Goal: Task Accomplishment & Management: Manage account settings

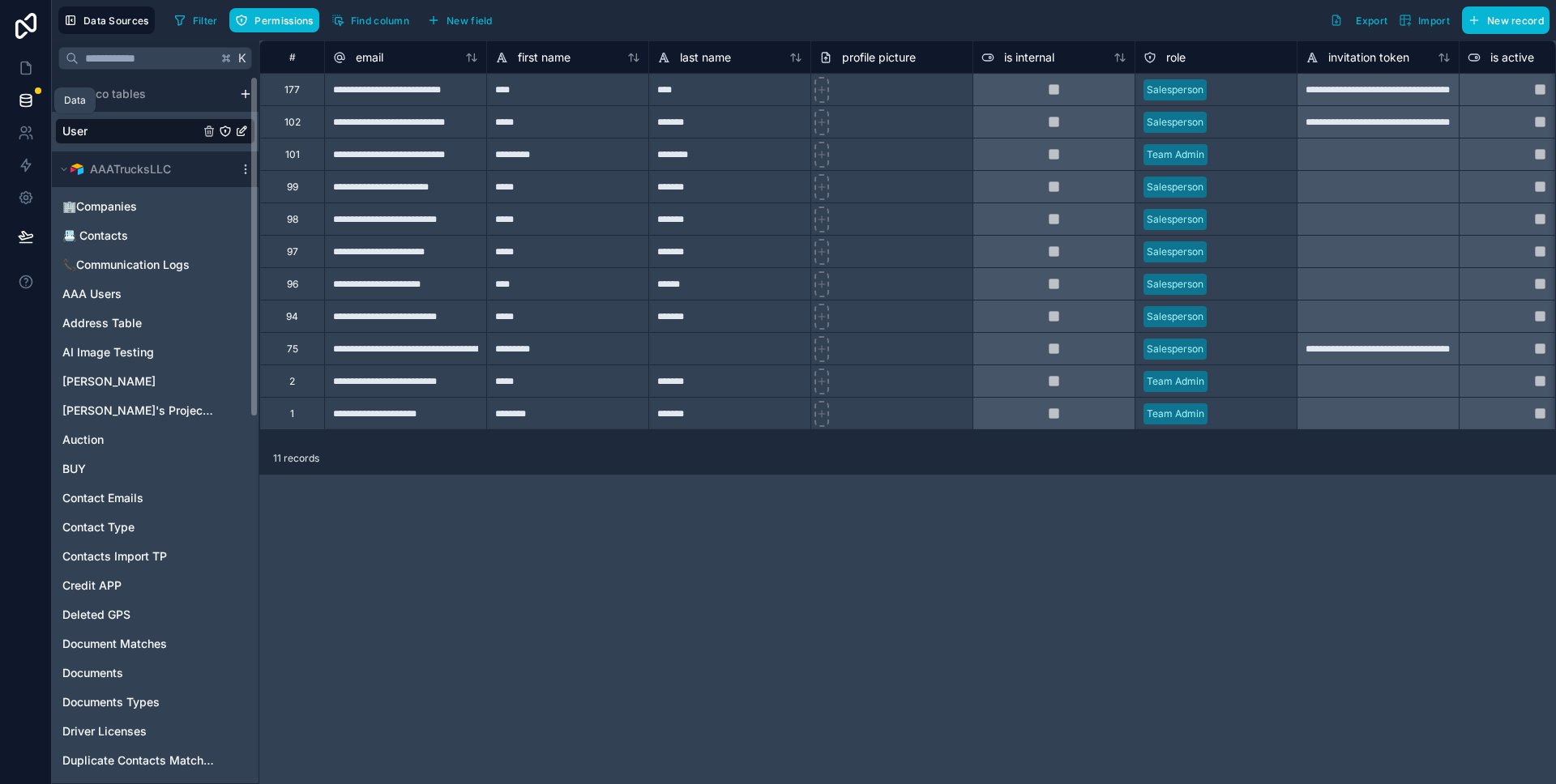
click at [27, 95] on icon at bounding box center [25, 97] width 10 height 4
click at [27, 98] on icon at bounding box center [25, 97] width 10 height 4
click at [100, 234] on span "📇 Contacts" at bounding box center [95, 236] width 65 height 17
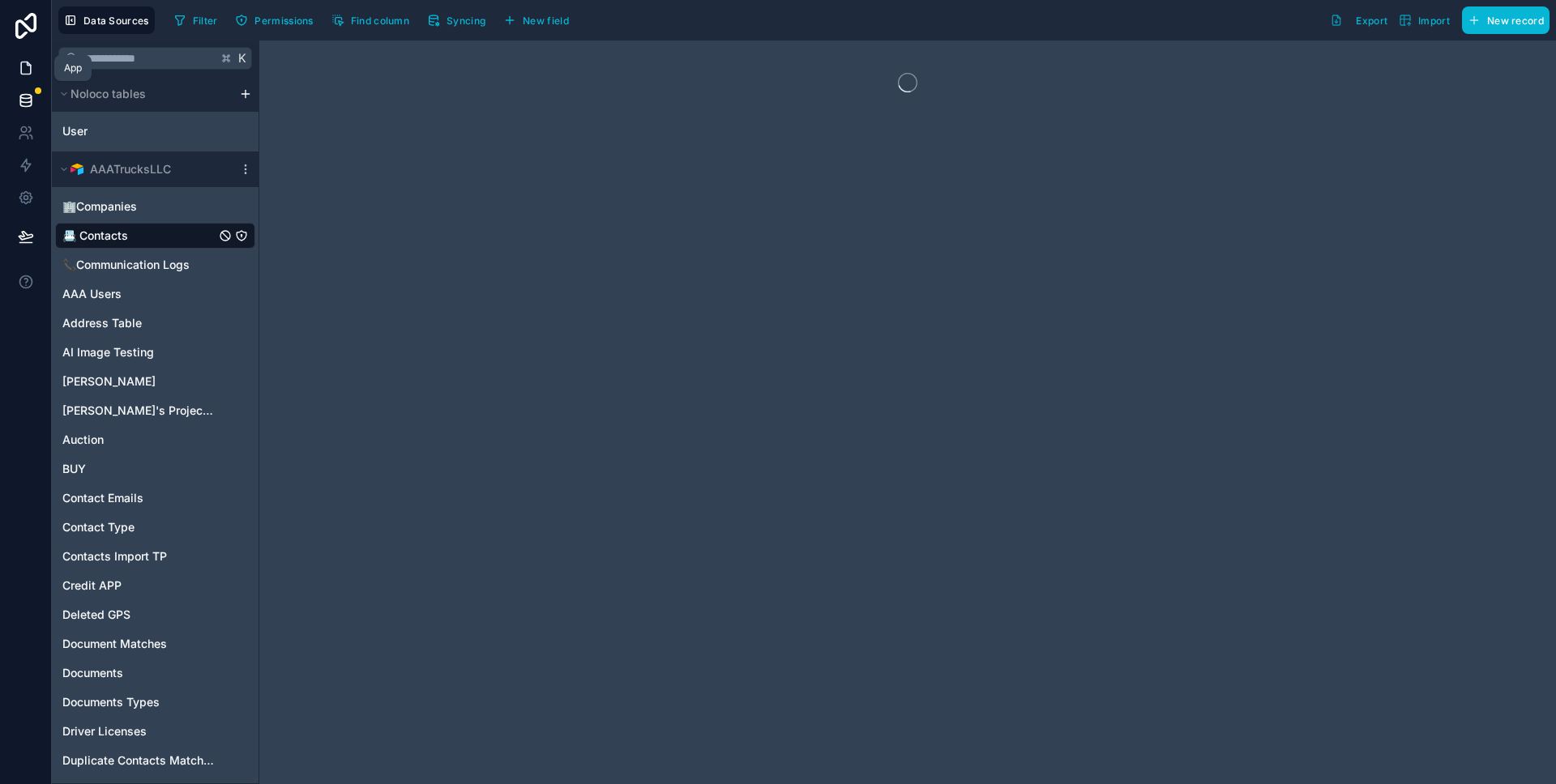
click at [23, 63] on icon at bounding box center [26, 68] width 10 height 12
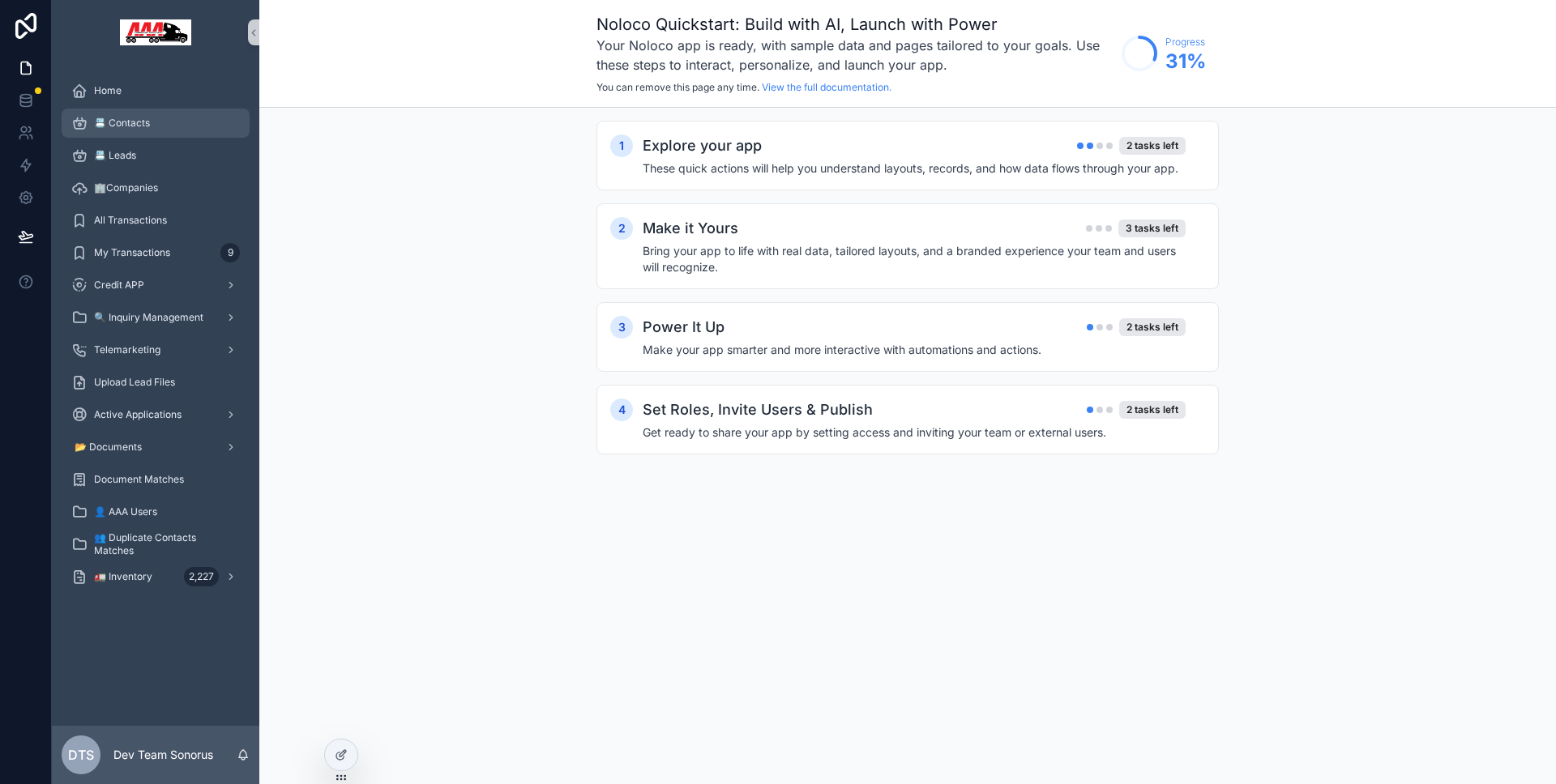
click at [123, 129] on span "📇 Contacts" at bounding box center [122, 123] width 56 height 13
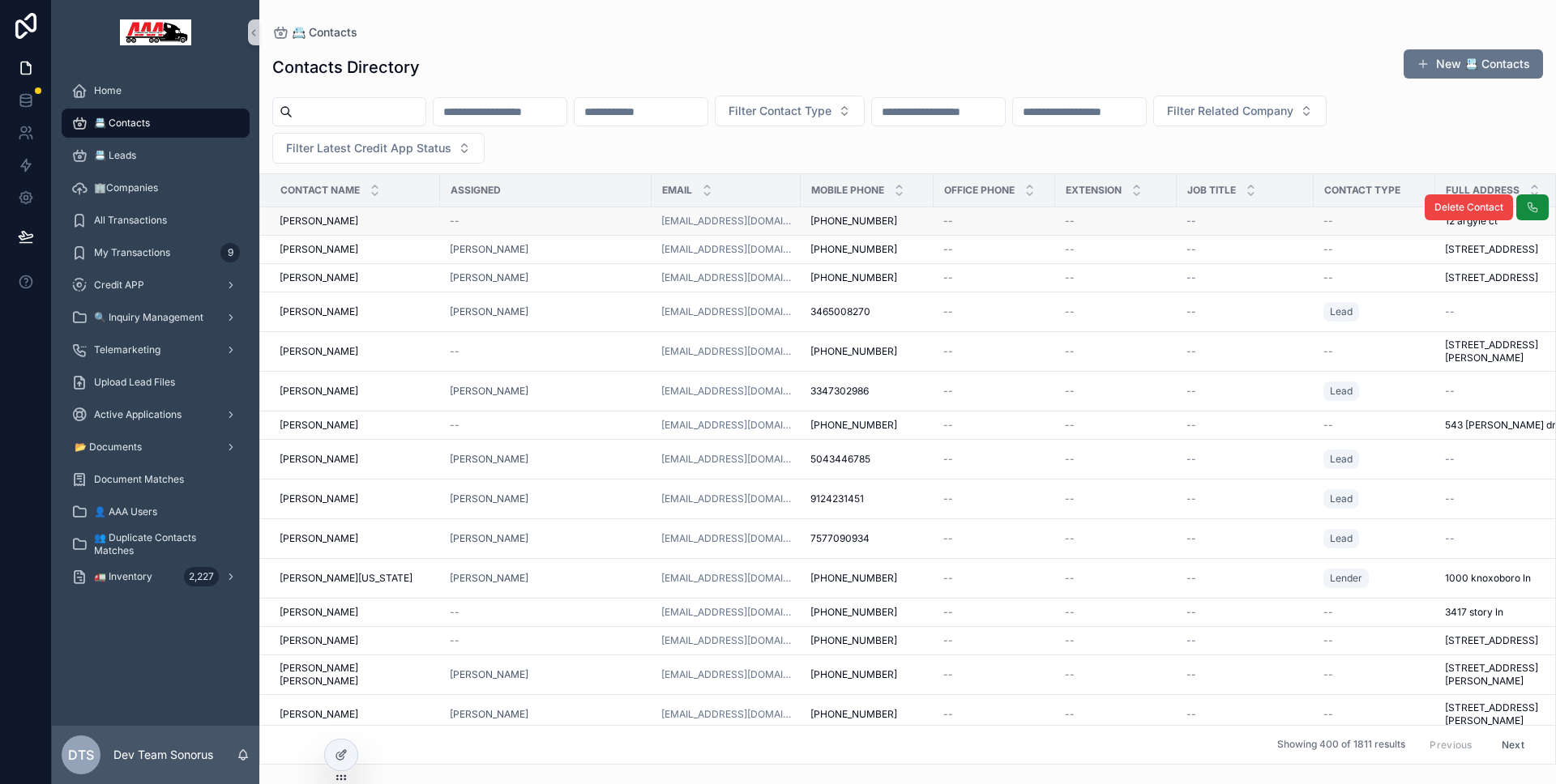
click at [358, 223] on div "Jeremy Becks Jeremy Becks" at bounding box center [355, 221] width 151 height 13
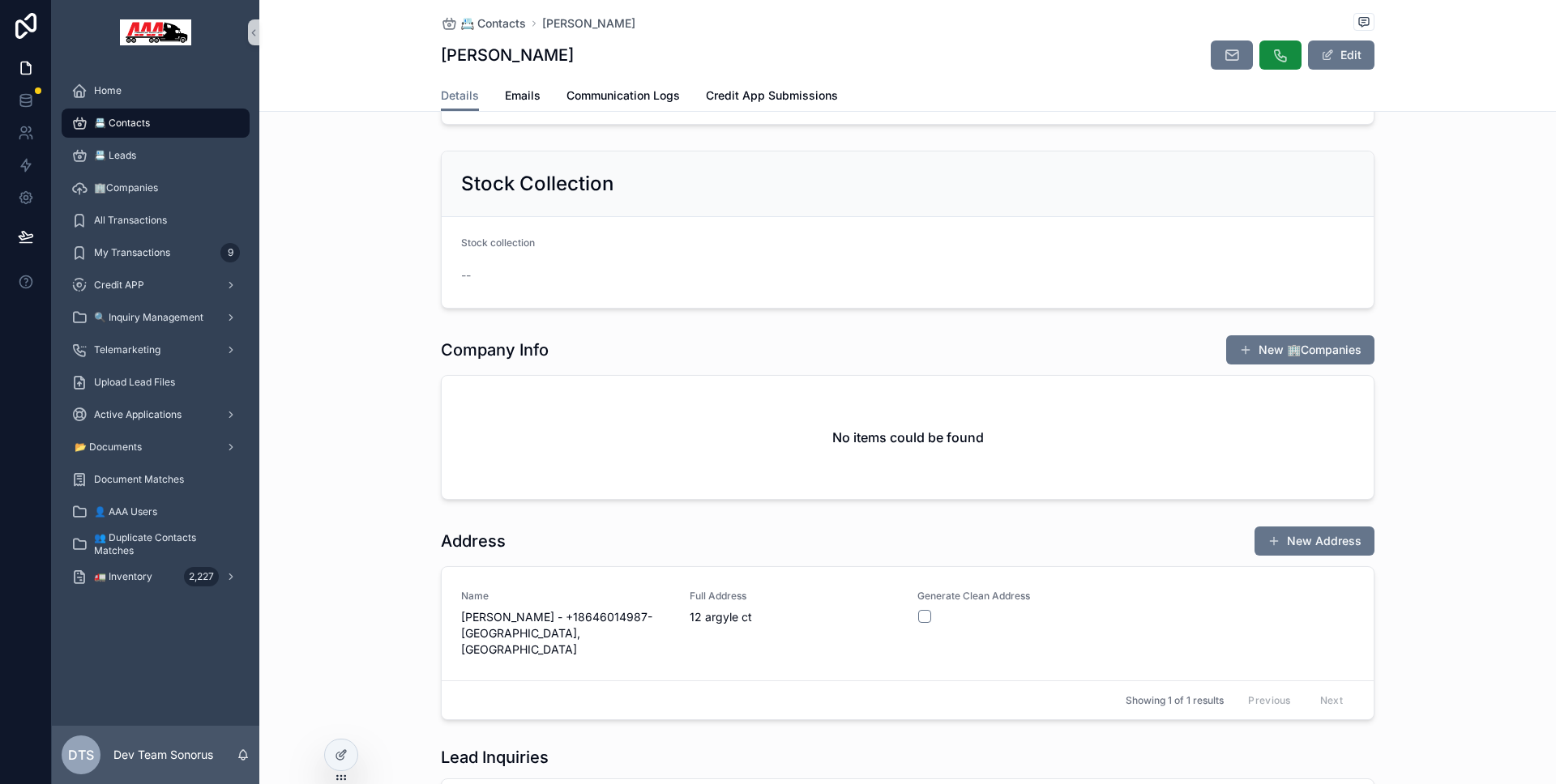
scroll to position [492, 0]
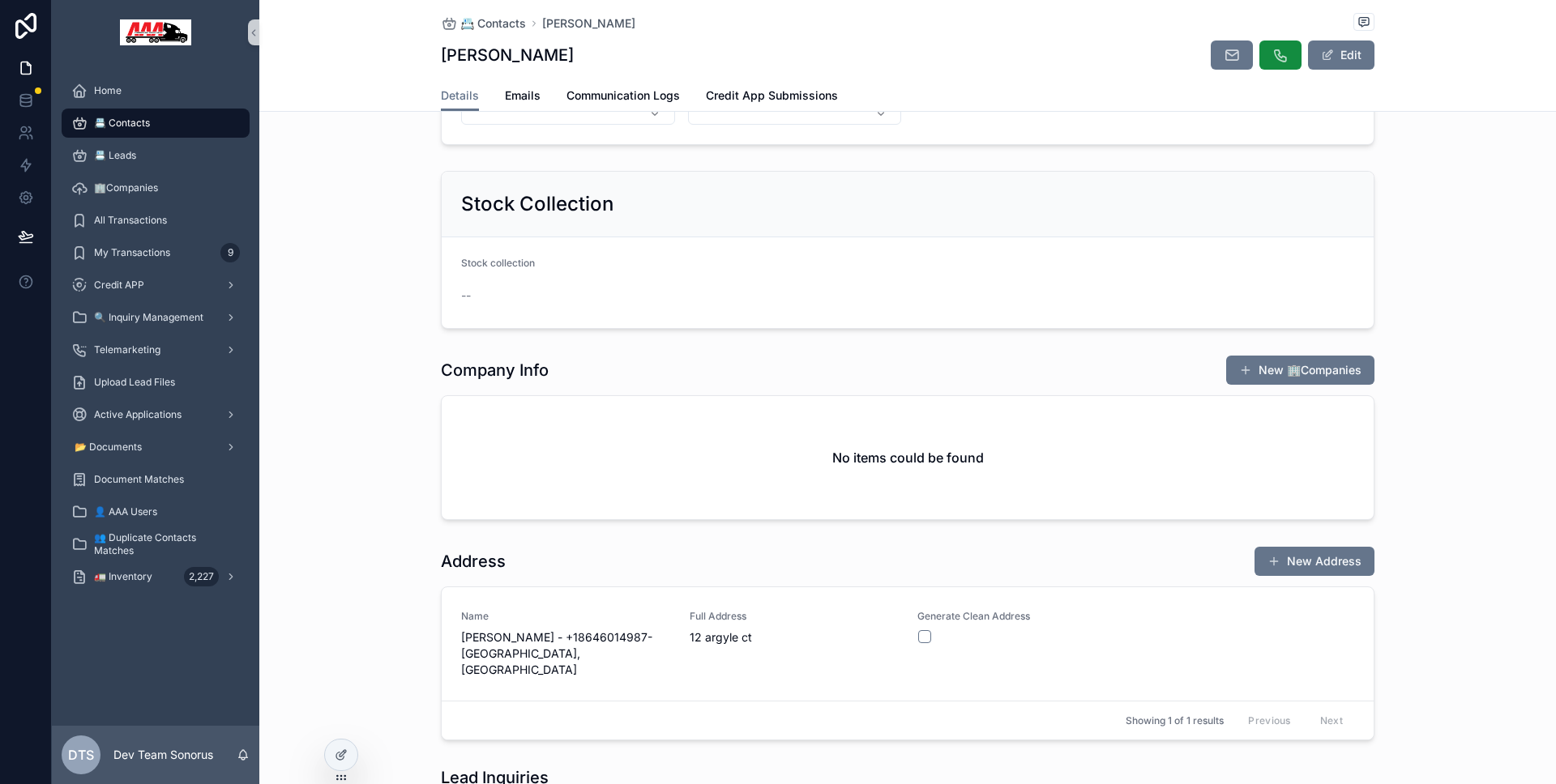
click at [1341, 74] on div "📇 Contacts Jeremy Becks Jeremy Becks Edit" at bounding box center [908, 40] width 934 height 80
click at [1337, 68] on button "Edit" at bounding box center [1341, 55] width 66 height 29
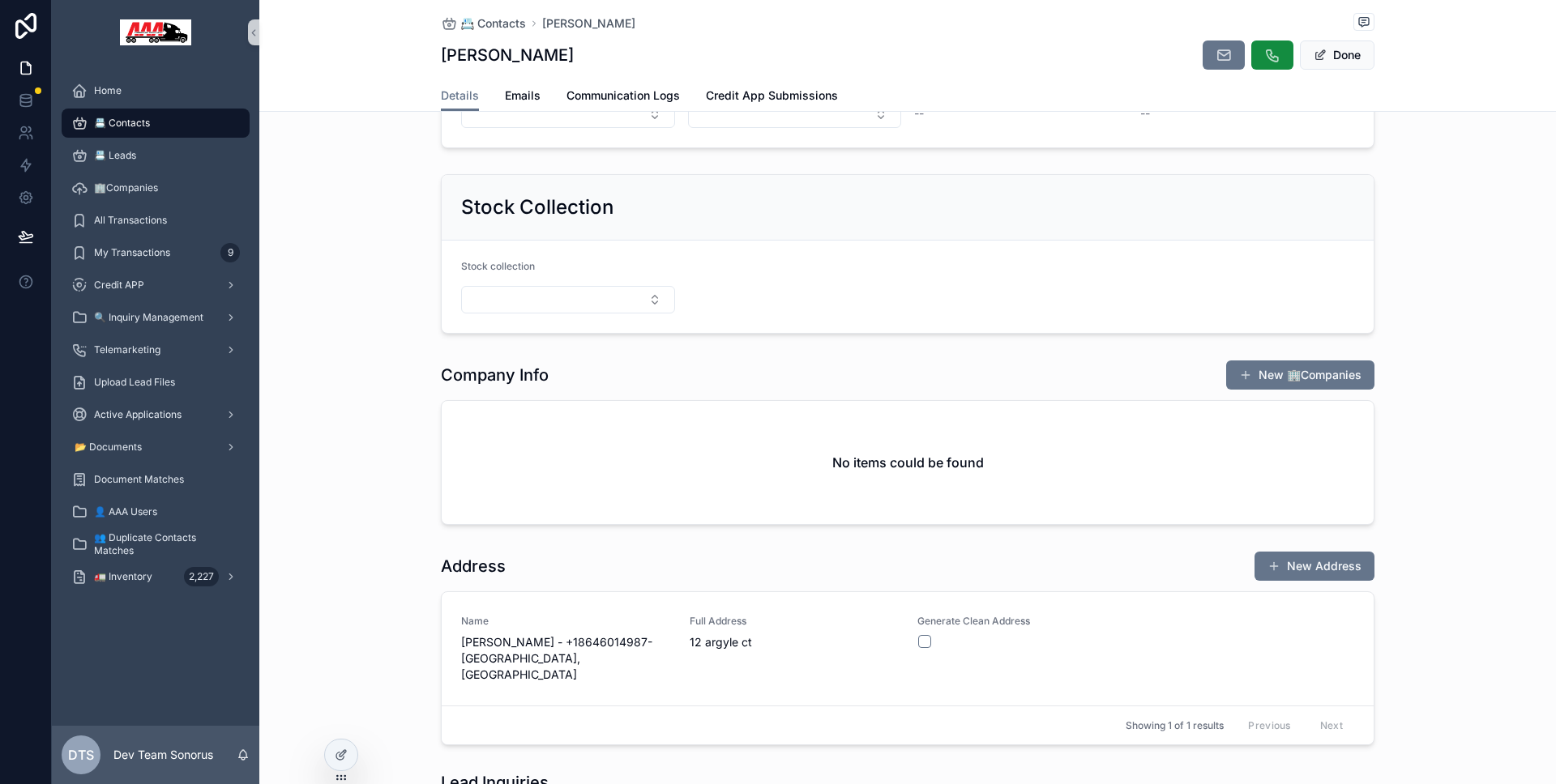
scroll to position [496, 0]
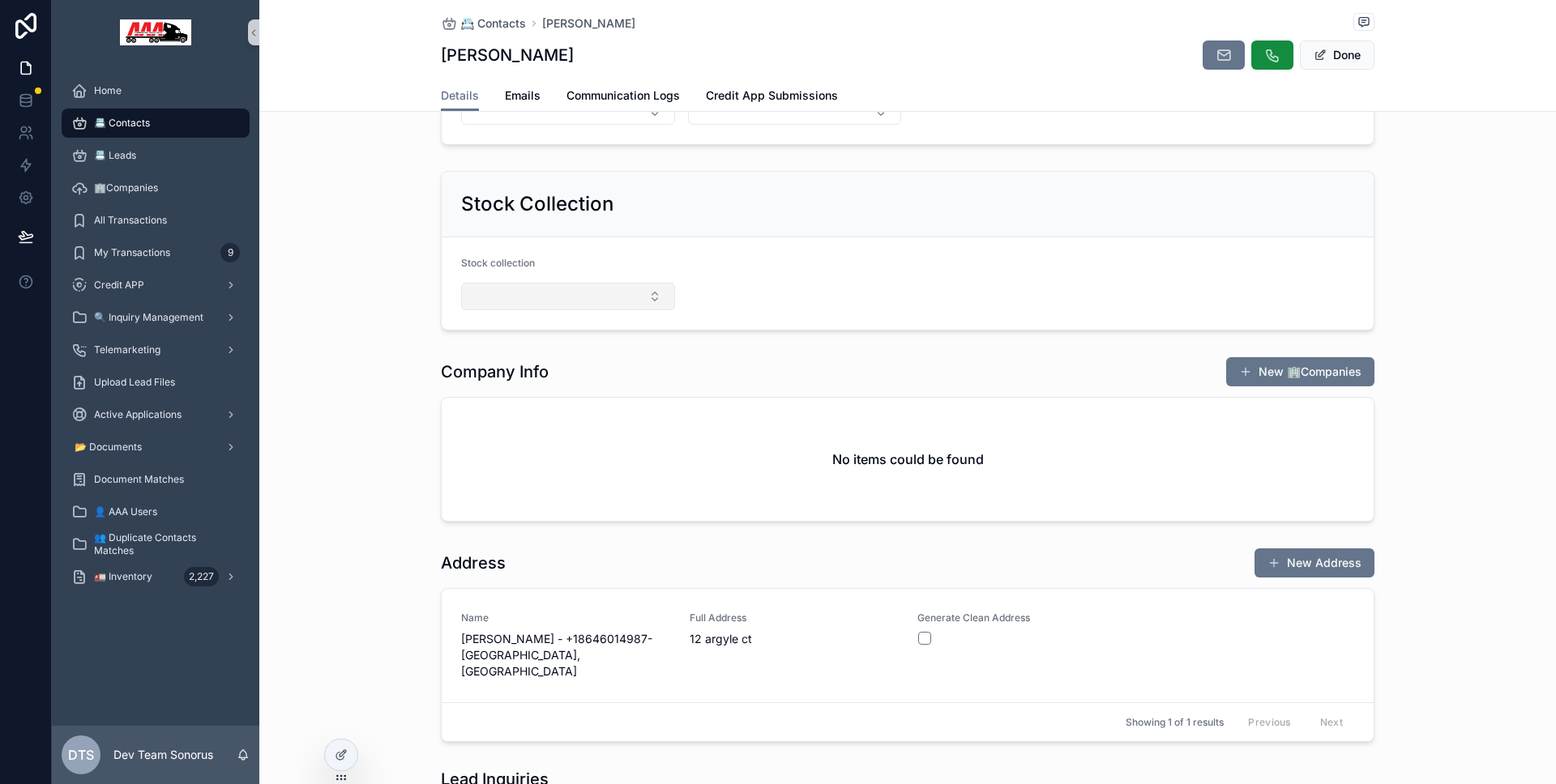
click at [659, 291] on button "Select Button" at bounding box center [568, 296] width 214 height 28
click at [598, 375] on div "JF1655" at bounding box center [563, 386] width 206 height 26
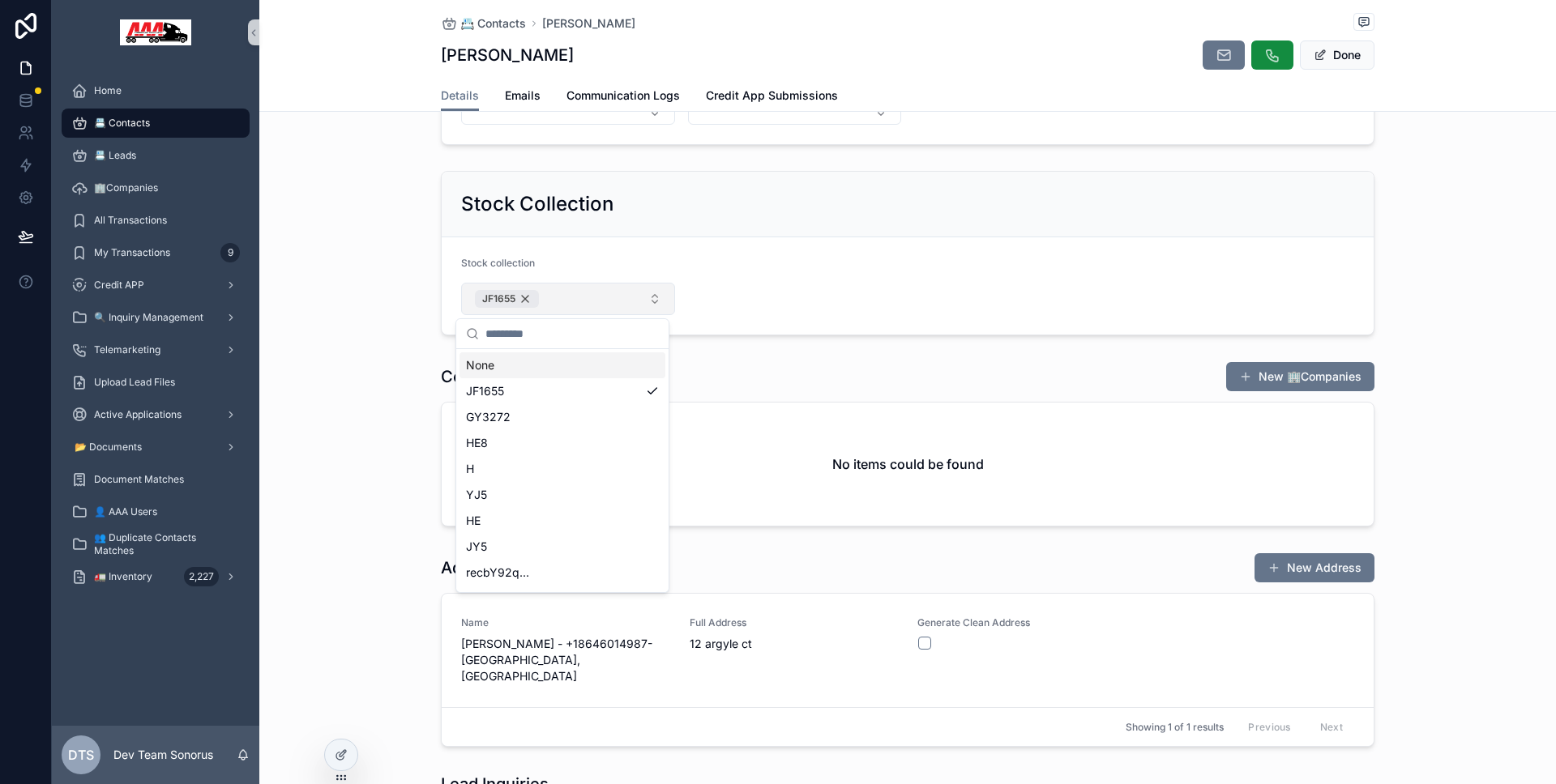
click at [523, 301] on div "JF1655" at bounding box center [507, 298] width 64 height 17
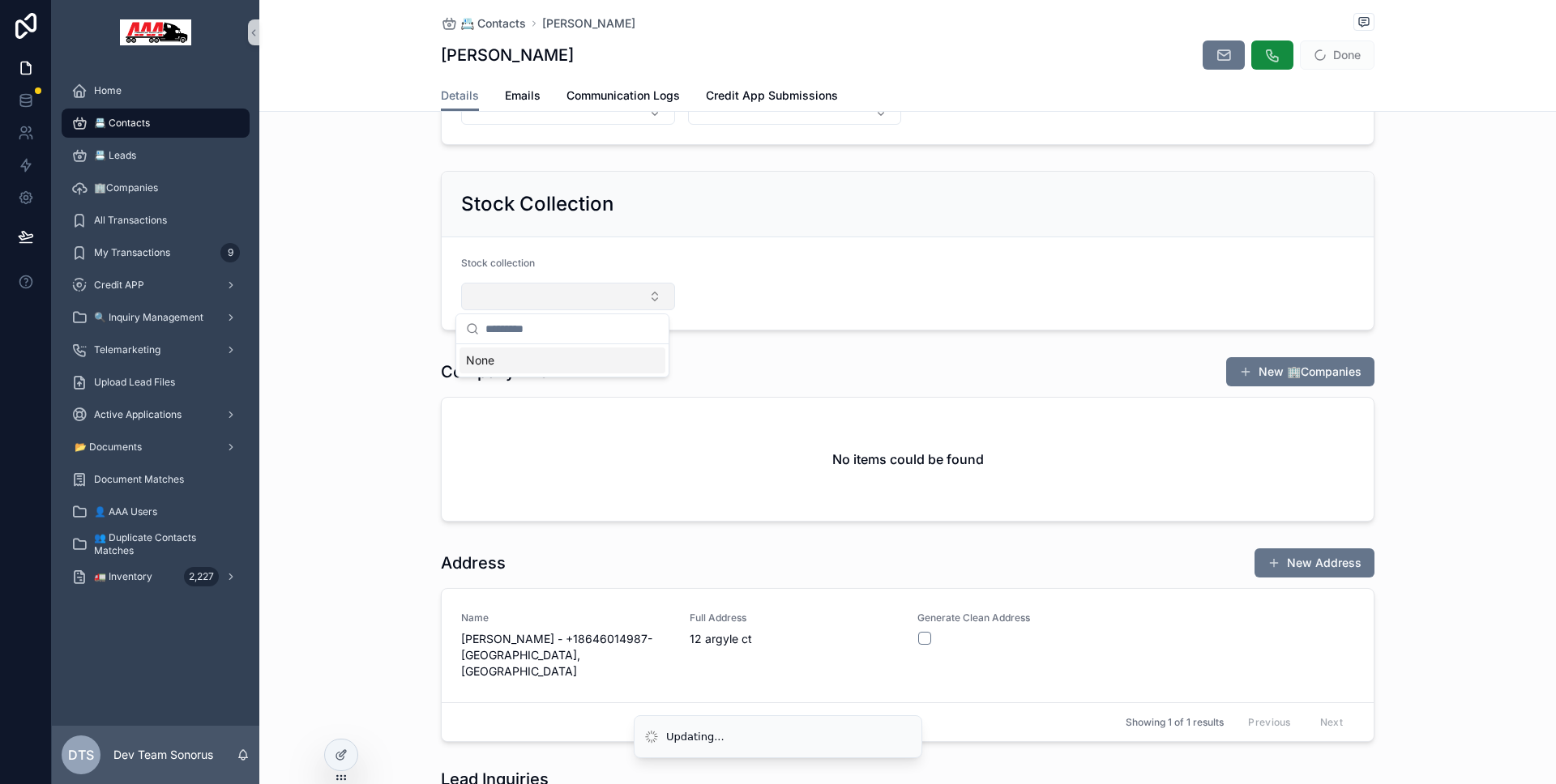
click at [419, 277] on div "Stock Collection Stock collection" at bounding box center [908, 250] width 1296 height 172
click at [168, 329] on div "🔍 Inquiry Management" at bounding box center [155, 317] width 168 height 26
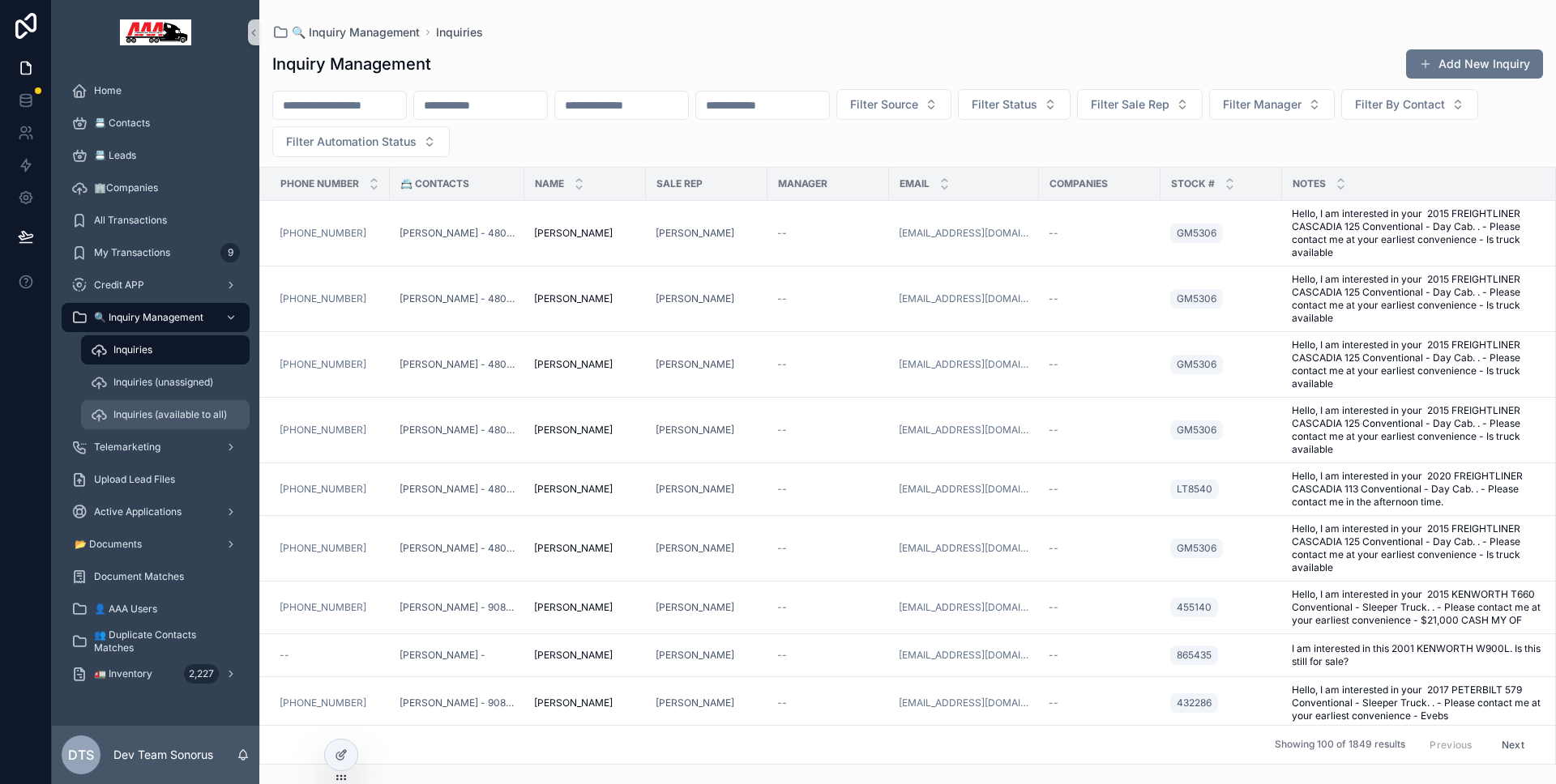
click at [159, 411] on span "Inquiries (available to all)" at bounding box center [169, 415] width 113 height 13
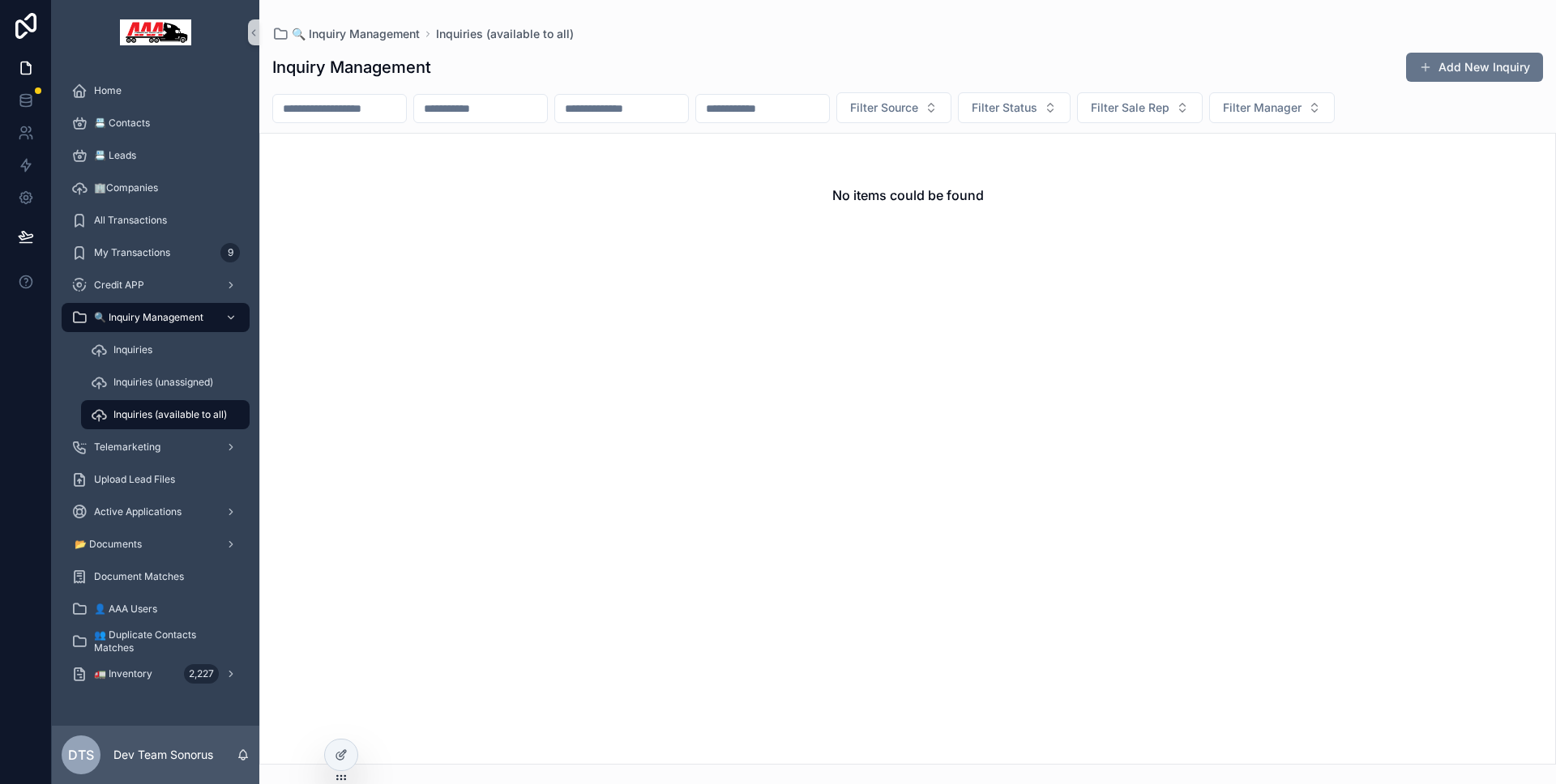
click at [159, 411] on span "Inquiries (available to all)" at bounding box center [169, 415] width 113 height 13
click at [343, 743] on div at bounding box center [341, 755] width 32 height 30
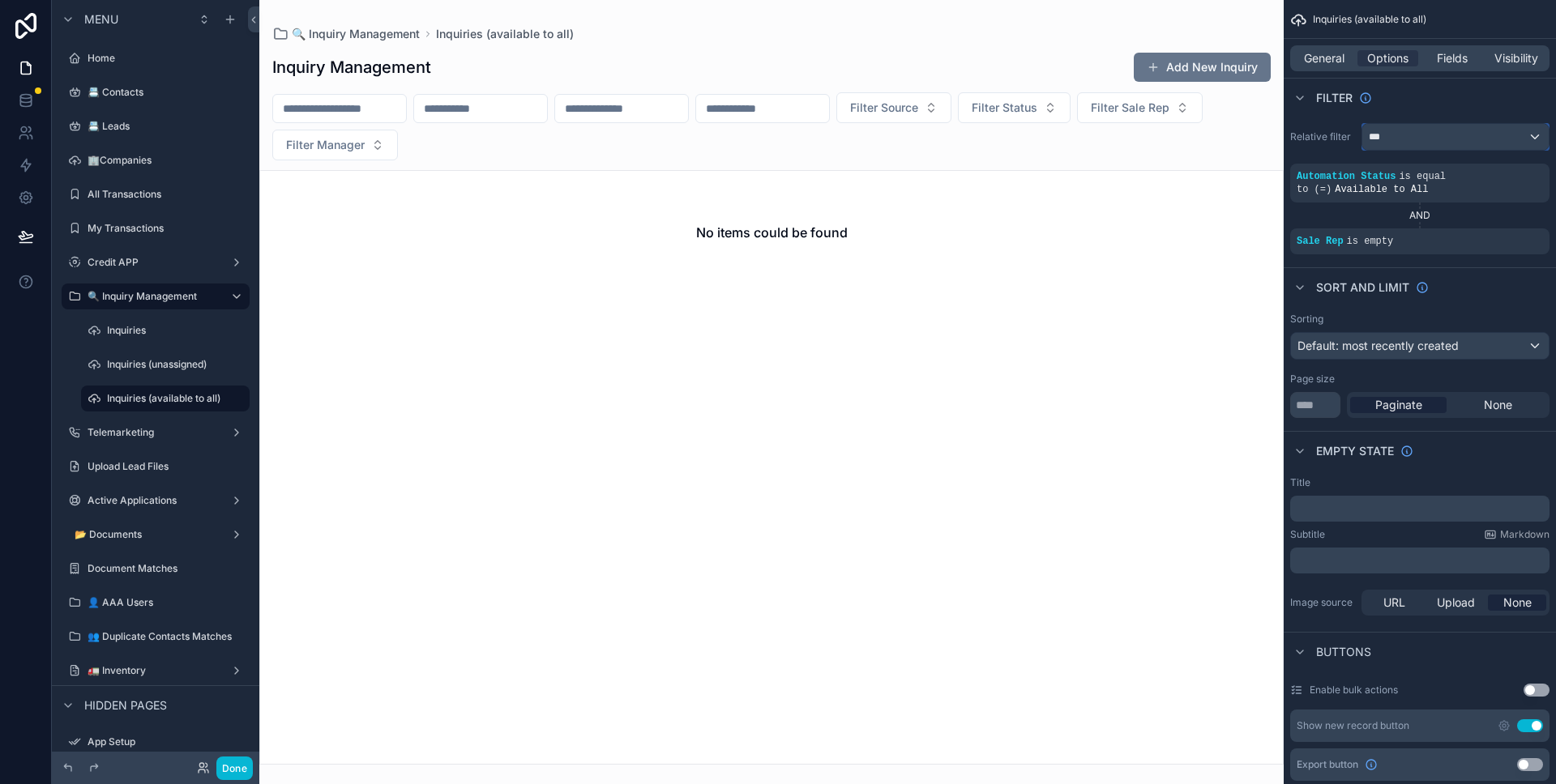
click at [1446, 132] on div "***" at bounding box center [1455, 137] width 186 height 26
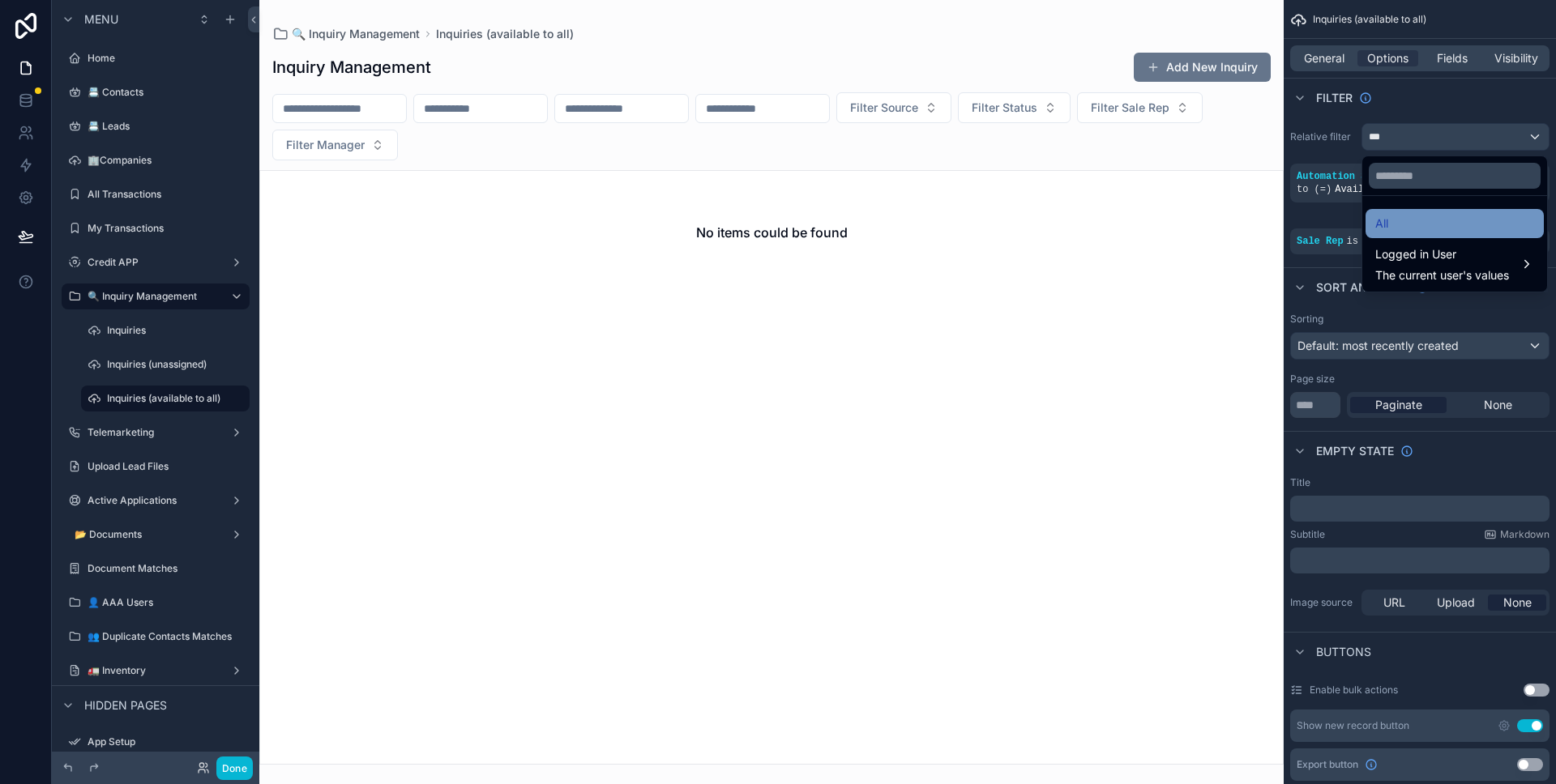
click at [1419, 212] on div "All" at bounding box center [1455, 224] width 179 height 29
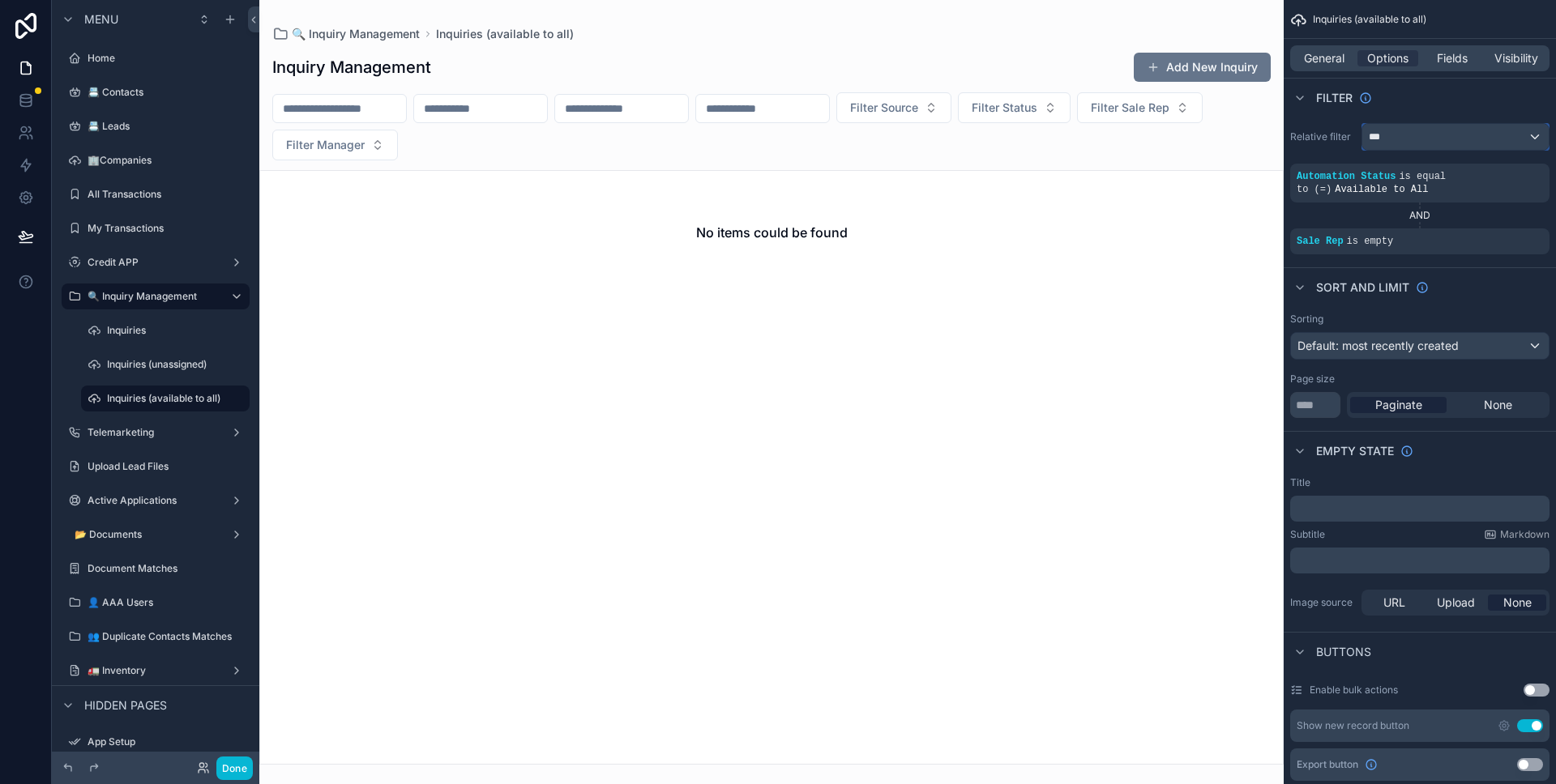
click at [1420, 146] on div "***" at bounding box center [1455, 137] width 186 height 26
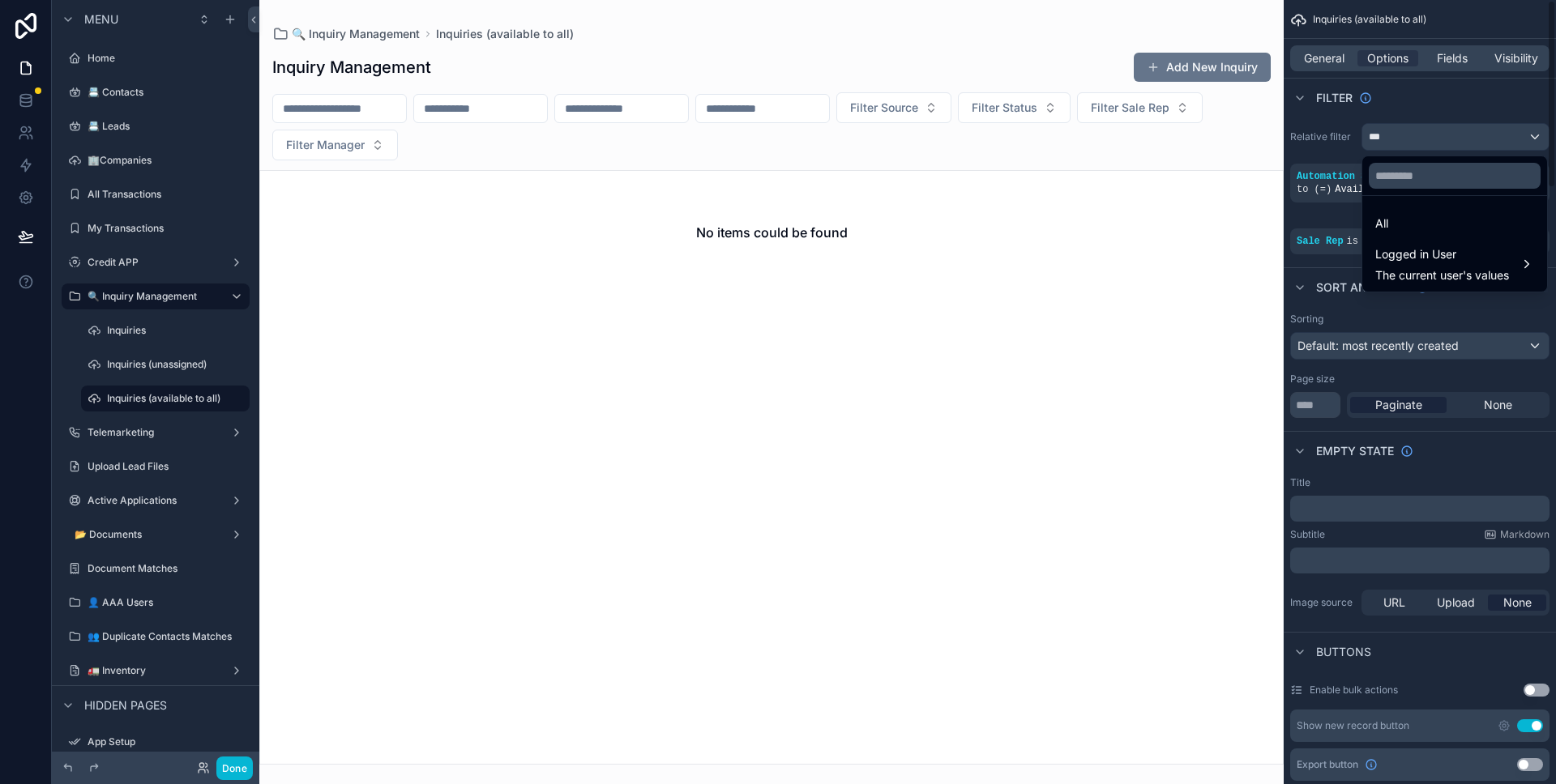
click at [1431, 130] on div "scrollable content" at bounding box center [778, 392] width 1556 height 784
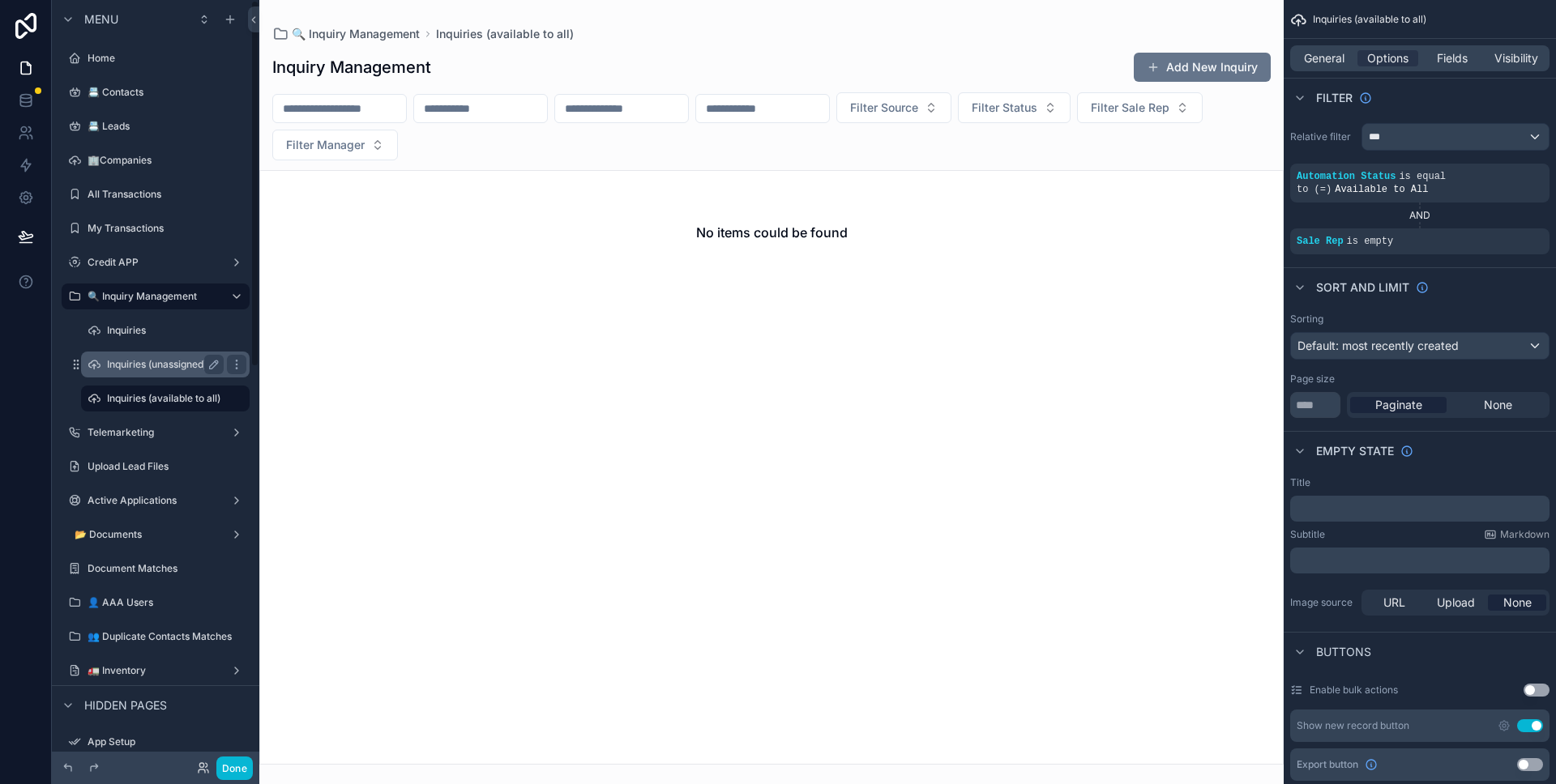
click at [165, 364] on label "Inquiries (unassigned)" at bounding box center [162, 364] width 110 height 13
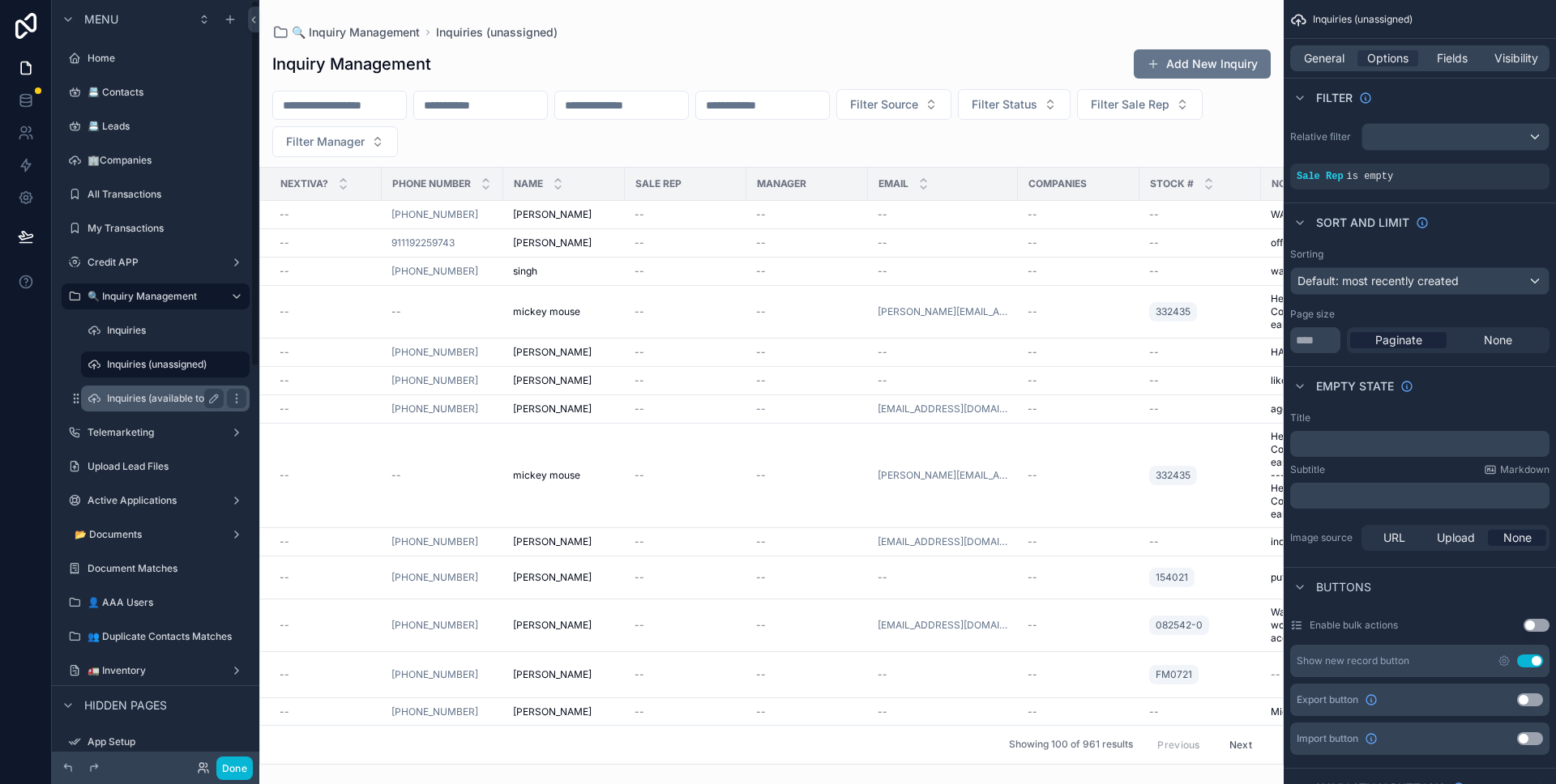
click at [151, 397] on label "Inquiries (available to all)" at bounding box center [163, 398] width 113 height 13
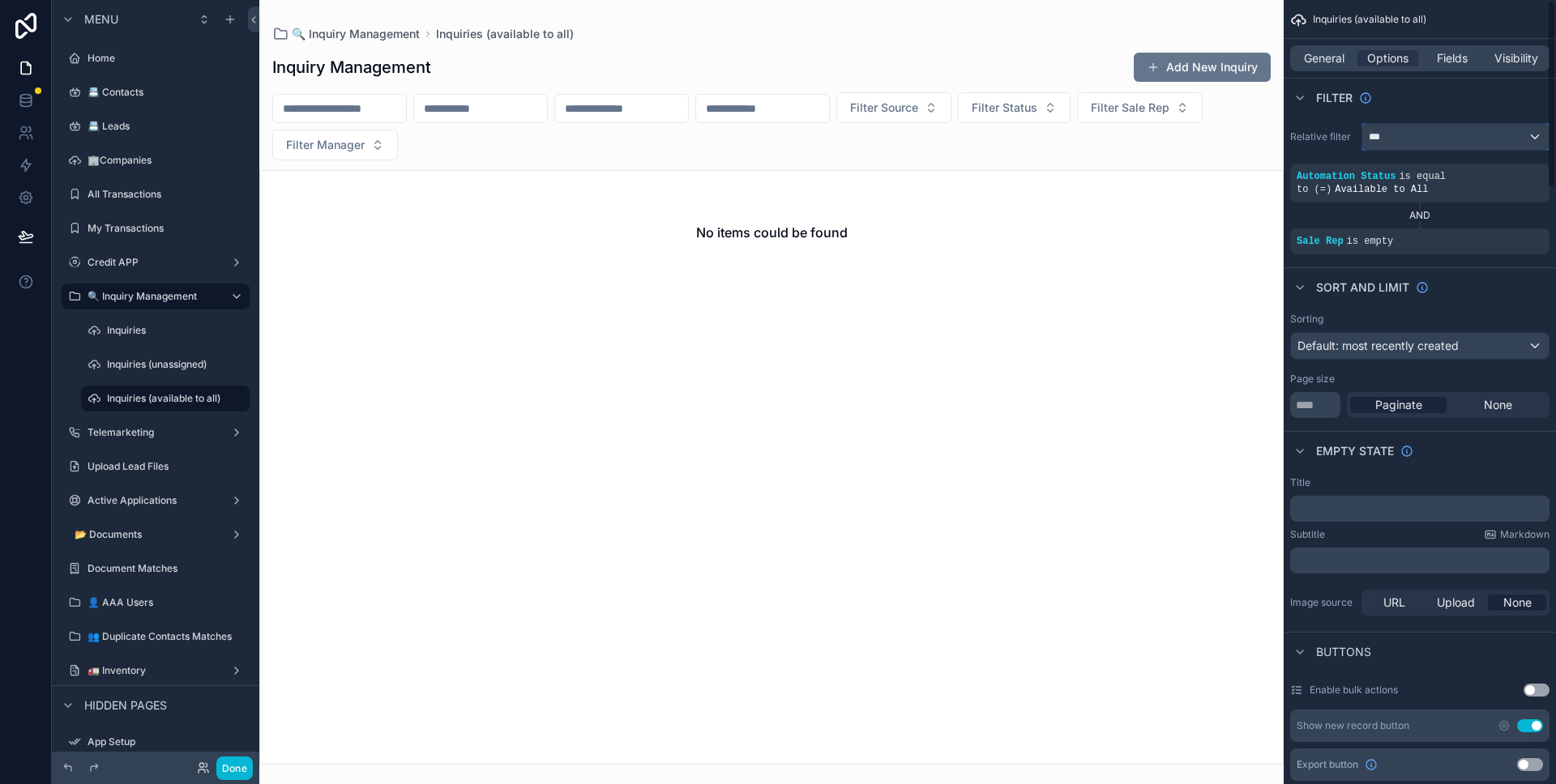
click at [1390, 141] on div "***" at bounding box center [1455, 137] width 186 height 26
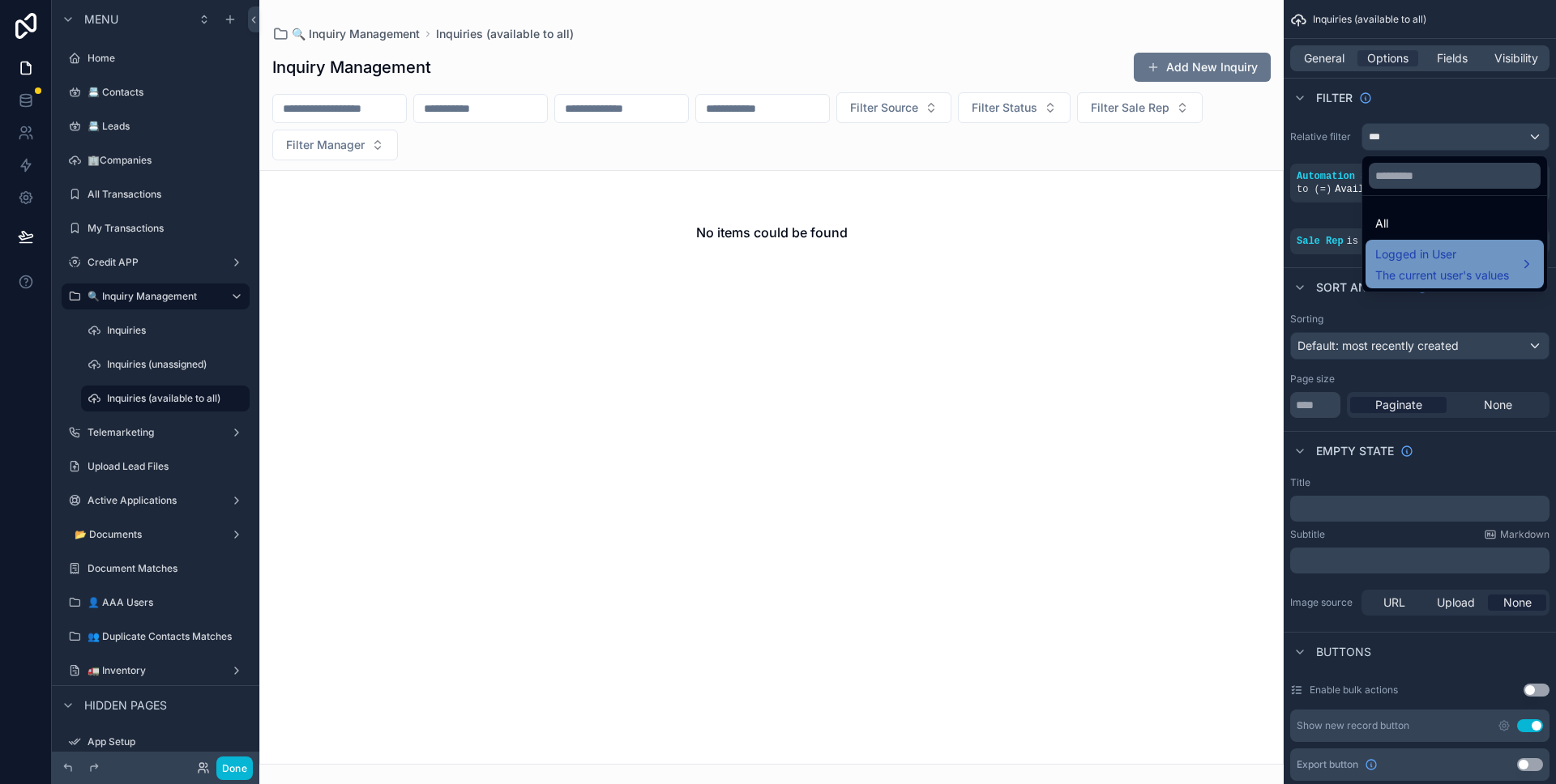
click at [1423, 241] on div "Logged in User The current user's values" at bounding box center [1455, 264] width 179 height 49
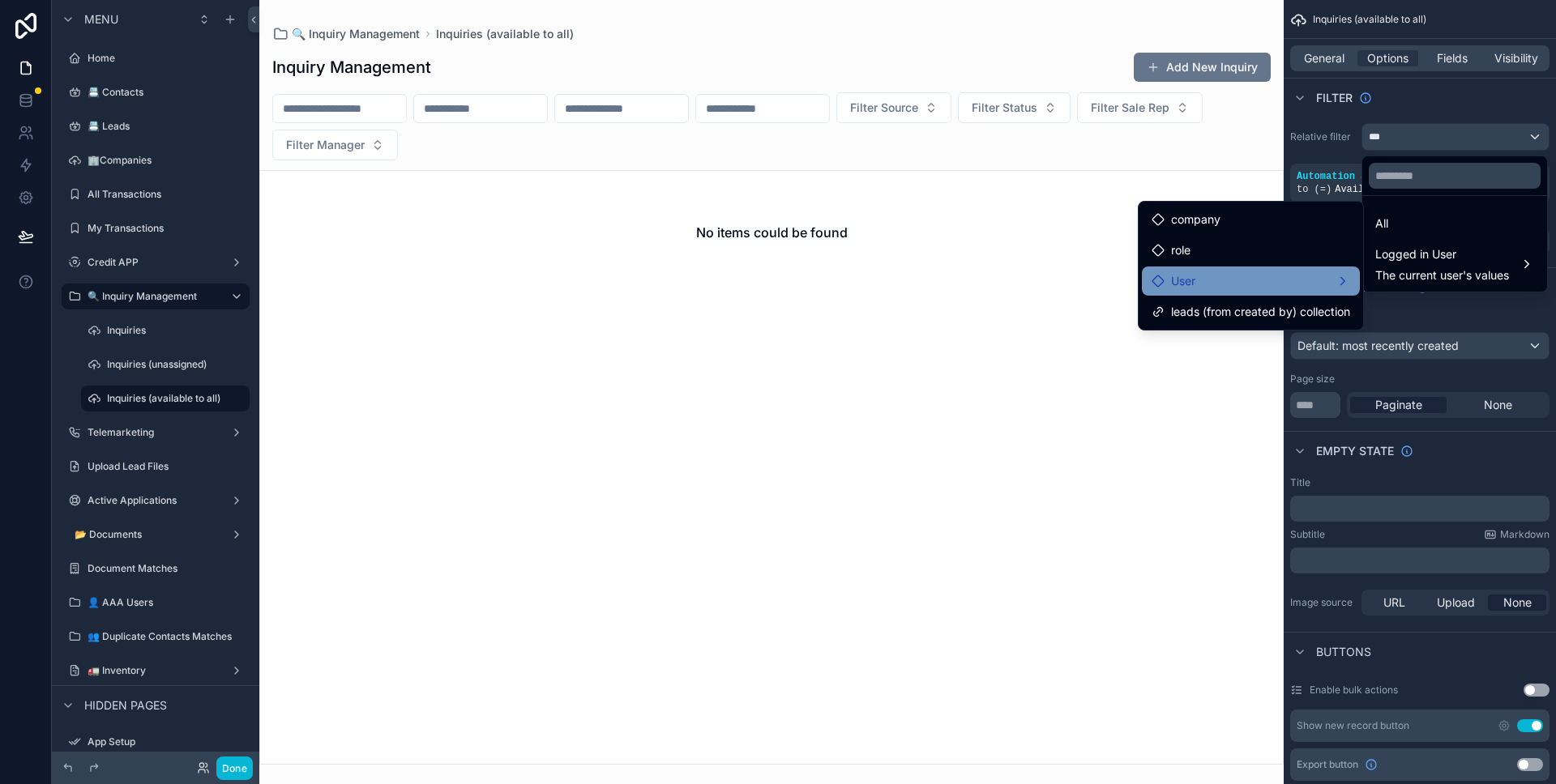
click at [1308, 294] on div "User" at bounding box center [1250, 282] width 218 height 29
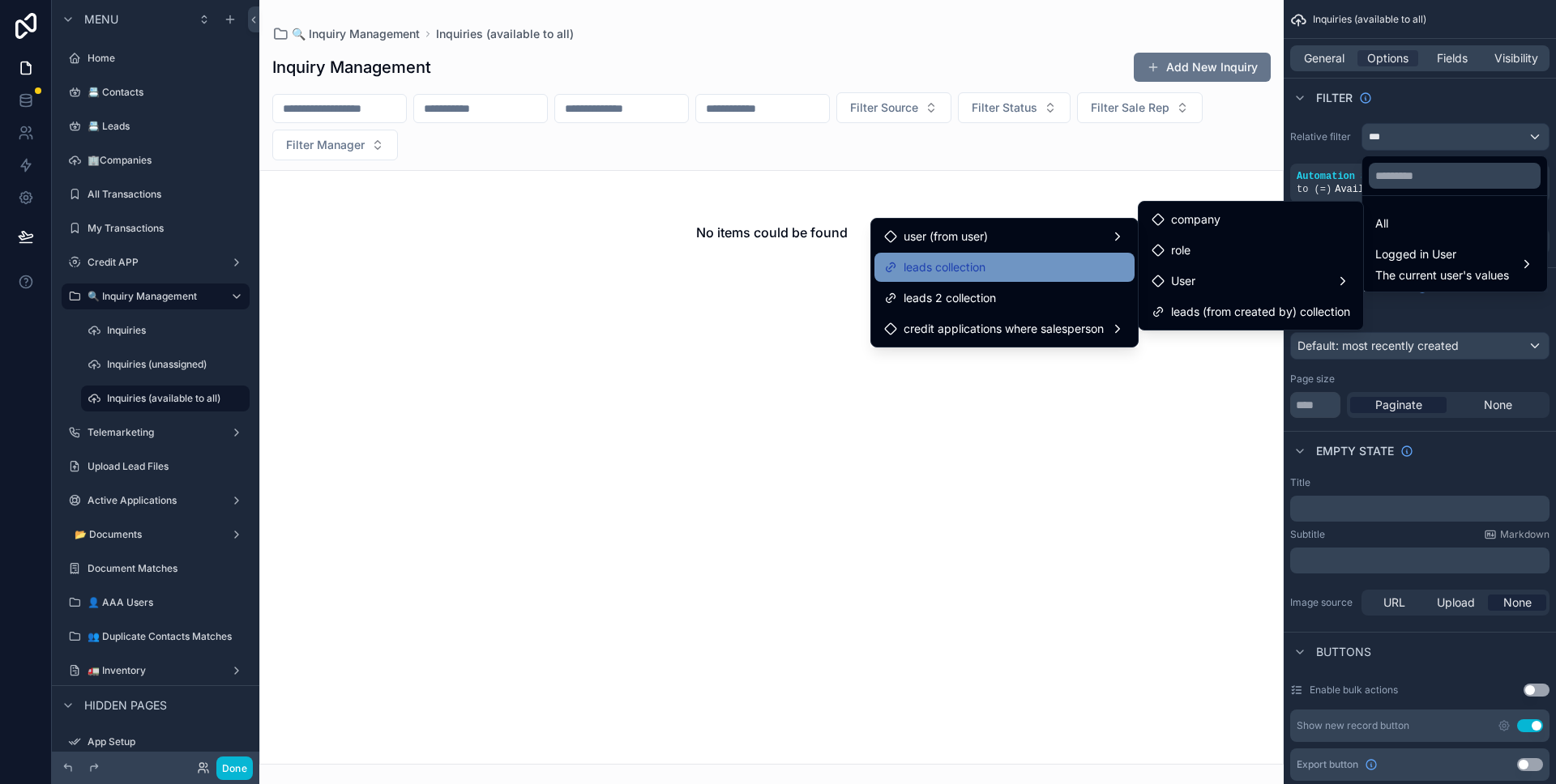
click at [1038, 256] on div "leads collection" at bounding box center [1004, 268] width 261 height 29
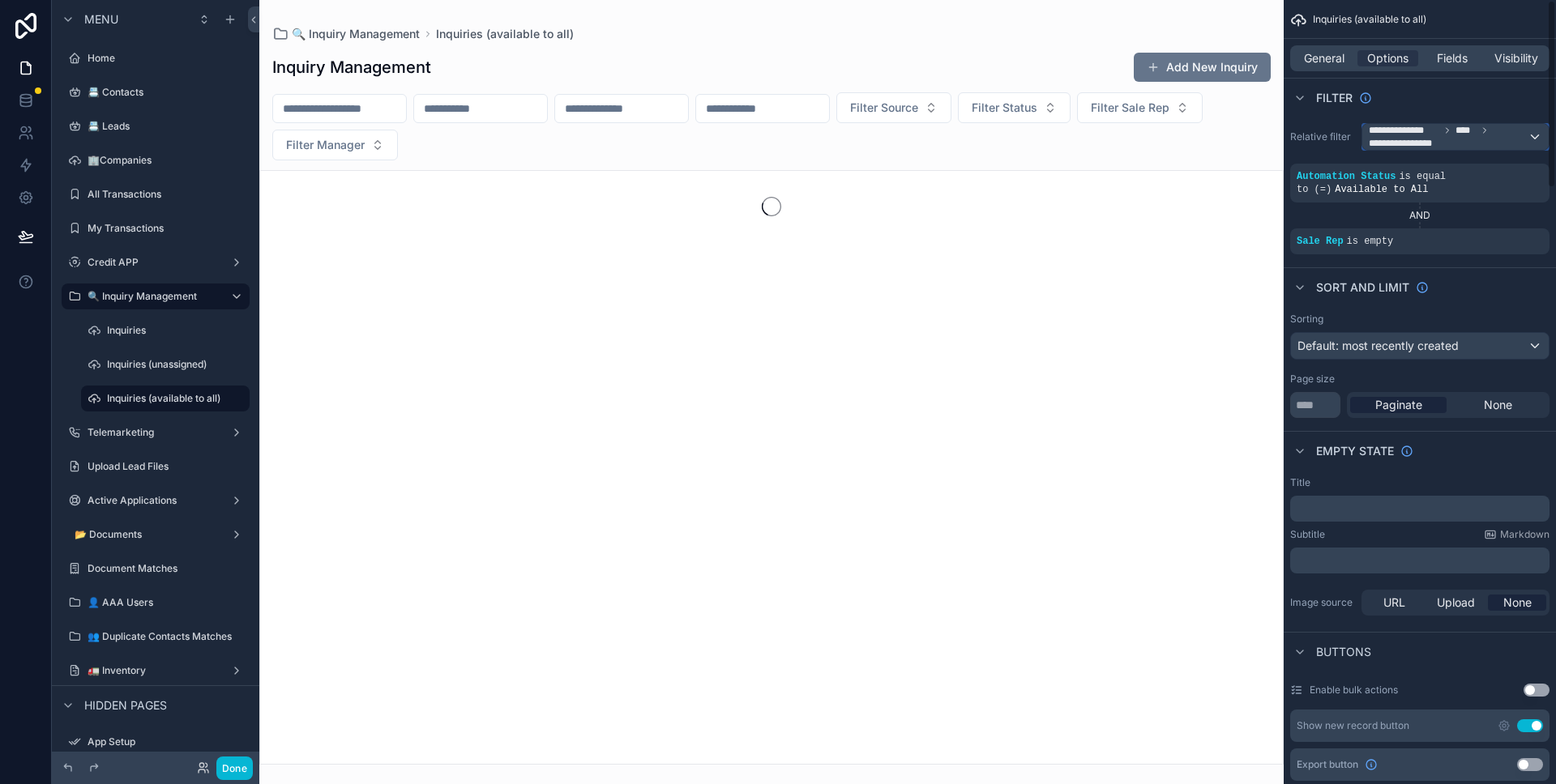
click at [1464, 137] on span "**********" at bounding box center [1448, 137] width 159 height 26
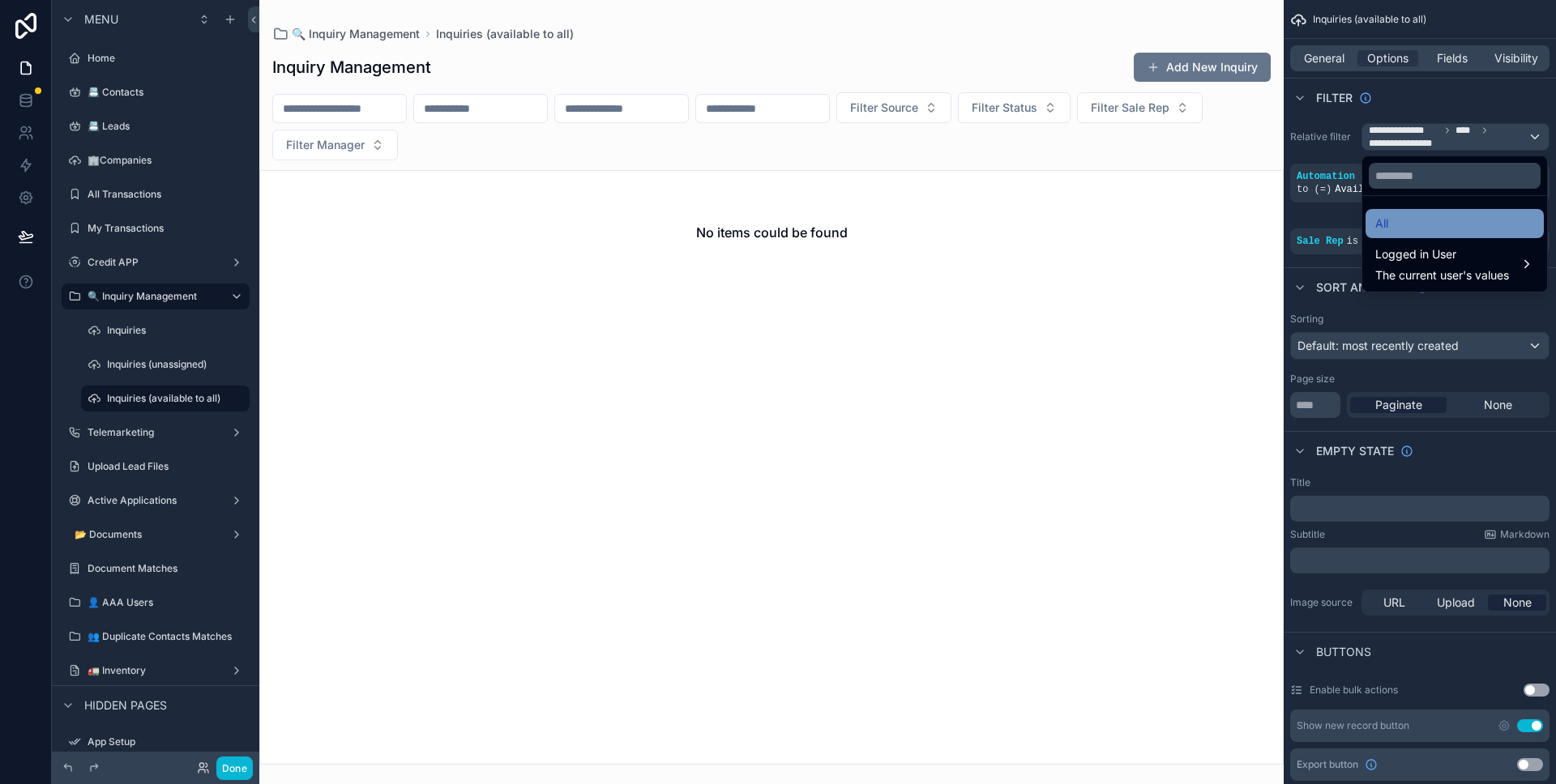
click at [1404, 223] on div "All" at bounding box center [1455, 223] width 159 height 19
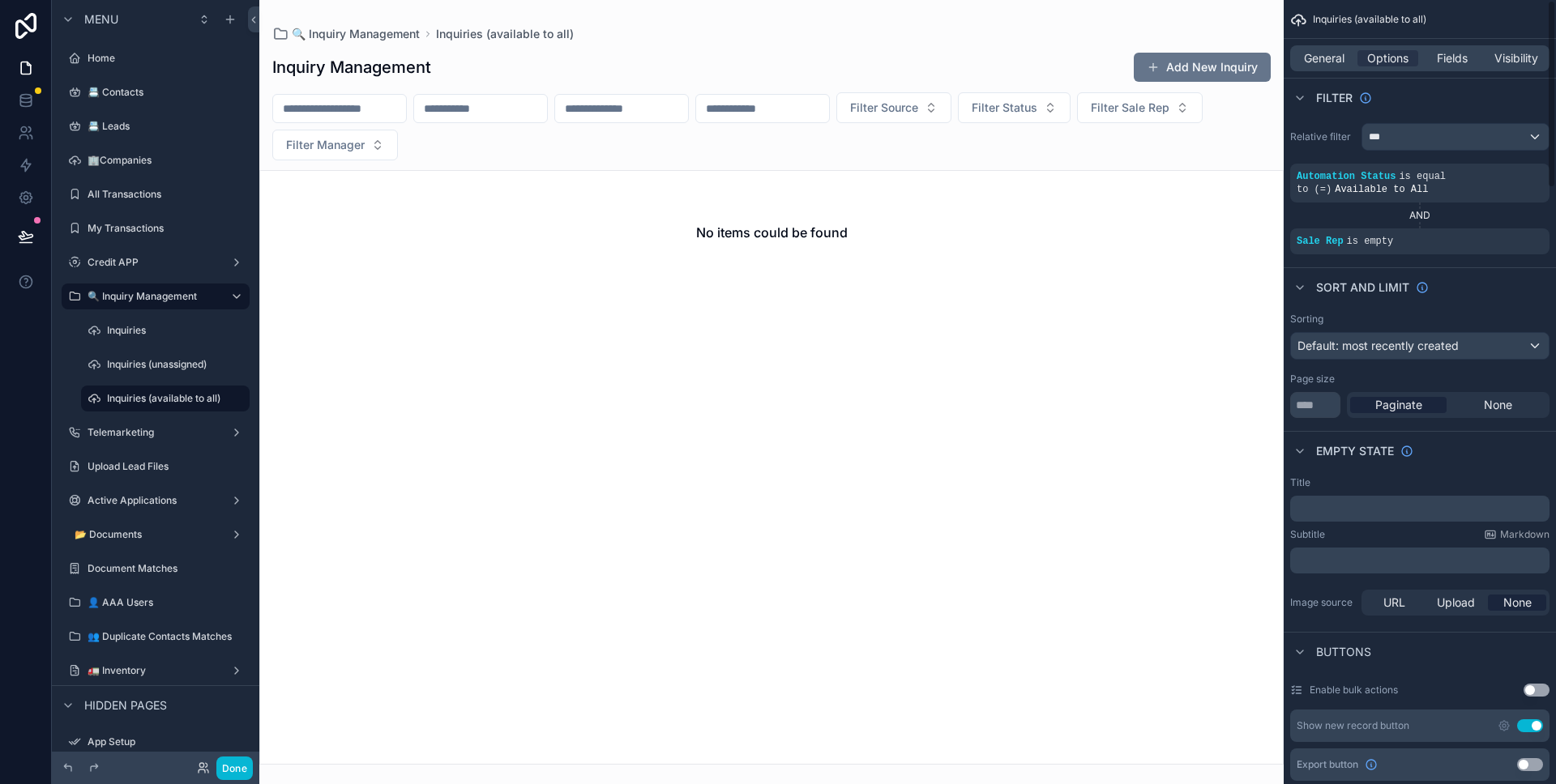
click at [1428, 118] on div "Relative filter *** Automation Status is equal to (=) Available to All AND Sale…" at bounding box center [1420, 189] width 273 height 144
click at [1533, 239] on div "scrollable content" at bounding box center [1531, 230] width 23 height 23
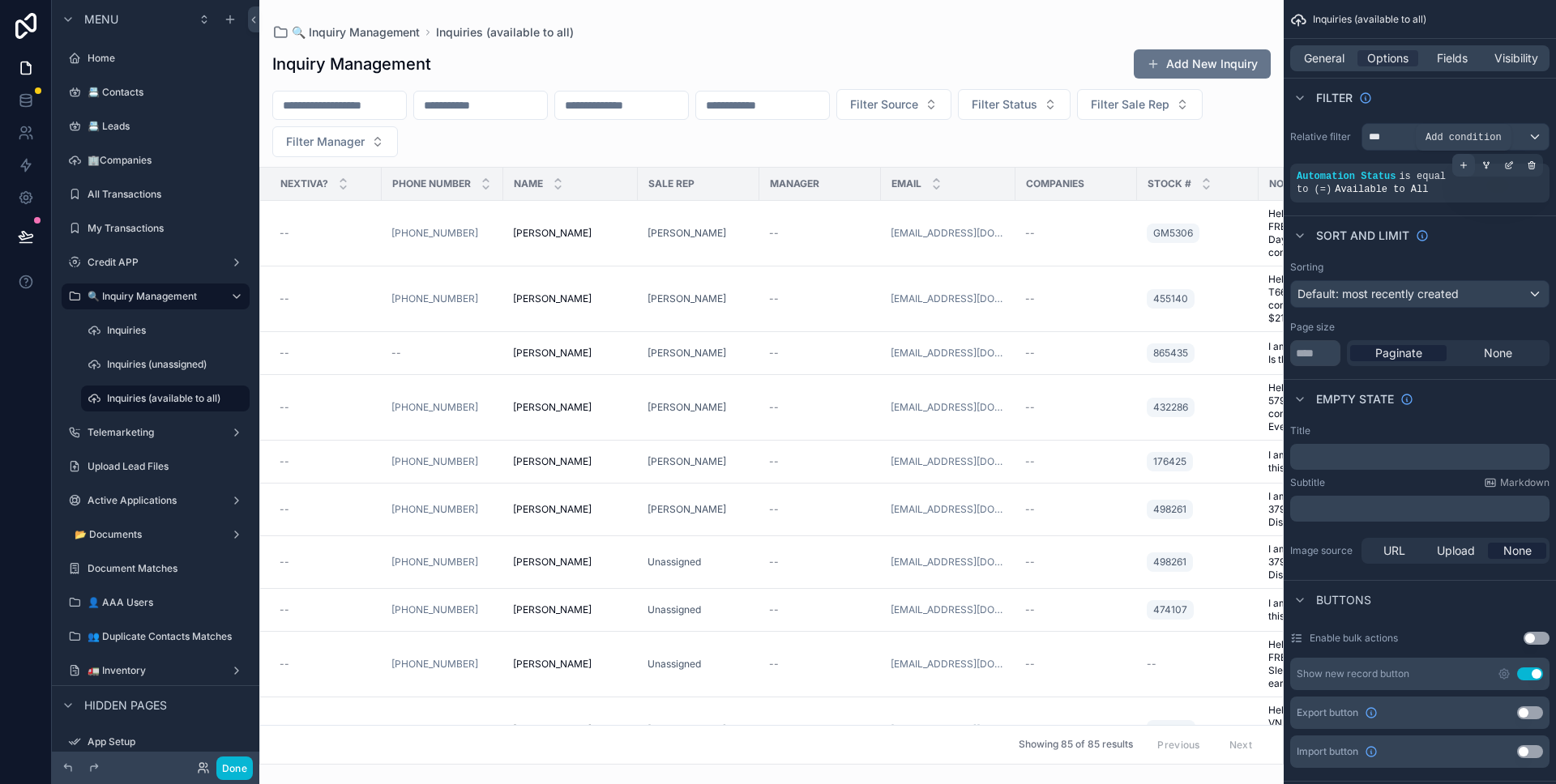
click at [1457, 172] on div "scrollable content" at bounding box center [1463, 165] width 23 height 23
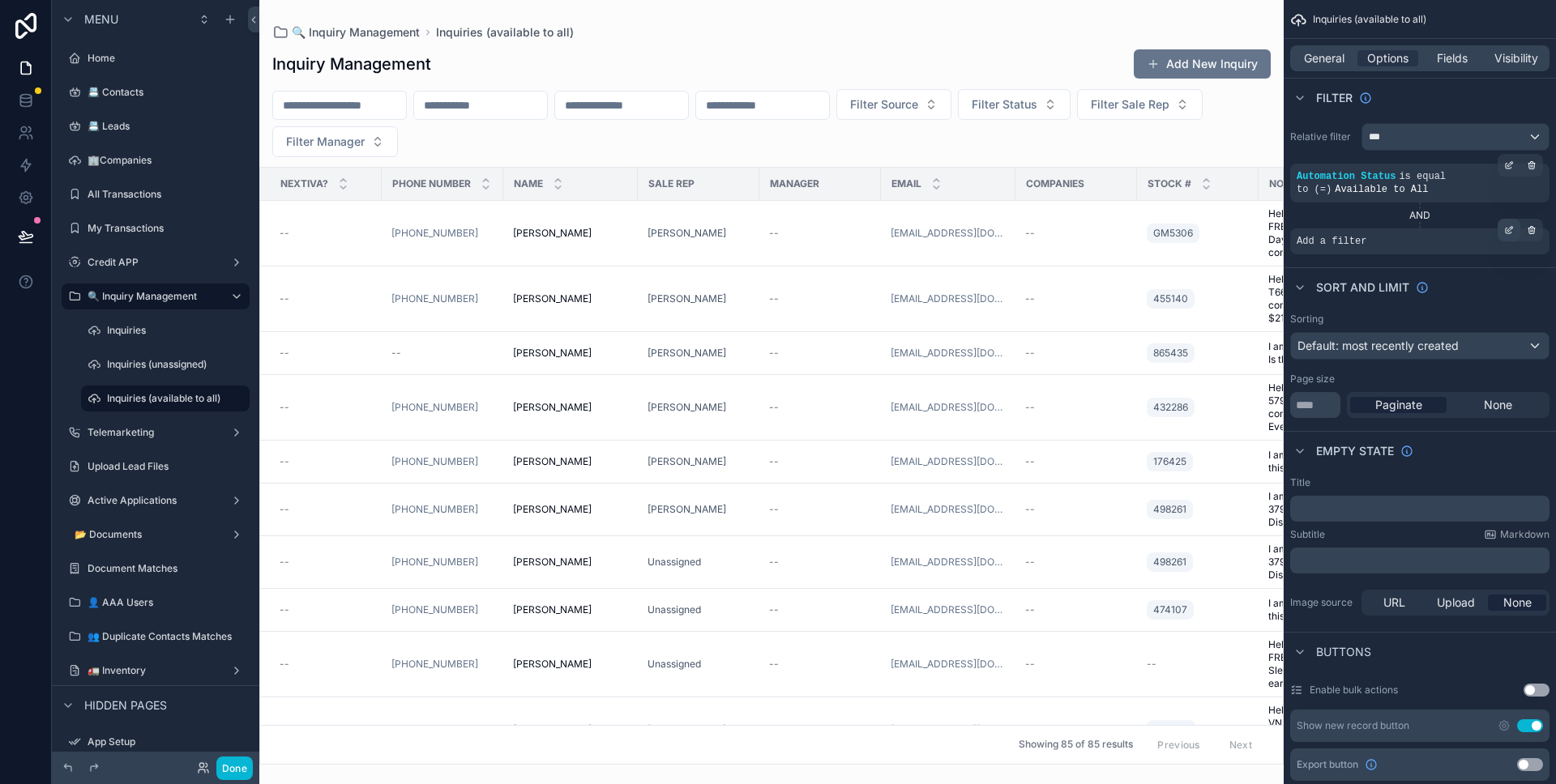
click at [1500, 228] on div "scrollable content" at bounding box center [1508, 230] width 23 height 23
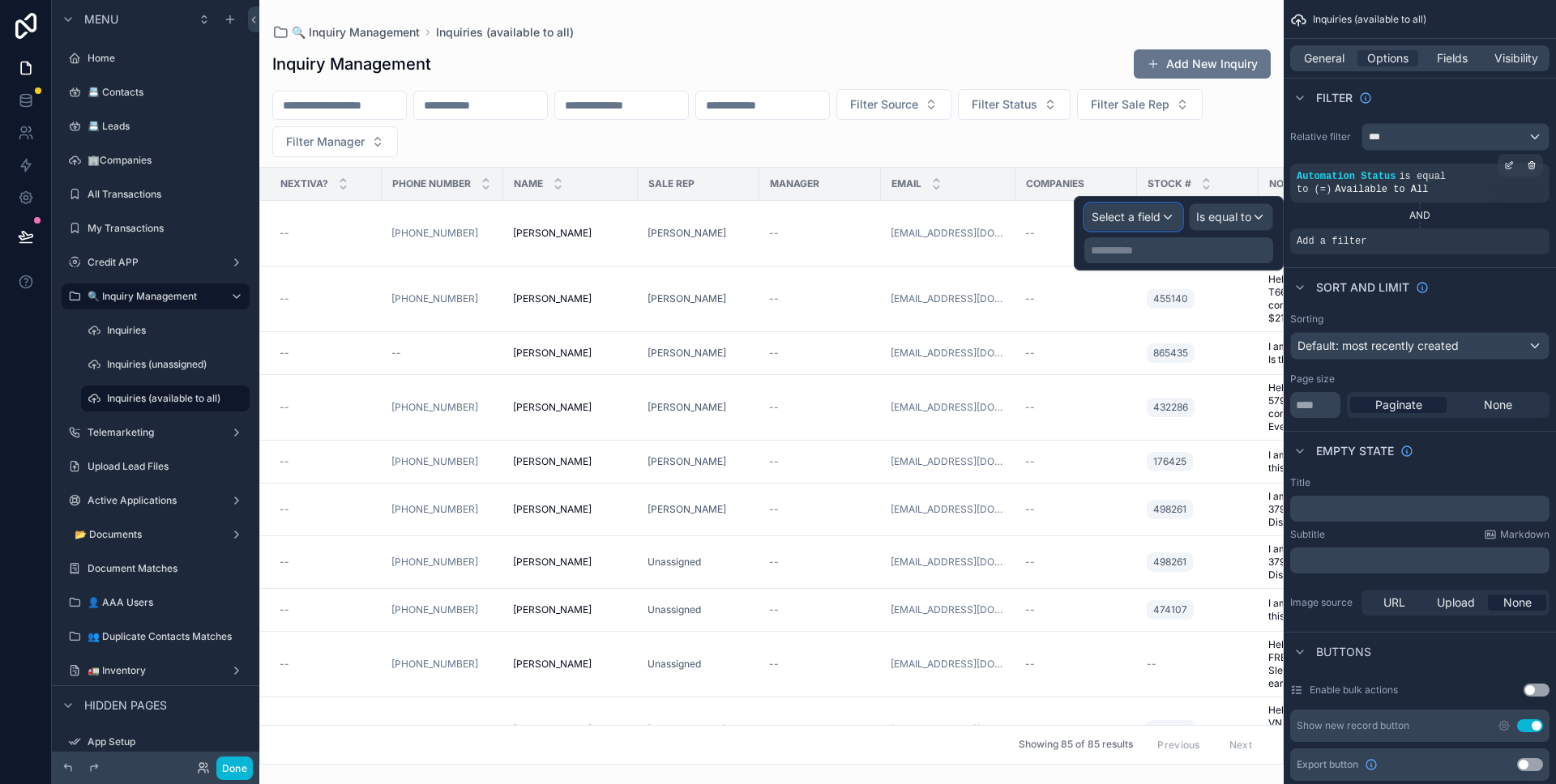
click at [1161, 221] on div "Select a field" at bounding box center [1132, 217] width 97 height 26
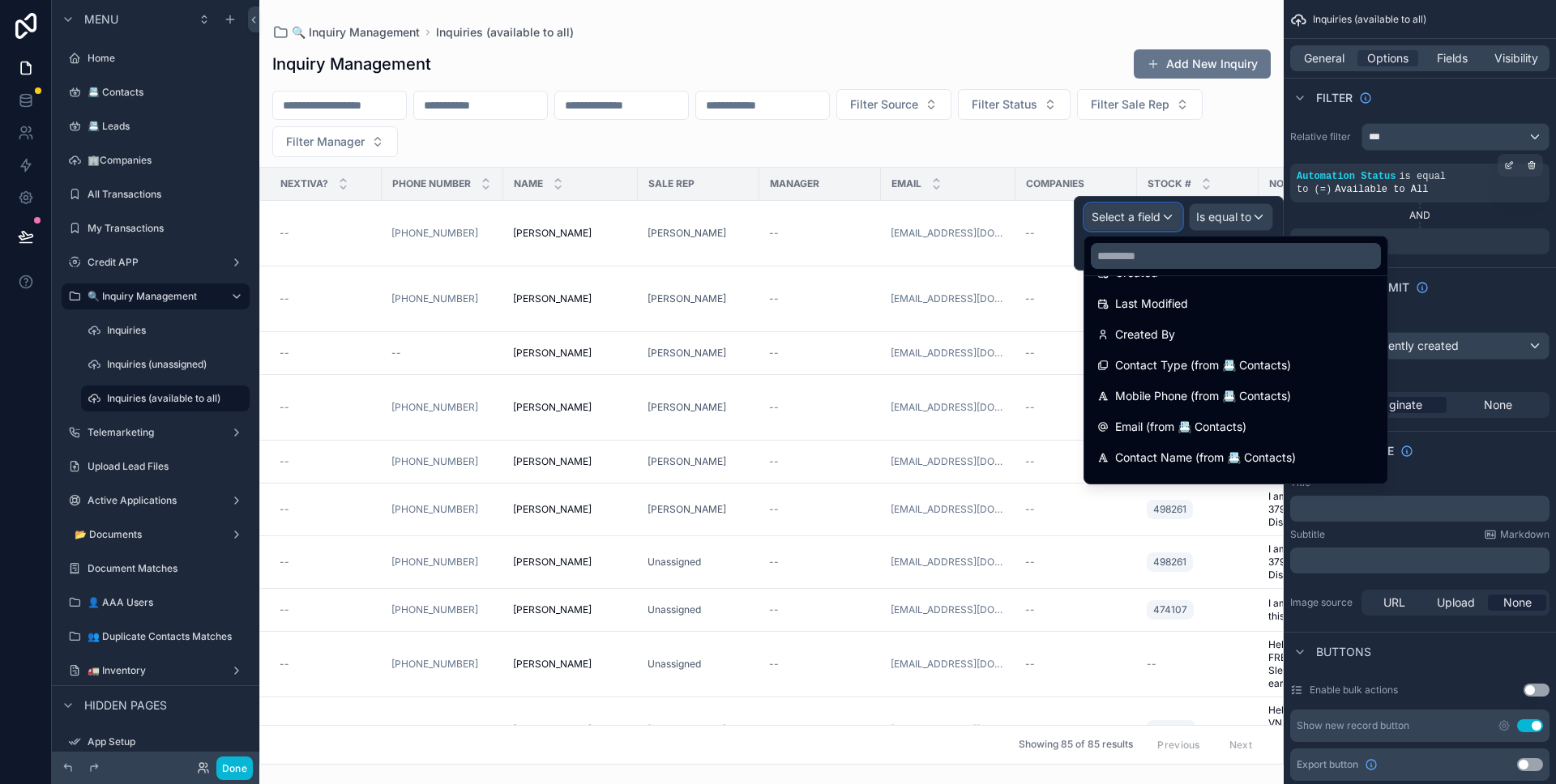
scroll to position [119, 0]
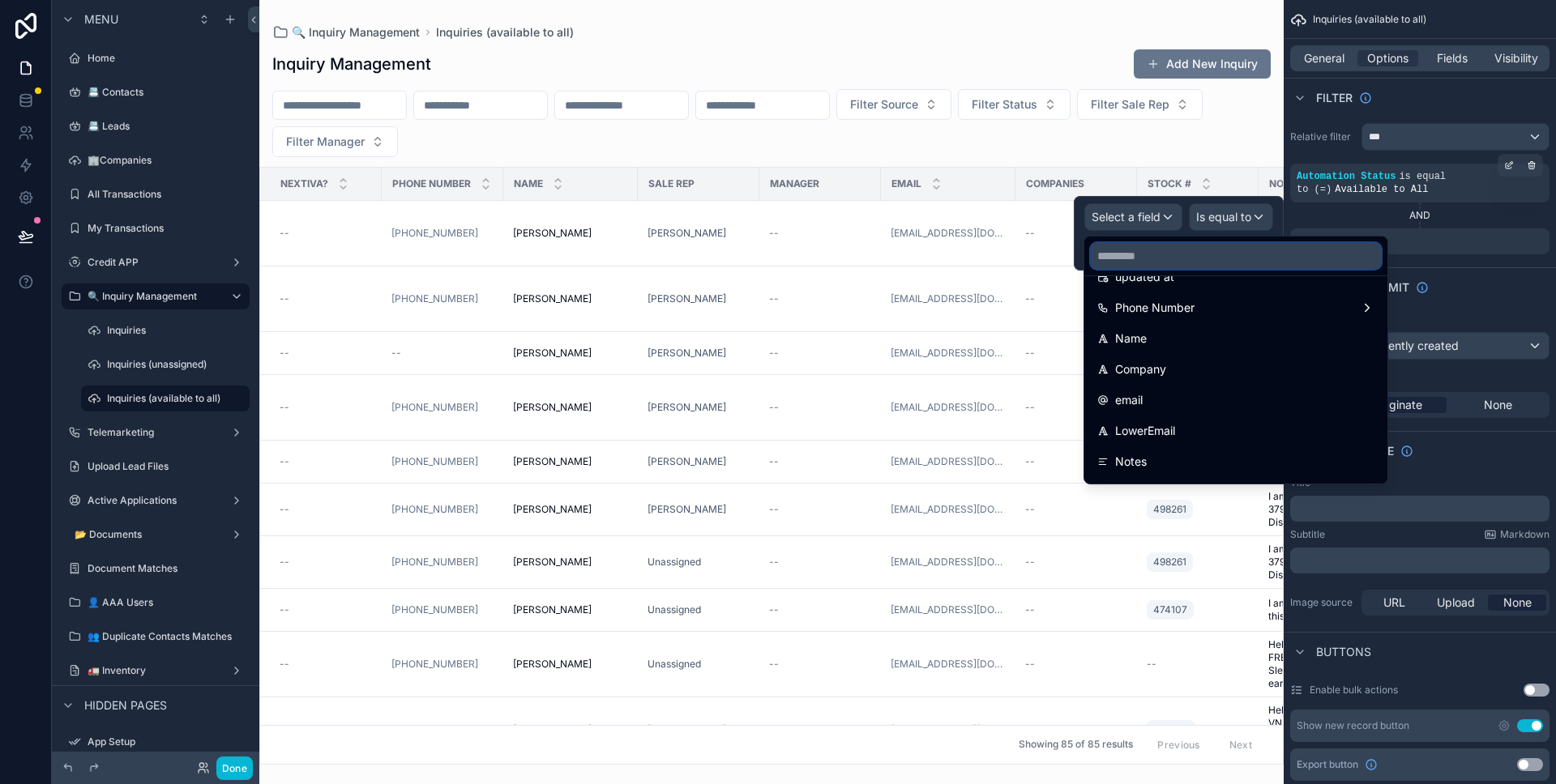
click at [1192, 262] on input "text" at bounding box center [1236, 256] width 290 height 26
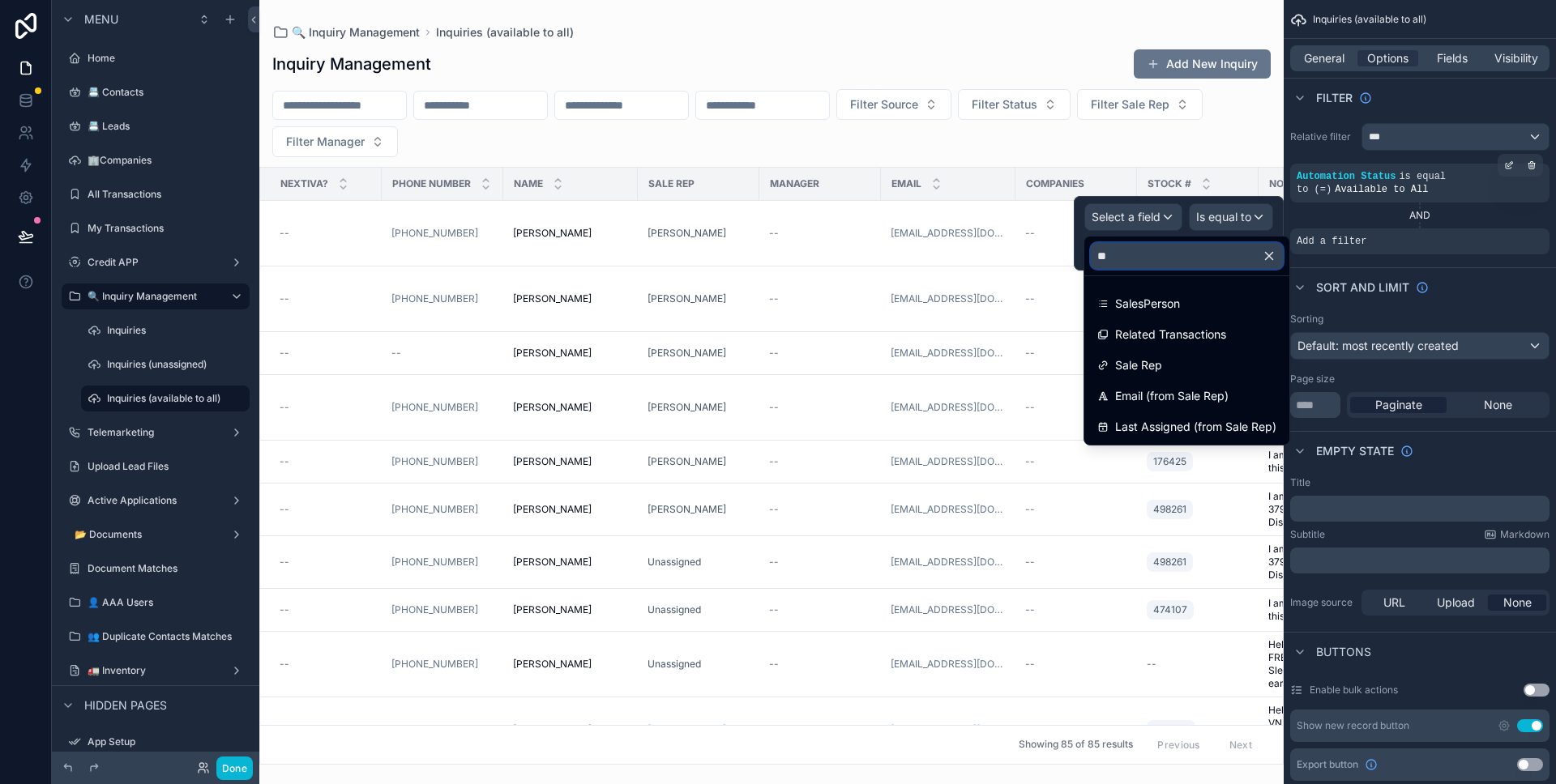
scroll to position [0, 0]
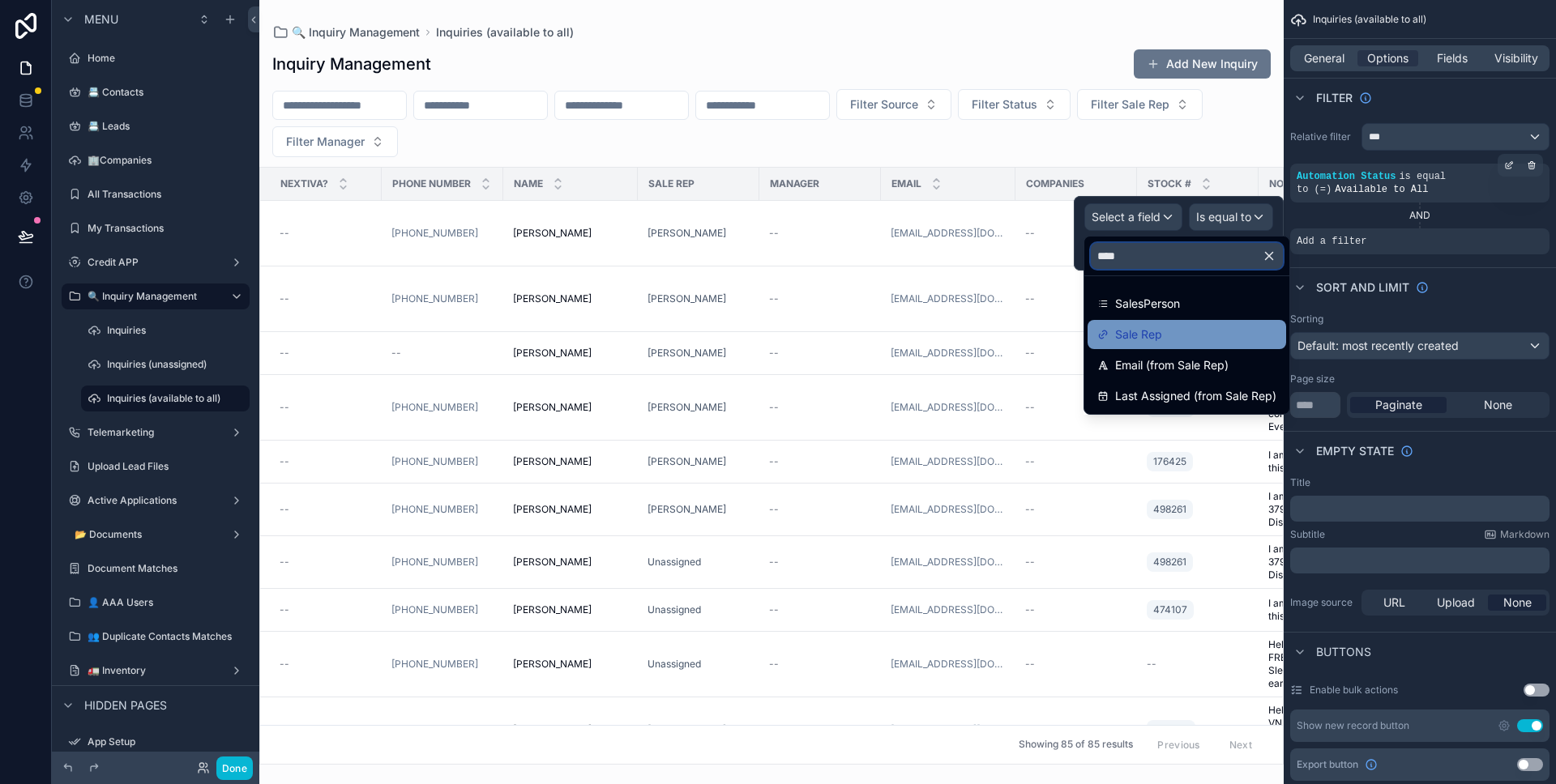
type input "****"
click at [1190, 330] on div "Sale Rep" at bounding box center [1187, 334] width 180 height 19
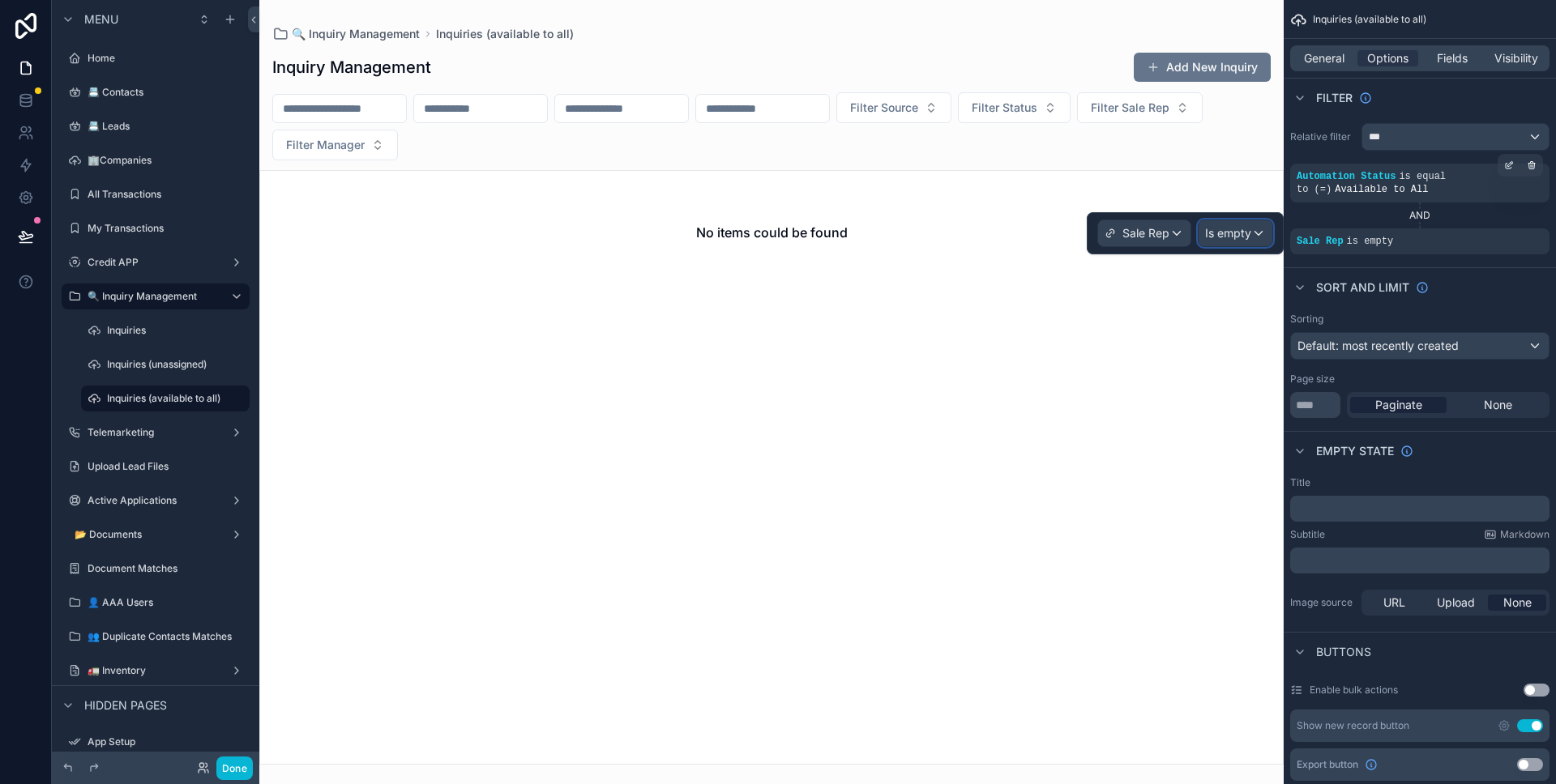
click at [1244, 238] on span "Is empty" at bounding box center [1228, 234] width 46 height 17
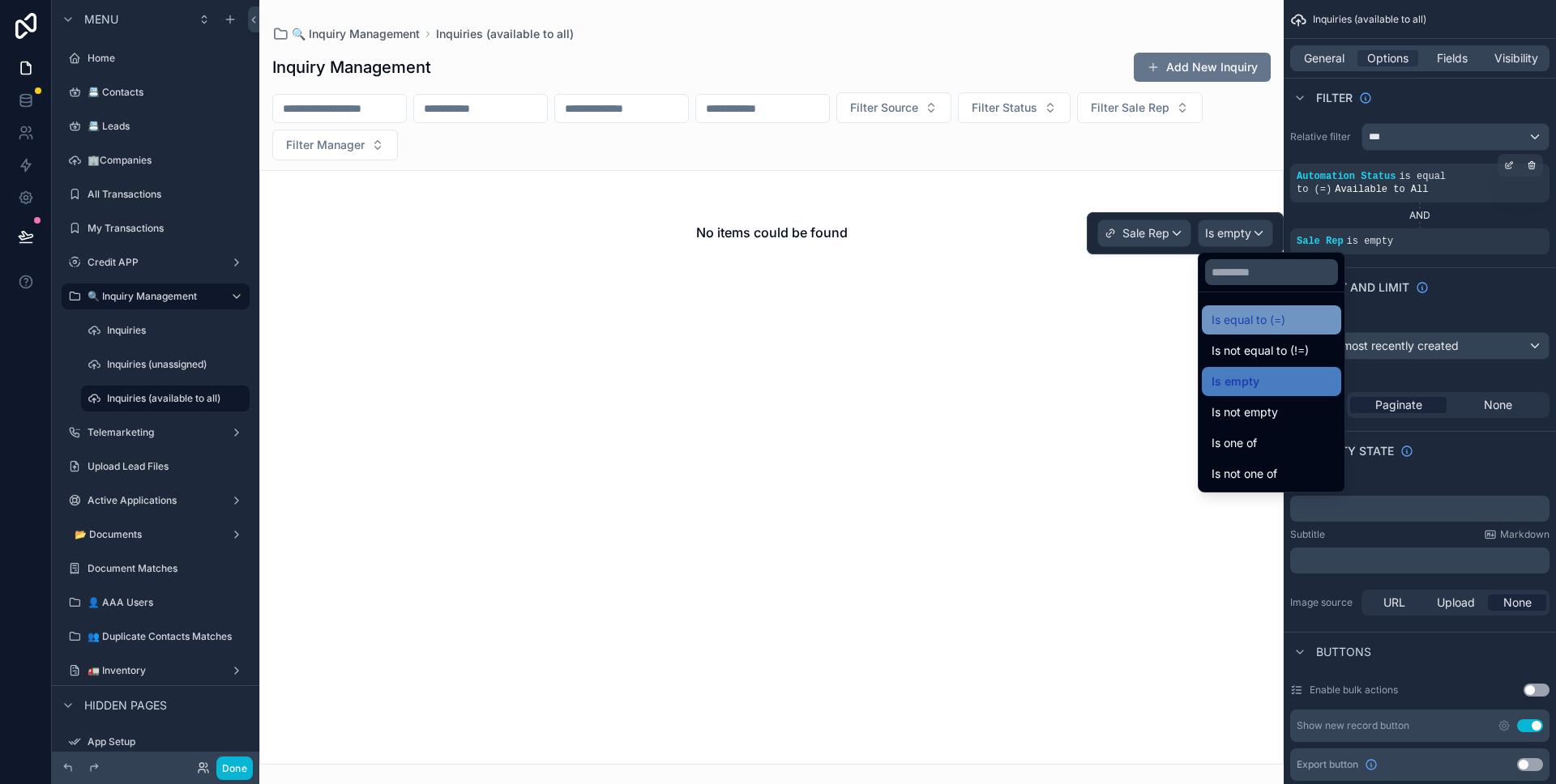
click at [1260, 311] on span "Is equal to (=)" at bounding box center [1248, 319] width 74 height 19
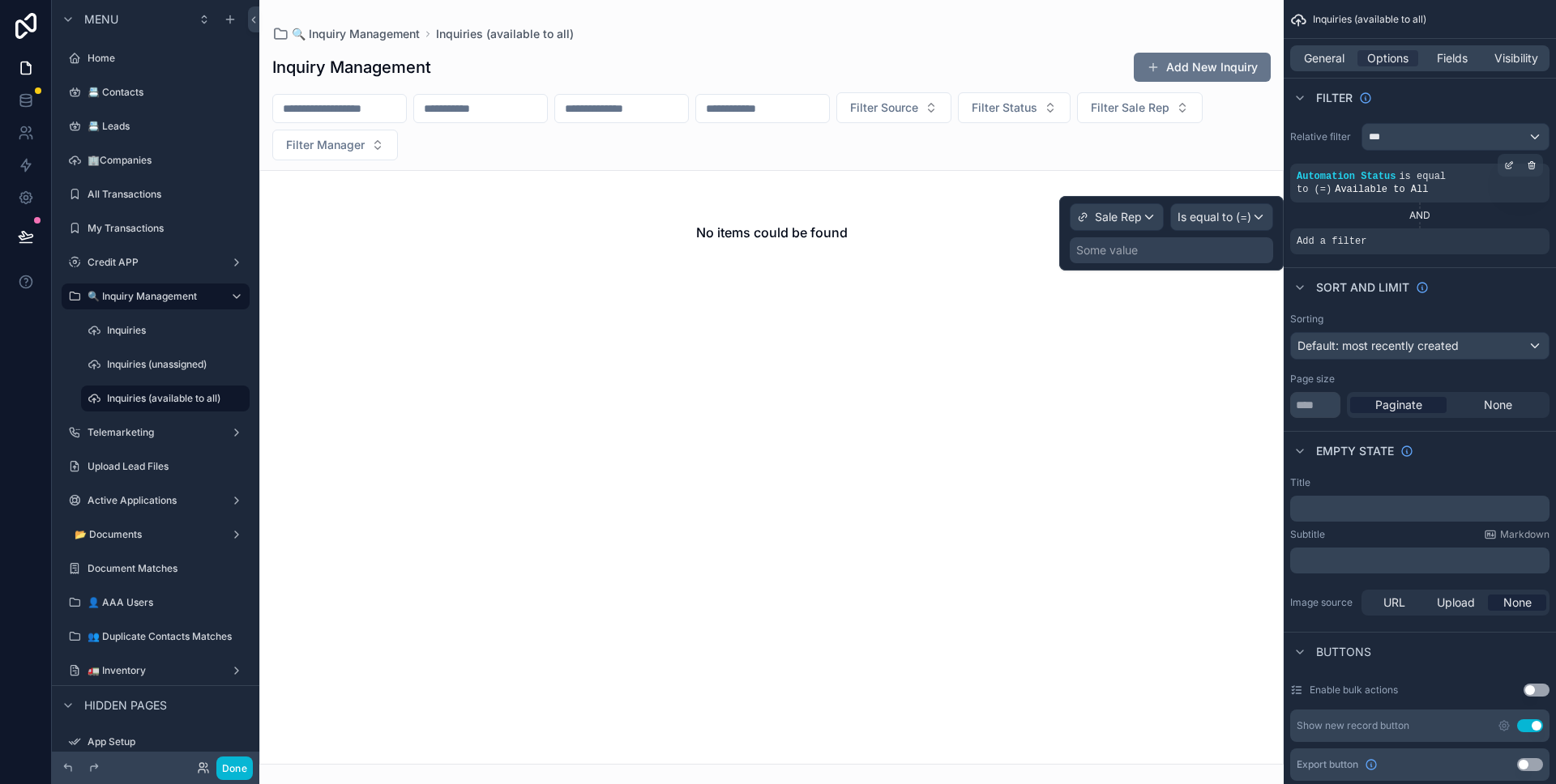
click at [1230, 258] on div "Some value" at bounding box center [1171, 250] width 203 height 26
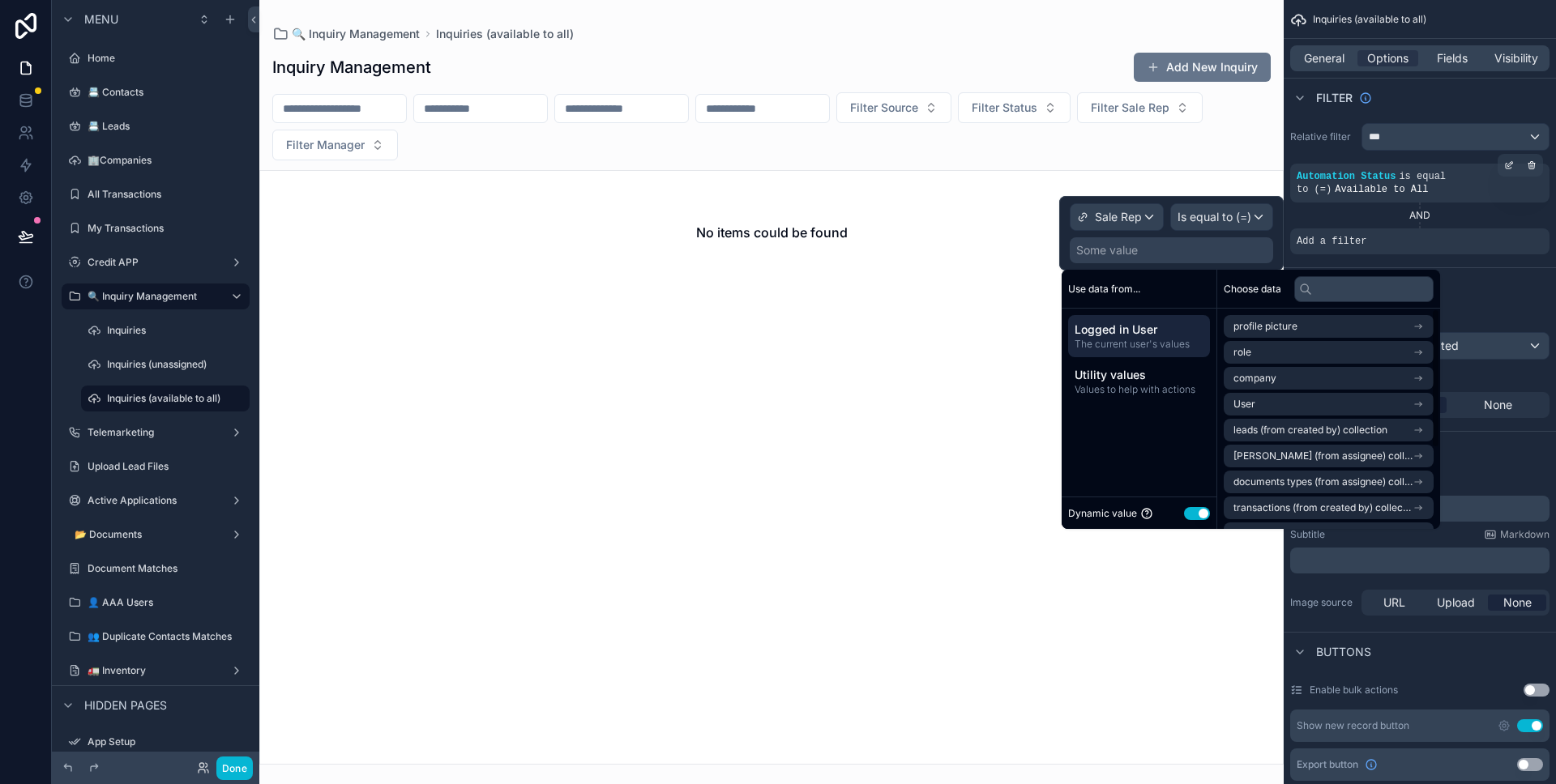
click at [1197, 514] on button "Use setting" at bounding box center [1197, 513] width 26 height 13
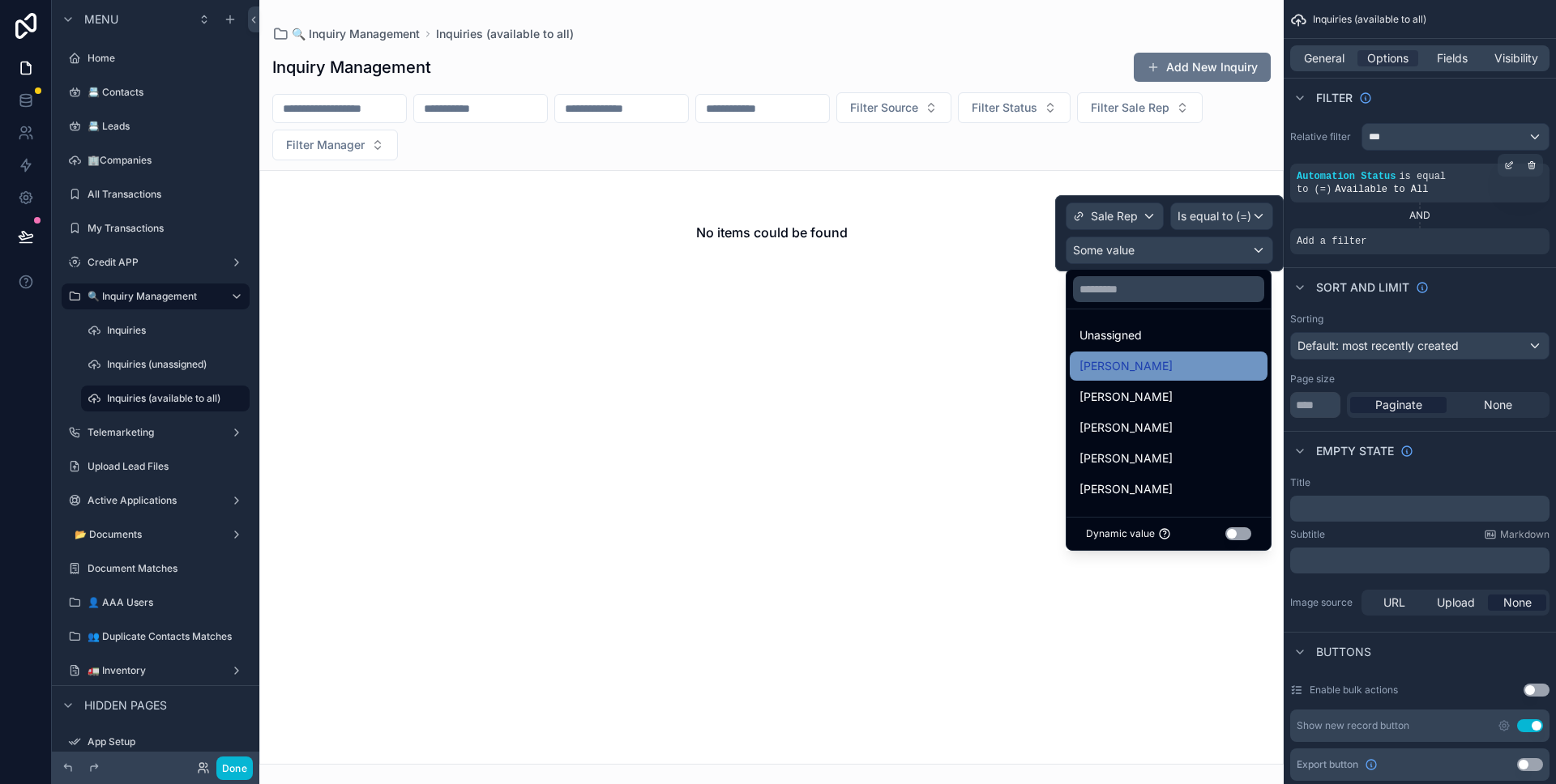
scroll to position [85, 0]
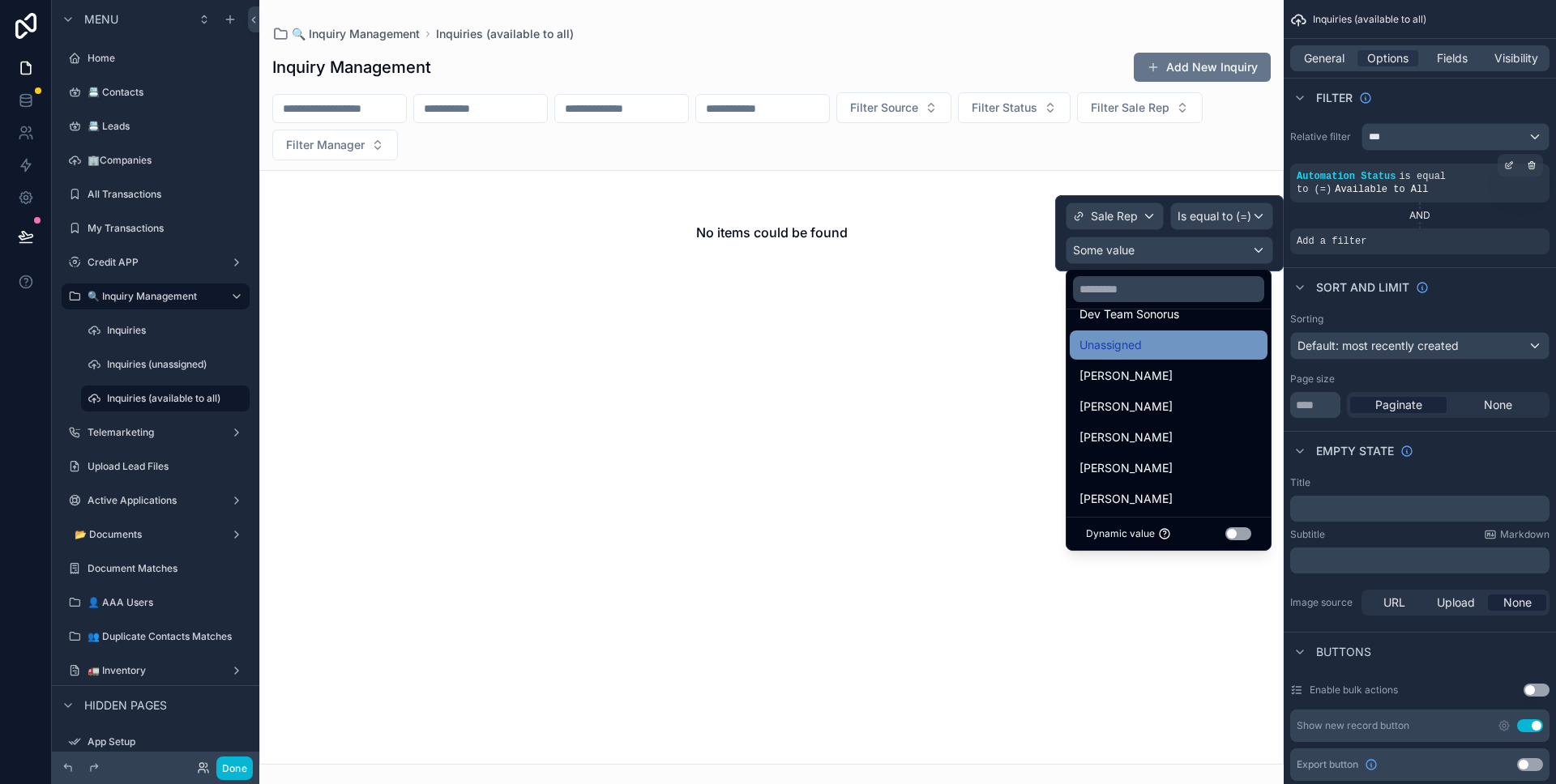
click at [1155, 353] on div "Unassigned" at bounding box center [1168, 344] width 179 height 19
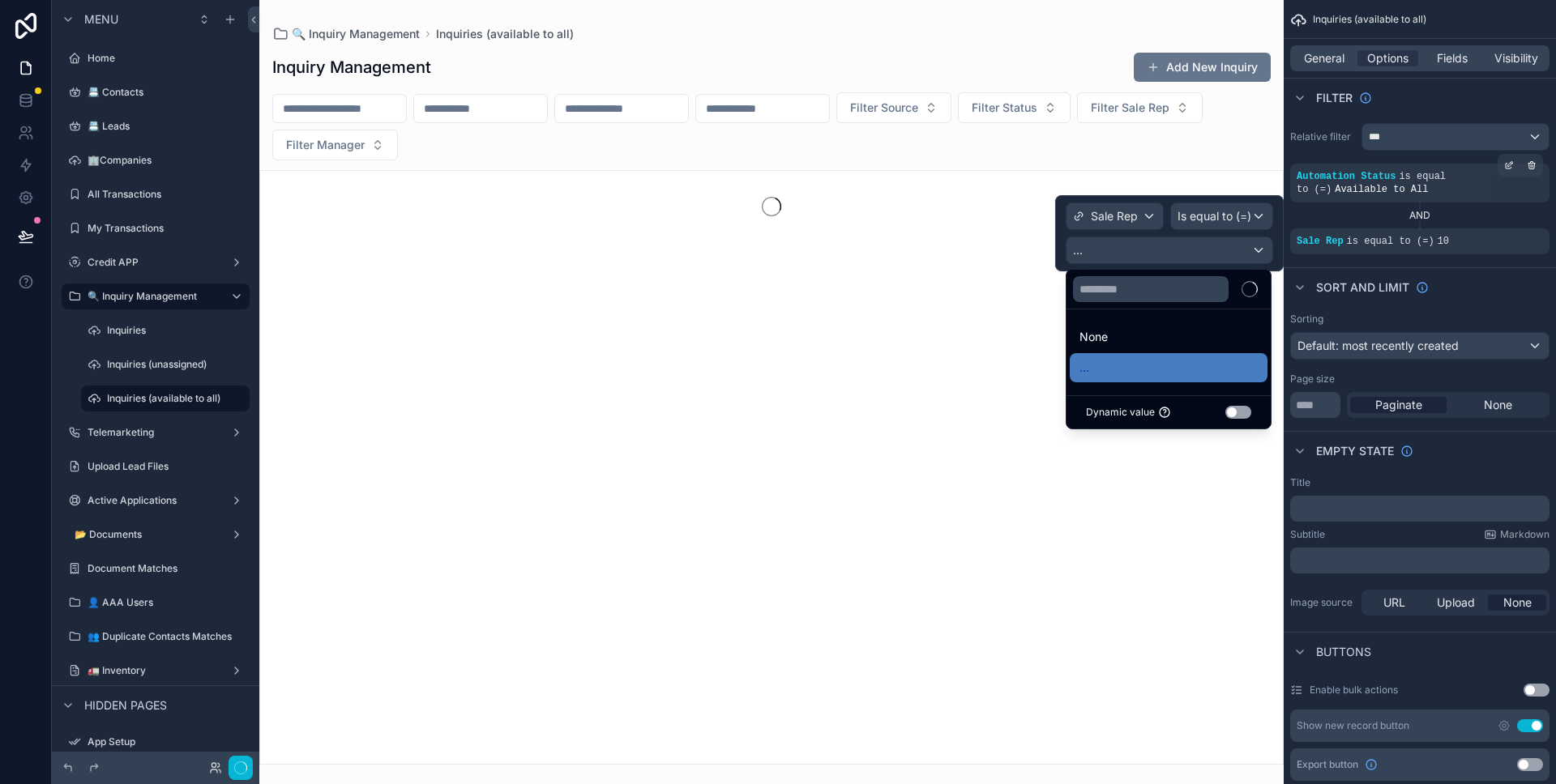
scroll to position [0, 0]
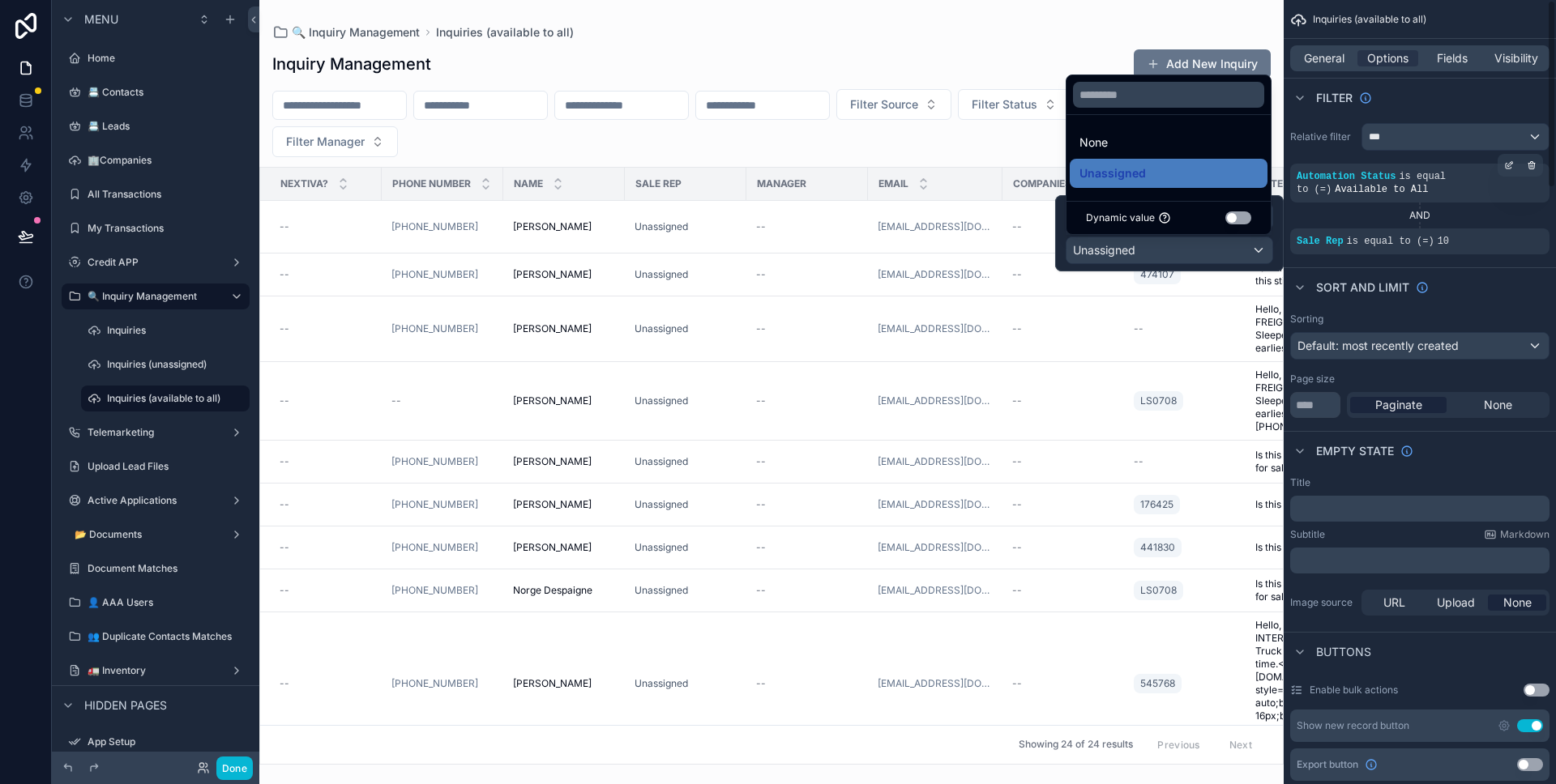
click at [1453, 314] on div "Sorting" at bounding box center [1420, 319] width 260 height 13
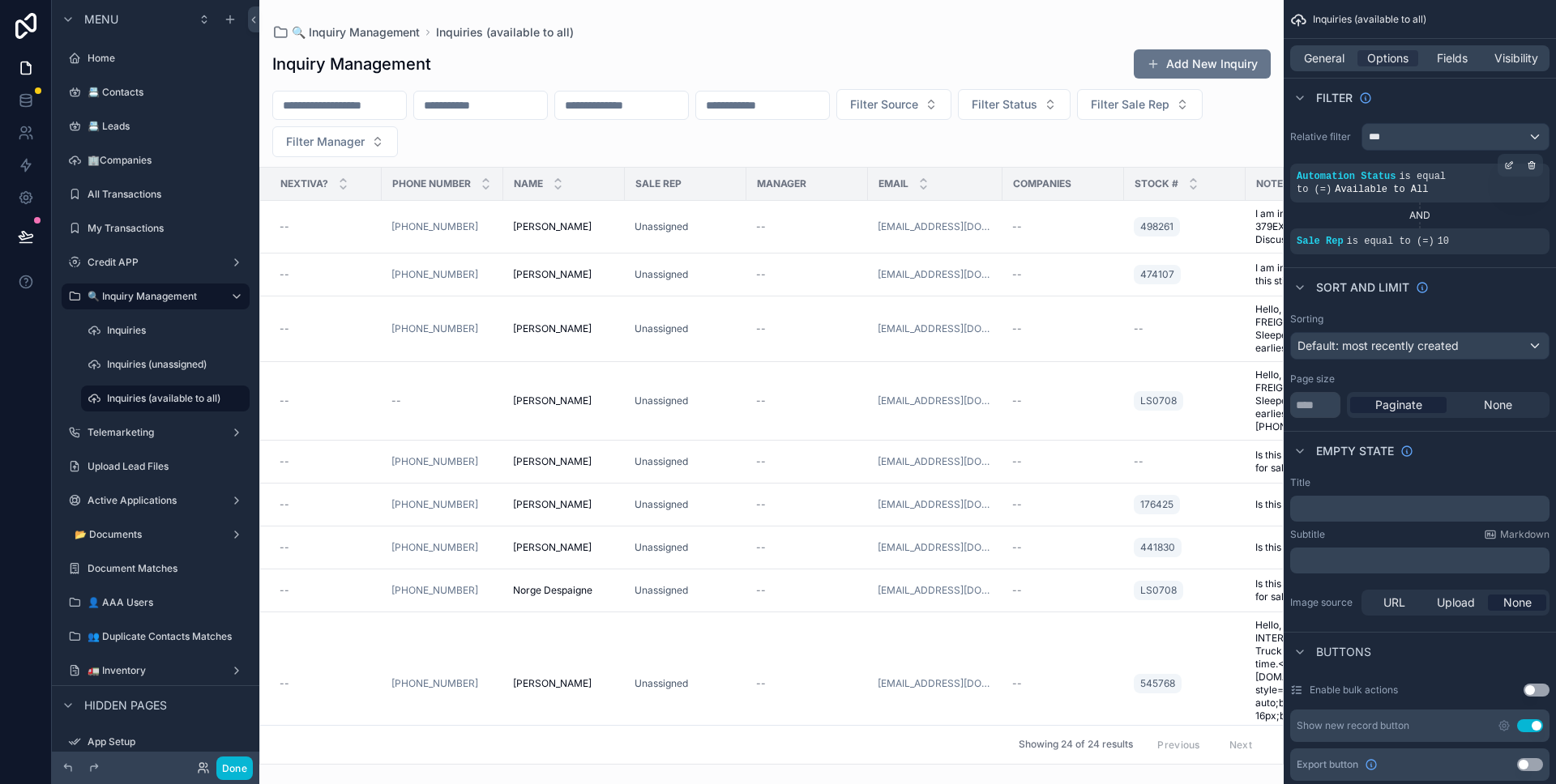
click at [786, 758] on div "scrollable content" at bounding box center [772, 392] width 1024 height 784
click at [1440, 240] on span "10" at bounding box center [1443, 241] width 11 height 11
click at [1504, 228] on icon "scrollable content" at bounding box center [1509, 230] width 10 height 10
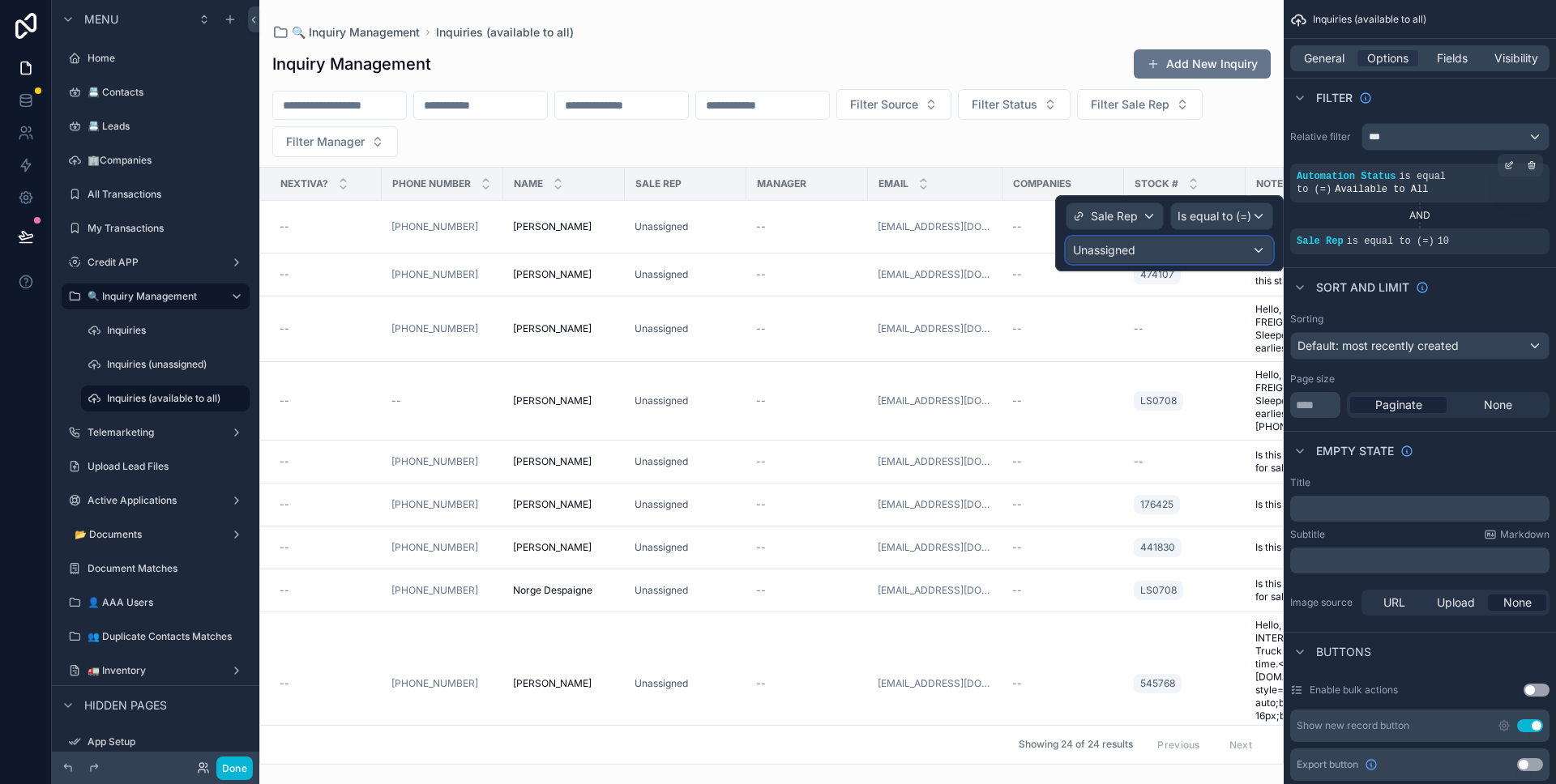
click at [1237, 245] on div "Unassigned" at bounding box center [1169, 250] width 206 height 26
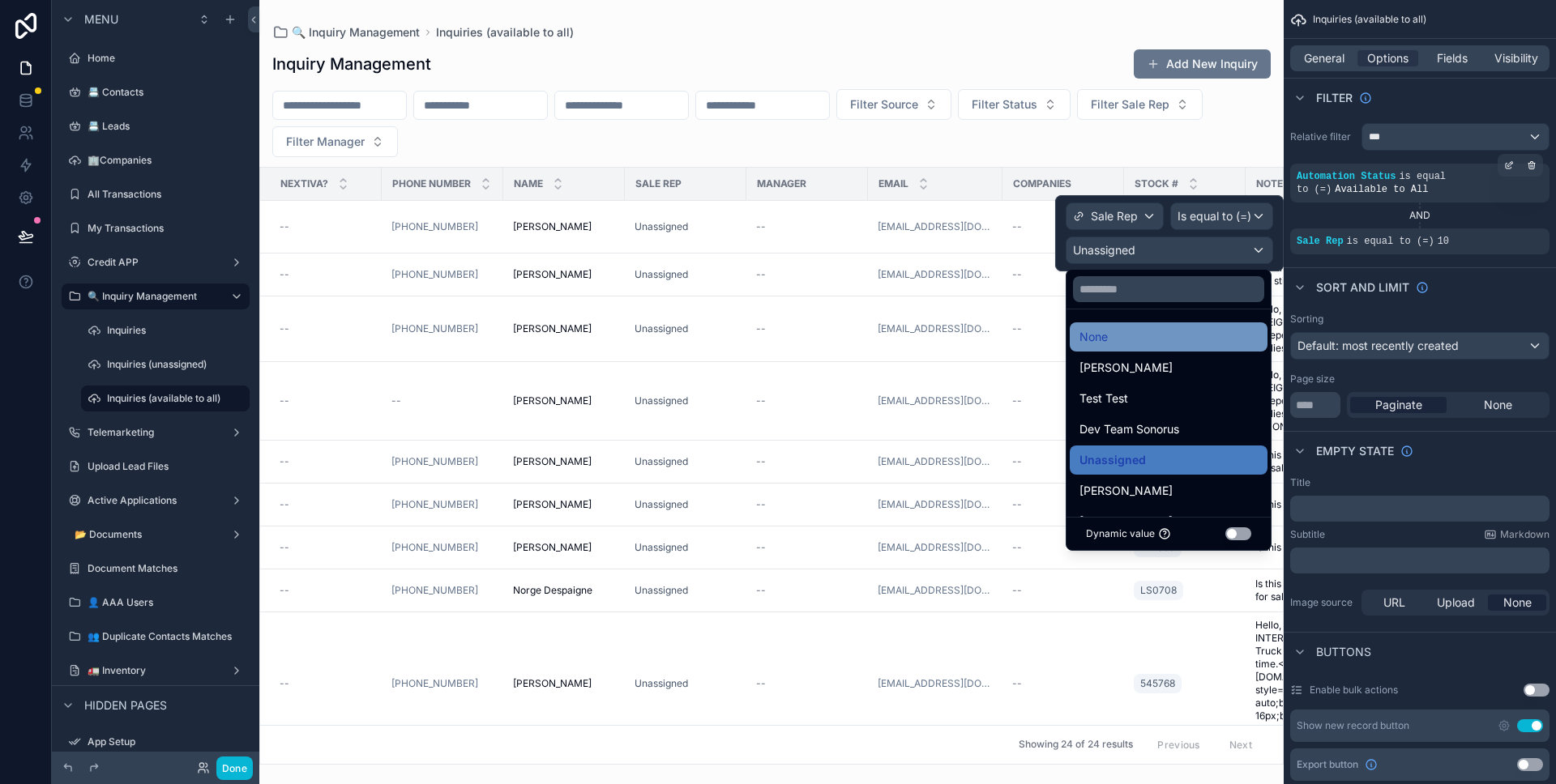
click at [1187, 325] on div "None" at bounding box center [1168, 337] width 198 height 29
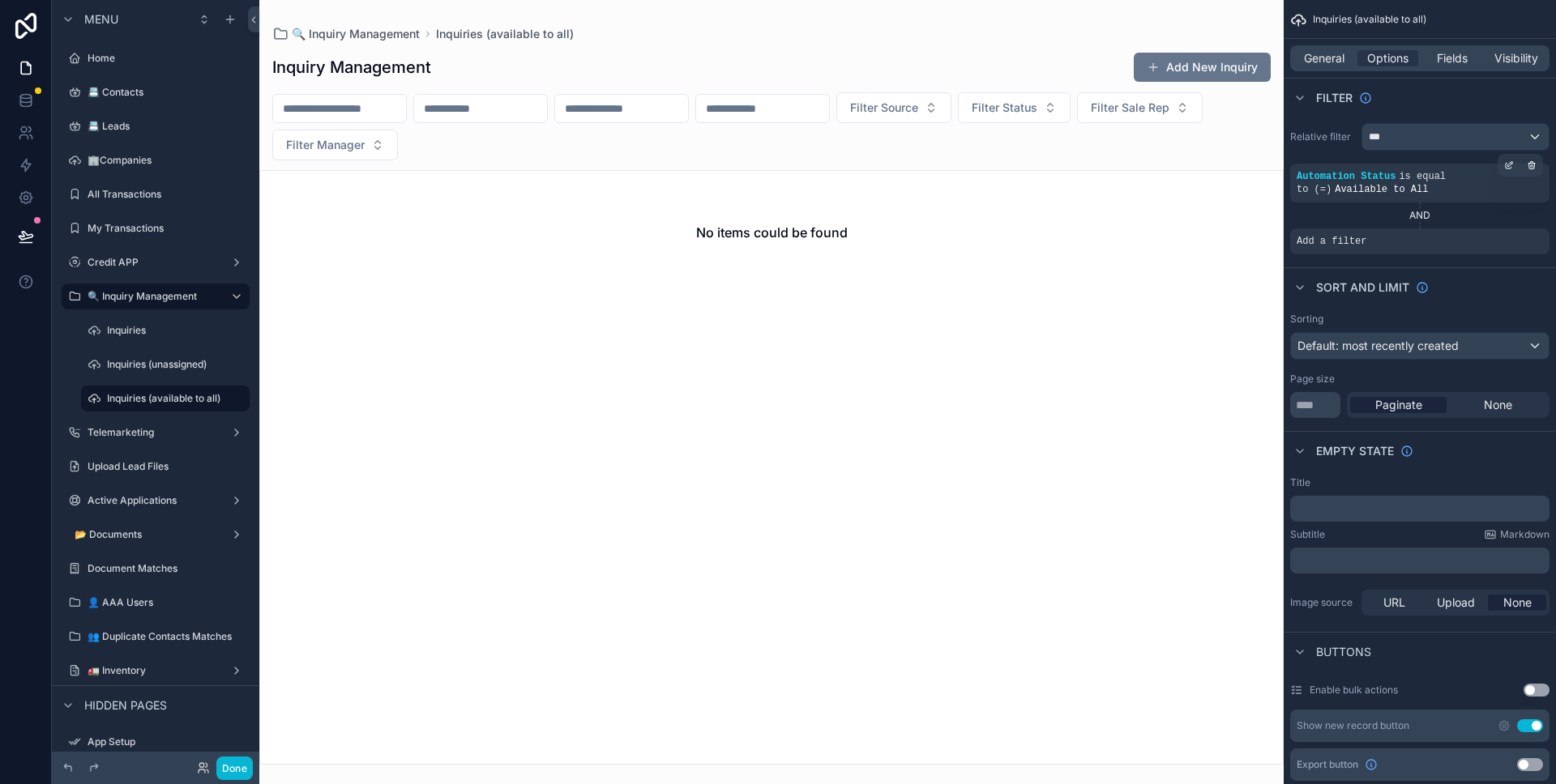
click at [1371, 304] on div "Sort And Limit" at bounding box center [1420, 286] width 273 height 39
click at [1505, 230] on icon "scrollable content" at bounding box center [1508, 231] width 6 height 6
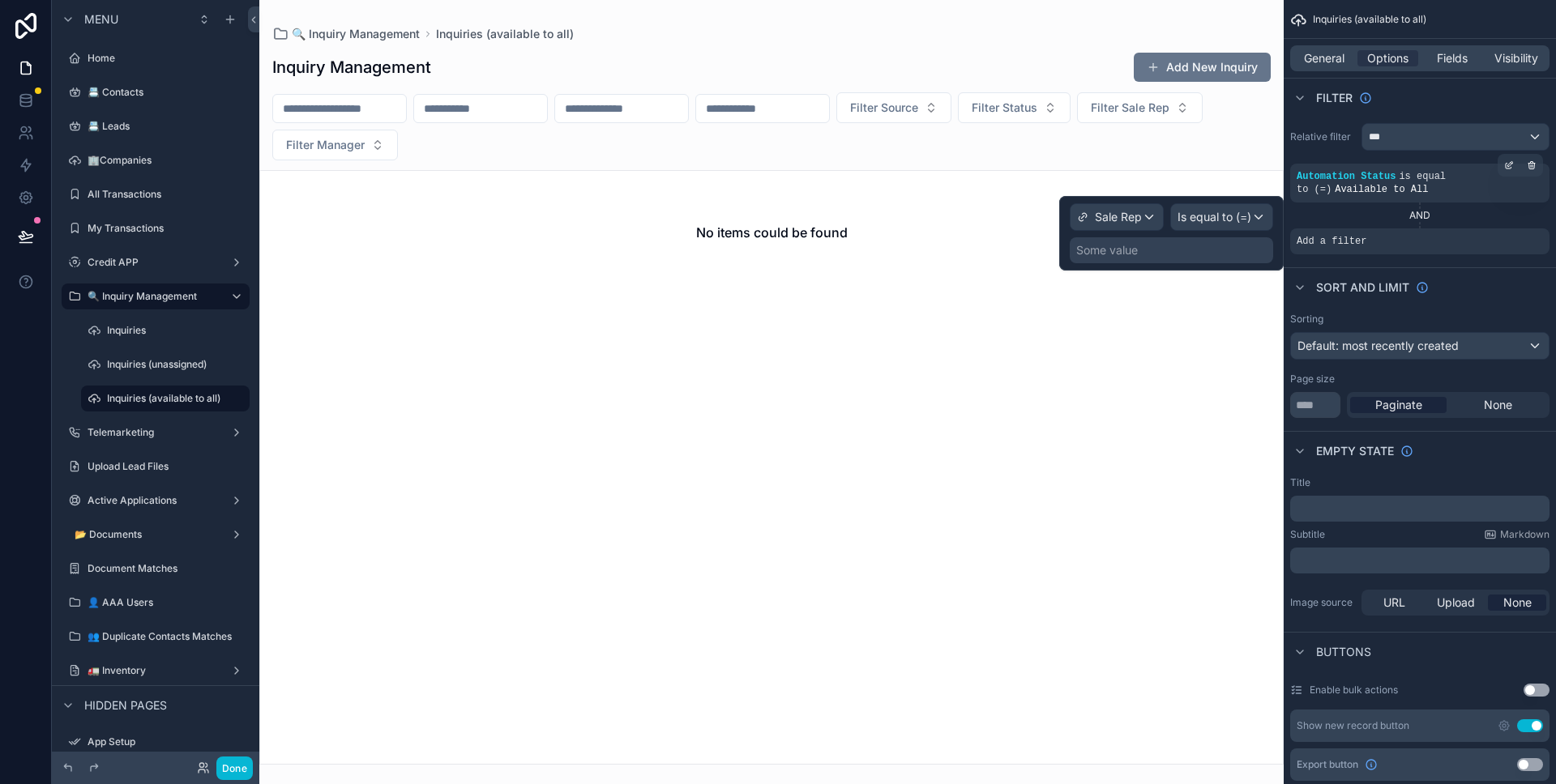
click at [1188, 235] on div "Sale Rep Is equal to (=) Some value" at bounding box center [1171, 233] width 203 height 60
click at [1187, 247] on div "Some value" at bounding box center [1171, 250] width 203 height 26
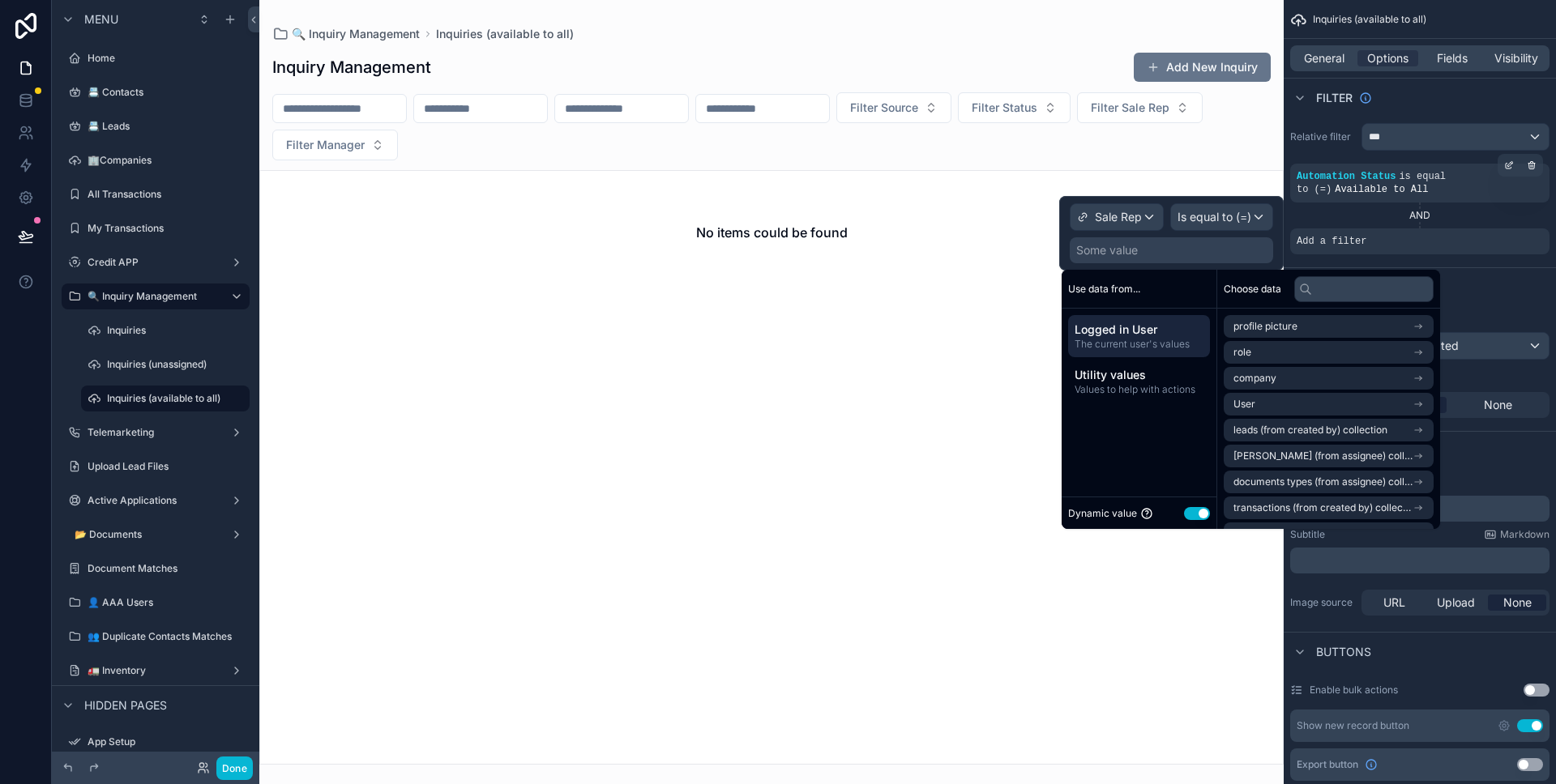
click at [1202, 508] on button "Use setting" at bounding box center [1197, 513] width 26 height 13
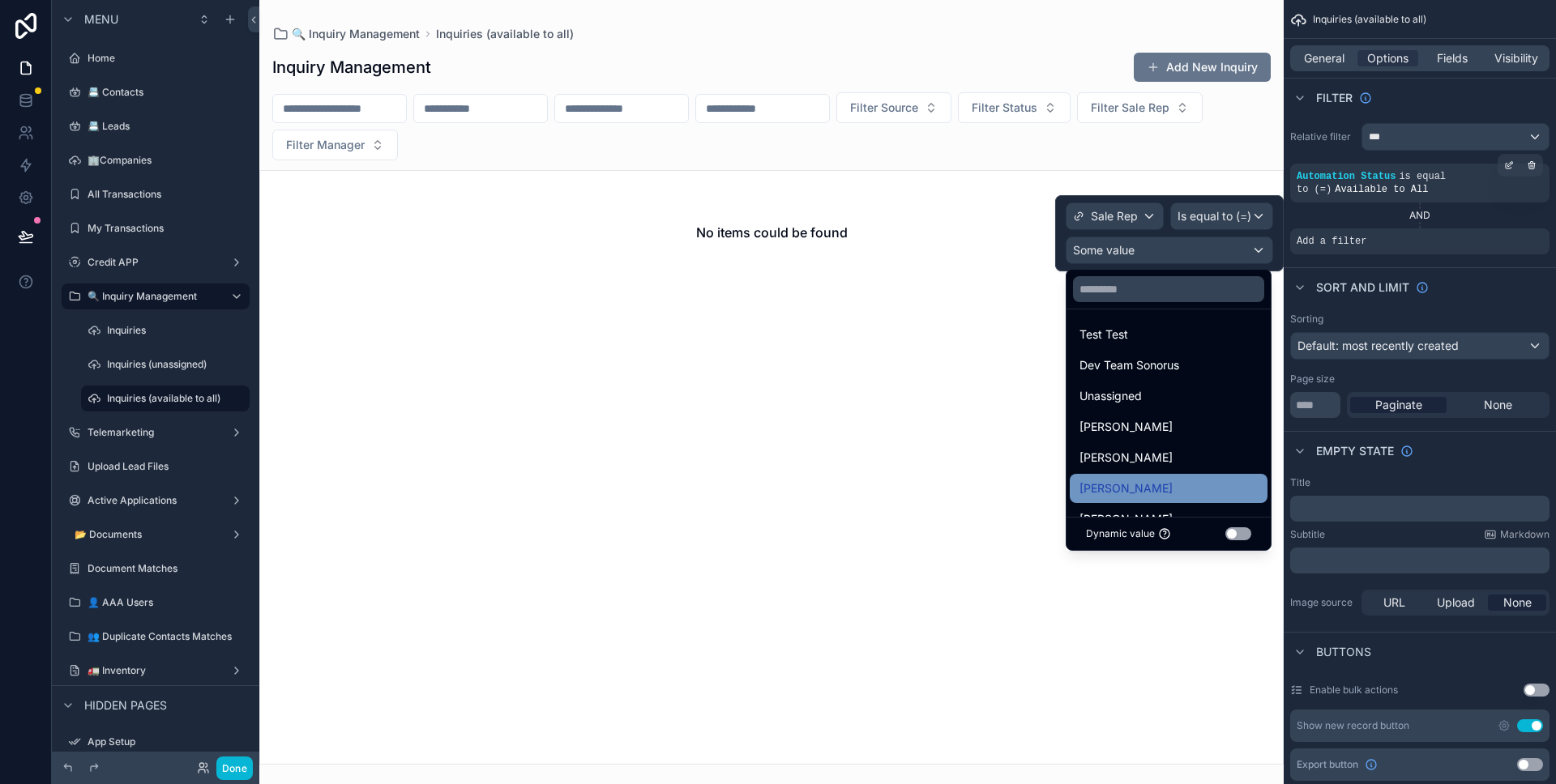
scroll to position [94, 0]
click at [1210, 213] on div at bounding box center [1169, 233] width 228 height 76
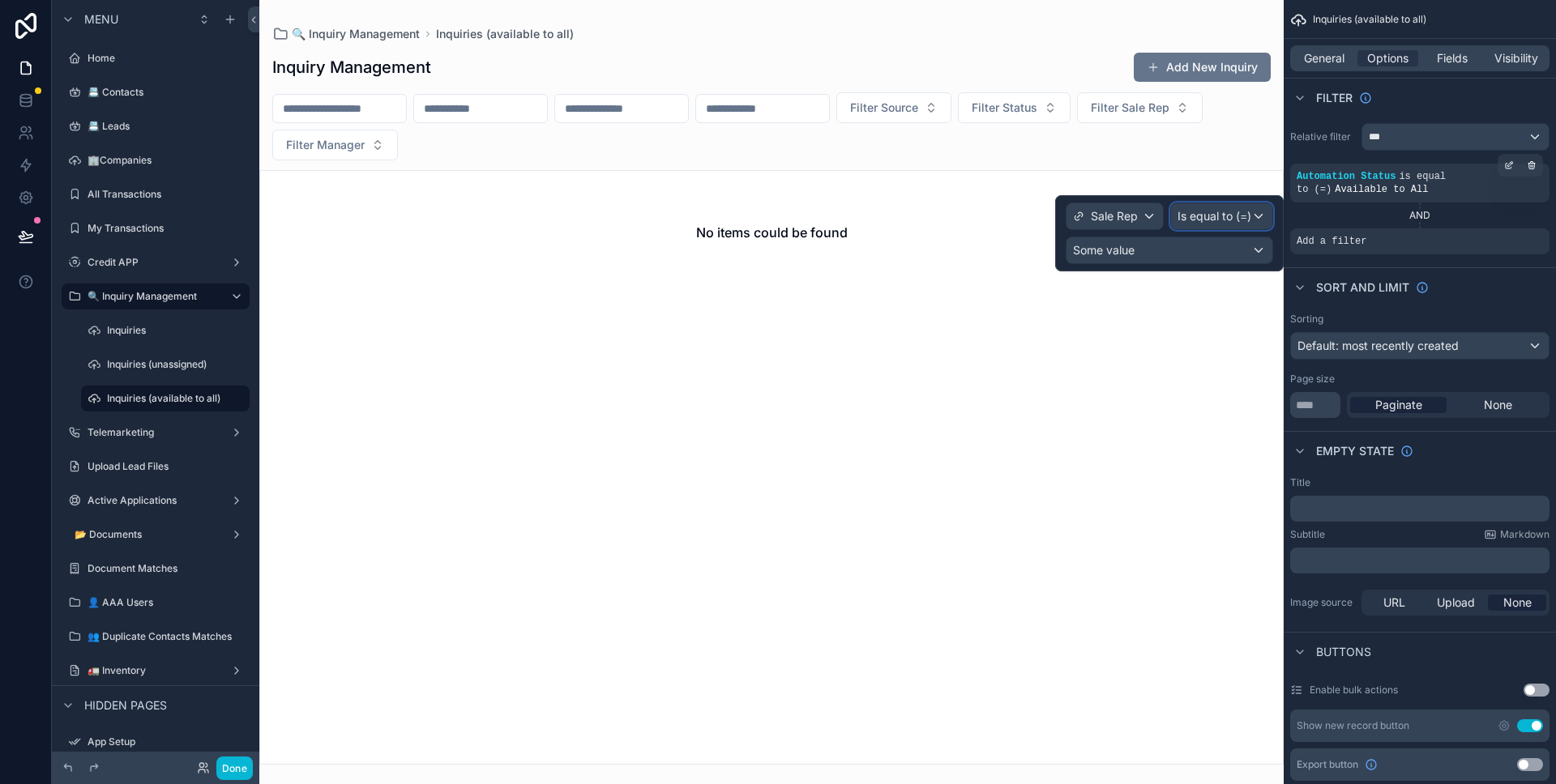
click at [1203, 213] on span "Is equal to (=)" at bounding box center [1214, 216] width 74 height 17
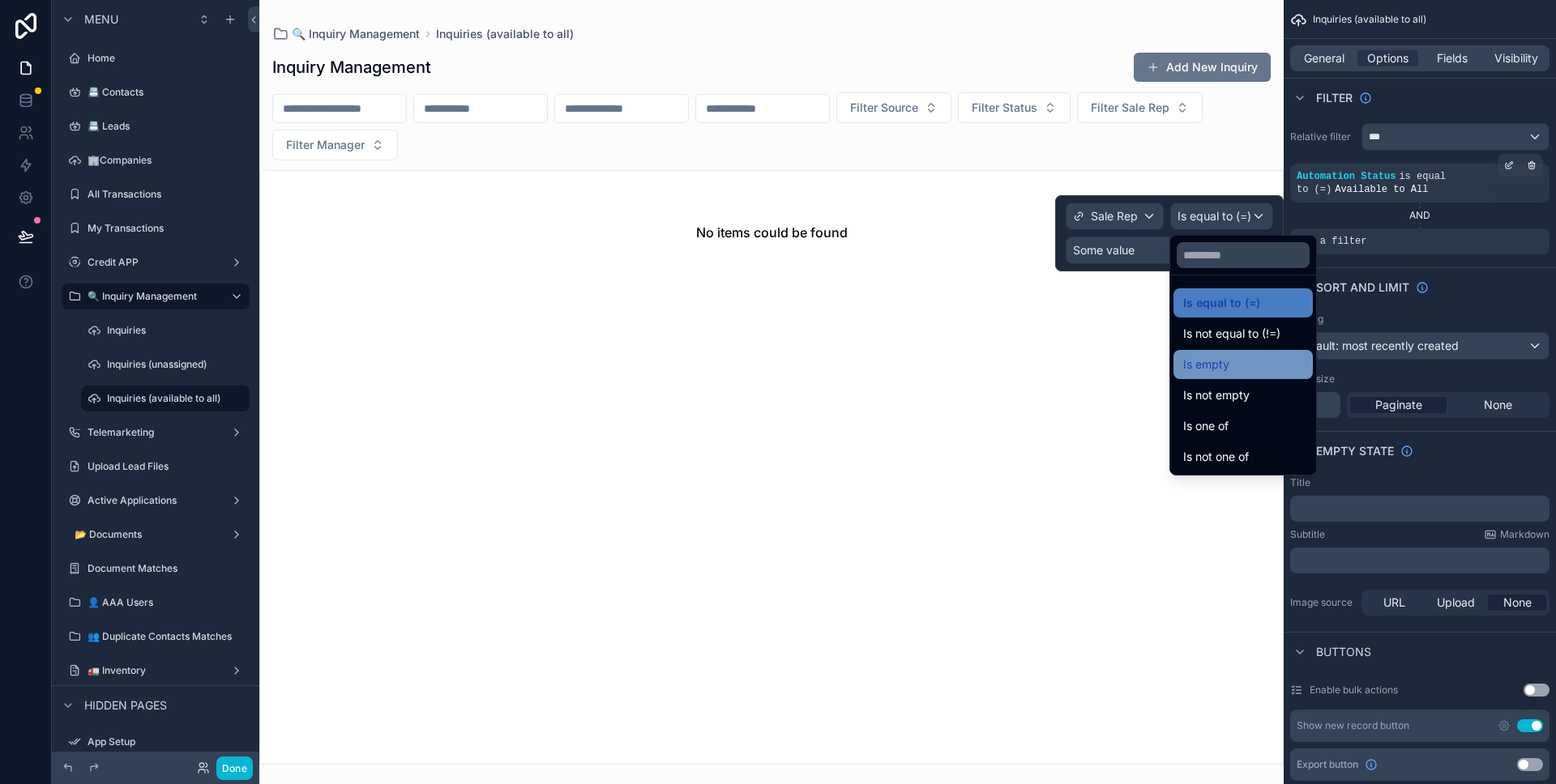
click at [1213, 361] on span "Is empty" at bounding box center [1206, 363] width 46 height 19
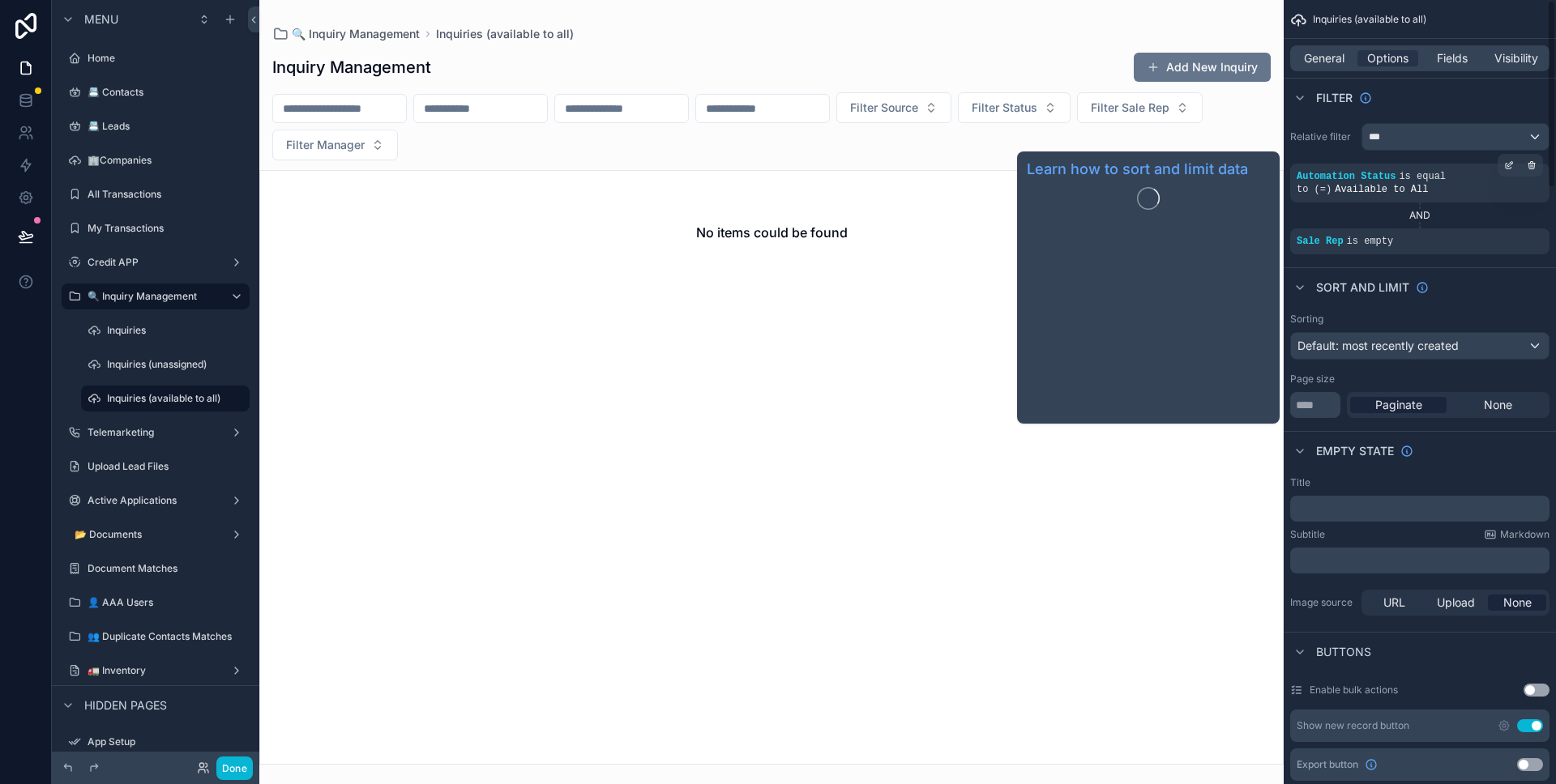
click at [1385, 294] on span "Sort And Limit" at bounding box center [1362, 288] width 93 height 17
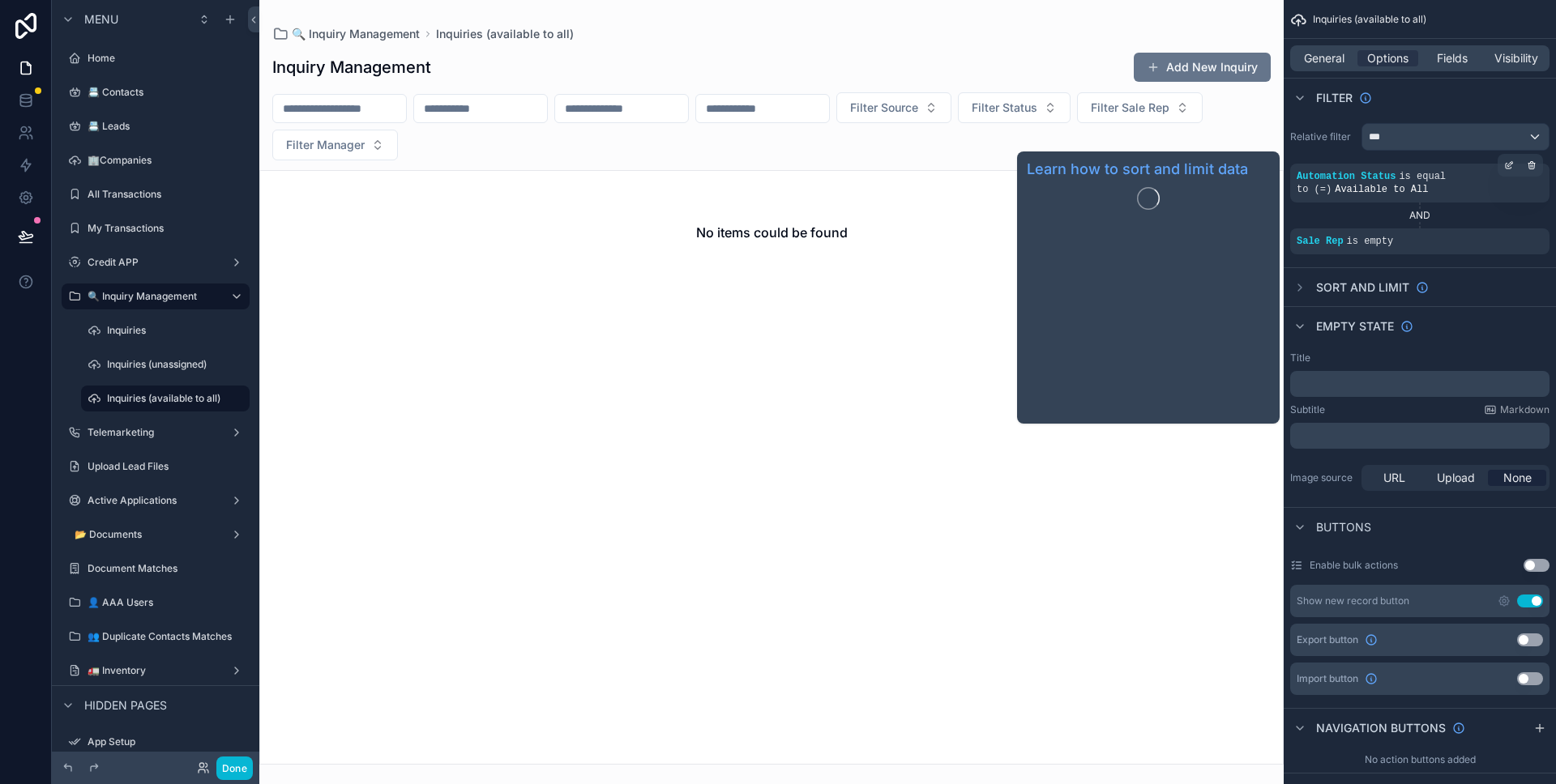
click at [1384, 294] on span "Sort And Limit" at bounding box center [1362, 288] width 93 height 17
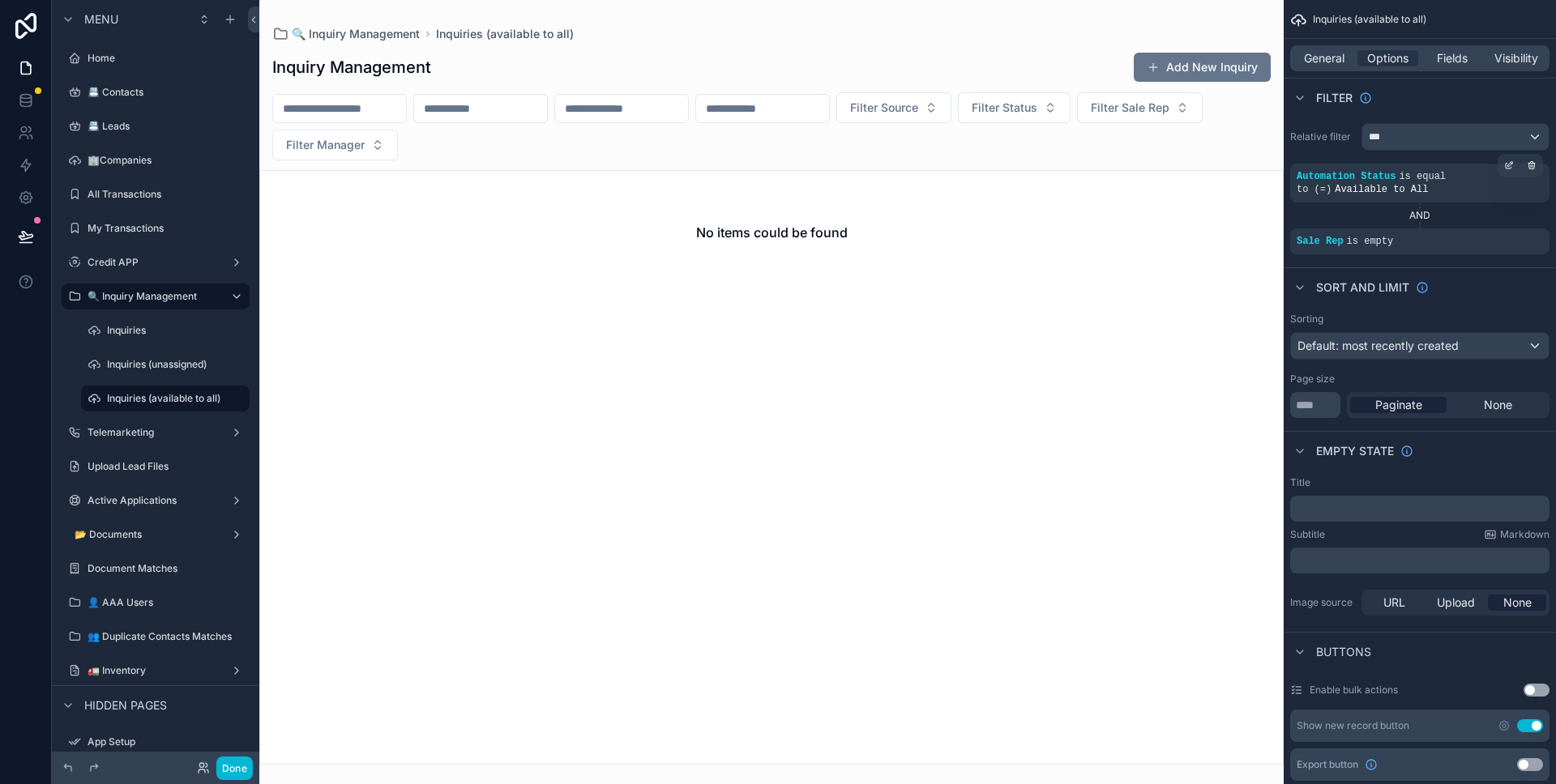
click at [1457, 291] on div "Sort And Limit" at bounding box center [1420, 286] width 273 height 39
click at [1479, 148] on div "***" at bounding box center [1455, 137] width 186 height 26
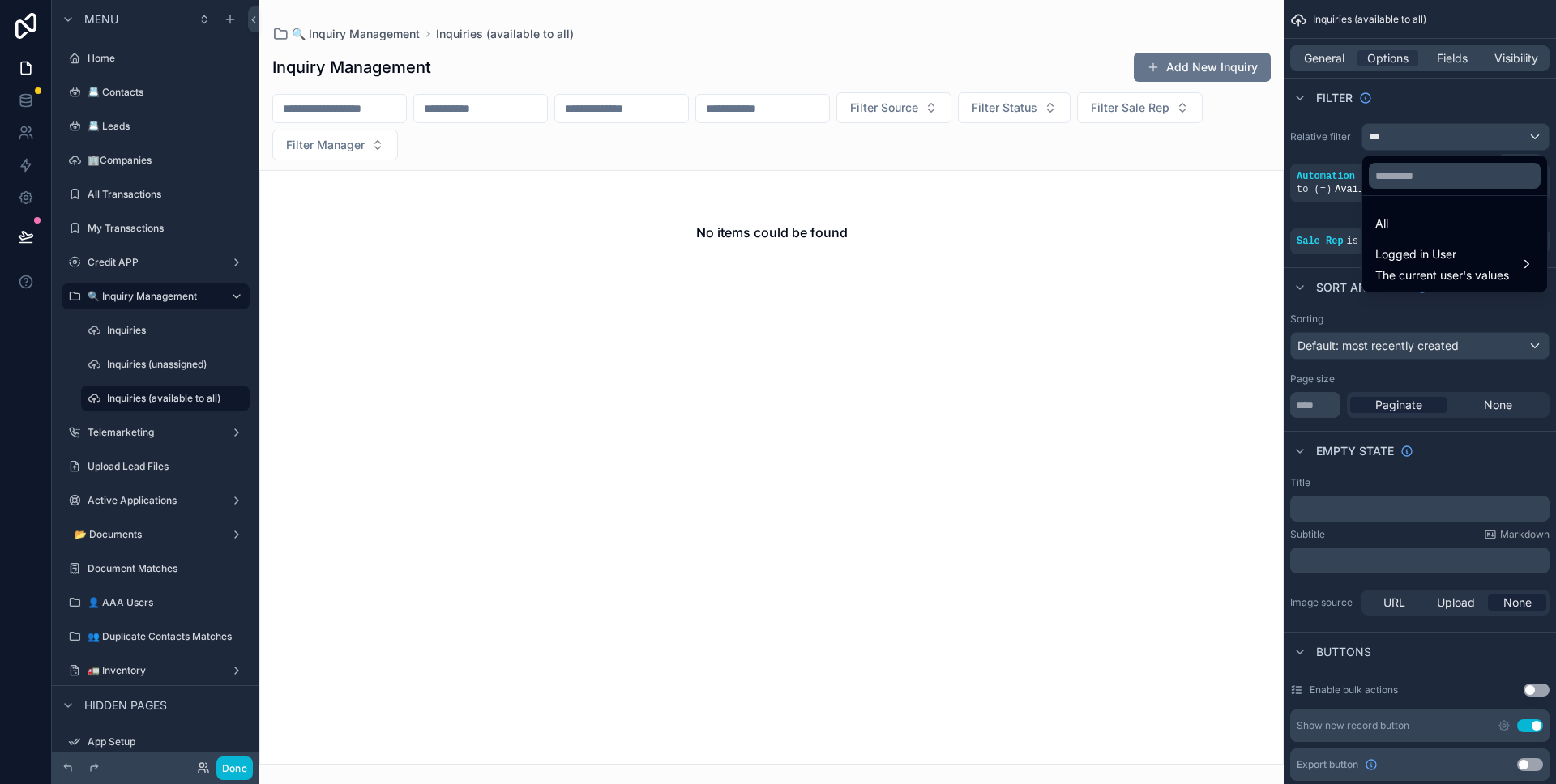
click at [1477, 144] on div "scrollable content" at bounding box center [778, 392] width 1556 height 784
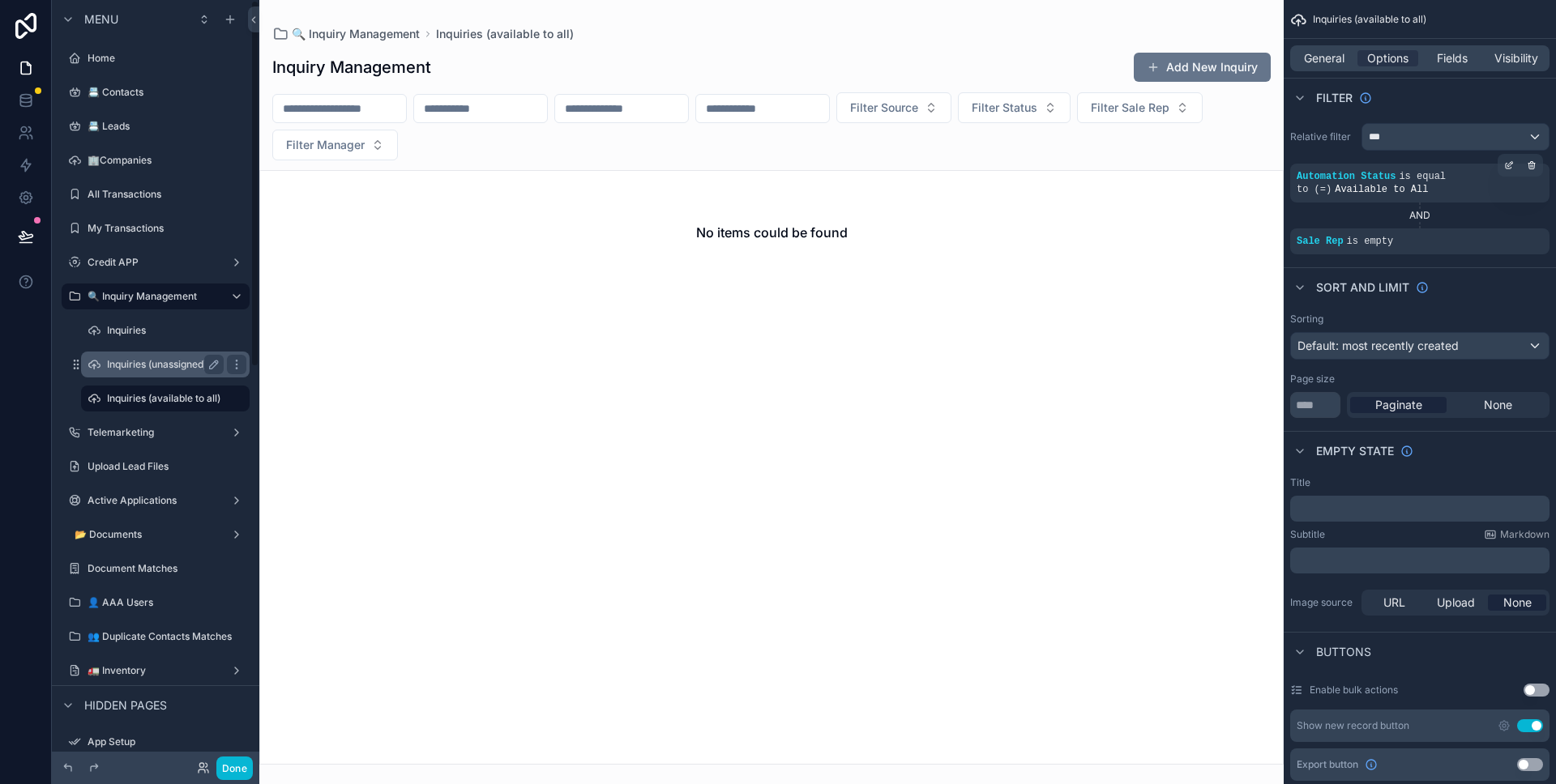
click at [151, 362] on label "Inquiries (unassigned)" at bounding box center [162, 364] width 110 height 13
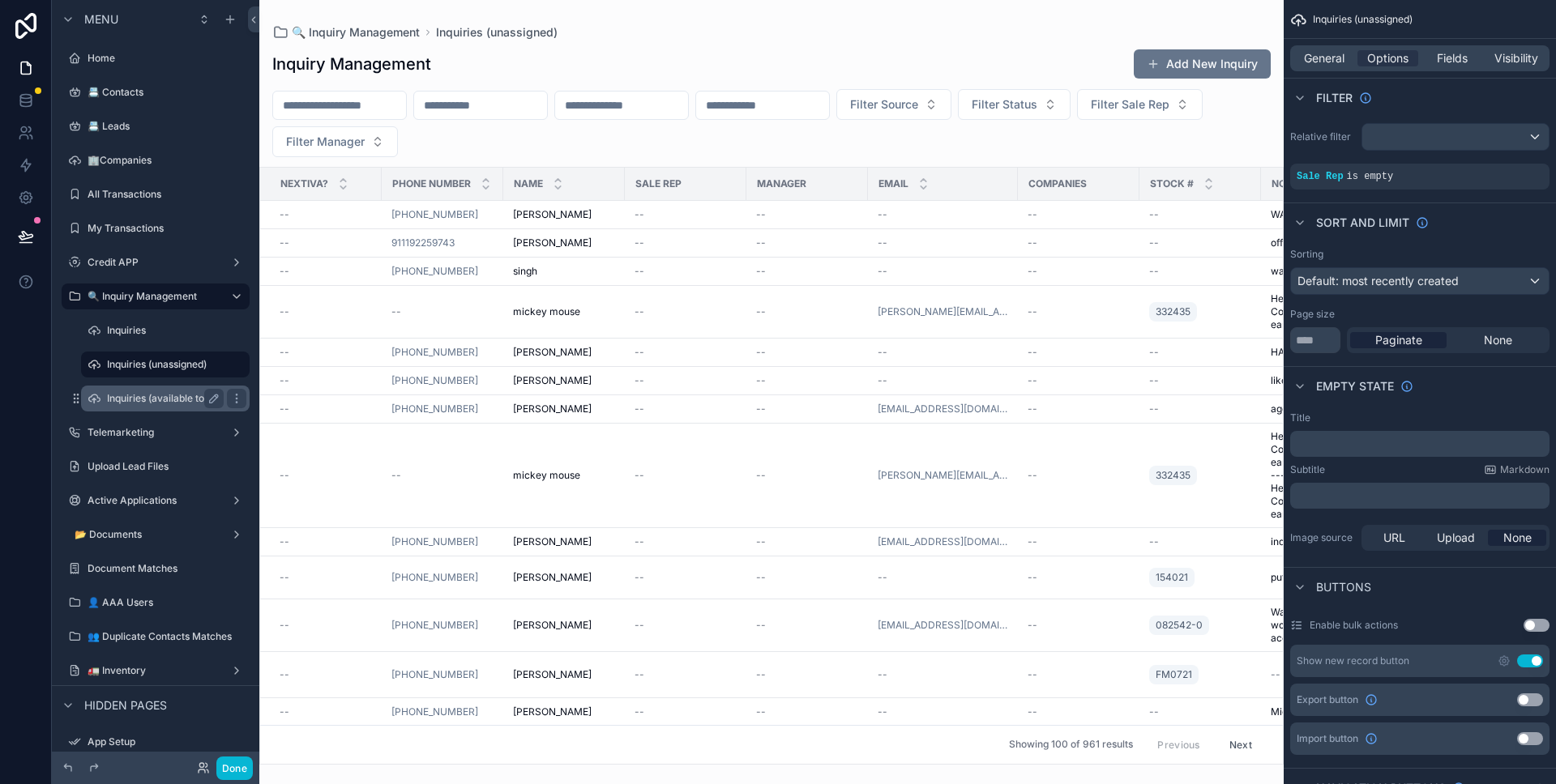
click at [192, 396] on label "Inquiries (available to all)" at bounding box center [163, 398] width 113 height 13
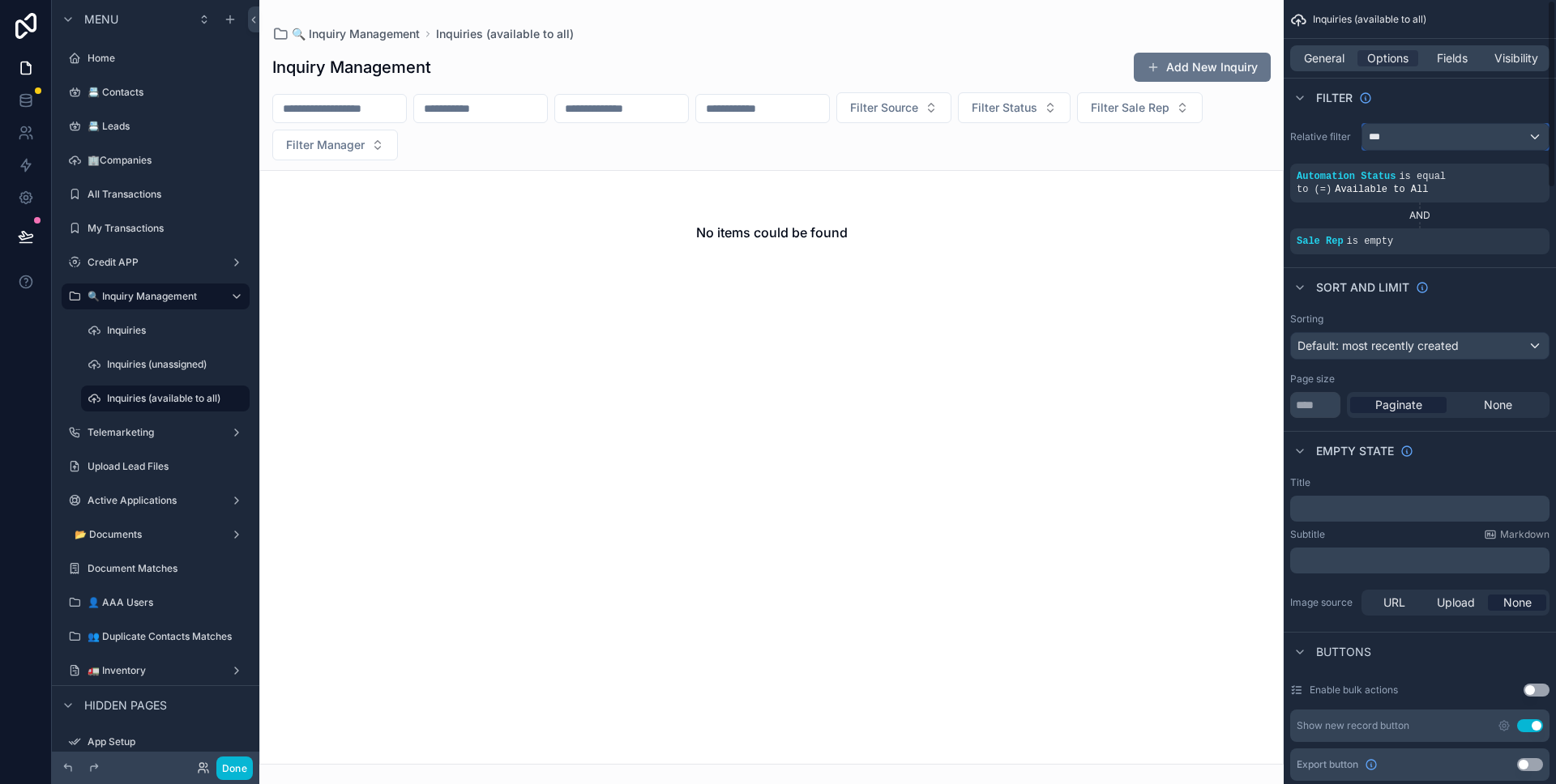
click at [1462, 136] on div "***" at bounding box center [1455, 137] width 186 height 26
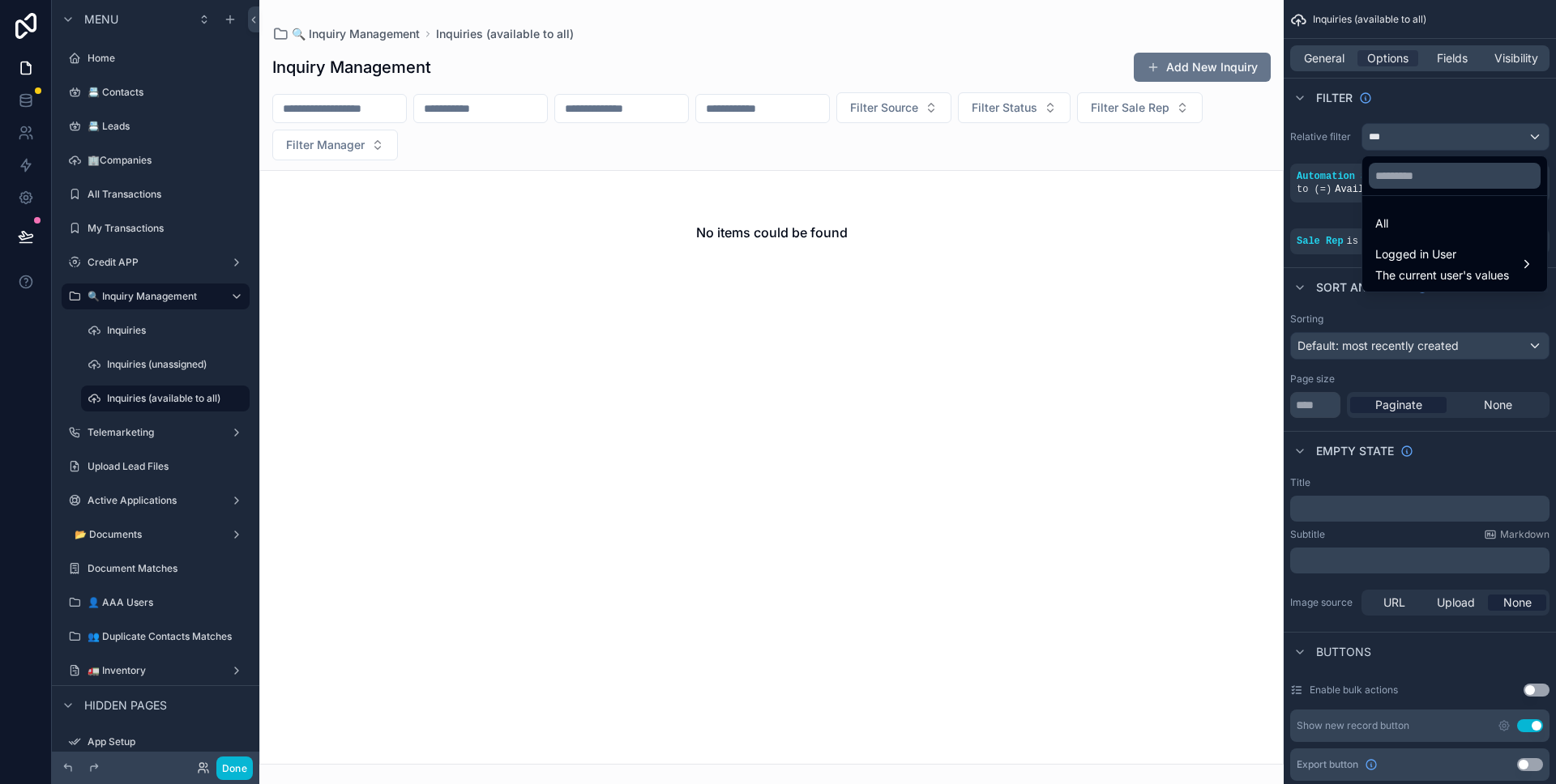
click at [1415, 207] on ul "All Logged in User The current user's values" at bounding box center [1454, 244] width 185 height 96
click at [1413, 241] on div "Logged in User The current user's values" at bounding box center [1455, 264] width 179 height 49
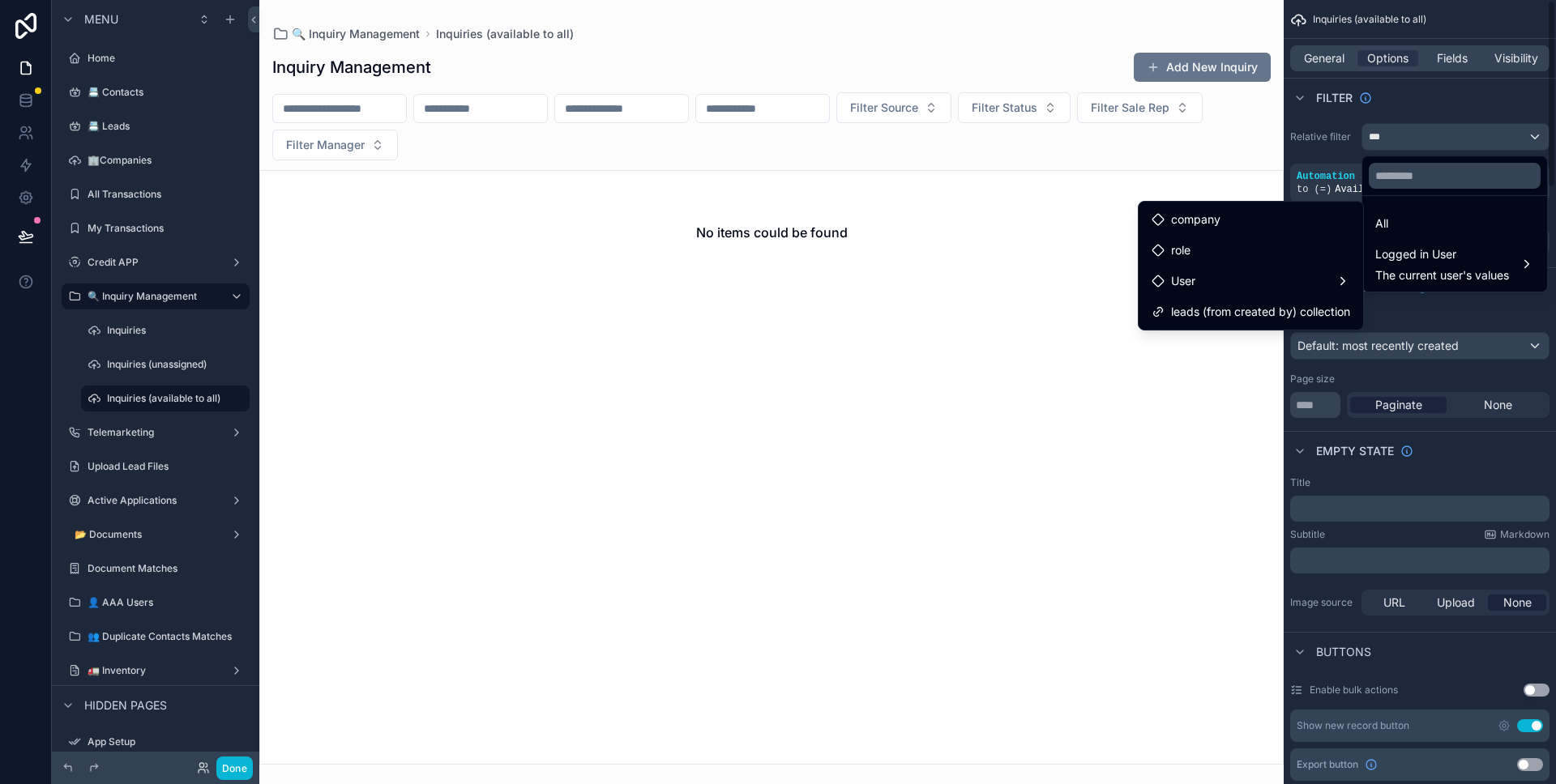
click at [1392, 107] on div "scrollable content" at bounding box center [778, 392] width 1556 height 784
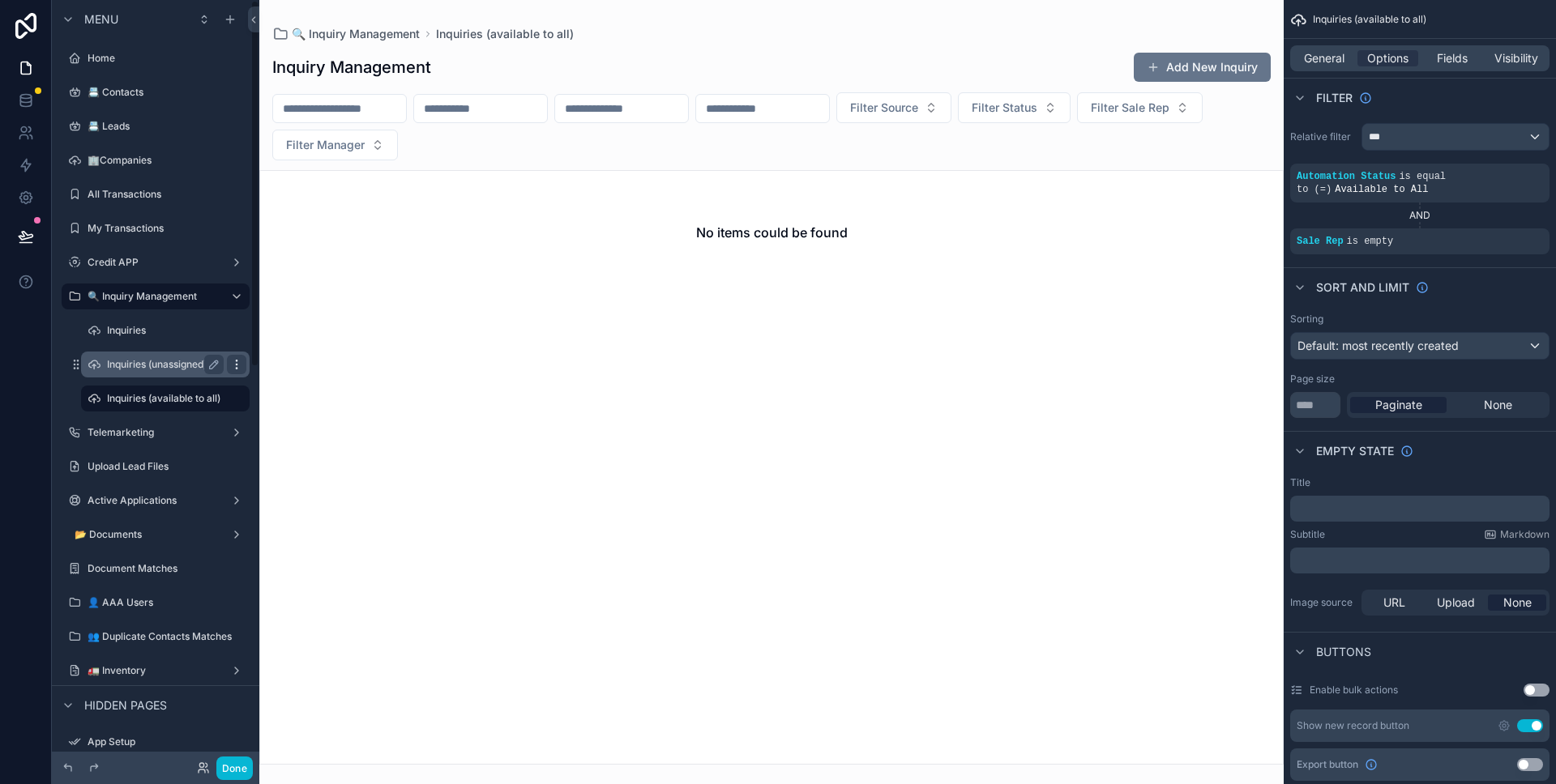
click at [233, 364] on icon "scrollable content" at bounding box center [237, 364] width 13 height 13
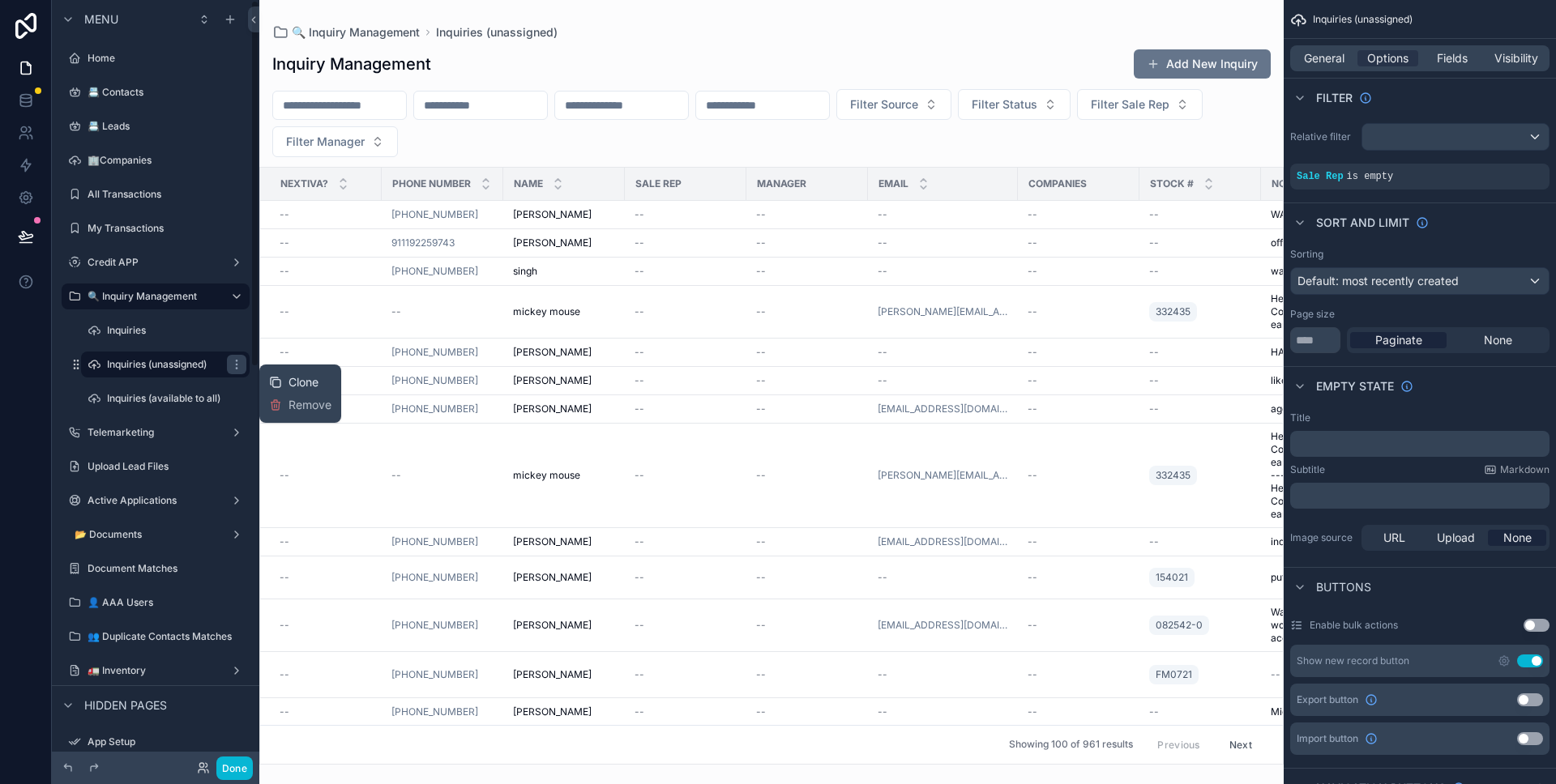
click at [275, 386] on icon at bounding box center [275, 382] width 13 height 13
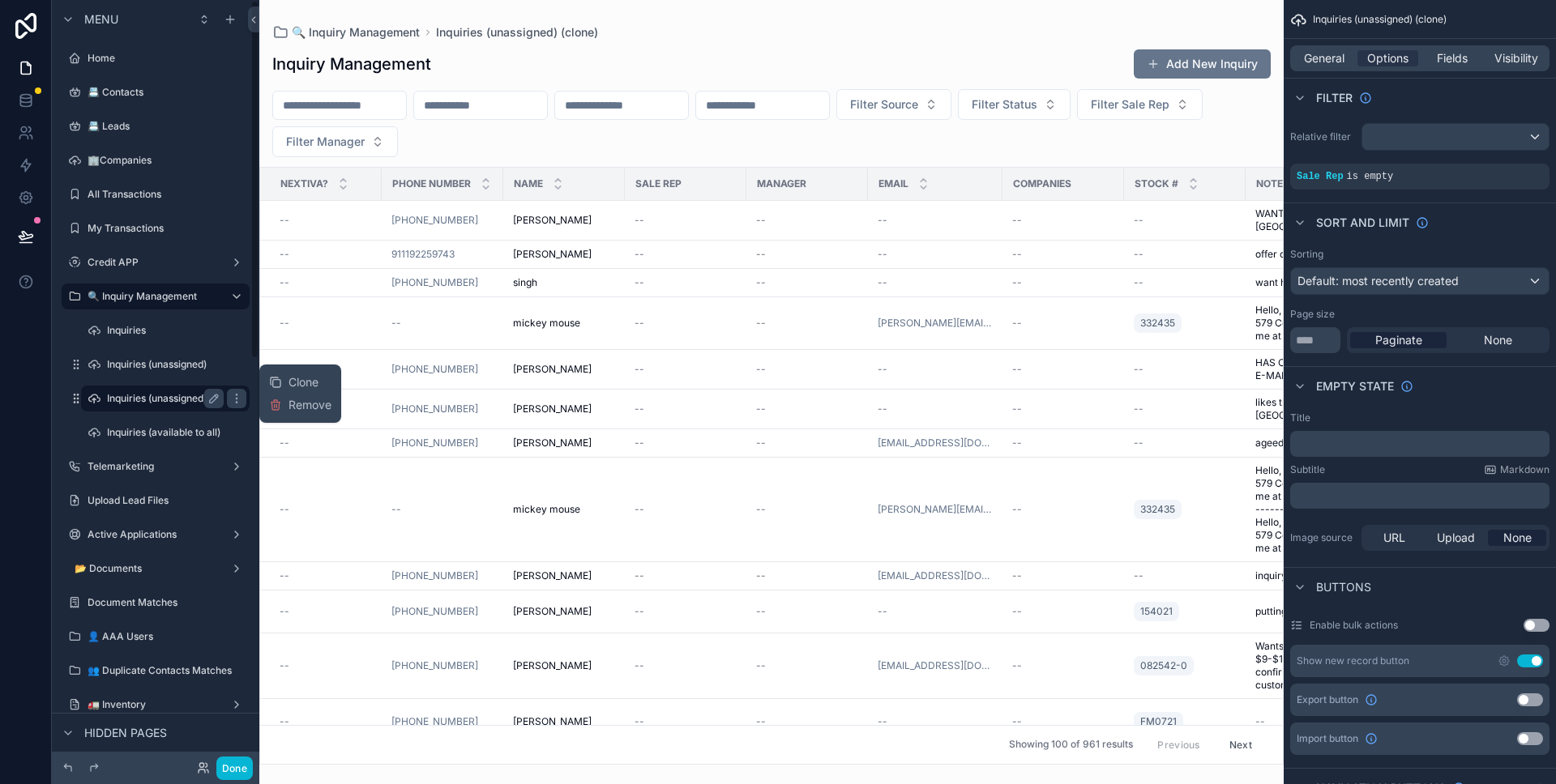
click at [172, 399] on label "Inquiries (unassigned) (clone)" at bounding box center [173, 398] width 134 height 13
click at [1464, 171] on div "scrollable content" at bounding box center [1463, 165] width 23 height 23
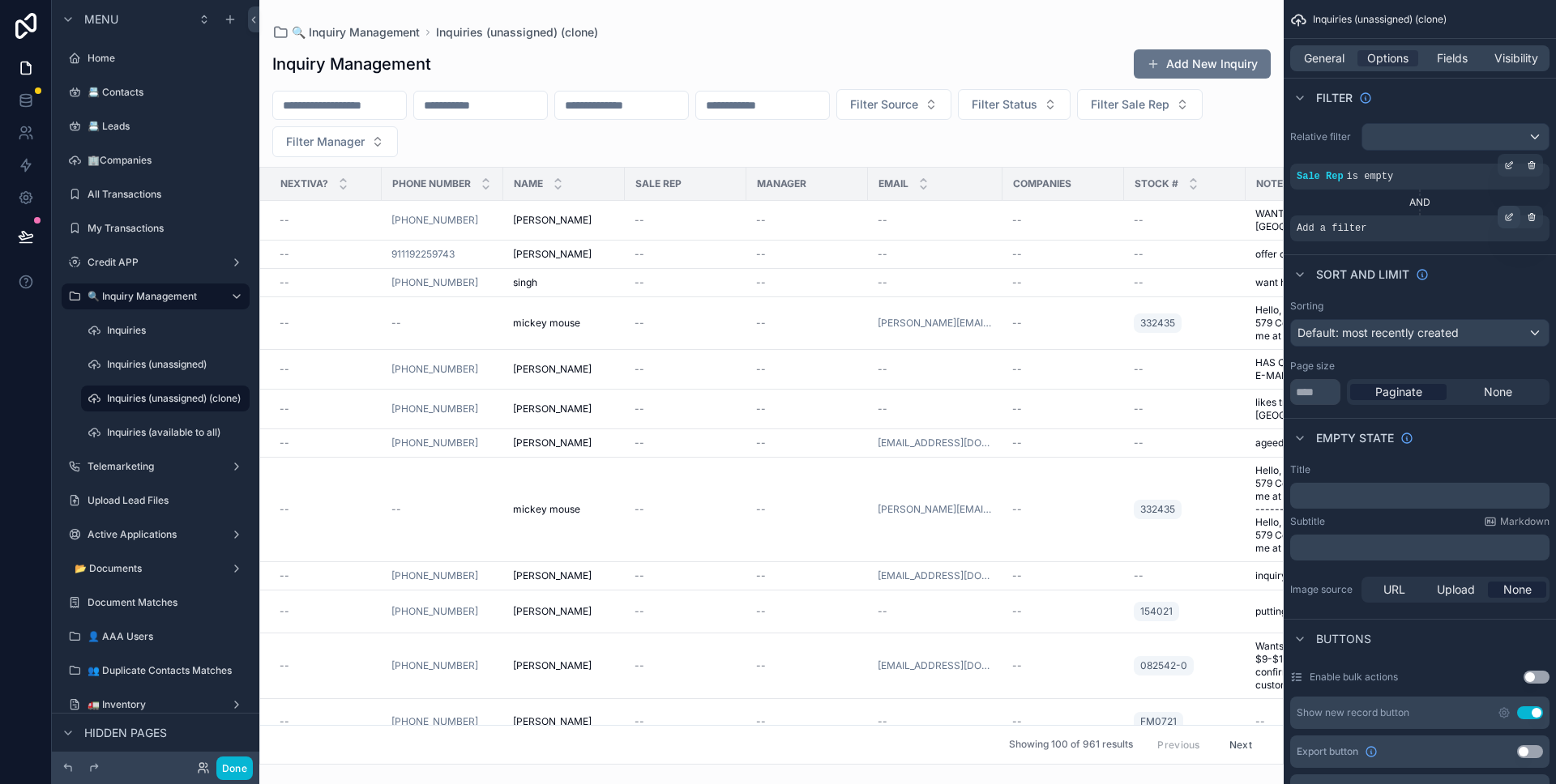
click at [1503, 219] on div "scrollable content" at bounding box center [1508, 217] width 23 height 23
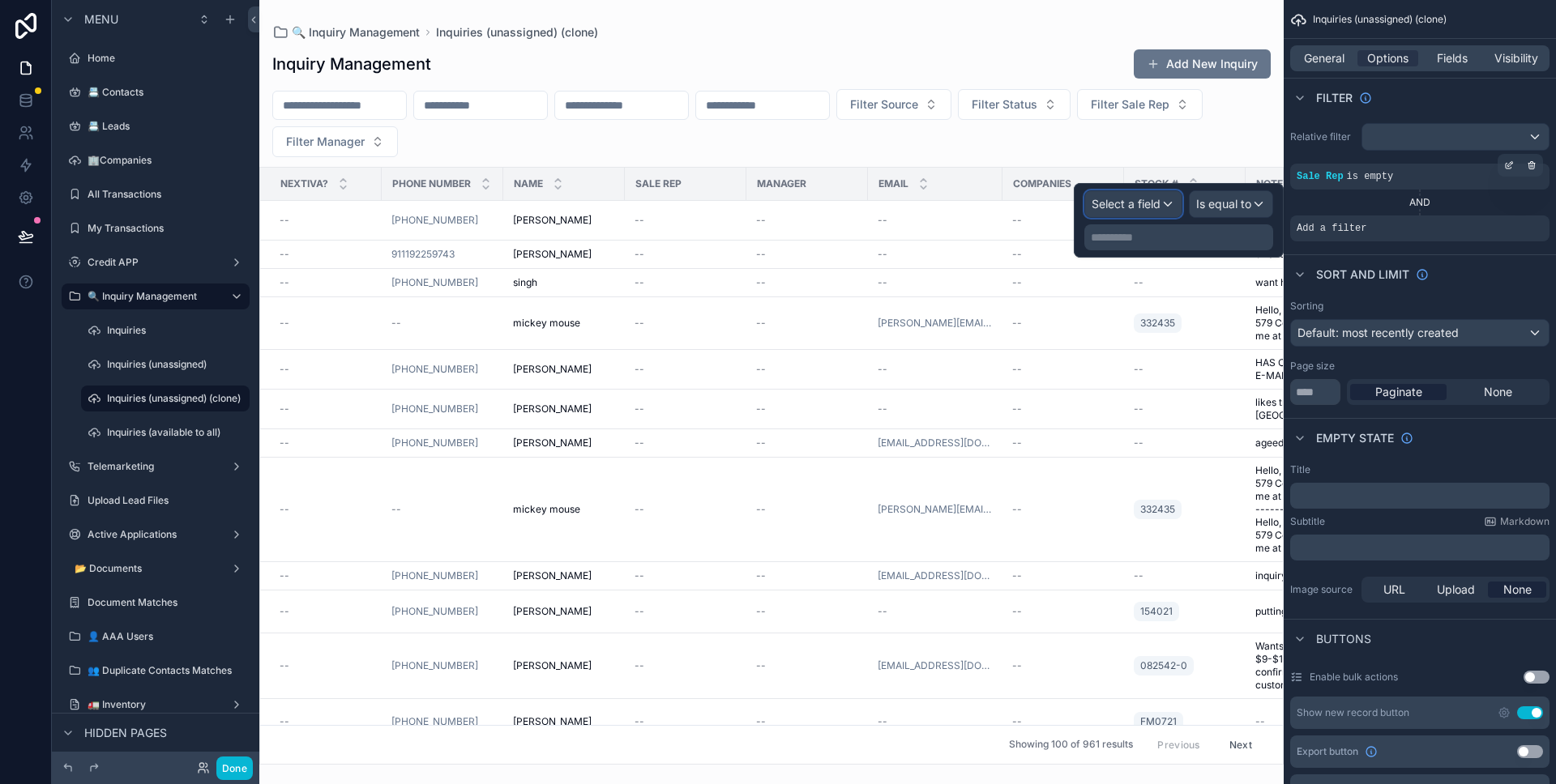
click at [1167, 202] on div "Select a field" at bounding box center [1132, 204] width 97 height 26
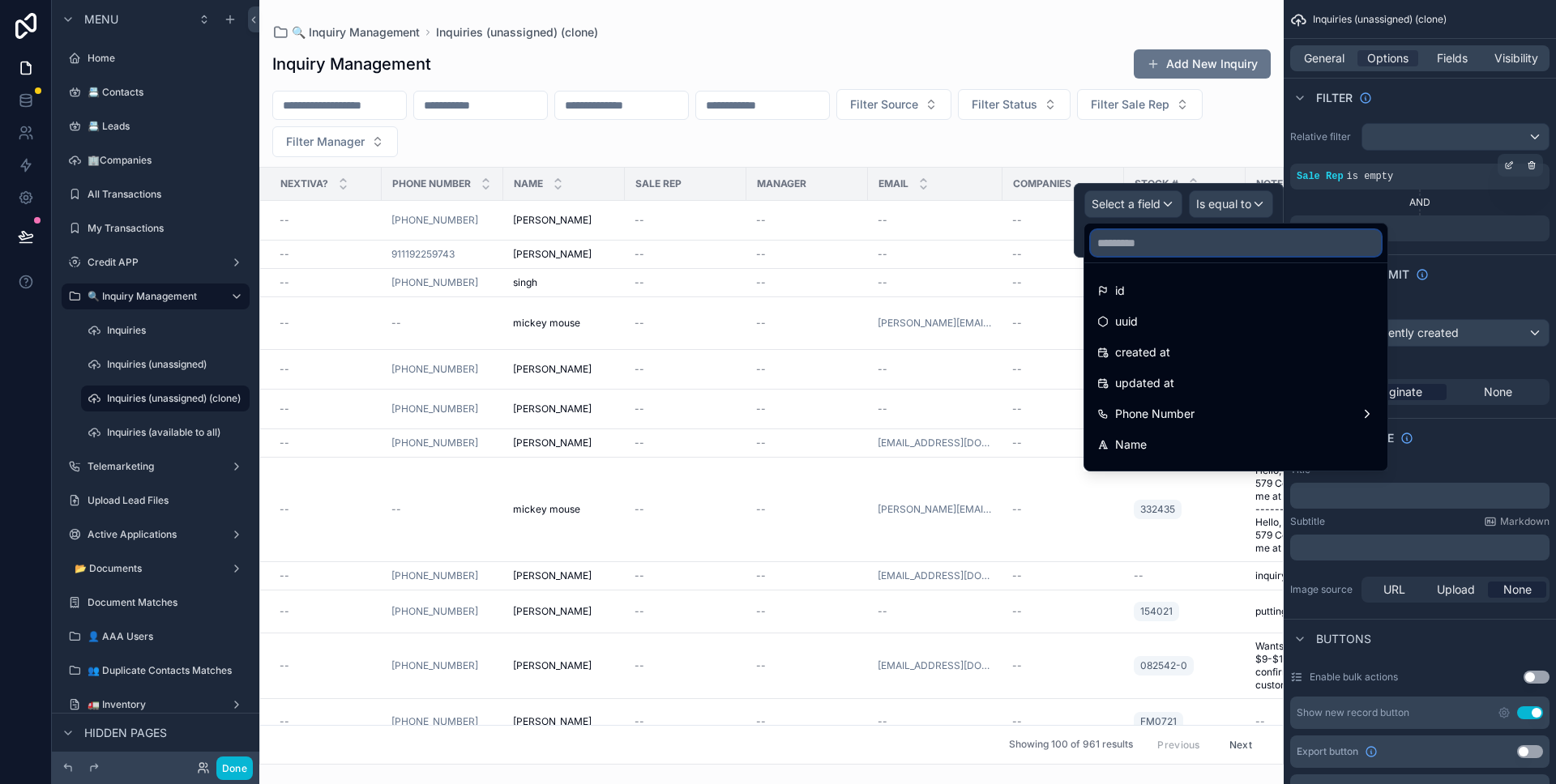
click at [1182, 253] on input "text" at bounding box center [1236, 243] width 290 height 26
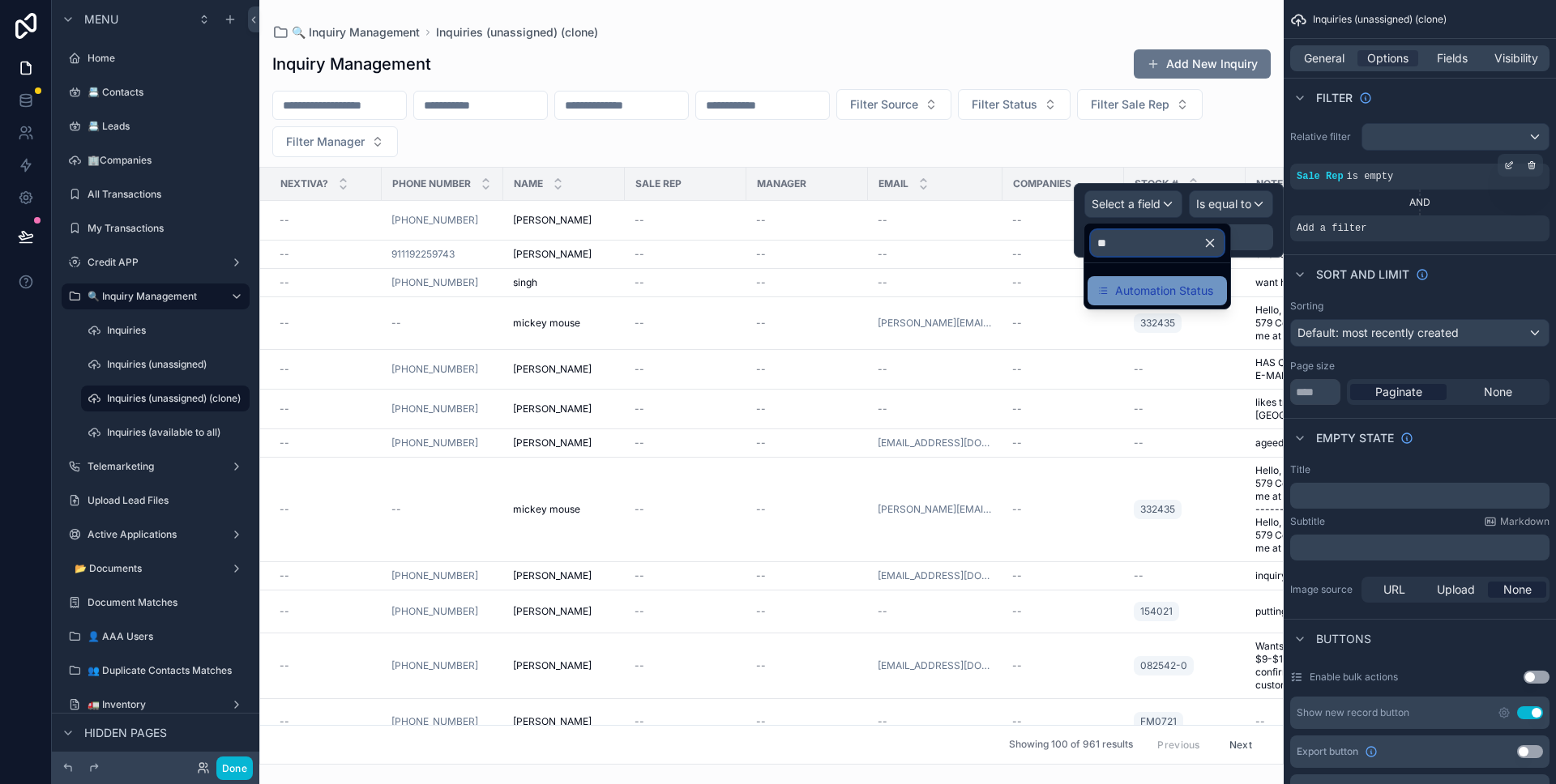
type input "**"
click at [1169, 281] on span "Automation Status" at bounding box center [1164, 290] width 98 height 19
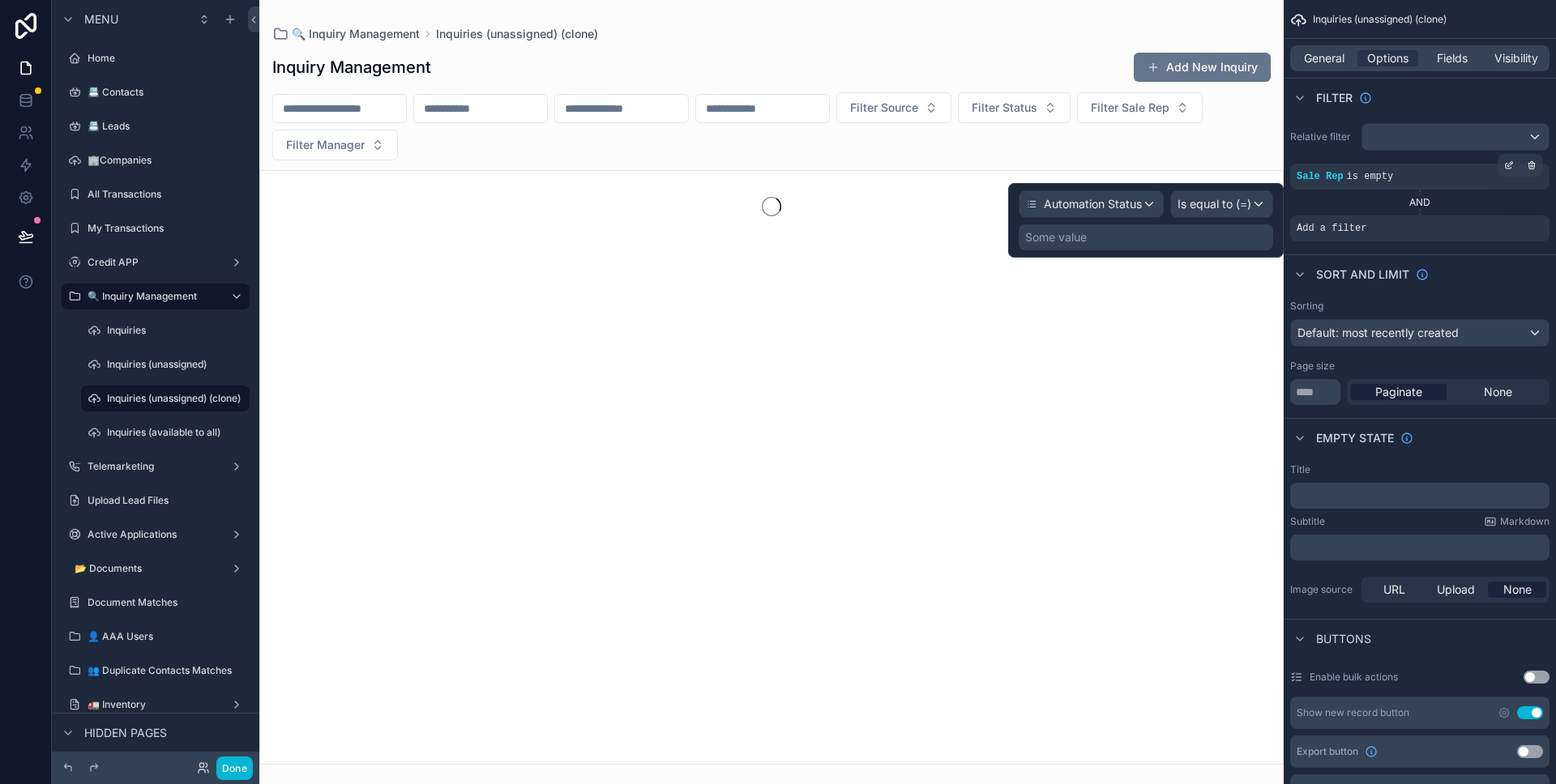
click at [1194, 245] on div "Some value" at bounding box center [1145, 237] width 254 height 26
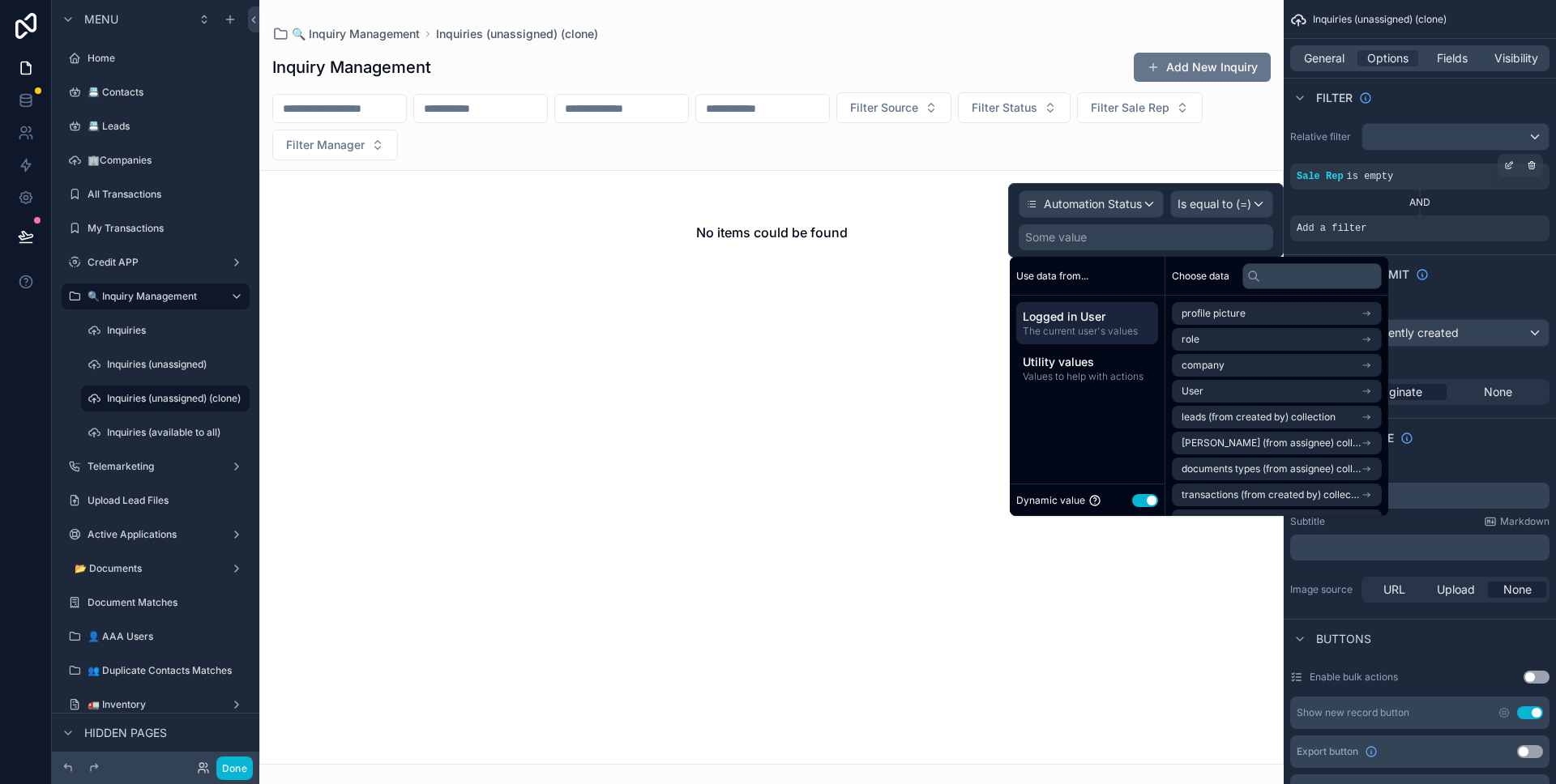
click at [1153, 498] on button "Use setting" at bounding box center [1145, 501] width 26 height 13
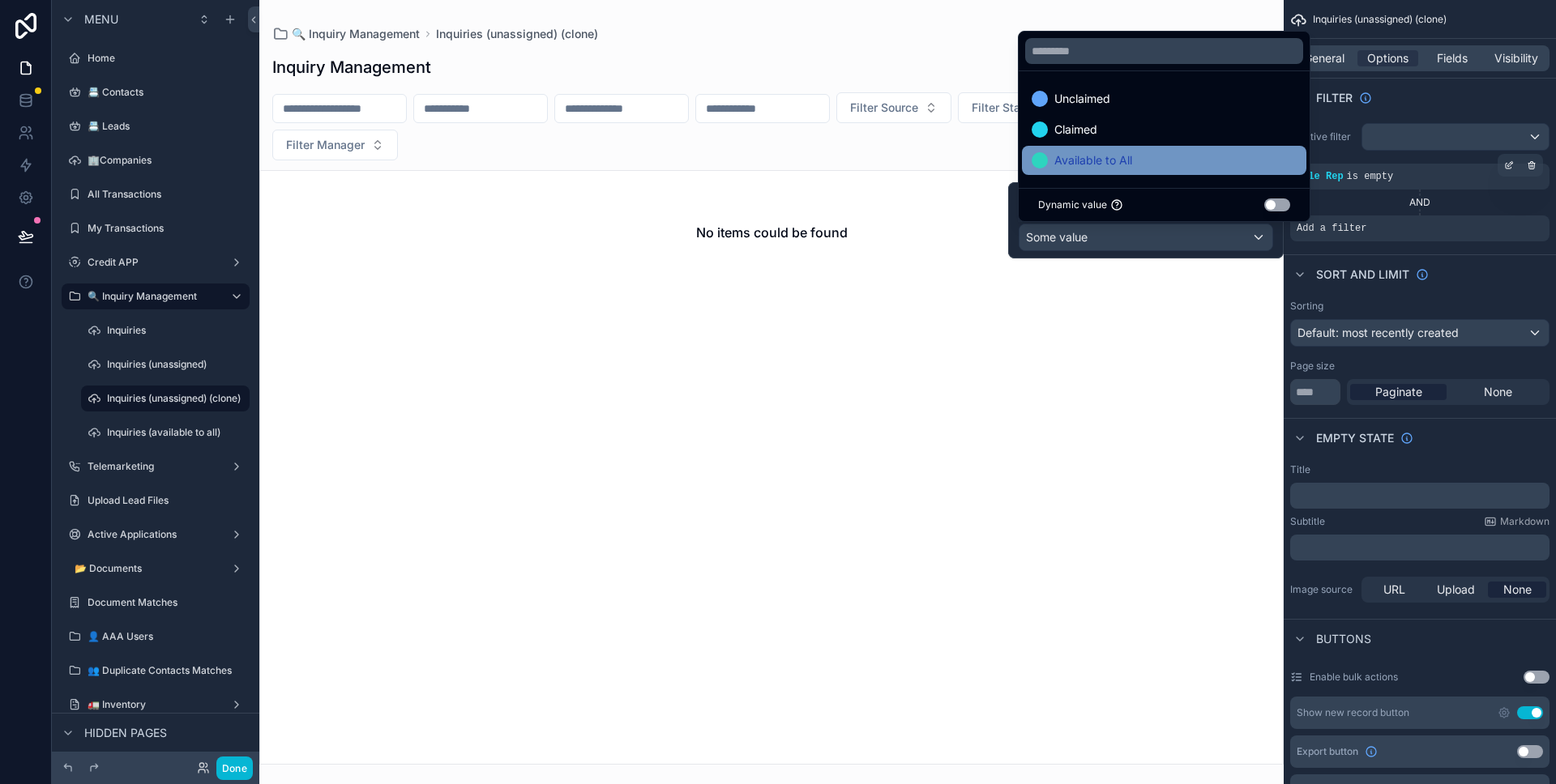
click at [1131, 172] on div "Available to All" at bounding box center [1164, 160] width 284 height 29
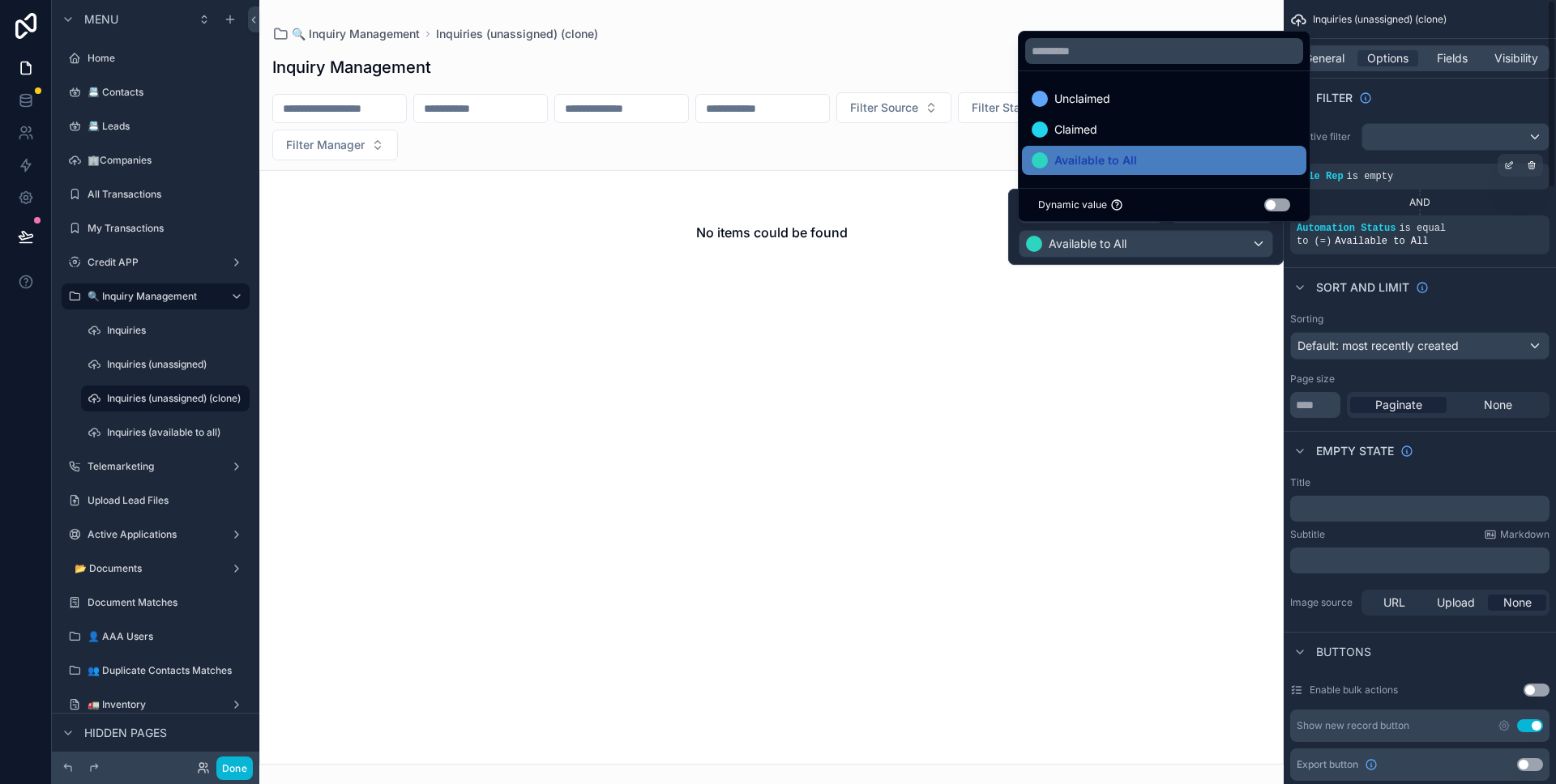
click at [1514, 306] on div "Sorting Default: most recently created Page size *** Paginate None" at bounding box center [1420, 365] width 273 height 118
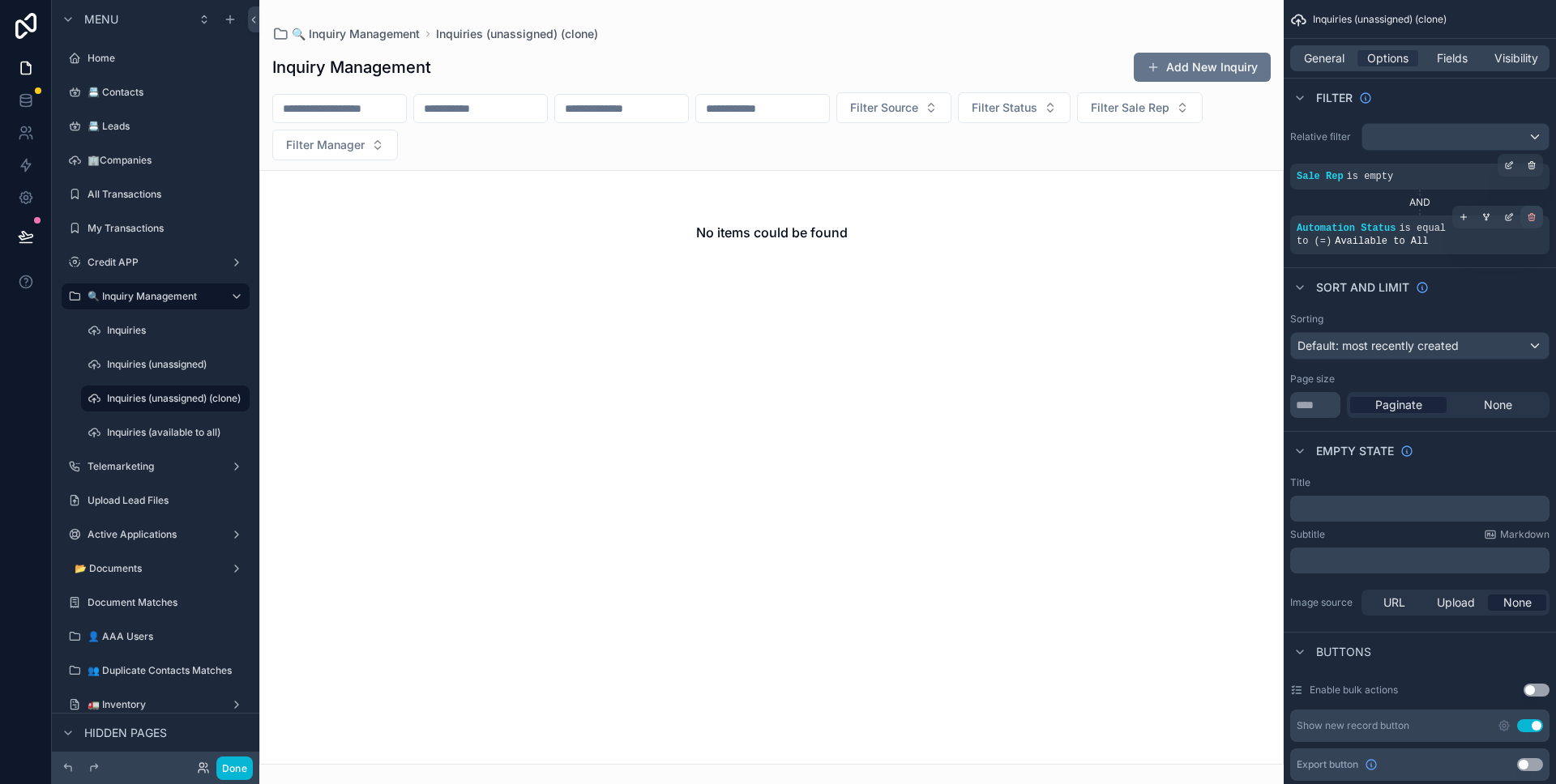
click at [1532, 223] on div "scrollable content" at bounding box center [1531, 217] width 23 height 23
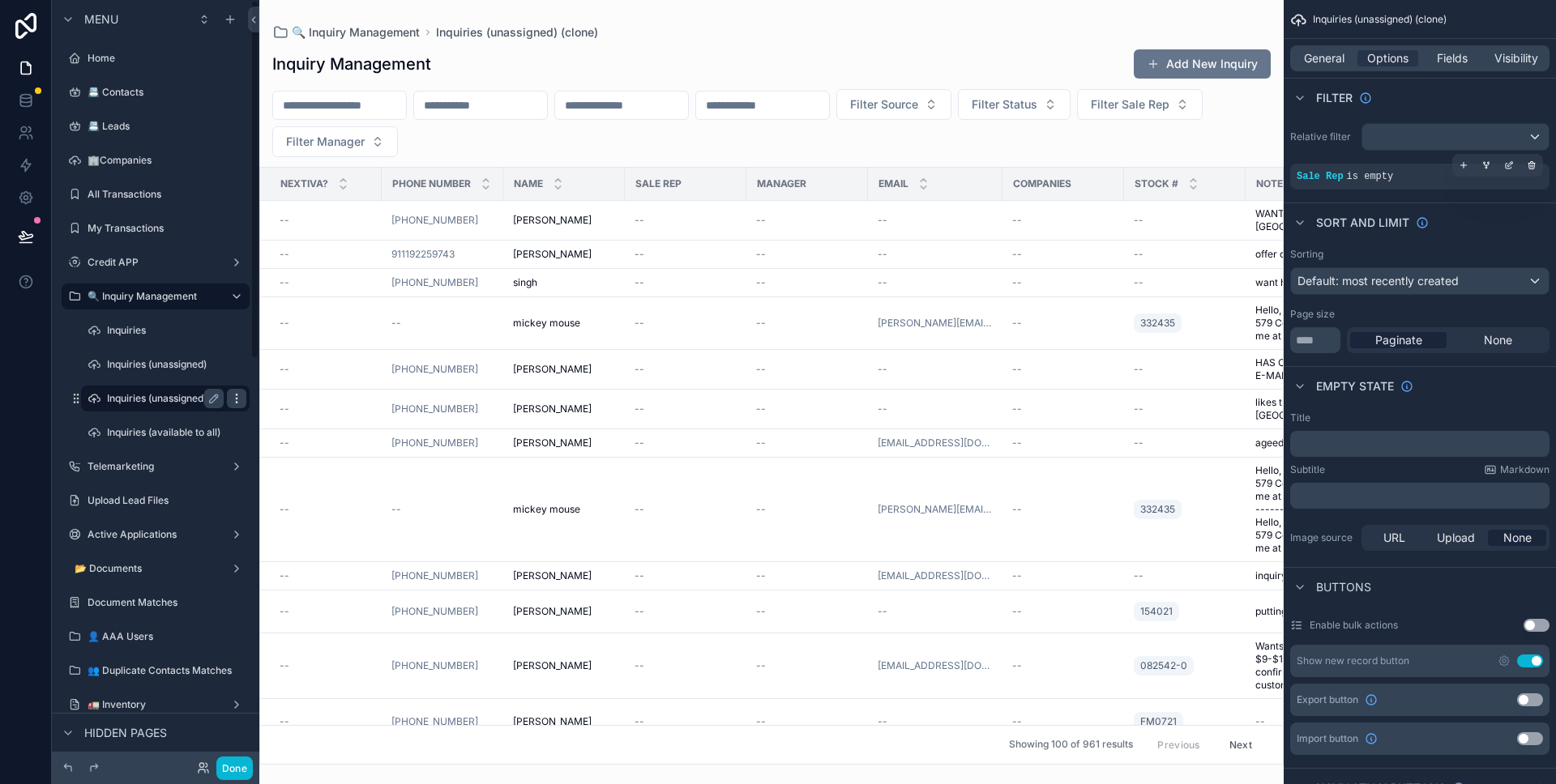
click at [240, 398] on icon "scrollable content" at bounding box center [237, 398] width 13 height 13
click at [301, 441] on span "Remove" at bounding box center [309, 439] width 43 height 17
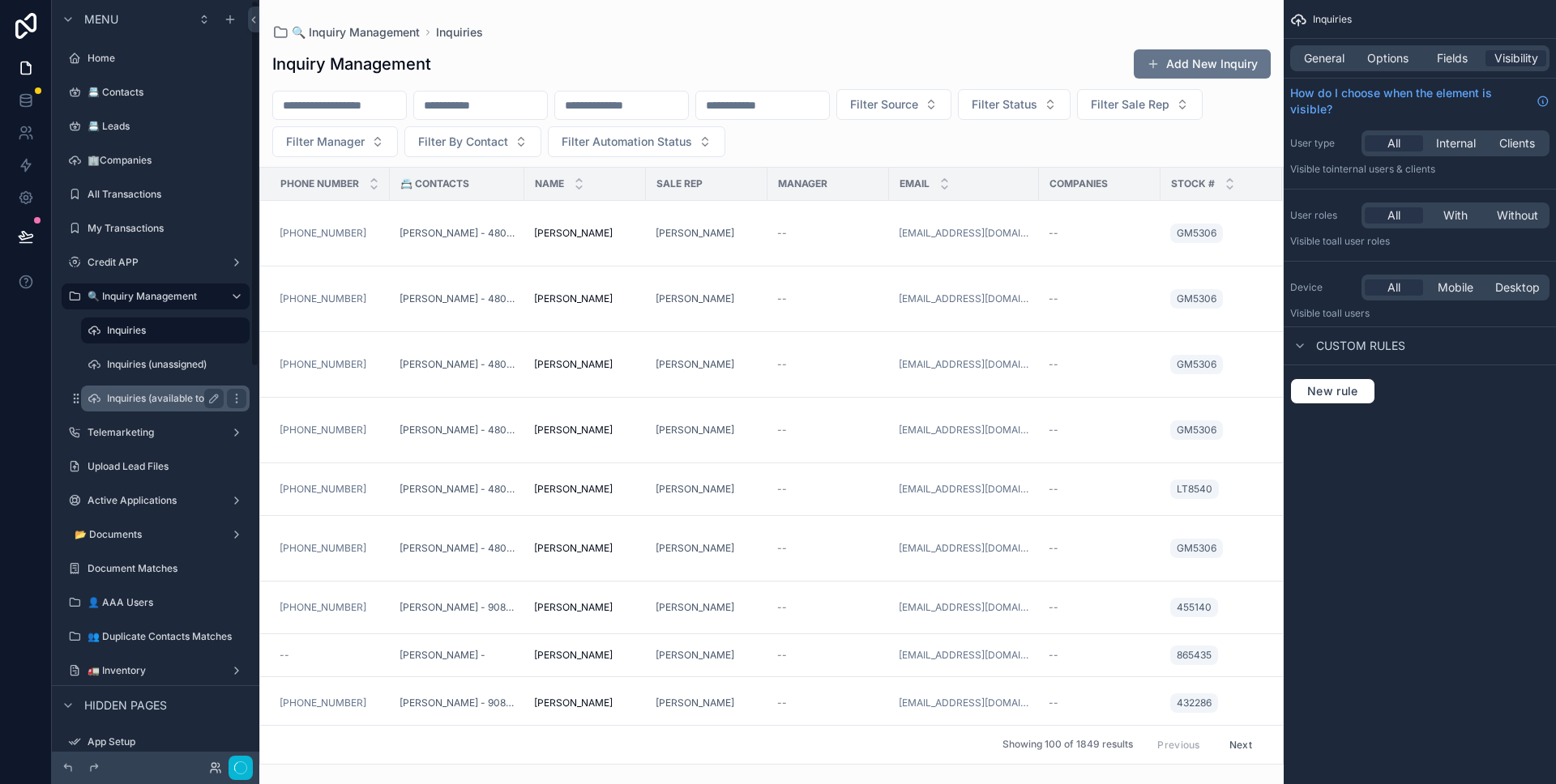
click at [200, 399] on label "Inquiries (available to all)" at bounding box center [163, 398] width 113 height 13
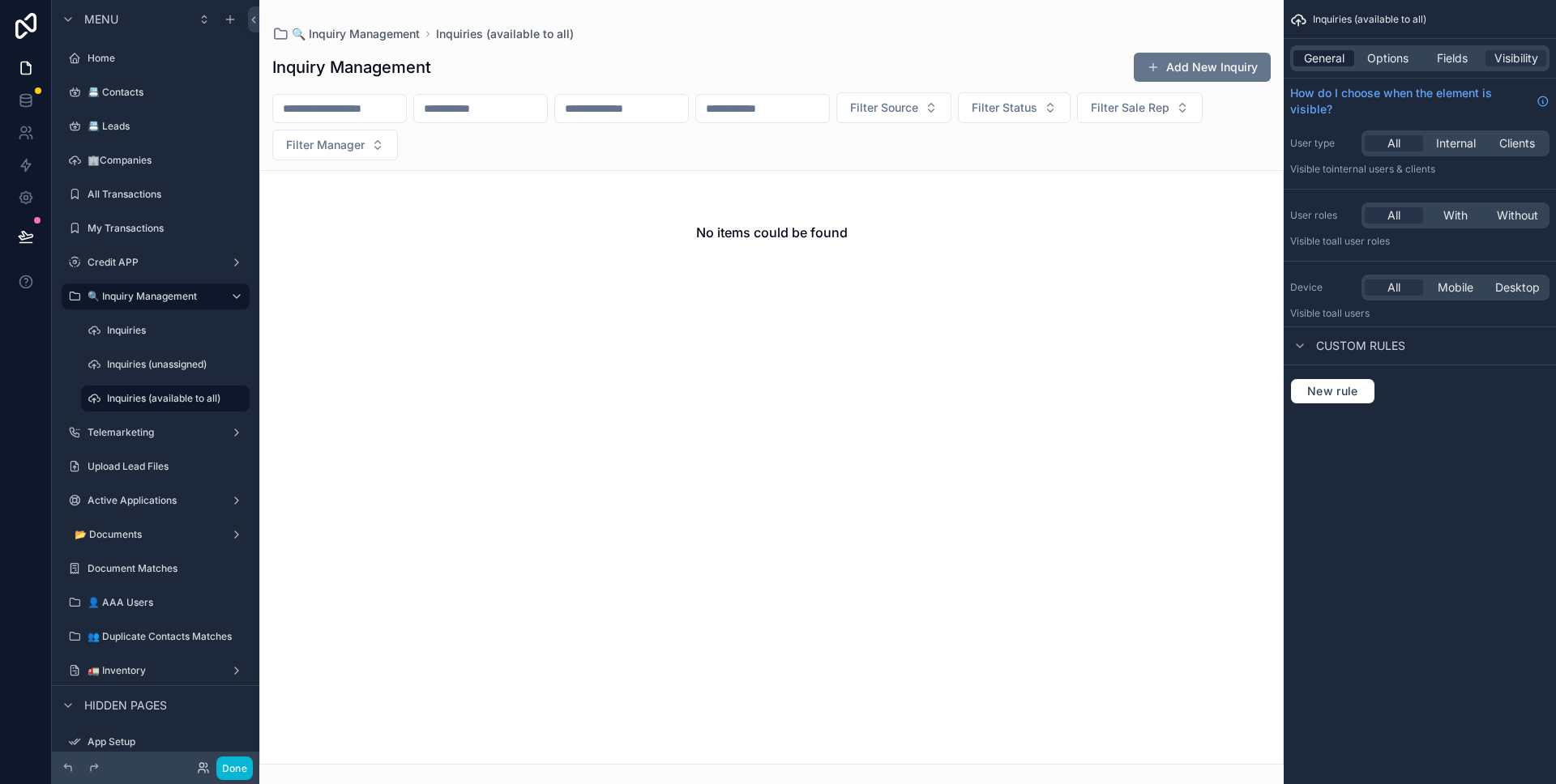
click at [1321, 55] on span "General" at bounding box center [1324, 59] width 41 height 17
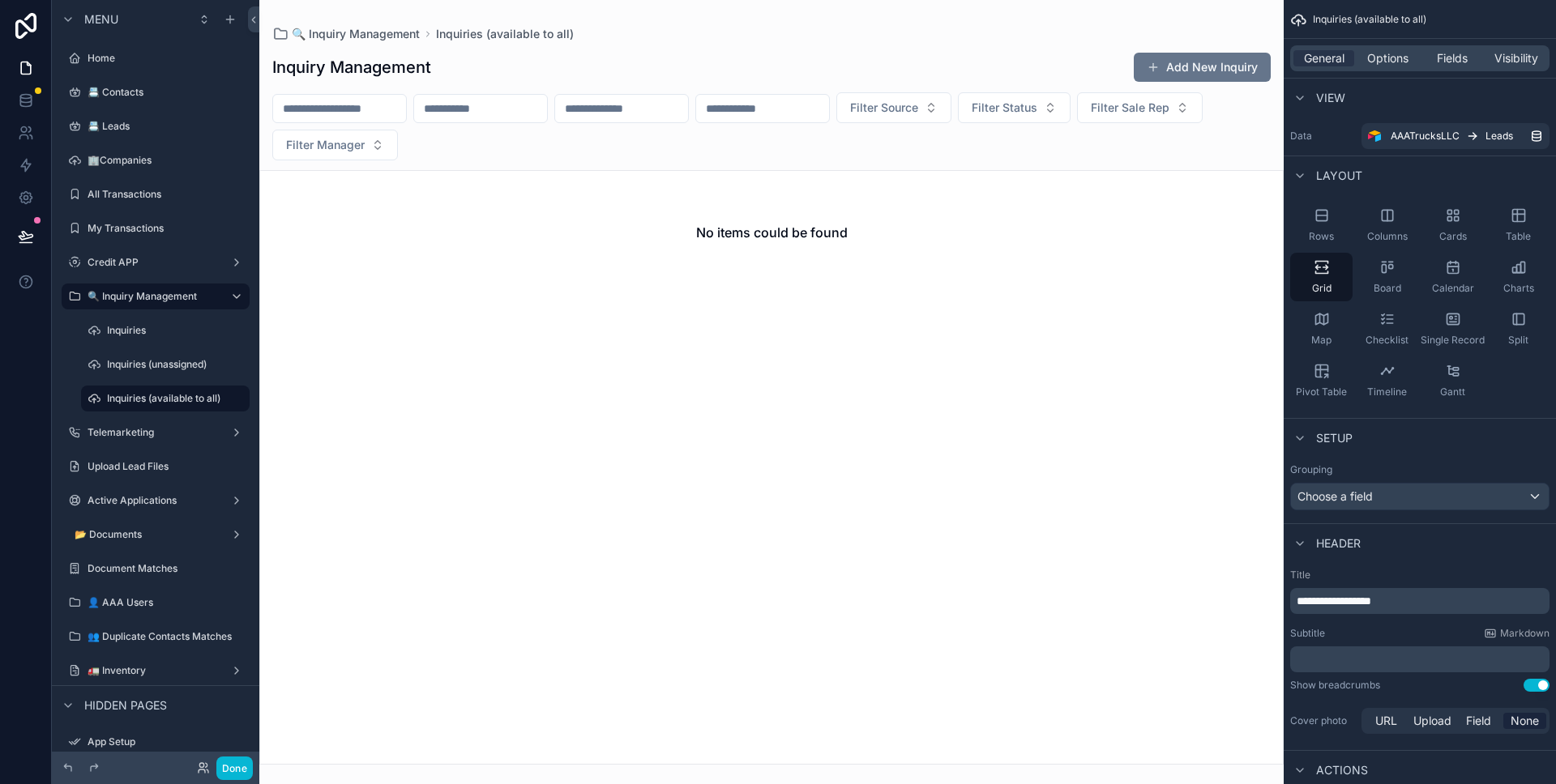
click at [1398, 67] on div "General Options Fields Visibility" at bounding box center [1420, 58] width 260 height 26
click at [1395, 64] on span "Options" at bounding box center [1388, 59] width 41 height 17
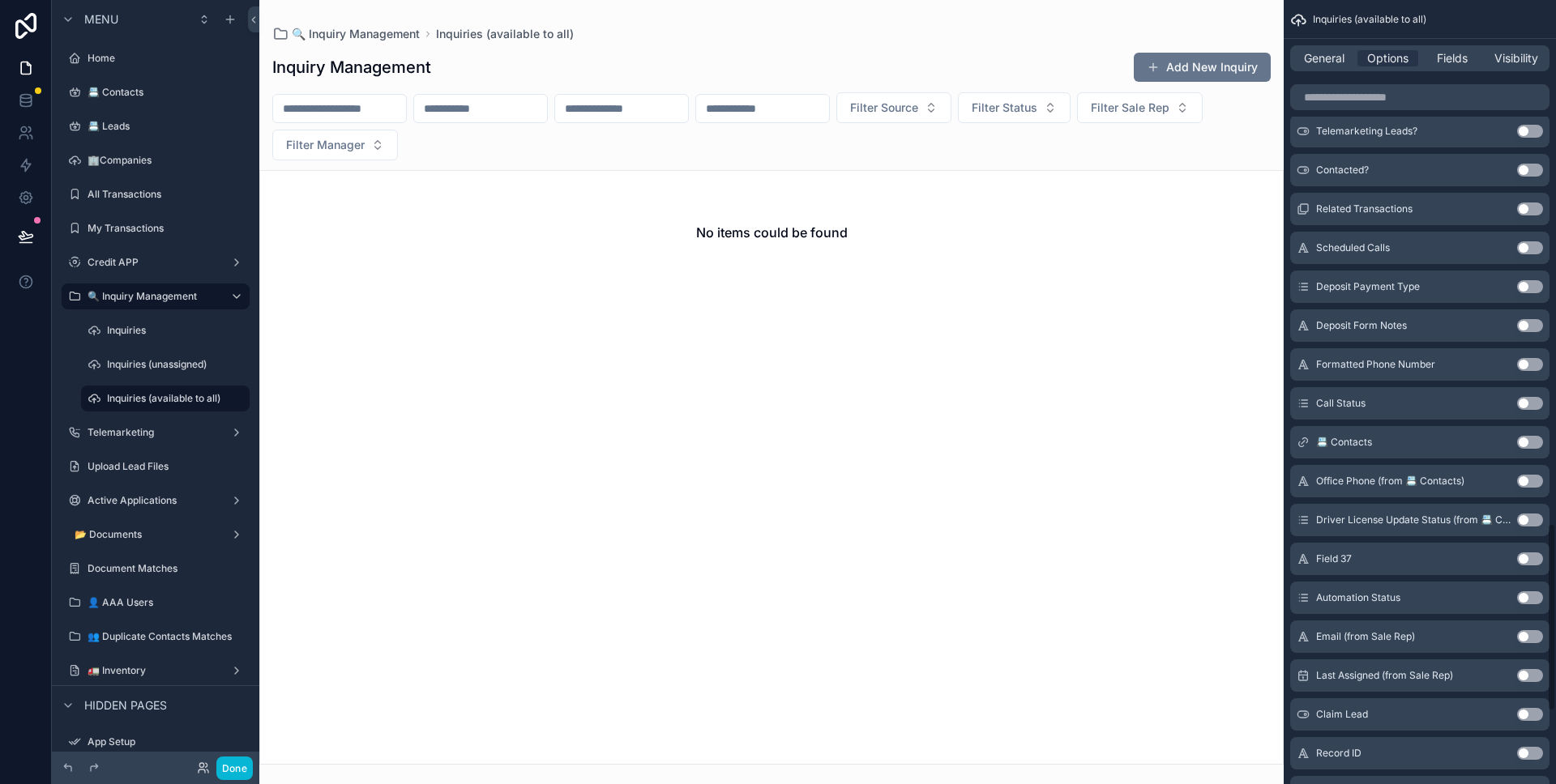
scroll to position [2486, 0]
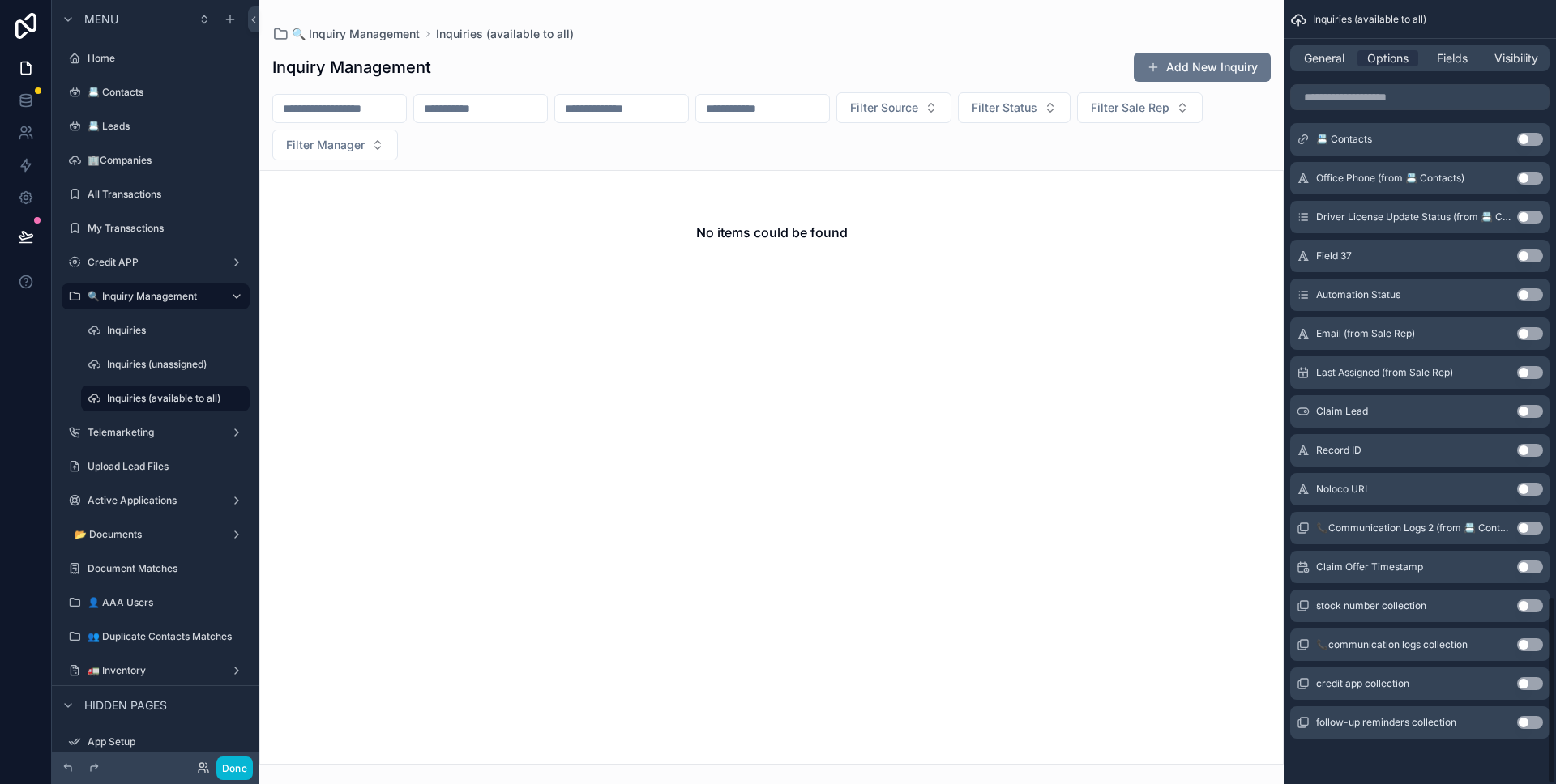
drag, startPoint x: 1335, startPoint y: 60, endPoint x: 1353, endPoint y: 153, distance: 94.7
click at [1335, 70] on div "General Options Fields Visibility" at bounding box center [1420, 58] width 260 height 26
click at [1342, 66] on div "General Options Fields Visibility" at bounding box center [1420, 58] width 260 height 26
click at [1341, 64] on span "General" at bounding box center [1324, 59] width 41 height 17
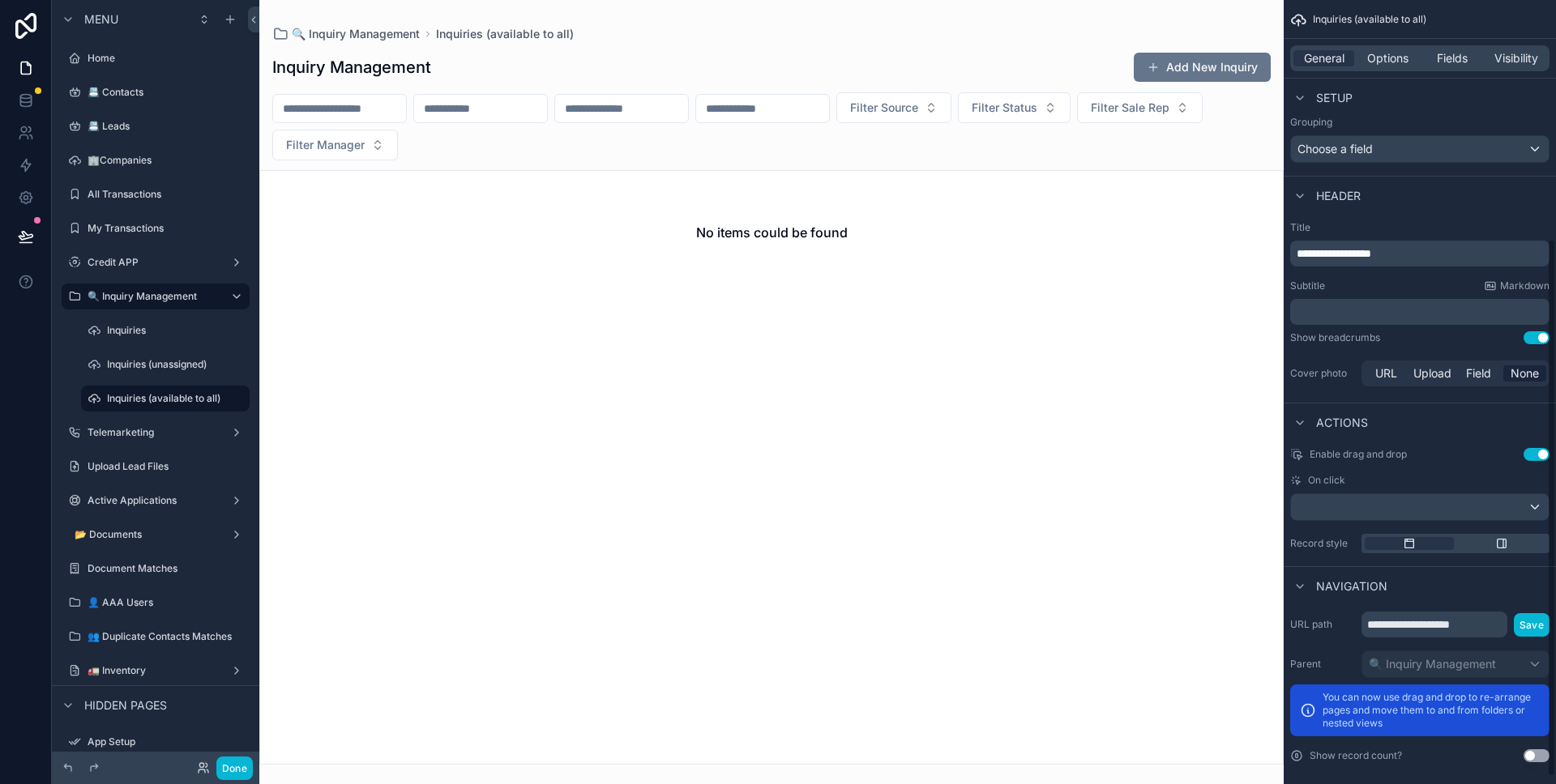
scroll to position [358, 0]
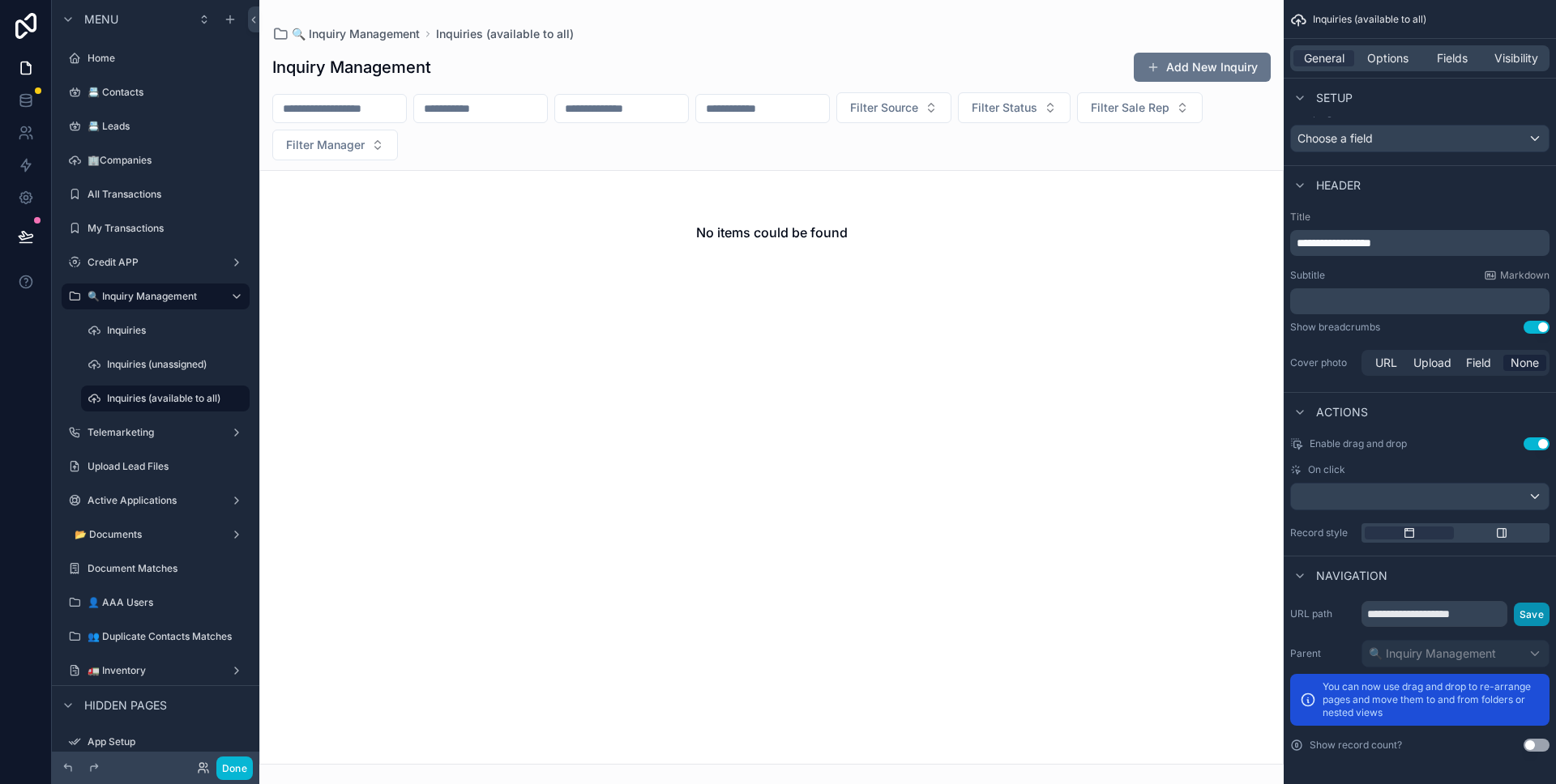
click at [1524, 608] on button "Save" at bounding box center [1531, 615] width 36 height 24
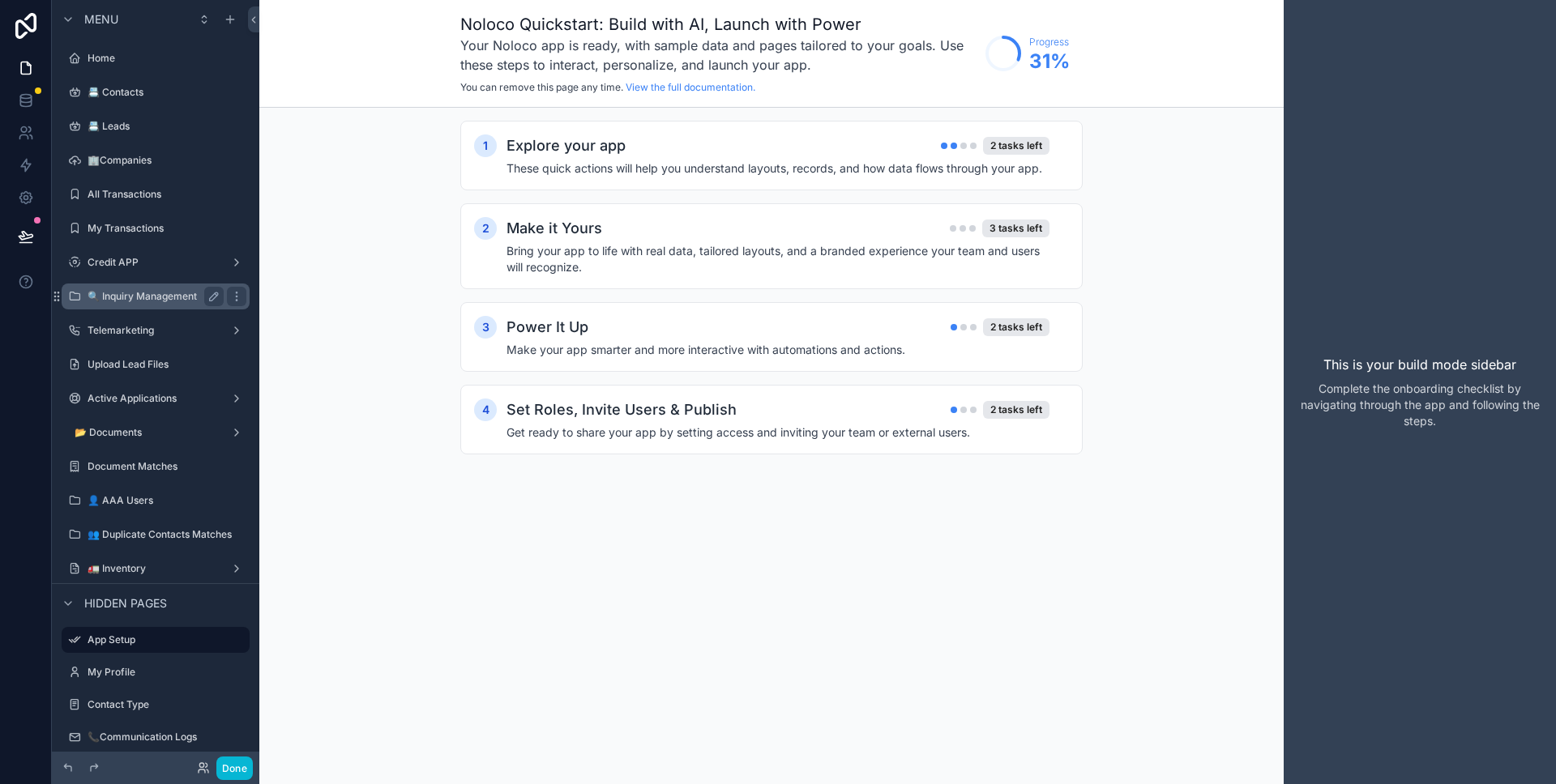
click at [169, 298] on label "🔍 Inquiry Management" at bounding box center [152, 296] width 130 height 13
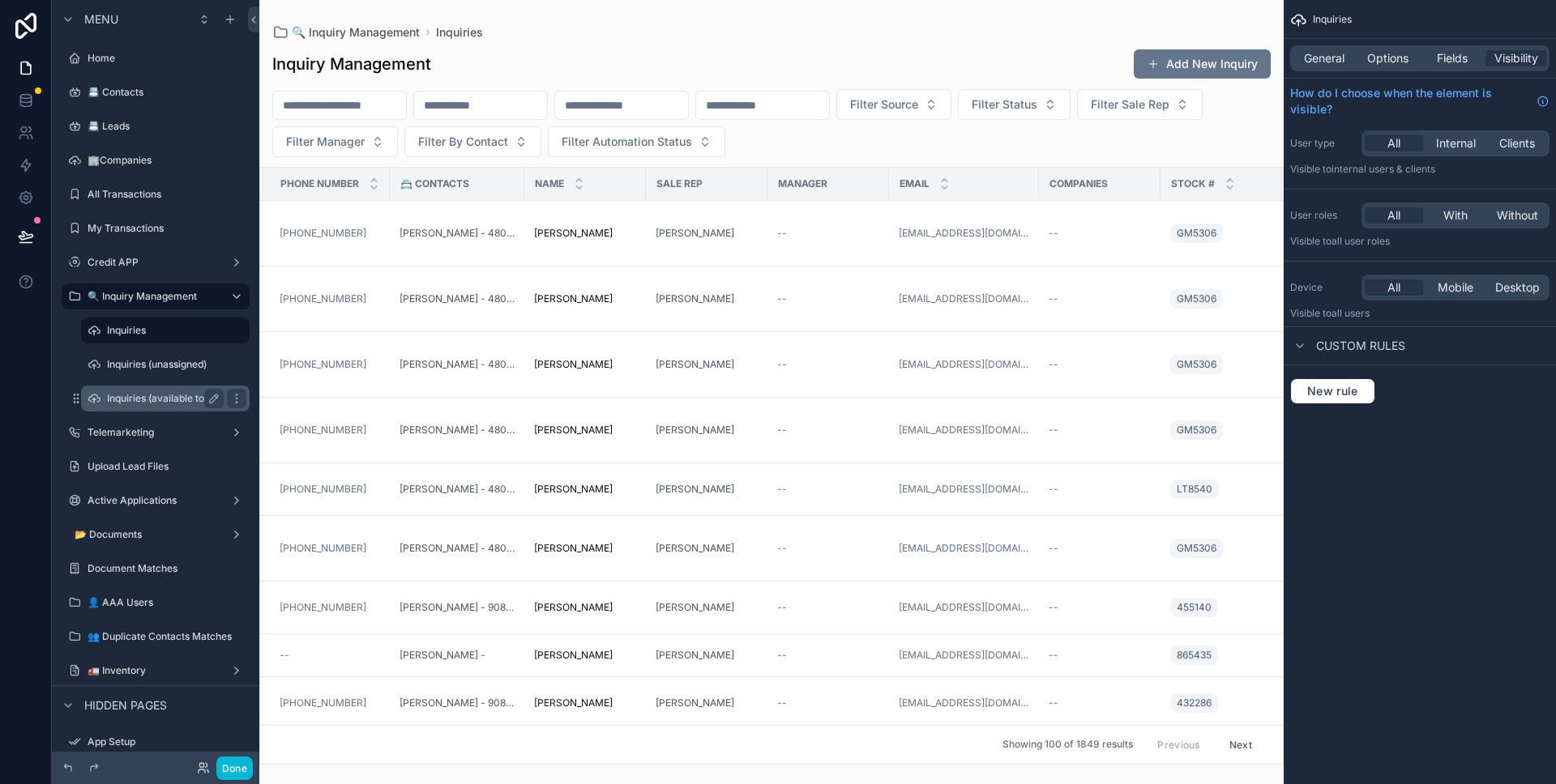
click at [162, 389] on div "Inquiries (available to all)" at bounding box center [165, 398] width 117 height 19
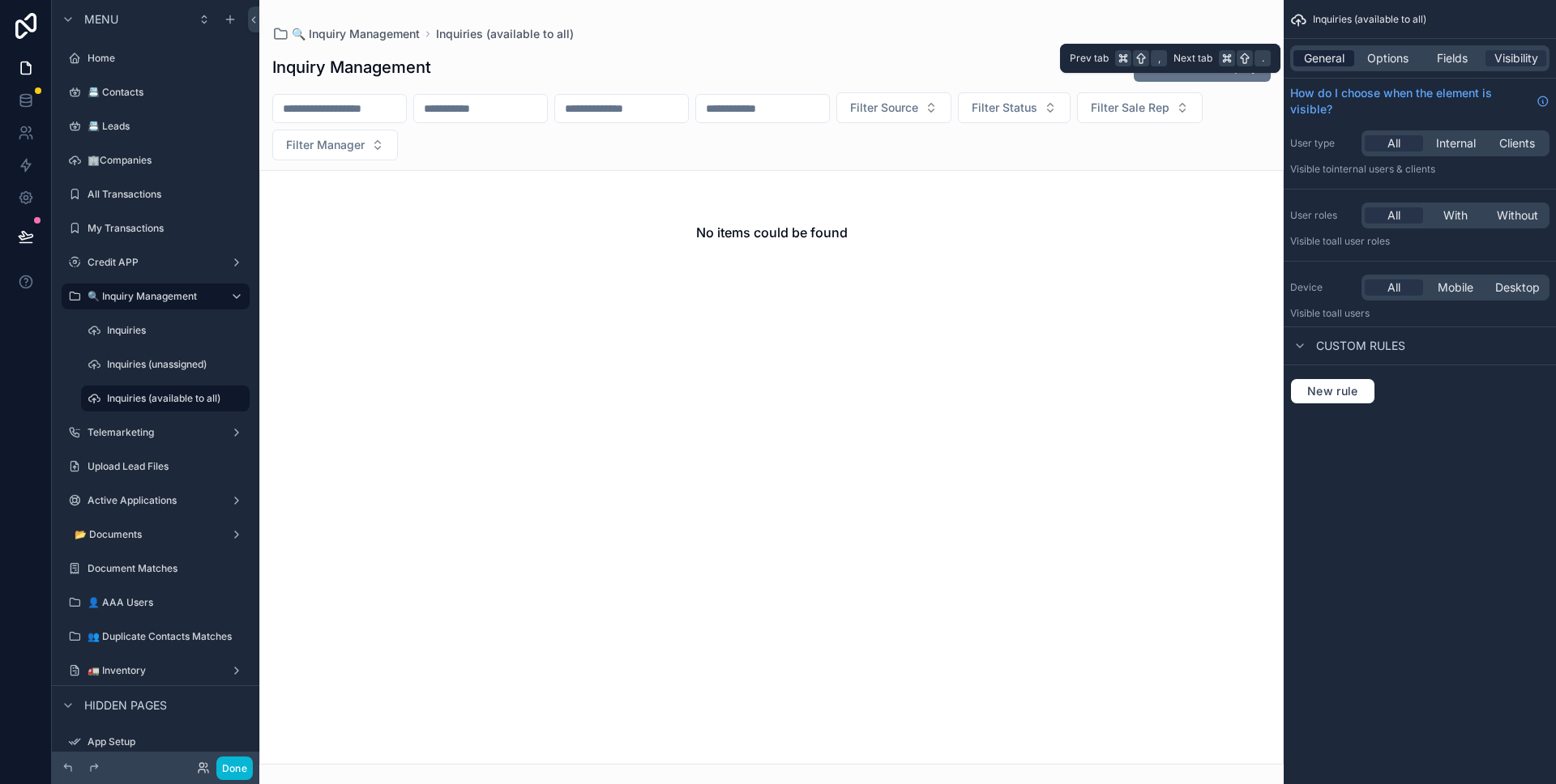
click at [1349, 63] on div "General" at bounding box center [1324, 59] width 61 height 17
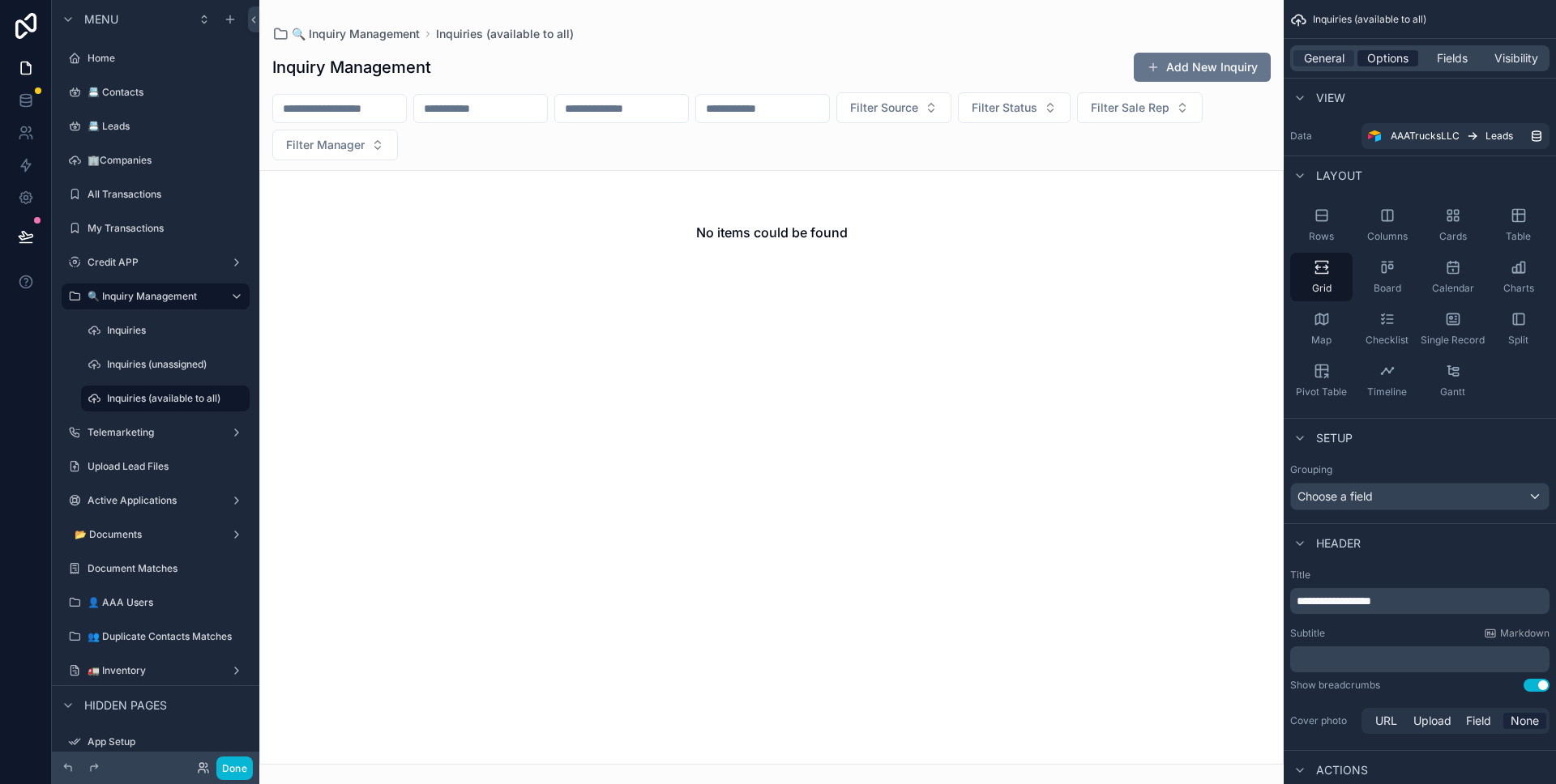
click at [1396, 51] on span "Options" at bounding box center [1388, 59] width 41 height 17
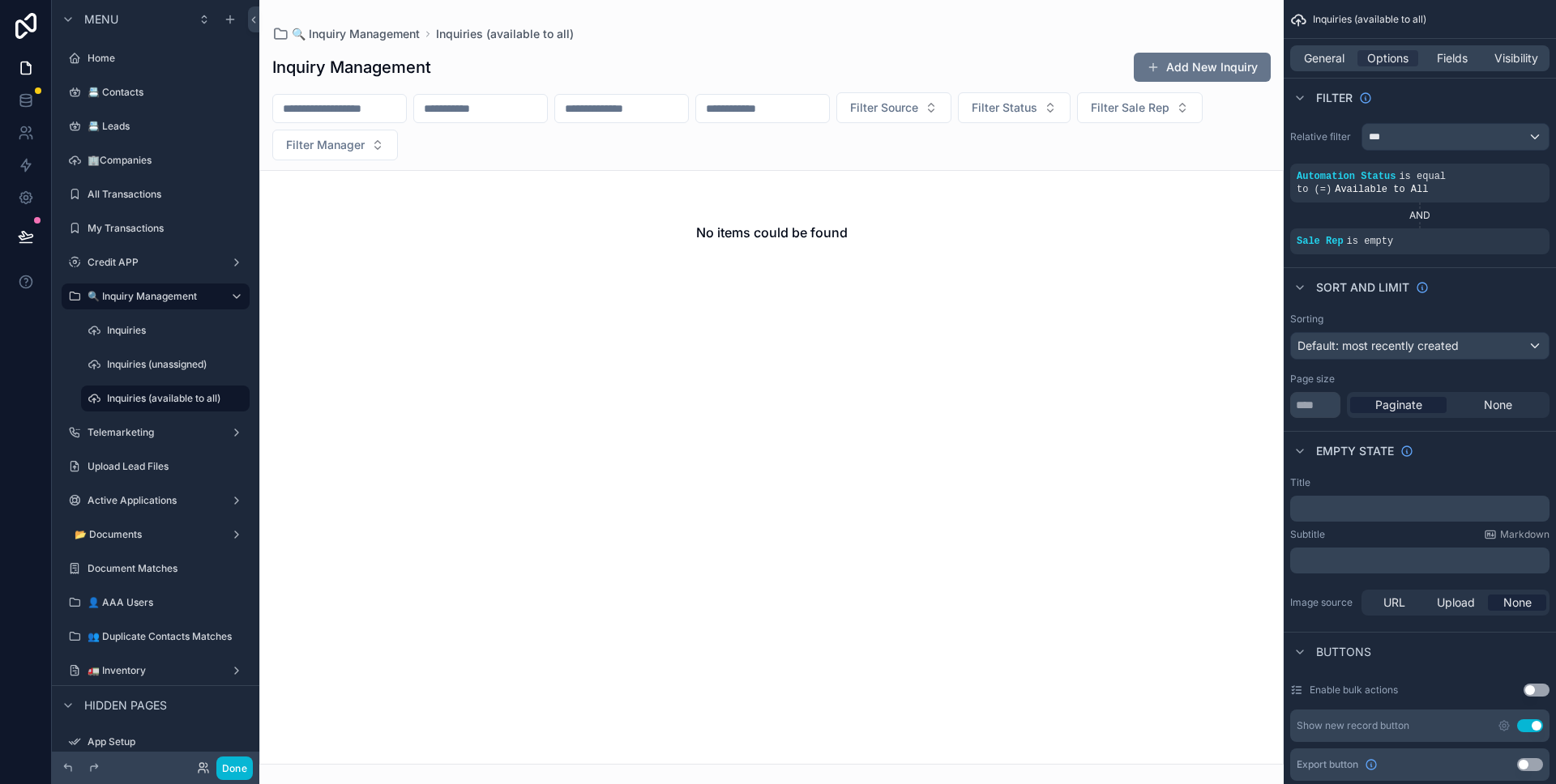
click at [1433, 102] on div "Filter" at bounding box center [1420, 97] width 273 height 39
click at [1428, 131] on div "***" at bounding box center [1455, 137] width 186 height 26
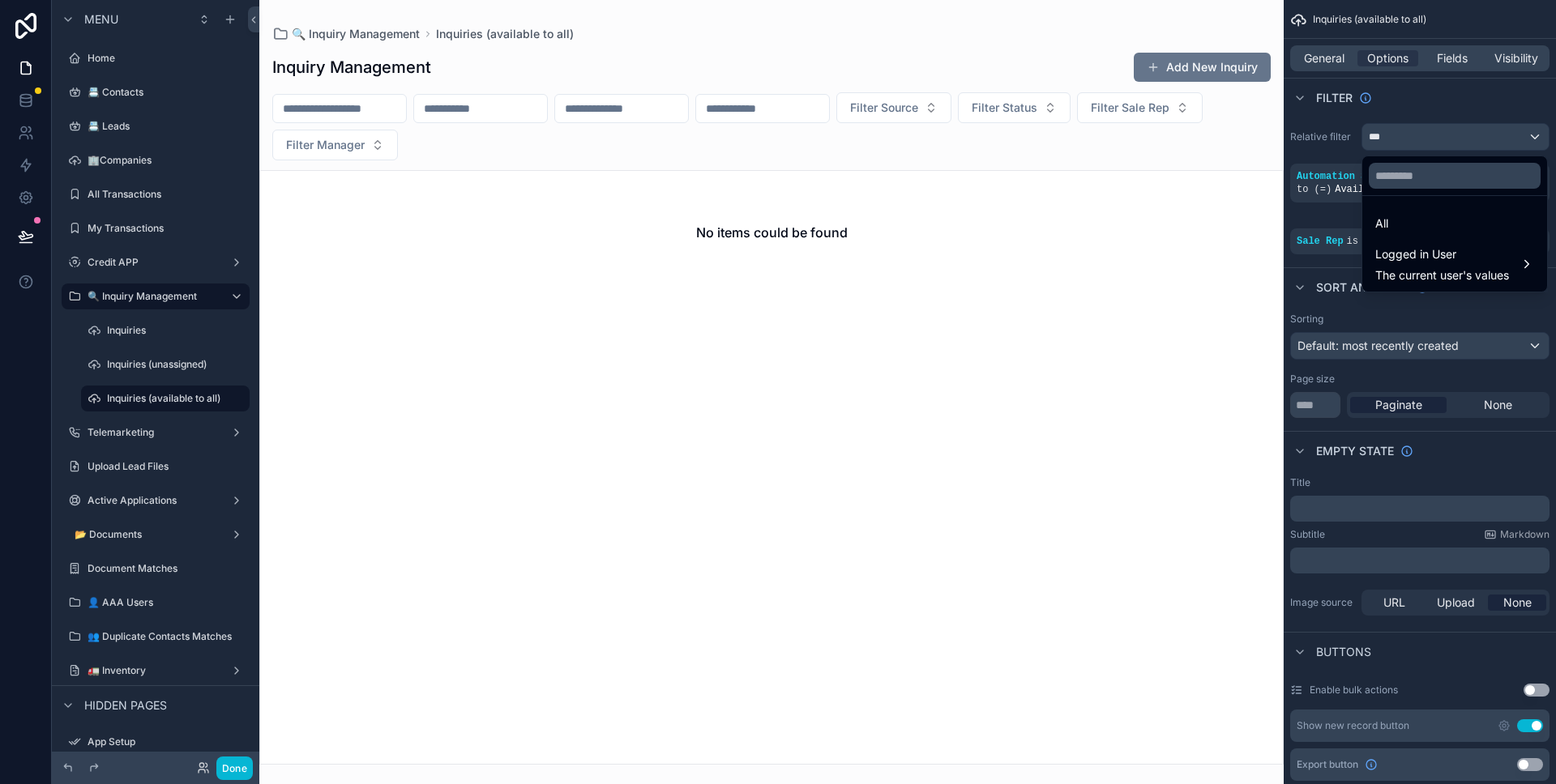
click at [1422, 159] on div at bounding box center [1454, 176] width 185 height 39
click at [1426, 174] on input "text" at bounding box center [1455, 176] width 172 height 26
click at [1437, 110] on div "scrollable content" at bounding box center [778, 392] width 1556 height 784
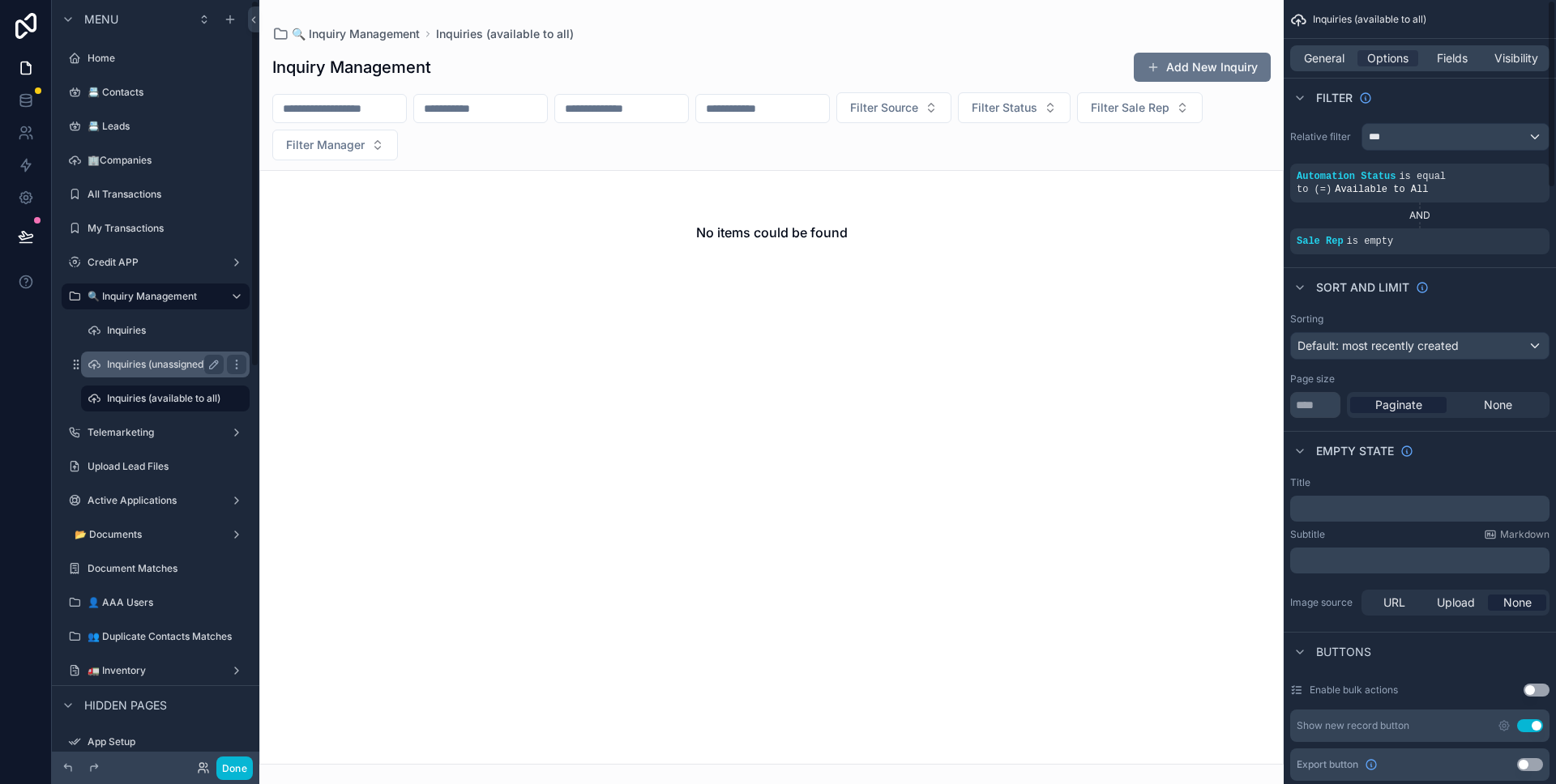
click at [182, 363] on label "Inquiries (unassigned)" at bounding box center [162, 364] width 110 height 13
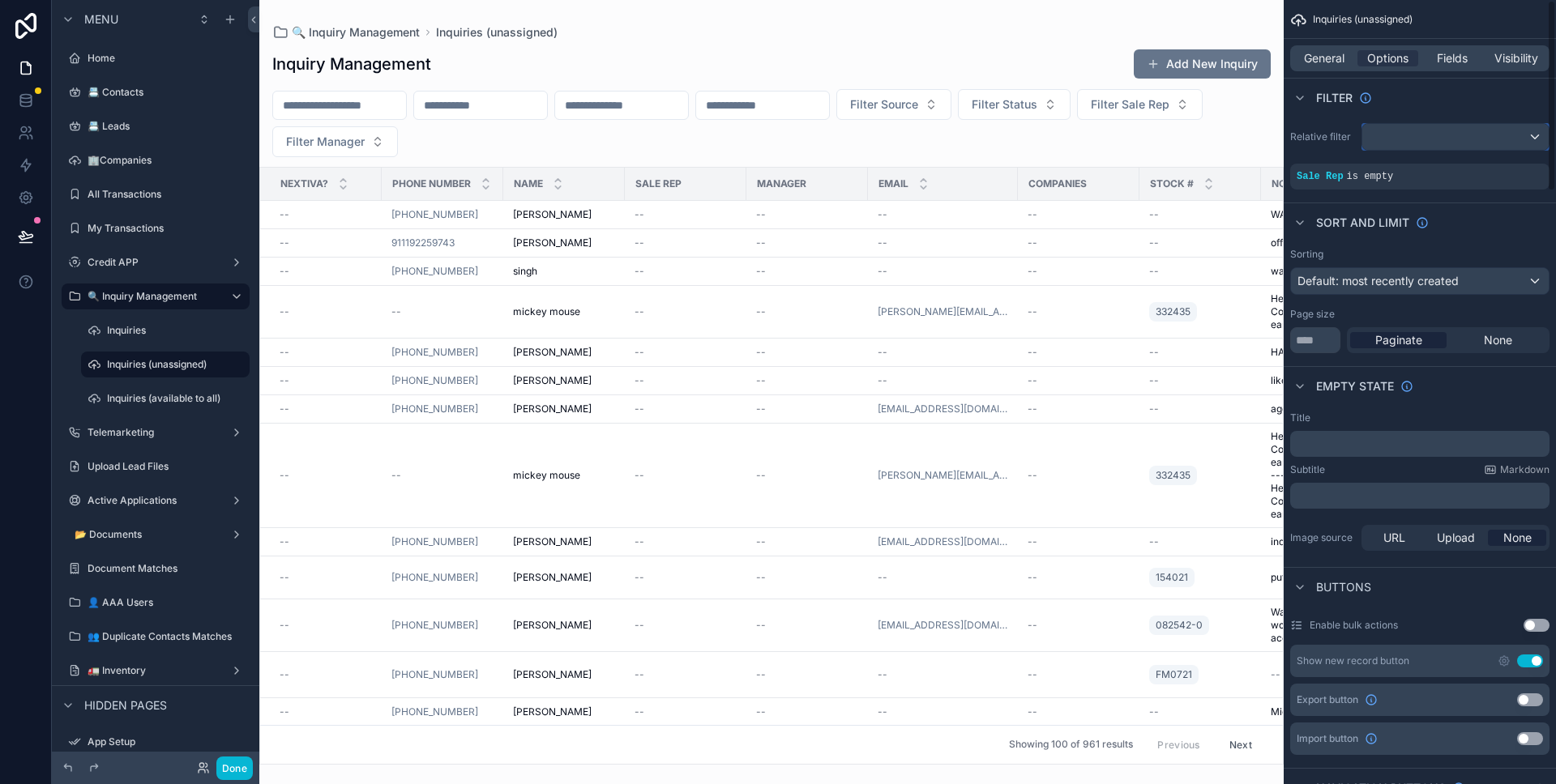
click at [1380, 136] on div "scrollable content" at bounding box center [1455, 137] width 186 height 26
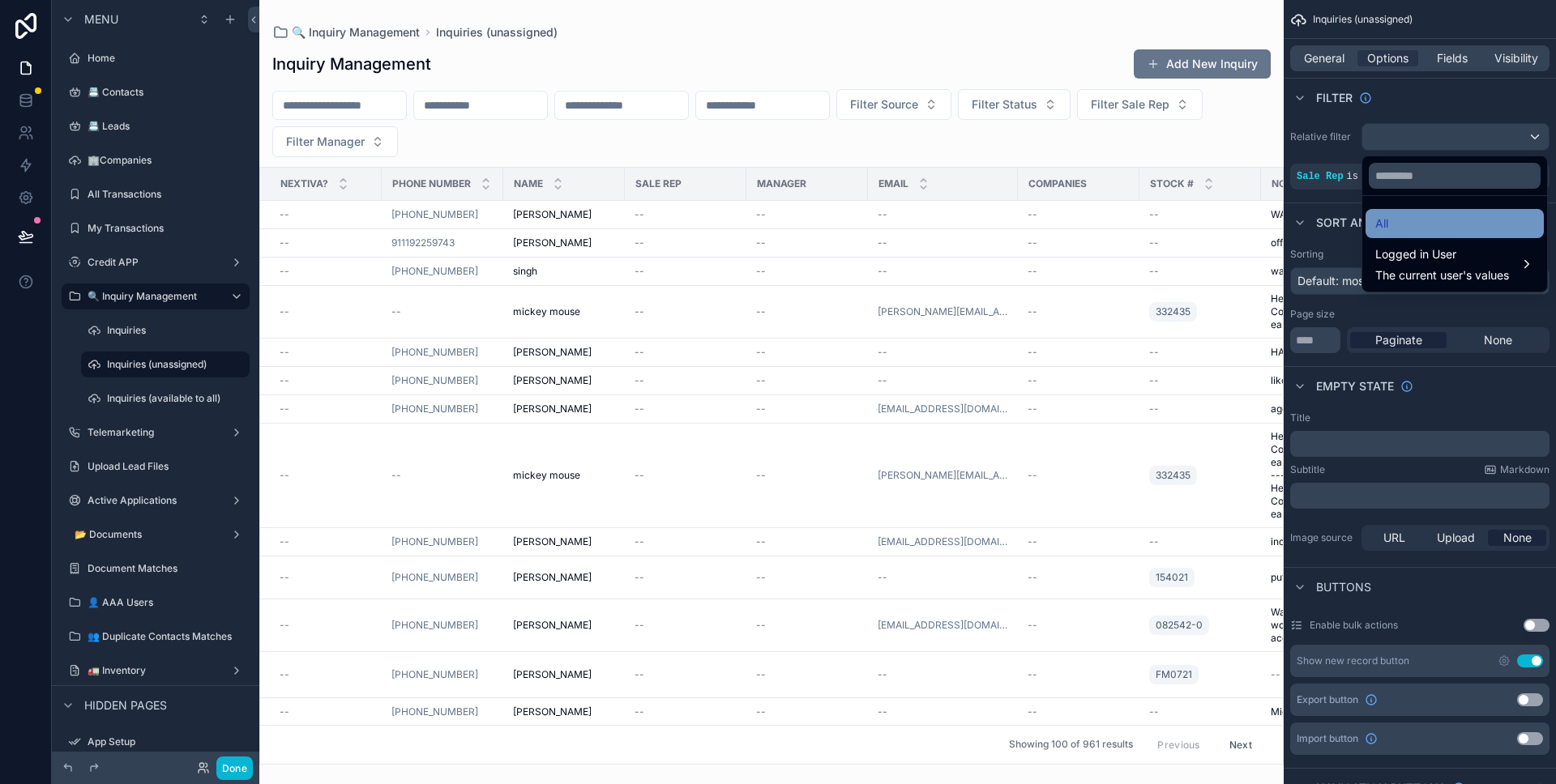
click at [1393, 209] on div "All" at bounding box center [1455, 224] width 179 height 29
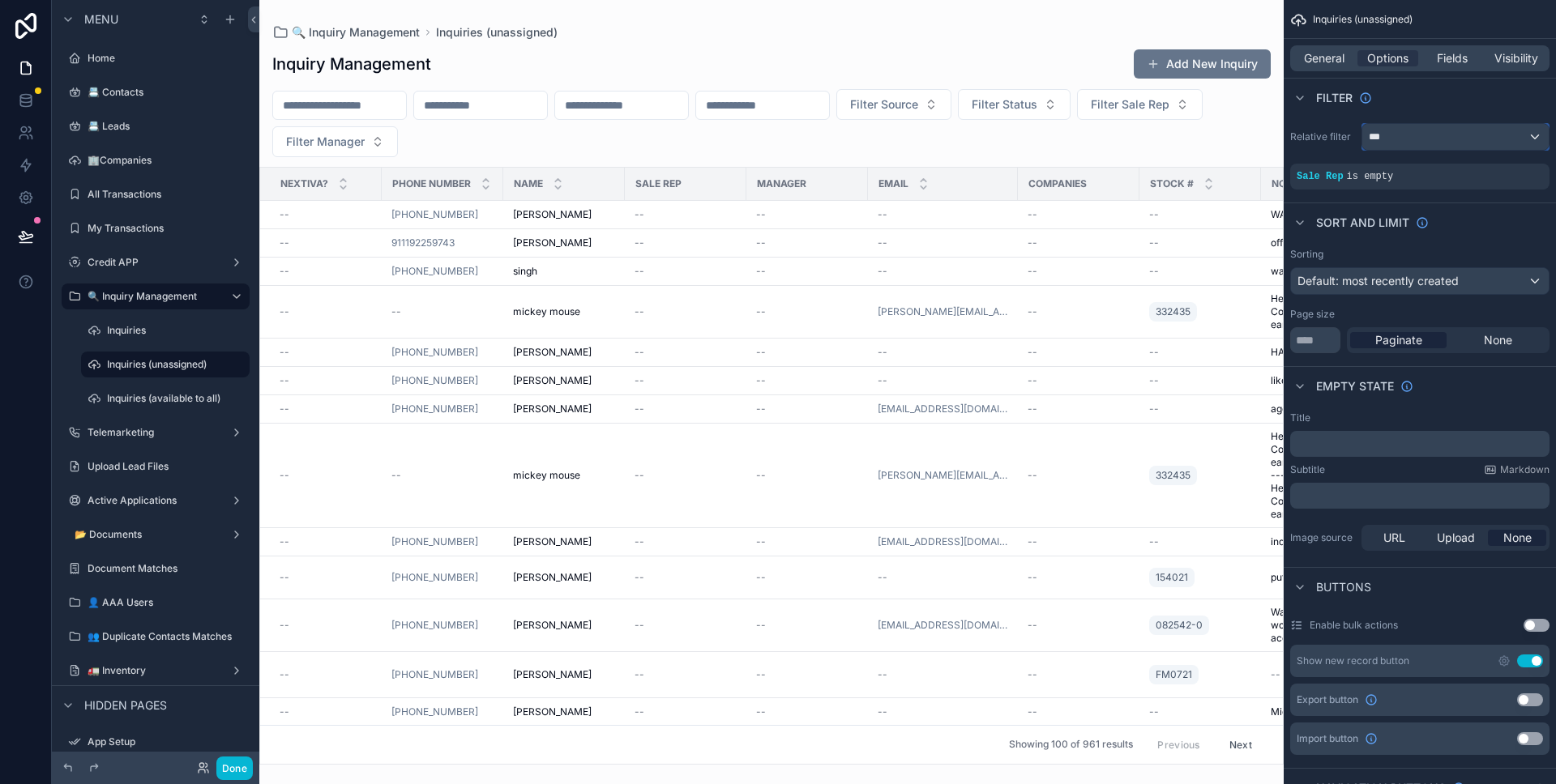
click at [1422, 139] on div "***" at bounding box center [1455, 137] width 186 height 26
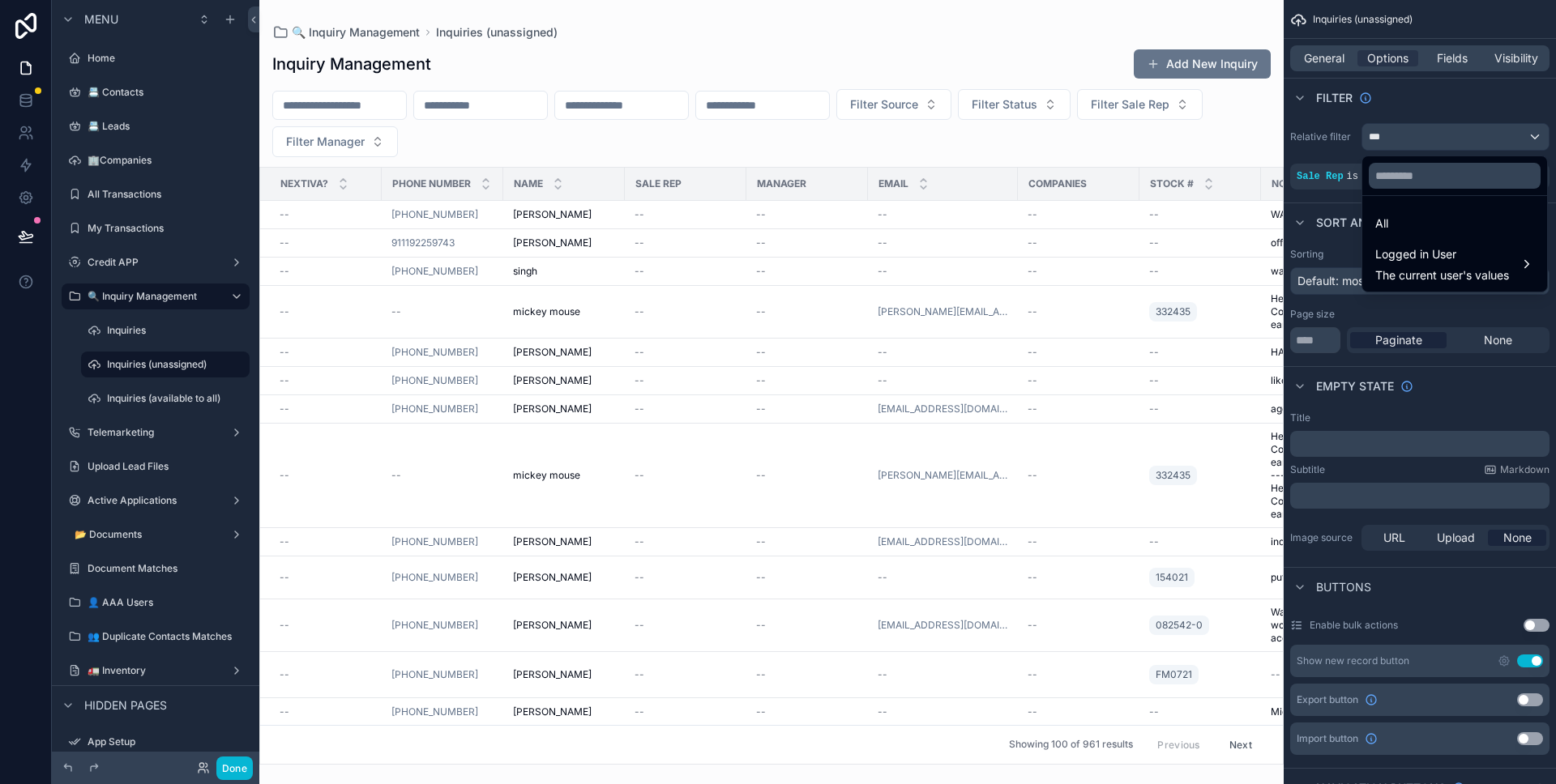
click at [1436, 115] on div "scrollable content" at bounding box center [778, 392] width 1556 height 784
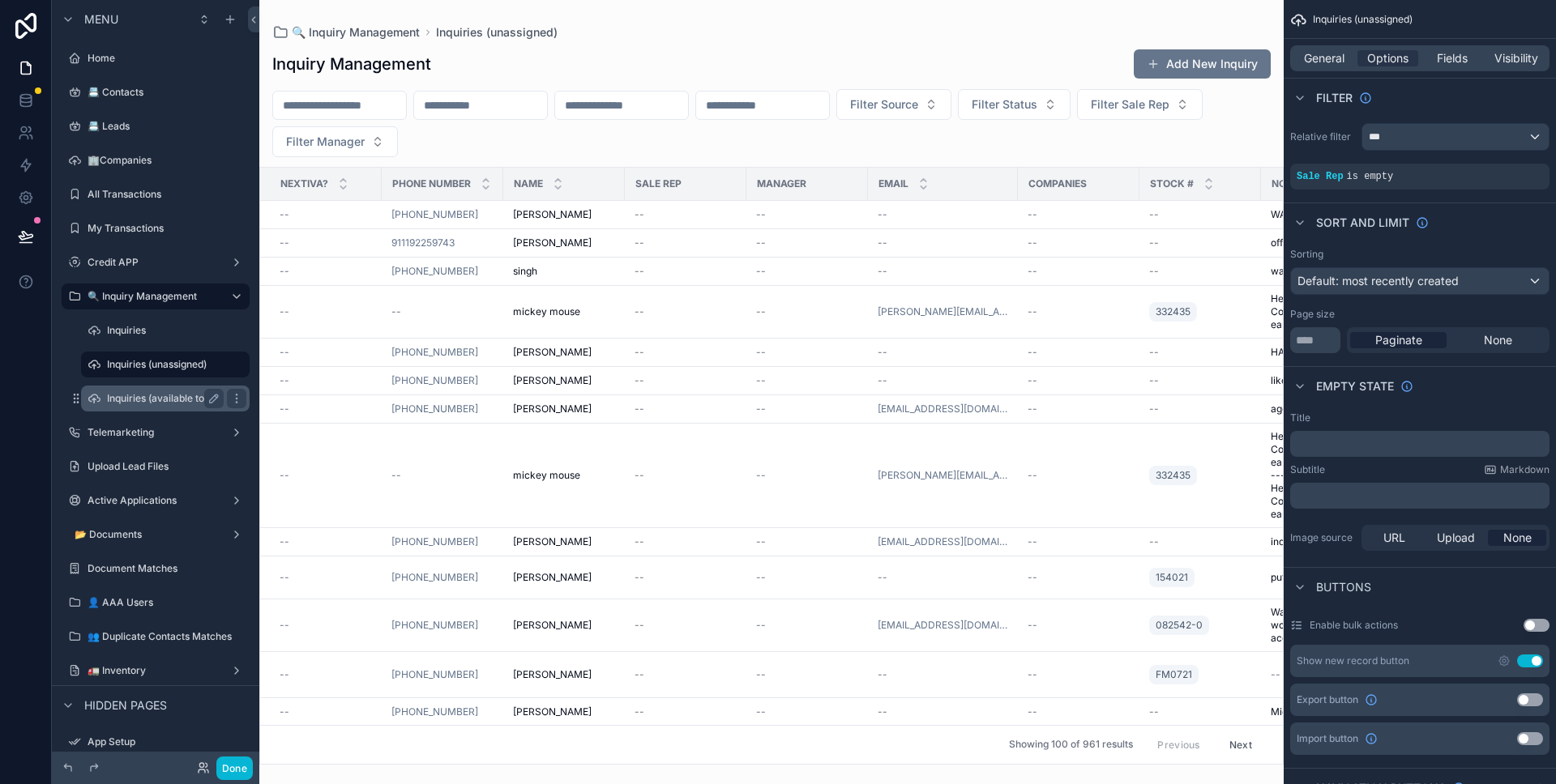
click at [146, 392] on label "Inquiries (available to all)" at bounding box center [163, 398] width 113 height 13
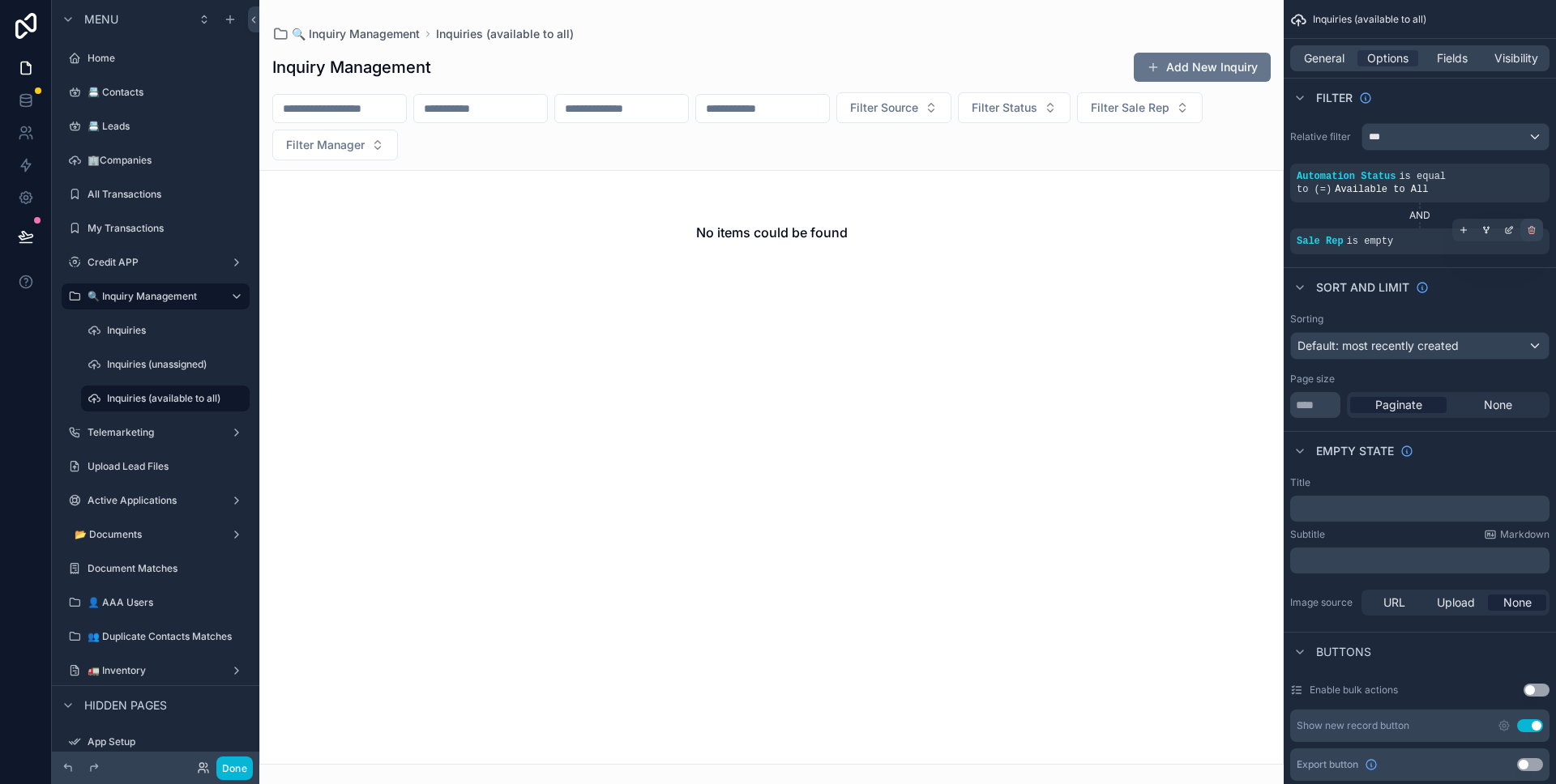
click at [1538, 230] on div "scrollable content" at bounding box center [1531, 230] width 23 height 23
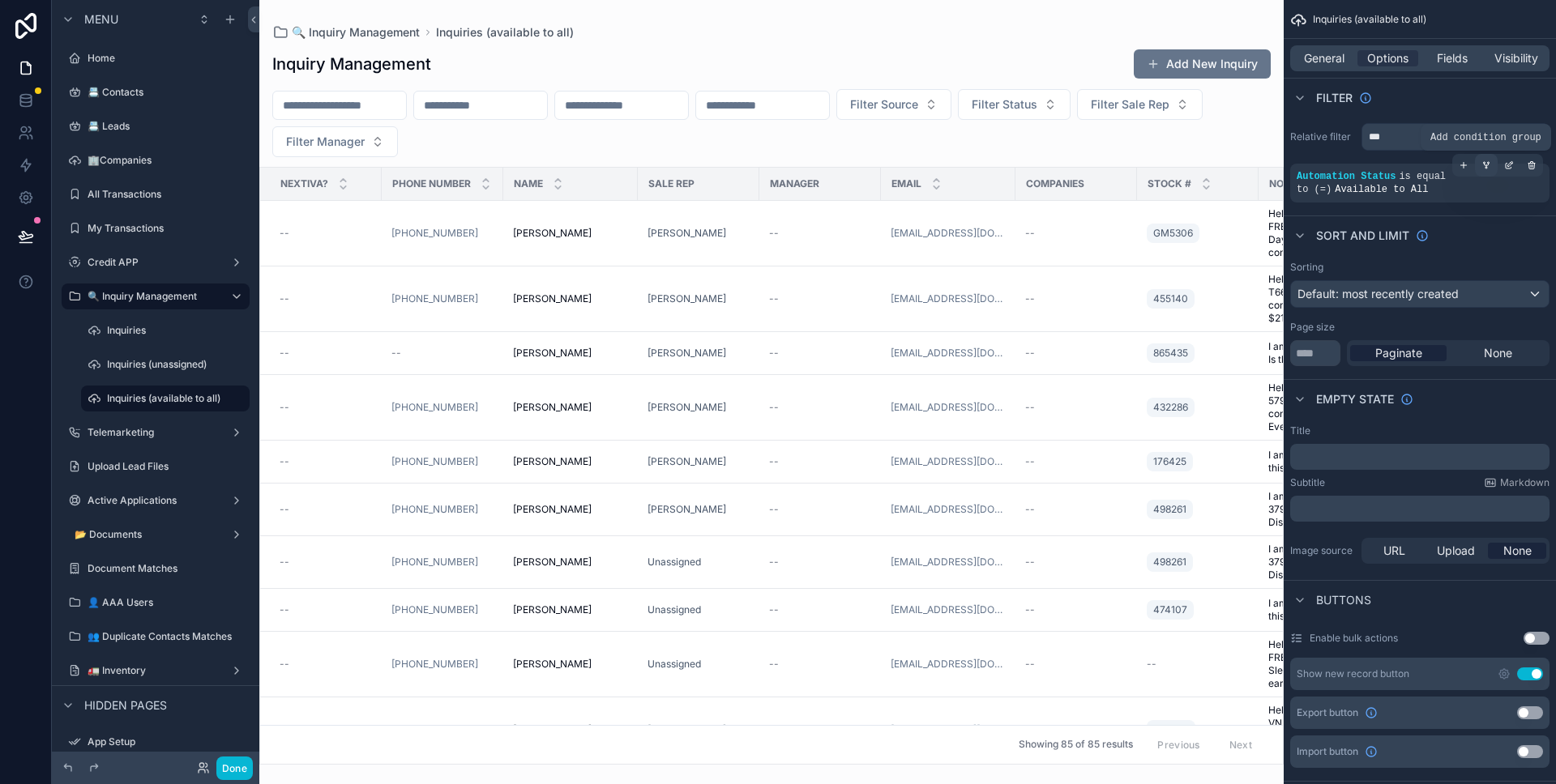
click at [1480, 166] on div "scrollable content" at bounding box center [1486, 165] width 23 height 23
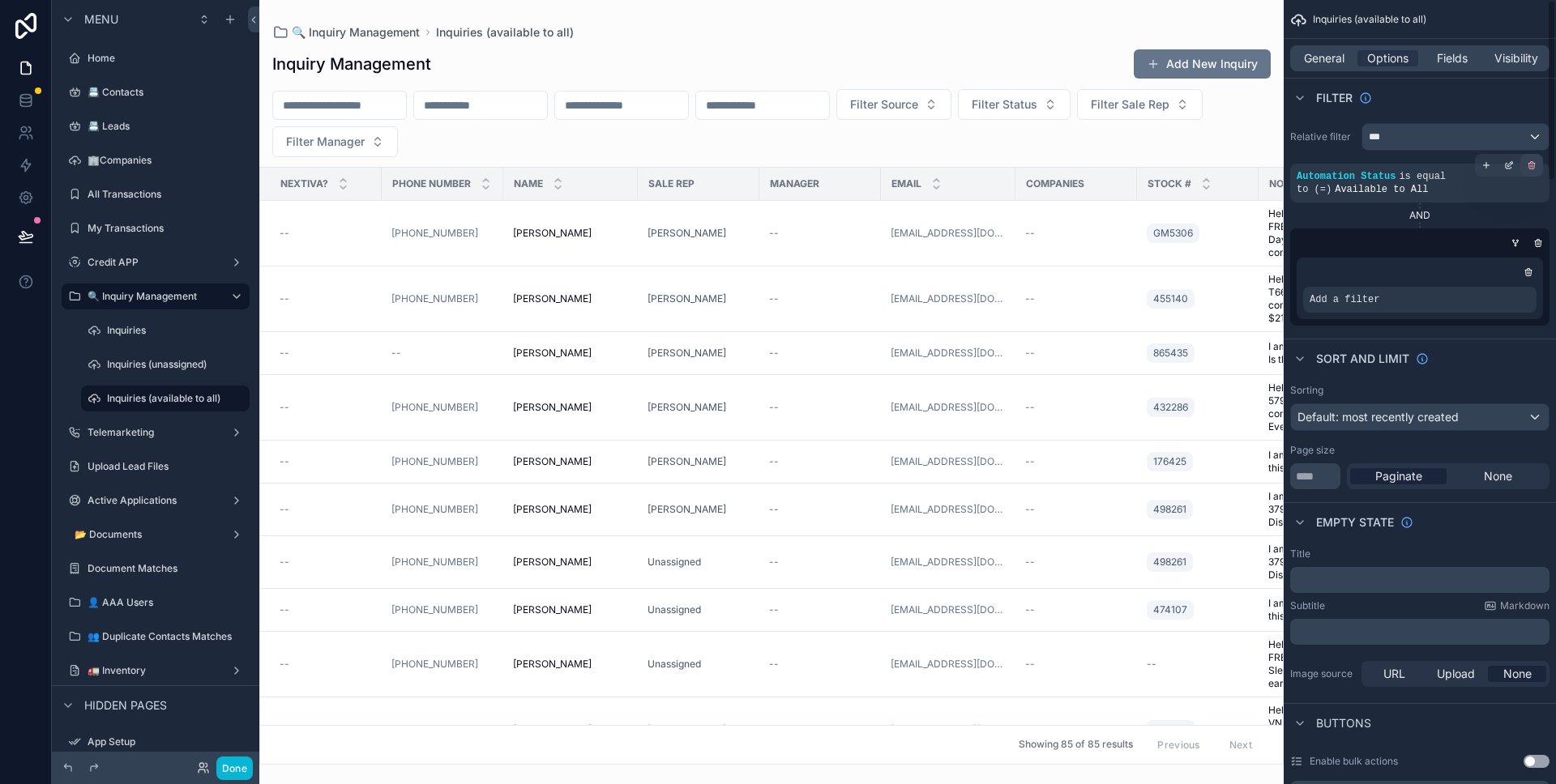
click at [1534, 166] on icon "scrollable content" at bounding box center [1531, 165] width 10 height 10
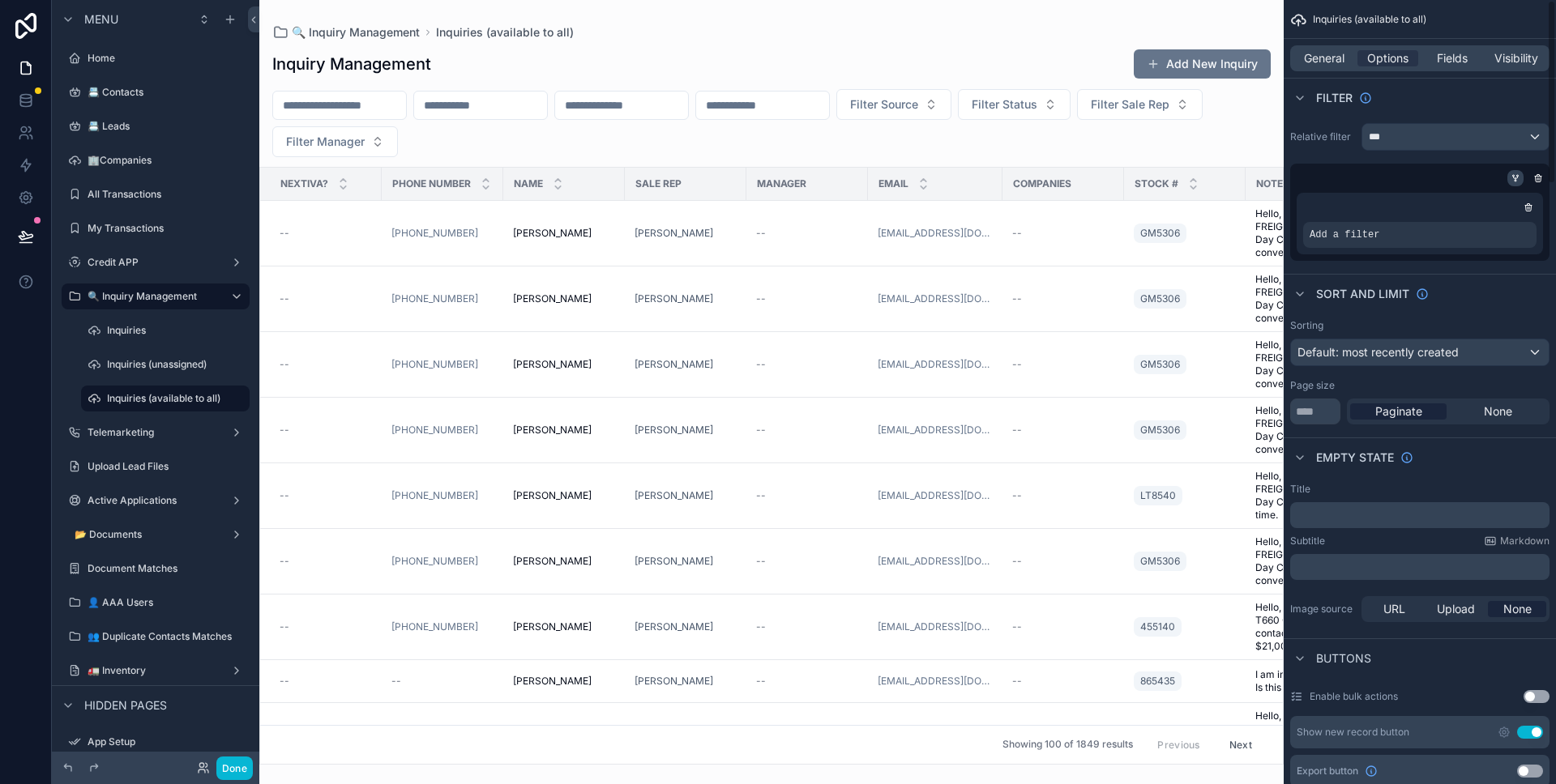
click at [1522, 180] on div "scrollable content" at bounding box center [1515, 179] width 17 height 17
click at [1511, 179] on icon "scrollable content" at bounding box center [1515, 178] width 10 height 10
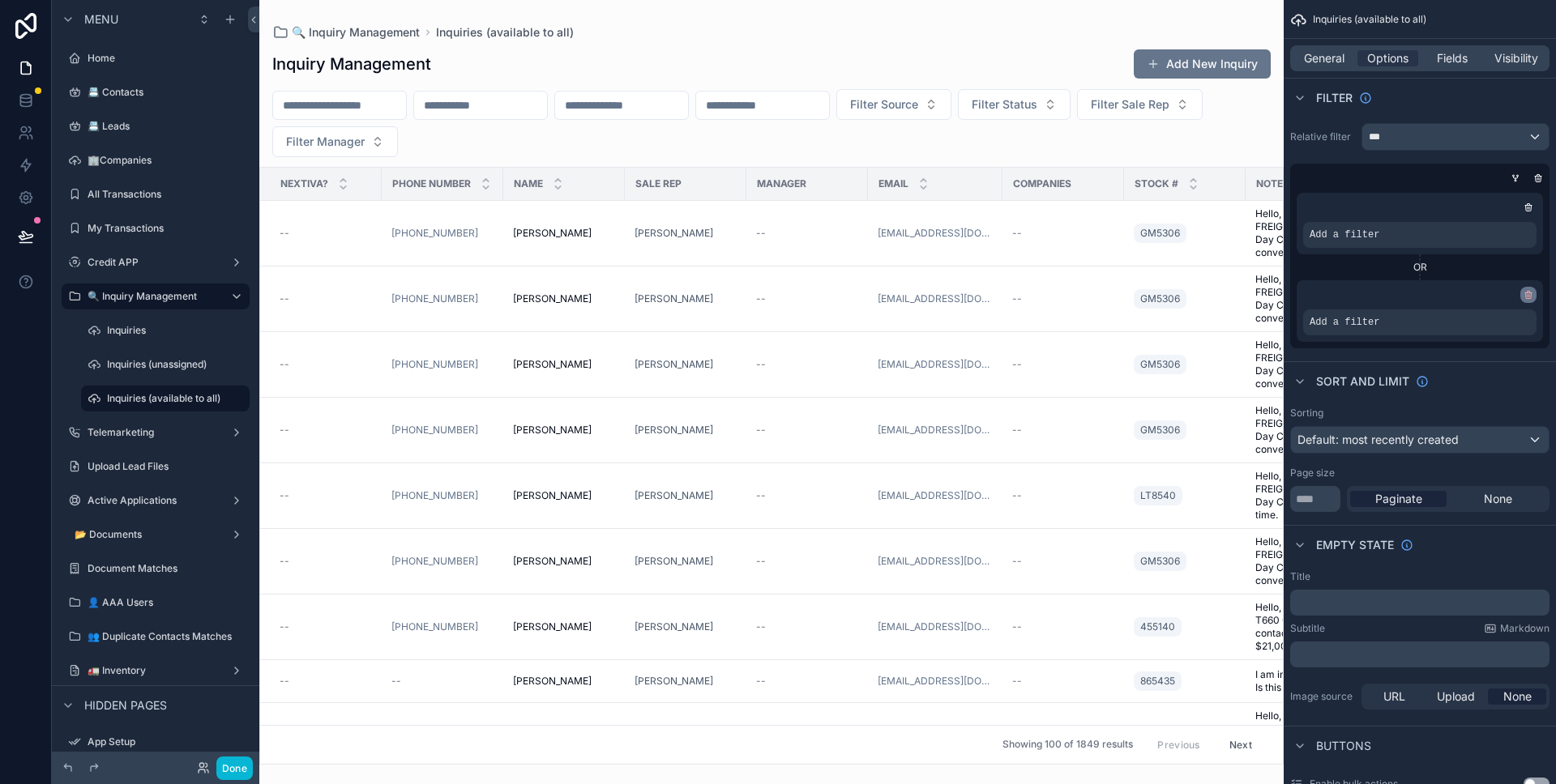
click at [1528, 294] on icon "scrollable content" at bounding box center [1527, 294] width 6 height 0
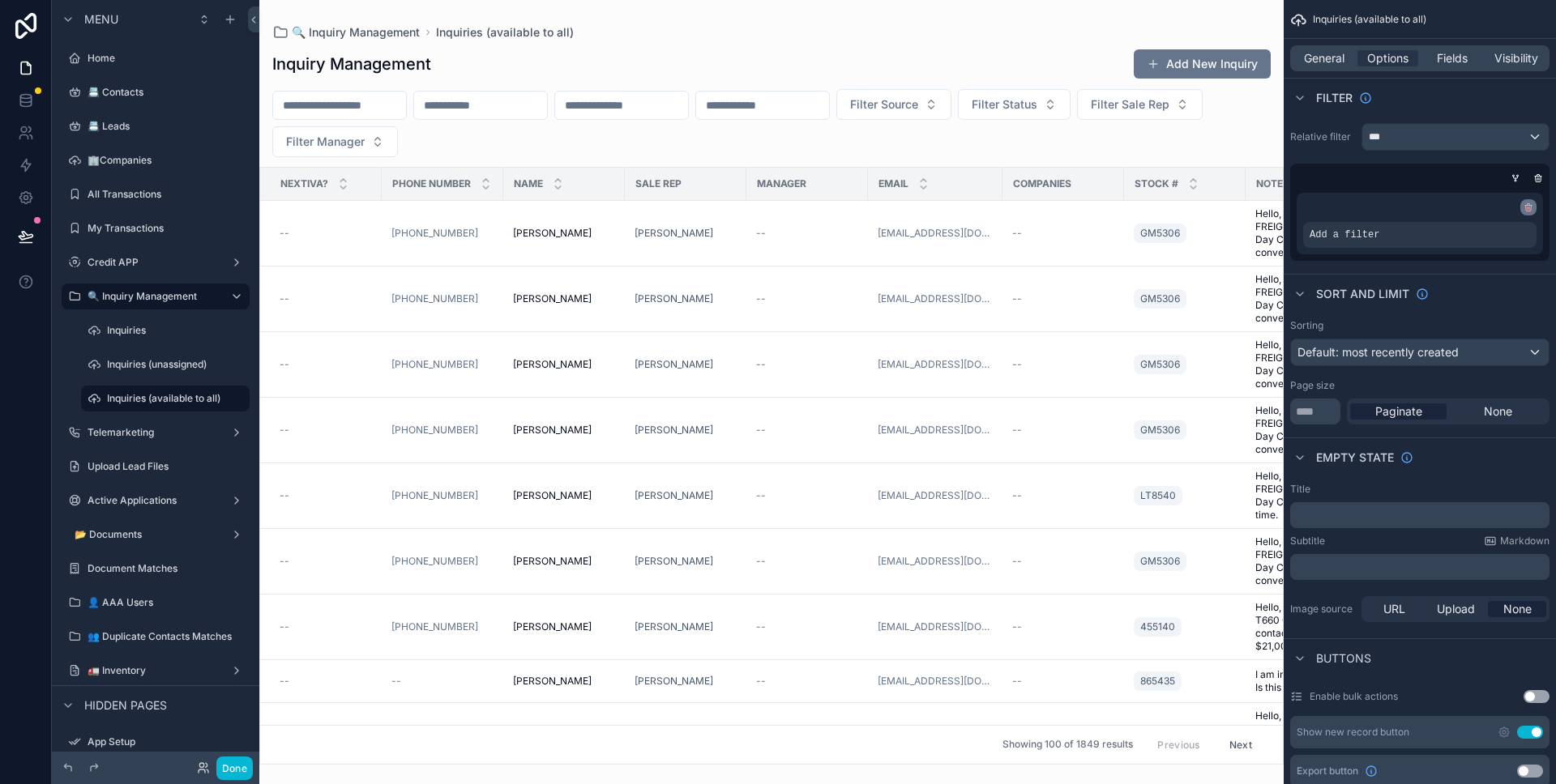
click at [1531, 207] on icon "scrollable content" at bounding box center [1528, 207] width 10 height 10
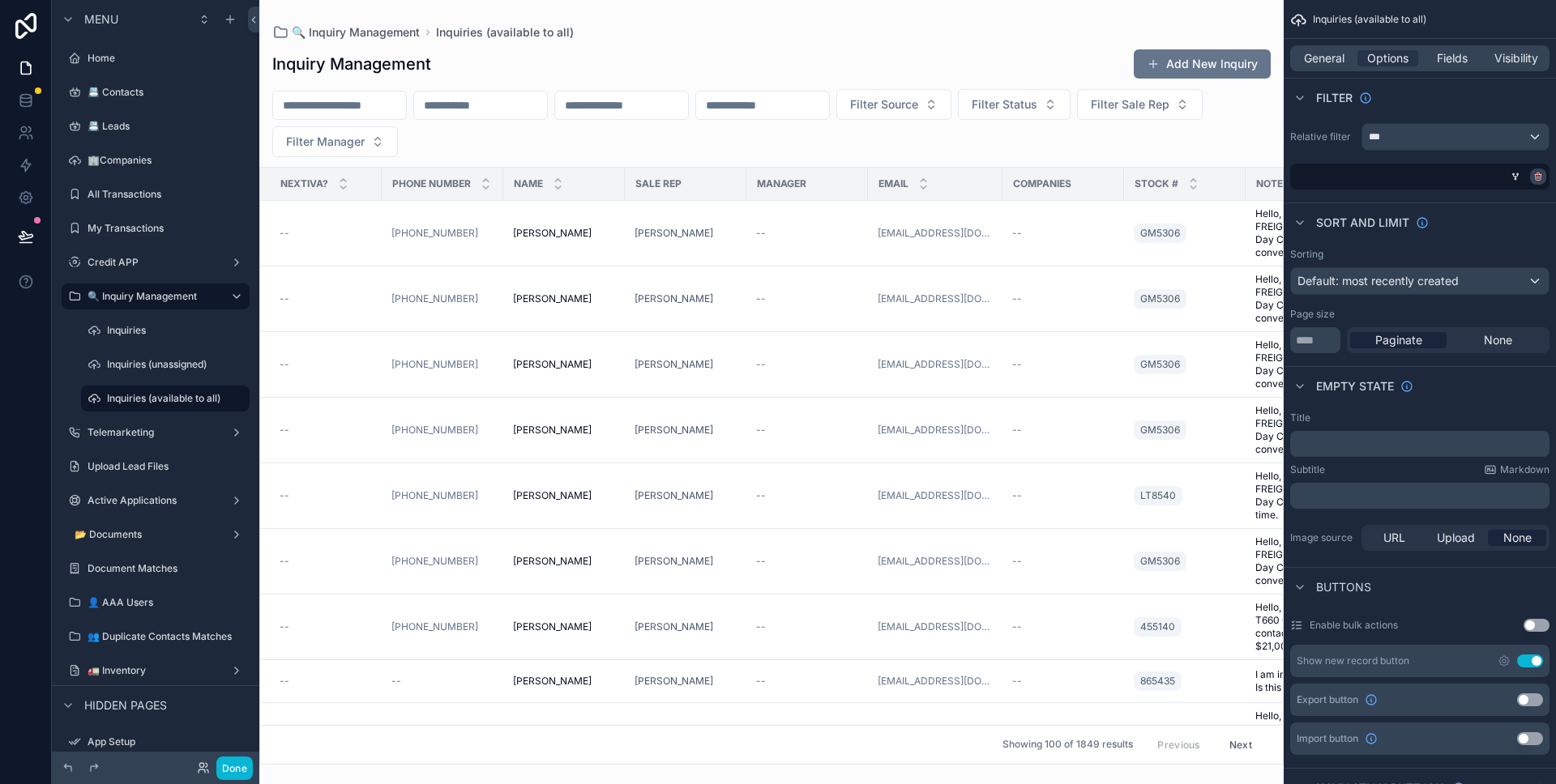
click at [1531, 176] on div "scrollable content" at bounding box center [1539, 177] width 17 height 17
click at [1533, 179] on icon "scrollable content" at bounding box center [1538, 177] width 10 height 10
click at [1499, 179] on span "Condition group" at bounding box center [1457, 177] width 87 height 13
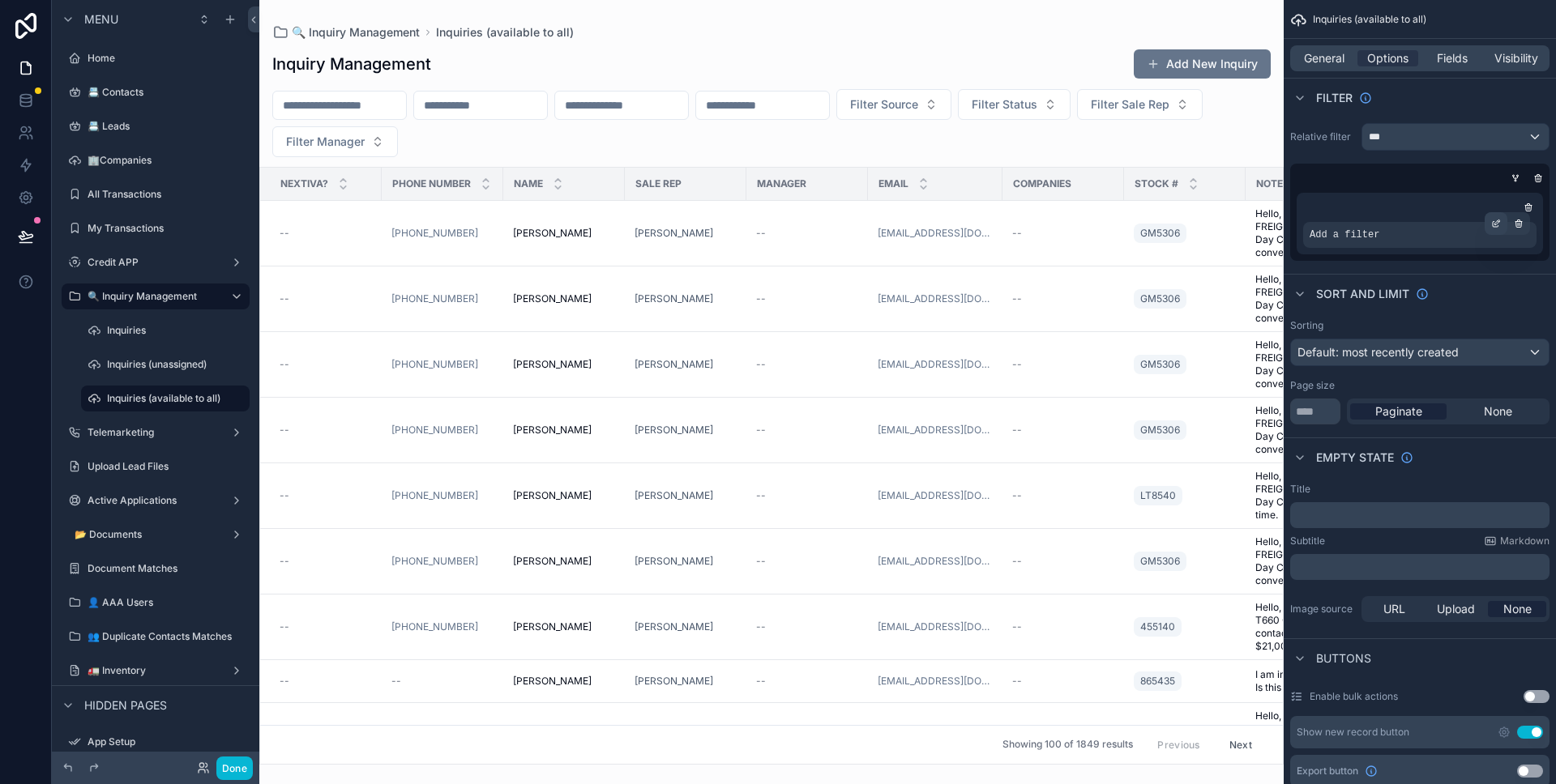
click at [1494, 226] on icon "scrollable content" at bounding box center [1495, 225] width 6 height 6
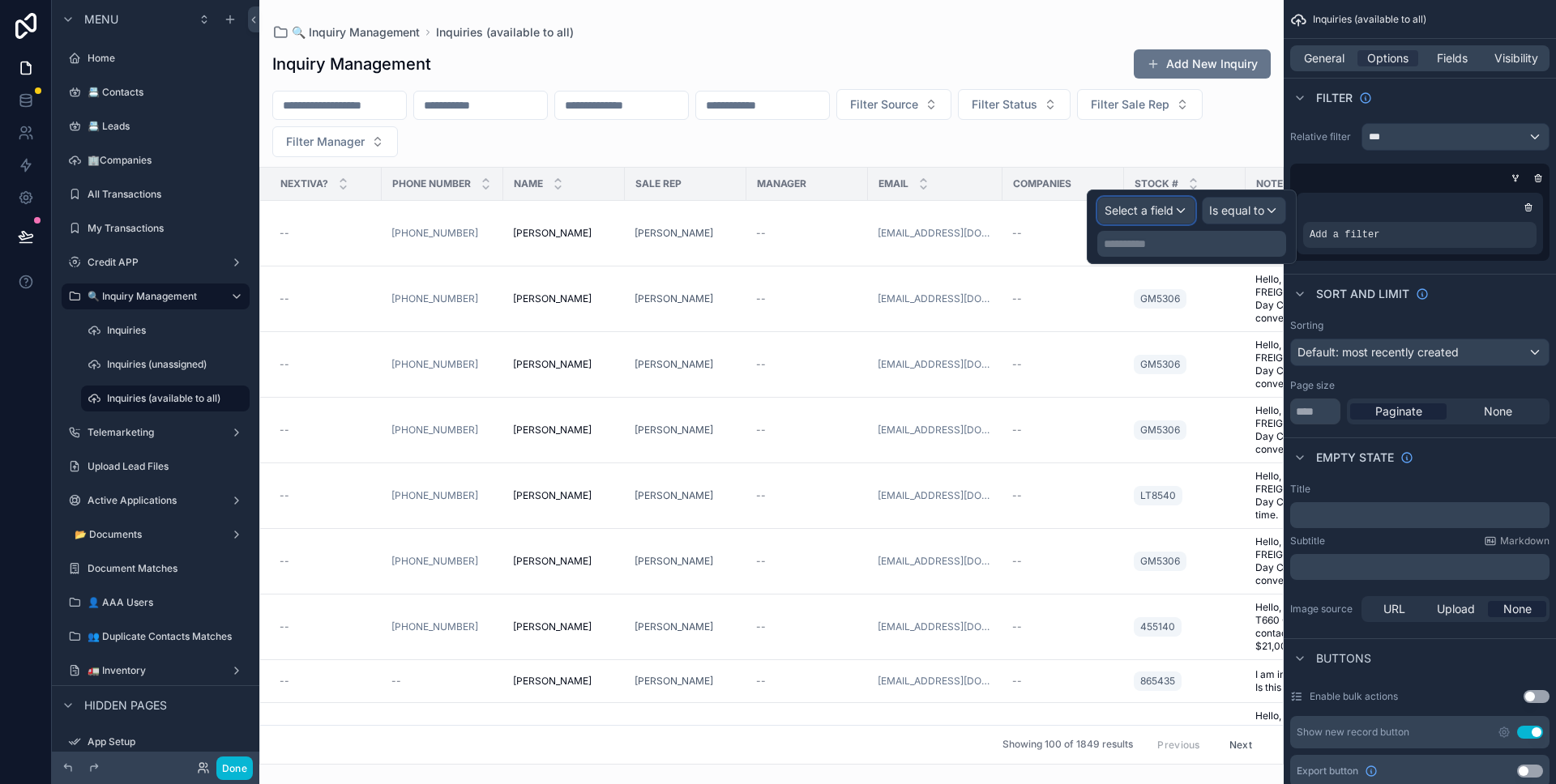
click at [1159, 208] on span "Select a field" at bounding box center [1139, 210] width 69 height 14
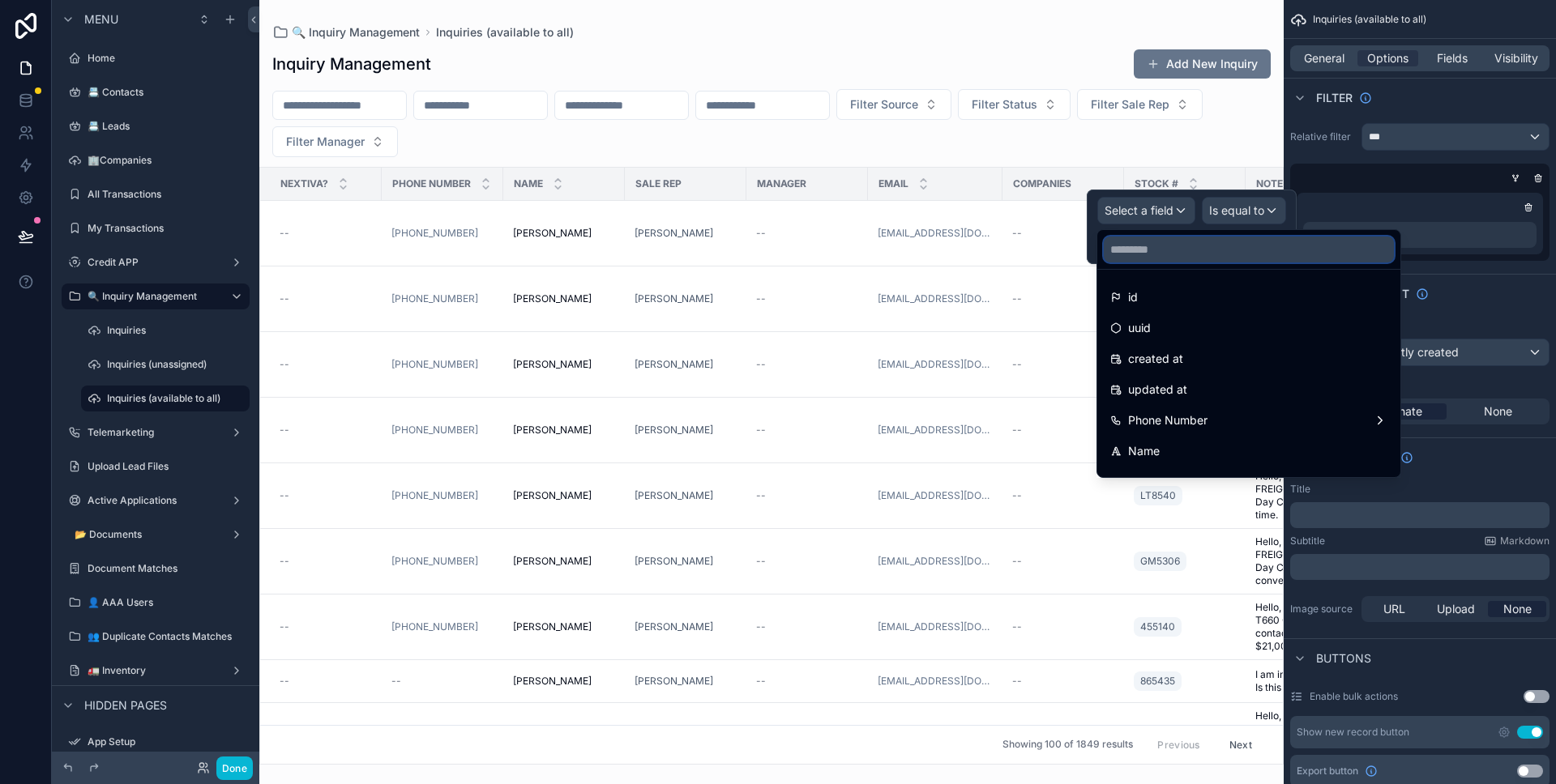
click at [1207, 260] on input "text" at bounding box center [1248, 249] width 290 height 26
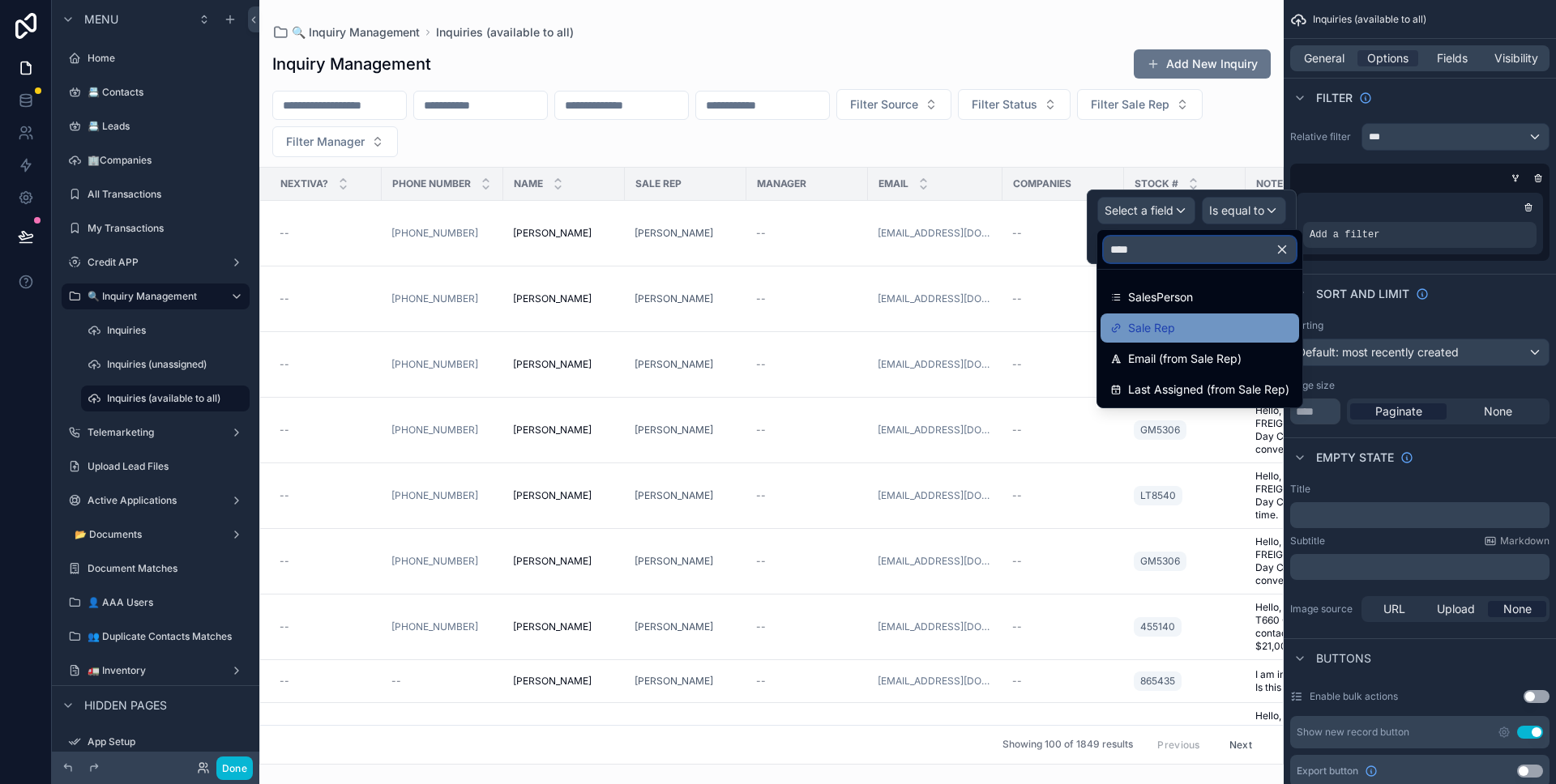
type input "****"
click at [1216, 323] on div "Sale Rep" at bounding box center [1200, 328] width 180 height 19
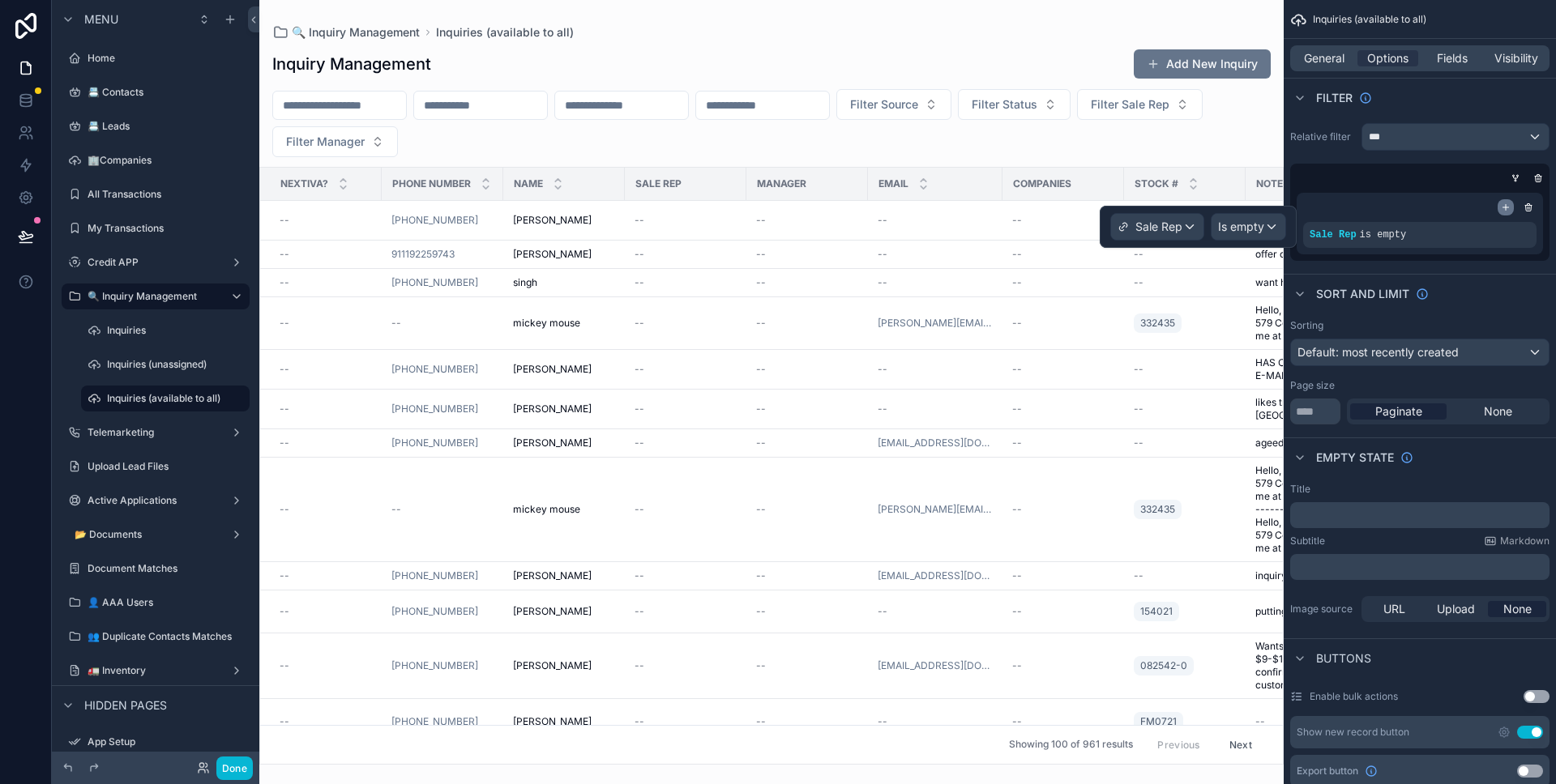
click at [1505, 206] on icon "scrollable content" at bounding box center [1505, 208] width 0 height 6
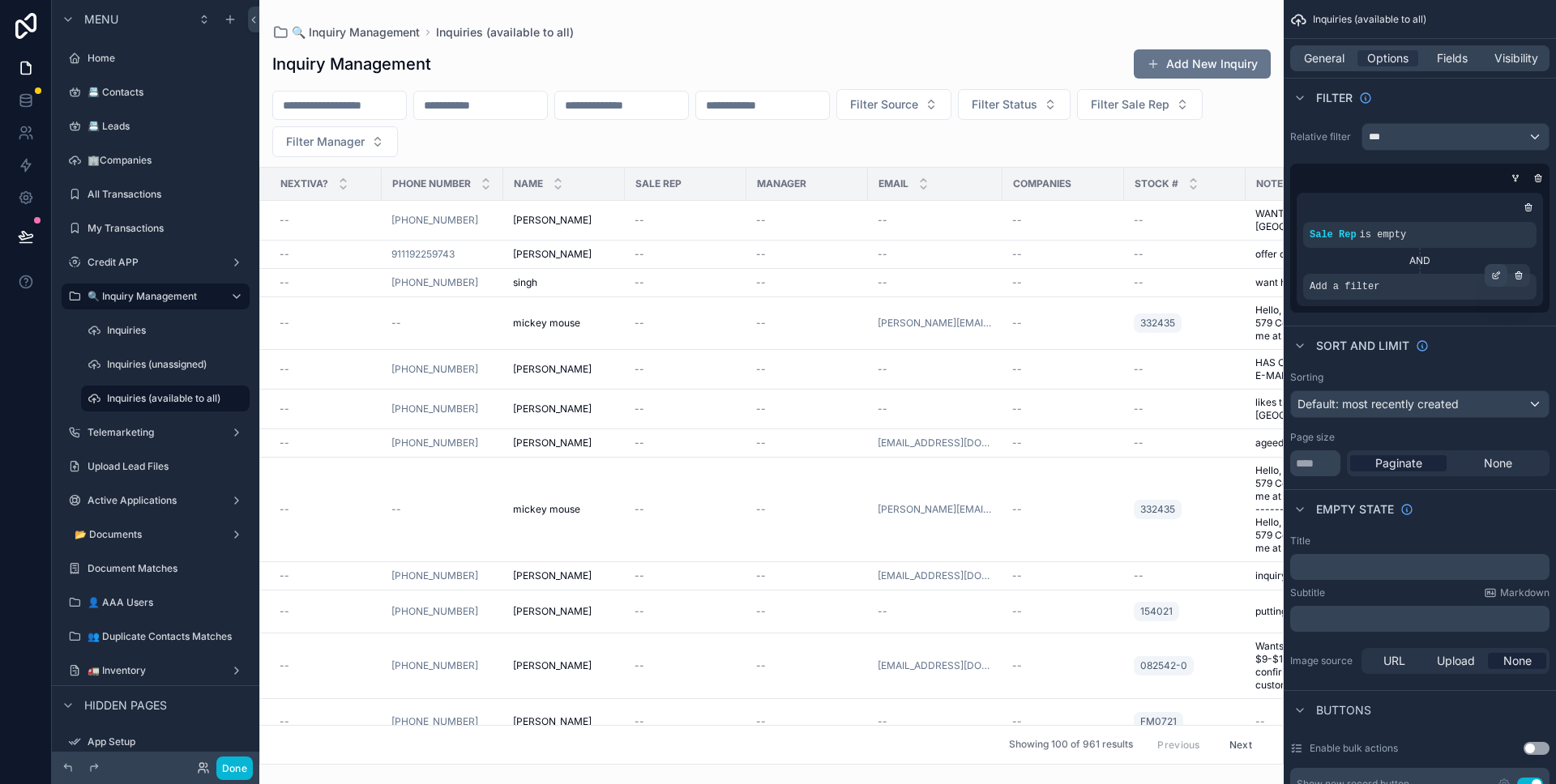
click at [1501, 278] on div "scrollable content" at bounding box center [1495, 275] width 23 height 23
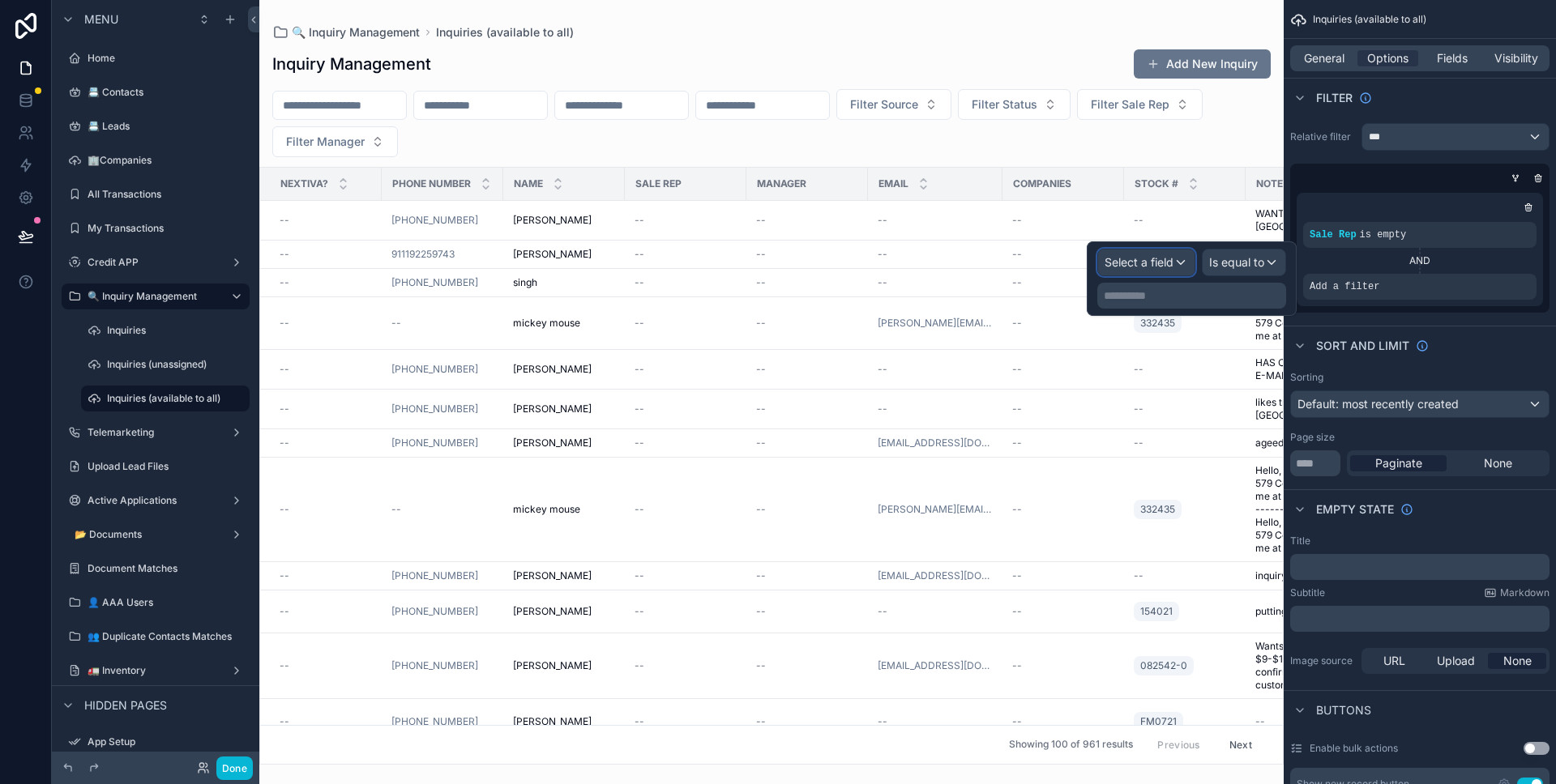
click at [1180, 271] on div "Select a field" at bounding box center [1146, 262] width 97 height 26
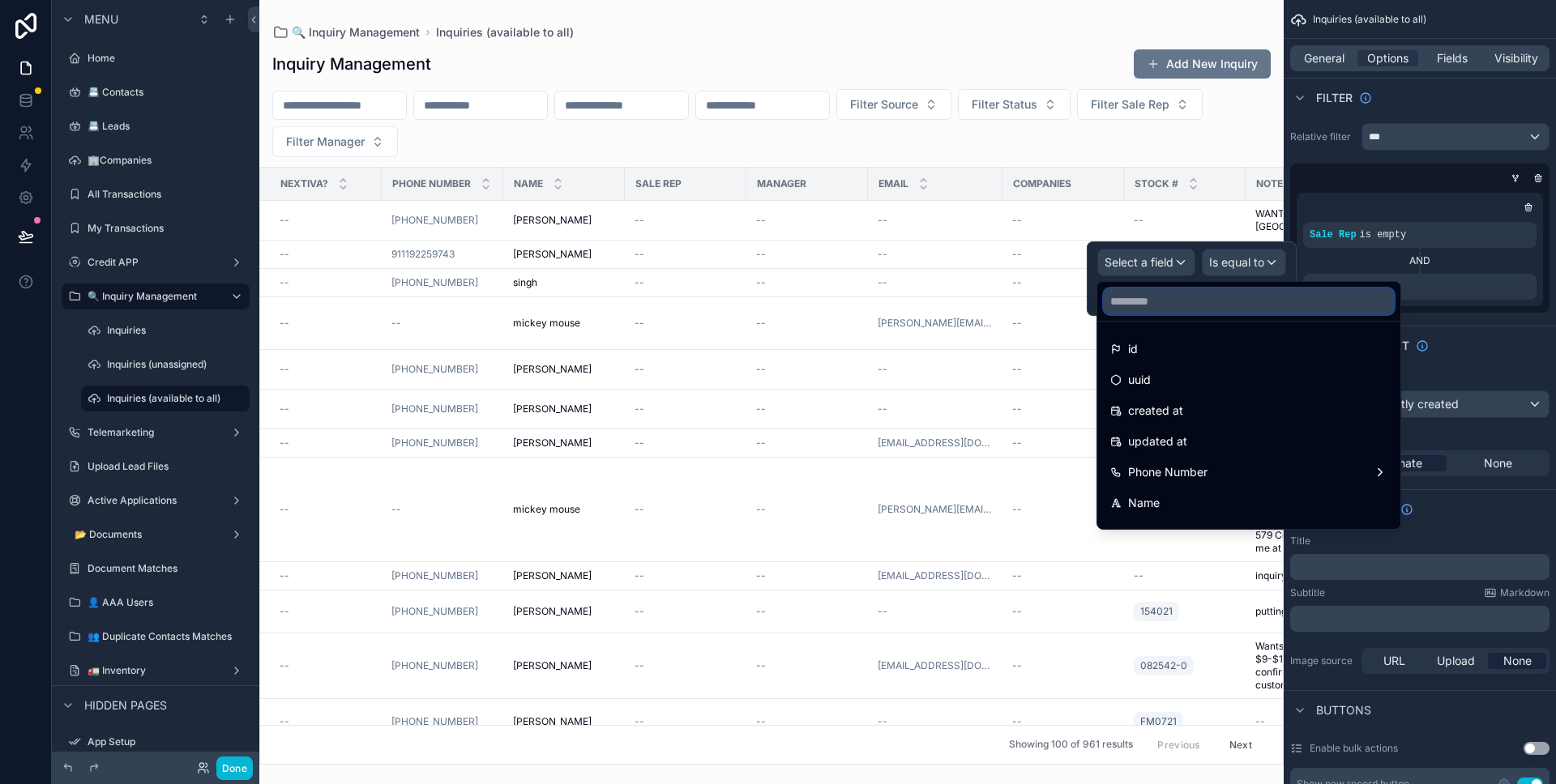
click at [1174, 297] on input "text" at bounding box center [1248, 301] width 290 height 26
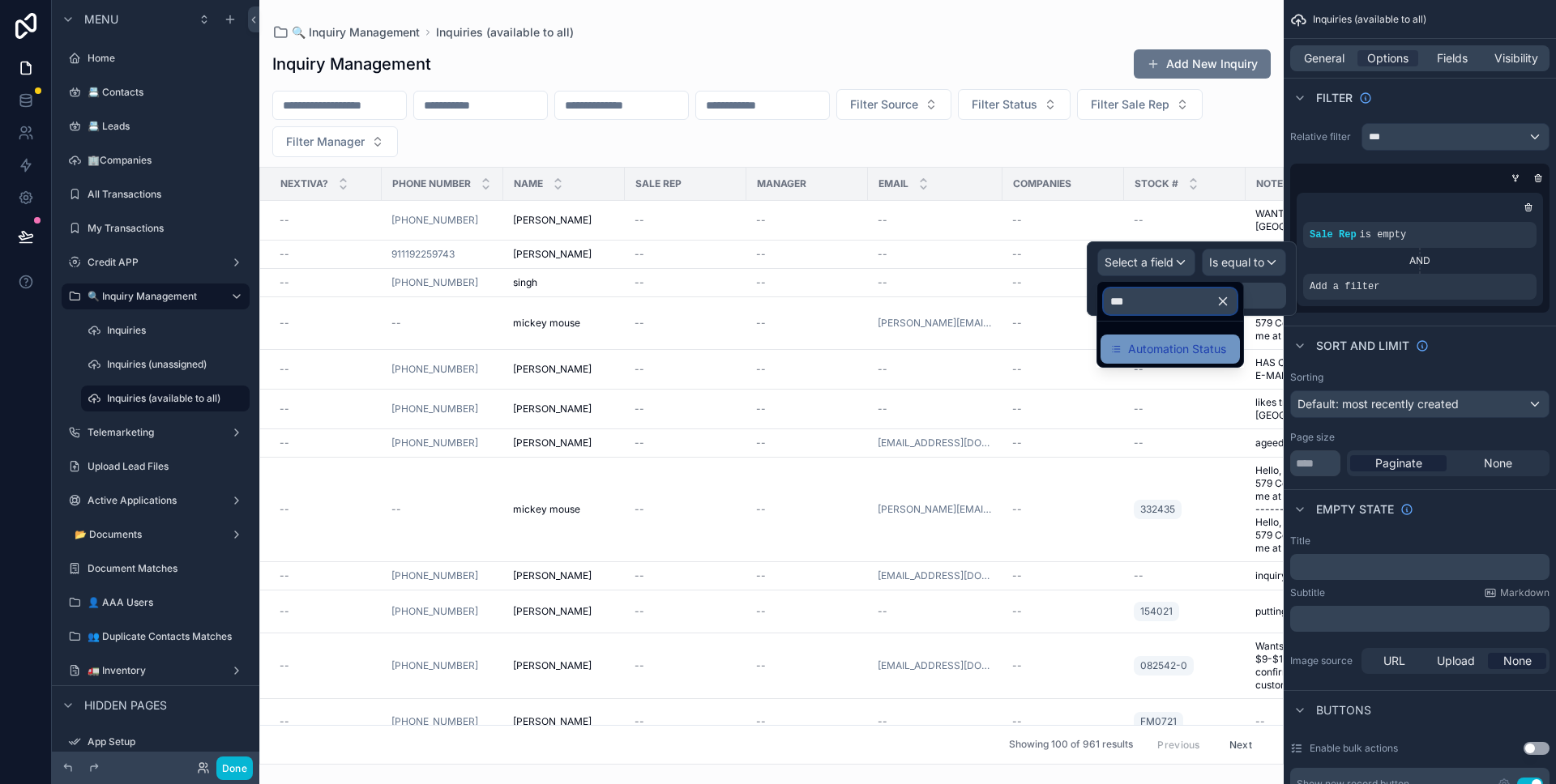
type input "***"
click at [1172, 340] on span "Automation Status" at bounding box center [1177, 349] width 98 height 19
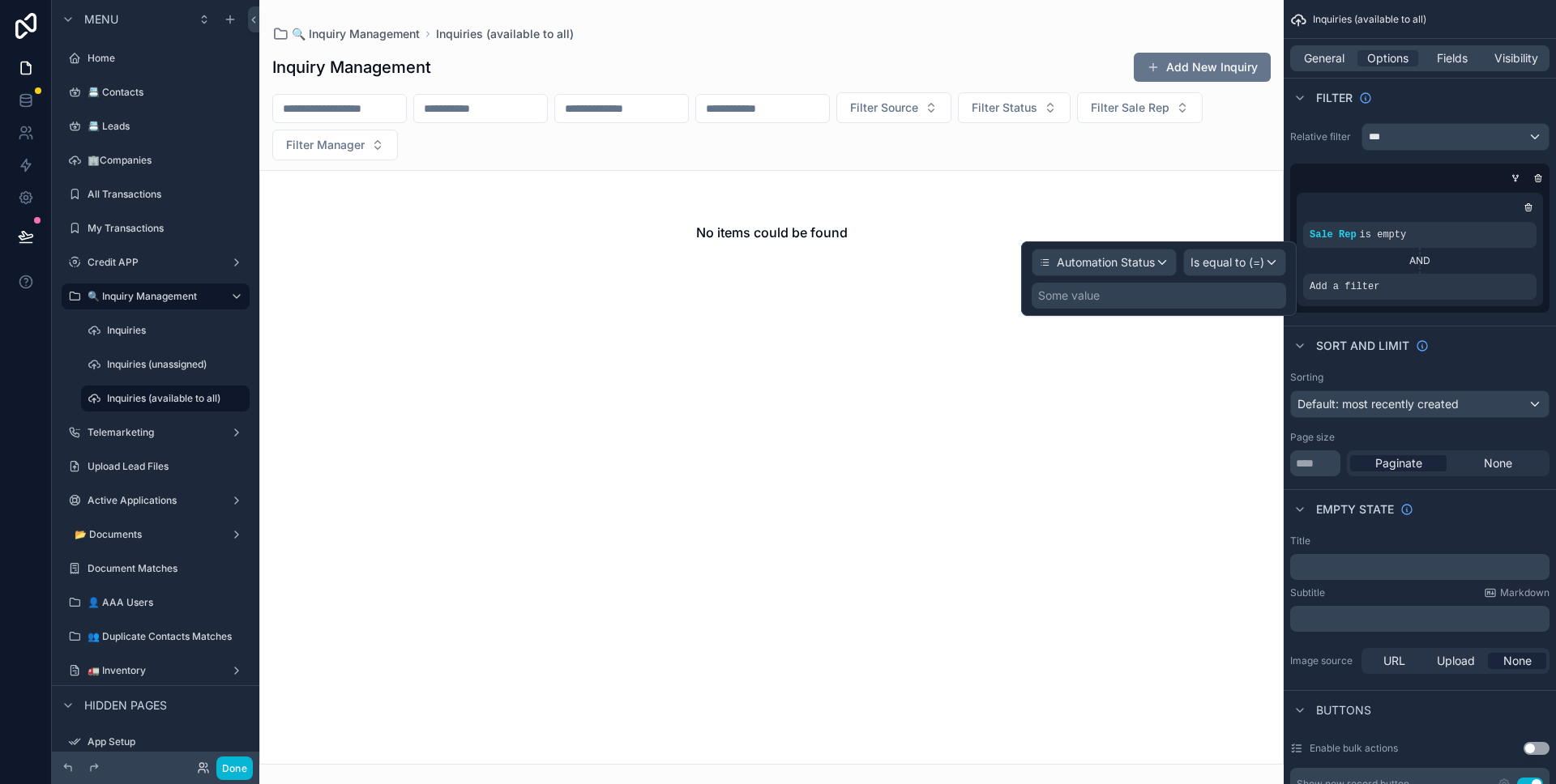
click at [1173, 301] on div "Some value" at bounding box center [1158, 295] width 254 height 26
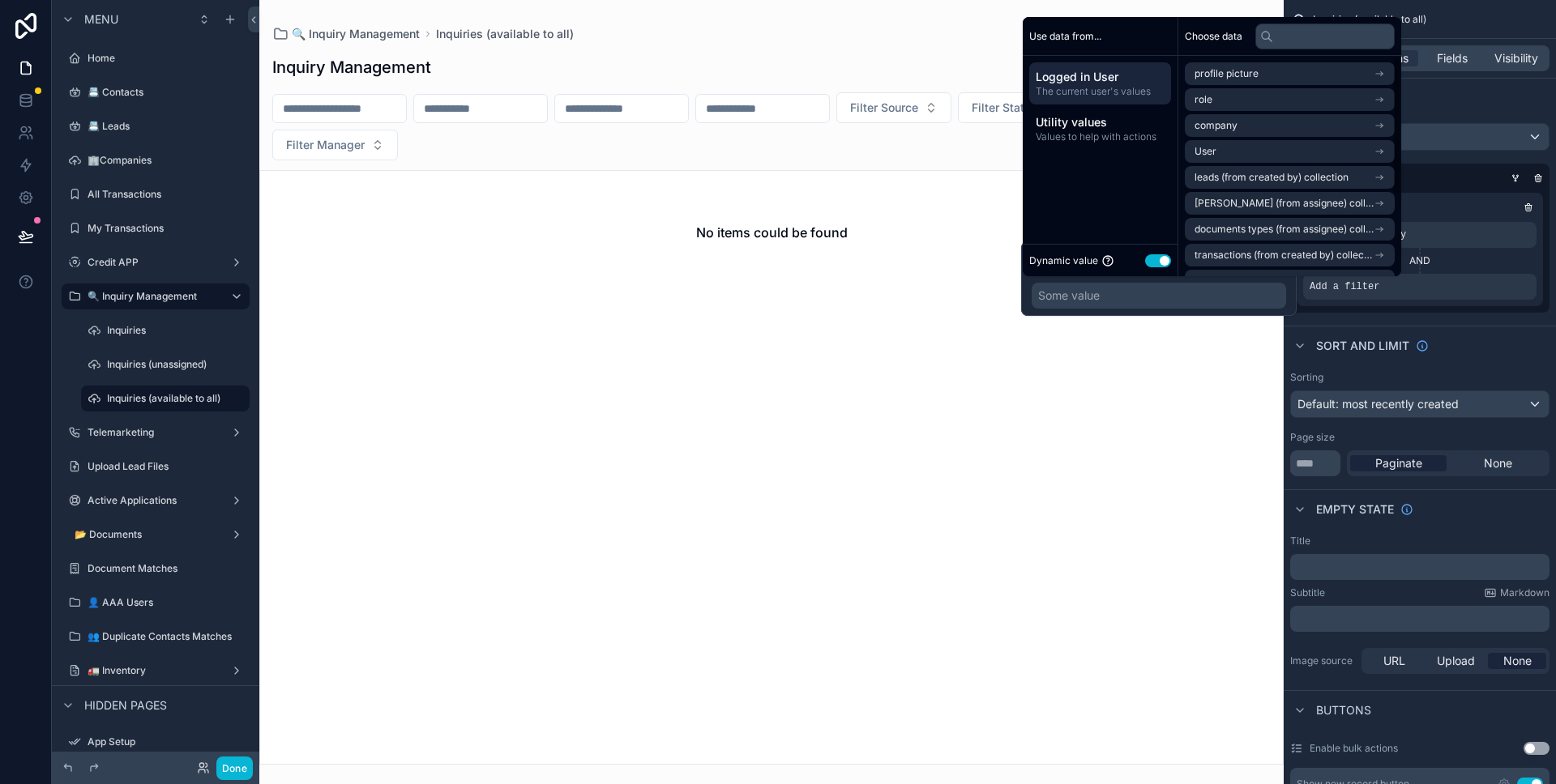
click at [1167, 263] on button "Use setting" at bounding box center [1158, 260] width 26 height 13
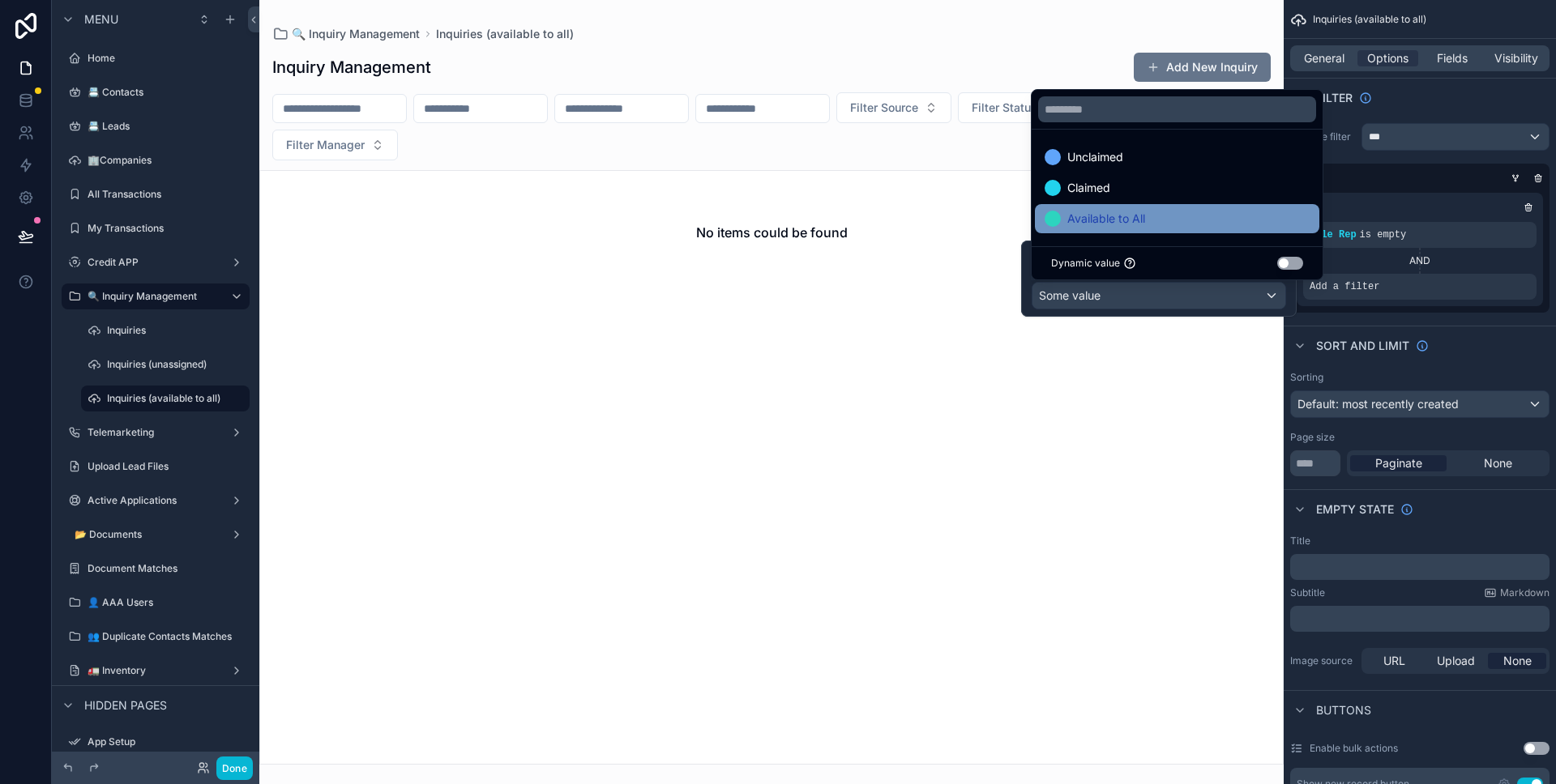
click at [1138, 226] on span "Available to All" at bounding box center [1106, 218] width 77 height 19
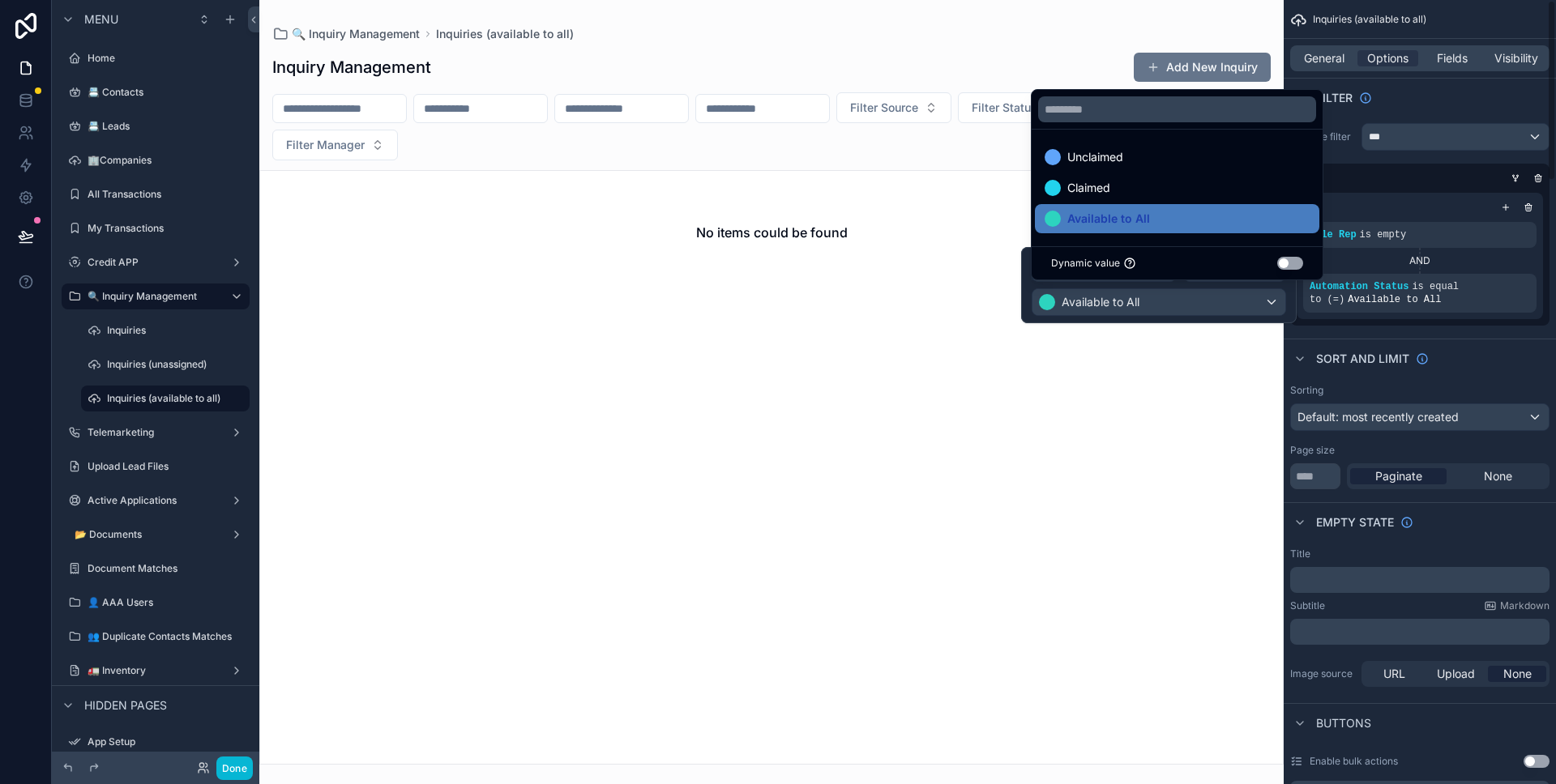
click at [1467, 331] on div "Relative filter *** Sale Rep is empty AND Automation Status is equal to (=) Ava…" at bounding box center [1420, 225] width 273 height 215
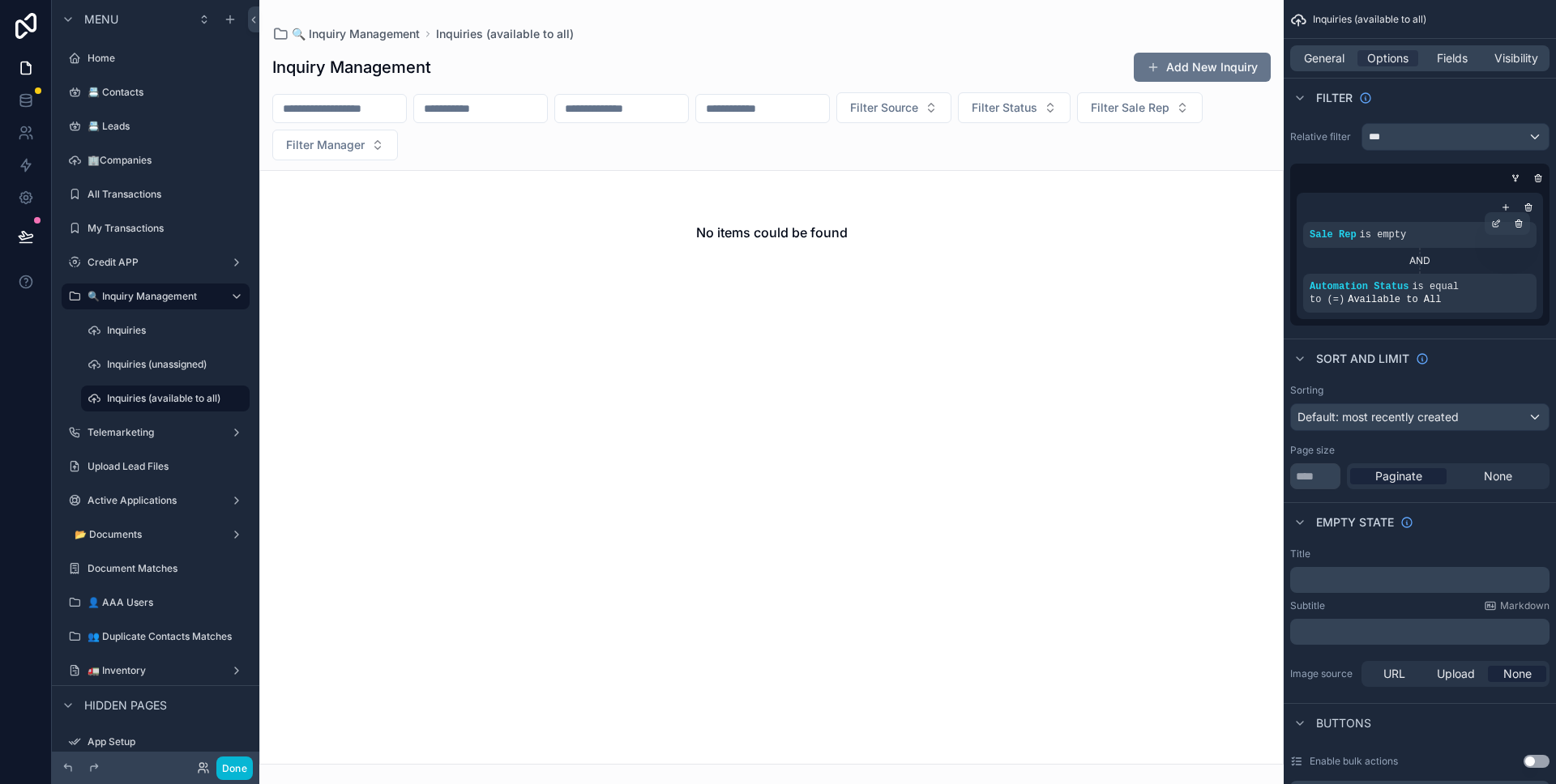
click at [1448, 240] on div "Sale Rep is empty" at bounding box center [1419, 235] width 220 height 13
click at [1492, 226] on icon "scrollable content" at bounding box center [1495, 225] width 6 height 6
click at [1349, 216] on div "Sale Rep is empty AND Automation Status is equal to (=) Available to All" at bounding box center [1420, 255] width 247 height 126
click at [24, 95] on icon at bounding box center [25, 97] width 10 height 4
click at [24, 95] on icon at bounding box center [26, 100] width 17 height 17
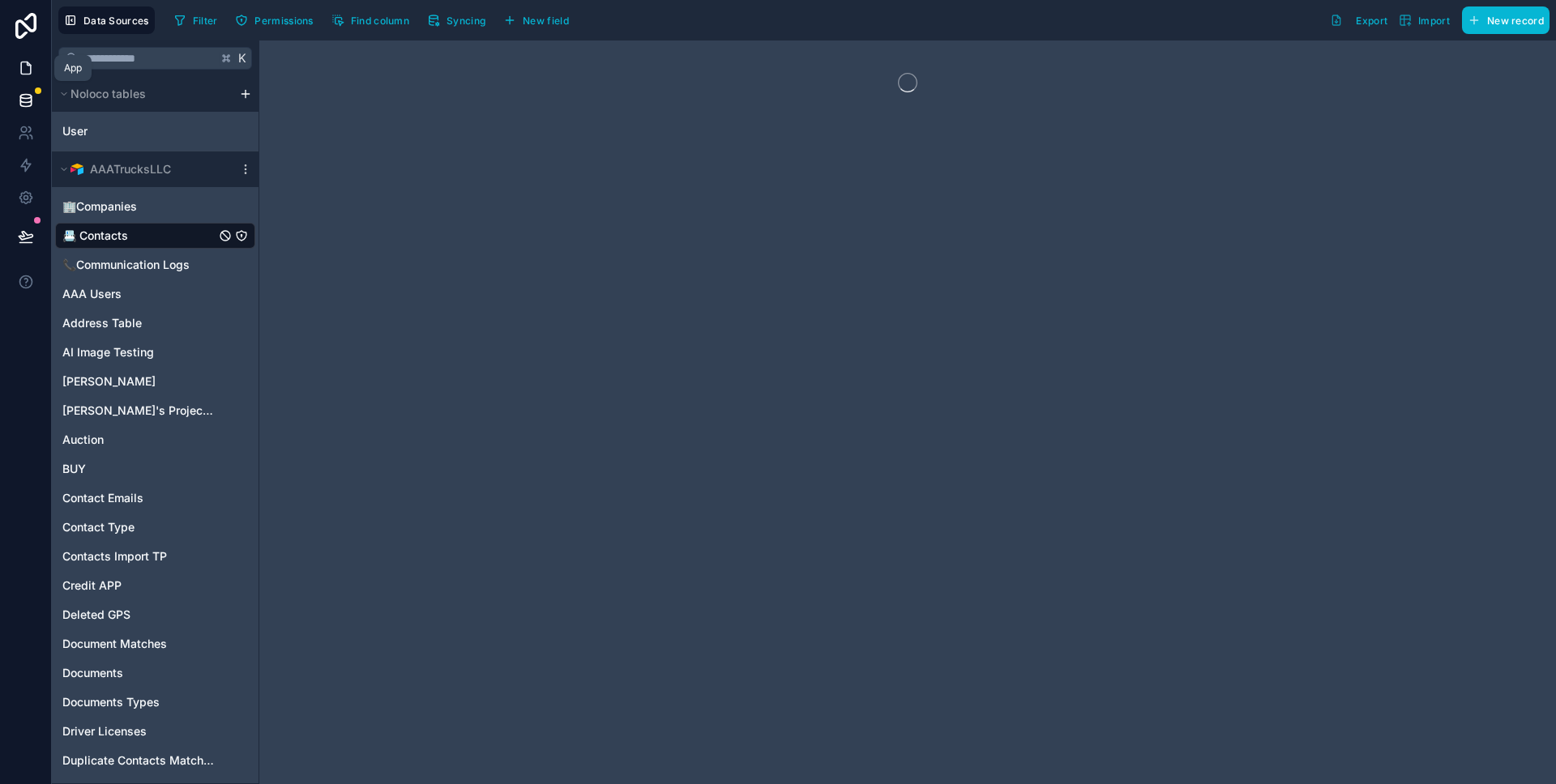
click at [31, 78] on link at bounding box center [25, 67] width 51 height 32
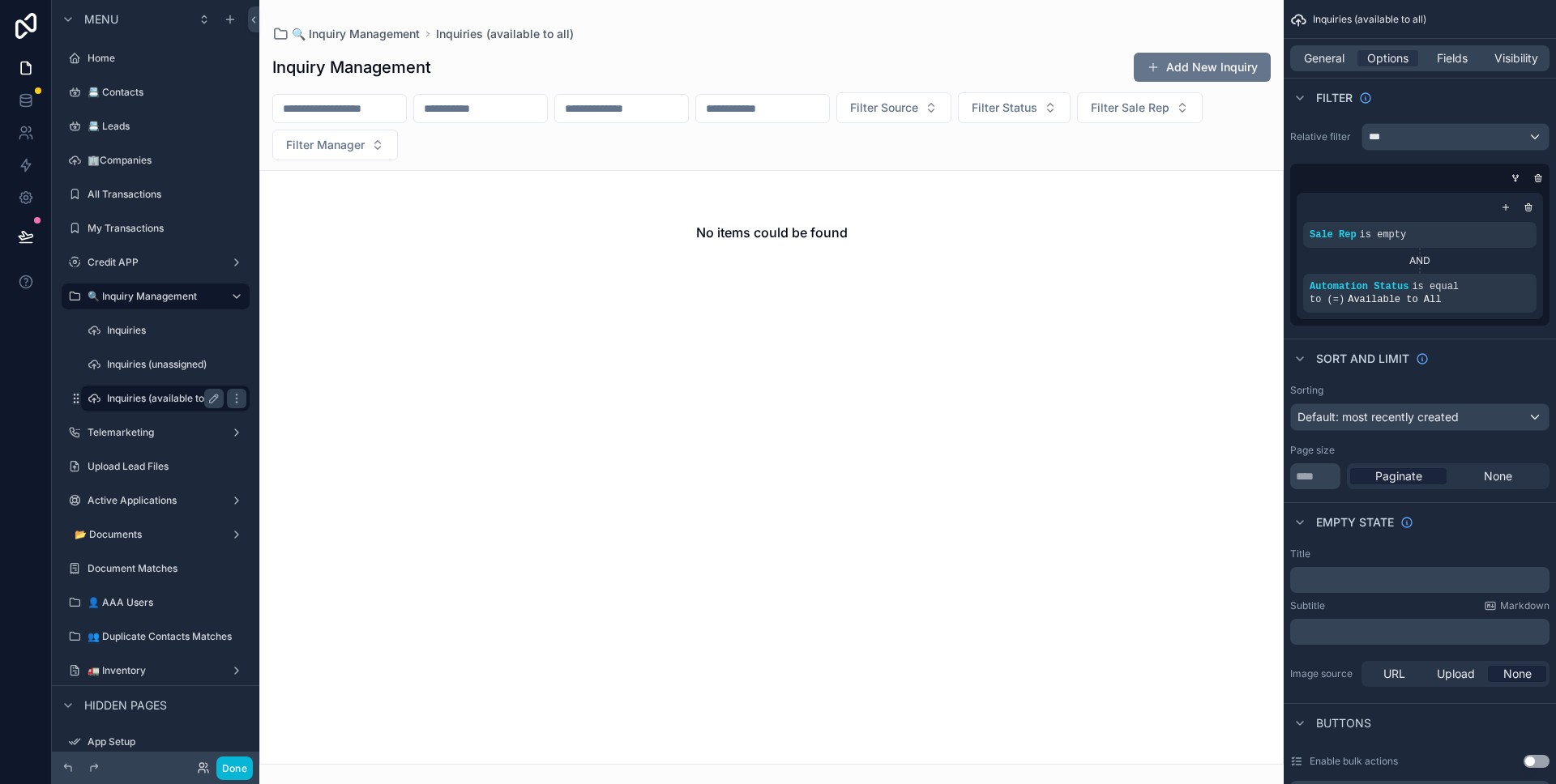
click at [182, 394] on label "Inquiries (available to all)" at bounding box center [163, 398] width 113 height 13
click at [1490, 274] on div "scrollable content" at bounding box center [1495, 275] width 23 height 23
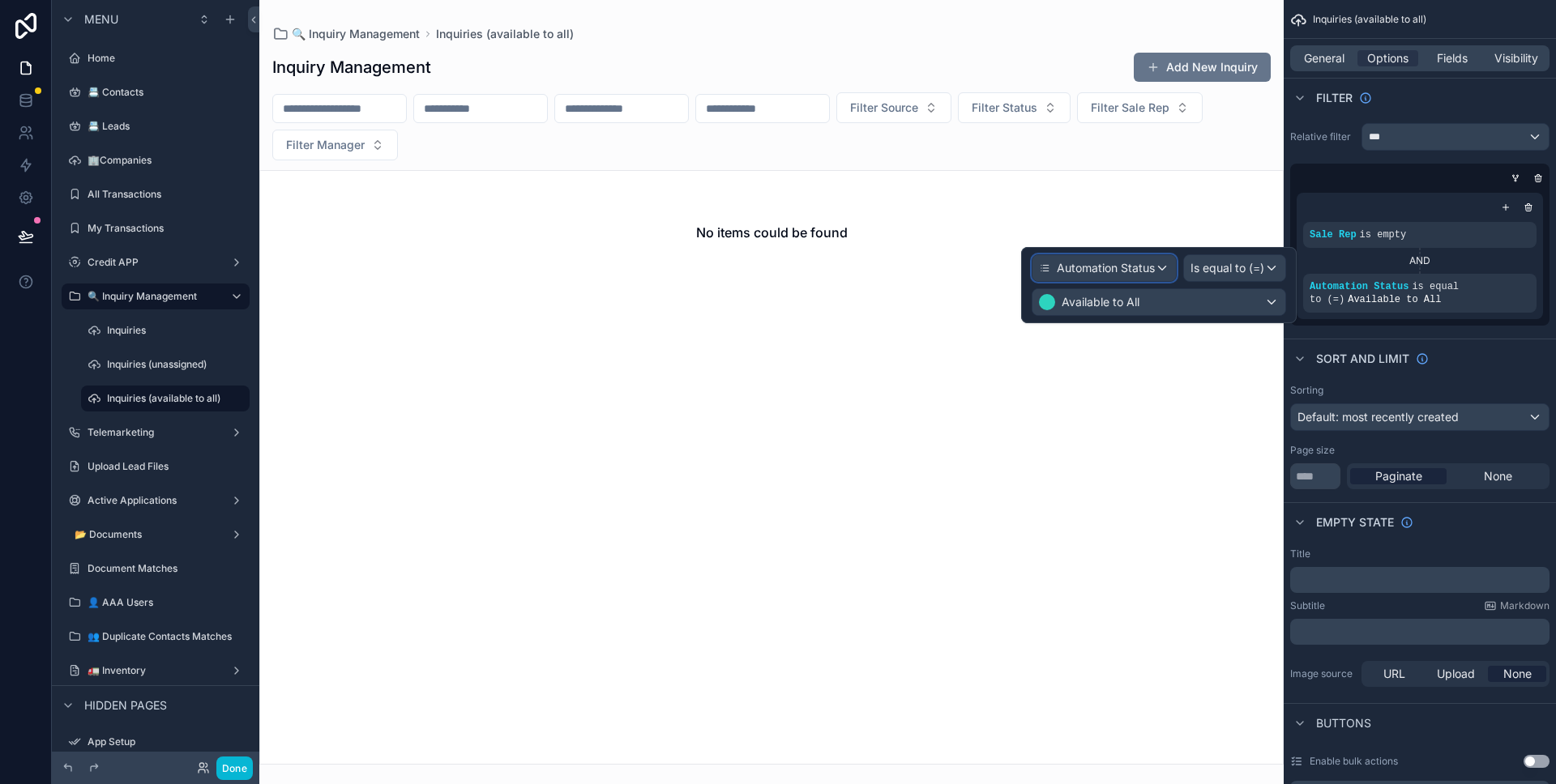
click at [1162, 265] on div "Automation Status" at bounding box center [1104, 268] width 144 height 26
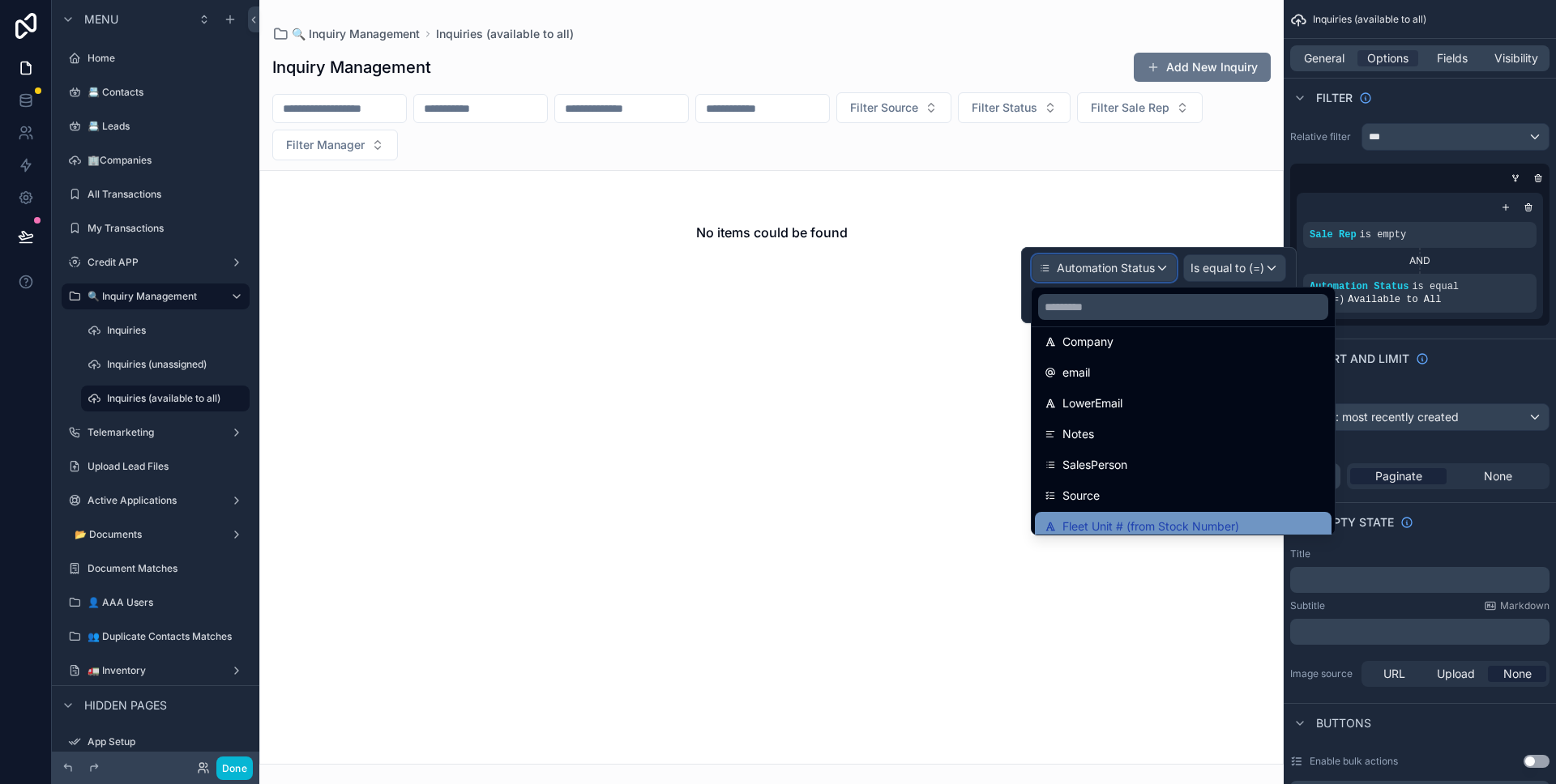
scroll to position [346, 0]
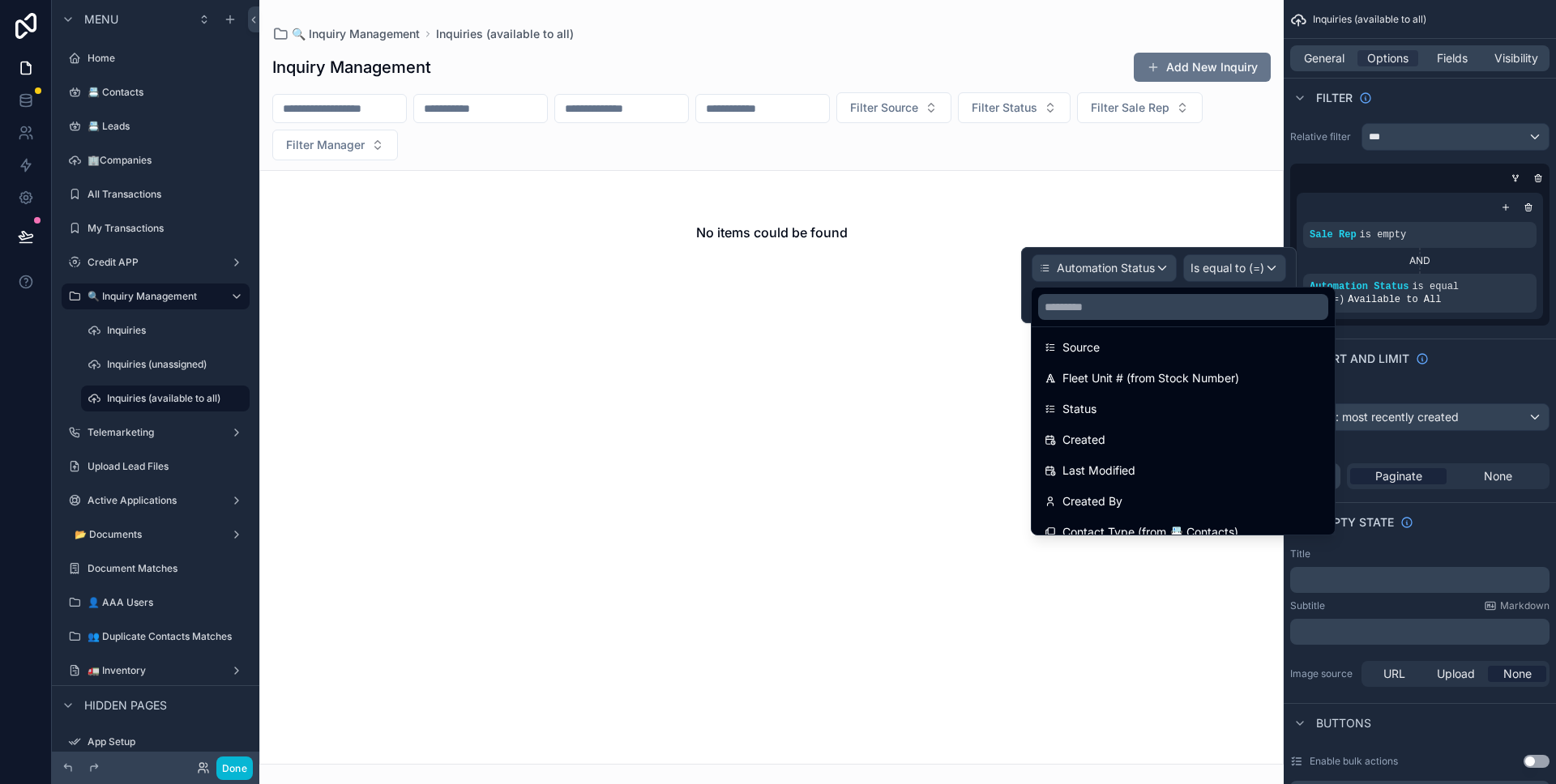
click at [1219, 280] on div at bounding box center [1158, 284] width 275 height 76
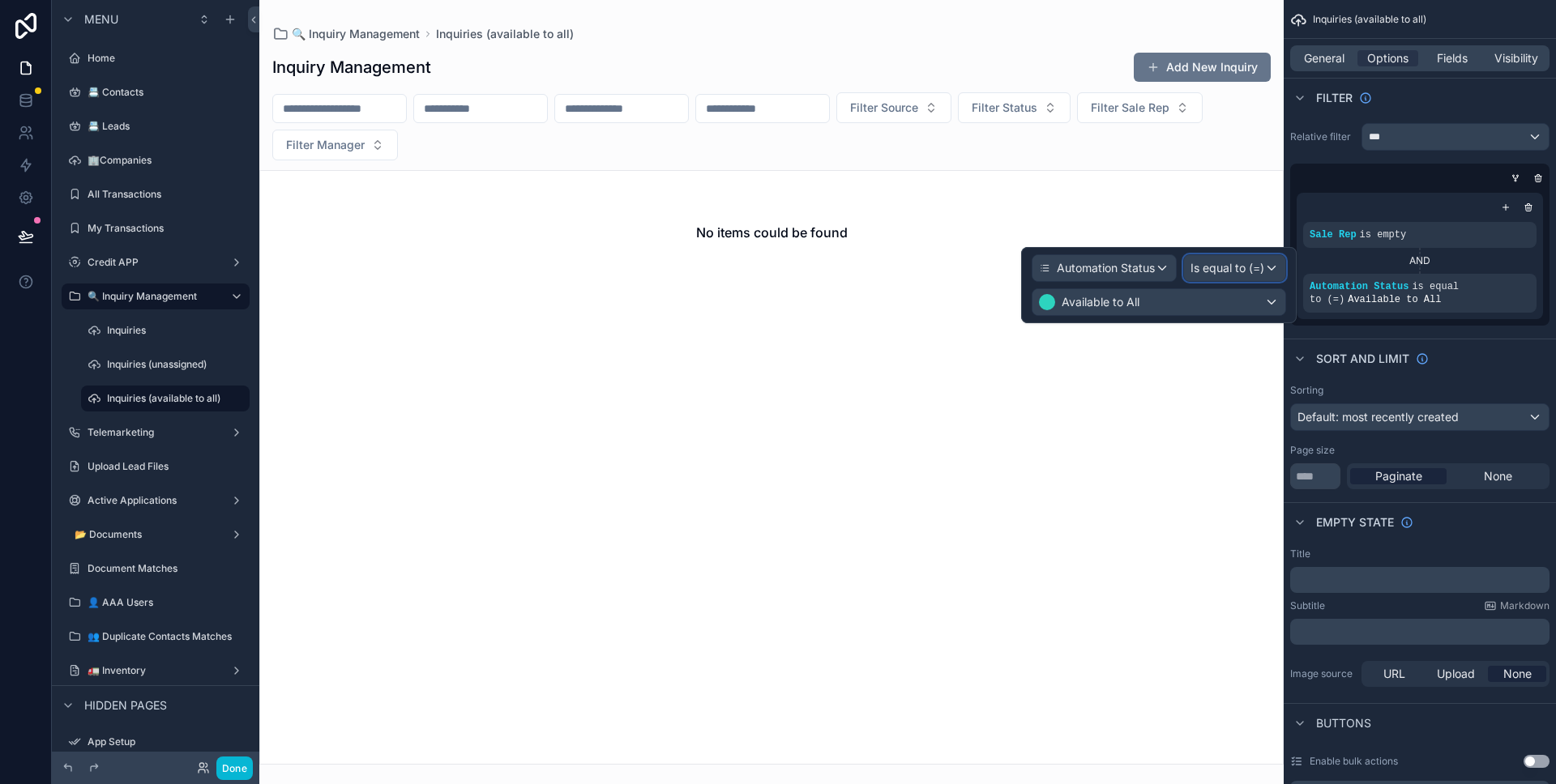
click at [1219, 277] on div "Is equal to (=)" at bounding box center [1235, 268] width 101 height 26
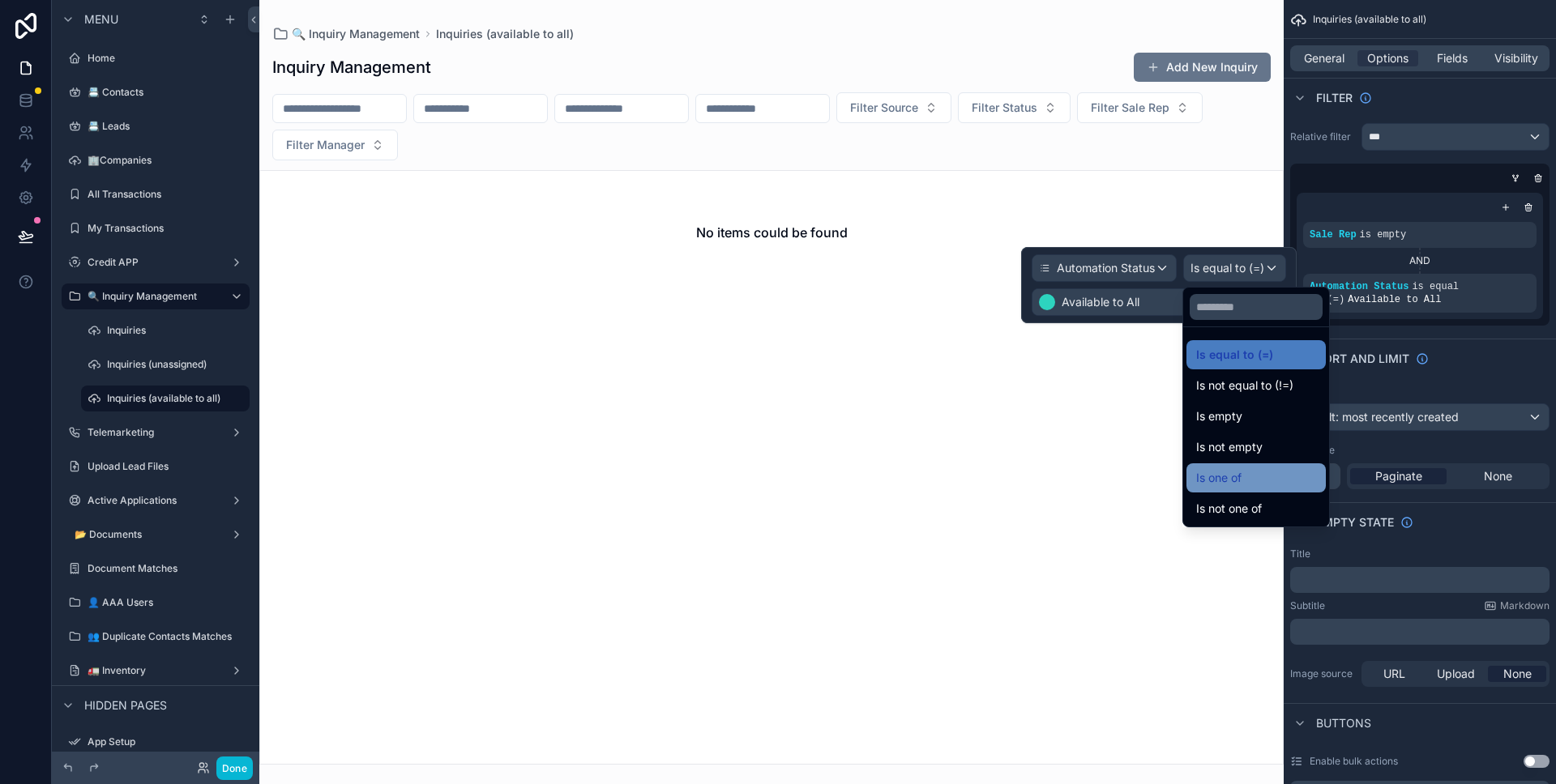
click at [1245, 468] on div "Is one of" at bounding box center [1256, 478] width 120 height 19
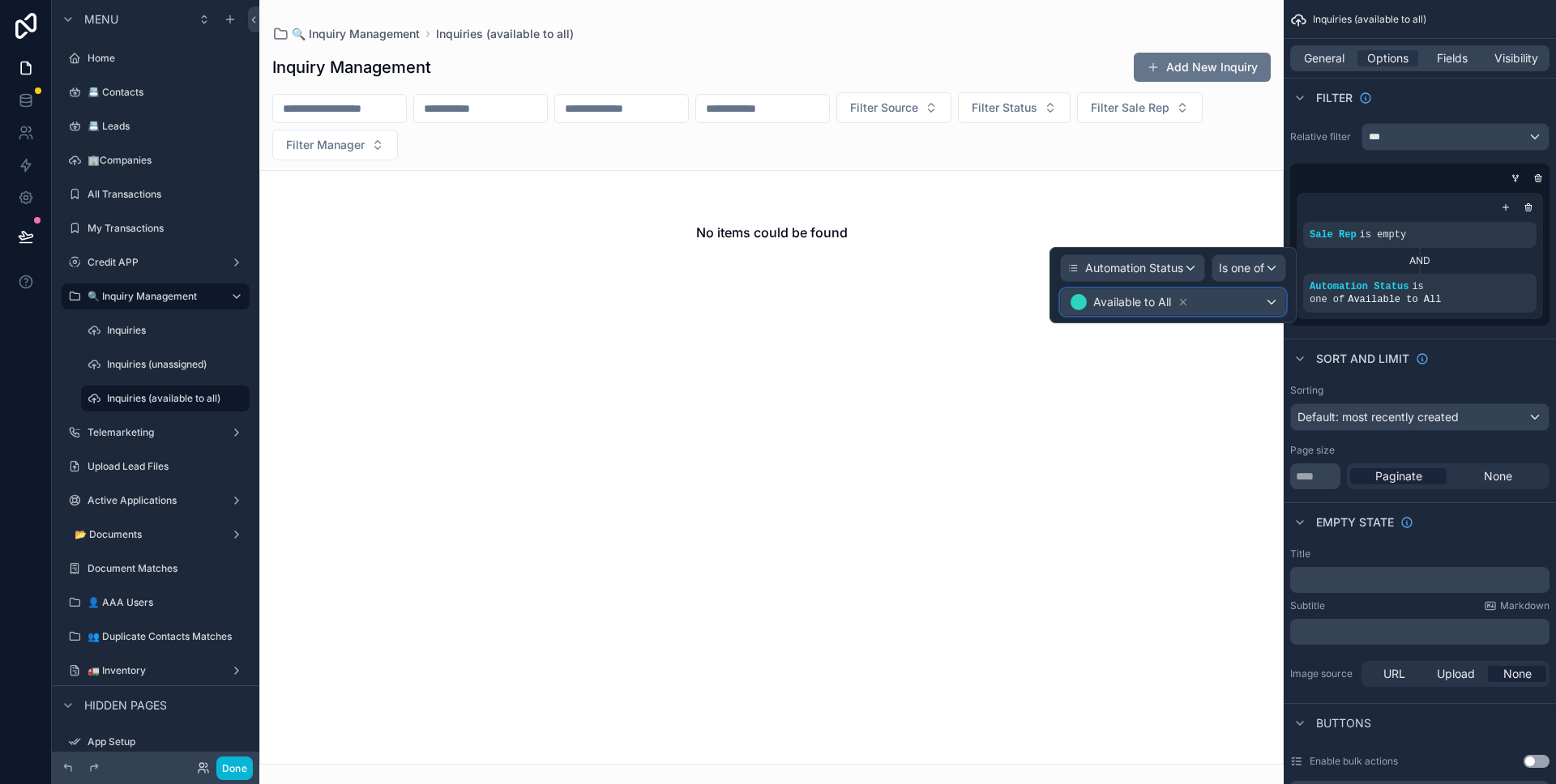
click at [1234, 309] on div "Available to All" at bounding box center [1173, 302] width 225 height 26
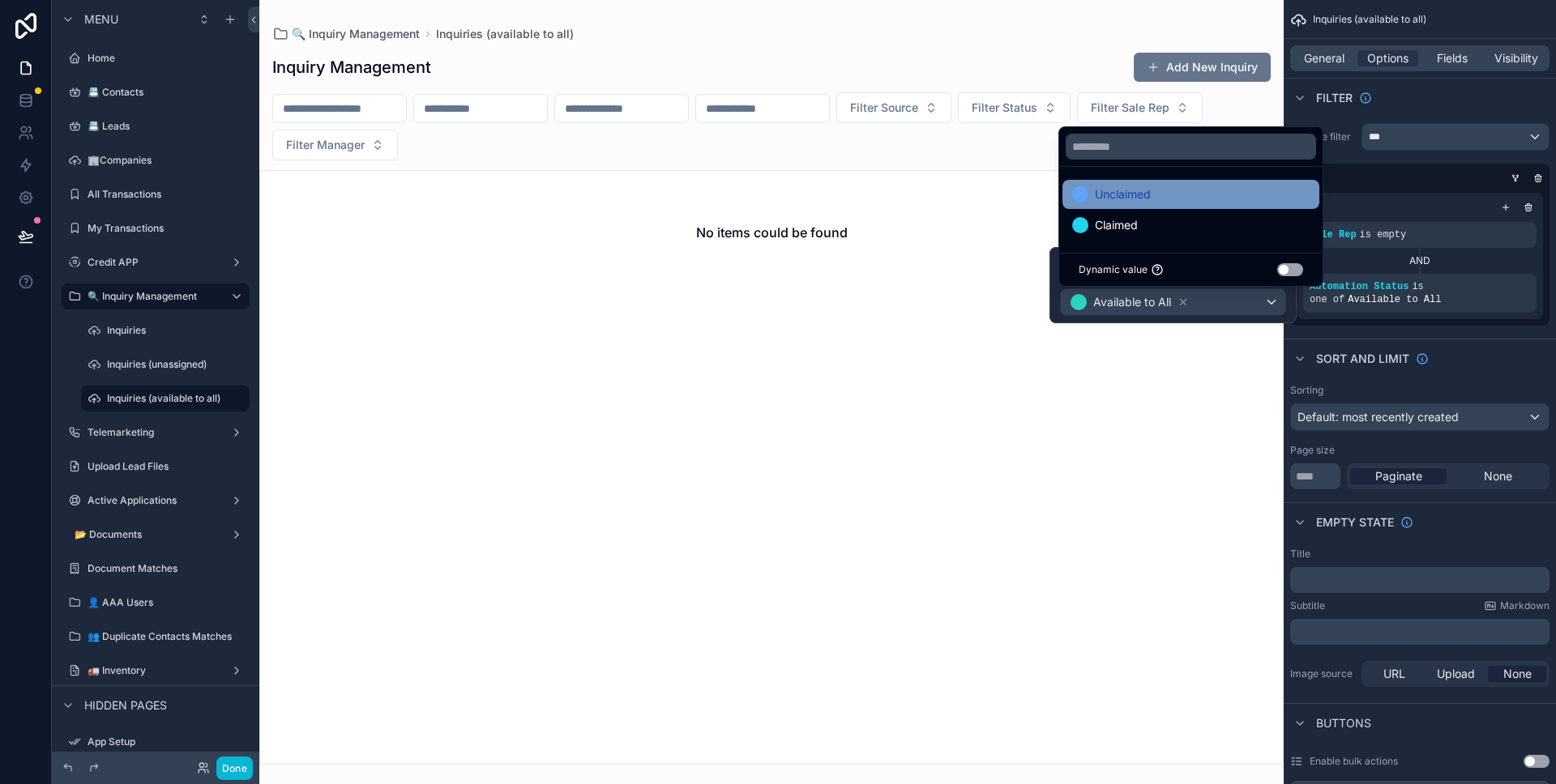
click at [1207, 205] on div "Unclaimed" at bounding box center [1190, 194] width 257 height 29
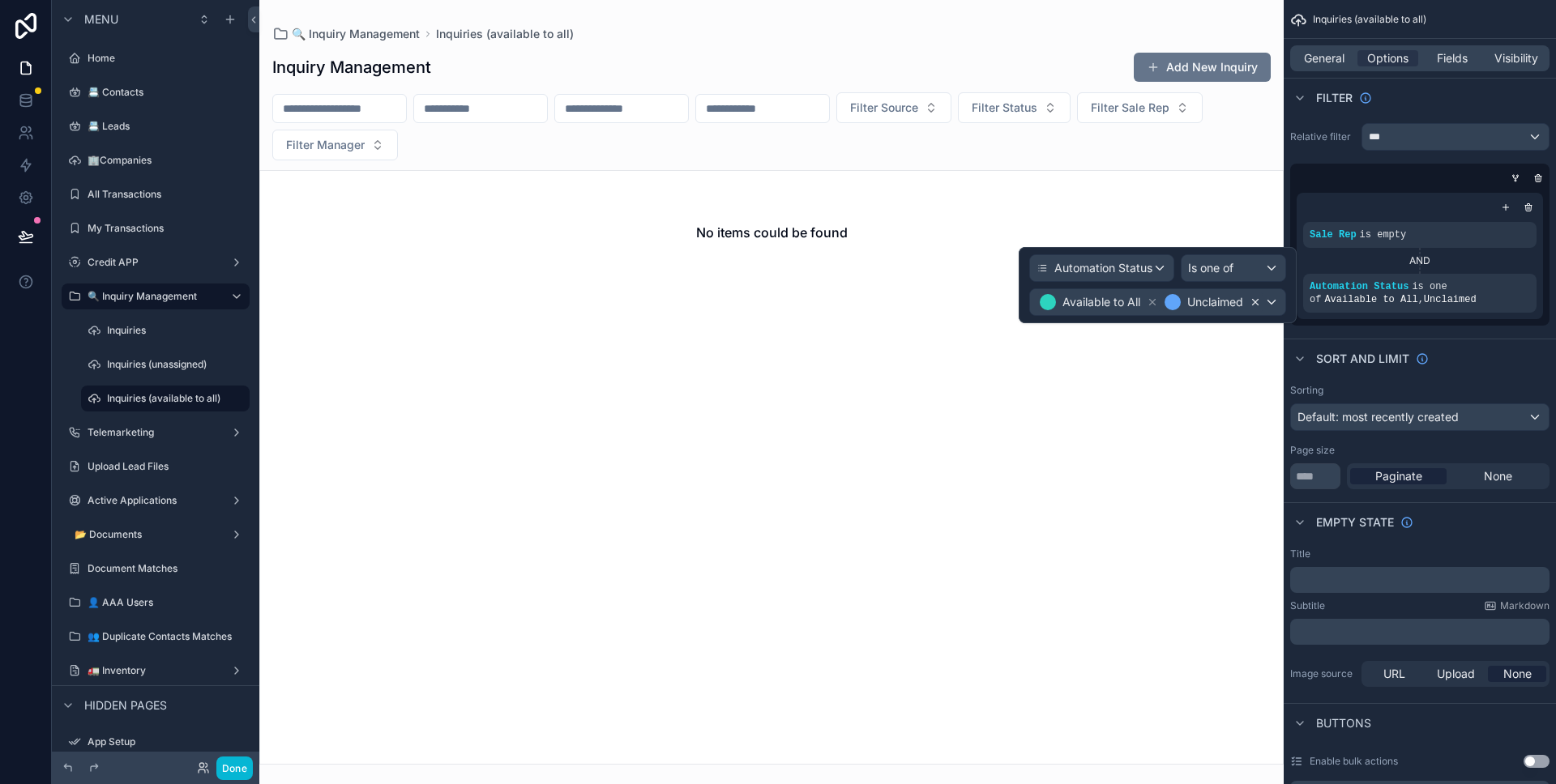
click at [1260, 302] on icon at bounding box center [1255, 302] width 11 height 11
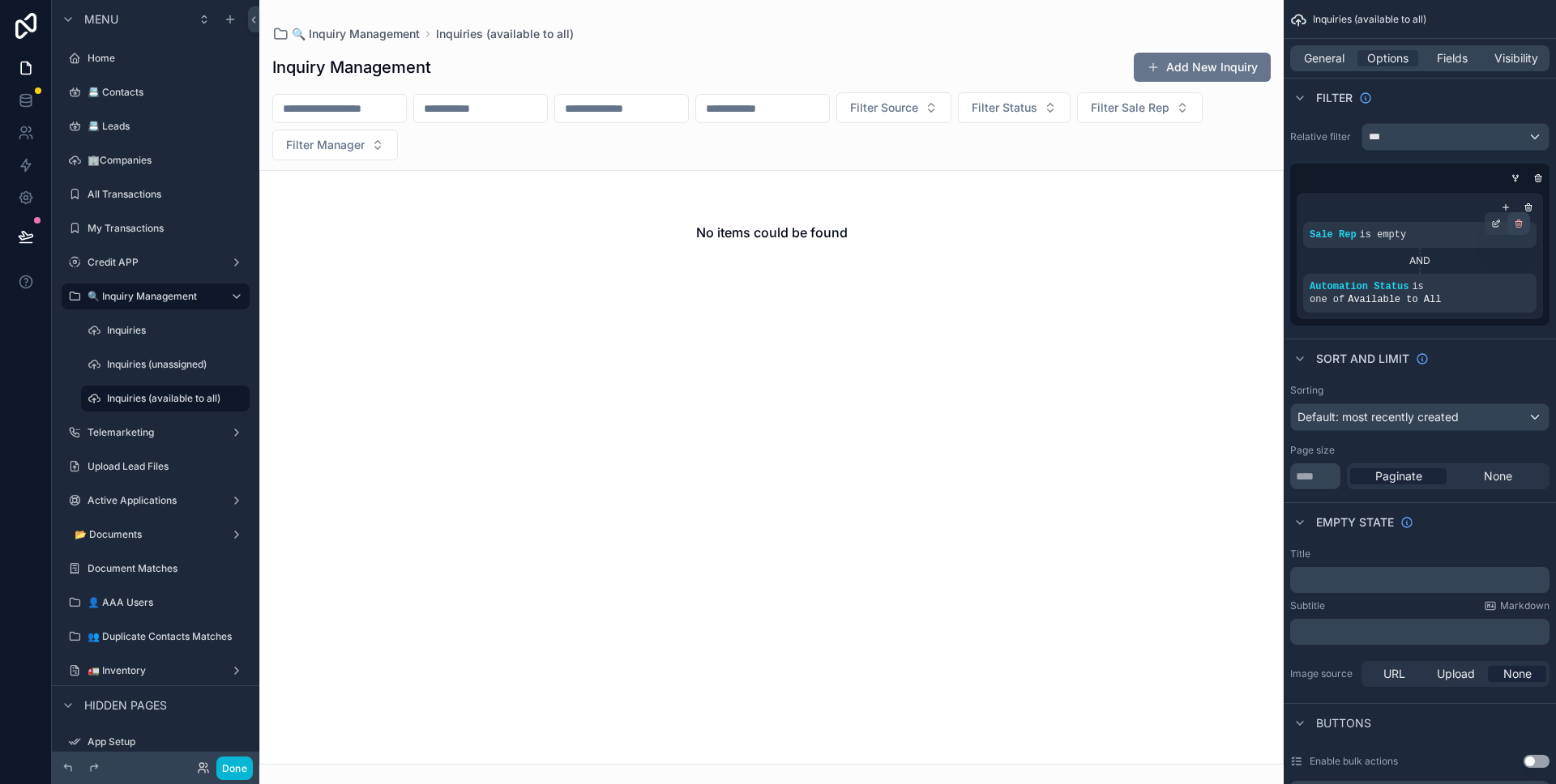
click at [1515, 228] on div "scrollable content" at bounding box center [1518, 224] width 23 height 23
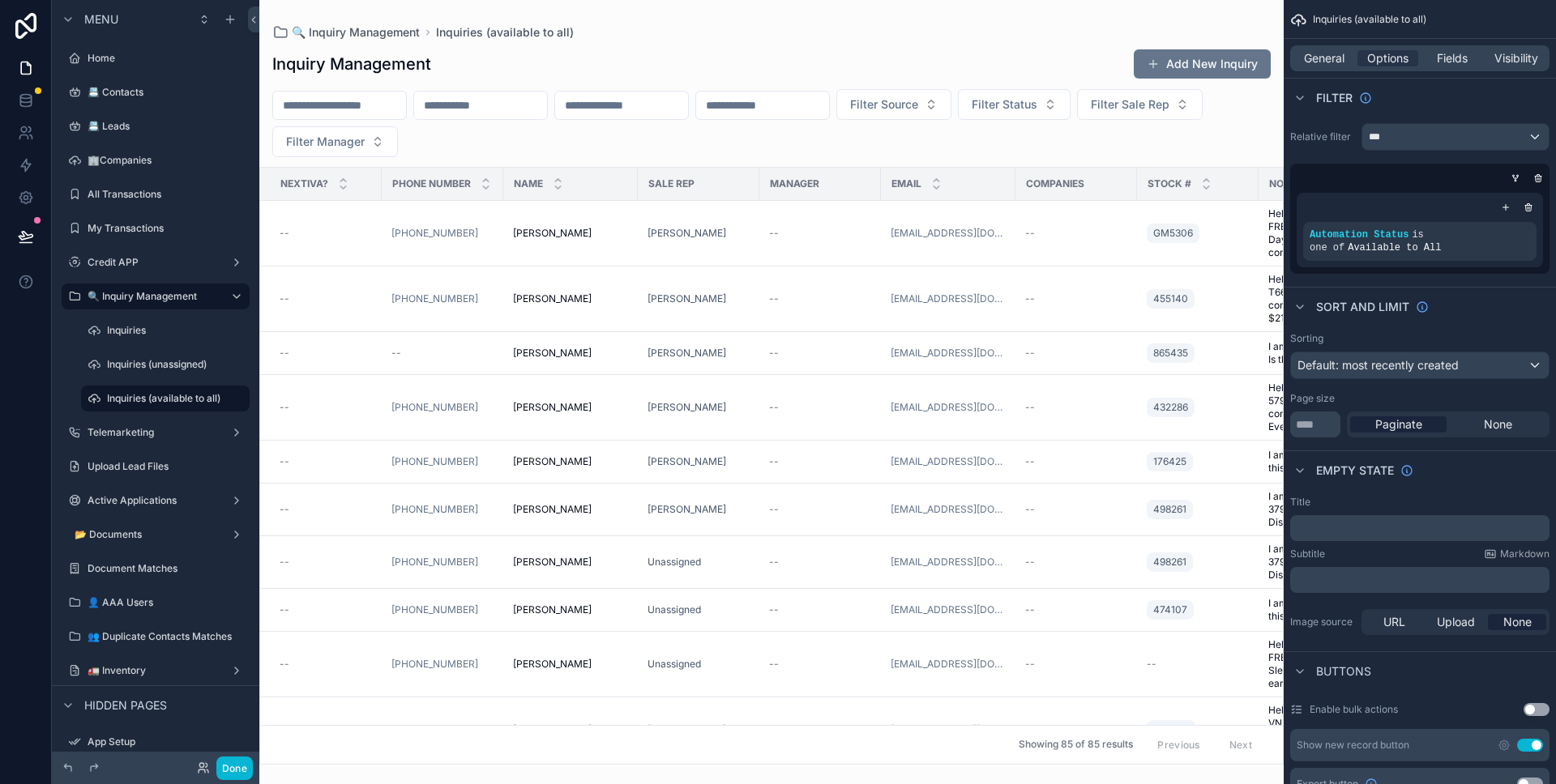
click at [563, 115] on div "scrollable content" at bounding box center [772, 392] width 1024 height 784
click at [547, 112] on input "scrollable content" at bounding box center [481, 105] width 133 height 23
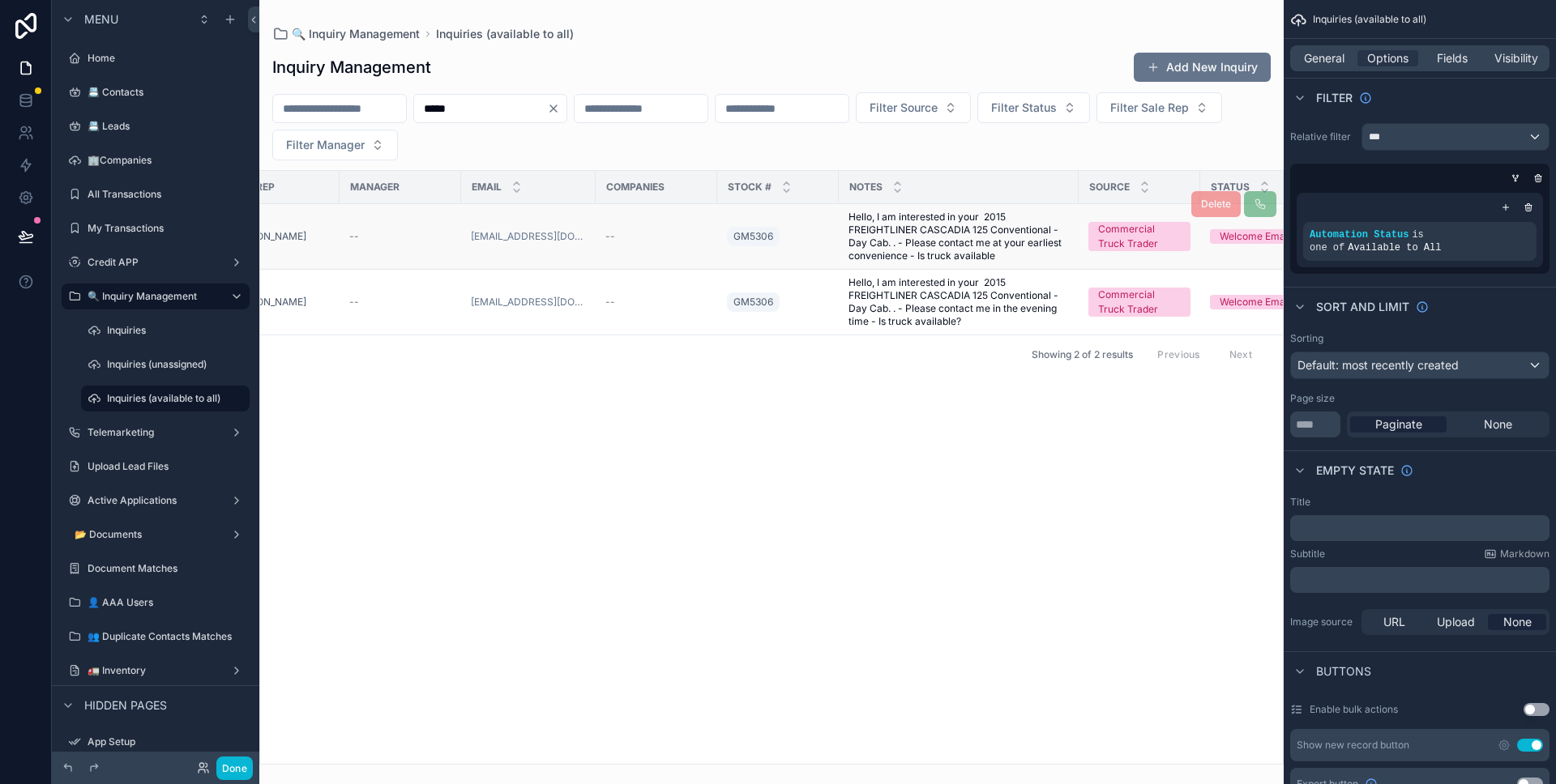
scroll to position [0, 559]
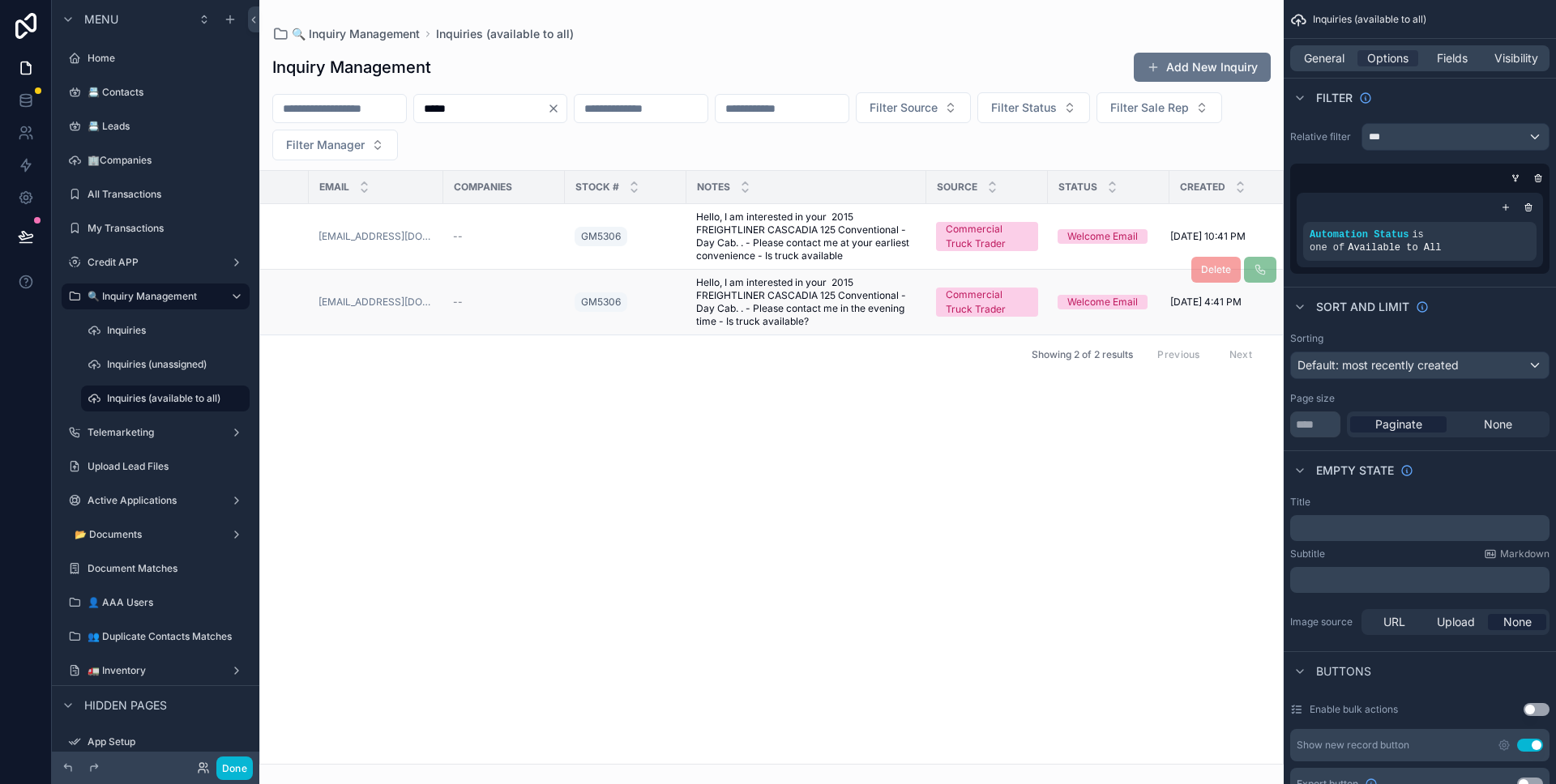
type input "*****"
click at [503, 298] on div "--" at bounding box center [504, 302] width 102 height 13
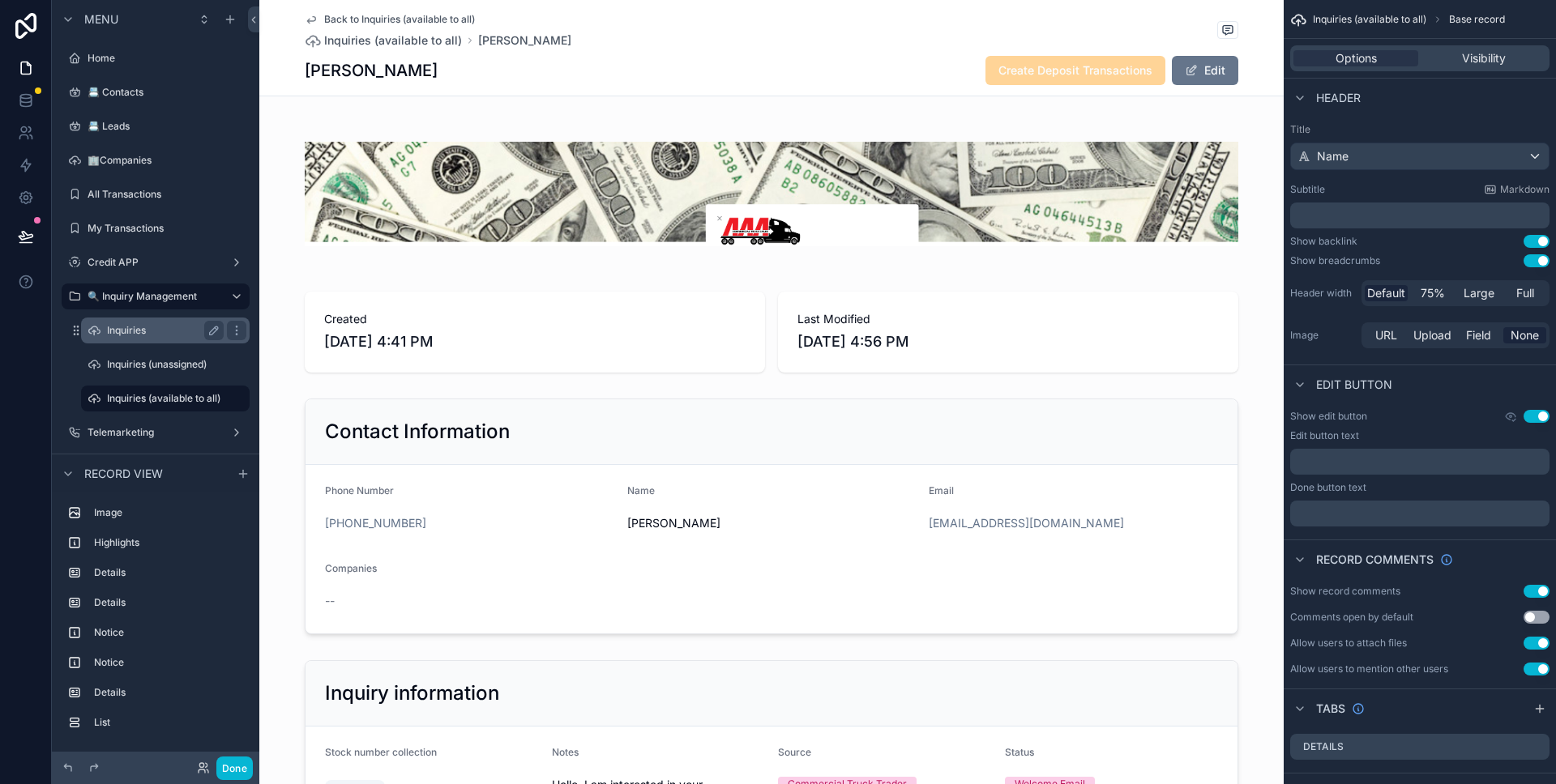
click at [135, 328] on label "Inquiries" at bounding box center [162, 330] width 110 height 13
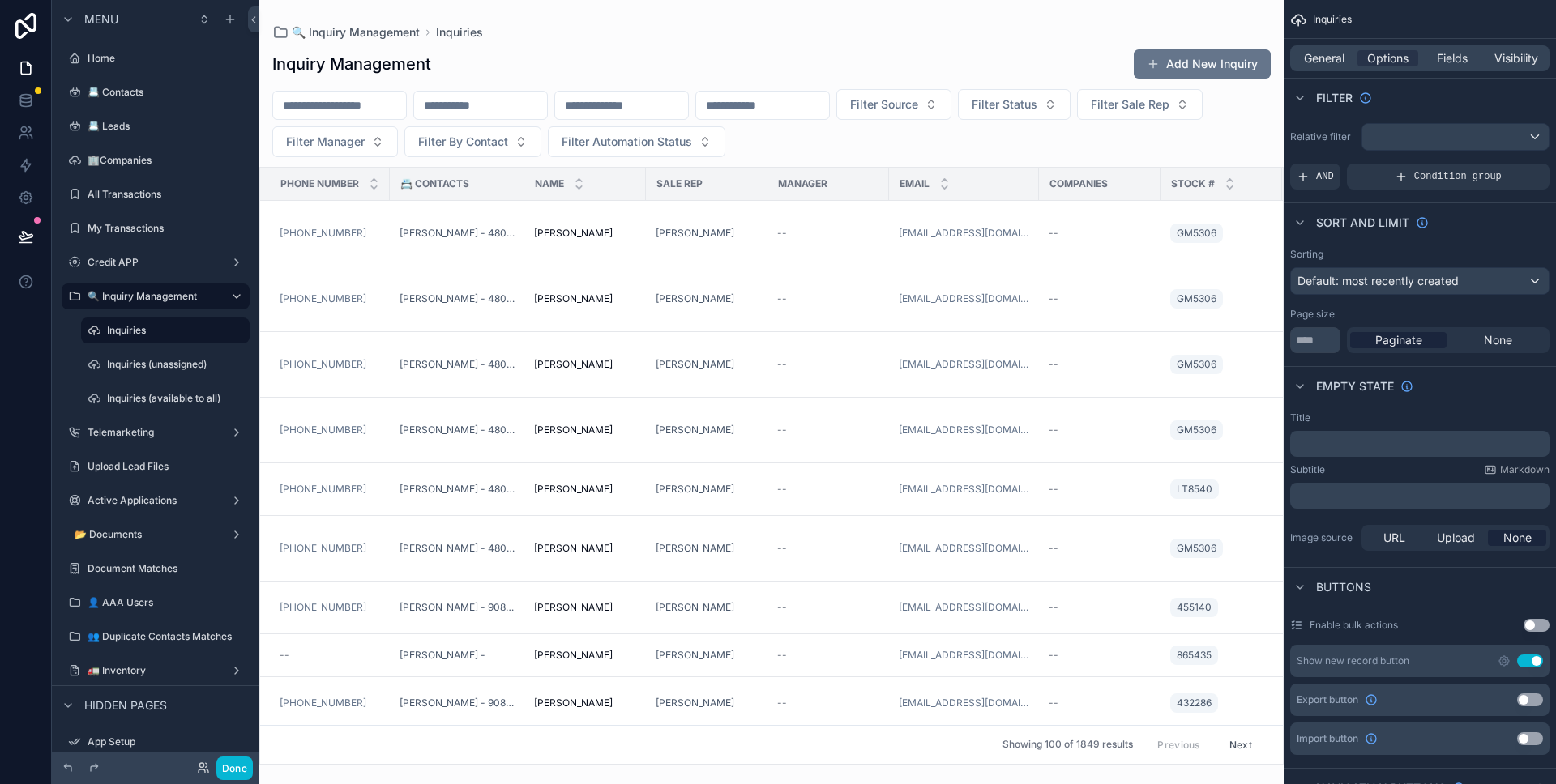
click at [516, 241] on div "scrollable content" at bounding box center [772, 392] width 1024 height 784
click at [239, 758] on button "Done" at bounding box center [235, 768] width 37 height 24
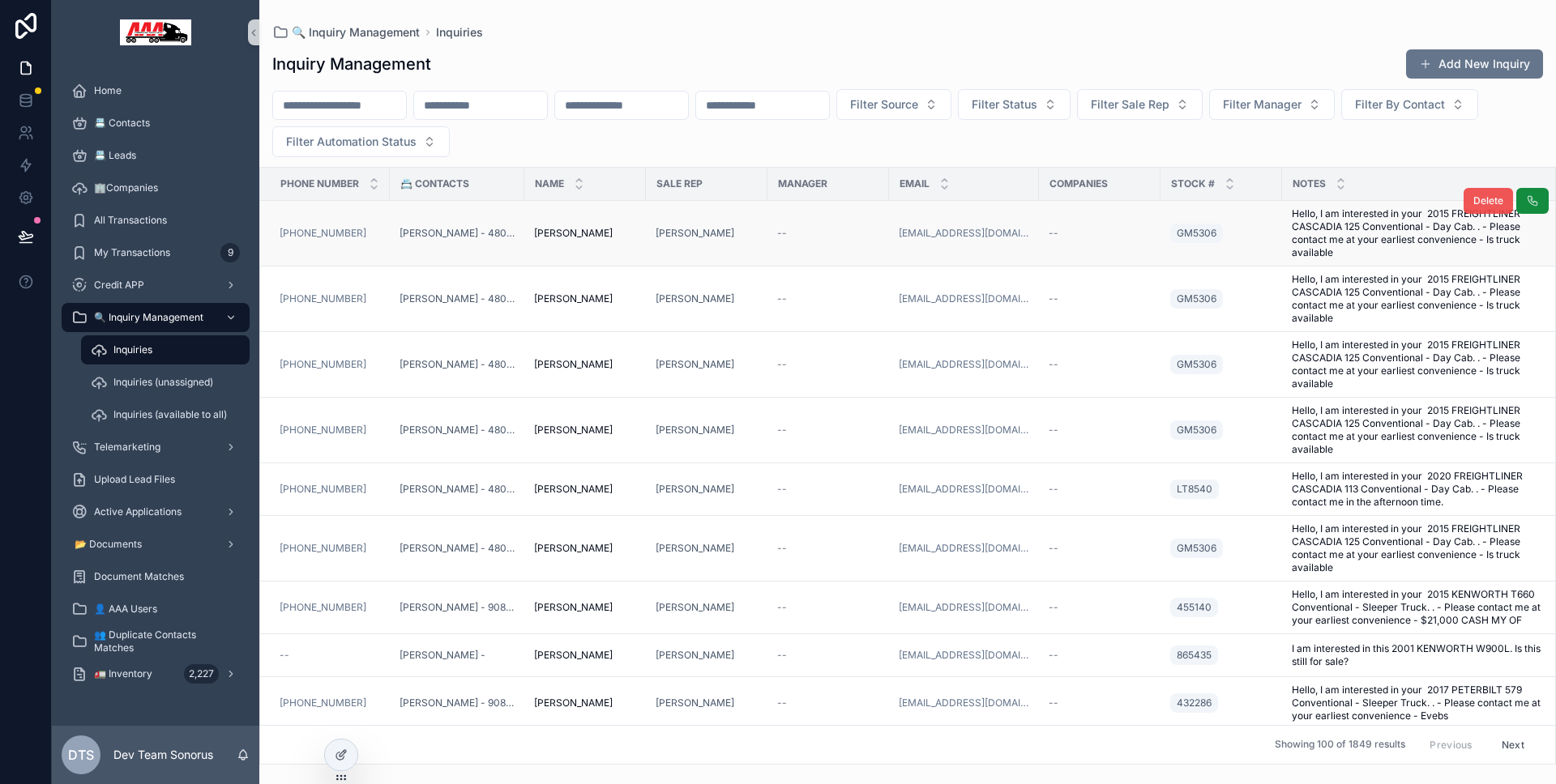
click at [1464, 208] on button "Delete" at bounding box center [1489, 201] width 50 height 26
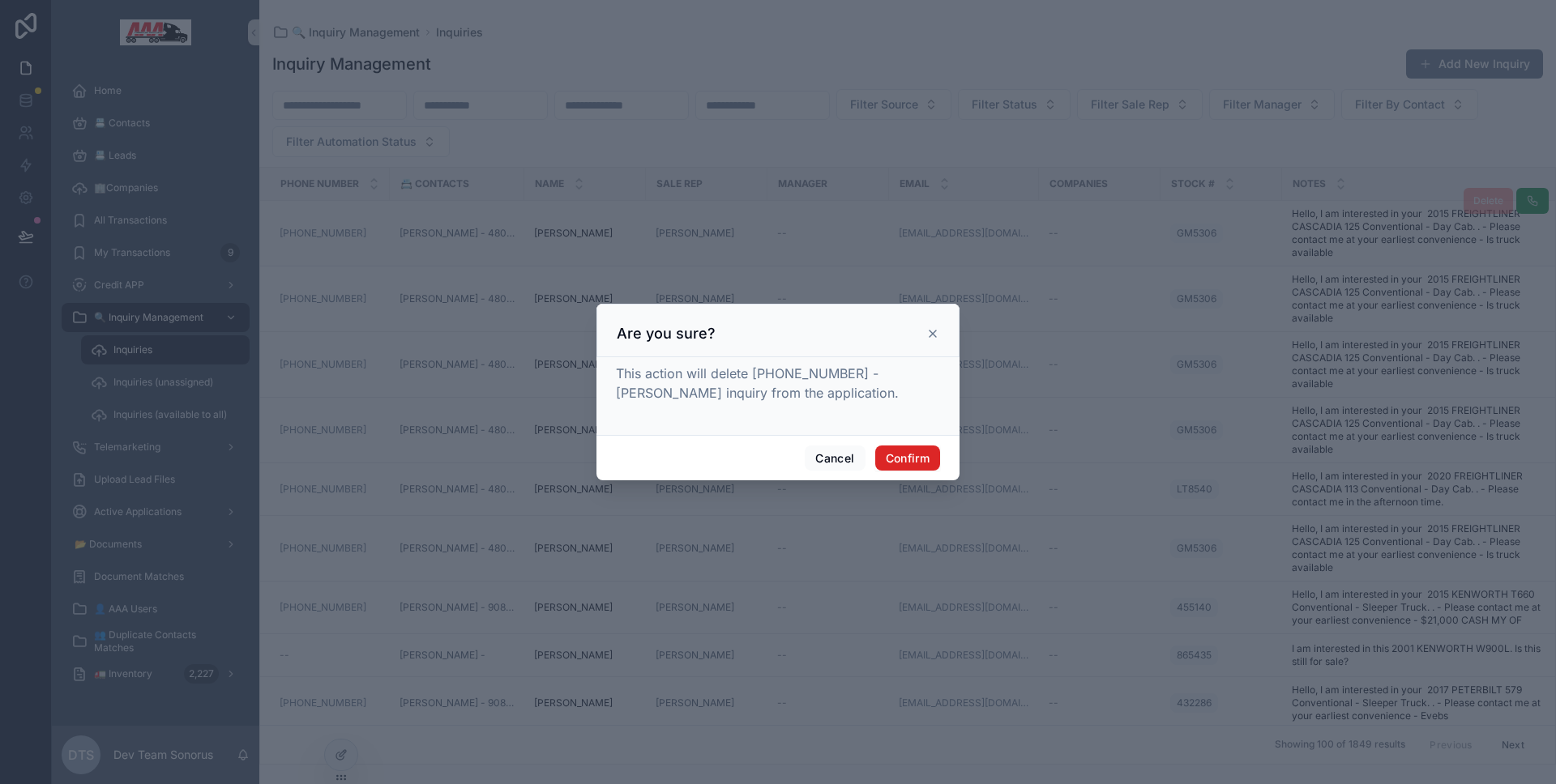
click at [934, 449] on button "Confirm" at bounding box center [908, 458] width 64 height 26
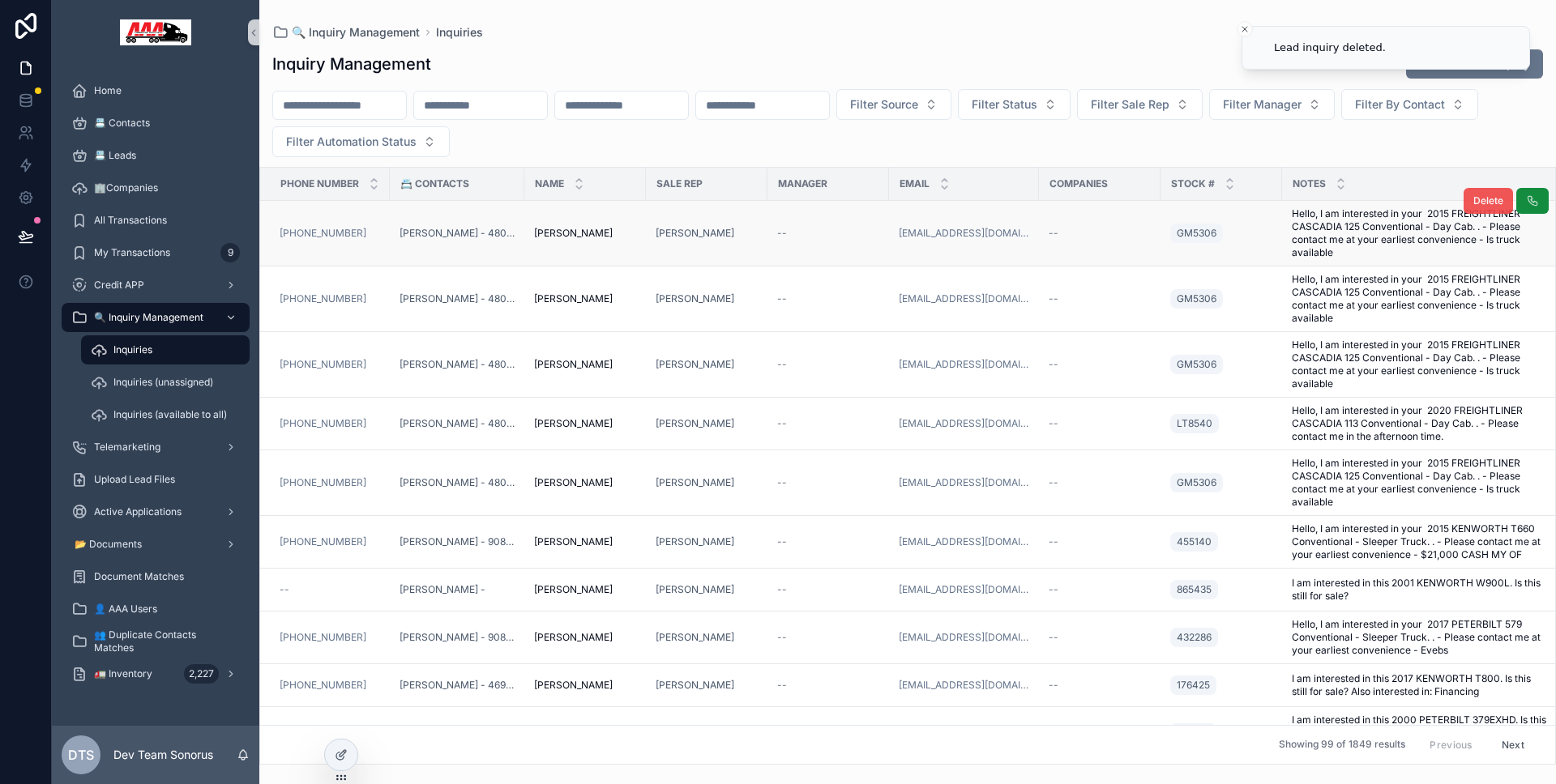
click at [1473, 202] on span "Delete" at bounding box center [1488, 201] width 30 height 13
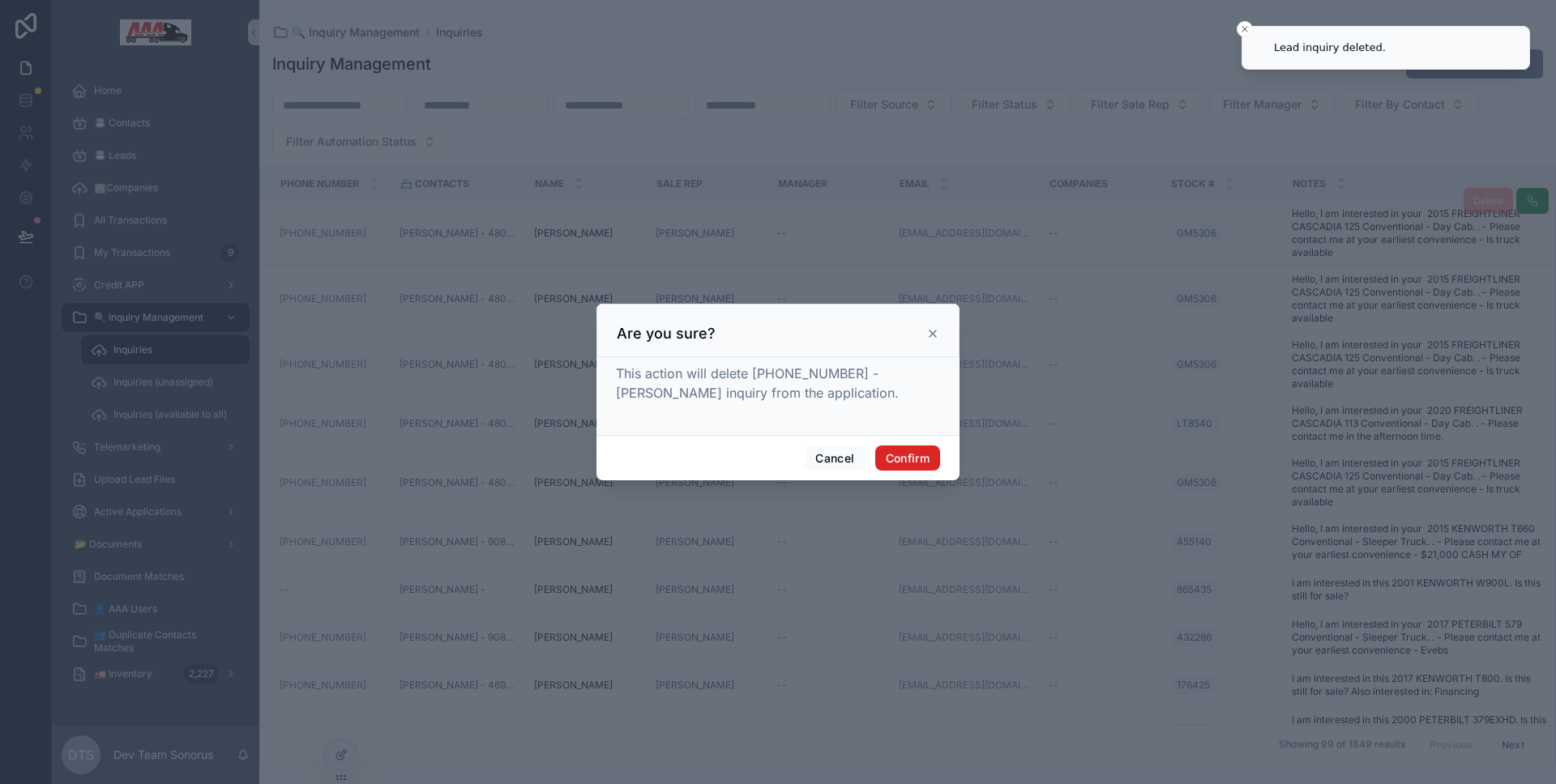
click at [919, 450] on button "Confirm" at bounding box center [908, 458] width 64 height 26
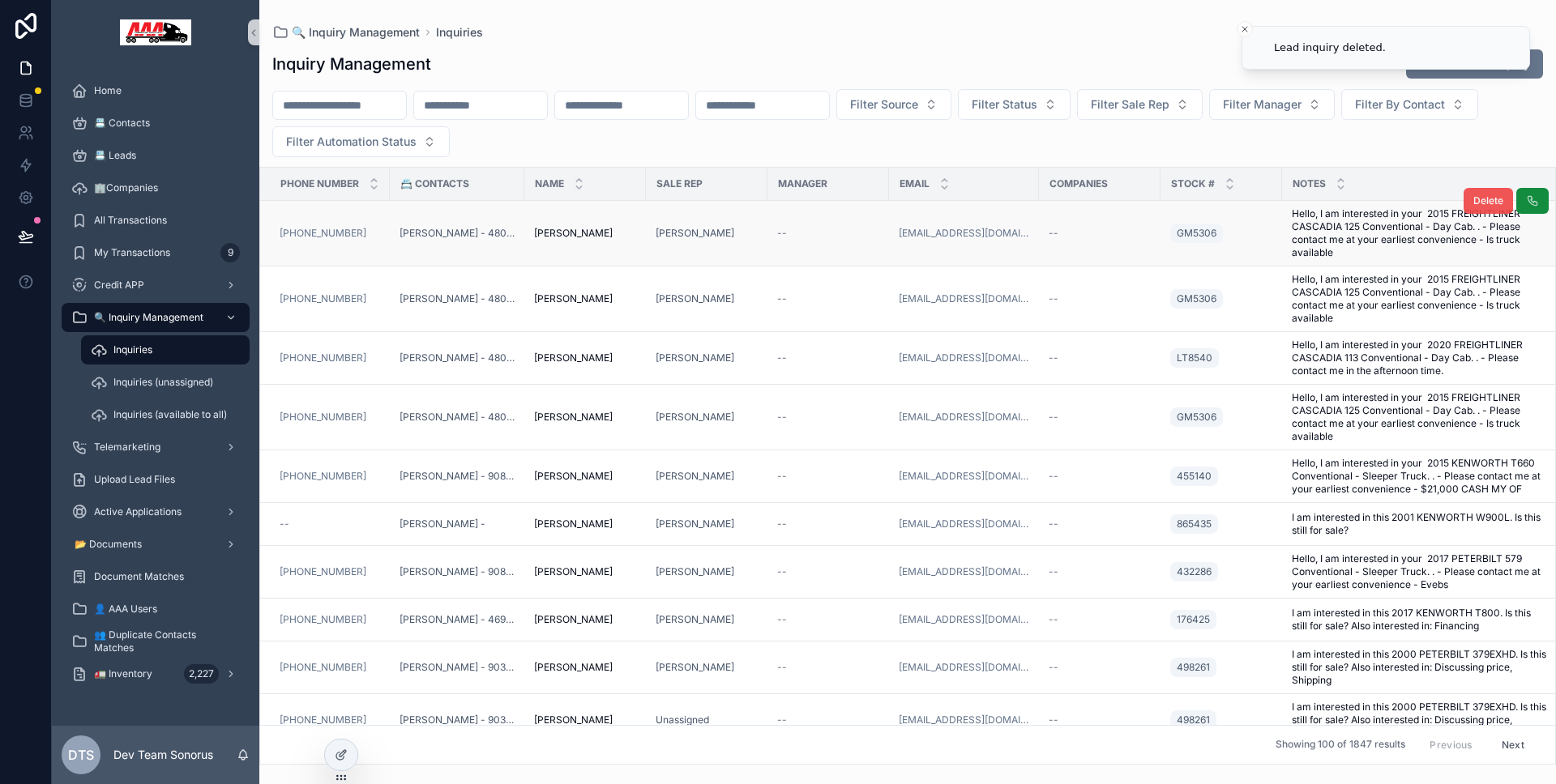
click at [1481, 202] on span "Delete" at bounding box center [1488, 201] width 30 height 13
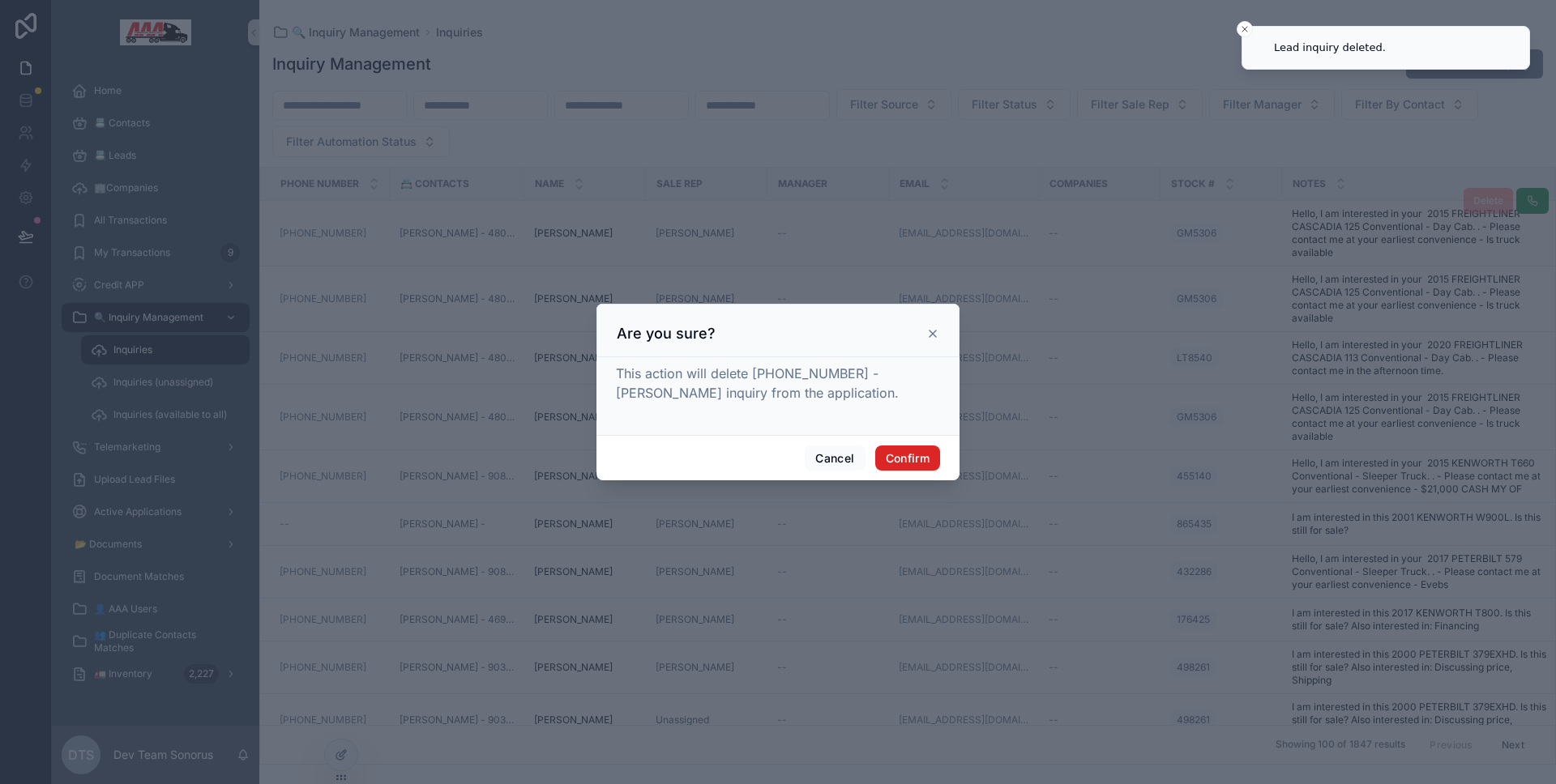
click at [921, 445] on button "Confirm" at bounding box center [908, 458] width 64 height 26
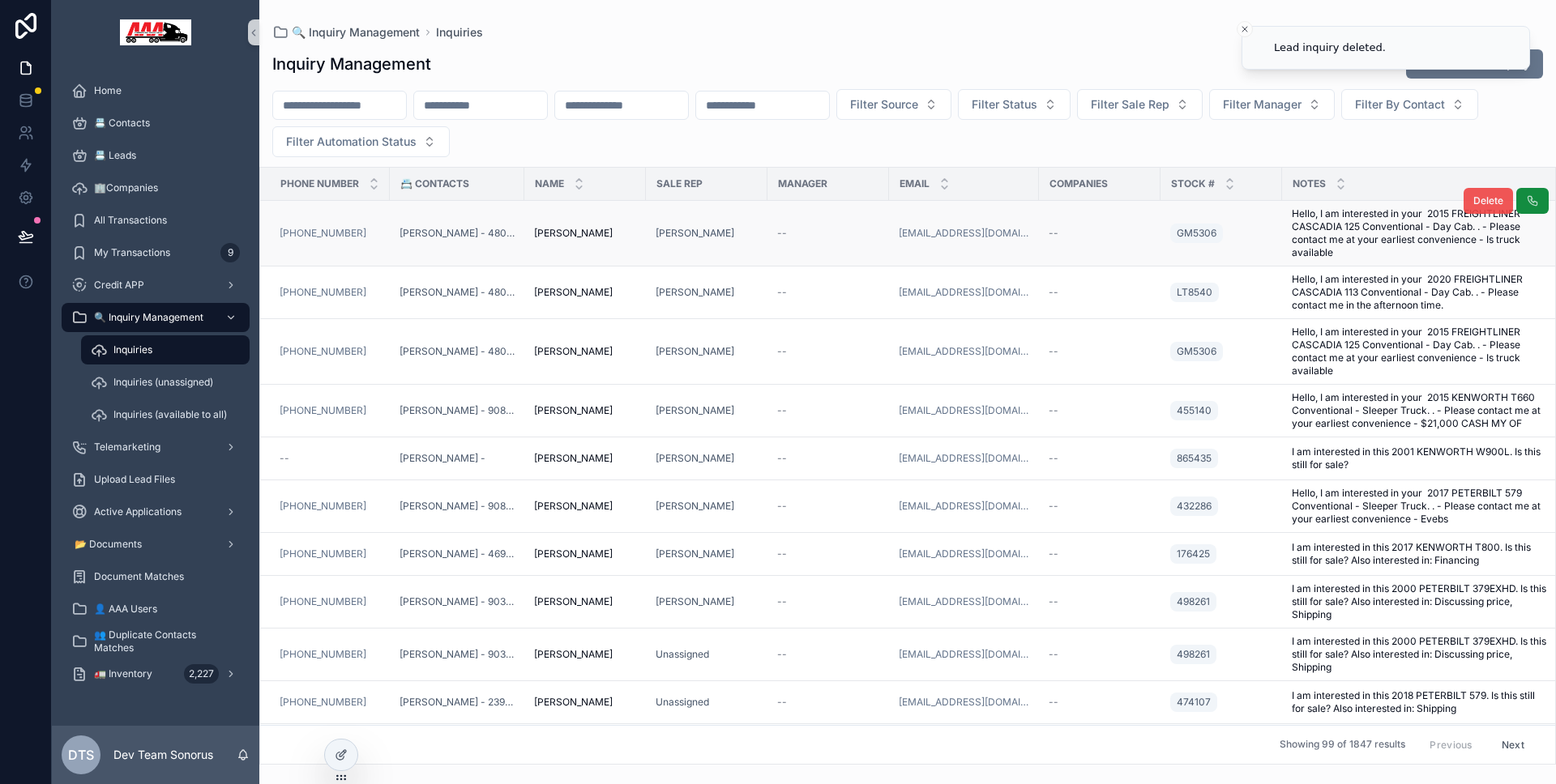
click at [1483, 203] on span "Delete" at bounding box center [1488, 201] width 30 height 13
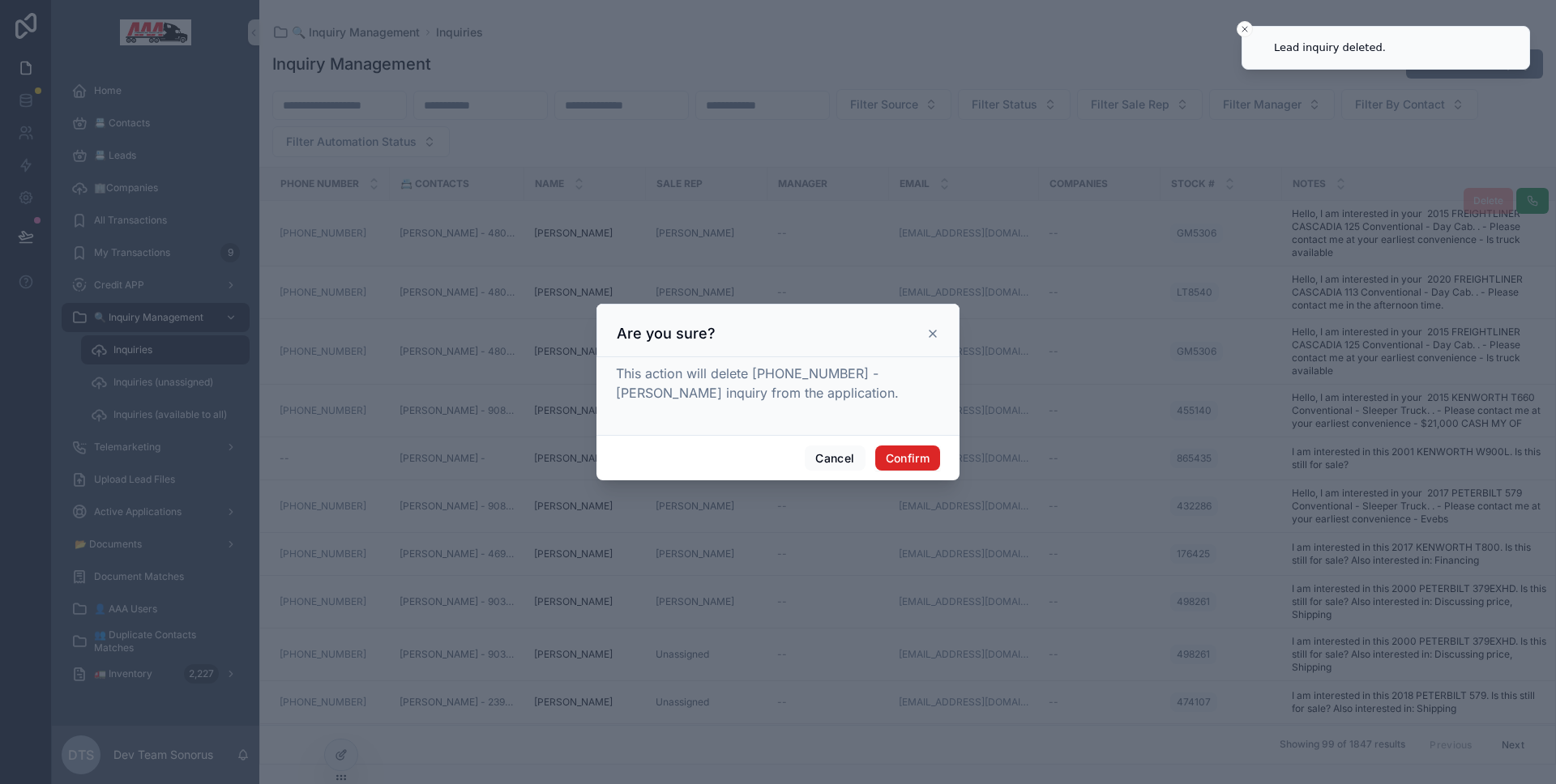
click at [899, 455] on button "Confirm" at bounding box center [908, 458] width 64 height 26
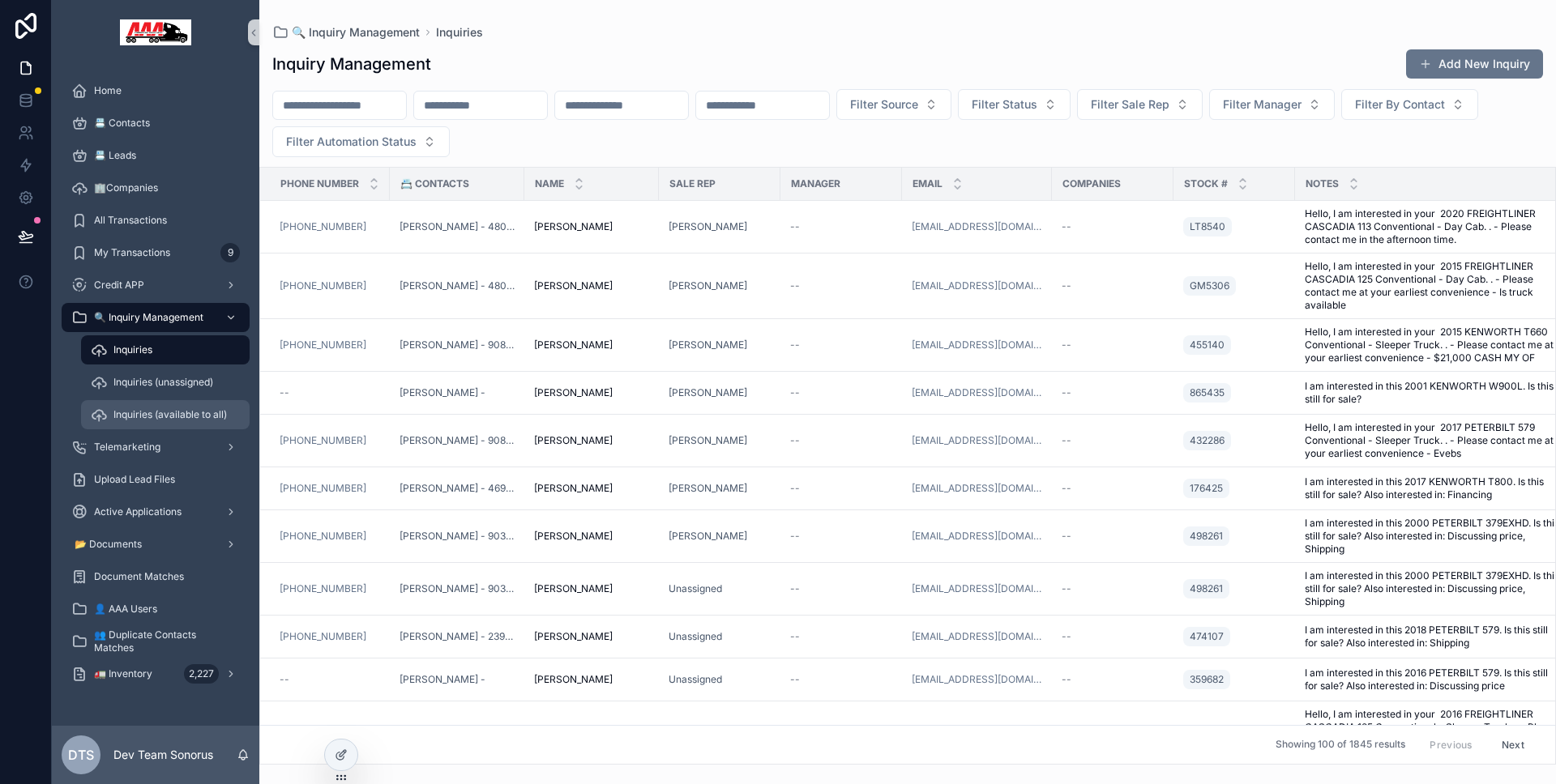
click at [172, 427] on div "Inquiries (available to all)" at bounding box center [166, 415] width 149 height 26
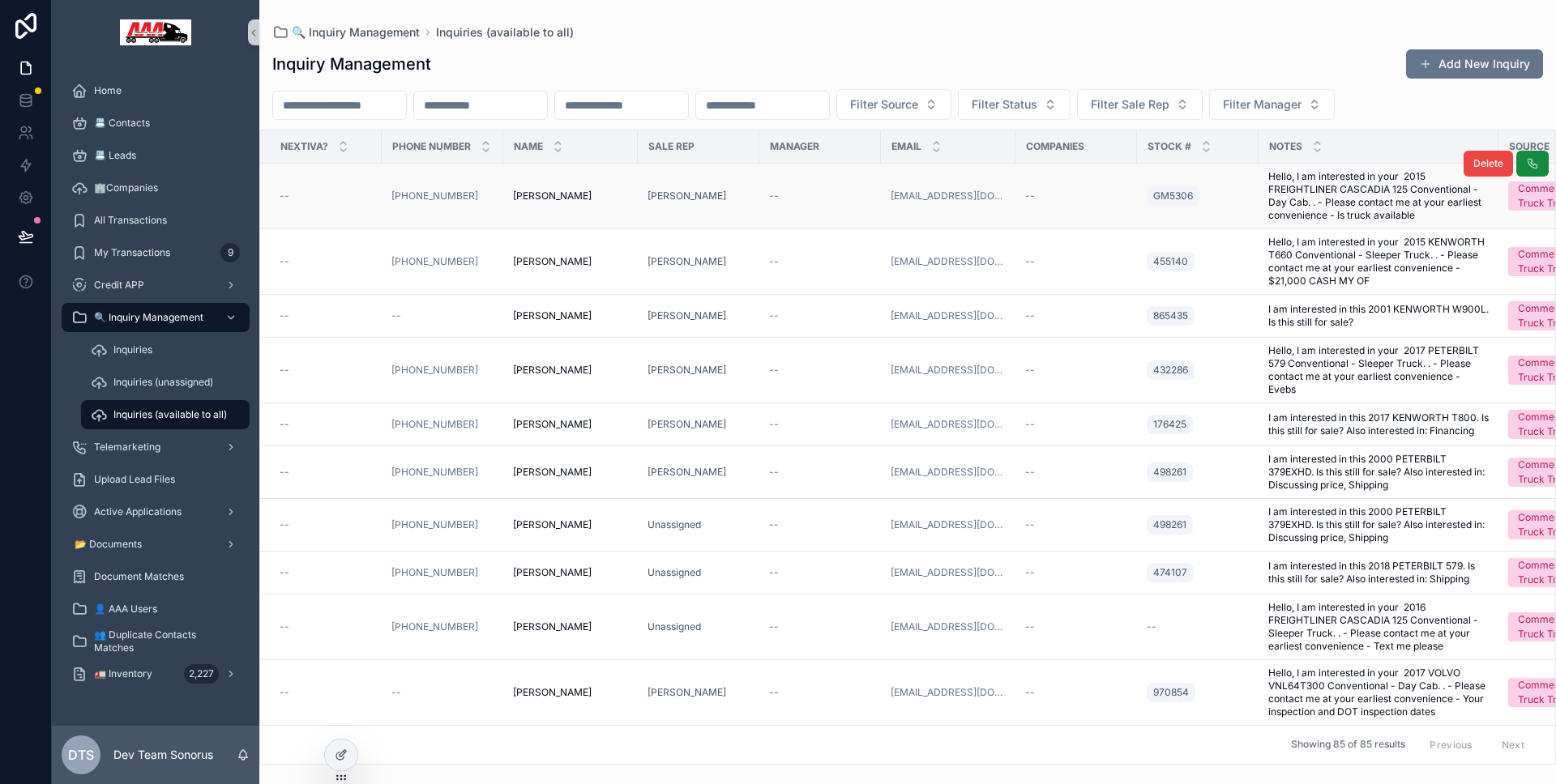
click at [726, 199] on div "[PERSON_NAME]" at bounding box center [698, 196] width 102 height 13
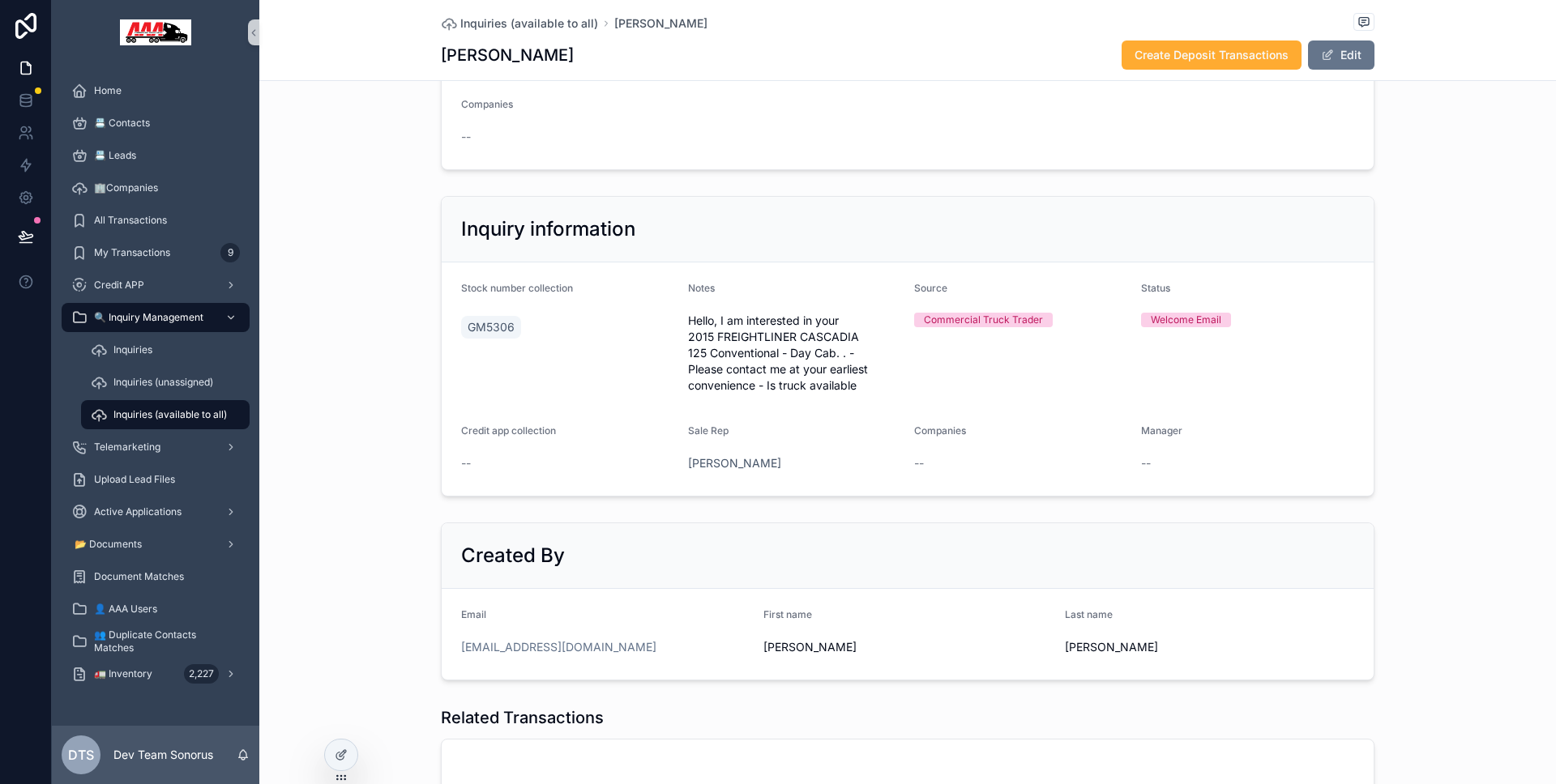
scroll to position [131, 0]
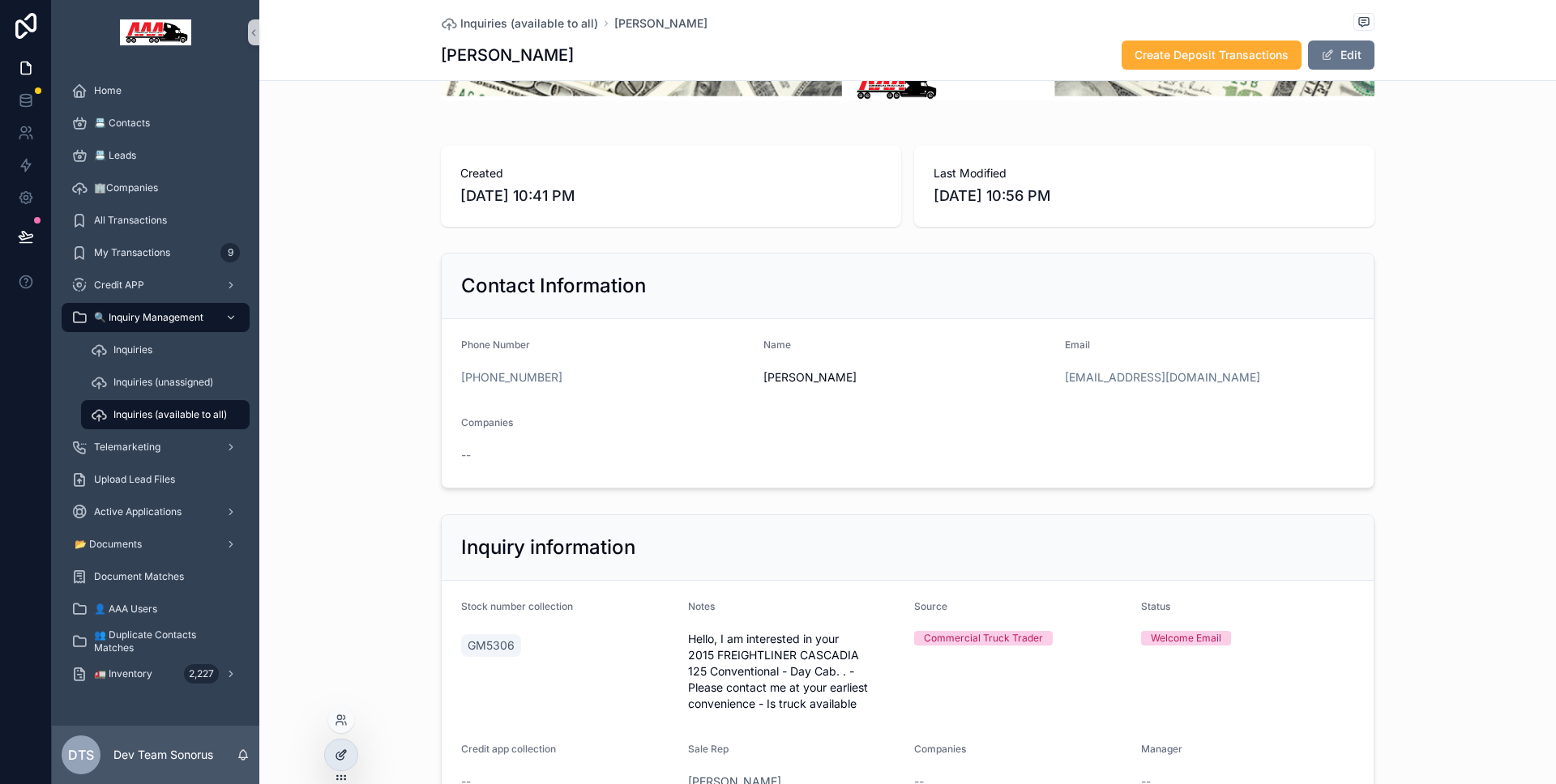
click at [334, 746] on div at bounding box center [341, 755] width 32 height 30
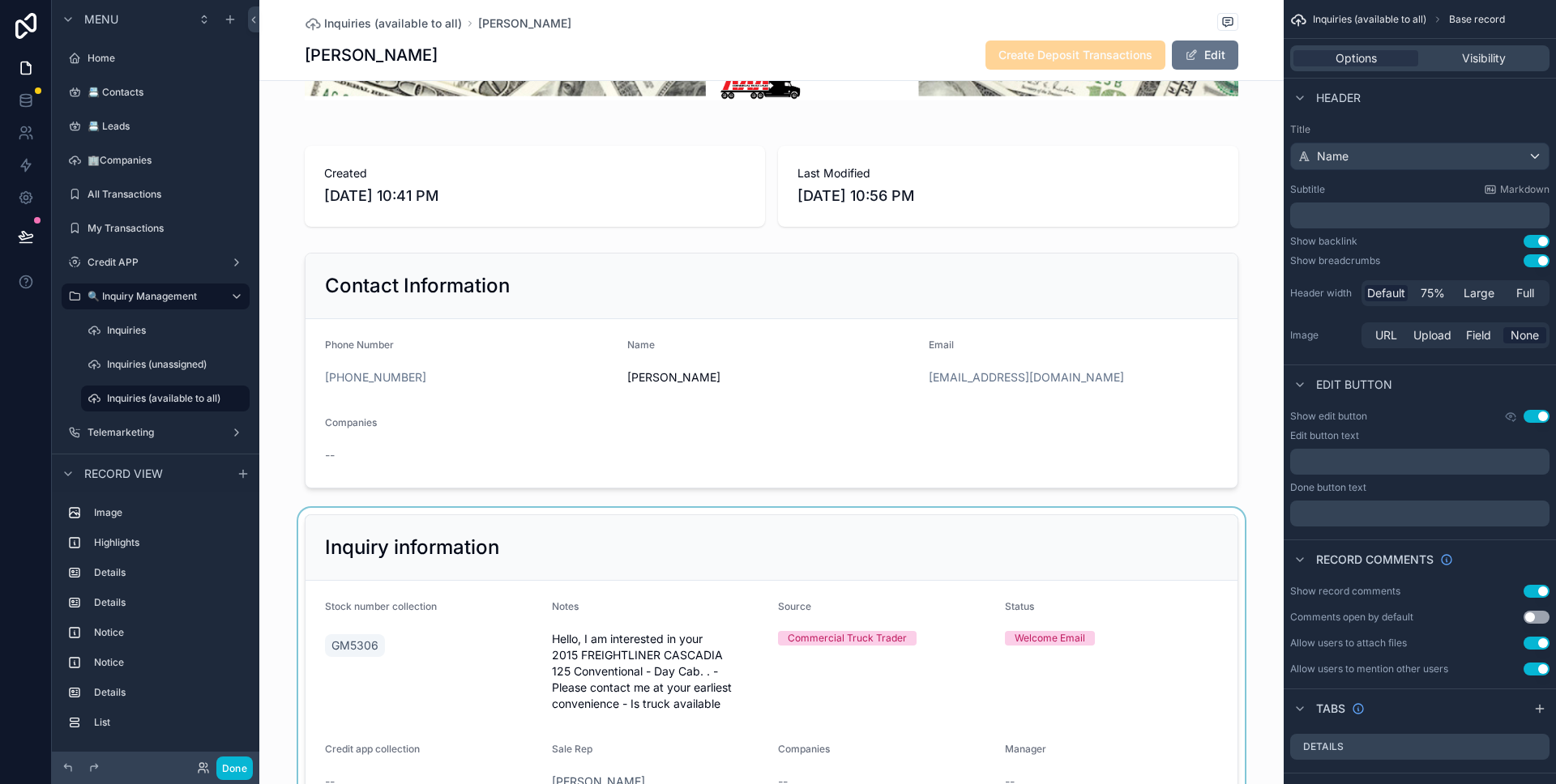
click at [605, 531] on div "scrollable content" at bounding box center [772, 664] width 1024 height 314
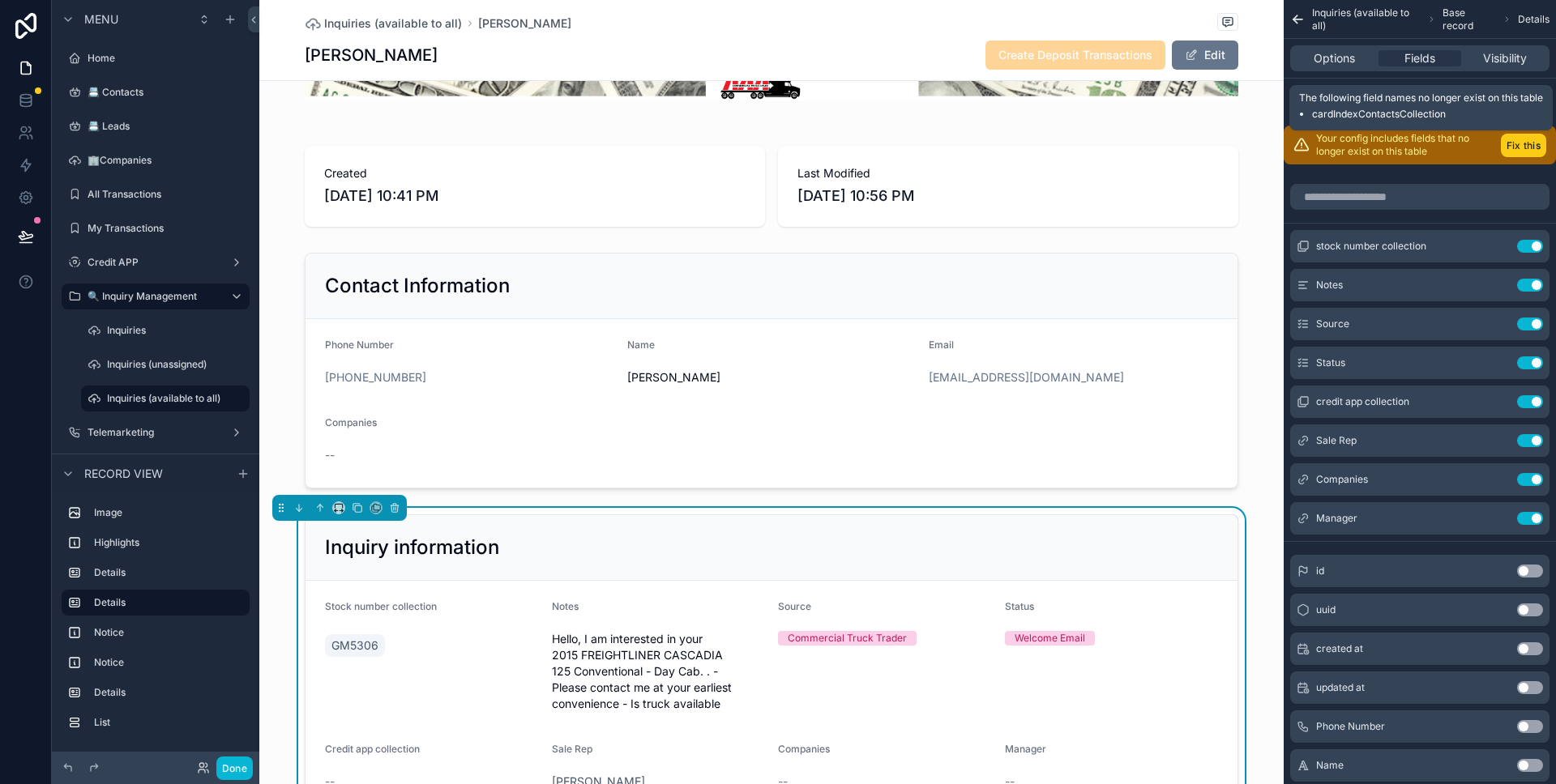
click at [1504, 145] on button "Fix this" at bounding box center [1523, 145] width 45 height 24
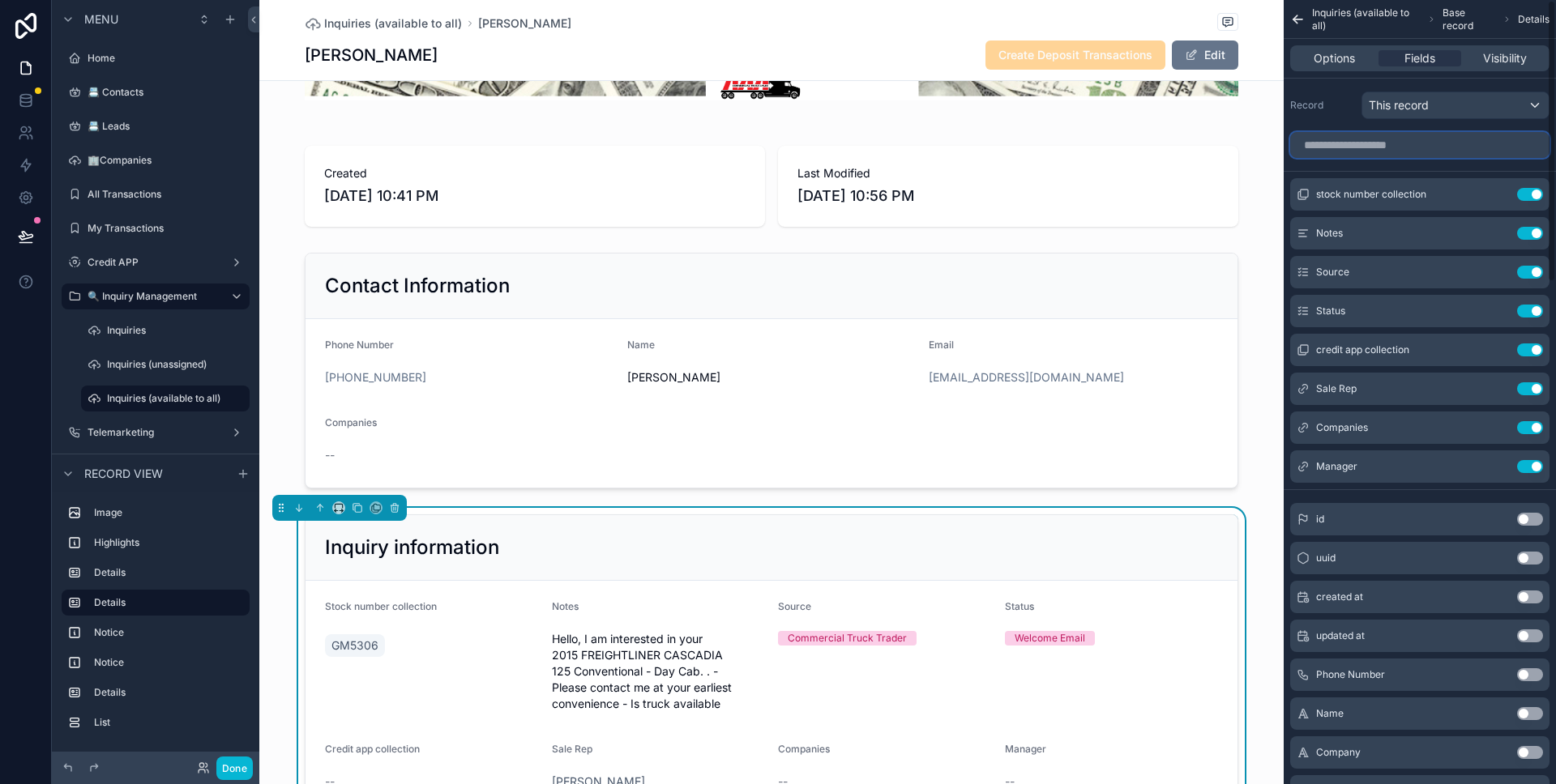
click at [1471, 145] on input "scrollable content" at bounding box center [1420, 144] width 260 height 26
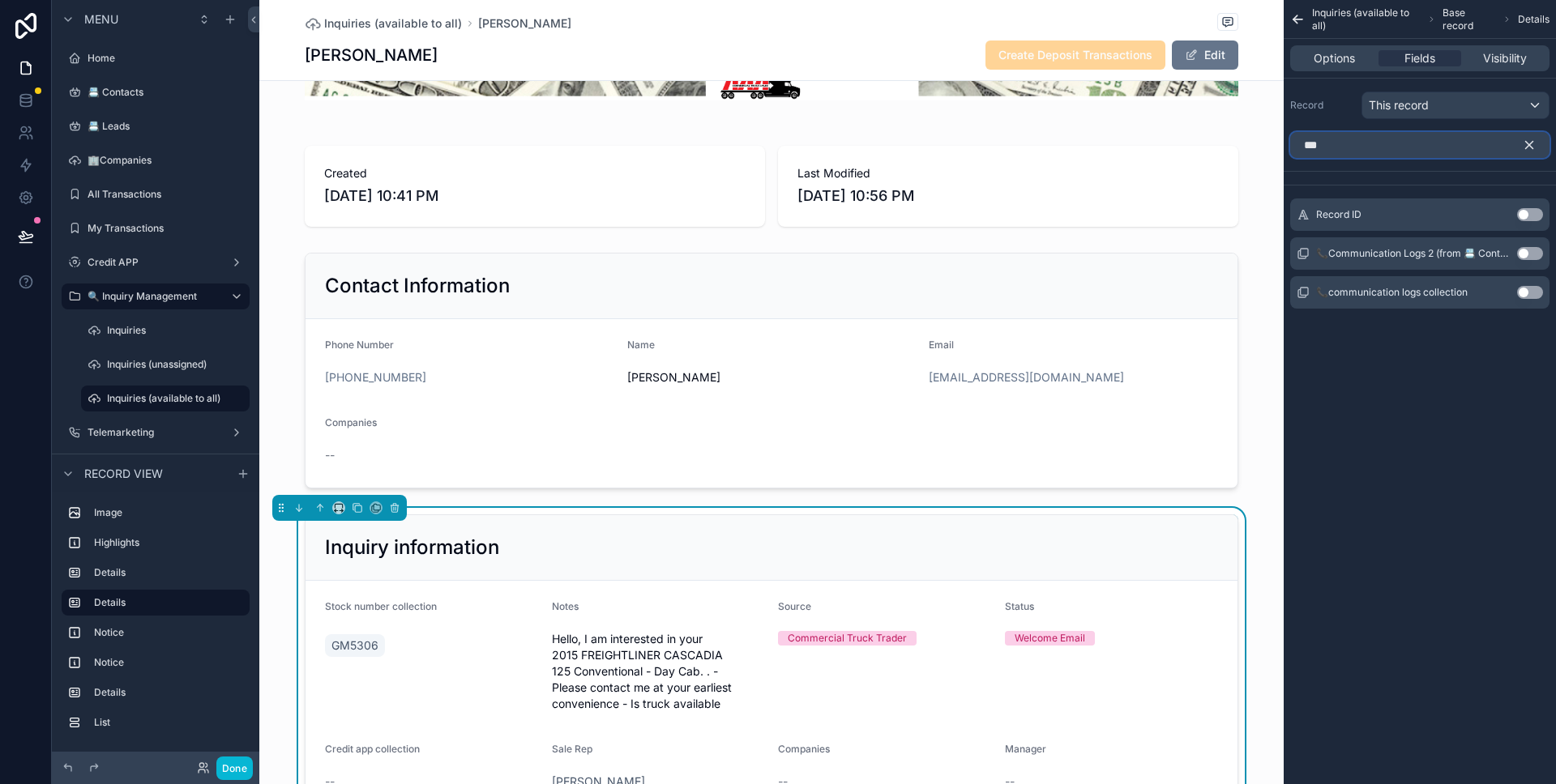
type input "***"
click at [1526, 213] on button "Use setting" at bounding box center [1530, 214] width 26 height 13
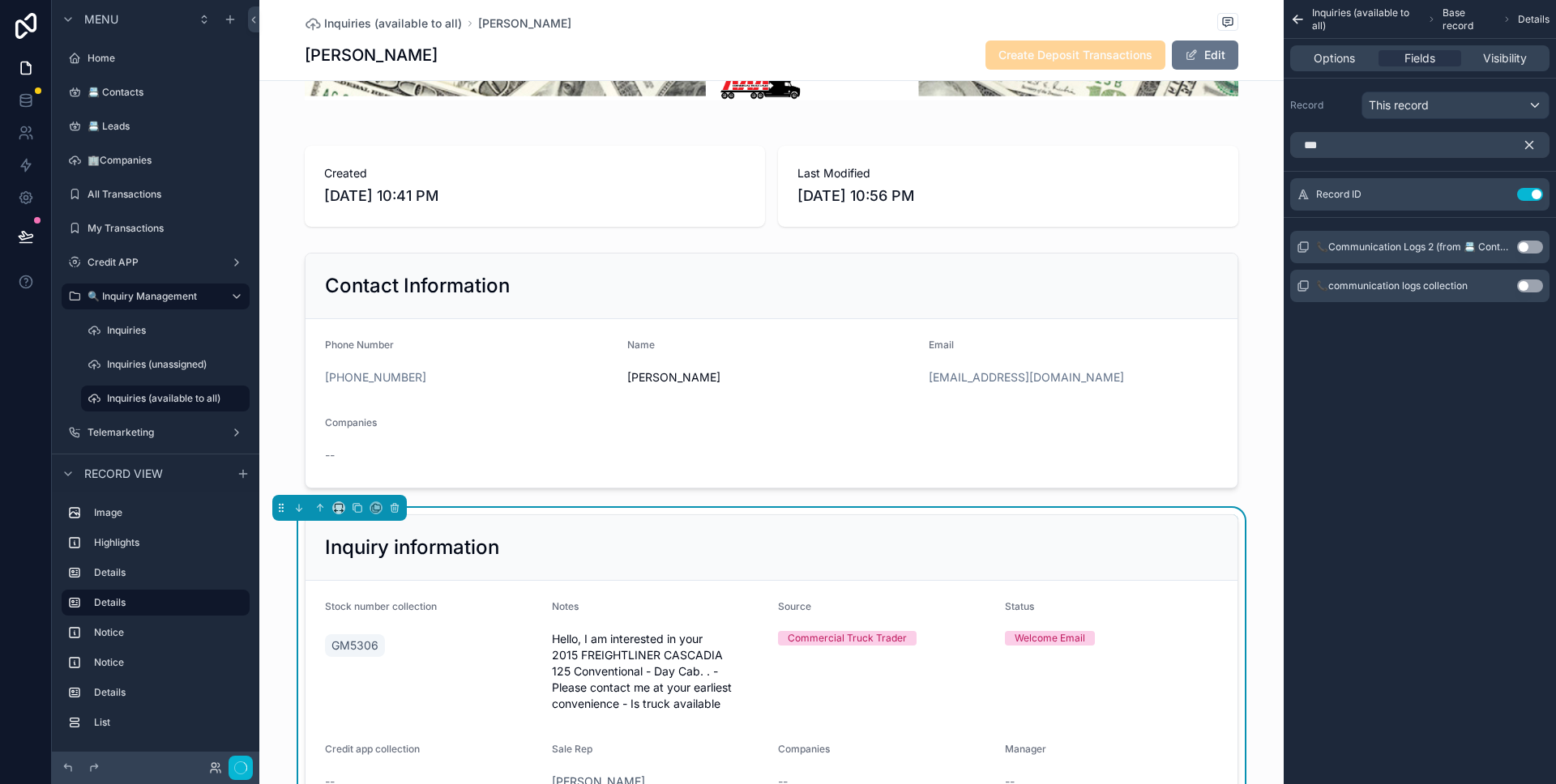
scroll to position [339, 0]
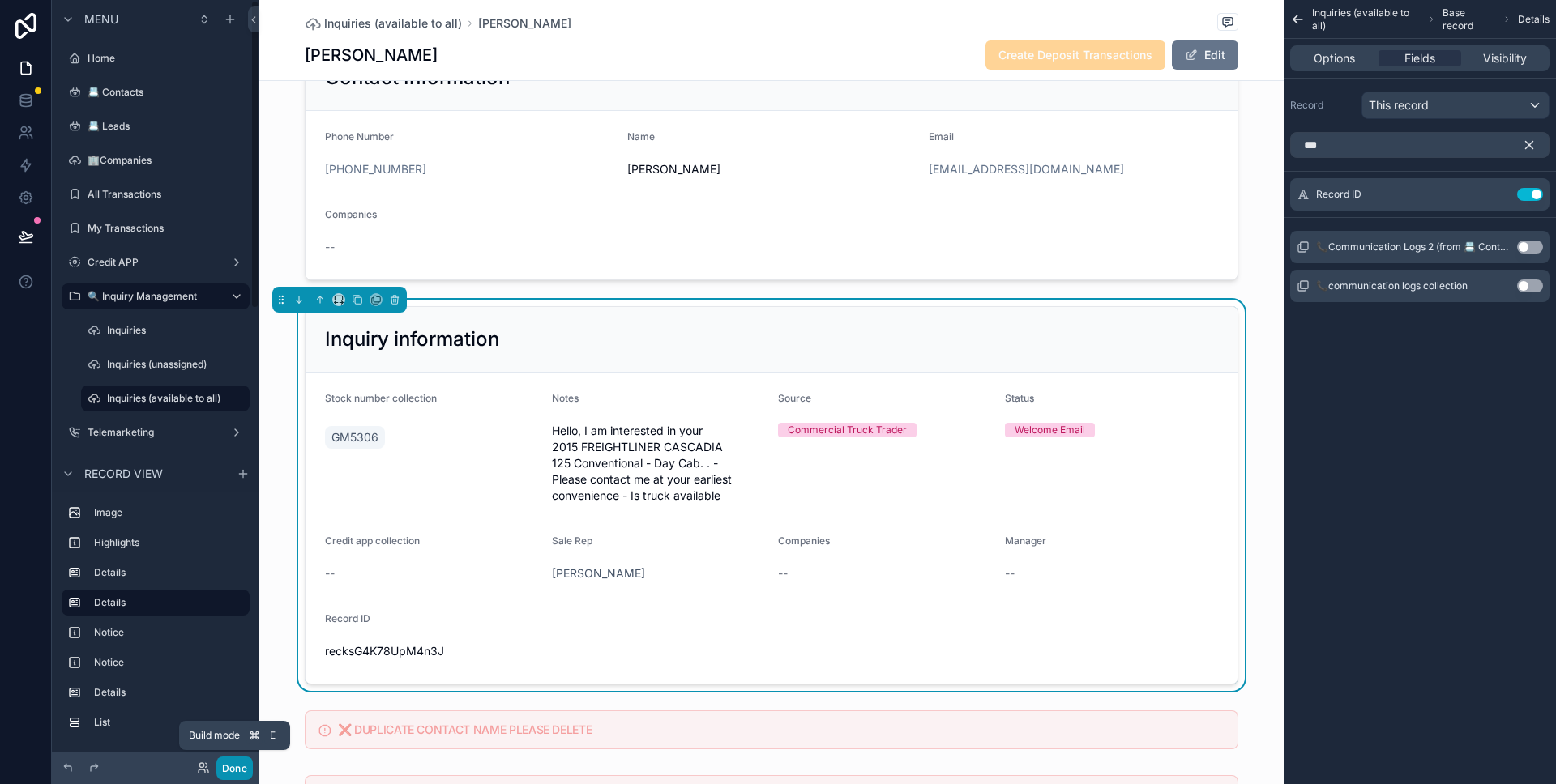
click at [231, 763] on button "Done" at bounding box center [235, 768] width 37 height 24
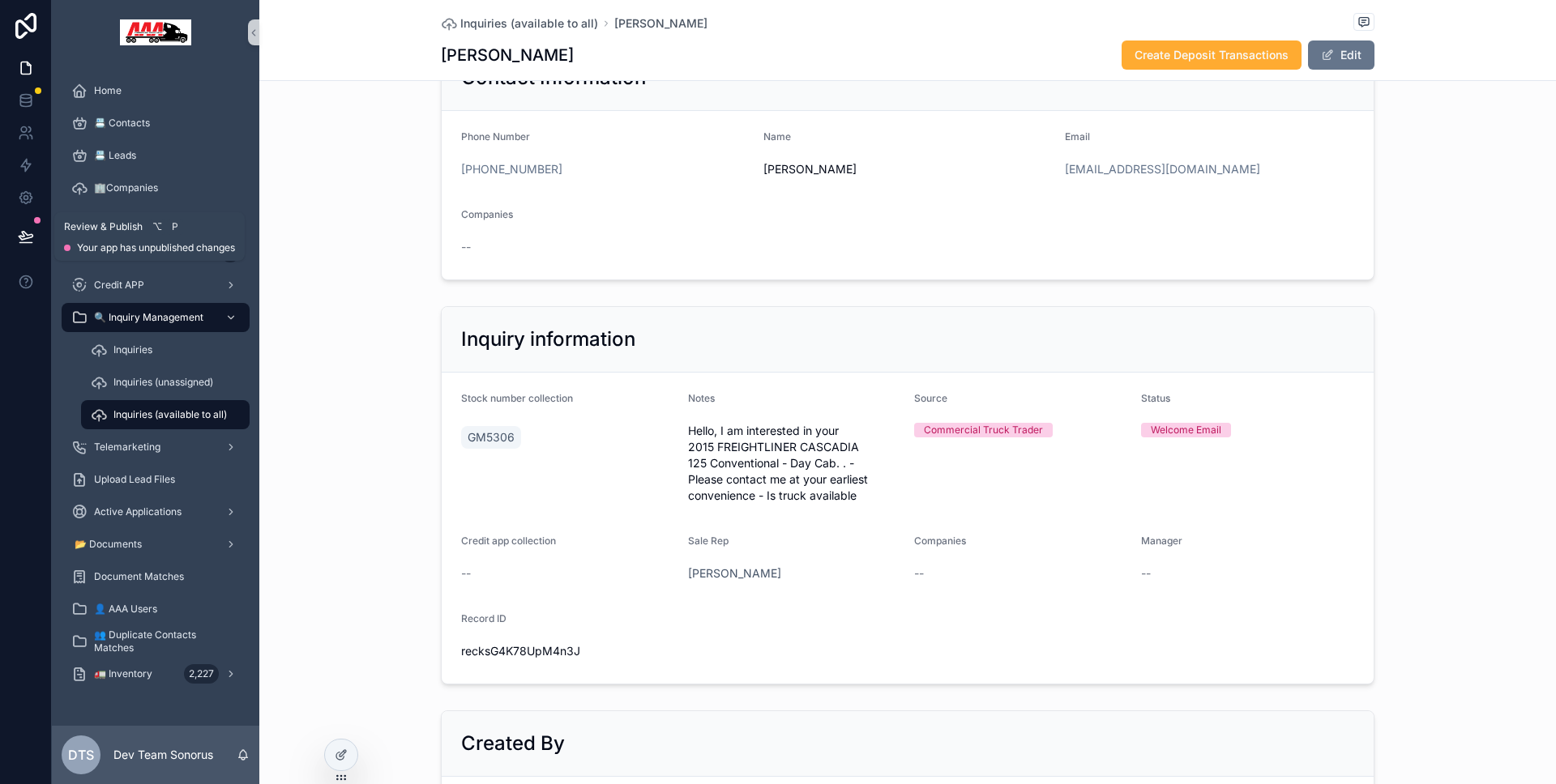
click at [30, 226] on button at bounding box center [26, 236] width 36 height 45
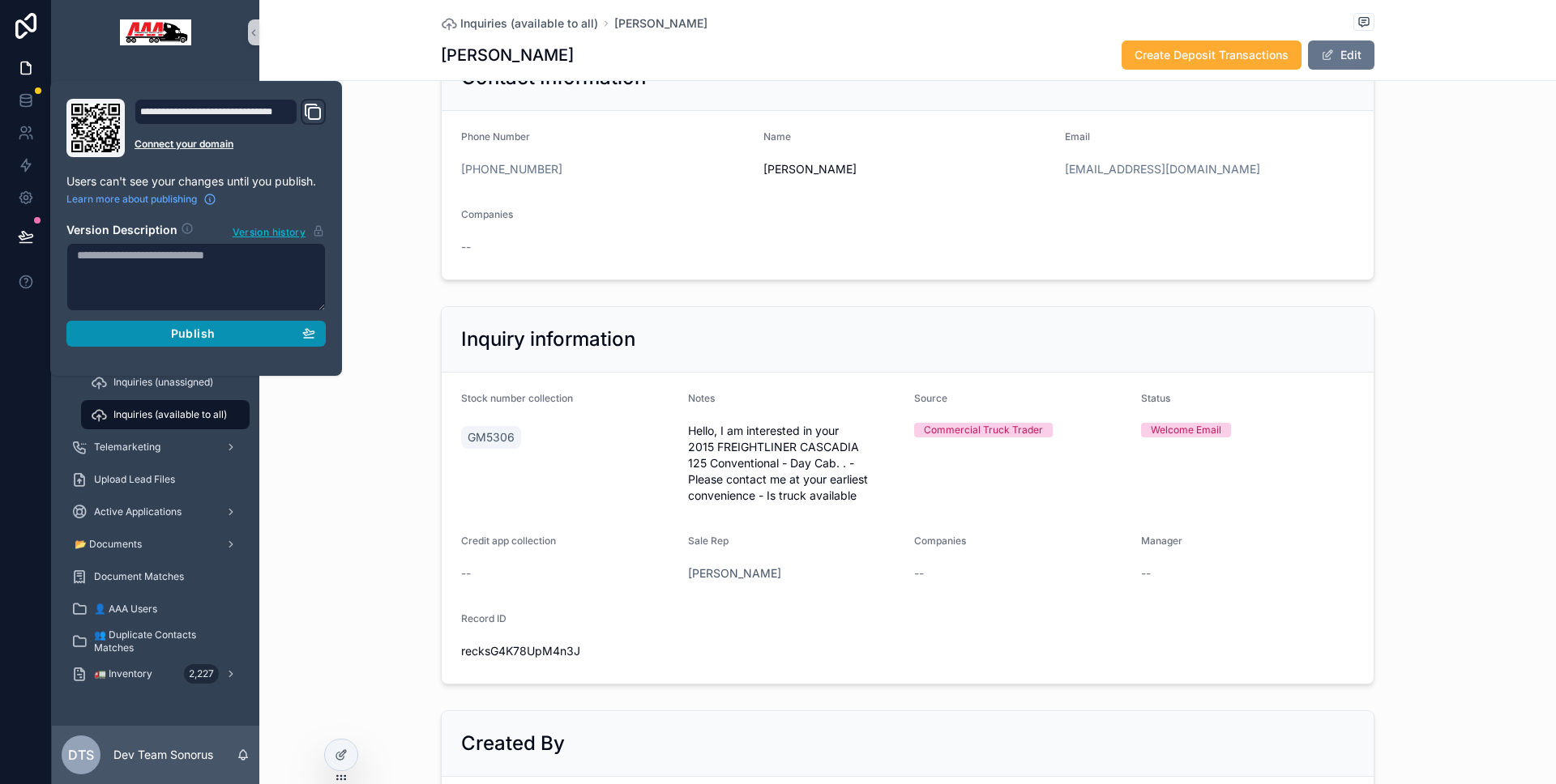
click at [104, 323] on button "Publish" at bounding box center [196, 334] width 260 height 26
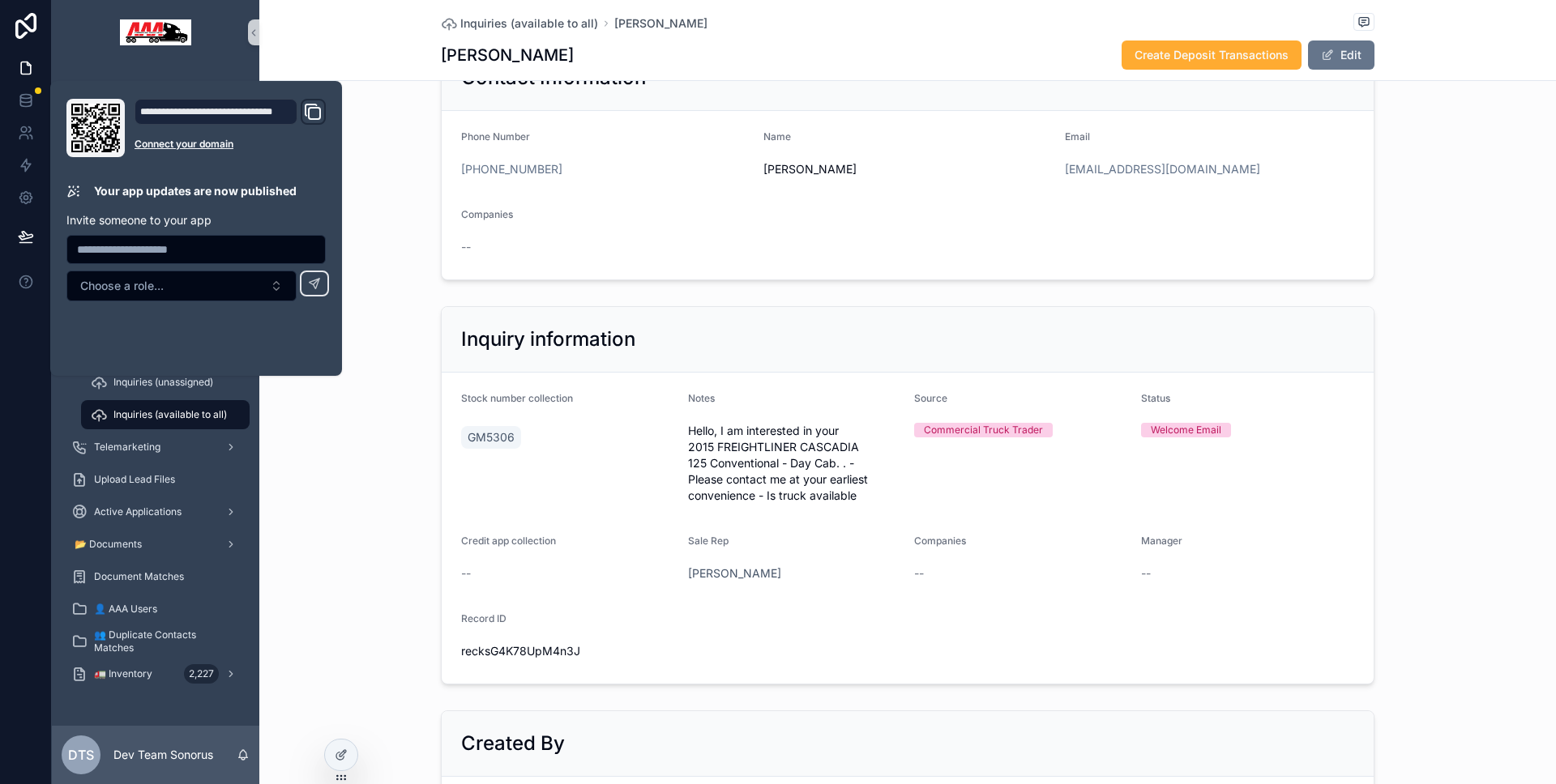
click at [347, 383] on div "Inquiry information Stock number collection GM5306 Notes Hello, I am interested…" at bounding box center [908, 495] width 1296 height 391
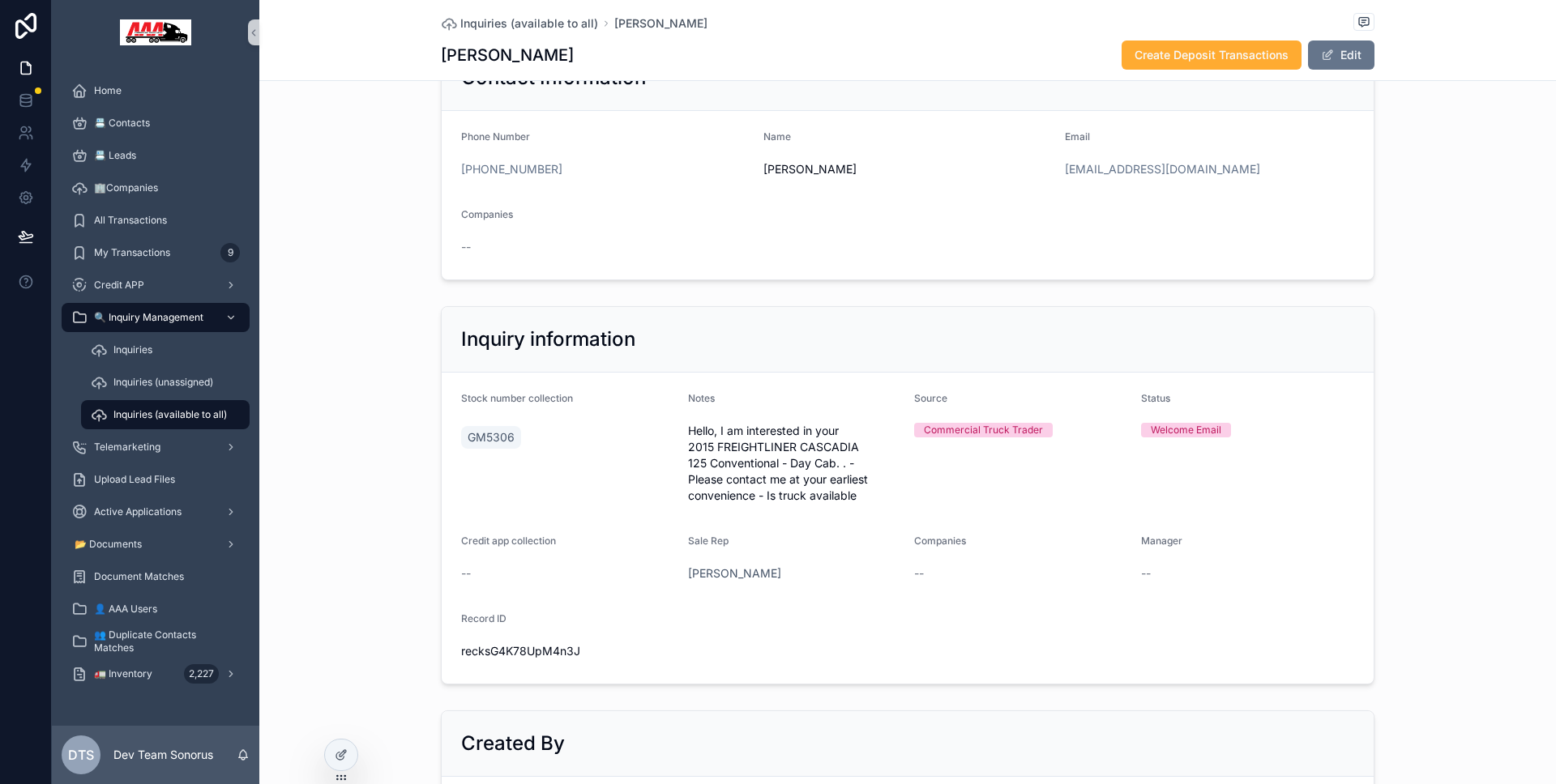
click at [192, 416] on span "Inquiries (available to all)" at bounding box center [169, 415] width 113 height 13
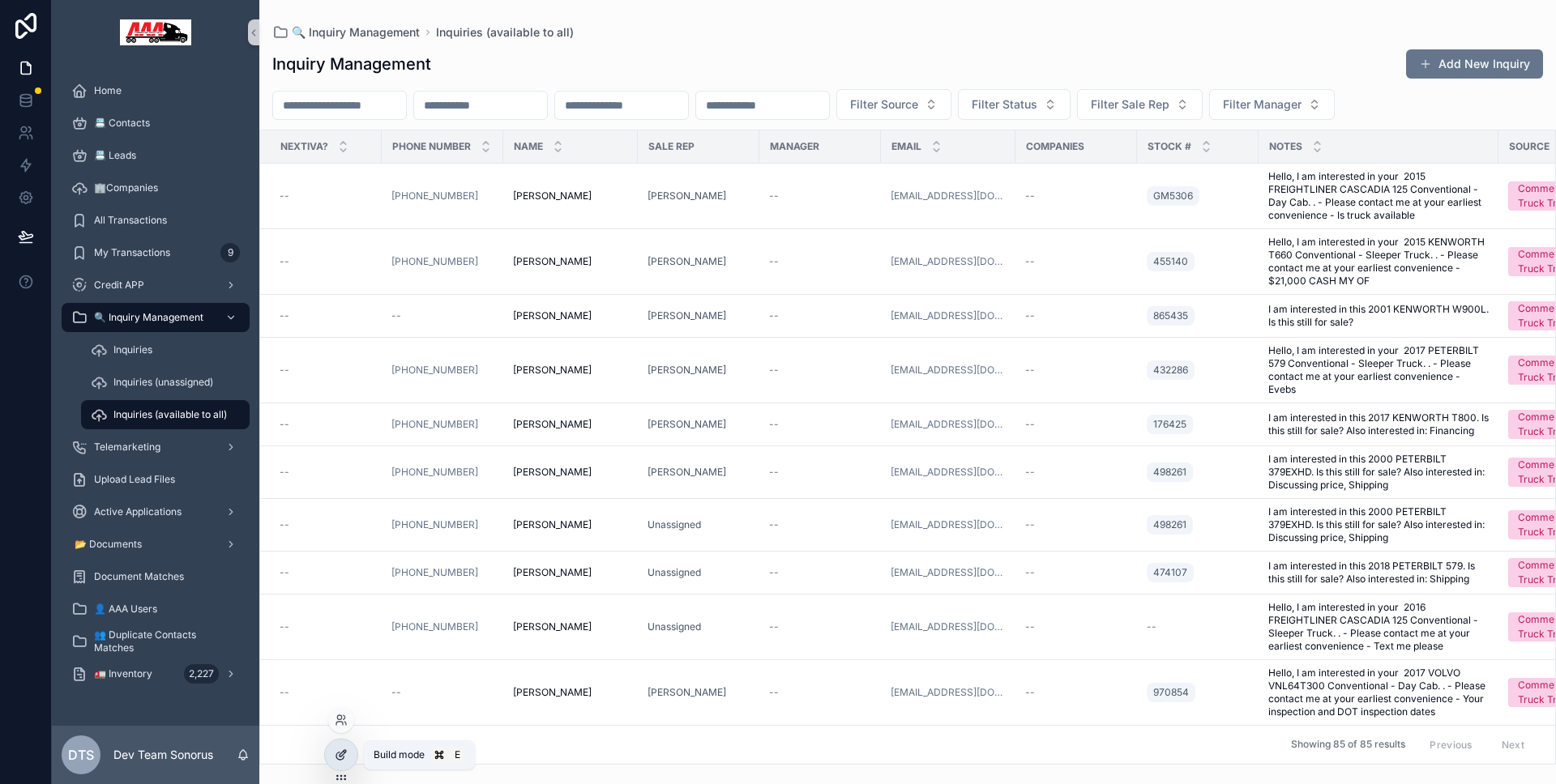
click at [351, 743] on div at bounding box center [341, 755] width 32 height 30
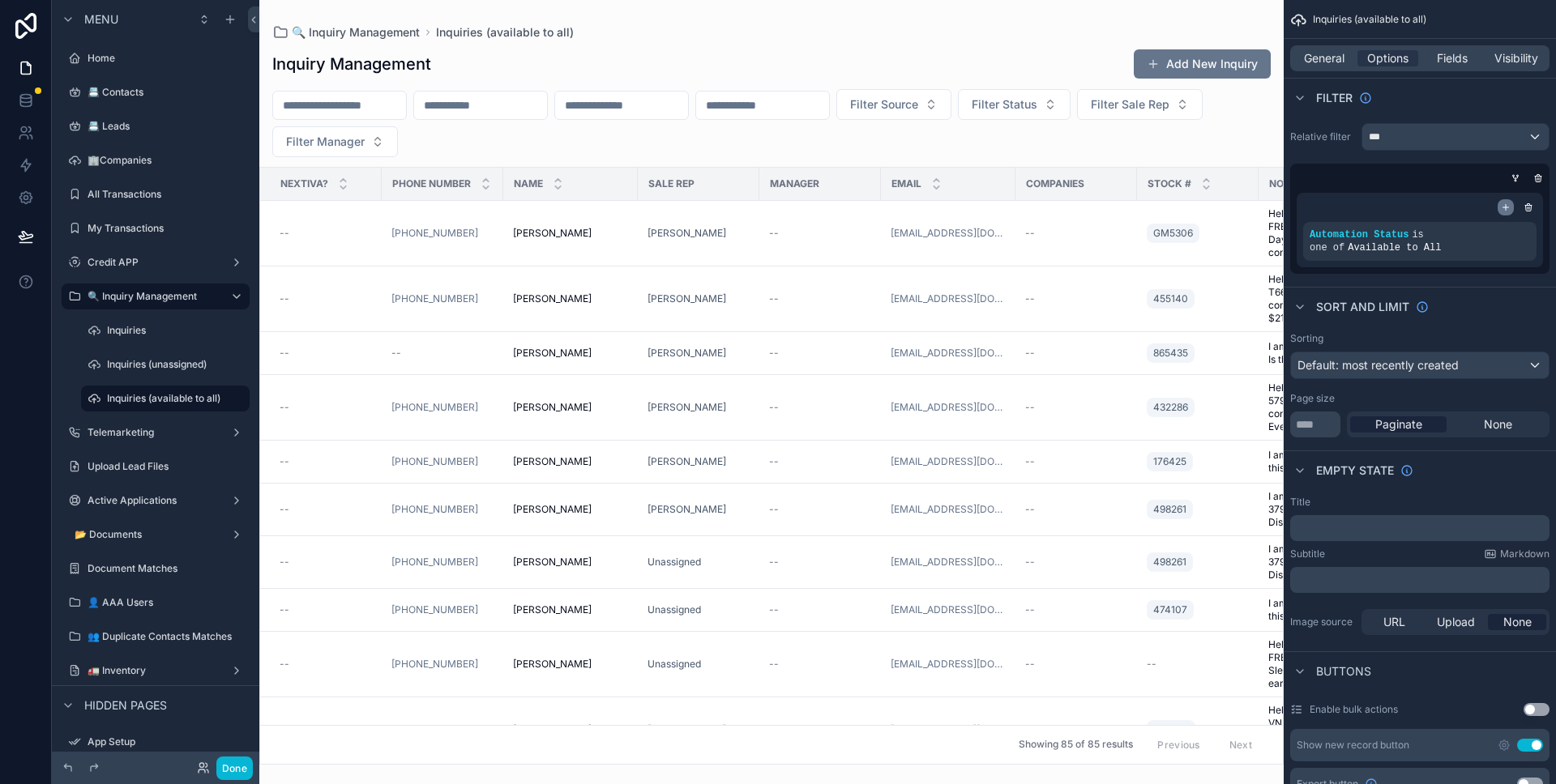
click at [1501, 204] on icon "scrollable content" at bounding box center [1505, 207] width 10 height 10
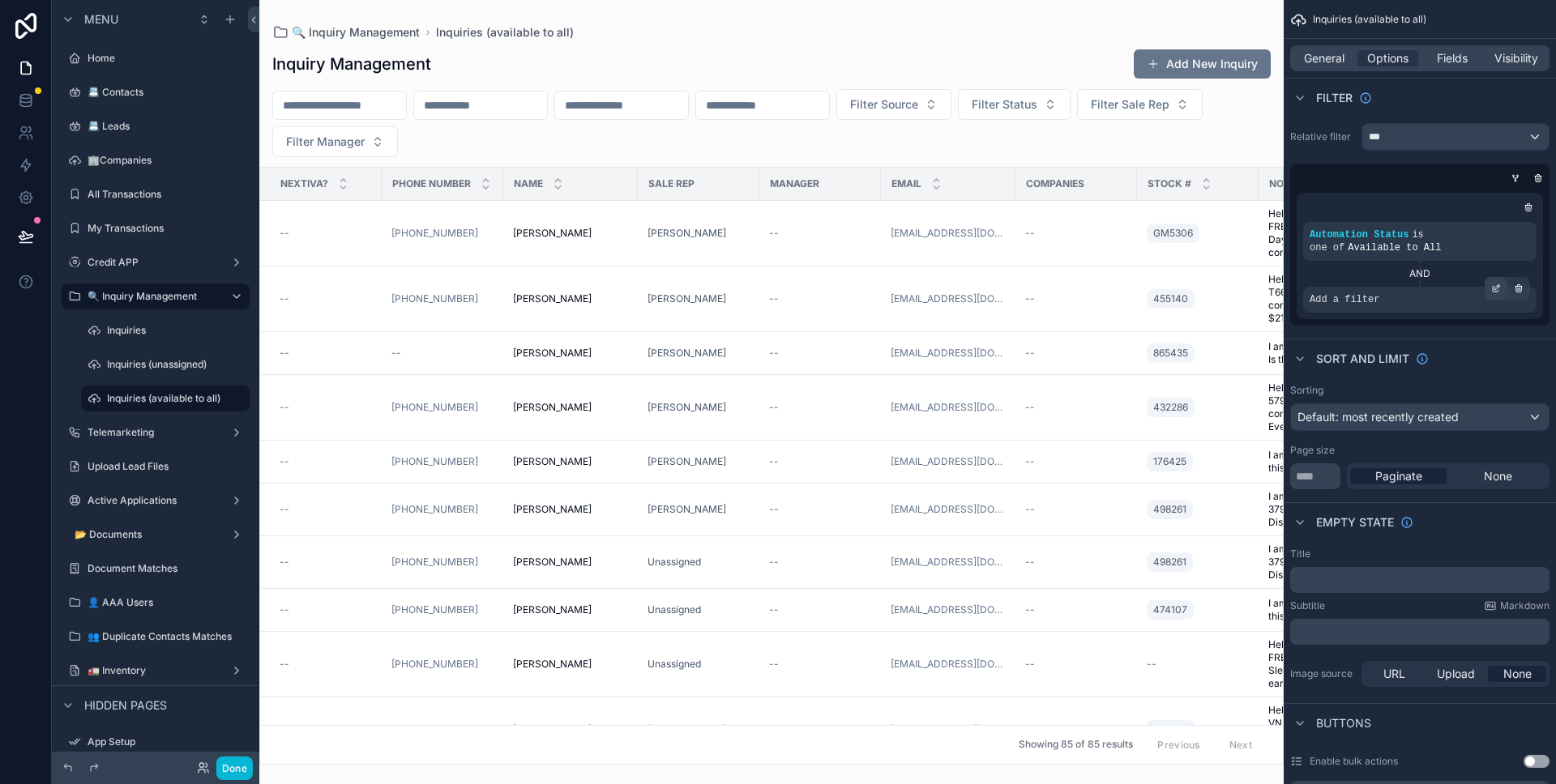
click at [1488, 287] on div "scrollable content" at bounding box center [1495, 288] width 23 height 23
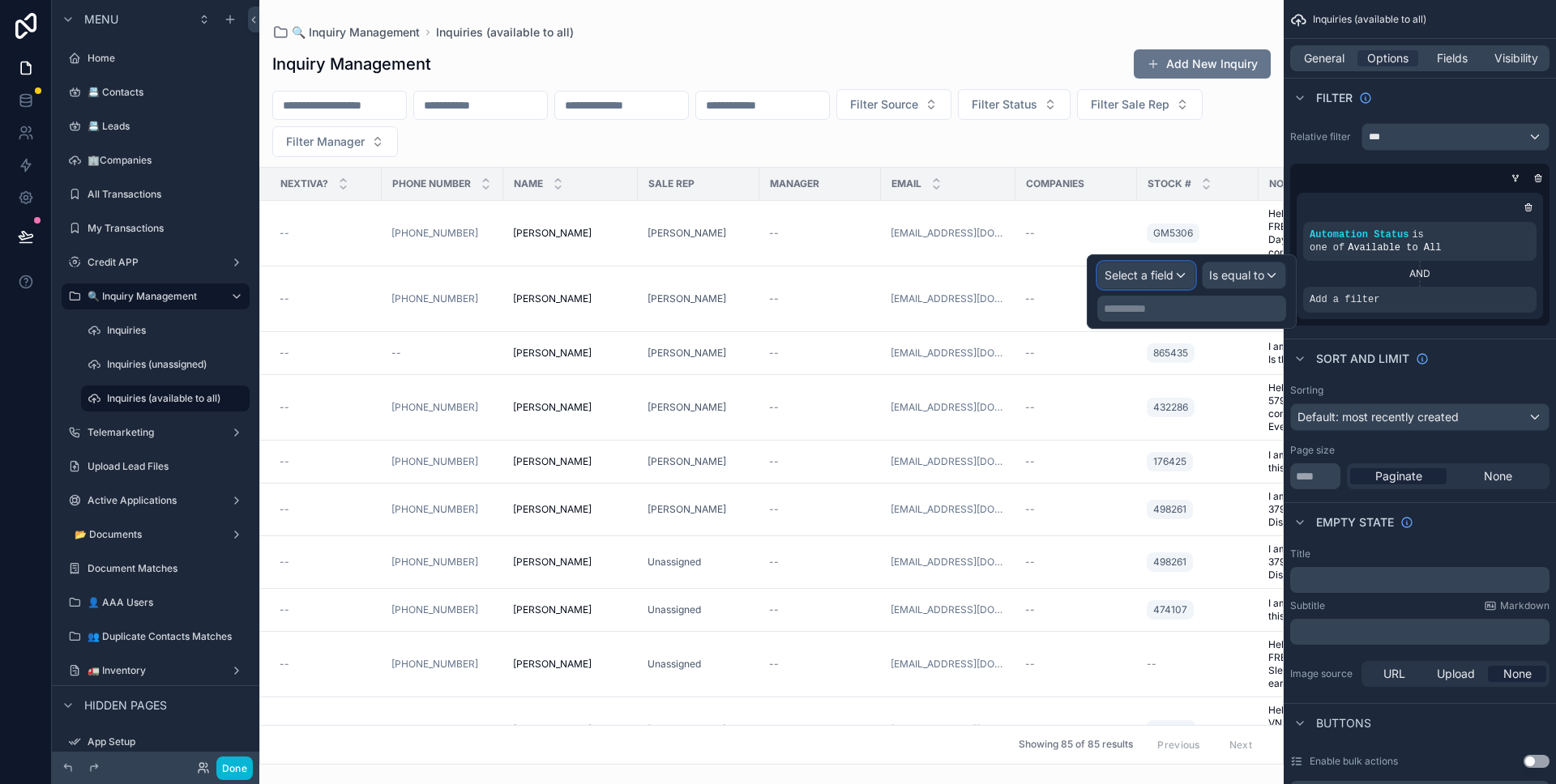
click at [1191, 270] on div "Select a field" at bounding box center [1146, 275] width 97 height 26
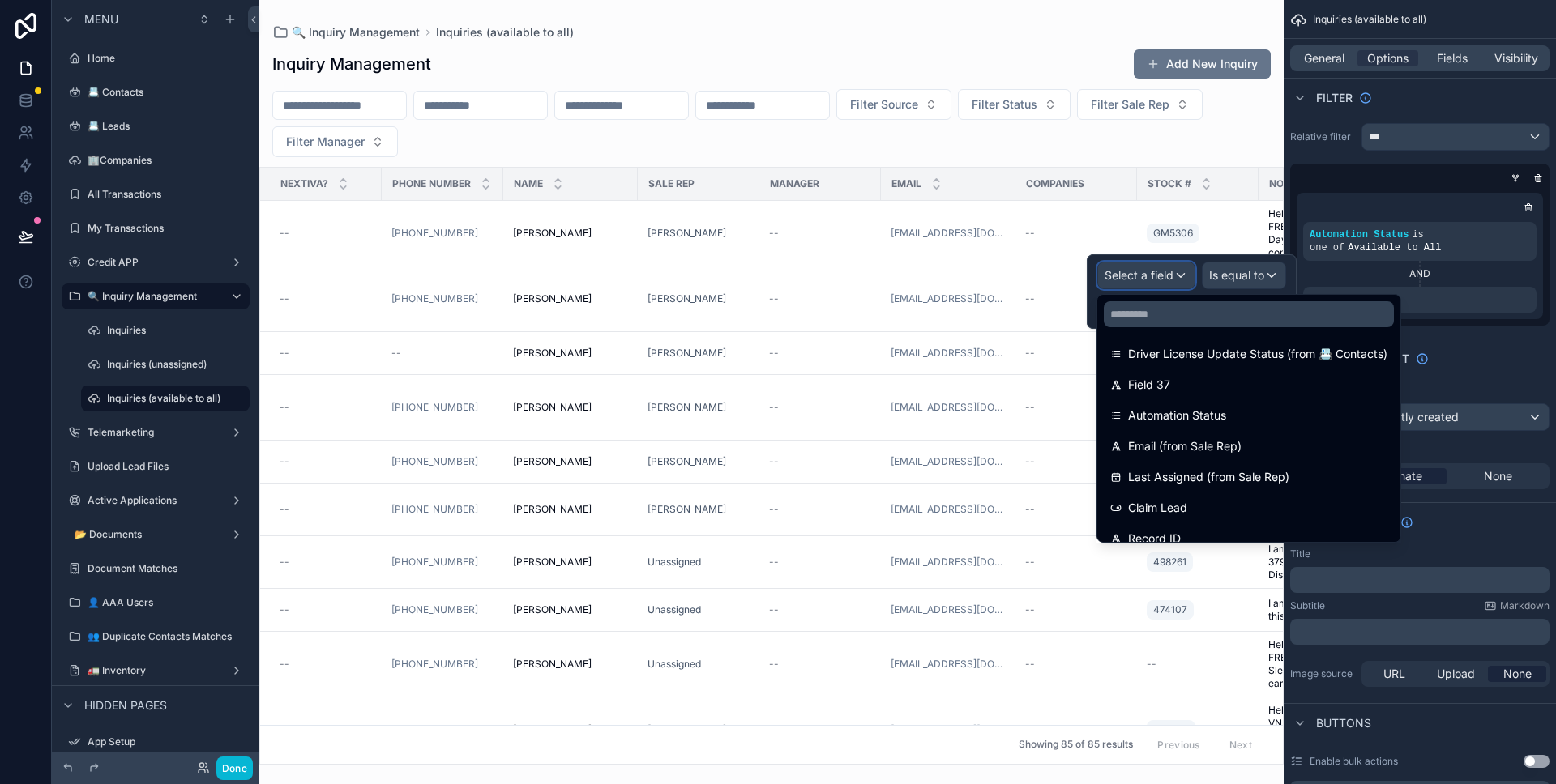
scroll to position [825, 0]
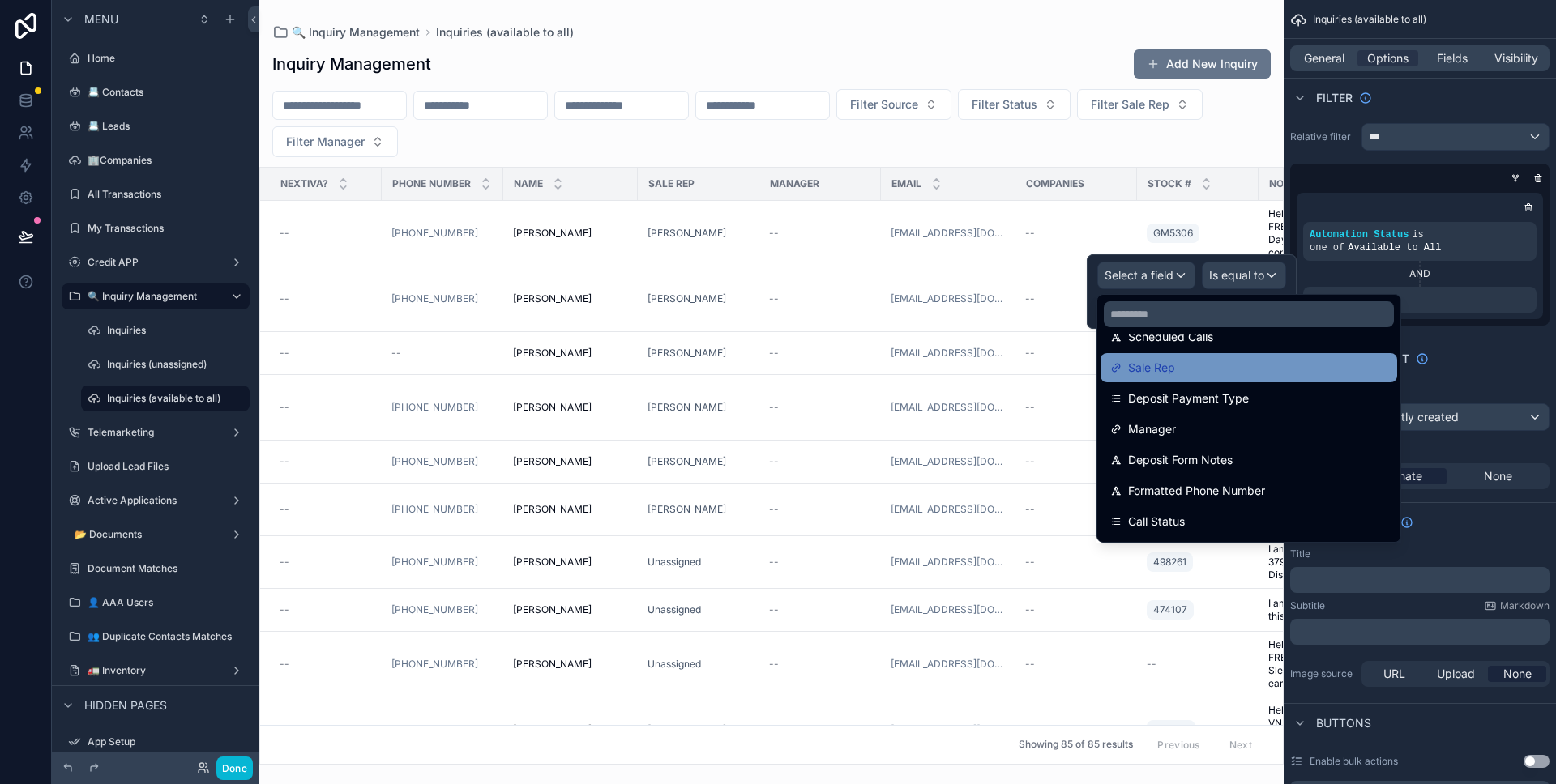
click at [1265, 374] on div "Sale Rep" at bounding box center [1248, 367] width 277 height 19
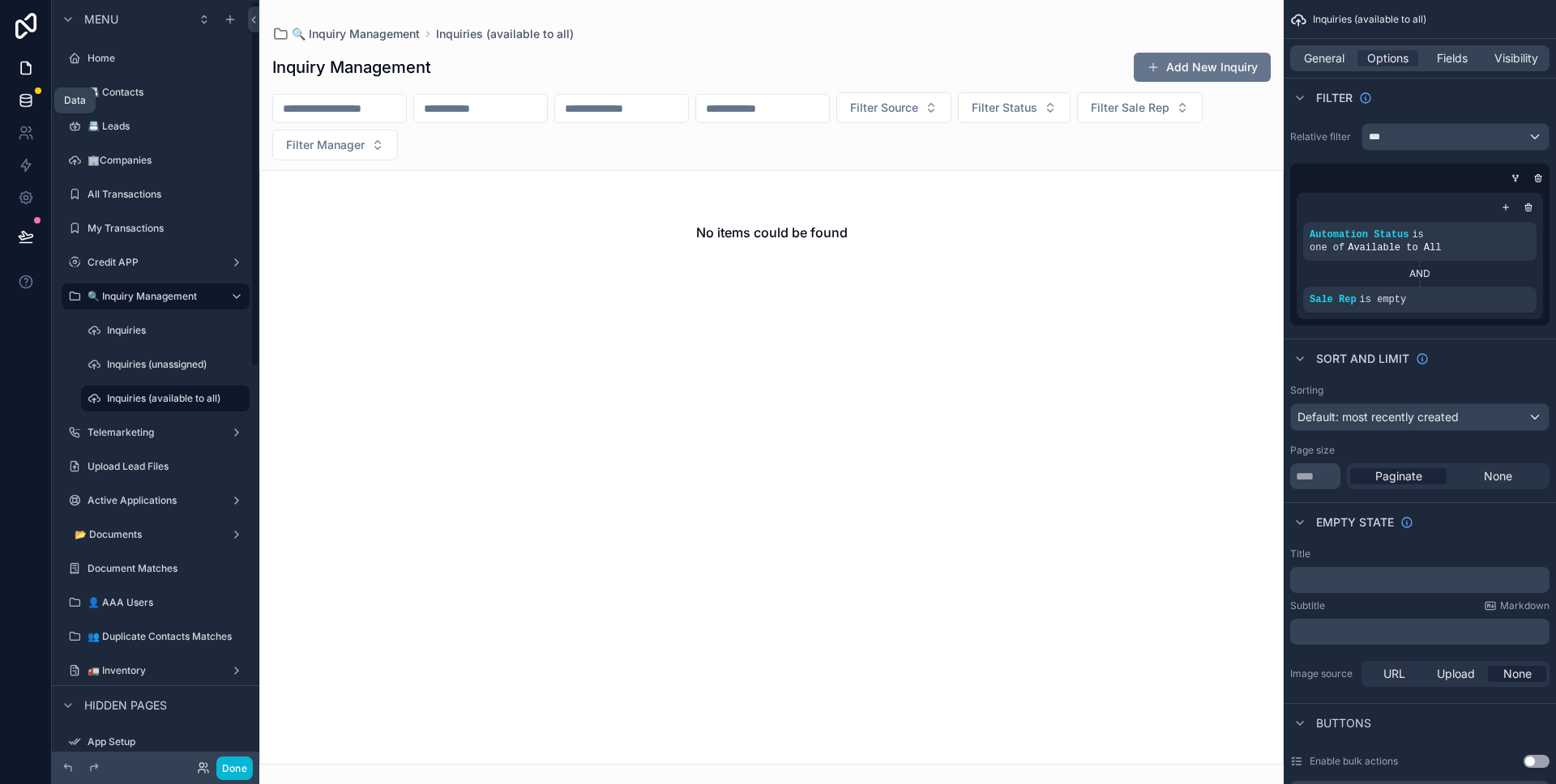
click at [31, 107] on icon at bounding box center [26, 100] width 17 height 17
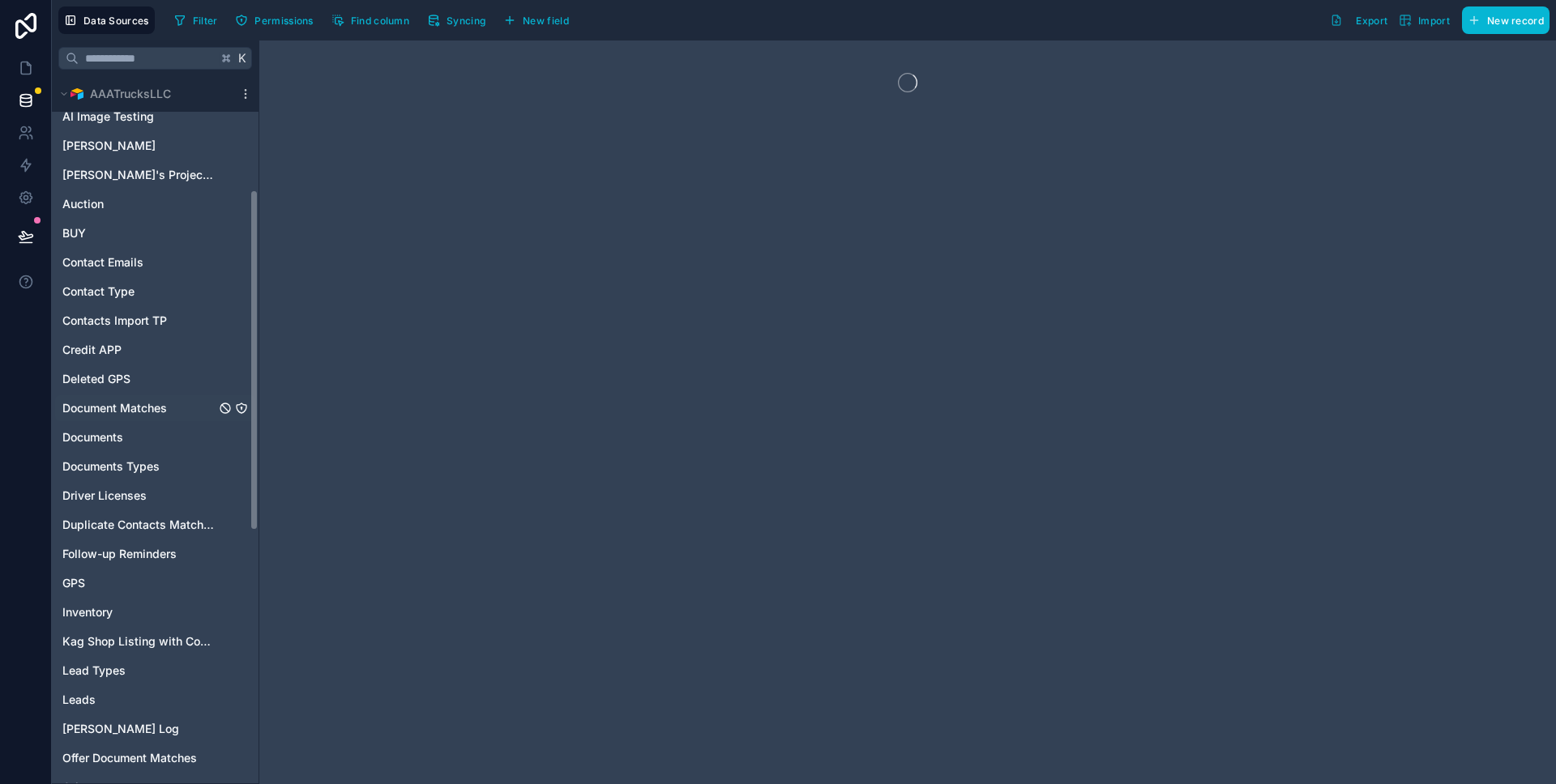
scroll to position [662, 0]
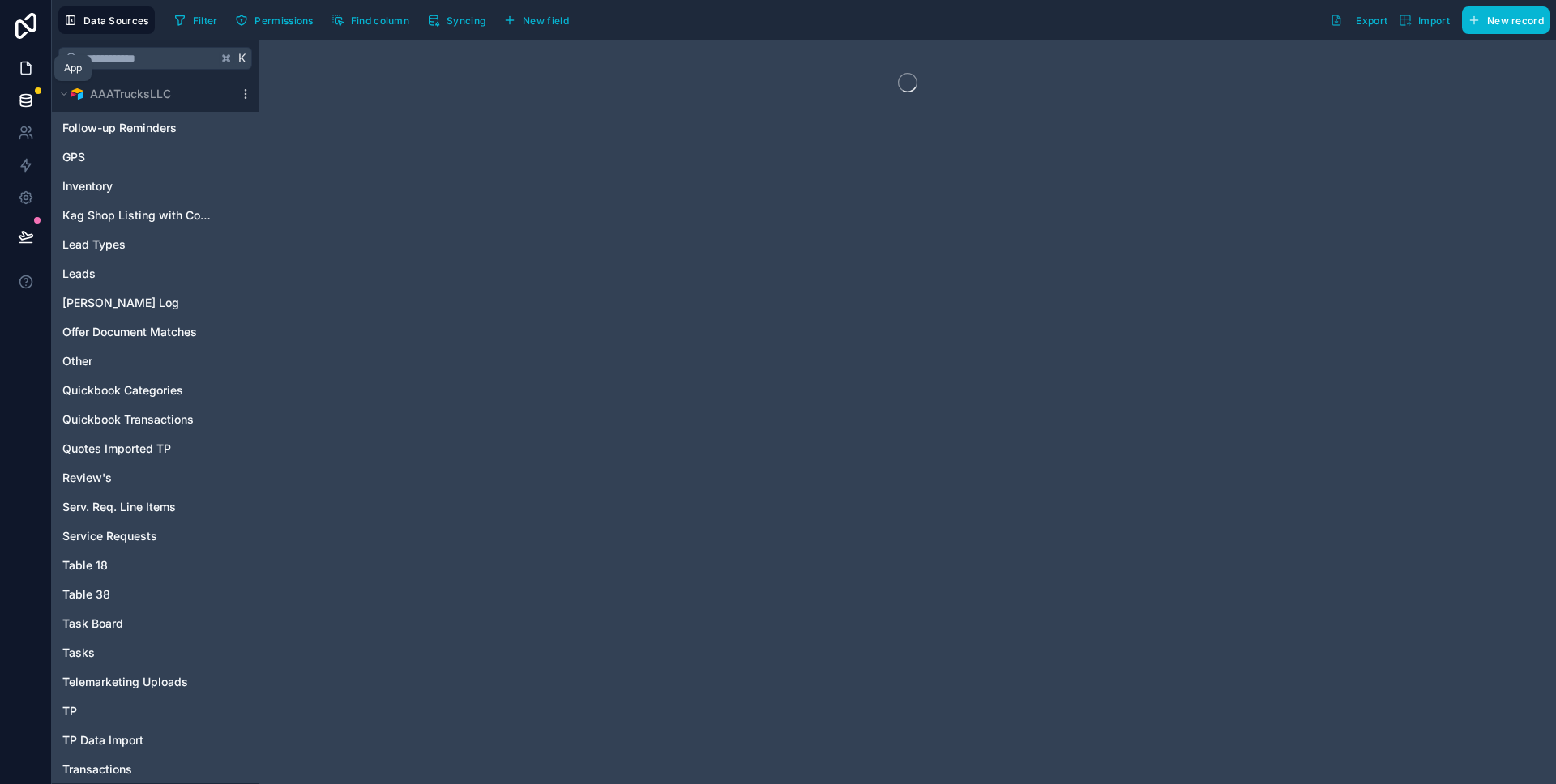
click at [26, 75] on icon at bounding box center [26, 68] width 17 height 17
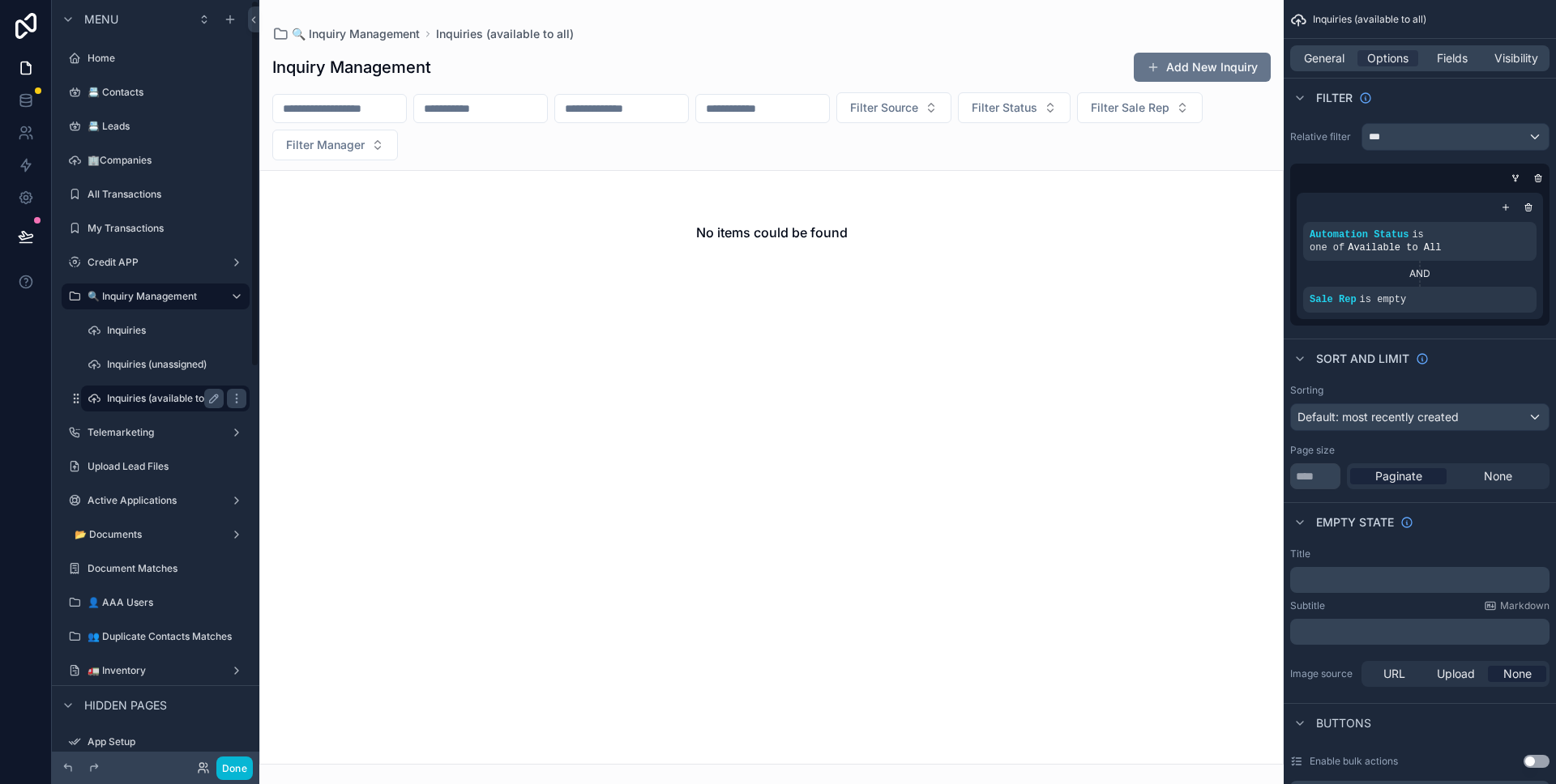
click at [125, 398] on label "Inquiries (available to all)" at bounding box center [163, 398] width 113 height 13
click at [136, 370] on label "Inquiries (unassigned)" at bounding box center [162, 364] width 110 height 13
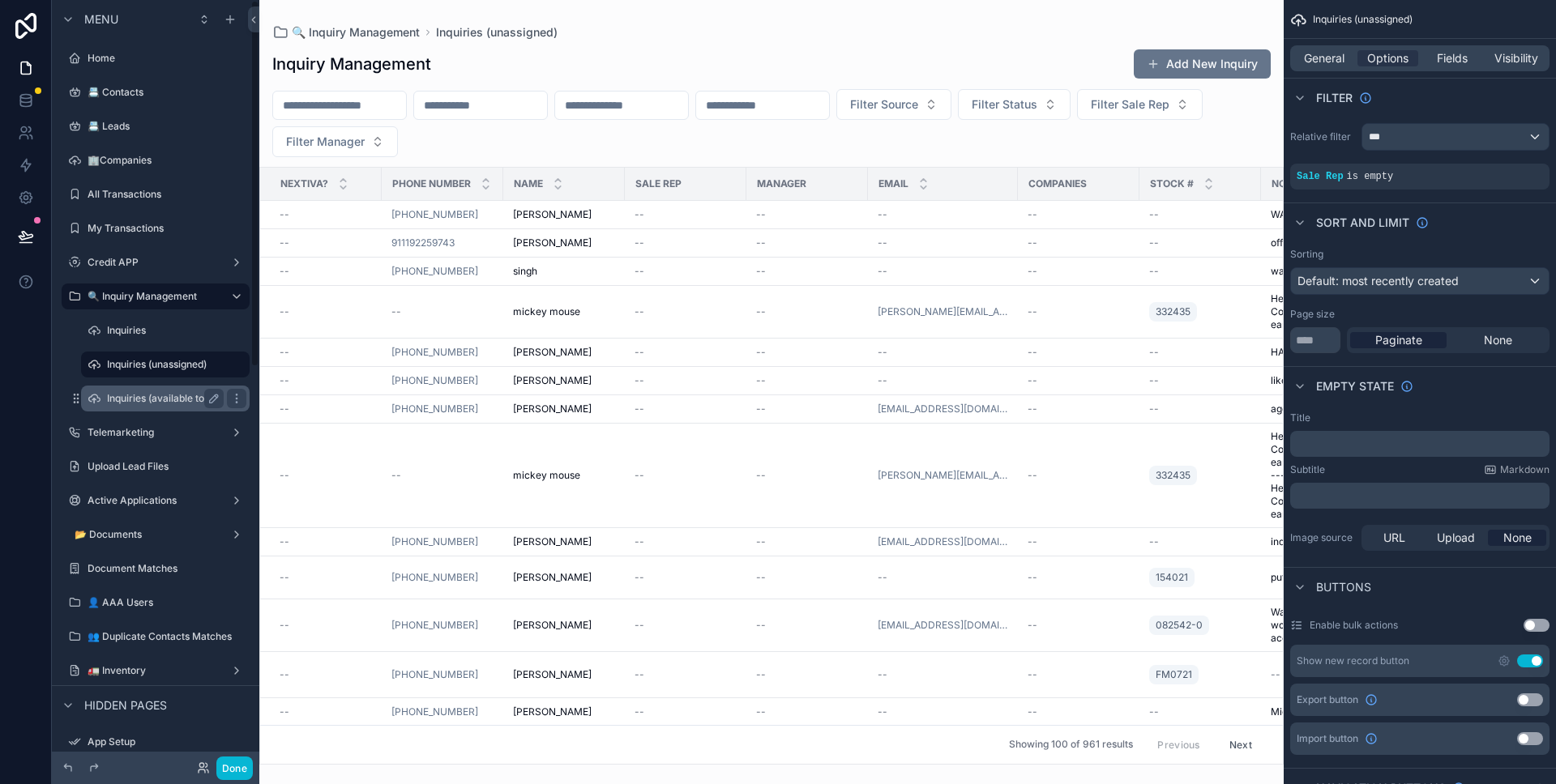
click at [161, 402] on label "Inquiries (available to all)" at bounding box center [163, 398] width 113 height 13
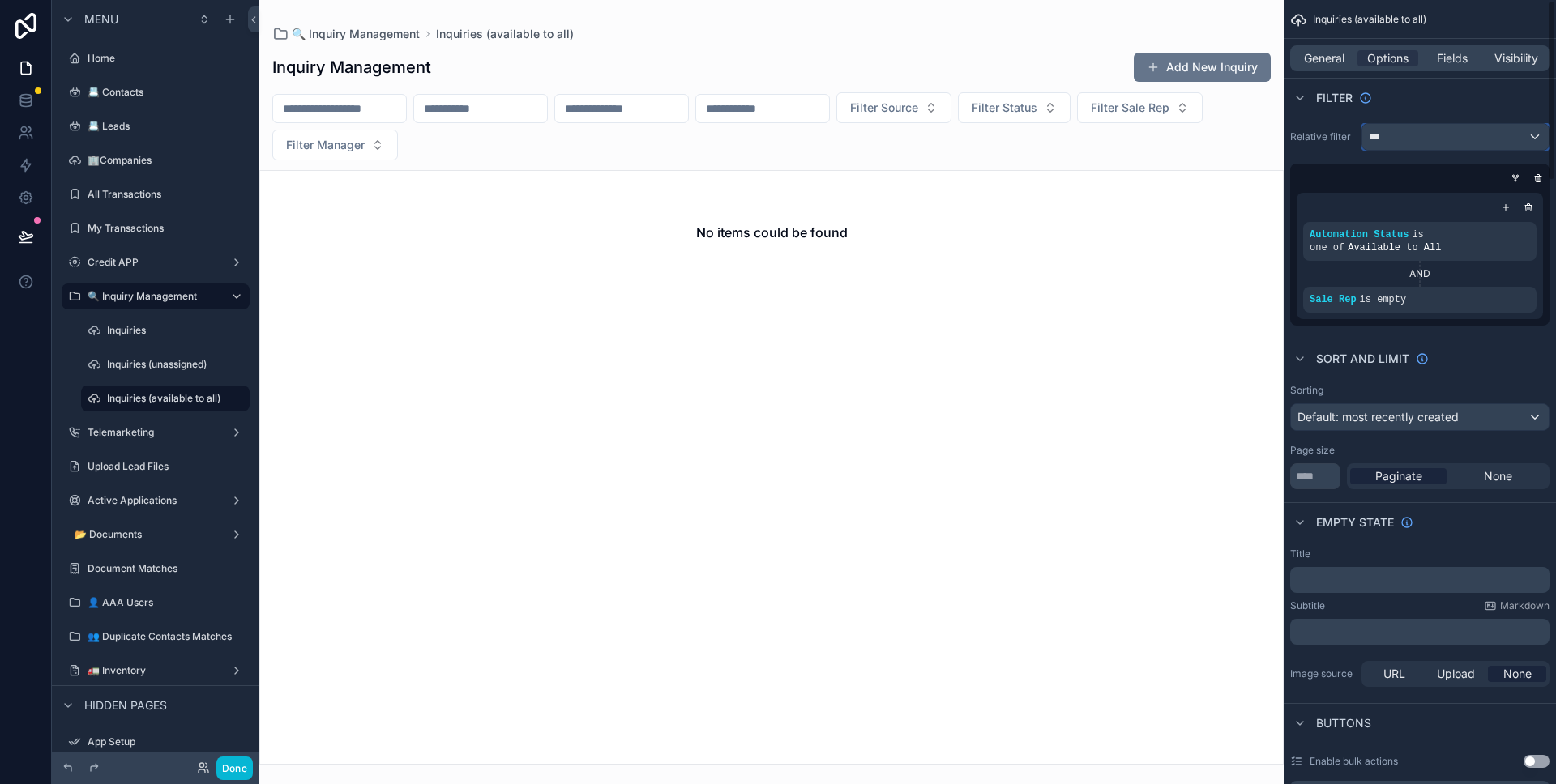
click at [1399, 129] on div "***" at bounding box center [1455, 137] width 186 height 26
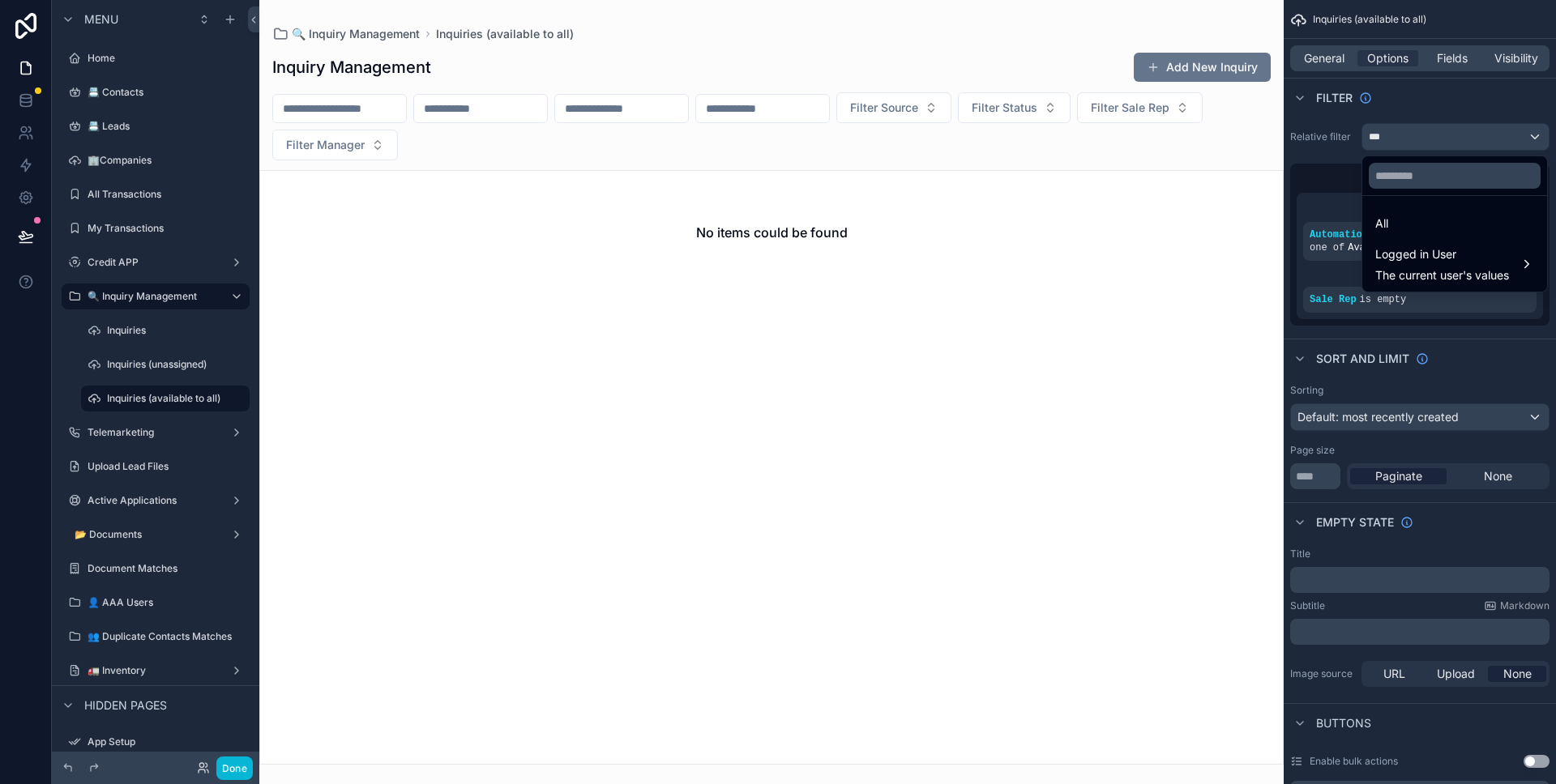
click at [1399, 129] on div "scrollable content" at bounding box center [778, 392] width 1556 height 784
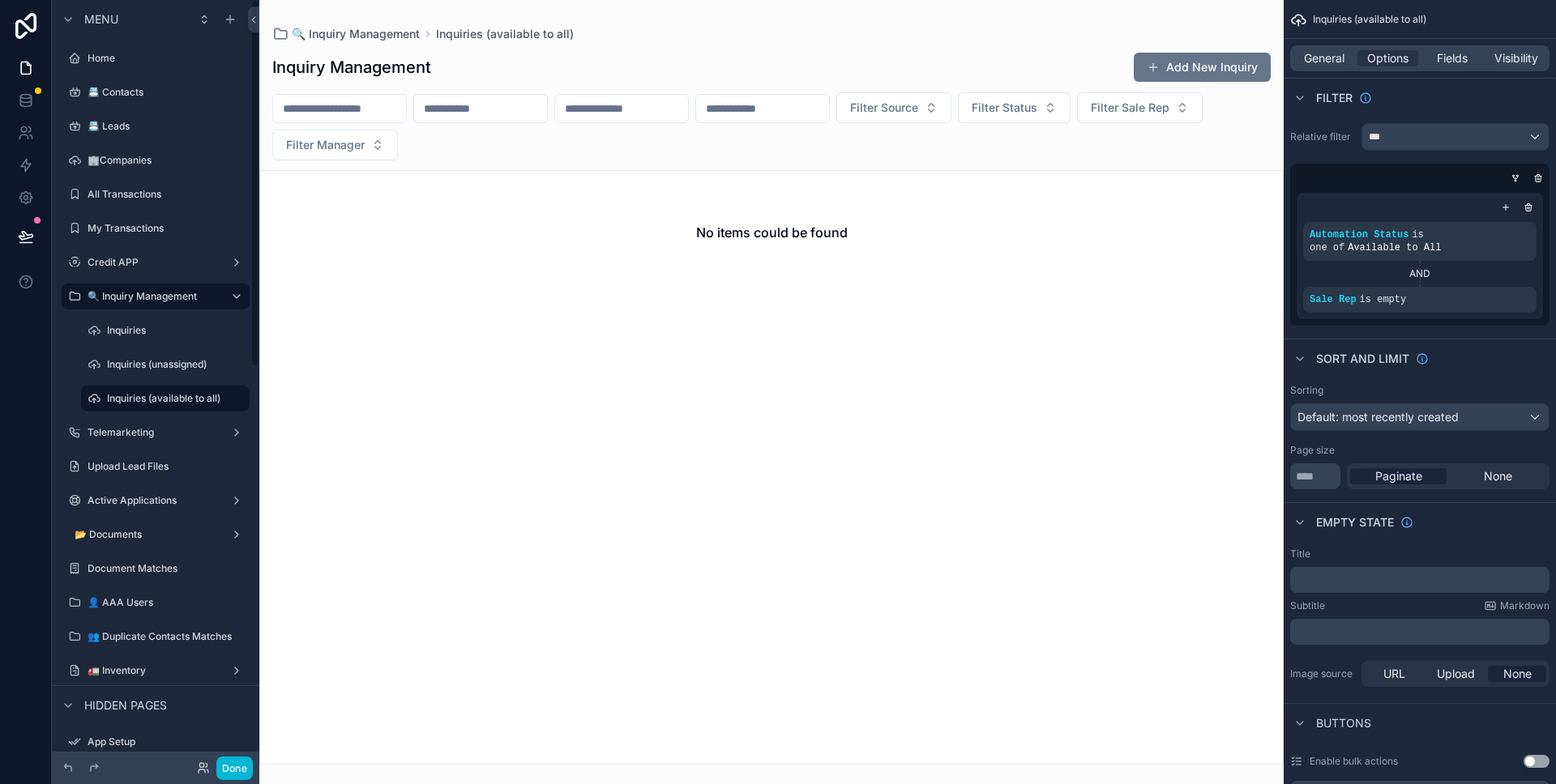
click at [432, 146] on div "scrollable content" at bounding box center [772, 392] width 1024 height 784
click at [365, 146] on span "Filter Manager" at bounding box center [325, 145] width 78 height 17
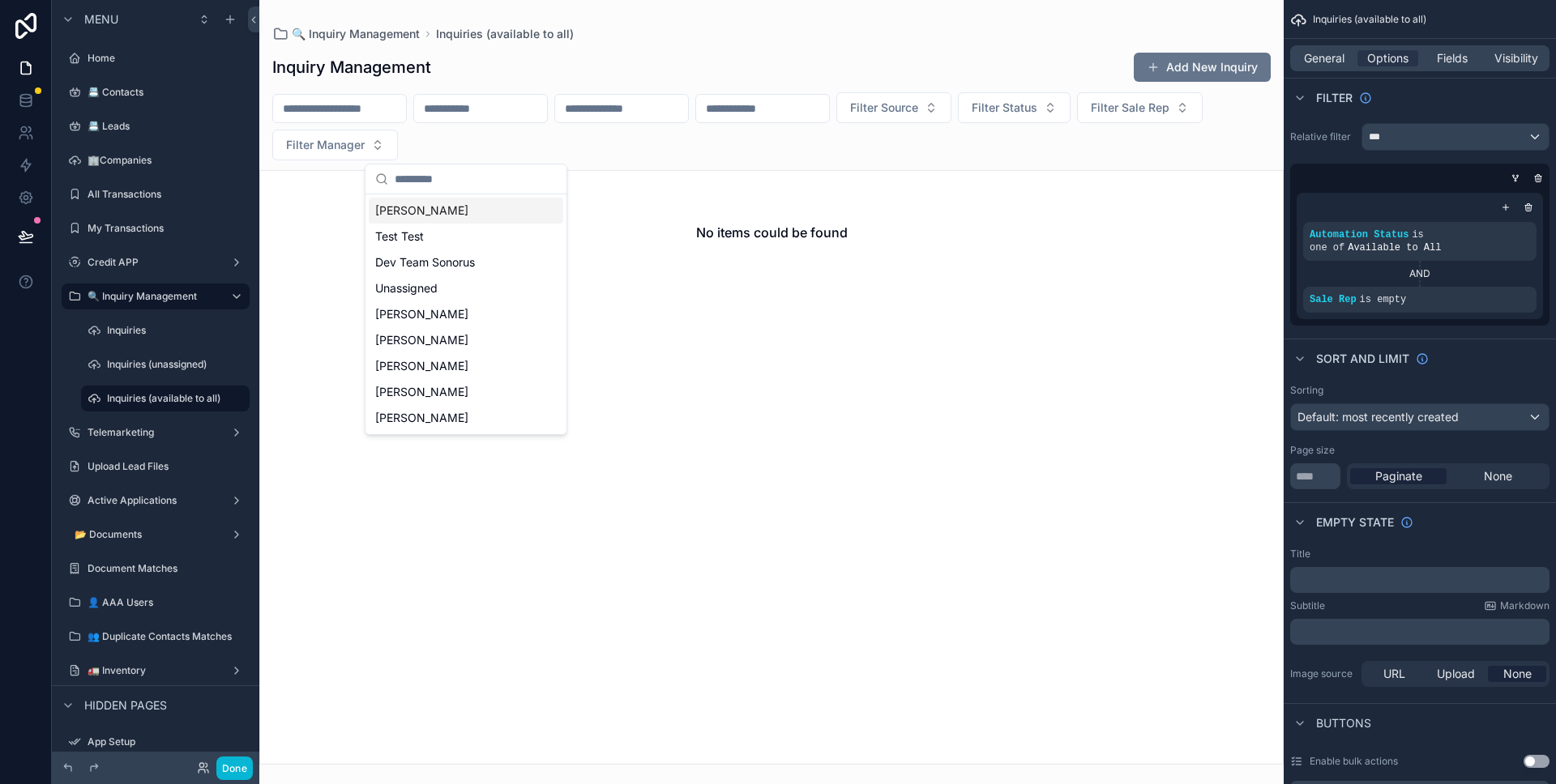
click at [365, 146] on span "Filter Manager" at bounding box center [325, 145] width 78 height 17
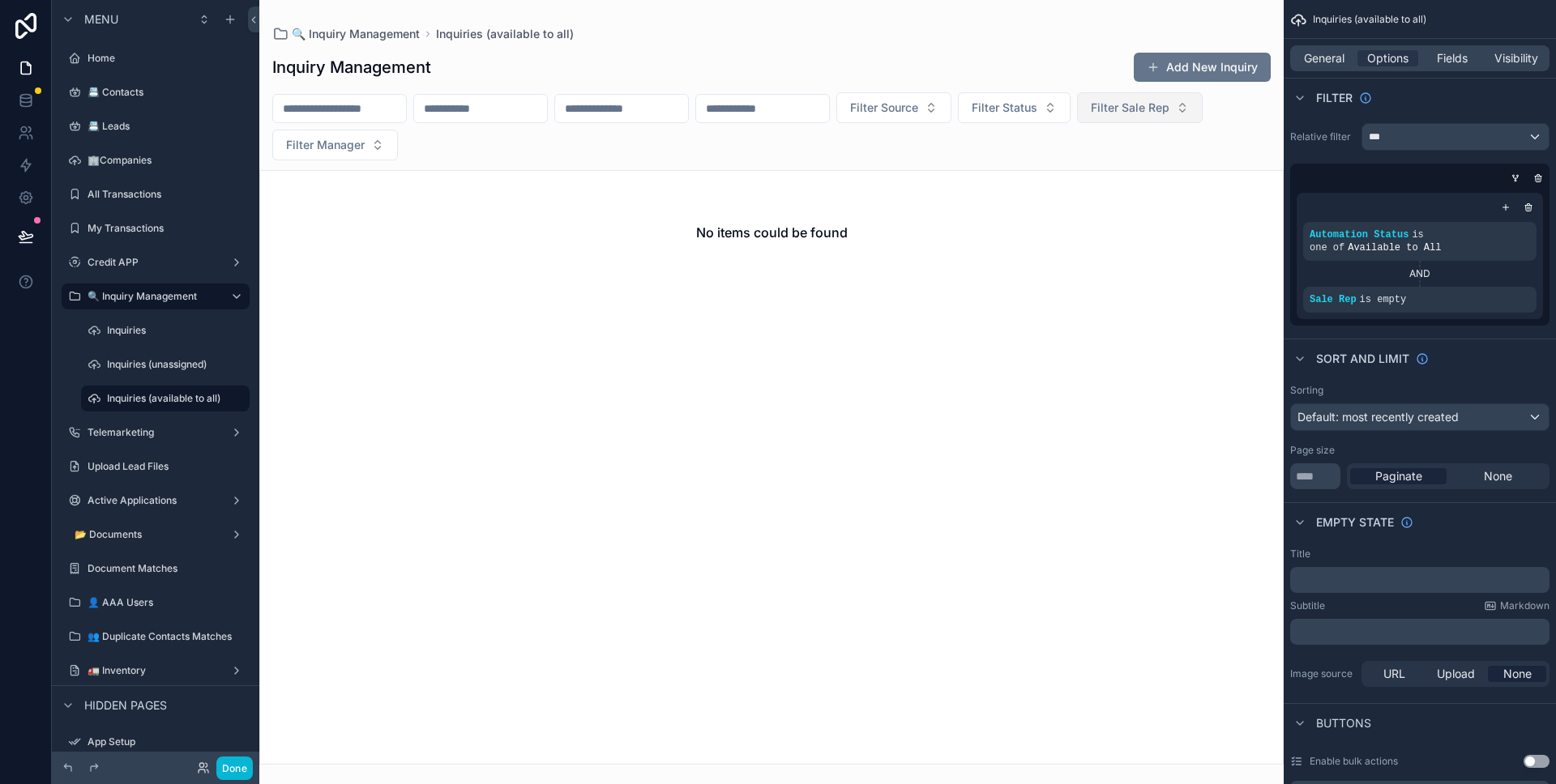
click at [1077, 123] on button "Filter Sale Rep" at bounding box center [1140, 107] width 125 height 30
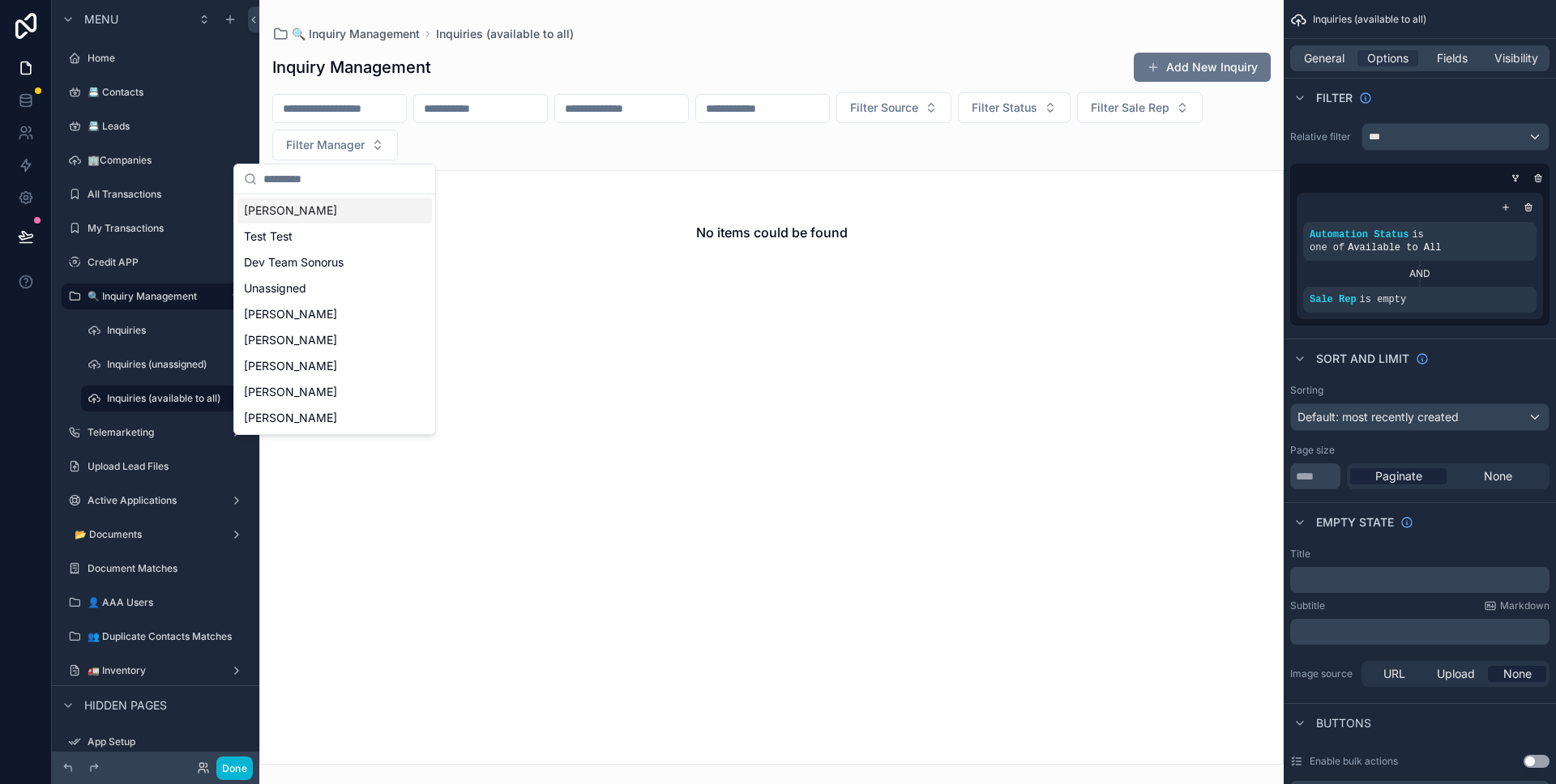
click at [377, 111] on input "scrollable content" at bounding box center [340, 109] width 133 height 23
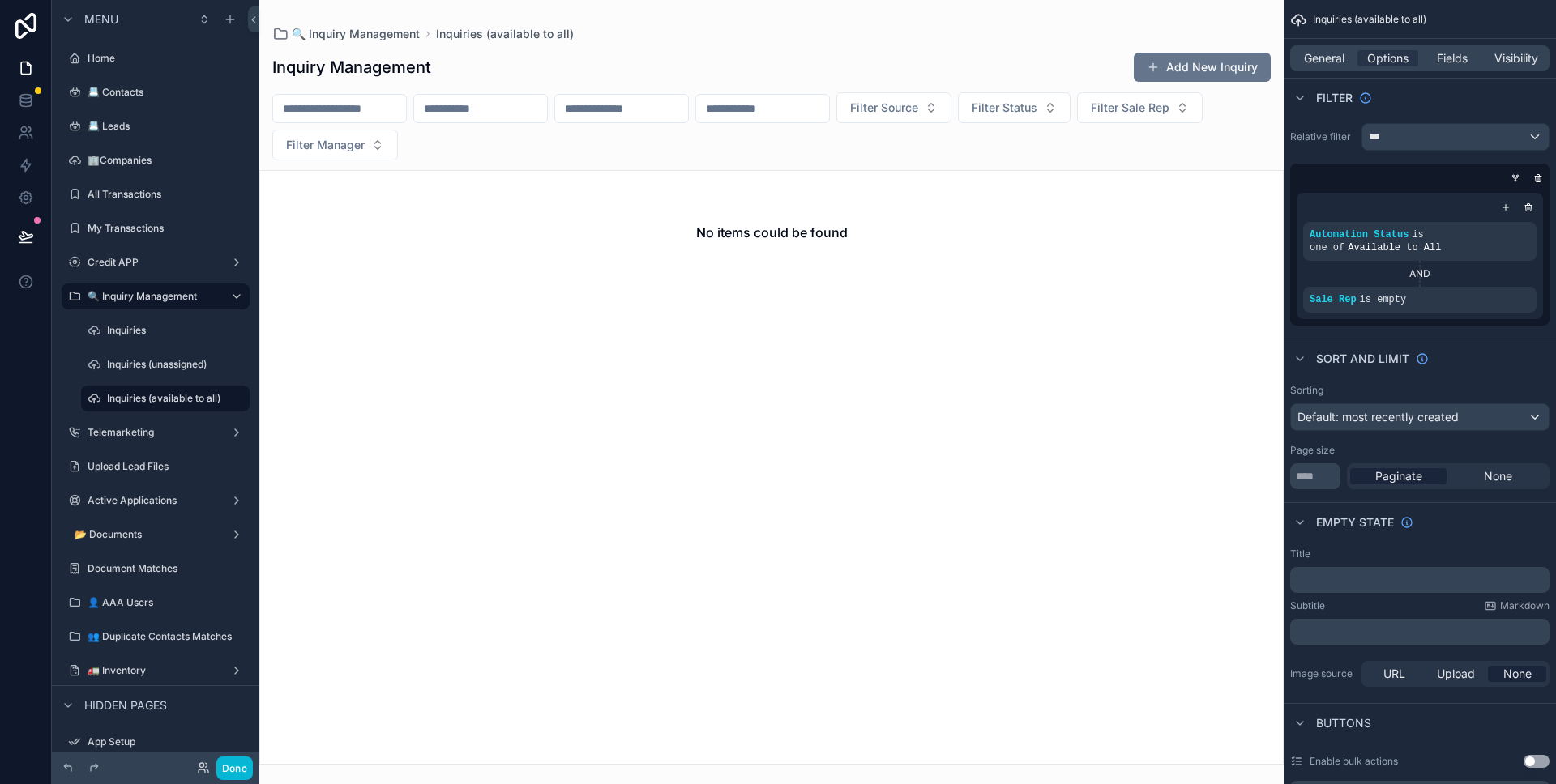
click at [524, 105] on input "scrollable content" at bounding box center [481, 109] width 133 height 23
click at [644, 103] on input "scrollable content" at bounding box center [621, 109] width 133 height 23
click at [928, 98] on button "Filter Source" at bounding box center [893, 107] width 115 height 30
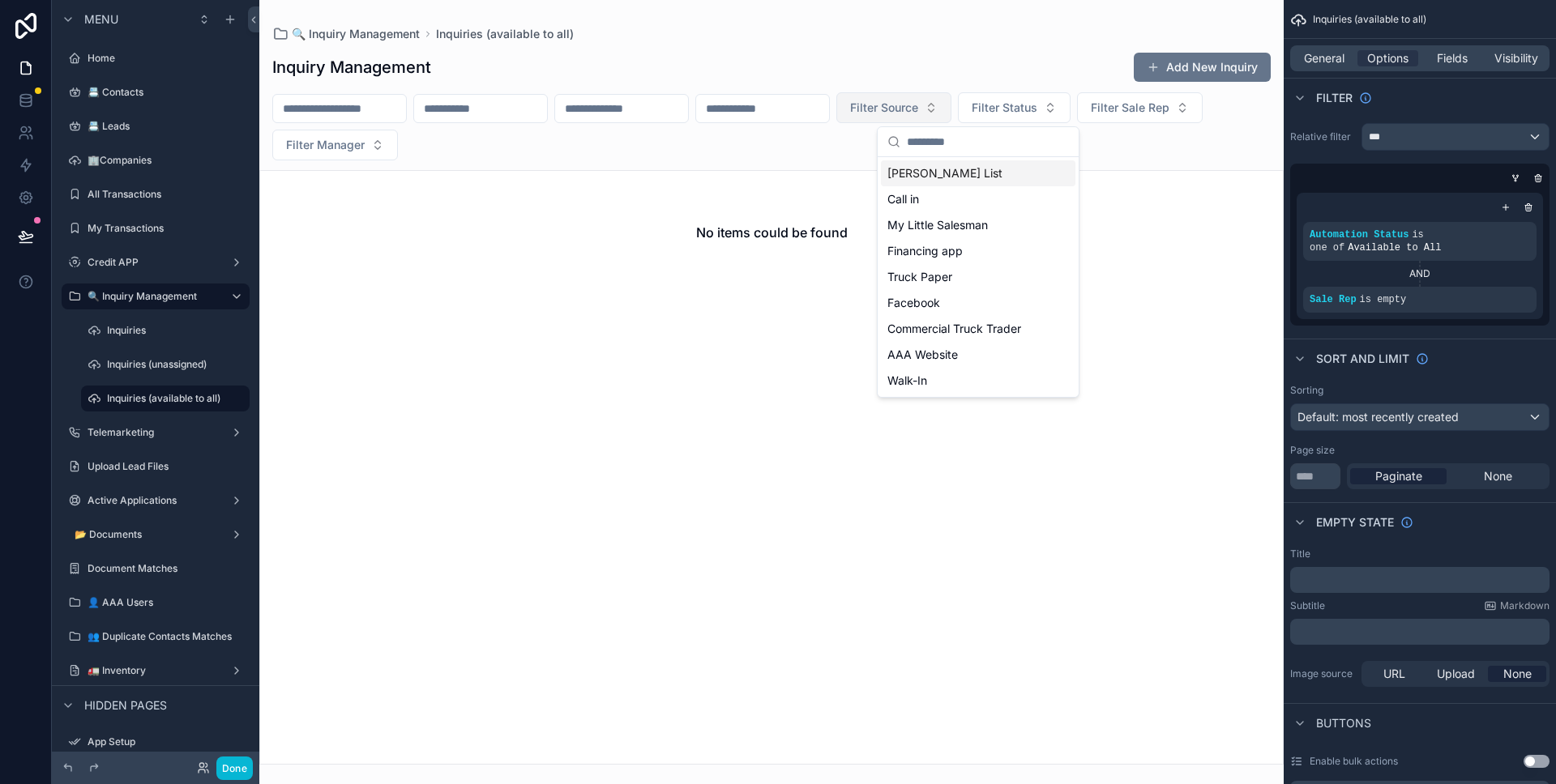
click at [928, 98] on button "Filter Source" at bounding box center [893, 107] width 115 height 30
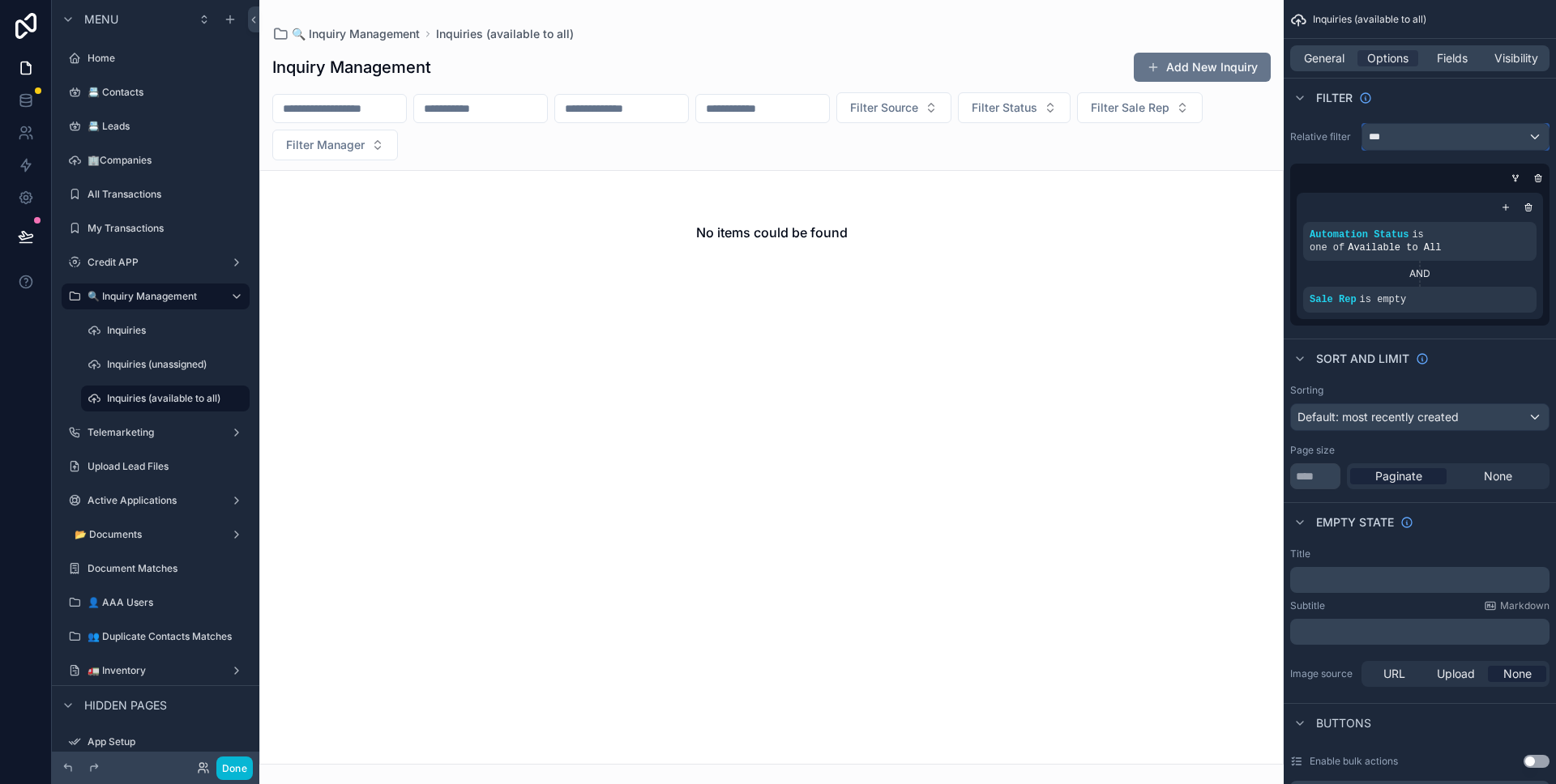
click at [1413, 125] on div "***" at bounding box center [1455, 137] width 186 height 26
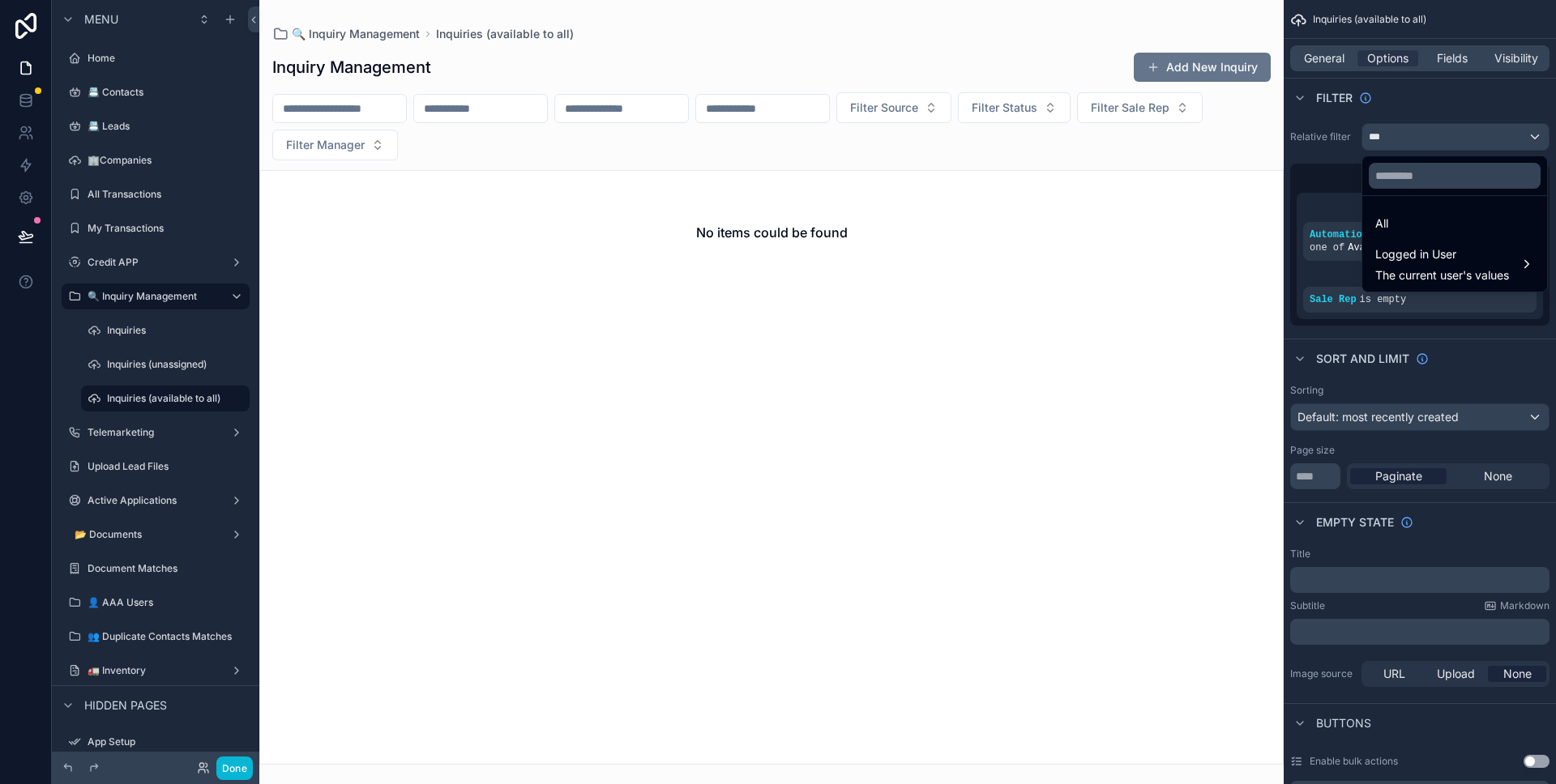
click at [1414, 133] on div "scrollable content" at bounding box center [778, 392] width 1556 height 784
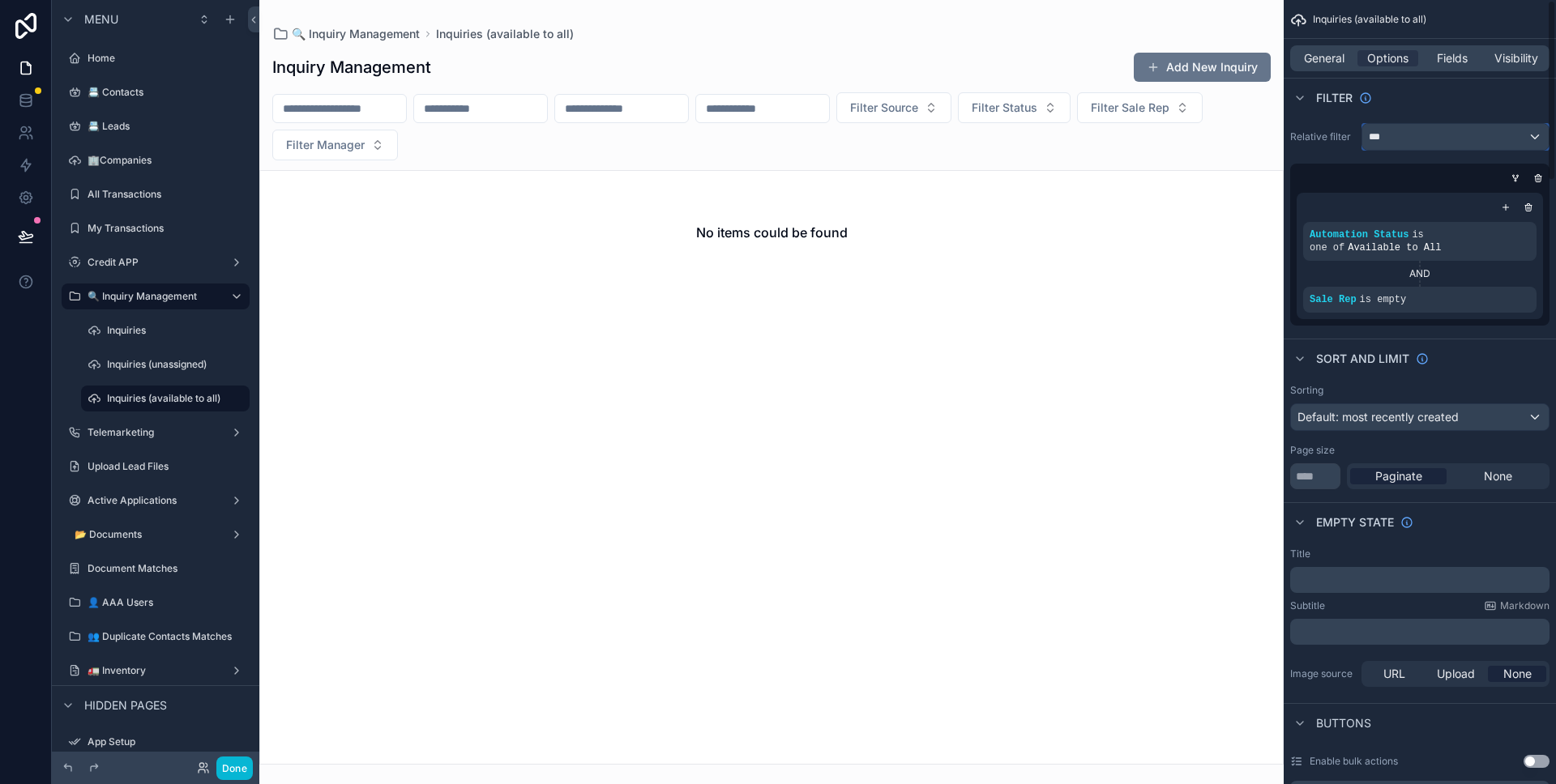
click at [1414, 133] on div "***" at bounding box center [1455, 137] width 186 height 26
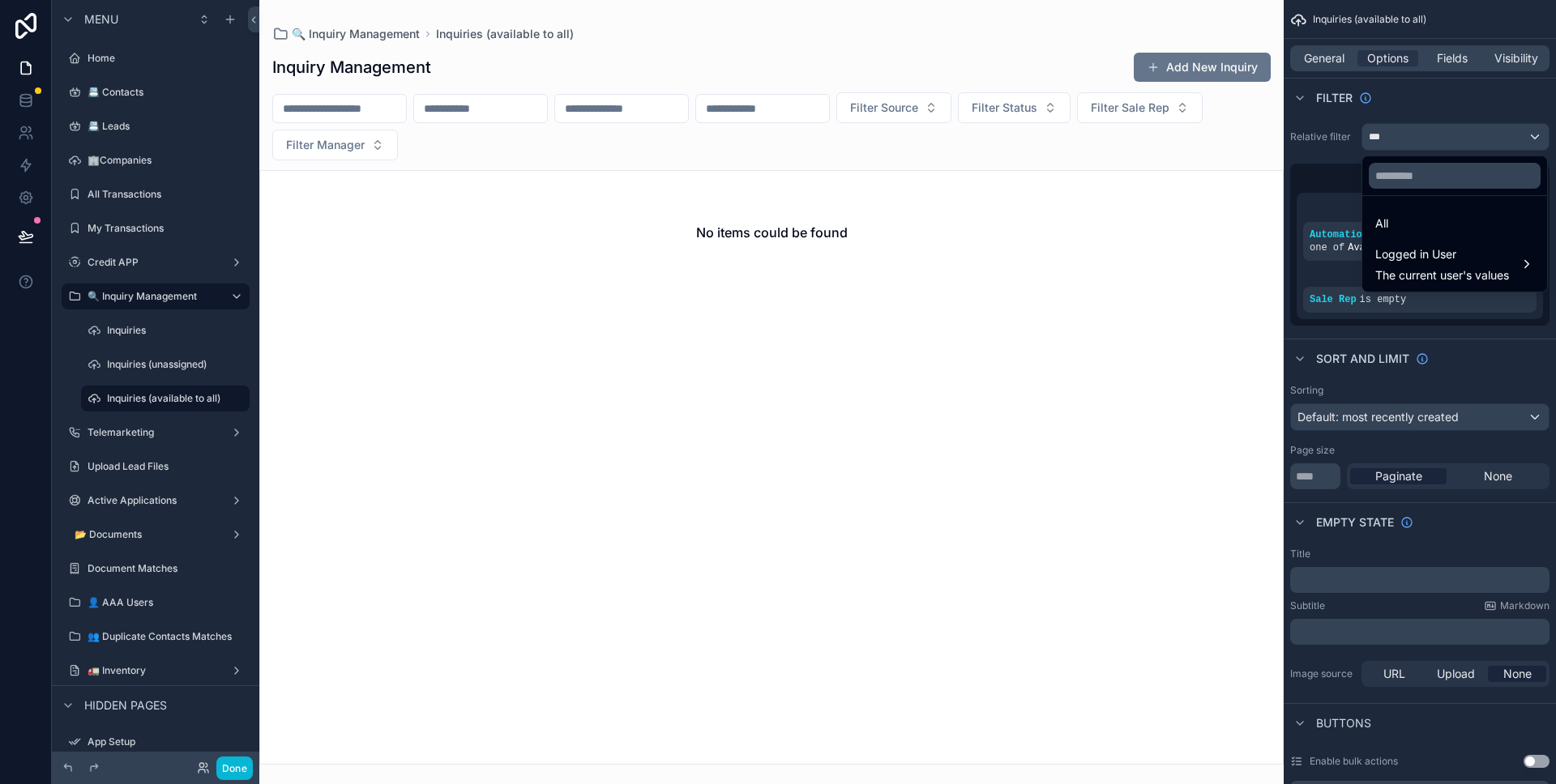
click at [1414, 133] on div "scrollable content" at bounding box center [778, 392] width 1556 height 784
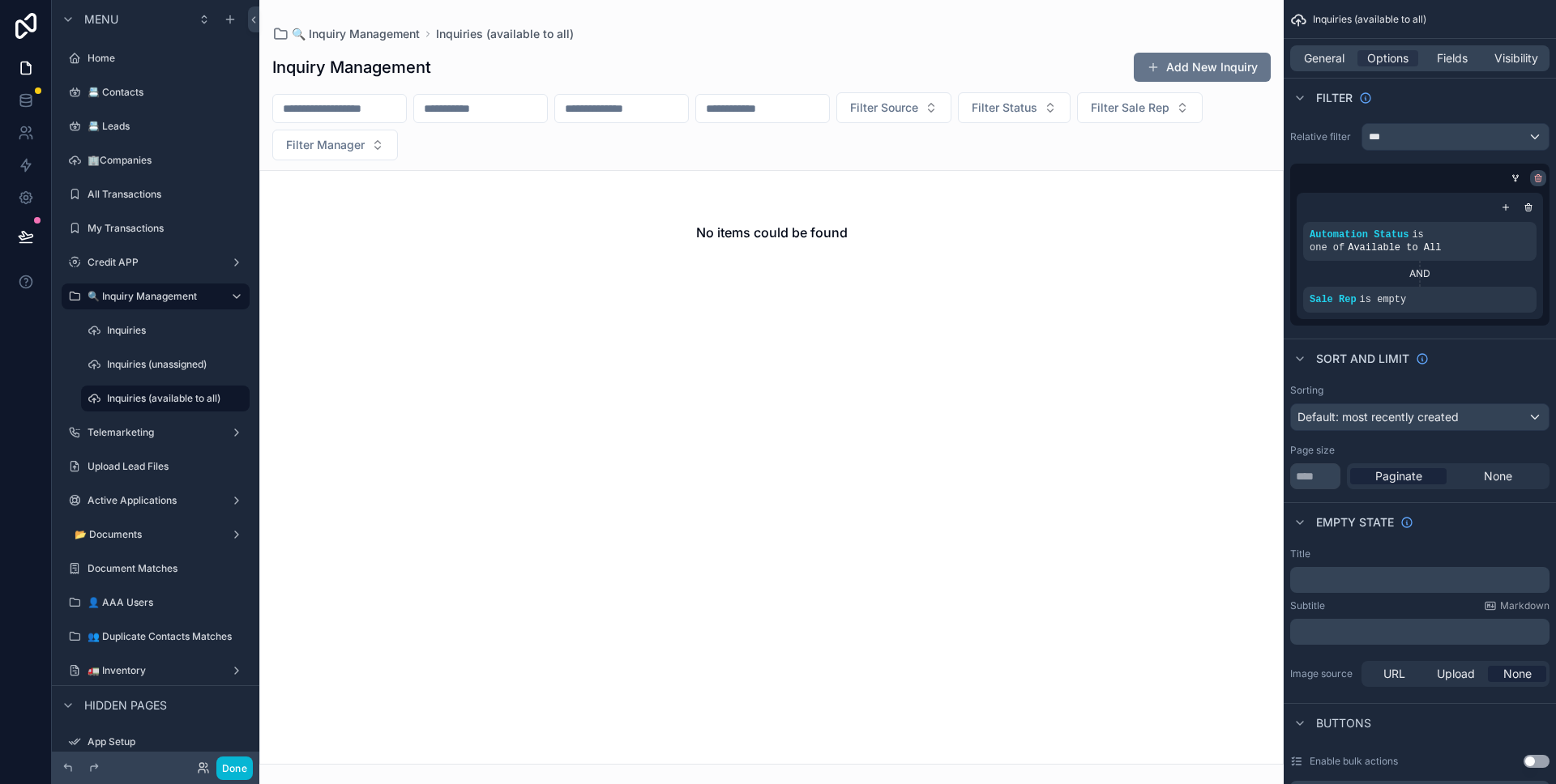
click at [1534, 184] on div "scrollable content" at bounding box center [1539, 179] width 17 height 17
click at [1529, 206] on icon "scrollable content" at bounding box center [1528, 207] width 10 height 10
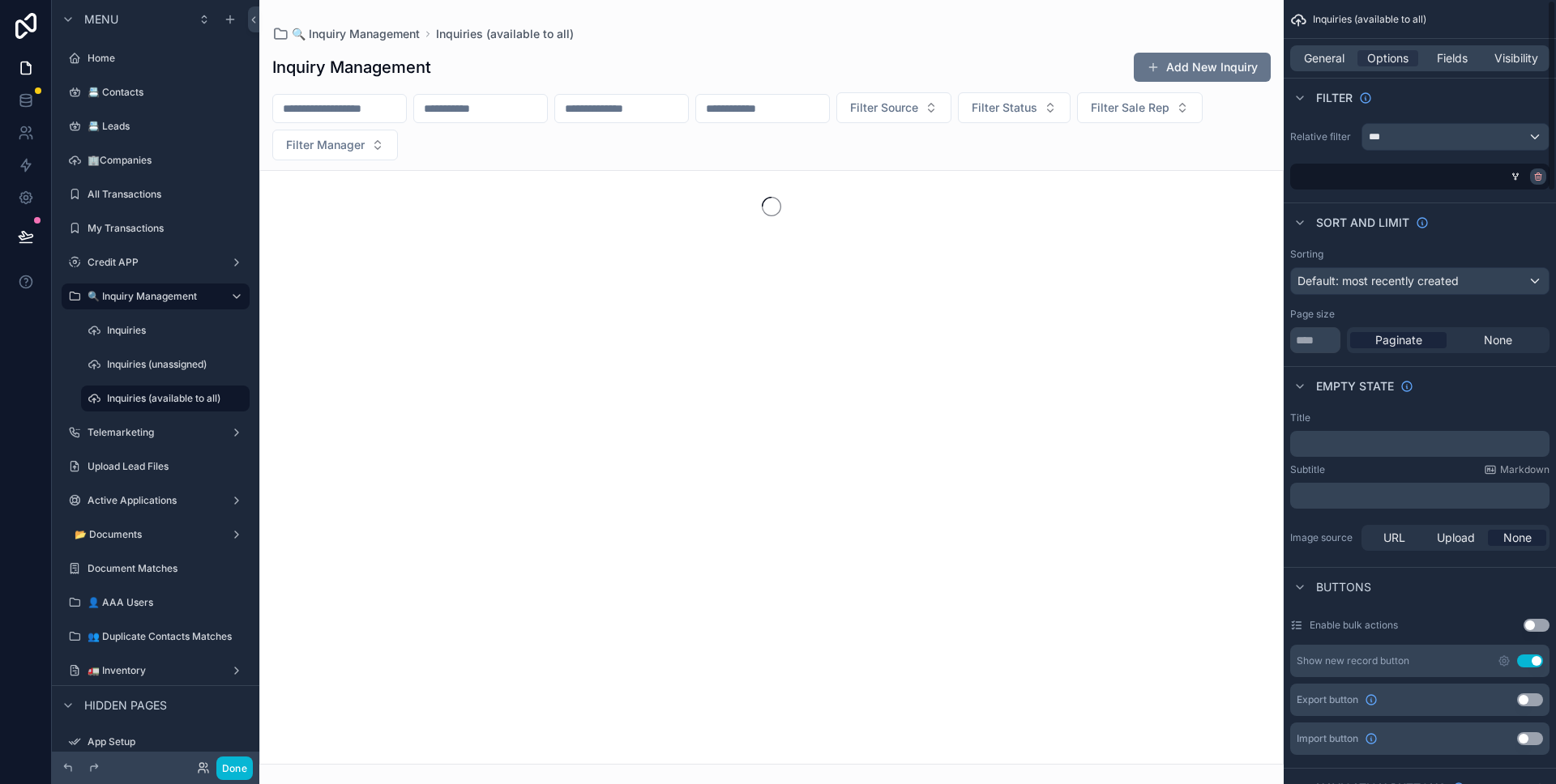
click at [1538, 180] on icon "scrollable content" at bounding box center [1538, 177] width 10 height 10
click at [1510, 144] on div "***" at bounding box center [1455, 137] width 186 height 26
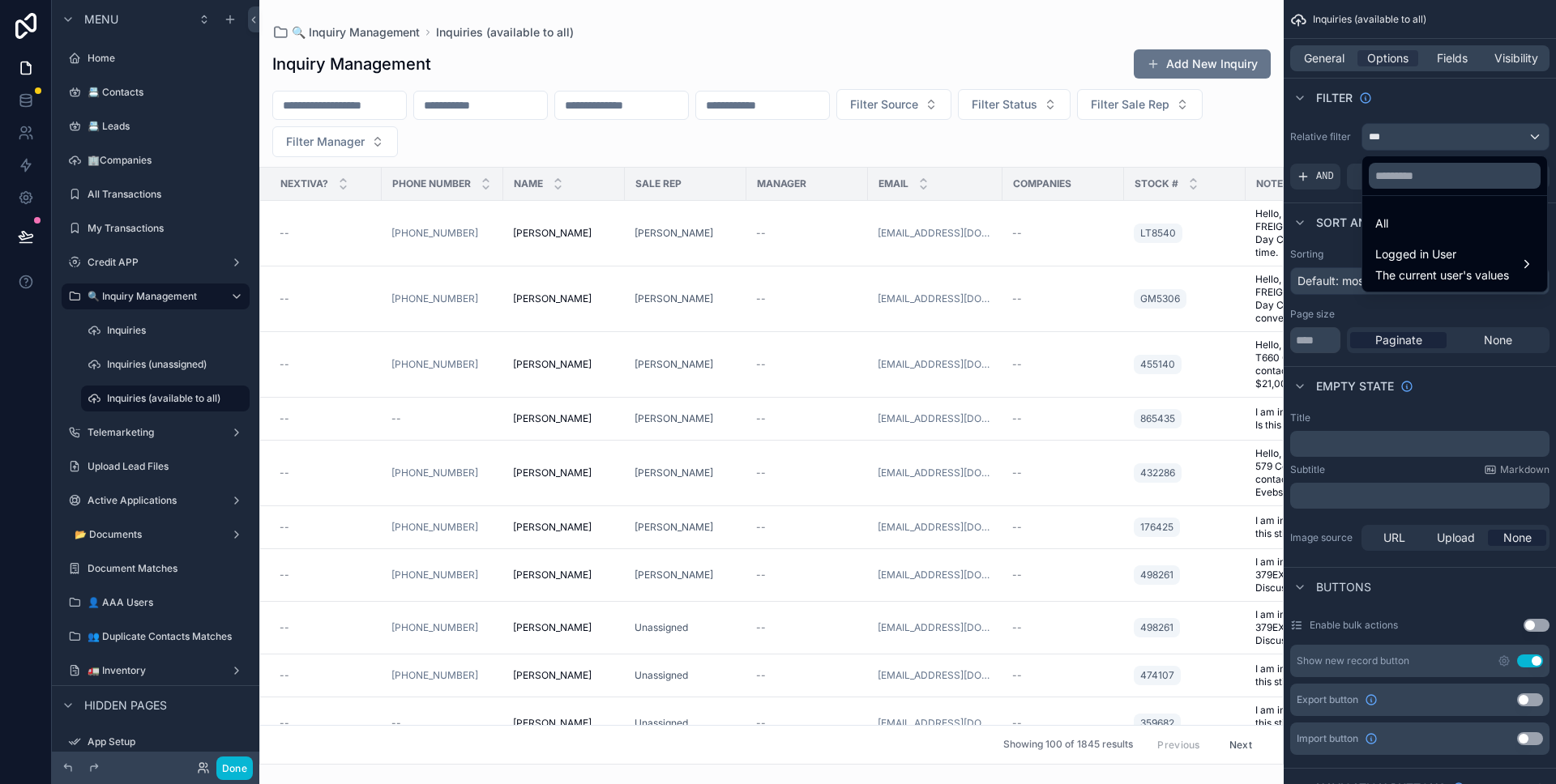
click at [1507, 141] on div "scrollable content" at bounding box center [778, 392] width 1556 height 784
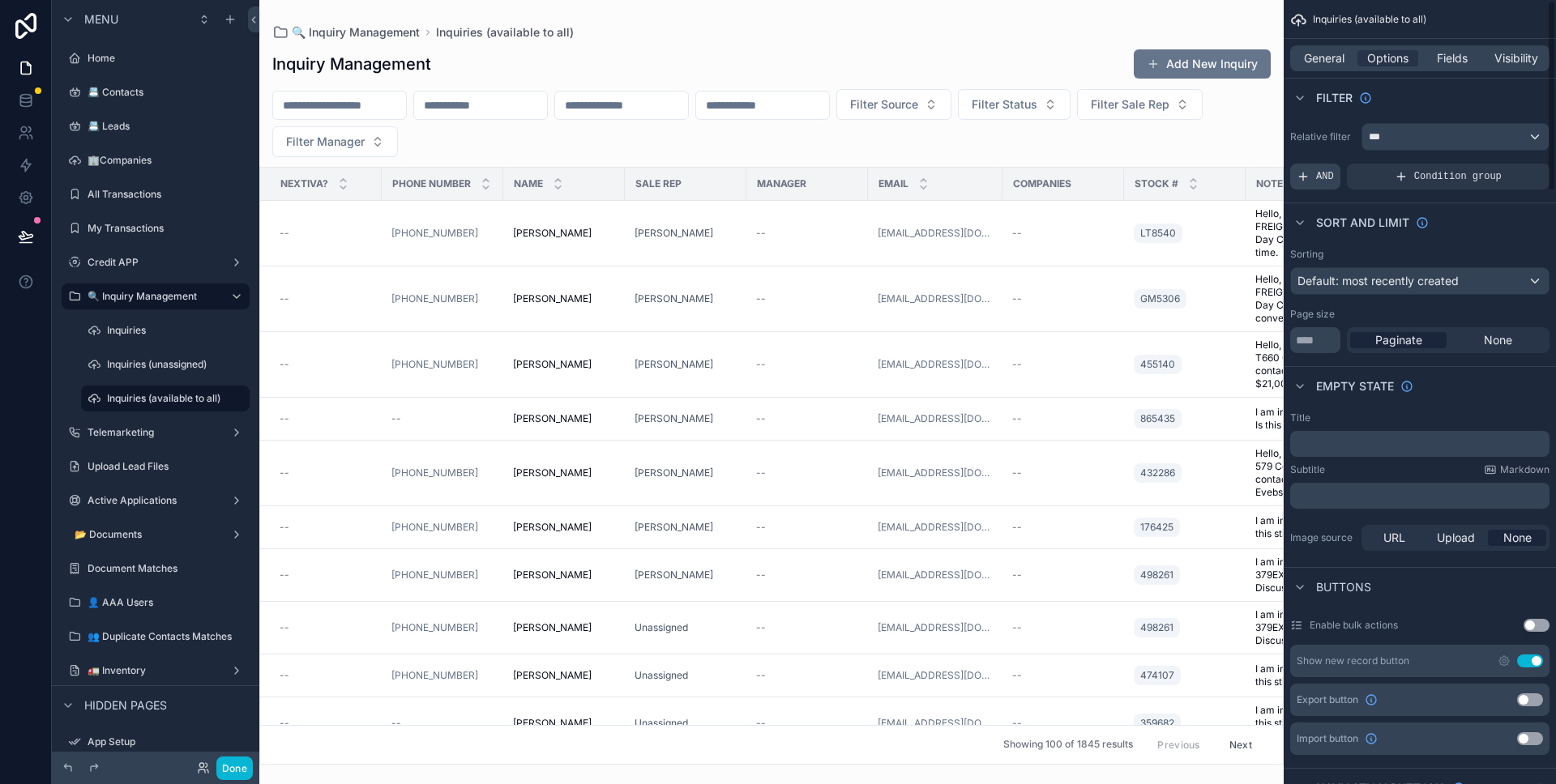
click at [1327, 172] on span "AND" at bounding box center [1324, 177] width 17 height 13
click at [1504, 166] on icon "scrollable content" at bounding box center [1509, 165] width 10 height 10
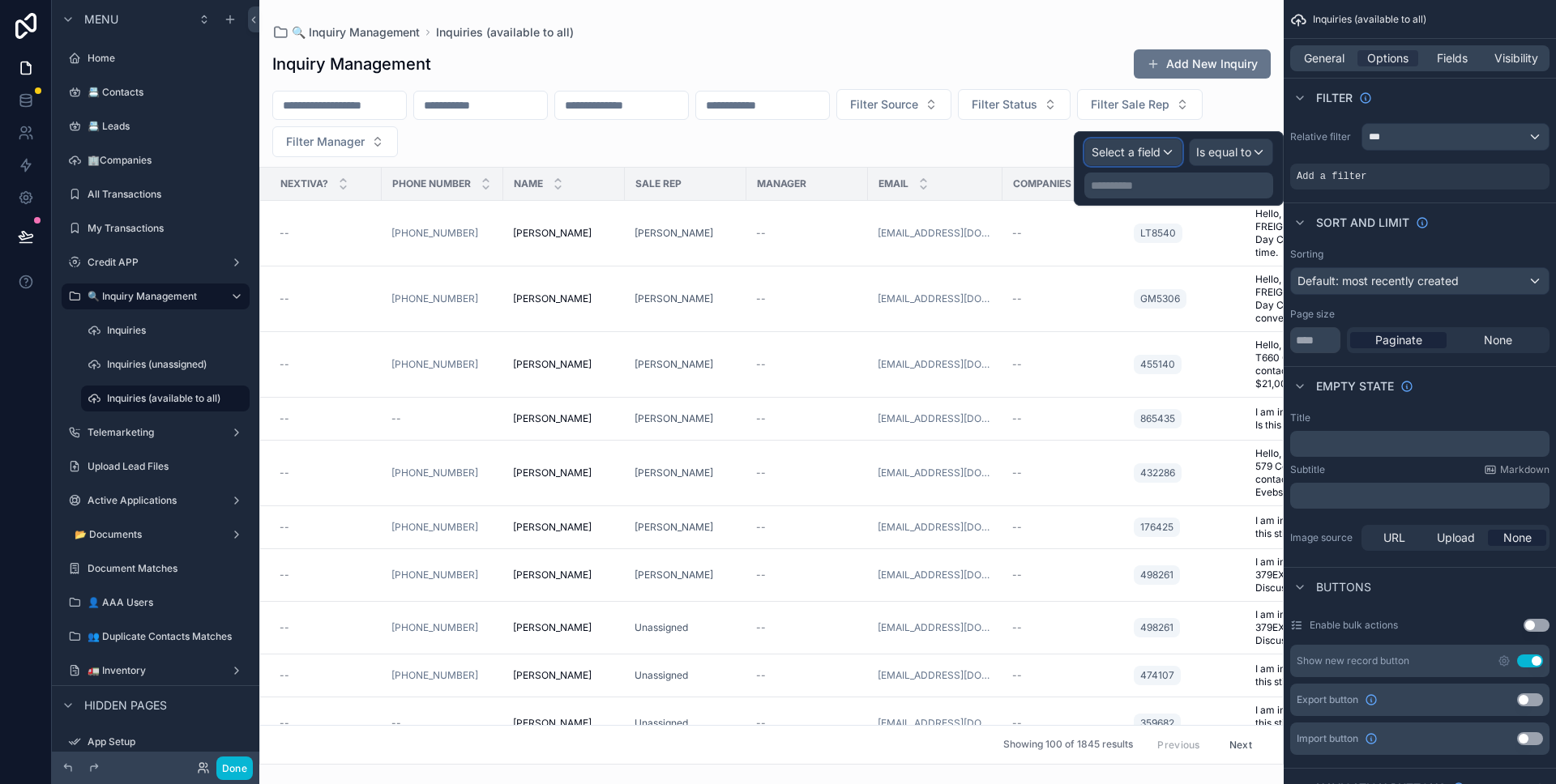
click at [1161, 156] on div "Select a field" at bounding box center [1132, 152] width 97 height 26
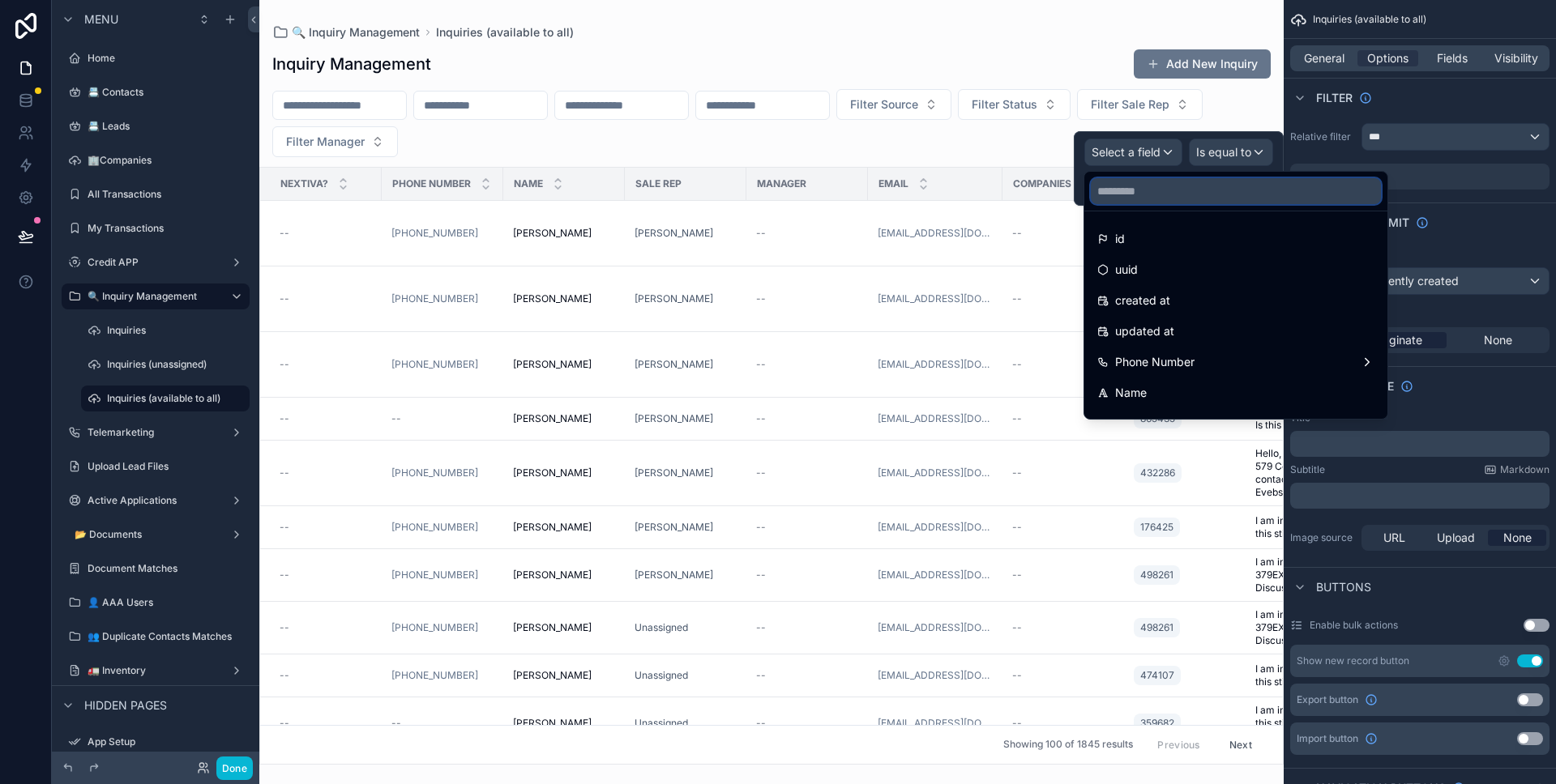
click at [1182, 190] on input "text" at bounding box center [1236, 191] width 290 height 26
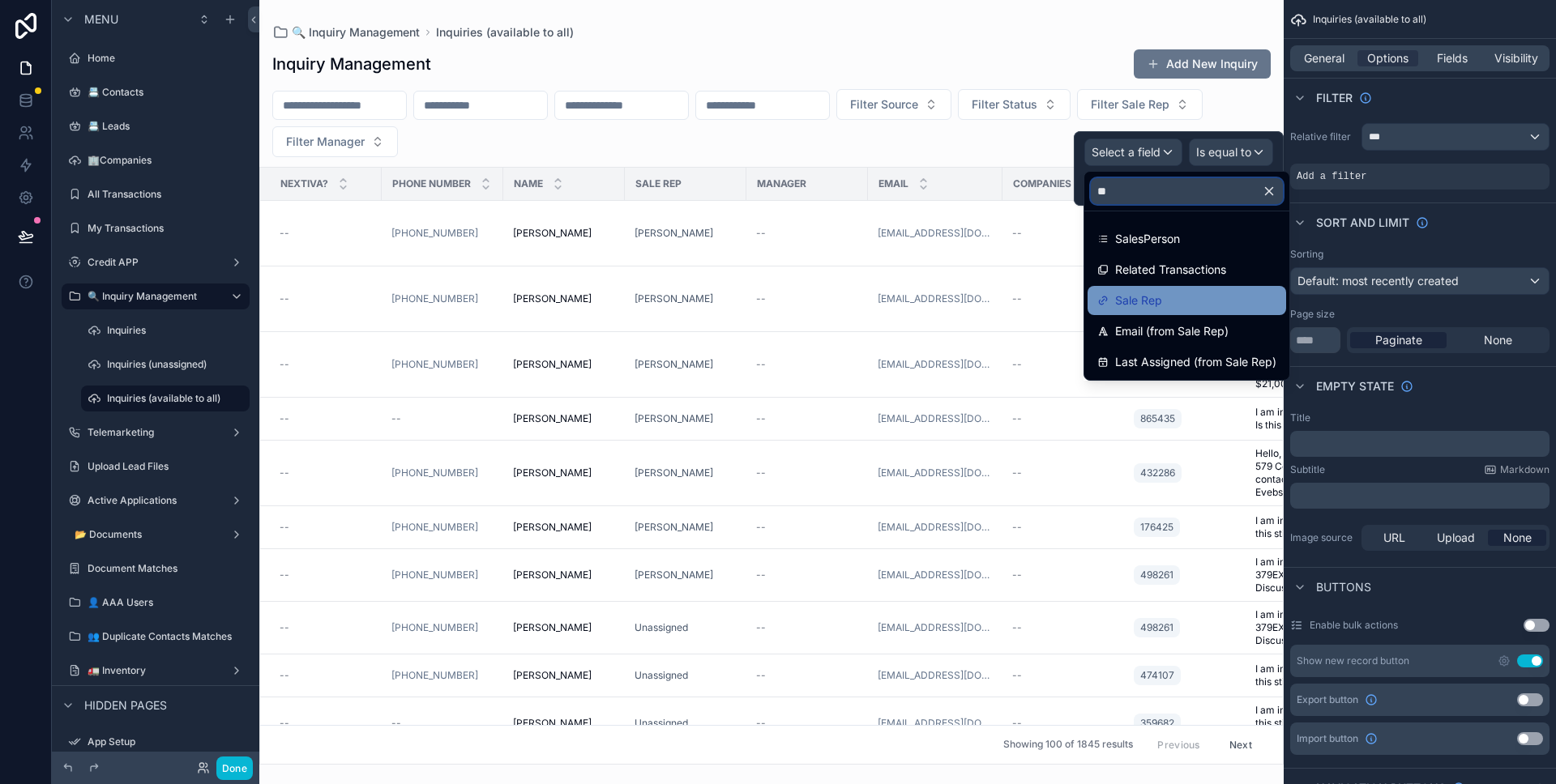
type input "**"
click at [1186, 287] on div "Sale Rep" at bounding box center [1187, 301] width 199 height 29
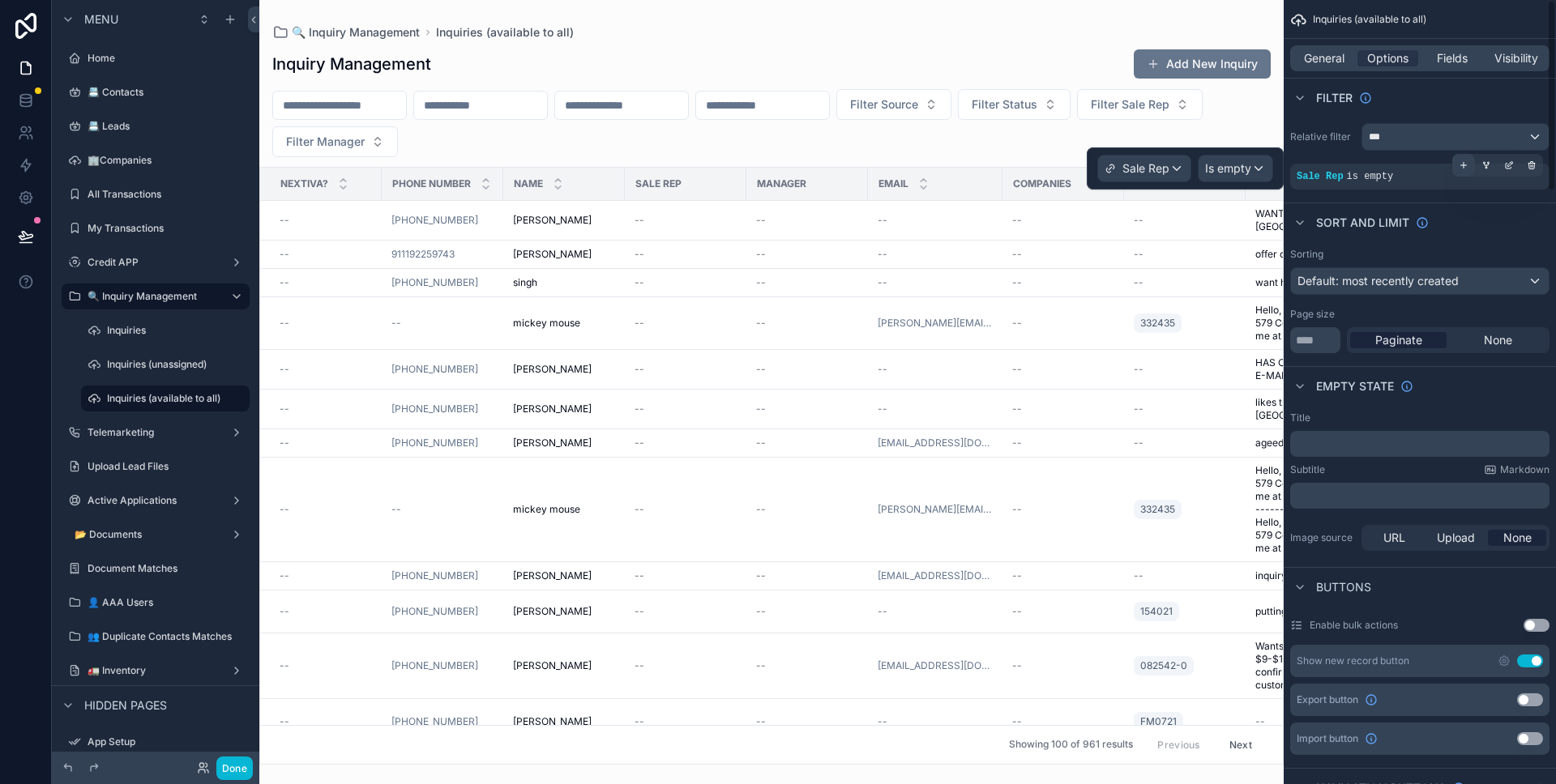
click at [1464, 170] on div "scrollable content" at bounding box center [1463, 165] width 23 height 23
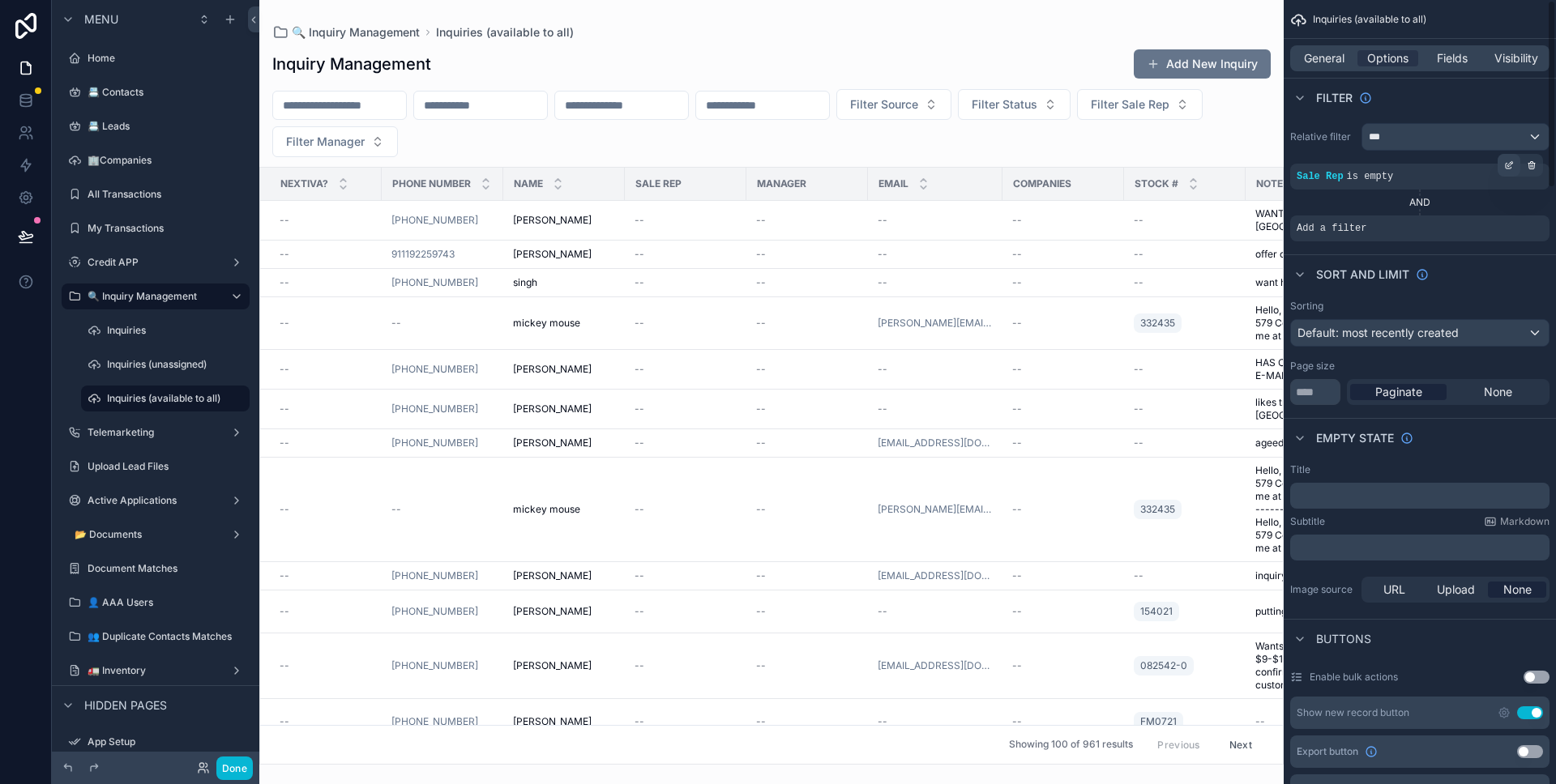
click at [1509, 169] on icon "scrollable content" at bounding box center [1509, 165] width 10 height 10
click at [1193, 169] on div "Sale Rep Is empty" at bounding box center [1185, 168] width 176 height 28
click at [1187, 172] on div "Sale Rep" at bounding box center [1144, 168] width 92 height 26
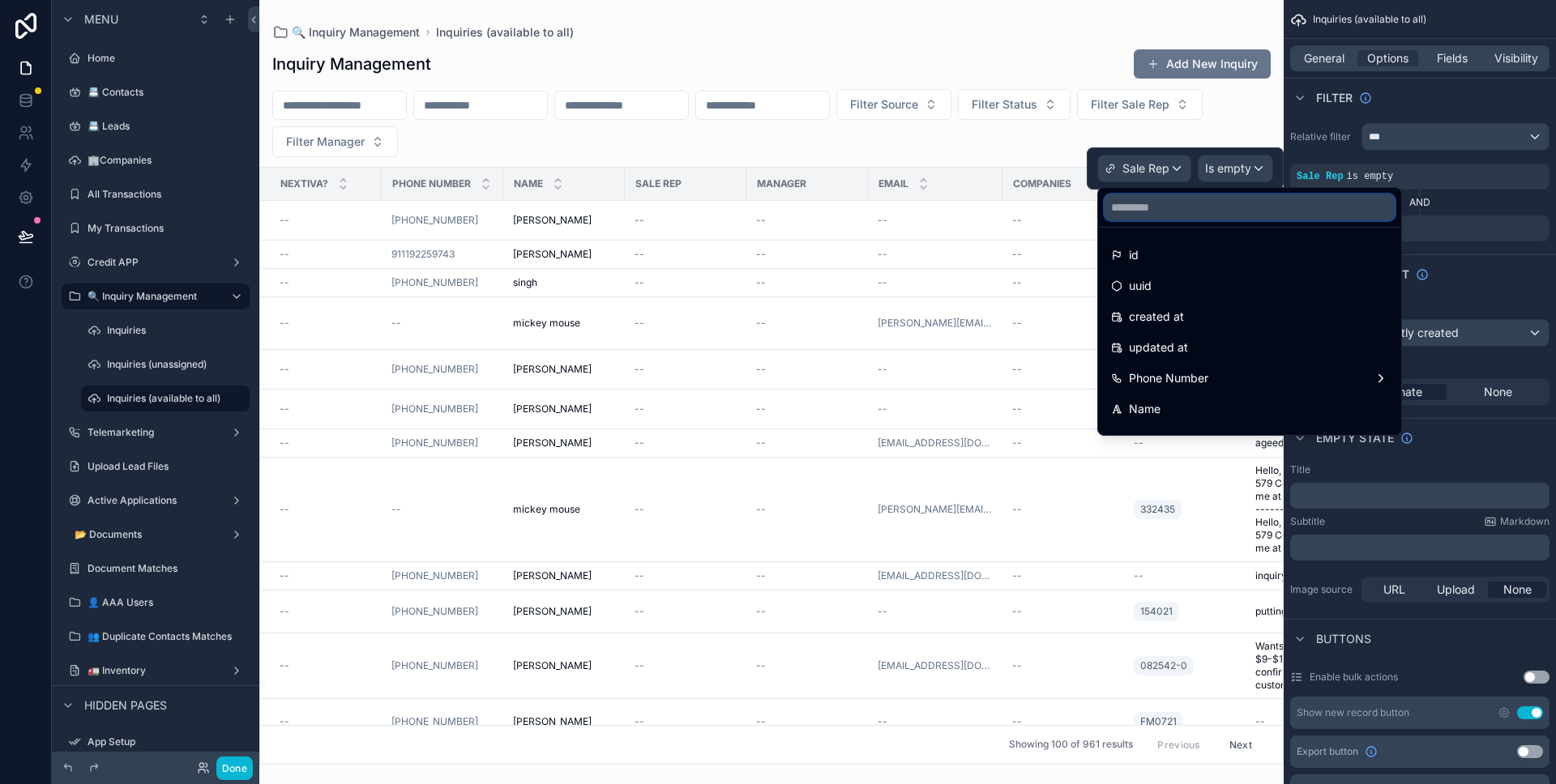
click at [1179, 202] on input "text" at bounding box center [1249, 207] width 290 height 26
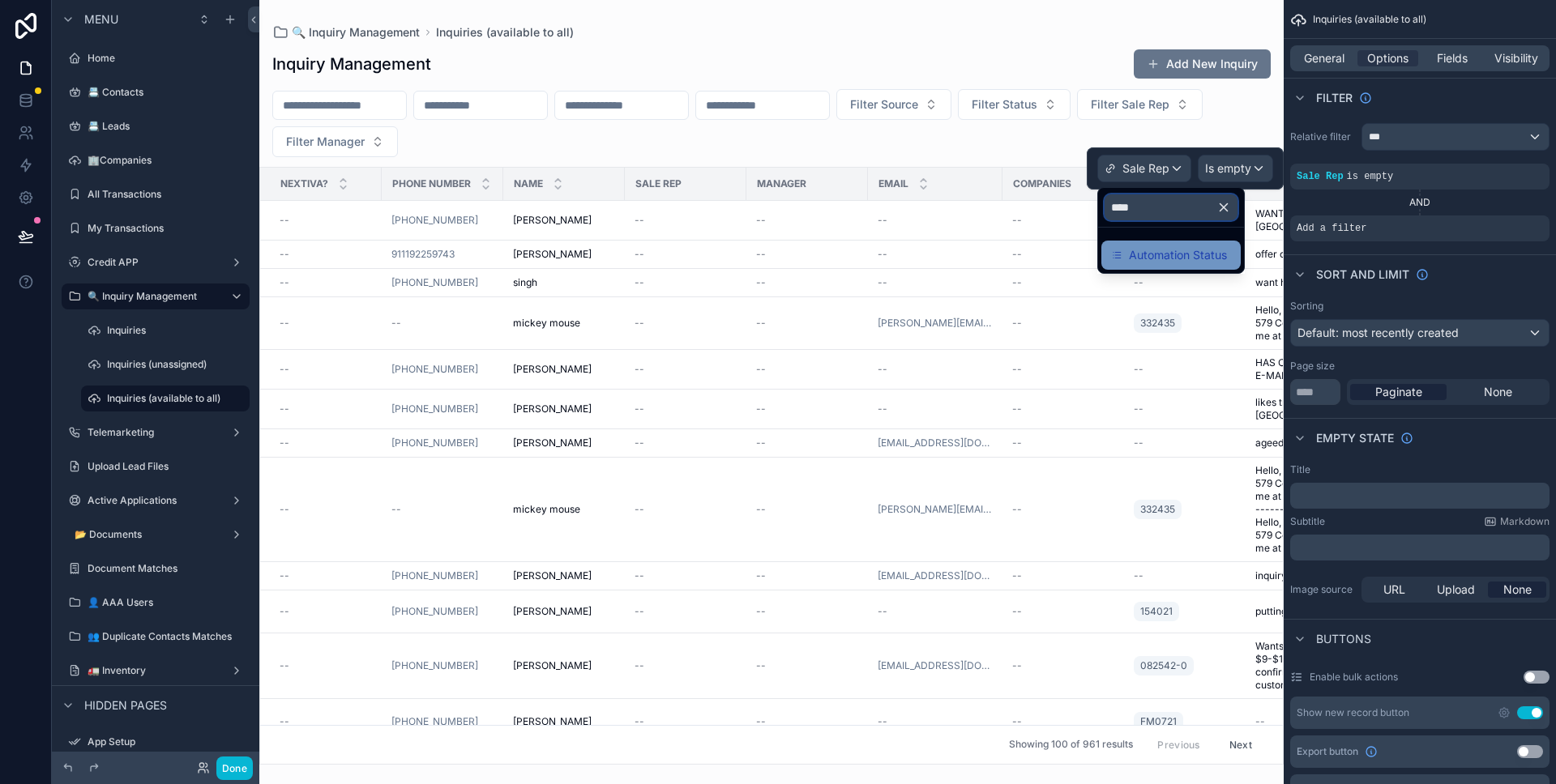
type input "****"
click at [1190, 246] on span "Automation Status" at bounding box center [1178, 255] width 98 height 19
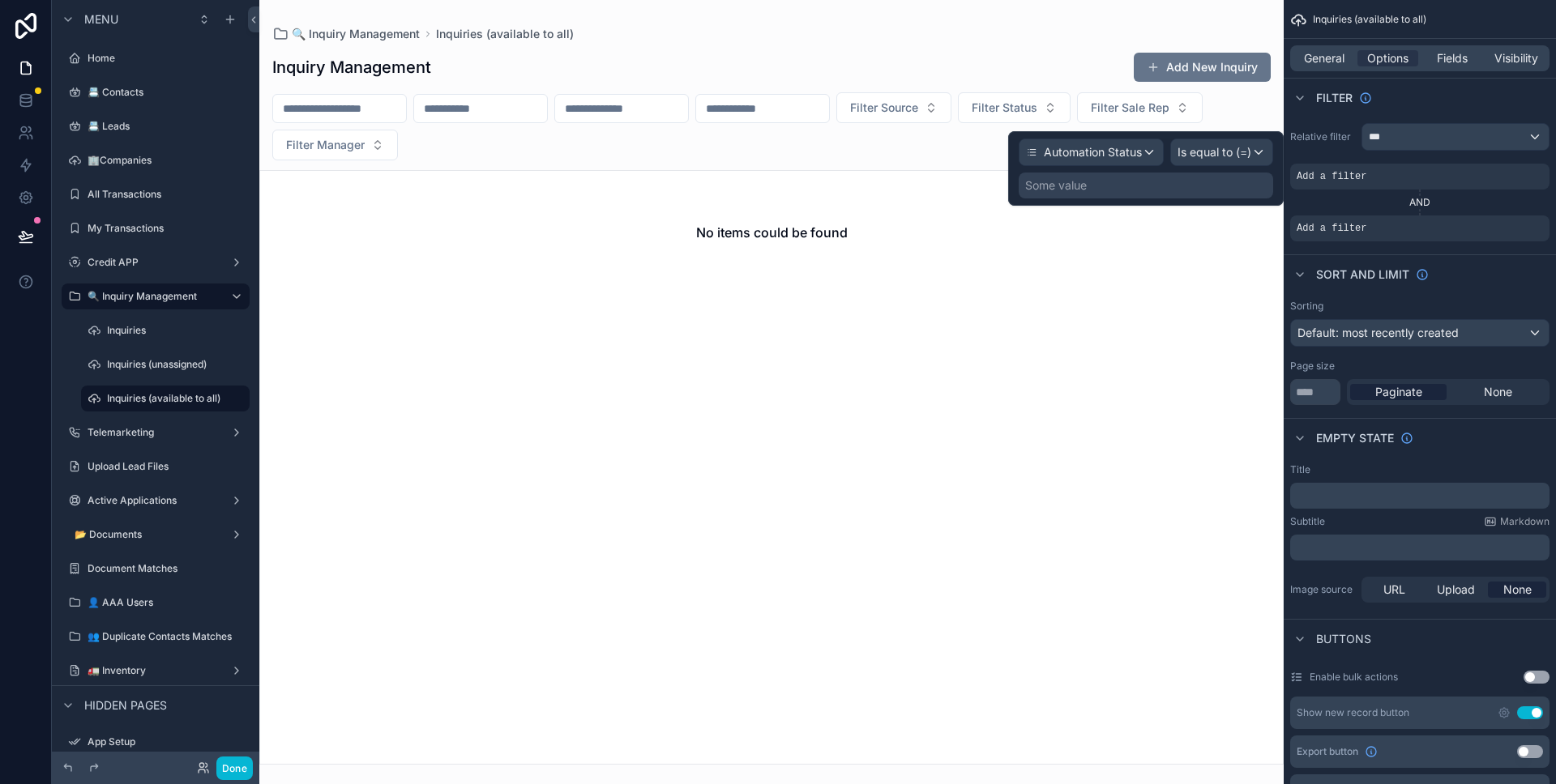
click at [1212, 190] on div "Some value" at bounding box center [1145, 185] width 254 height 26
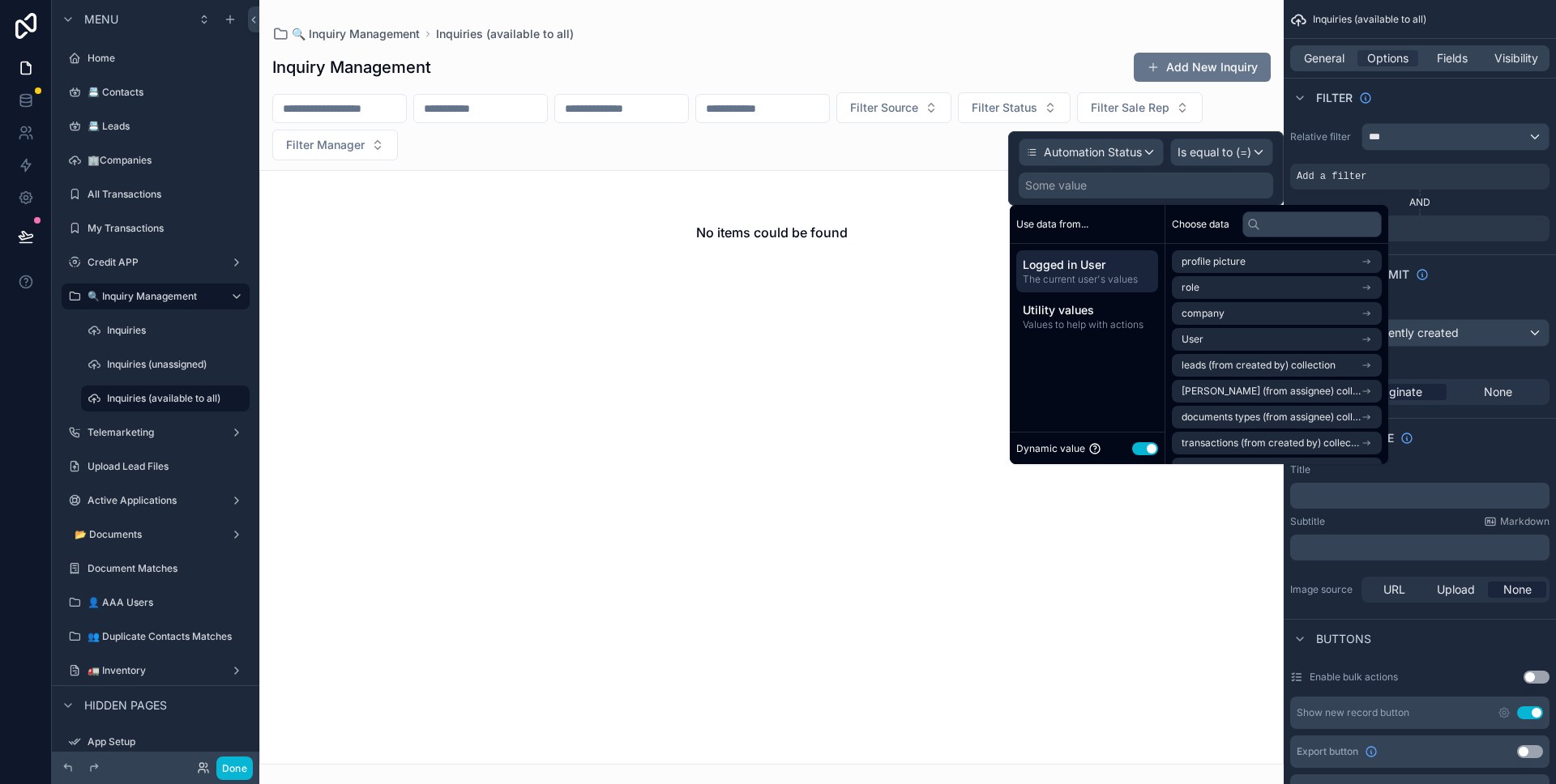
click at [1144, 454] on button "Use setting" at bounding box center [1145, 449] width 26 height 13
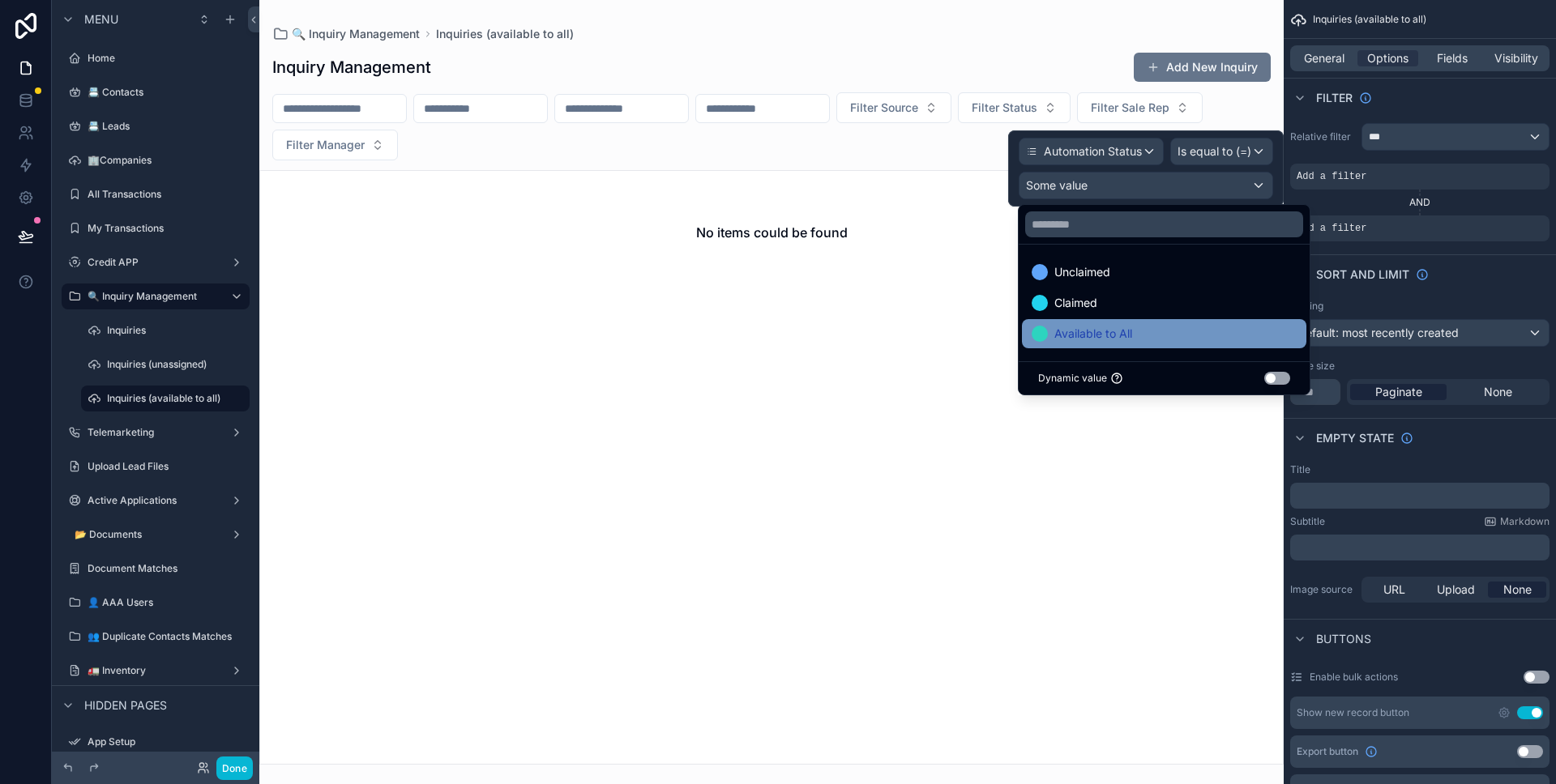
click at [1161, 333] on div "Available to All" at bounding box center [1164, 333] width 265 height 19
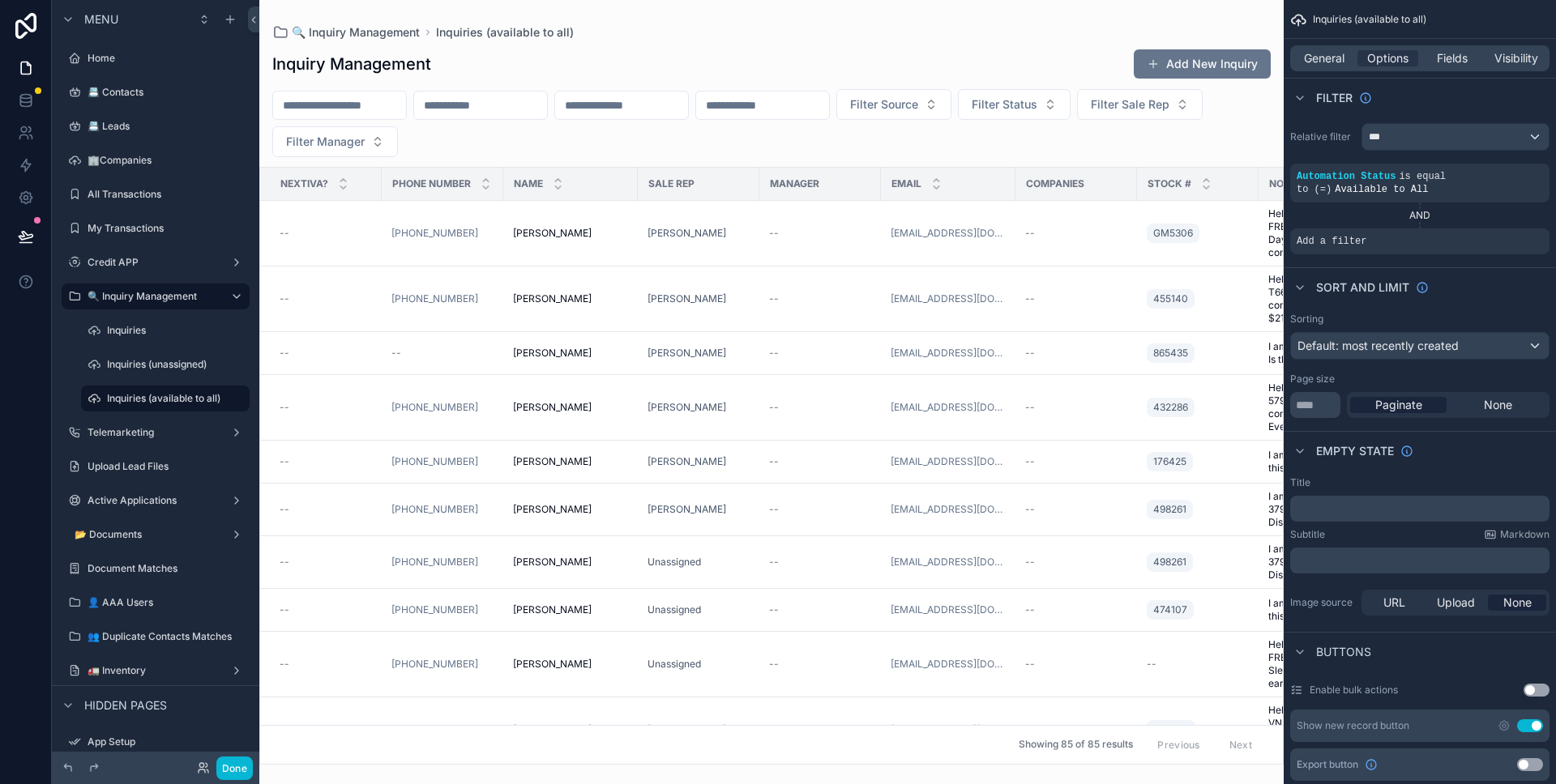
click at [1474, 286] on div "Sort And Limit" at bounding box center [1420, 286] width 273 height 39
click at [1503, 232] on div "scrollable content" at bounding box center [1508, 230] width 23 height 23
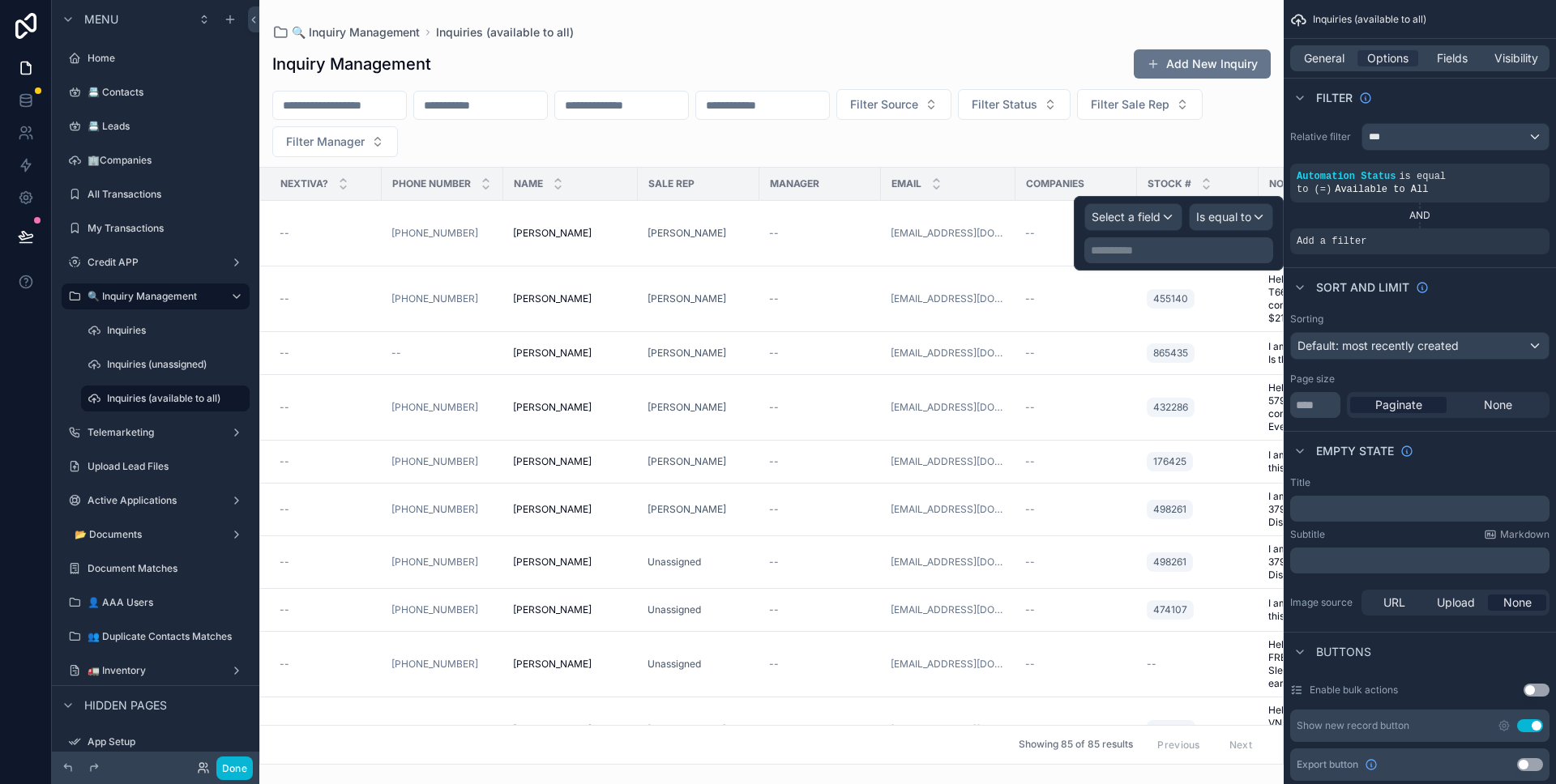
click at [1174, 253] on p "**********" at bounding box center [1180, 250] width 180 height 17
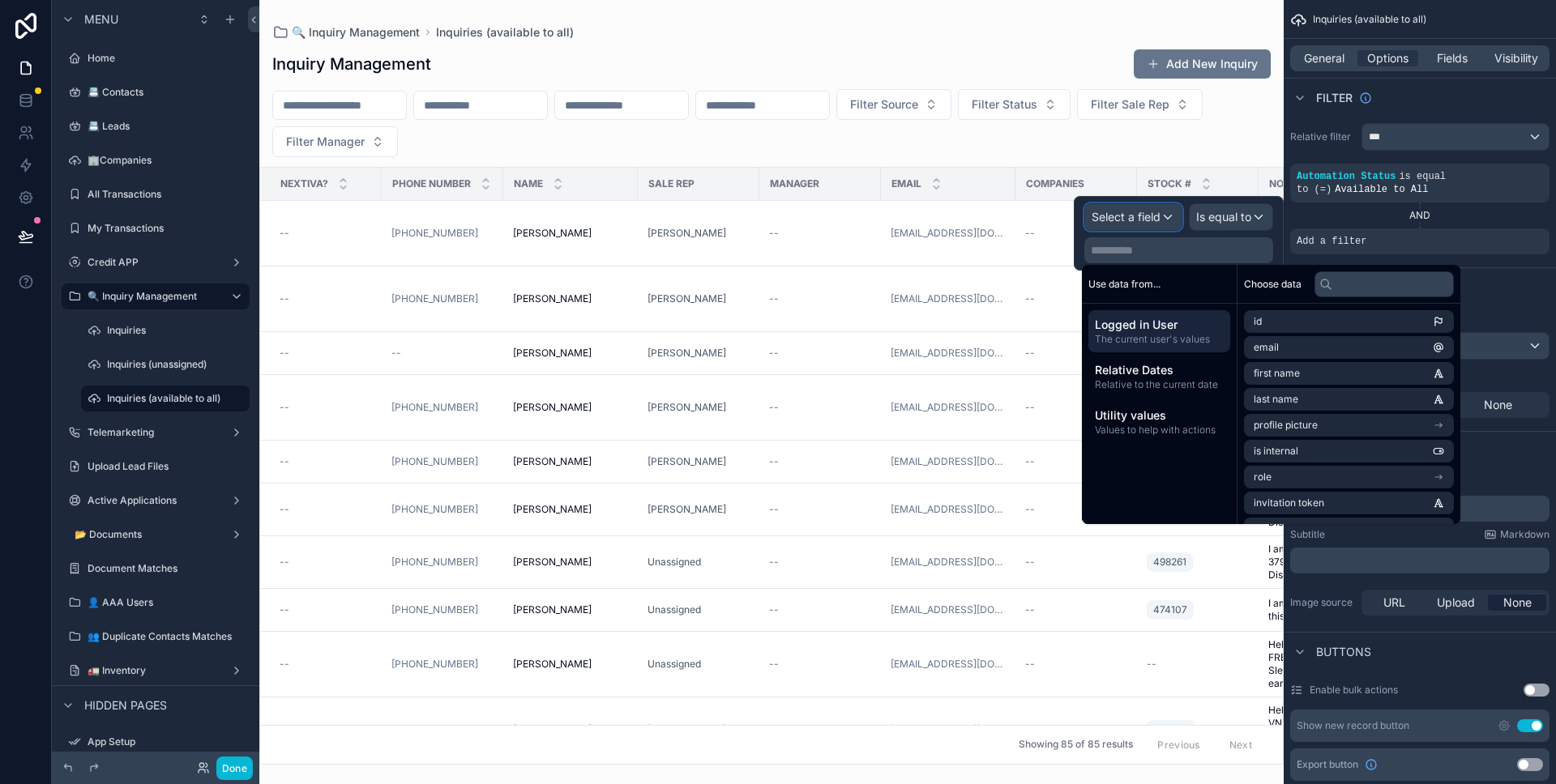
click at [1153, 226] on div "Select a field" at bounding box center [1132, 217] width 97 height 26
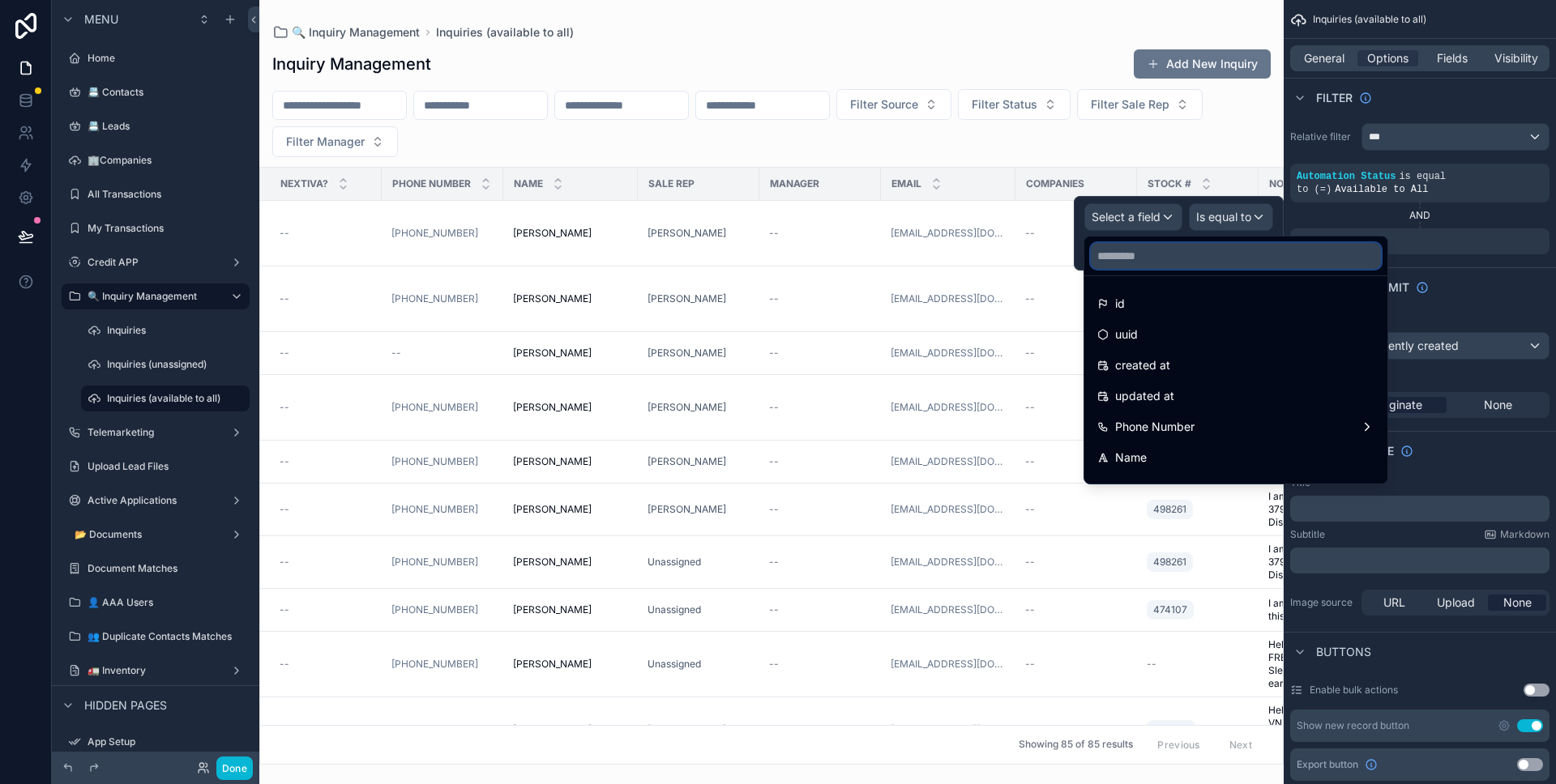
click at [1155, 256] on input "text" at bounding box center [1236, 256] width 290 height 26
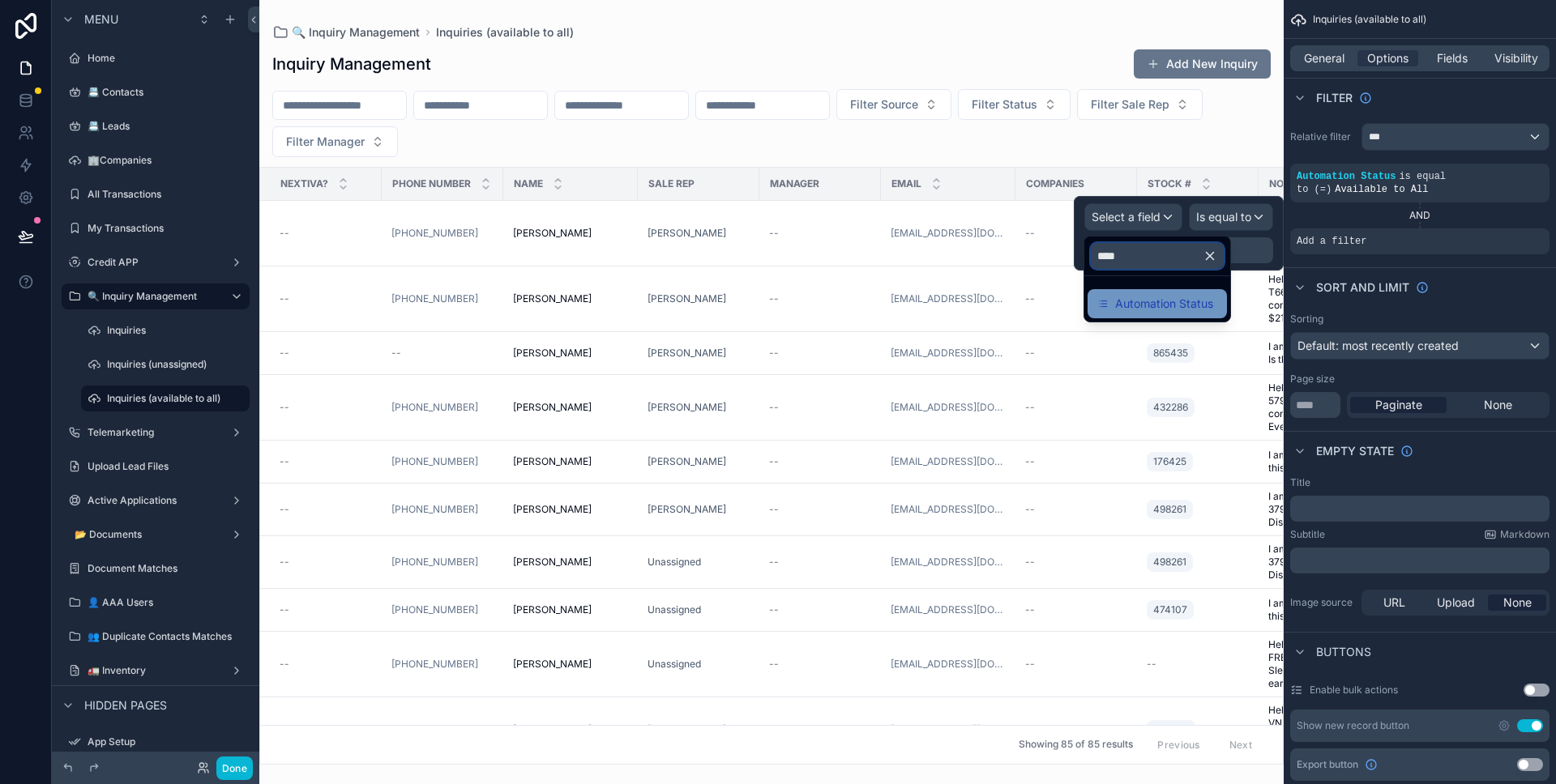
type input "****"
click at [1176, 300] on span "Automation Status" at bounding box center [1164, 303] width 98 height 19
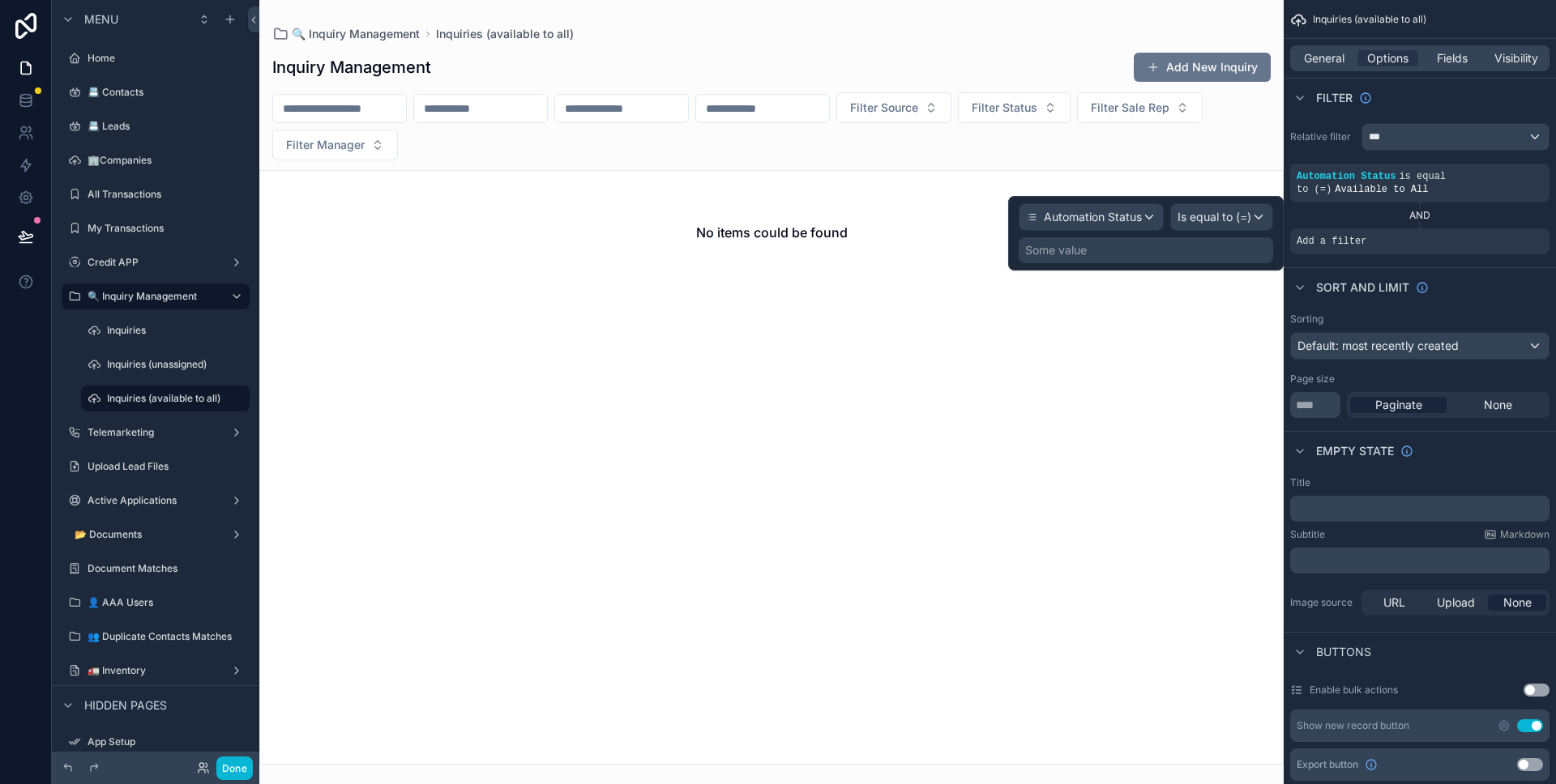
click at [1180, 259] on div "Some value" at bounding box center [1145, 250] width 254 height 26
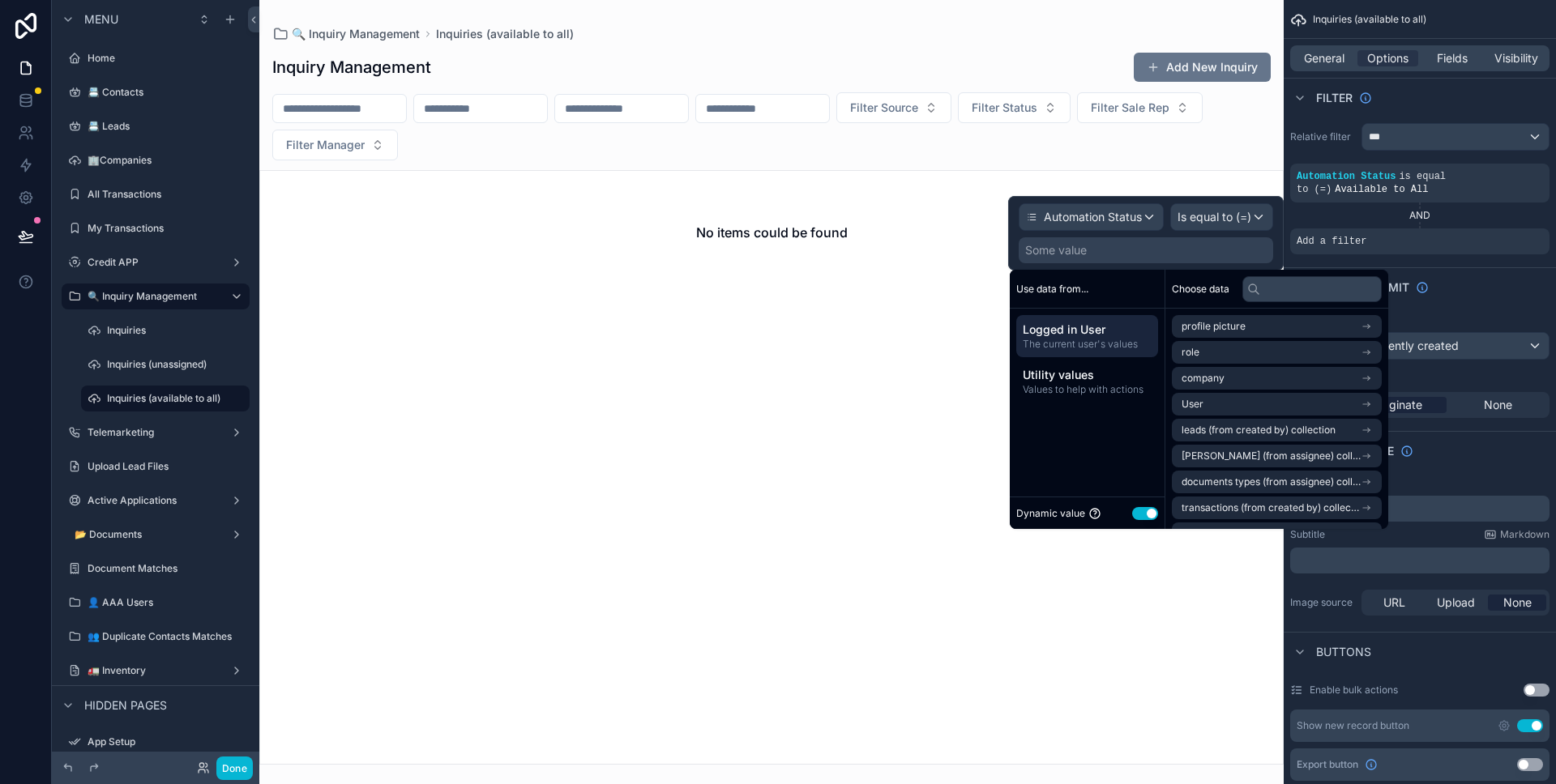
click at [1140, 510] on button "Use setting" at bounding box center [1145, 513] width 26 height 13
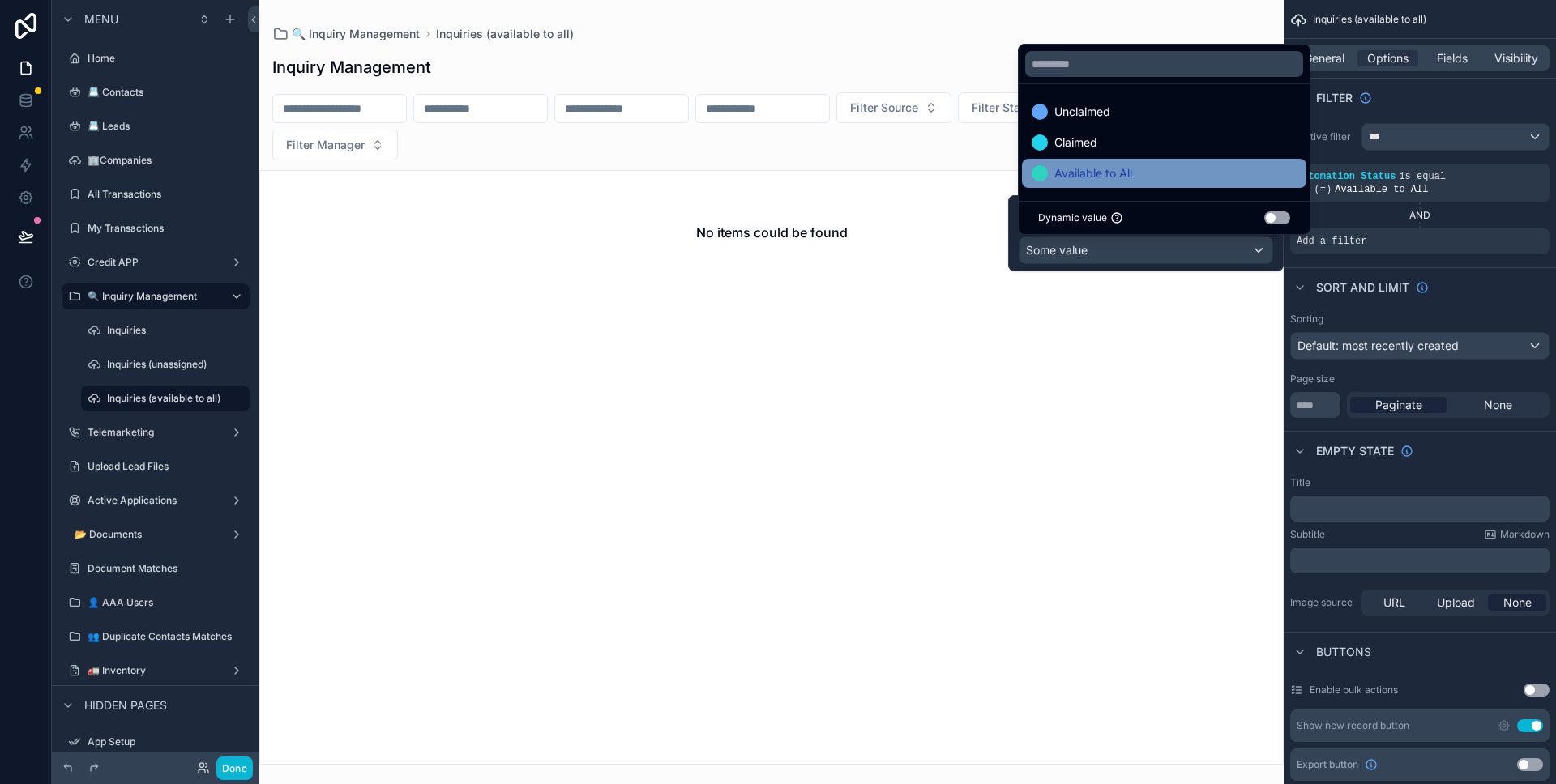
click at [1151, 181] on div "Available to All" at bounding box center [1164, 173] width 265 height 19
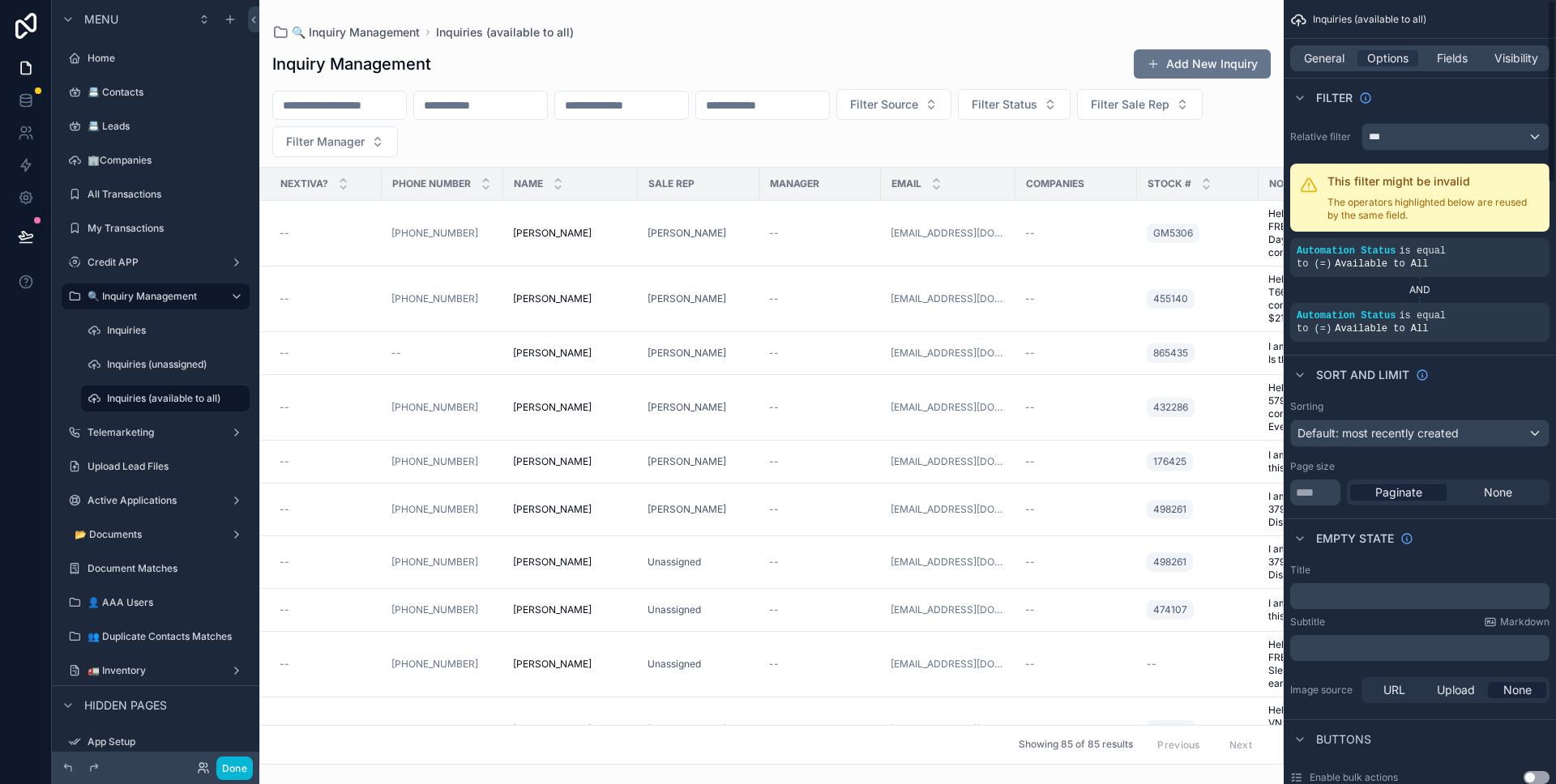
click at [1465, 359] on div "Sort And Limit" at bounding box center [1420, 374] width 273 height 39
click at [1533, 307] on icon "scrollable content" at bounding box center [1532, 306] width 6 height 6
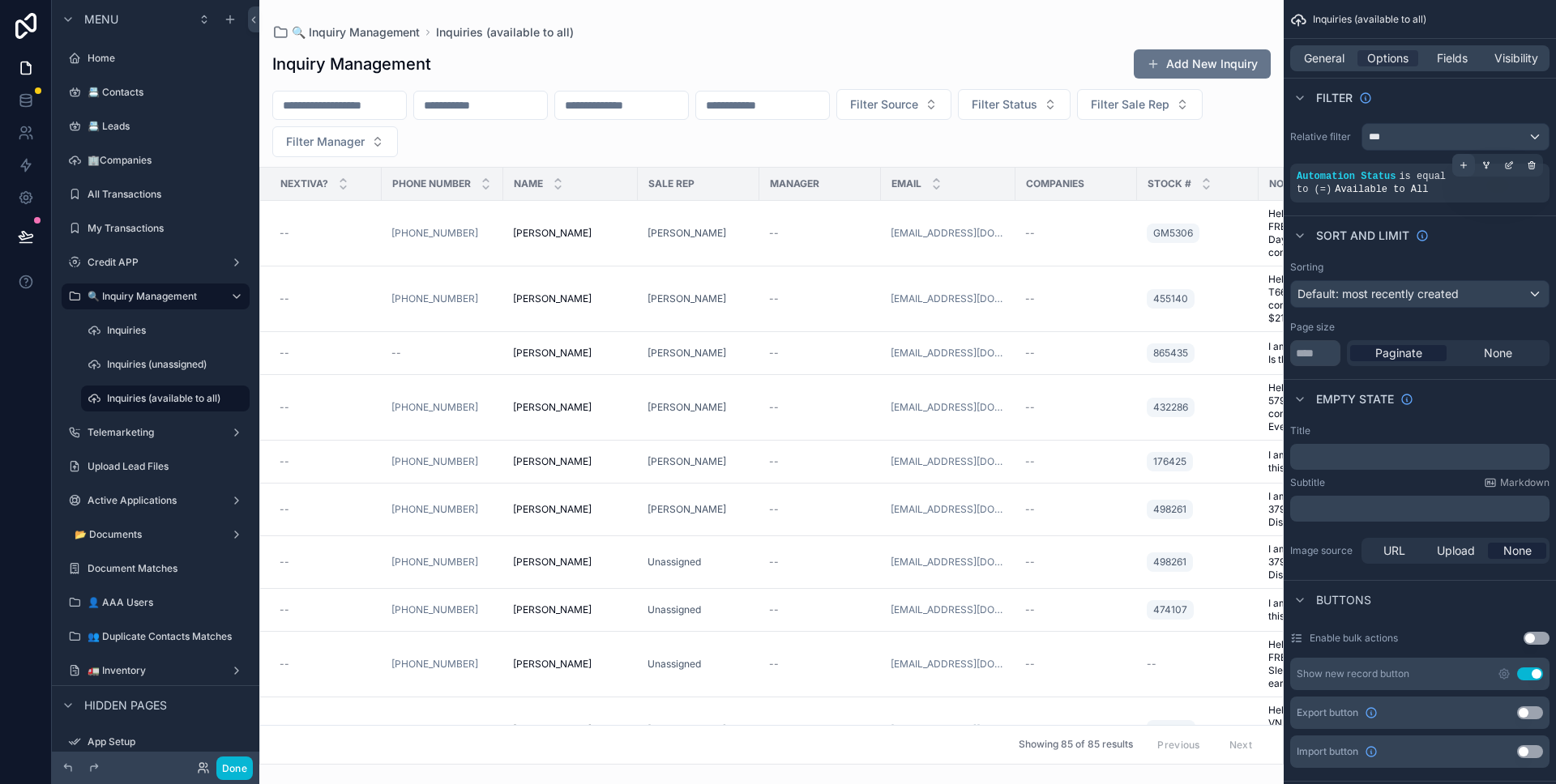
click at [1469, 175] on div "scrollable content" at bounding box center [1463, 165] width 23 height 23
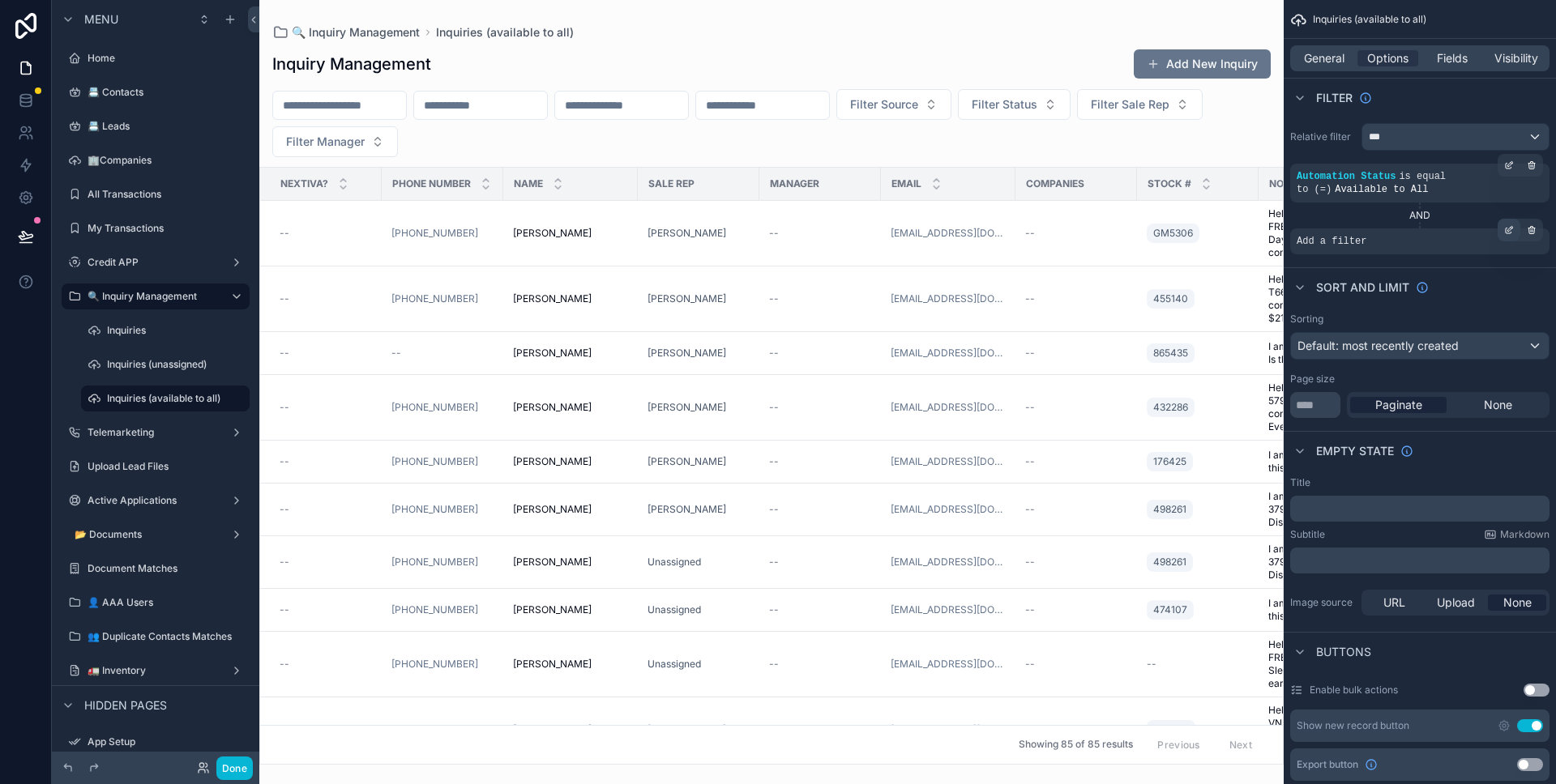
click at [1509, 234] on icon "scrollable content" at bounding box center [1509, 230] width 10 height 10
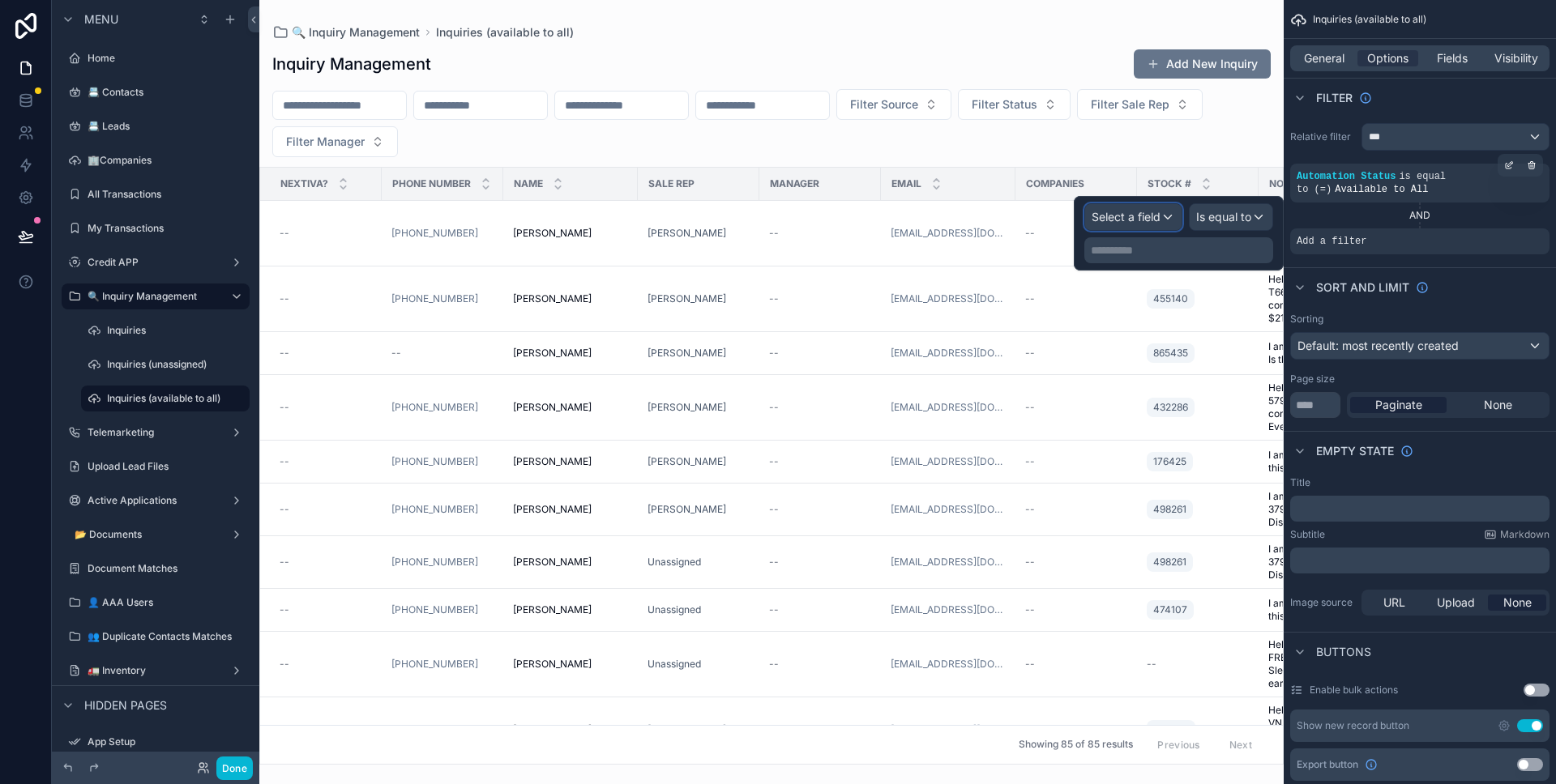
click at [1172, 213] on div "Select a field" at bounding box center [1132, 217] width 97 height 26
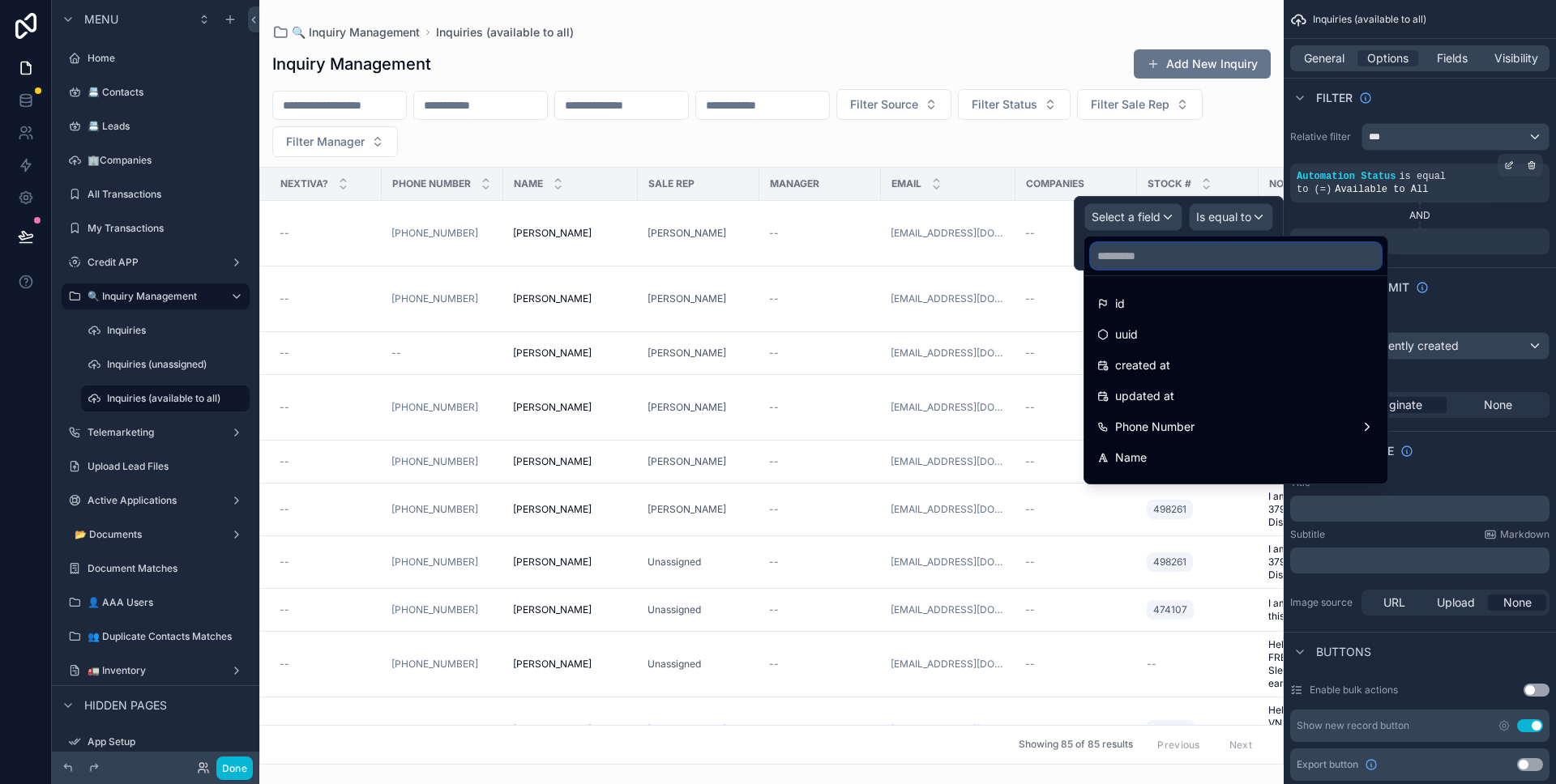
click at [1173, 253] on input "text" at bounding box center [1236, 256] width 290 height 26
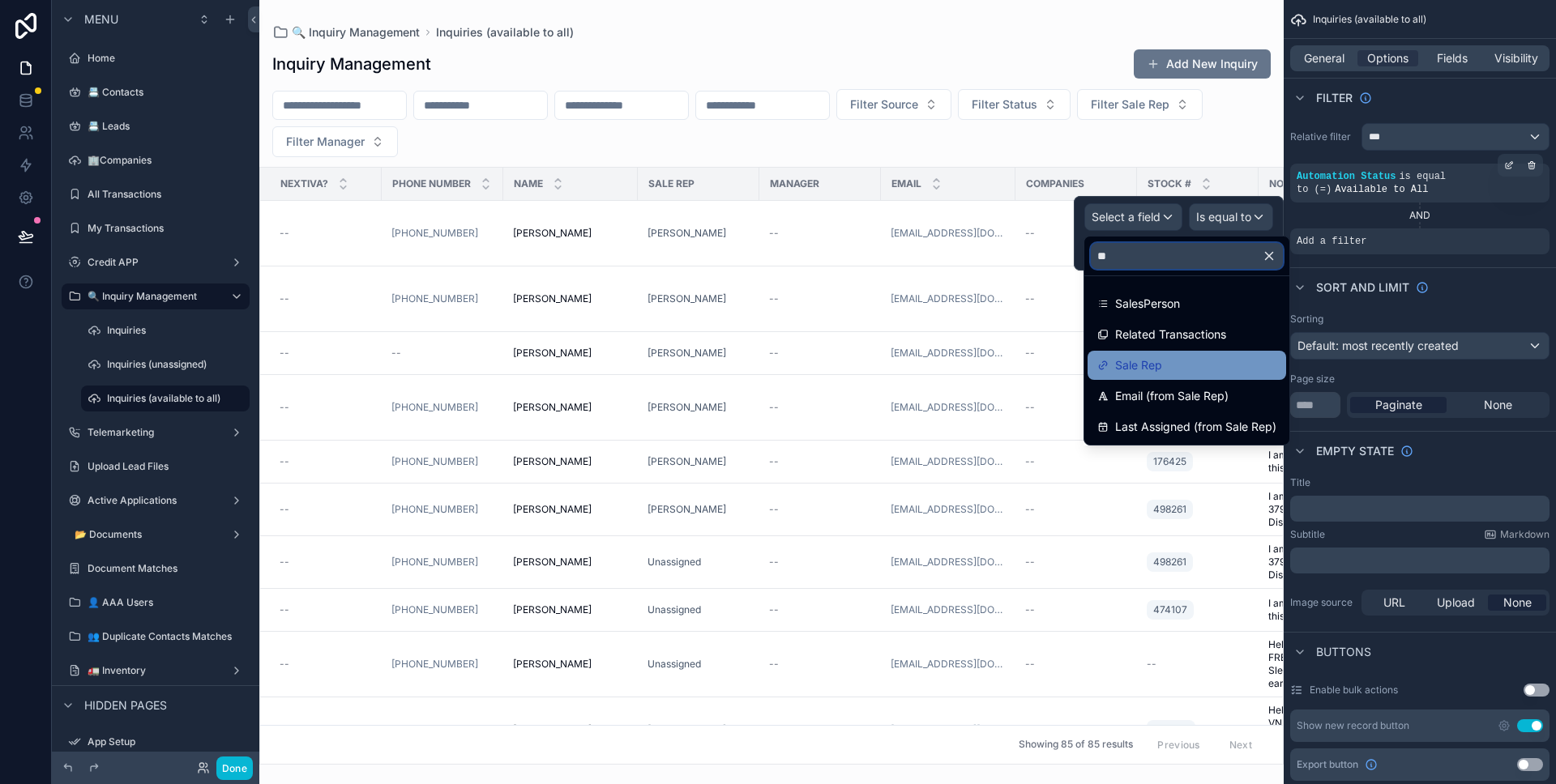
type input "**"
click at [1195, 369] on div "Sale Rep" at bounding box center [1187, 364] width 180 height 19
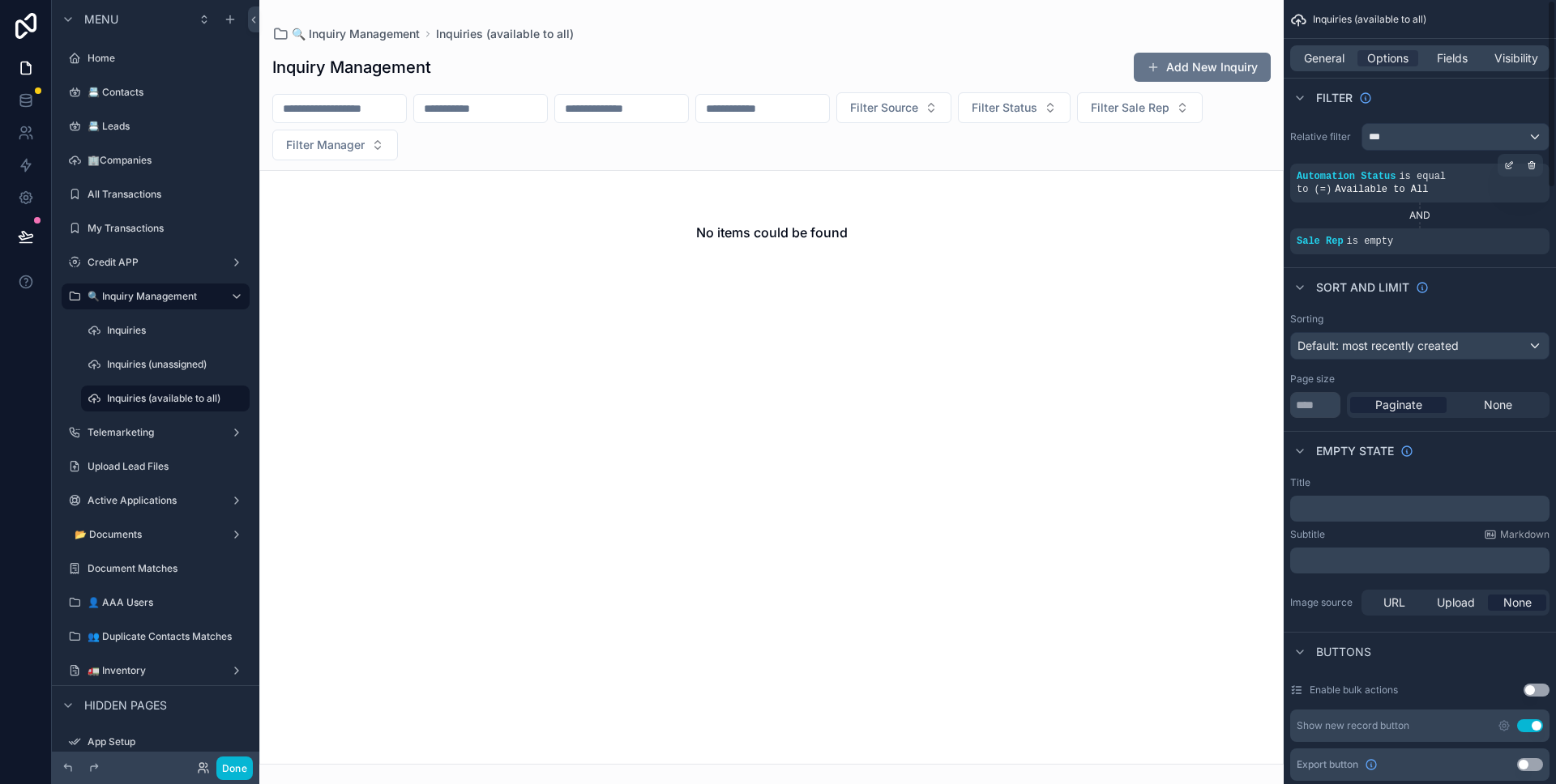
click at [1483, 288] on div "Sort And Limit" at bounding box center [1420, 286] width 273 height 39
click at [37, 245] on button at bounding box center [26, 236] width 36 height 45
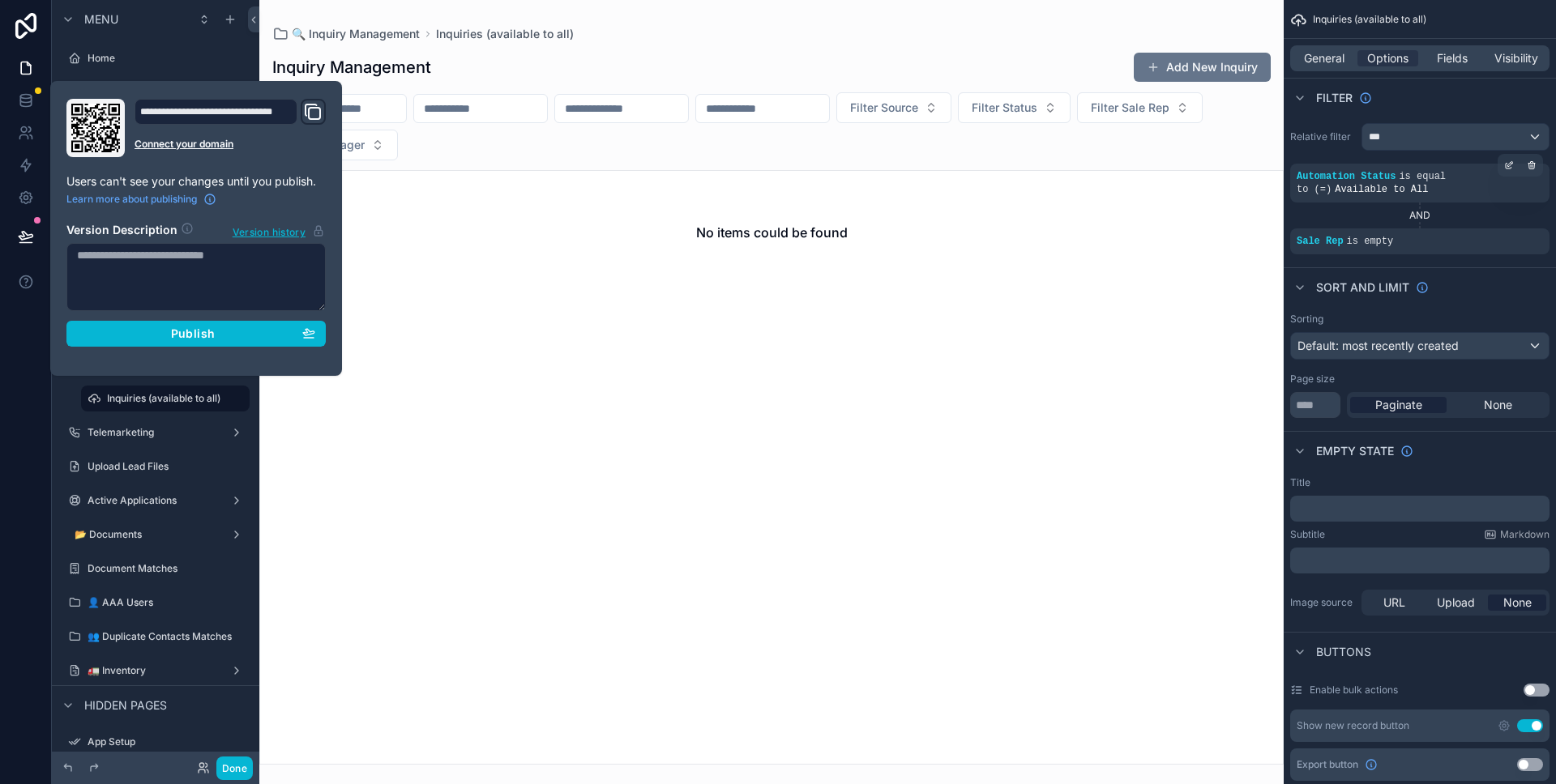
click at [145, 318] on section "Version Description Version history Publish" at bounding box center [196, 280] width 260 height 134
click at [151, 327] on div "Publish" at bounding box center [196, 334] width 238 height 15
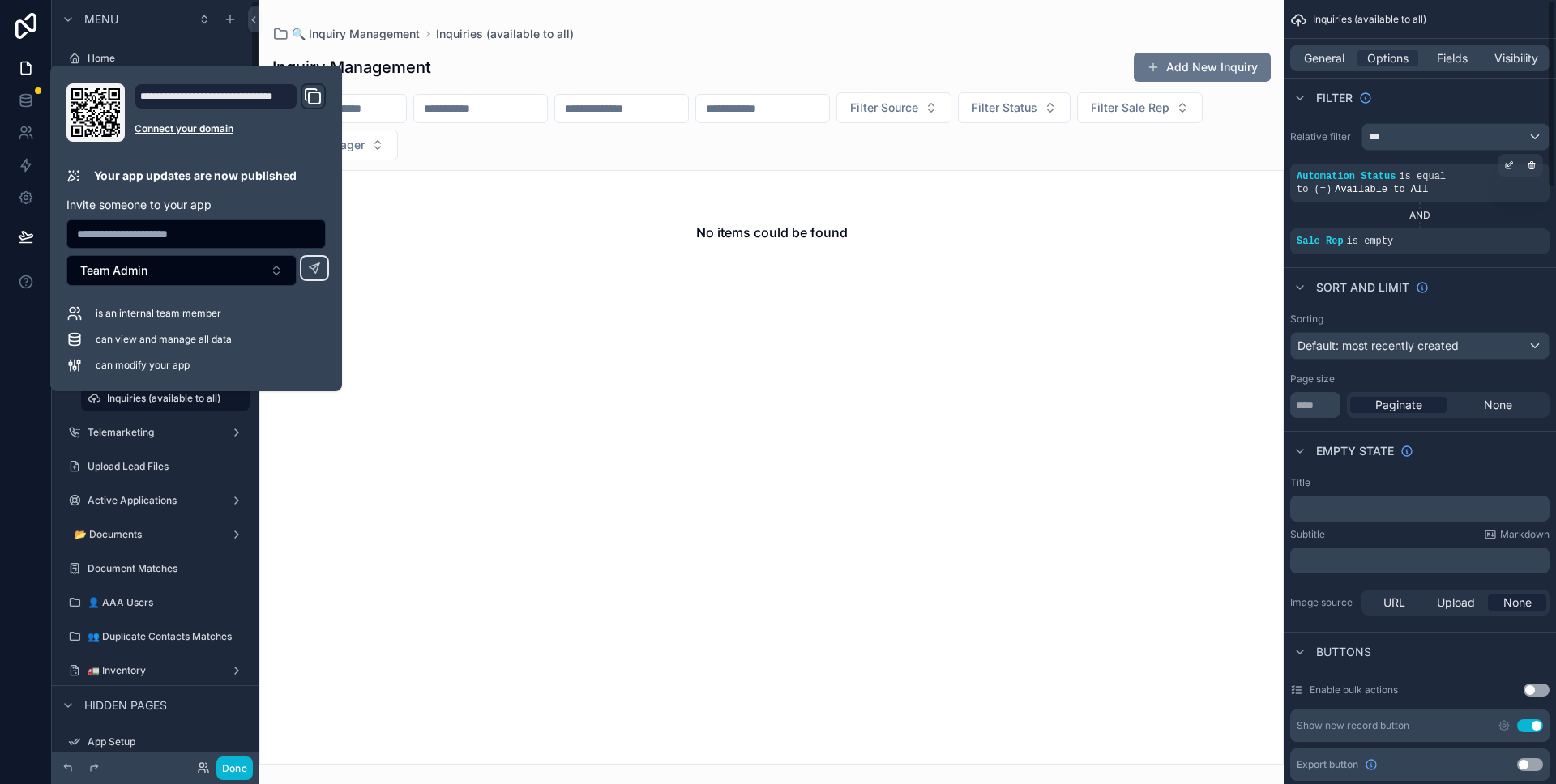
click at [1484, 302] on div "Sort And Limit" at bounding box center [1420, 286] width 273 height 39
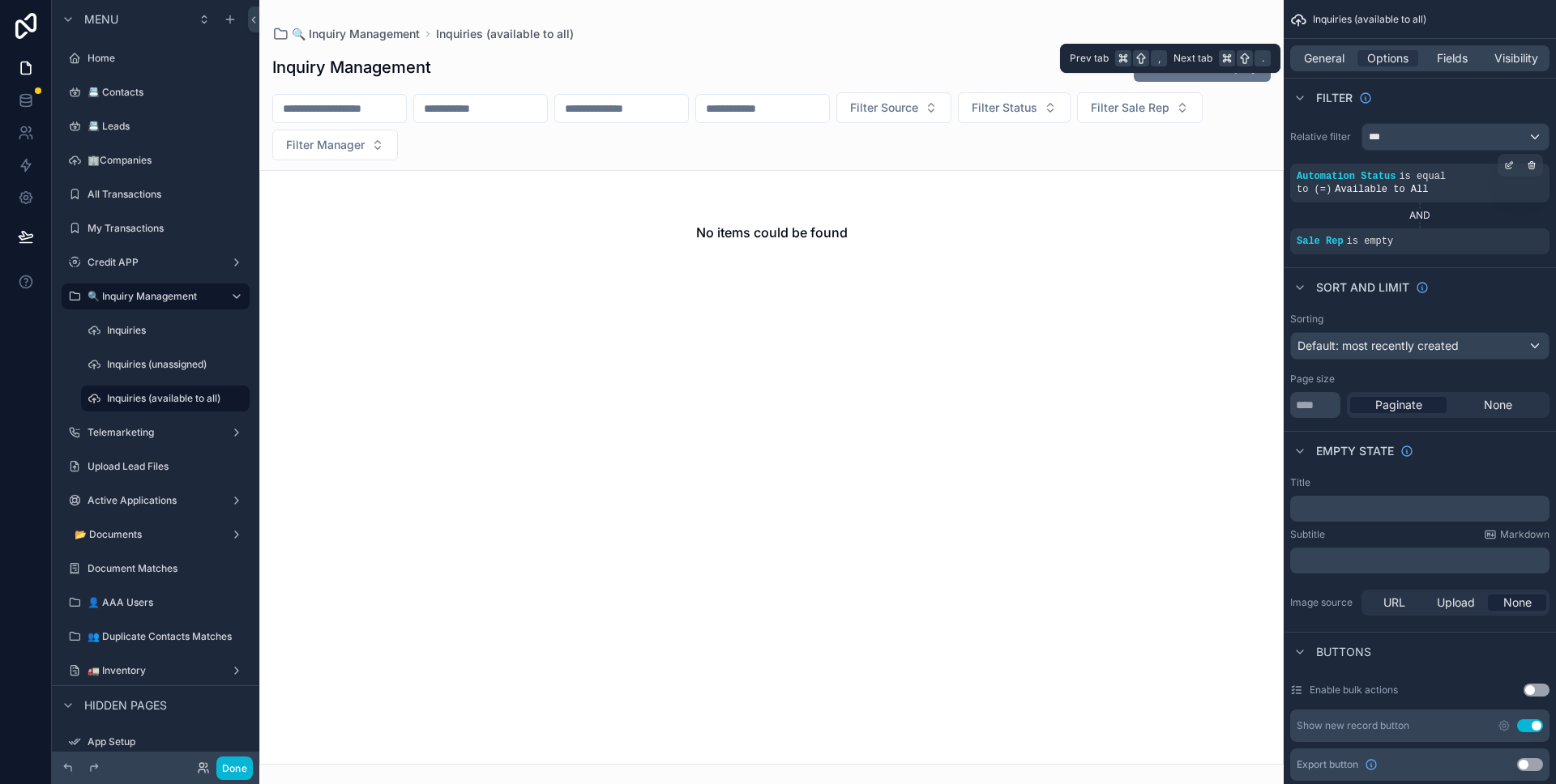
click at [1333, 66] on div "General Options Fields Visibility" at bounding box center [1420, 58] width 260 height 26
click at [1333, 61] on span "General" at bounding box center [1324, 59] width 41 height 17
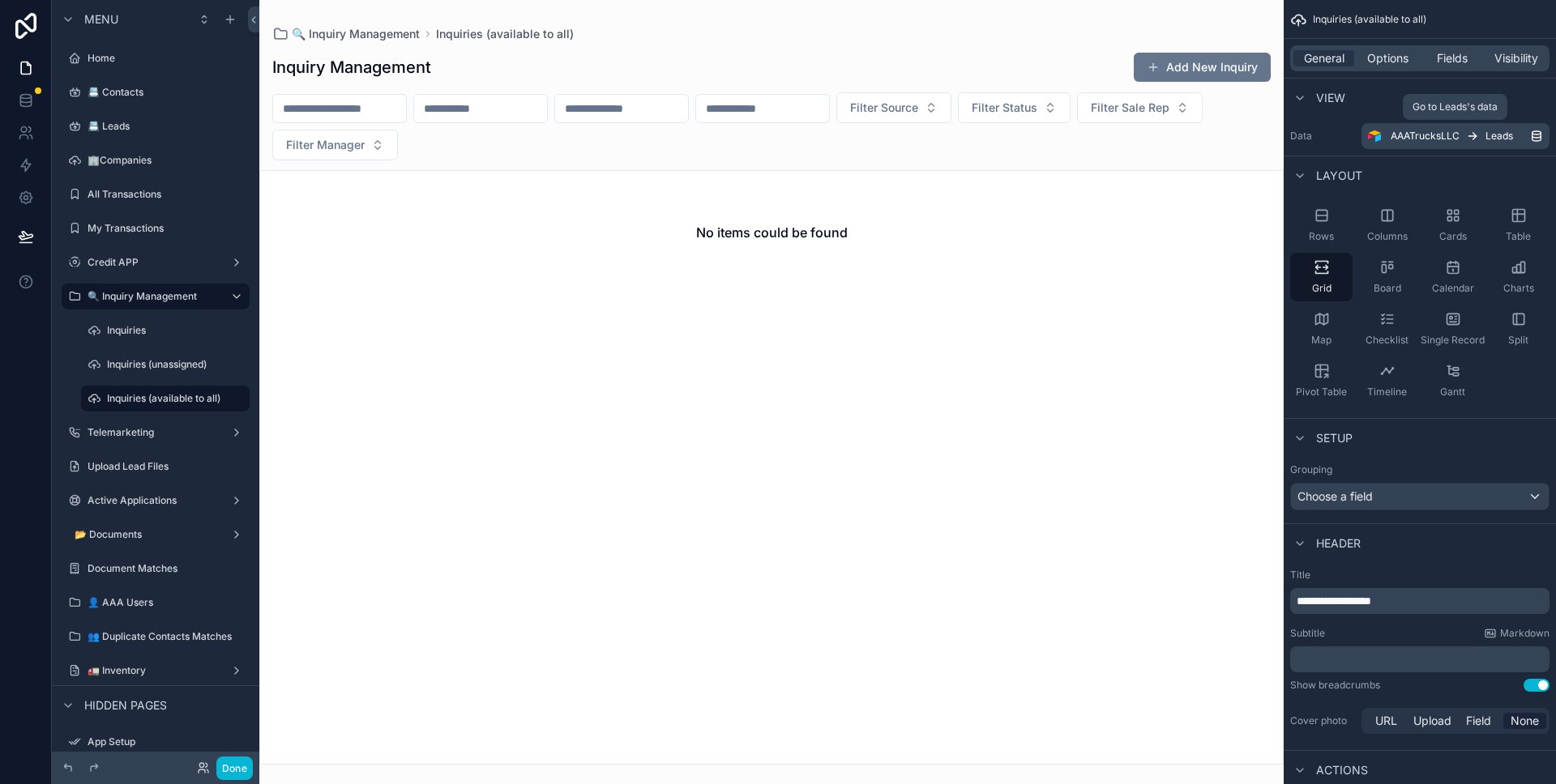
click at [1500, 140] on span "Leads" at bounding box center [1499, 136] width 28 height 13
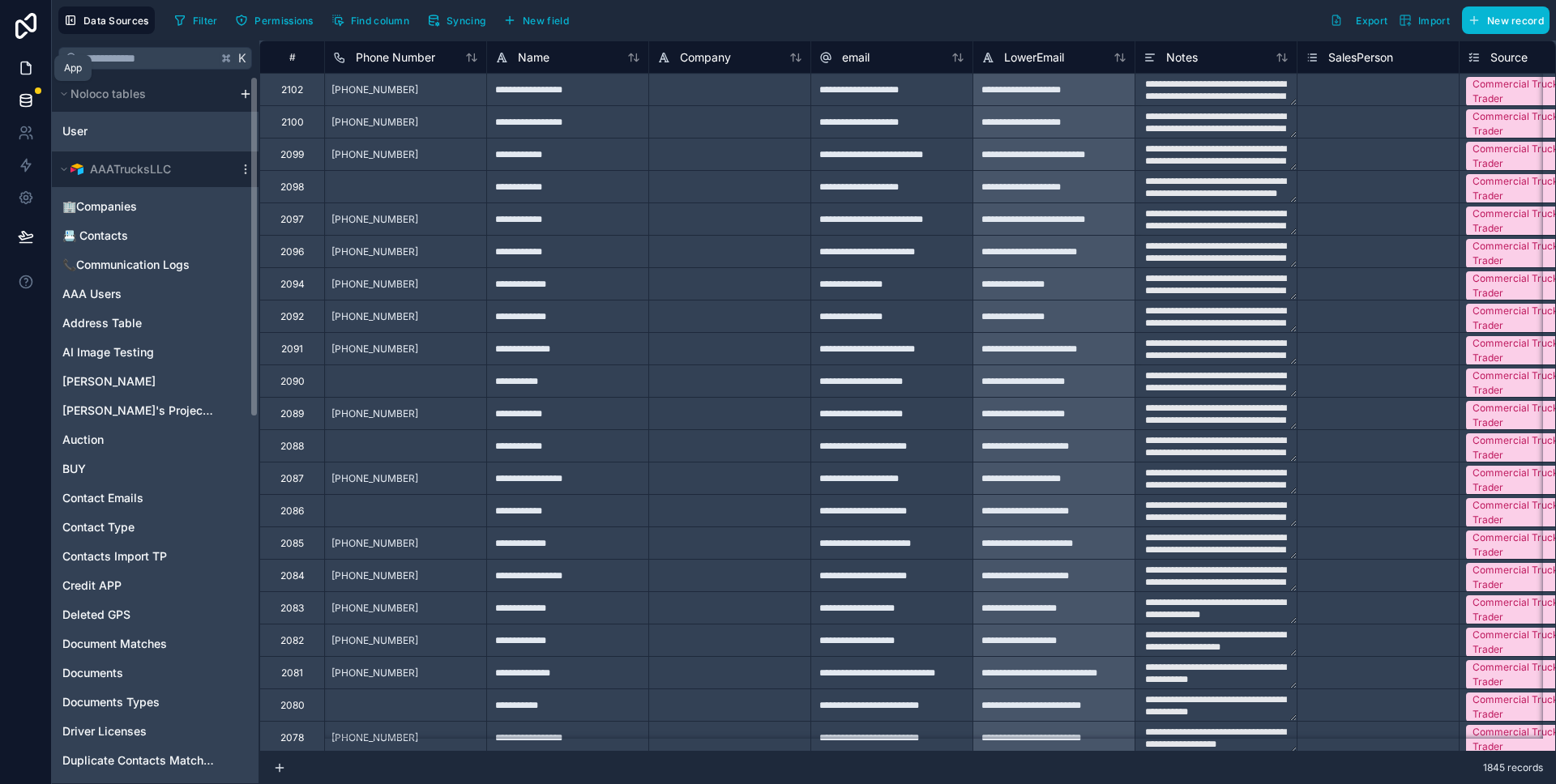
click at [34, 69] on link at bounding box center [25, 67] width 51 height 32
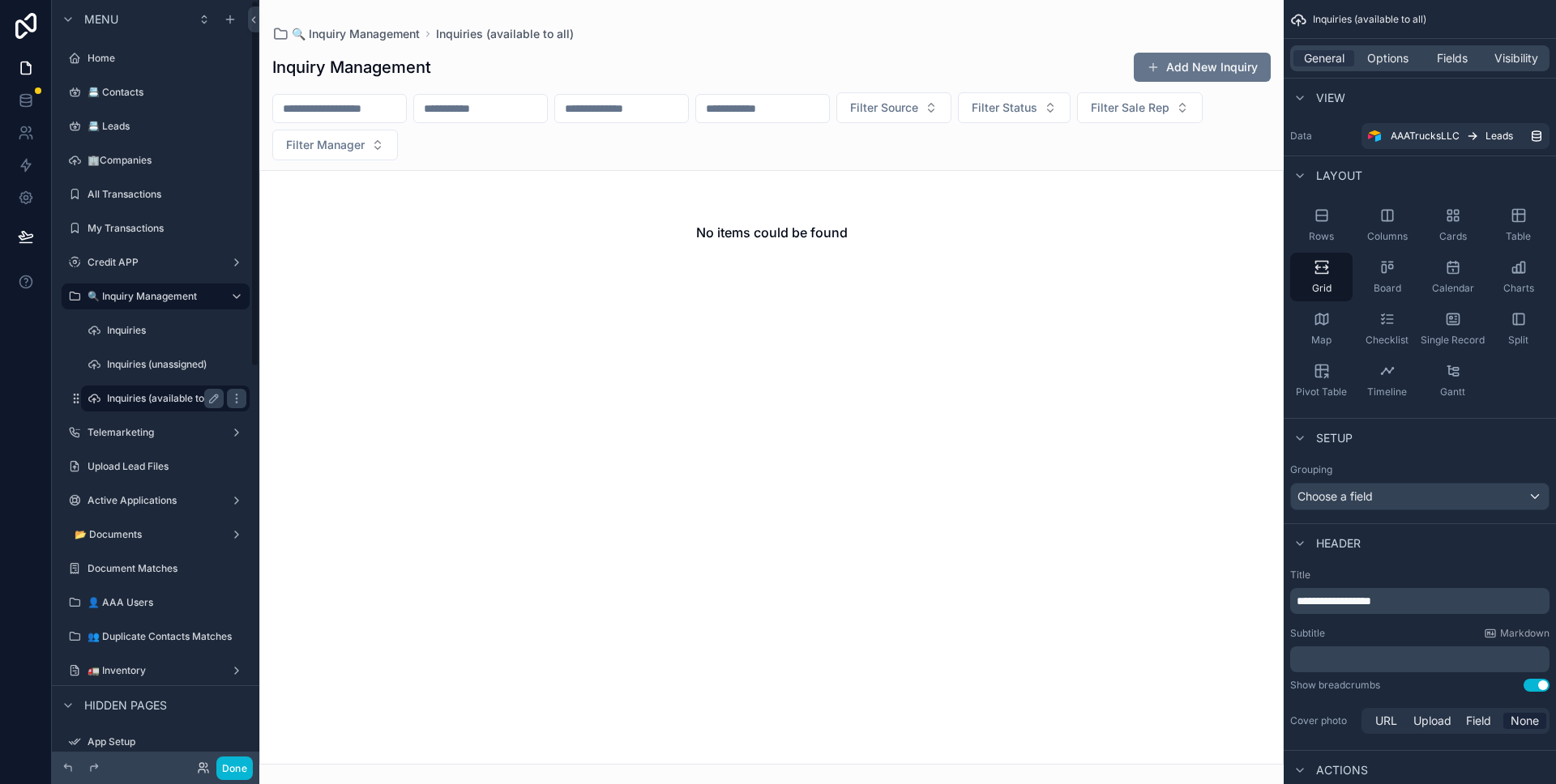
click at [163, 394] on label "Inquiries (available to all)" at bounding box center [163, 398] width 113 height 13
click at [229, 754] on div "Done" at bounding box center [155, 767] width 207 height 32
click at [229, 759] on button "Done" at bounding box center [235, 768] width 37 height 24
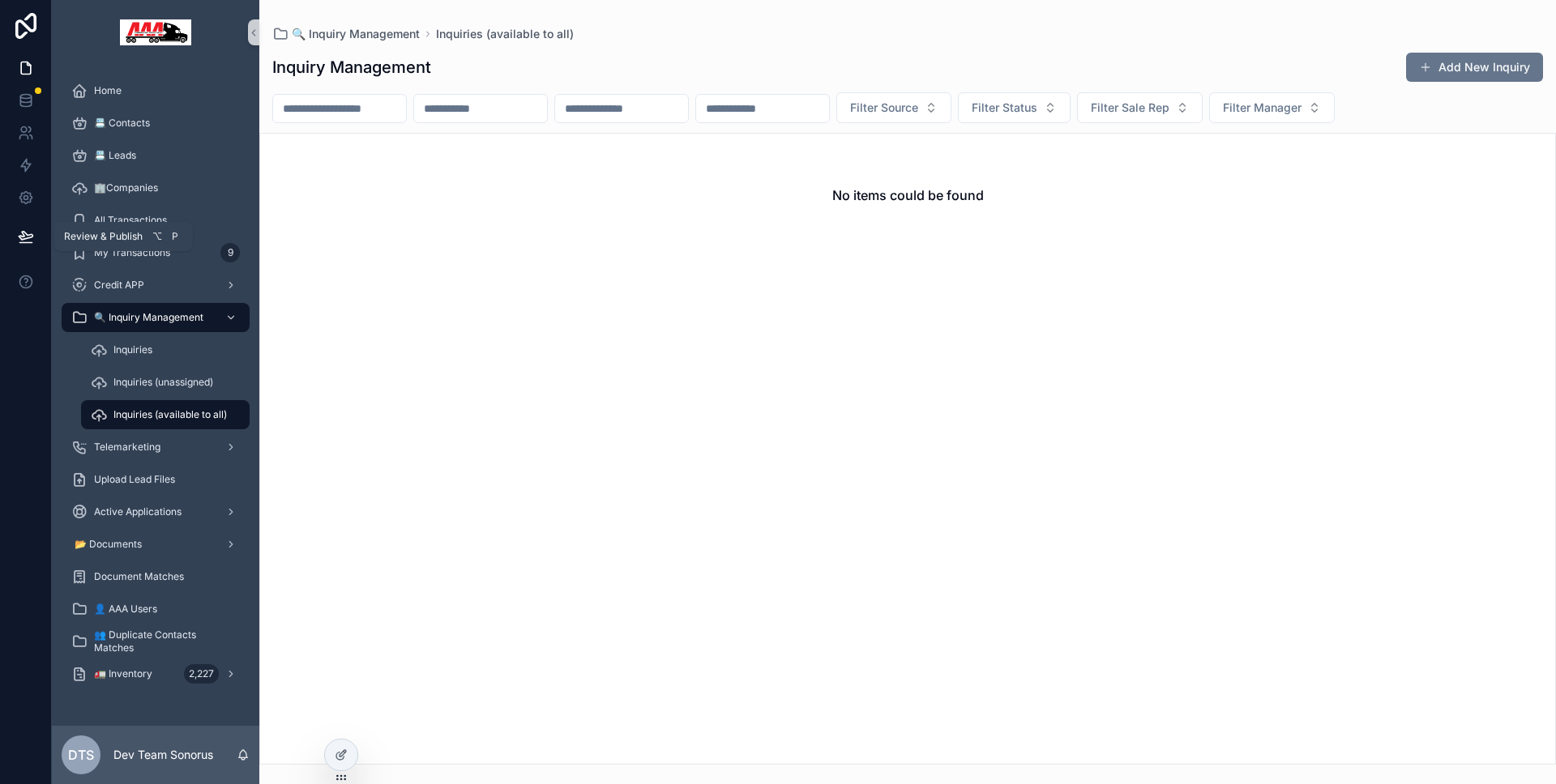
click at [30, 240] on icon at bounding box center [26, 236] width 17 height 17
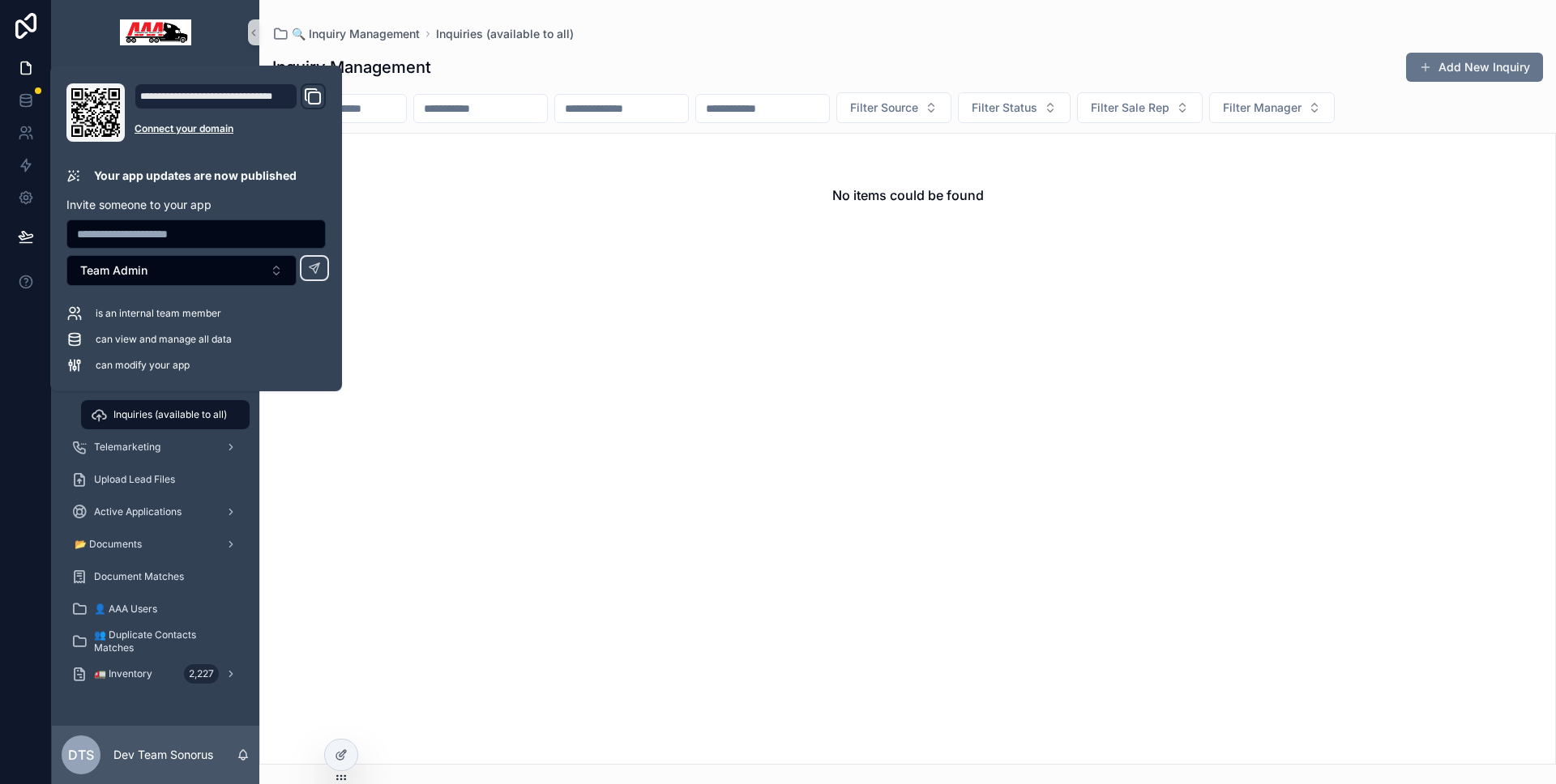
click at [27, 621] on div at bounding box center [26, 392] width 52 height 784
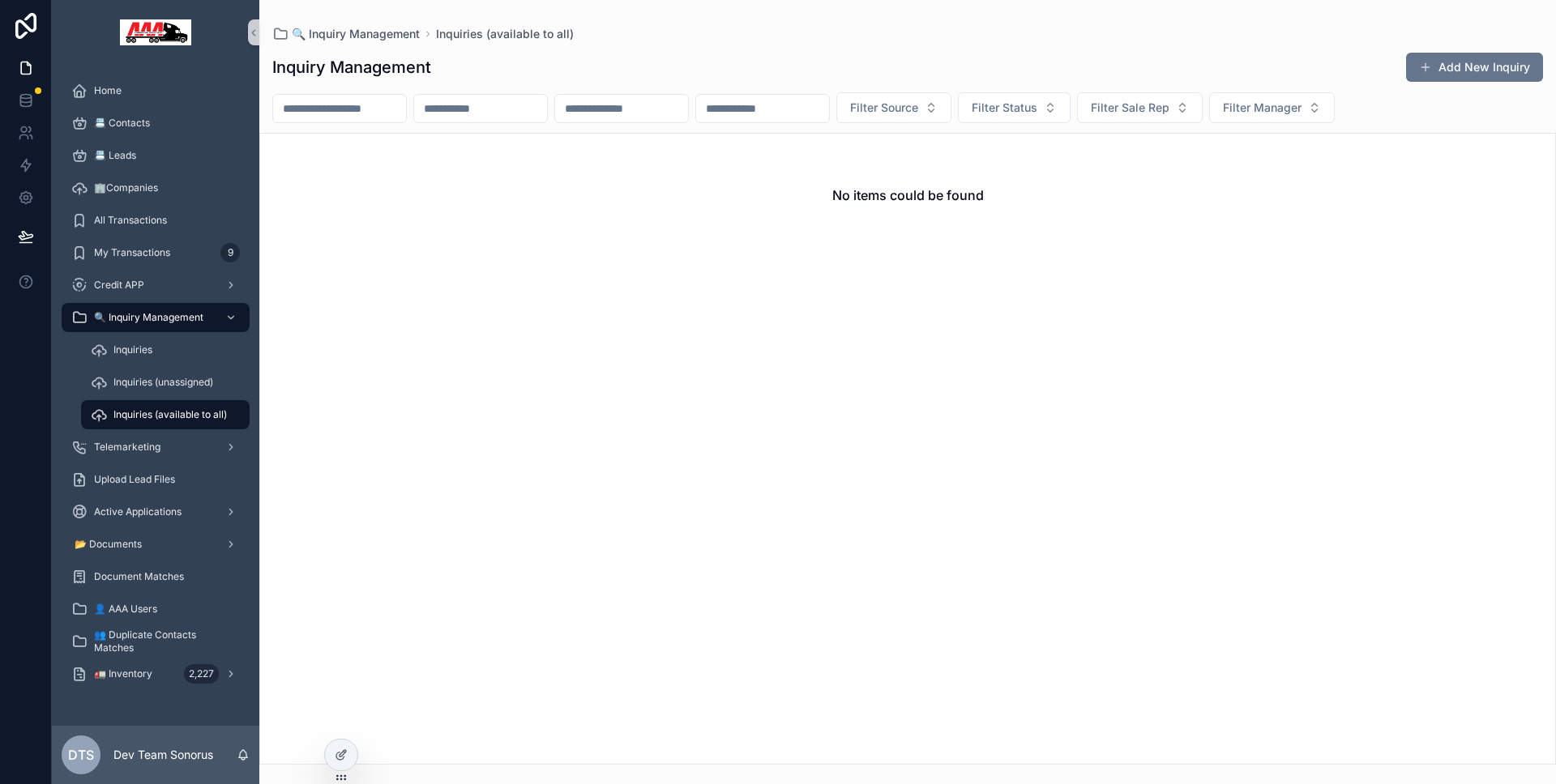
click at [178, 415] on span "Inquiries (available to all)" at bounding box center [169, 415] width 113 height 13
click at [343, 722] on icon at bounding box center [341, 720] width 13 height 13
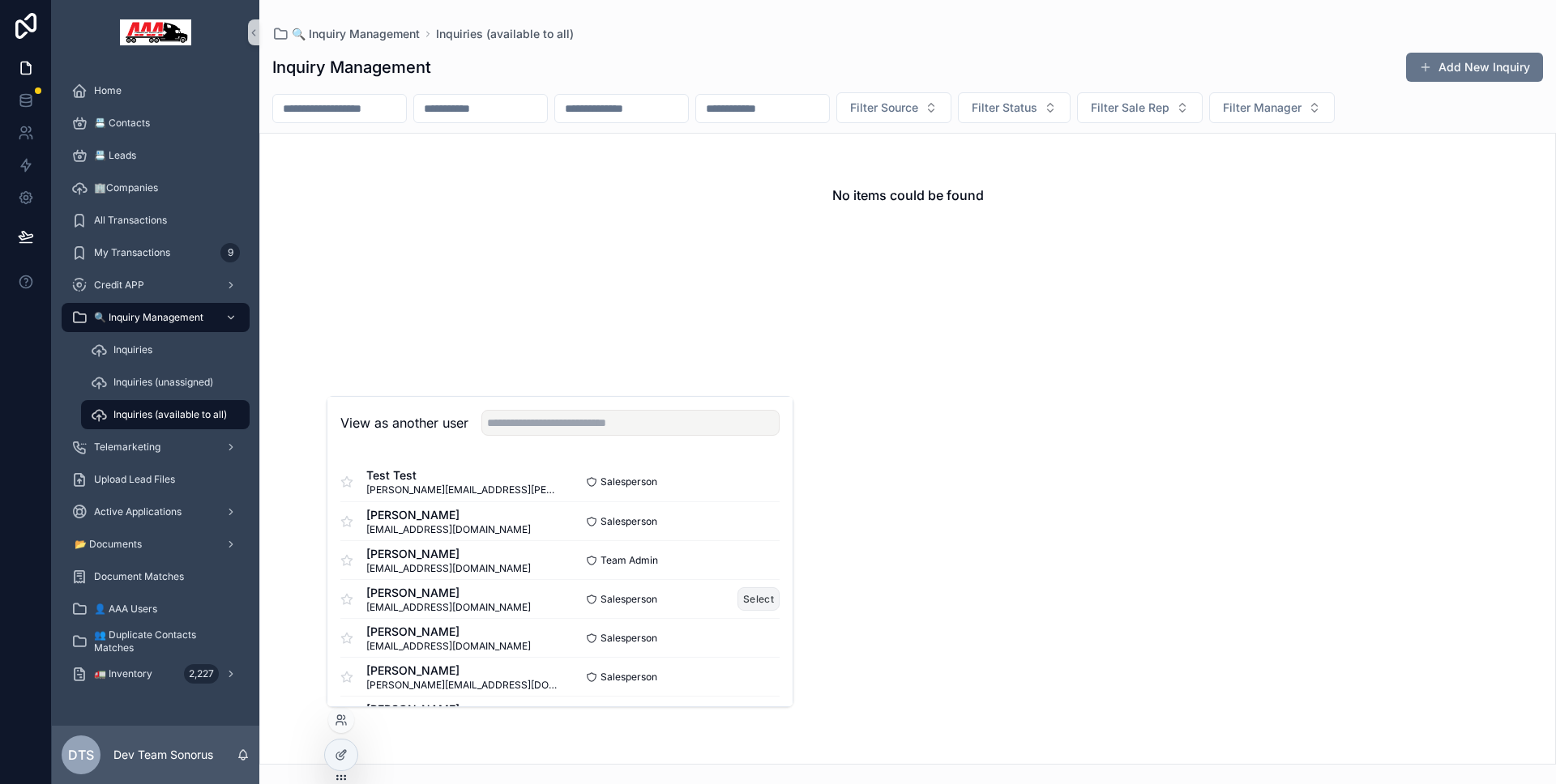
click at [749, 598] on button "Select" at bounding box center [759, 599] width 42 height 24
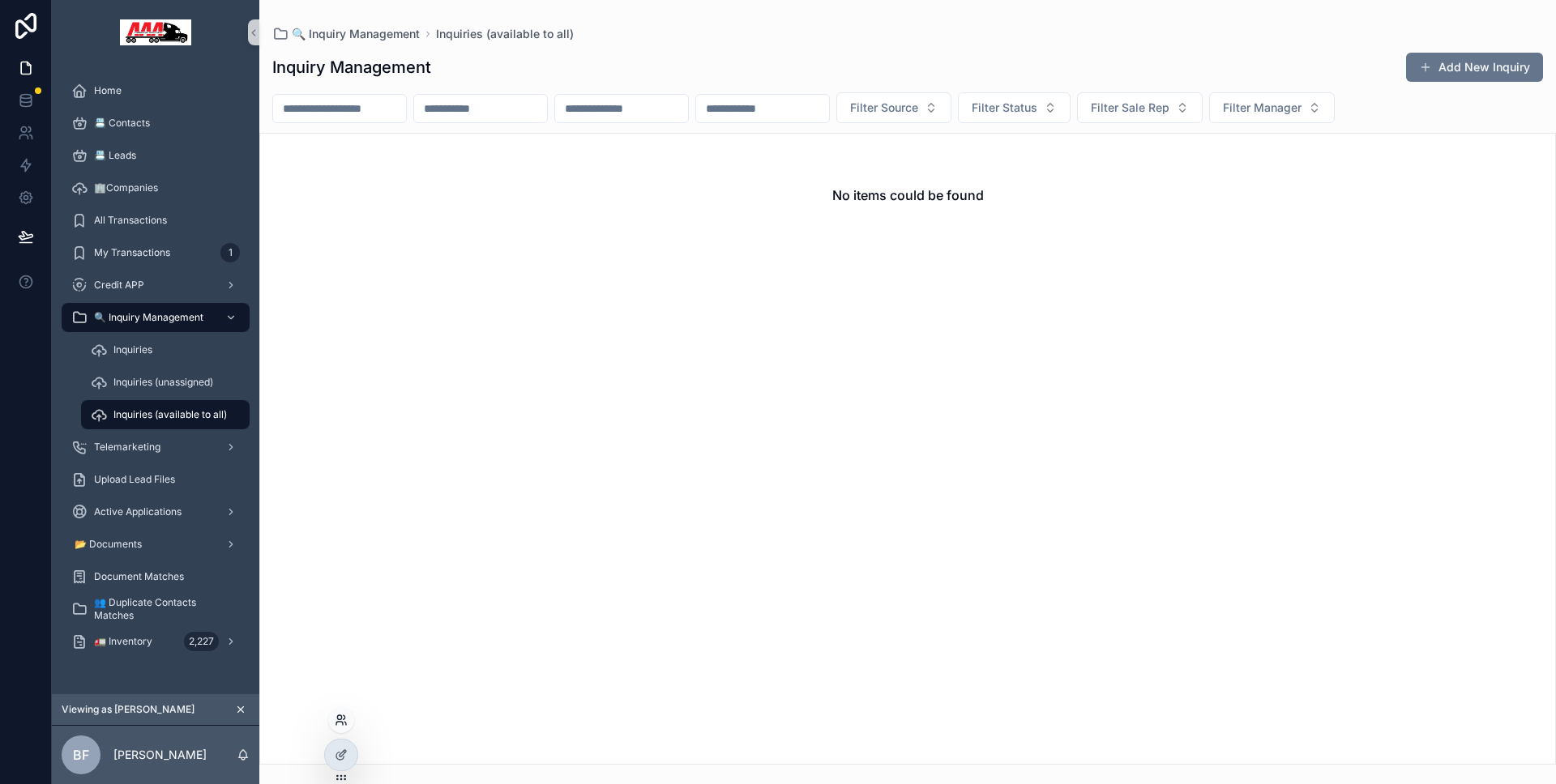
click at [341, 722] on icon at bounding box center [341, 720] width 13 height 13
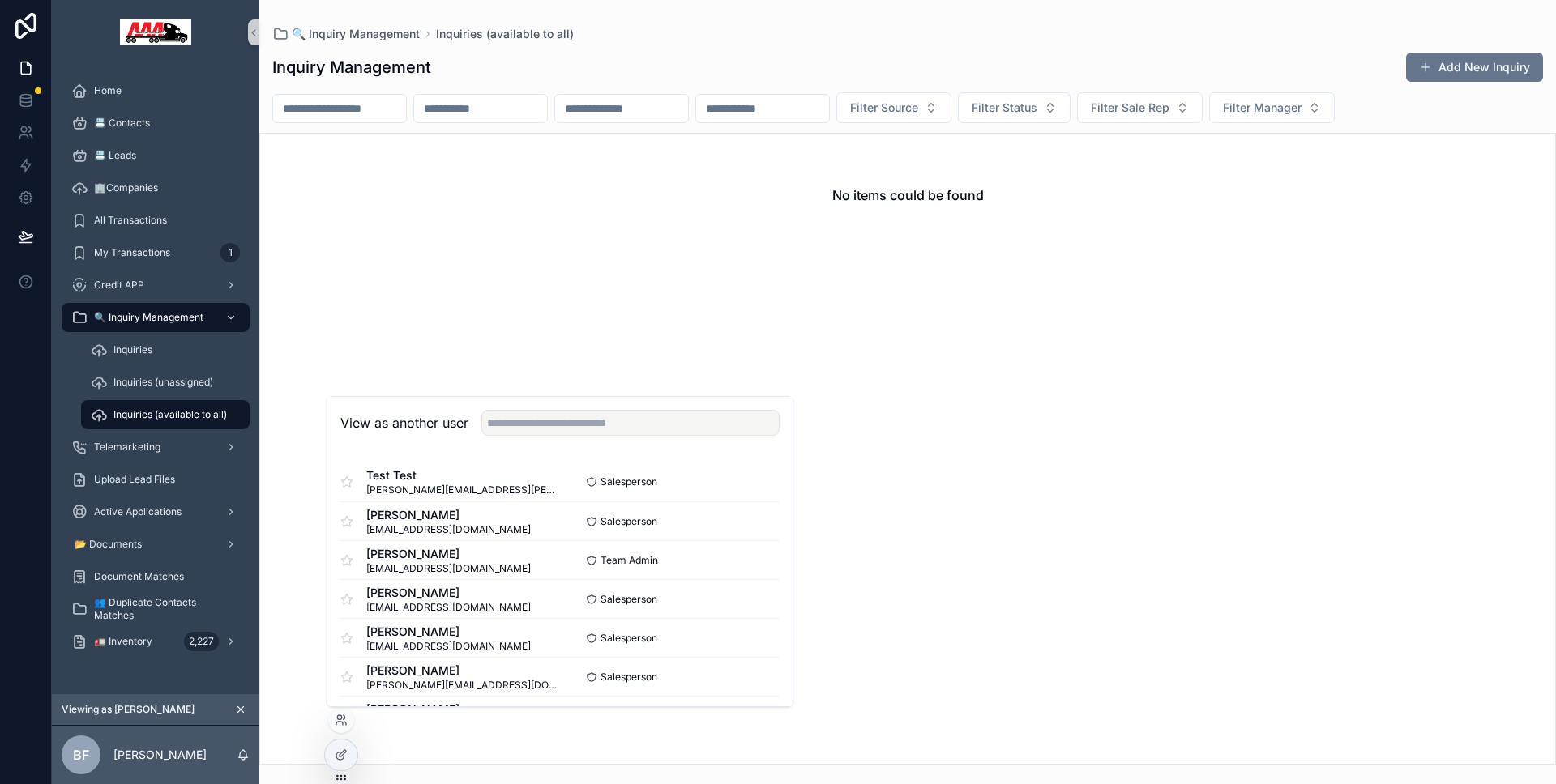
scroll to position [197, 0]
click at [747, 671] on button "Select" at bounding box center [759, 674] width 42 height 24
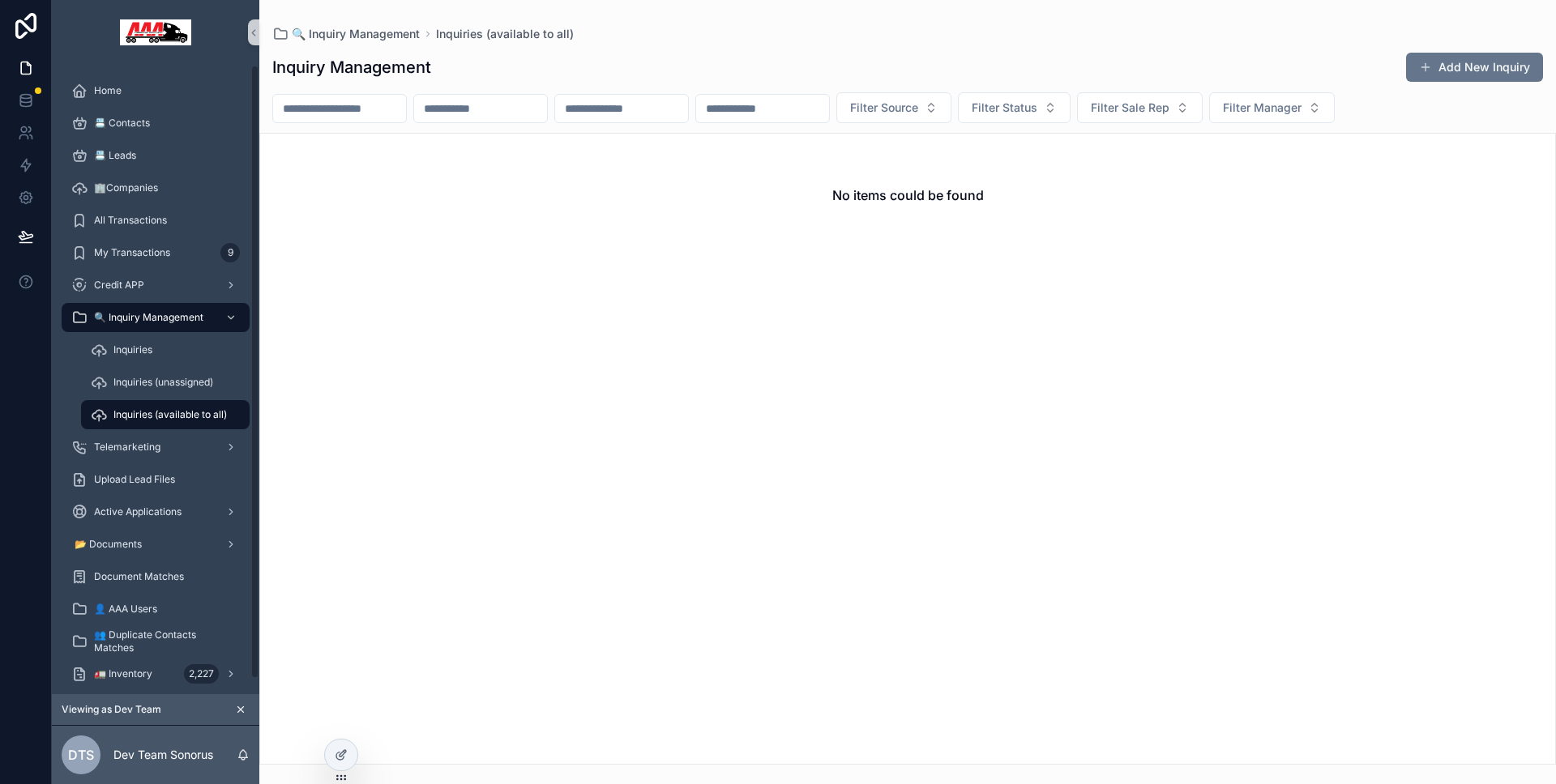
click at [25, 531] on div at bounding box center [26, 392] width 52 height 784
click at [334, 748] on icon at bounding box center [341, 755] width 13 height 13
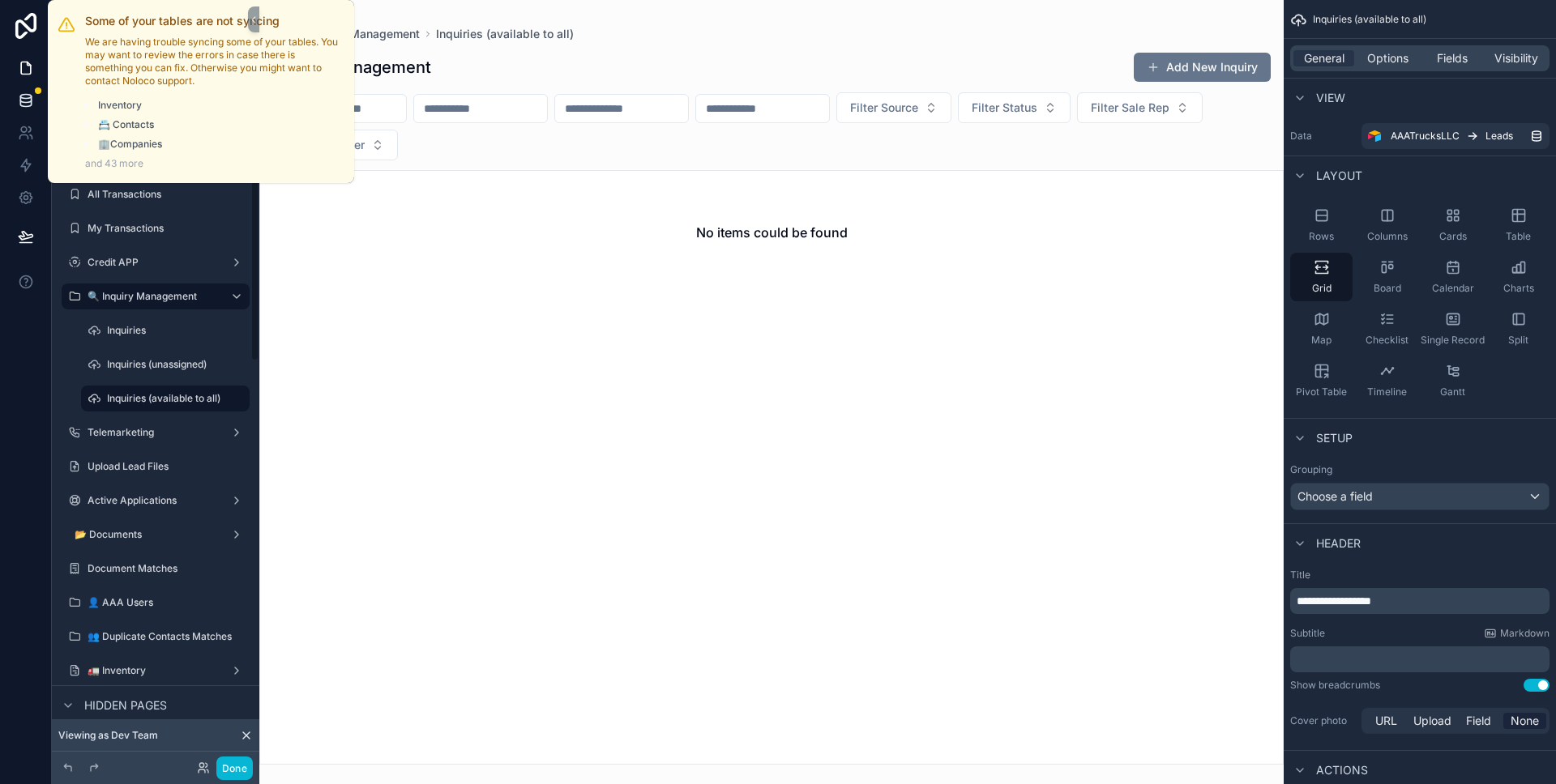
click at [37, 94] on link at bounding box center [25, 100] width 51 height 32
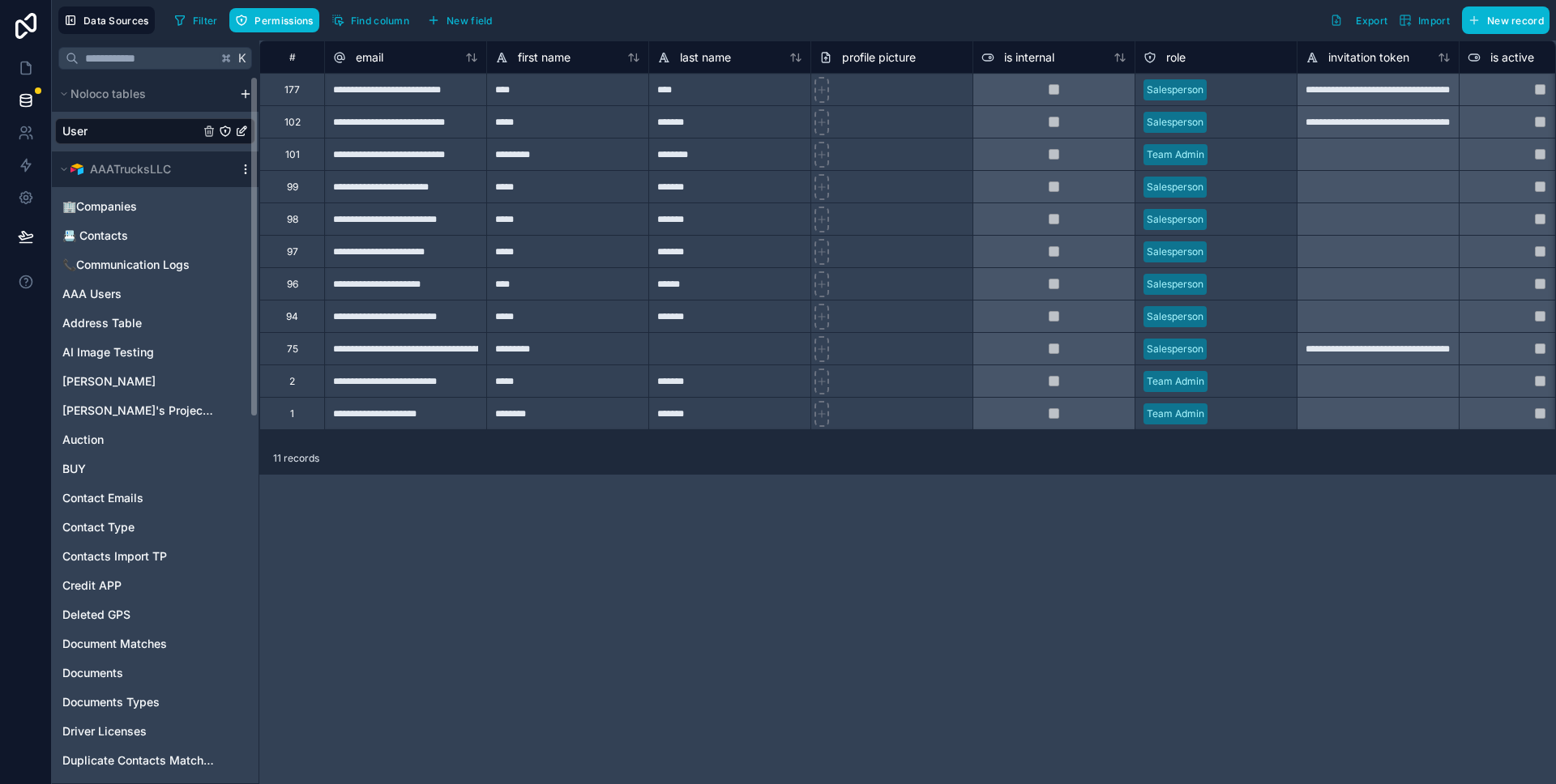
click at [241, 168] on icon "scrollable content" at bounding box center [246, 169] width 13 height 13
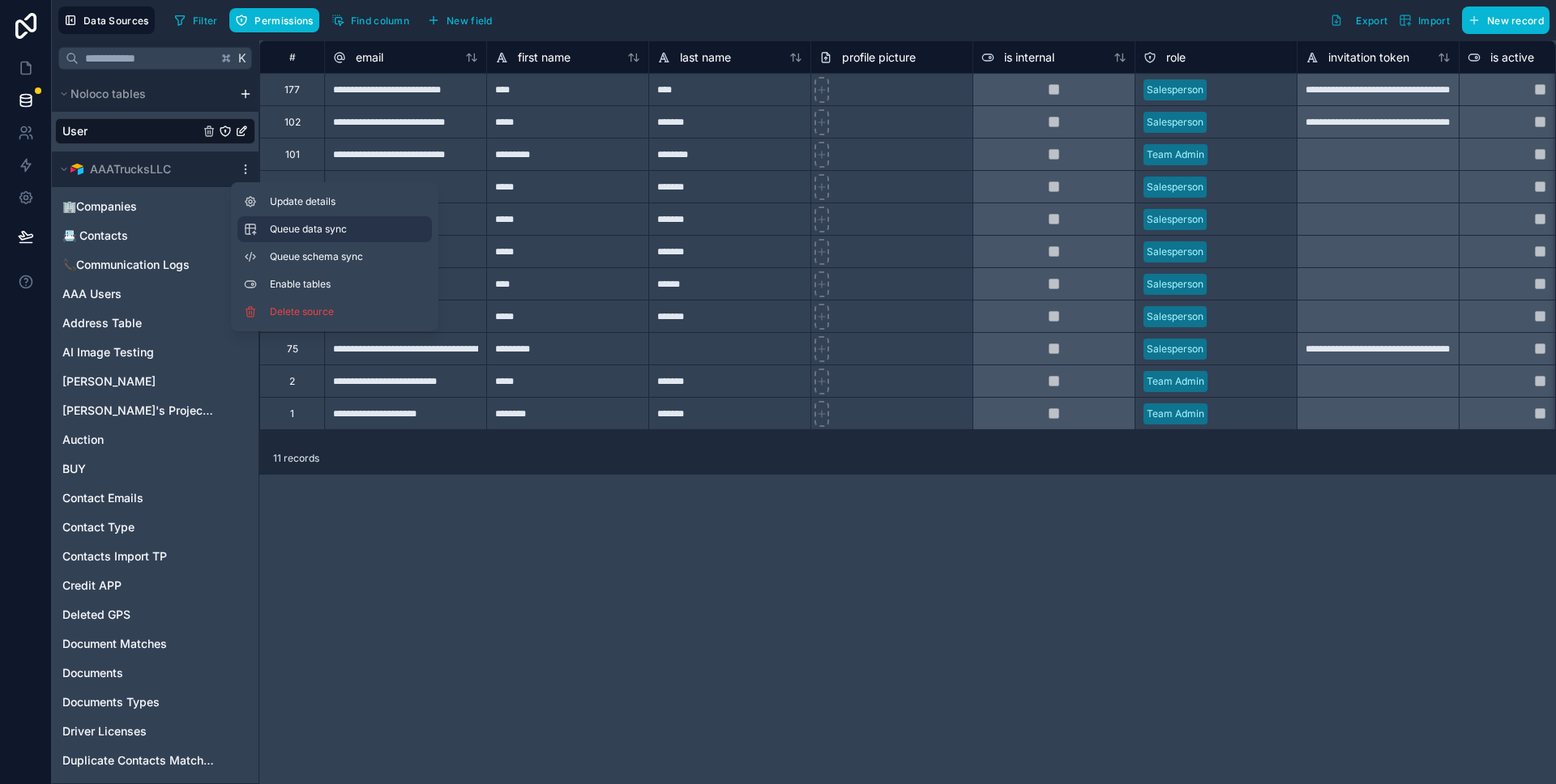
click at [331, 227] on span "Queue data sync" at bounding box center [328, 229] width 117 height 13
click at [334, 250] on span "Queue schema sync" at bounding box center [328, 257] width 117 height 13
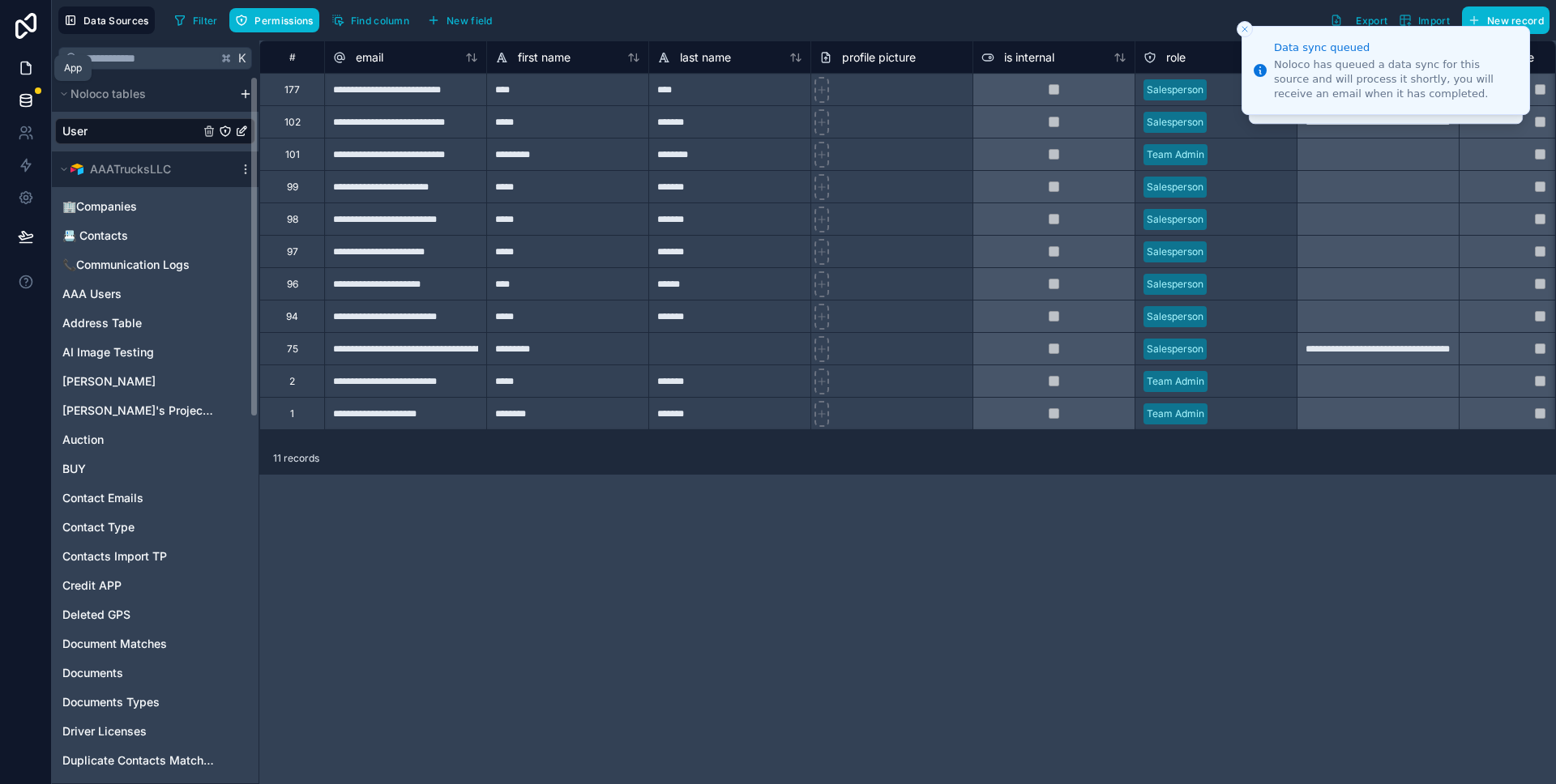
click at [27, 81] on link at bounding box center [25, 67] width 51 height 32
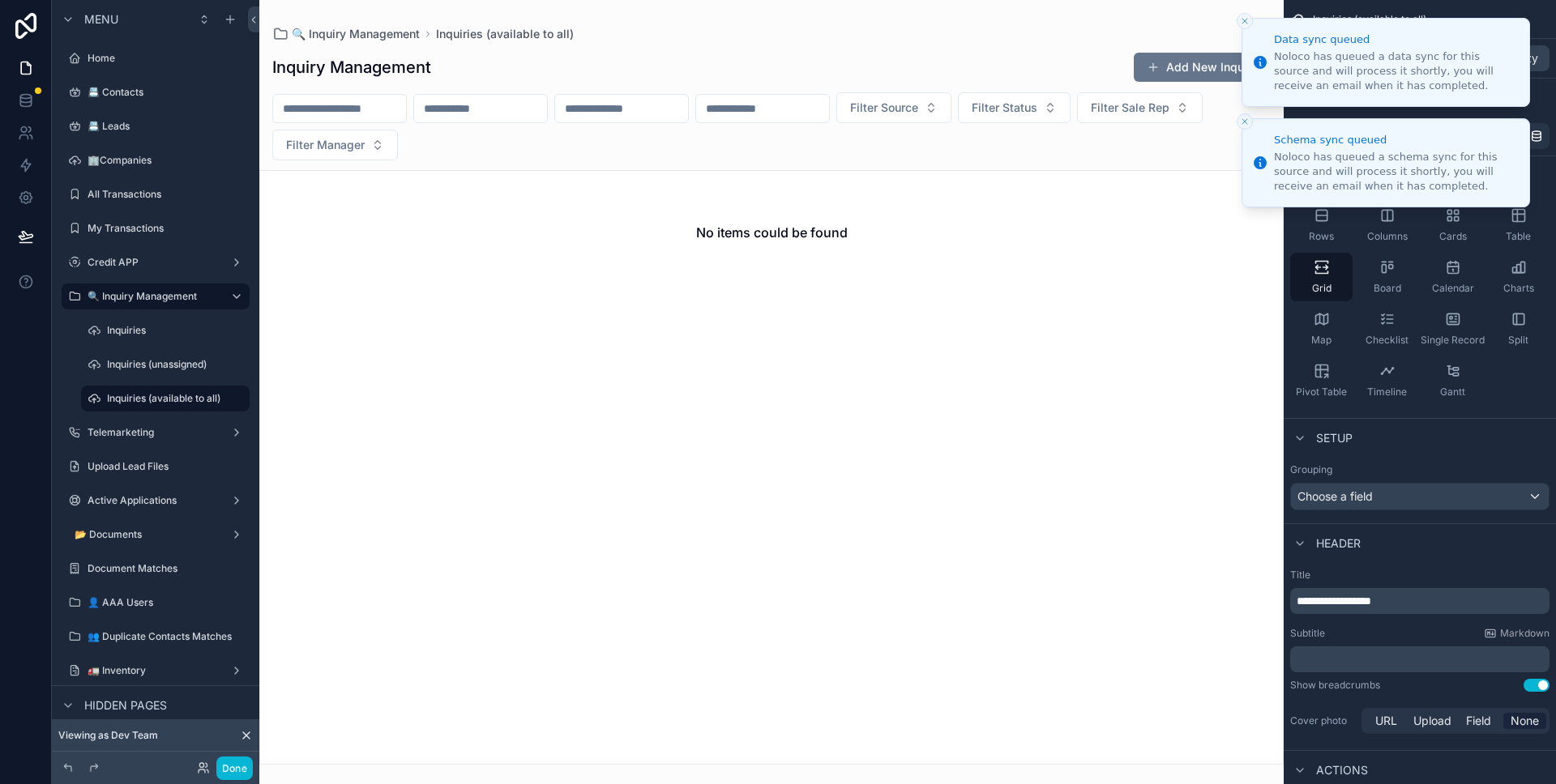
click at [1248, 20] on icon "Close toast" at bounding box center [1245, 21] width 10 height 10
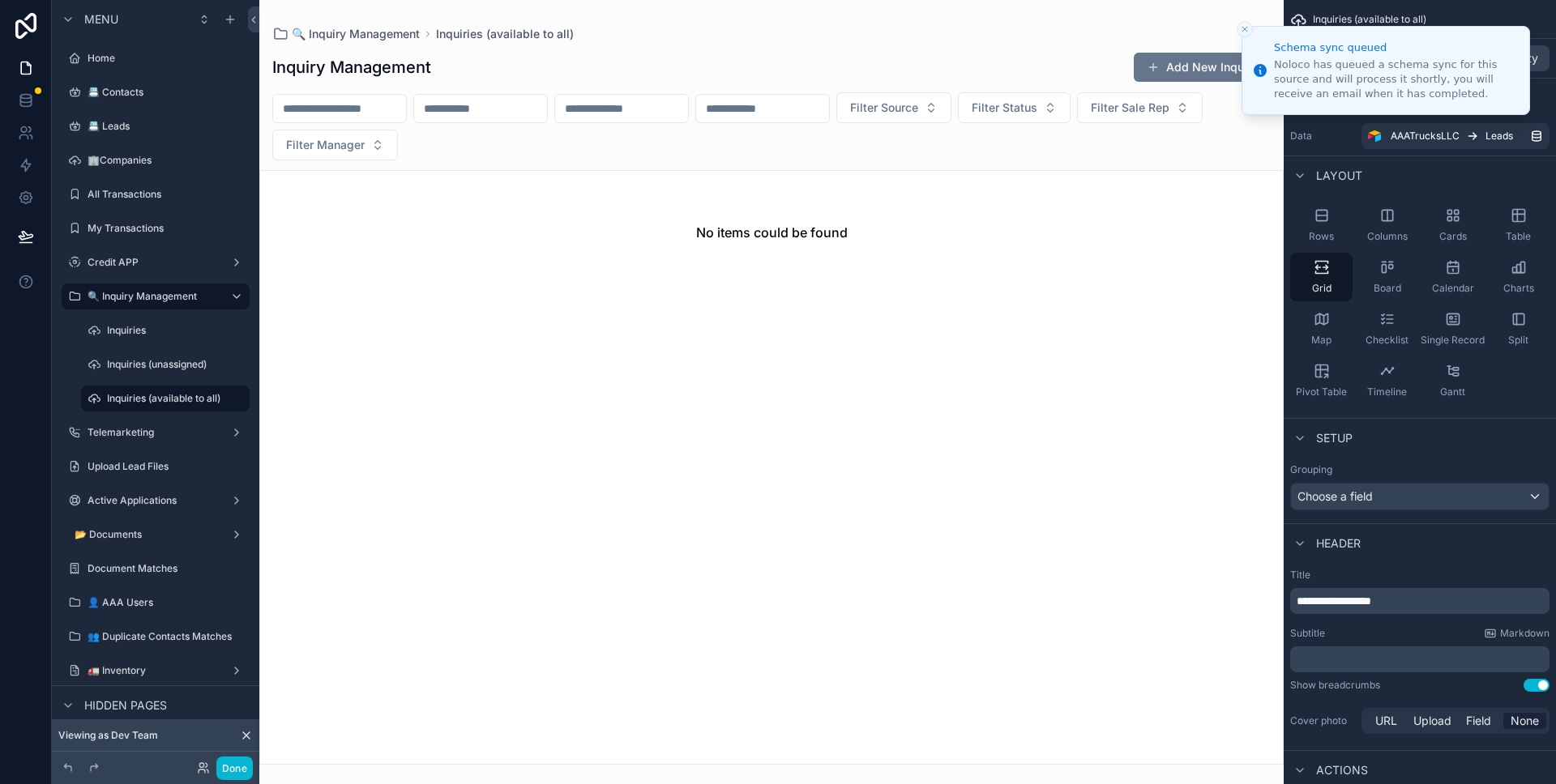
click at [1248, 27] on icon "Close toast" at bounding box center [1245, 29] width 10 height 10
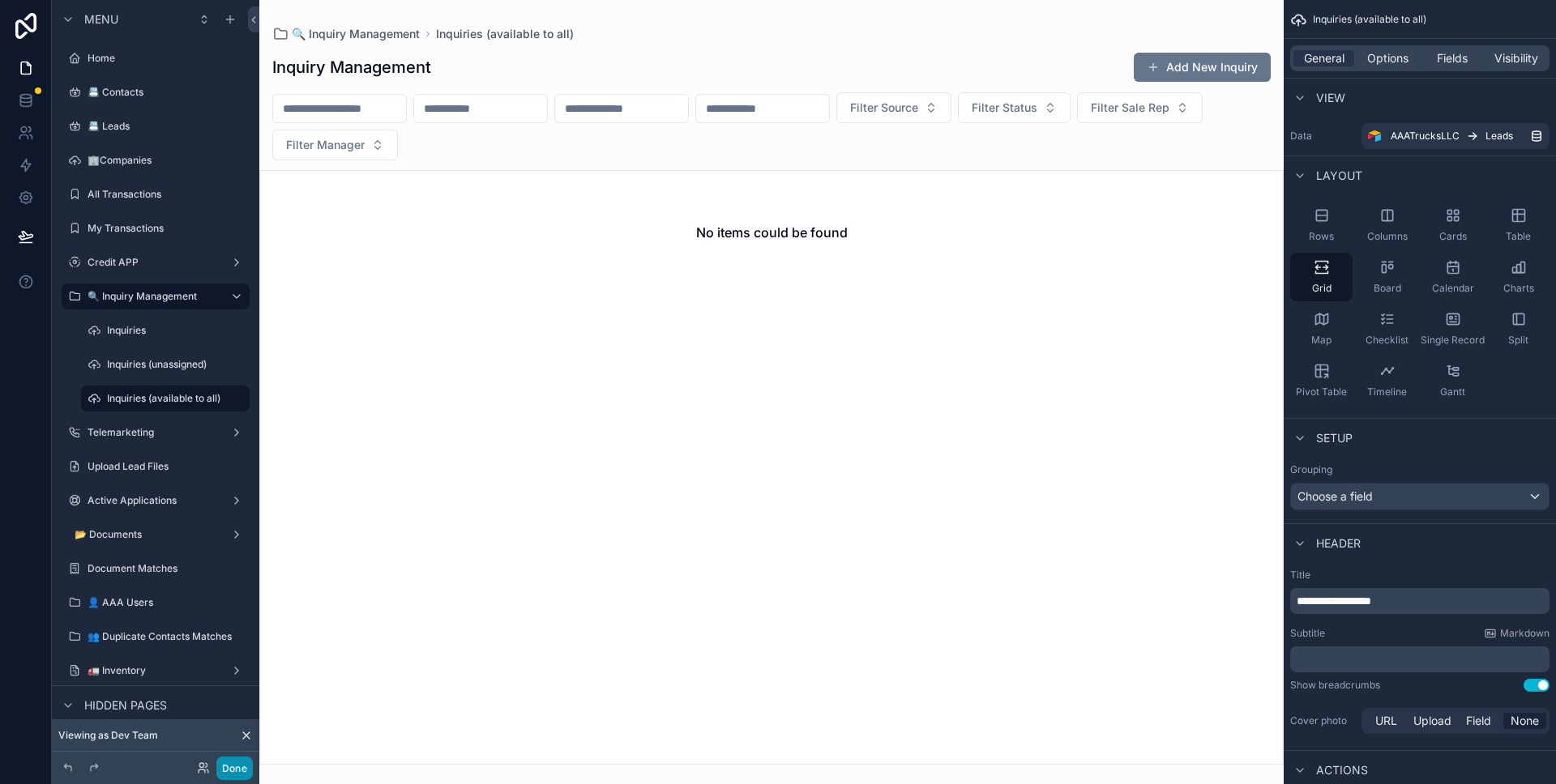
click at [250, 766] on button "Done" at bounding box center [235, 768] width 37 height 24
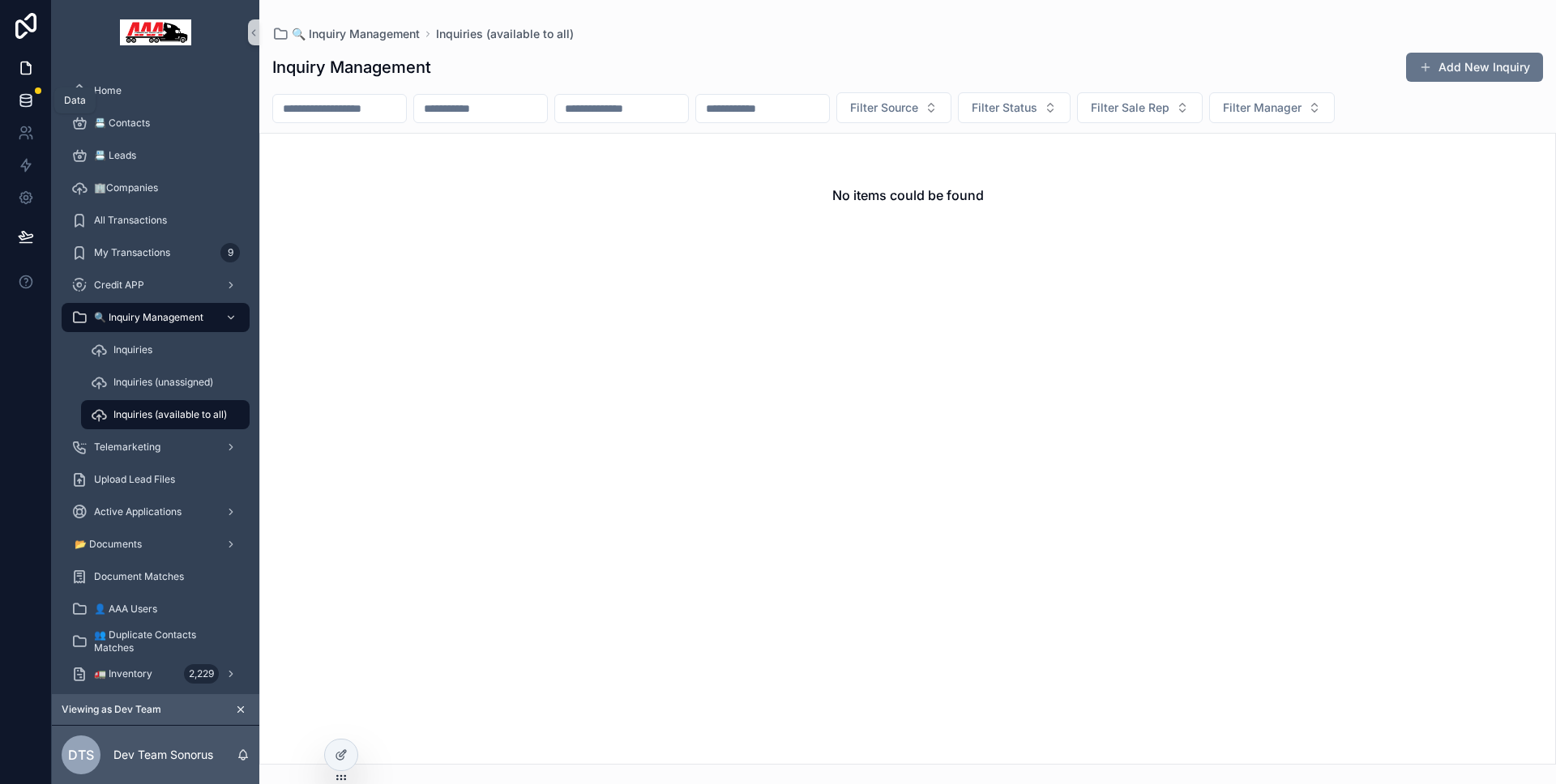
click at [36, 108] on link at bounding box center [25, 100] width 51 height 32
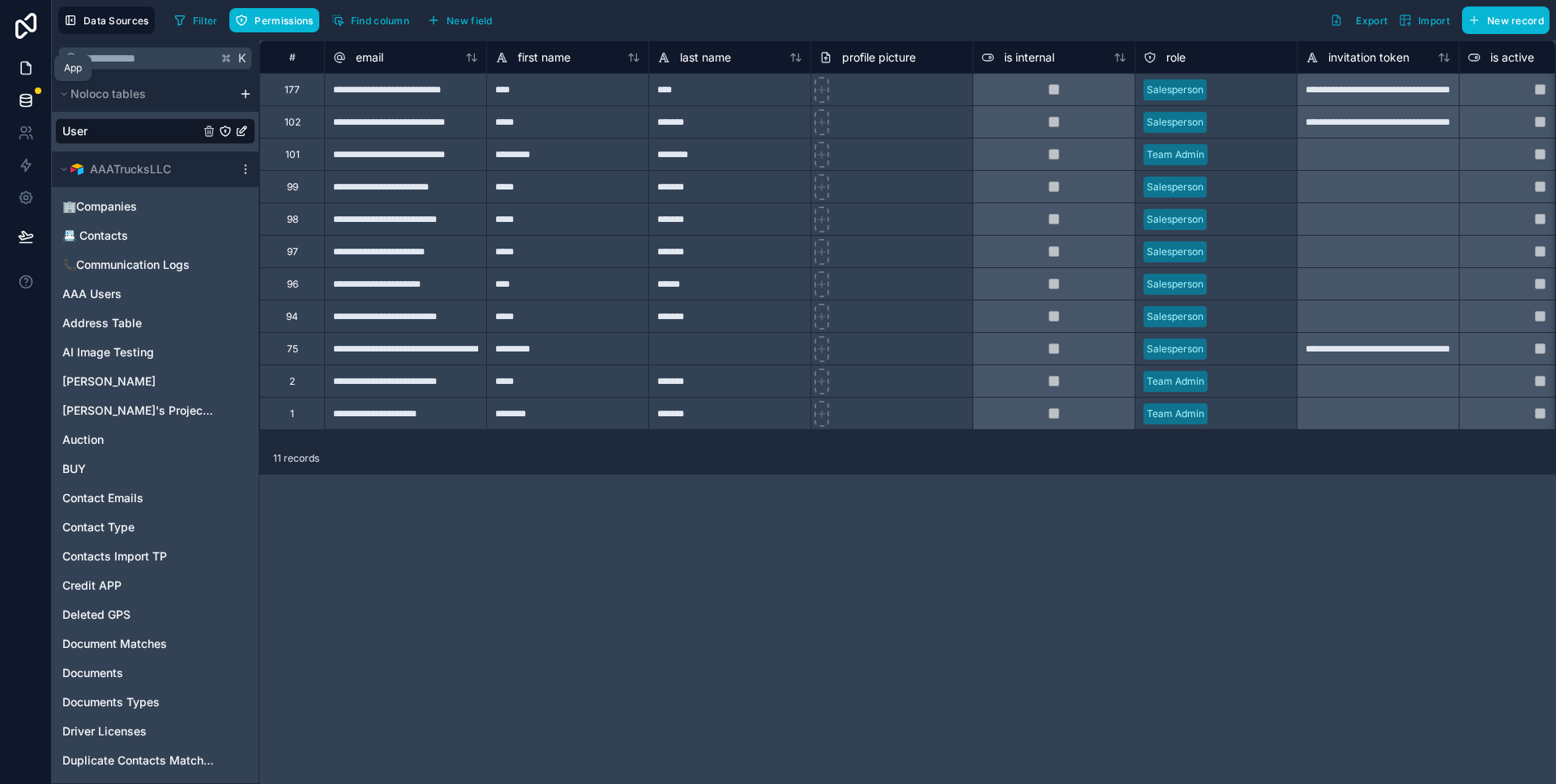
click at [26, 71] on icon at bounding box center [26, 68] width 17 height 17
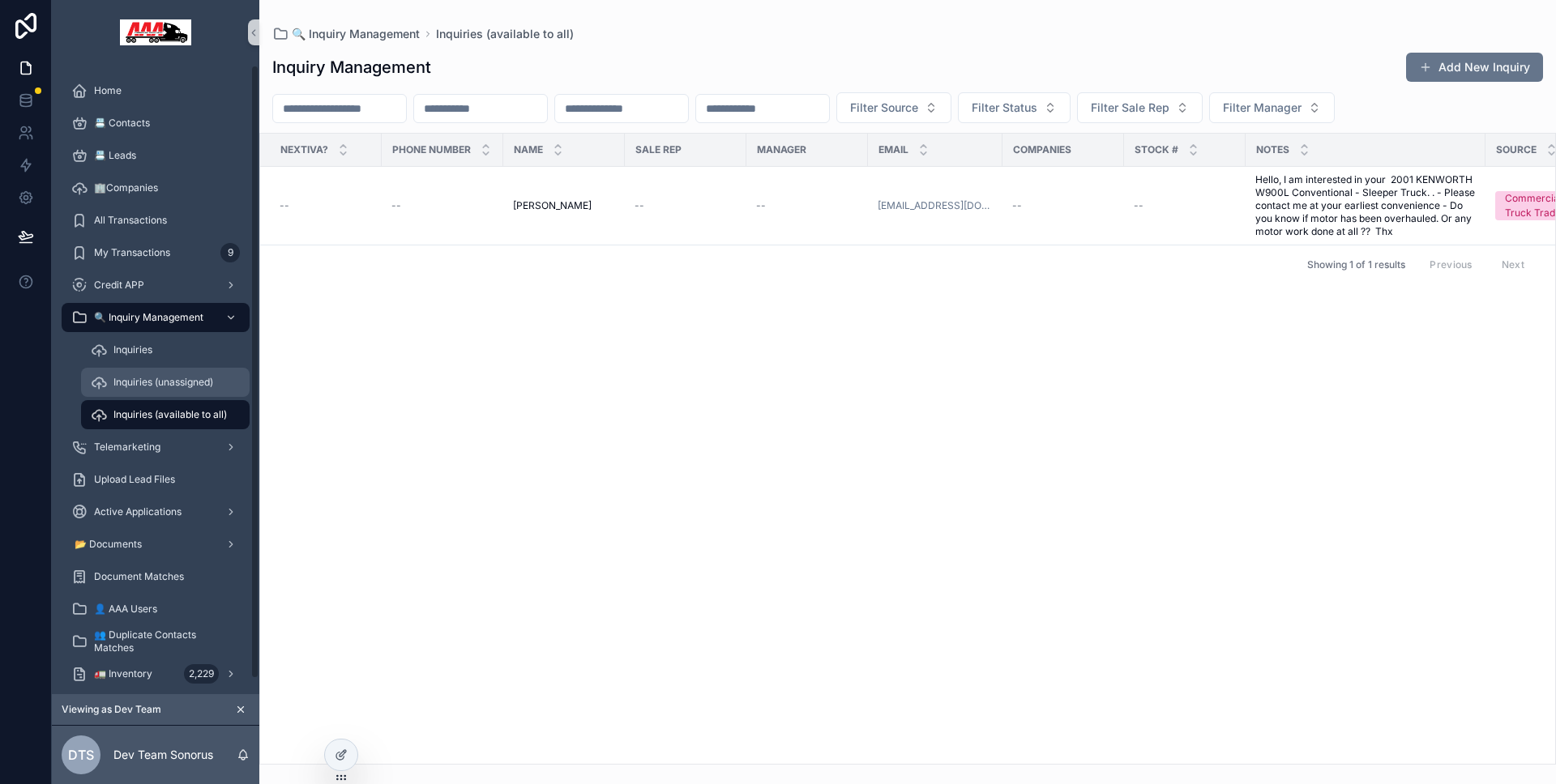
click at [167, 378] on span "Inquiries (unassigned)" at bounding box center [163, 382] width 99 height 13
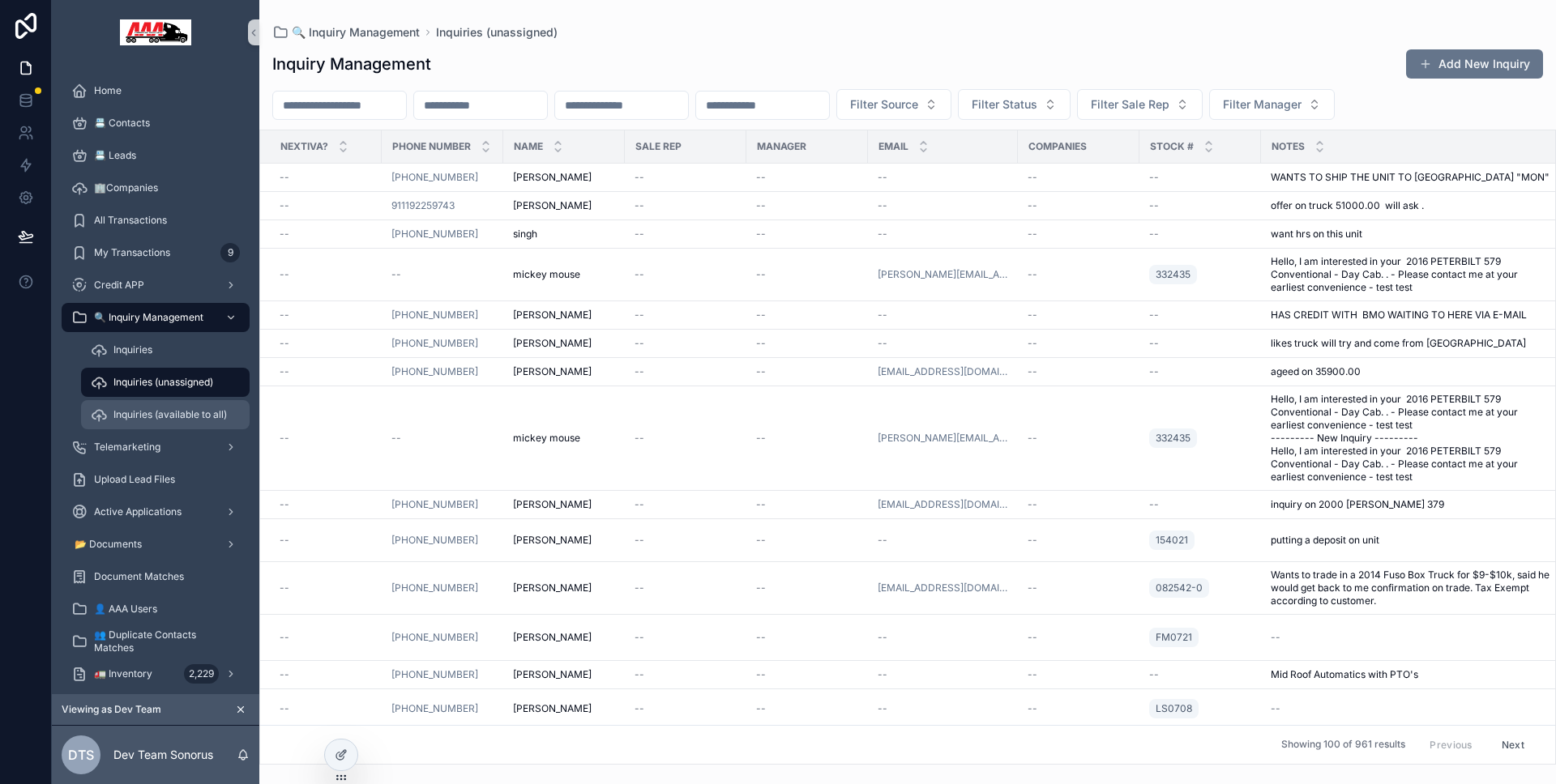
click at [172, 409] on span "Inquiries (available to all)" at bounding box center [169, 415] width 113 height 13
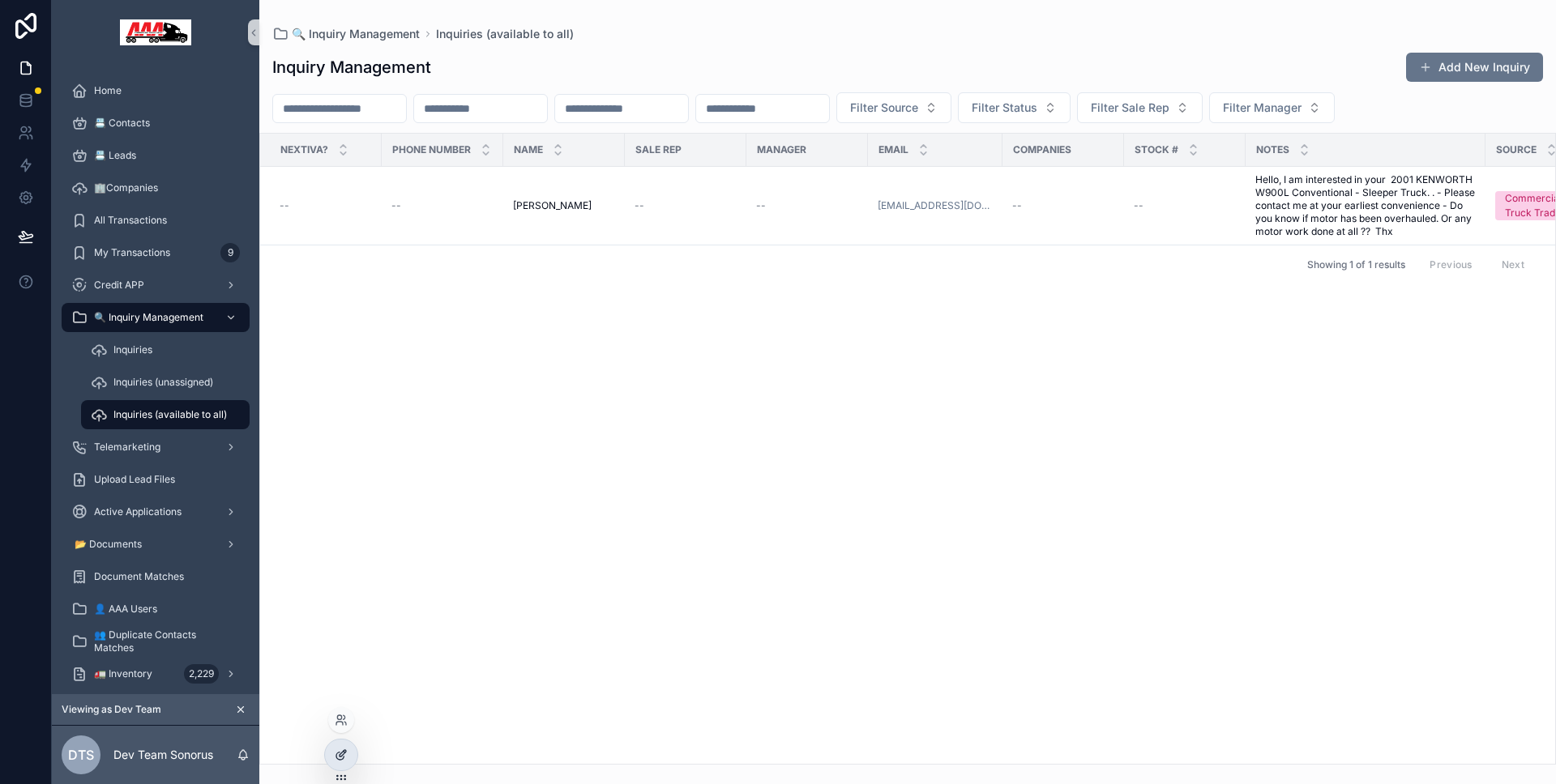
click at [346, 746] on div at bounding box center [341, 755] width 32 height 30
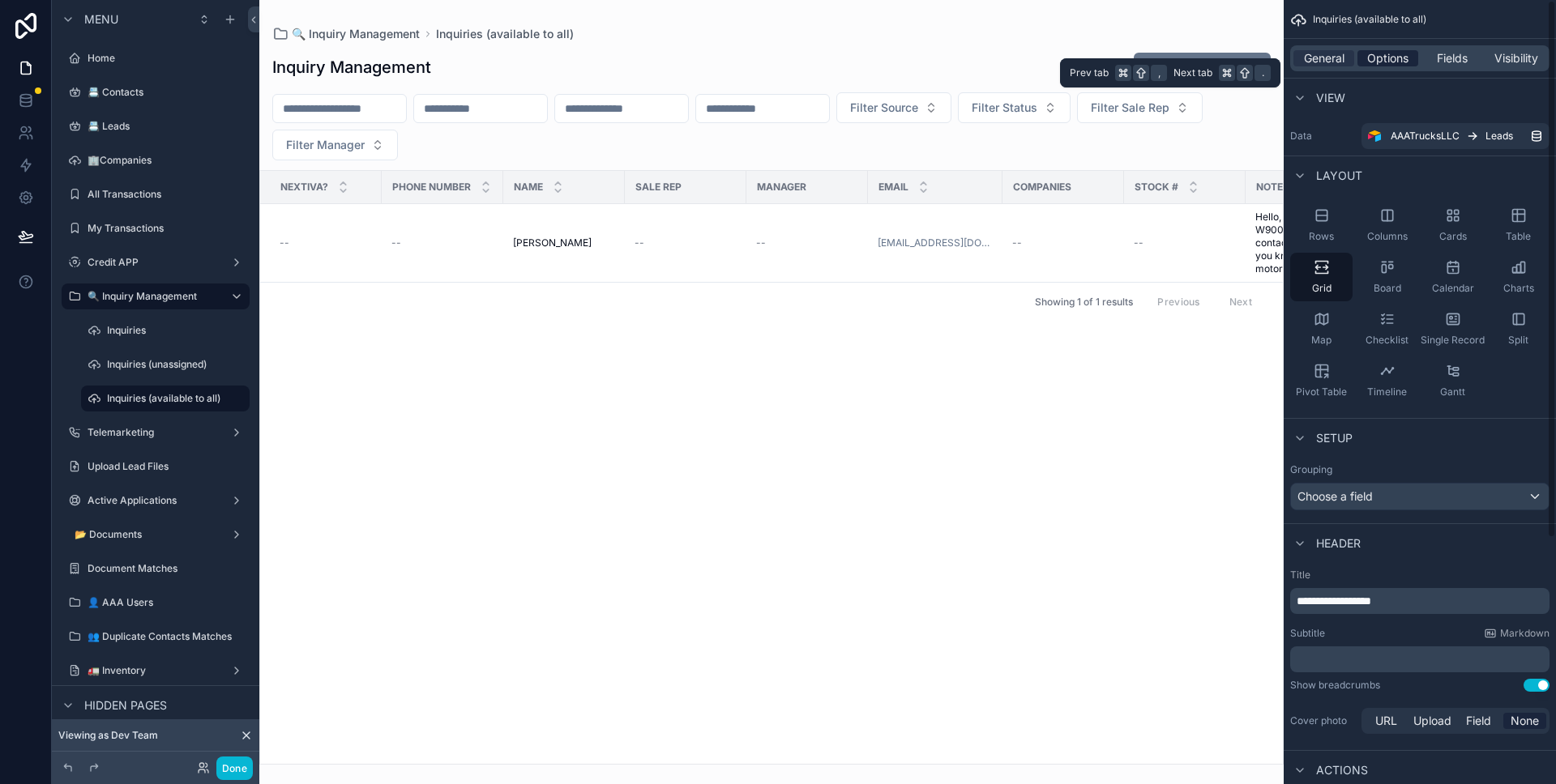
click at [1362, 57] on div "Options" at bounding box center [1388, 59] width 61 height 17
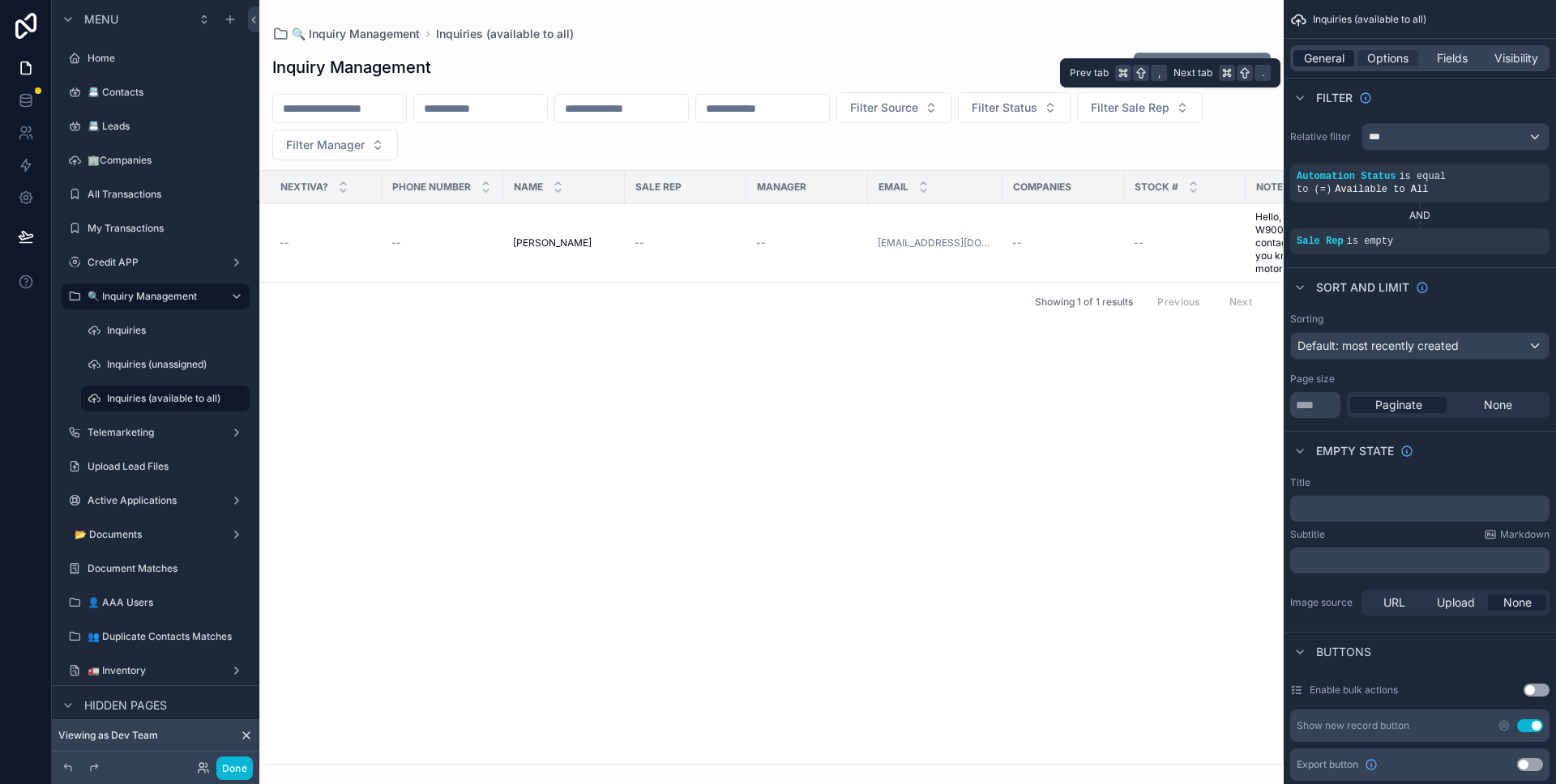
click at [1334, 55] on span "General" at bounding box center [1324, 59] width 41 height 17
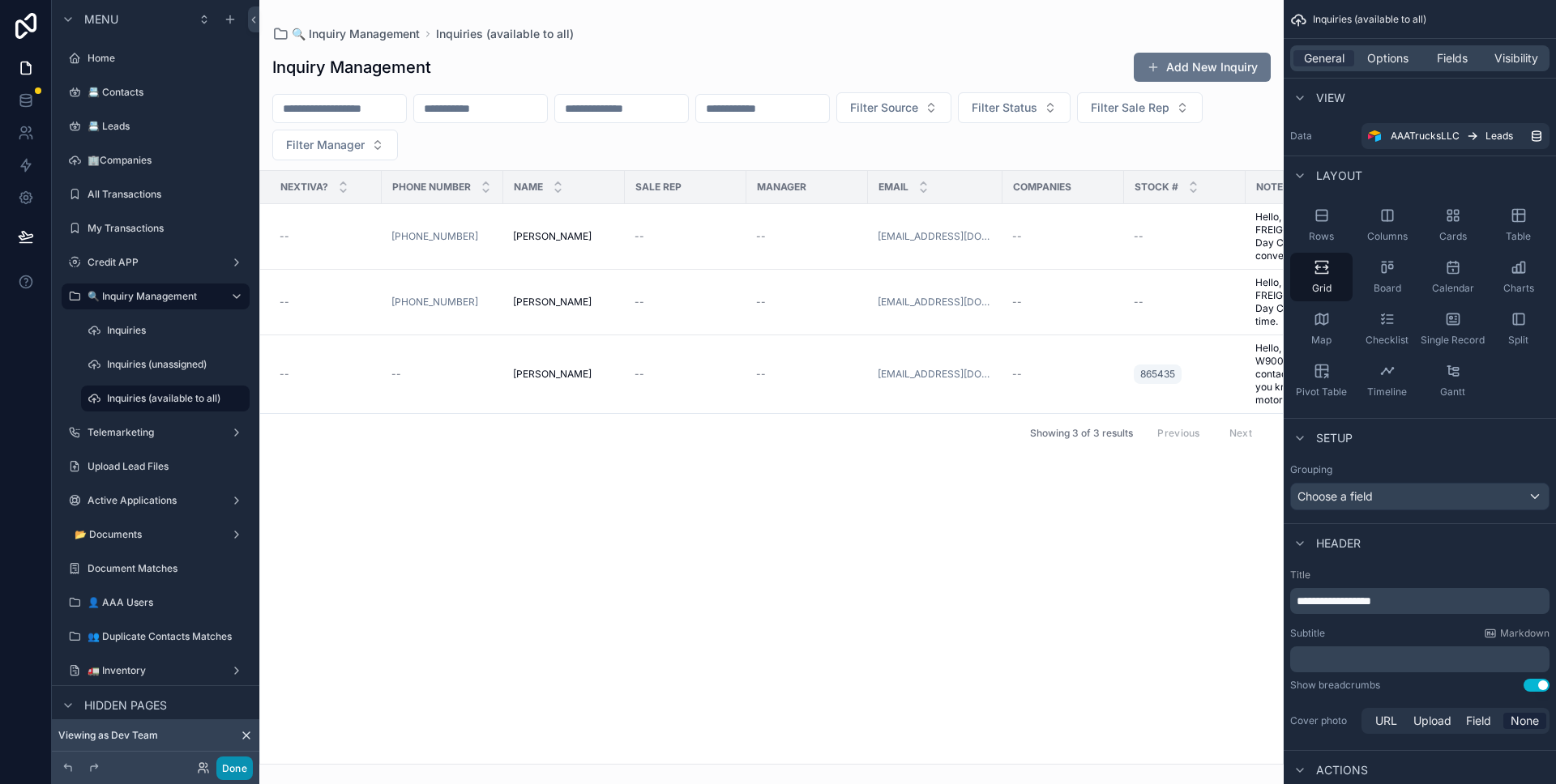
click at [235, 774] on button "Done" at bounding box center [235, 768] width 37 height 24
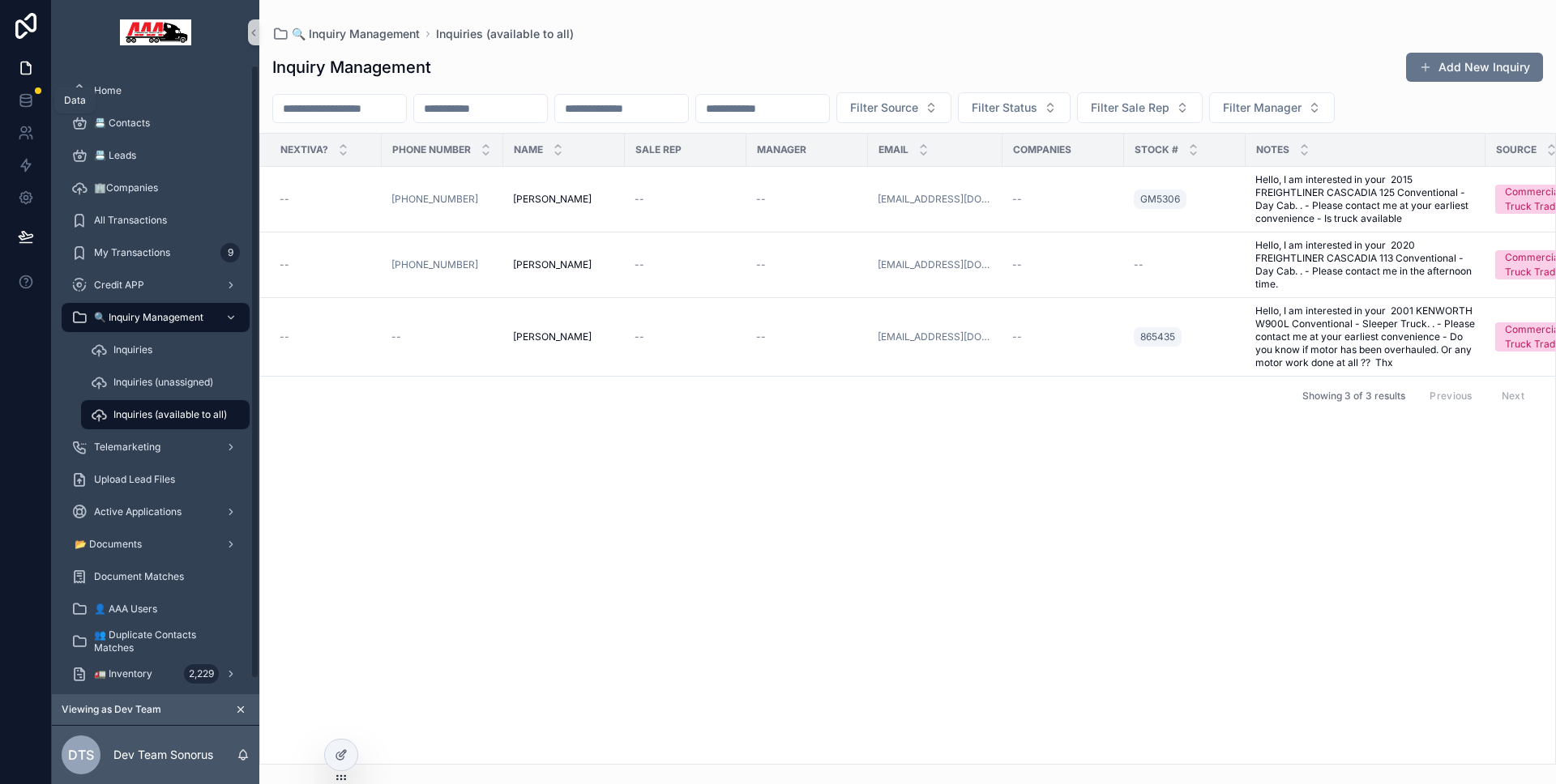
scroll to position [10, 0]
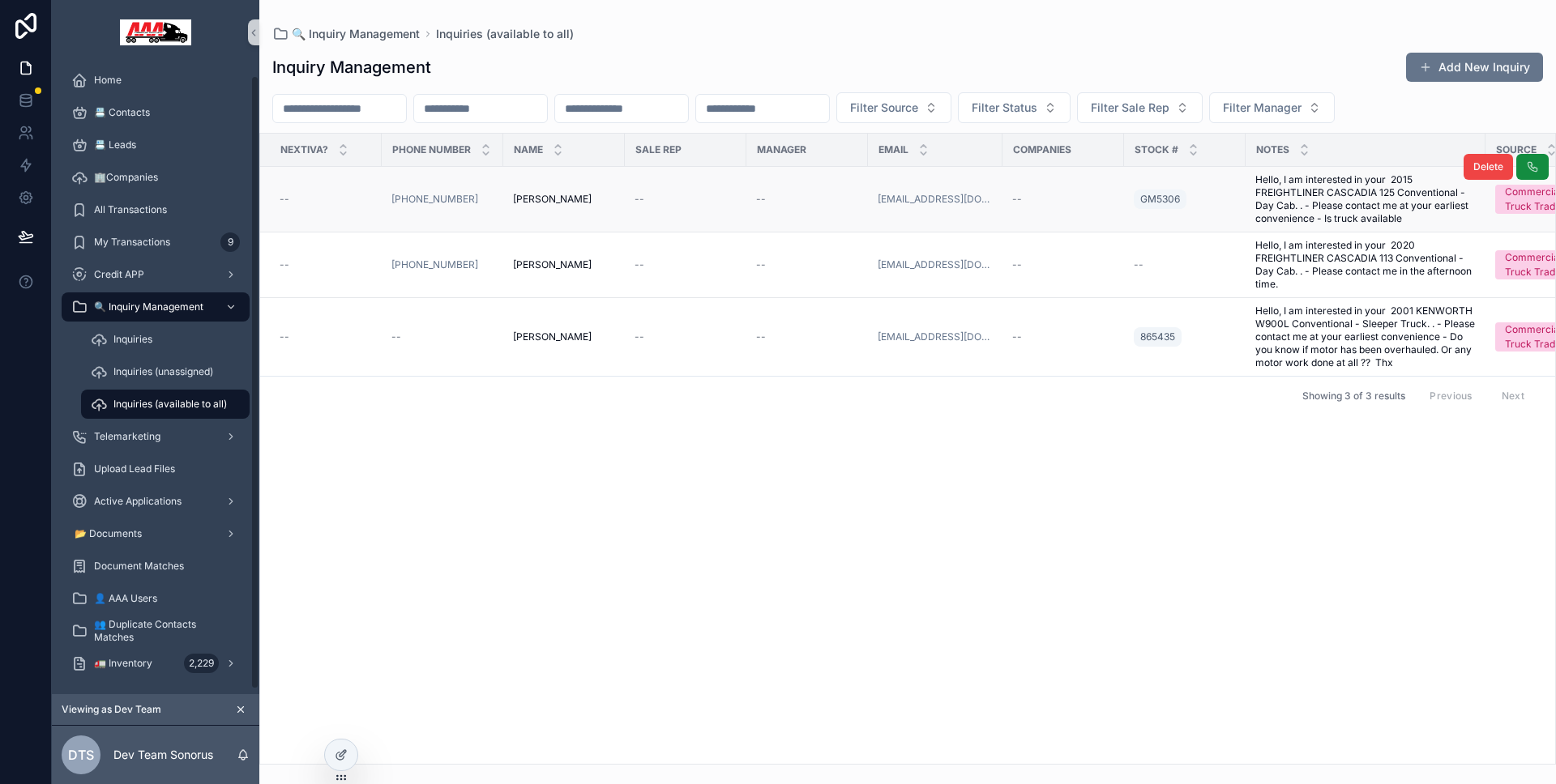
click at [357, 196] on div "--" at bounding box center [326, 199] width 92 height 13
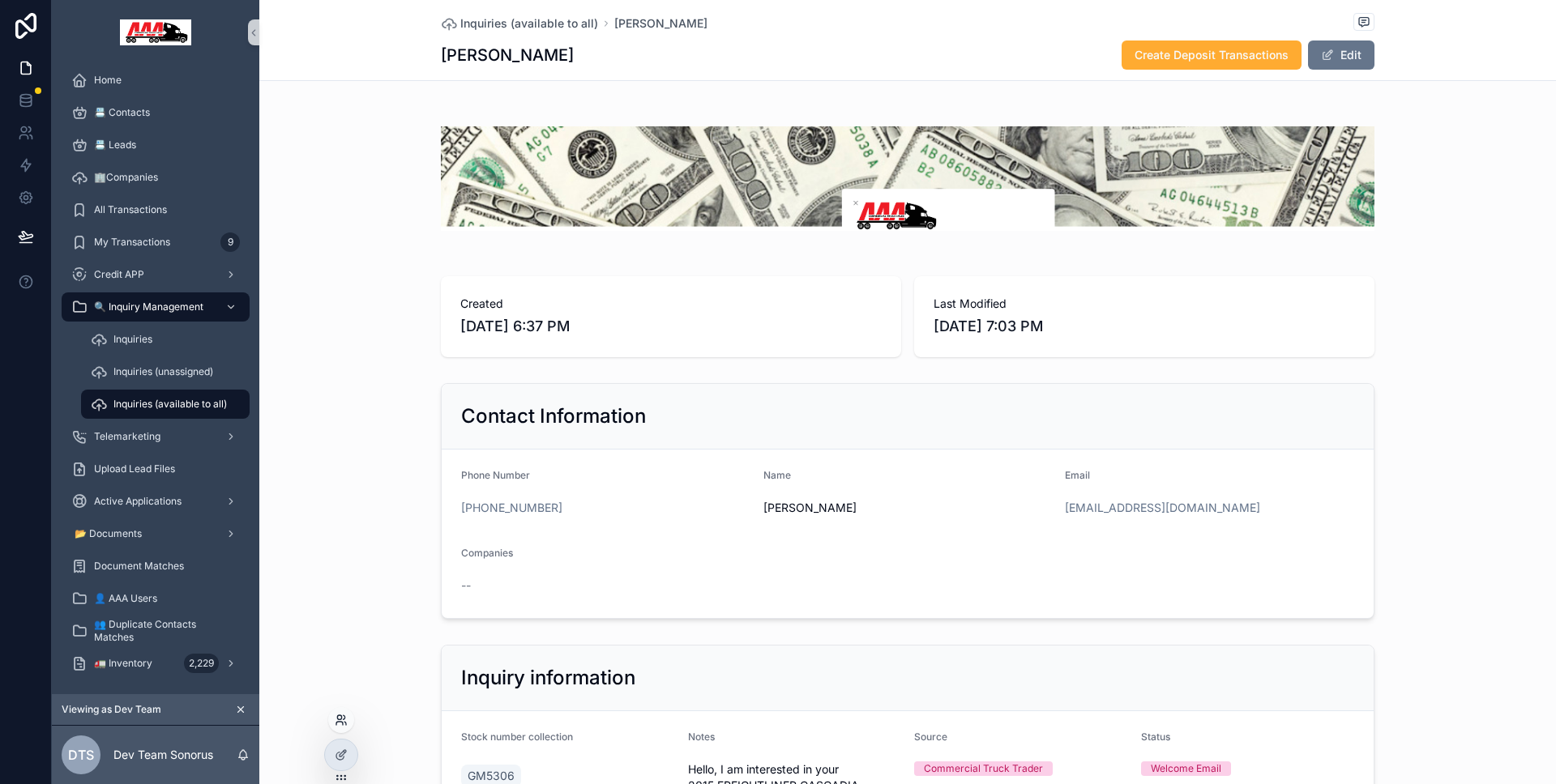
click at [346, 723] on icon at bounding box center [345, 723] width 2 height 4
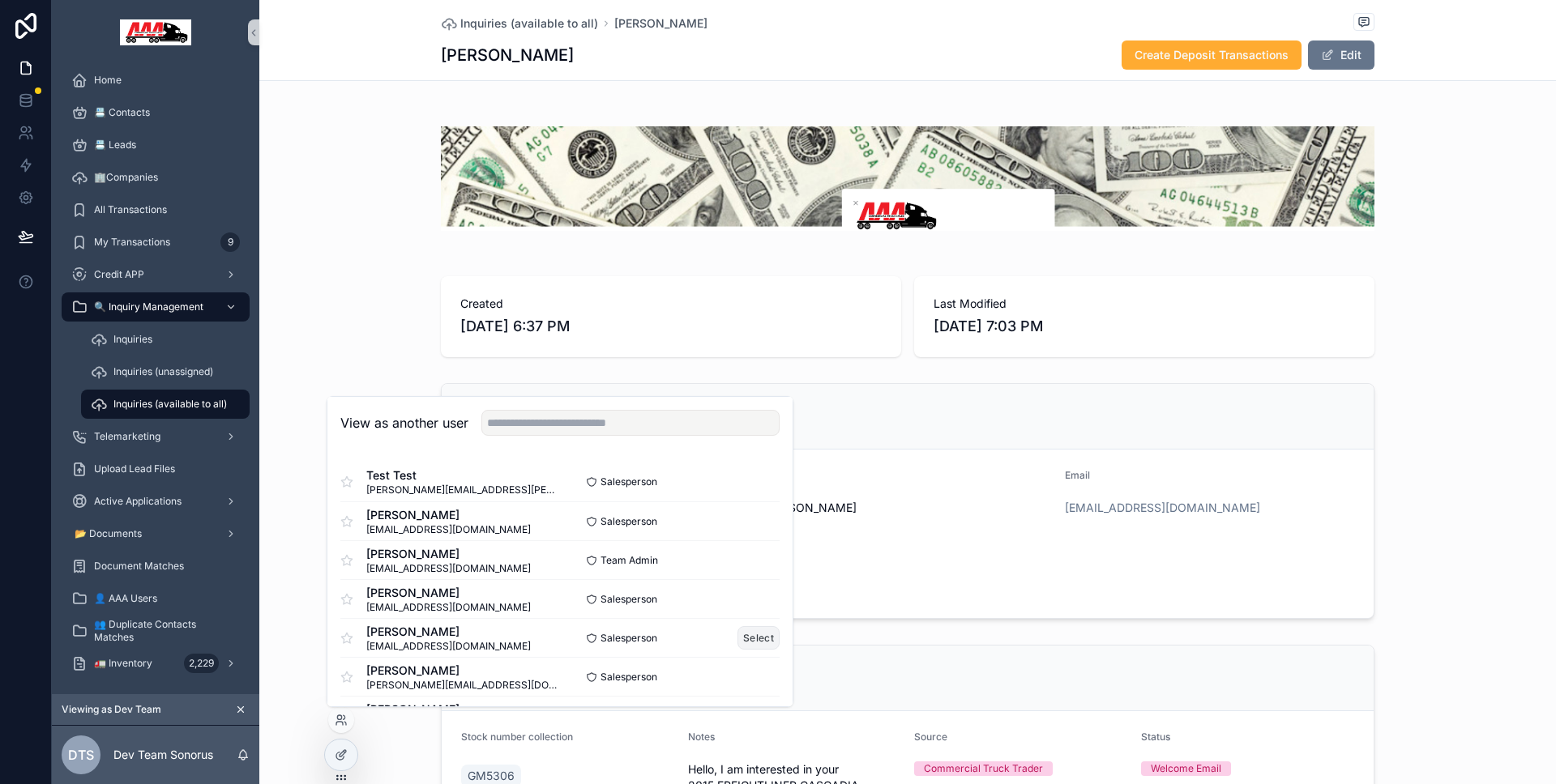
click at [738, 637] on button "Select" at bounding box center [759, 638] width 42 height 24
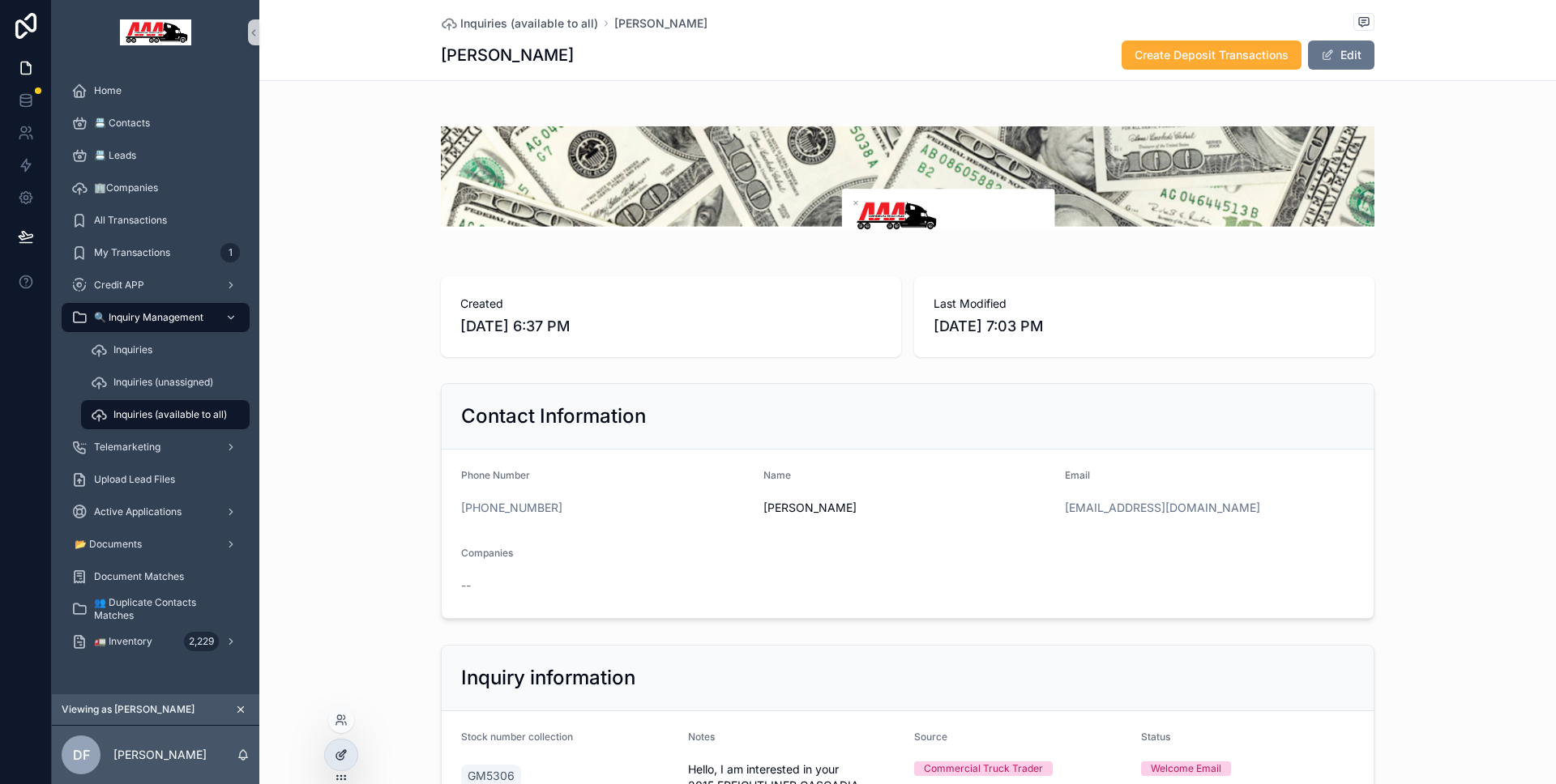
click at [346, 751] on icon at bounding box center [341, 755] width 13 height 13
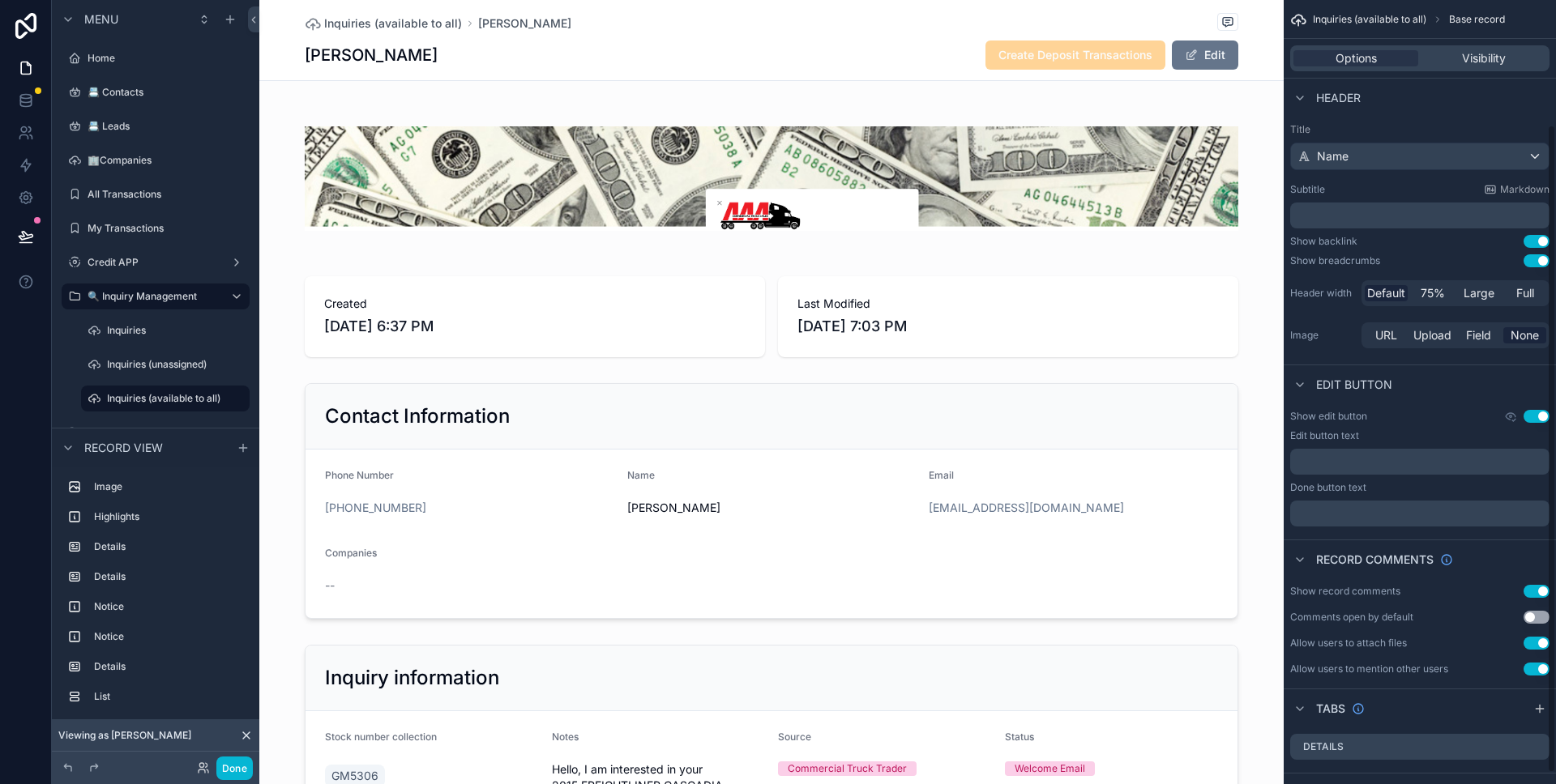
scroll to position [164, 0]
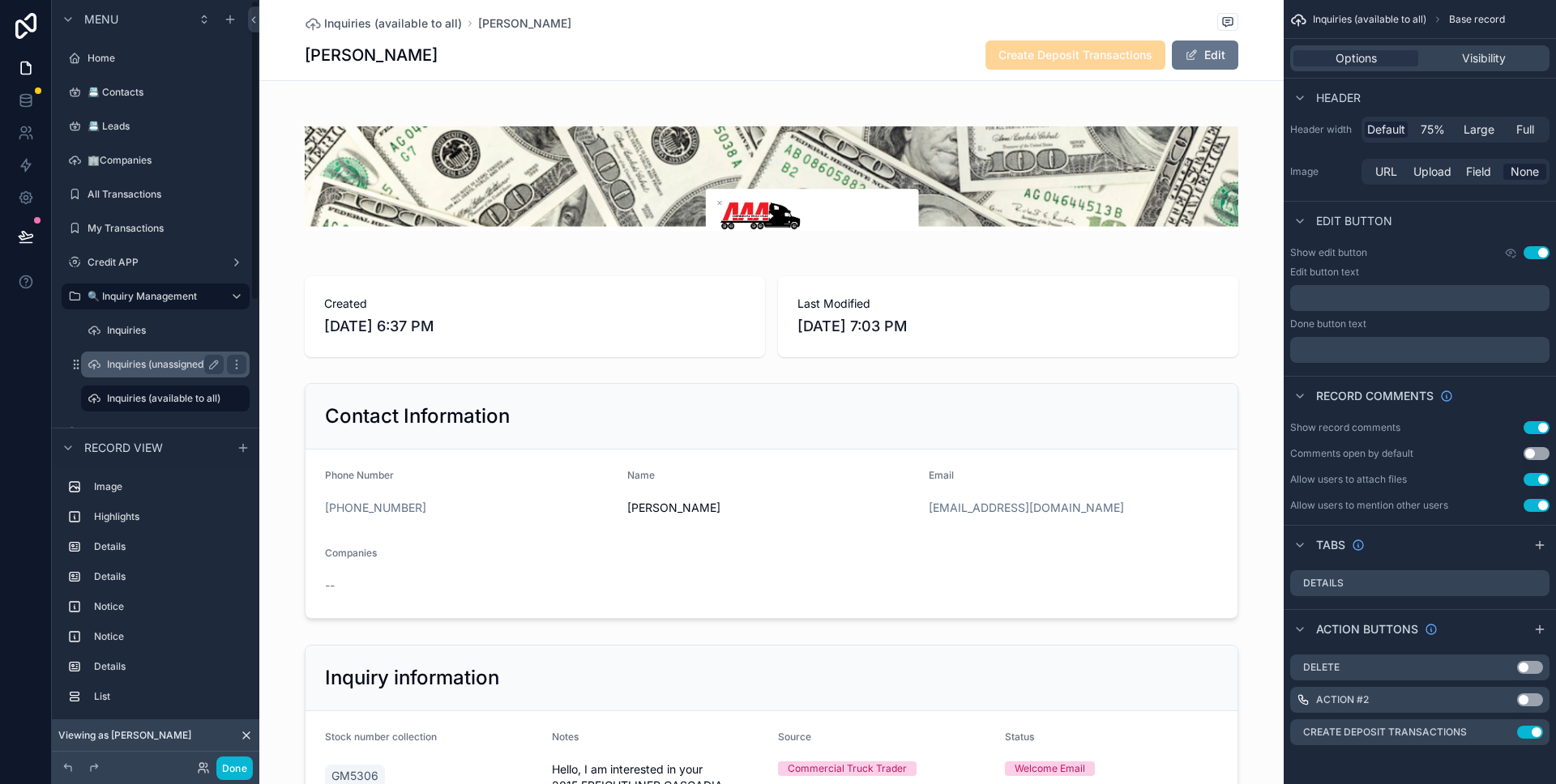
click at [163, 374] on div "Inquiries (unassigned)" at bounding box center [165, 363] width 117 height 19
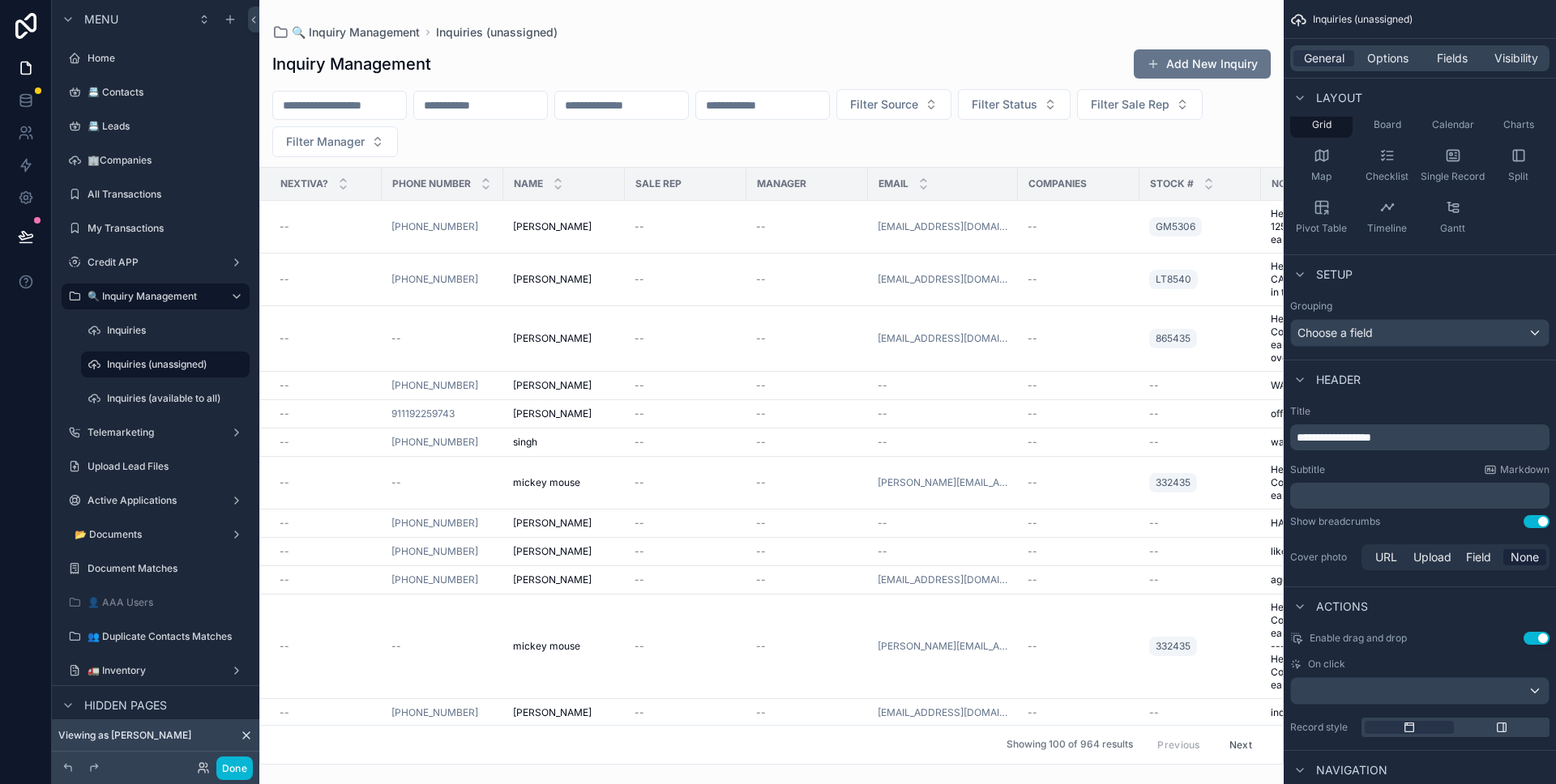
click at [373, 262] on div "scrollable content" at bounding box center [772, 392] width 1024 height 784
click at [373, 231] on td "--" at bounding box center [321, 226] width 122 height 52
click at [247, 775] on button "Done" at bounding box center [235, 768] width 37 height 24
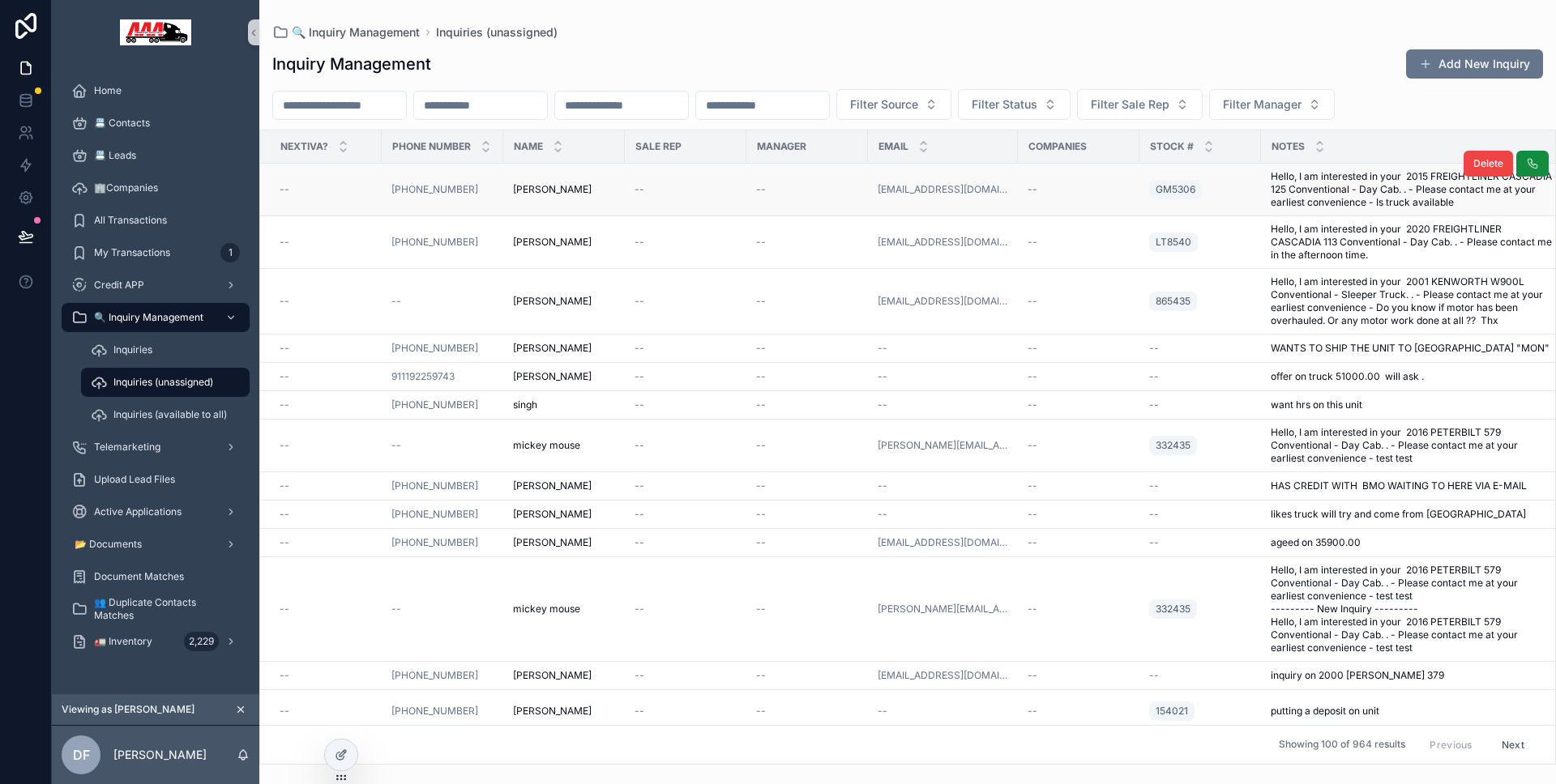
click at [358, 186] on div "--" at bounding box center [326, 190] width 92 height 13
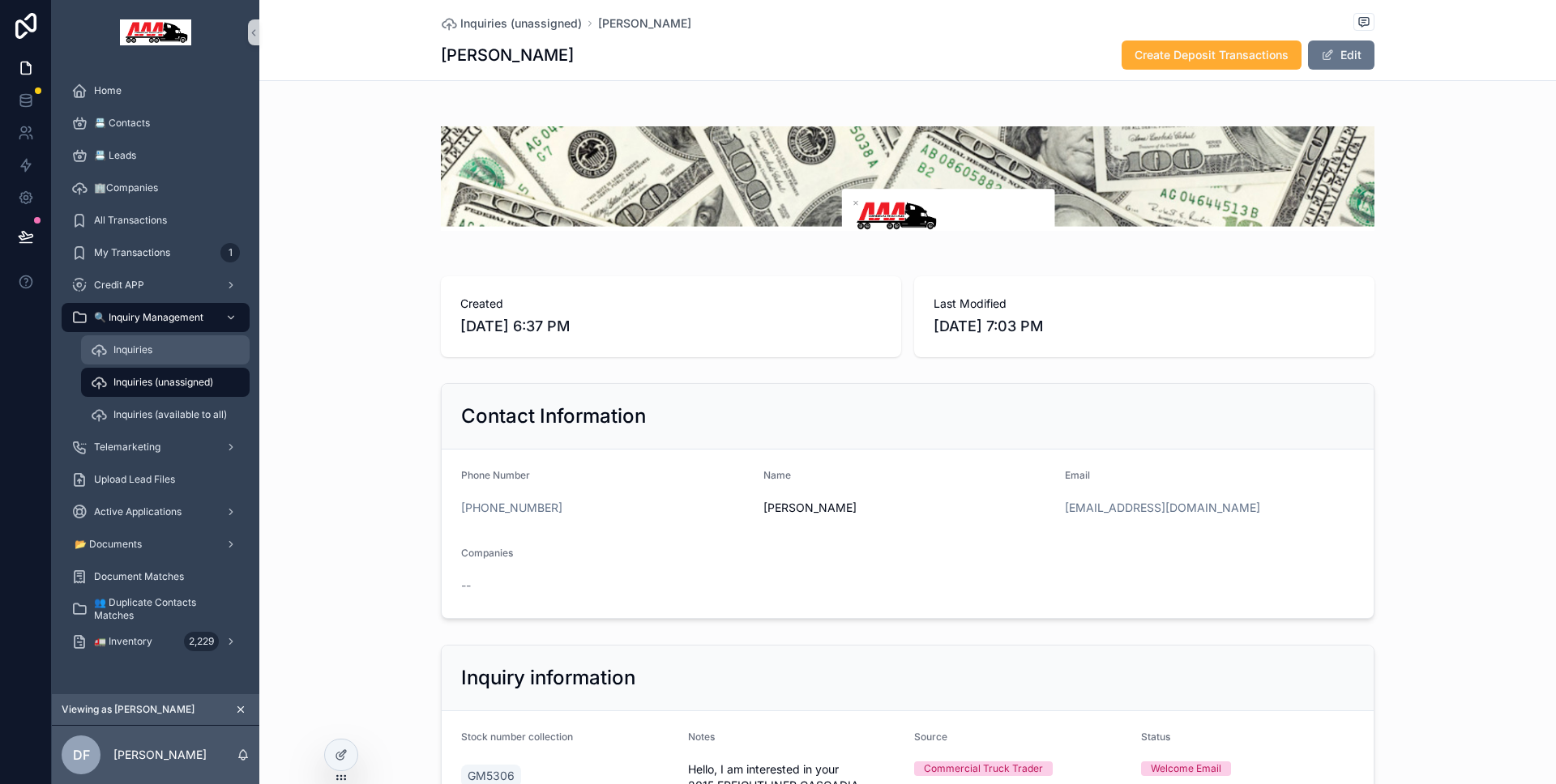
click at [130, 343] on span "Inquiries" at bounding box center [133, 350] width 39 height 13
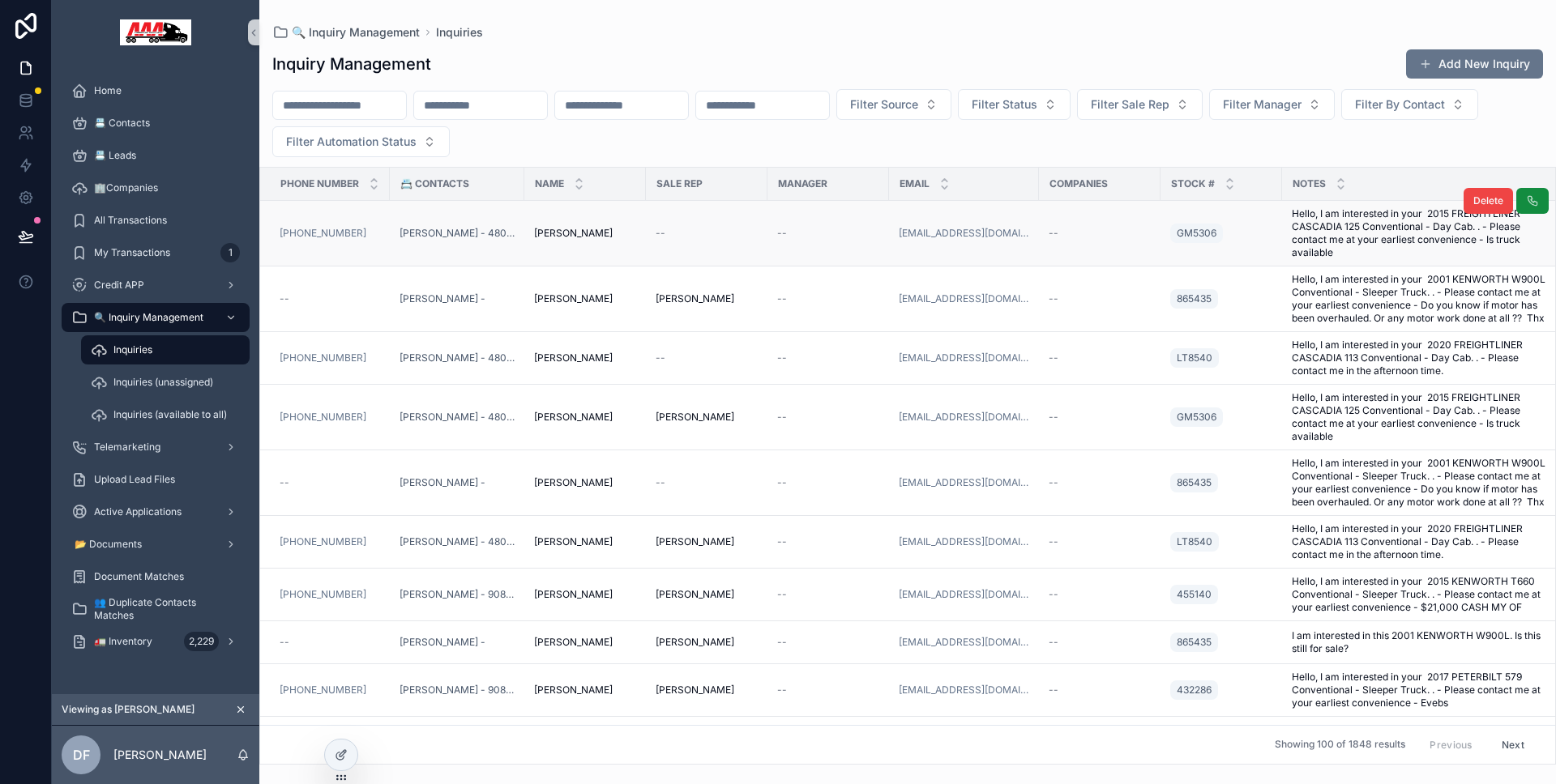
click at [689, 246] on td "--" at bounding box center [706, 233] width 122 height 65
click at [691, 232] on div "--" at bounding box center [706, 233] width 102 height 13
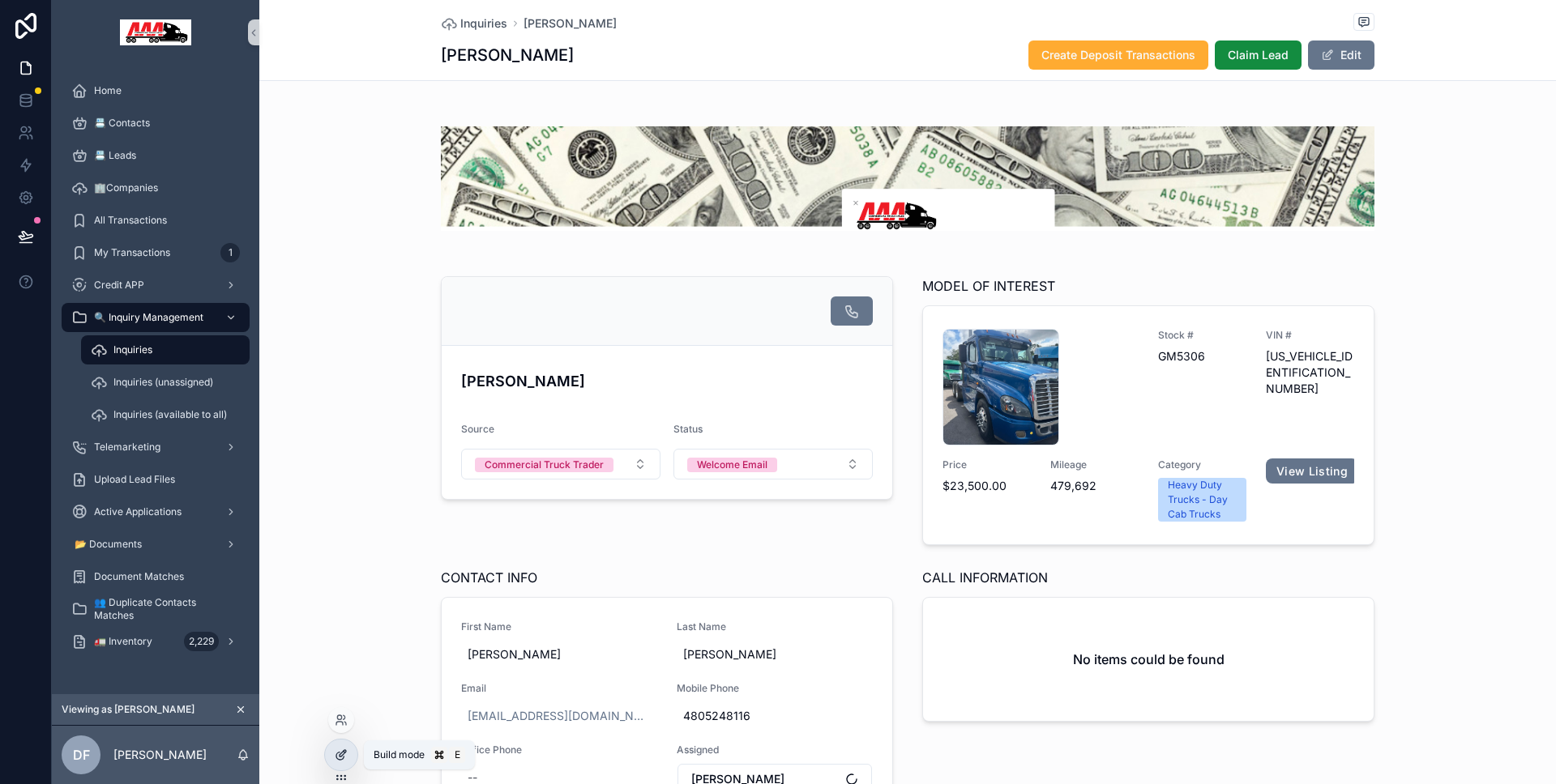
click at [331, 750] on div at bounding box center [341, 755] width 32 height 30
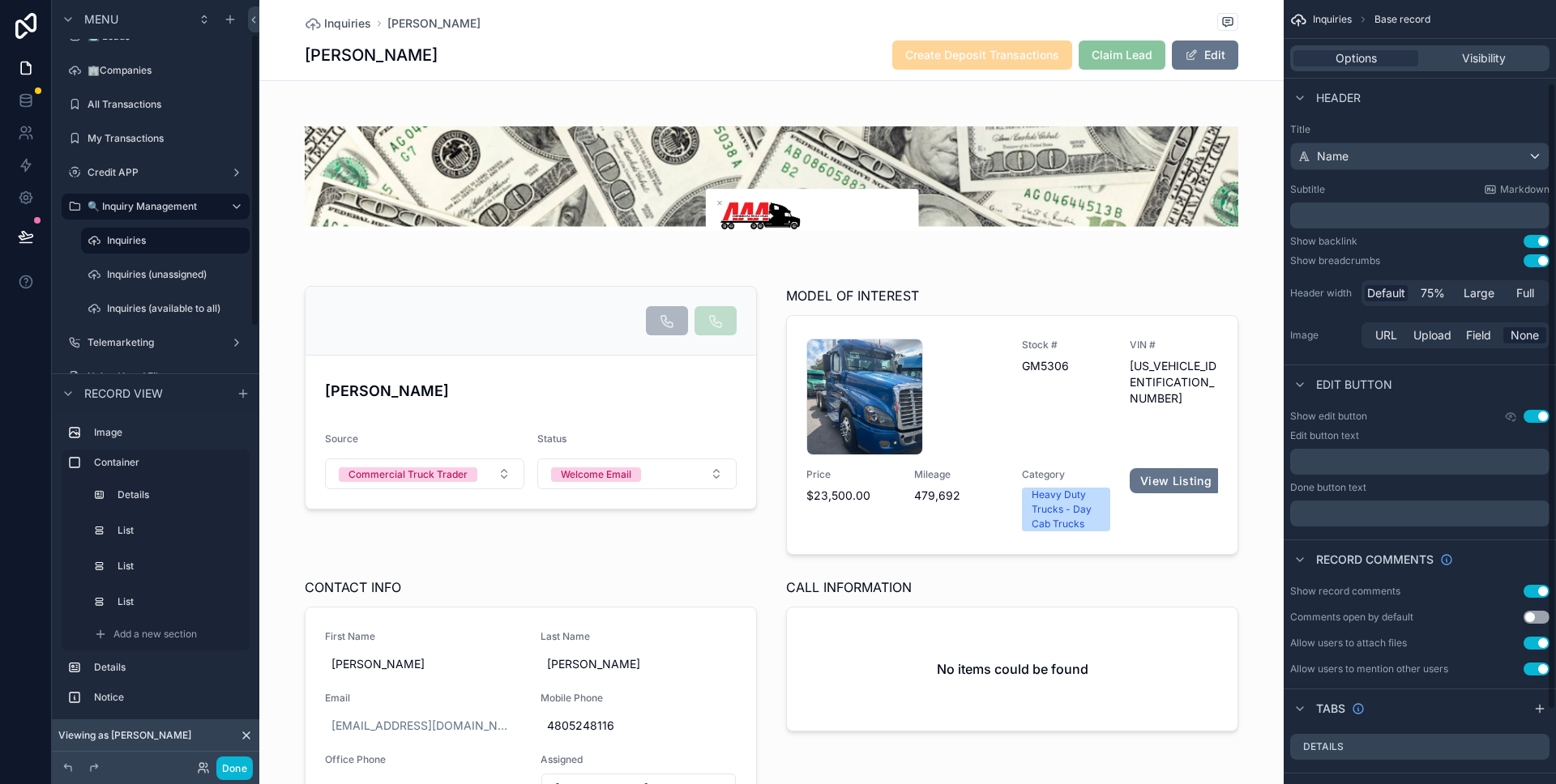
scroll to position [196, 0]
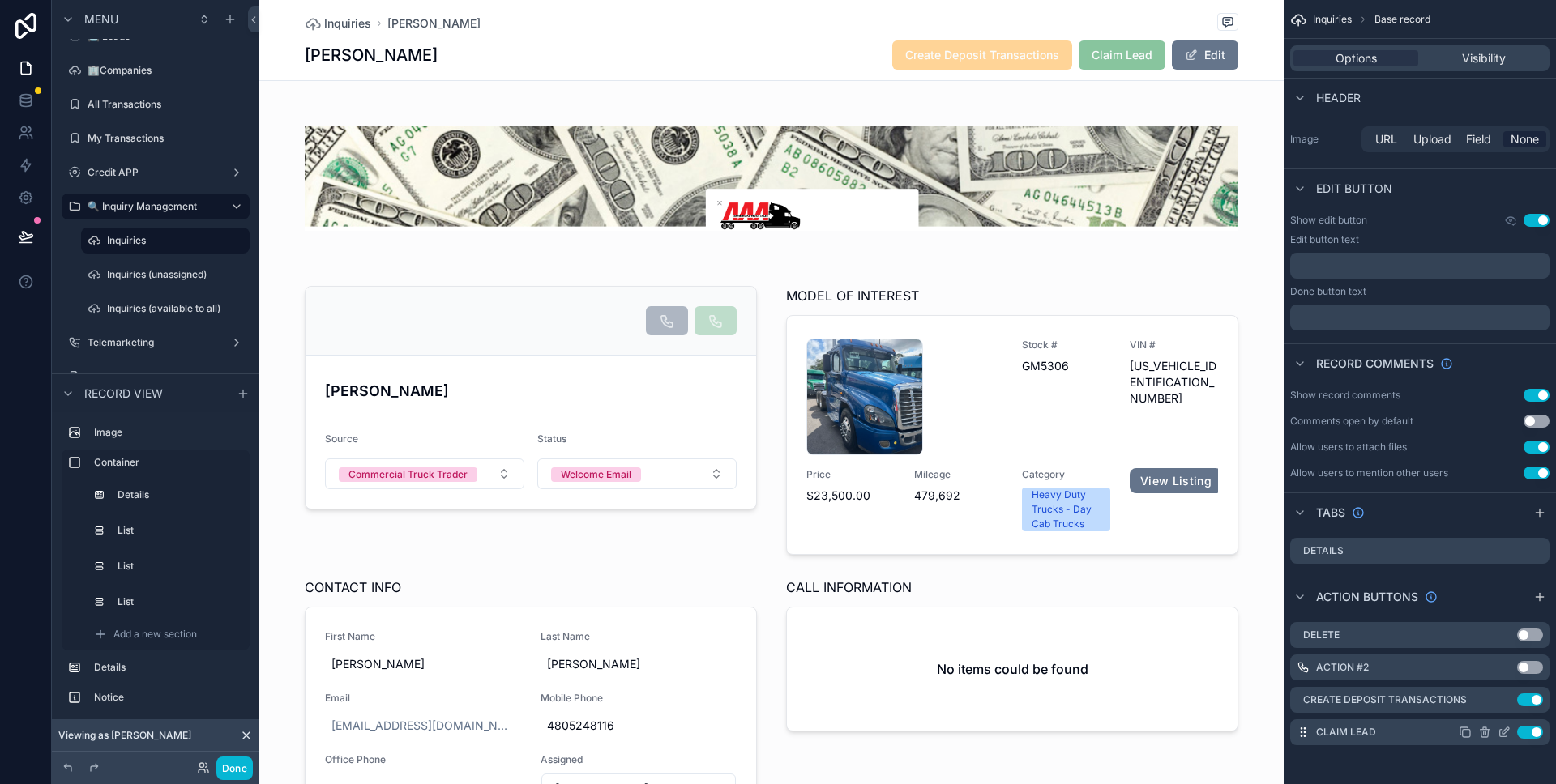
click at [1504, 729] on icon "scrollable content" at bounding box center [1505, 730] width 6 height 6
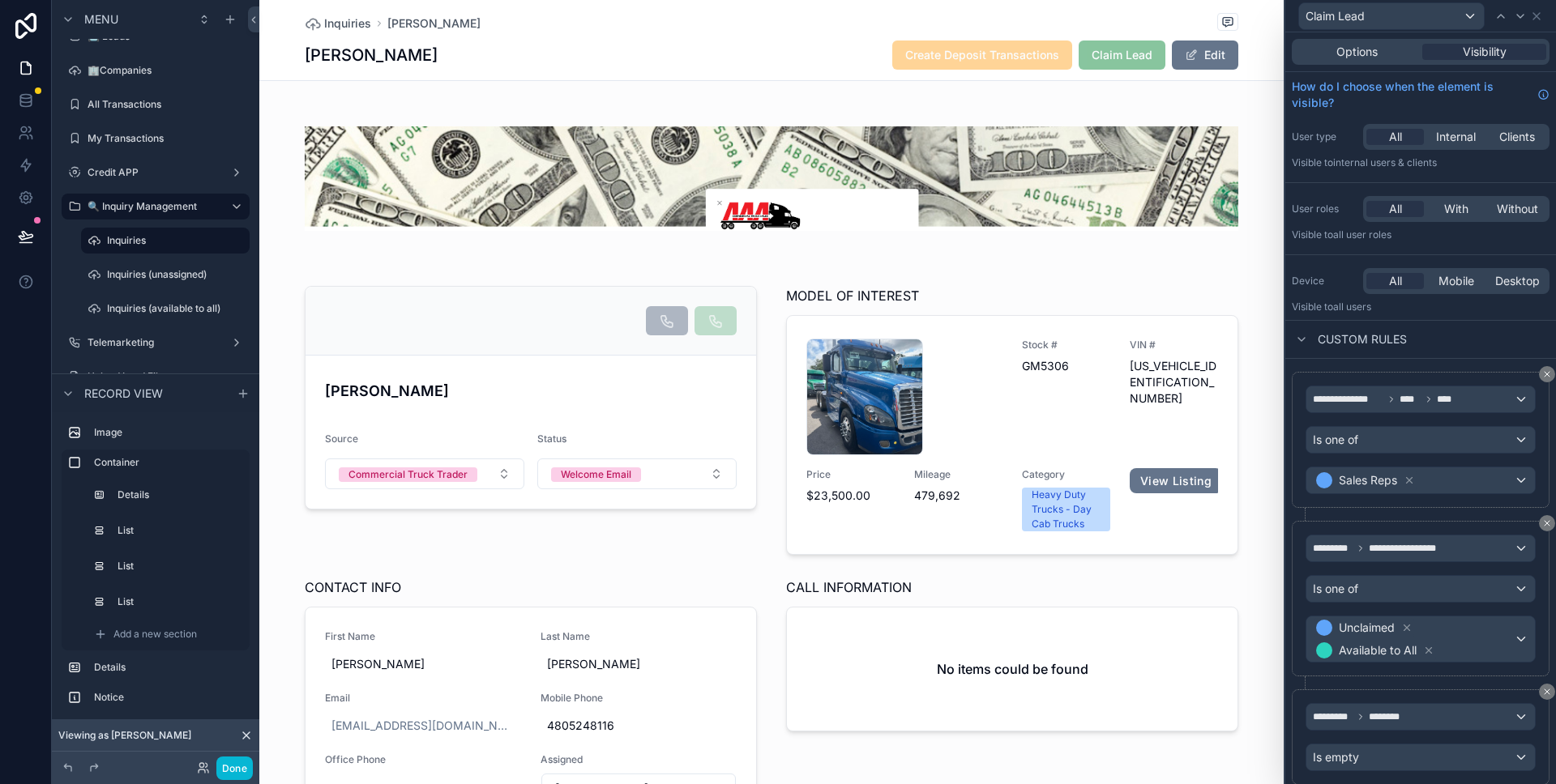
scroll to position [51, 0]
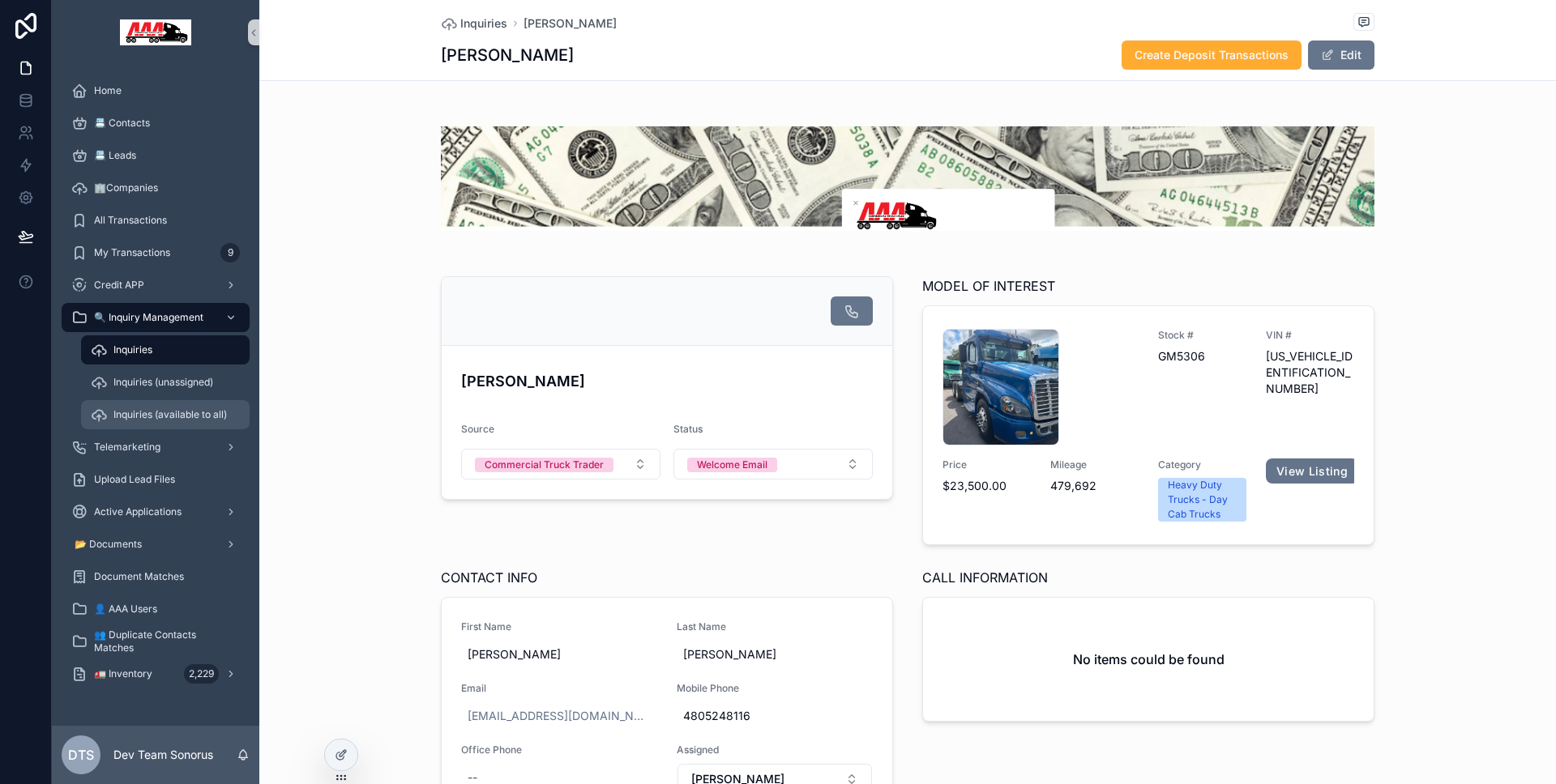
click at [118, 426] on div "Inquiries (available to all)" at bounding box center [166, 415] width 149 height 26
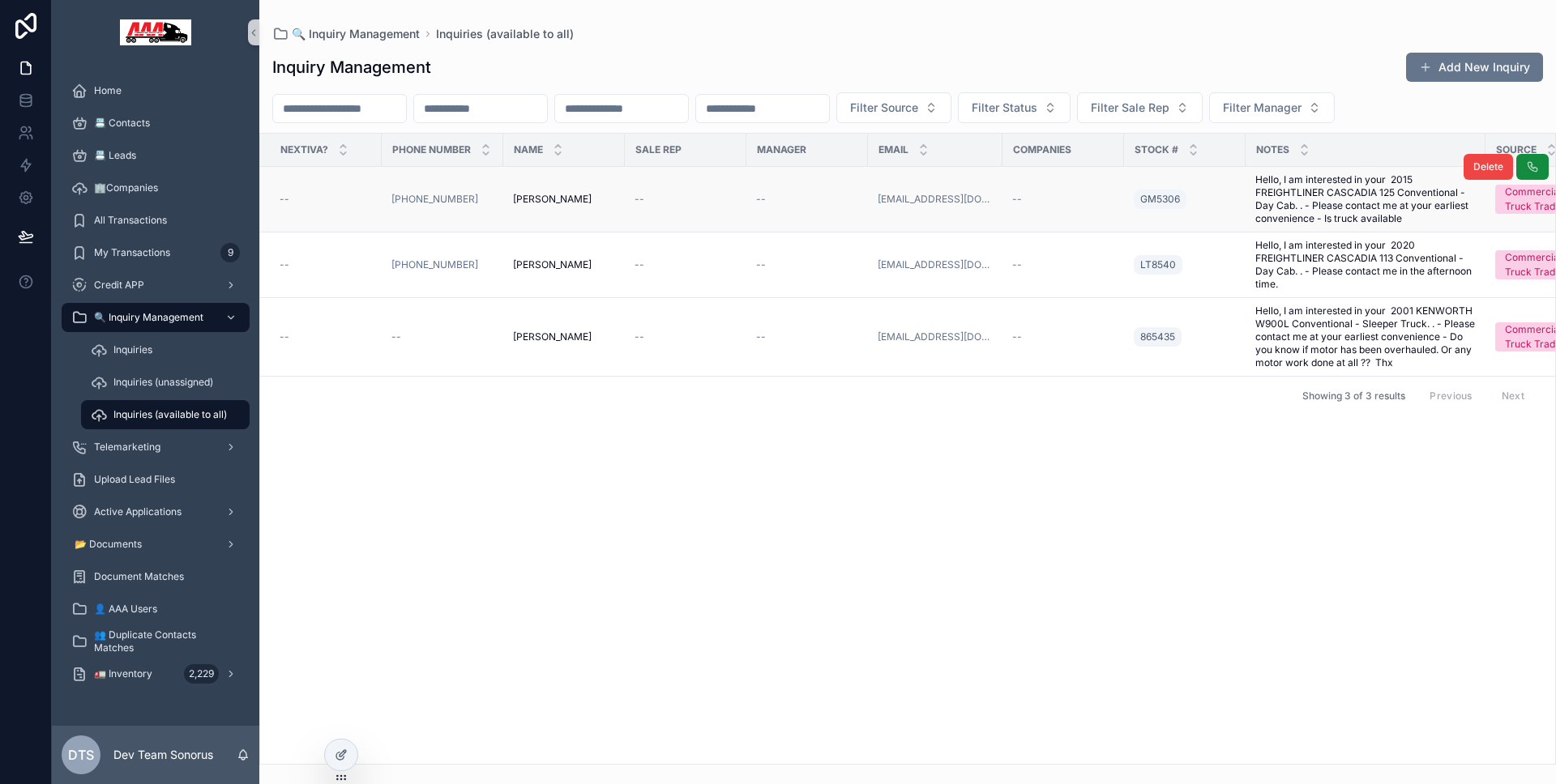
click at [668, 228] on td "--" at bounding box center [686, 199] width 122 height 65
click at [668, 218] on td "--" at bounding box center [686, 199] width 122 height 65
click at [673, 210] on td "--" at bounding box center [686, 199] width 122 height 65
click at [674, 205] on td "--" at bounding box center [686, 199] width 122 height 65
click at [674, 200] on div "--" at bounding box center [685, 199] width 102 height 13
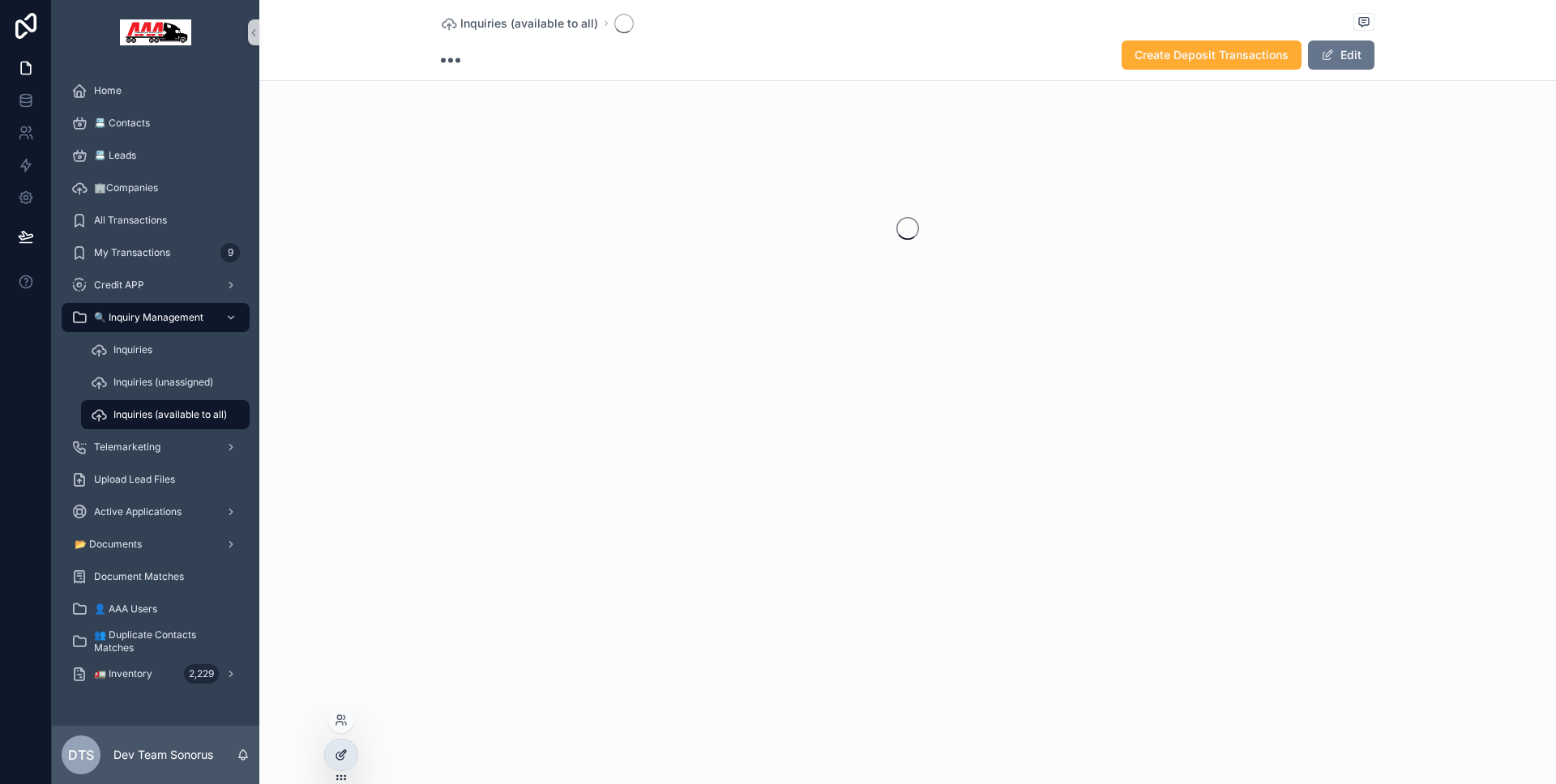
click at [334, 752] on icon at bounding box center [341, 755] width 13 height 13
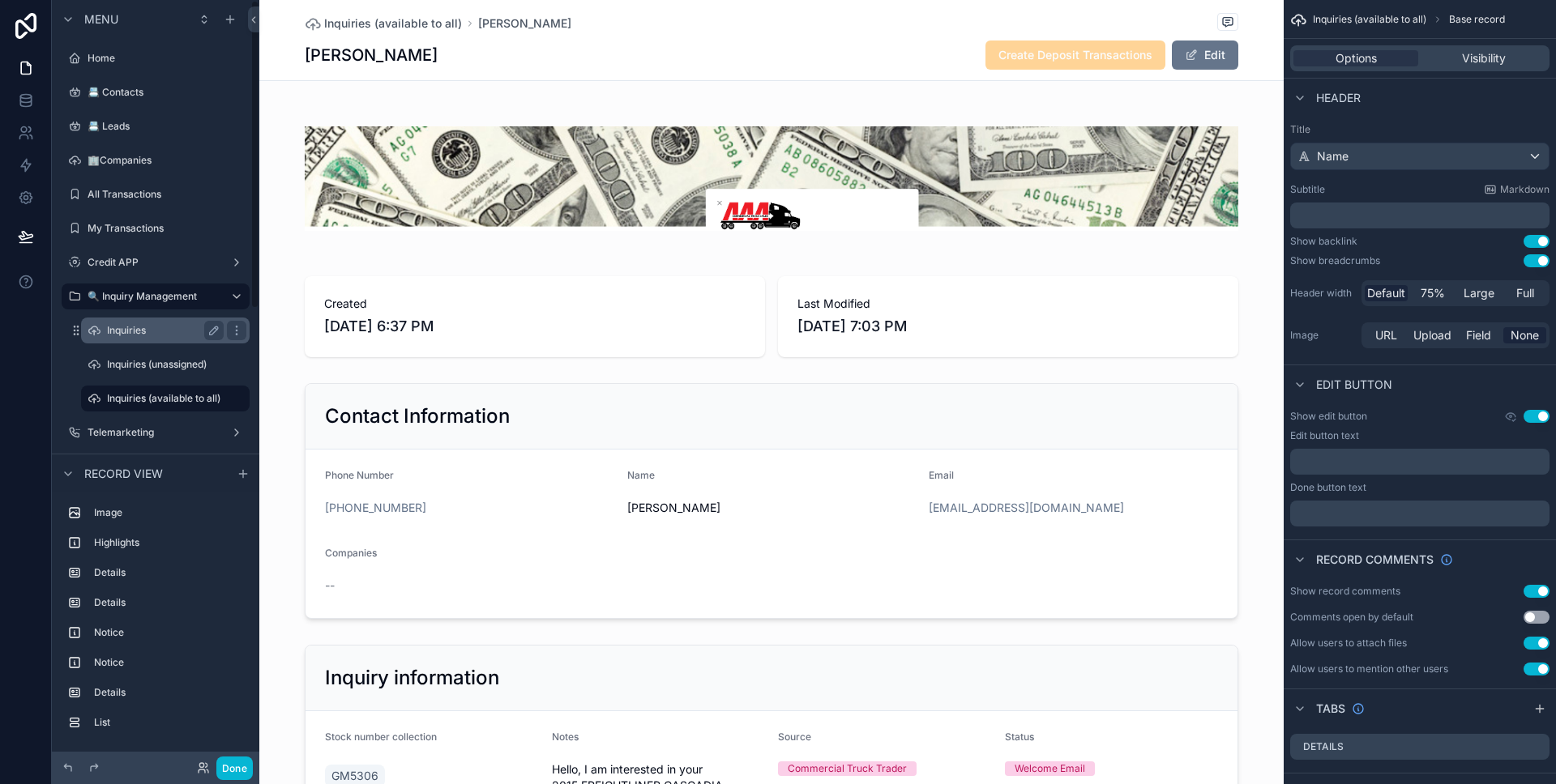
click at [164, 333] on label "Inquiries" at bounding box center [162, 330] width 110 height 13
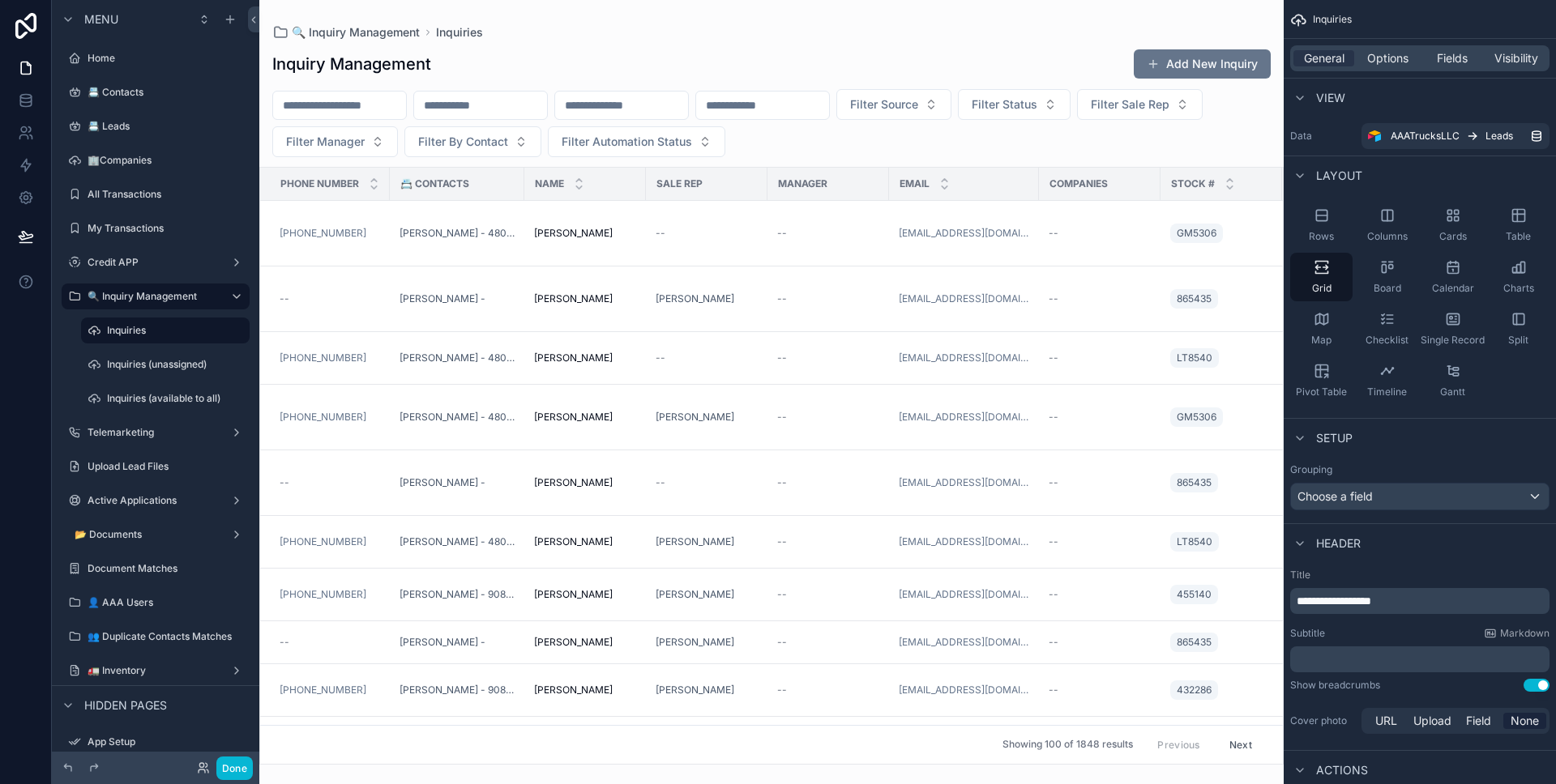
click at [821, 225] on div "scrollable content" at bounding box center [772, 392] width 1024 height 784
click at [767, 231] on td "--" at bounding box center [828, 233] width 122 height 65
click at [738, 232] on div "--" at bounding box center [706, 233] width 102 height 13
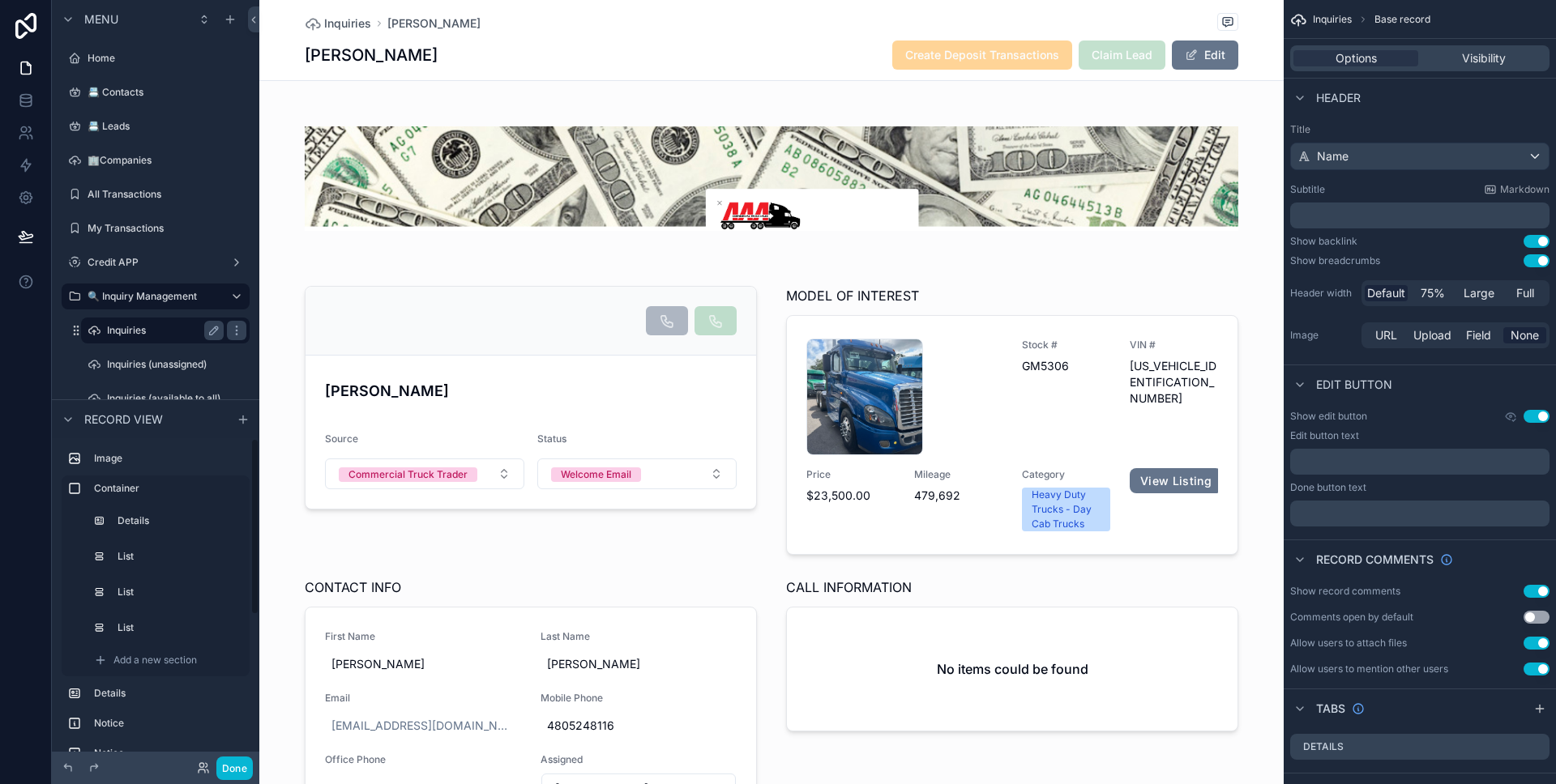
click at [137, 335] on label "Inquiries" at bounding box center [162, 330] width 110 height 13
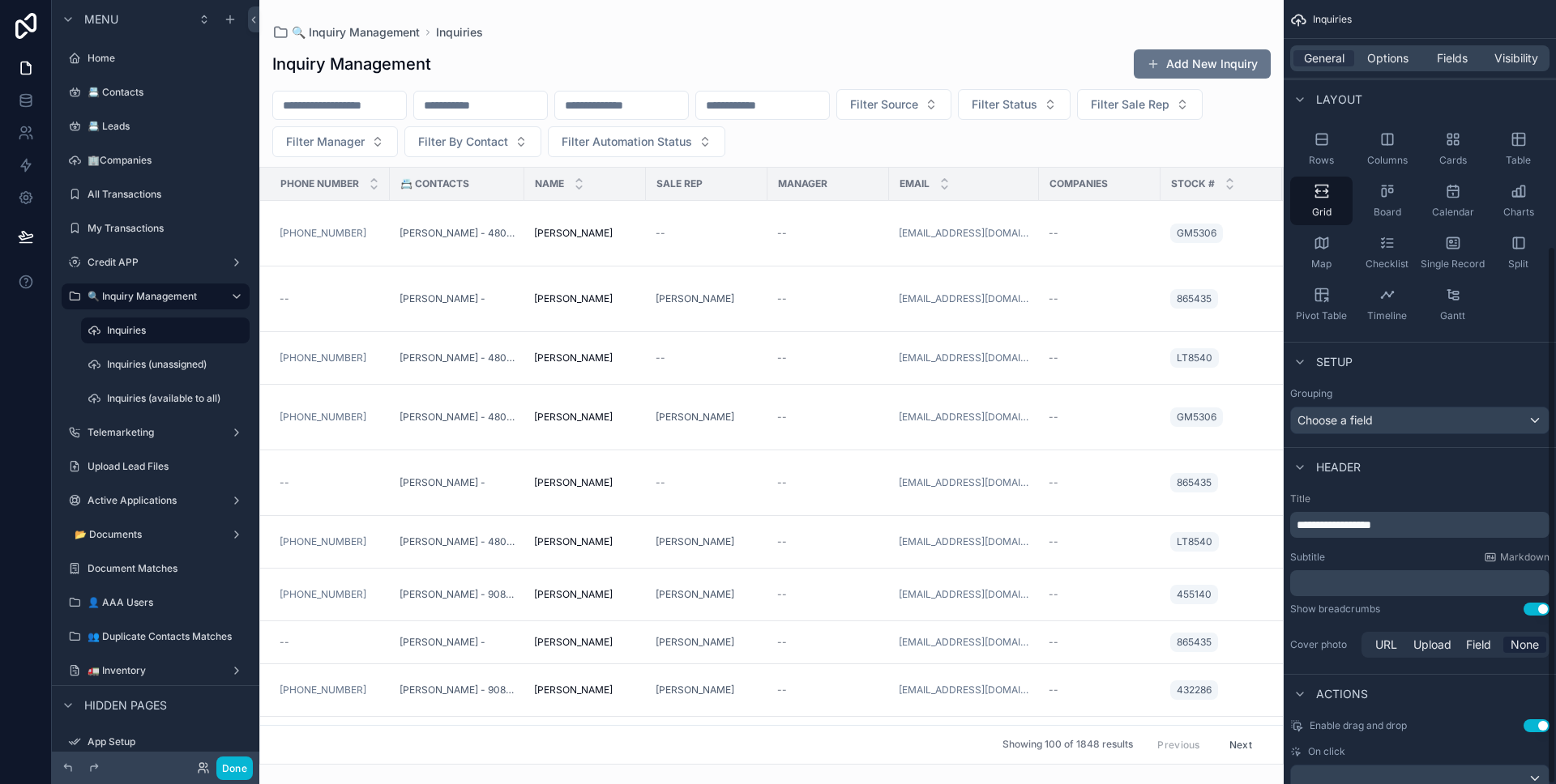
scroll to position [358, 0]
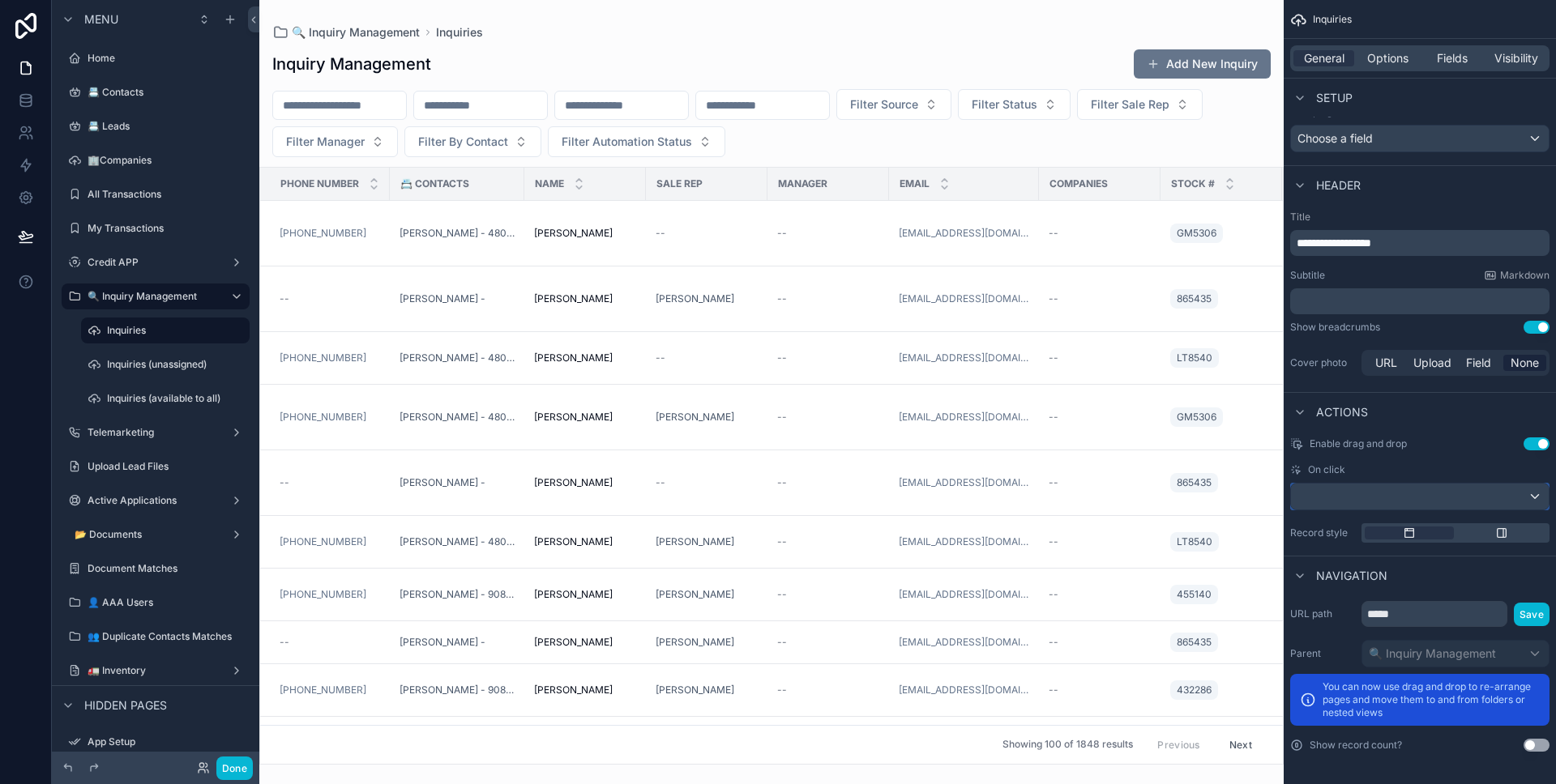
click at [1406, 498] on div "scrollable content" at bounding box center [1420, 496] width 258 height 26
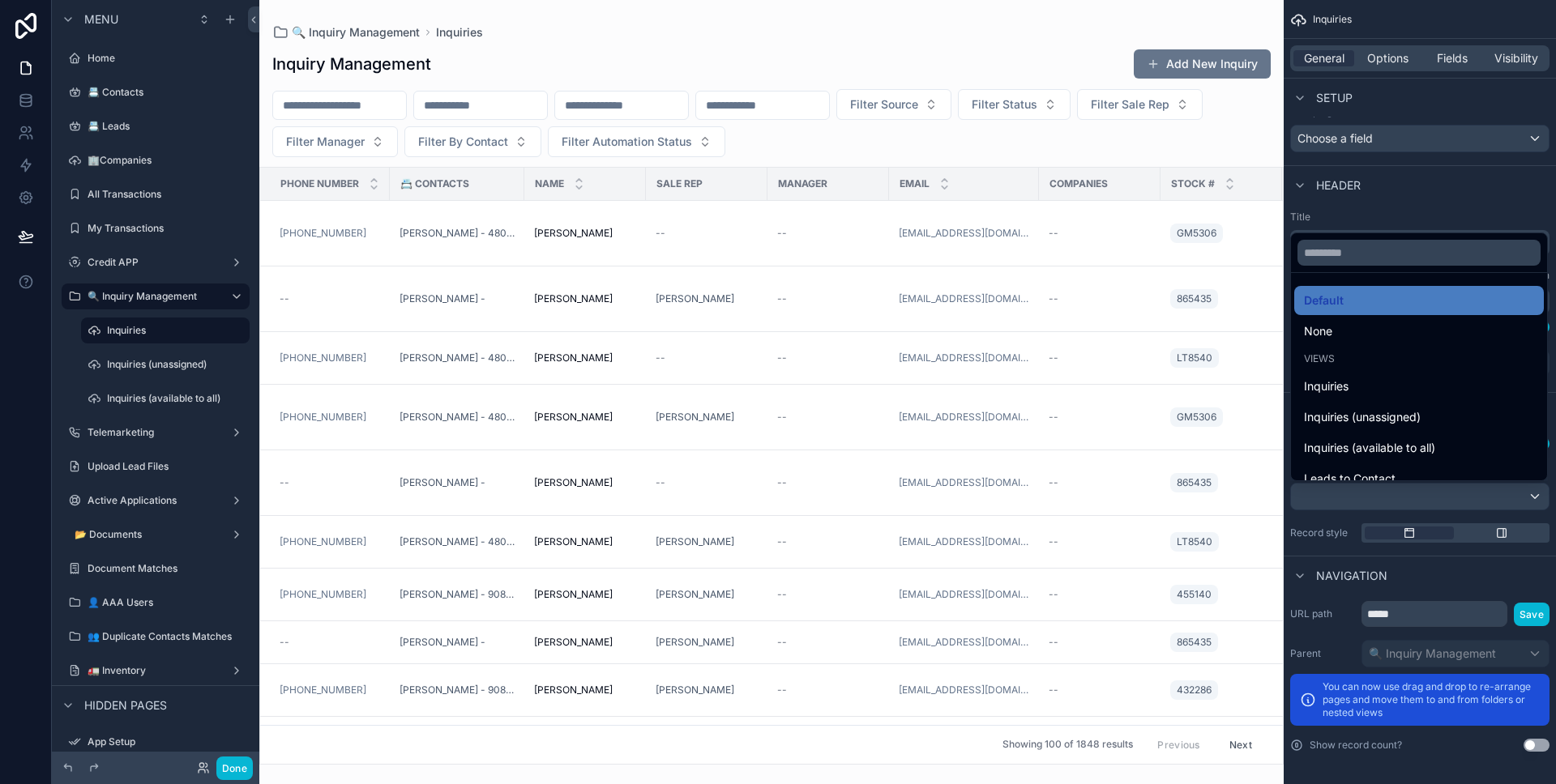
click at [1406, 497] on div "scrollable content" at bounding box center [778, 392] width 1556 height 784
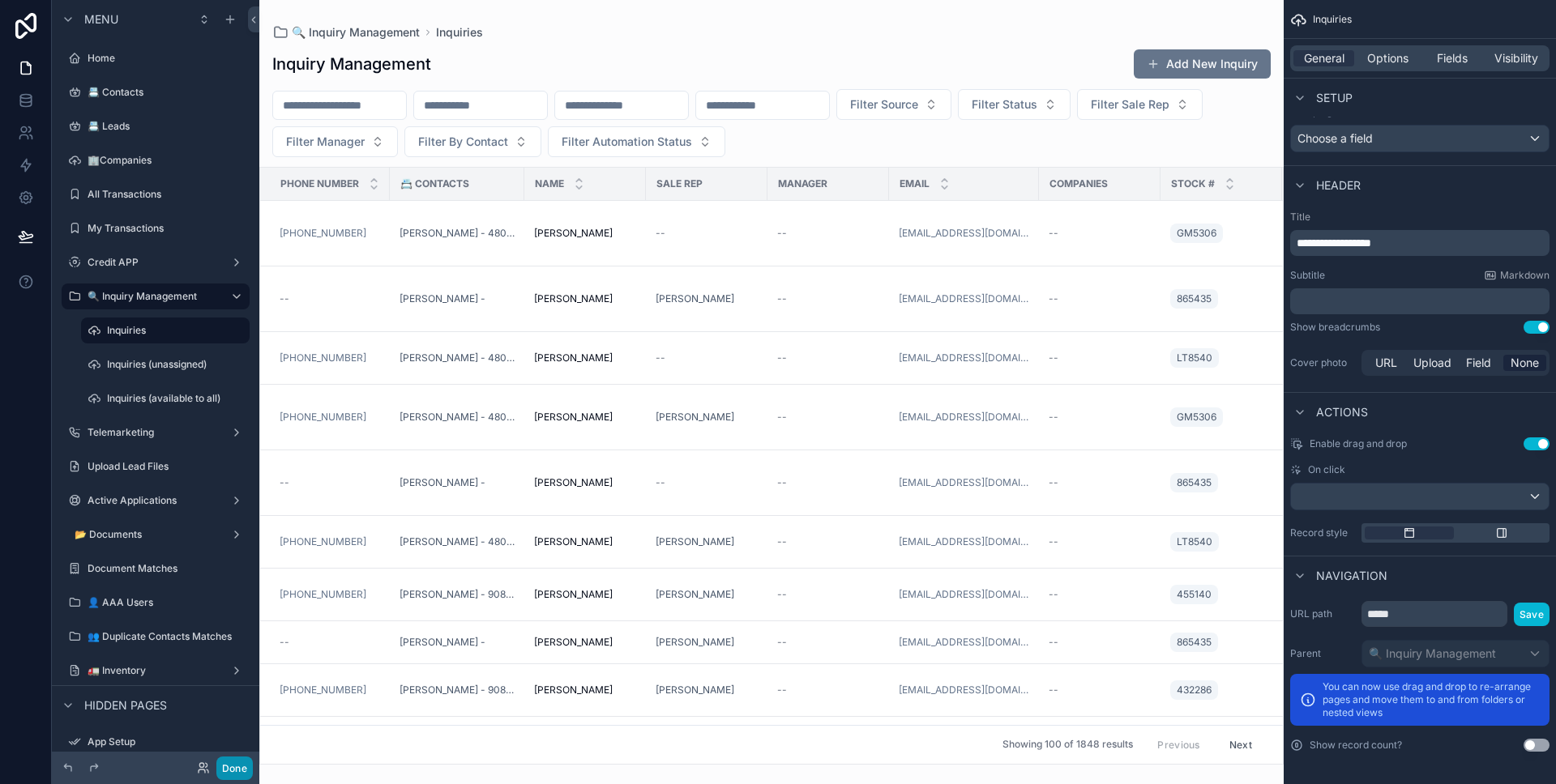
click at [251, 774] on button "Done" at bounding box center [235, 768] width 37 height 24
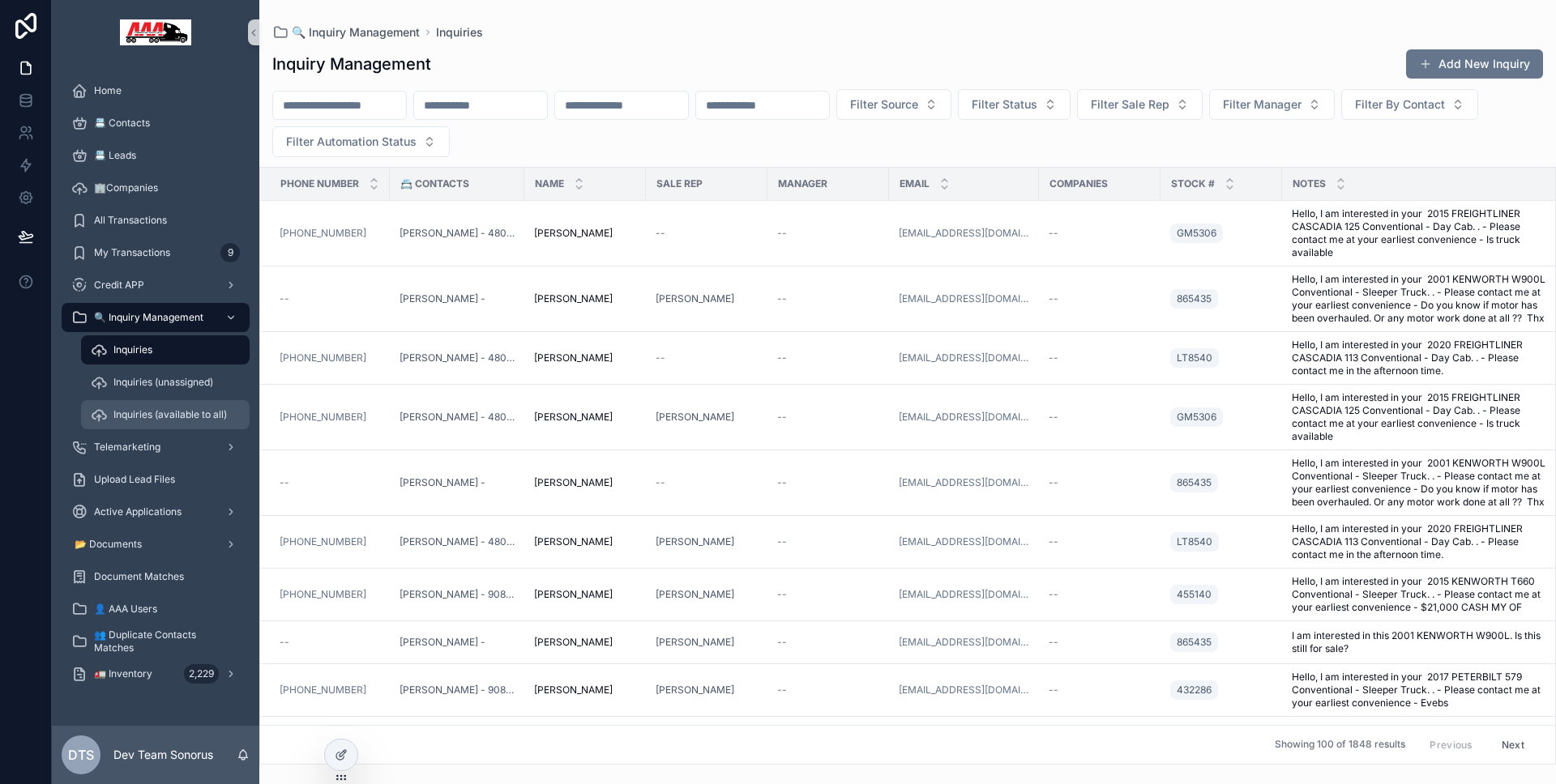
click at [165, 422] on div "Inquiries (available to all)" at bounding box center [166, 415] width 149 height 26
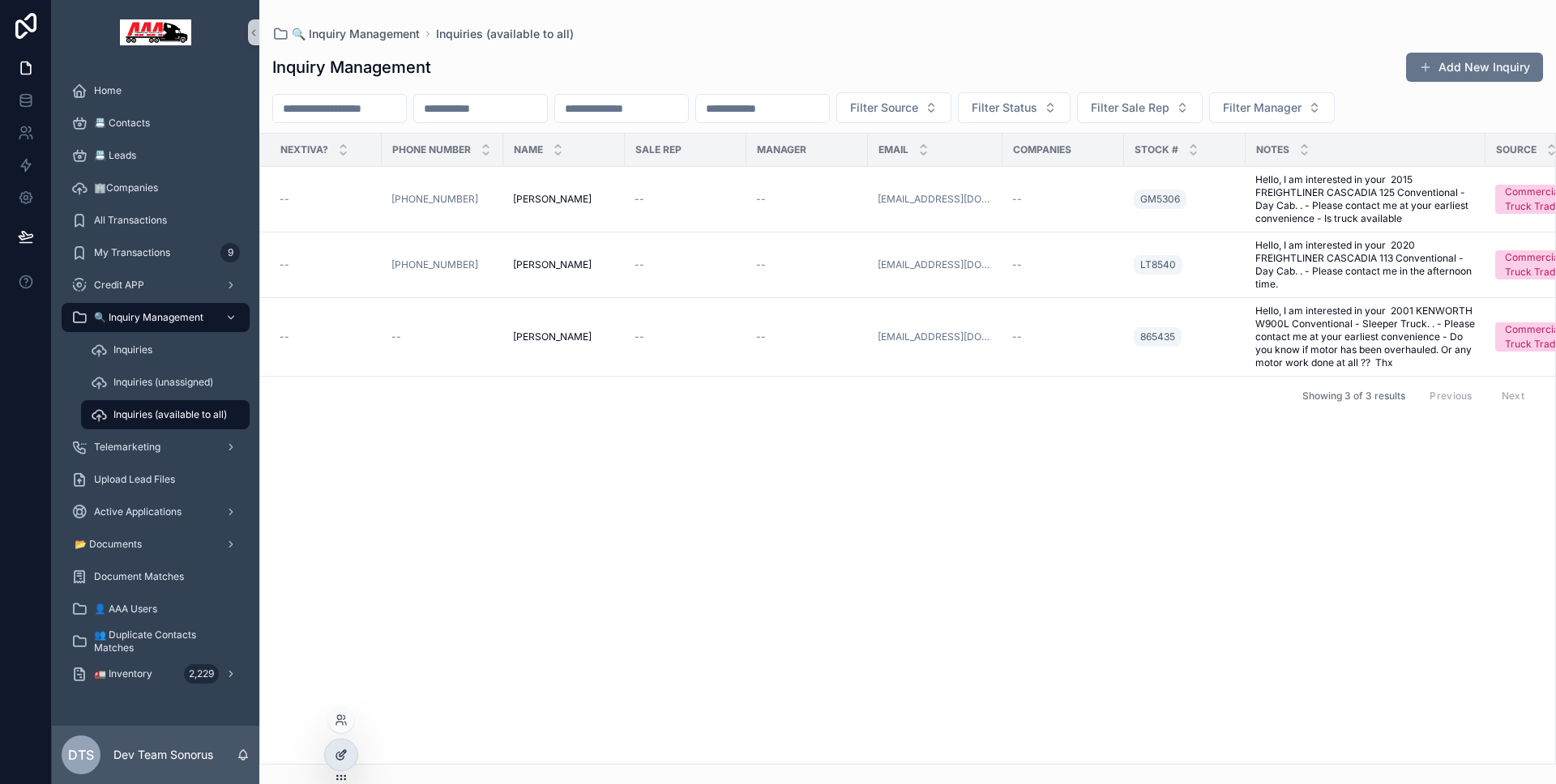
click at [343, 762] on div at bounding box center [341, 755] width 32 height 30
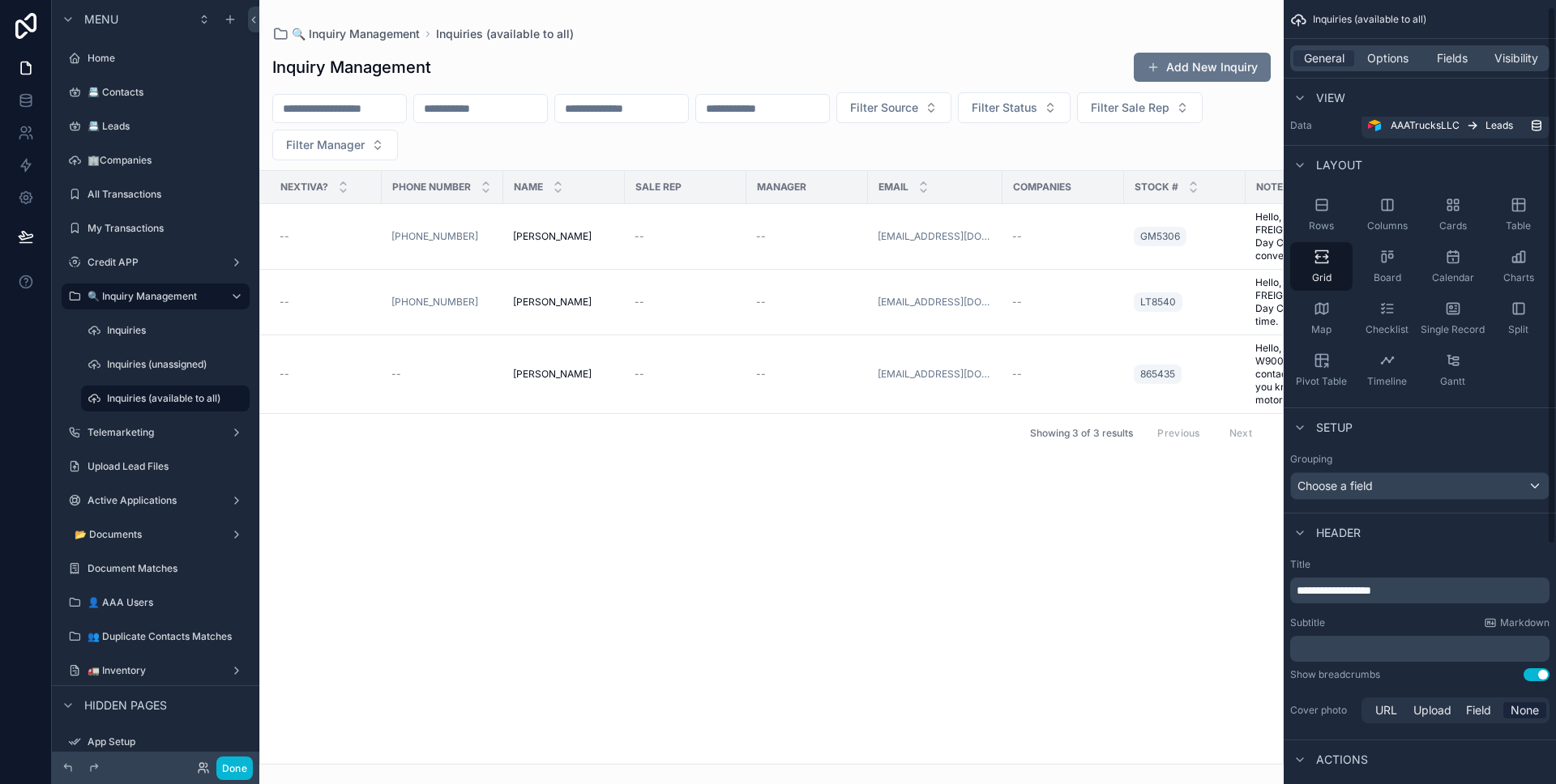
scroll to position [292, 0]
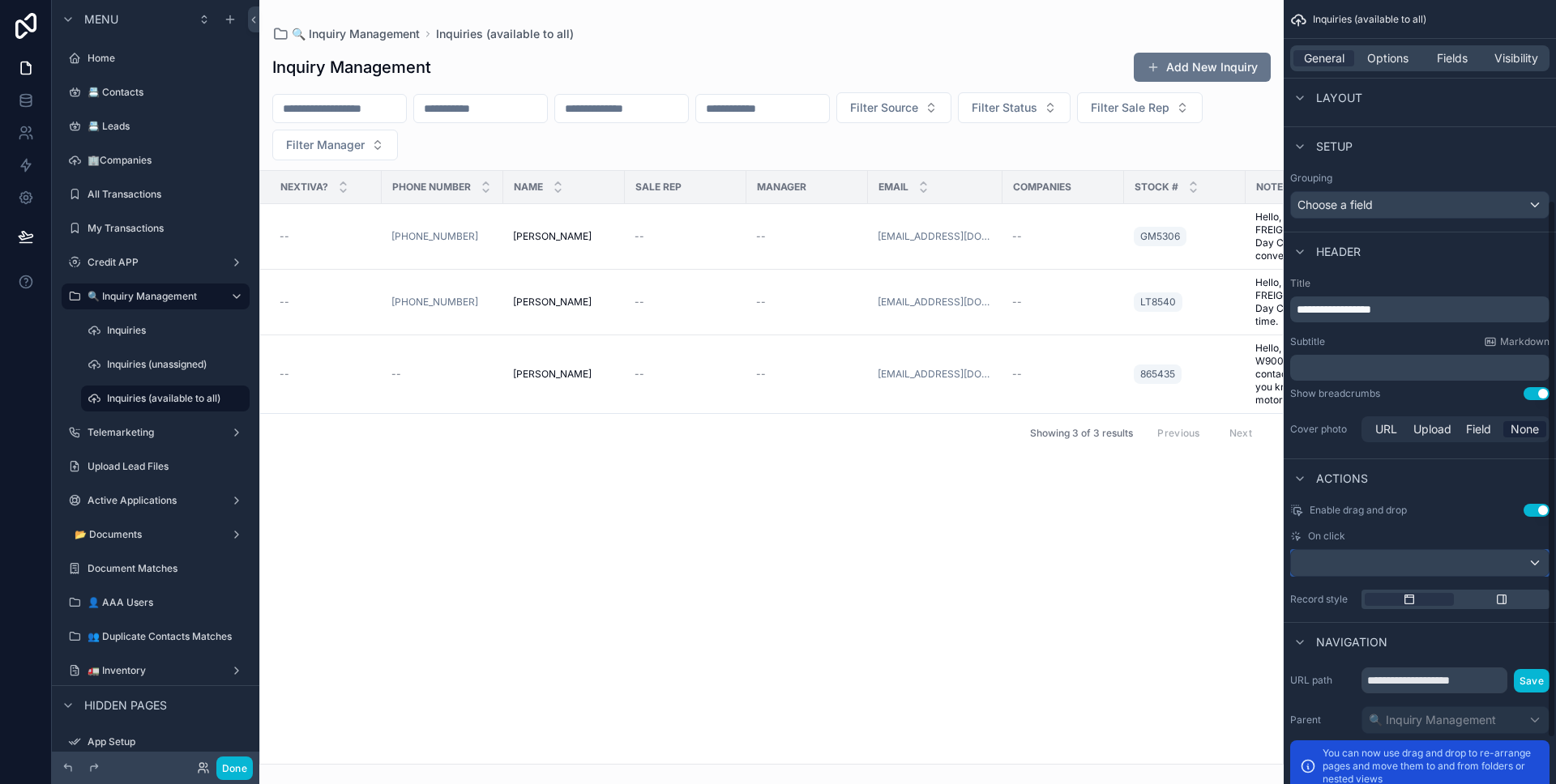
click at [1410, 574] on div "scrollable content" at bounding box center [1420, 563] width 258 height 26
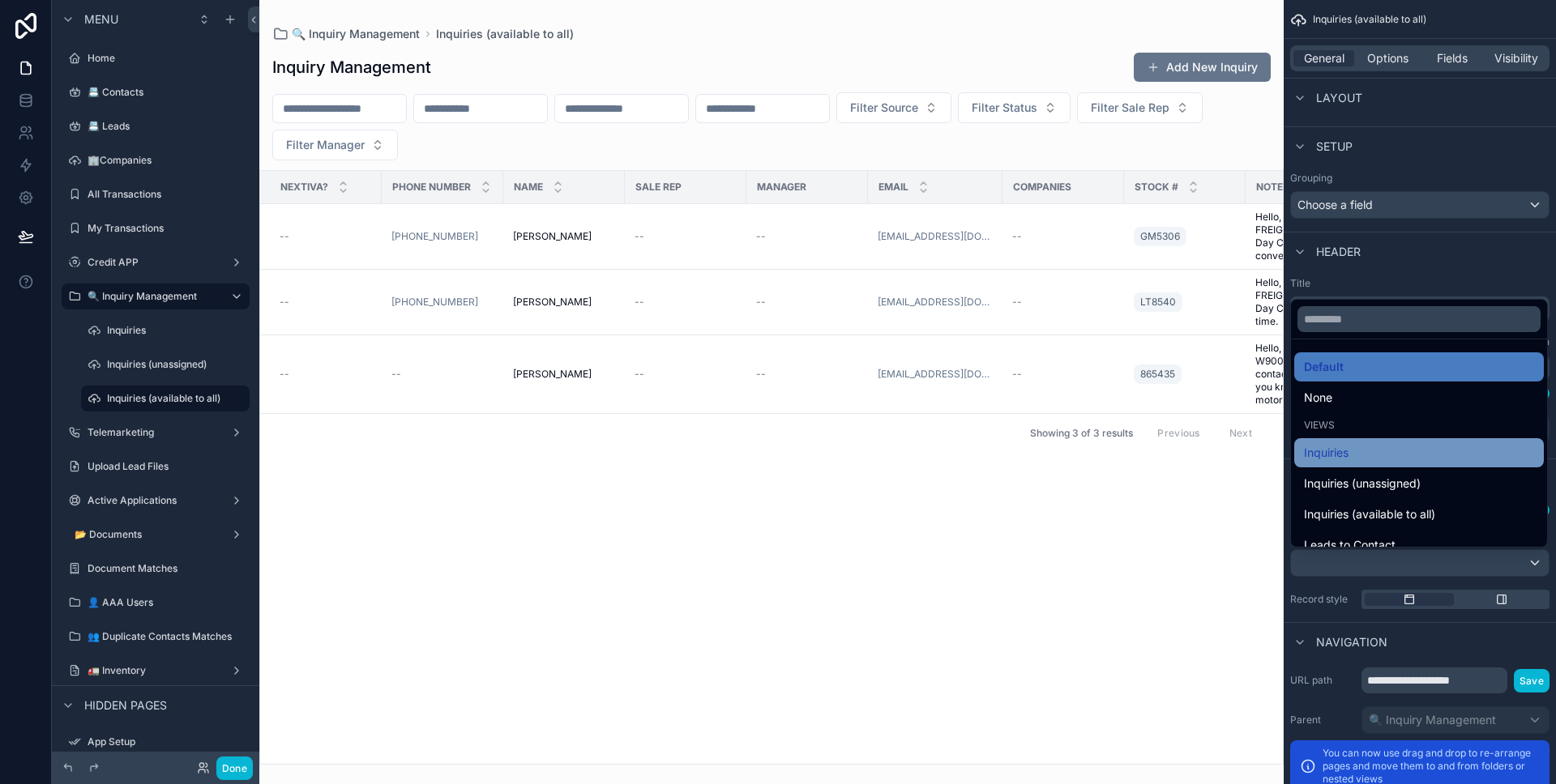
click at [1399, 456] on div "Inquiries" at bounding box center [1419, 452] width 230 height 19
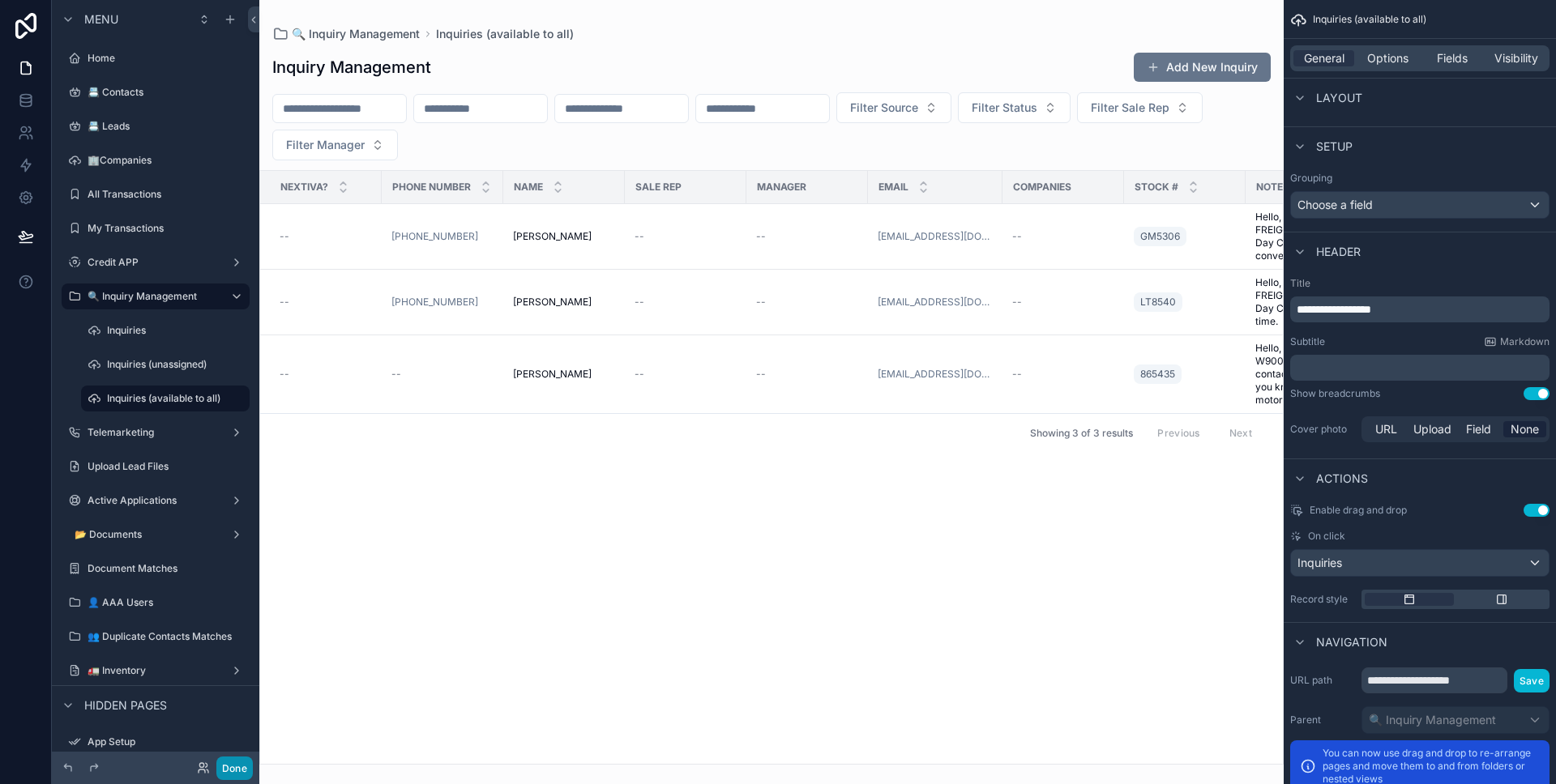
click at [246, 767] on button "Done" at bounding box center [235, 768] width 37 height 24
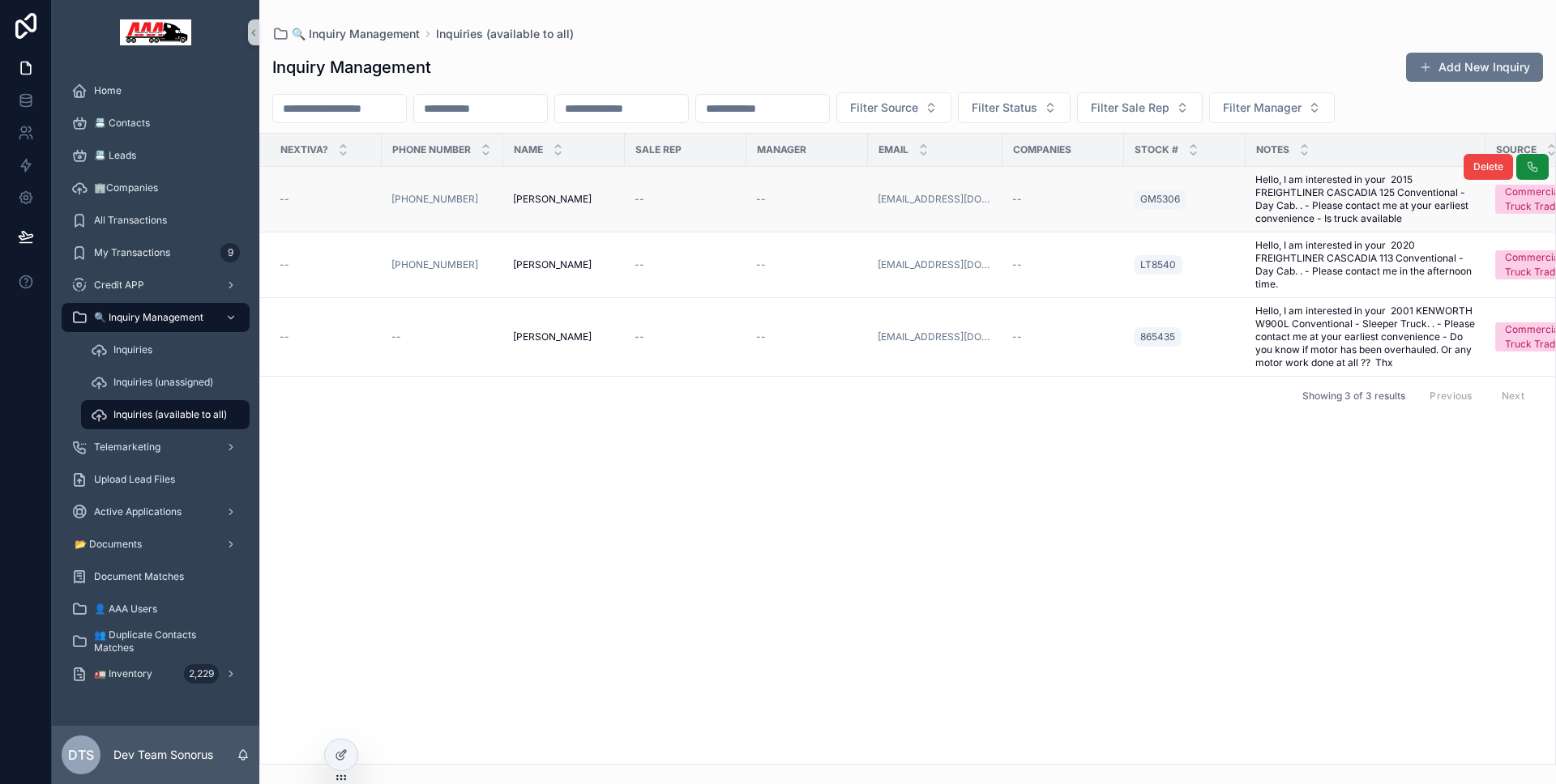
click at [492, 208] on td "(480) 524-8116" at bounding box center [443, 199] width 122 height 65
click at [493, 204] on div "(480) 524-8116" at bounding box center [442, 199] width 102 height 13
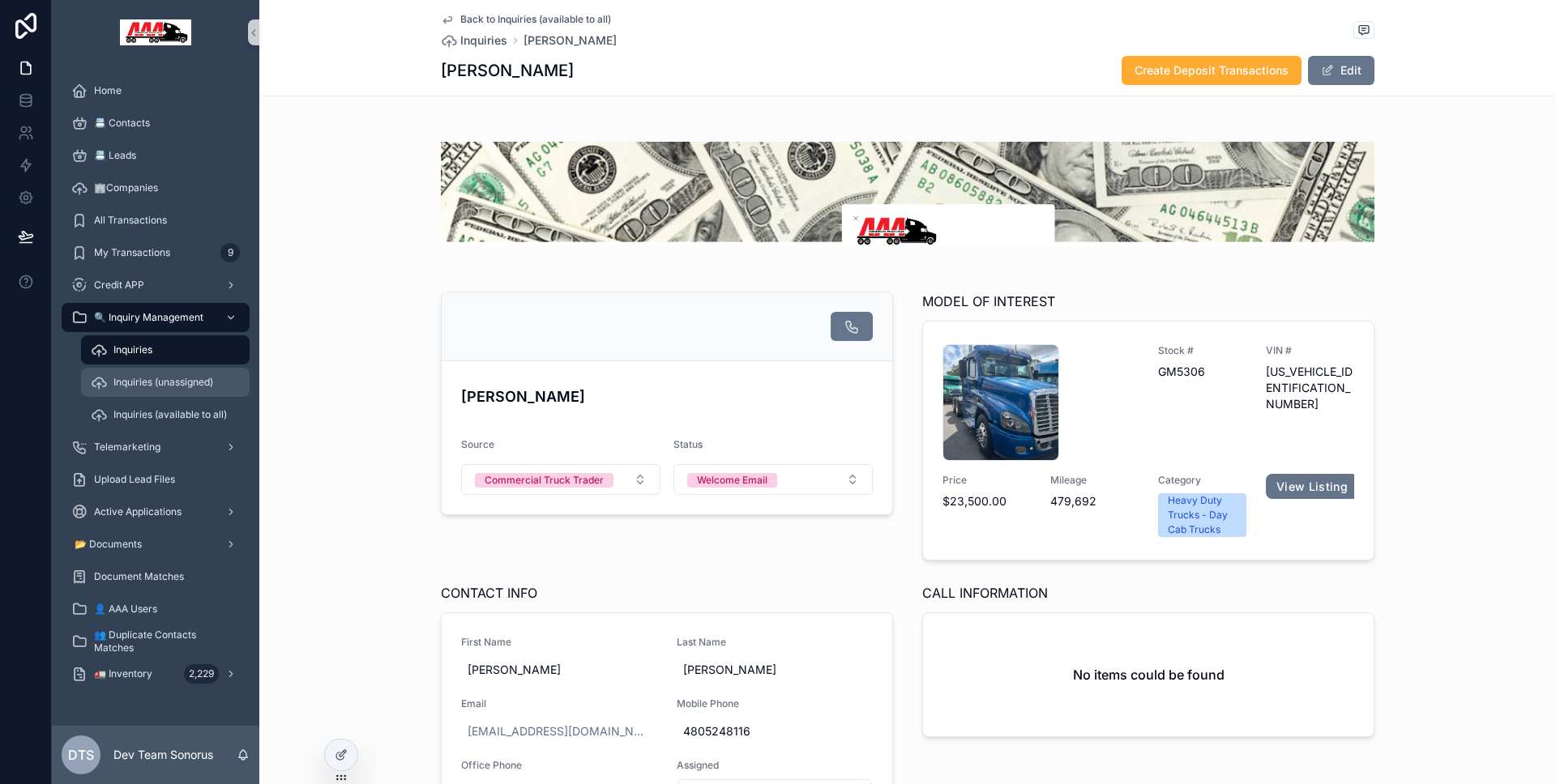
click at [171, 373] on div "Inquiries (unassigned)" at bounding box center [166, 382] width 149 height 26
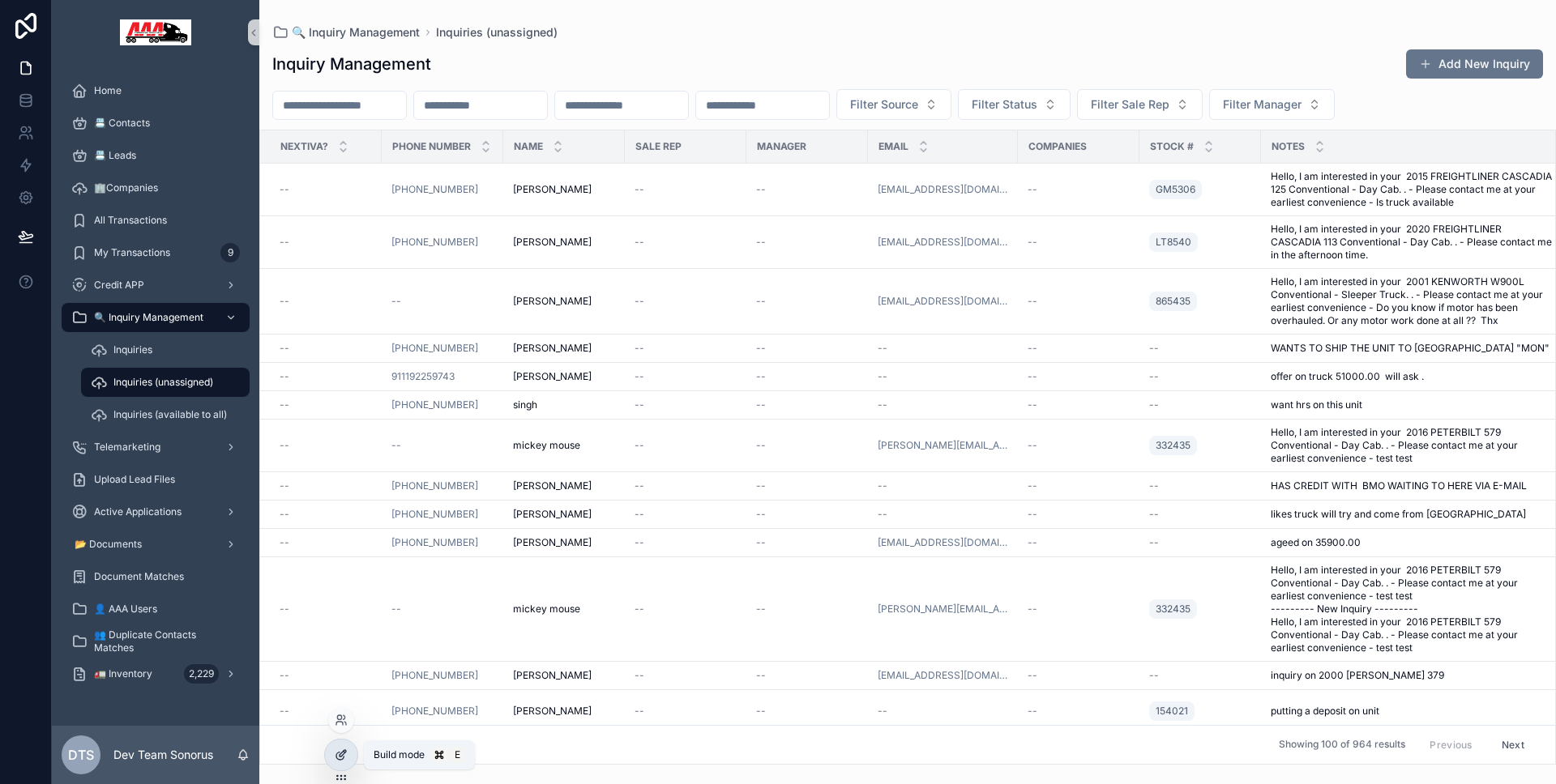
click at [342, 748] on icon at bounding box center [341, 755] width 13 height 13
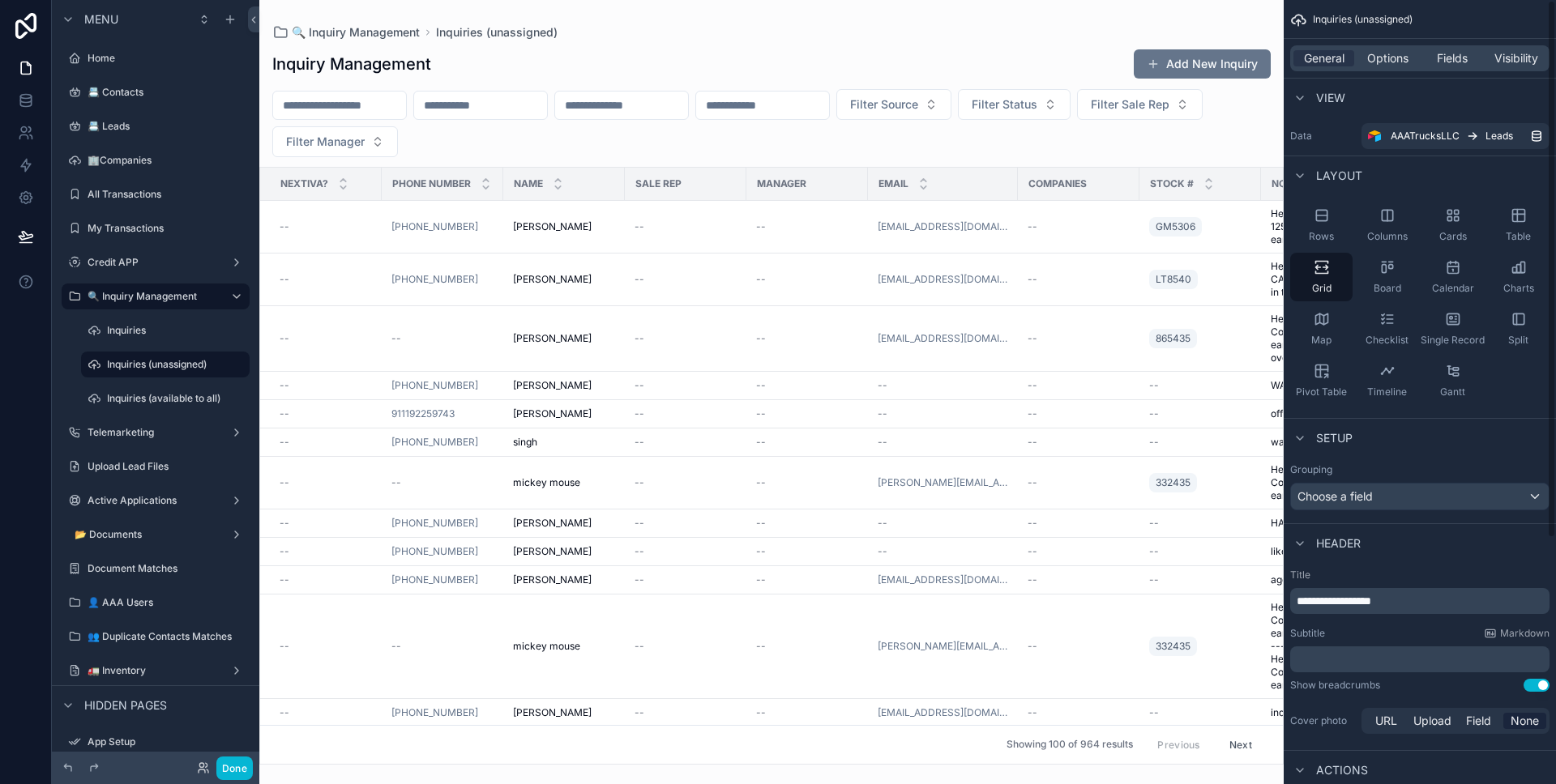
scroll to position [159, 0]
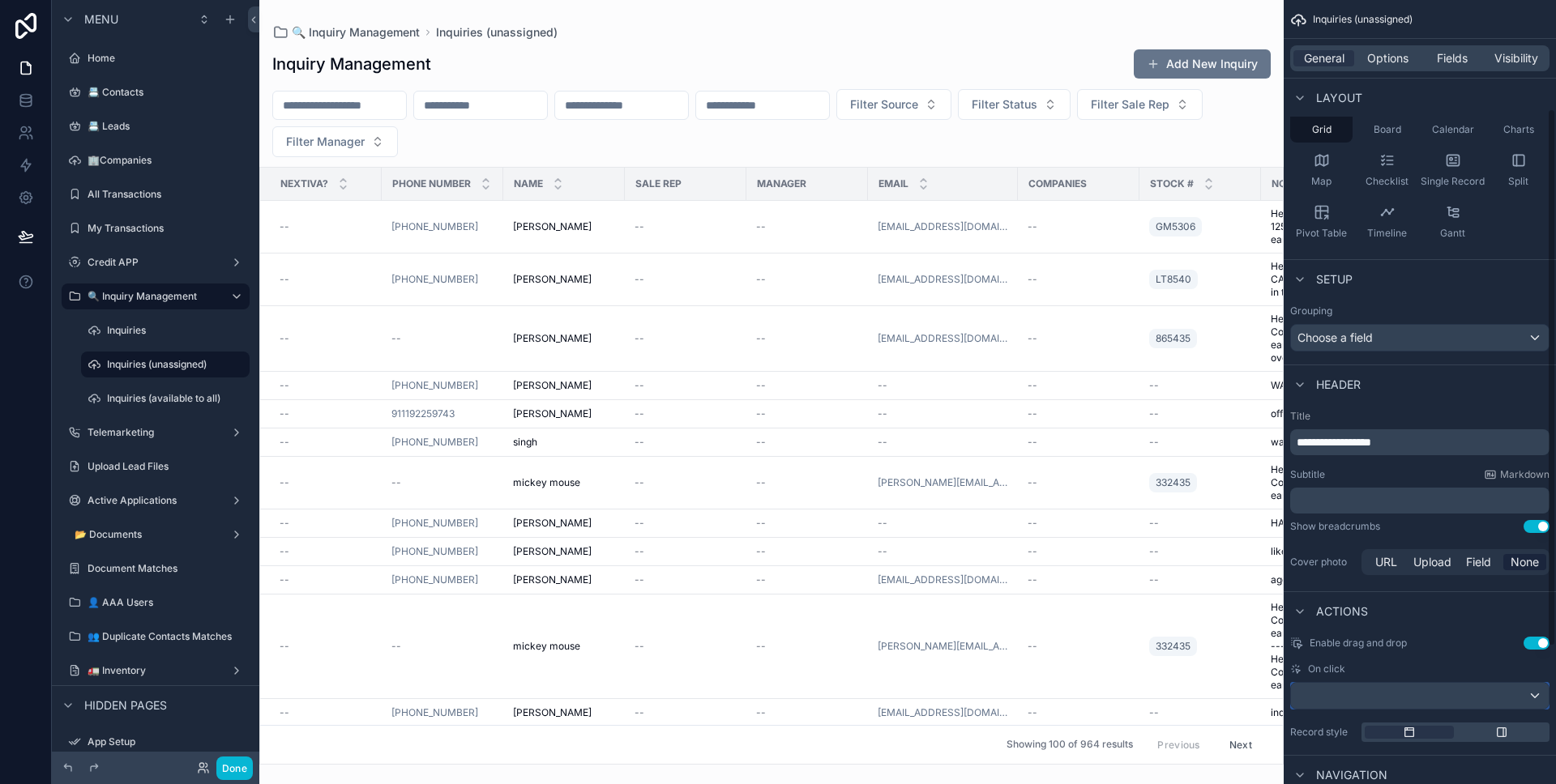
click at [1394, 695] on div "scrollable content" at bounding box center [1420, 696] width 258 height 26
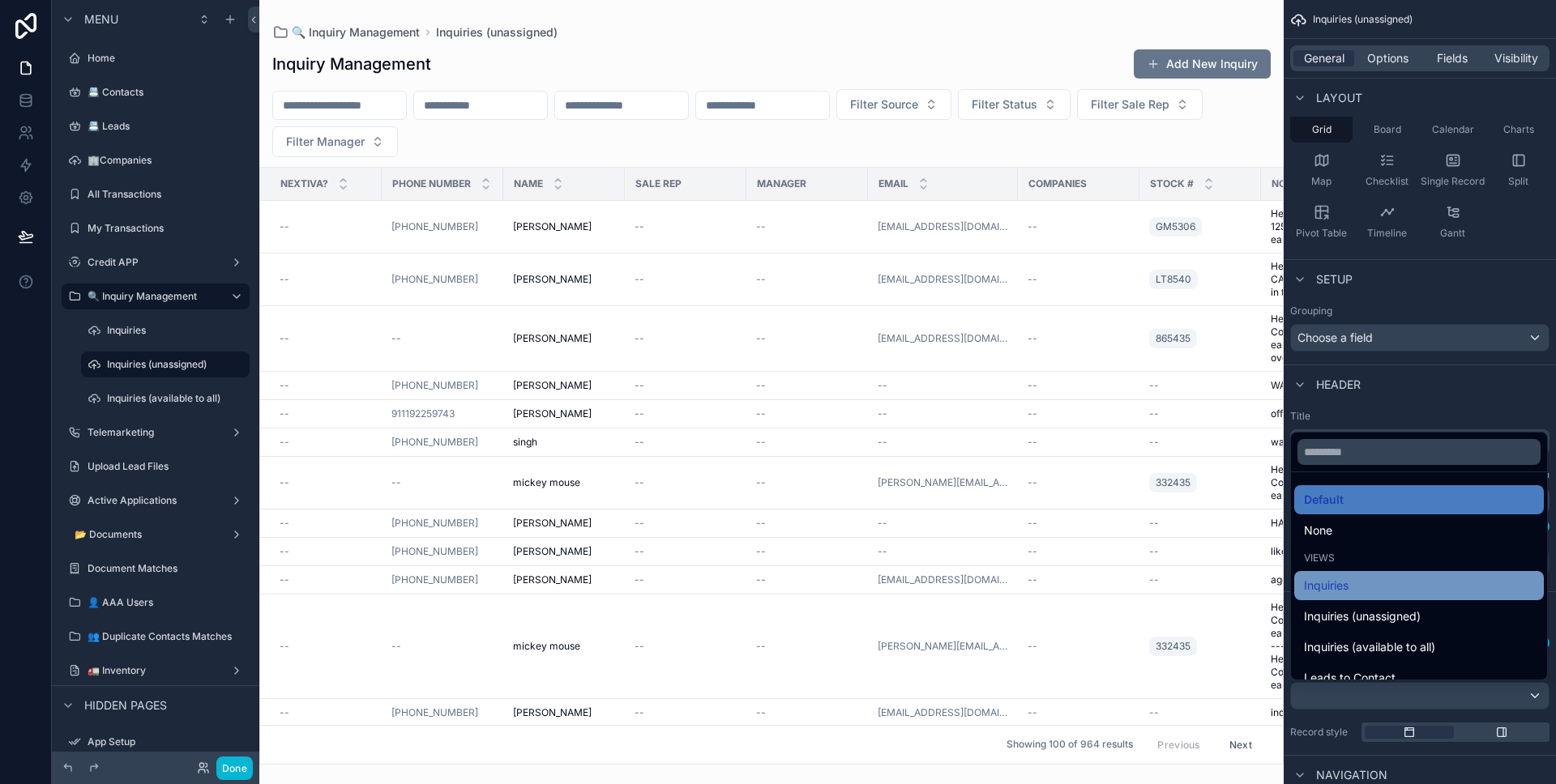
click at [1369, 592] on div "Inquiries" at bounding box center [1419, 585] width 230 height 19
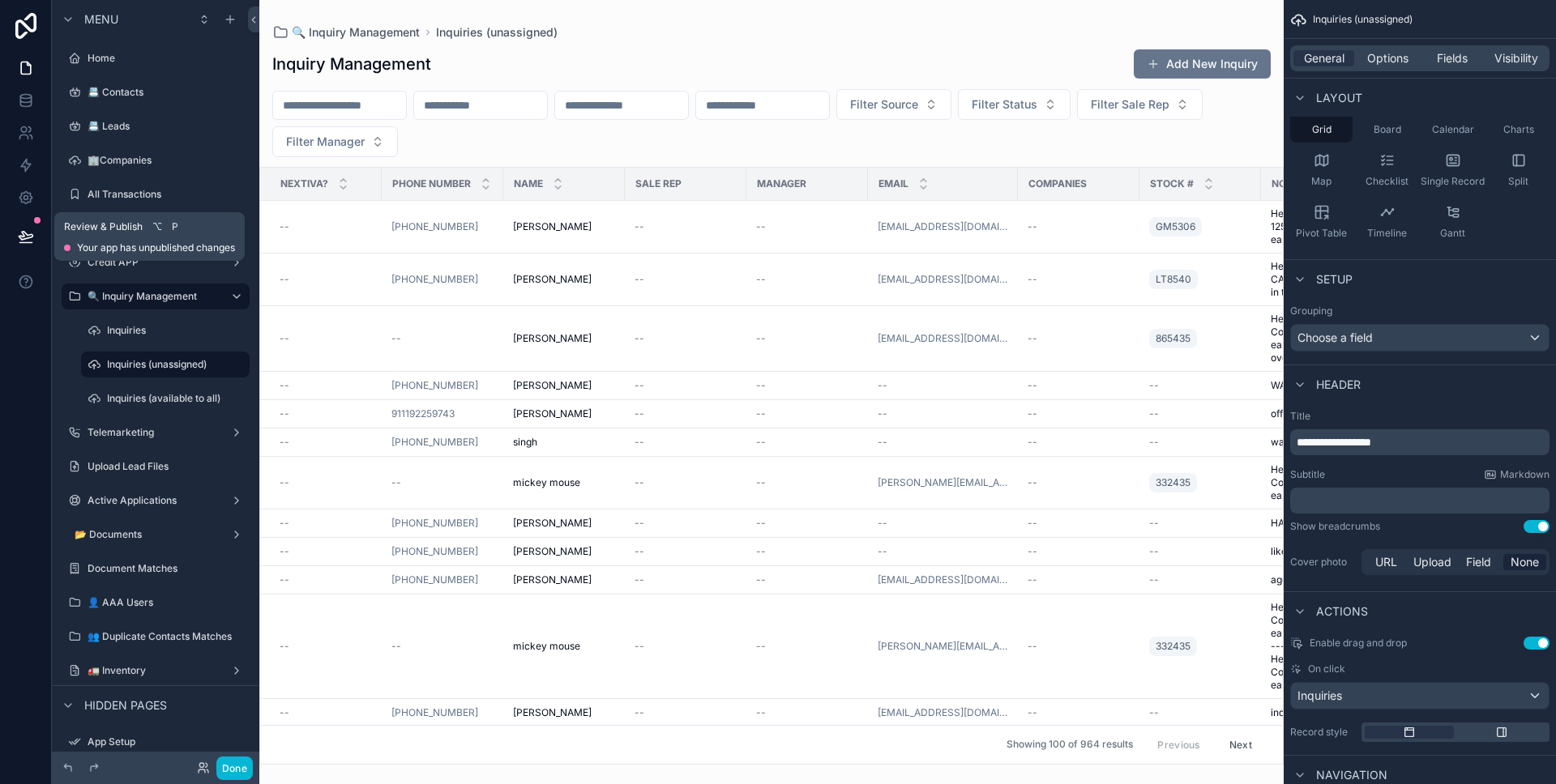
click at [30, 240] on icon at bounding box center [26, 236] width 17 height 17
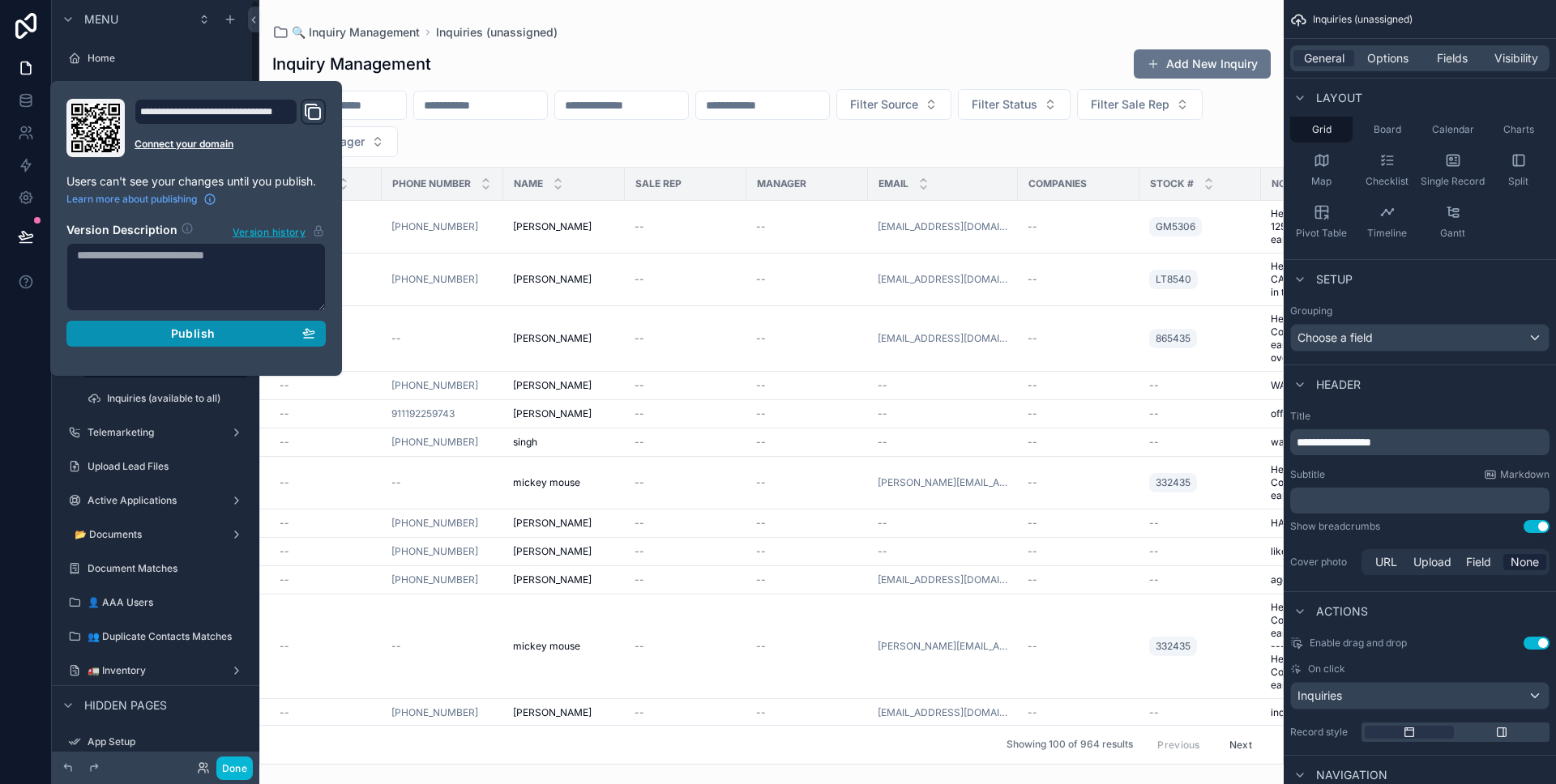
click at [142, 321] on button "Publish" at bounding box center [196, 334] width 260 height 26
click at [4, 361] on div at bounding box center [26, 392] width 52 height 784
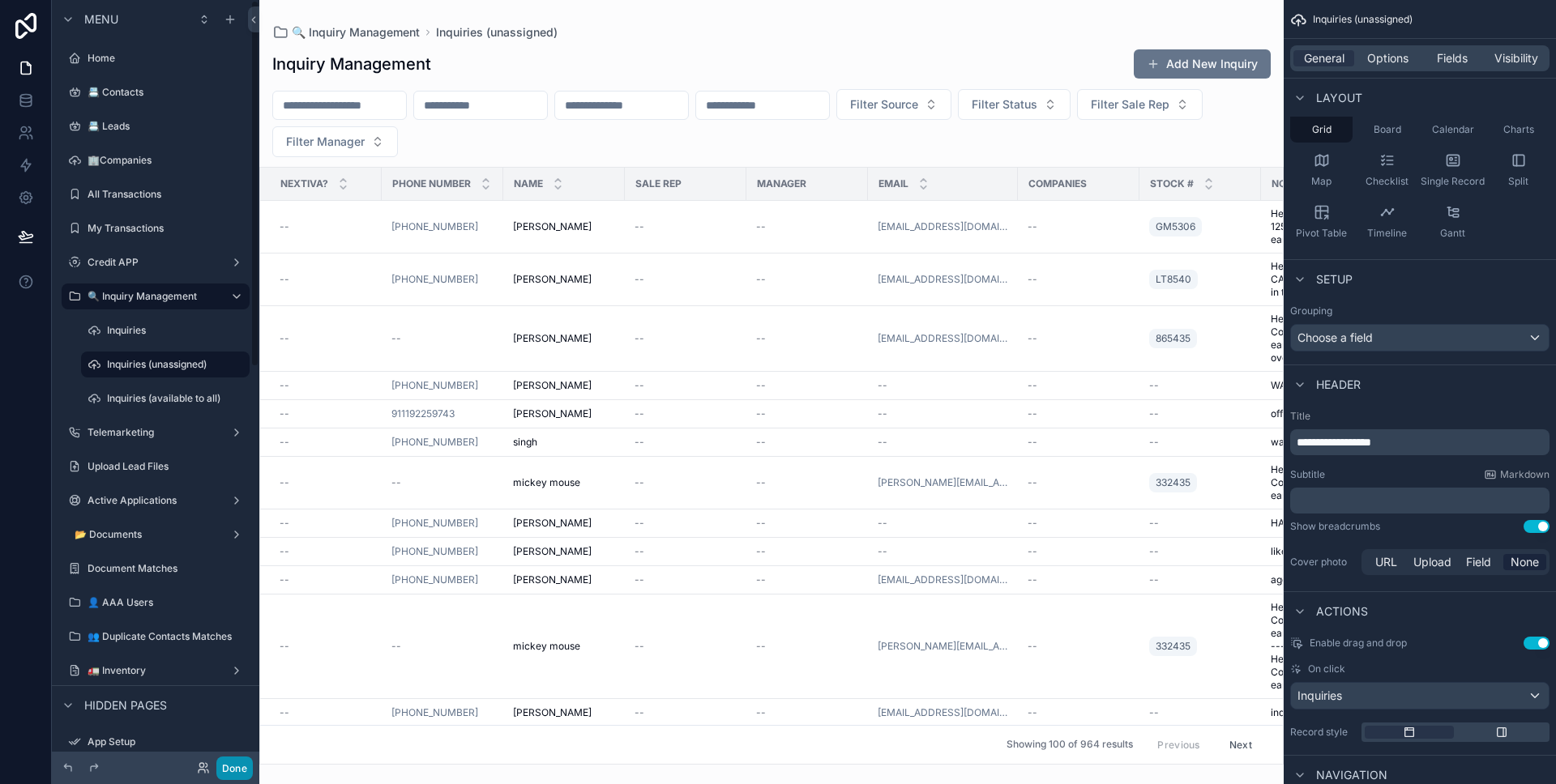
click at [228, 758] on button "Done" at bounding box center [235, 768] width 37 height 24
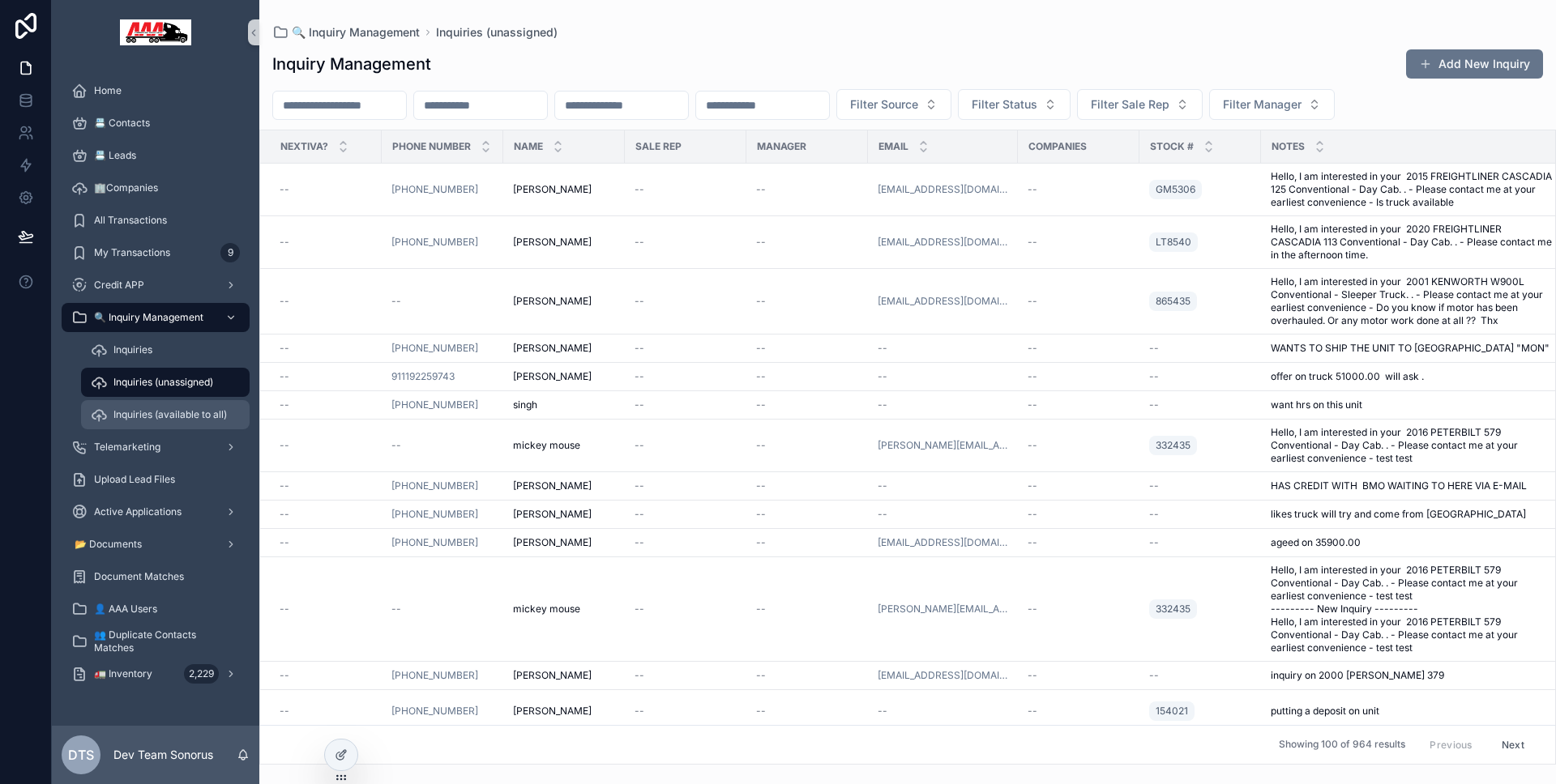
click at [157, 404] on div "Inquiries (available to all)" at bounding box center [166, 415] width 149 height 26
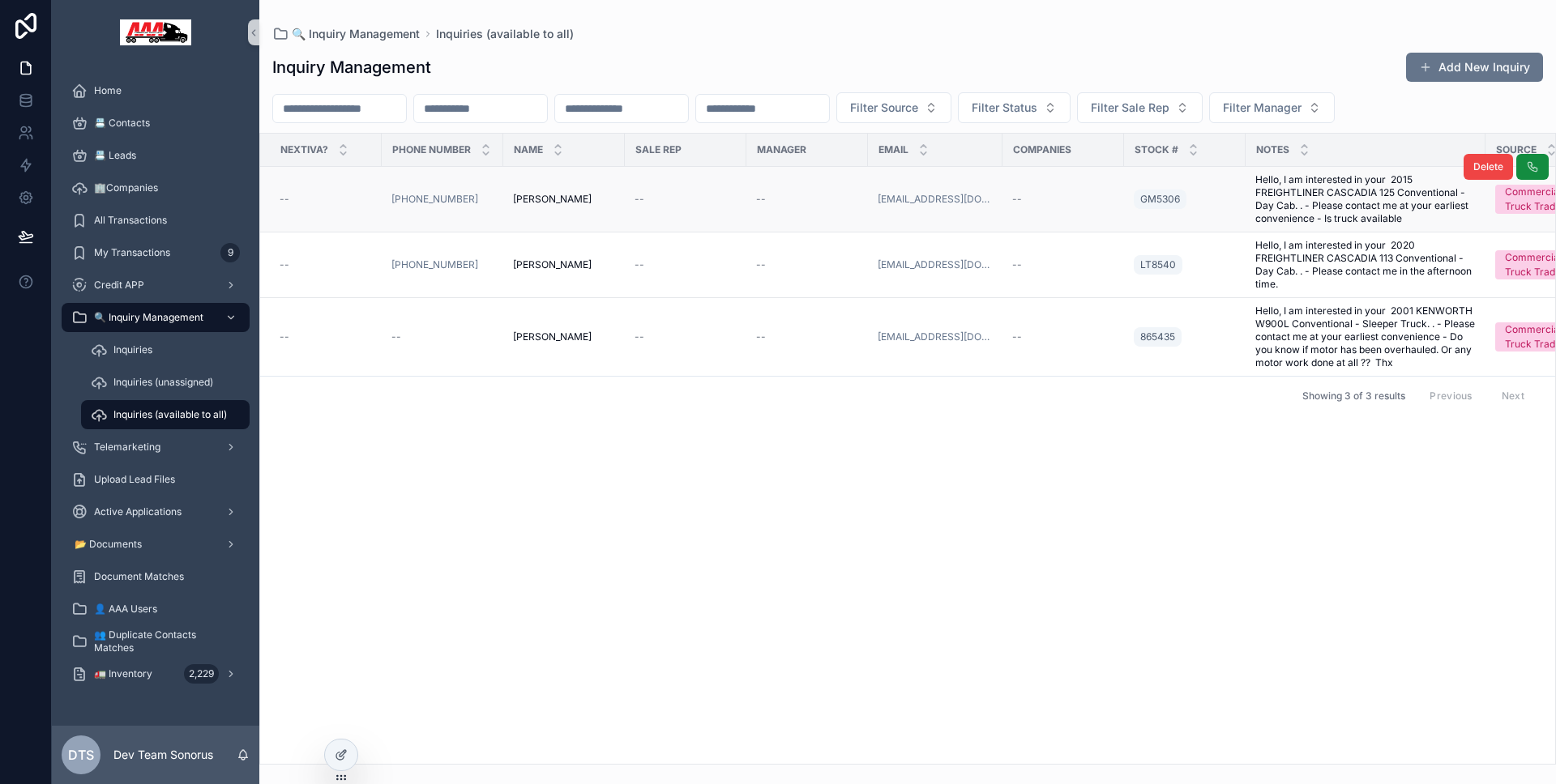
click at [354, 205] on div "--" at bounding box center [326, 199] width 92 height 13
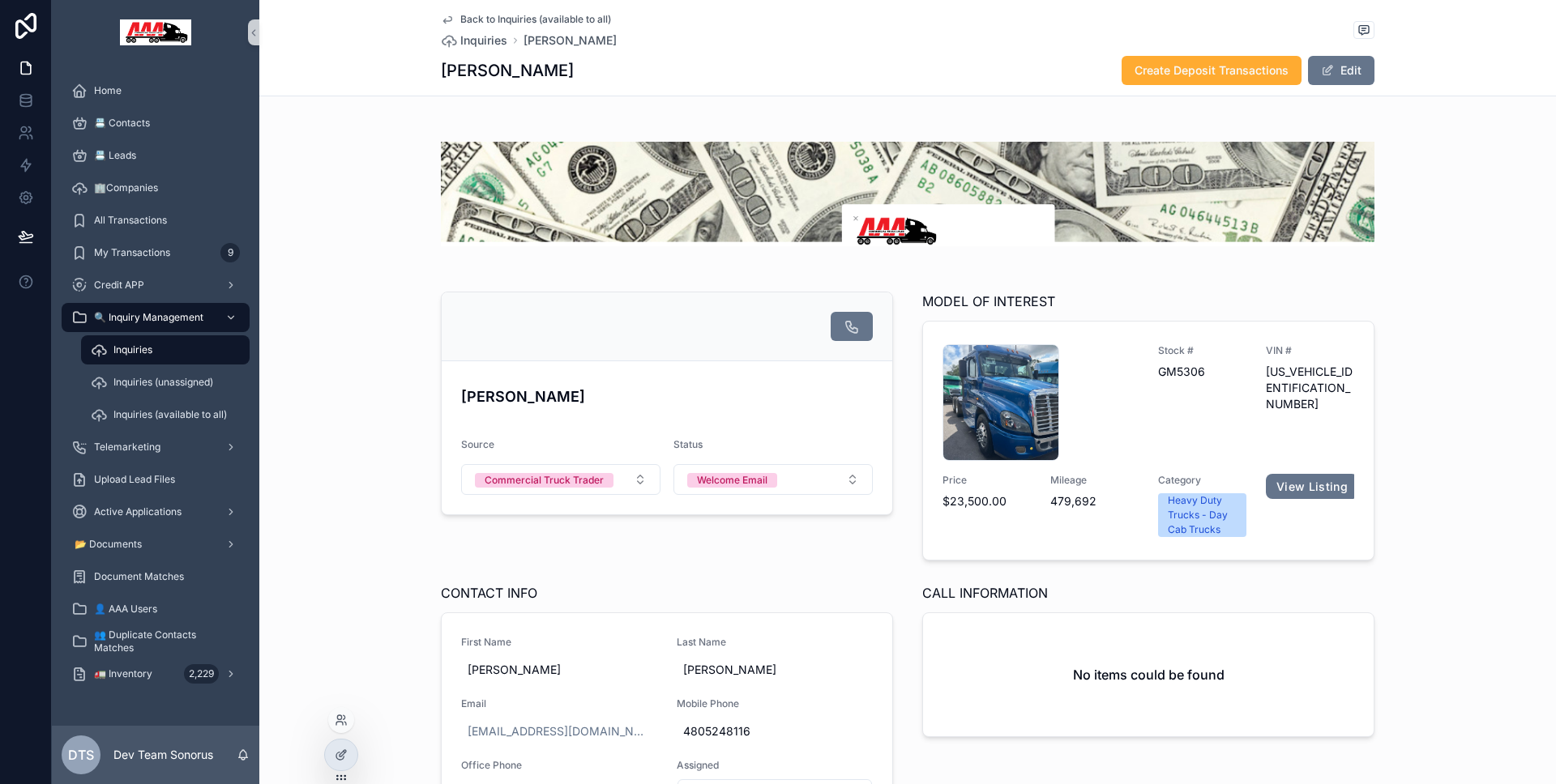
click at [336, 726] on div at bounding box center [341, 720] width 26 height 26
click at [338, 725] on icon at bounding box center [341, 720] width 13 height 13
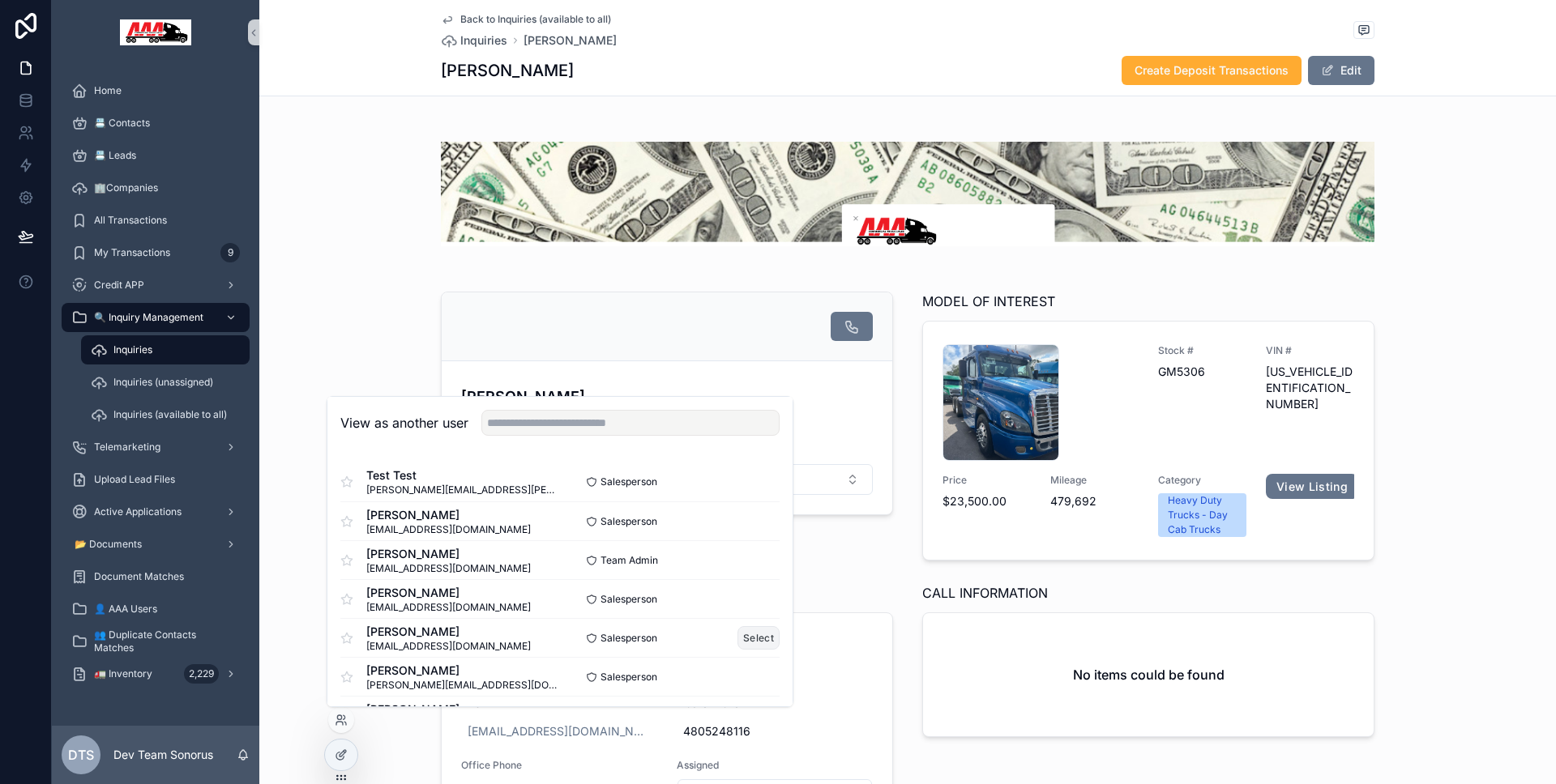
click at [739, 626] on button "Select" at bounding box center [759, 638] width 42 height 24
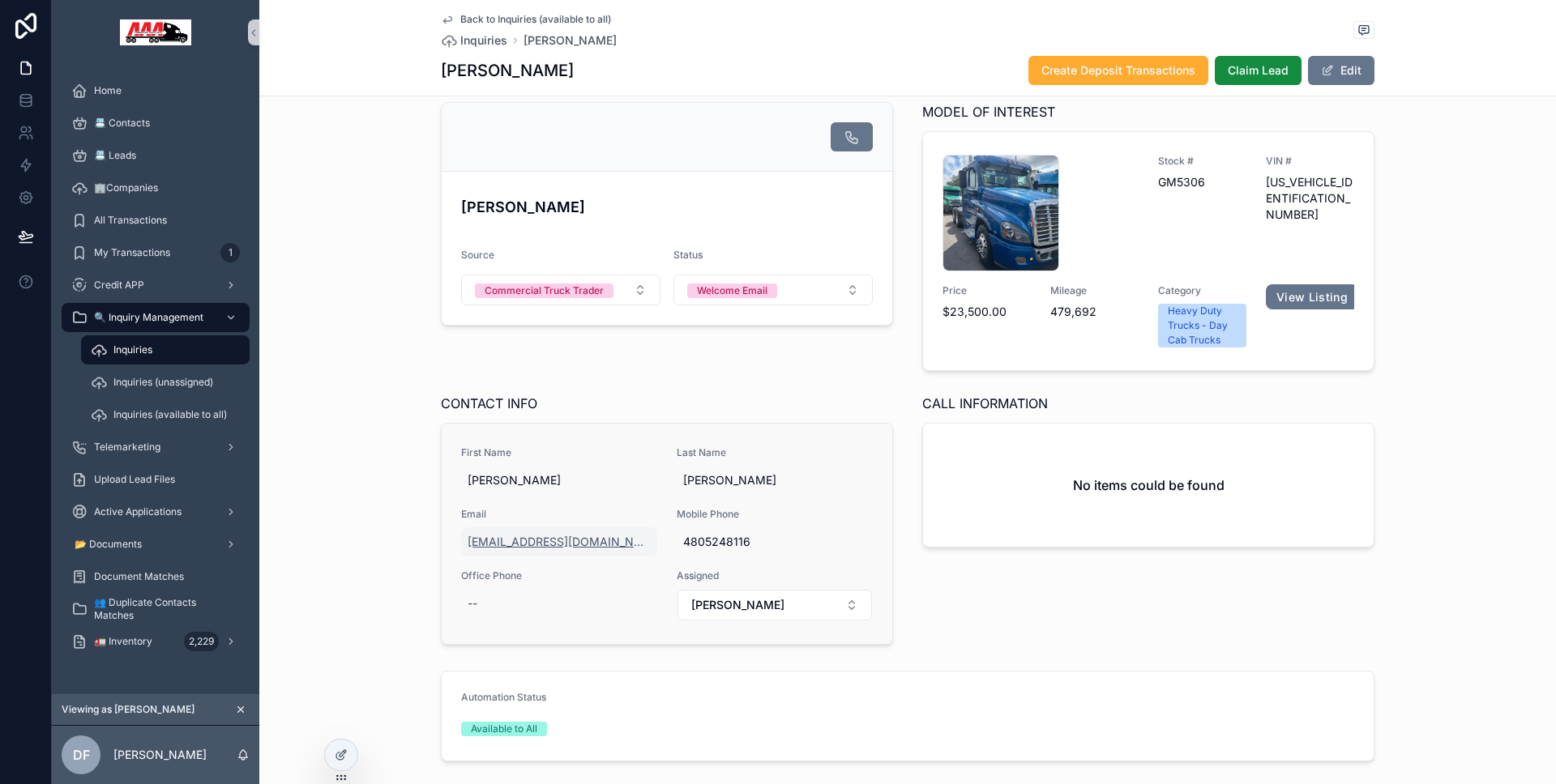
scroll to position [210, 0]
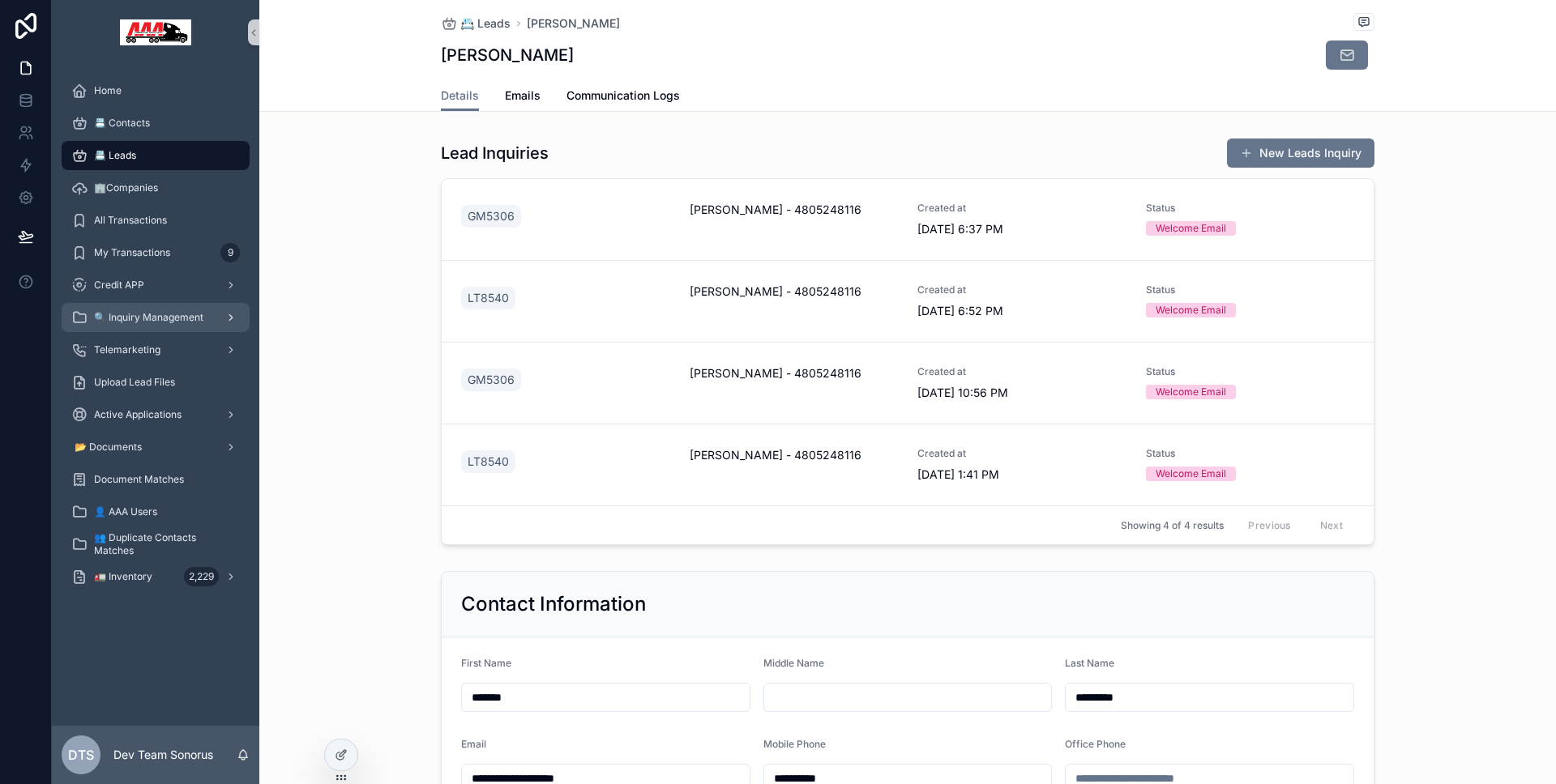
click at [172, 324] on div "🔍 Inquiry Management" at bounding box center [155, 317] width 168 height 26
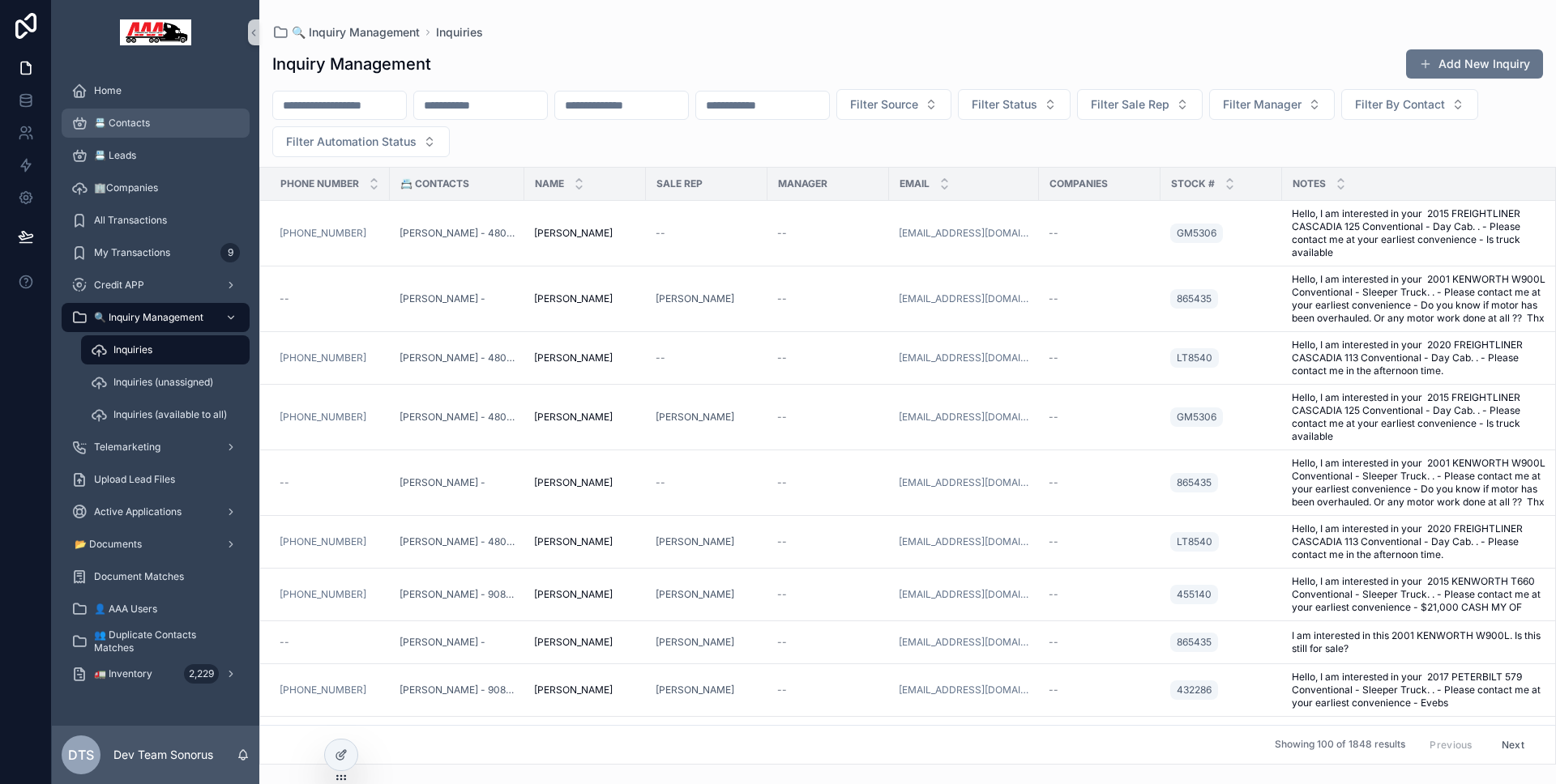
click at [152, 135] on div "📇 Contacts" at bounding box center [155, 123] width 168 height 26
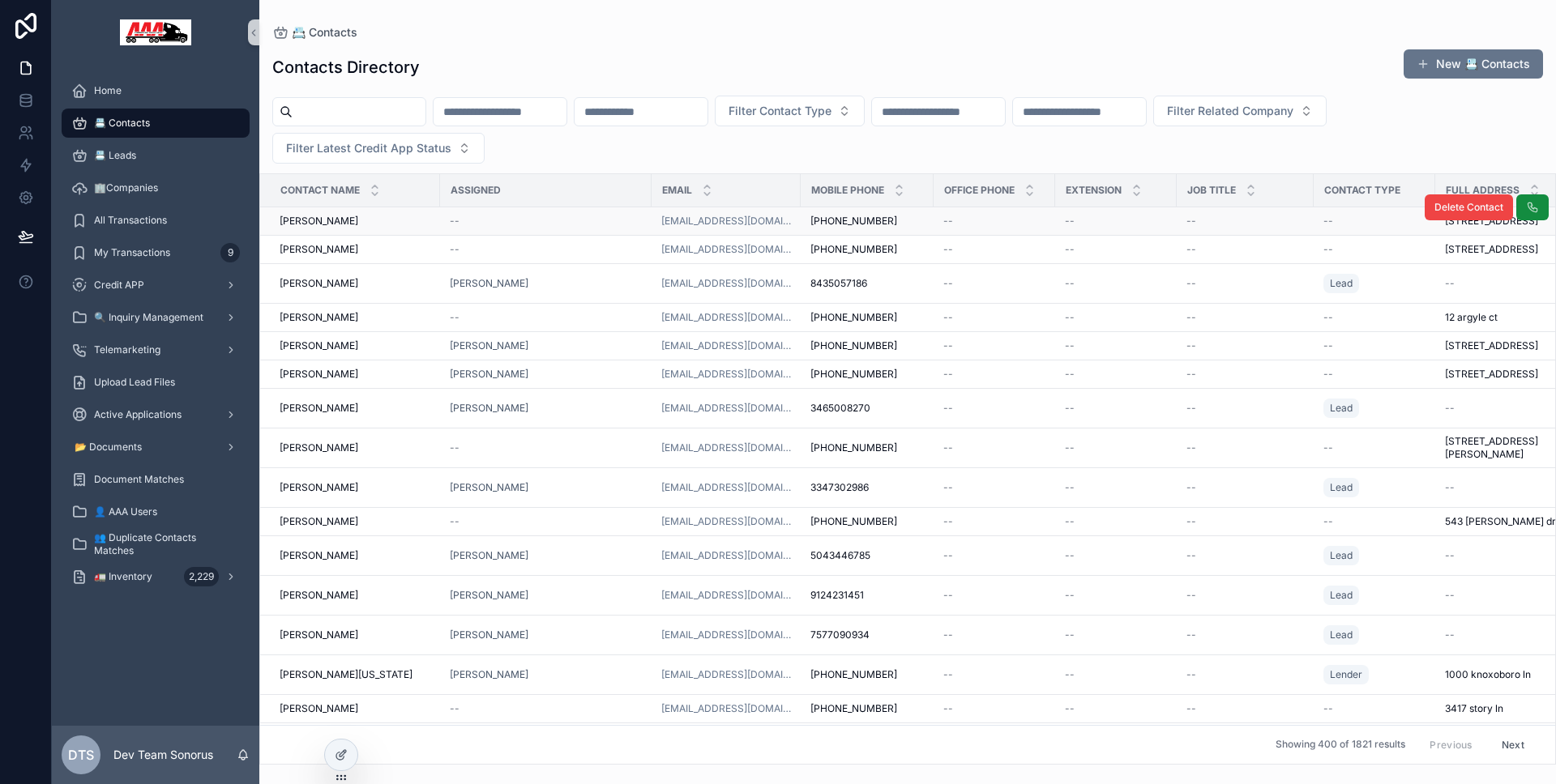
click at [534, 218] on div "--" at bounding box center [545, 221] width 192 height 13
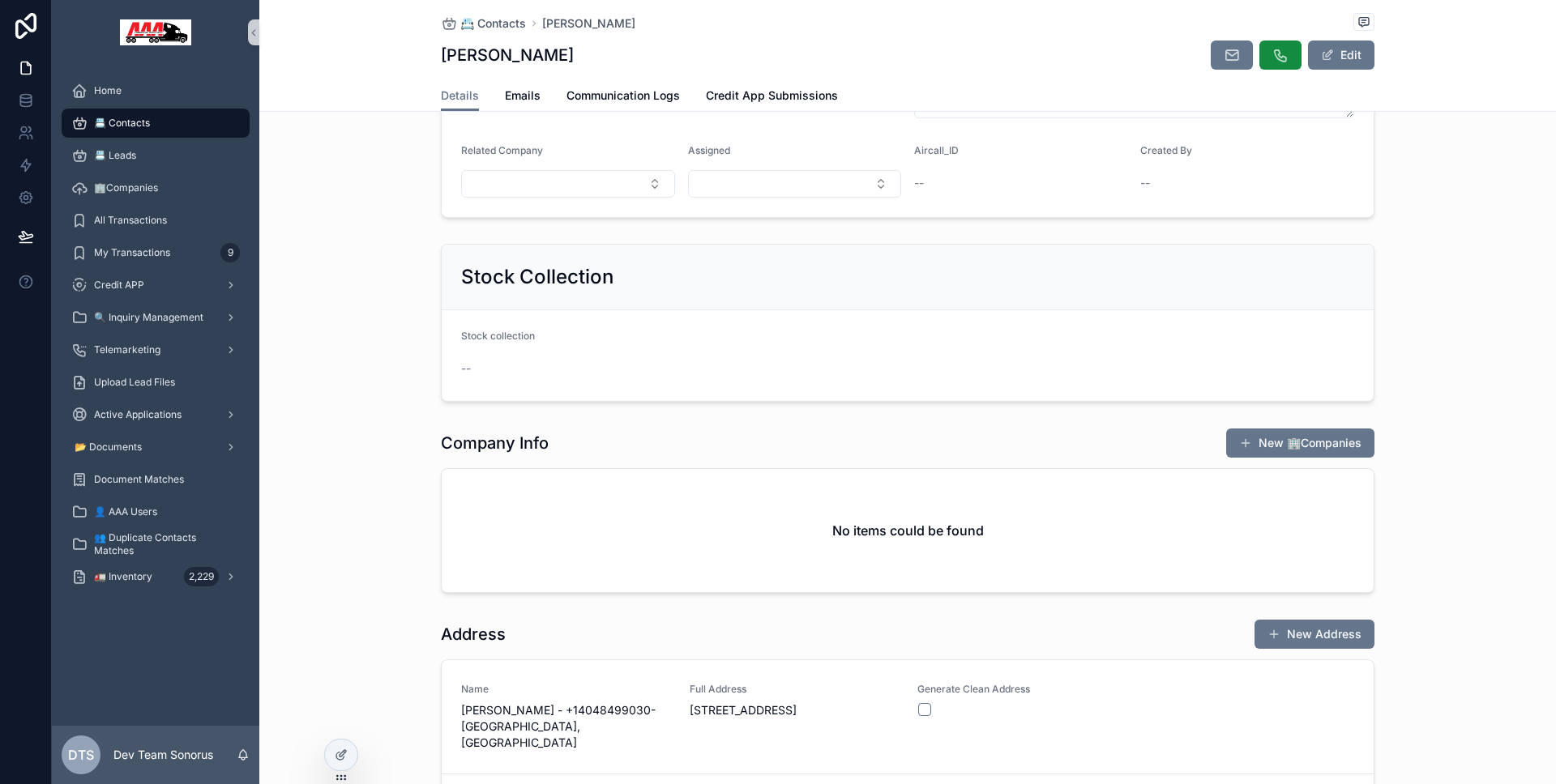
scroll to position [242, 0]
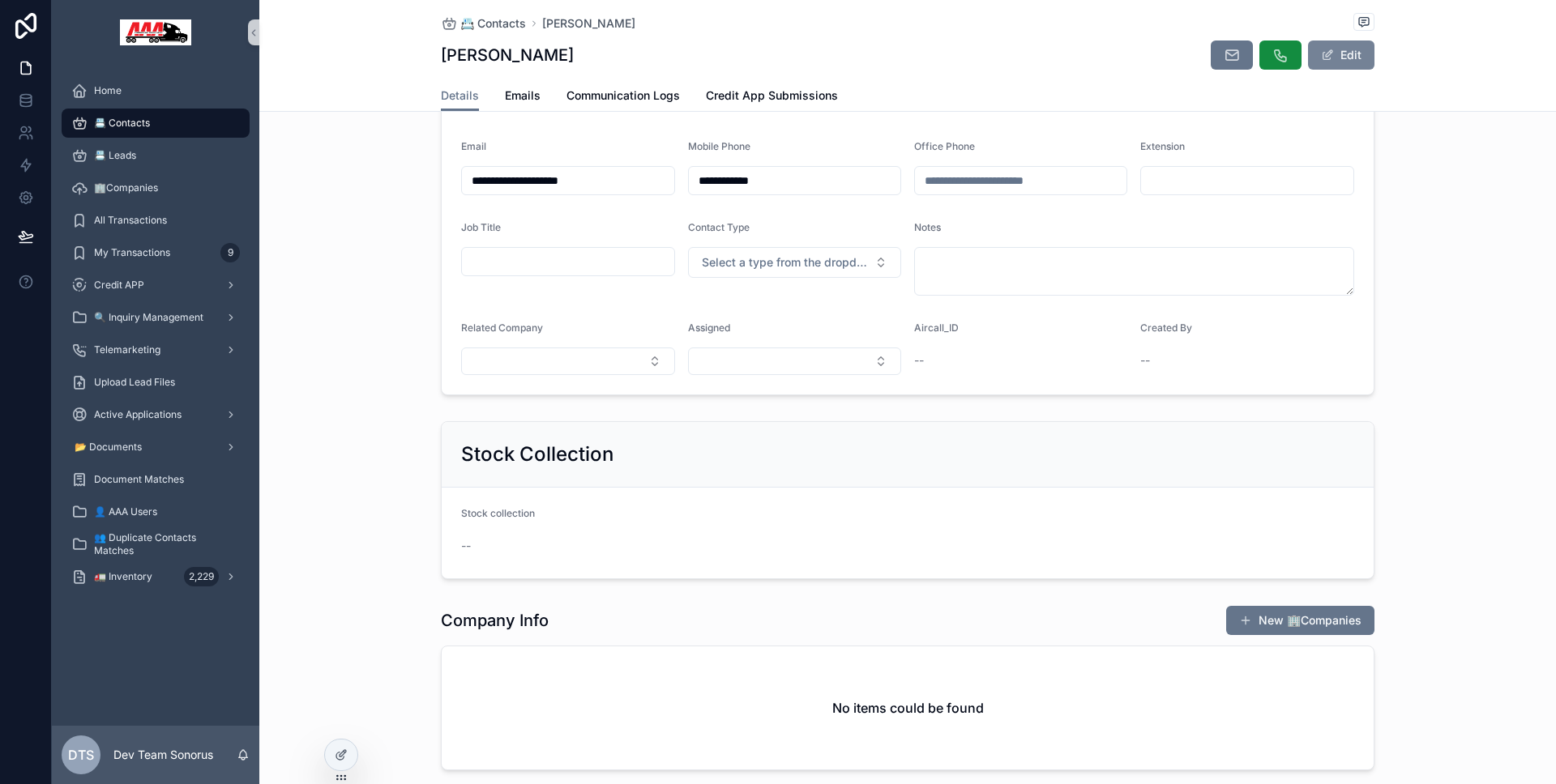
click at [1314, 65] on button "Edit" at bounding box center [1341, 55] width 66 height 29
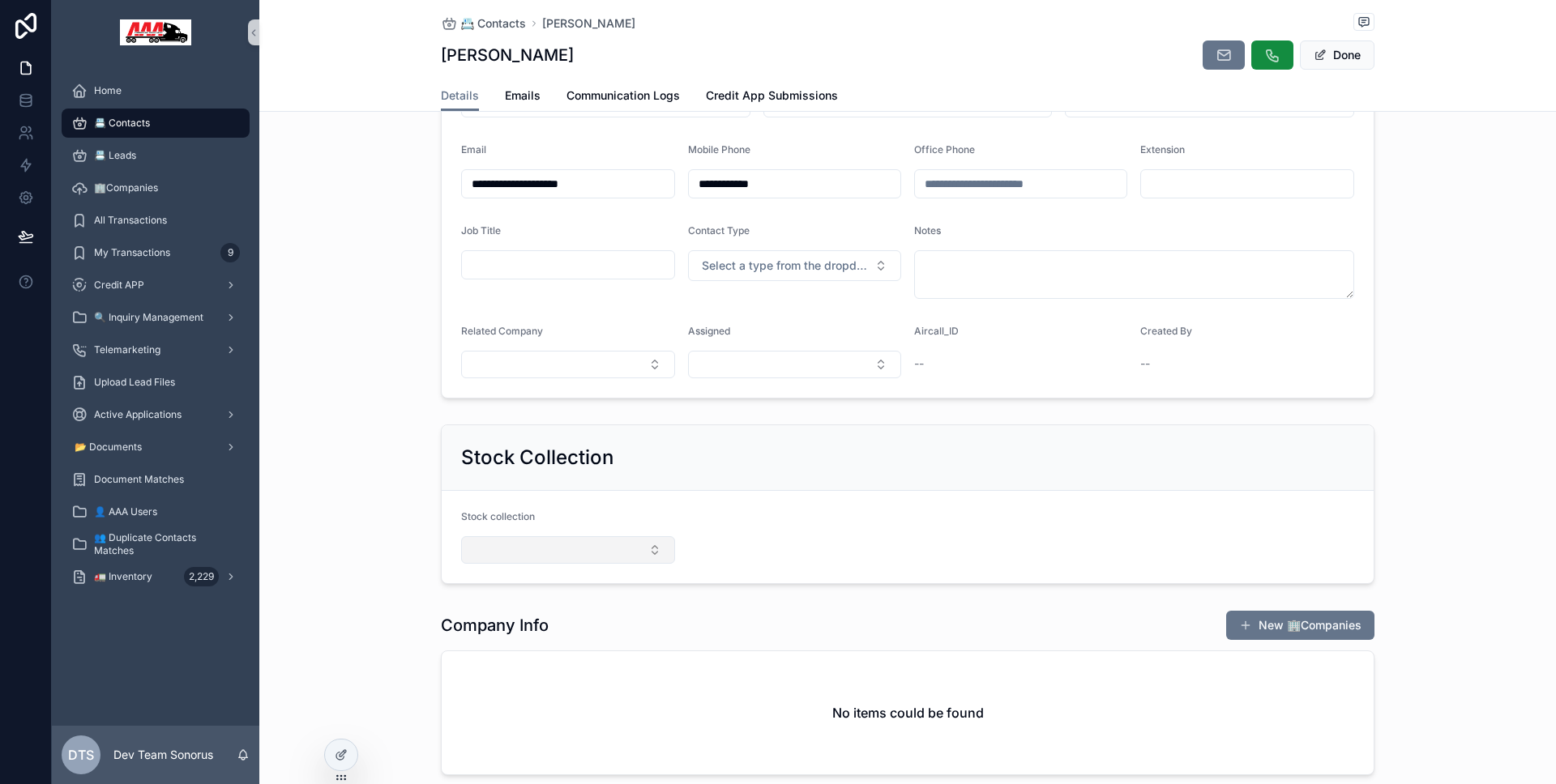
click at [562, 536] on button "Select Button" at bounding box center [568, 550] width 214 height 28
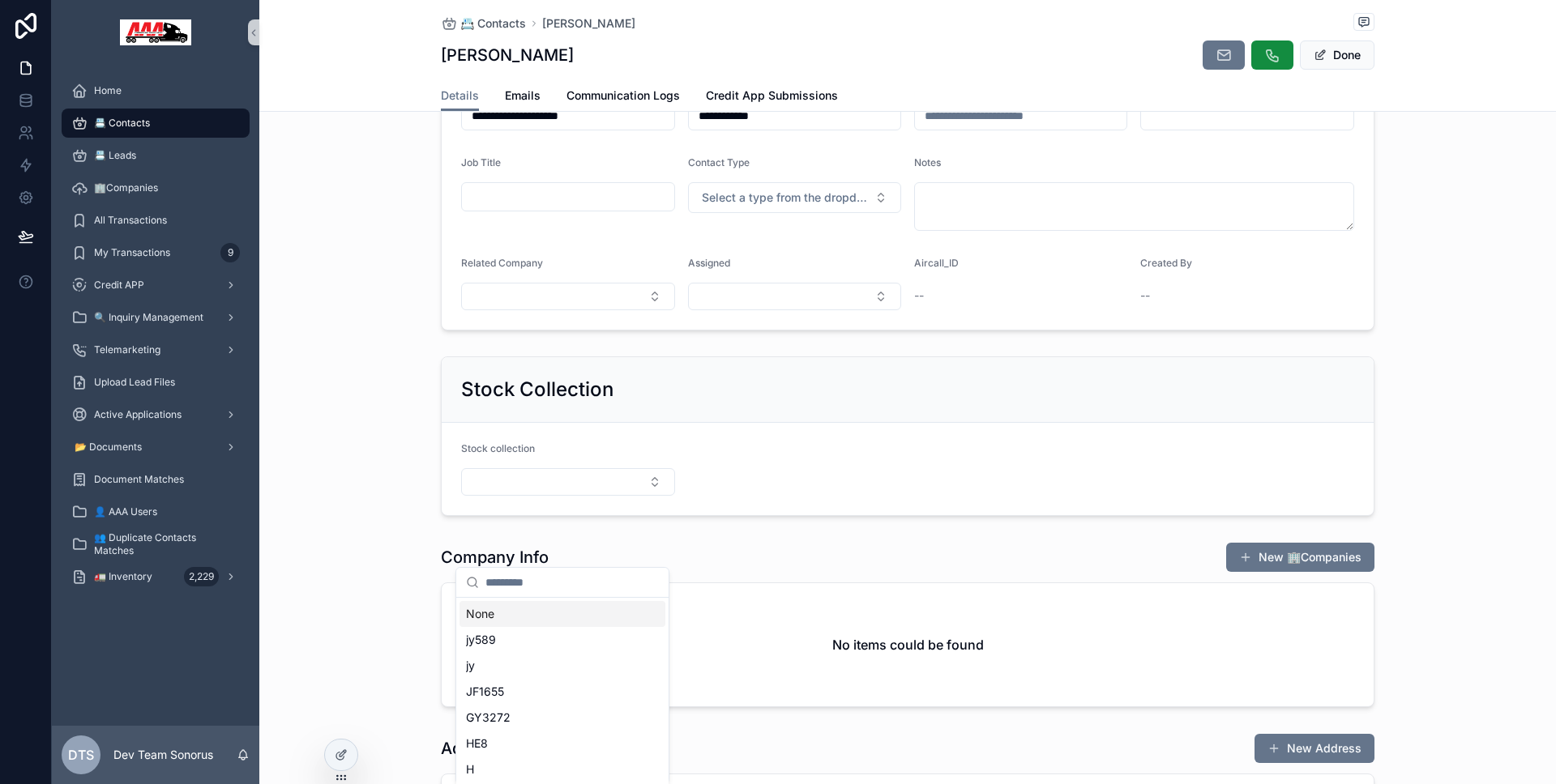
scroll to position [84, 0]
click at [551, 571] on div "GY3272" at bounding box center [563, 566] width 206 height 26
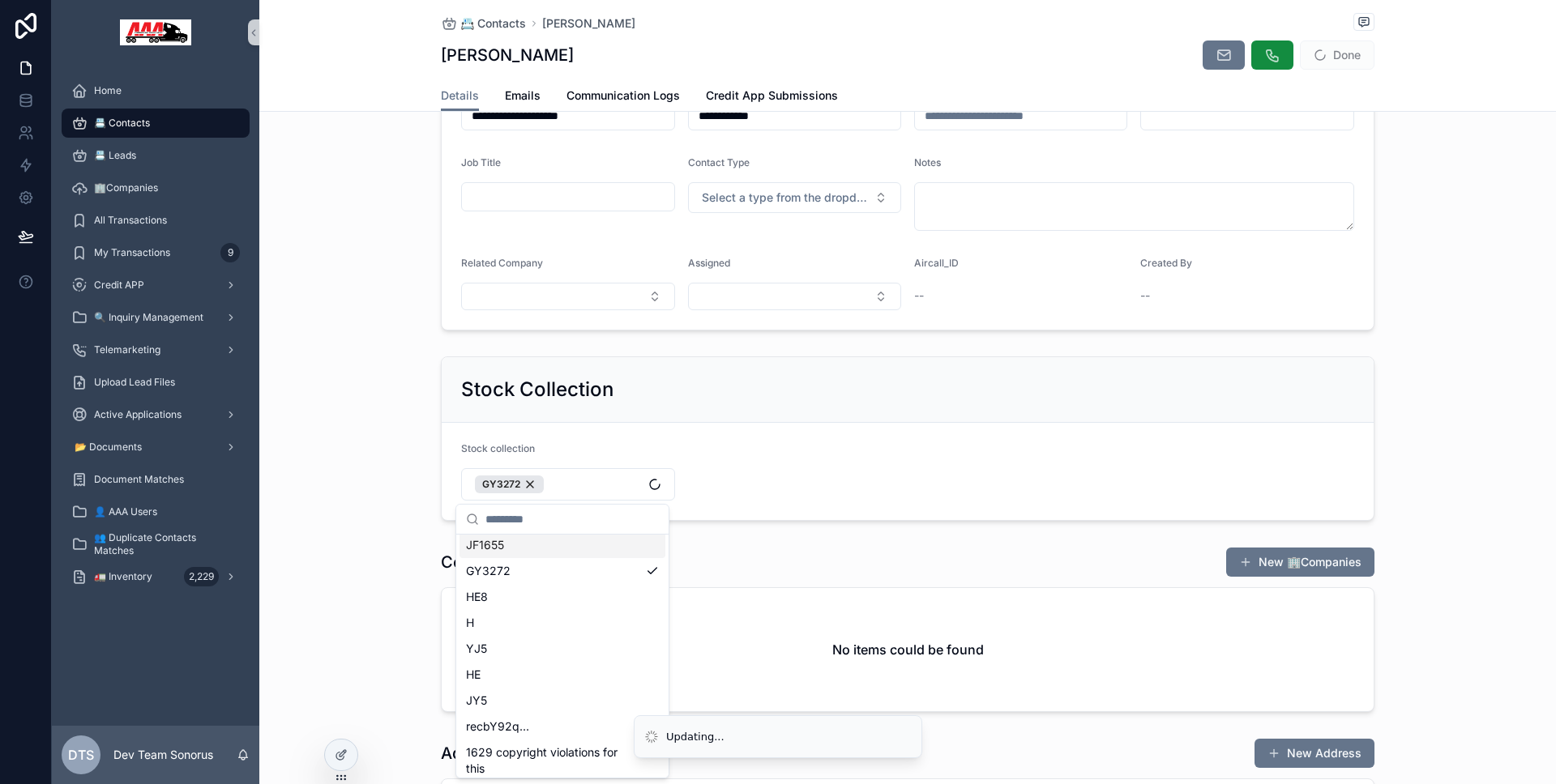
click at [351, 490] on div "Stock Collection Stock collection GY3272" at bounding box center [908, 438] width 1296 height 178
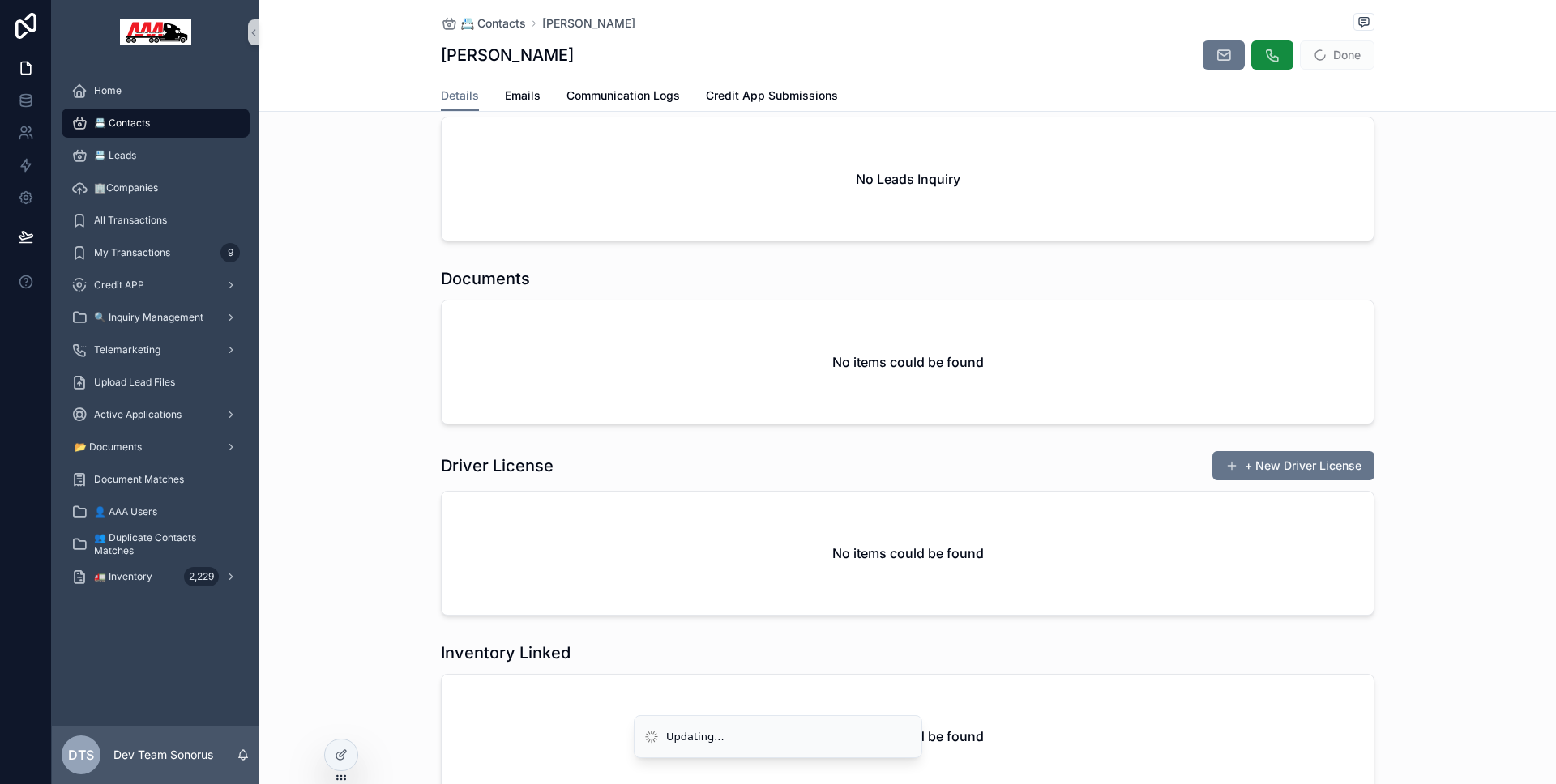
scroll to position [1293, 0]
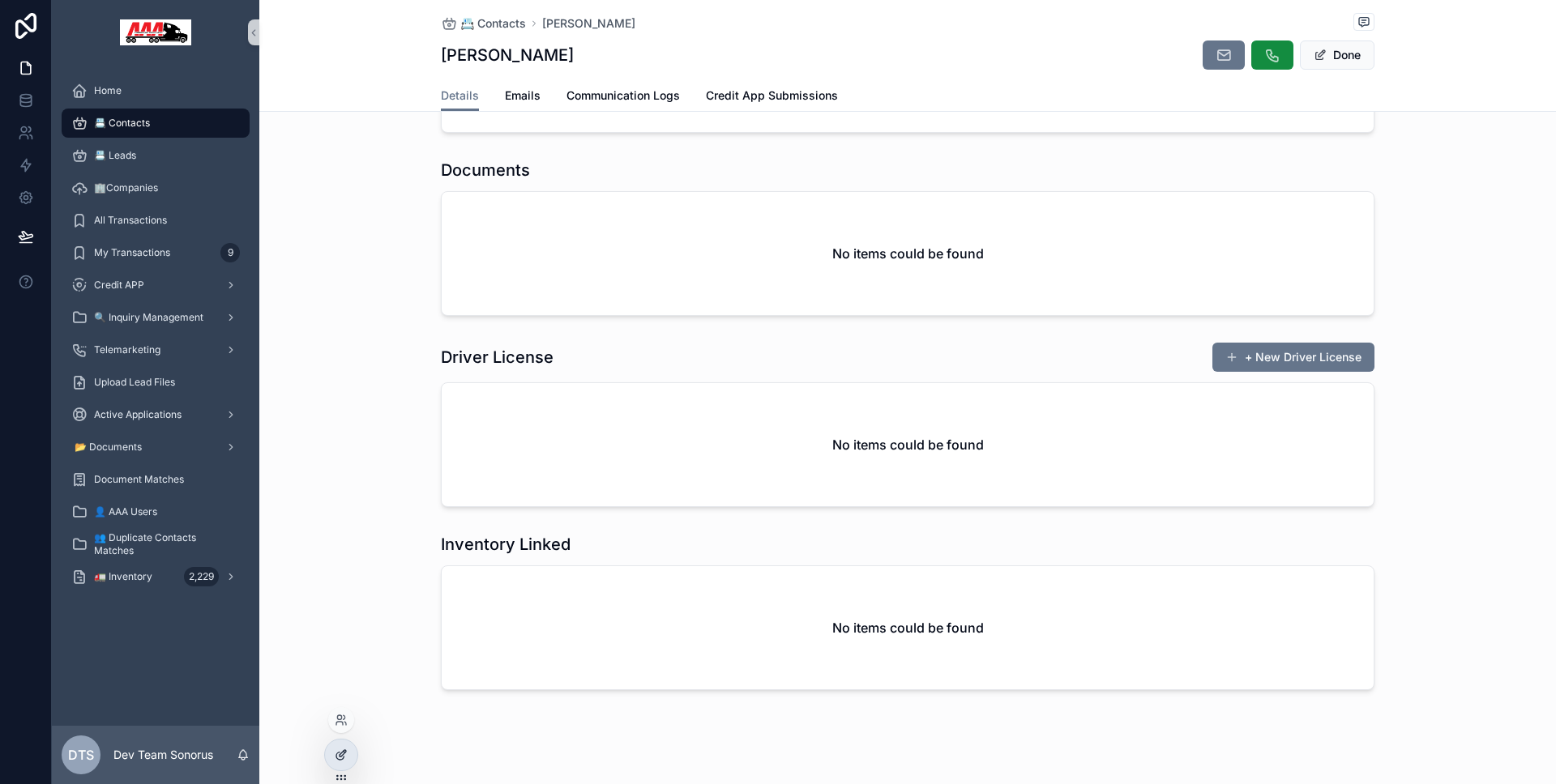
click at [340, 748] on icon at bounding box center [341, 755] width 13 height 13
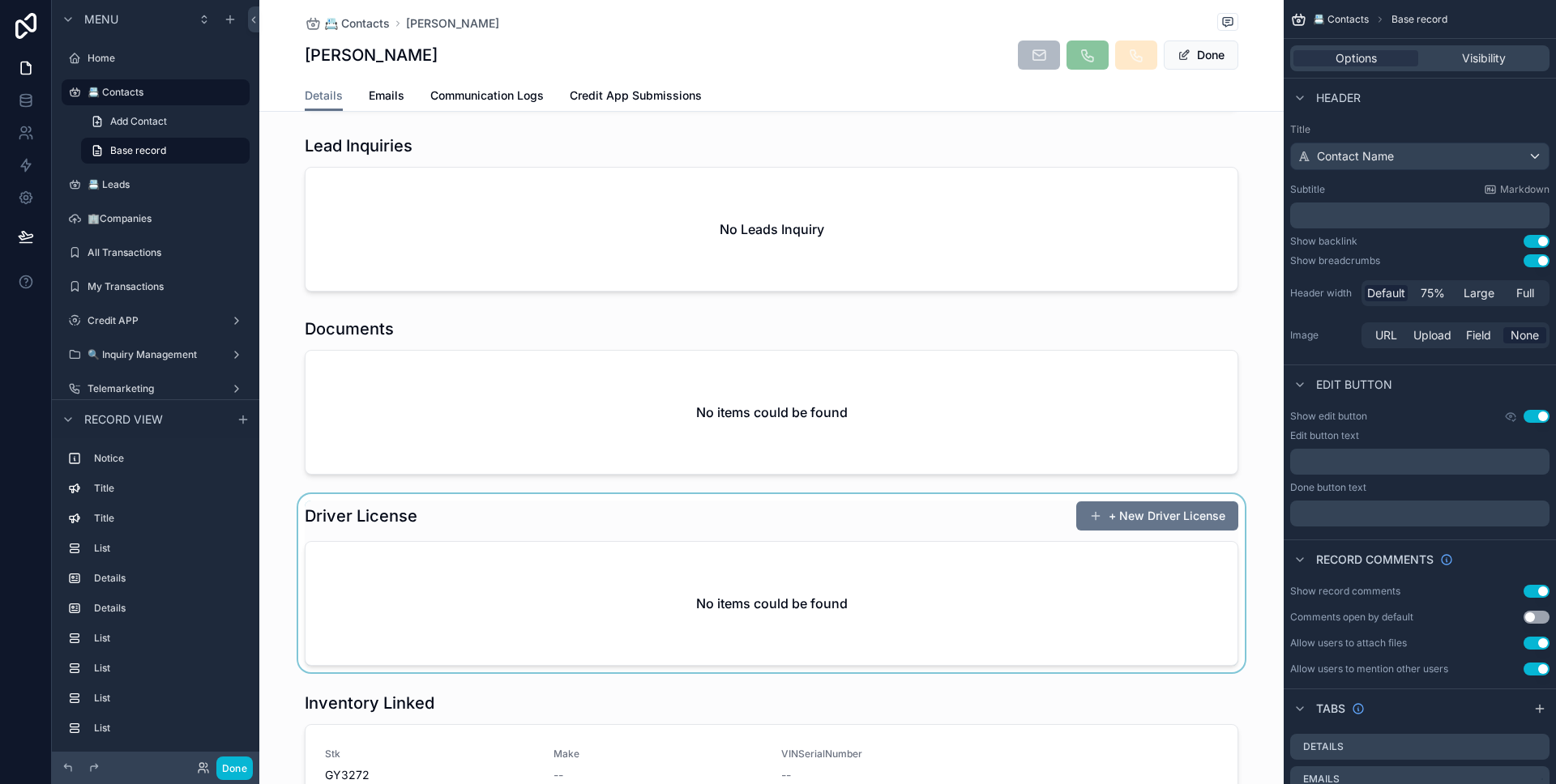
scroll to position [1591, 0]
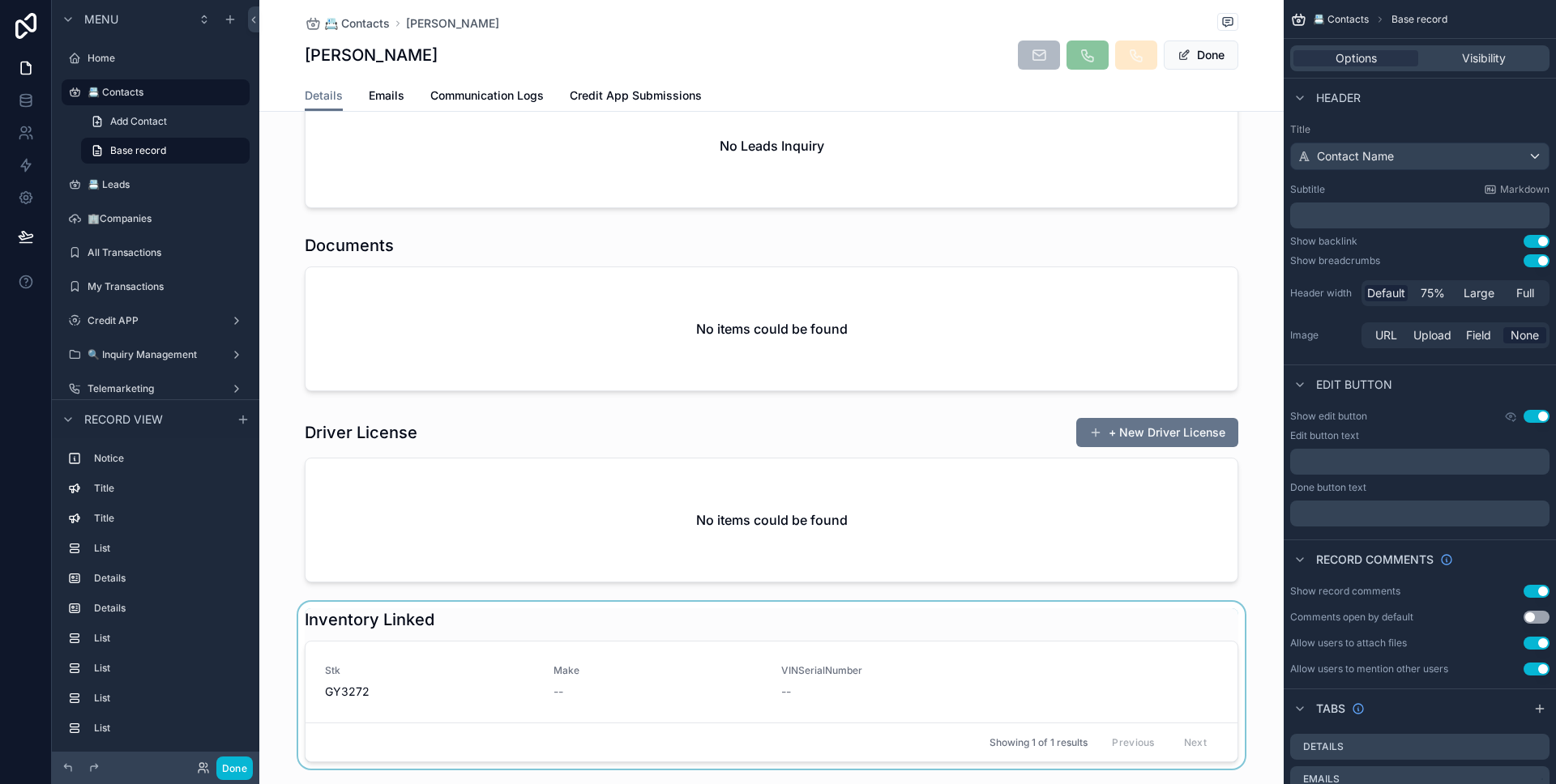
click at [574, 618] on div "scrollable content" at bounding box center [772, 685] width 1024 height 167
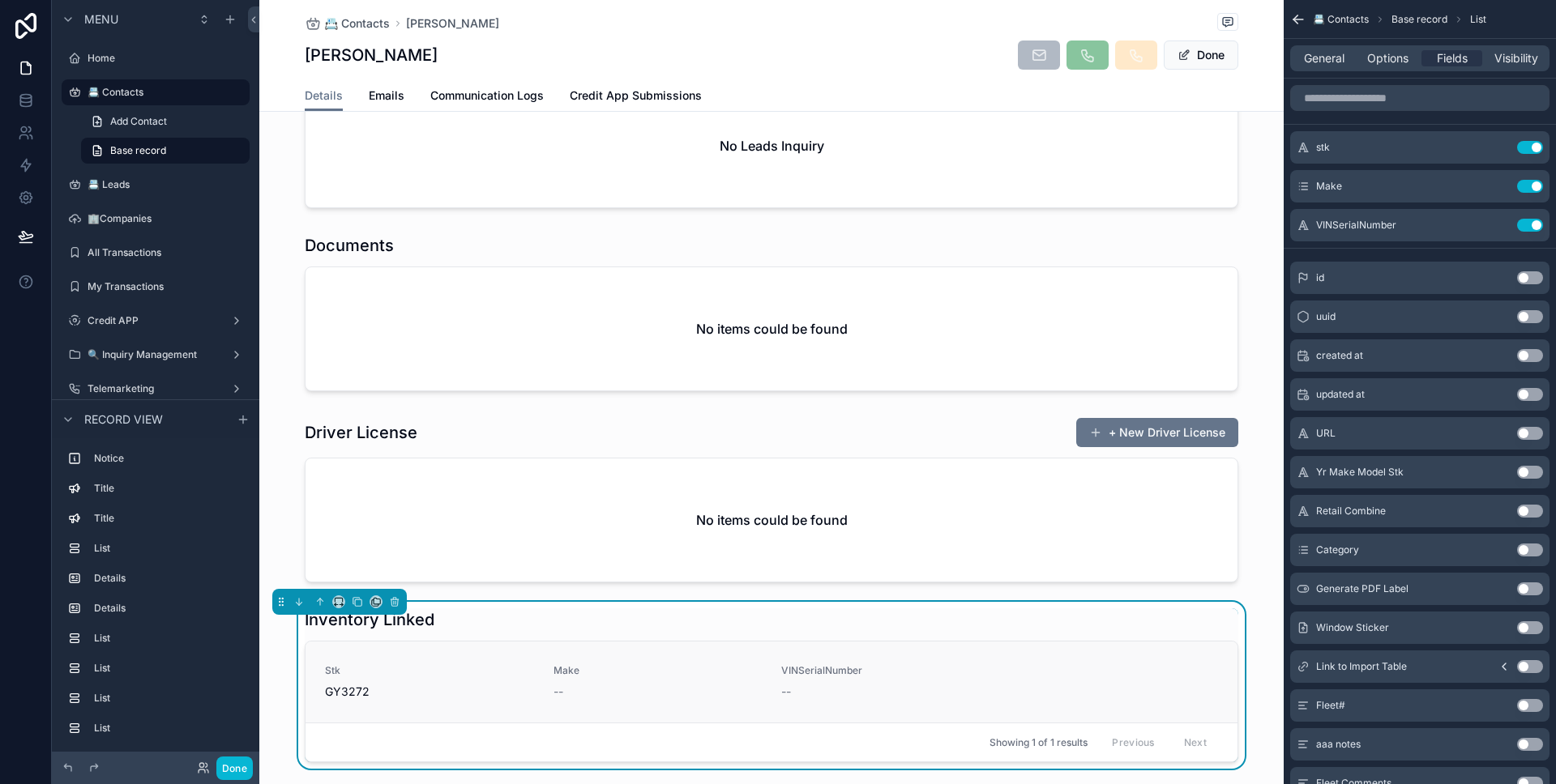
click at [570, 641] on link "Stk GY3272 Make -- VINSerialNumber --" at bounding box center [772, 682] width 932 height 81
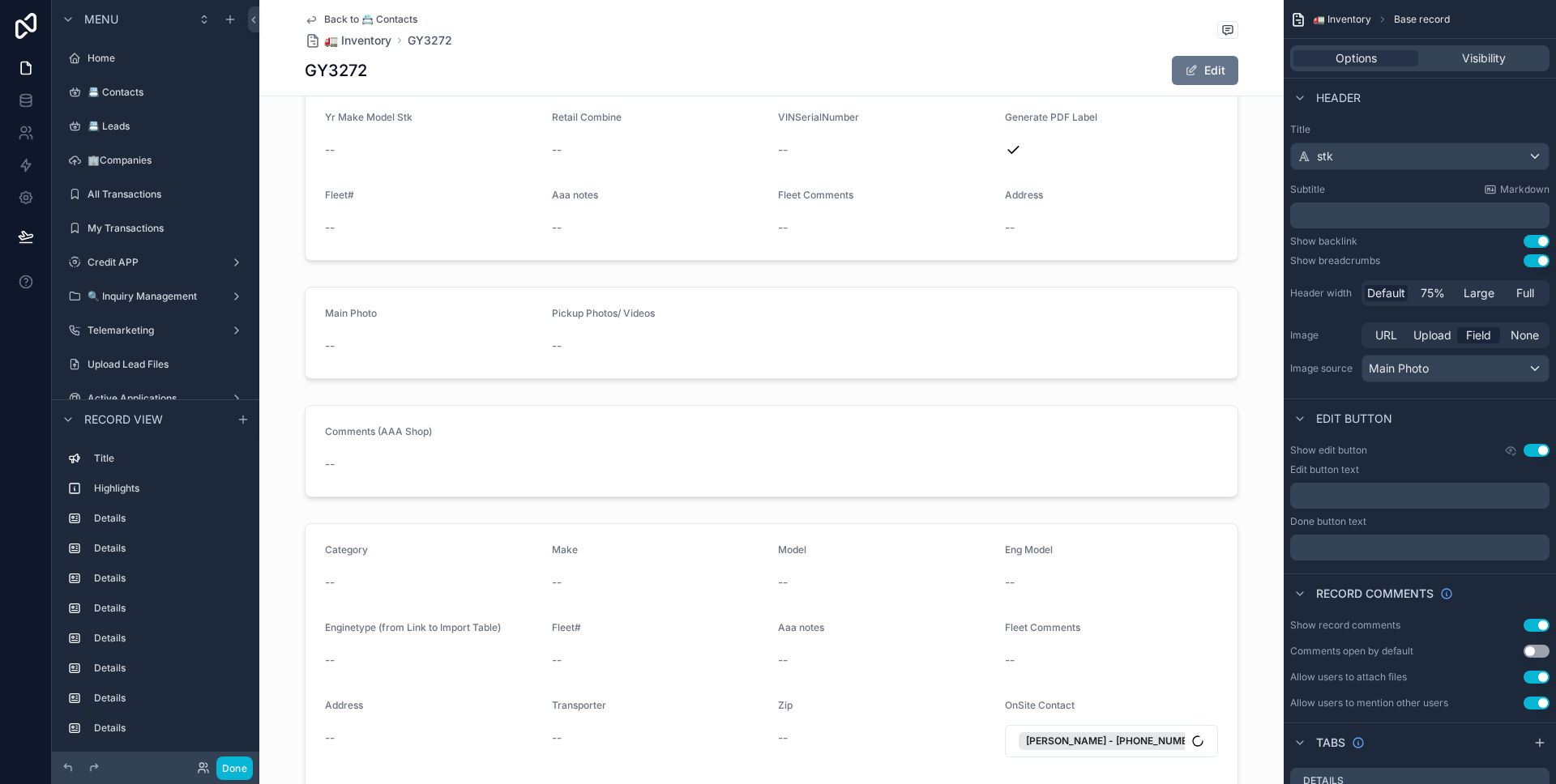
scroll to position [1591, 0]
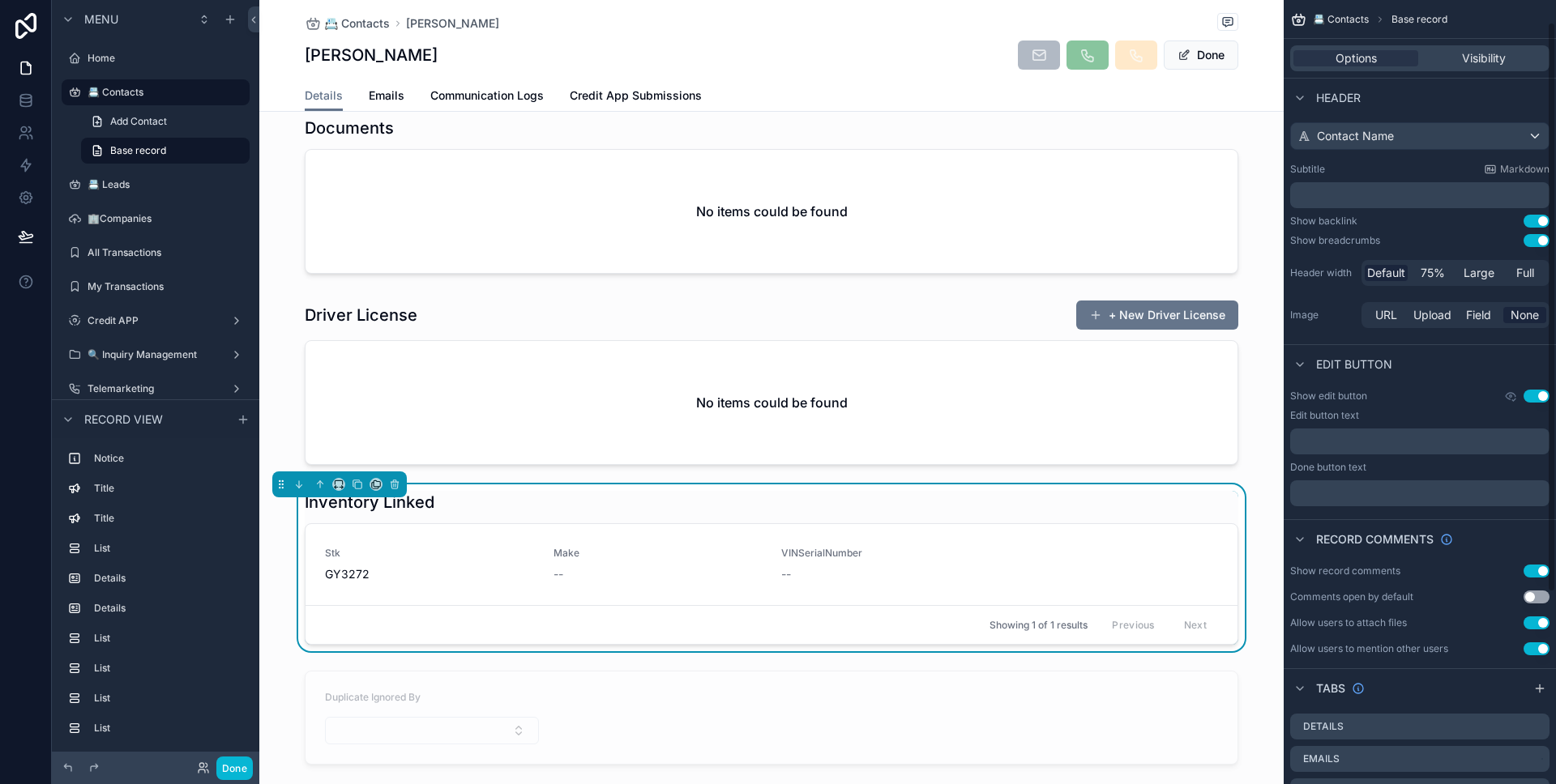
scroll to position [294, 0]
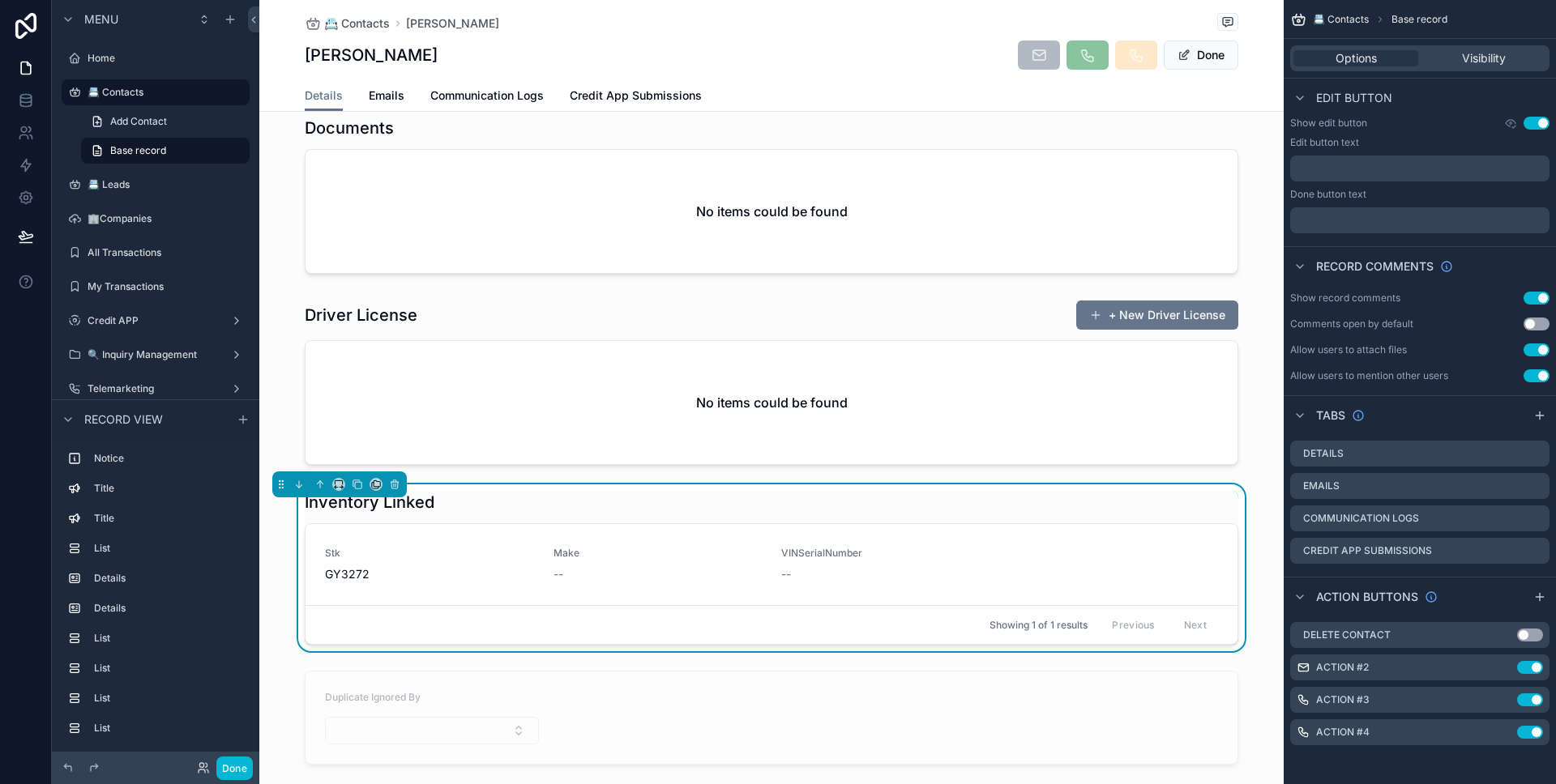
click at [1030, 490] on div "Inventory Linked" at bounding box center [772, 502] width 934 height 23
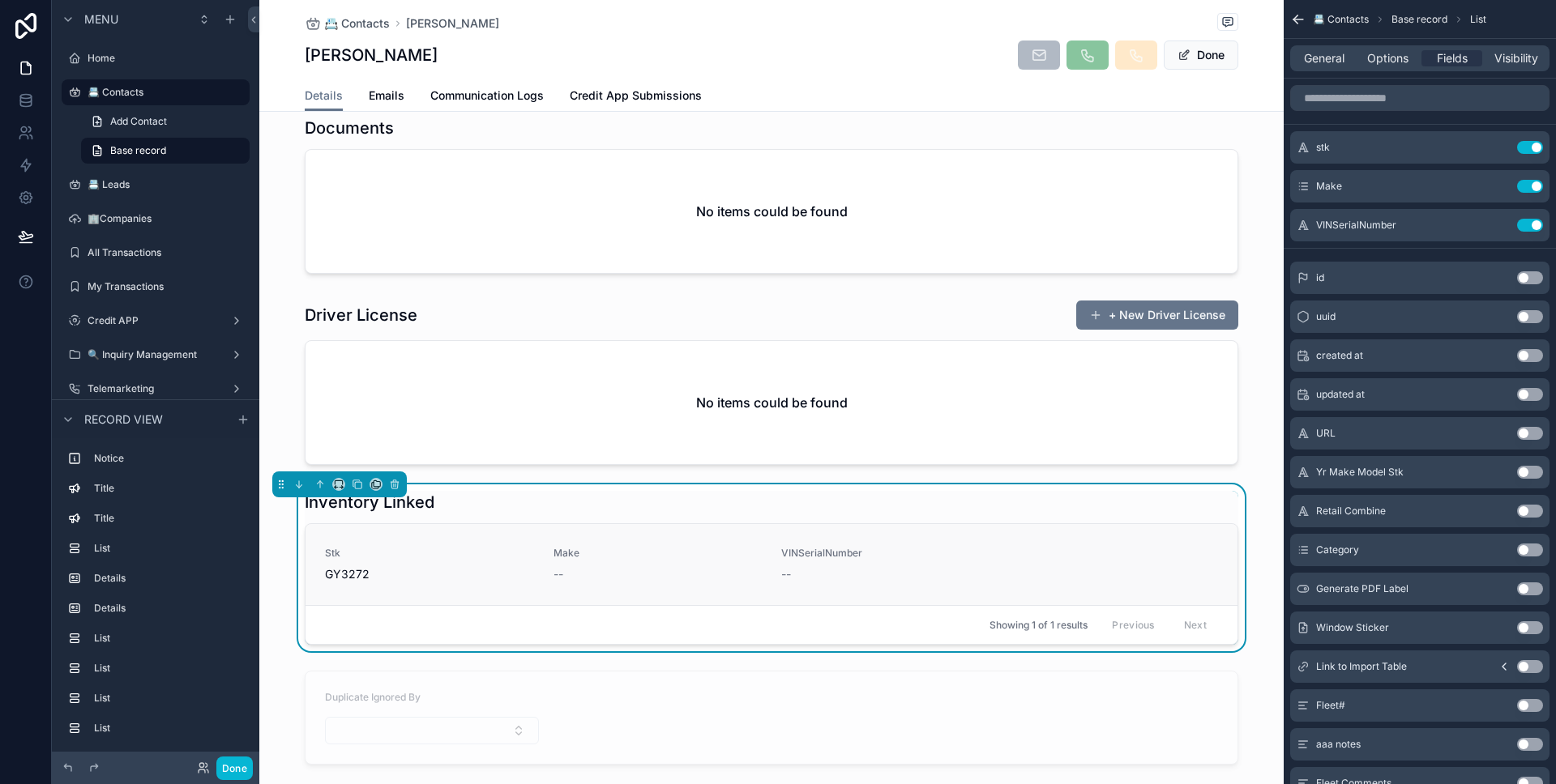
scroll to position [1729, 0]
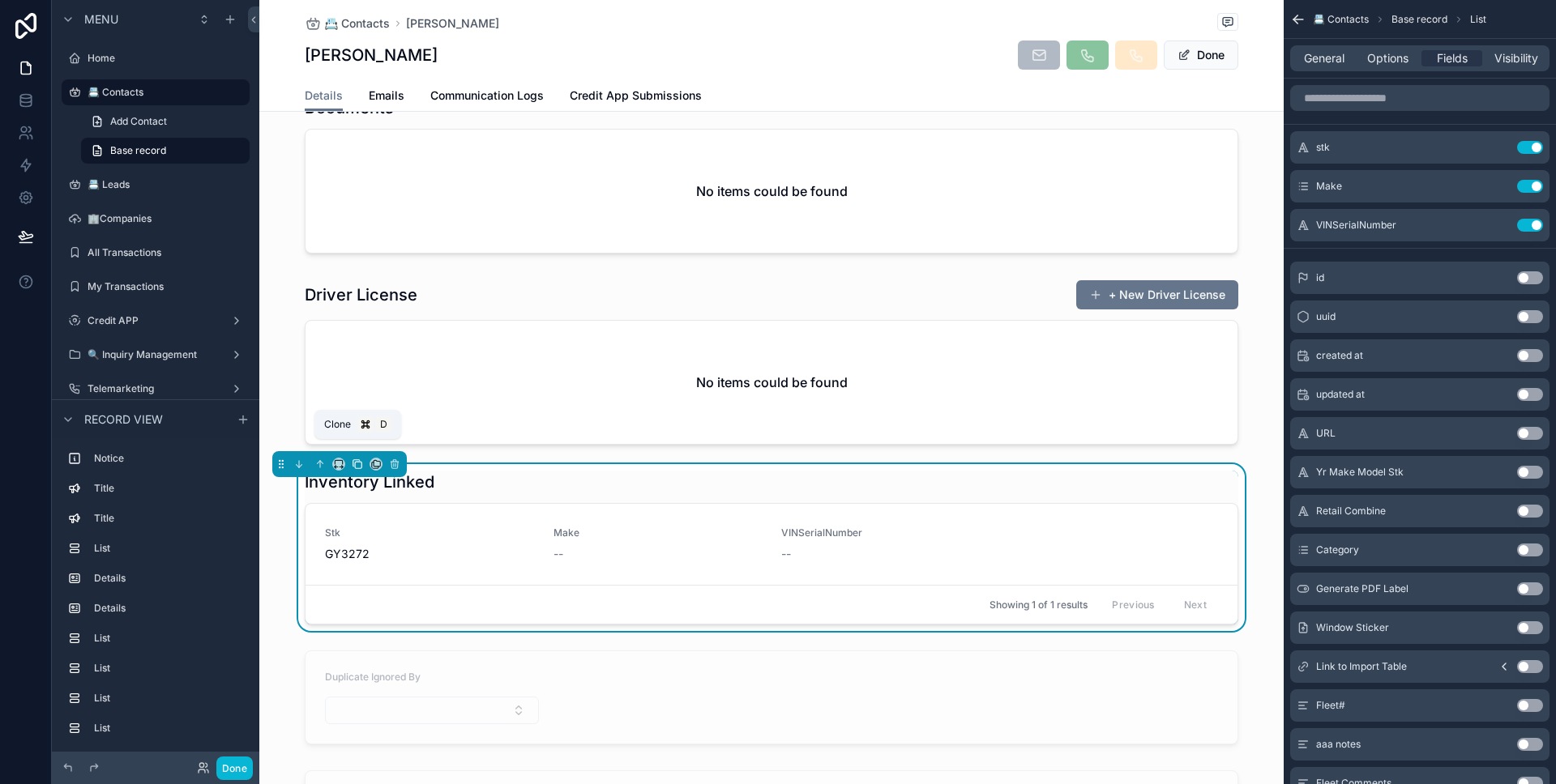
click at [354, 460] on icon "scrollable content" at bounding box center [356, 463] width 6 height 6
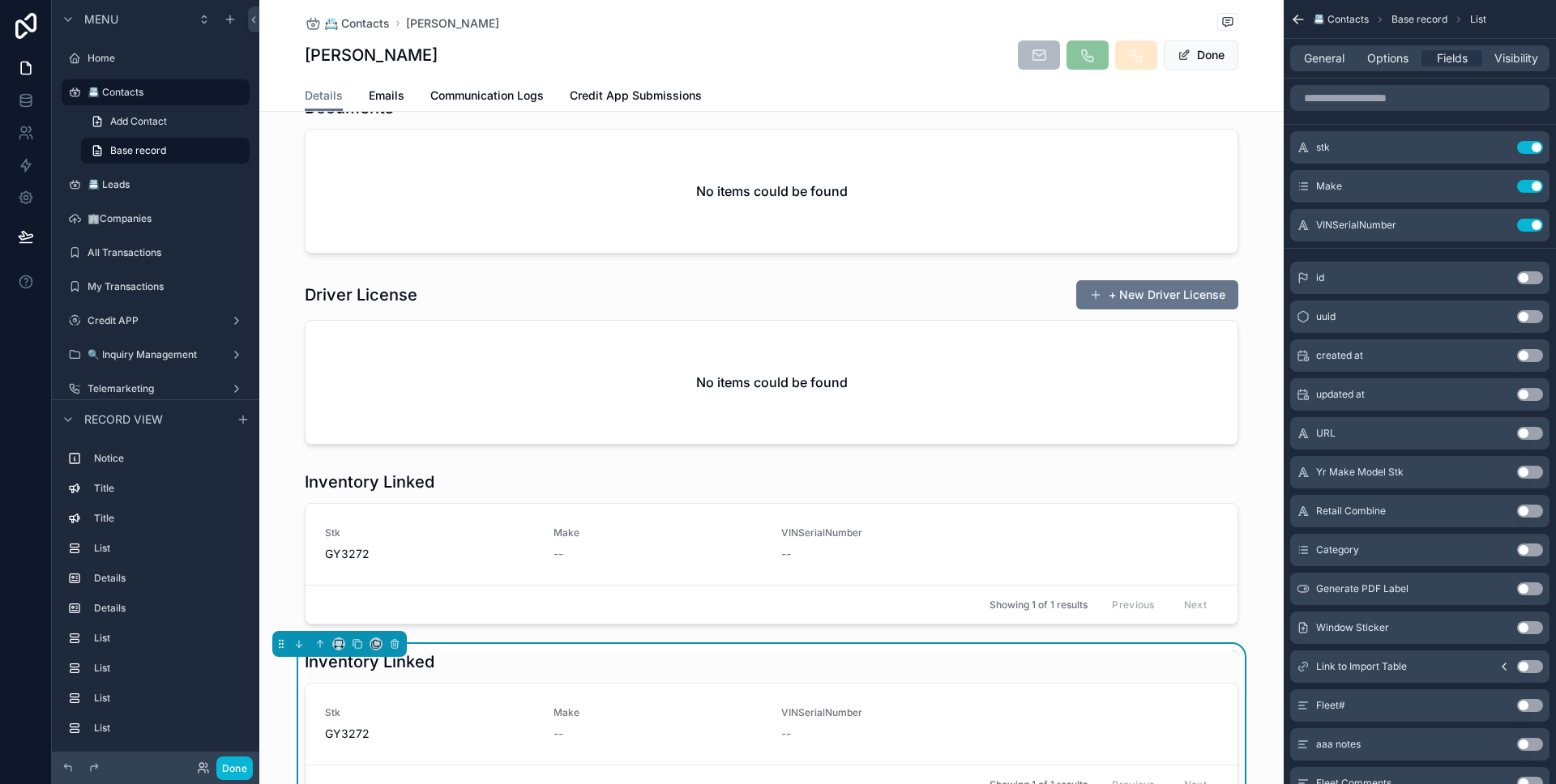
click at [443, 651] on div "Inventory Linked" at bounding box center [772, 662] width 934 height 23
click at [1527, 151] on button "Use setting" at bounding box center [1530, 147] width 26 height 13
click at [1527, 148] on button "Use setting" at bounding box center [1530, 147] width 26 height 13
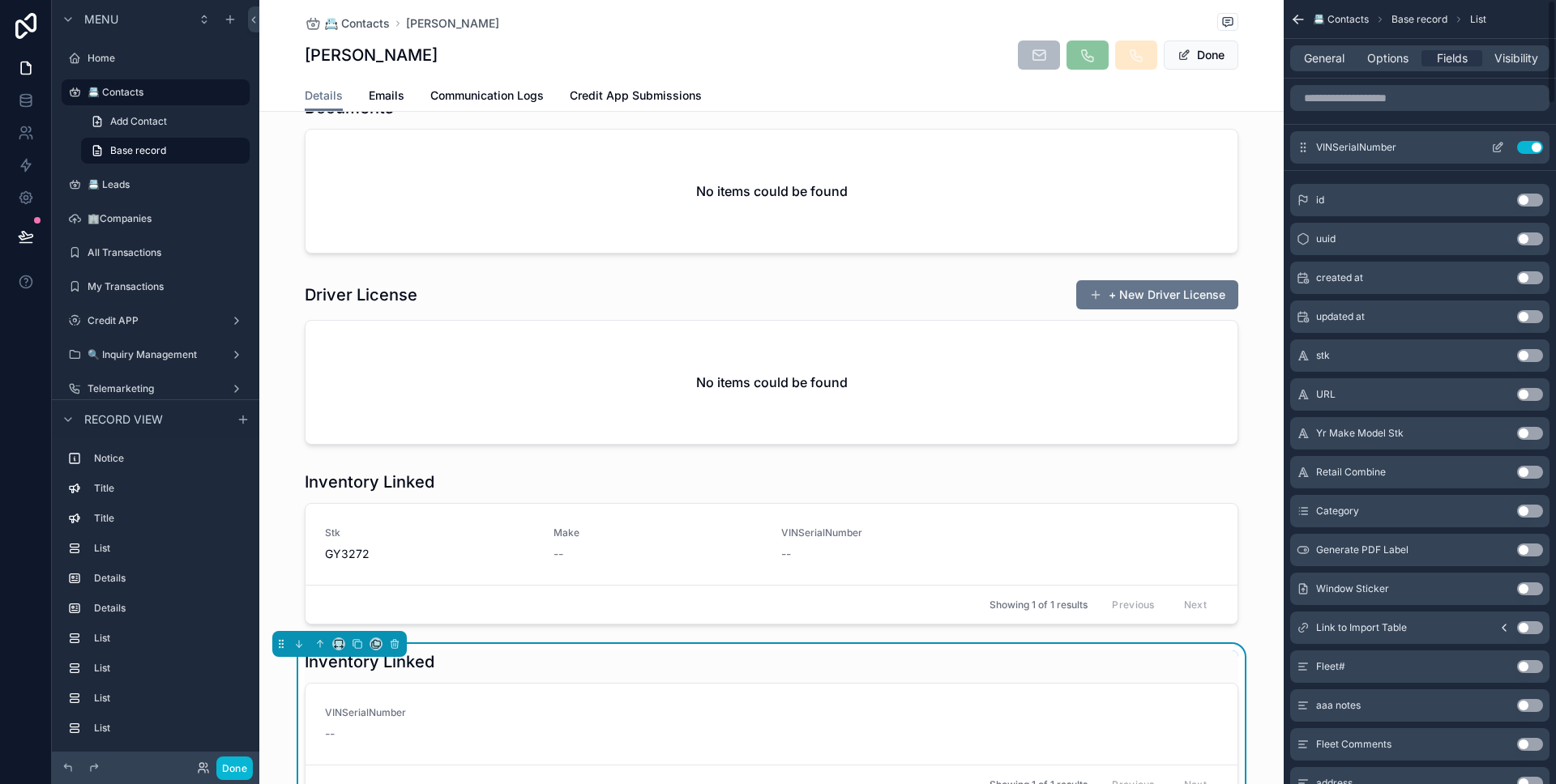
click at [1527, 147] on button "Use setting" at bounding box center [1530, 147] width 26 height 13
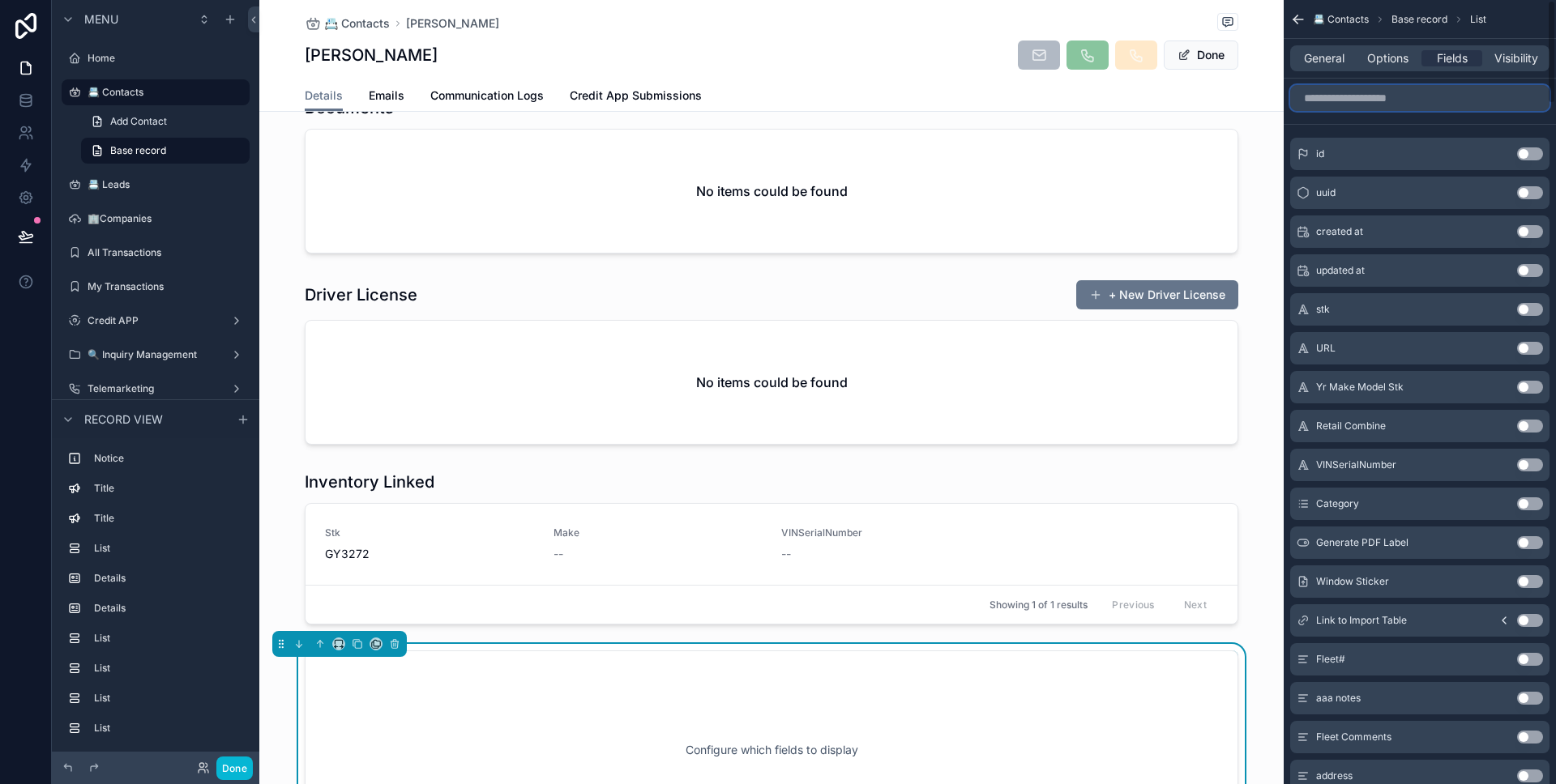
click at [1450, 103] on input "scrollable content" at bounding box center [1420, 98] width 260 height 26
click at [1529, 153] on button "Use setting" at bounding box center [1530, 154] width 26 height 13
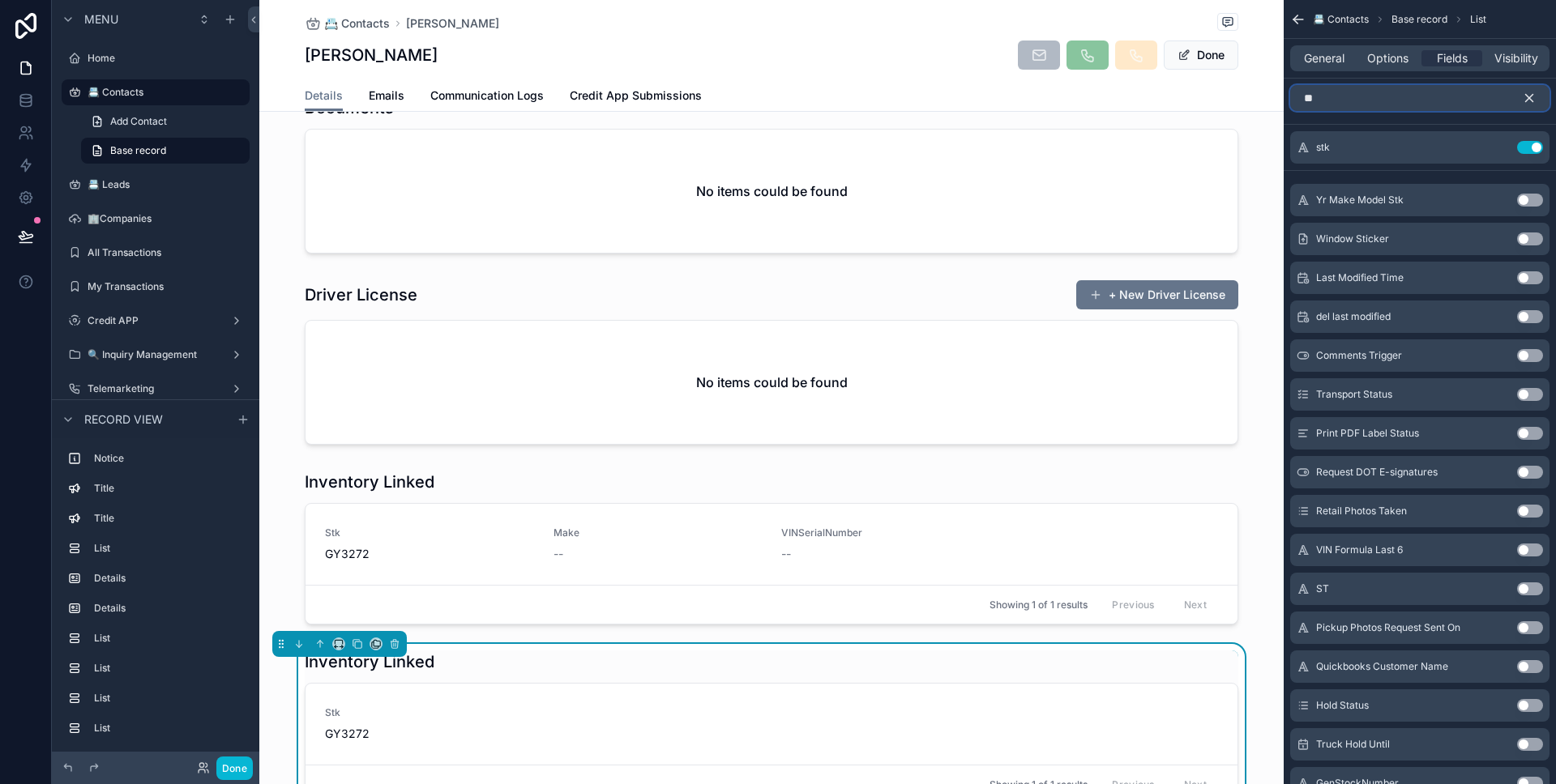
drag, startPoint x: 1450, startPoint y: 101, endPoint x: 1285, endPoint y: 104, distance: 165.0
click at [1285, 104] on div "**" at bounding box center [1420, 98] width 273 height 39
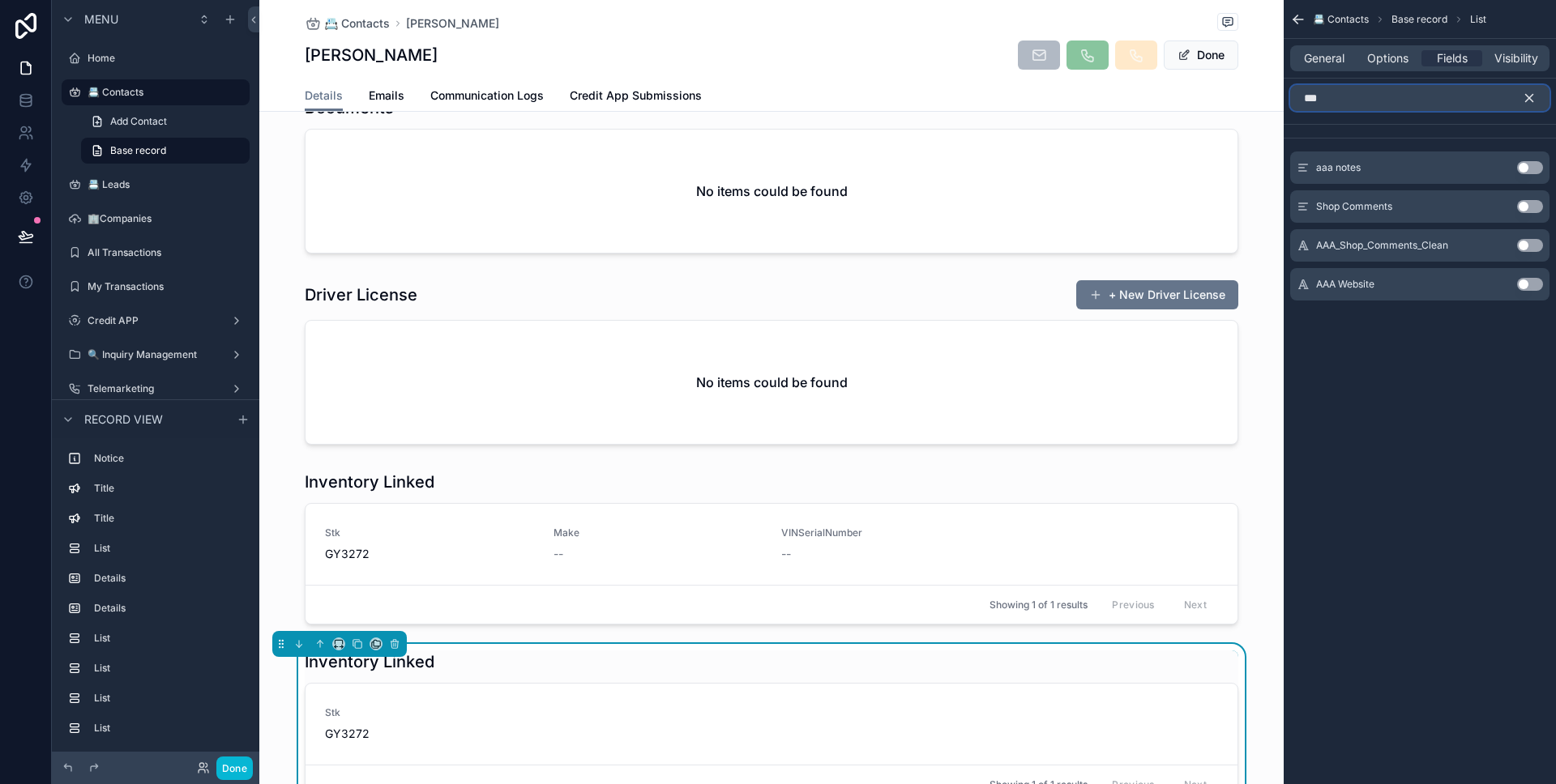
type input "***"
click at [1521, 202] on button "Use setting" at bounding box center [1530, 206] width 26 height 13
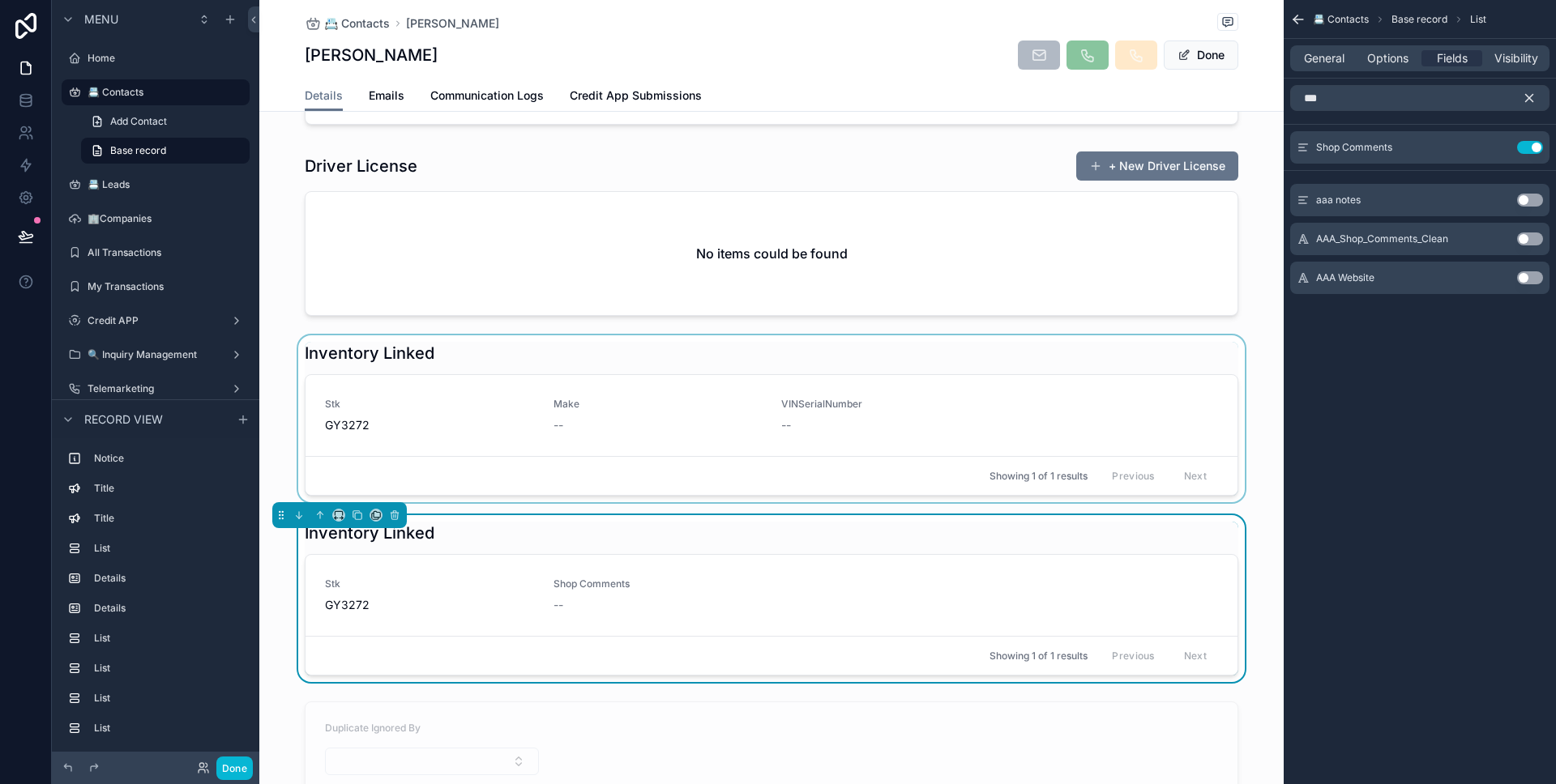
scroll to position [1941, 0]
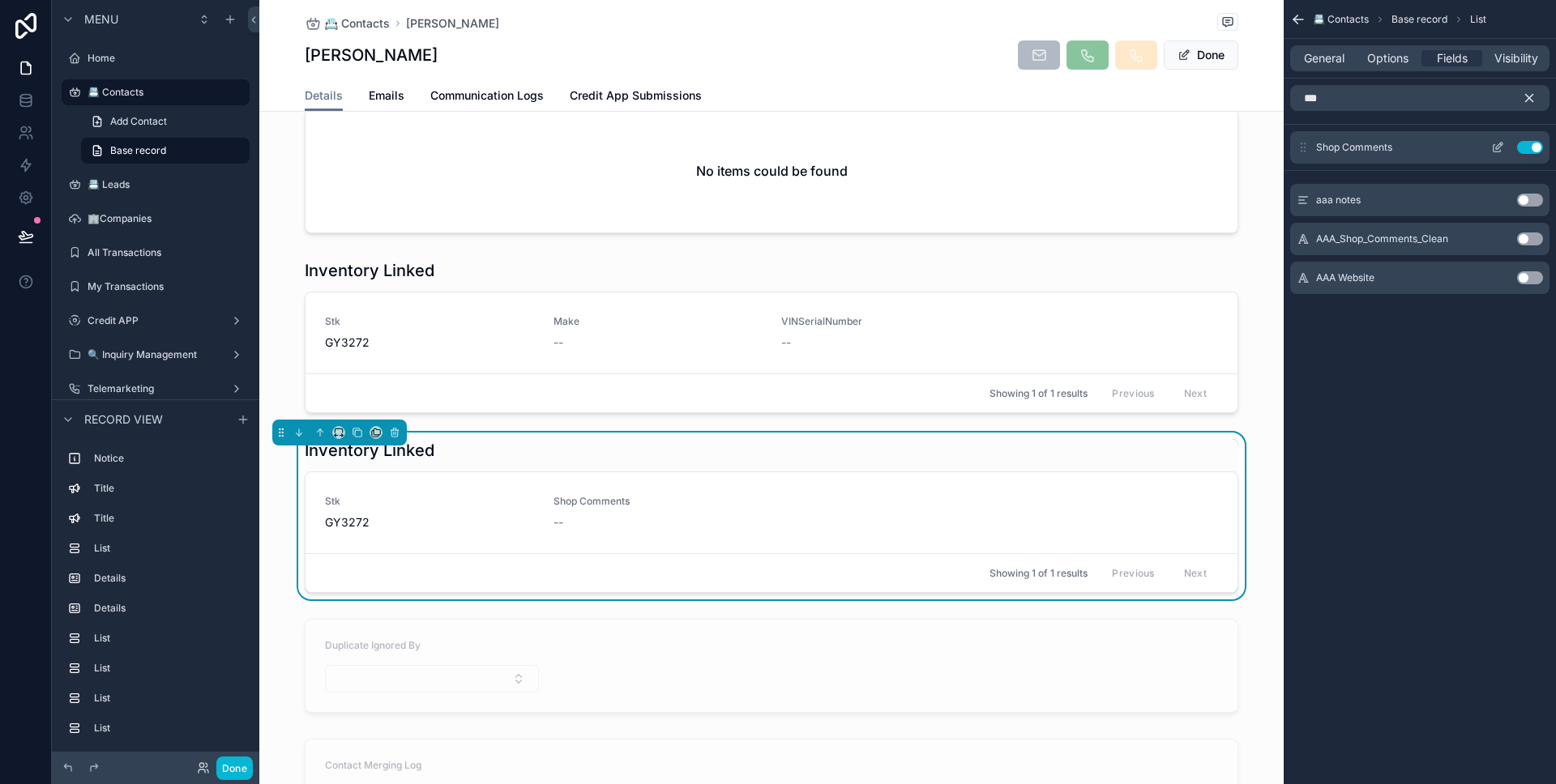
click at [1497, 145] on icon "scrollable content" at bounding box center [1497, 147] width 13 height 13
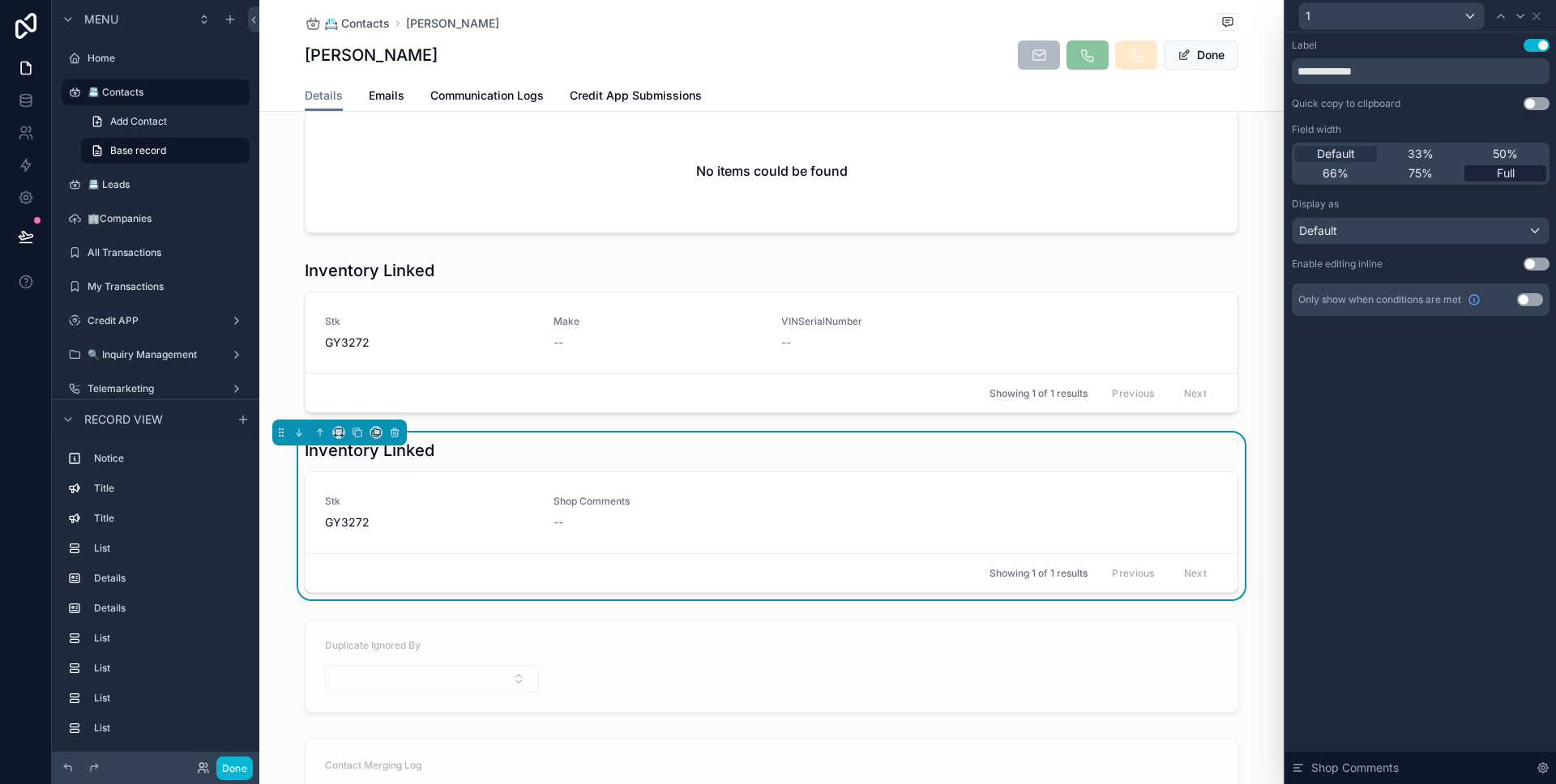
click at [1481, 177] on div "Full" at bounding box center [1504, 174] width 82 height 17
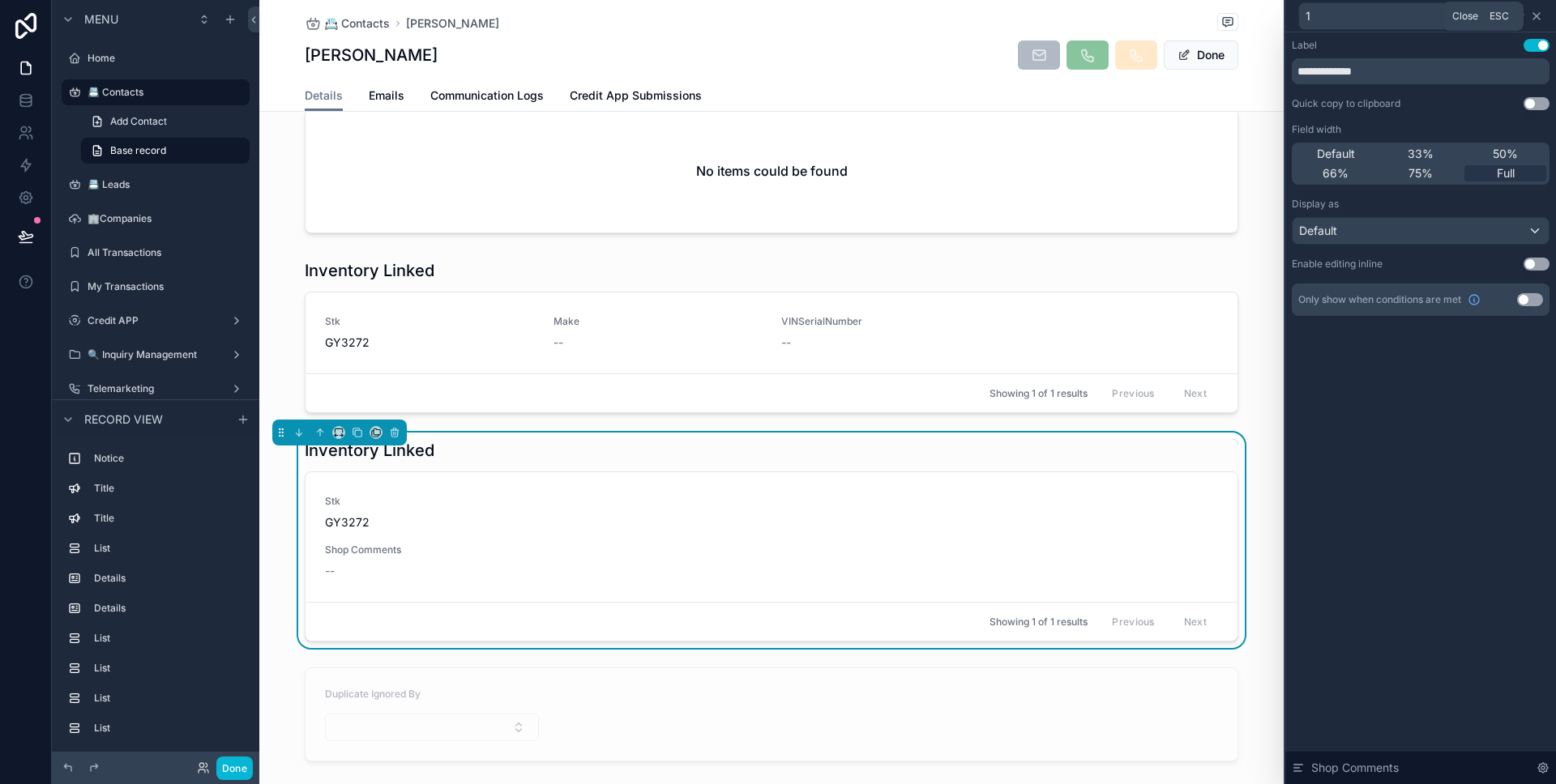
click at [1537, 21] on icon at bounding box center [1537, 17] width 13 height 13
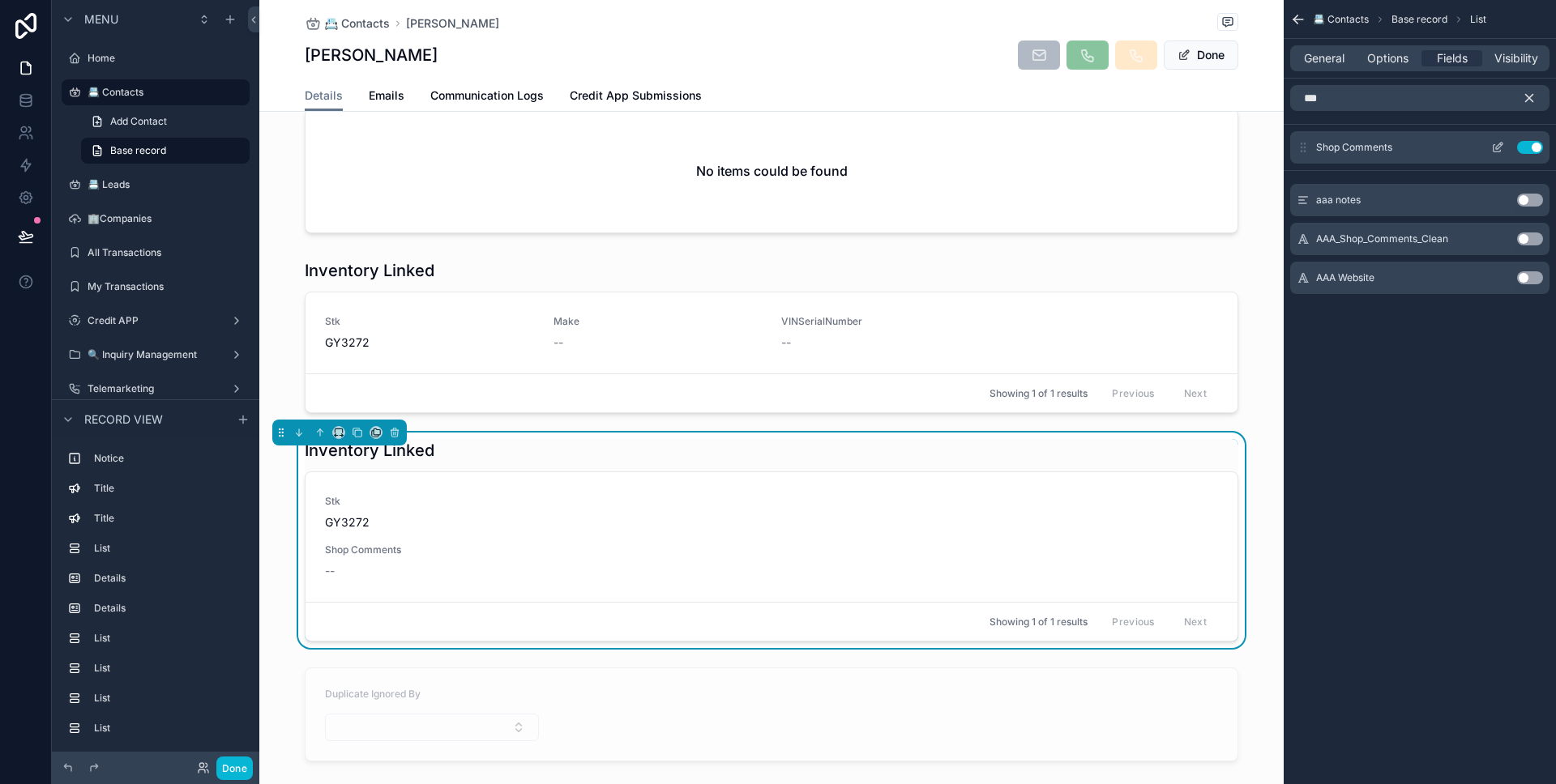
click at [1498, 144] on icon "scrollable content" at bounding box center [1497, 147] width 13 height 13
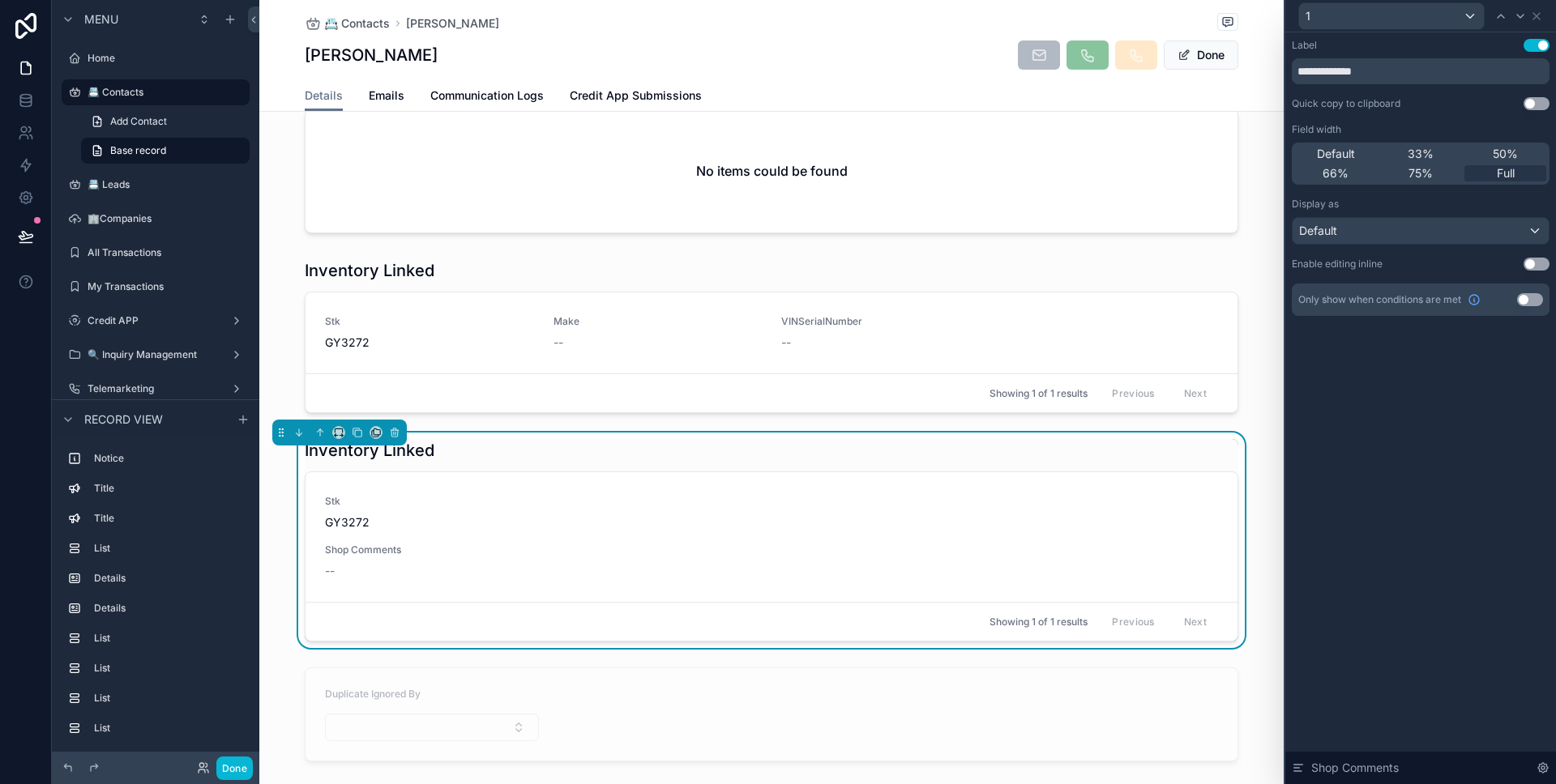
click at [1530, 261] on button "Use setting" at bounding box center [1537, 264] width 26 height 13
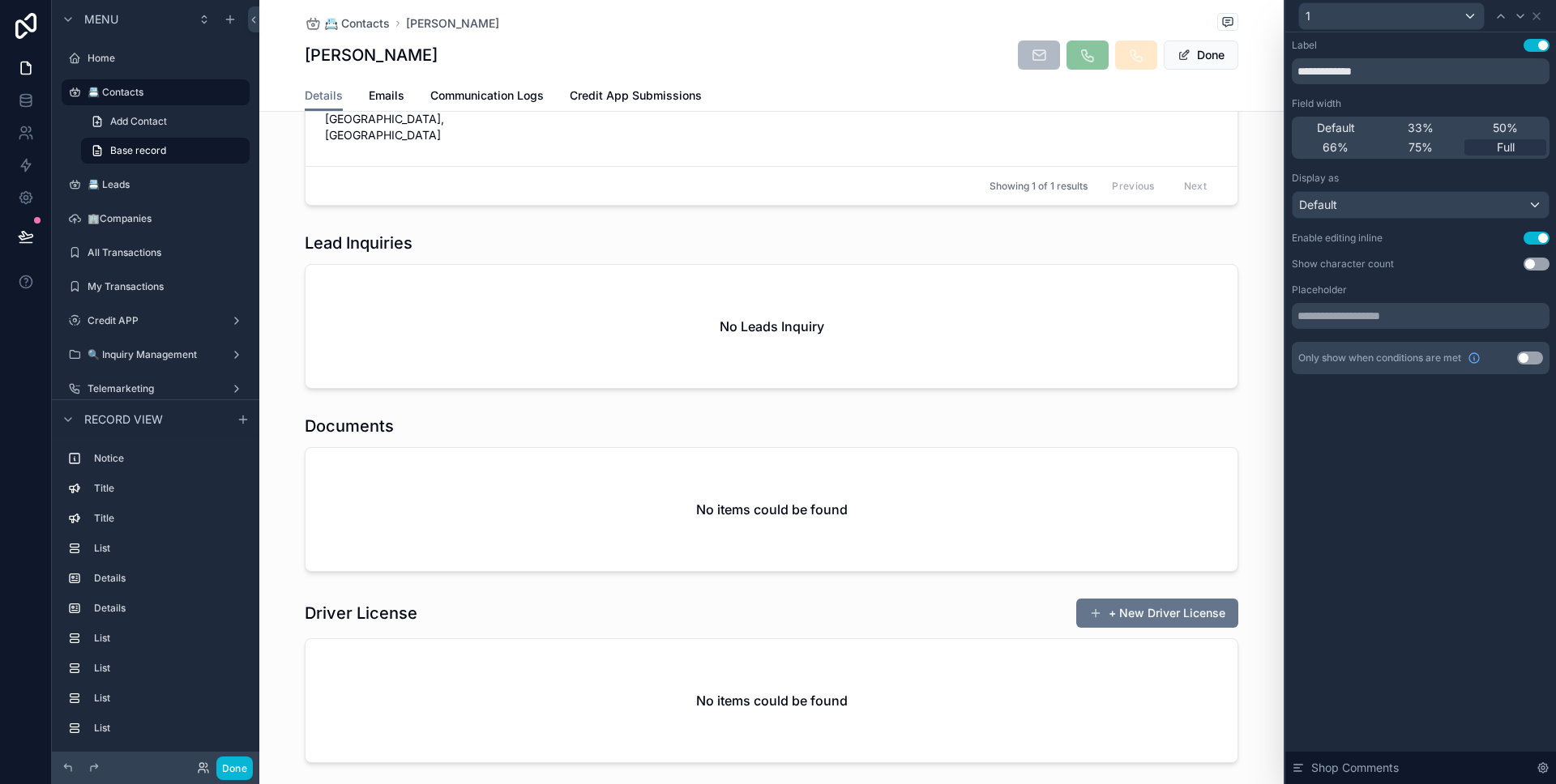
scroll to position [984, 0]
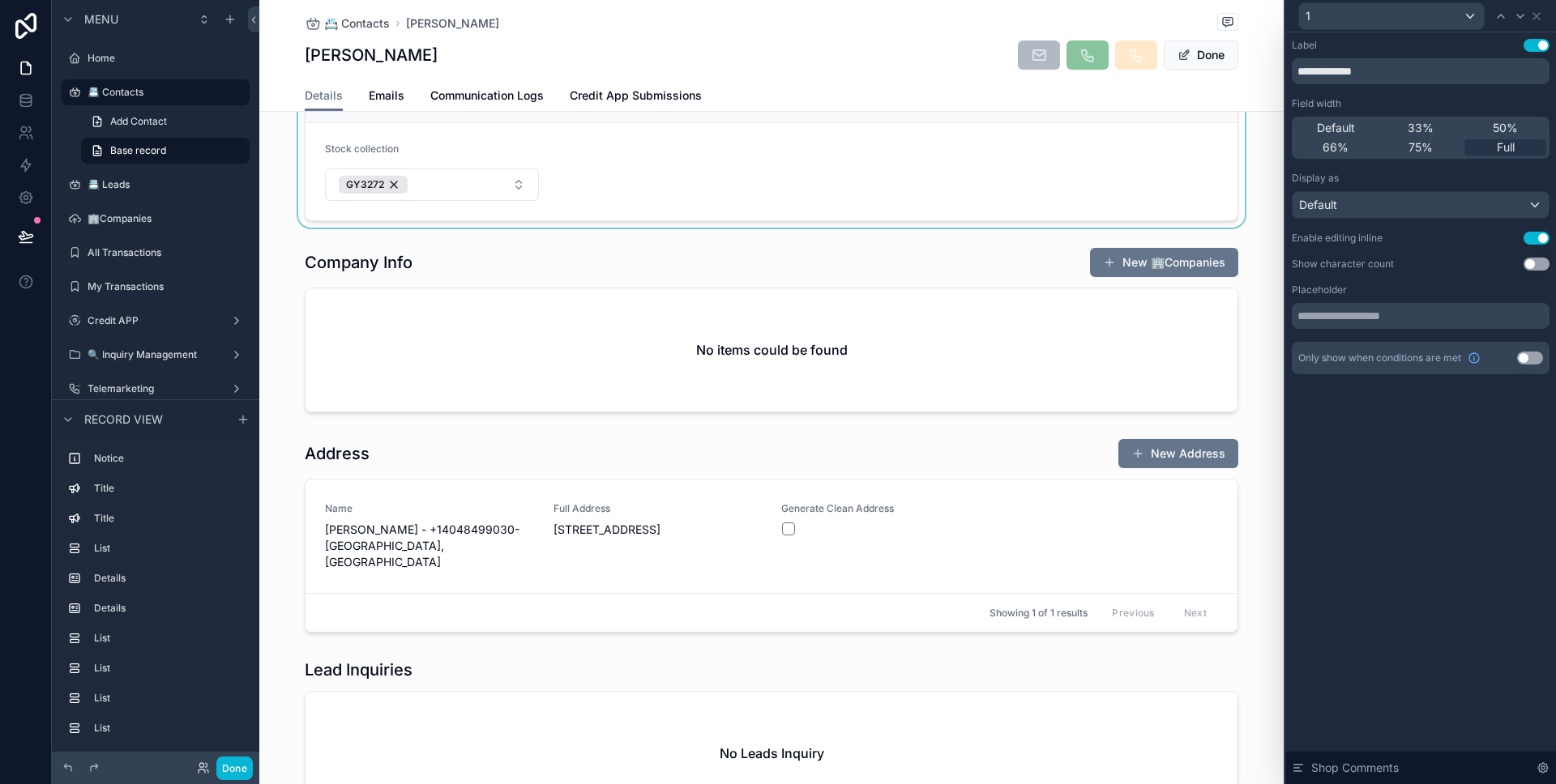
click at [444, 188] on div "scrollable content" at bounding box center [772, 139] width 1024 height 178
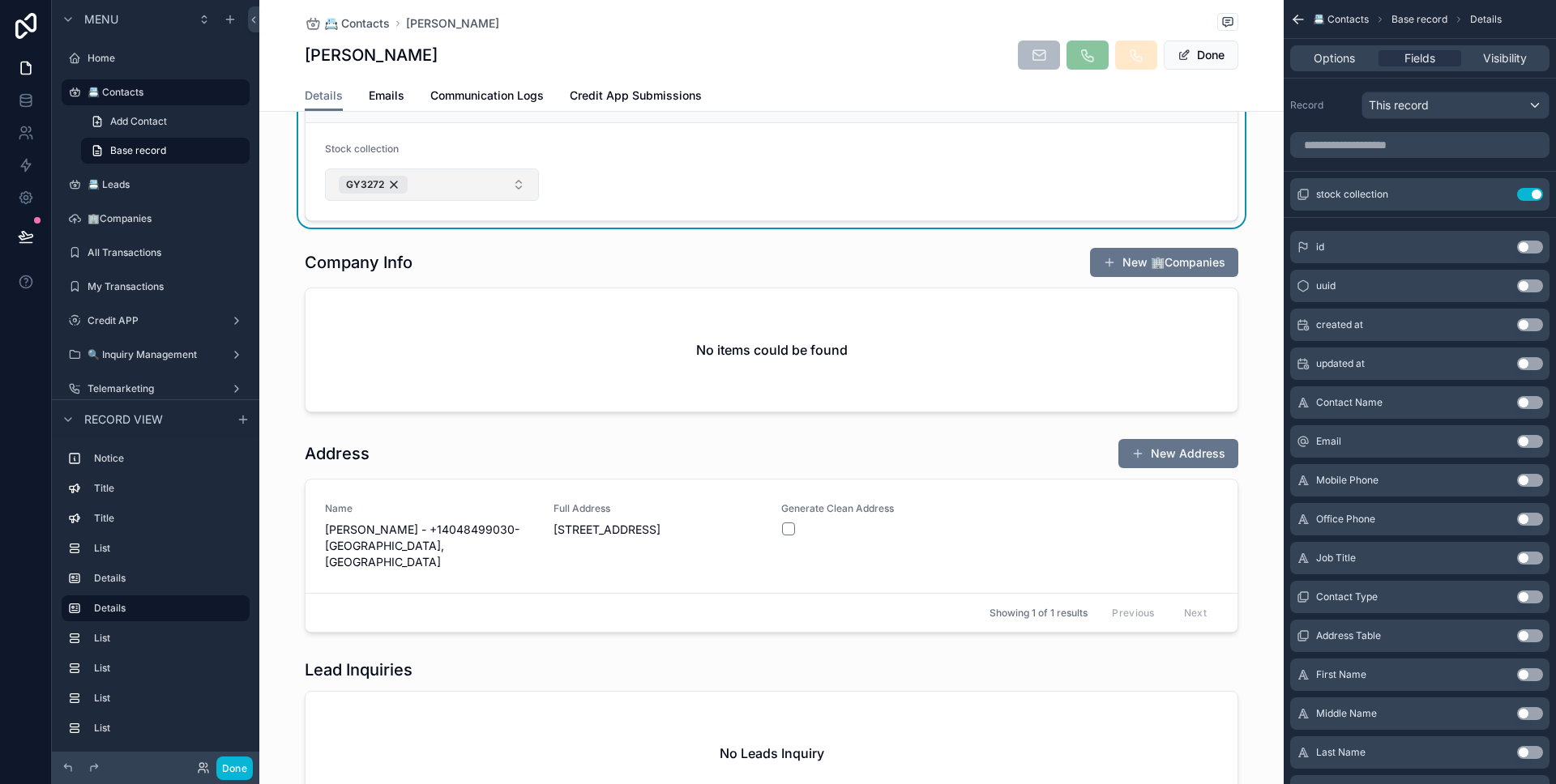
click at [444, 189] on button "GY3272" at bounding box center [432, 184] width 214 height 32
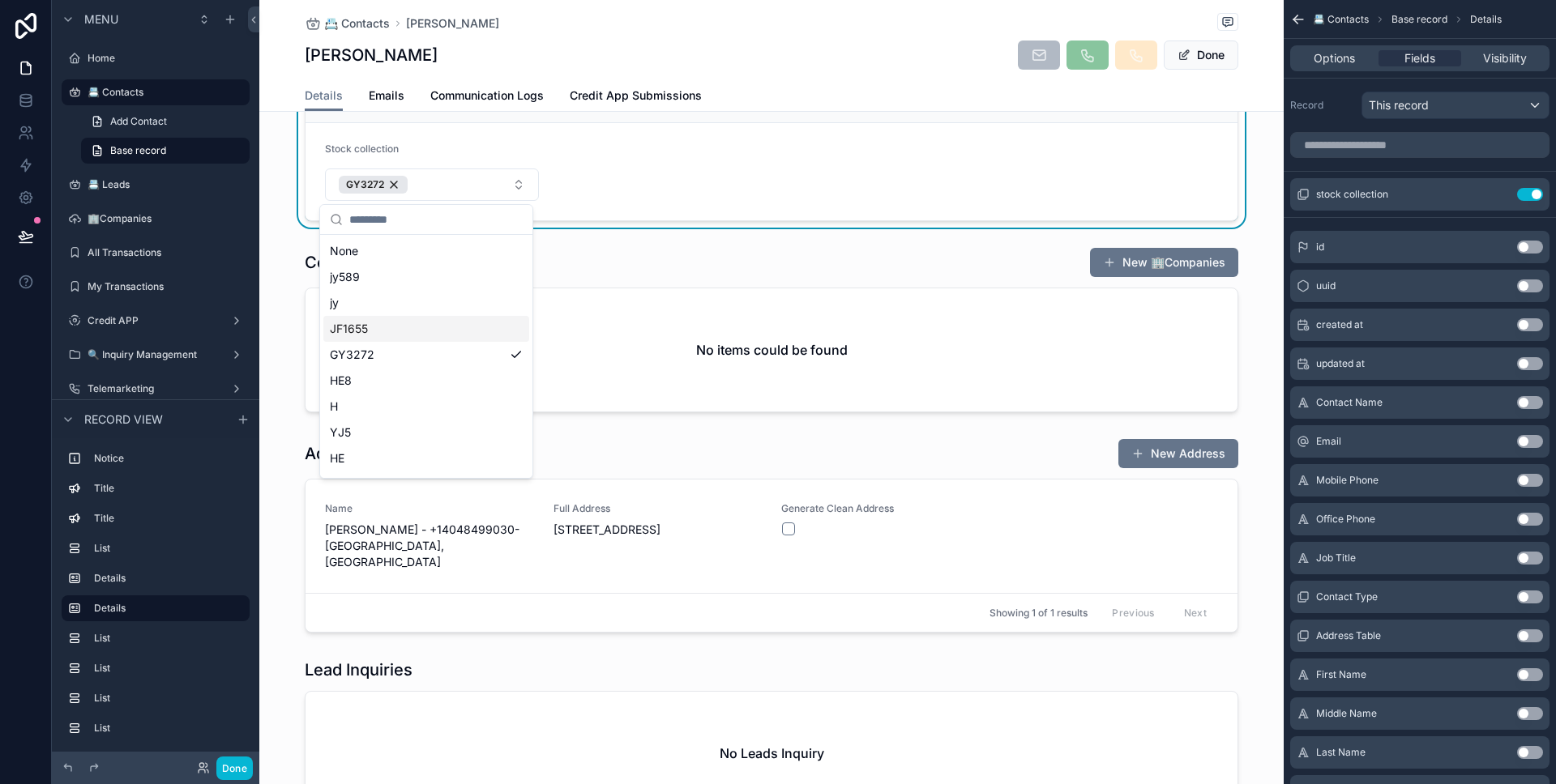
click at [396, 324] on div "JF1655" at bounding box center [426, 329] width 206 height 26
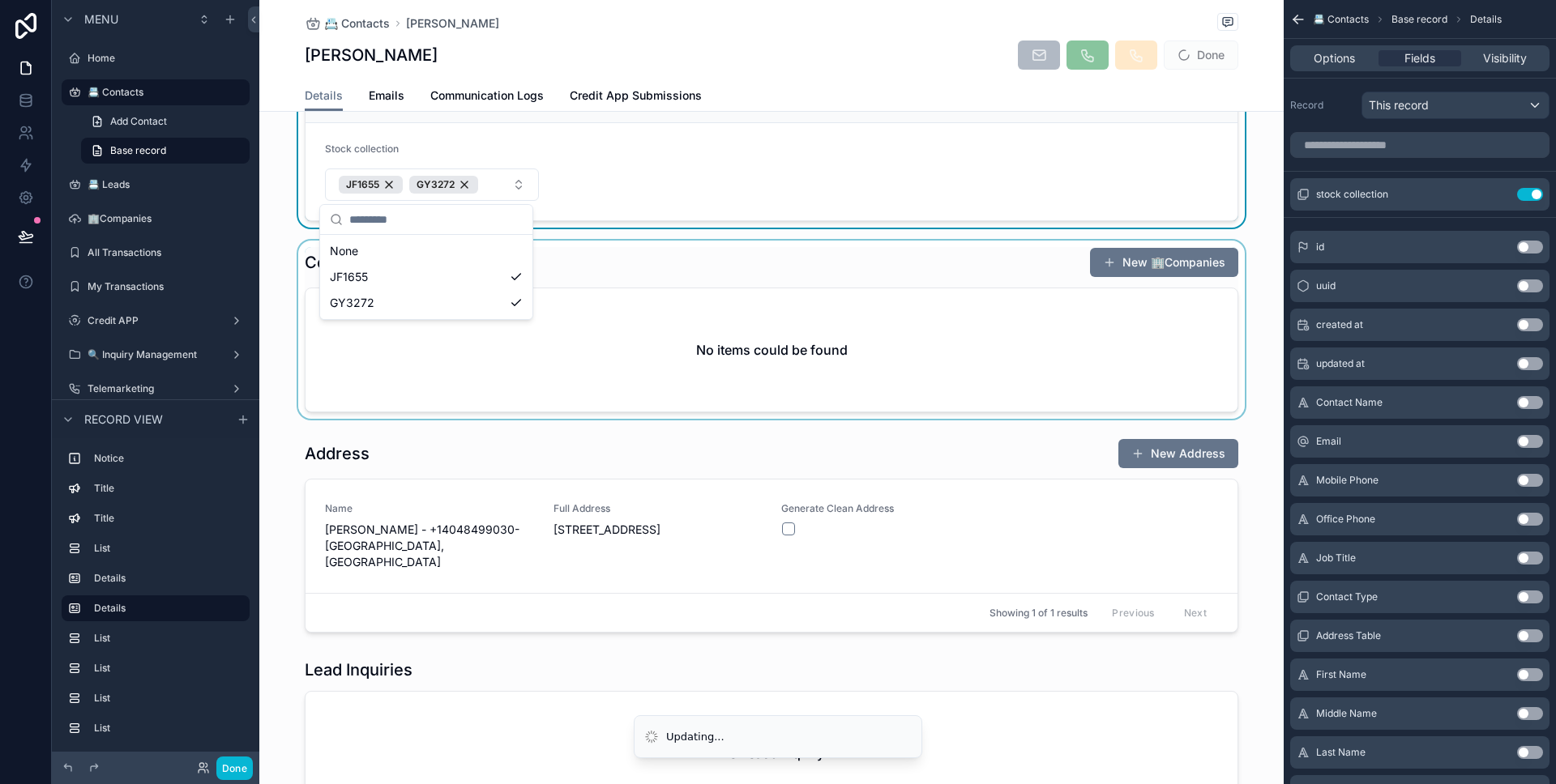
click at [283, 287] on div "scrollable content" at bounding box center [772, 329] width 1024 height 179
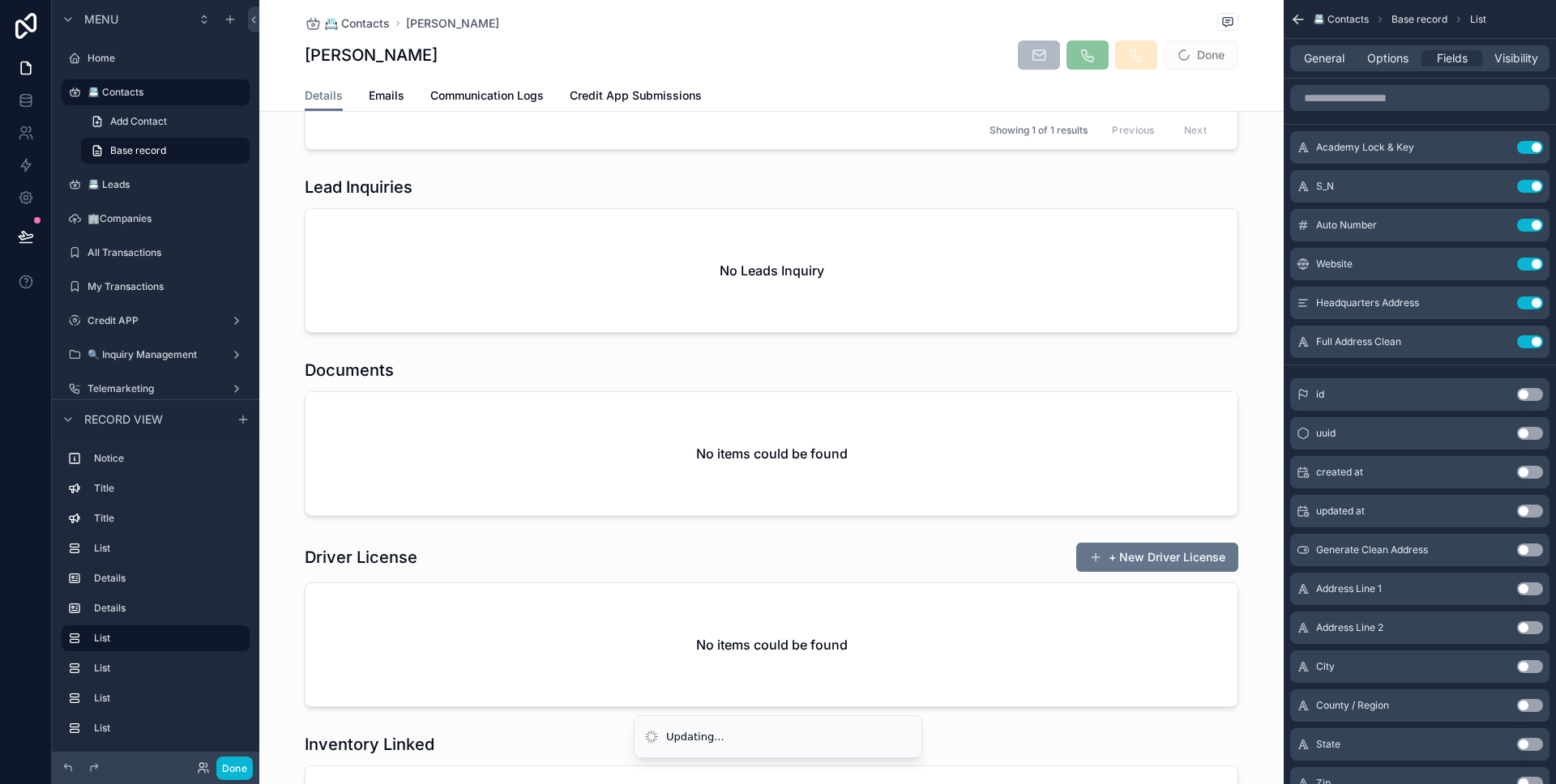
scroll to position [2060, 0]
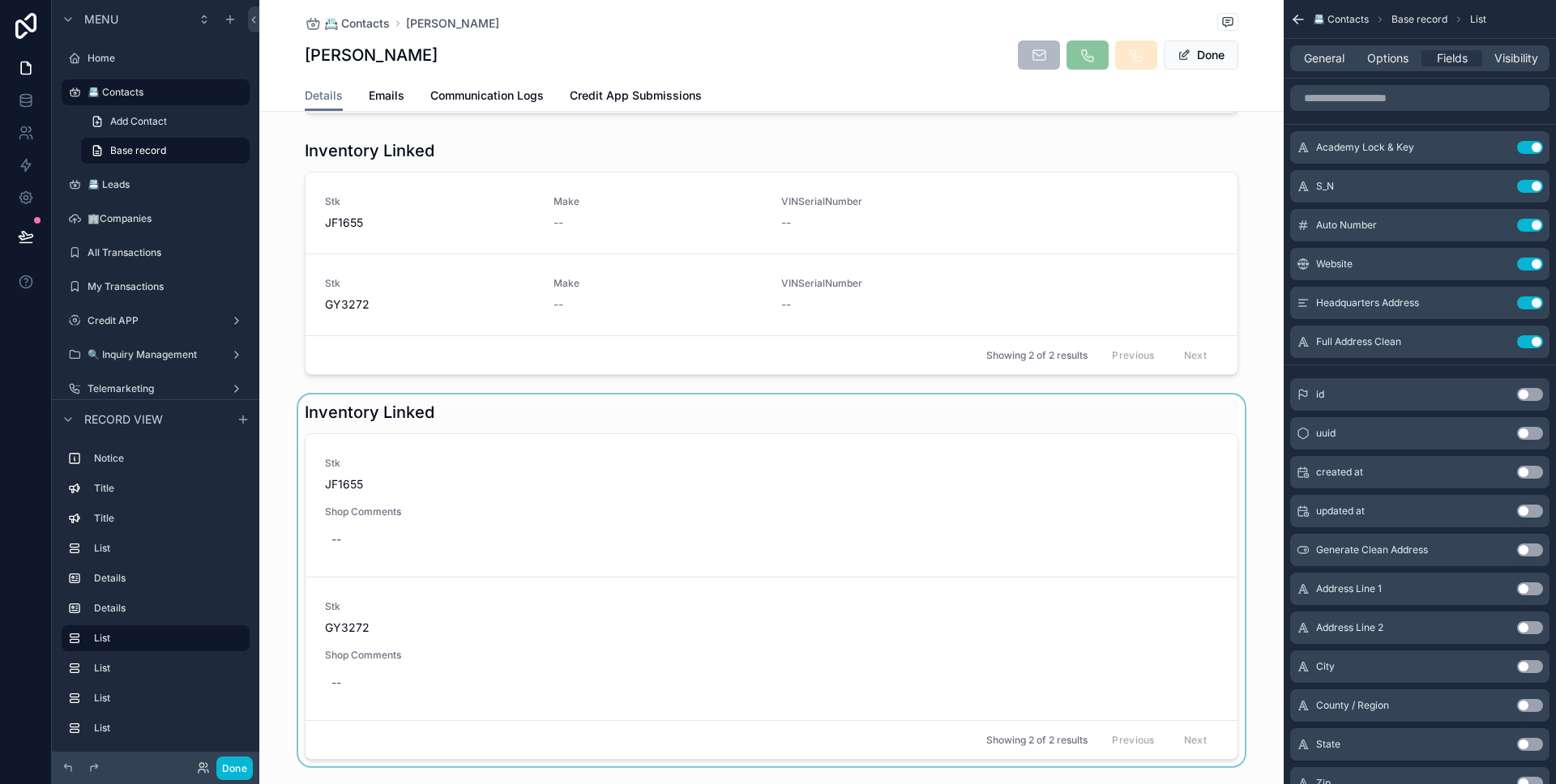
click at [370, 516] on div "scrollable content" at bounding box center [772, 581] width 1024 height 372
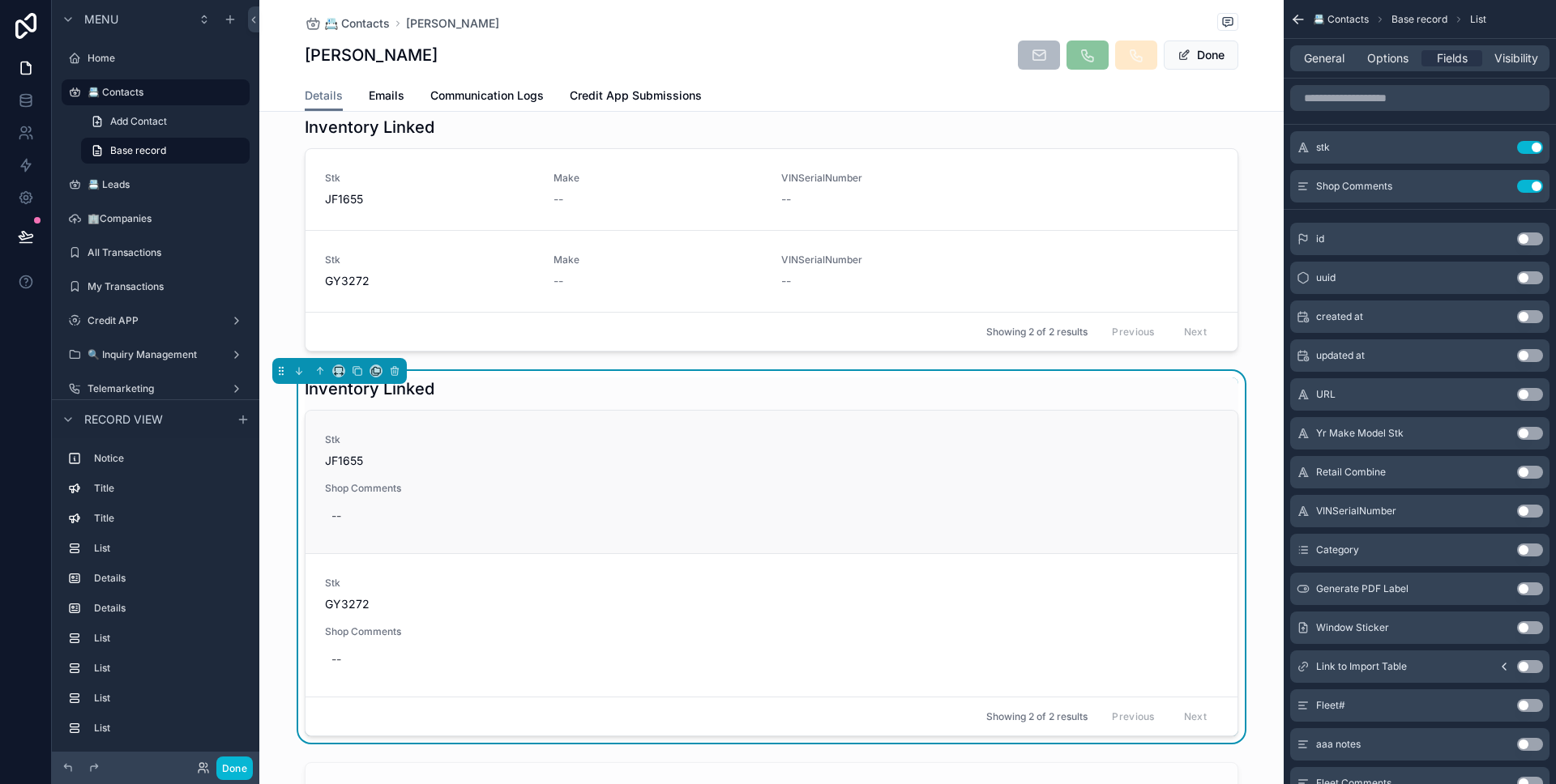
scroll to position [2073, 0]
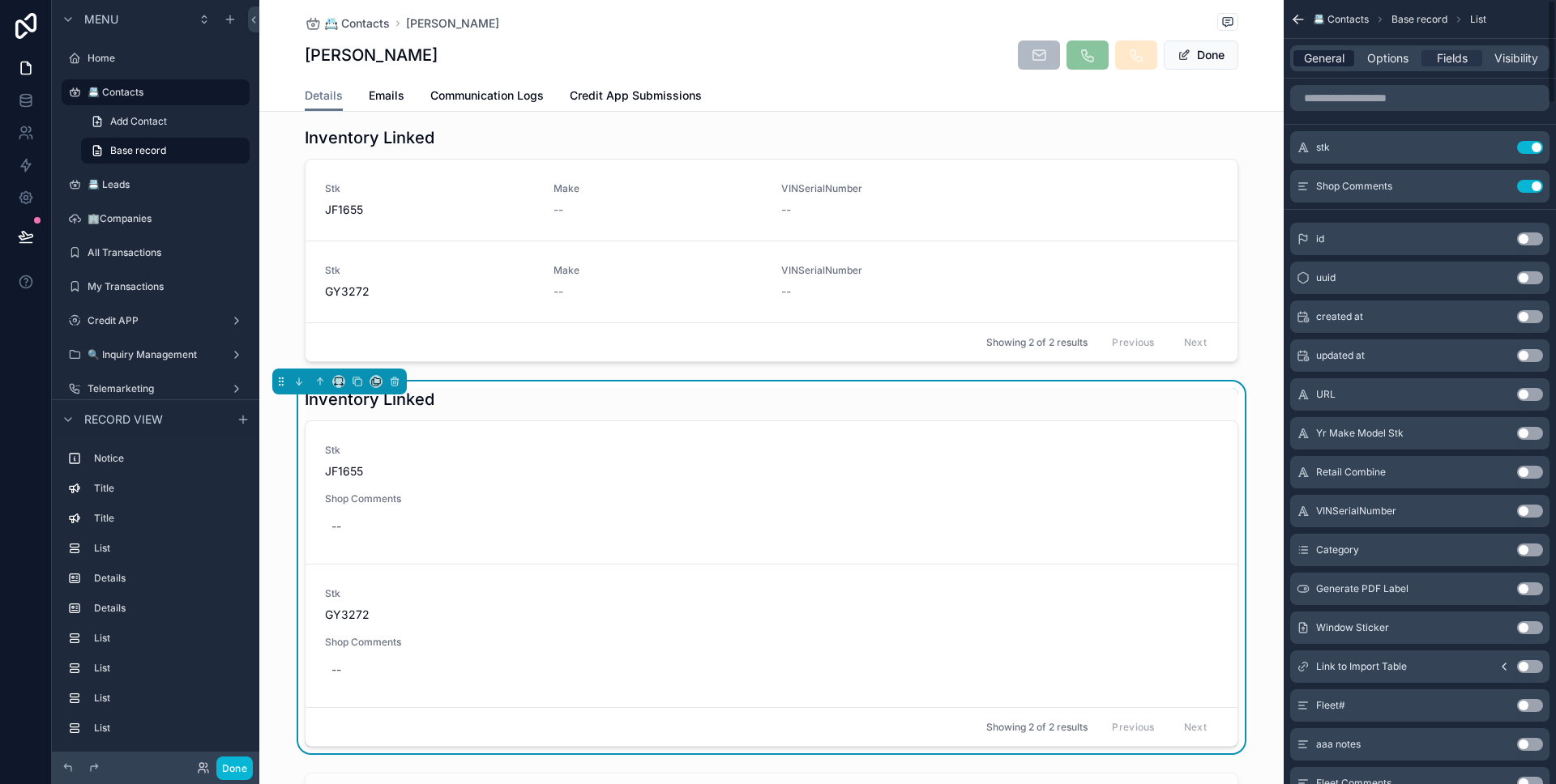
click at [1352, 55] on div "General" at bounding box center [1324, 59] width 61 height 17
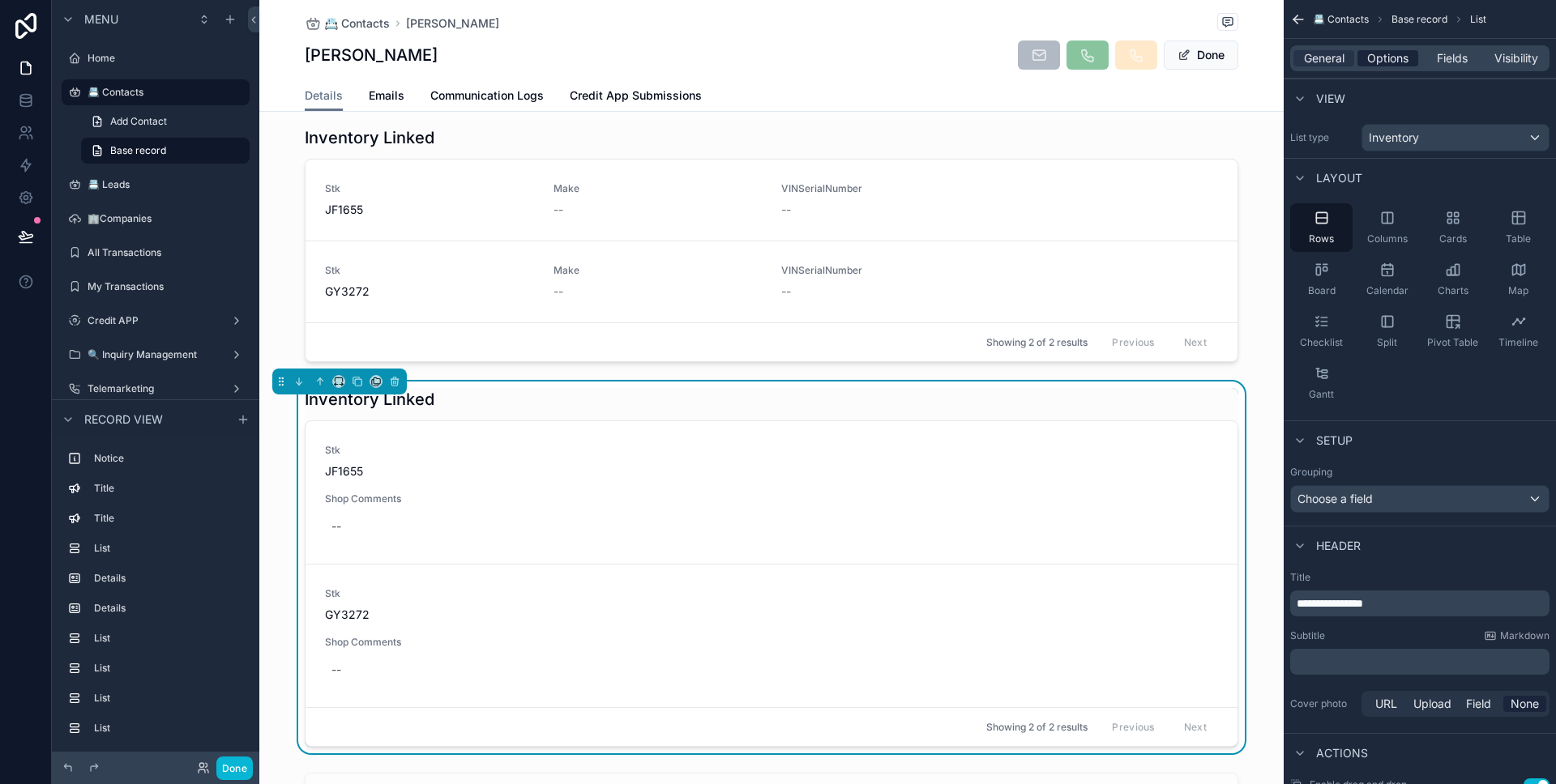
click at [1372, 59] on span "Options" at bounding box center [1388, 59] width 41 height 17
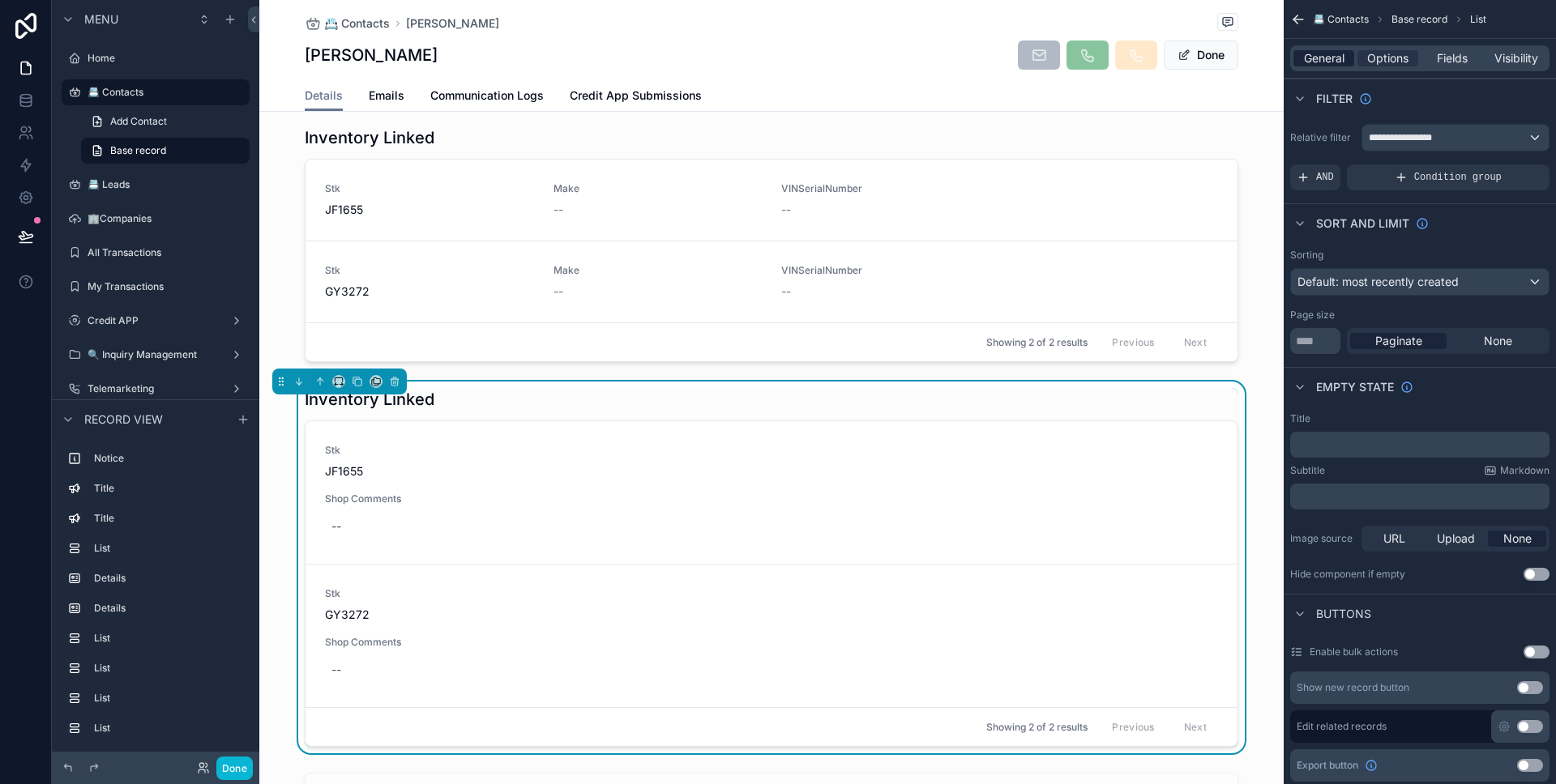
click at [1345, 57] on div "General" at bounding box center [1324, 59] width 61 height 17
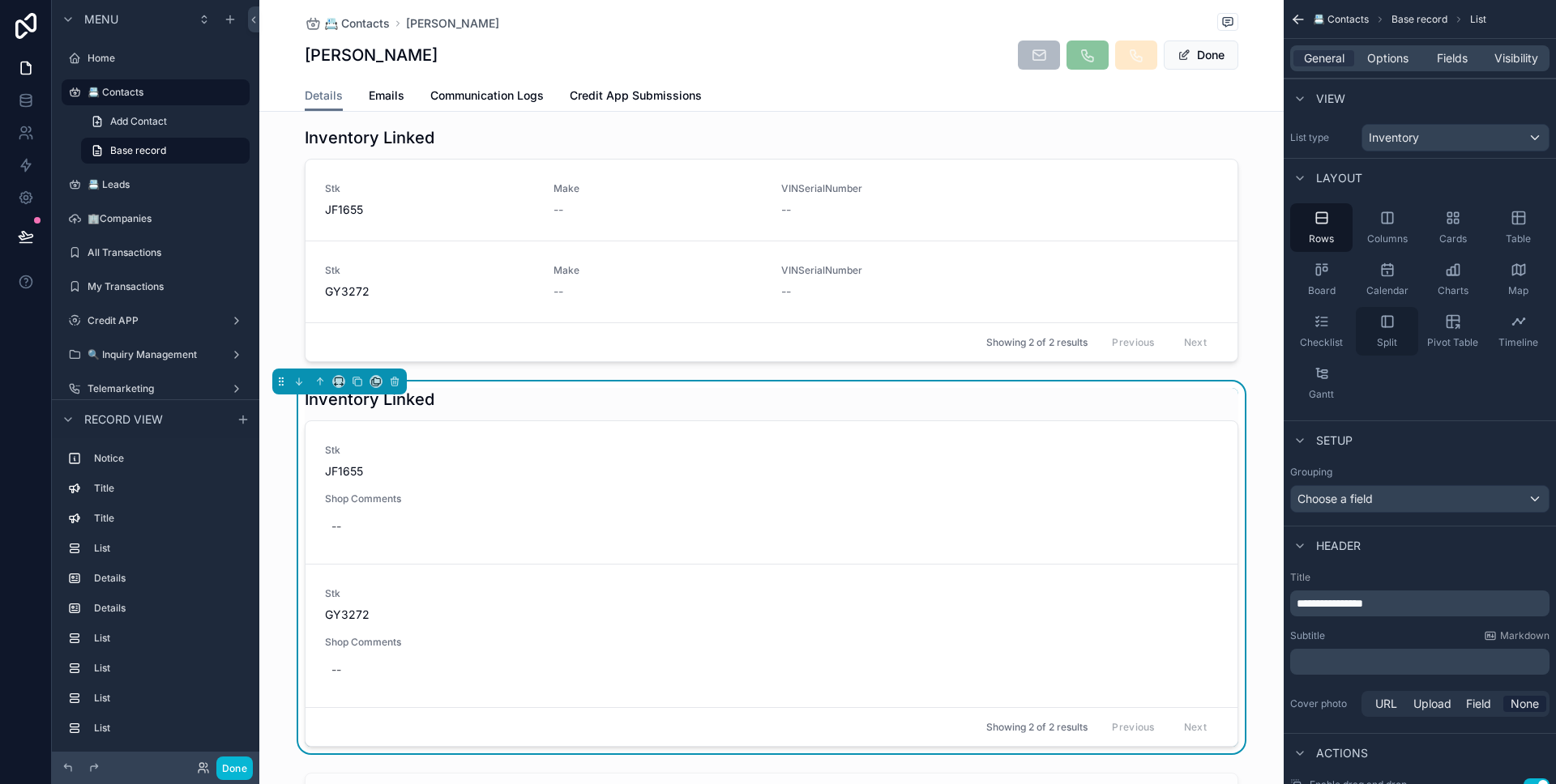
scroll to position [10, 0]
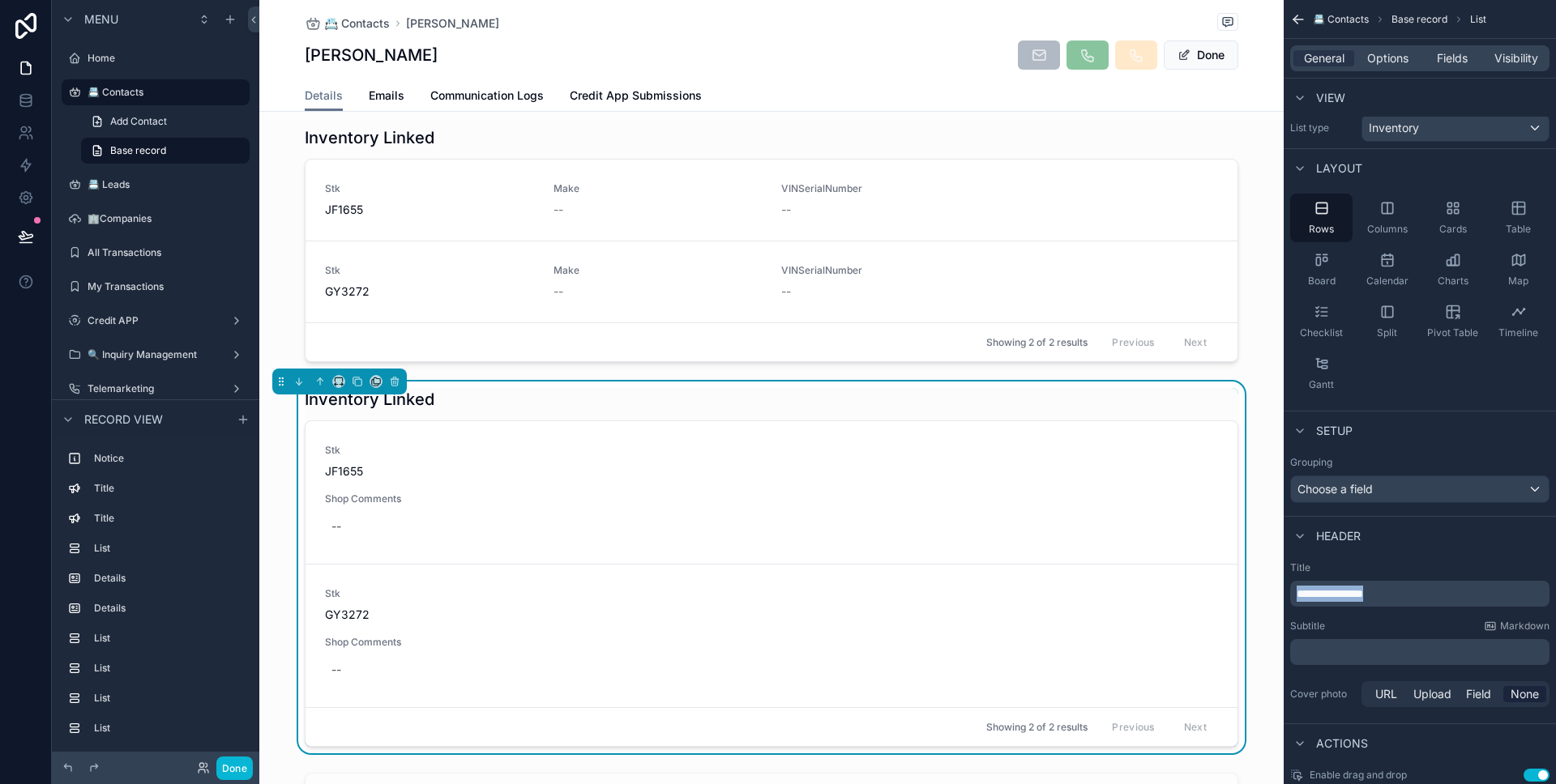
drag, startPoint x: 1395, startPoint y: 592, endPoint x: 1272, endPoint y: 597, distance: 123.1
click at [1272, 597] on div "Home 📇 Contacts 📇 Leads 🏢Companies All Transactions My Transactions 9 Credit AP…" at bounding box center [908, 392] width 1296 height 784
click at [1412, 410] on div "Setup" at bounding box center [1420, 430] width 273 height 39
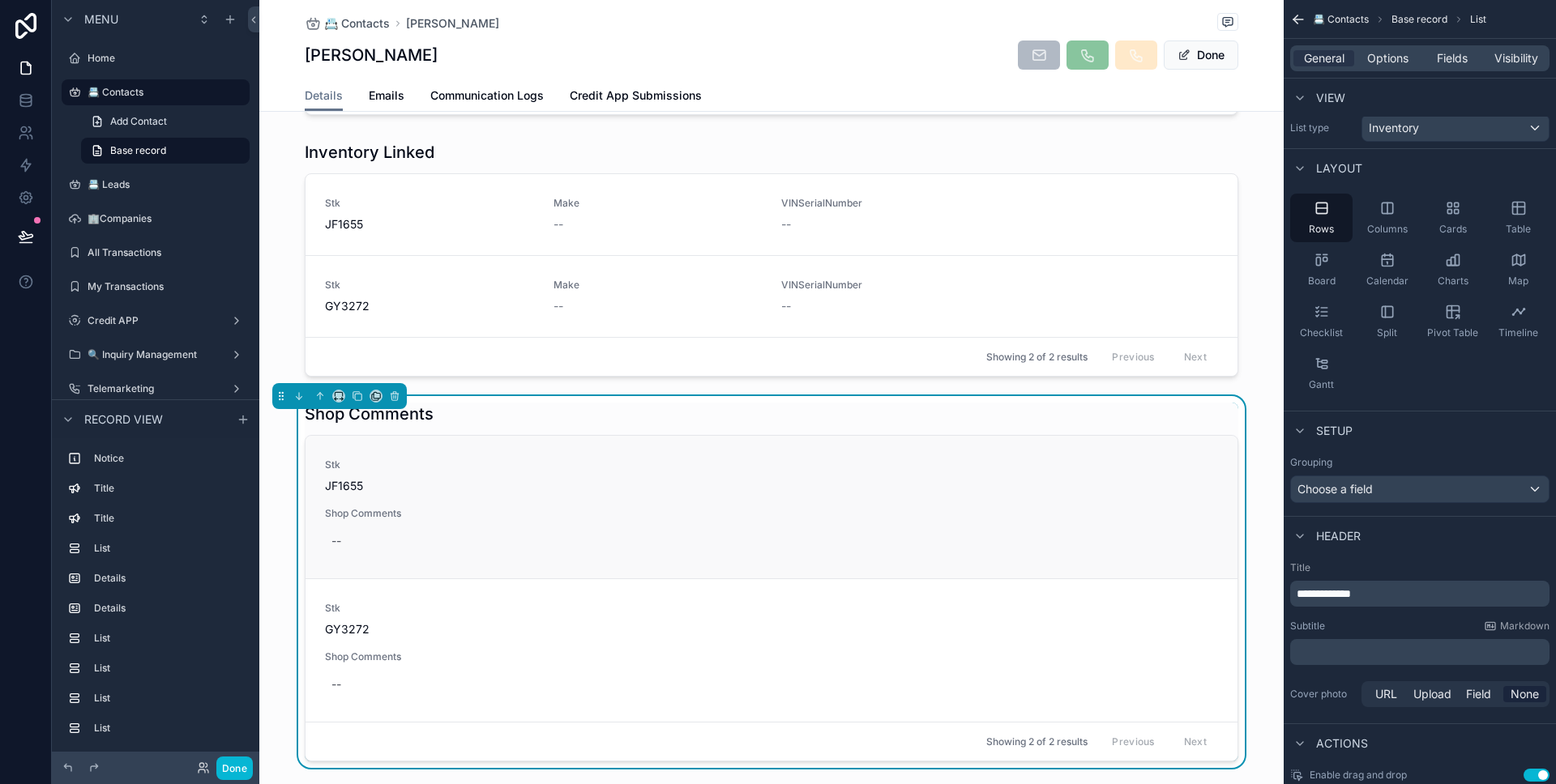
scroll to position [1991, 0]
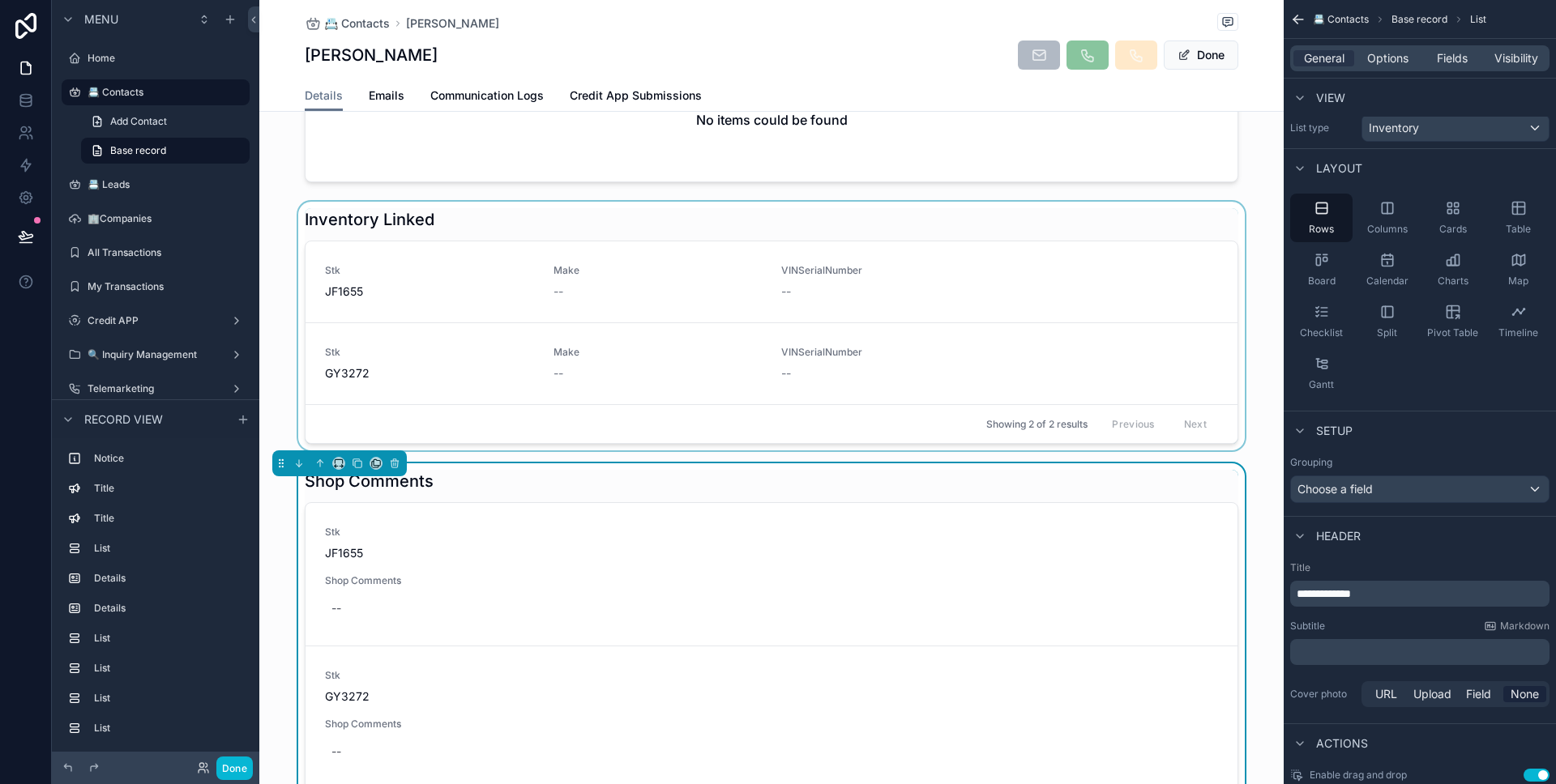
click at [291, 321] on div "scrollable content" at bounding box center [772, 326] width 1024 height 248
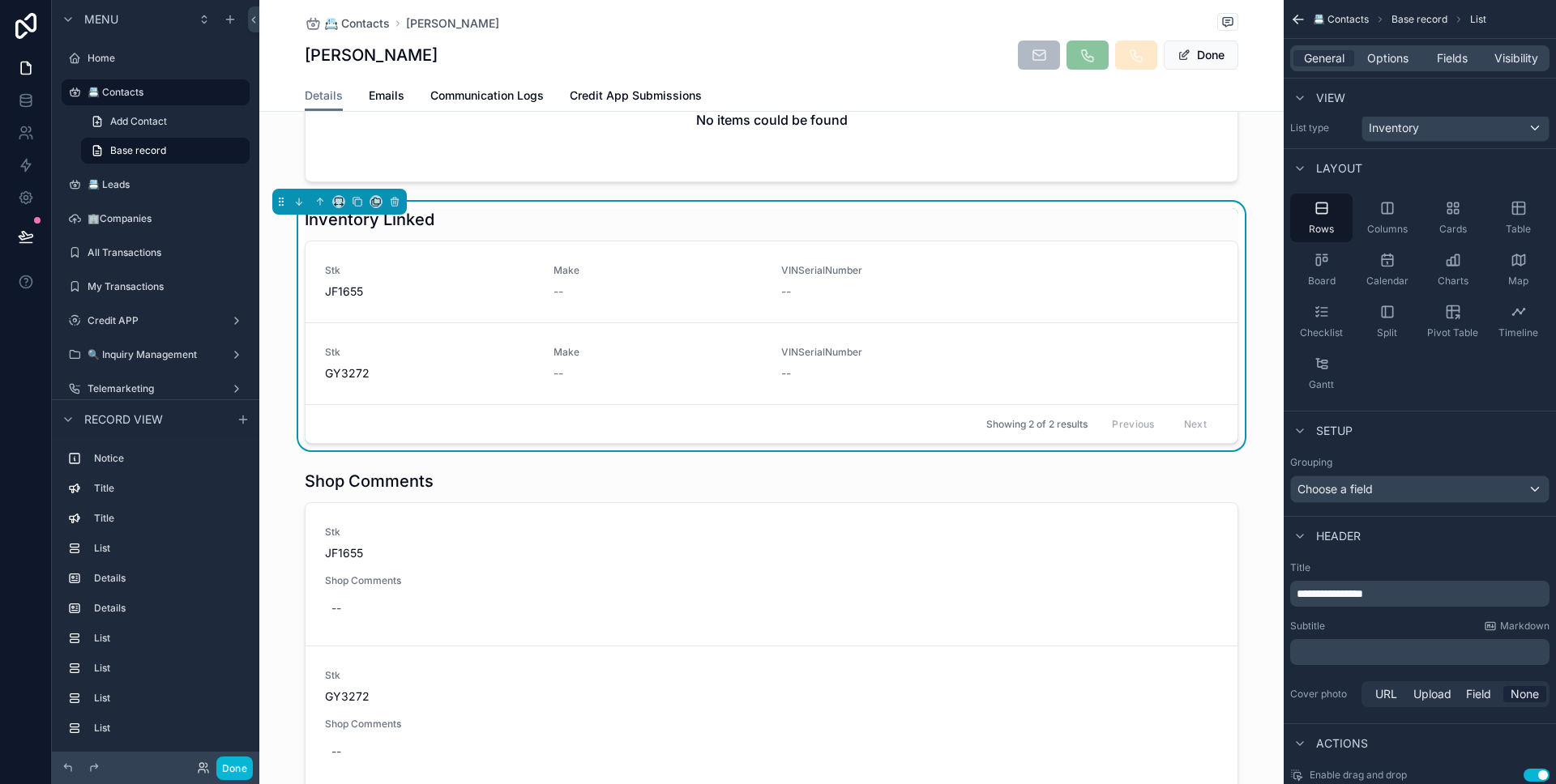
scroll to position [2001, 0]
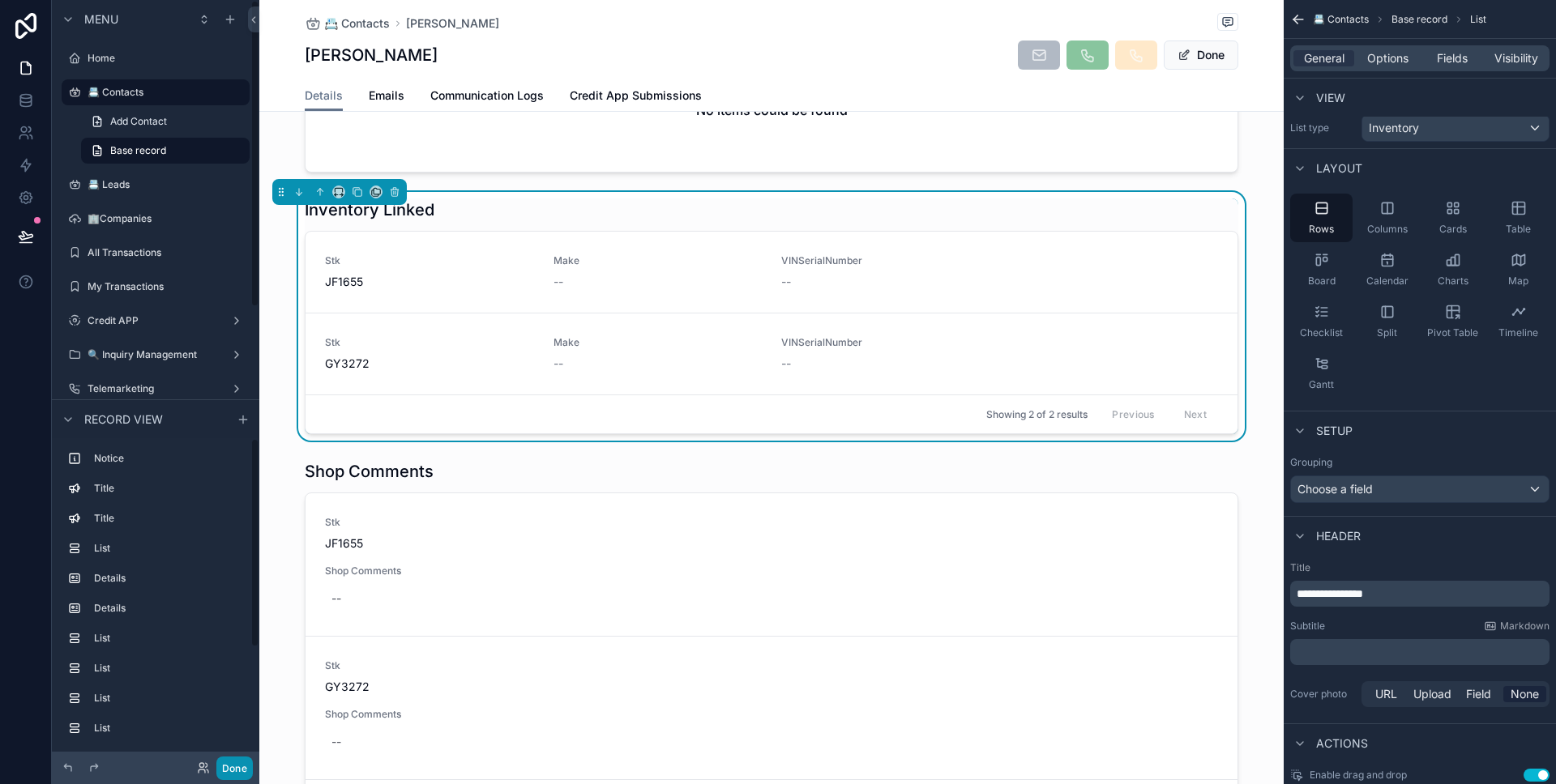
click at [240, 761] on button "Done" at bounding box center [235, 768] width 37 height 24
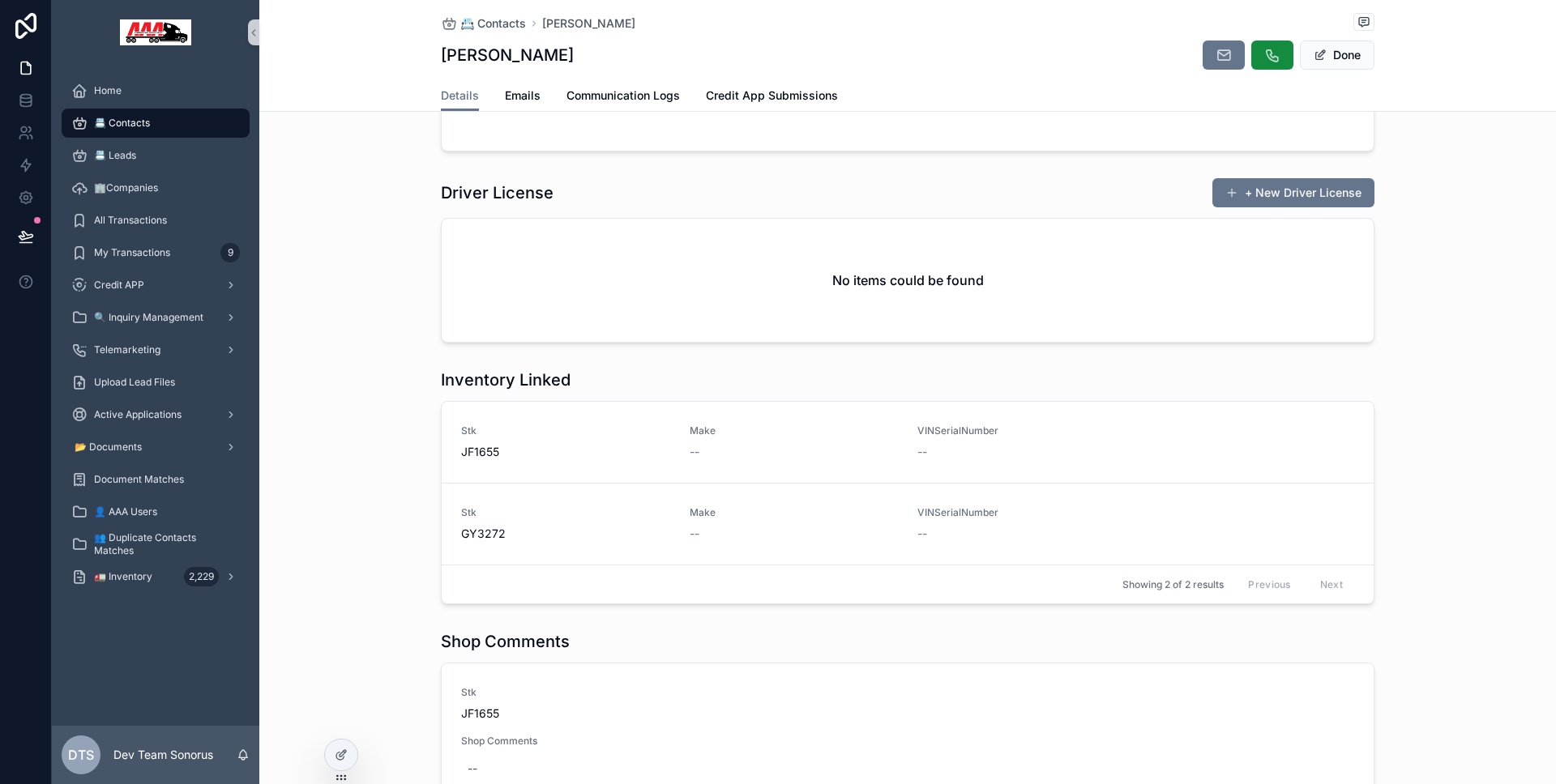
scroll to position [1659, 0]
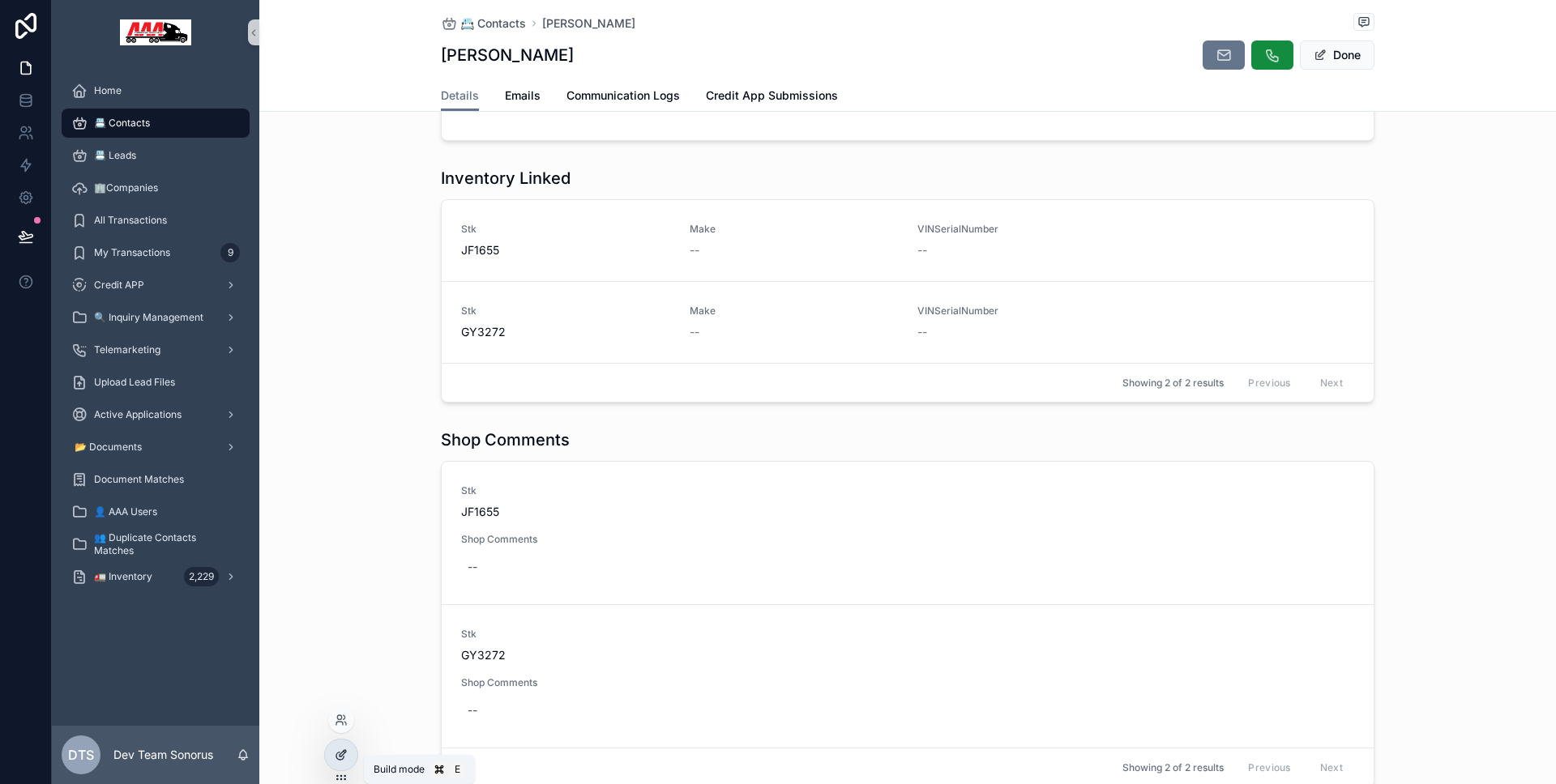
click at [349, 748] on div at bounding box center [341, 755] width 32 height 30
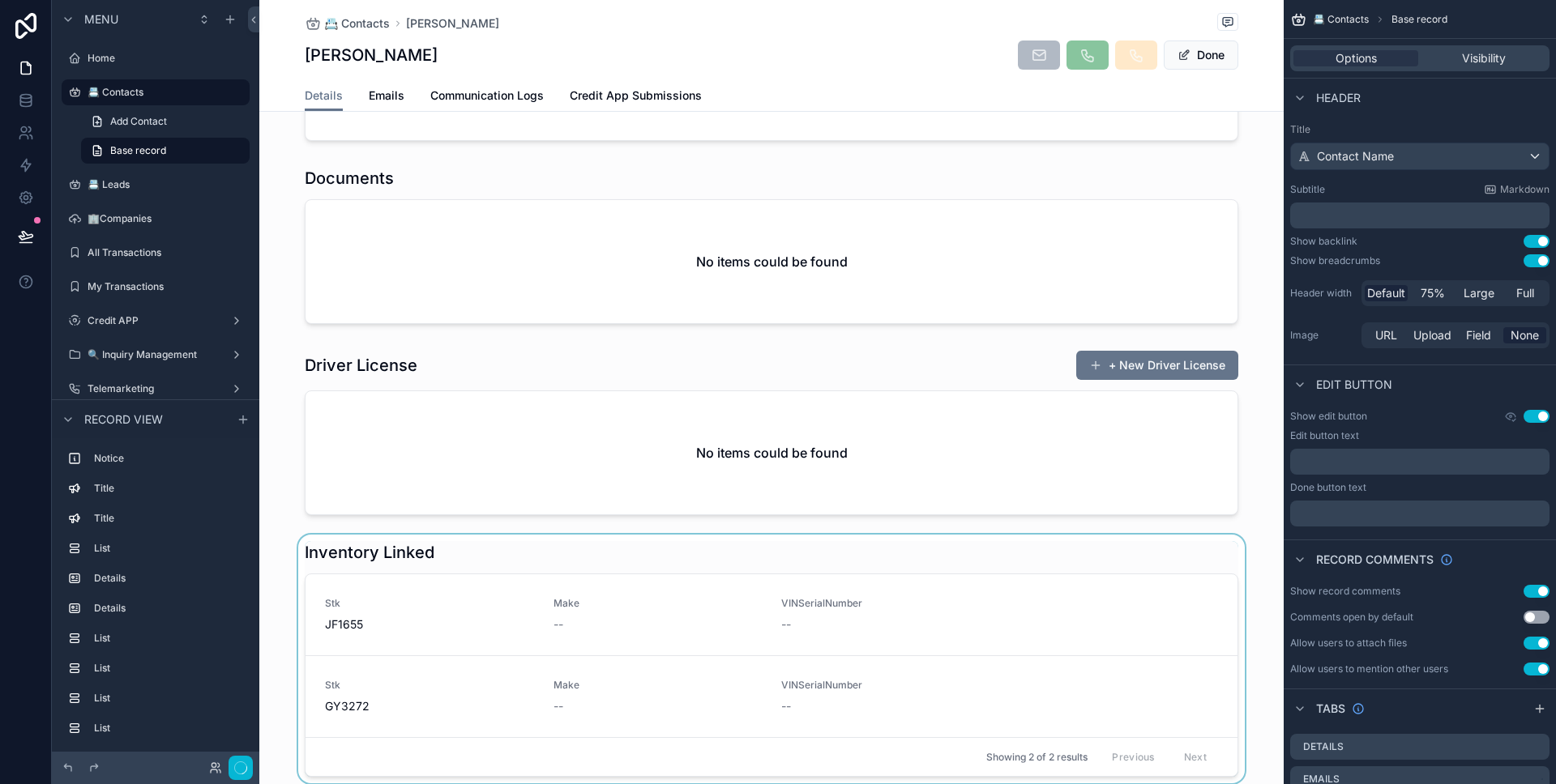
scroll to position [1724, 0]
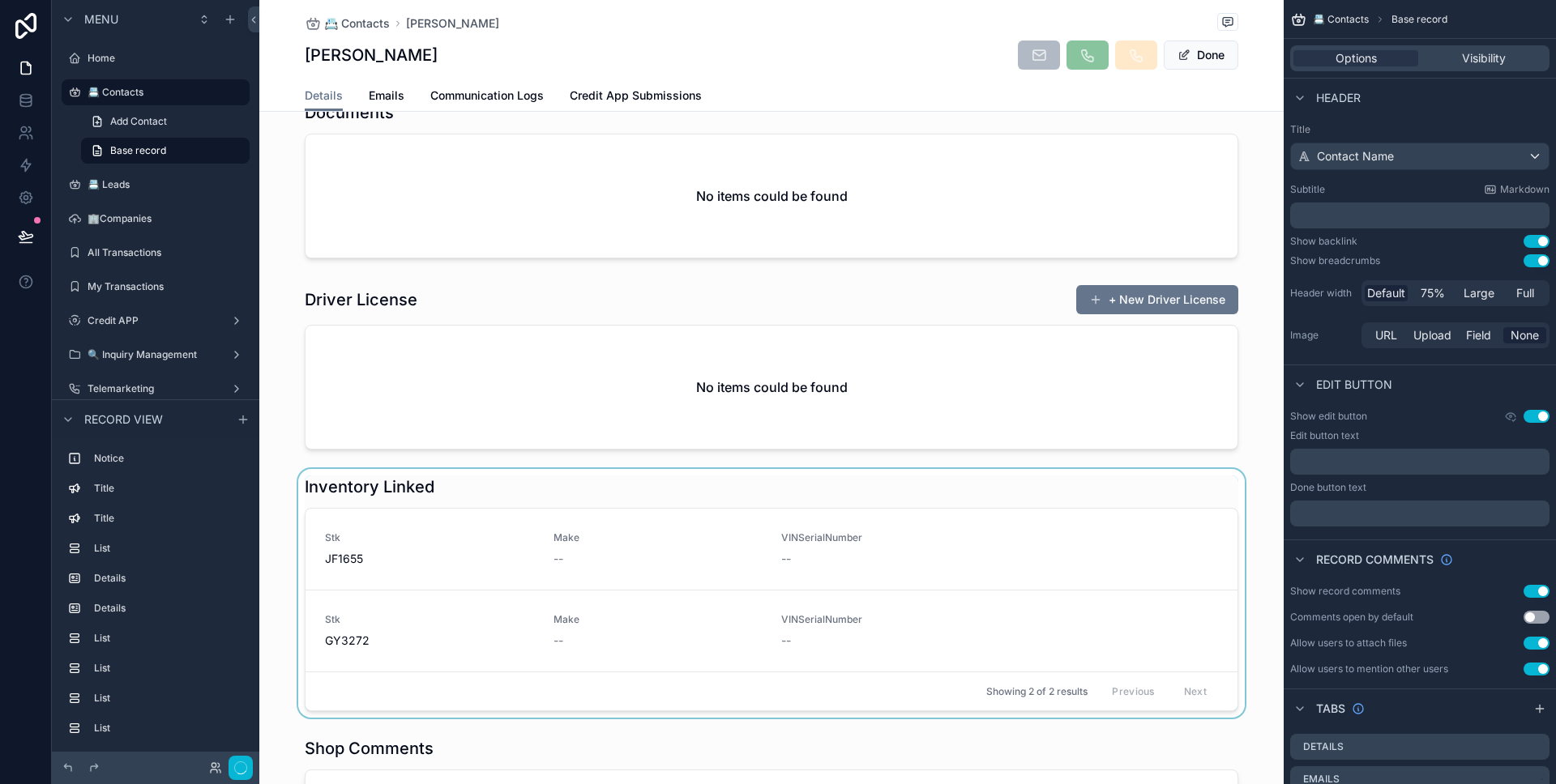
click at [540, 469] on div "scrollable content" at bounding box center [772, 594] width 1024 height 248
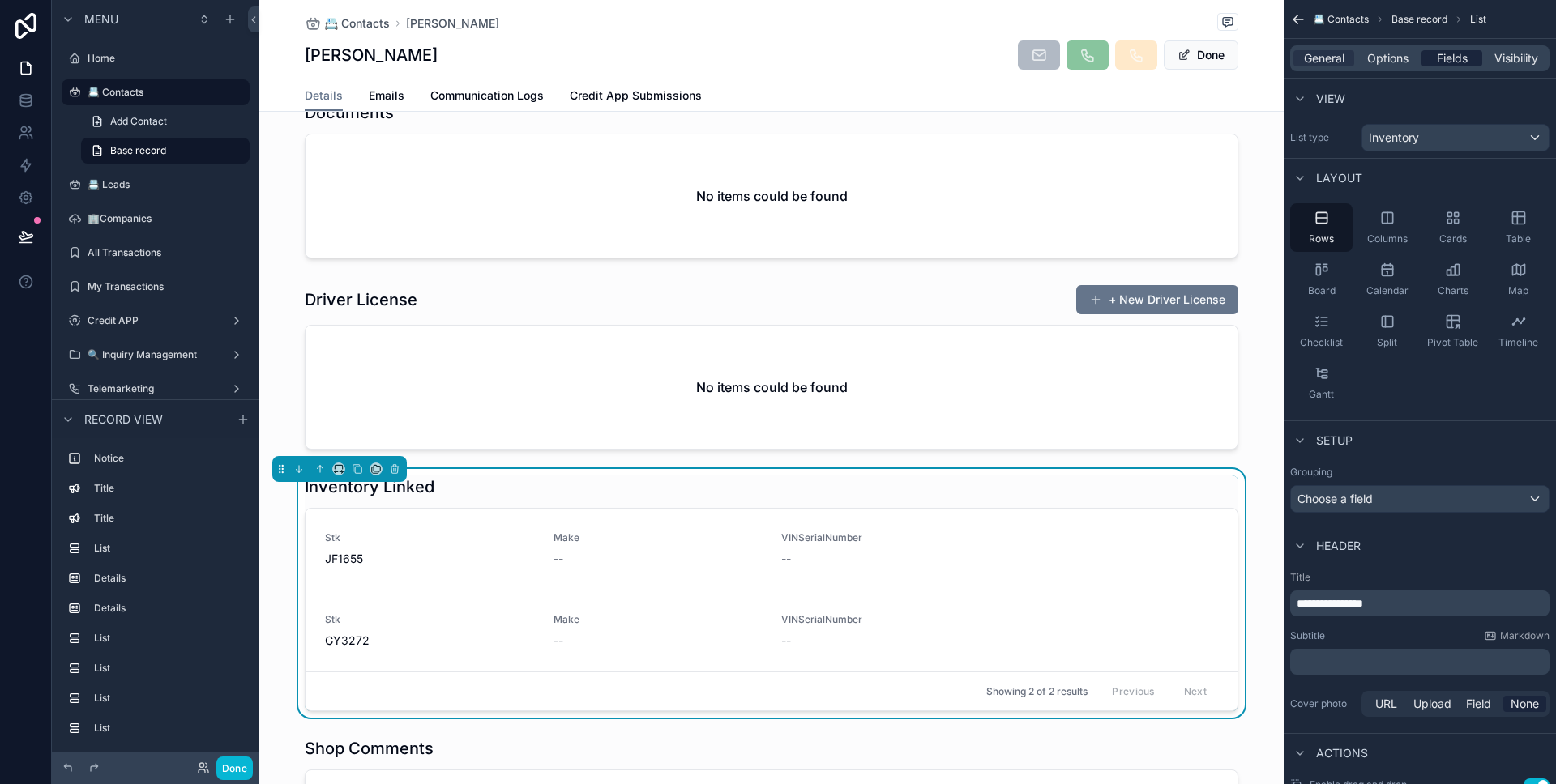
click at [1444, 63] on span "Fields" at bounding box center [1451, 59] width 30 height 17
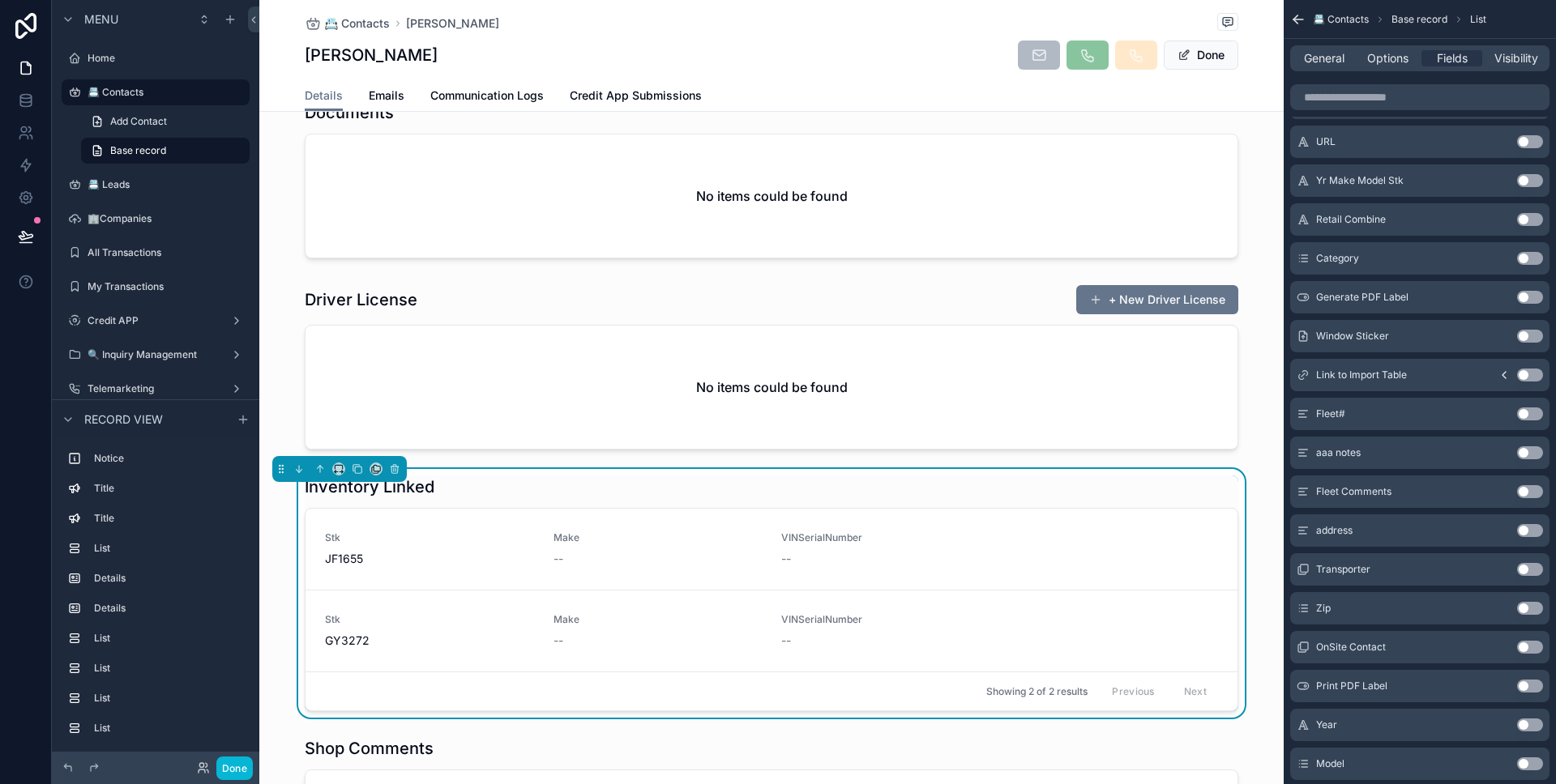
scroll to position [0, 0]
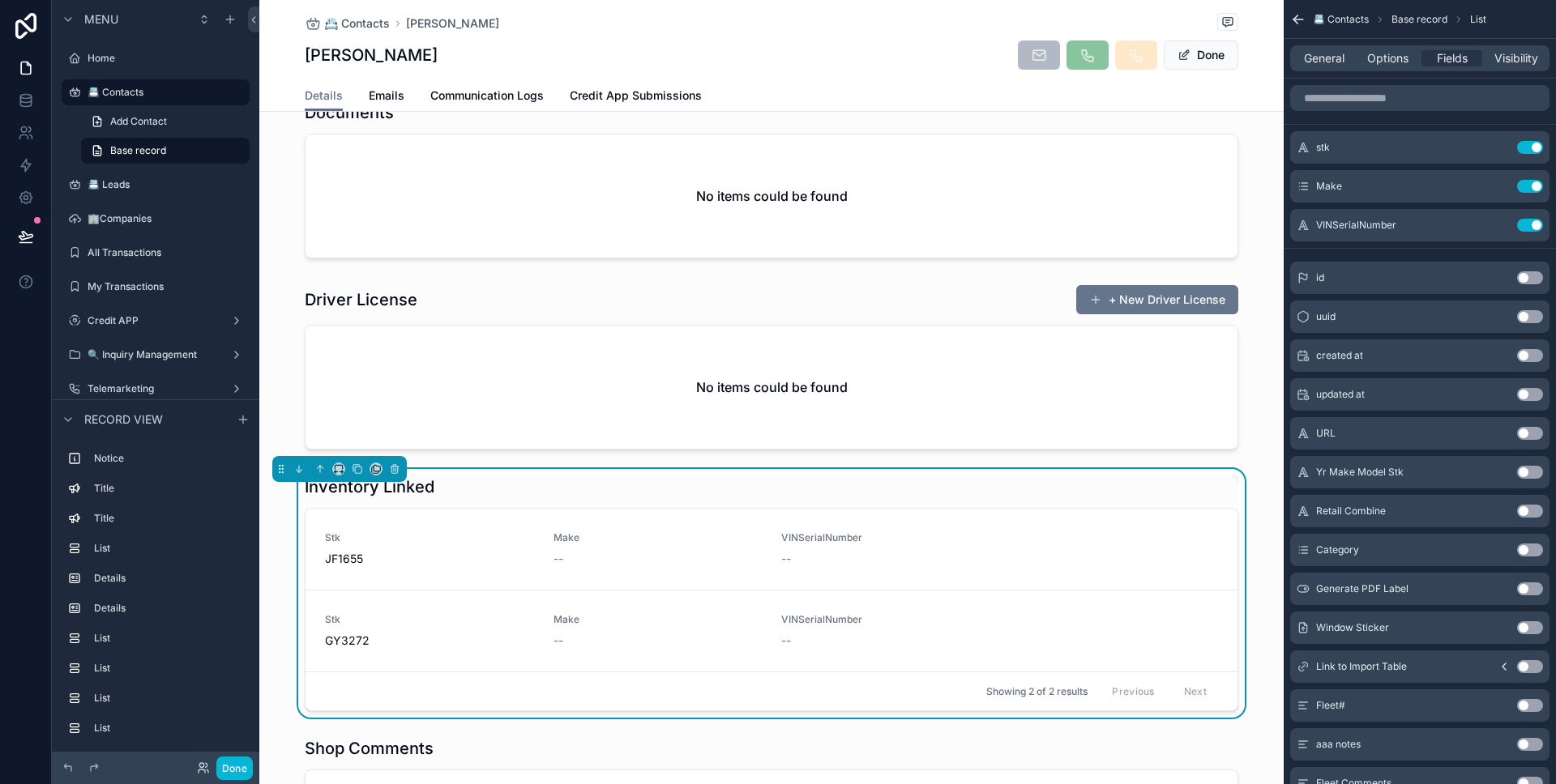
click at [1530, 467] on button "Use setting" at bounding box center [1530, 472] width 26 height 13
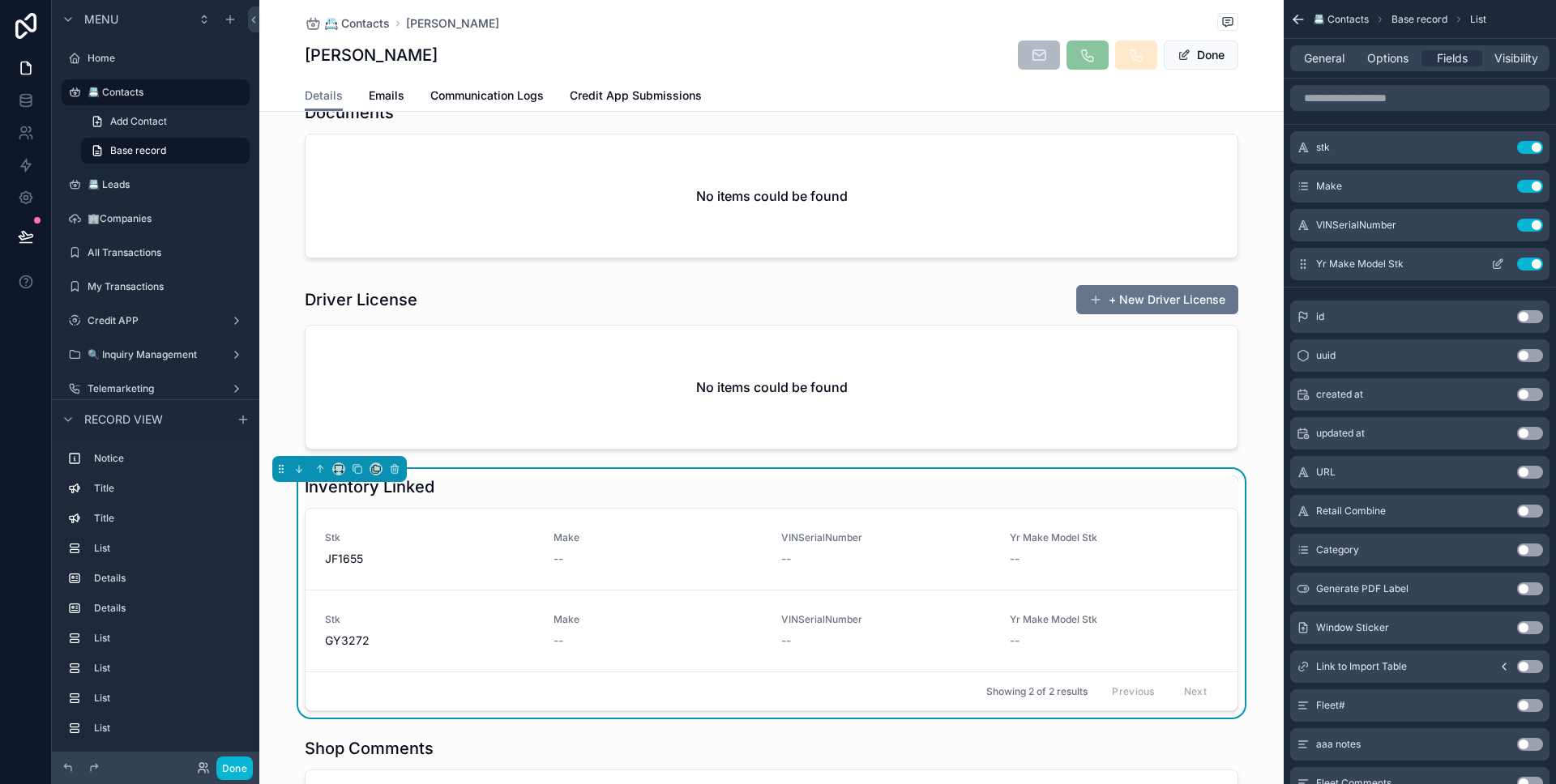
click at [1531, 267] on button "Use setting" at bounding box center [1530, 264] width 26 height 13
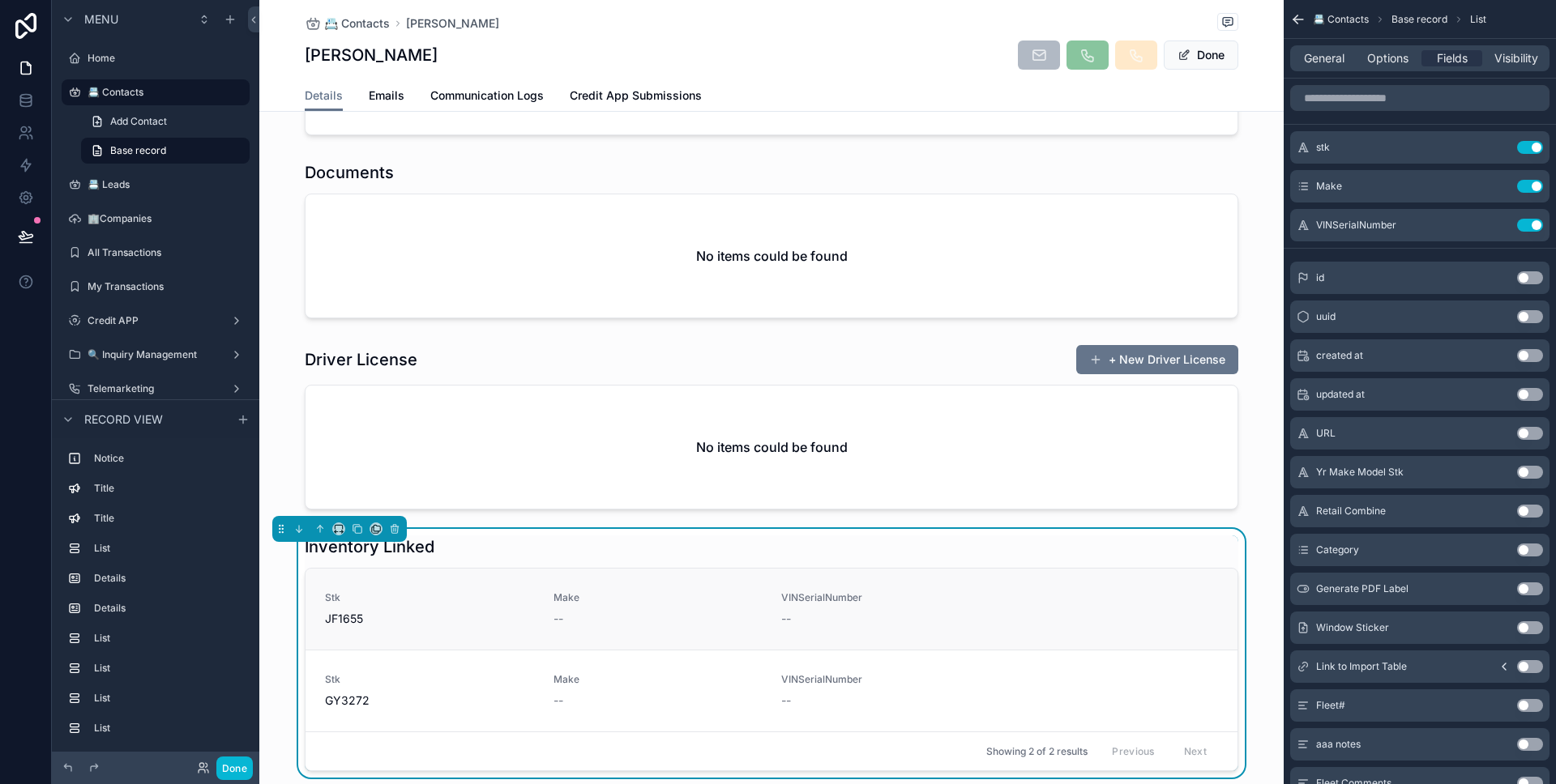
scroll to position [1731, 0]
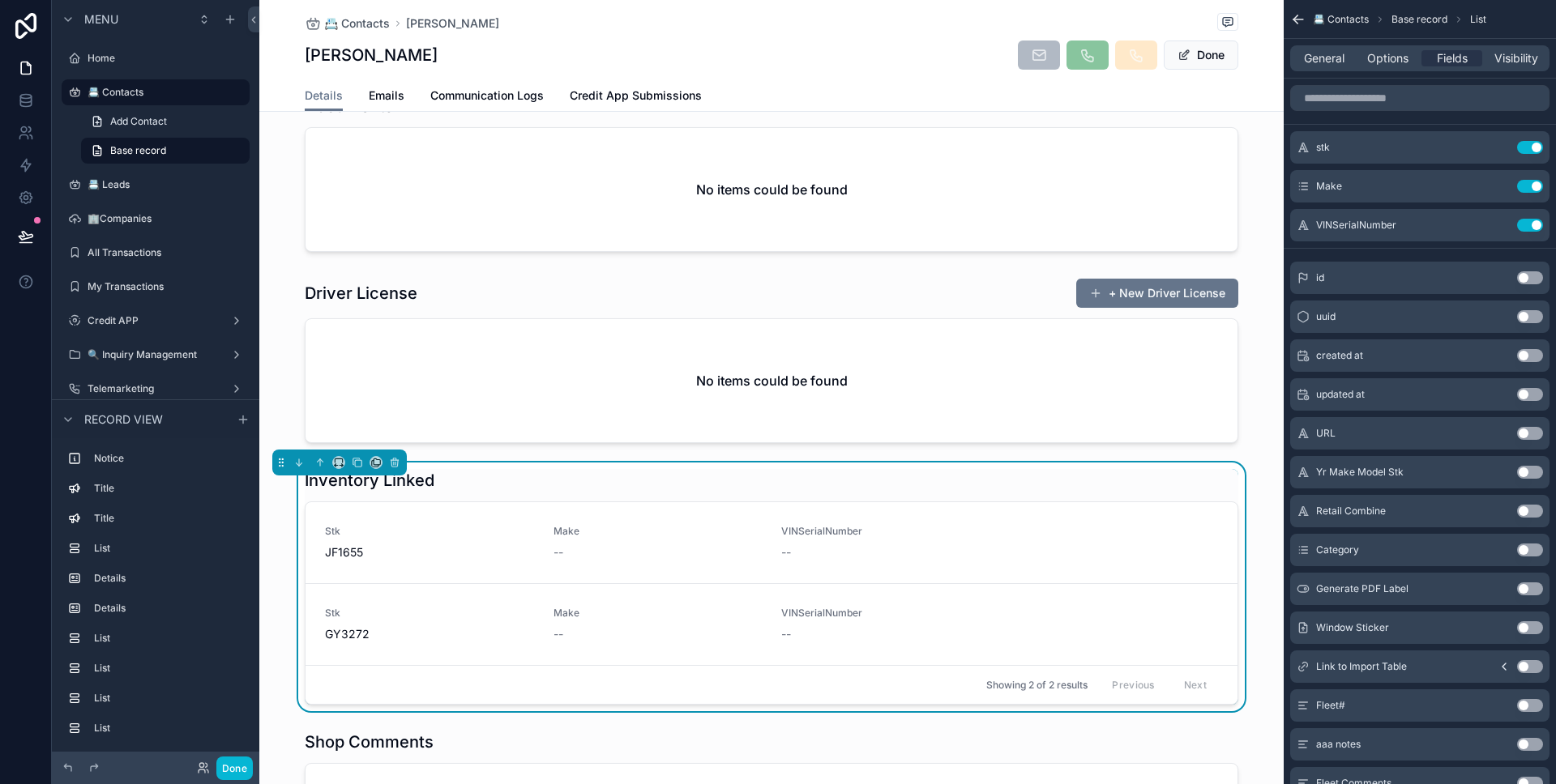
click at [284, 580] on div "Inventory Linked Stk JF1655 Make -- VINSerialNumber -- Stk GY3272 Make -- VINSe…" at bounding box center [772, 587] width 1024 height 248
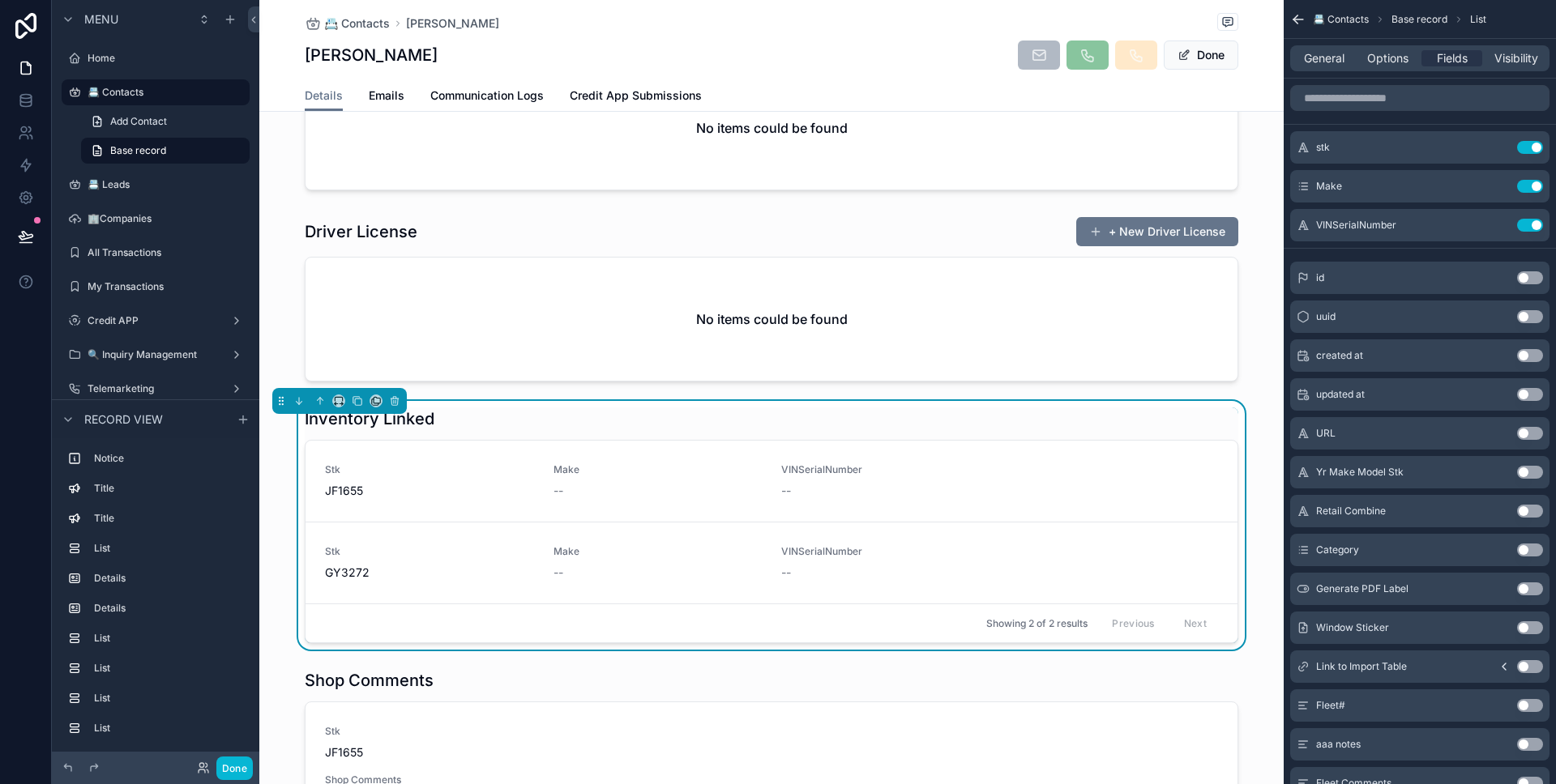
scroll to position [1782, 0]
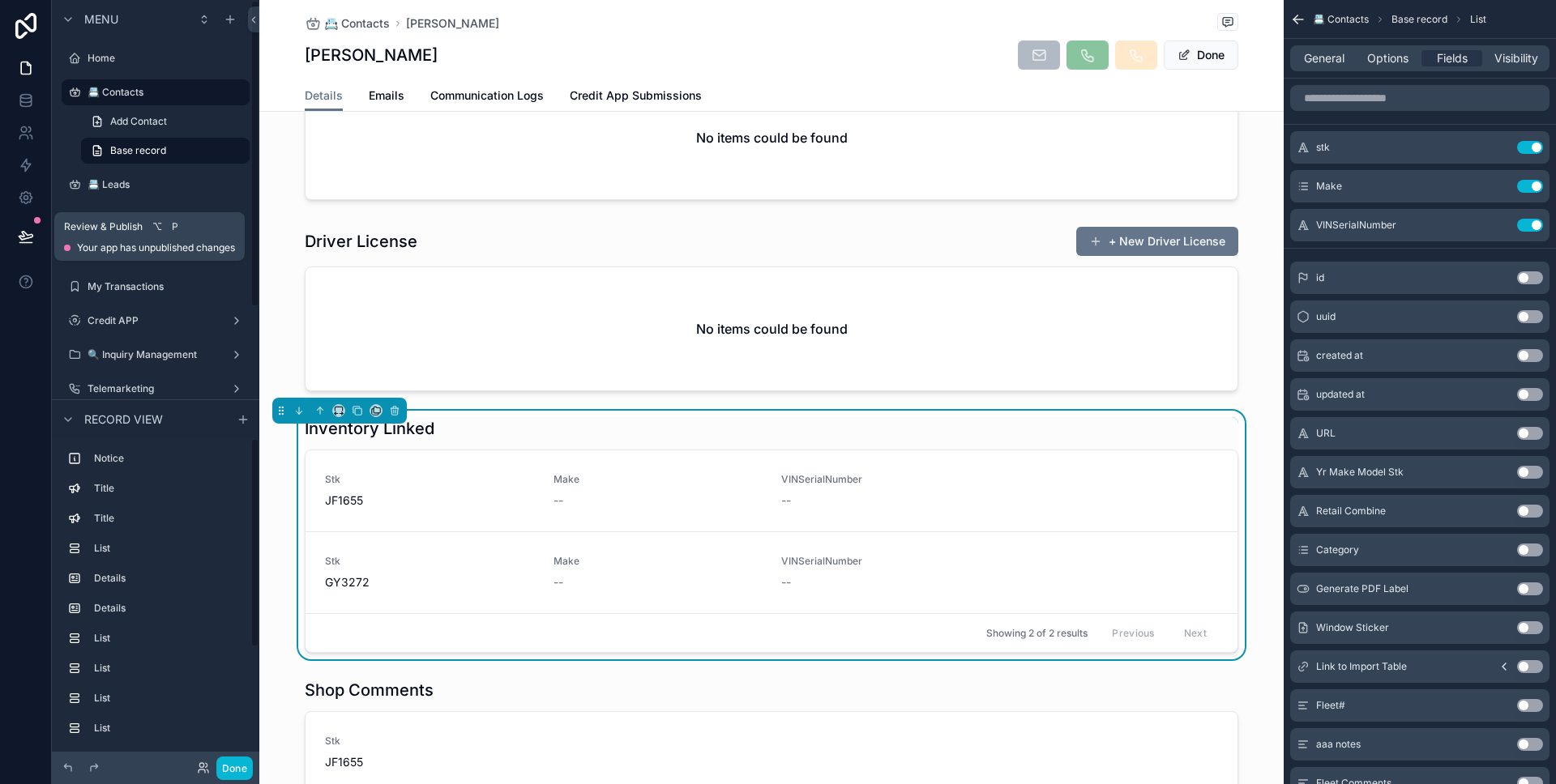
click at [17, 240] on icon at bounding box center [26, 236] width 17 height 17
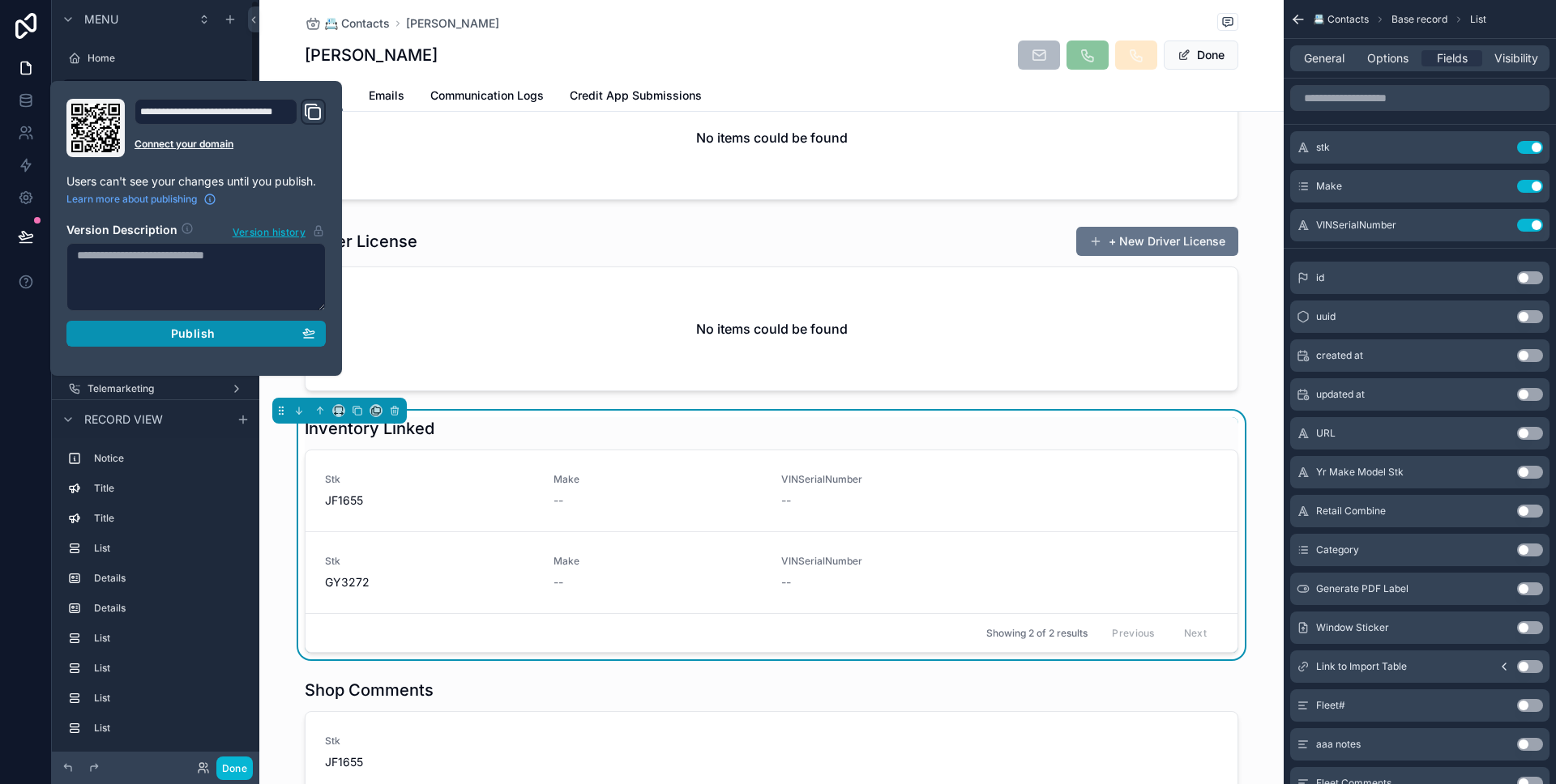
click at [116, 327] on div "Publish" at bounding box center [196, 334] width 238 height 15
click at [17, 362] on div at bounding box center [26, 392] width 52 height 784
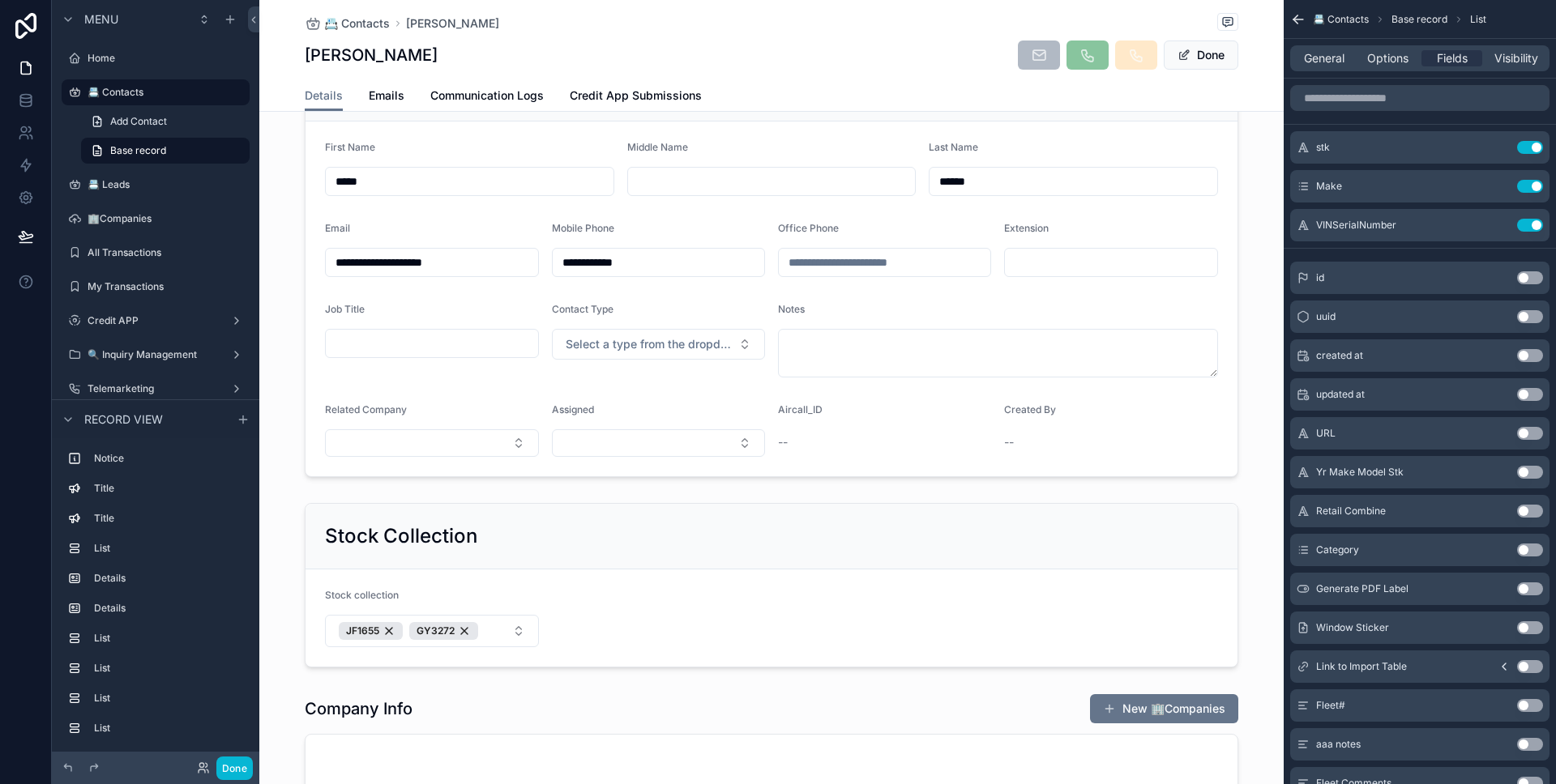
scroll to position [603, 0]
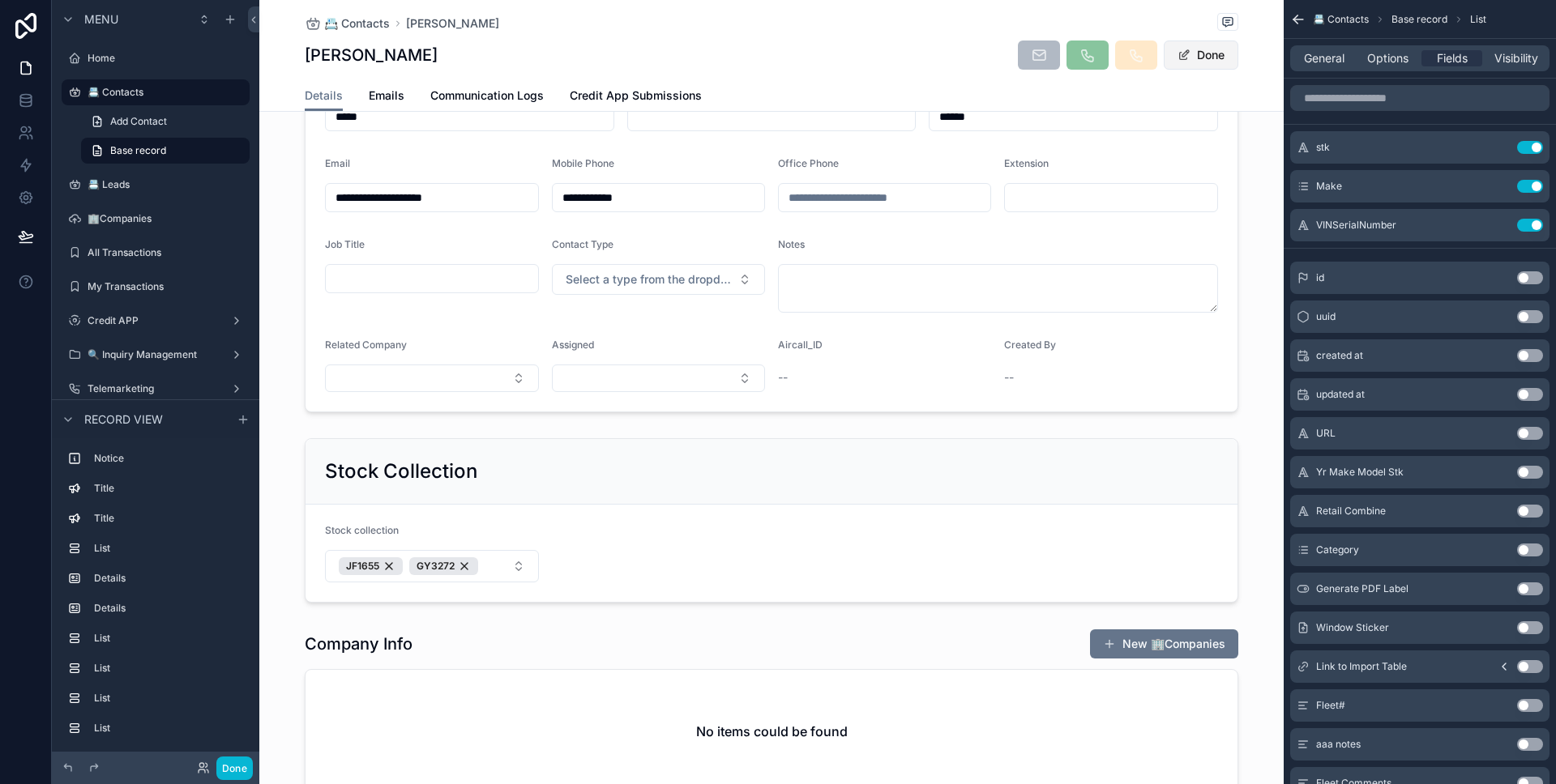
click at [1203, 46] on button "Done" at bounding box center [1201, 55] width 75 height 29
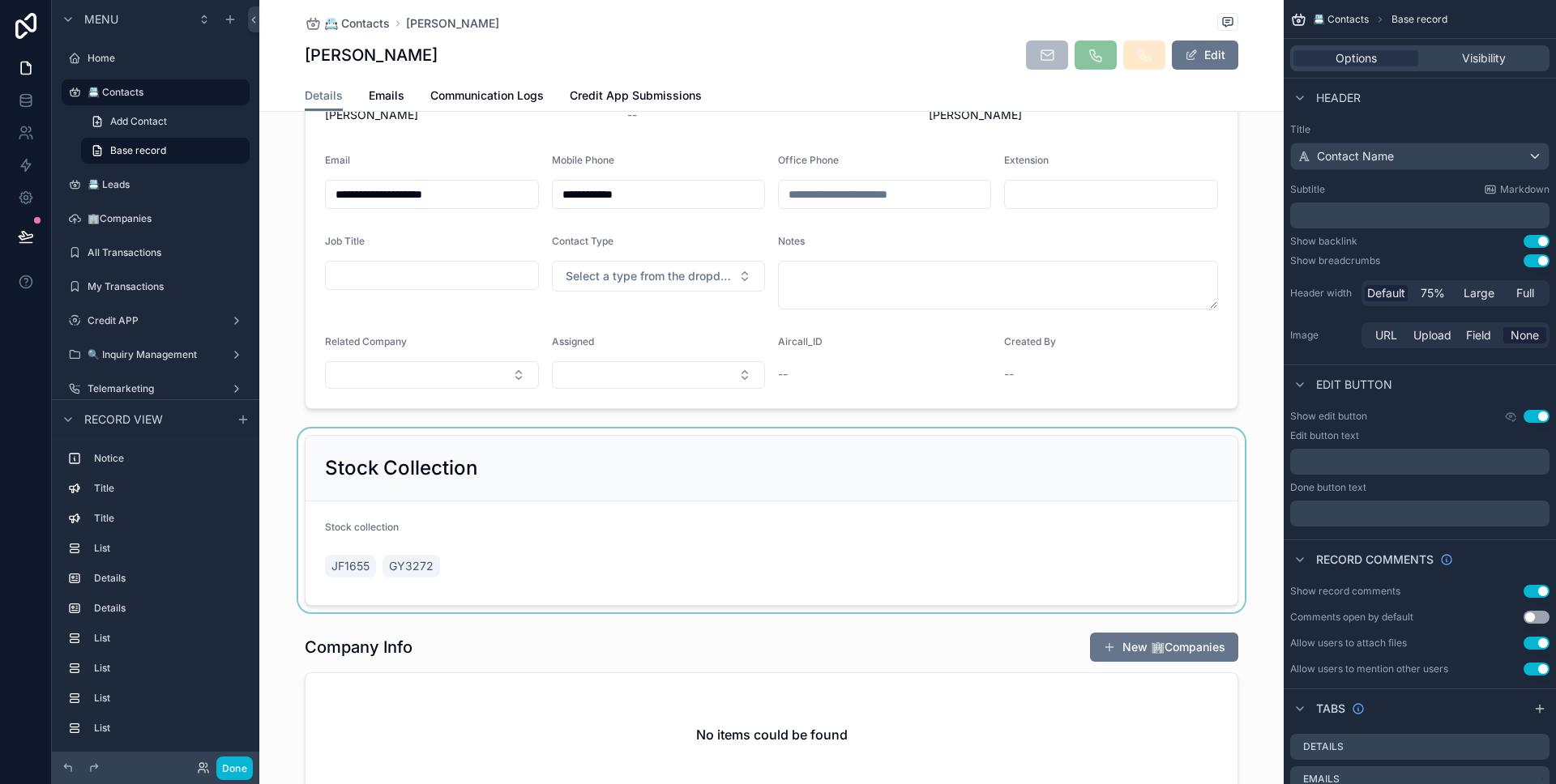
click at [488, 559] on div "scrollable content" at bounding box center [772, 521] width 1024 height 184
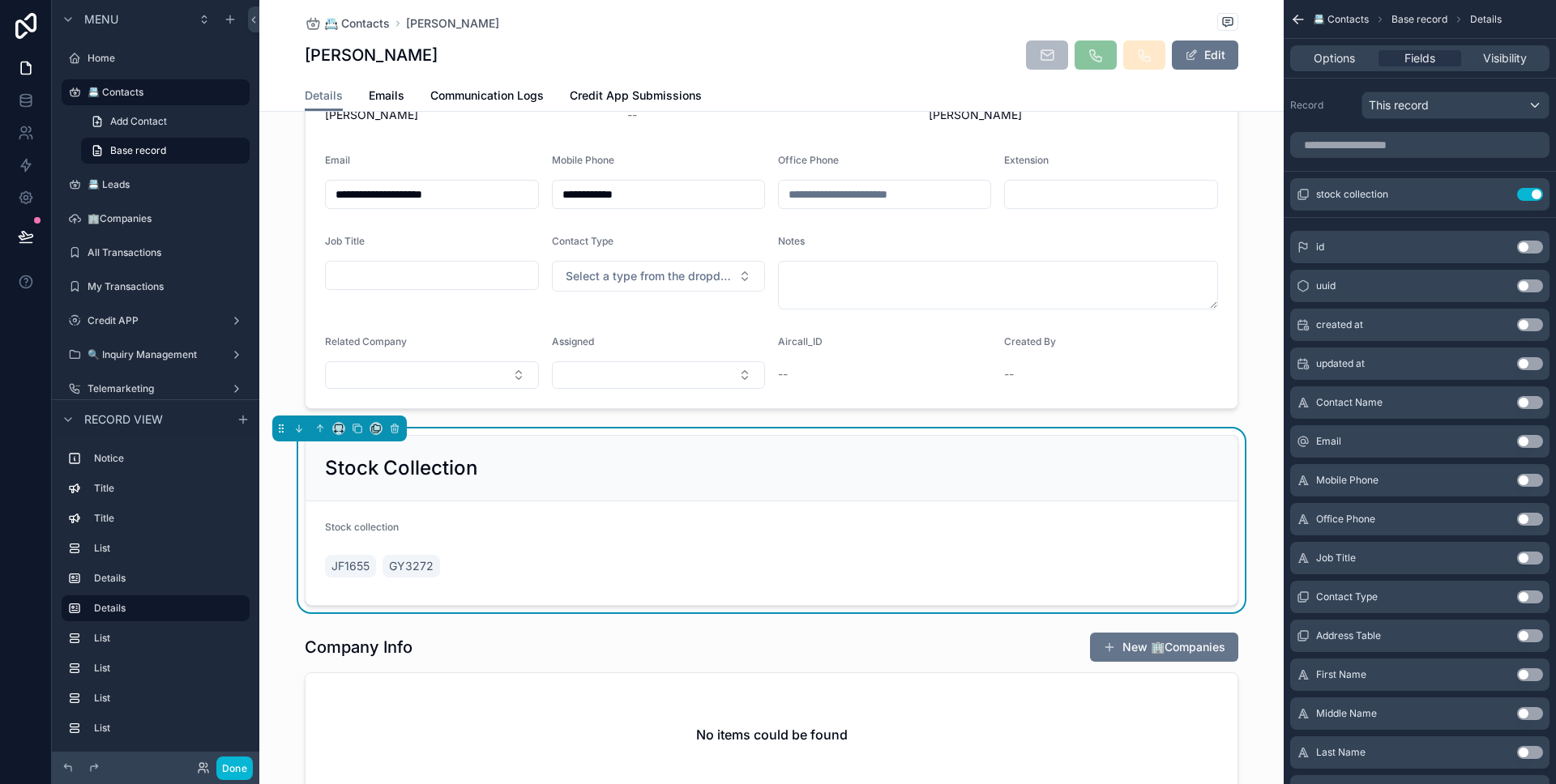
click at [494, 554] on div "JF1655 GY3272" at bounding box center [432, 566] width 214 height 29
click at [1496, 195] on icon "scrollable content" at bounding box center [1499, 192] width 6 height 6
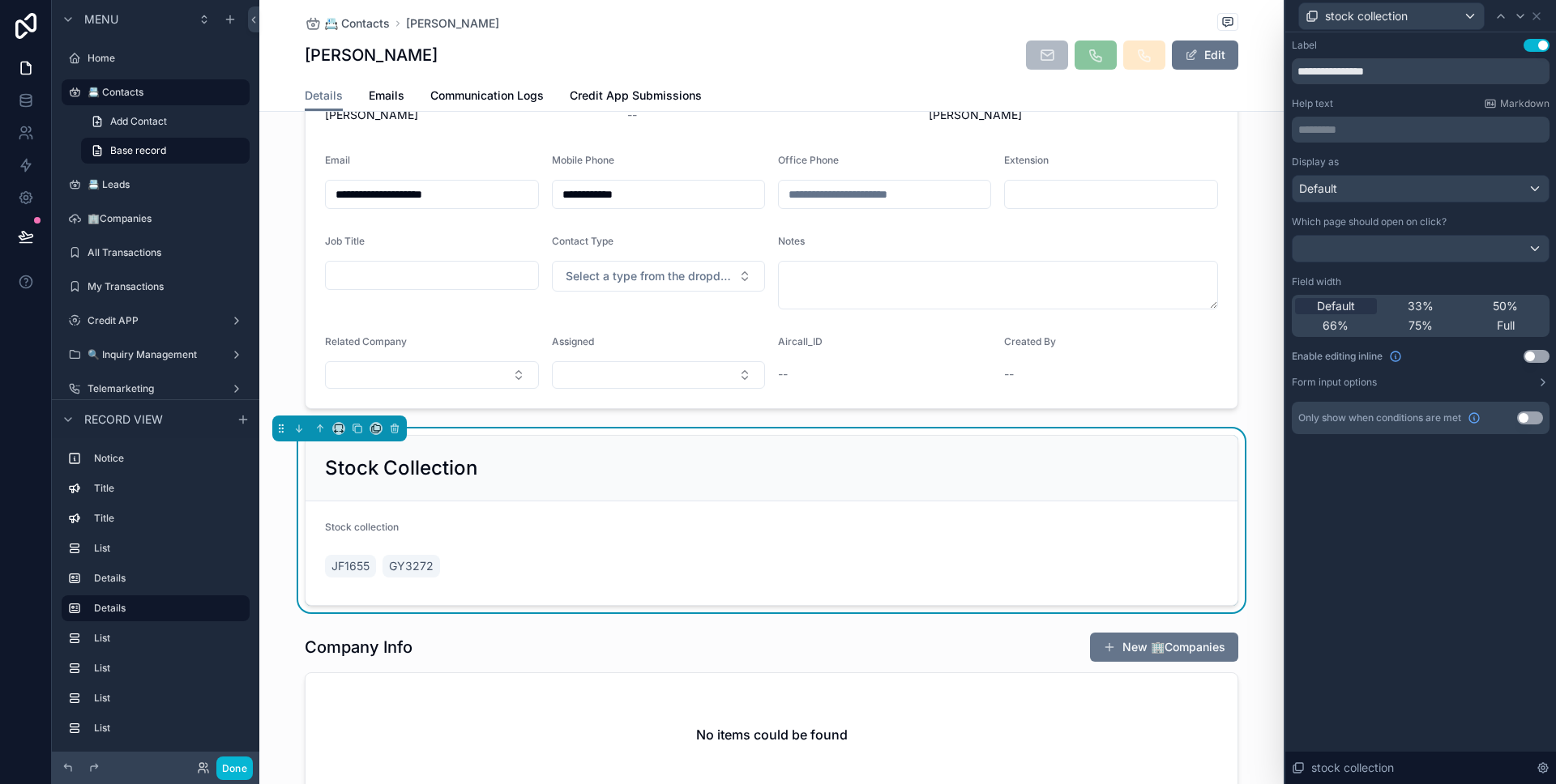
click at [1526, 359] on button "Use setting" at bounding box center [1537, 356] width 26 height 13
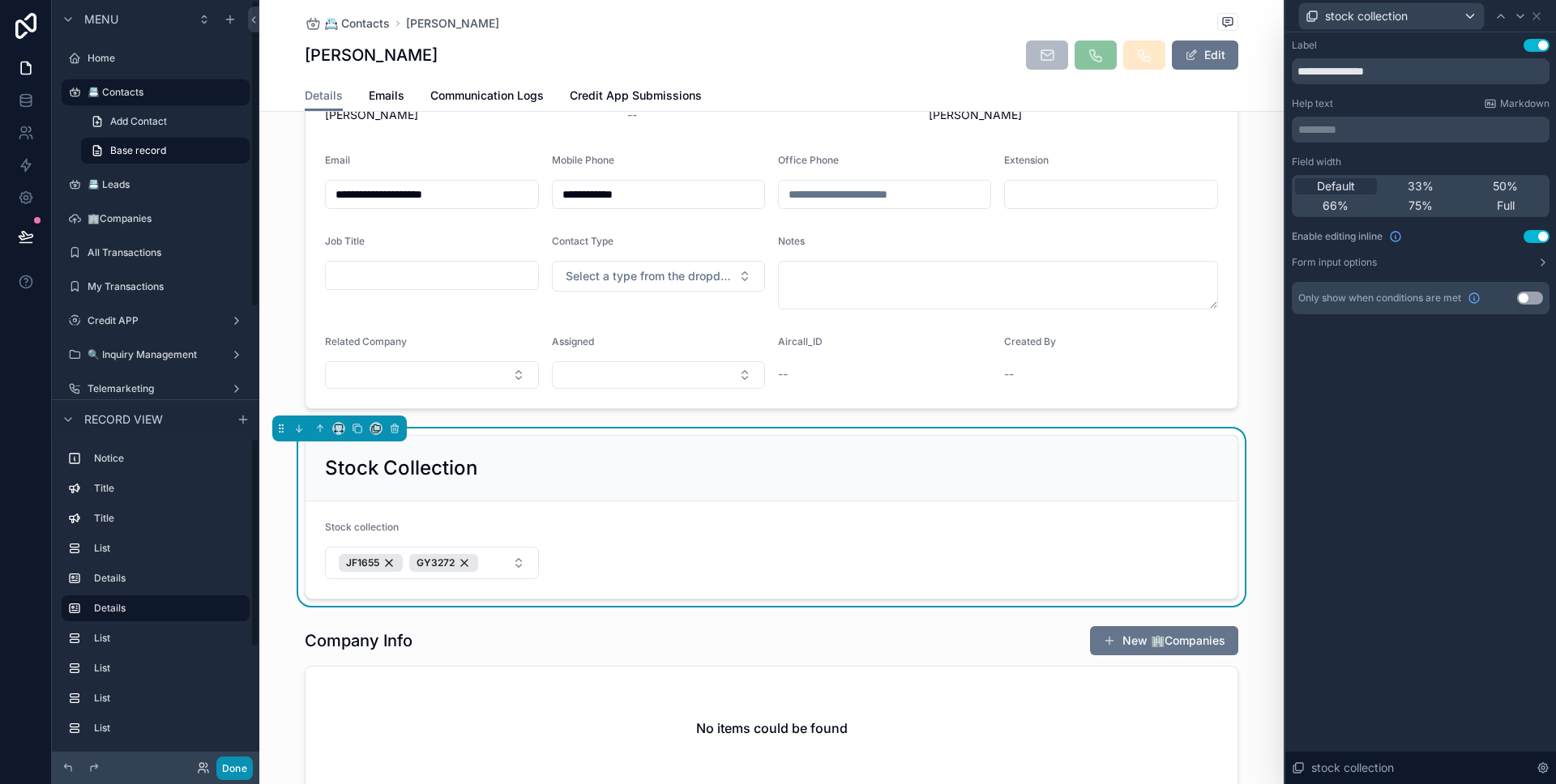
click at [226, 768] on button "Done" at bounding box center [235, 768] width 37 height 24
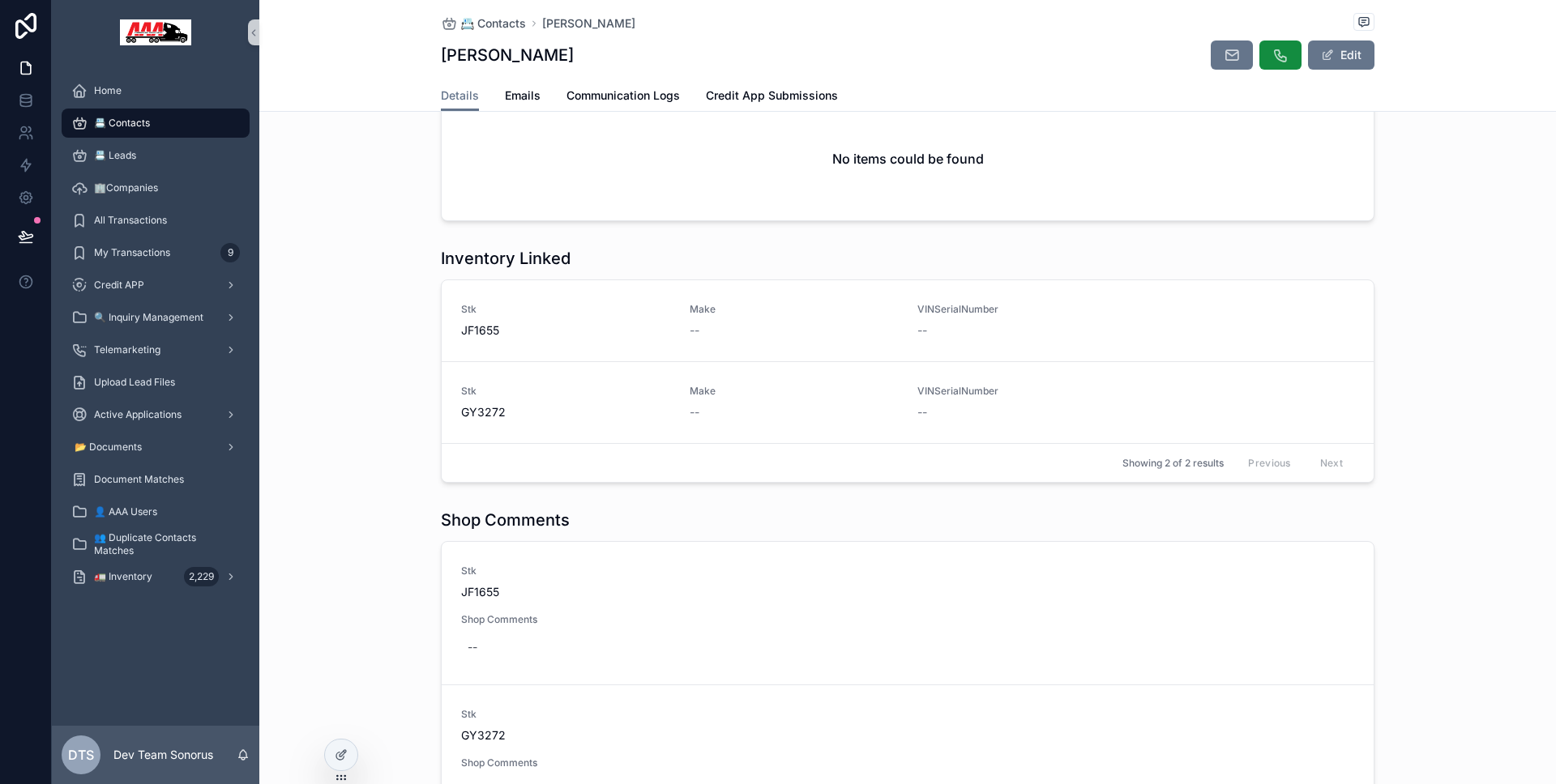
scroll to position [1704, 0]
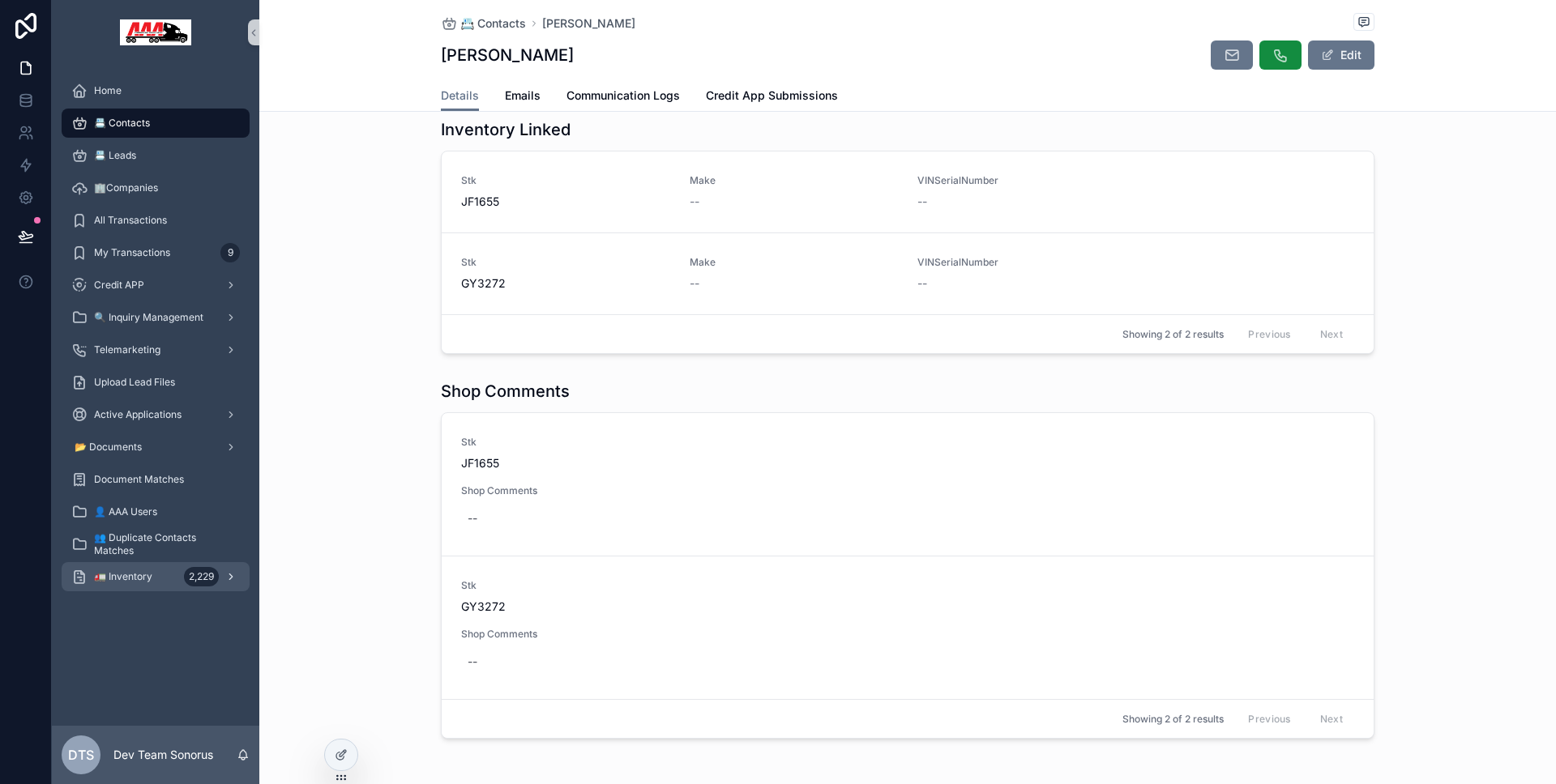
click at [157, 571] on div "🚛 Inventory 2,229" at bounding box center [155, 577] width 168 height 26
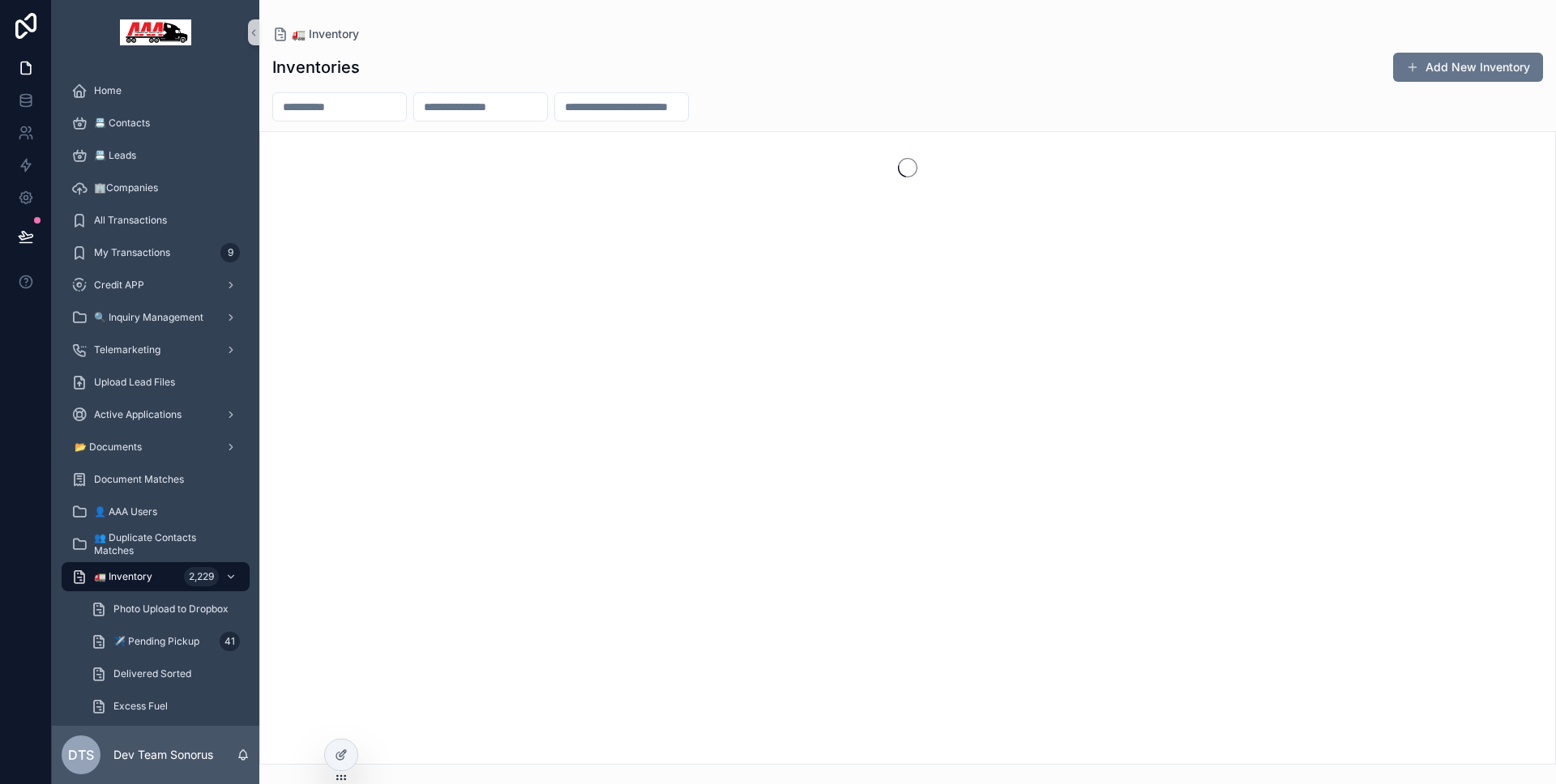
scroll to position [502, 0]
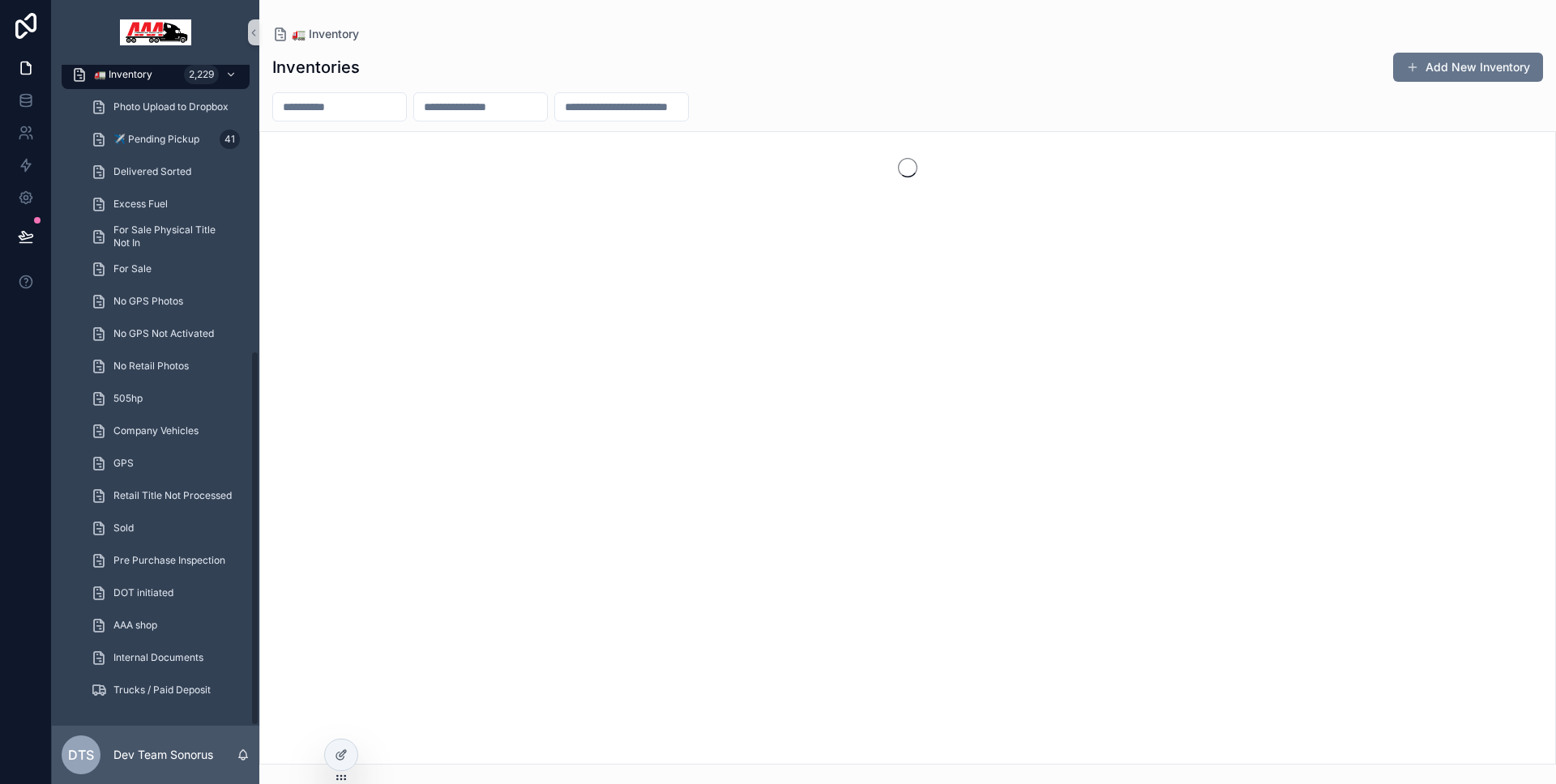
click at [157, 607] on div "DOT initiated" at bounding box center [165, 593] width 188 height 32
click at [156, 612] on div "AAA shop" at bounding box center [166, 625] width 149 height 26
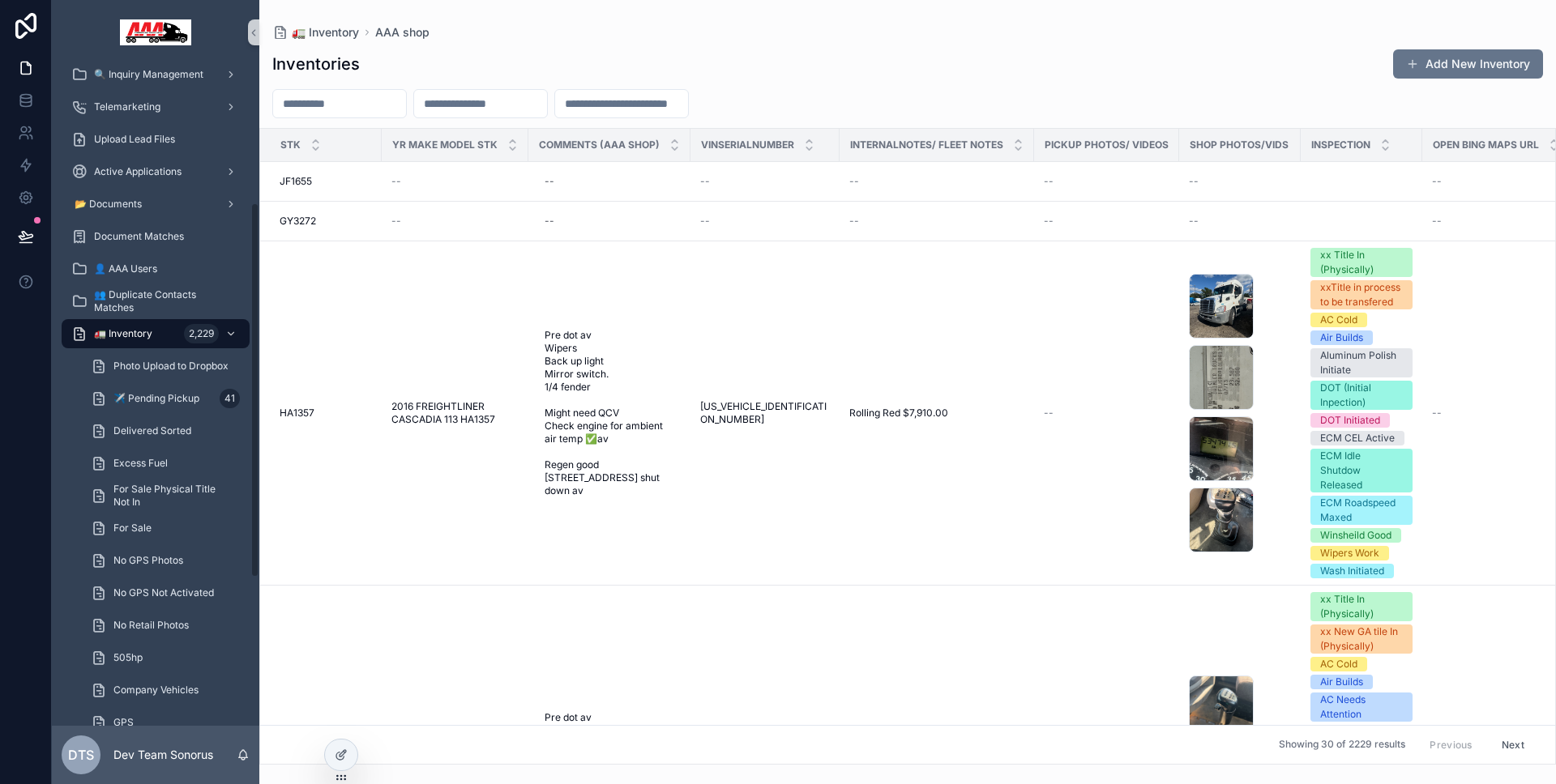
scroll to position [44, 0]
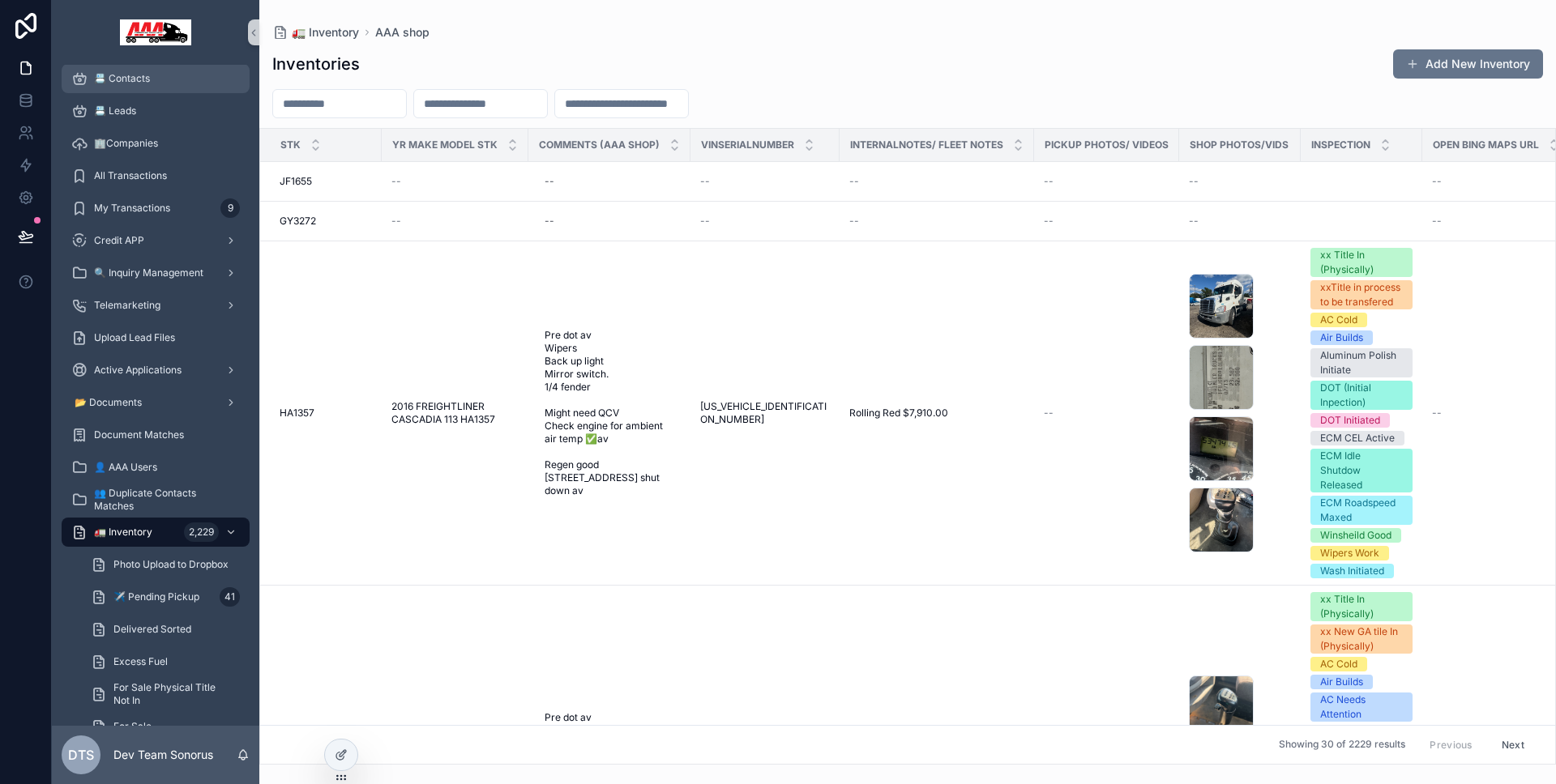
click at [164, 86] on div "📇 Contacts" at bounding box center [155, 78] width 168 height 26
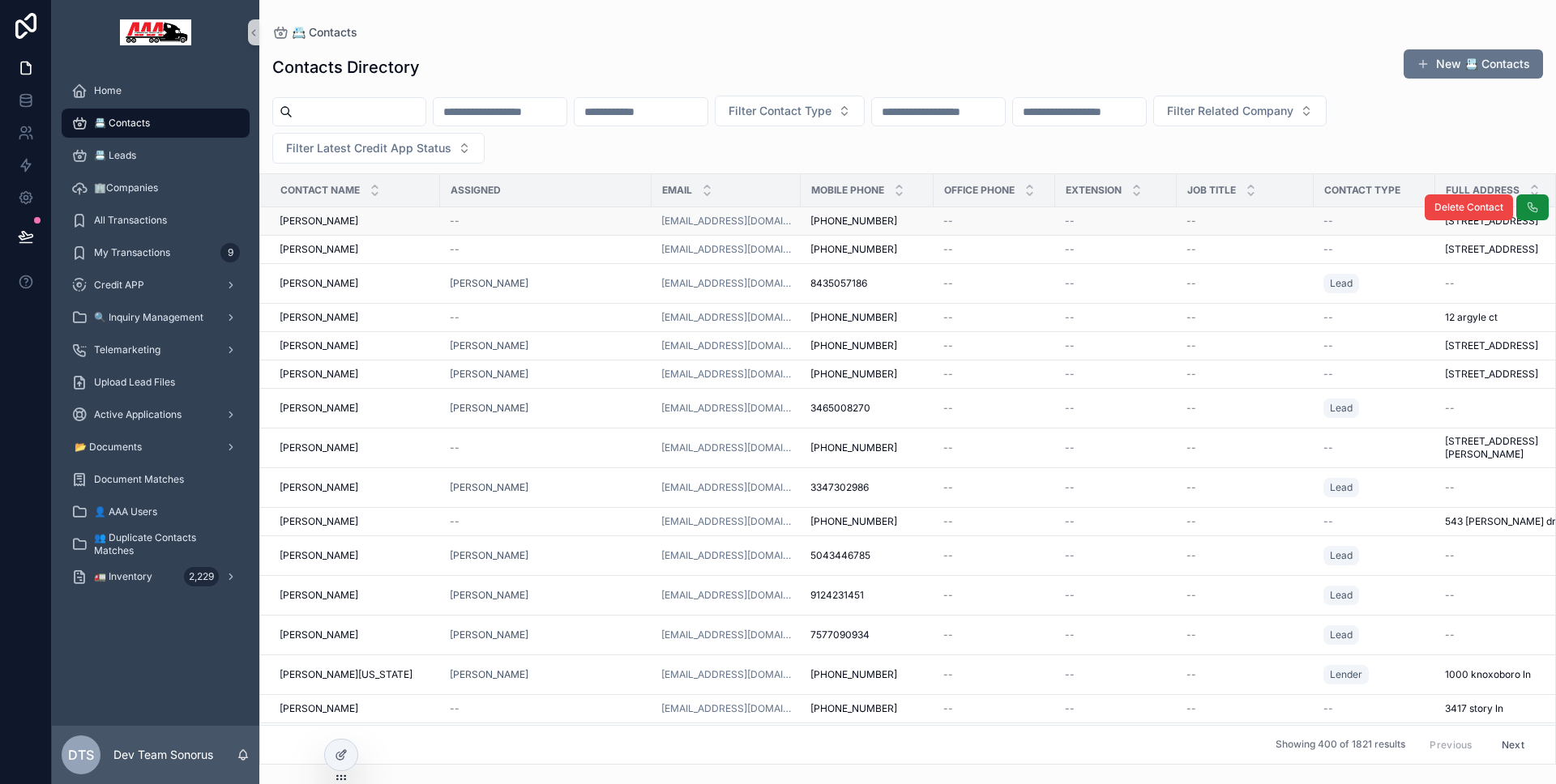
click at [410, 219] on div "[PERSON_NAME] [PERSON_NAME]" at bounding box center [355, 221] width 151 height 13
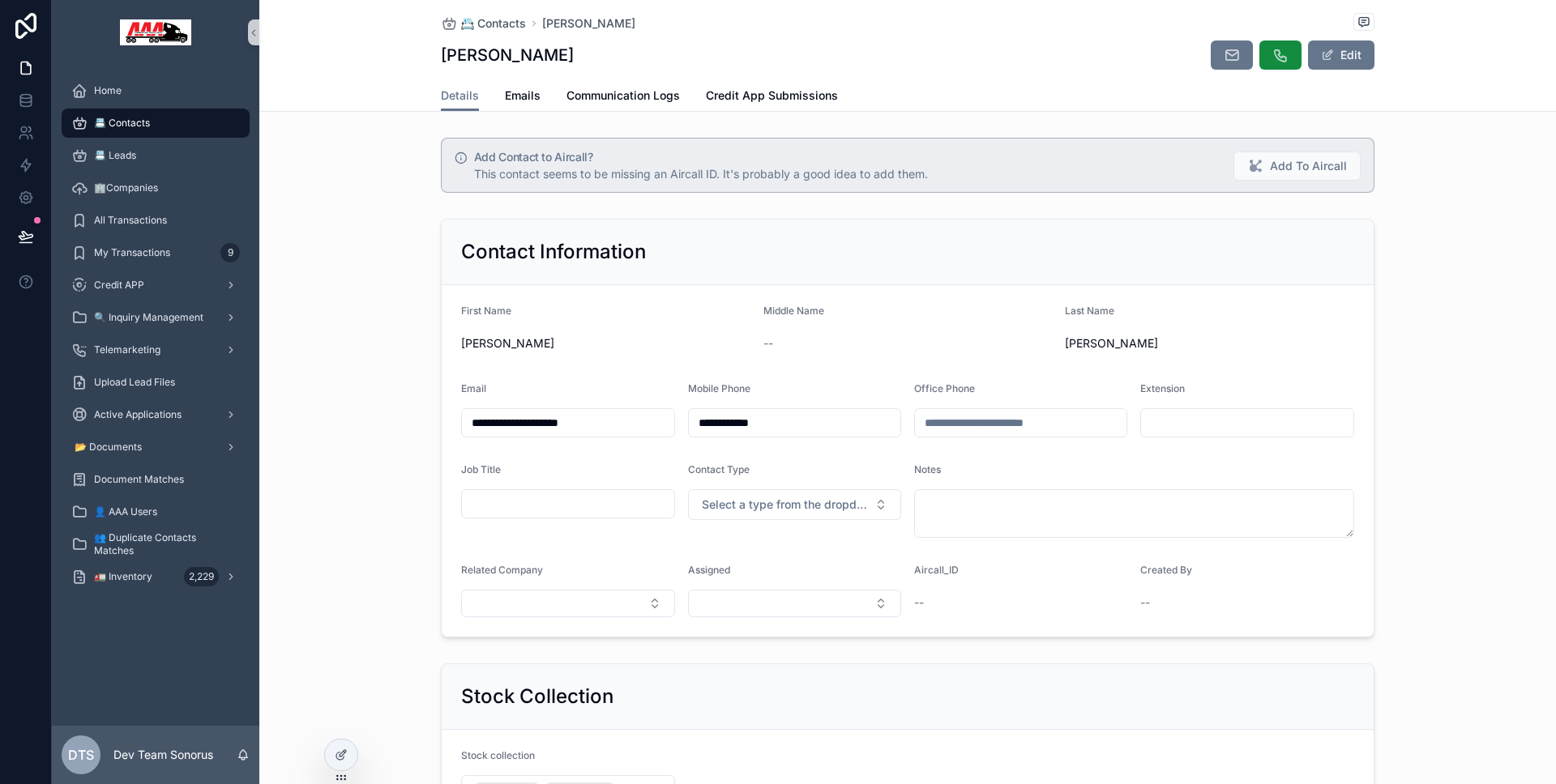
click at [410, 219] on div "**********" at bounding box center [908, 428] width 1296 height 432
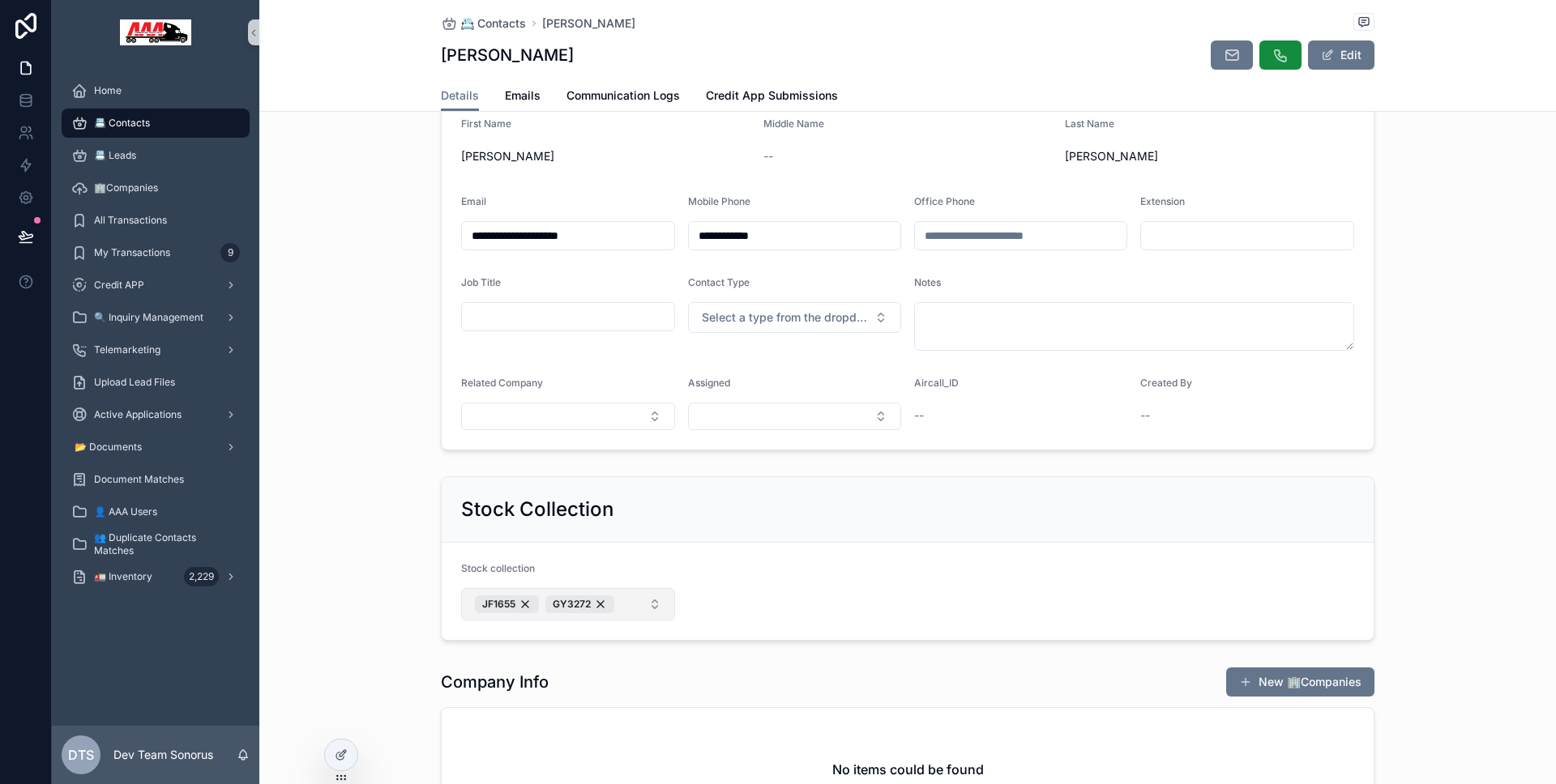
scroll to position [302, 0]
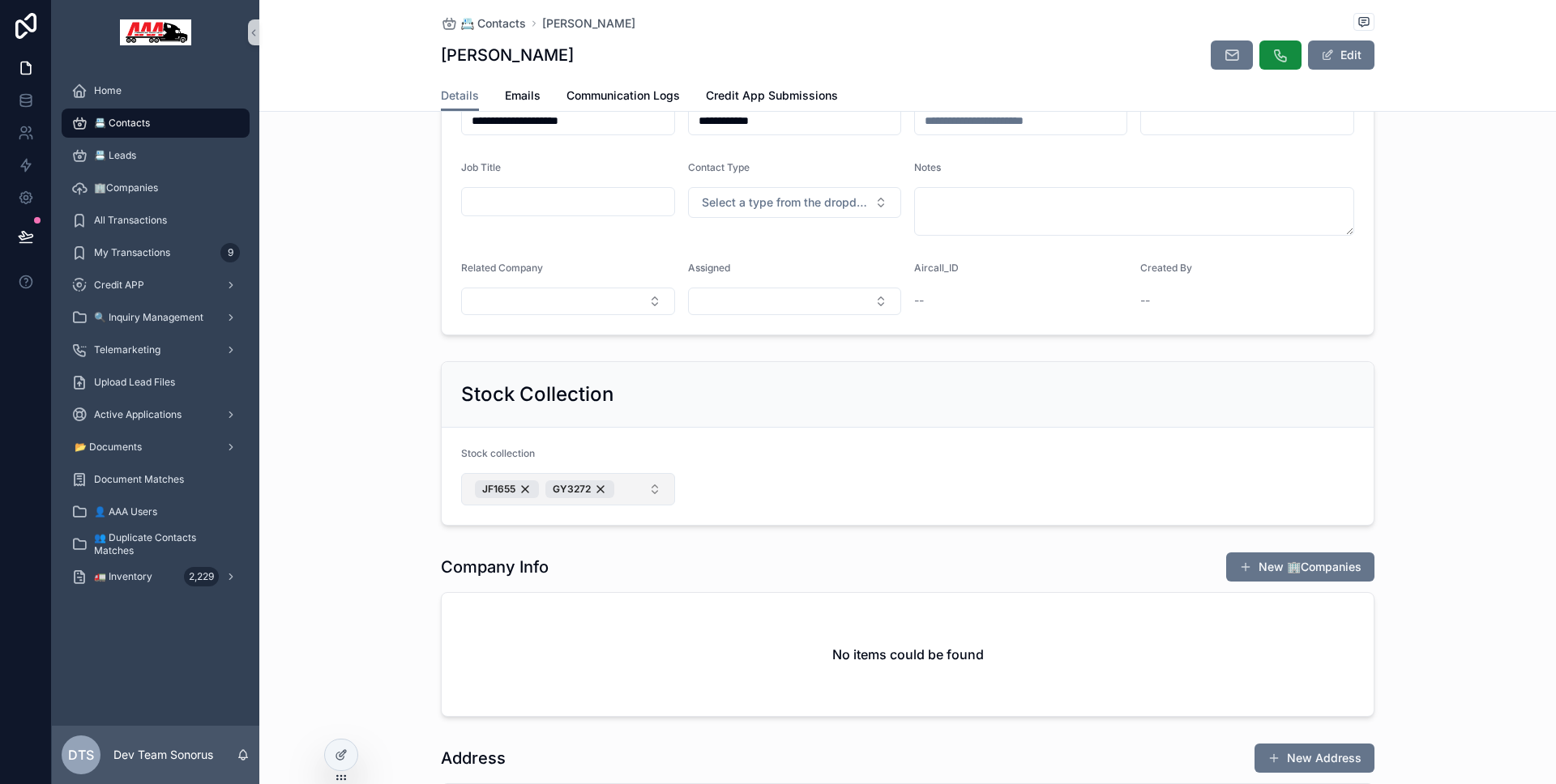
click at [634, 478] on button "JF1655 GY3272" at bounding box center [568, 489] width 214 height 32
type input "******"
click at [549, 550] on div "HA1357" at bounding box center [563, 556] width 206 height 26
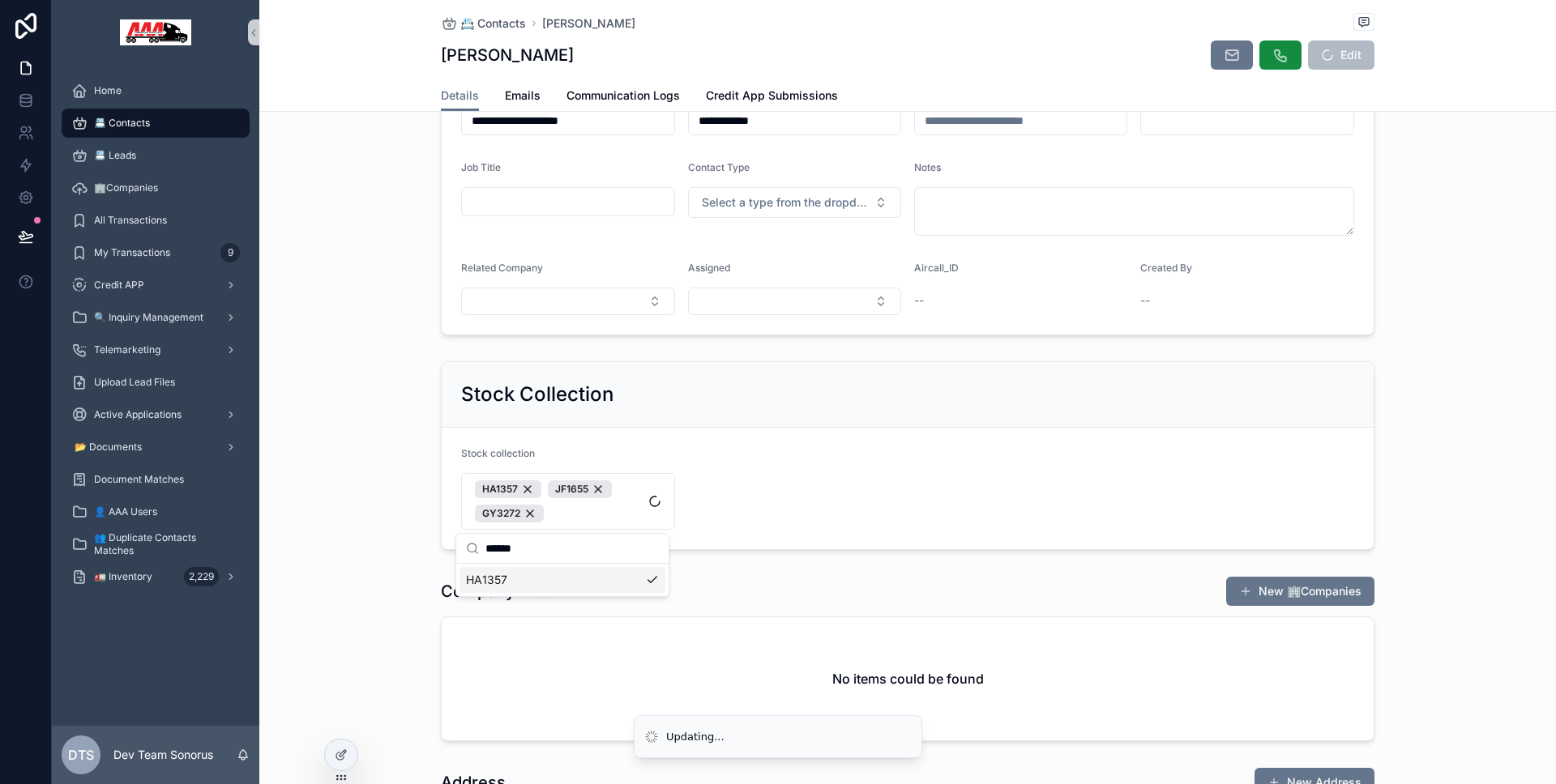
click at [408, 490] on div "Stock Collection Stock collection HA1357 JF1655 GY3272" at bounding box center [908, 455] width 1296 height 202
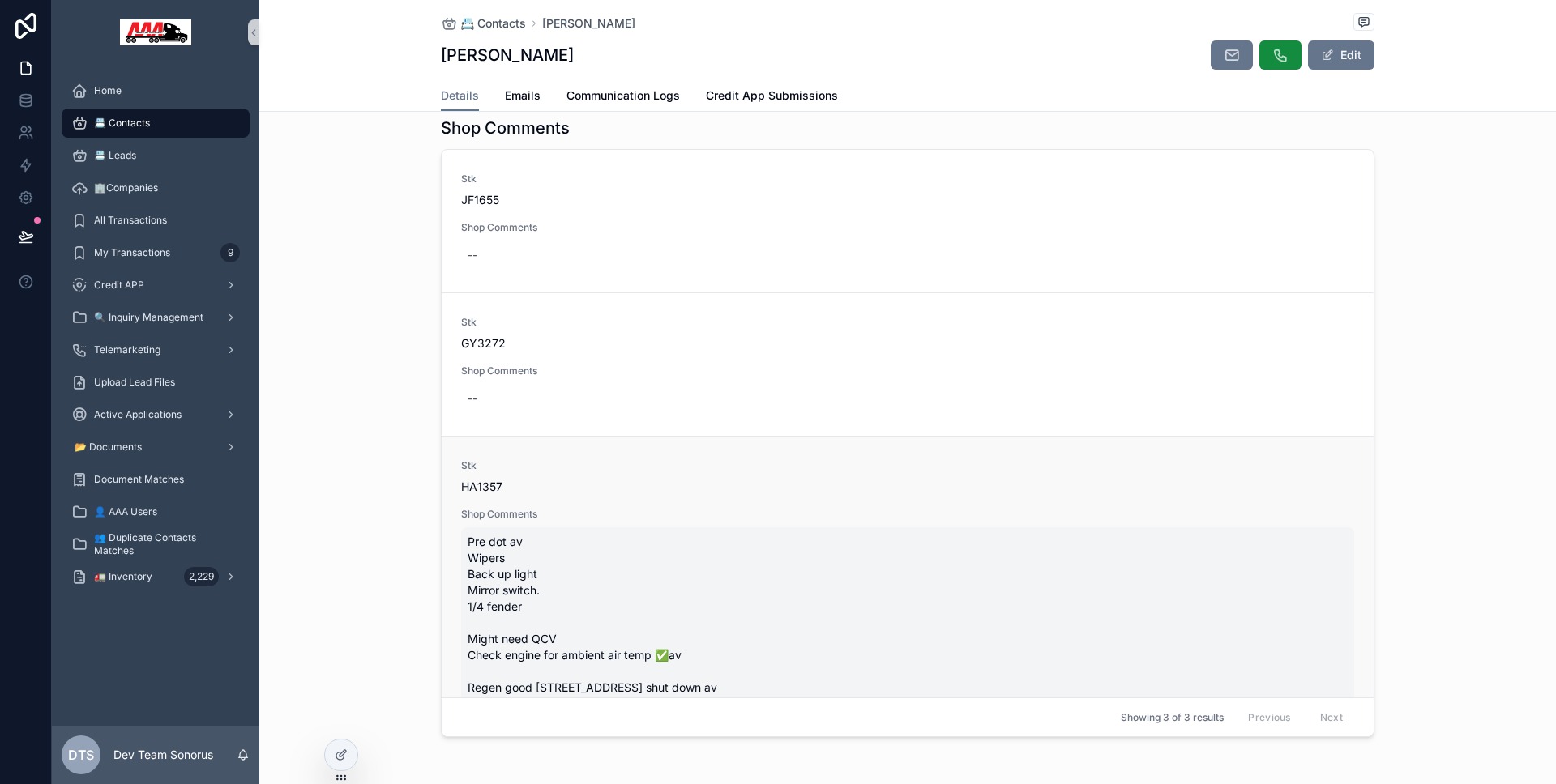
scroll to position [2037, 0]
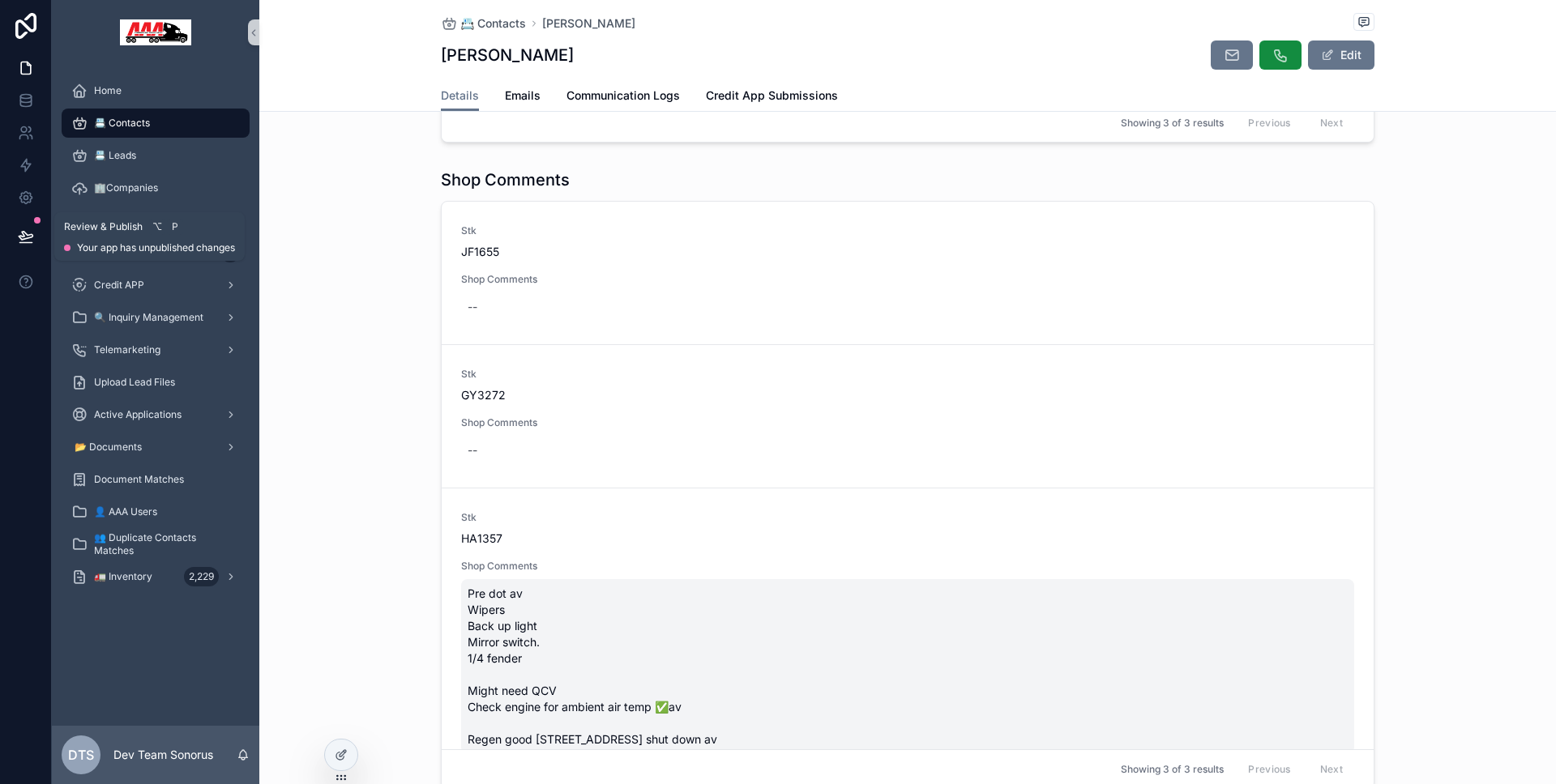
click at [22, 243] on icon at bounding box center [25, 243] width 12 height 0
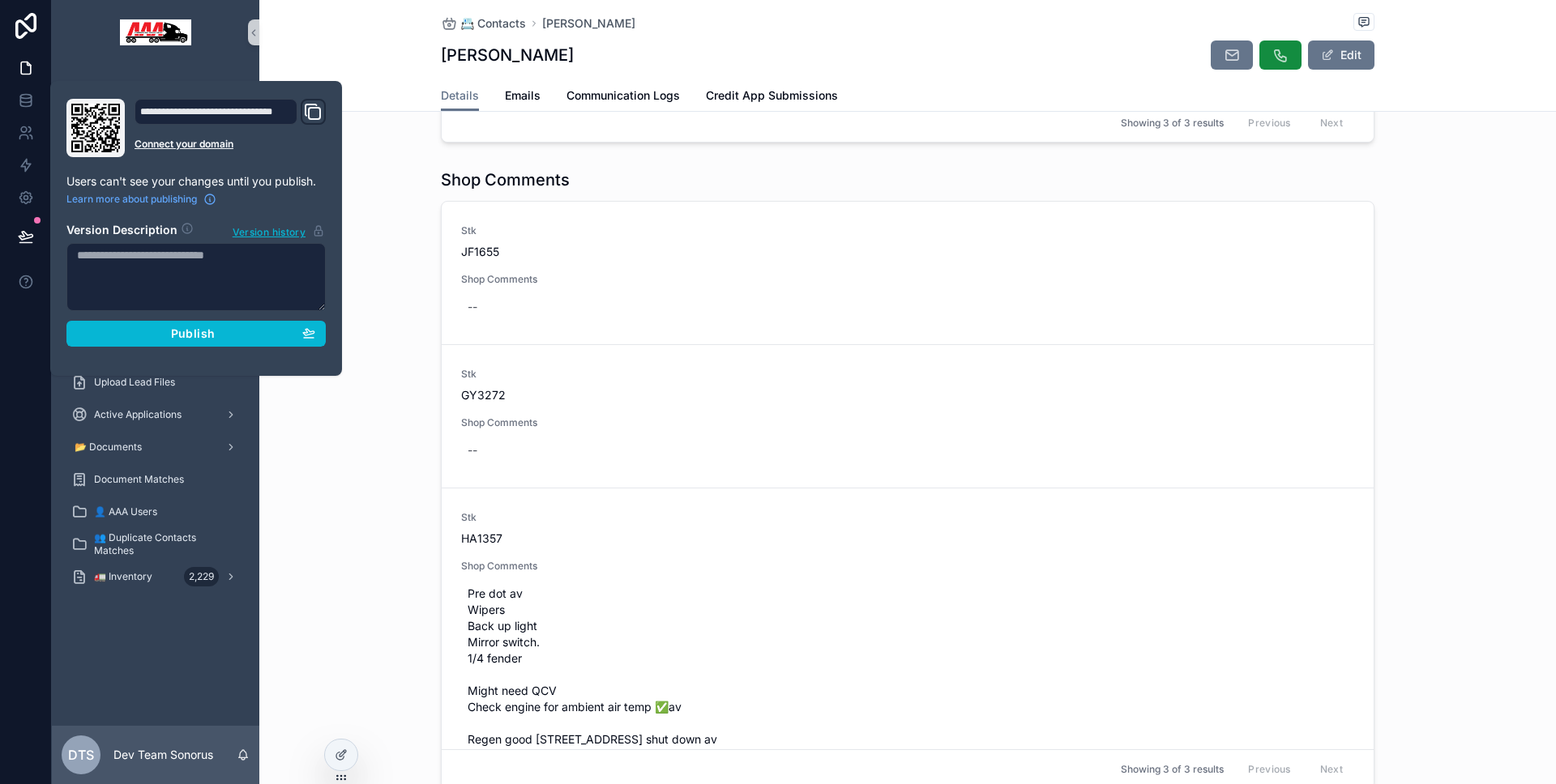
click at [101, 319] on section "Version Description Version history Publish" at bounding box center [196, 280] width 260 height 134
click at [103, 324] on button "Publish" at bounding box center [196, 334] width 260 height 26
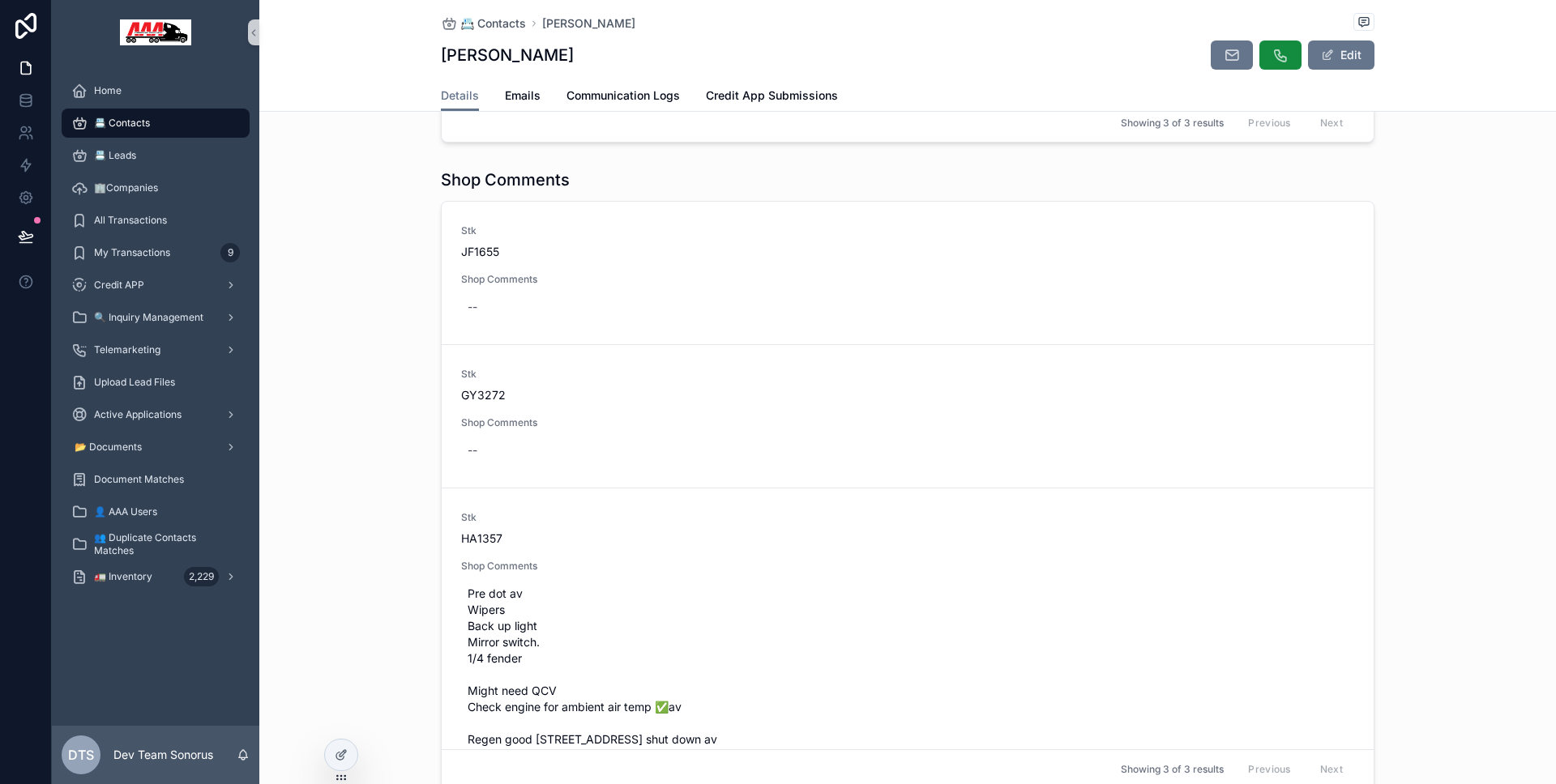
click at [25, 365] on div at bounding box center [26, 392] width 52 height 784
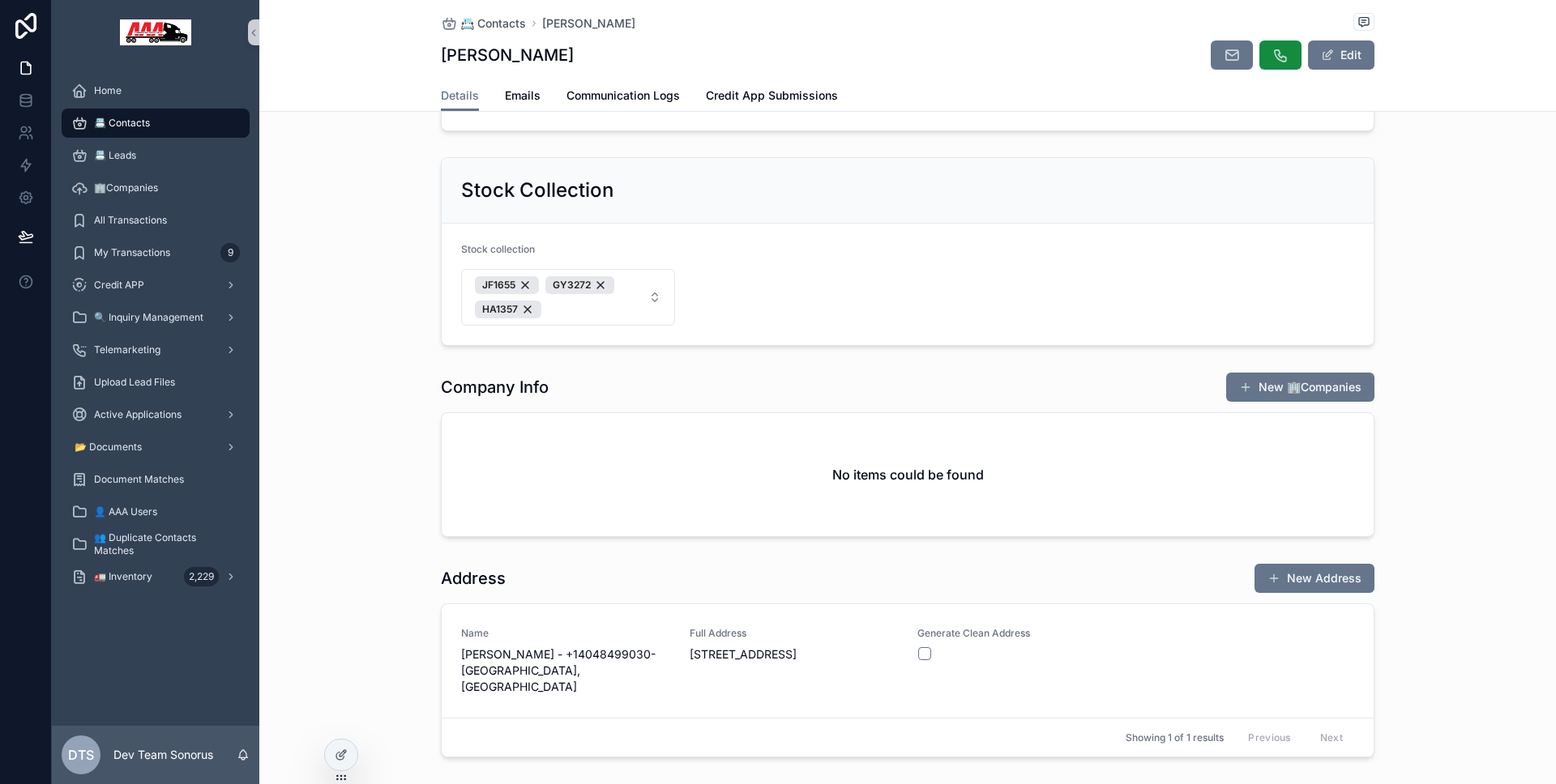
scroll to position [222, 0]
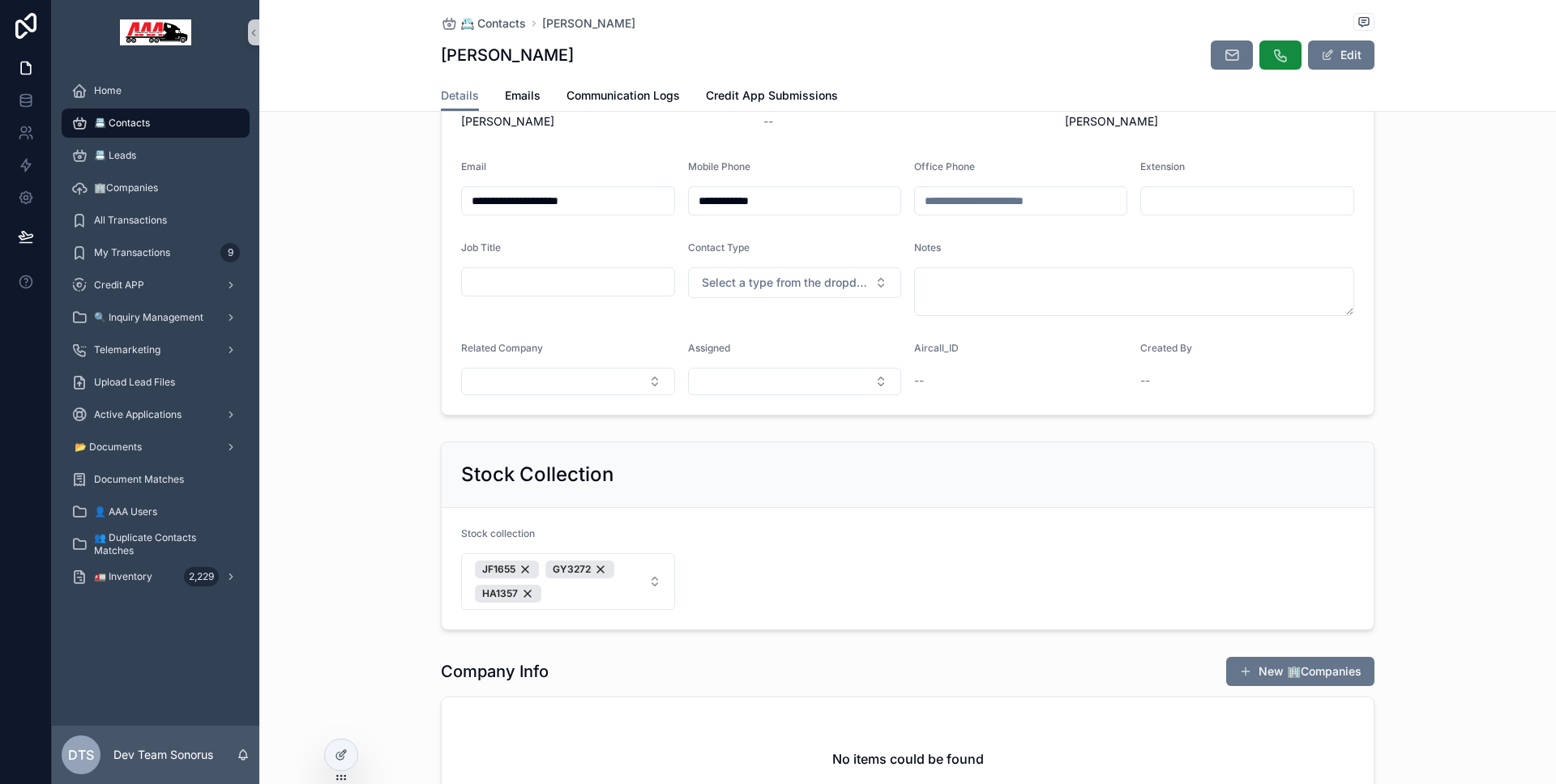
click at [290, 767] on div "Company Info New 🏢Companies No items could be found" at bounding box center [908, 739] width 1296 height 179
click at [334, 755] on icon at bounding box center [341, 755] width 13 height 13
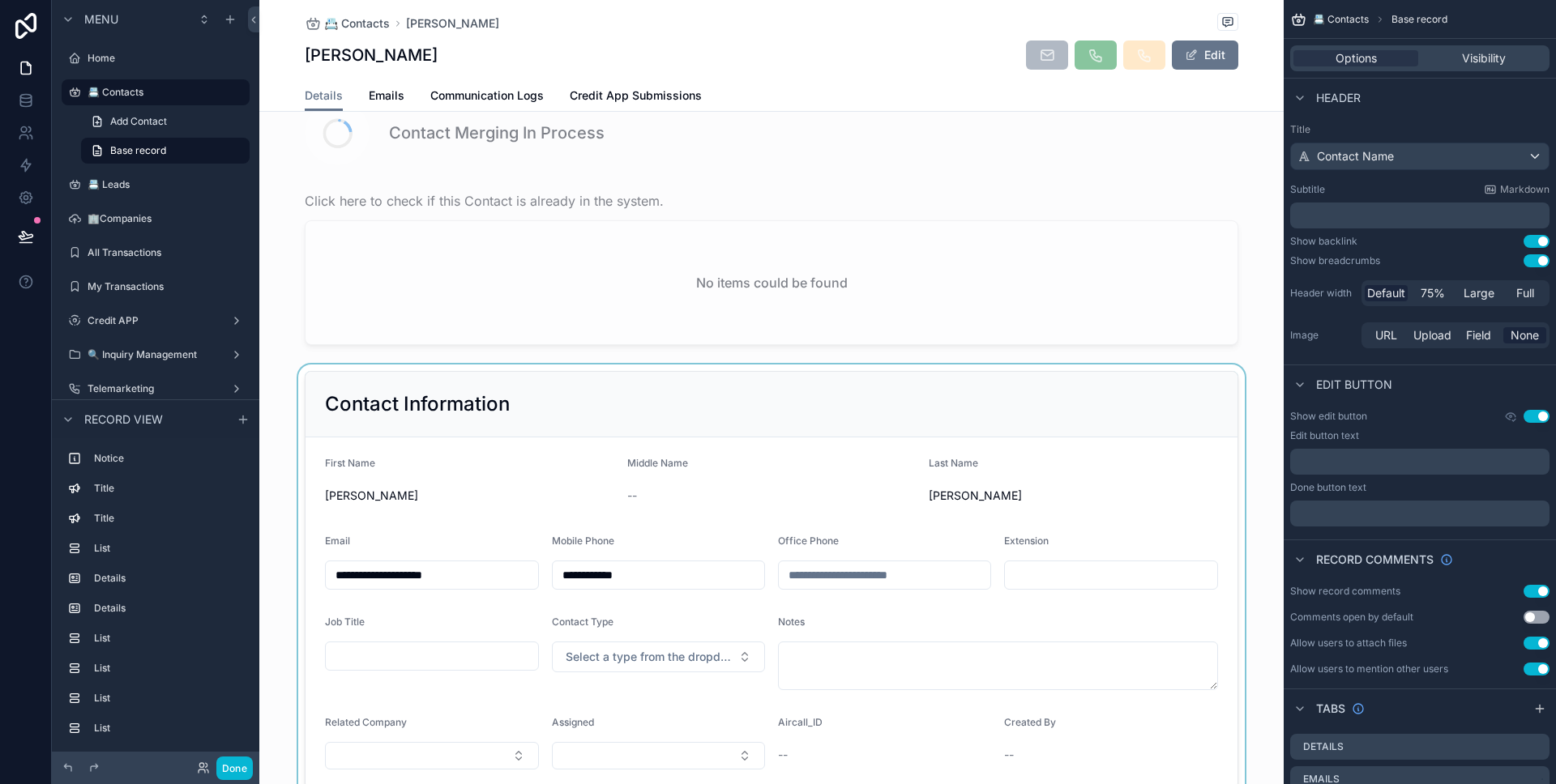
click at [588, 487] on div "scrollable content" at bounding box center [772, 580] width 1024 height 432
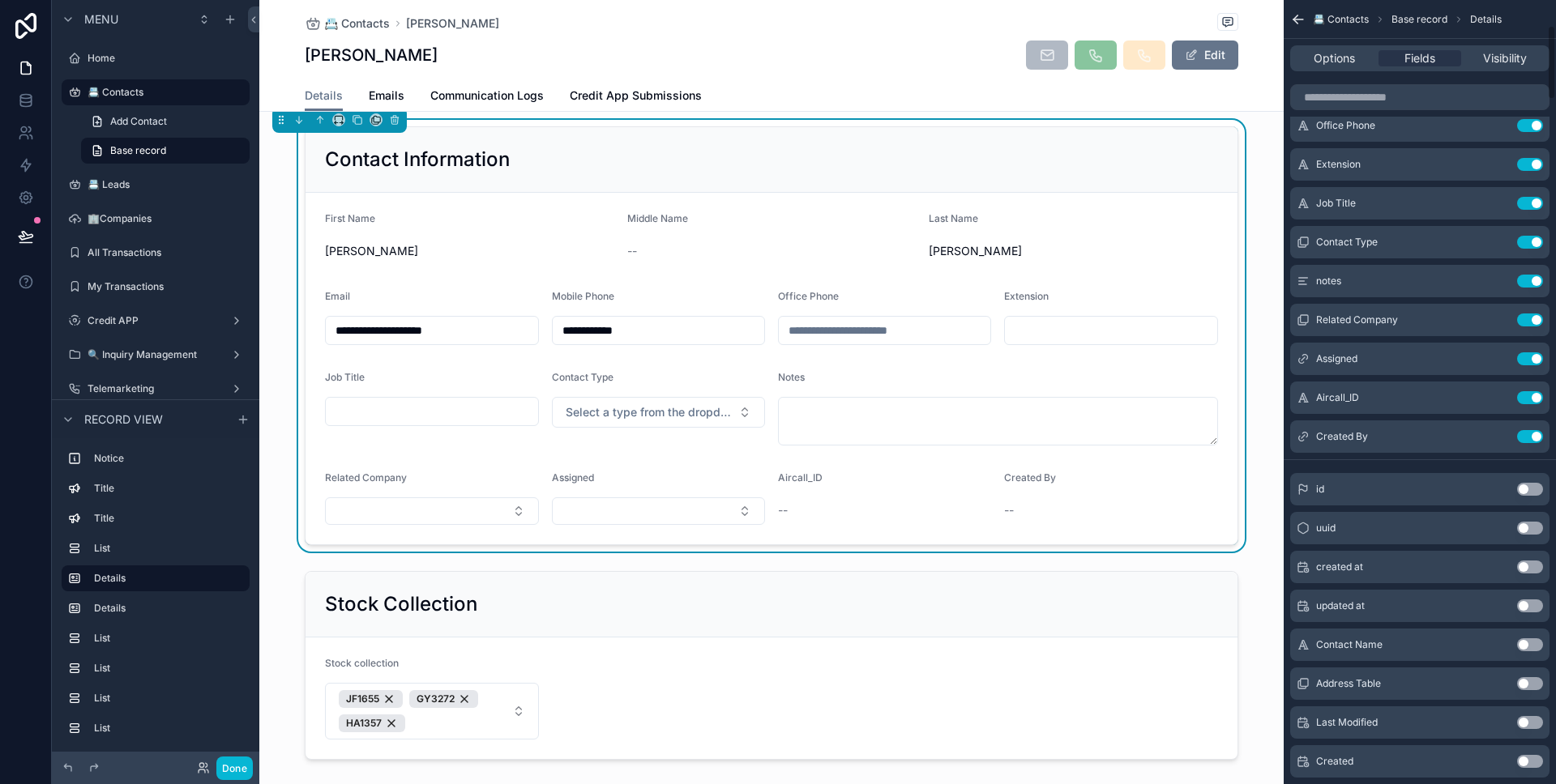
scroll to position [917, 0]
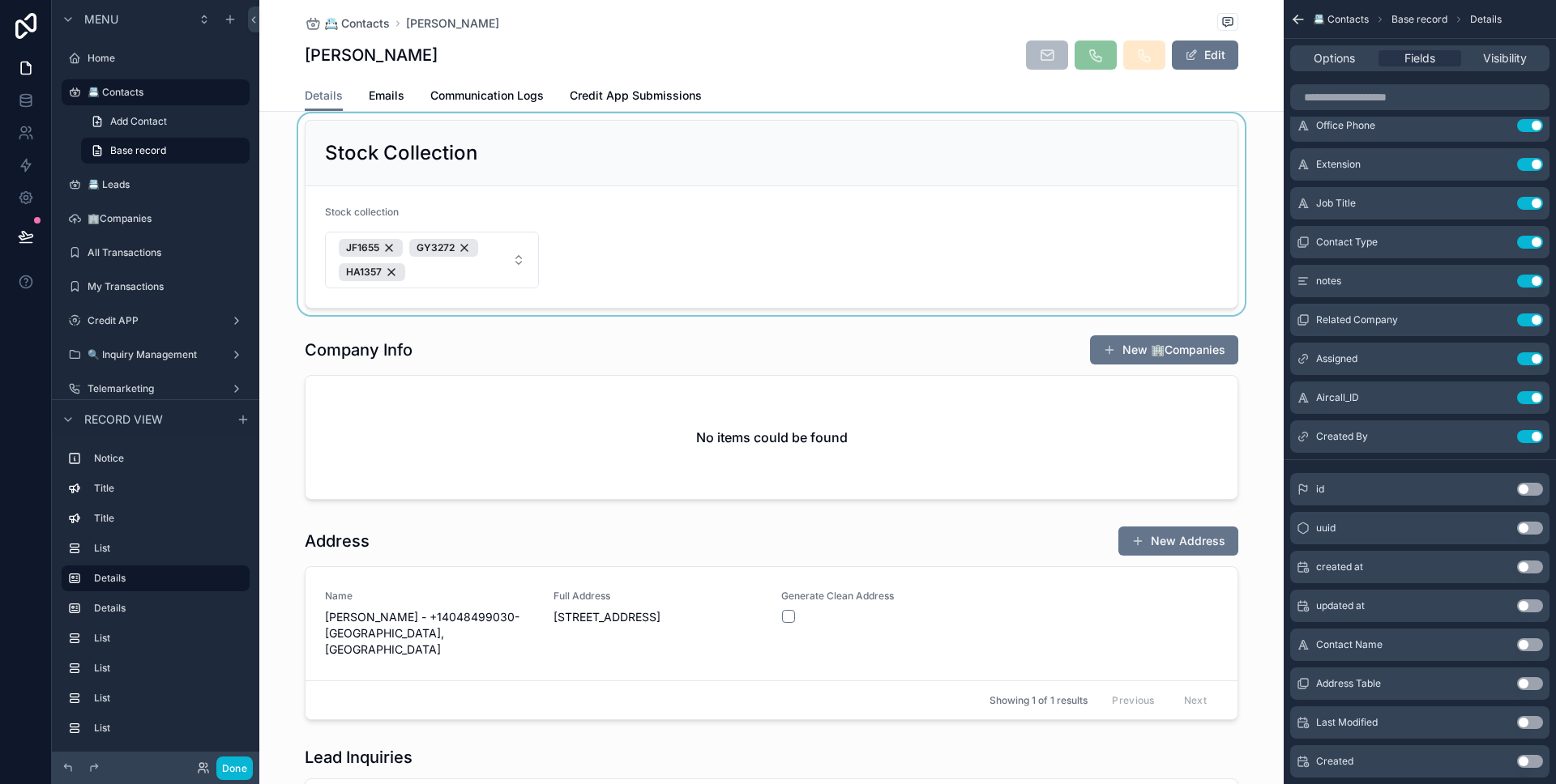
click at [805, 292] on div "scrollable content" at bounding box center [772, 213] width 1024 height 202
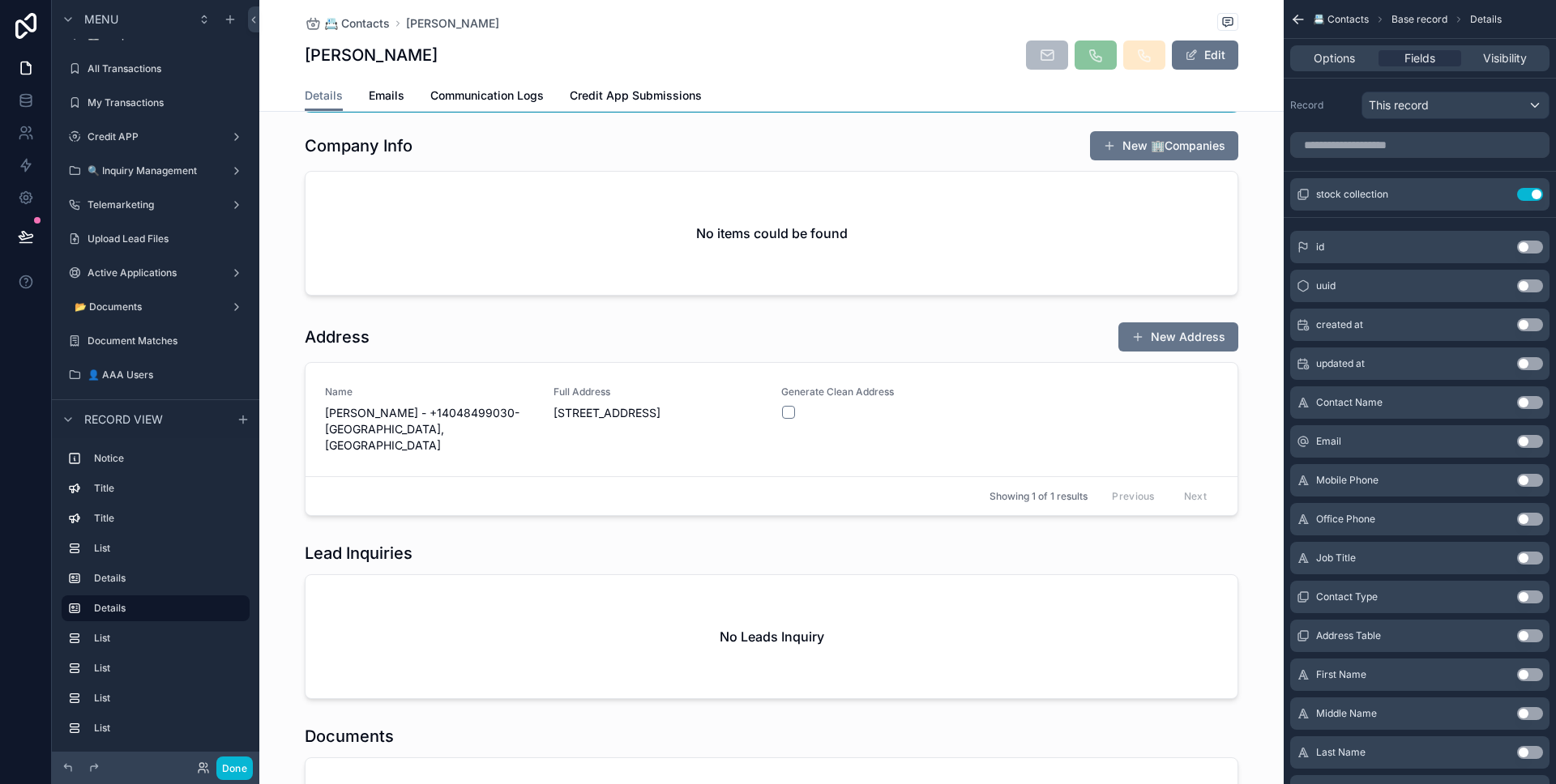
scroll to position [611, 0]
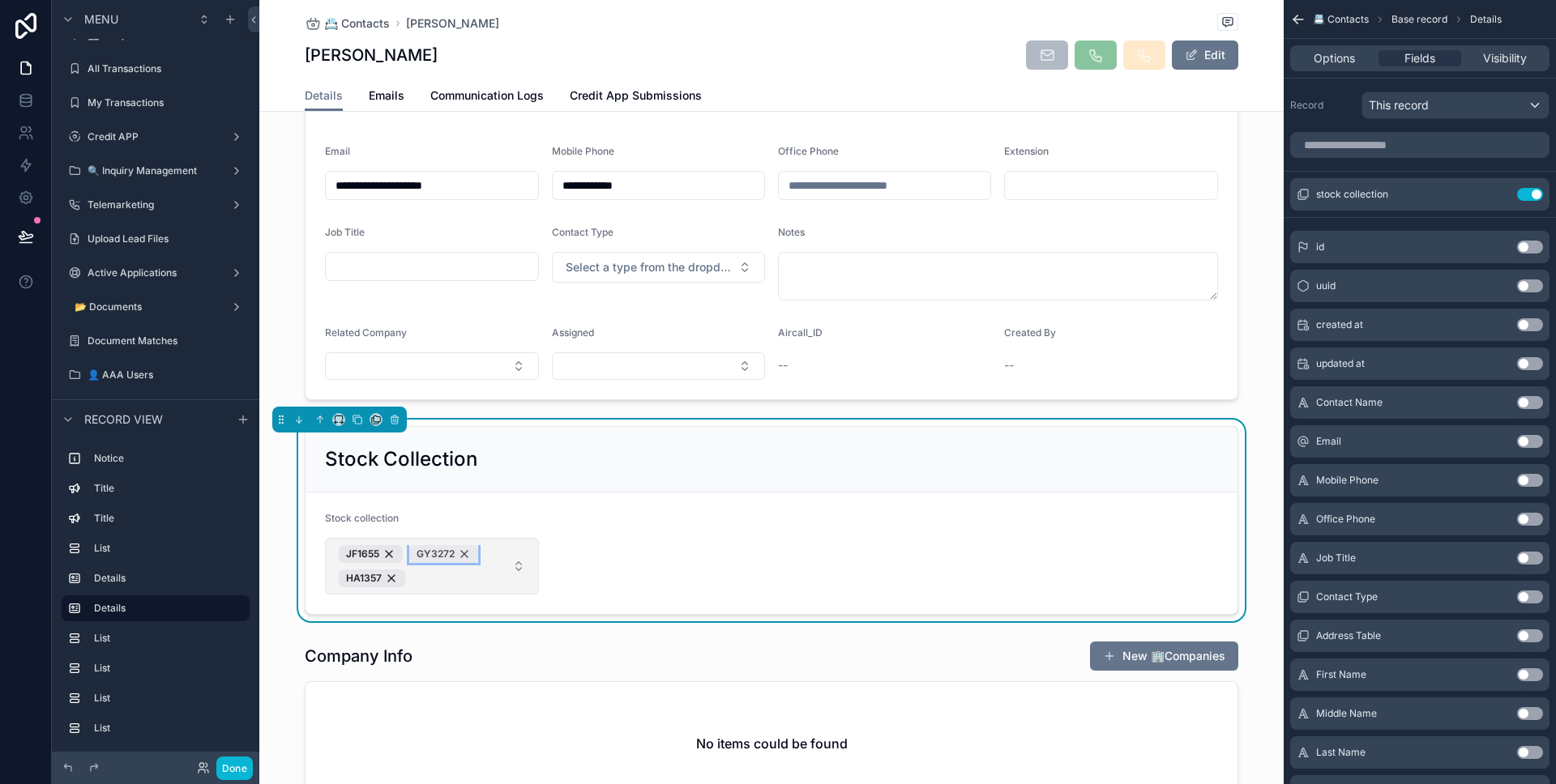
click at [460, 553] on div "GY3272" at bounding box center [443, 553] width 69 height 17
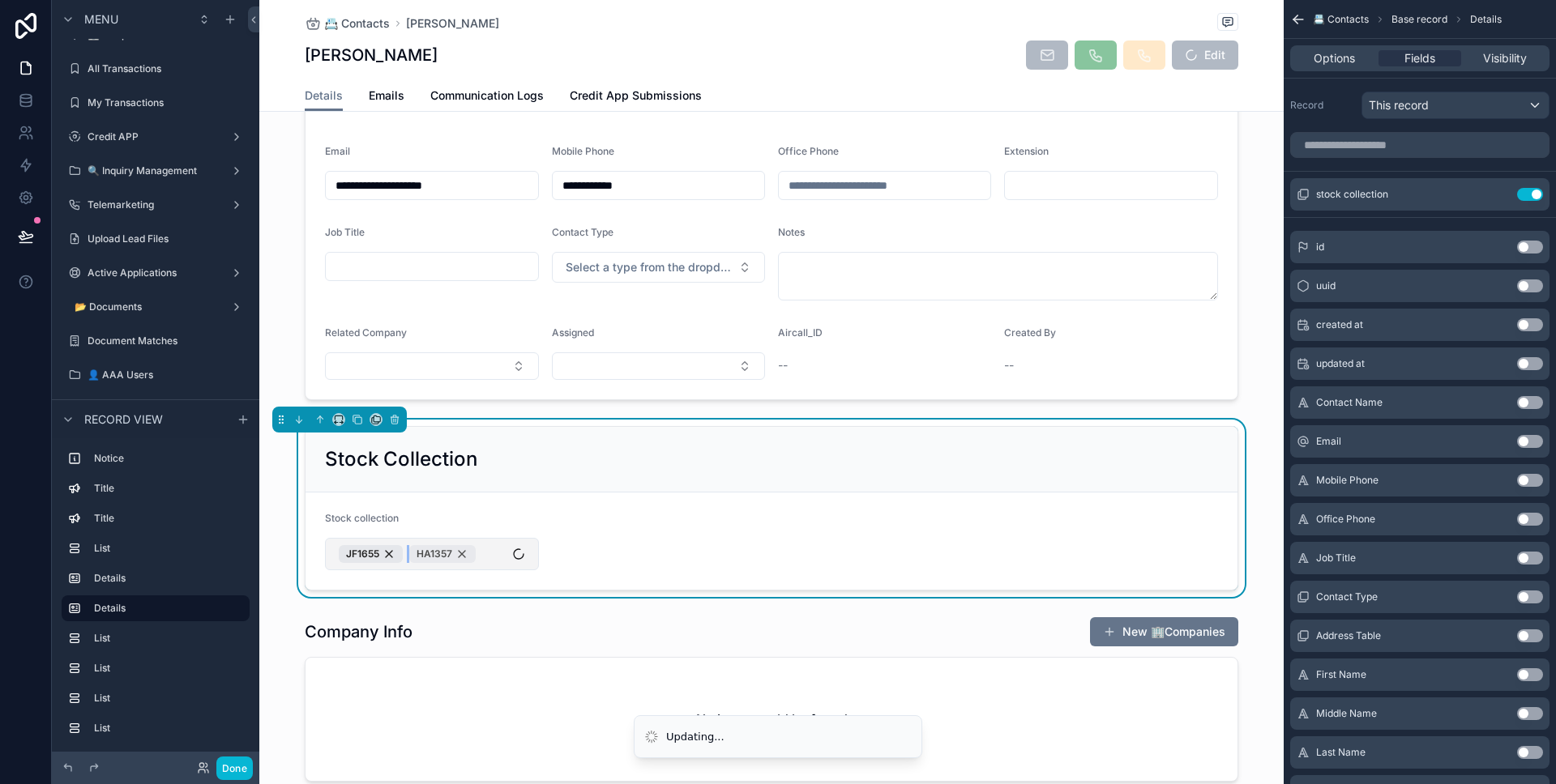
click at [457, 552] on div "HA1357" at bounding box center [442, 553] width 66 height 17
click at [387, 554] on div "JF1655" at bounding box center [371, 553] width 64 height 17
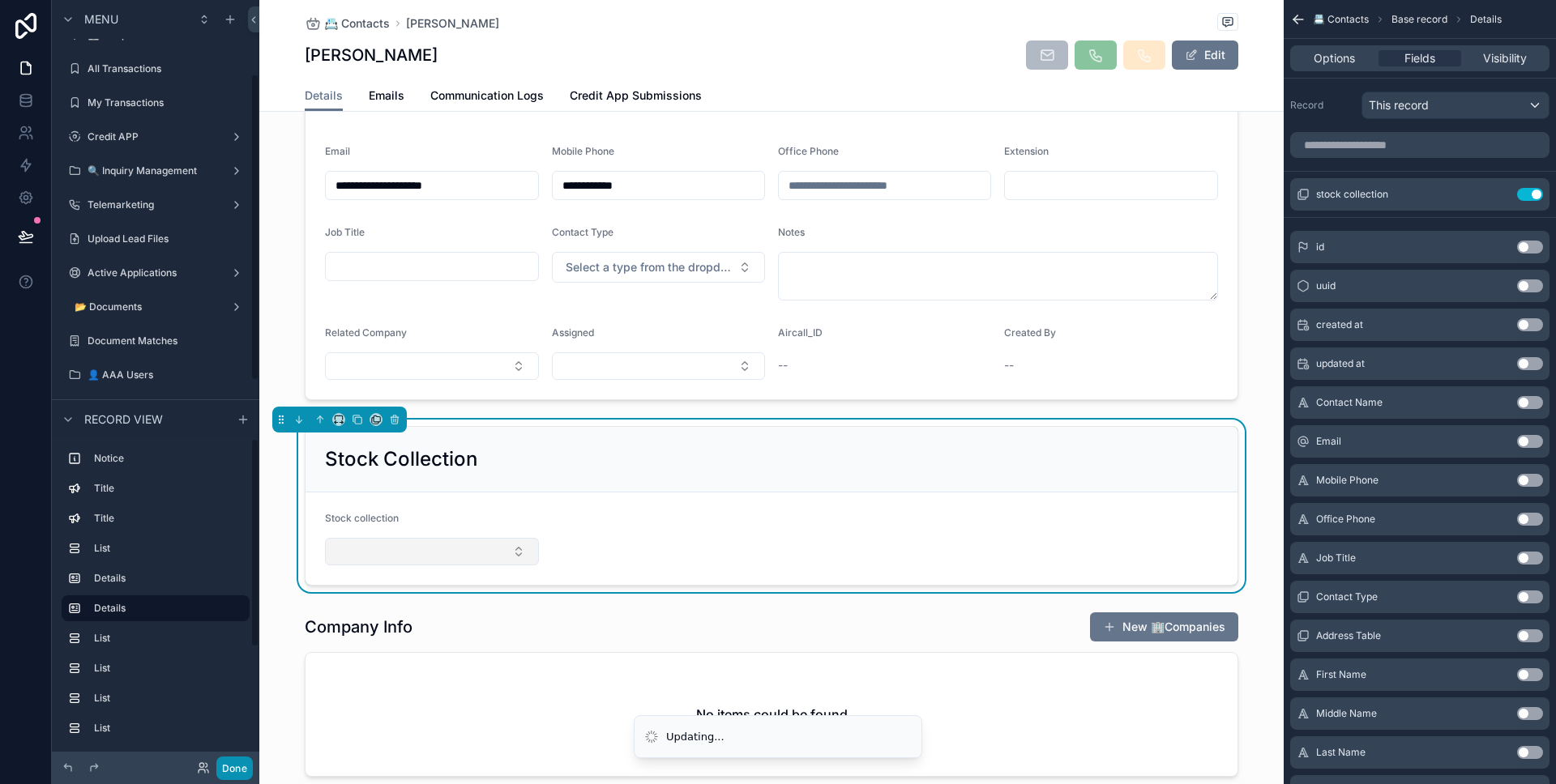
click at [247, 758] on button "Done" at bounding box center [235, 768] width 37 height 24
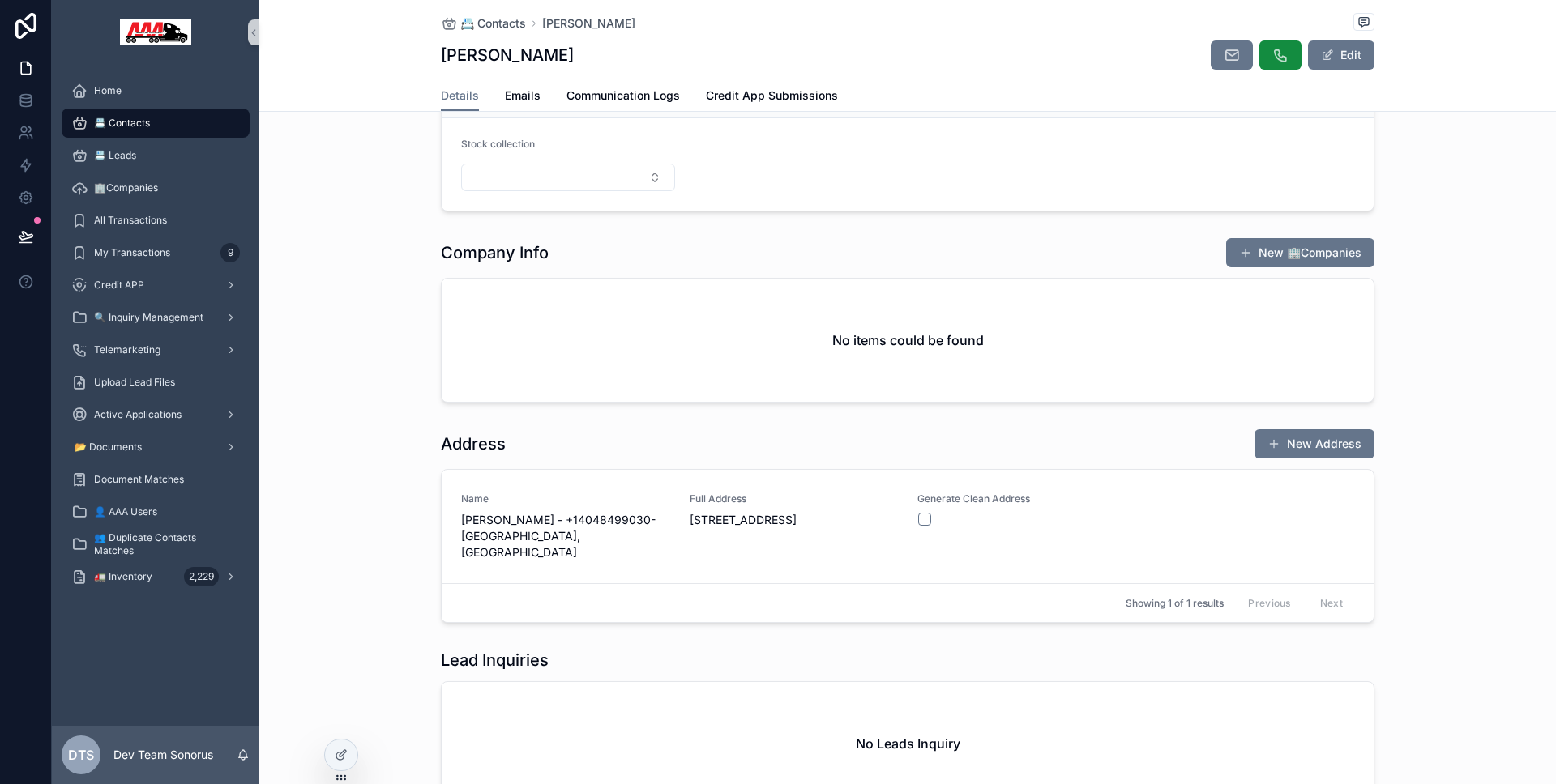
click at [401, 417] on div "**********" at bounding box center [908, 563] width 1296 height 2088
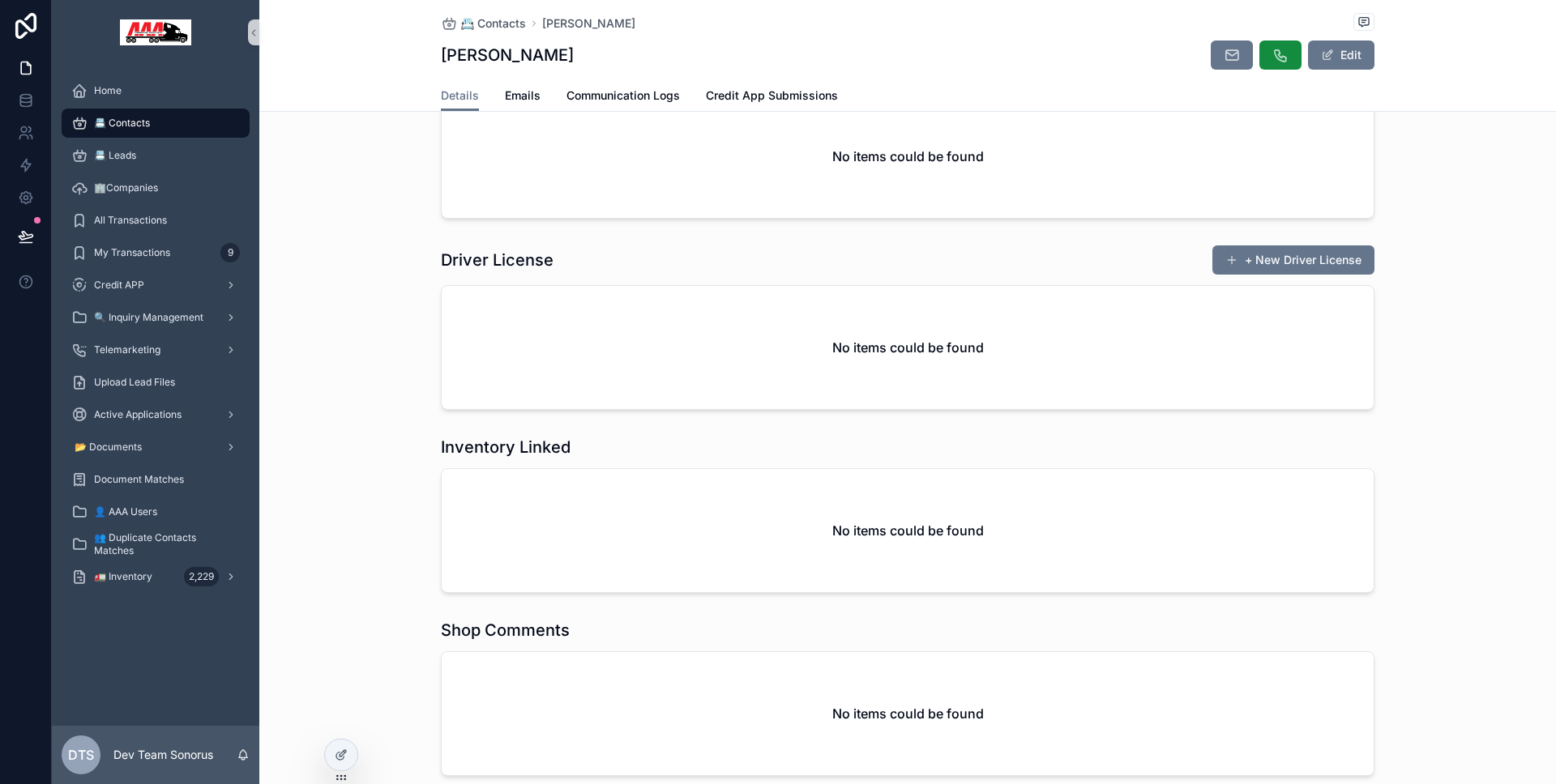
scroll to position [1468, 0]
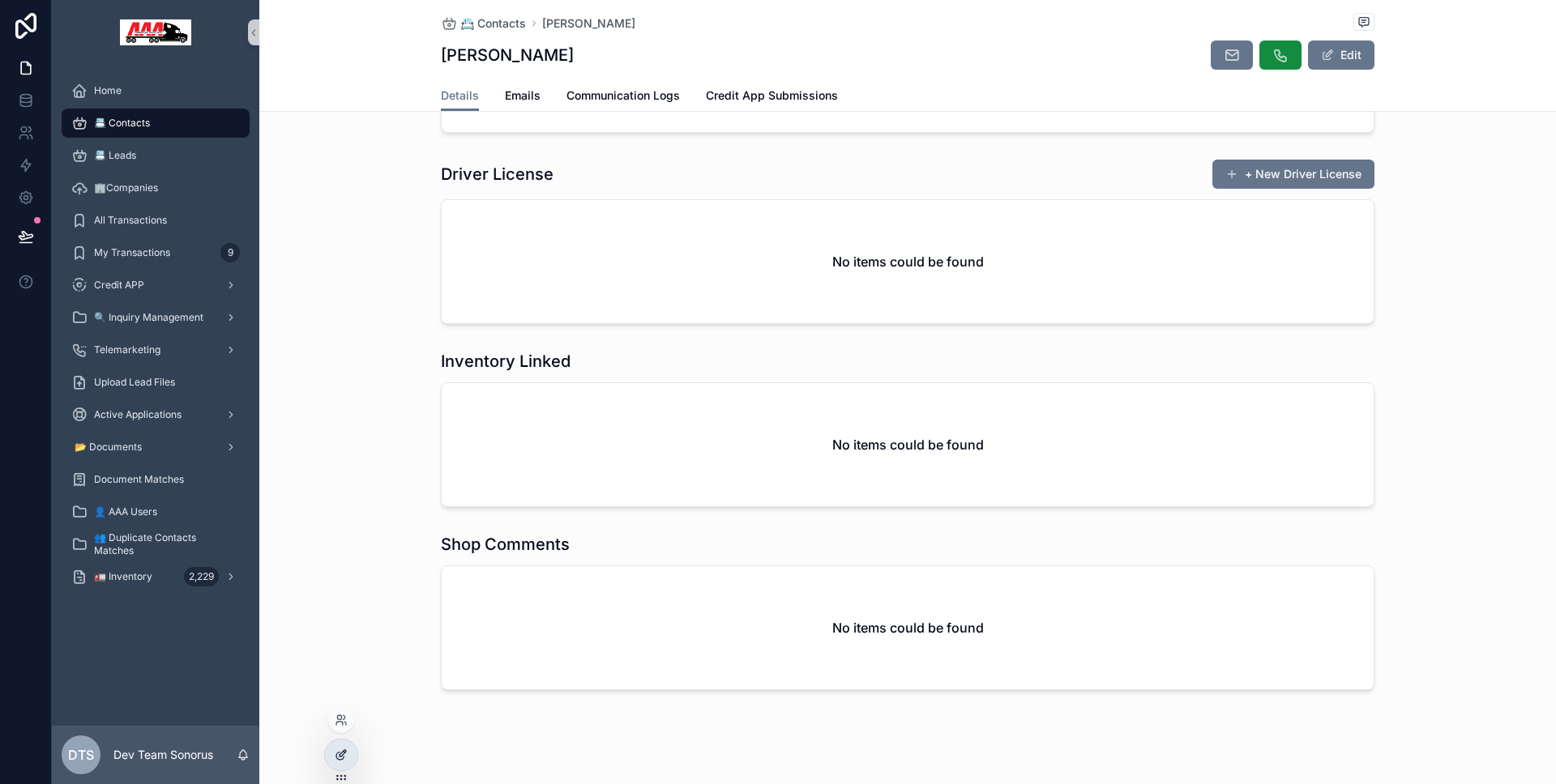
click at [354, 745] on div at bounding box center [341, 755] width 32 height 30
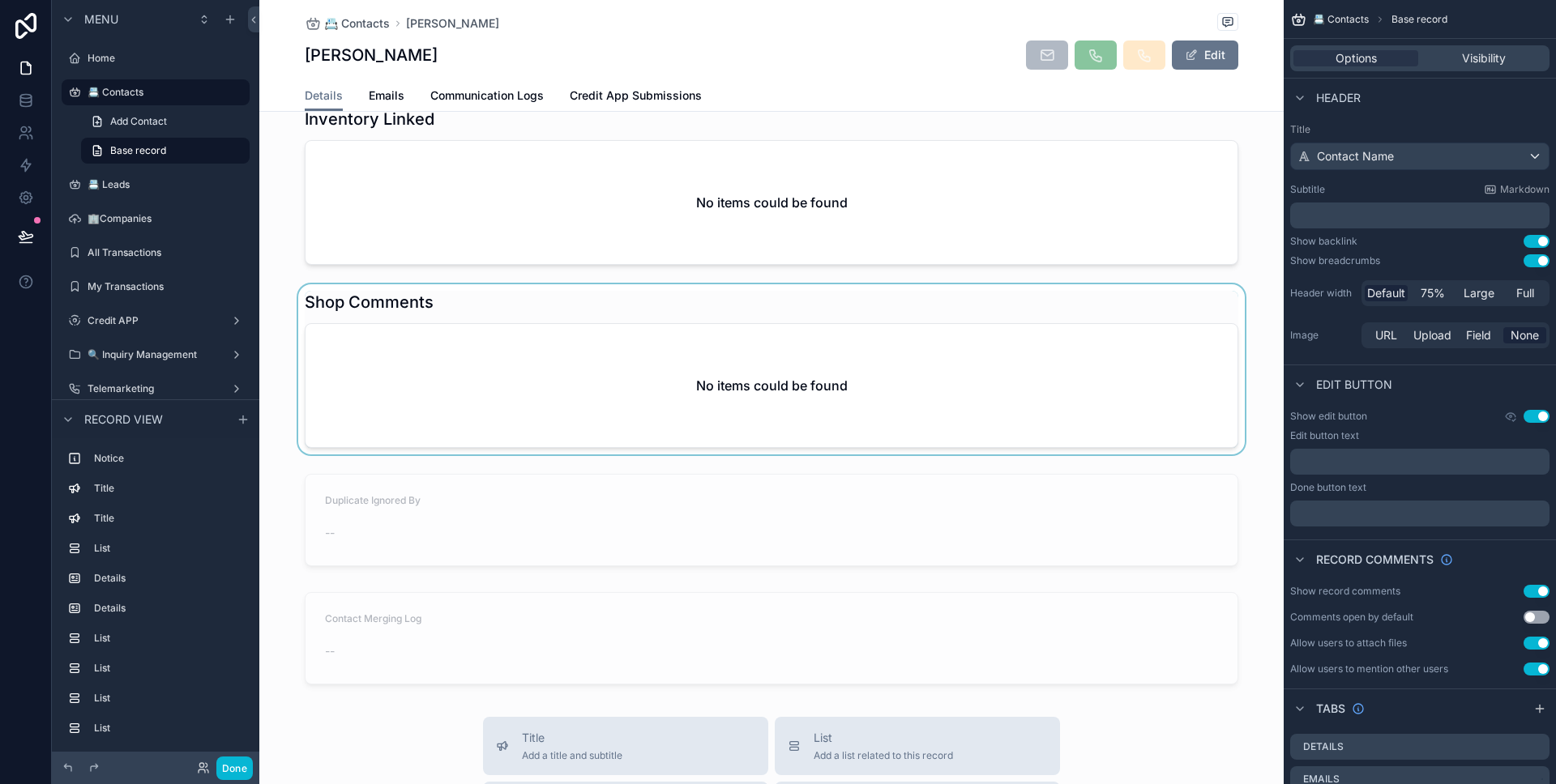
scroll to position [1825, 0]
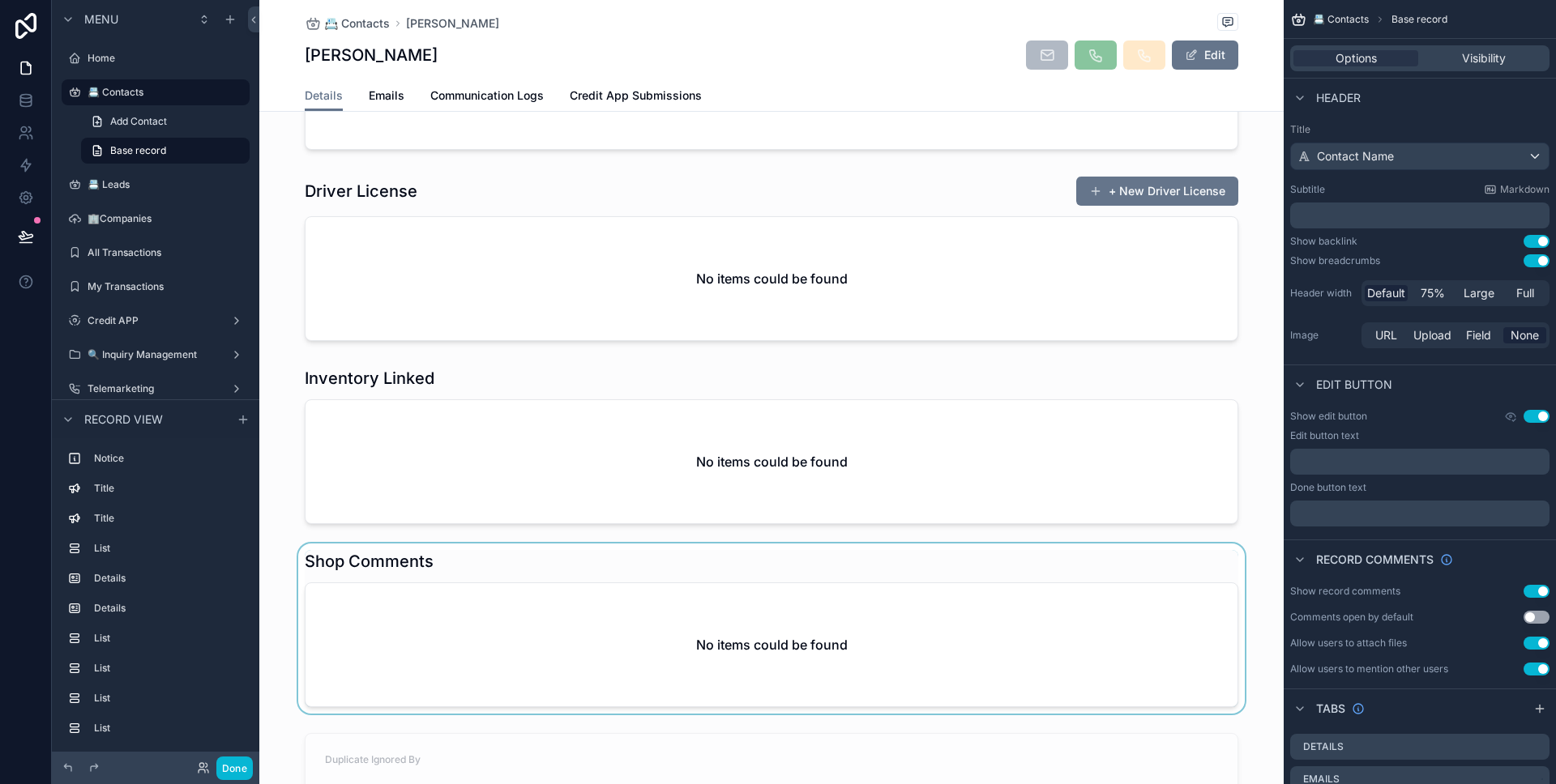
click at [398, 582] on div "scrollable content" at bounding box center [772, 628] width 1024 height 170
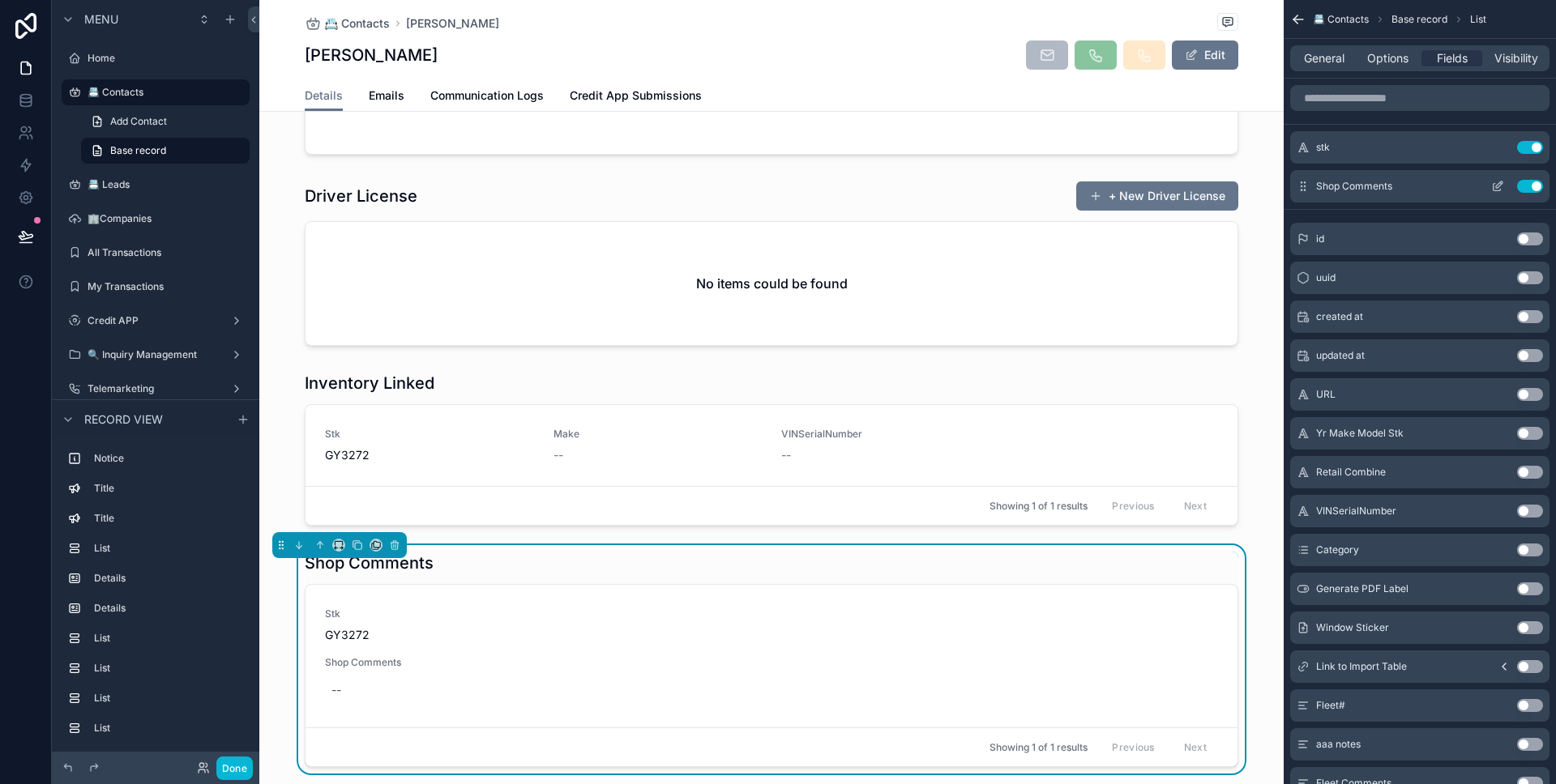
click at [1499, 187] on icon "scrollable content" at bounding box center [1497, 186] width 13 height 13
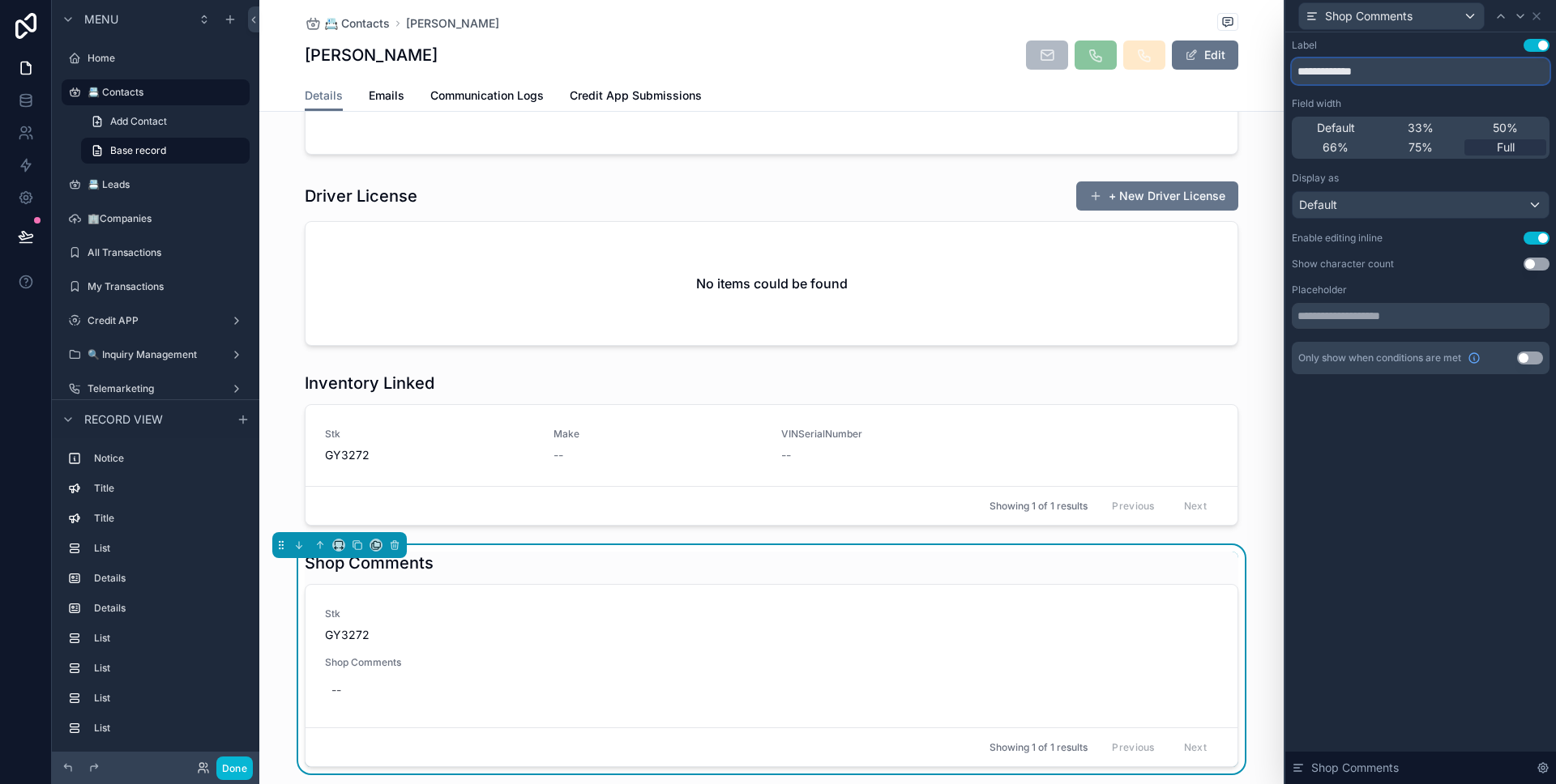
click at [1448, 71] on input "**********" at bounding box center [1421, 71] width 258 height 26
type input "**********"
click at [239, 760] on button "Done" at bounding box center [235, 768] width 37 height 24
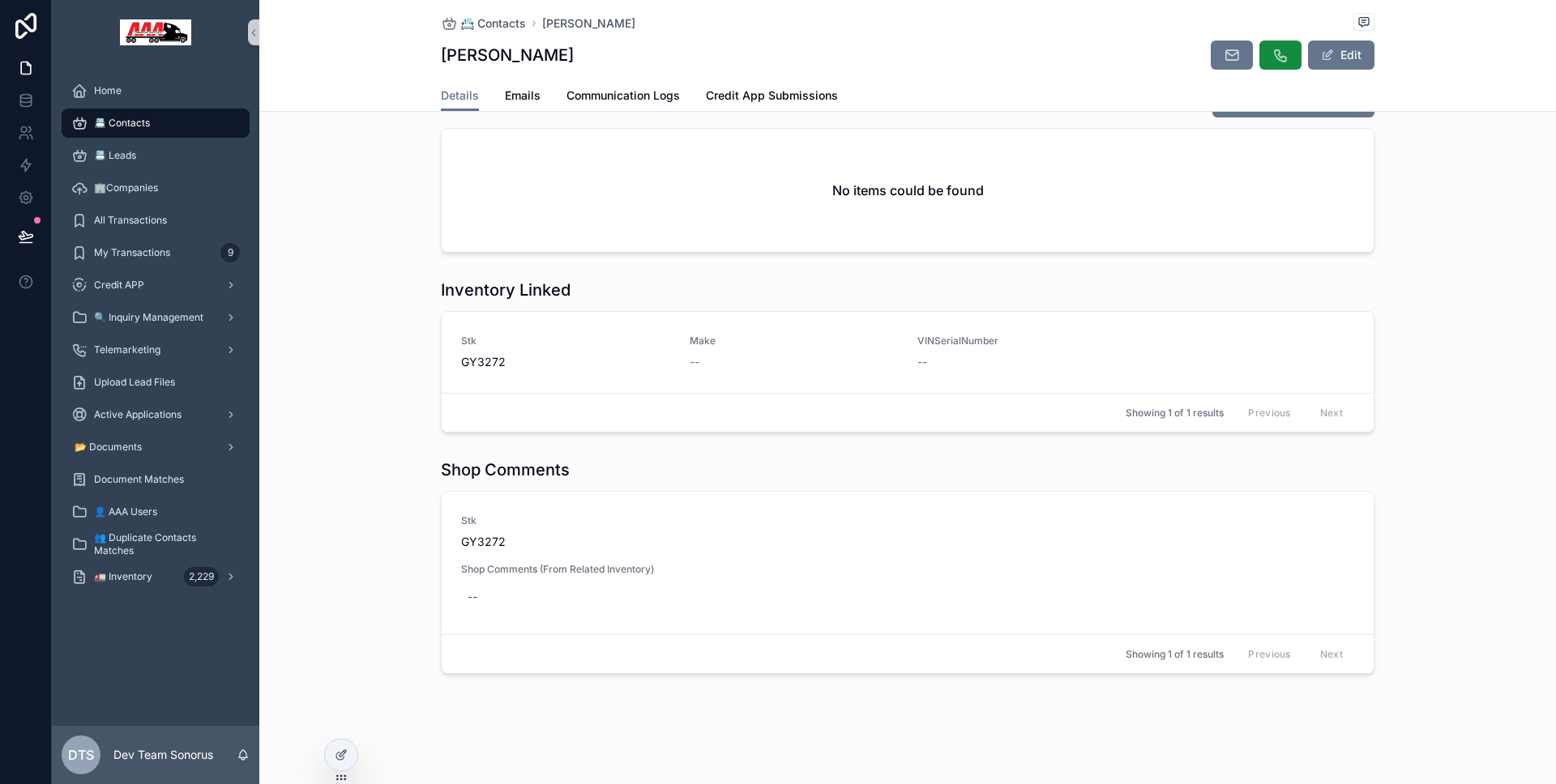
scroll to position [1528, 0]
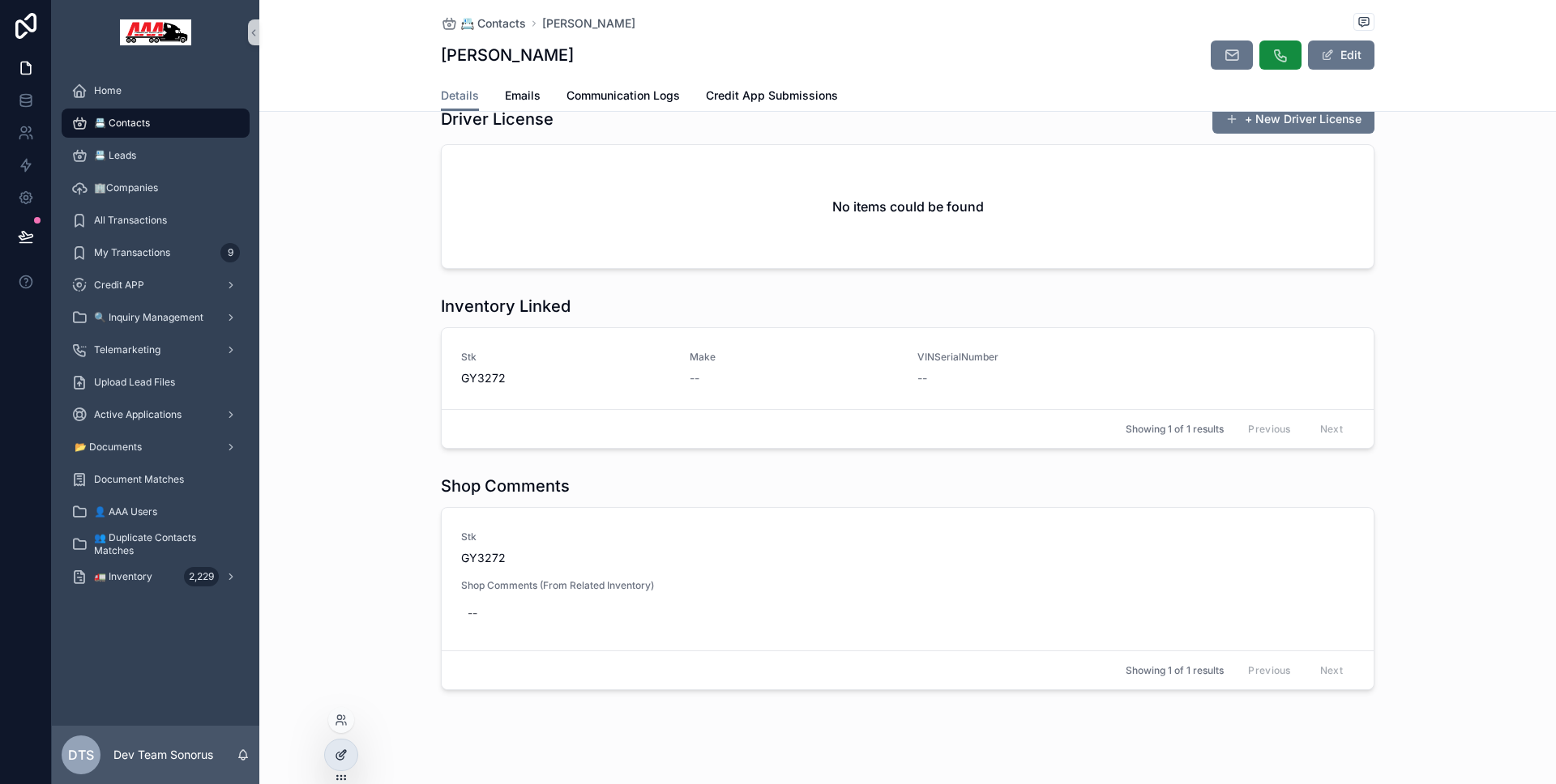
click at [343, 765] on div at bounding box center [341, 755] width 32 height 30
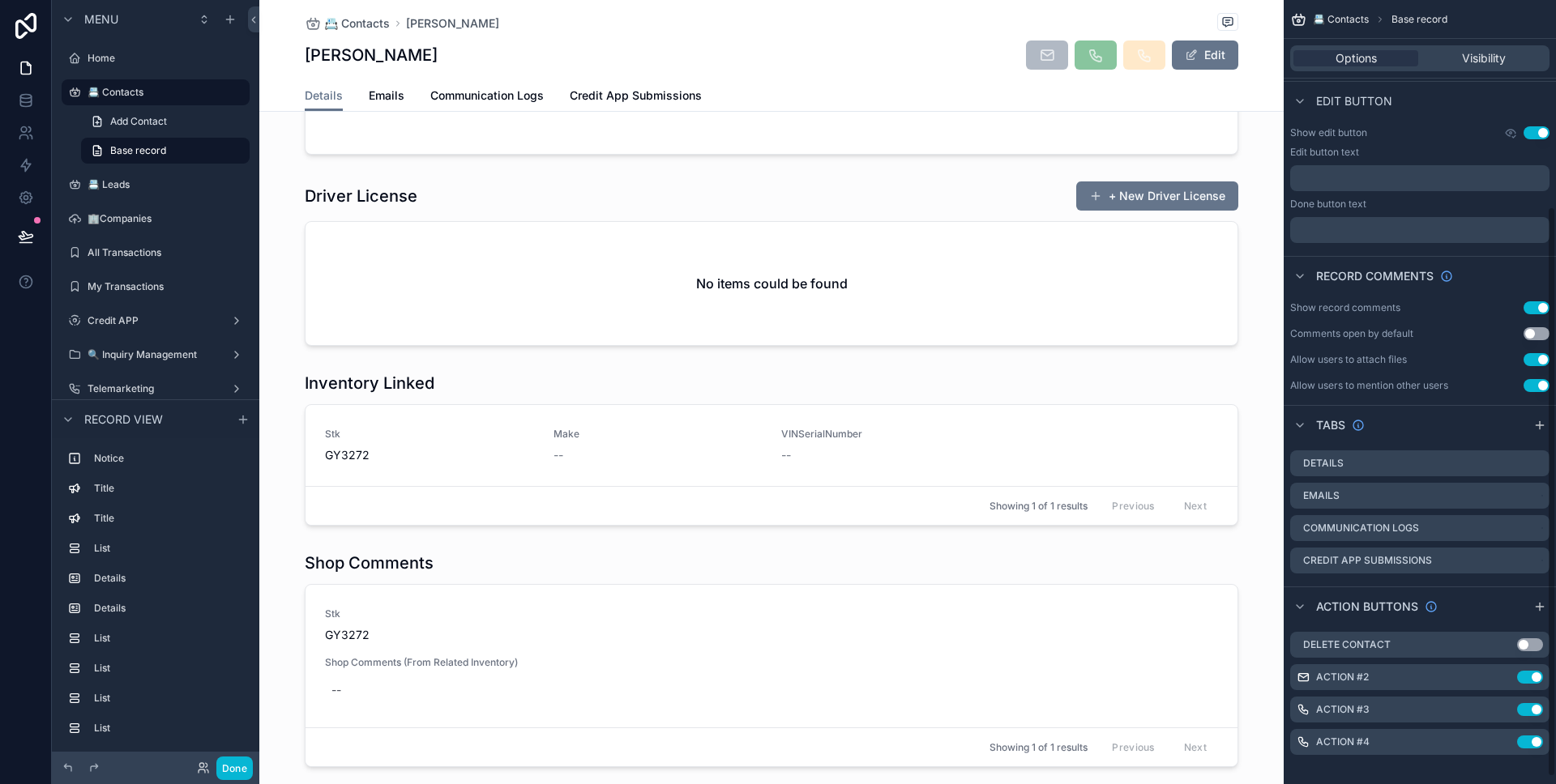
scroll to position [0, 0]
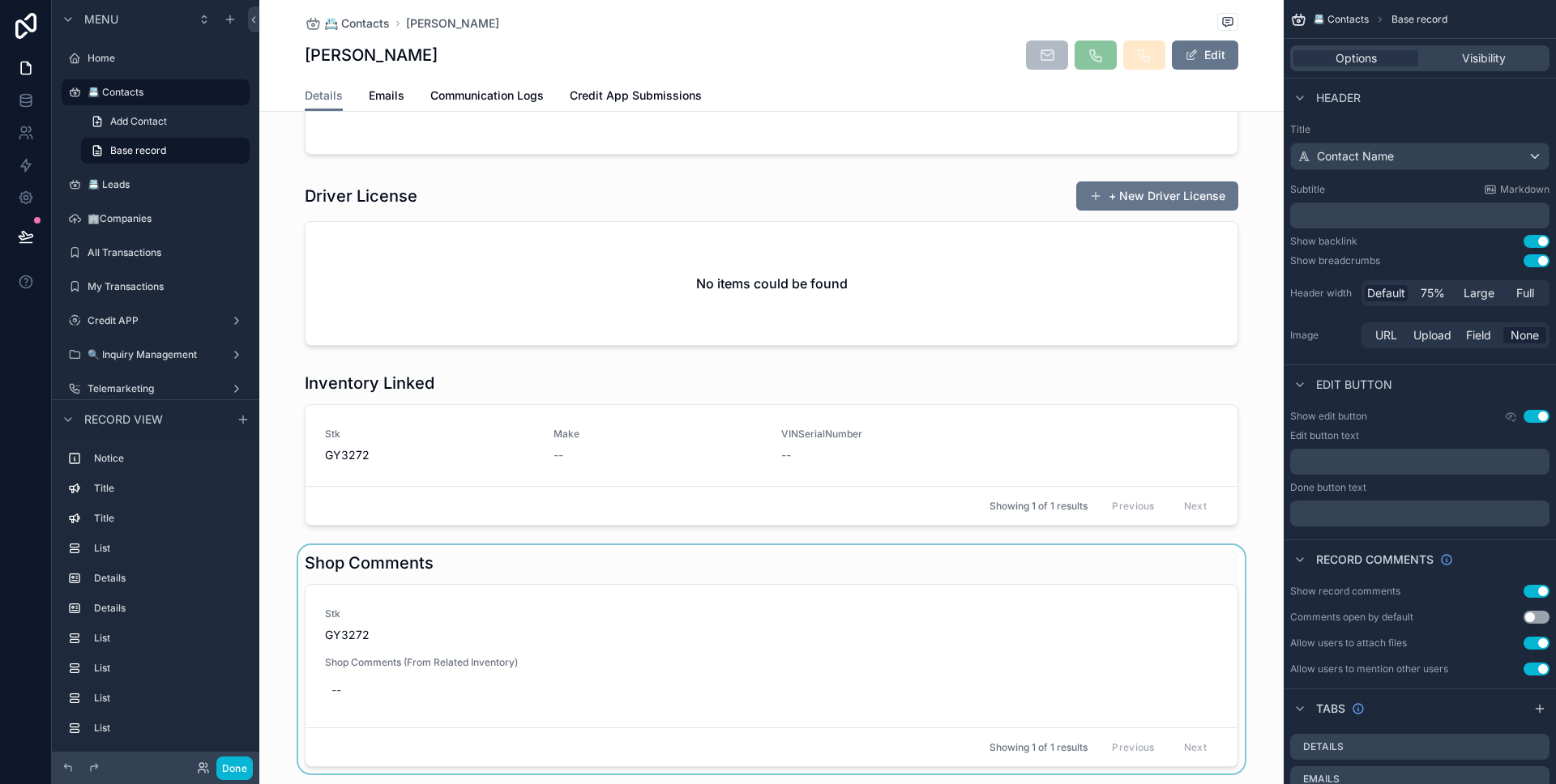
click at [679, 583] on div "scrollable content" at bounding box center [772, 659] width 1024 height 228
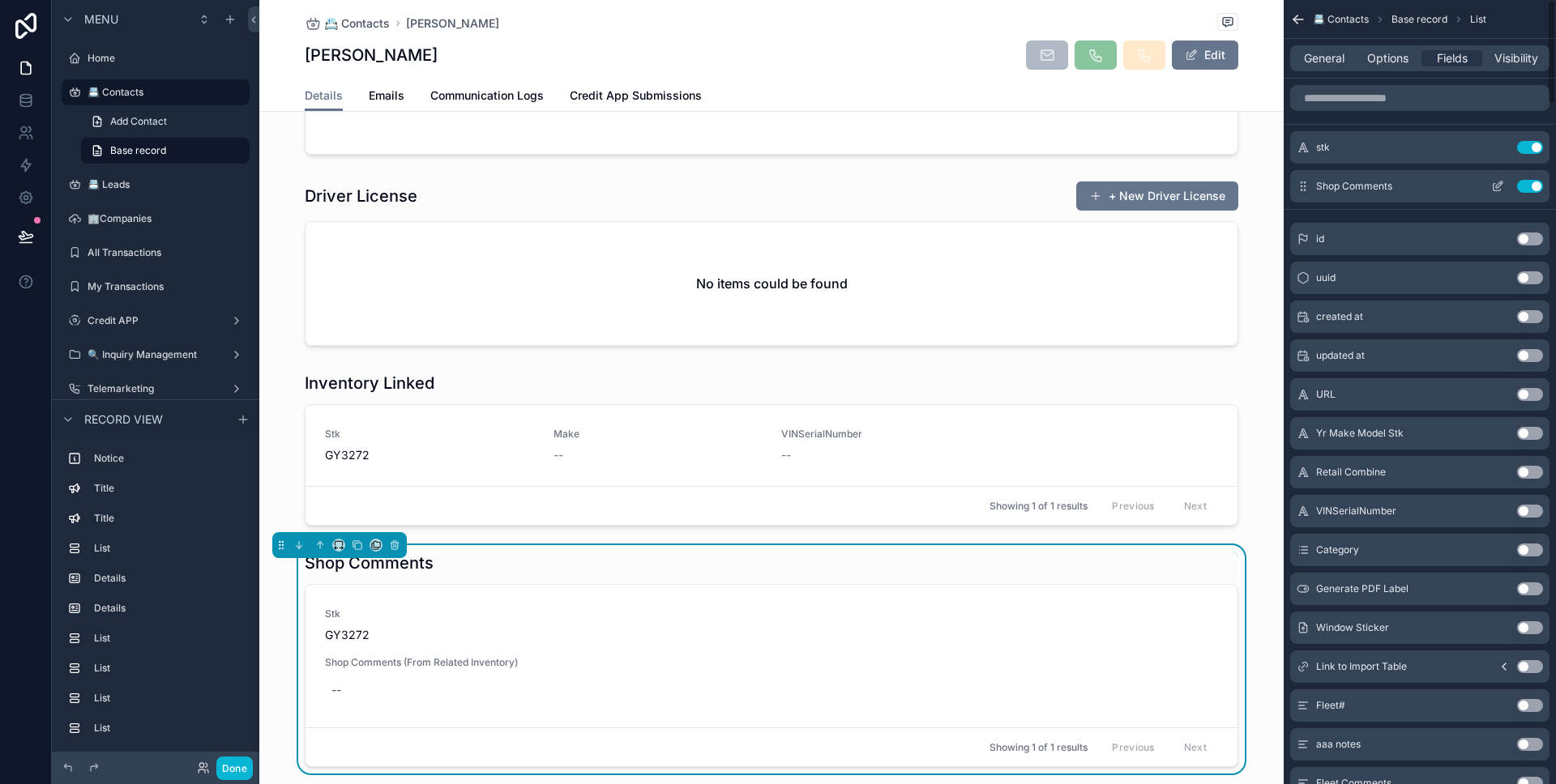
click at [1492, 183] on icon "scrollable content" at bounding box center [1497, 186] width 13 height 13
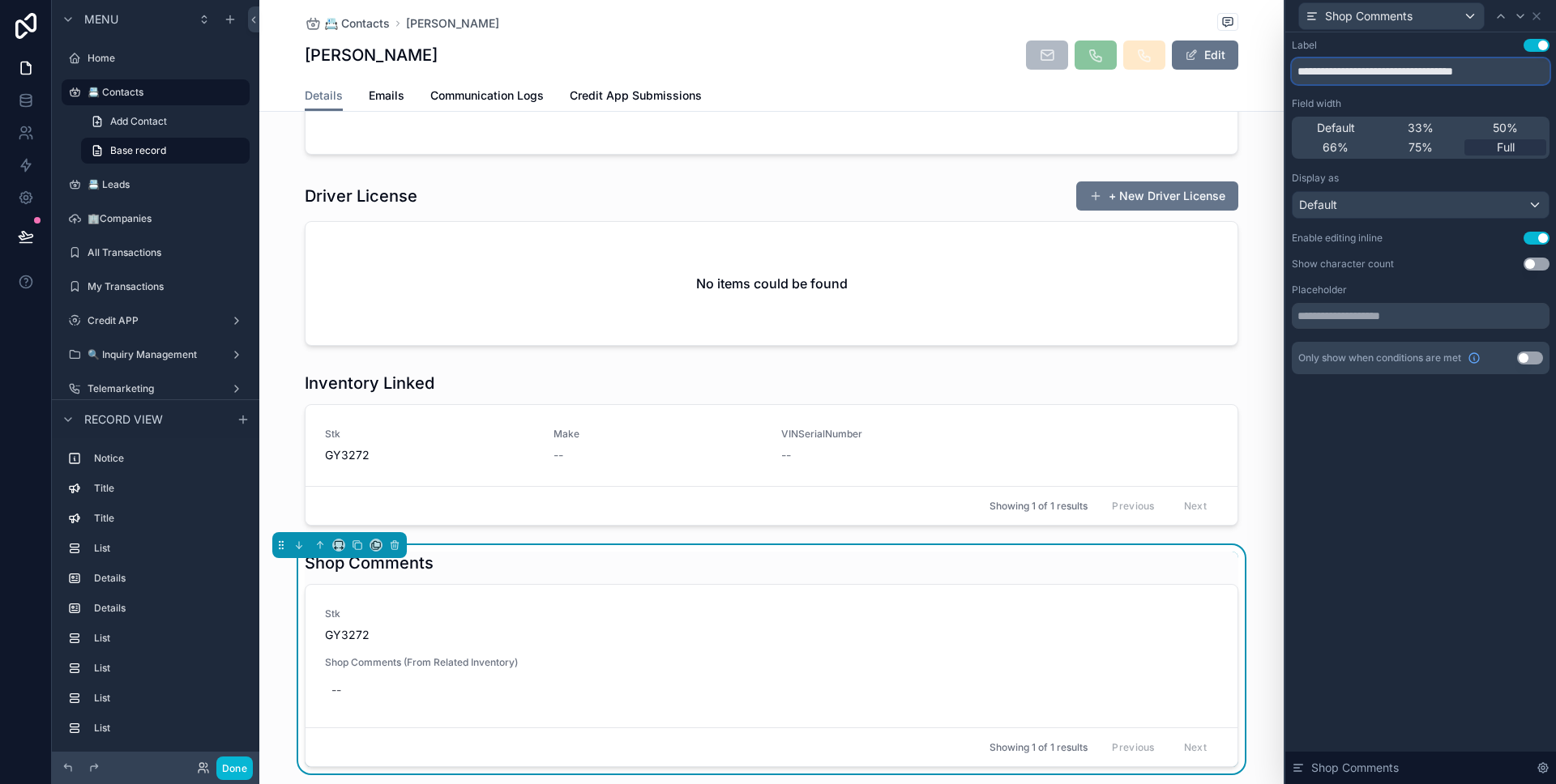
drag, startPoint x: 1492, startPoint y: 76, endPoint x: 1390, endPoint y: 72, distance: 102.1
click at [1390, 72] on input "**********" at bounding box center [1421, 71] width 258 height 26
type input "**********"
click at [1542, 17] on icon at bounding box center [1537, 17] width 13 height 13
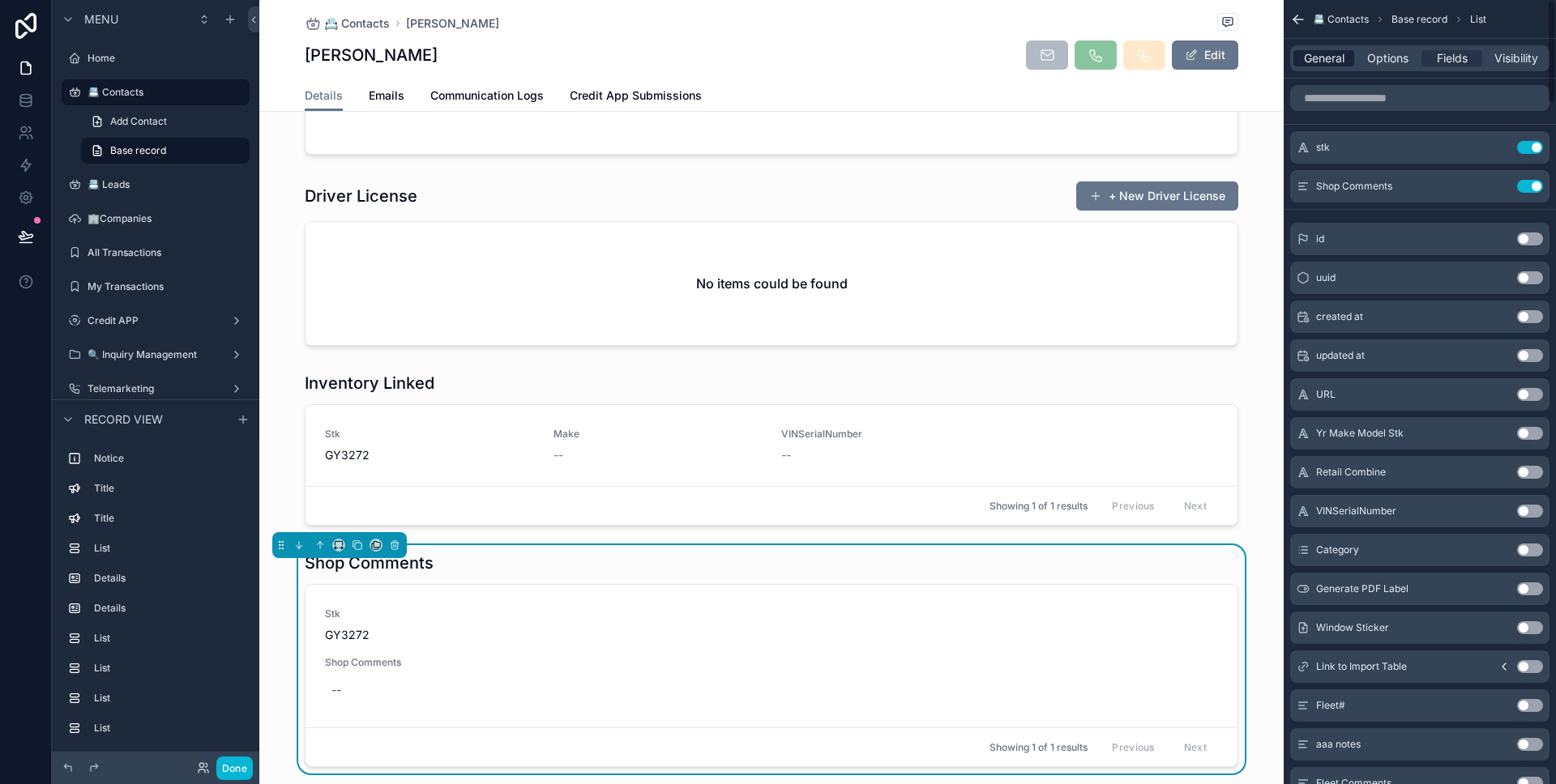
click at [1330, 57] on span "General" at bounding box center [1324, 59] width 41 height 17
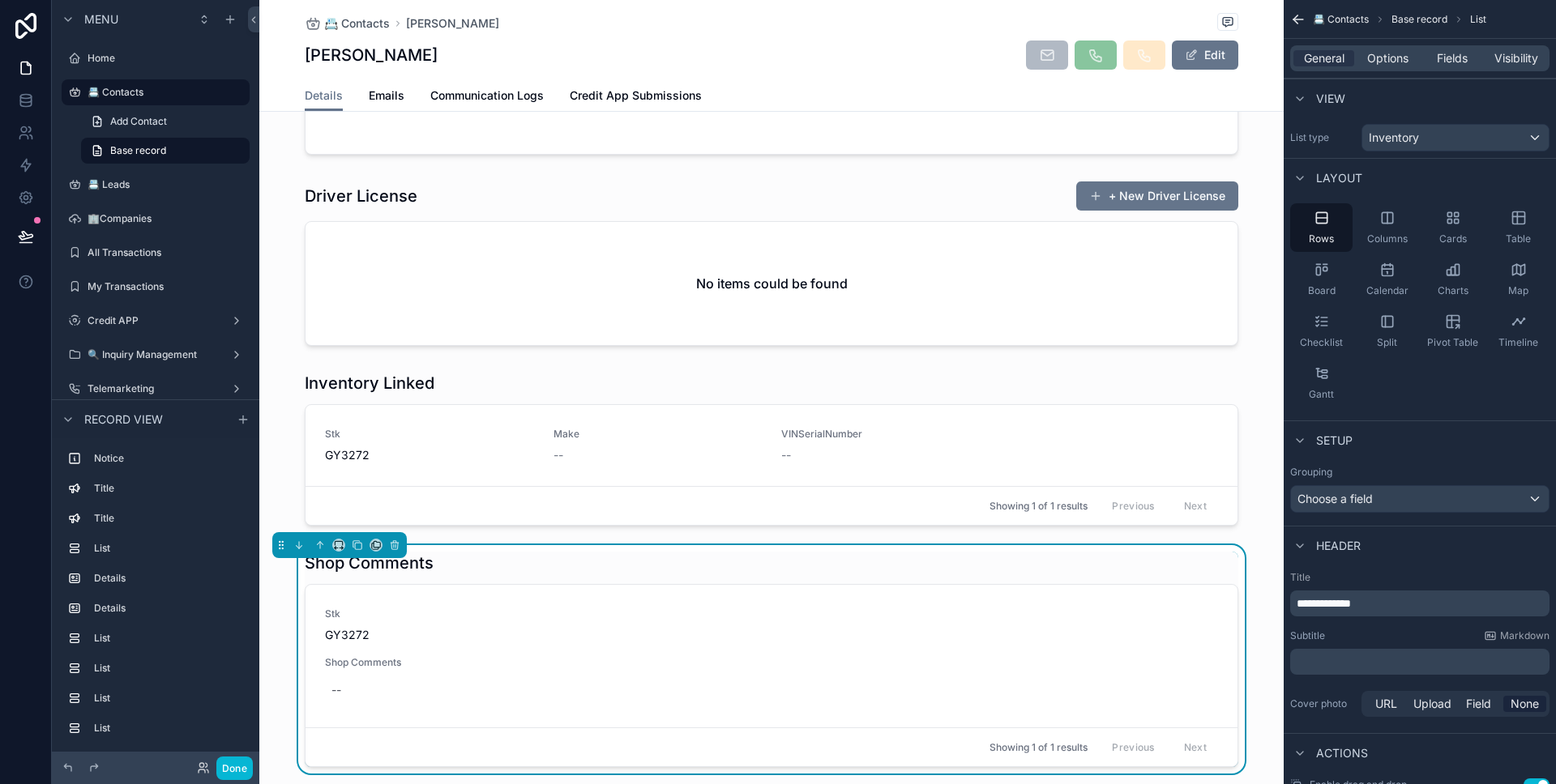
click at [1442, 597] on p "**********" at bounding box center [1421, 604] width 250 height 17
click at [242, 760] on button "Done" at bounding box center [235, 768] width 37 height 24
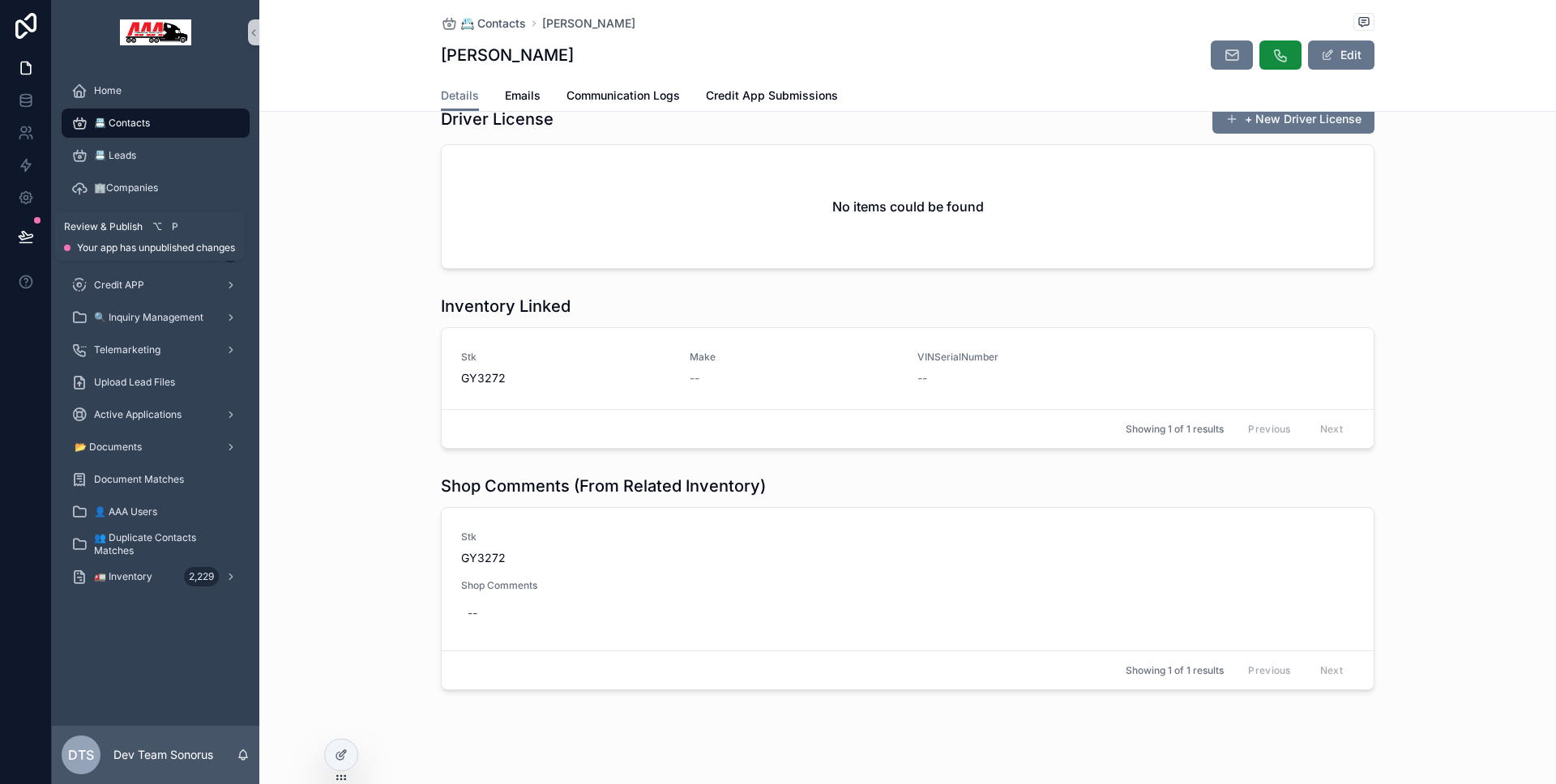
click at [33, 239] on icon at bounding box center [26, 236] width 17 height 17
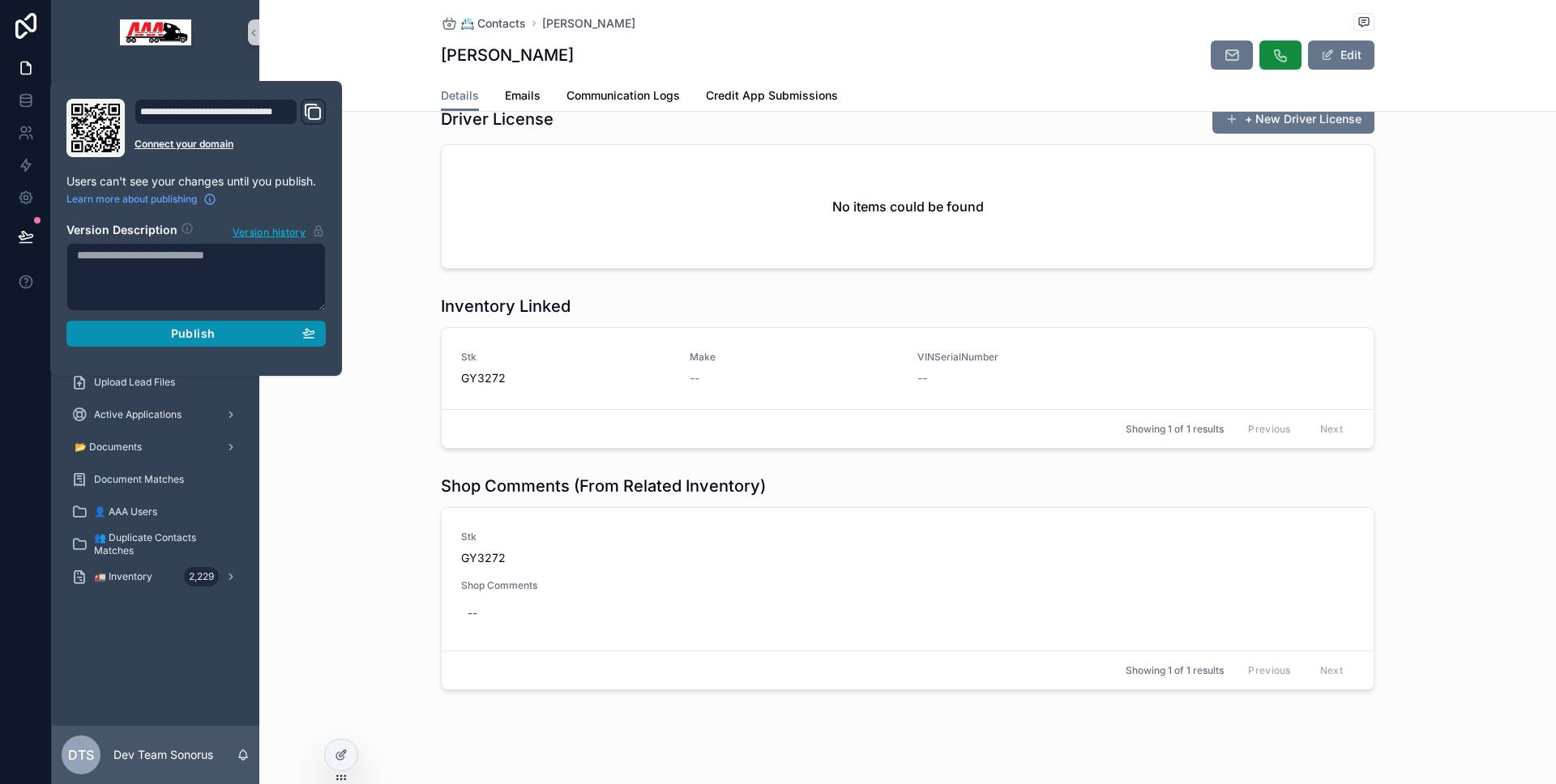
click at [111, 327] on div "Publish" at bounding box center [196, 334] width 238 height 15
click at [34, 346] on div at bounding box center [26, 392] width 52 height 784
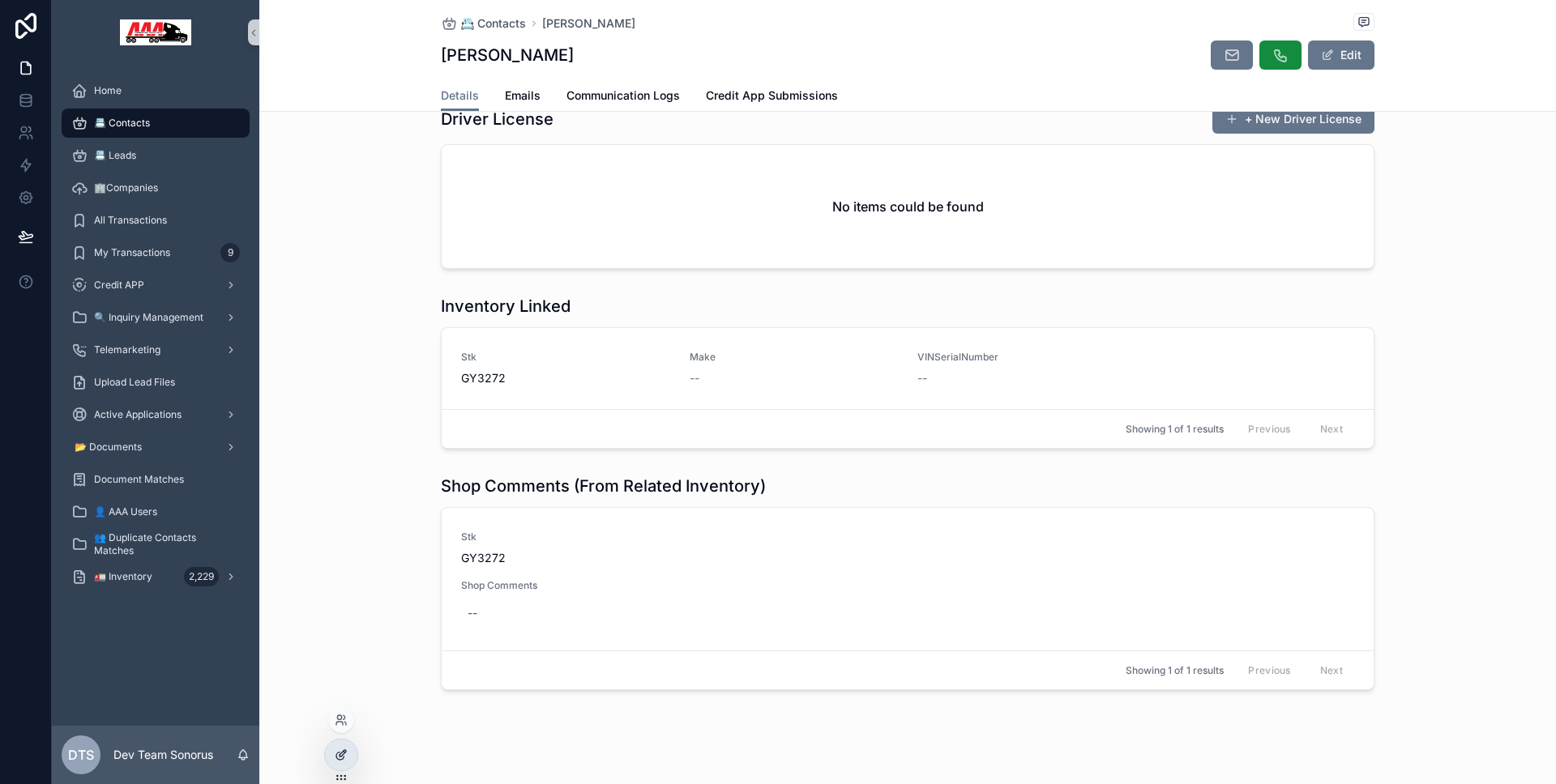
click at [336, 756] on icon at bounding box center [340, 756] width 7 height 7
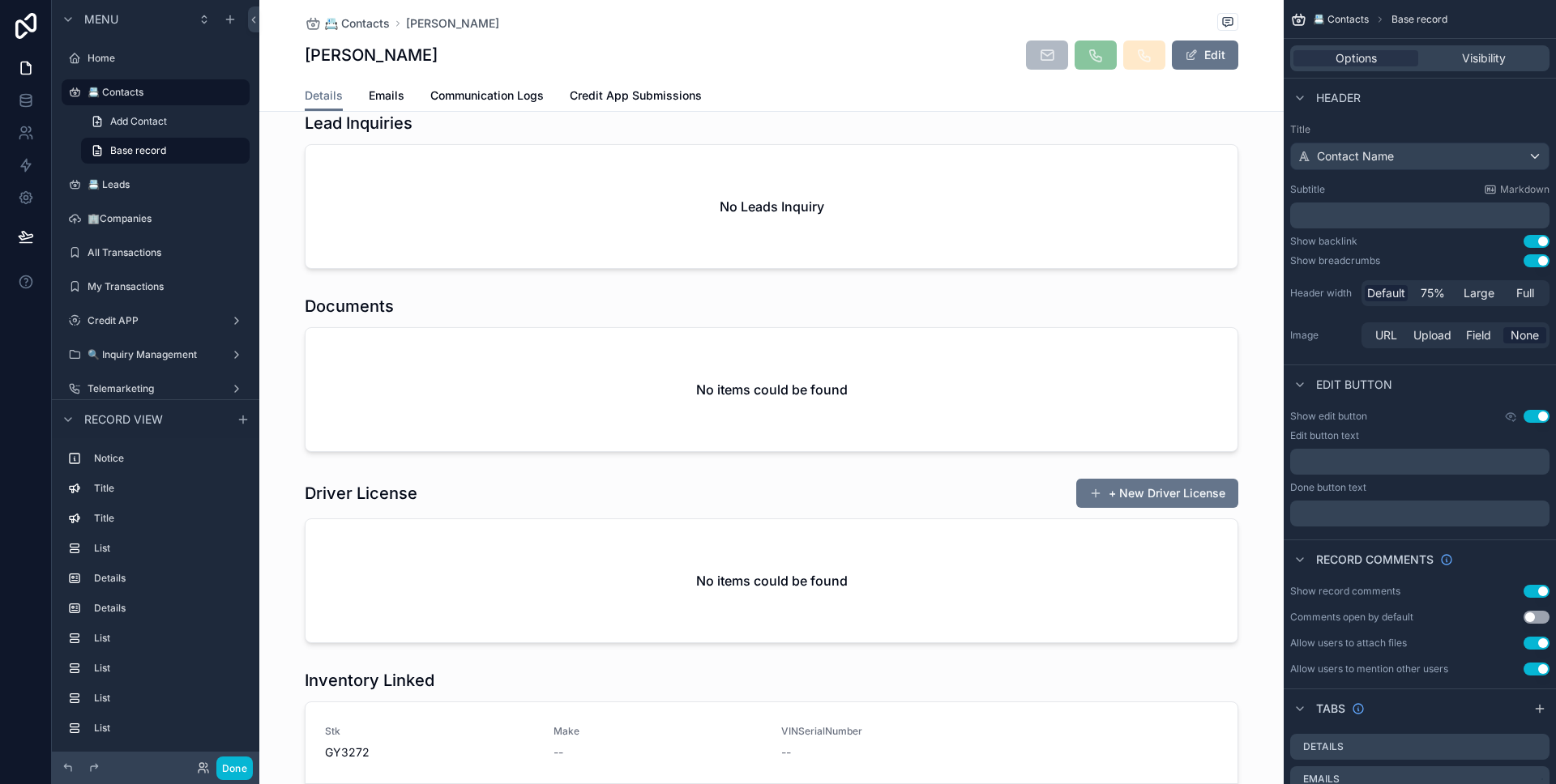
scroll to position [1825, 0]
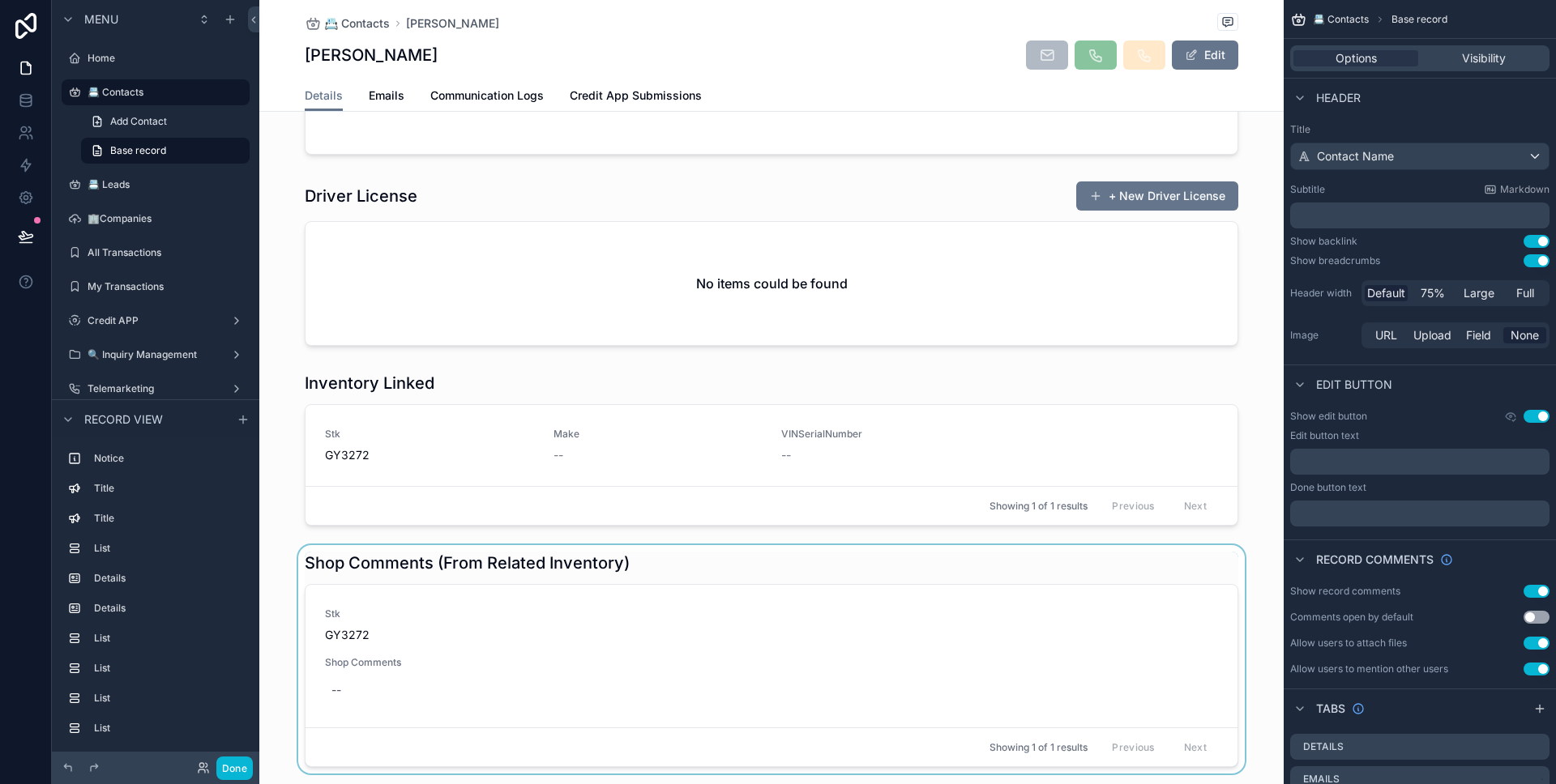
click at [613, 545] on div "scrollable content" at bounding box center [772, 659] width 1024 height 228
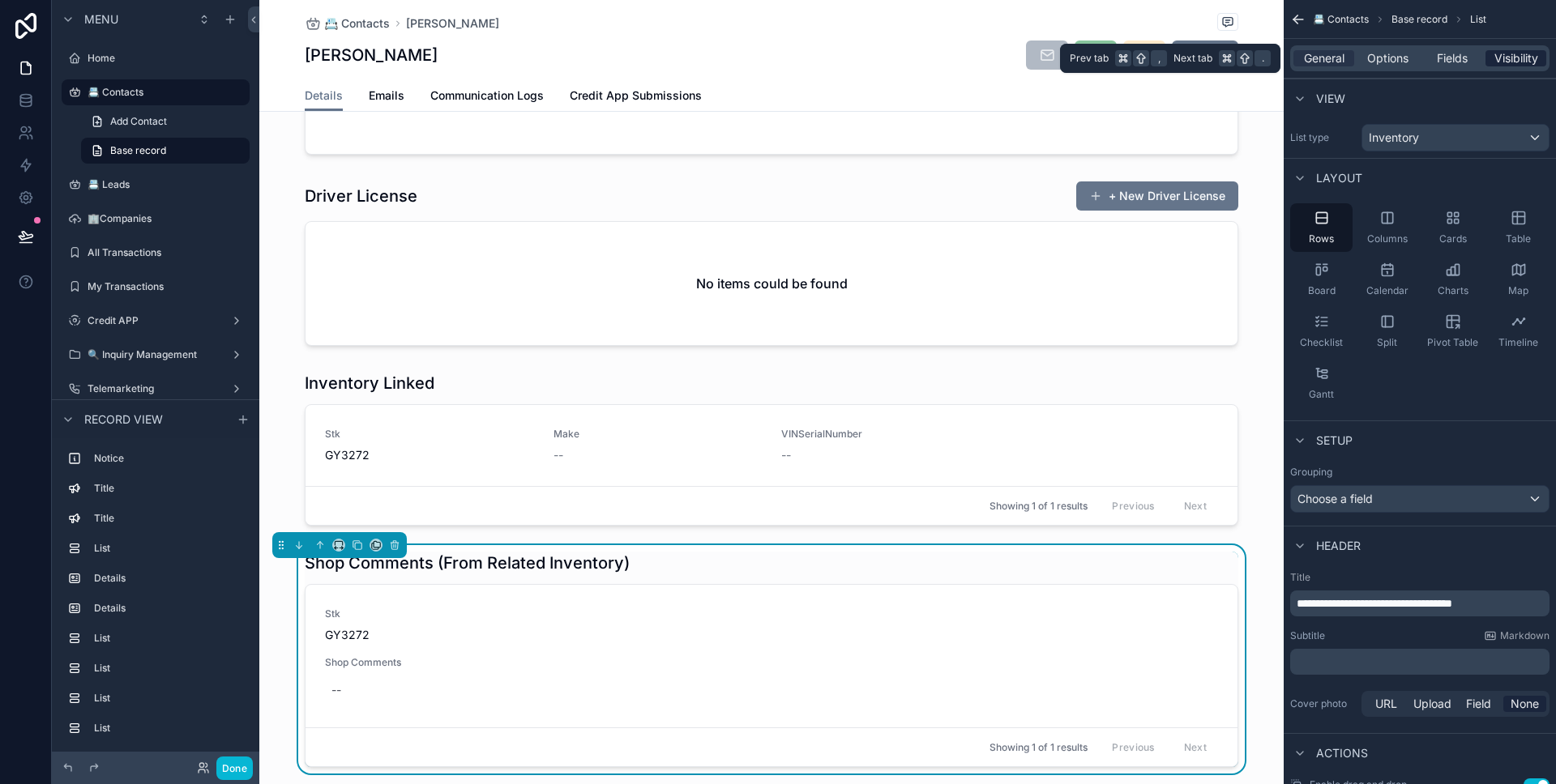
click at [1487, 61] on div "Visibility" at bounding box center [1515, 59] width 61 height 17
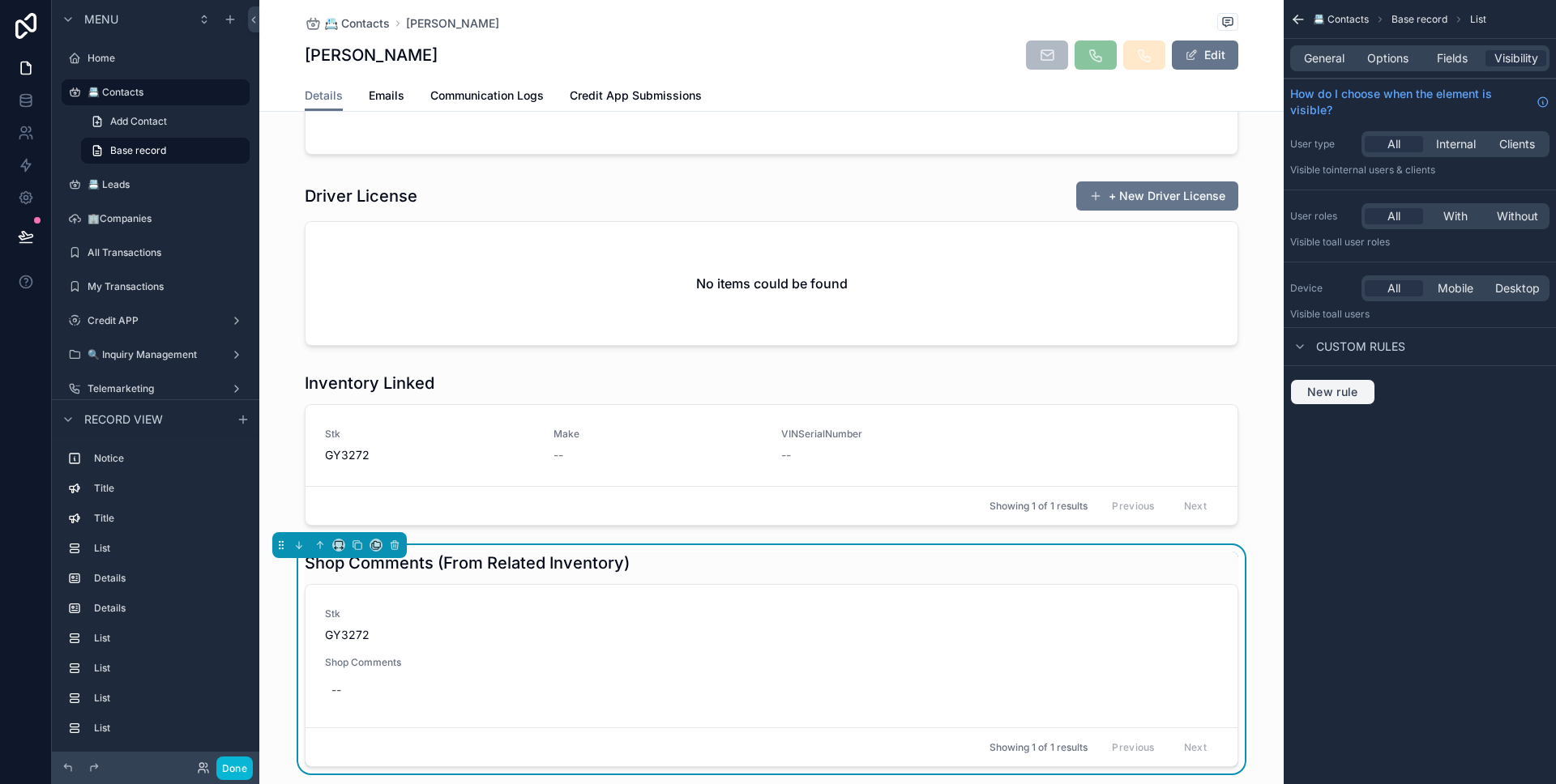
click at [1346, 386] on span "New rule" at bounding box center [1333, 392] width 64 height 15
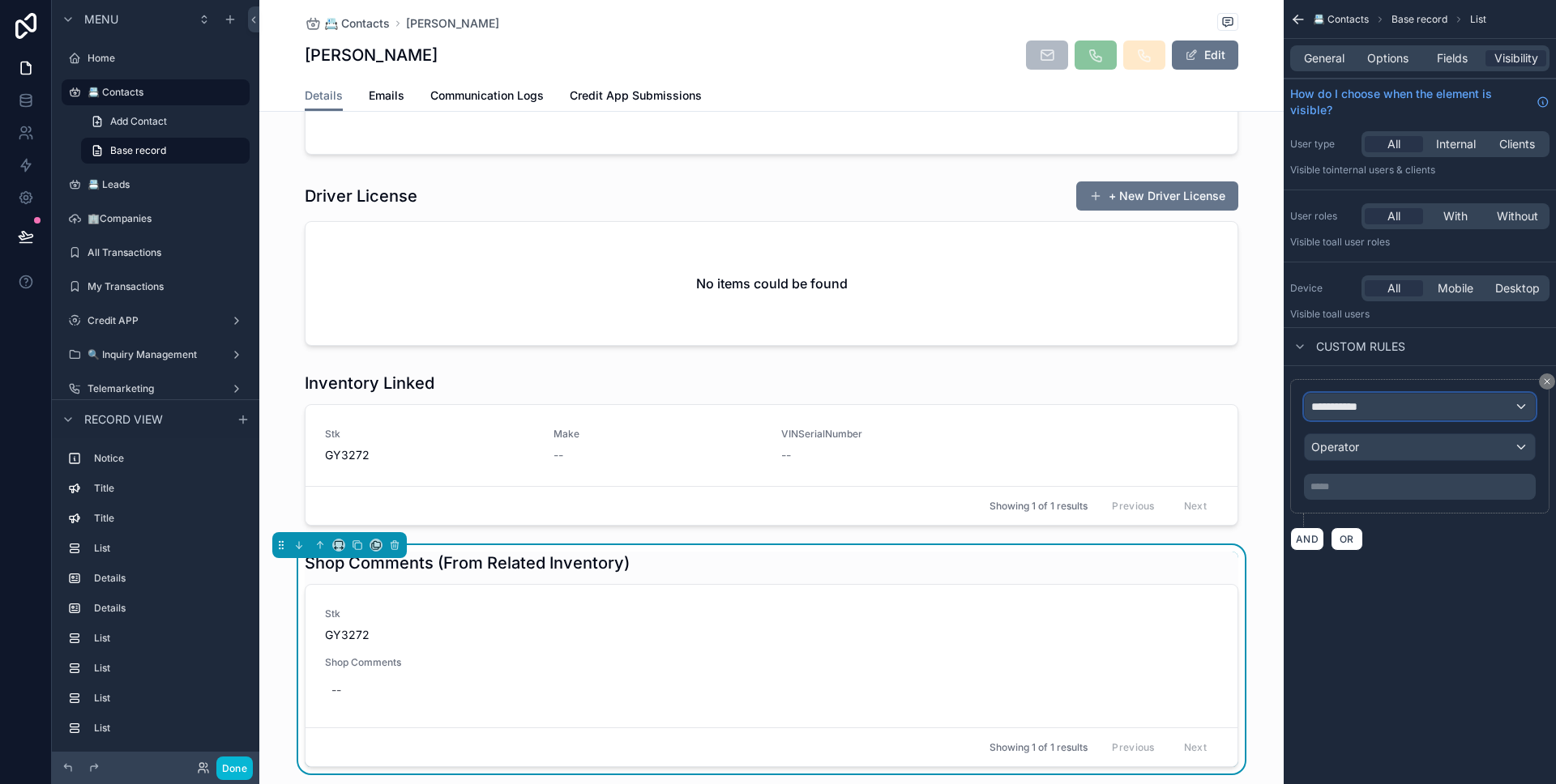
click at [1344, 397] on div "**********" at bounding box center [1420, 407] width 230 height 26
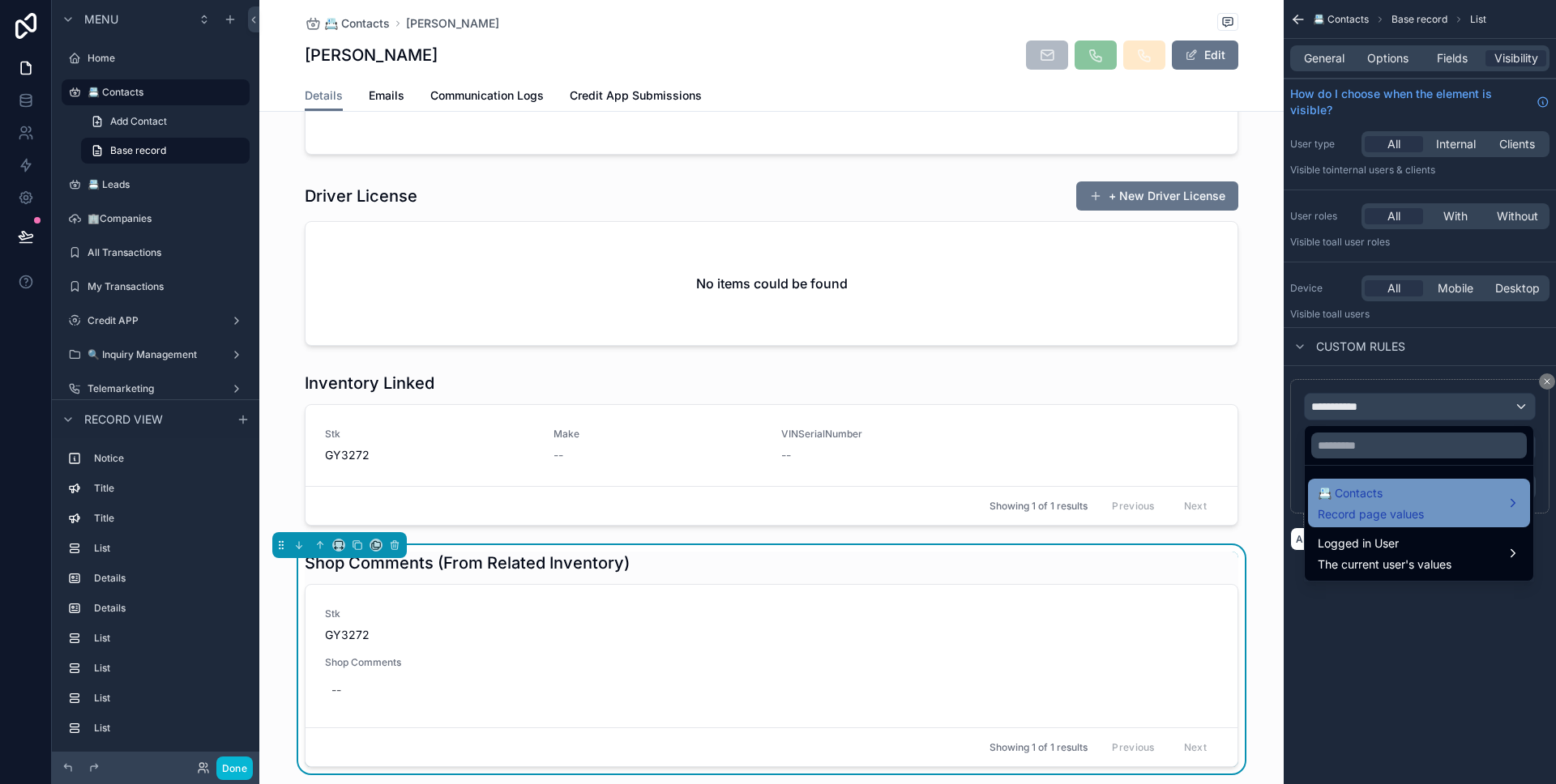
click at [1352, 479] on div "📇 Contacts Record page values" at bounding box center [1419, 502] width 222 height 49
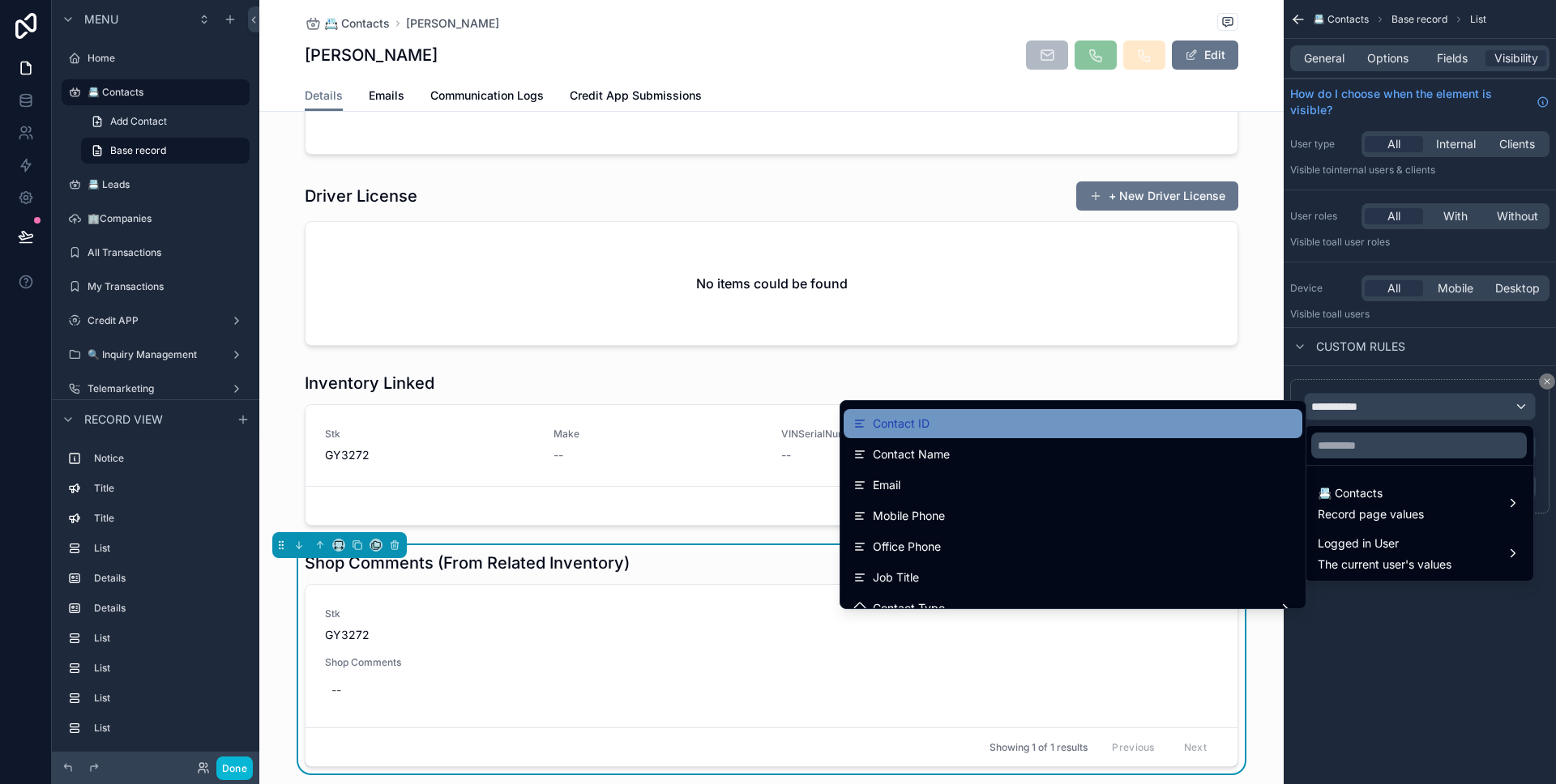
scroll to position [0, 0]
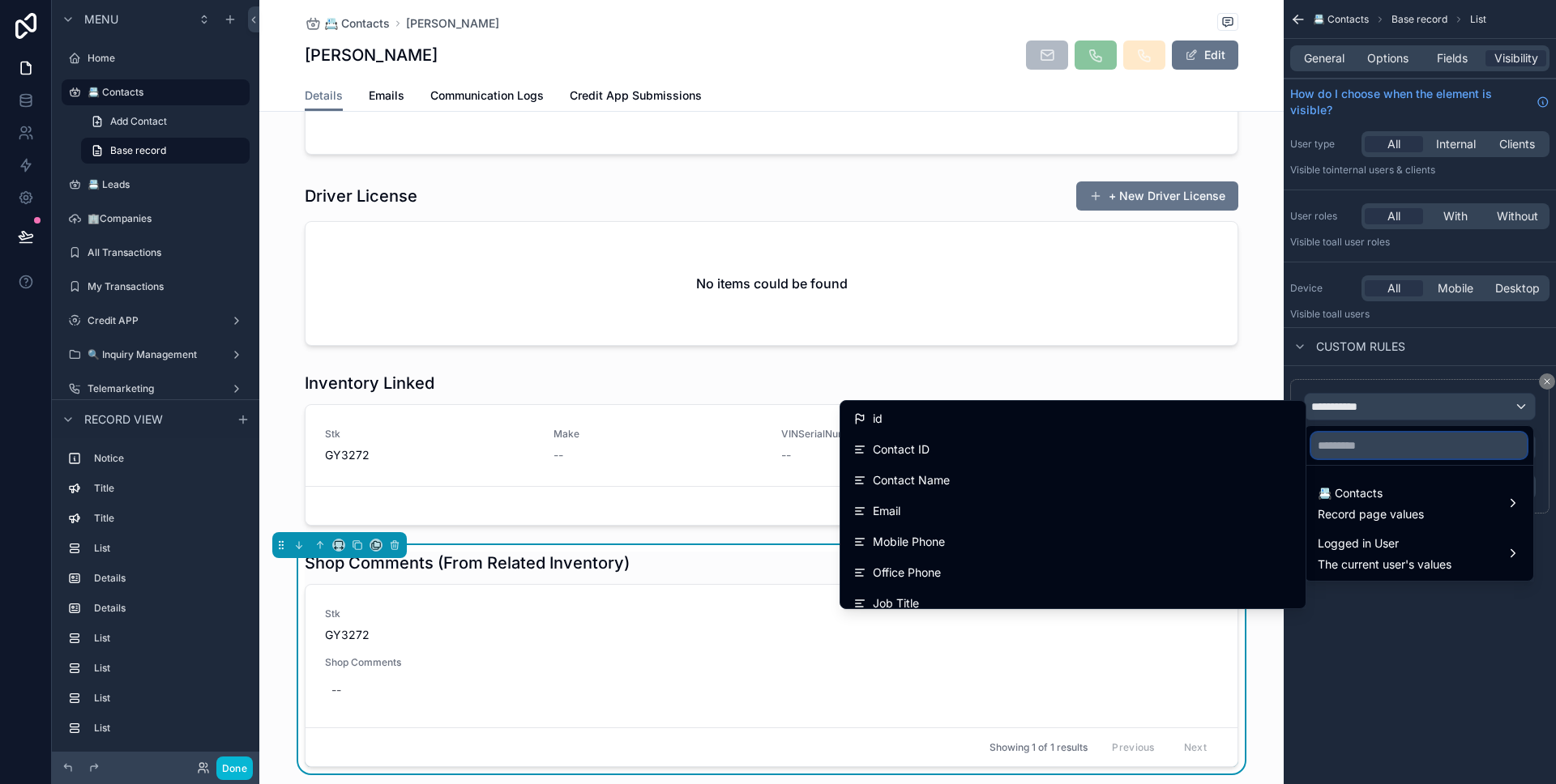
click at [1389, 446] on input "text" at bounding box center [1419, 445] width 215 height 26
type input "**"
click at [1515, 449] on icon "button" at bounding box center [1514, 446] width 7 height 7
click at [1351, 436] on input "text" at bounding box center [1419, 445] width 215 height 26
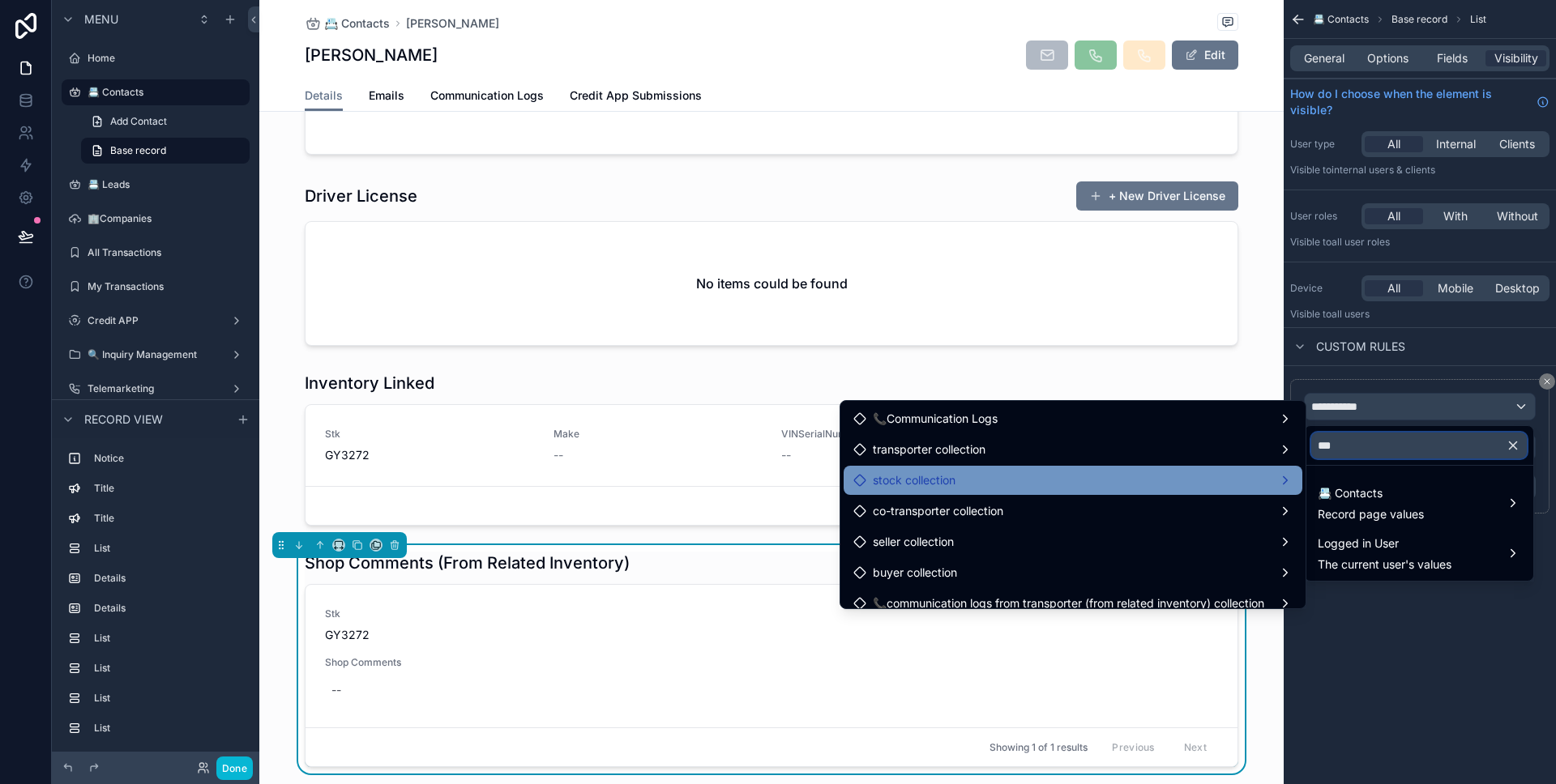
type input "***"
click at [1179, 482] on div "stock collection" at bounding box center [1073, 479] width 439 height 19
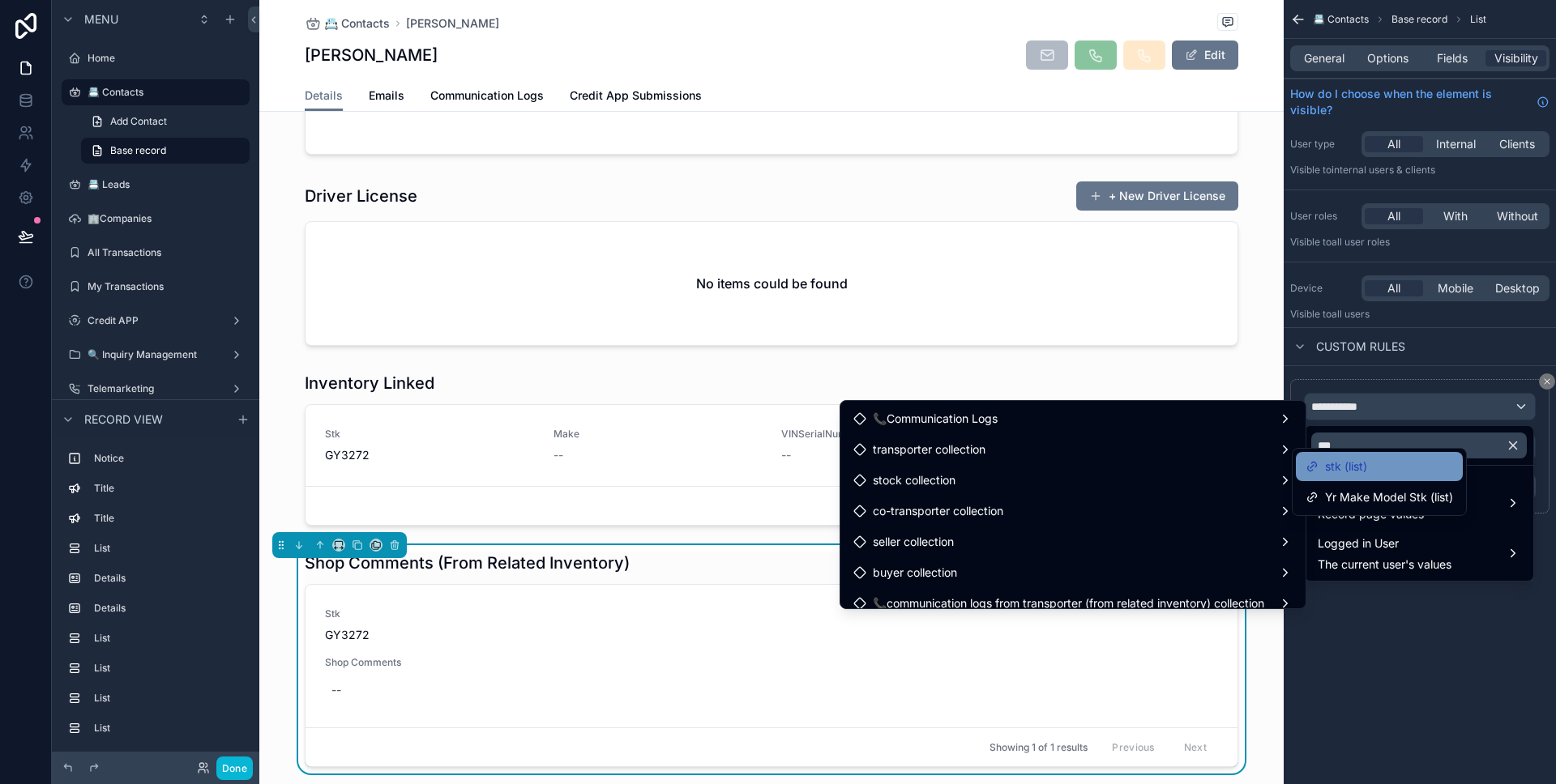
click at [1318, 477] on div "stk (list)" at bounding box center [1378, 467] width 167 height 29
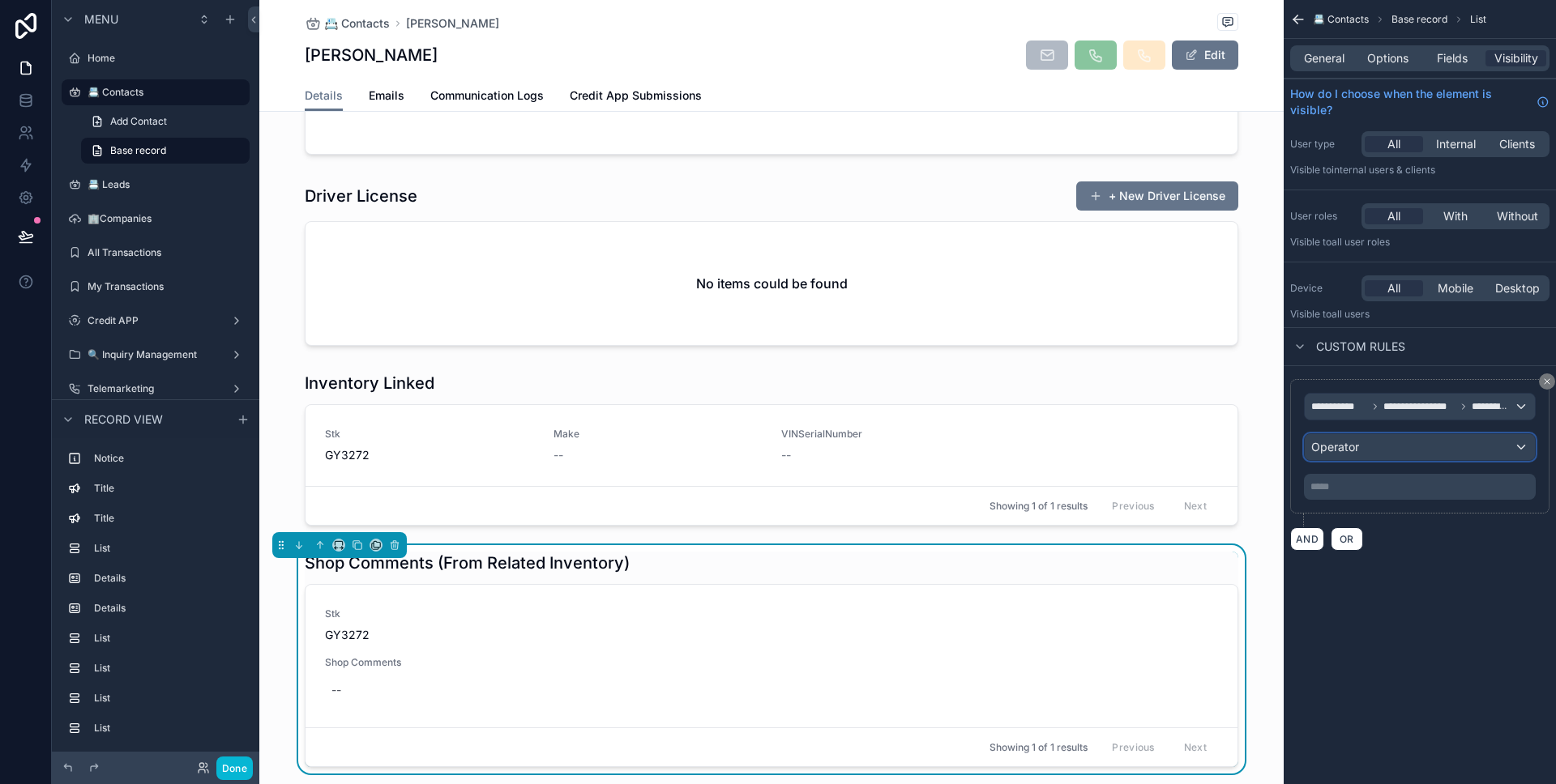
click at [1364, 449] on div "Operator" at bounding box center [1420, 447] width 230 height 26
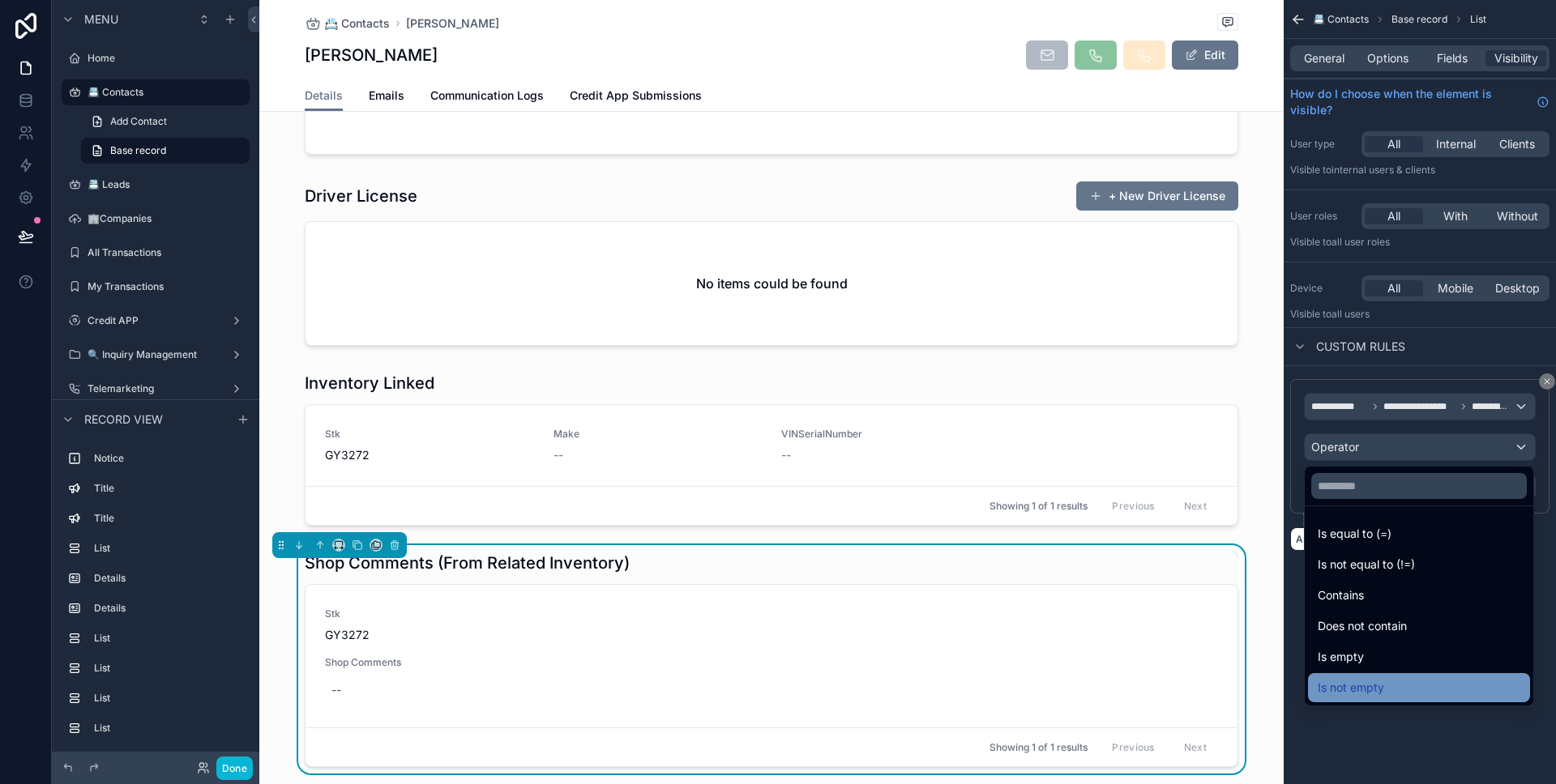
click at [1376, 693] on span "Is not empty" at bounding box center [1351, 687] width 66 height 19
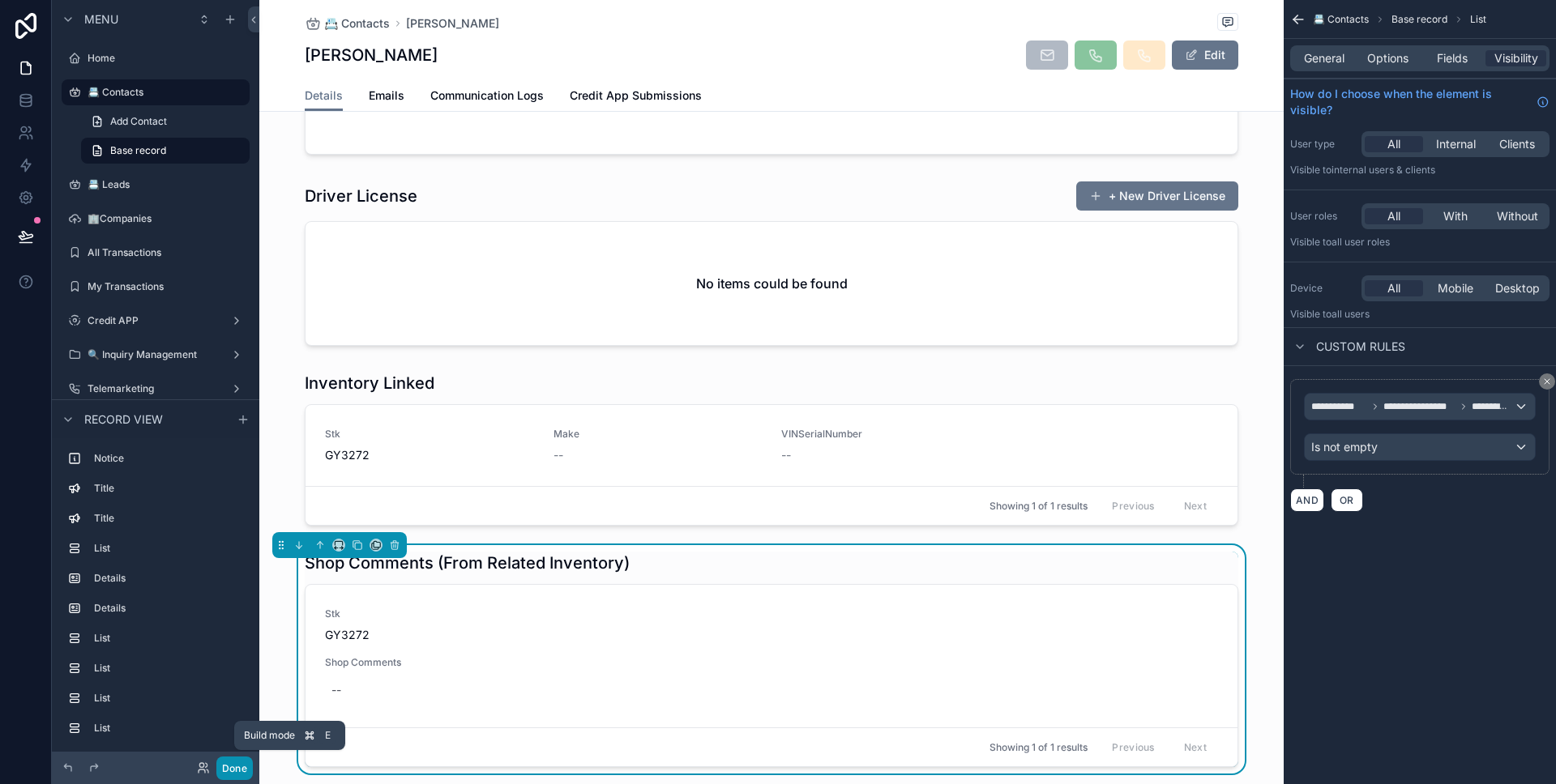
click at [230, 765] on button "Done" at bounding box center [235, 768] width 37 height 24
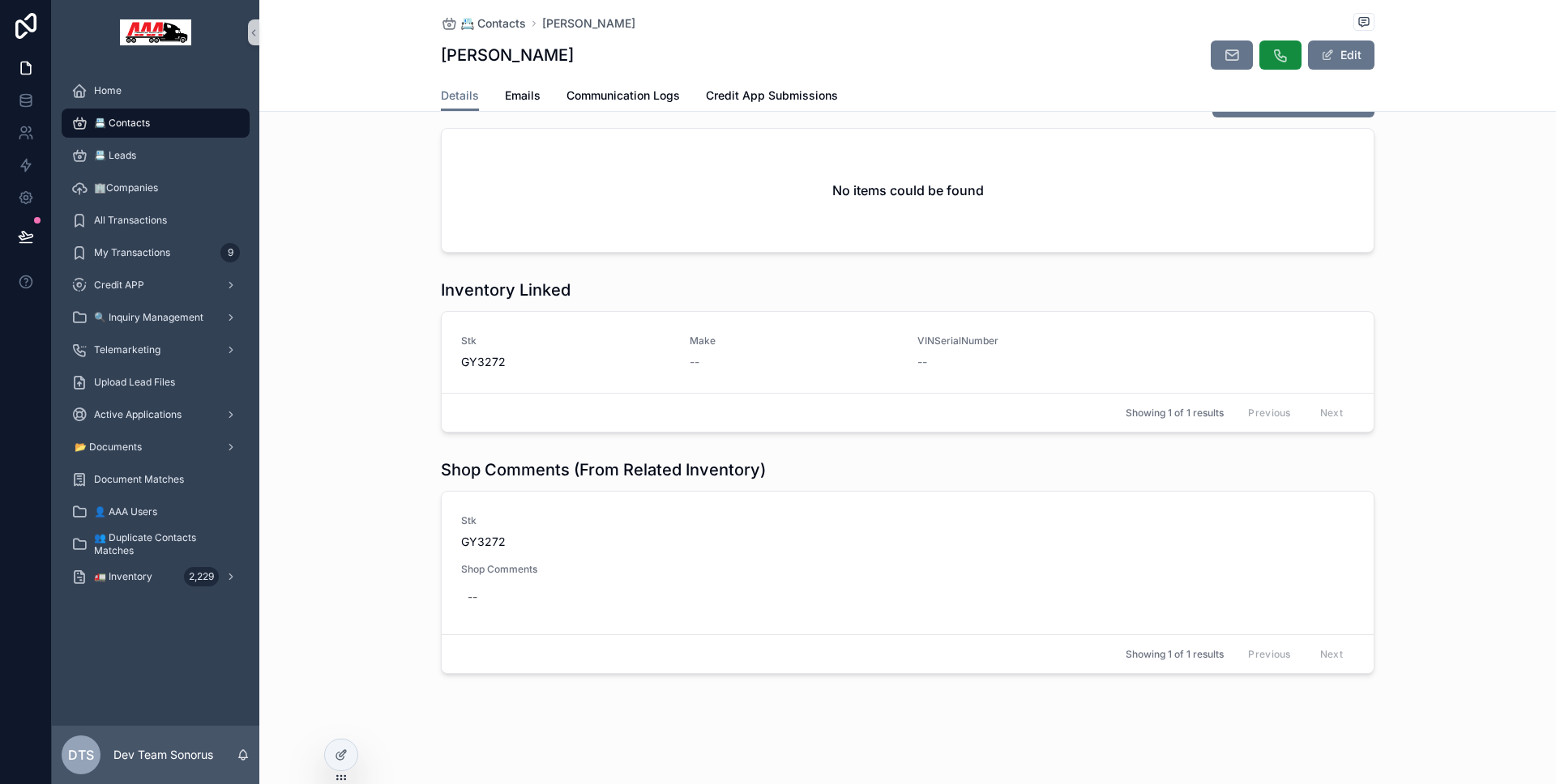
scroll to position [1528, 0]
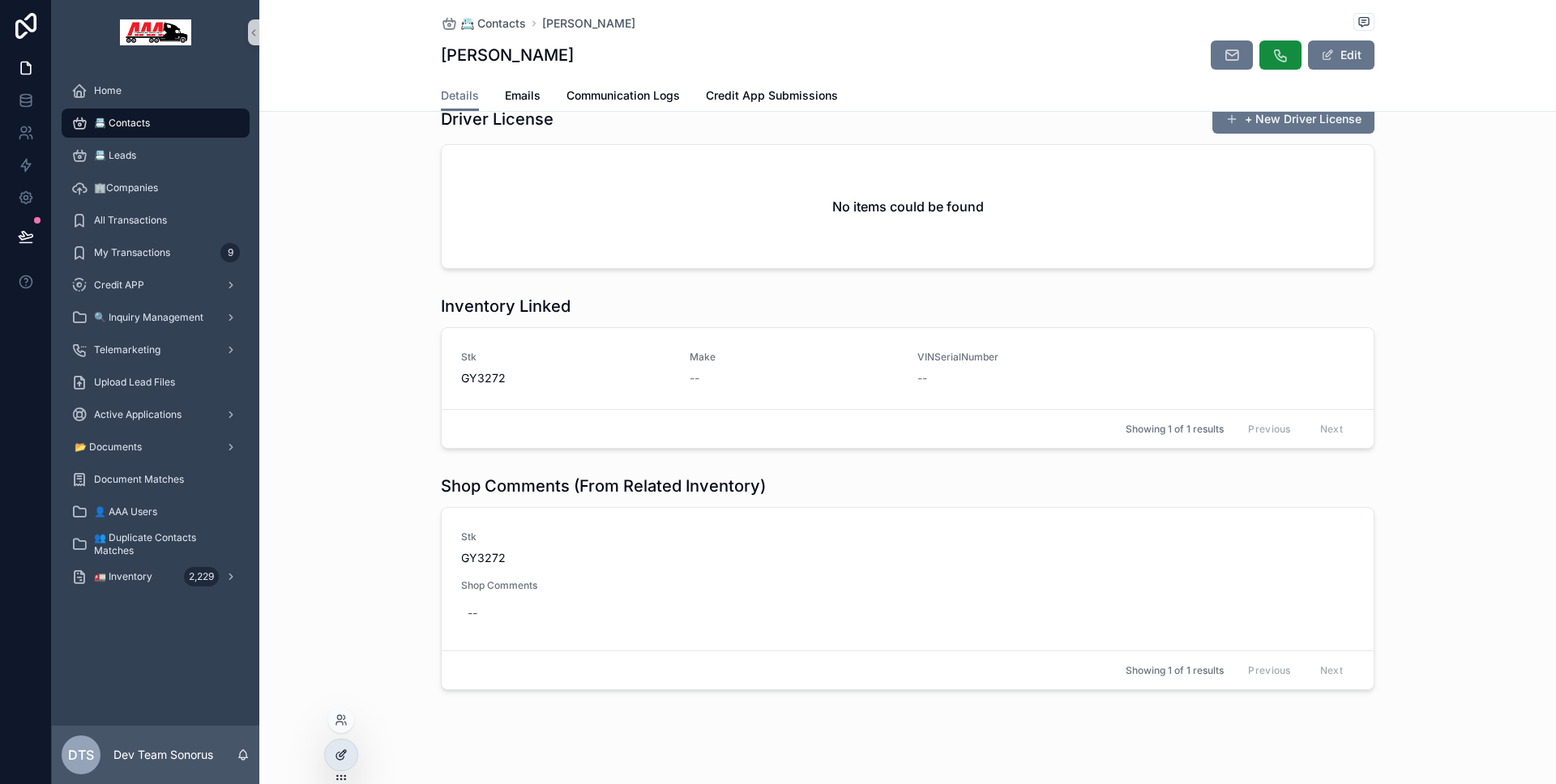
click at [348, 760] on div at bounding box center [341, 755] width 32 height 30
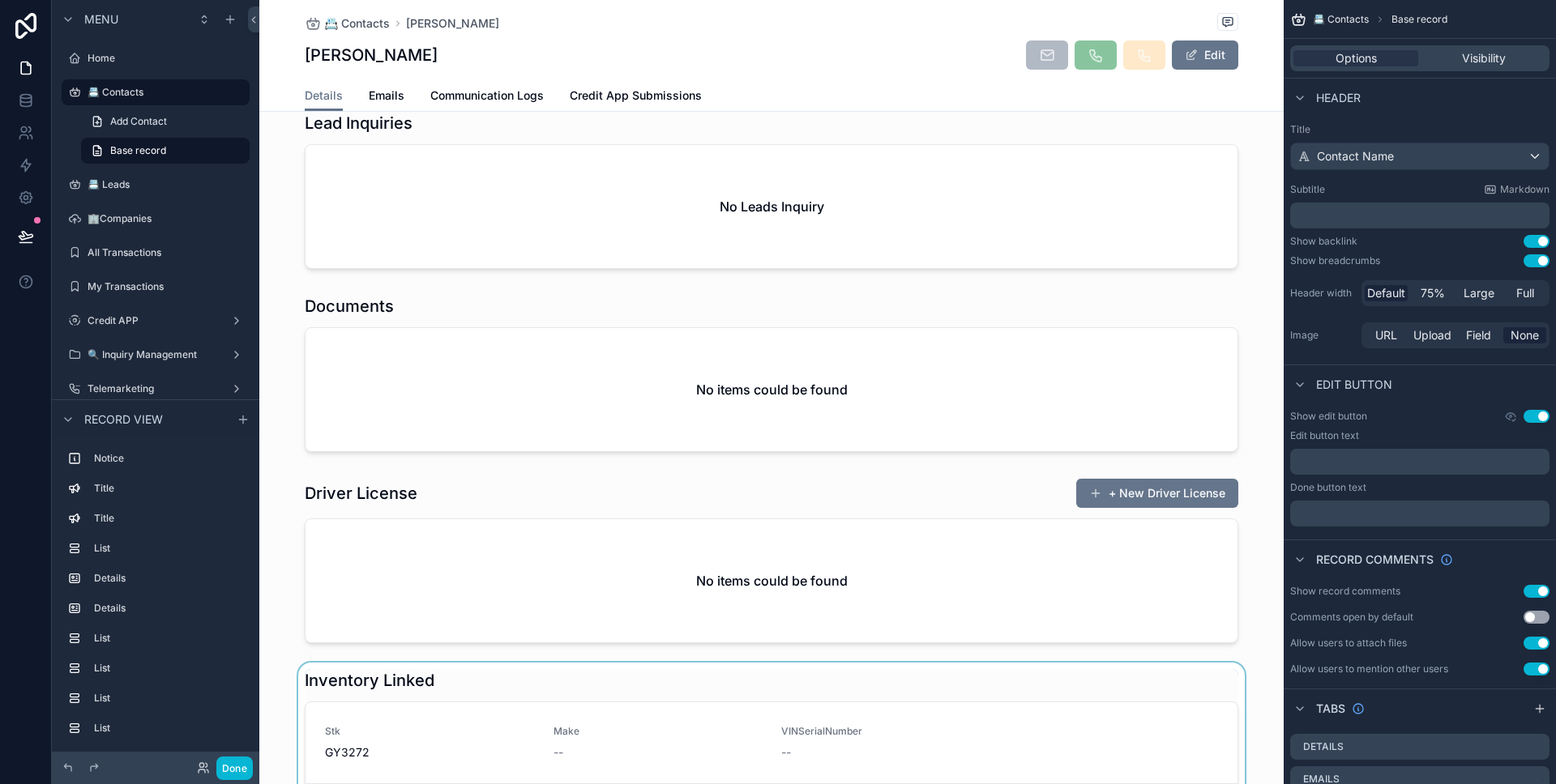
scroll to position [1825, 0]
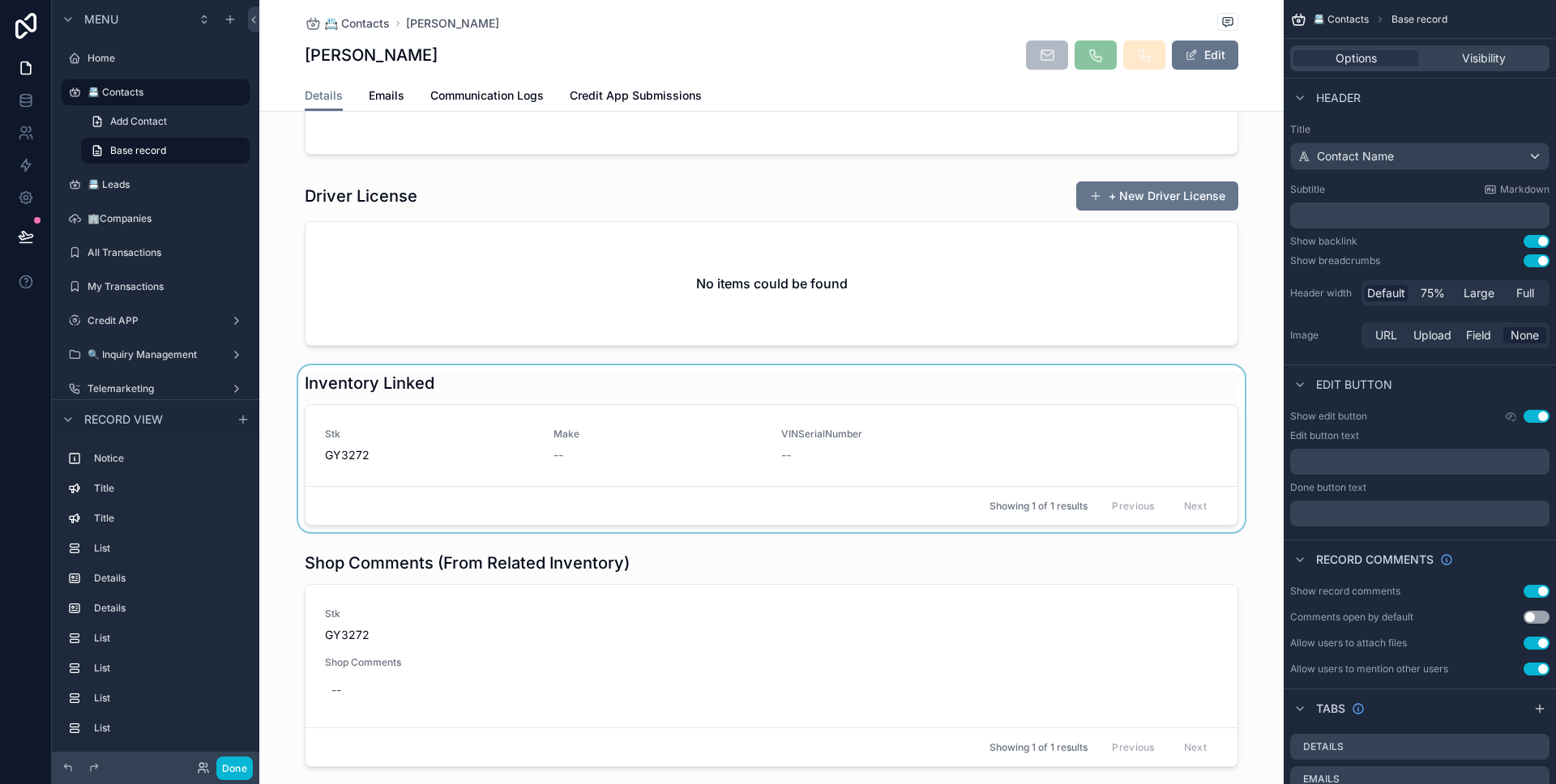
click at [457, 429] on div "scrollable content" at bounding box center [772, 448] width 1024 height 167
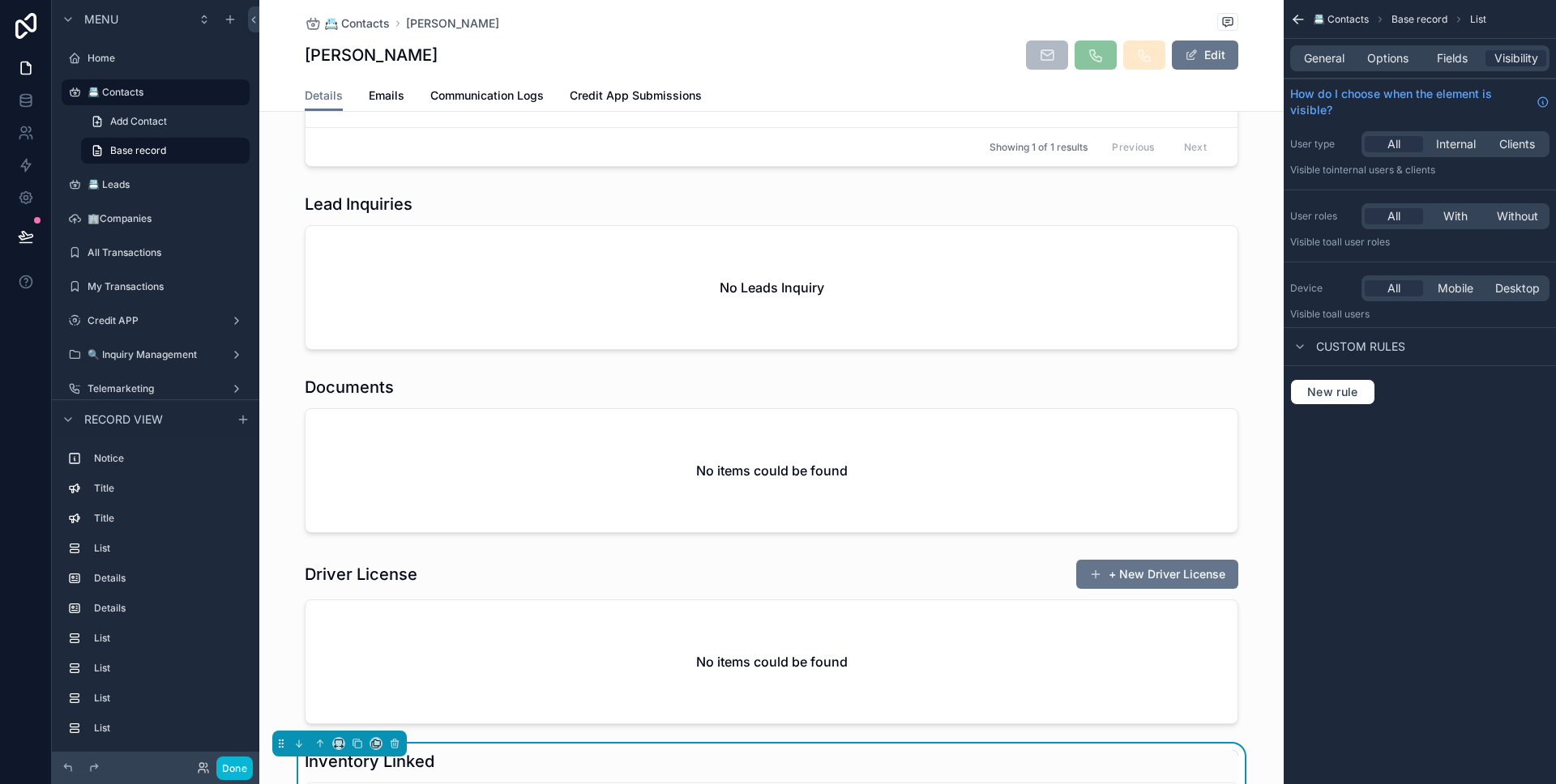
scroll to position [1814, 0]
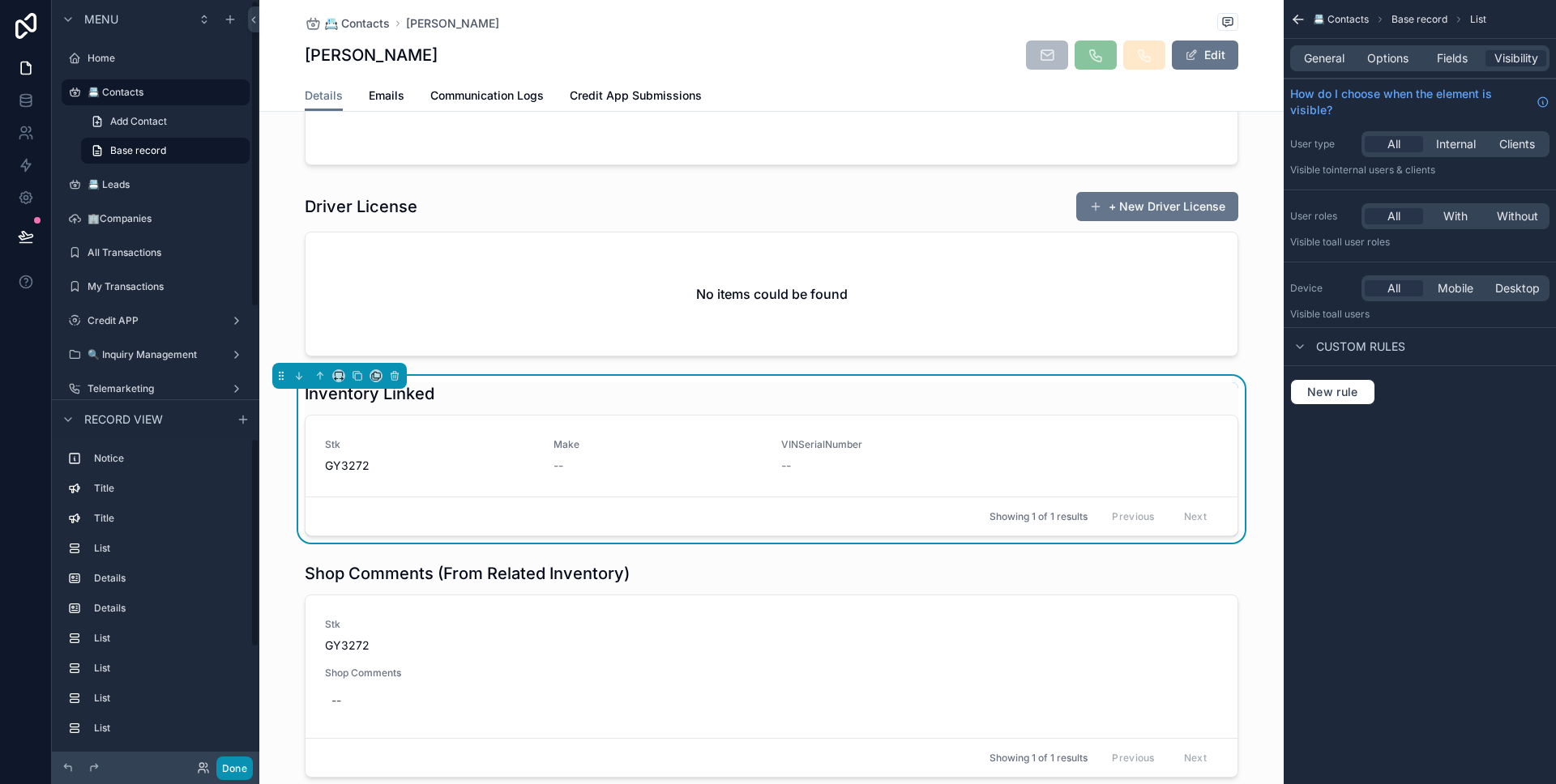
click at [249, 759] on button "Done" at bounding box center [235, 768] width 37 height 24
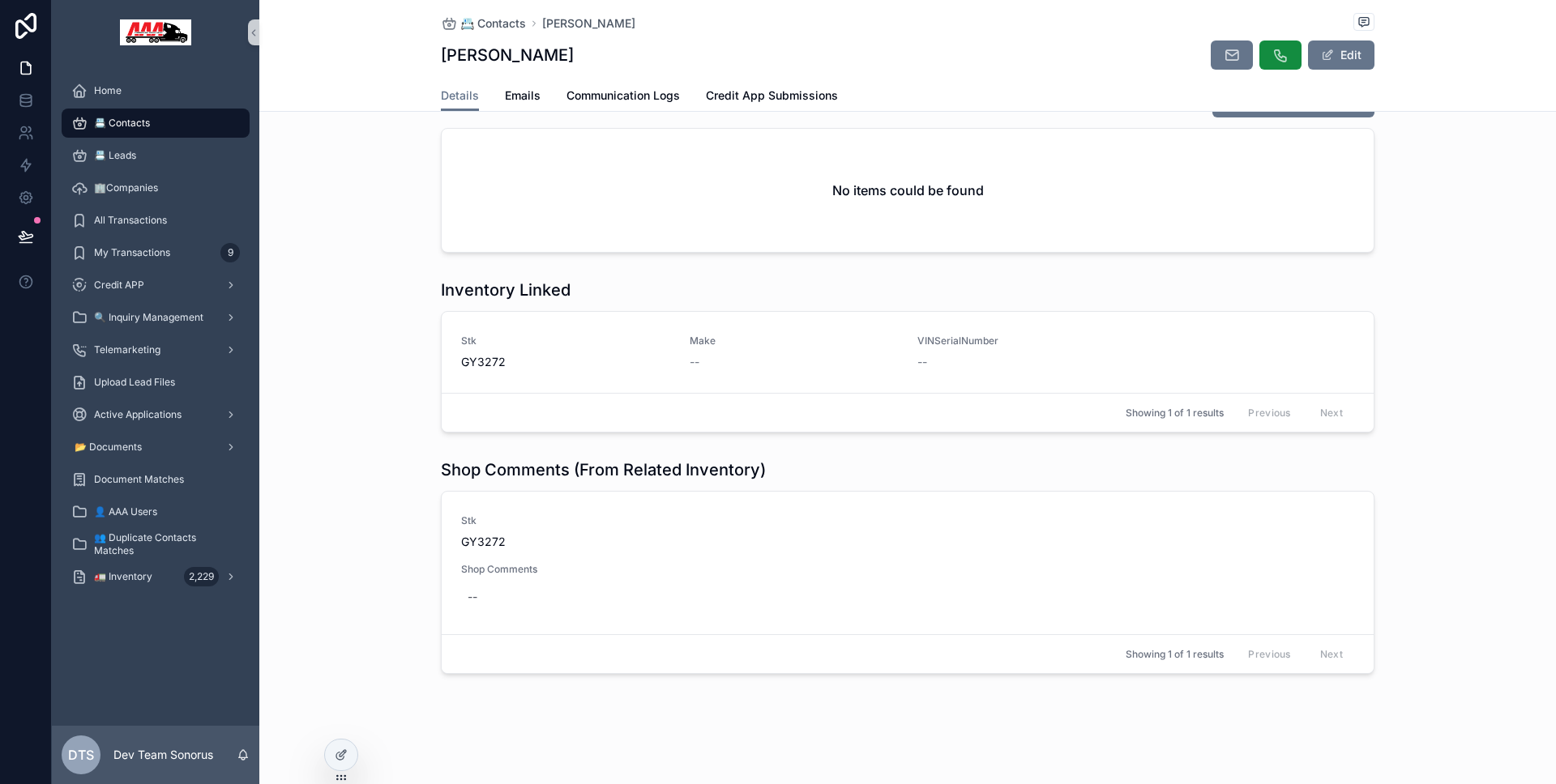
scroll to position [1528, 0]
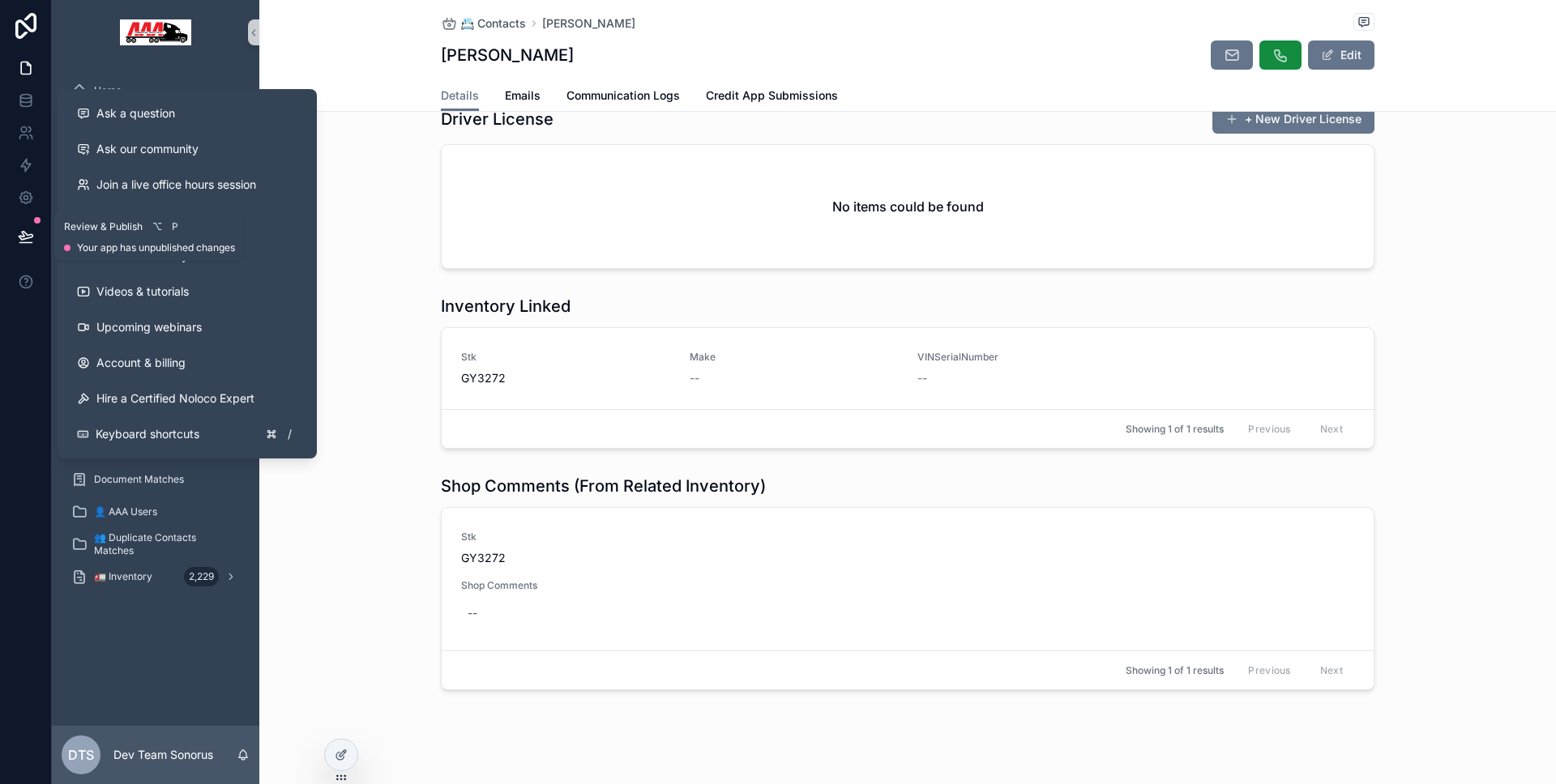
click at [35, 245] on button at bounding box center [26, 236] width 36 height 45
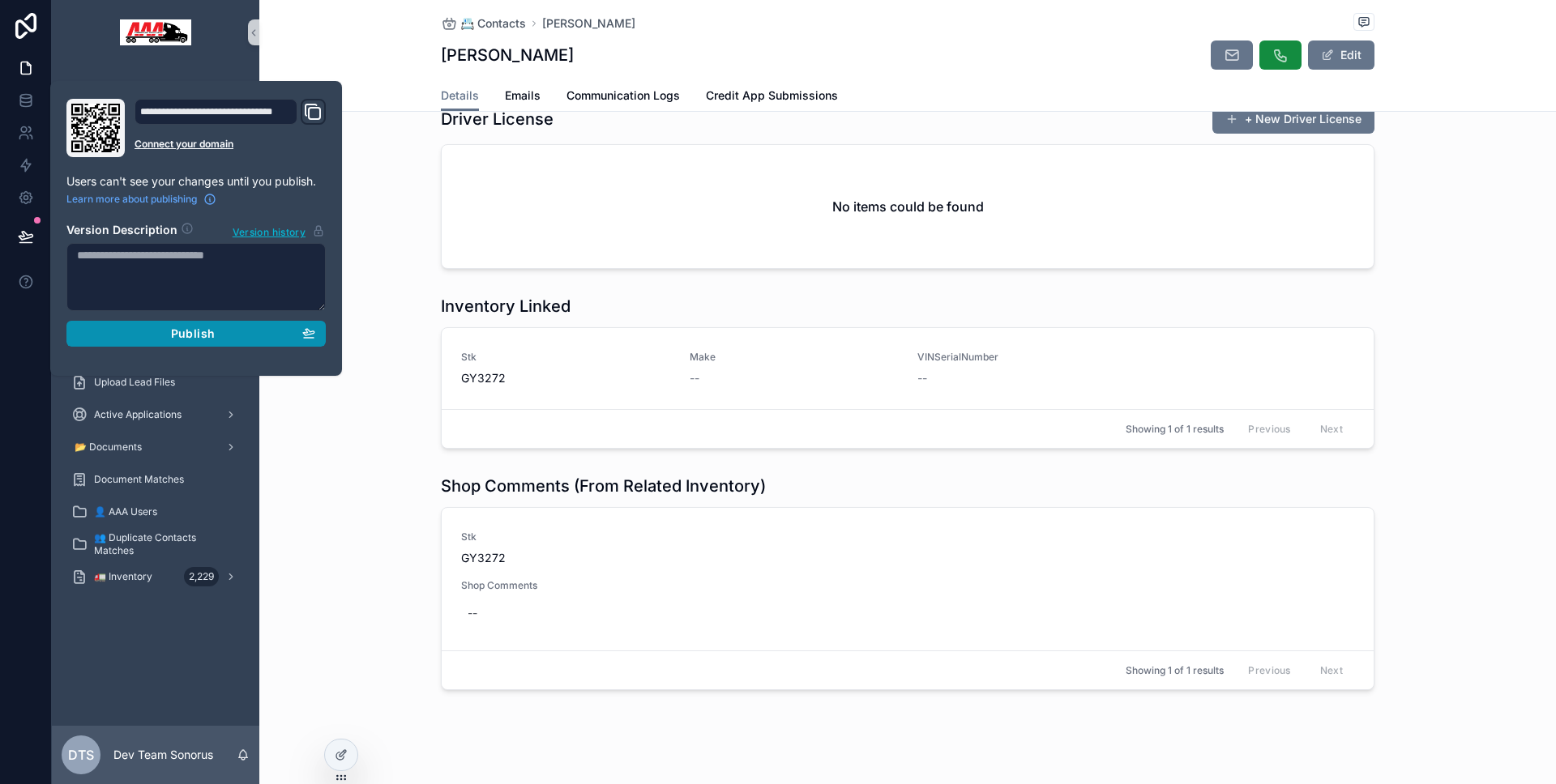
click at [155, 338] on div "Publish" at bounding box center [196, 334] width 238 height 15
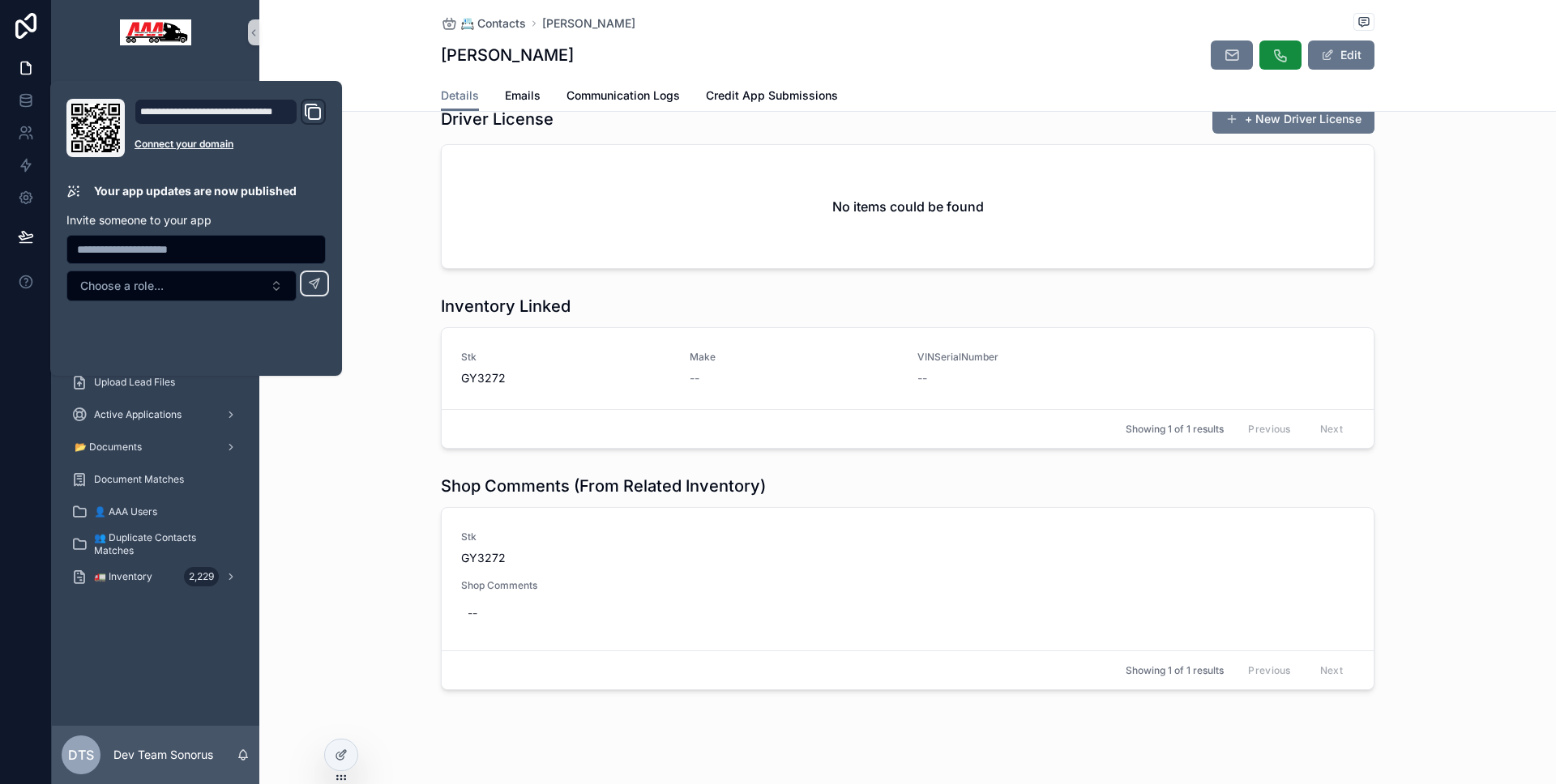
click at [287, 416] on div "Inventory Linked Stk GY3272 Make -- VINSerialNumber -- Showing 1 of 1 results P…" at bounding box center [908, 371] width 1296 height 167
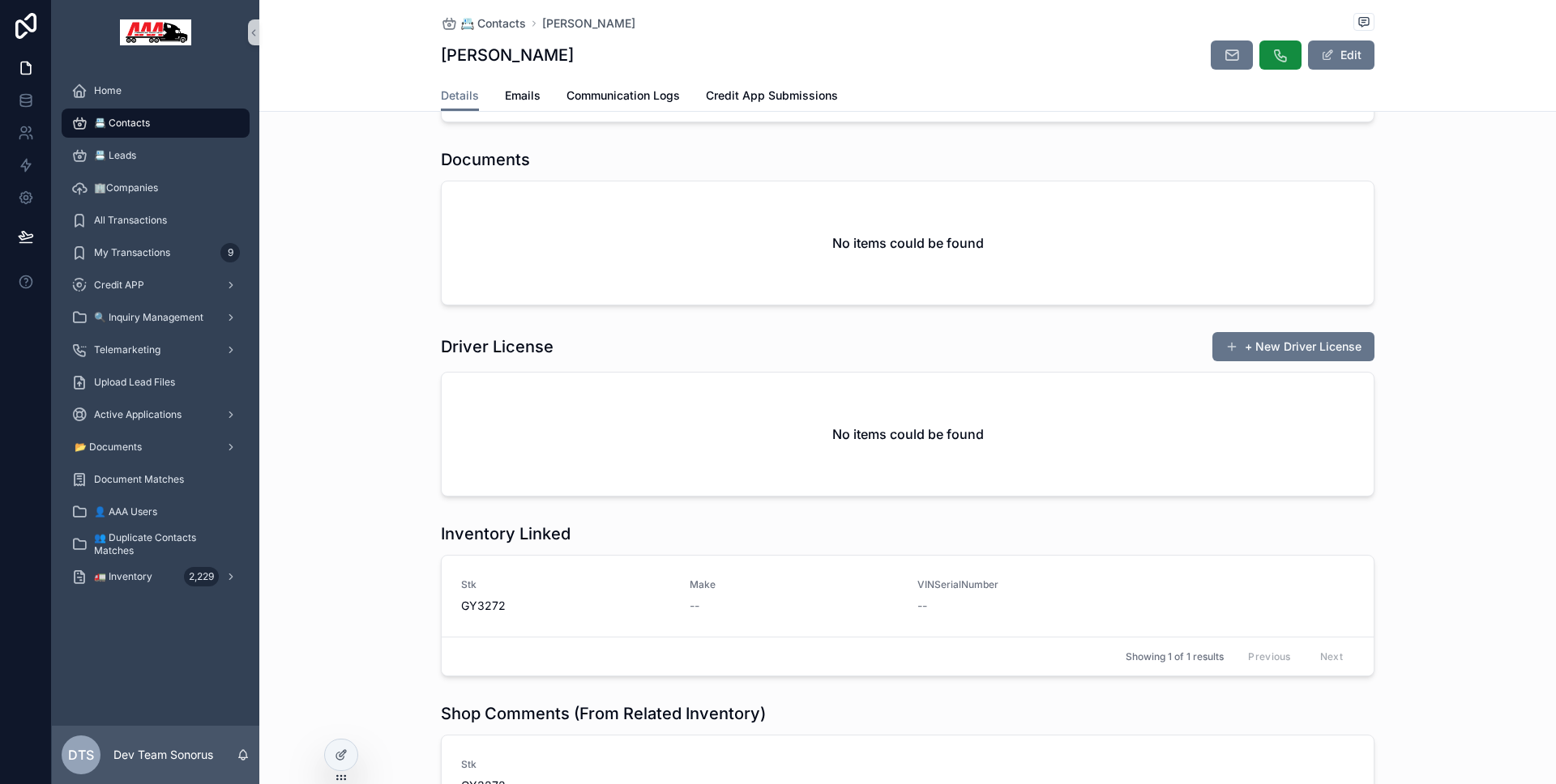
scroll to position [1528, 0]
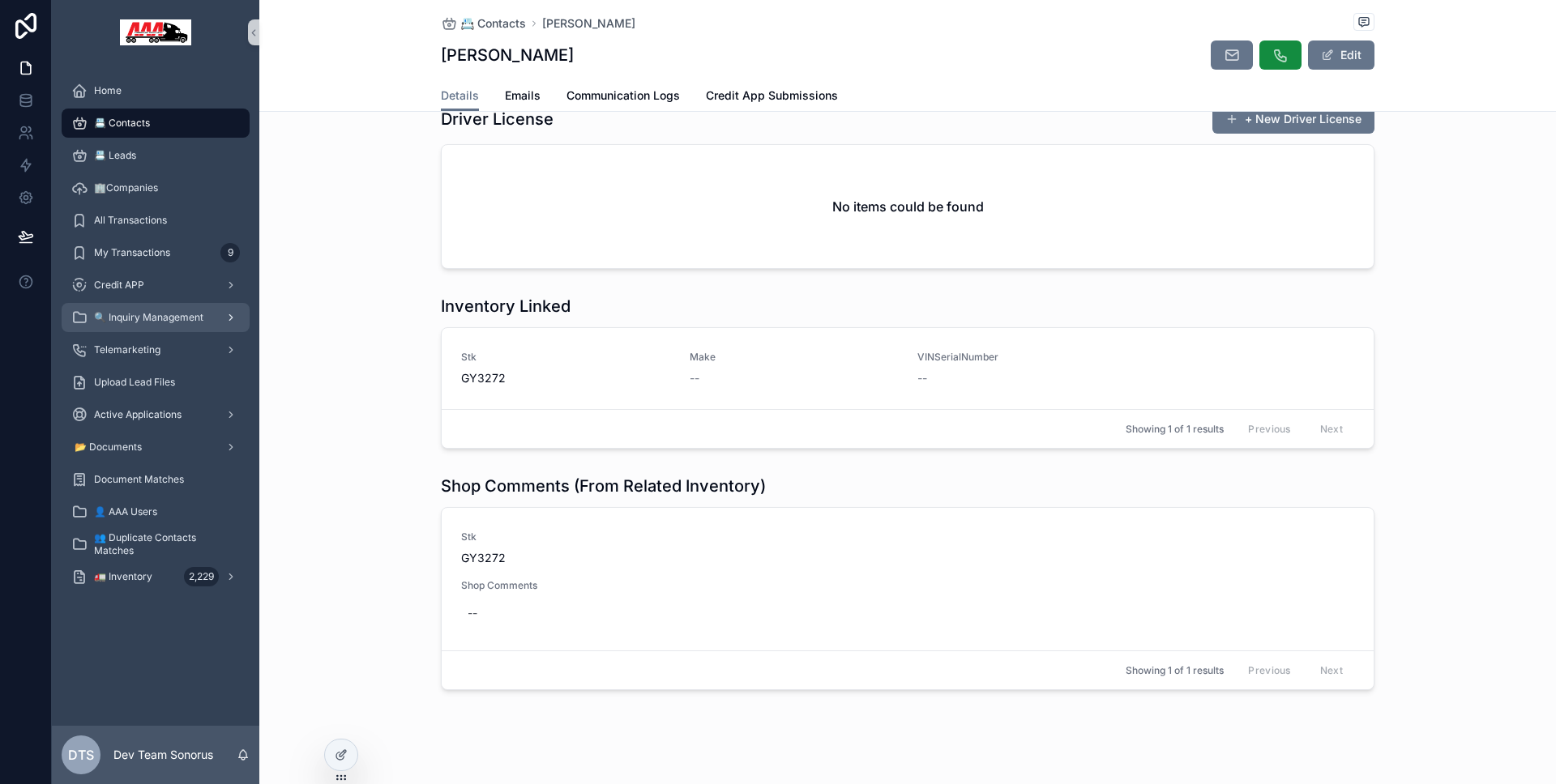
click at [164, 321] on span "🔍 Inquiry Management" at bounding box center [148, 317] width 110 height 13
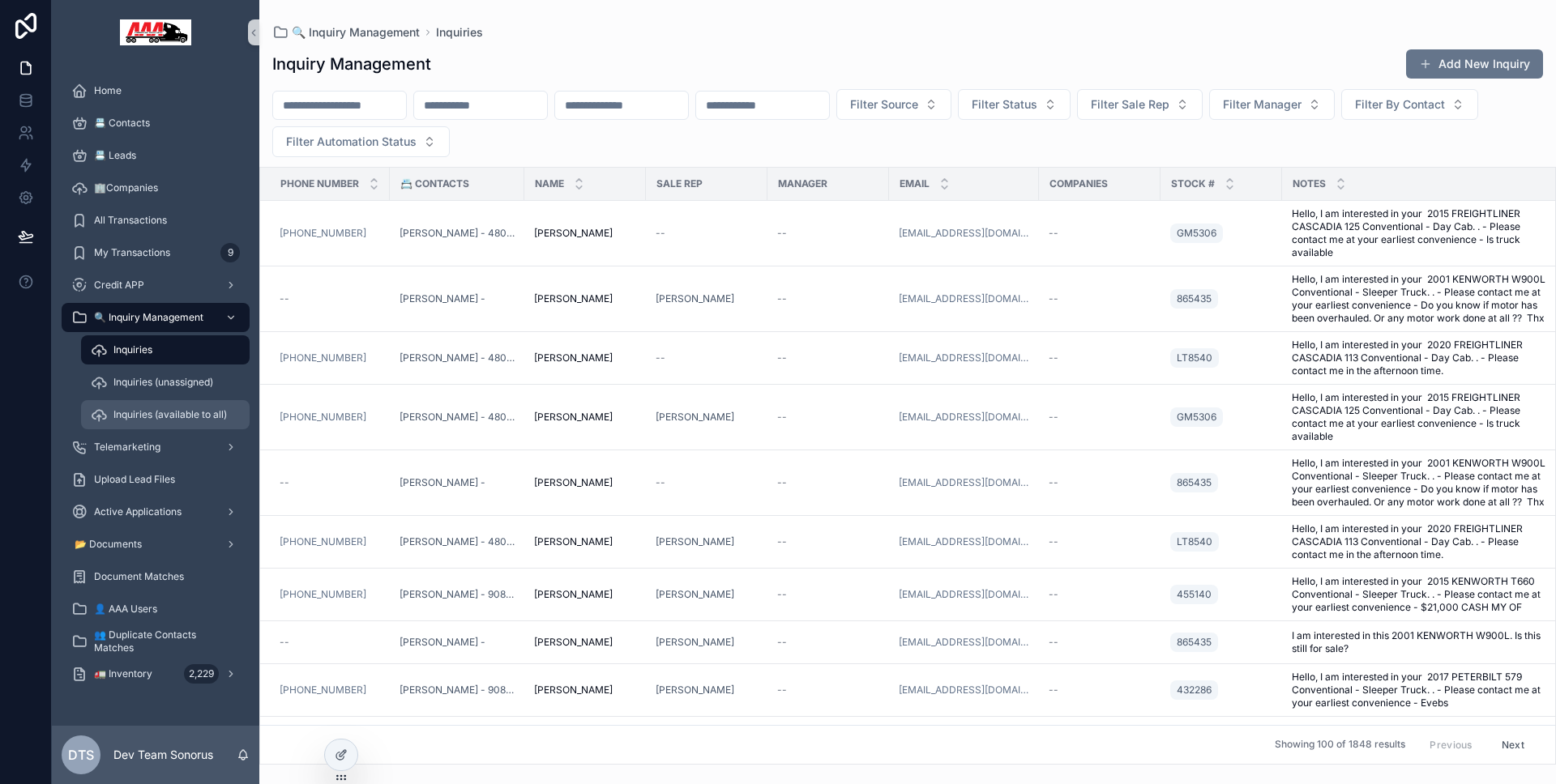
click at [172, 411] on span "Inquiries (available to all)" at bounding box center [169, 415] width 113 height 13
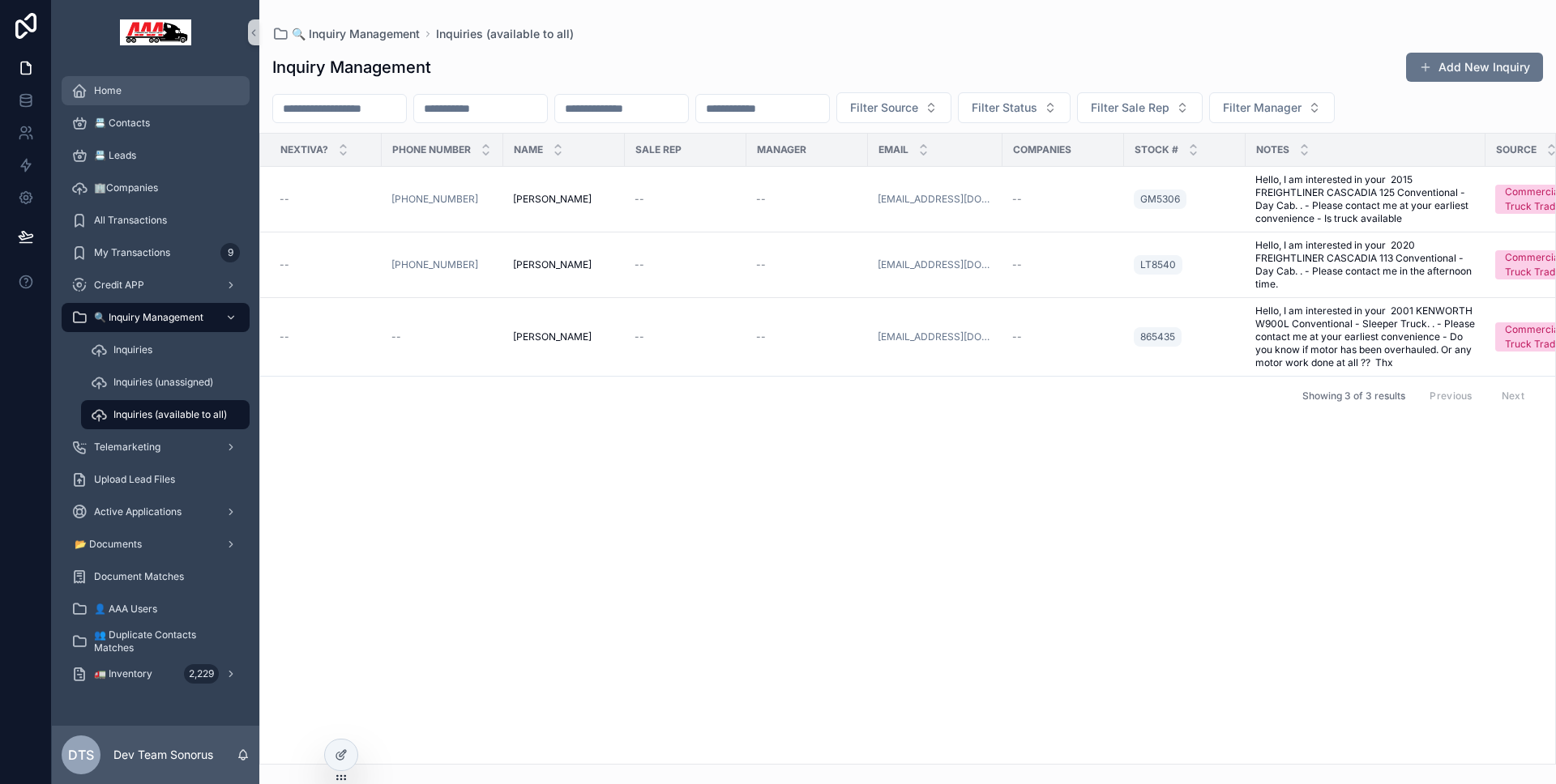
click at [153, 89] on div "Home" at bounding box center [155, 90] width 168 height 26
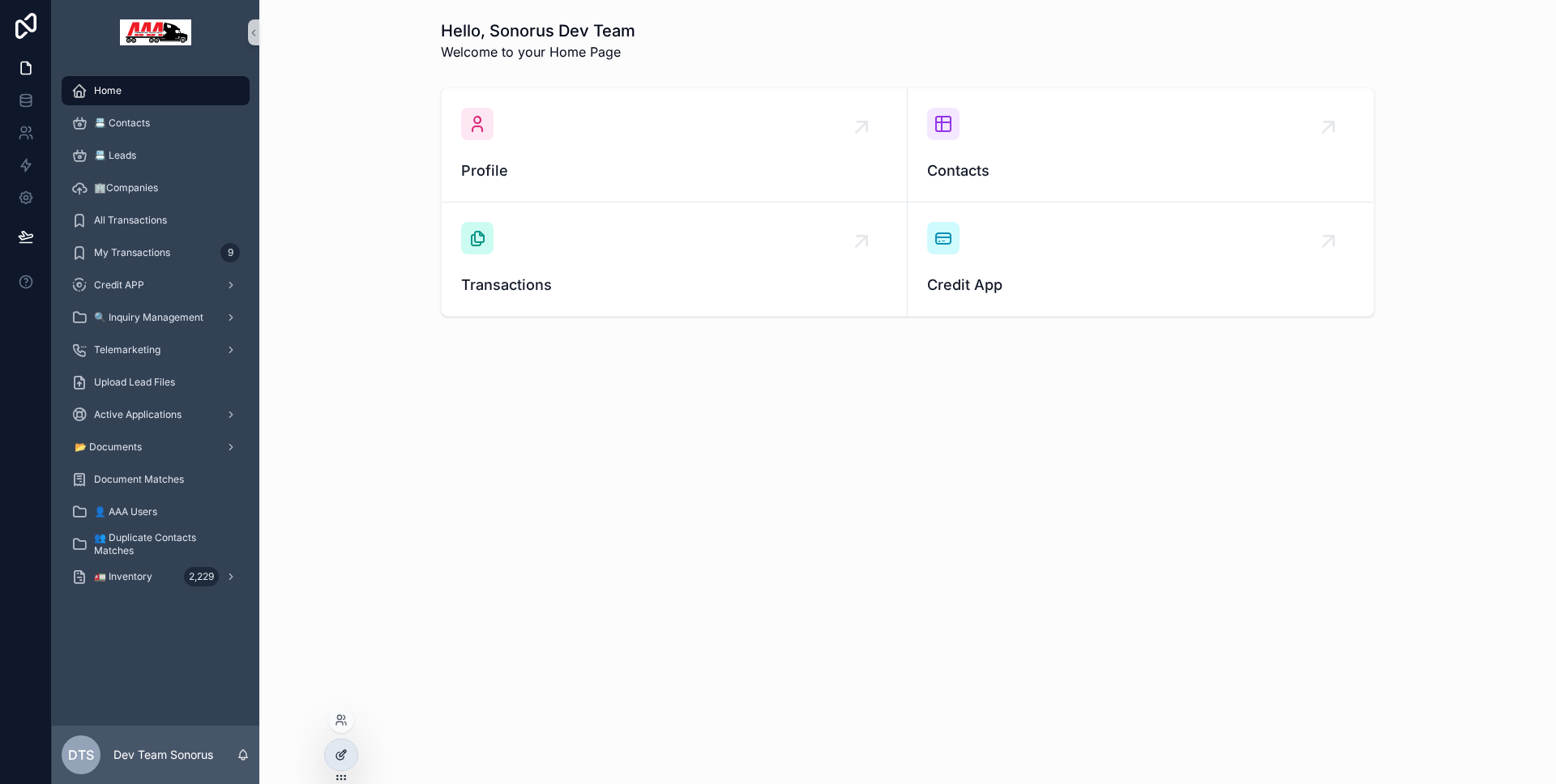
click at [345, 745] on div at bounding box center [341, 755] width 32 height 30
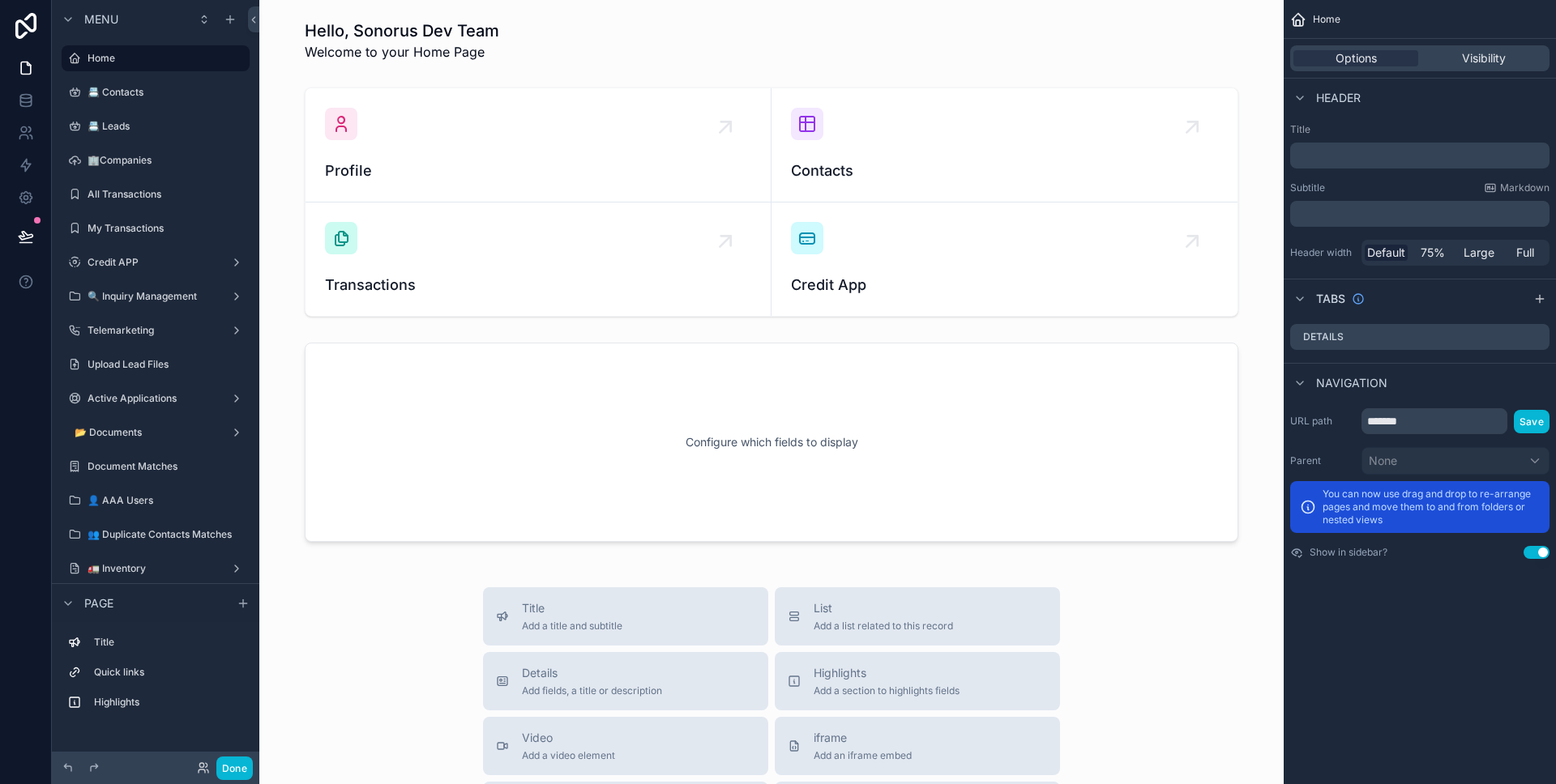
click at [705, 508] on div "scrollable content" at bounding box center [772, 442] width 998 height 213
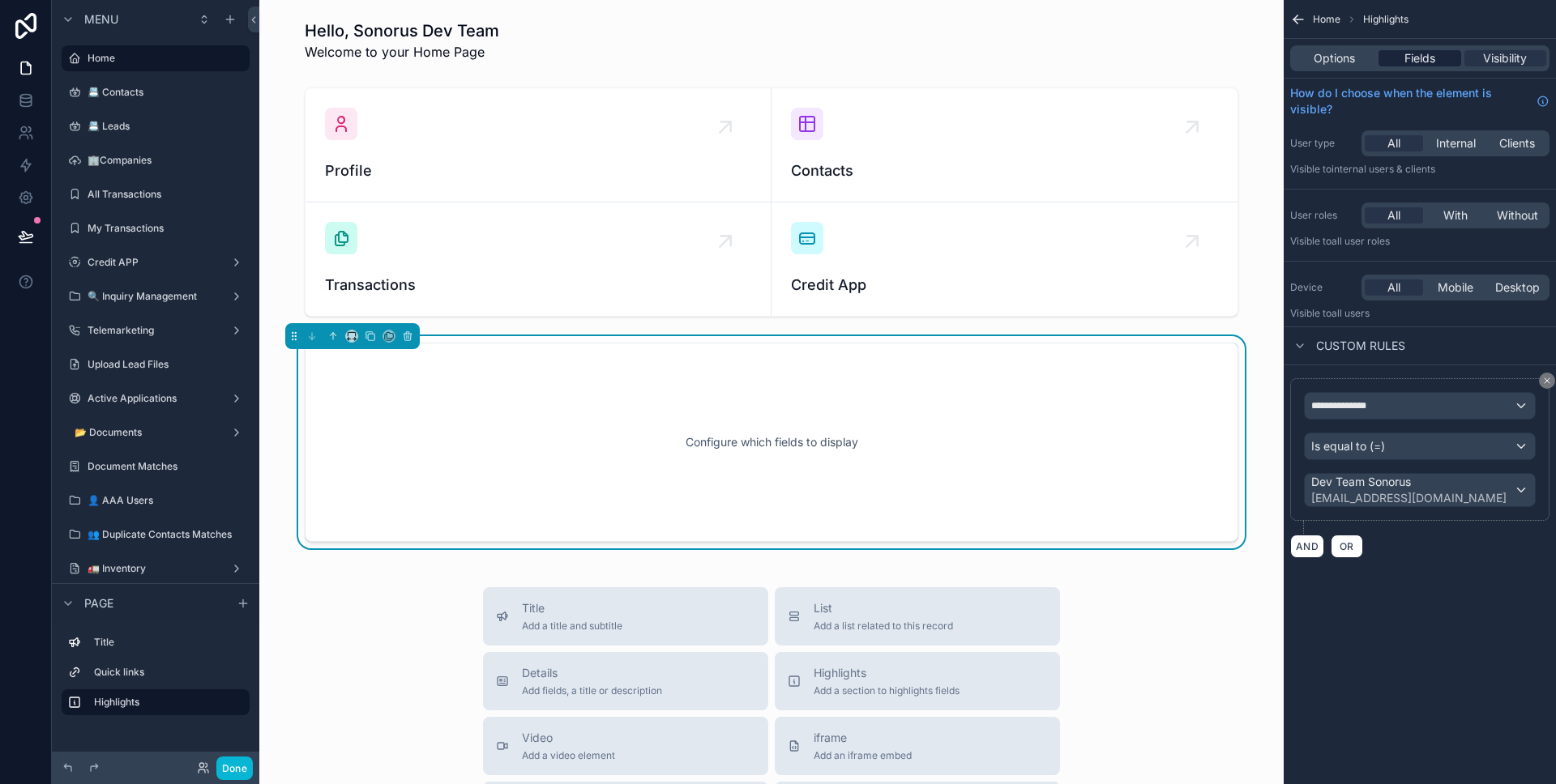
click at [1399, 57] on div "Fields" at bounding box center [1419, 59] width 82 height 17
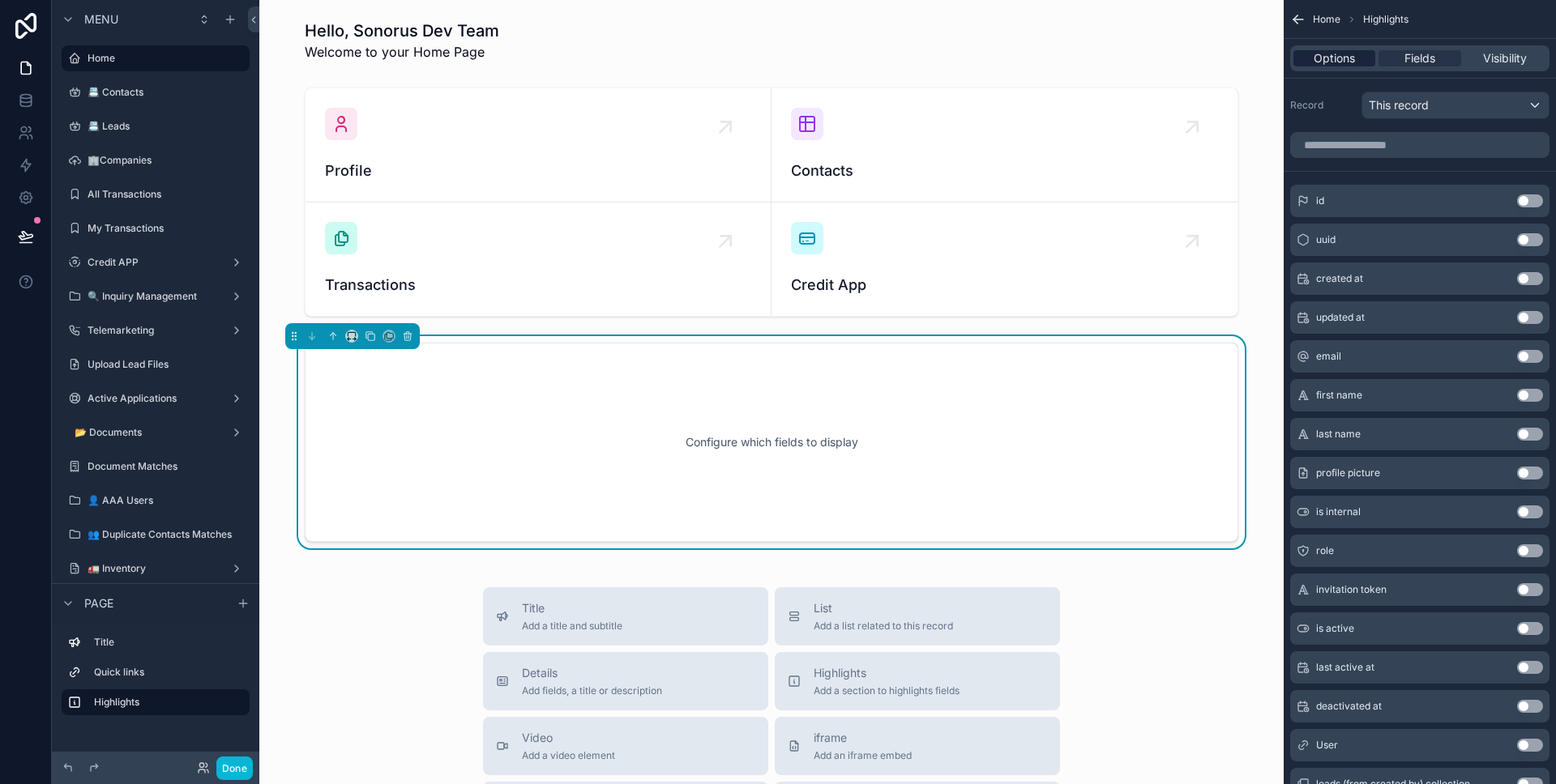
click at [1358, 63] on div "Options" at bounding box center [1334, 59] width 82 height 17
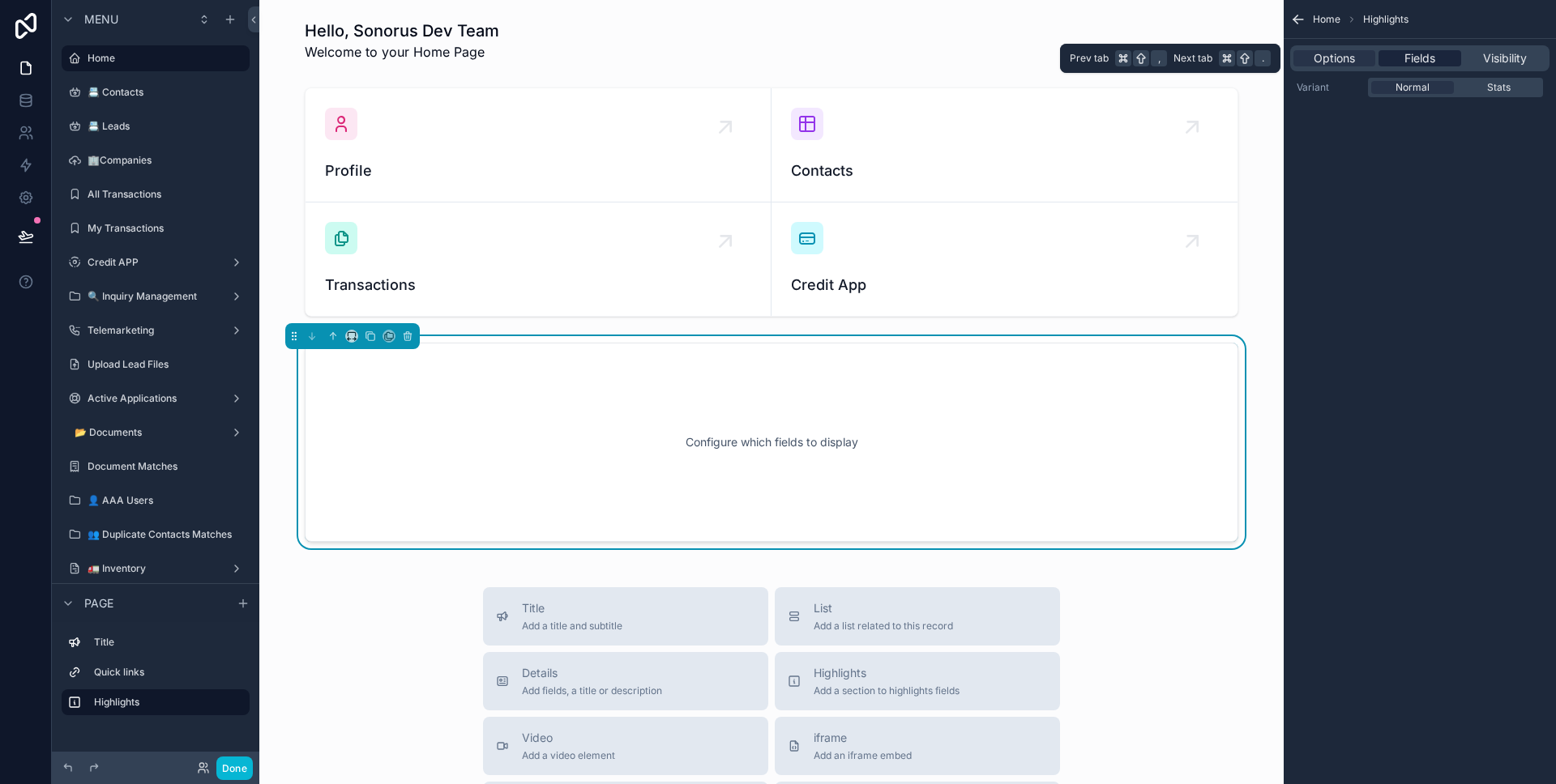
click at [1404, 57] on span "Fields" at bounding box center [1419, 59] width 30 height 17
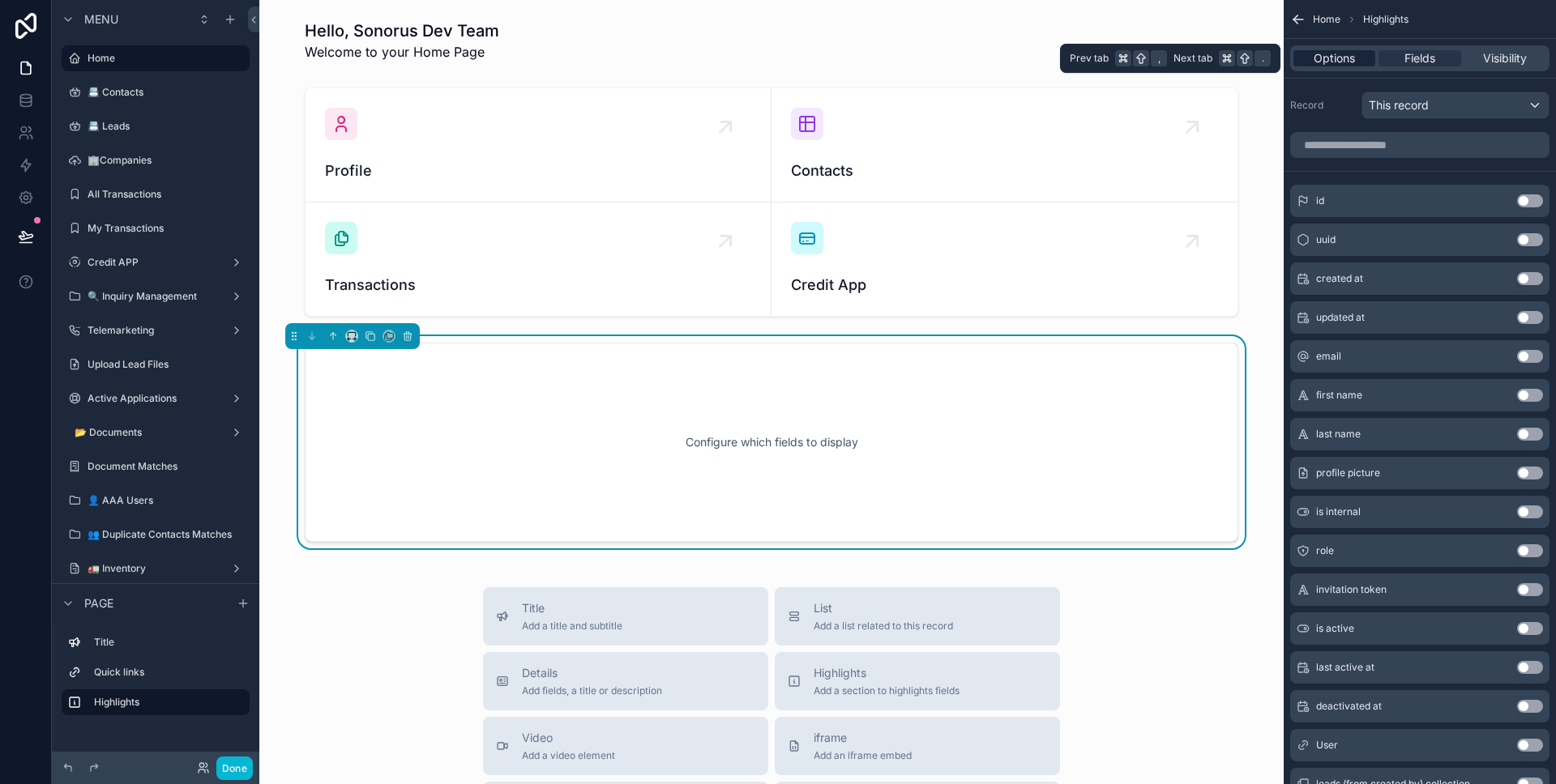
click at [1357, 63] on div "Options" at bounding box center [1334, 59] width 82 height 17
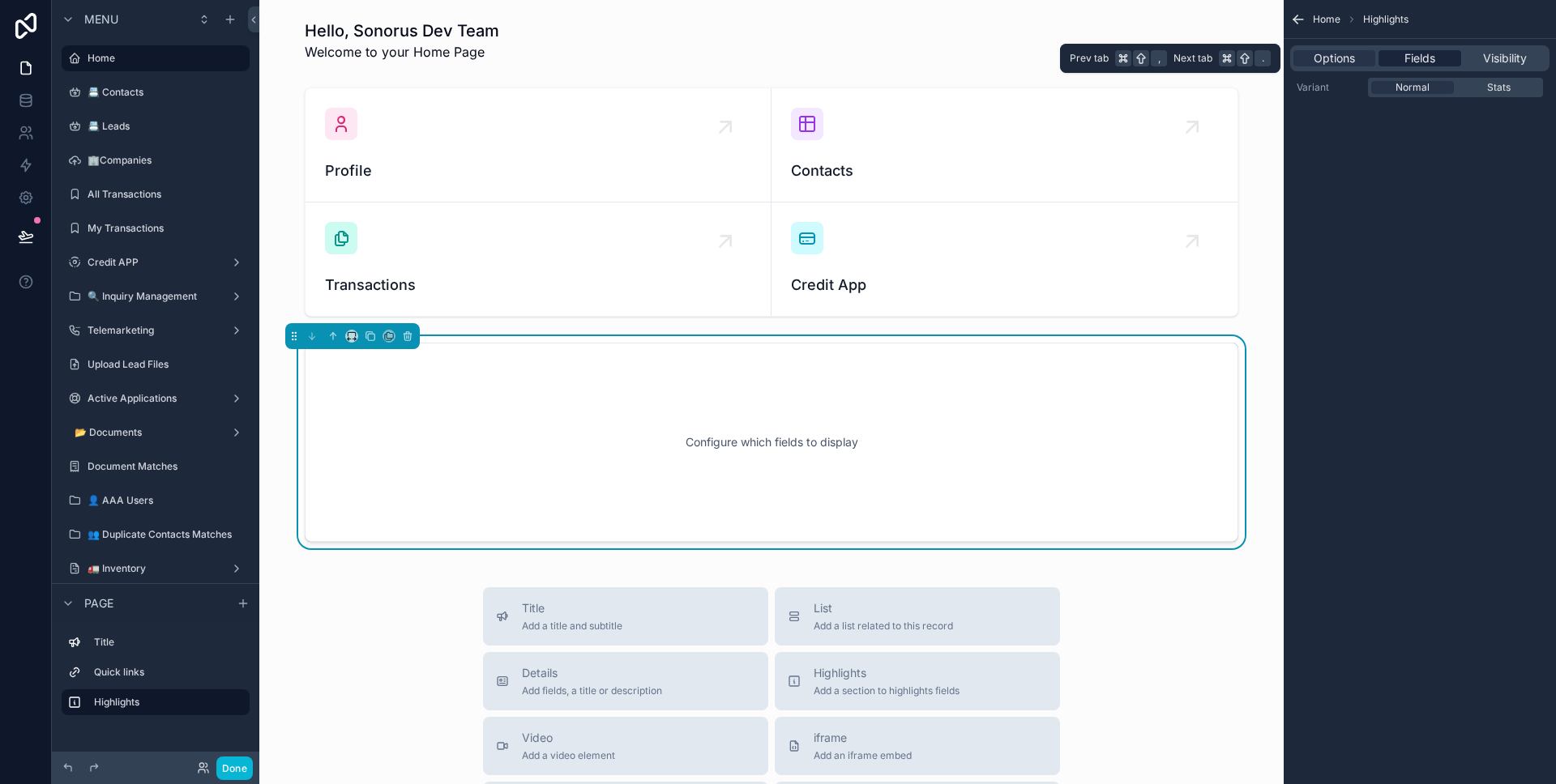
click at [1389, 63] on div "Fields" at bounding box center [1419, 59] width 82 height 17
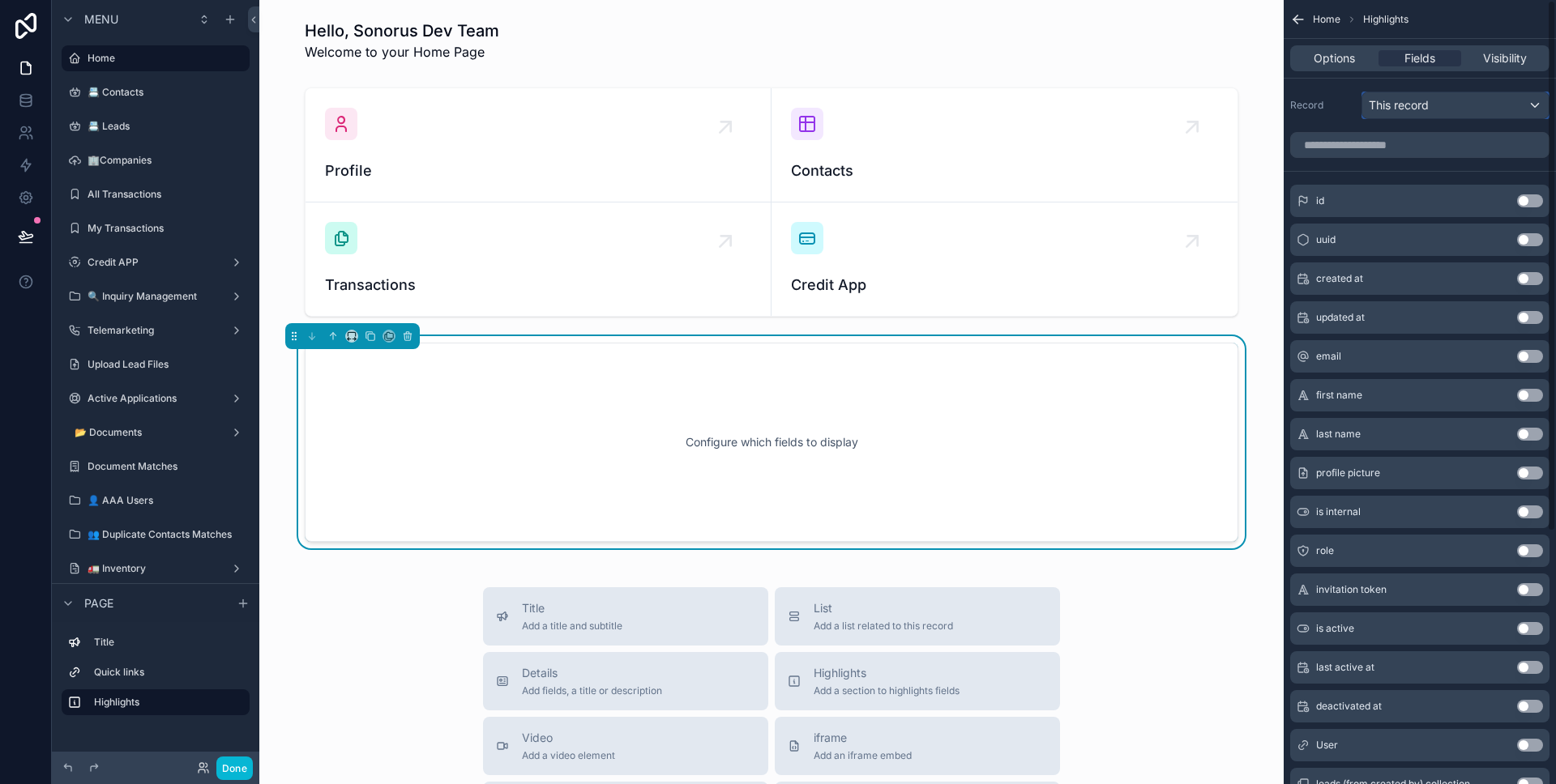
click at [1403, 114] on div "This record" at bounding box center [1455, 105] width 186 height 26
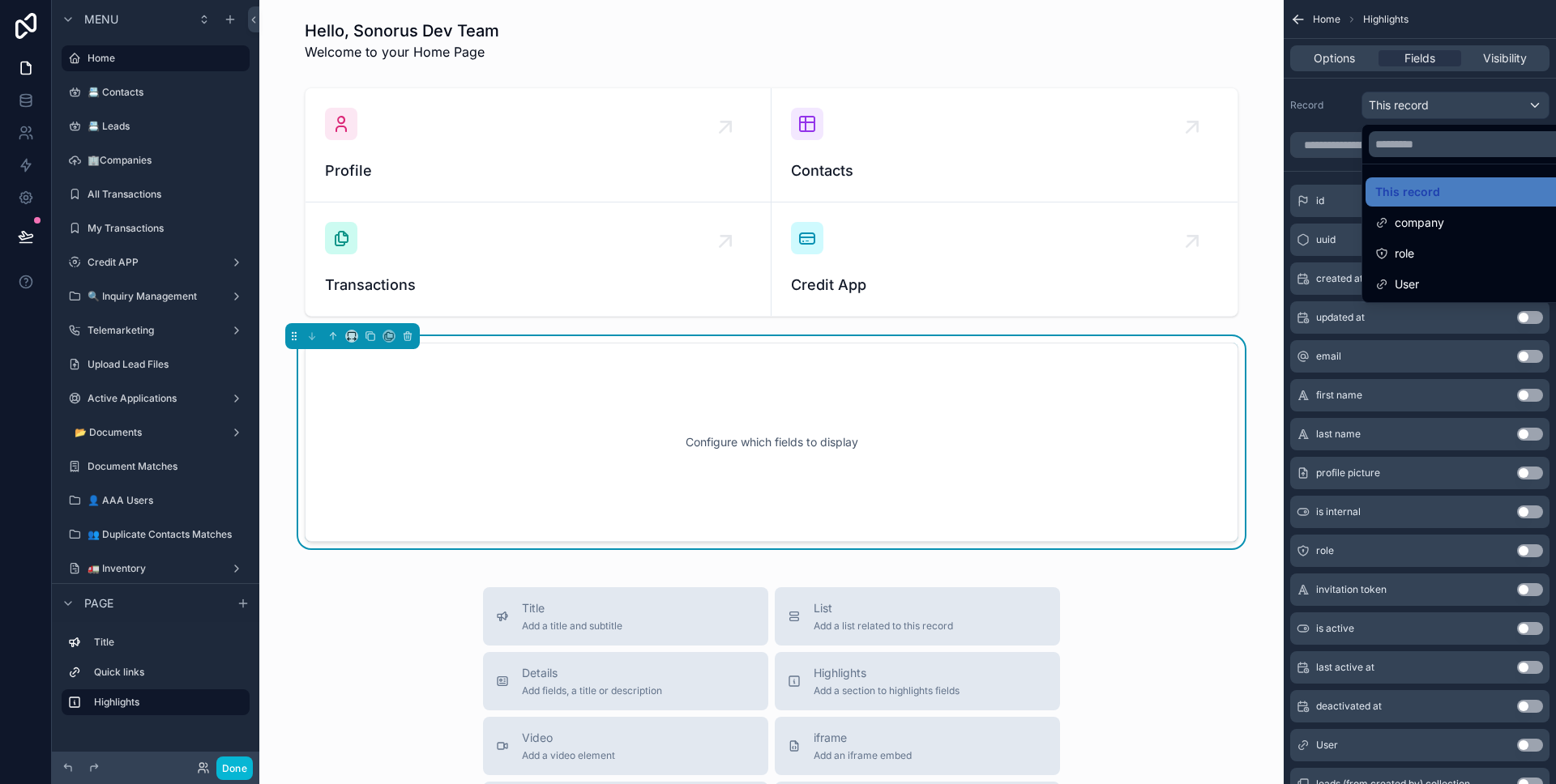
click at [1143, 420] on div "Configure which fields to display" at bounding box center [772, 442] width 880 height 145
click at [1417, 57] on div "scrollable content" at bounding box center [778, 392] width 1556 height 784
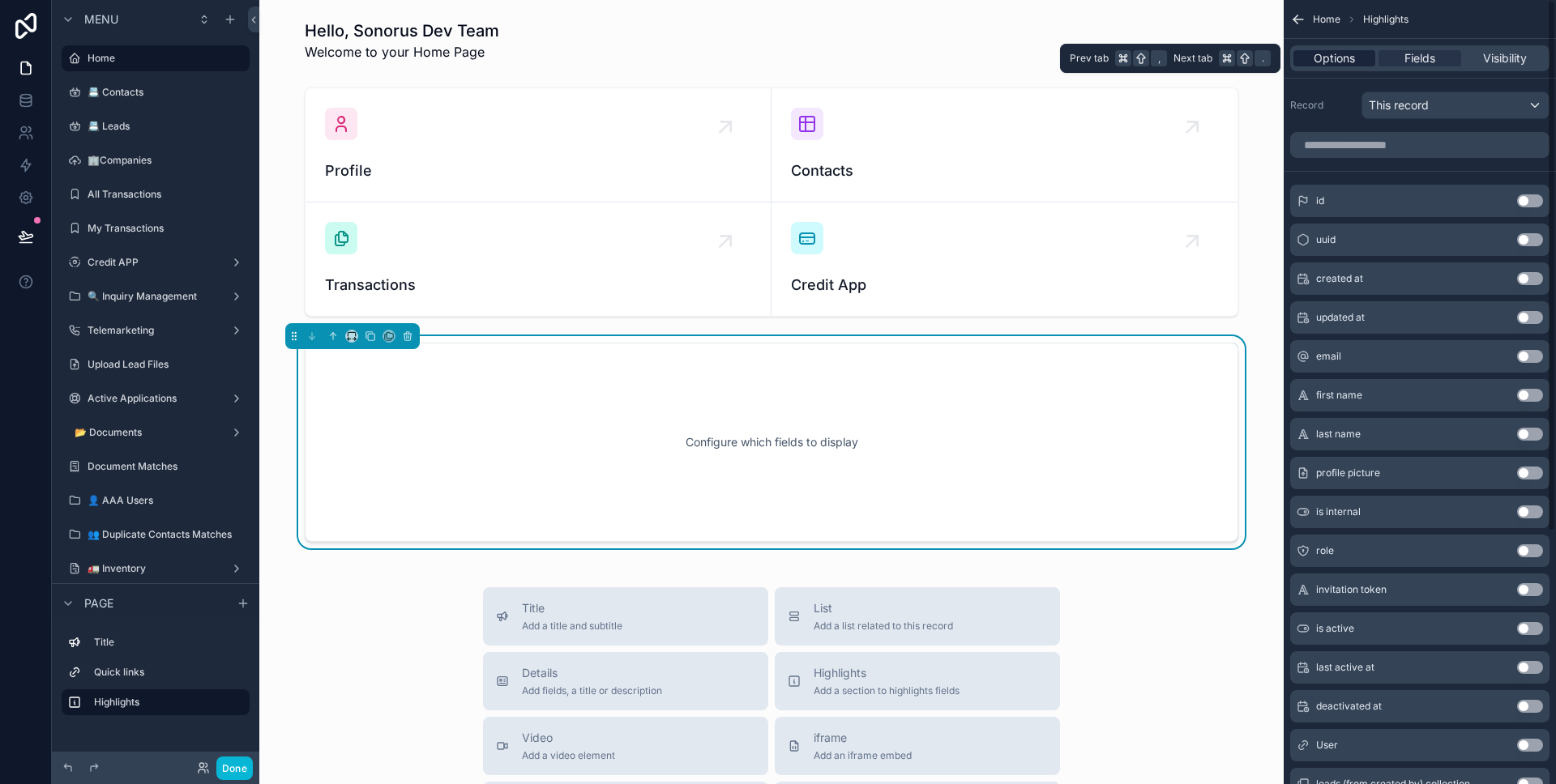
click at [1349, 63] on span "Options" at bounding box center [1334, 59] width 41 height 17
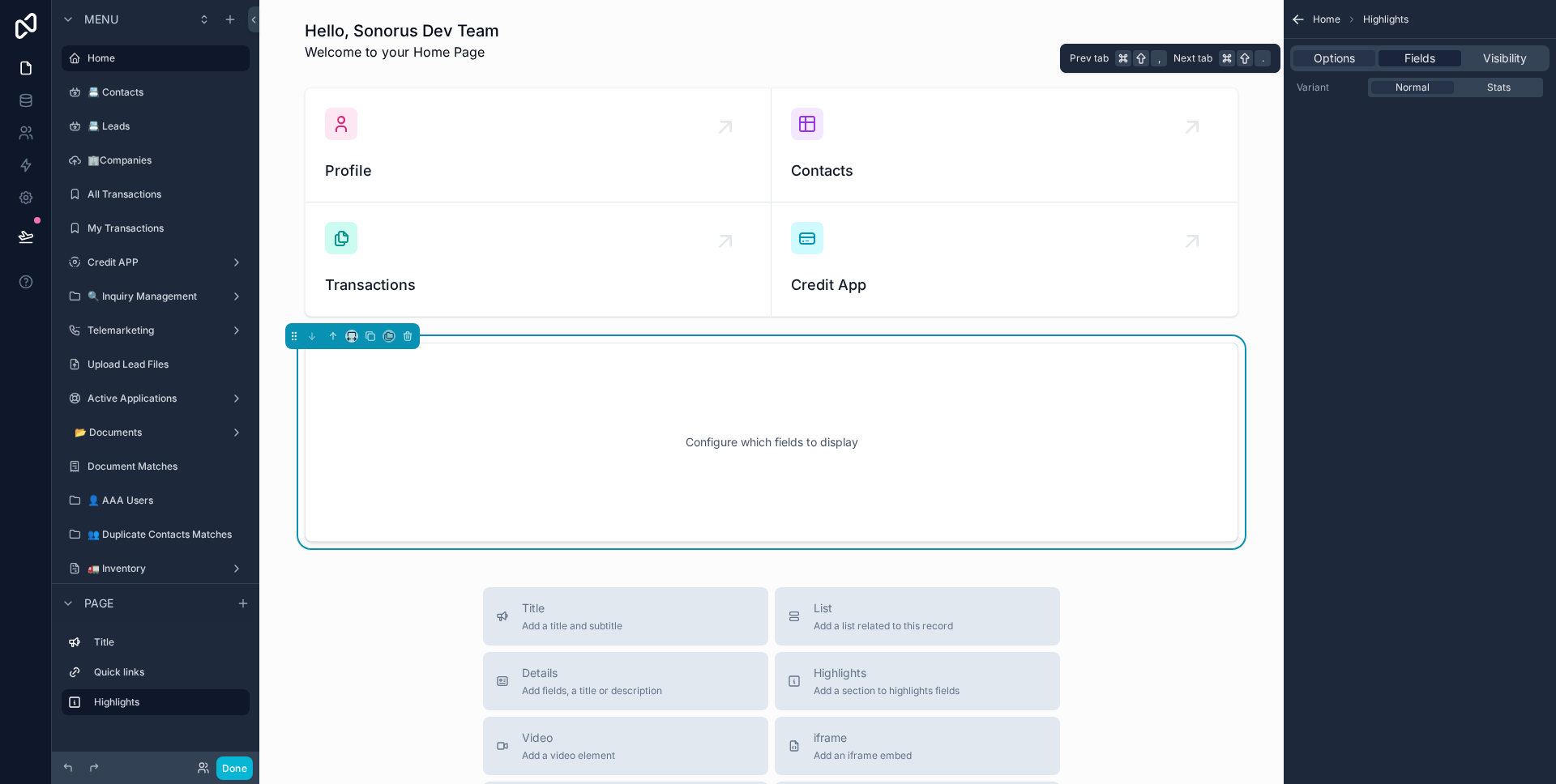
click at [1409, 62] on span "Fields" at bounding box center [1419, 59] width 30 height 17
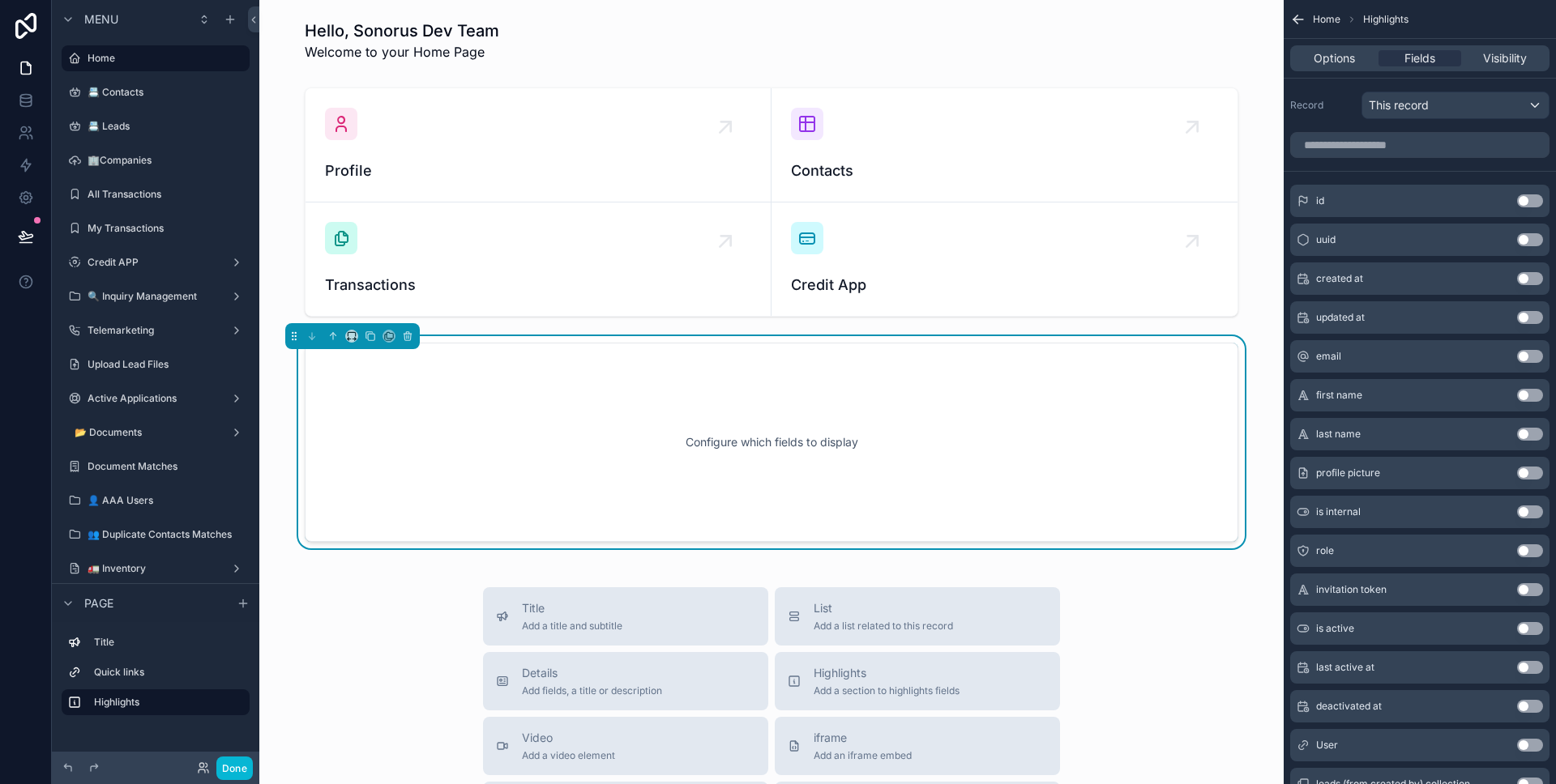
click at [1324, 69] on div "Options Fields Visibility" at bounding box center [1420, 58] width 260 height 26
click at [1328, 64] on span "Options" at bounding box center [1334, 59] width 41 height 17
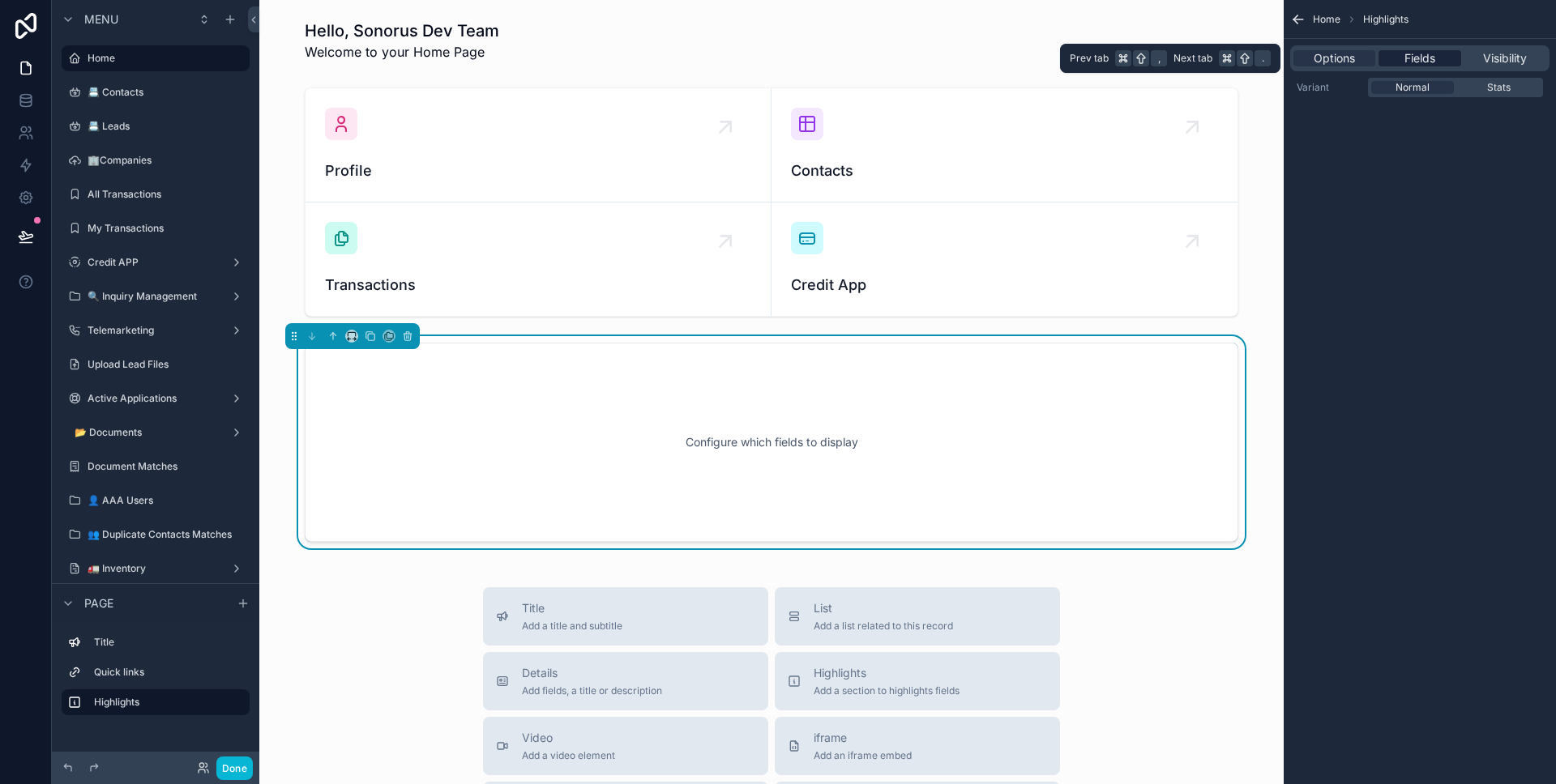
click at [1405, 60] on span "Fields" at bounding box center [1419, 59] width 30 height 17
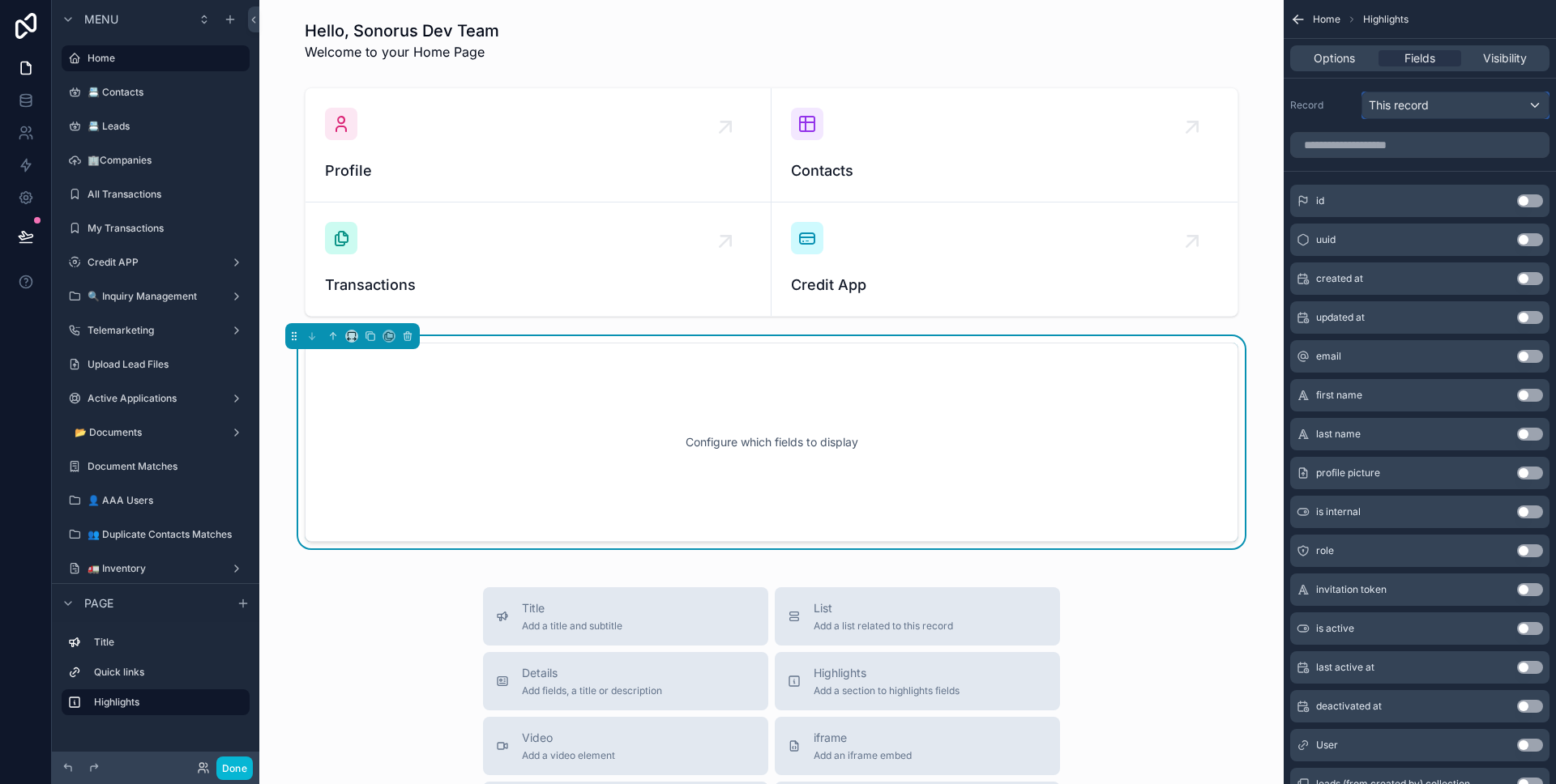
click at [1465, 98] on div "This record" at bounding box center [1455, 105] width 186 height 26
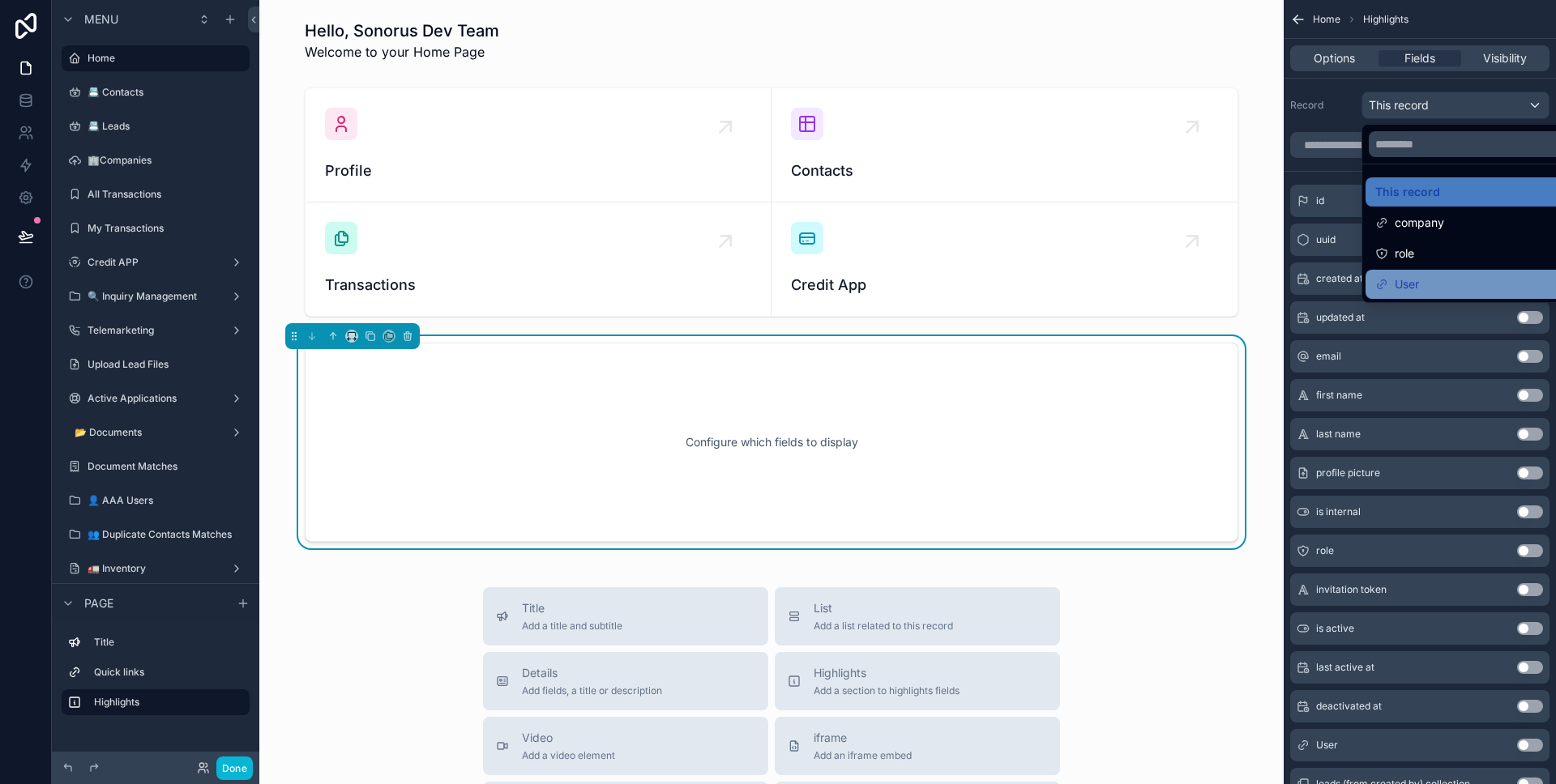
click at [1436, 281] on div "User" at bounding box center [1474, 283] width 198 height 19
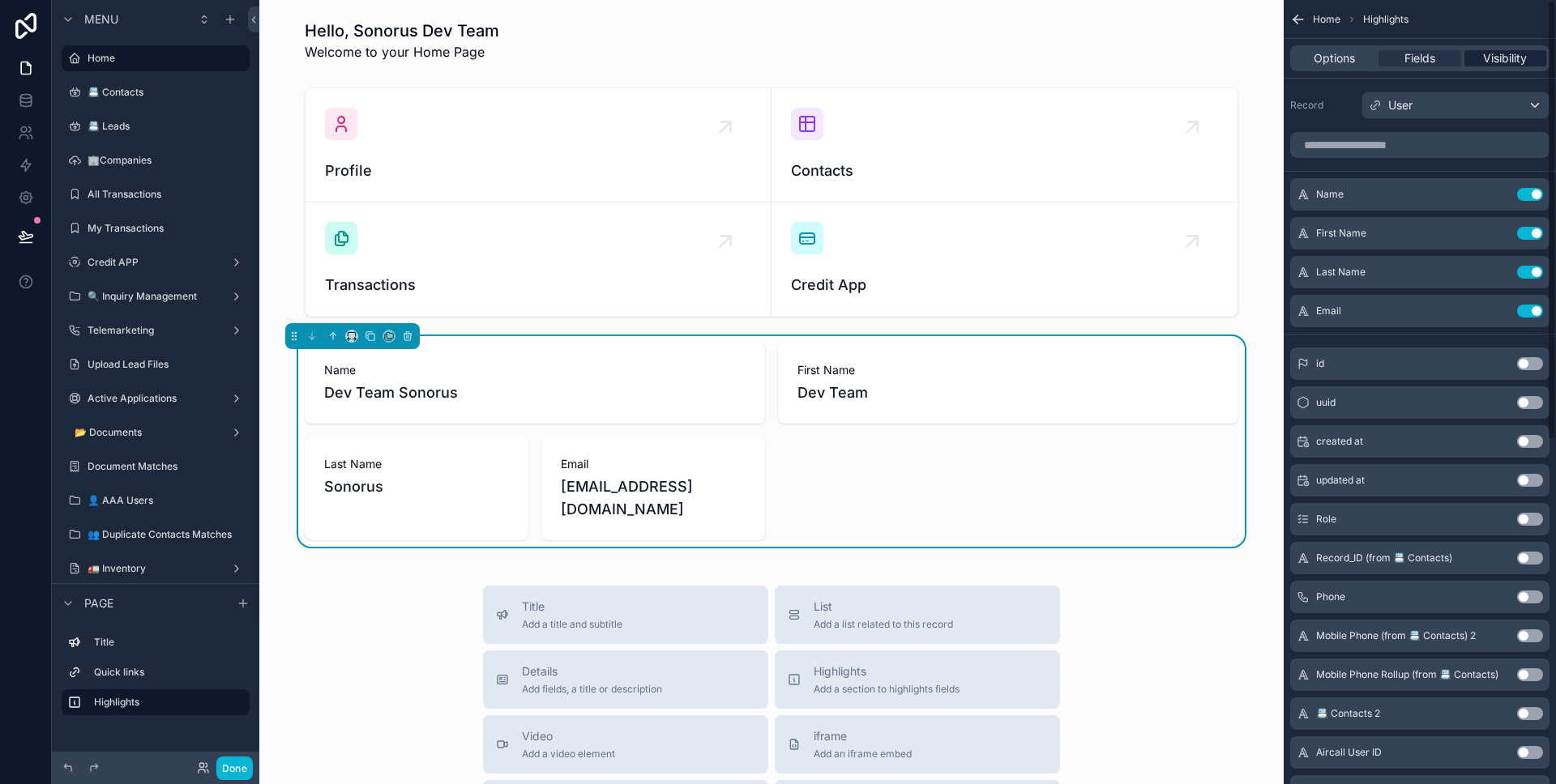
click at [1511, 59] on span "Visibility" at bounding box center [1505, 59] width 44 height 17
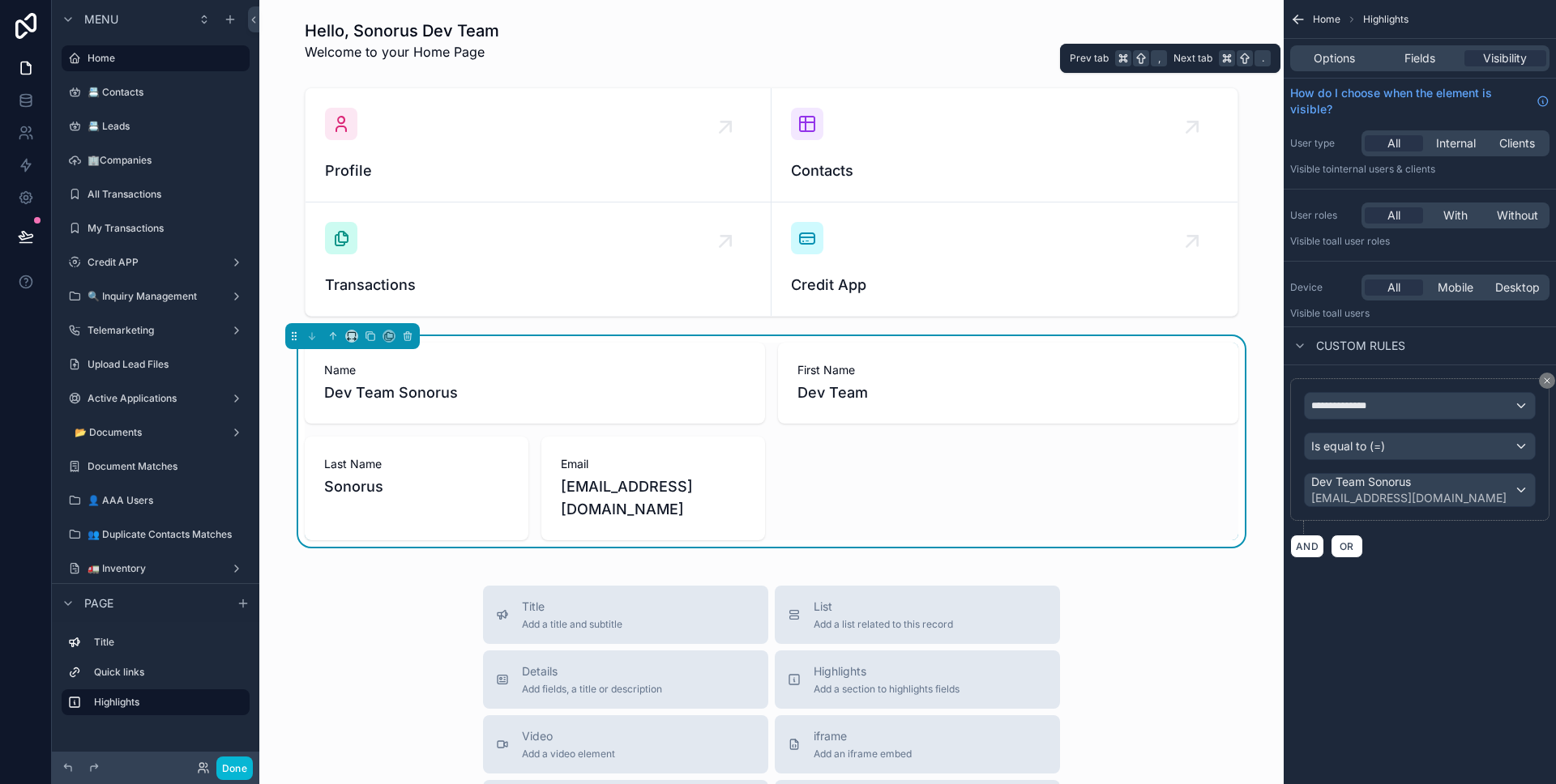
click at [1403, 67] on div "Options Fields Visibility" at bounding box center [1420, 58] width 260 height 26
click at [1405, 63] on span "Fields" at bounding box center [1419, 59] width 30 height 17
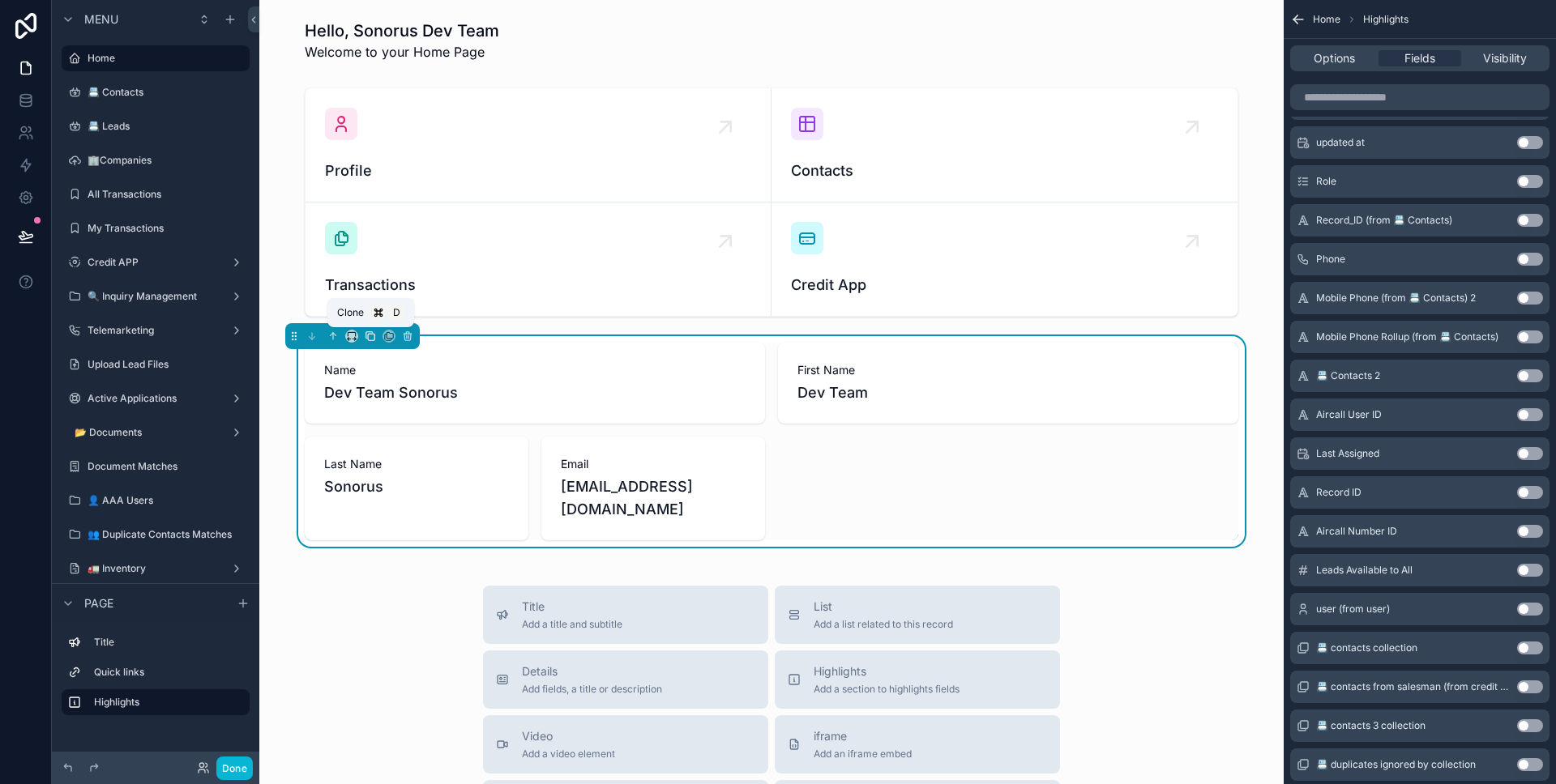
click at [368, 339] on icon "scrollable content" at bounding box center [371, 337] width 6 height 6
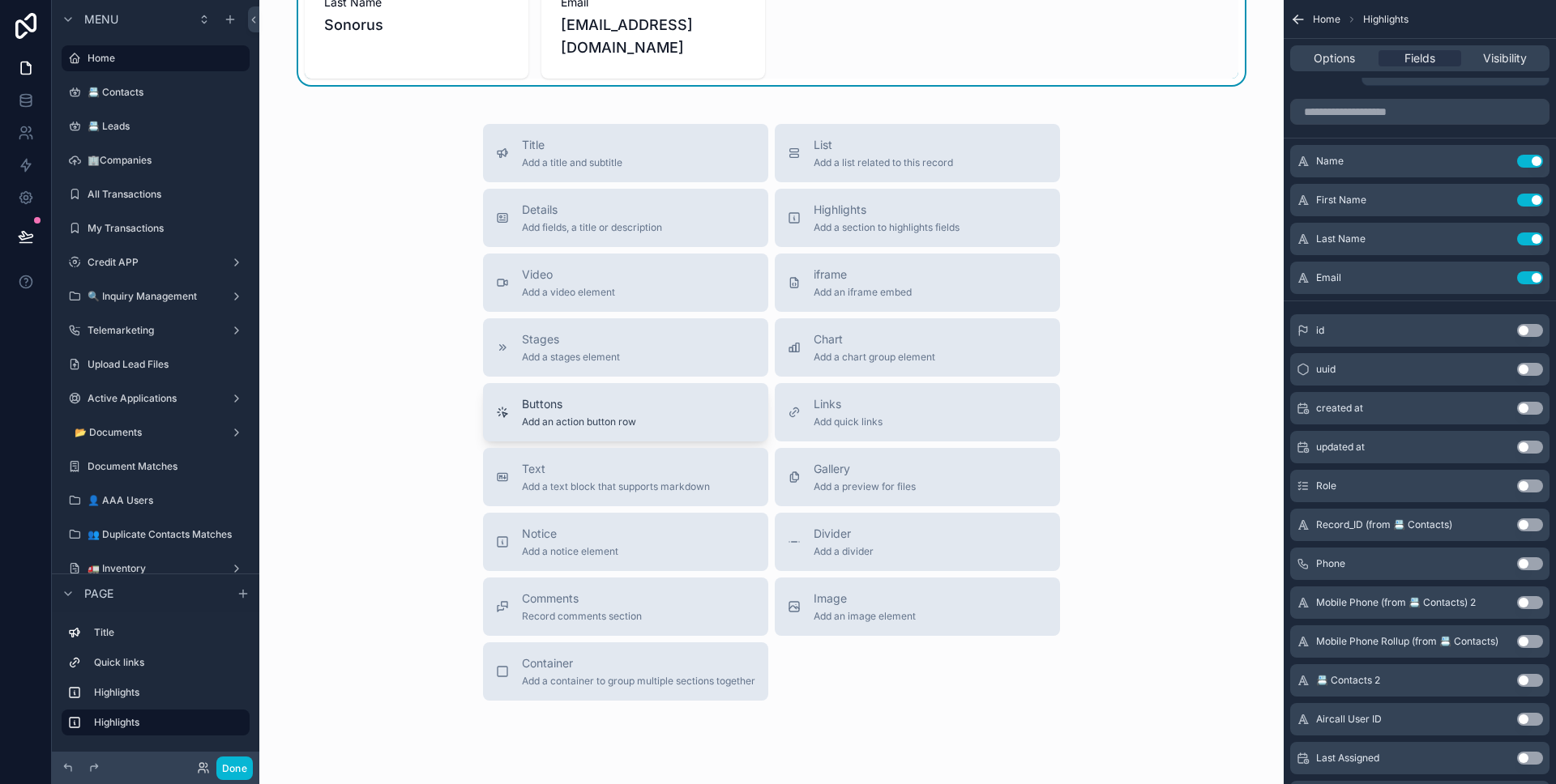
scroll to position [569, 0]
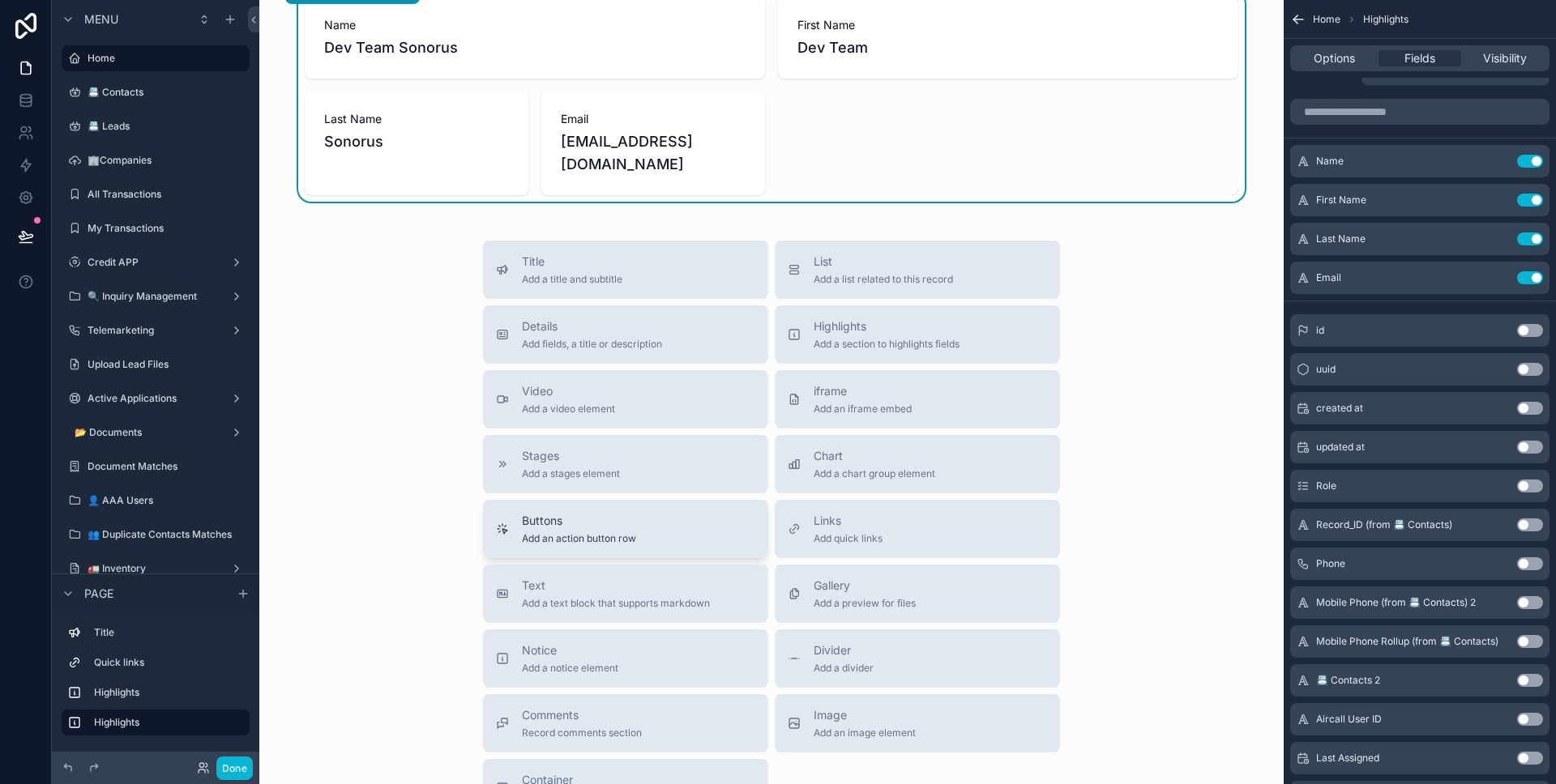
click at [664, 513] on div "Buttons Add an action button row" at bounding box center [626, 528] width 260 height 32
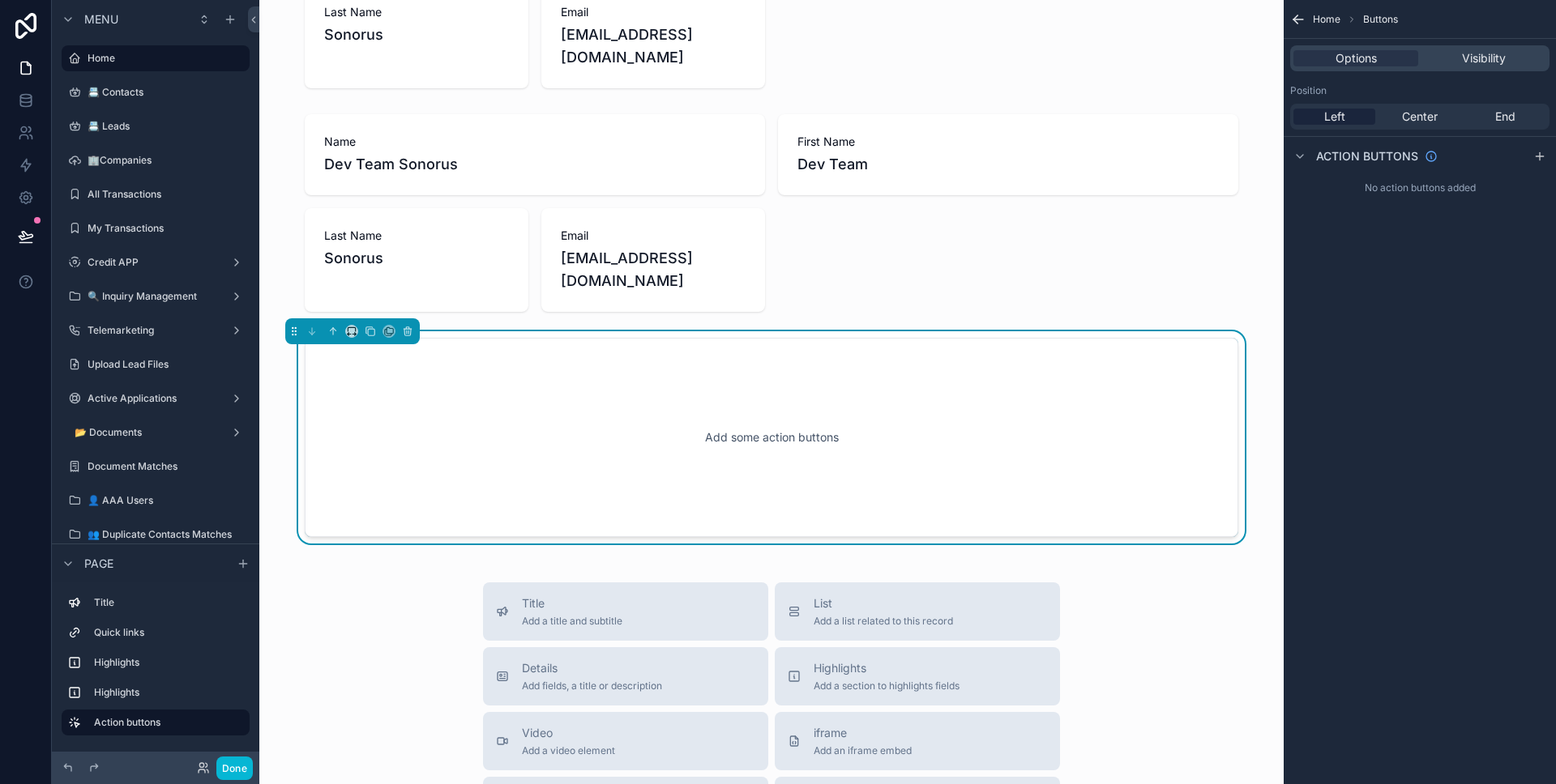
scroll to position [275, 0]
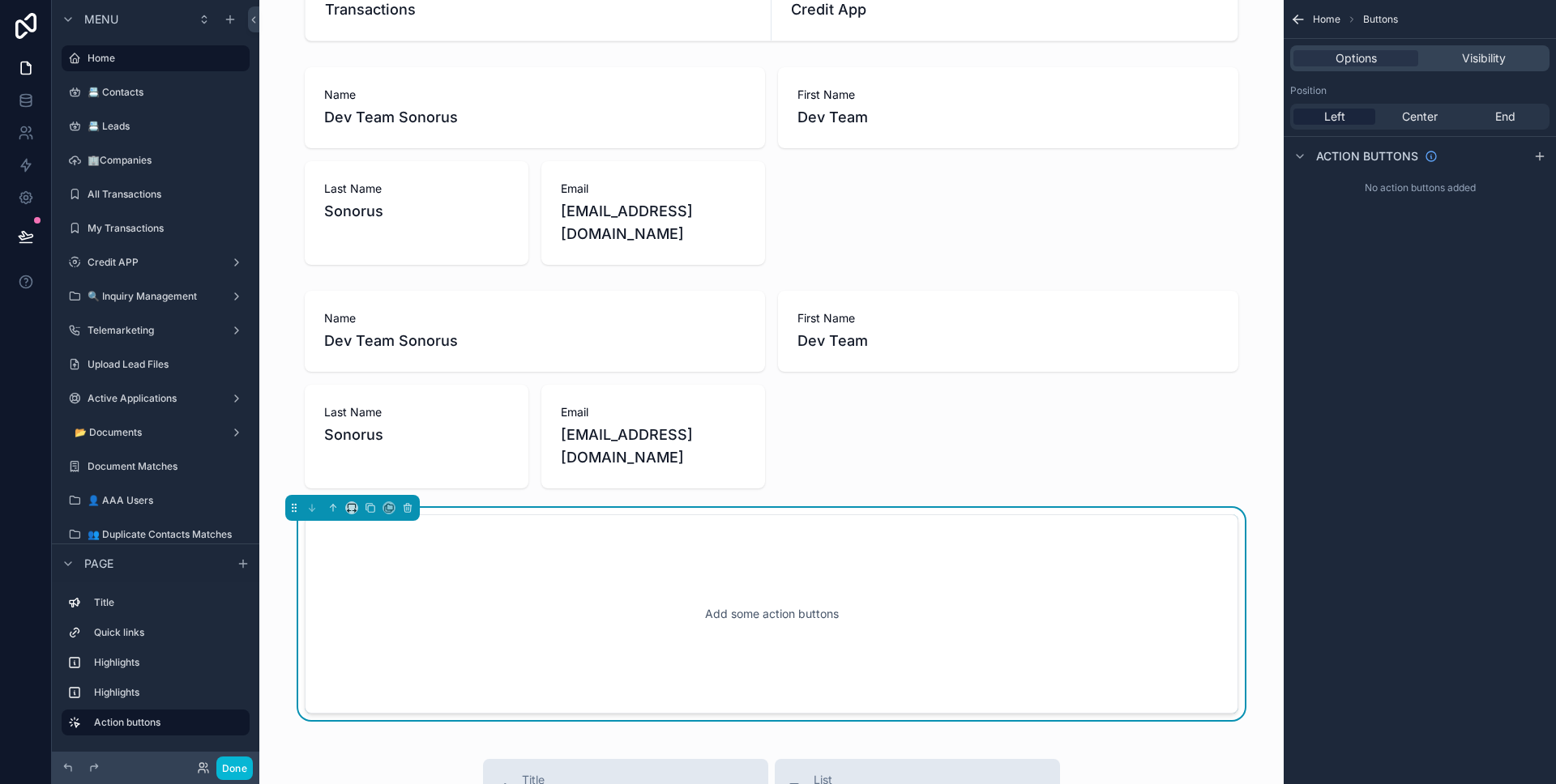
click at [683, 514] on div "Add some action buttons" at bounding box center [772, 614] width 934 height 200
click at [740, 352] on div "scrollable content" at bounding box center [772, 389] width 998 height 211
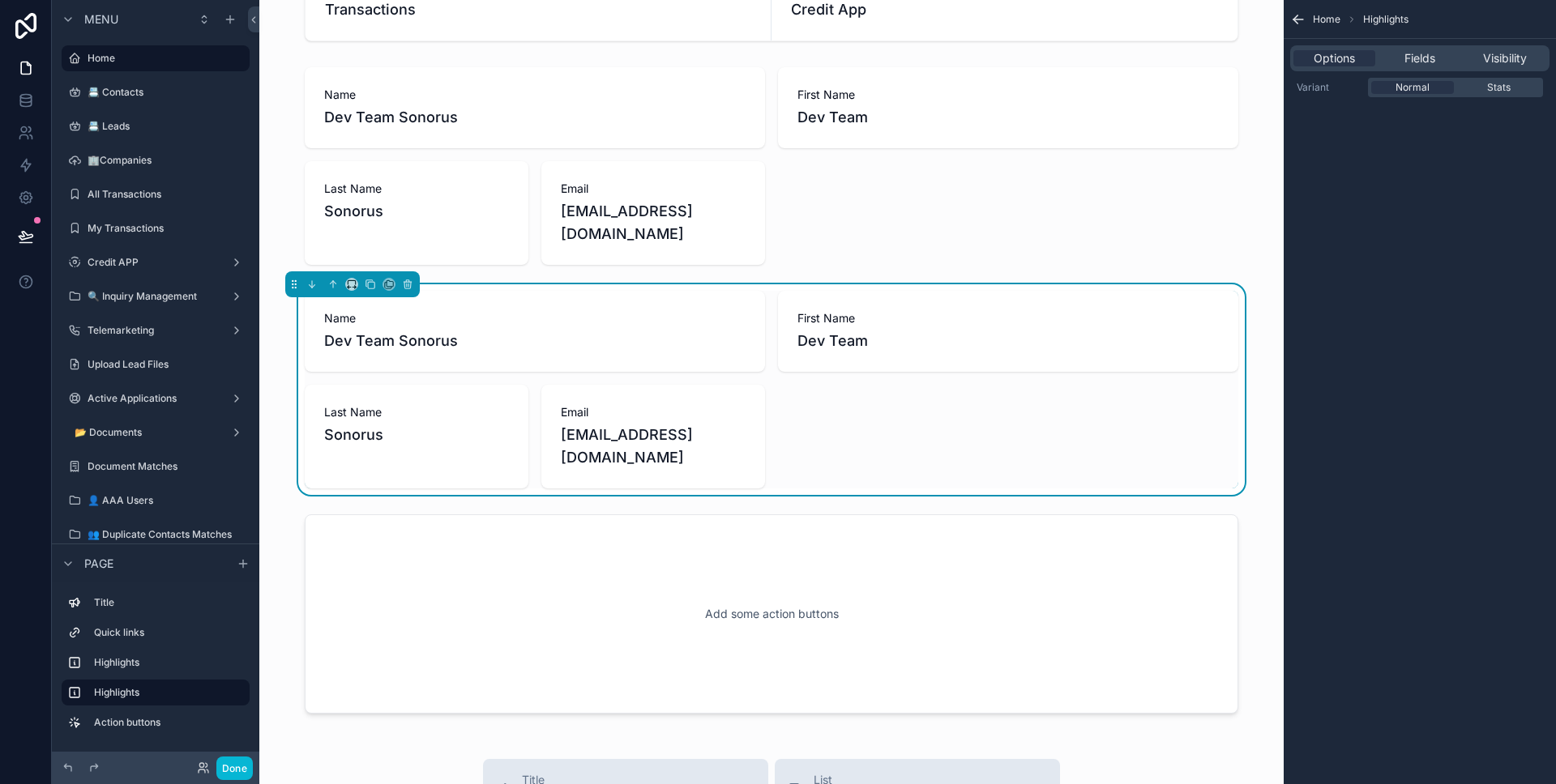
click at [1500, 70] on div "Options Fields Visibility" at bounding box center [1420, 58] width 260 height 26
click at [1501, 64] on span "Visibility" at bounding box center [1505, 59] width 44 height 17
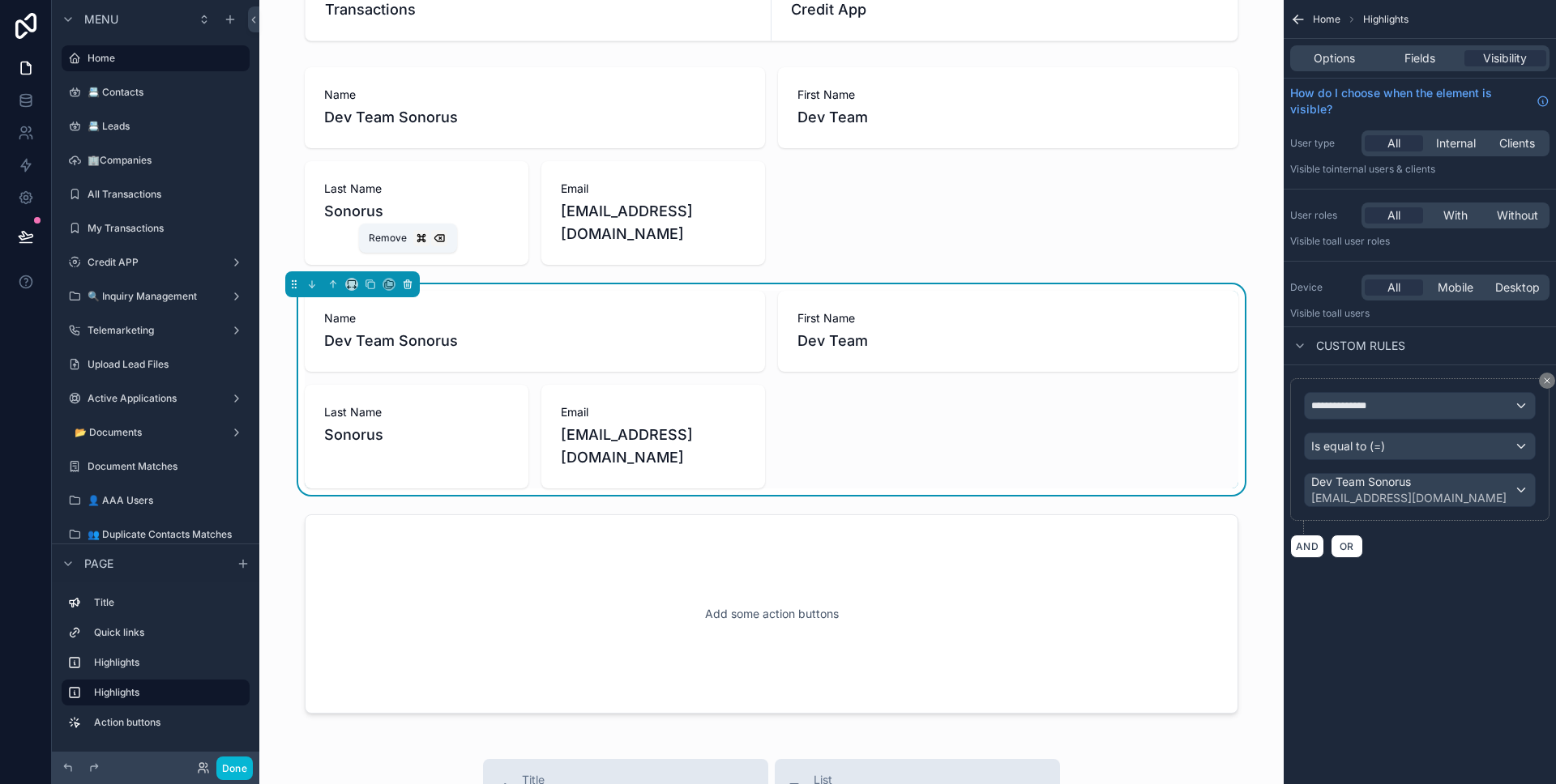
click at [407, 282] on icon "scrollable content" at bounding box center [407, 284] width 6 height 6
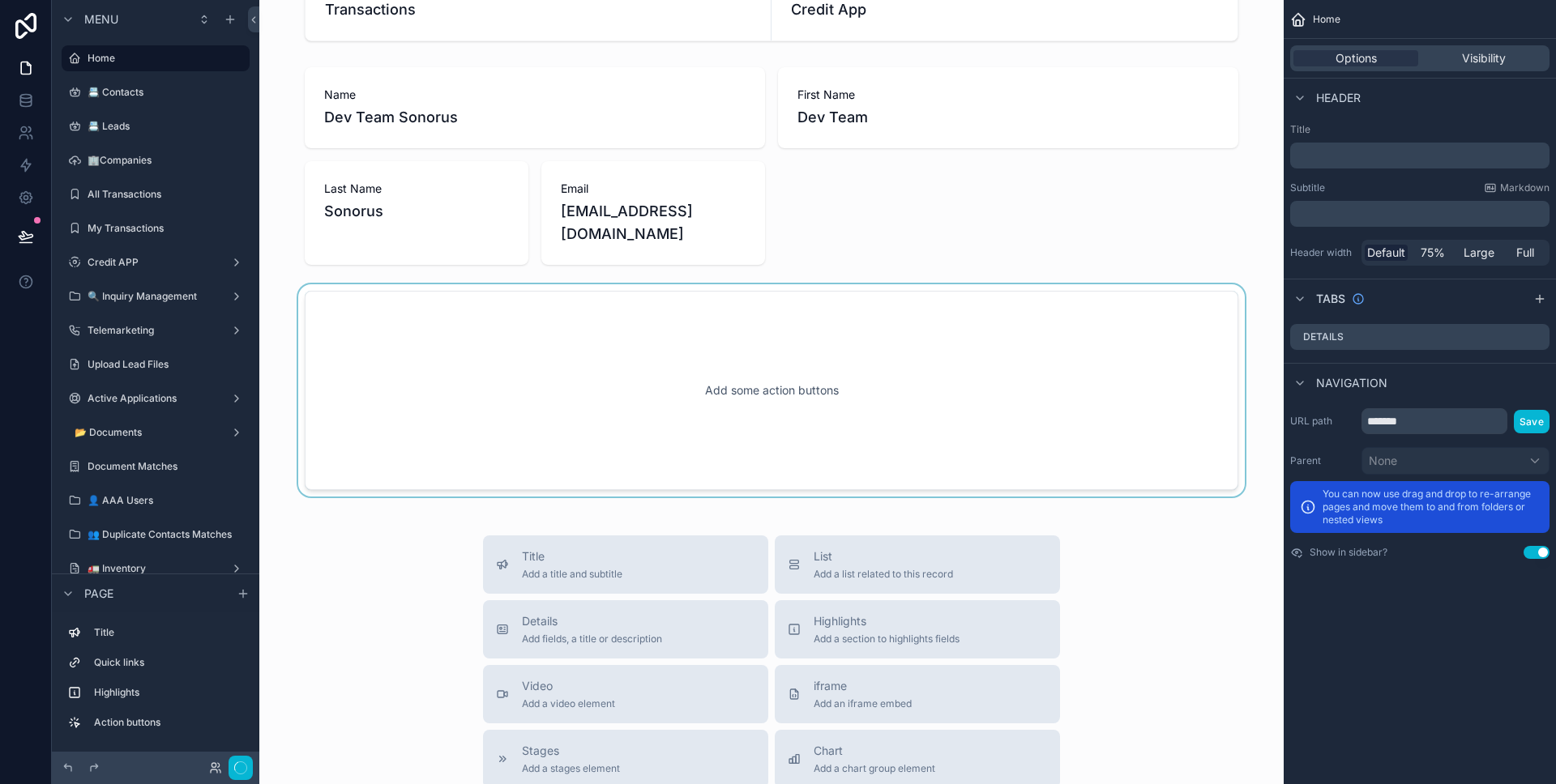
click at [483, 351] on div "scrollable content" at bounding box center [772, 390] width 998 height 213
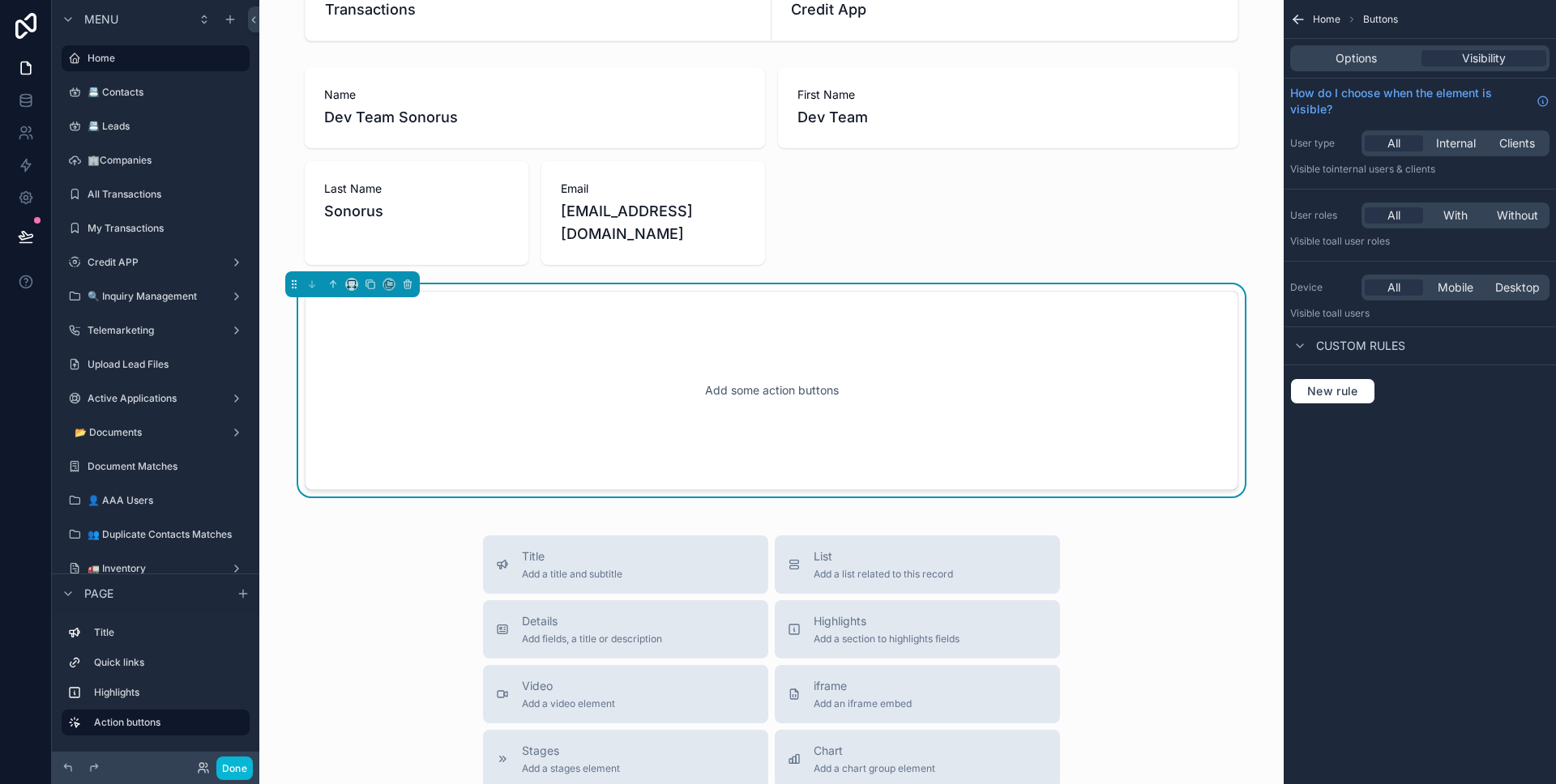
click at [1331, 66] on div "Options Visibility" at bounding box center [1420, 58] width 260 height 26
click at [1353, 378] on button "New rule" at bounding box center [1332, 391] width 85 height 26
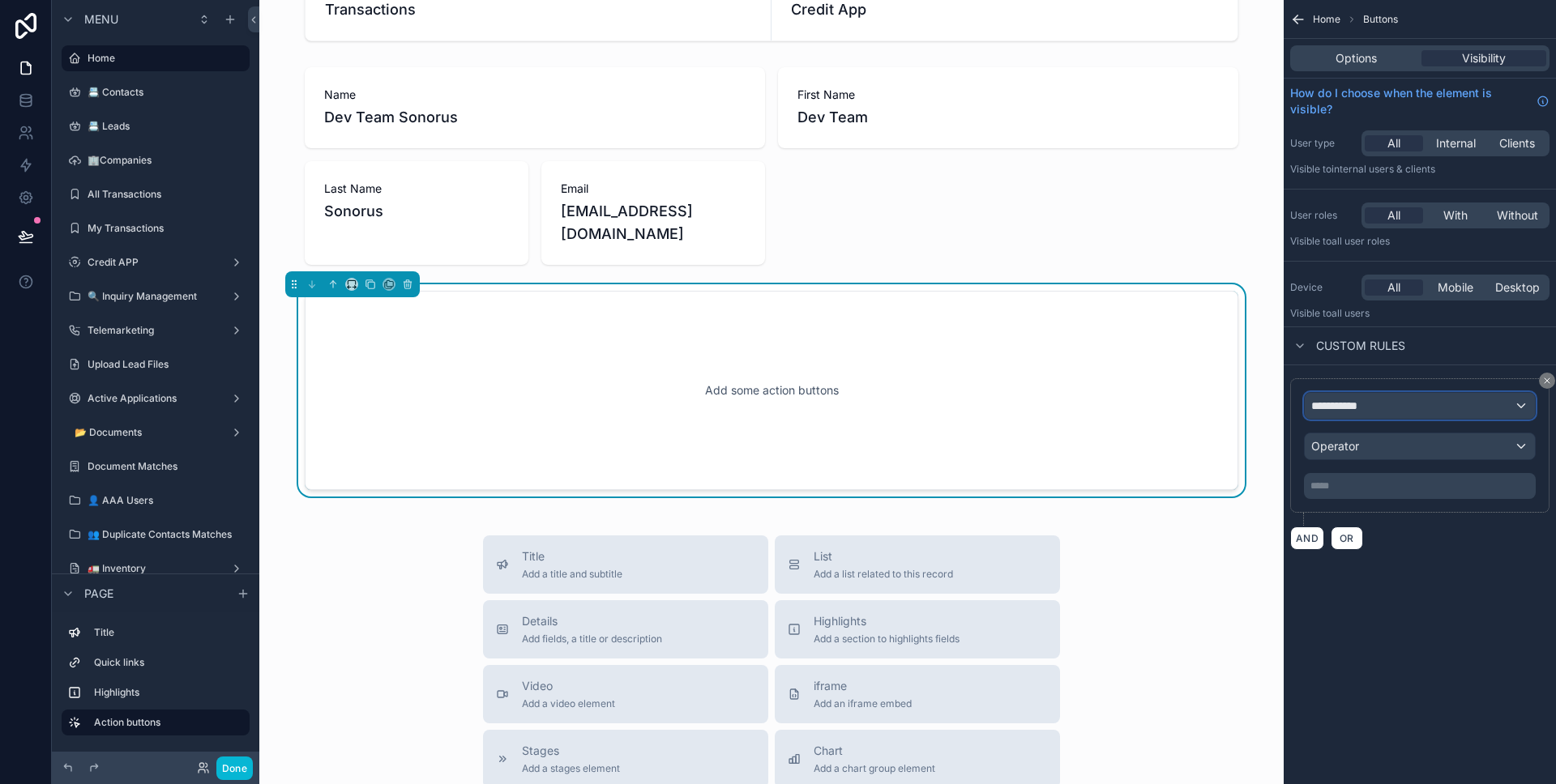
click at [1355, 396] on div "**********" at bounding box center [1420, 406] width 230 height 26
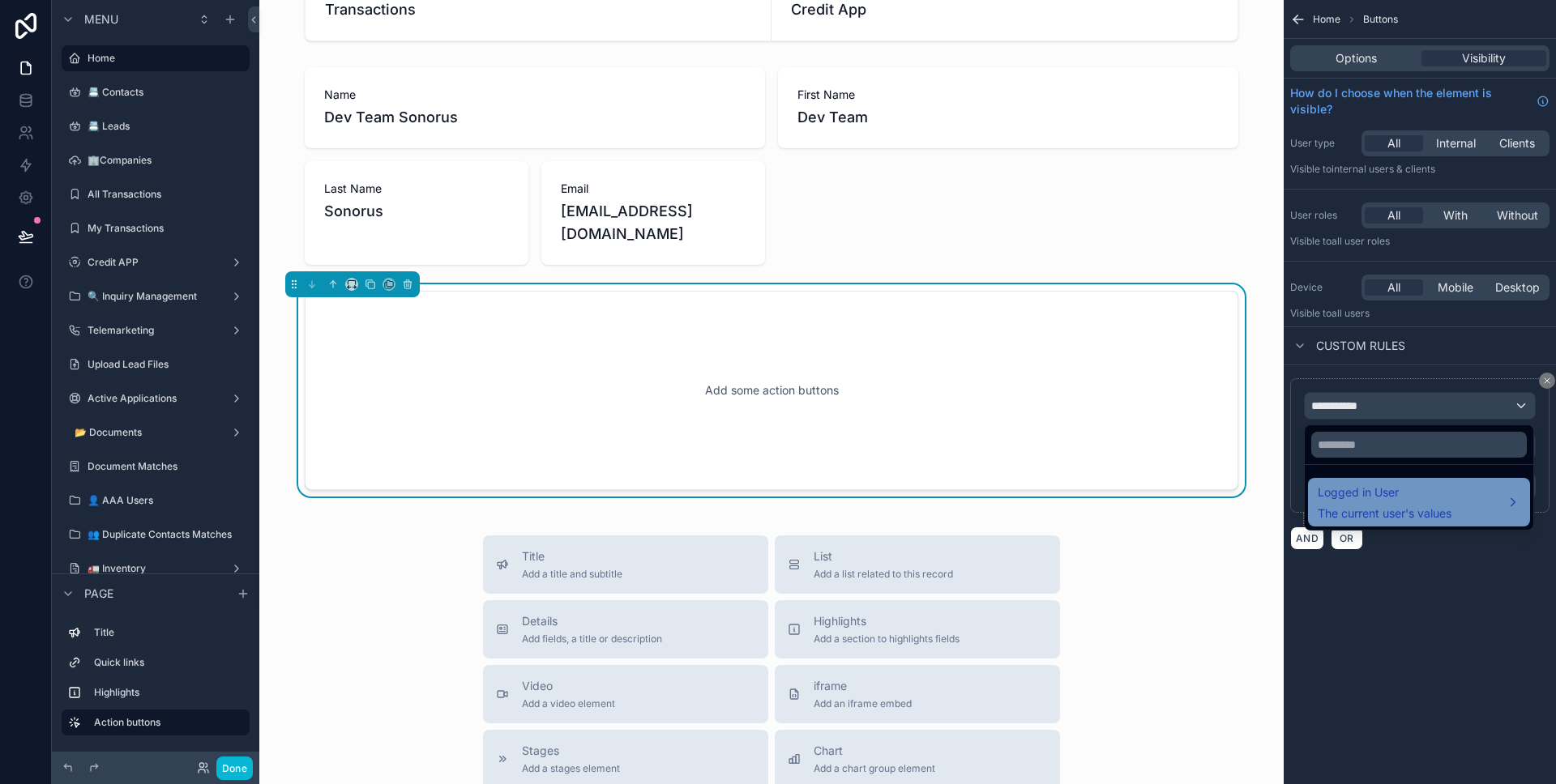
click at [1376, 487] on span "Logged in User" at bounding box center [1384, 492] width 134 height 19
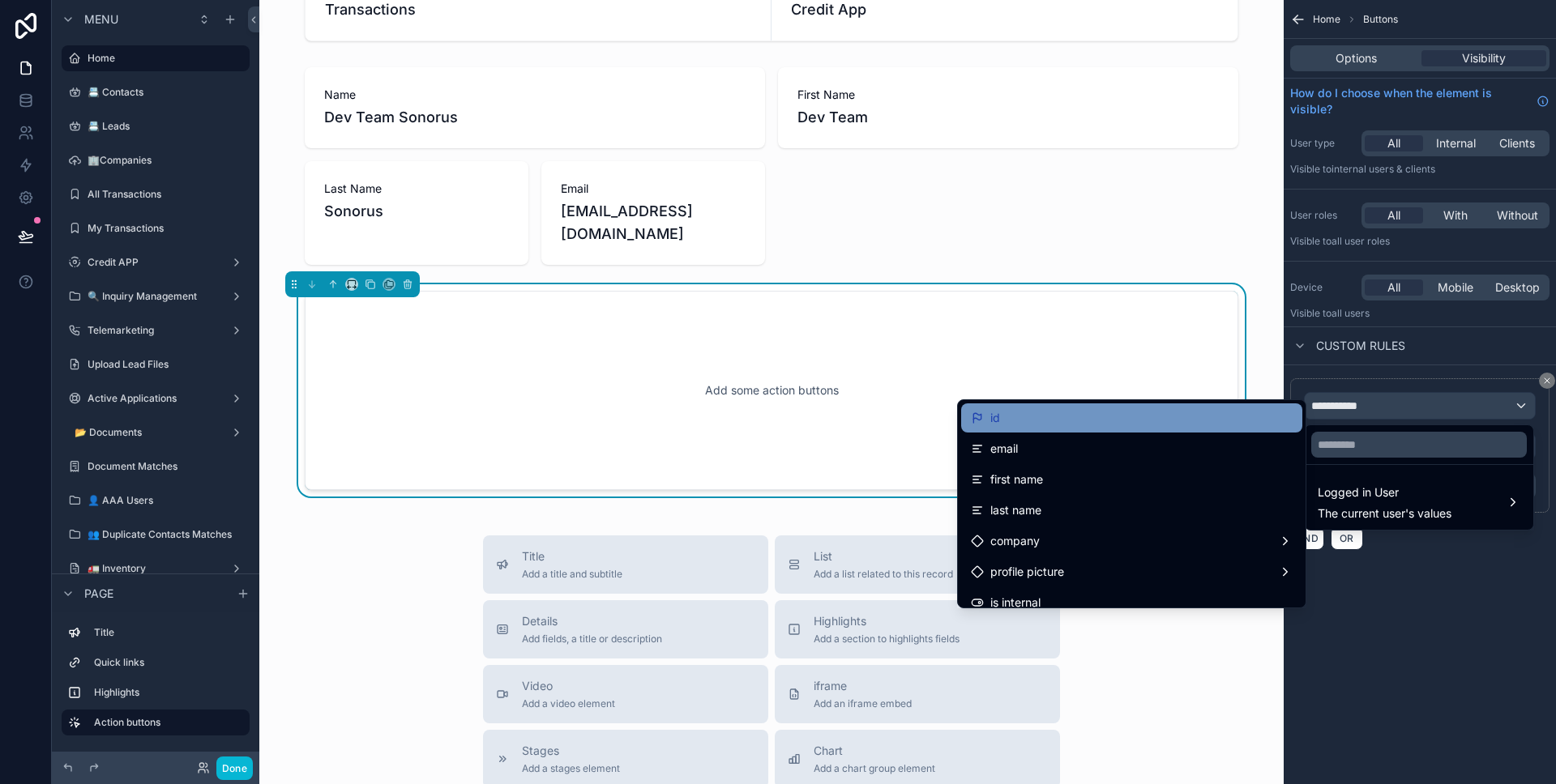
click at [1179, 424] on div "id" at bounding box center [1131, 418] width 321 height 19
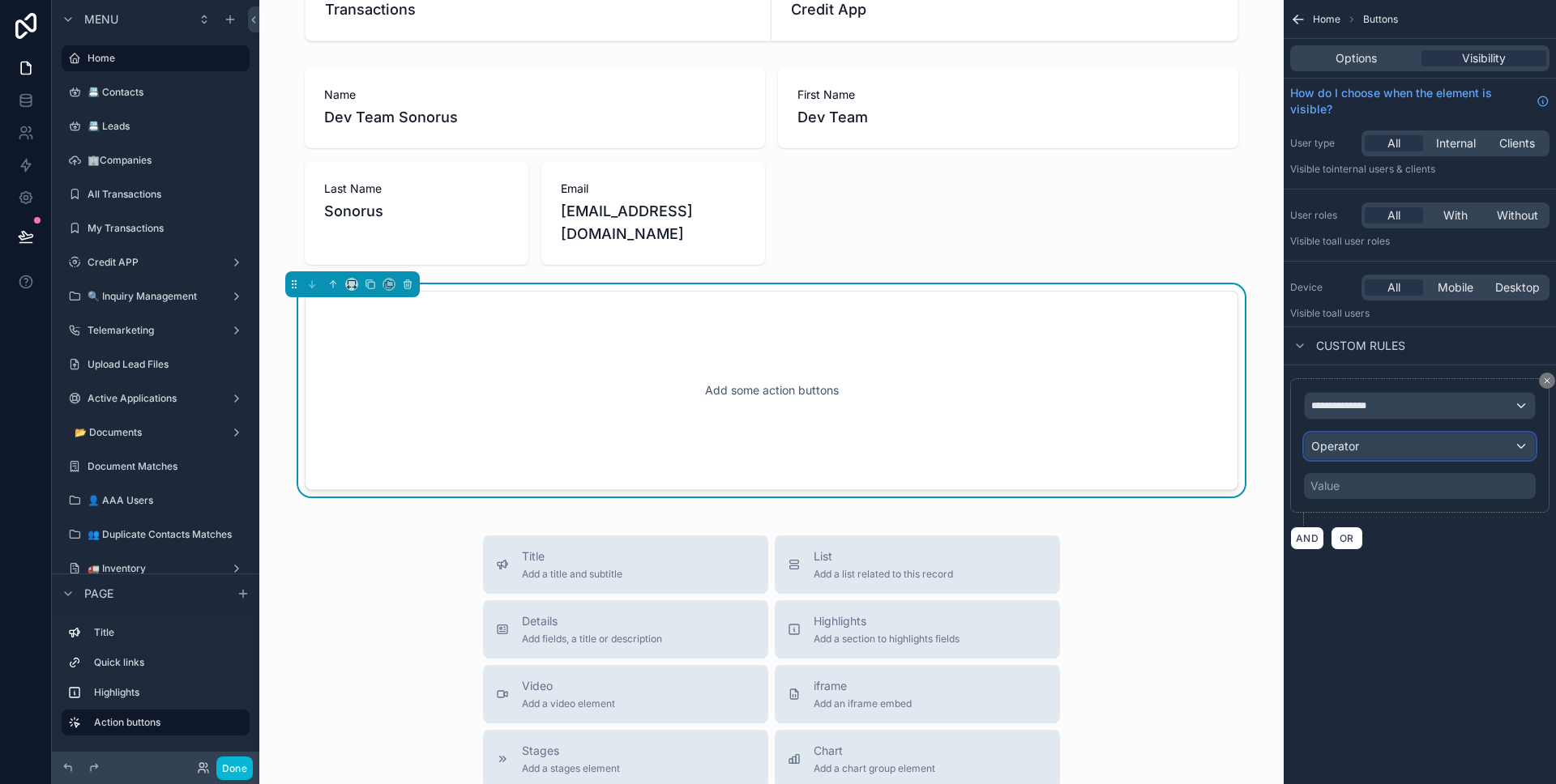
click at [1356, 450] on span "Operator" at bounding box center [1335, 445] width 48 height 14
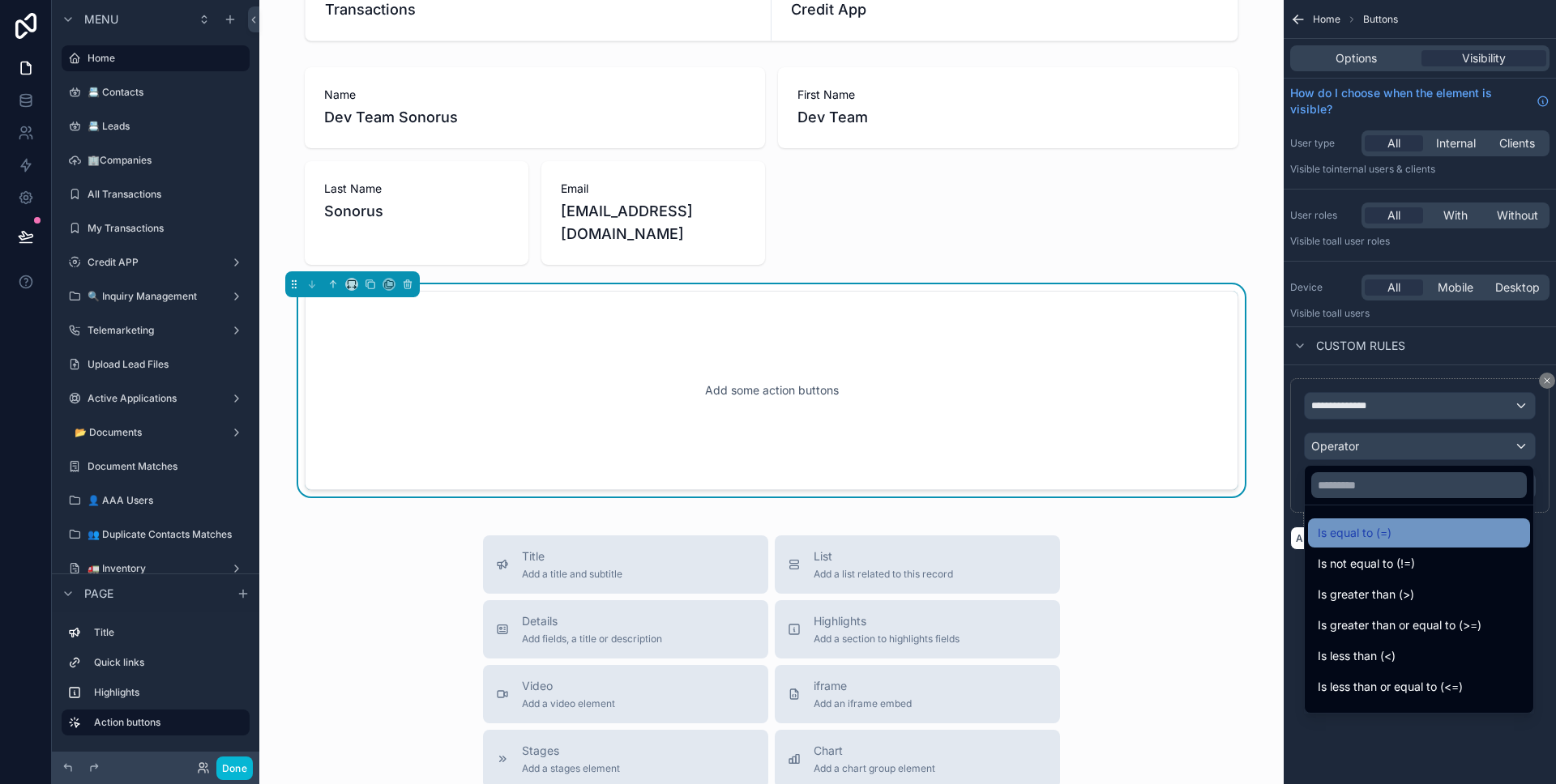
click at [1384, 522] on div "Is equal to (=)" at bounding box center [1419, 533] width 222 height 29
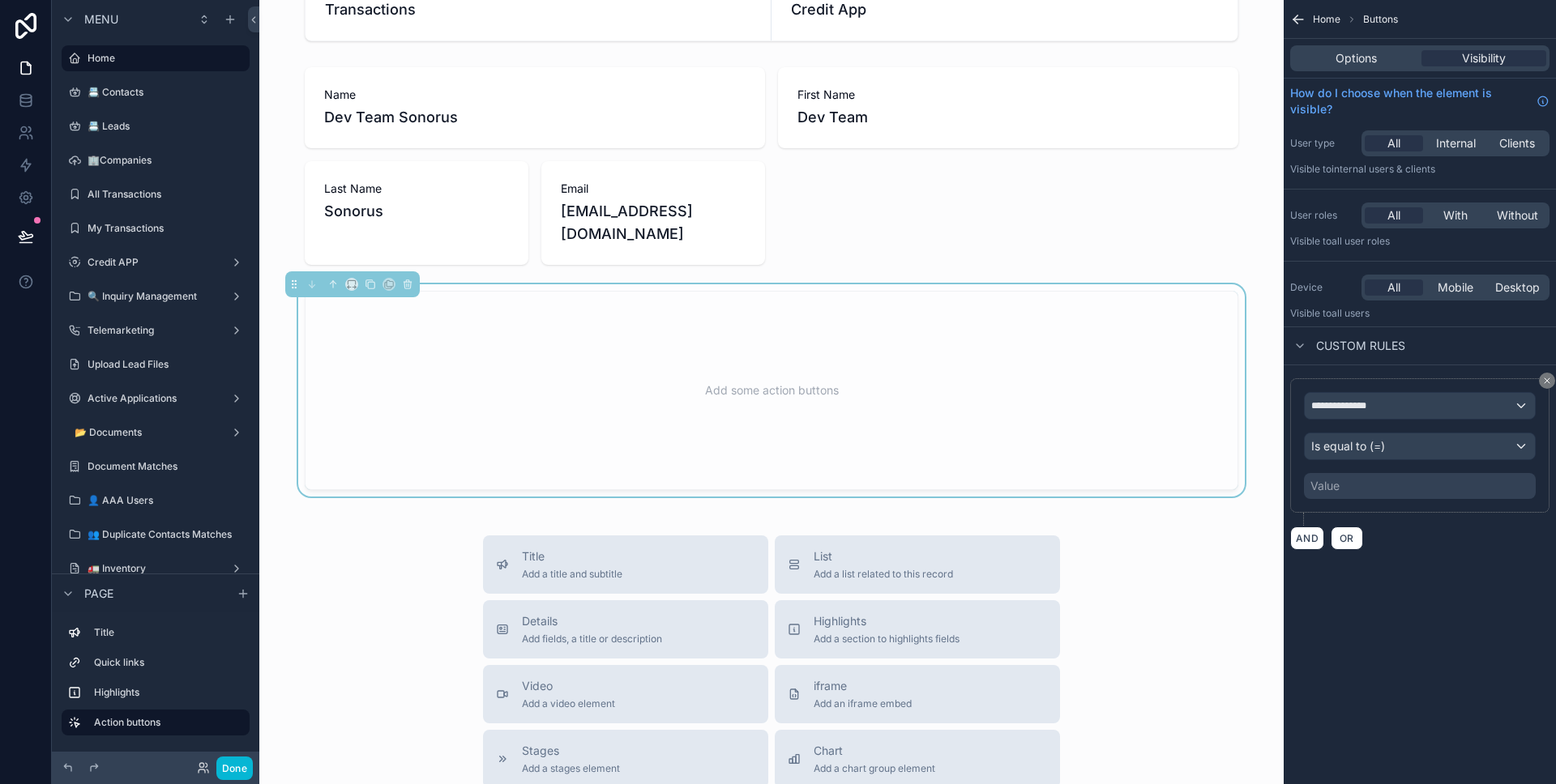
click at [1353, 493] on div "Value" at bounding box center [1420, 486] width 232 height 26
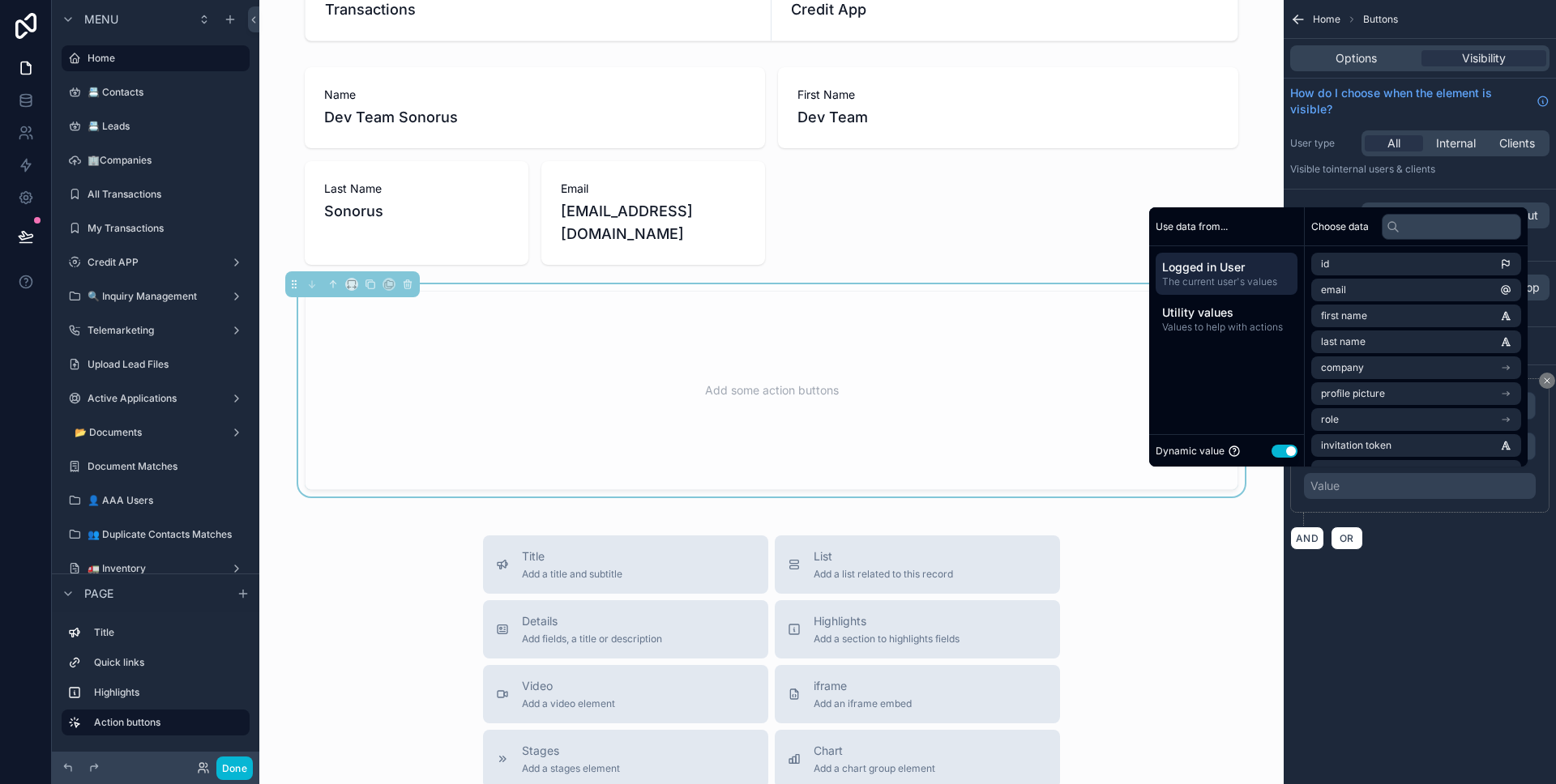
click at [1272, 452] on button "Use setting" at bounding box center [1284, 451] width 26 height 13
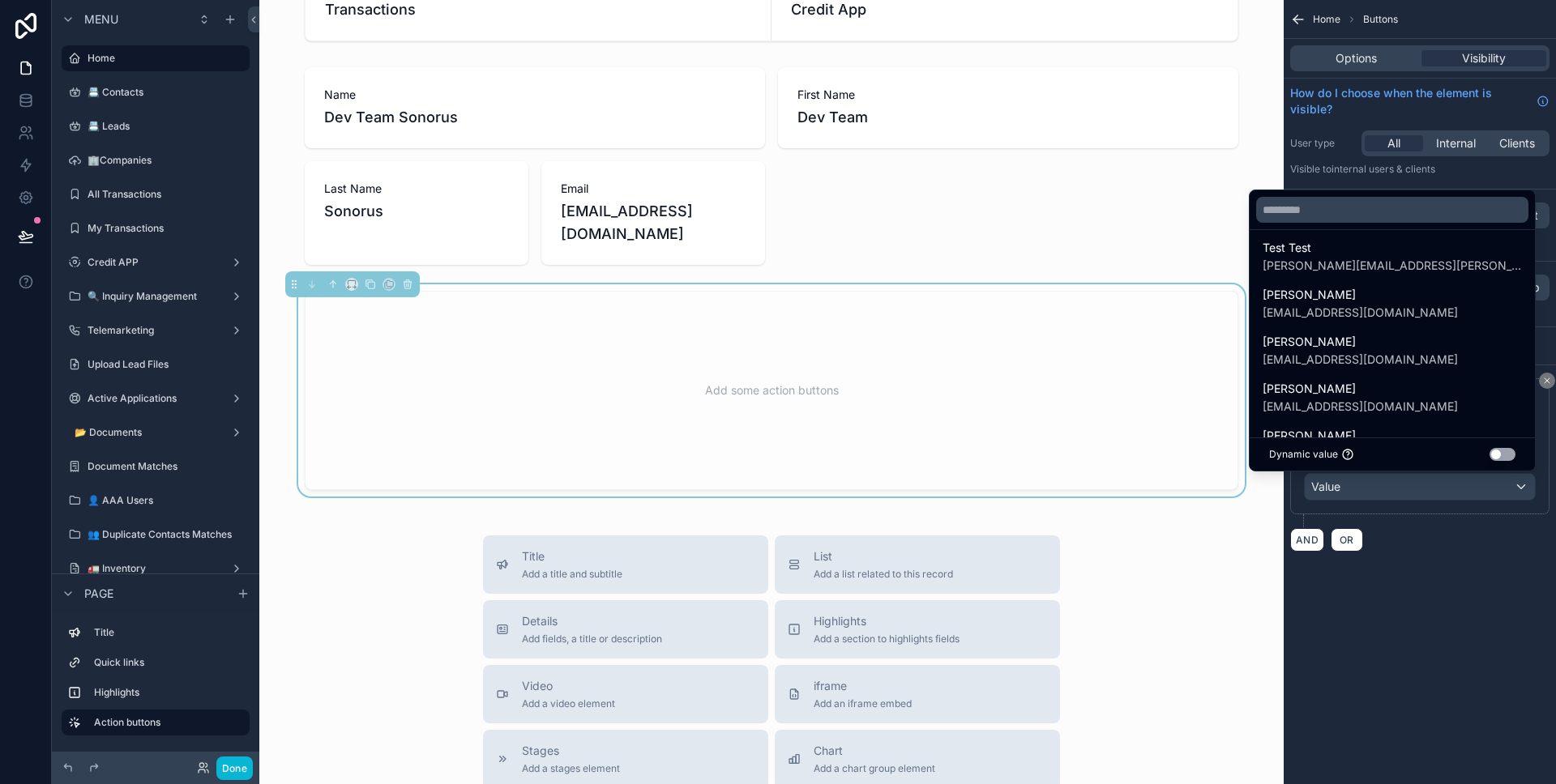
scroll to position [334, 0]
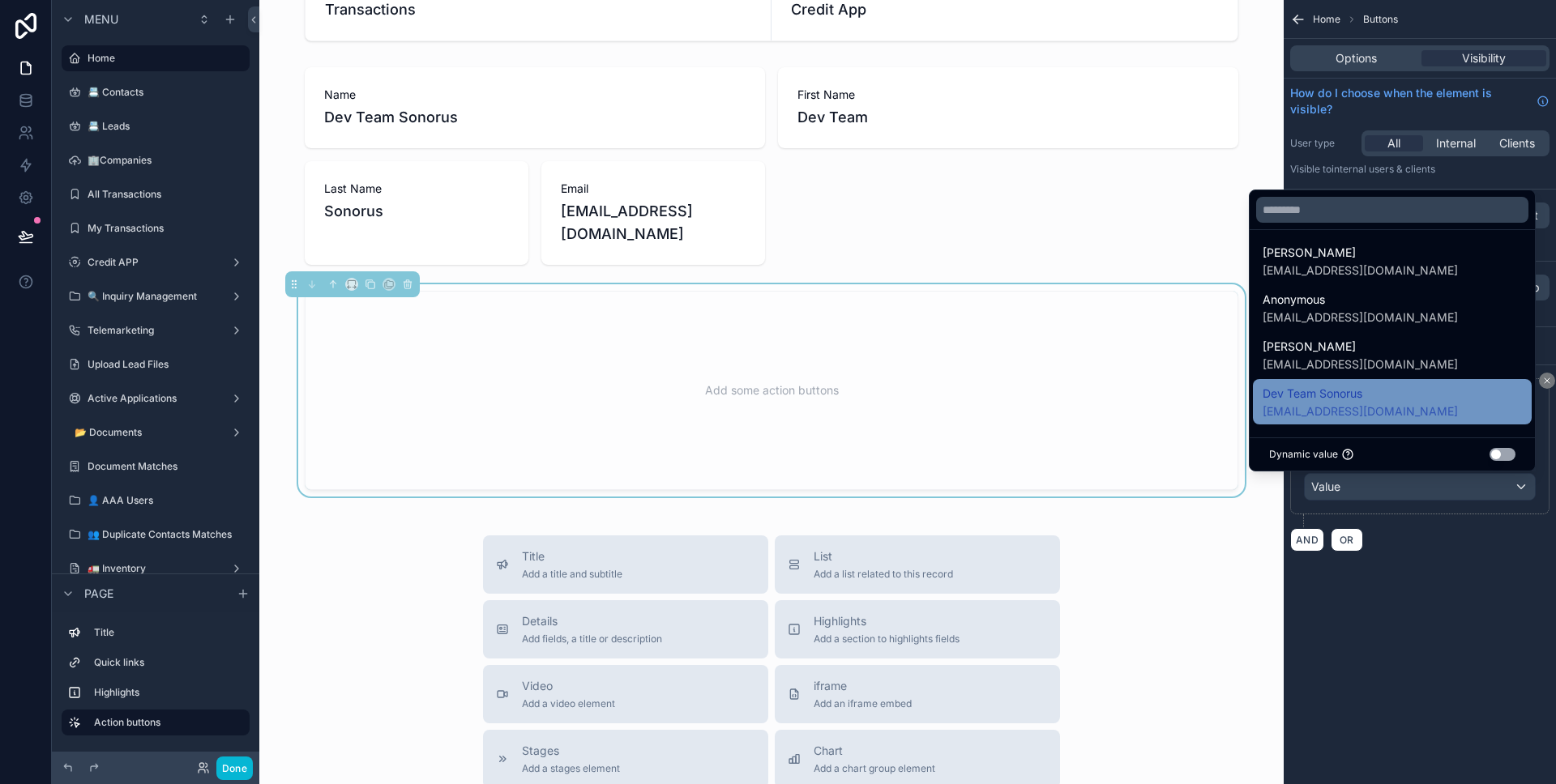
click at [1378, 396] on span "Dev Team Sonorus" at bounding box center [1360, 393] width 195 height 19
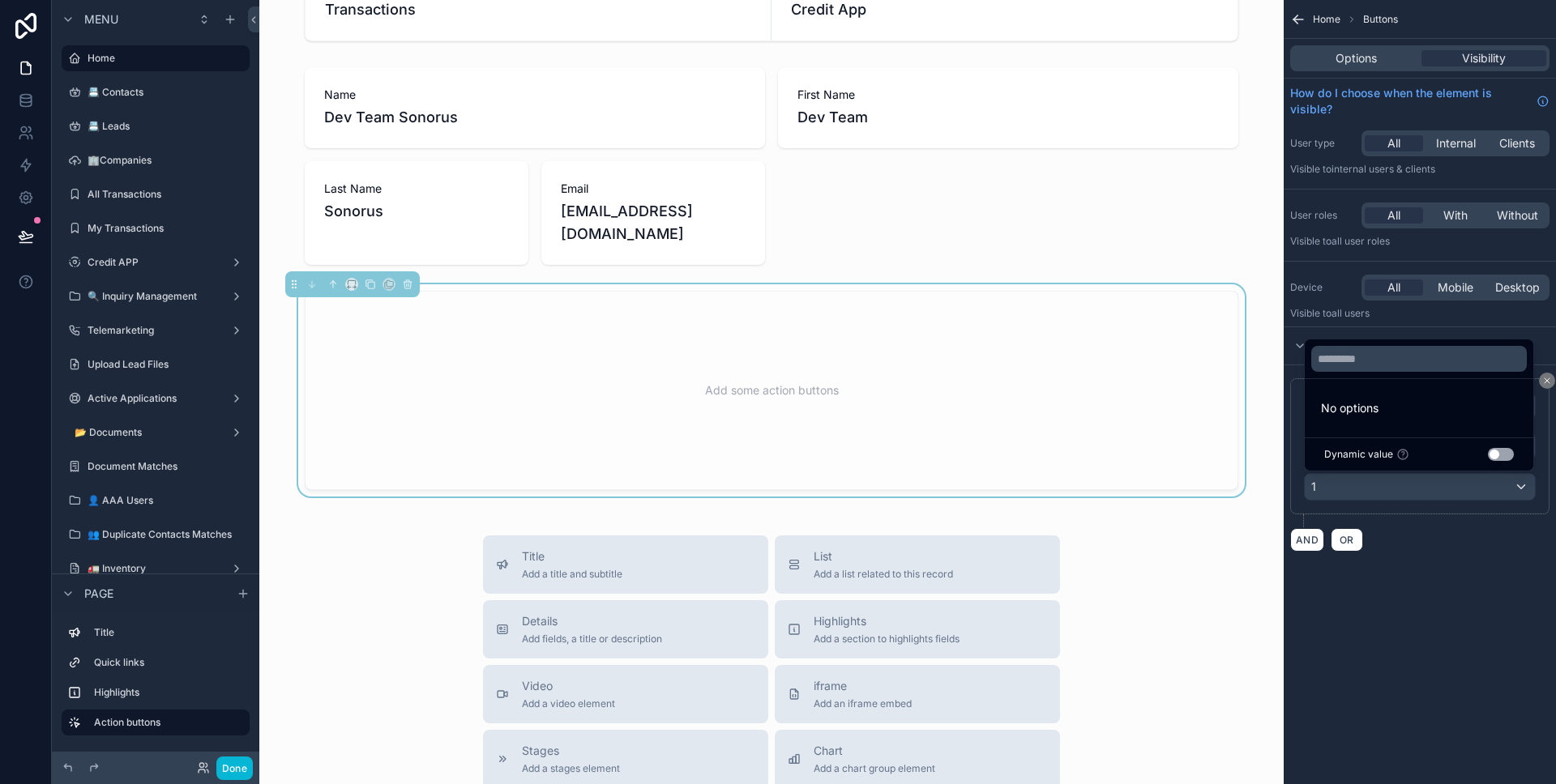
scroll to position [0, 0]
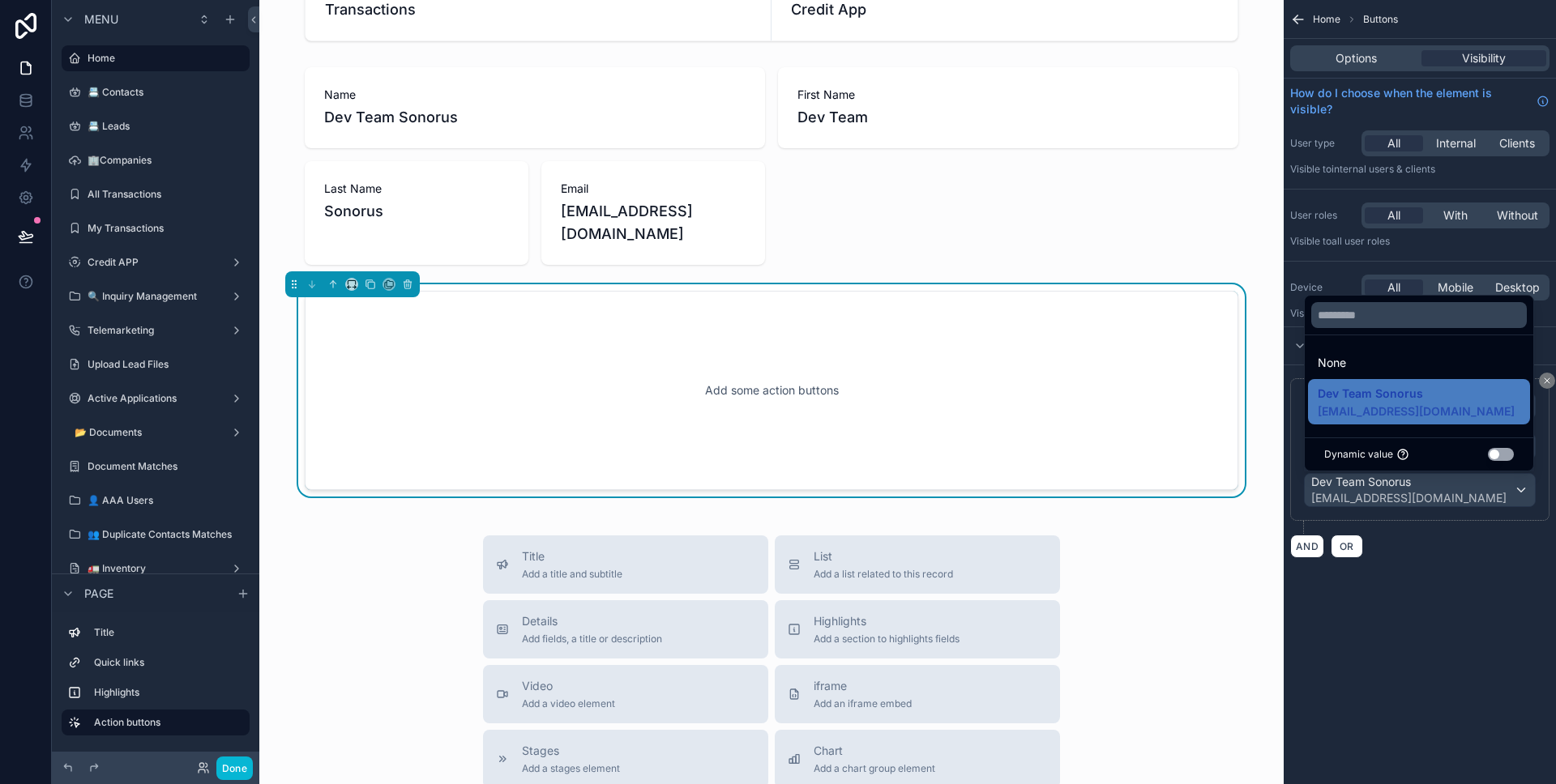
click at [1462, 538] on div "AND OR" at bounding box center [1420, 546] width 260 height 24
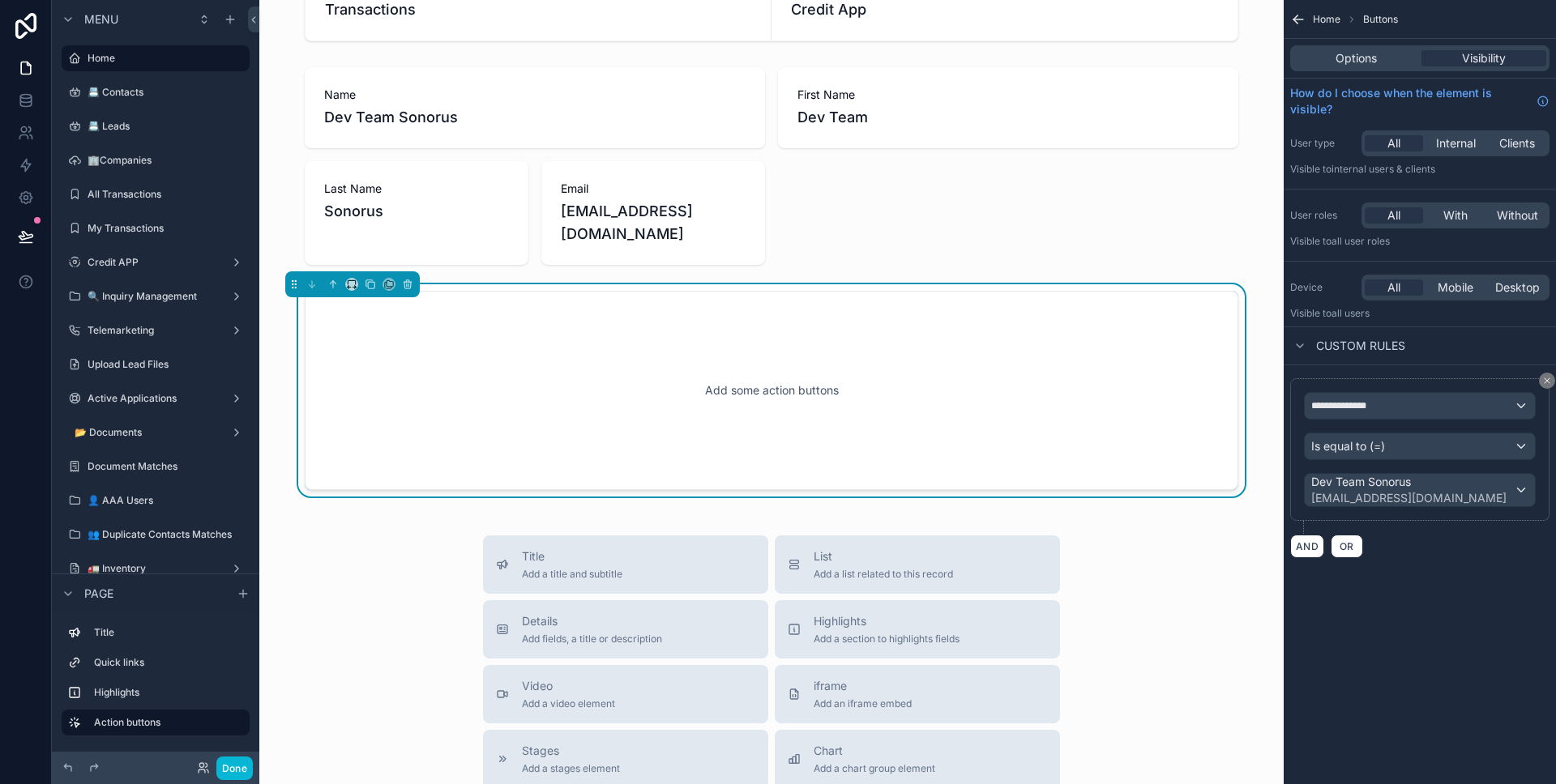
click at [1120, 335] on div "Add some action buttons" at bounding box center [772, 390] width 880 height 145
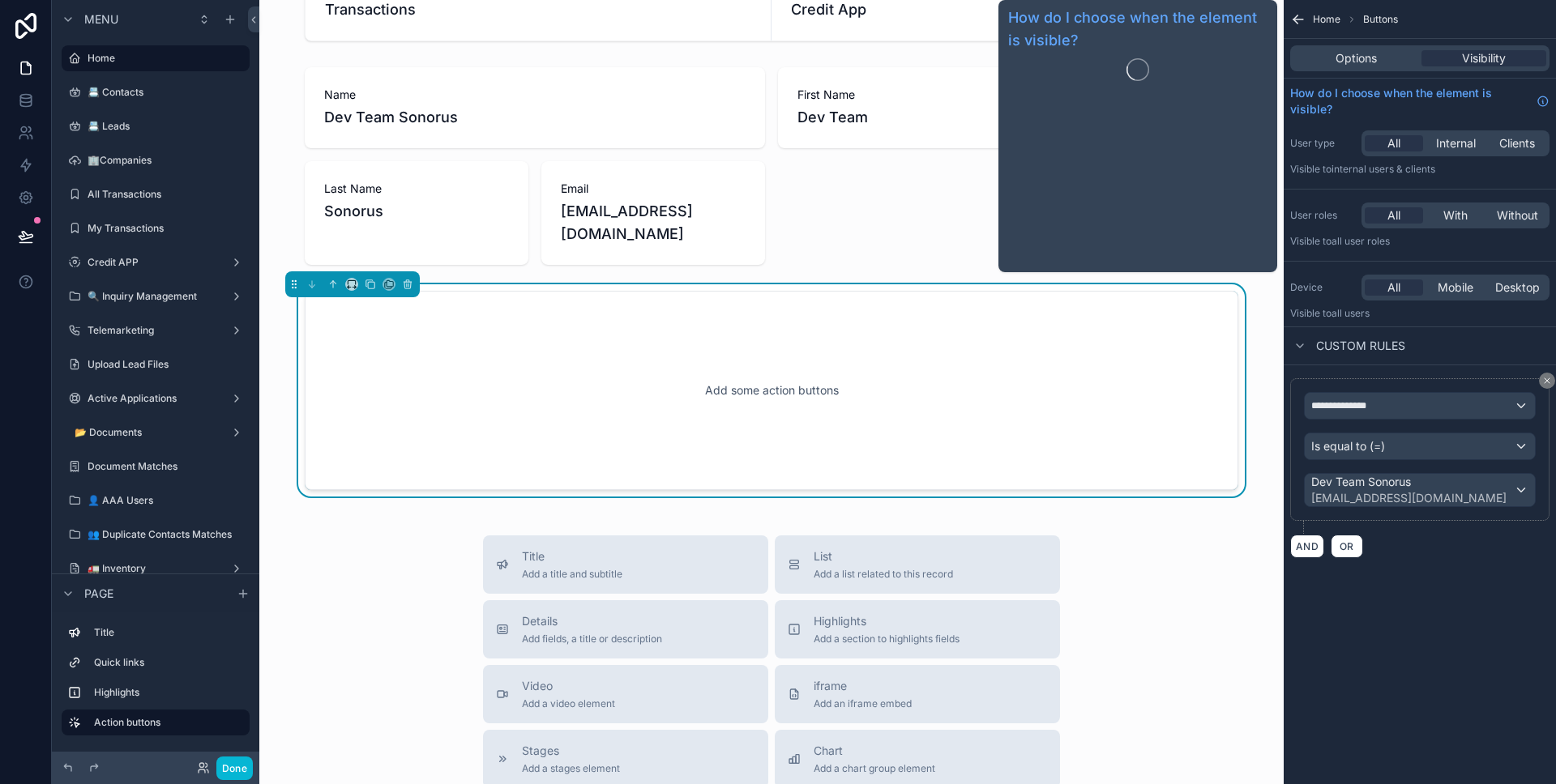
click at [1386, 70] on div "Options Visibility" at bounding box center [1420, 58] width 260 height 26
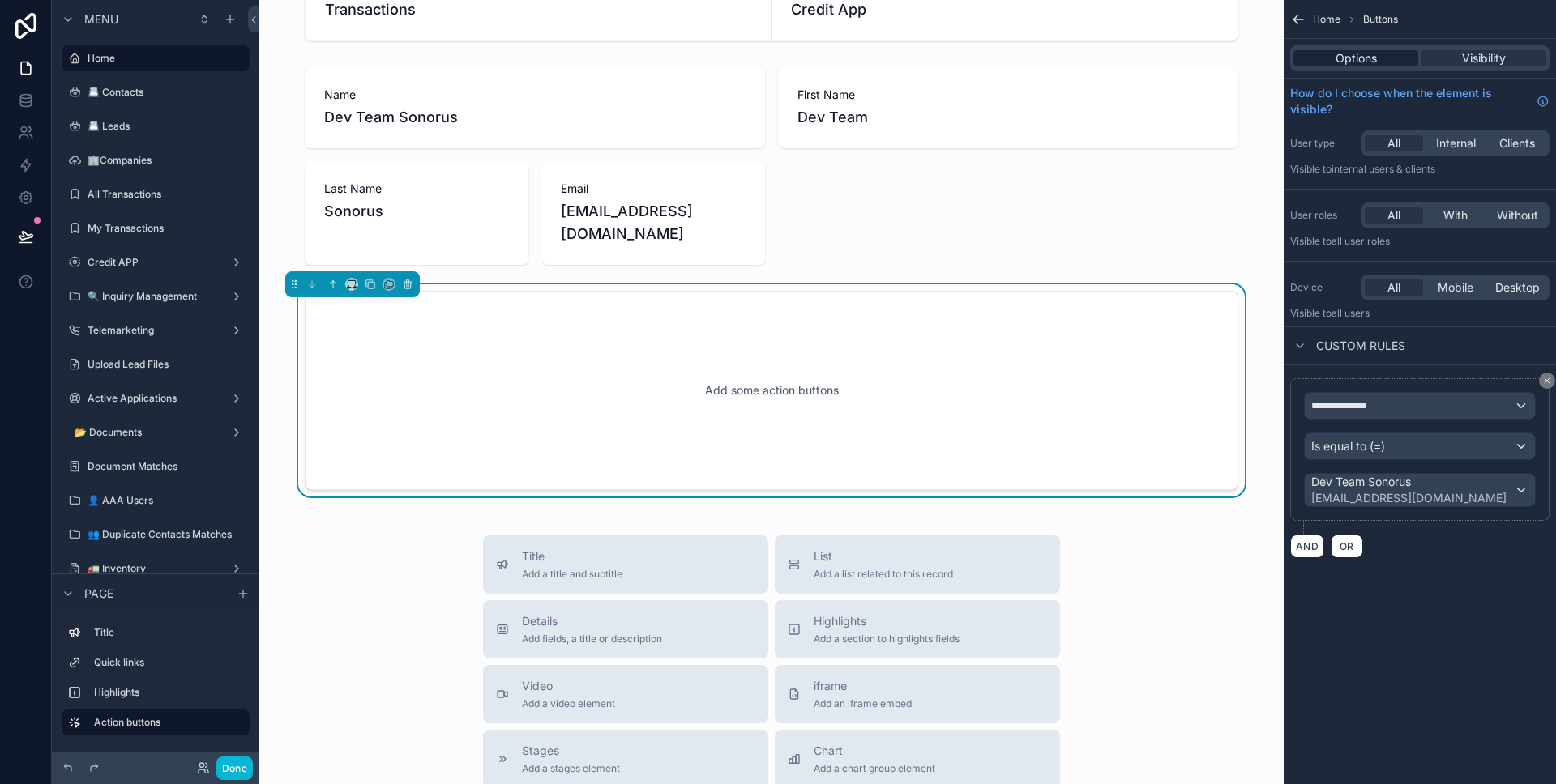
click at [1384, 64] on div "Options" at bounding box center [1356, 59] width 125 height 17
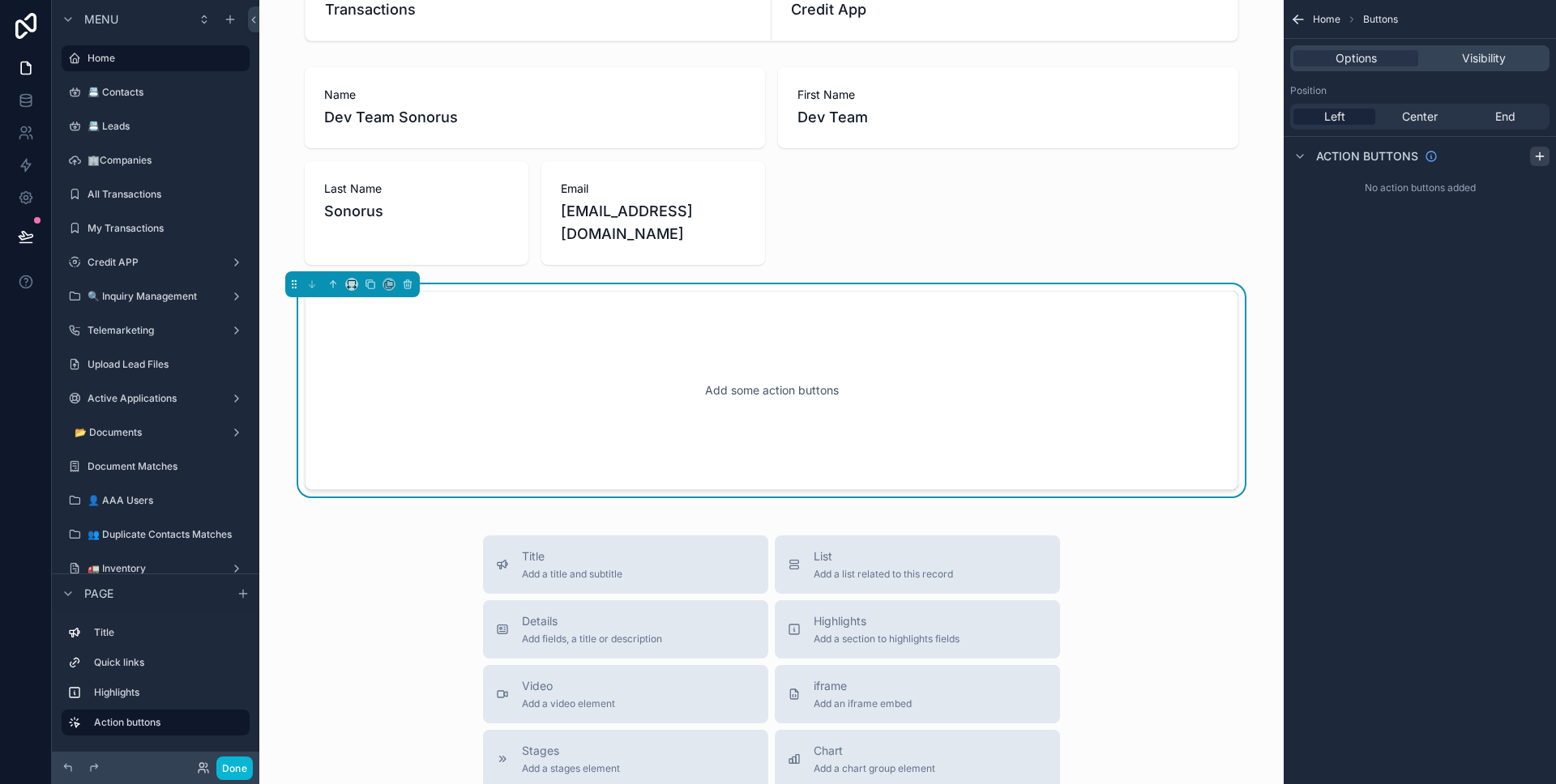
click at [1536, 158] on icon "scrollable content" at bounding box center [1539, 156] width 13 height 13
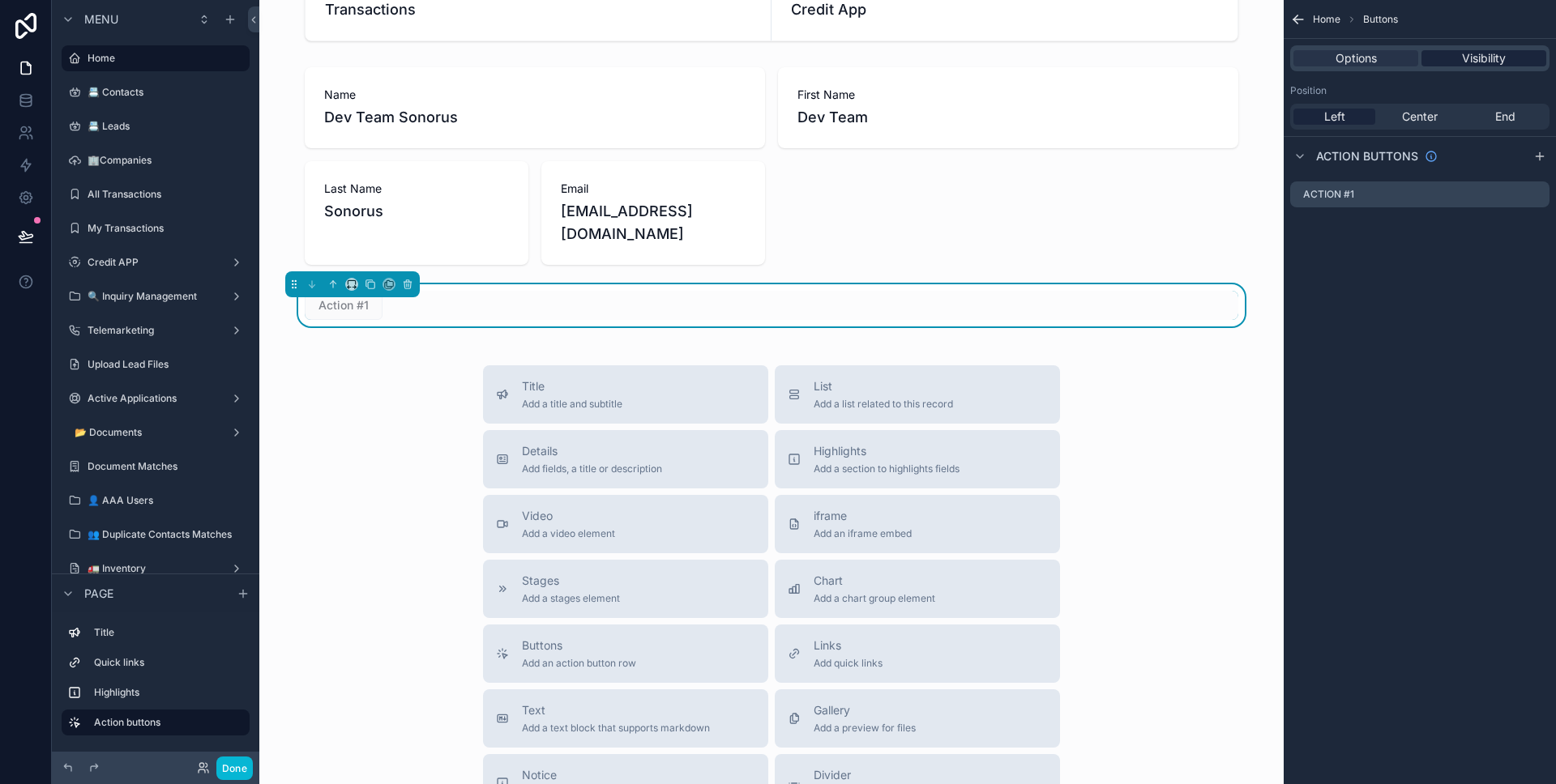
click at [1475, 51] on span "Visibility" at bounding box center [1484, 59] width 44 height 17
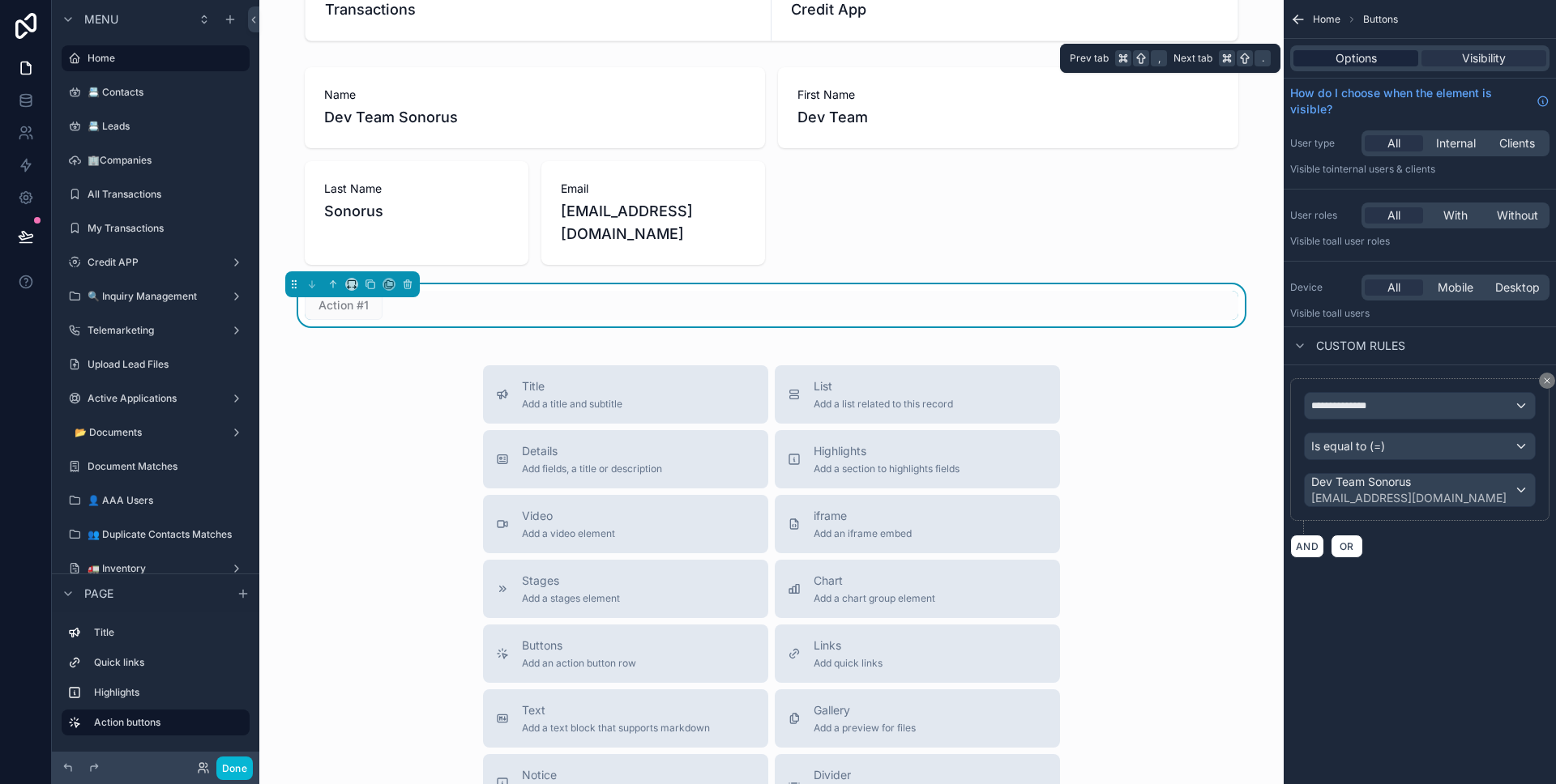
click at [1394, 51] on div "Options" at bounding box center [1356, 59] width 125 height 17
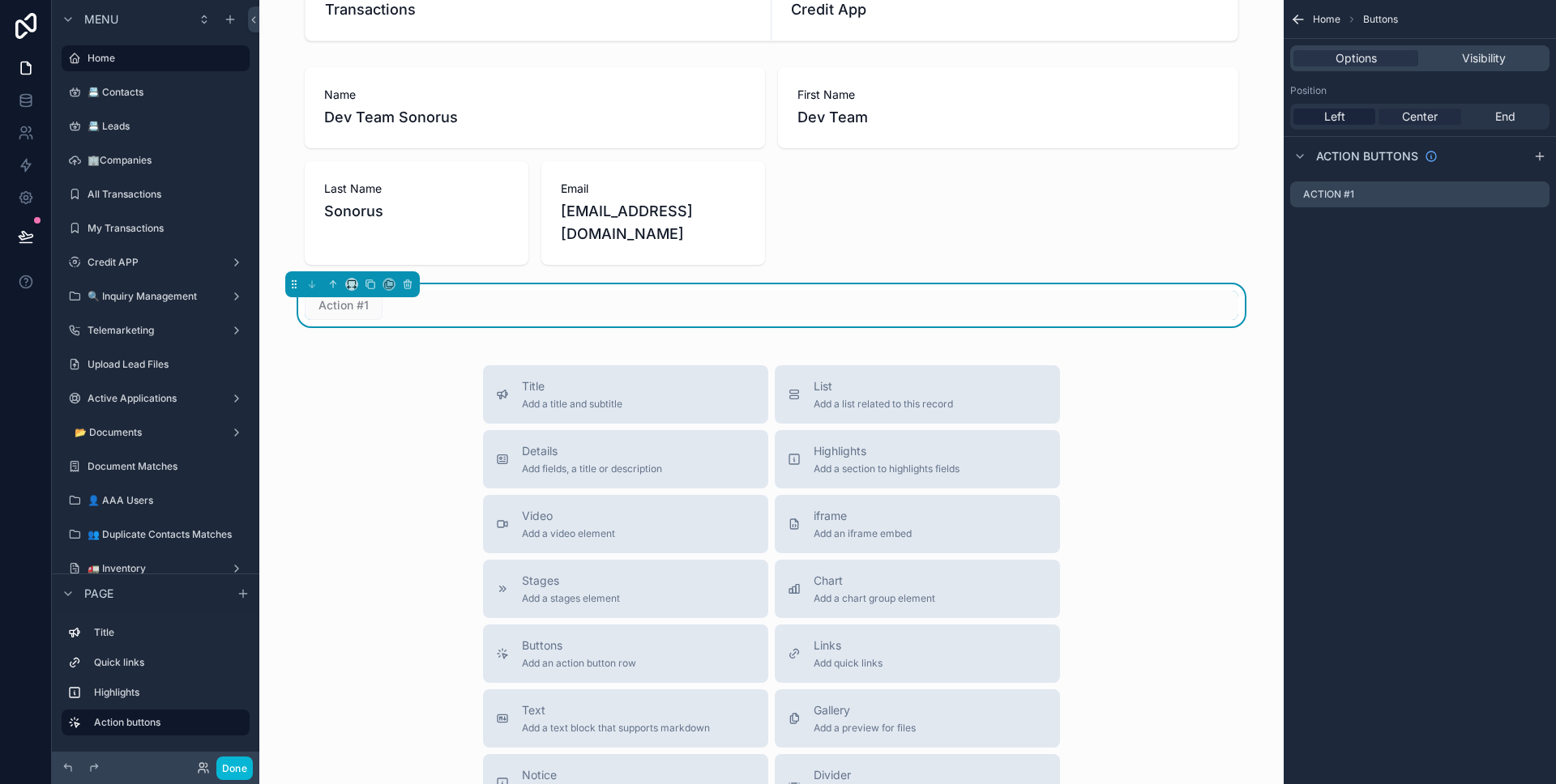
click at [1416, 110] on span "Center" at bounding box center [1420, 117] width 36 height 17
click at [1372, 111] on div "Left" at bounding box center [1334, 117] width 82 height 17
click at [1470, 60] on span "Visibility" at bounding box center [1484, 59] width 44 height 17
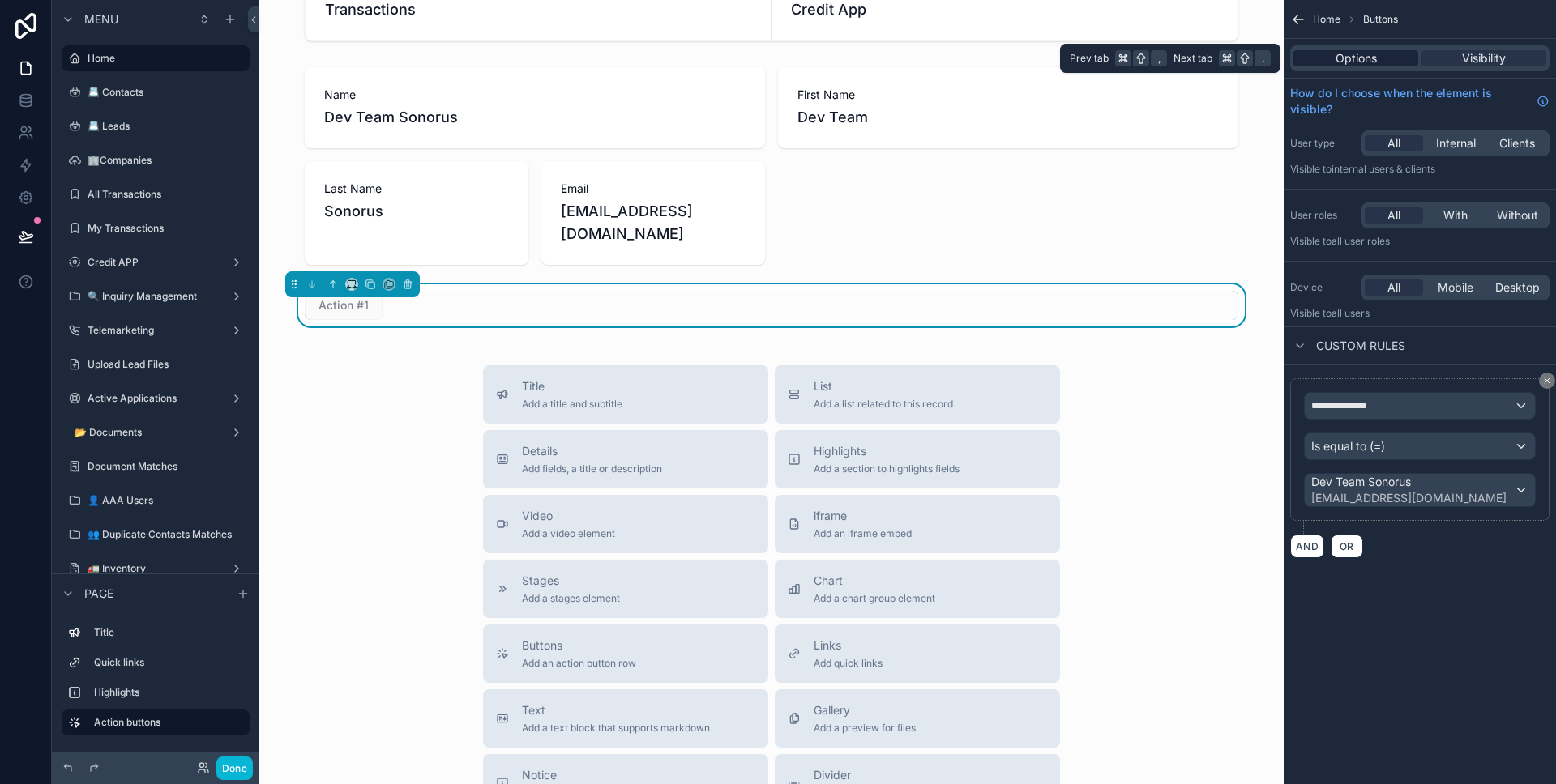
click at [1399, 63] on div "Options" at bounding box center [1356, 59] width 125 height 17
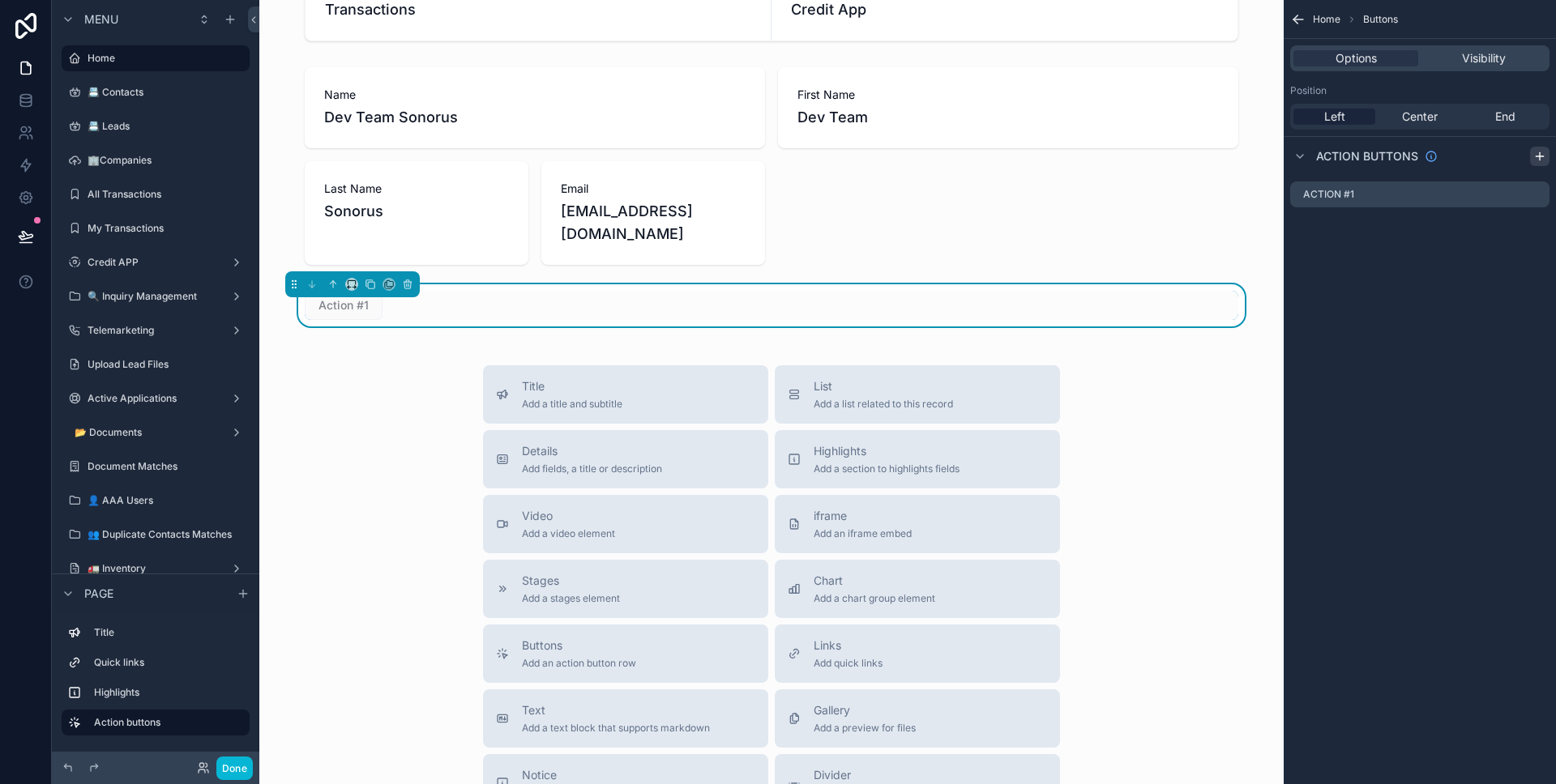
click at [1538, 158] on icon "scrollable content" at bounding box center [1539, 156] width 13 height 13
click at [1515, 191] on icon "scrollable content" at bounding box center [1517, 190] width 4 height 3
click at [1511, 168] on icon at bounding box center [1511, 169] width 0 height 4
click at [1535, 196] on icon "scrollable content" at bounding box center [1538, 192] width 6 height 6
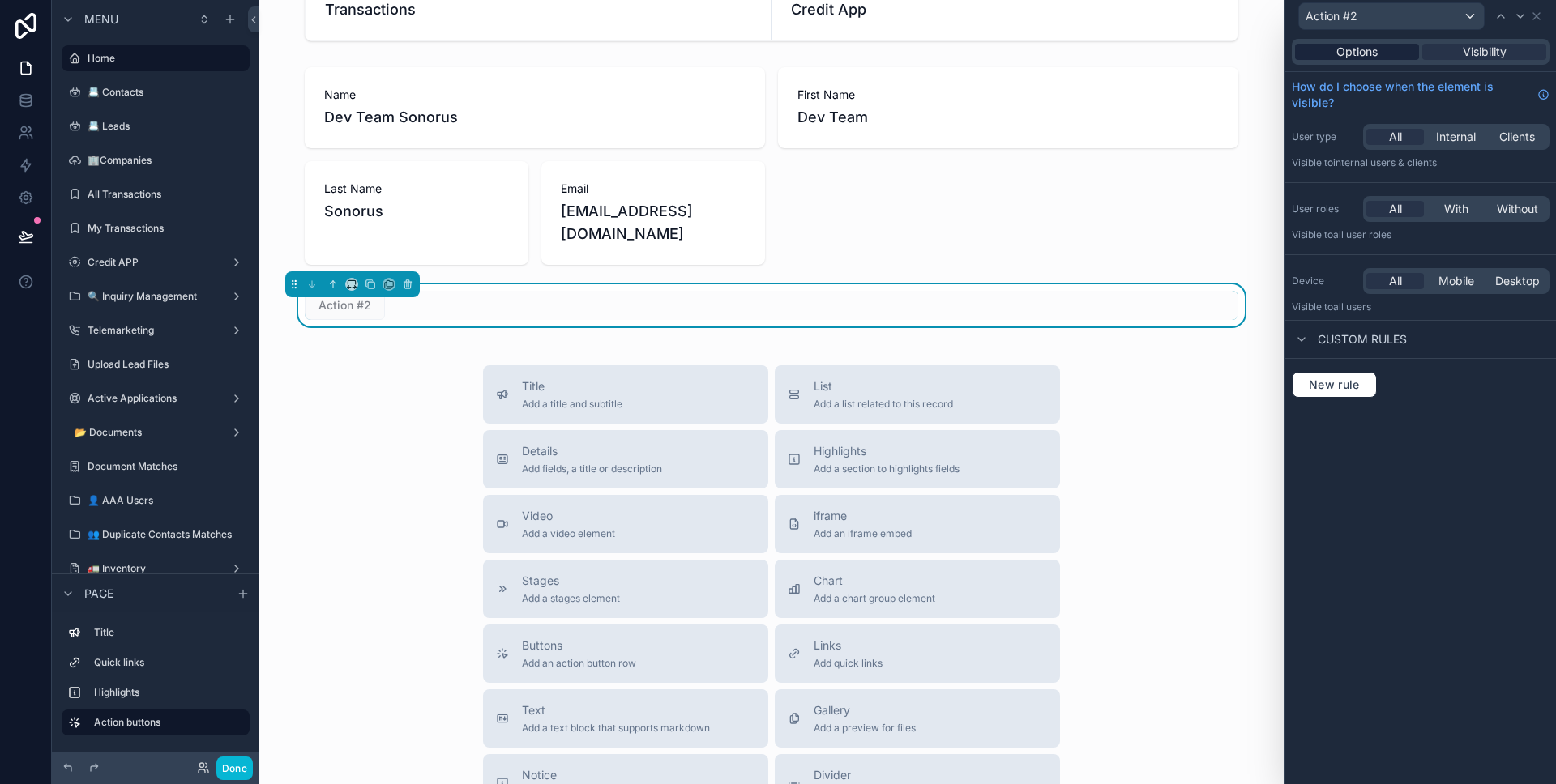
click at [1396, 48] on div "Options" at bounding box center [1356, 52] width 124 height 17
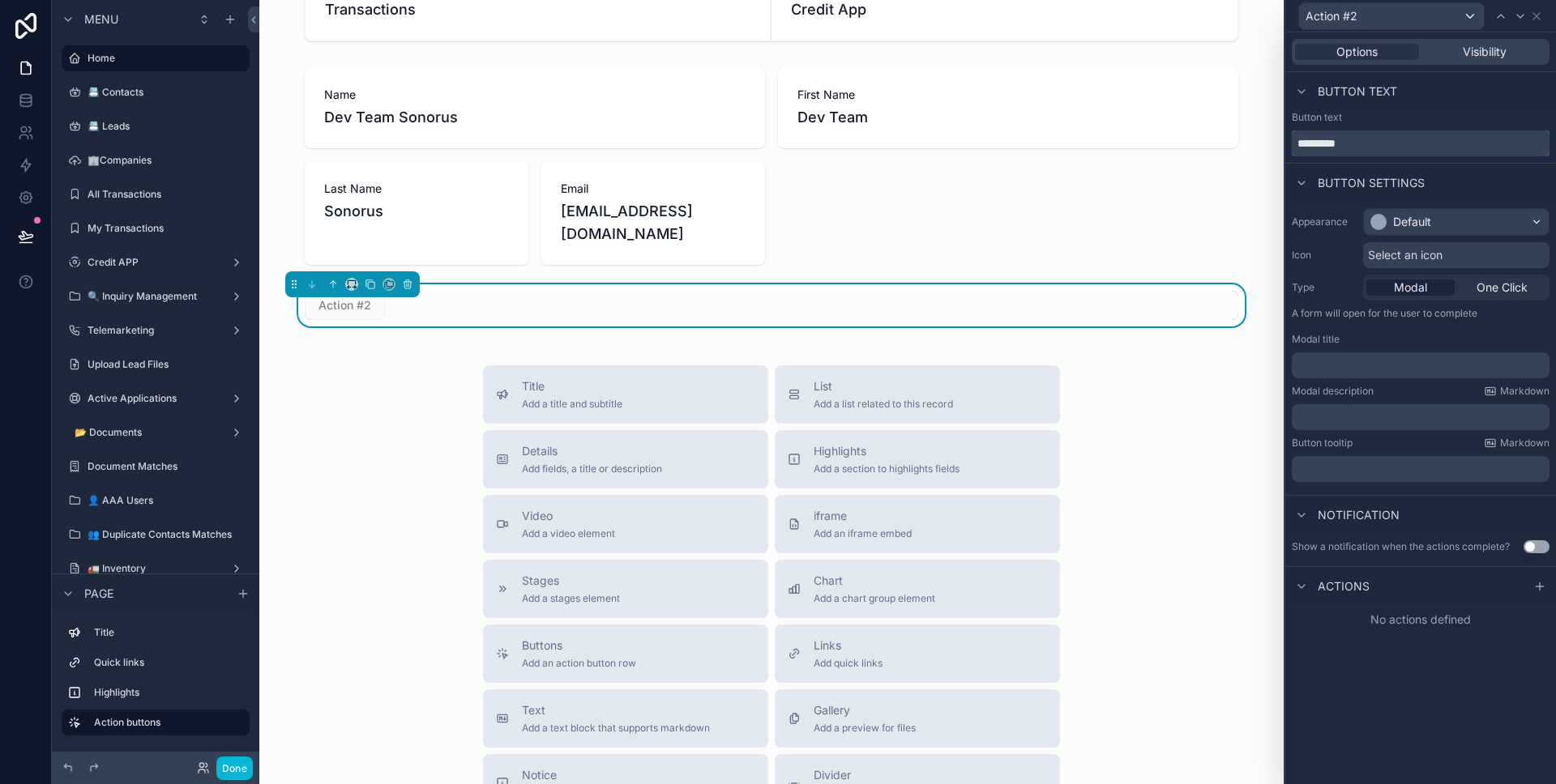
click at [1394, 141] on input "*********" at bounding box center [1421, 144] width 258 height 26
drag, startPoint x: 1538, startPoint y: 14, endPoint x: 1525, endPoint y: 29, distance: 19.8
click at [1538, 14] on icon at bounding box center [1536, 16] width 6 height 6
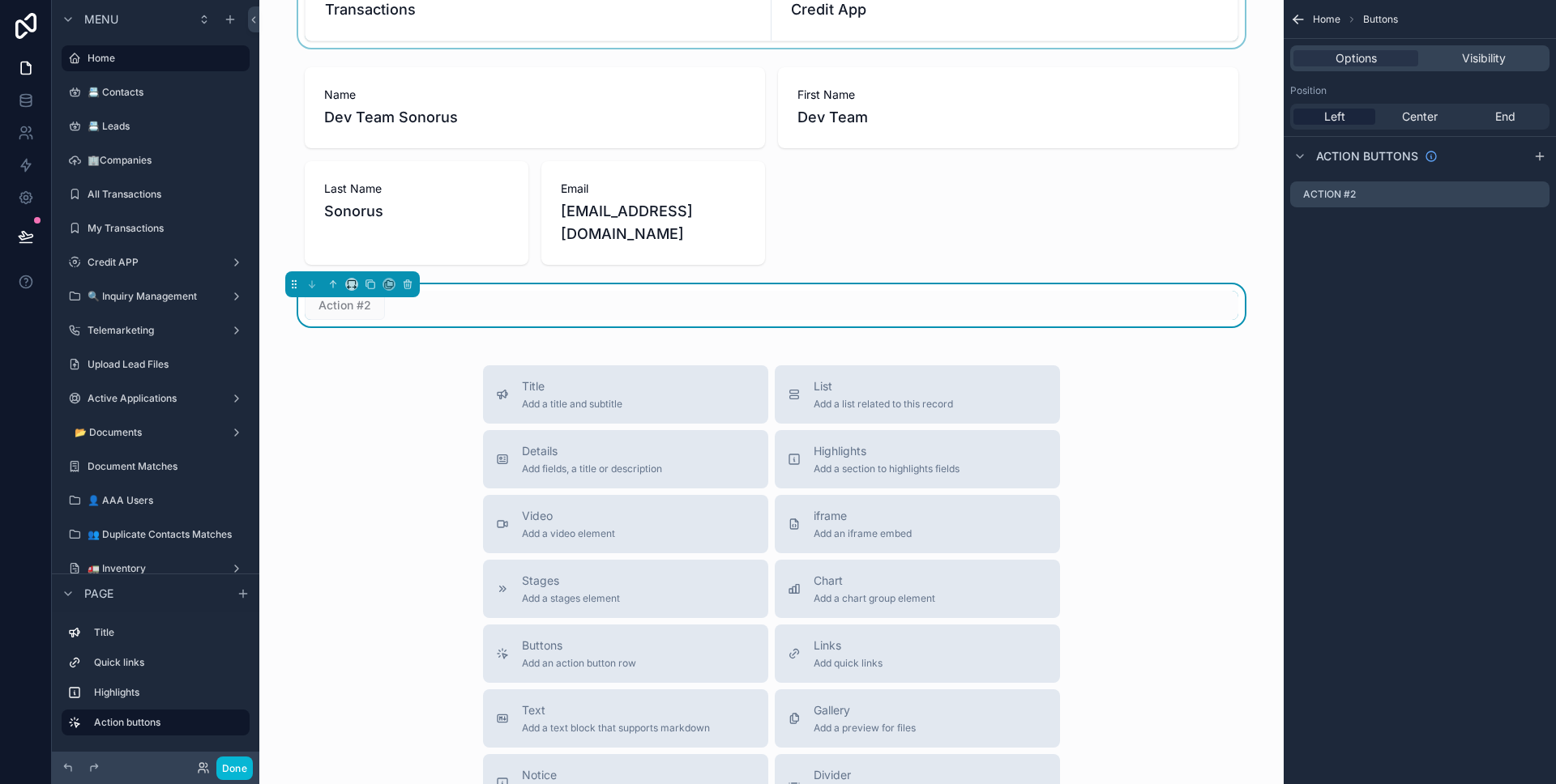
scroll to position [41, 0]
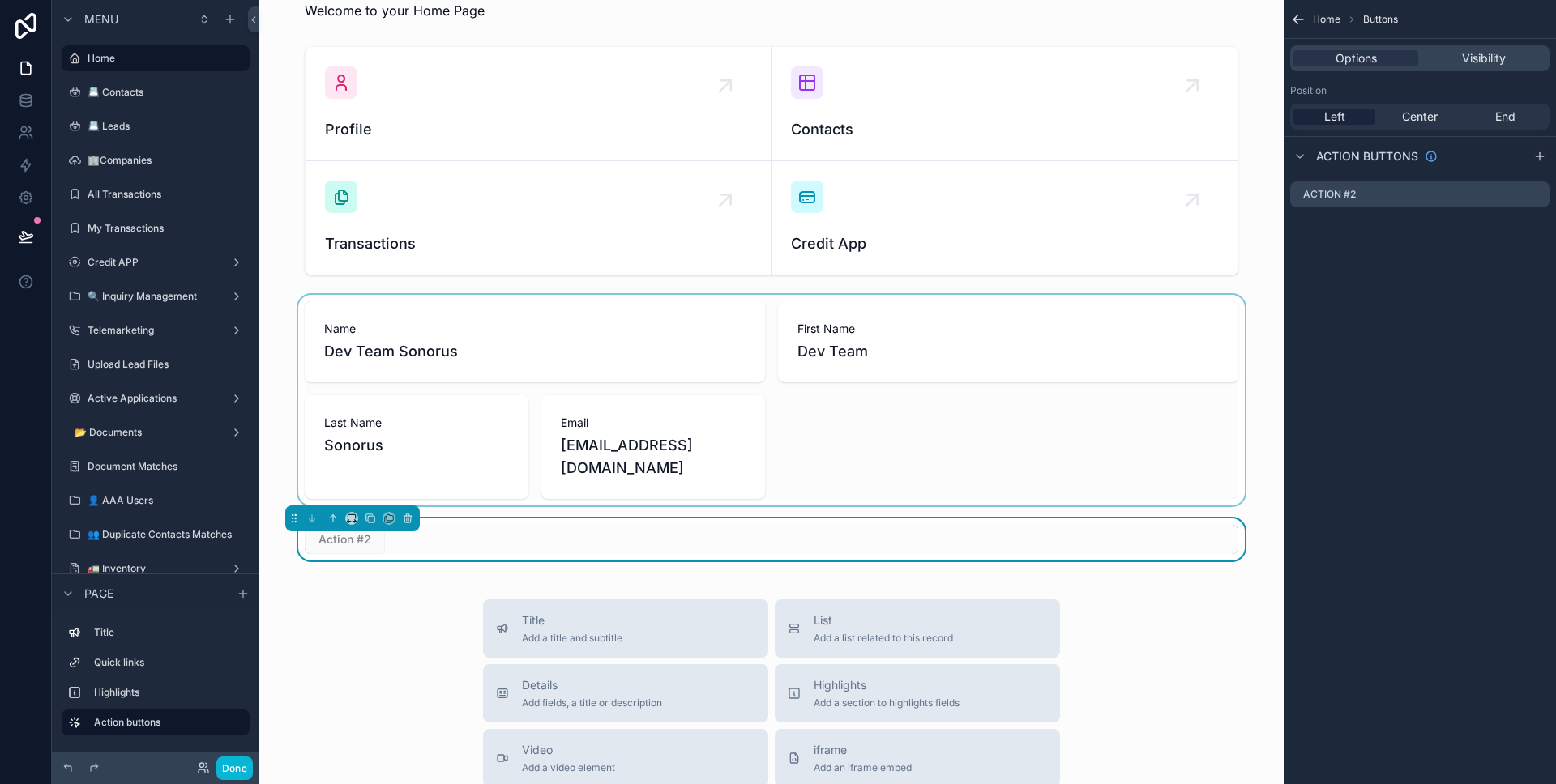
click at [856, 350] on div "scrollable content" at bounding box center [772, 399] width 998 height 211
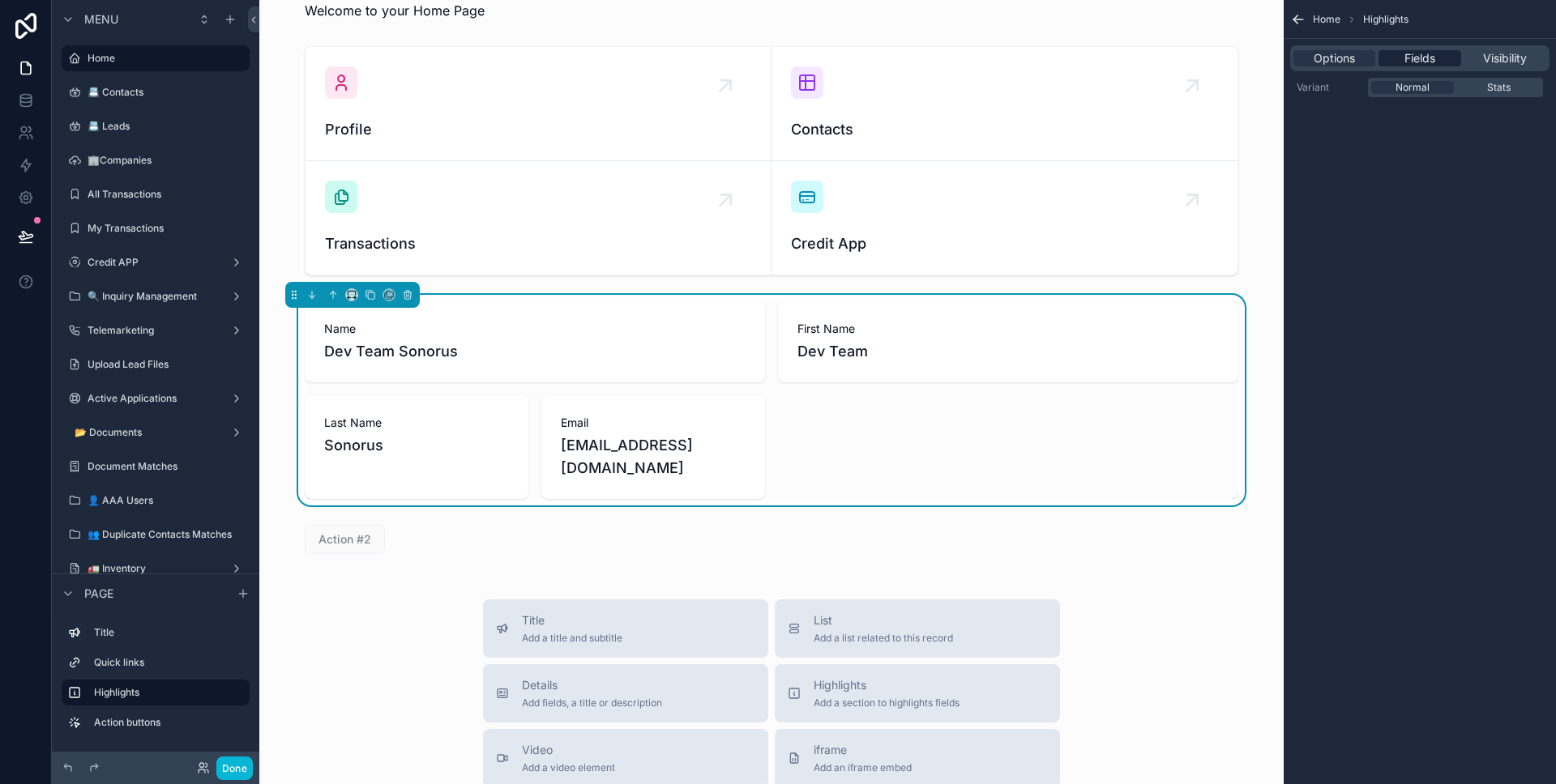
click at [1436, 57] on div "Fields" at bounding box center [1419, 59] width 82 height 17
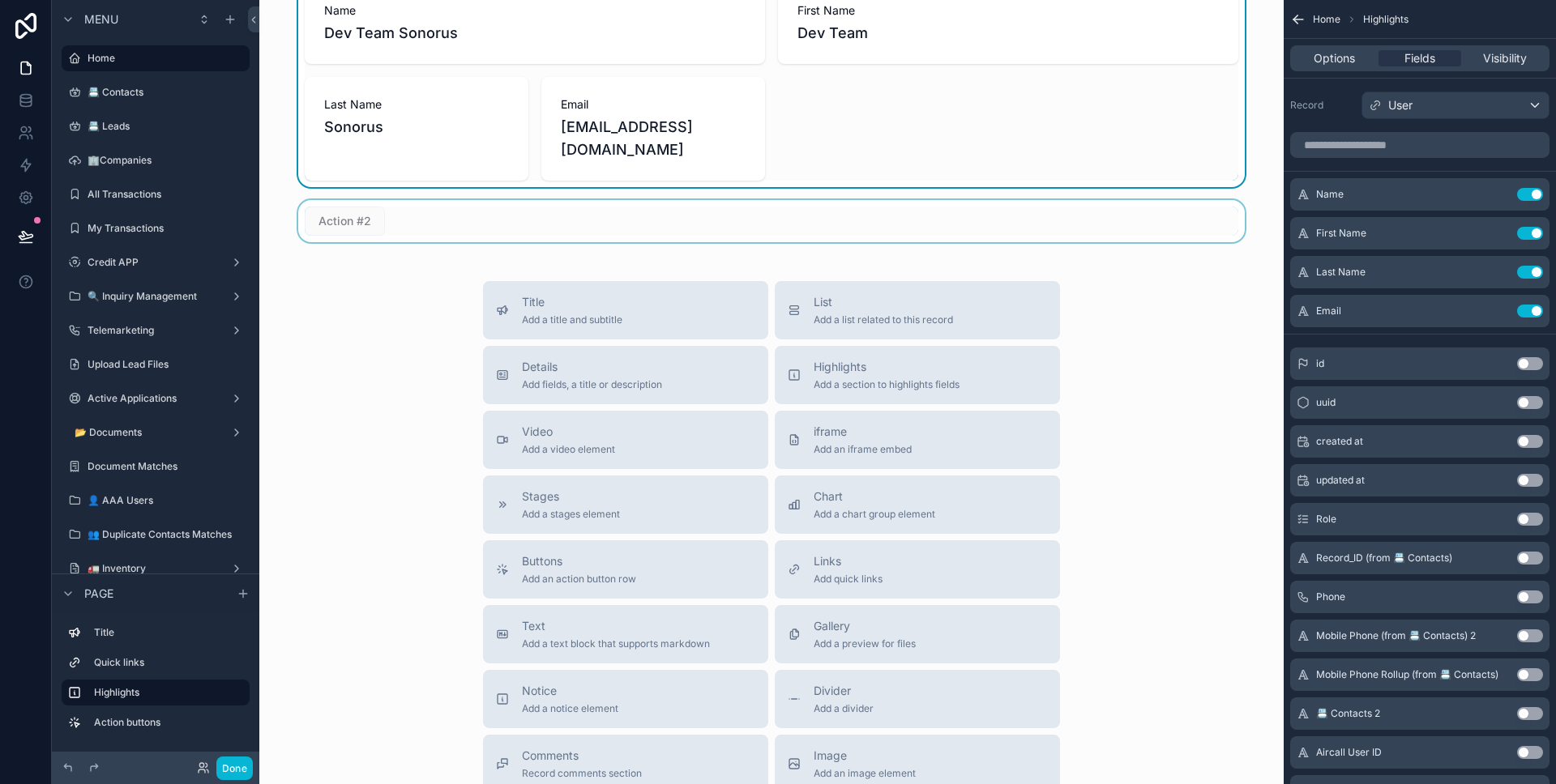
scroll to position [560, 0]
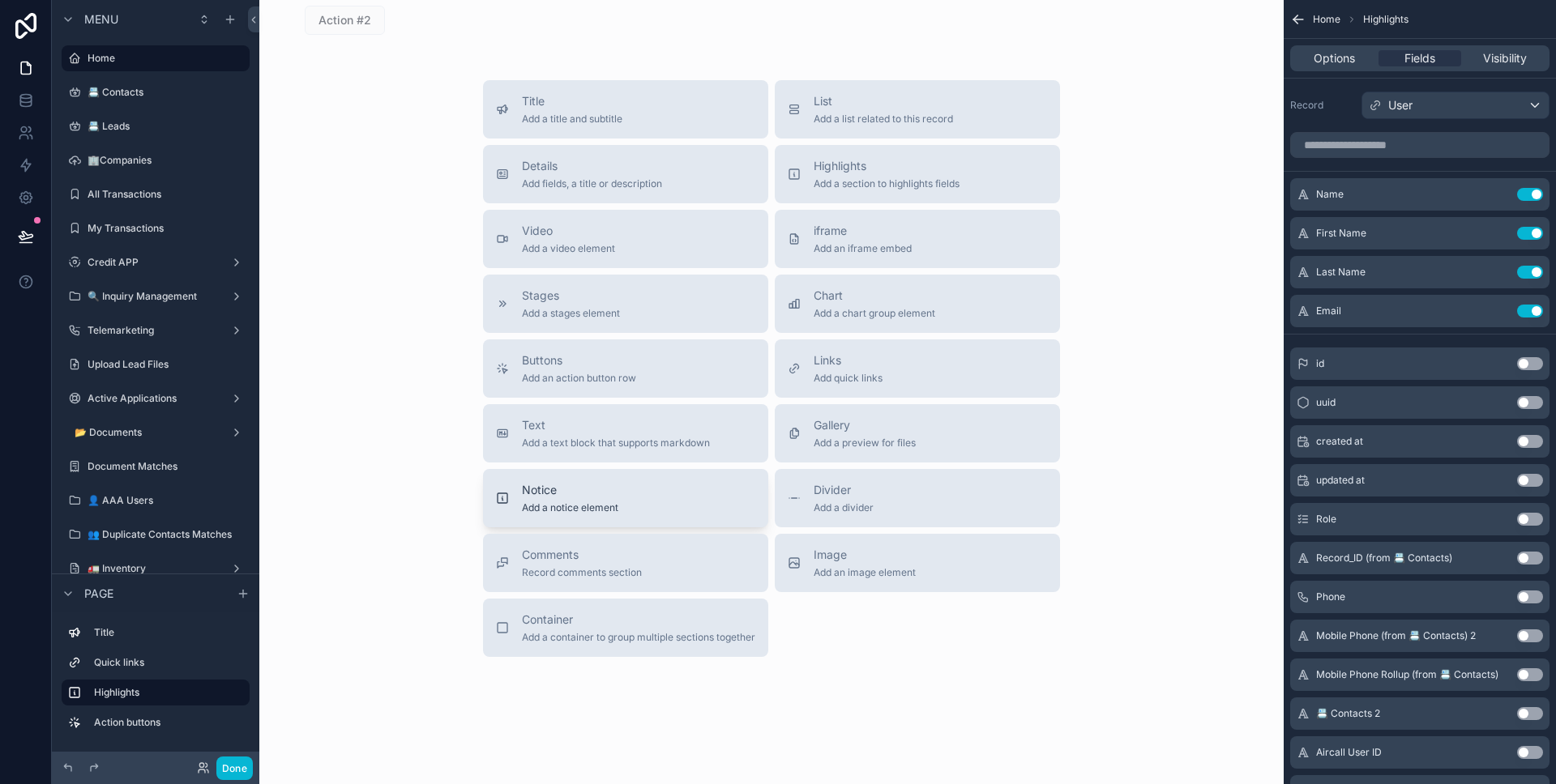
click at [604, 502] on span "Add a notice element" at bounding box center [570, 508] width 97 height 13
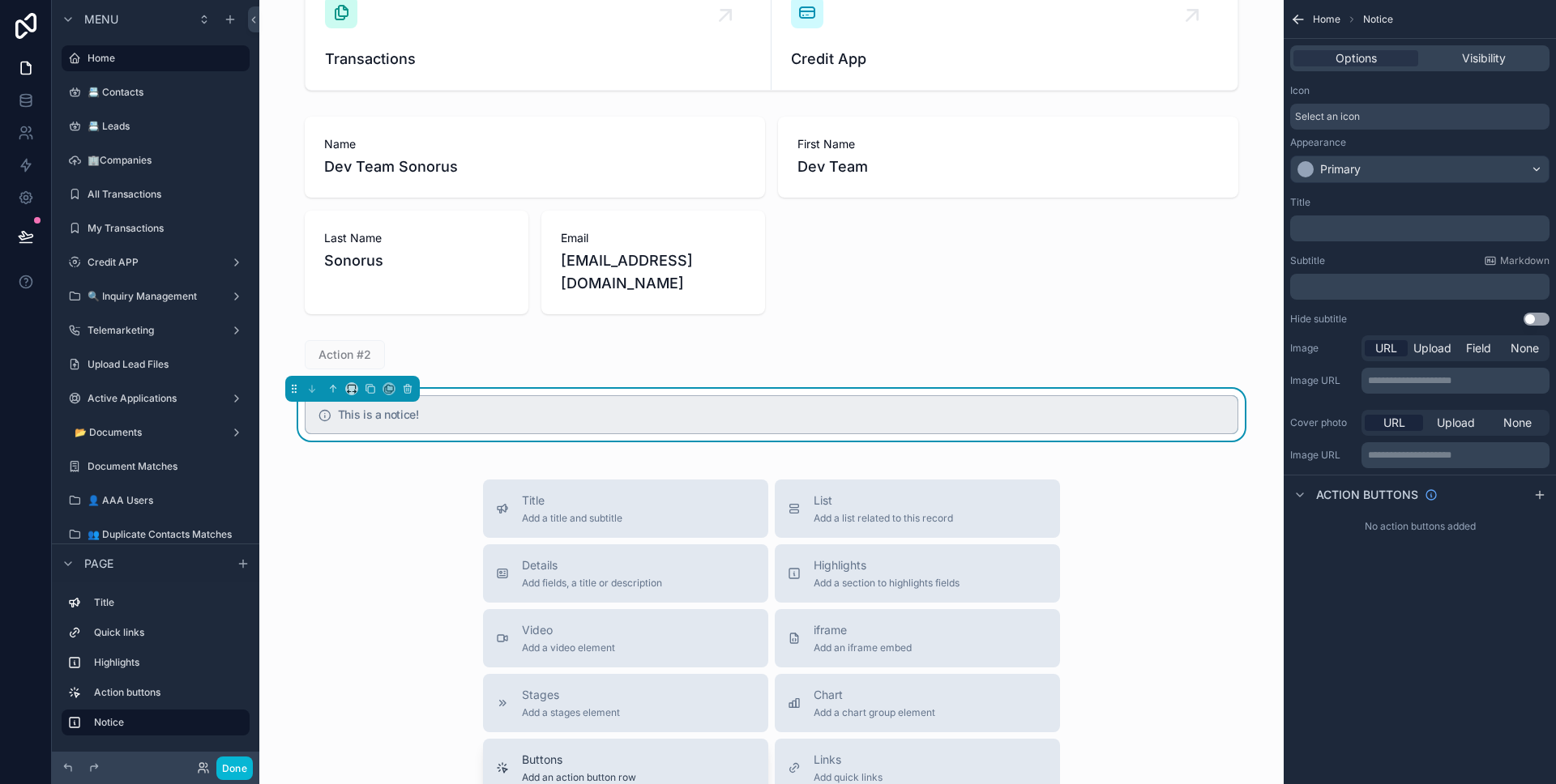
scroll to position [215, 0]
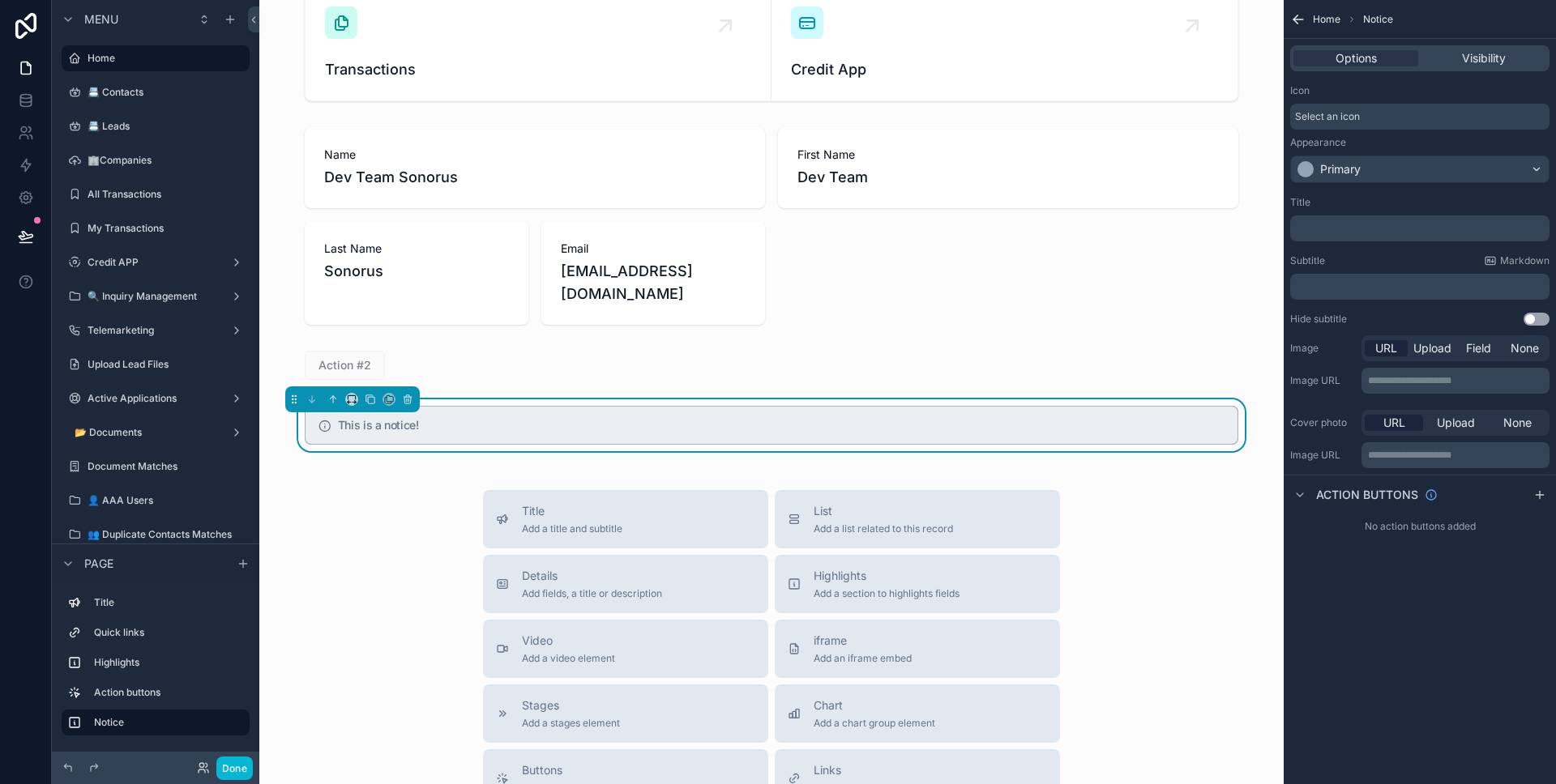
click at [1350, 236] on div "﻿" at bounding box center [1420, 228] width 260 height 26
click at [1348, 233] on p "﻿" at bounding box center [1421, 228] width 250 height 13
click at [1366, 211] on div "Title ﻿" at bounding box center [1420, 218] width 260 height 45
click at [1348, 267] on div "Subtitle Markdown ﻿" at bounding box center [1420, 276] width 260 height 45
click at [1364, 124] on div "Select an icon" at bounding box center [1420, 117] width 260 height 26
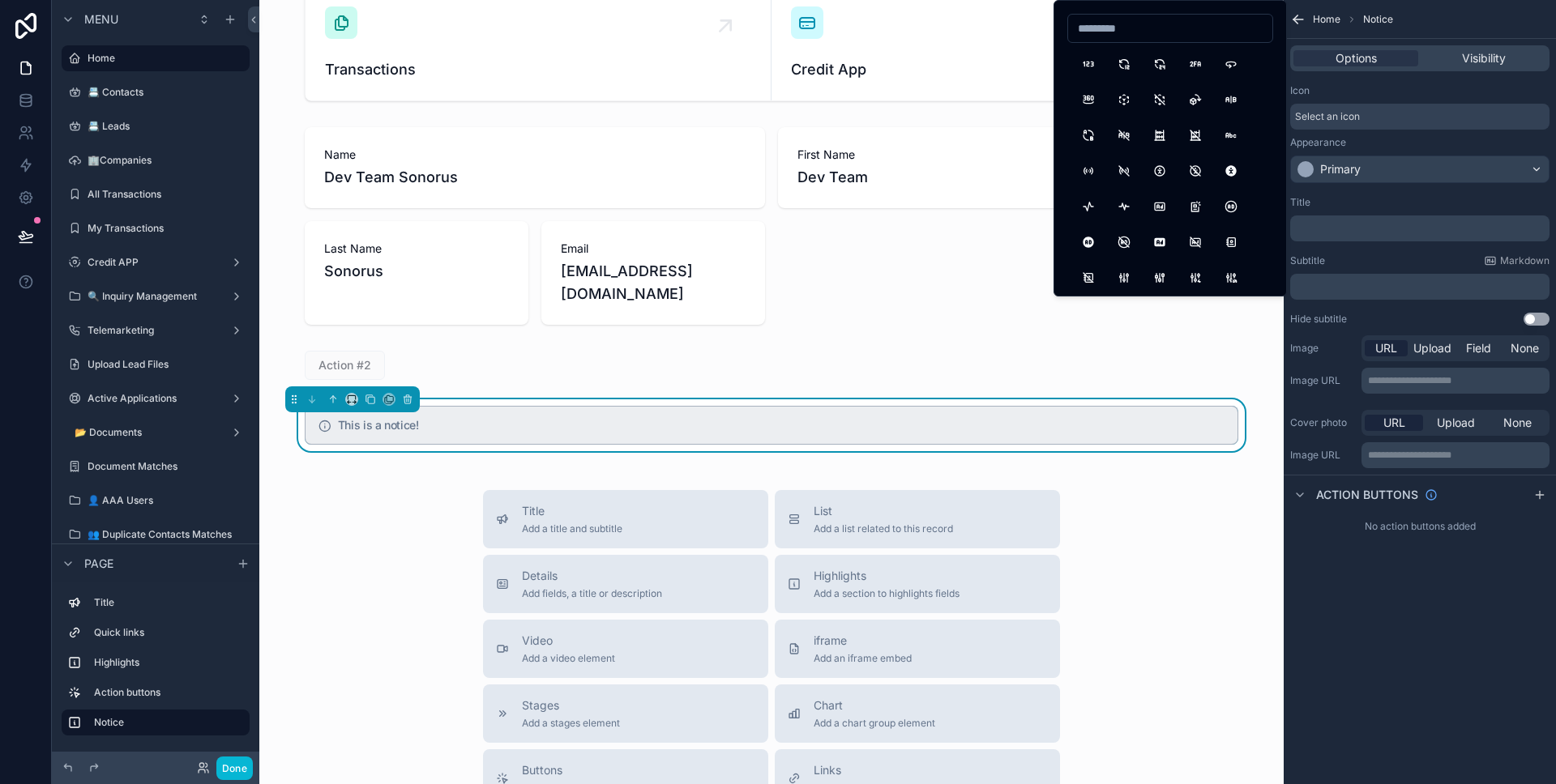
click at [1341, 221] on div "Title ﻿" at bounding box center [1420, 218] width 260 height 45
click at [1341, 224] on p "﻿" at bounding box center [1421, 228] width 250 height 13
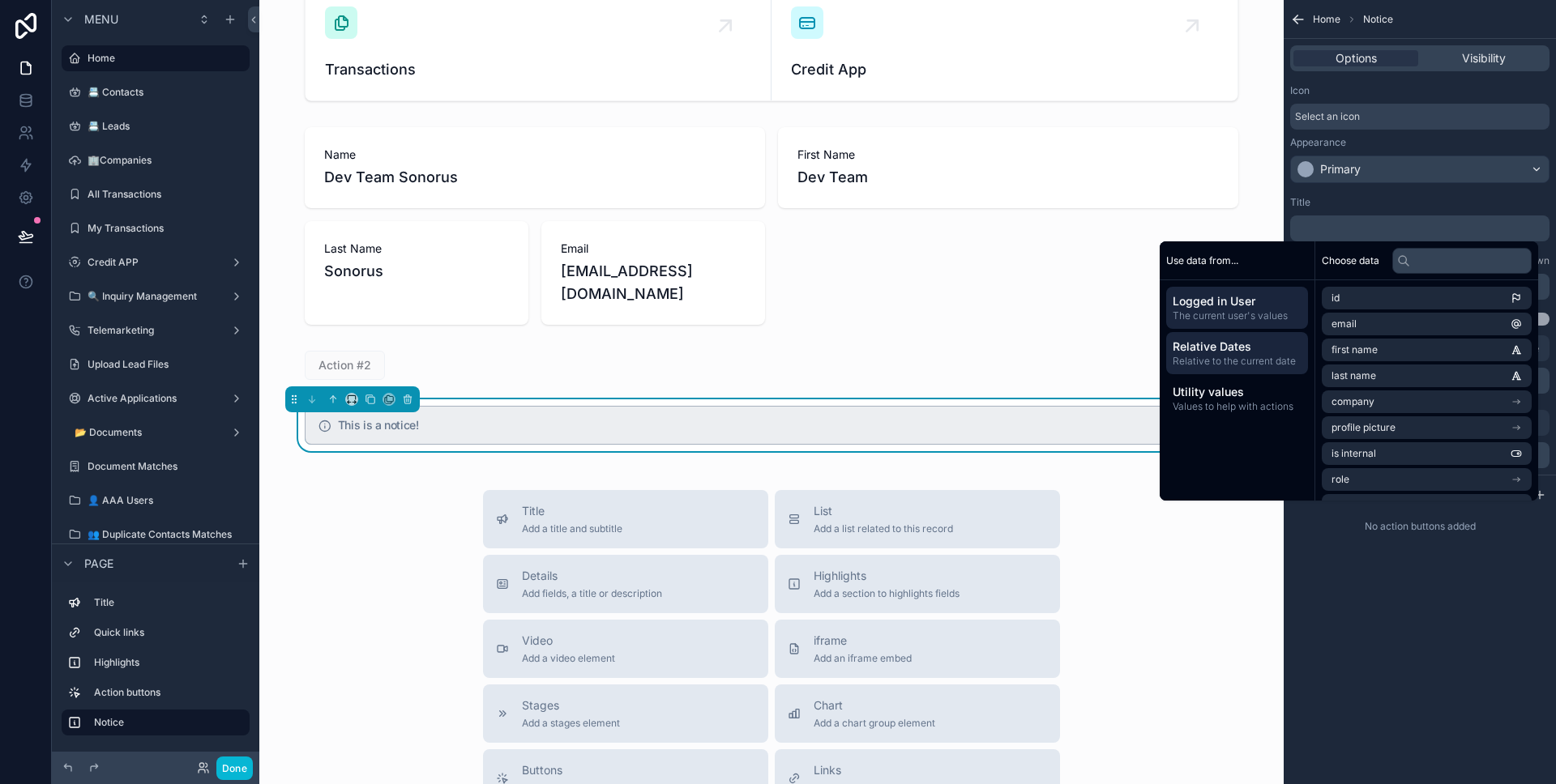
click at [1236, 346] on span "Relative Dates" at bounding box center [1237, 347] width 129 height 17
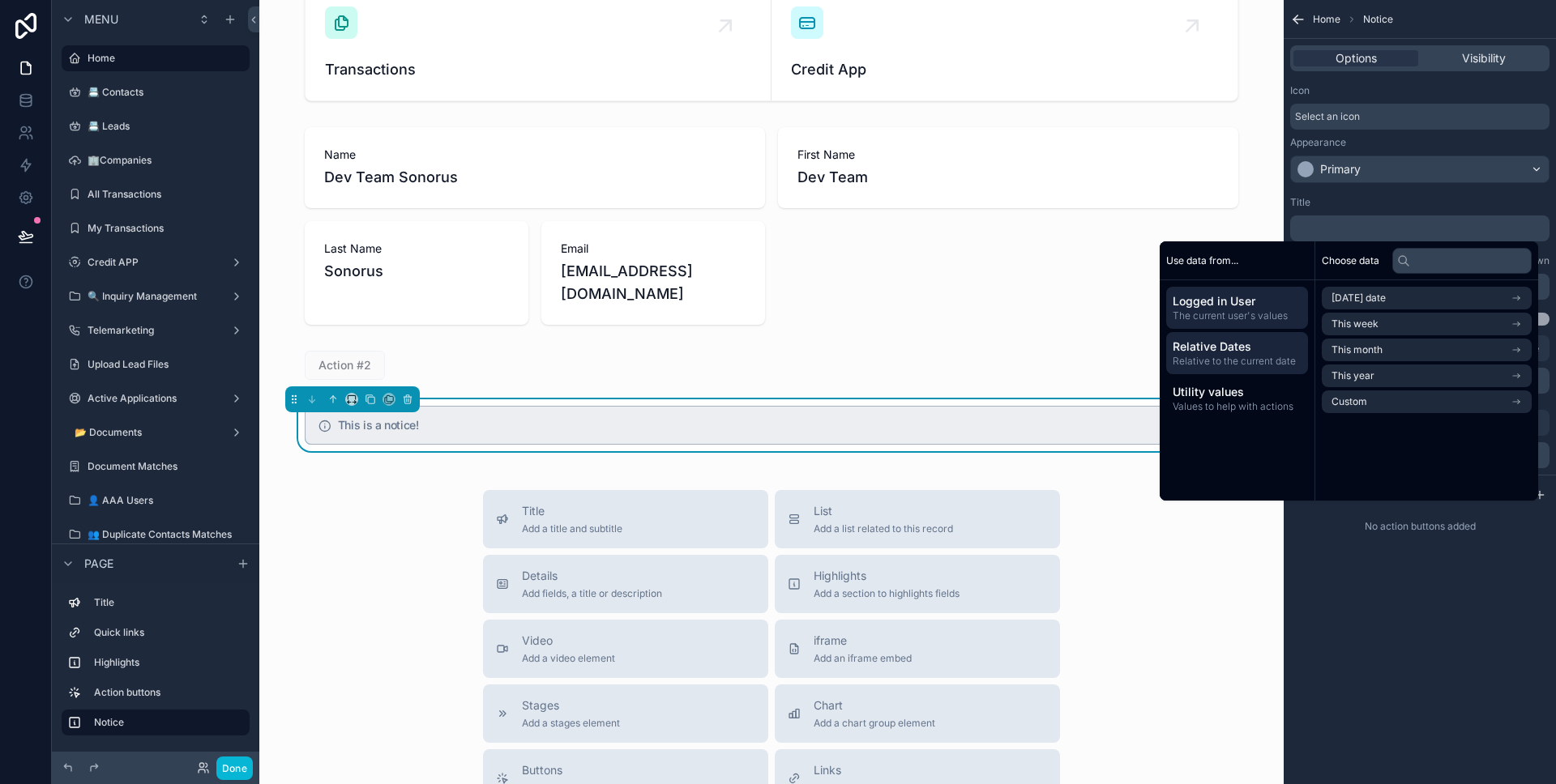
click at [1243, 314] on span "The current user's values" at bounding box center [1237, 316] width 129 height 13
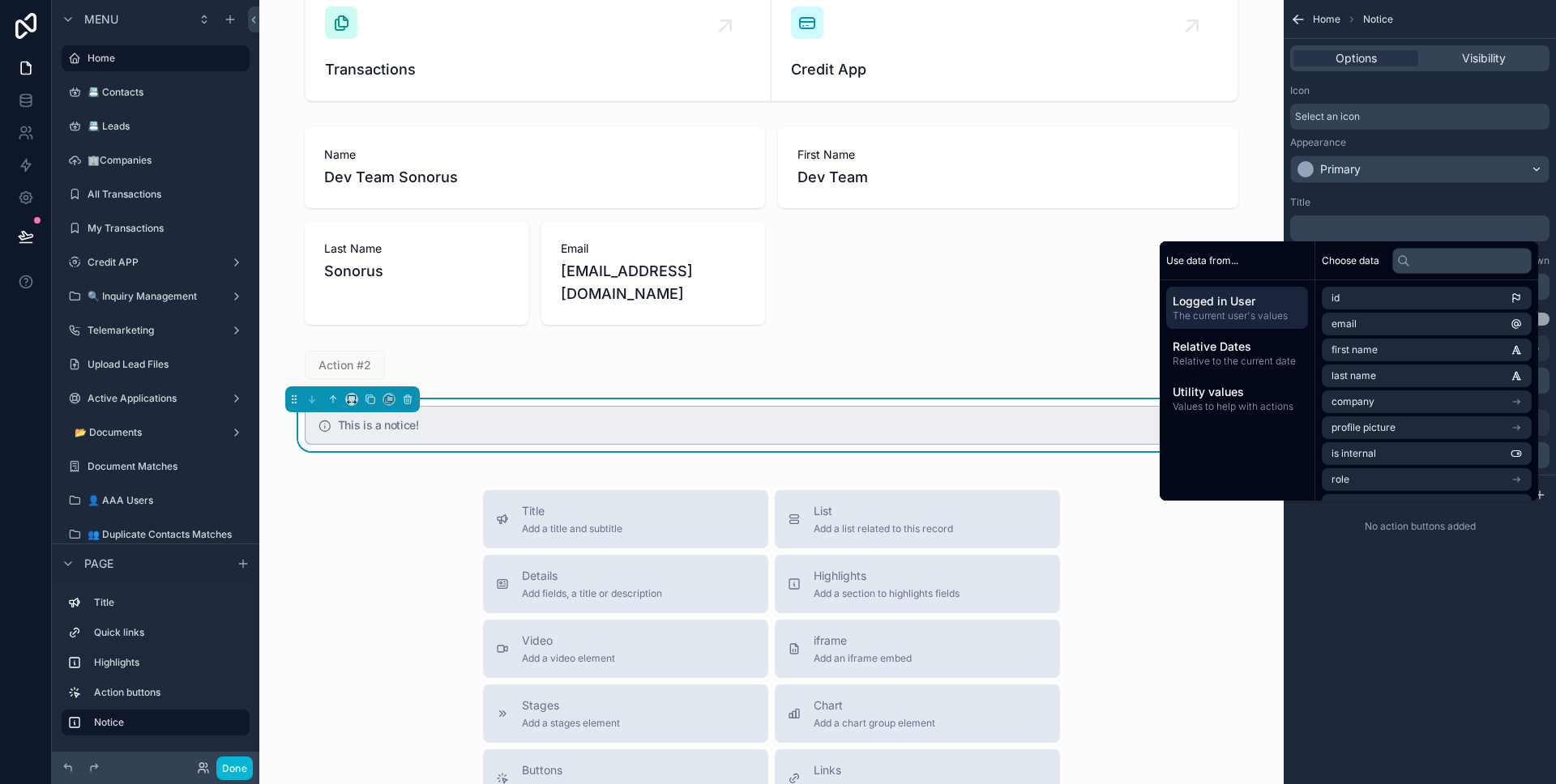
click at [1296, 580] on div "**********" at bounding box center [1420, 392] width 273 height 784
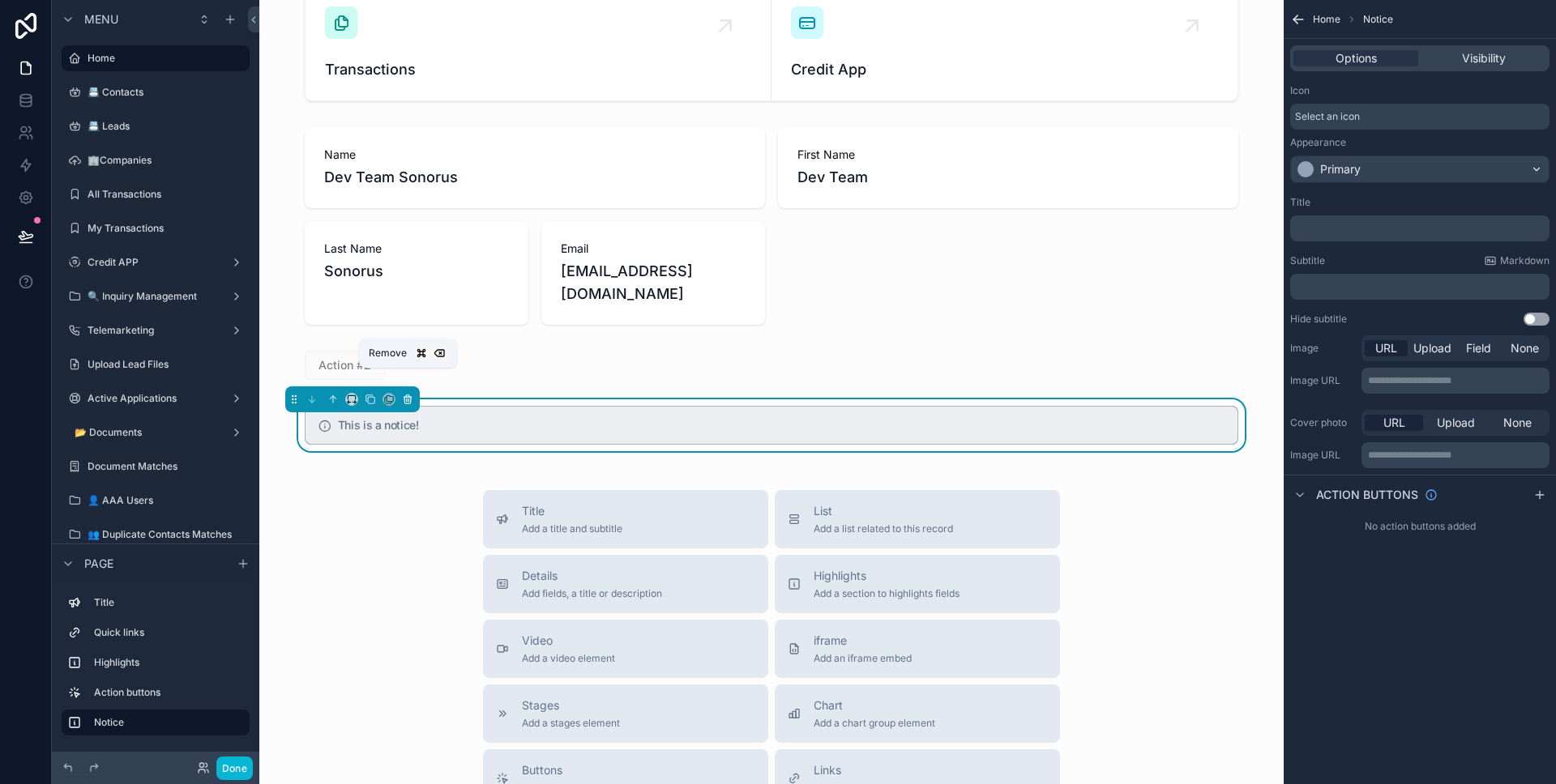
click at [406, 394] on icon "scrollable content" at bounding box center [408, 399] width 11 height 11
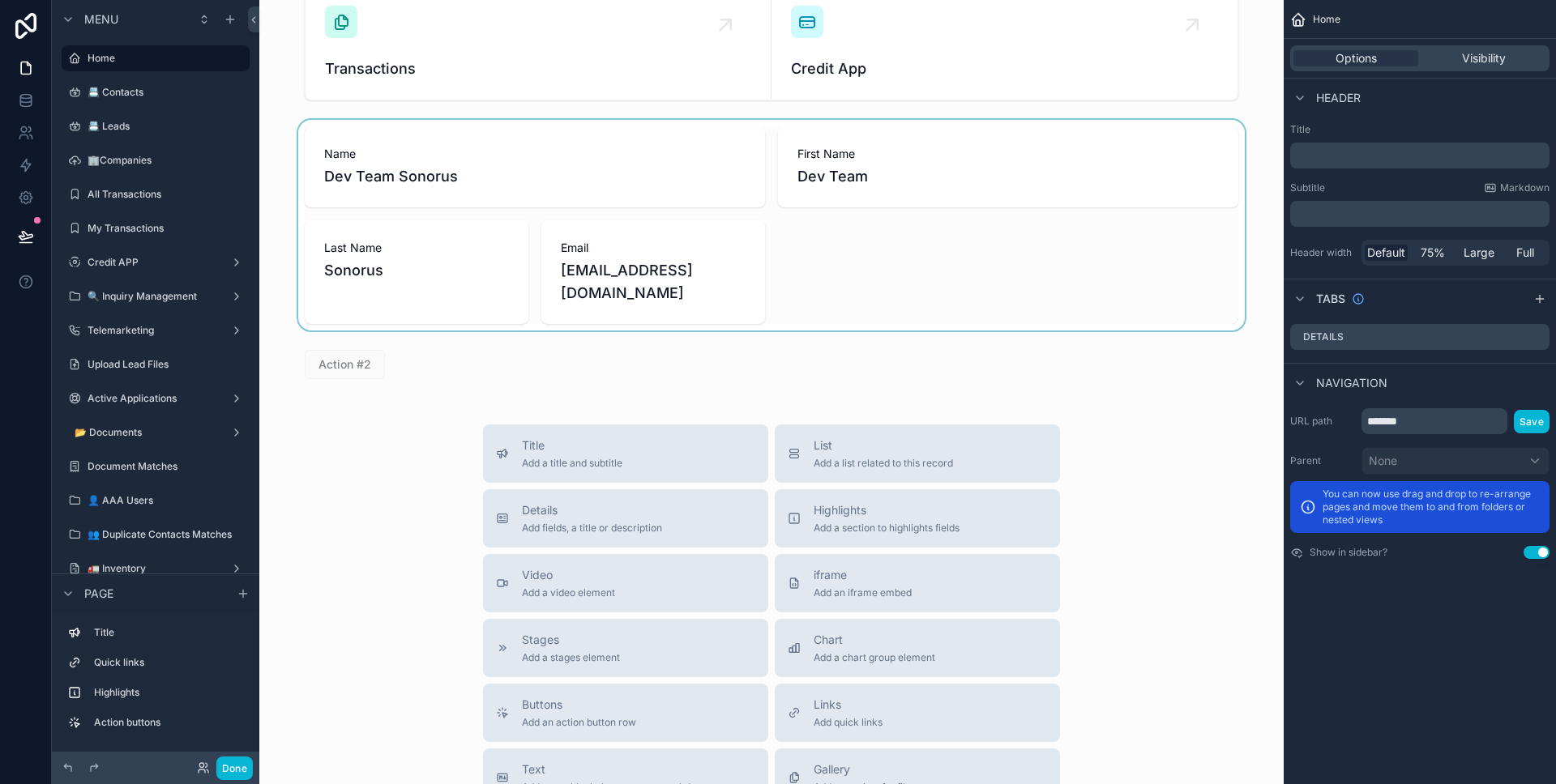
scroll to position [181, 0]
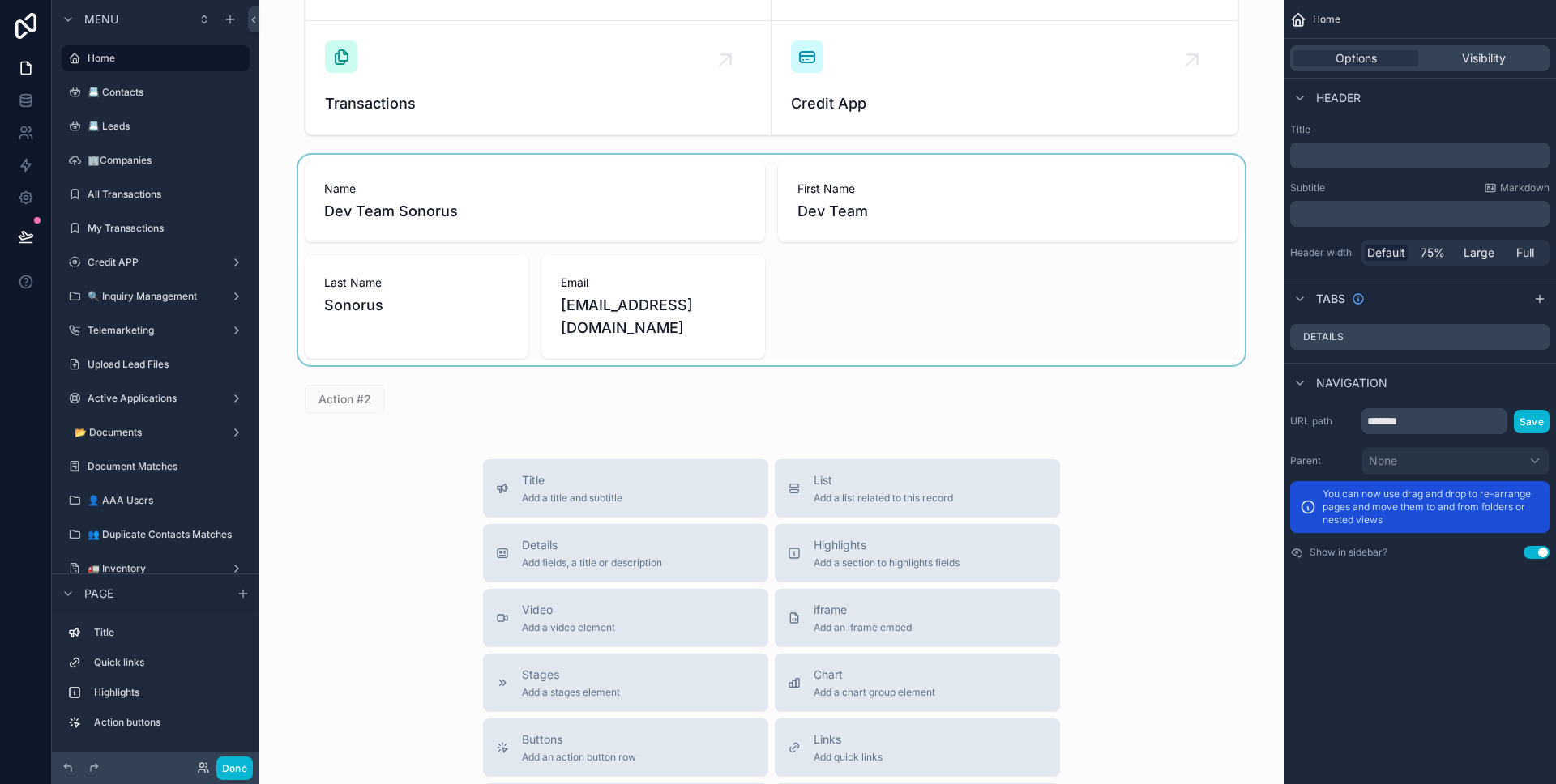
click at [569, 283] on div "scrollable content" at bounding box center [772, 259] width 998 height 211
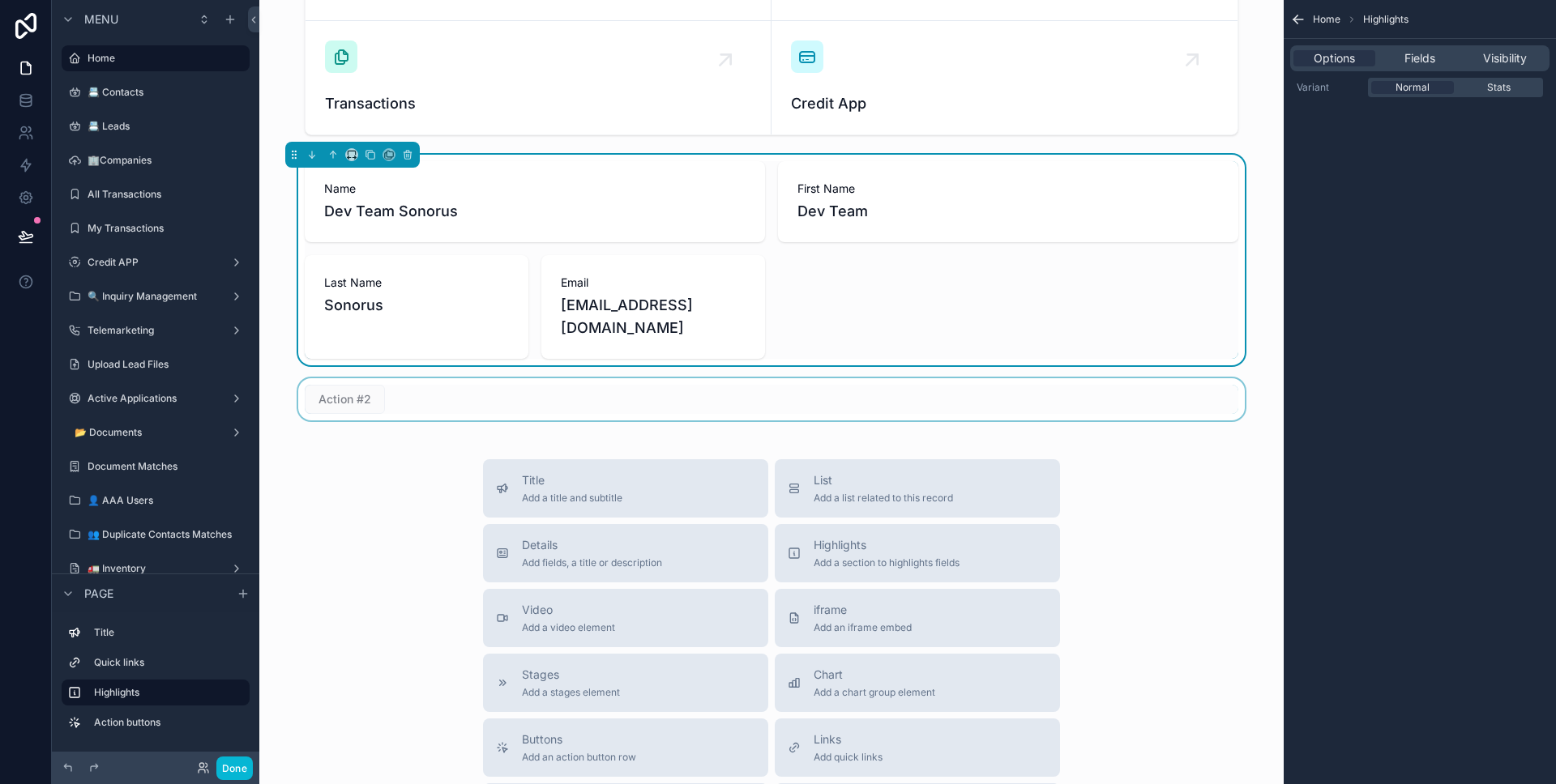
click at [397, 378] on div "scrollable content" at bounding box center [772, 399] width 998 height 42
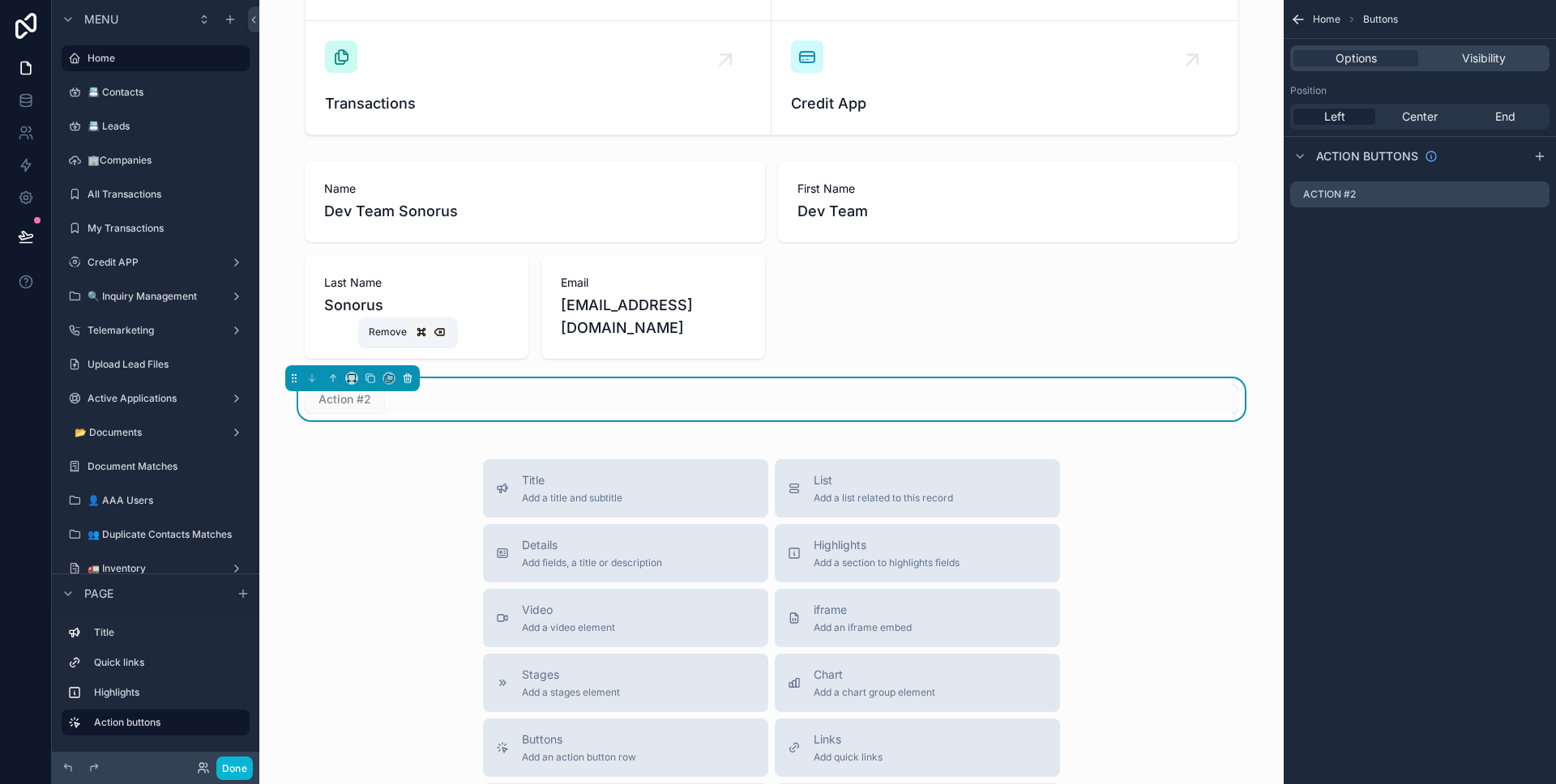
click at [405, 373] on icon "scrollable content" at bounding box center [408, 378] width 11 height 11
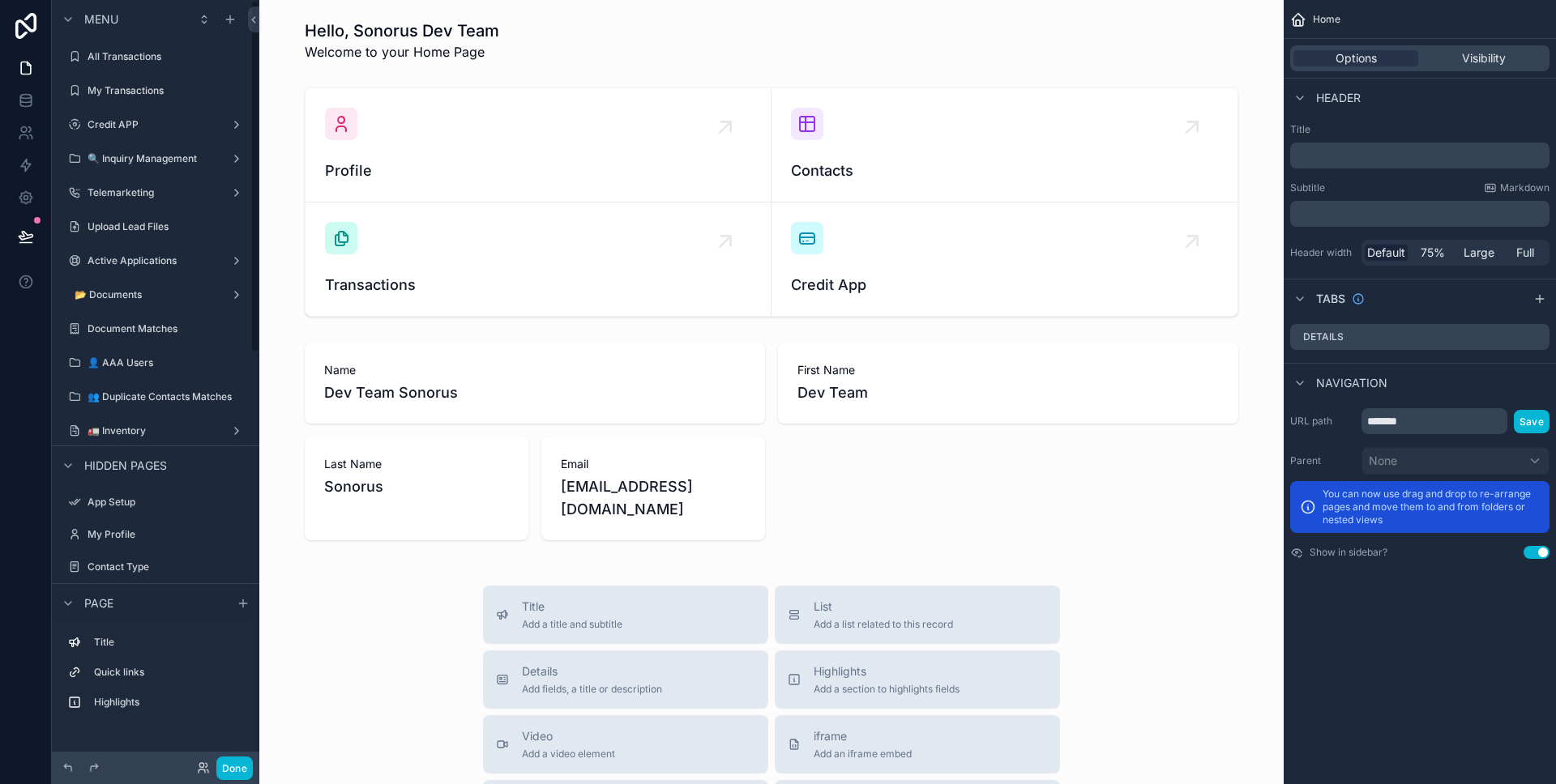
scroll to position [0, 0]
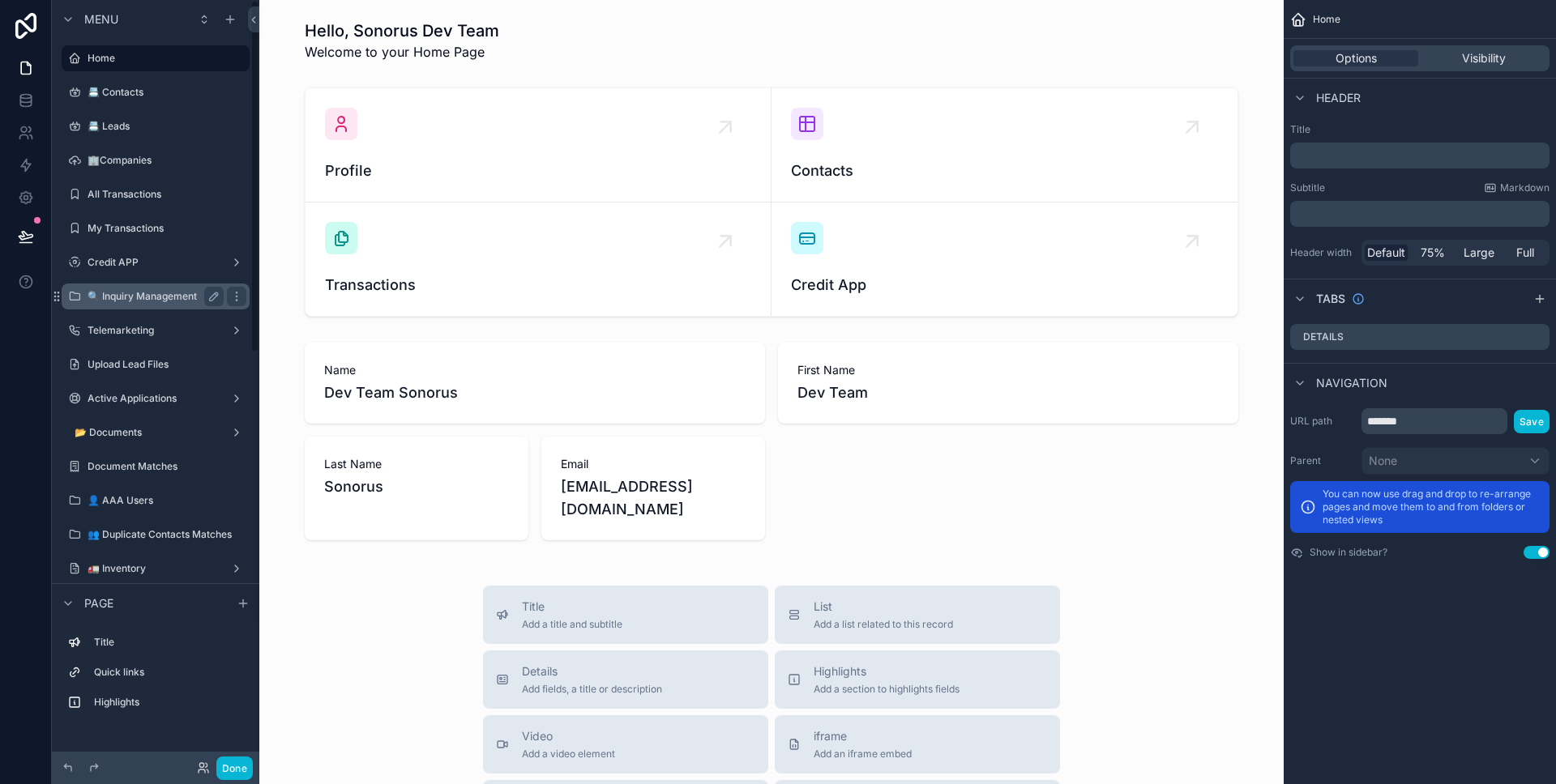
click at [159, 288] on div "🔍 Inquiry Management" at bounding box center [156, 296] width 136 height 19
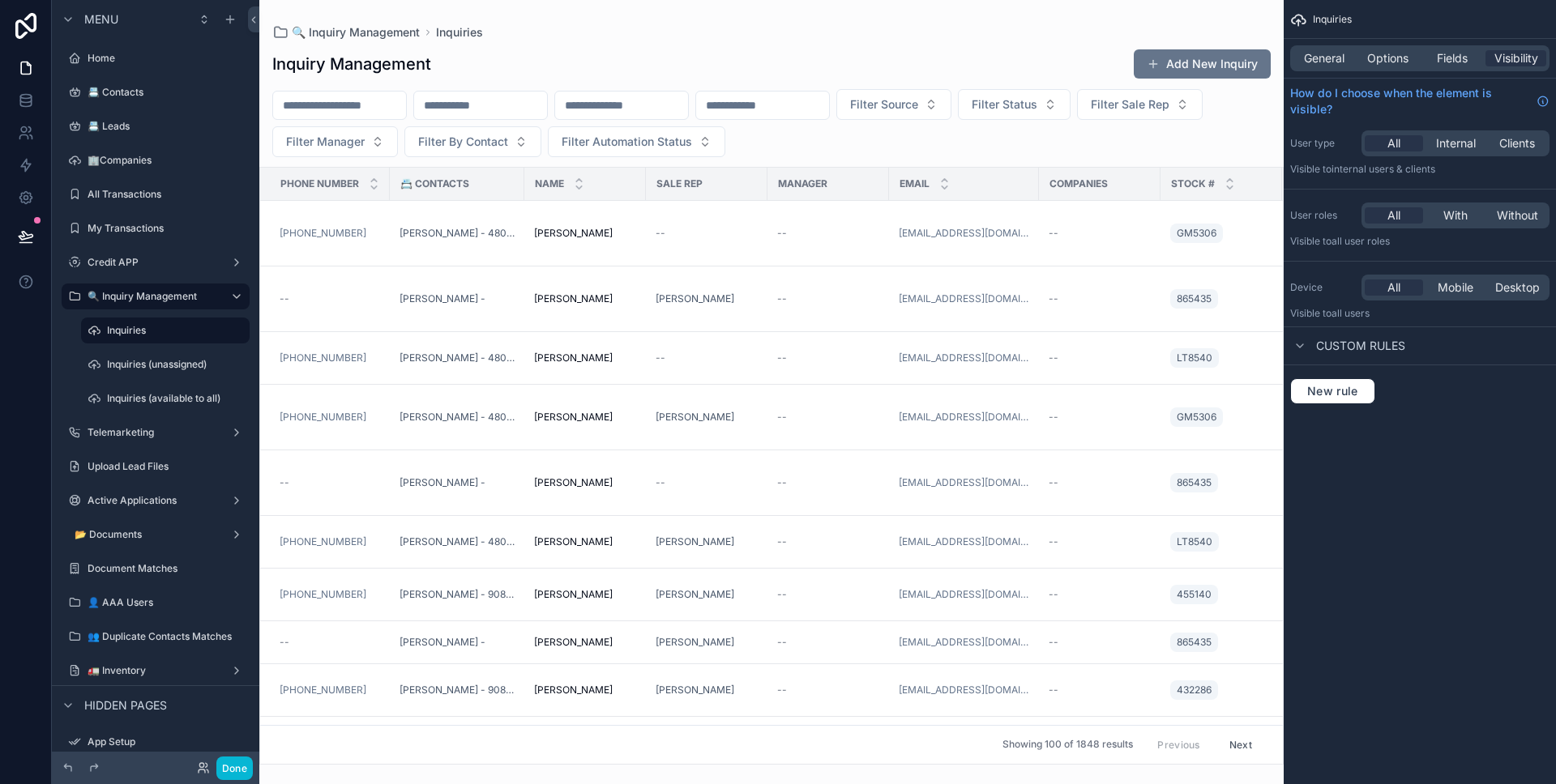
click at [659, 234] on div "scrollable content" at bounding box center [772, 392] width 1024 height 784
click at [641, 229] on td "Richard Talamante Richard Talamante" at bounding box center [585, 233] width 122 height 65
click at [639, 229] on td "Richard Talamante Richard Talamante" at bounding box center [585, 233] width 122 height 65
click at [755, 234] on div "--" at bounding box center [706, 233] width 102 height 13
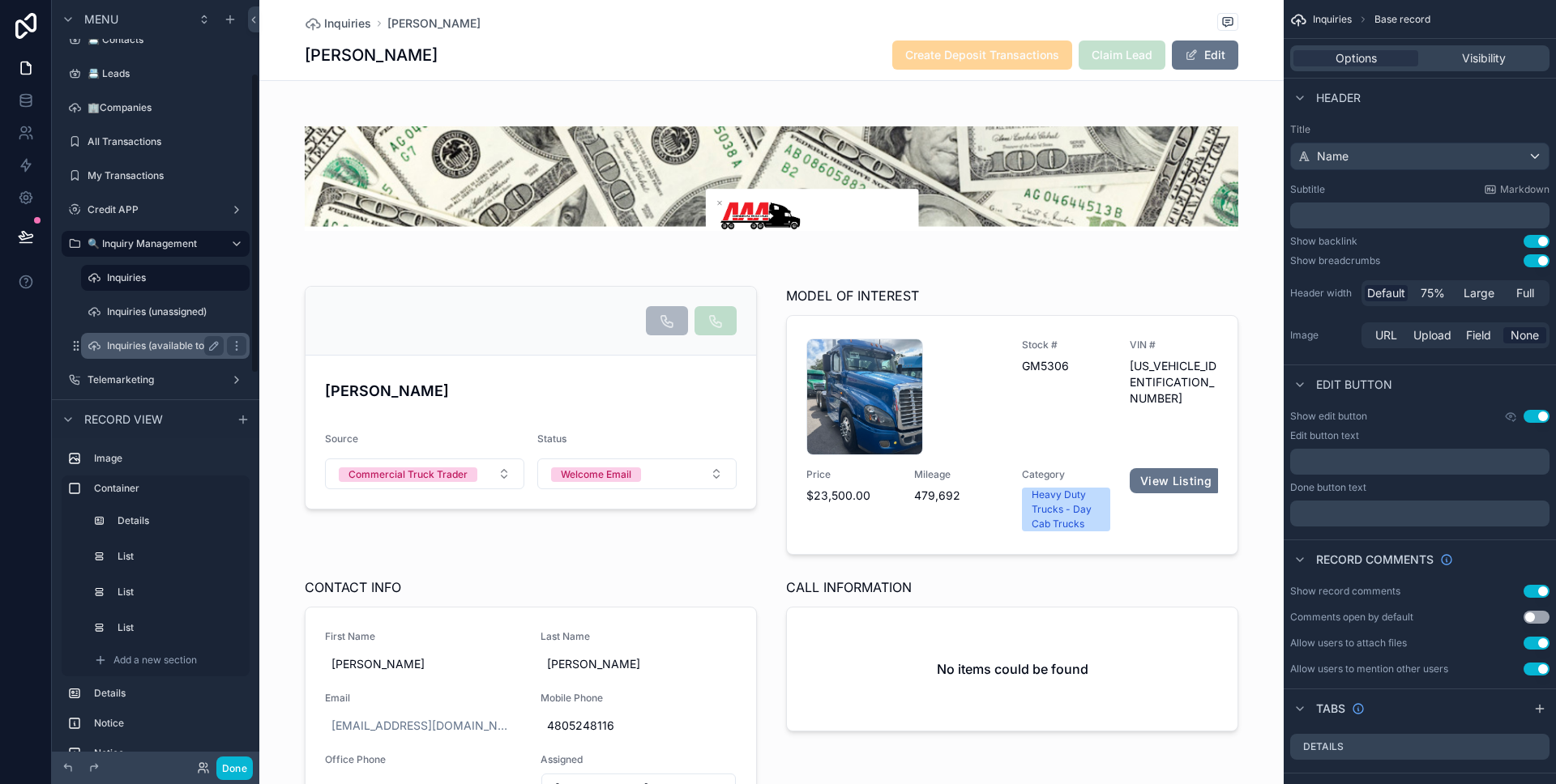
scroll to position [186, 0]
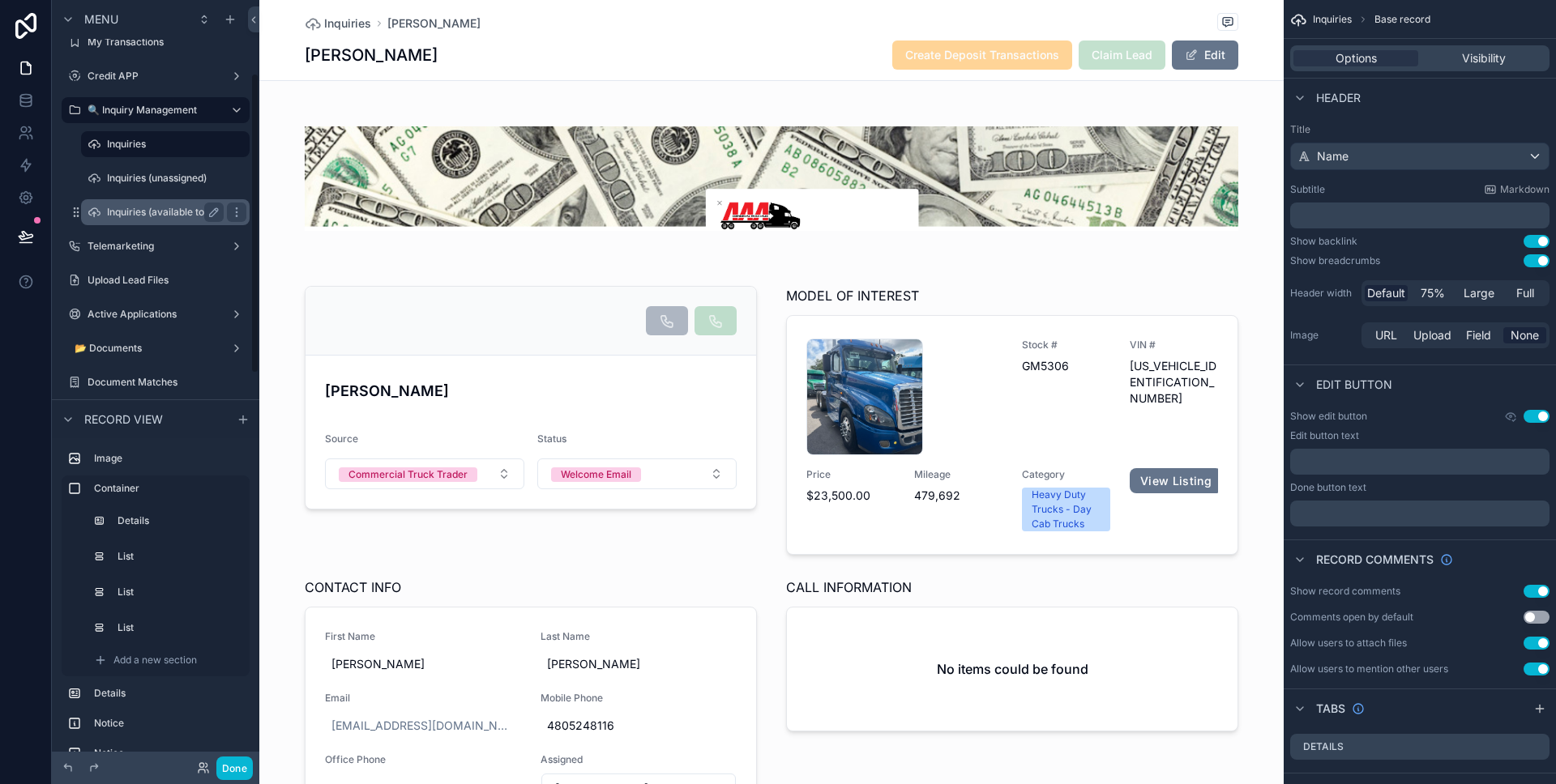
click at [184, 215] on label "Inquiries (available to all)" at bounding box center [163, 213] width 113 height 13
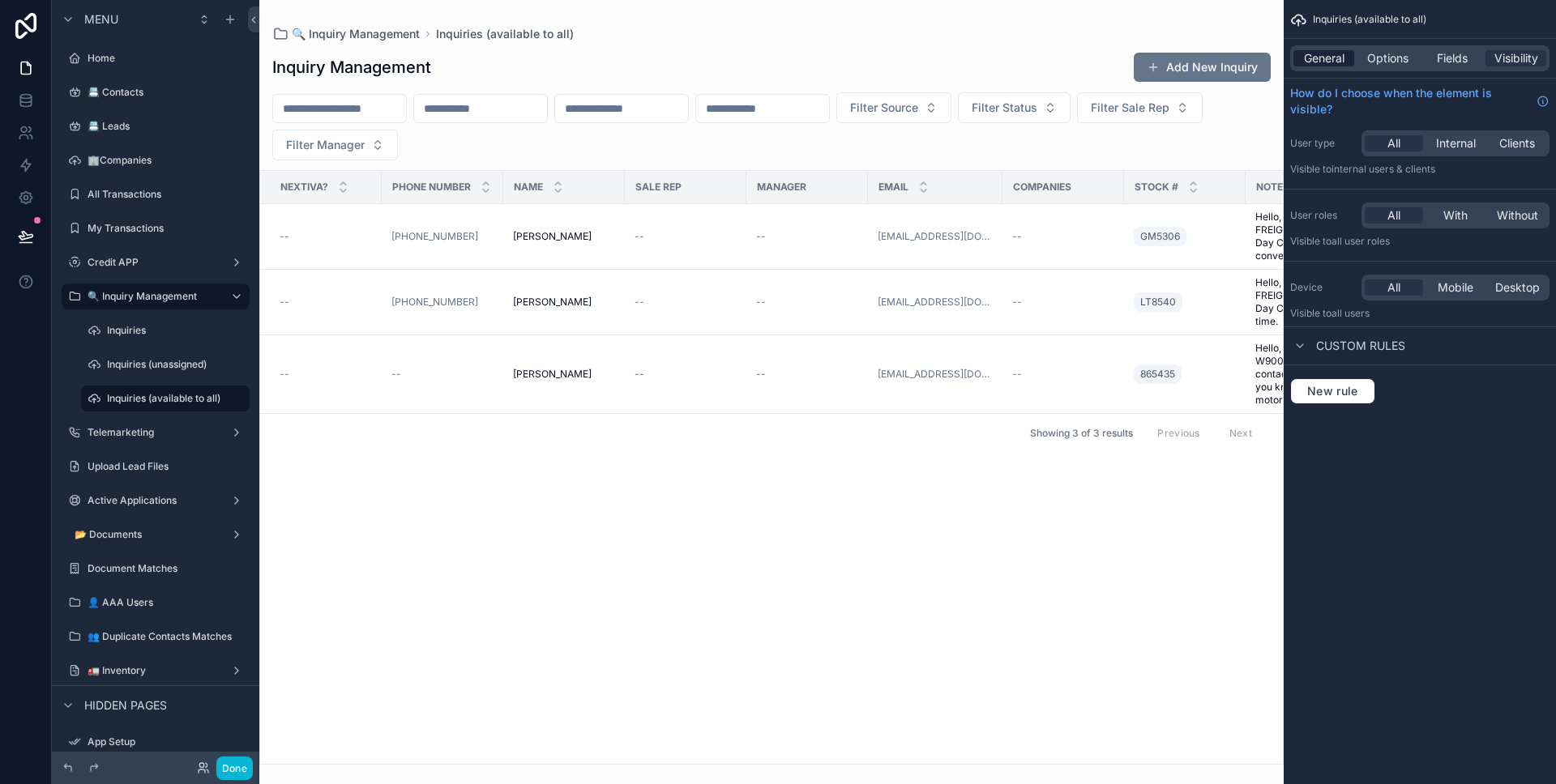
click at [1330, 54] on span "General" at bounding box center [1324, 59] width 41 height 17
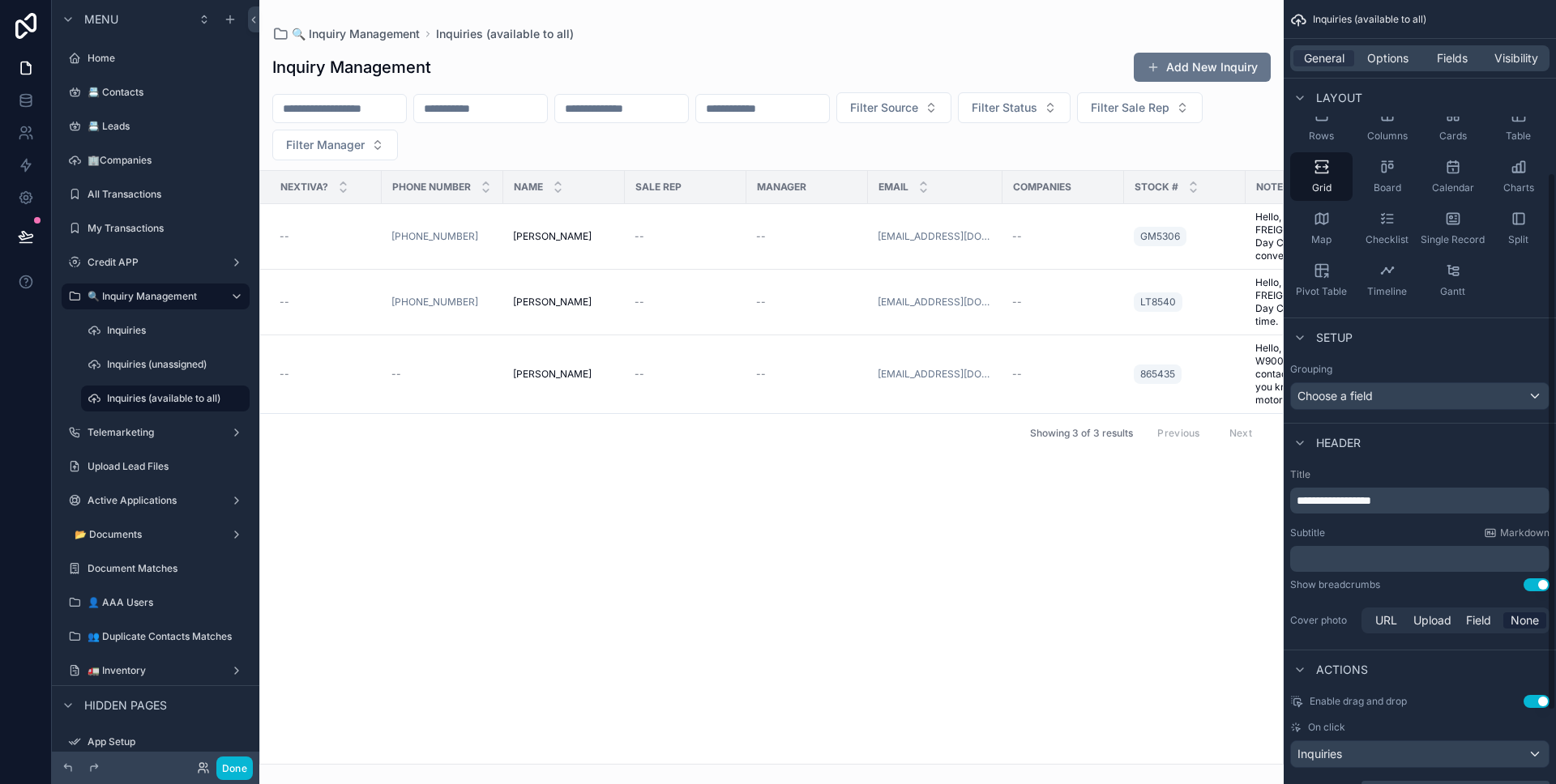
scroll to position [252, 0]
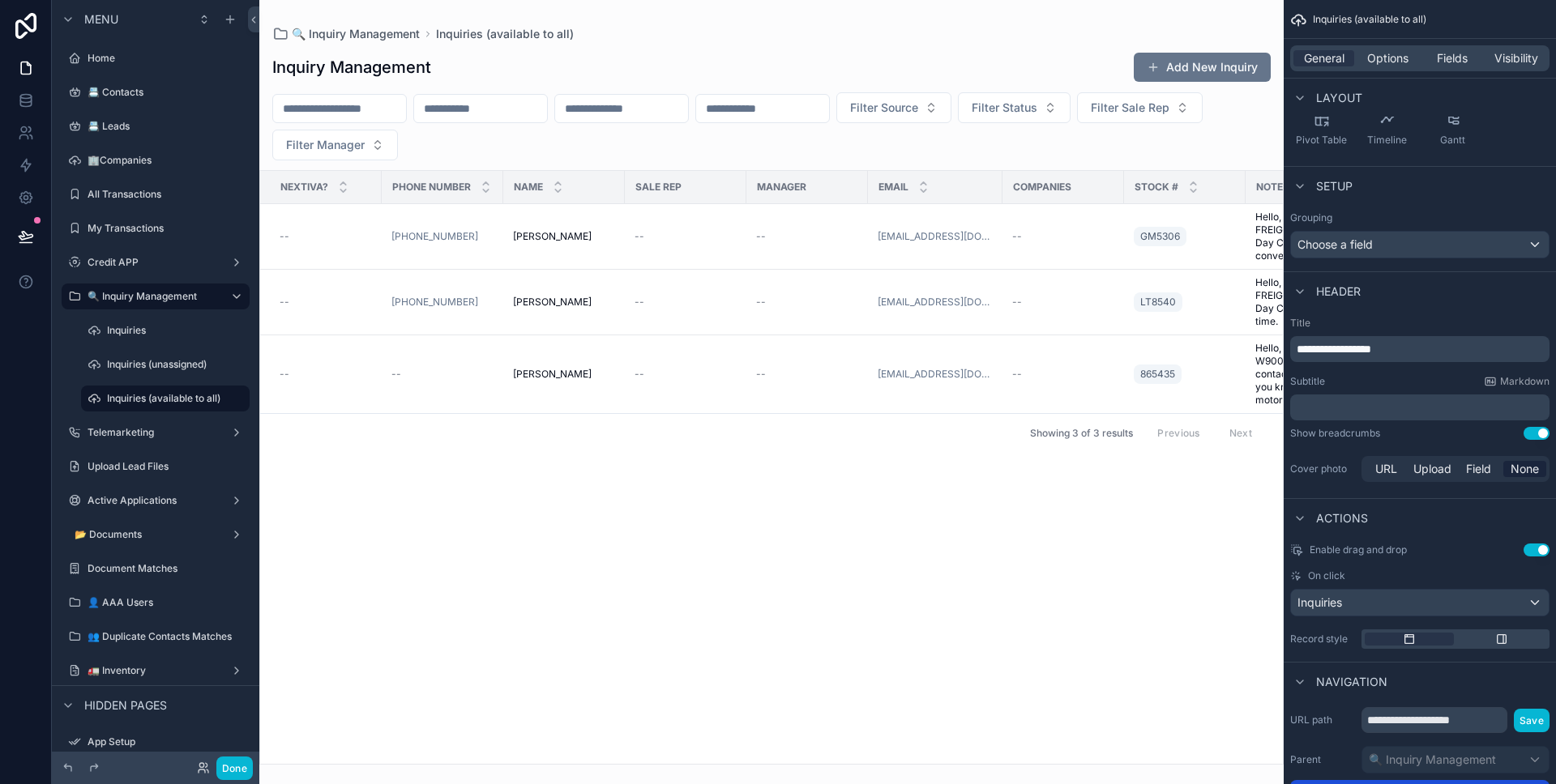
click at [803, 254] on div "scrollable content" at bounding box center [772, 392] width 1024 height 784
click at [801, 244] on td "--" at bounding box center [807, 236] width 122 height 65
click at [804, 238] on div "--" at bounding box center [807, 236] width 102 height 13
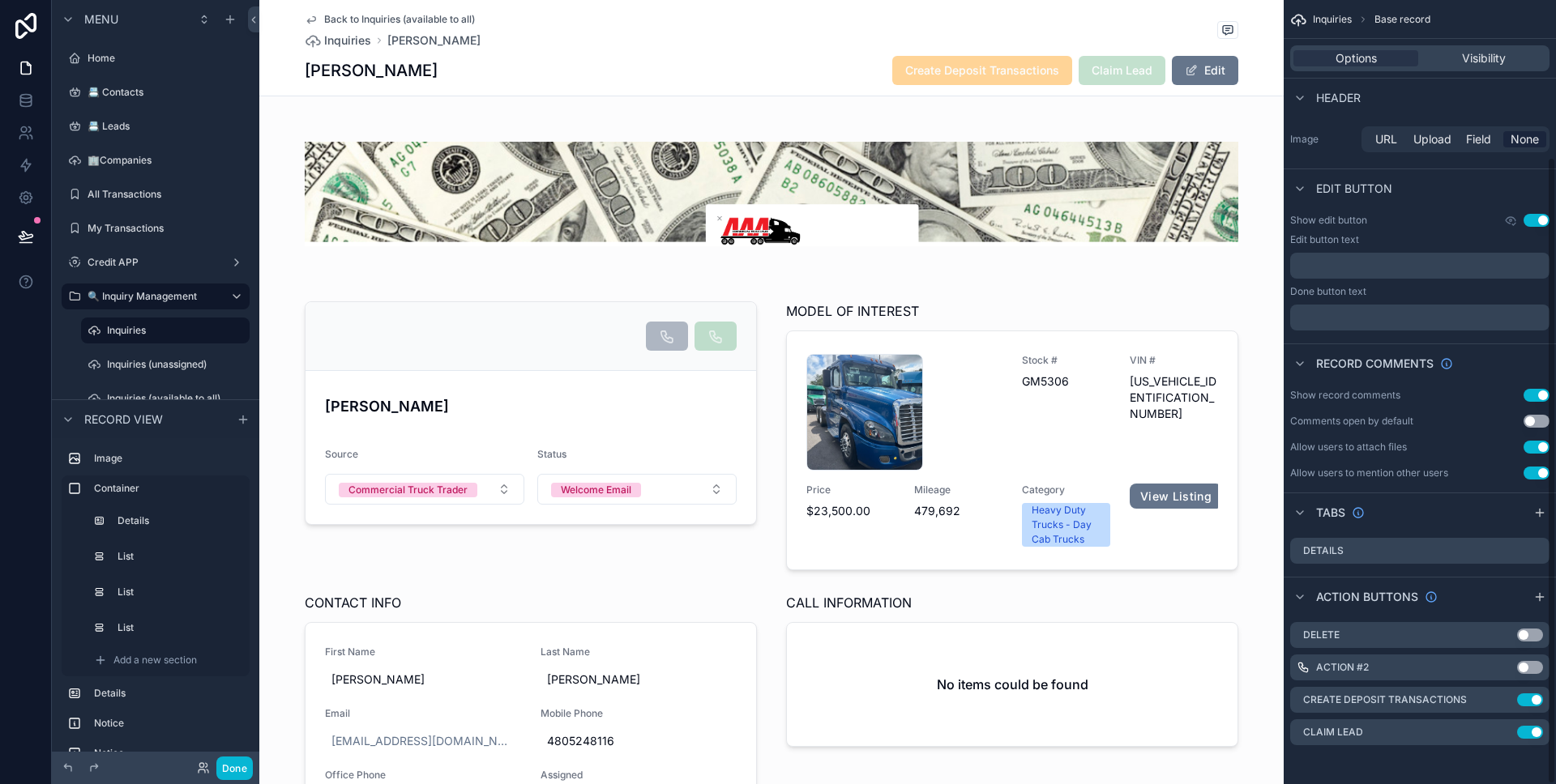
scroll to position [196, 0]
click at [247, 762] on button "Done" at bounding box center [235, 768] width 37 height 24
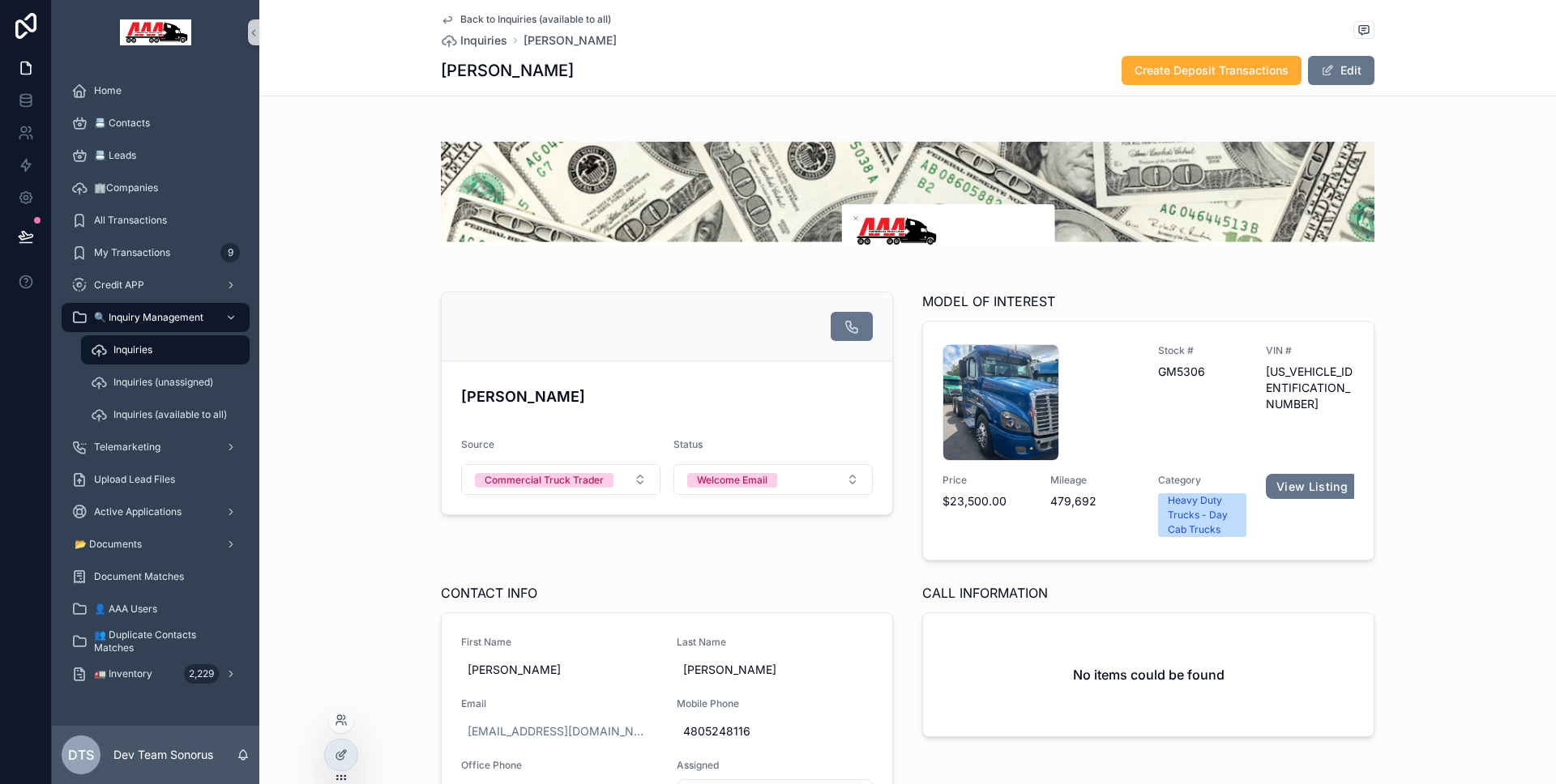
click at [340, 726] on div at bounding box center [341, 720] width 26 height 26
click at [341, 721] on icon at bounding box center [339, 723] width 6 height 4
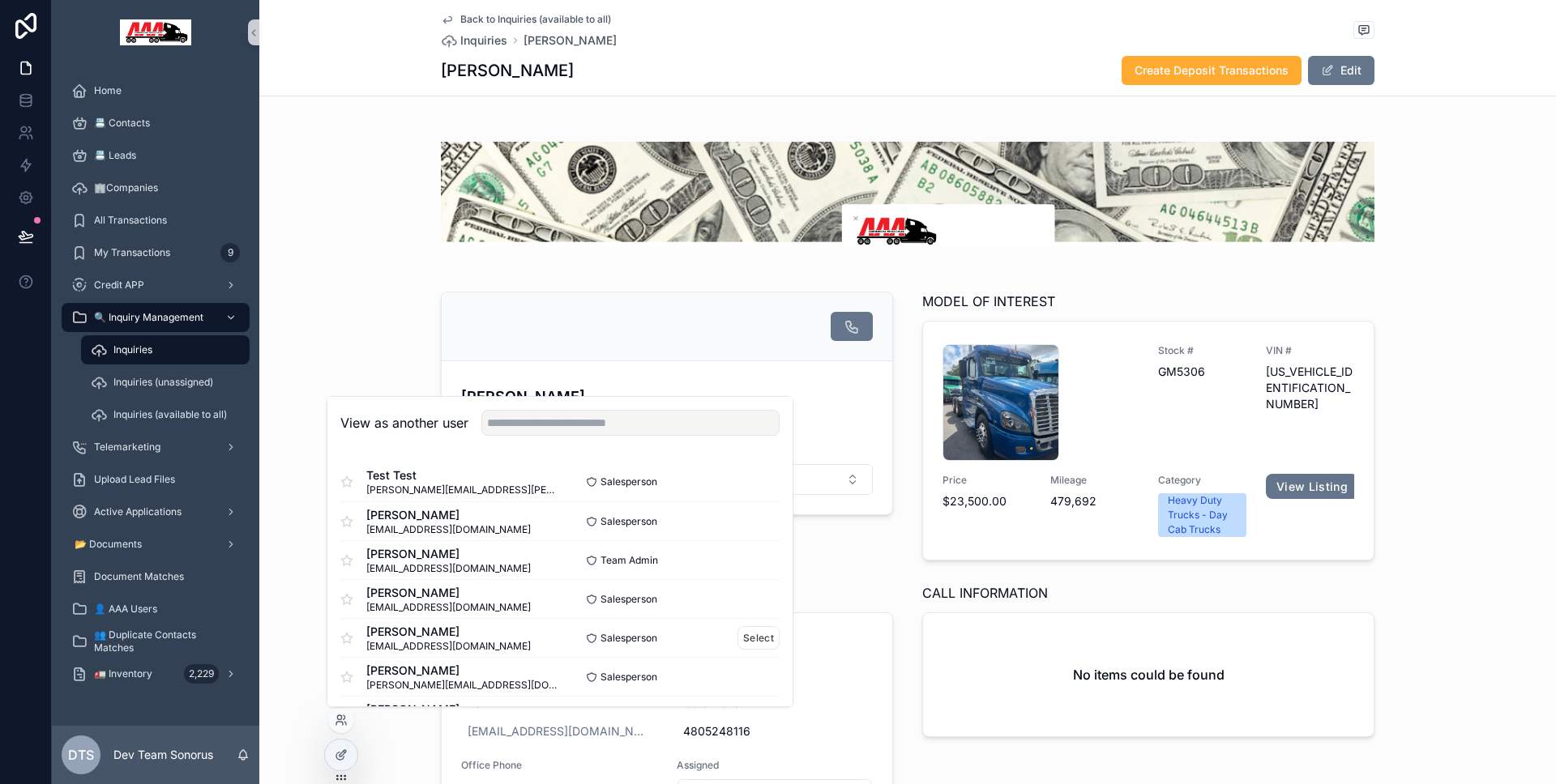
scroll to position [10, 0]
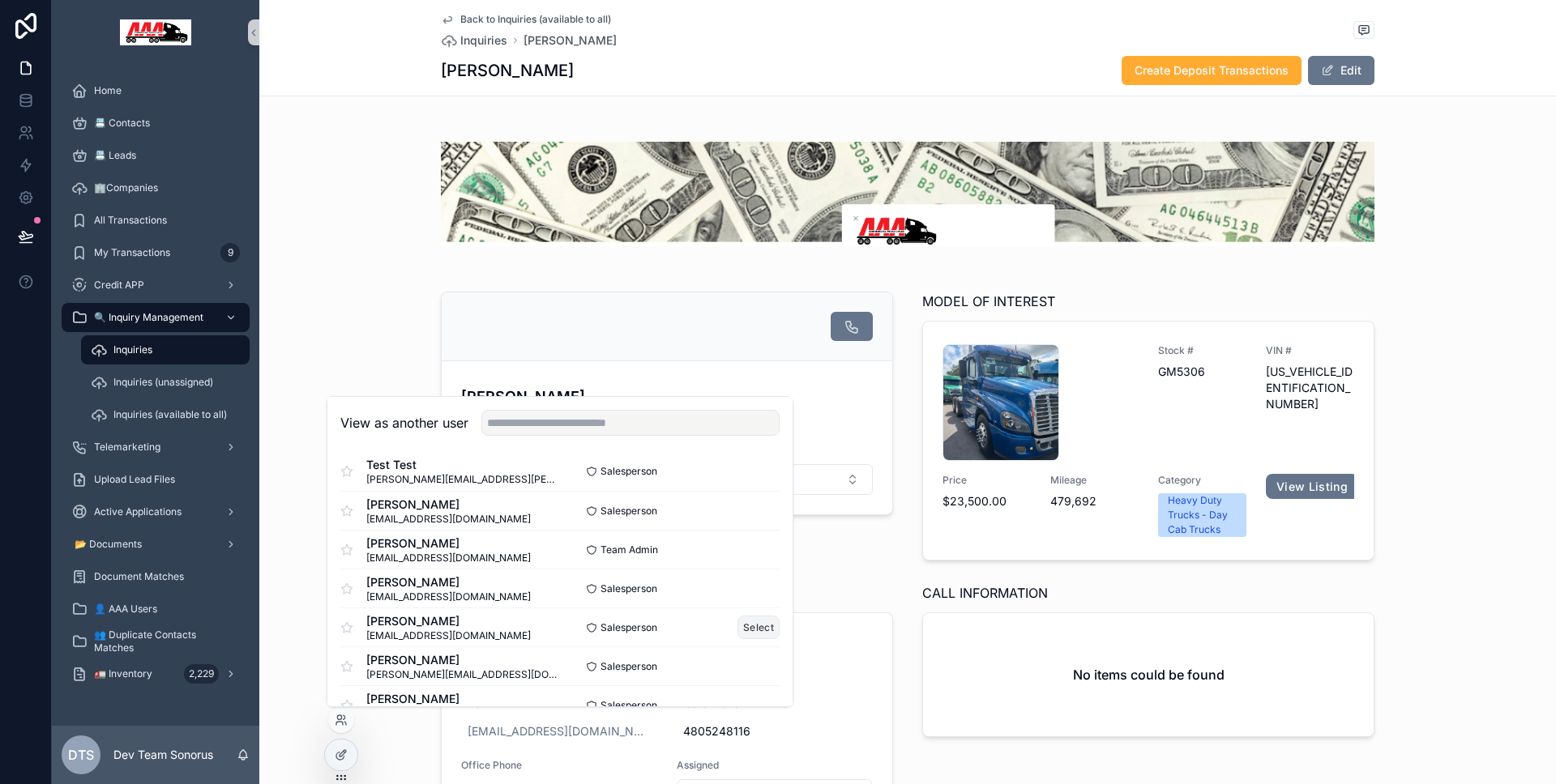
click at [744, 622] on button "Select" at bounding box center [759, 628] width 42 height 24
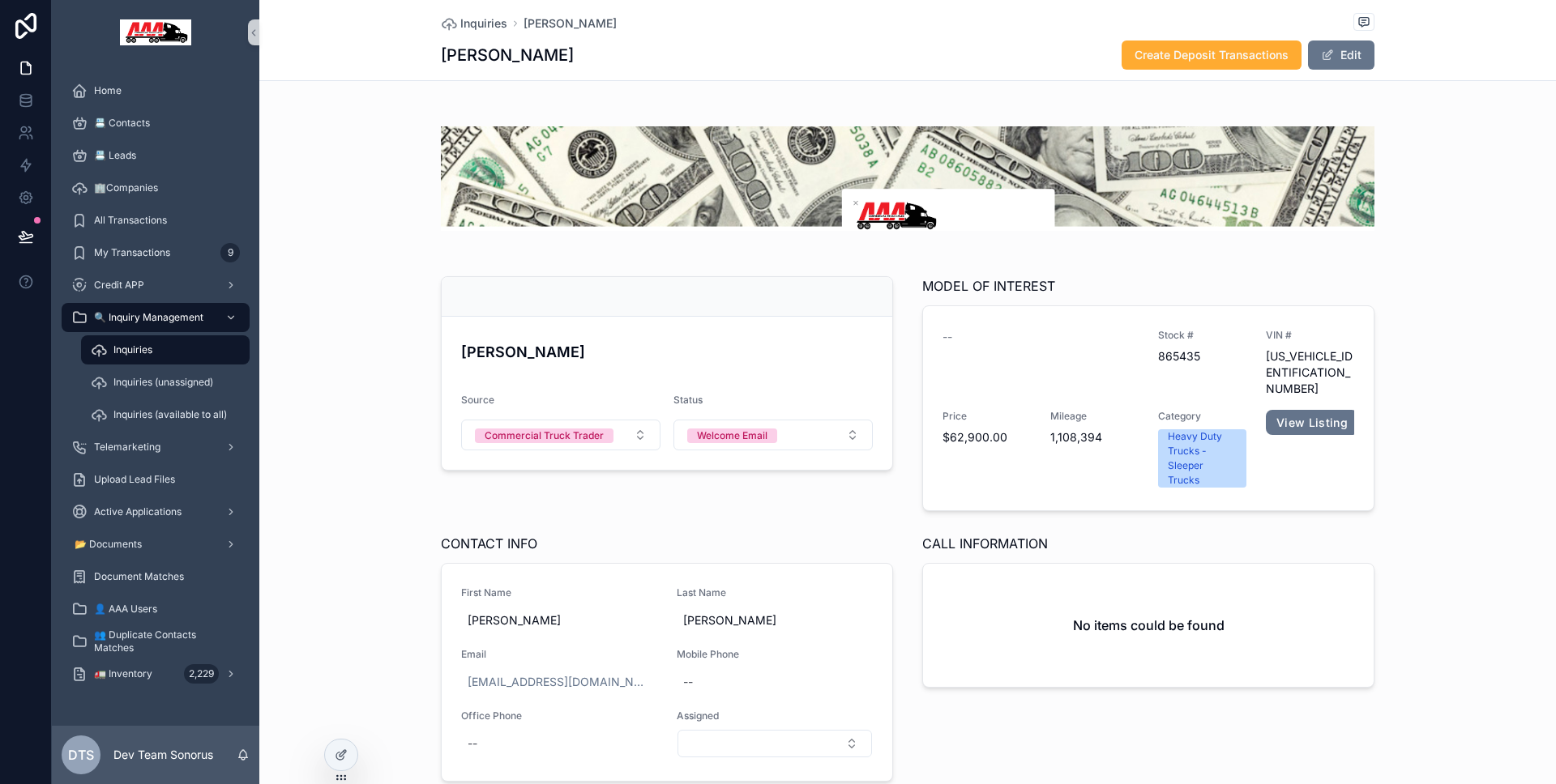
scroll to position [188, 0]
click at [334, 749] on icon at bounding box center [341, 755] width 13 height 13
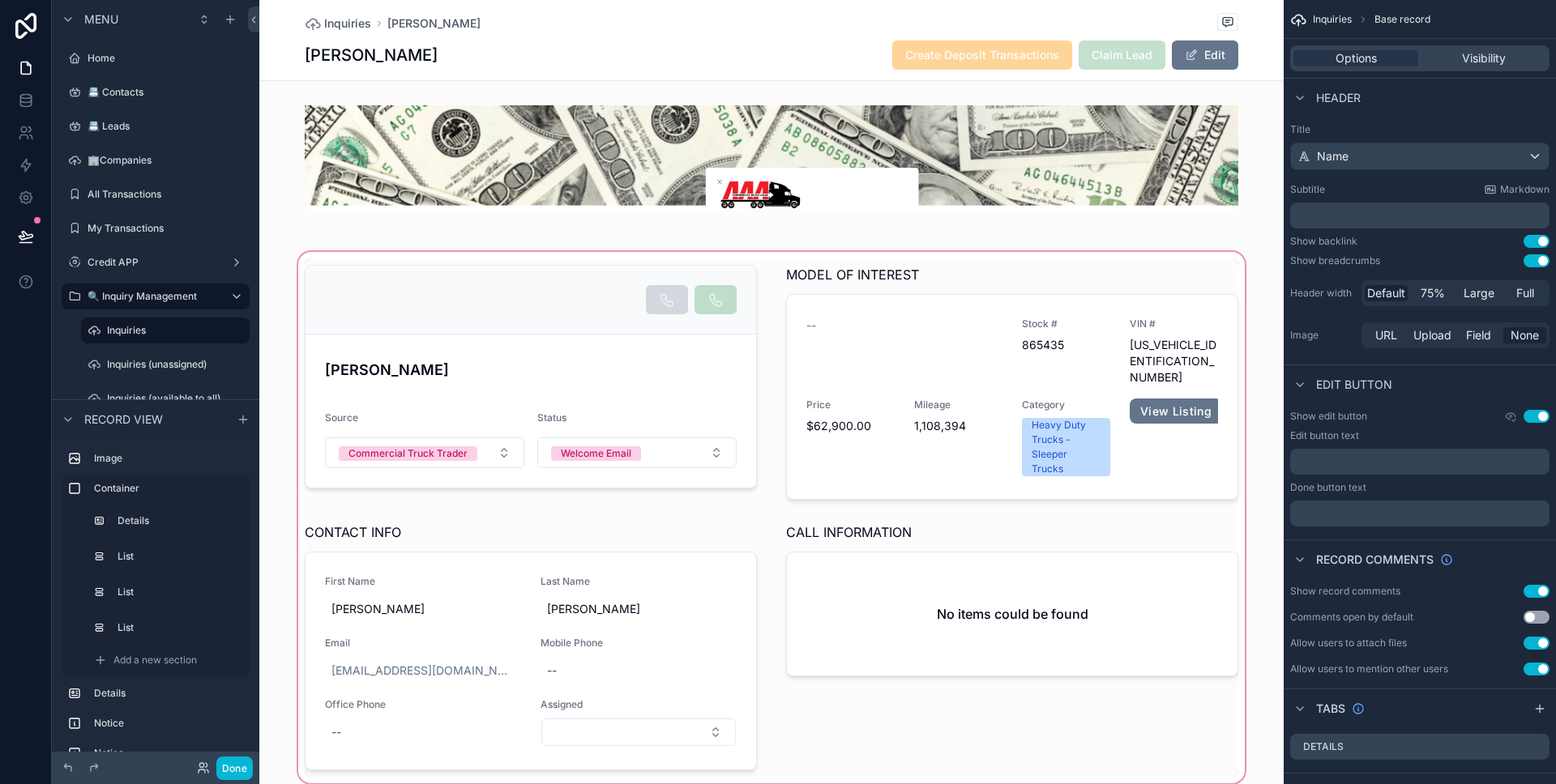
scroll to position [340, 0]
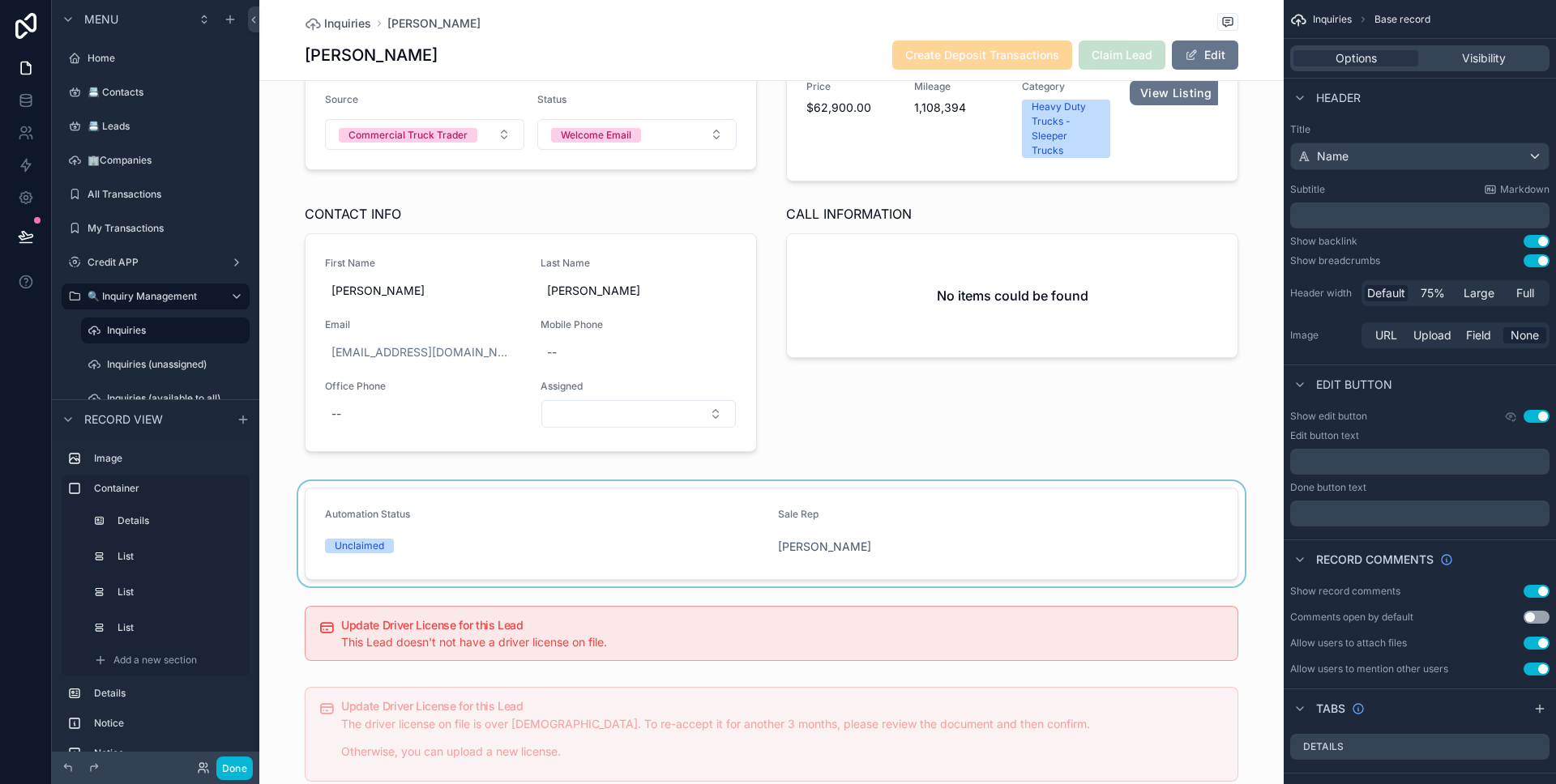
click at [620, 523] on div "scrollable content" at bounding box center [772, 534] width 1024 height 105
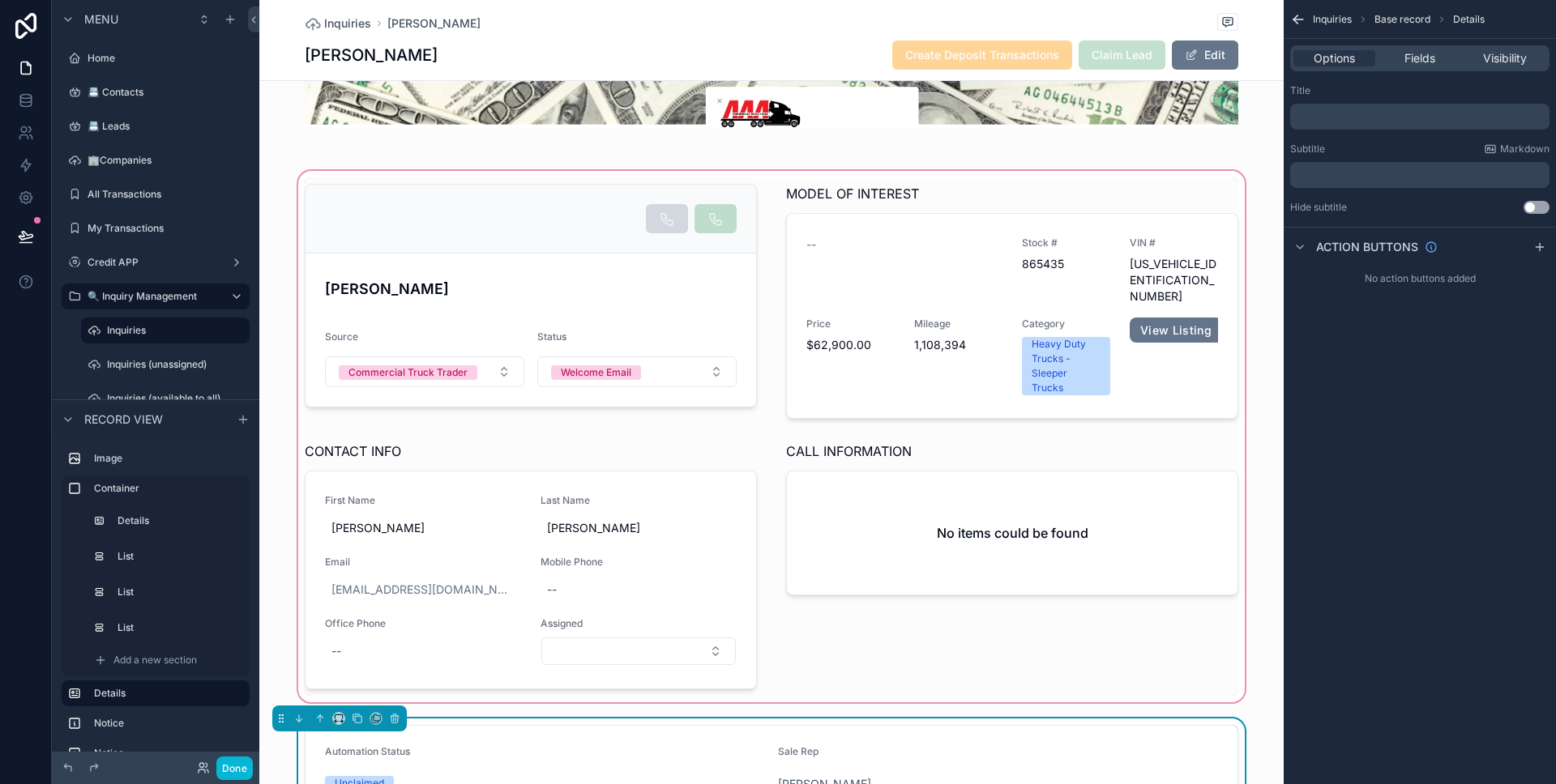
scroll to position [122, 0]
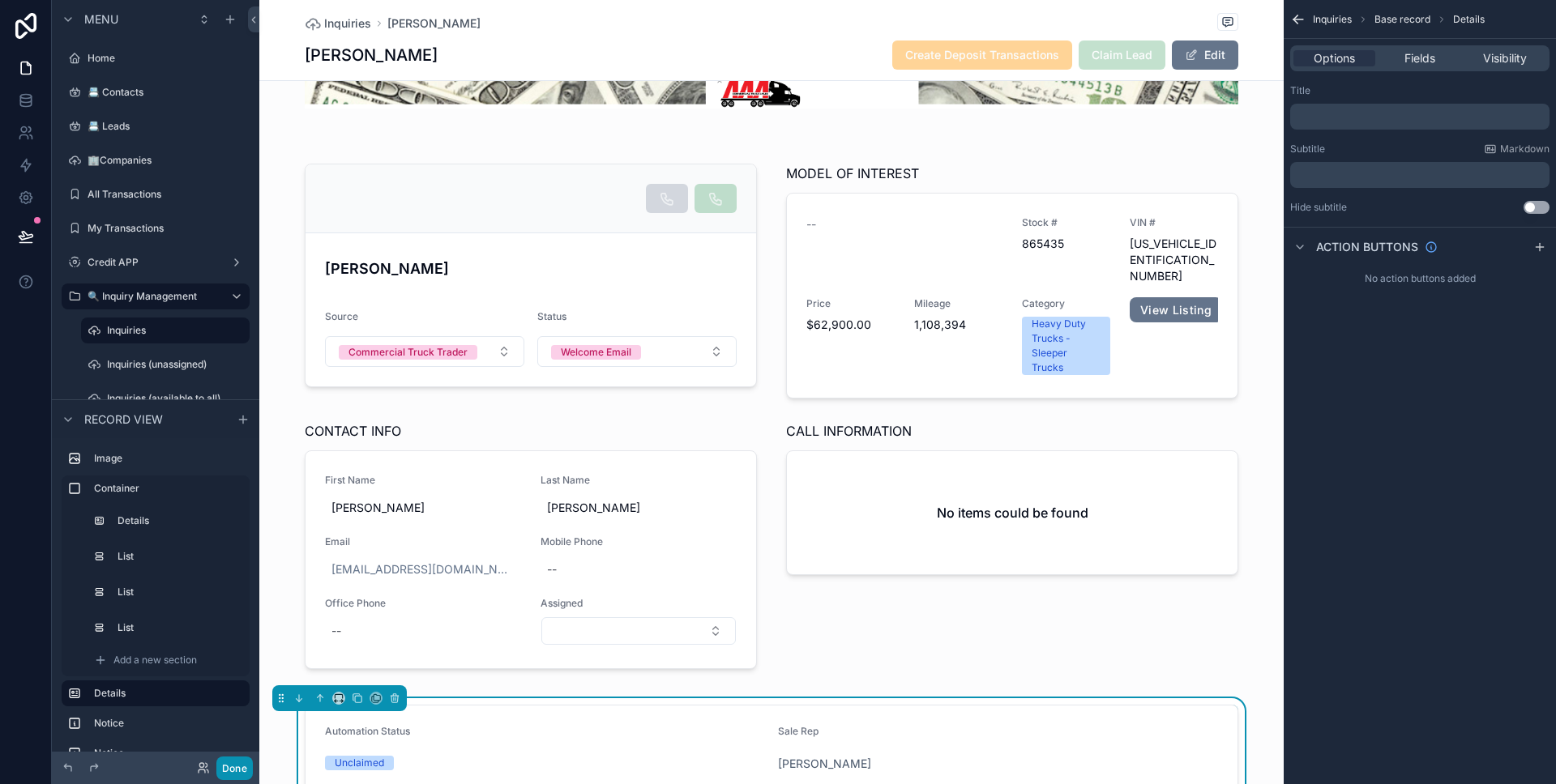
click at [247, 761] on button "Done" at bounding box center [235, 768] width 37 height 24
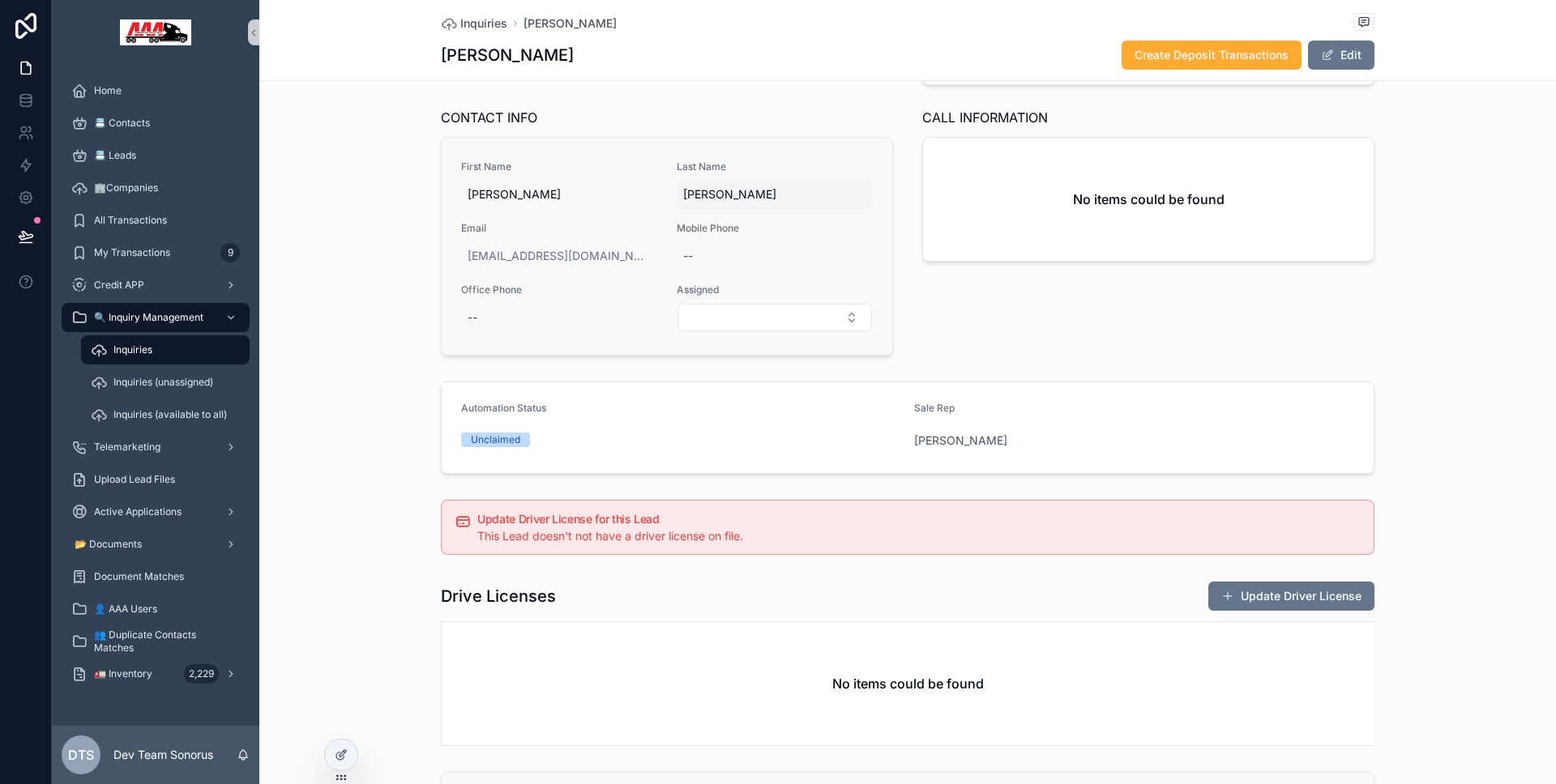
scroll to position [0, 0]
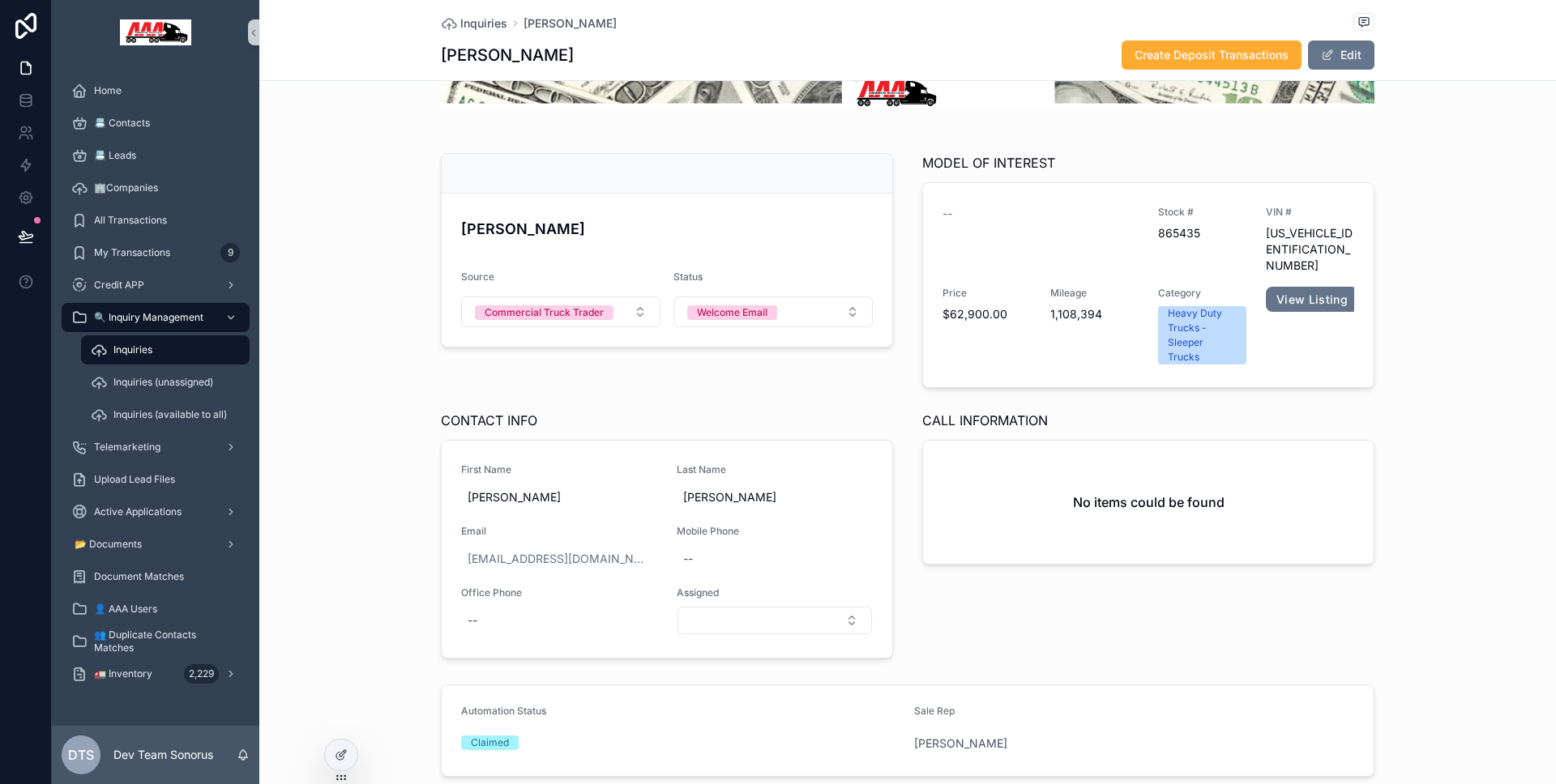
scroll to position [206, 0]
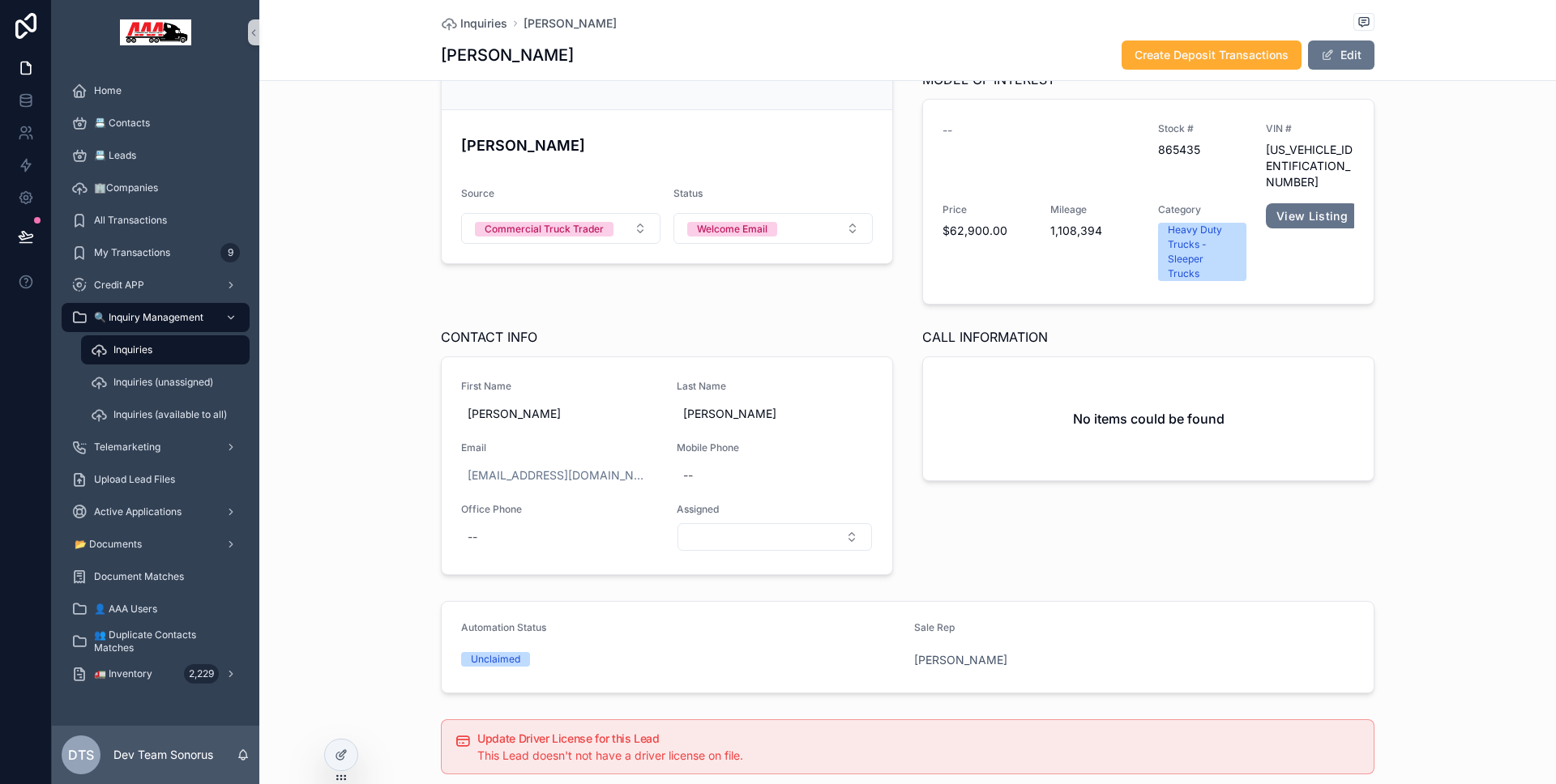
scroll to position [216, 0]
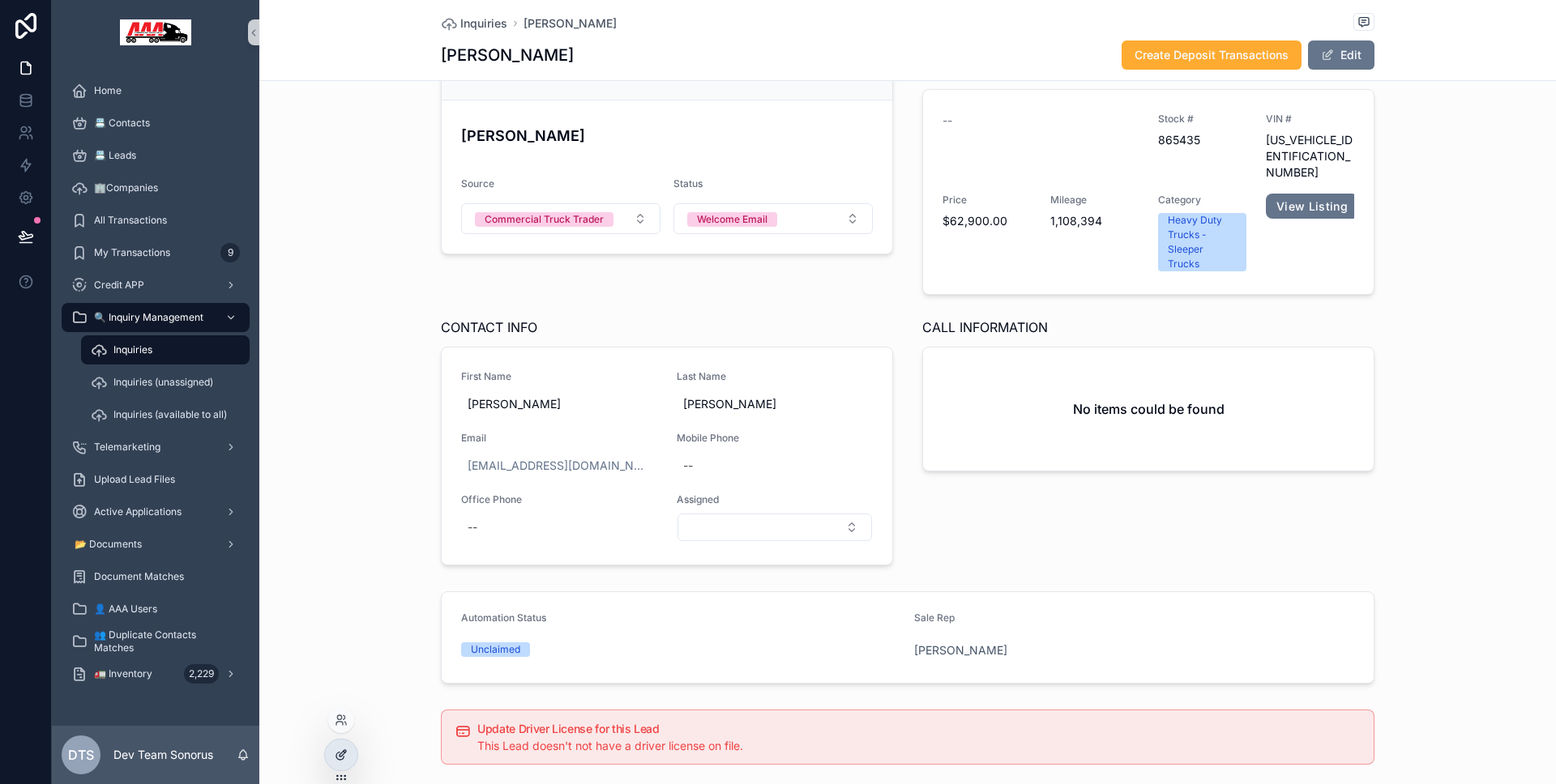
click at [354, 750] on div at bounding box center [341, 755] width 32 height 30
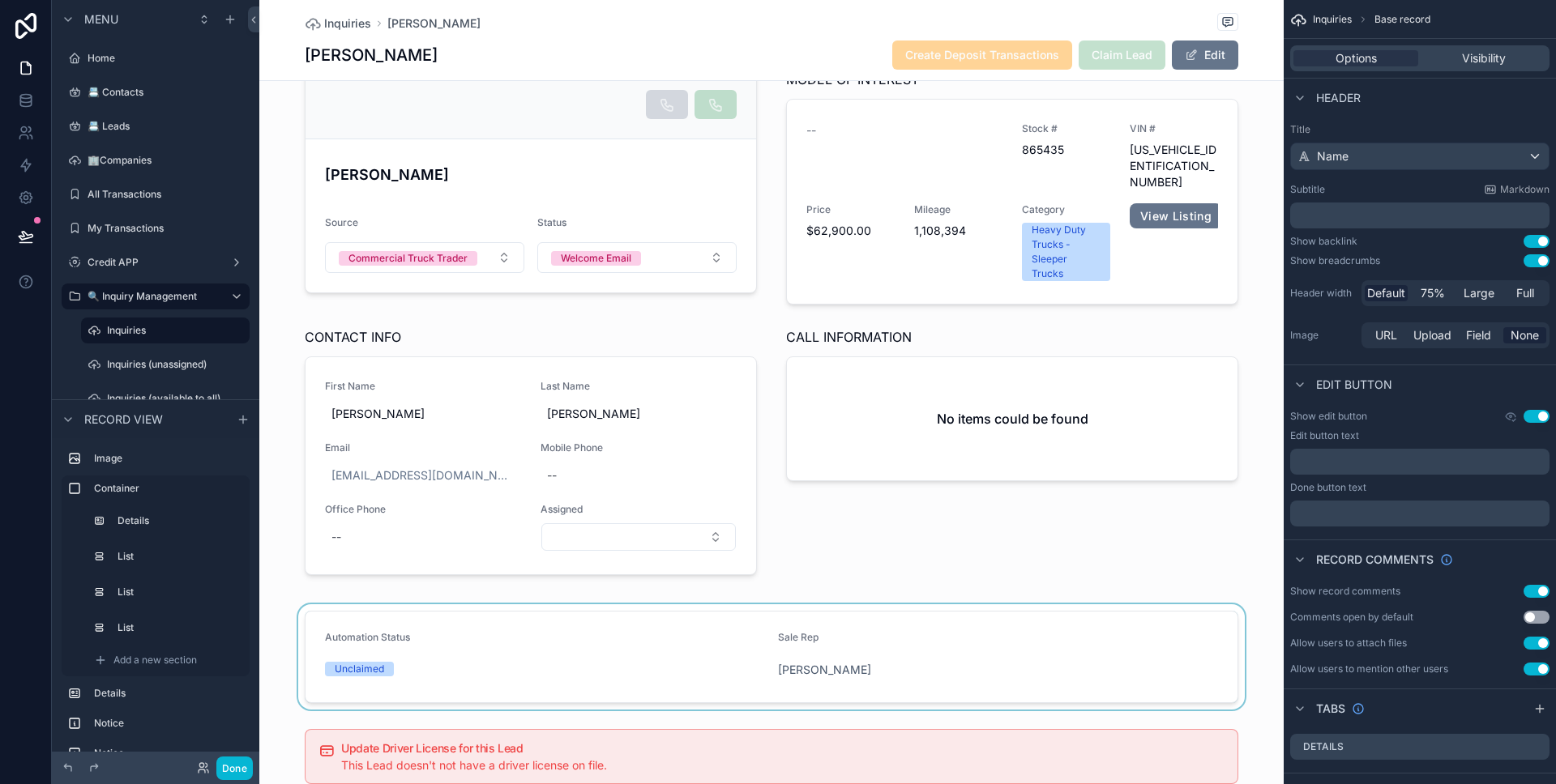
click at [497, 641] on div "scrollable content" at bounding box center [772, 657] width 1024 height 105
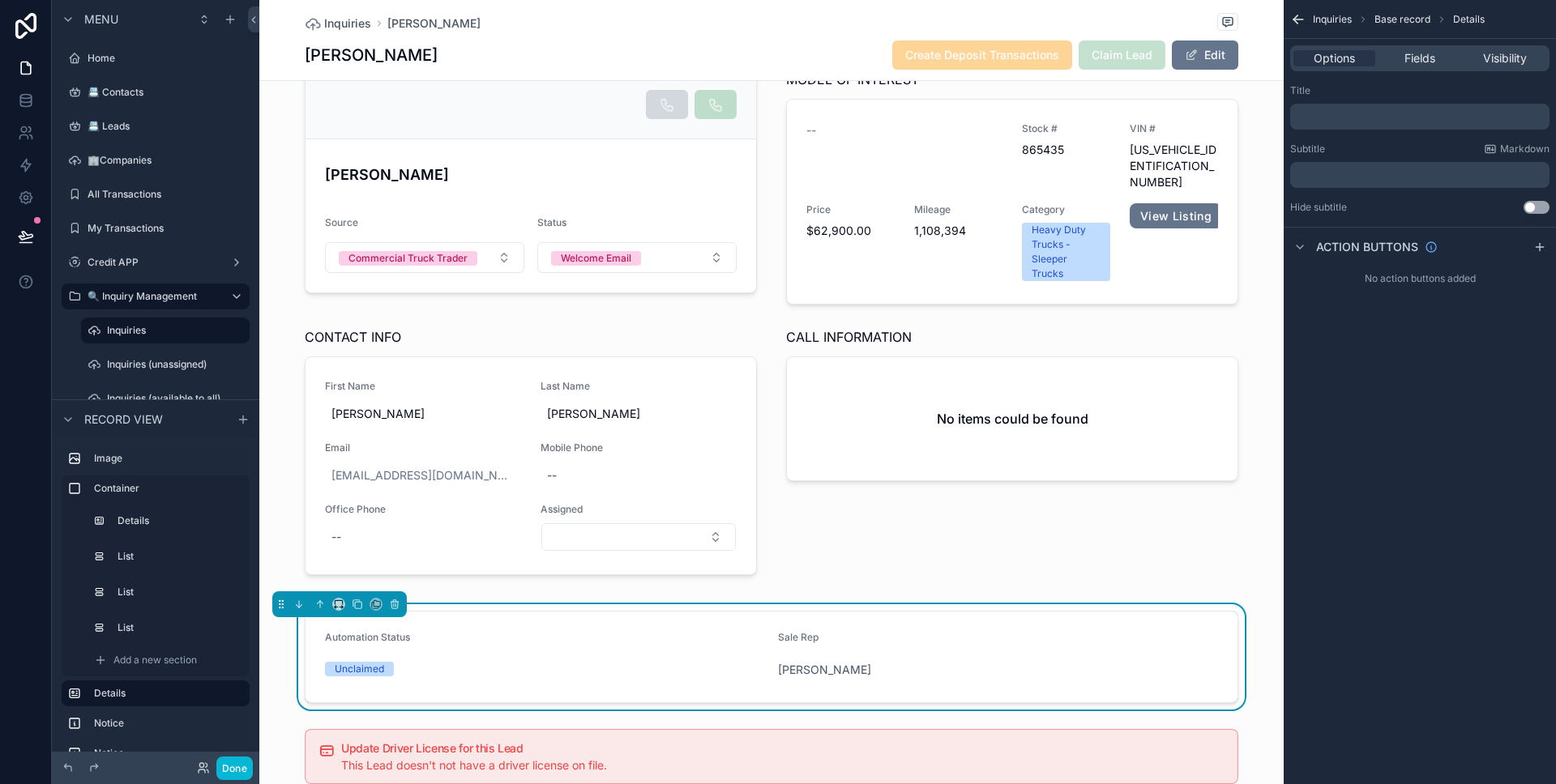
click at [1432, 67] on div "Options Fields Visibility" at bounding box center [1420, 58] width 260 height 26
click at [1430, 65] on span "Fields" at bounding box center [1419, 59] width 30 height 17
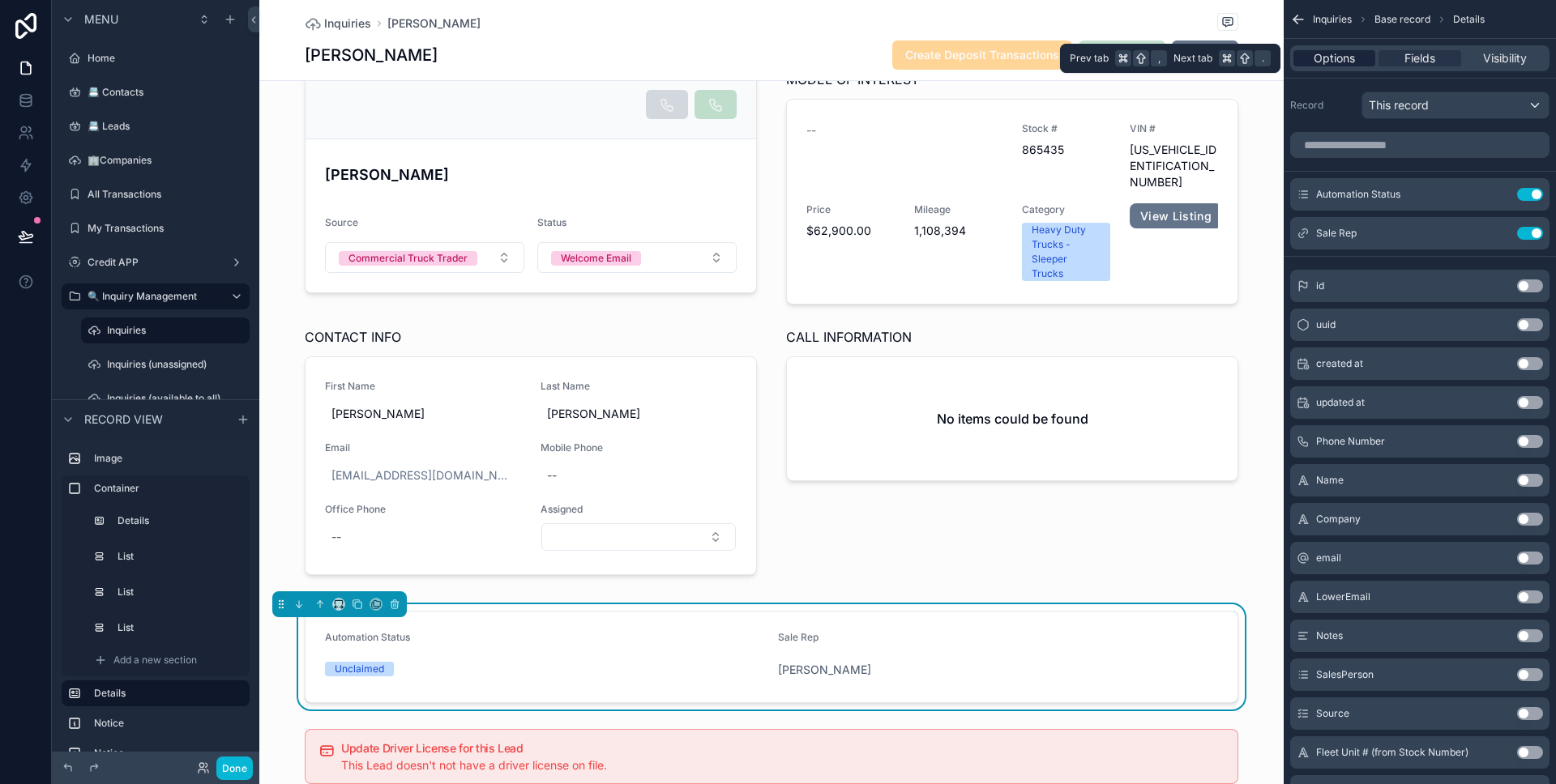
click at [1341, 56] on span "Options" at bounding box center [1334, 59] width 41 height 17
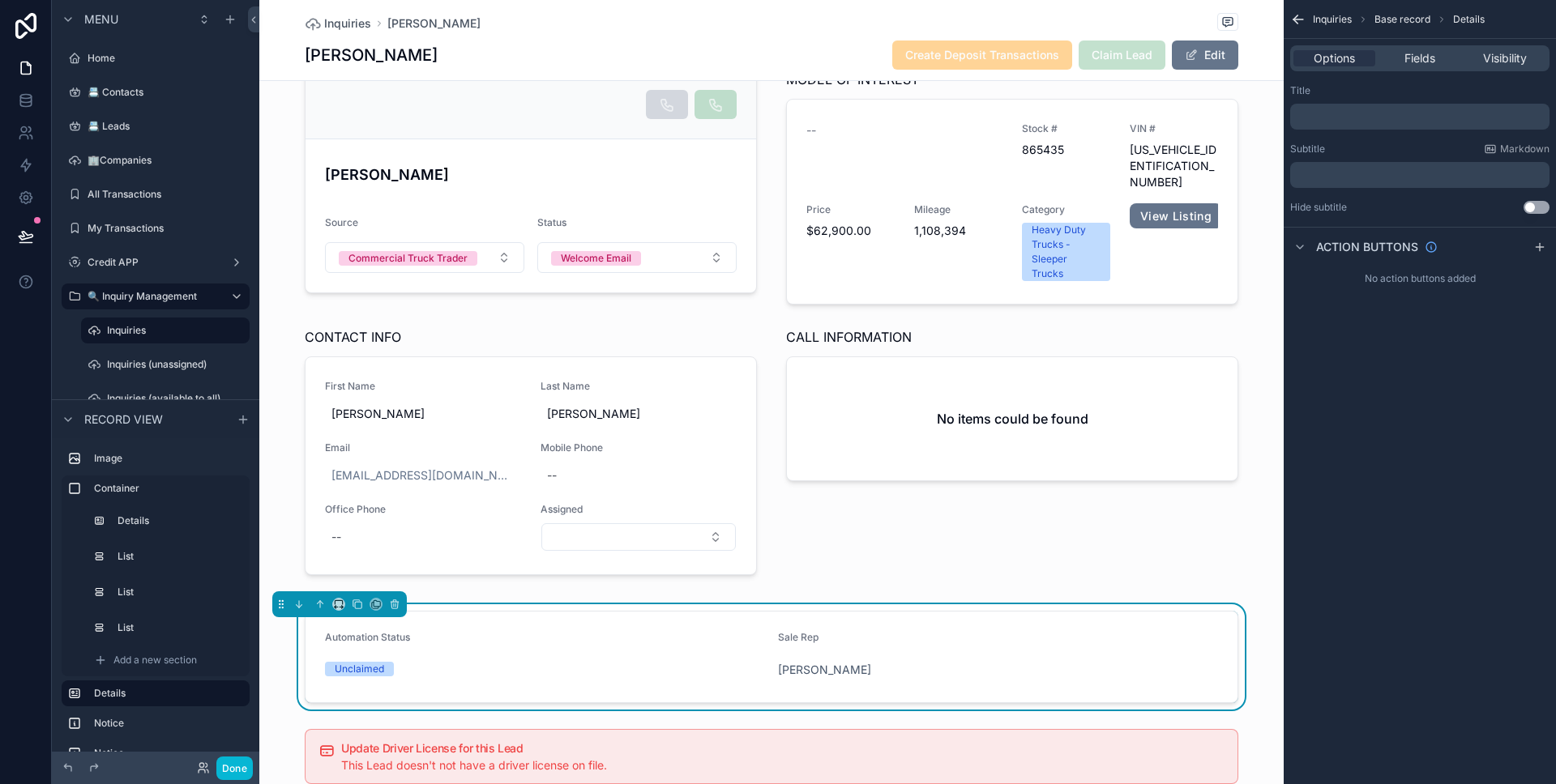
click at [937, 612] on form "Automation Status Unclaimed Sale Rep David Franchi" at bounding box center [772, 656] width 932 height 91
click at [1398, 69] on div "Options Fields Visibility" at bounding box center [1420, 58] width 260 height 26
click at [1404, 63] on span "Fields" at bounding box center [1419, 59] width 30 height 17
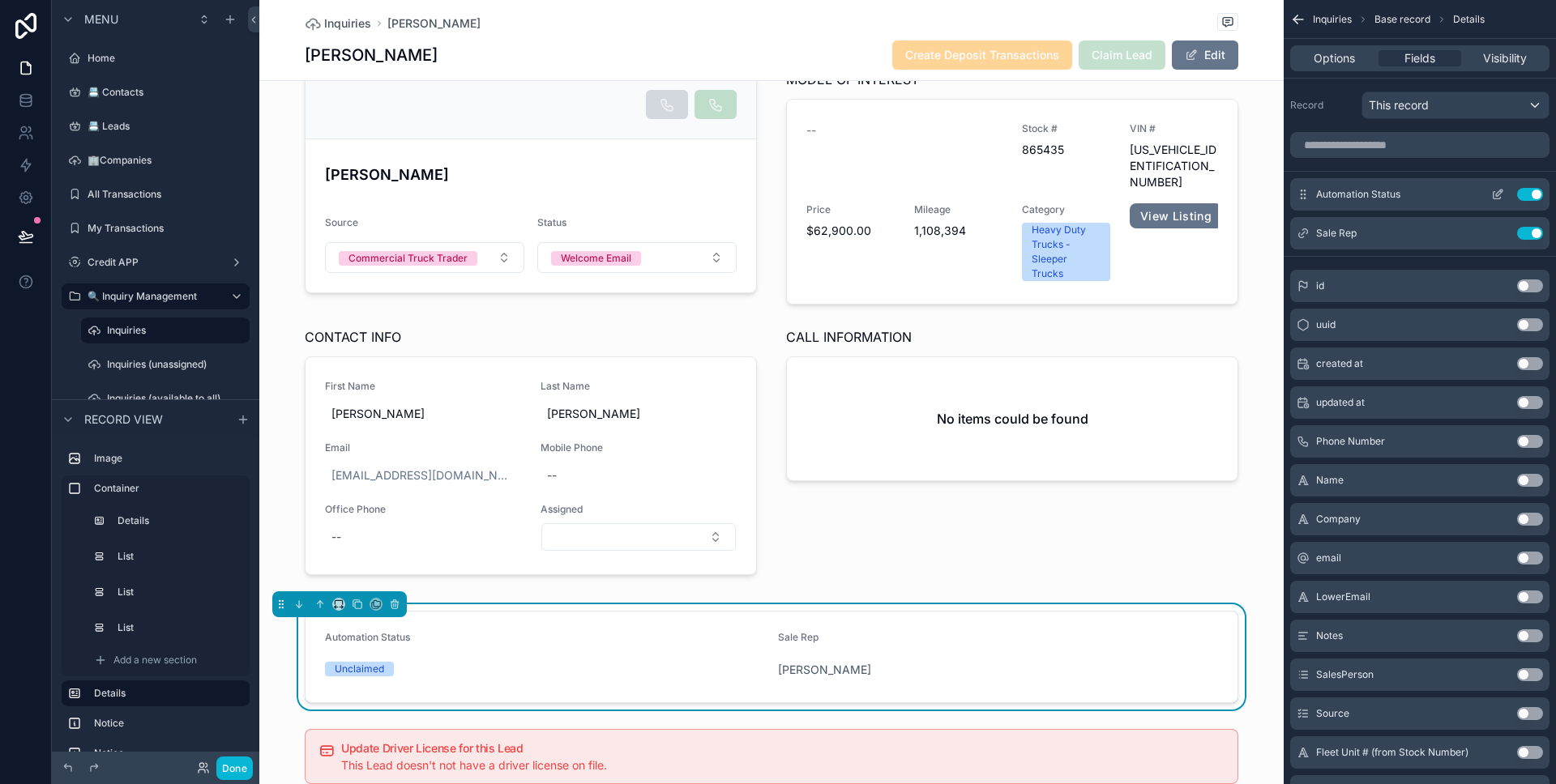
click at [1501, 199] on icon "scrollable content" at bounding box center [1497, 194] width 13 height 13
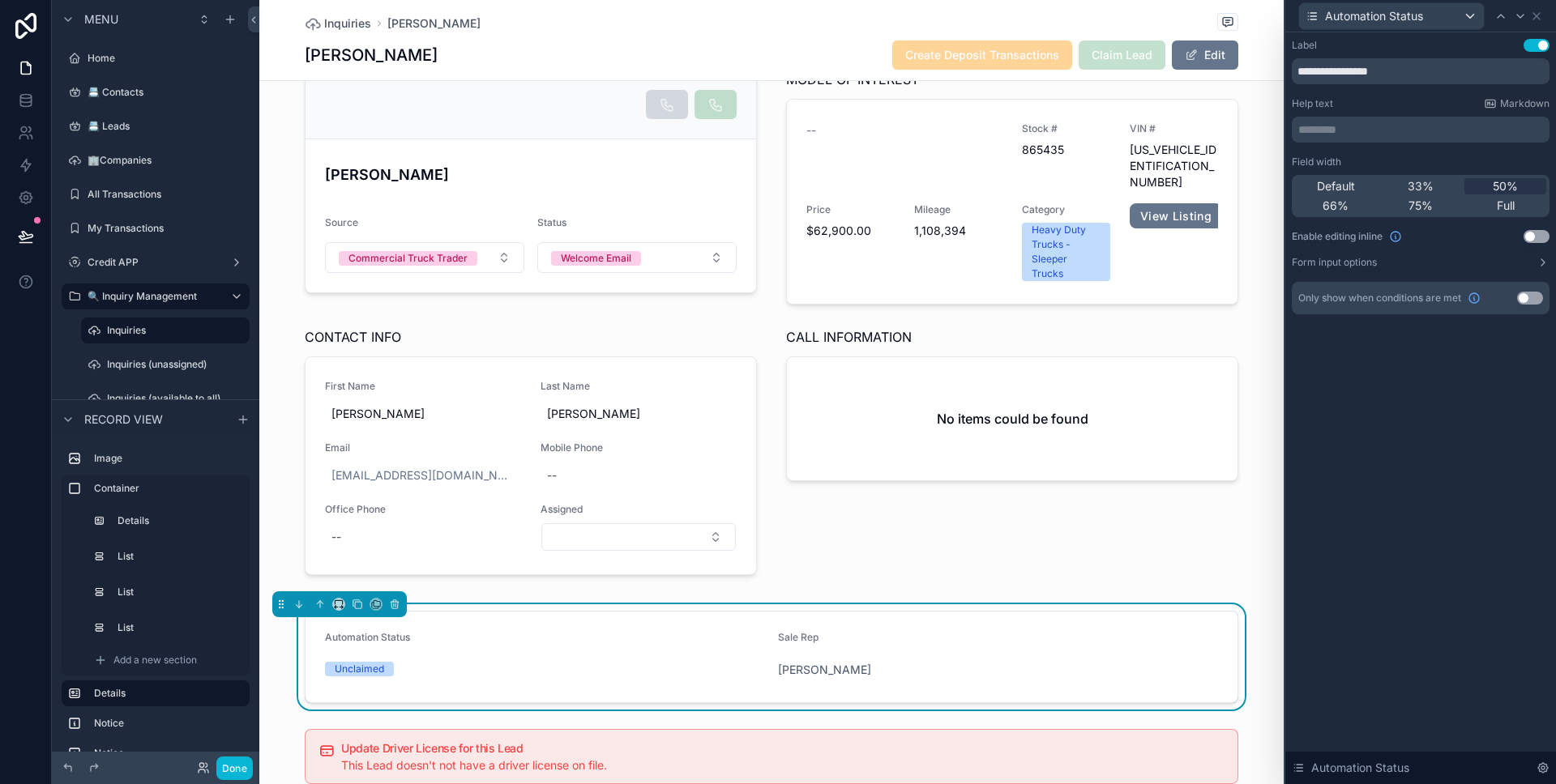
click at [1464, 251] on div "Field width Default 33% 50% 66% 75% Full Enable editing inline Use setting Form…" at bounding box center [1421, 212] width 258 height 113
click at [1460, 256] on button "Form input options" at bounding box center [1421, 262] width 258 height 13
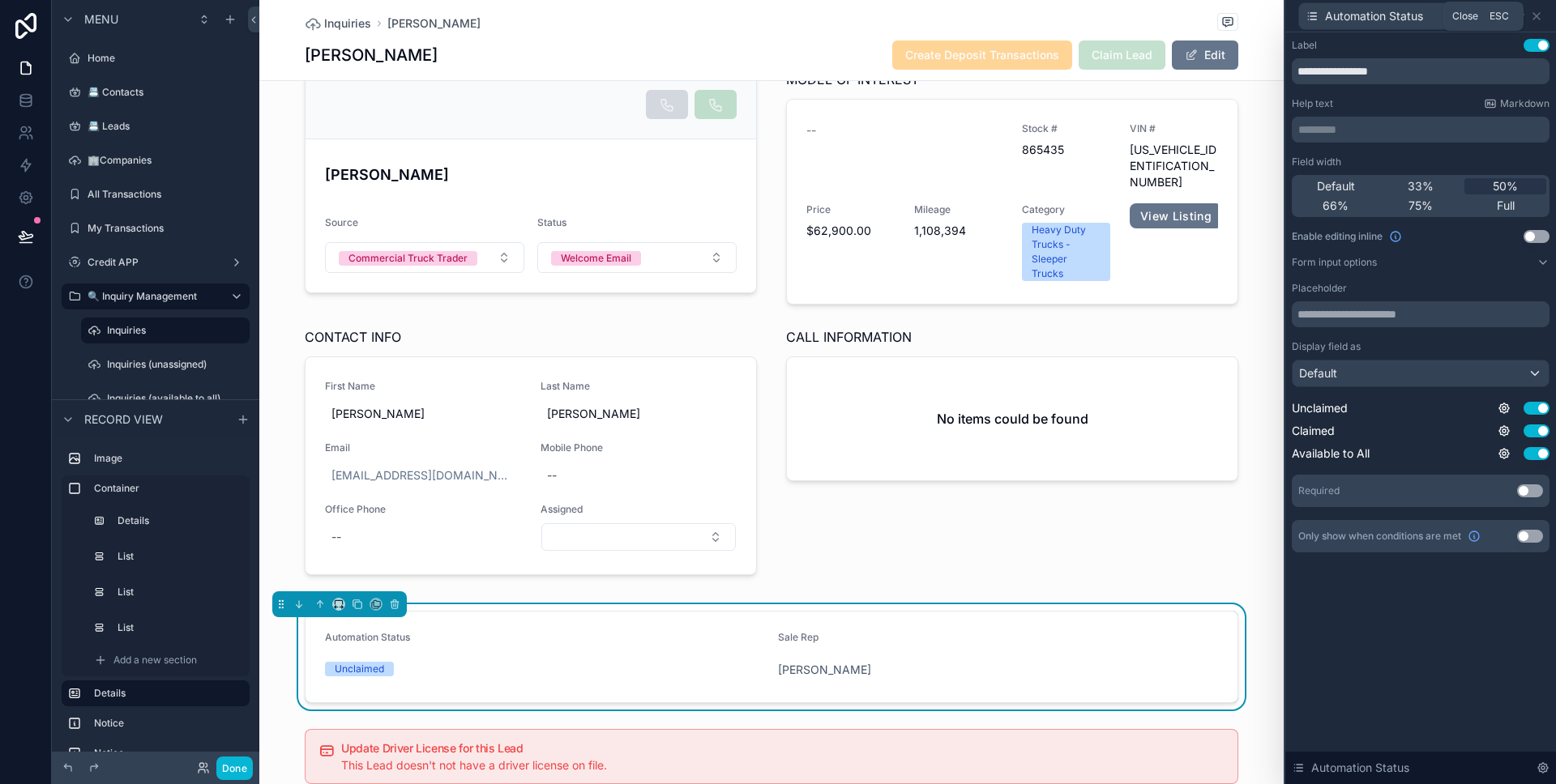
drag, startPoint x: 1539, startPoint y: 19, endPoint x: 1530, endPoint y: 29, distance: 13.5
click at [1538, 20] on icon at bounding box center [1537, 17] width 13 height 13
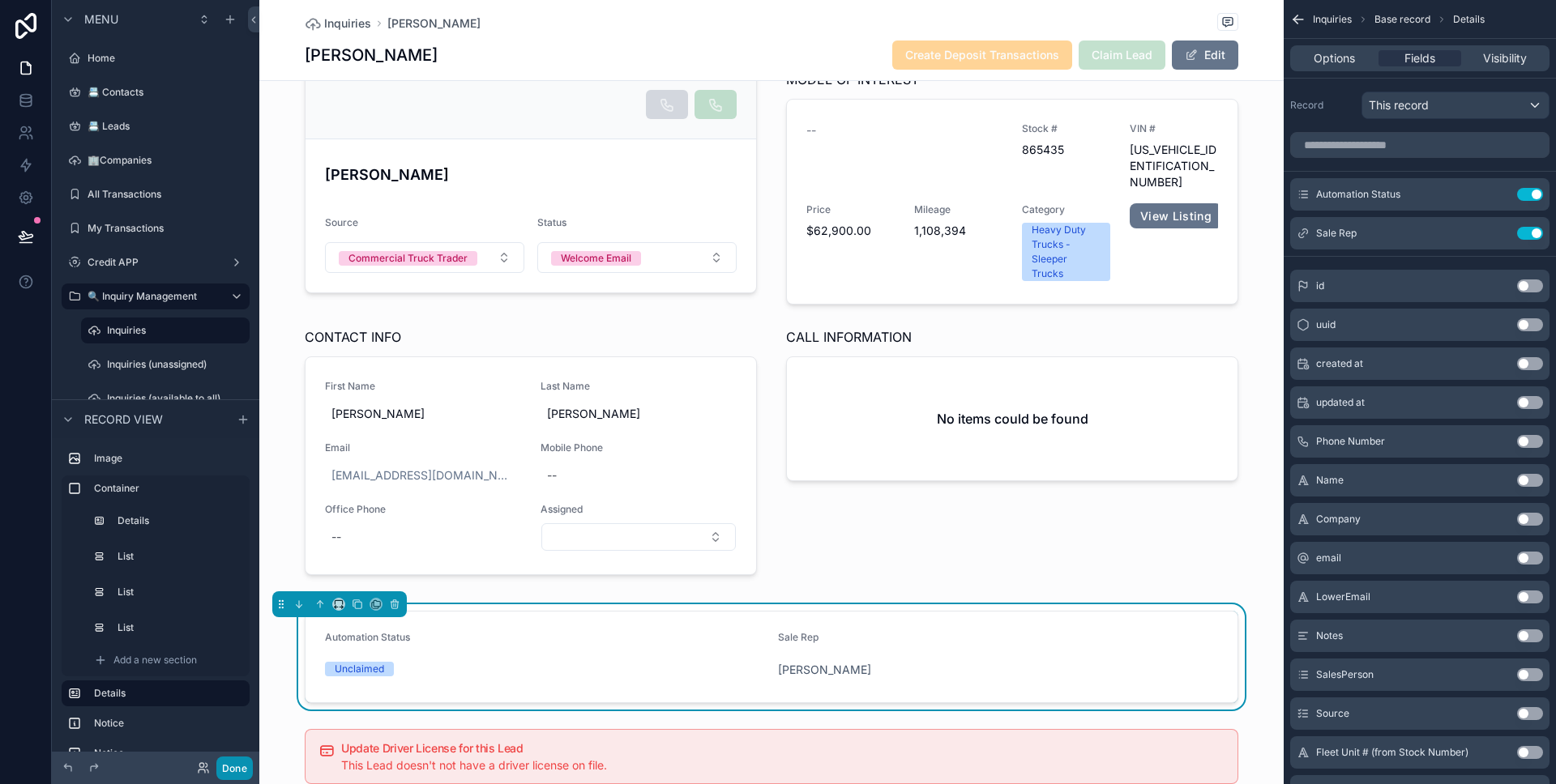
click at [241, 770] on button "Done" at bounding box center [235, 768] width 37 height 24
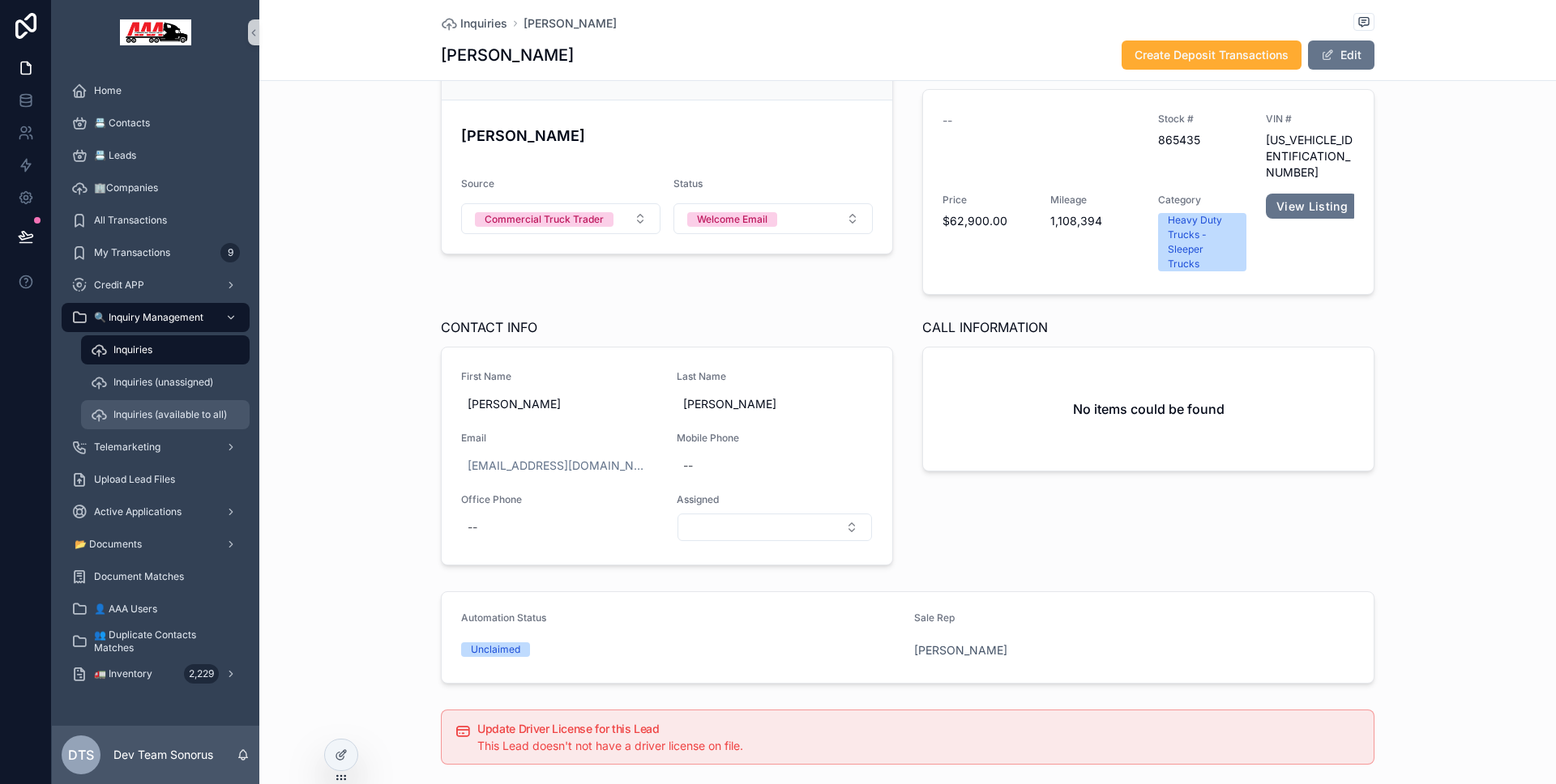
click at [185, 417] on span "Inquiries (available to all)" at bounding box center [169, 415] width 113 height 13
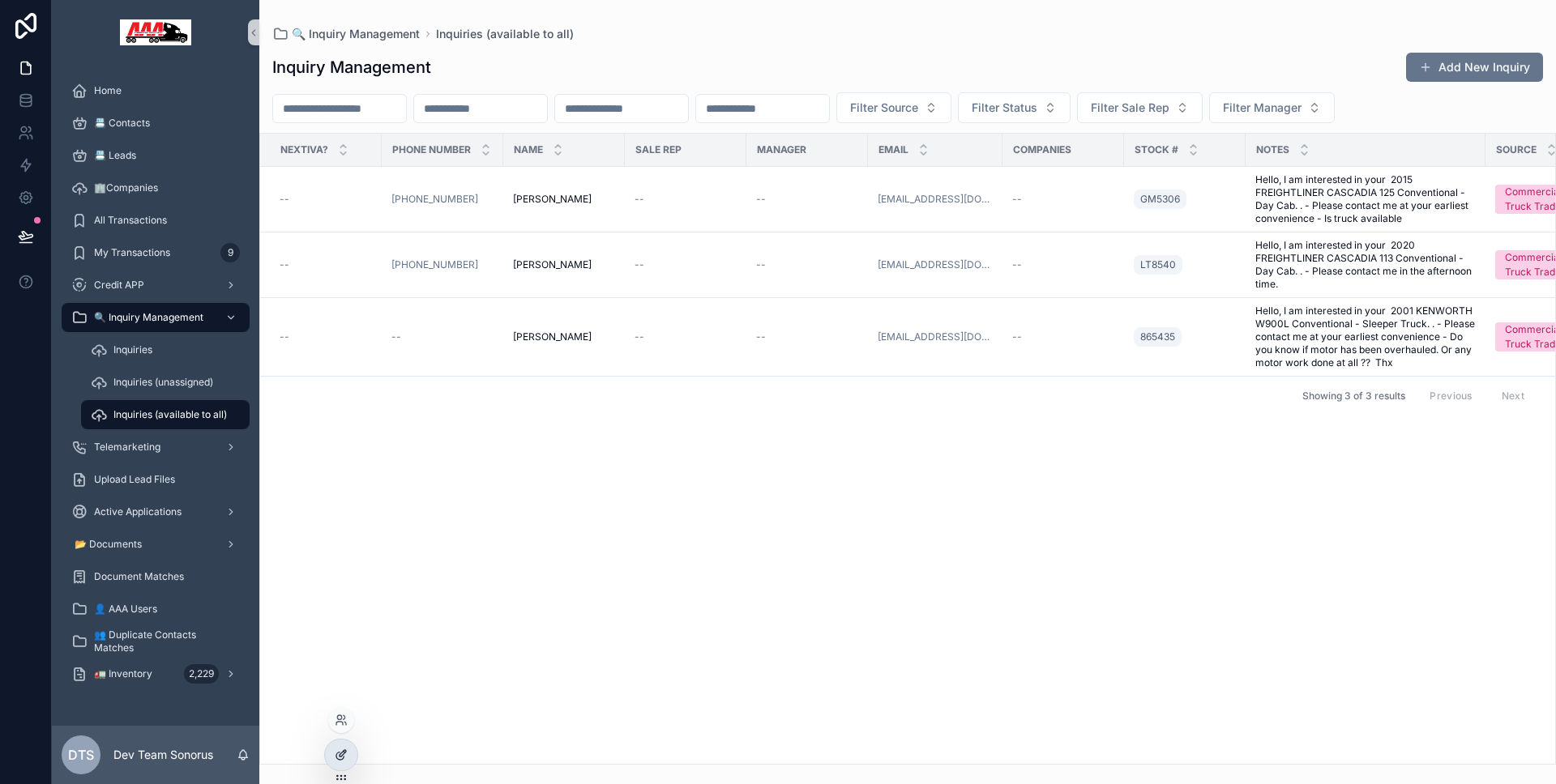
click at [345, 745] on div at bounding box center [341, 755] width 32 height 30
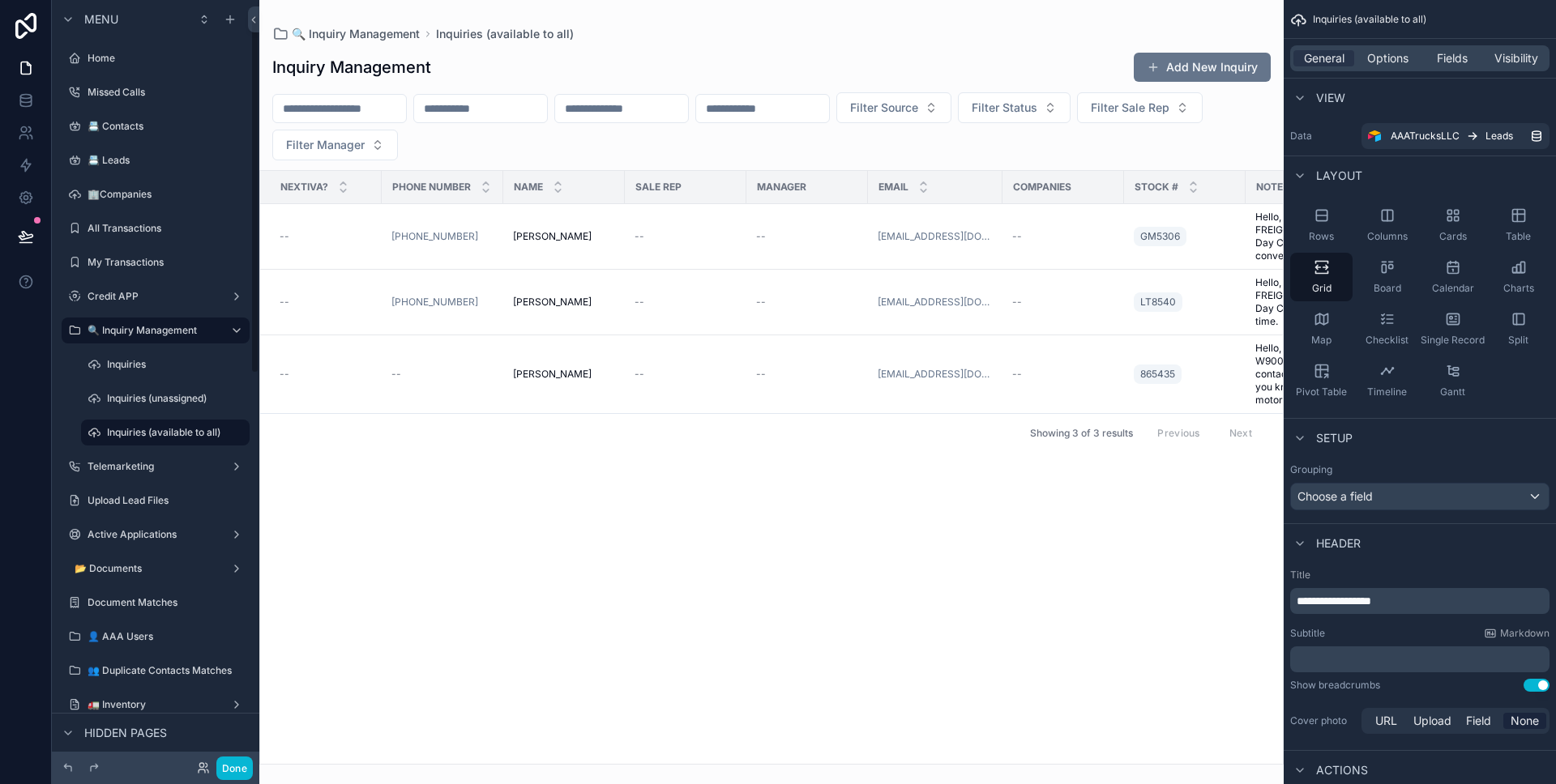
scroll to position [32, 0]
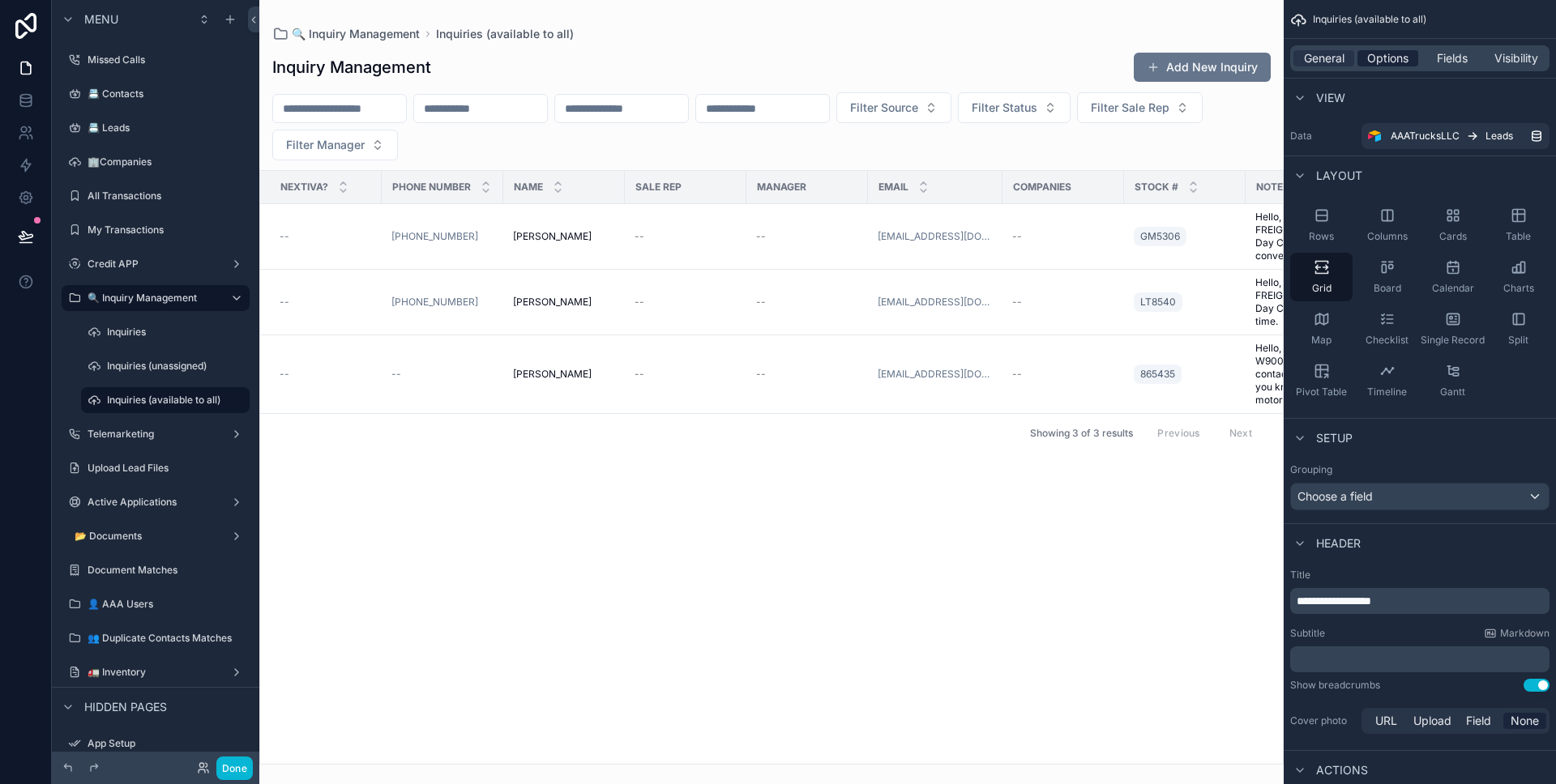
click at [1388, 58] on span "Options" at bounding box center [1388, 59] width 41 height 17
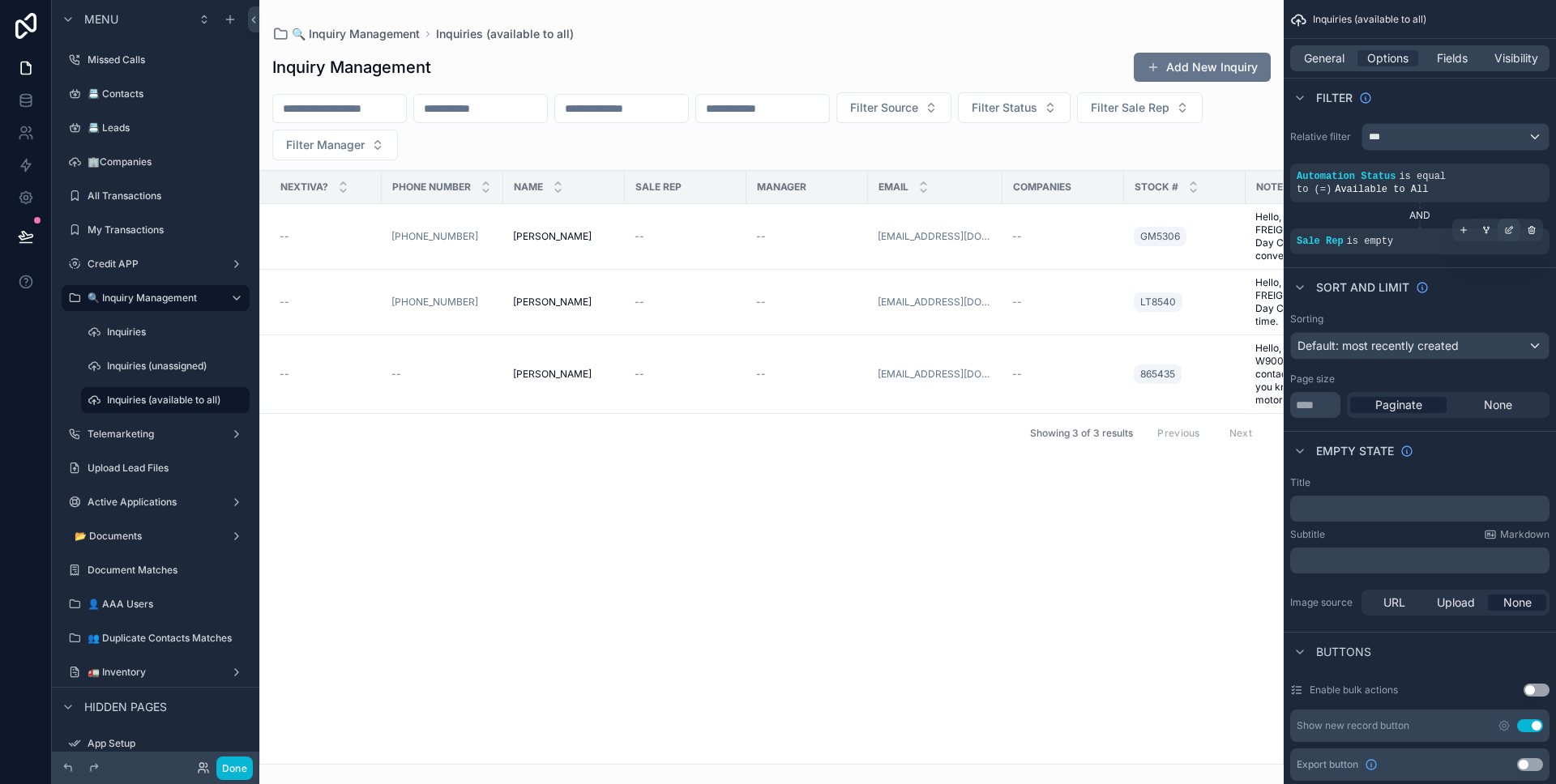
click at [1502, 236] on div "scrollable content" at bounding box center [1508, 230] width 23 height 23
click at [1235, 223] on div "Is empty" at bounding box center [1236, 233] width 74 height 26
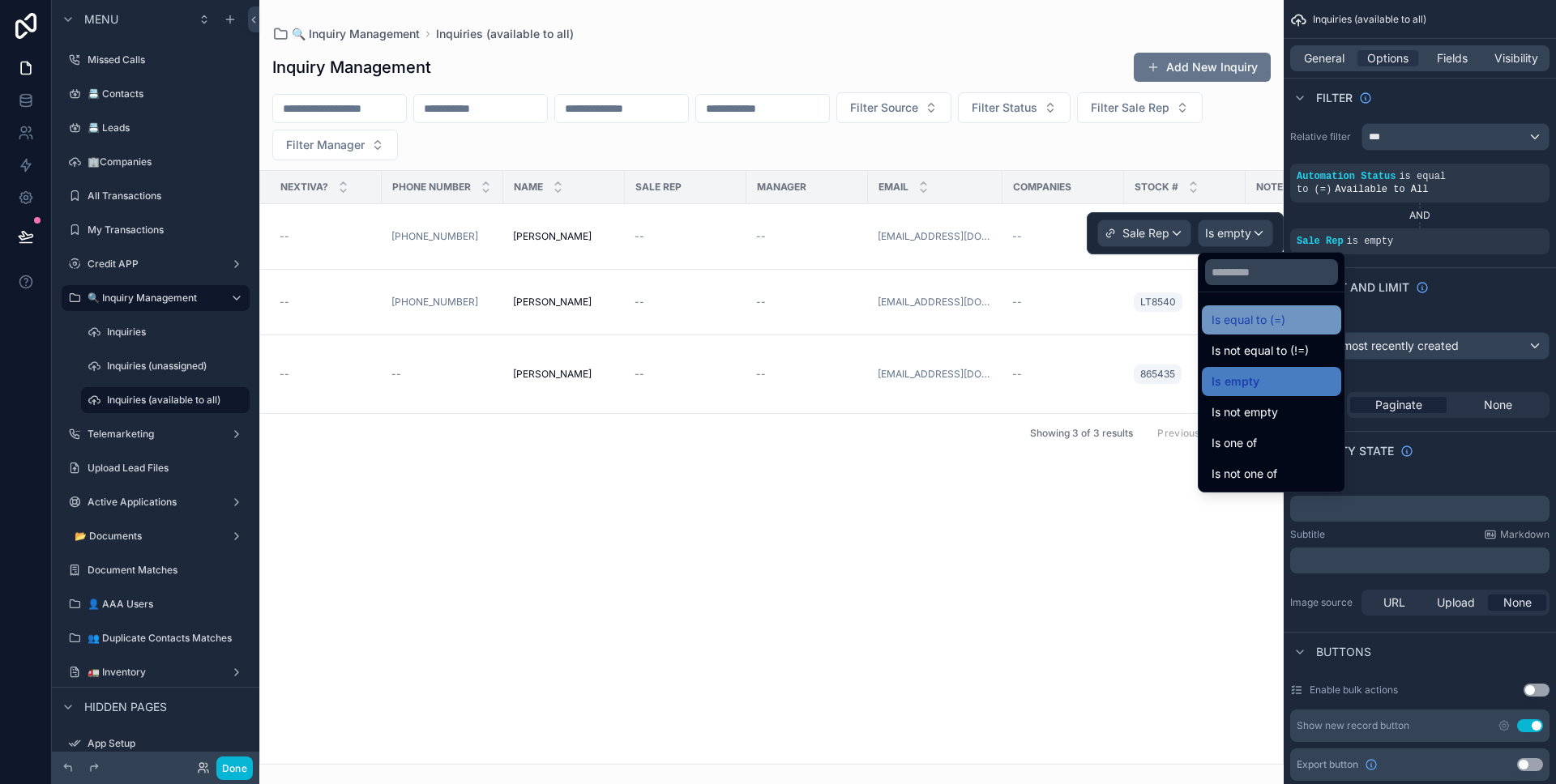
click at [1250, 312] on span "Is equal to (=)" at bounding box center [1248, 319] width 74 height 19
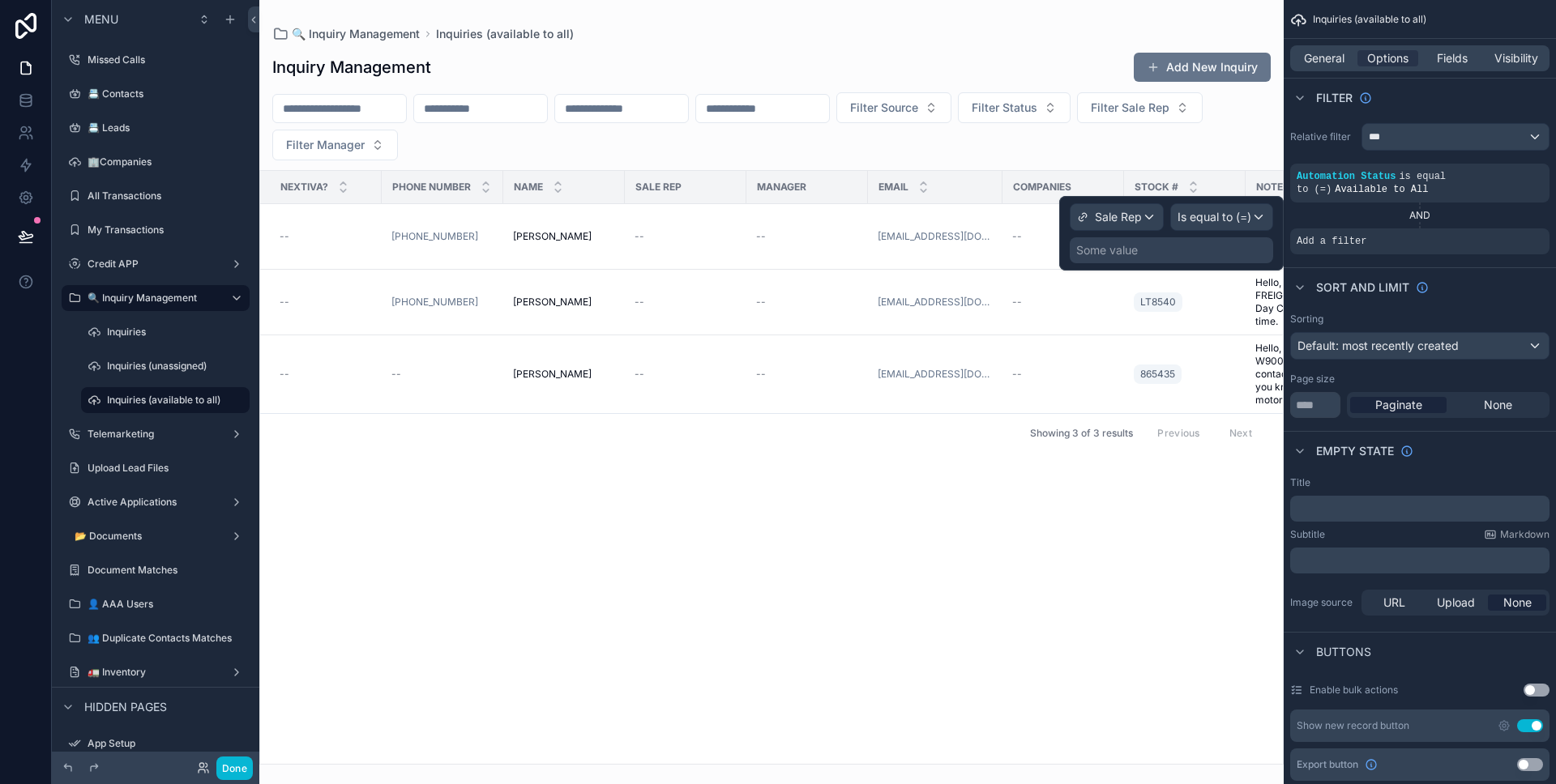
click at [1220, 259] on div "Some value" at bounding box center [1171, 250] width 203 height 26
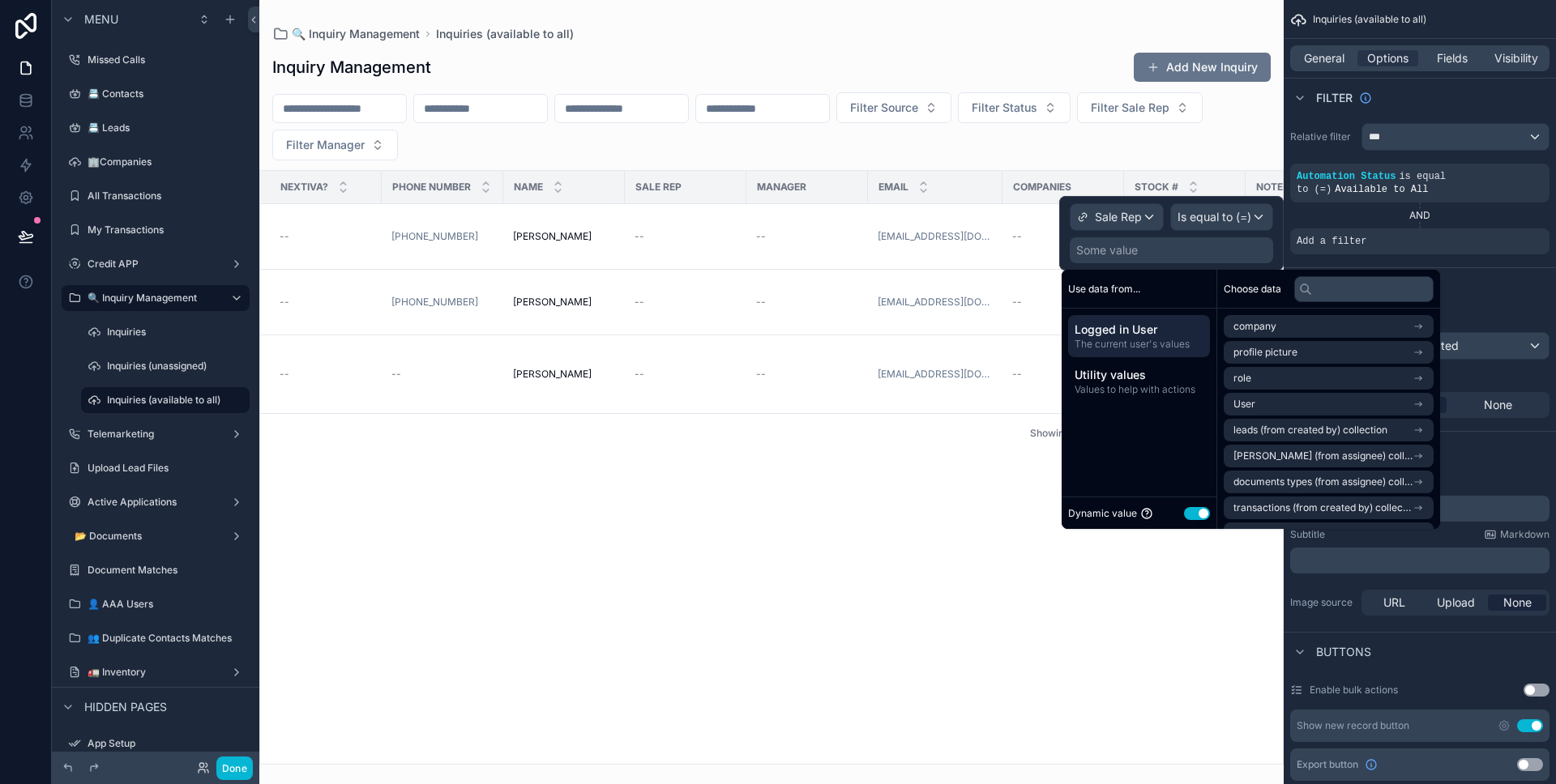
click at [1194, 515] on button "Use setting" at bounding box center [1197, 513] width 26 height 13
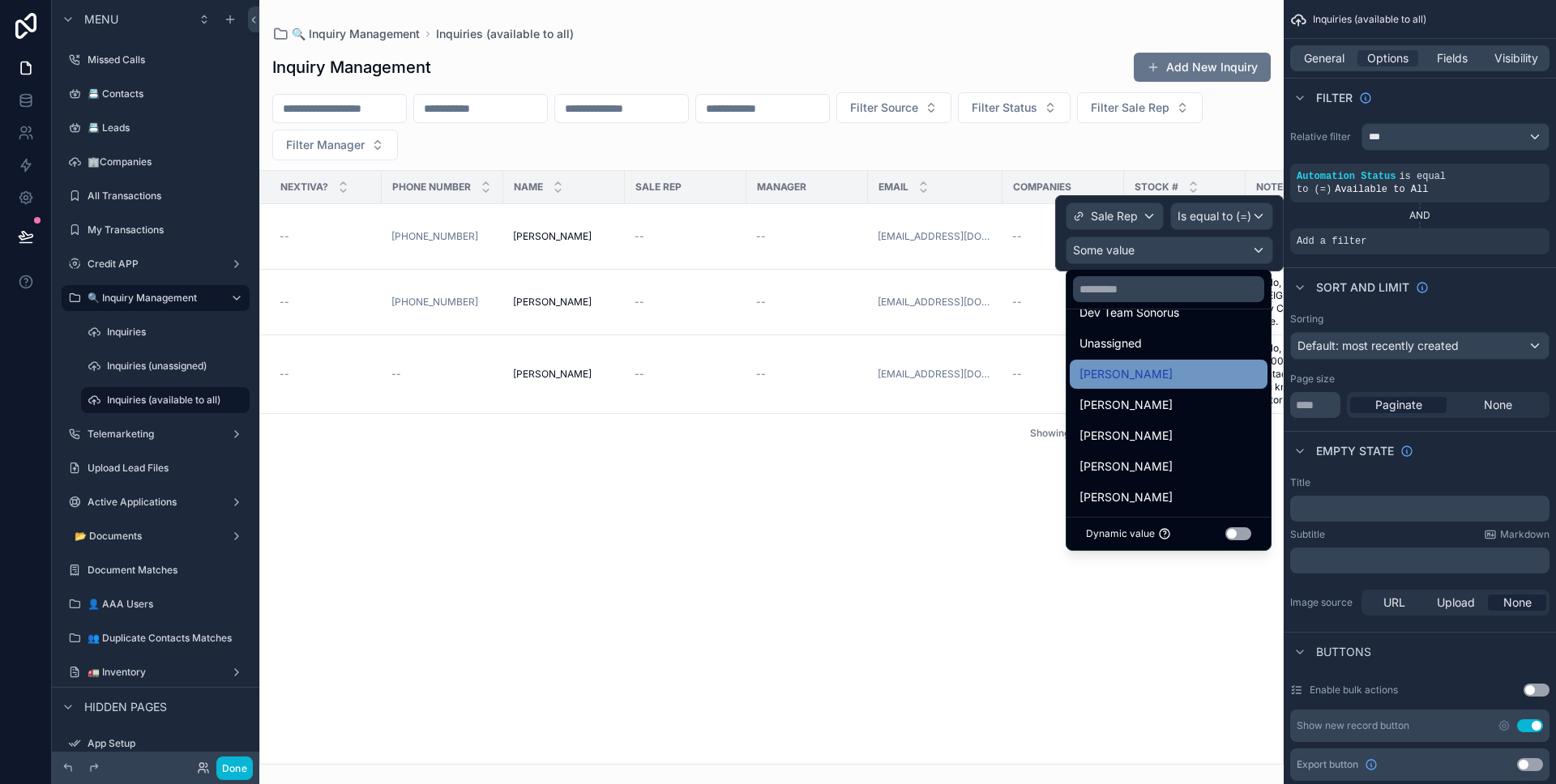
scroll to position [0, 0]
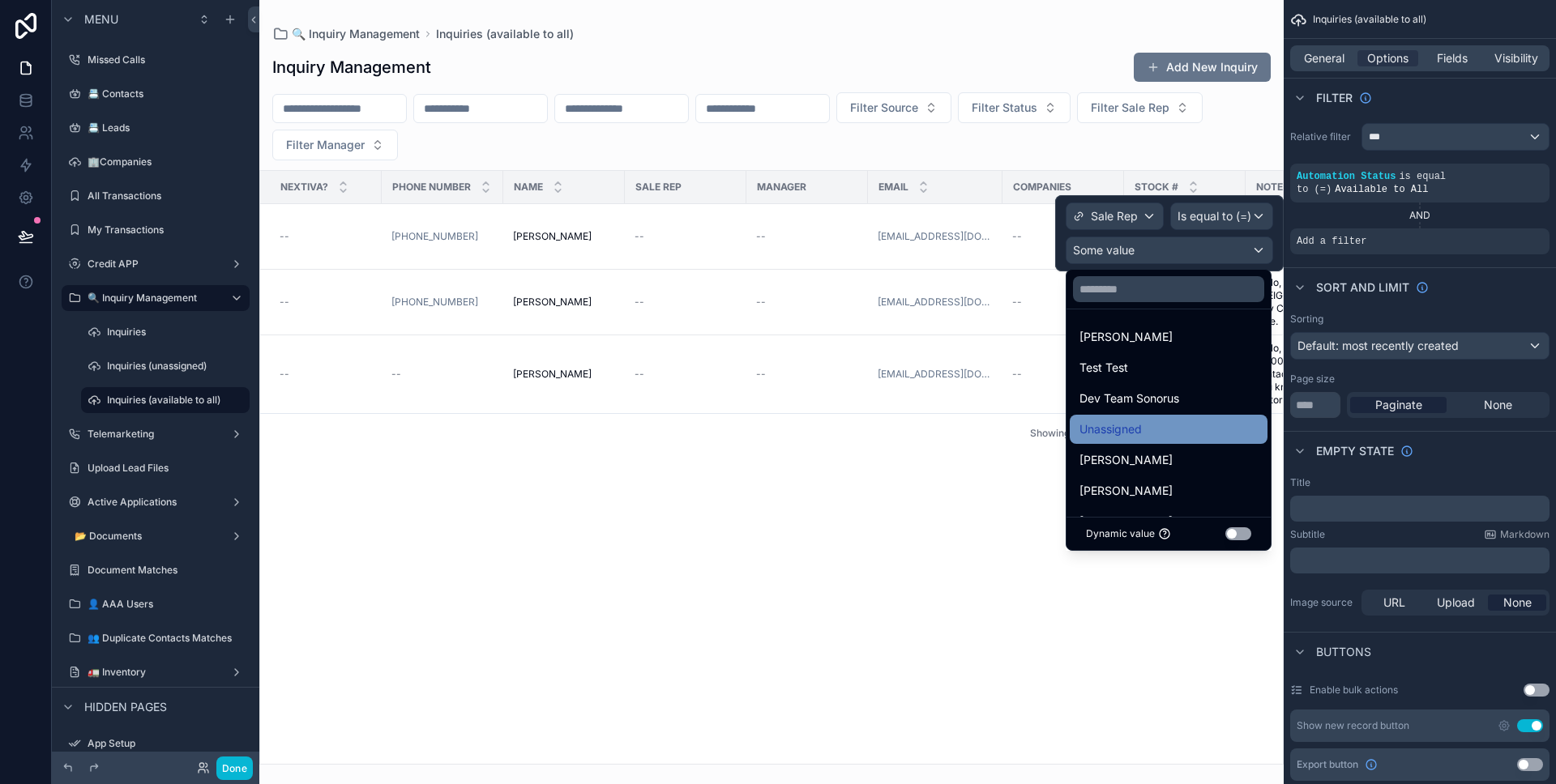
click at [1175, 420] on div "Unassigned" at bounding box center [1168, 429] width 179 height 19
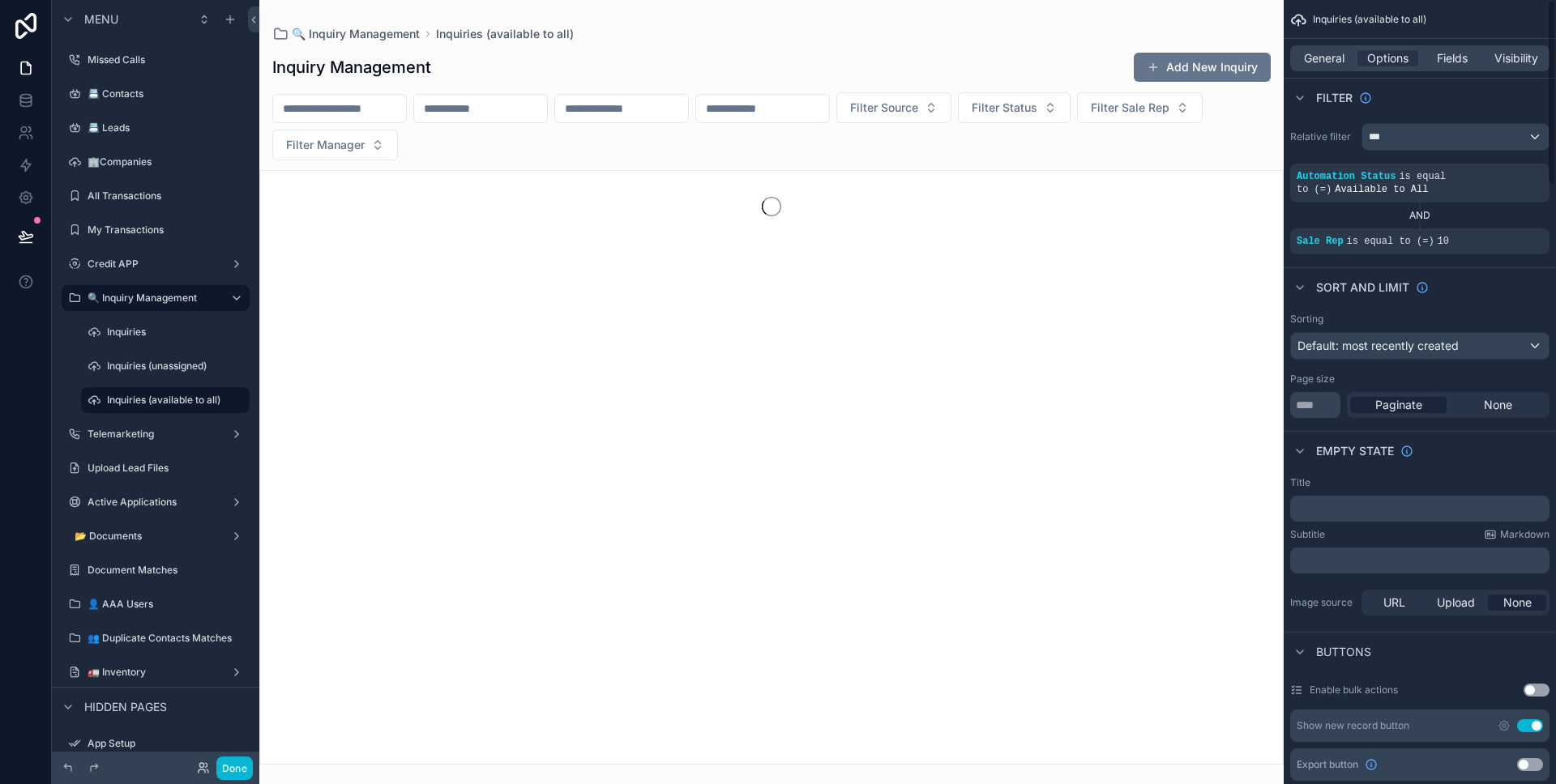
click at [1457, 308] on div "Sorting Default: most recently created Page size *** Paginate None" at bounding box center [1420, 365] width 273 height 118
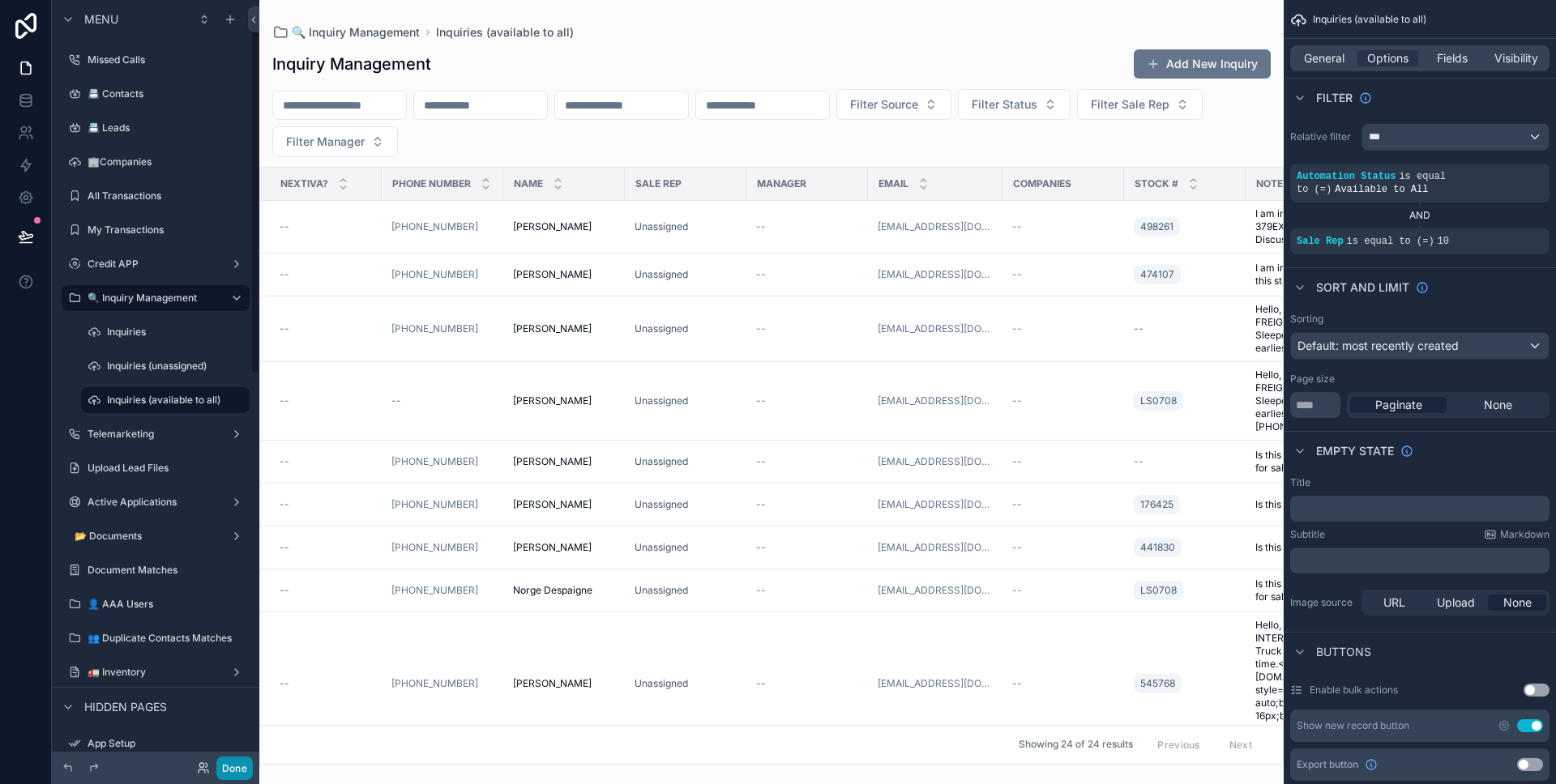
click at [233, 766] on button "Done" at bounding box center [235, 768] width 37 height 24
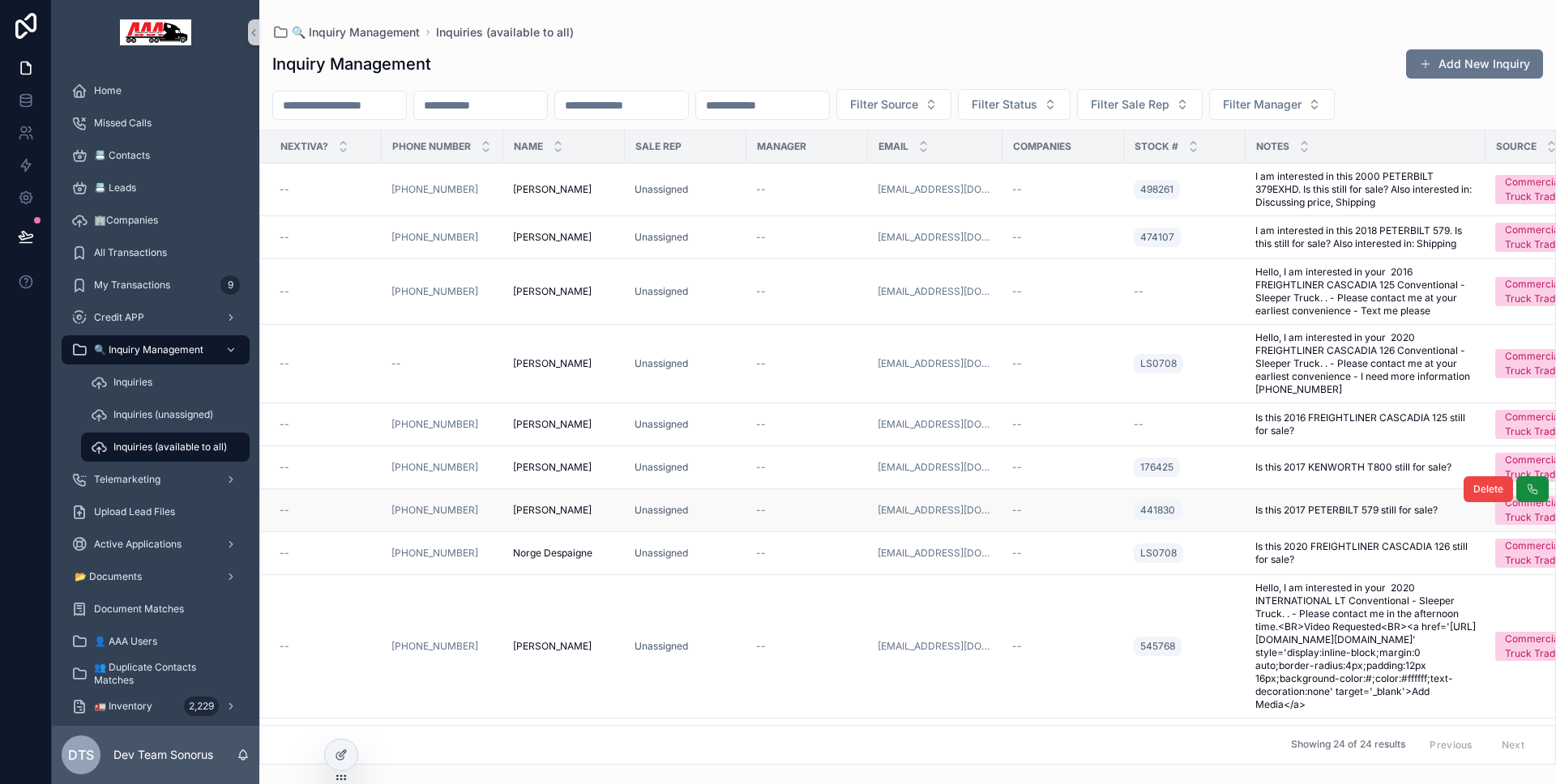
scroll to position [148, 0]
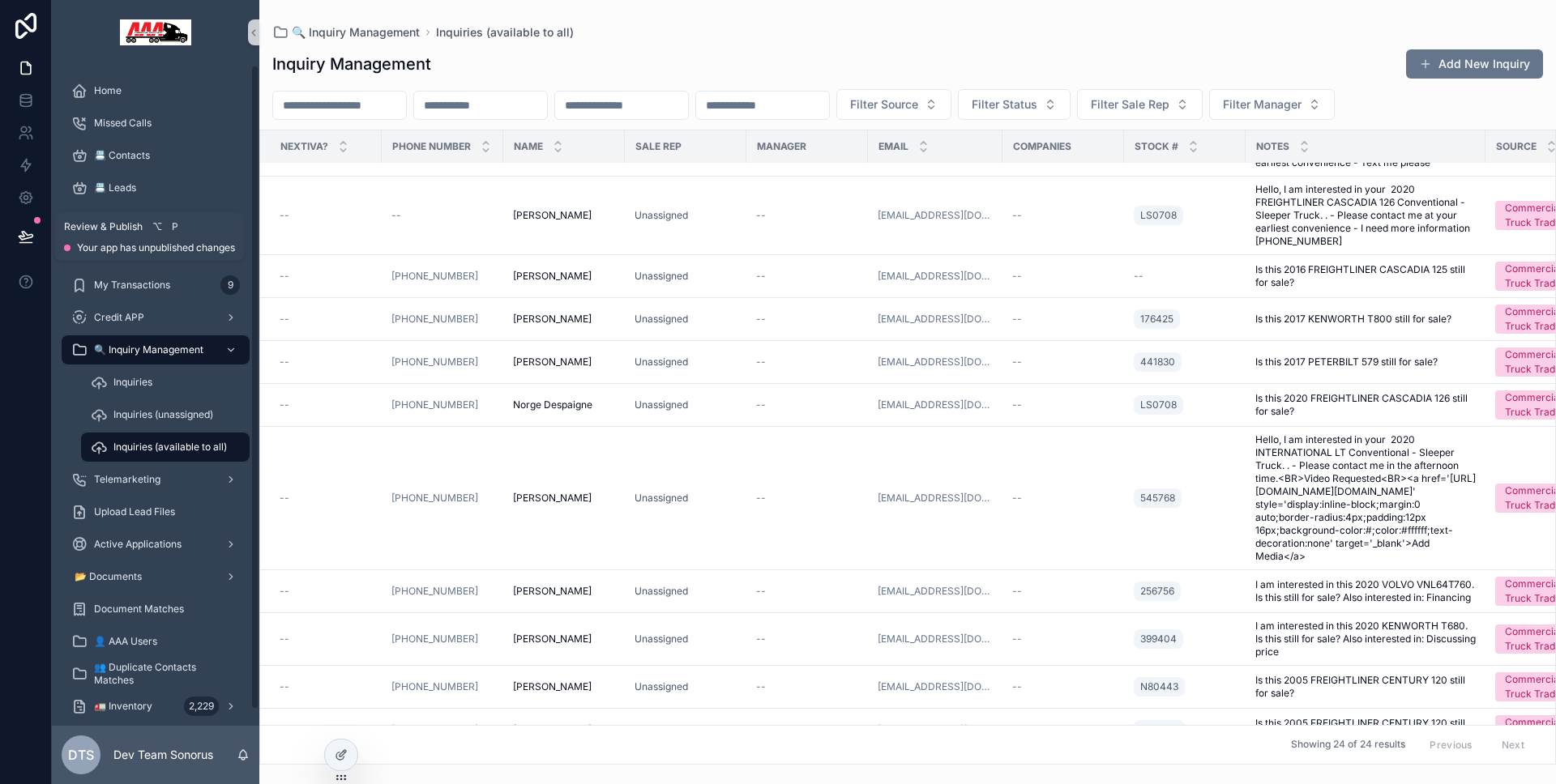
click at [32, 236] on icon at bounding box center [26, 236] width 17 height 17
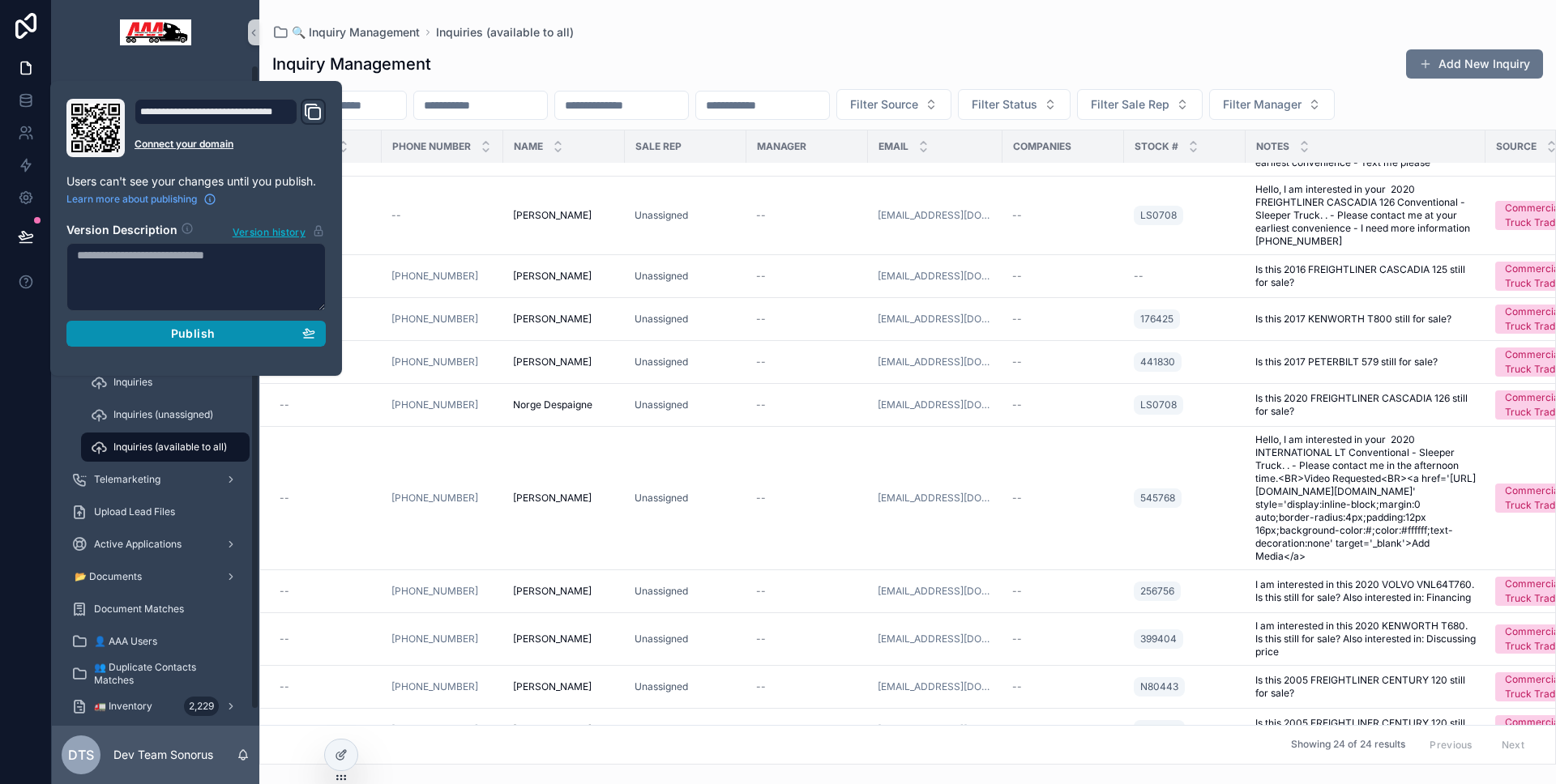
click at [137, 322] on button "Publish" at bounding box center [196, 334] width 260 height 26
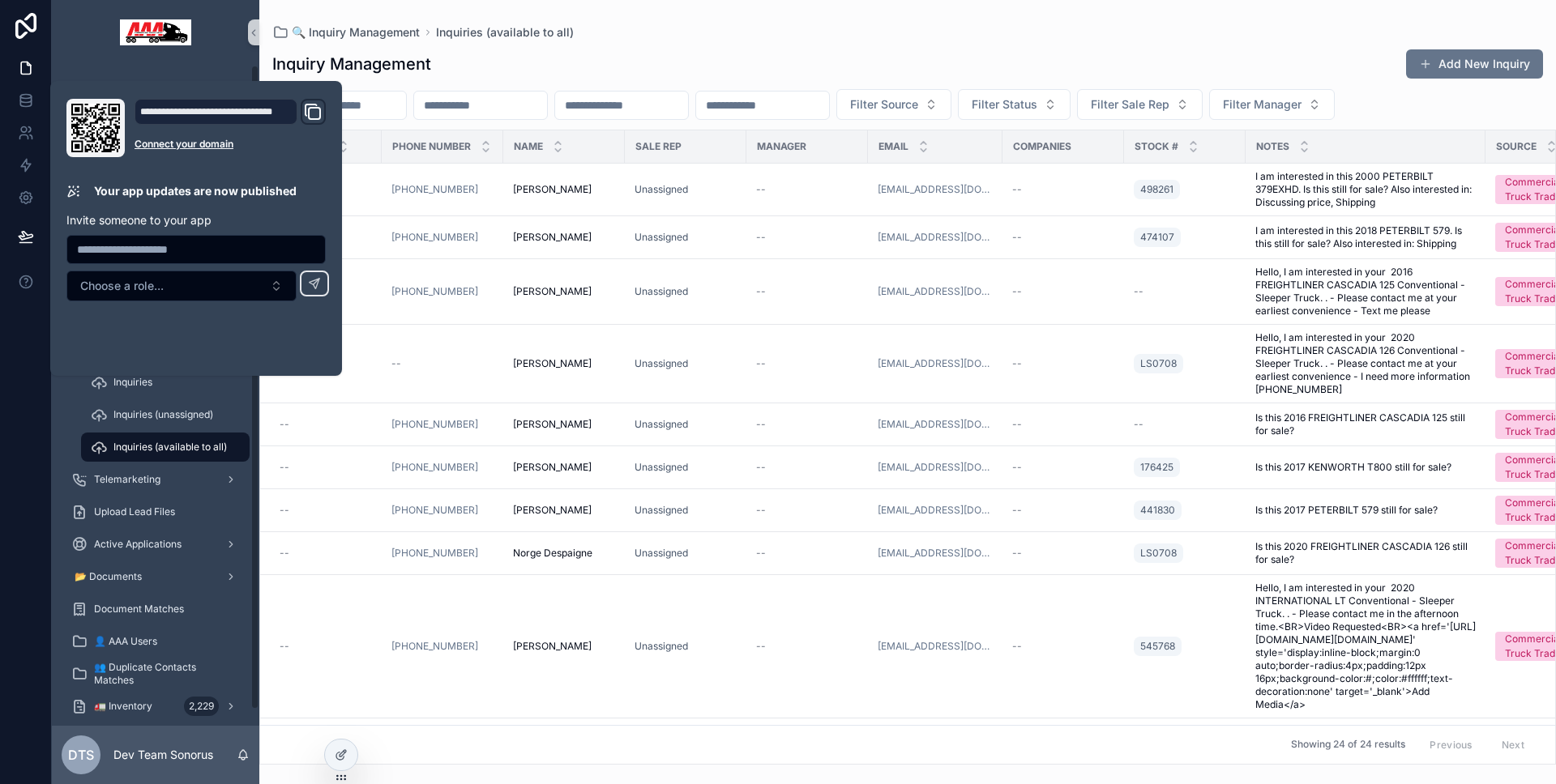
click at [691, 71] on div "Inquiry Management Add New Inquiry" at bounding box center [908, 63] width 1271 height 30
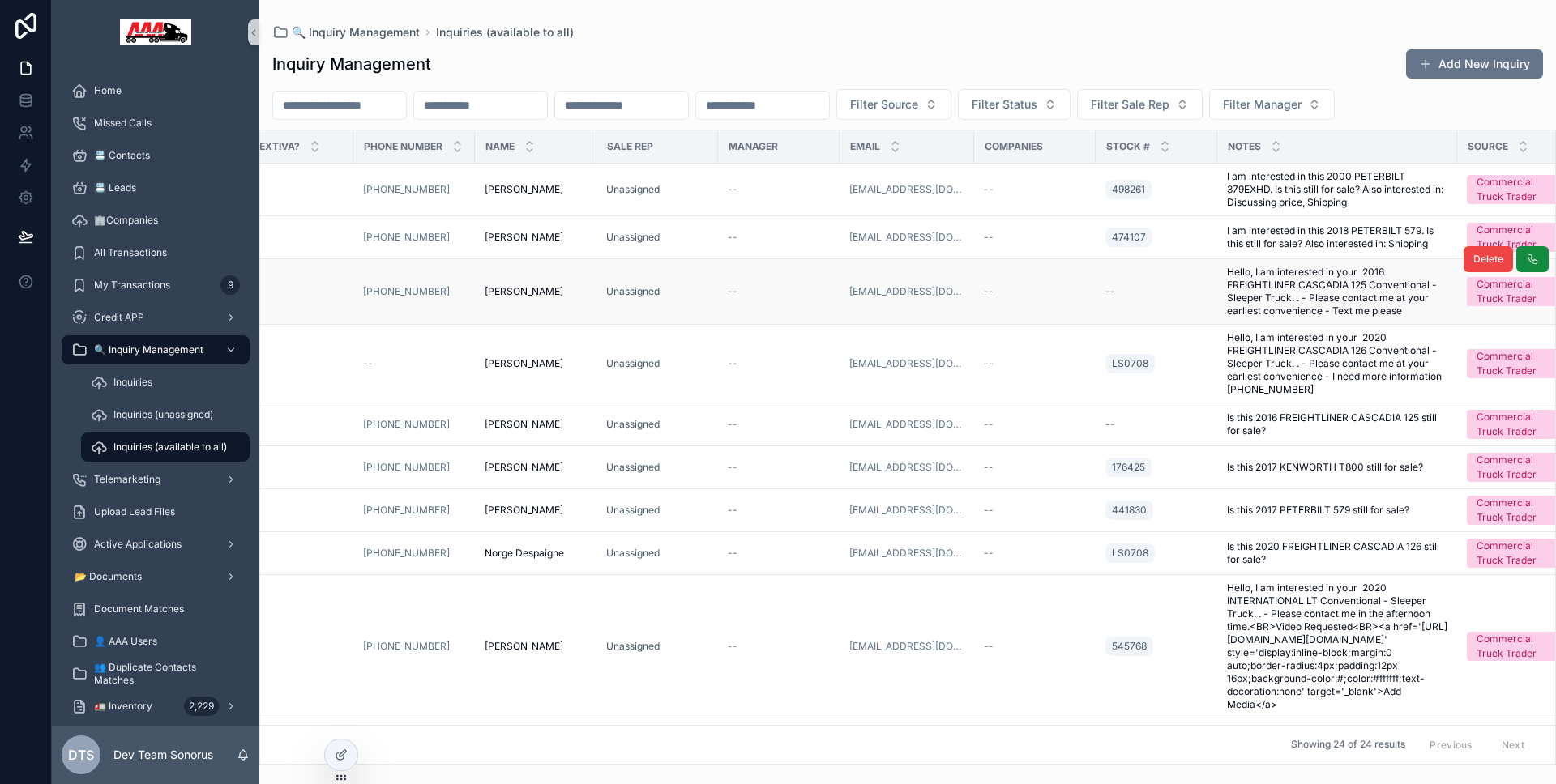
scroll to position [0, 37]
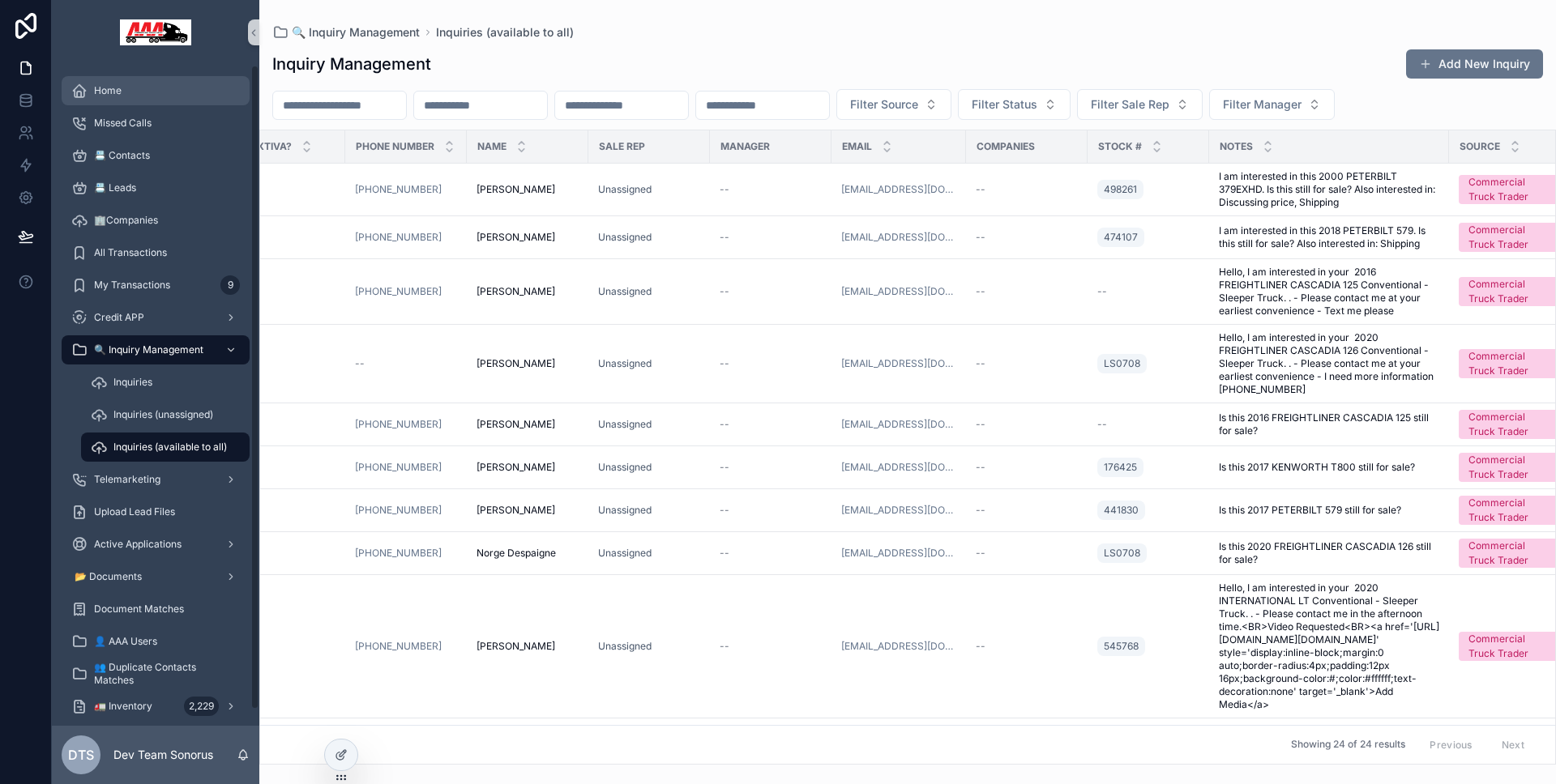
click at [96, 98] on div "Home" at bounding box center [155, 90] width 168 height 26
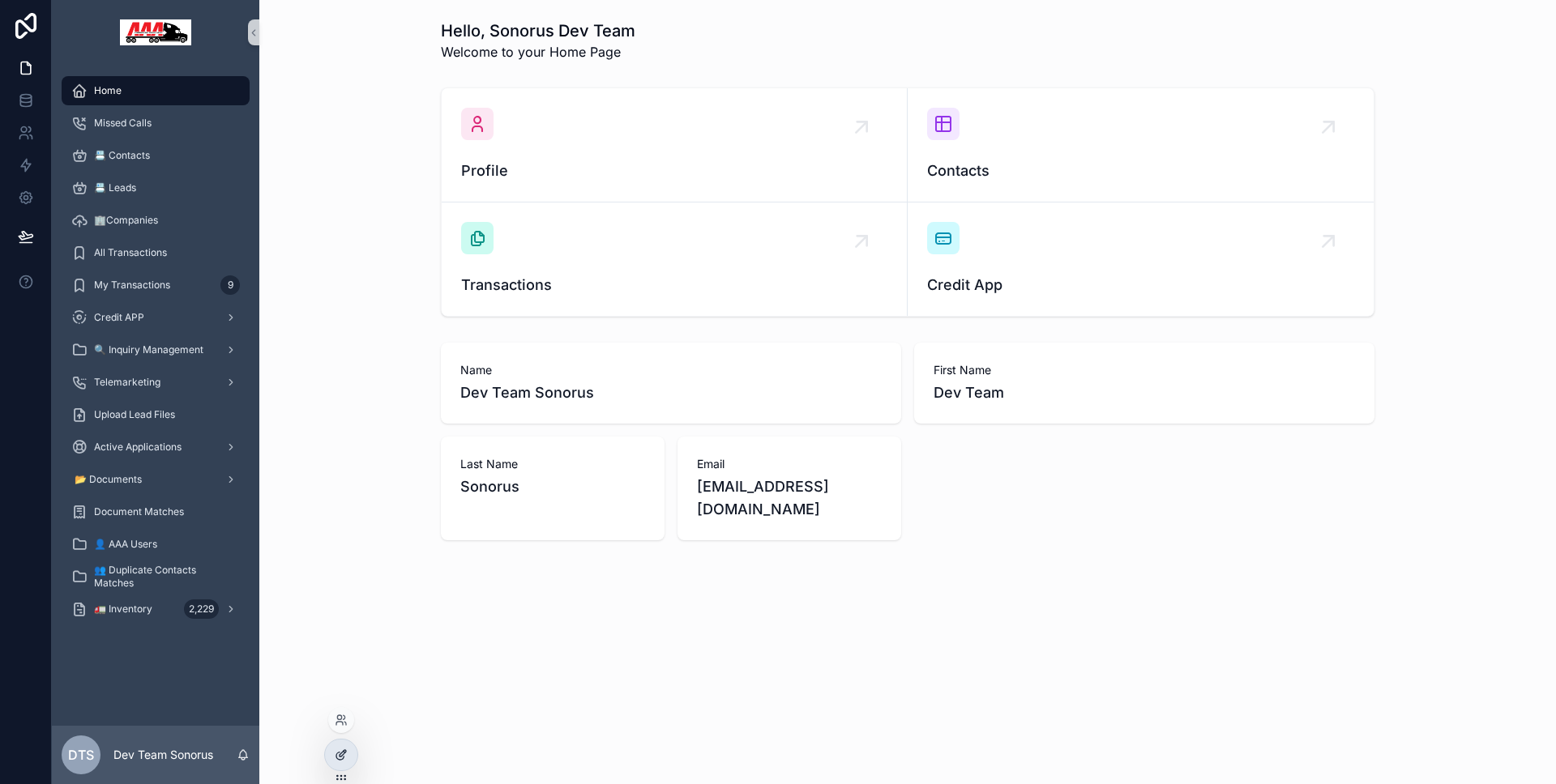
click at [336, 741] on div at bounding box center [341, 755] width 32 height 30
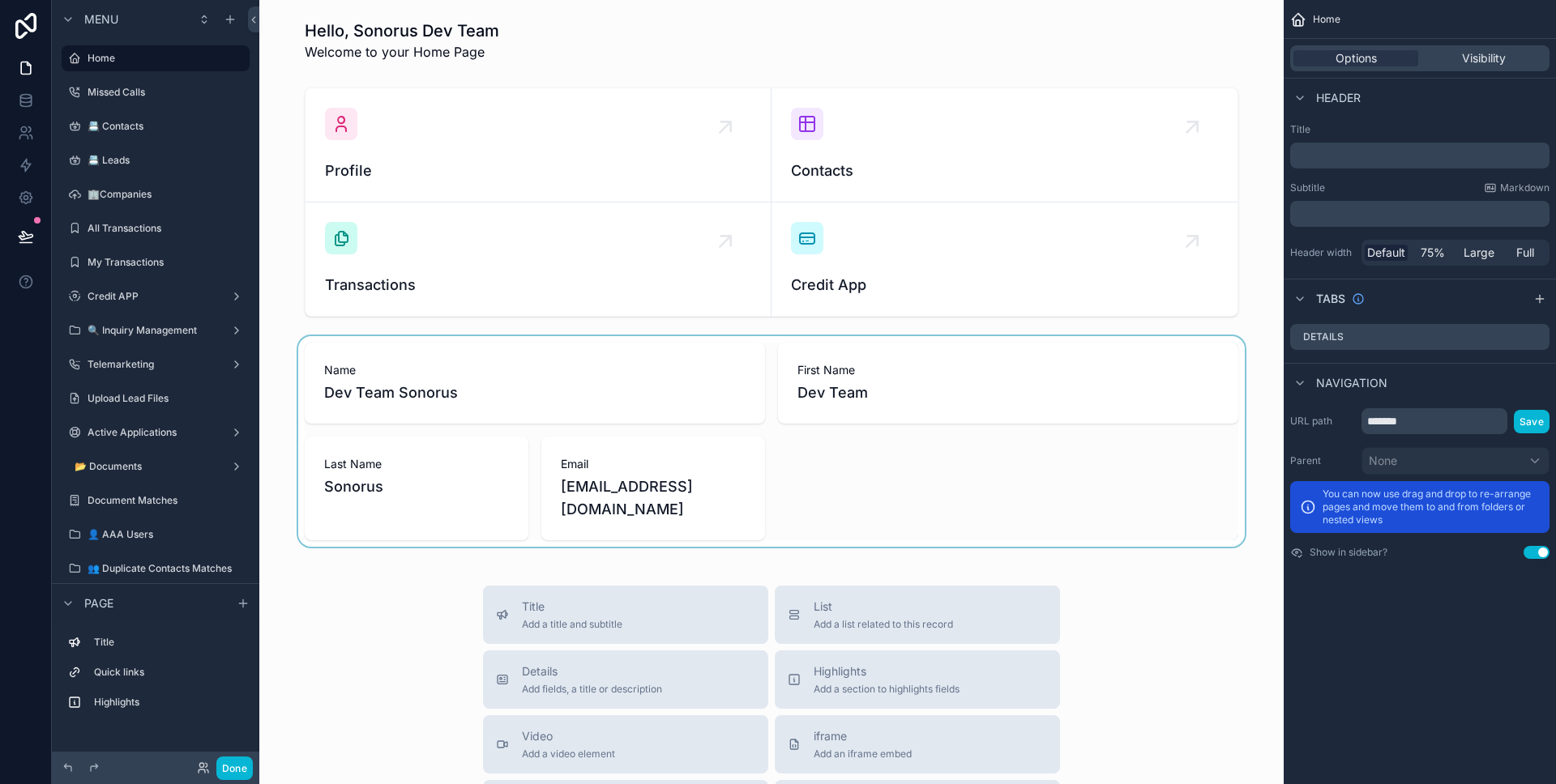
click at [439, 457] on div "scrollable content" at bounding box center [772, 441] width 998 height 211
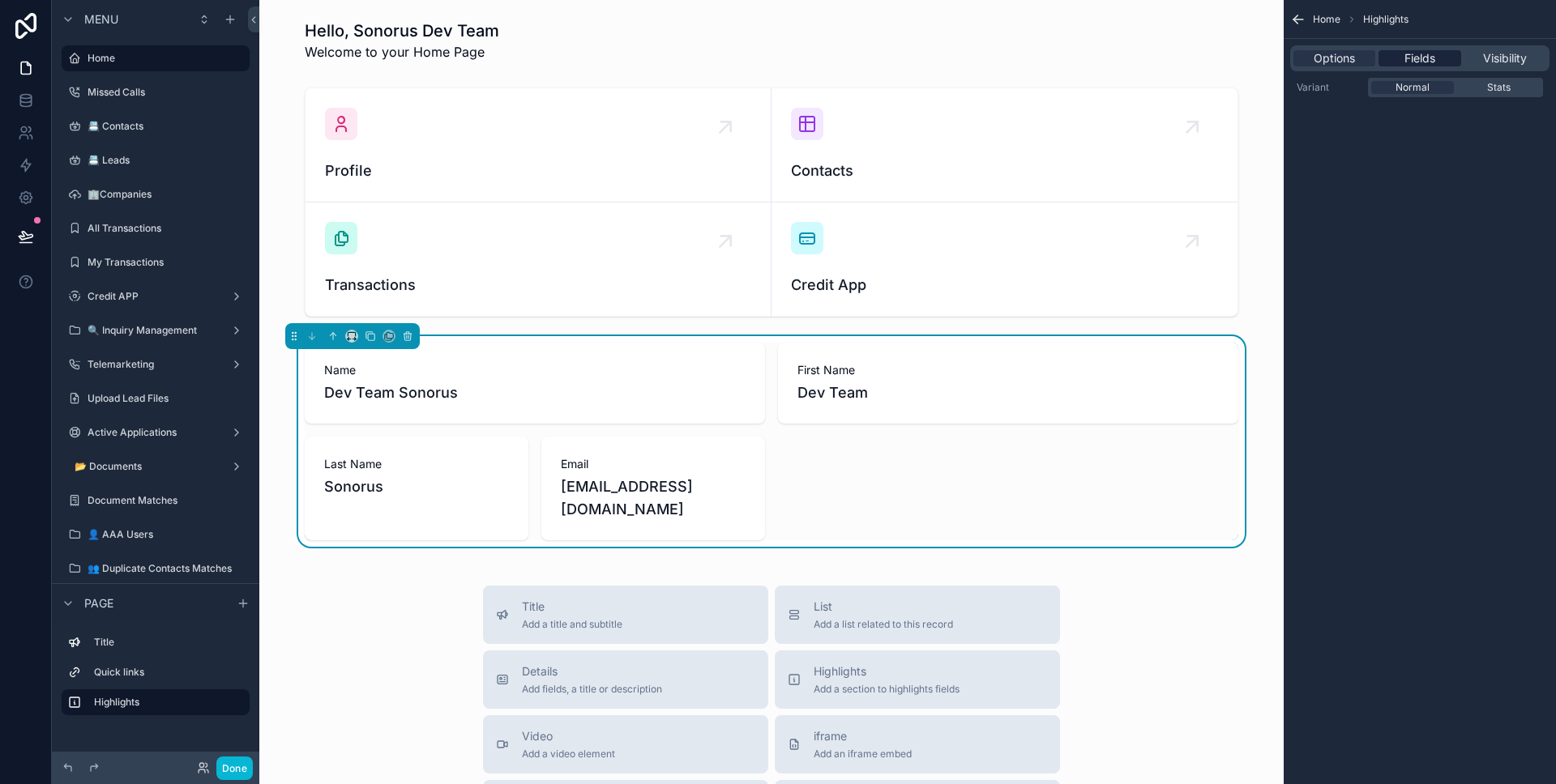
drag, startPoint x: 1430, startPoint y: 70, endPoint x: 1428, endPoint y: 61, distance: 9.2
click at [1430, 69] on div "Options Fields Visibility" at bounding box center [1420, 58] width 260 height 26
click at [1428, 62] on span "Fields" at bounding box center [1419, 59] width 30 height 17
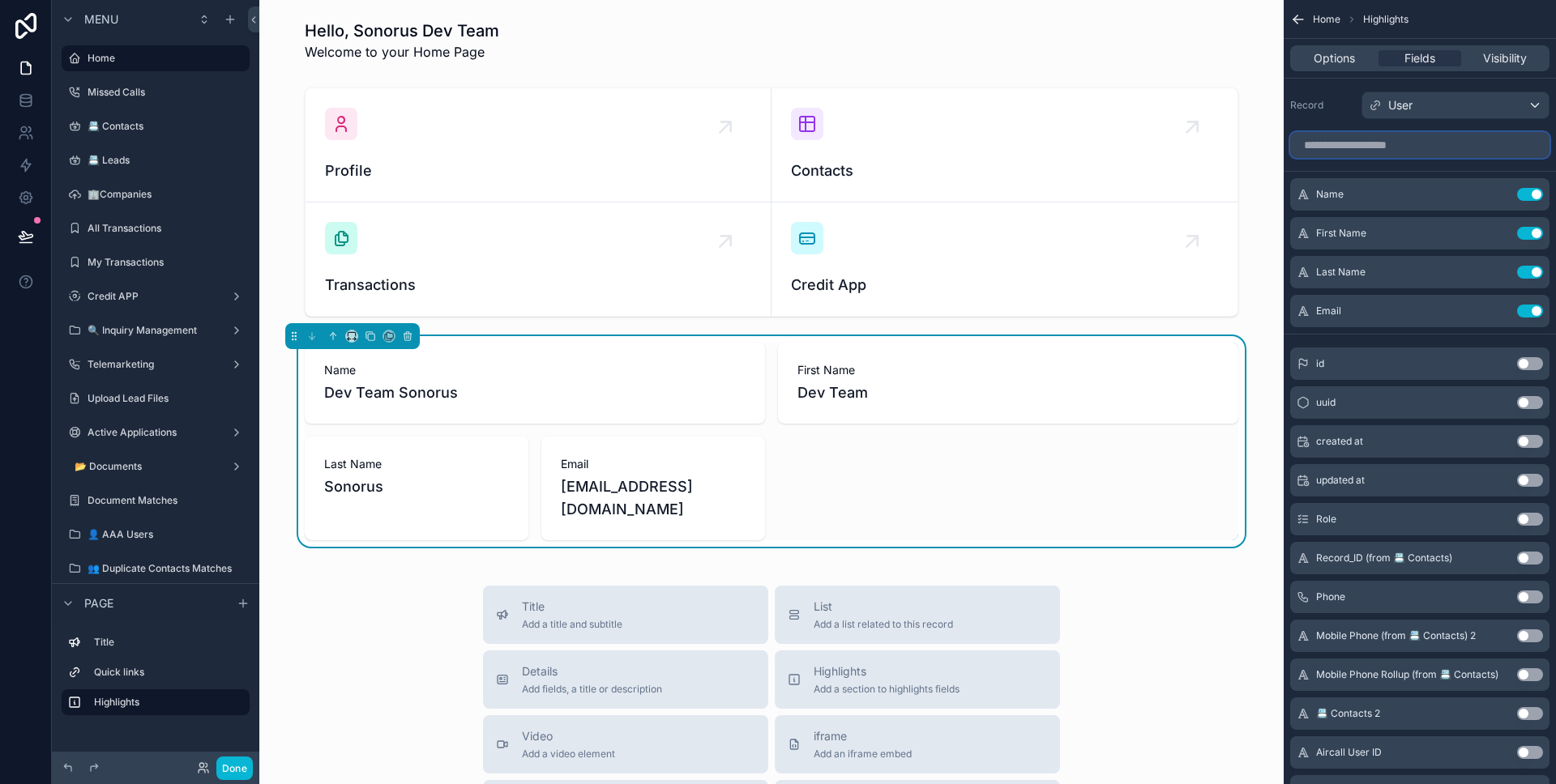
click at [1425, 152] on input "scrollable content" at bounding box center [1420, 144] width 260 height 26
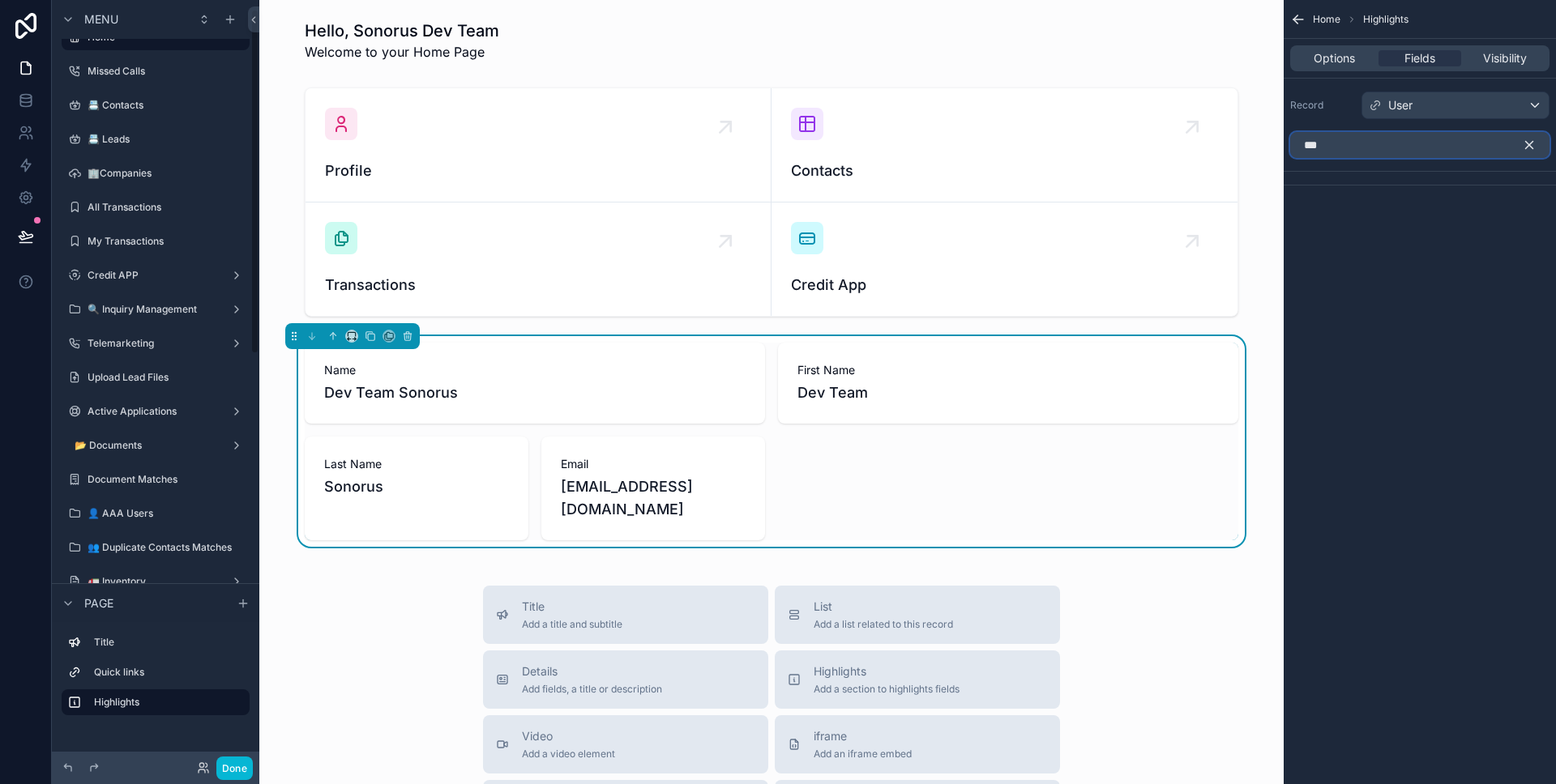
scroll to position [255, 0]
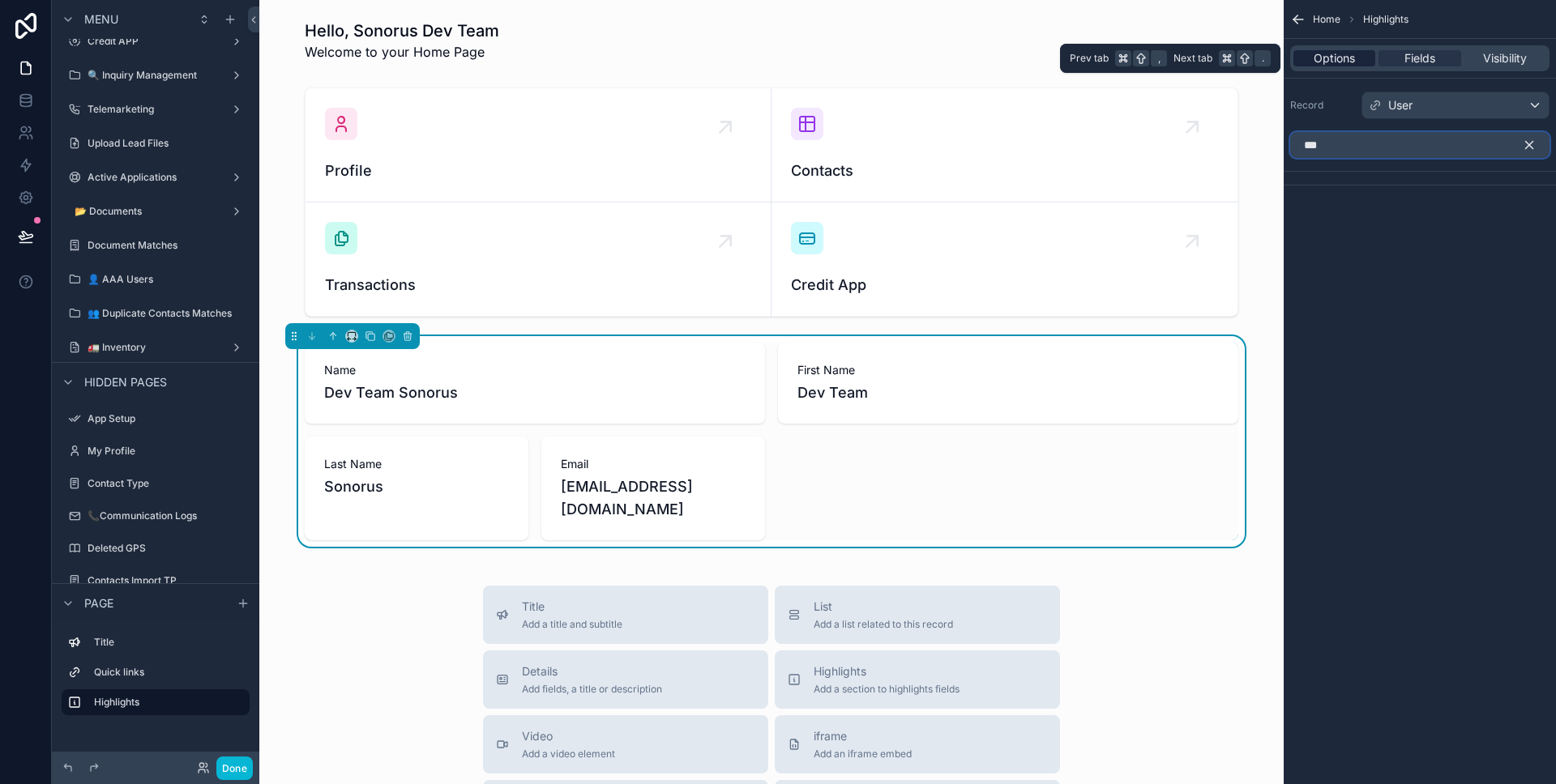
type input "***"
click at [1363, 61] on div "Options" at bounding box center [1334, 59] width 82 height 17
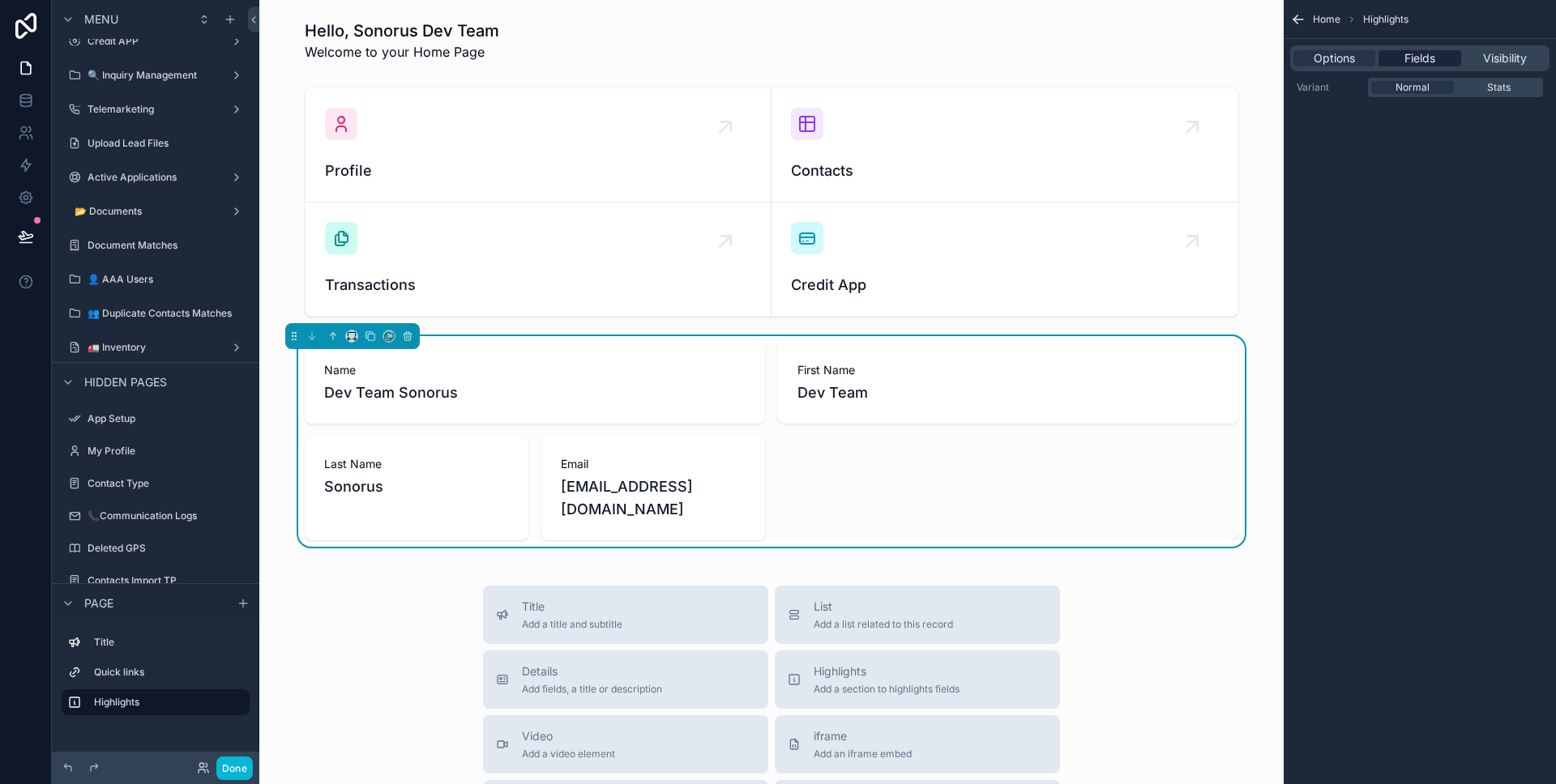
click at [1388, 63] on div "Fields" at bounding box center [1419, 59] width 82 height 17
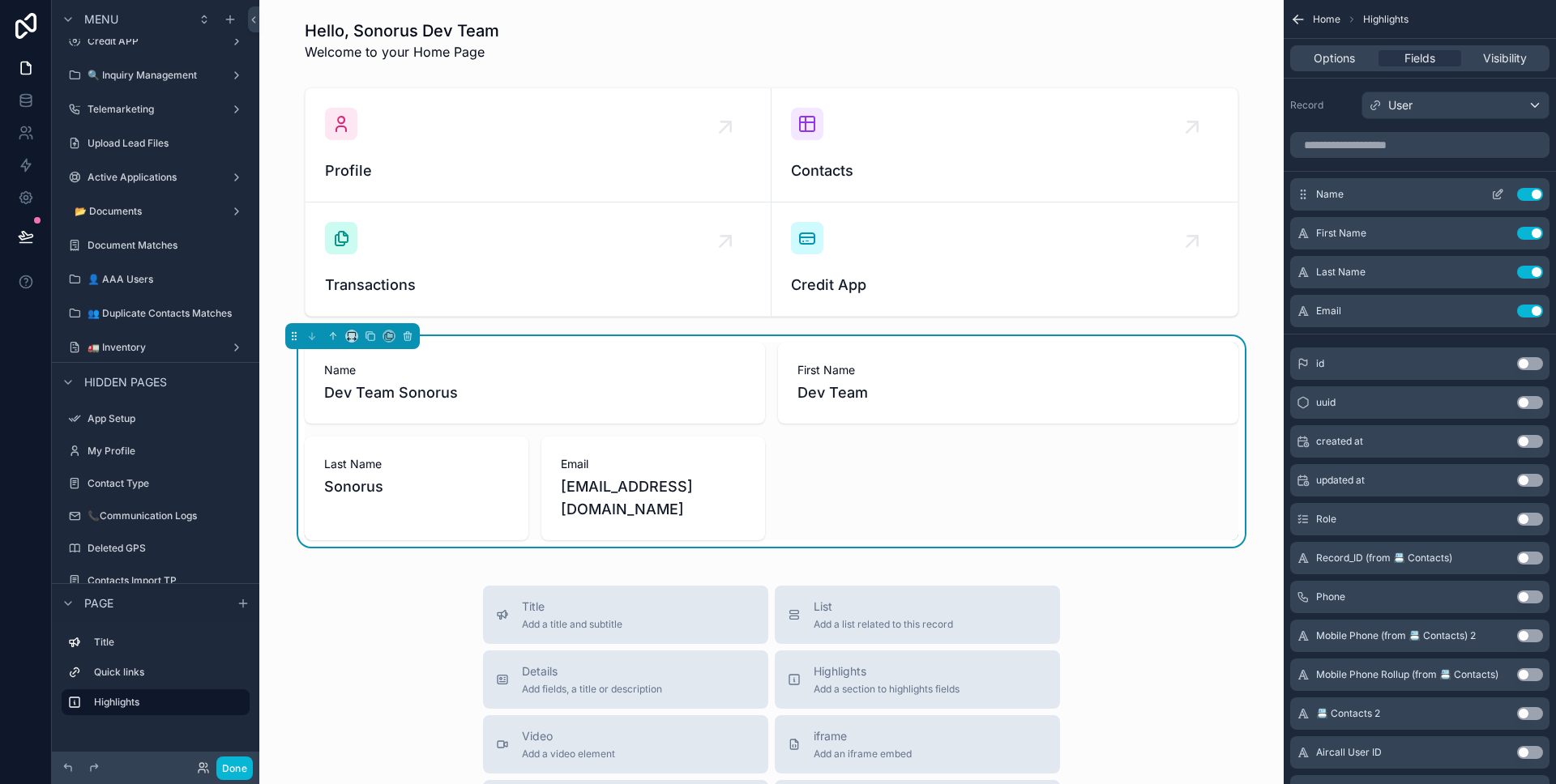
click at [1535, 192] on button "Use setting" at bounding box center [1530, 194] width 26 height 13
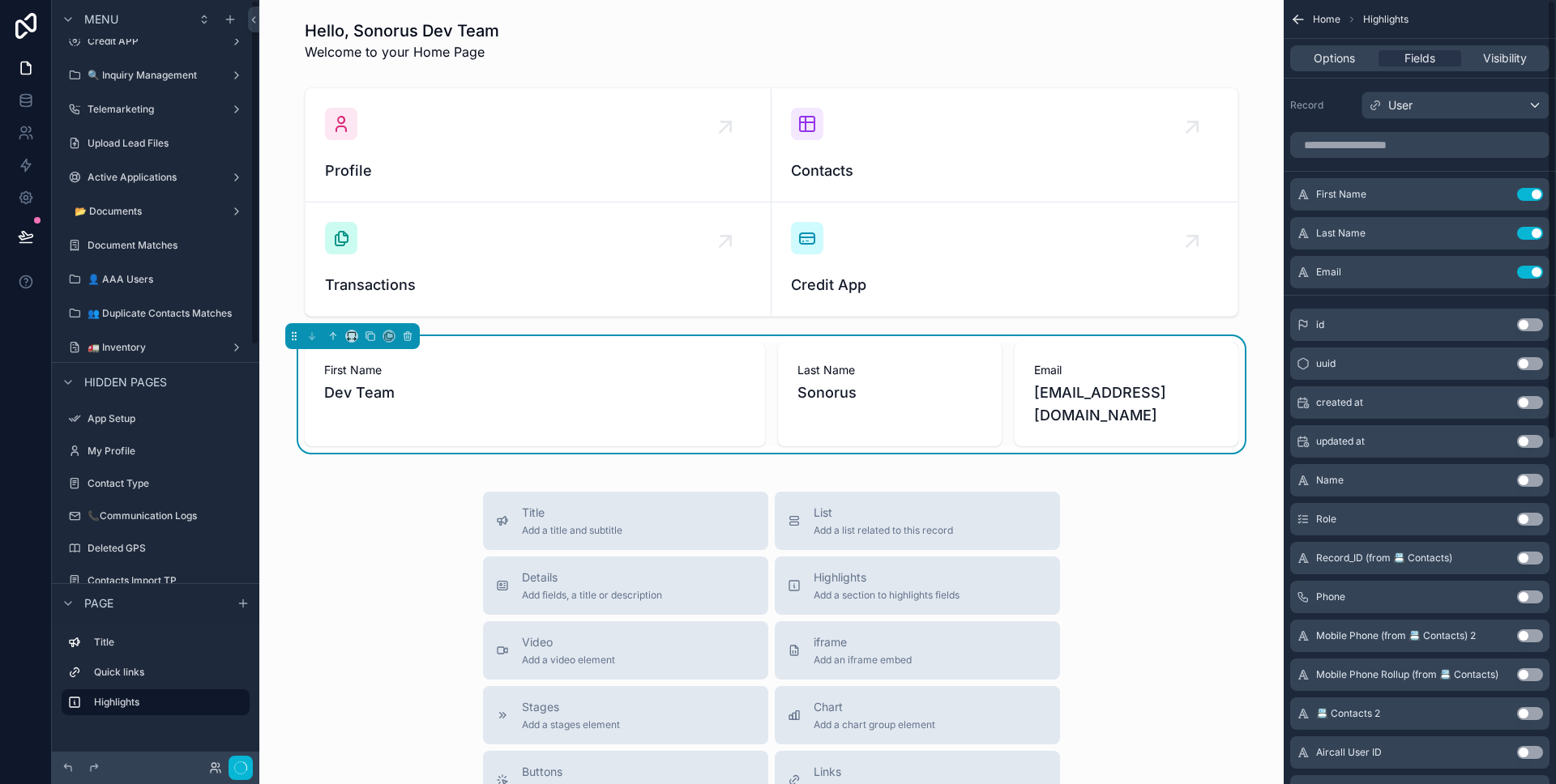
scroll to position [0, 0]
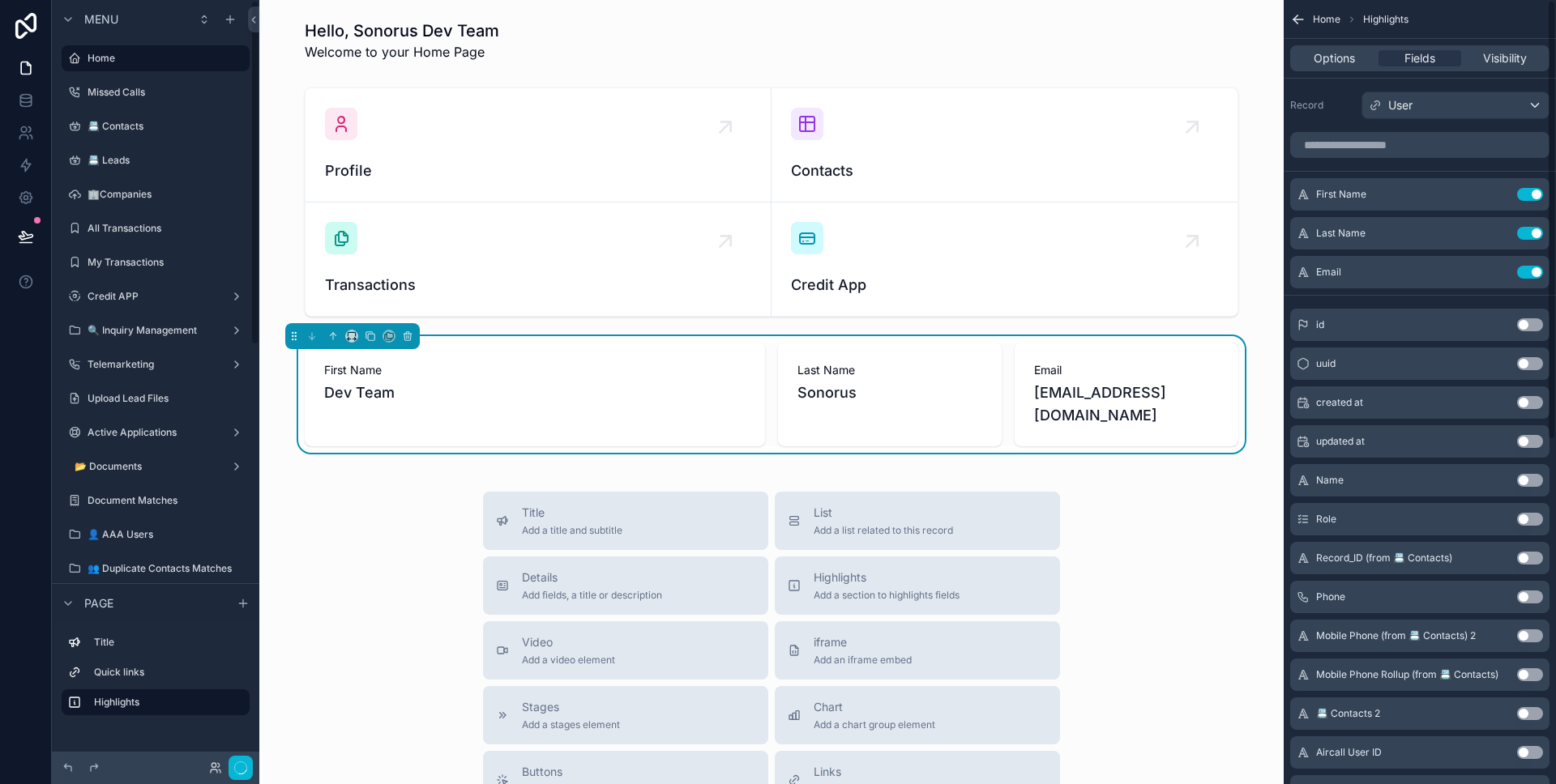
click at [1535, 192] on button "Use setting" at bounding box center [1530, 194] width 26 height 13
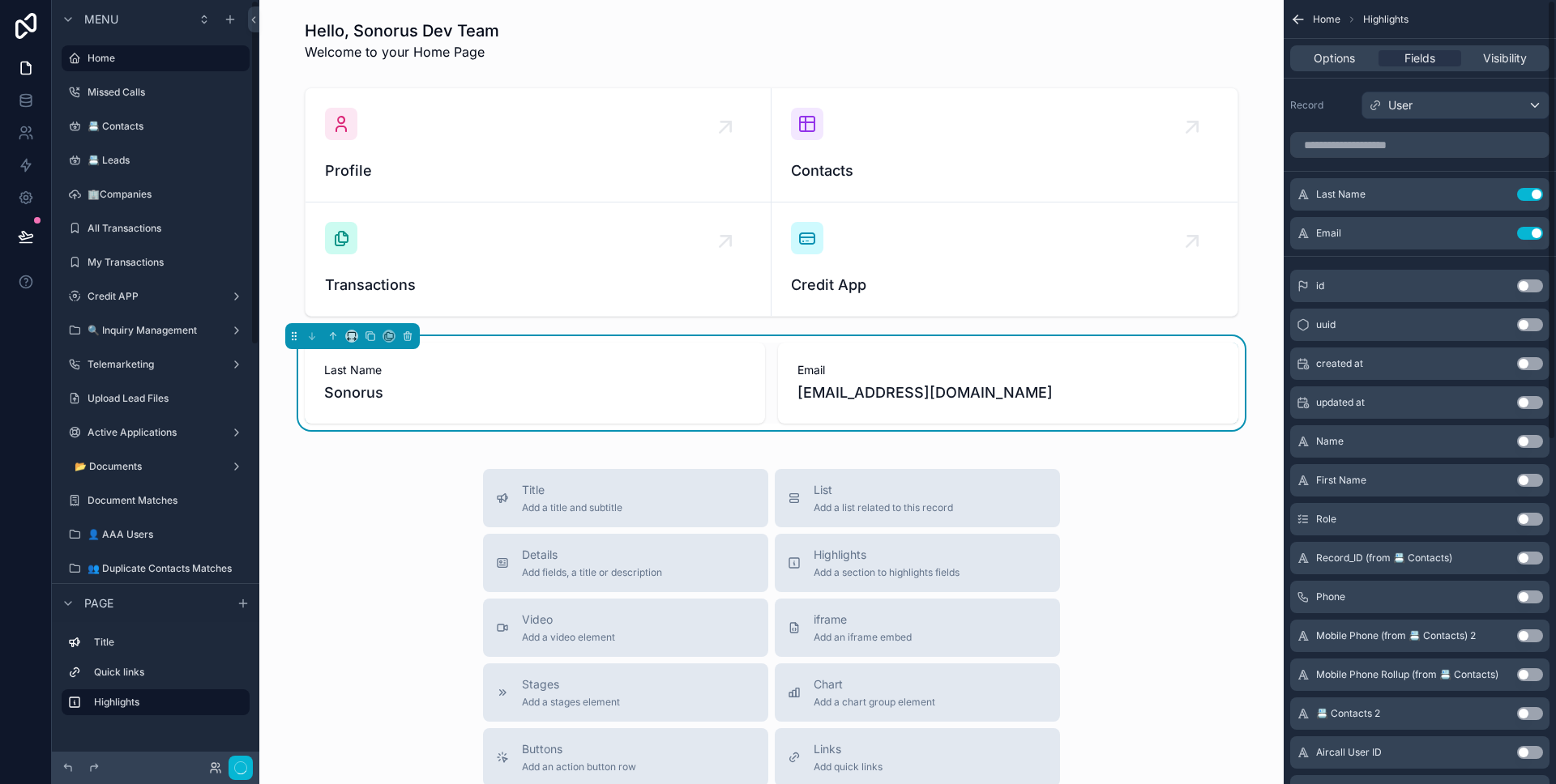
click at [1535, 192] on button "Use setting" at bounding box center [1530, 194] width 26 height 13
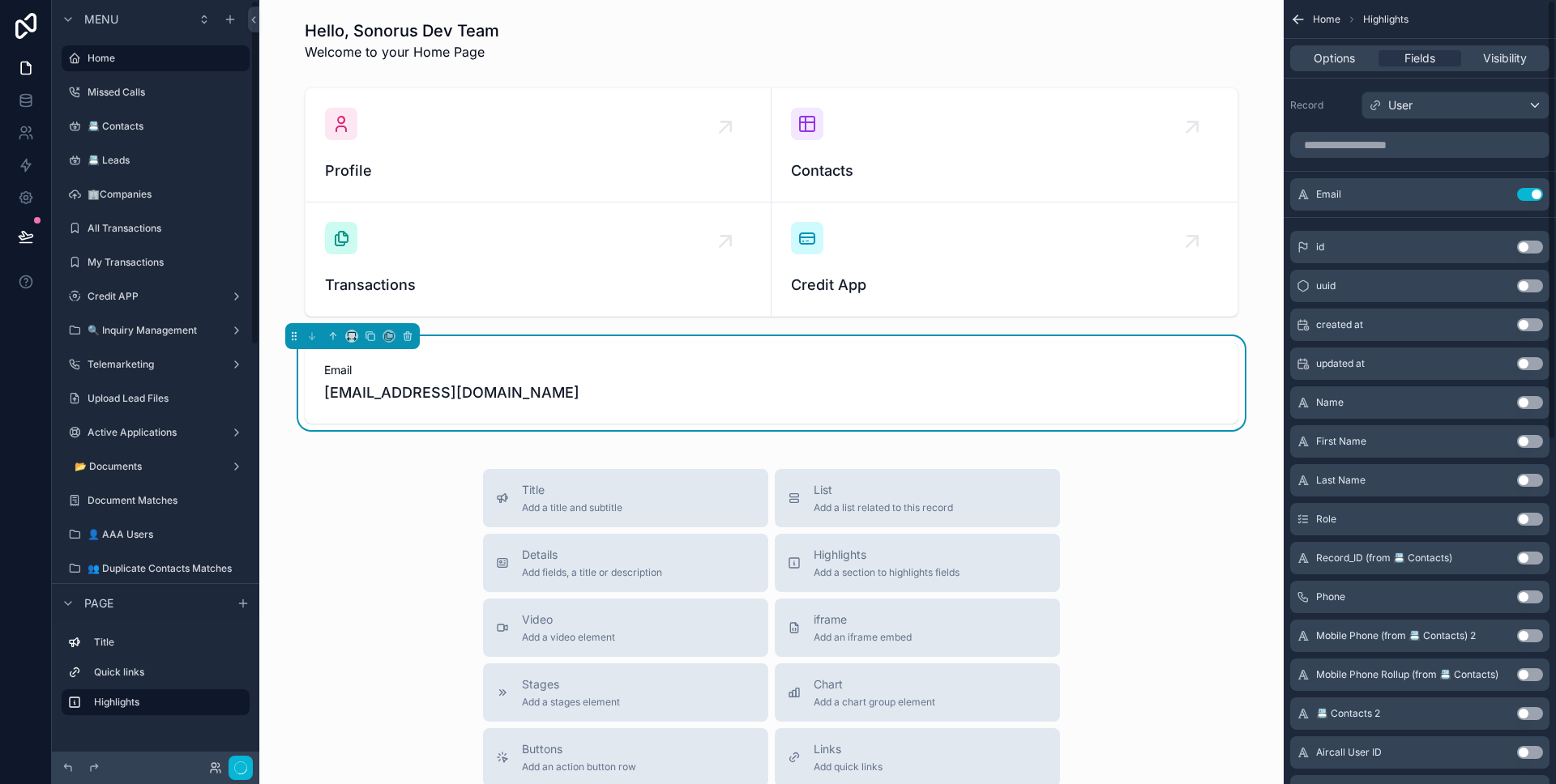
click at [1535, 192] on button "Use setting" at bounding box center [1530, 194] width 26 height 13
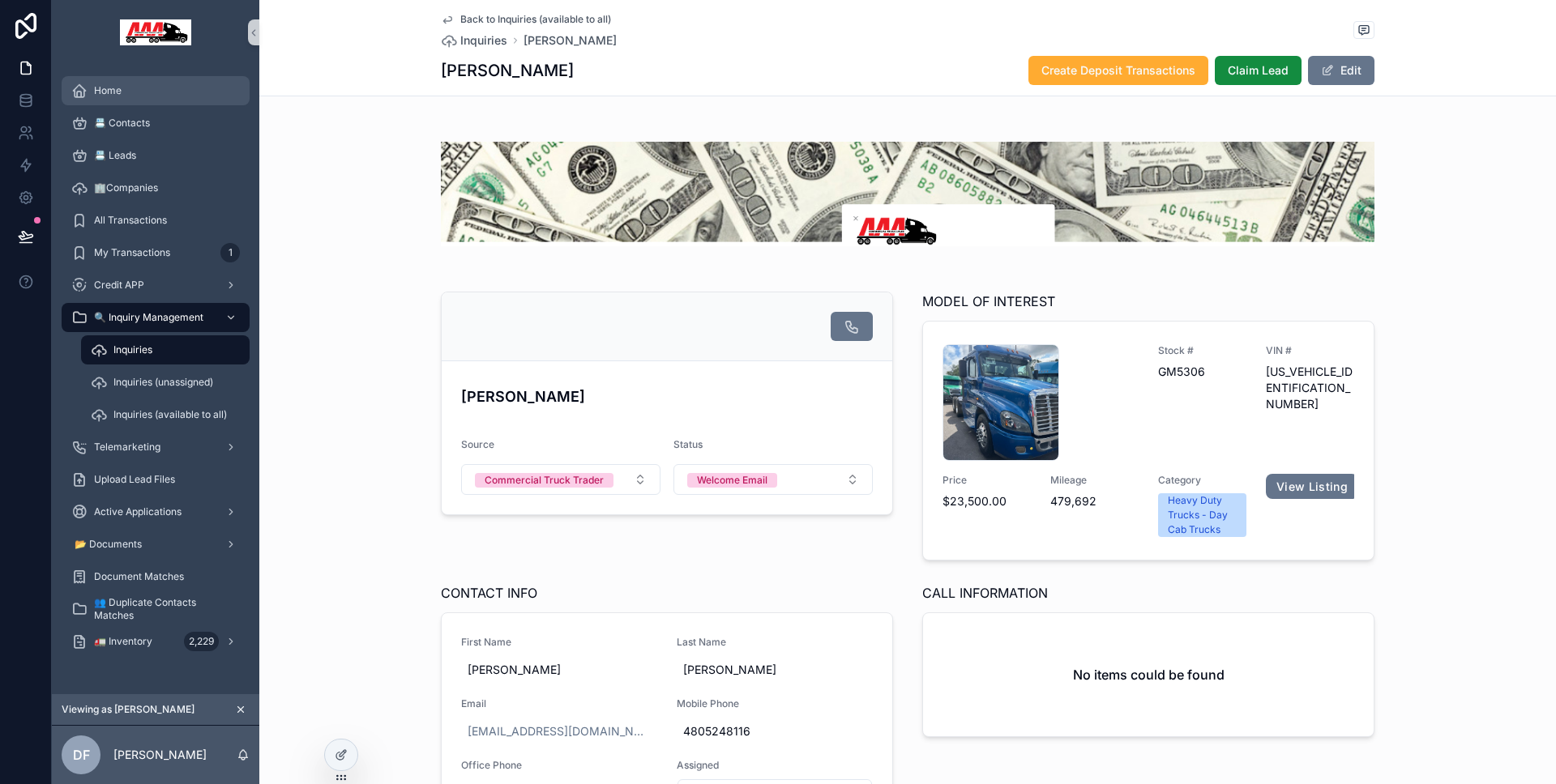
click at [118, 91] on span "Home" at bounding box center [108, 91] width 28 height 13
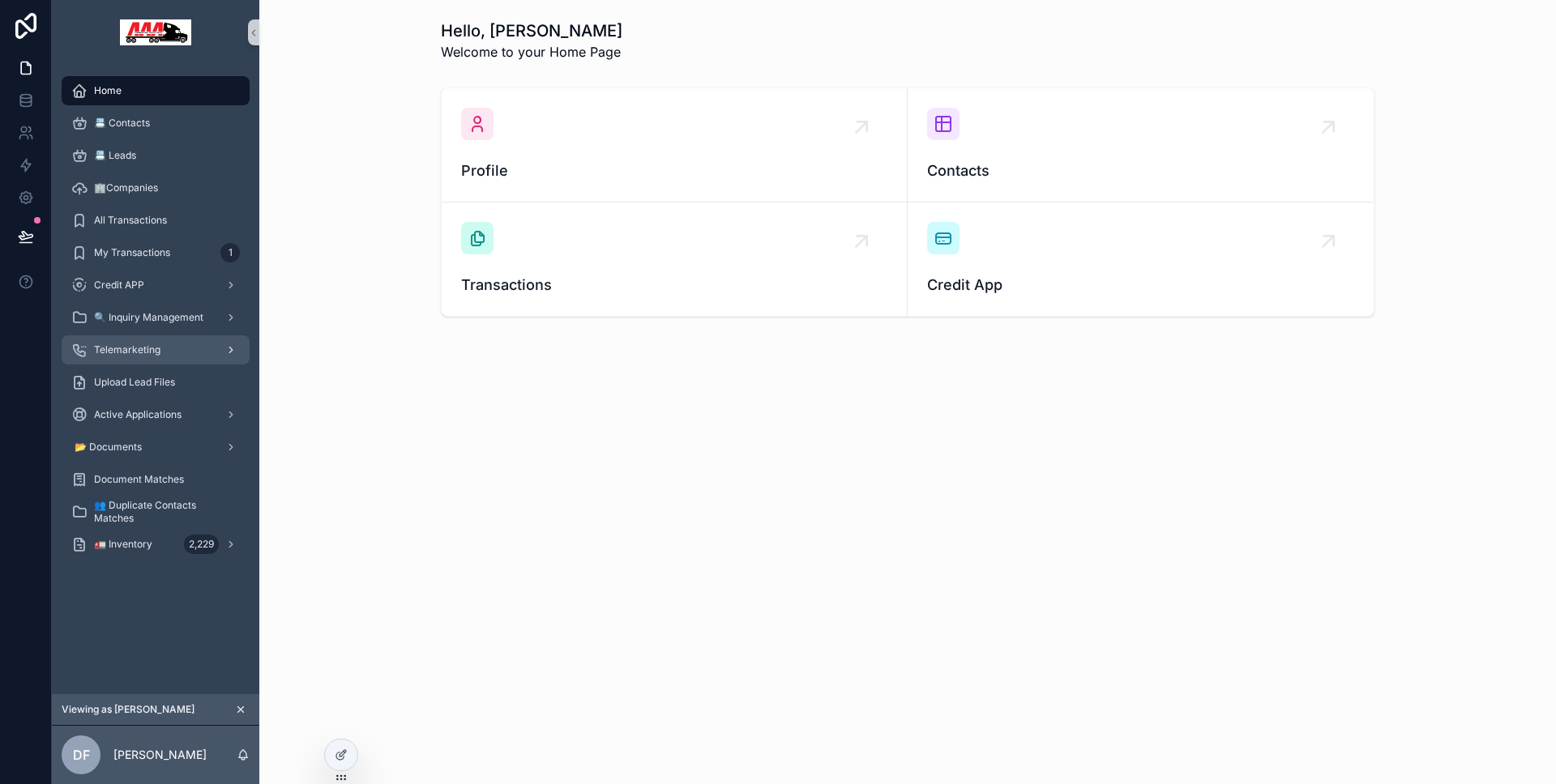
click at [158, 361] on div "Telemarketing" at bounding box center [155, 350] width 168 height 26
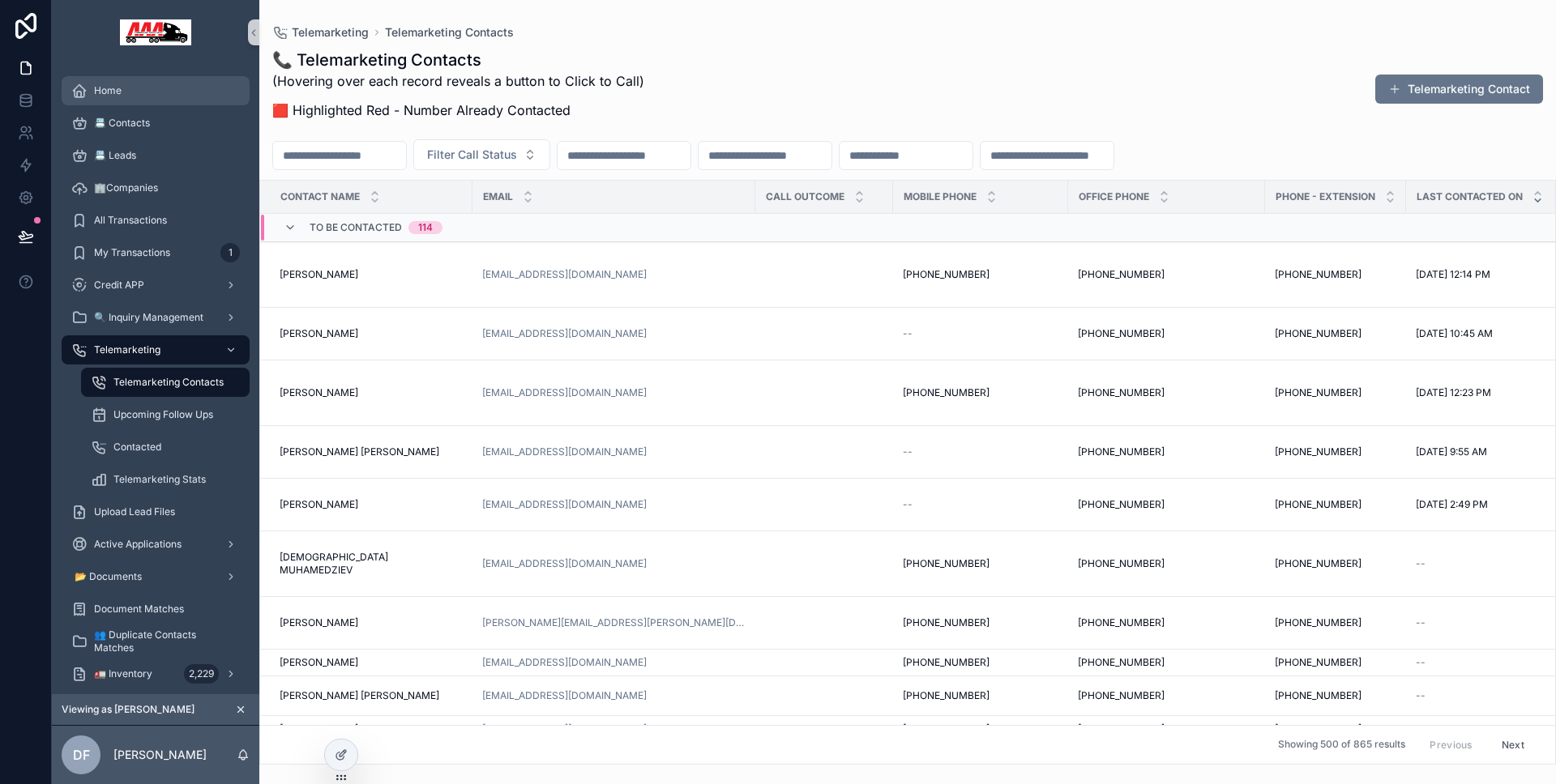
click at [121, 101] on div "Home" at bounding box center [155, 90] width 168 height 26
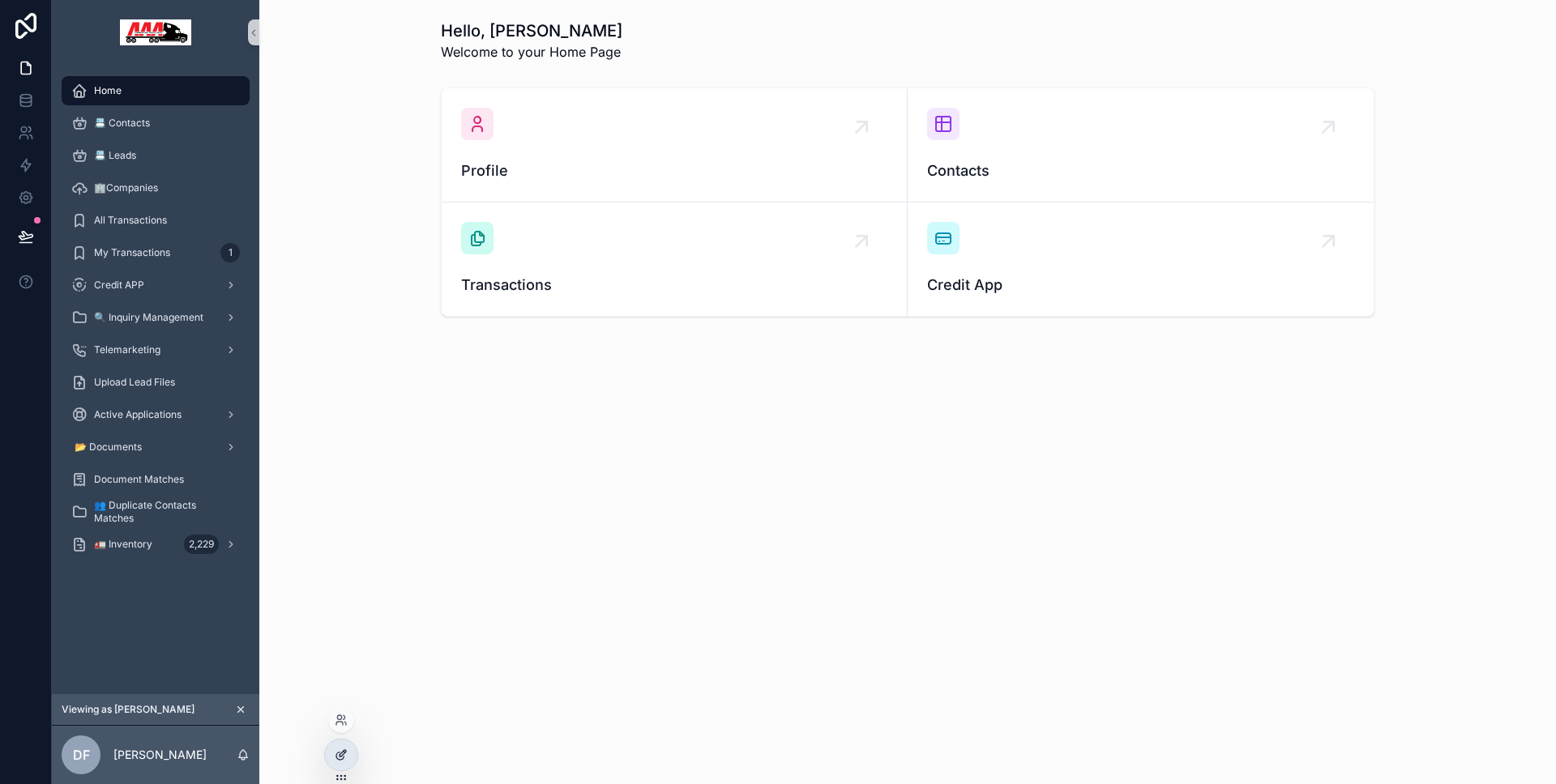
click at [343, 743] on div at bounding box center [341, 755] width 32 height 30
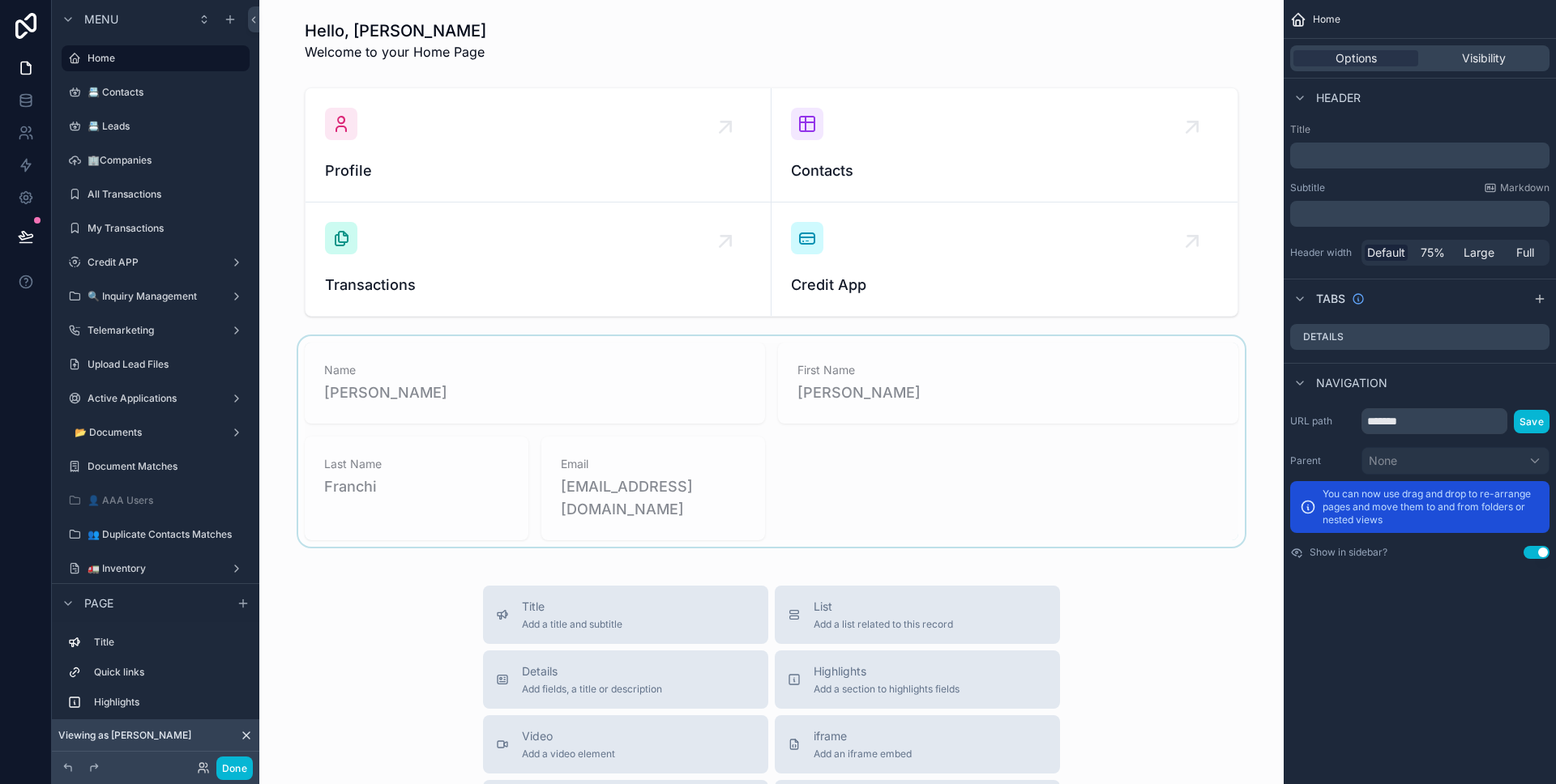
click at [741, 465] on div "scrollable content" at bounding box center [772, 441] width 998 height 211
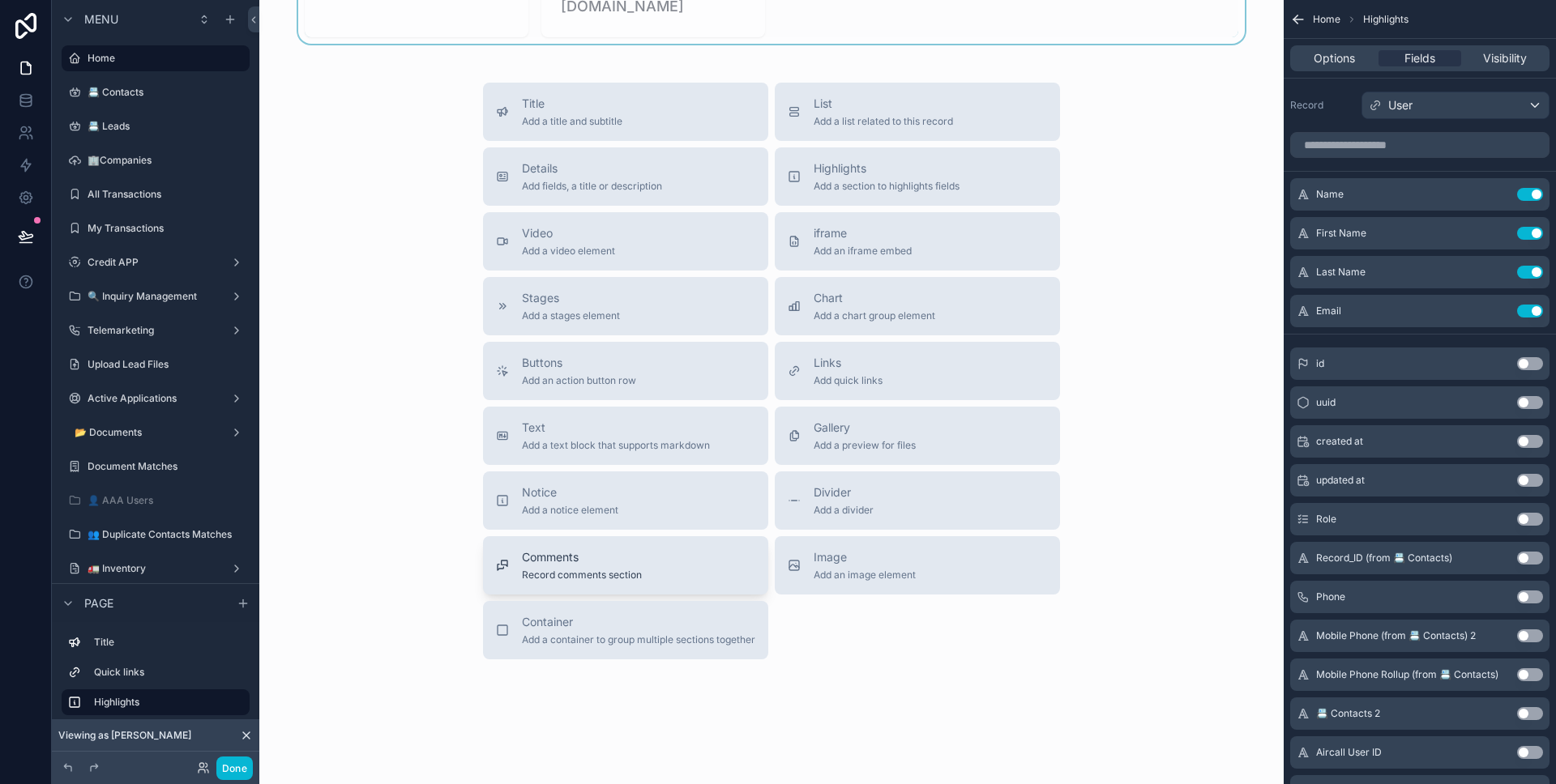
scroll to position [482, 0]
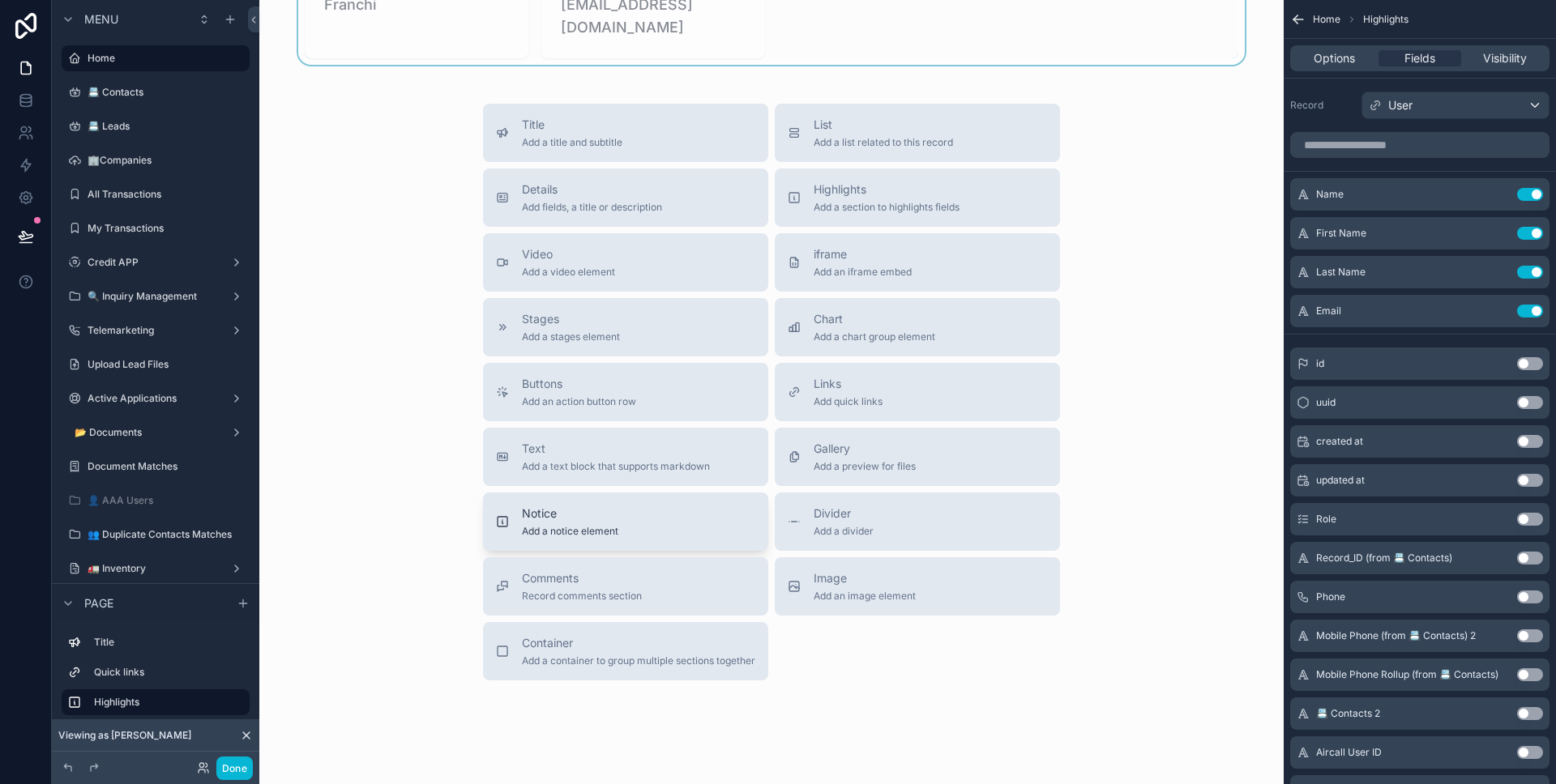
click at [552, 518] on span "Notice" at bounding box center [570, 513] width 97 height 17
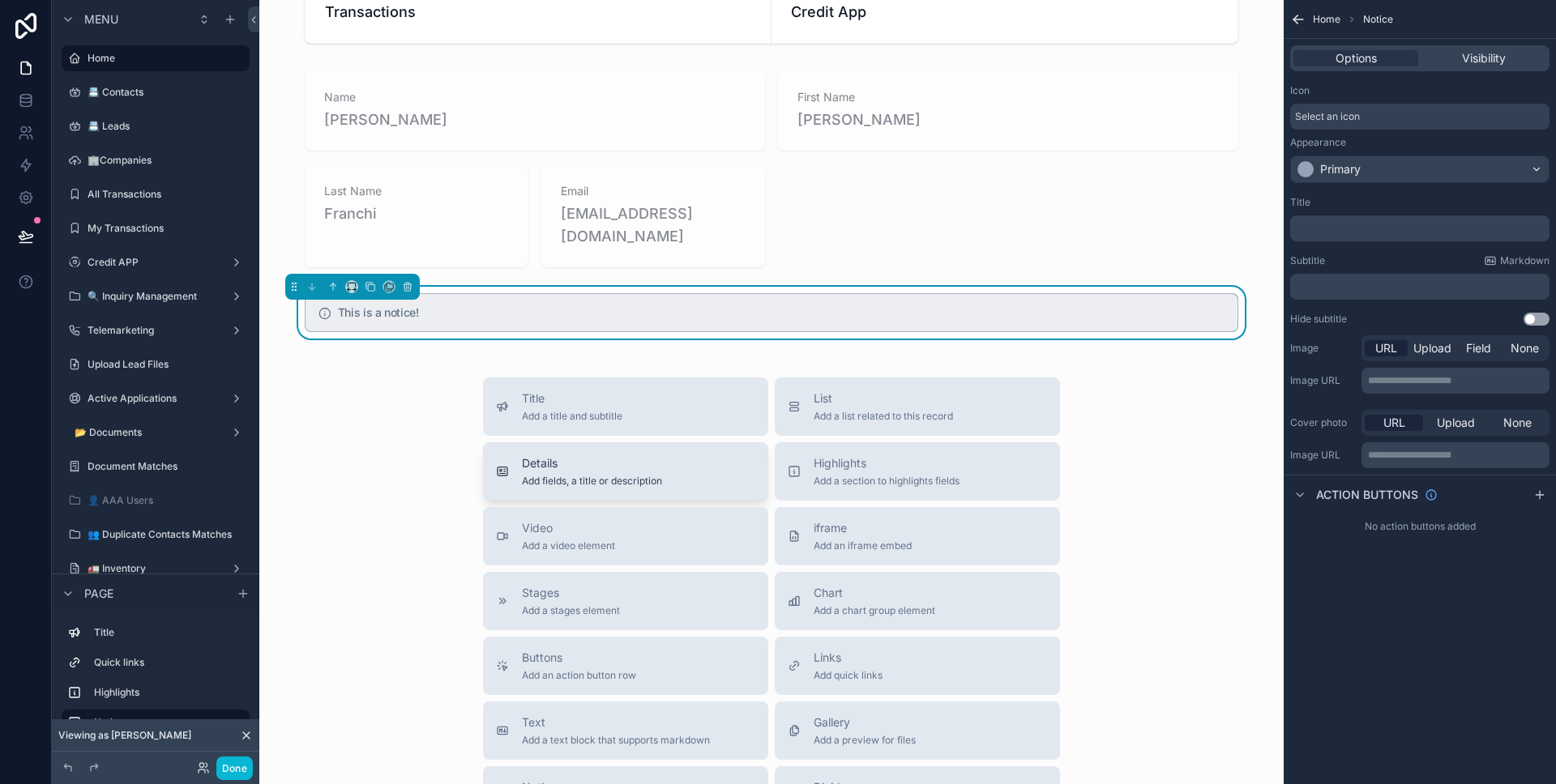
scroll to position [193, 0]
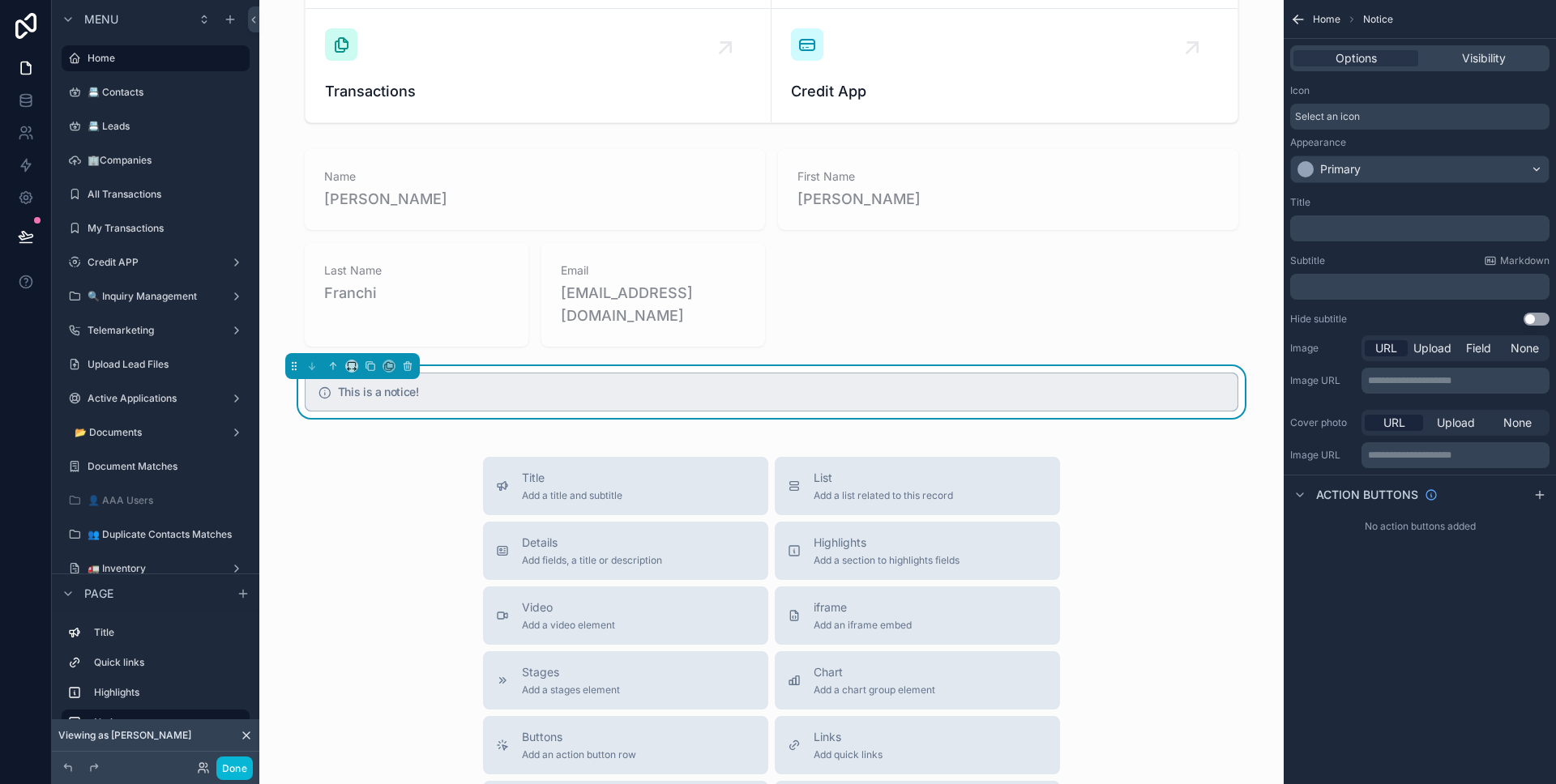
click at [1341, 220] on div "﻿" at bounding box center [1420, 228] width 260 height 26
click at [1332, 225] on p "﻿" at bounding box center [1421, 228] width 250 height 13
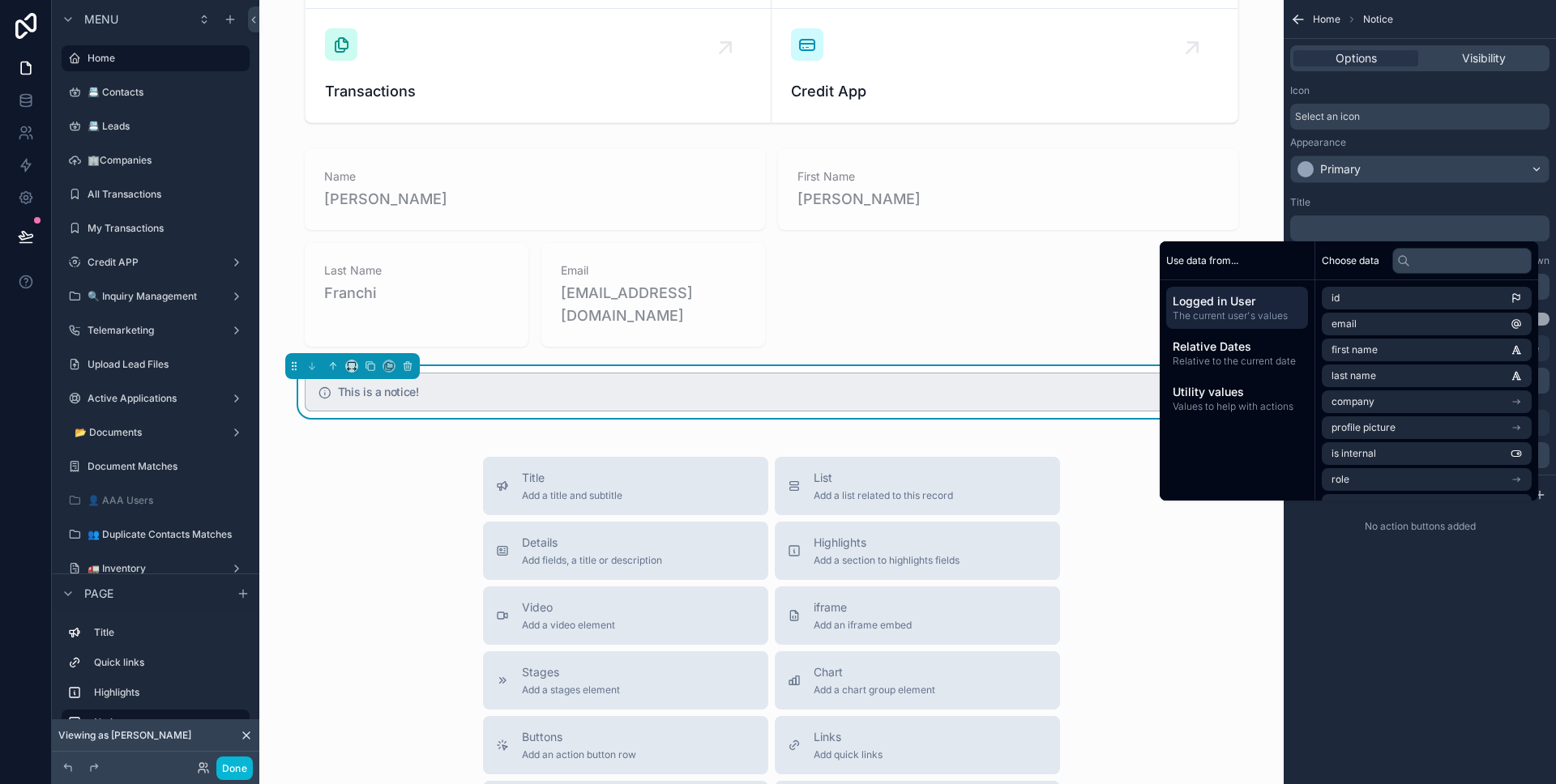
click at [1385, 207] on div "Title" at bounding box center [1420, 202] width 260 height 13
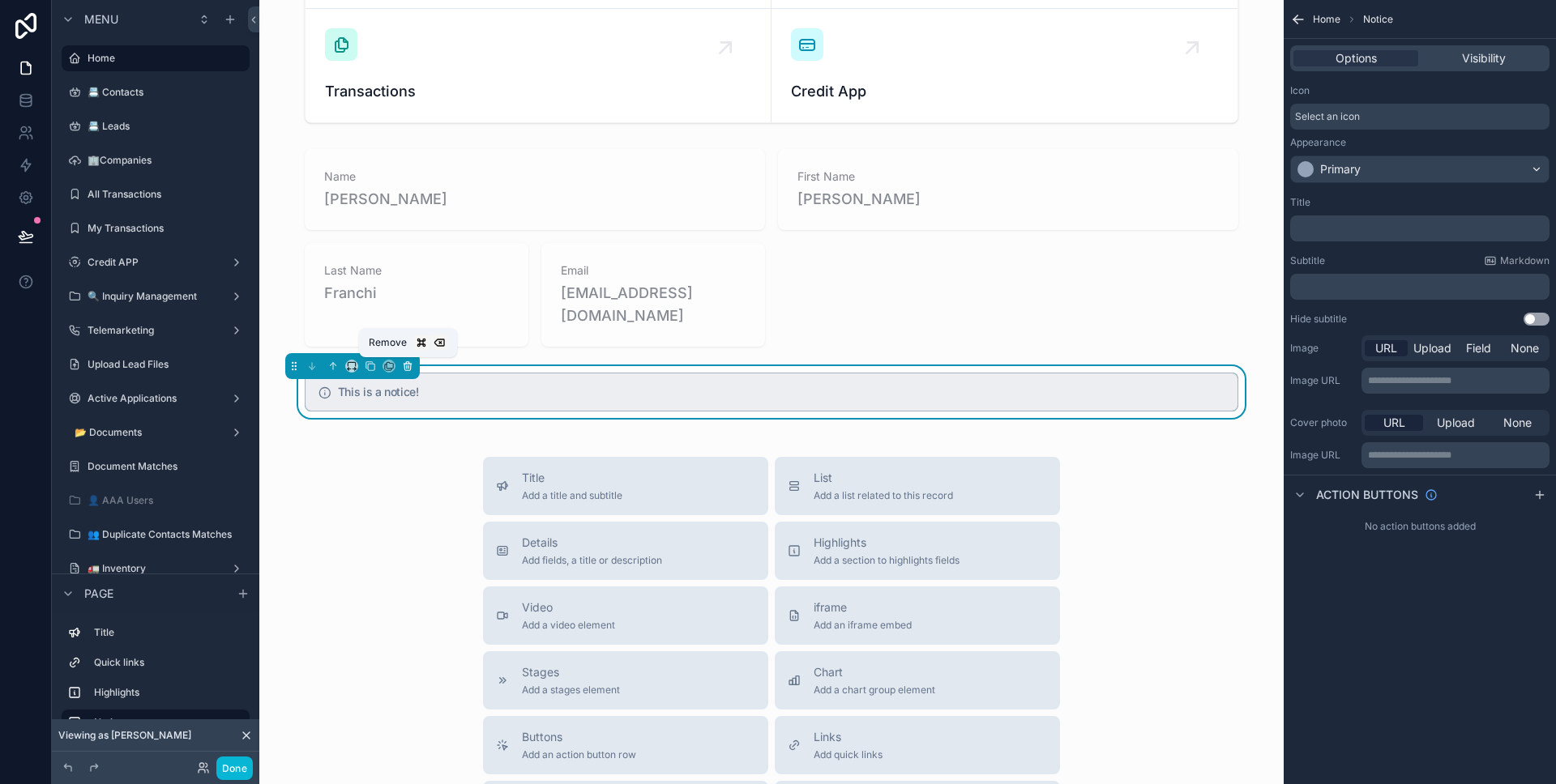
click at [404, 366] on icon "scrollable content" at bounding box center [407, 366] width 6 height 6
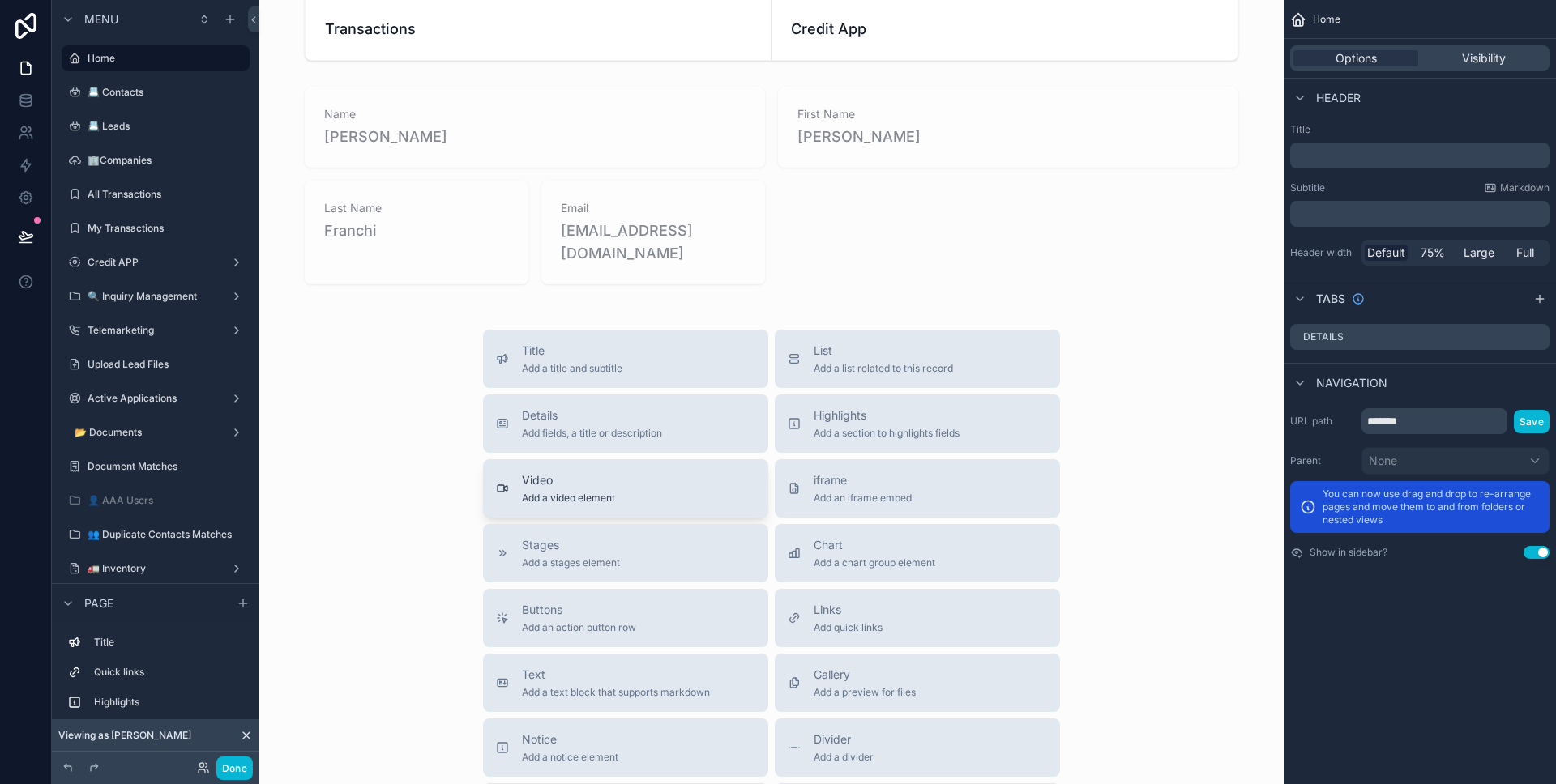
scroll to position [340, 0]
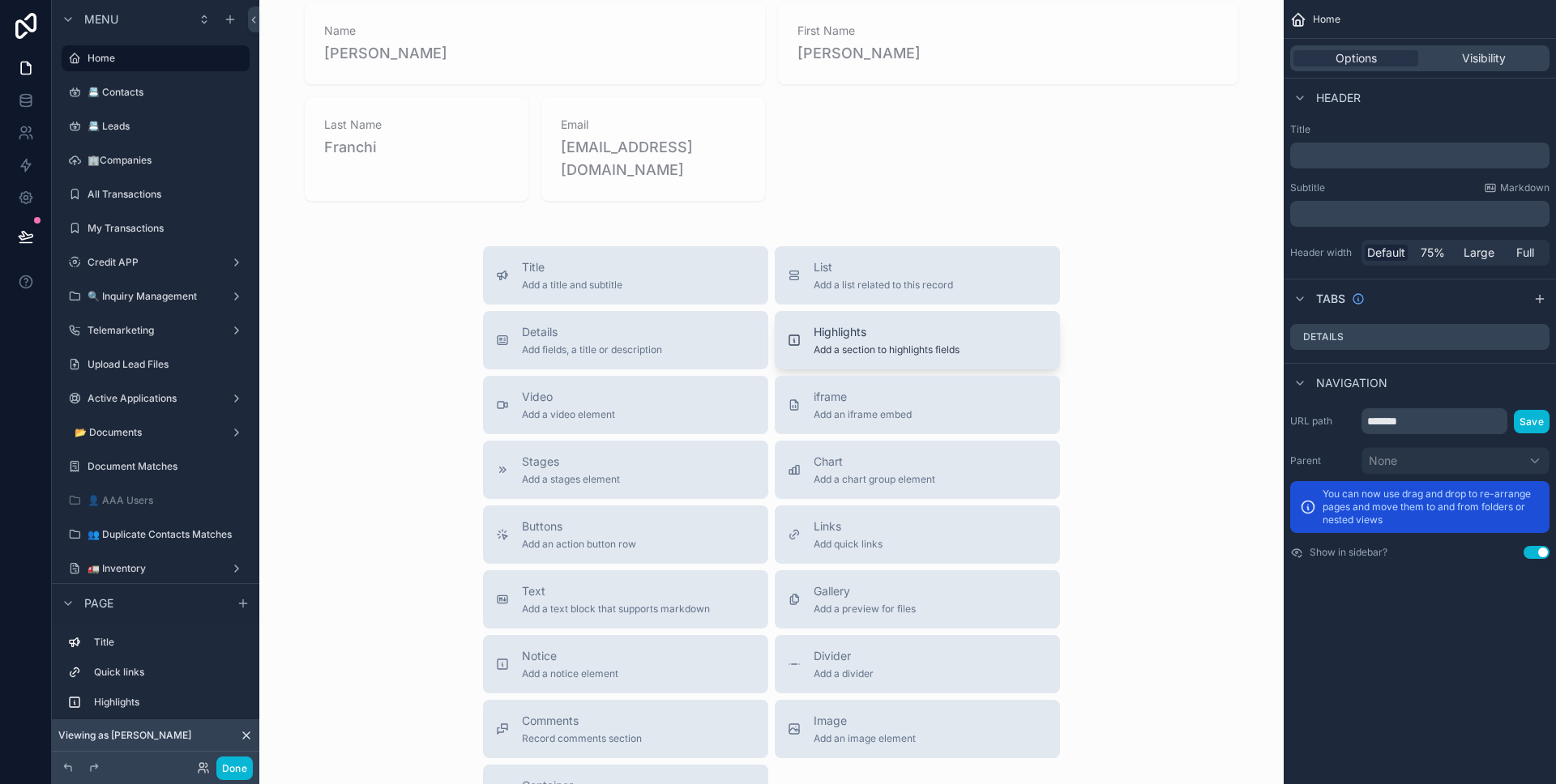
click at [841, 351] on span "Add a section to highlights fields" at bounding box center [887, 350] width 145 height 13
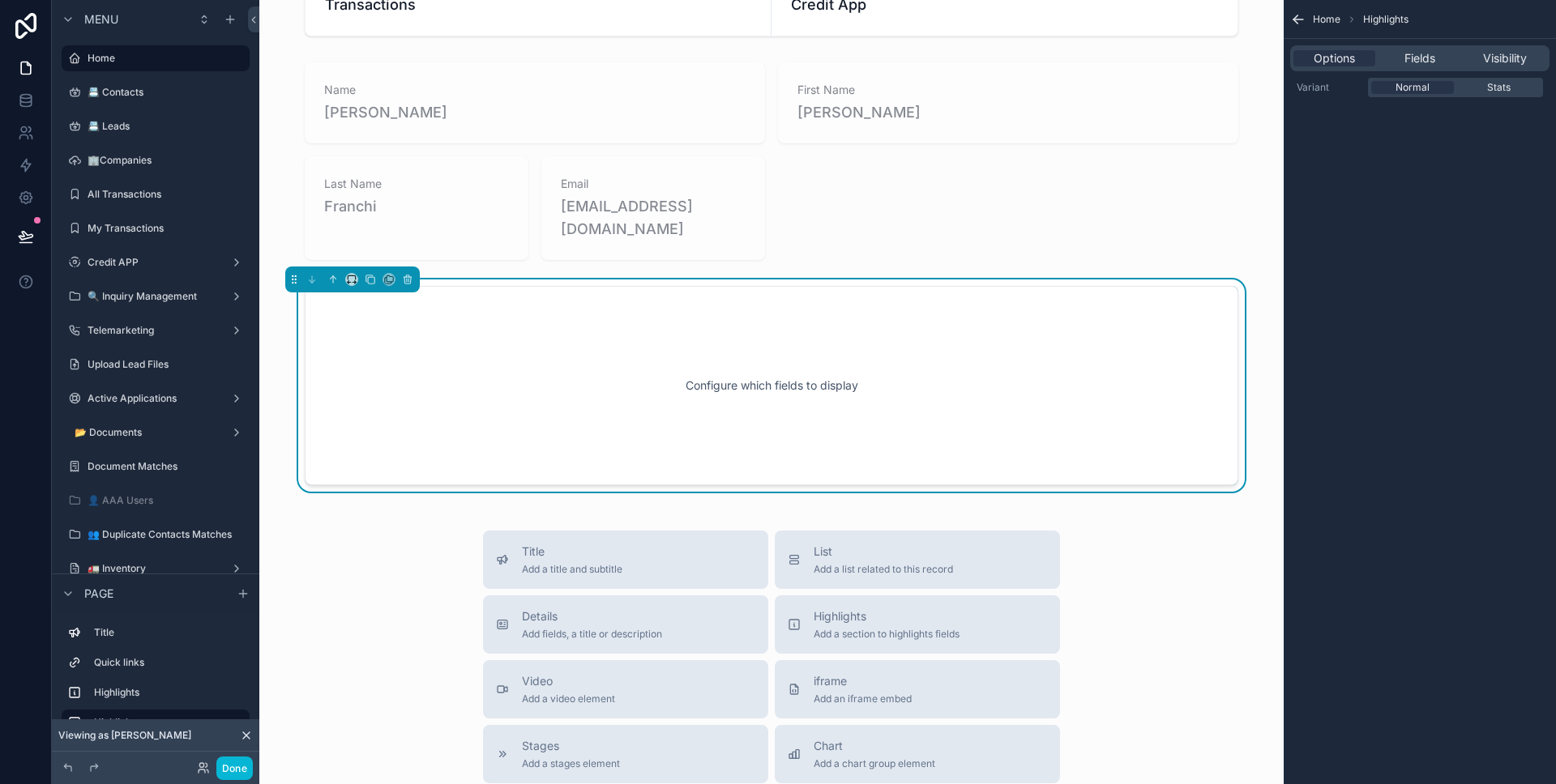
scroll to position [273, 0]
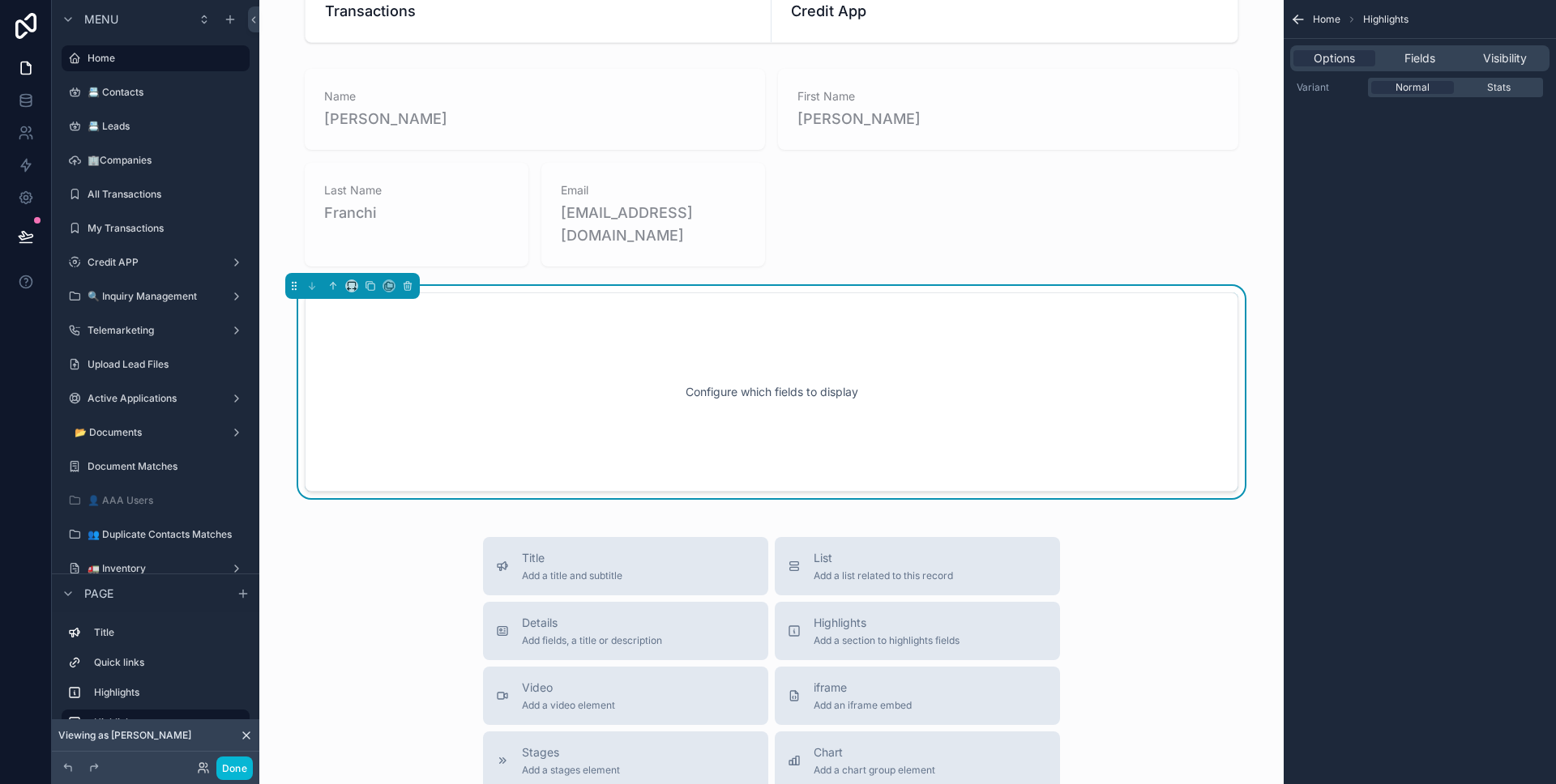
drag, startPoint x: 766, startPoint y: 363, endPoint x: 881, endPoint y: 356, distance: 115.2
click at [766, 362] on div "Configure which fields to display" at bounding box center [772, 392] width 880 height 145
click at [1410, 68] on div "Options Fields Visibility" at bounding box center [1420, 58] width 260 height 26
click at [1410, 62] on span "Fields" at bounding box center [1419, 59] width 30 height 17
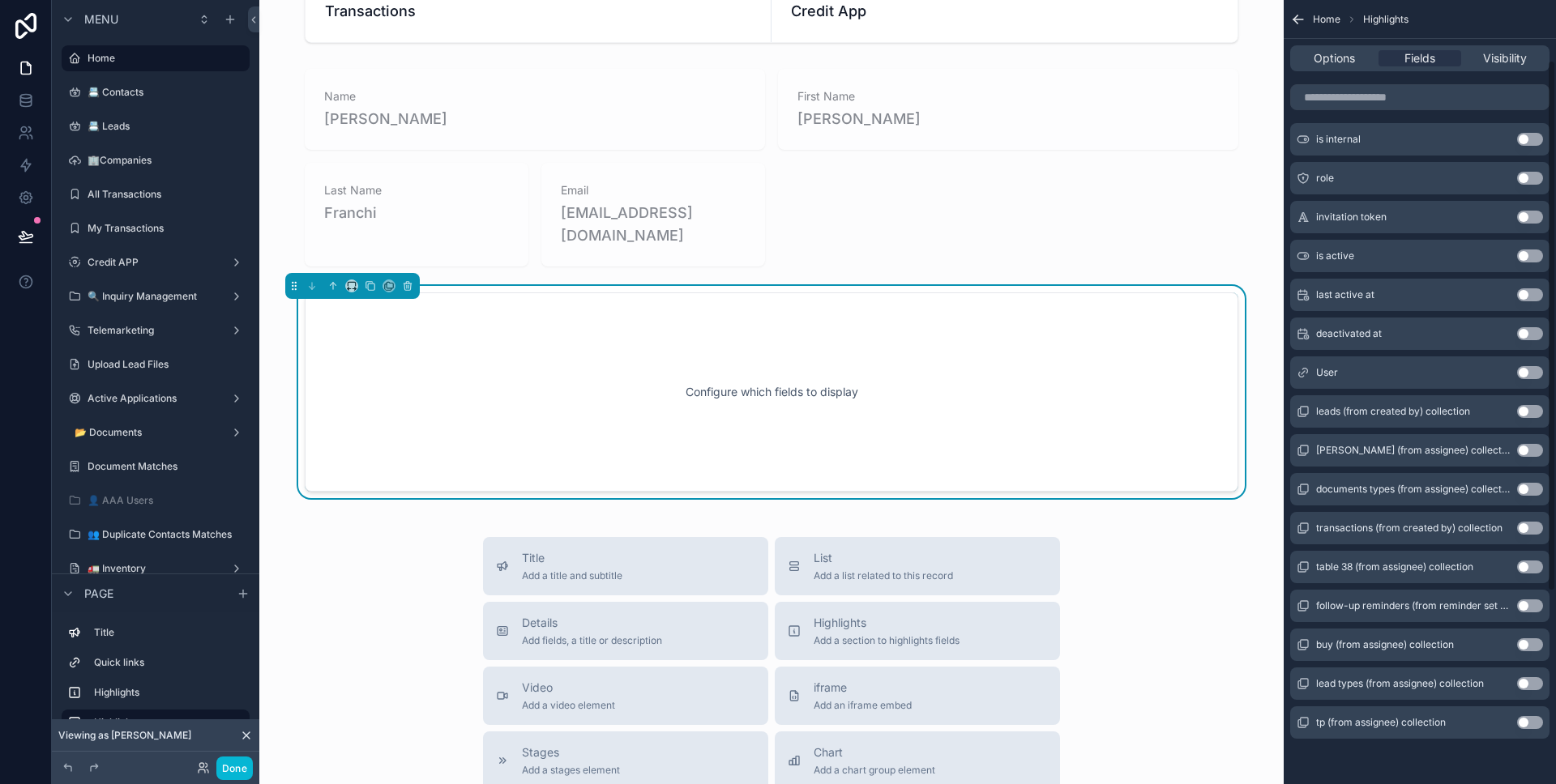
scroll to position [0, 0]
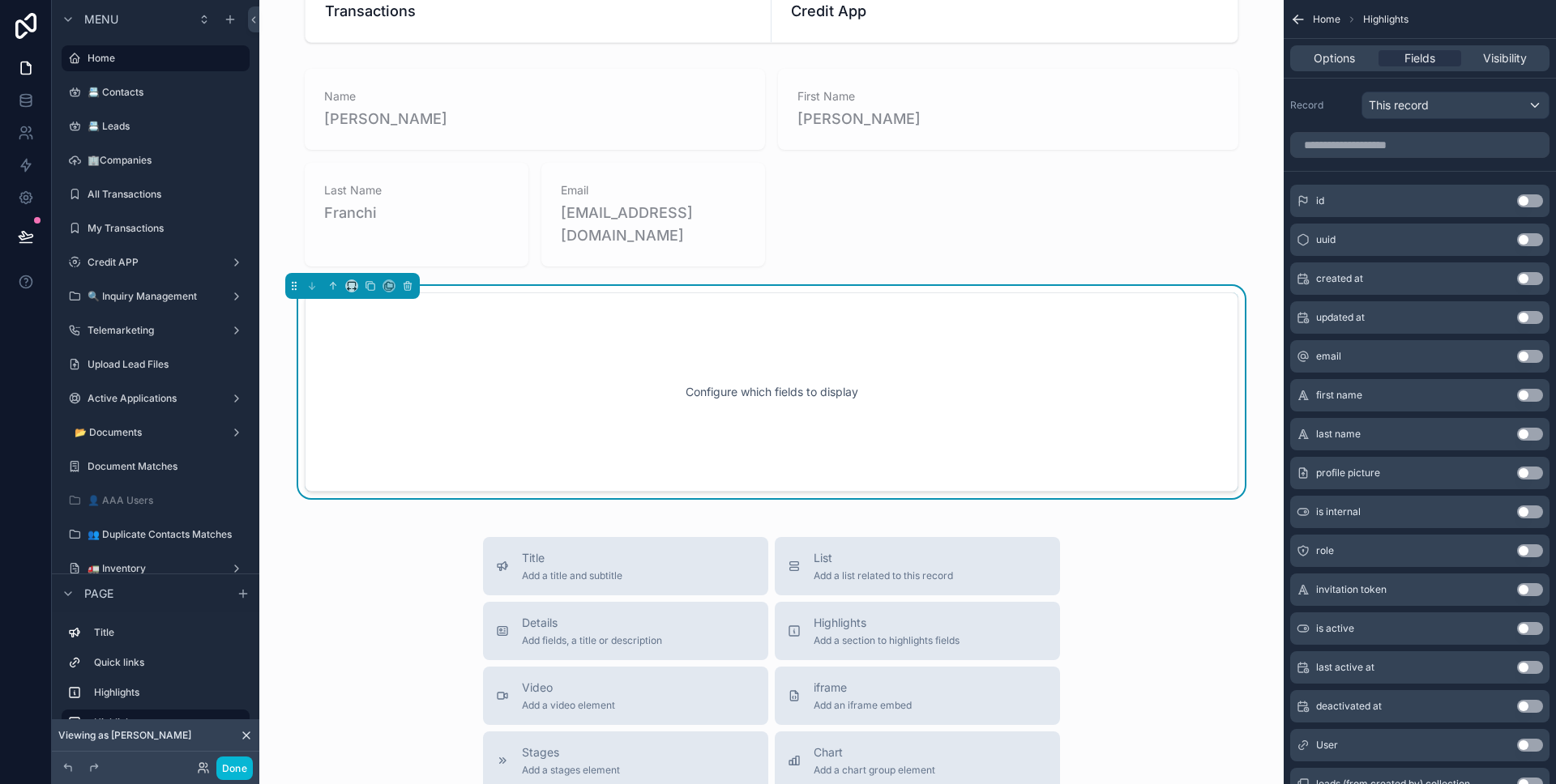
click at [1353, 66] on div "Options Fields Visibility" at bounding box center [1420, 58] width 260 height 26
click at [1353, 64] on span "Options" at bounding box center [1334, 59] width 41 height 17
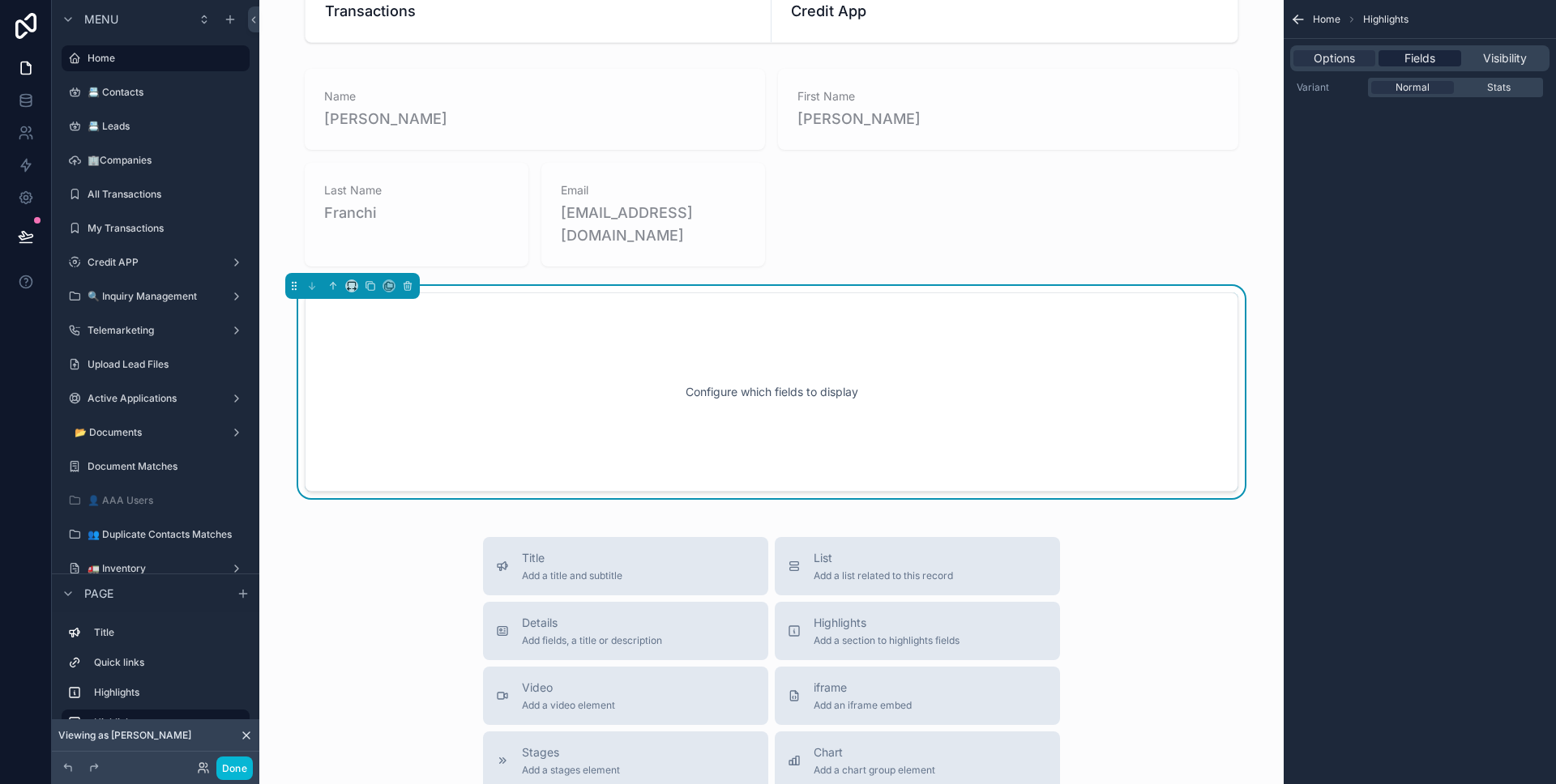
click at [1416, 63] on span "Fields" at bounding box center [1419, 59] width 30 height 17
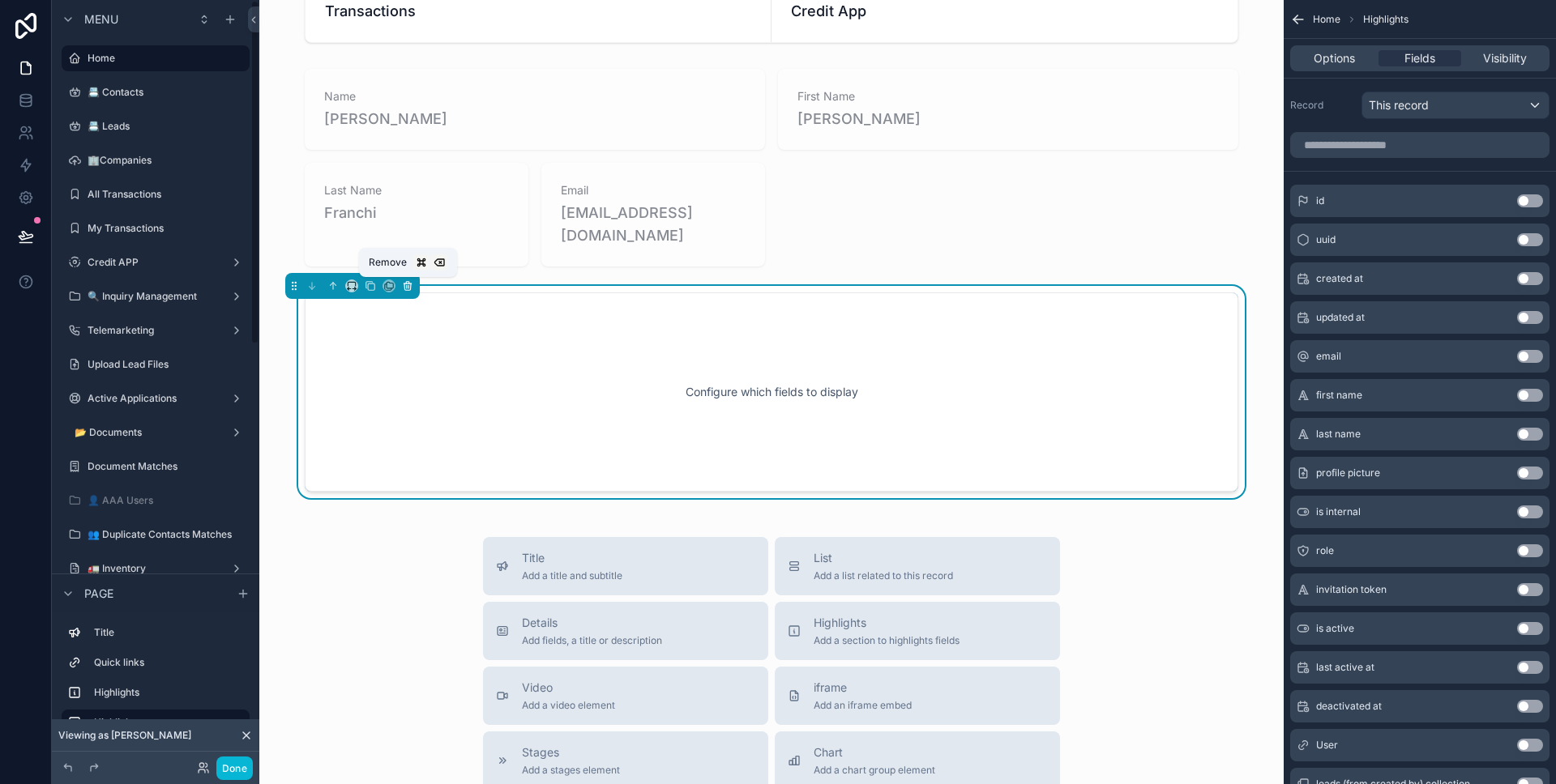
click at [412, 289] on icon "scrollable content" at bounding box center [408, 286] width 11 height 11
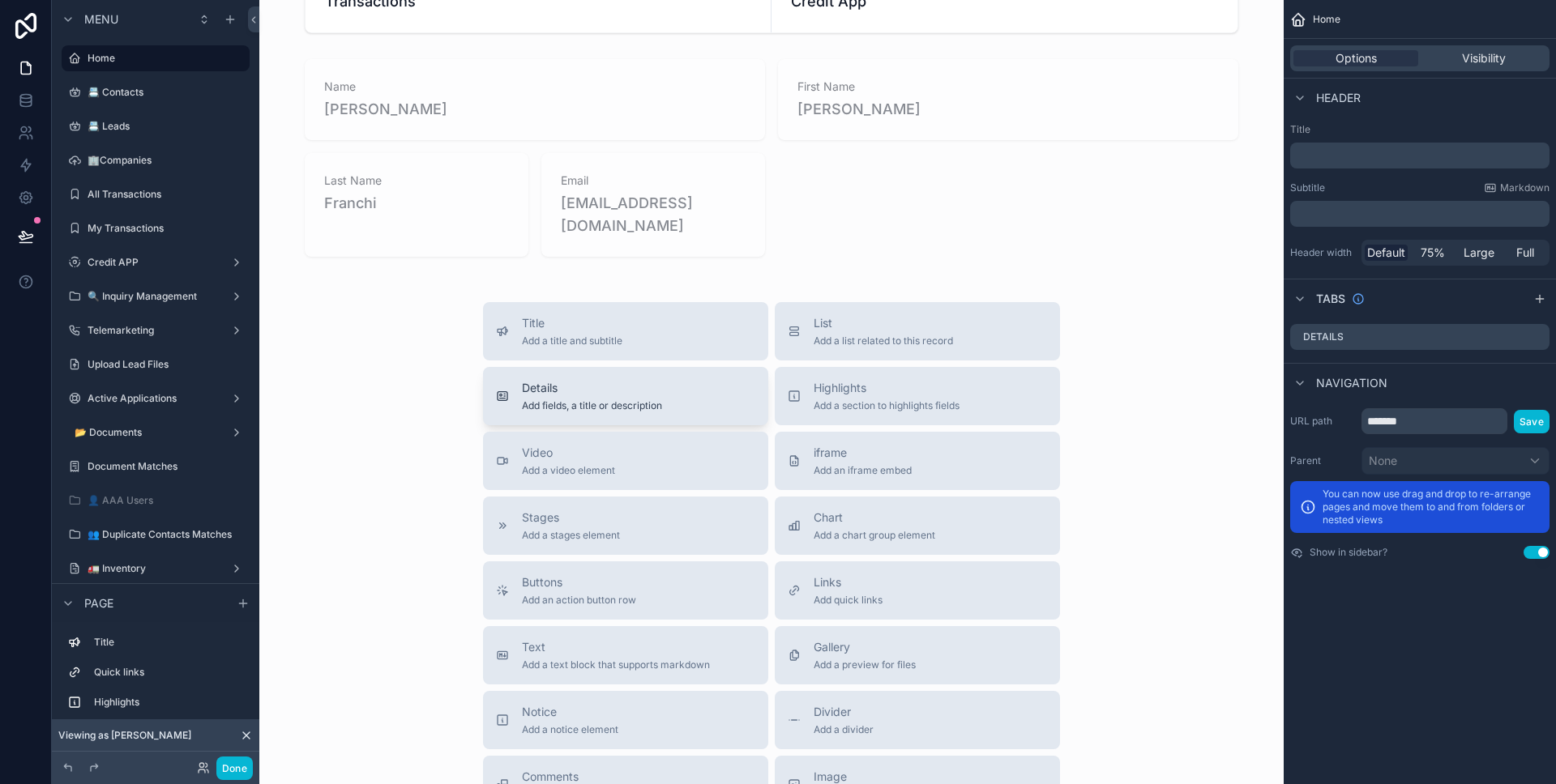
scroll to position [294, 0]
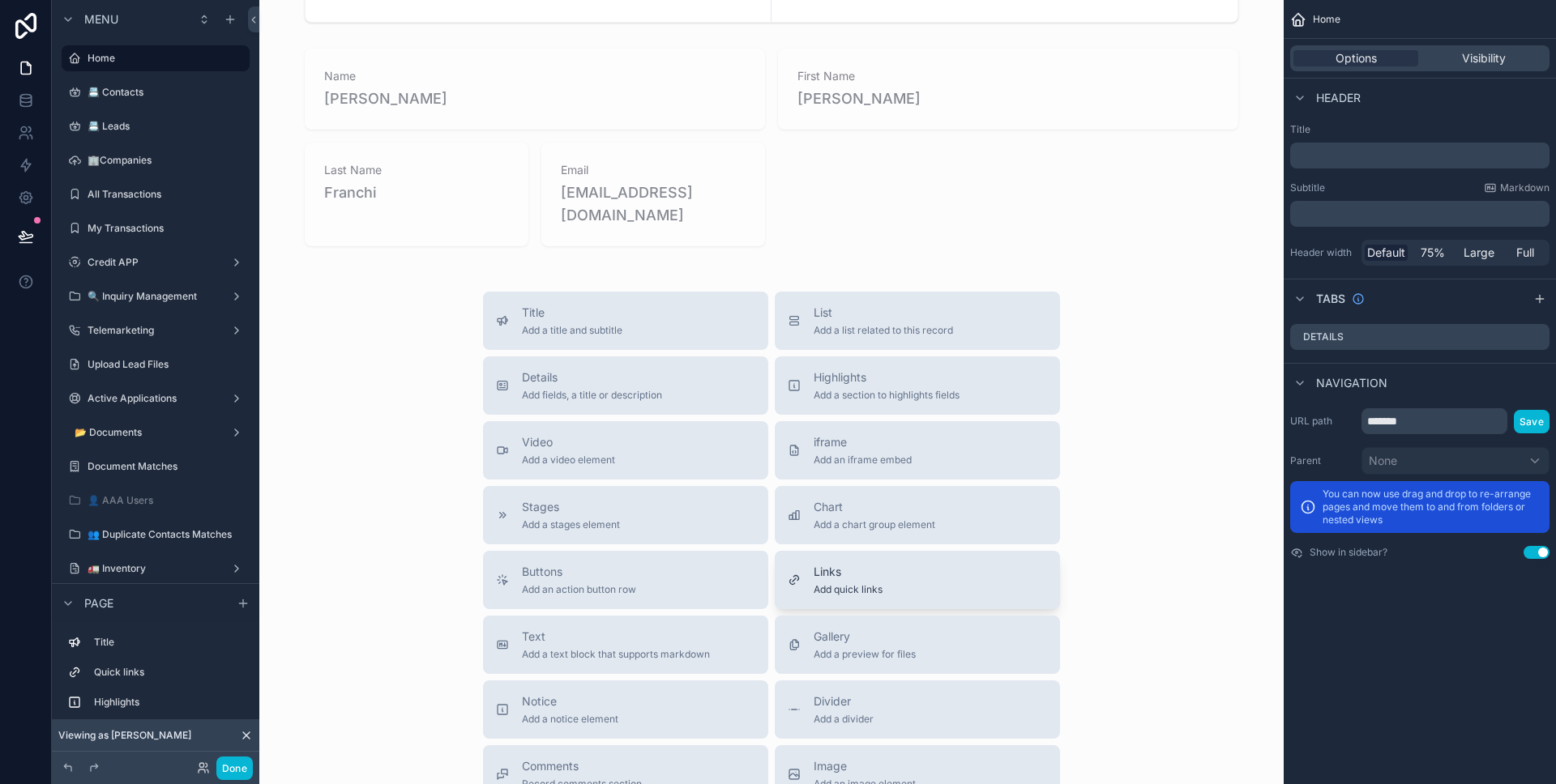
click at [889, 560] on button "Links Add quick links" at bounding box center [917, 579] width 285 height 58
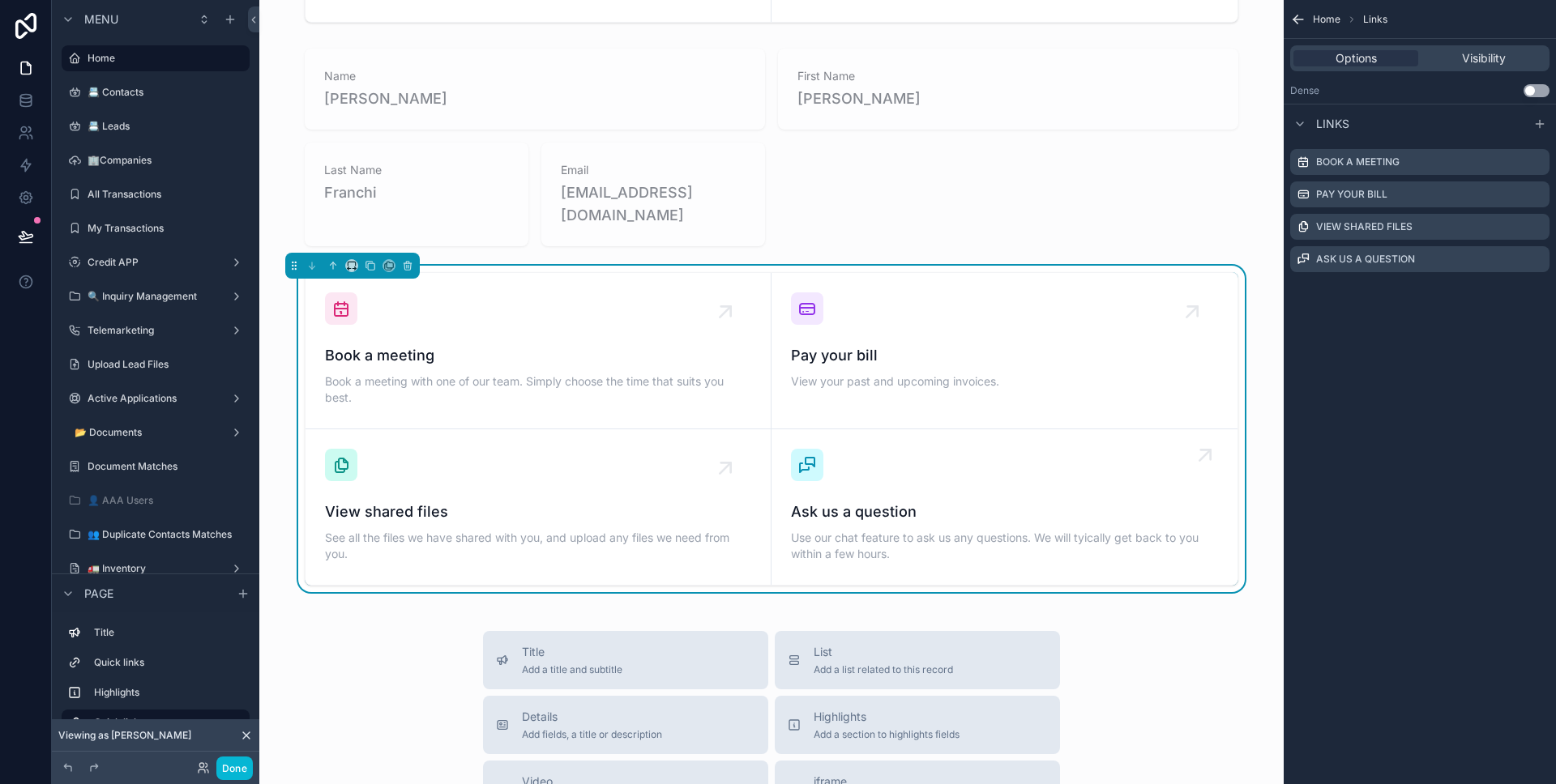
scroll to position [331, 0]
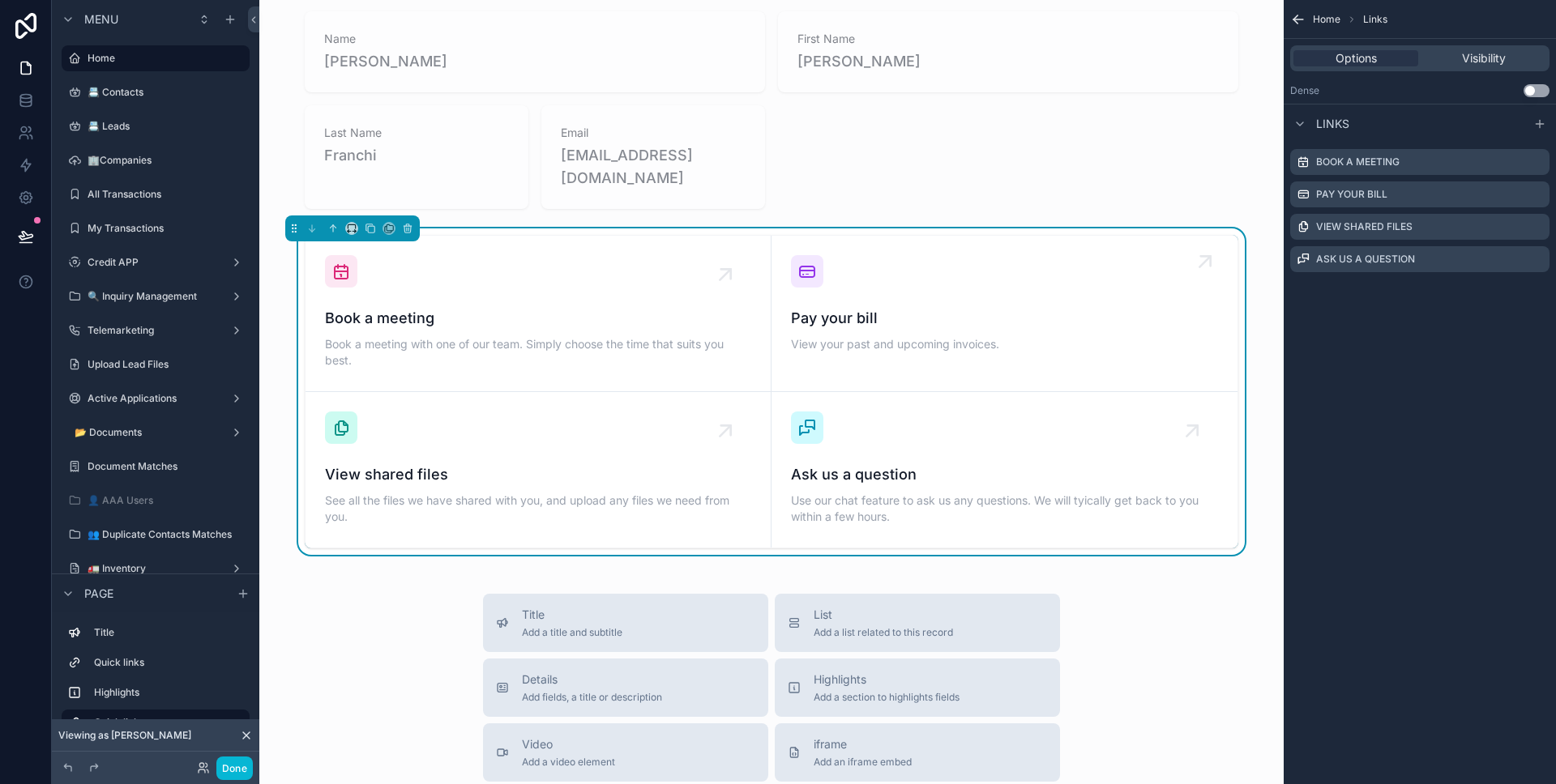
drag, startPoint x: 780, startPoint y: 458, endPoint x: 1093, endPoint y: 354, distance: 329.8
click at [781, 456] on link "Ask us a question Use our chat feature to ask us any questions. We will tyicall…" at bounding box center [1004, 469] width 466 height 156
click at [409, 228] on icon "scrollable content" at bounding box center [409, 229] width 0 height 4
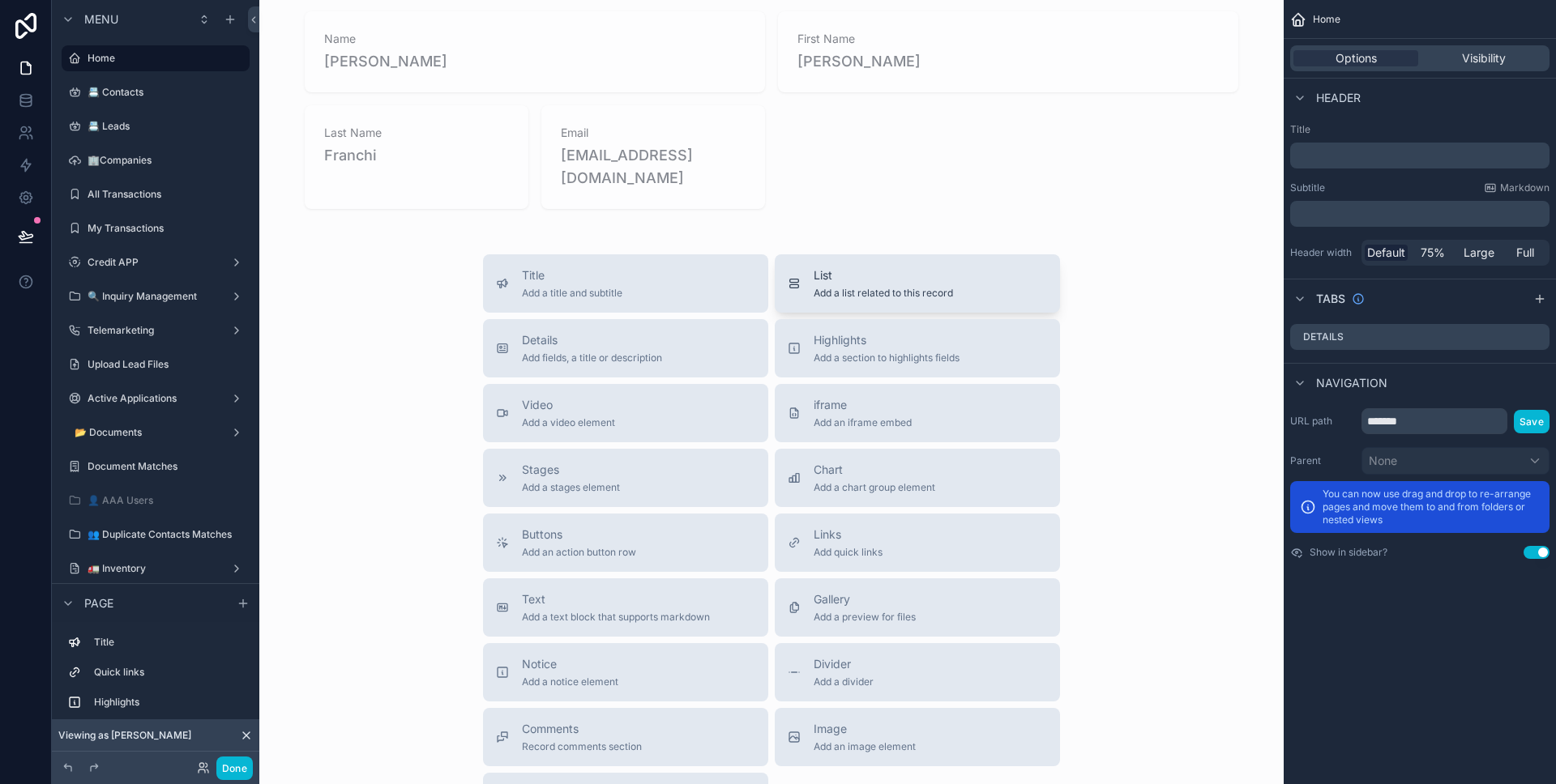
click at [970, 279] on div "List Add a list related to this record" at bounding box center [917, 282] width 260 height 32
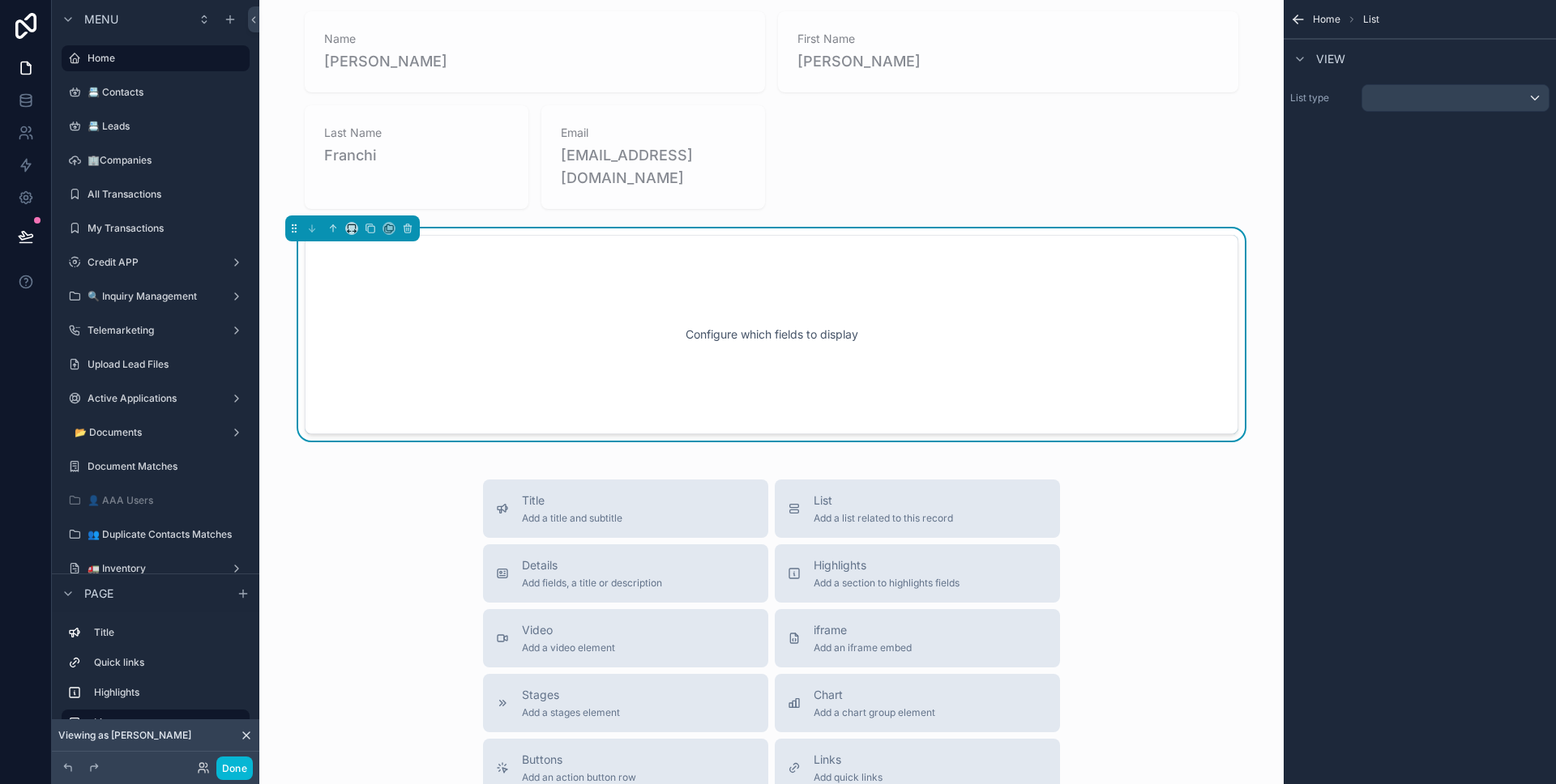
scroll to position [273, 0]
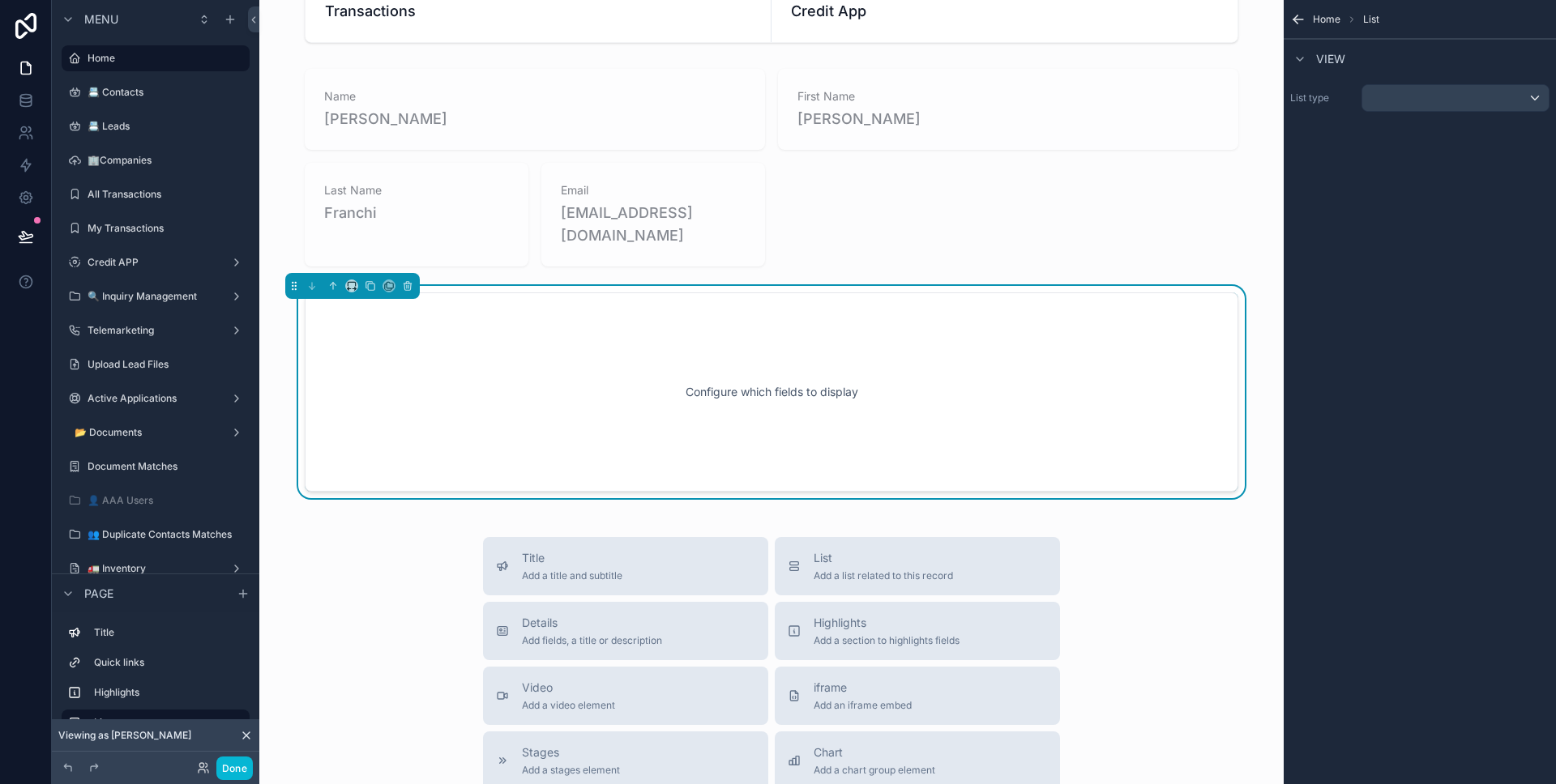
drag, startPoint x: 992, startPoint y: 359, endPoint x: 1271, endPoint y: 282, distance: 289.4
click at [993, 359] on div "Configure which fields to display" at bounding box center [772, 392] width 880 height 145
click at [1490, 101] on div "scrollable content" at bounding box center [1455, 98] width 186 height 26
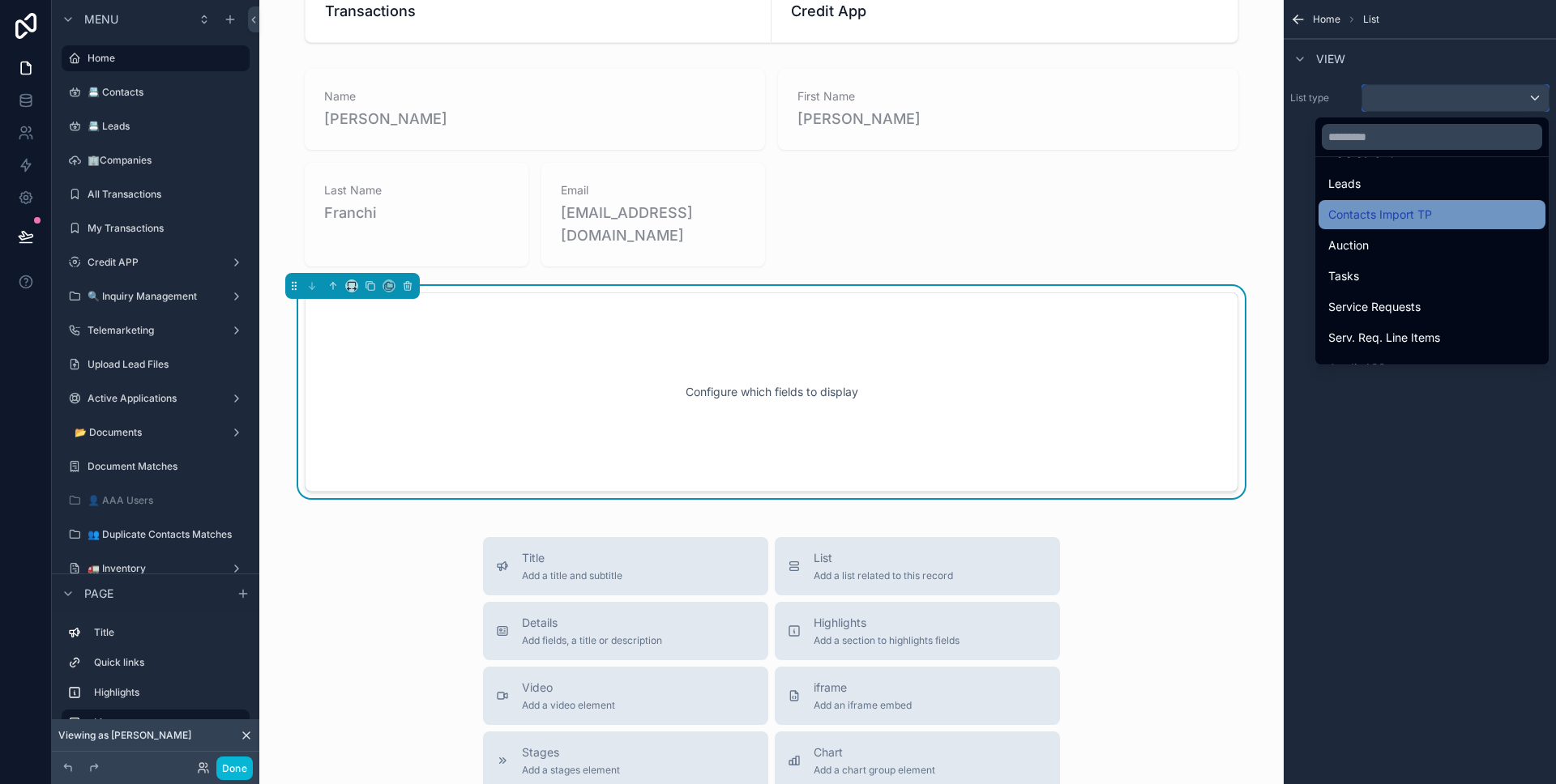
scroll to position [275, 0]
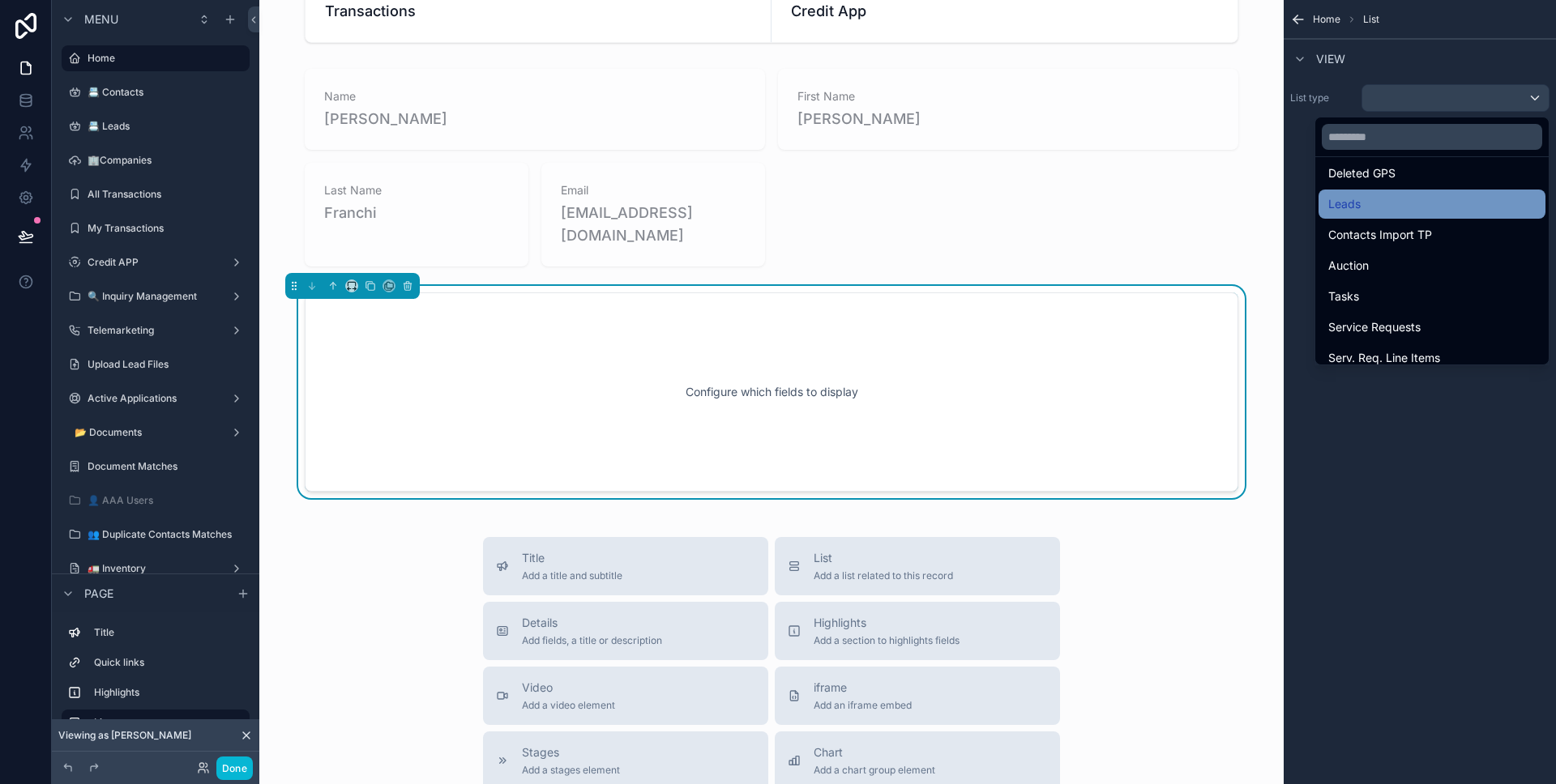
click at [1428, 206] on div "Leads" at bounding box center [1432, 203] width 207 height 19
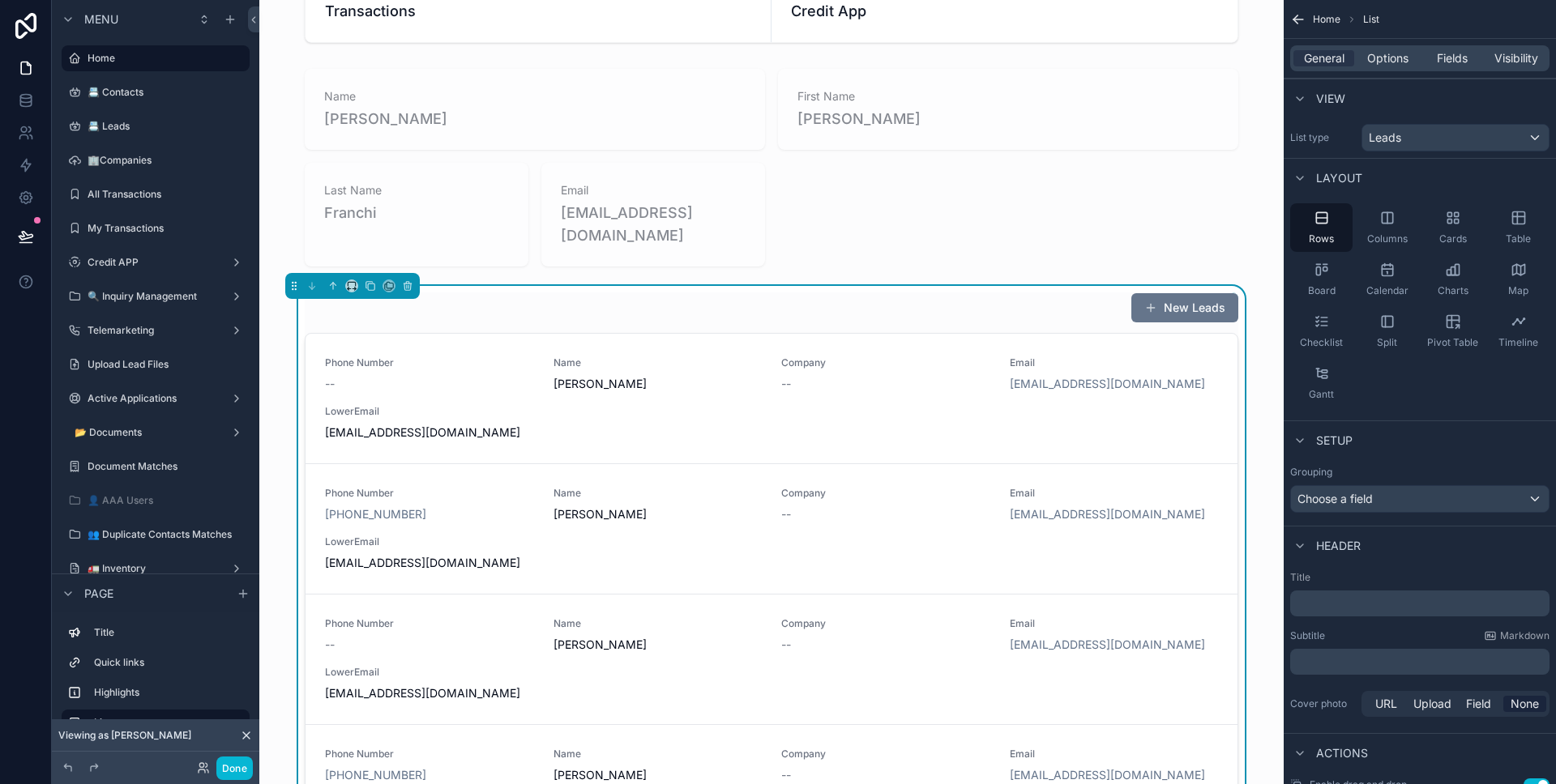
click at [1385, 45] on div "General Options Fields Visibility" at bounding box center [1420, 58] width 260 height 26
click at [1386, 58] on span "Options" at bounding box center [1388, 59] width 41 height 17
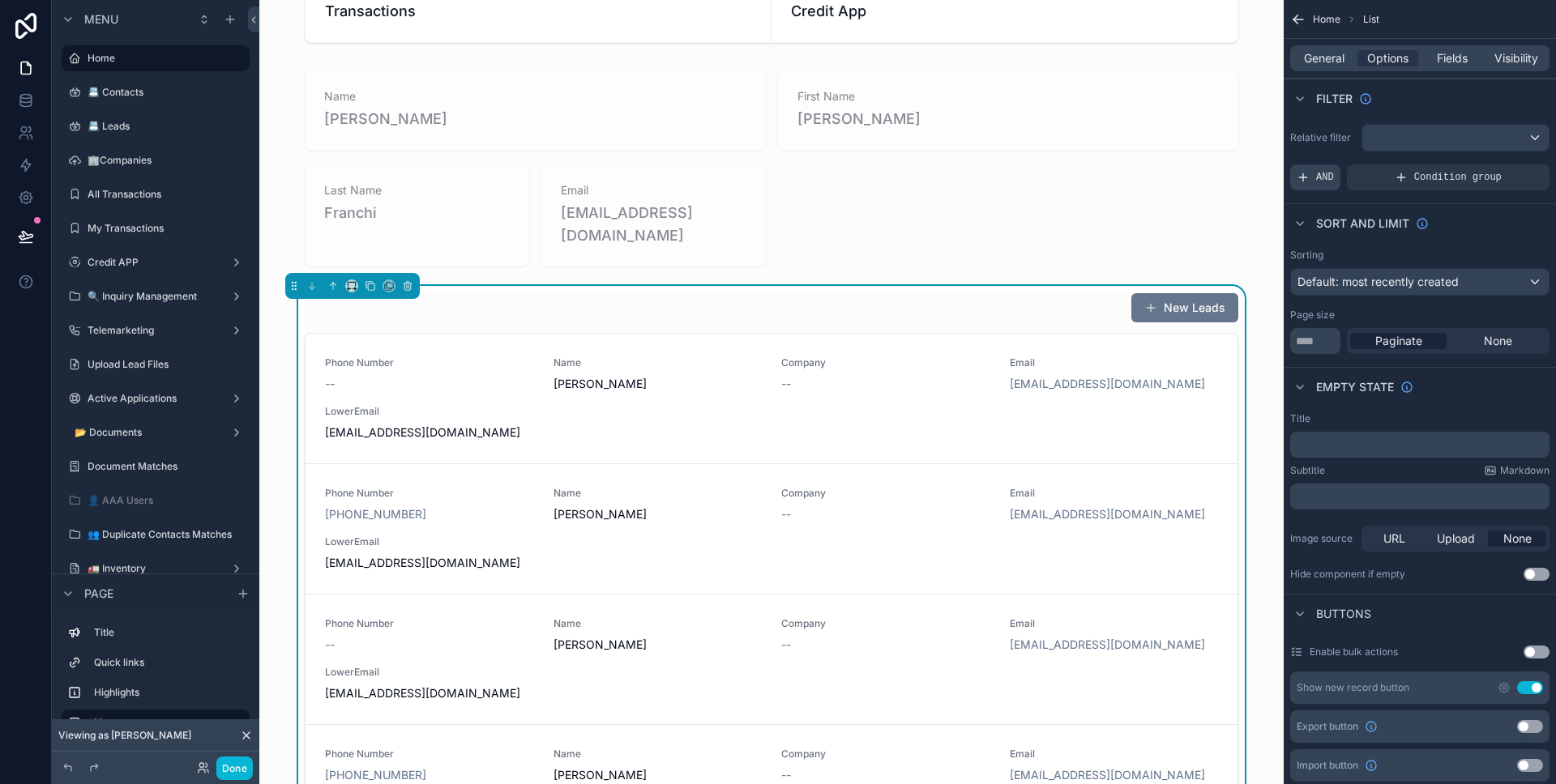
click at [1318, 176] on span "AND" at bounding box center [1324, 178] width 17 height 13
click at [1500, 172] on div "scrollable content" at bounding box center [1508, 166] width 23 height 23
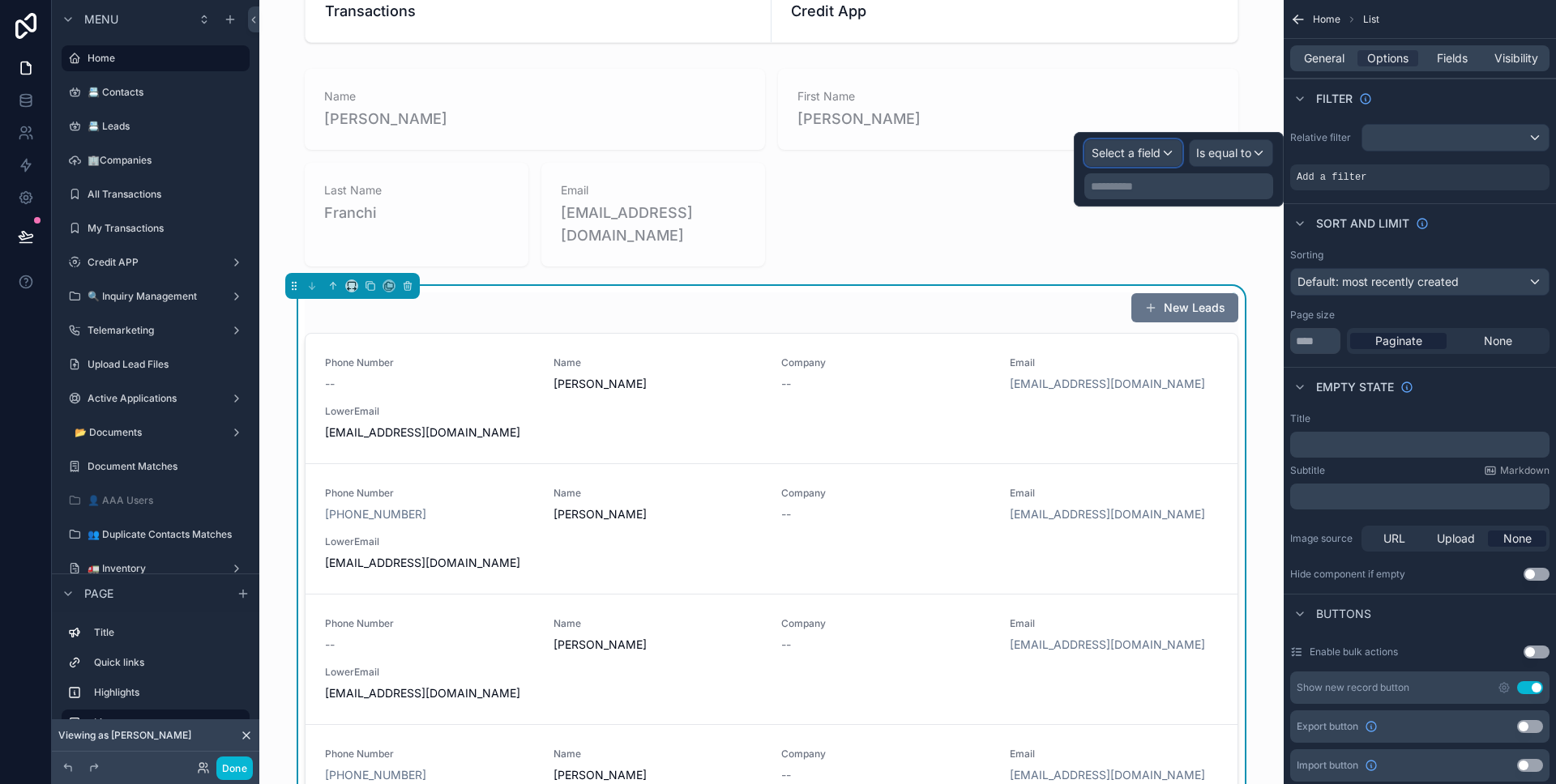
click at [1122, 156] on span "Select a field" at bounding box center [1126, 152] width 69 height 14
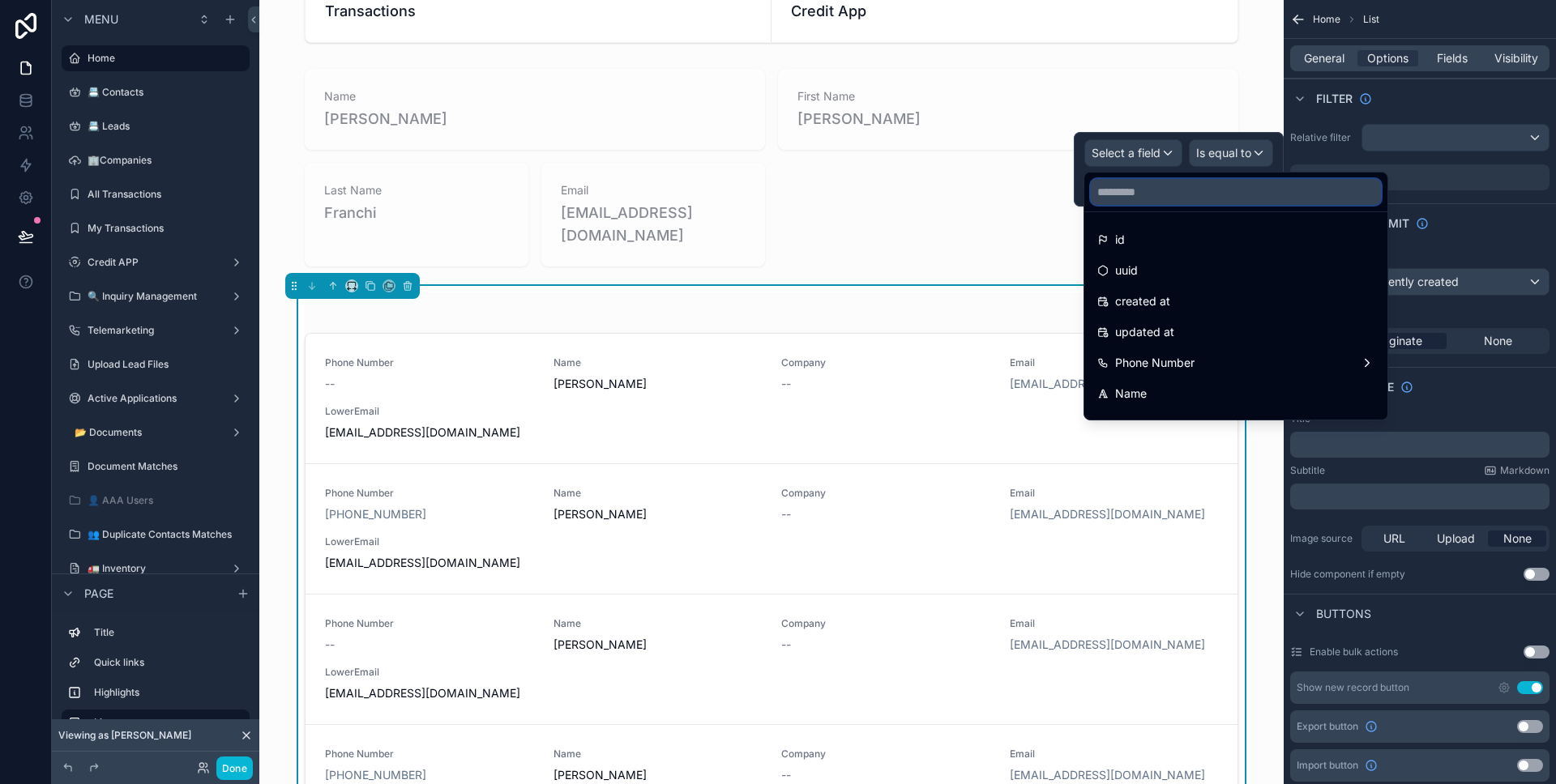
click at [1216, 202] on input "text" at bounding box center [1236, 192] width 290 height 26
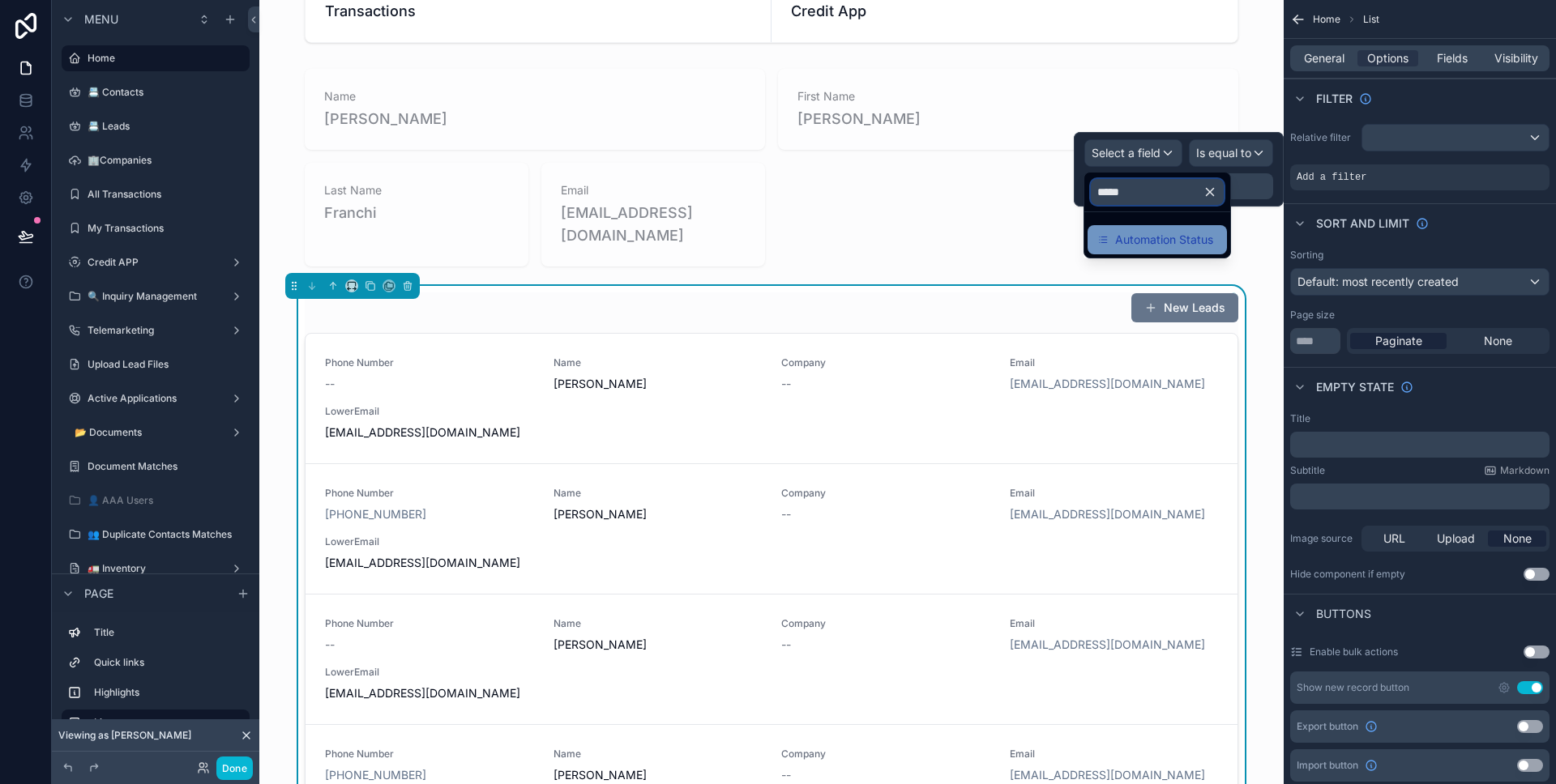
type input "*****"
click at [1210, 230] on span "Automation Status" at bounding box center [1164, 239] width 98 height 19
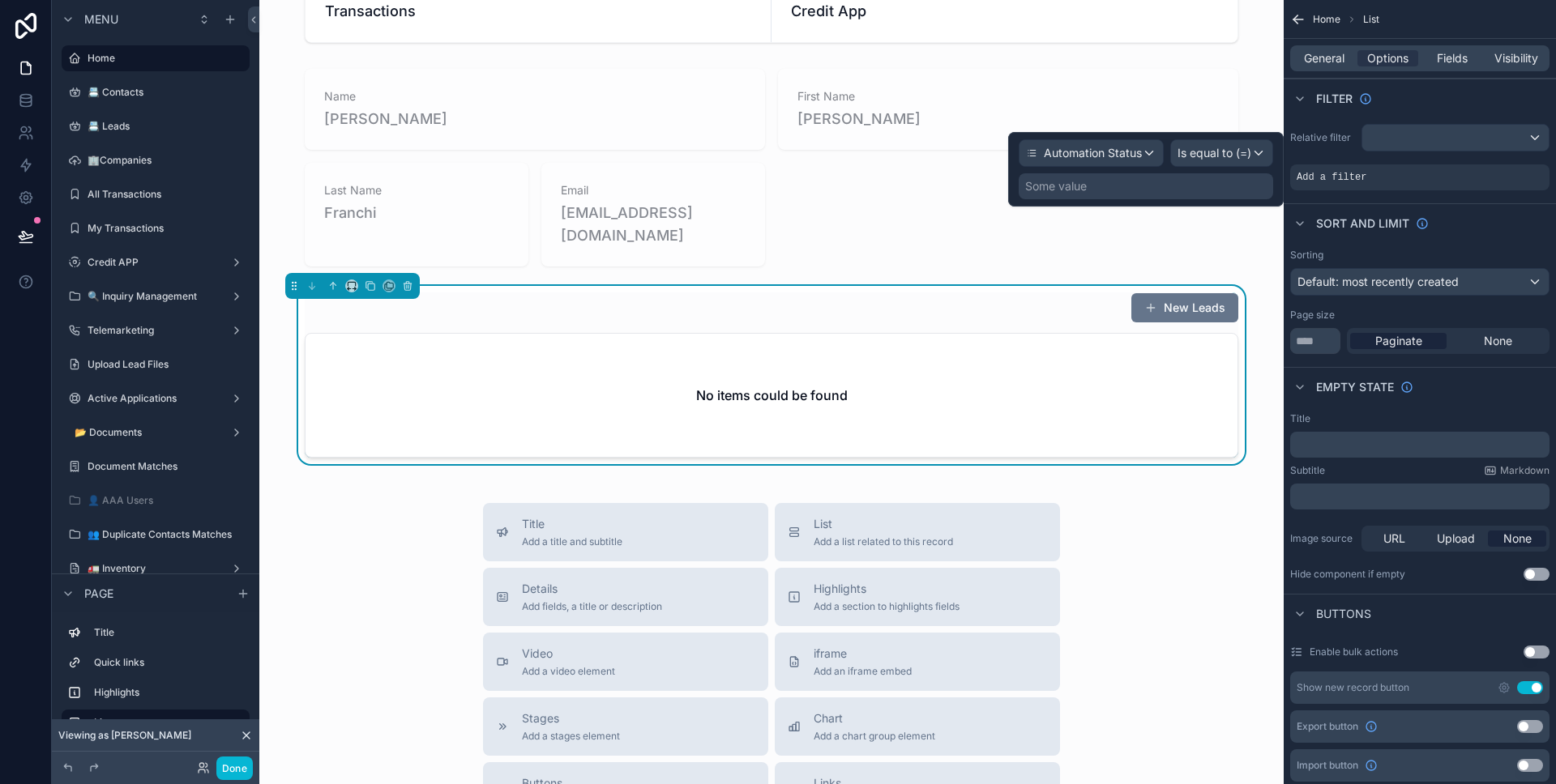
click at [1212, 185] on div "Some value" at bounding box center [1145, 186] width 254 height 26
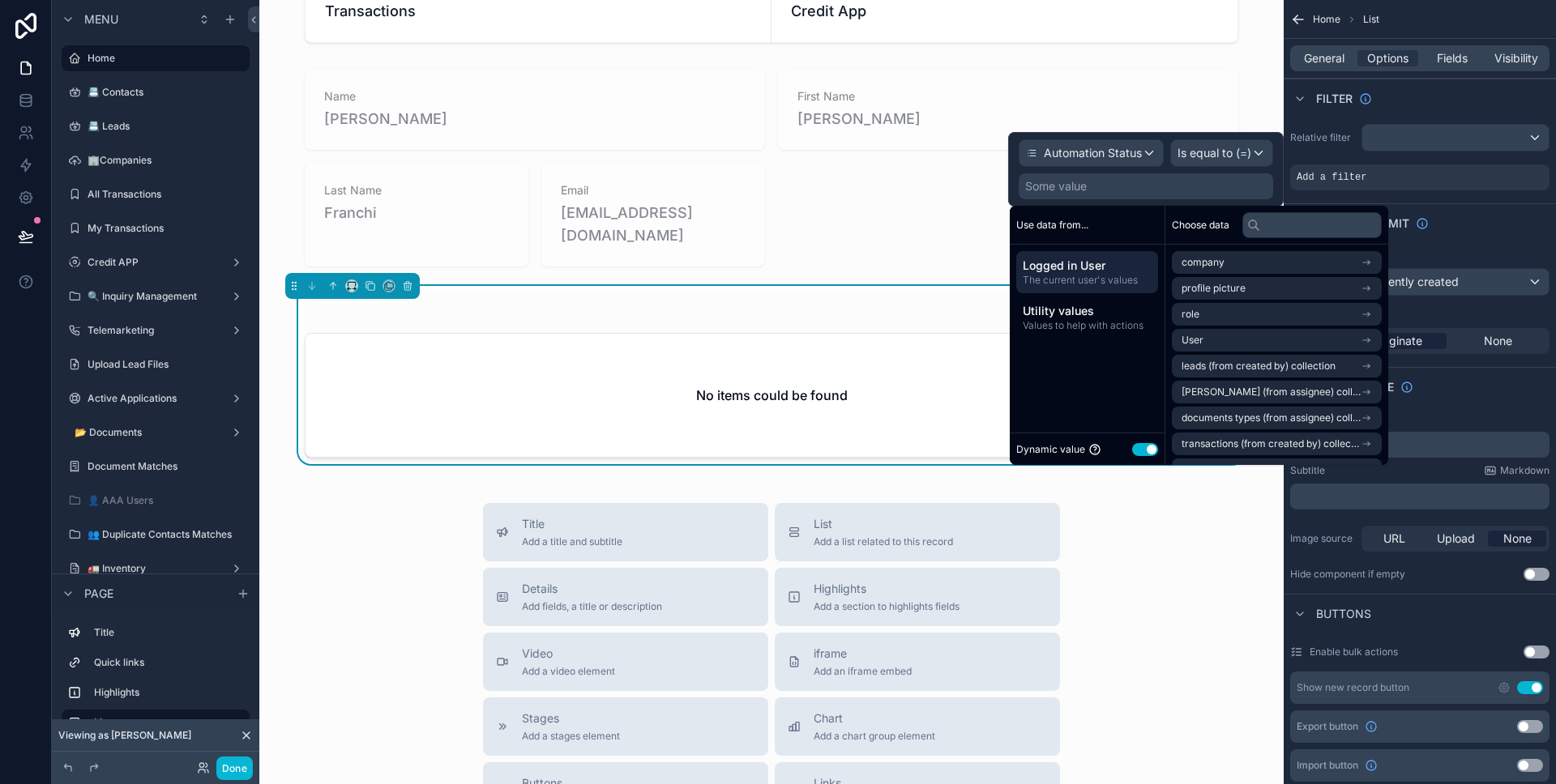
click at [1144, 454] on button "Use setting" at bounding box center [1145, 449] width 26 height 13
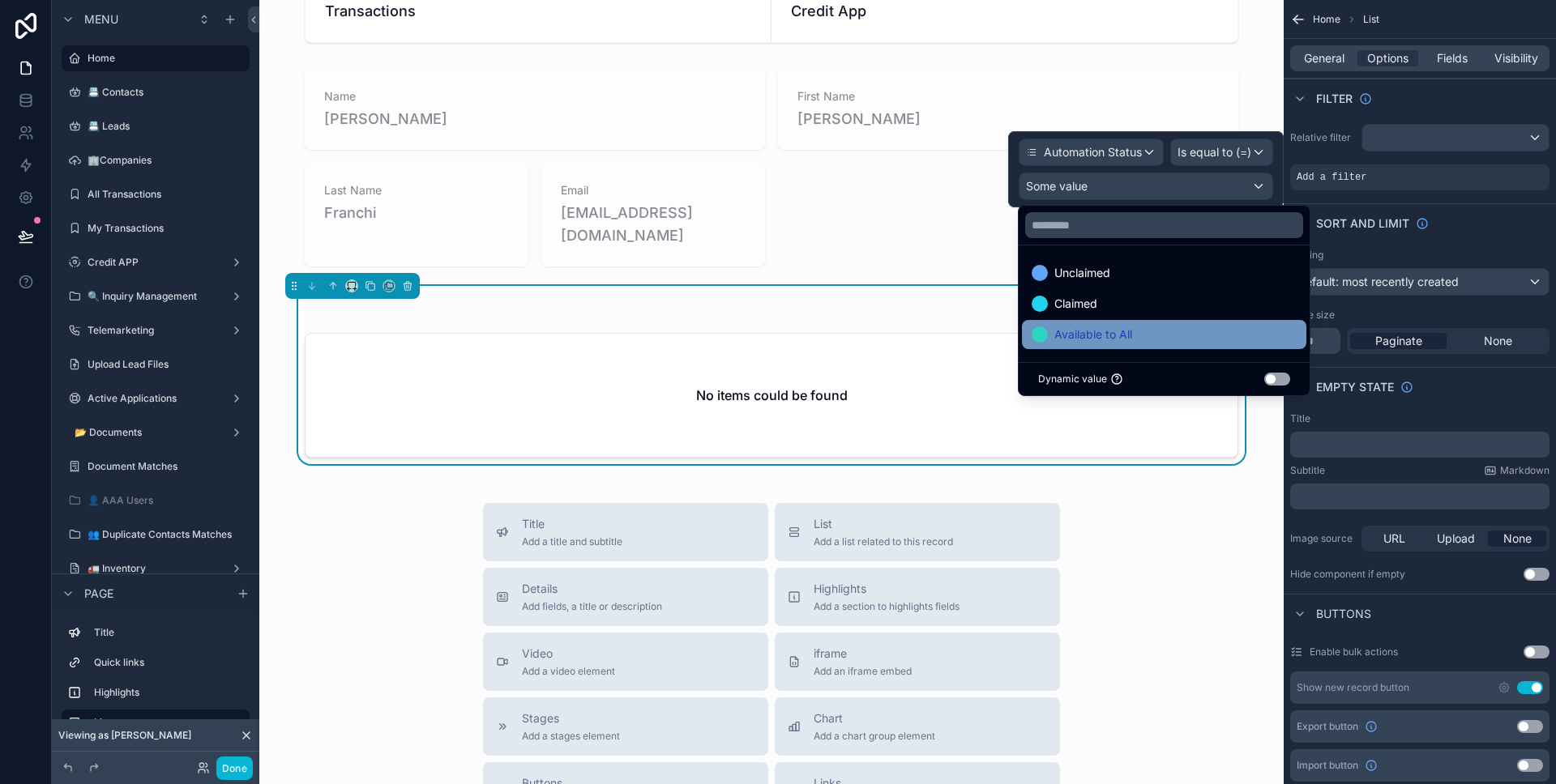
click at [1146, 348] on div "Available to All" at bounding box center [1164, 335] width 284 height 29
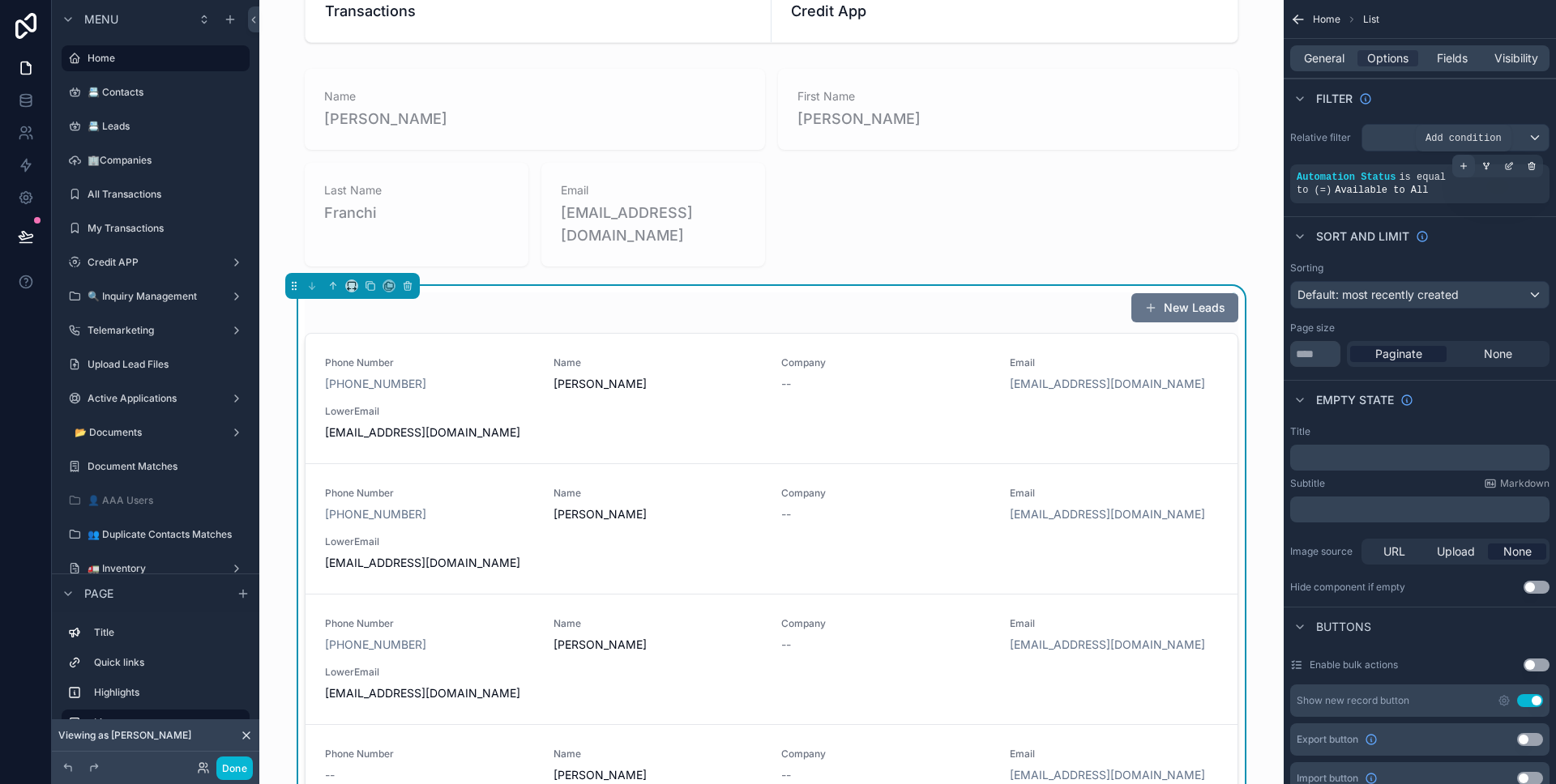
click at [1462, 171] on div "scrollable content" at bounding box center [1463, 166] width 23 height 23
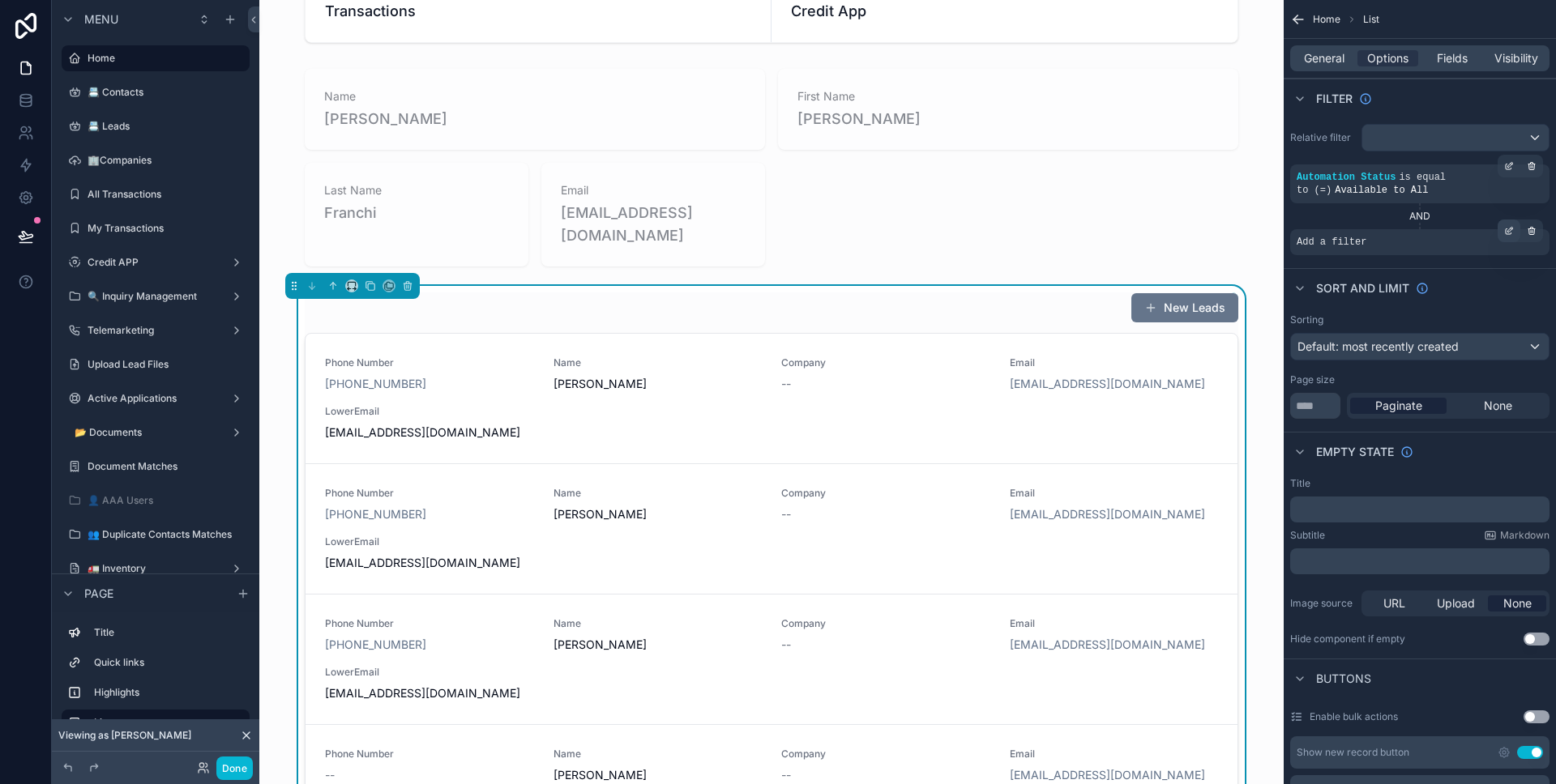
click at [1503, 233] on div "scrollable content" at bounding box center [1508, 231] width 23 height 23
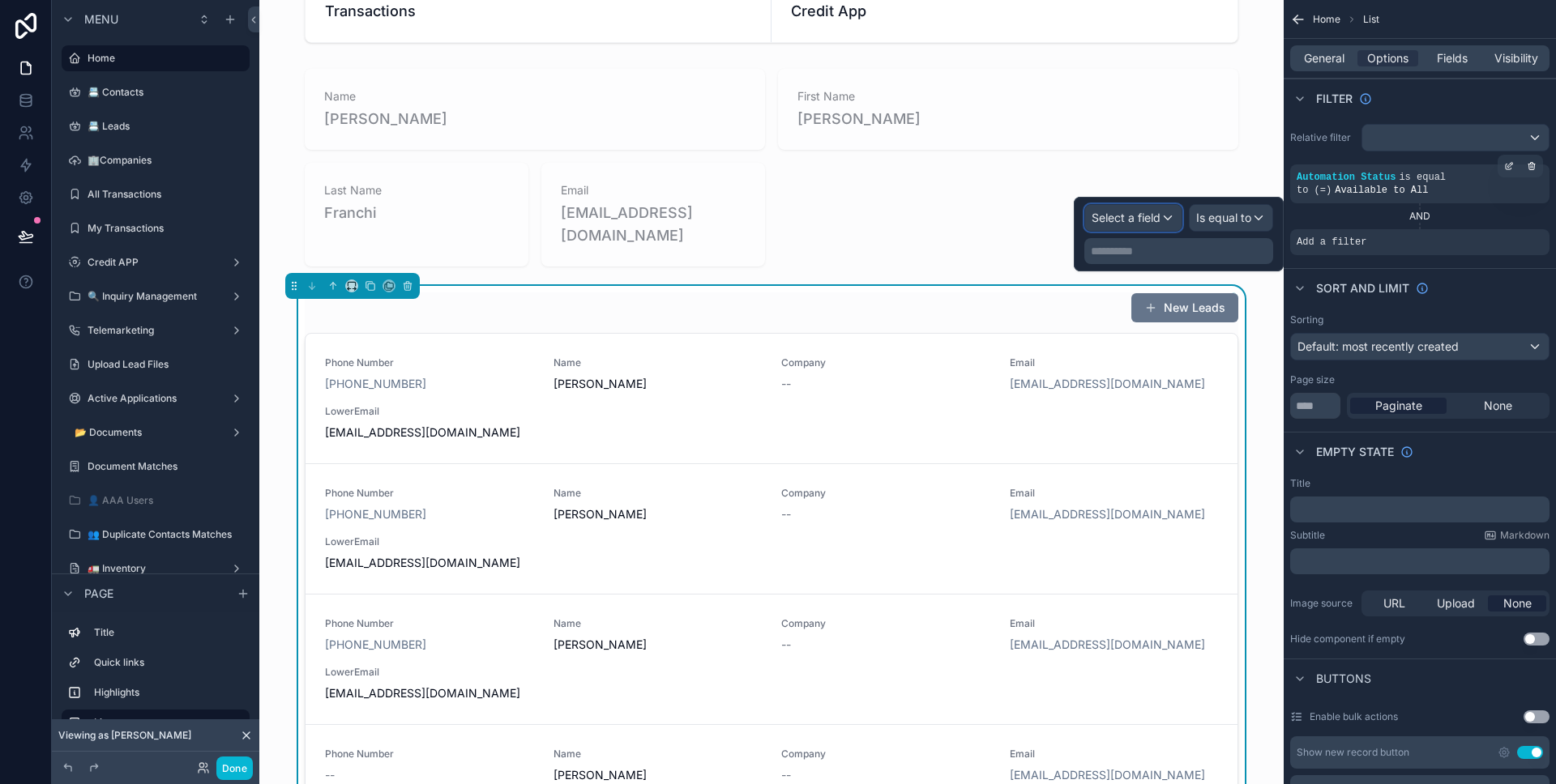
click at [1160, 223] on div "Select a field" at bounding box center [1132, 218] width 97 height 26
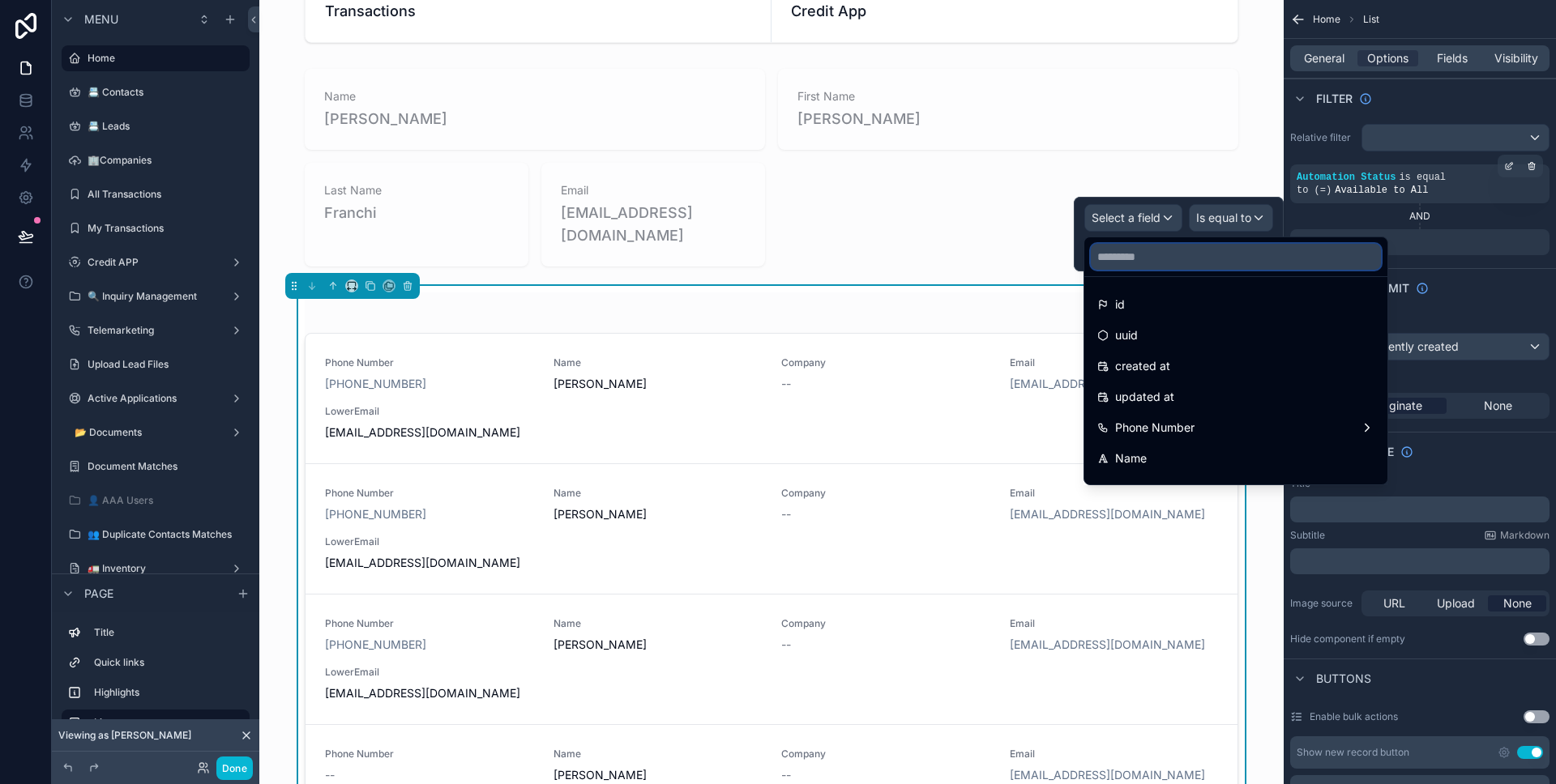
click at [1253, 267] on input "text" at bounding box center [1236, 257] width 290 height 26
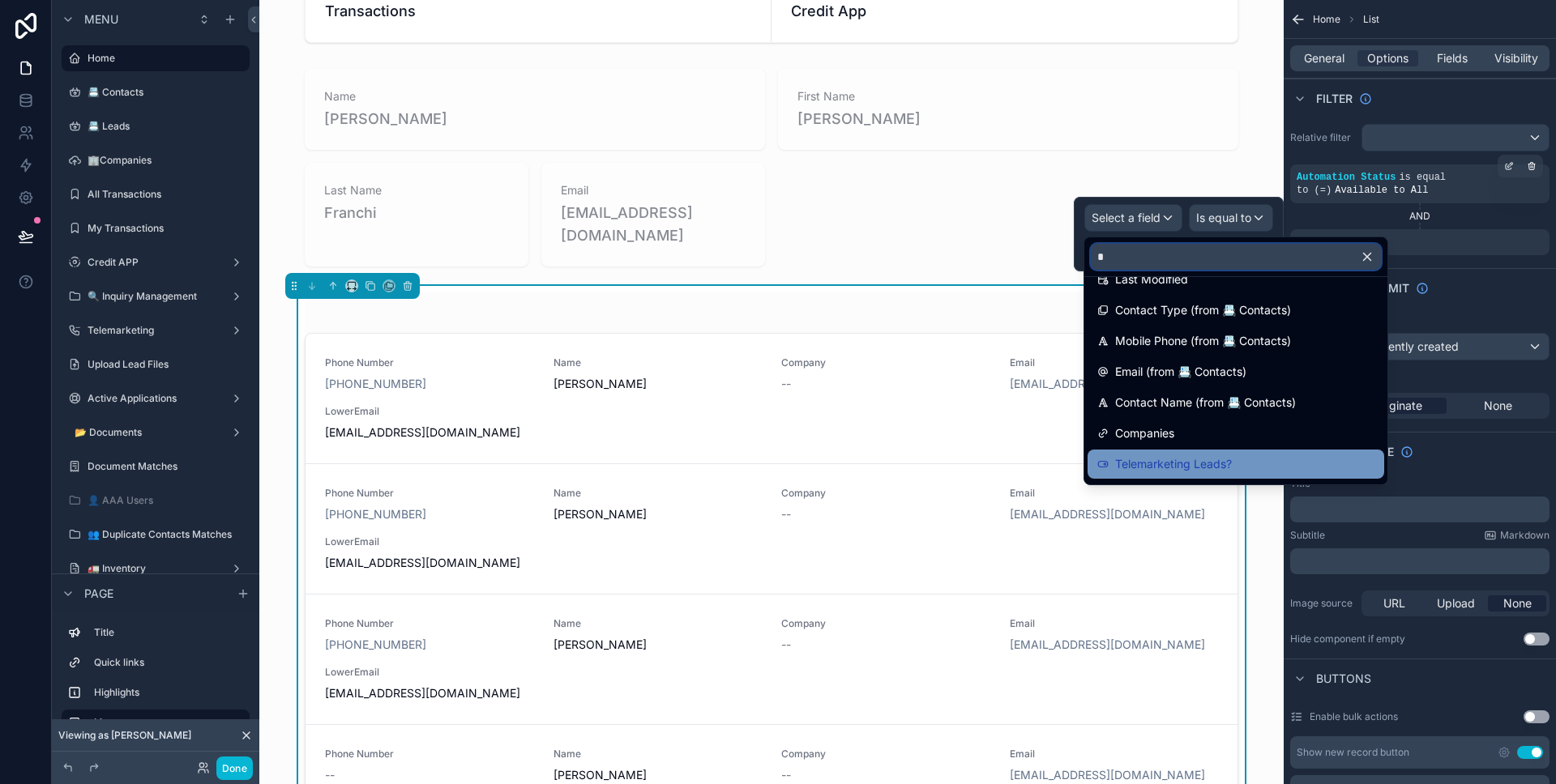
scroll to position [301, 0]
type input "*"
click at [1175, 453] on div "Sale Rep" at bounding box center [1236, 465] width 296 height 29
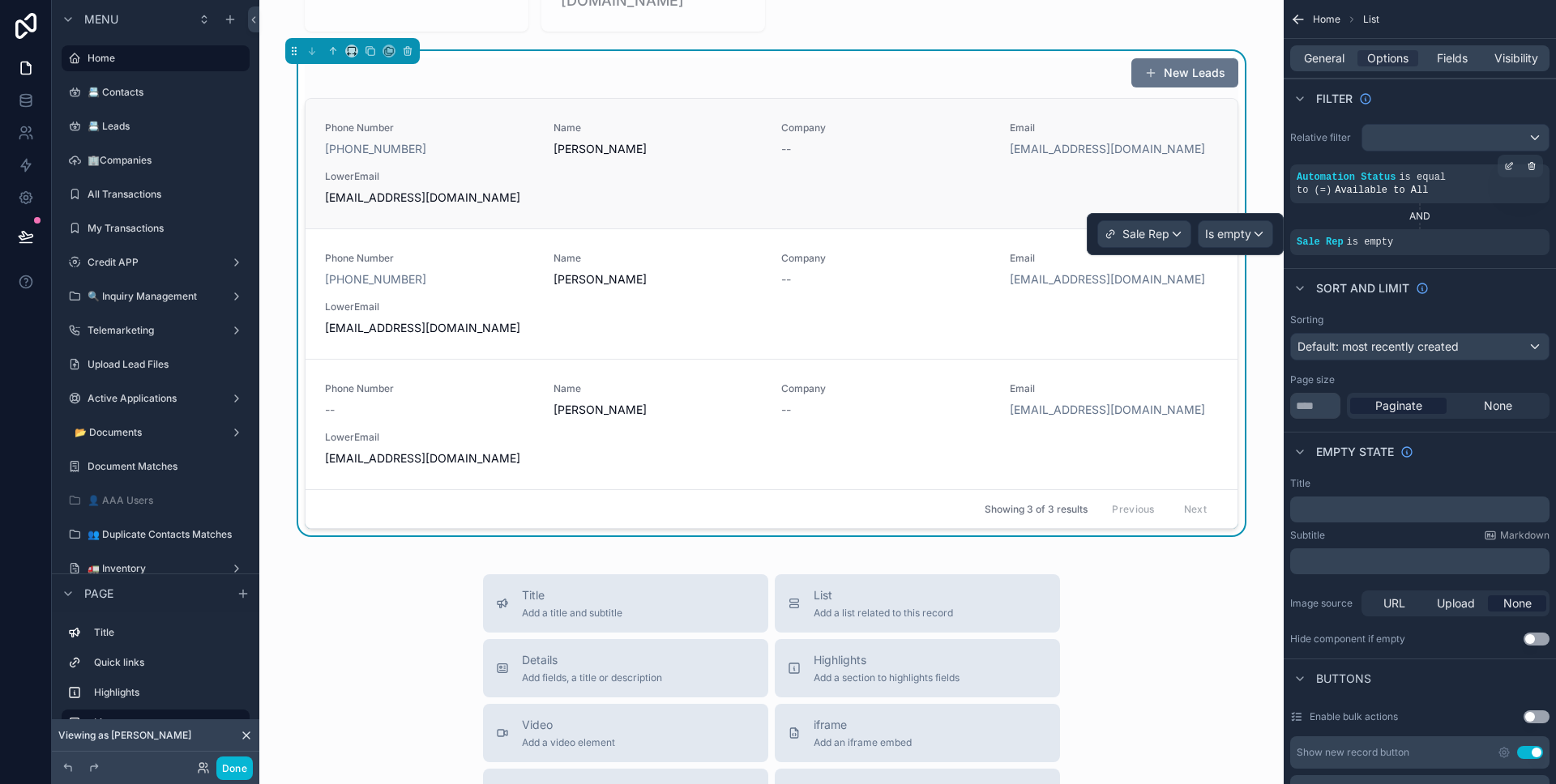
scroll to position [358, 0]
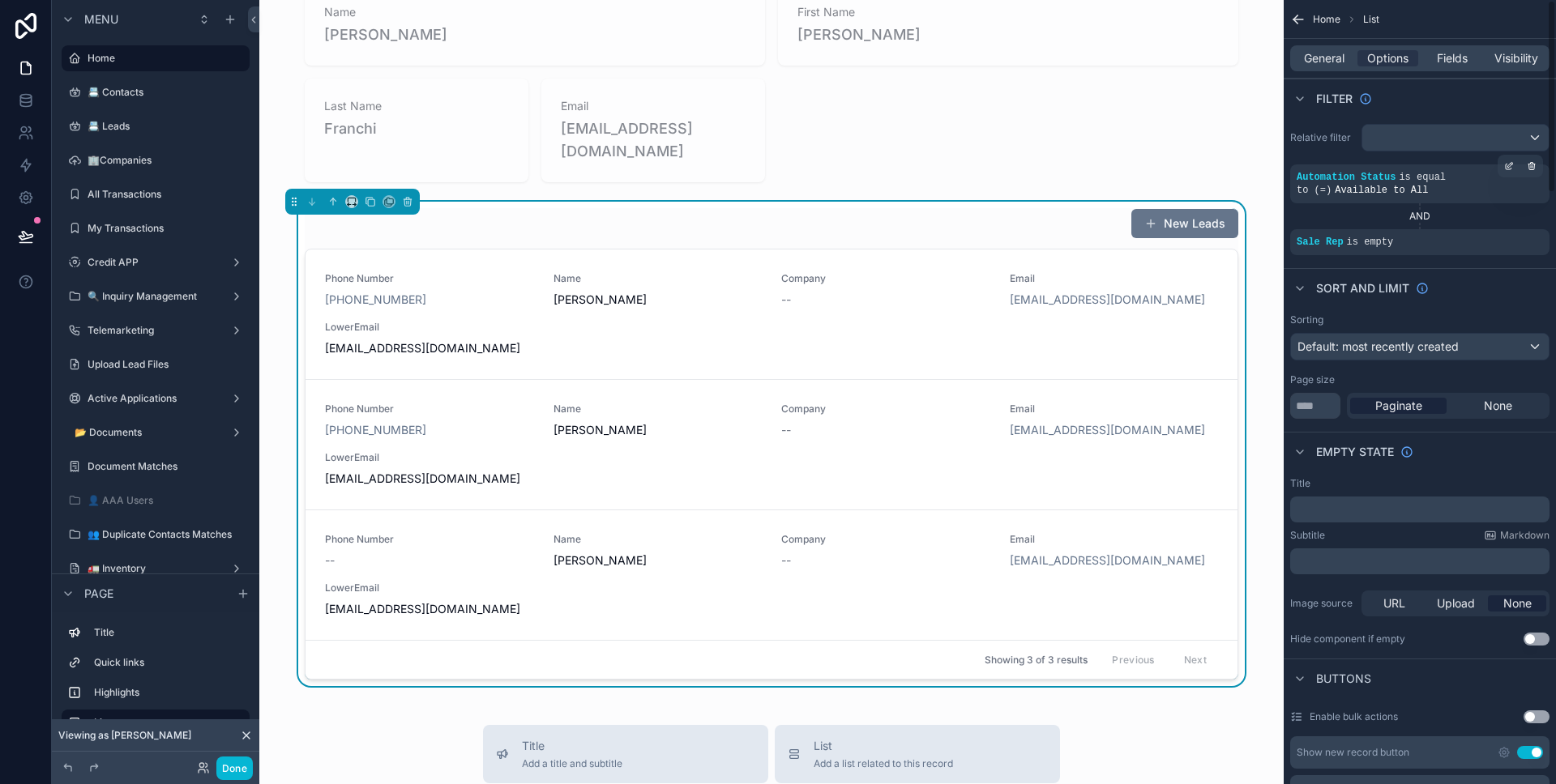
click at [1457, 294] on div "Sort And Limit" at bounding box center [1420, 287] width 273 height 39
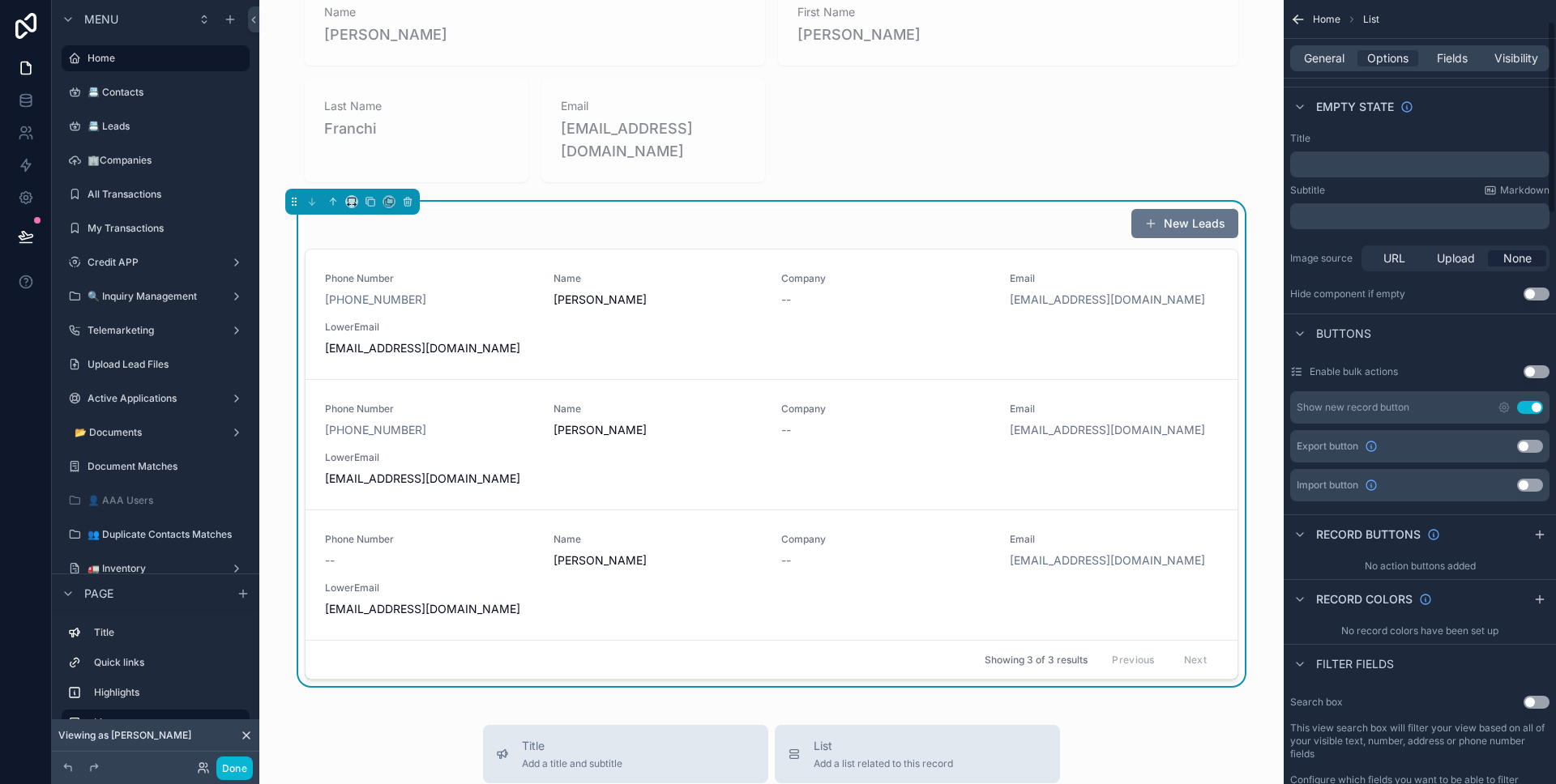
scroll to position [0, 0]
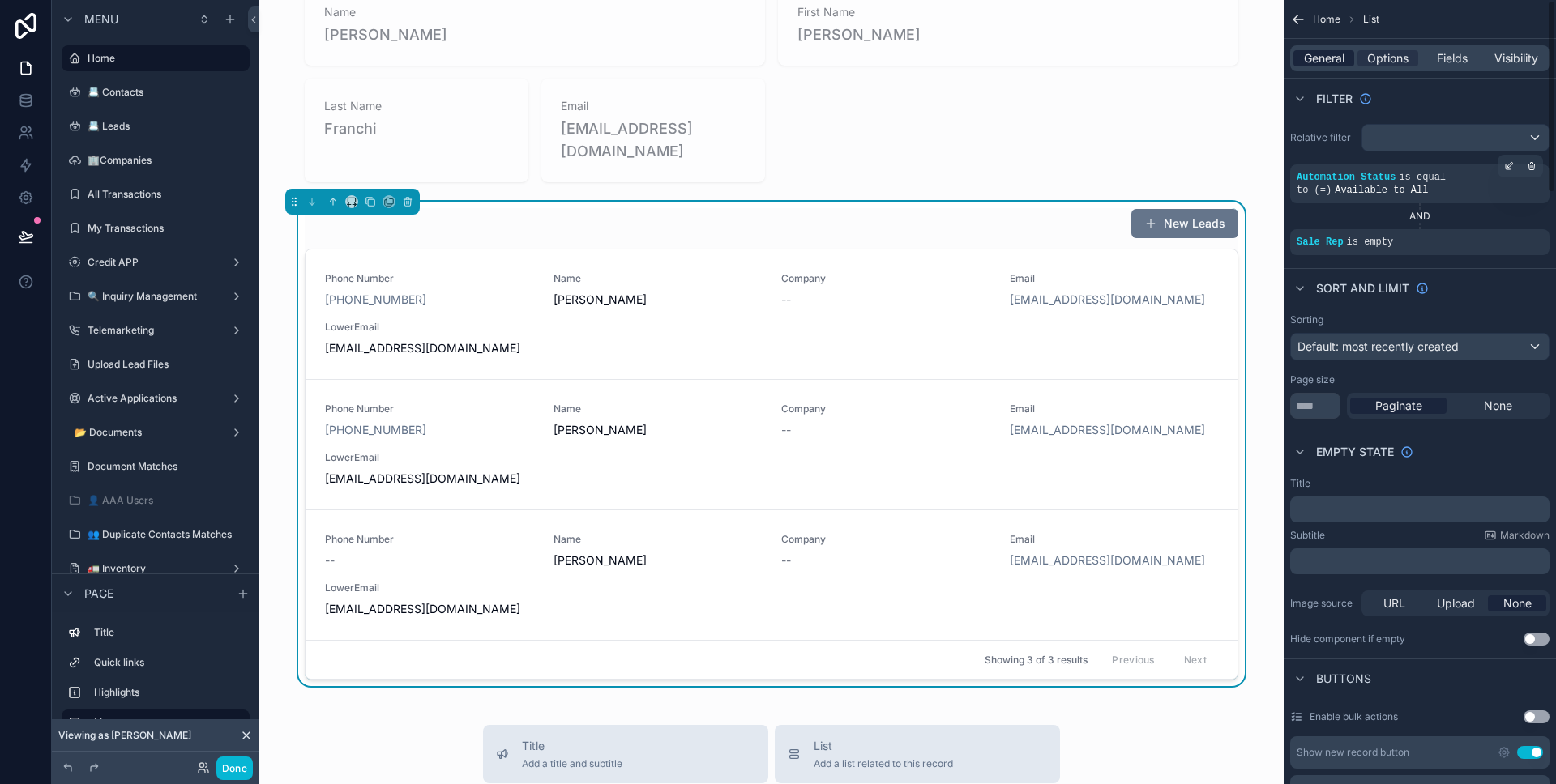
click at [1328, 56] on span "General" at bounding box center [1324, 59] width 41 height 17
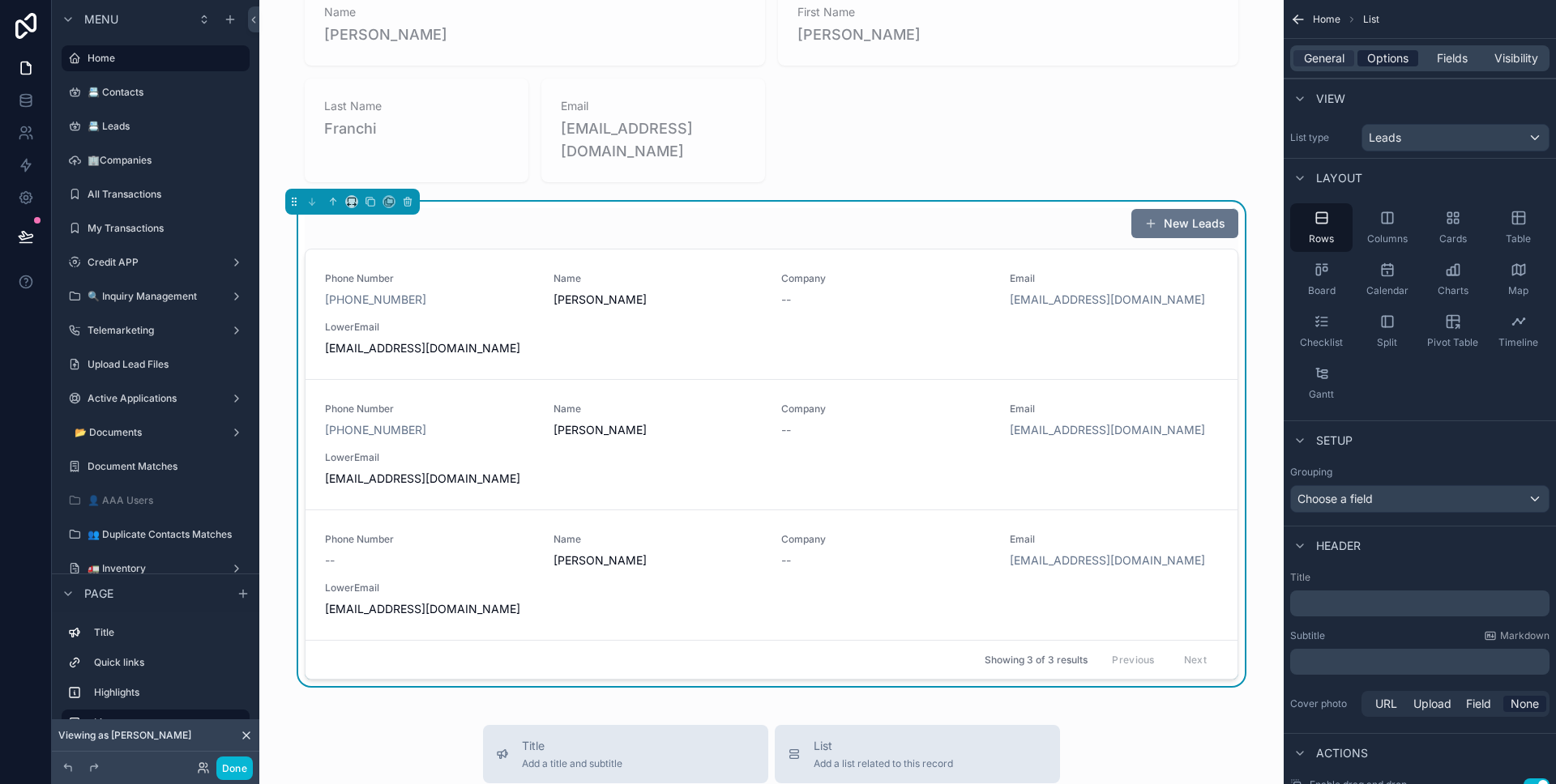
click at [1388, 60] on span "Options" at bounding box center [1388, 59] width 41 height 17
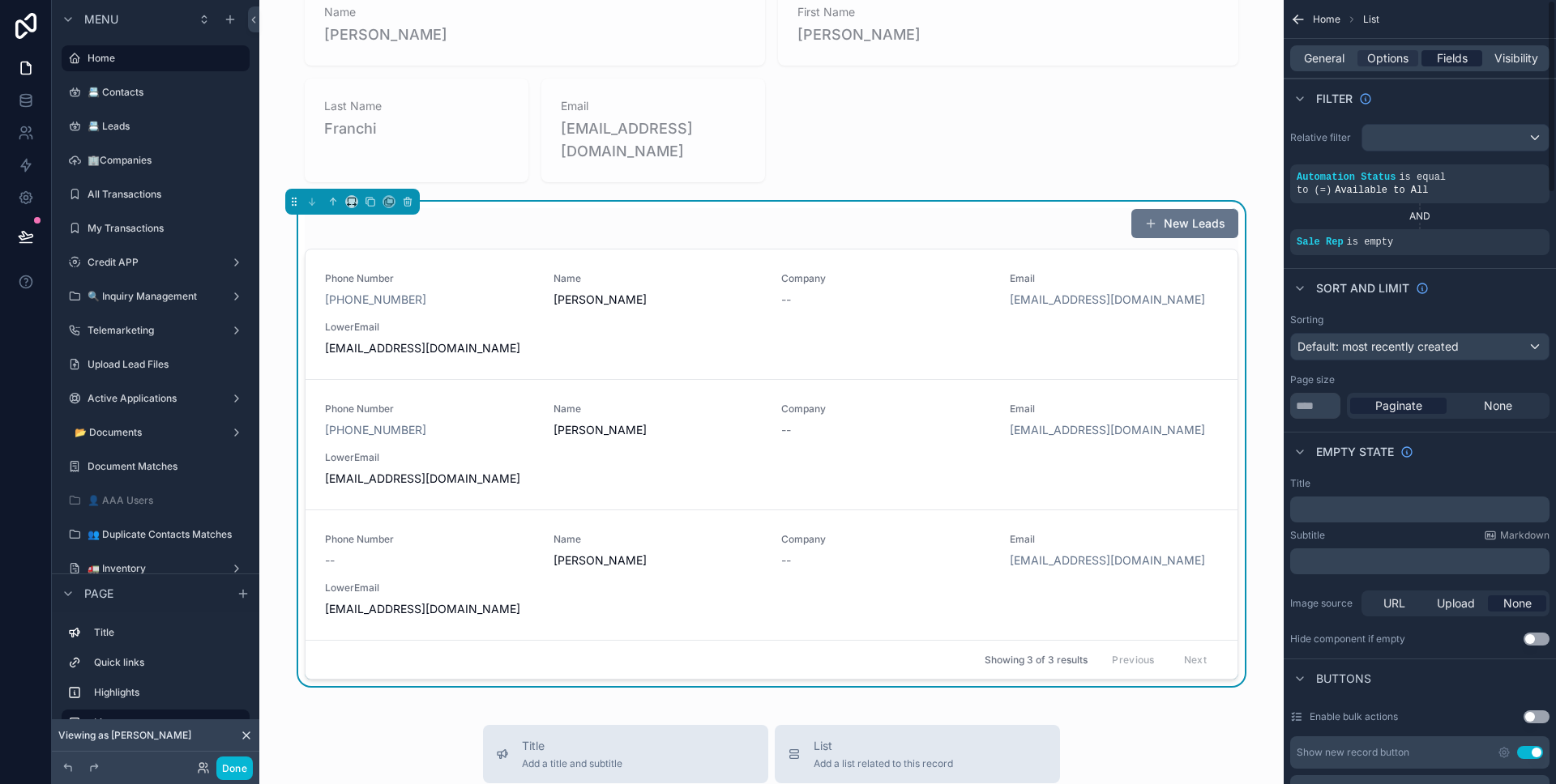
click at [1439, 62] on span "Fields" at bounding box center [1451, 59] width 30 height 17
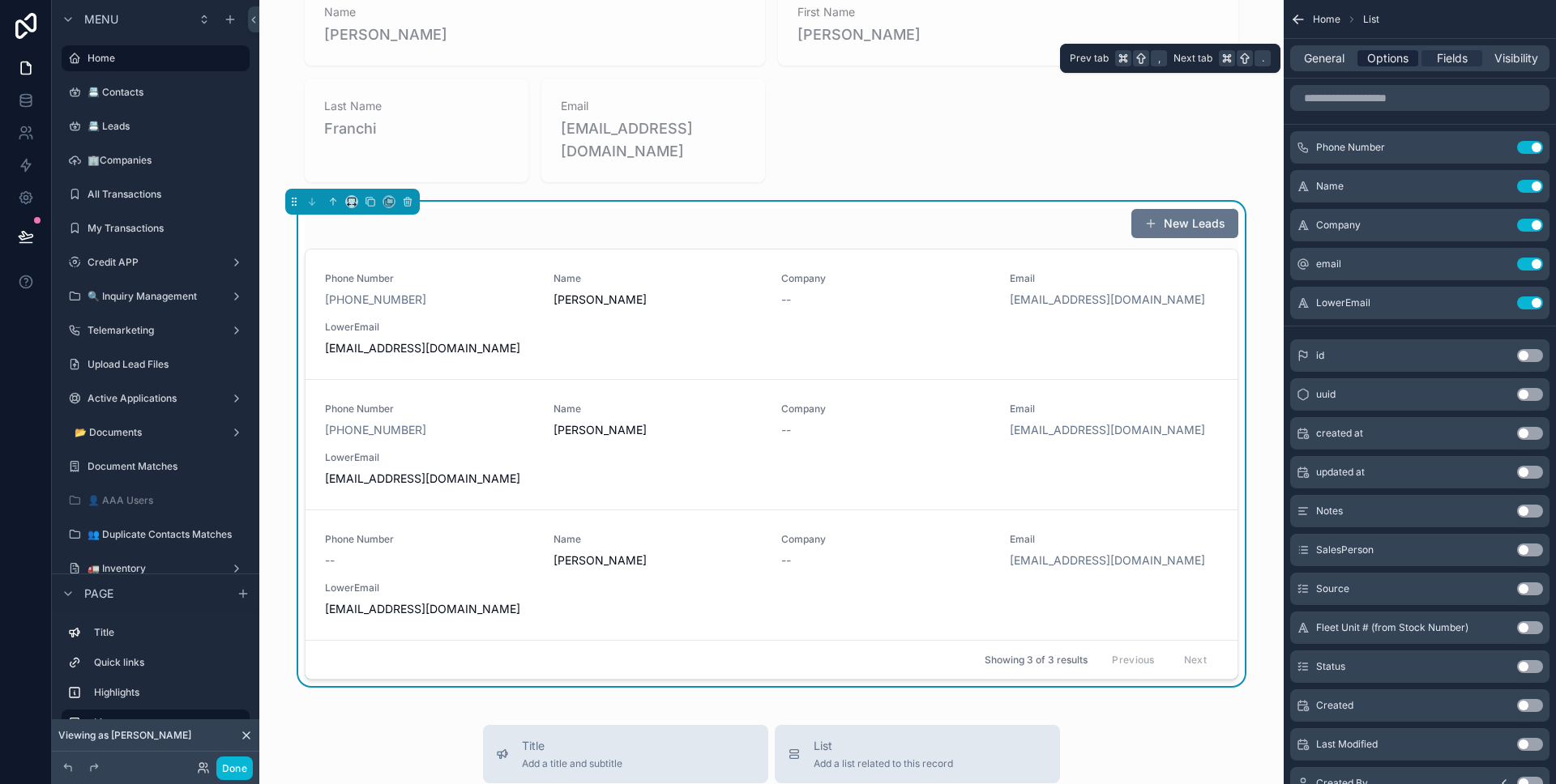
click at [1377, 63] on span "Options" at bounding box center [1388, 59] width 41 height 17
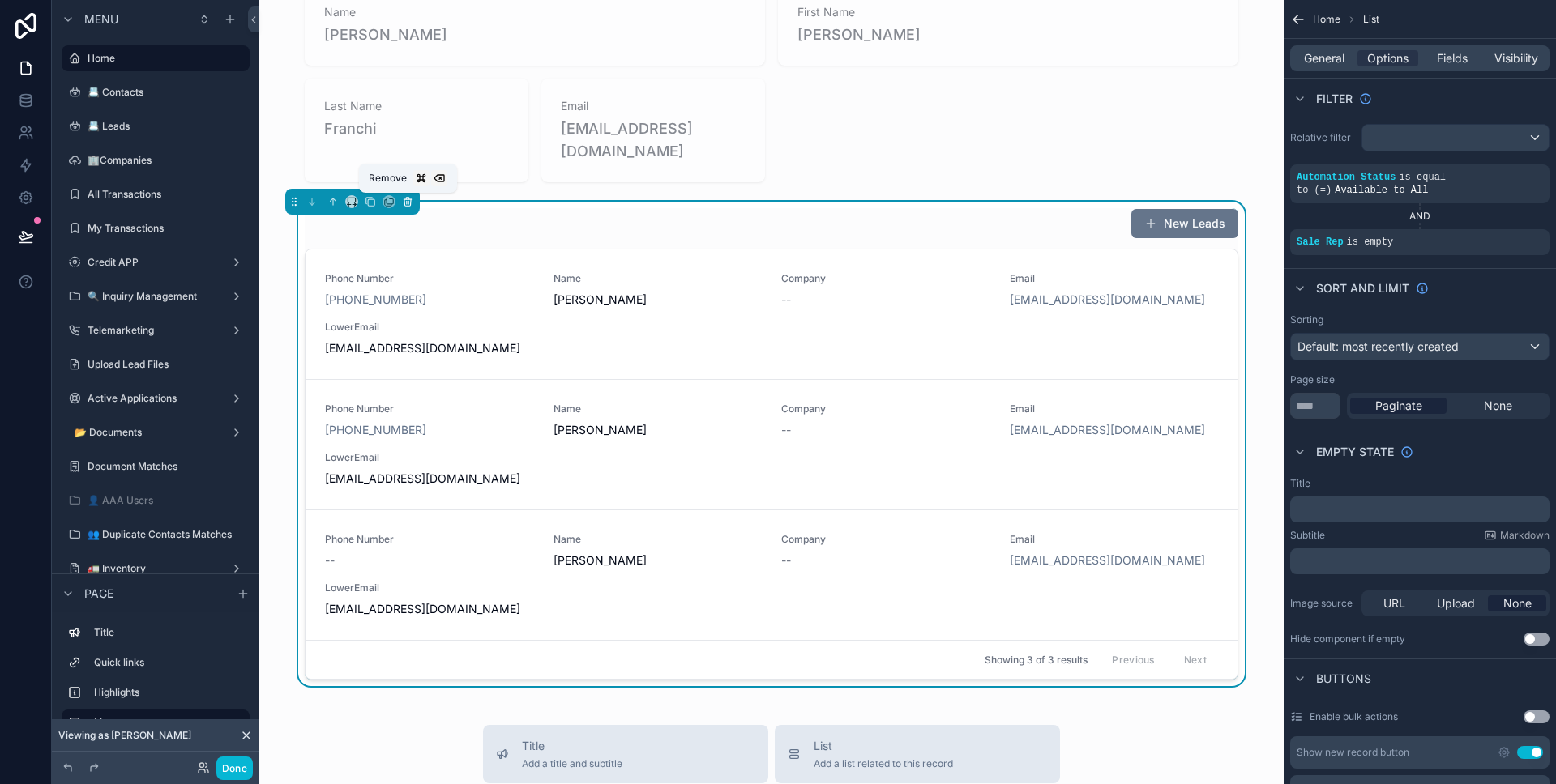
click at [412, 202] on icon "scrollable content" at bounding box center [408, 202] width 11 height 11
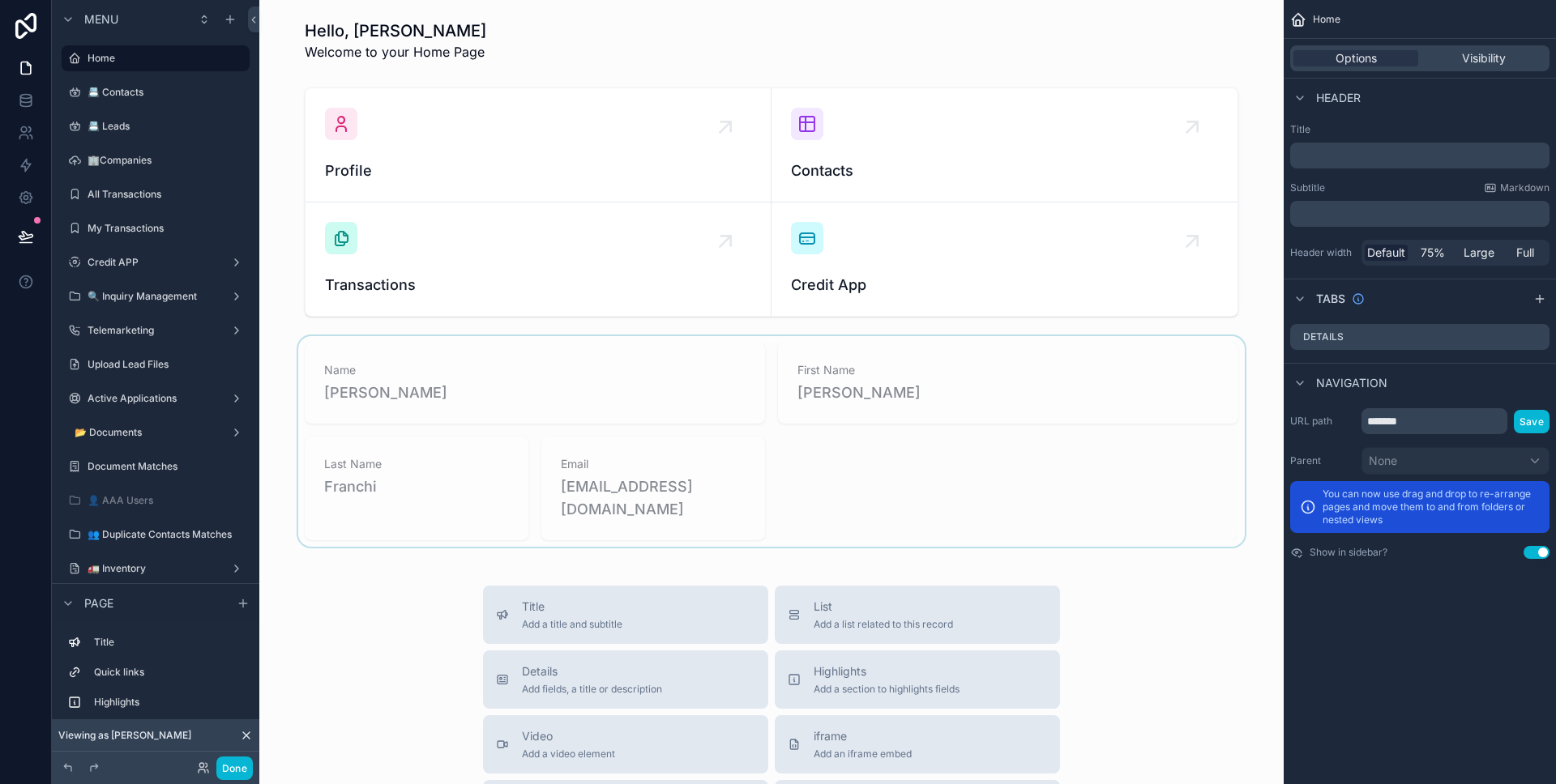
click at [835, 400] on div "scrollable content" at bounding box center [772, 441] width 998 height 211
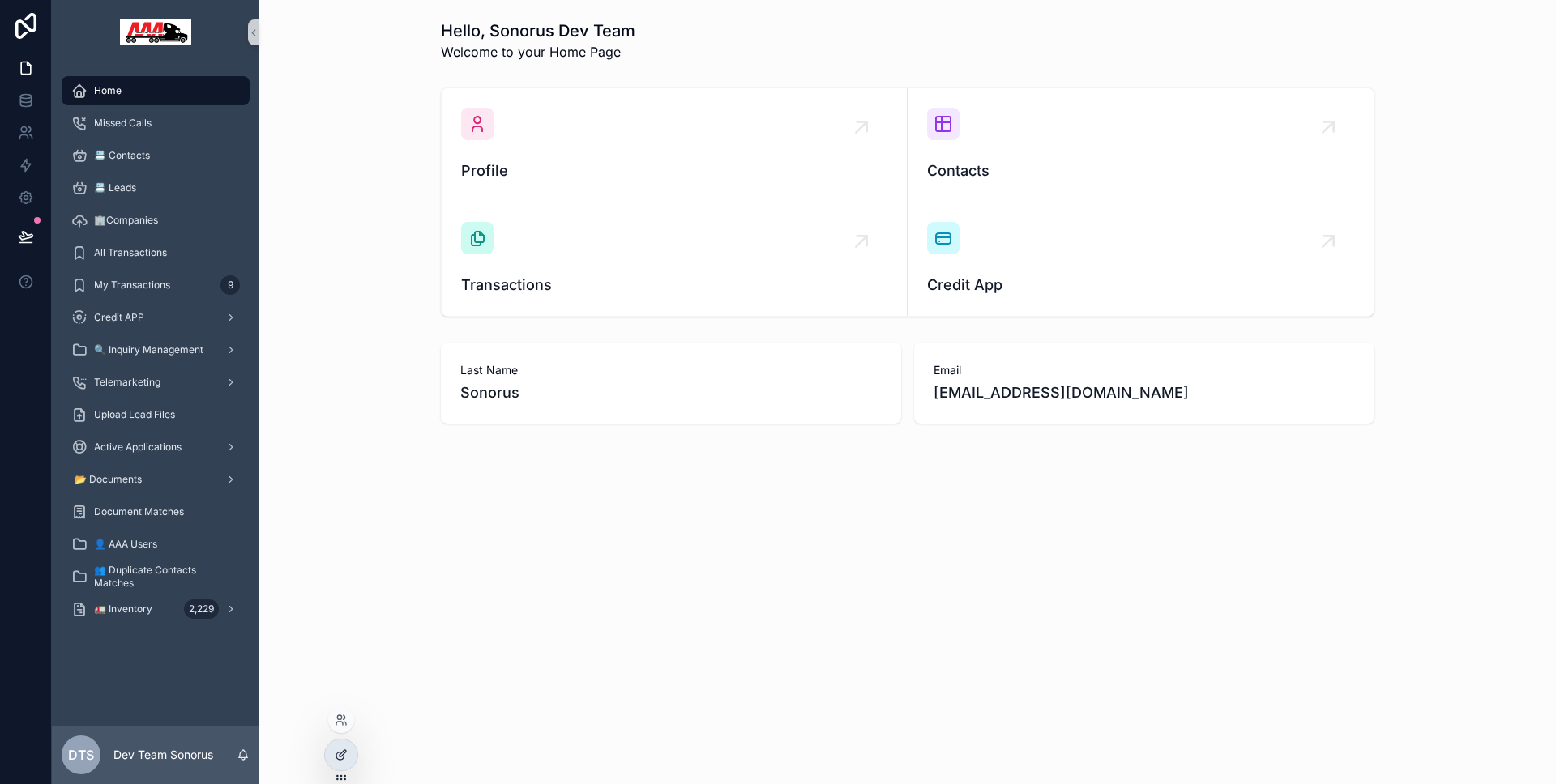
click at [353, 747] on div at bounding box center [341, 755] width 32 height 30
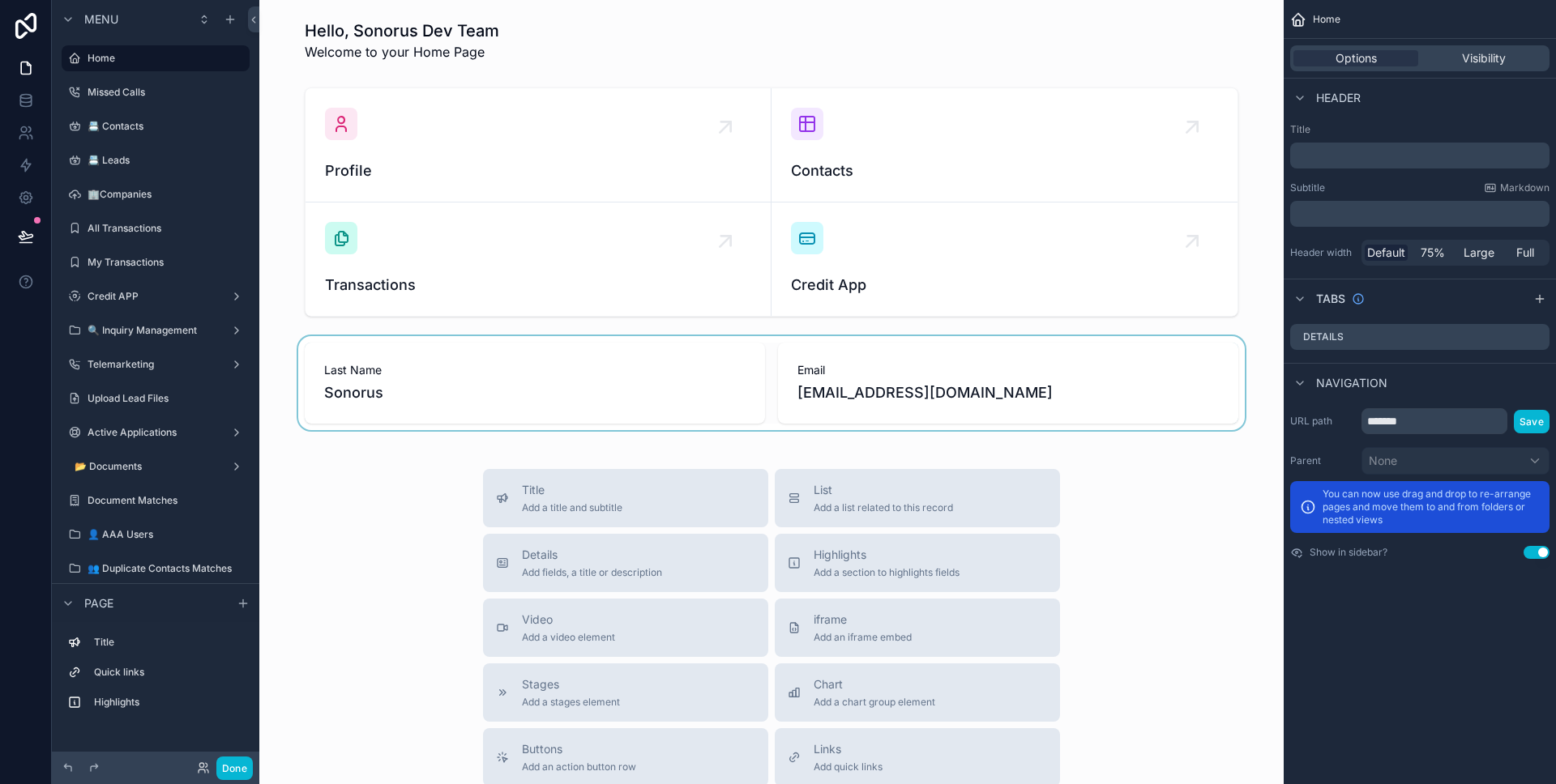
click at [423, 411] on div "scrollable content" at bounding box center [772, 383] width 998 height 94
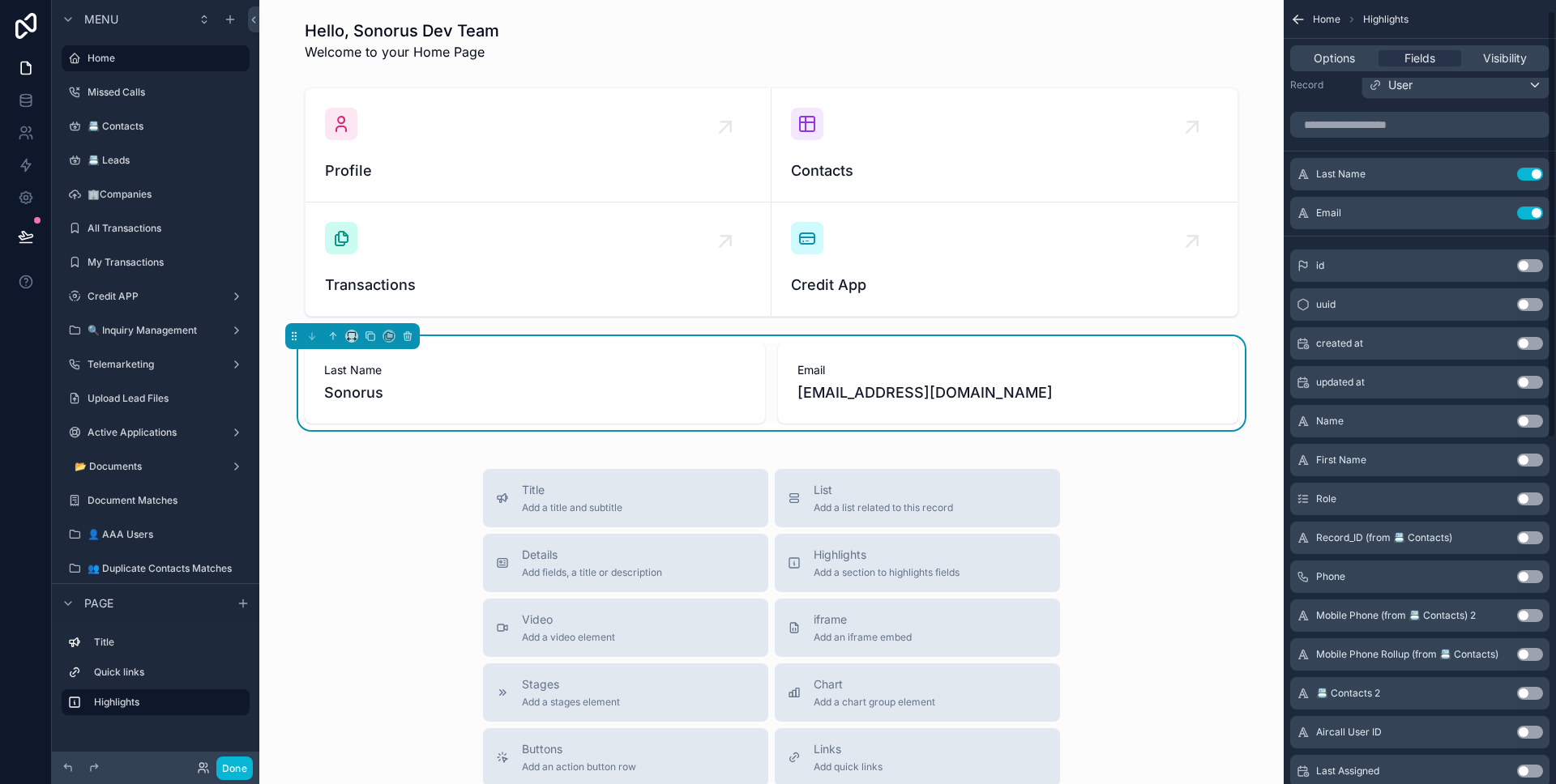
scroll to position [281, 0]
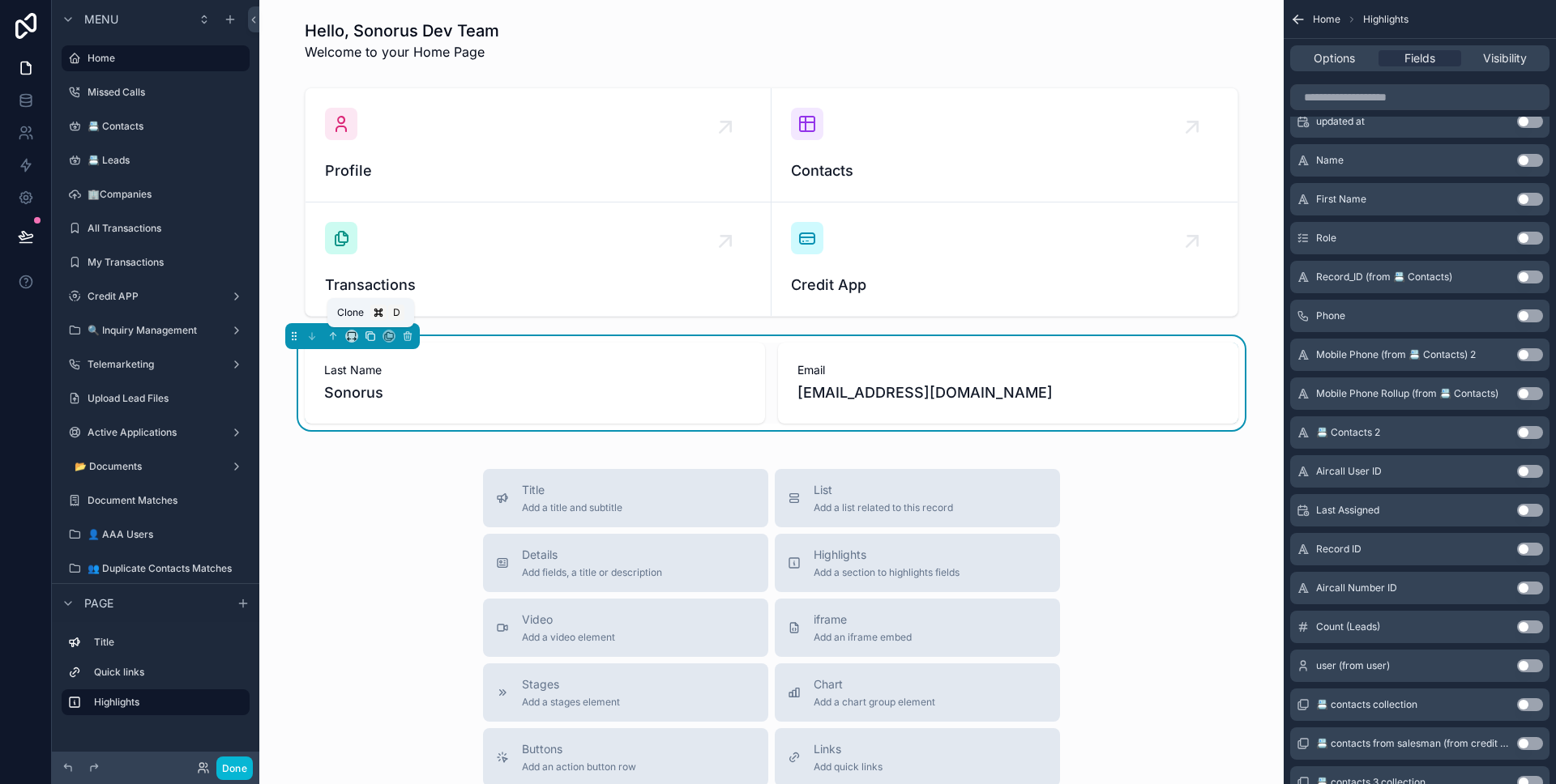
click at [374, 337] on icon "scrollable content" at bounding box center [370, 336] width 11 height 11
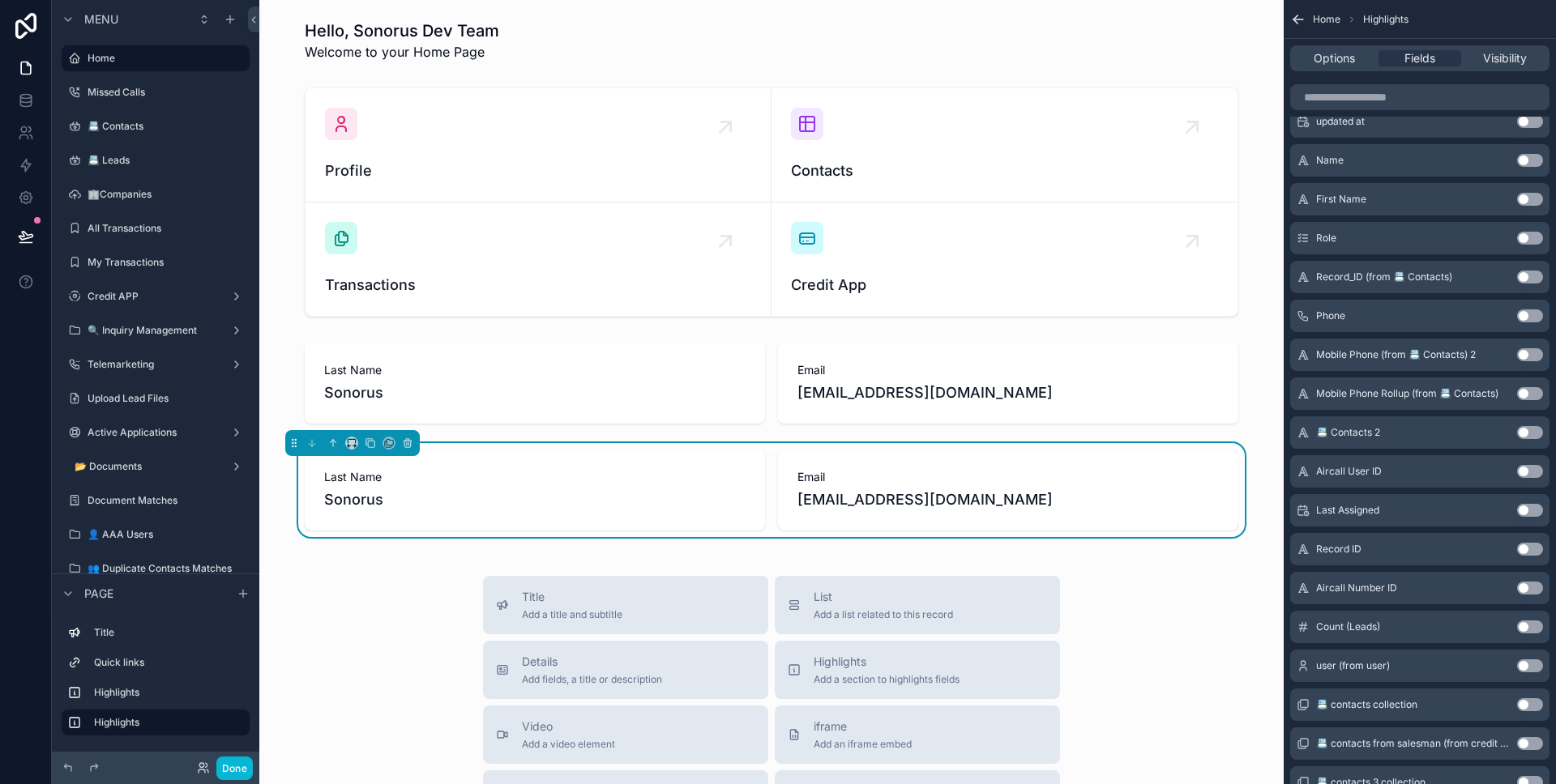
click at [503, 469] on span "Last Name" at bounding box center [535, 478] width 422 height 17
click at [1530, 625] on button "Use setting" at bounding box center [1530, 627] width 26 height 13
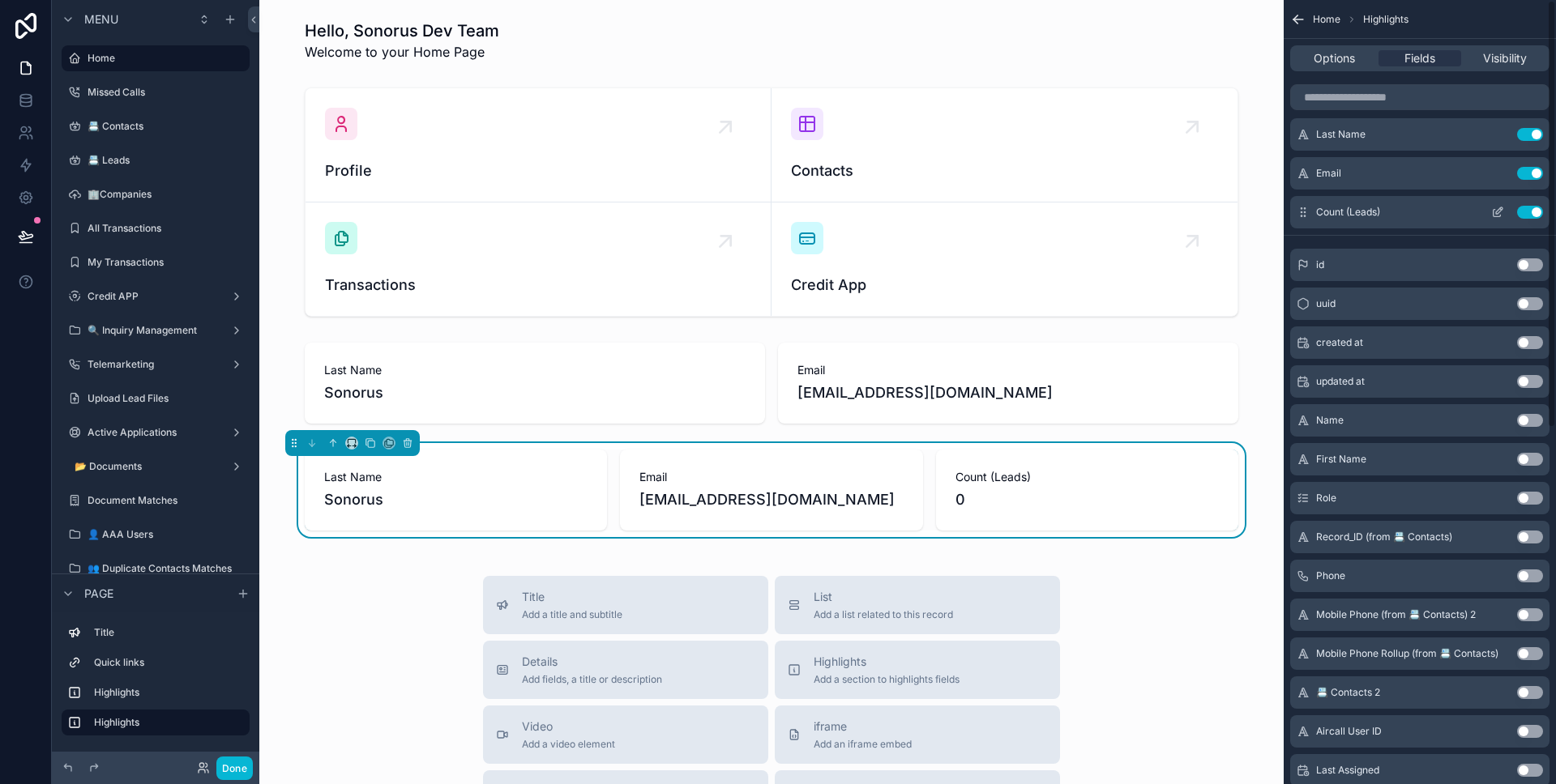
scroll to position [0, 0]
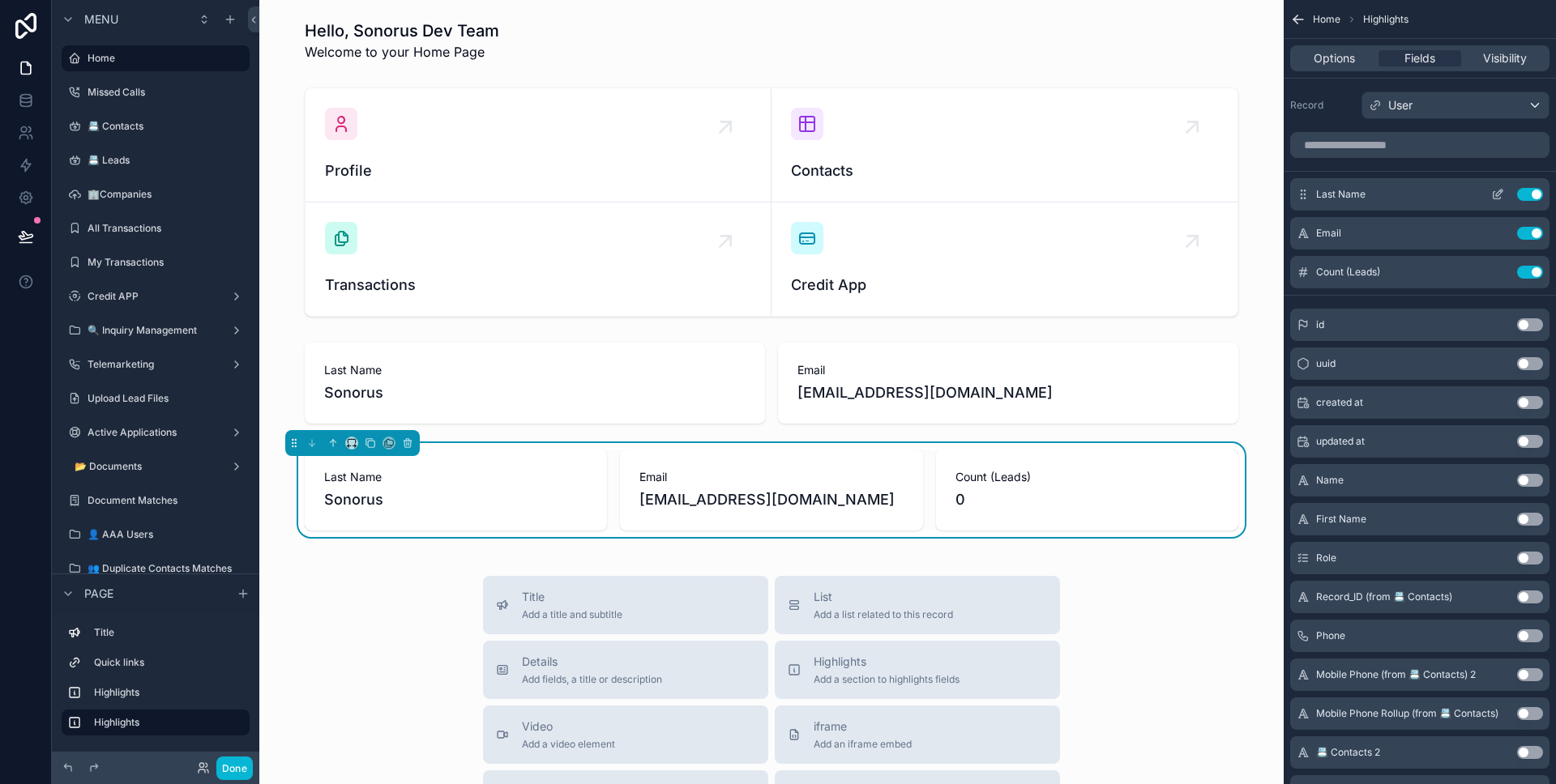
click at [1493, 195] on icon "scrollable content" at bounding box center [1497, 196] width 7 height 7
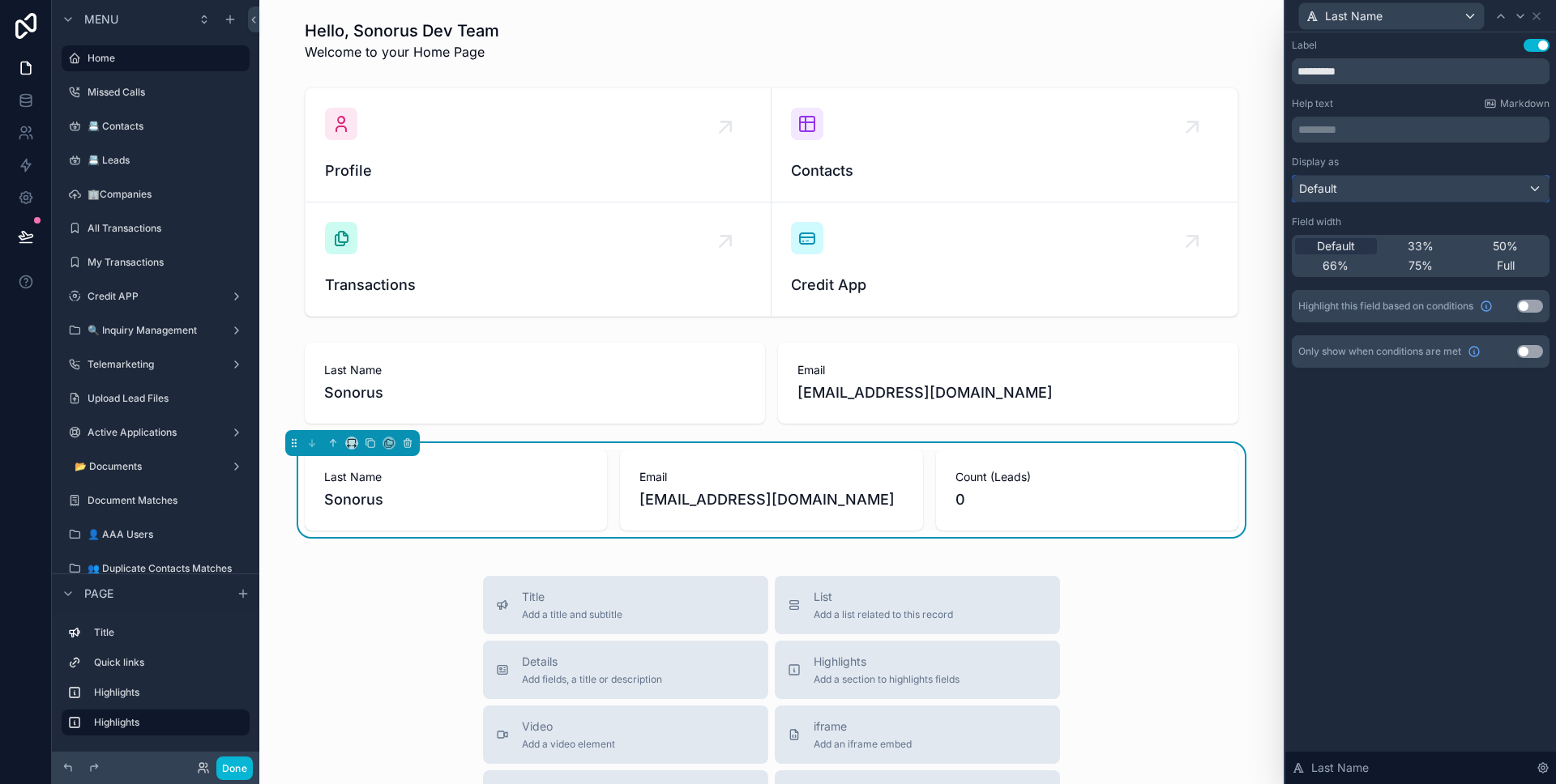
click at [1492, 195] on div "Default" at bounding box center [1421, 189] width 256 height 26
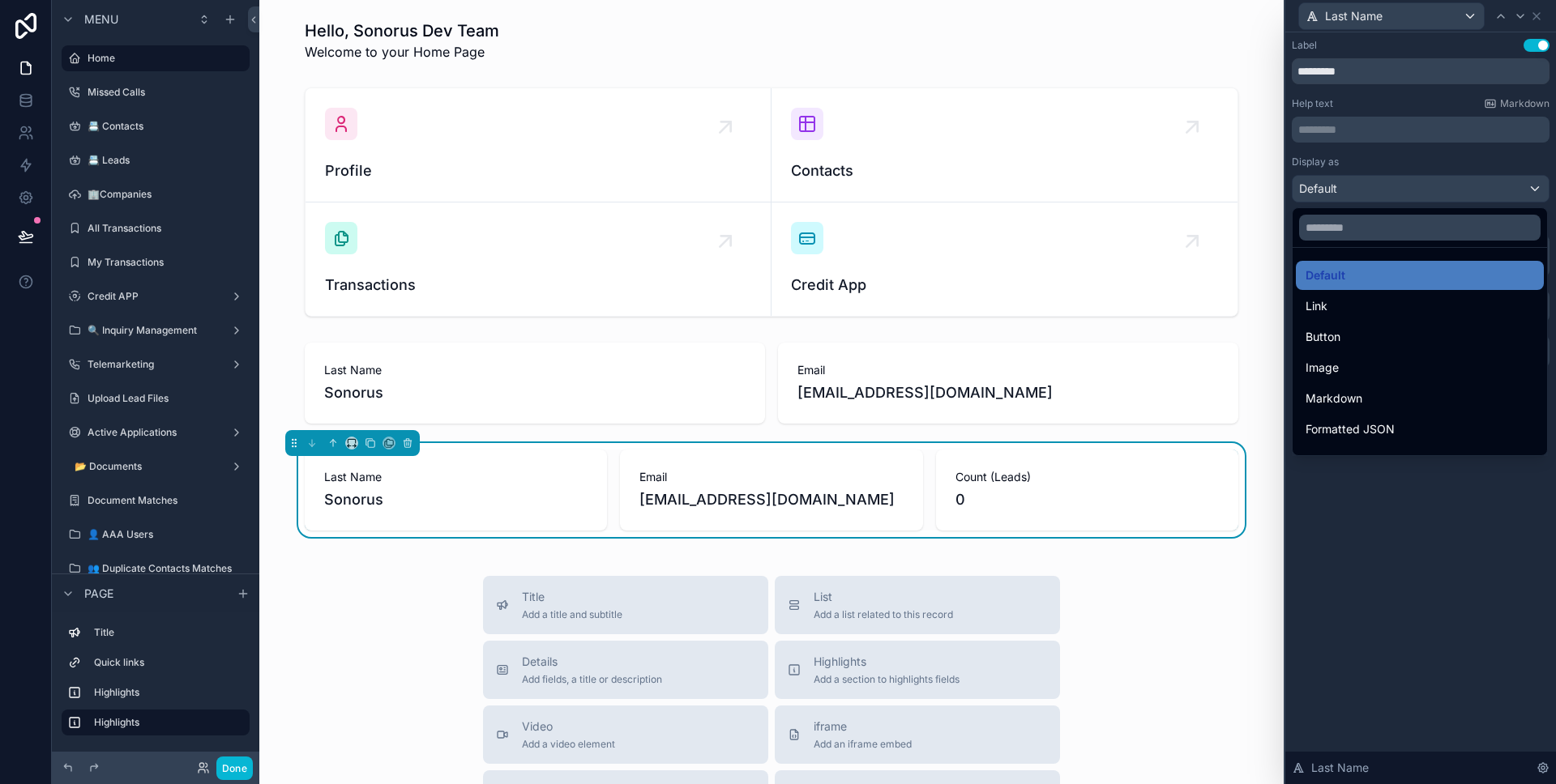
click at [1519, 140] on div at bounding box center [1421, 392] width 271 height 784
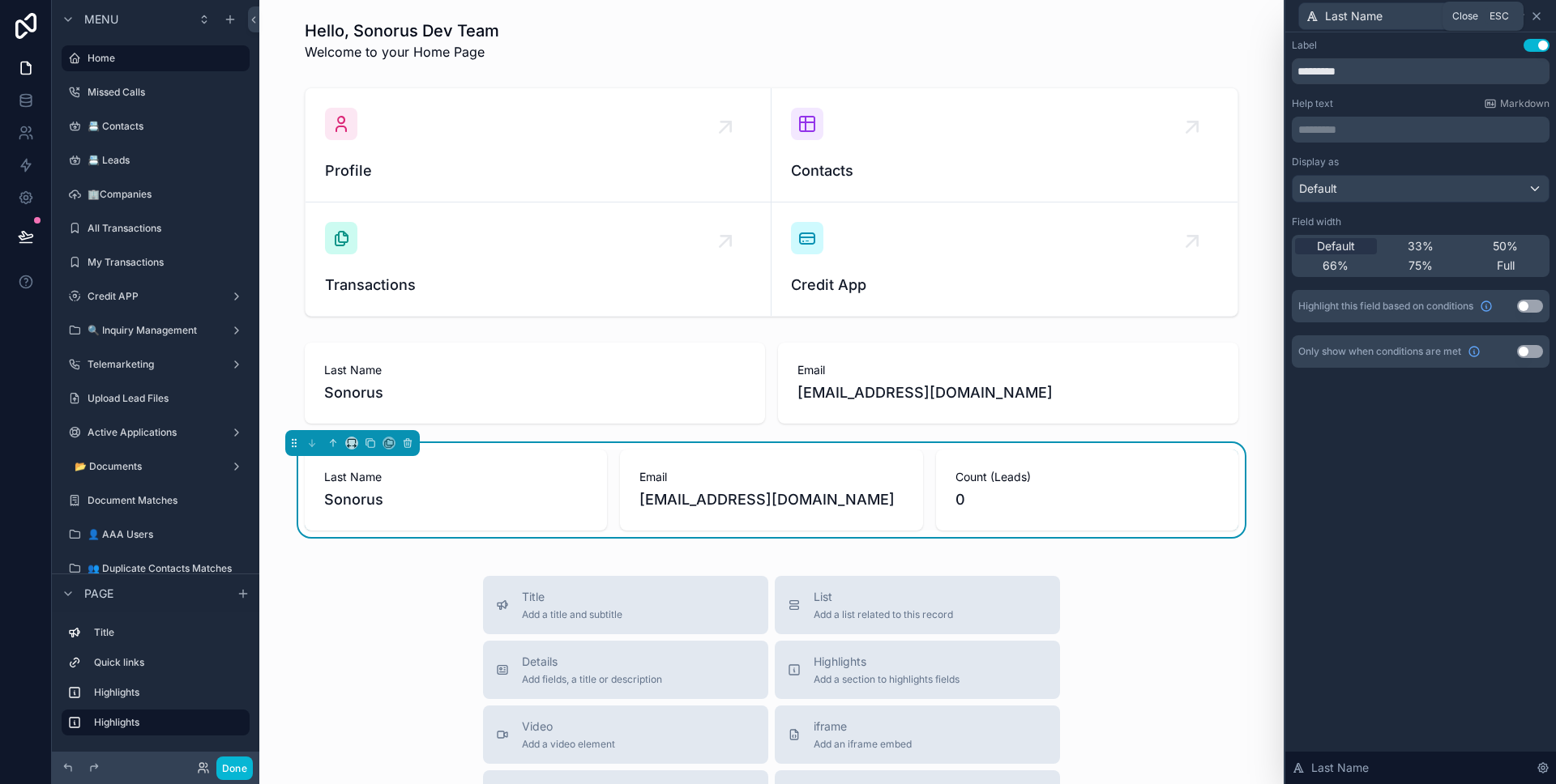
click at [1536, 17] on icon at bounding box center [1537, 17] width 13 height 13
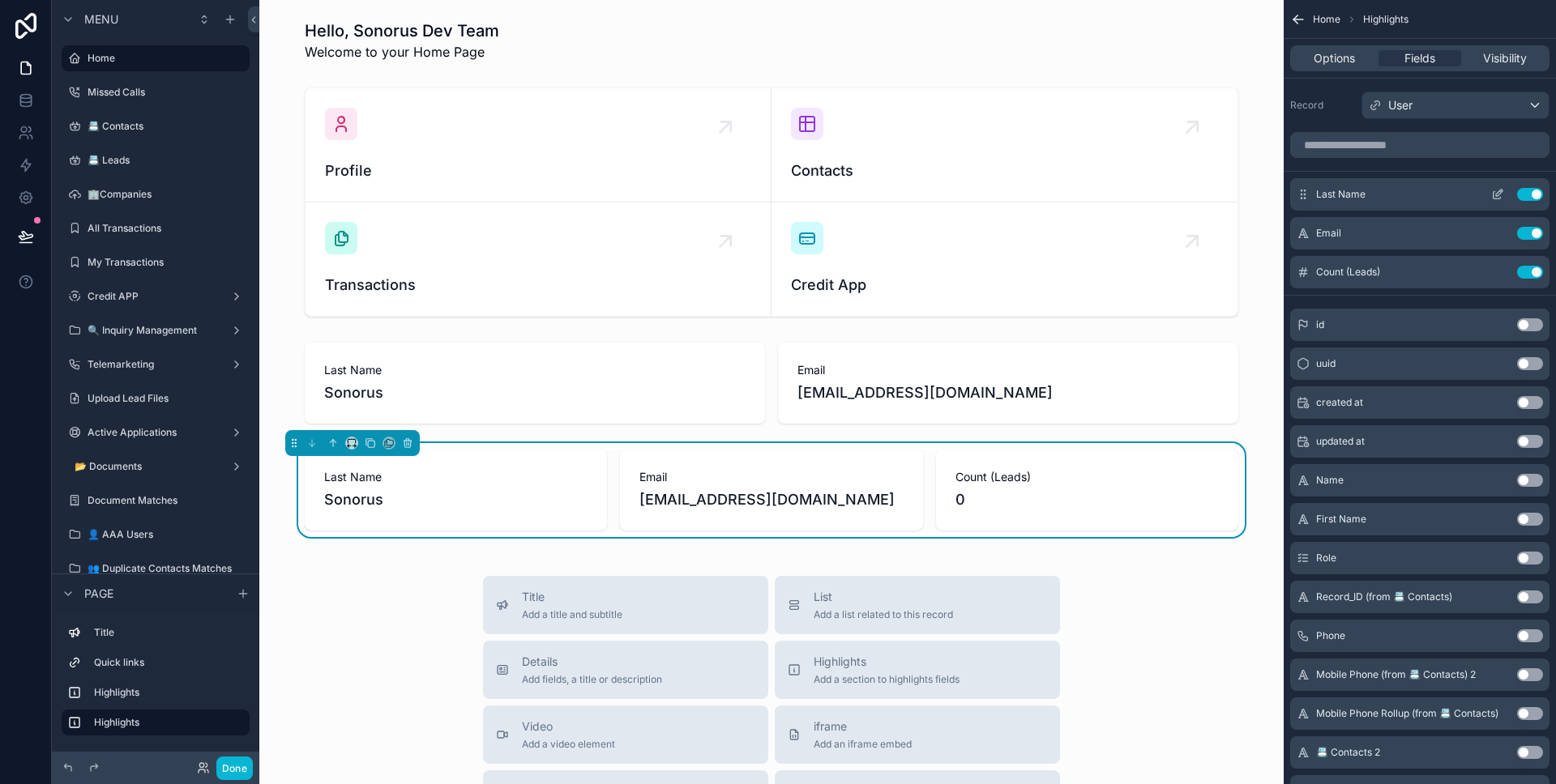
click at [1528, 200] on button "Use setting" at bounding box center [1530, 194] width 26 height 13
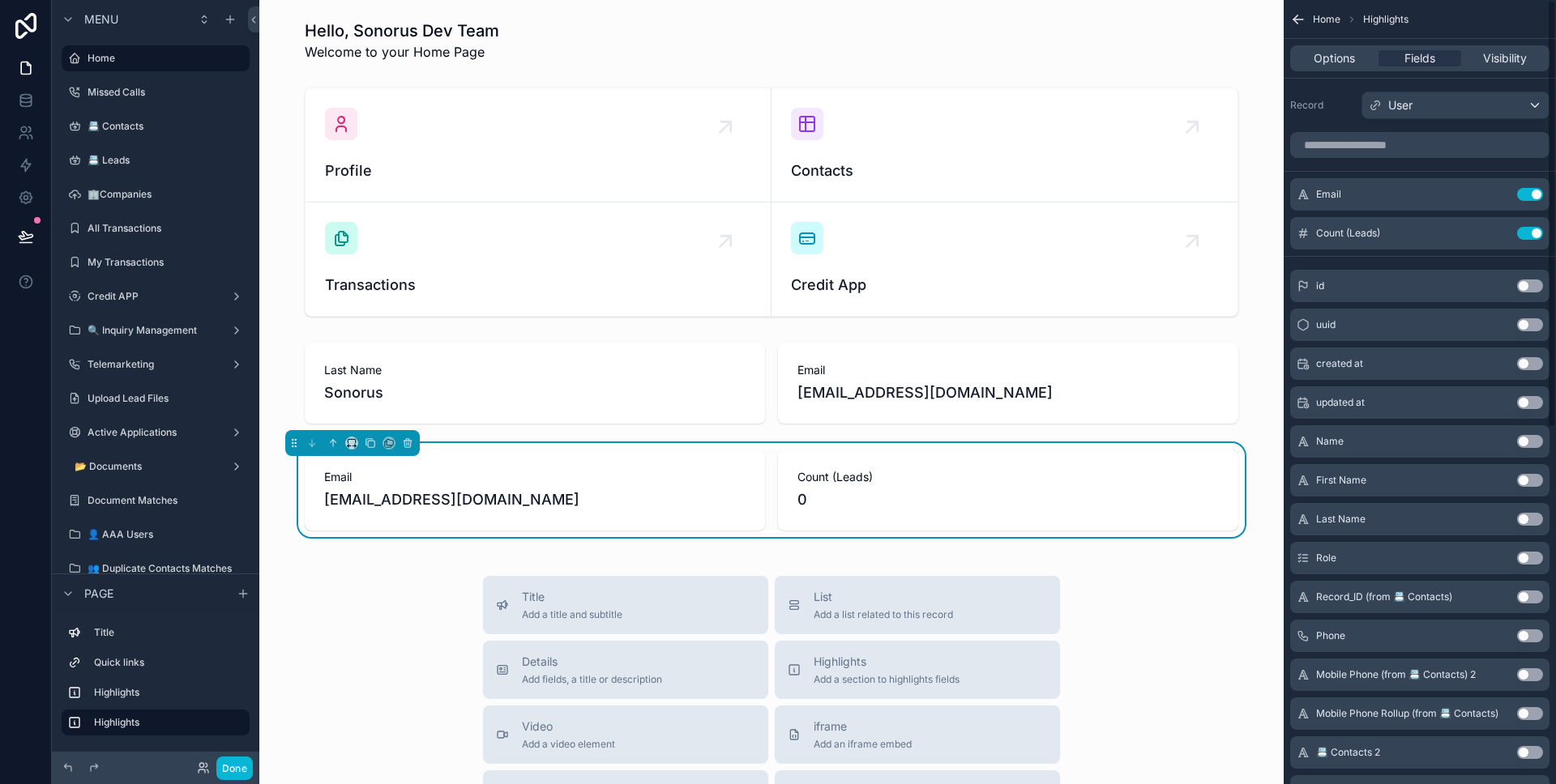
click at [1528, 200] on button "Use setting" at bounding box center [1530, 194] width 26 height 13
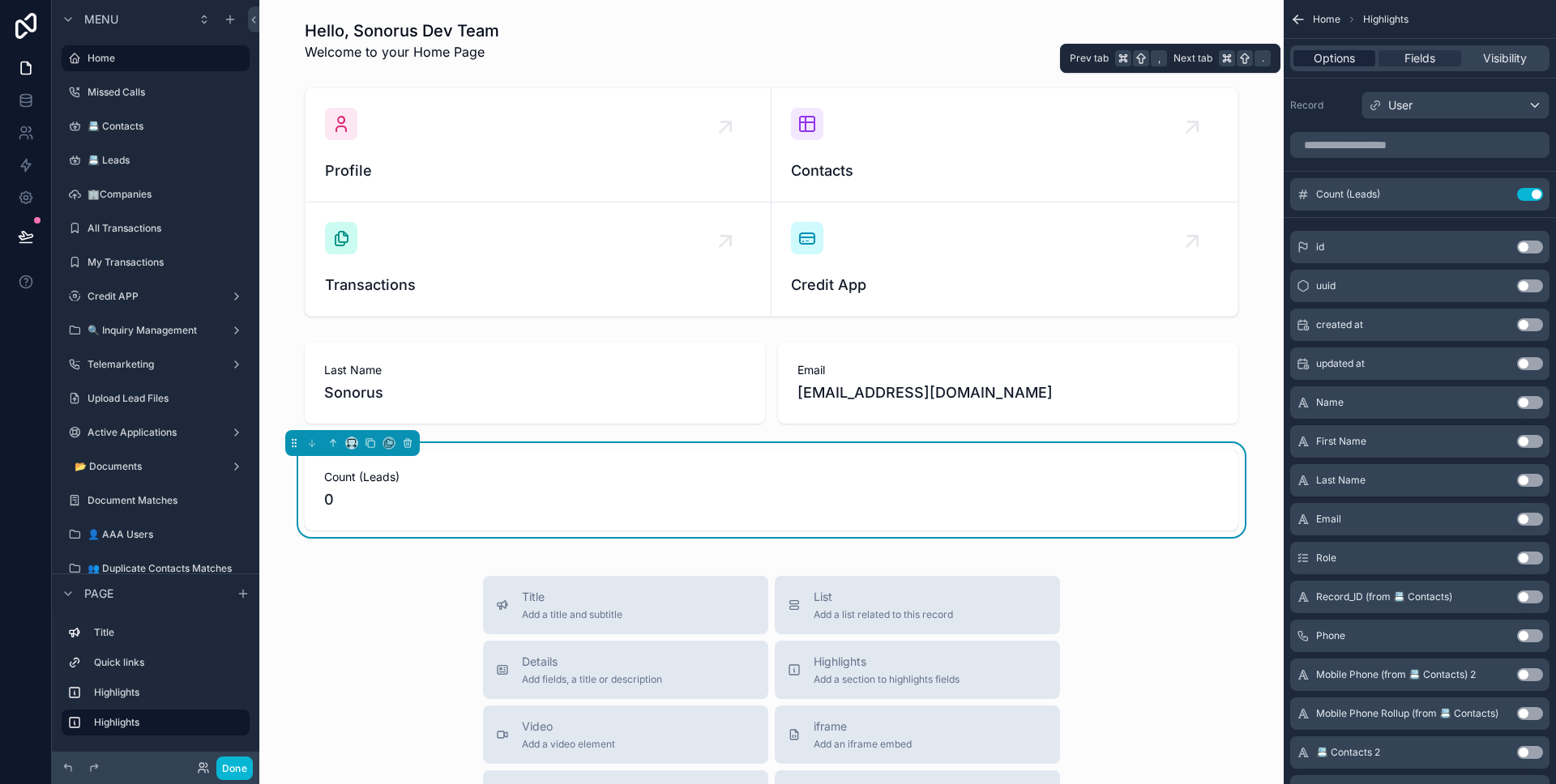
click at [1369, 61] on div "Options" at bounding box center [1334, 59] width 82 height 17
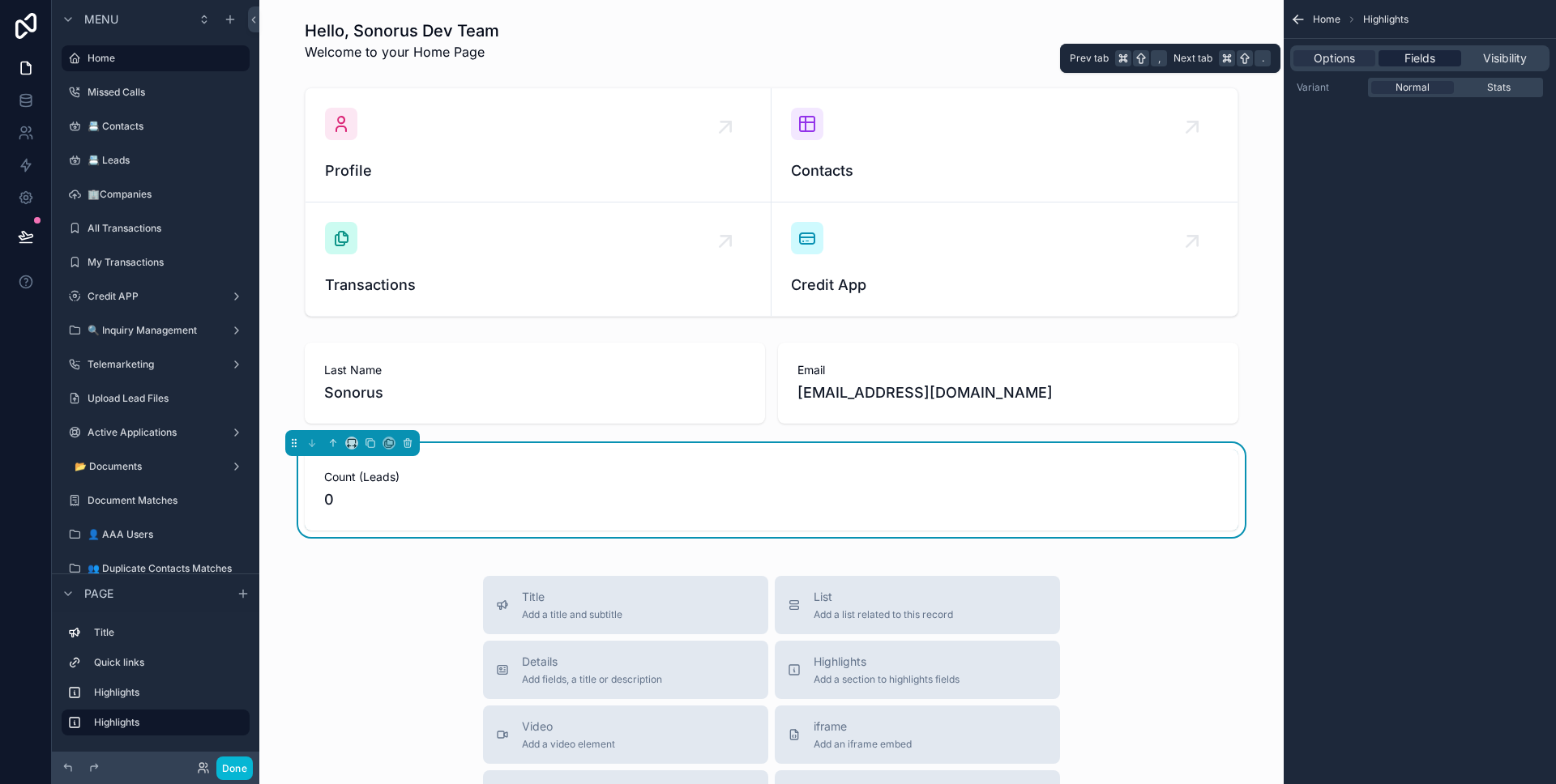
click at [1420, 59] on span "Fields" at bounding box center [1419, 59] width 30 height 17
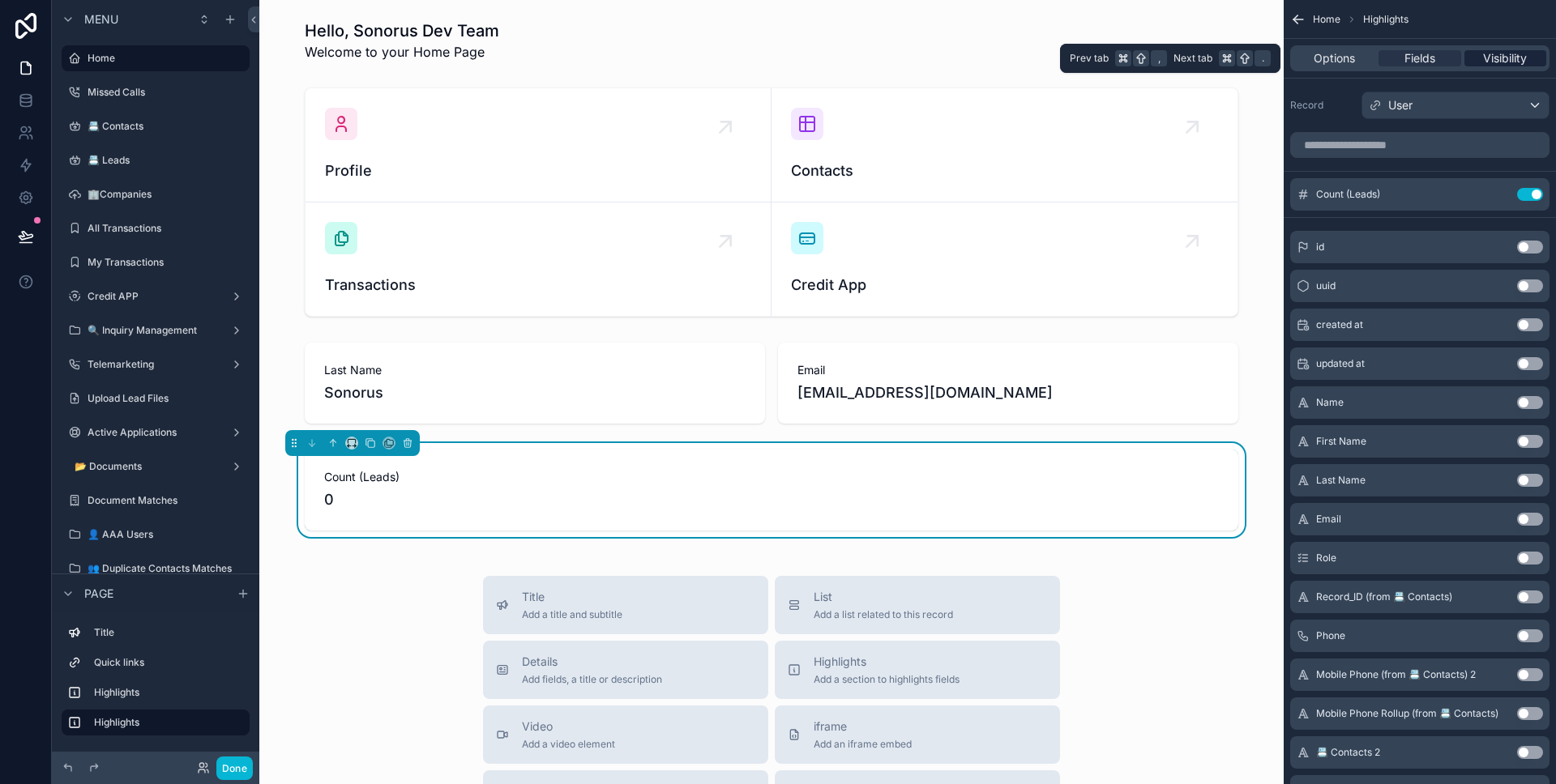
click at [1478, 64] on div "Visibility" at bounding box center [1504, 59] width 82 height 17
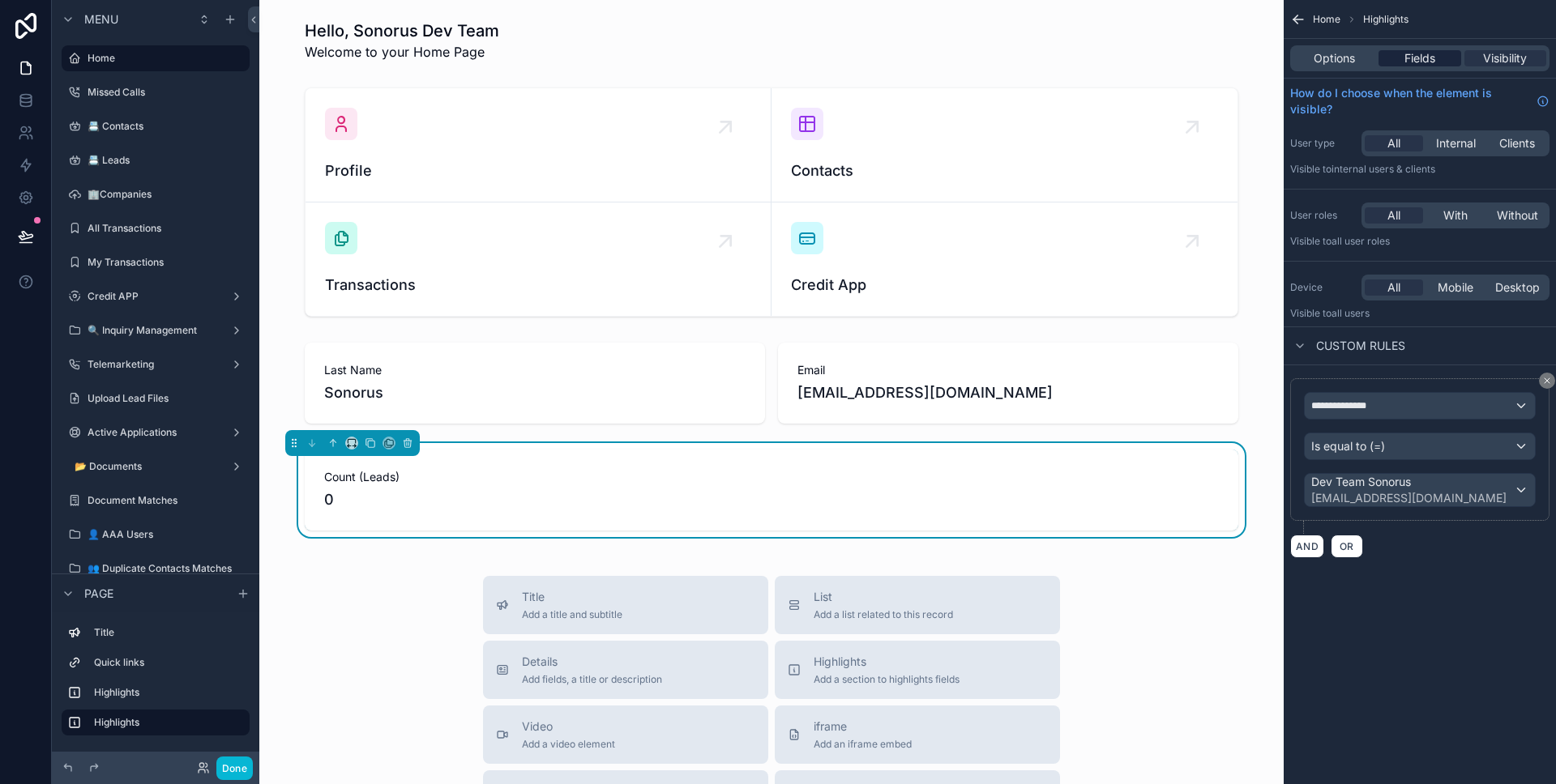
click at [1436, 64] on div "Fields" at bounding box center [1419, 59] width 82 height 17
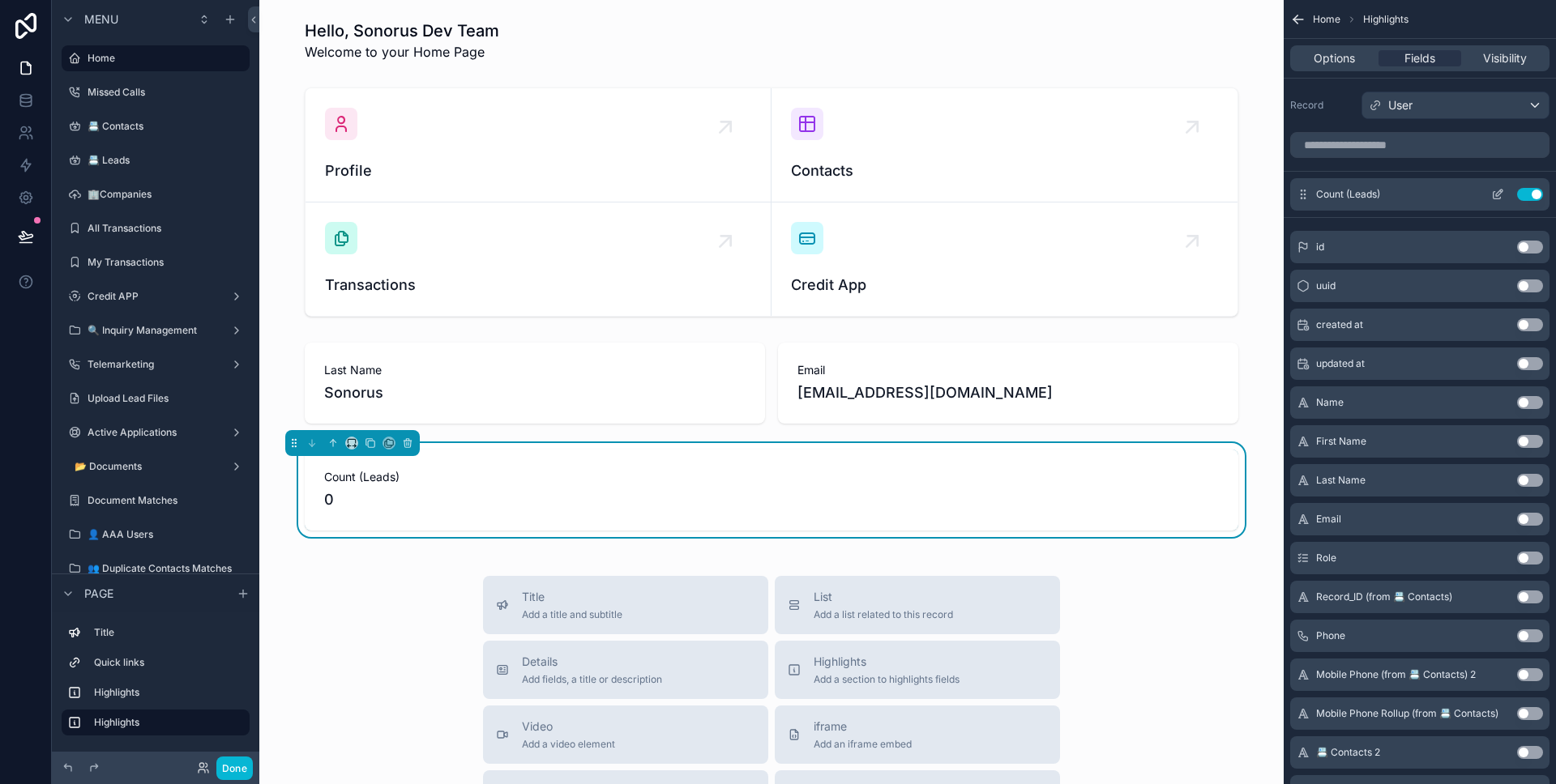
click at [1496, 196] on icon "scrollable content" at bounding box center [1499, 192] width 6 height 6
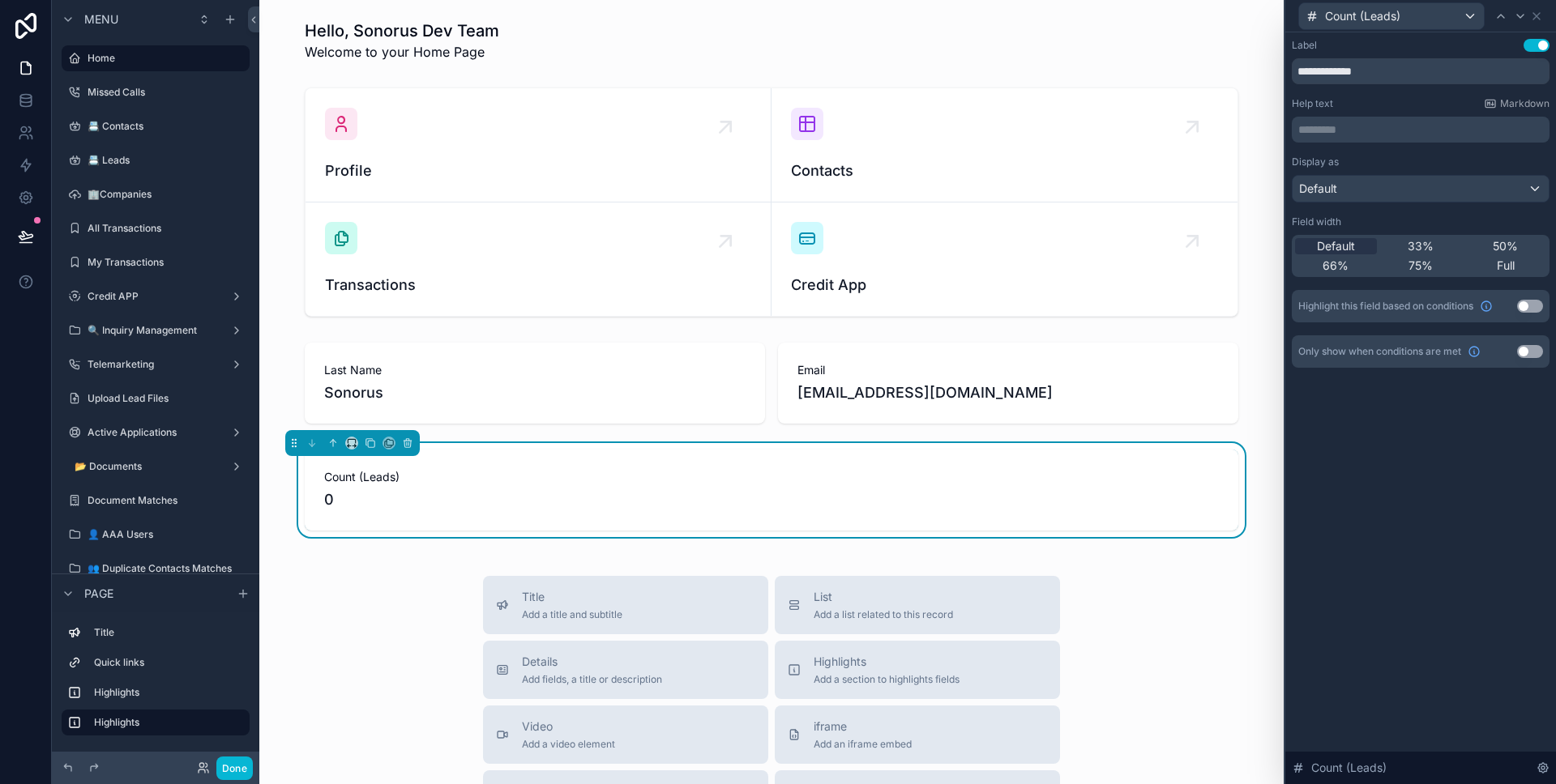
click at [1530, 307] on button "Use setting" at bounding box center [1530, 306] width 26 height 13
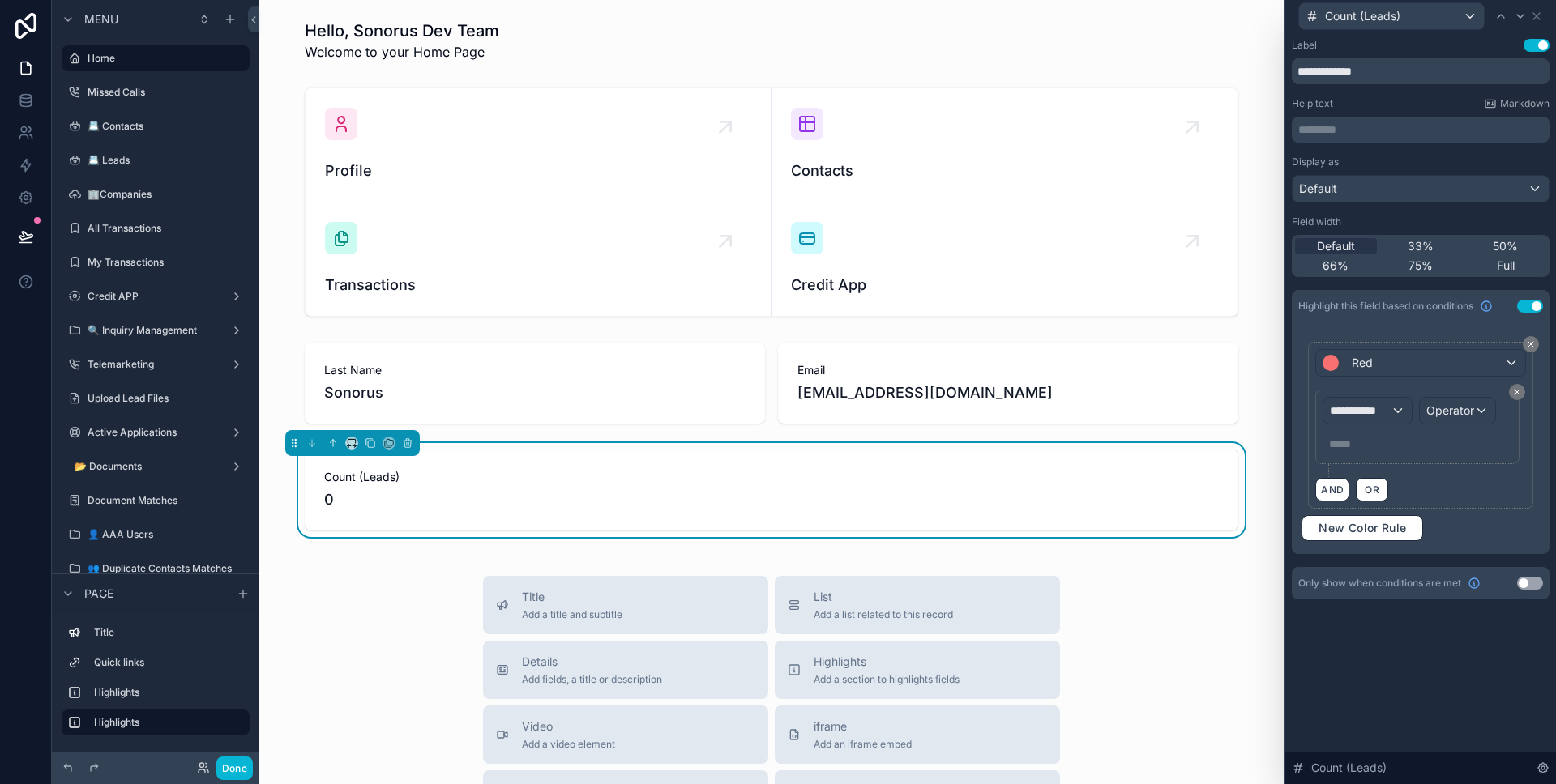
click at [1530, 307] on button "Use setting" at bounding box center [1530, 306] width 26 height 13
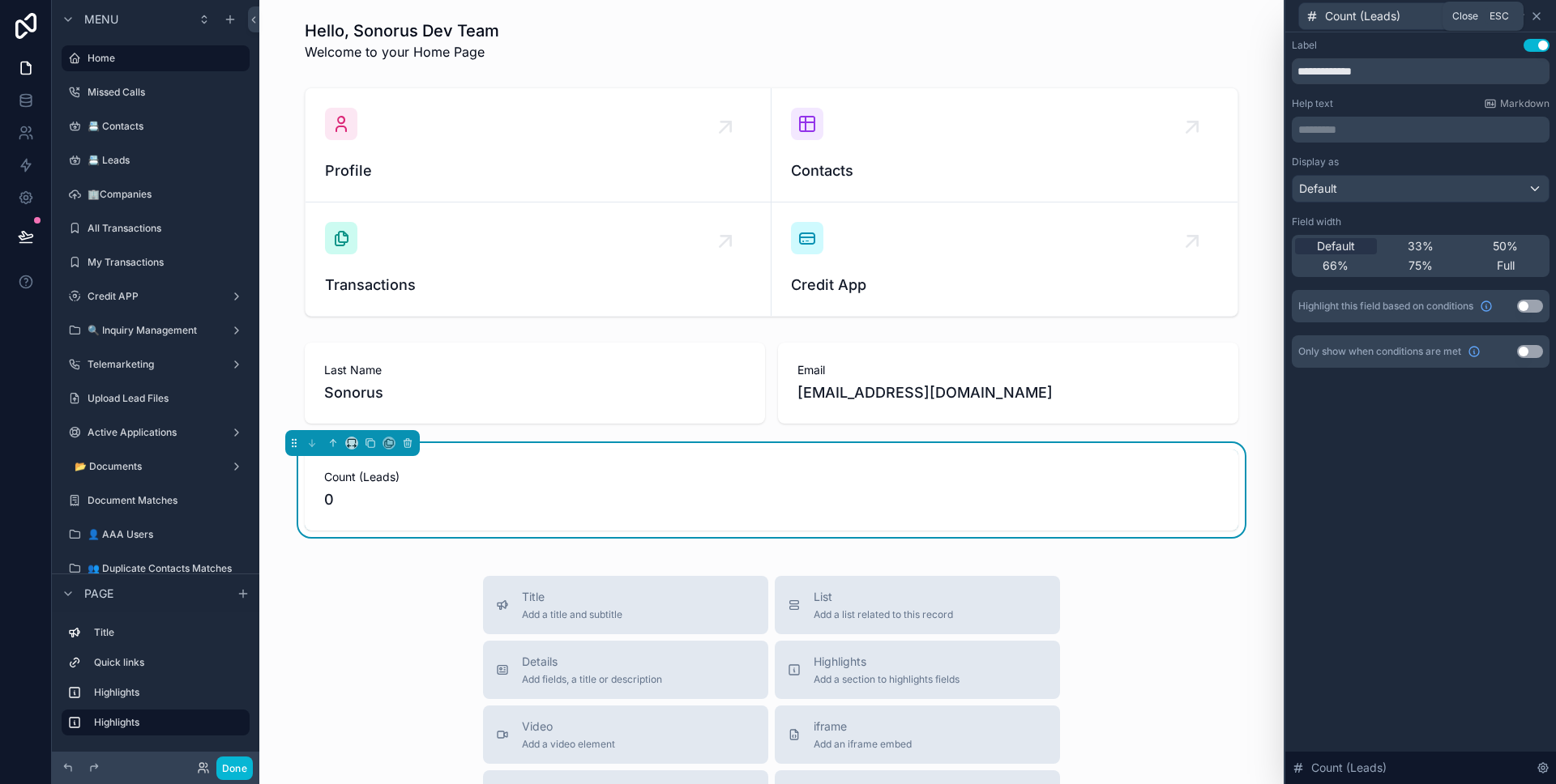
click at [1533, 18] on icon at bounding box center [1536, 16] width 6 height 6
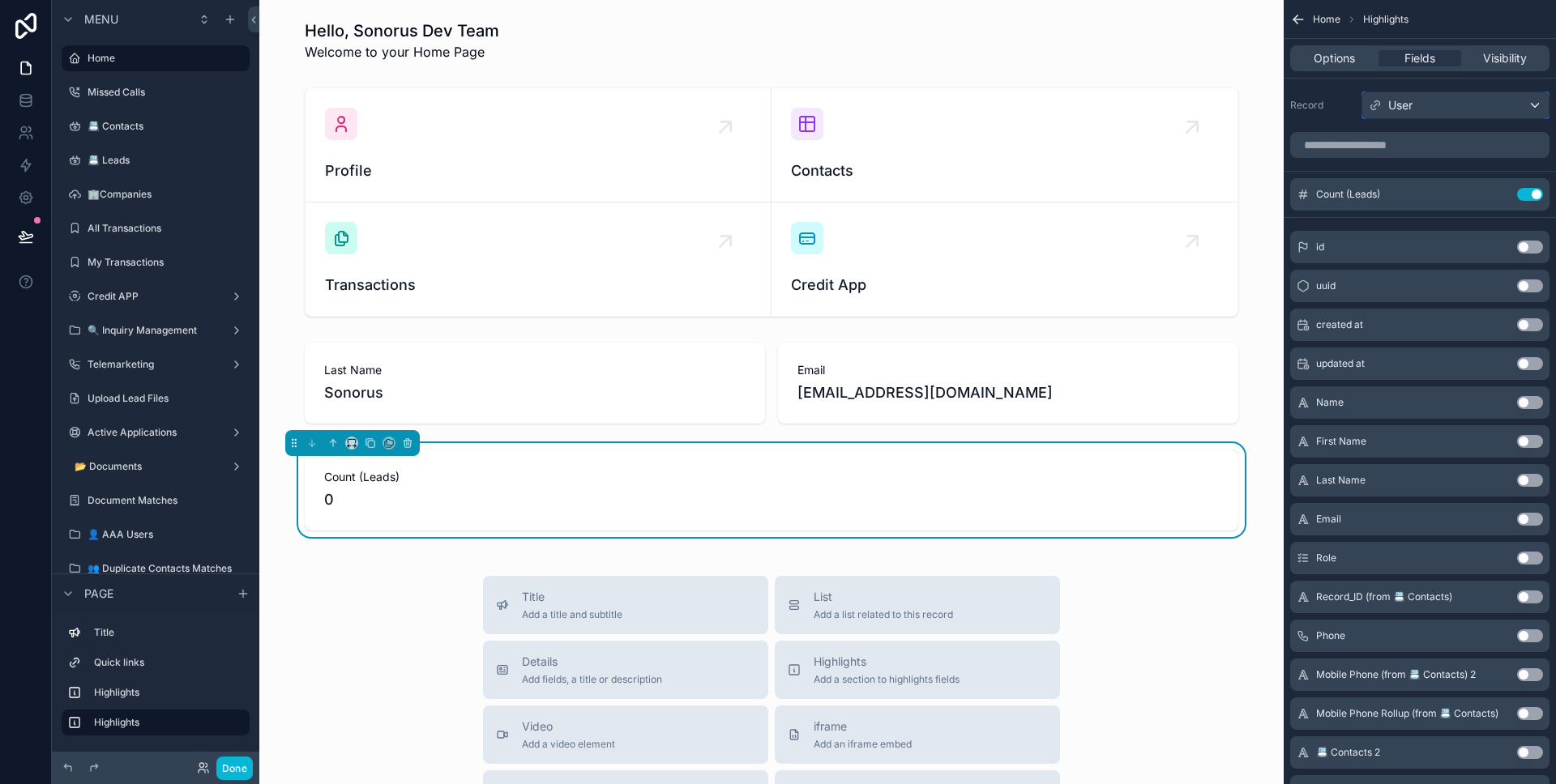
click at [1476, 110] on div "User" at bounding box center [1455, 105] width 186 height 26
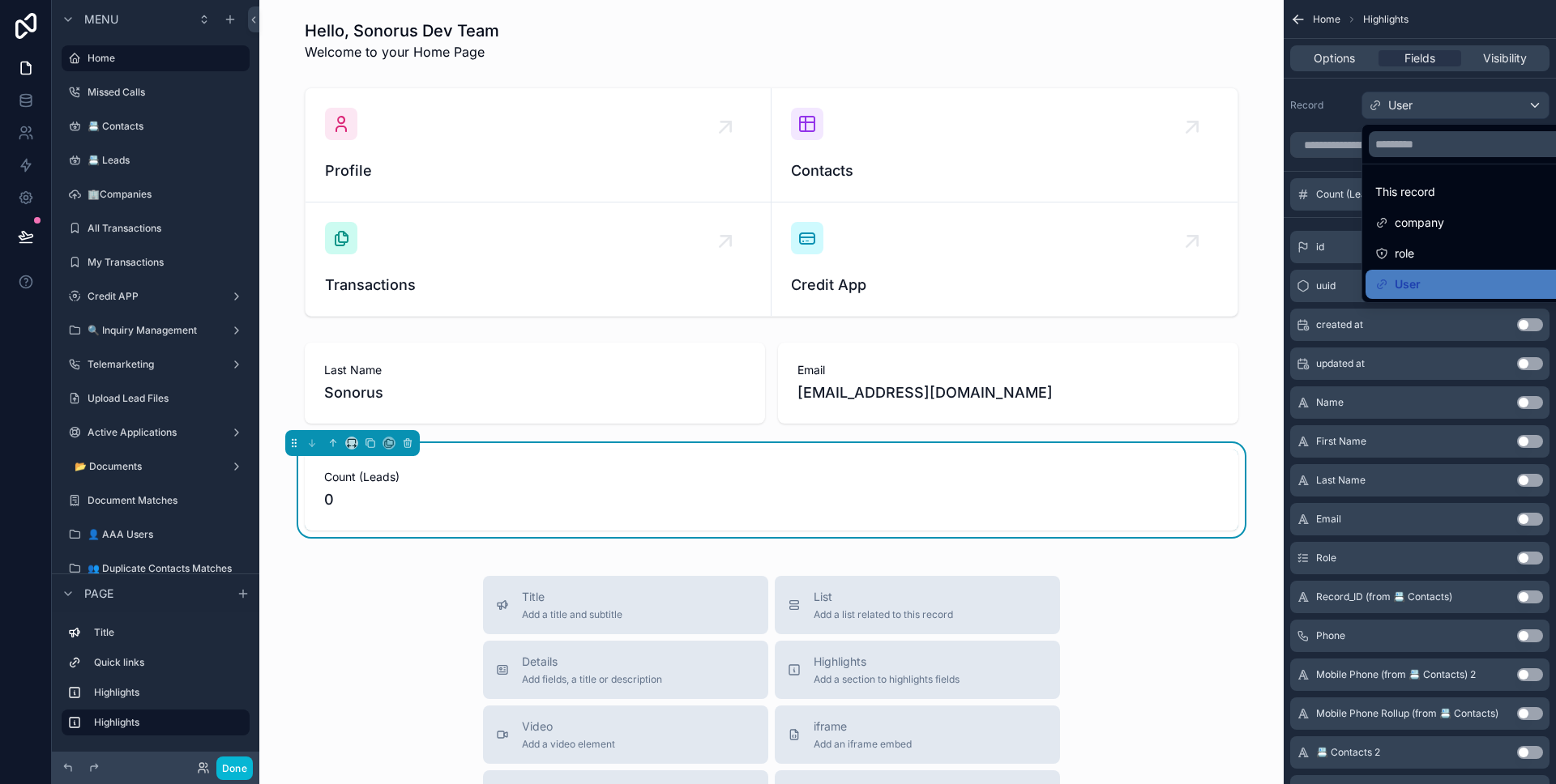
click at [1476, 110] on div "scrollable content" at bounding box center [778, 392] width 1556 height 784
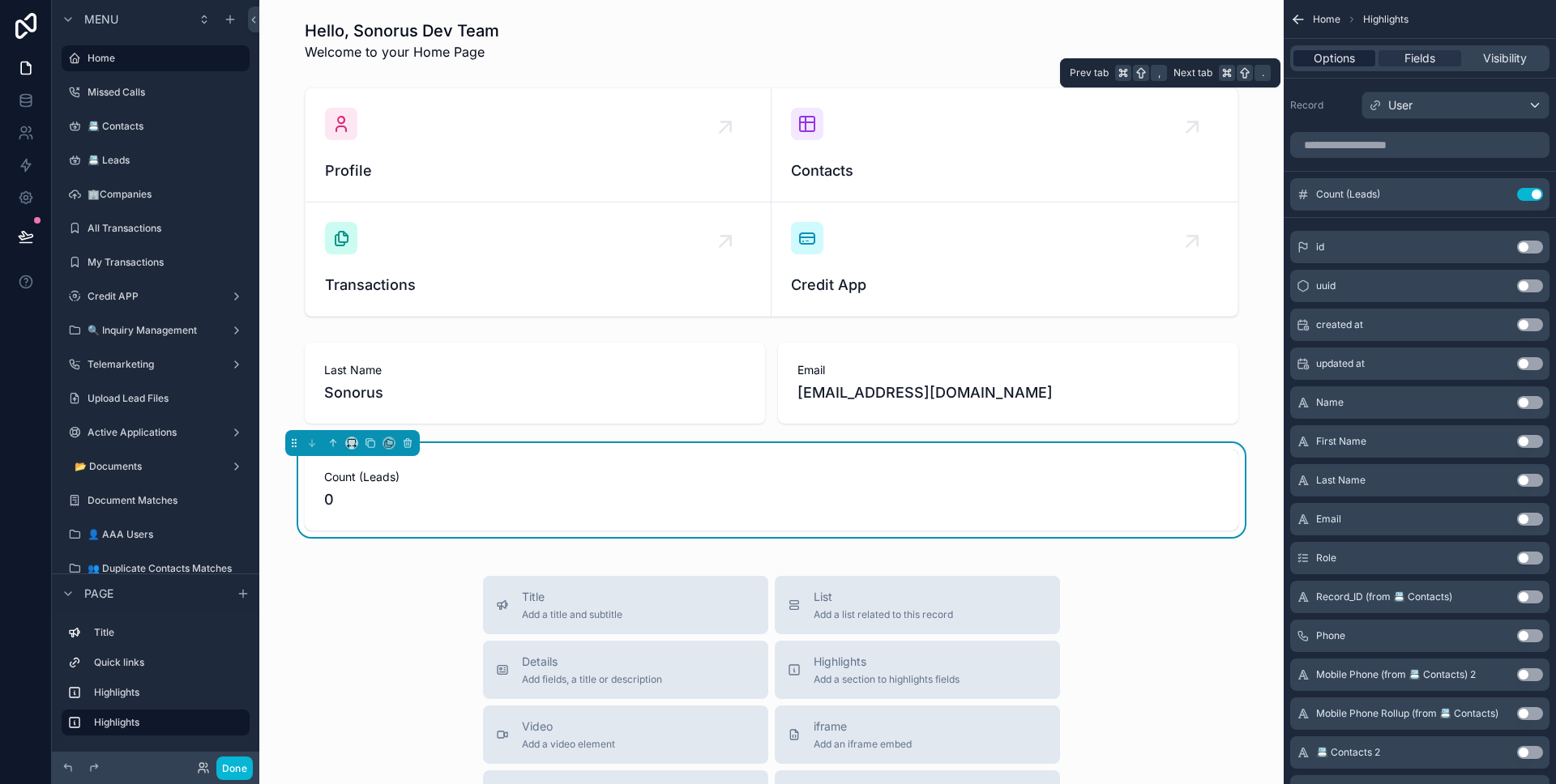
click at [1352, 63] on span "Options" at bounding box center [1334, 59] width 41 height 17
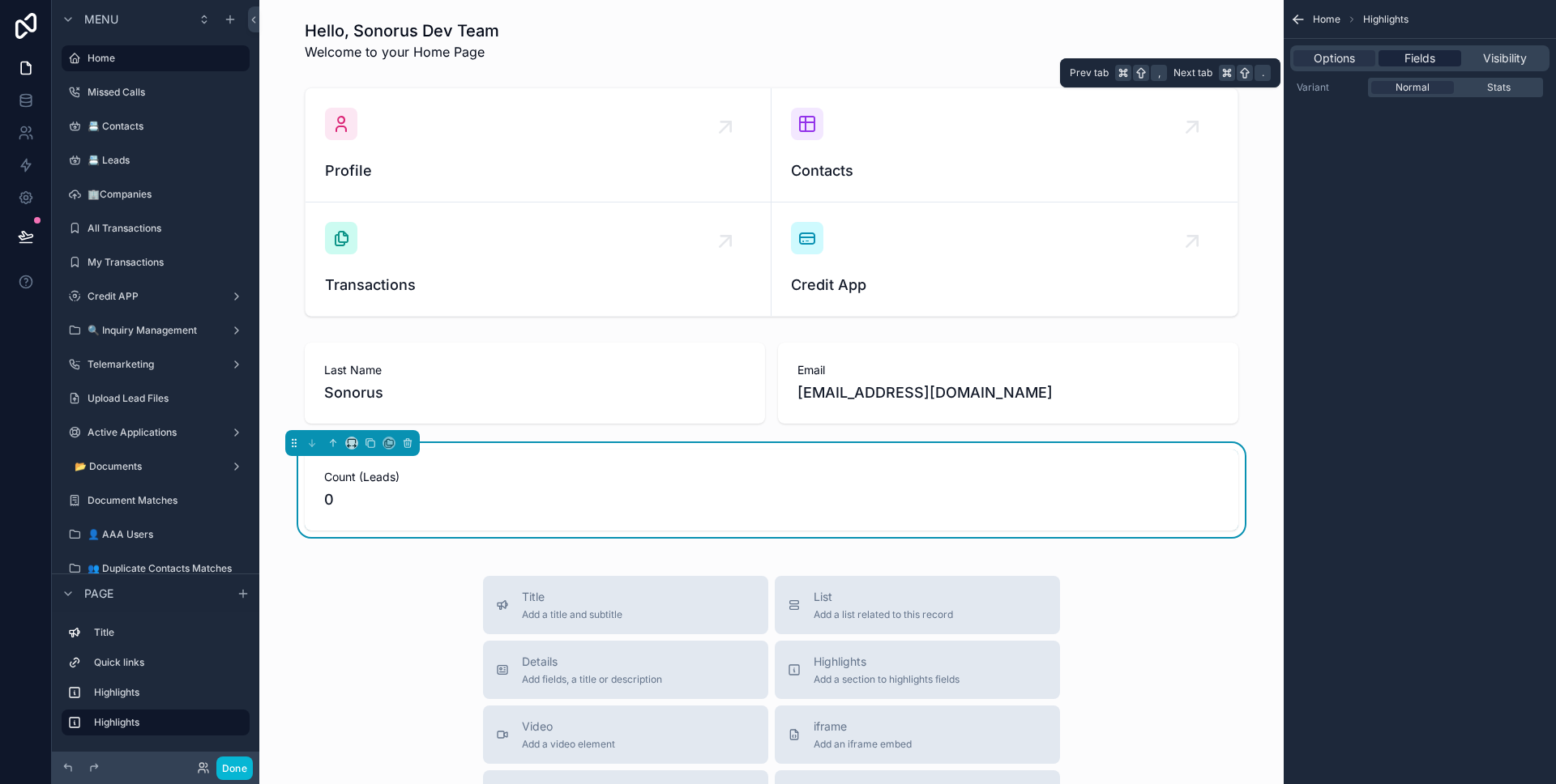
click at [1395, 62] on div "Fields" at bounding box center [1419, 59] width 82 height 17
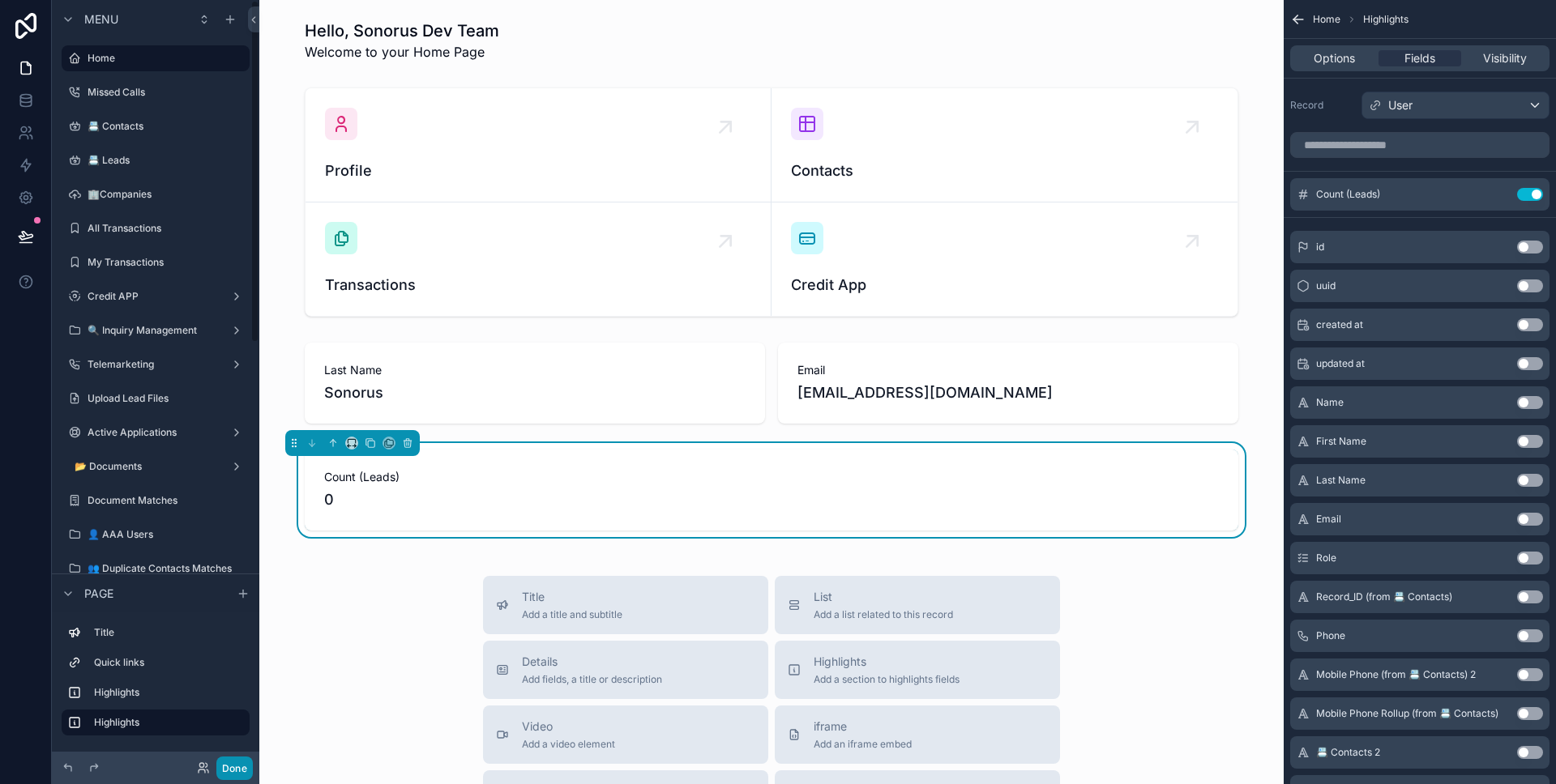
drag, startPoint x: 240, startPoint y: 760, endPoint x: 257, endPoint y: 746, distance: 22.0
click at [240, 760] on button "Done" at bounding box center [235, 768] width 37 height 24
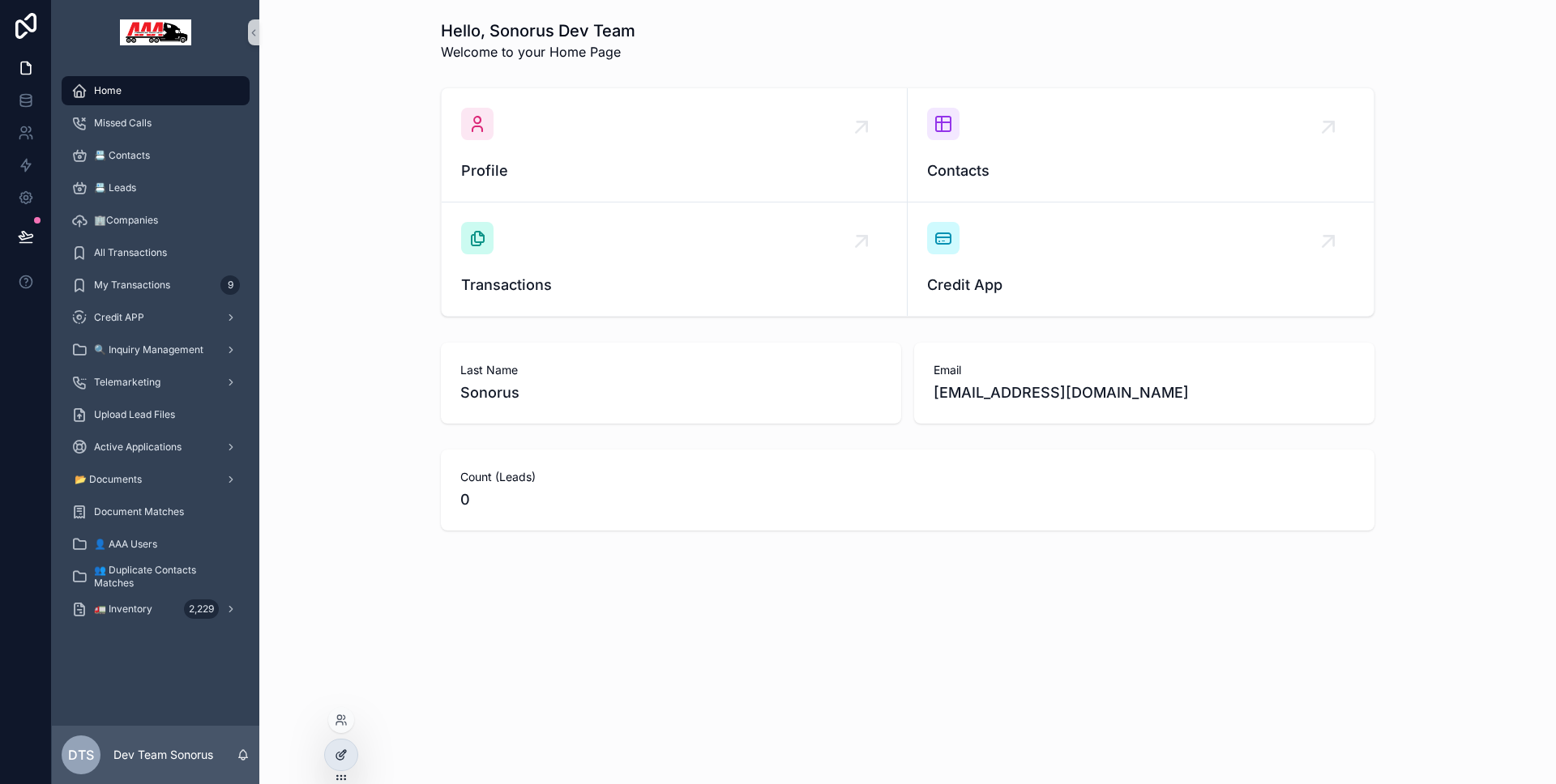
click at [341, 762] on div at bounding box center [341, 755] width 32 height 30
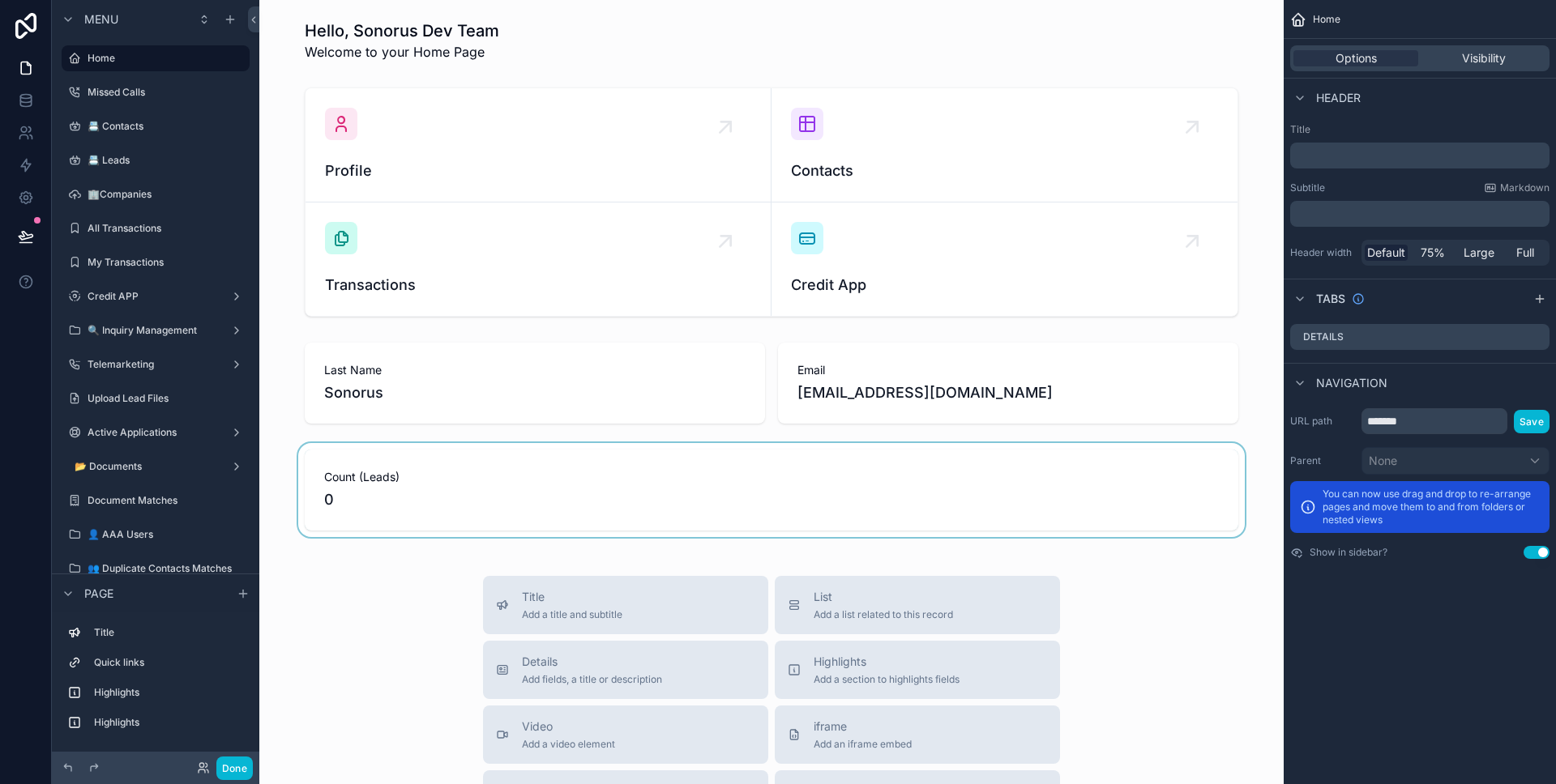
click at [845, 482] on div "scrollable content" at bounding box center [772, 490] width 998 height 94
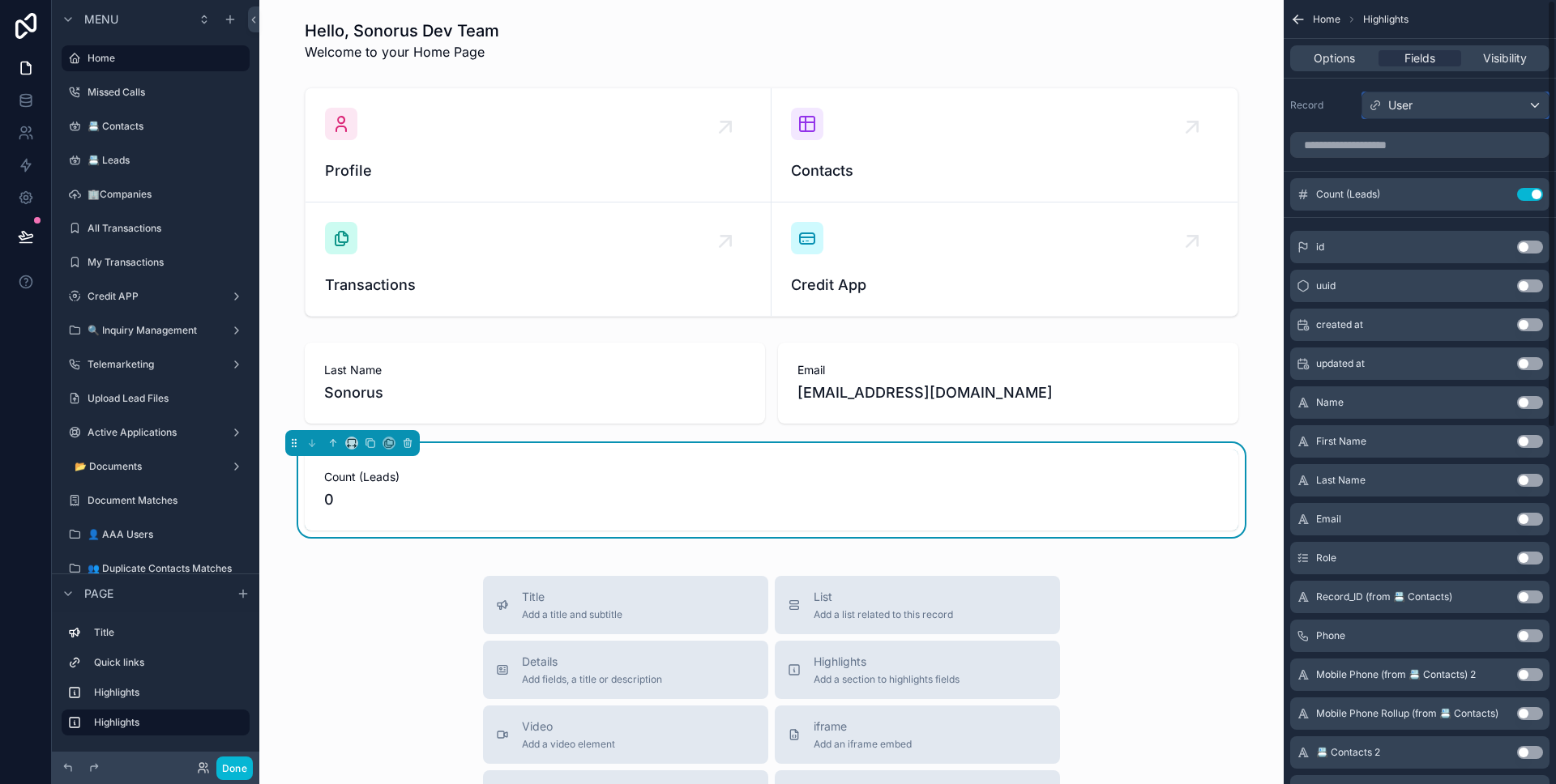
click at [1428, 111] on div "User" at bounding box center [1455, 105] width 186 height 26
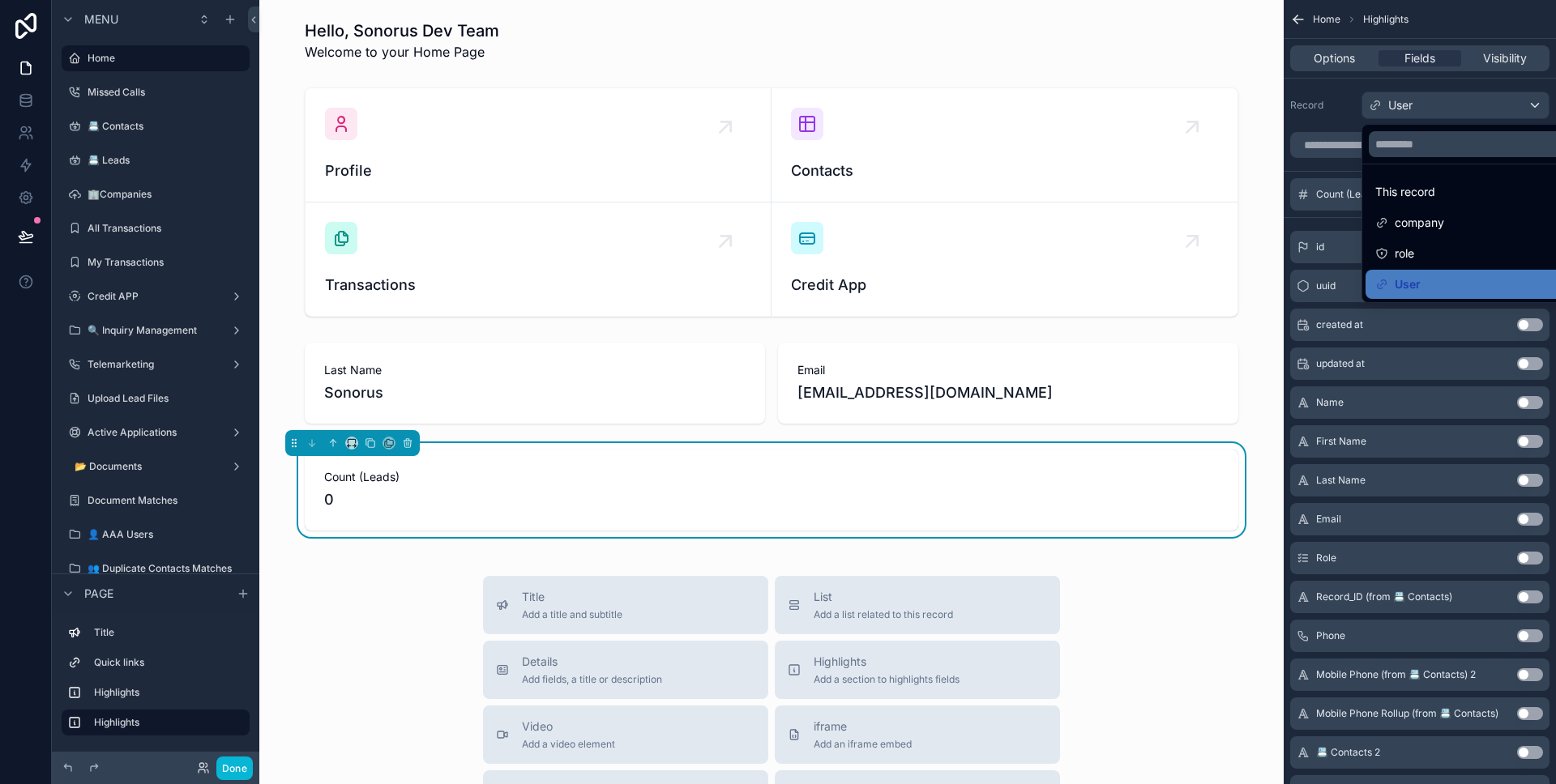
click at [1336, 101] on div "scrollable content" at bounding box center [778, 392] width 1556 height 784
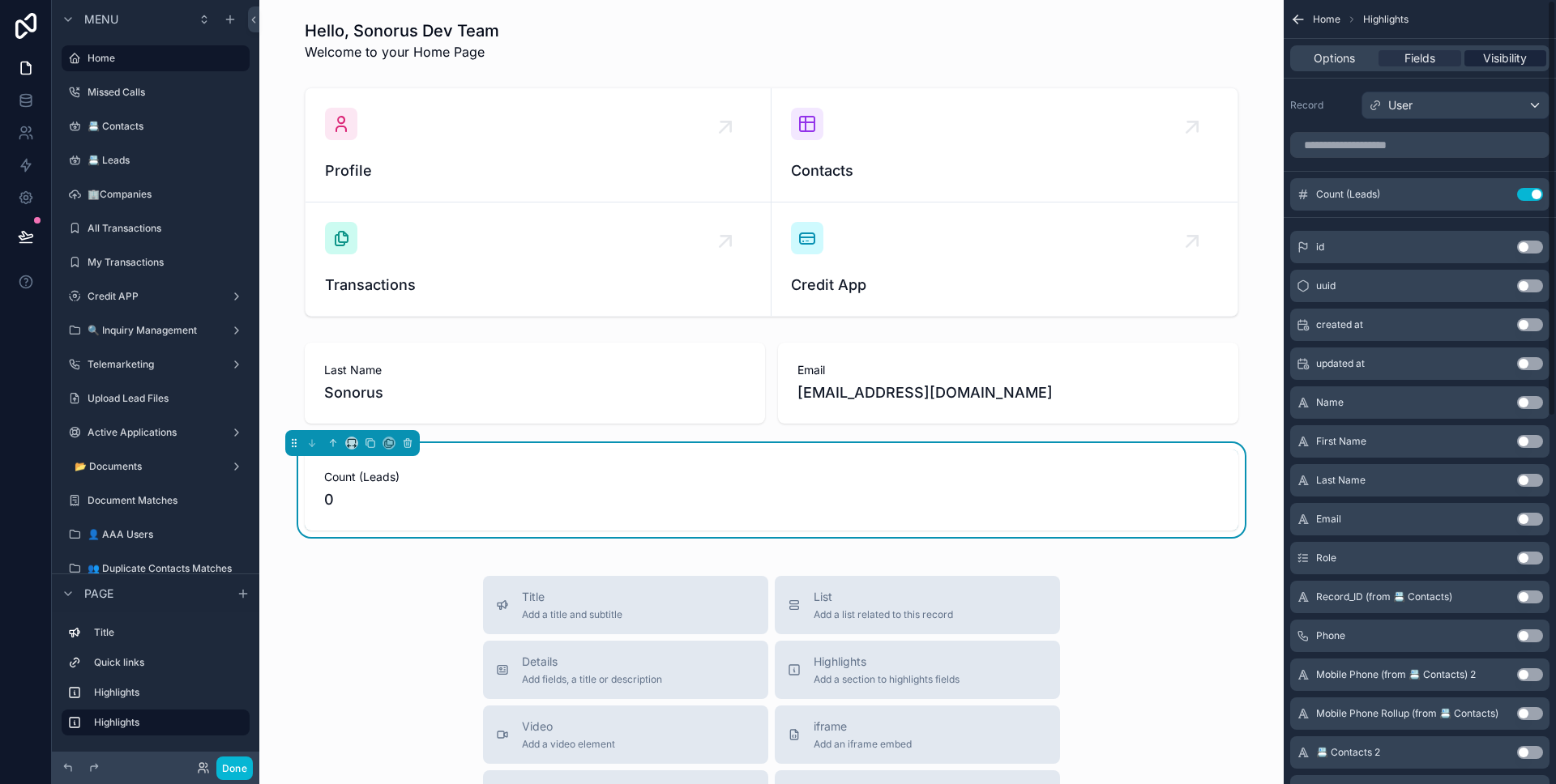
click at [1510, 63] on span "Visibility" at bounding box center [1505, 59] width 44 height 17
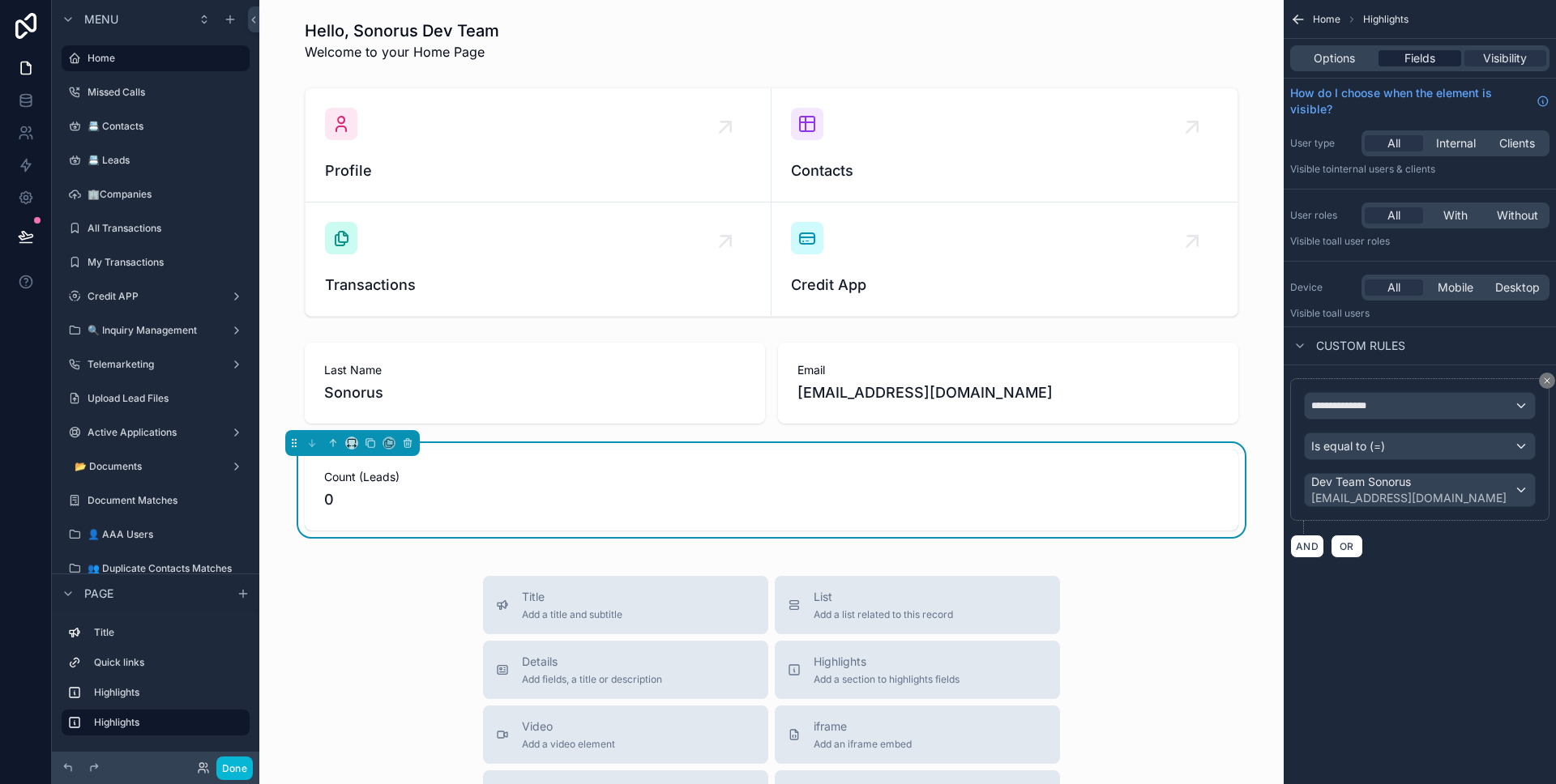
click at [1425, 56] on span "Fields" at bounding box center [1419, 59] width 30 height 17
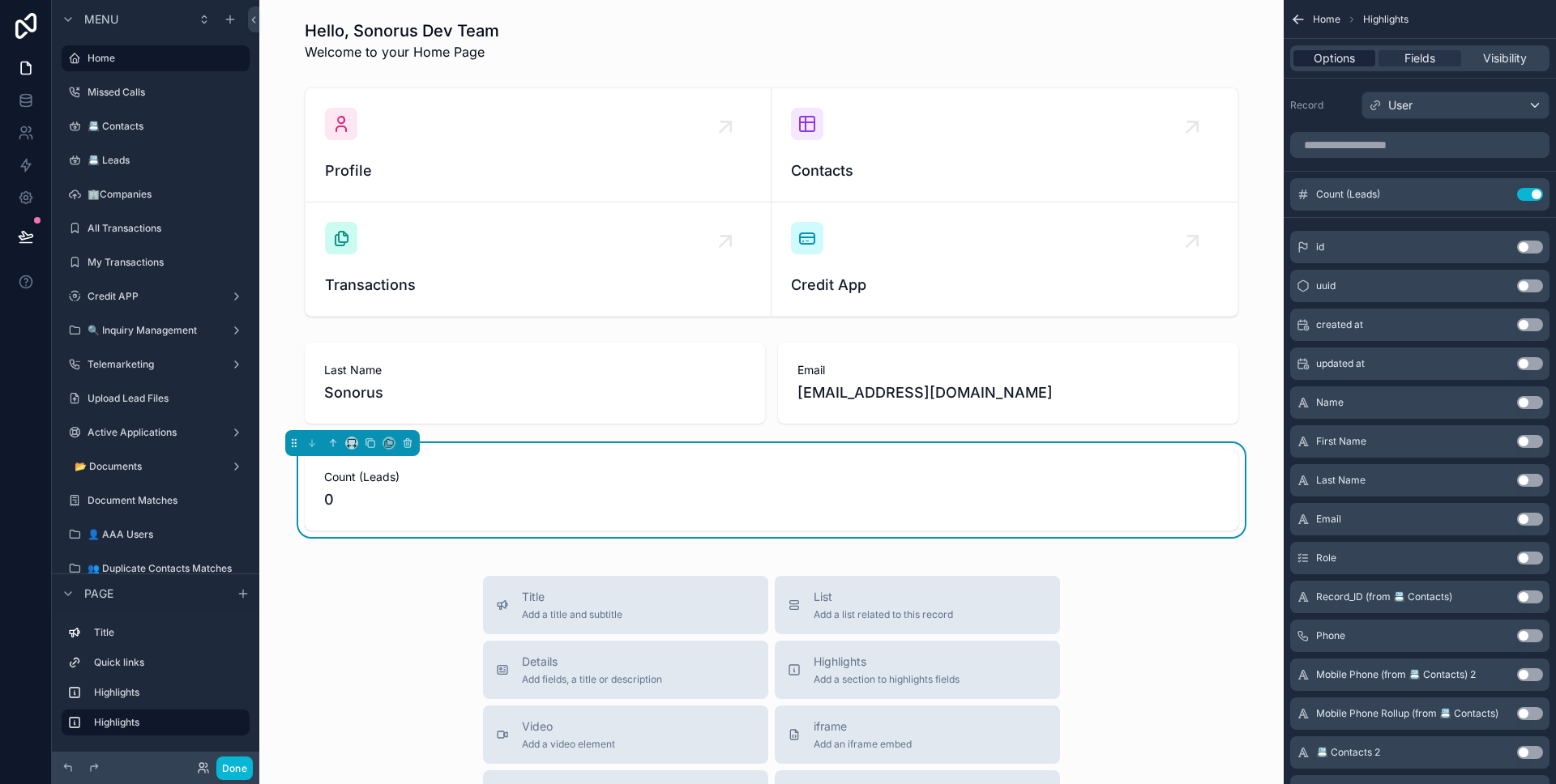
click at [1361, 64] on div "Options" at bounding box center [1334, 59] width 82 height 17
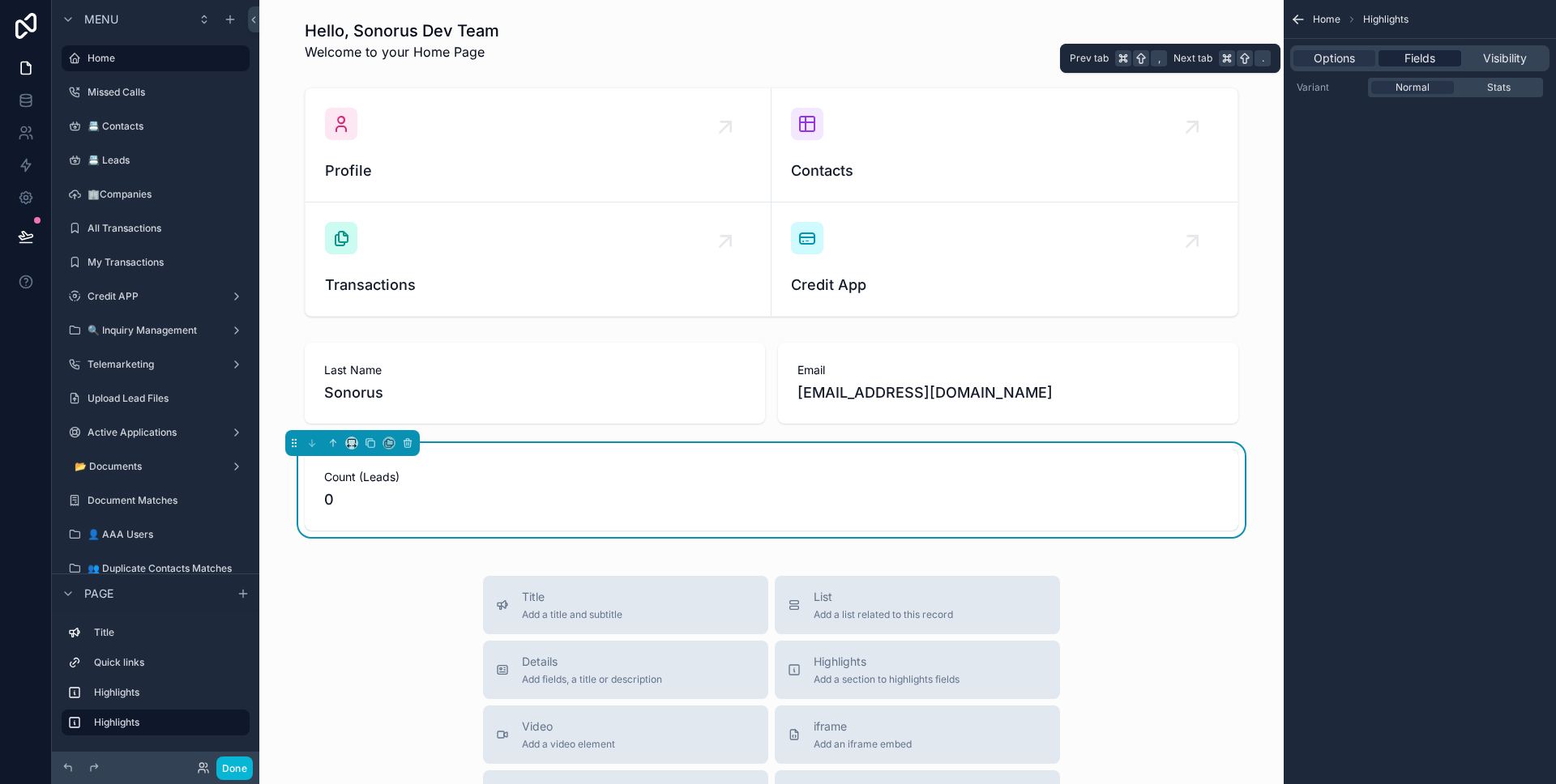
click at [1404, 61] on span "Fields" at bounding box center [1419, 59] width 30 height 17
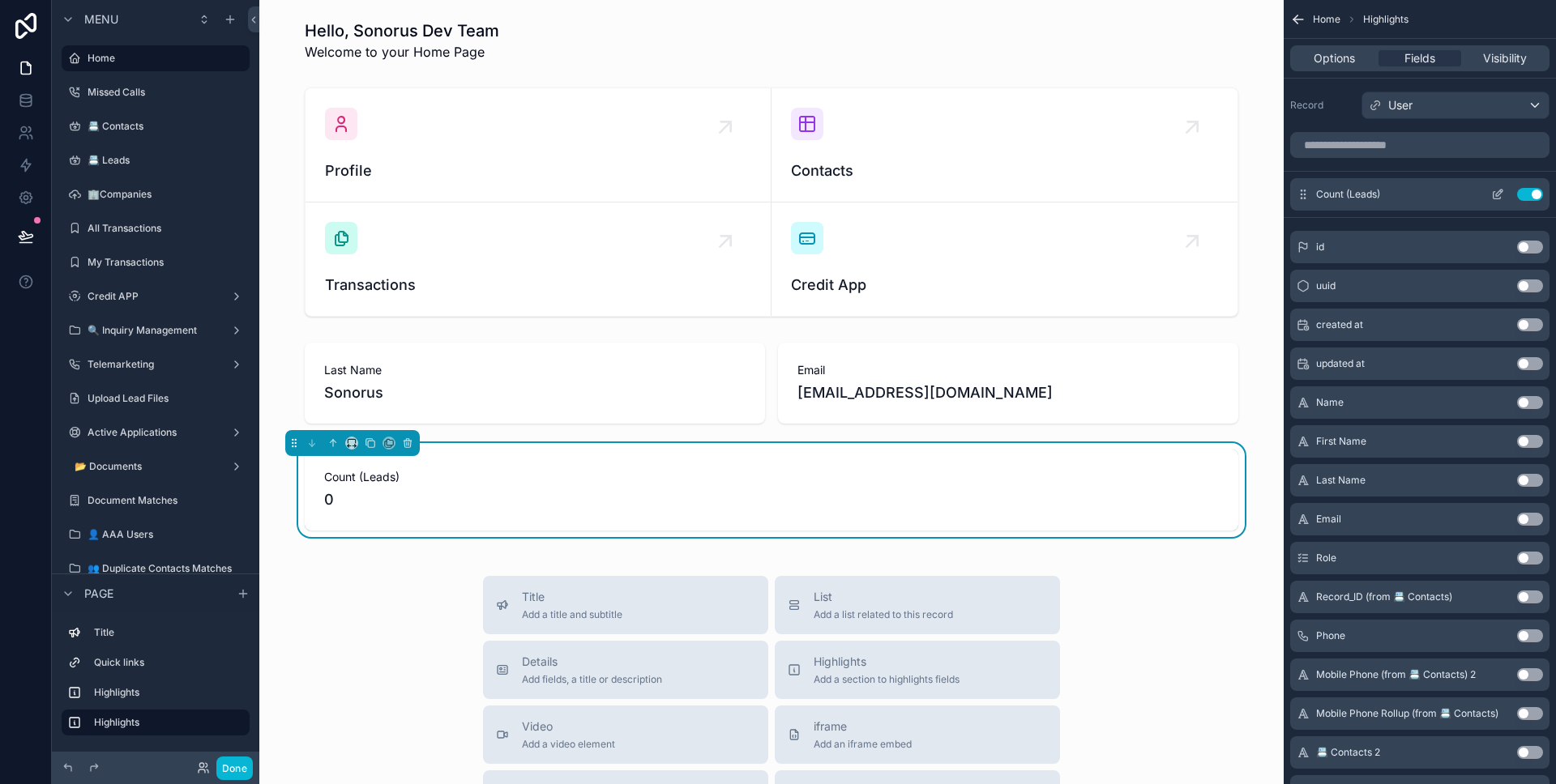
click at [1497, 193] on icon "scrollable content" at bounding box center [1497, 194] width 13 height 13
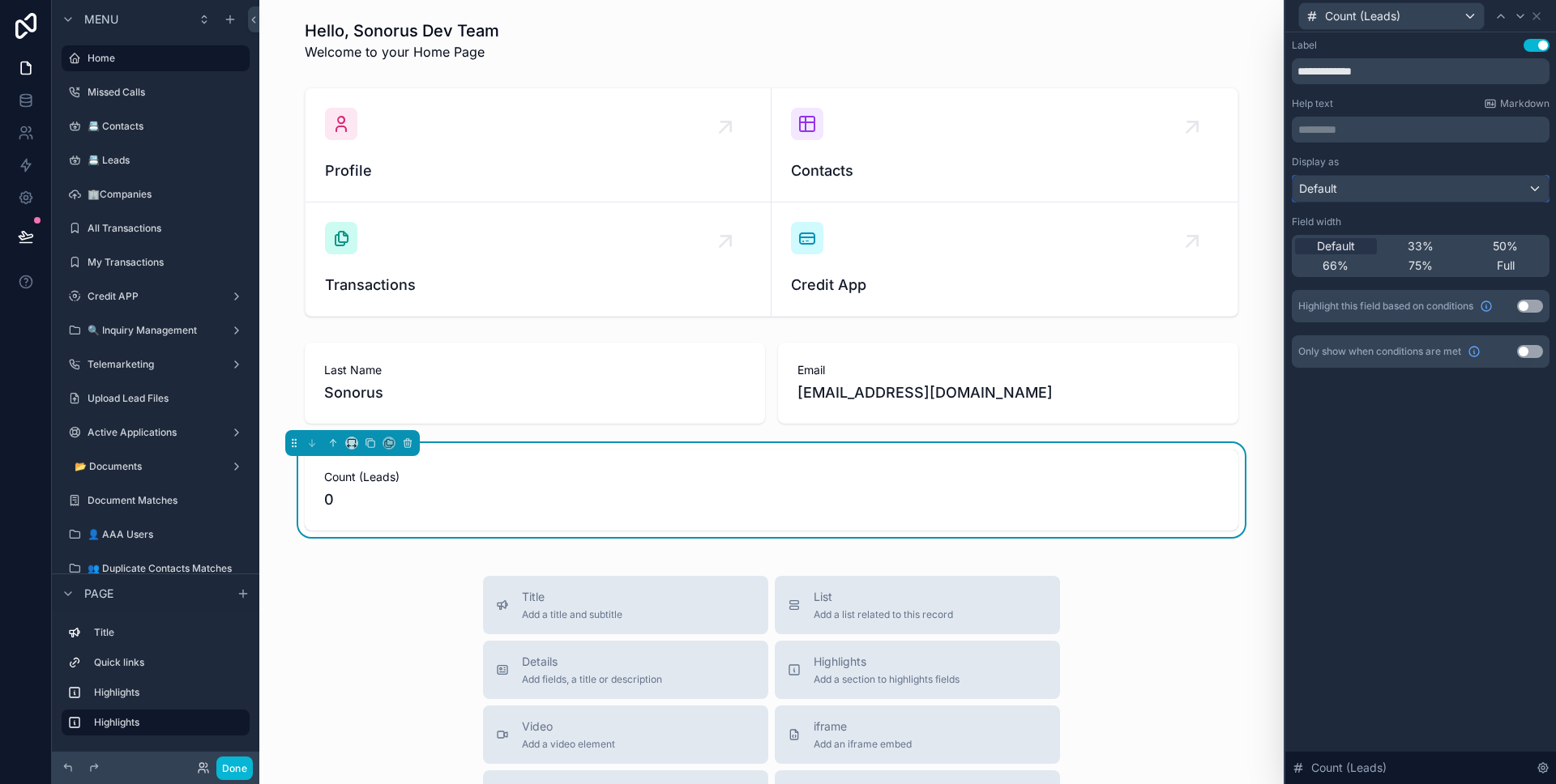
click at [1483, 195] on div "Default" at bounding box center [1421, 189] width 256 height 26
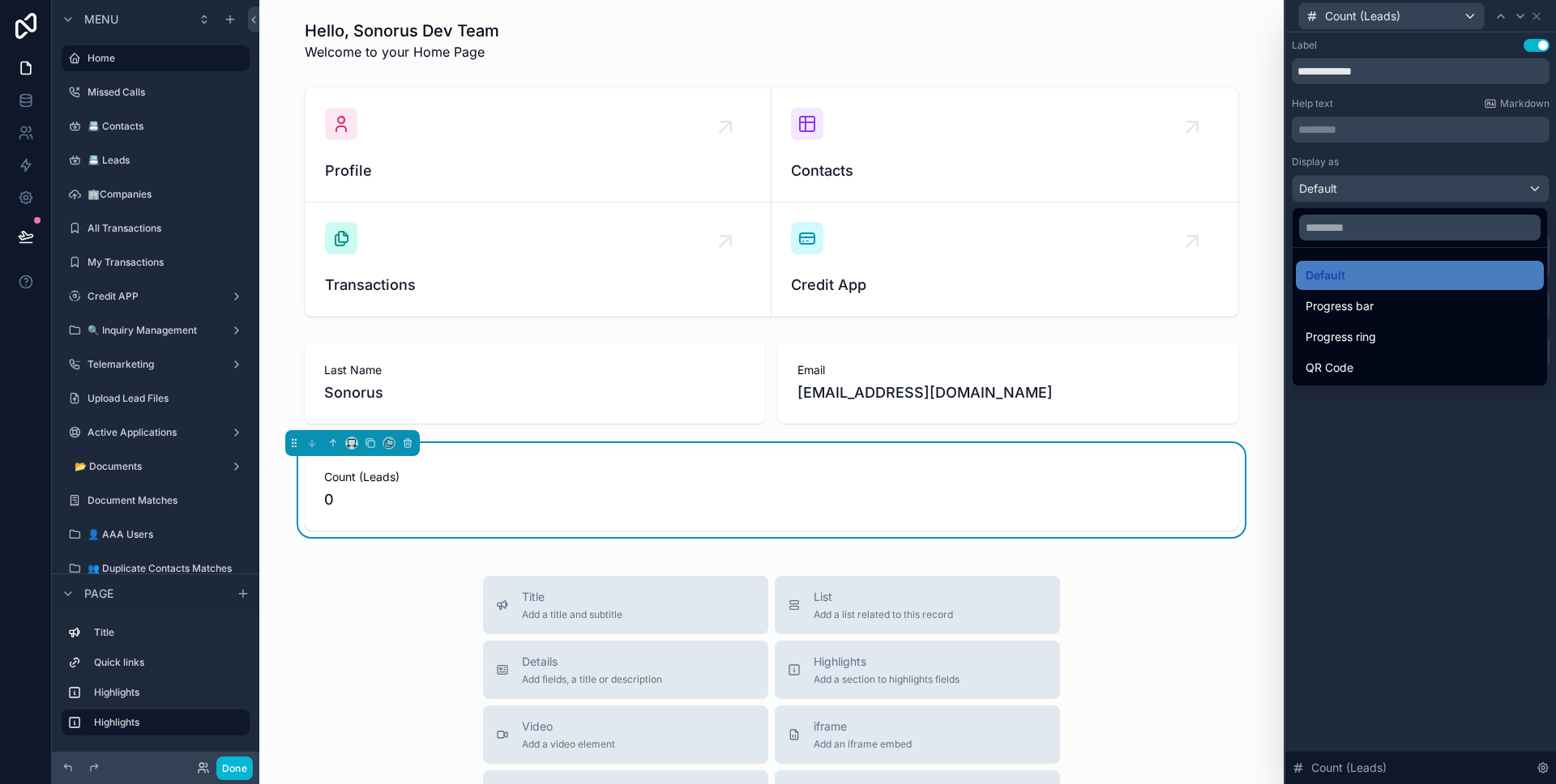
click at [1483, 195] on div at bounding box center [1421, 392] width 271 height 784
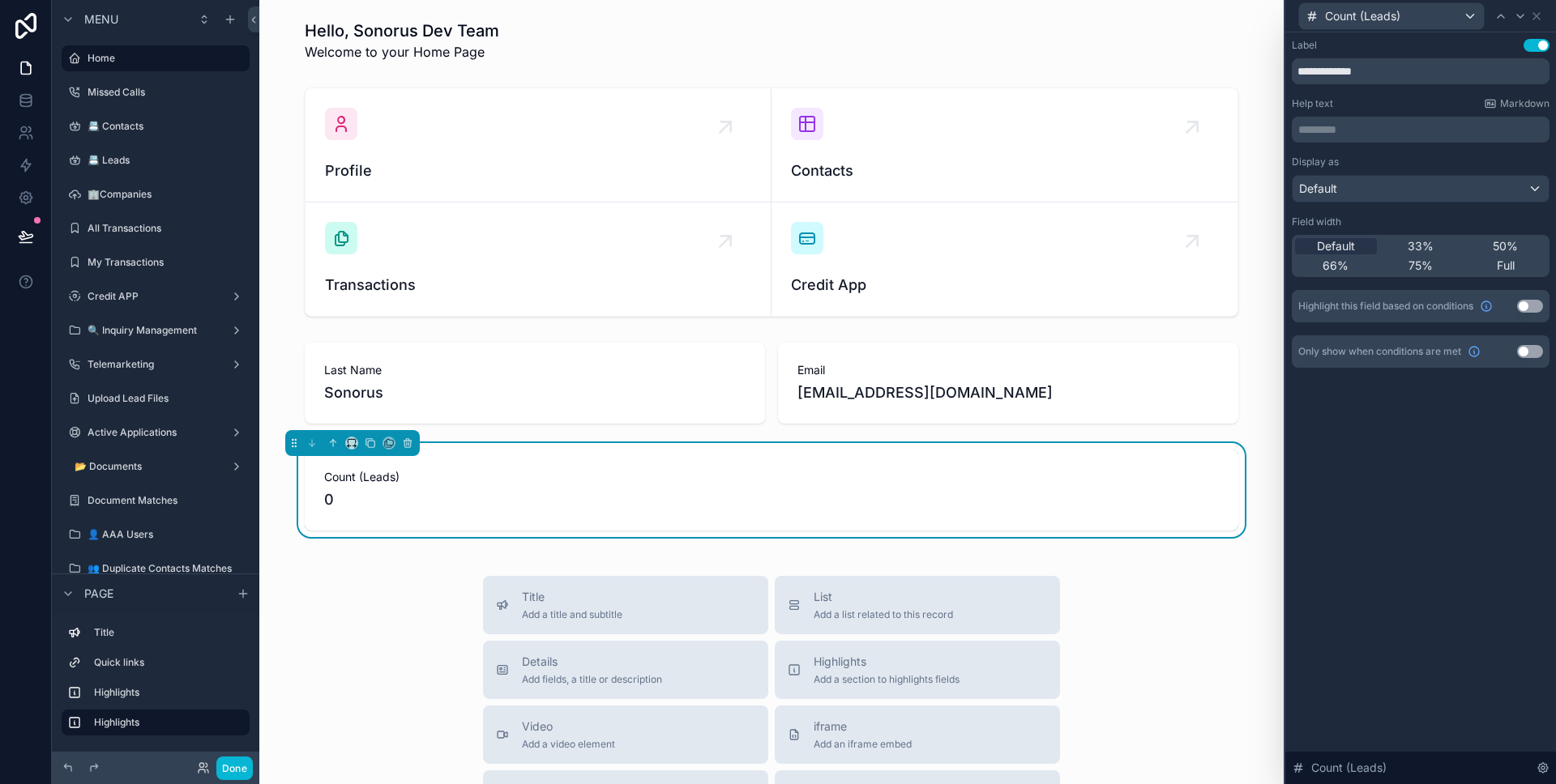
click at [850, 472] on span "Count (Leads)" at bounding box center [772, 478] width 895 height 17
click at [22, 167] on icon at bounding box center [26, 166] width 17 height 17
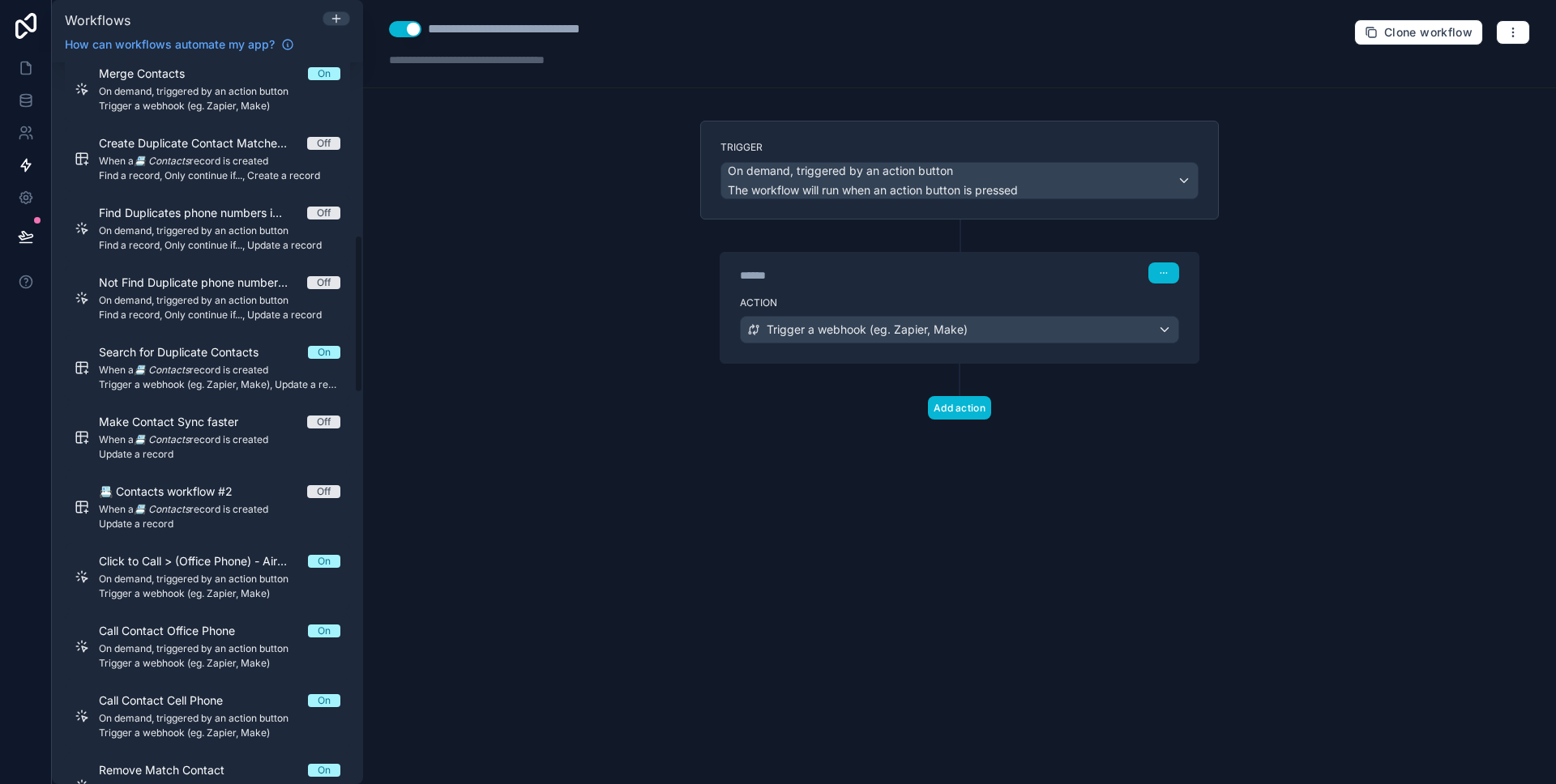
scroll to position [585, 0]
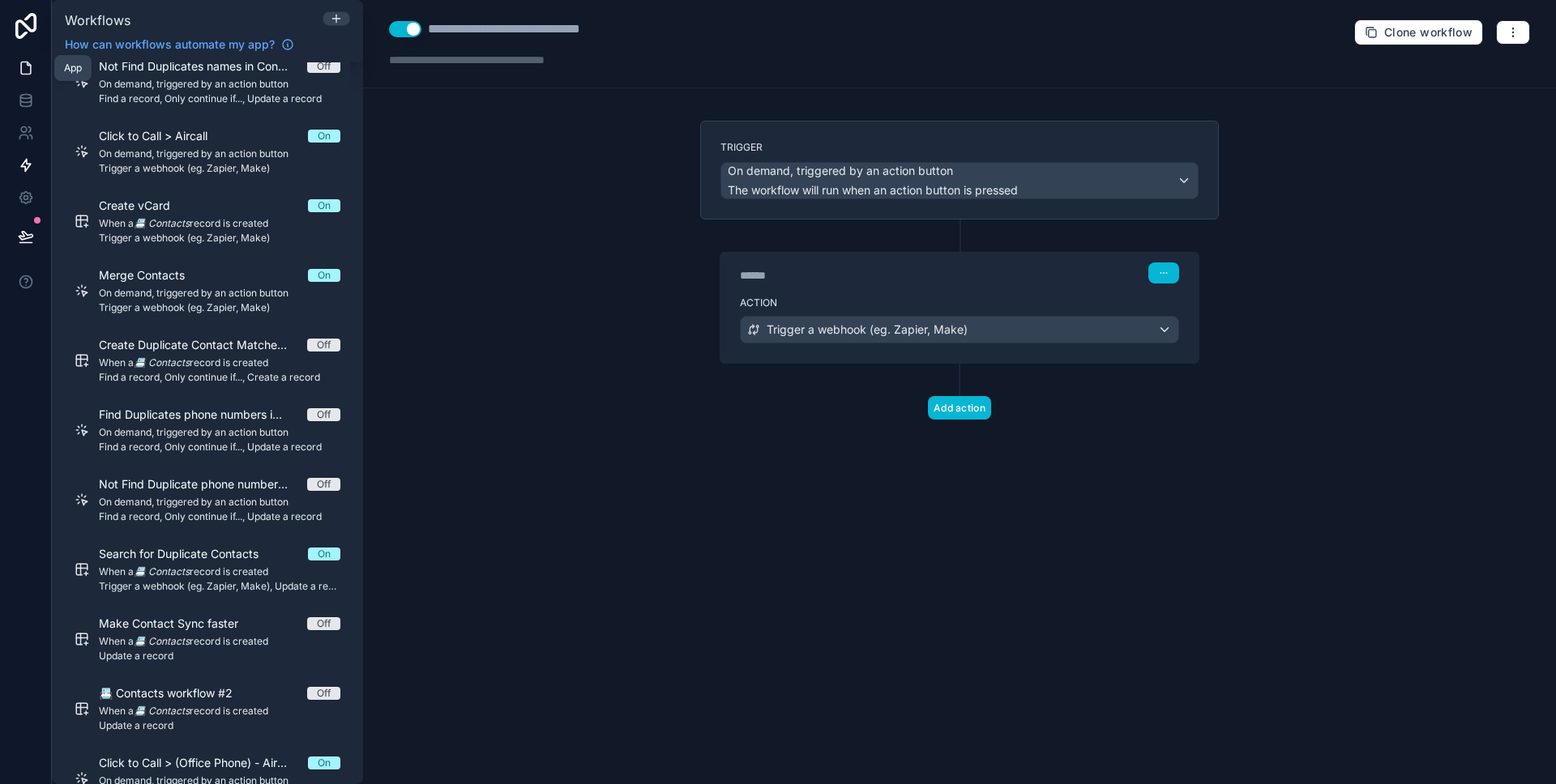
click at [23, 68] on icon at bounding box center [26, 68] width 17 height 17
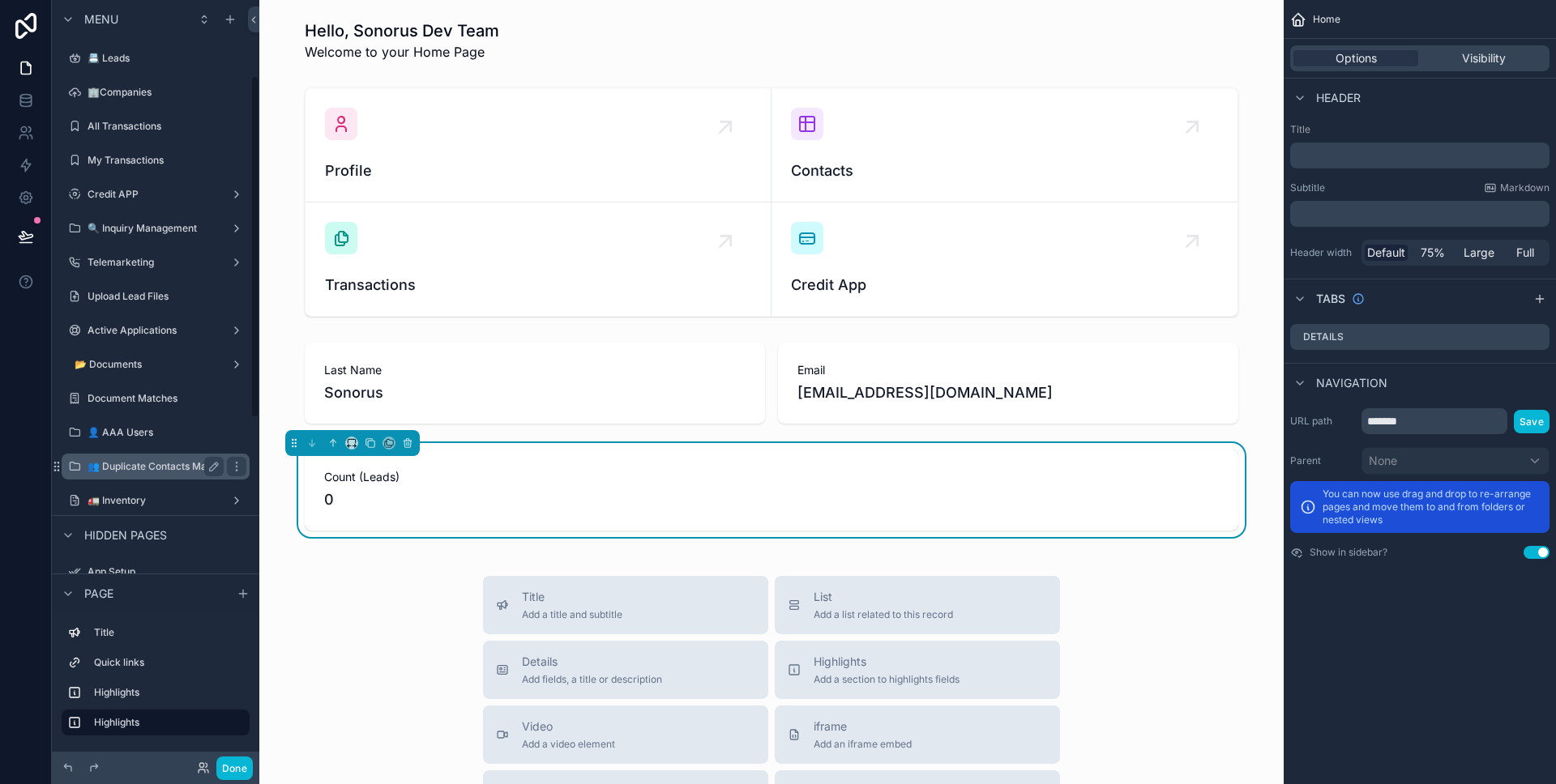
scroll to position [167, 0]
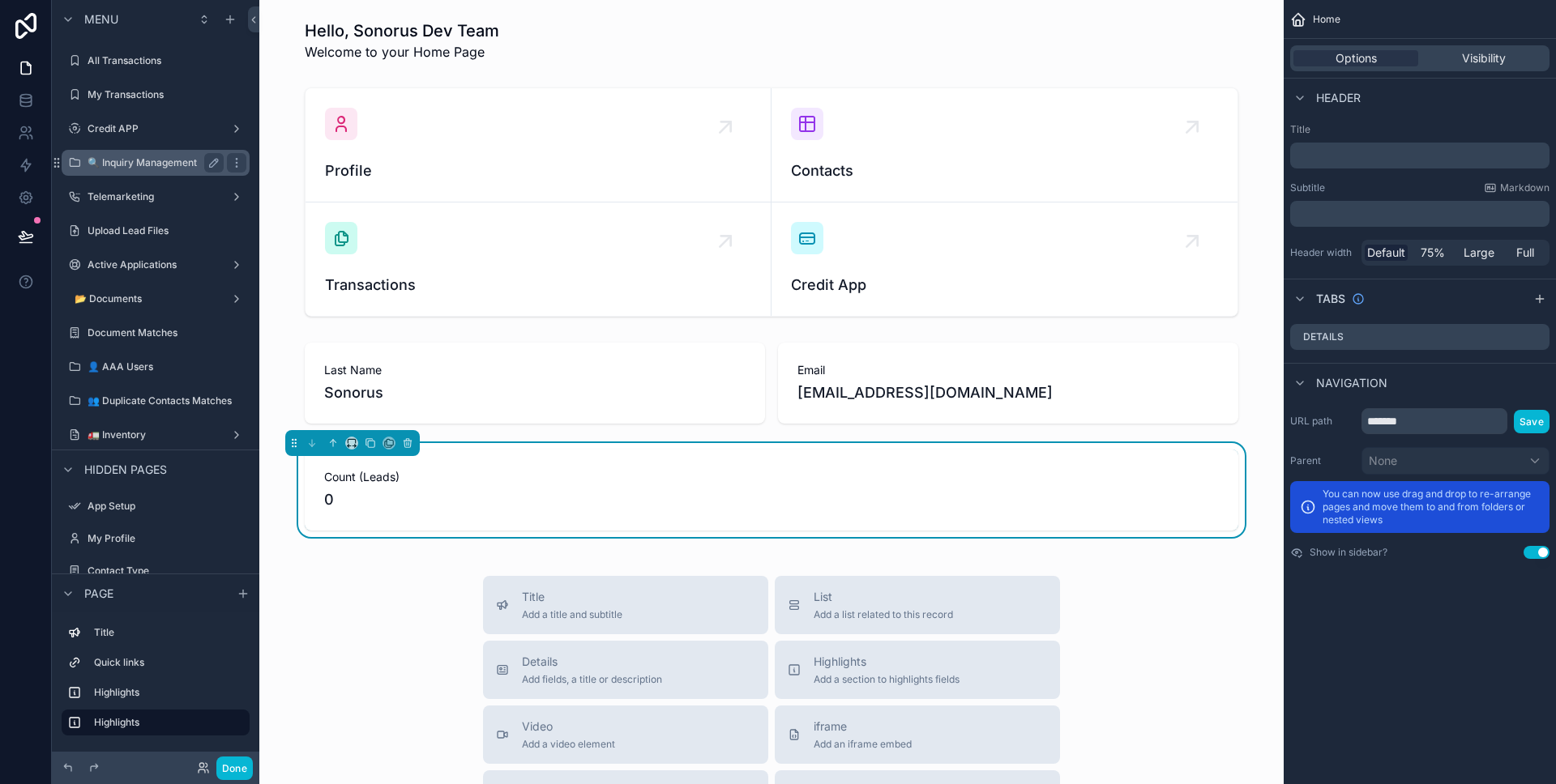
click at [145, 165] on label "🔍 Inquiry Management" at bounding box center [152, 163] width 130 height 13
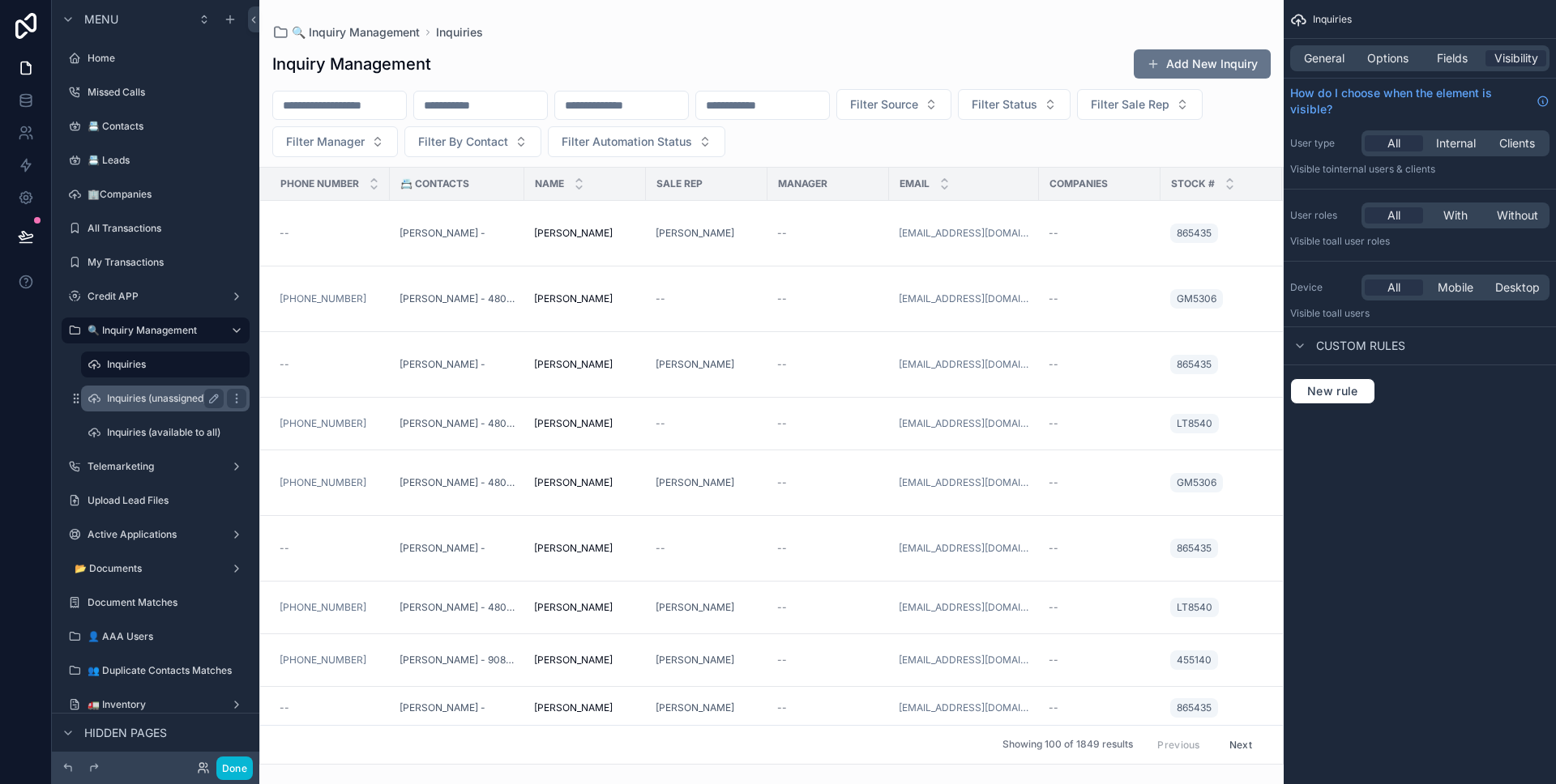
click at [159, 396] on label "Inquiries (unassigned)" at bounding box center [162, 398] width 110 height 13
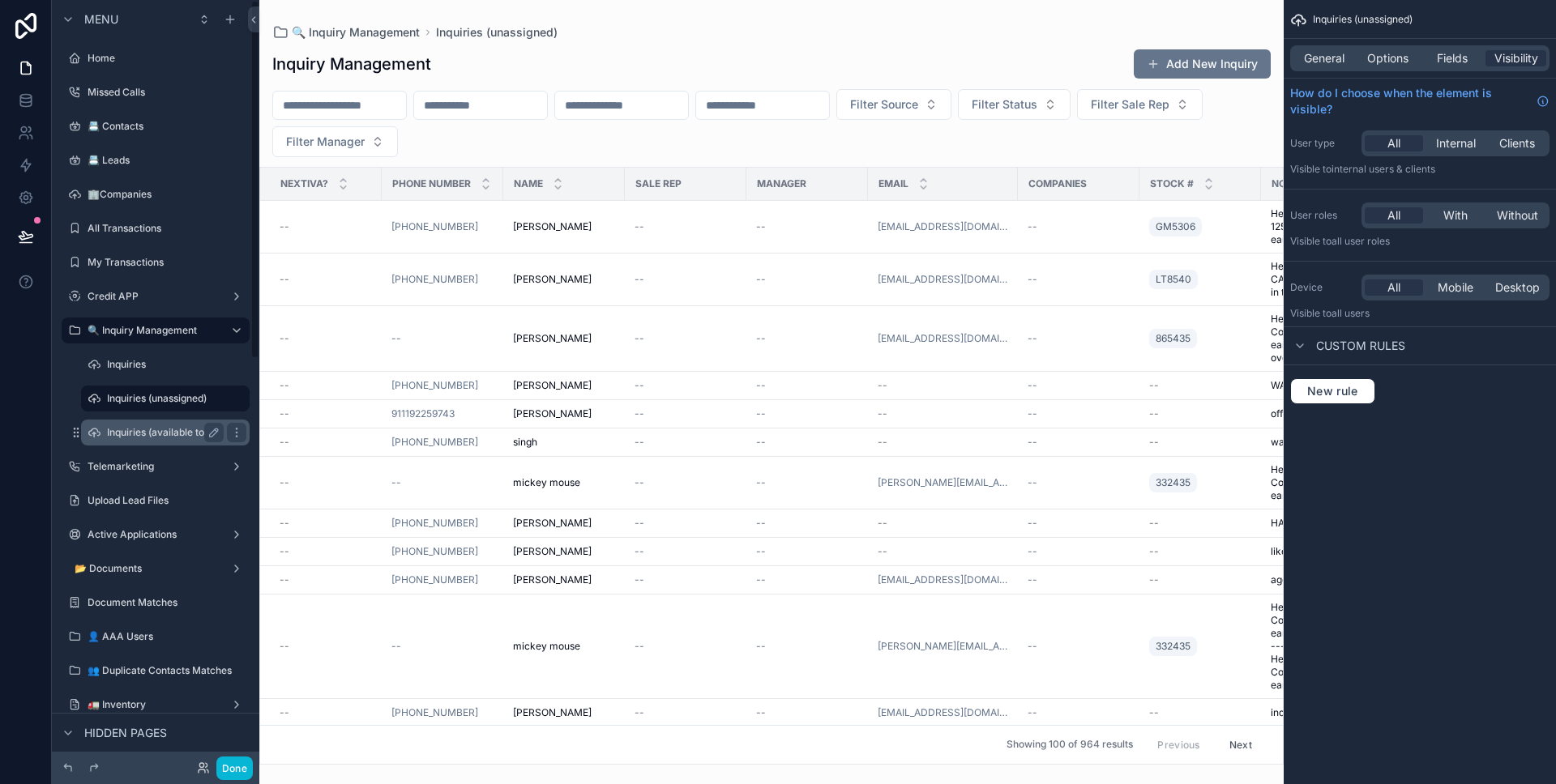
click at [174, 428] on label "Inquiries (available to all)" at bounding box center [163, 432] width 113 height 13
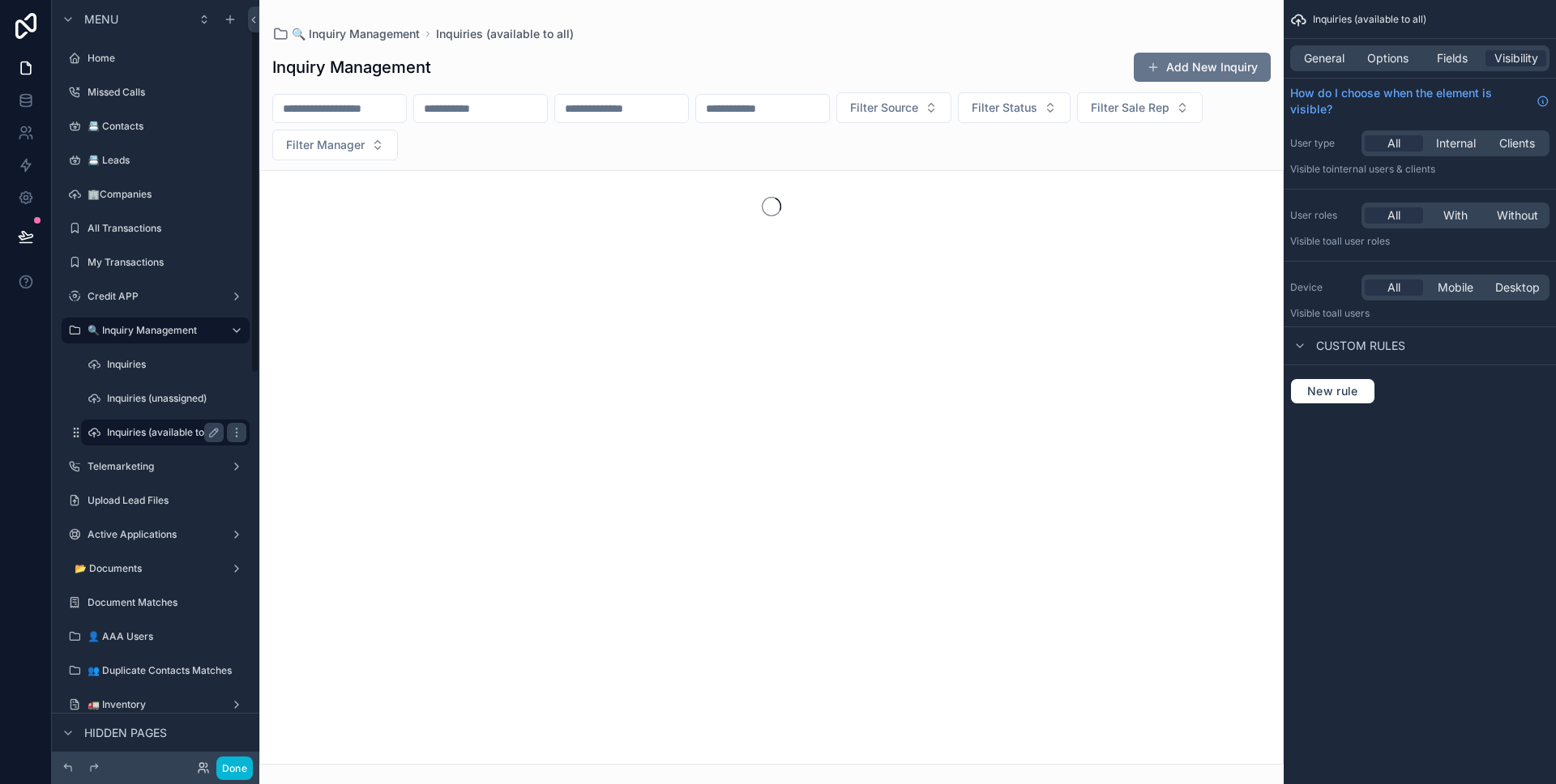
scroll to position [32, 0]
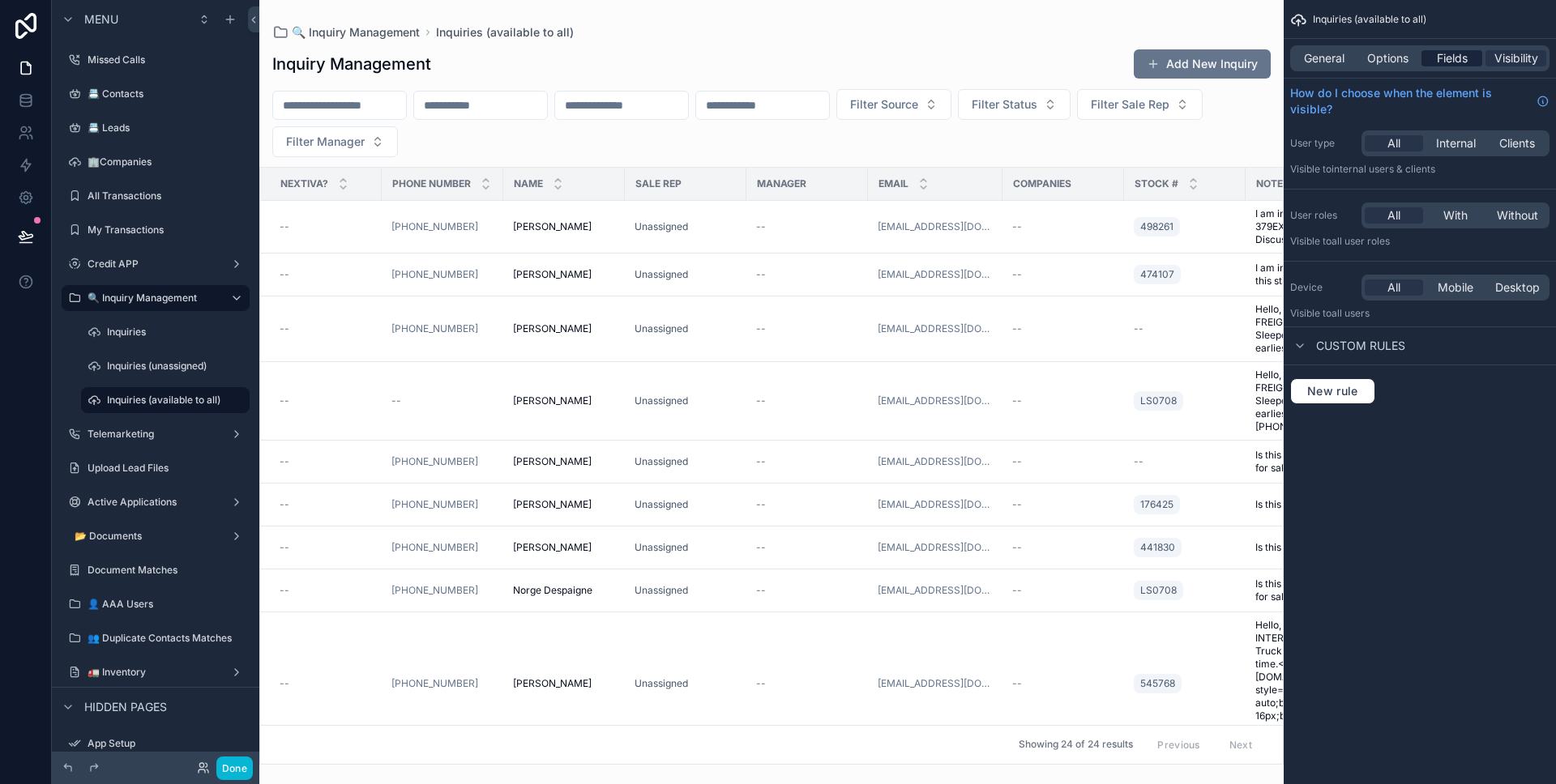
click at [1458, 63] on span "Fields" at bounding box center [1451, 59] width 30 height 17
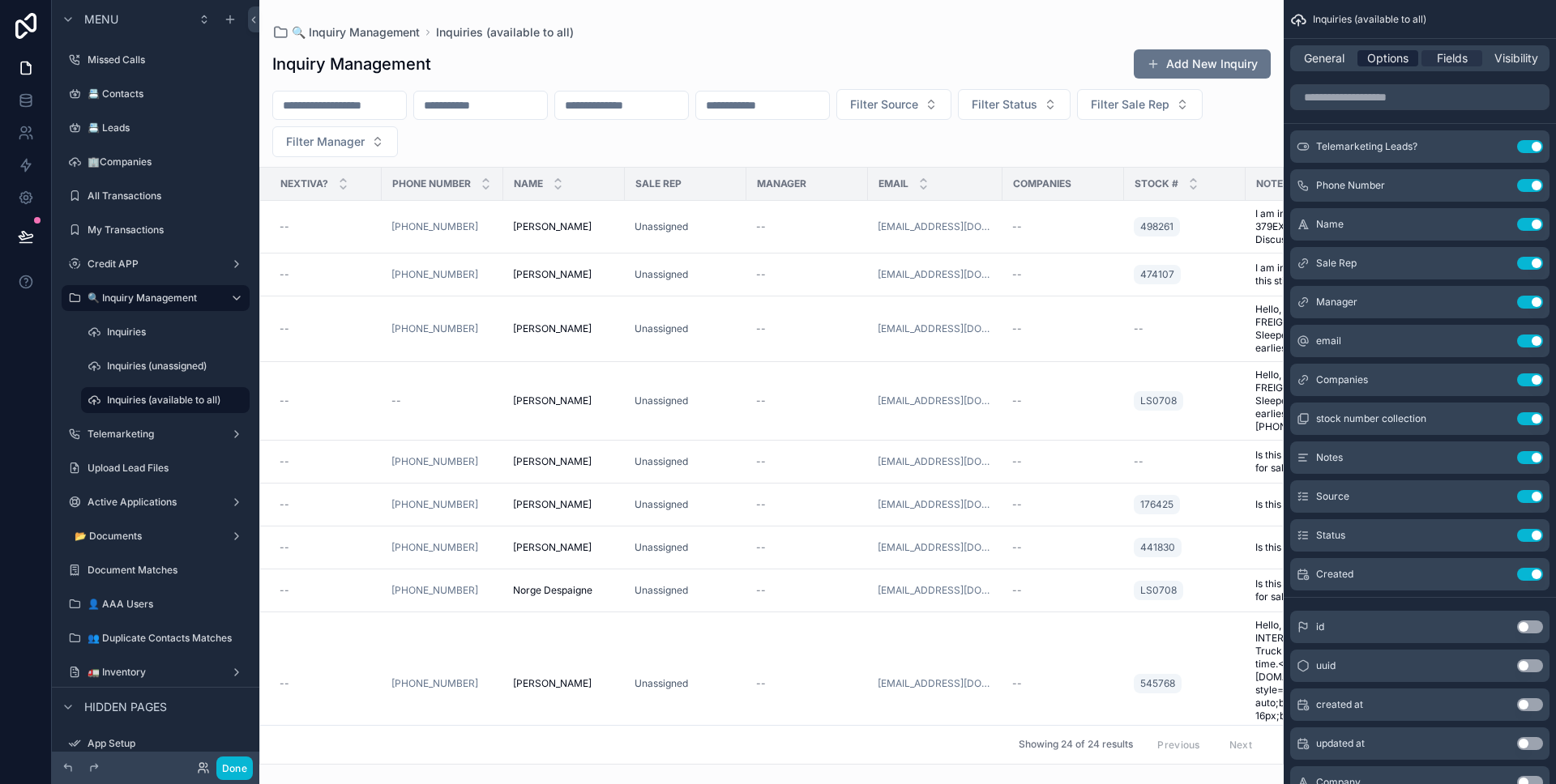
click at [1415, 61] on div "Options" at bounding box center [1388, 59] width 61 height 17
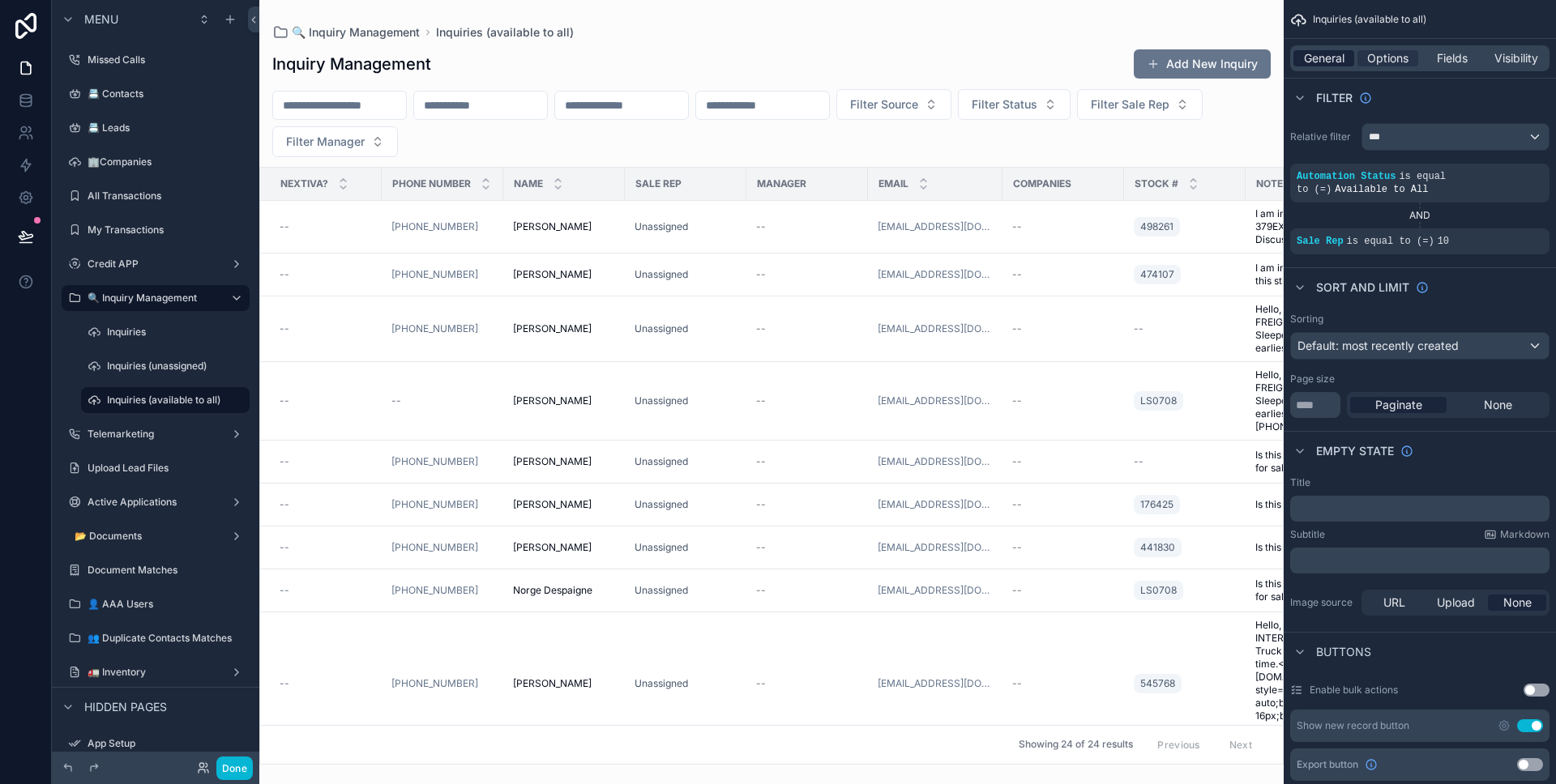
click at [1347, 52] on div "General" at bounding box center [1324, 59] width 61 height 17
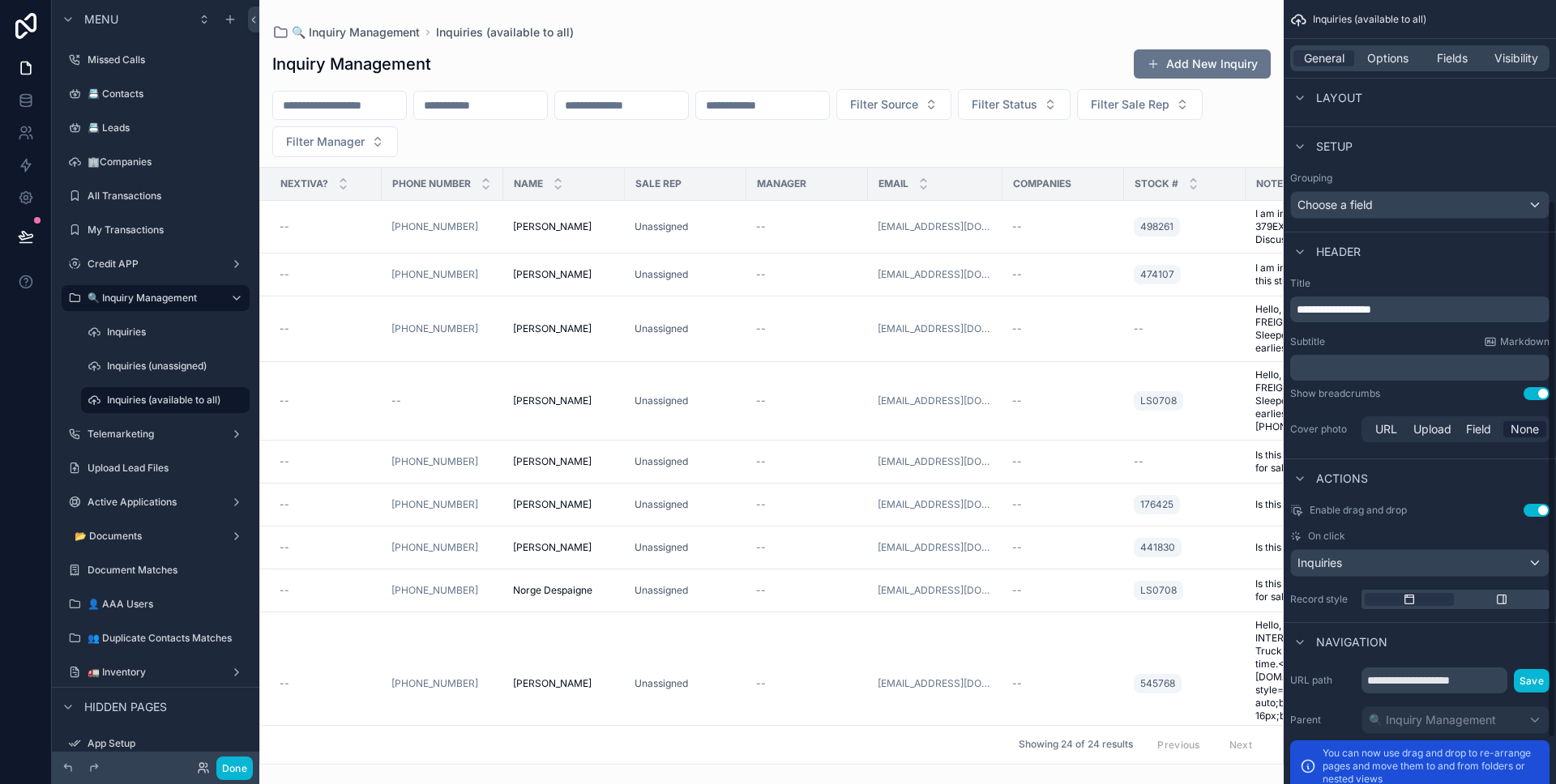
scroll to position [302, 0]
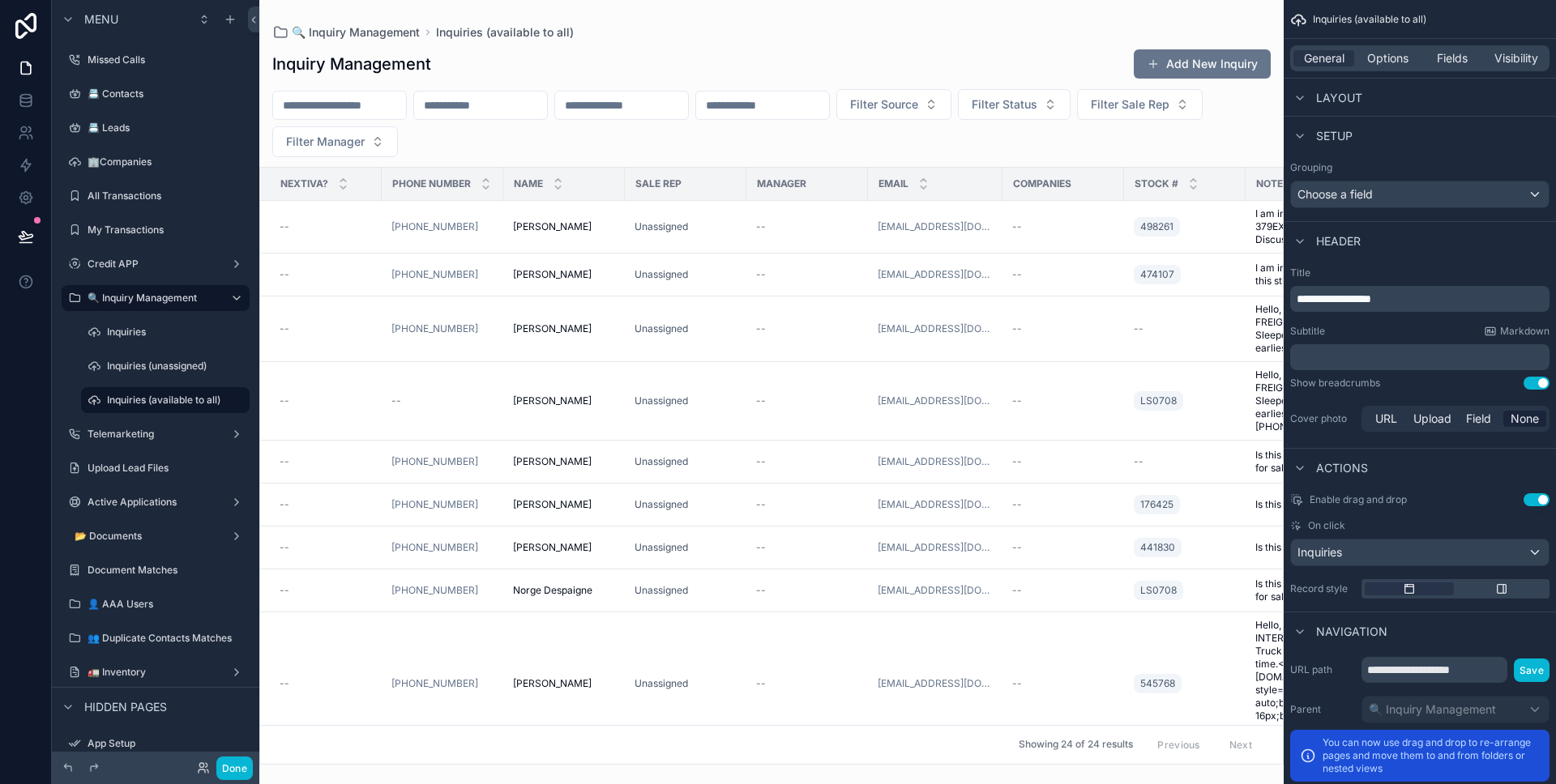
click at [1401, 67] on div "General Options Fields Visibility" at bounding box center [1420, 58] width 260 height 26
click at [1396, 61] on span "Options" at bounding box center [1388, 59] width 41 height 17
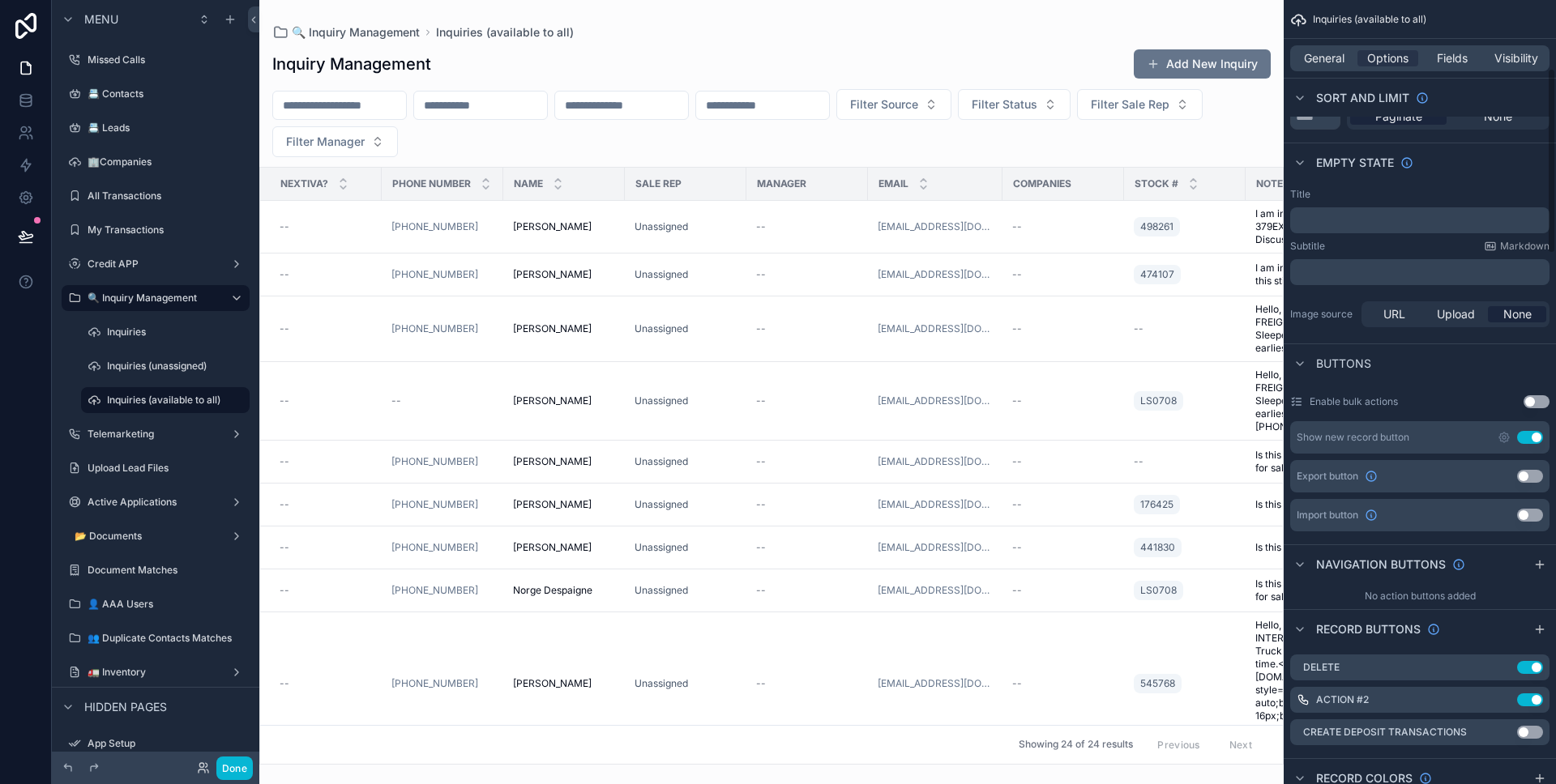
scroll to position [53, 0]
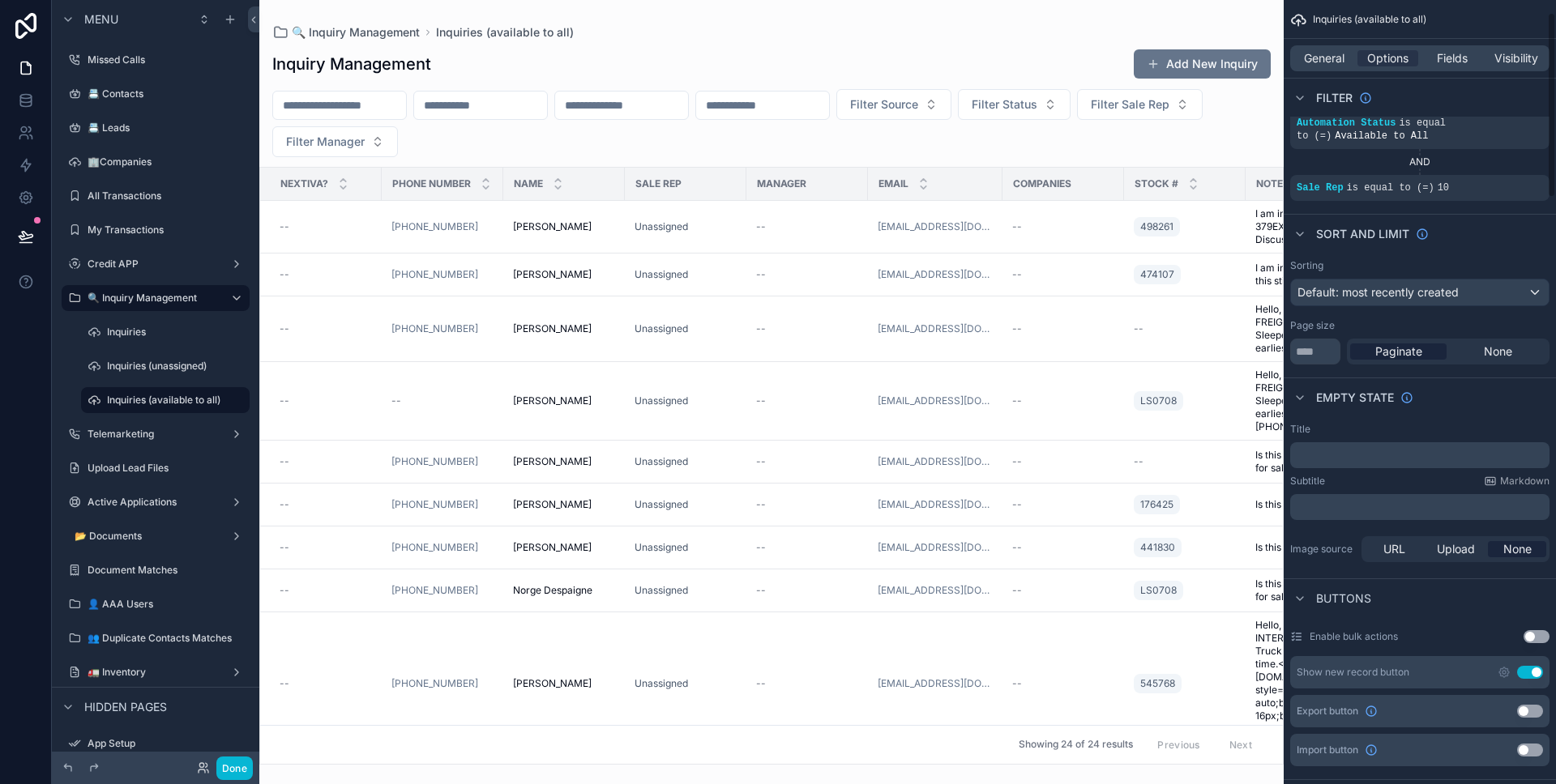
click at [1328, 49] on div "General Options Fields Visibility" at bounding box center [1420, 58] width 260 height 26
click at [1329, 53] on span "General" at bounding box center [1324, 59] width 41 height 17
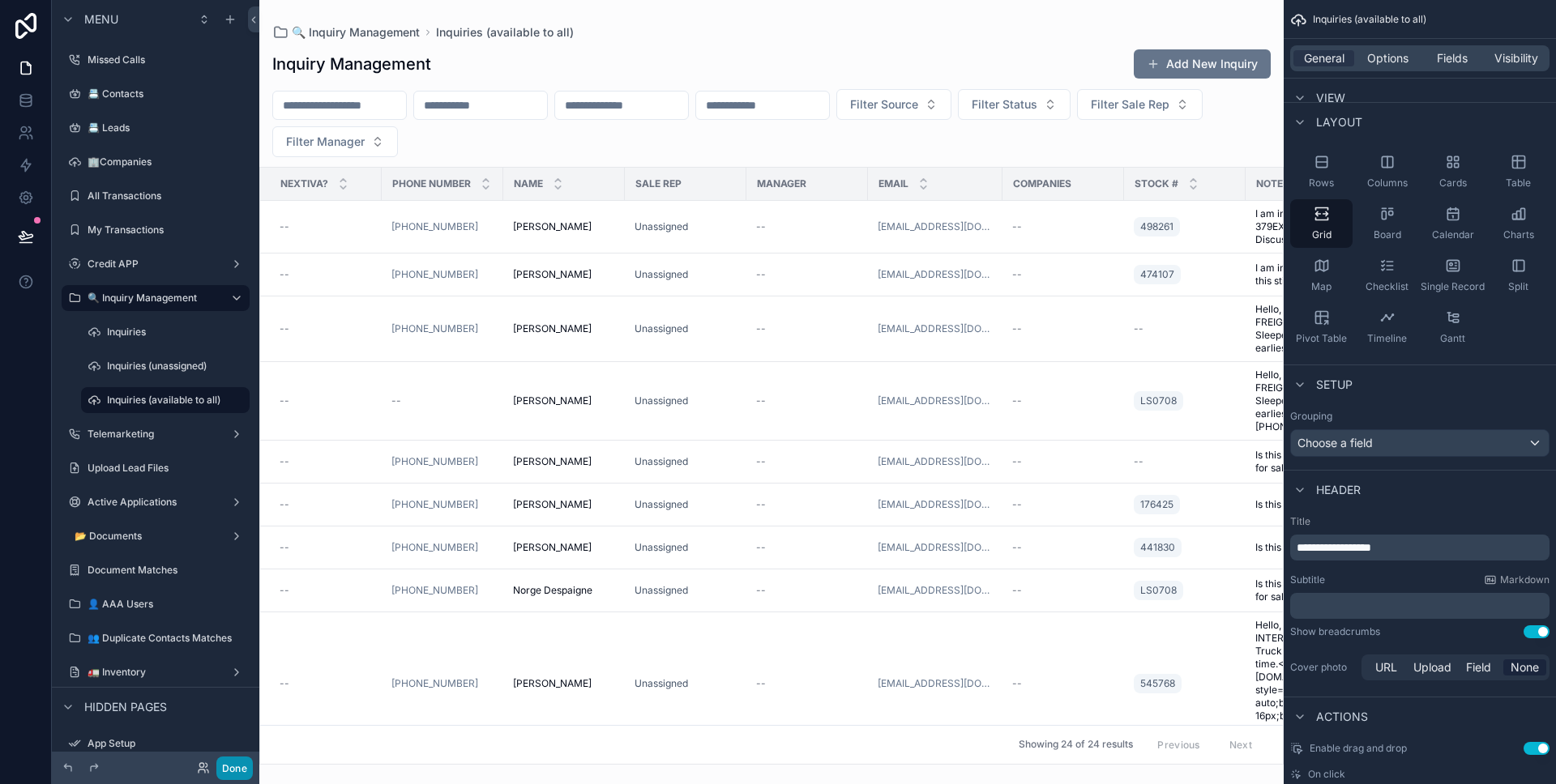
click at [247, 759] on button "Done" at bounding box center [235, 768] width 37 height 24
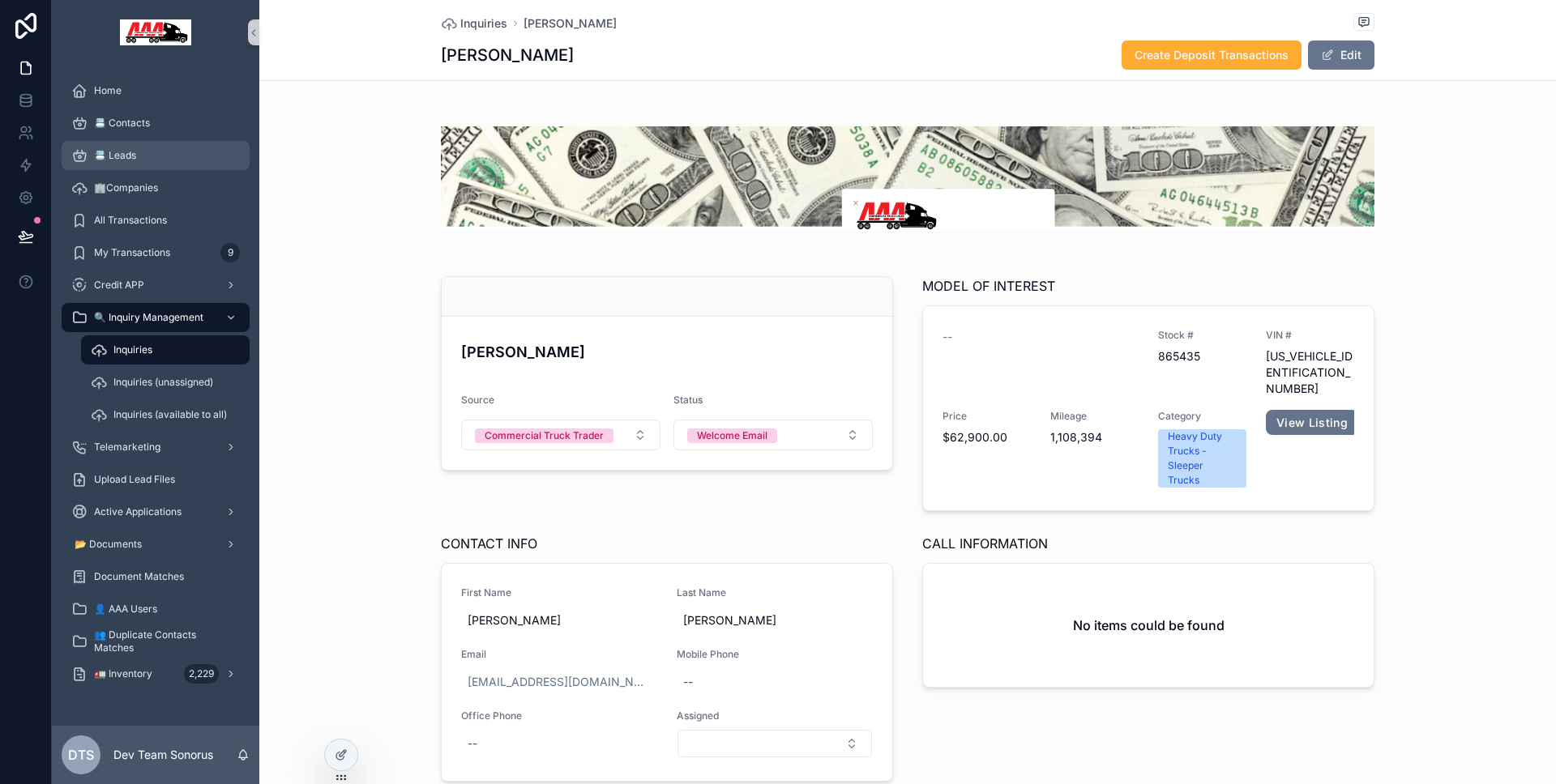
click at [166, 156] on div "📇 Leads" at bounding box center [155, 156] width 168 height 26
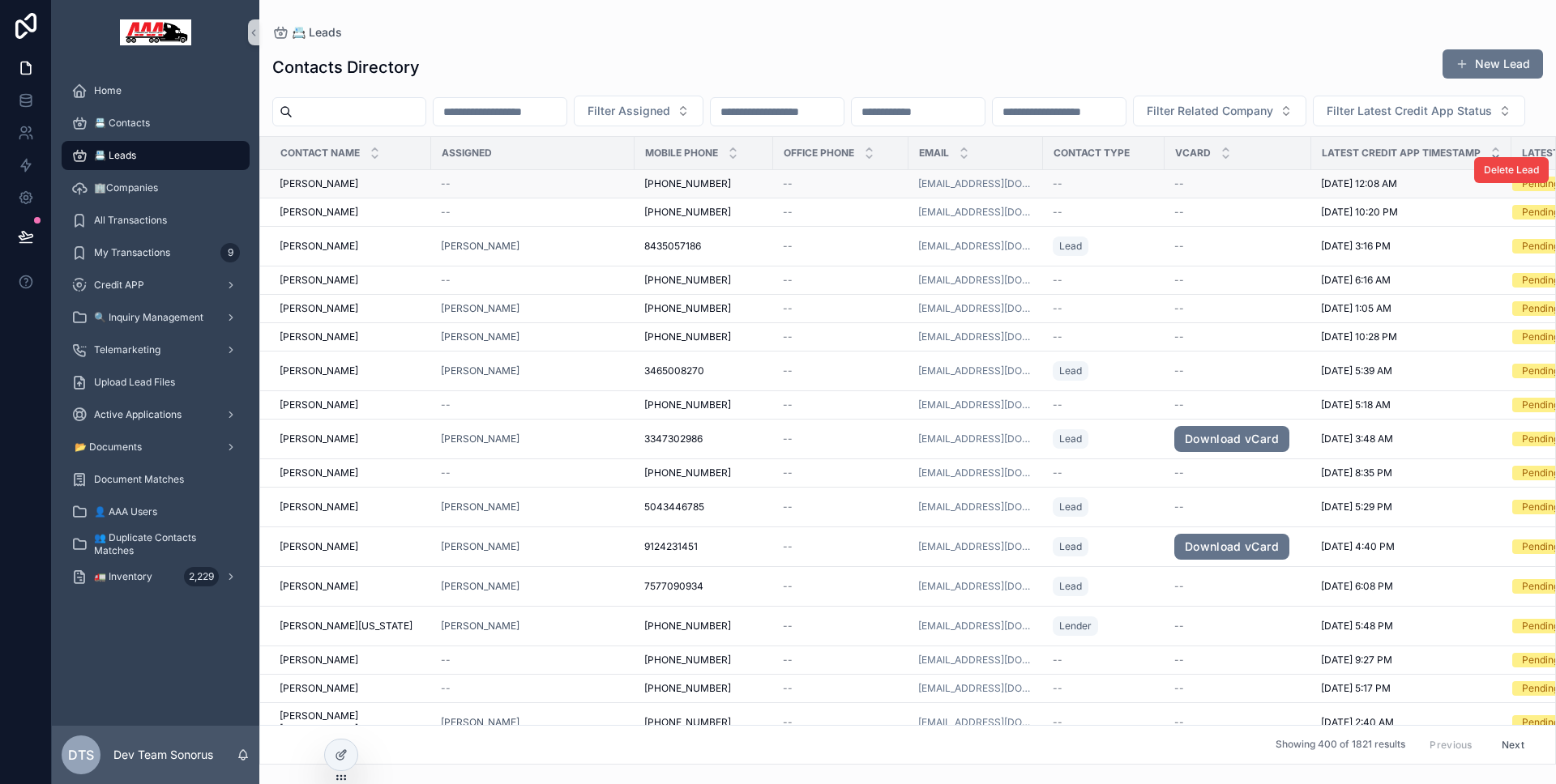
click at [605, 190] on div "--" at bounding box center [533, 184] width 184 height 13
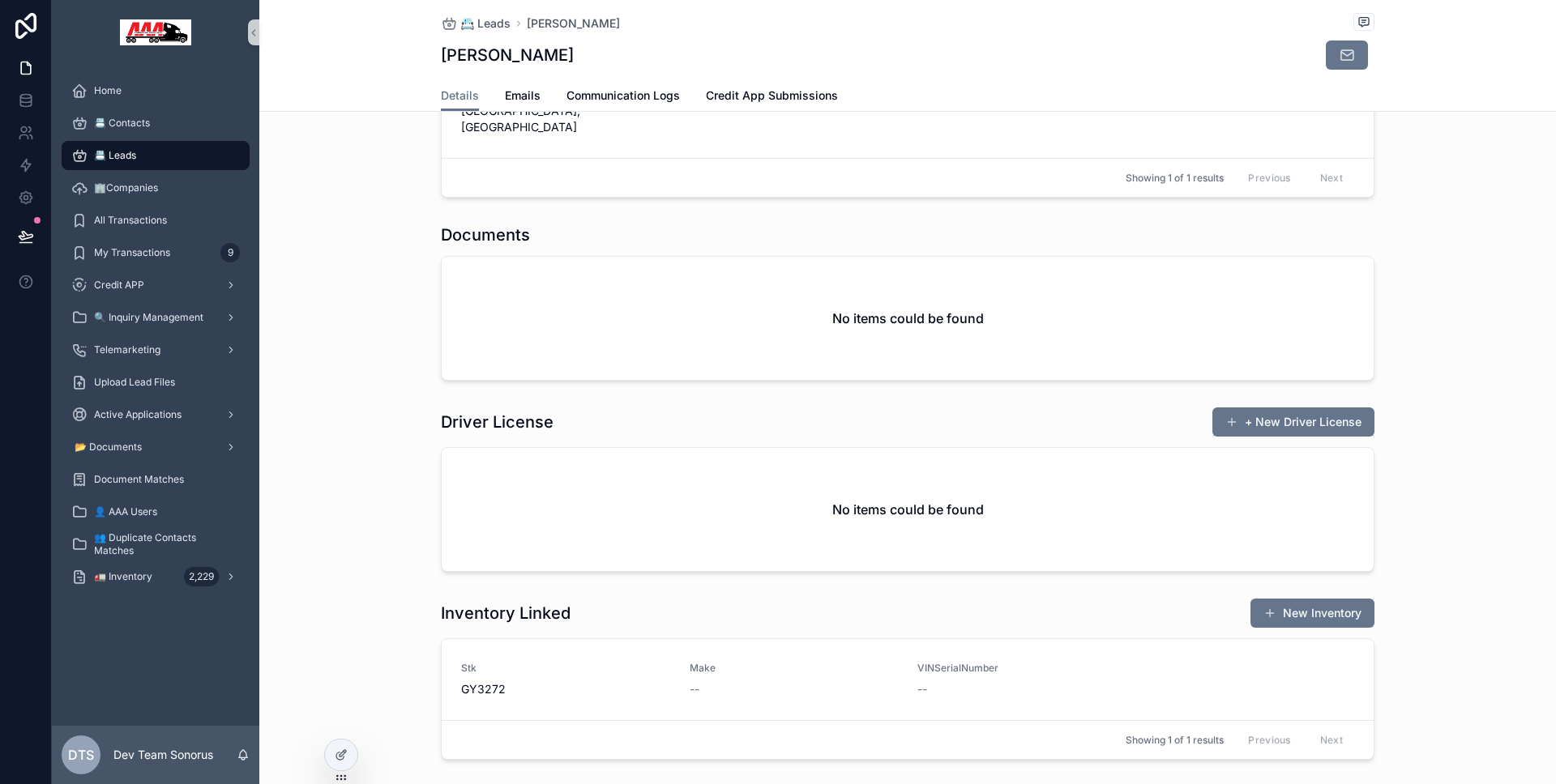
scroll to position [1034, 0]
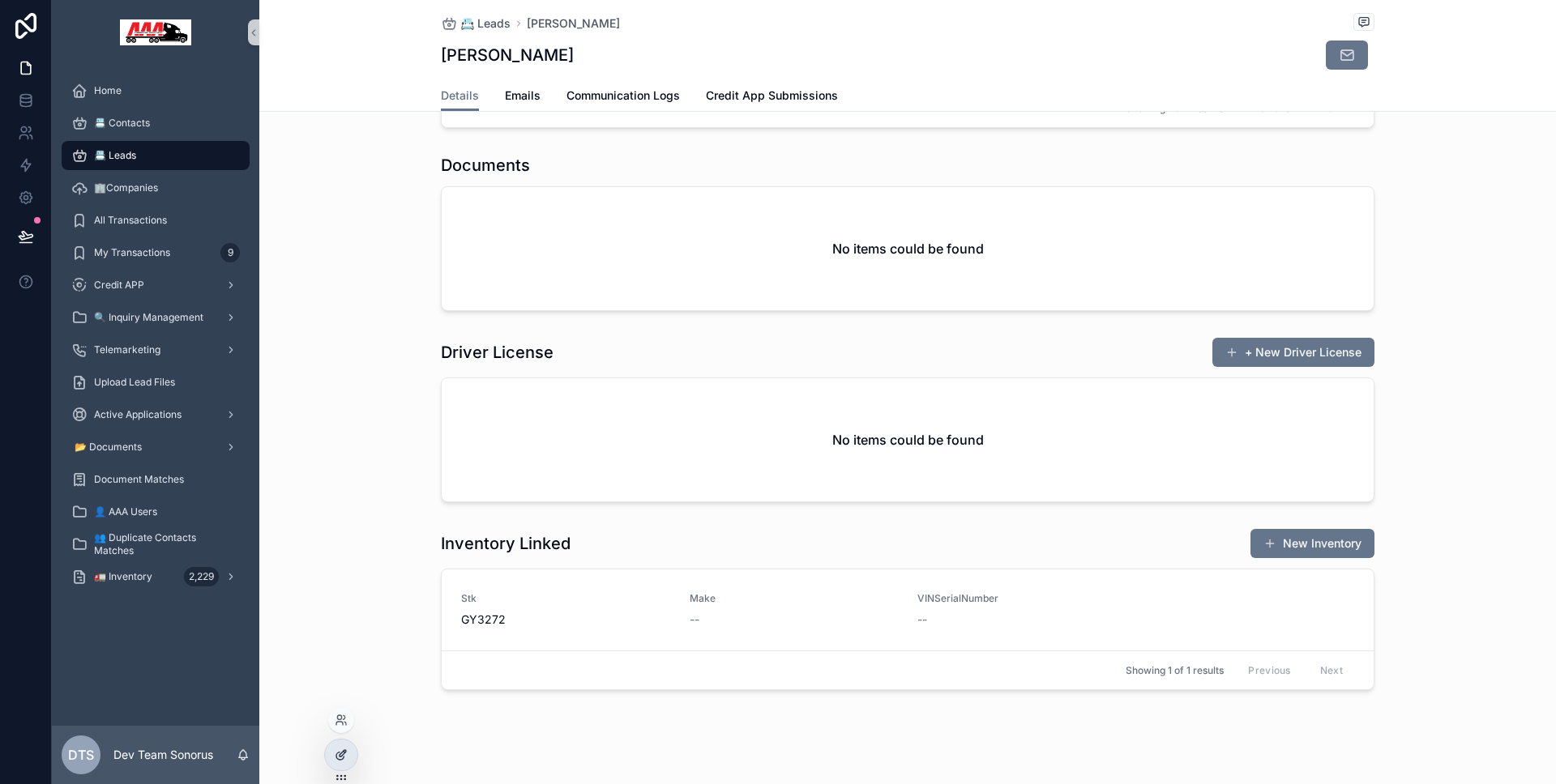
click at [354, 754] on div at bounding box center [341, 755] width 32 height 30
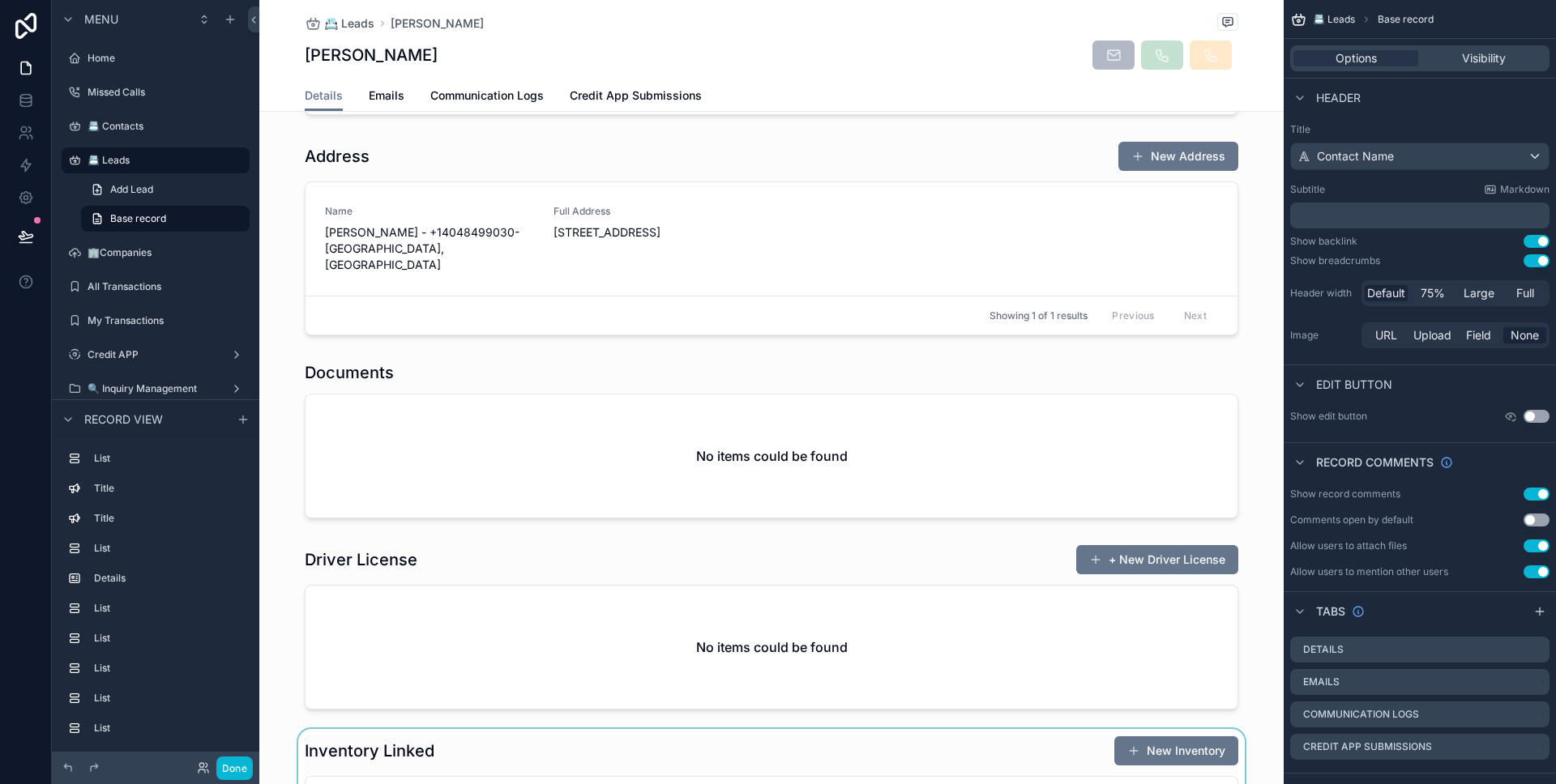
scroll to position [1517, 0]
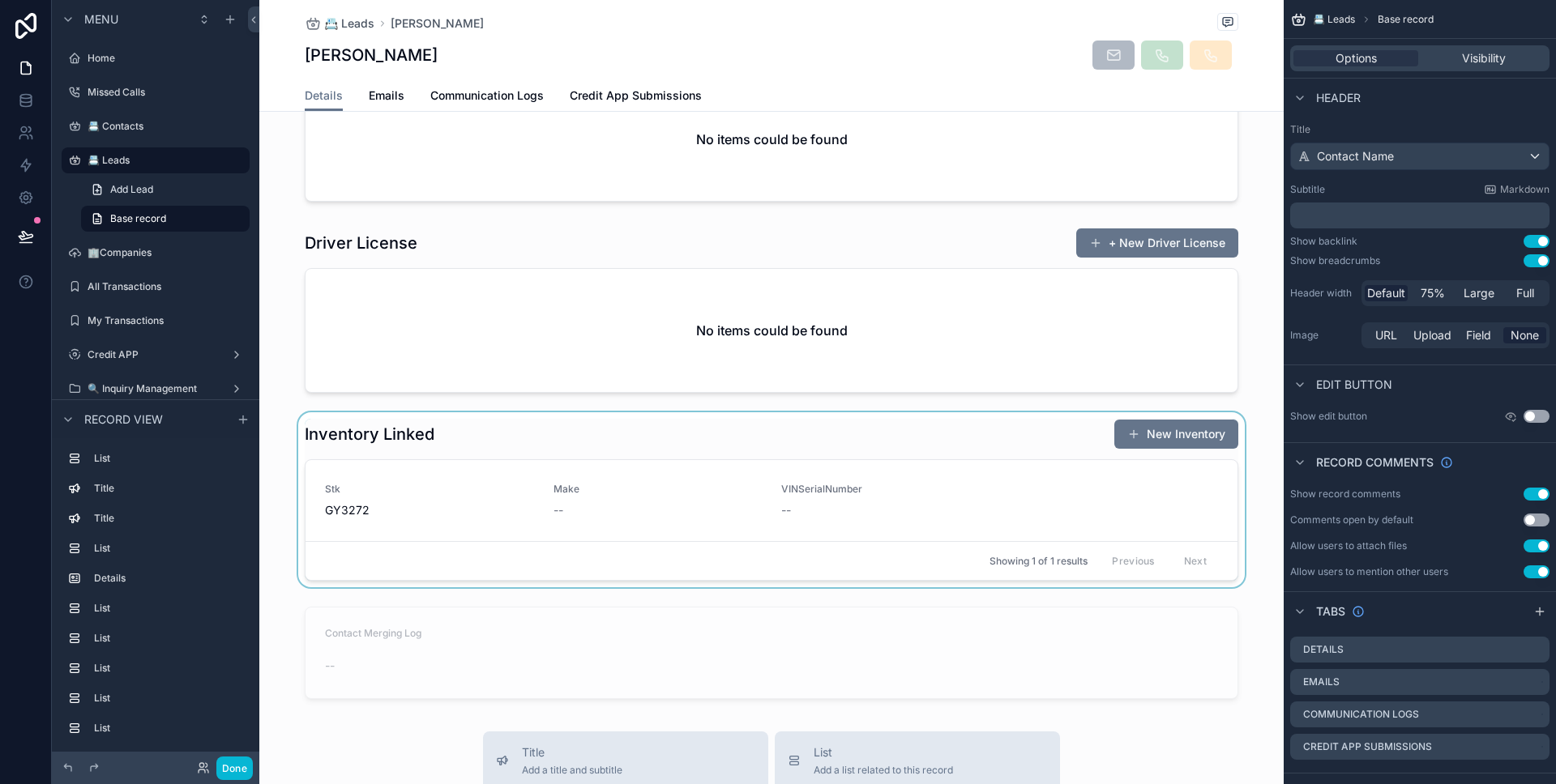
click at [499, 463] on div "scrollable content" at bounding box center [772, 500] width 1024 height 175
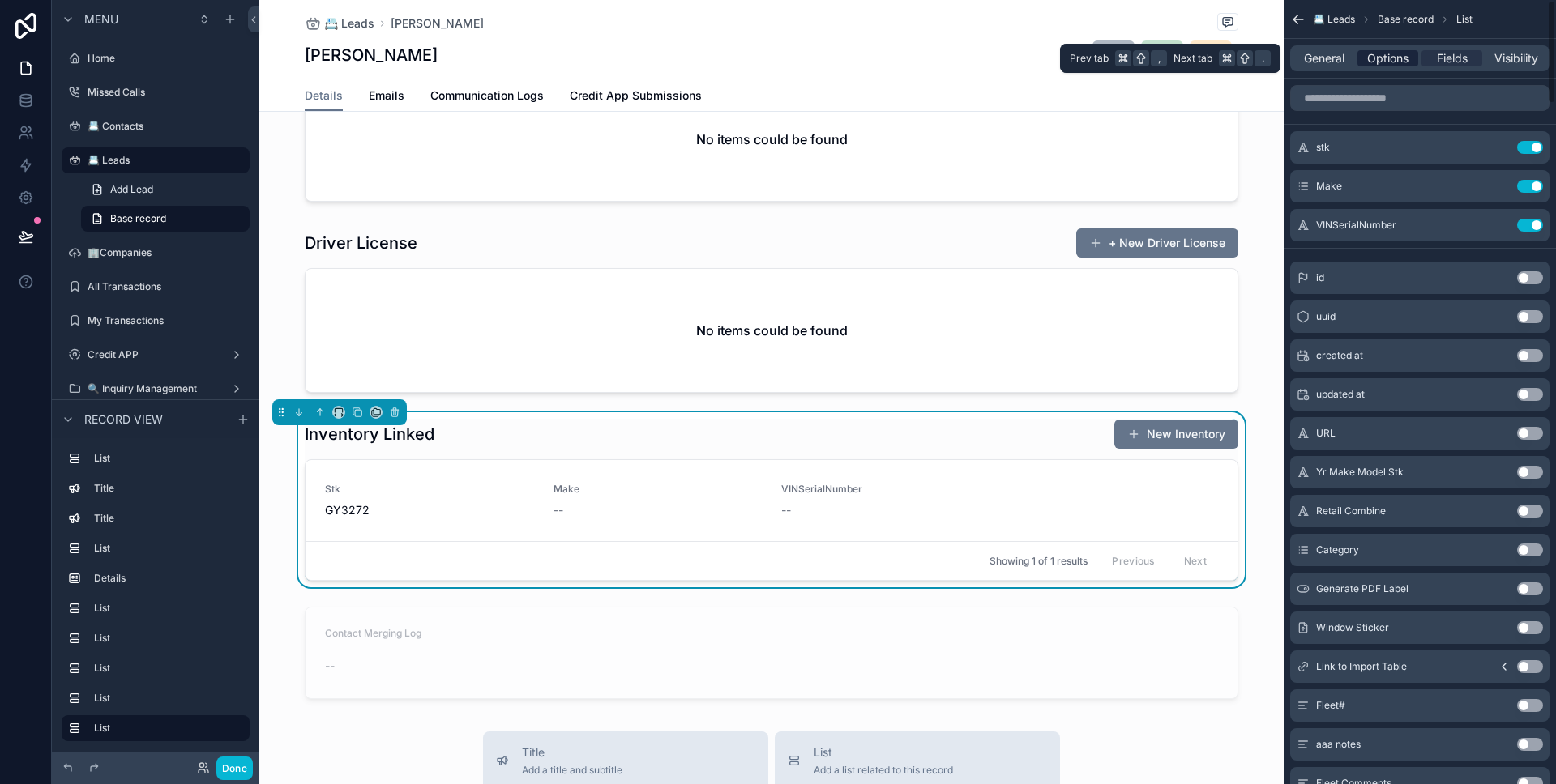
click at [1379, 55] on span "Options" at bounding box center [1388, 59] width 41 height 17
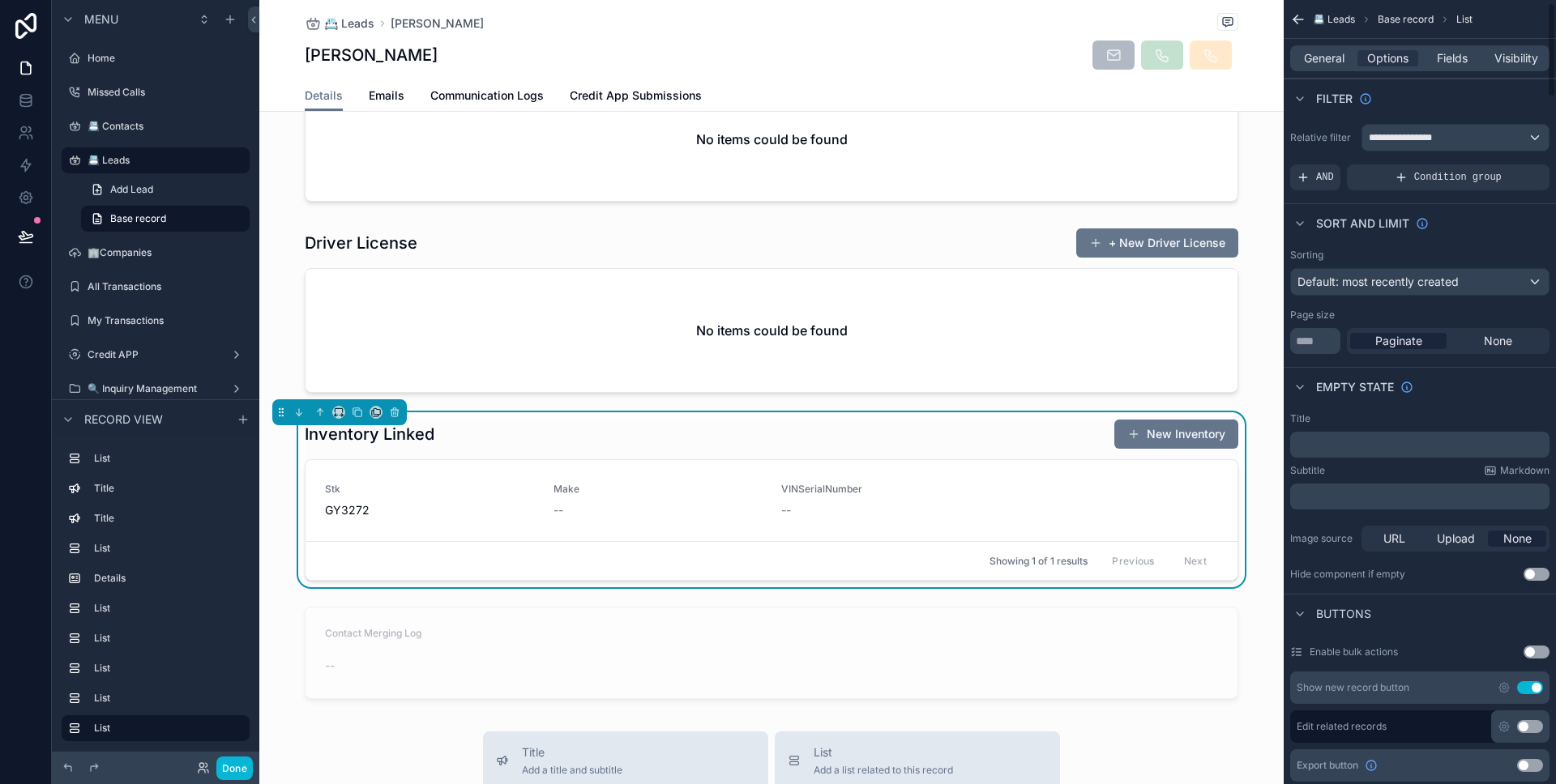
scroll to position [21, 0]
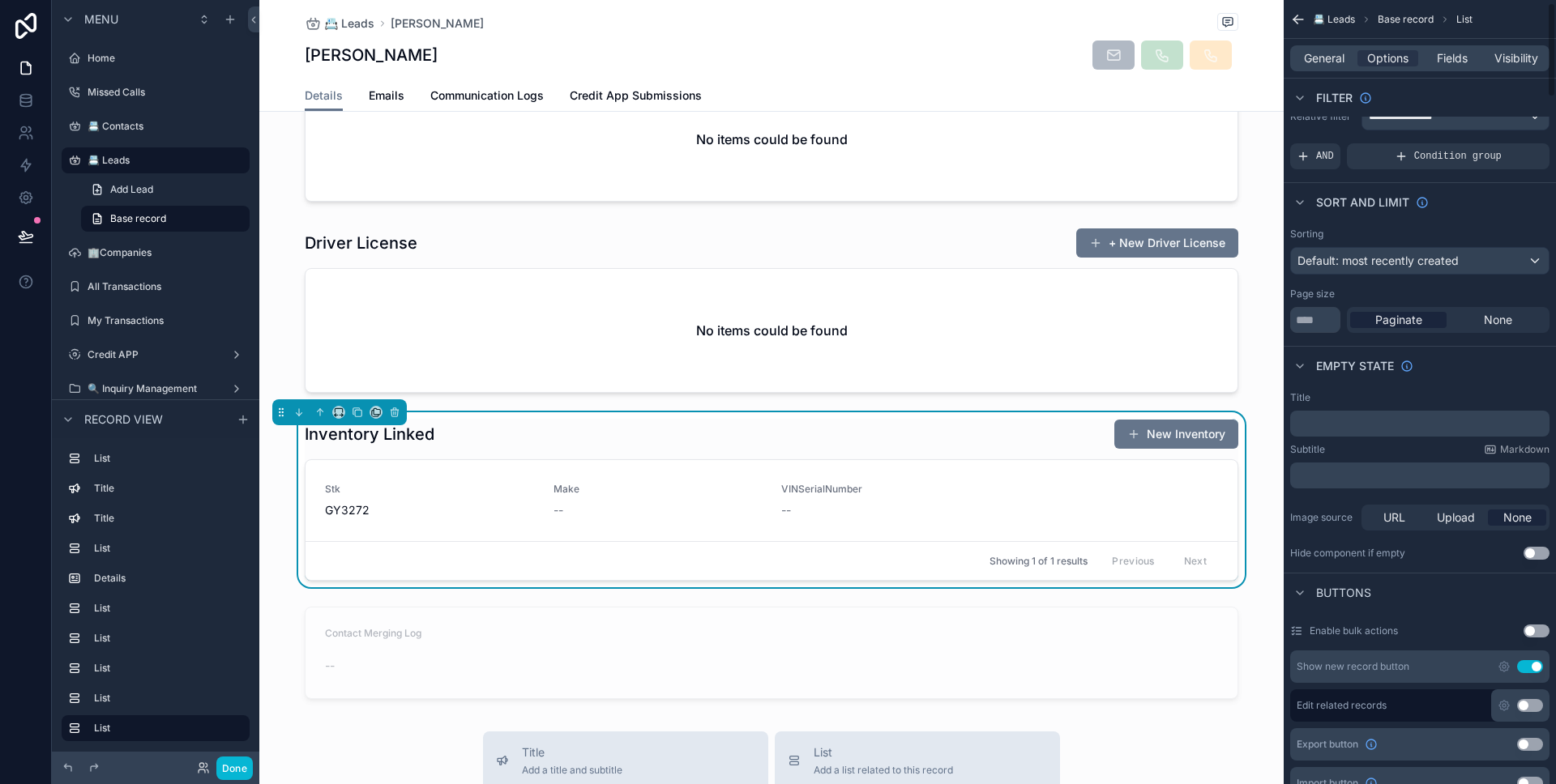
drag, startPoint x: 1530, startPoint y: 663, endPoint x: 1529, endPoint y: 650, distance: 13.0
click at [1529, 663] on button "Use setting" at bounding box center [1530, 666] width 26 height 13
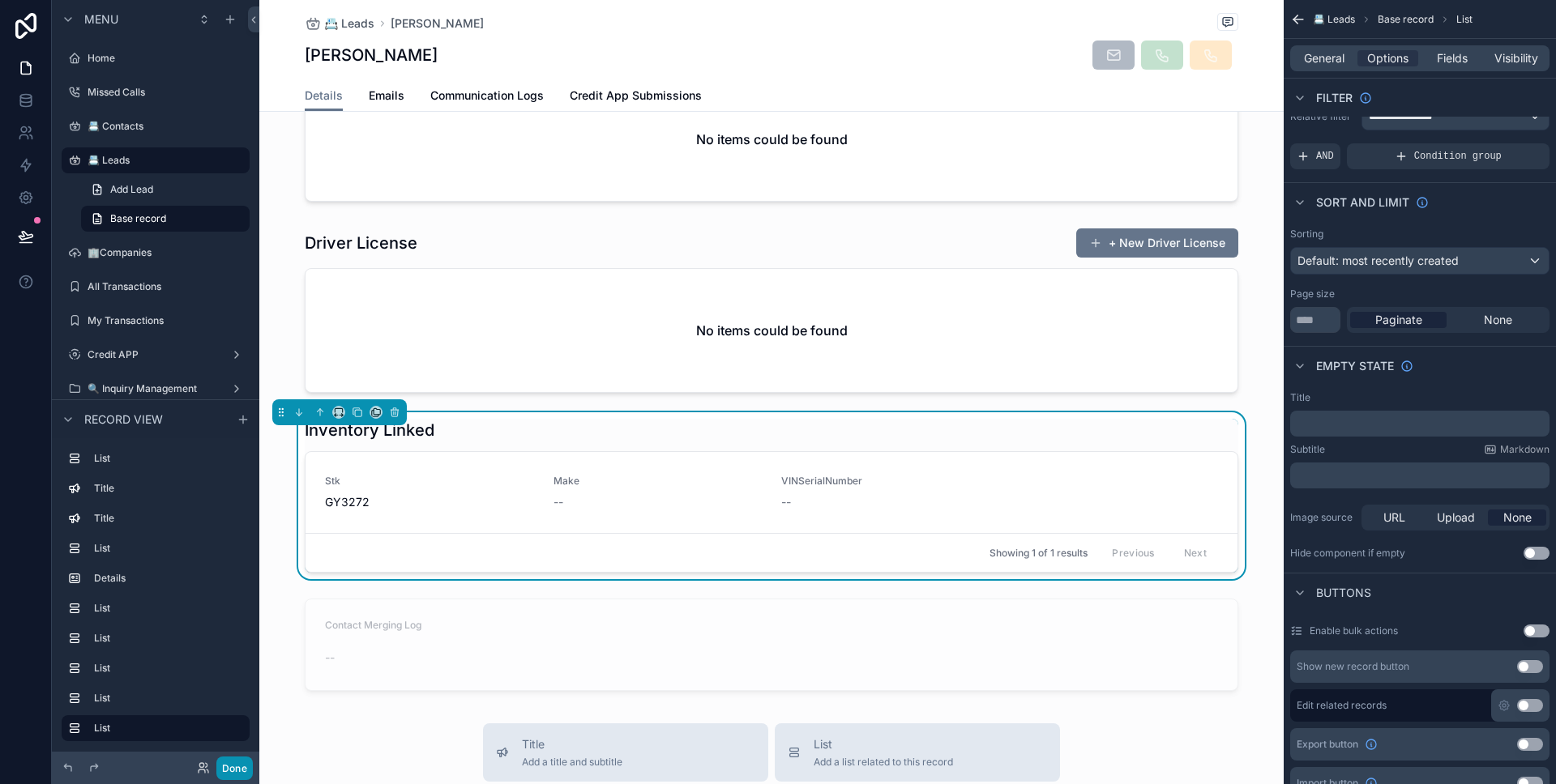
click at [233, 763] on button "Done" at bounding box center [235, 768] width 37 height 24
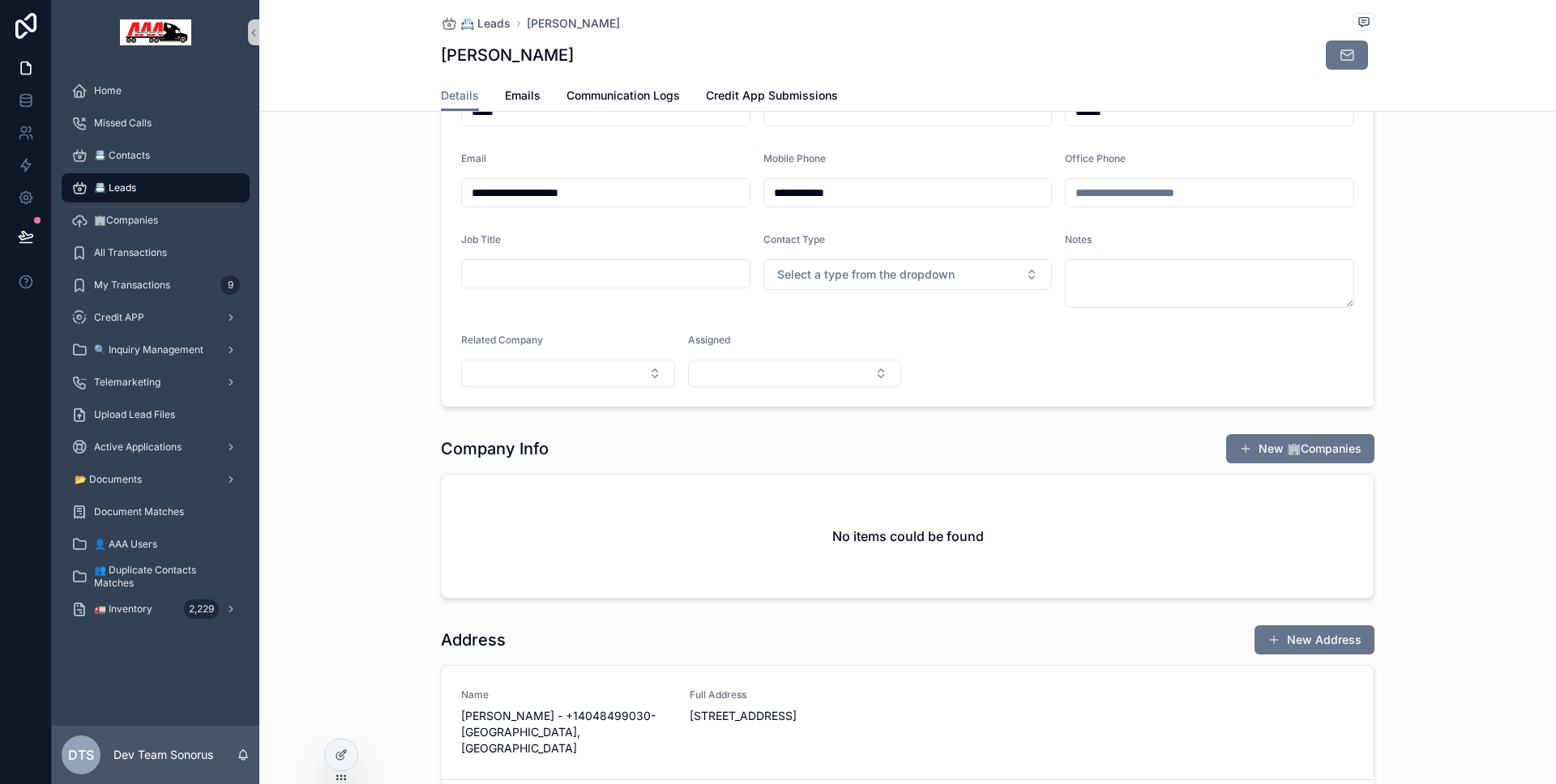
scroll to position [0, 0]
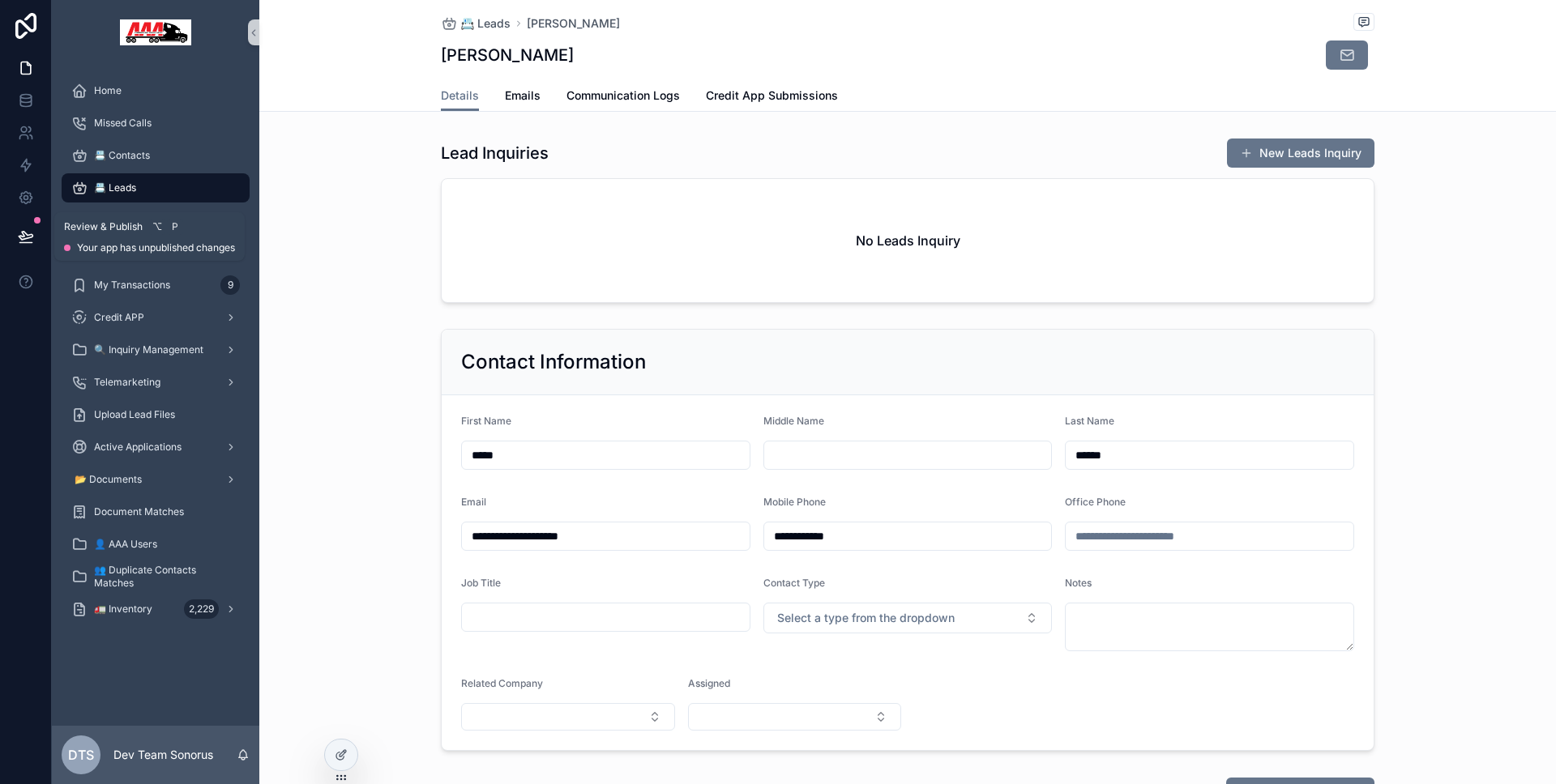
click at [34, 232] on button at bounding box center [26, 236] width 36 height 45
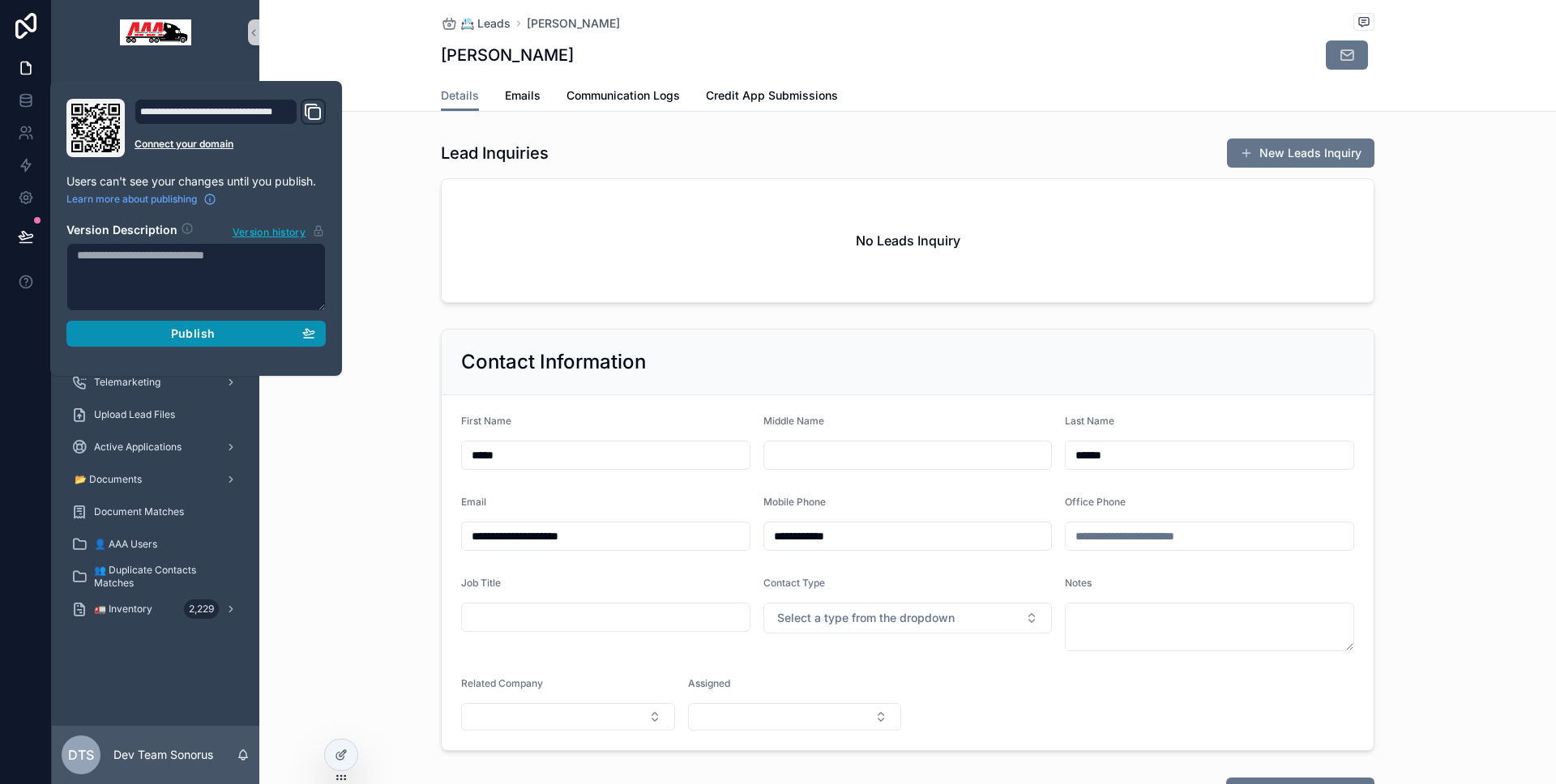
click at [95, 324] on button "Publish" at bounding box center [196, 334] width 260 height 26
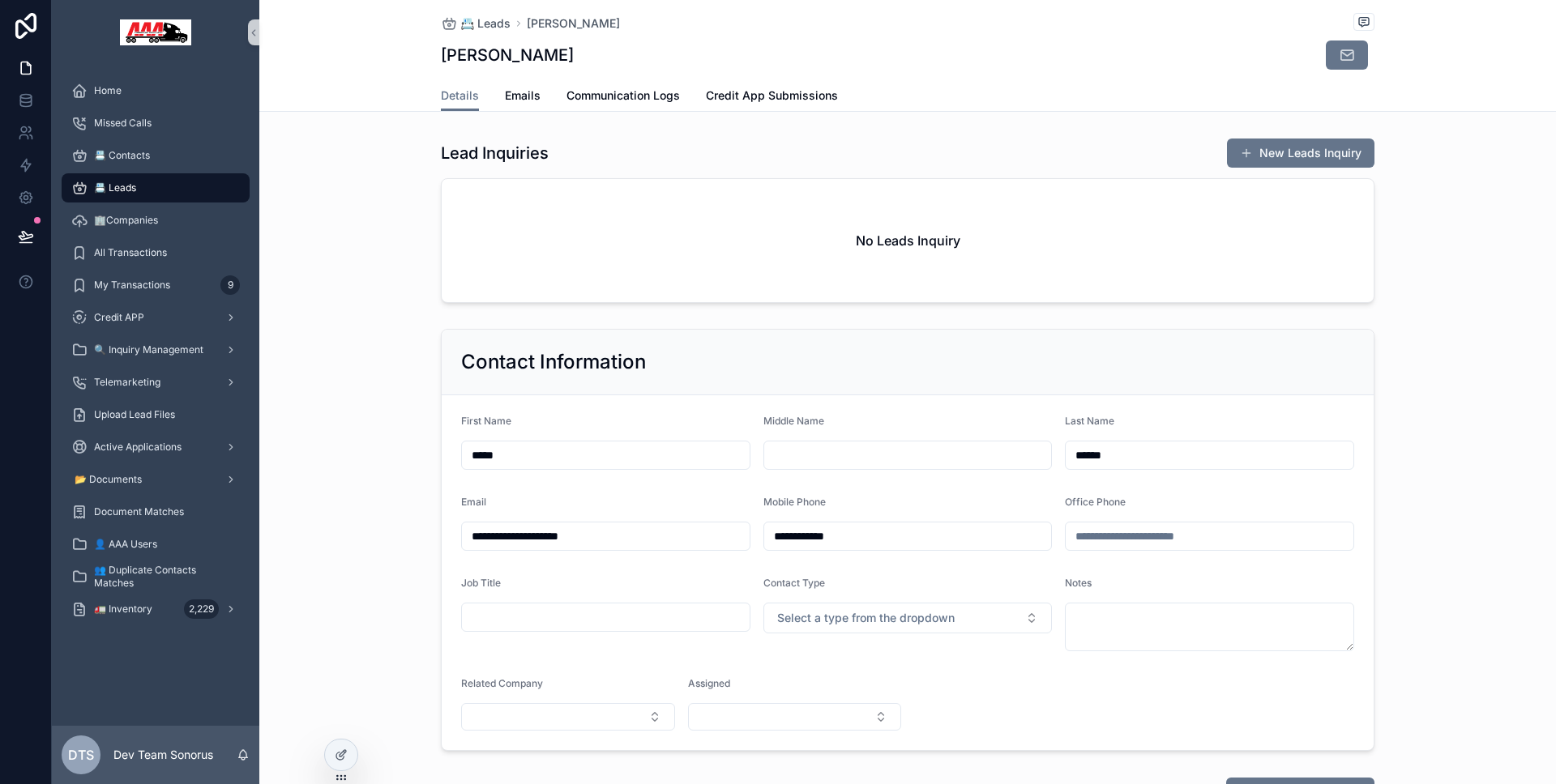
click at [341, 429] on div "**********" at bounding box center [908, 539] width 1296 height 435
click at [186, 162] on div "📇 Contacts" at bounding box center [155, 156] width 168 height 26
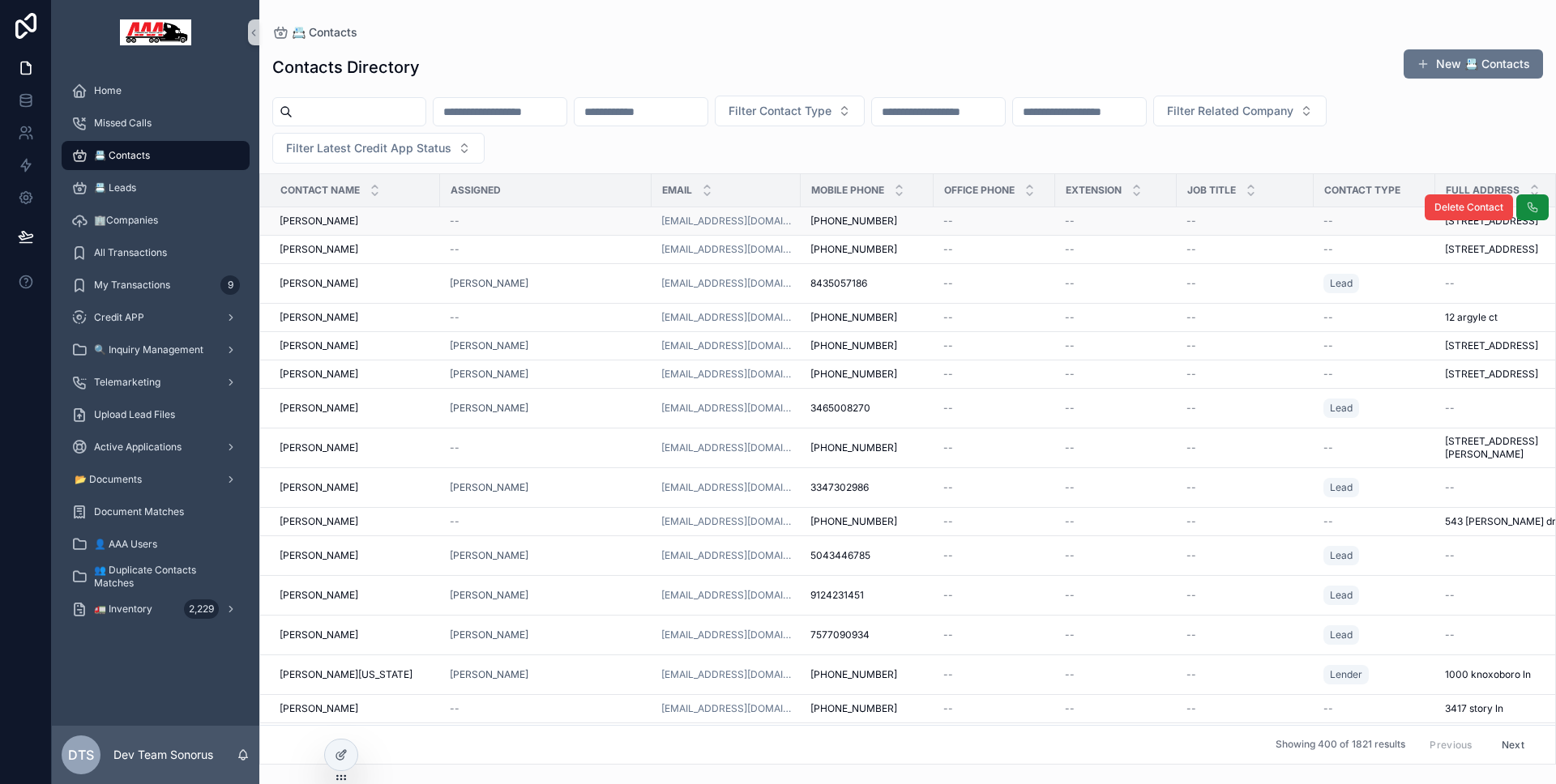
click at [573, 220] on div "--" at bounding box center [545, 221] width 192 height 13
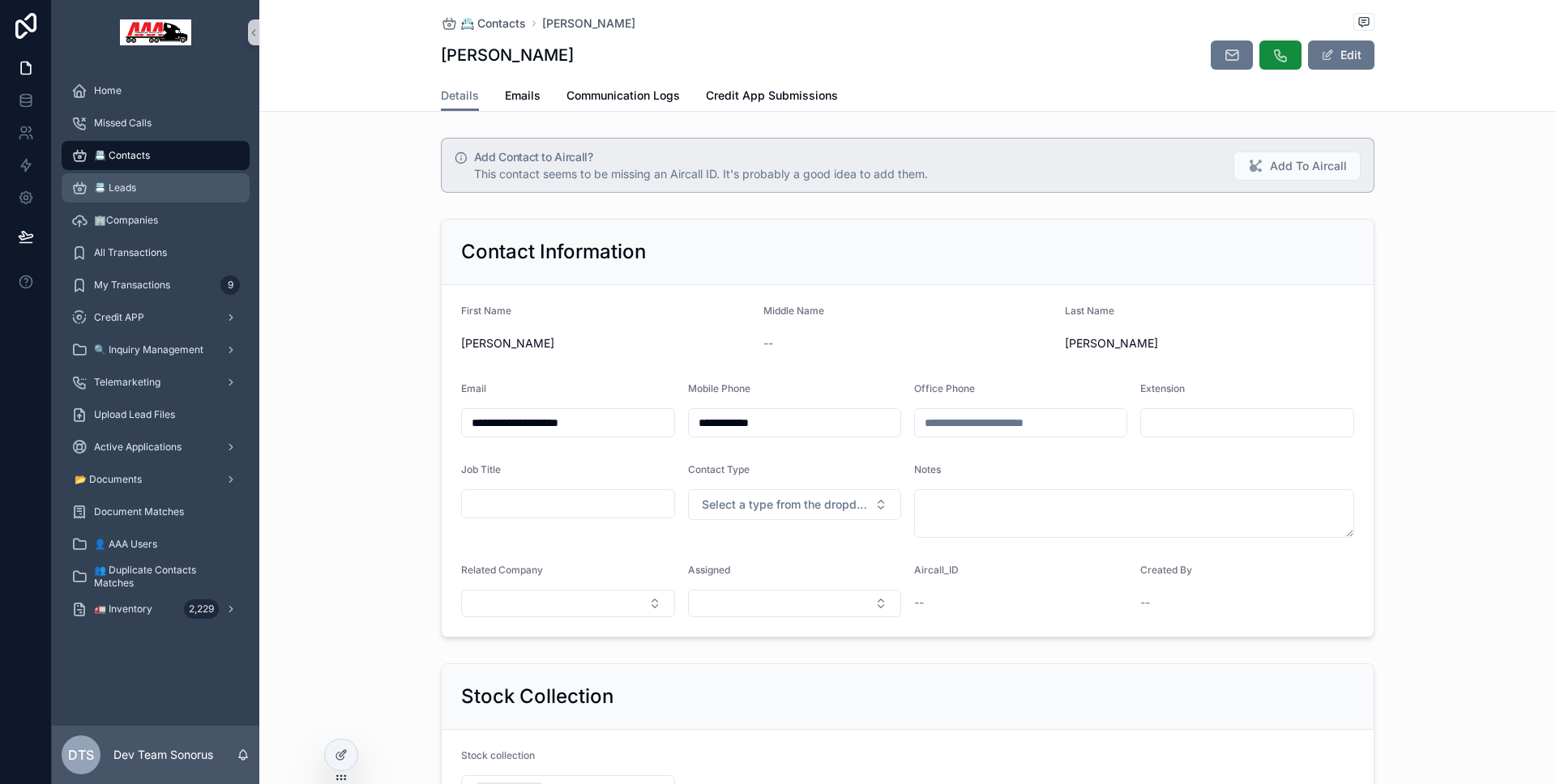
click at [180, 186] on div "📇 Leads" at bounding box center [155, 188] width 168 height 26
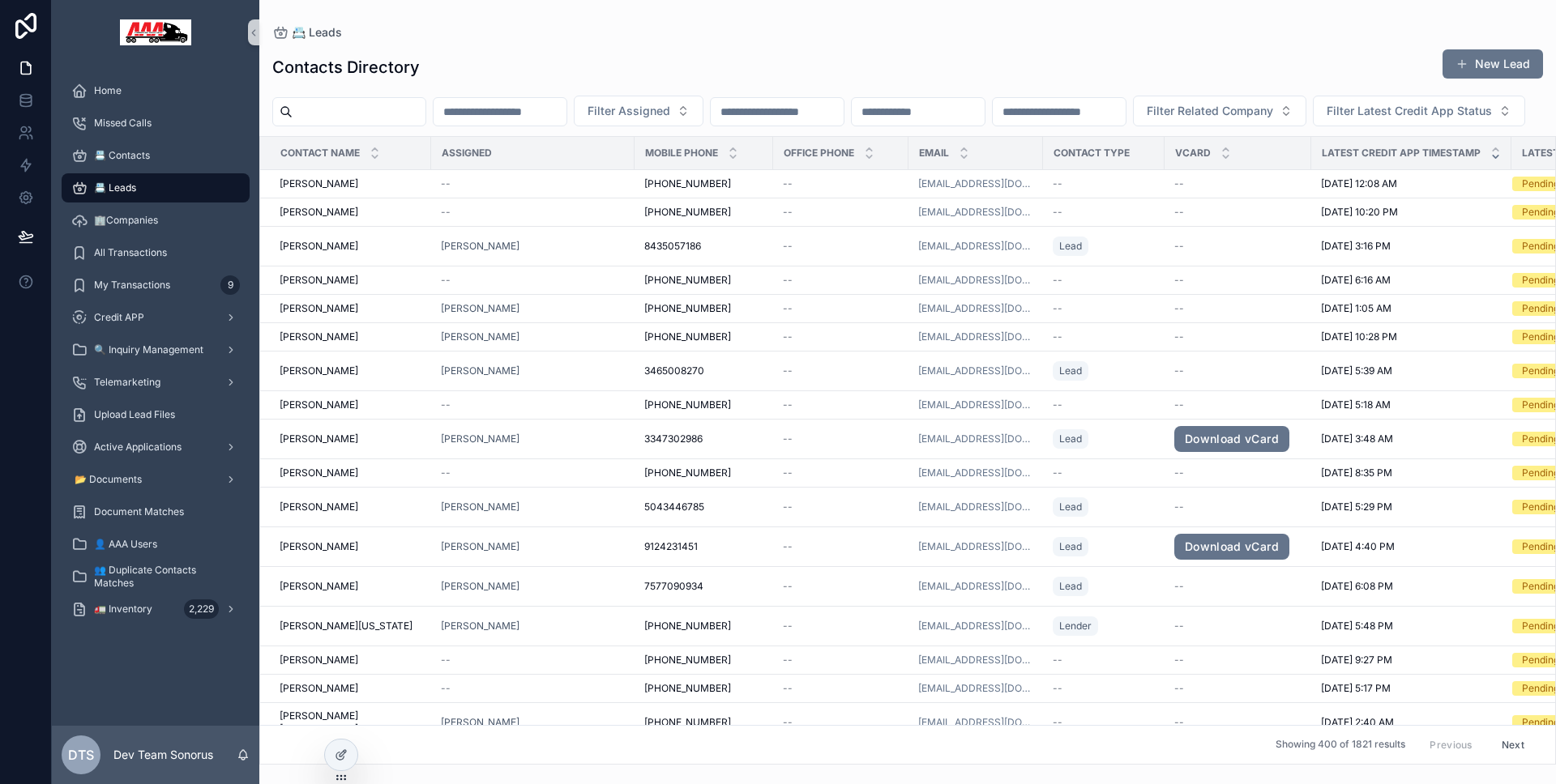
click at [151, 191] on div "📇 Leads" at bounding box center [155, 188] width 168 height 26
click at [341, 190] on span "[PERSON_NAME]" at bounding box center [319, 184] width 78 height 13
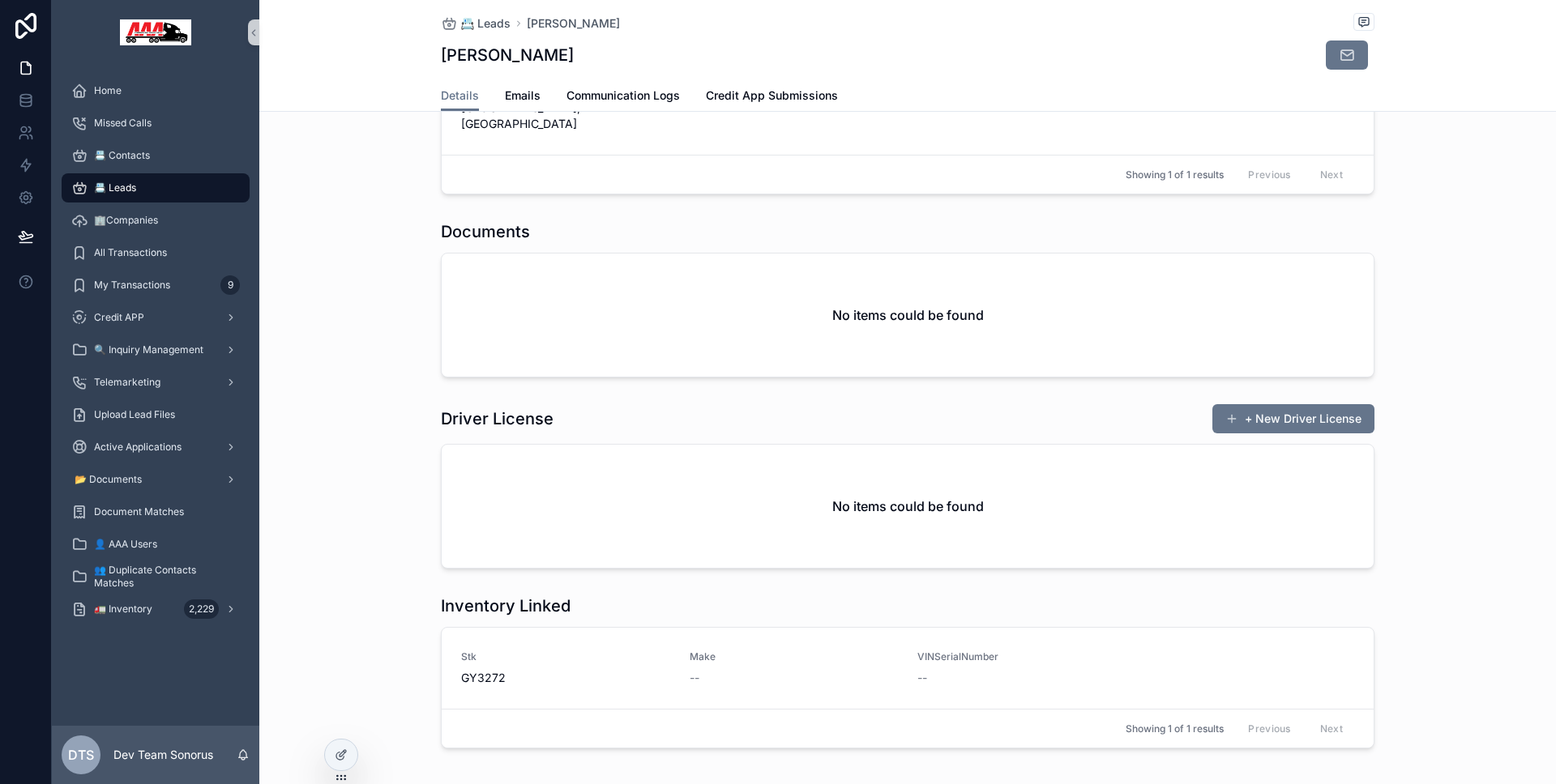
scroll to position [1026, 0]
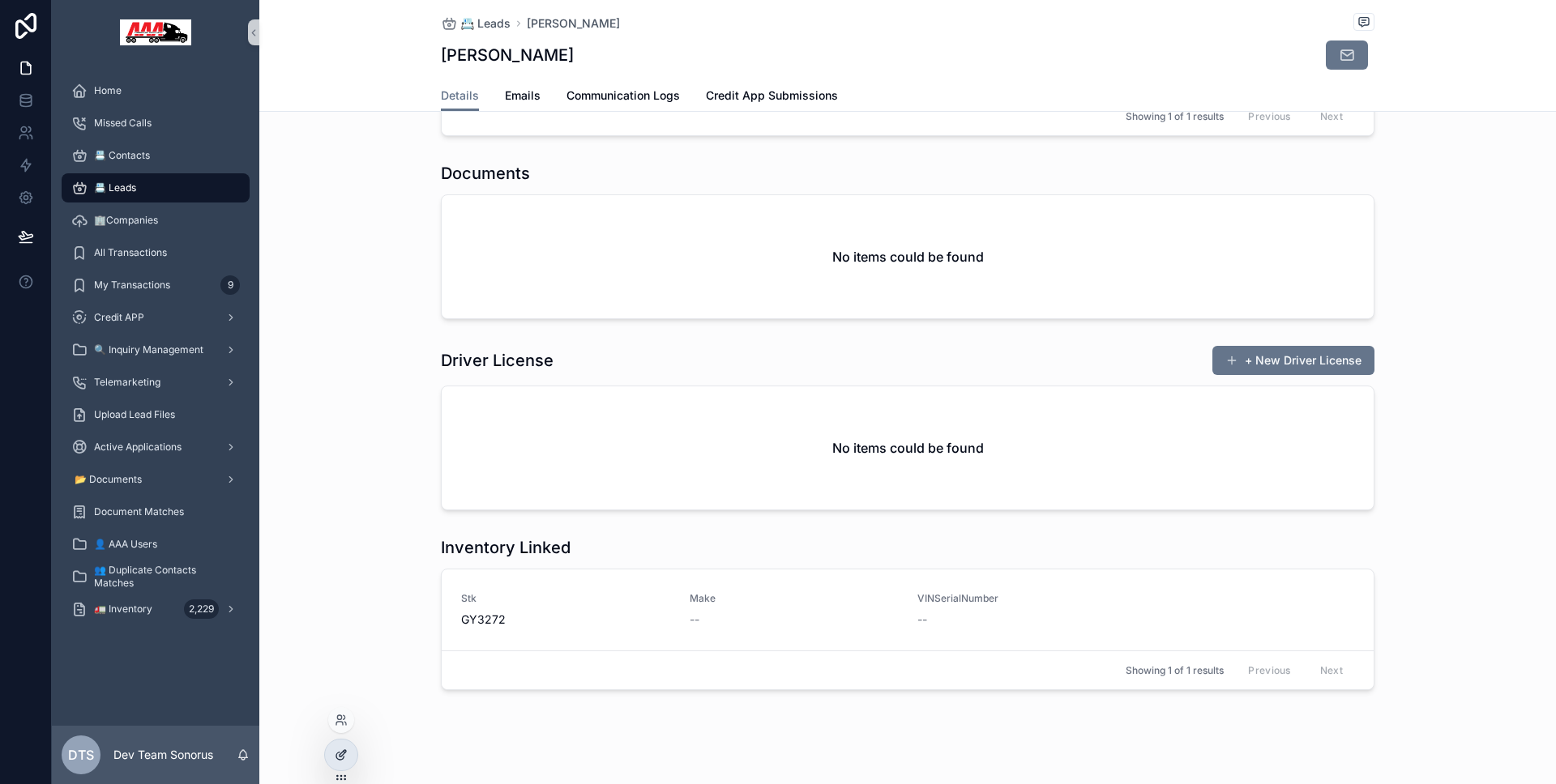
click at [345, 755] on icon at bounding box center [341, 755] width 13 height 13
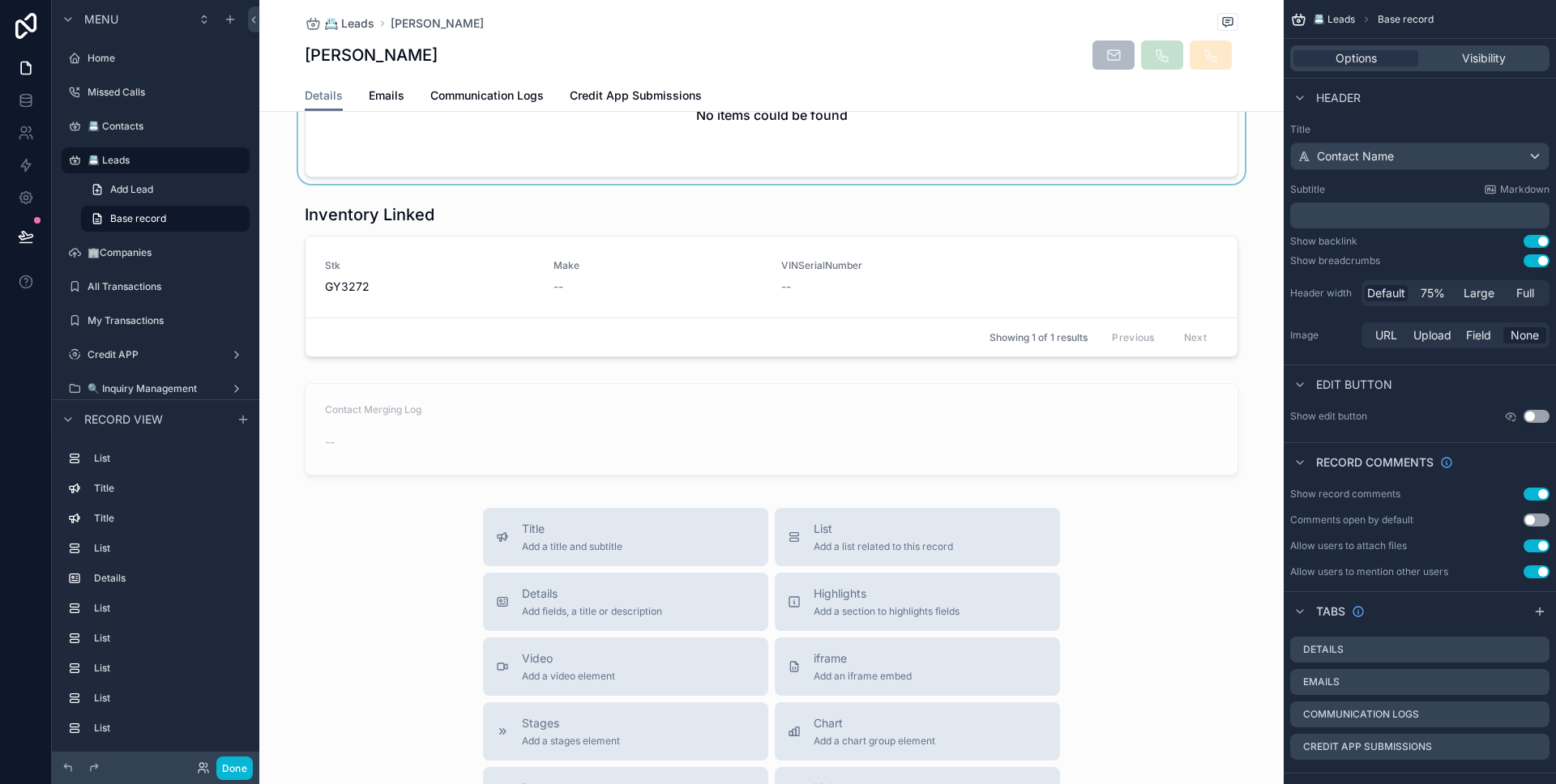
scroll to position [1390, 0]
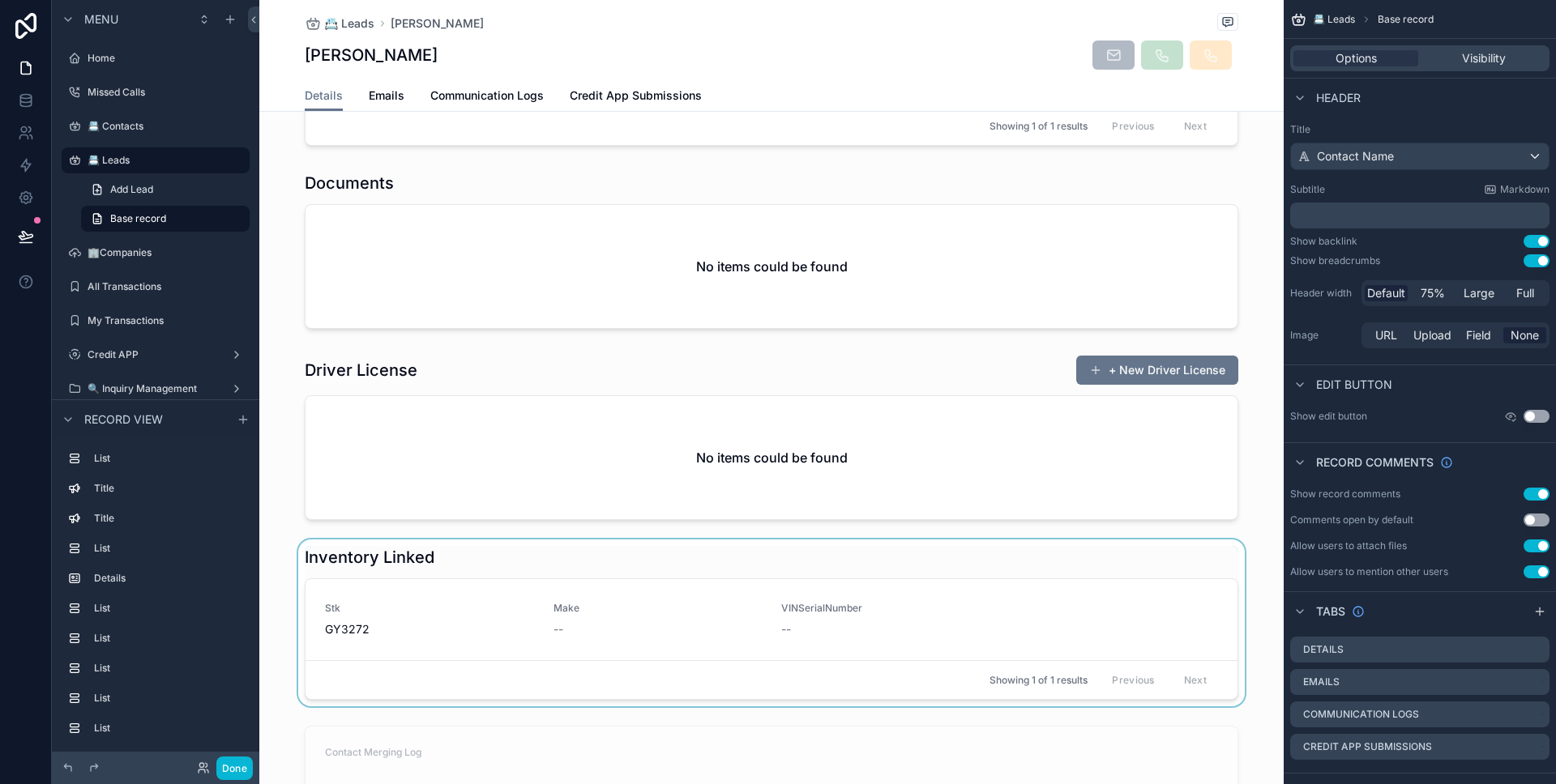
click at [701, 539] on div "scrollable content" at bounding box center [772, 622] width 1024 height 167
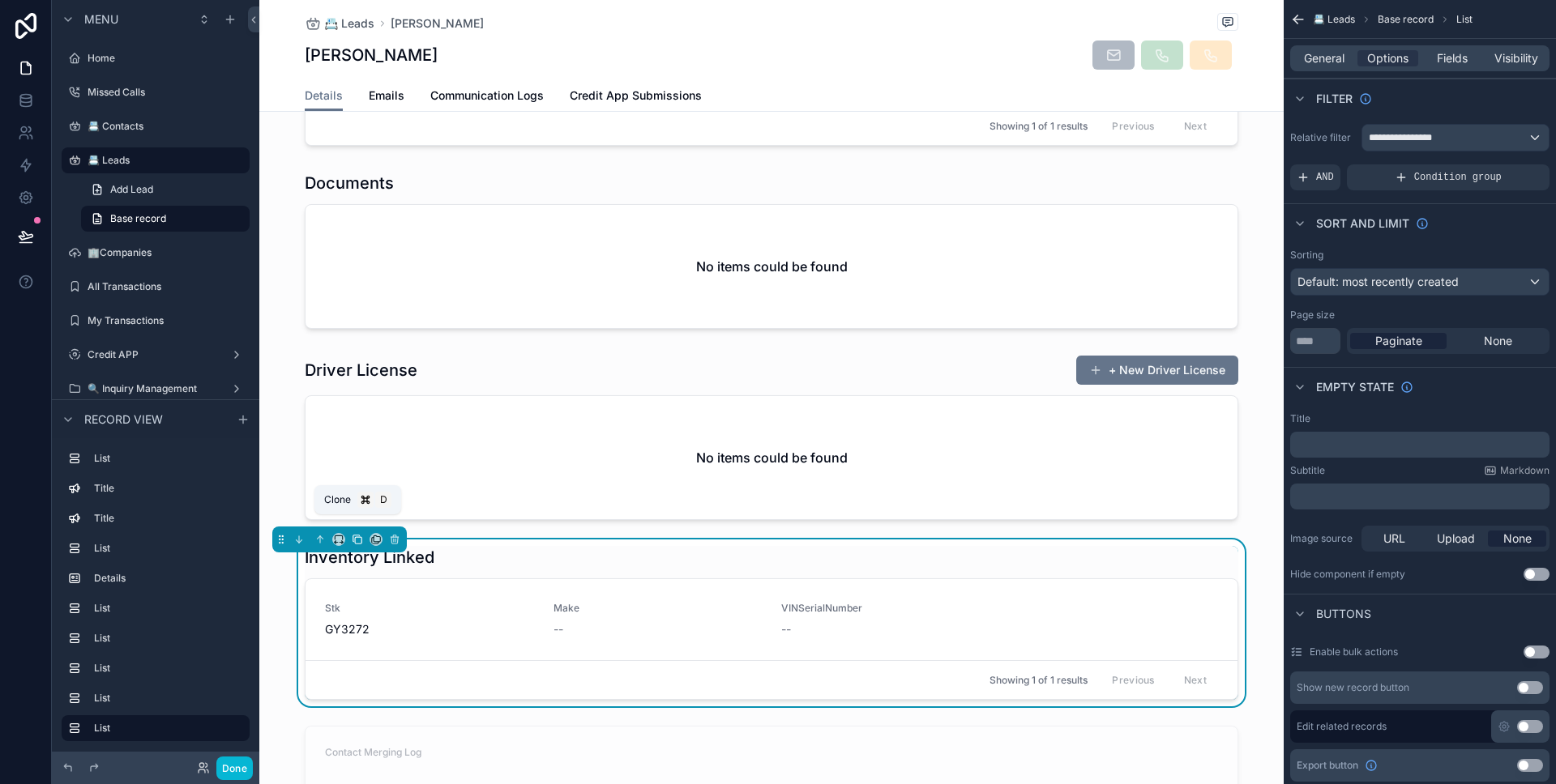
click at [363, 530] on button "scrollable content" at bounding box center [356, 538] width 17 height 17
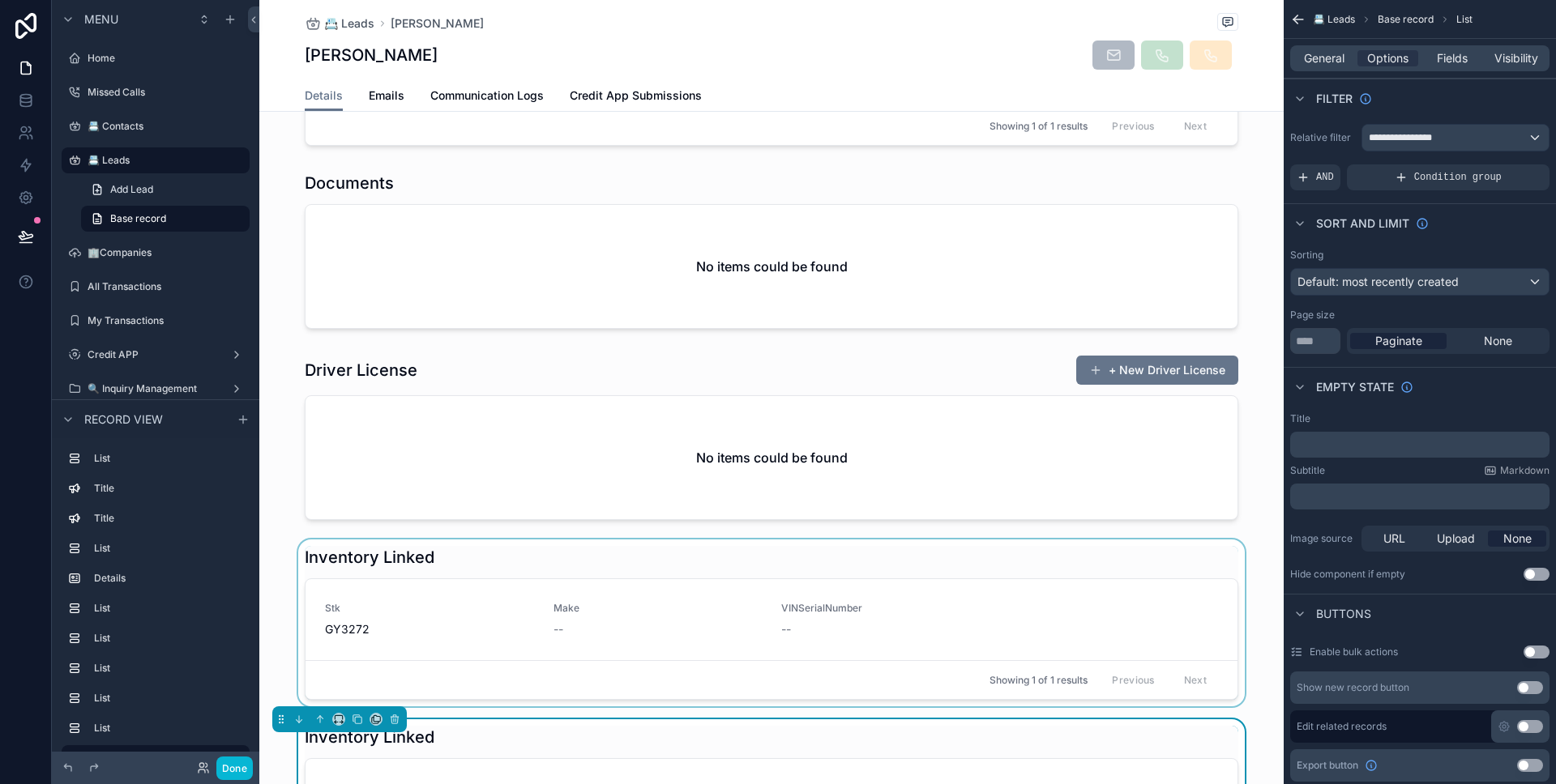
scroll to position [1474, 0]
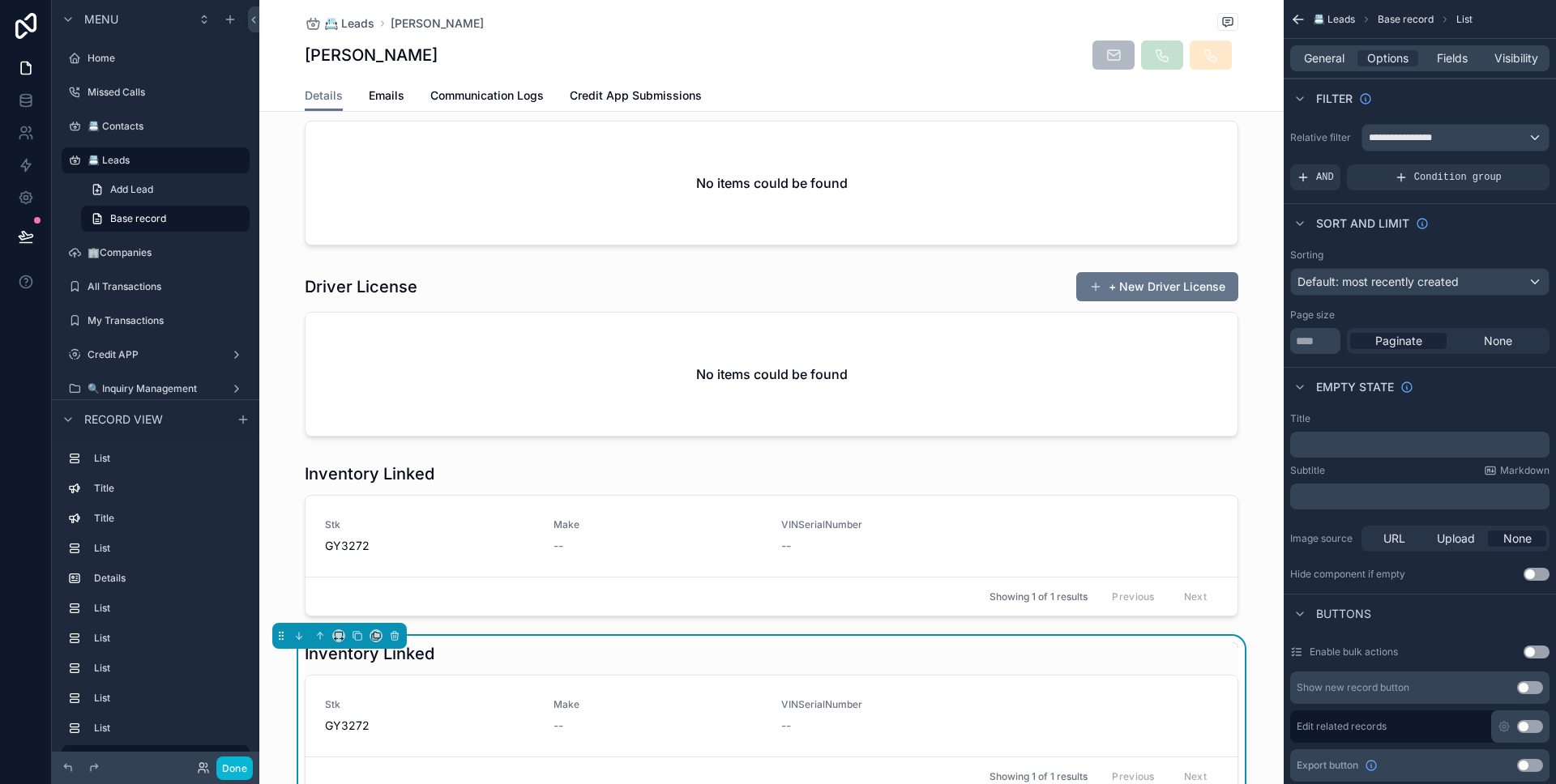
click at [590, 645] on div "Inventory Linked" at bounding box center [772, 653] width 934 height 23
click at [1459, 63] on span "Fields" at bounding box center [1451, 59] width 30 height 17
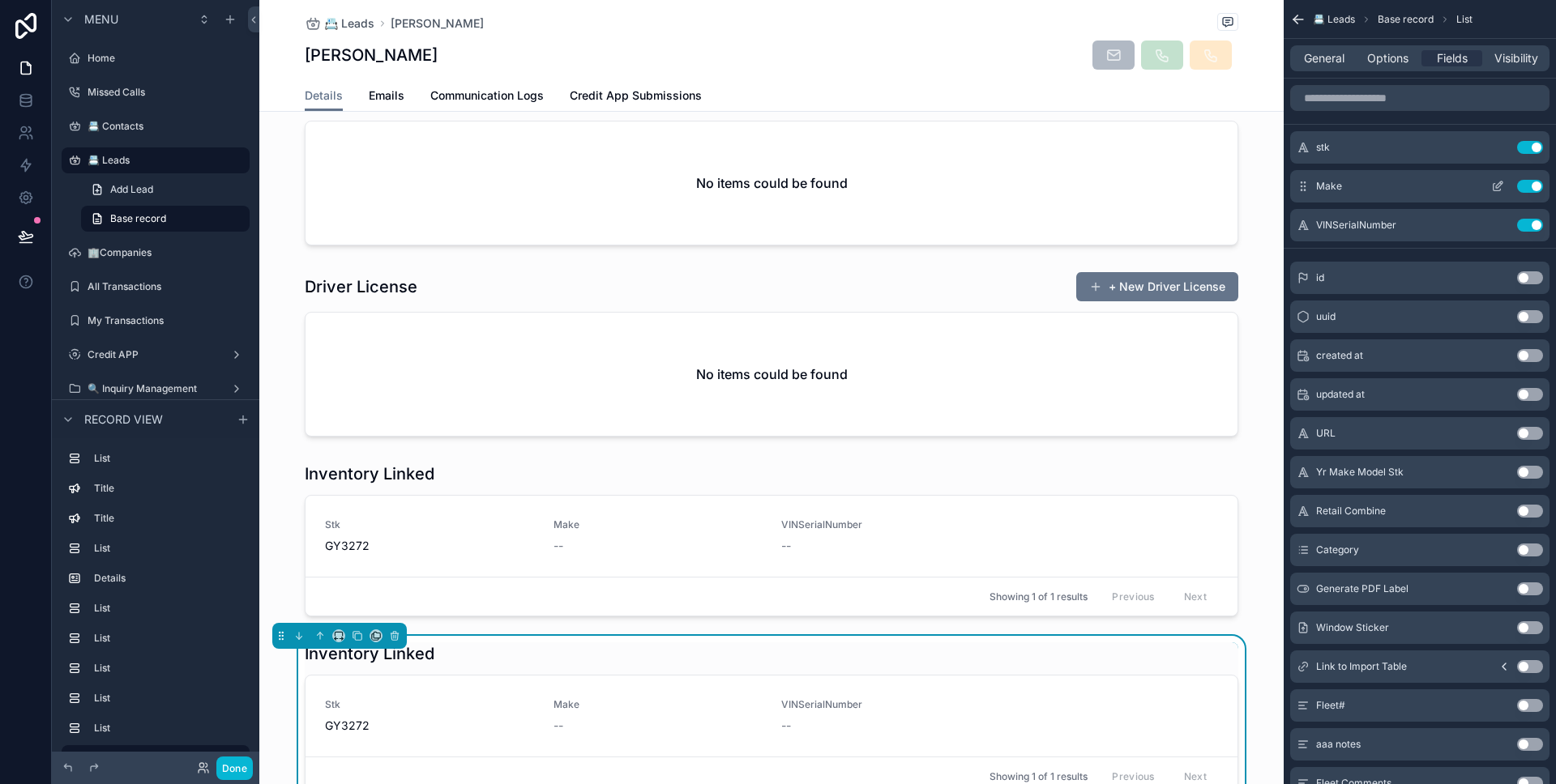
click at [1526, 182] on button "Use setting" at bounding box center [1530, 186] width 26 height 13
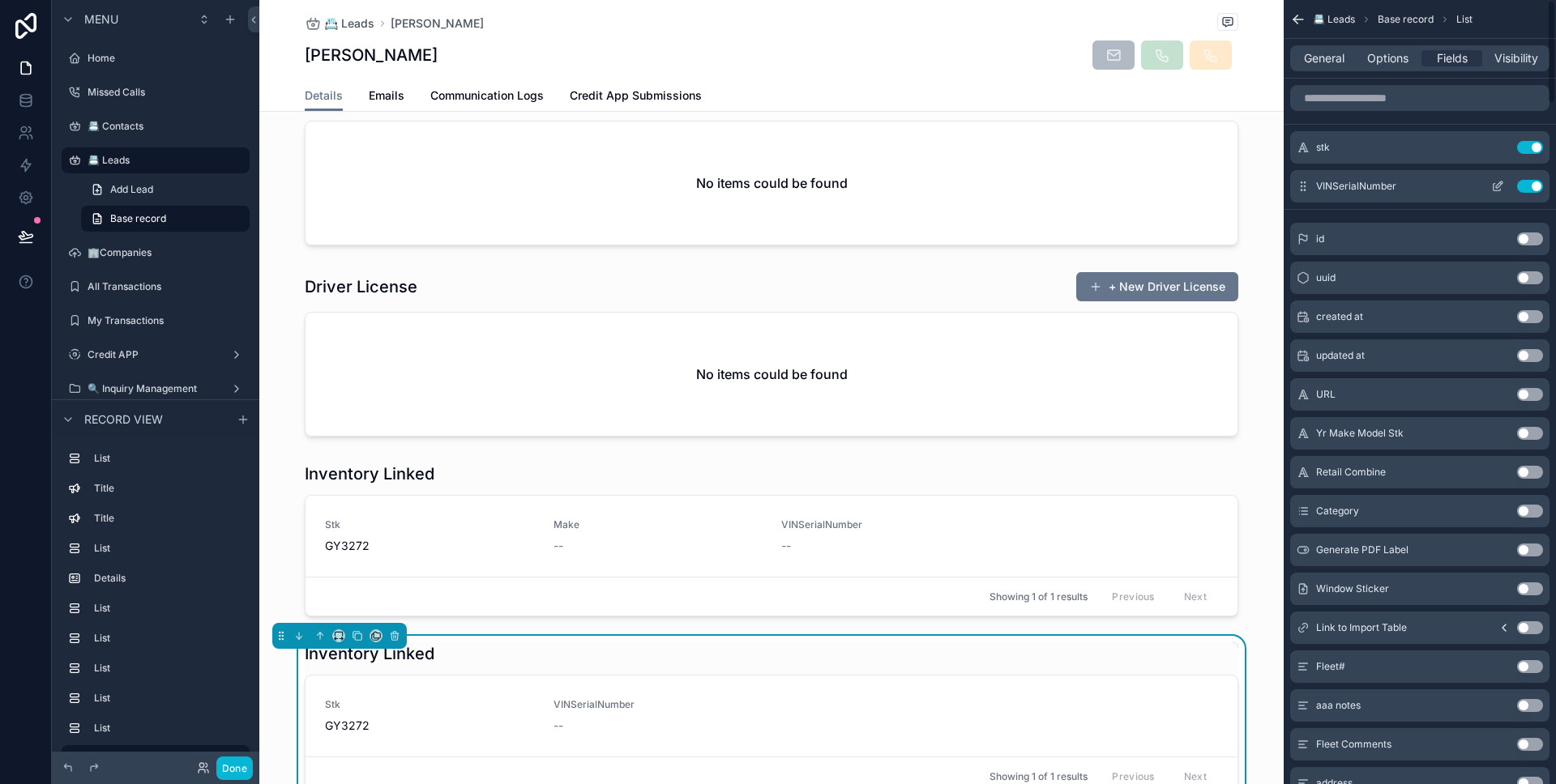
click at [1526, 183] on button "Use setting" at bounding box center [1530, 186] width 26 height 13
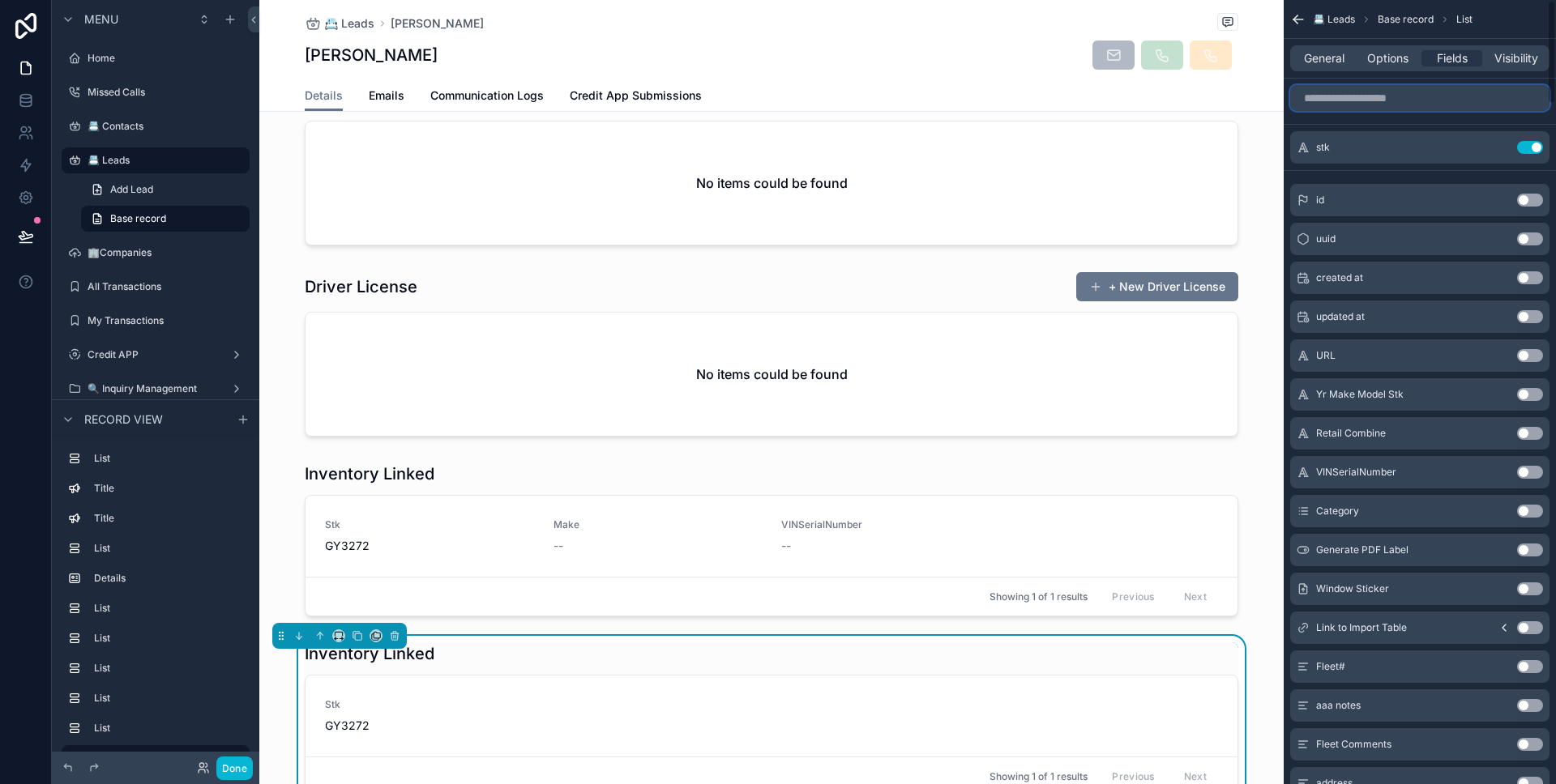
click at [1455, 104] on input "scrollable content" at bounding box center [1420, 98] width 260 height 26
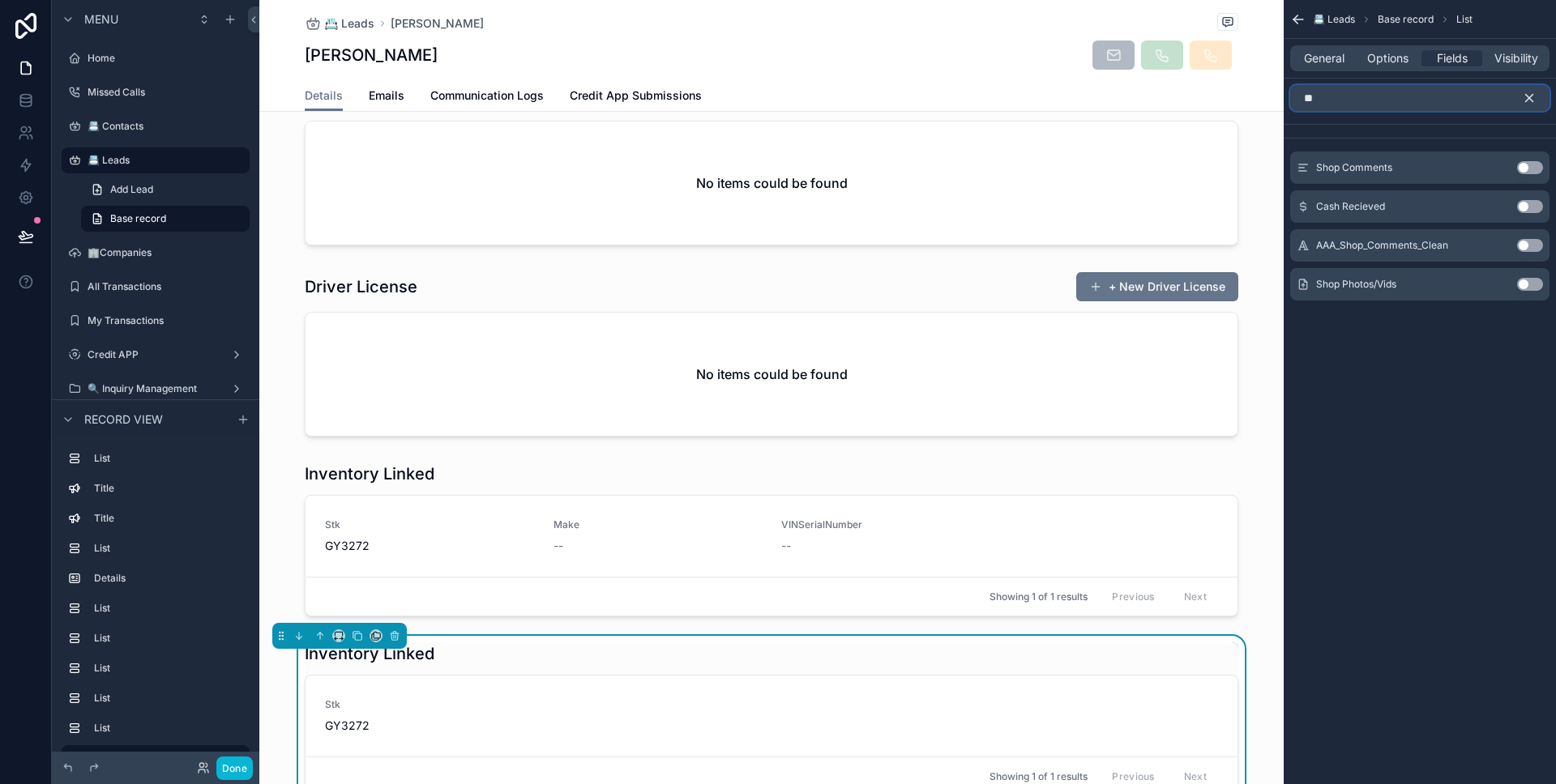
type input "**"
click at [1525, 169] on button "Use setting" at bounding box center [1530, 167] width 26 height 13
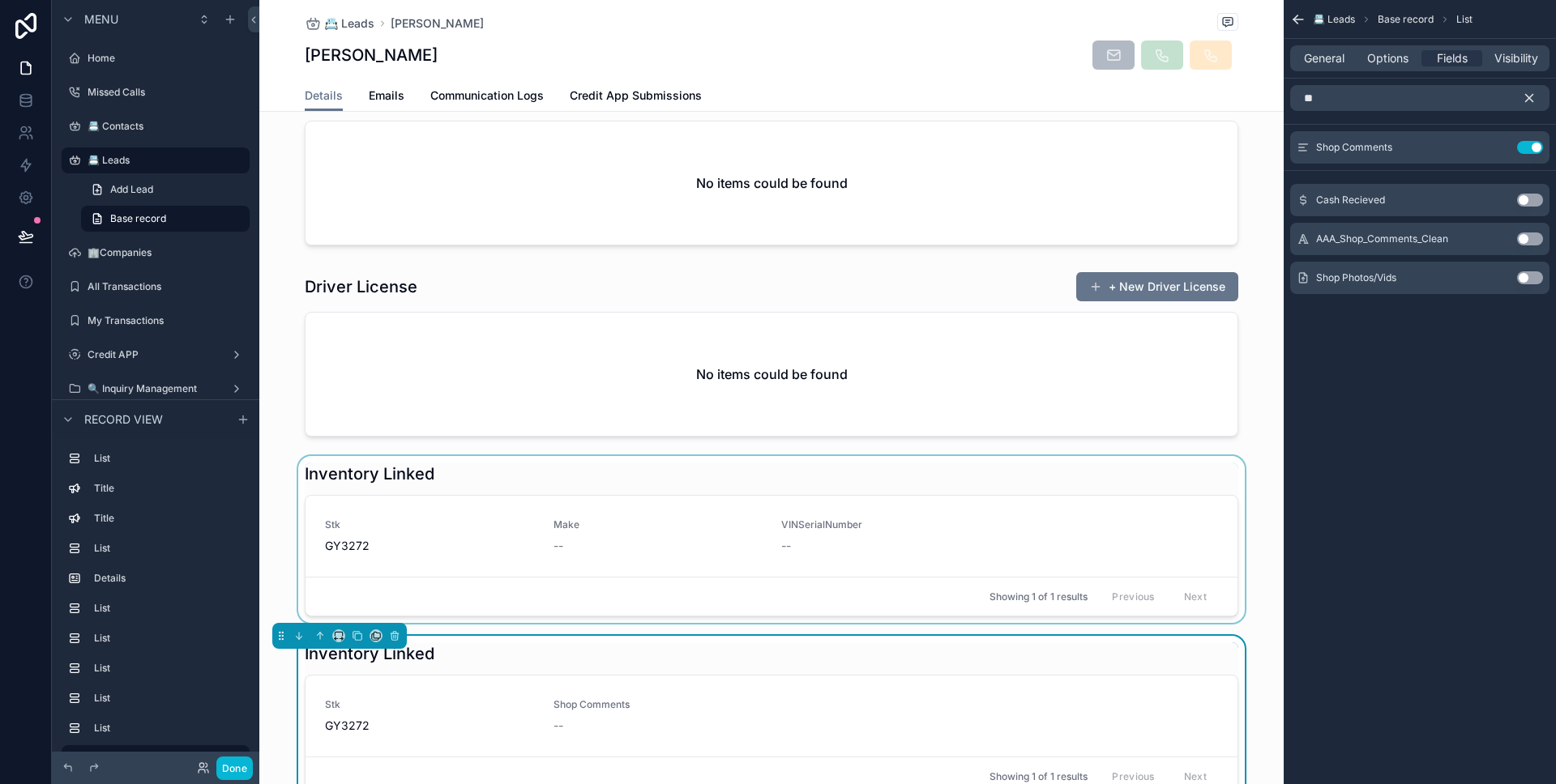
scroll to position [1652, 0]
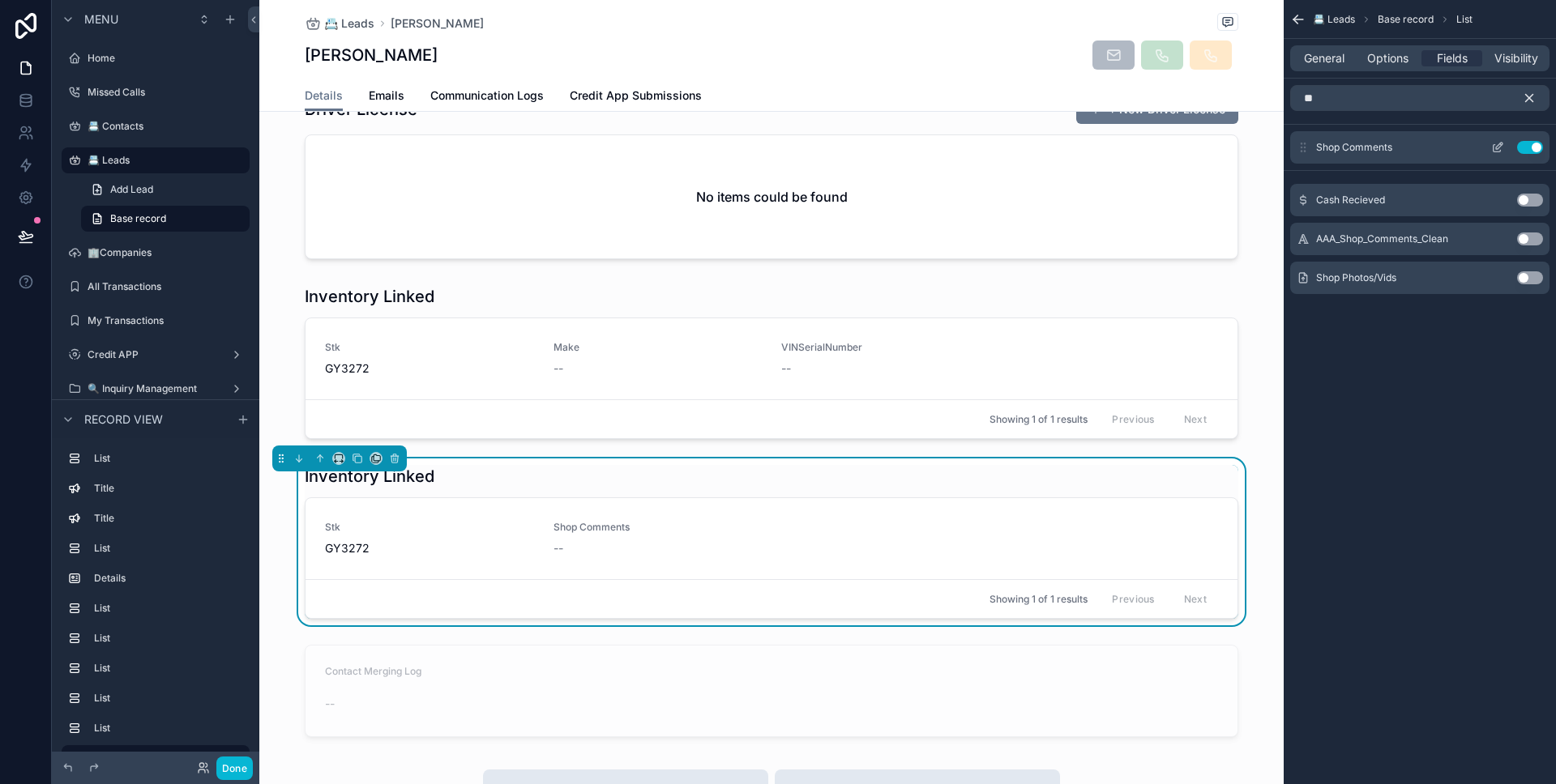
click at [1496, 151] on icon "scrollable content" at bounding box center [1497, 147] width 13 height 13
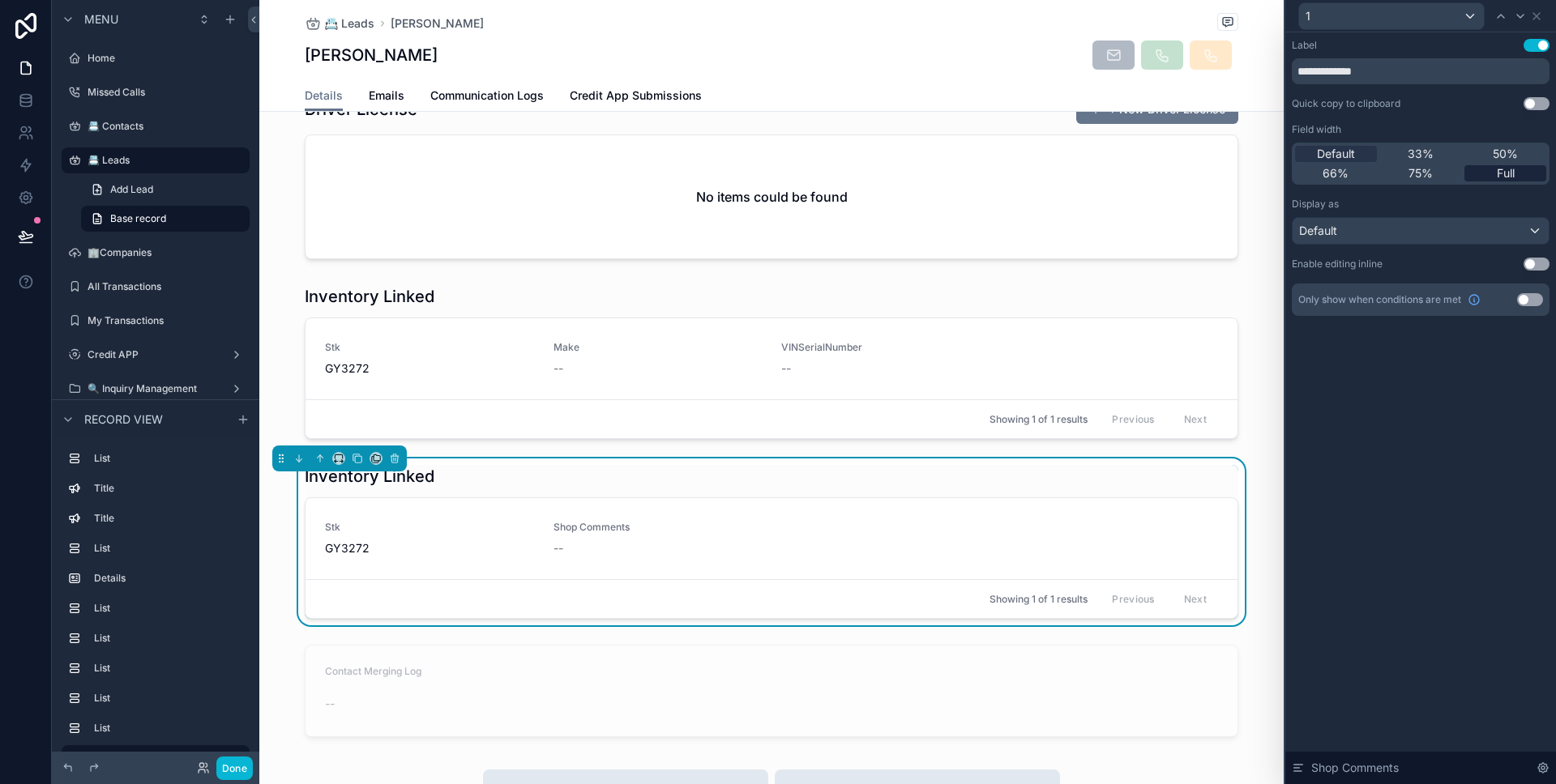
click at [1514, 179] on span "Full" at bounding box center [1505, 174] width 17 height 17
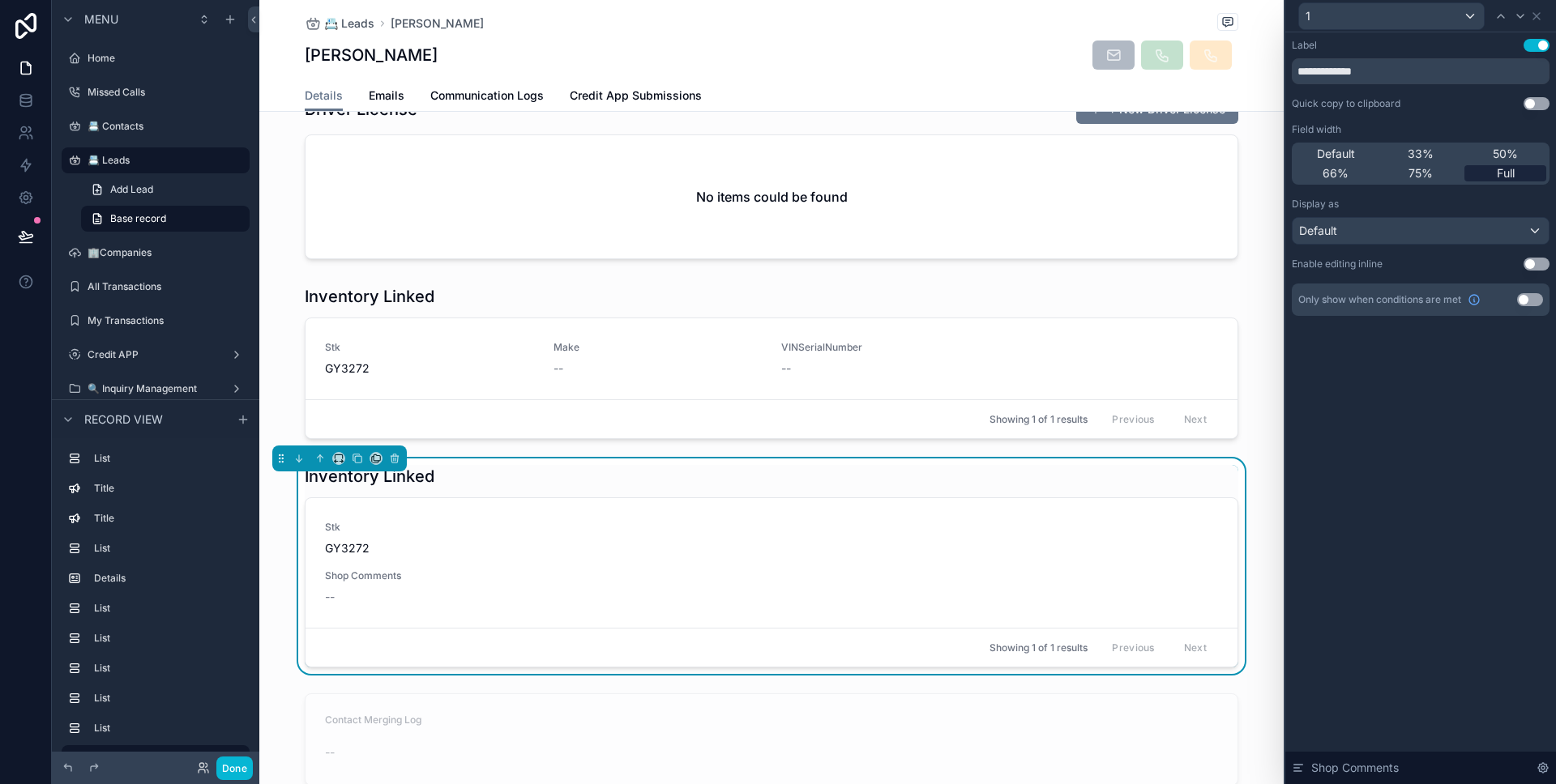
click at [1513, 177] on span "Full" at bounding box center [1505, 174] width 17 height 17
click at [1533, 259] on button "Use setting" at bounding box center [1537, 264] width 26 height 13
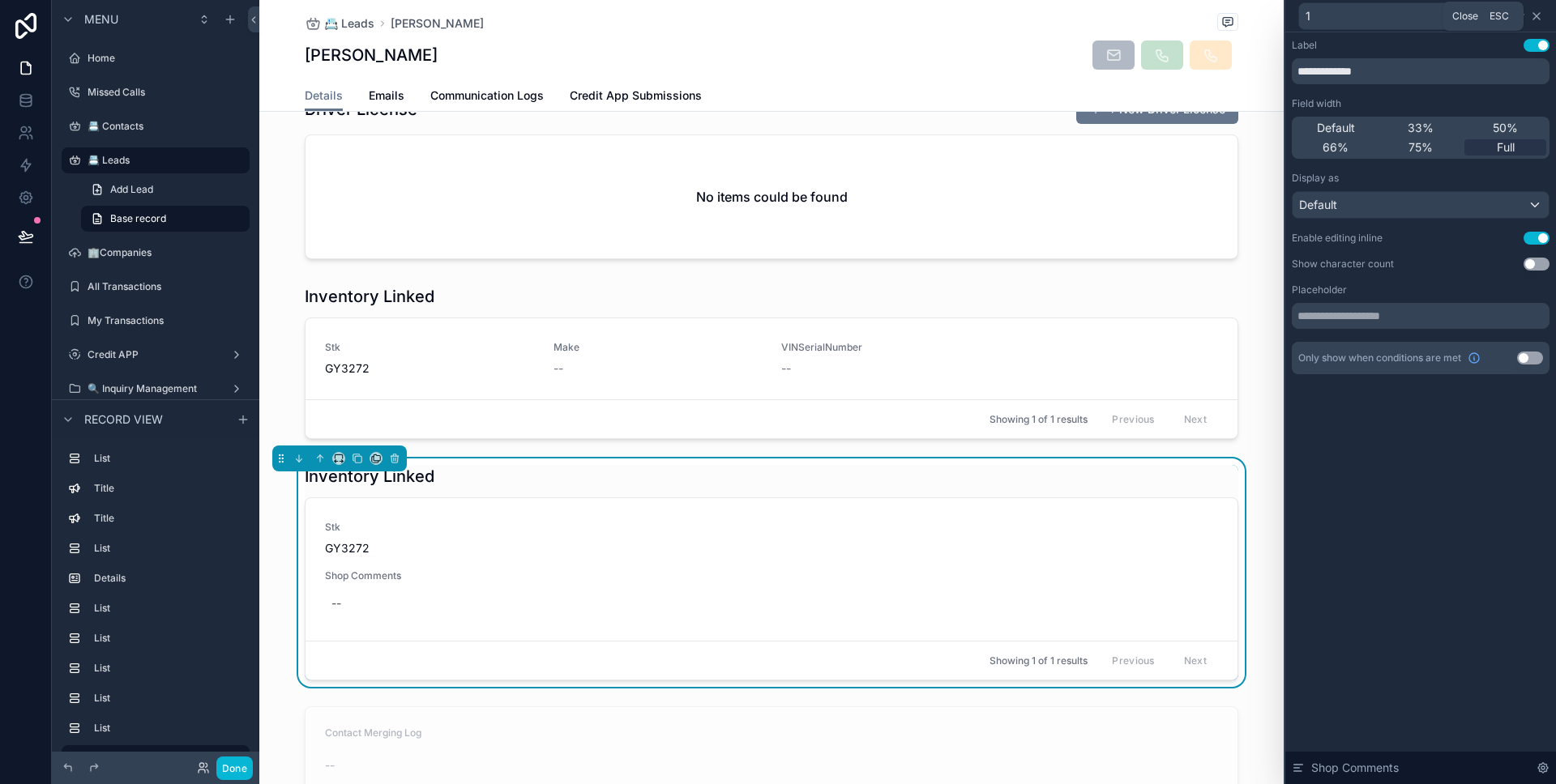
click at [1537, 18] on icon at bounding box center [1537, 17] width 13 height 13
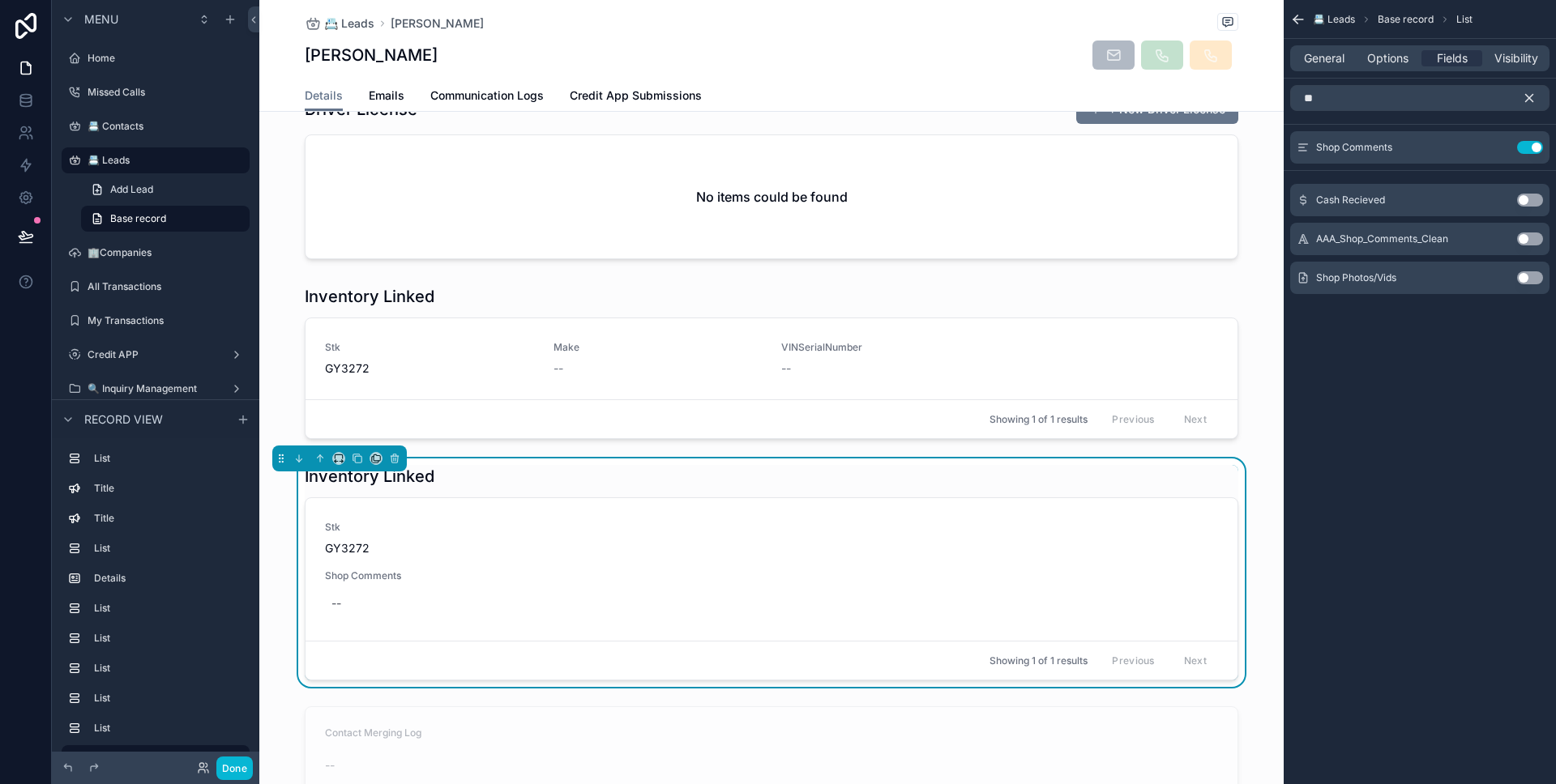
click at [1376, 72] on div "General Options Fields Visibility" at bounding box center [1420, 58] width 273 height 39
click at [1376, 65] on span "Options" at bounding box center [1388, 59] width 41 height 17
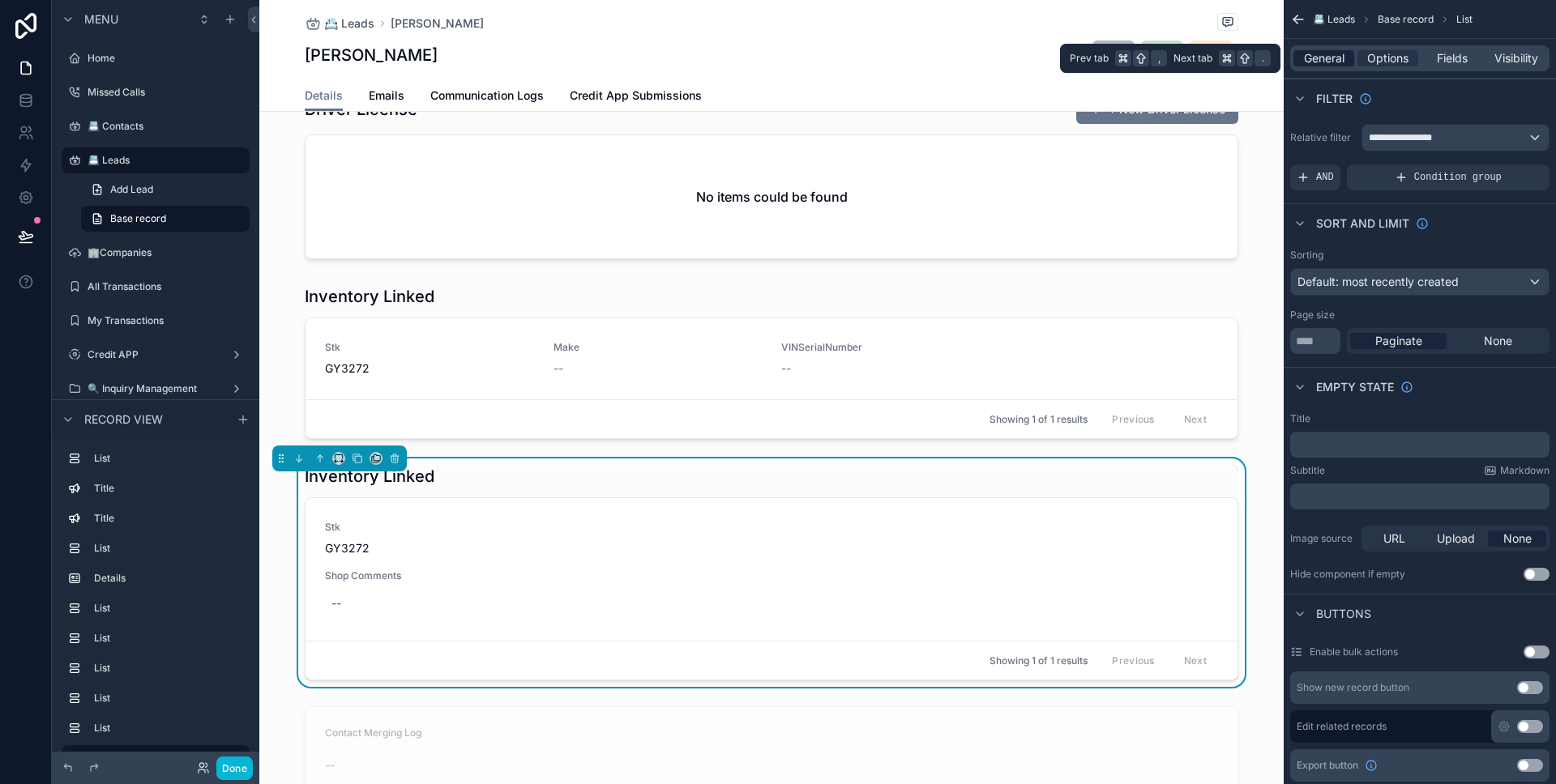
click at [1340, 63] on span "General" at bounding box center [1324, 59] width 41 height 17
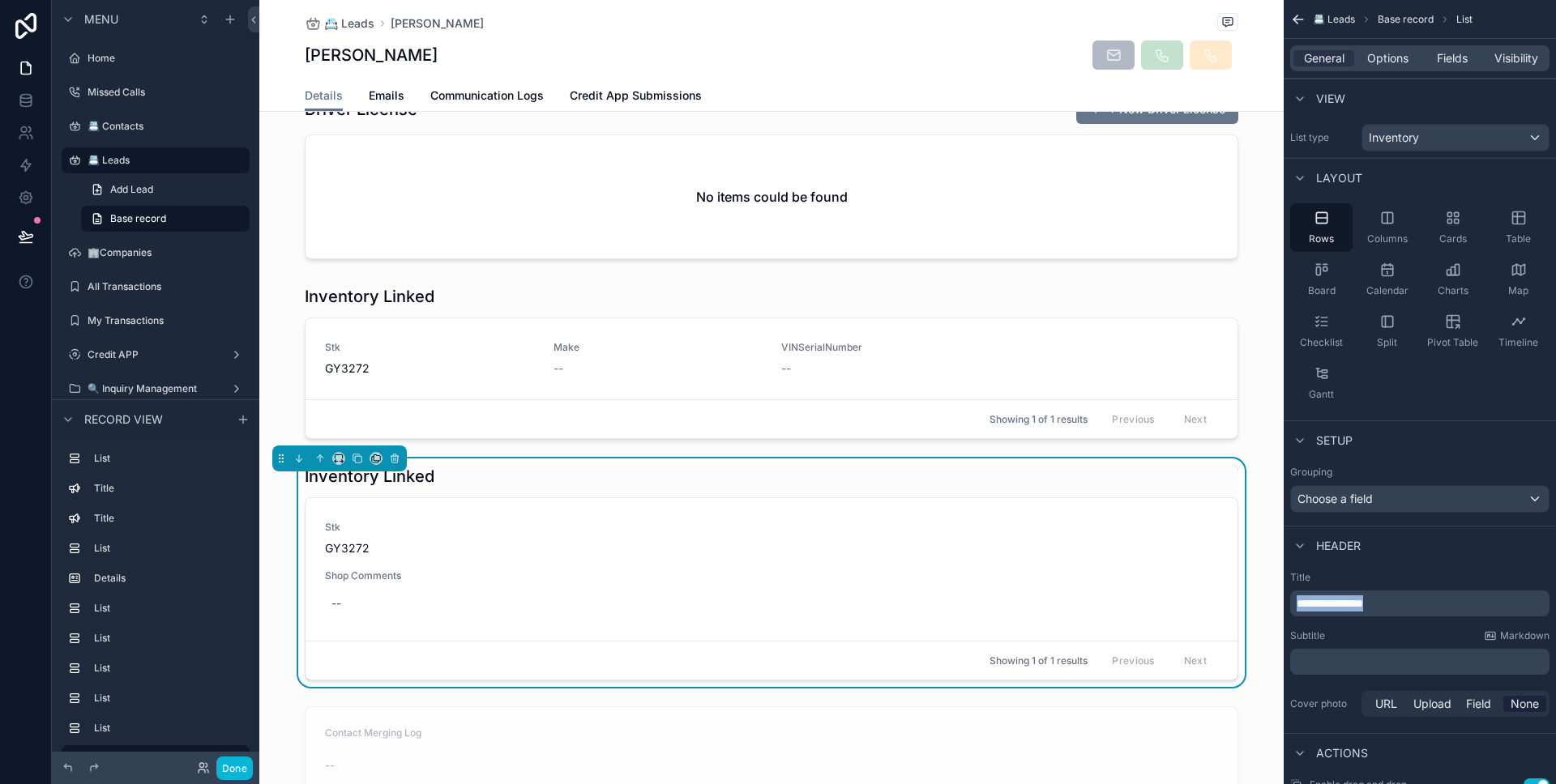
drag, startPoint x: 1411, startPoint y: 605, endPoint x: 1279, endPoint y: 596, distance: 132.3
click at [1279, 596] on div "Home Missed Calls 📇 Contacts 📇 Leads 🏢Companies All Transactions My Transaction…" at bounding box center [908, 392] width 1296 height 784
click at [246, 764] on button "Done" at bounding box center [235, 768] width 37 height 24
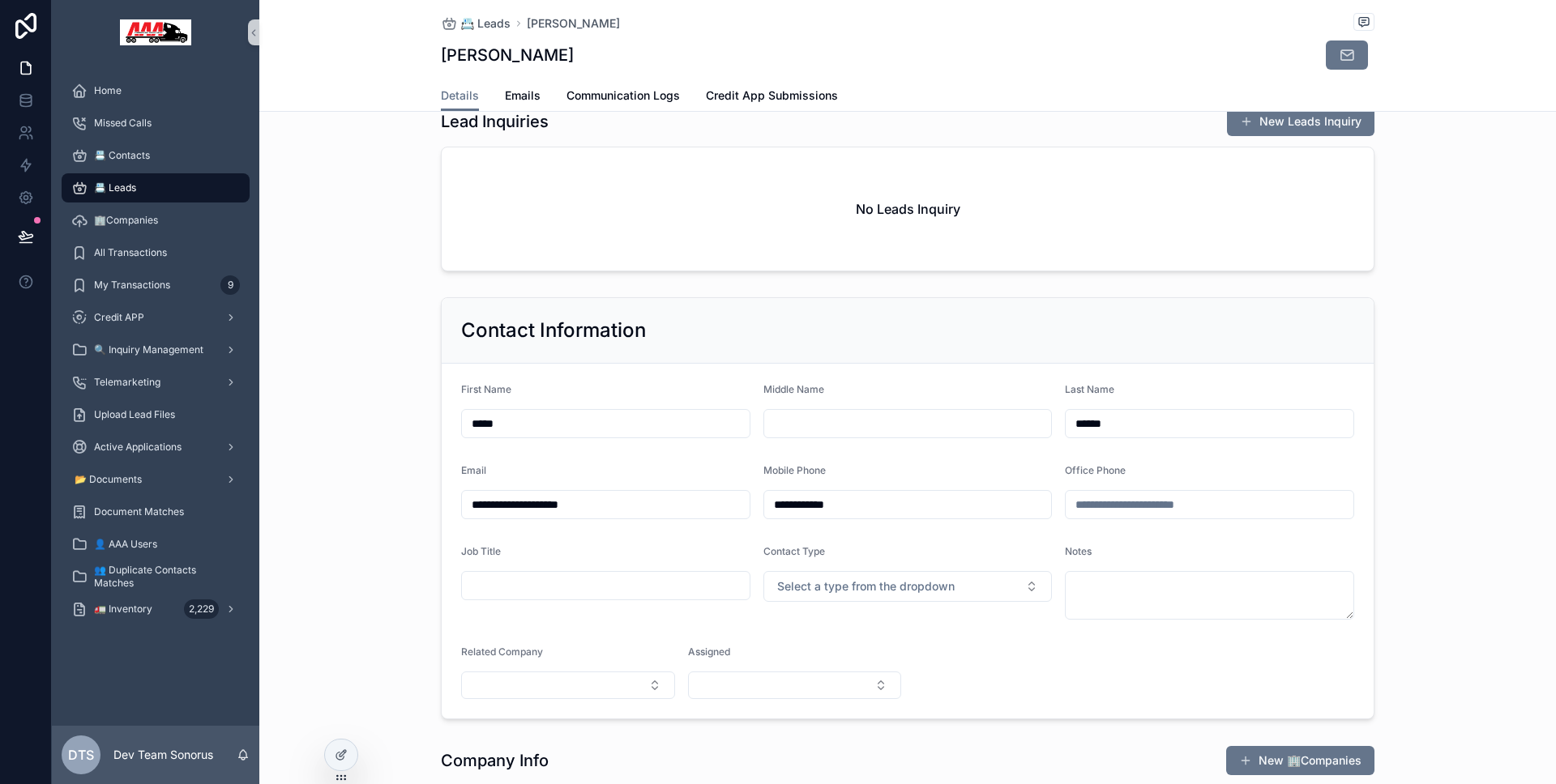
scroll to position [0, 0]
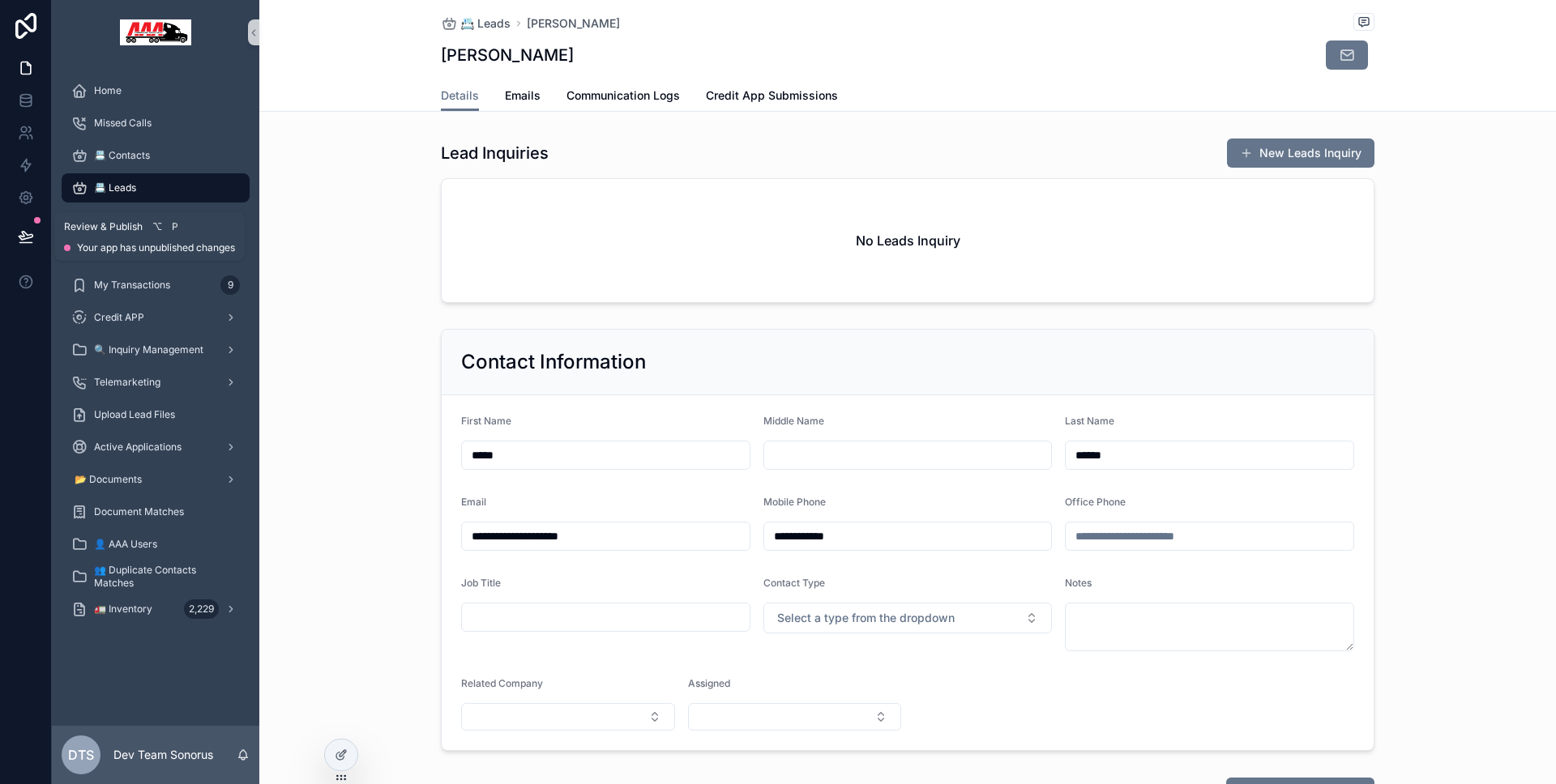
click at [15, 233] on button at bounding box center [26, 236] width 36 height 45
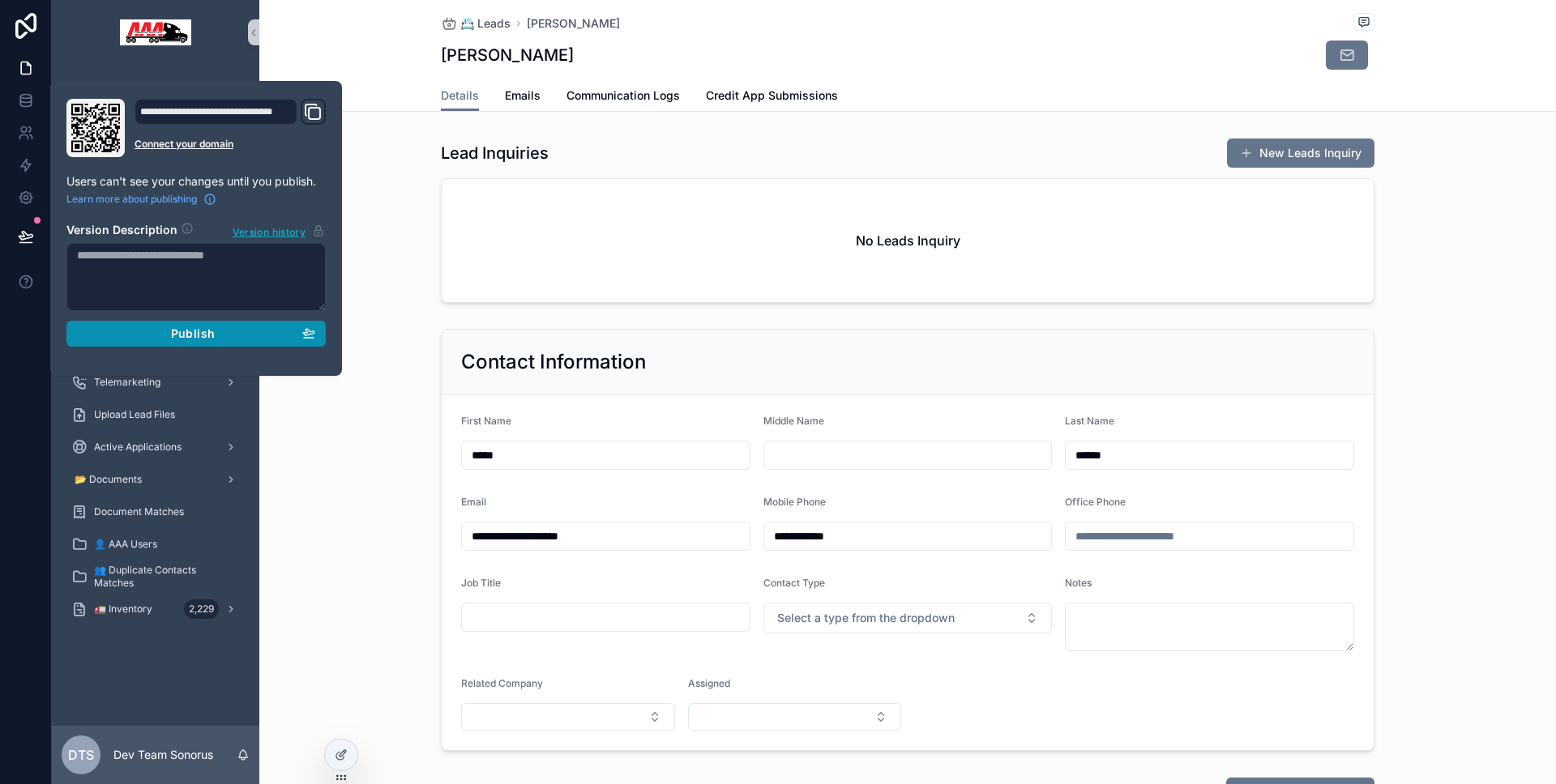
drag, startPoint x: 113, startPoint y: 324, endPoint x: 65, endPoint y: 329, distance: 48.3
click at [113, 324] on button "Publish" at bounding box center [196, 334] width 260 height 26
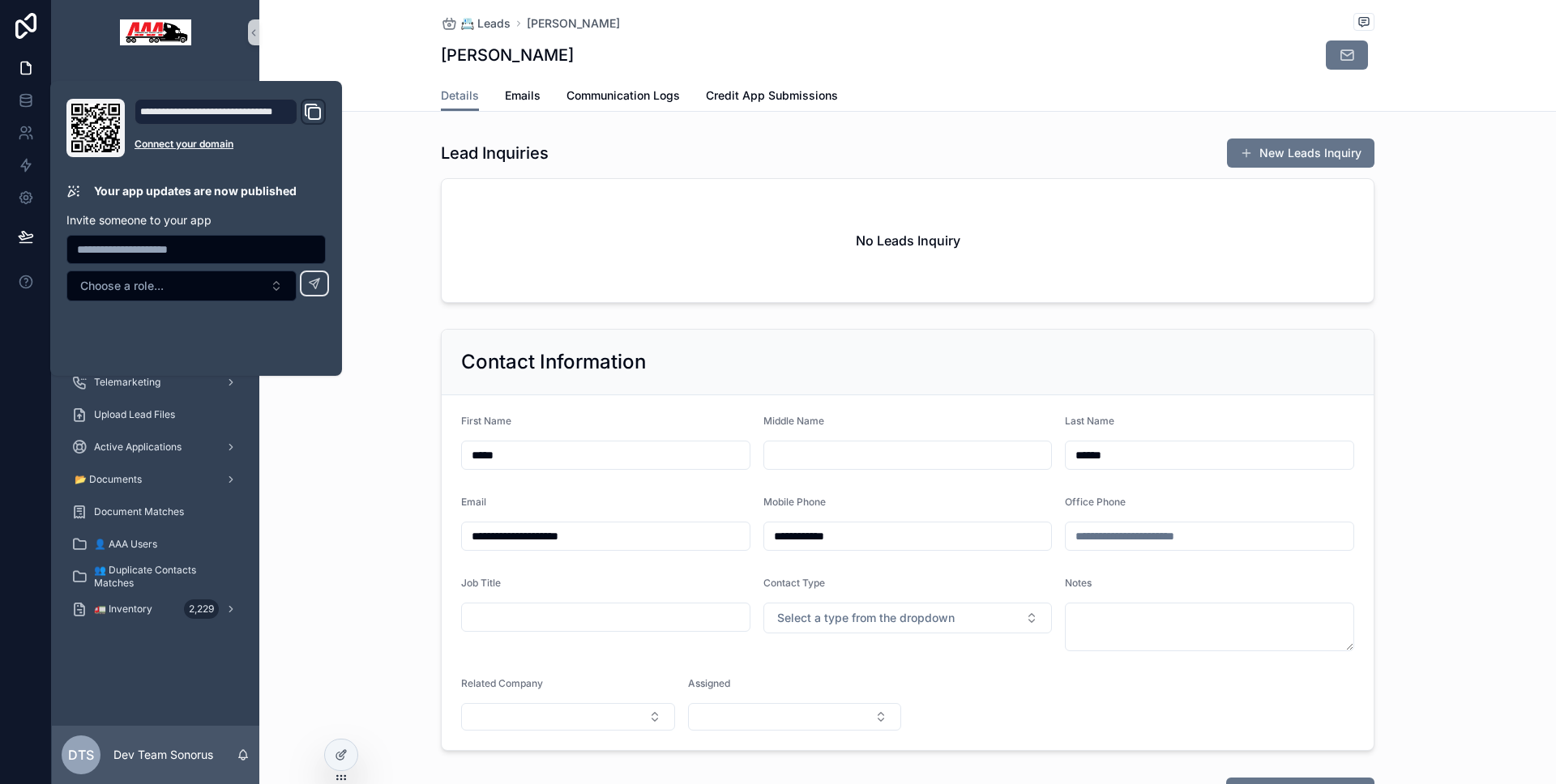
click at [412, 331] on div "**********" at bounding box center [908, 539] width 1296 height 435
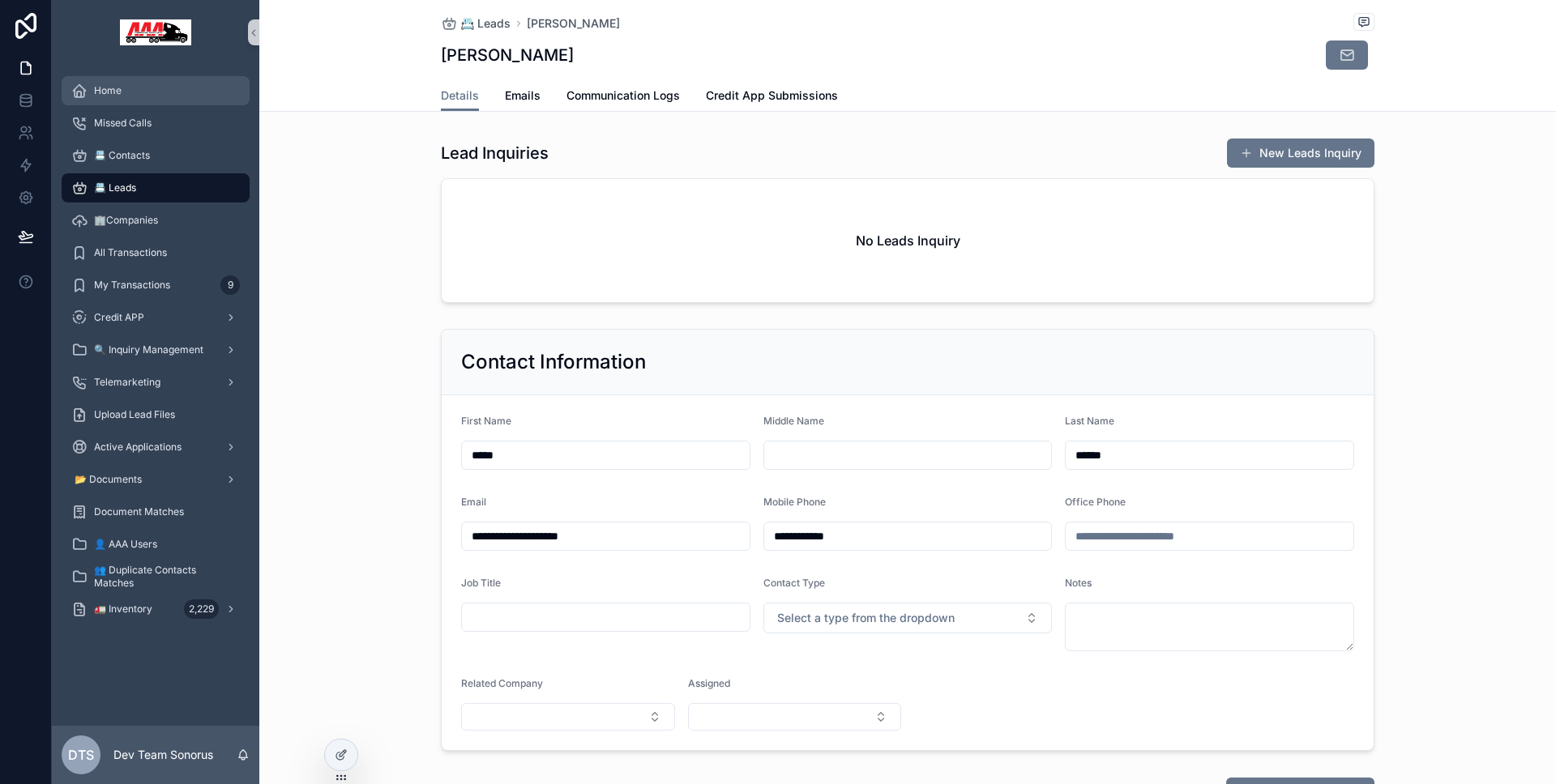
click at [158, 100] on div "Home" at bounding box center [155, 90] width 168 height 26
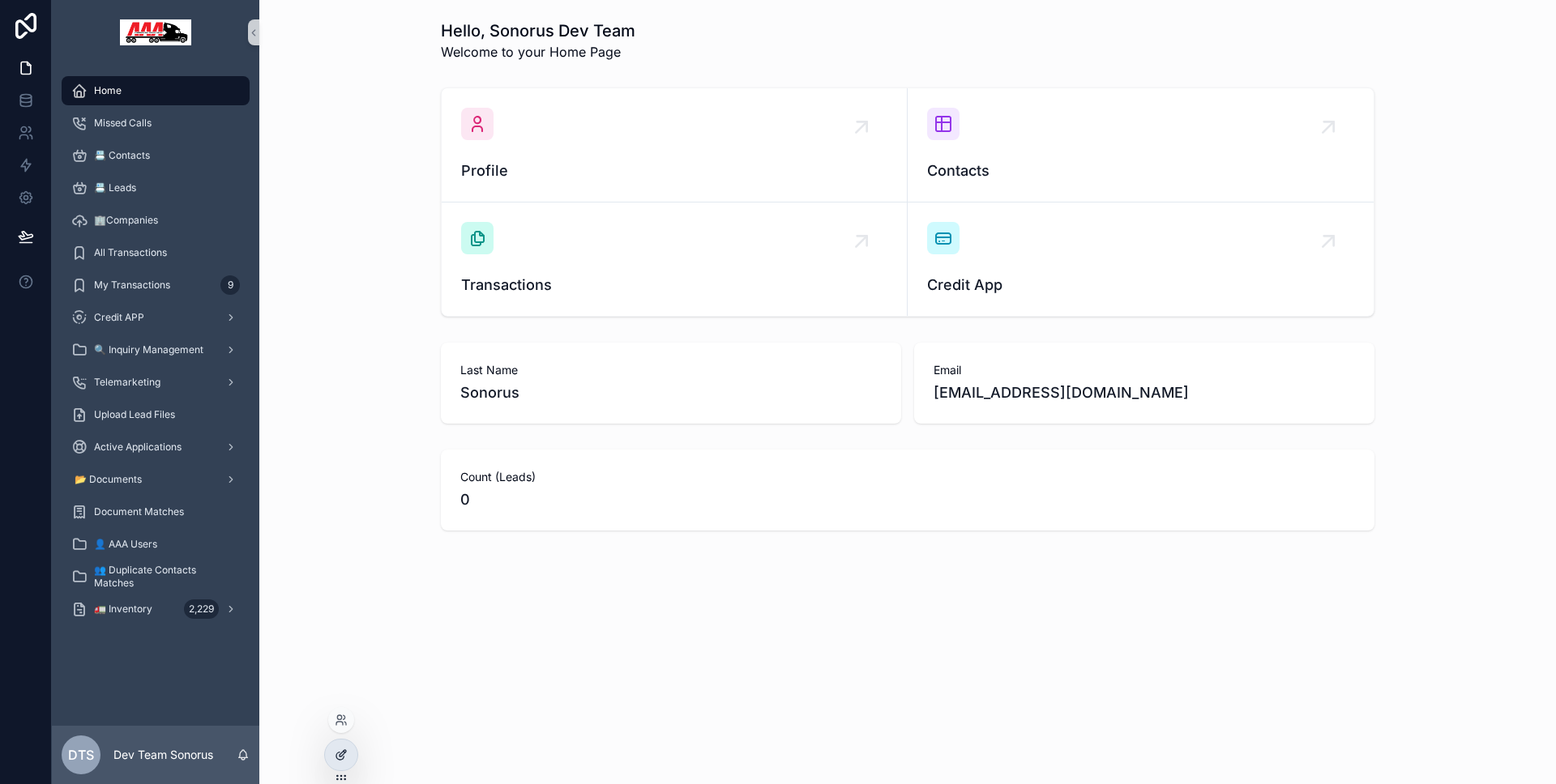
click at [343, 748] on icon at bounding box center [341, 755] width 13 height 13
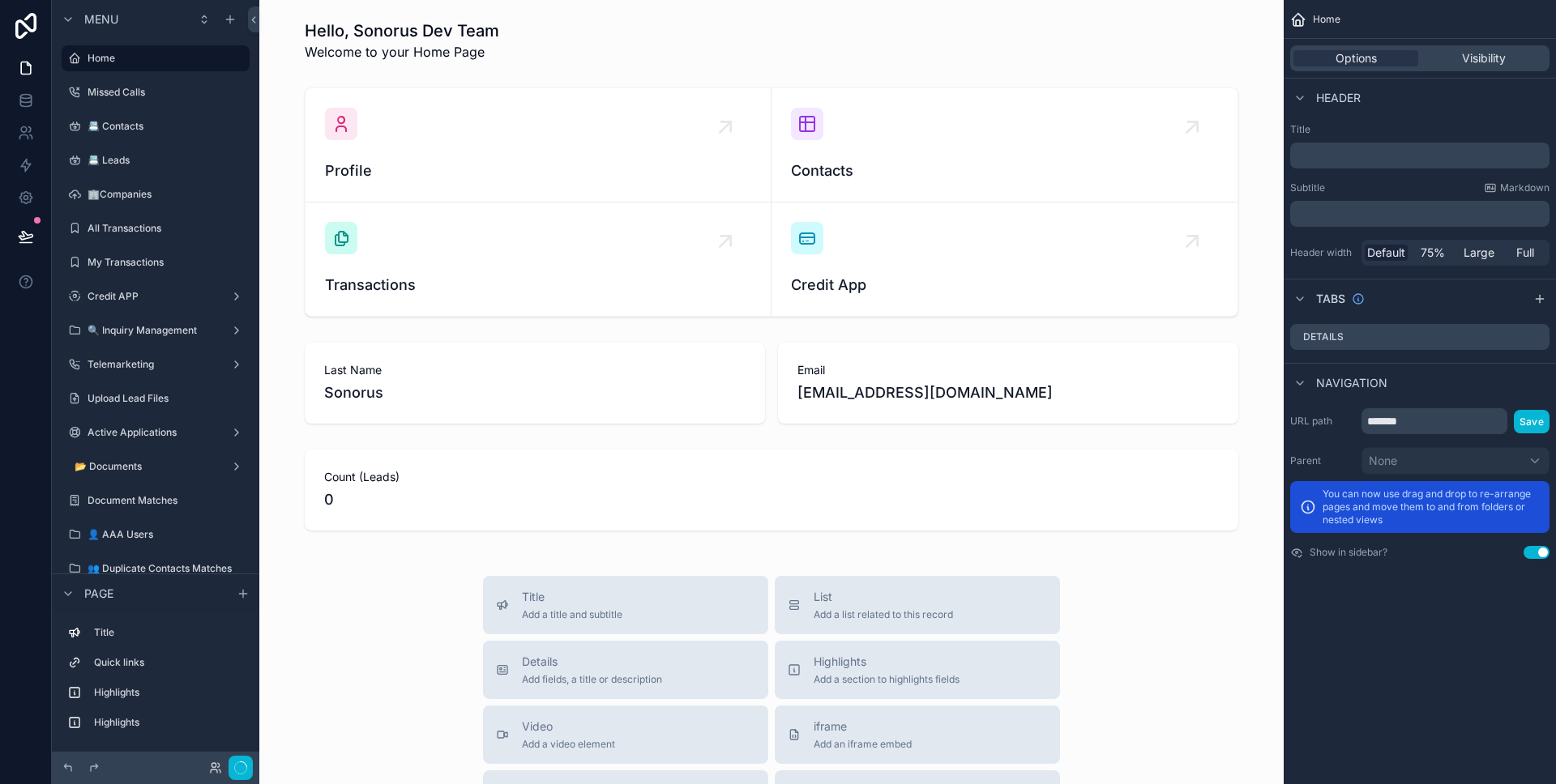
click at [571, 497] on div "scrollable content" at bounding box center [772, 490] width 998 height 94
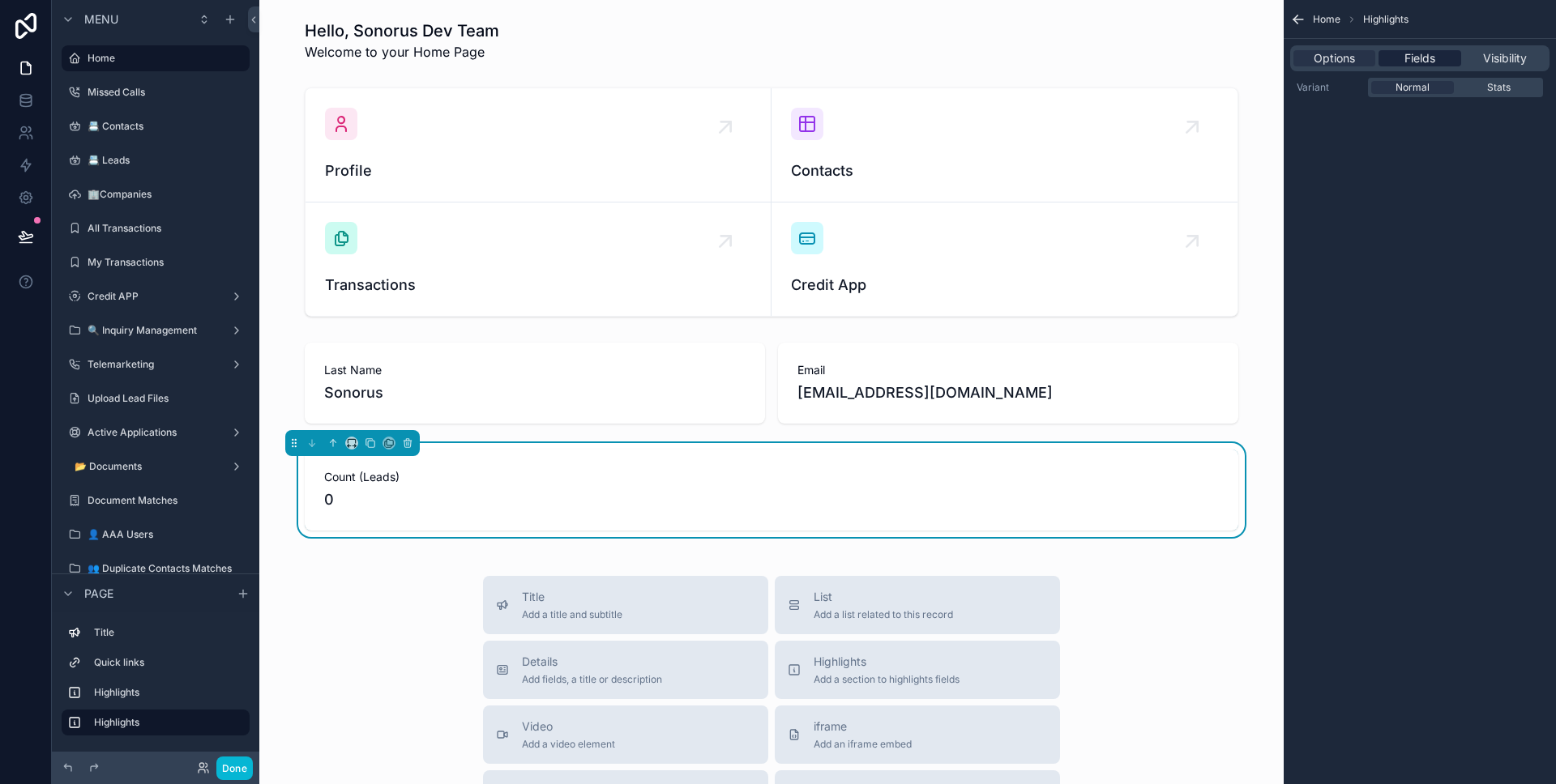
click at [1449, 63] on div "Fields" at bounding box center [1419, 59] width 82 height 17
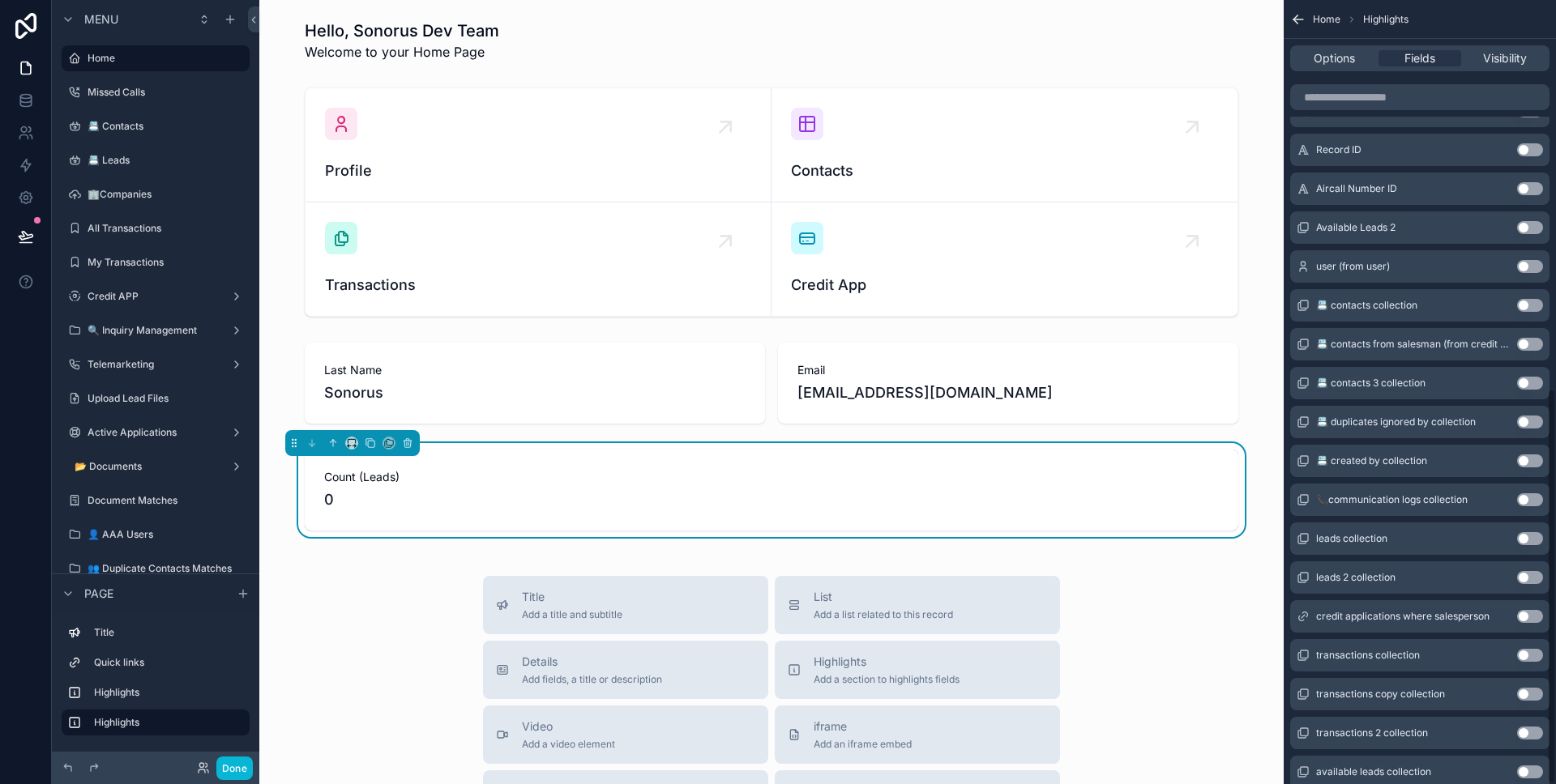
scroll to position [768, 0]
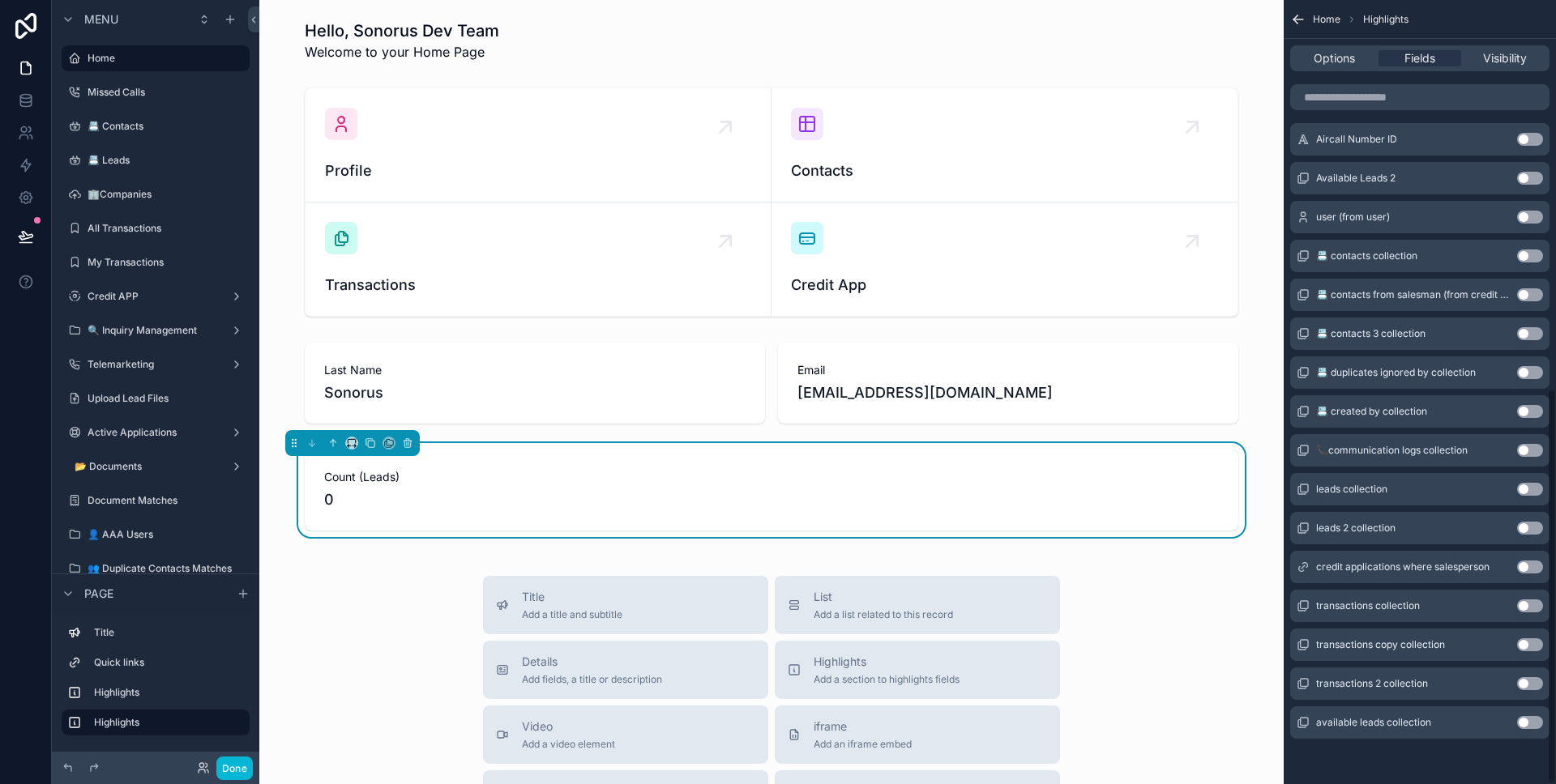
click at [1531, 720] on button "Use setting" at bounding box center [1530, 722] width 26 height 13
click at [1129, 510] on div "Available leads collection --" at bounding box center [1008, 490] width 460 height 81
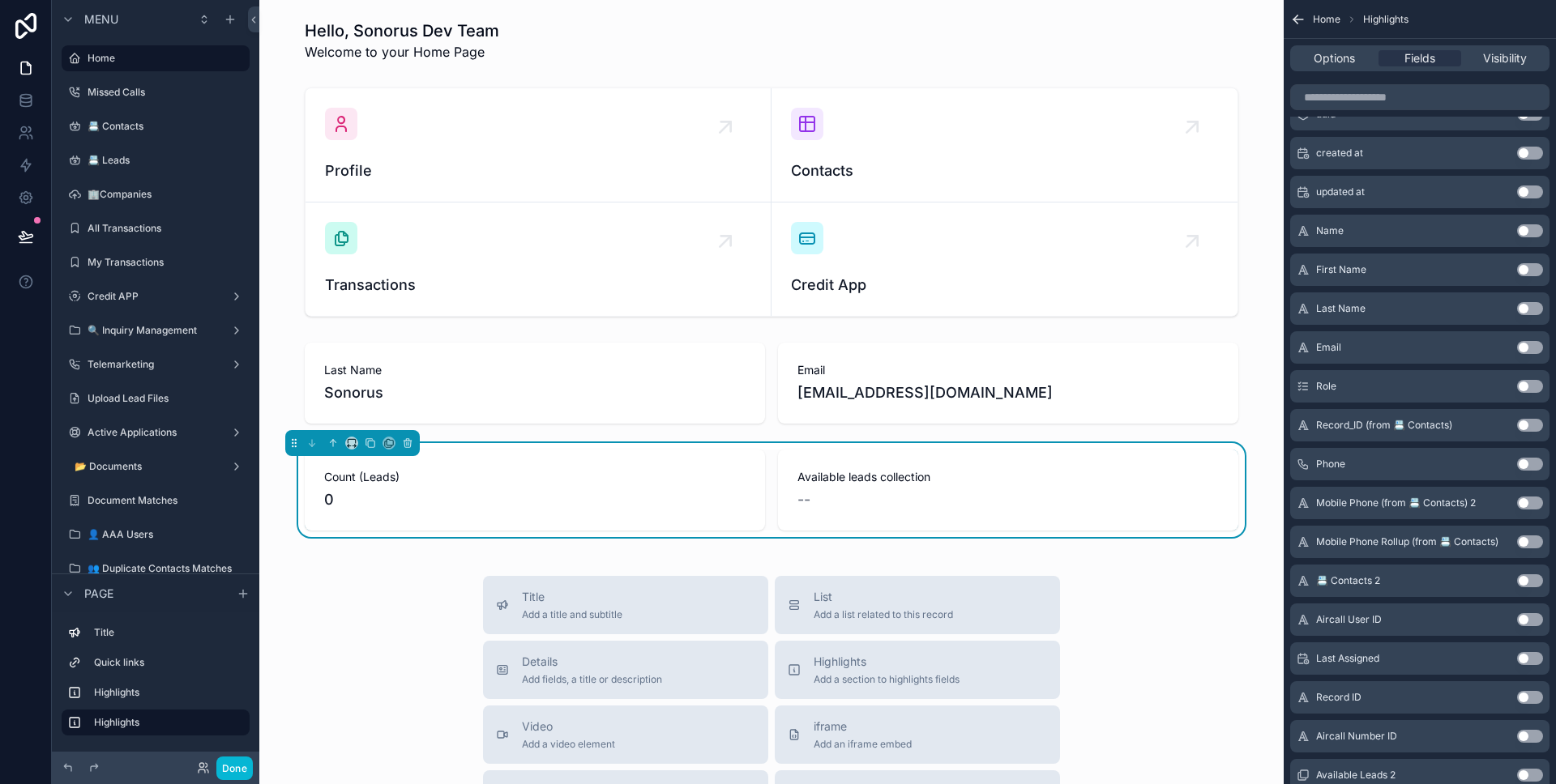
scroll to position [0, 0]
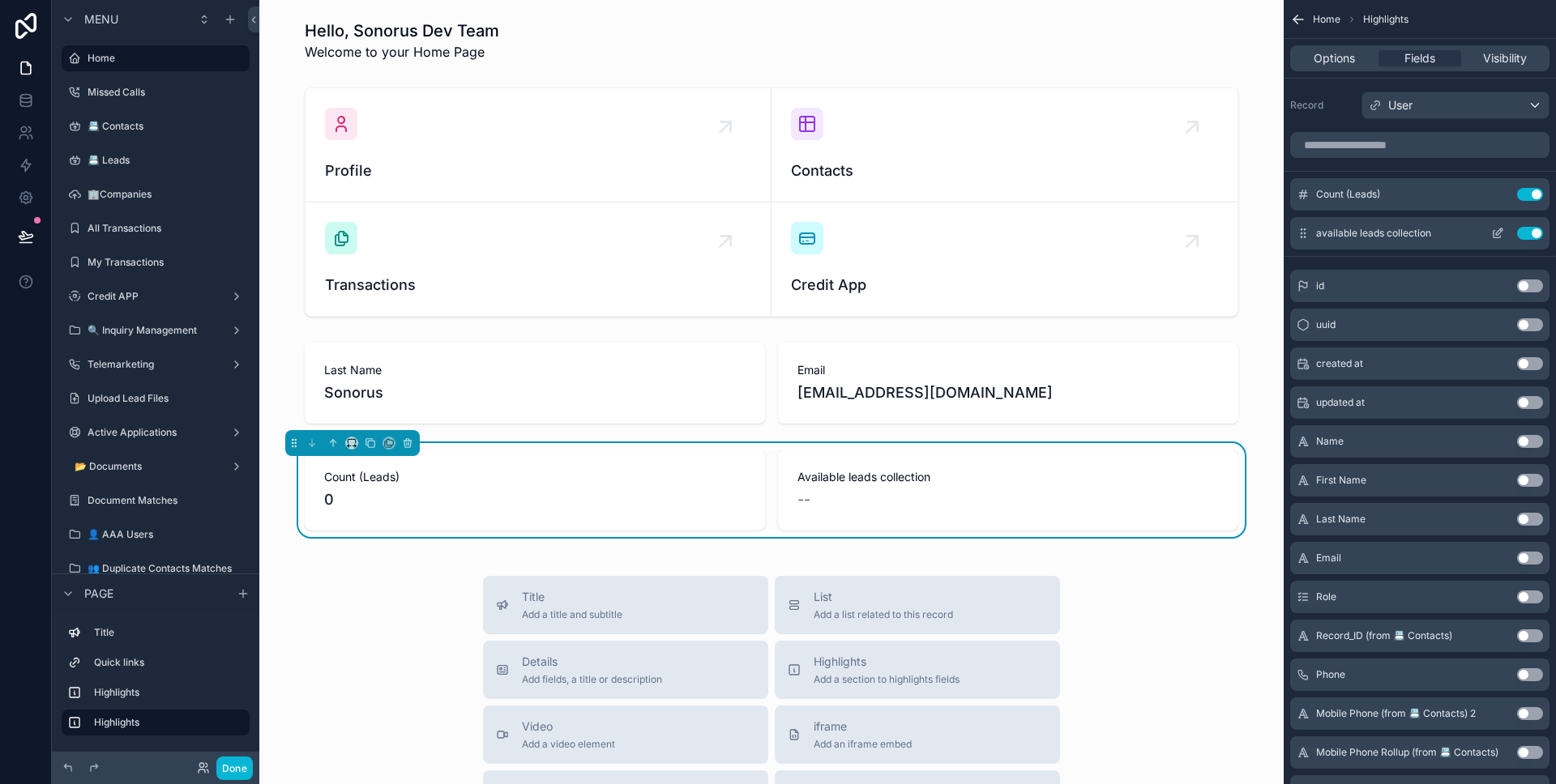
click at [1523, 231] on button "Use setting" at bounding box center [1530, 233] width 26 height 13
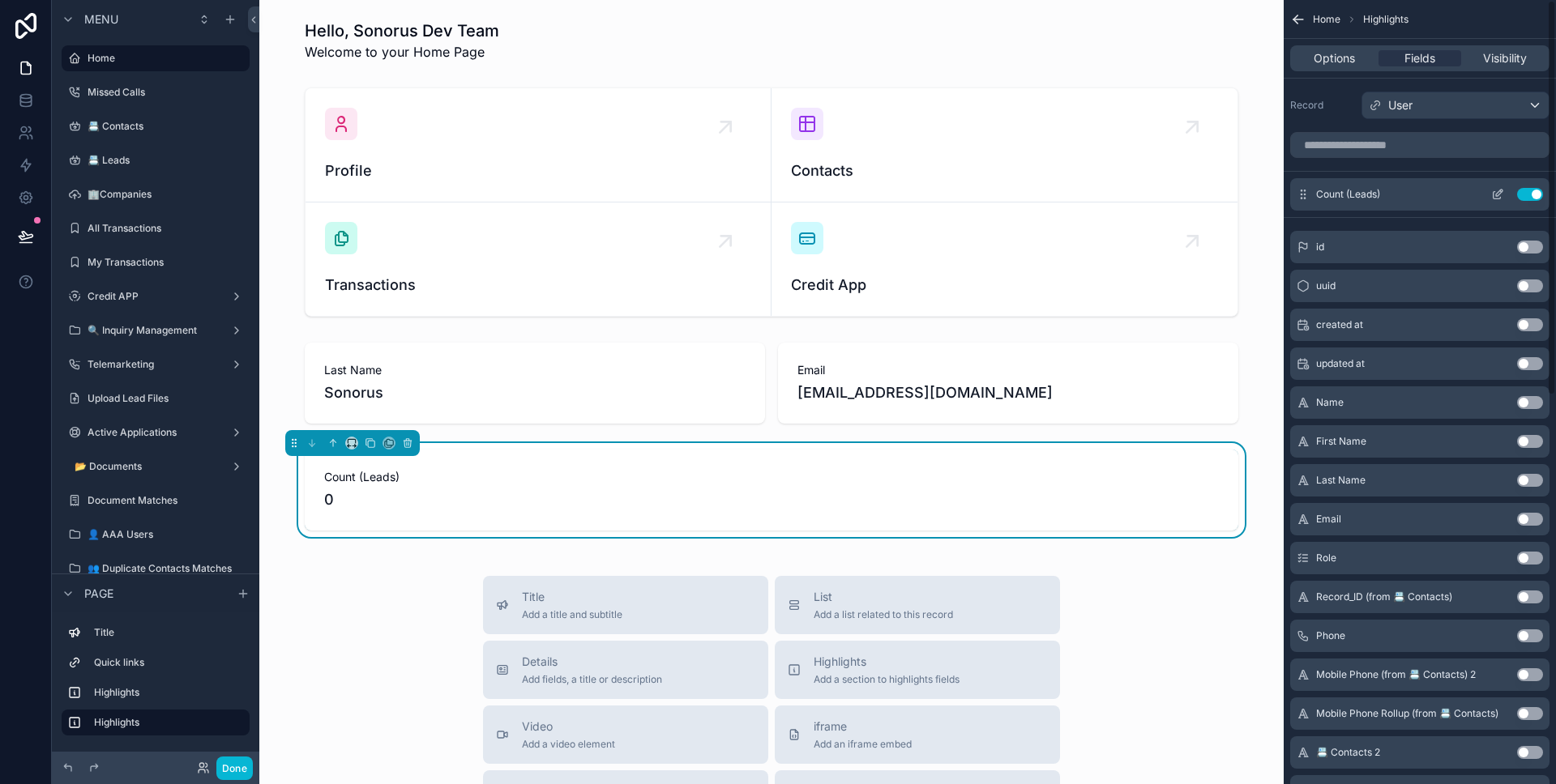
click at [1525, 195] on button "Use setting" at bounding box center [1530, 194] width 26 height 13
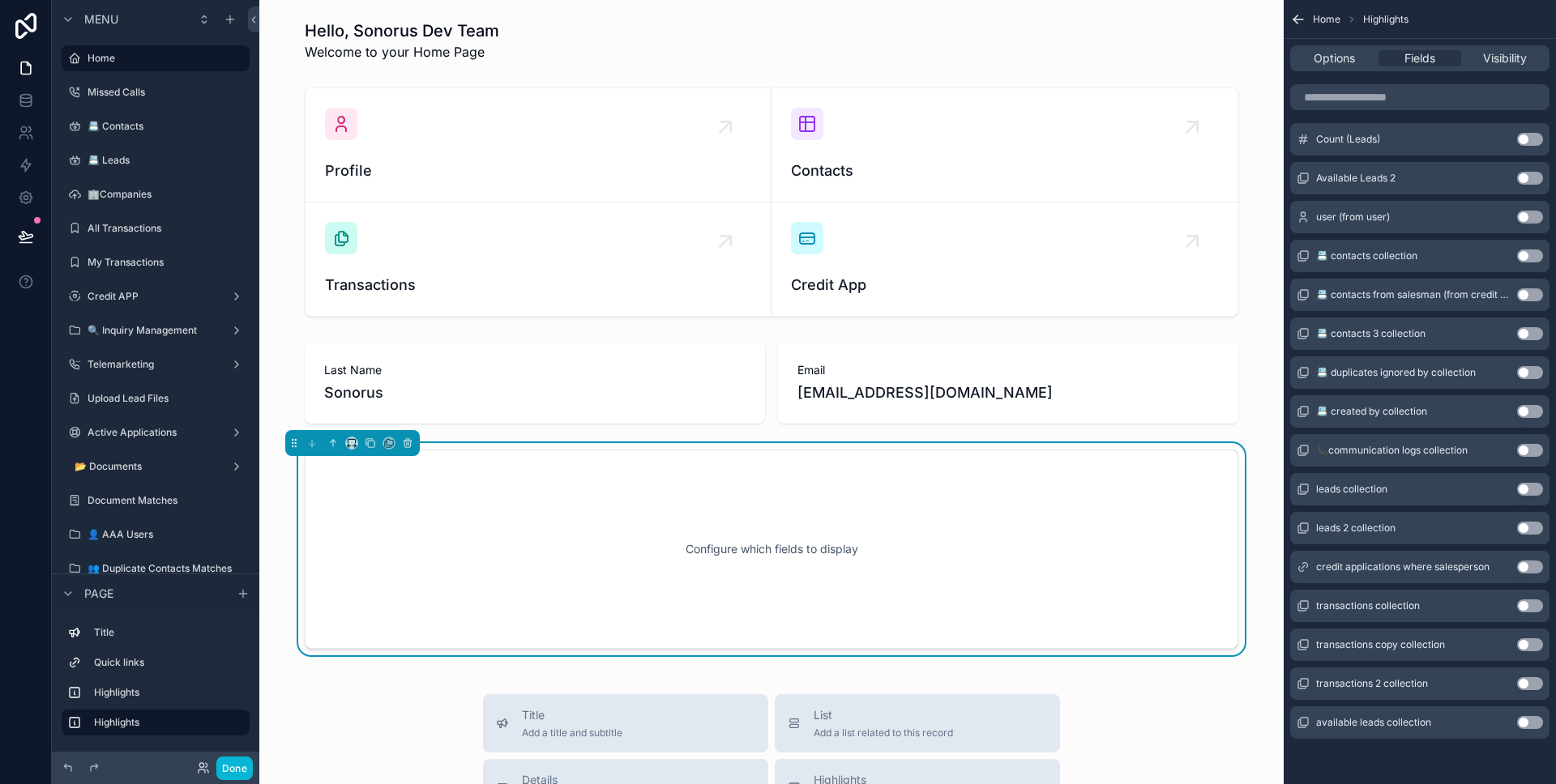
scroll to position [491, 0]
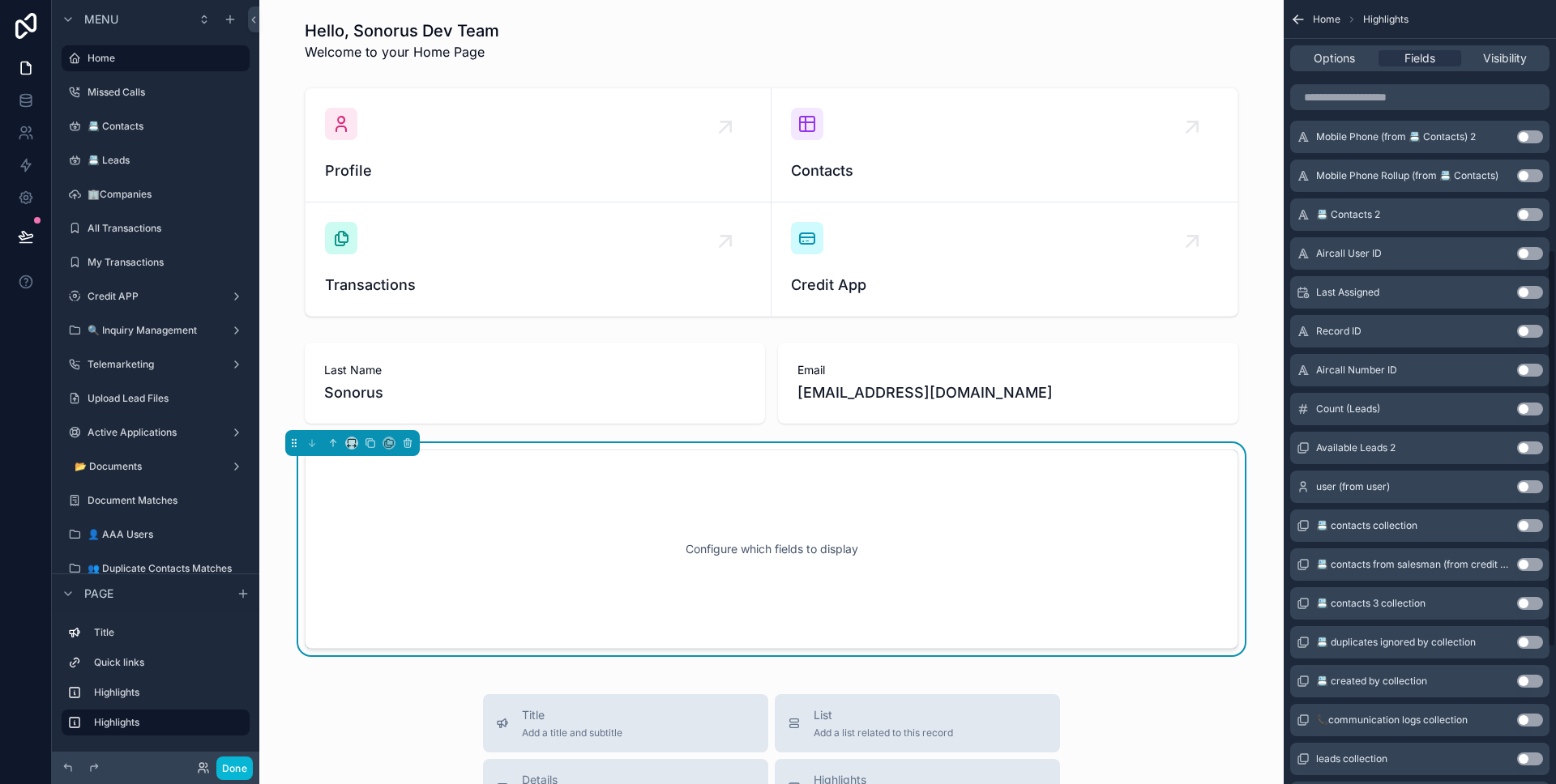
click at [1528, 445] on button "Use setting" at bounding box center [1530, 448] width 26 height 13
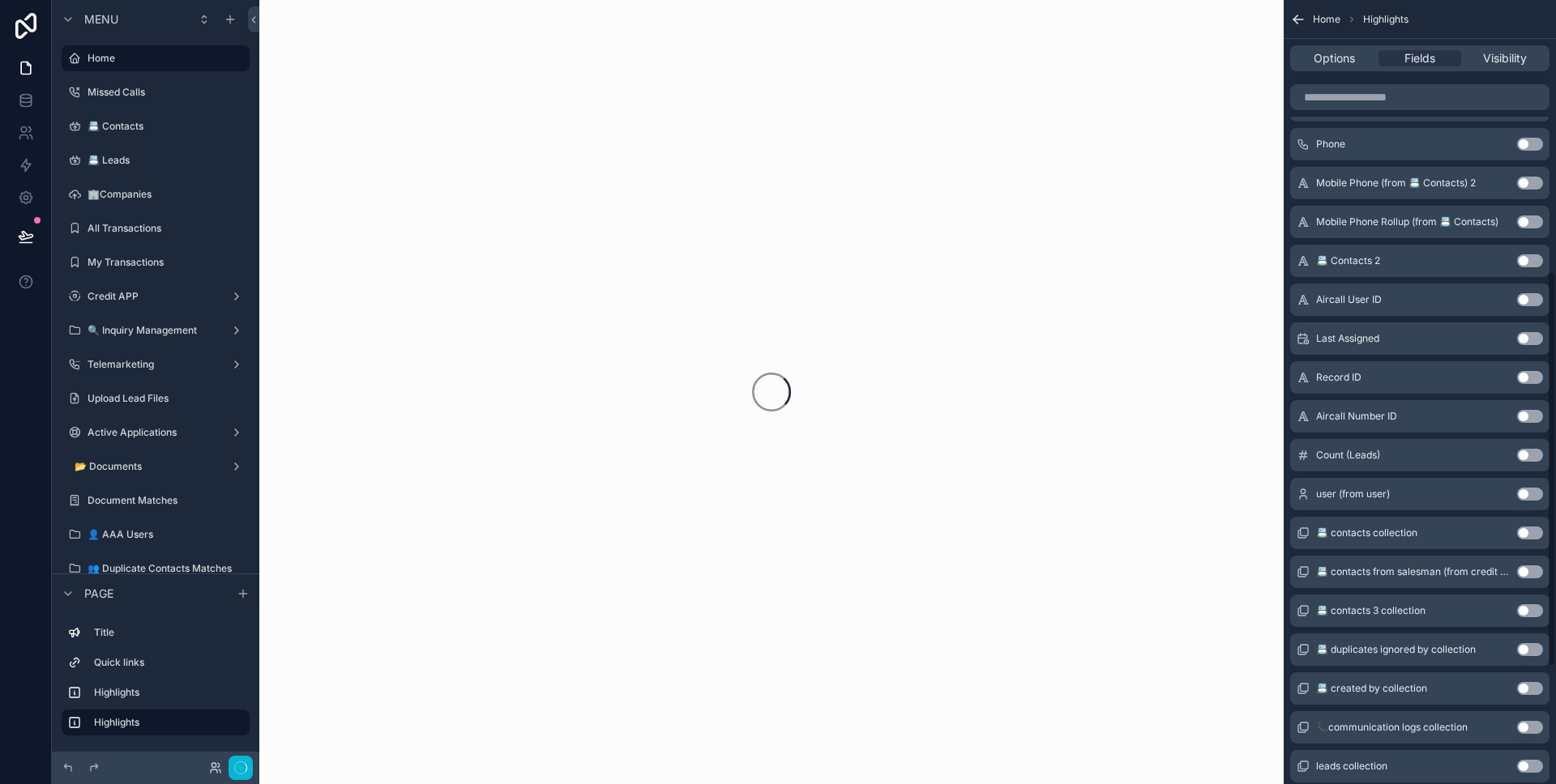
scroll to position [537, 0]
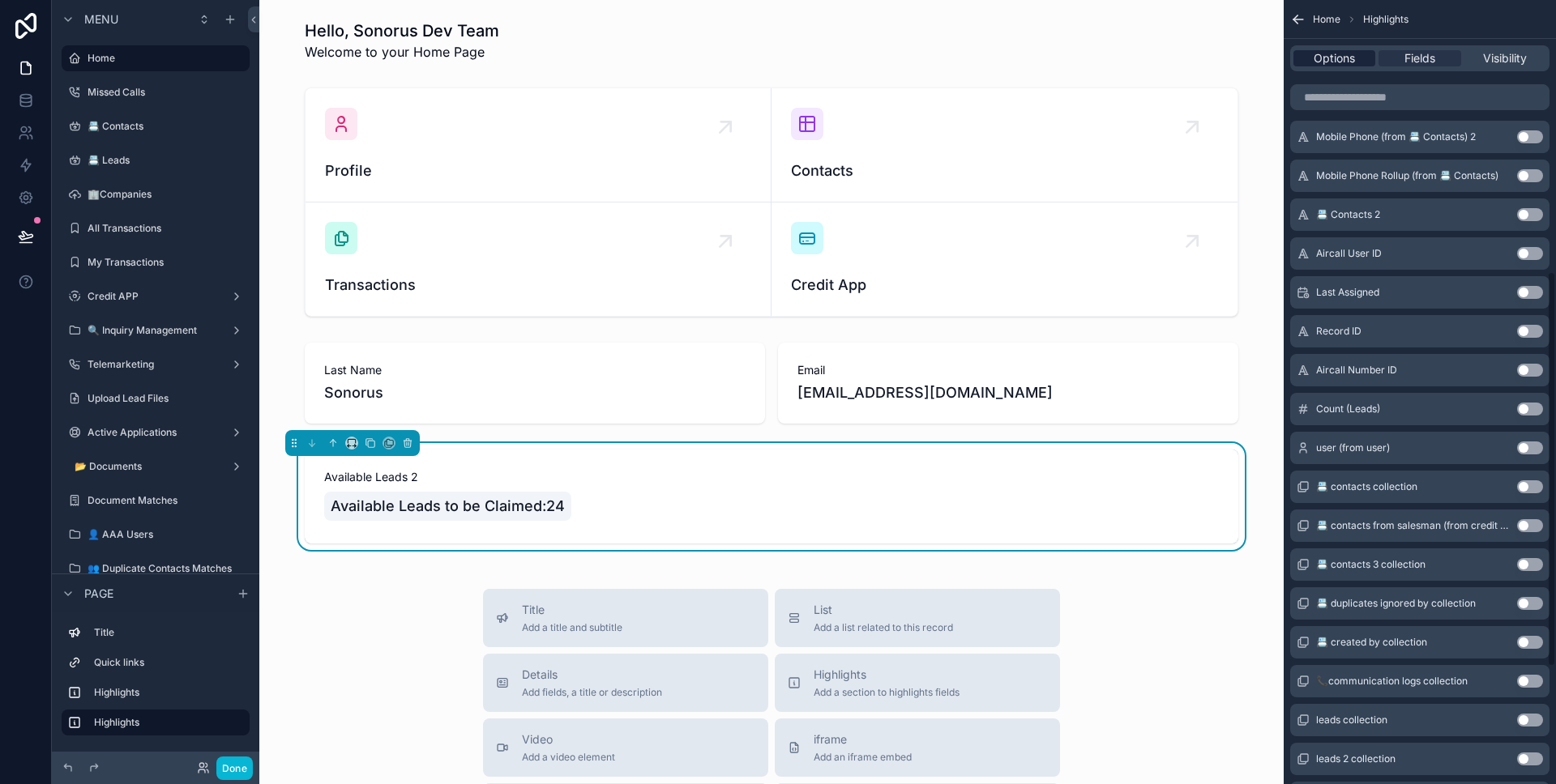
click at [1354, 57] on span "Options" at bounding box center [1334, 59] width 41 height 17
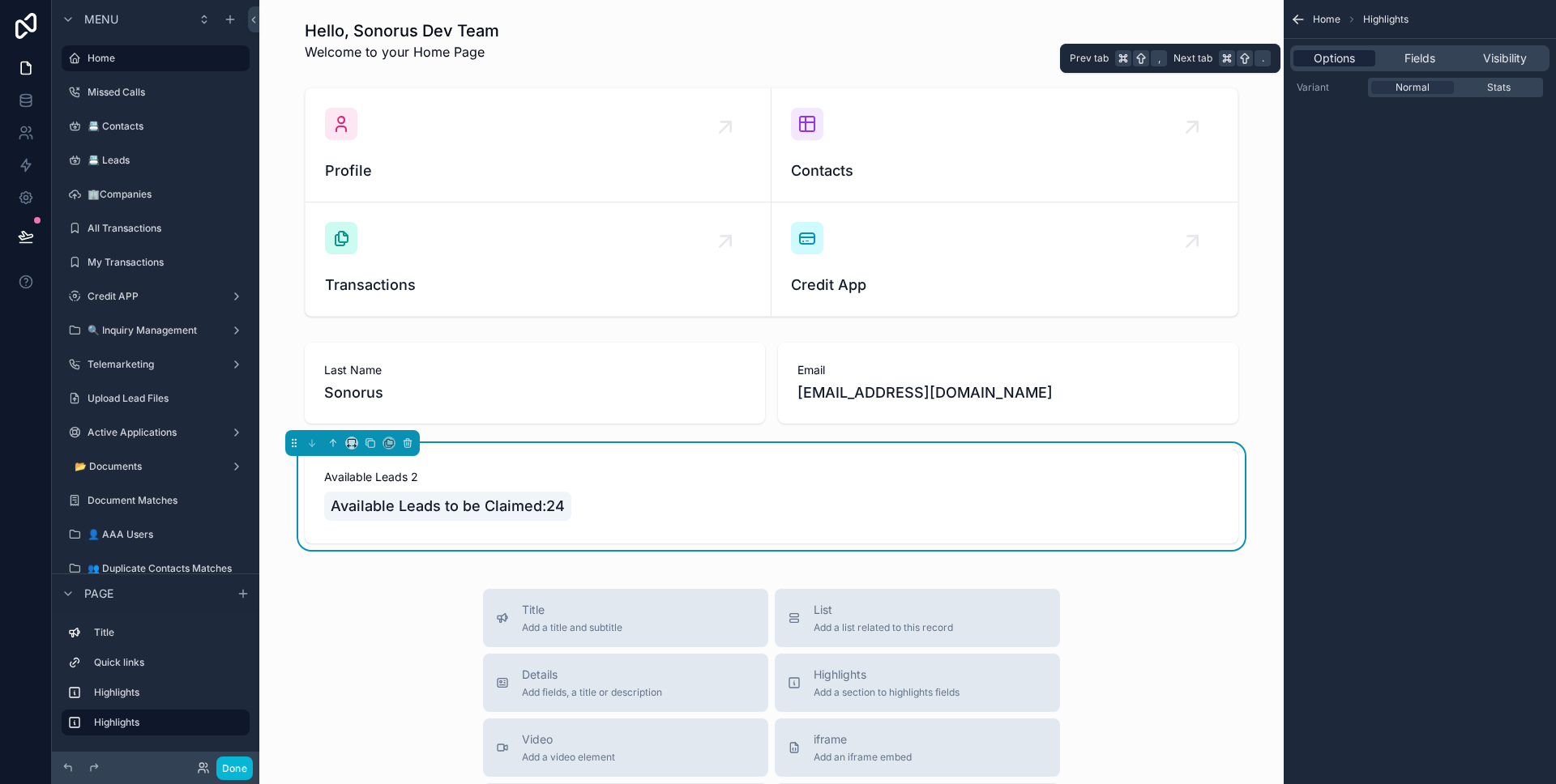
scroll to position [0, 0]
click at [1423, 64] on span "Fields" at bounding box center [1419, 59] width 30 height 17
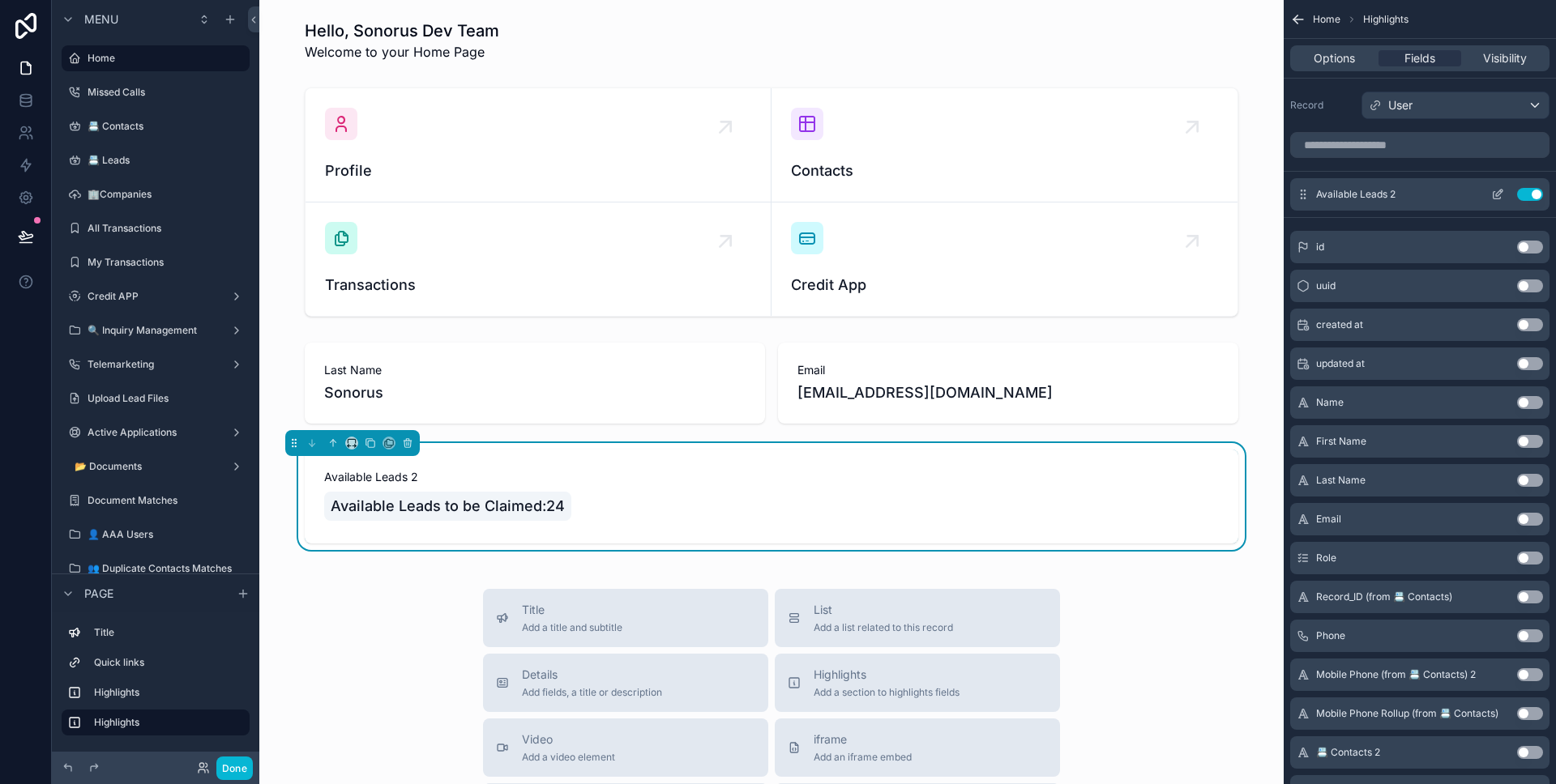
click at [1498, 190] on icon "scrollable content" at bounding box center [1497, 194] width 13 height 13
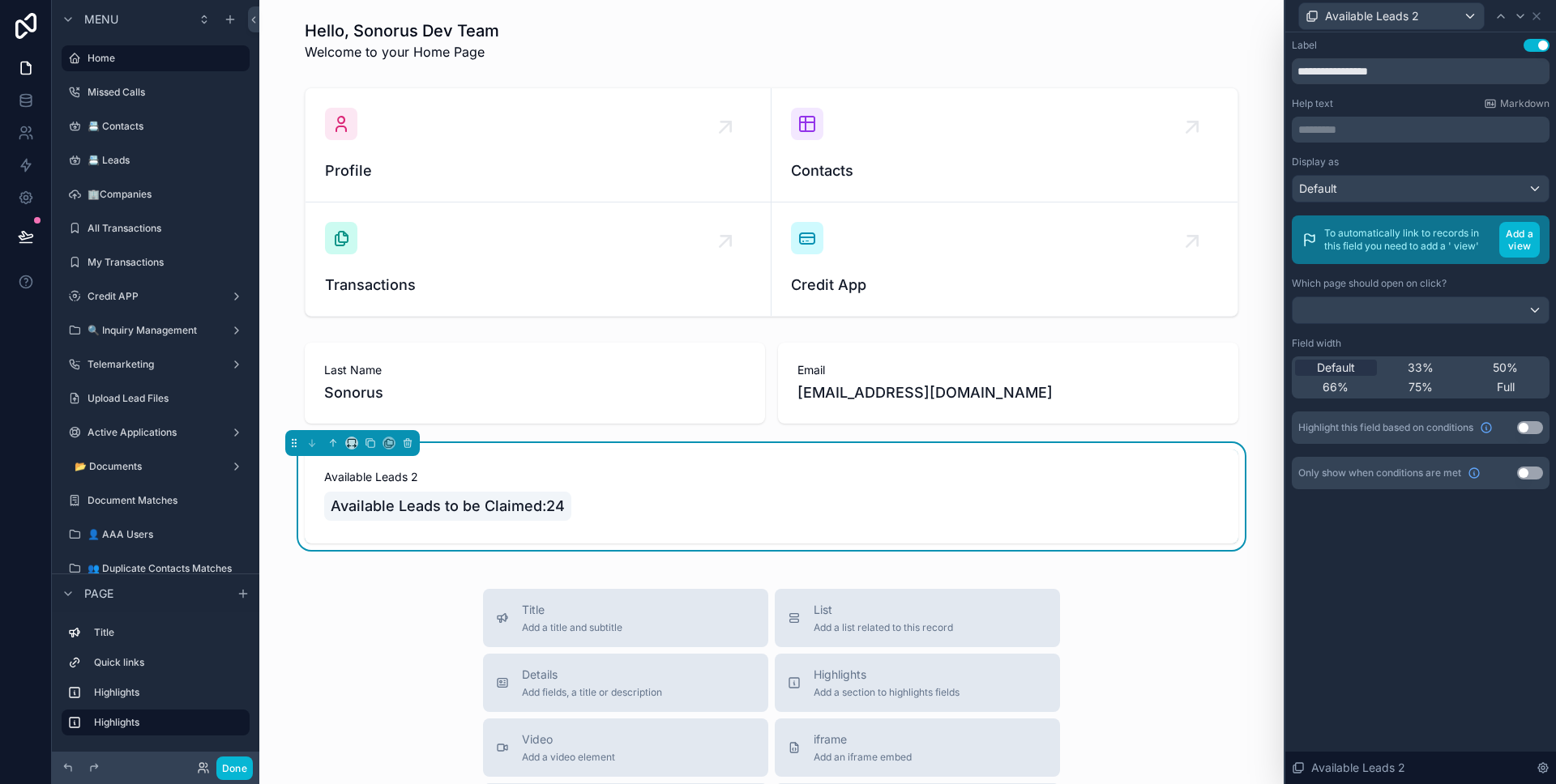
click at [1522, 431] on button "Use setting" at bounding box center [1530, 428] width 26 height 13
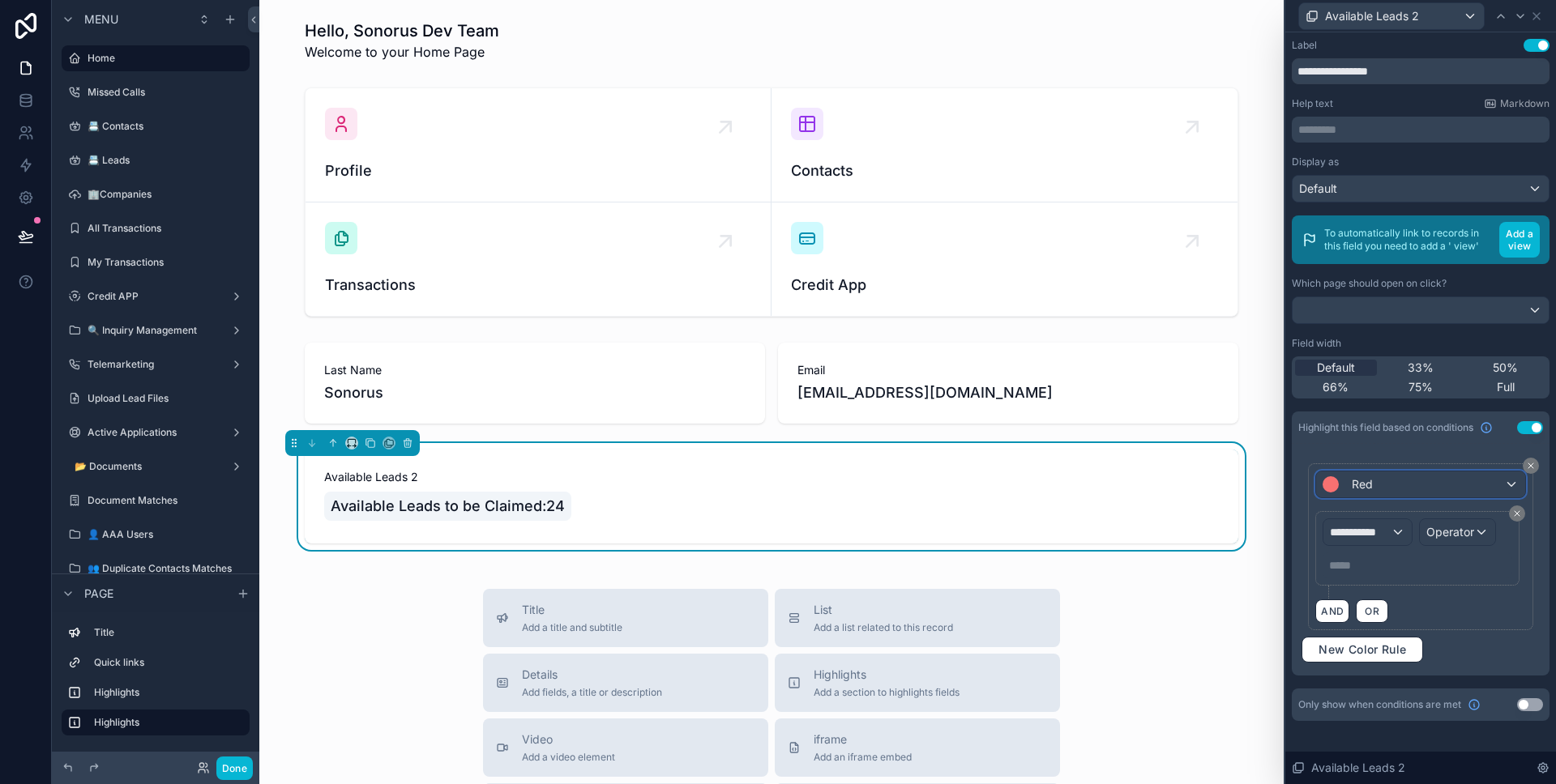
click at [1369, 486] on span "Red" at bounding box center [1362, 485] width 21 height 17
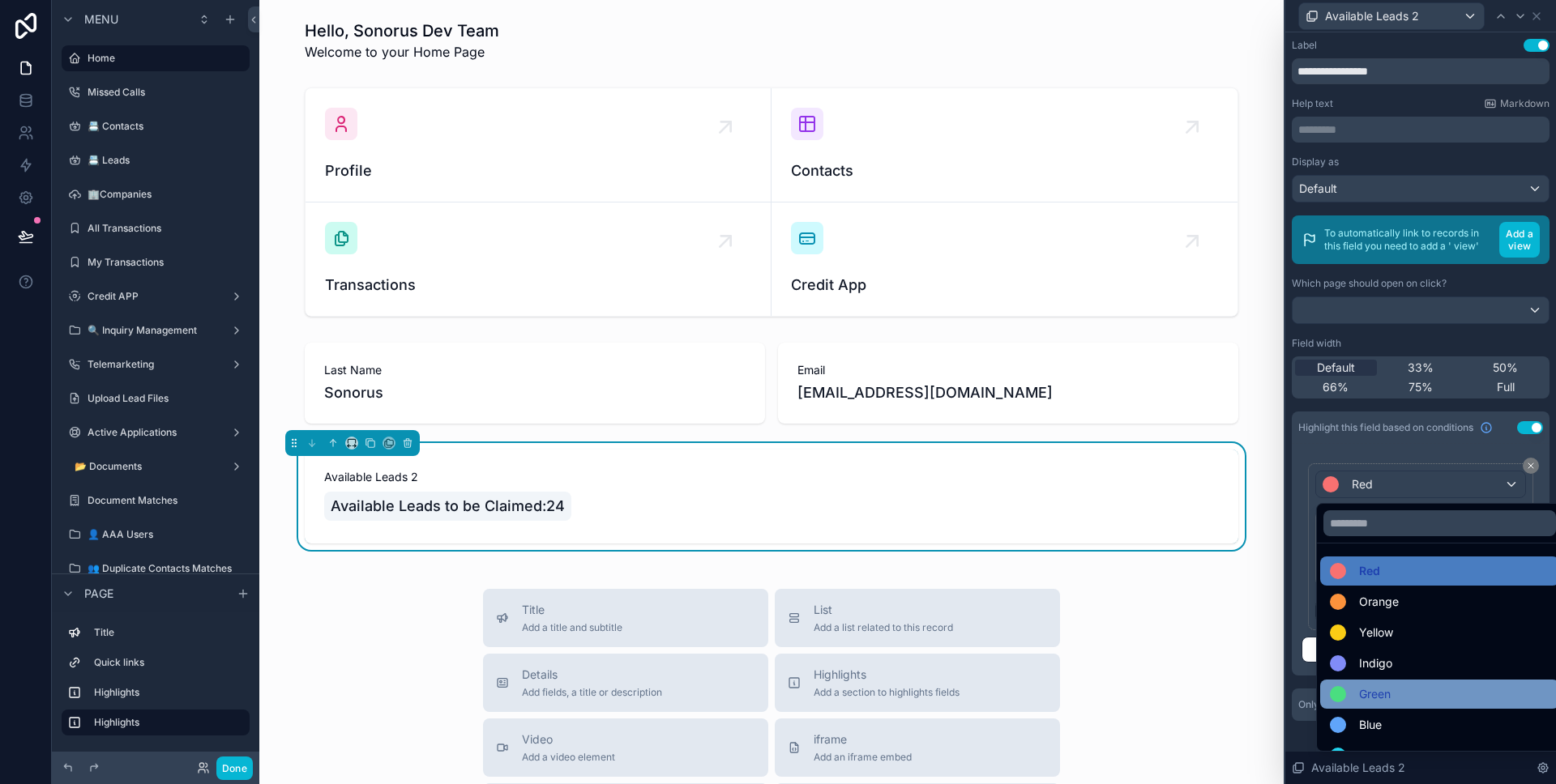
click at [1376, 693] on span "Green" at bounding box center [1375, 694] width 31 height 19
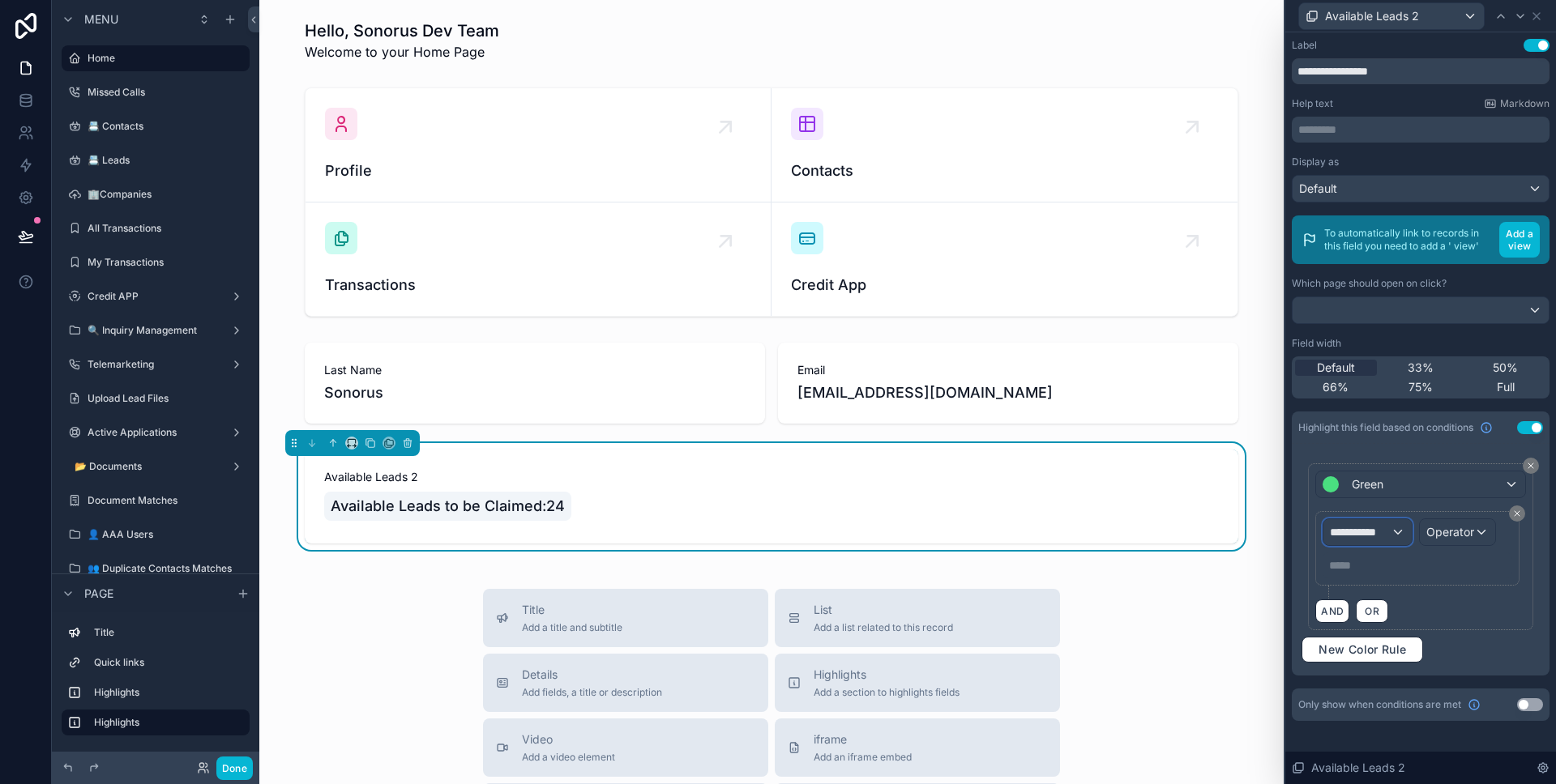
click at [1384, 540] on div "**********" at bounding box center [1366, 532] width 87 height 26
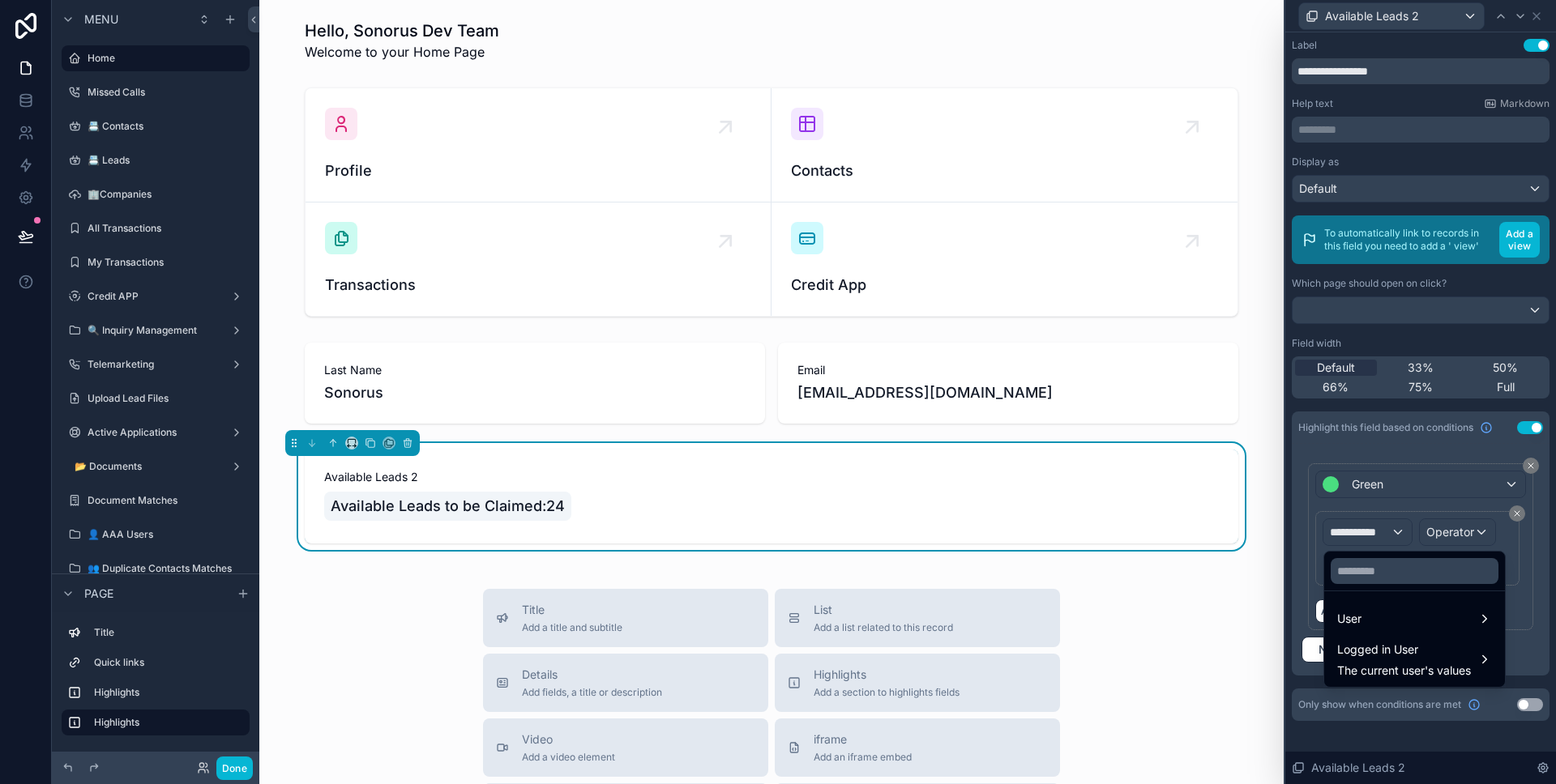
click at [1408, 506] on div at bounding box center [1421, 392] width 271 height 784
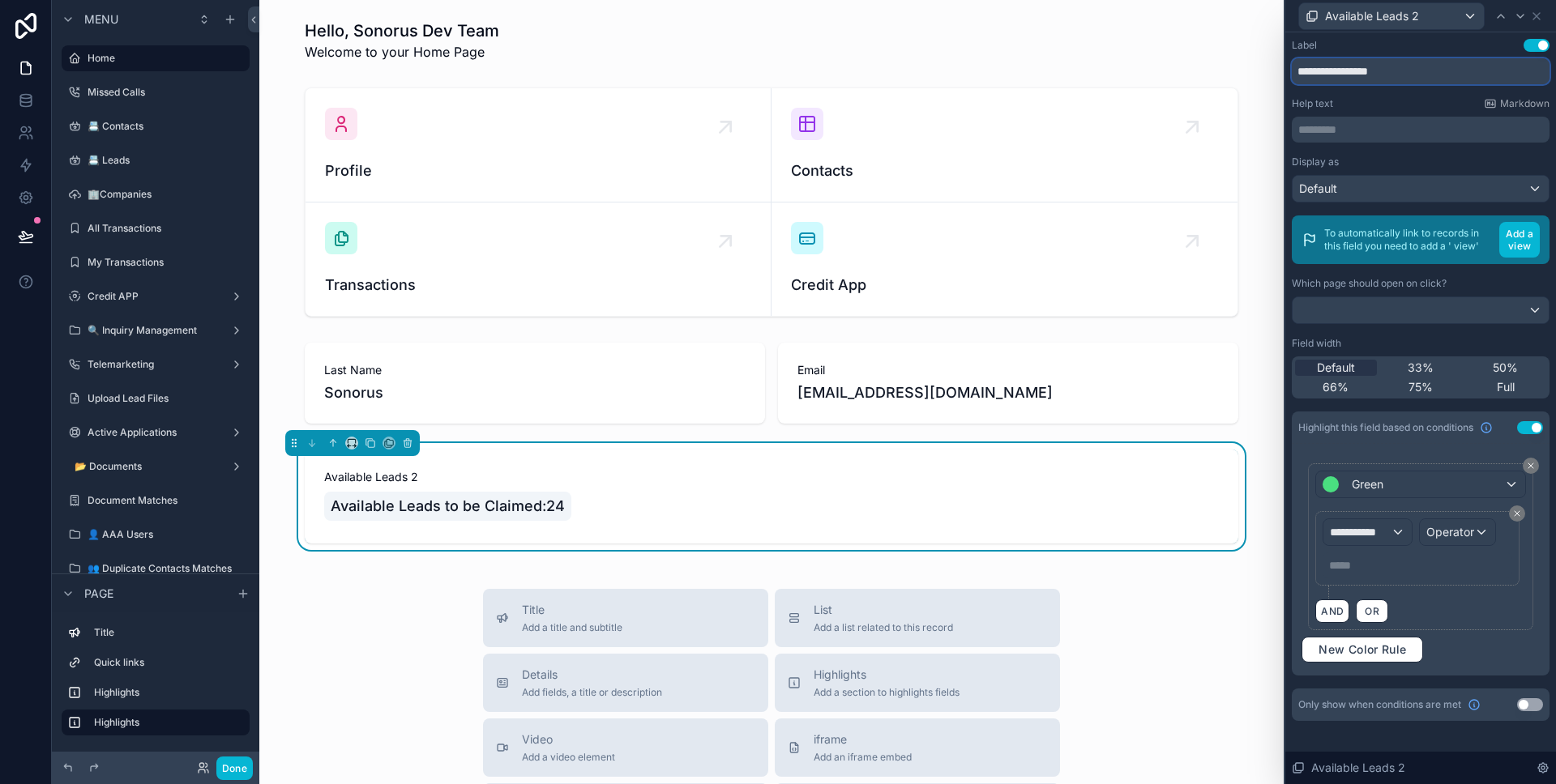
click at [1430, 68] on input "**********" at bounding box center [1421, 71] width 258 height 26
type input "*"
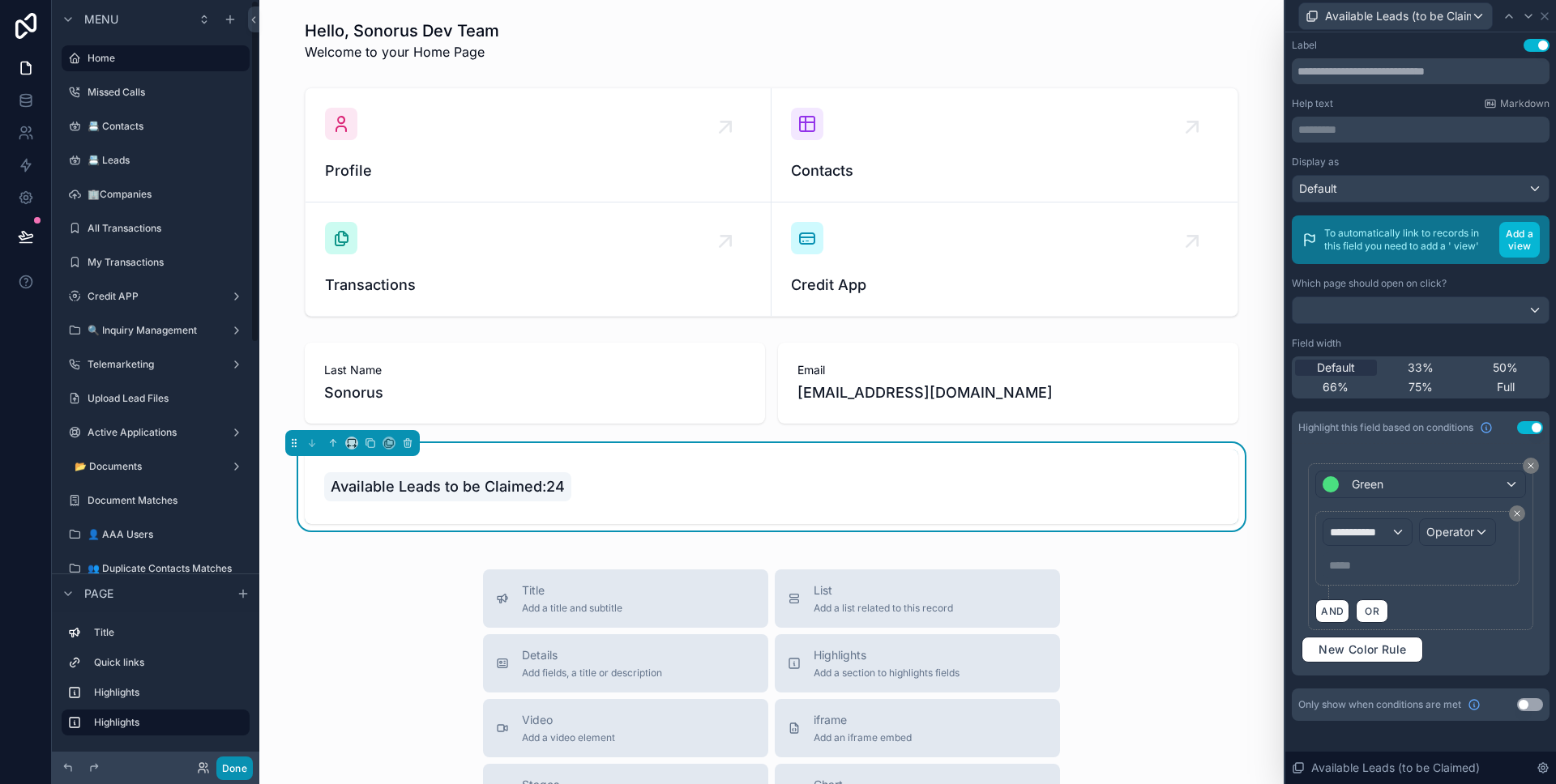
click at [232, 766] on button "Done" at bounding box center [235, 768] width 37 height 24
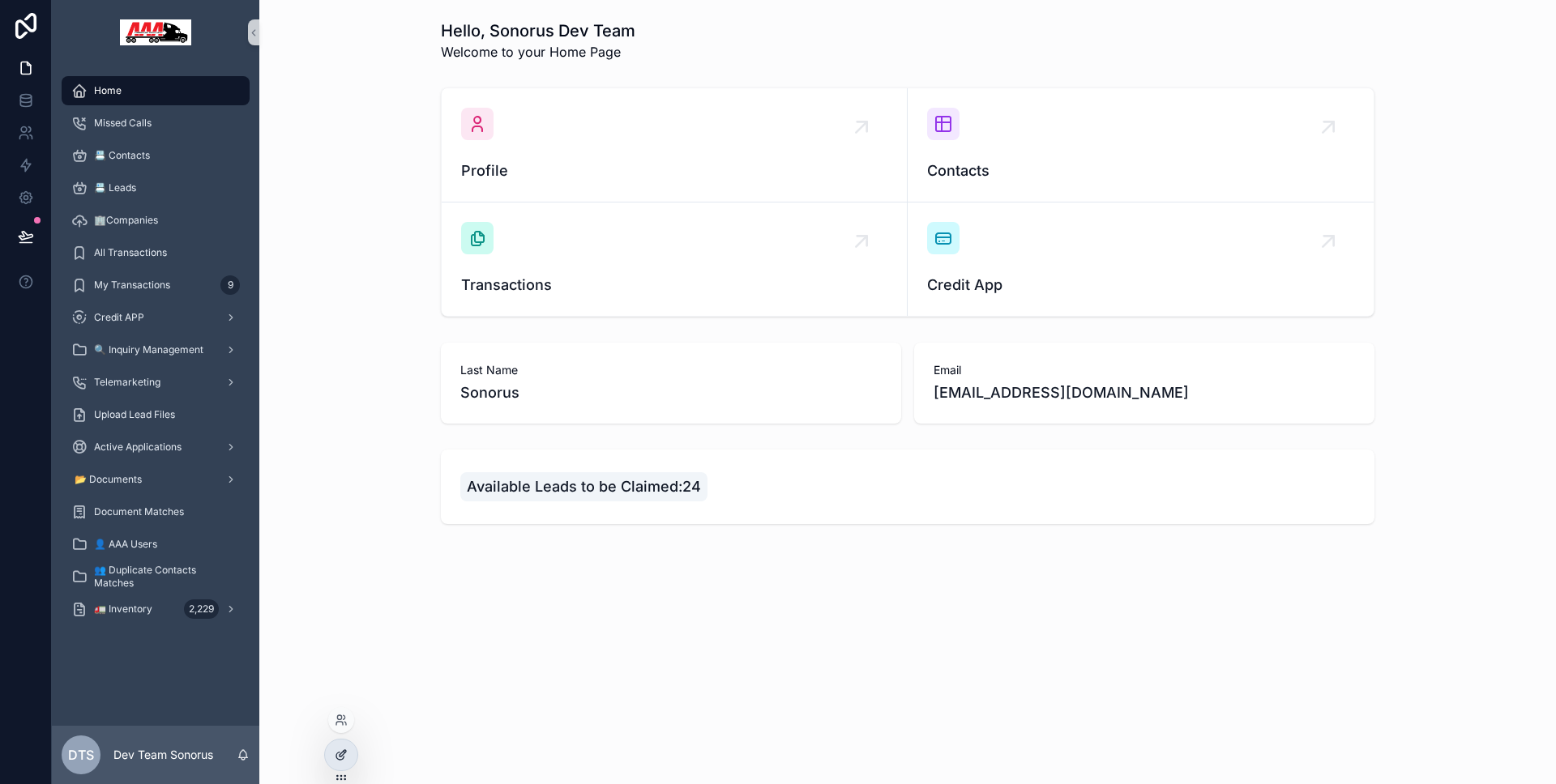
click at [336, 752] on icon at bounding box center [341, 755] width 13 height 13
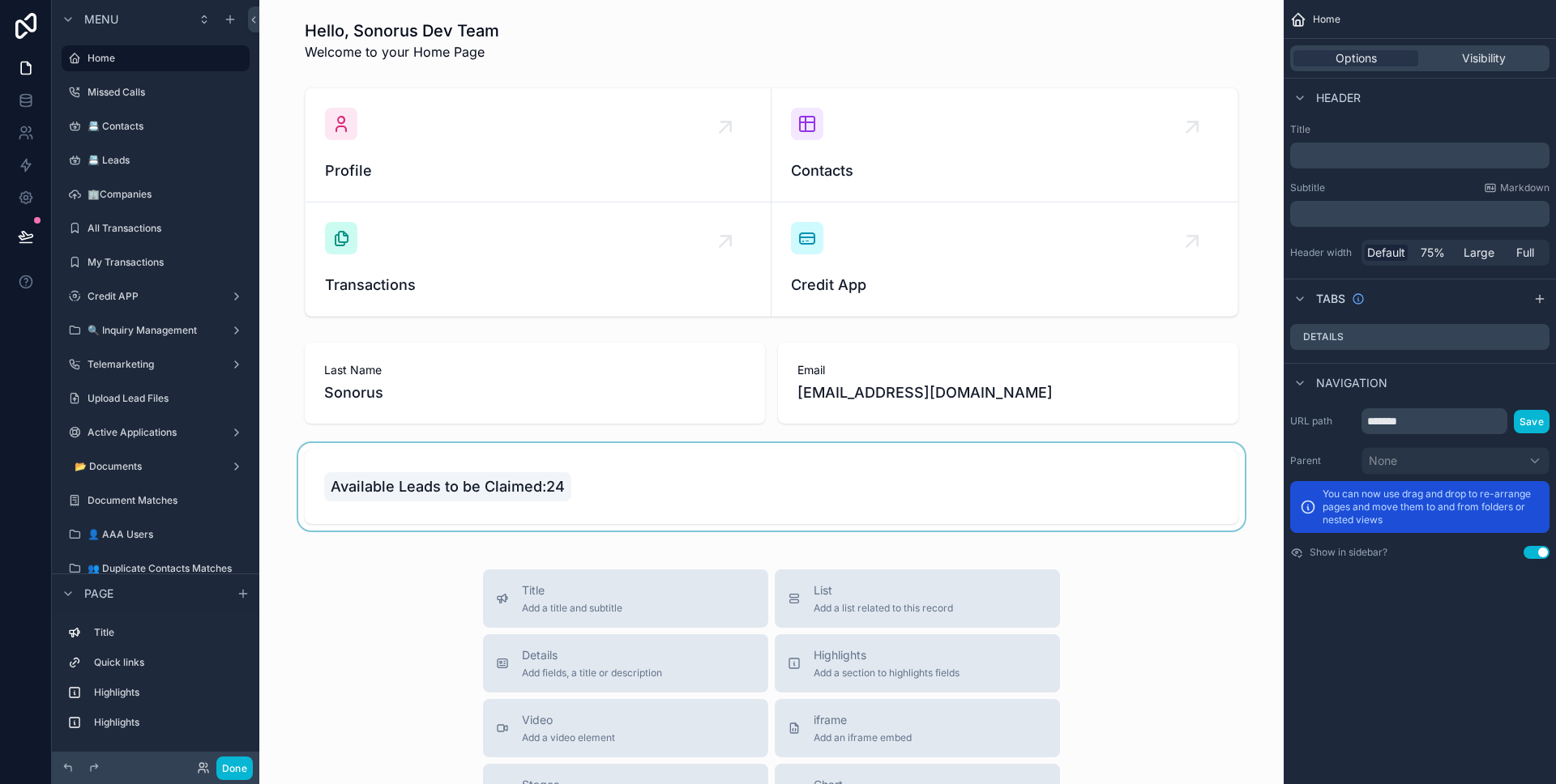
click at [564, 504] on div "scrollable content" at bounding box center [772, 486] width 998 height 87
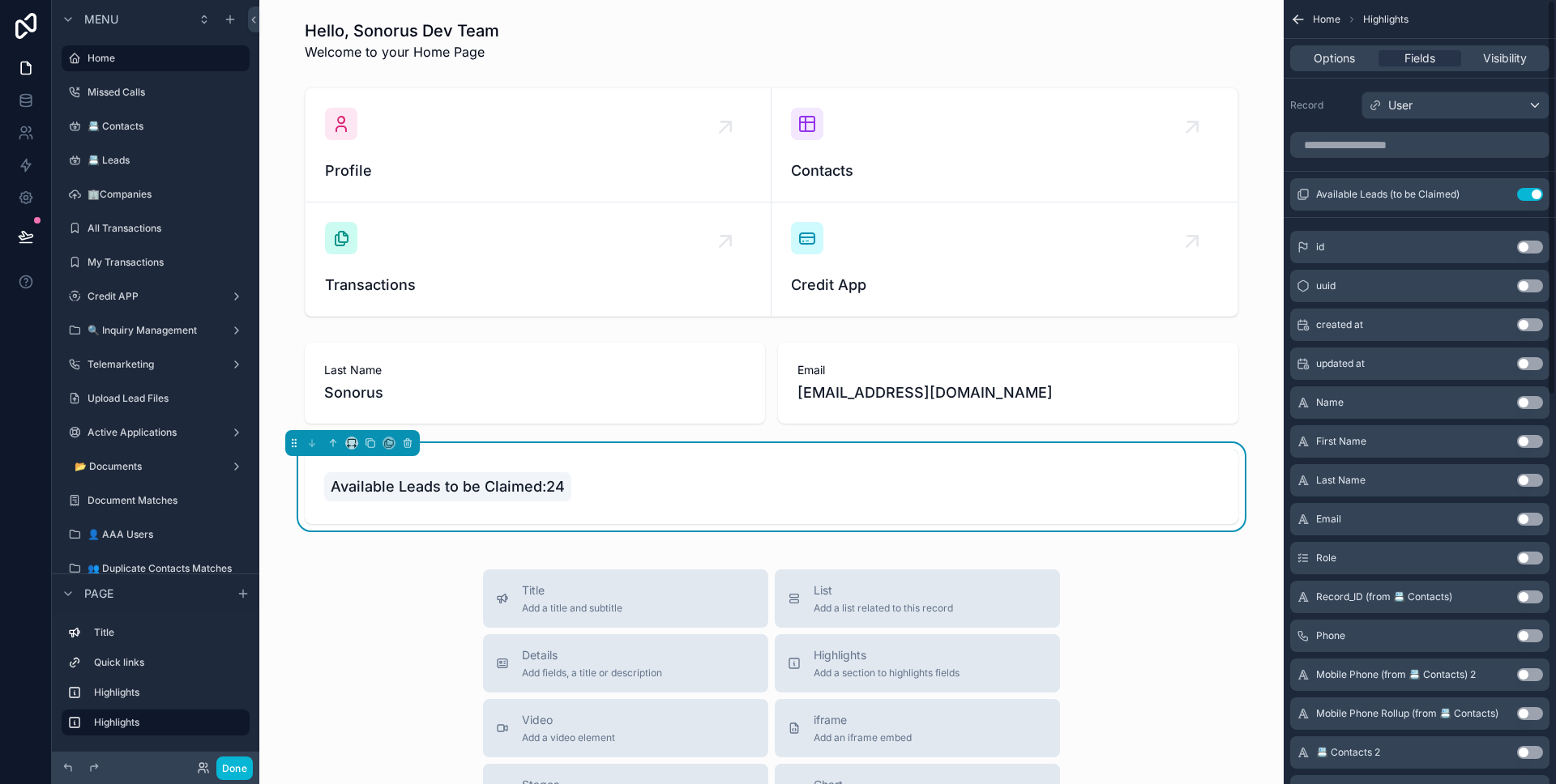
click at [1482, 67] on div "Options Fields Visibility" at bounding box center [1420, 58] width 260 height 26
click at [1481, 64] on div "Visibility" at bounding box center [1504, 59] width 82 height 17
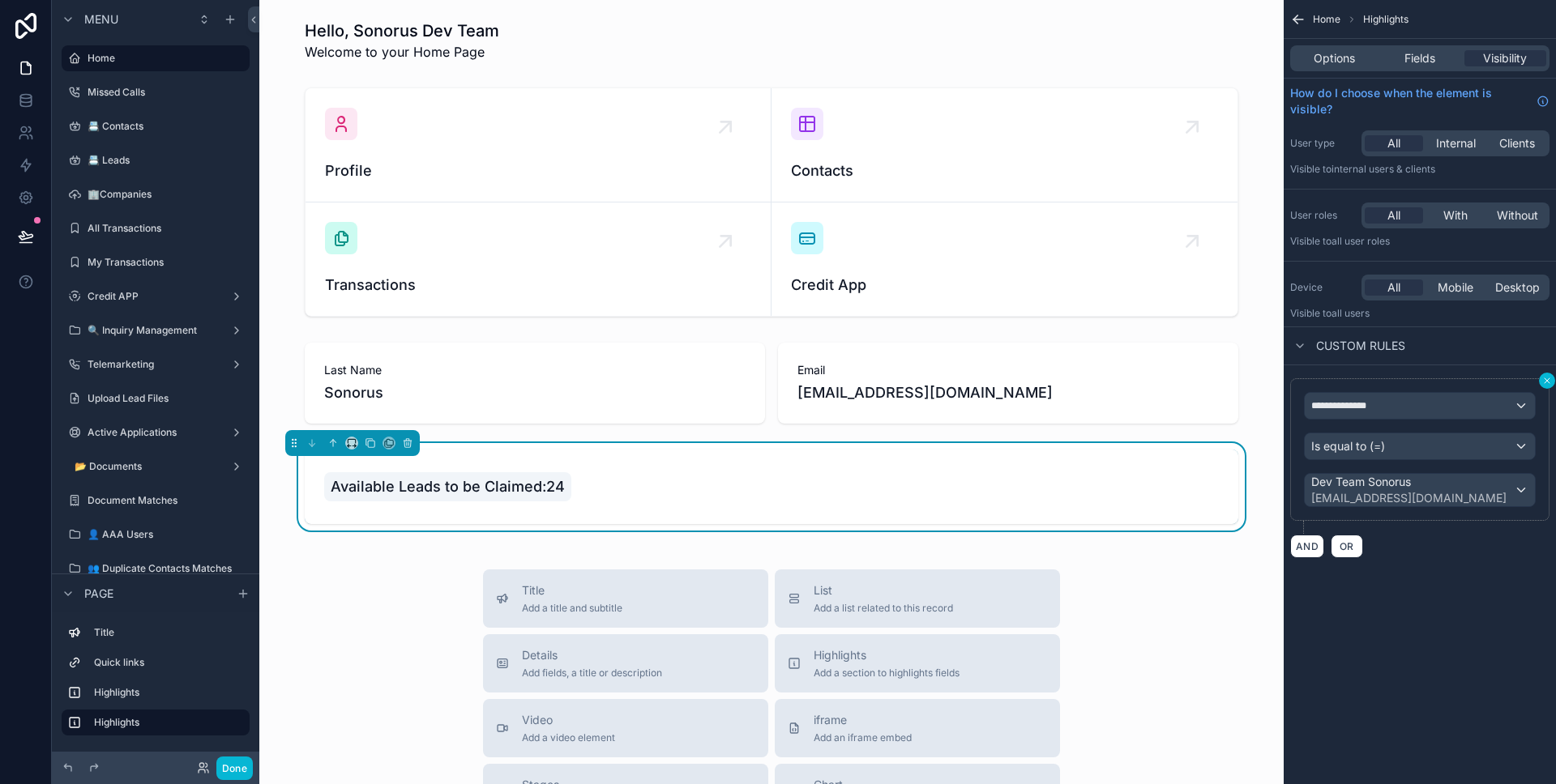
click at [1548, 382] on icon "scrollable content" at bounding box center [1547, 380] width 5 height 5
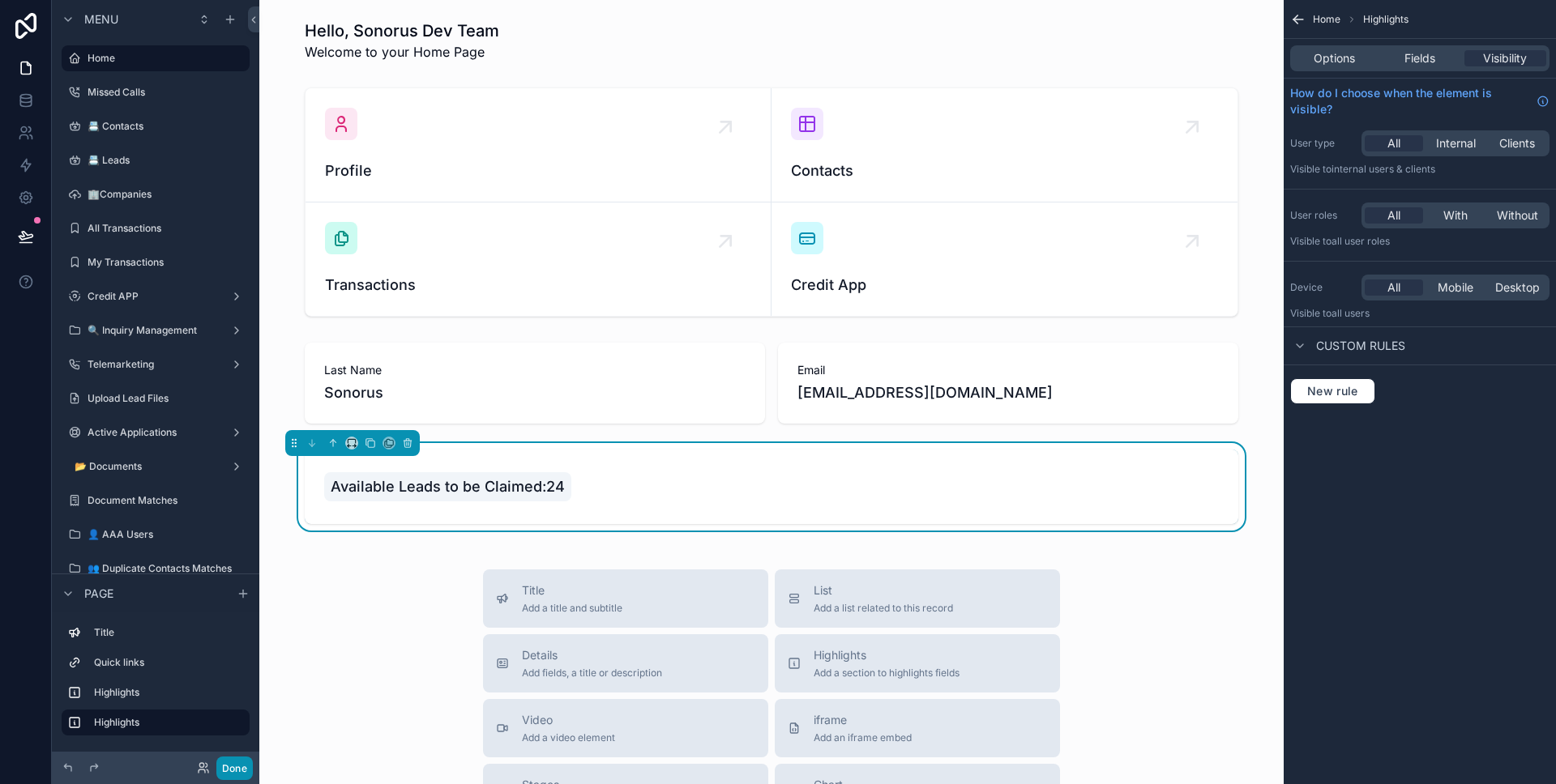
click at [245, 773] on button "Done" at bounding box center [235, 768] width 37 height 24
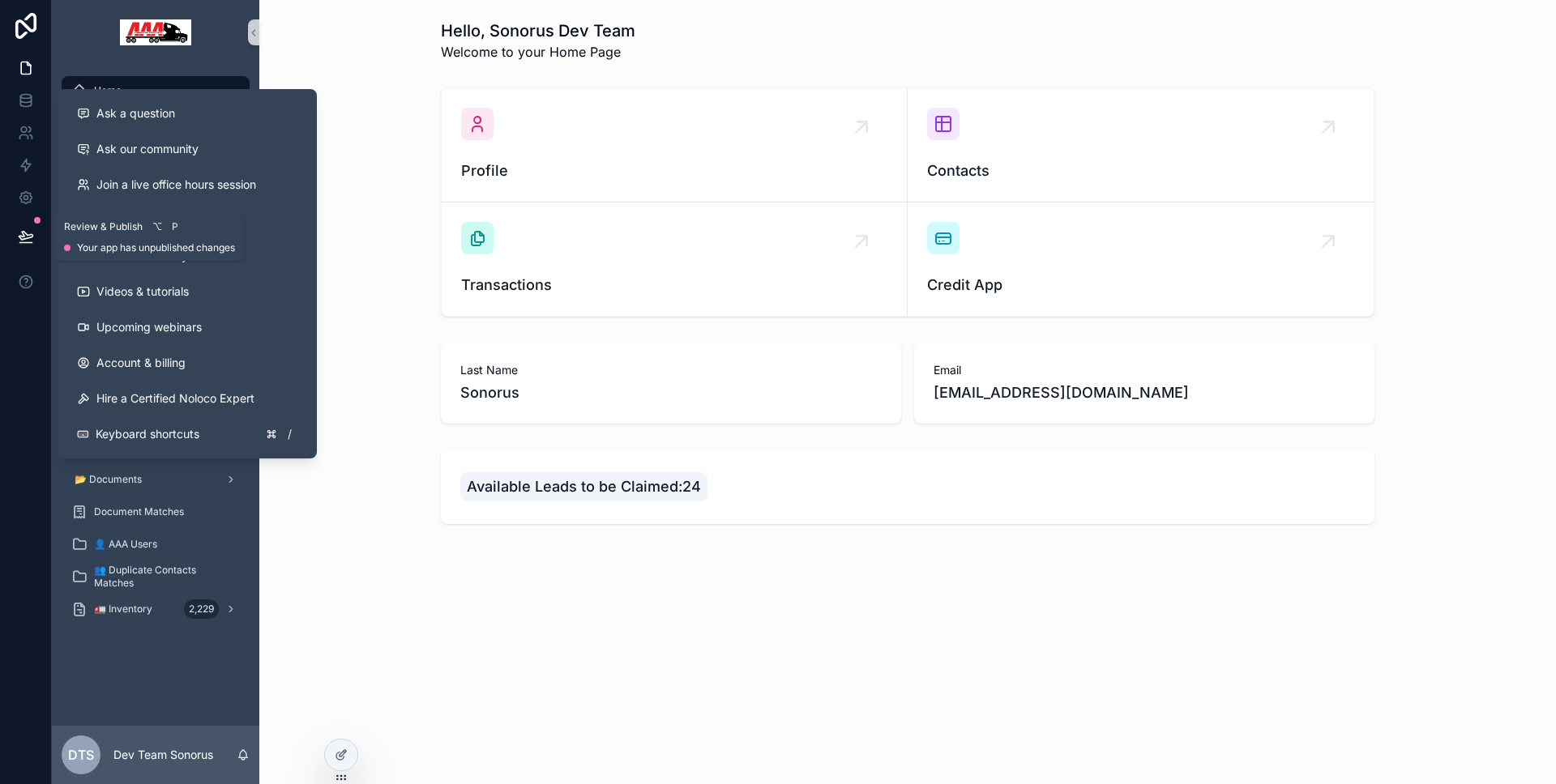
click at [30, 240] on icon at bounding box center [26, 236] width 17 height 17
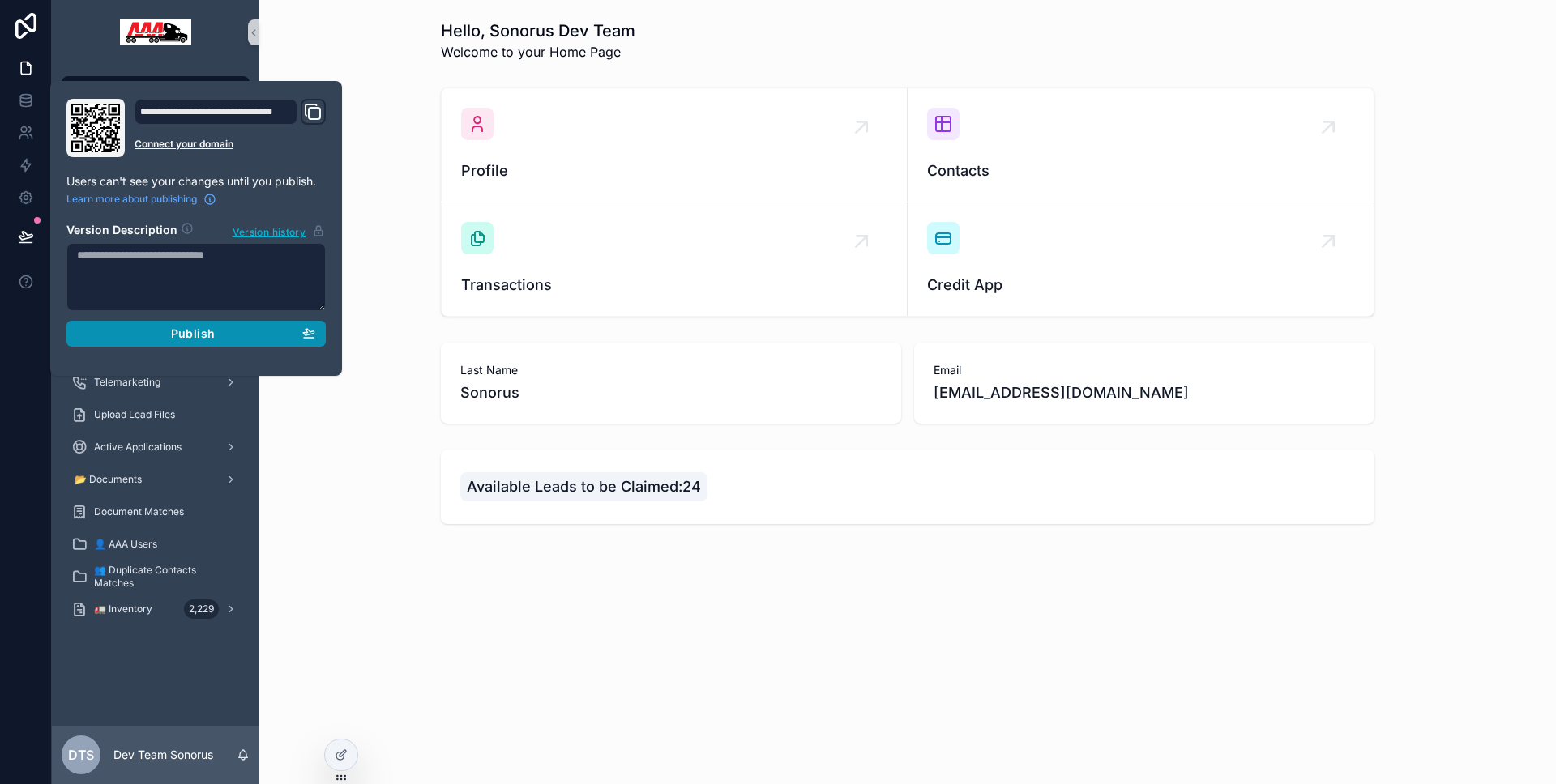
click at [104, 324] on button "Publish" at bounding box center [196, 334] width 260 height 26
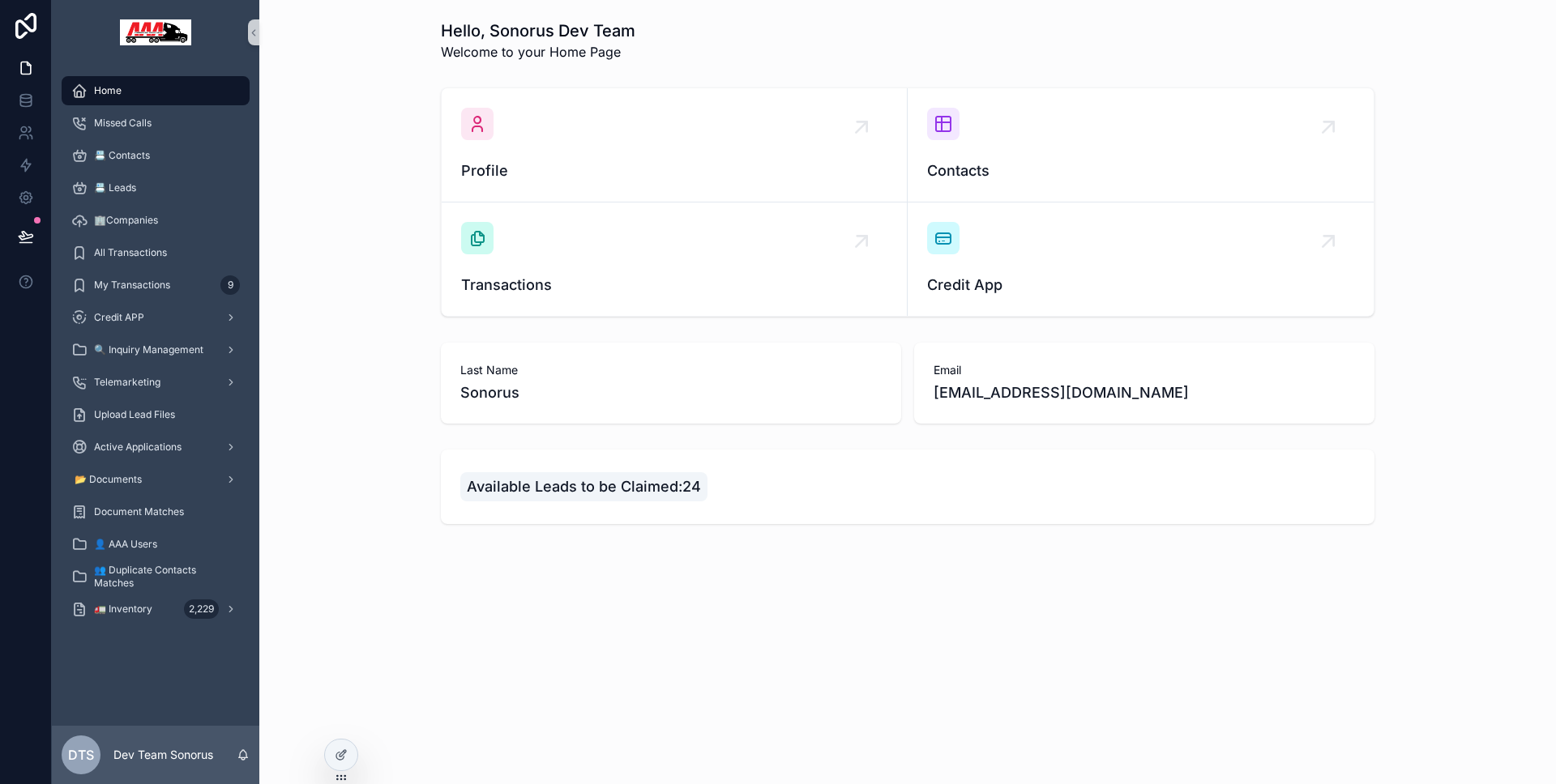
click at [7, 342] on div at bounding box center [26, 392] width 52 height 784
click at [343, 754] on icon at bounding box center [343, 753] width 6 height 6
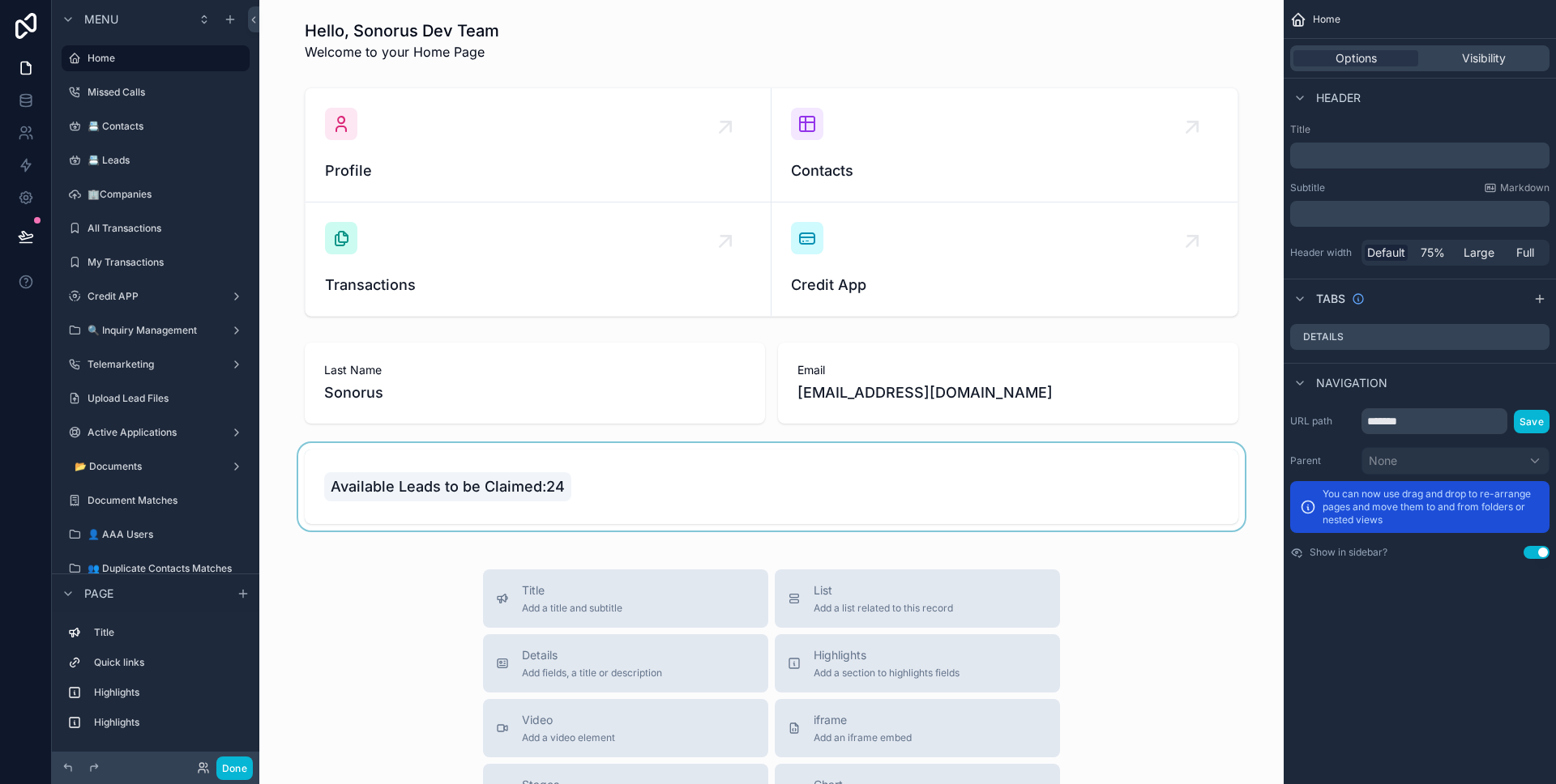
click at [910, 467] on div "scrollable content" at bounding box center [772, 486] width 998 height 87
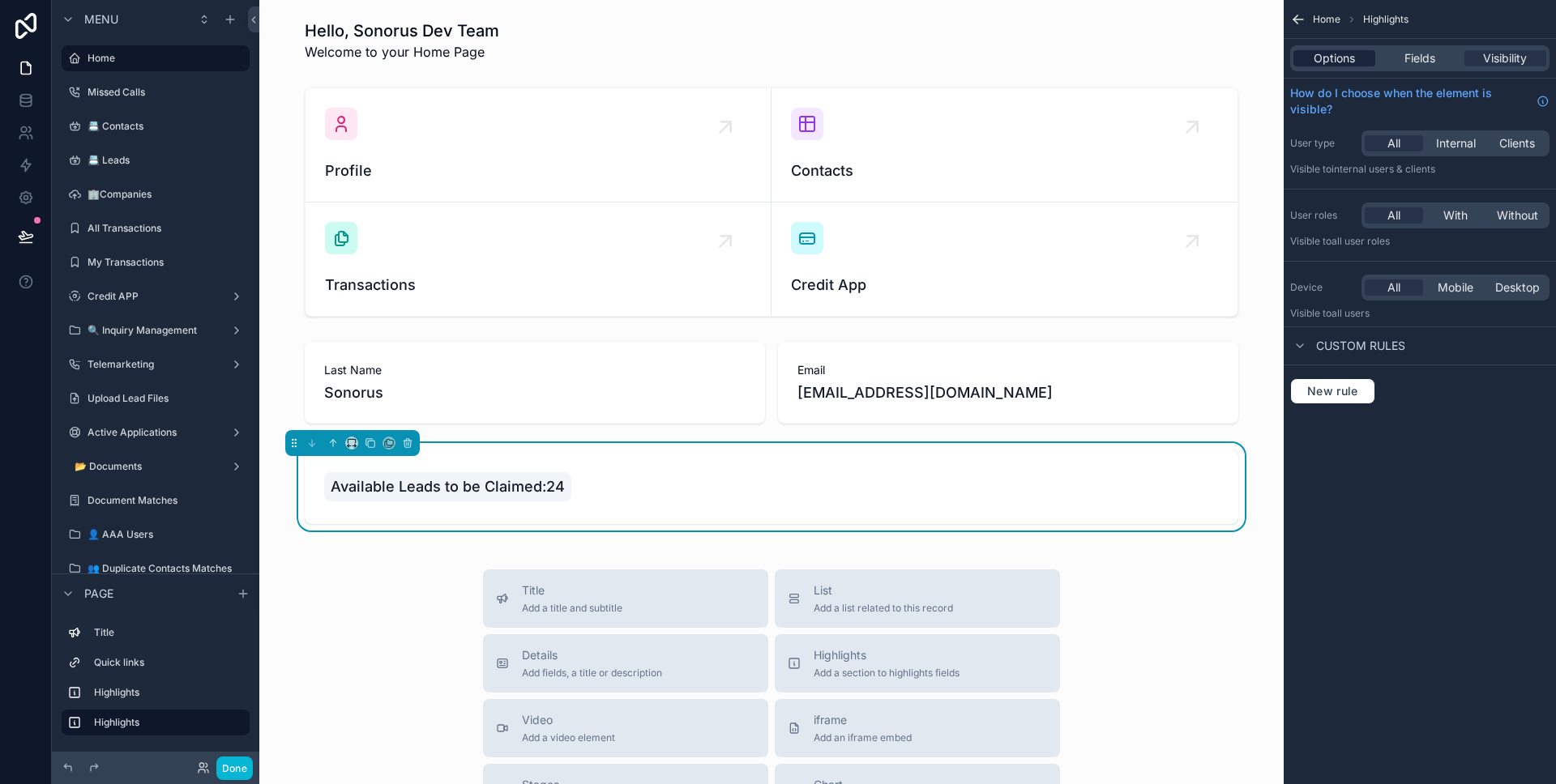
click at [1344, 62] on span "Options" at bounding box center [1334, 59] width 41 height 17
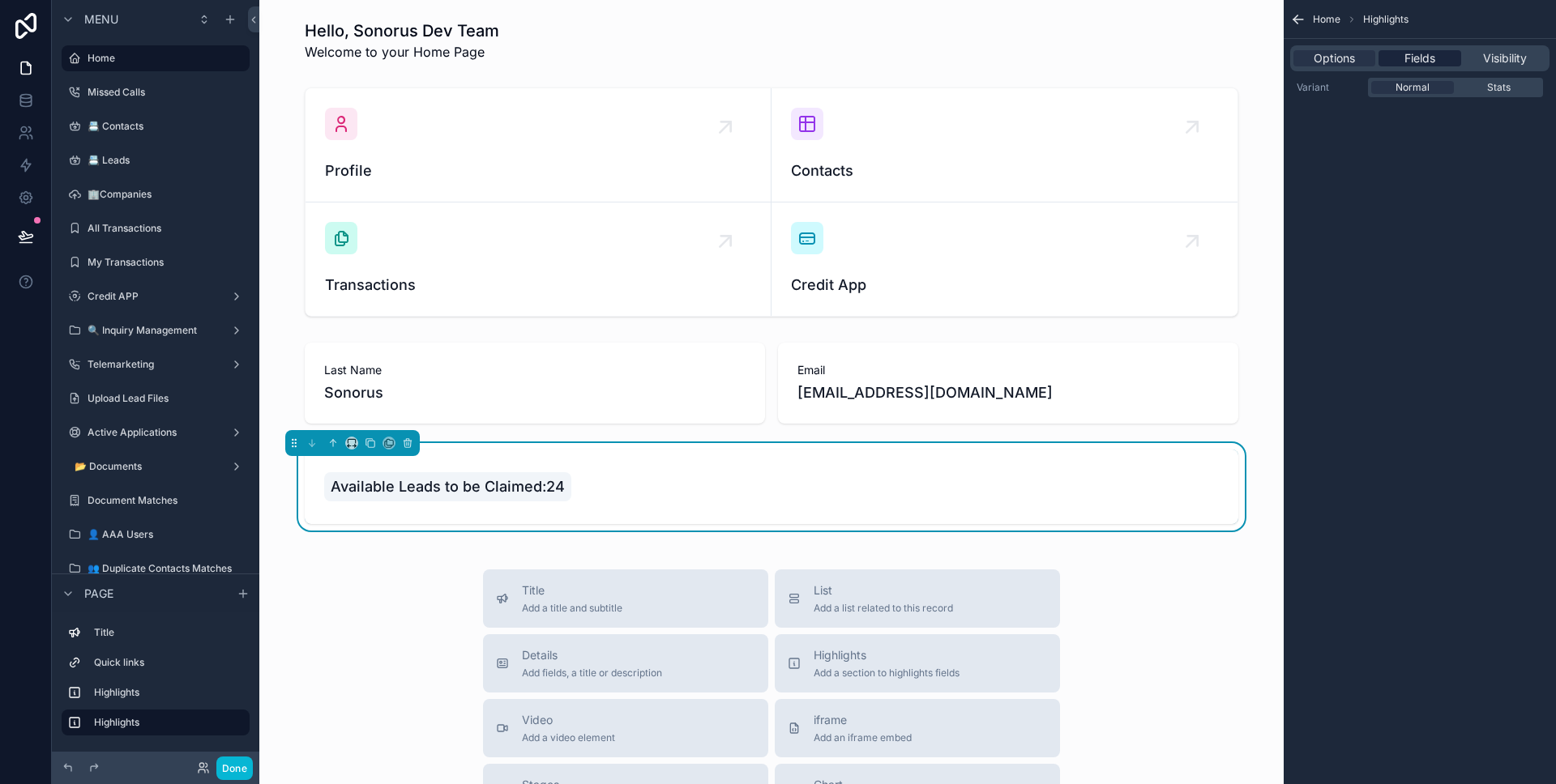
click at [1401, 61] on div "Fields" at bounding box center [1419, 59] width 82 height 17
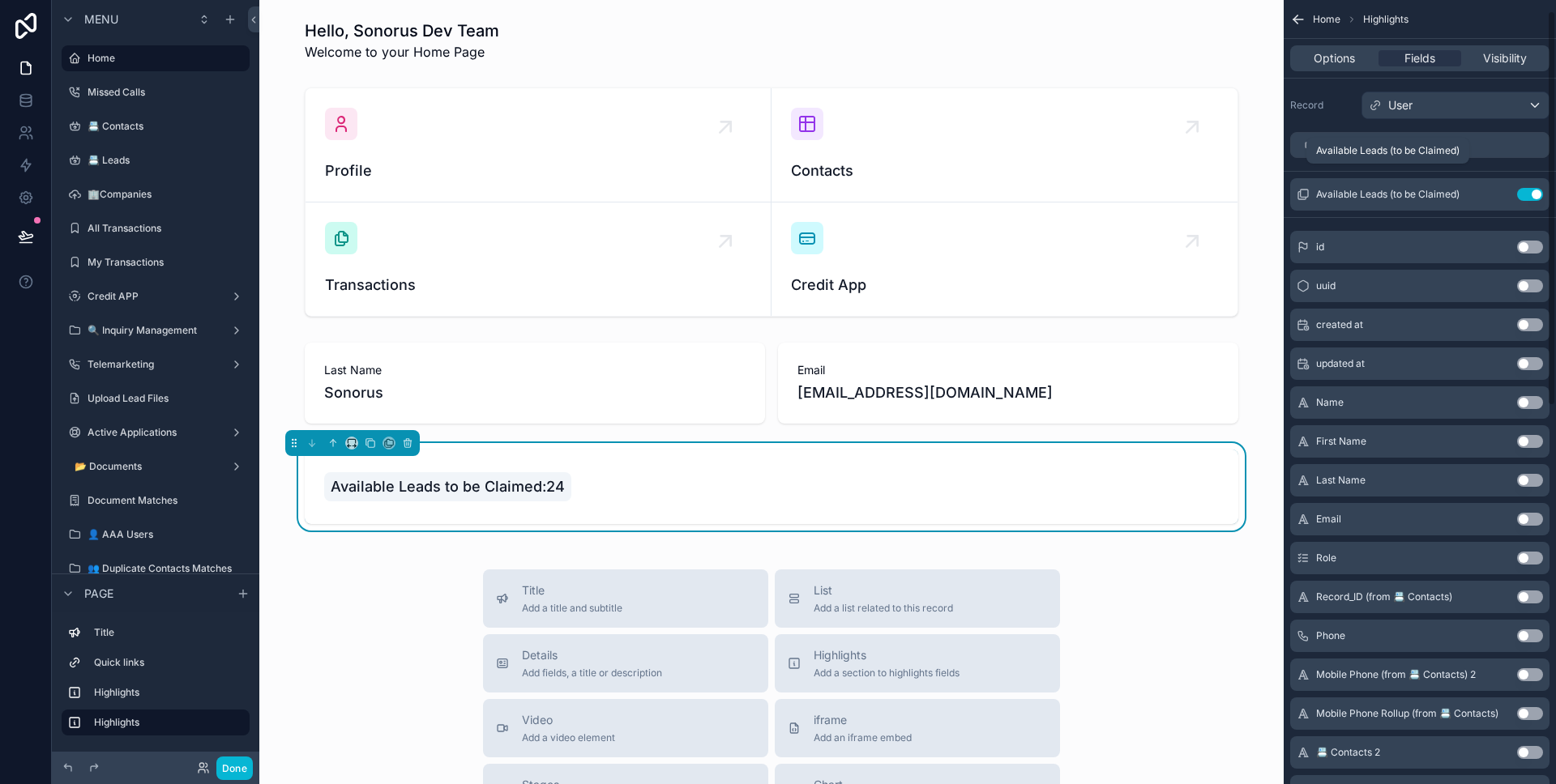
scroll to position [21, 0]
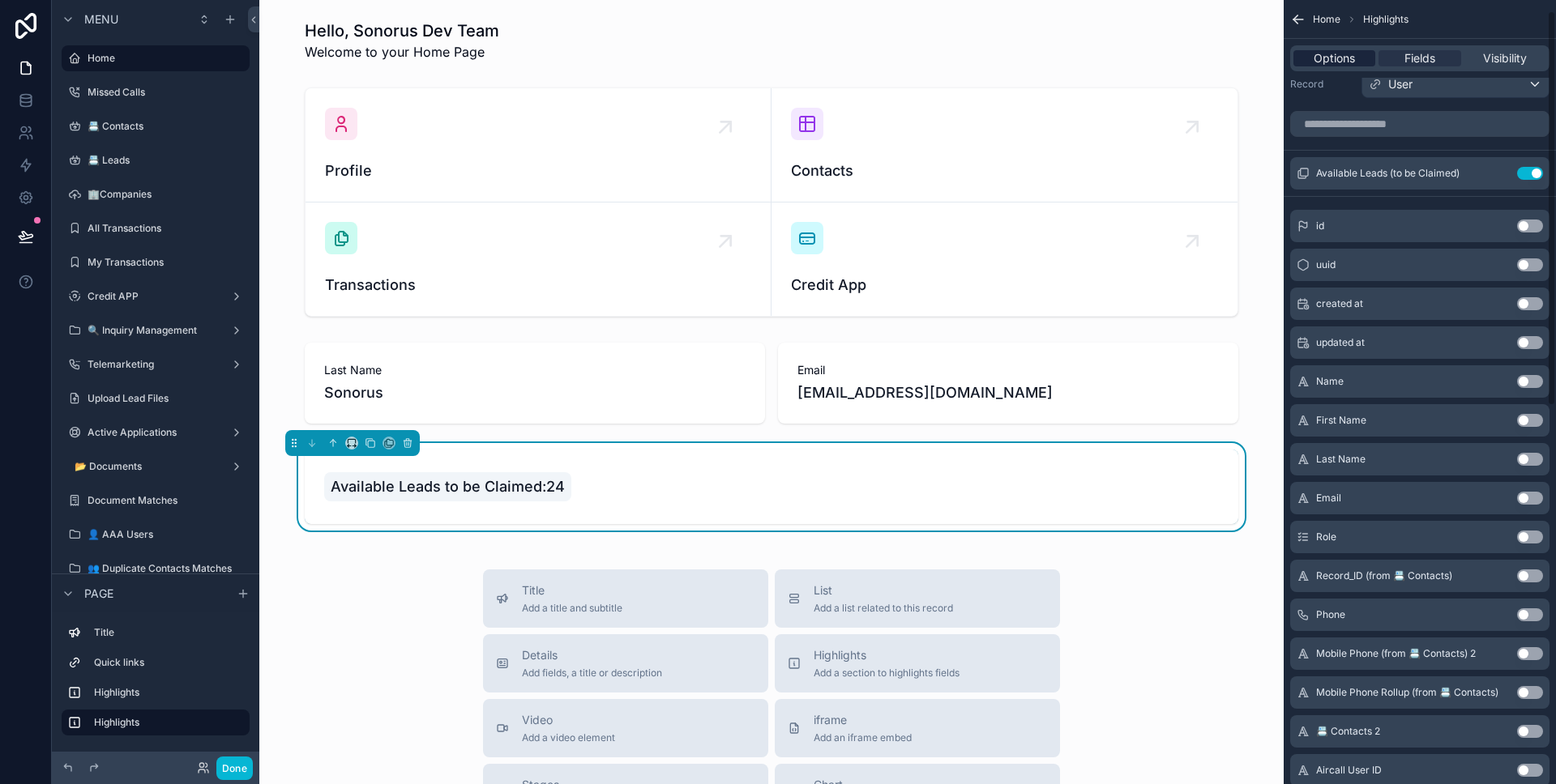
click at [1360, 55] on div "Options" at bounding box center [1334, 59] width 82 height 17
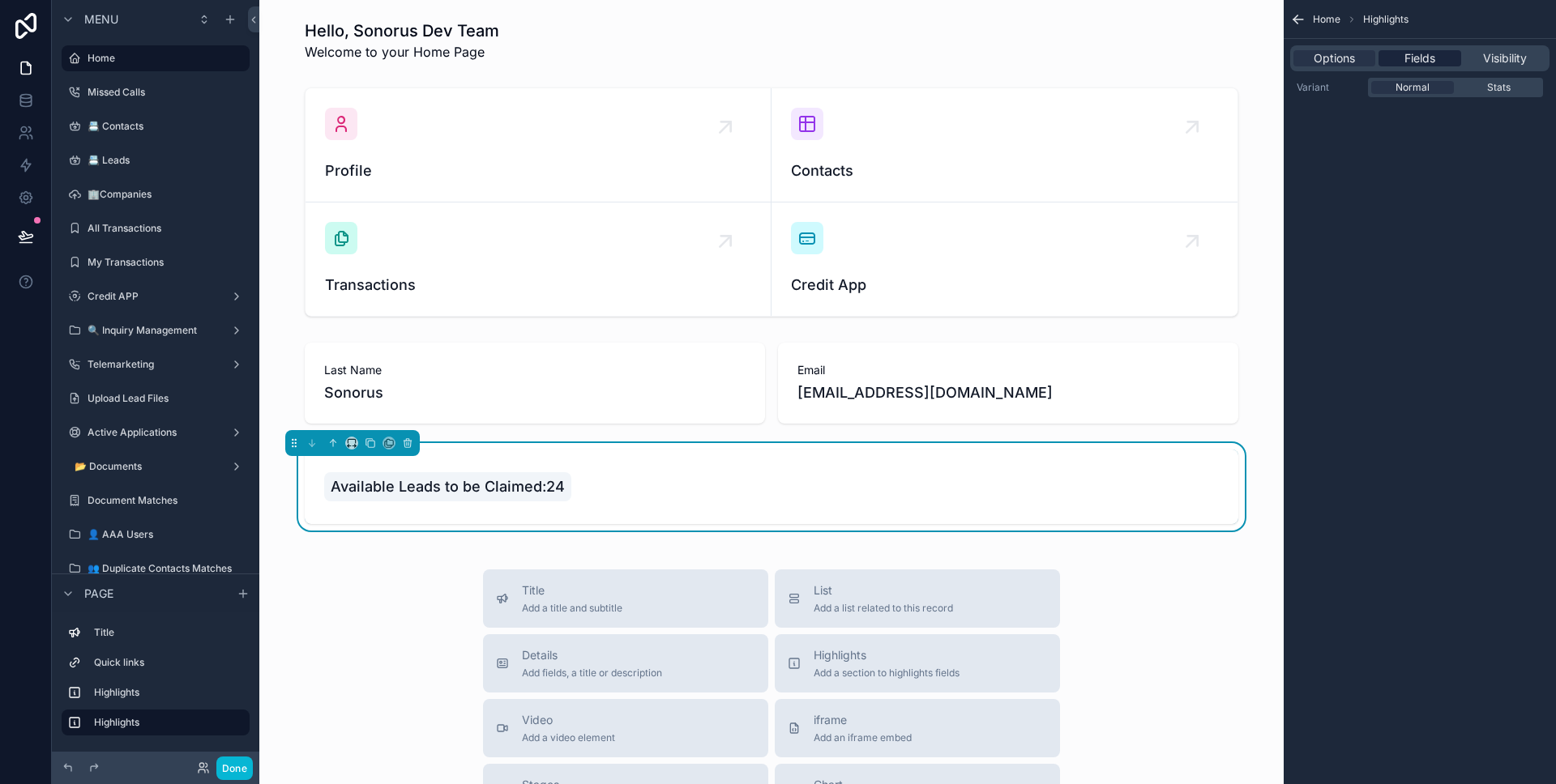
click at [1406, 58] on span "Fields" at bounding box center [1419, 59] width 30 height 17
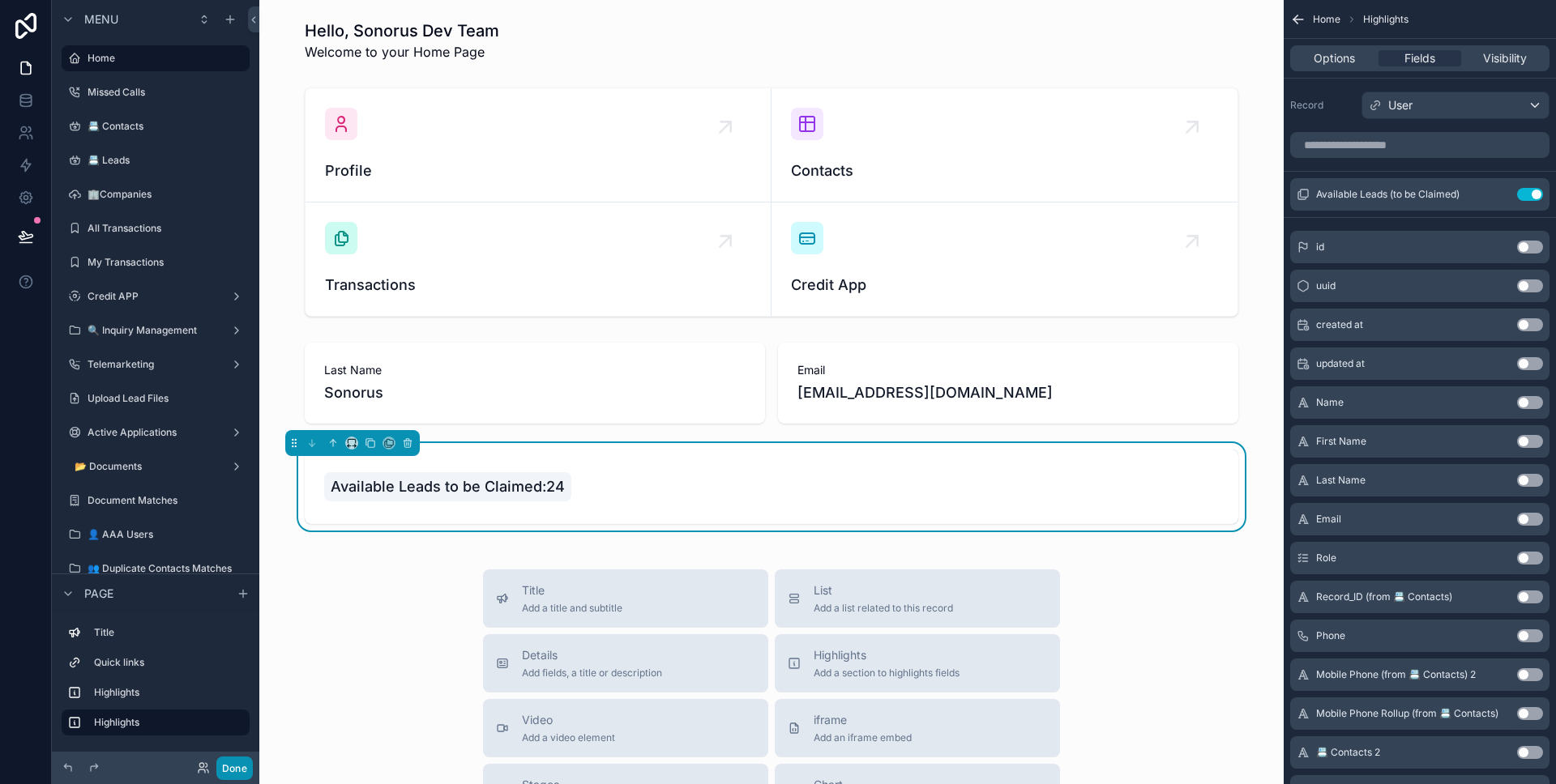
click at [252, 770] on button "Done" at bounding box center [235, 768] width 37 height 24
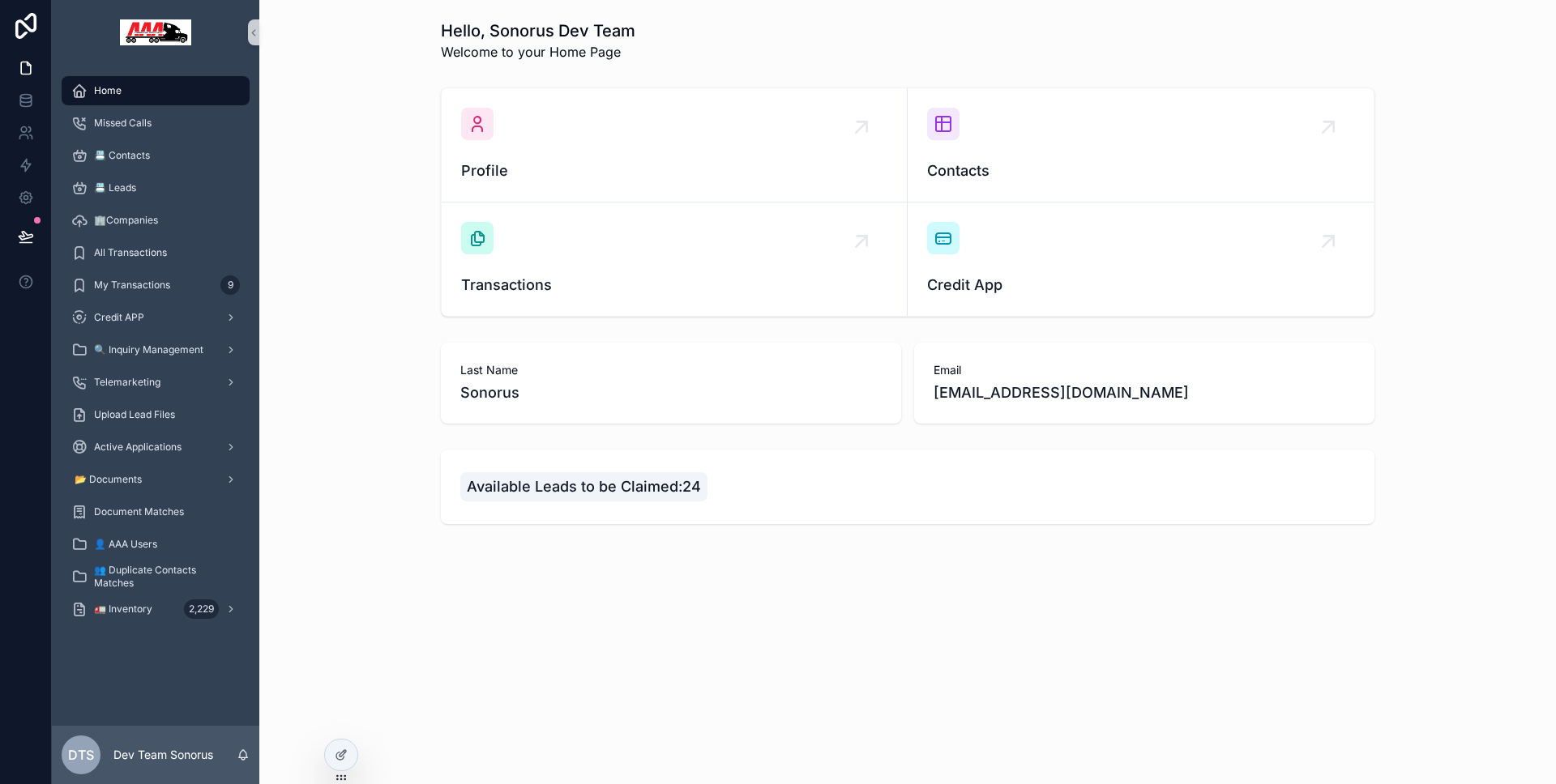
click at [518, 489] on span "Available Leads to be Claimed:24" at bounding box center [584, 487] width 234 height 23
click at [346, 755] on icon at bounding box center [341, 755] width 13 height 13
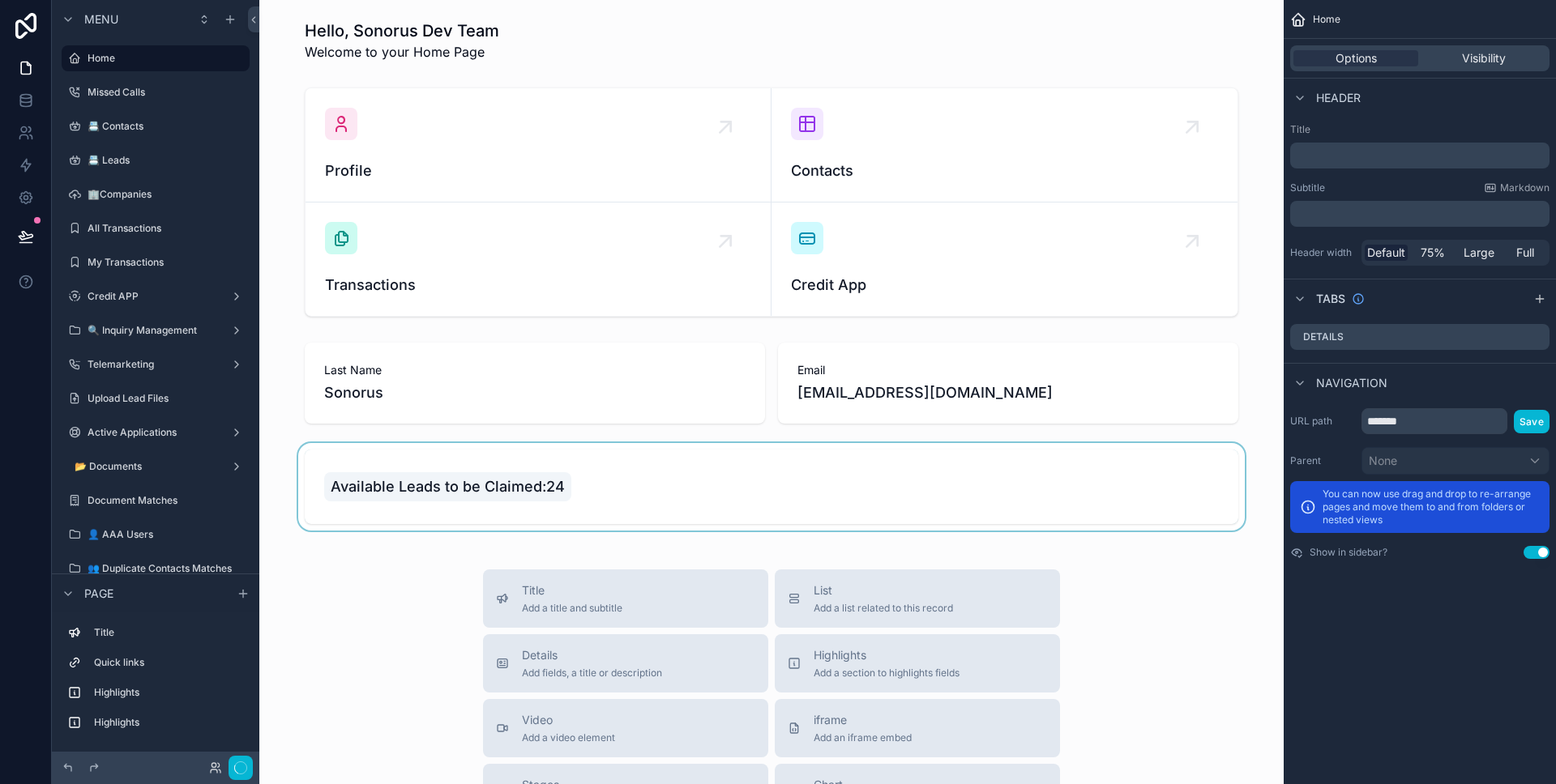
click at [633, 515] on div "scrollable content" at bounding box center [772, 486] width 998 height 87
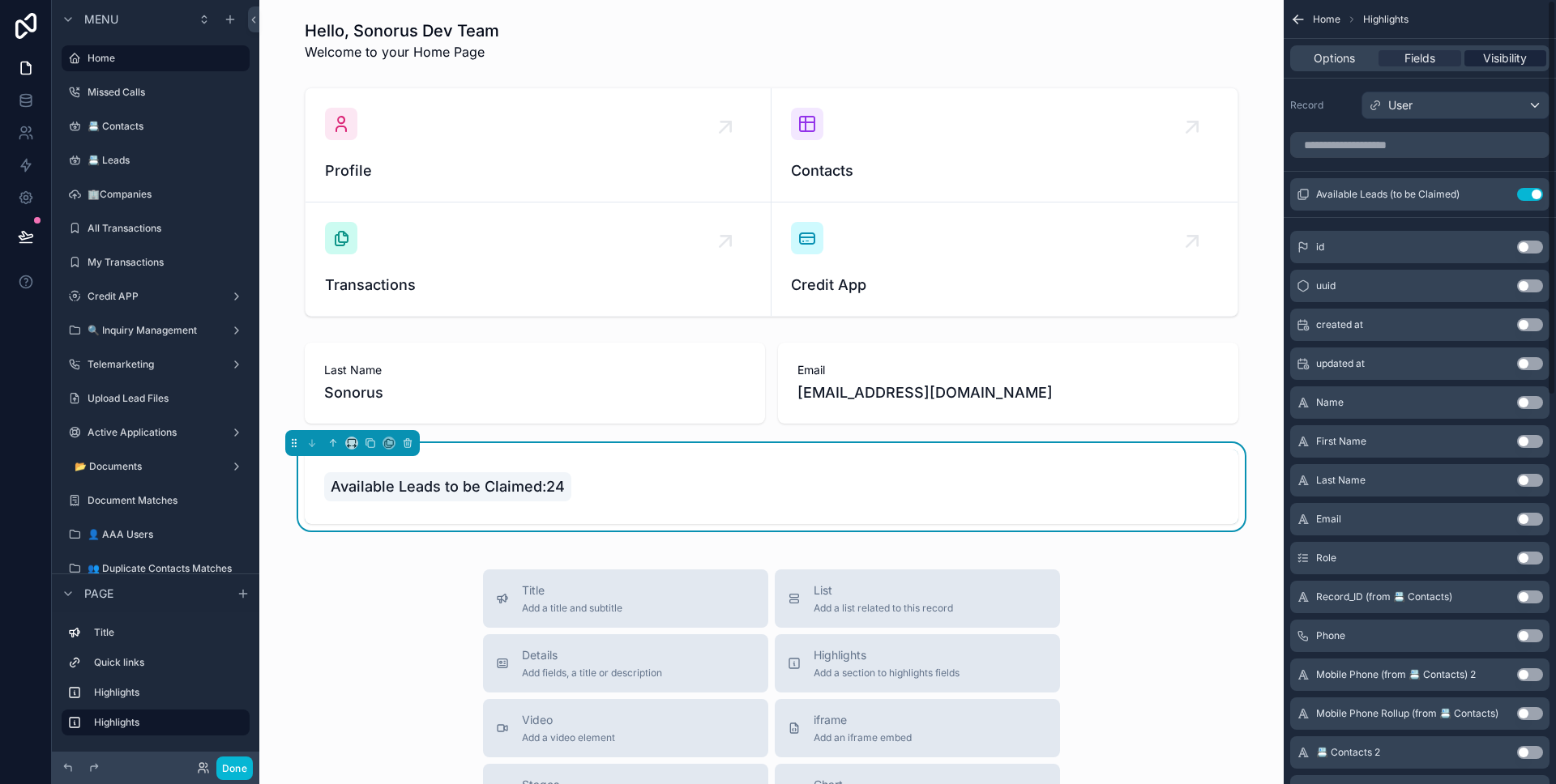
click at [1479, 54] on div "Visibility" at bounding box center [1504, 59] width 82 height 17
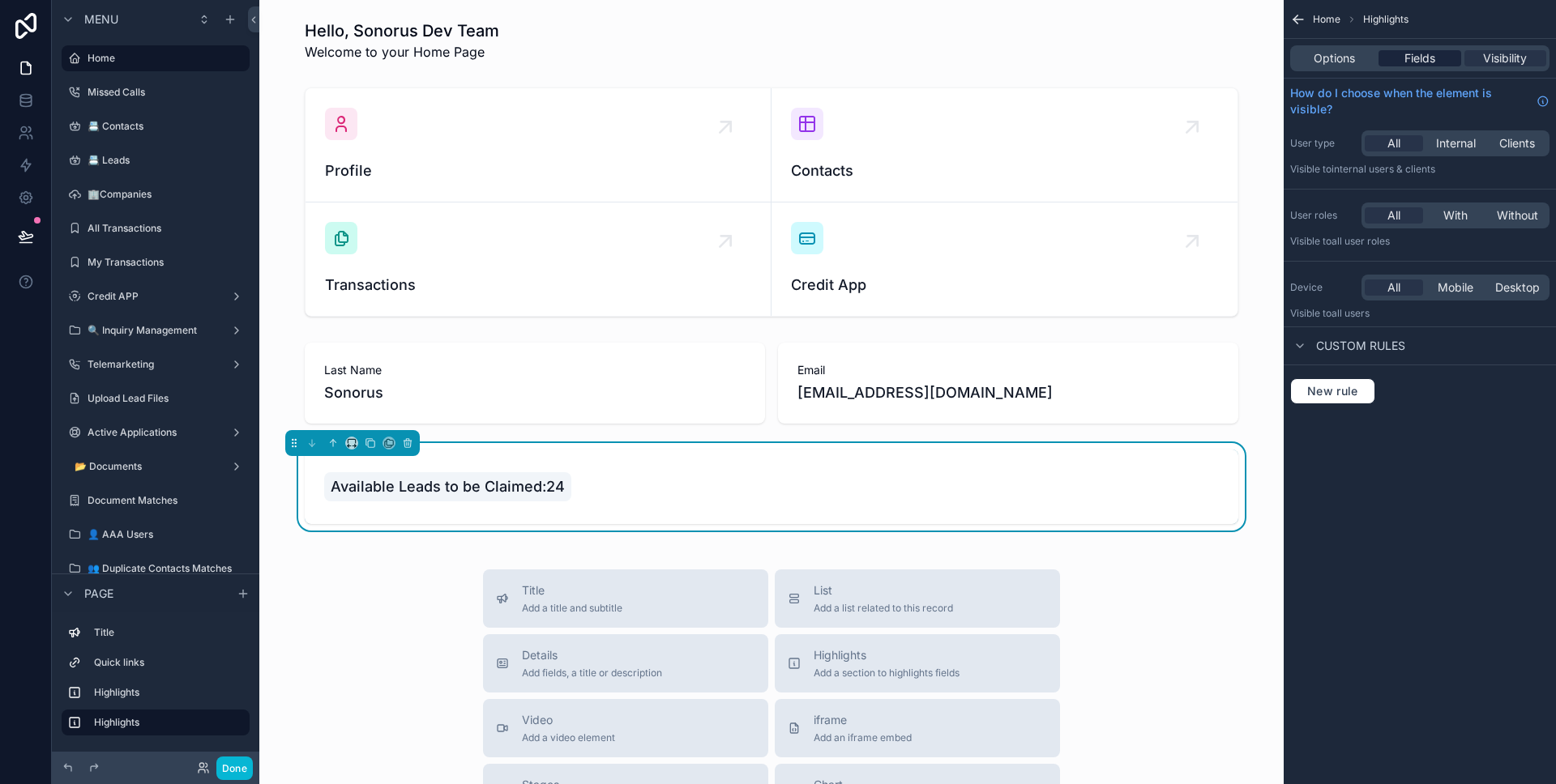
click at [1430, 52] on span "Fields" at bounding box center [1419, 59] width 30 height 17
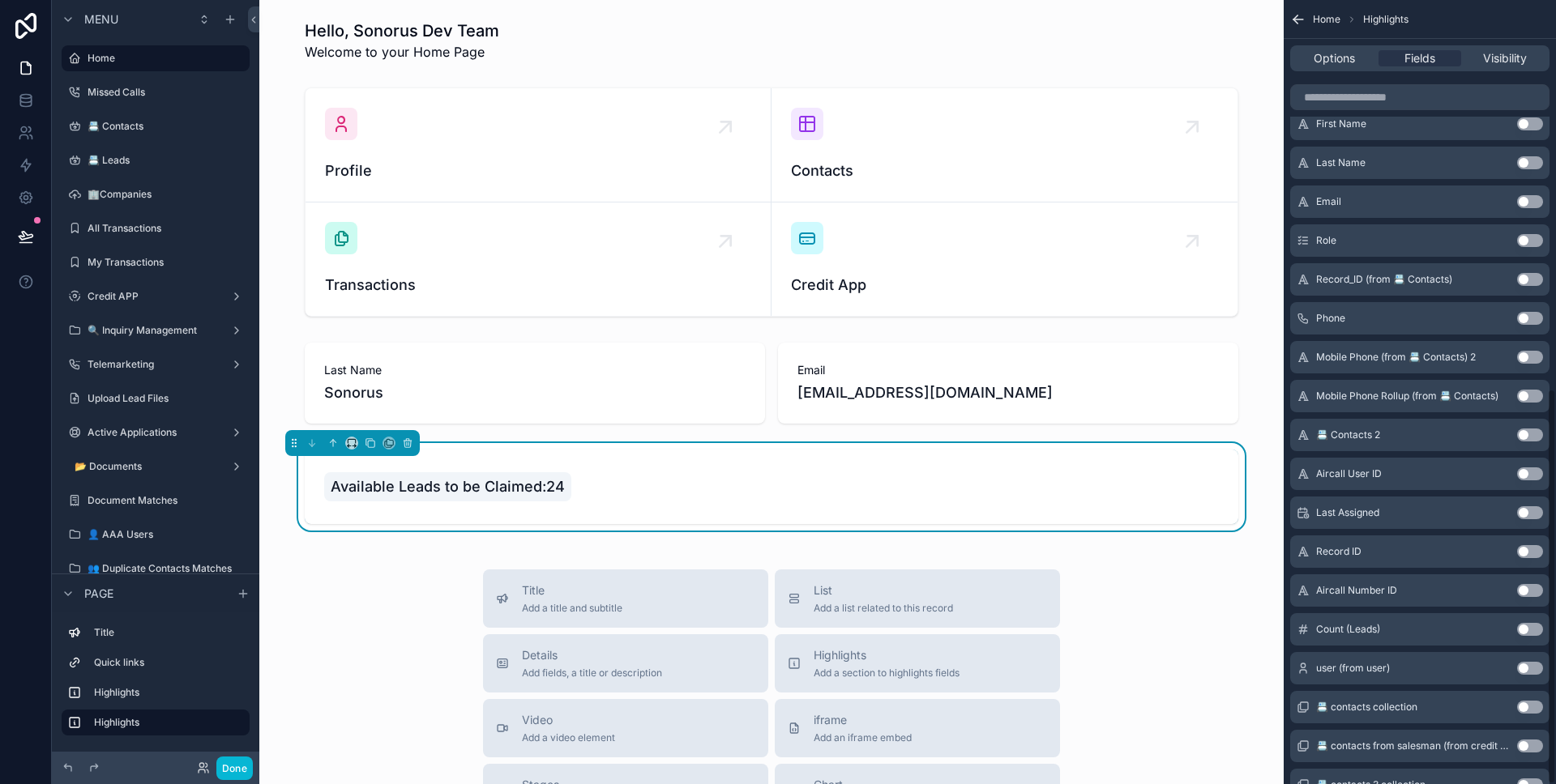
scroll to position [768, 0]
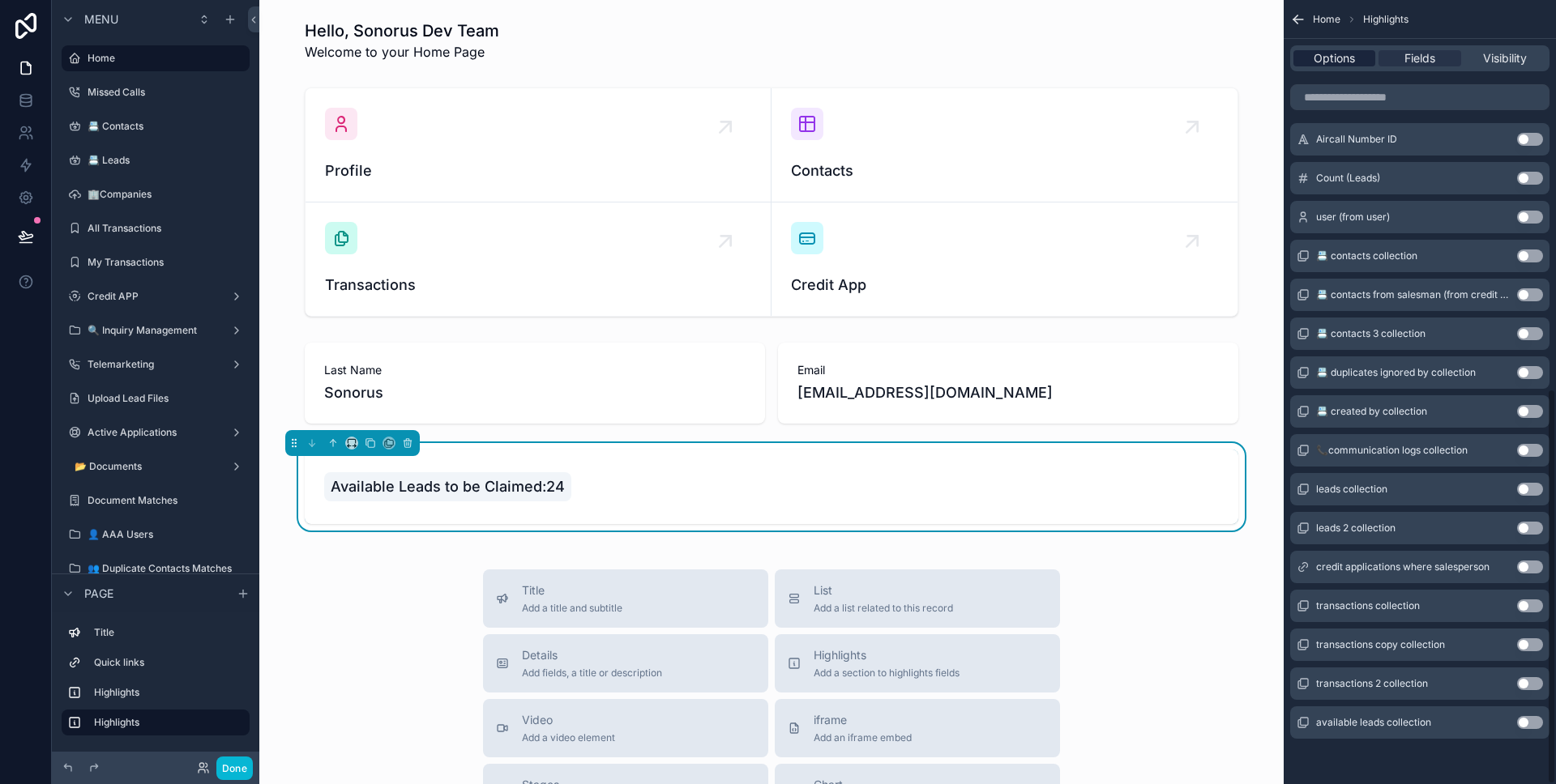
click at [1330, 64] on span "Options" at bounding box center [1334, 59] width 41 height 17
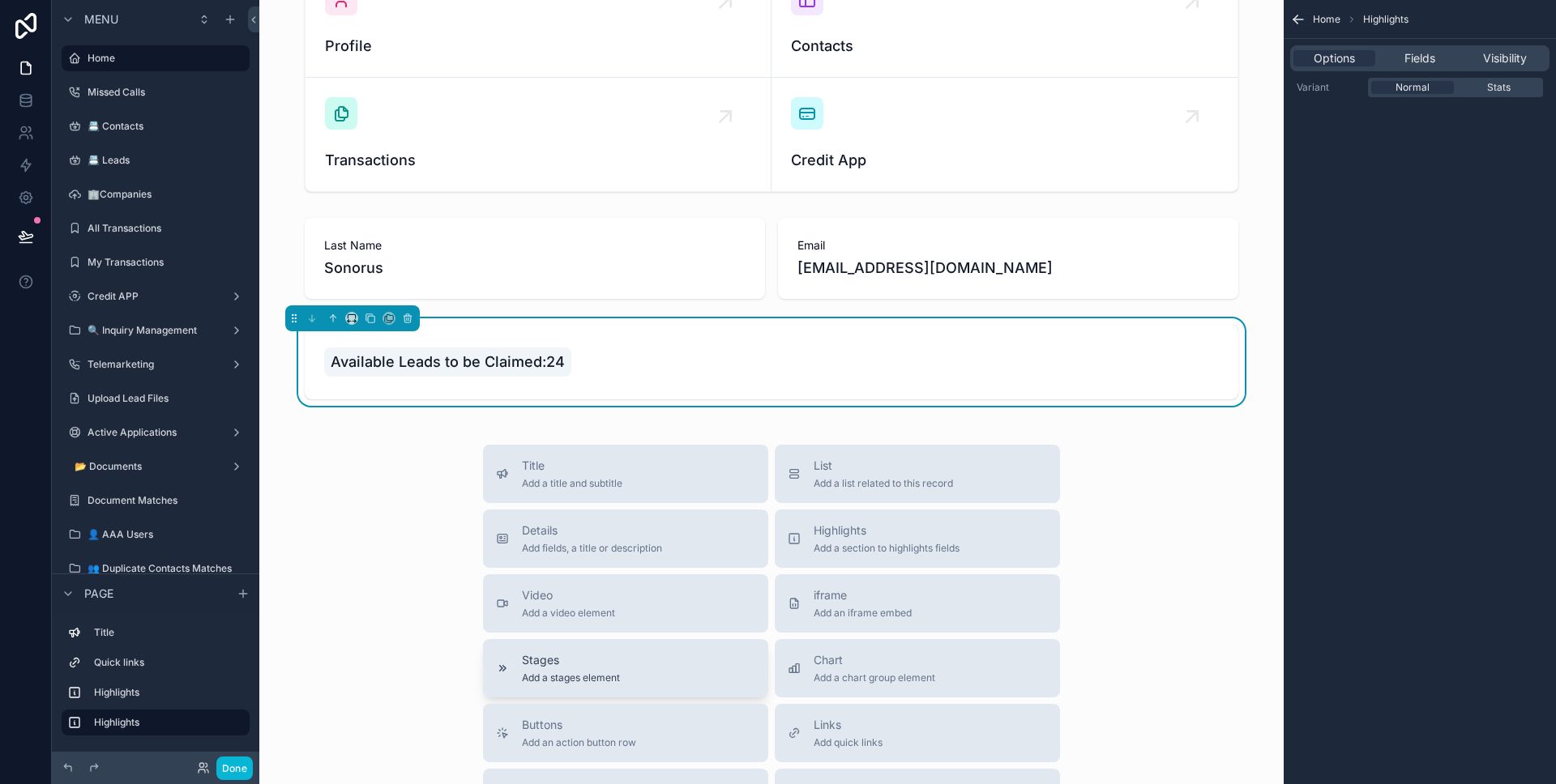
scroll to position [239, 0]
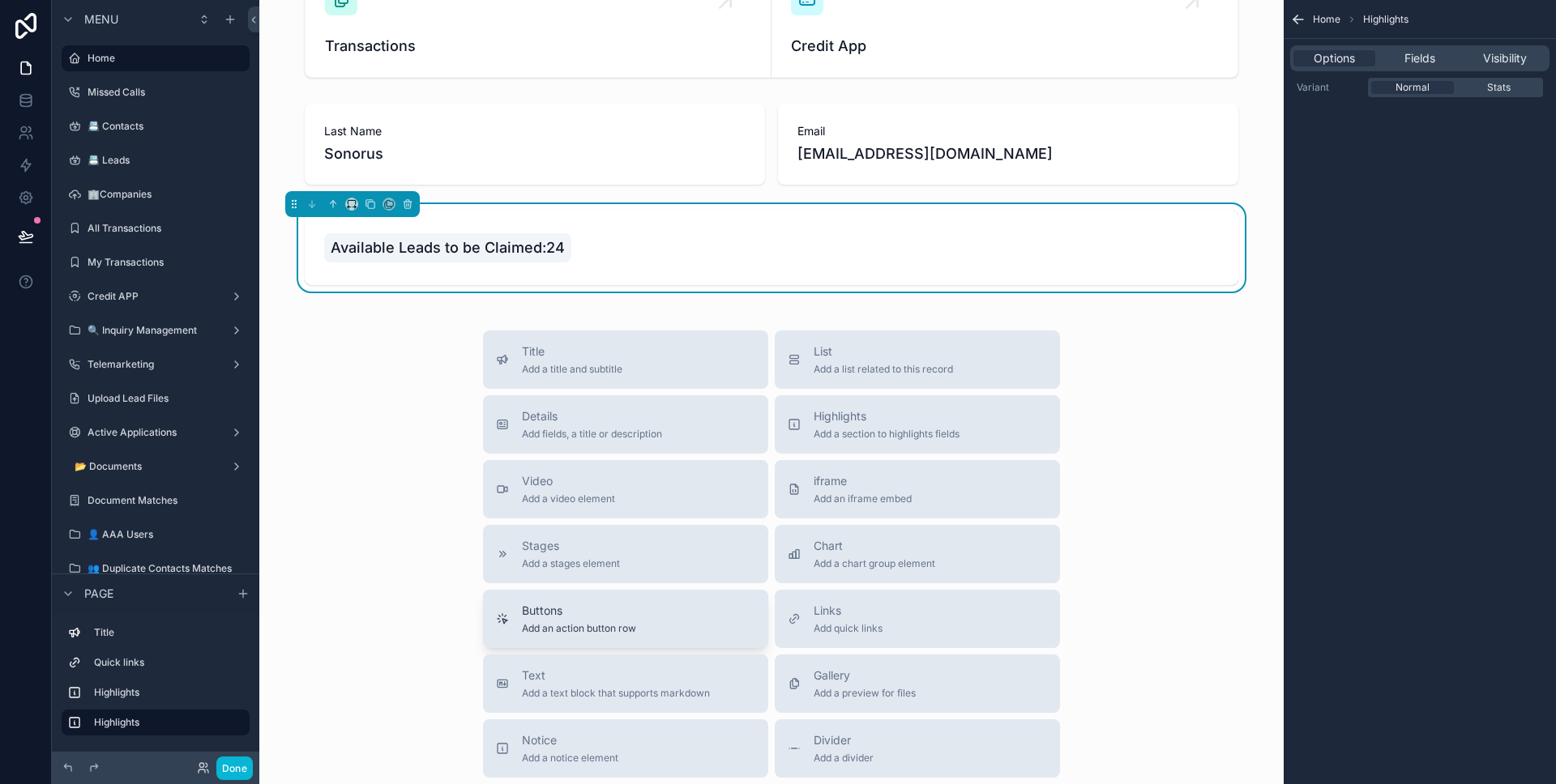
click at [657, 603] on div "Buttons Add an action button row" at bounding box center [626, 618] width 260 height 32
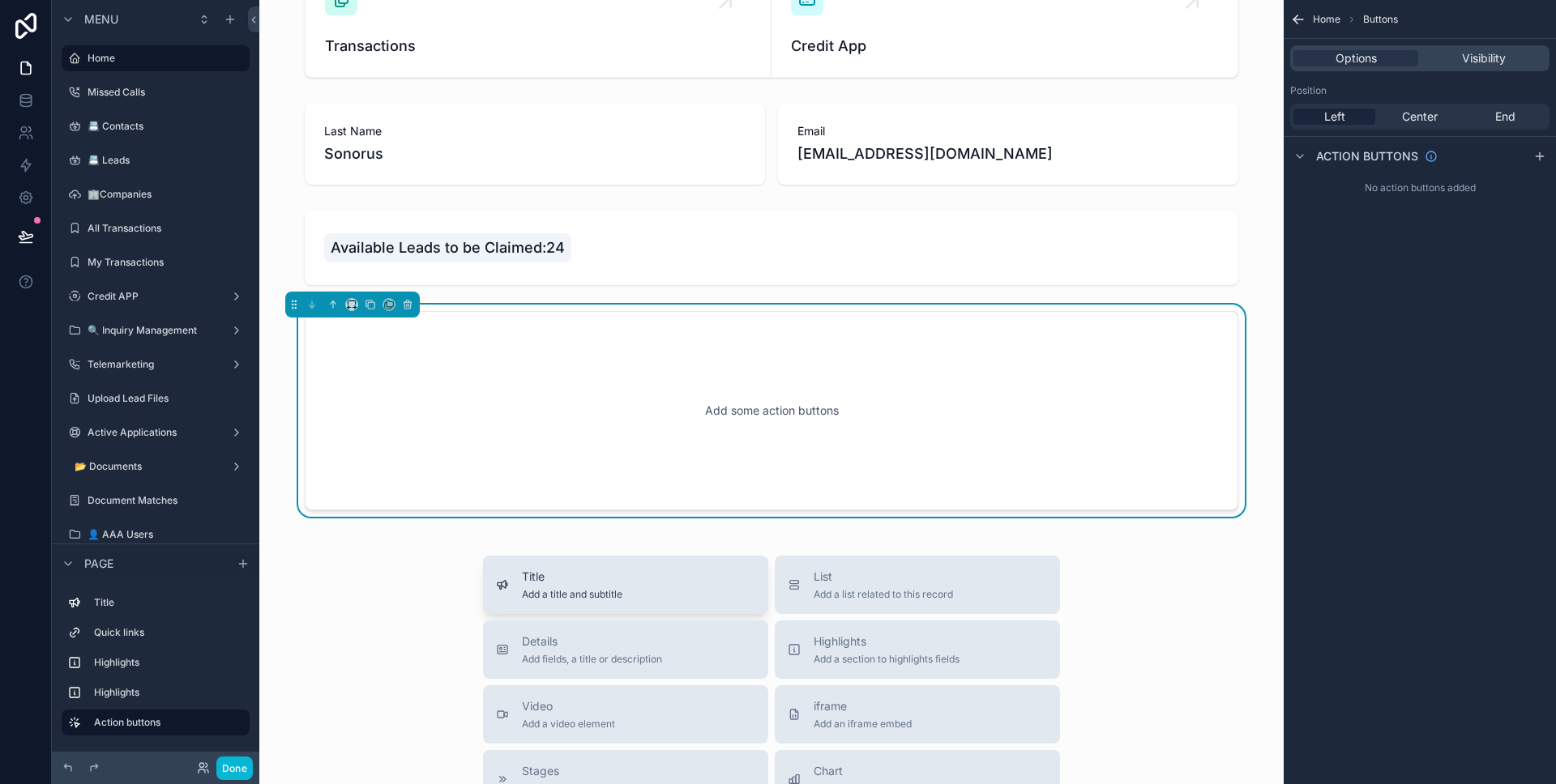
scroll to position [258, 0]
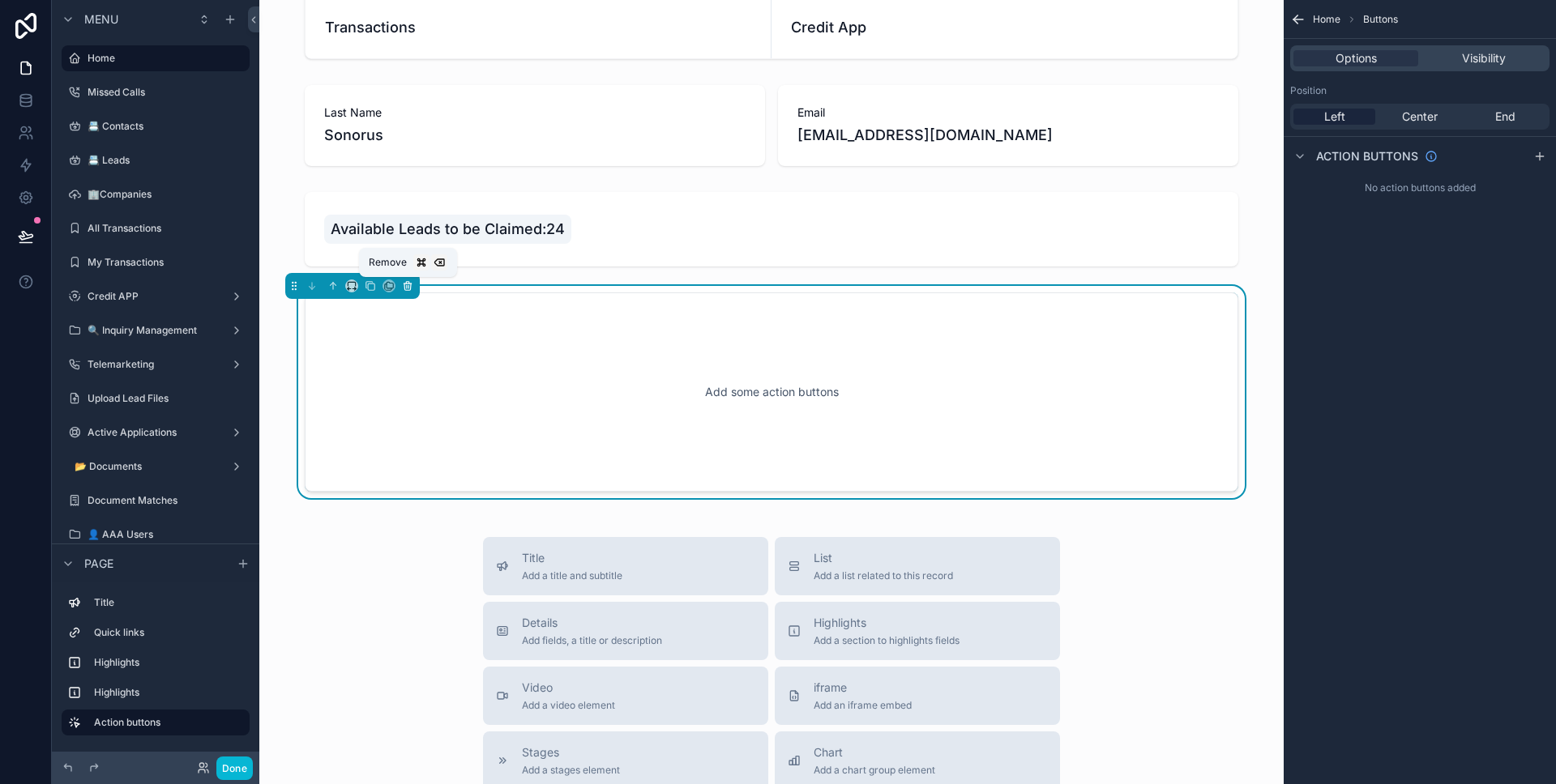
click at [411, 289] on icon "scrollable content" at bounding box center [408, 286] width 11 height 11
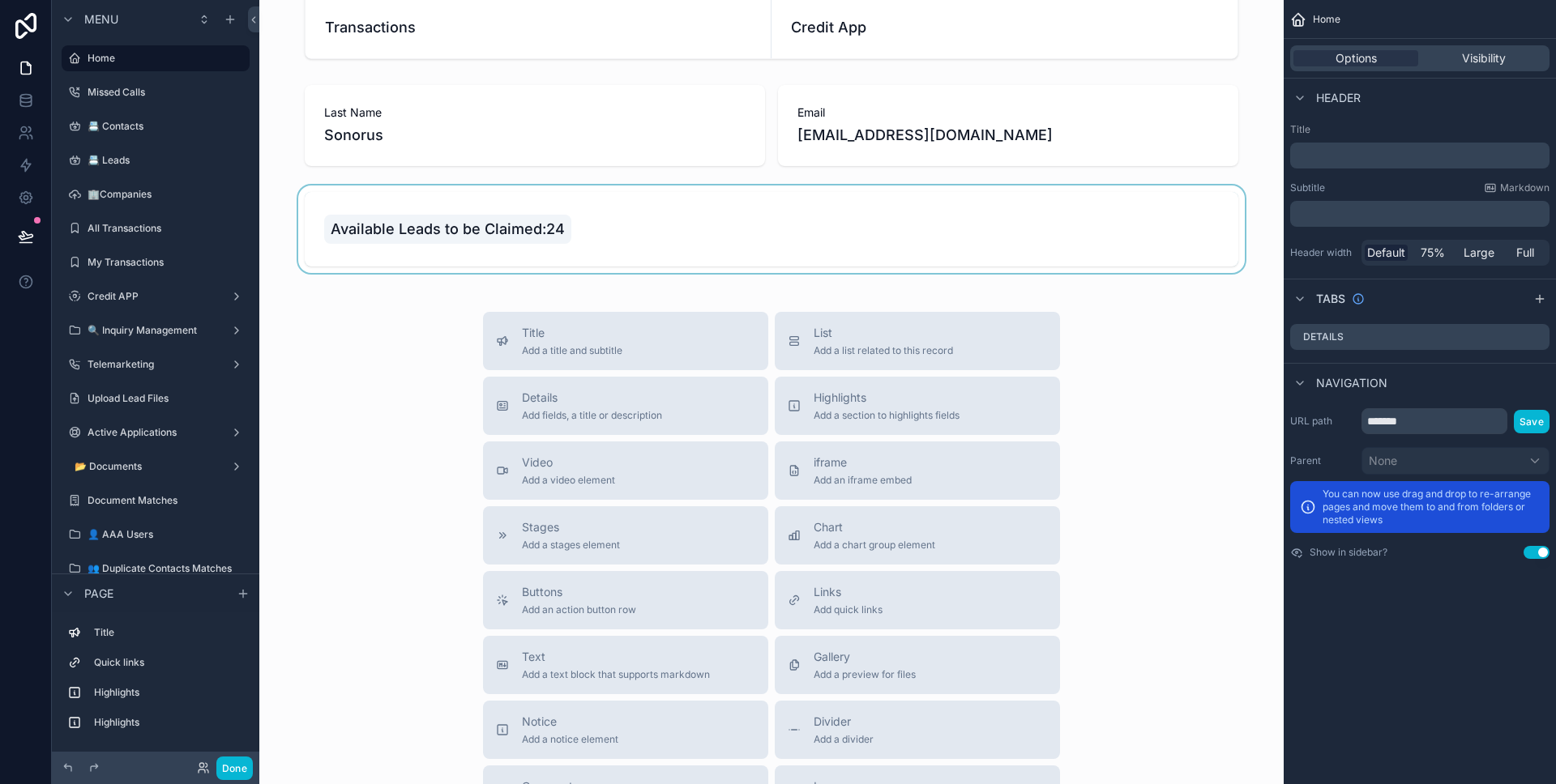
click at [512, 258] on div "scrollable content" at bounding box center [772, 229] width 998 height 87
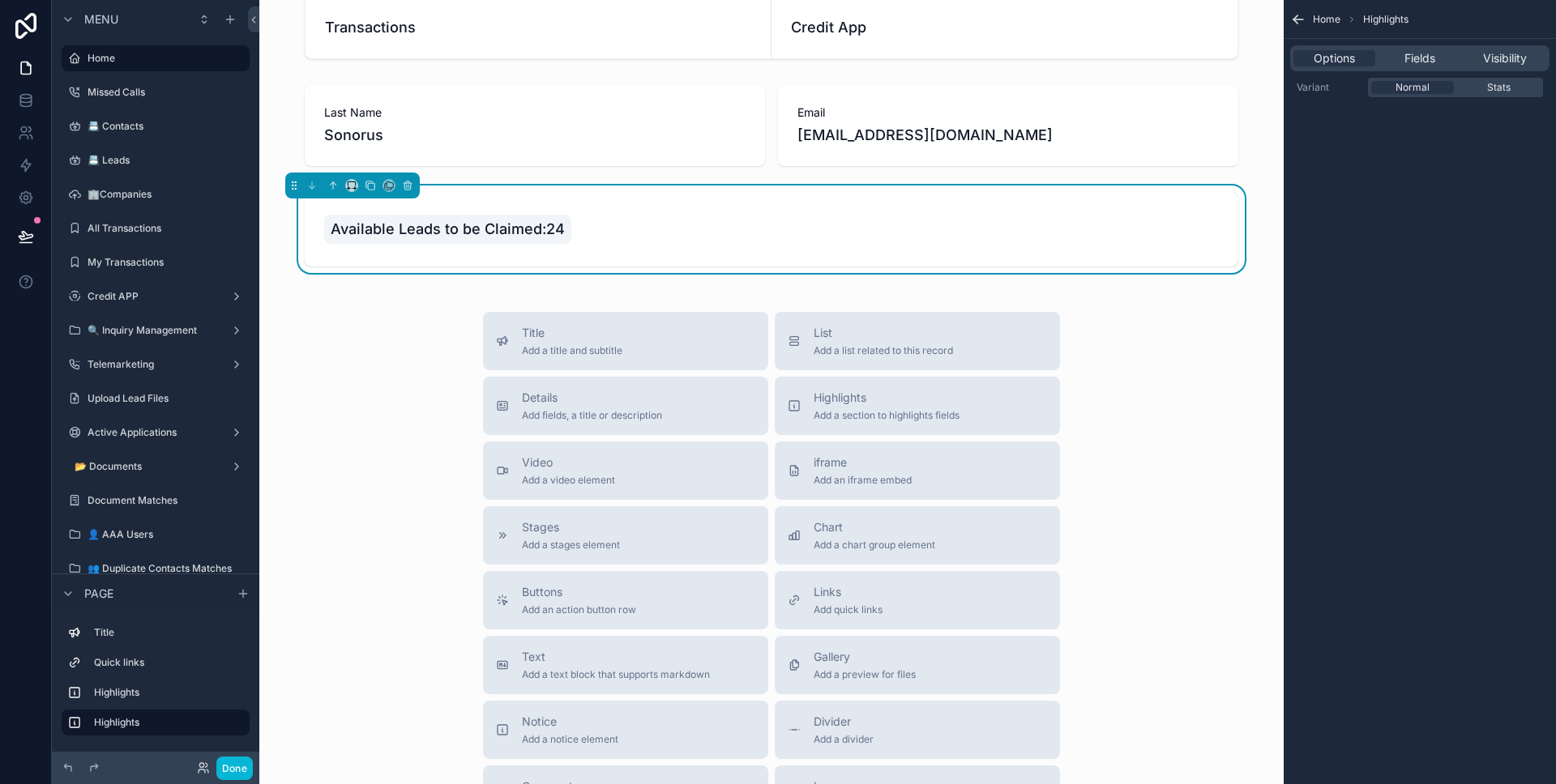
click at [1423, 66] on div "Options Fields Visibility" at bounding box center [1420, 58] width 260 height 26
click at [1423, 62] on span "Fields" at bounding box center [1419, 59] width 30 height 17
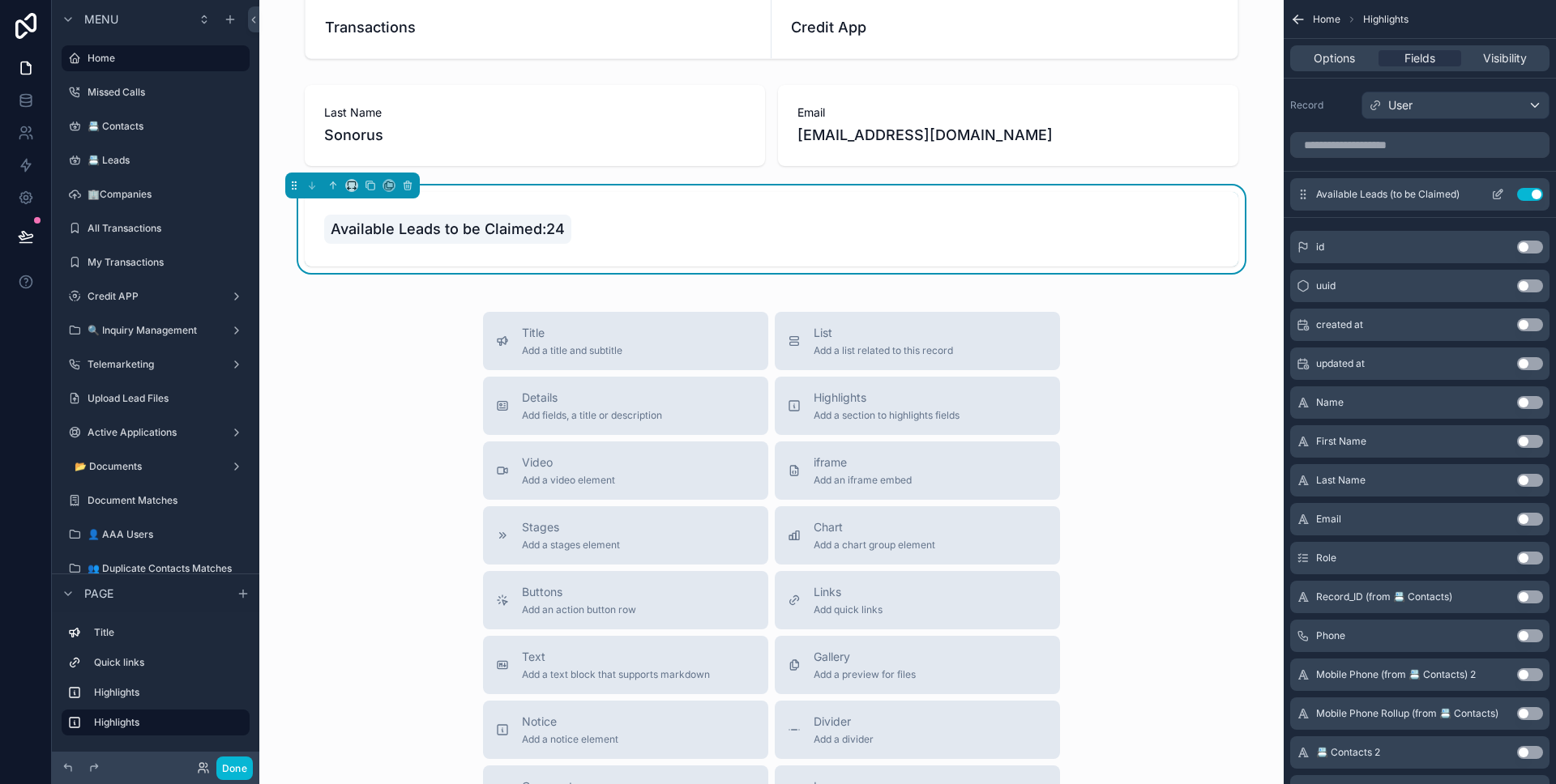
click at [1496, 195] on icon "scrollable content" at bounding box center [1497, 194] width 13 height 13
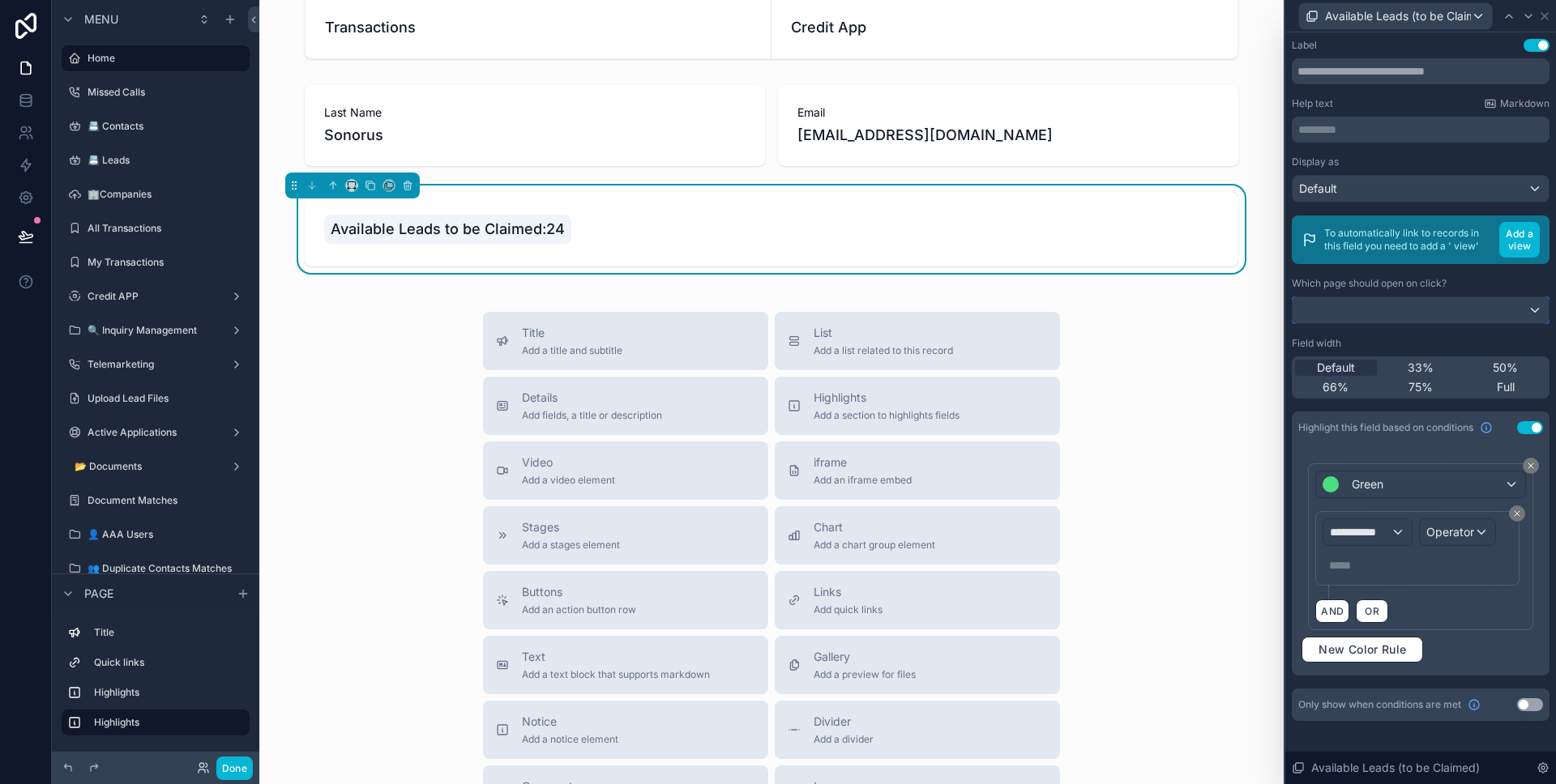
click at [1446, 316] on div at bounding box center [1421, 310] width 256 height 26
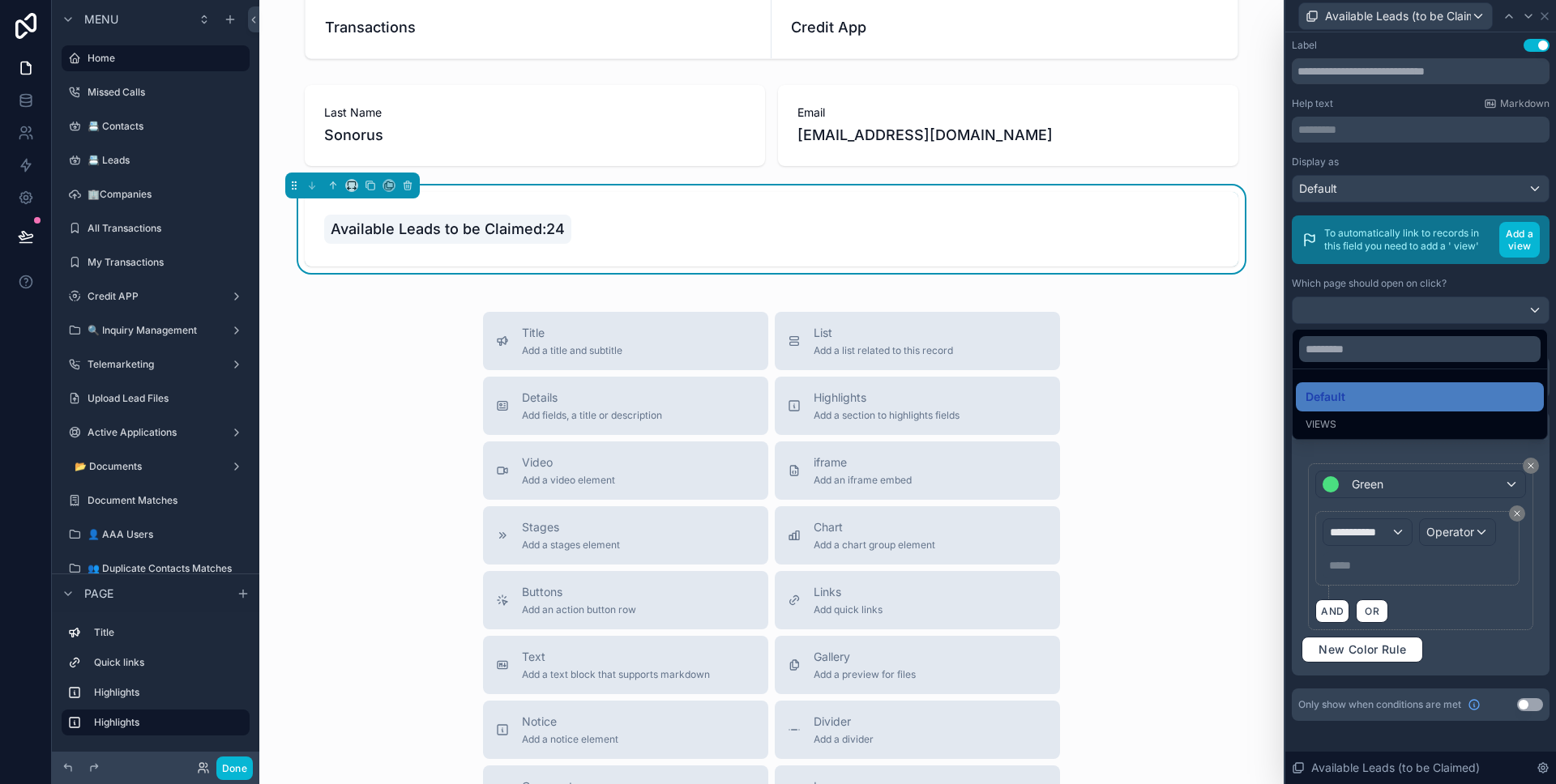
click at [1385, 420] on div "Views" at bounding box center [1420, 424] width 228 height 13
click at [1384, 400] on div "Default" at bounding box center [1420, 397] width 228 height 19
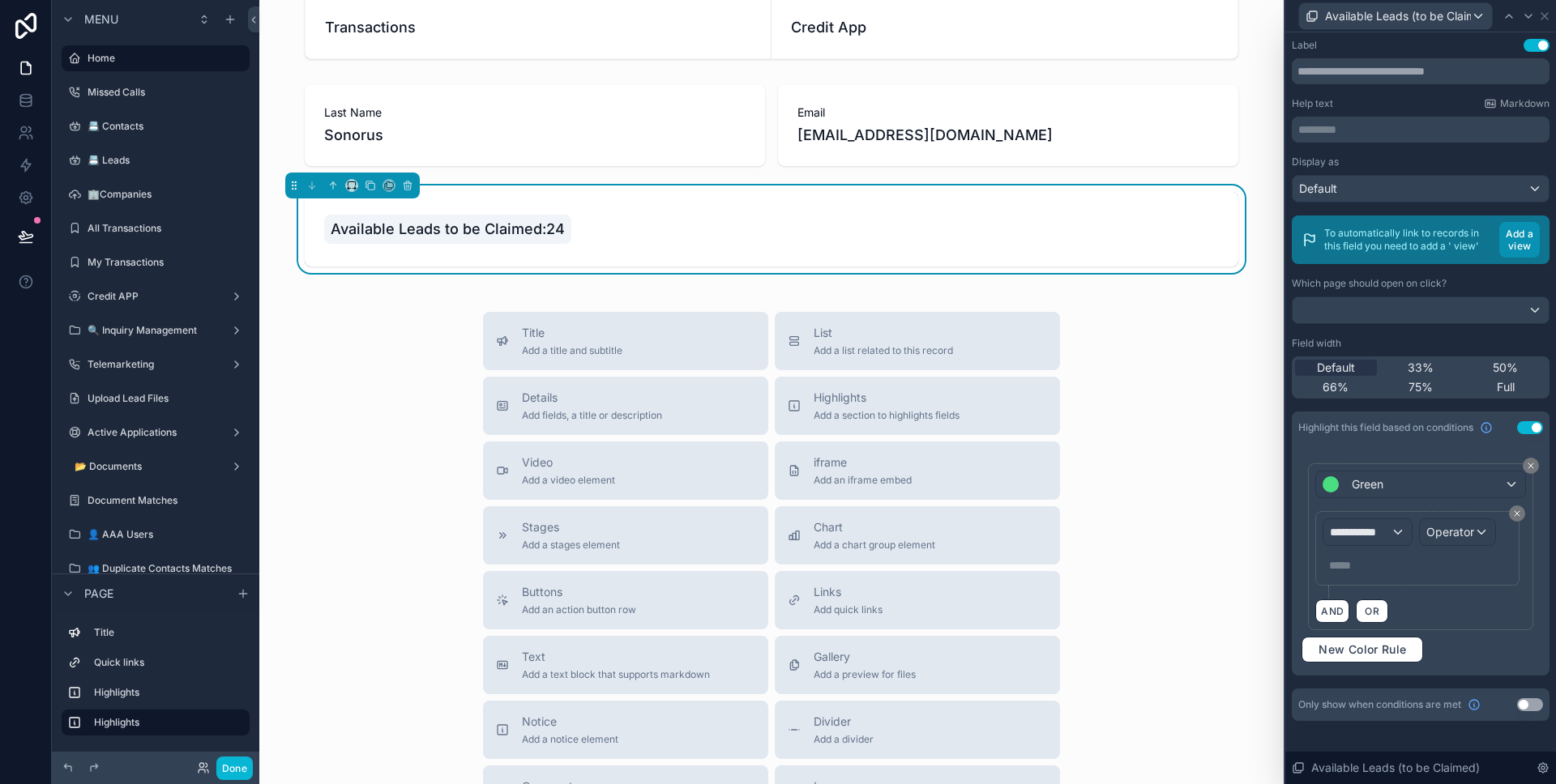
click at [1504, 248] on button "Add a view" at bounding box center [1519, 239] width 41 height 36
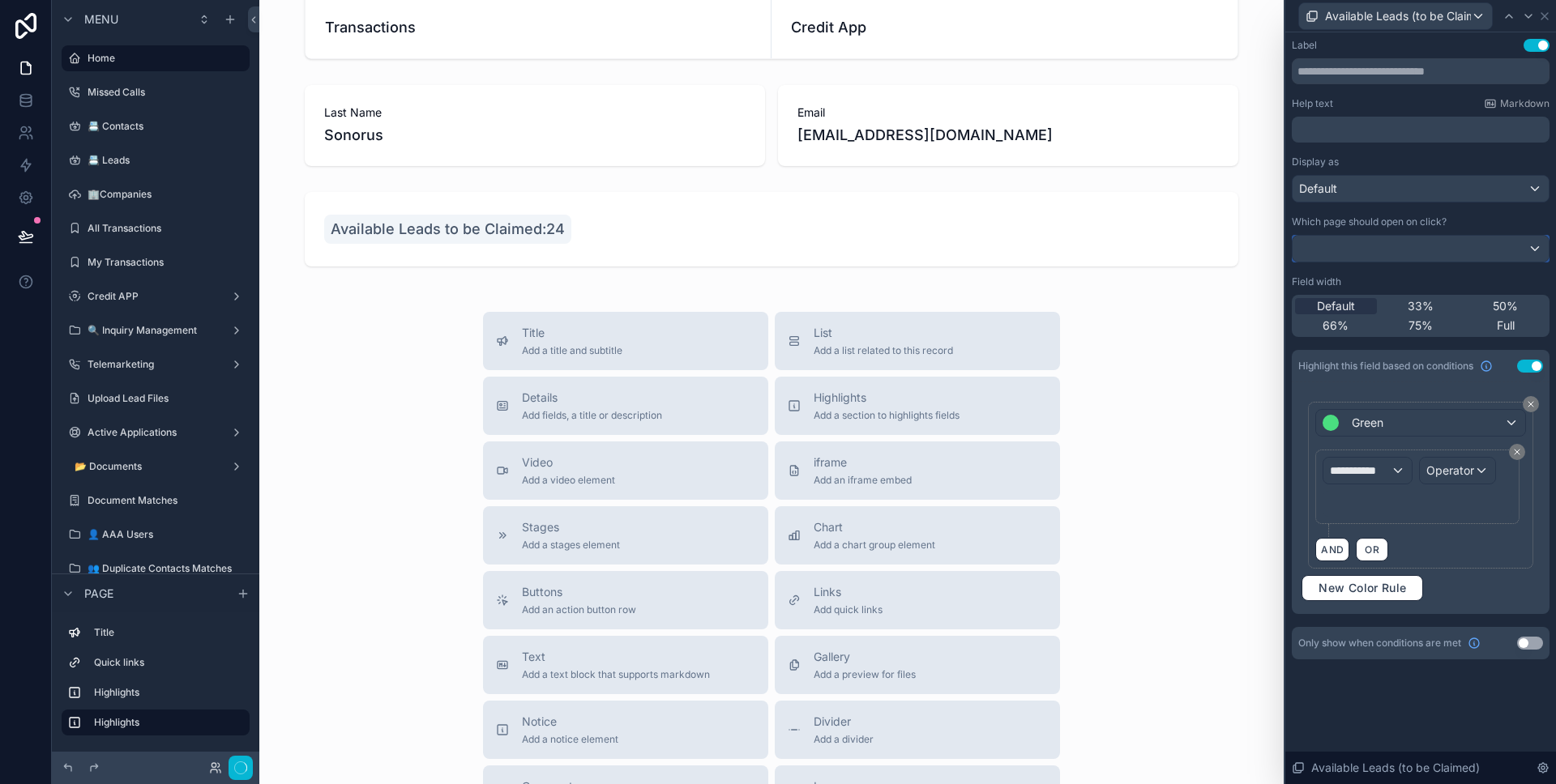
click at [1511, 247] on div at bounding box center [1421, 248] width 256 height 26
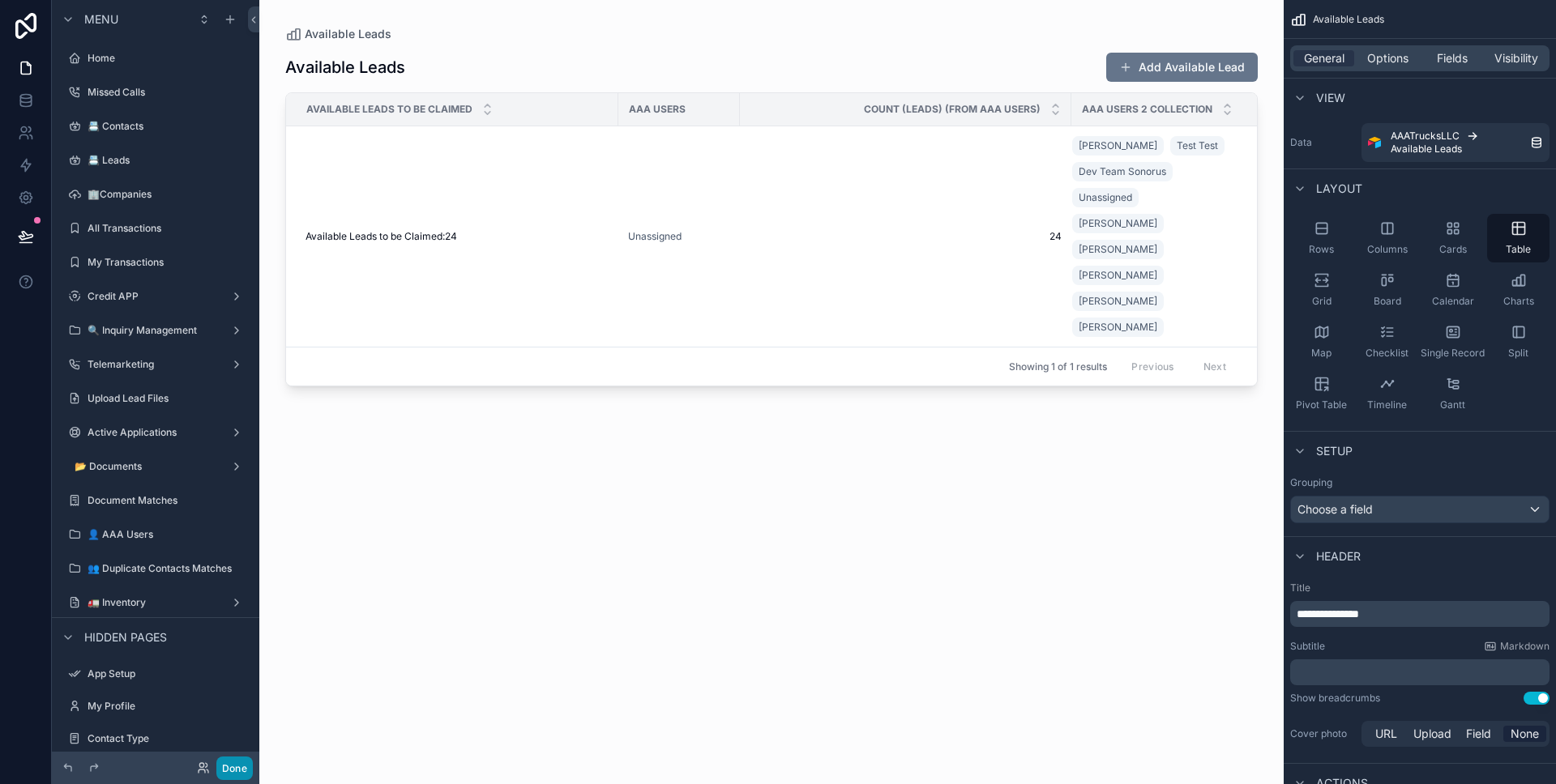
click at [223, 756] on button "Done" at bounding box center [235, 768] width 37 height 24
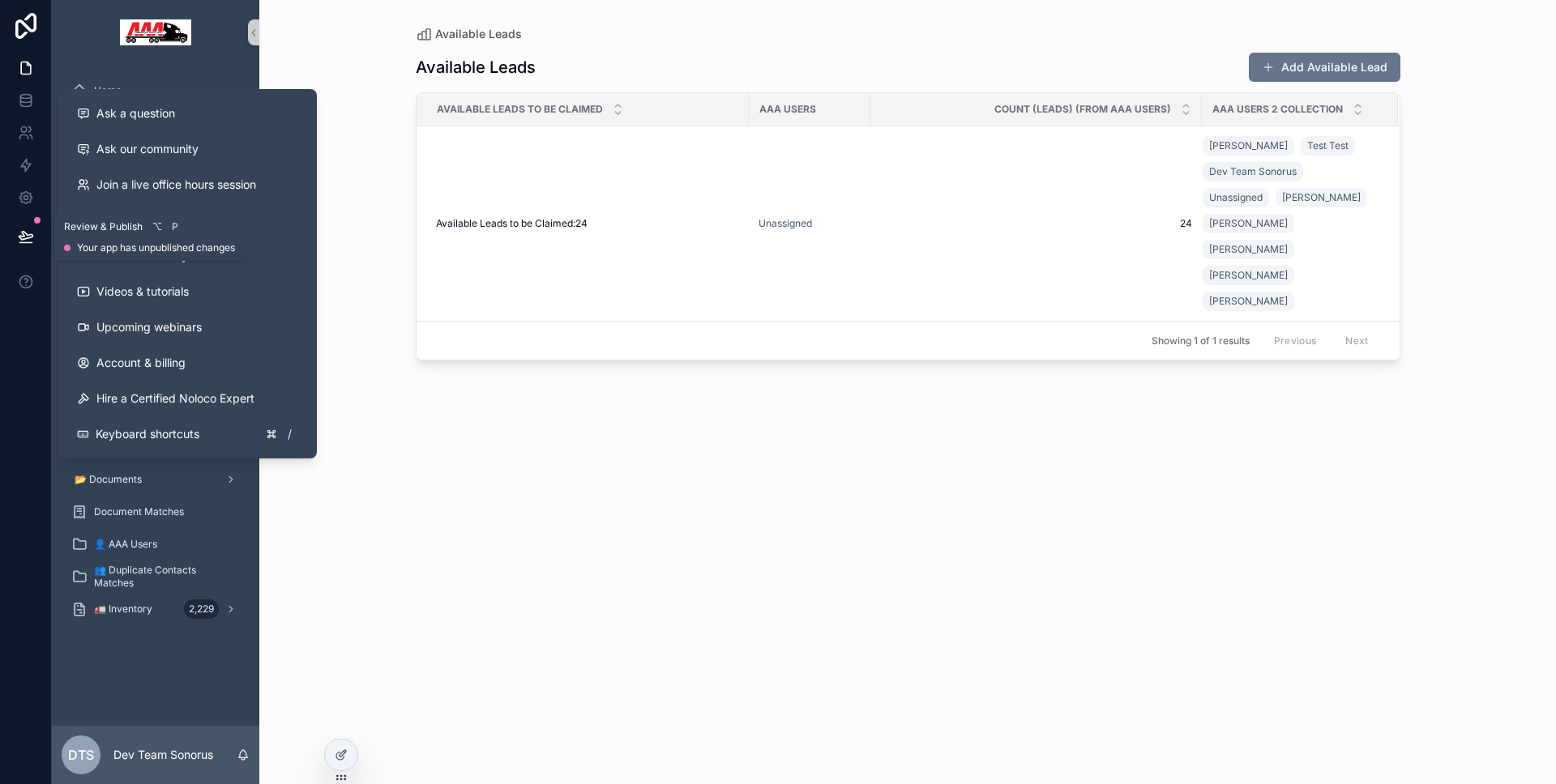
click at [25, 244] on button at bounding box center [26, 236] width 36 height 45
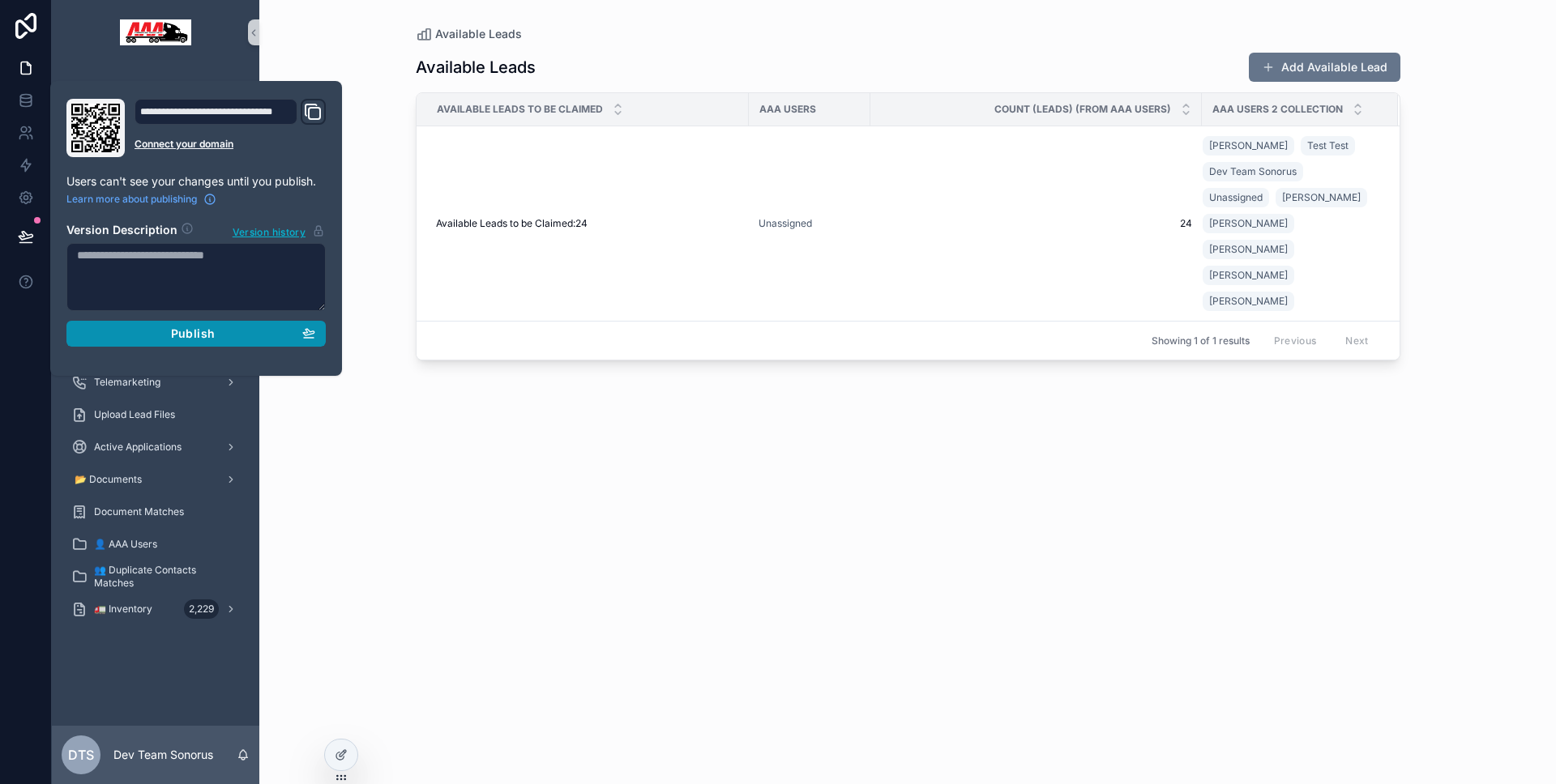
click at [126, 333] on div "Publish" at bounding box center [196, 334] width 238 height 15
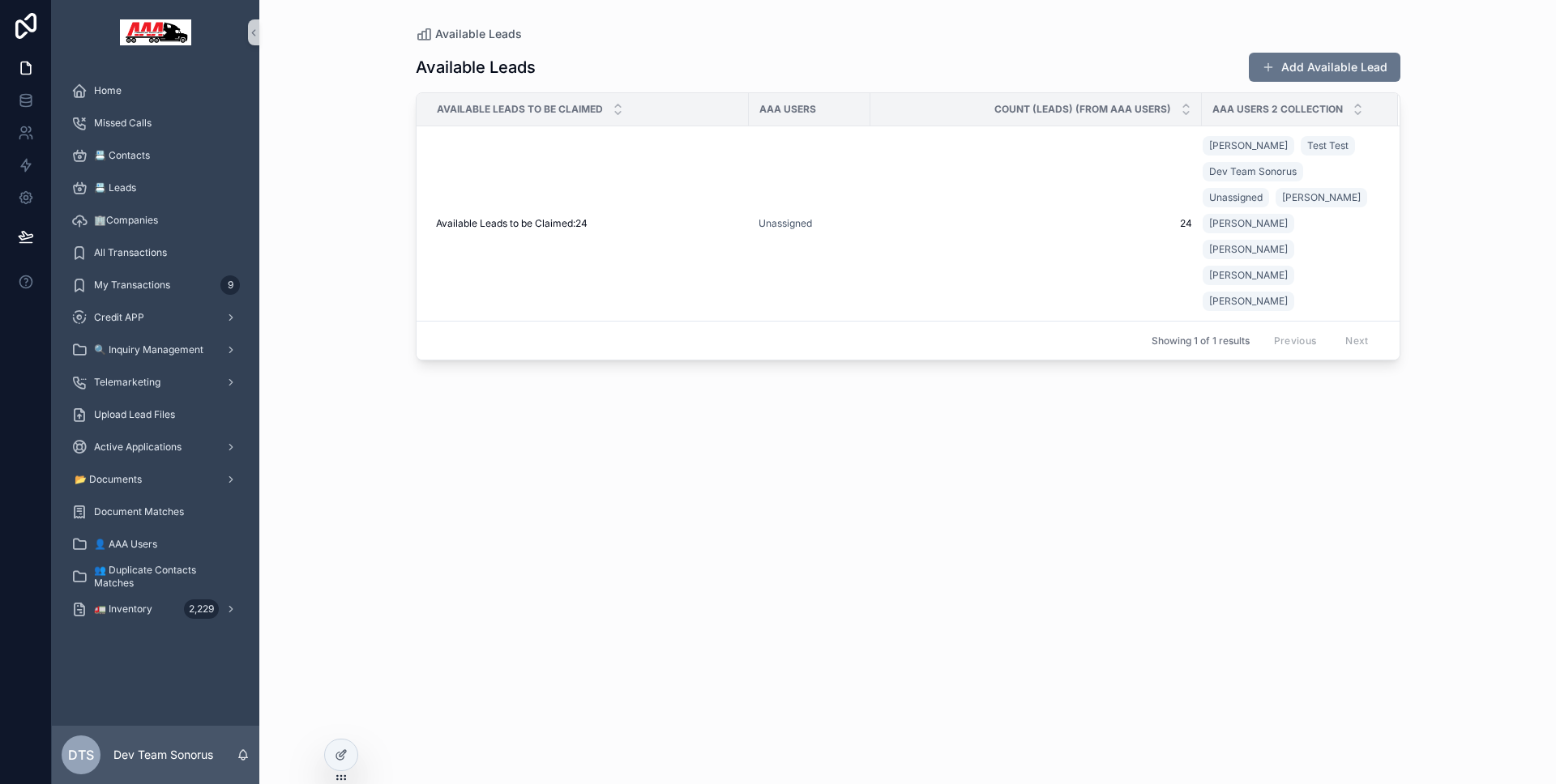
click at [186, 64] on div "Home Missed Calls 📇 Contacts 📇 Leads 🏢Companies All Transactions My Transaction…" at bounding box center [155, 354] width 207 height 580
click at [152, 91] on div "Home" at bounding box center [155, 90] width 168 height 26
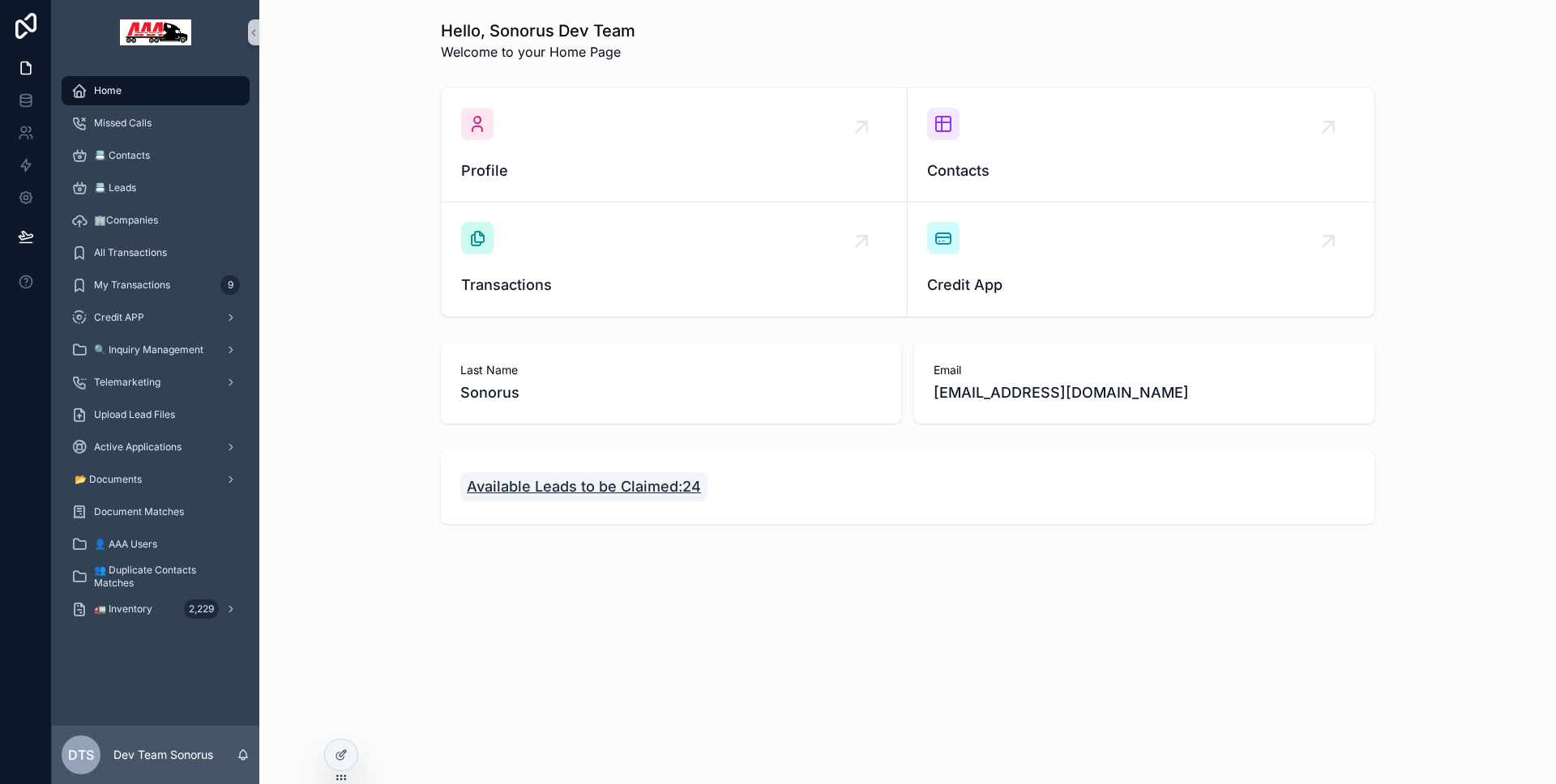
click at [622, 489] on span "Available Leads to be Claimed:24" at bounding box center [584, 487] width 234 height 23
click at [349, 752] on div at bounding box center [341, 755] width 32 height 30
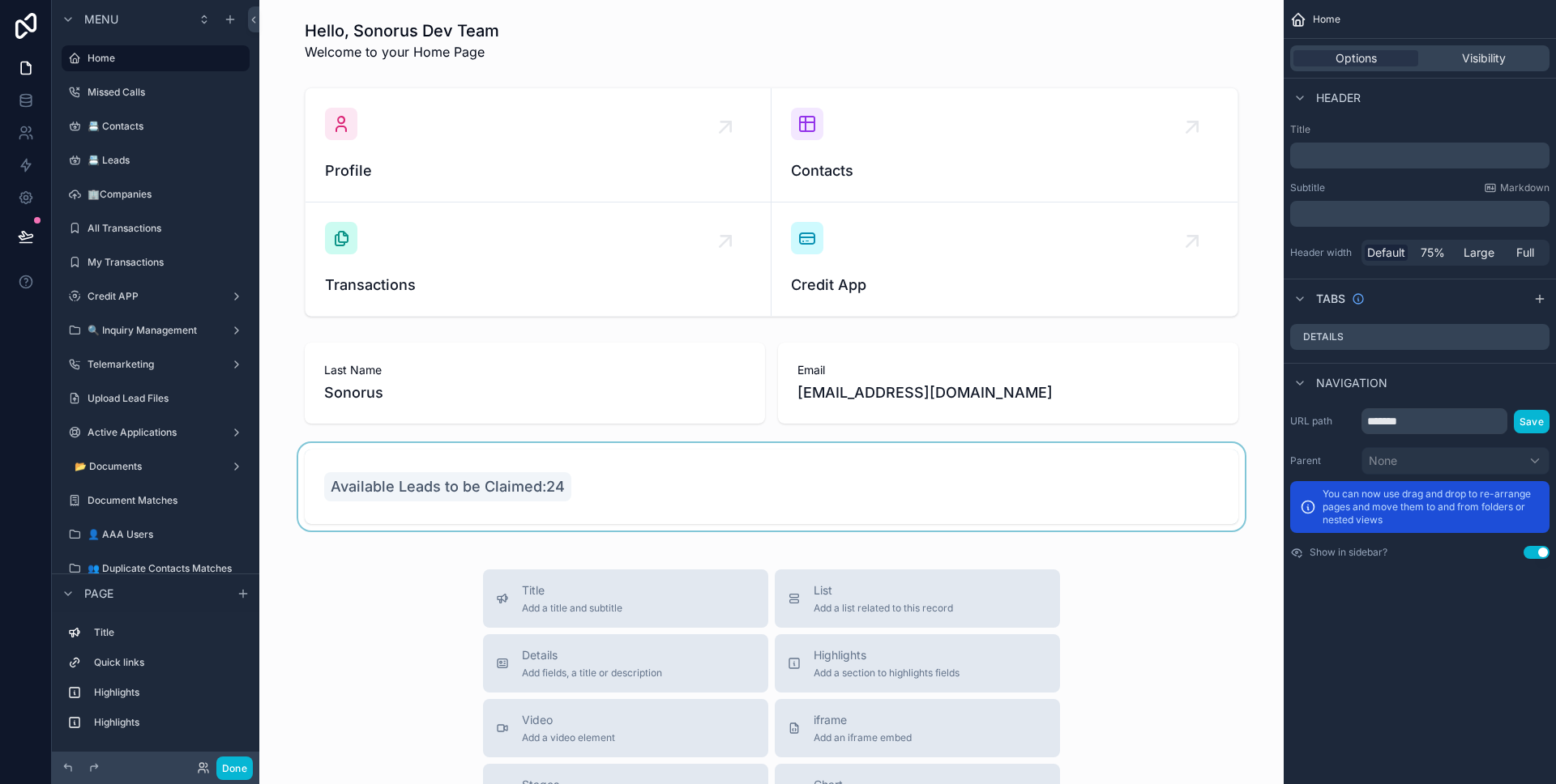
click at [616, 512] on div "scrollable content" at bounding box center [772, 486] width 998 height 87
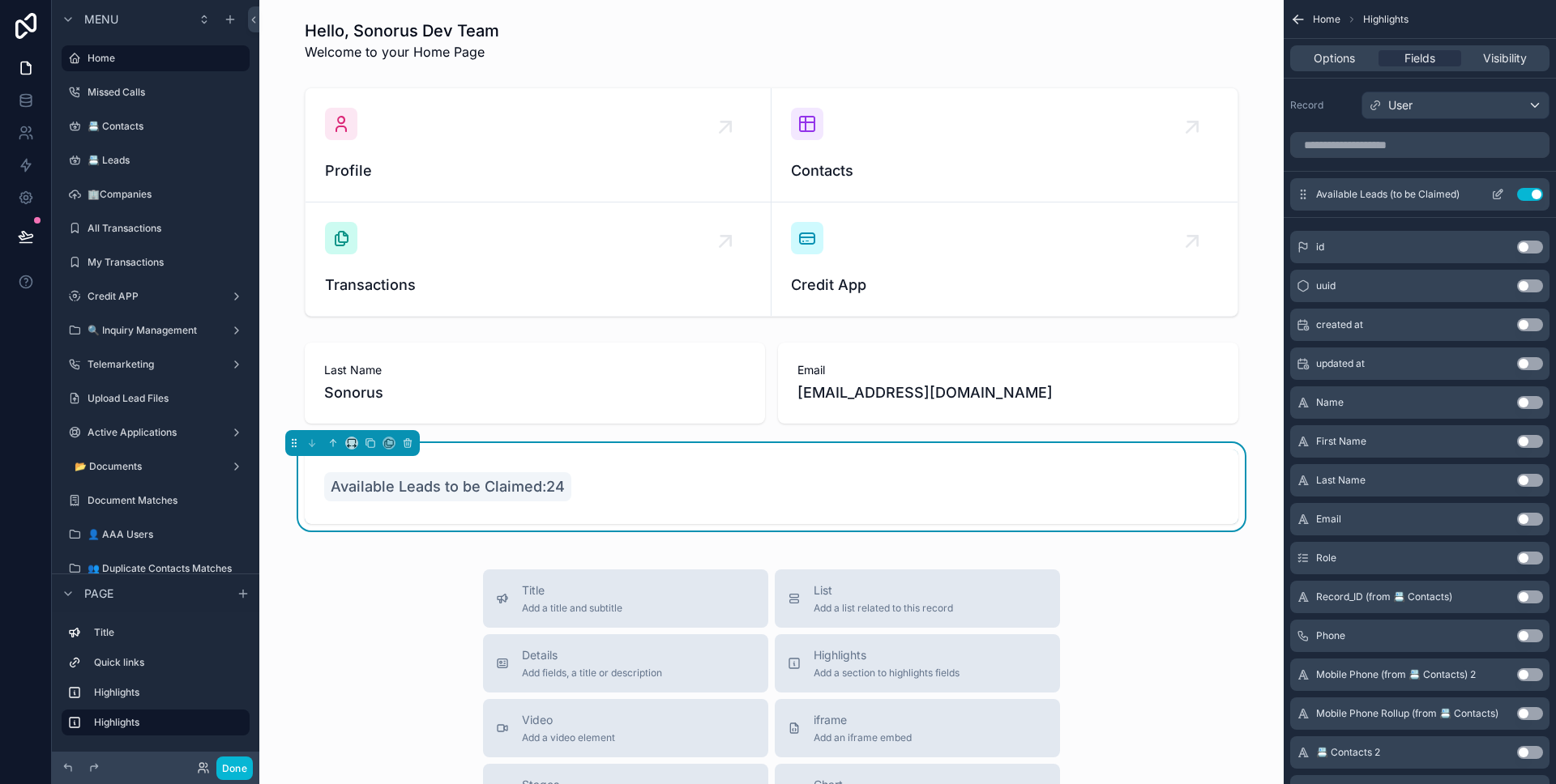
click at [1496, 193] on icon "scrollable content" at bounding box center [1499, 192] width 6 height 6
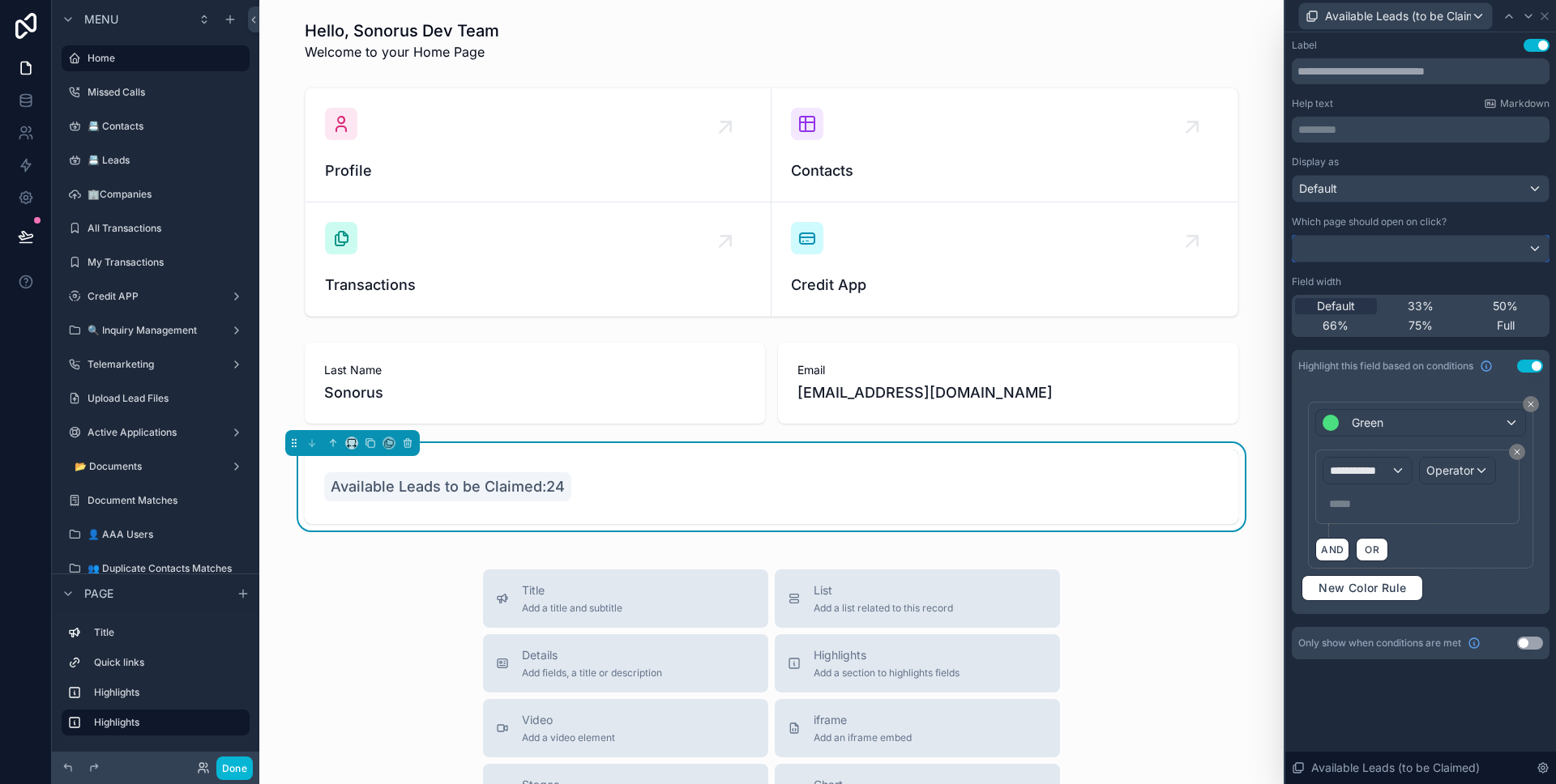
click at [1399, 242] on div at bounding box center [1421, 248] width 256 height 26
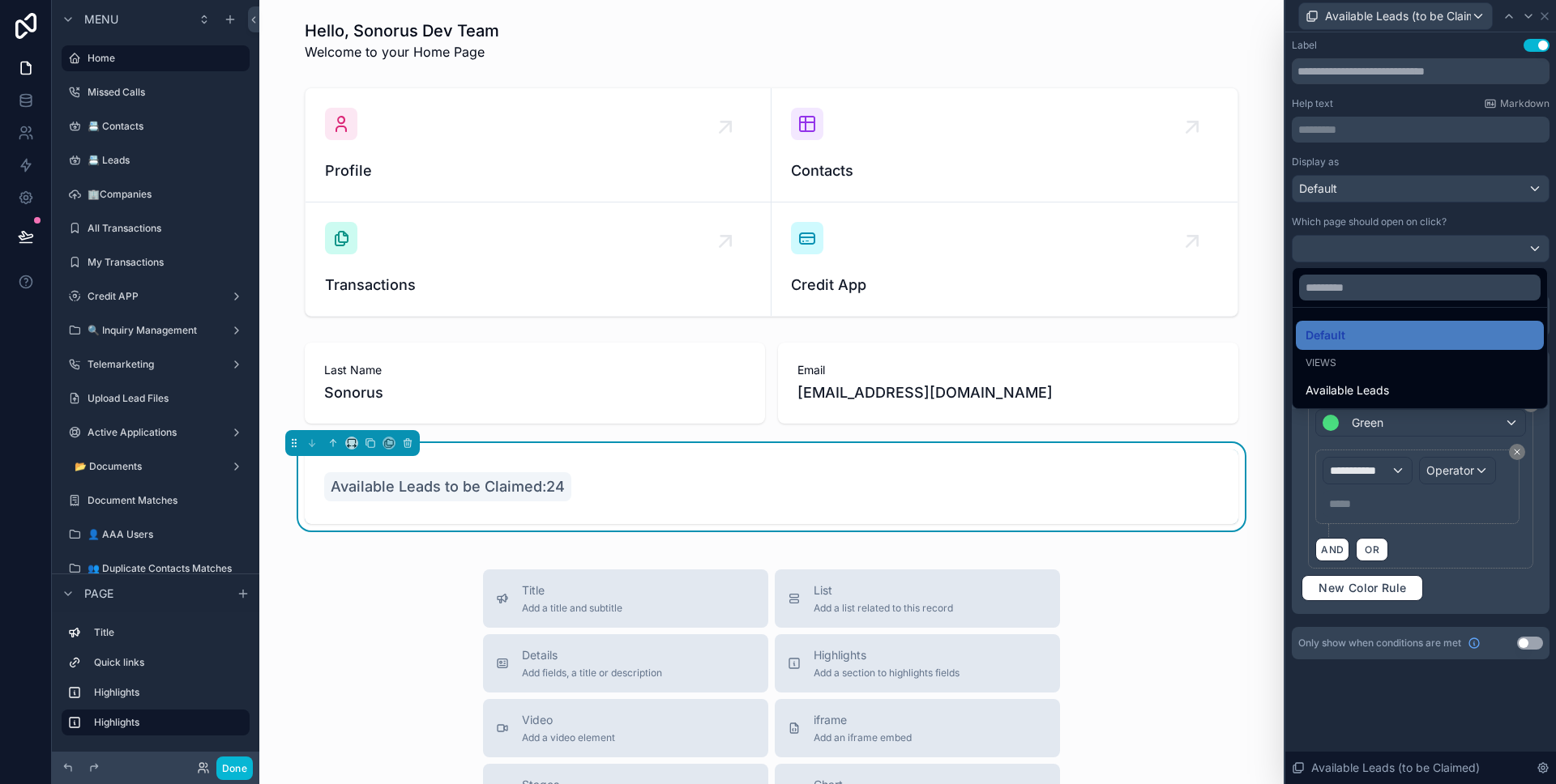
click at [1395, 198] on div at bounding box center [1421, 392] width 271 height 784
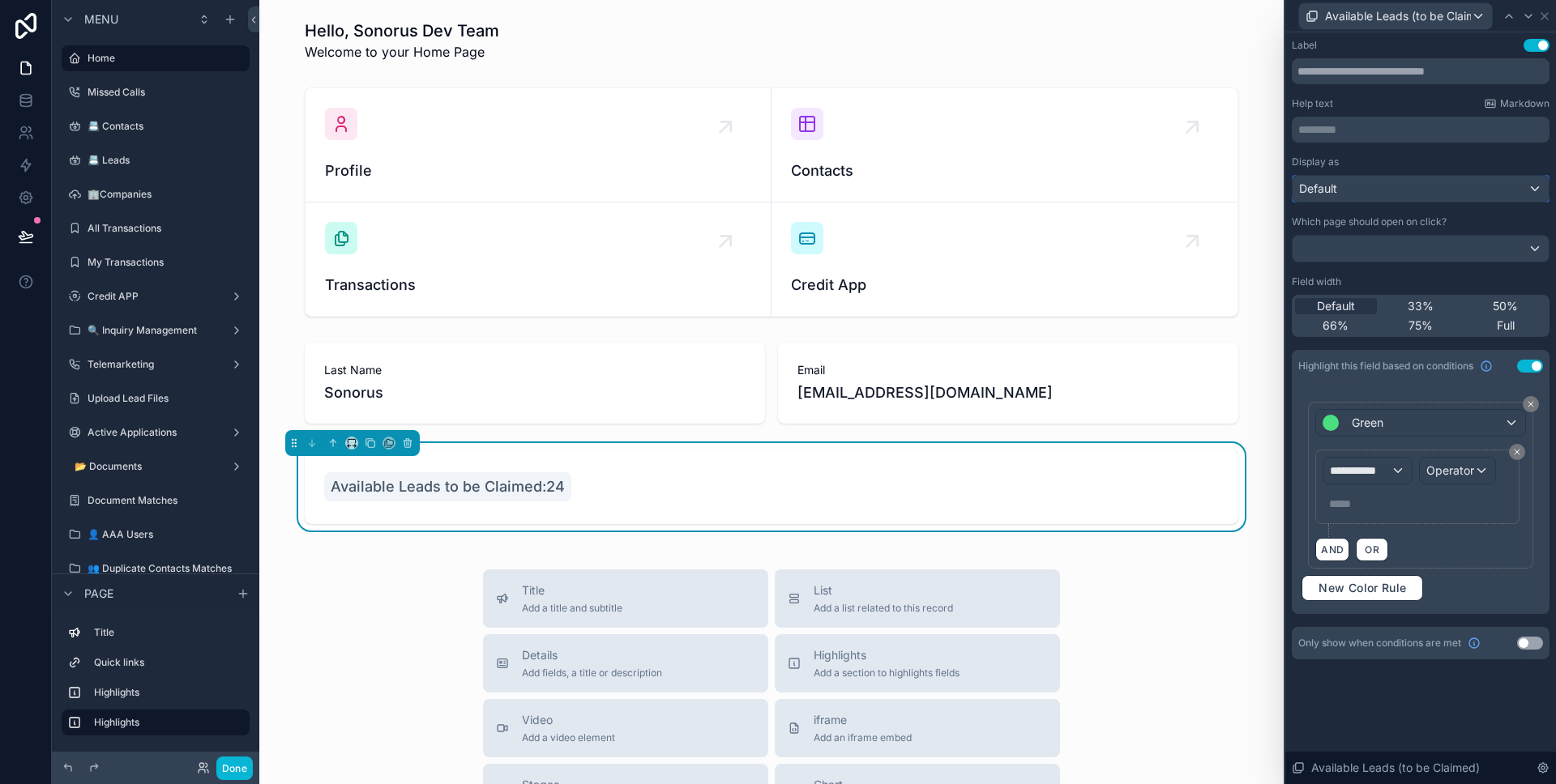
click at [1395, 198] on div "Default" at bounding box center [1421, 189] width 256 height 26
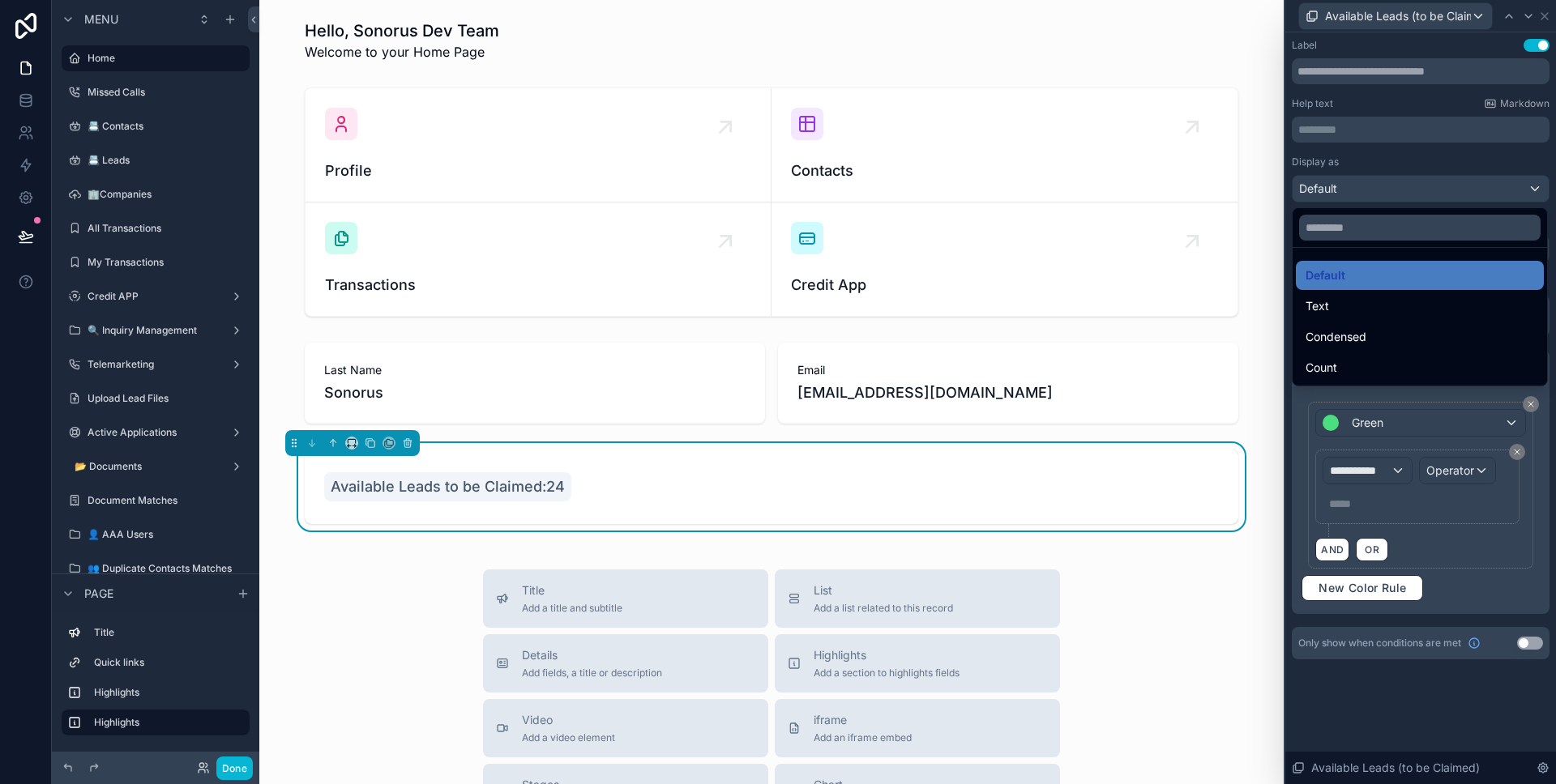
click at [1395, 198] on div at bounding box center [1421, 392] width 271 height 784
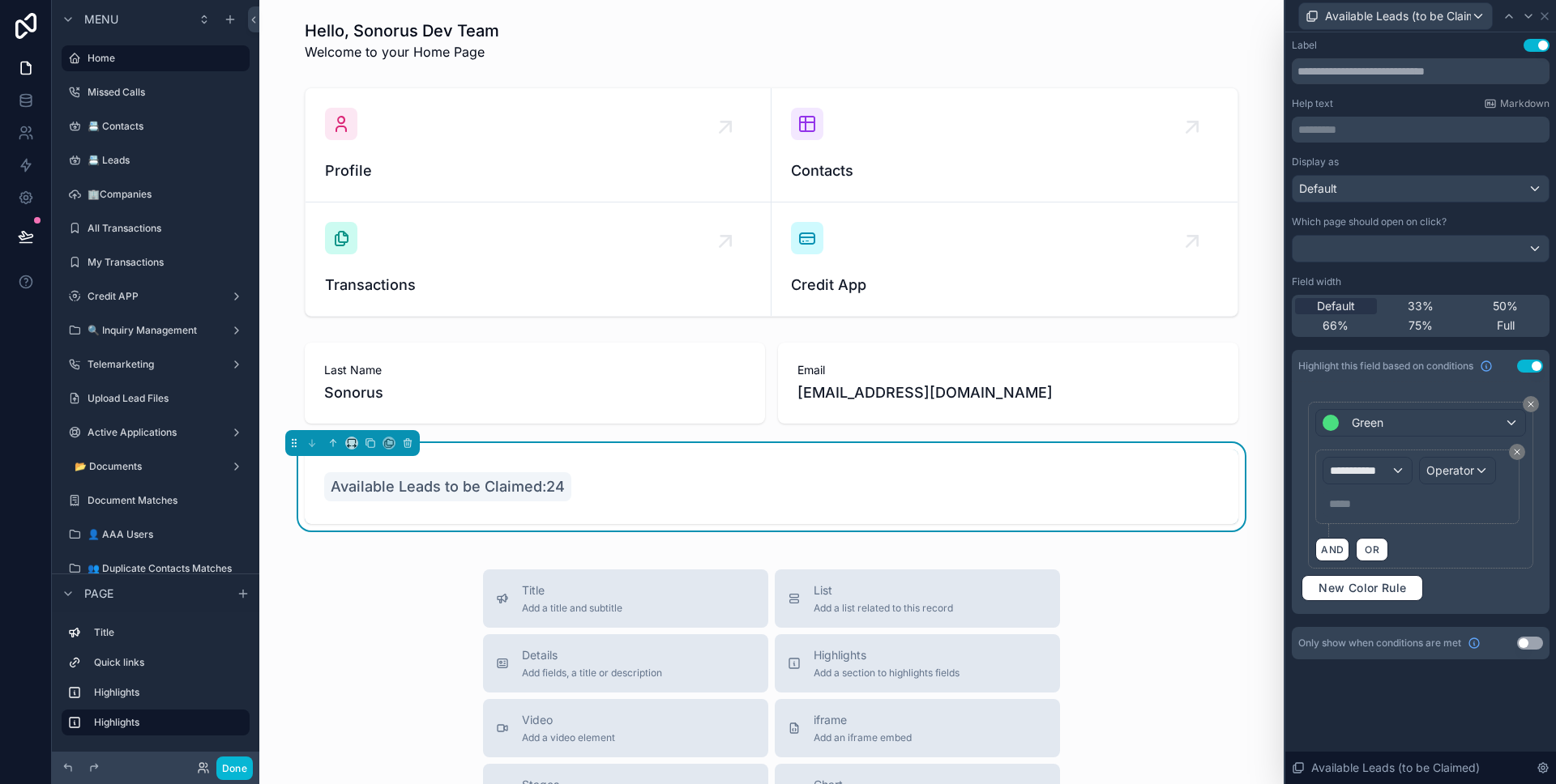
click at [1389, 233] on div "Which page should open on click?" at bounding box center [1421, 238] width 258 height 47
click at [1384, 251] on div at bounding box center [1421, 248] width 256 height 26
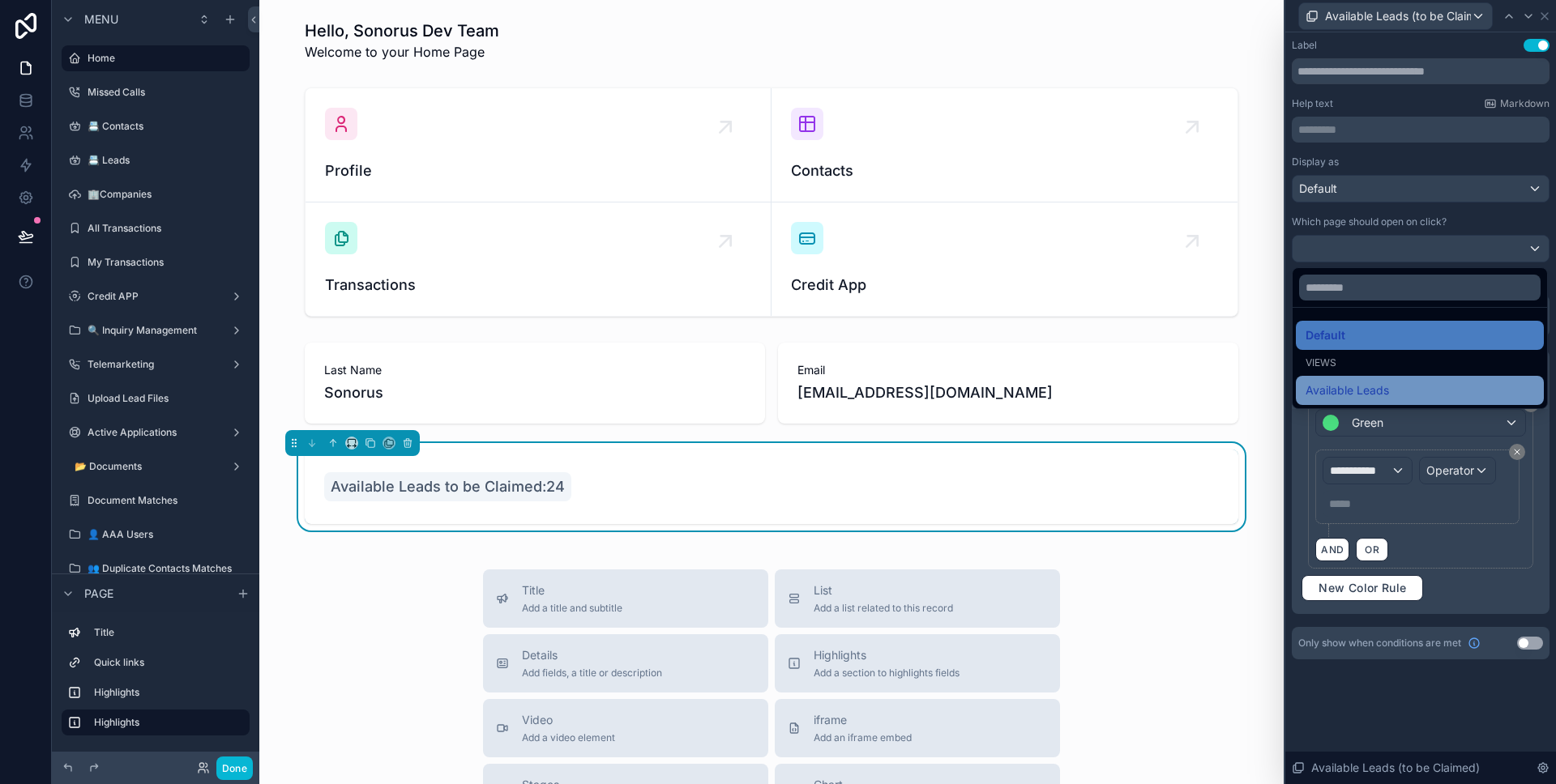
click at [1387, 386] on span "Available Leads" at bounding box center [1347, 390] width 84 height 19
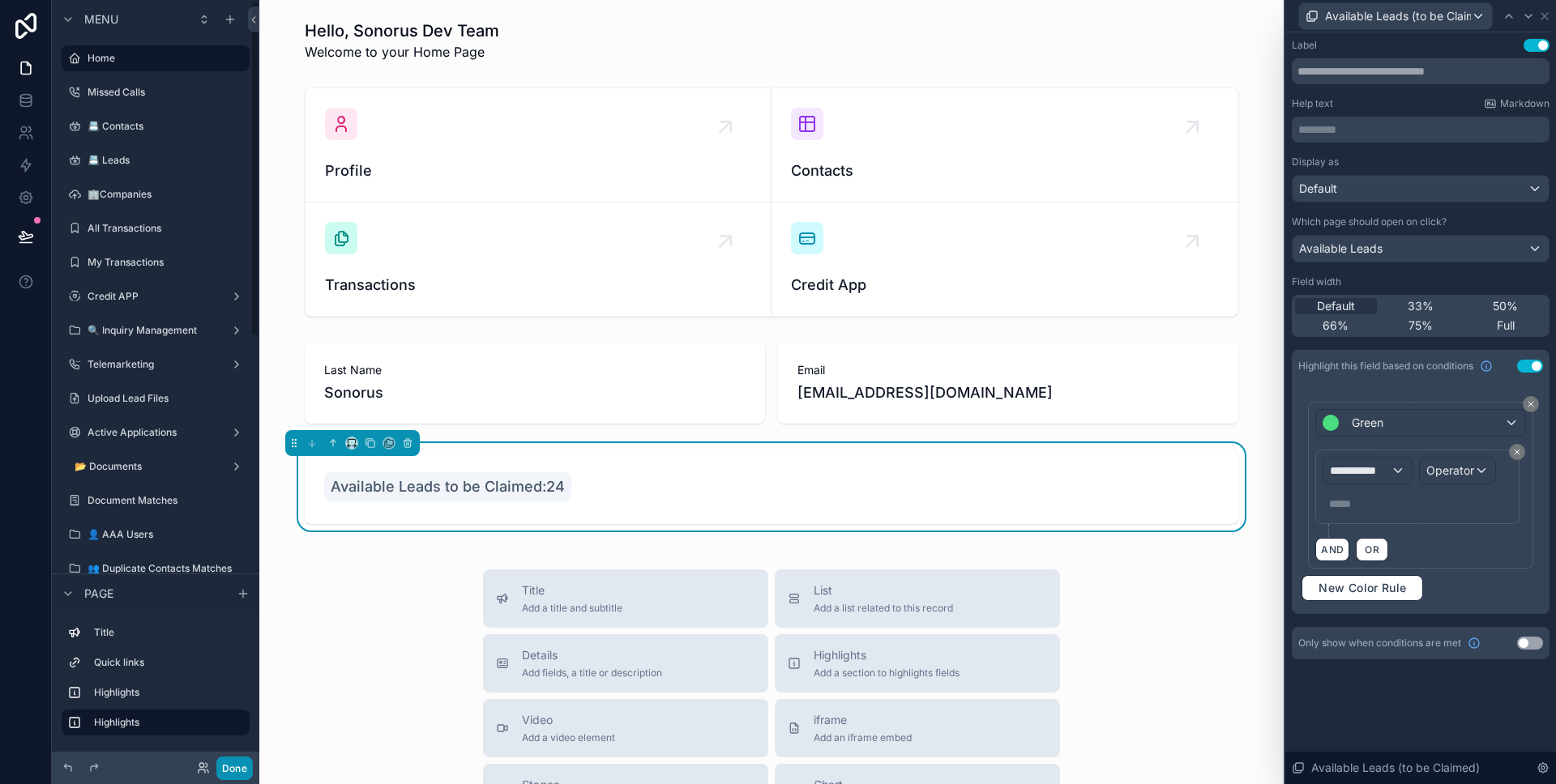
click at [234, 765] on button "Done" at bounding box center [235, 768] width 37 height 24
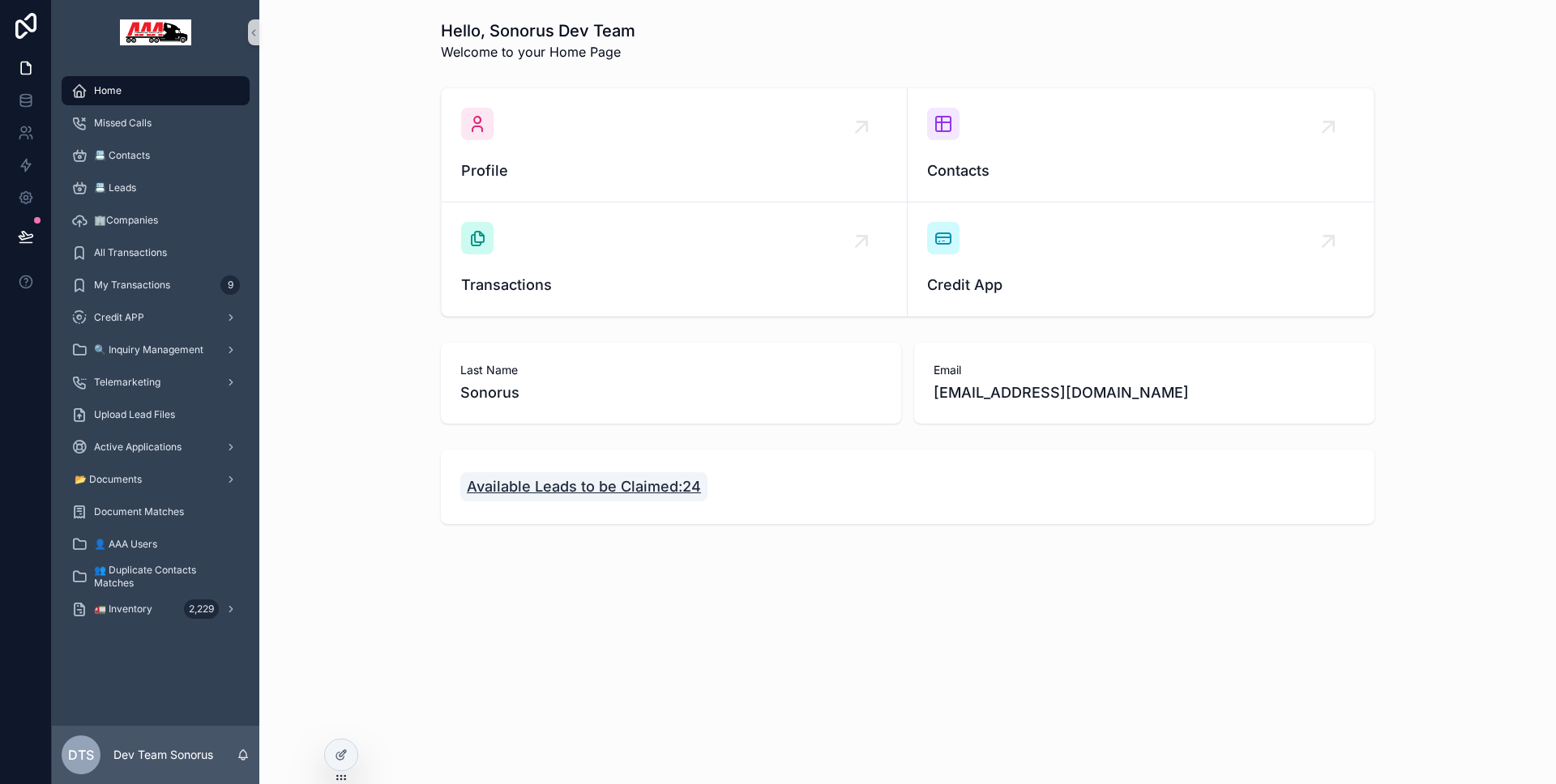
click at [566, 486] on span "Available Leads to be Claimed:24" at bounding box center [584, 487] width 234 height 23
click at [332, 766] on div at bounding box center [341, 755] width 32 height 30
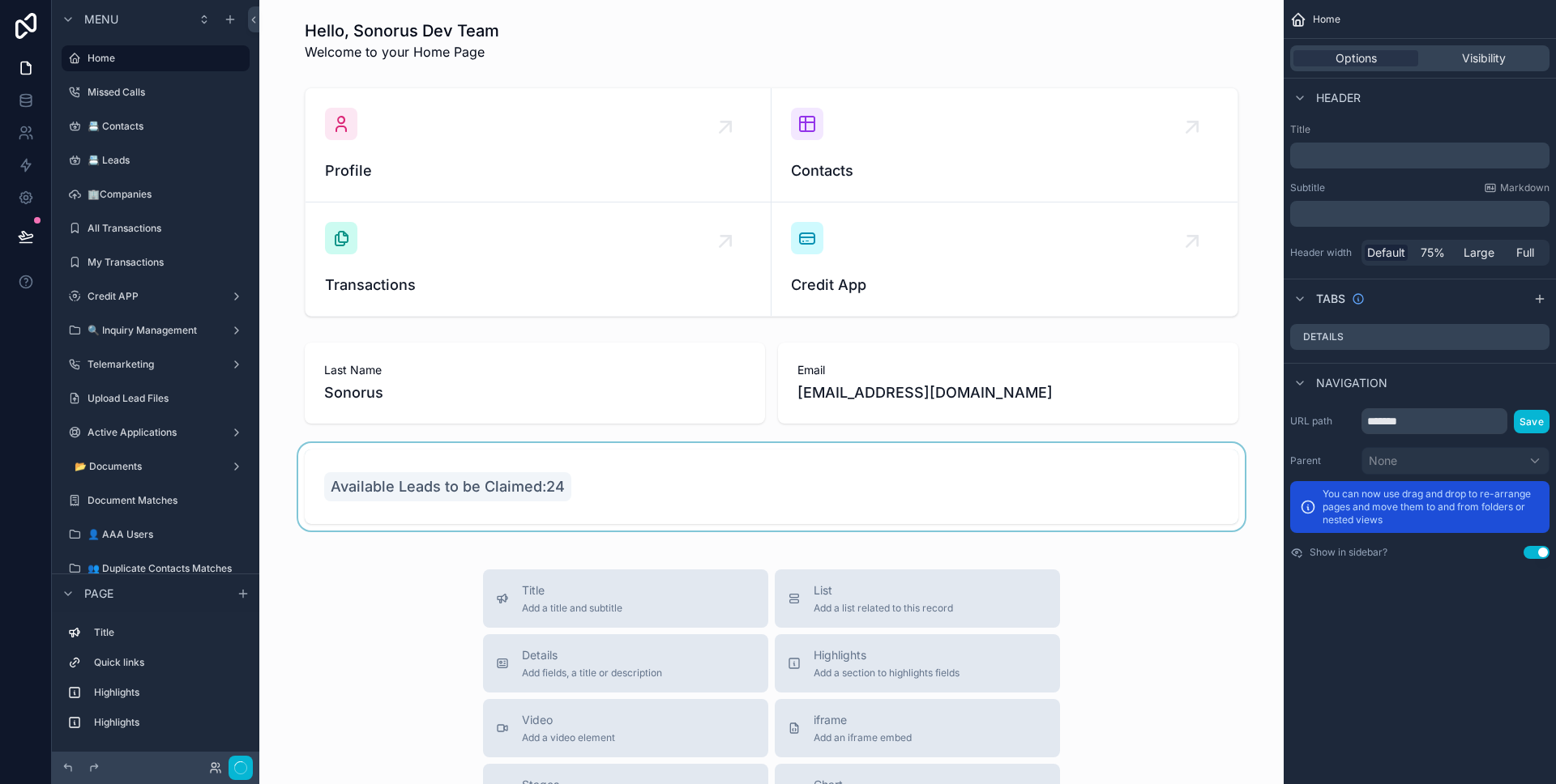
click at [734, 495] on div "scrollable content" at bounding box center [772, 486] width 998 height 87
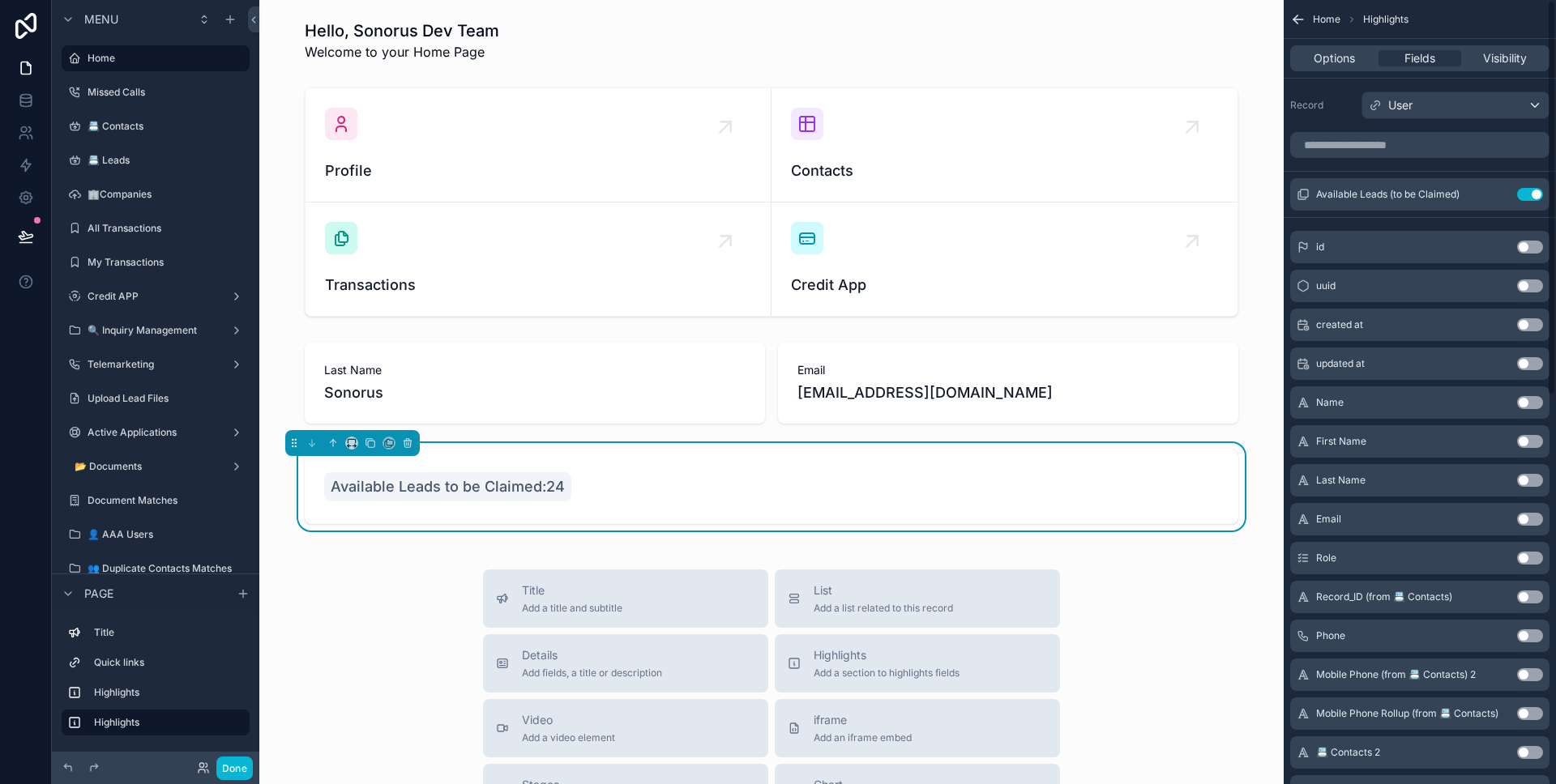
click at [1492, 68] on div "Options Fields Visibility" at bounding box center [1420, 58] width 260 height 26
click at [1490, 62] on span "Visibility" at bounding box center [1505, 59] width 44 height 17
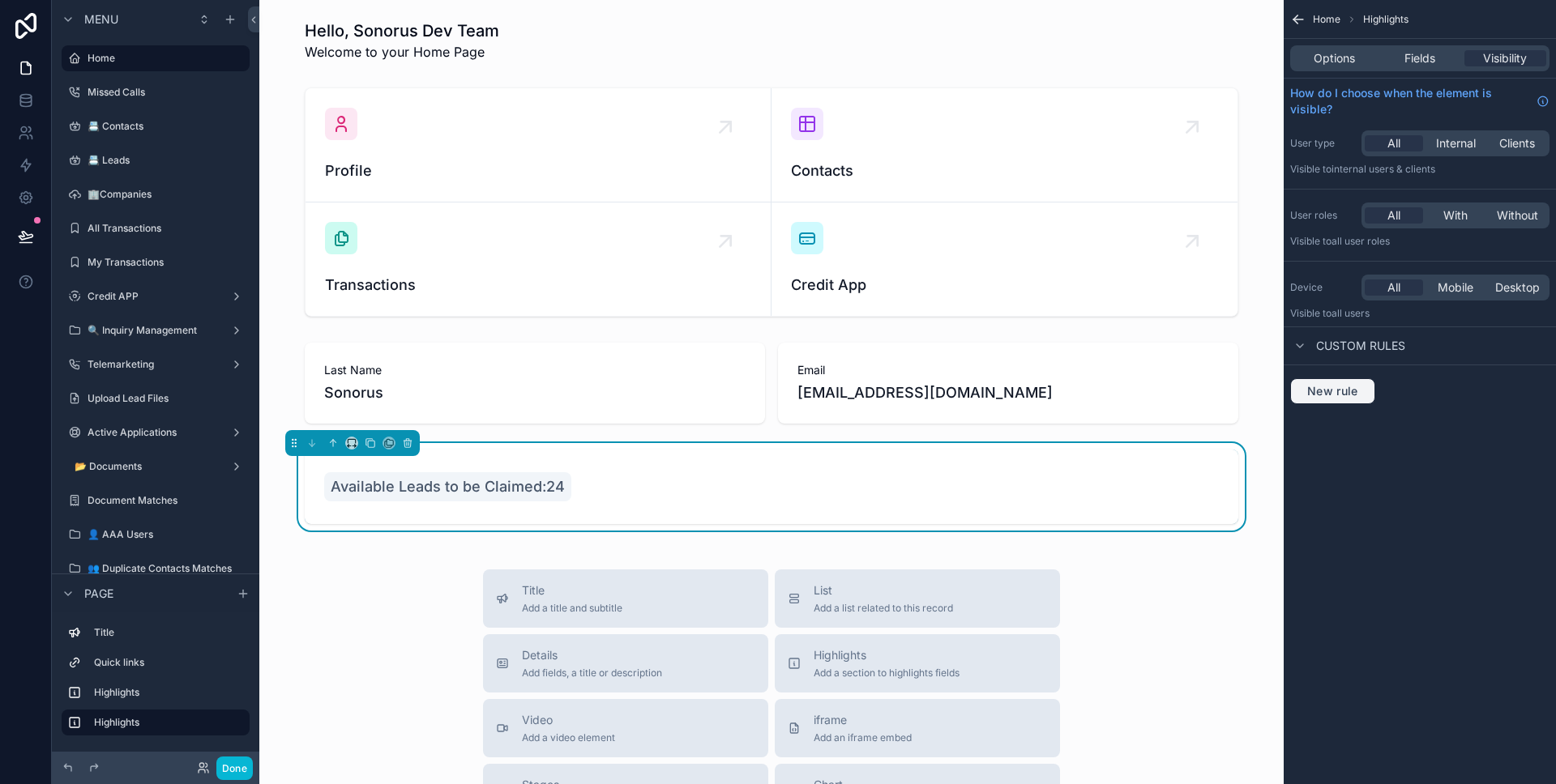
click at [1342, 395] on span "New rule" at bounding box center [1333, 391] width 64 height 15
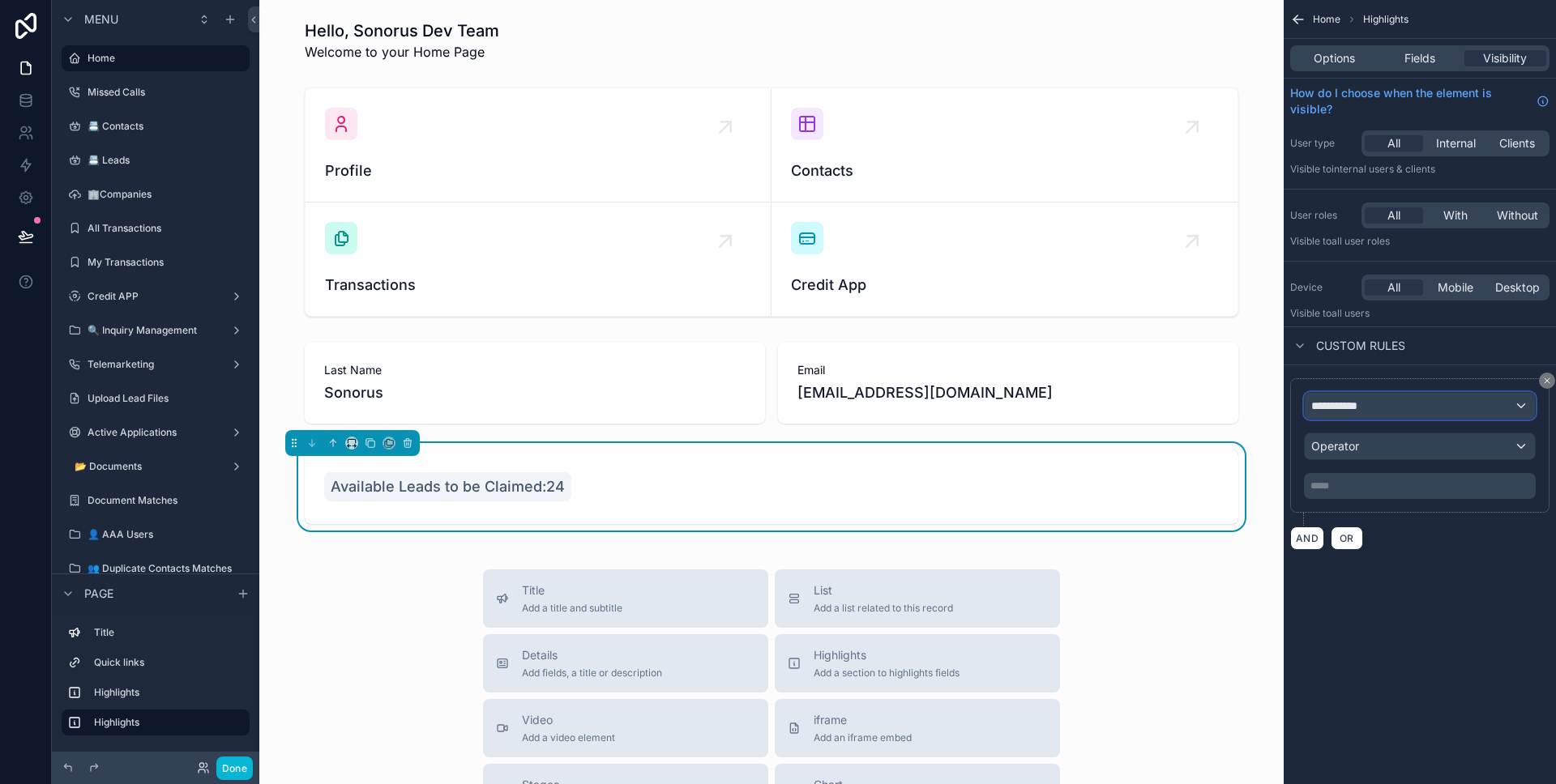
click at [1362, 411] on span "**********" at bounding box center [1341, 406] width 60 height 17
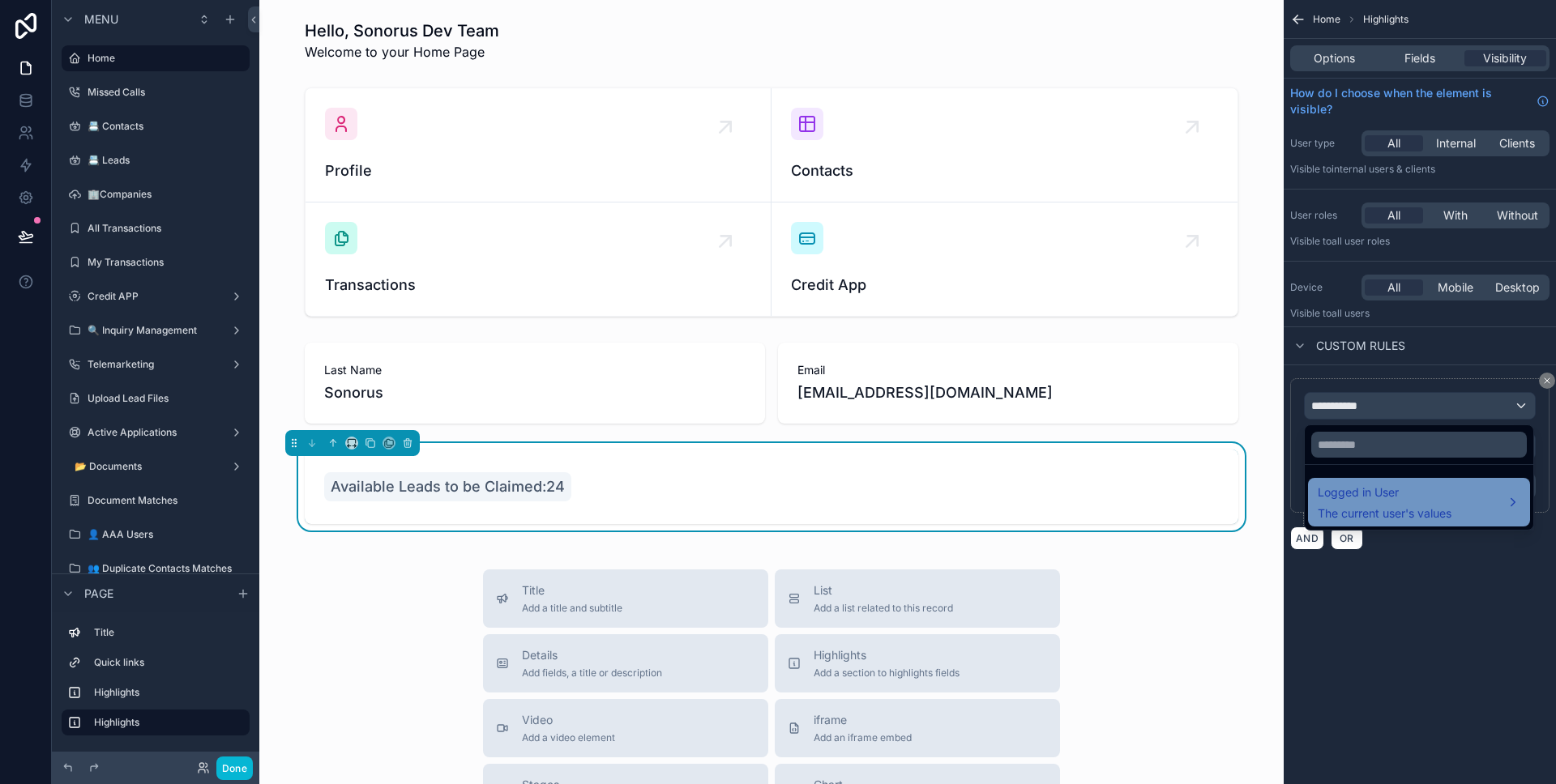
click at [1351, 499] on span "Logged in User" at bounding box center [1384, 492] width 134 height 19
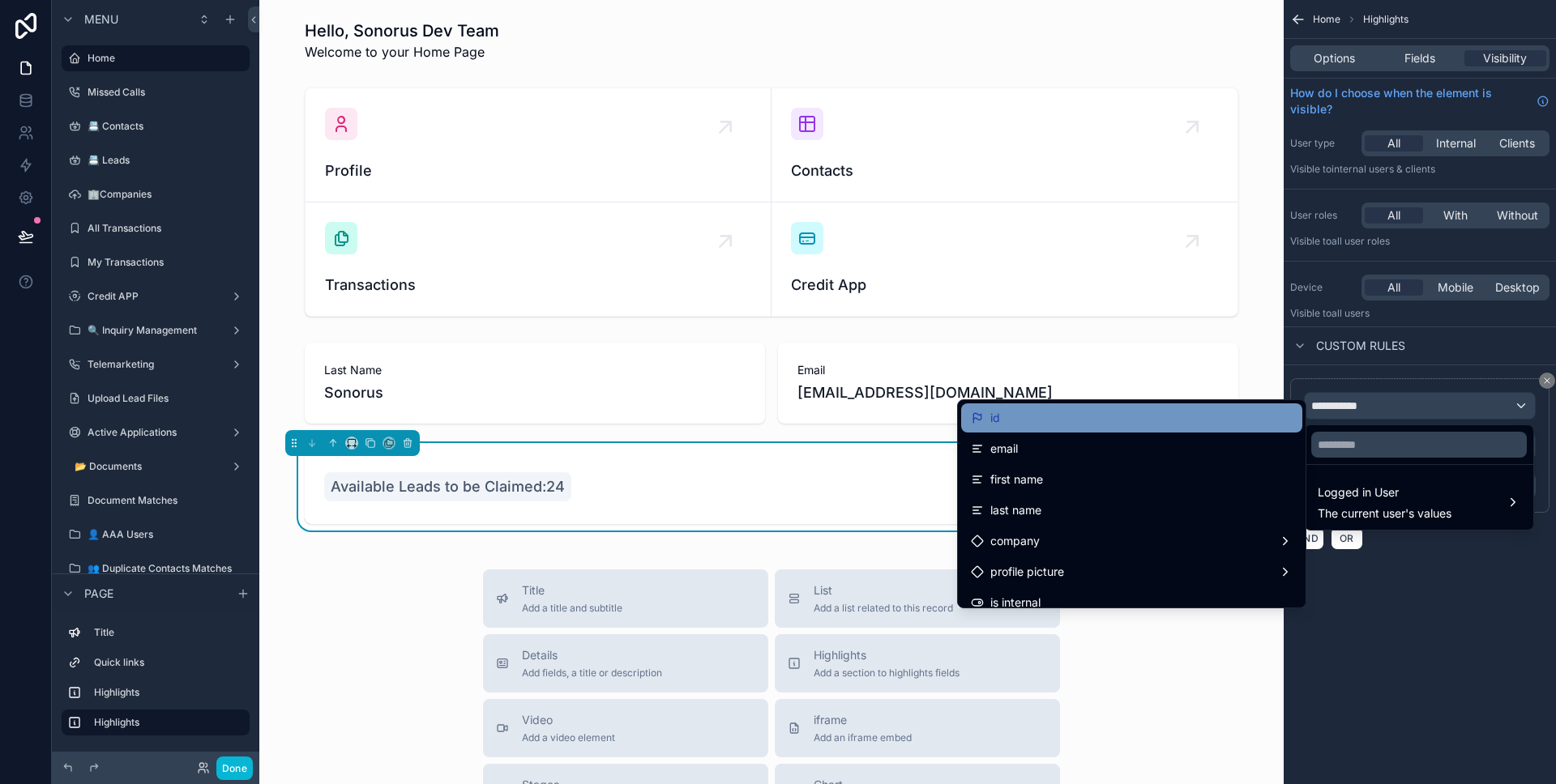
click at [1190, 423] on div "id" at bounding box center [1131, 418] width 321 height 19
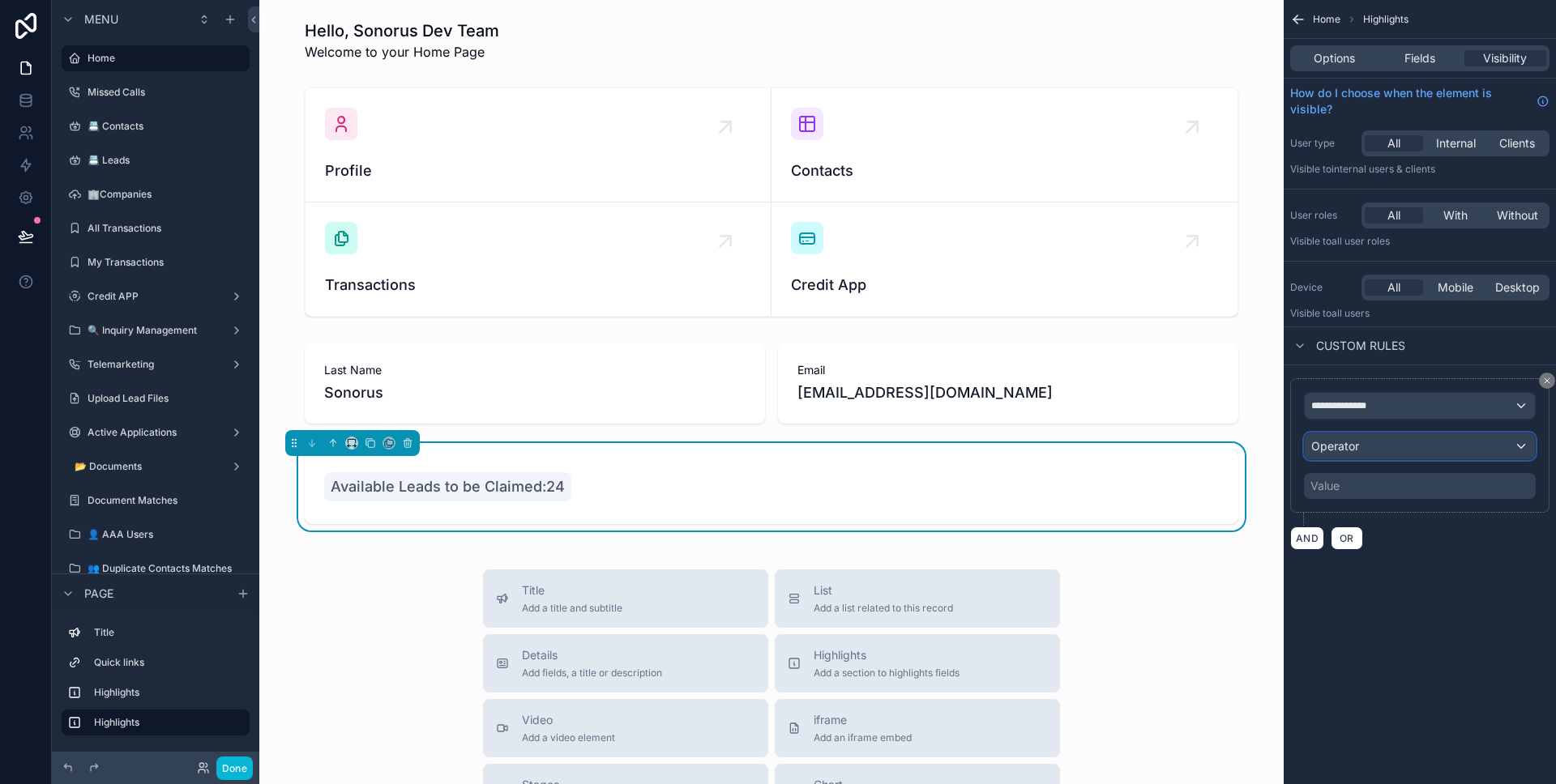
click at [1381, 453] on div "Operator" at bounding box center [1420, 446] width 230 height 26
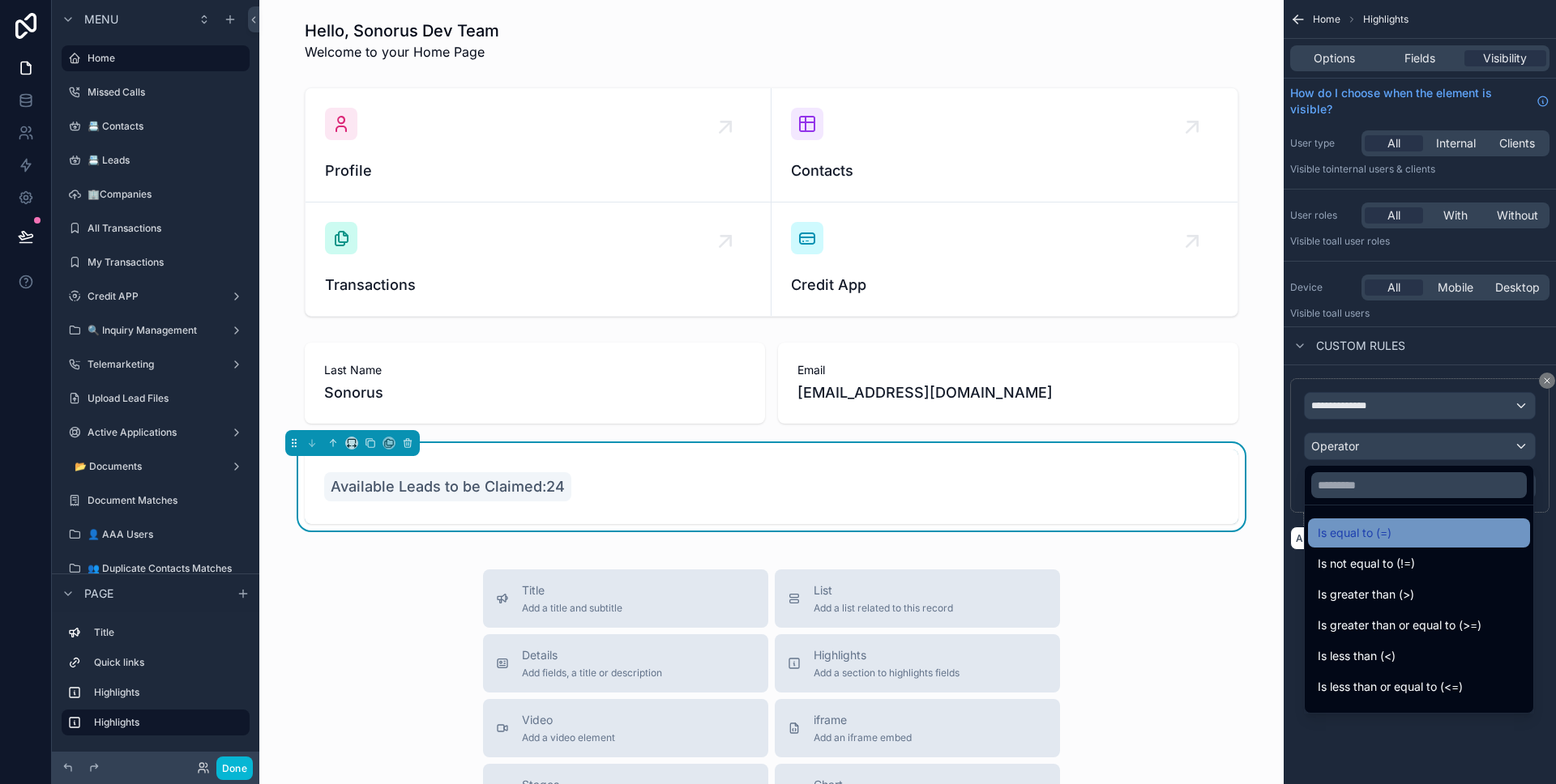
click at [1376, 524] on span "Is equal to (=)" at bounding box center [1354, 533] width 74 height 19
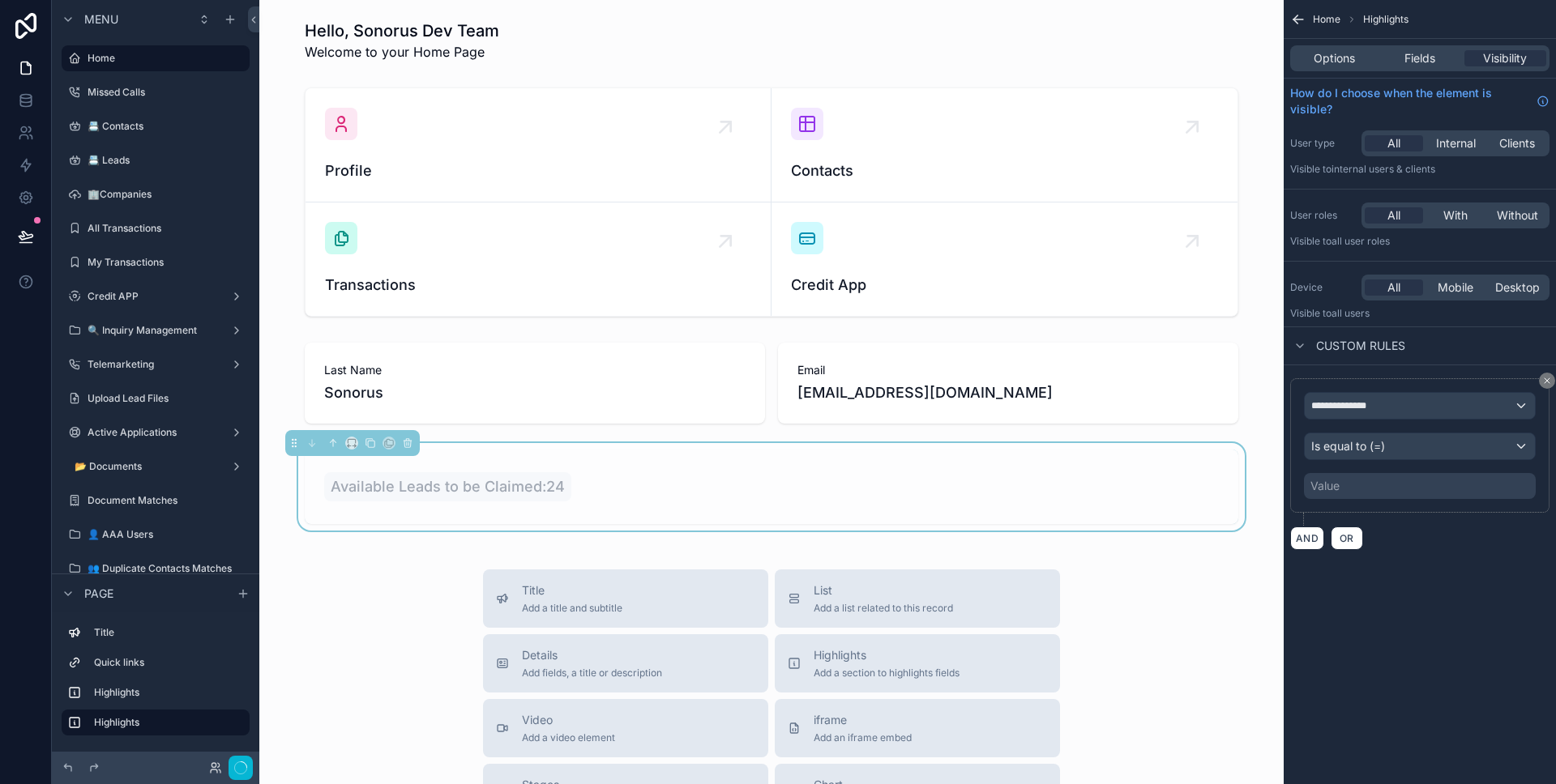
click at [1360, 480] on div "Value" at bounding box center [1420, 486] width 232 height 26
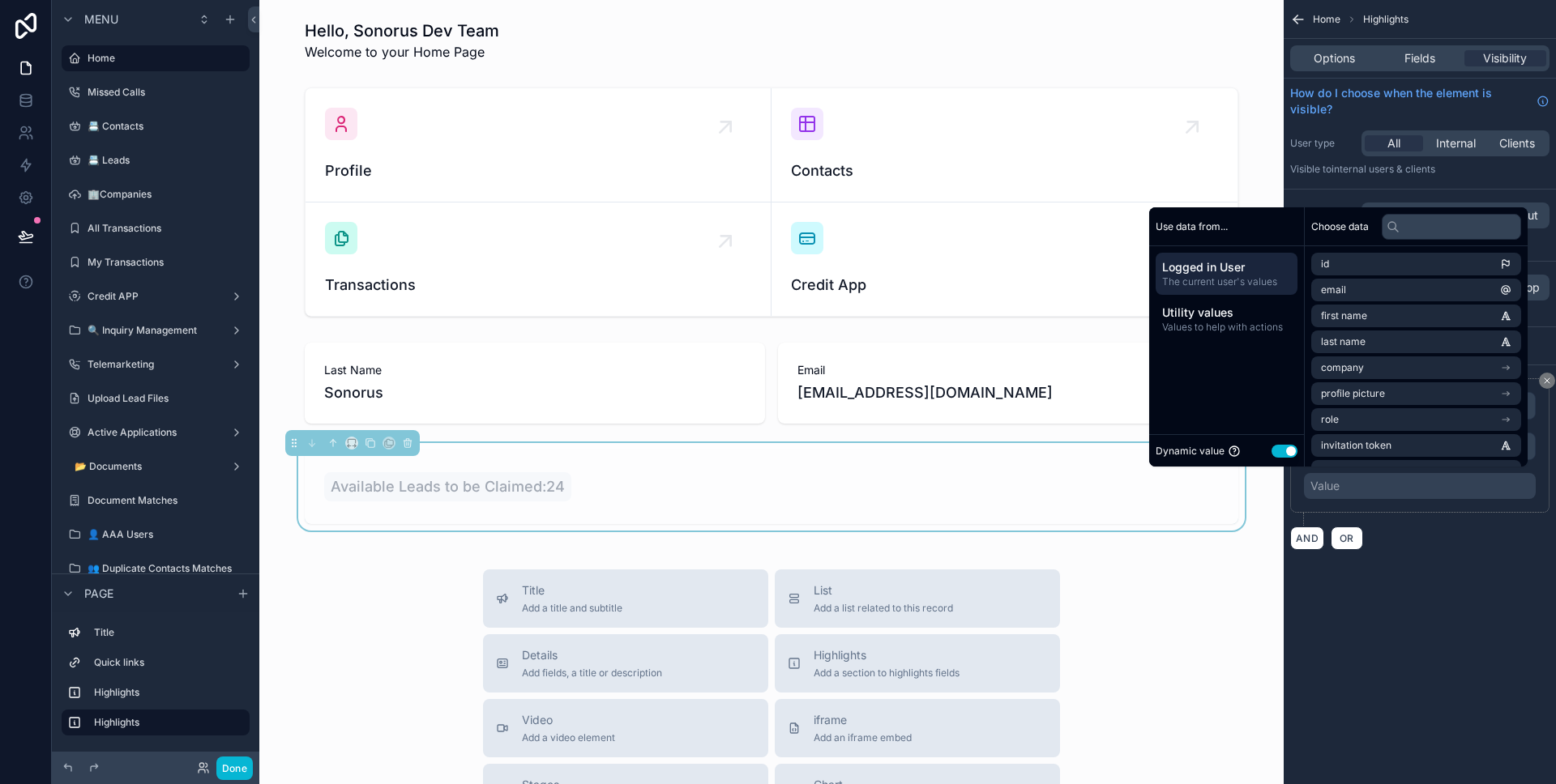
click at [1272, 455] on button "Use setting" at bounding box center [1284, 451] width 26 height 13
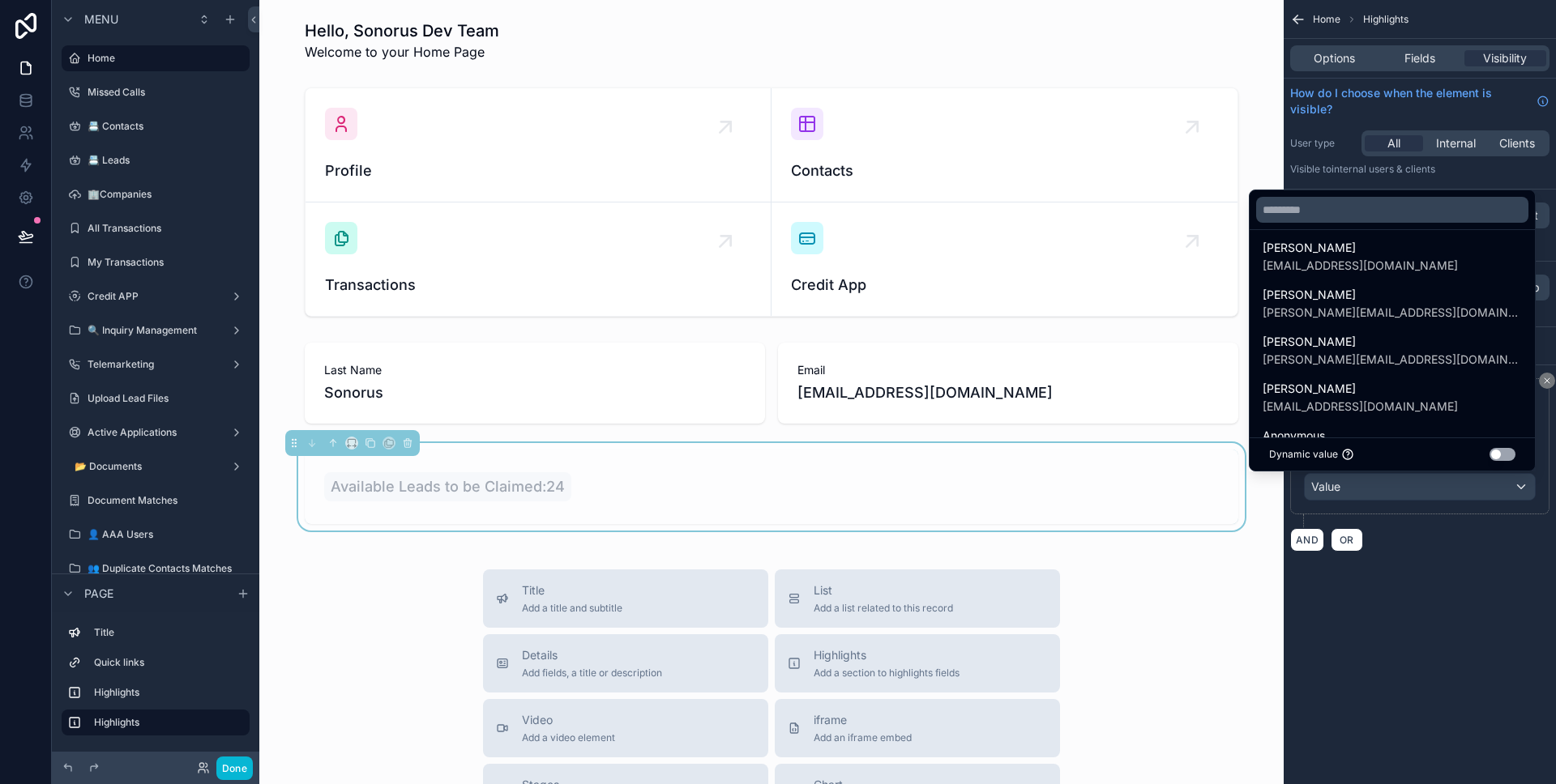
scroll to position [334, 0]
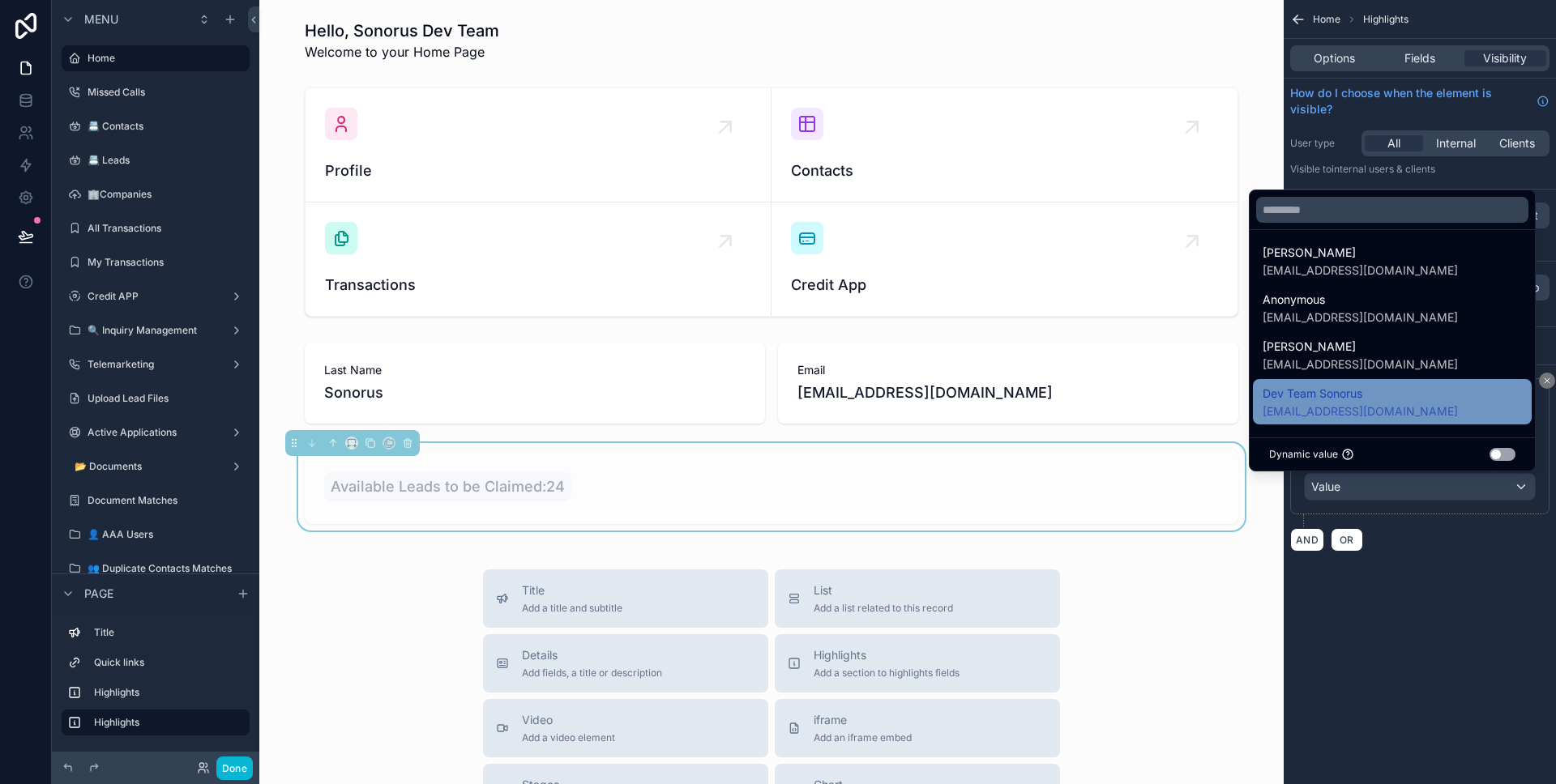
click at [1397, 414] on span "[EMAIL_ADDRESS][DOMAIN_NAME]" at bounding box center [1360, 411] width 195 height 17
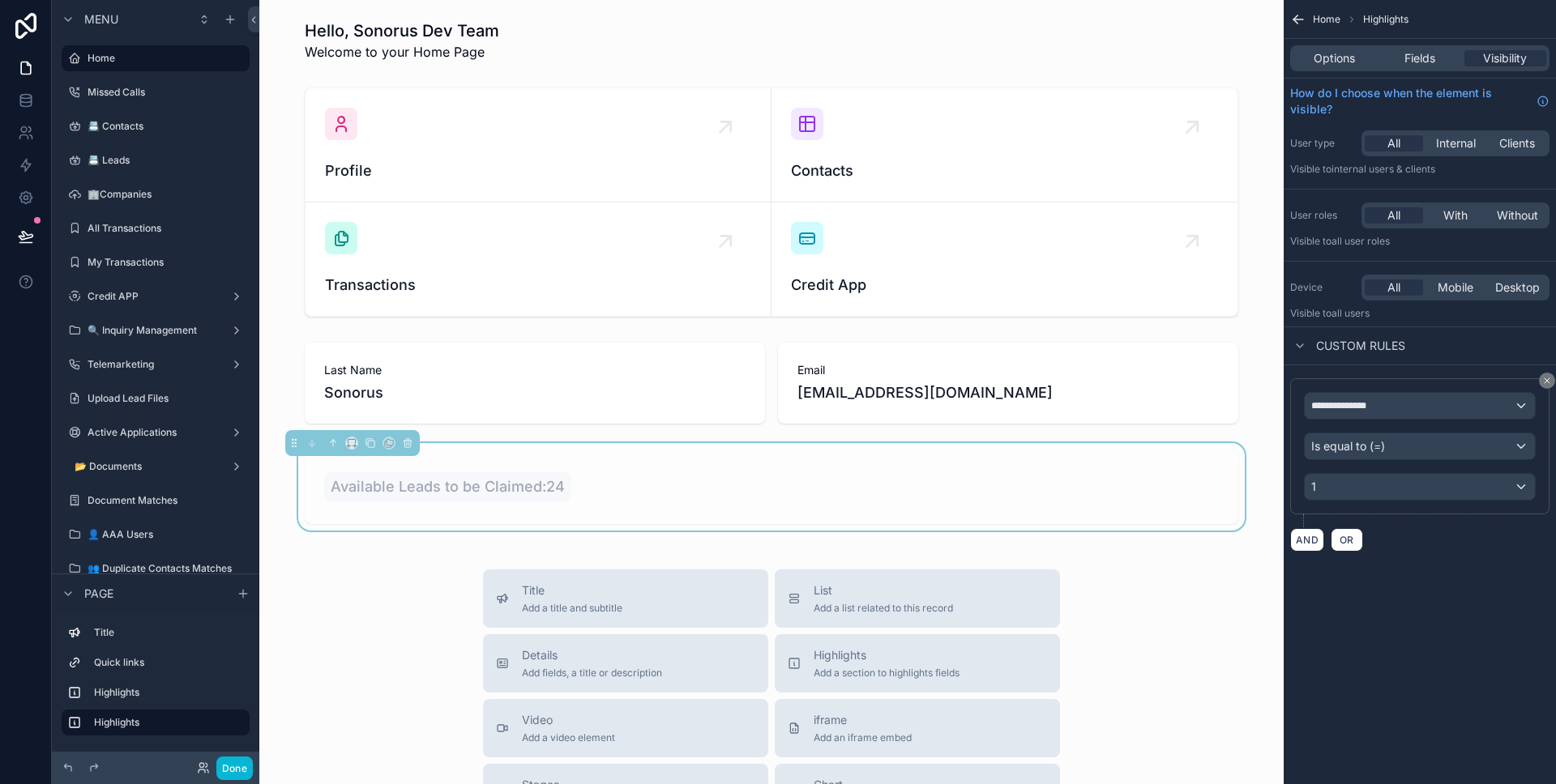
click at [1457, 550] on div "AND OR" at bounding box center [1420, 539] width 260 height 24
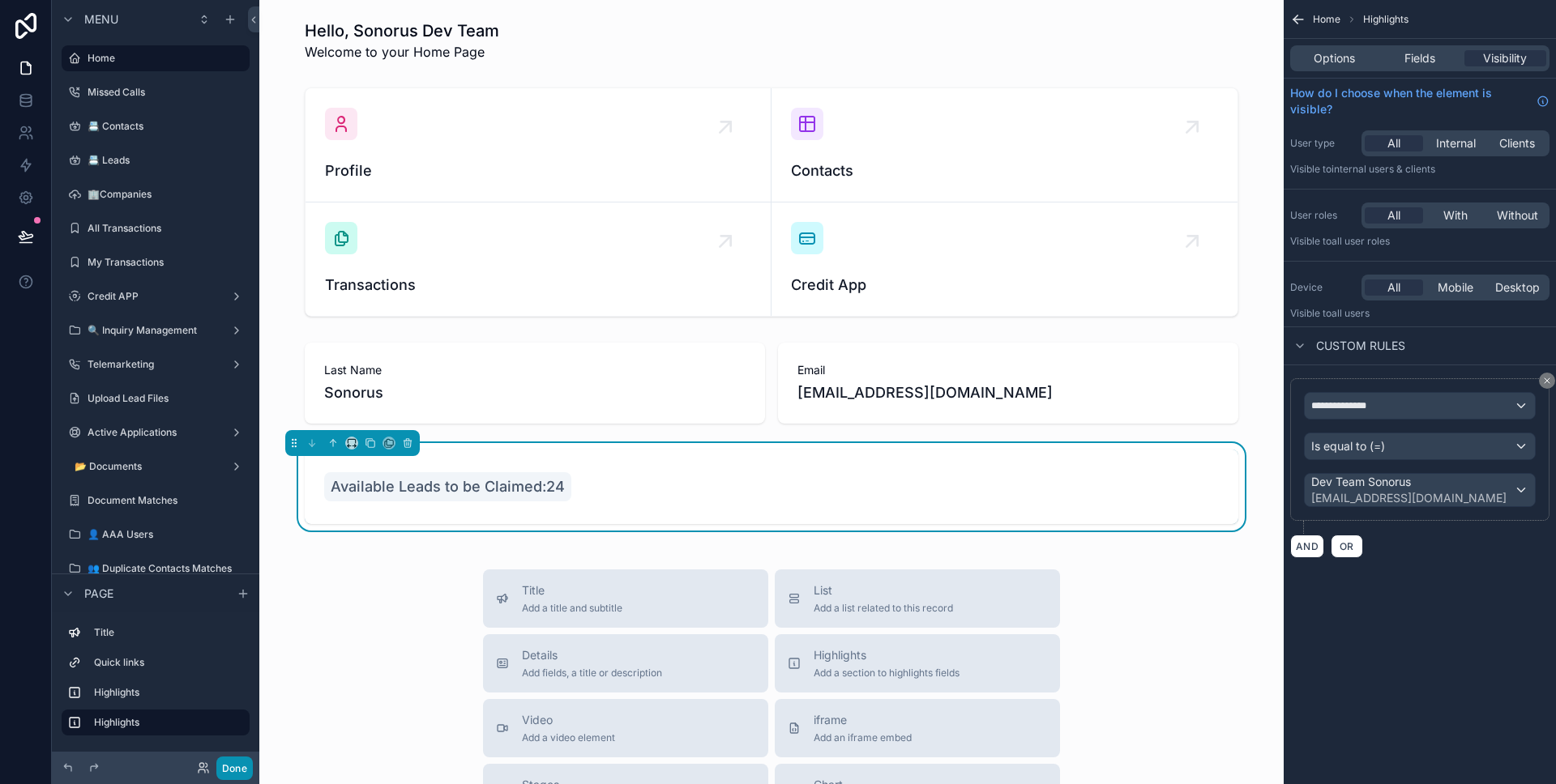
click at [242, 768] on button "Done" at bounding box center [235, 768] width 37 height 24
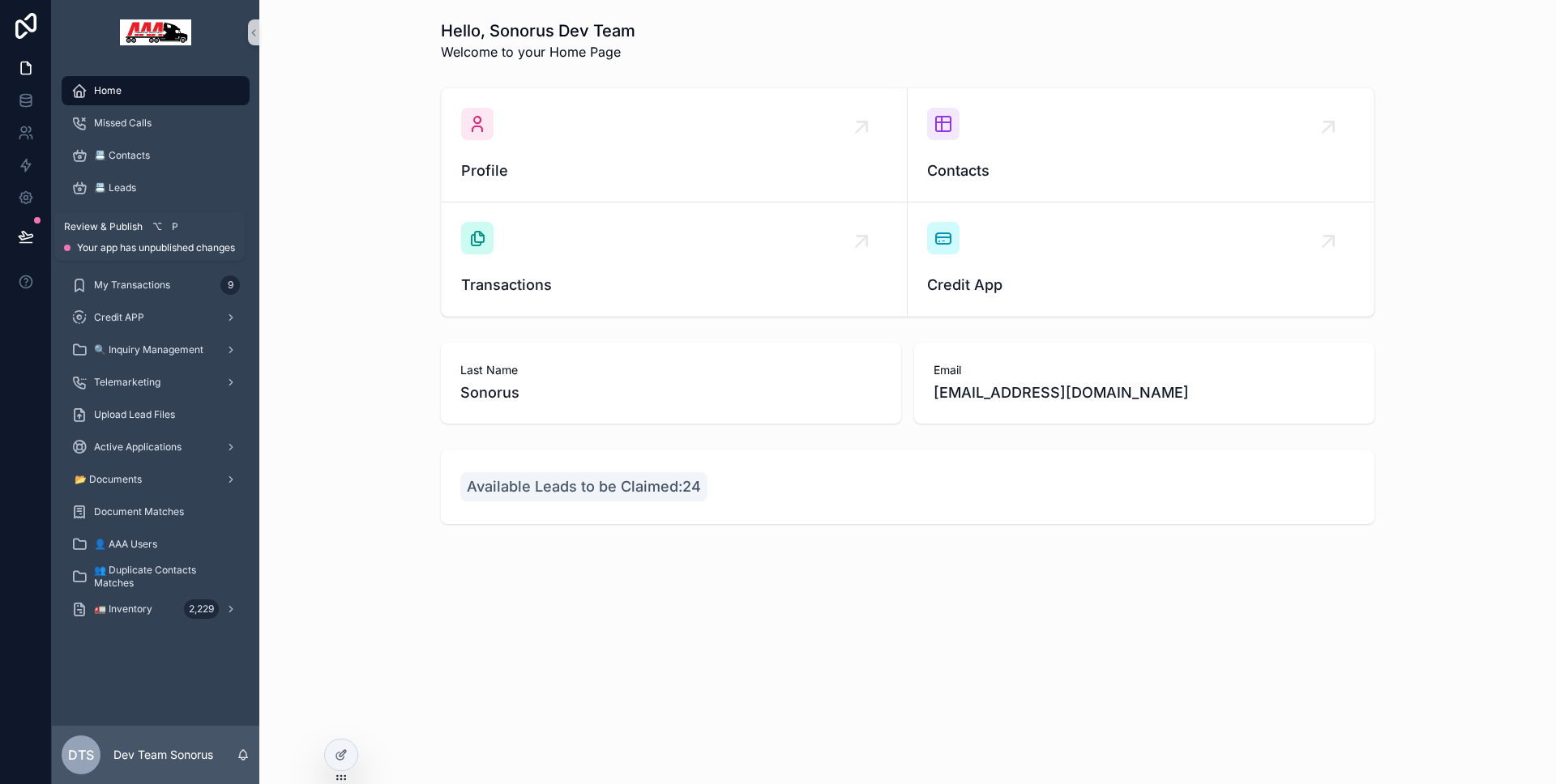
click at [27, 236] on icon at bounding box center [26, 236] width 17 height 17
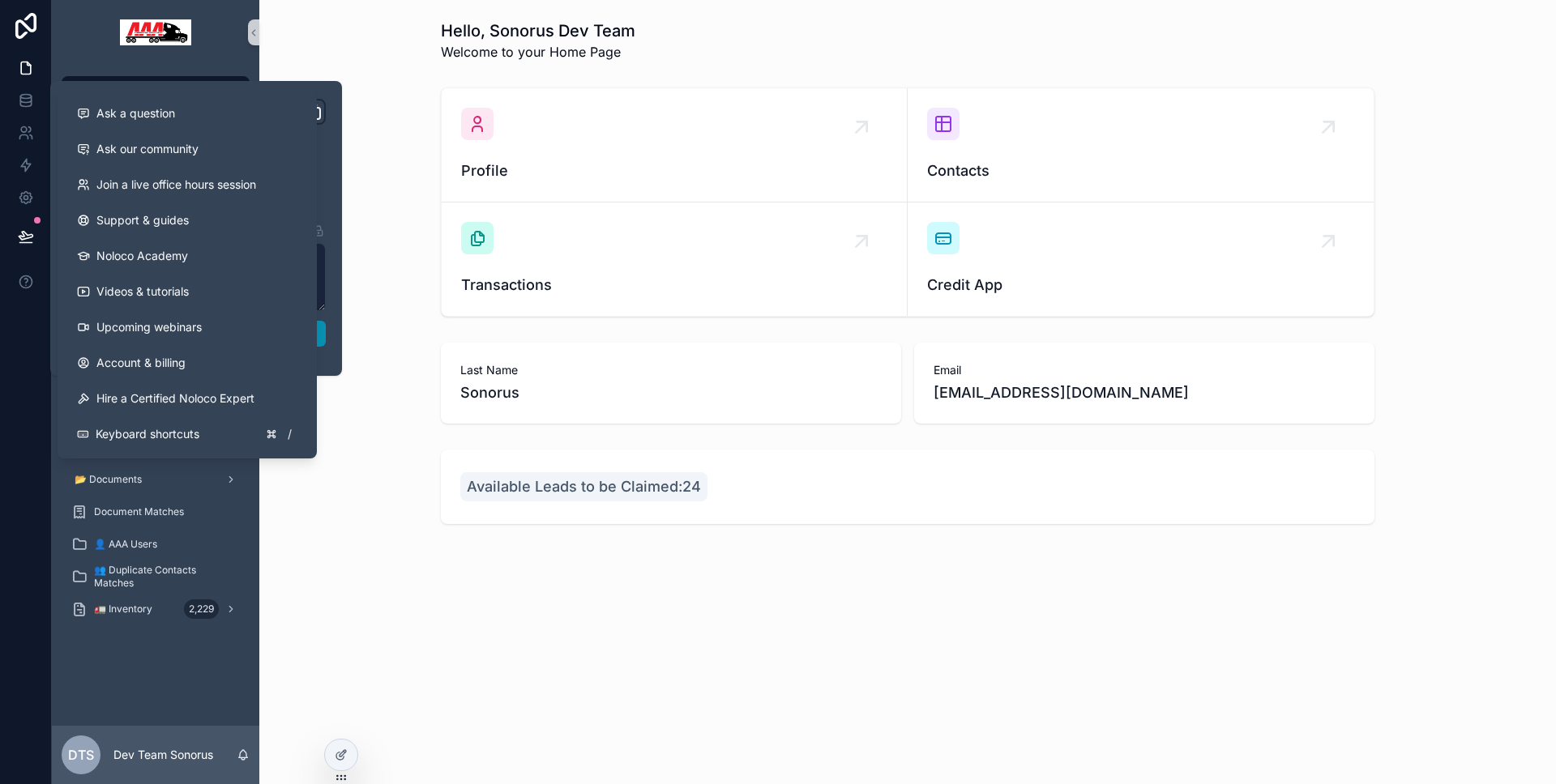
click at [317, 334] on button "Publish" at bounding box center [196, 334] width 260 height 26
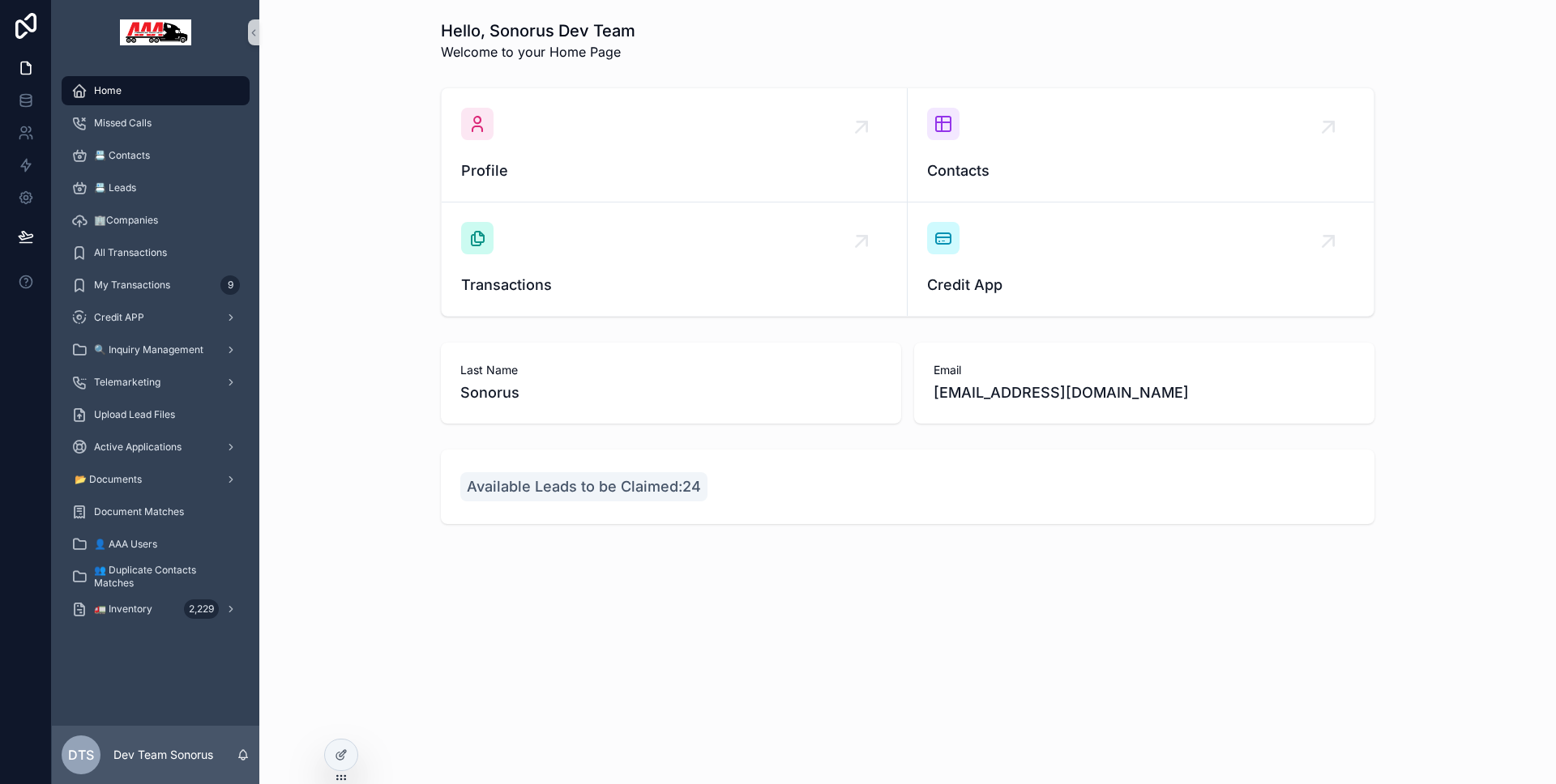
click at [362, 754] on div "Hello, Sonorus Dev Team Welcome to your Home Page Profile Contacts Transactions…" at bounding box center [908, 392] width 1296 height 784
click at [353, 756] on div at bounding box center [341, 755] width 32 height 30
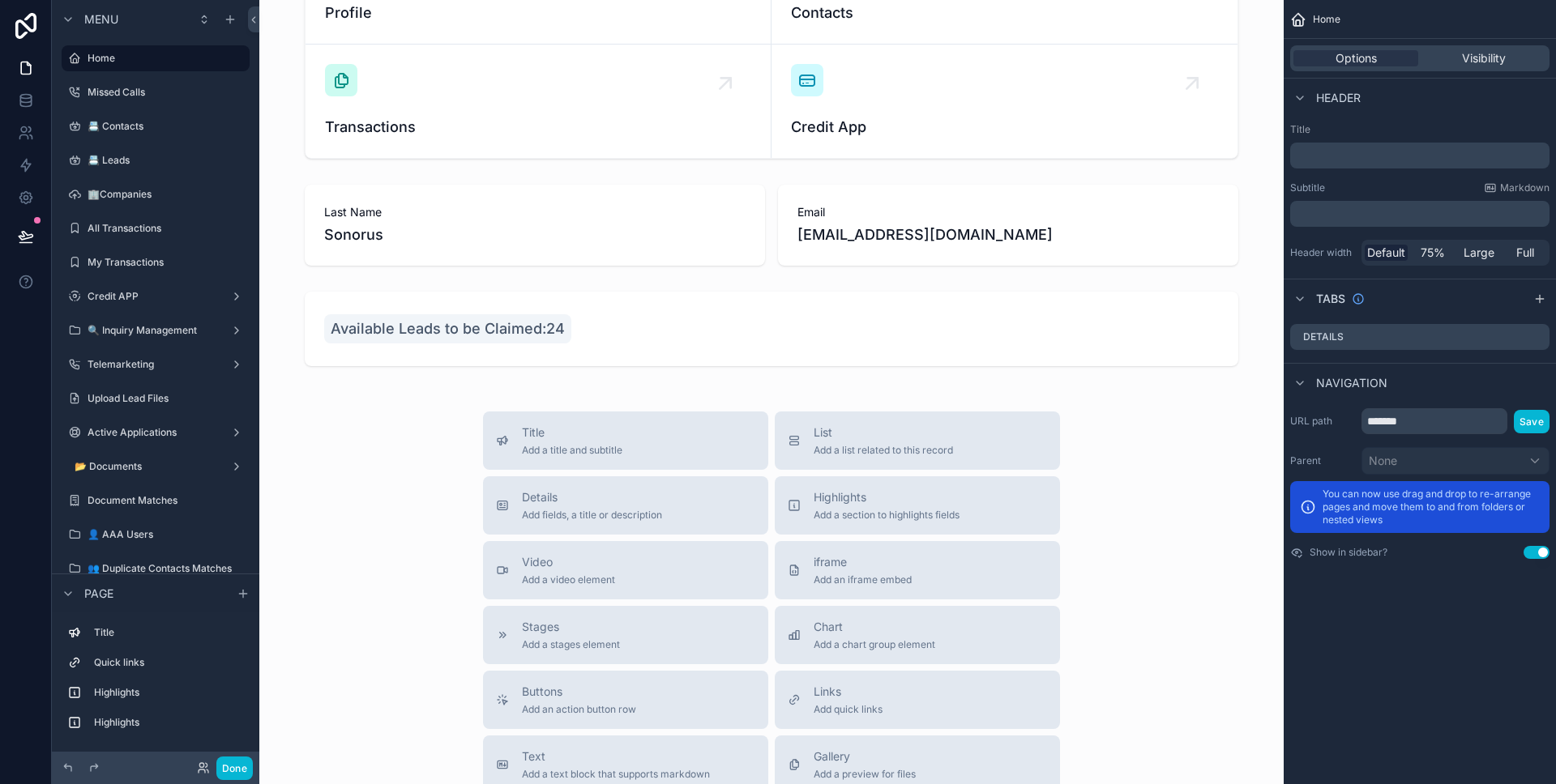
scroll to position [168, 0]
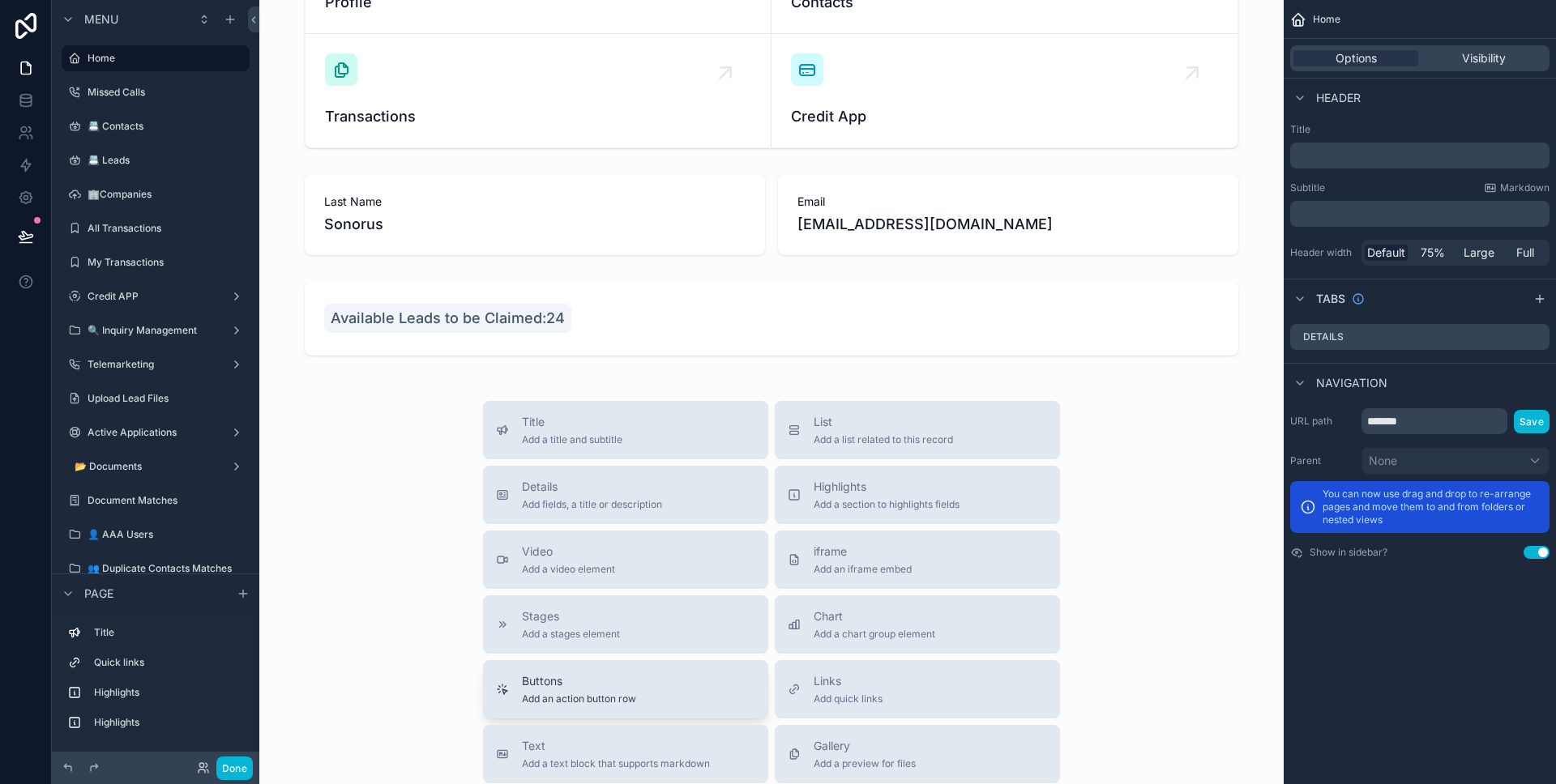
click at [590, 669] on button "Buttons Add an action button row" at bounding box center [626, 688] width 285 height 58
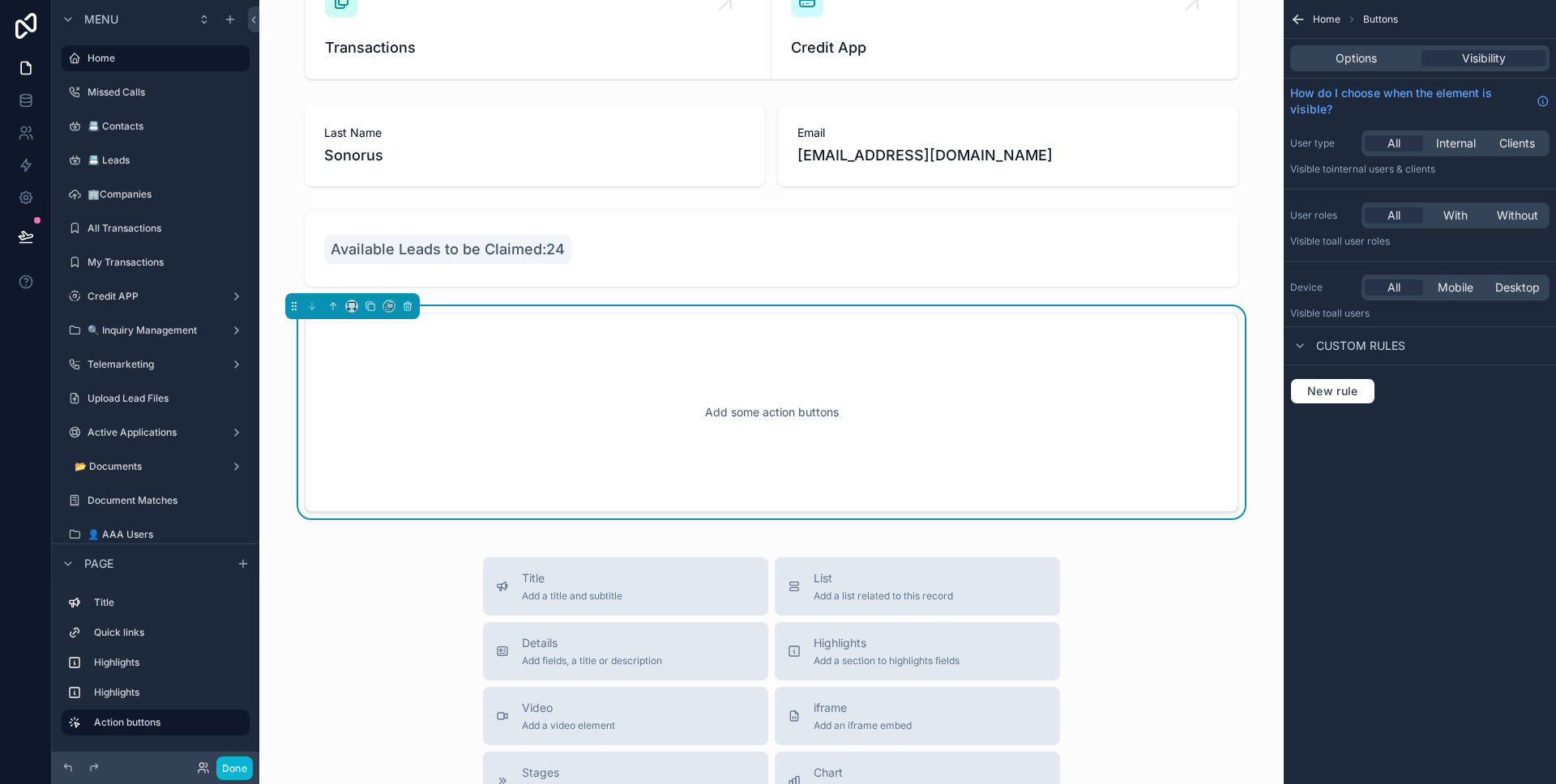
scroll to position [258, 0]
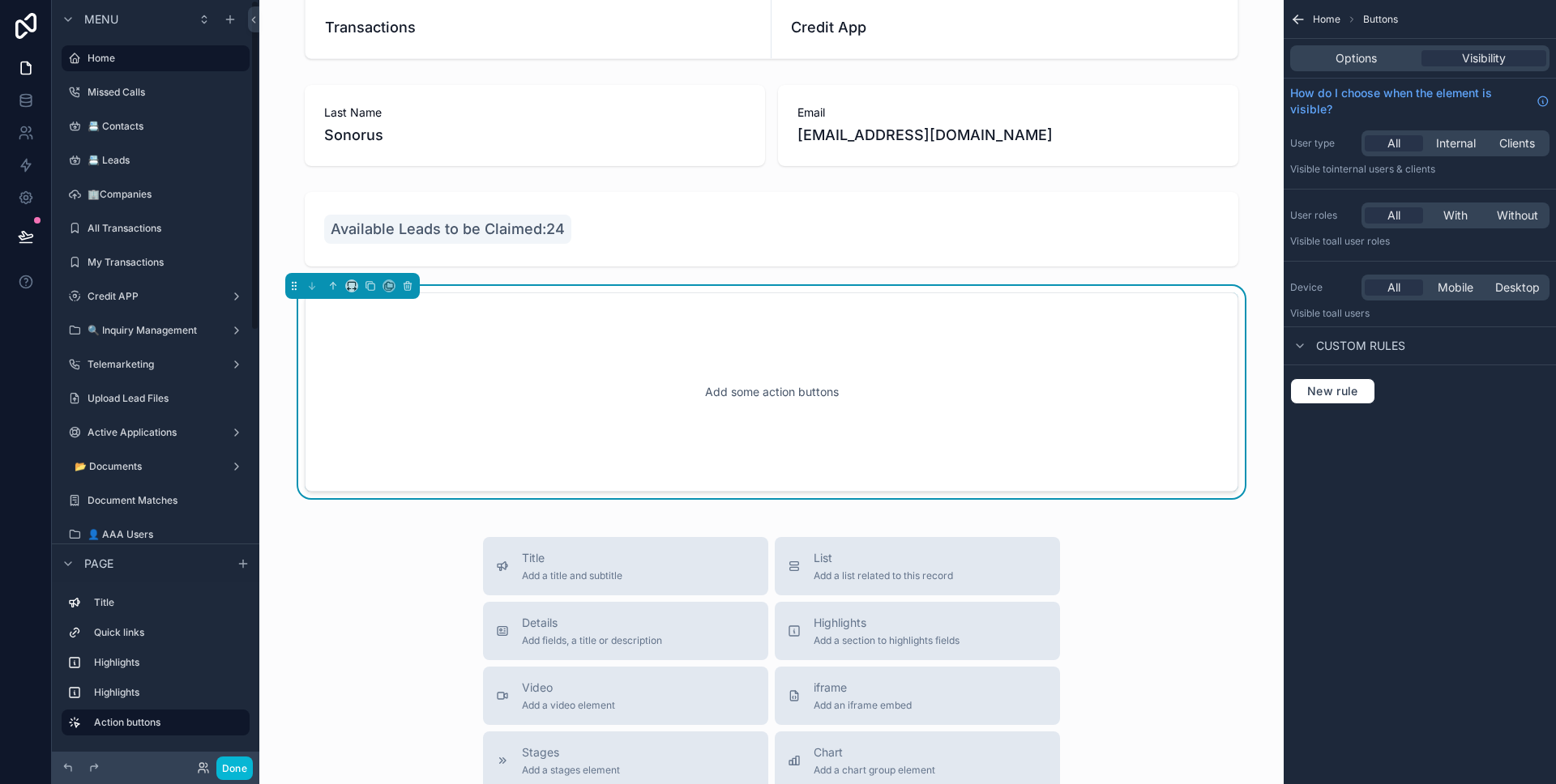
click at [528, 402] on div "Add some action buttons" at bounding box center [772, 392] width 880 height 145
click at [655, 238] on div "scrollable content" at bounding box center [772, 229] width 998 height 87
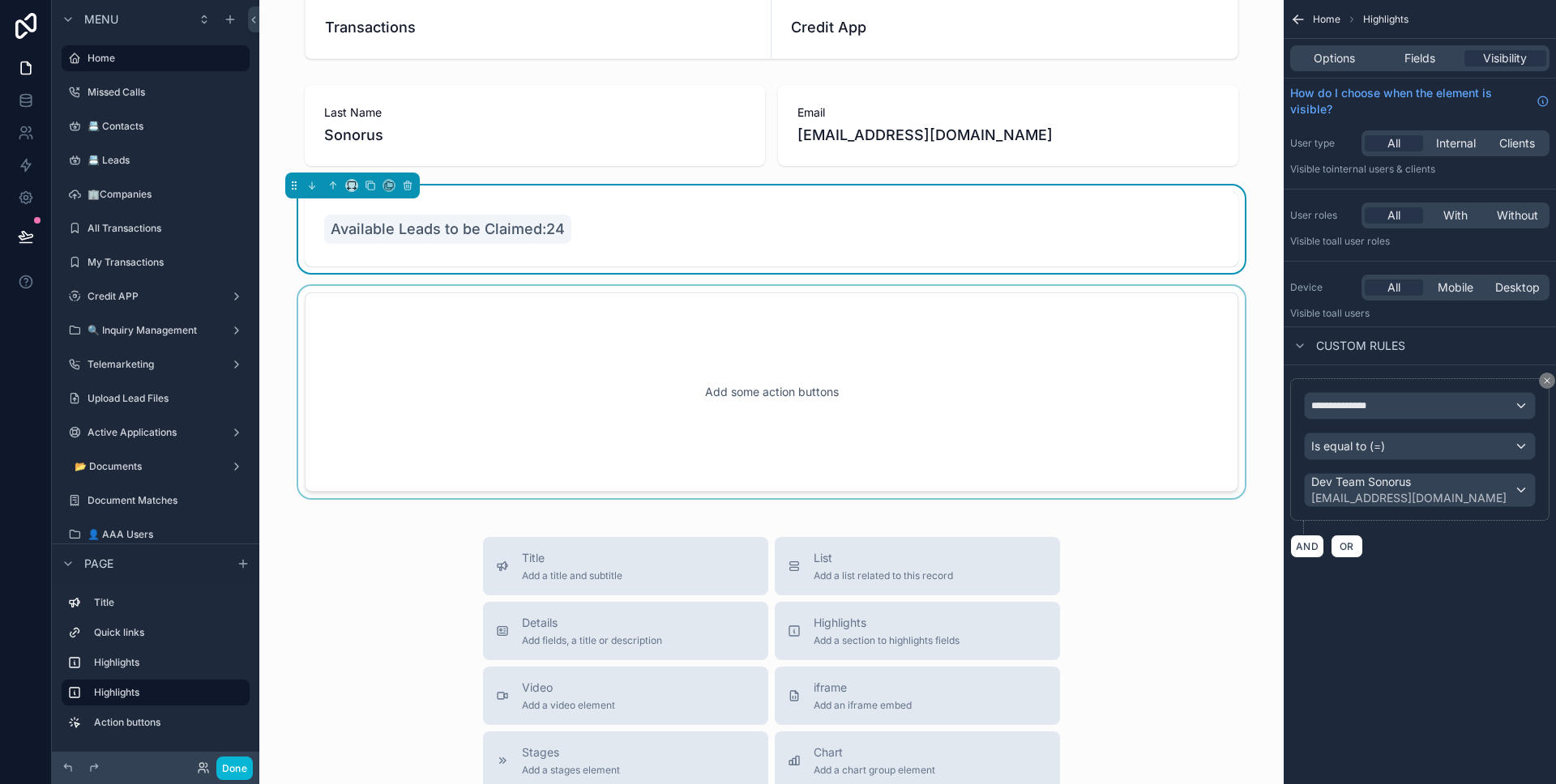
click at [521, 374] on div "scrollable content" at bounding box center [772, 392] width 998 height 213
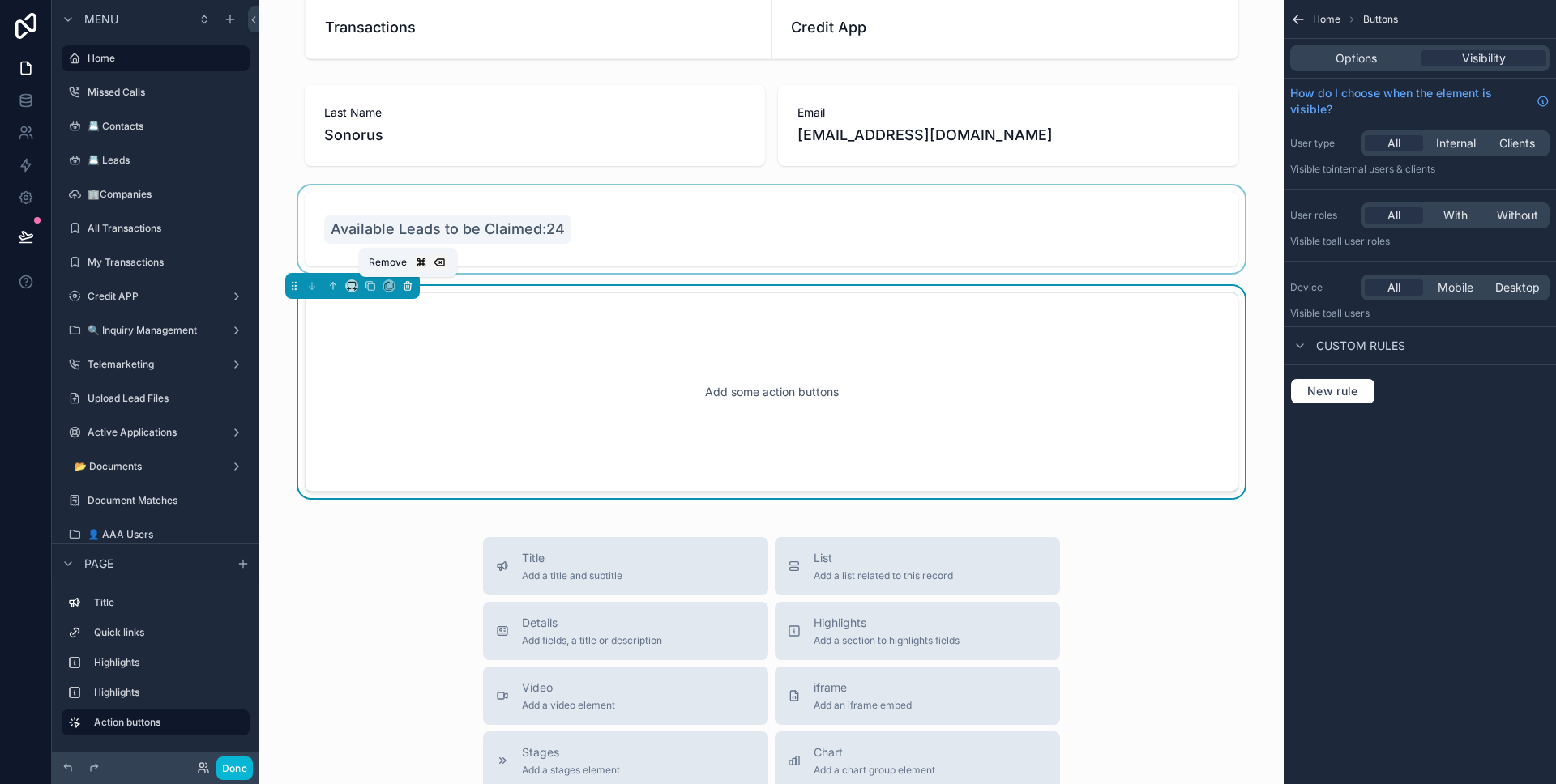
click at [407, 288] on icon "scrollable content" at bounding box center [408, 286] width 11 height 11
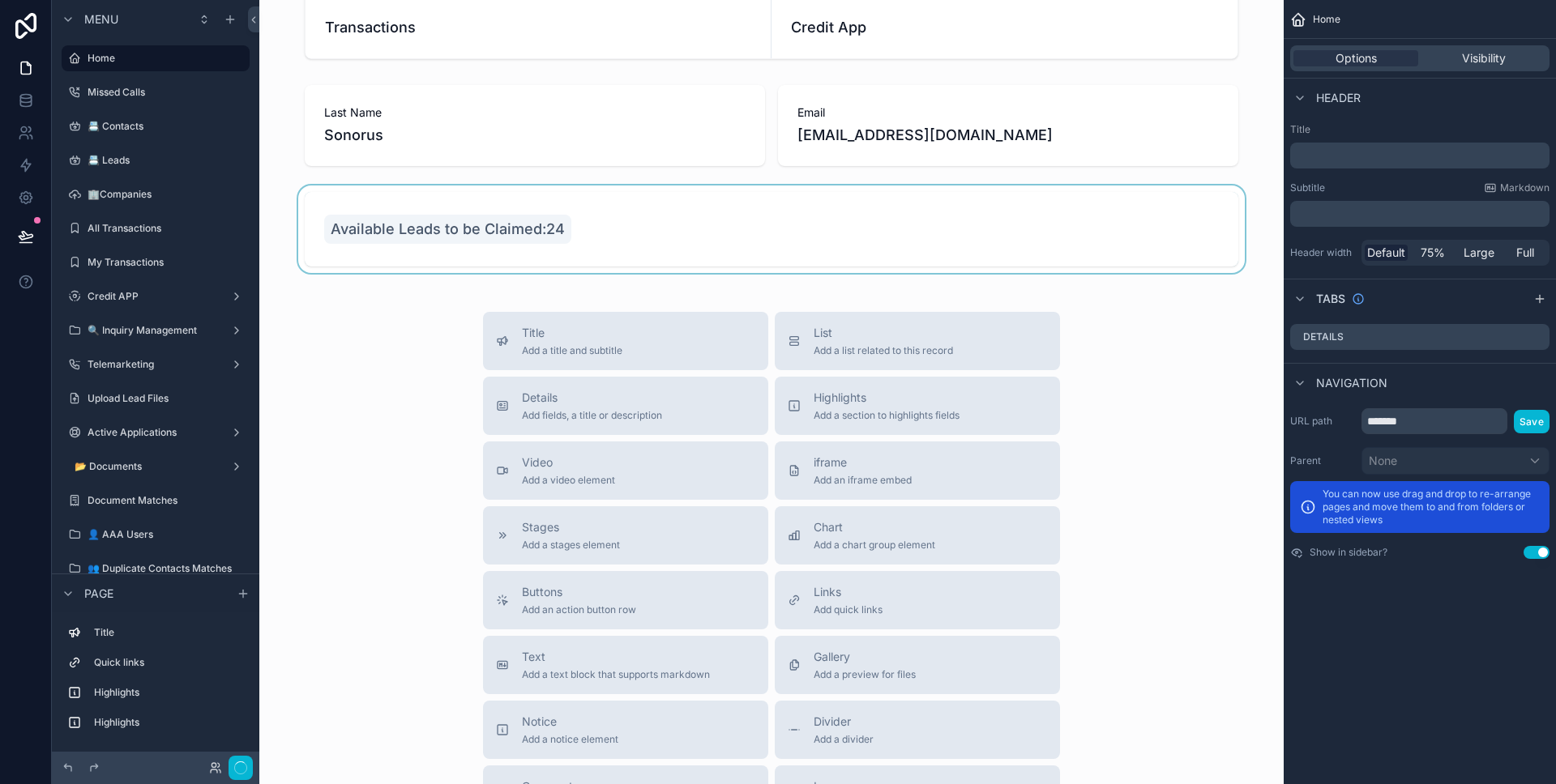
click at [540, 248] on div "scrollable content" at bounding box center [772, 229] width 998 height 87
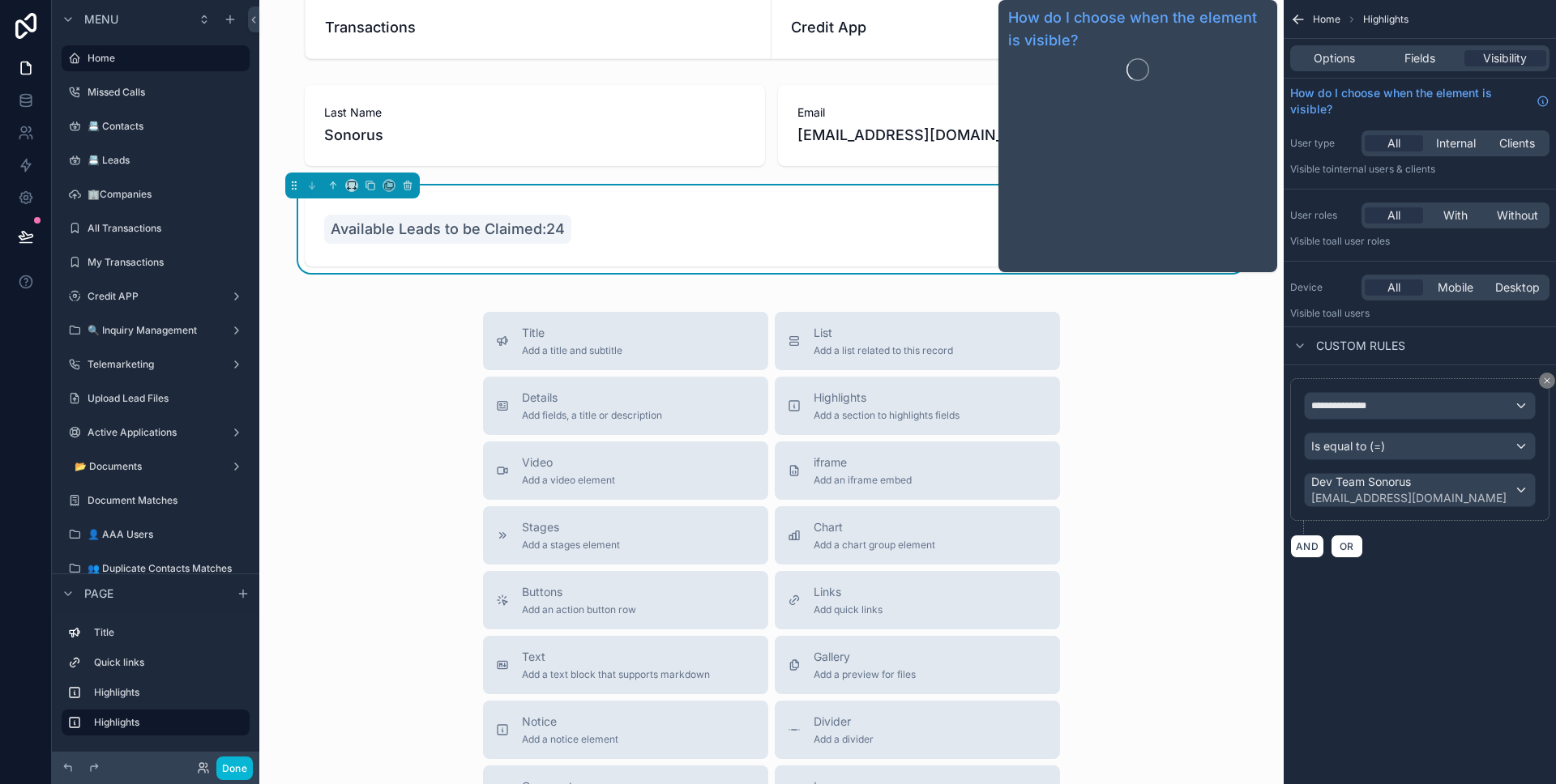
click at [1416, 69] on div "Options Fields Visibility" at bounding box center [1420, 58] width 260 height 26
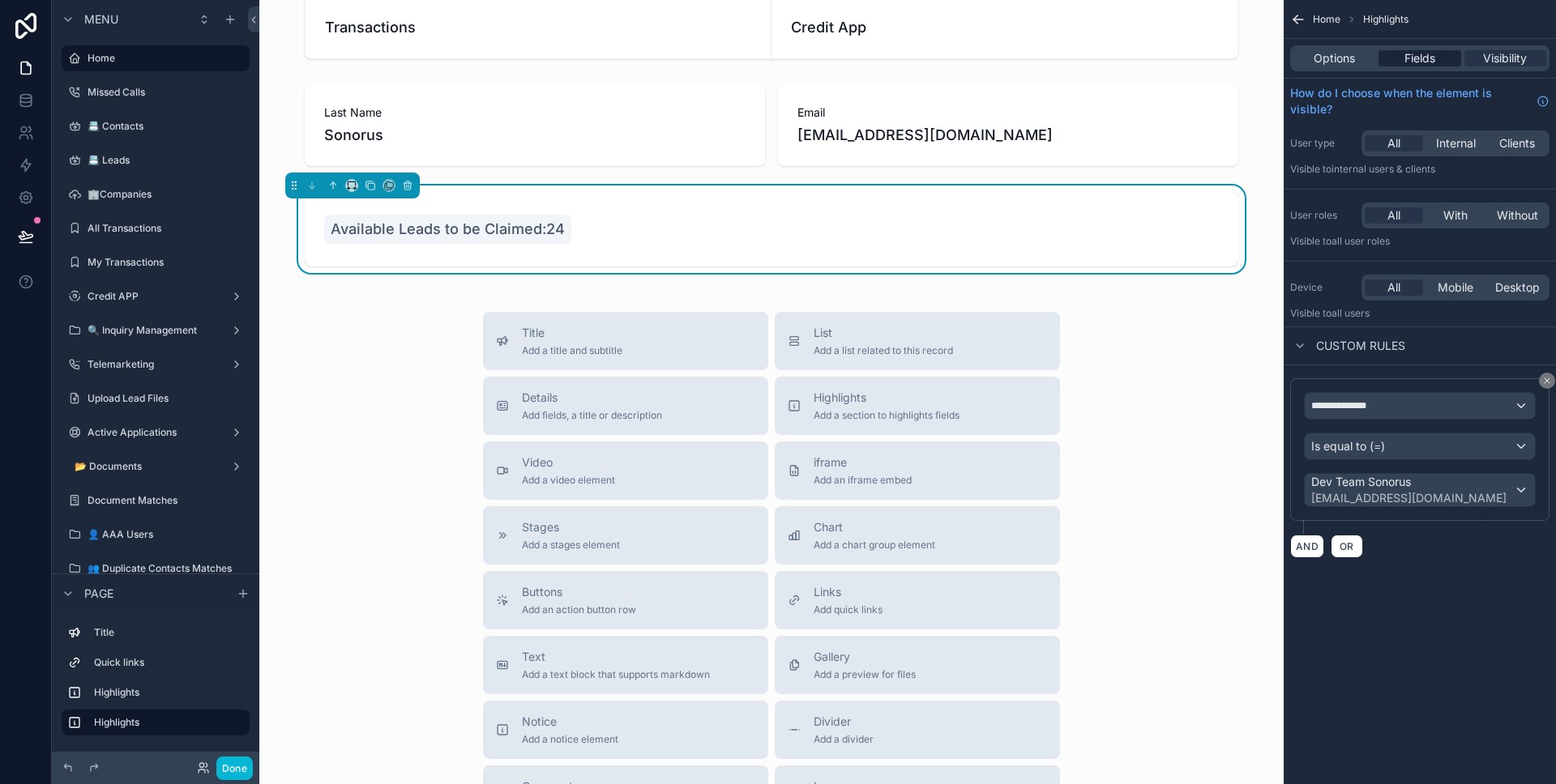
click at [1416, 63] on span "Fields" at bounding box center [1419, 59] width 30 height 17
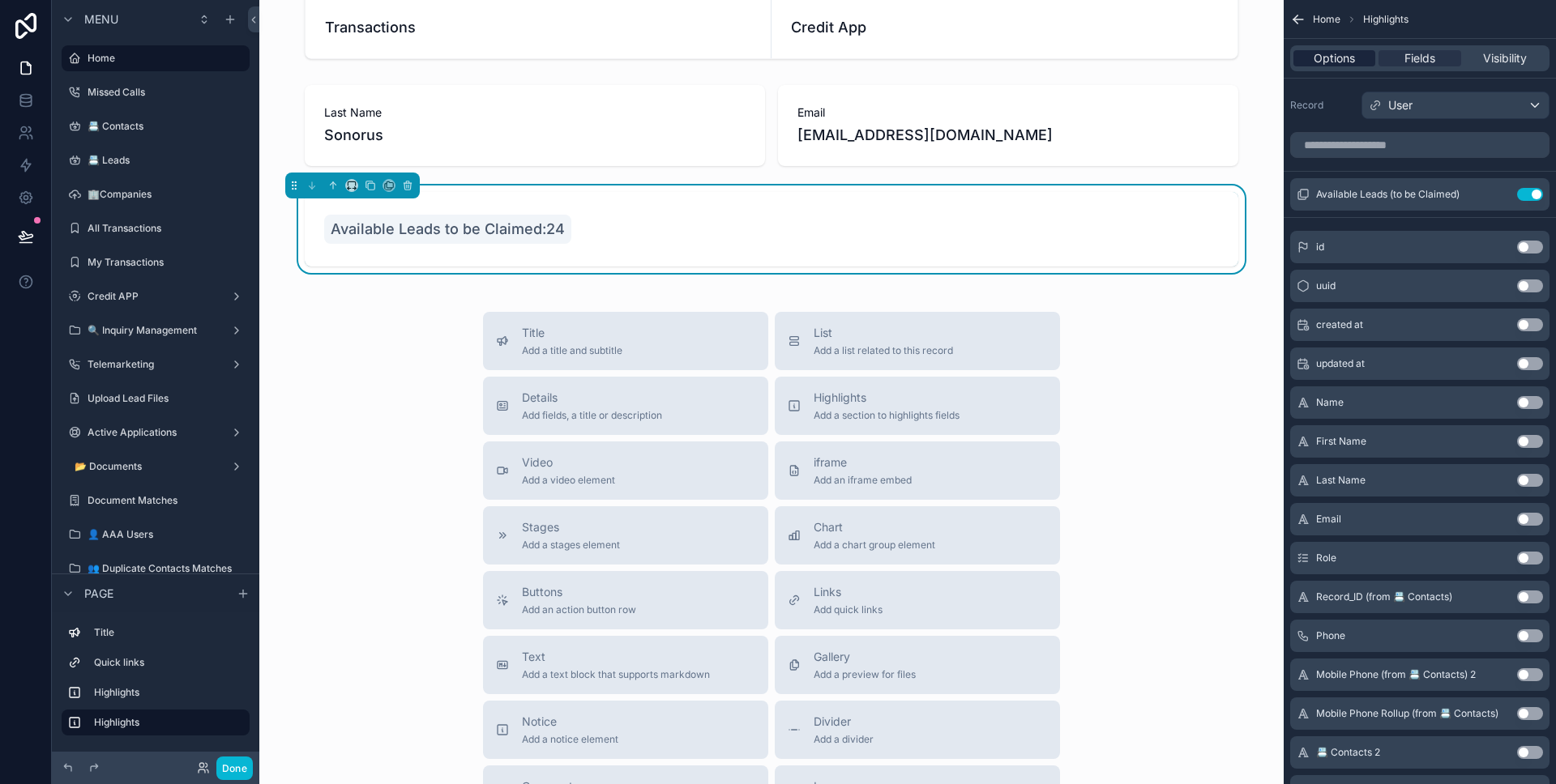
click at [1362, 59] on div "Options" at bounding box center [1334, 59] width 82 height 17
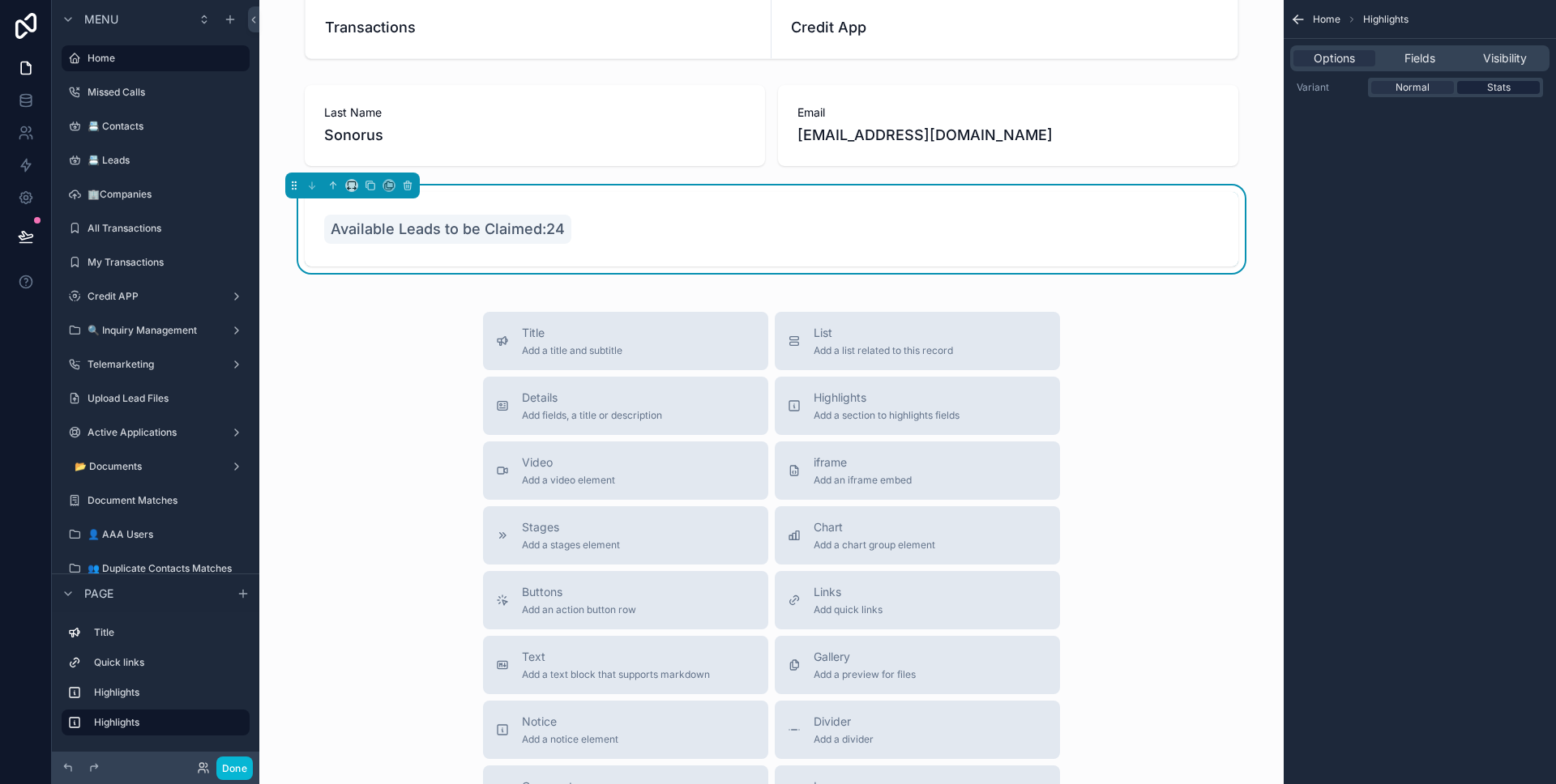
click at [1487, 87] on span "Stats" at bounding box center [1499, 87] width 24 height 13
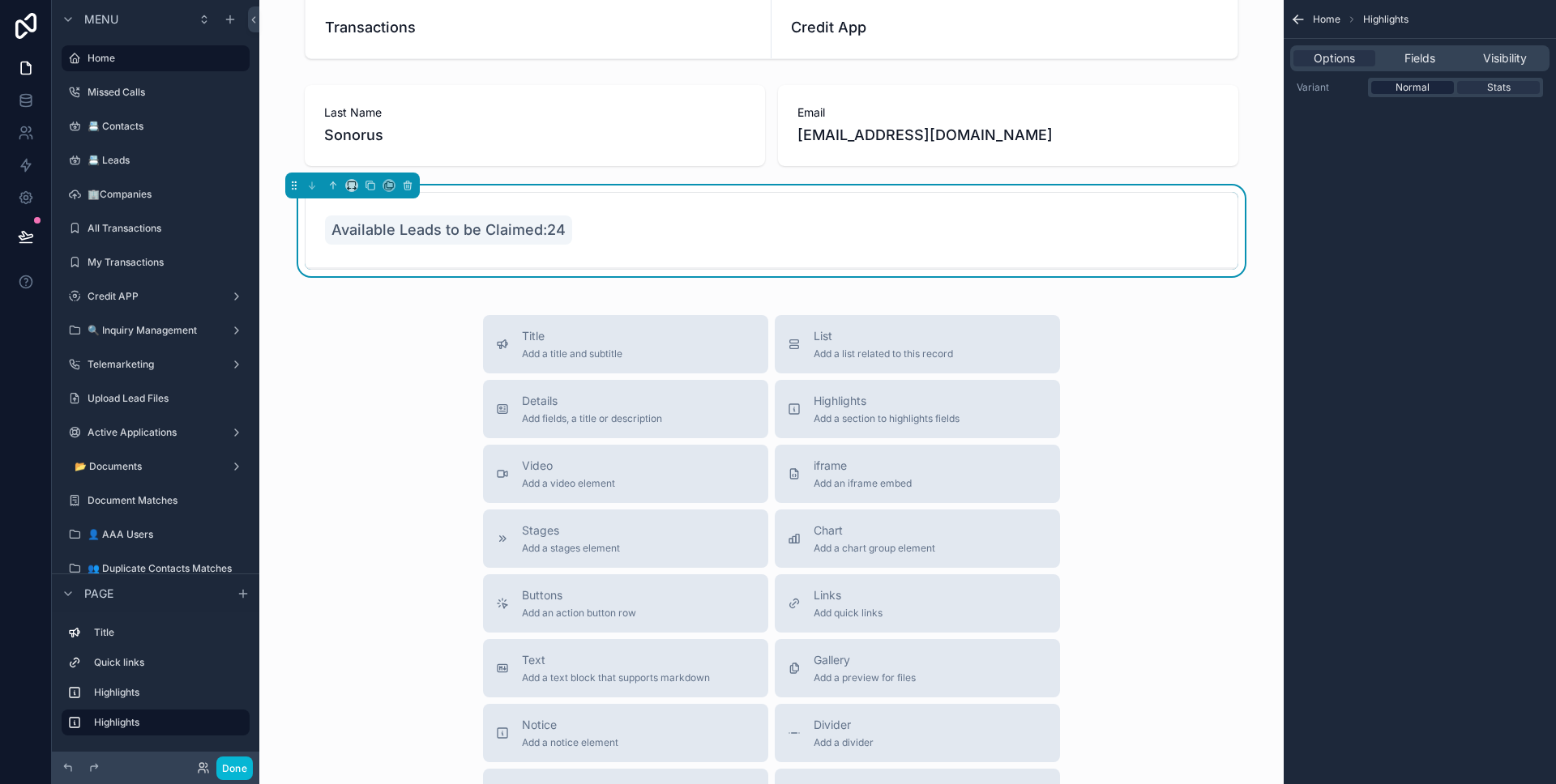
click at [1429, 89] on span "Normal" at bounding box center [1412, 87] width 34 height 13
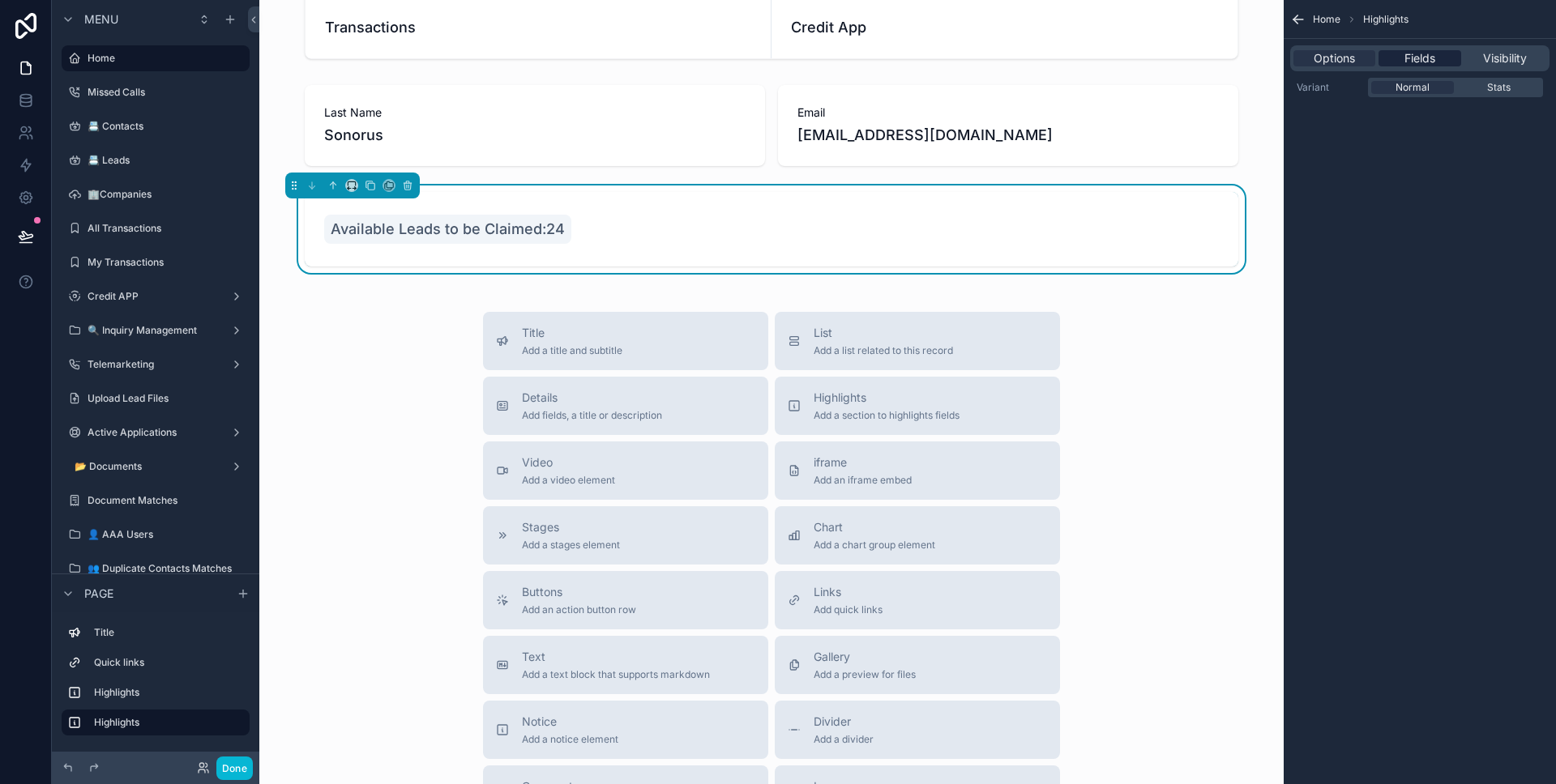
click at [1432, 57] on span "Fields" at bounding box center [1419, 59] width 30 height 17
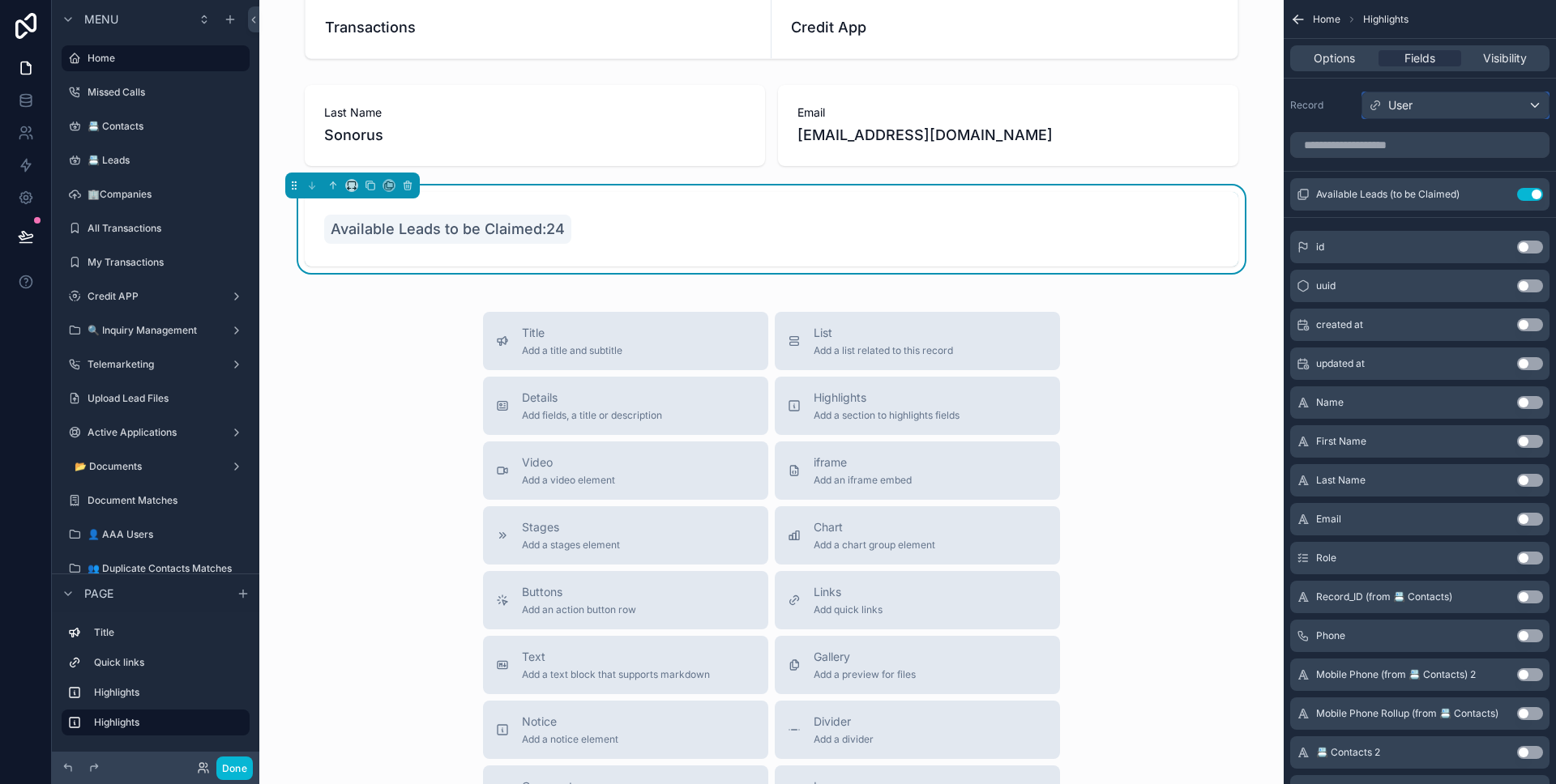
click at [1435, 96] on div "User" at bounding box center [1455, 105] width 186 height 26
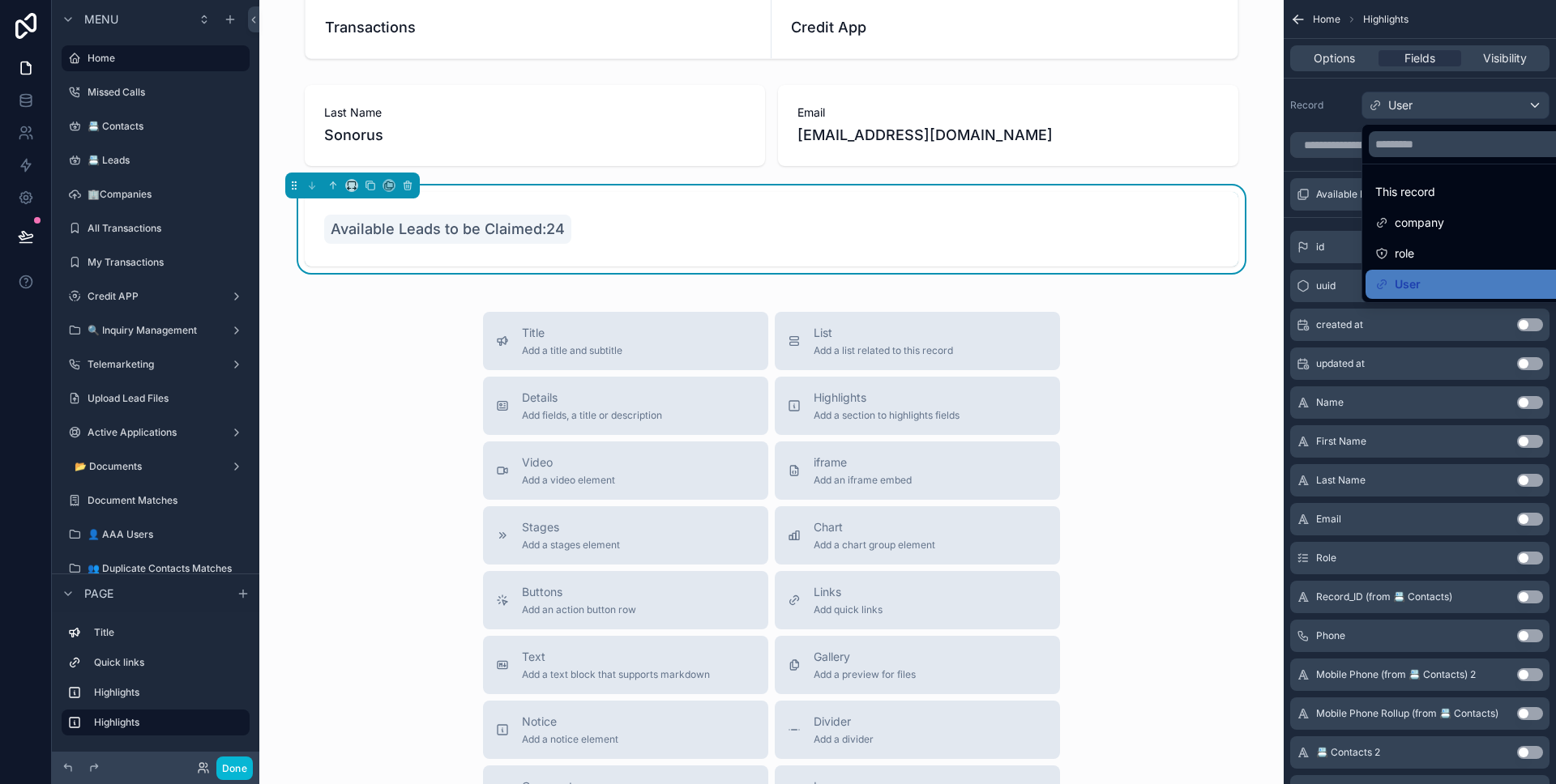
click at [1435, 96] on div "scrollable content" at bounding box center [778, 392] width 1556 height 784
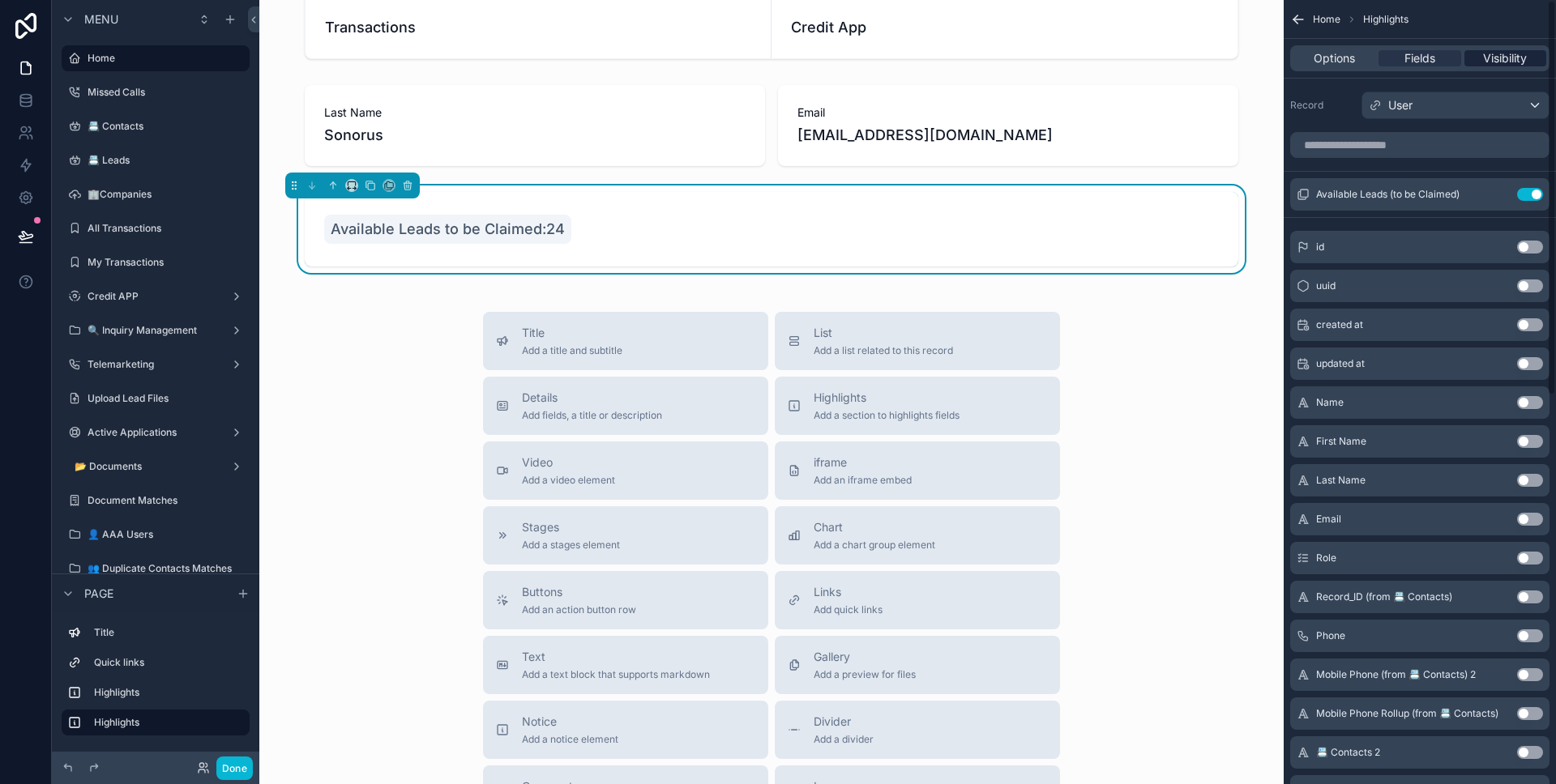
click at [1471, 58] on div "Visibility" at bounding box center [1504, 59] width 82 height 17
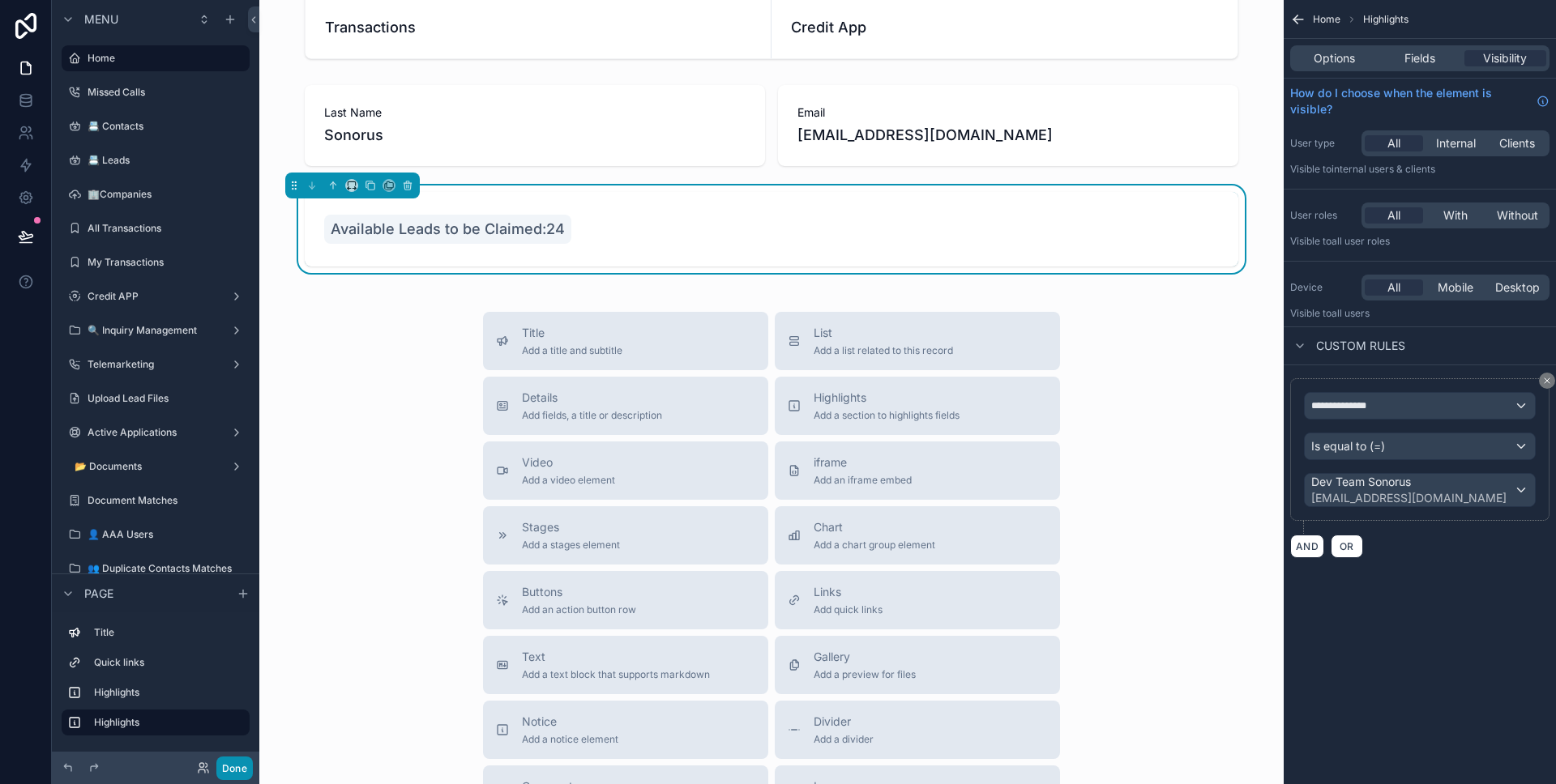
click at [235, 763] on button "Done" at bounding box center [235, 768] width 37 height 24
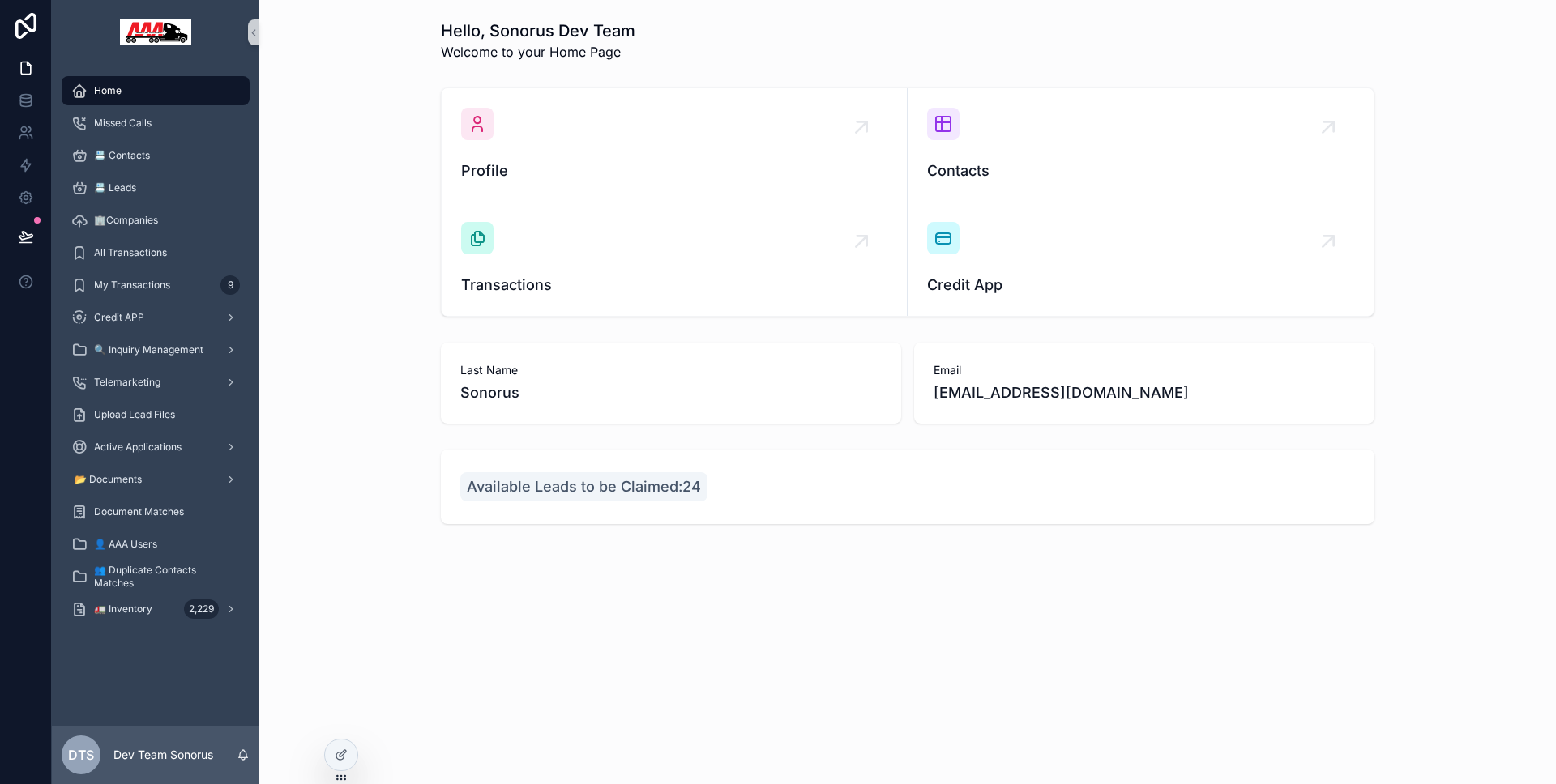
scroll to position [0, 0]
click at [343, 751] on icon at bounding box center [344, 752] width 2 height 2
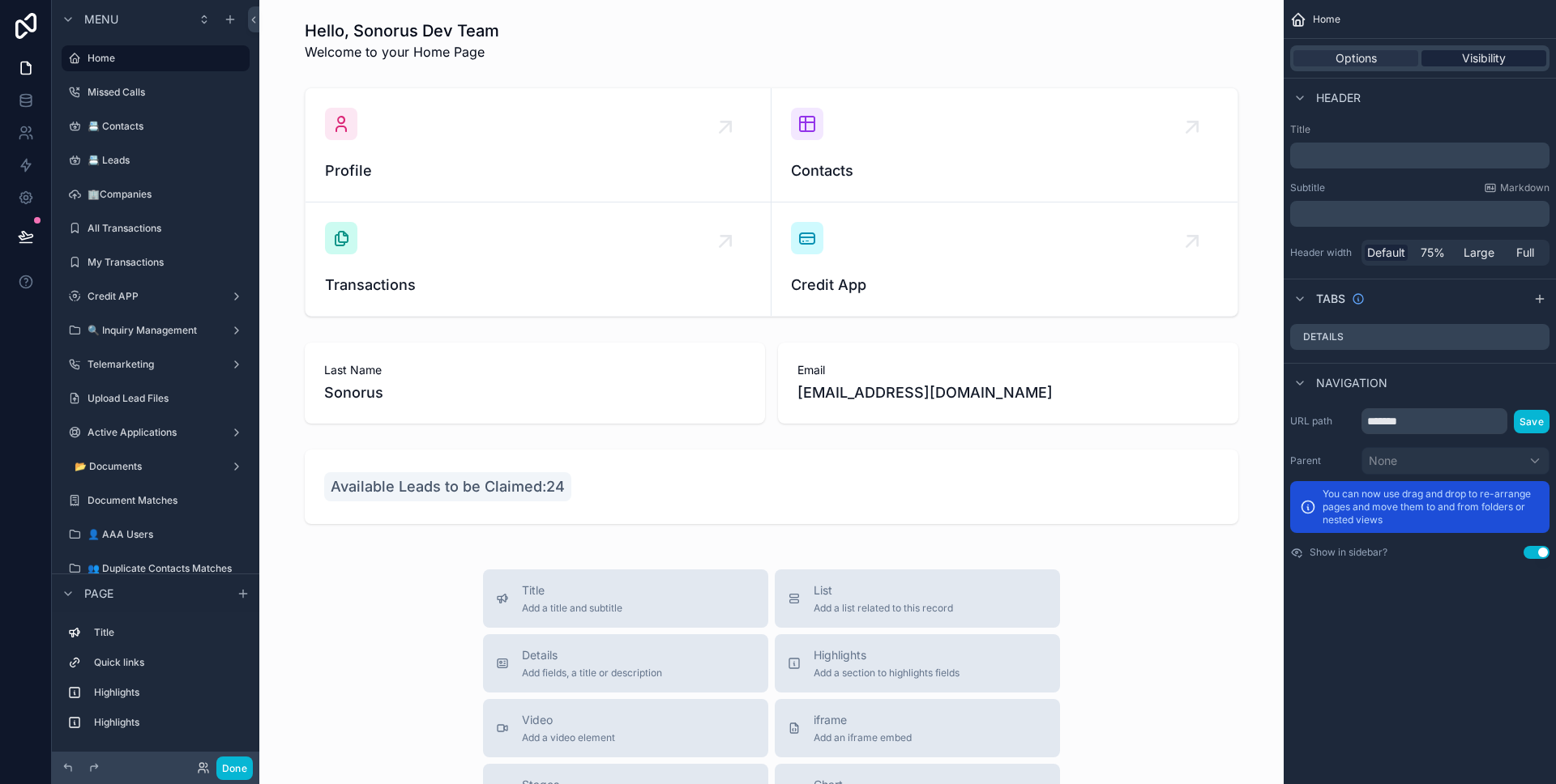
click at [1482, 64] on span "Visibility" at bounding box center [1484, 59] width 44 height 17
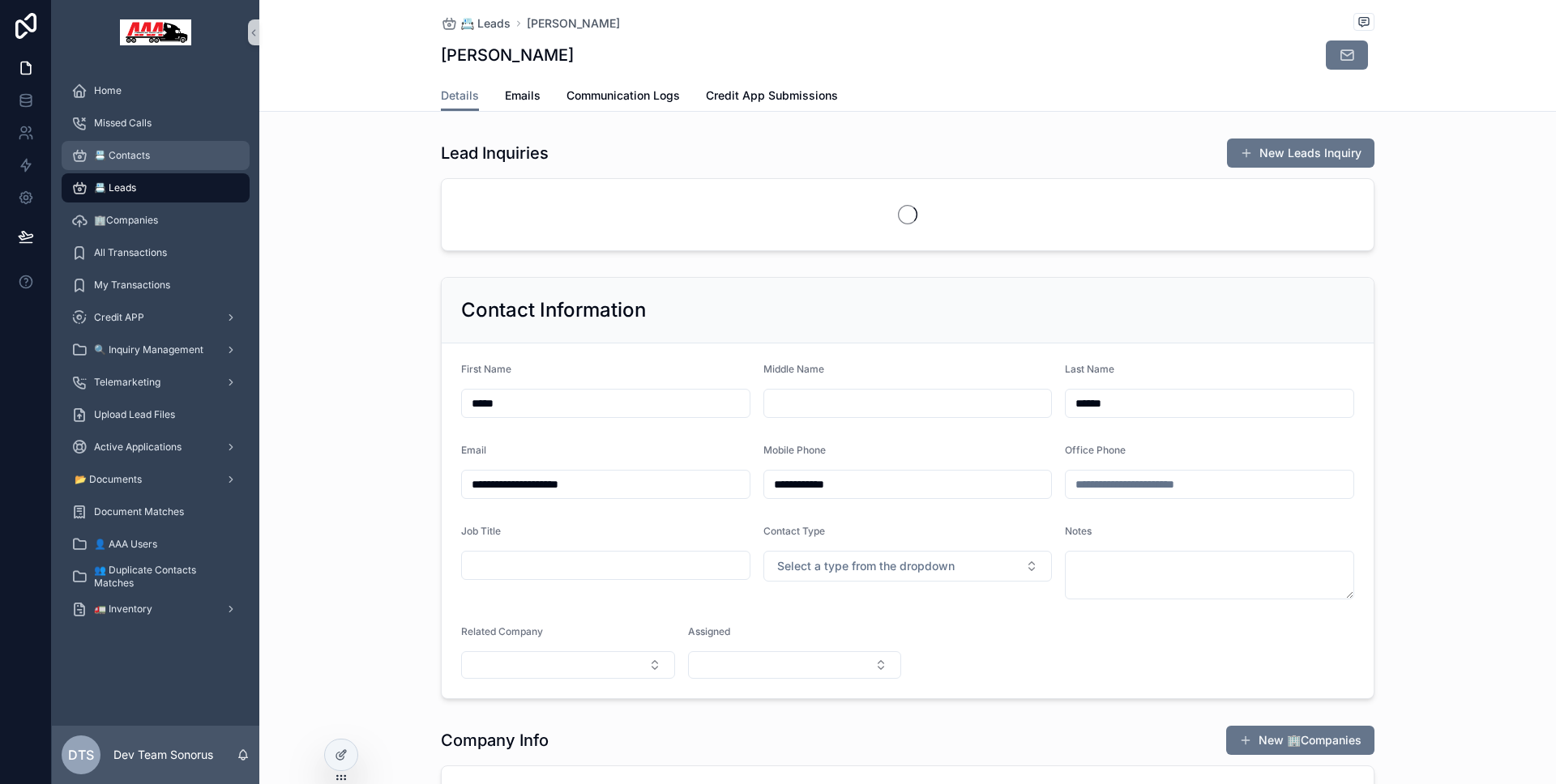
click at [130, 156] on span "📇 Contacts" at bounding box center [122, 156] width 56 height 13
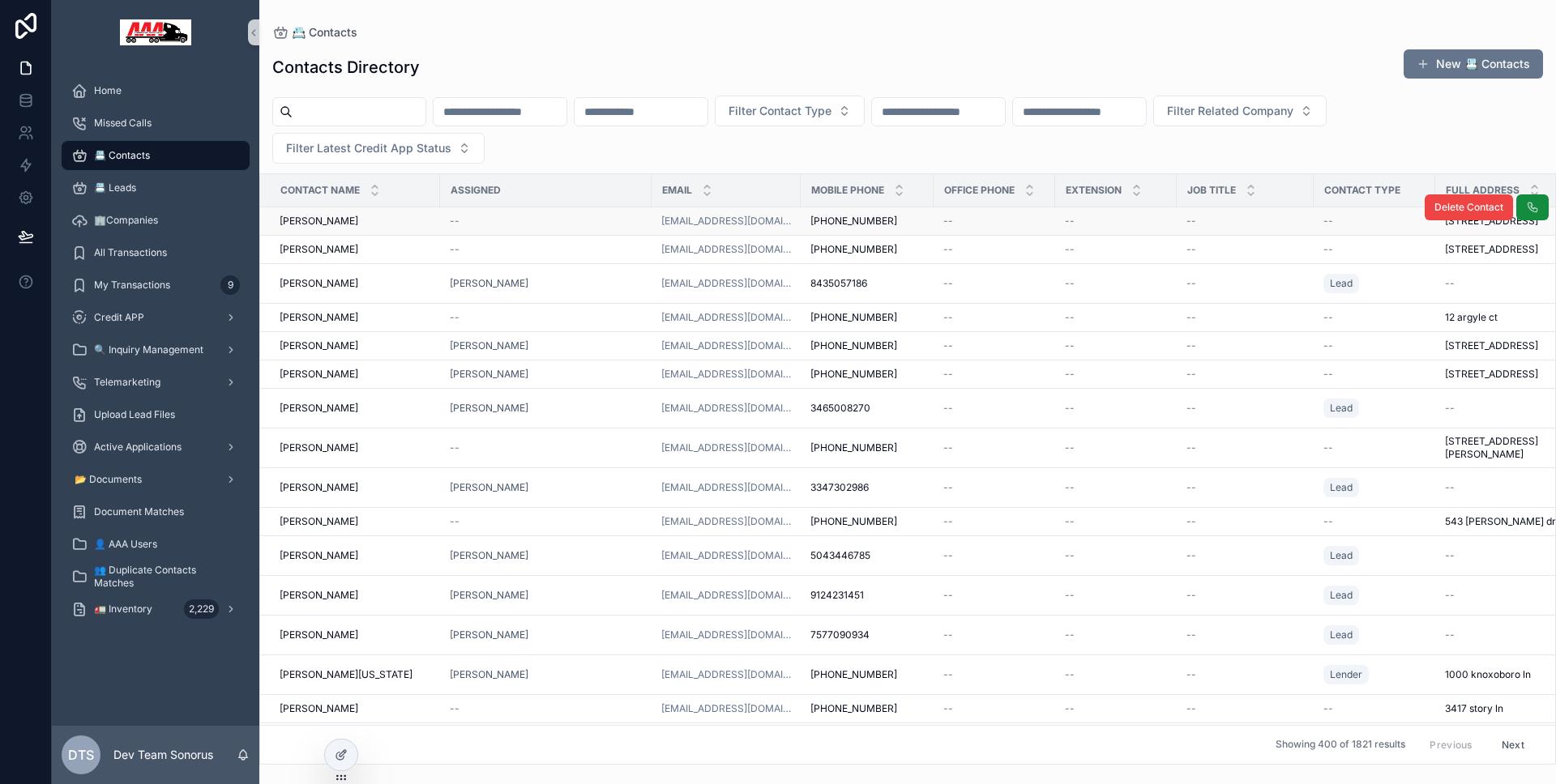
click at [511, 225] on div "--" at bounding box center [545, 221] width 192 height 13
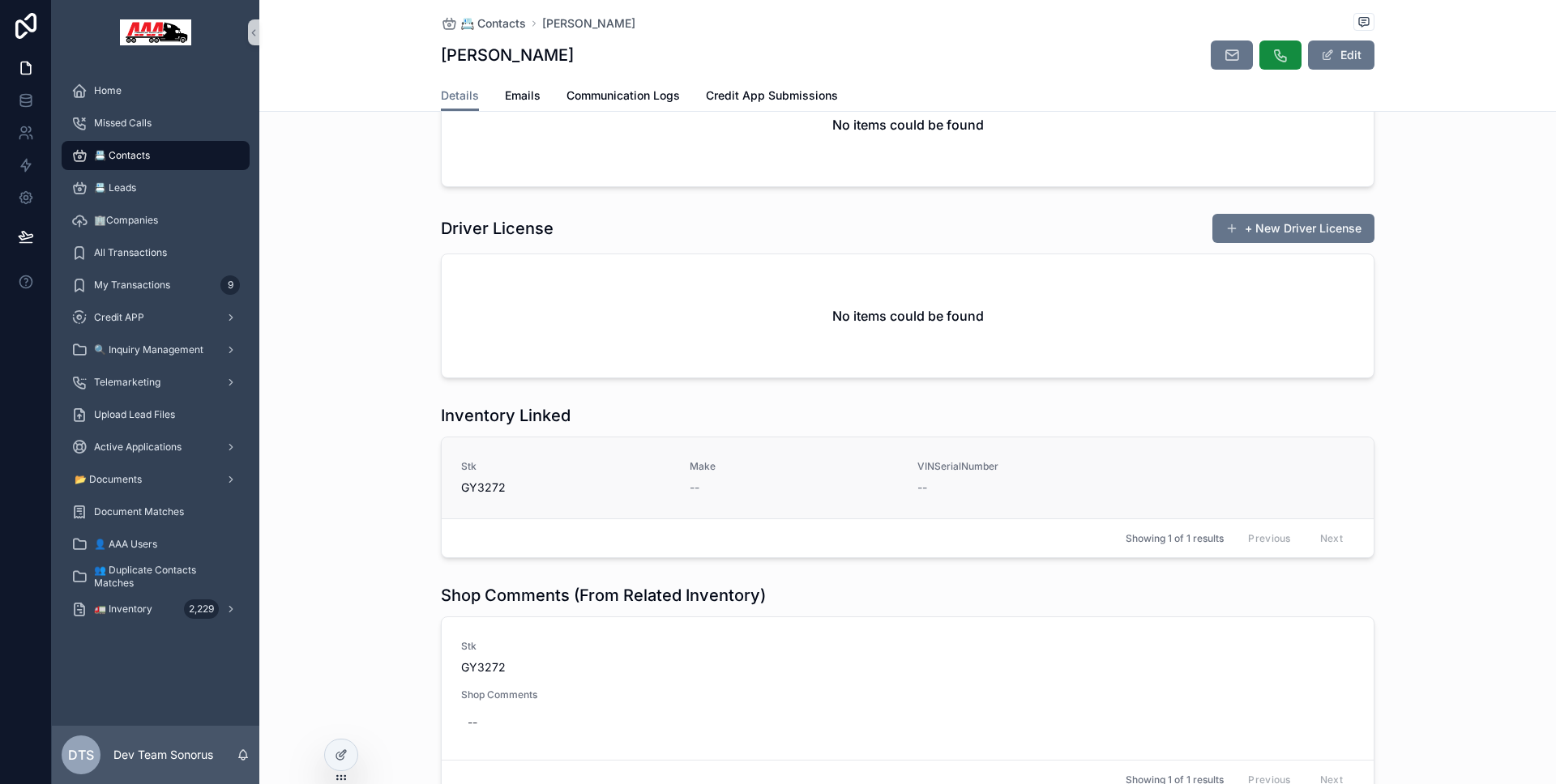
scroll to position [1528, 0]
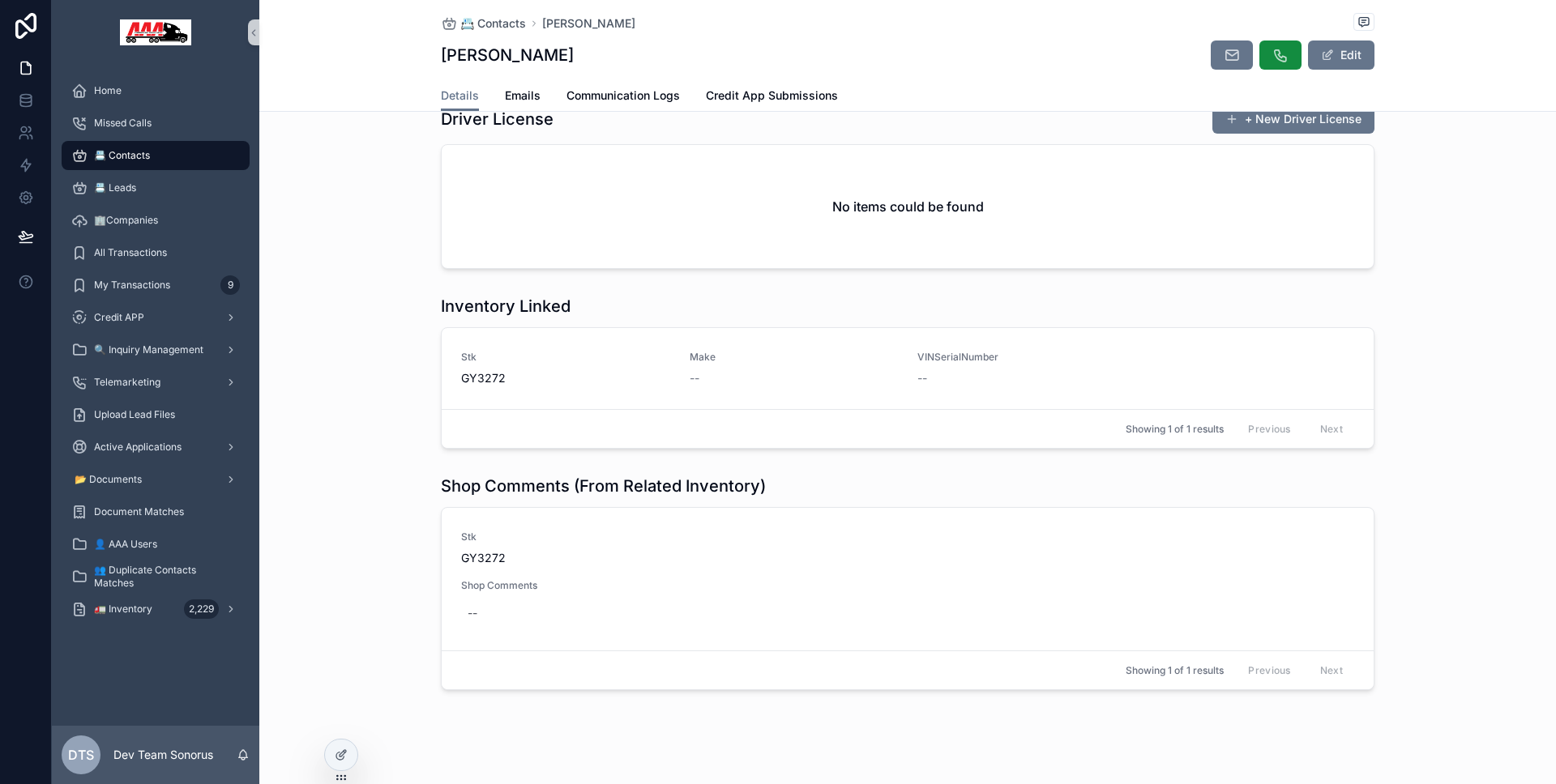
click at [490, 475] on h1 "Shop Comments (From Related Inventory)" at bounding box center [603, 486] width 325 height 23
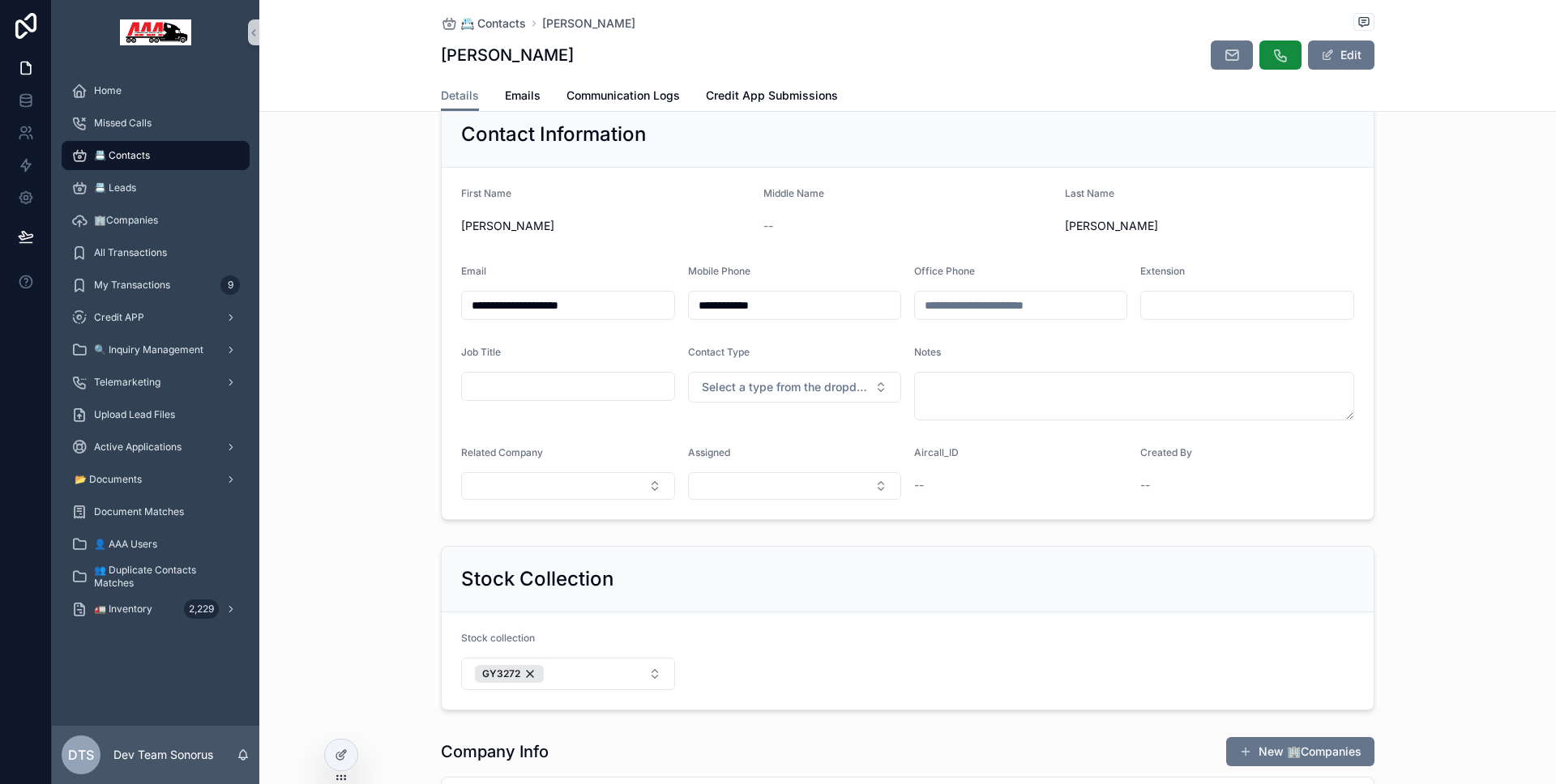
scroll to position [208, 0]
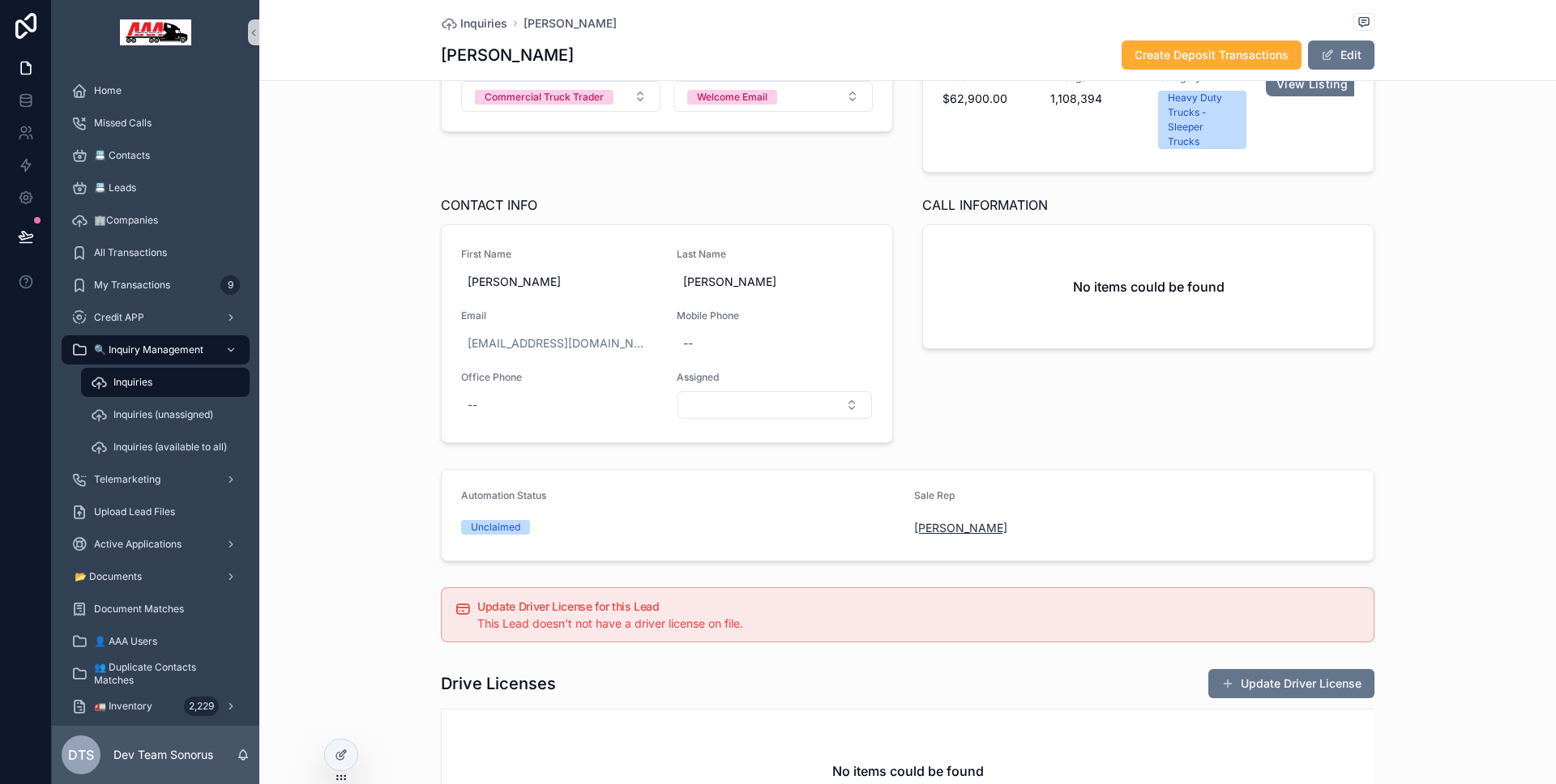
scroll to position [161, 0]
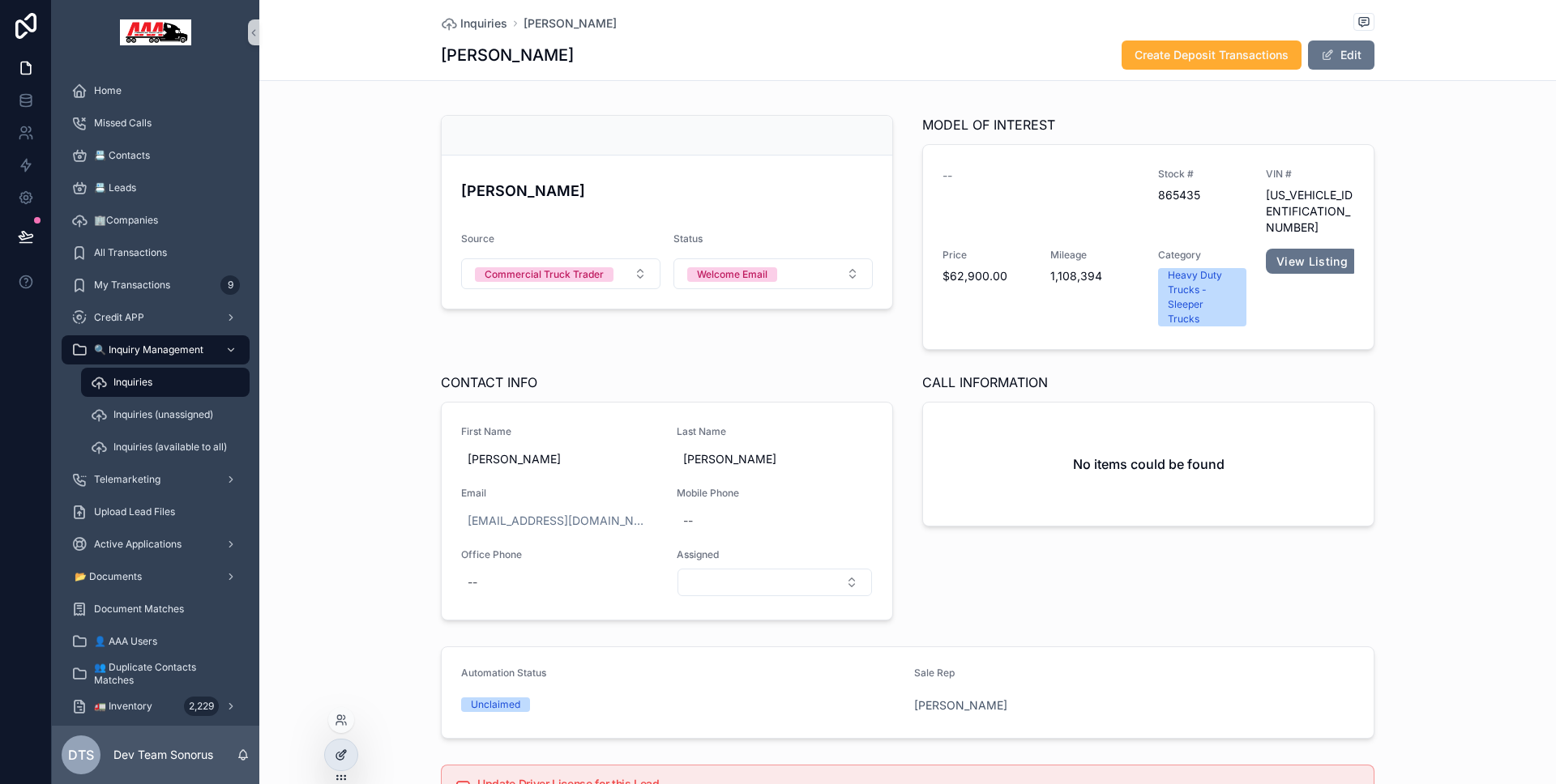
click at [337, 753] on icon at bounding box center [340, 756] width 7 height 7
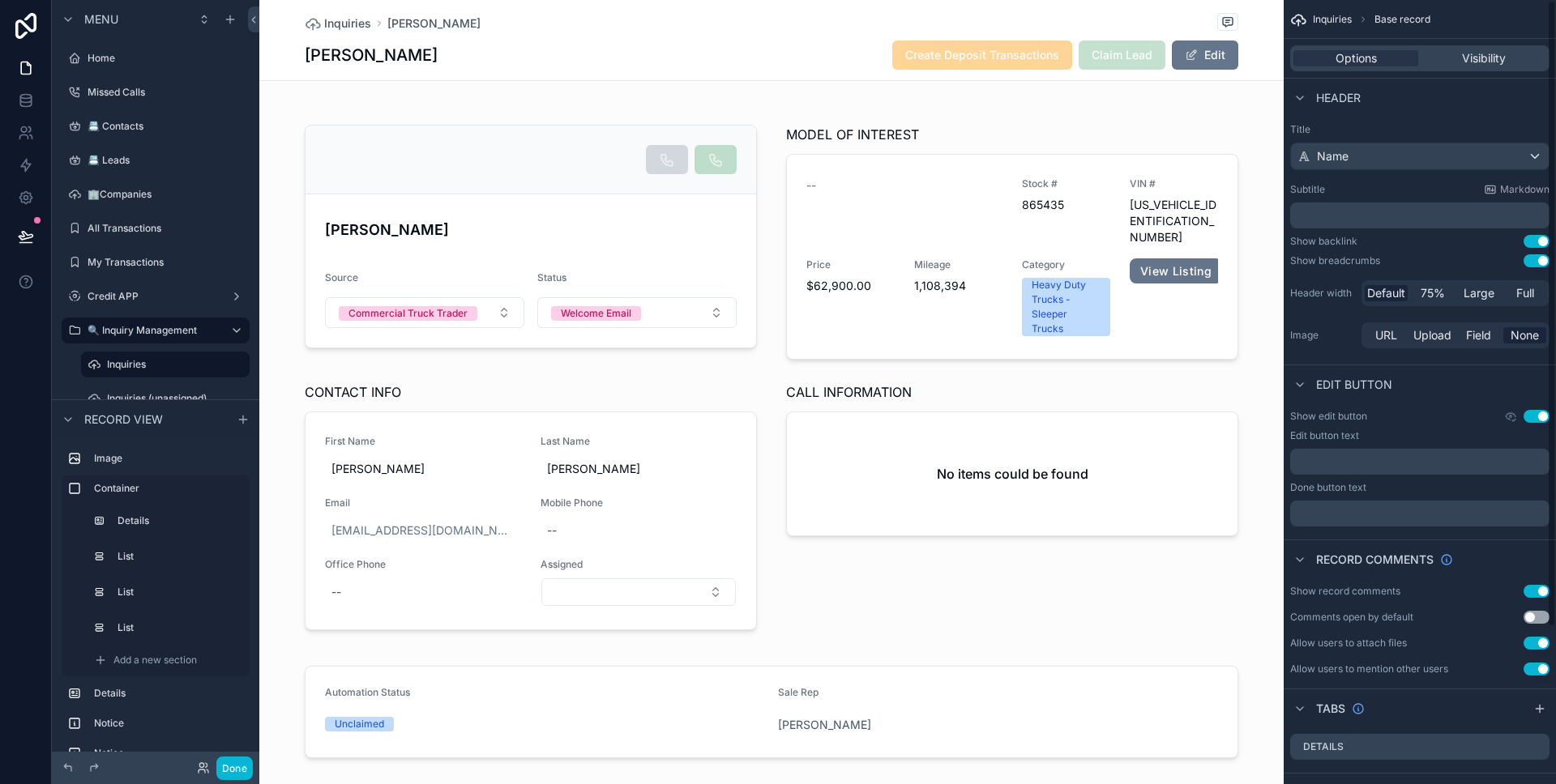
scroll to position [196, 0]
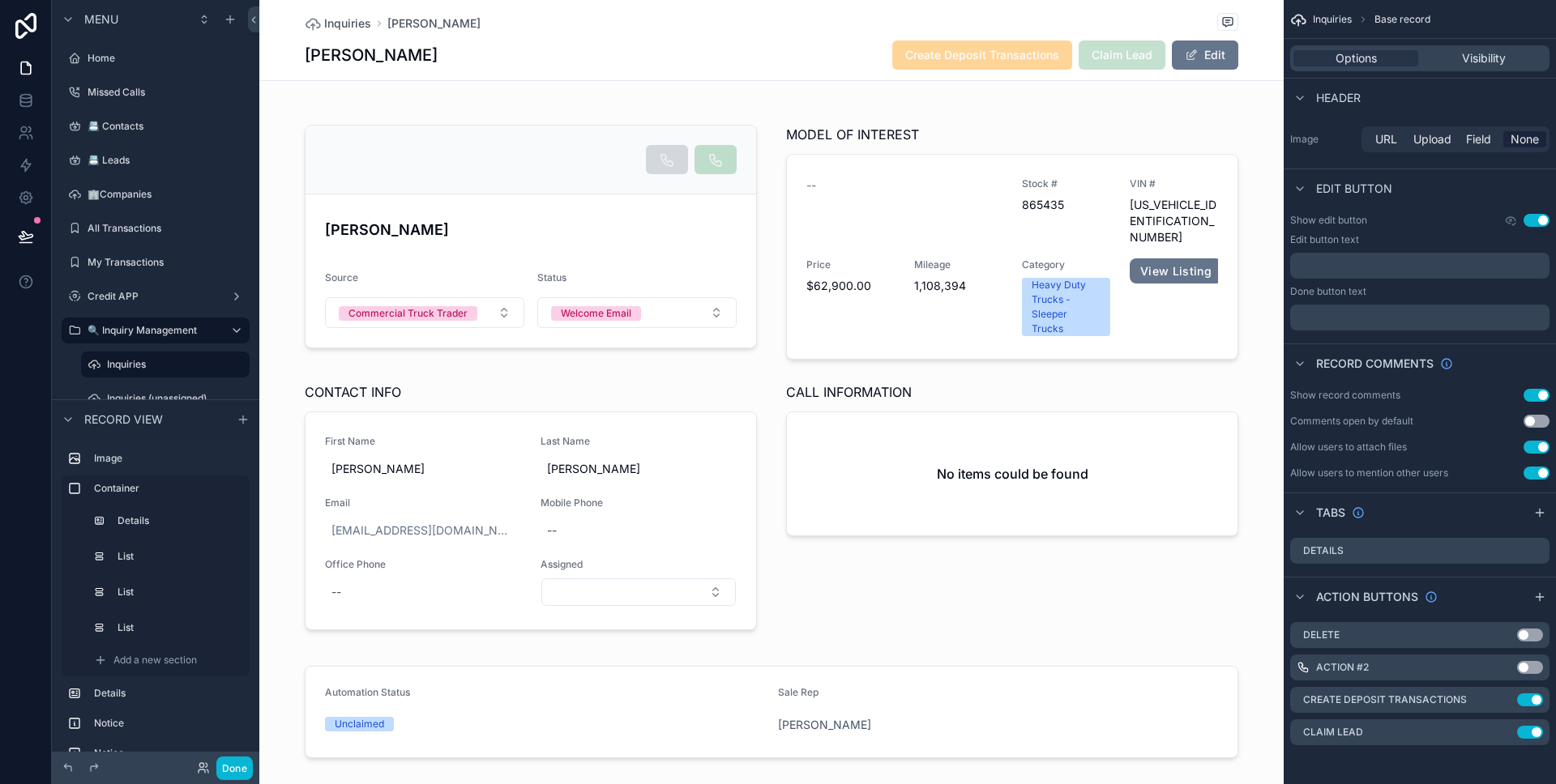
click at [799, 69] on div "[PERSON_NAME] Create Deposit Transactions Claim Lead Edit" at bounding box center [772, 54] width 934 height 30
click at [1504, 730] on icon "scrollable content" at bounding box center [1504, 732] width 13 height 13
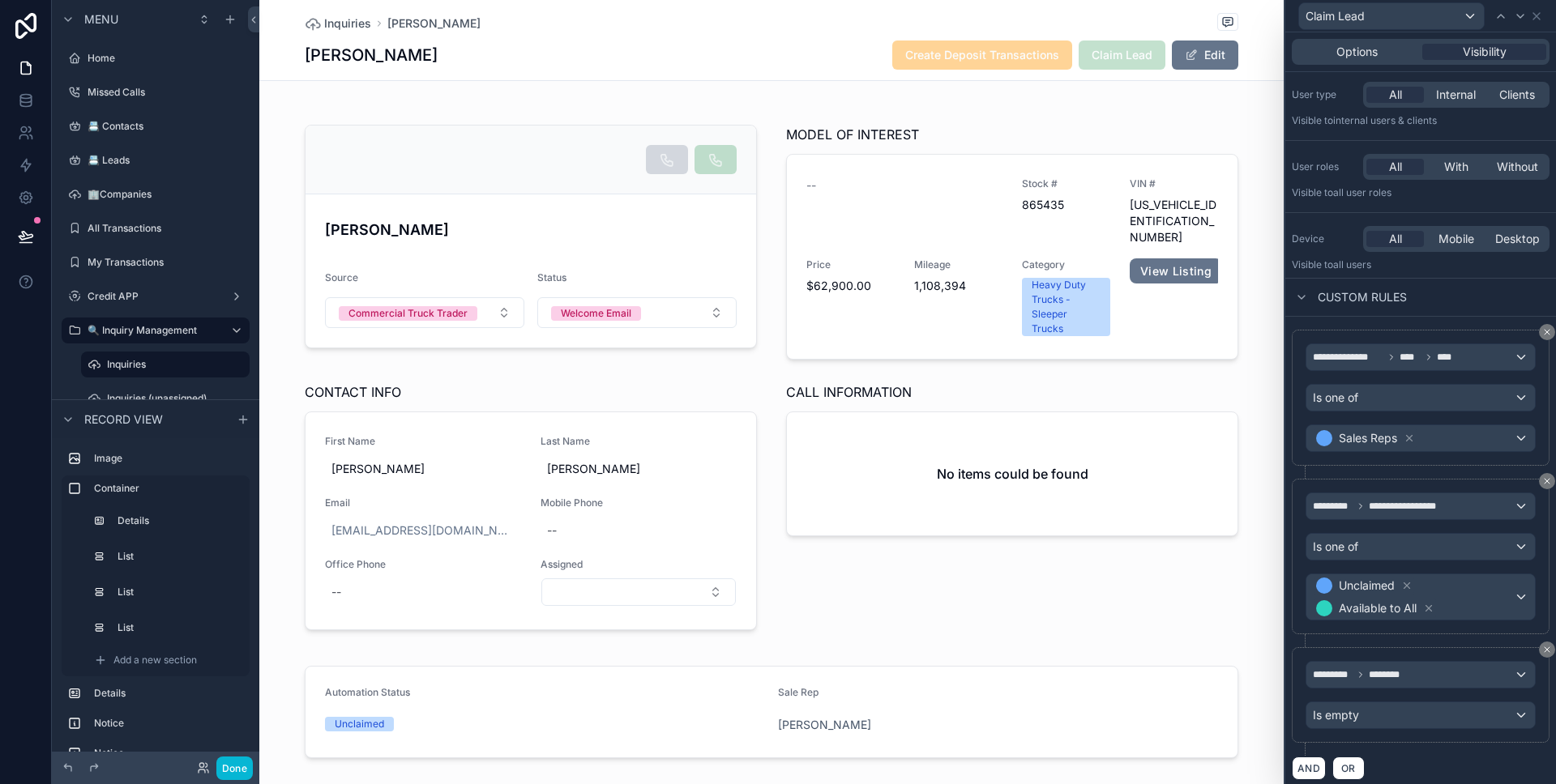
scroll to position [51, 0]
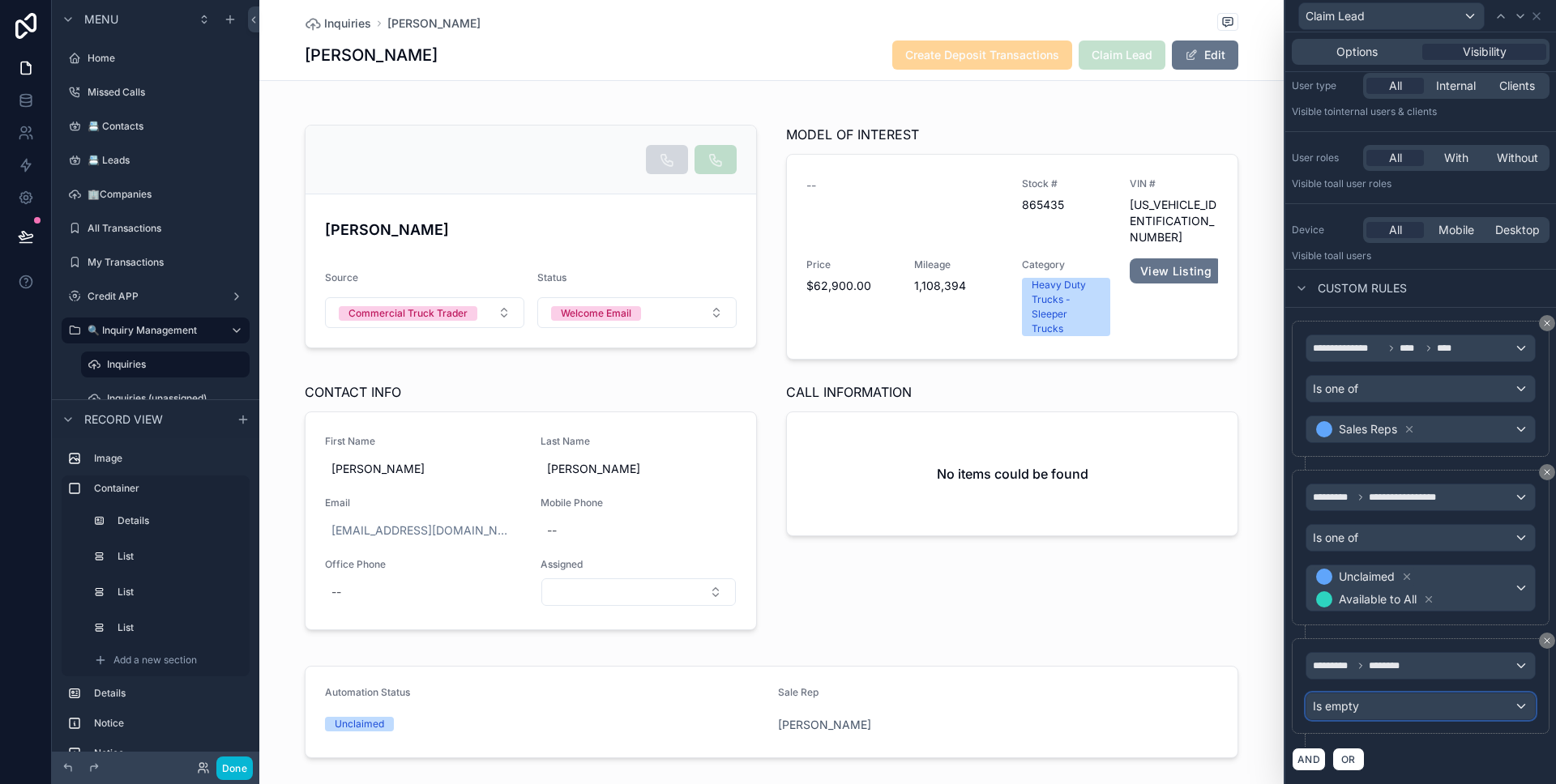
click at [1376, 713] on div "Is empty" at bounding box center [1421, 706] width 228 height 26
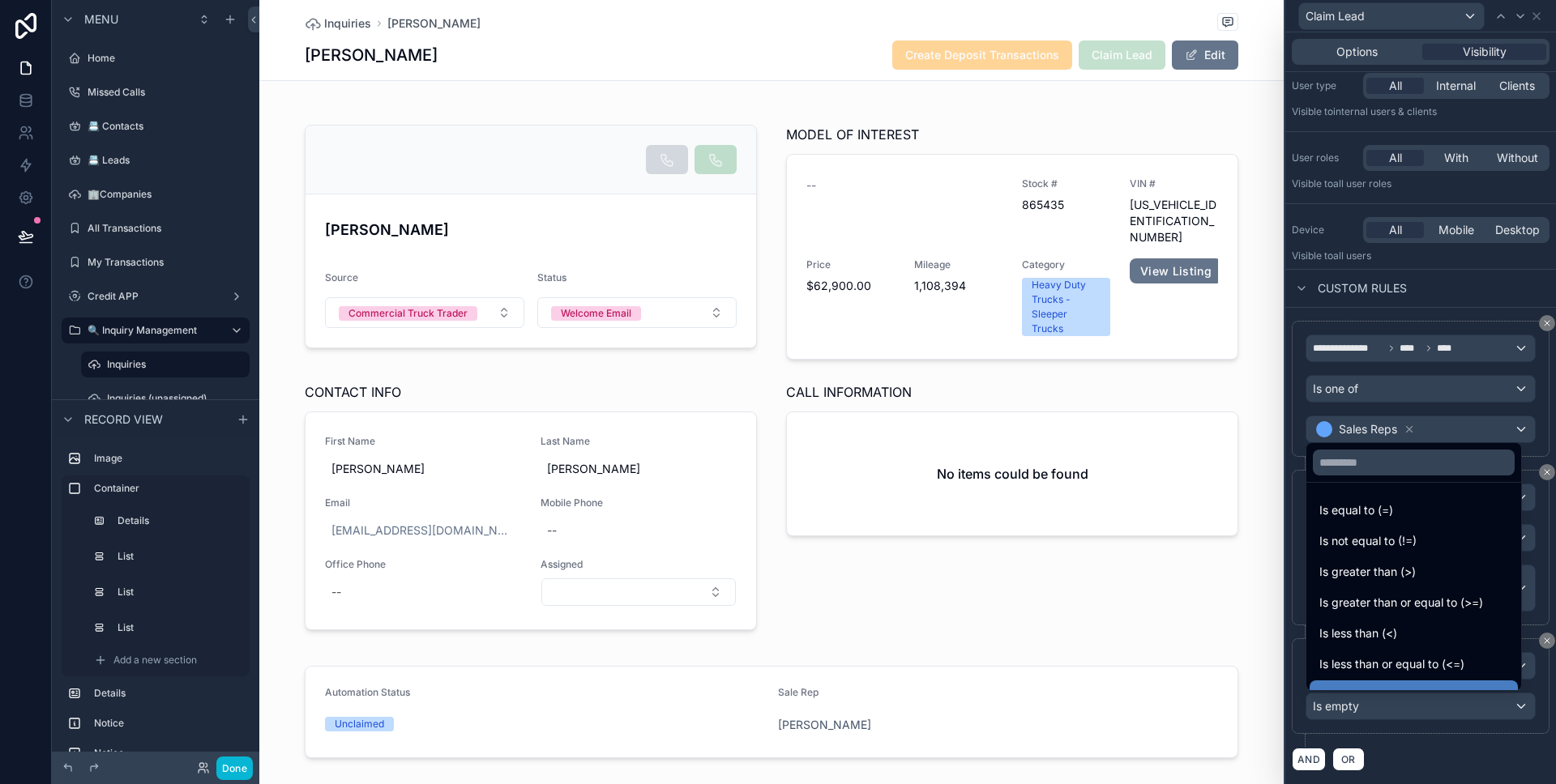
click at [1376, 713] on div at bounding box center [1421, 392] width 271 height 784
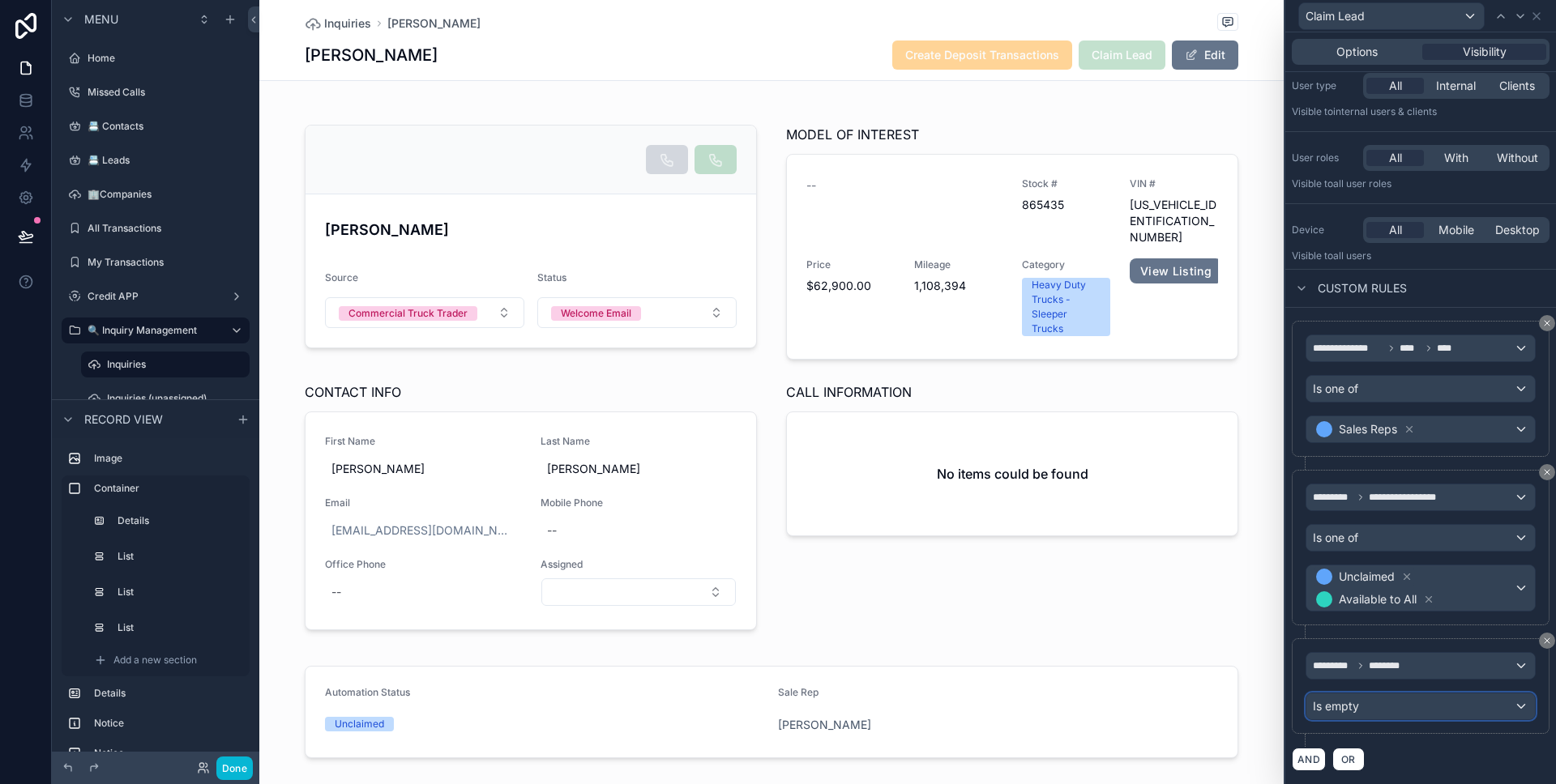
click at [1447, 714] on div "Is empty" at bounding box center [1421, 706] width 228 height 26
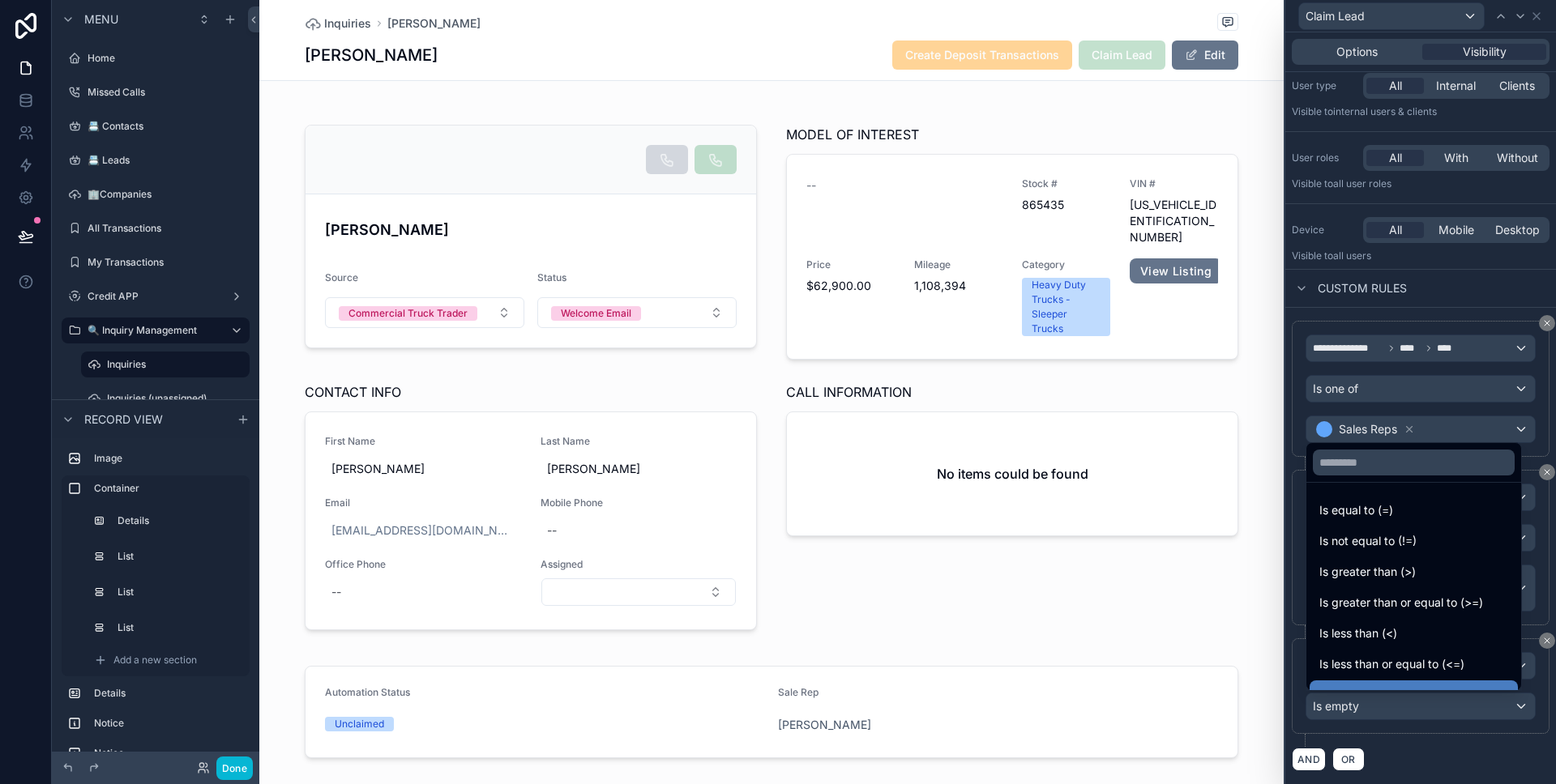
click at [1447, 714] on div at bounding box center [1421, 392] width 271 height 784
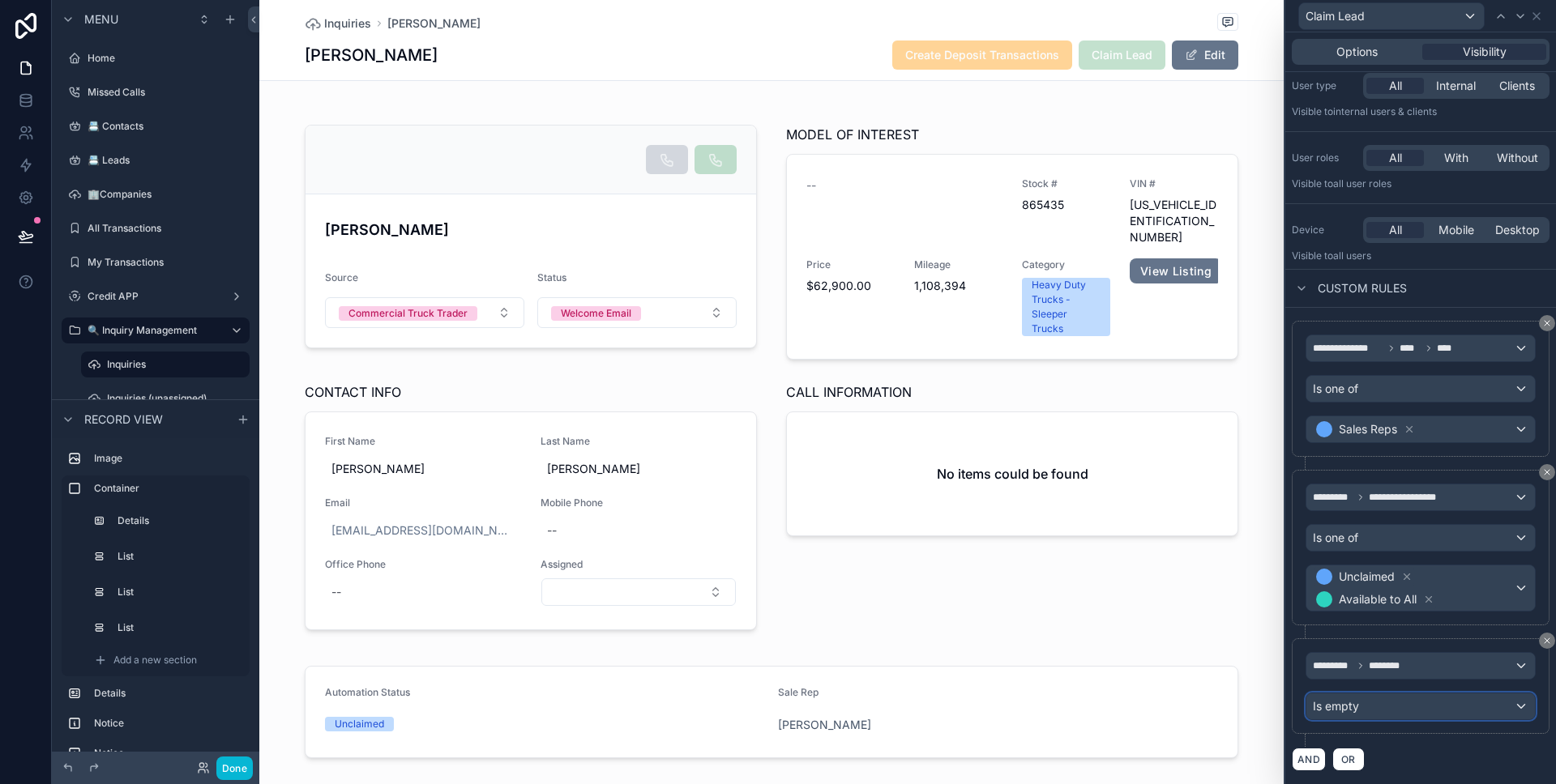
click at [1447, 714] on div "Is empty" at bounding box center [1421, 706] width 228 height 26
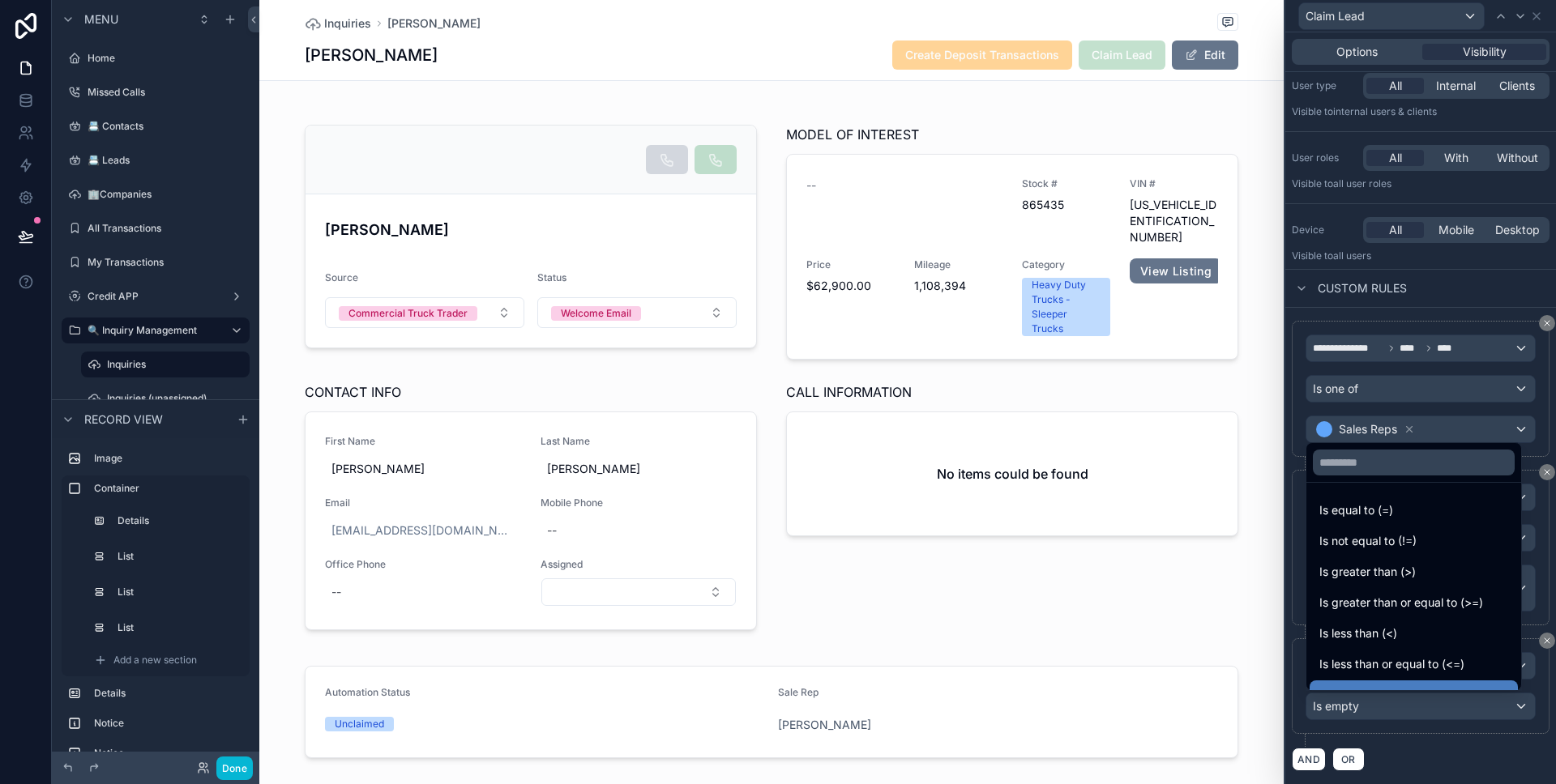
click at [1447, 714] on div at bounding box center [1421, 392] width 271 height 784
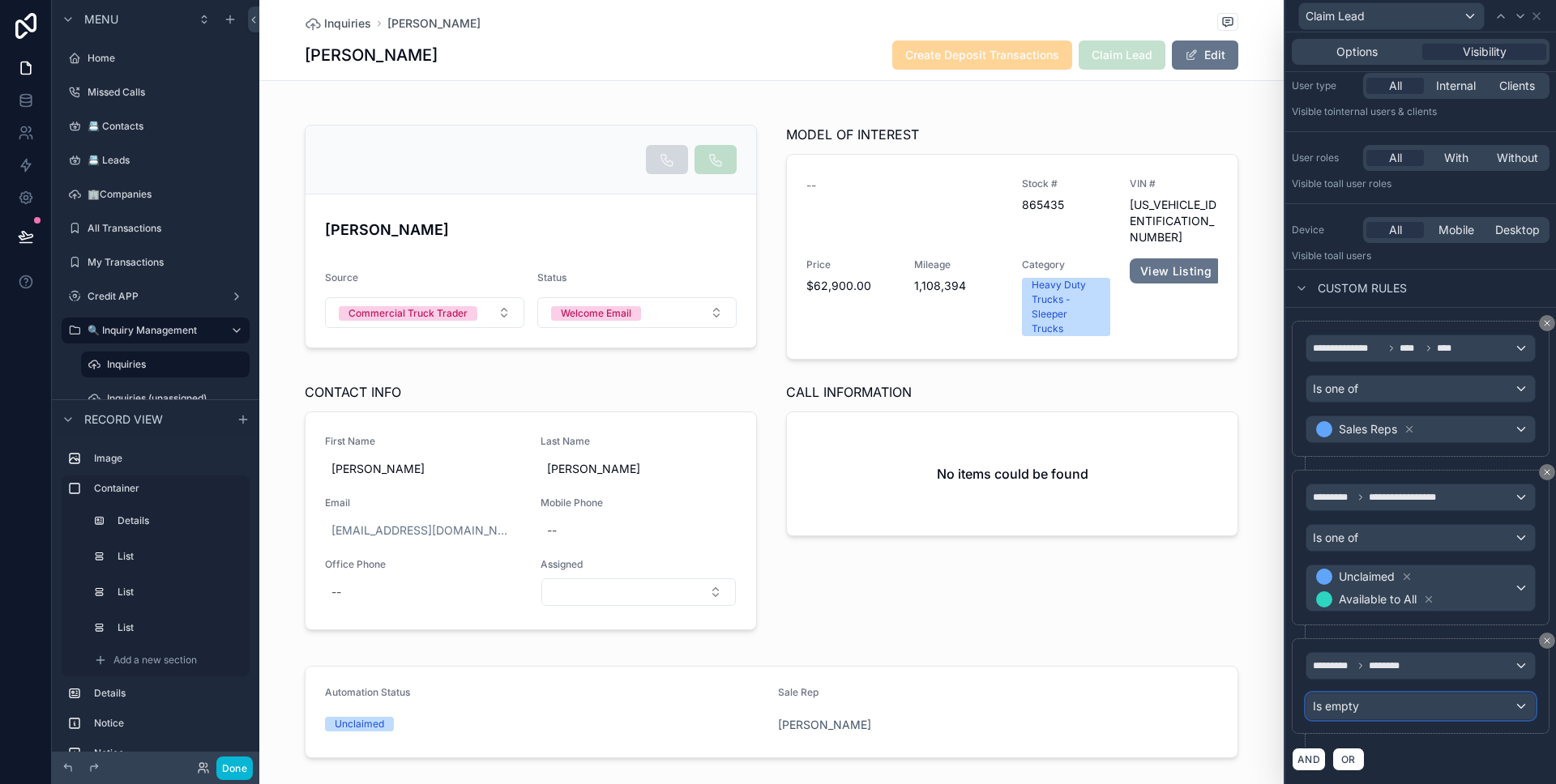
click at [1447, 714] on div "Is empty" at bounding box center [1421, 706] width 228 height 26
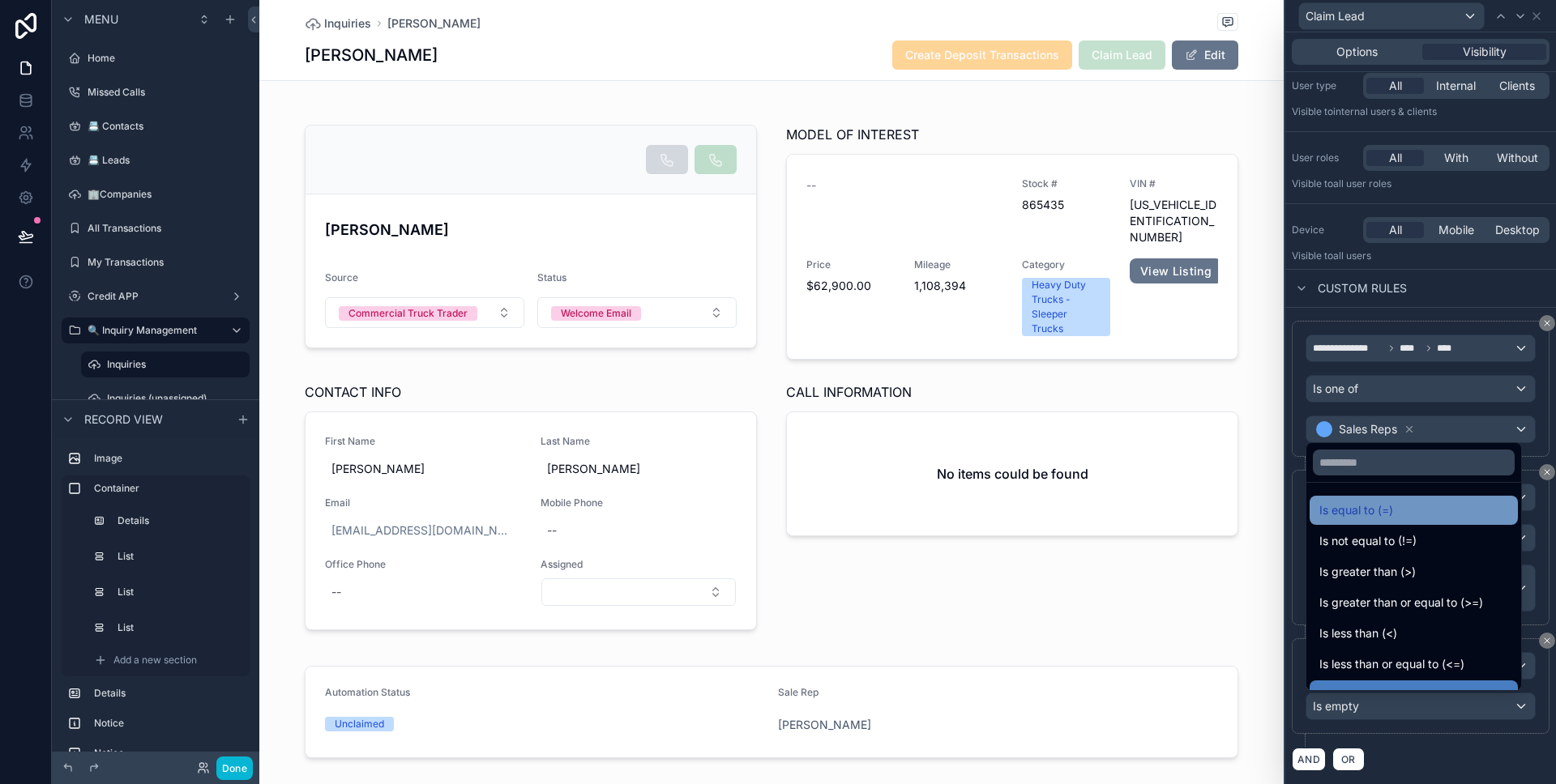
click at [1408, 522] on div "Is equal to (=)" at bounding box center [1413, 511] width 208 height 29
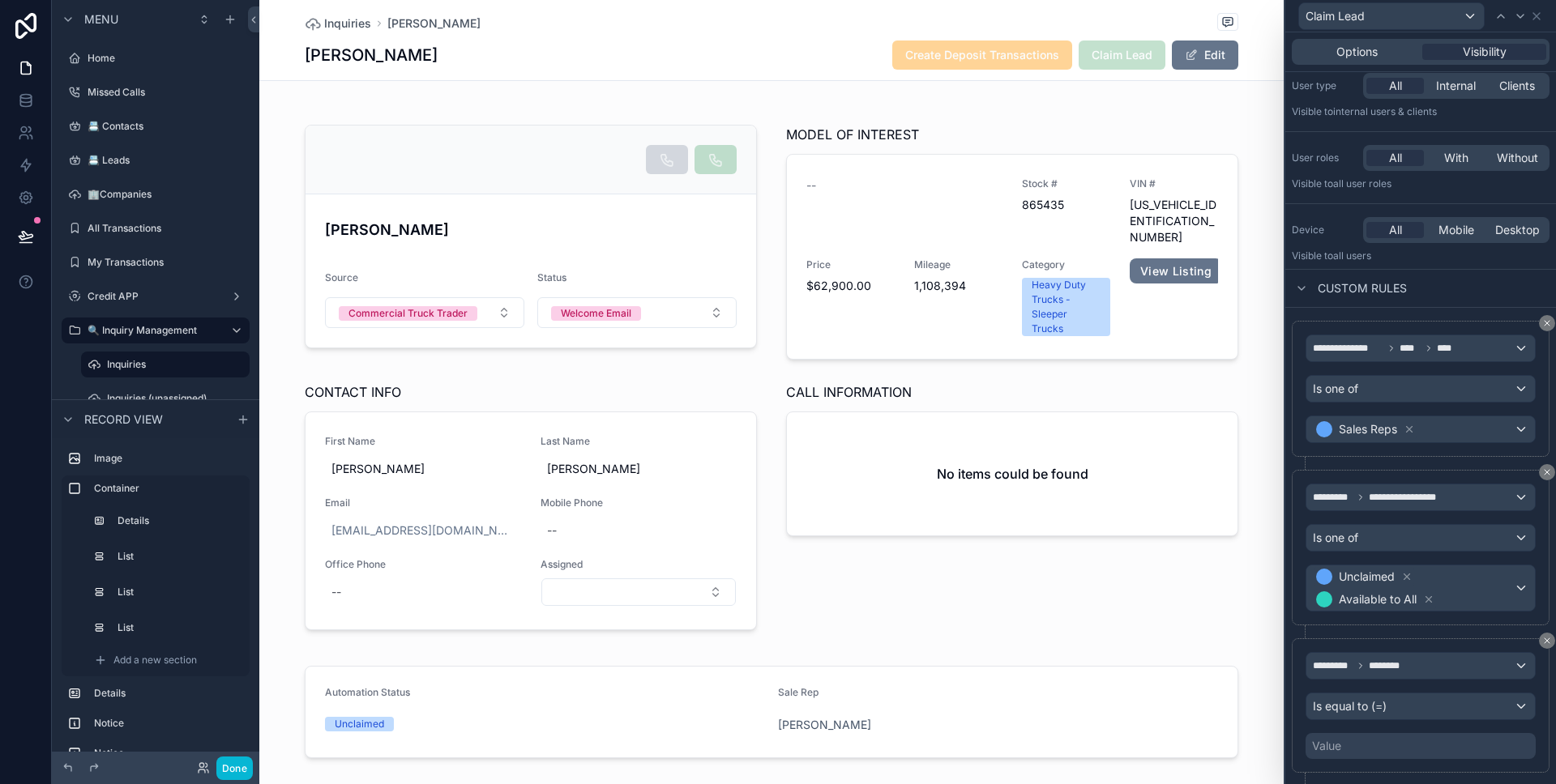
scroll to position [90, 0]
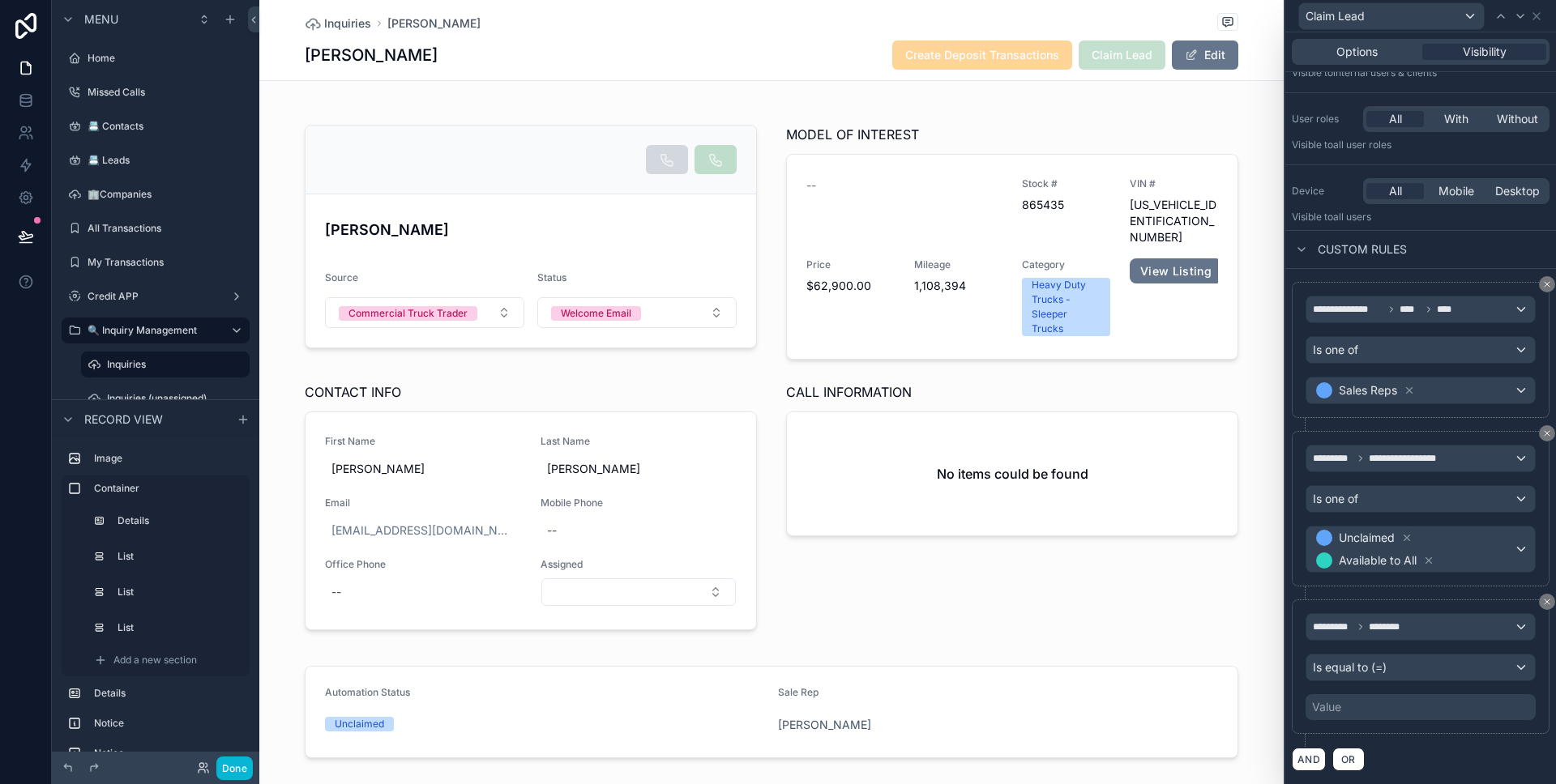
click at [1386, 695] on div "Value" at bounding box center [1421, 707] width 230 height 26
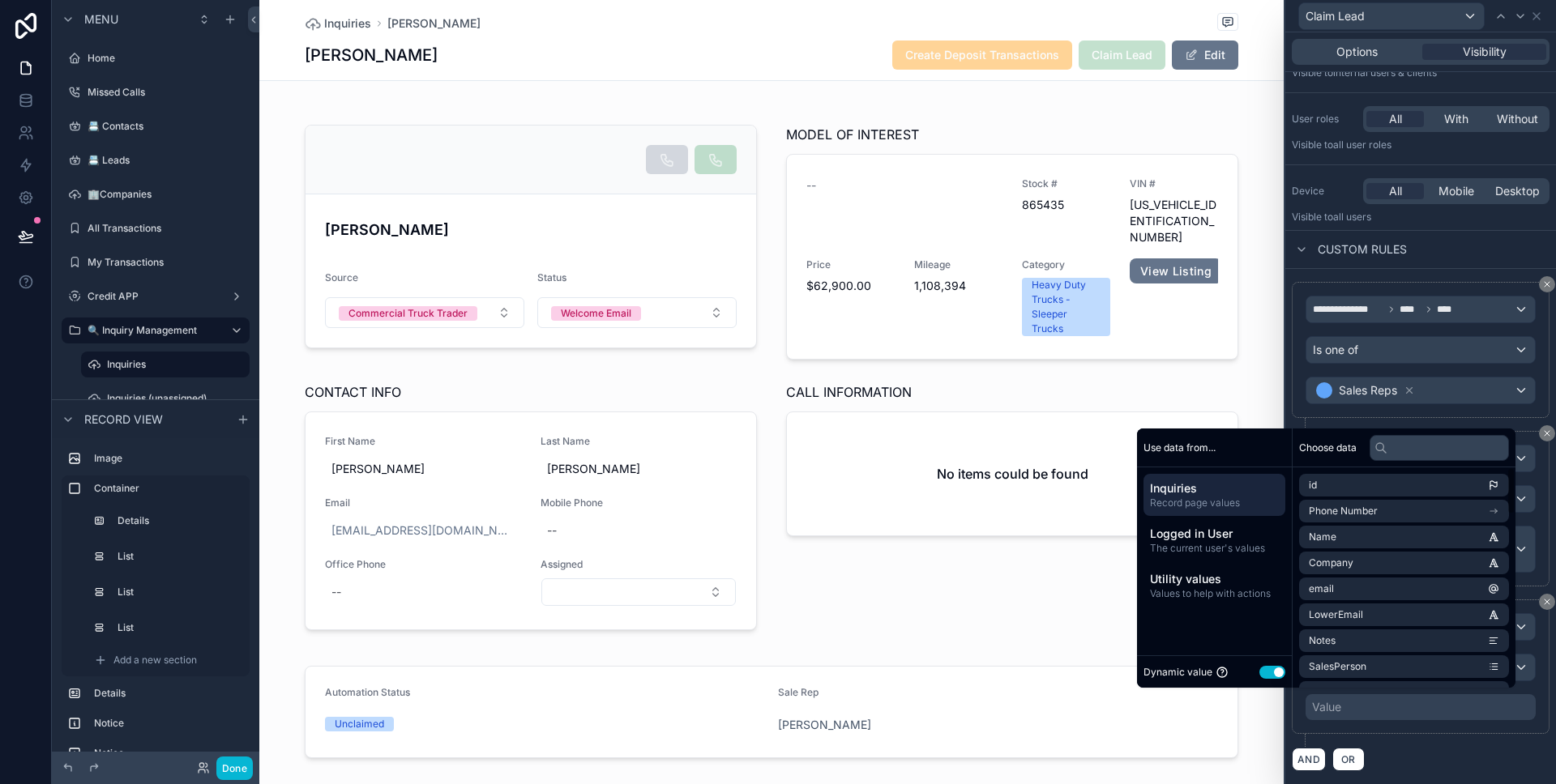
click at [1270, 671] on button "Use setting" at bounding box center [1272, 672] width 26 height 13
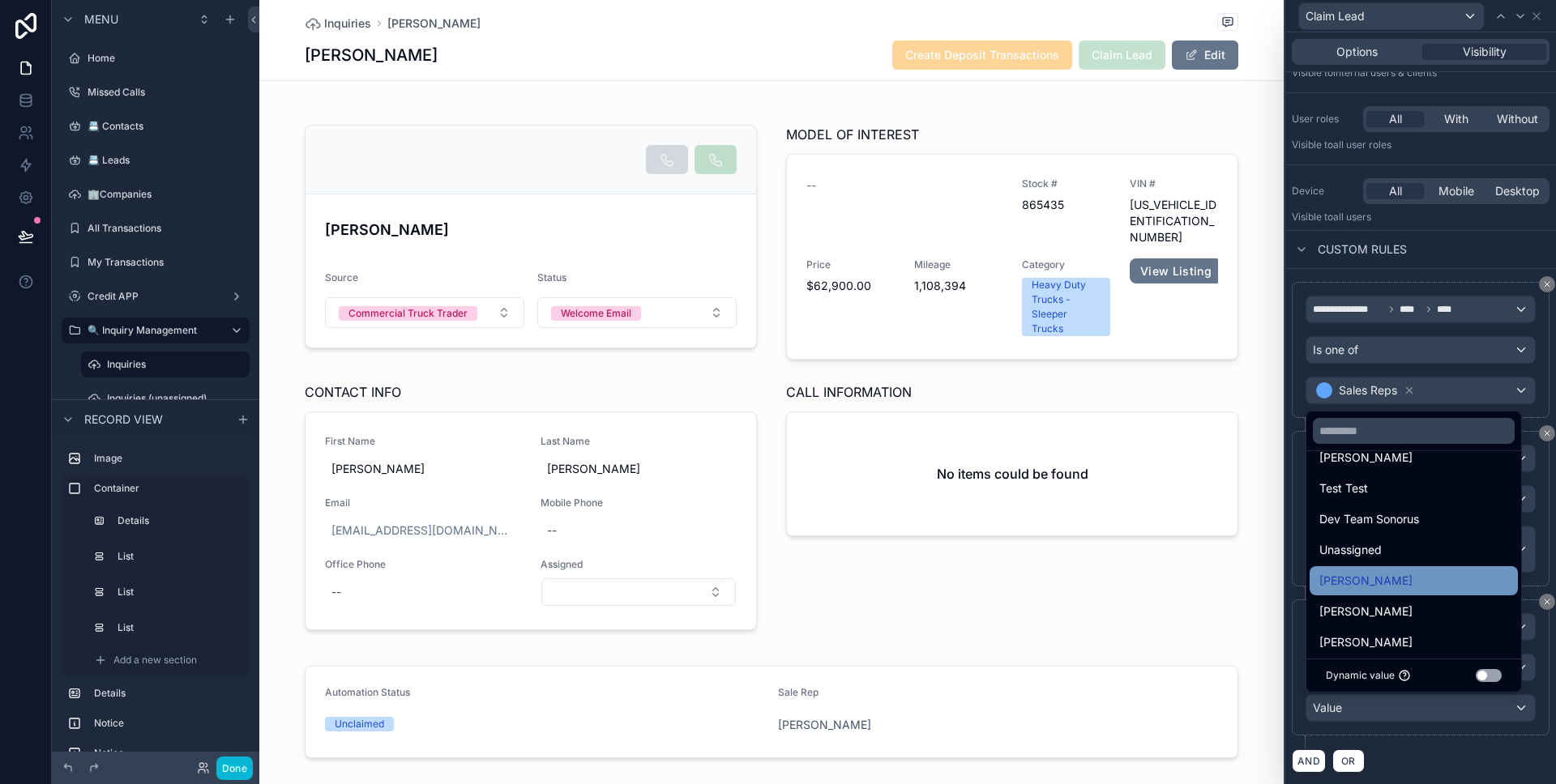
scroll to position [31, 0]
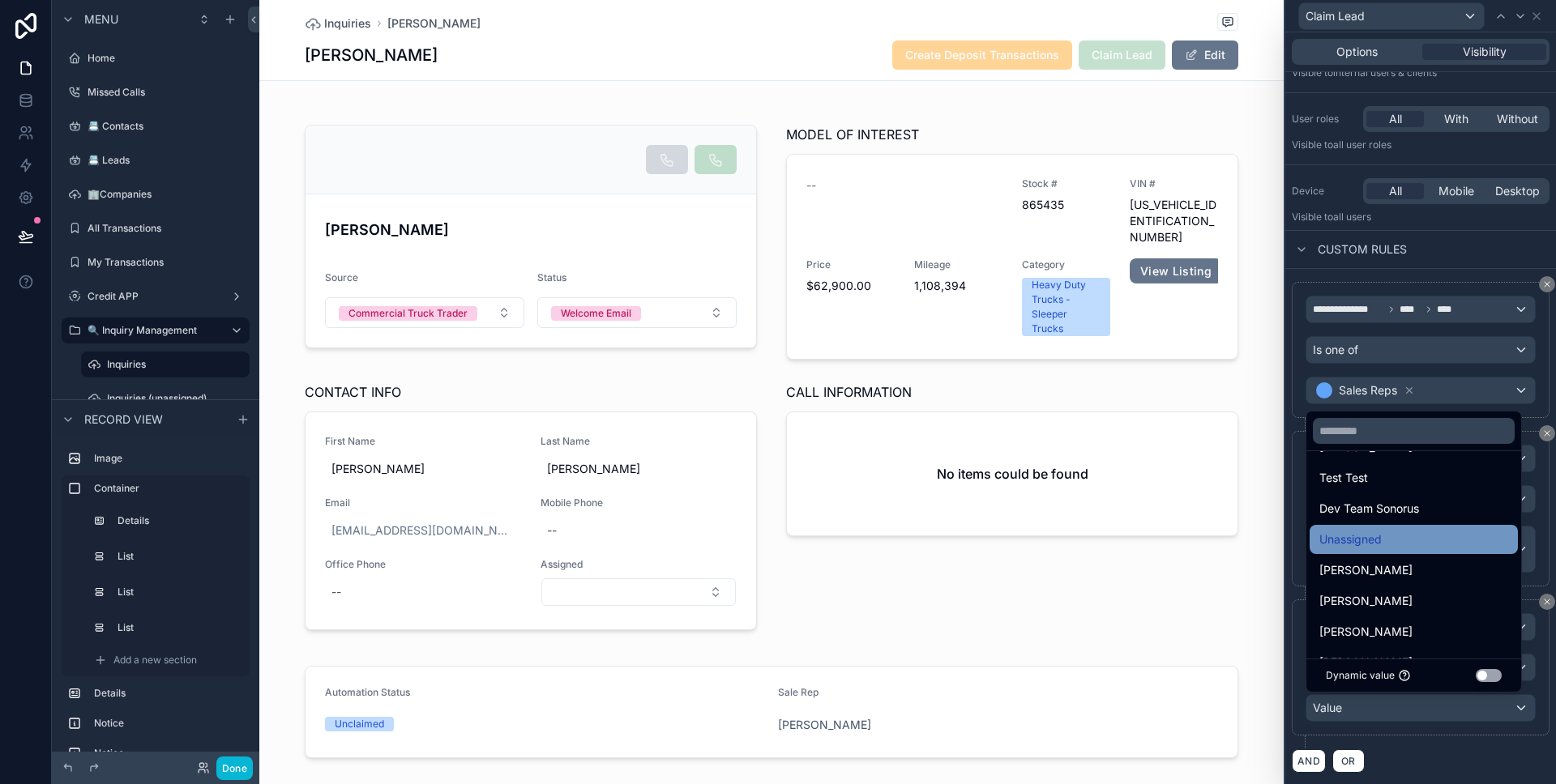
click at [1446, 549] on div "Unassigned" at bounding box center [1413, 539] width 208 height 29
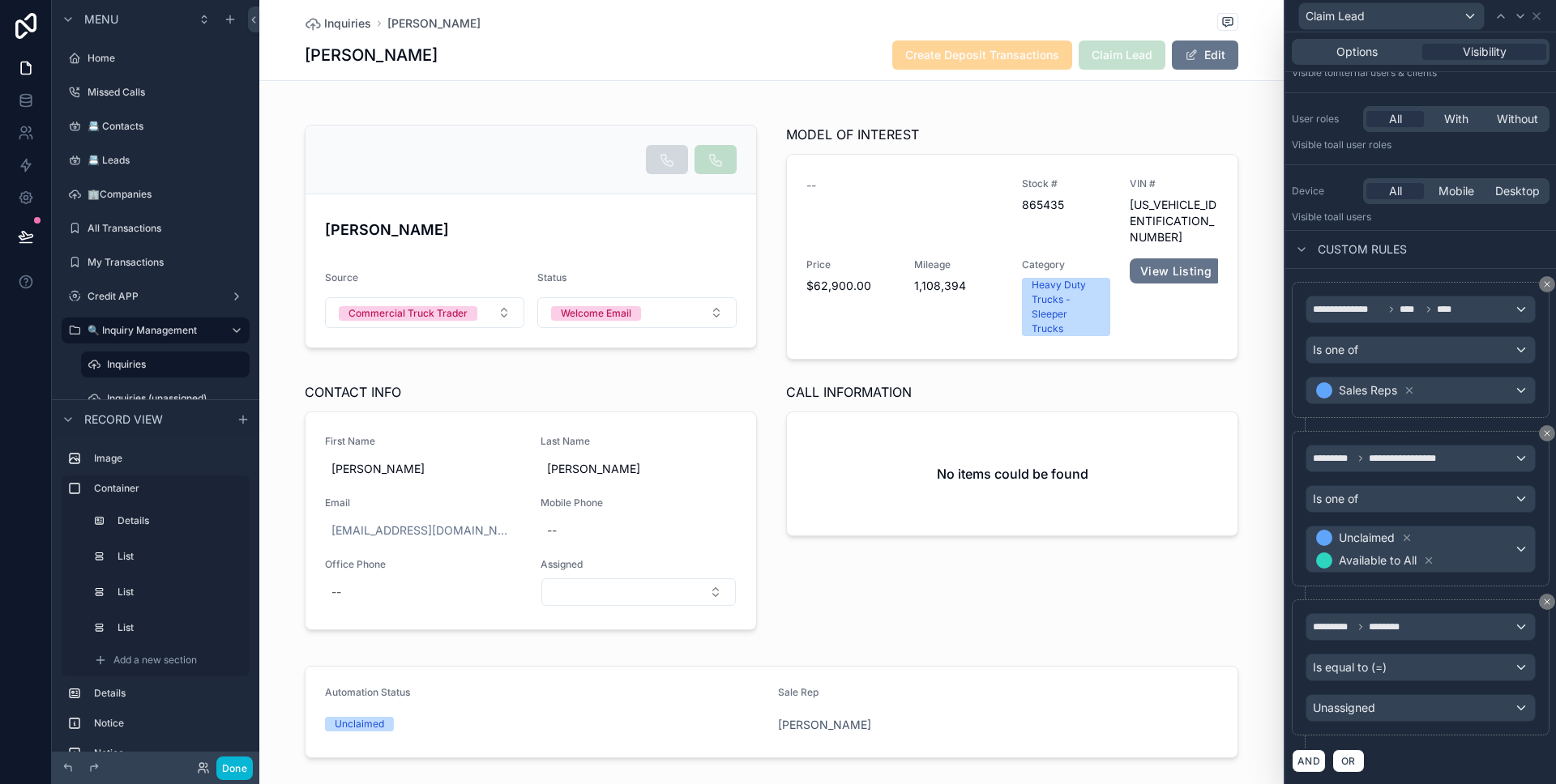
click at [1464, 746] on div "********* ******** Is equal to (=) Unassigned" at bounding box center [1421, 674] width 258 height 149
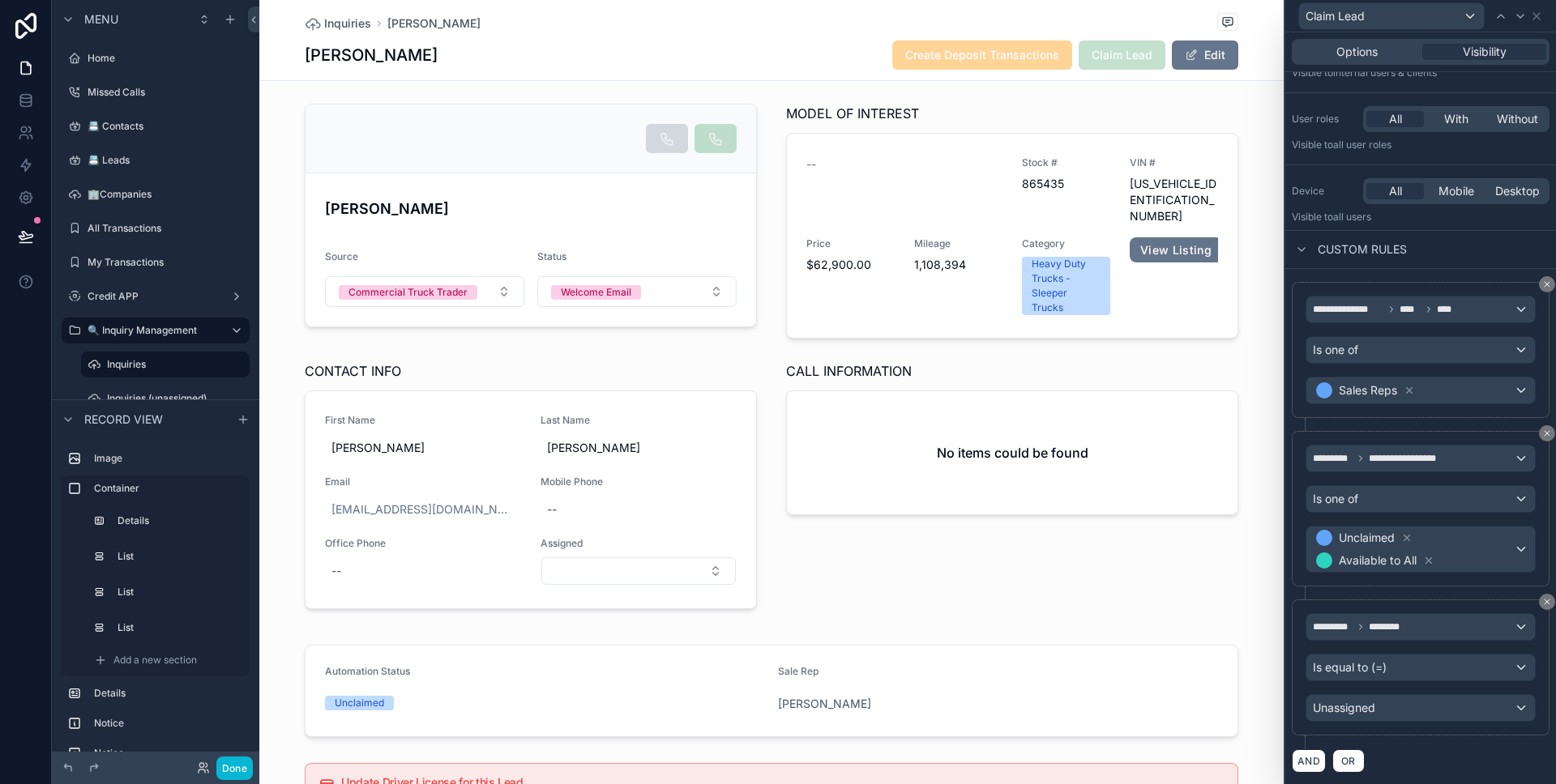
scroll to position [91, 0]
click at [247, 760] on button "Done" at bounding box center [235, 768] width 37 height 24
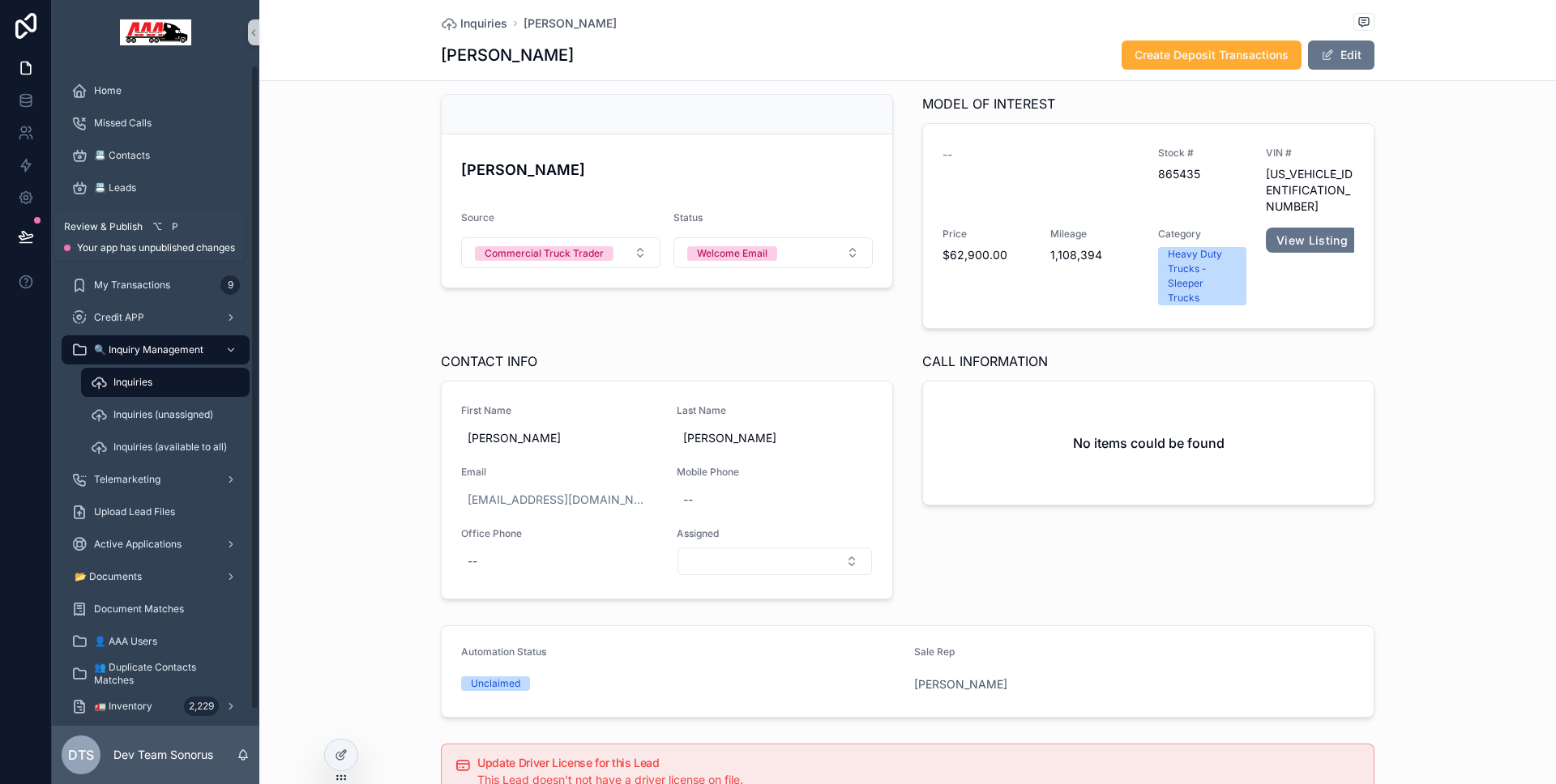
click at [21, 243] on icon at bounding box center [25, 243] width 12 height 0
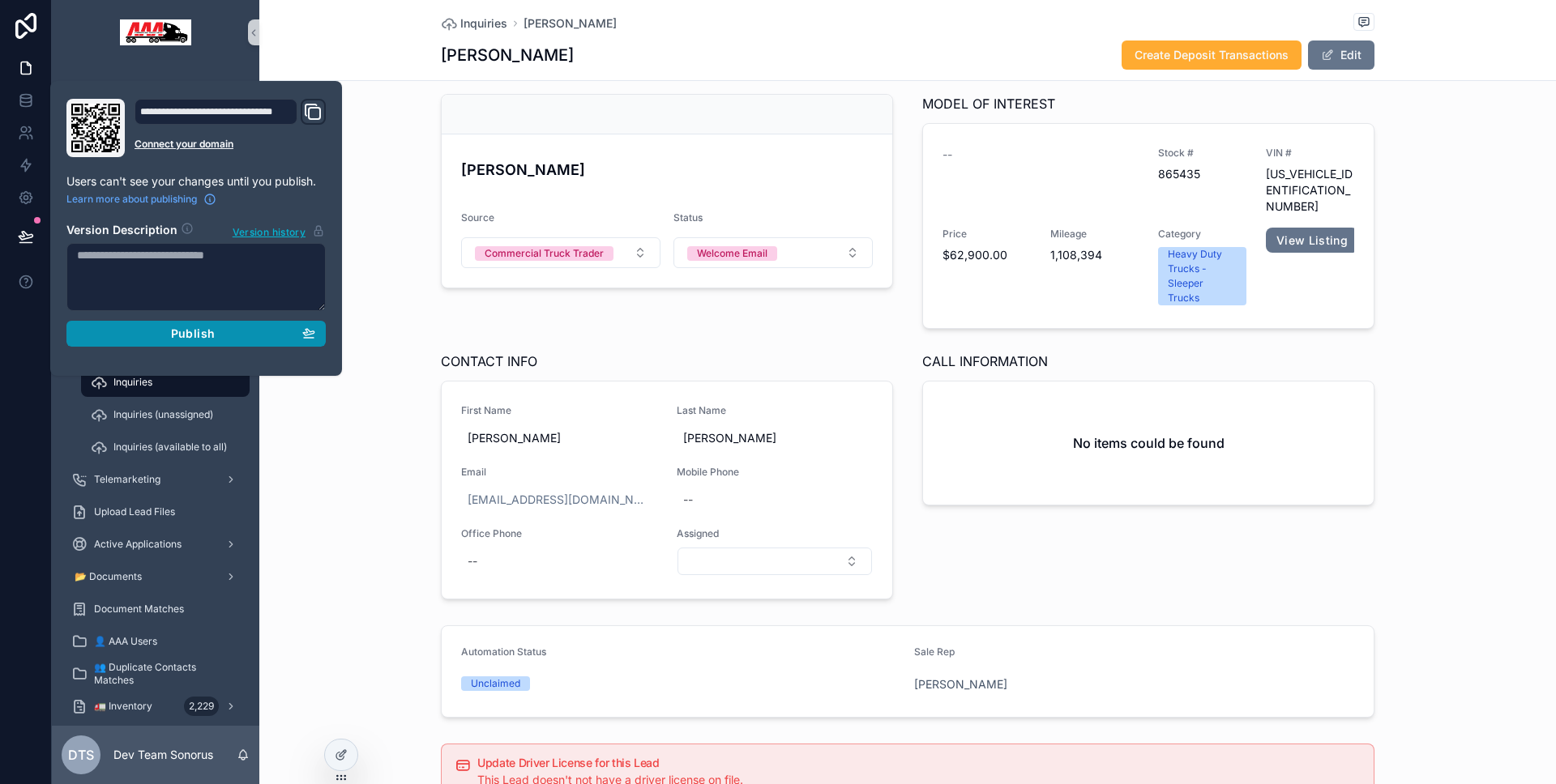
click at [157, 324] on button "Publish" at bounding box center [196, 334] width 260 height 26
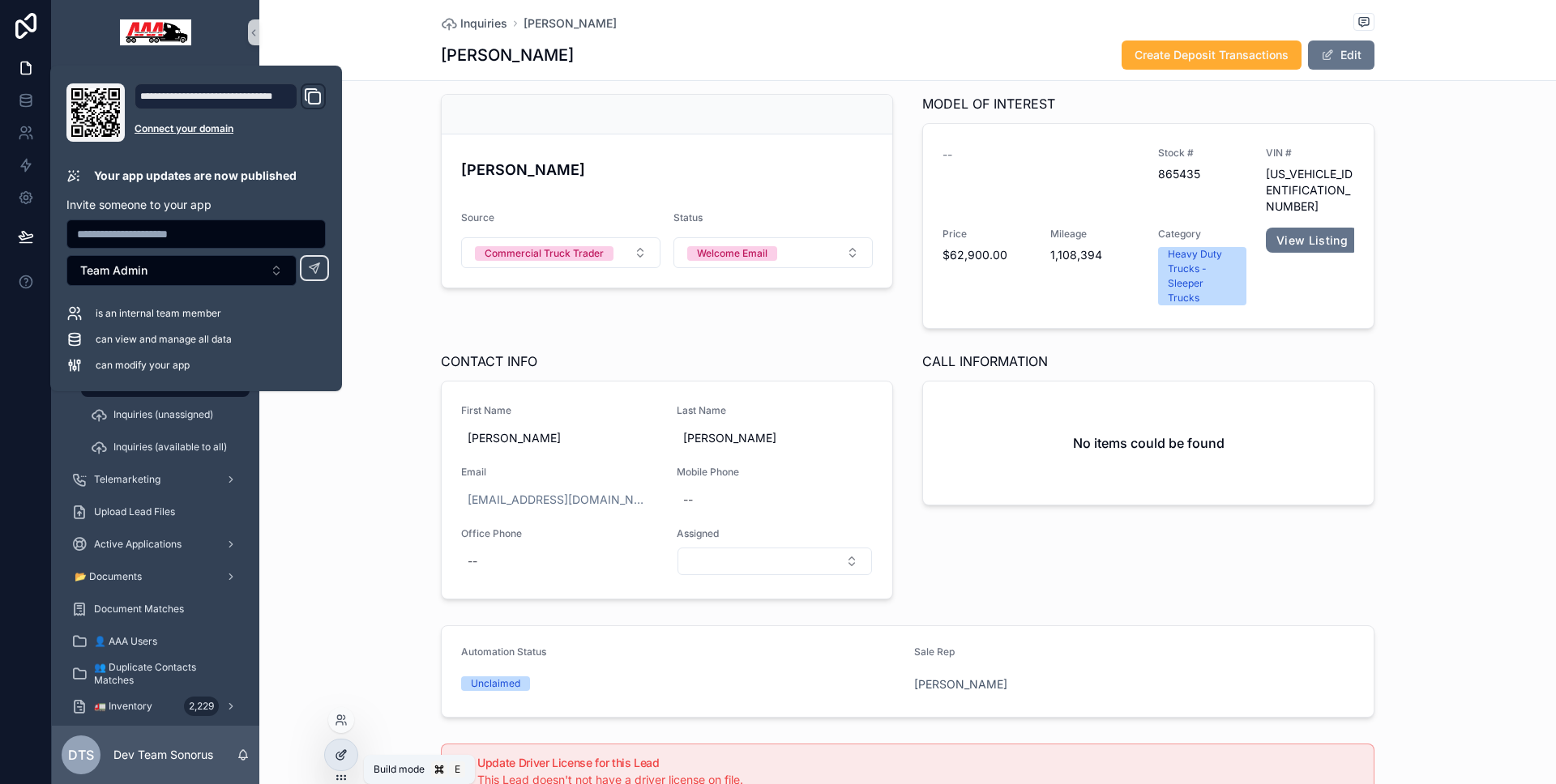
click at [350, 759] on div at bounding box center [341, 755] width 32 height 30
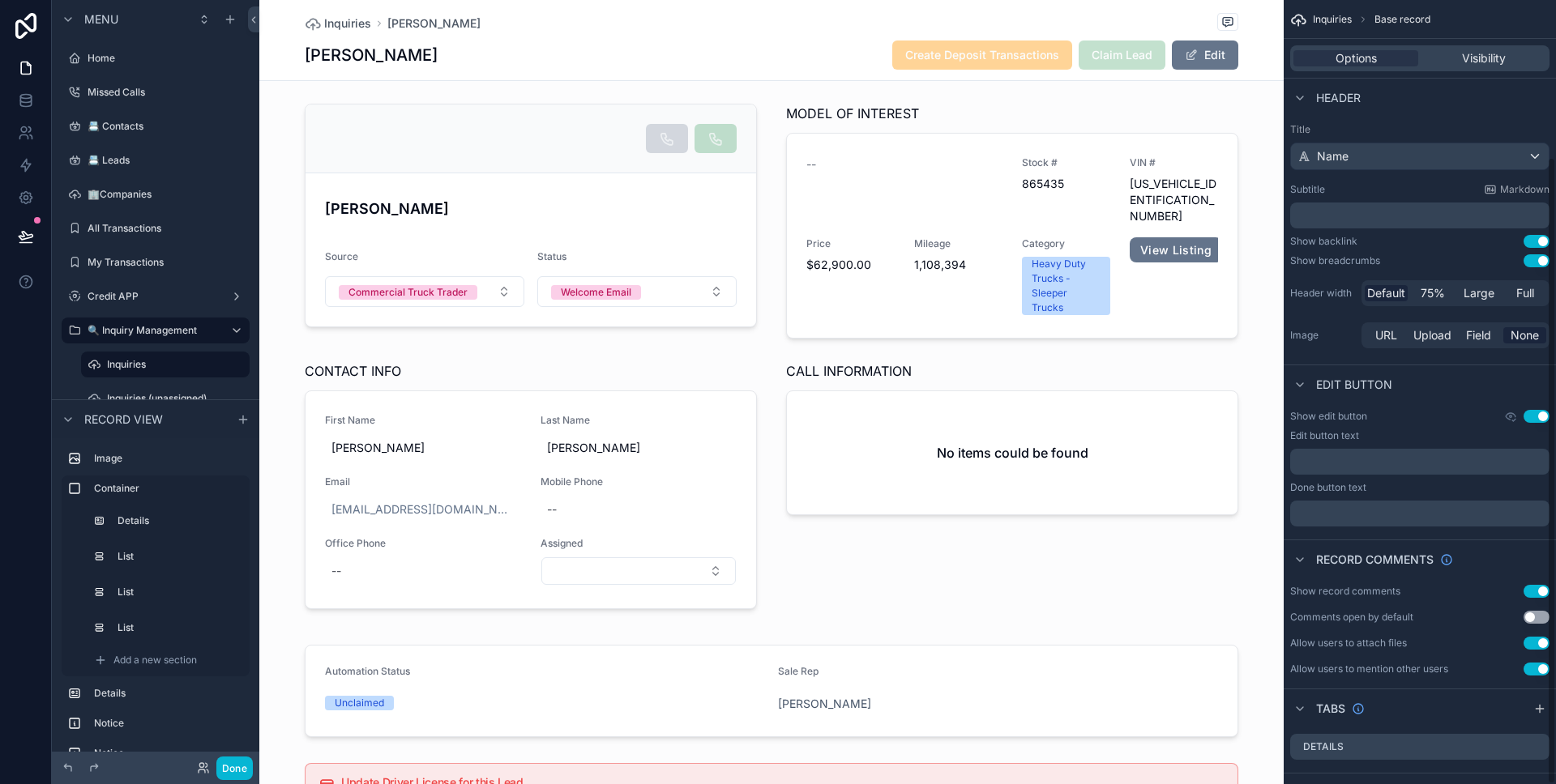
scroll to position [196, 0]
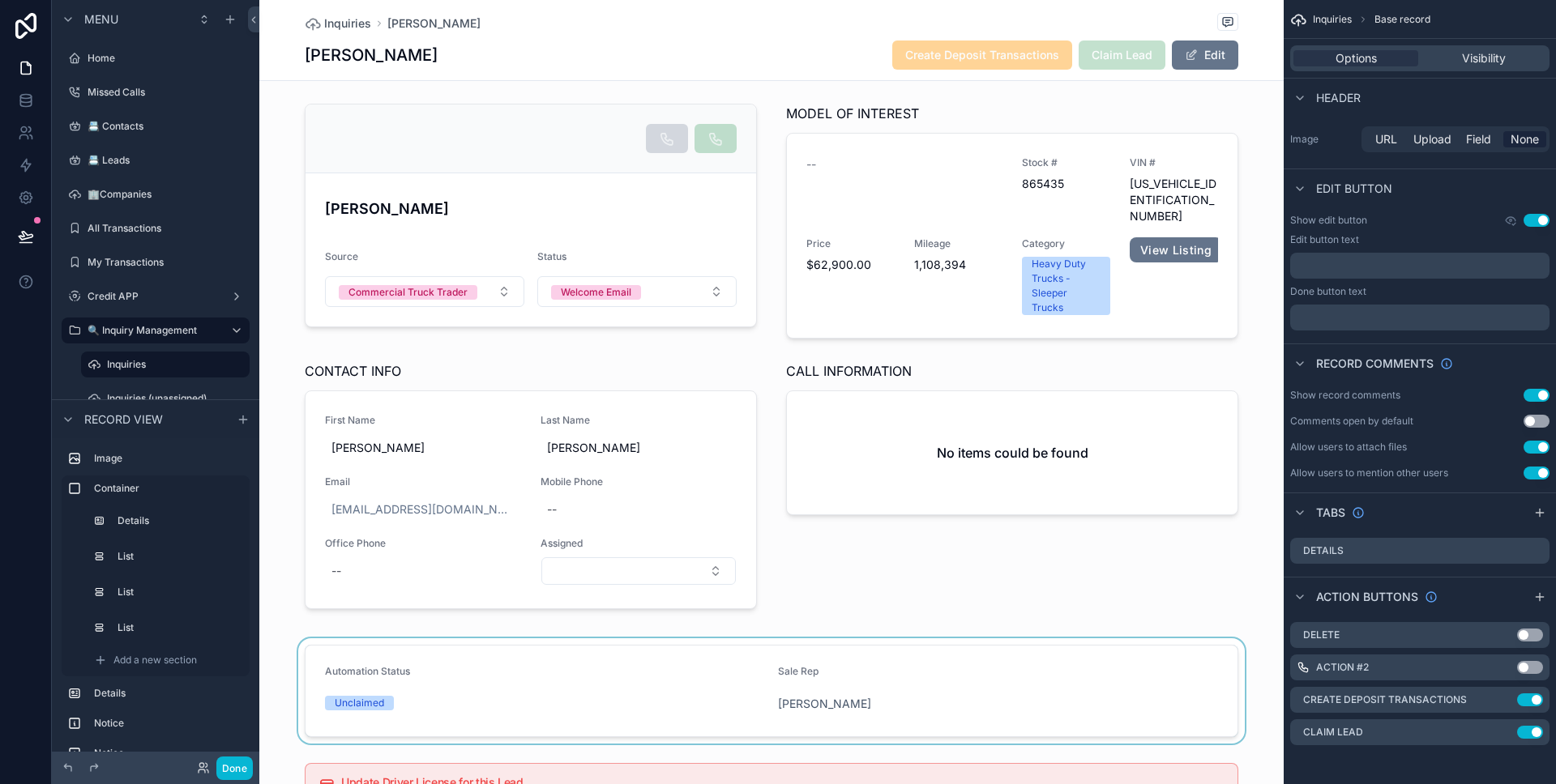
click at [980, 669] on div "scrollable content" at bounding box center [772, 691] width 1024 height 105
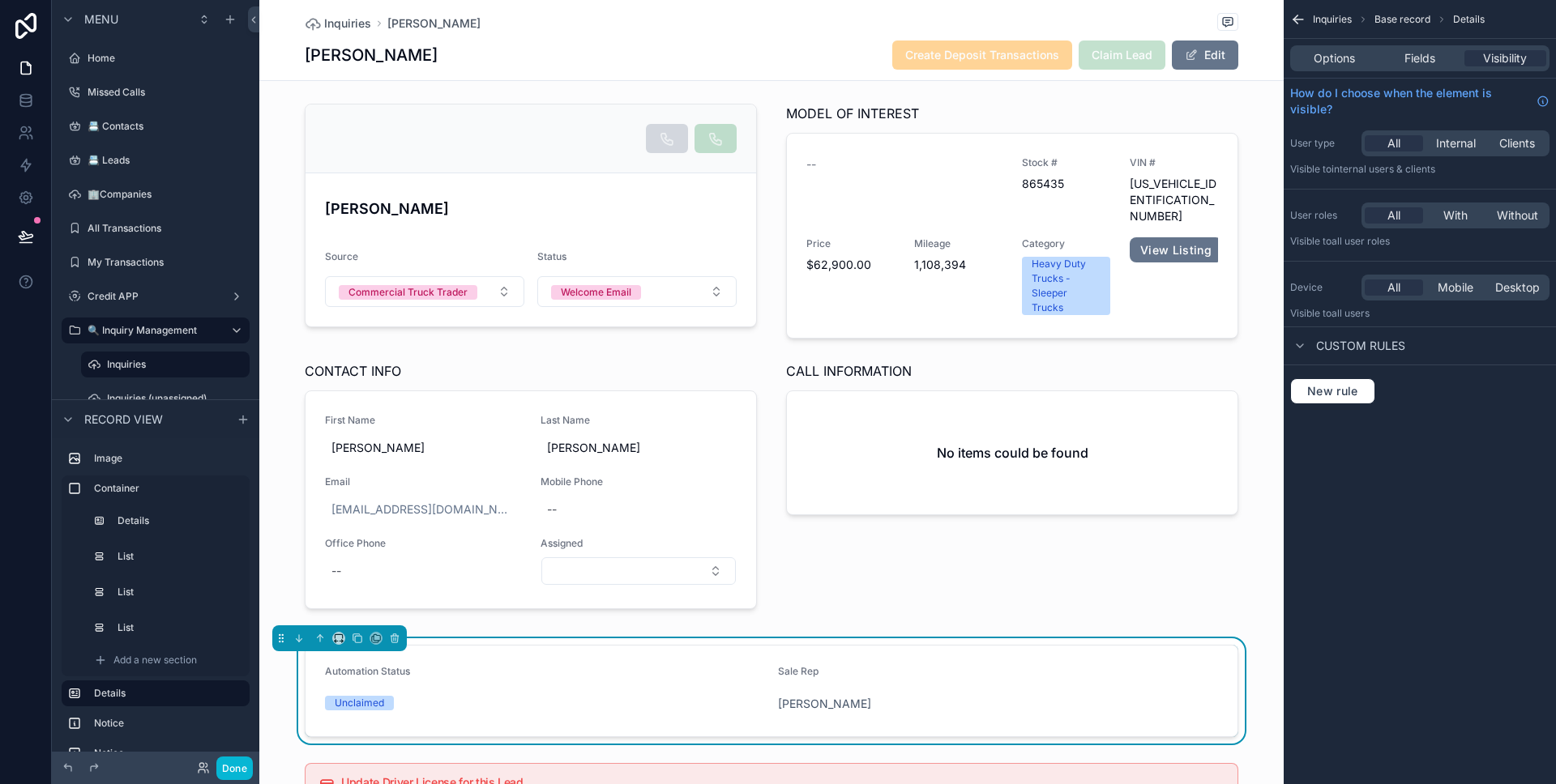
scroll to position [0, 0]
click at [250, 763] on button "Done" at bounding box center [235, 768] width 37 height 24
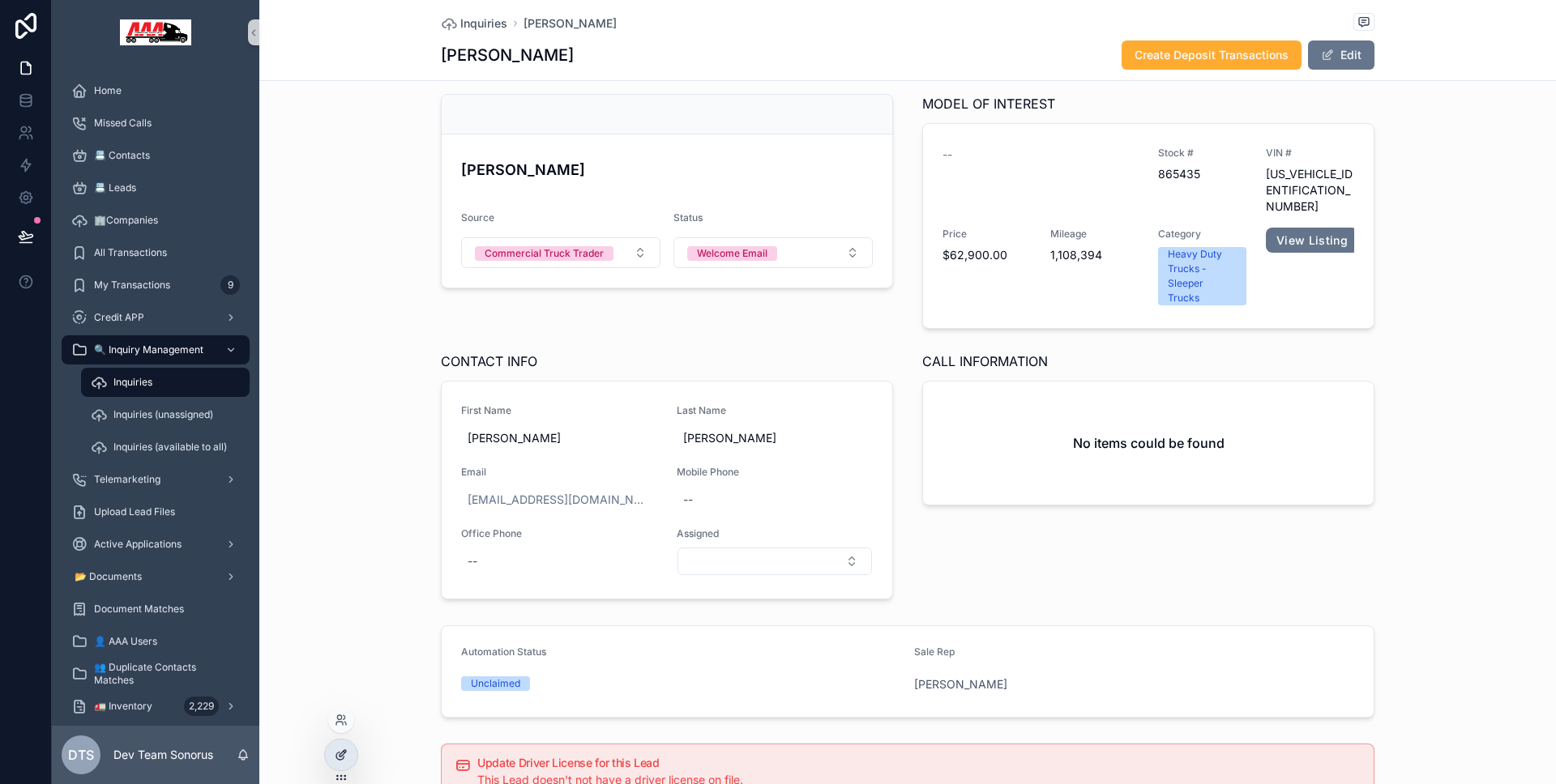
click at [345, 753] on icon at bounding box center [341, 755] width 13 height 13
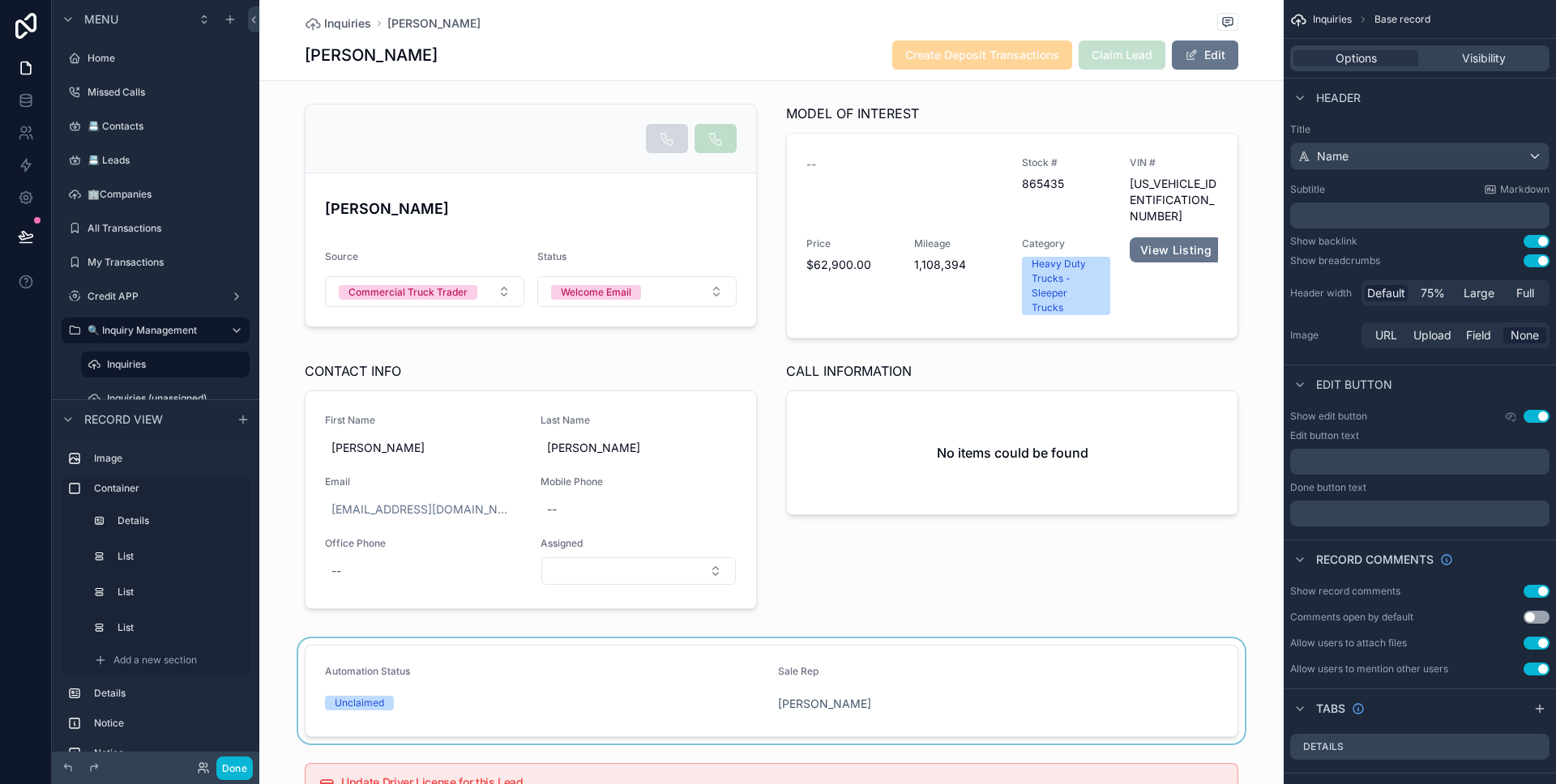
click at [463, 697] on div "scrollable content" at bounding box center [772, 691] width 1024 height 105
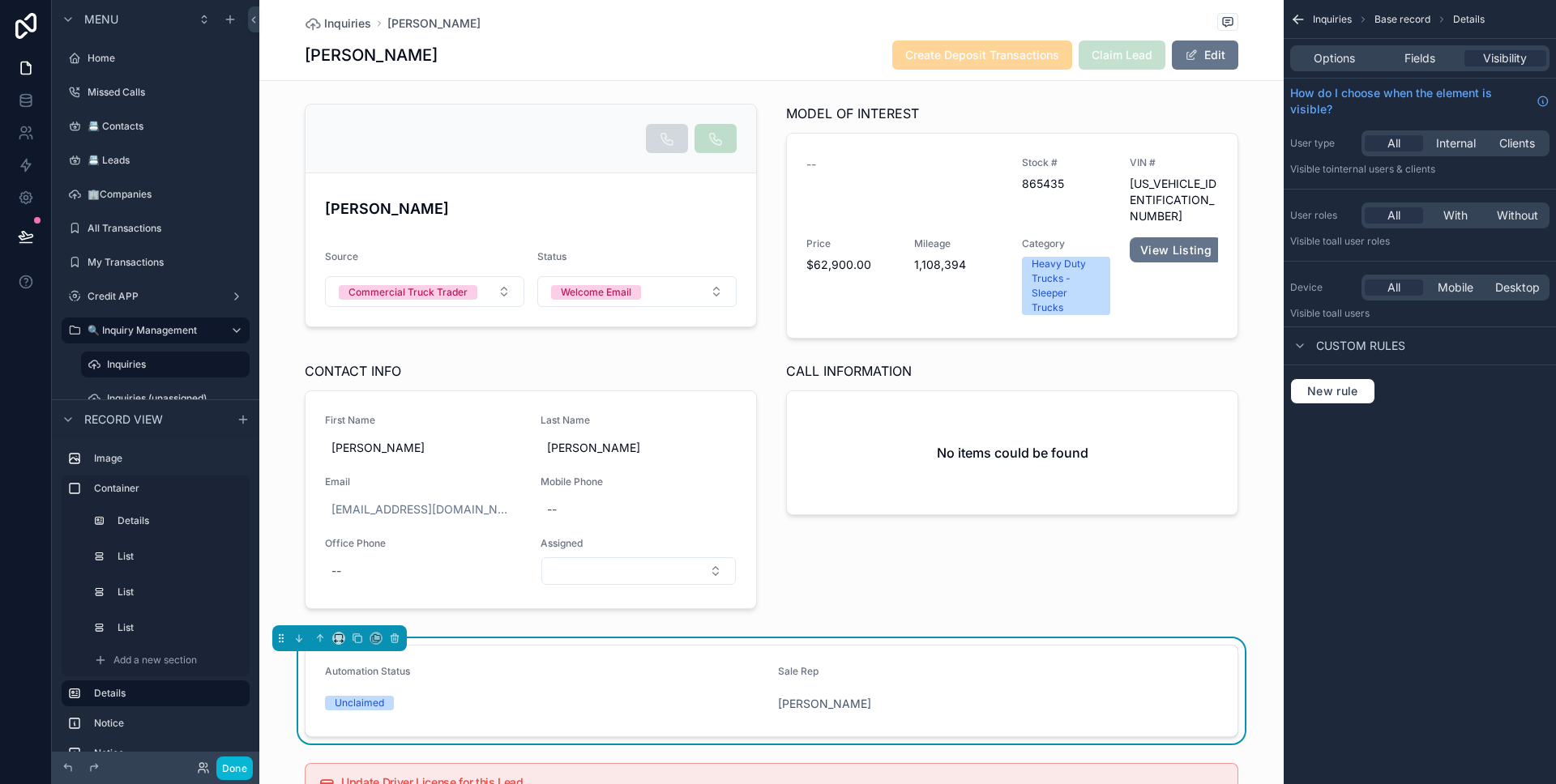
drag, startPoint x: 862, startPoint y: 64, endPoint x: 1455, endPoint y: 36, distance: 593.7
click at [862, 64] on div "[PERSON_NAME] Create Deposit Transactions Claim Lead Edit" at bounding box center [772, 54] width 934 height 30
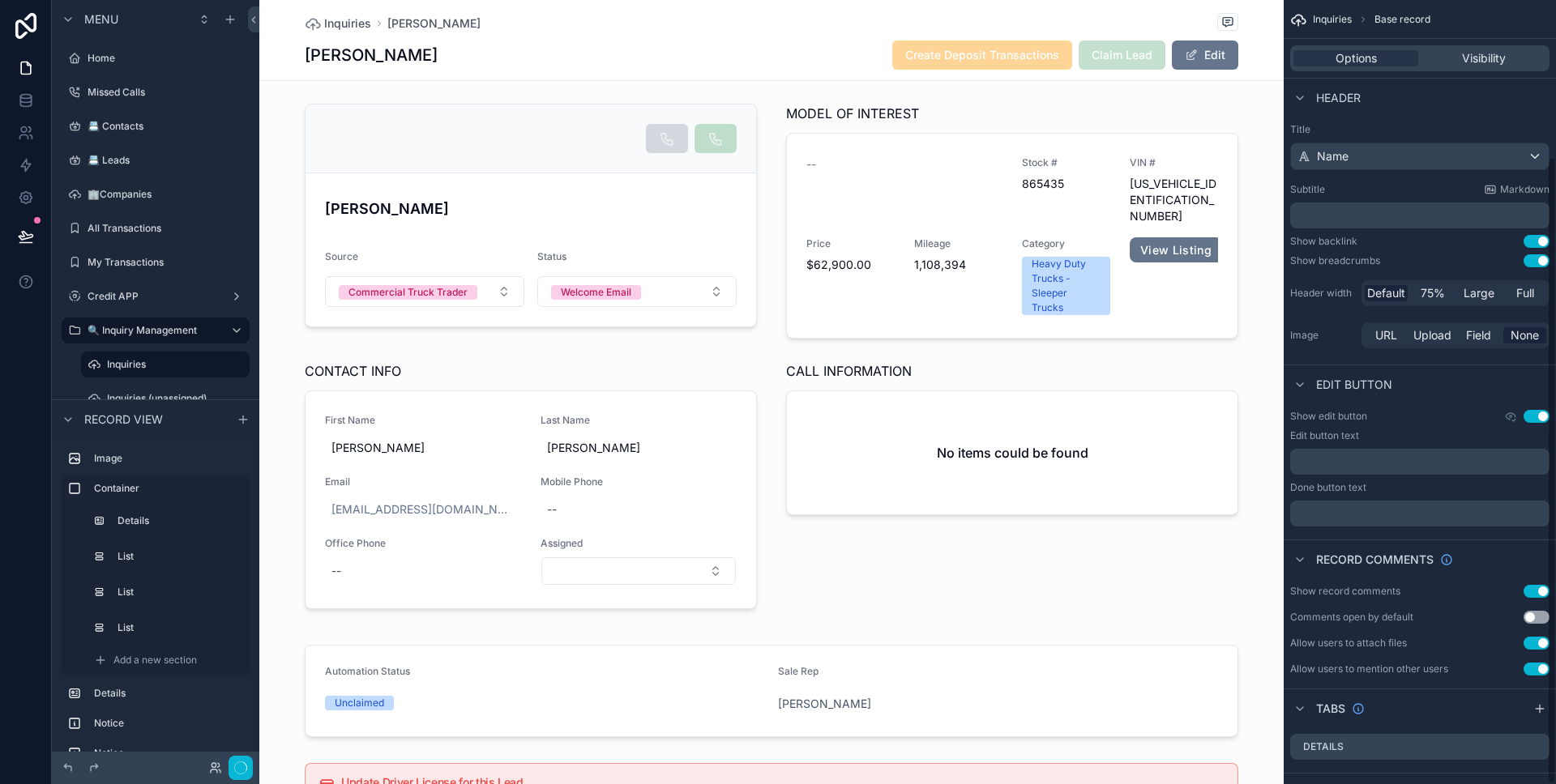
scroll to position [196, 0]
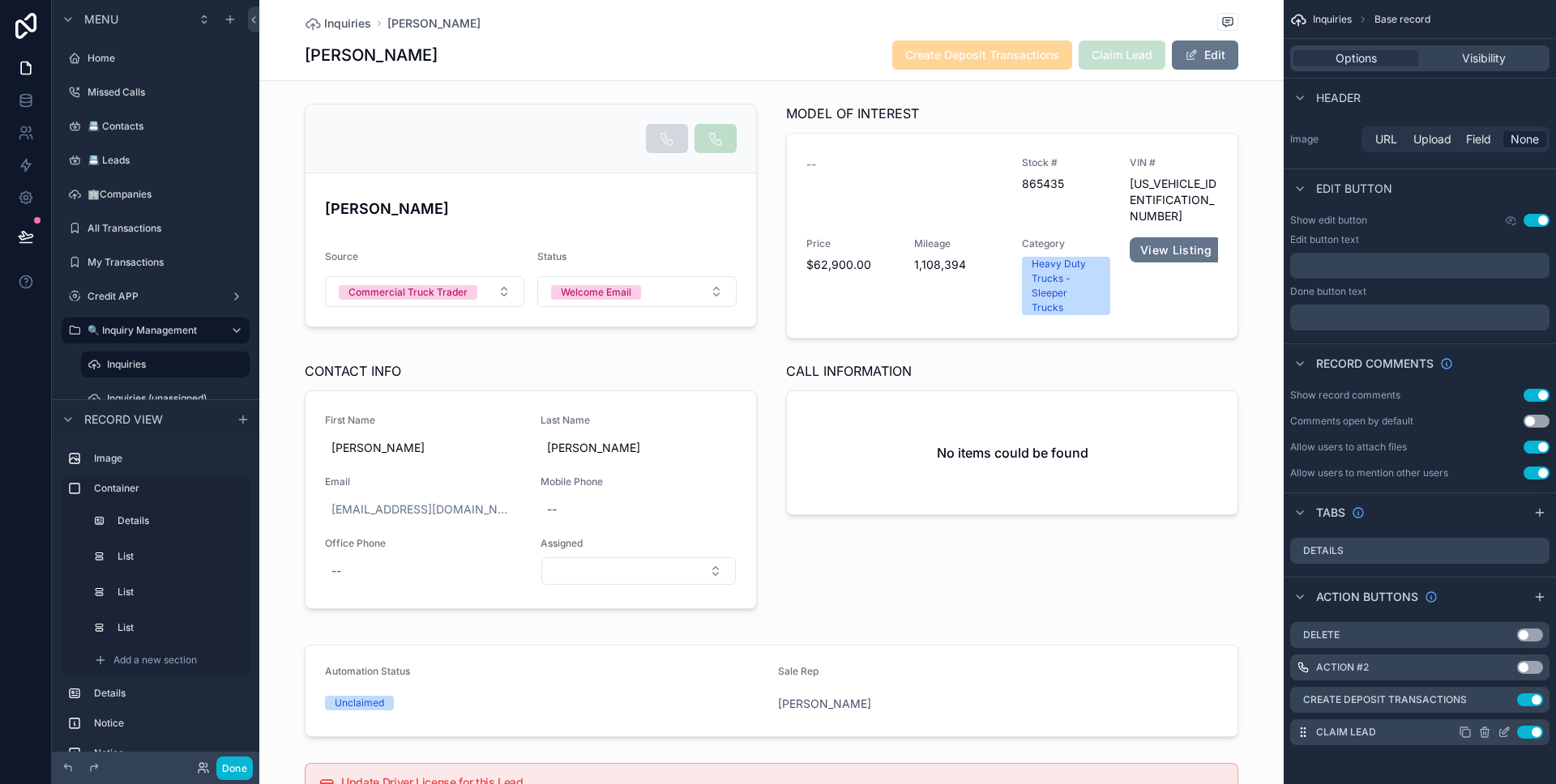
click at [1500, 730] on icon "scrollable content" at bounding box center [1504, 733] width 7 height 7
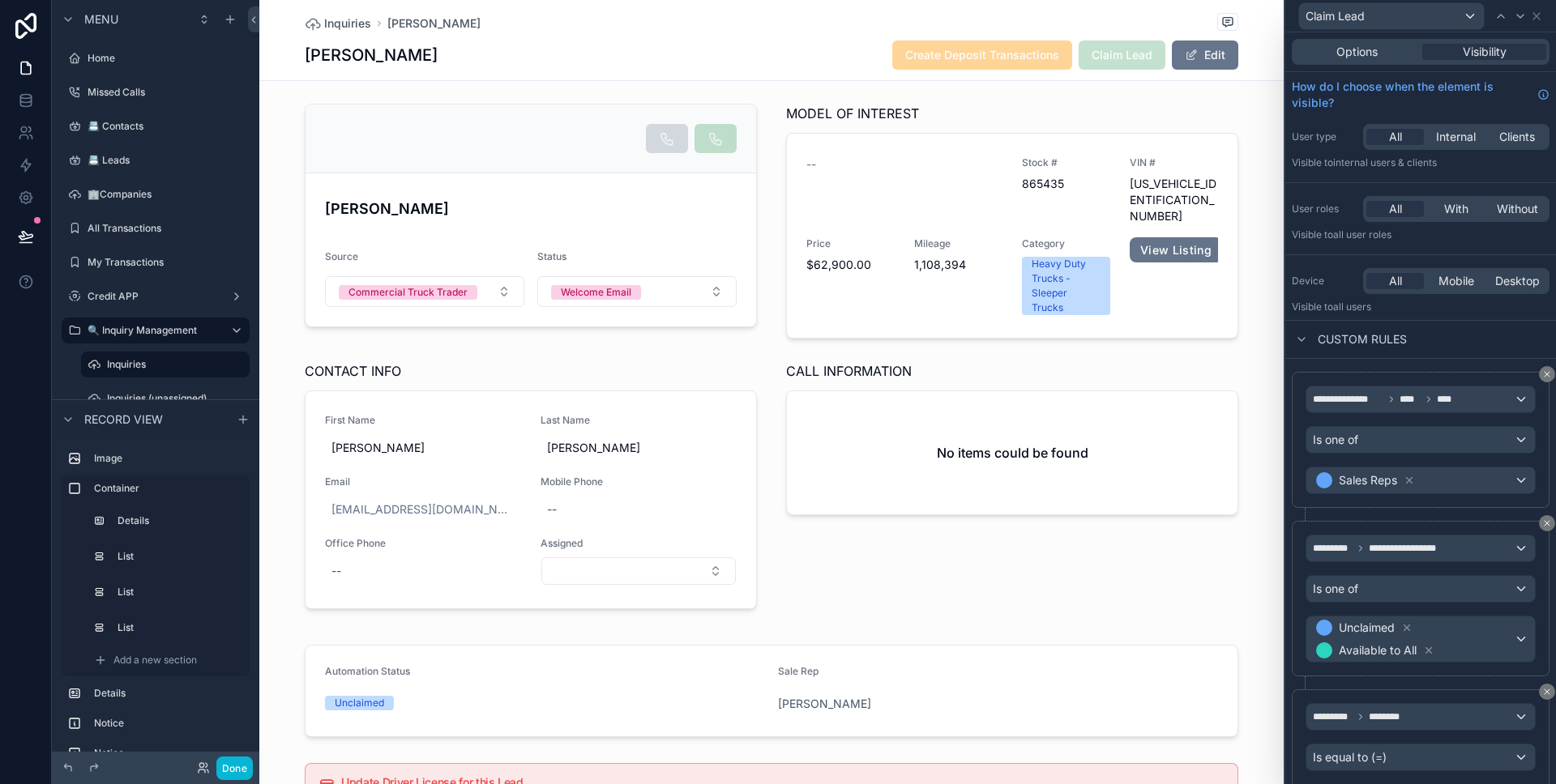
scroll to position [75, 0]
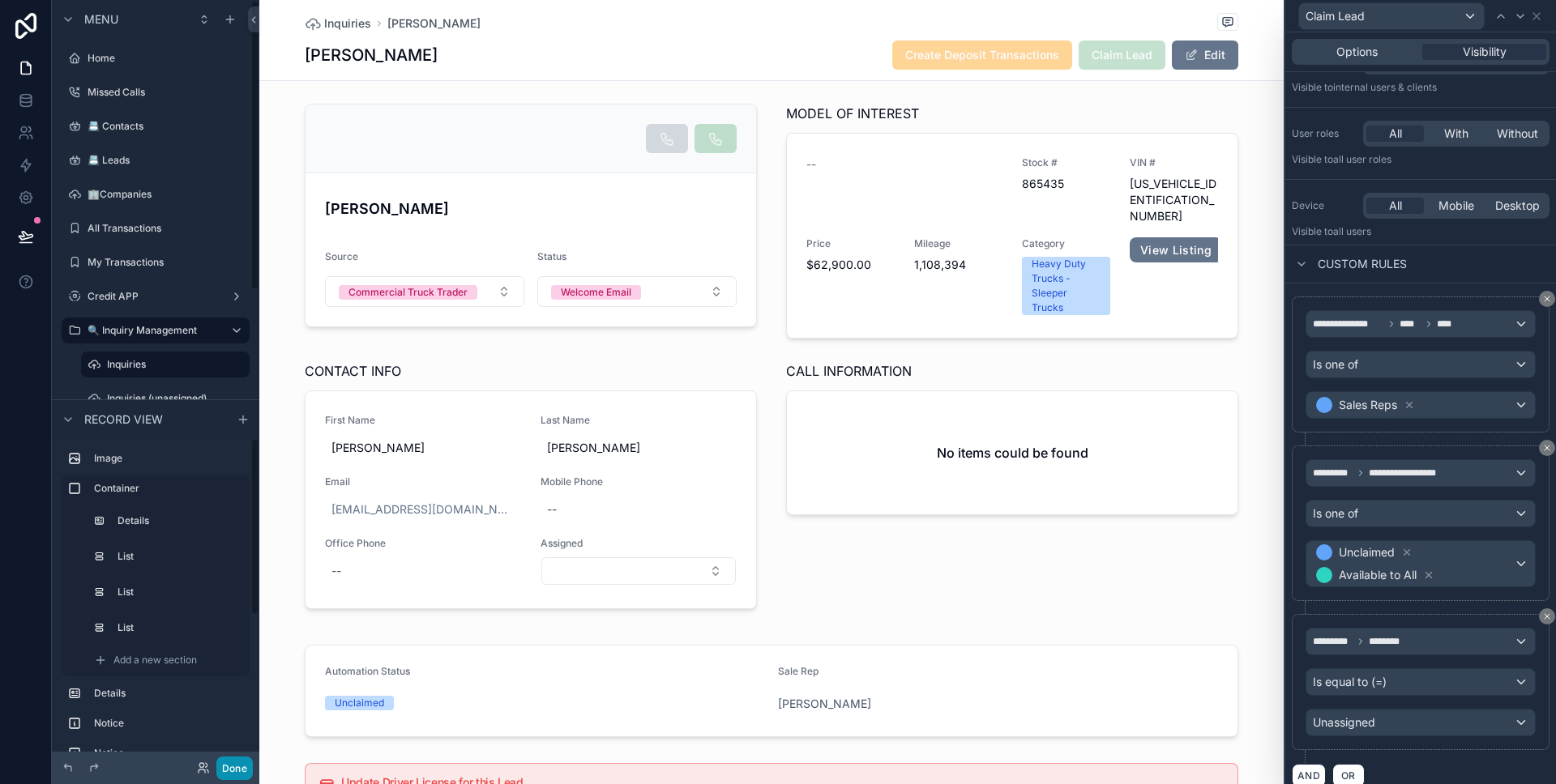
click at [227, 764] on button "Done" at bounding box center [235, 768] width 37 height 24
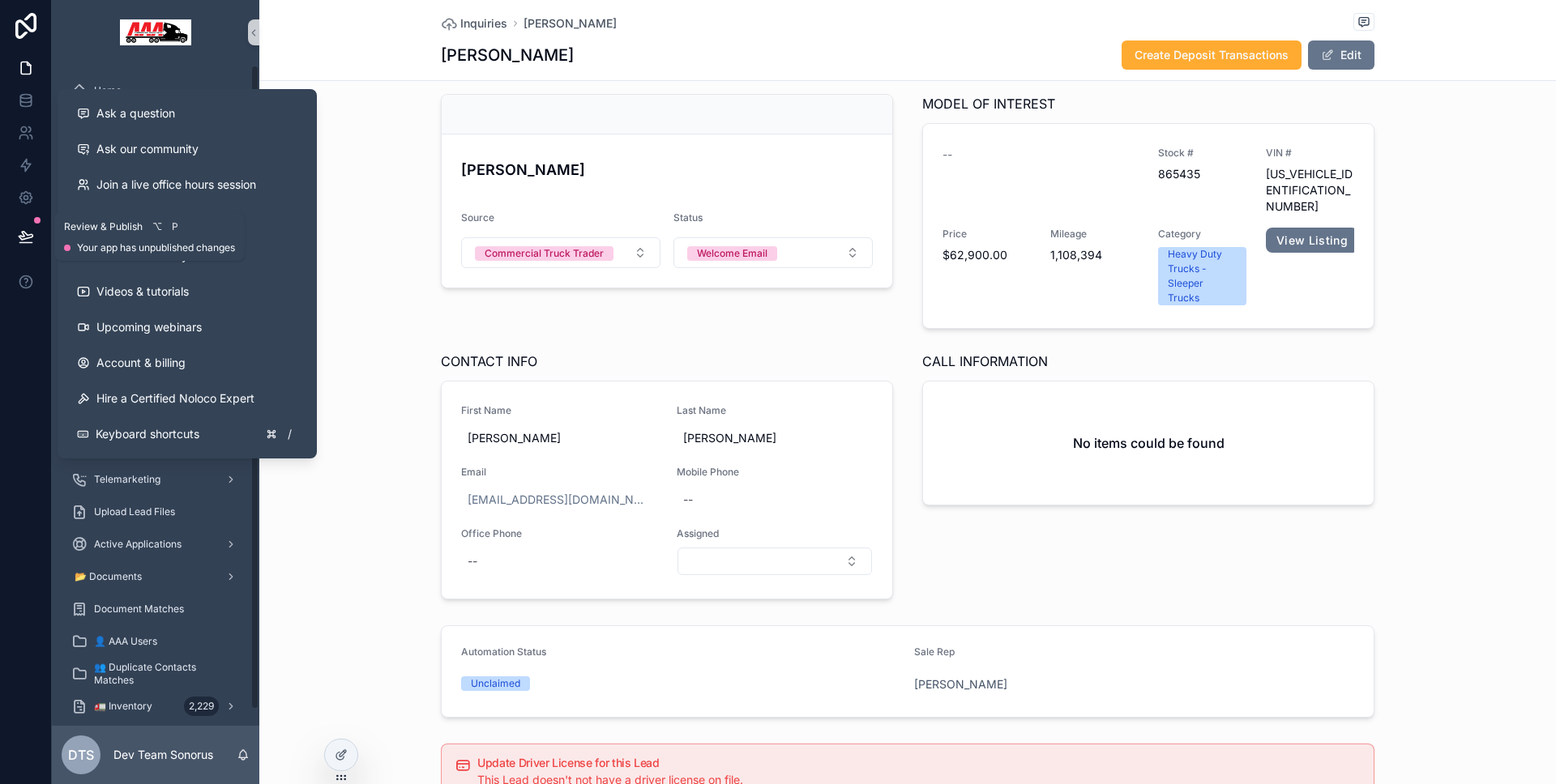
click at [24, 248] on button at bounding box center [26, 236] width 36 height 45
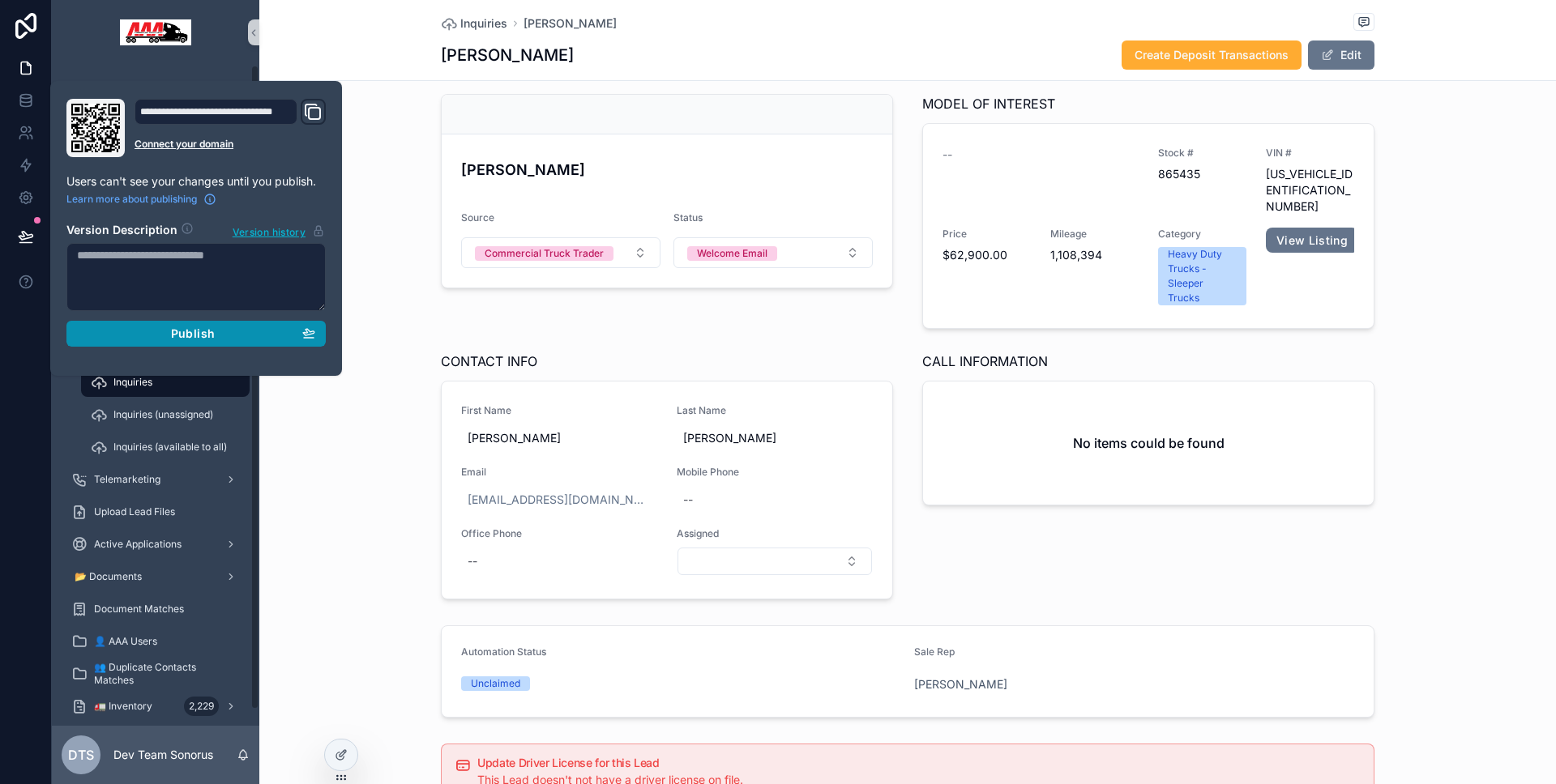
click at [138, 329] on div "Publish" at bounding box center [196, 334] width 238 height 15
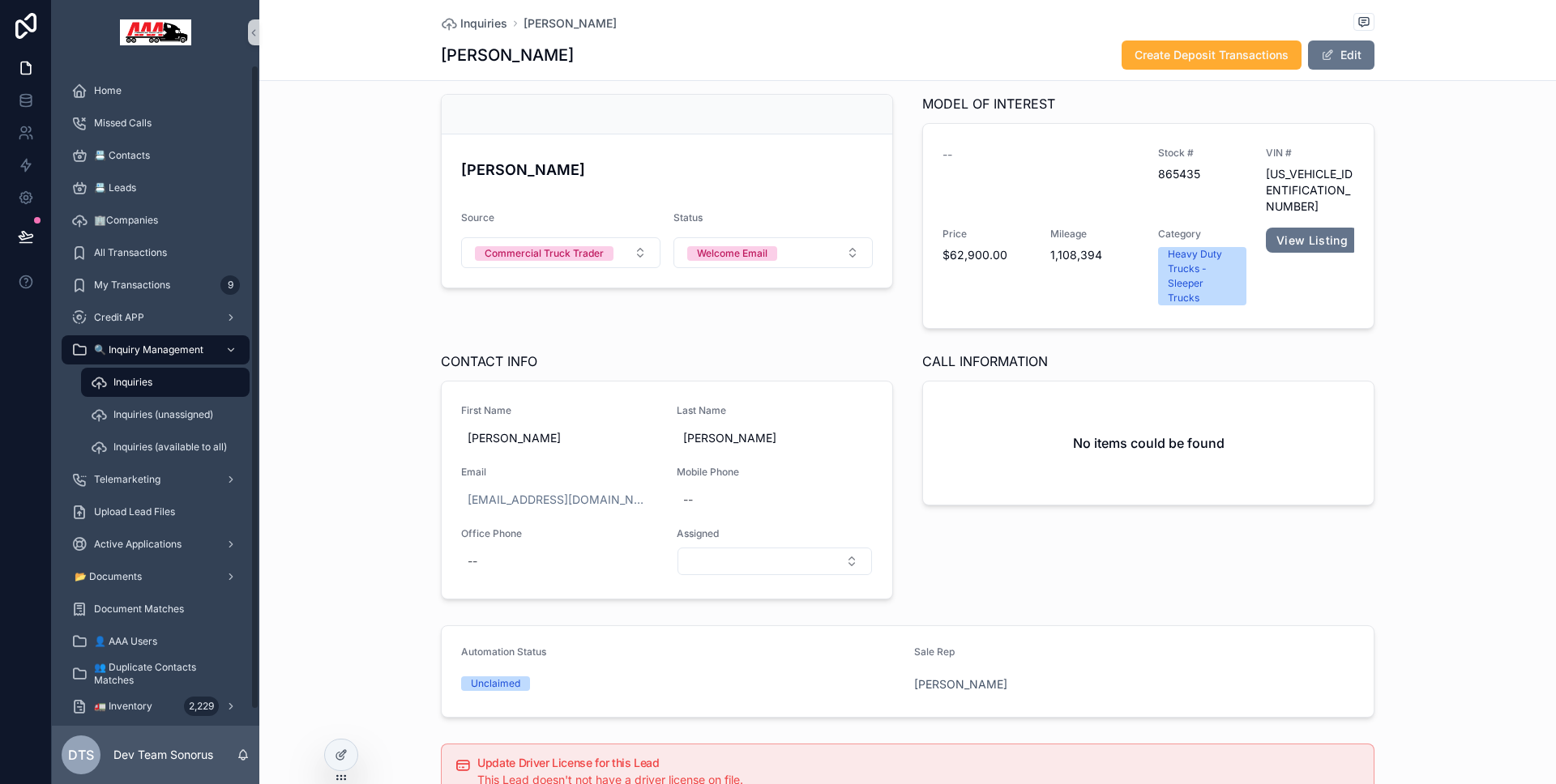
click at [8, 352] on div at bounding box center [26, 392] width 52 height 784
drag, startPoint x: 130, startPoint y: 91, endPoint x: 139, endPoint y: 98, distance: 11.4
click at [130, 91] on div "Home" at bounding box center [155, 90] width 168 height 26
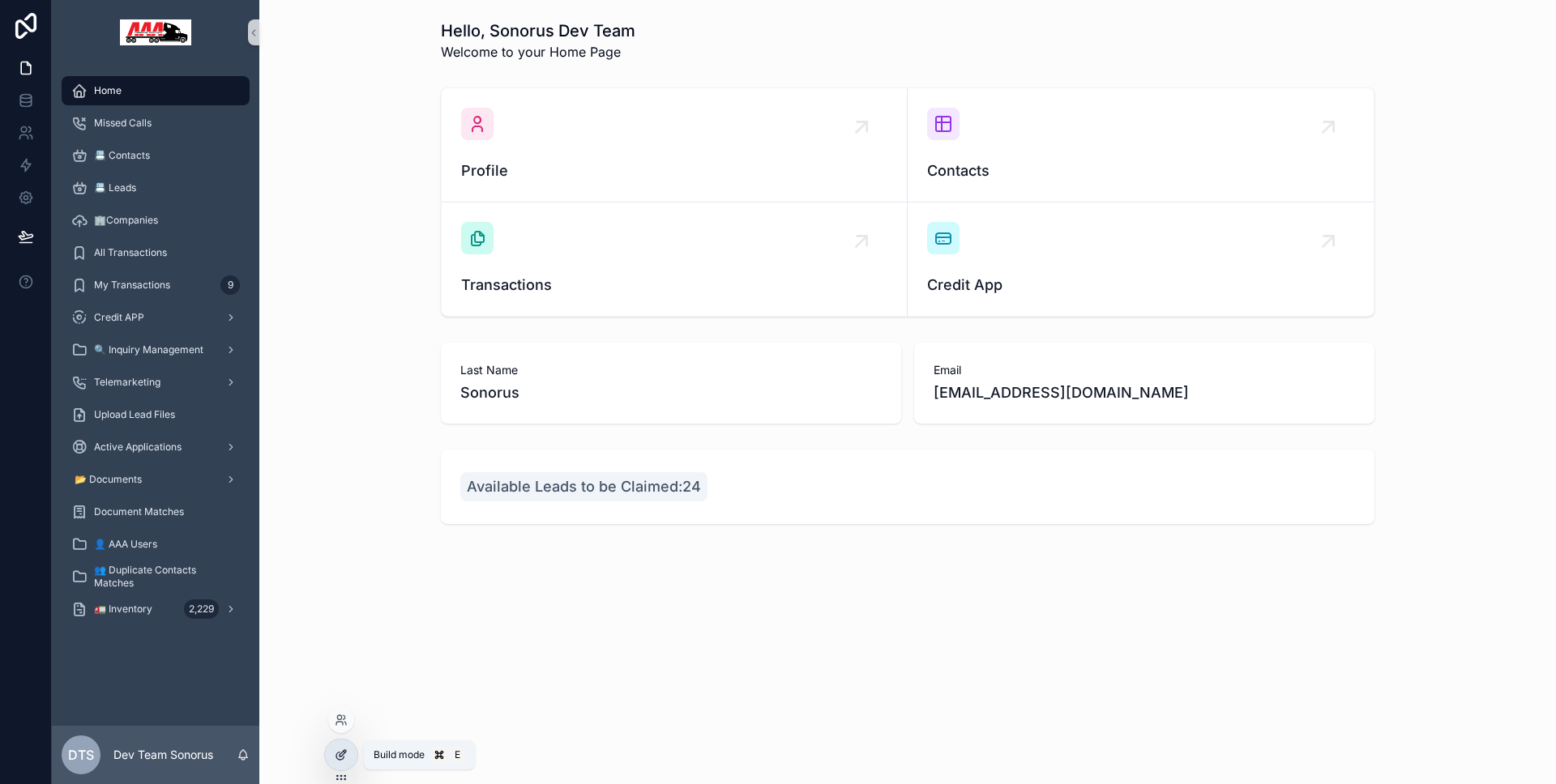
click at [338, 745] on div at bounding box center [341, 755] width 32 height 30
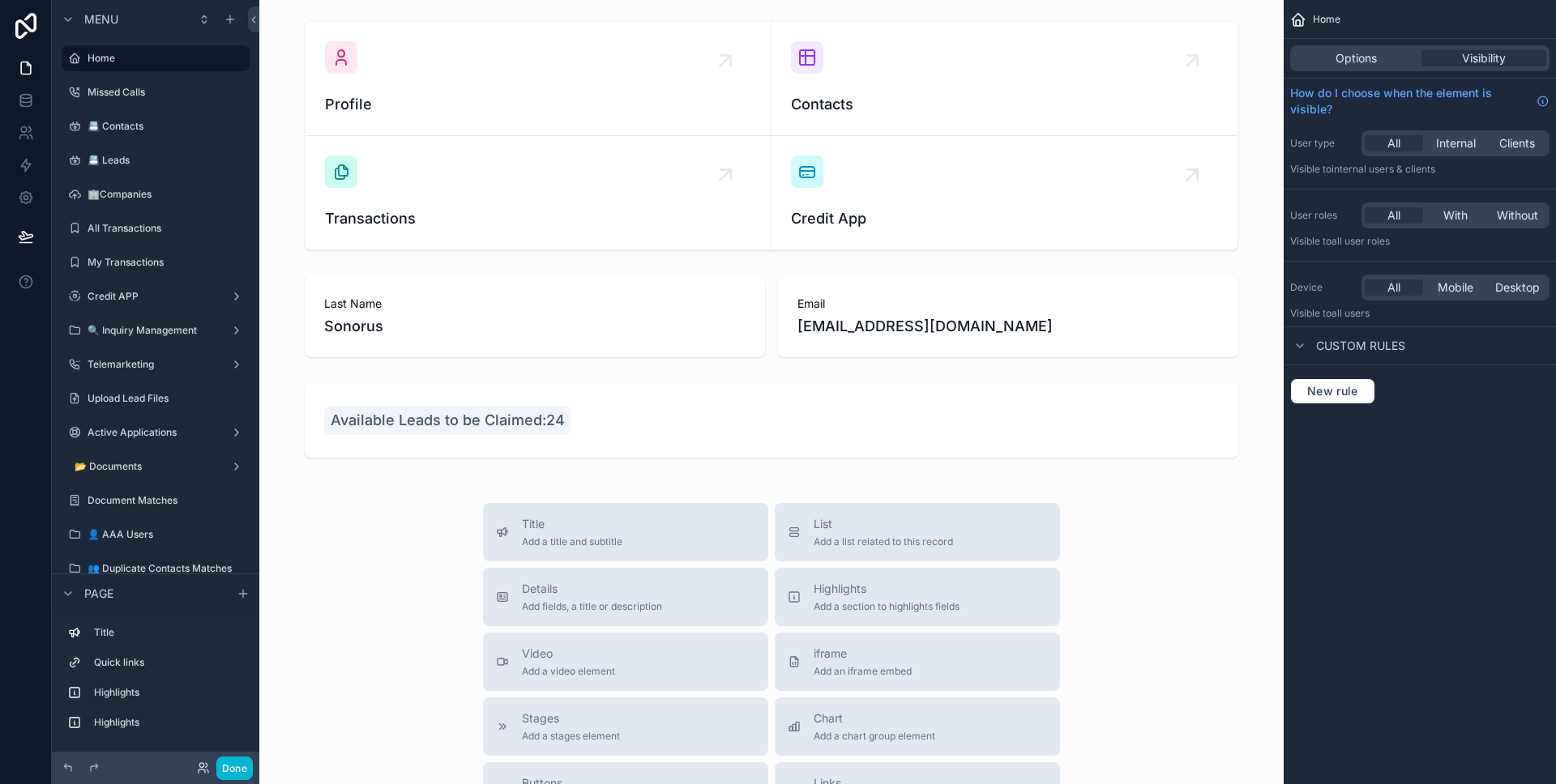
scroll to position [399, 0]
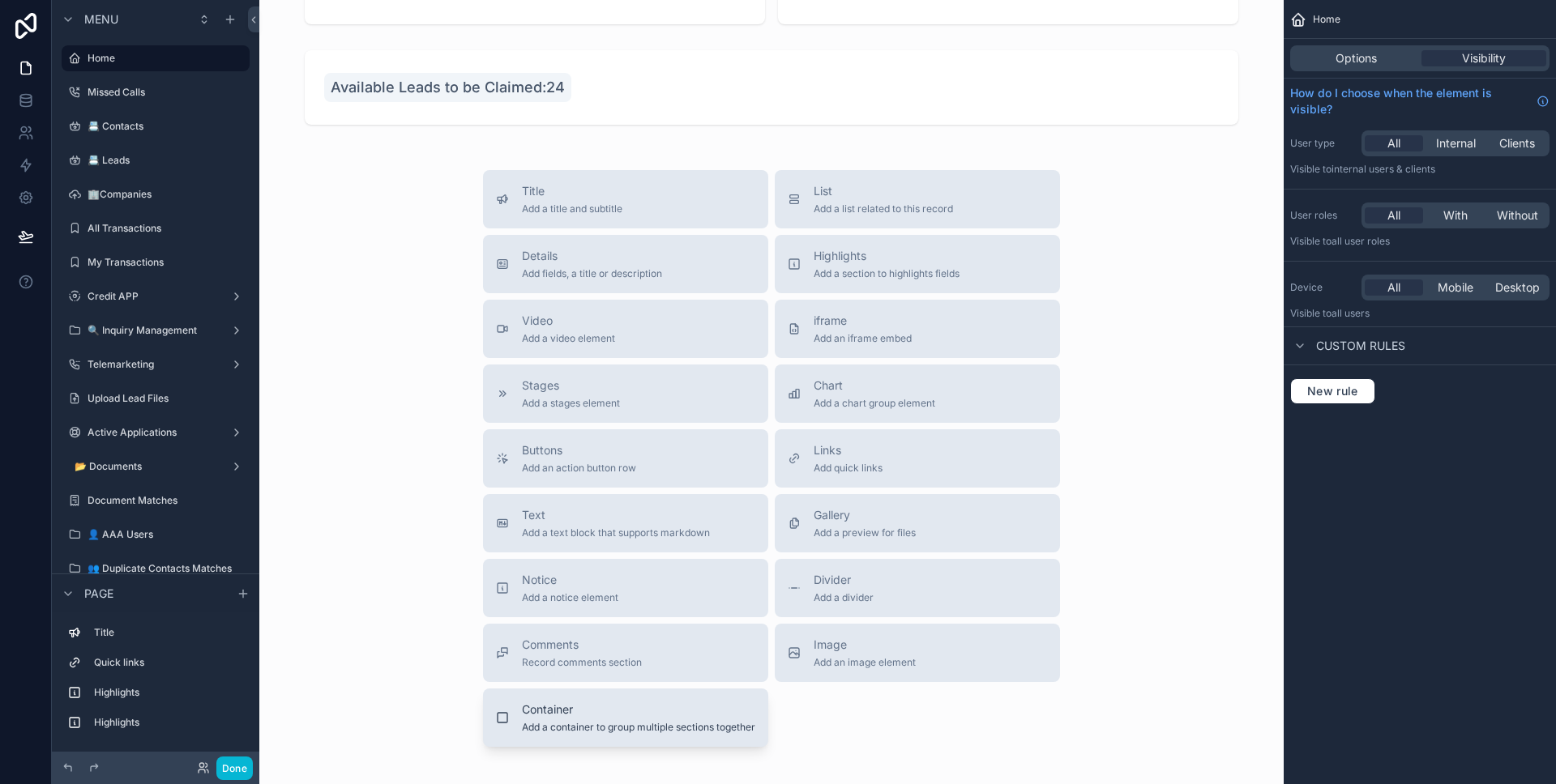
click at [706, 699] on button "Container Add a container to group multiple sections together" at bounding box center [626, 717] width 285 height 58
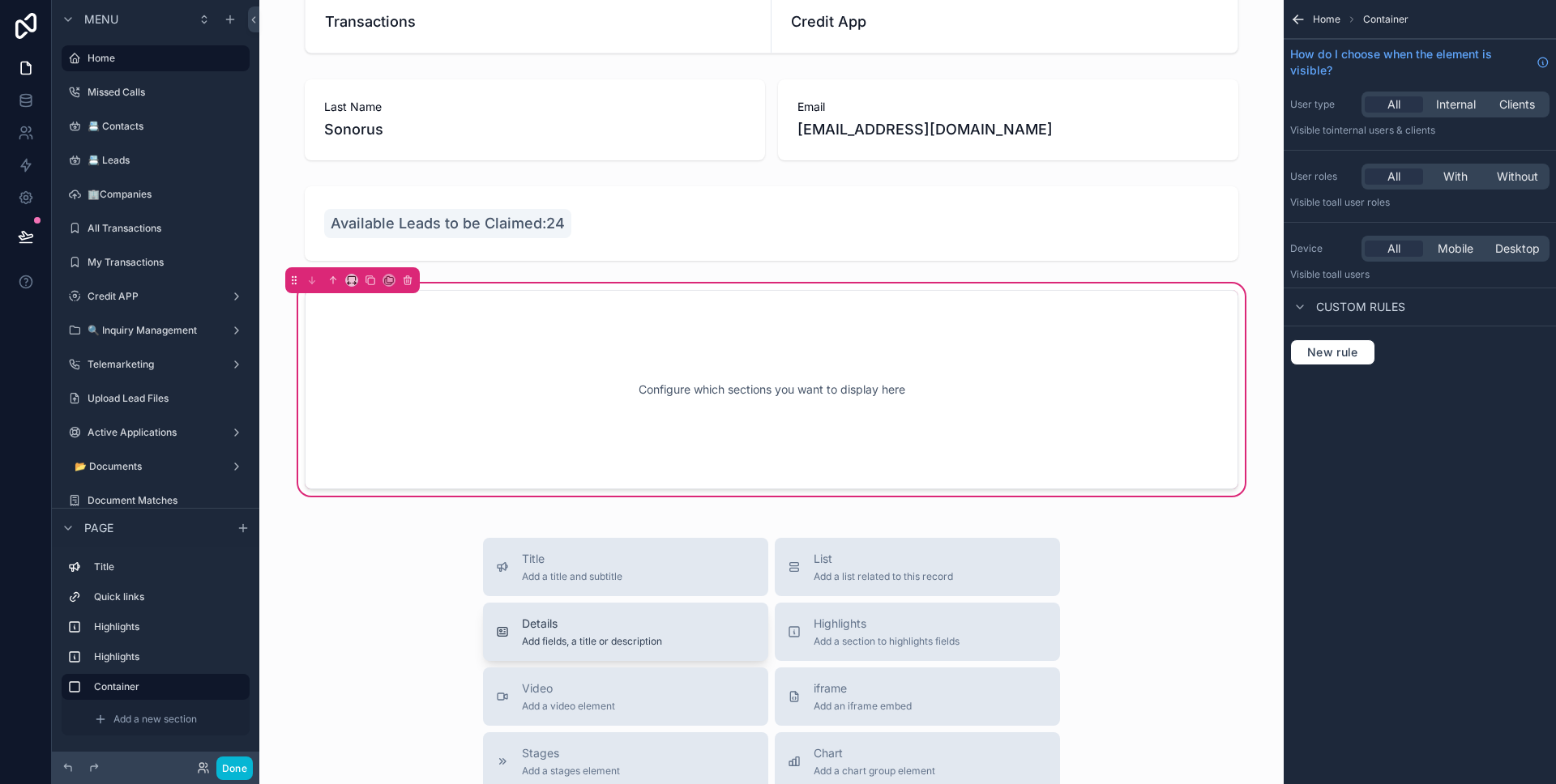
scroll to position [85, 0]
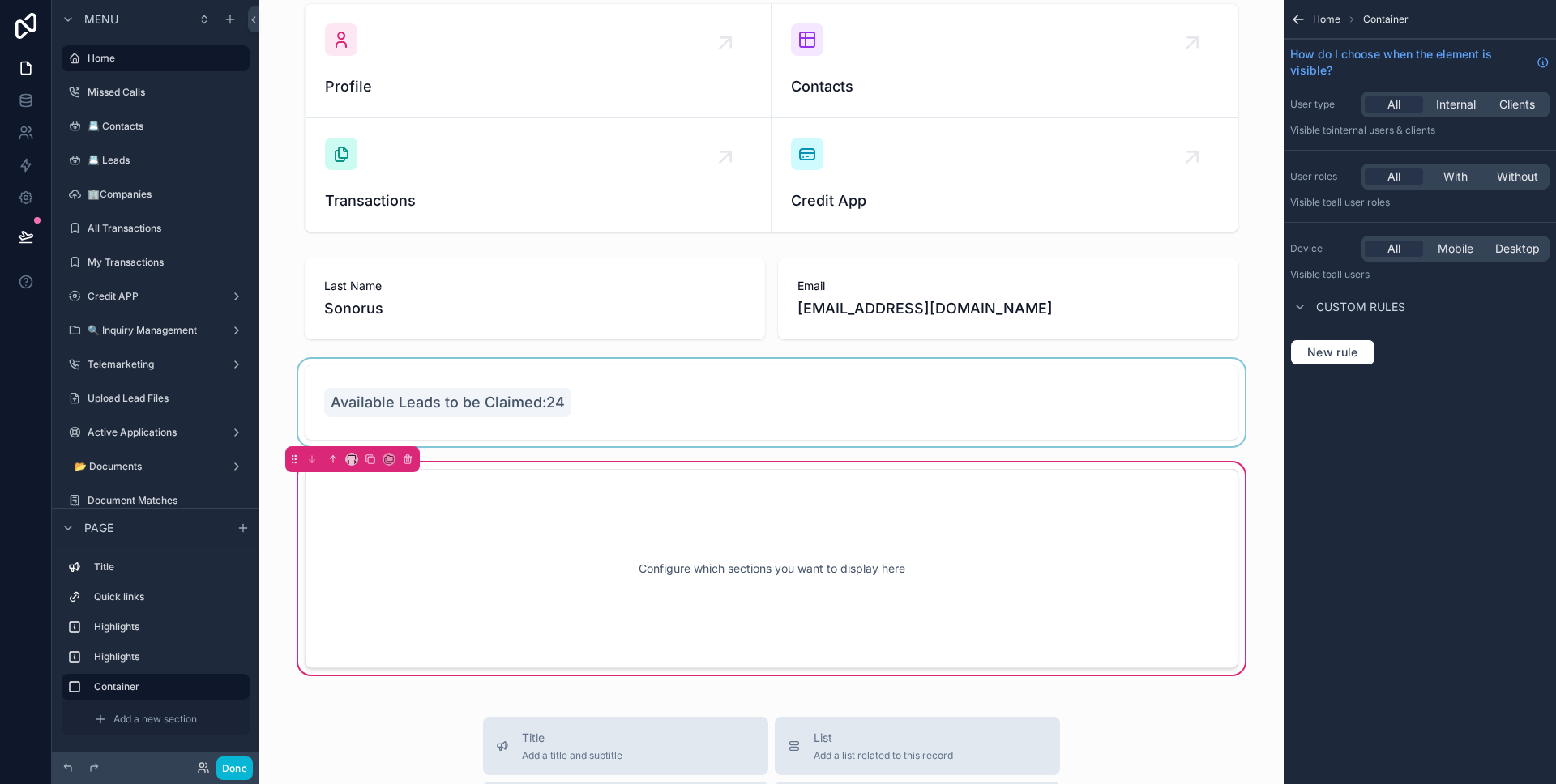
click at [575, 408] on div "scrollable content" at bounding box center [772, 402] width 998 height 87
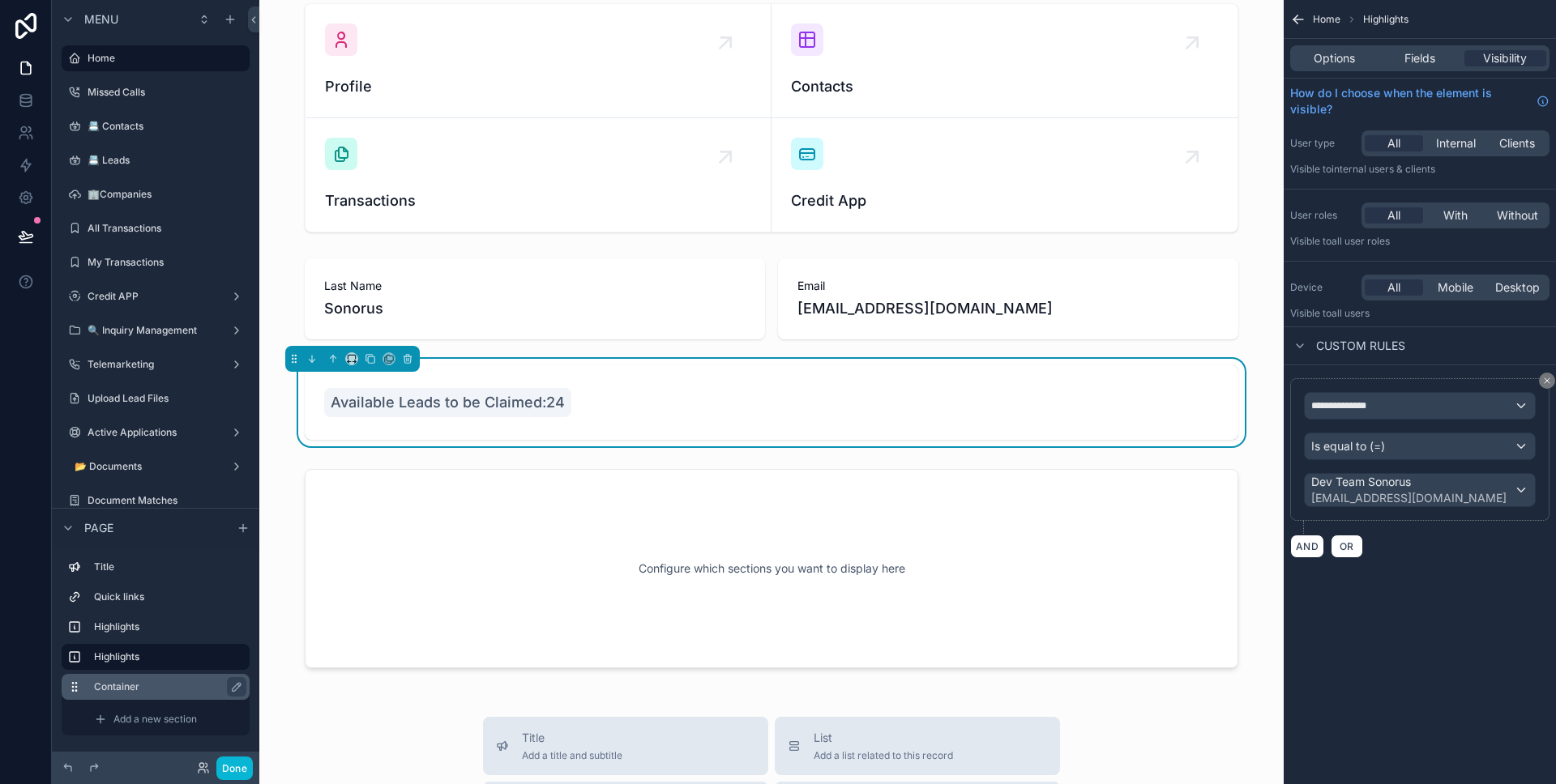
click at [100, 640] on div "scrollable content" at bounding box center [155, 640] width 168 height 2
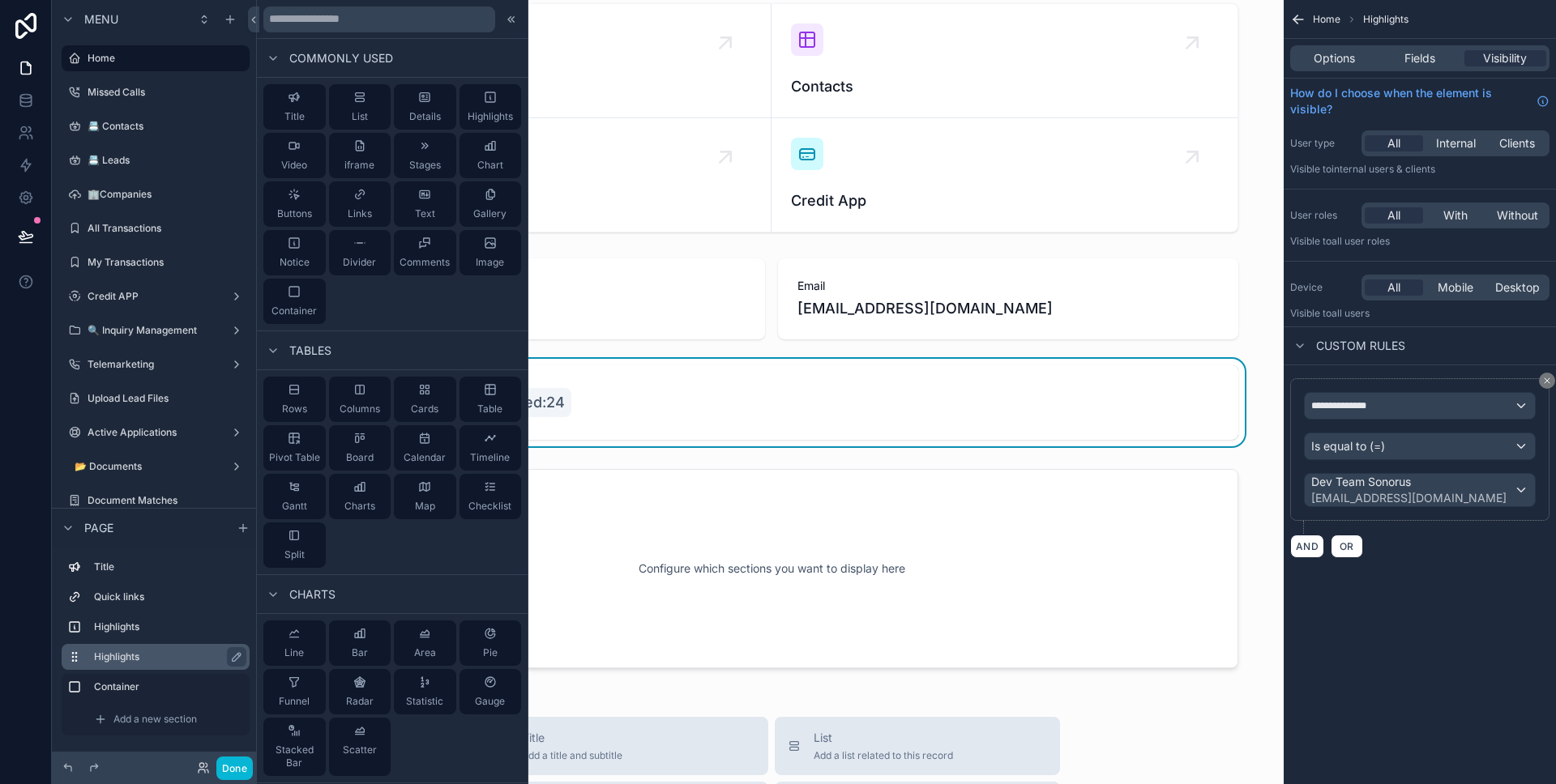
click at [142, 655] on label "Highlights" at bounding box center [165, 657] width 143 height 13
click at [137, 680] on label "Container" at bounding box center [165, 686] width 143 height 13
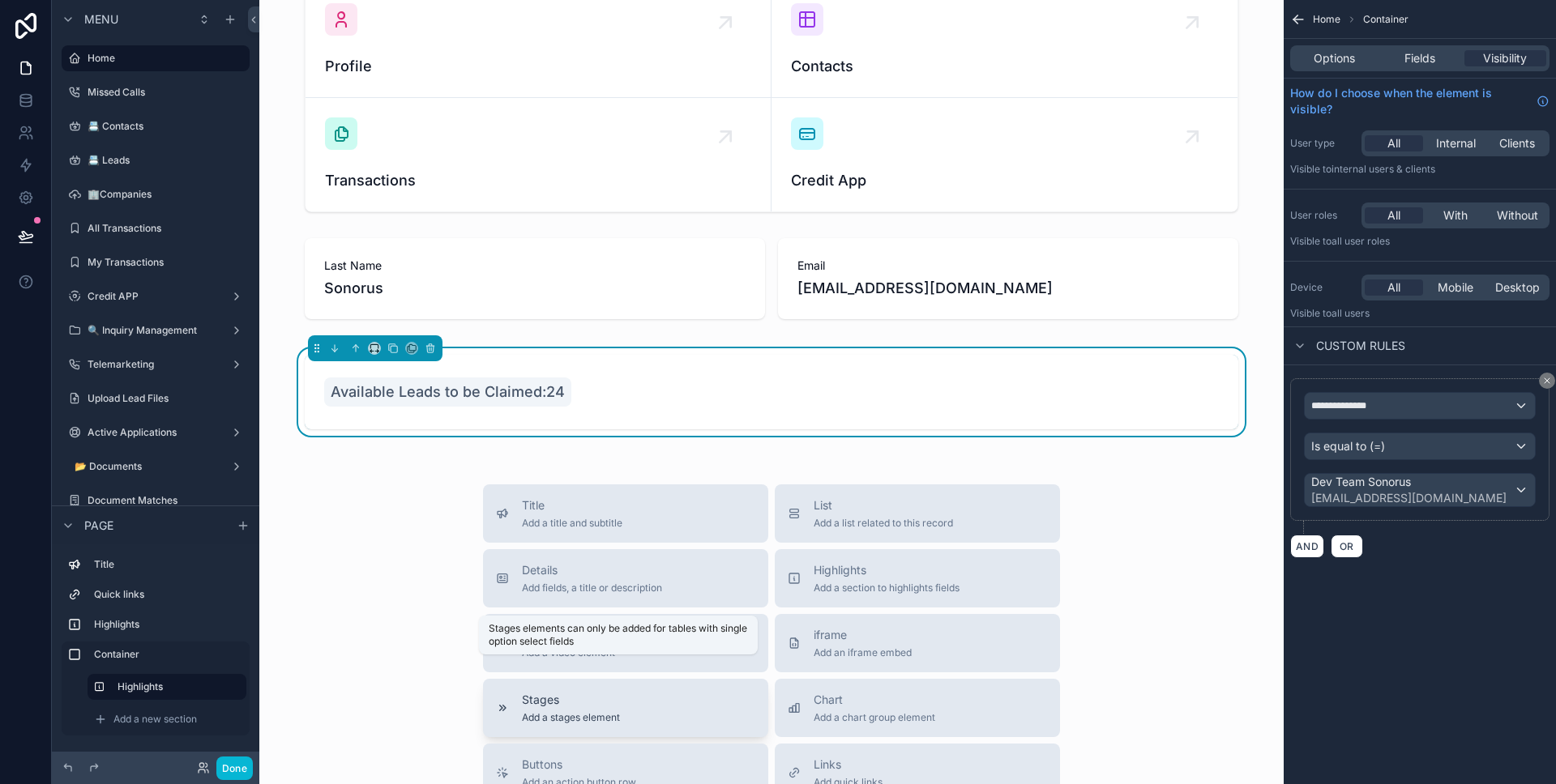
scroll to position [125, 0]
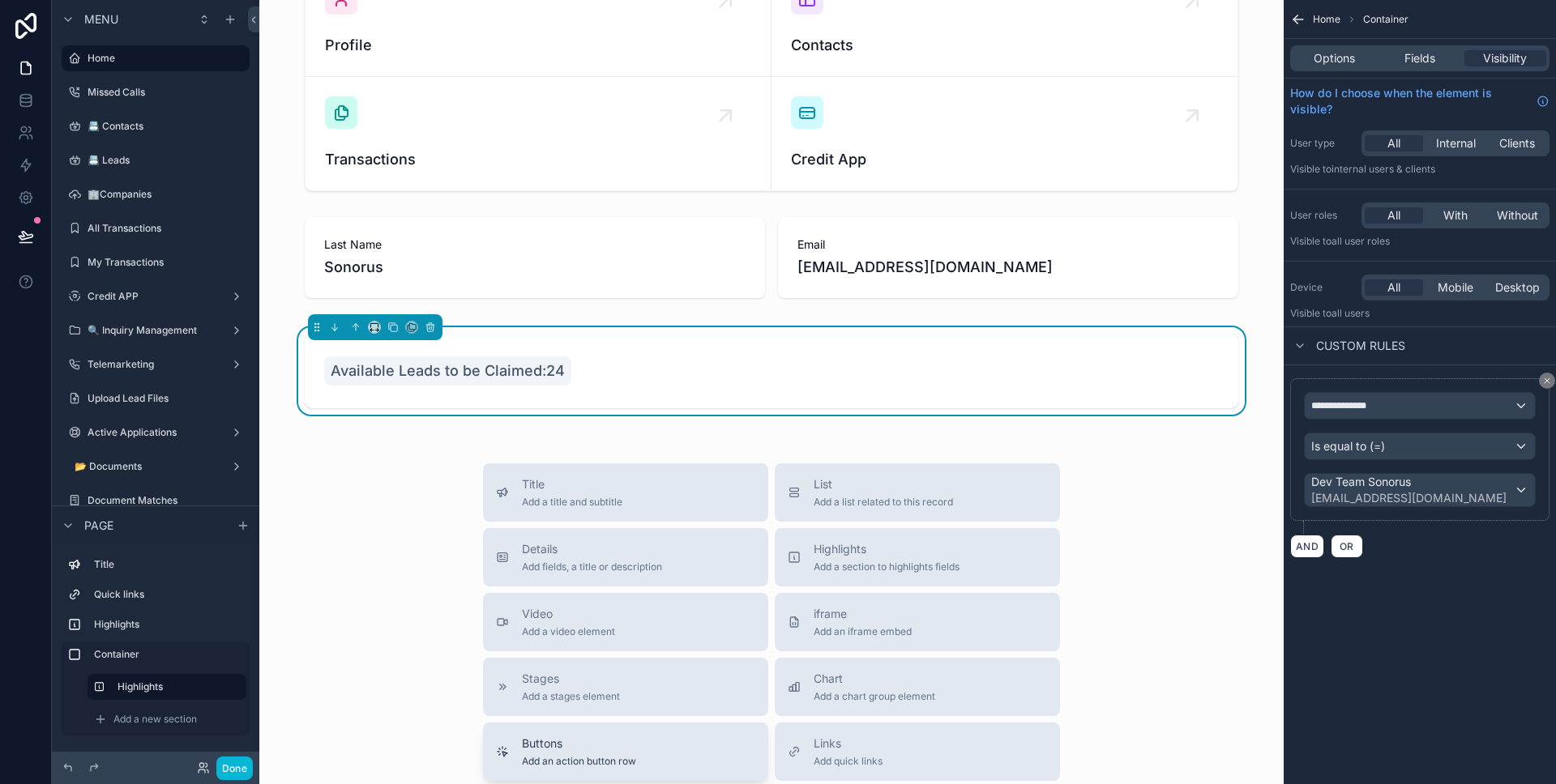
click at [595, 735] on span "Buttons" at bounding box center [579, 744] width 114 height 17
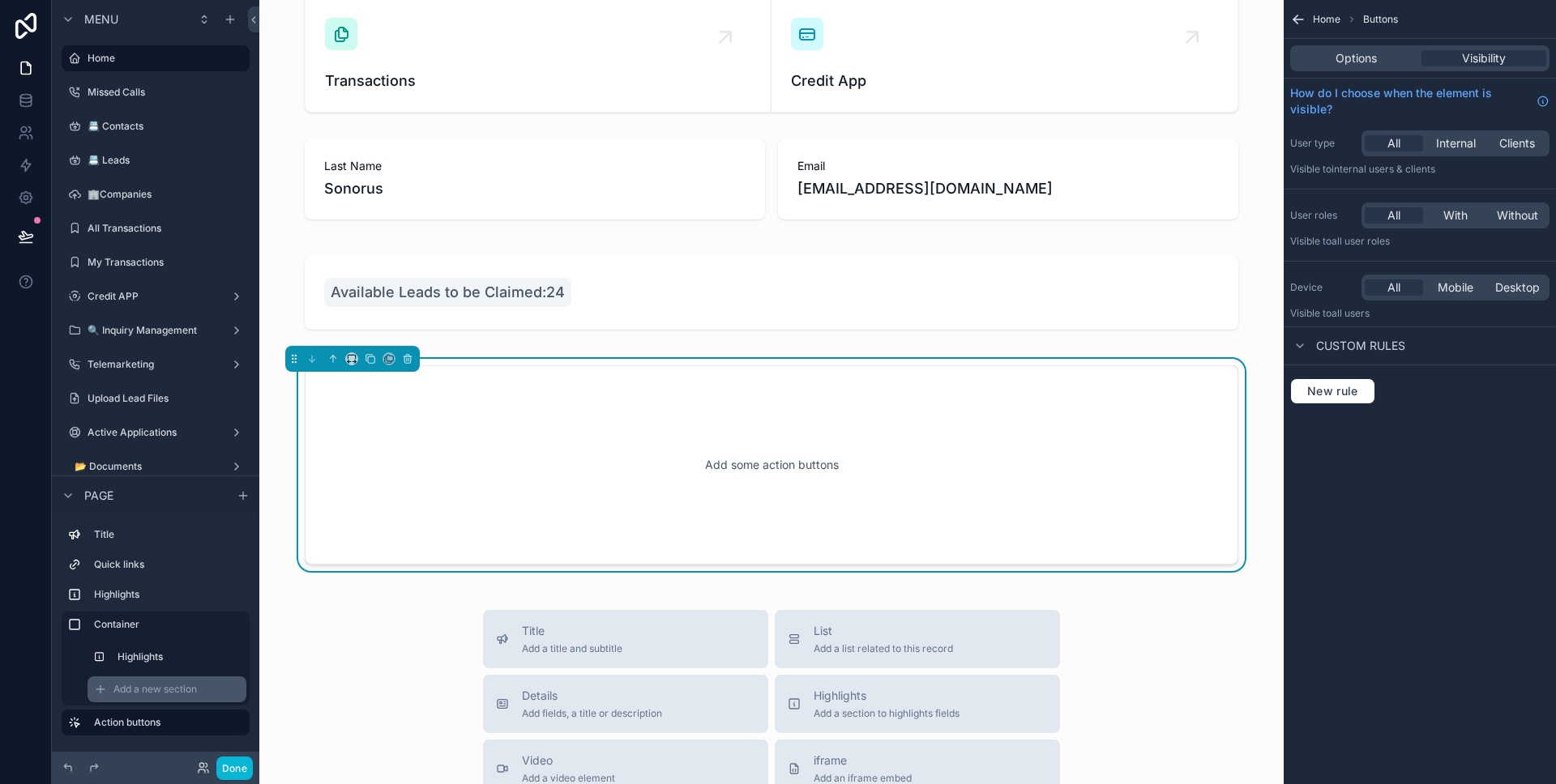
scroll to position [277, 0]
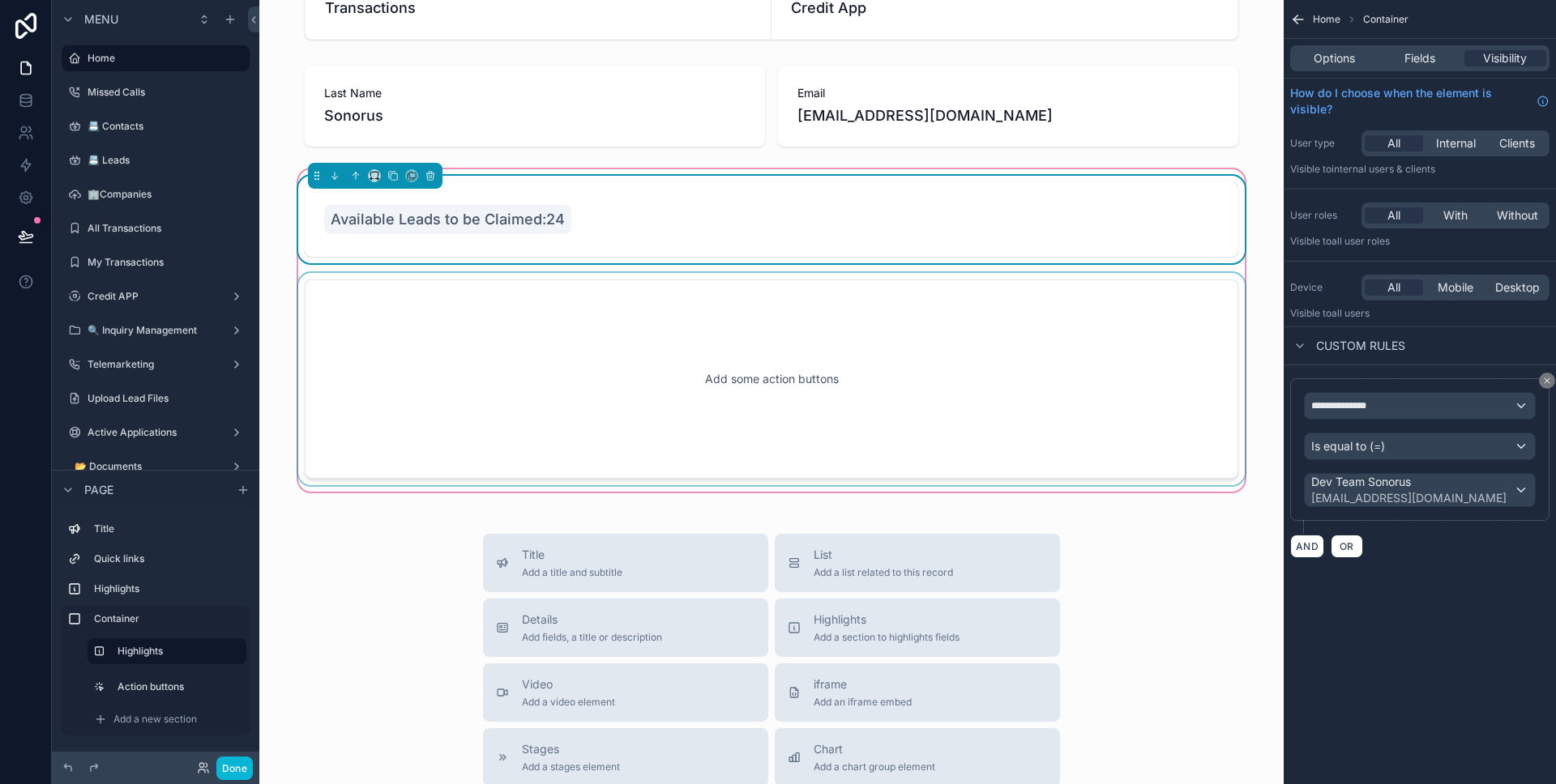
click at [475, 433] on div "scrollable content" at bounding box center [771, 379] width 953 height 213
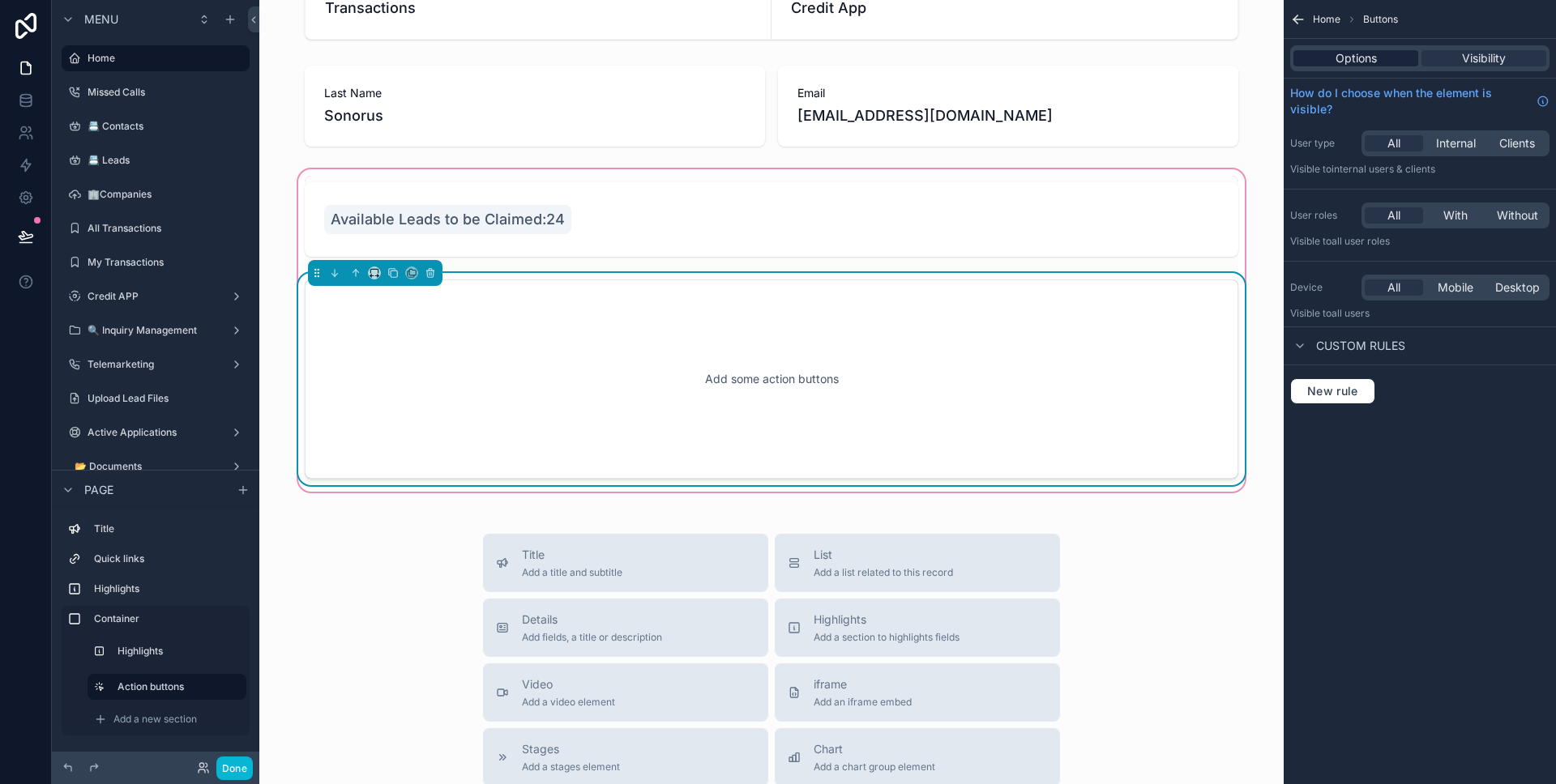
click at [1347, 65] on span "Options" at bounding box center [1355, 59] width 41 height 17
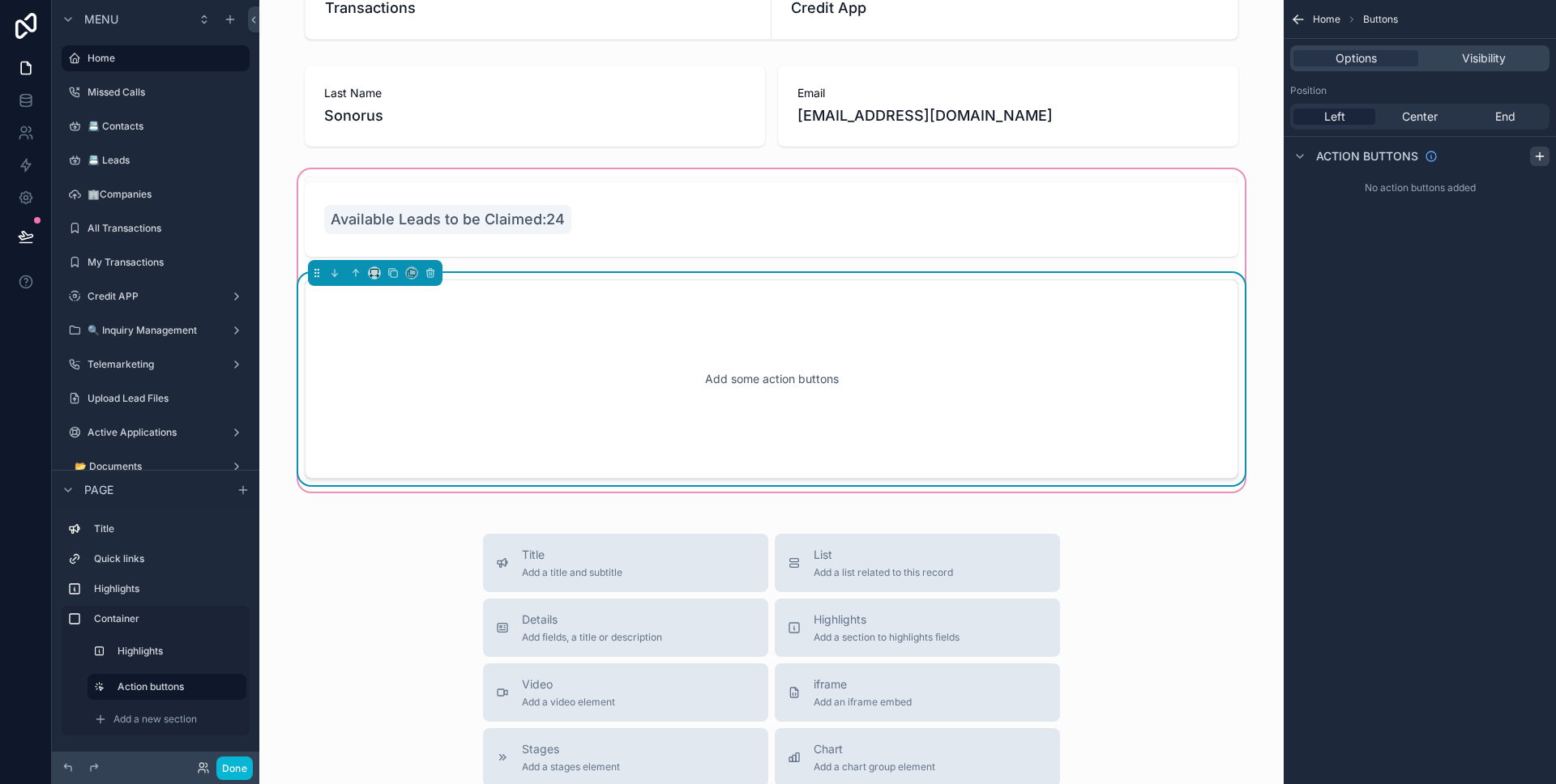
click at [1537, 159] on icon "scrollable content" at bounding box center [1539, 156] width 13 height 13
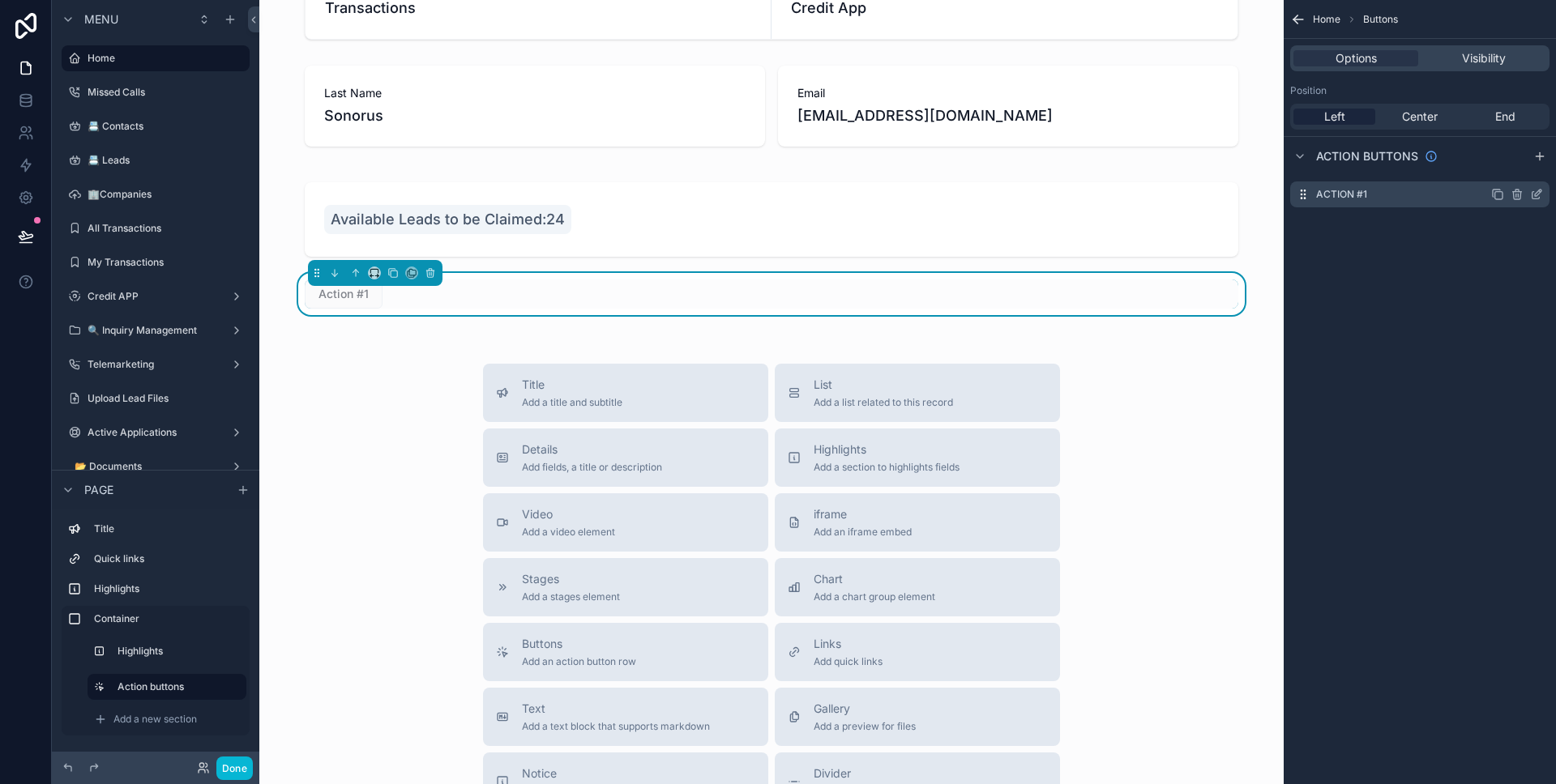
click at [1534, 192] on icon "scrollable content" at bounding box center [1537, 194] width 13 height 13
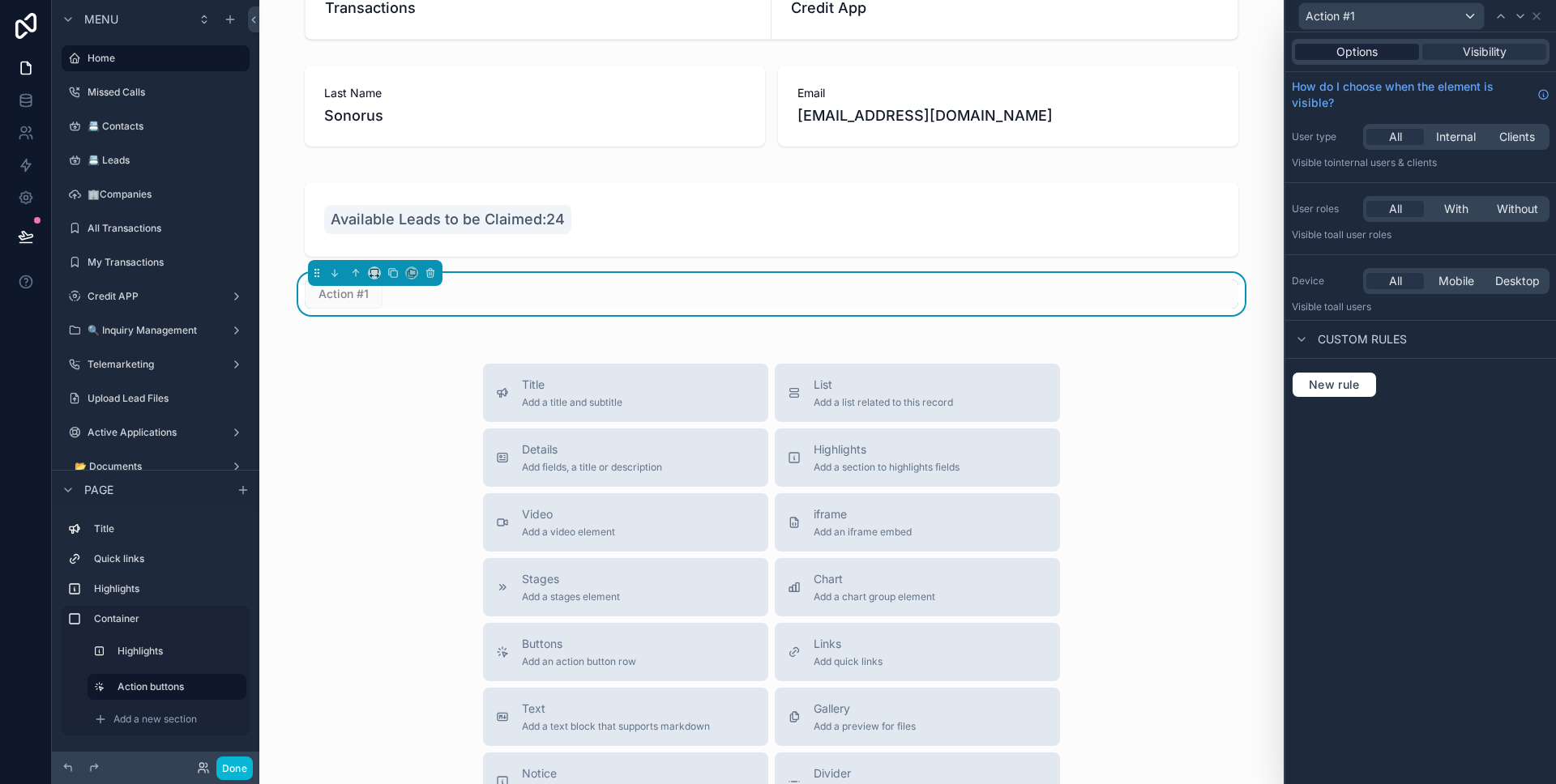
click at [1378, 52] on div "Options" at bounding box center [1356, 52] width 124 height 17
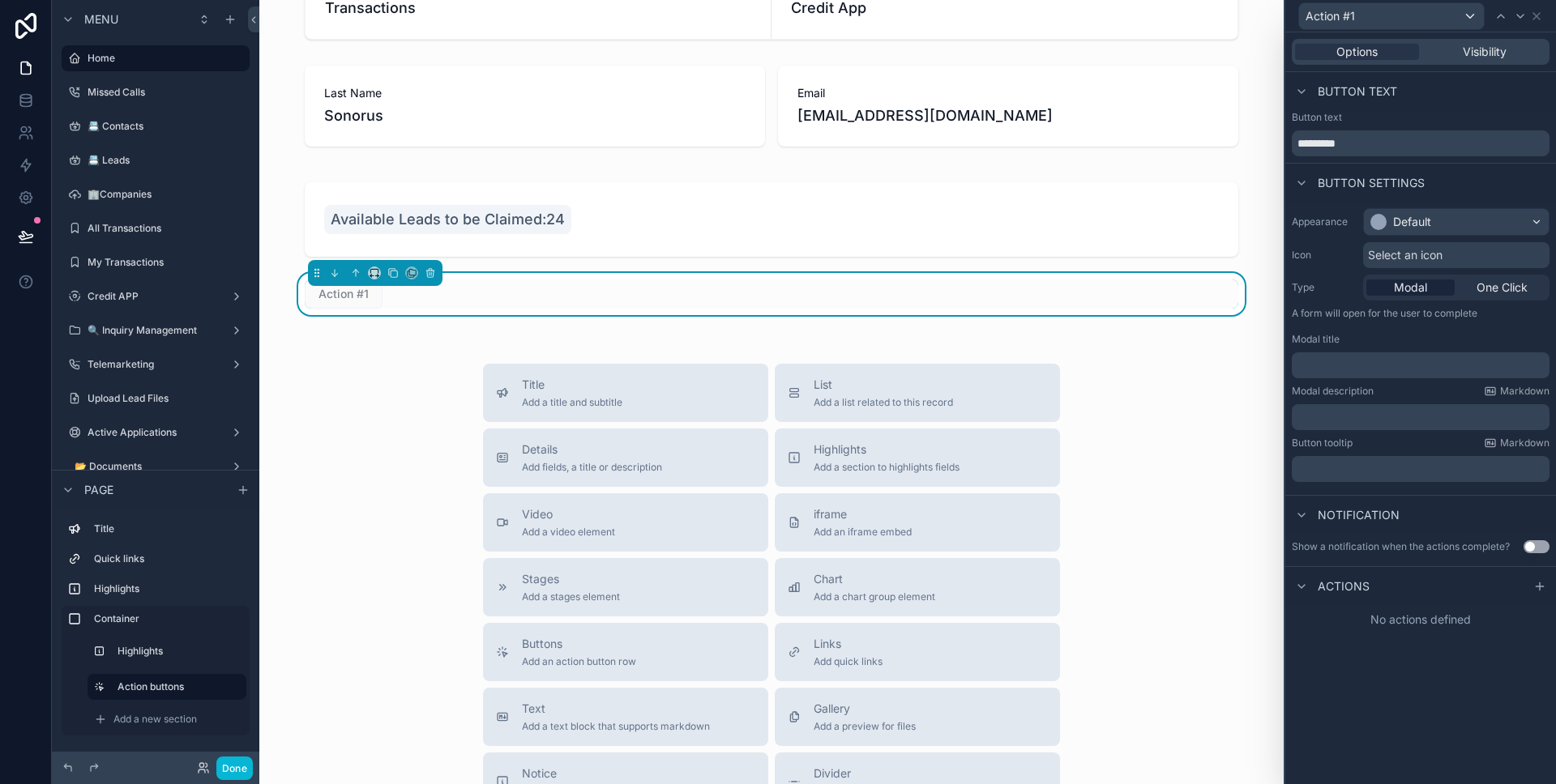
click at [1534, 582] on icon at bounding box center [1539, 586] width 13 height 13
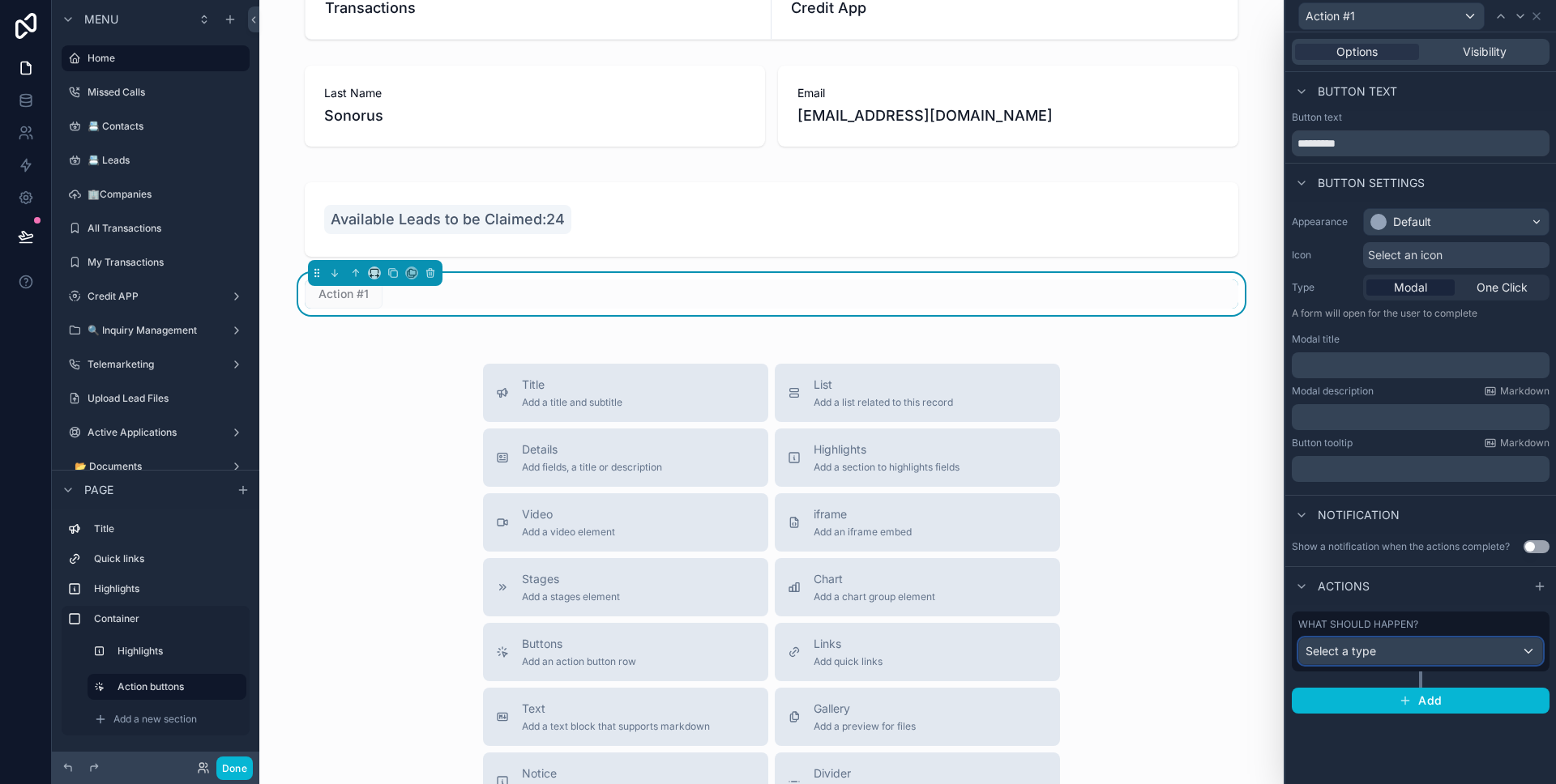
click at [1389, 645] on div "Select a type" at bounding box center [1421, 651] width 243 height 26
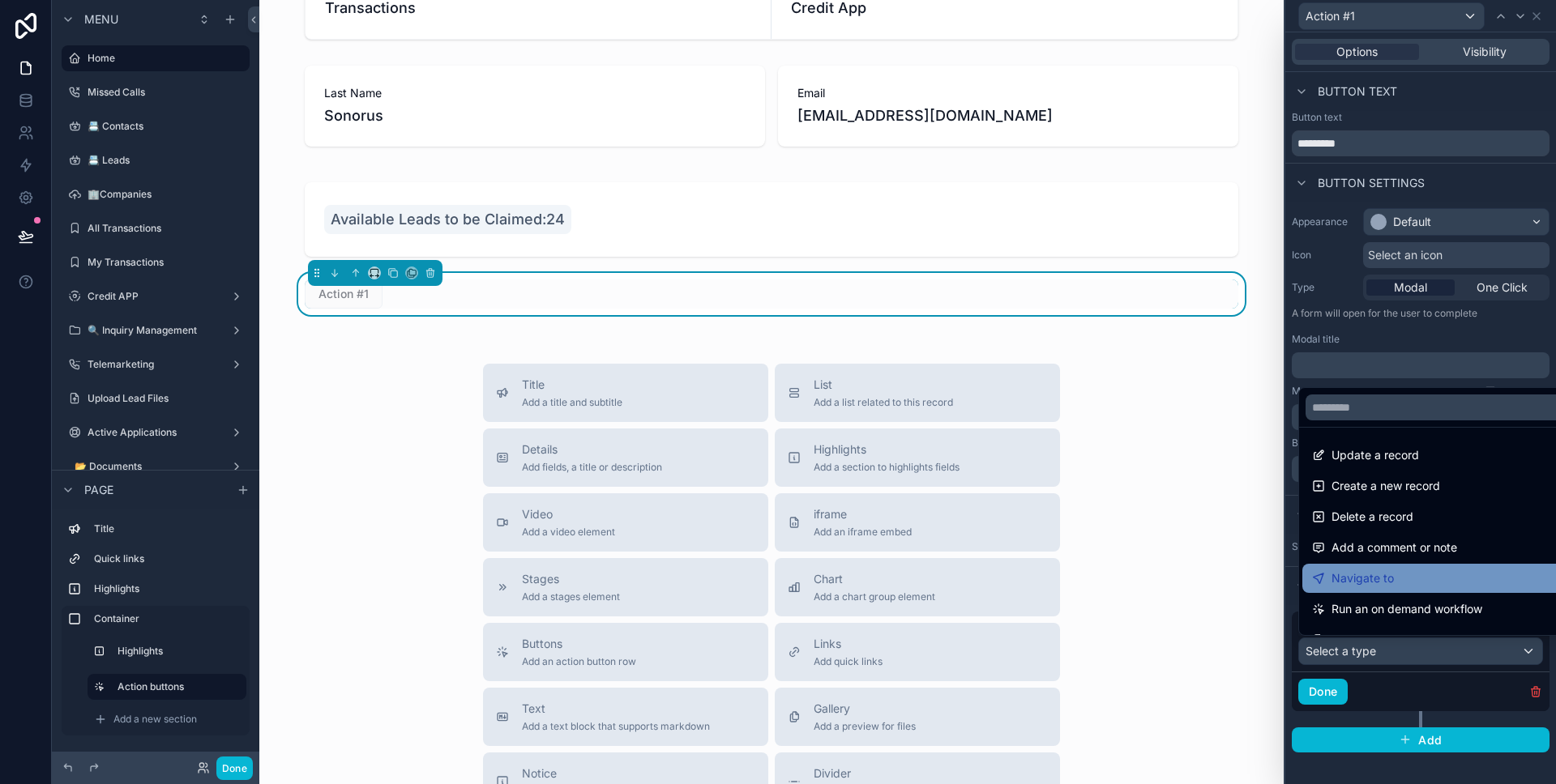
click at [1404, 582] on div "Navigate to" at bounding box center [1439, 578] width 254 height 19
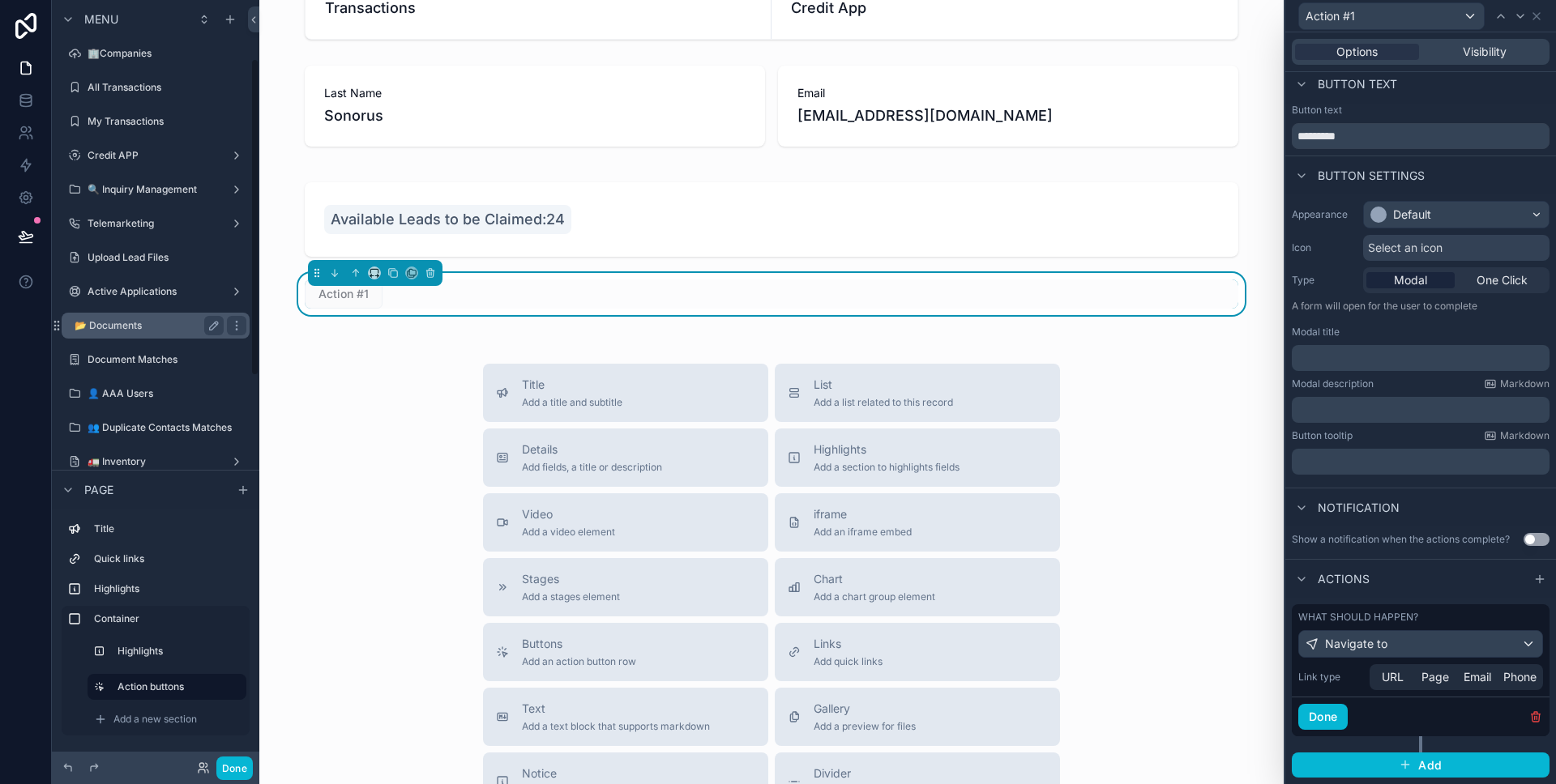
scroll to position [0, 0]
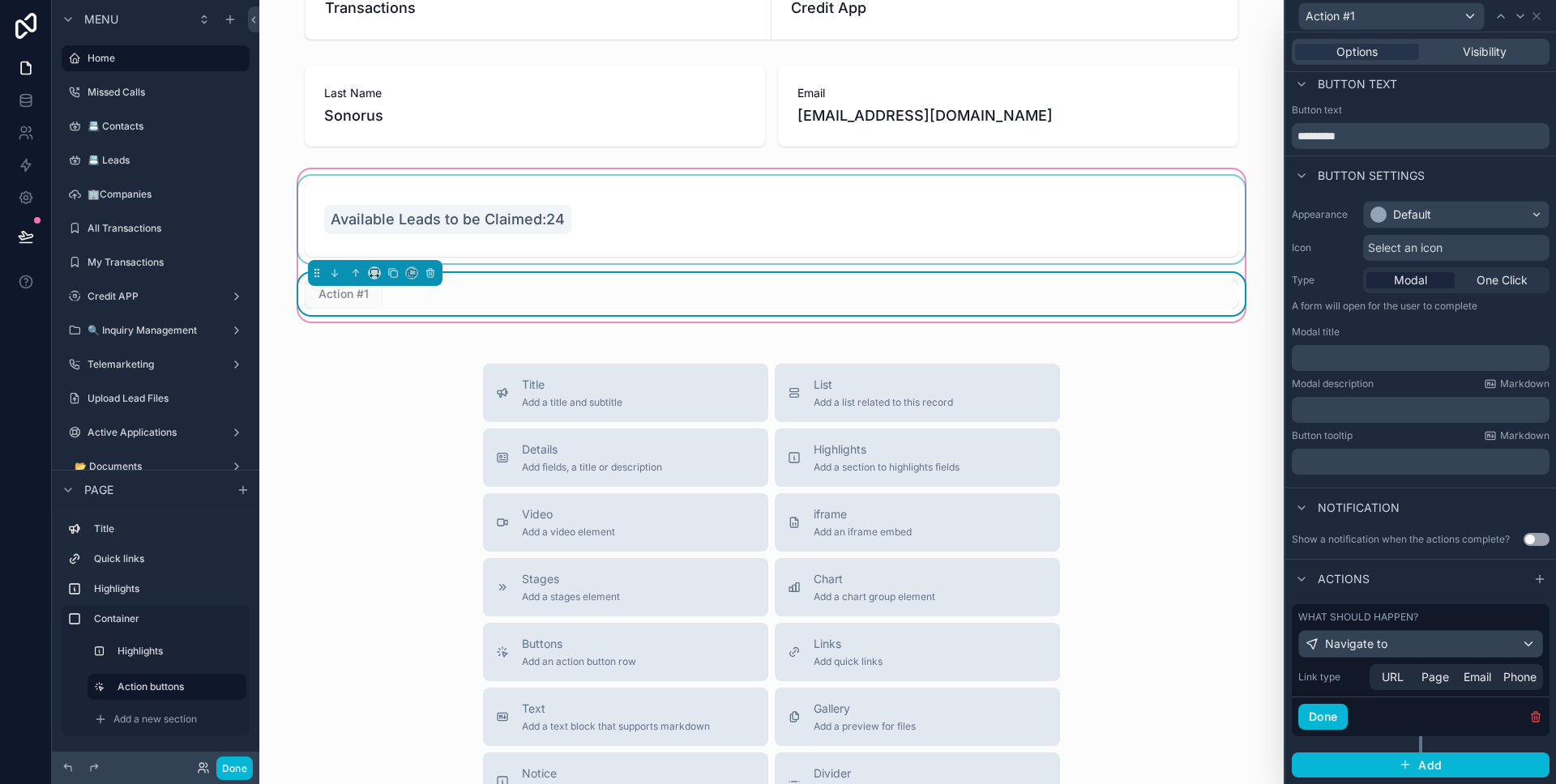
click at [587, 230] on div "scrollable content" at bounding box center [771, 219] width 953 height 87
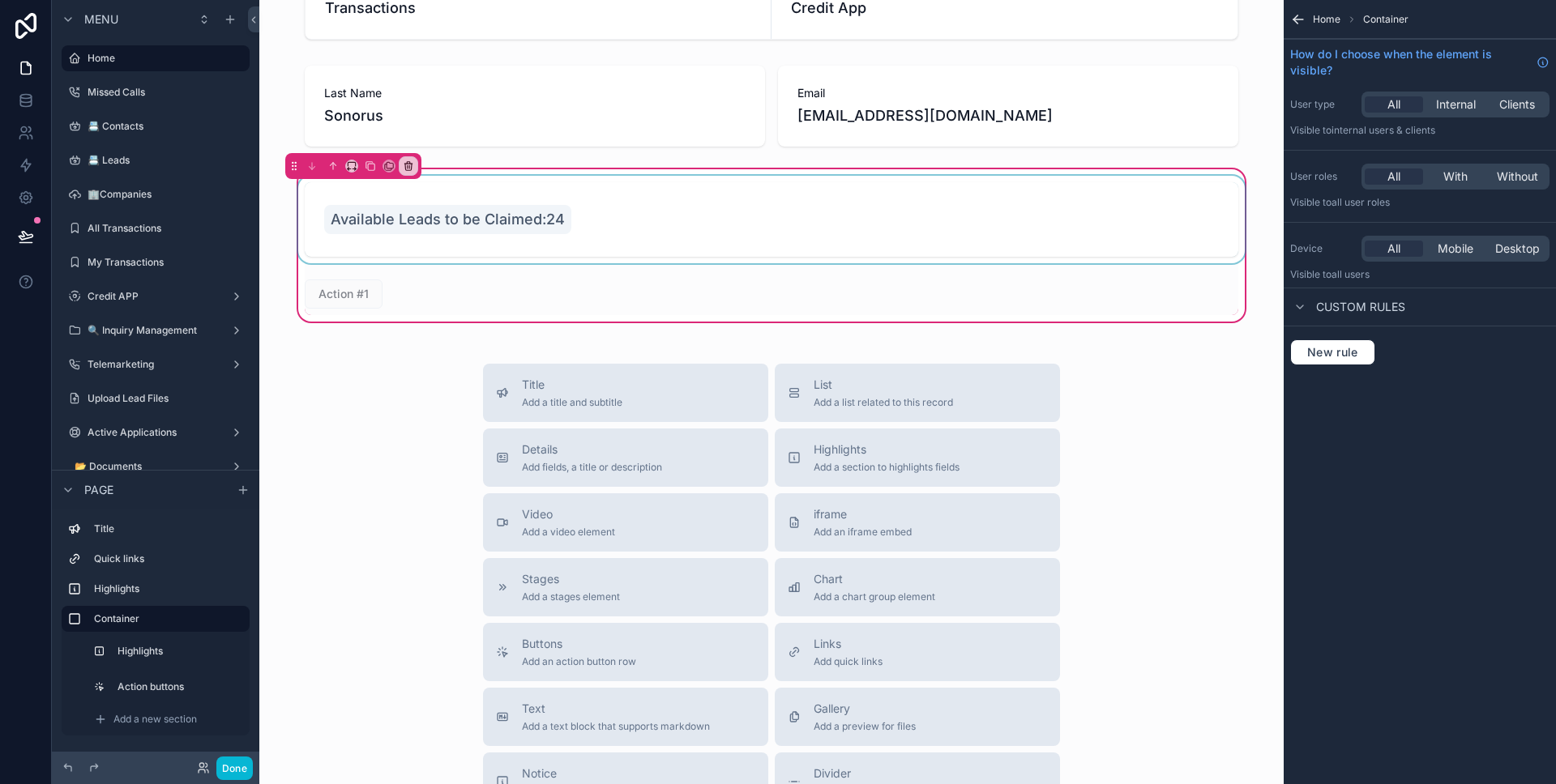
click at [896, 226] on div "scrollable content" at bounding box center [771, 219] width 953 height 87
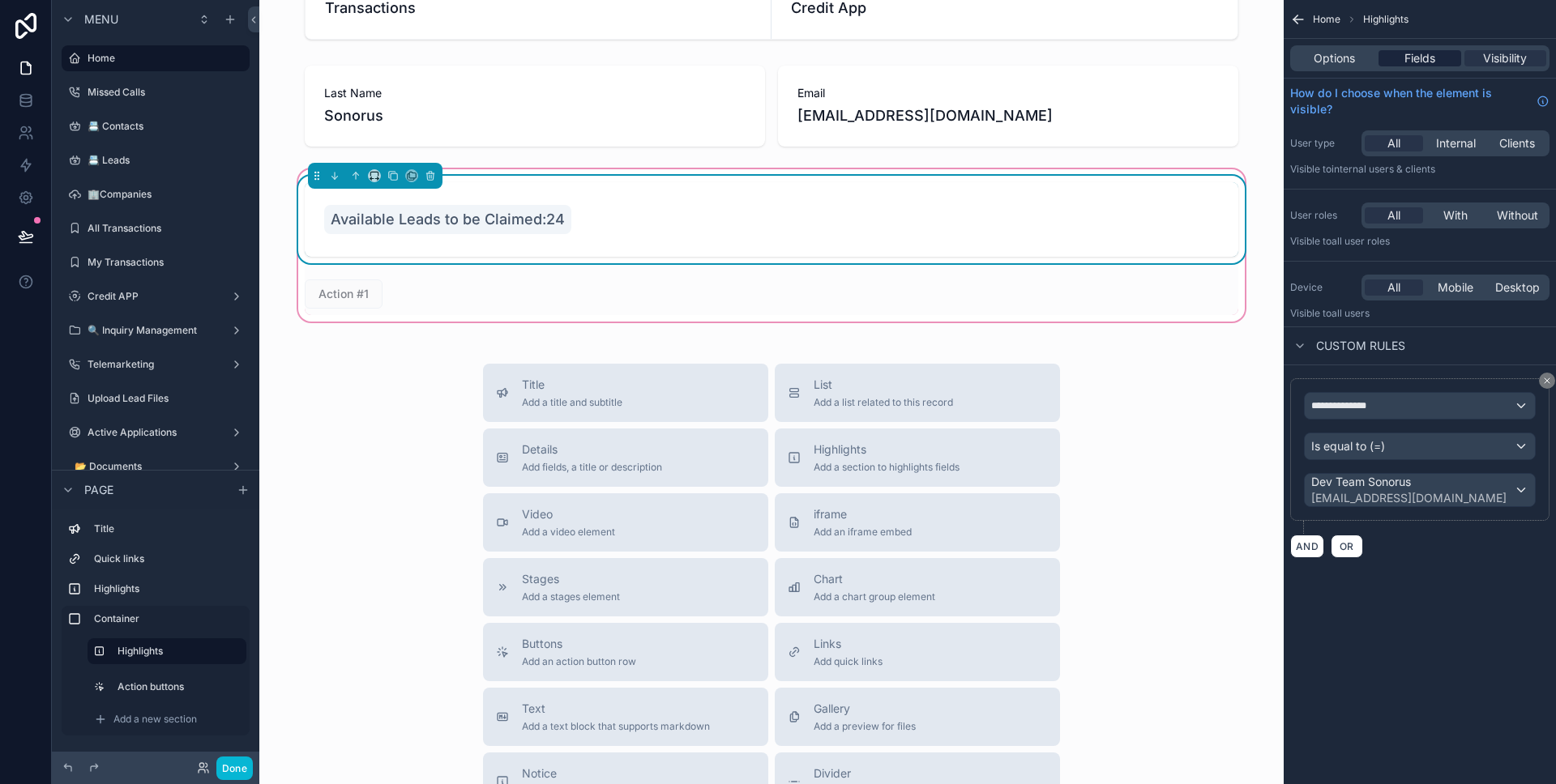
click at [1439, 63] on div "Fields" at bounding box center [1419, 59] width 82 height 17
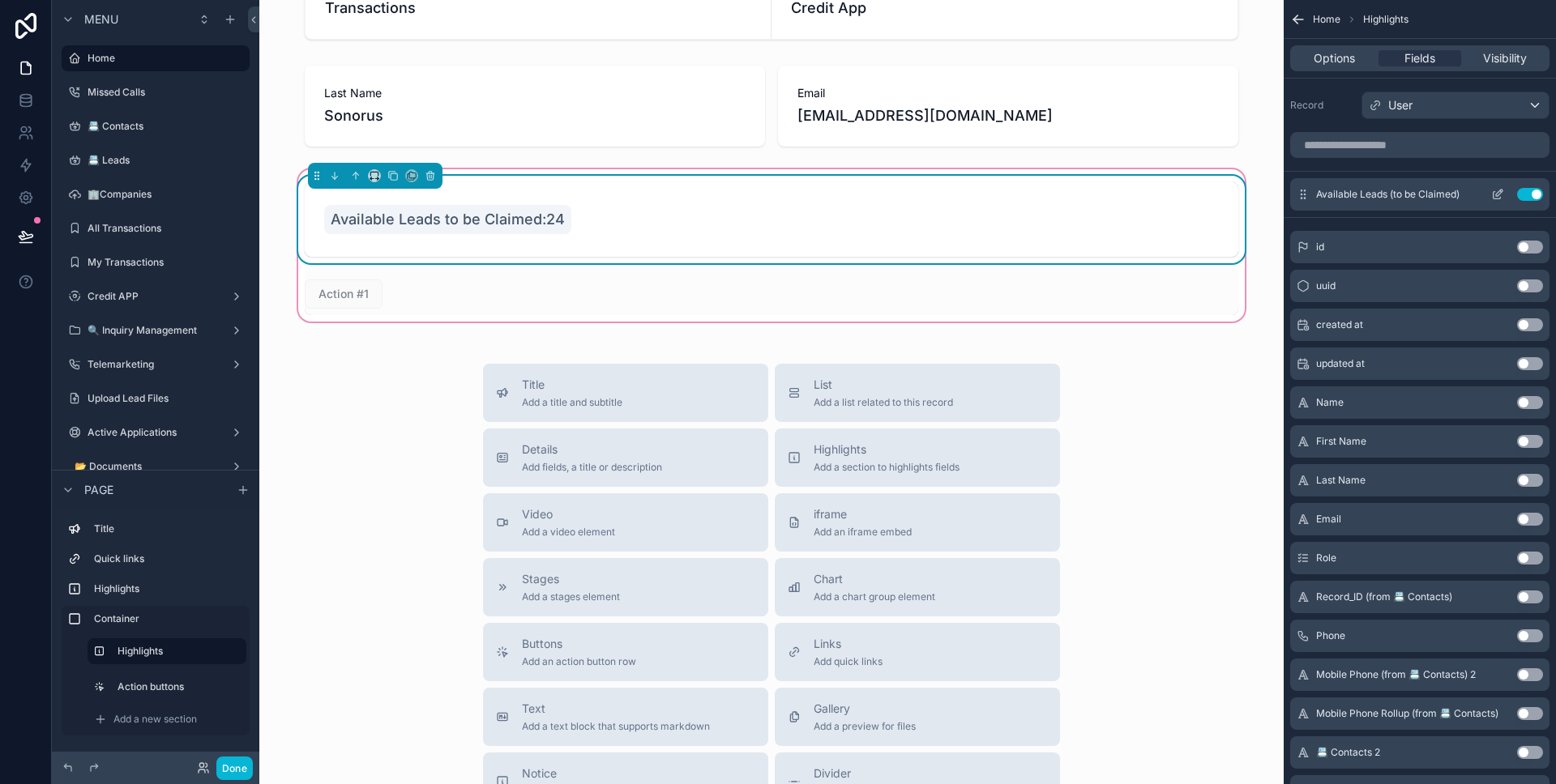
click at [1484, 192] on button "scrollable content" at bounding box center [1497, 194] width 26 height 13
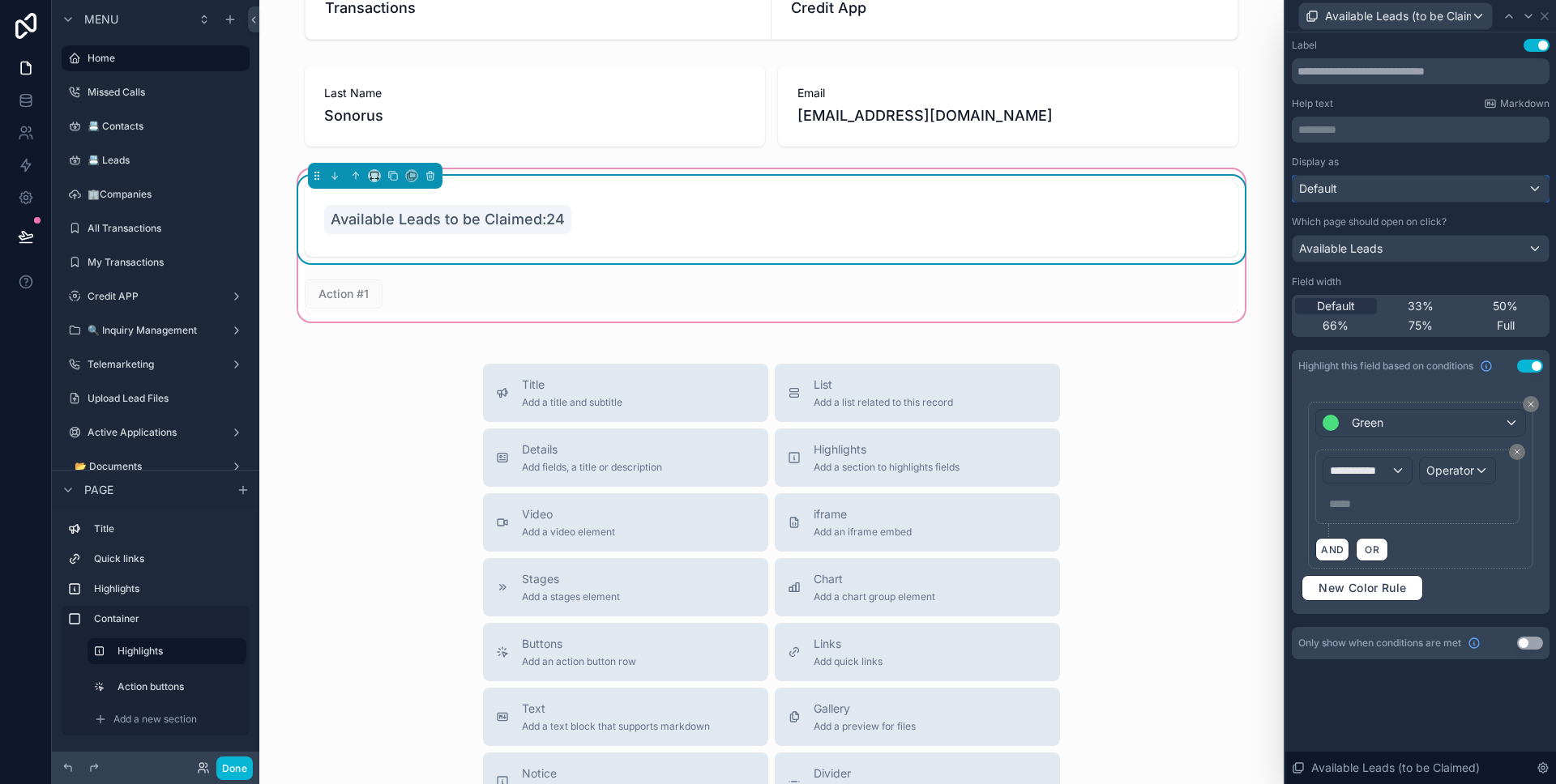
click at [1399, 178] on div "Default" at bounding box center [1421, 189] width 256 height 26
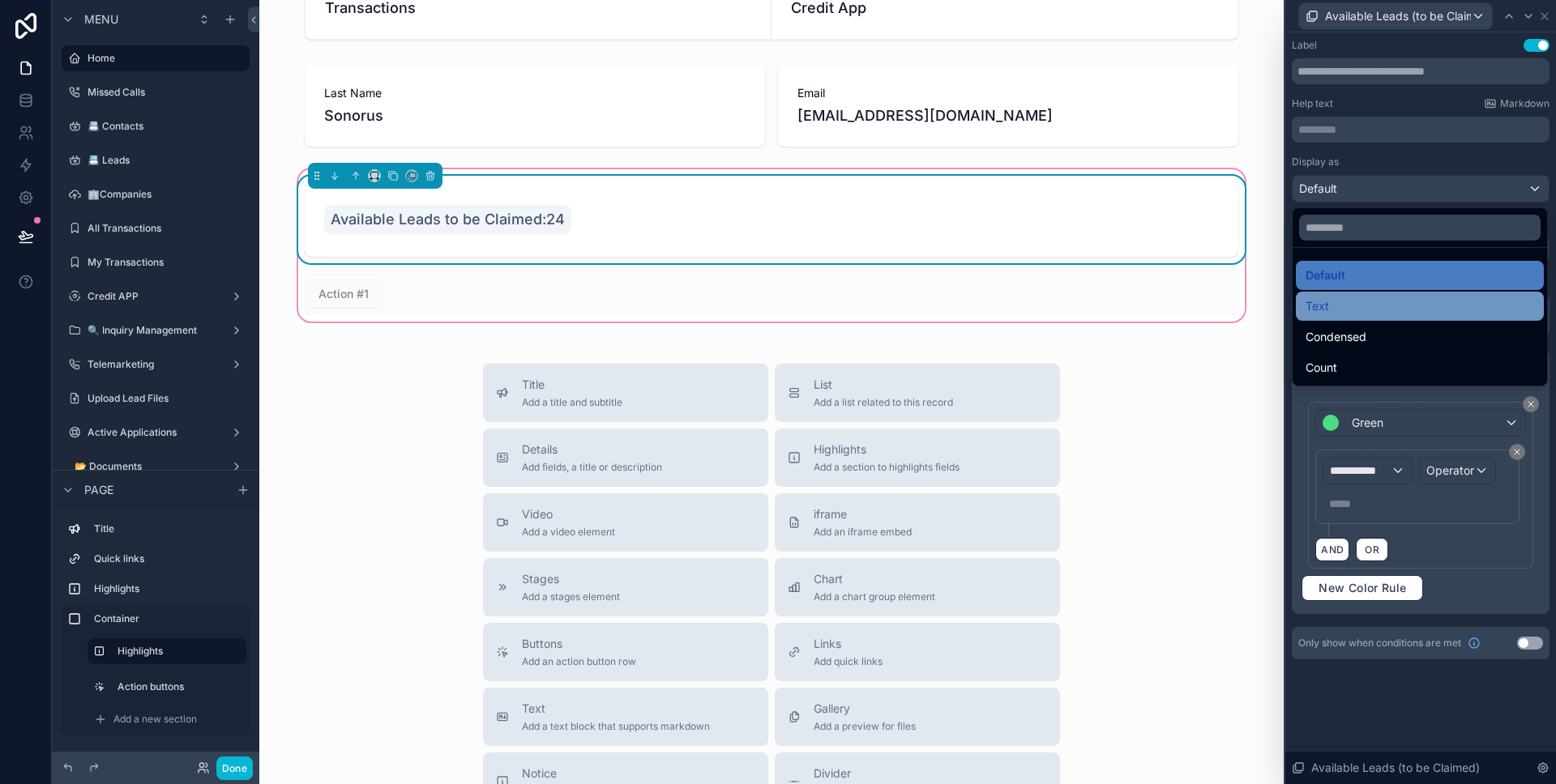
click at [1373, 303] on div "Text" at bounding box center [1420, 306] width 228 height 19
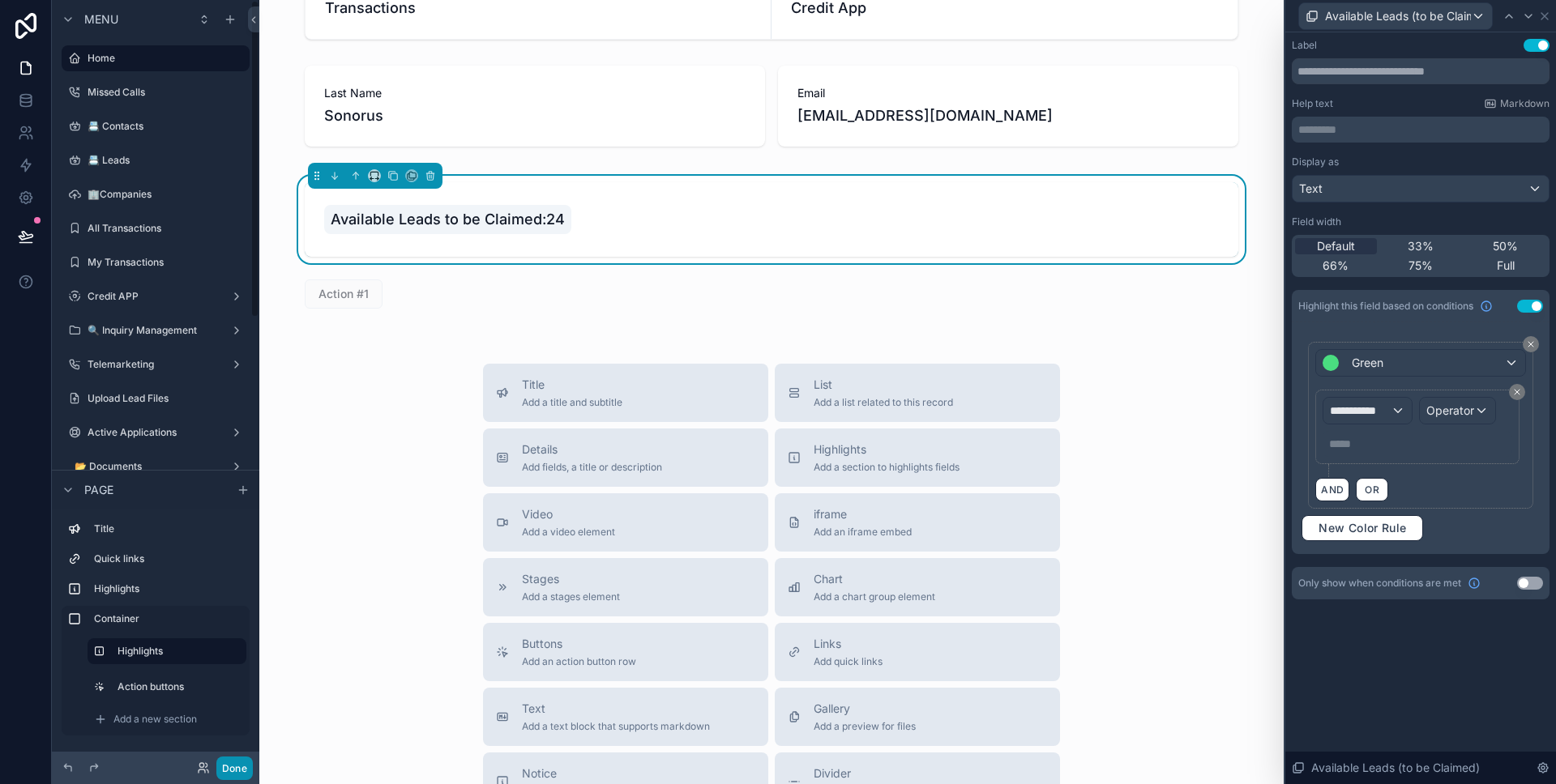
click at [248, 759] on button "Done" at bounding box center [235, 768] width 37 height 24
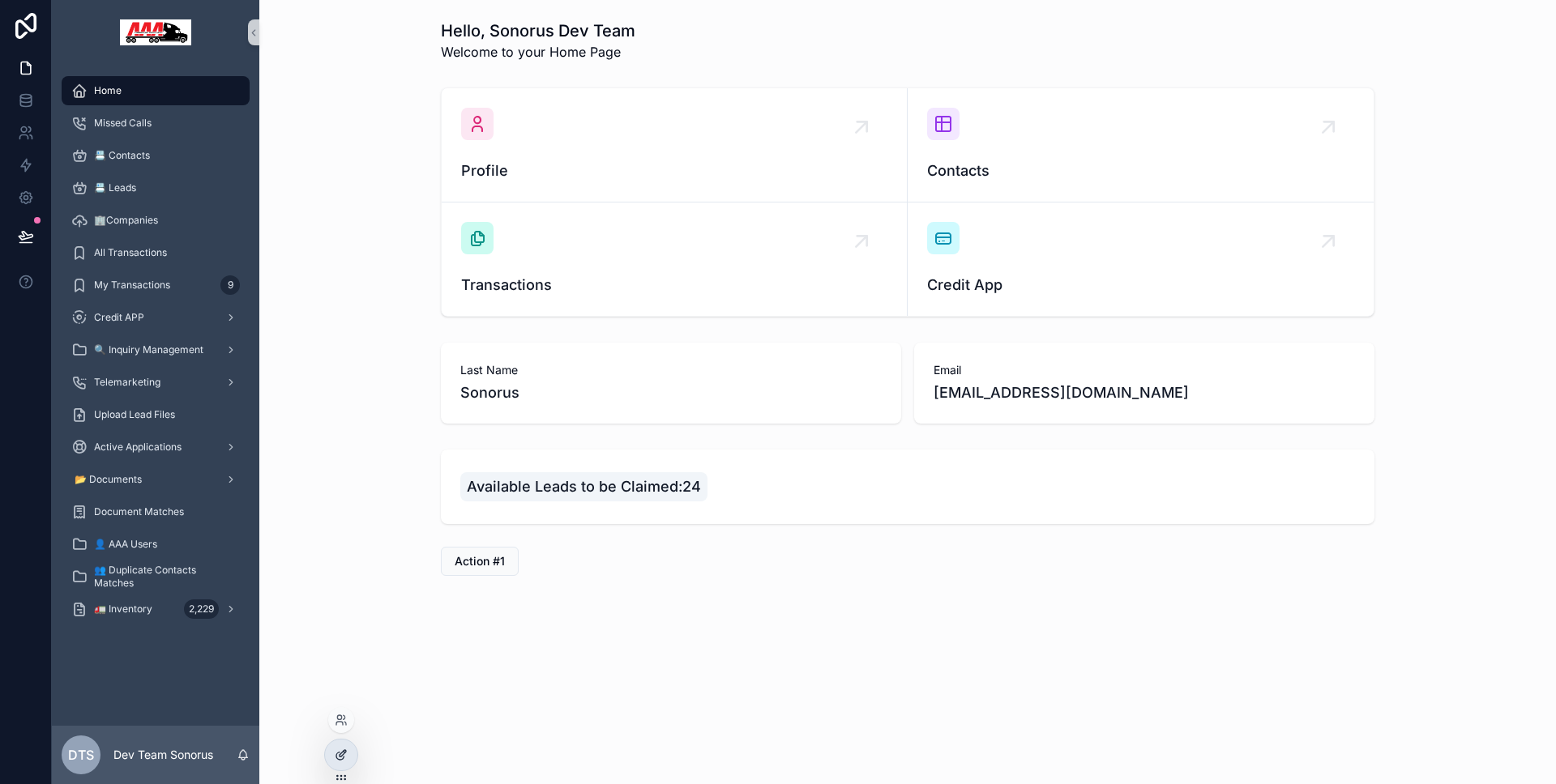
click at [334, 746] on div at bounding box center [341, 755] width 32 height 30
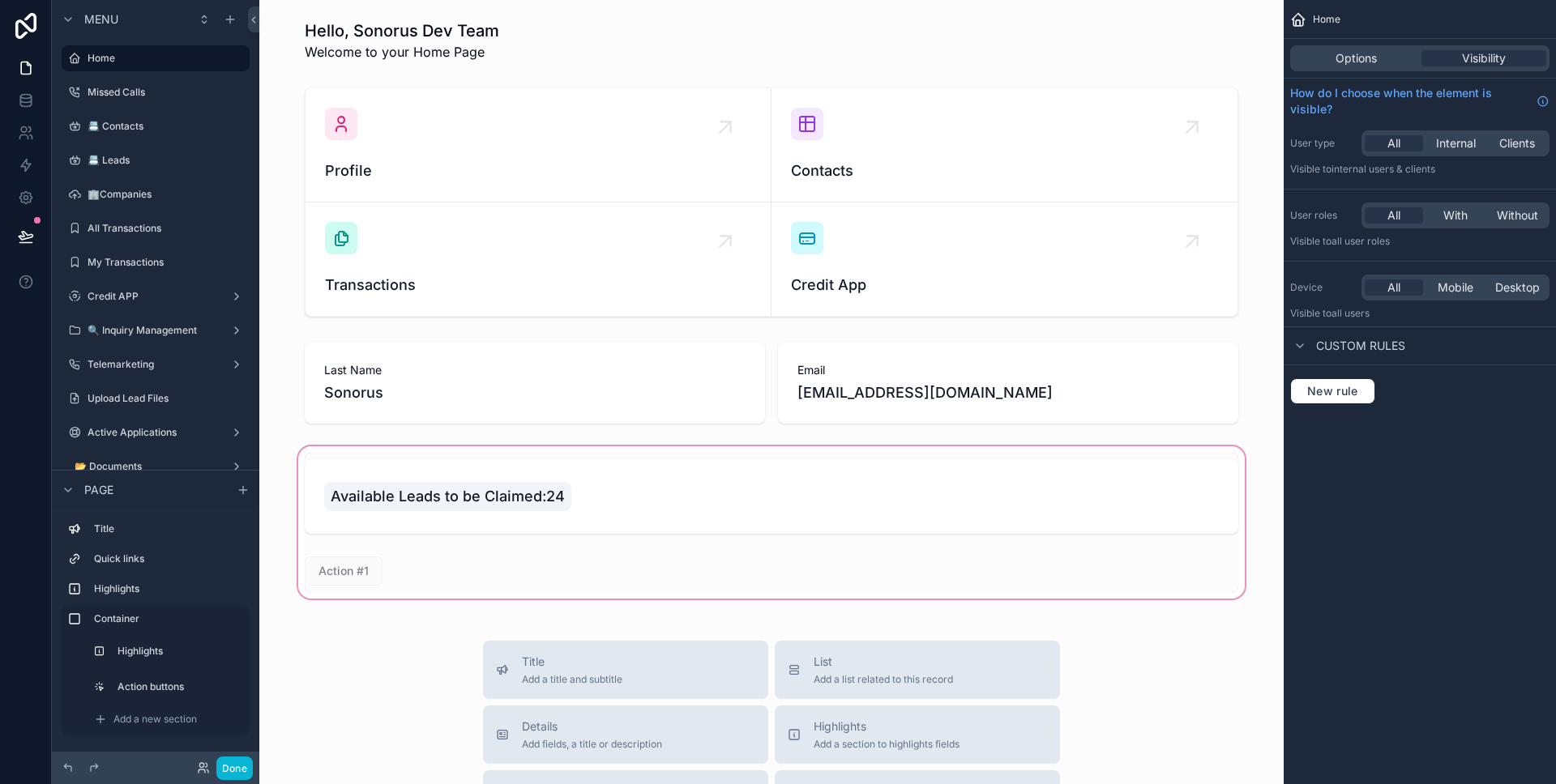
click at [402, 550] on div "scrollable content" at bounding box center [772, 522] width 998 height 159
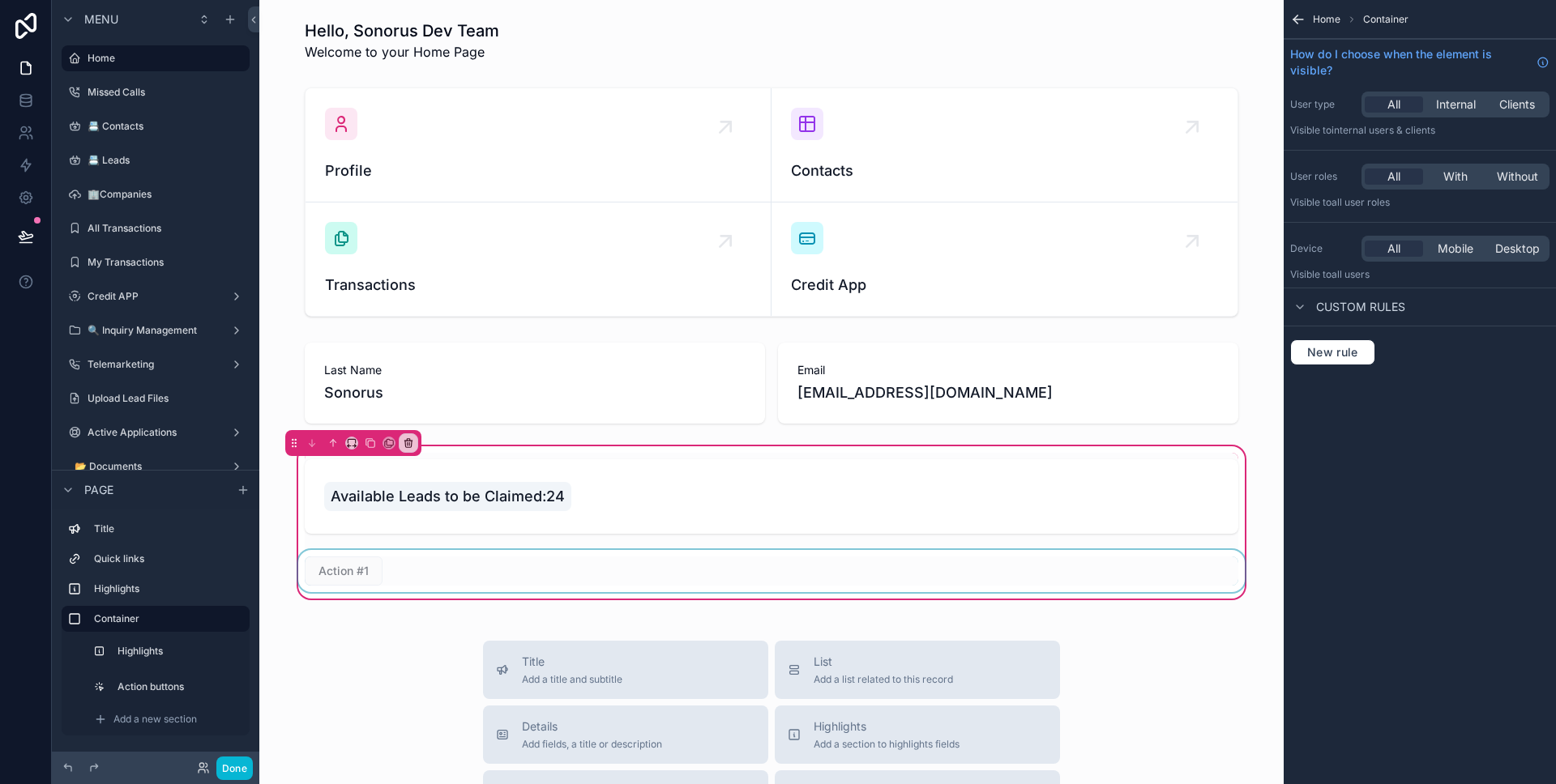
click at [371, 563] on div "scrollable content" at bounding box center [771, 571] width 953 height 42
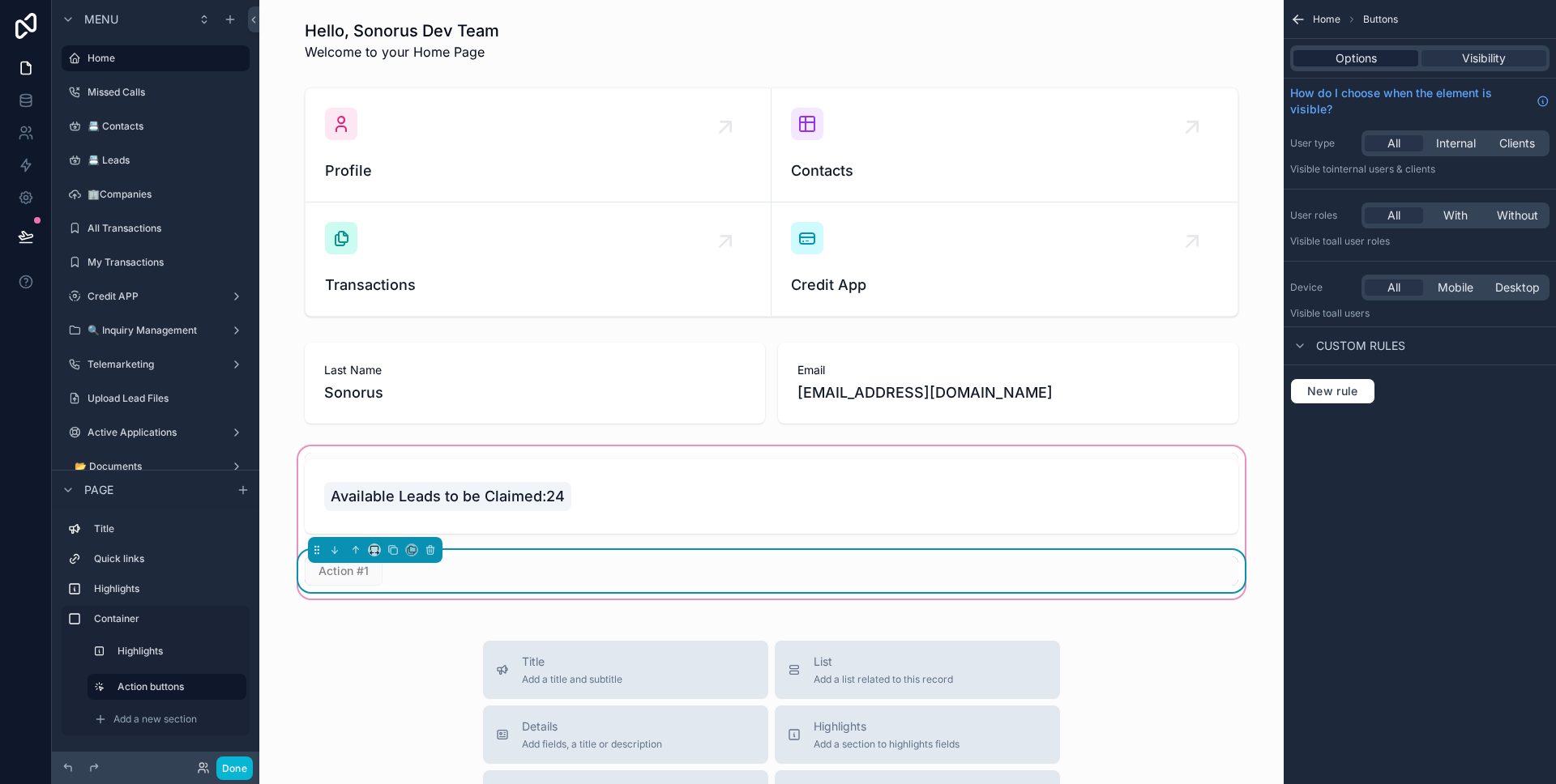
click at [1390, 62] on div "Options" at bounding box center [1356, 59] width 125 height 17
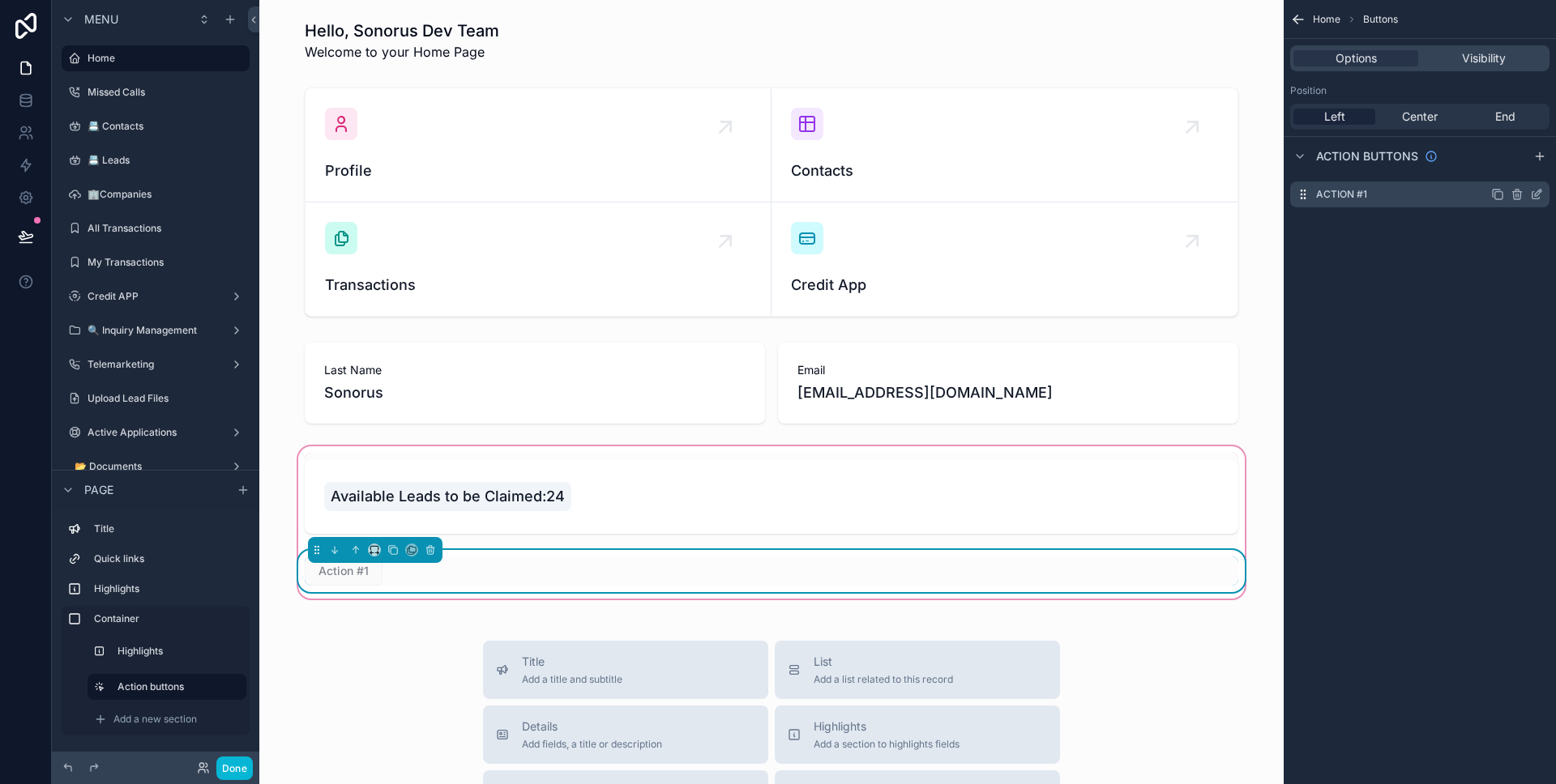
click at [1538, 188] on icon "scrollable content" at bounding box center [1537, 194] width 13 height 13
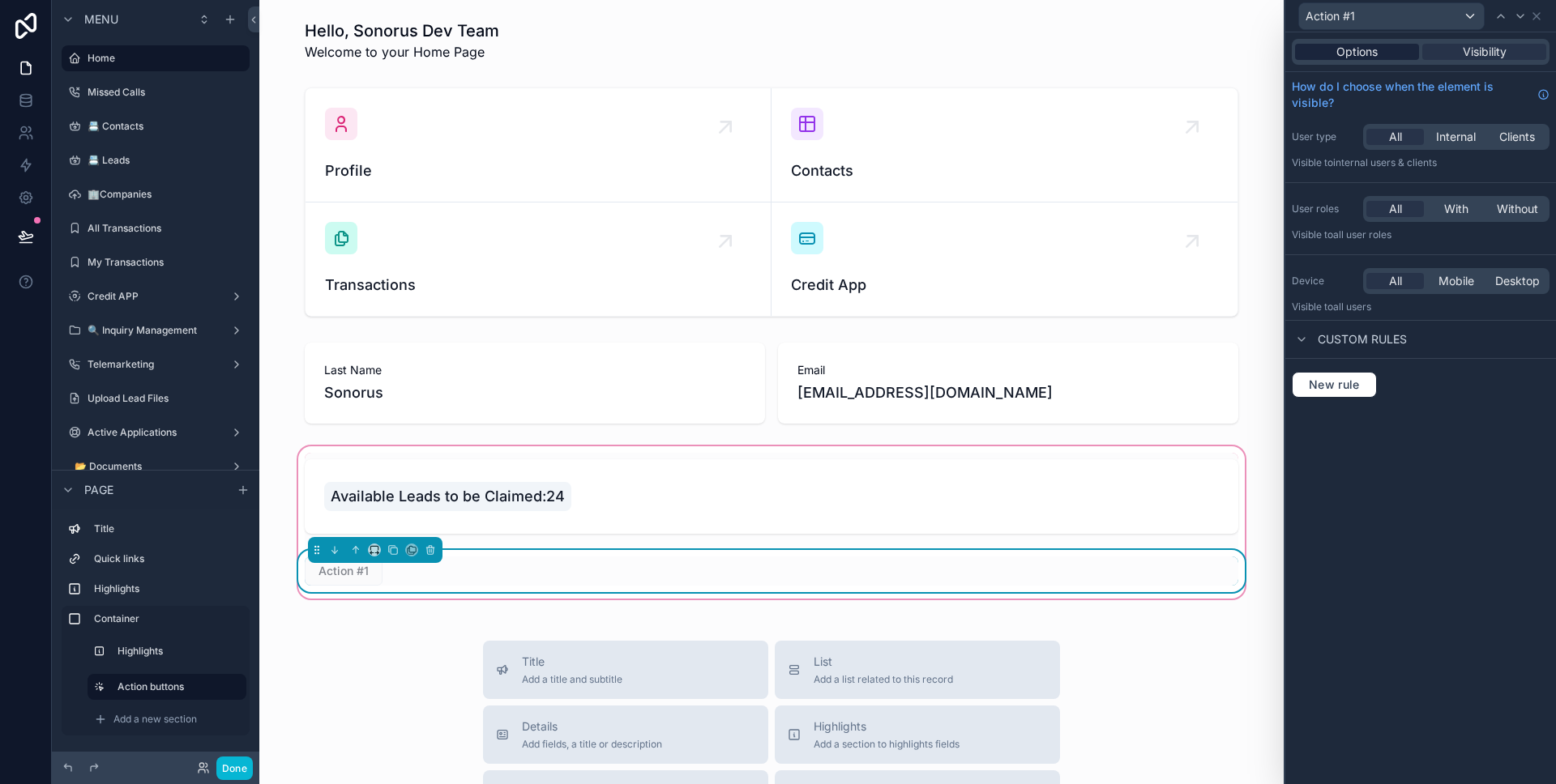
click at [1372, 52] on span "Options" at bounding box center [1356, 52] width 41 height 17
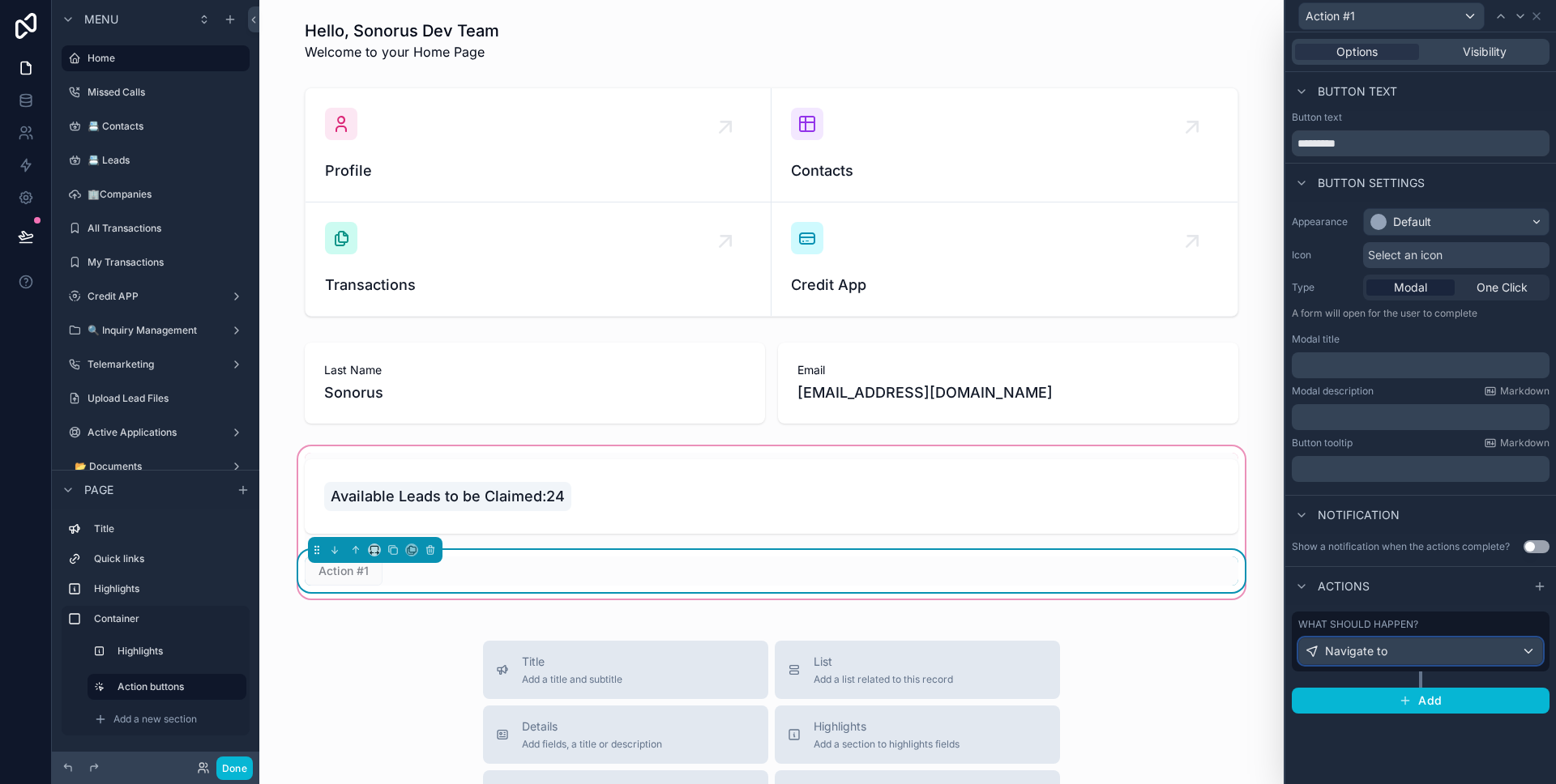
click at [1402, 647] on div "Navigate to" at bounding box center [1421, 651] width 243 height 26
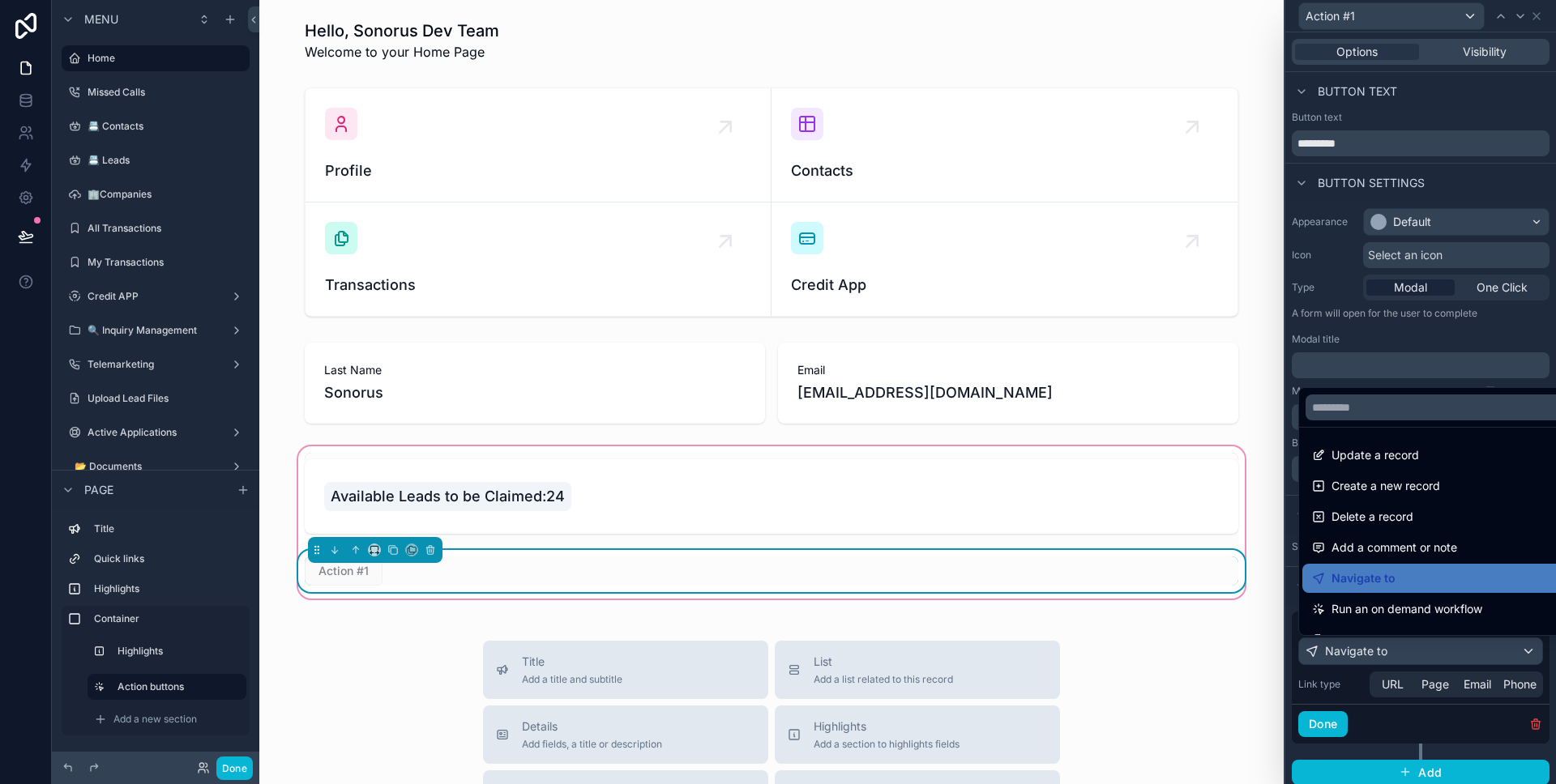
click at [1399, 706] on div at bounding box center [1421, 392] width 271 height 784
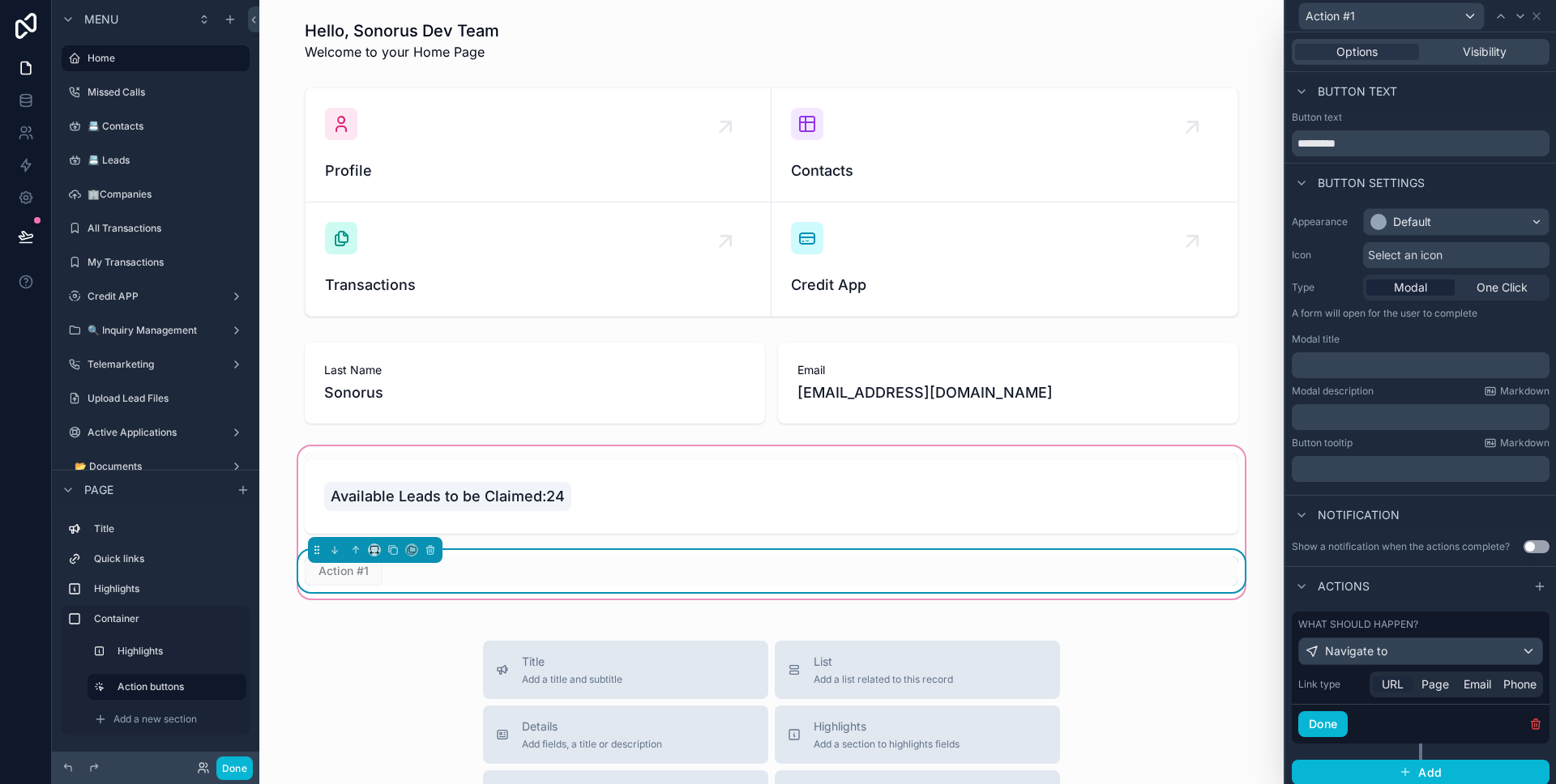
click at [1399, 689] on span "URL" at bounding box center [1393, 685] width 22 height 17
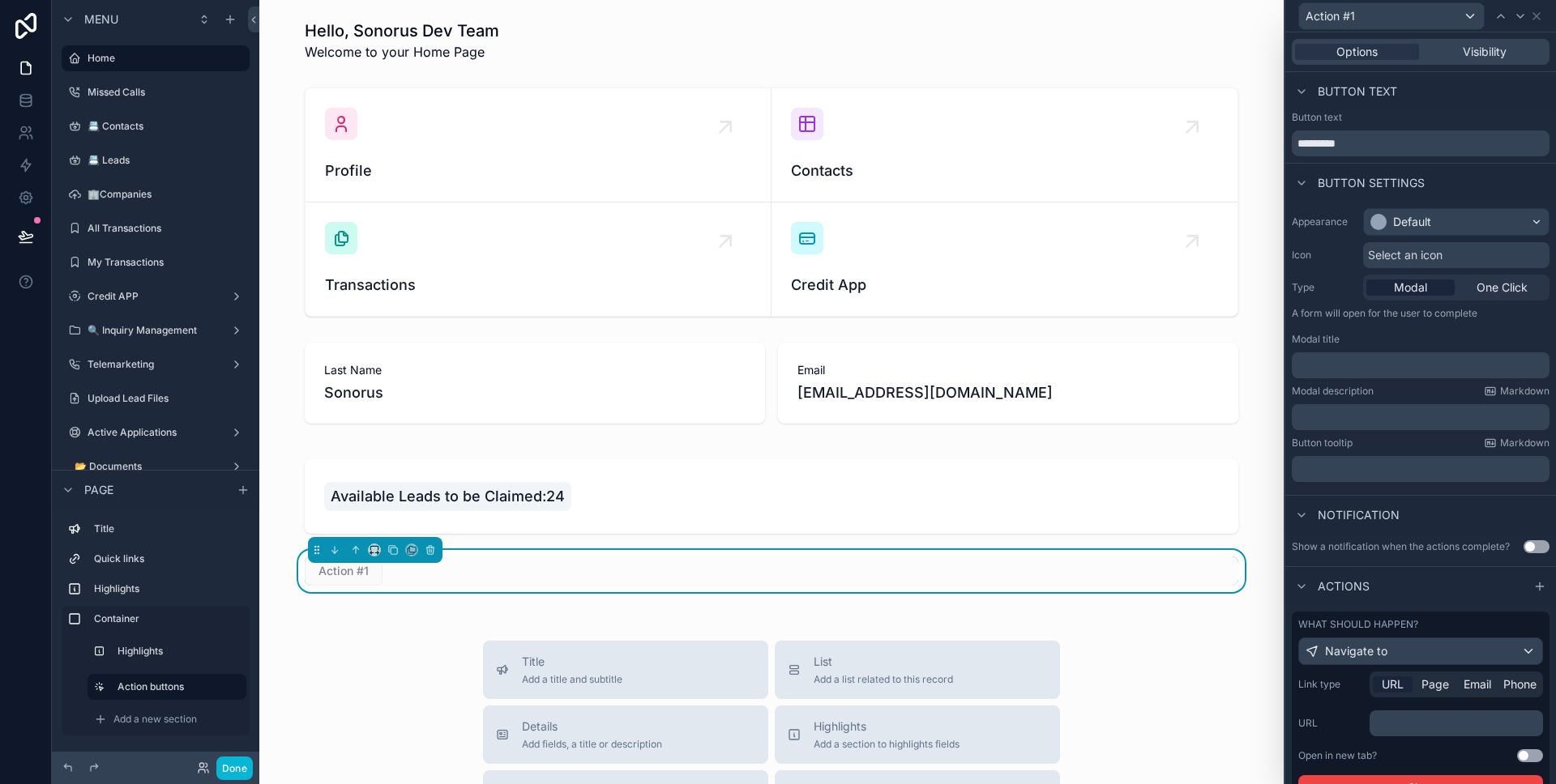
scroll to position [20, 0]
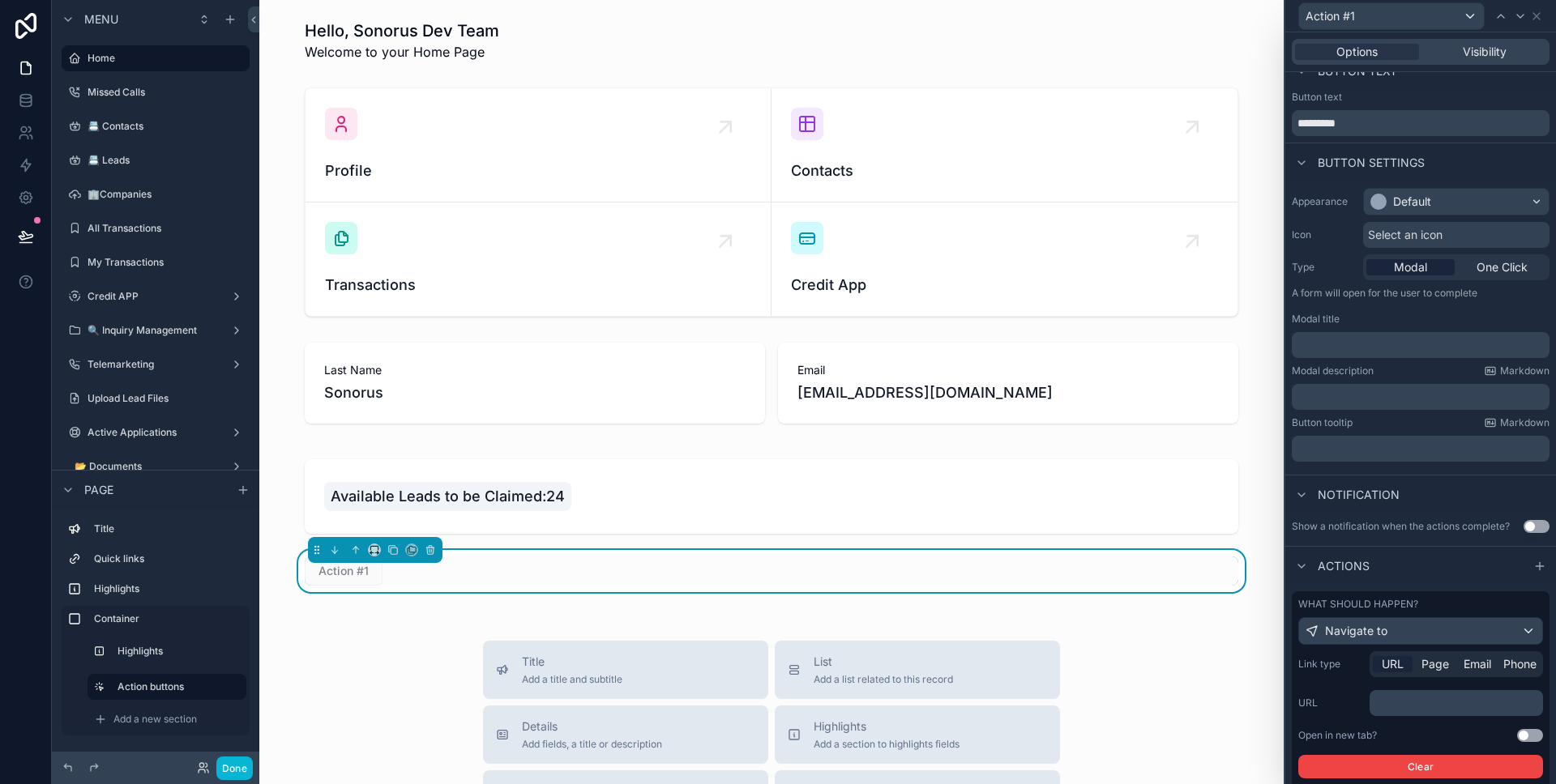
click at [1424, 705] on p "﻿" at bounding box center [1457, 703] width 164 height 17
click at [1429, 704] on p "﻿" at bounding box center [1457, 703] width 164 height 17
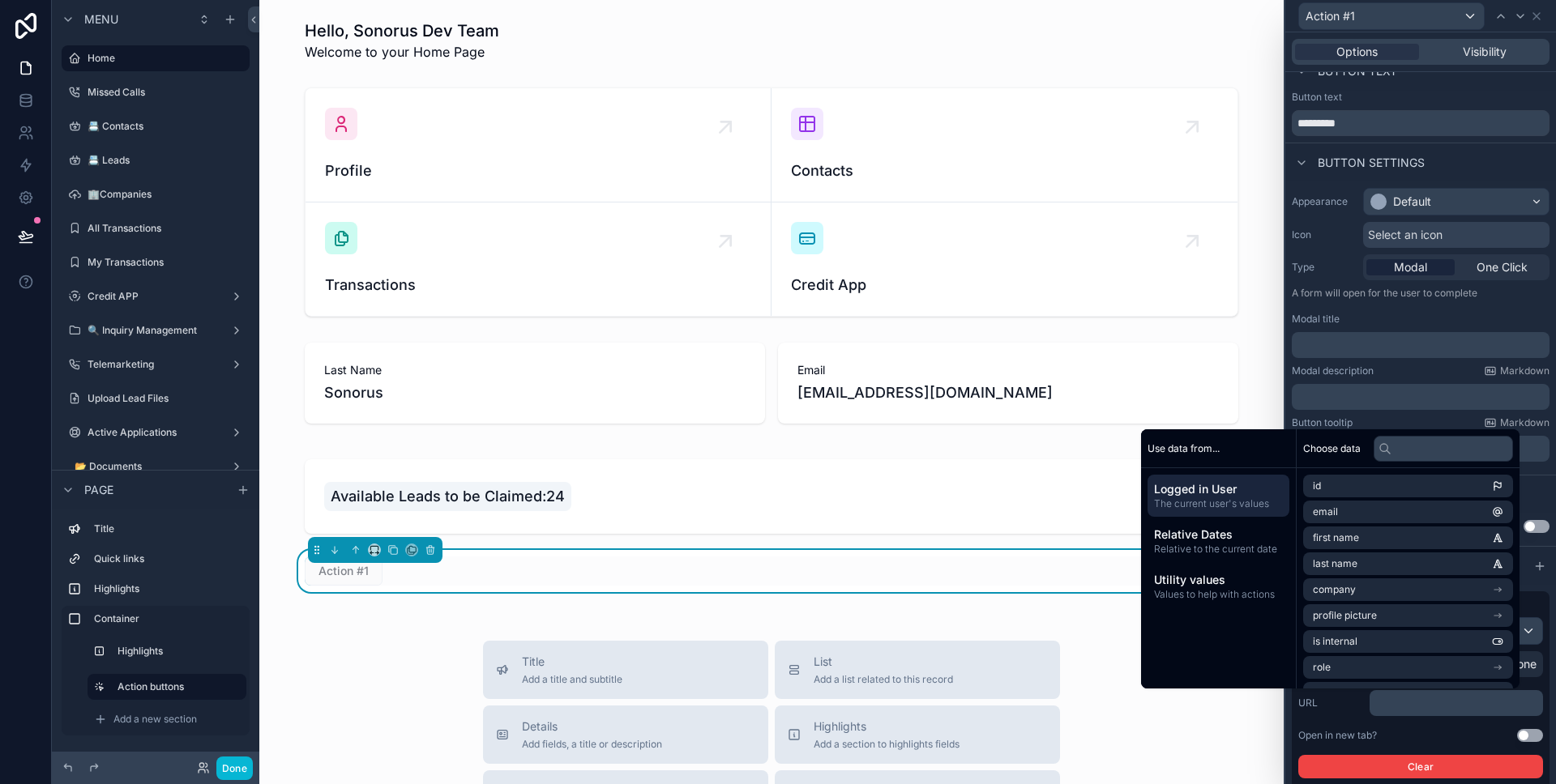
click at [1428, 718] on div "Link type URL Page Email Phone URL ﻿ Open in new tab? Use setting Clear" at bounding box center [1421, 715] width 245 height 127
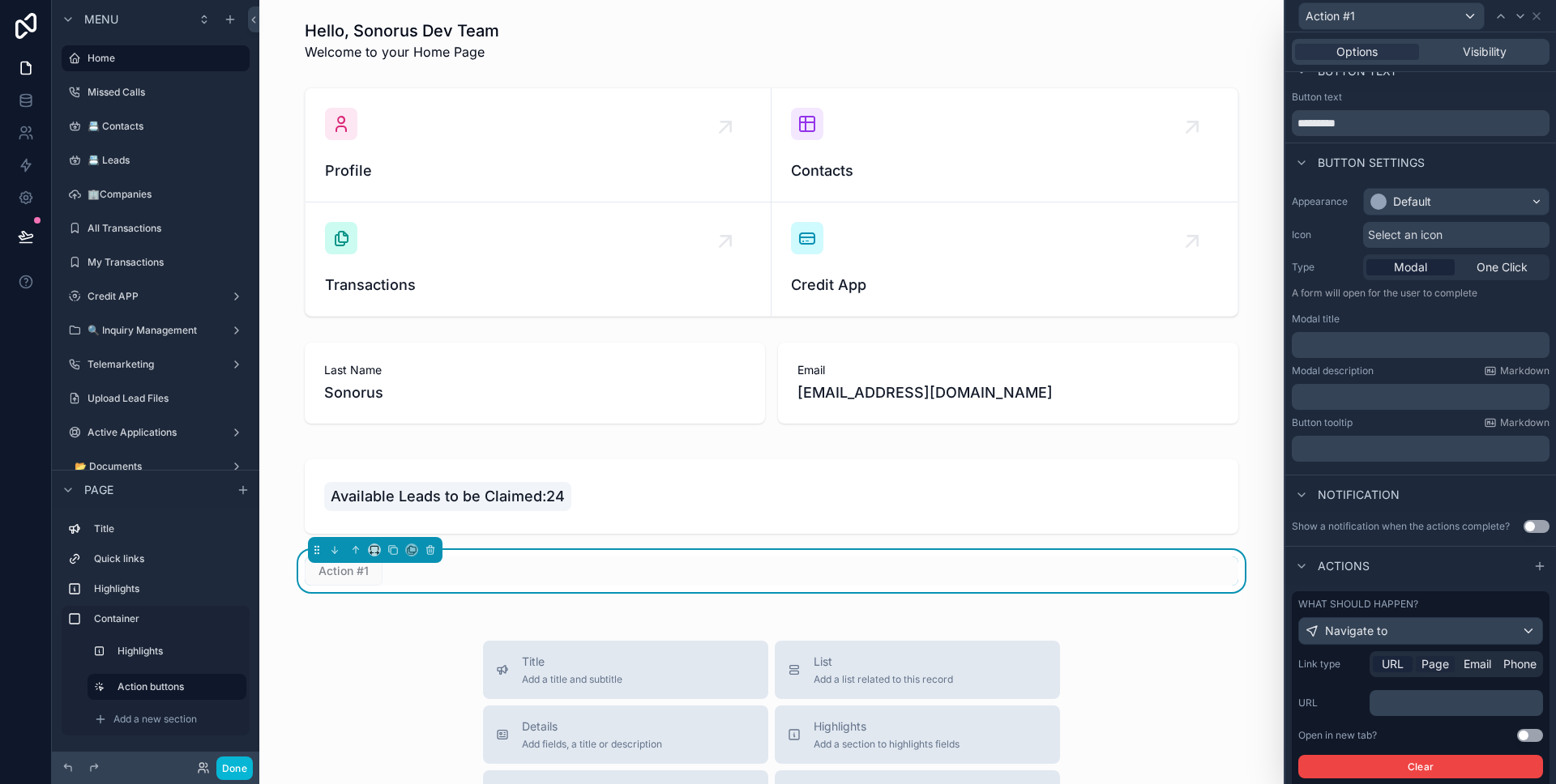
click at [1422, 661] on span "Page" at bounding box center [1435, 664] width 28 height 17
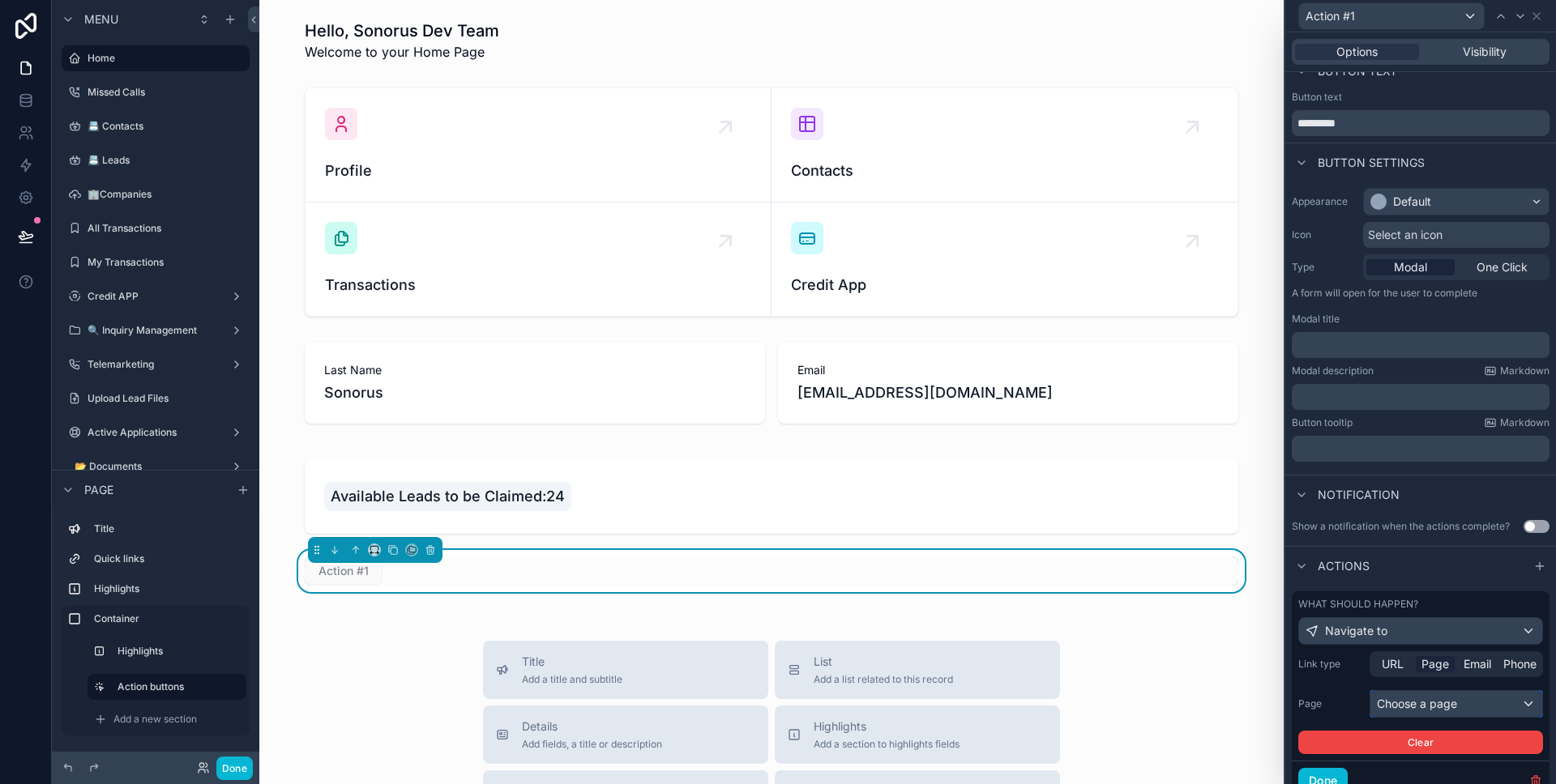
click at [1412, 699] on div "Choose a page" at bounding box center [1456, 704] width 172 height 26
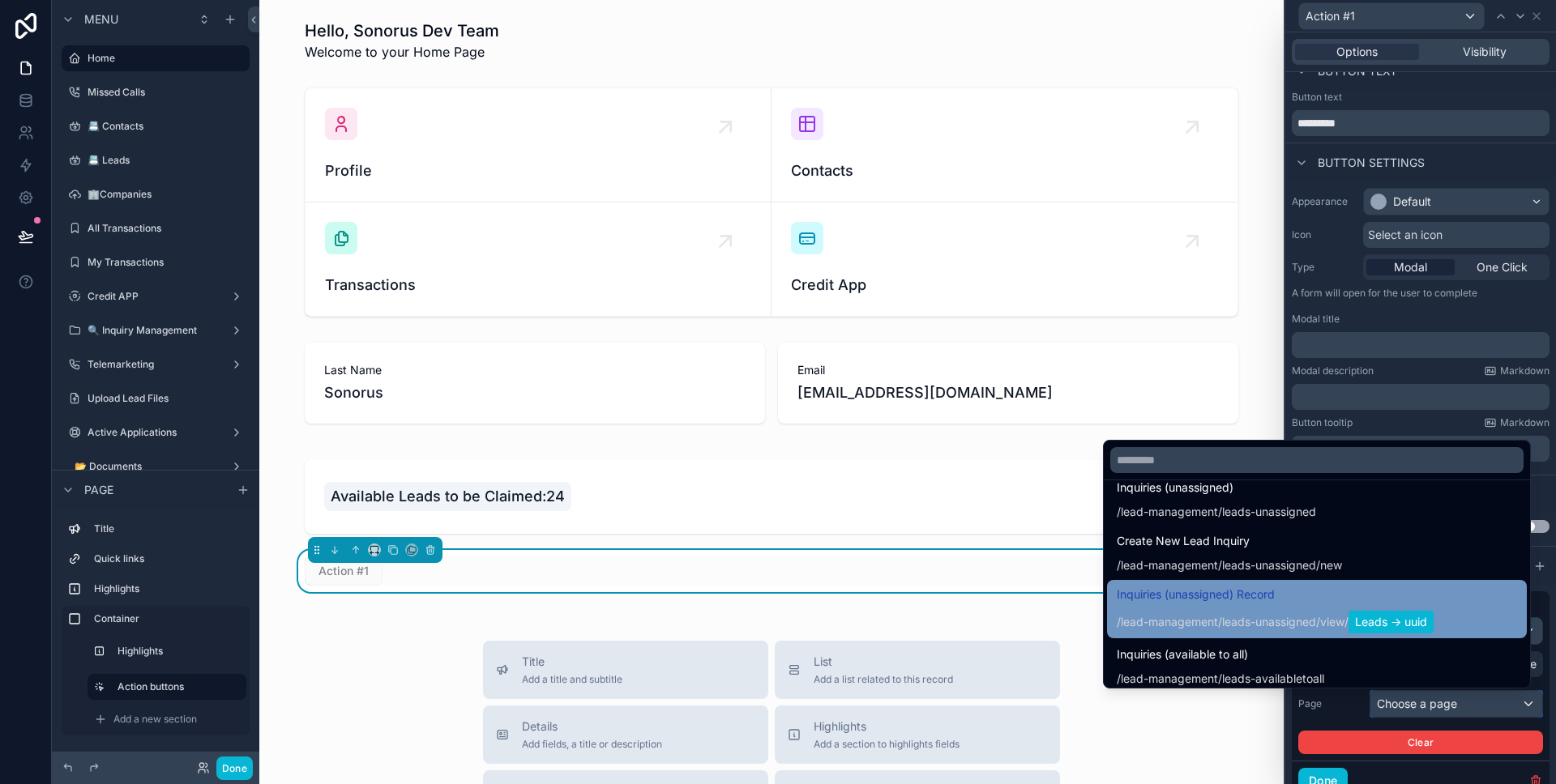
scroll to position [3926, 0]
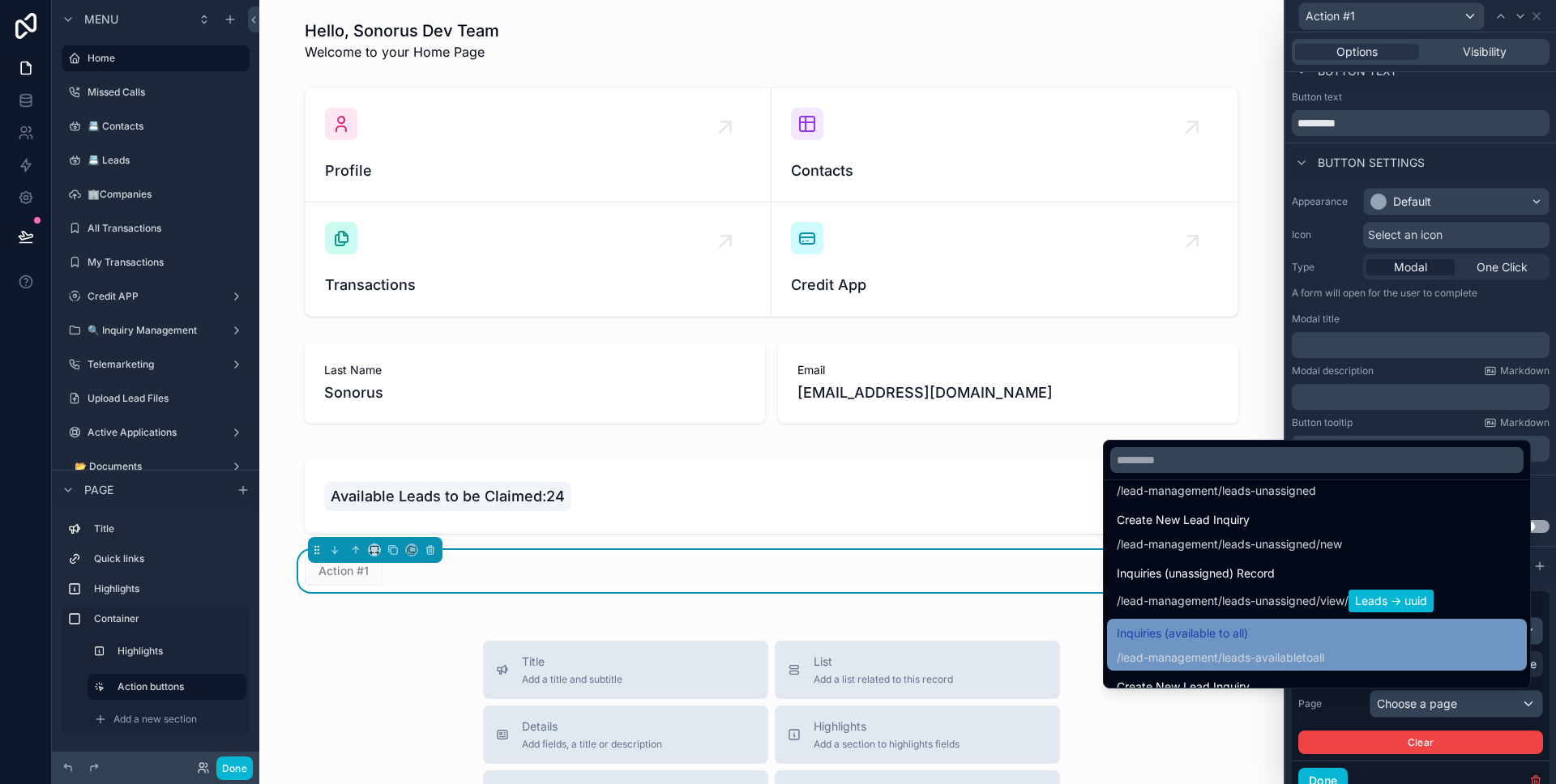
click at [1231, 644] on div "Inquiries (available to all) /lead-management/leads-availabletoall" at bounding box center [1220, 645] width 207 height 42
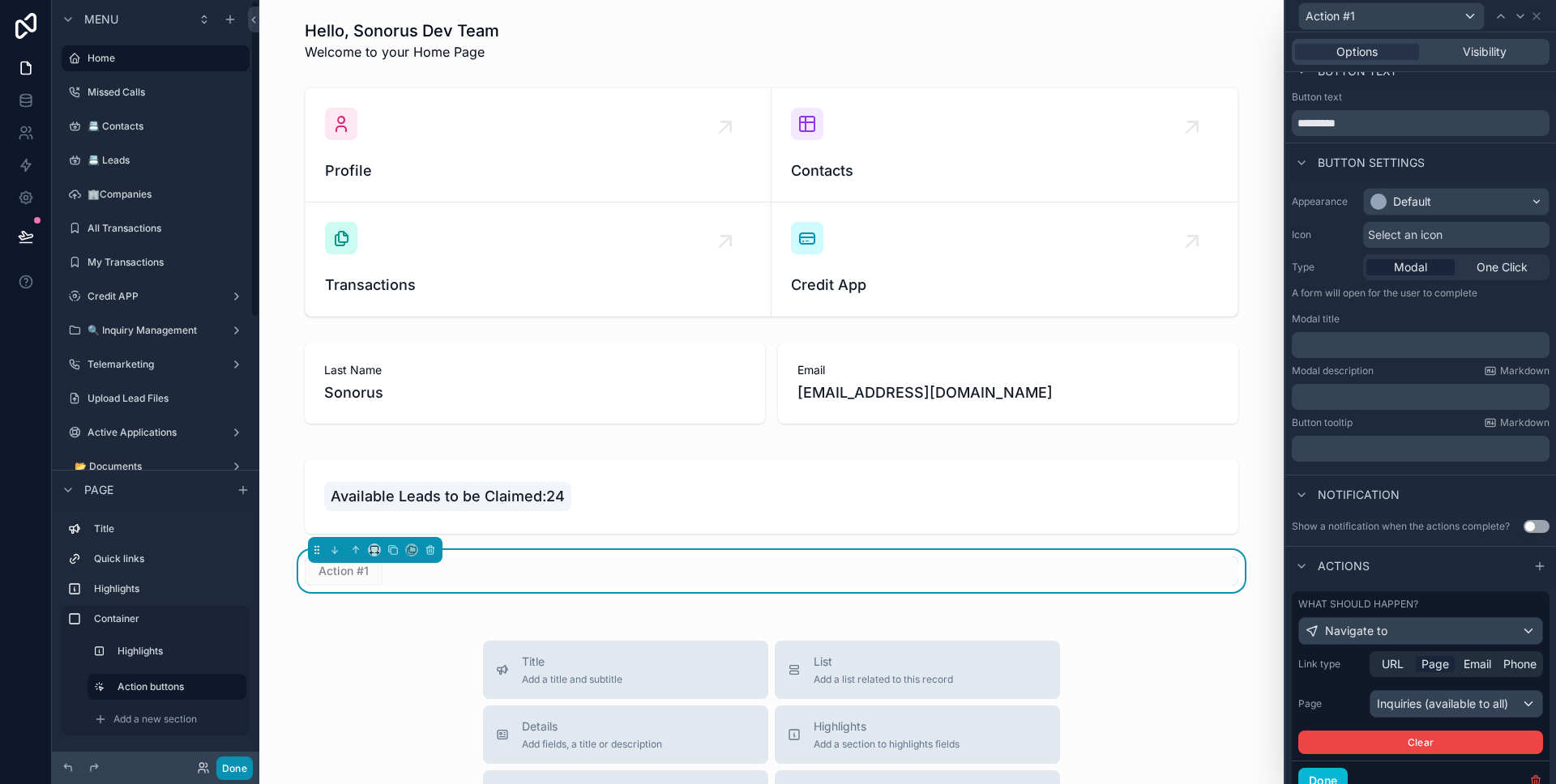
click at [231, 762] on button "Done" at bounding box center [235, 768] width 37 height 24
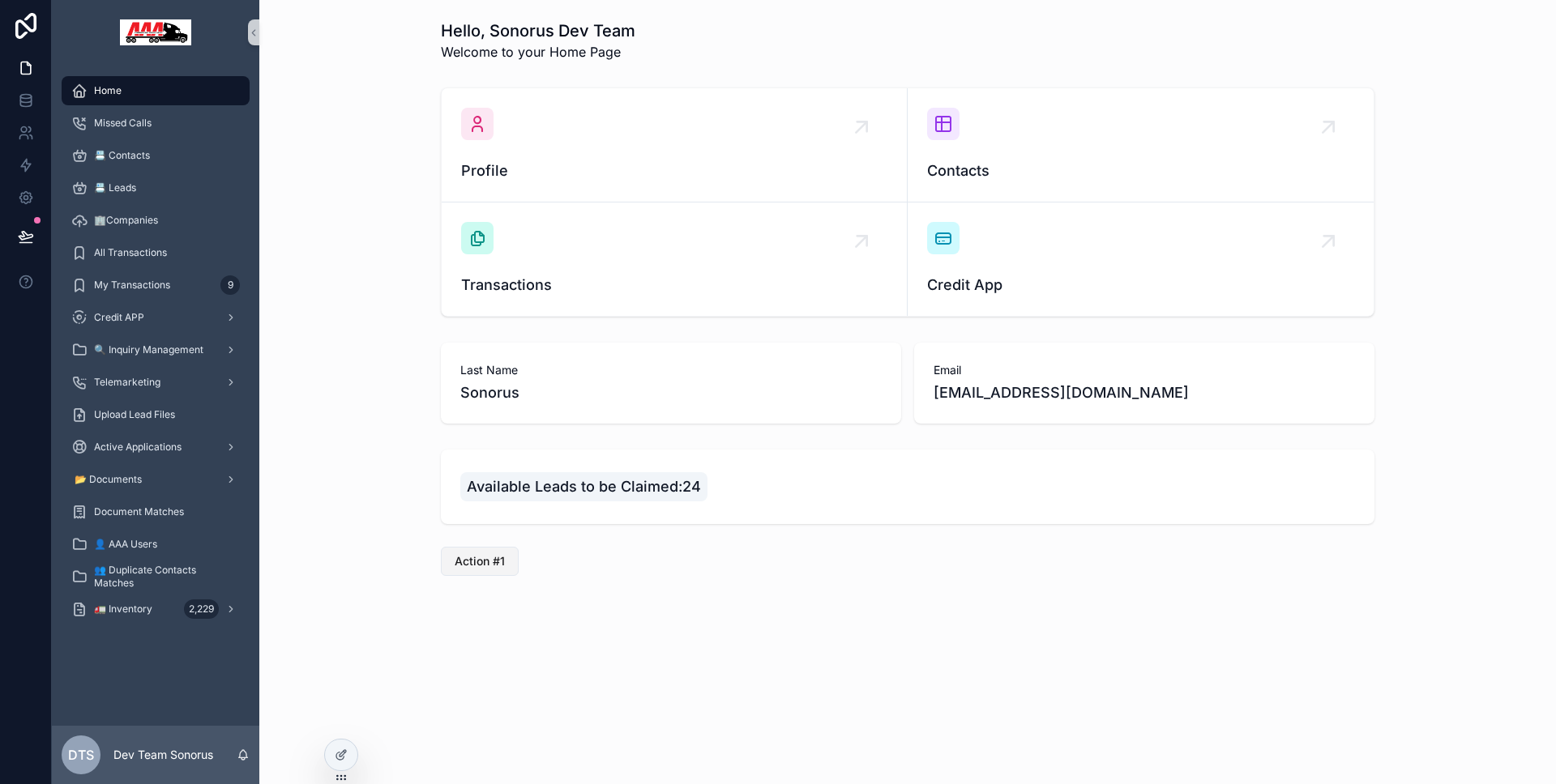
click at [503, 561] on span "Action #1" at bounding box center [480, 561] width 51 height 17
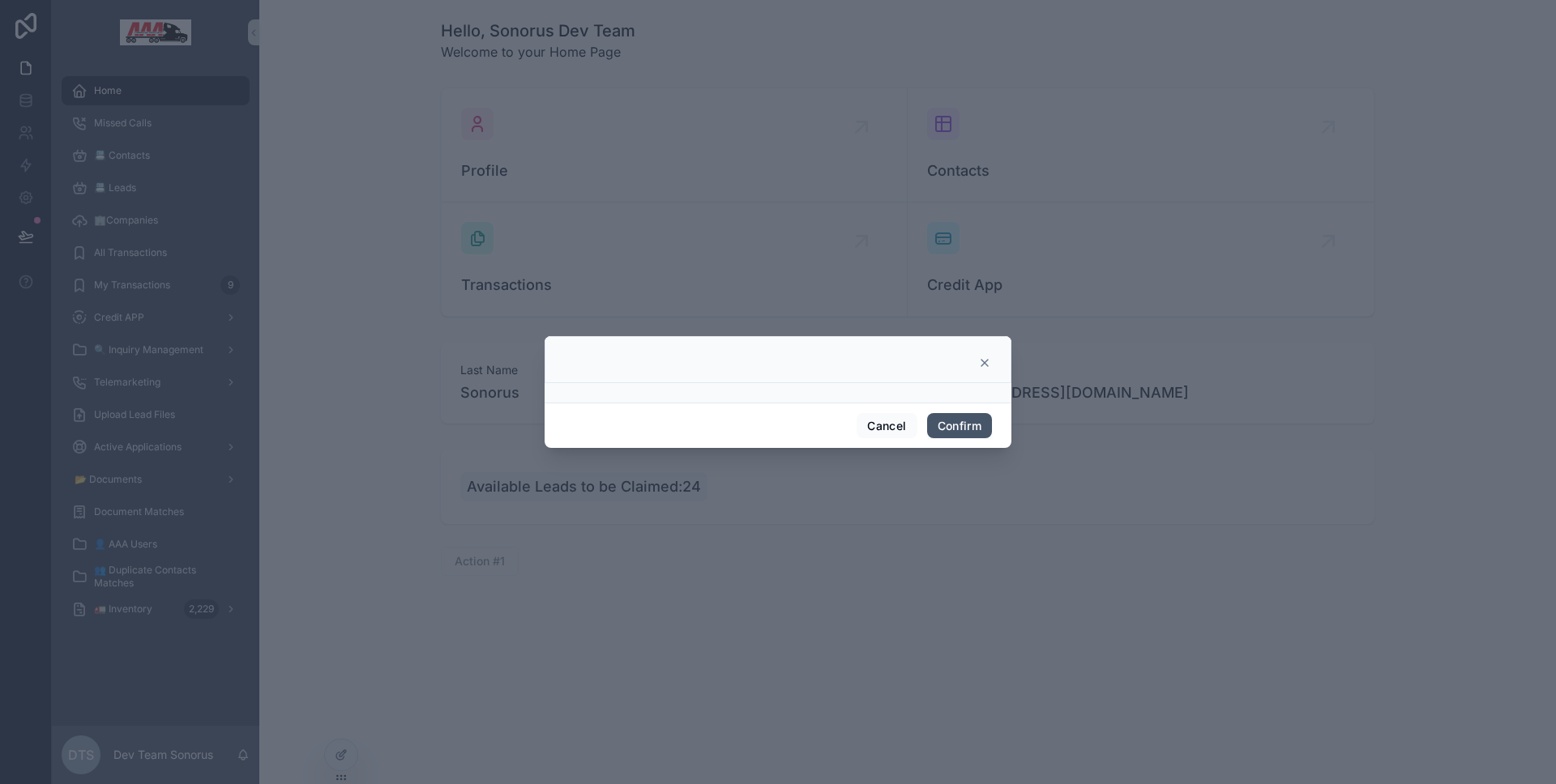
click at [946, 428] on button "Confirm" at bounding box center [959, 426] width 64 height 26
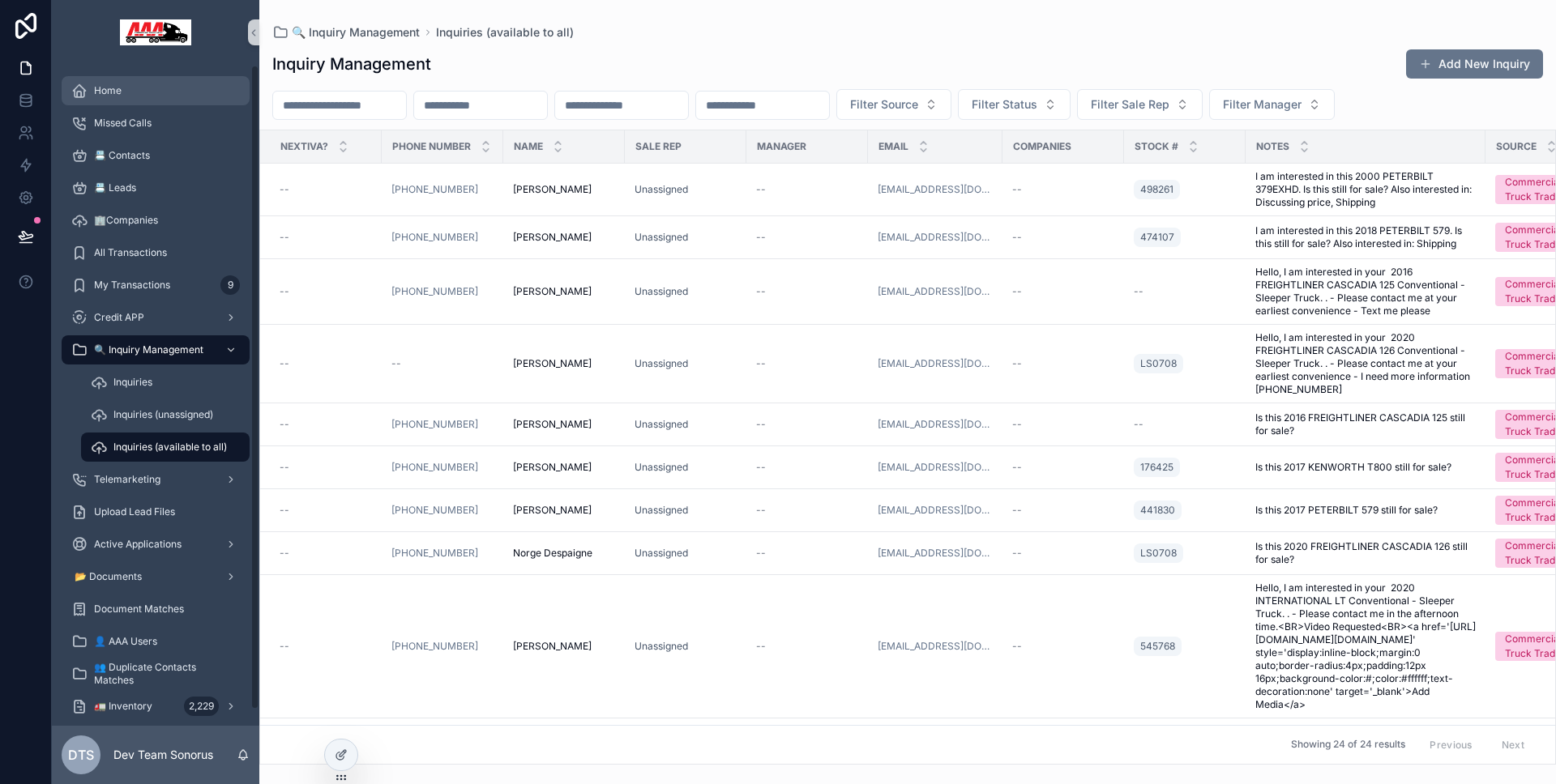
click at [142, 96] on div "Home" at bounding box center [155, 90] width 168 height 26
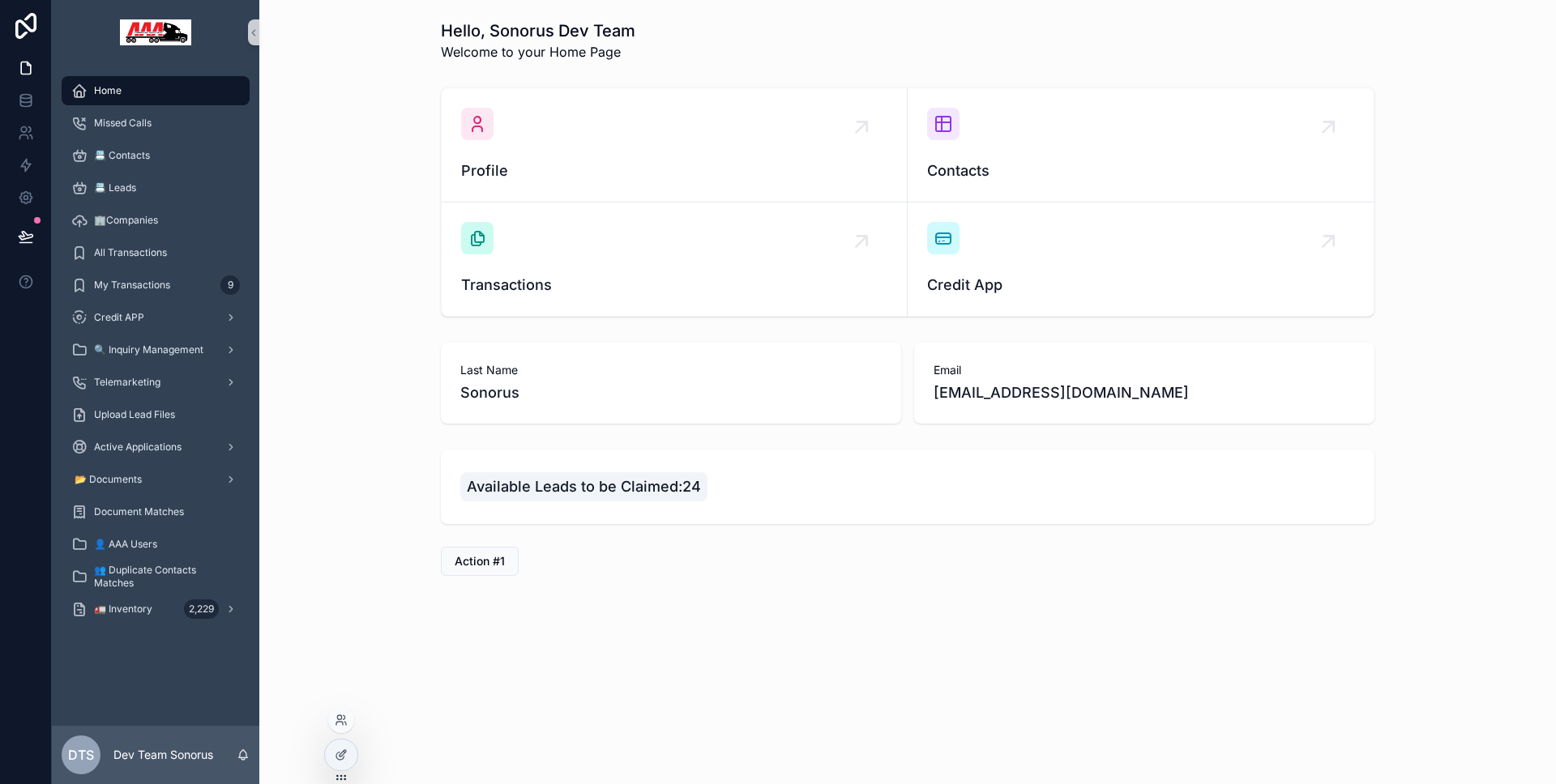
click at [350, 740] on div at bounding box center [341, 761] width 34 height 45
click at [346, 742] on div at bounding box center [341, 755] width 32 height 30
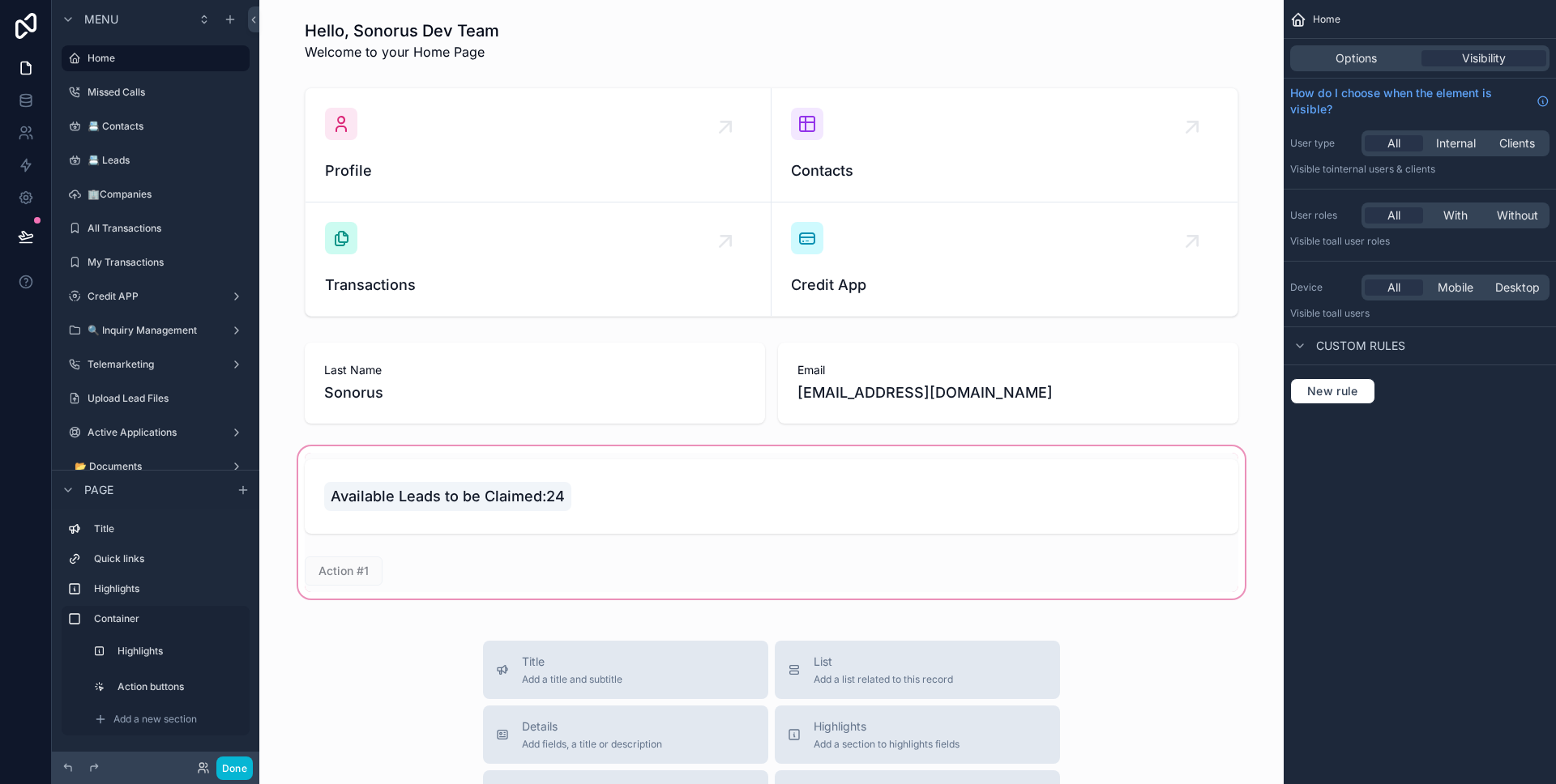
click at [488, 565] on div "scrollable content" at bounding box center [772, 522] width 998 height 159
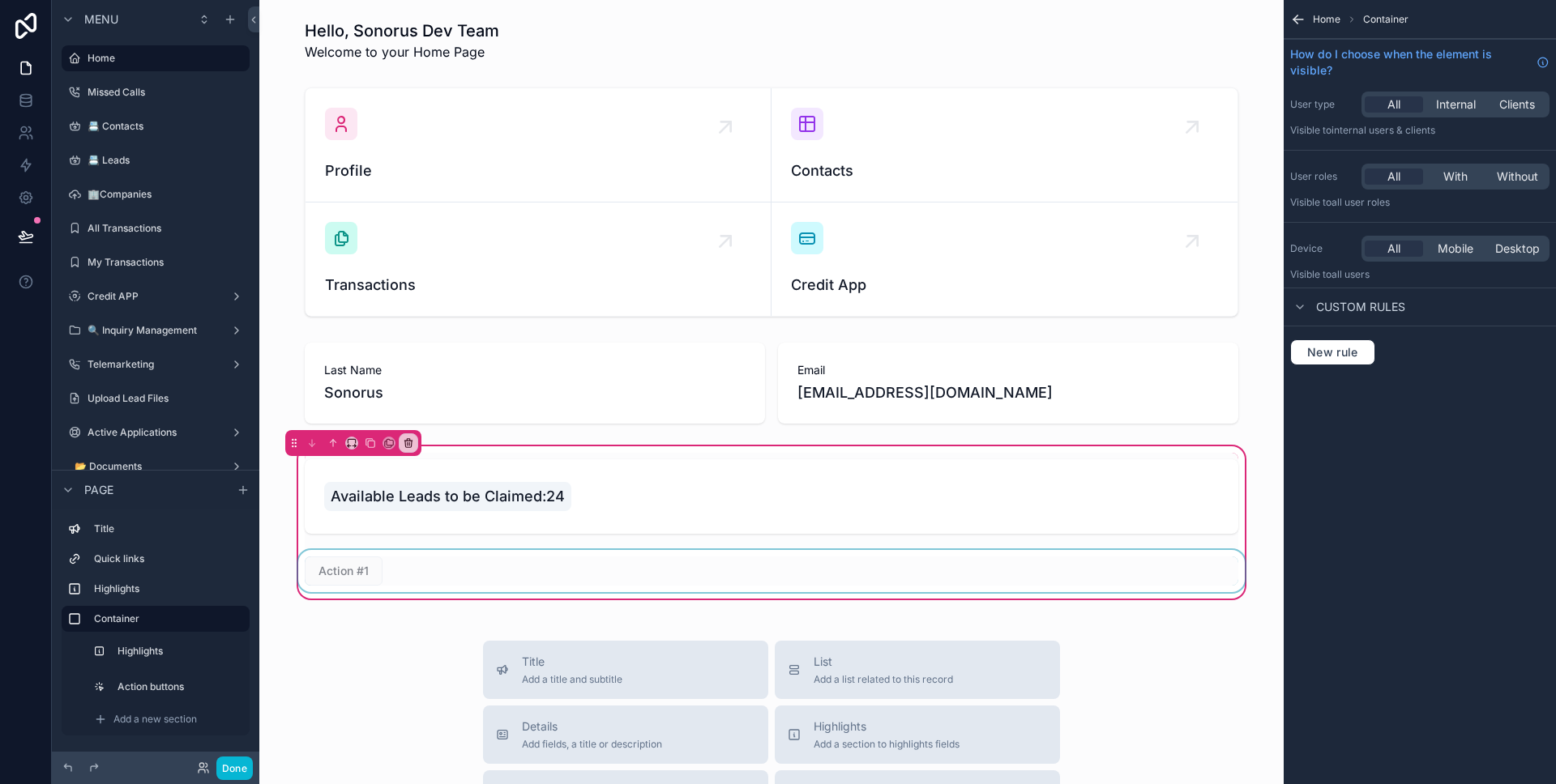
click at [566, 558] on div "scrollable content" at bounding box center [771, 571] width 953 height 42
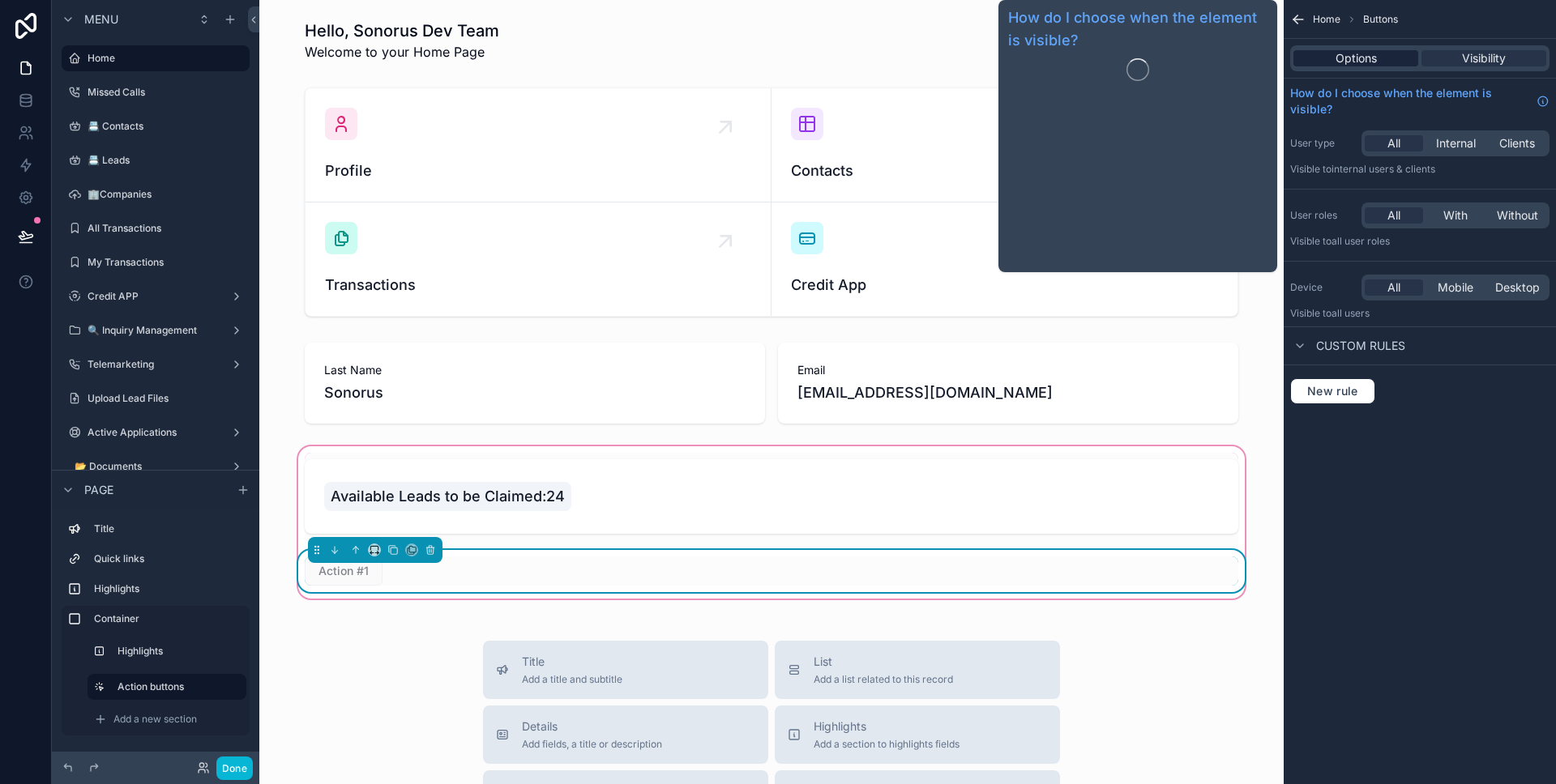
click at [1391, 63] on div "Options" at bounding box center [1356, 59] width 125 height 17
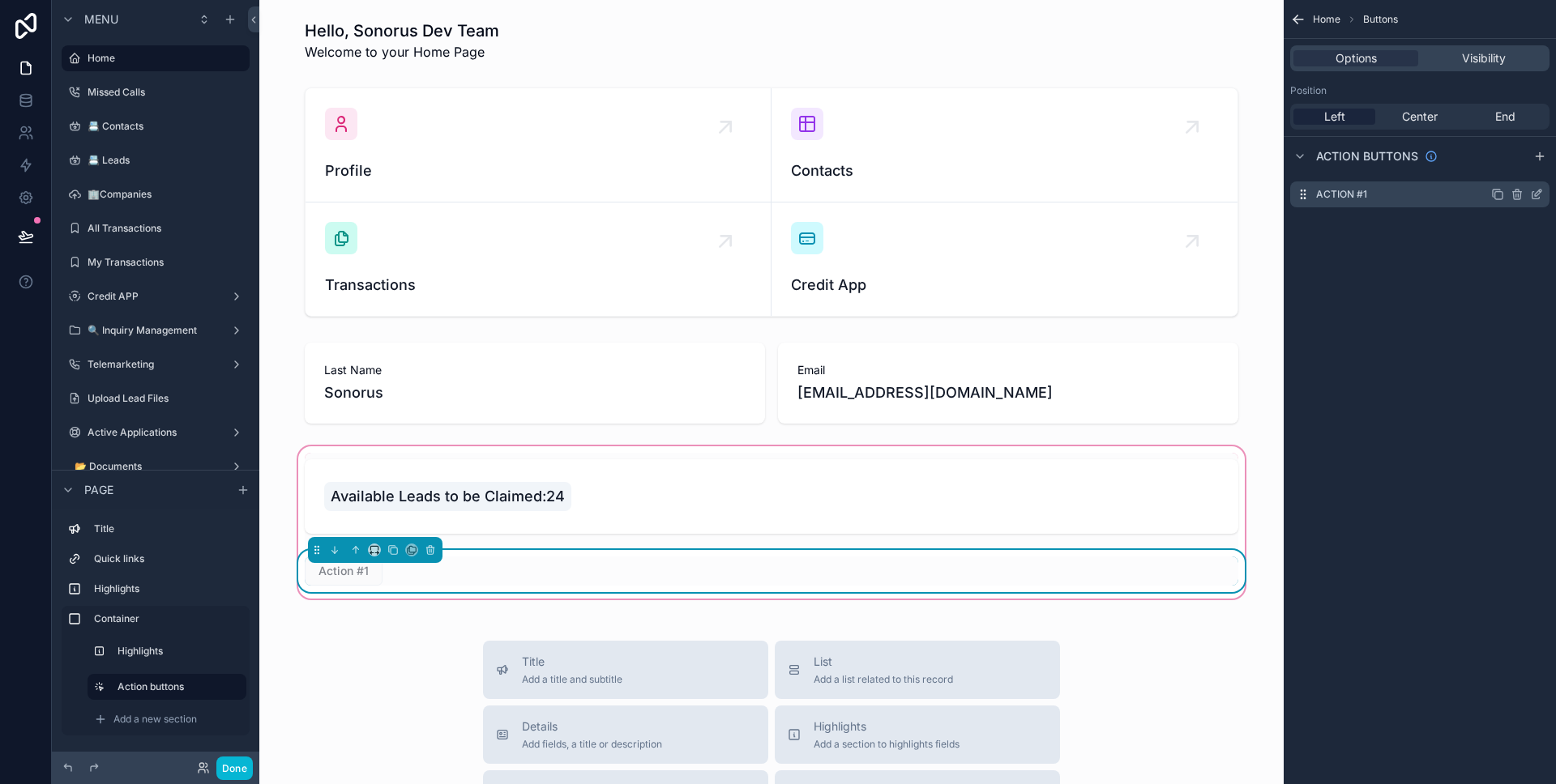
click at [1535, 194] on icon "scrollable content" at bounding box center [1538, 192] width 6 height 6
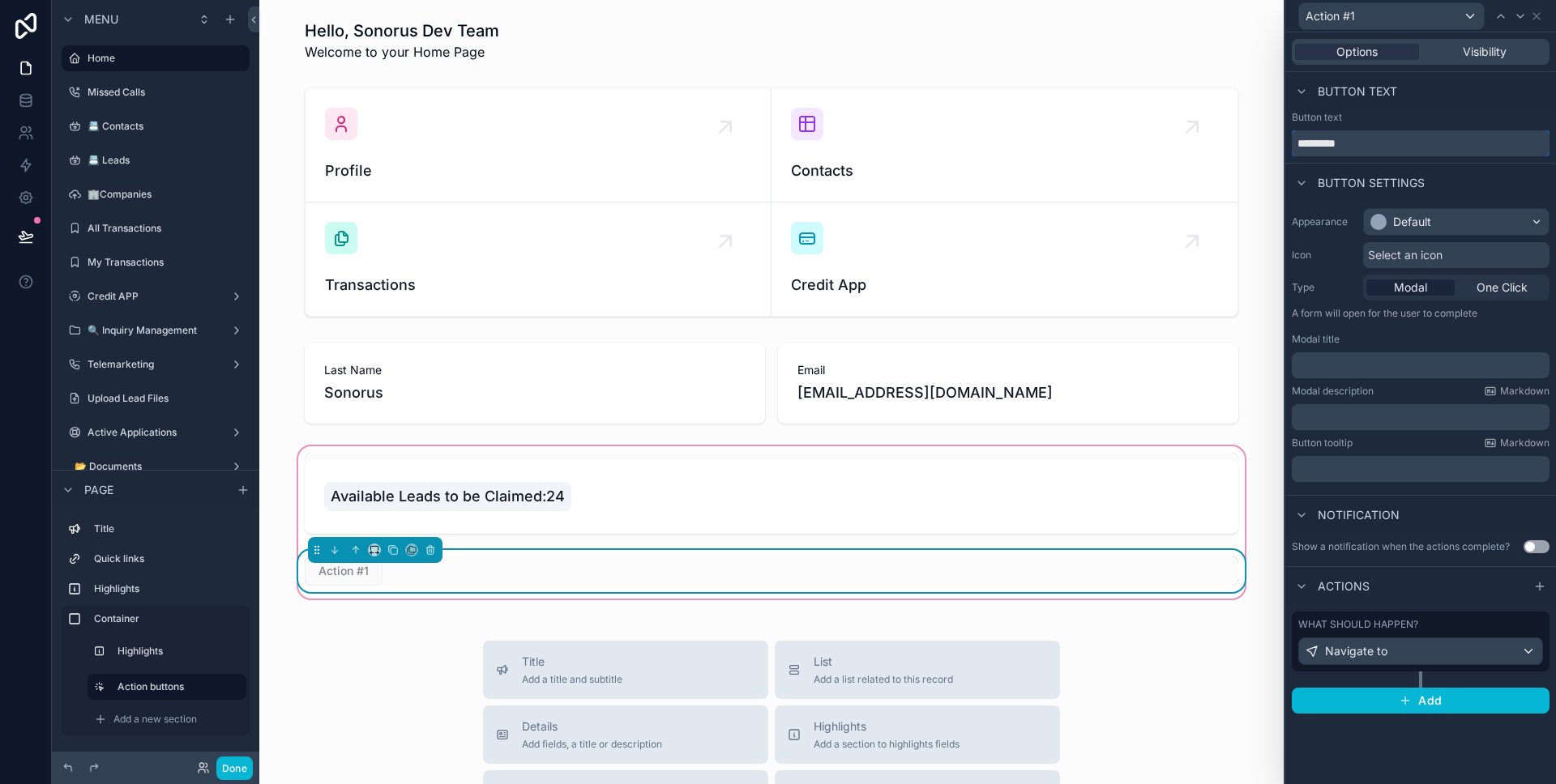
drag, startPoint x: 1456, startPoint y: 144, endPoint x: 1259, endPoint y: 143, distance: 197.0
click at [1259, 143] on div "Action #1 Options Visibility Button text Button text ********* Button settings …" at bounding box center [778, 392] width 1556 height 784
type input "*"
click at [1484, 629] on div "What should happen?" at bounding box center [1421, 625] width 245 height 13
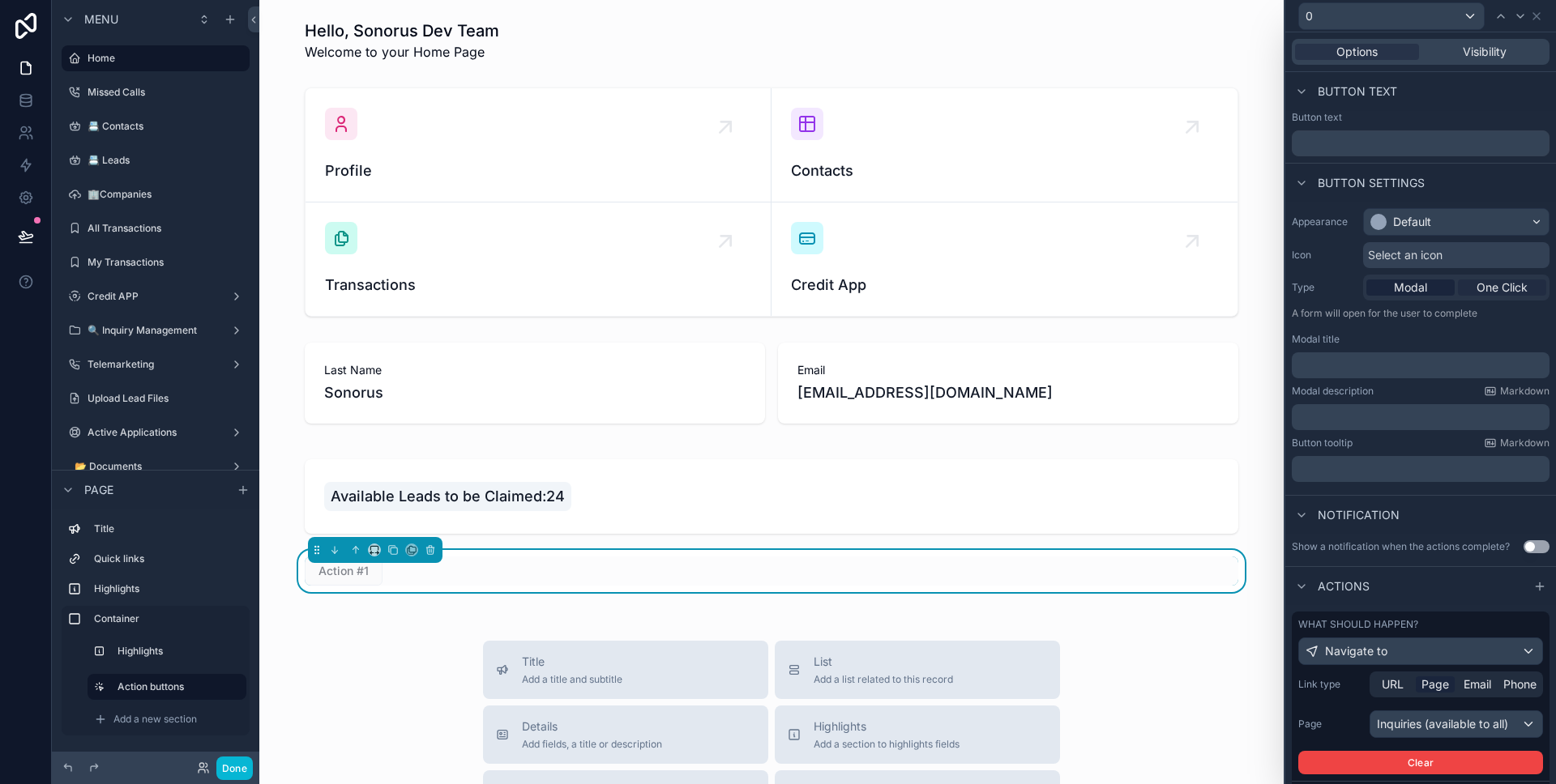
click at [1479, 293] on span "One Click" at bounding box center [1502, 288] width 51 height 17
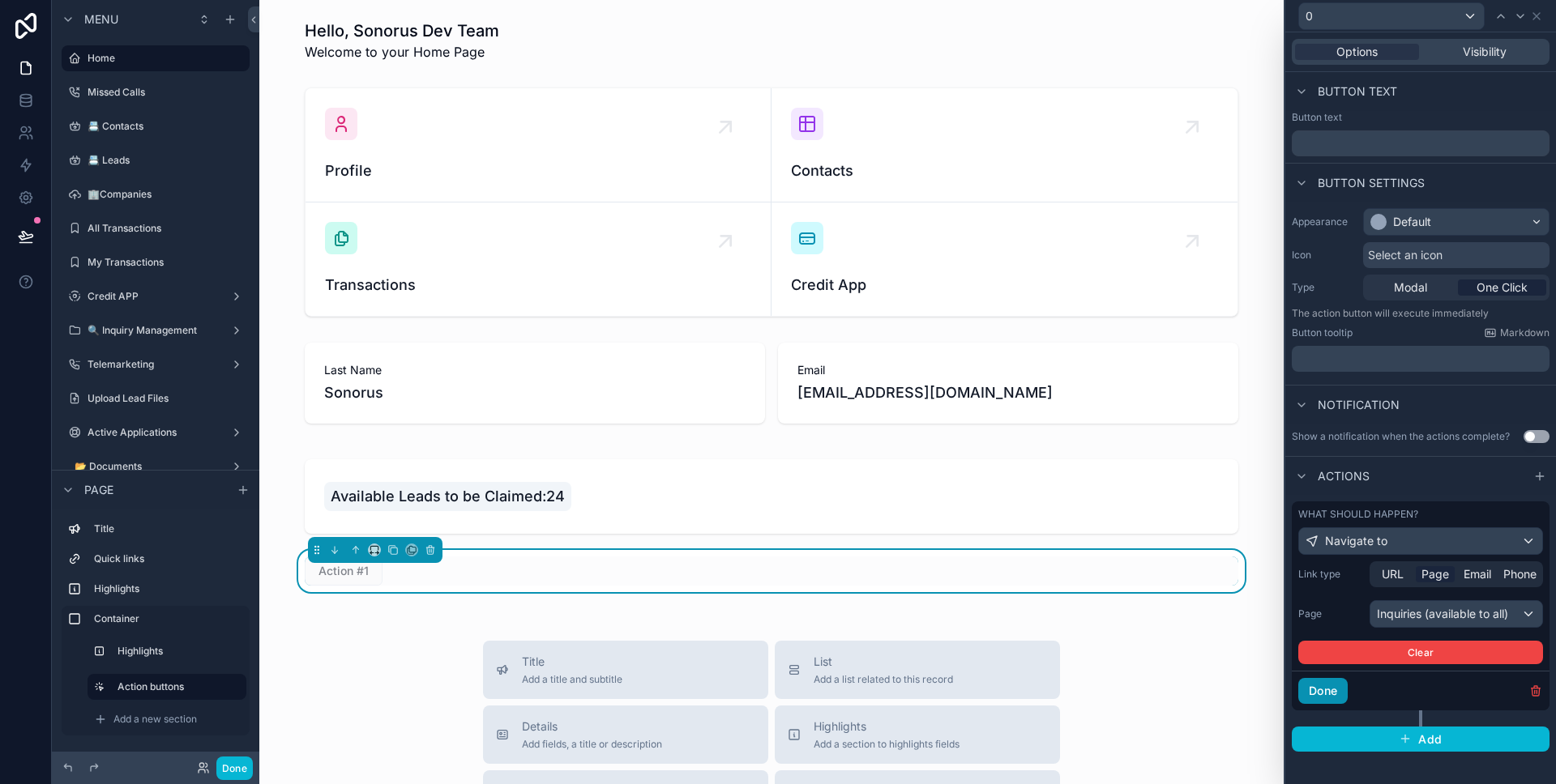
click at [1346, 686] on button "Done" at bounding box center [1323, 691] width 50 height 26
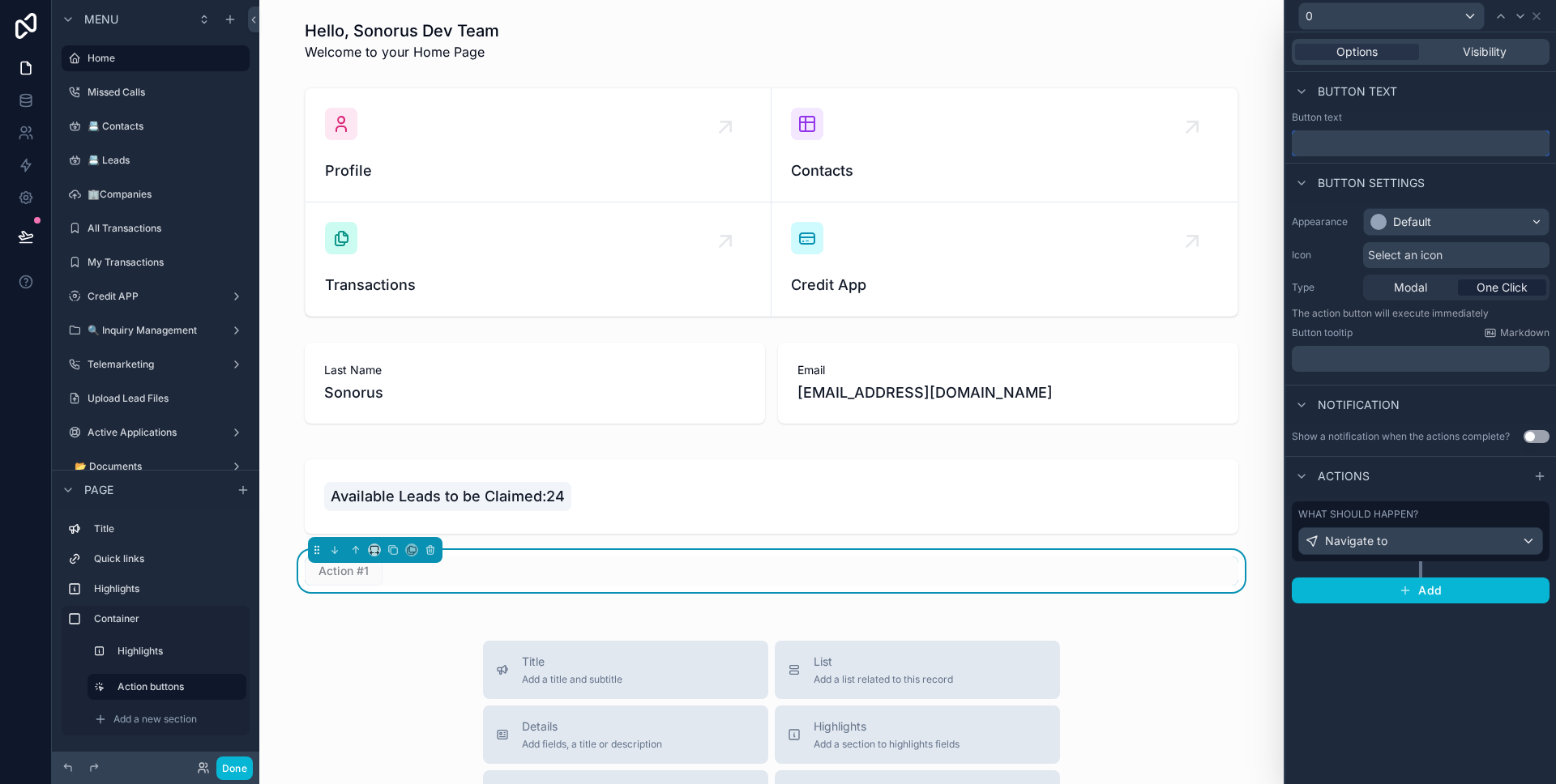
click at [1376, 145] on input "text" at bounding box center [1421, 144] width 258 height 26
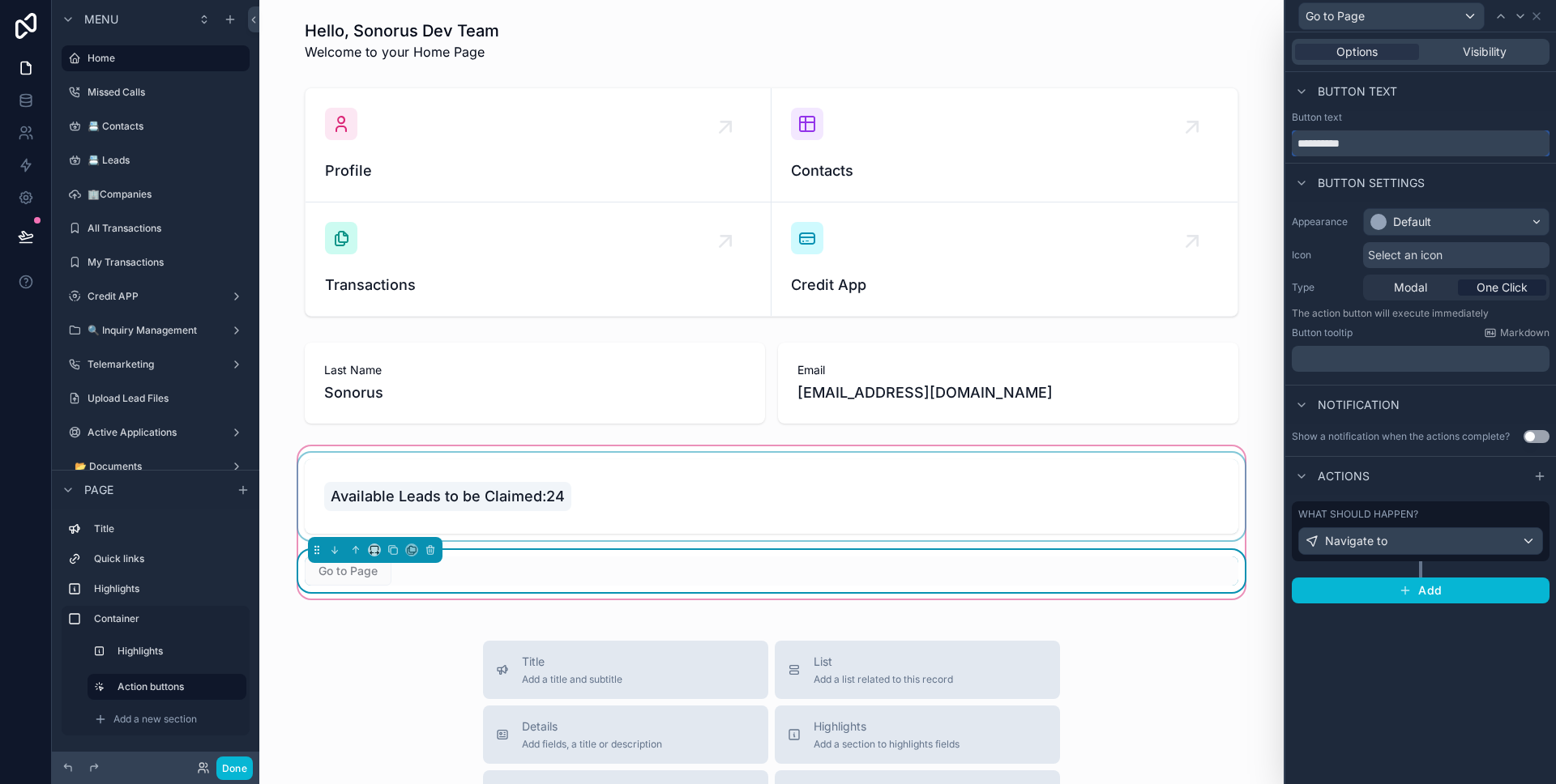
type input "**********"
click at [634, 490] on div "scrollable content" at bounding box center [771, 496] width 953 height 87
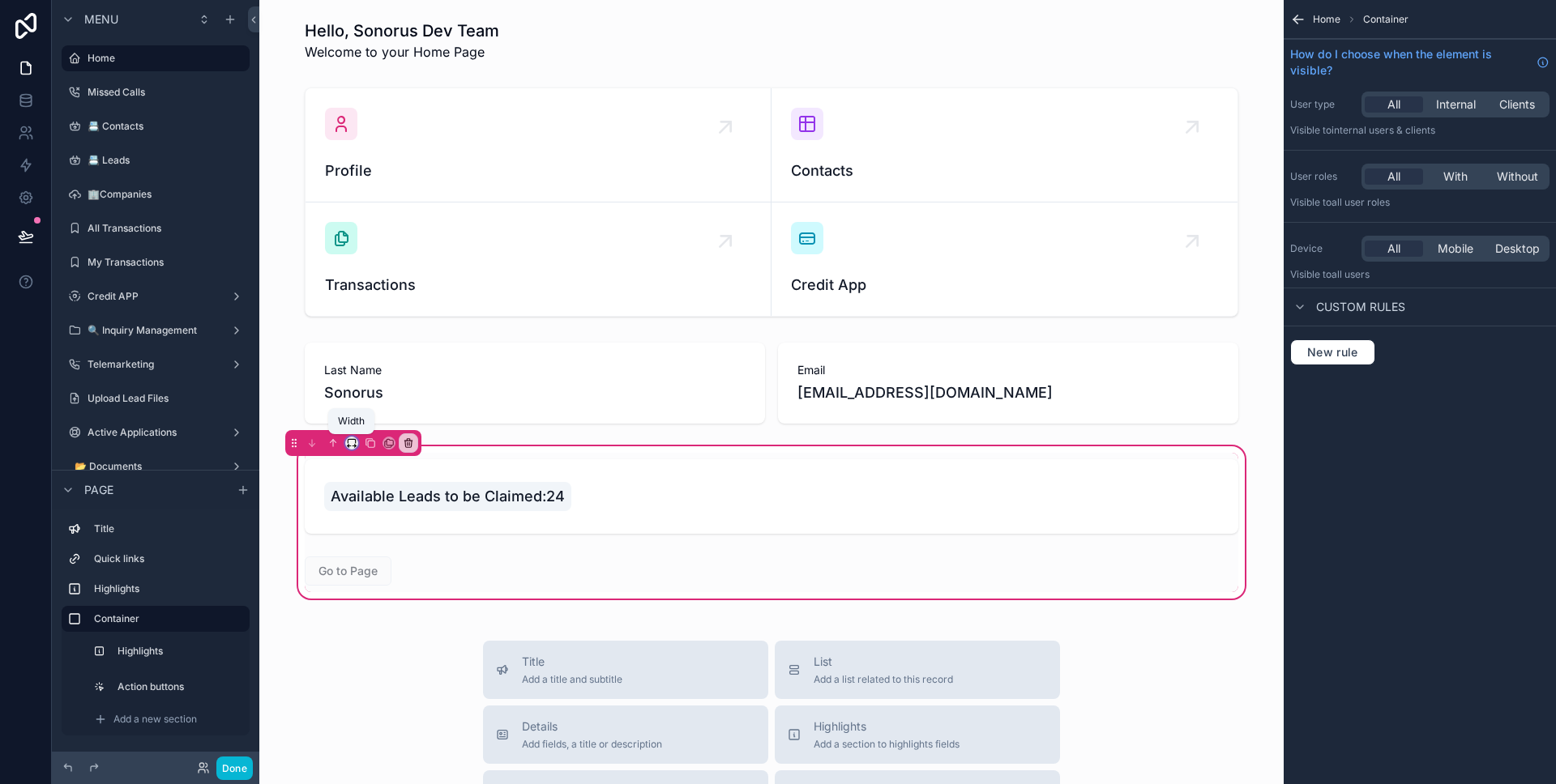
click at [352, 443] on icon "scrollable content" at bounding box center [352, 443] width 11 height 11
click at [382, 566] on span "50%" at bounding box center [371, 565] width 25 height 19
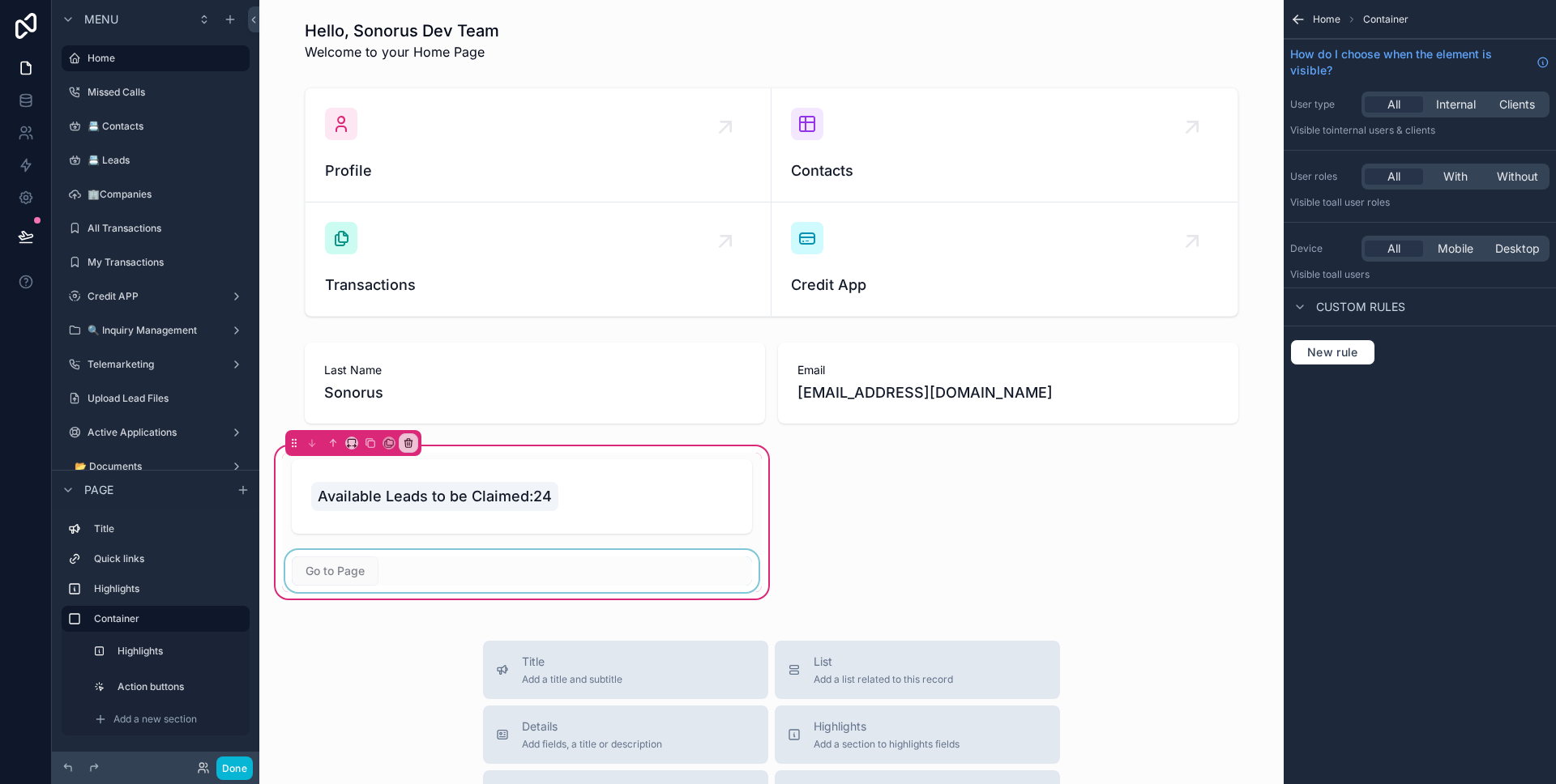
click at [486, 565] on div "scrollable content" at bounding box center [521, 571] width 480 height 42
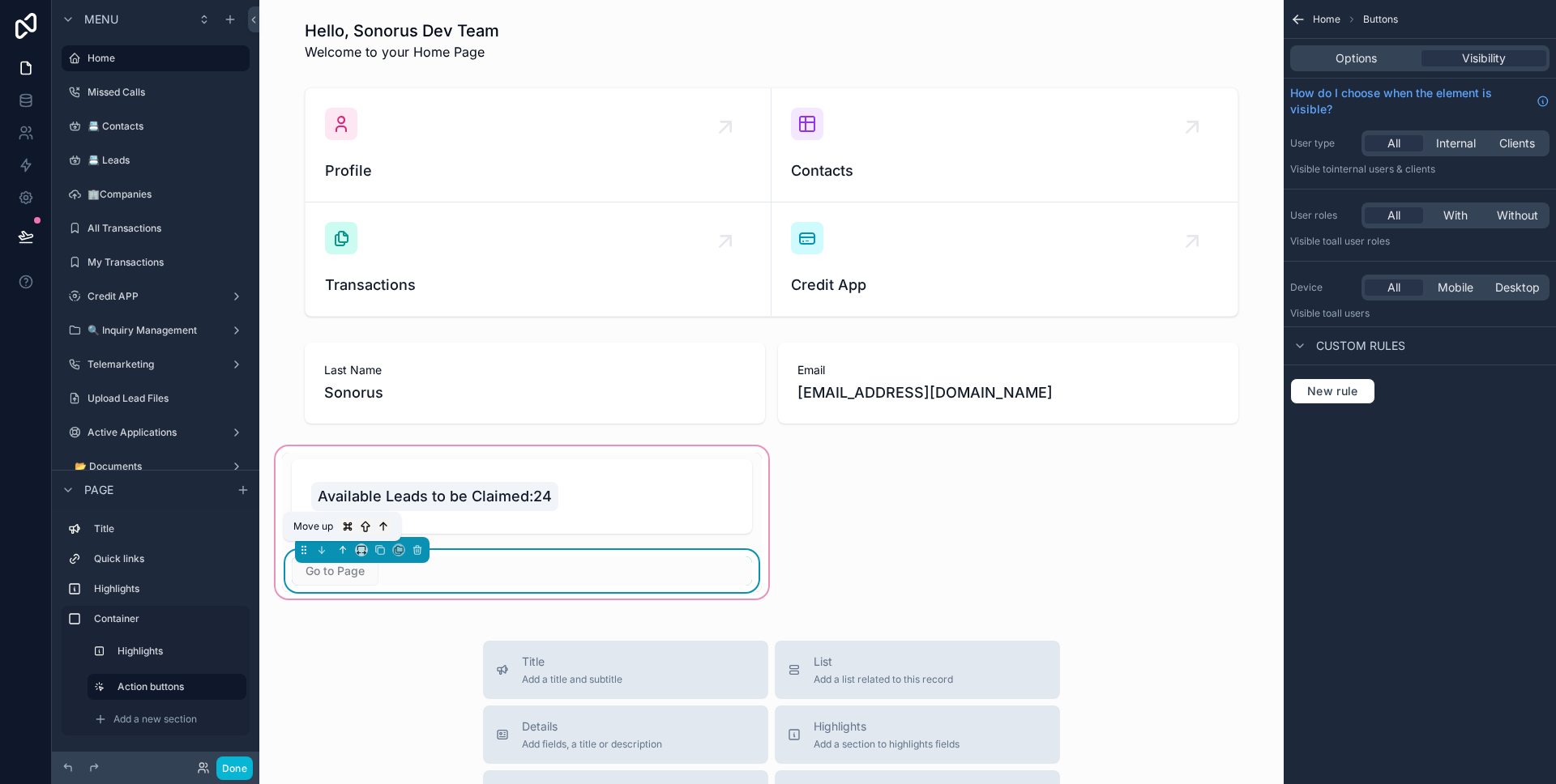
click at [340, 551] on icon "scrollable content" at bounding box center [343, 549] width 11 height 11
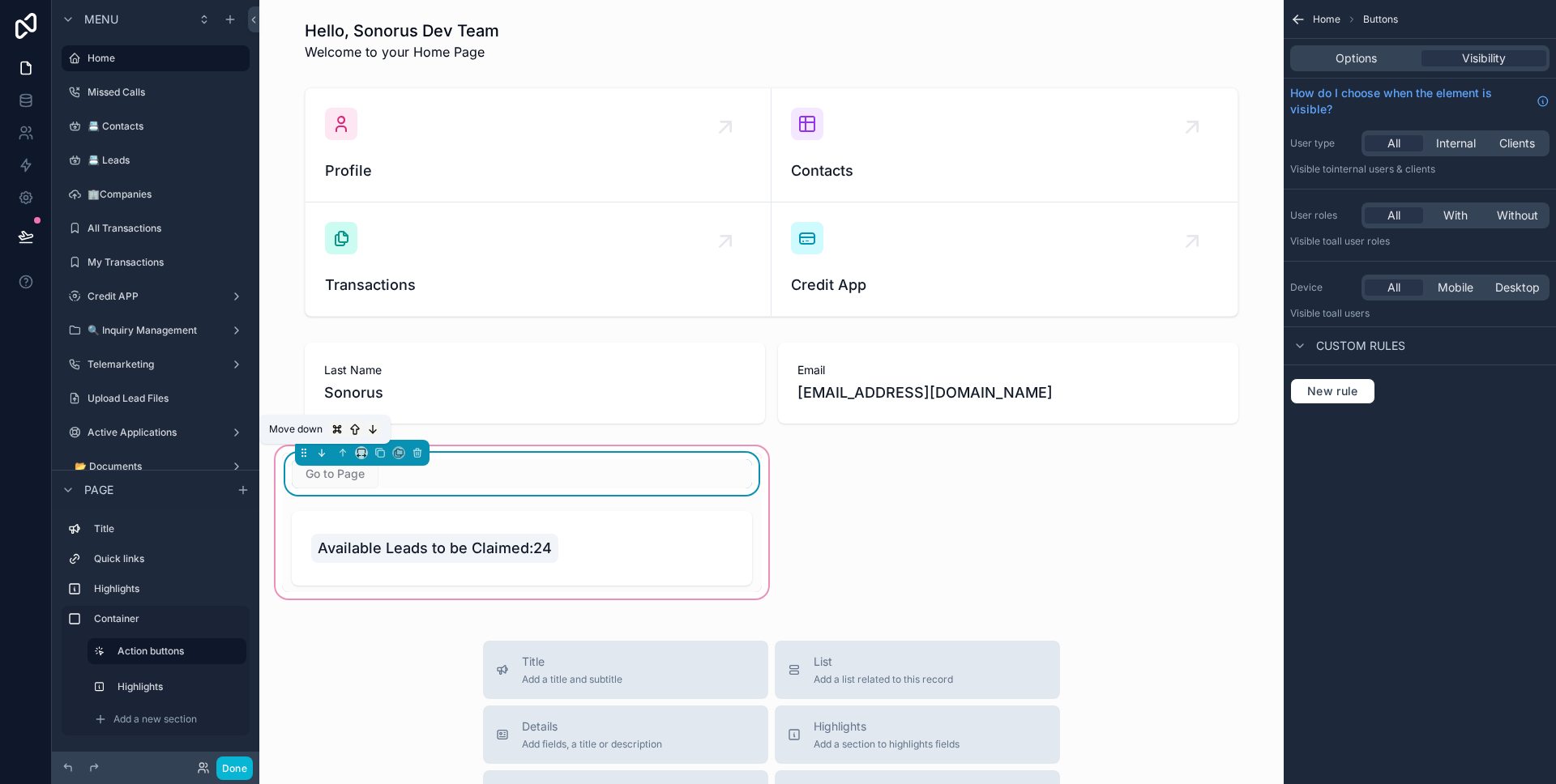
click at [323, 455] on icon "scrollable content" at bounding box center [321, 453] width 11 height 11
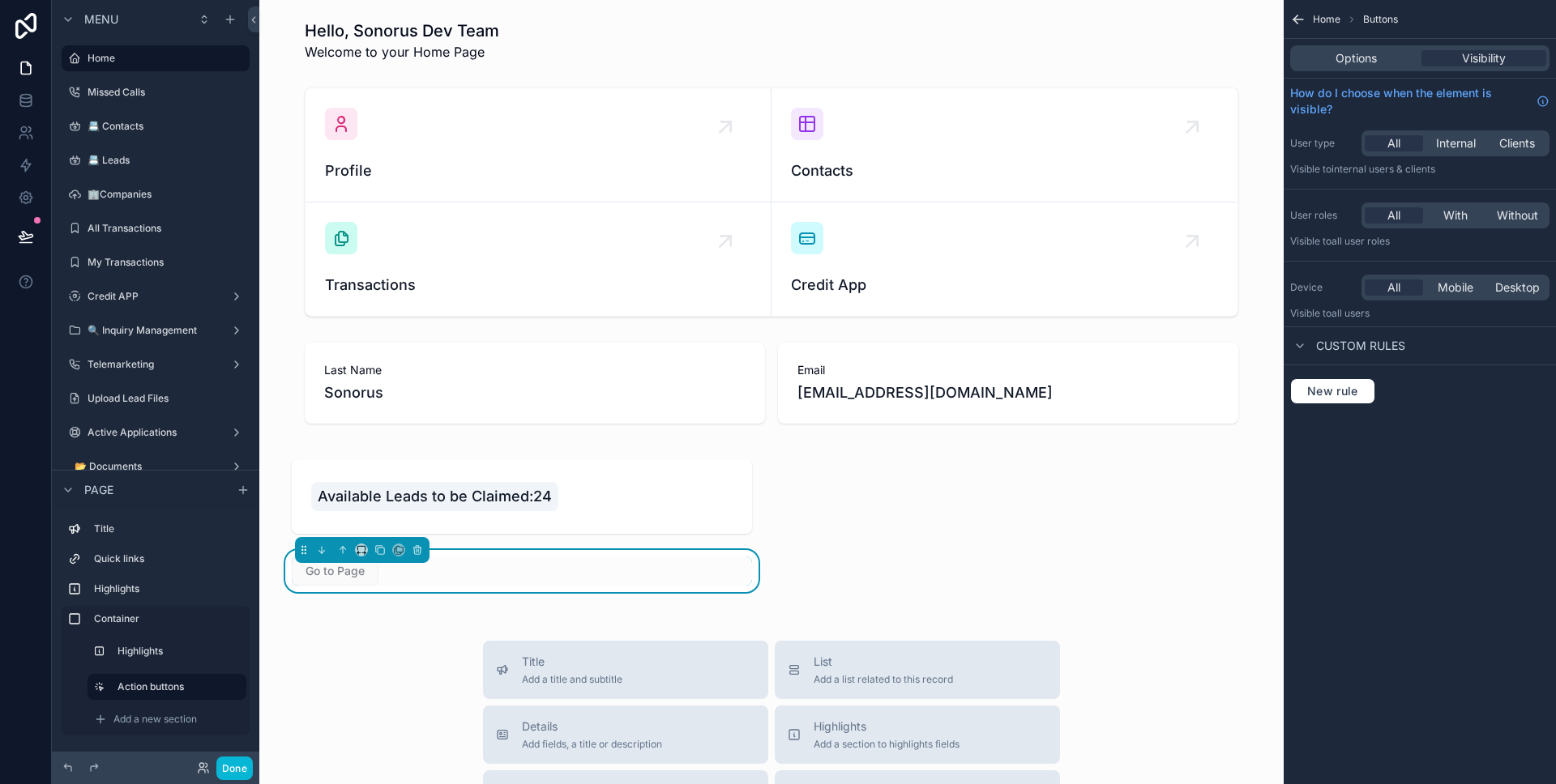
click at [761, 533] on div "Available Leads to be Claimed:24 Go to Page" at bounding box center [522, 522] width 499 height 159
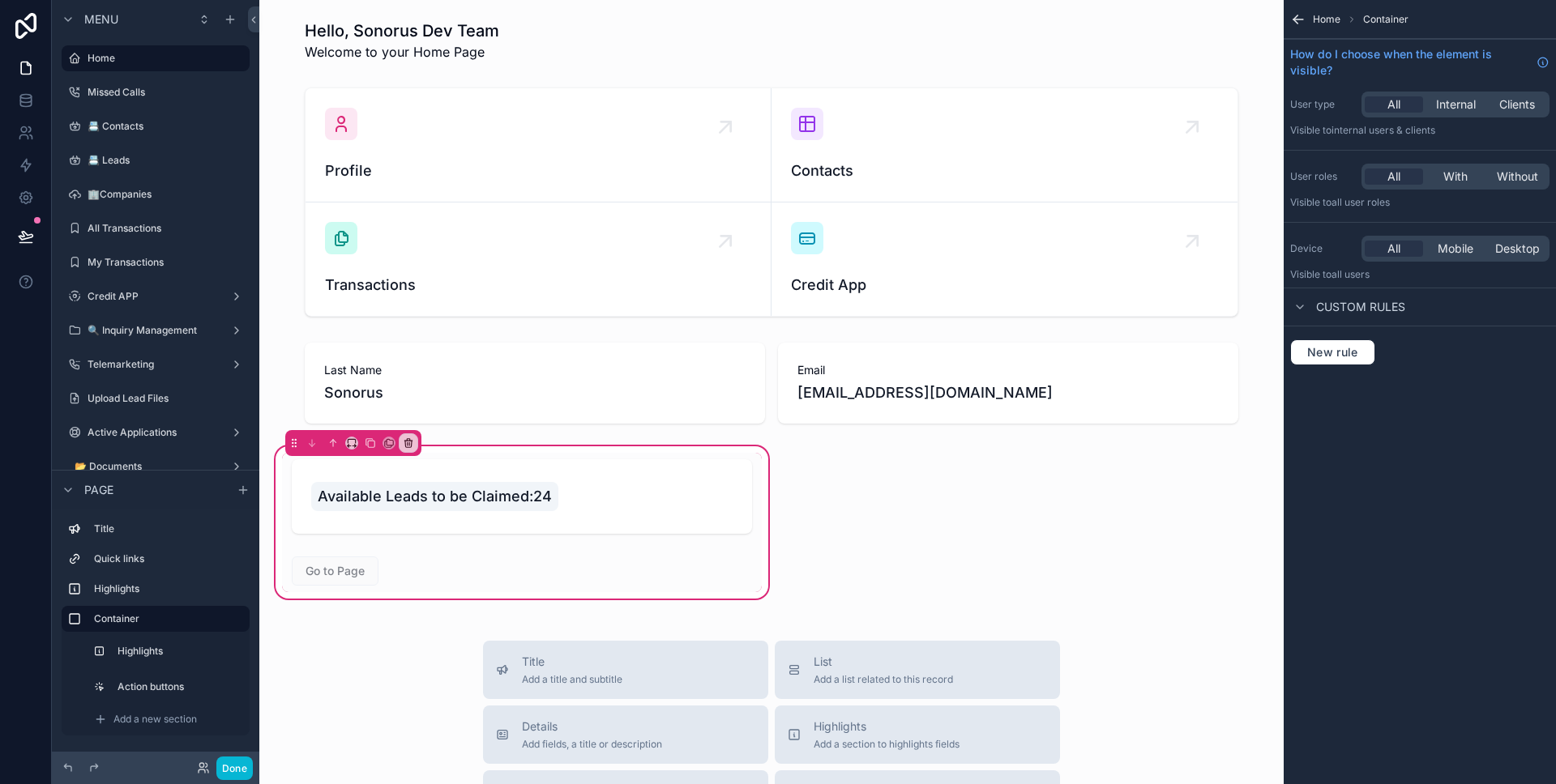
click at [757, 532] on div "Available Leads to be Claimed:24 Go to Page" at bounding box center [522, 522] width 499 height 159
click at [354, 443] on icon "scrollable content" at bounding box center [352, 443] width 11 height 11
click at [388, 478] on span "Default" at bounding box center [377, 472] width 38 height 19
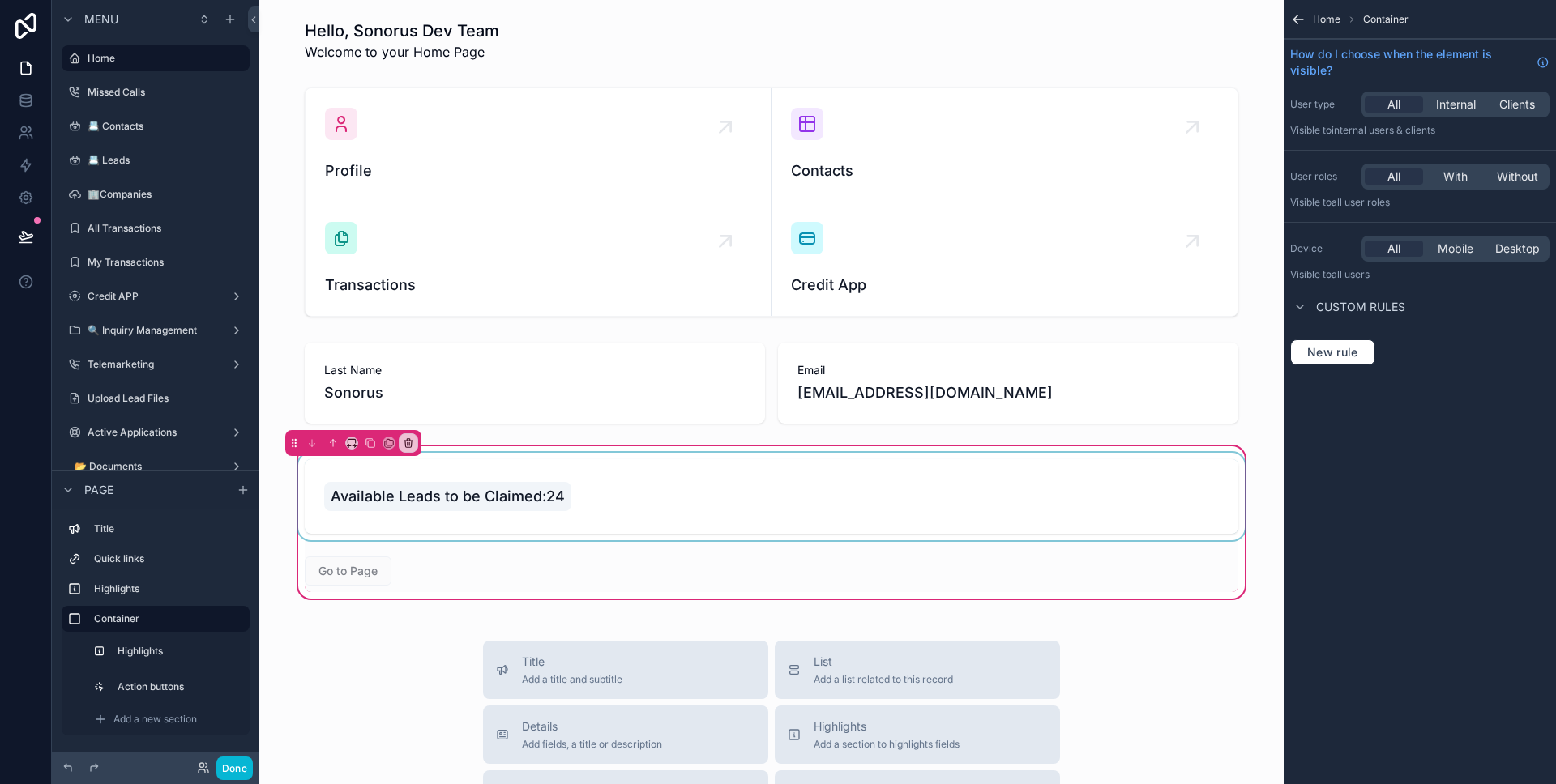
click at [606, 491] on div "scrollable content" at bounding box center [771, 496] width 953 height 87
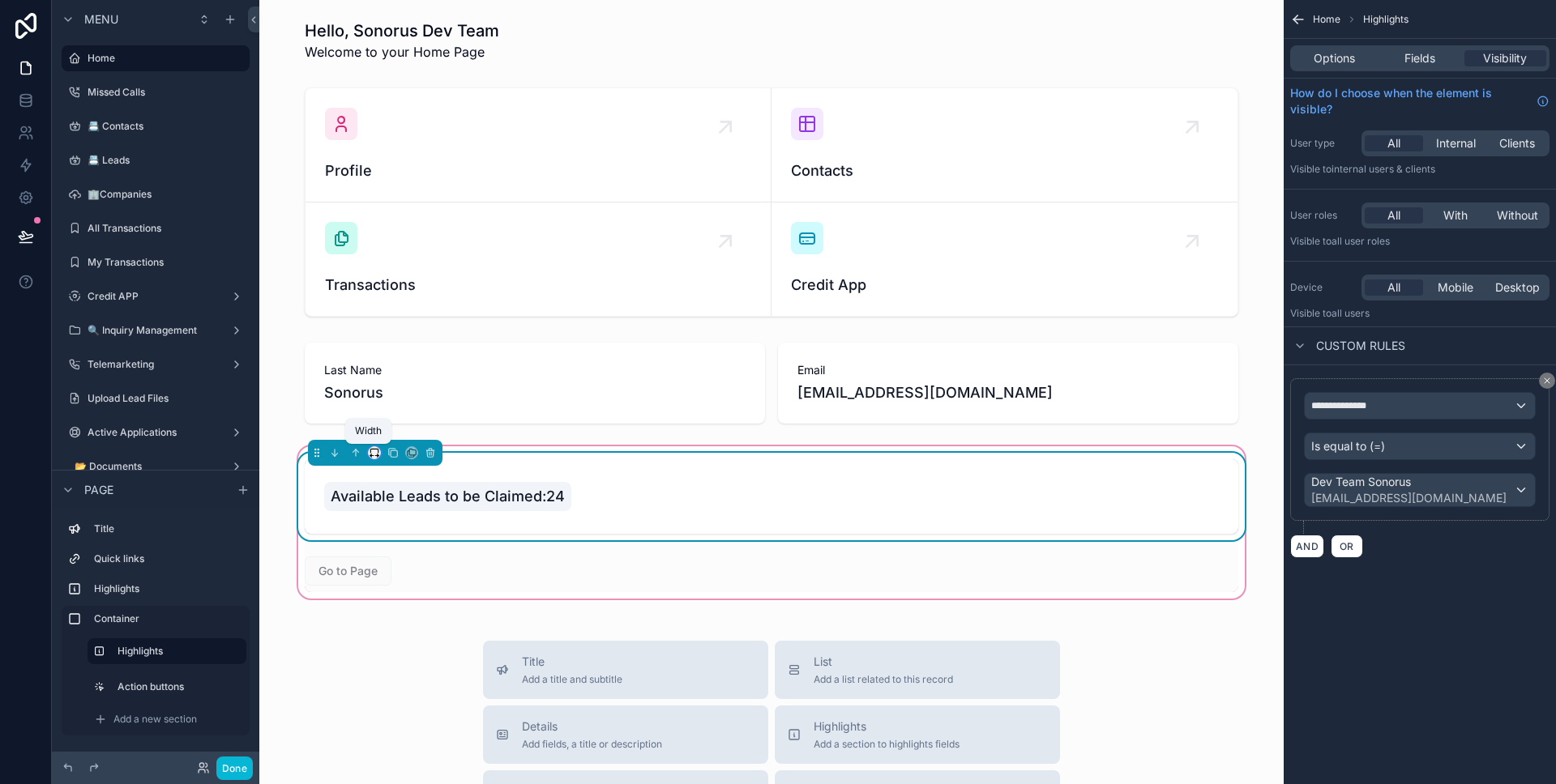
click at [373, 451] on icon "scrollable content" at bounding box center [374, 453] width 11 height 11
click at [399, 577] on span "50%" at bounding box center [388, 574] width 25 height 19
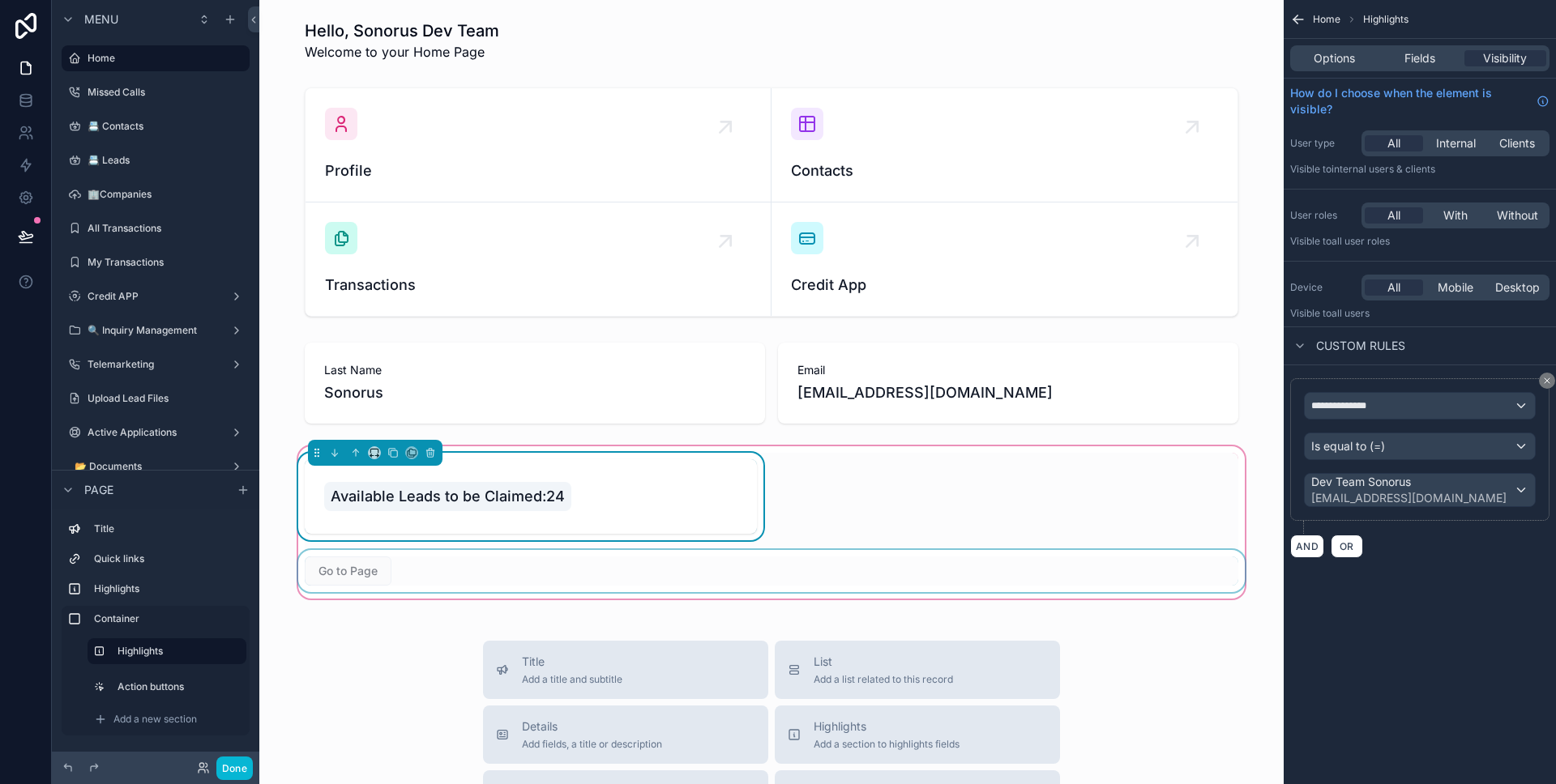
click at [519, 571] on div "scrollable content" at bounding box center [771, 571] width 953 height 42
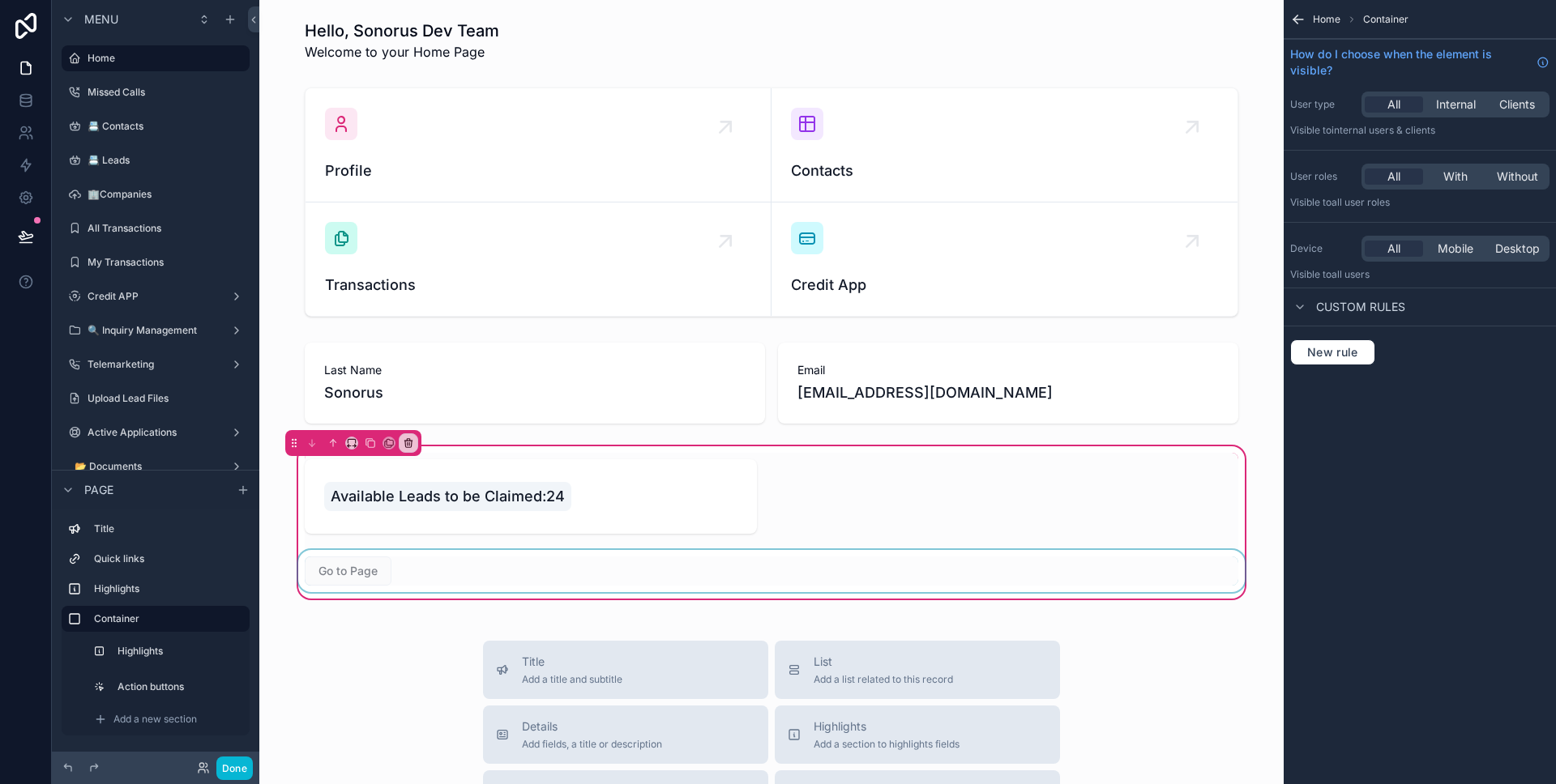
click at [409, 555] on div "scrollable content" at bounding box center [771, 571] width 953 height 42
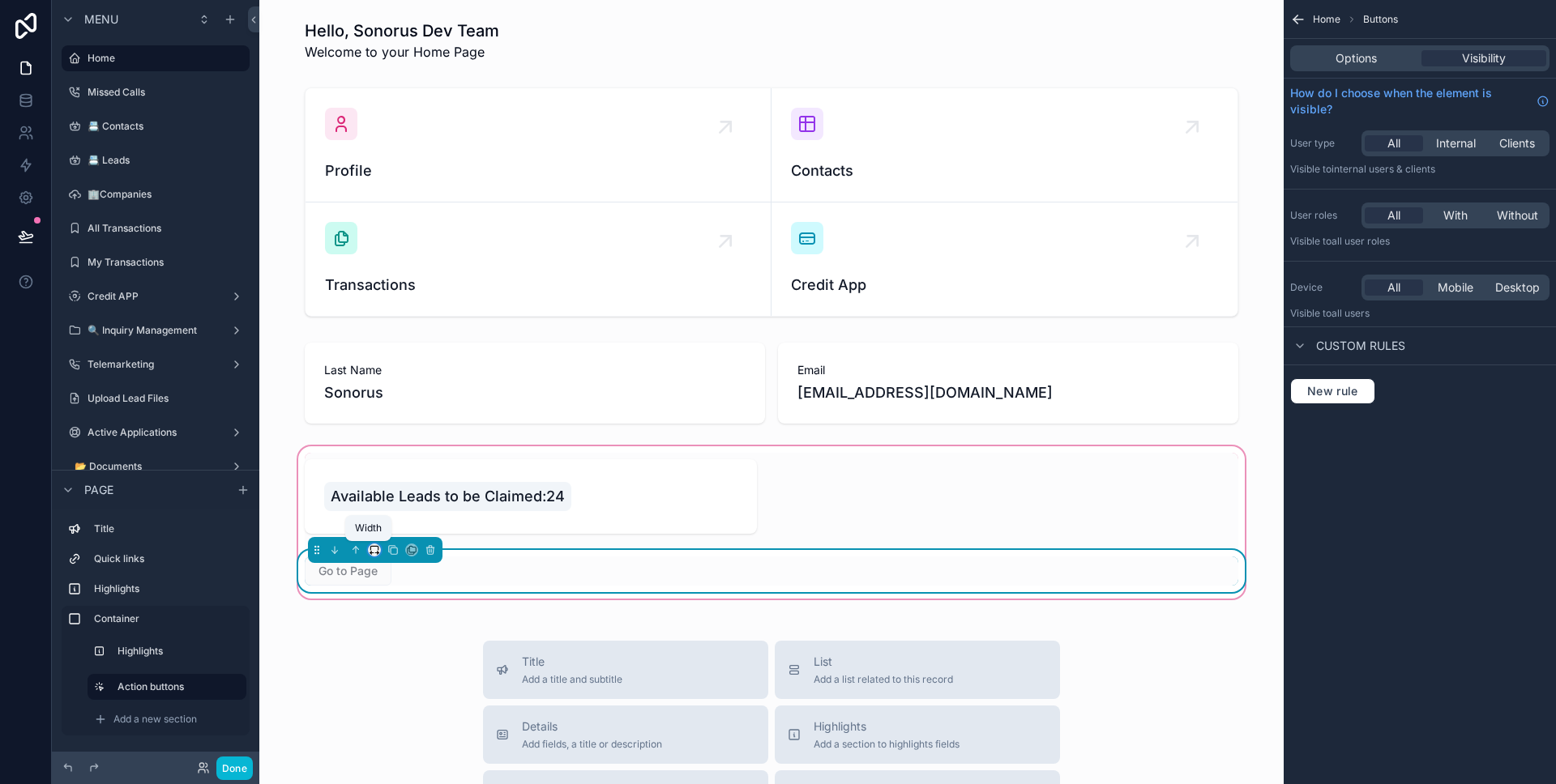
click at [373, 551] on icon "scrollable content" at bounding box center [374, 549] width 11 height 11
click at [400, 681] on span "50%" at bounding box center [388, 672] width 25 height 19
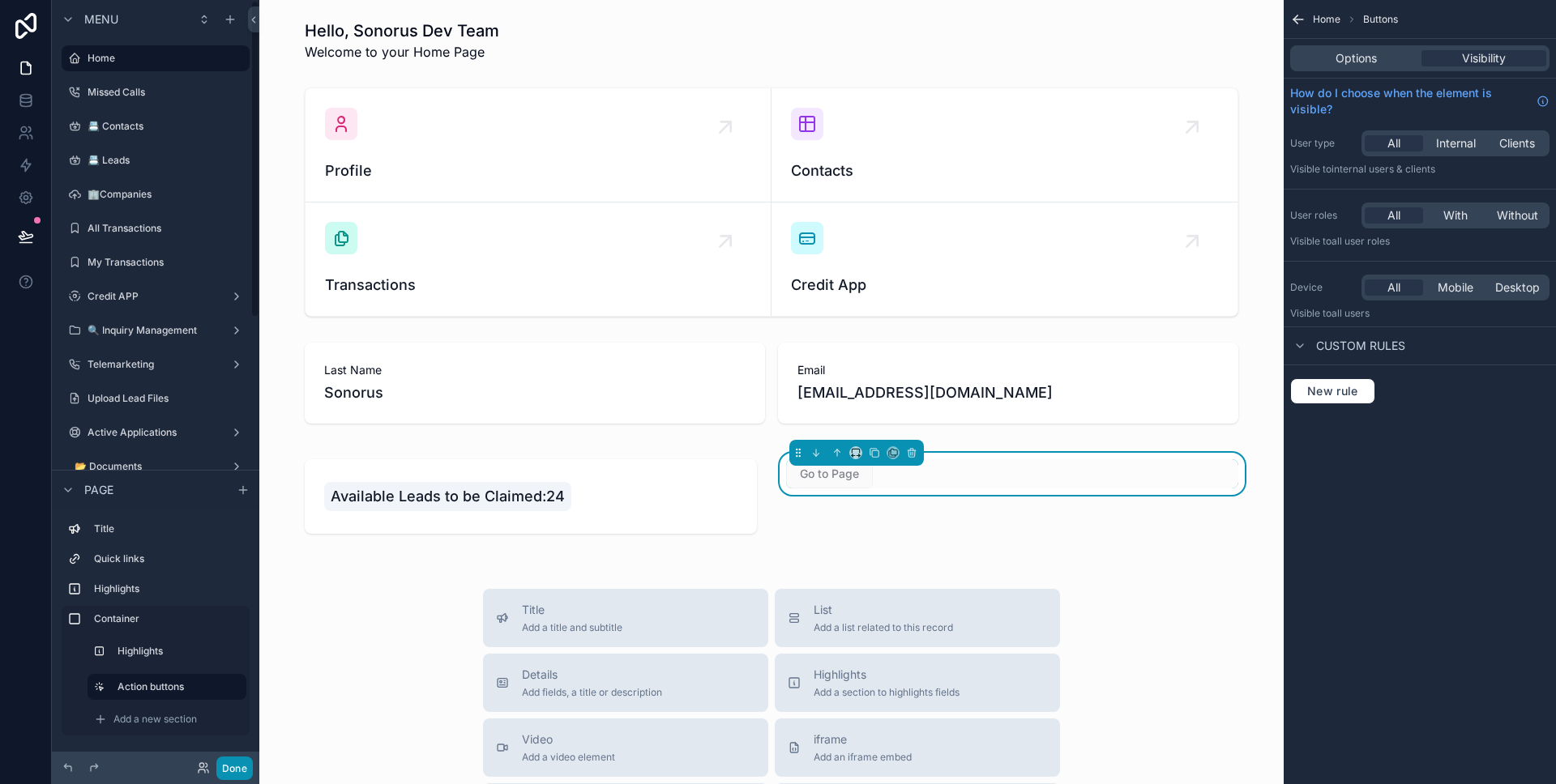
click at [242, 760] on button "Done" at bounding box center [235, 768] width 37 height 24
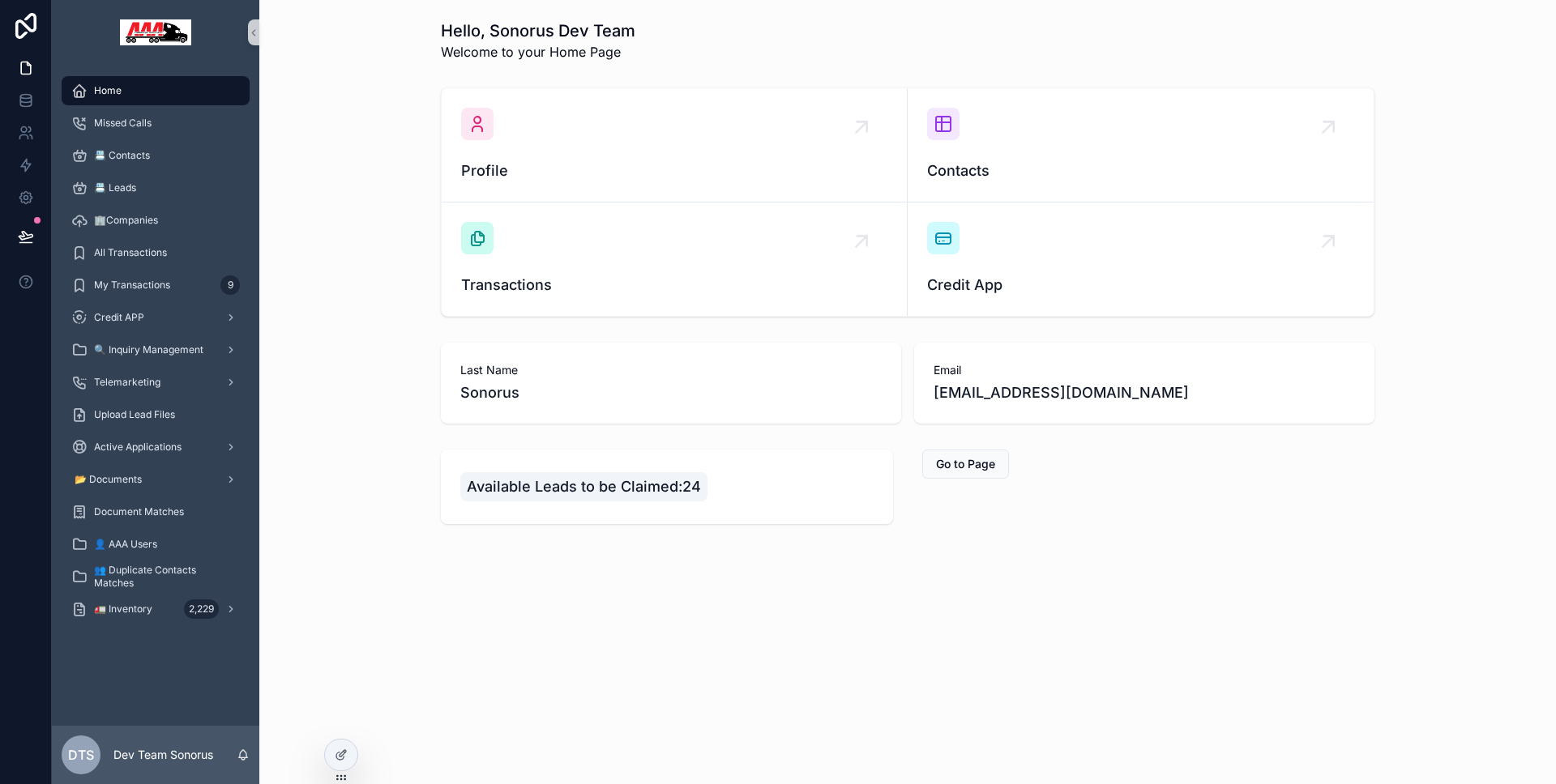
click at [369, 751] on div "Hello, Sonorus Dev Team Welcome to your Home Page Profile Contacts Transactions…" at bounding box center [908, 392] width 1296 height 784
click at [343, 755] on icon at bounding box center [340, 756] width 7 height 7
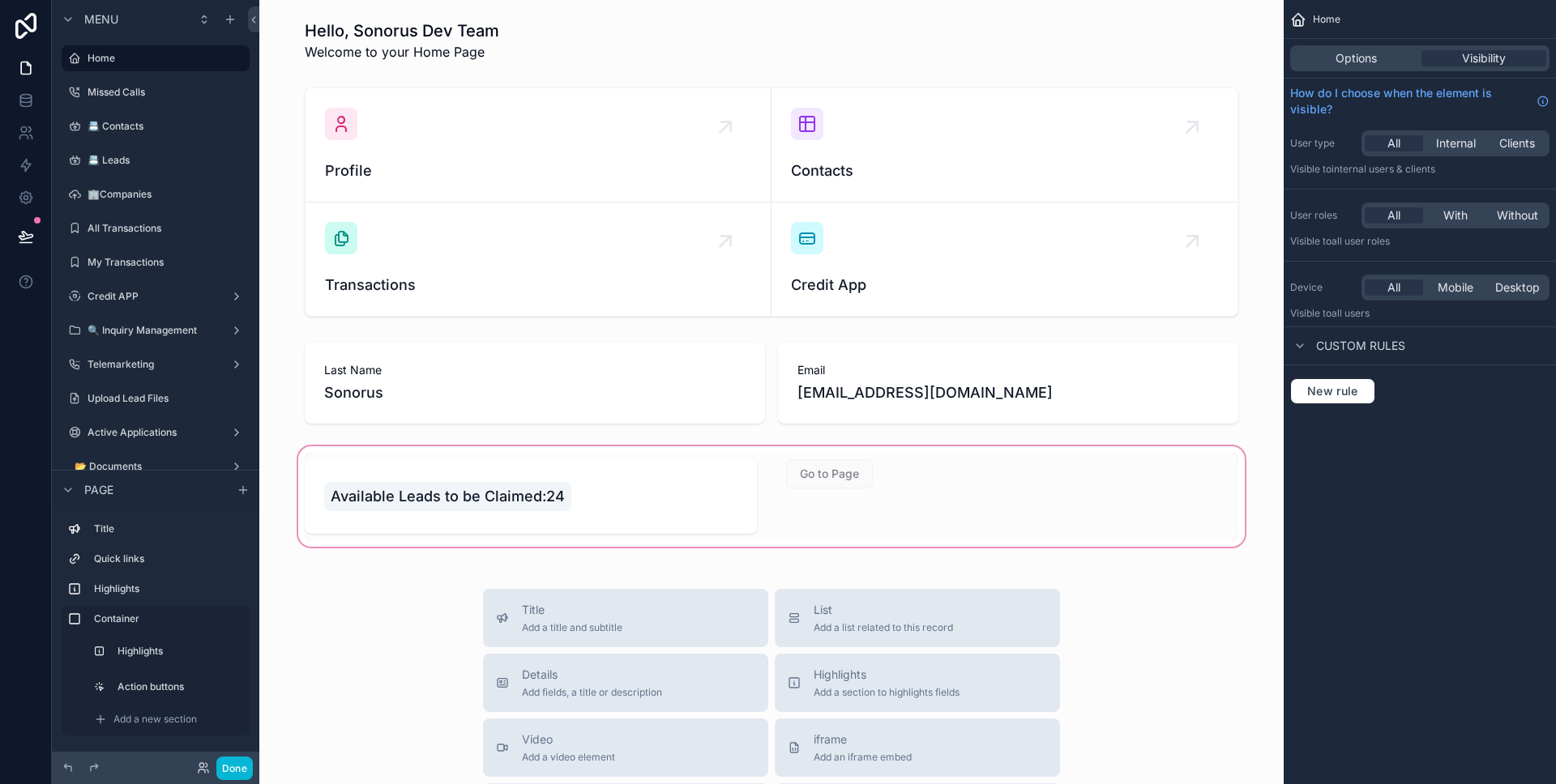
click at [807, 508] on div "scrollable content" at bounding box center [772, 496] width 998 height 107
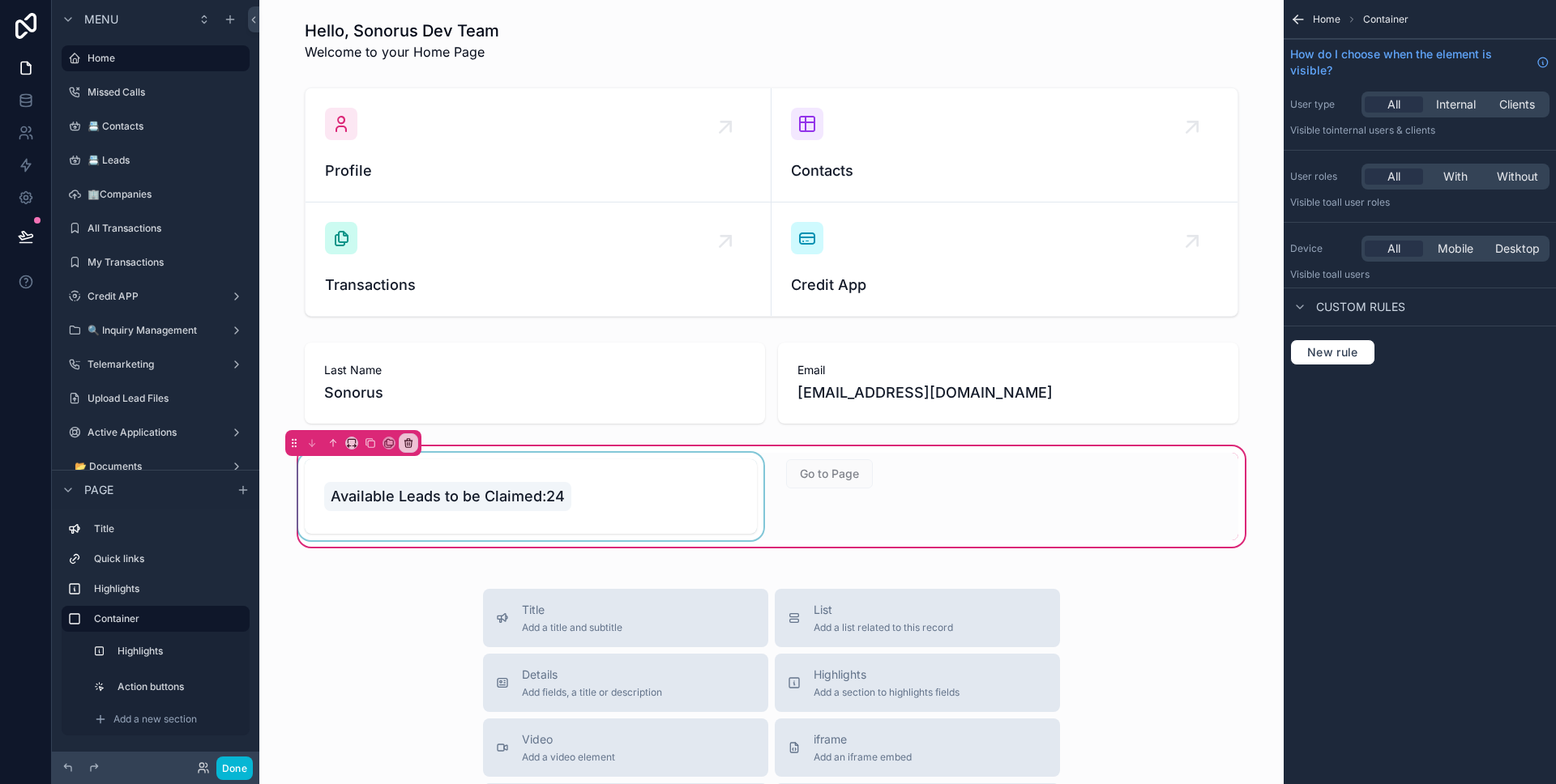
click at [638, 486] on div "scrollable content" at bounding box center [530, 496] width 471 height 87
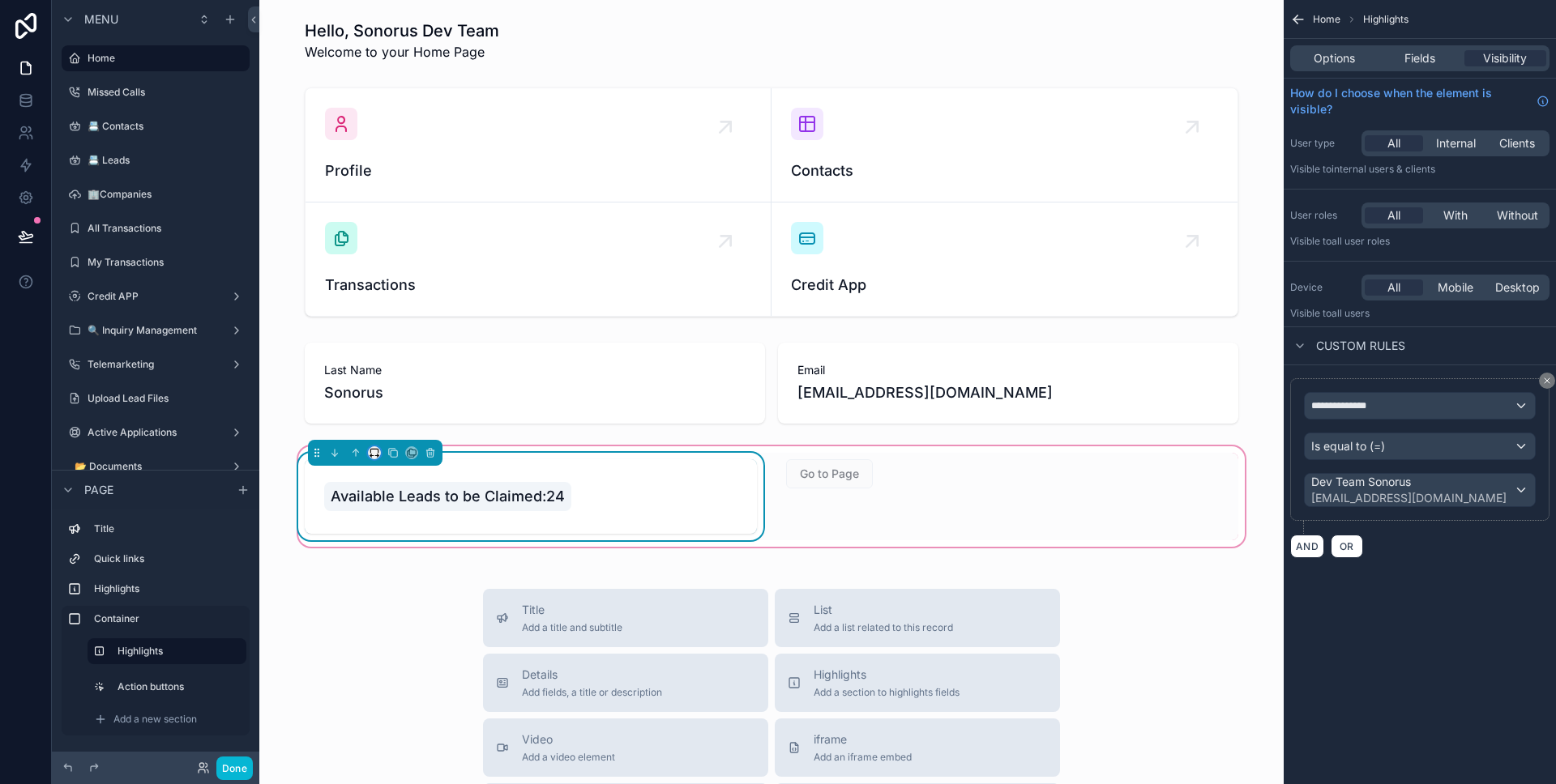
click at [371, 457] on button "scrollable content" at bounding box center [375, 453] width 13 height 13
click at [891, 478] on div "scrollable content" at bounding box center [778, 392] width 1556 height 784
click at [1024, 467] on div "scrollable content" at bounding box center [1012, 496] width 471 height 87
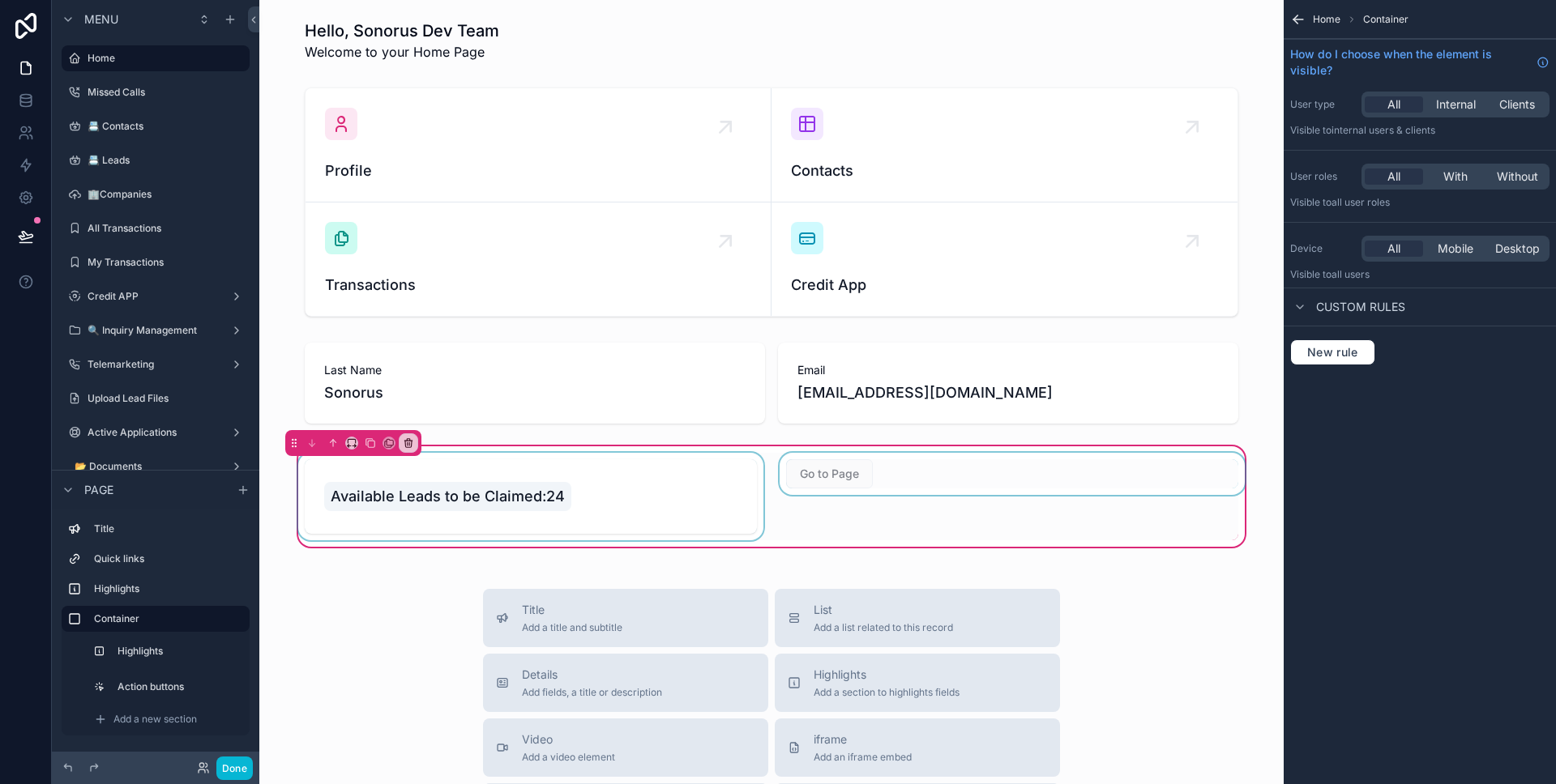
click at [832, 468] on div "scrollable content" at bounding box center [1012, 496] width 471 height 87
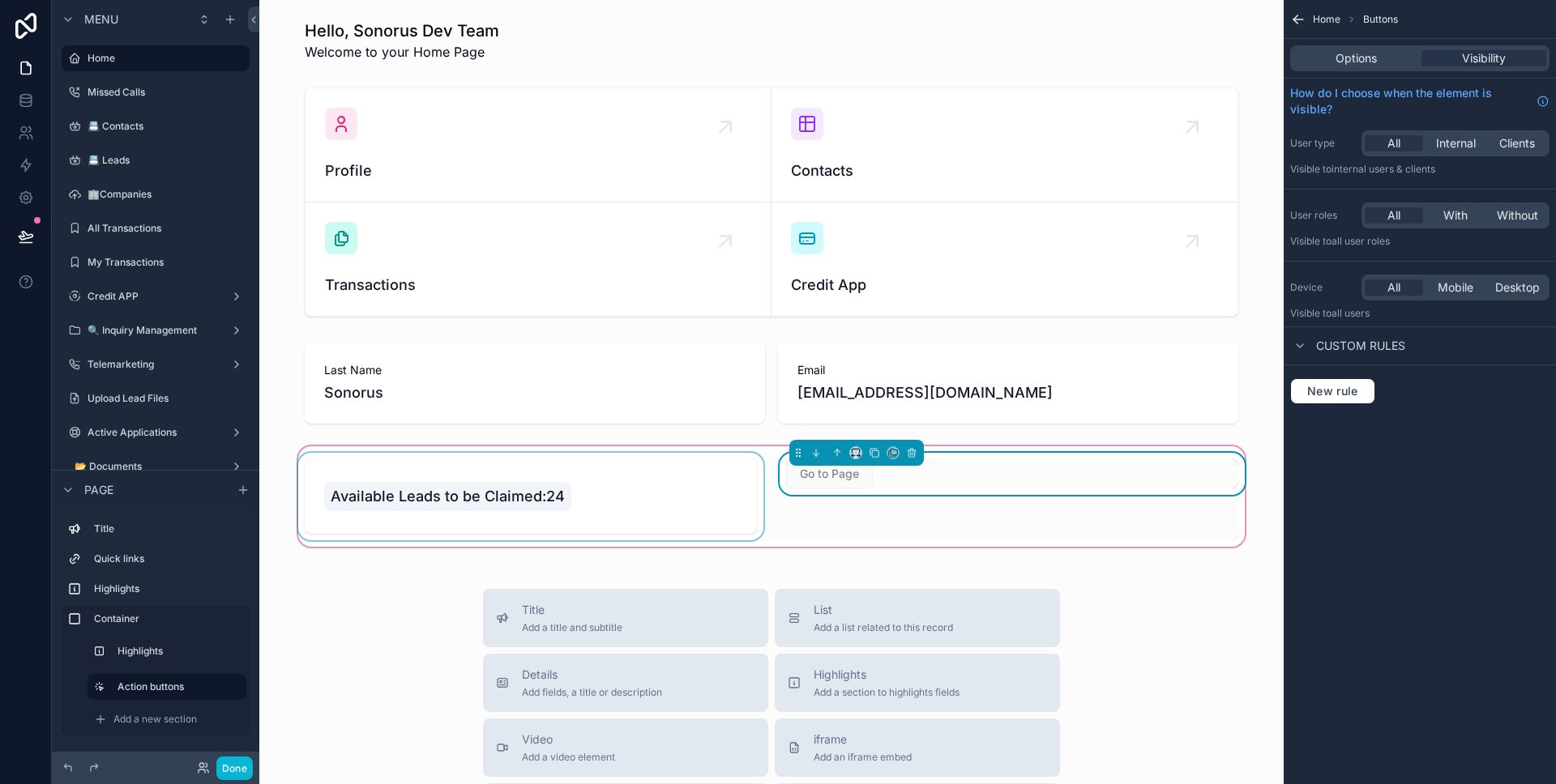
click at [675, 484] on div "scrollable content" at bounding box center [530, 496] width 471 height 87
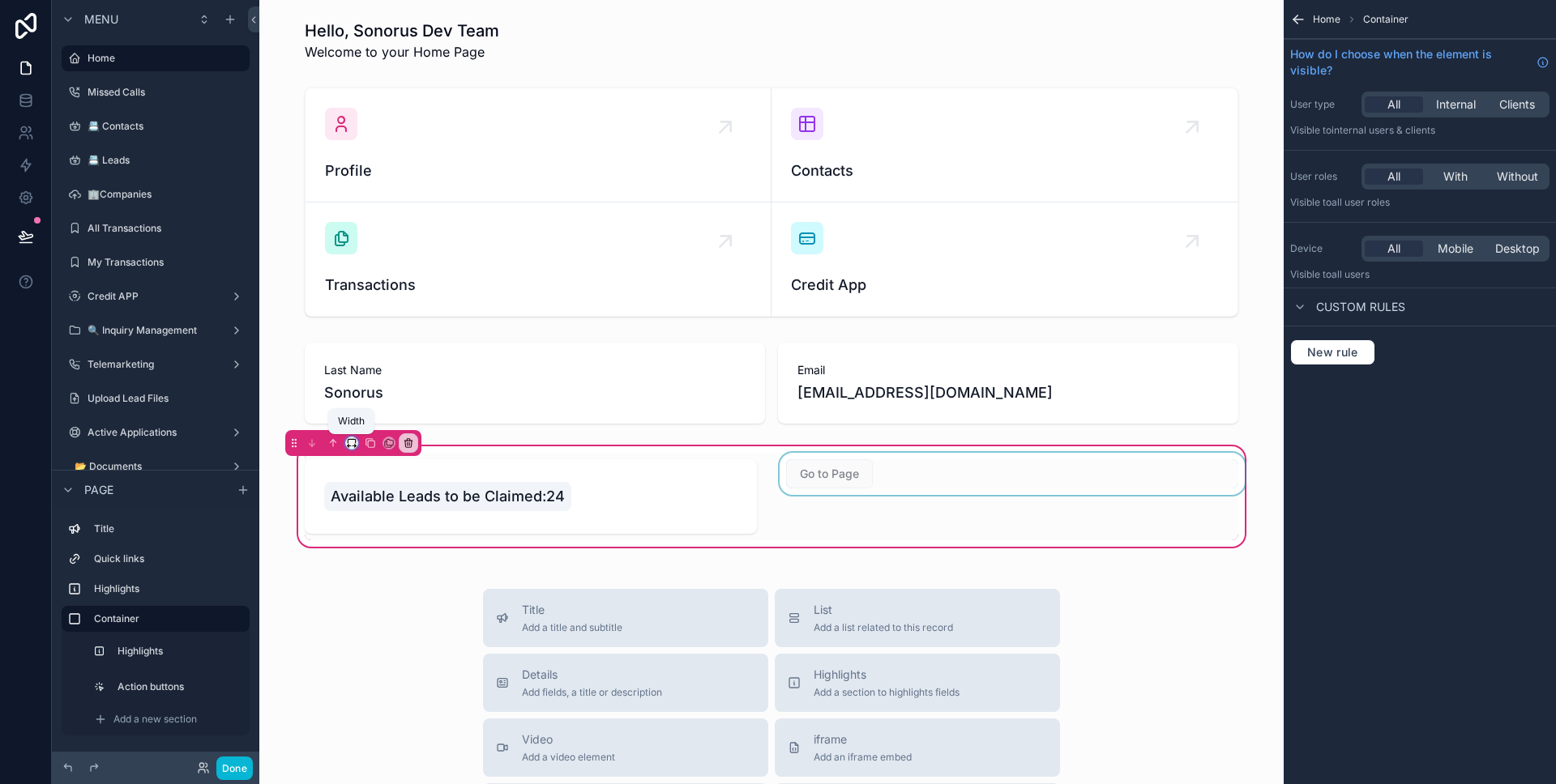
click at [348, 441] on icon "scrollable content" at bounding box center [352, 441] width 7 height 4
click at [645, 513] on div "scrollable content" at bounding box center [778, 392] width 1556 height 784
click at [624, 499] on div "scrollable content" at bounding box center [530, 496] width 471 height 87
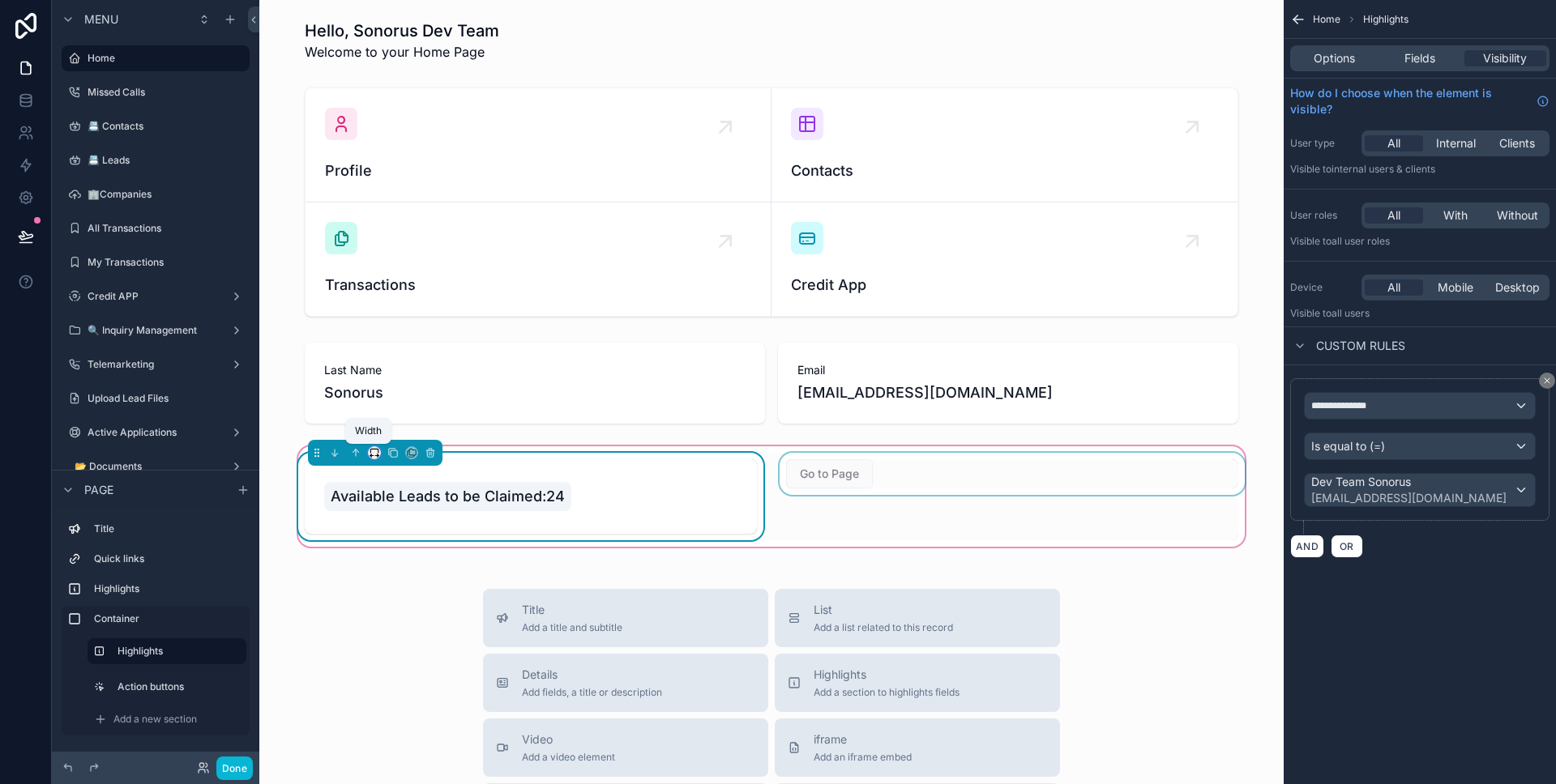
click at [374, 455] on icon "scrollable content" at bounding box center [374, 453] width 11 height 11
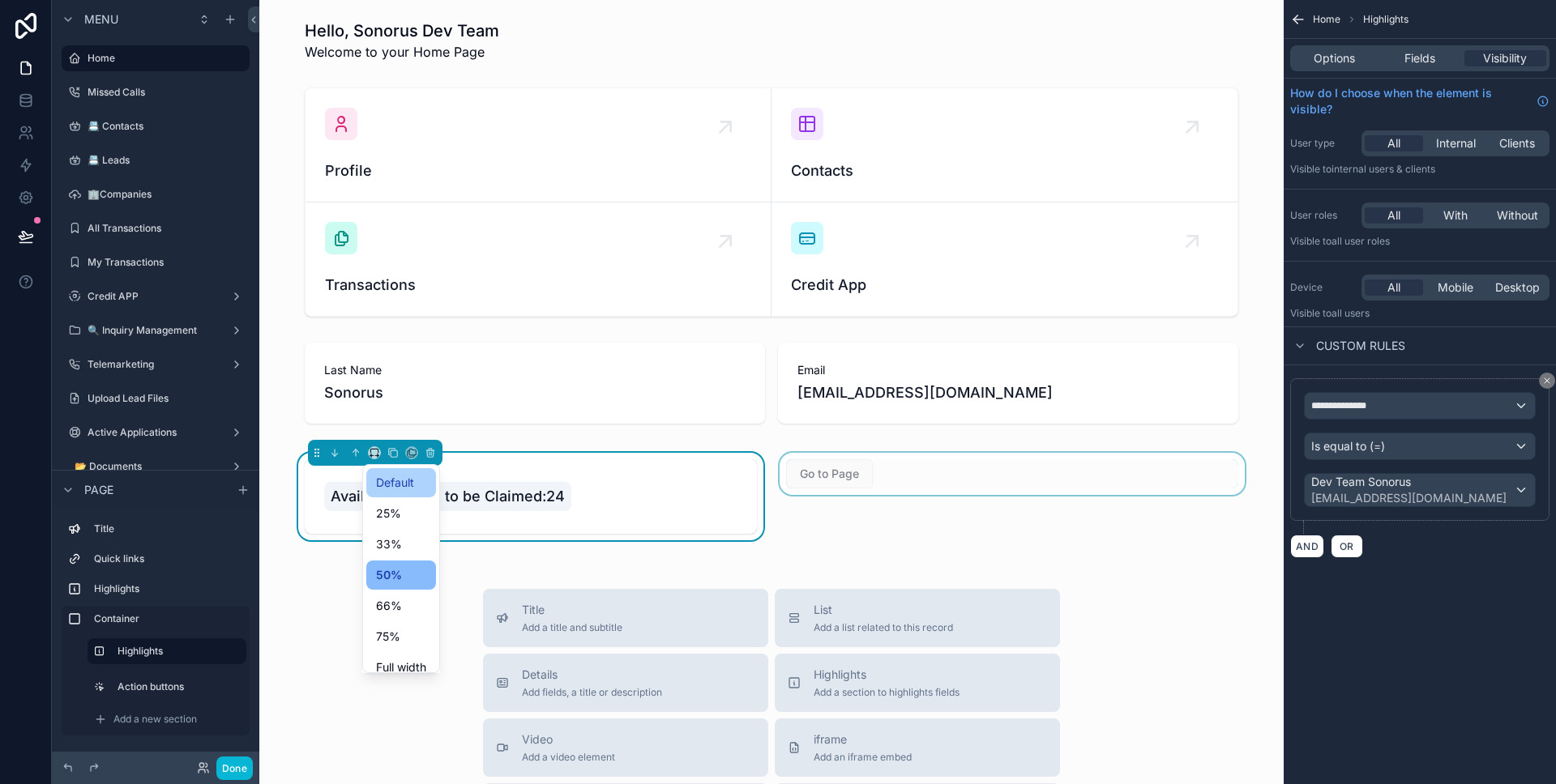
click at [404, 478] on span "Default" at bounding box center [394, 482] width 38 height 19
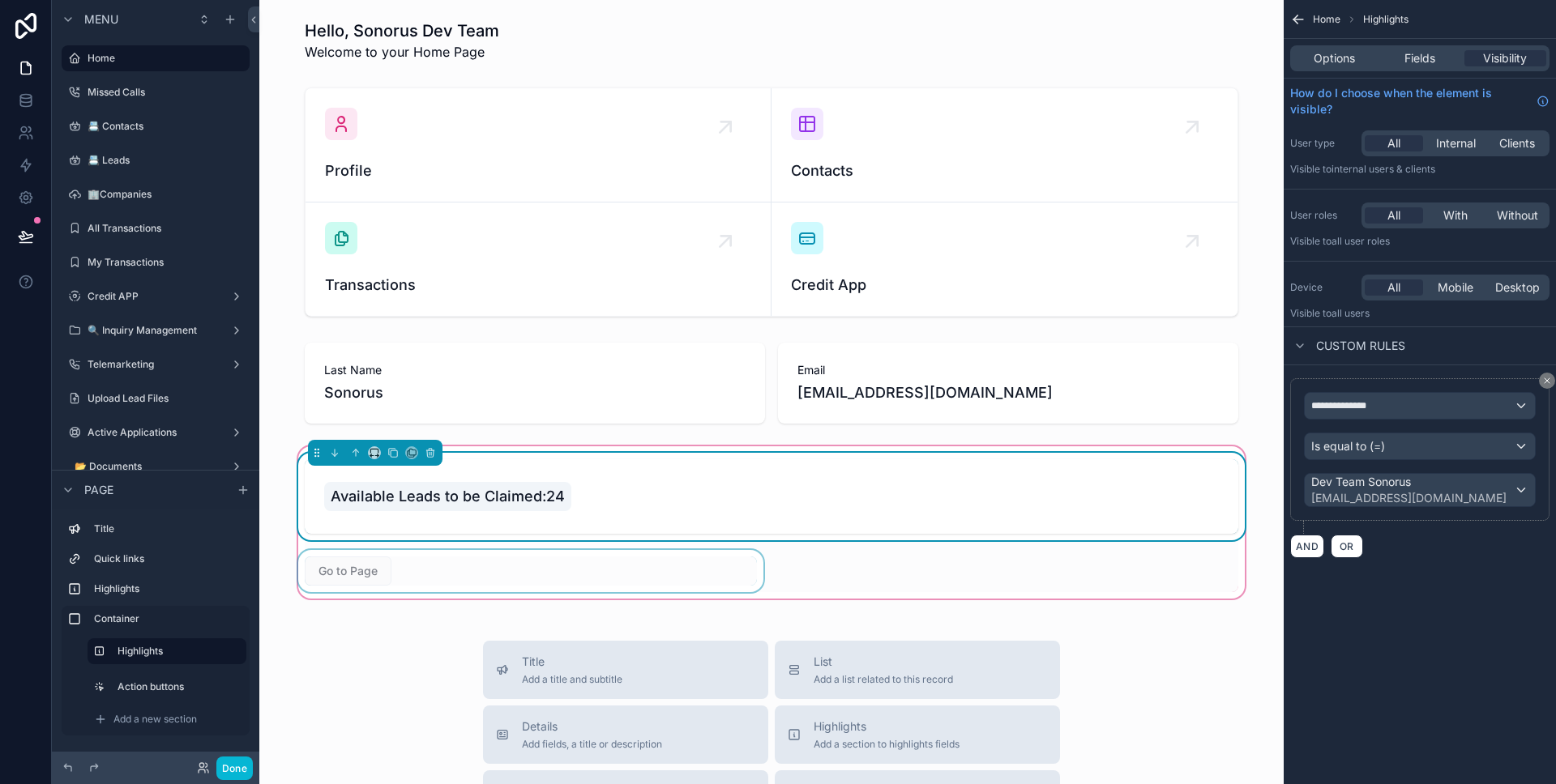
click at [522, 571] on div "scrollable content" at bounding box center [530, 571] width 471 height 42
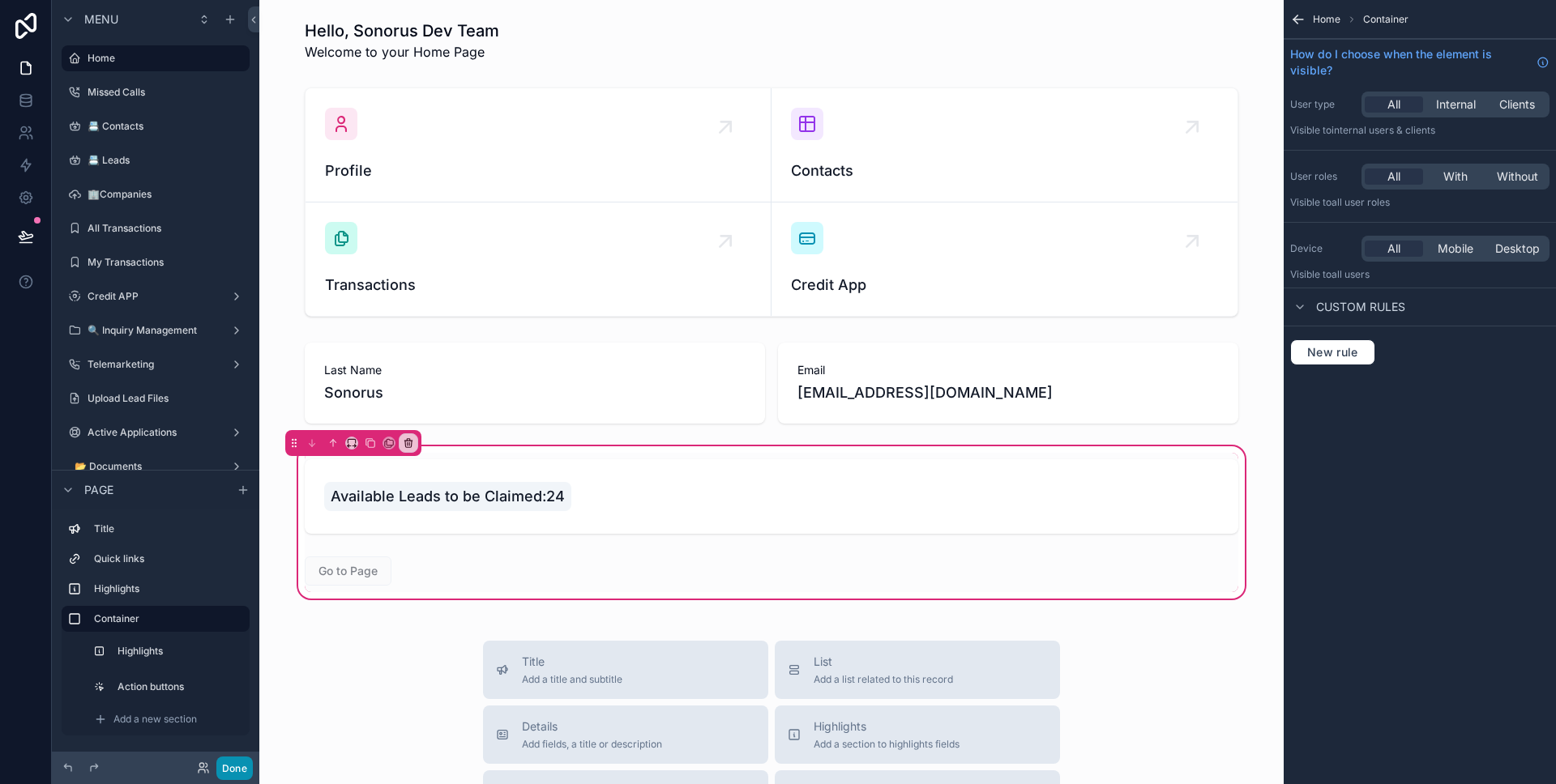
drag, startPoint x: 242, startPoint y: 770, endPoint x: 251, endPoint y: 752, distance: 20.1
click at [242, 769] on button "Done" at bounding box center [235, 768] width 37 height 24
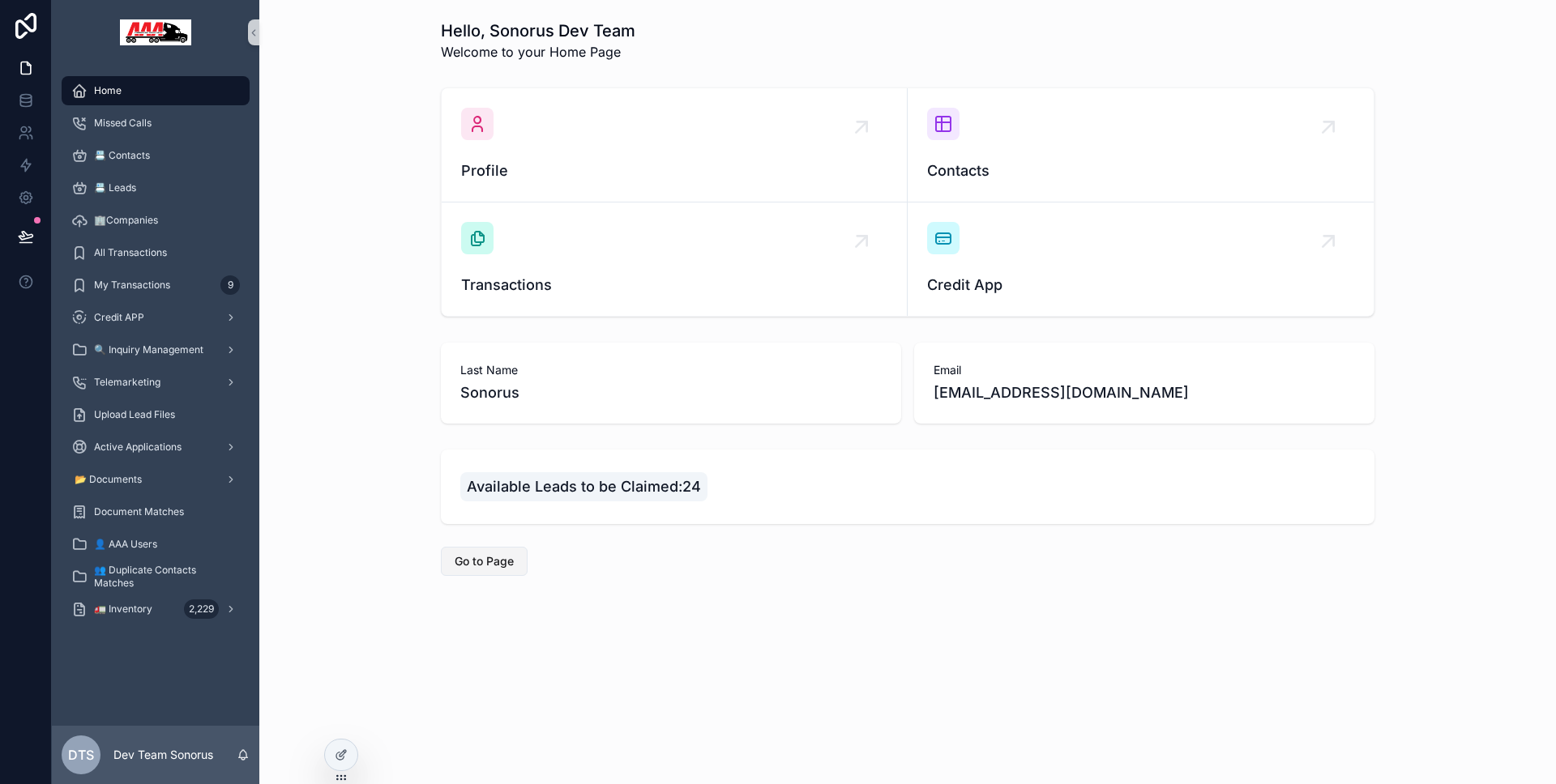
click at [498, 566] on span "Go to Page" at bounding box center [484, 561] width 59 height 17
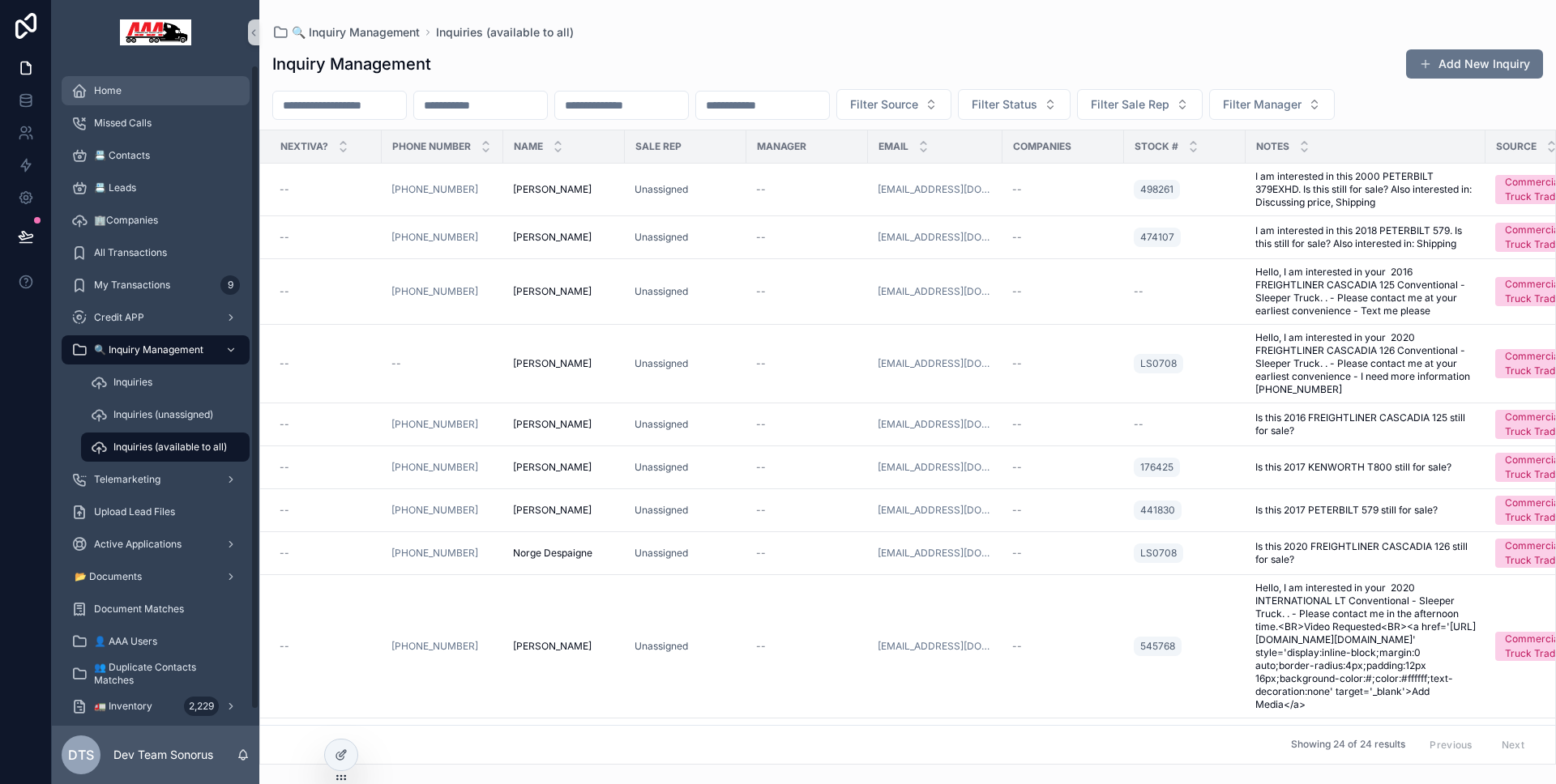
click at [162, 97] on div "Home" at bounding box center [155, 90] width 168 height 26
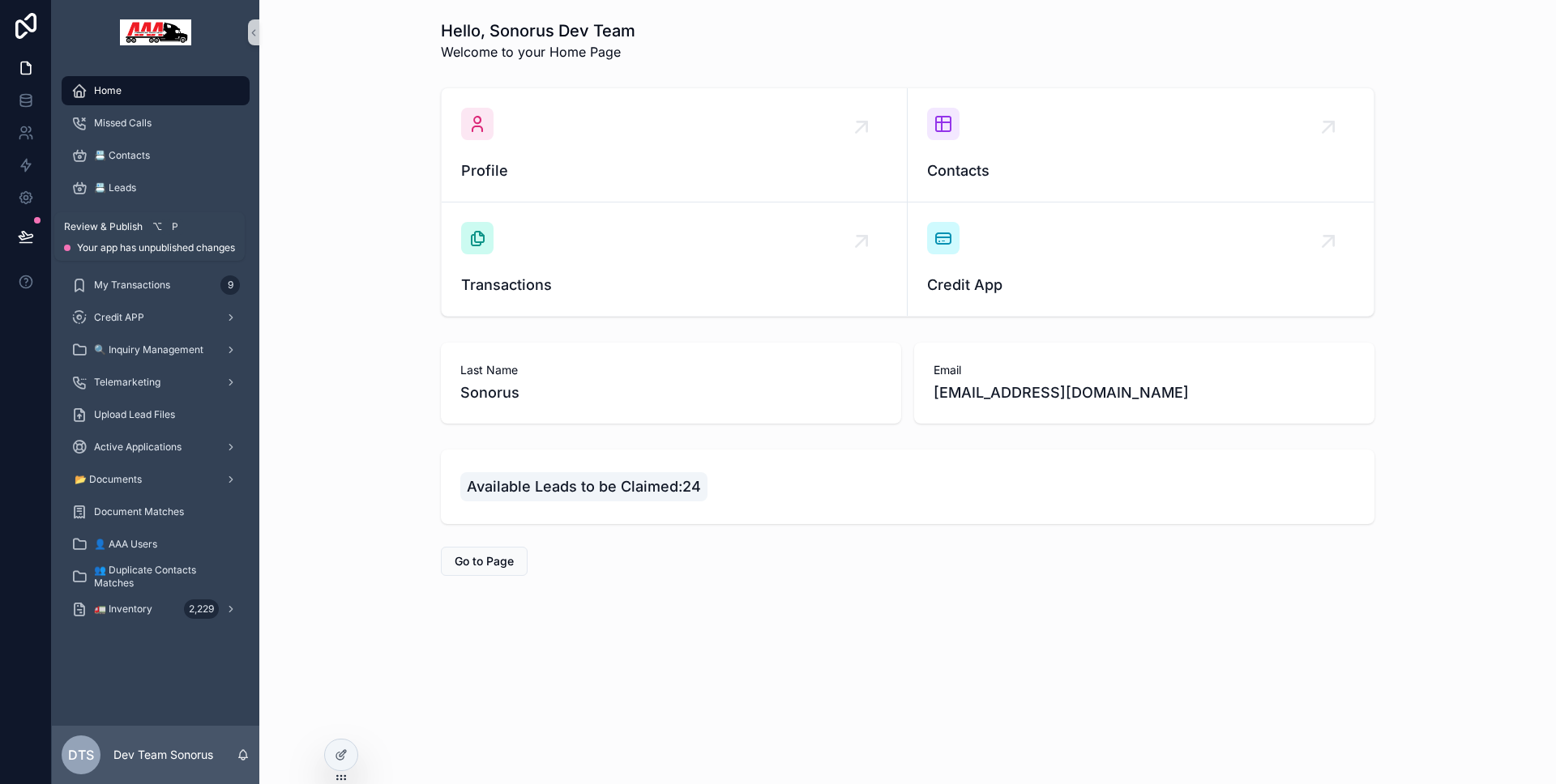
click at [31, 231] on icon at bounding box center [26, 236] width 17 height 17
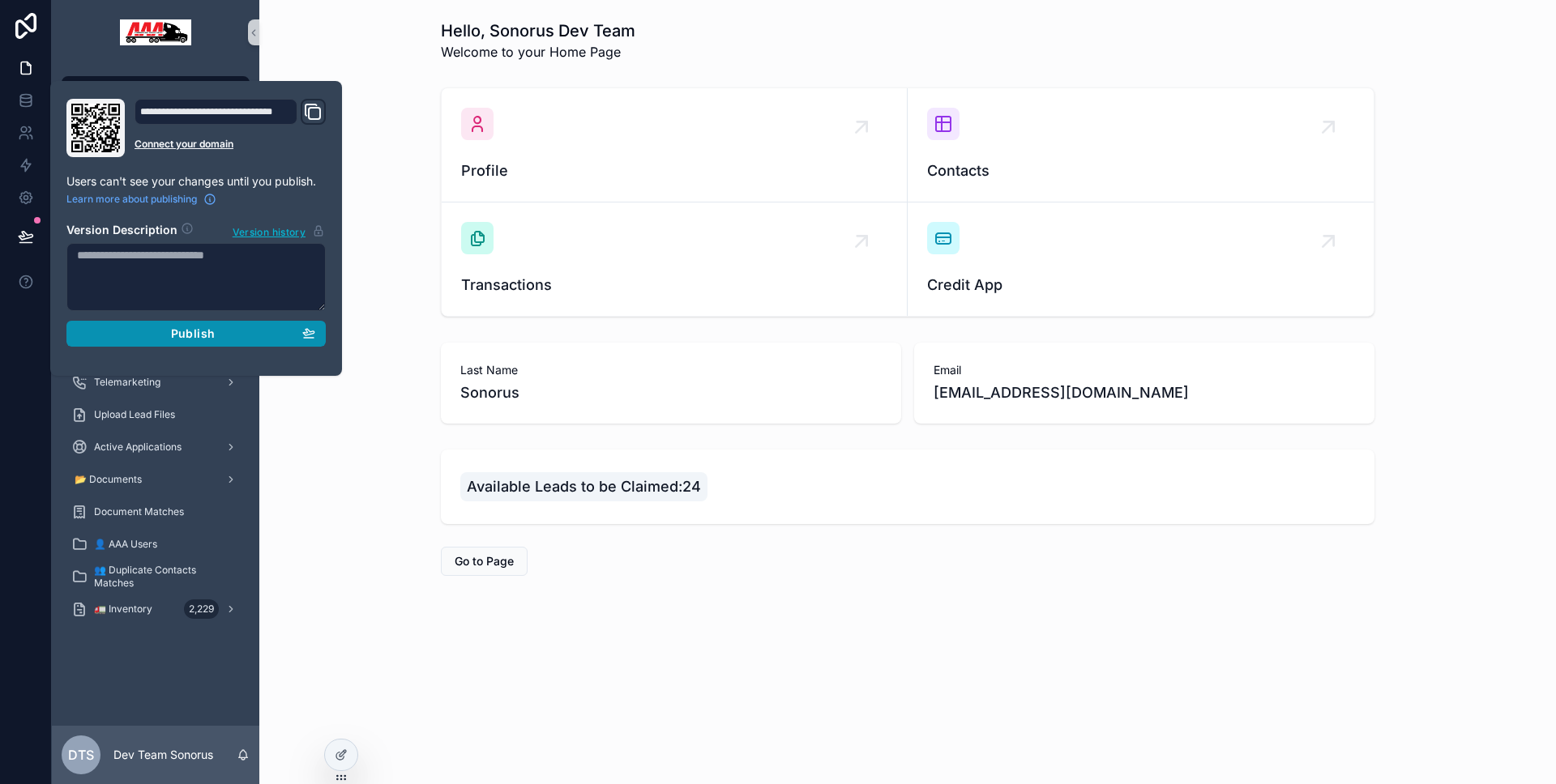
click at [183, 337] on span "Publish" at bounding box center [193, 334] width 44 height 15
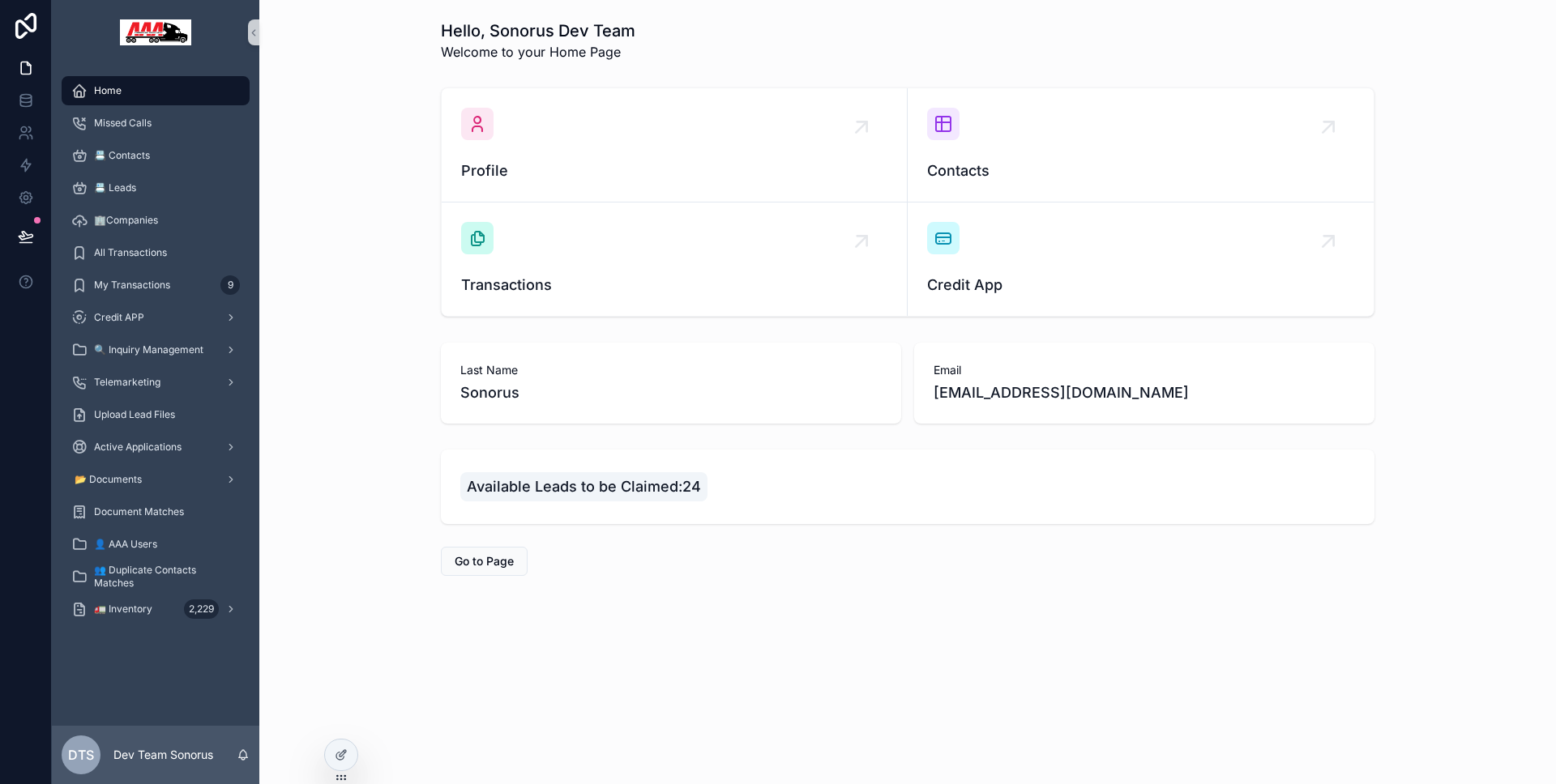
click at [41, 368] on div at bounding box center [26, 392] width 52 height 784
click at [334, 740] on div at bounding box center [341, 755] width 32 height 30
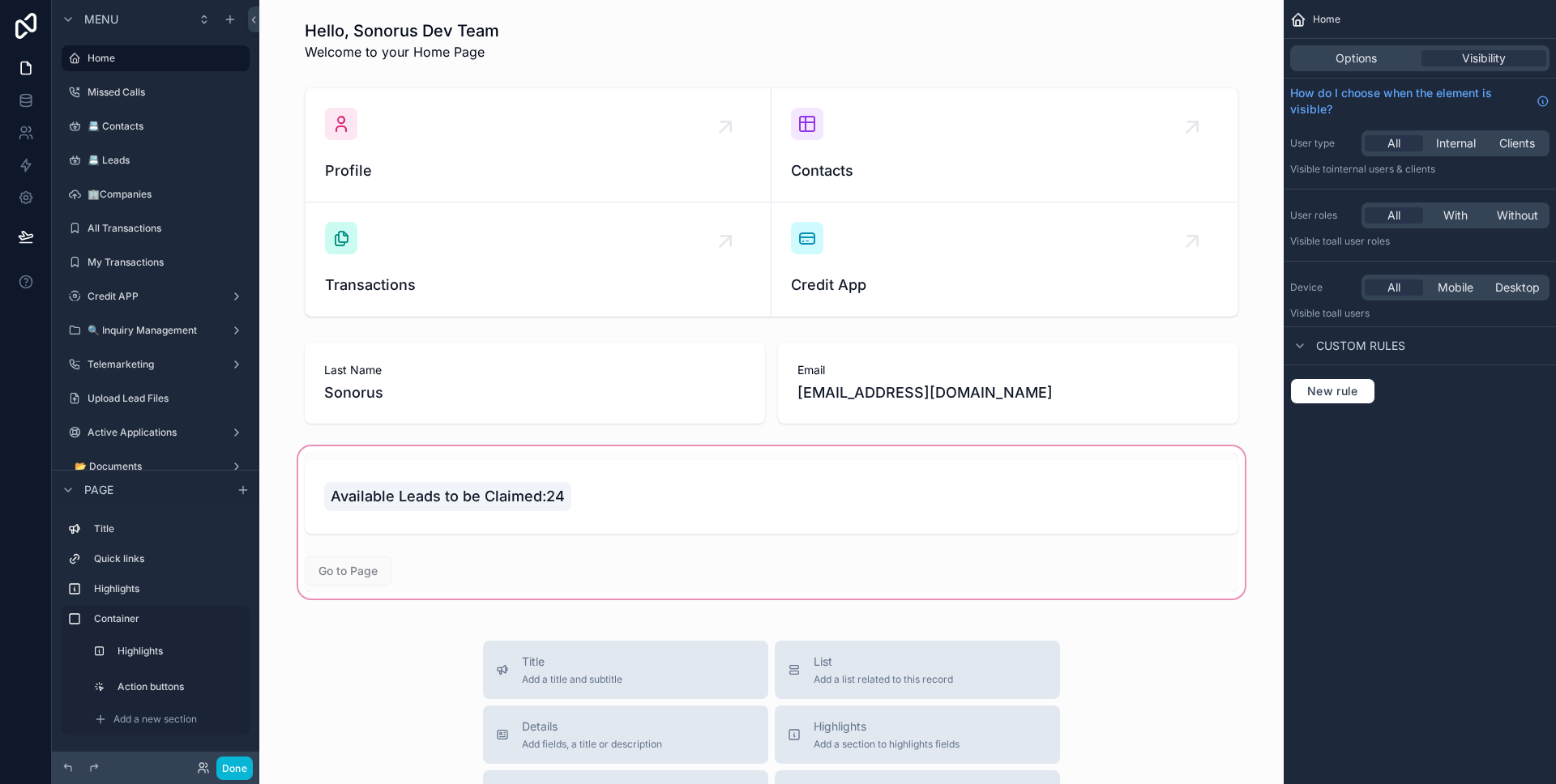
click at [373, 571] on div "scrollable content" at bounding box center [772, 522] width 998 height 159
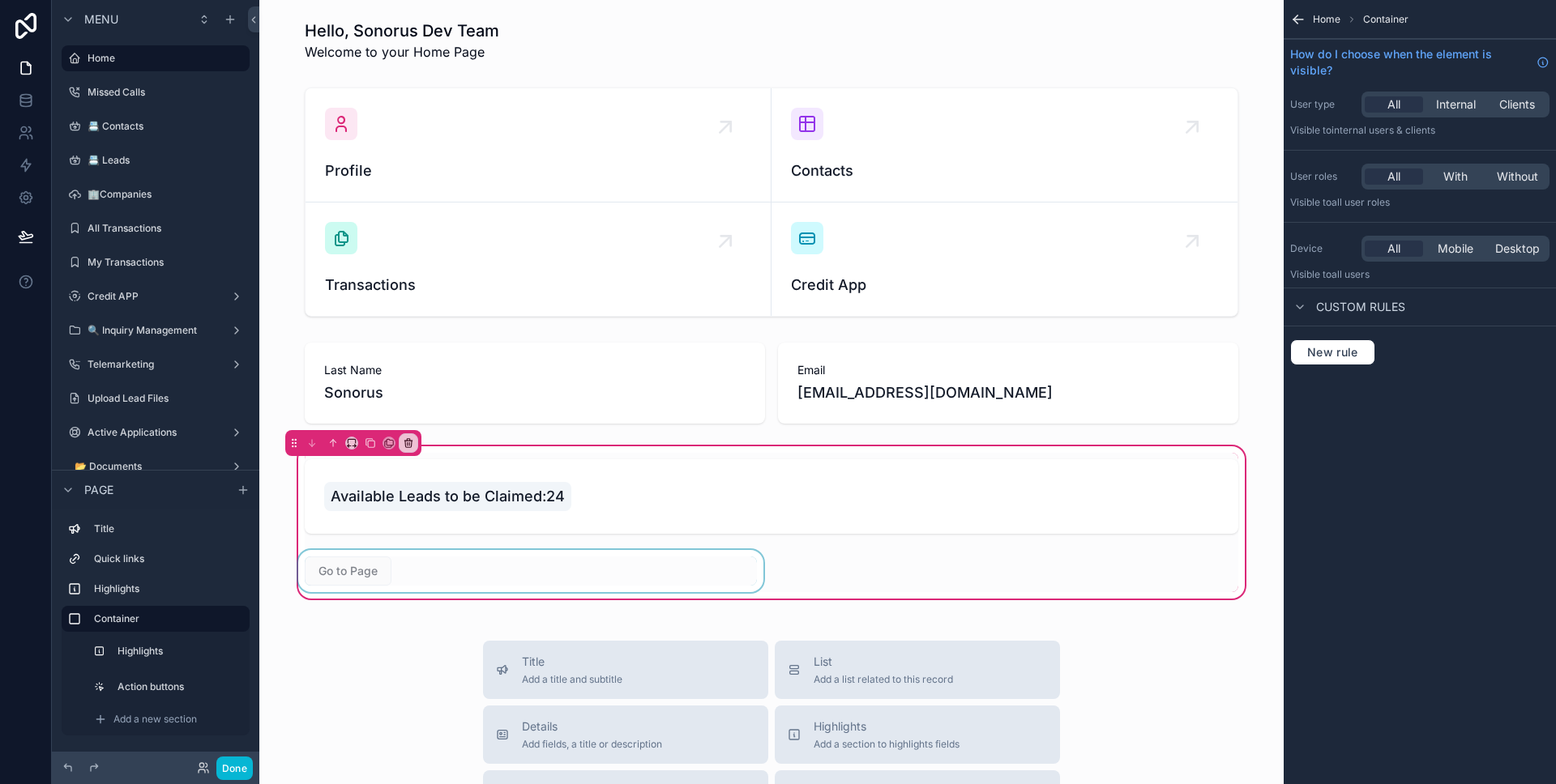
click at [665, 582] on div "scrollable content" at bounding box center [530, 571] width 471 height 42
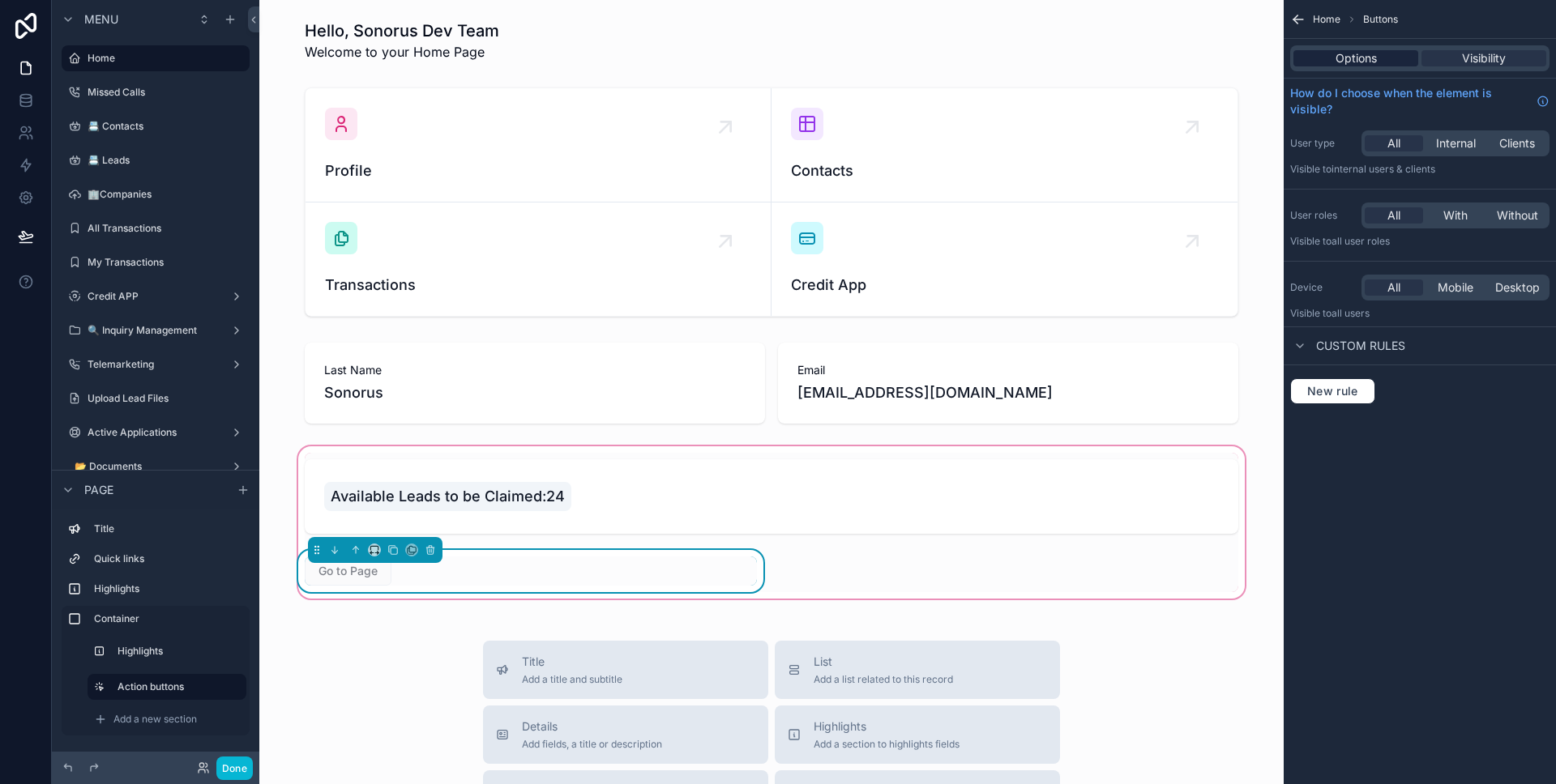
click at [1399, 57] on div "Options" at bounding box center [1356, 59] width 125 height 17
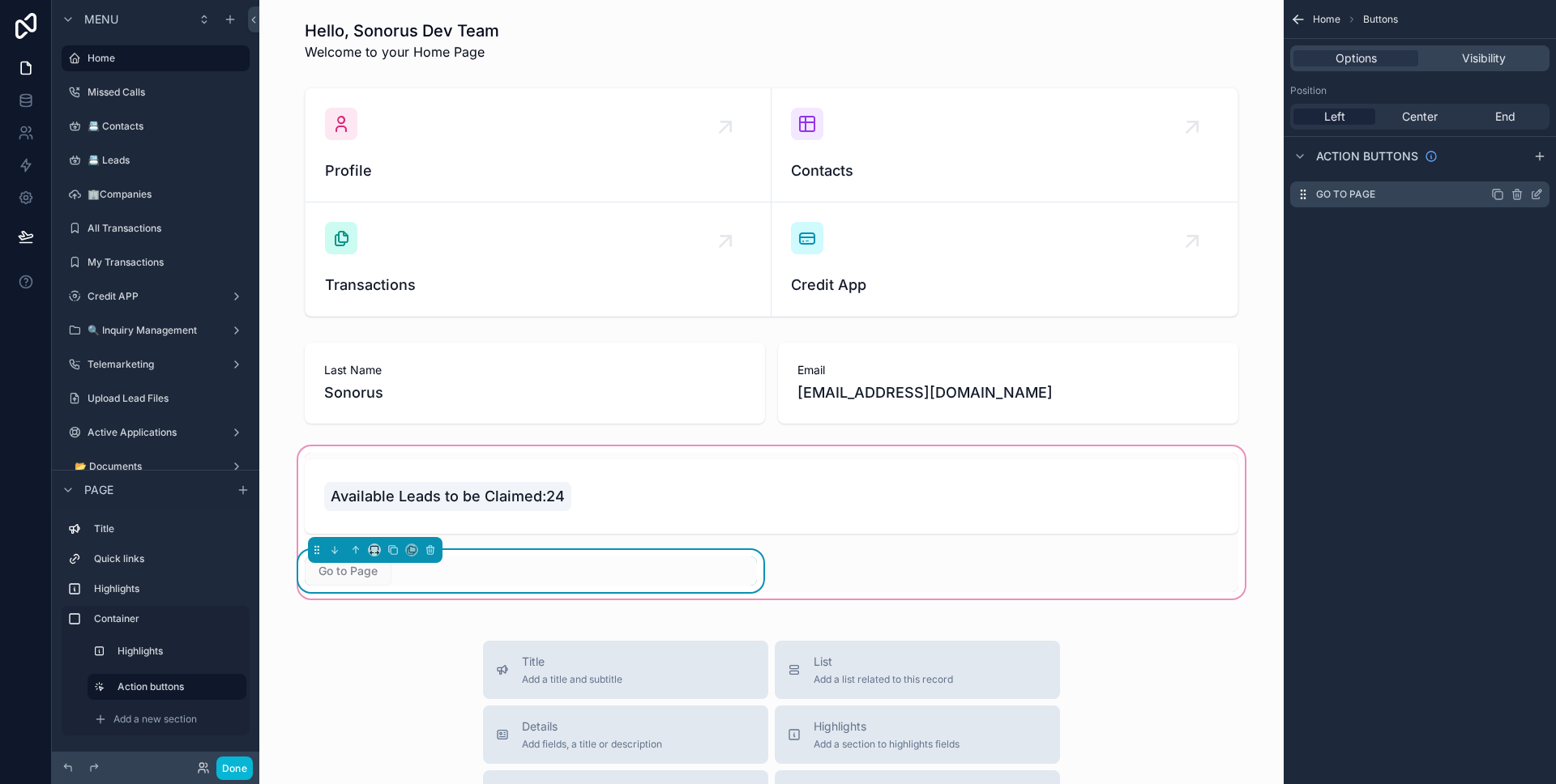
click at [1541, 195] on icon "scrollable content" at bounding box center [1537, 194] width 13 height 13
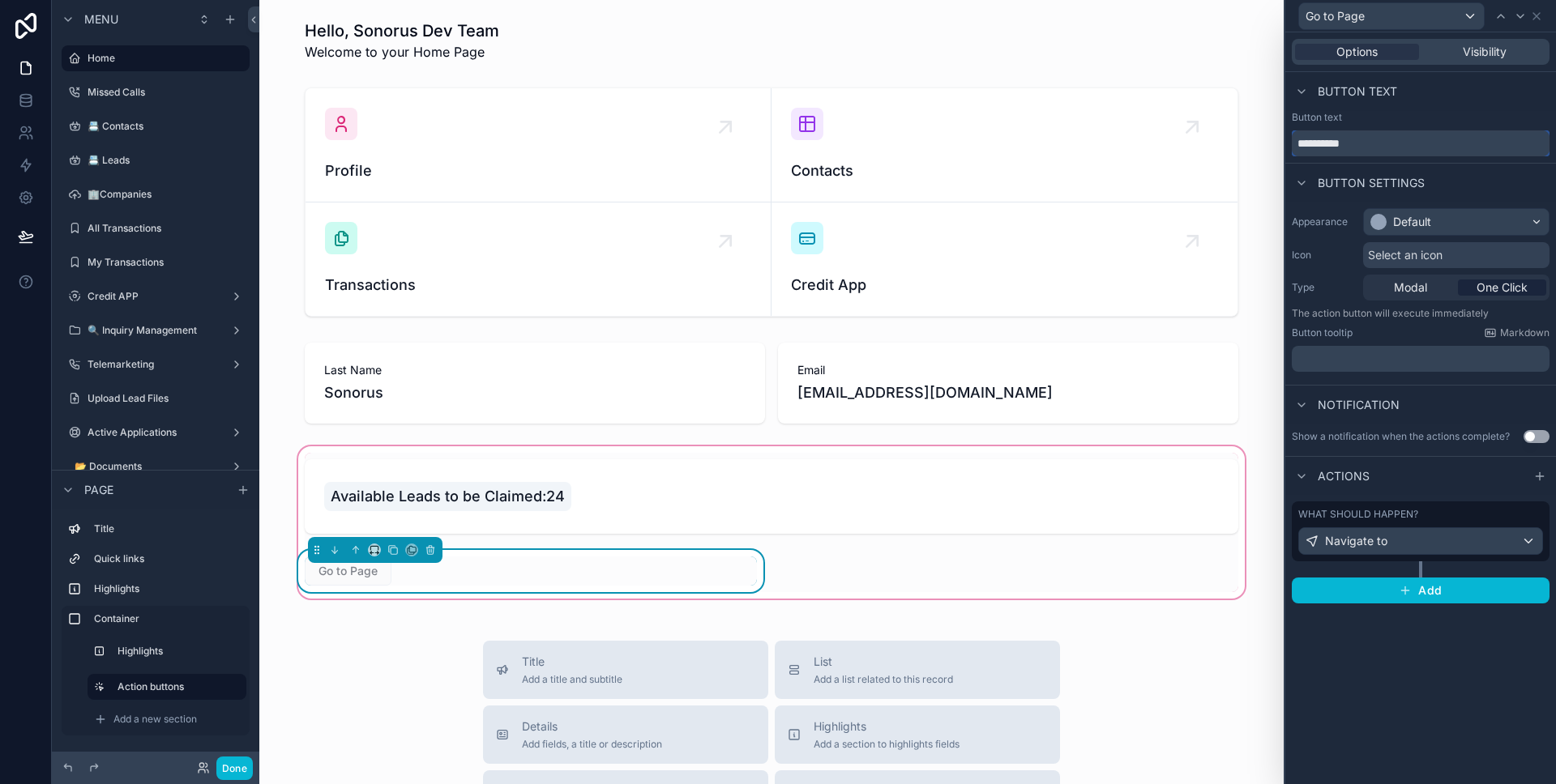
click at [1432, 148] on input "**********" at bounding box center [1421, 144] width 258 height 26
click at [1431, 145] on input "**********" at bounding box center [1421, 144] width 258 height 26
click at [1538, 15] on icon at bounding box center [1536, 16] width 6 height 6
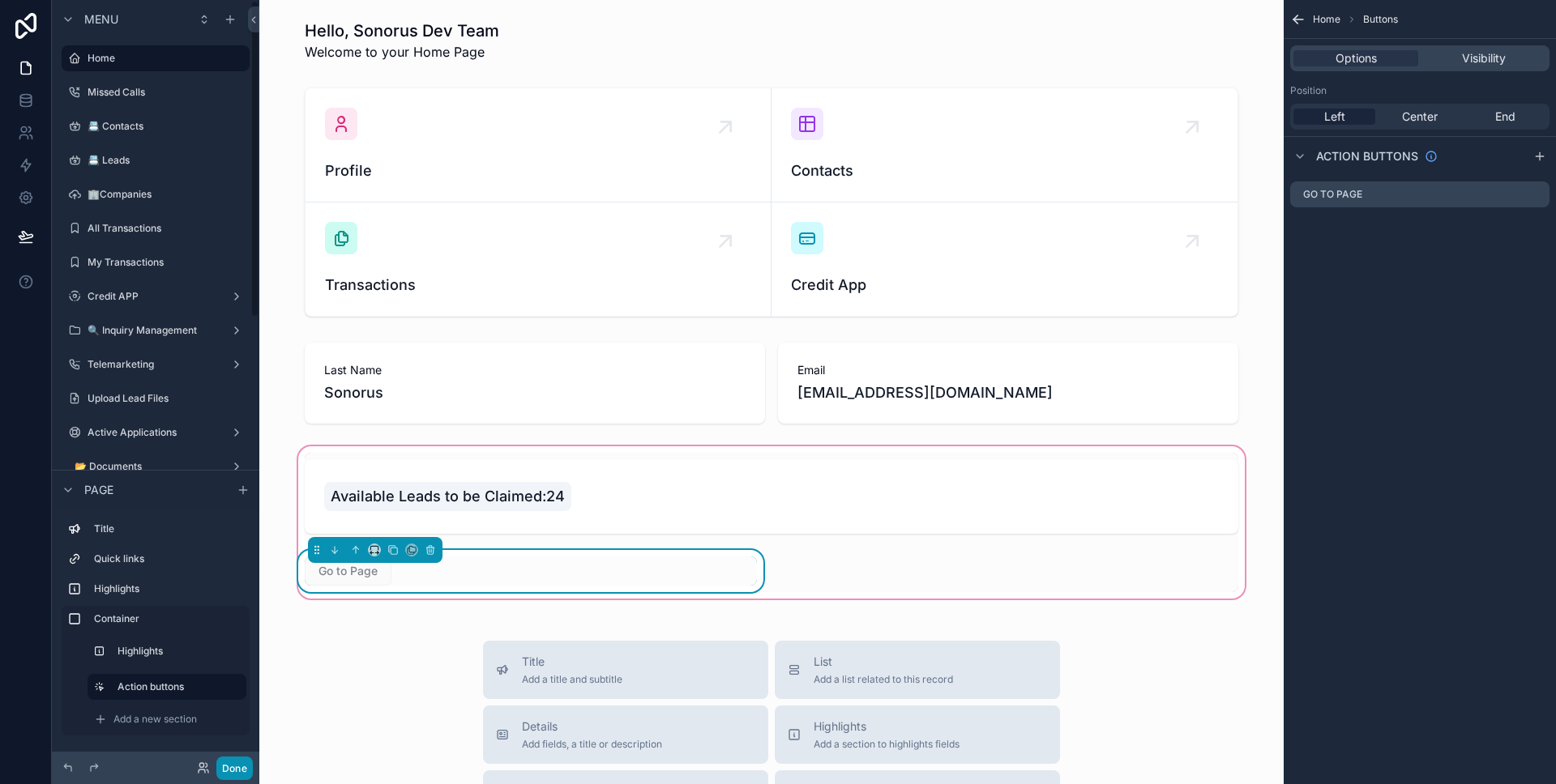
click at [247, 759] on button "Done" at bounding box center [235, 768] width 37 height 24
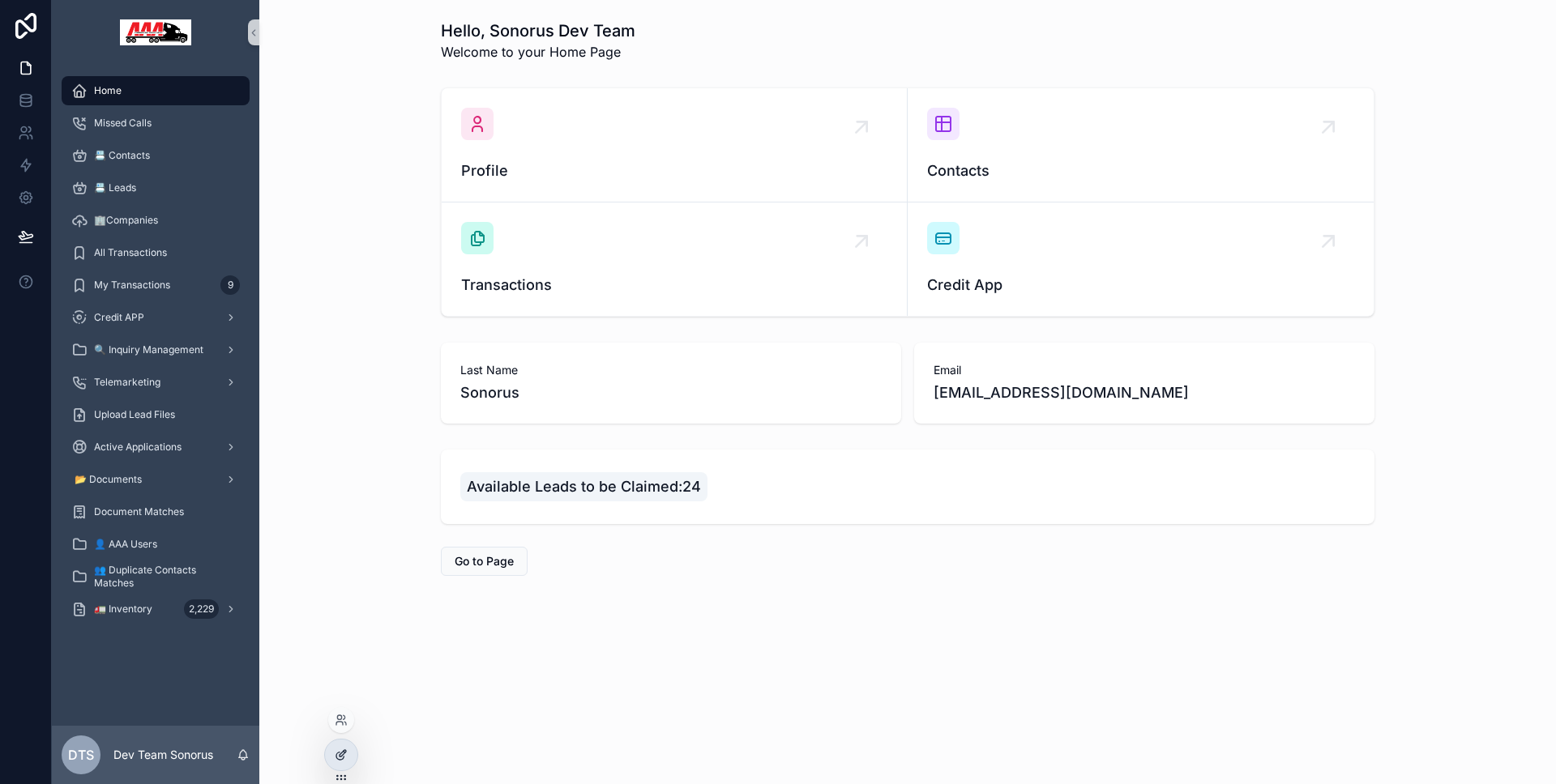
click at [340, 752] on icon at bounding box center [341, 755] width 13 height 13
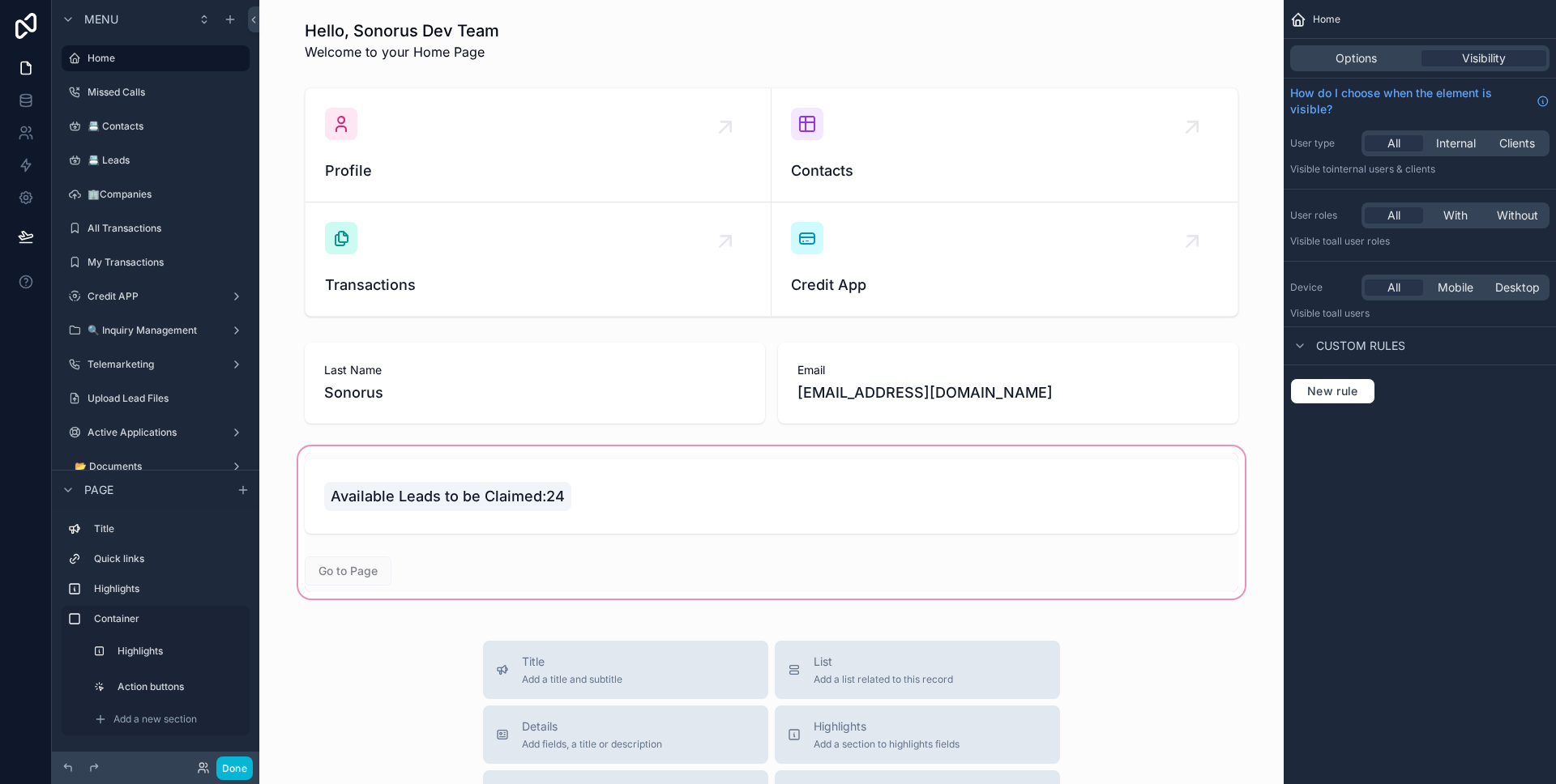
click at [678, 522] on div "scrollable content" at bounding box center [772, 522] width 998 height 159
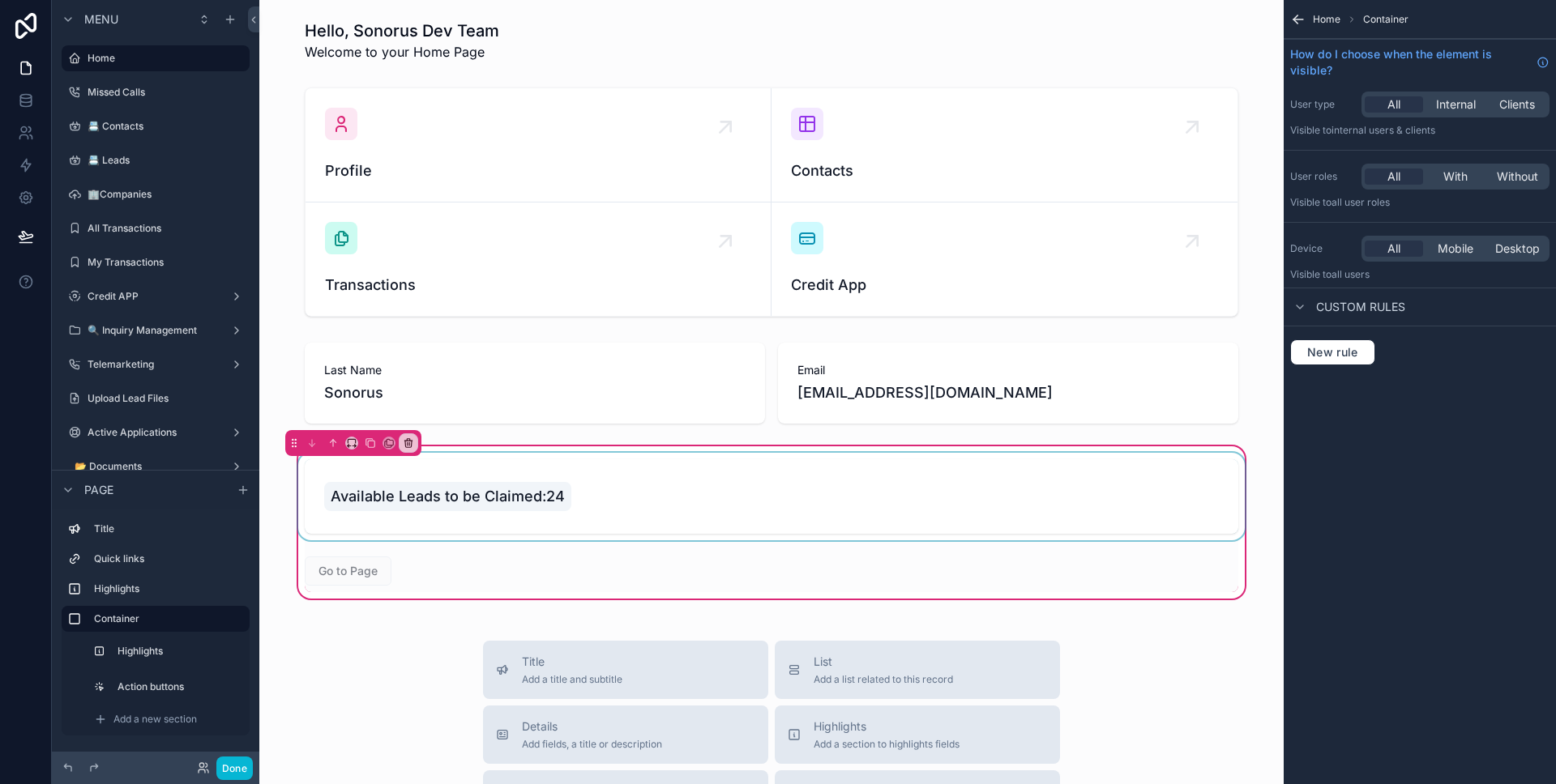
click at [679, 517] on div "scrollable content" at bounding box center [771, 496] width 953 height 87
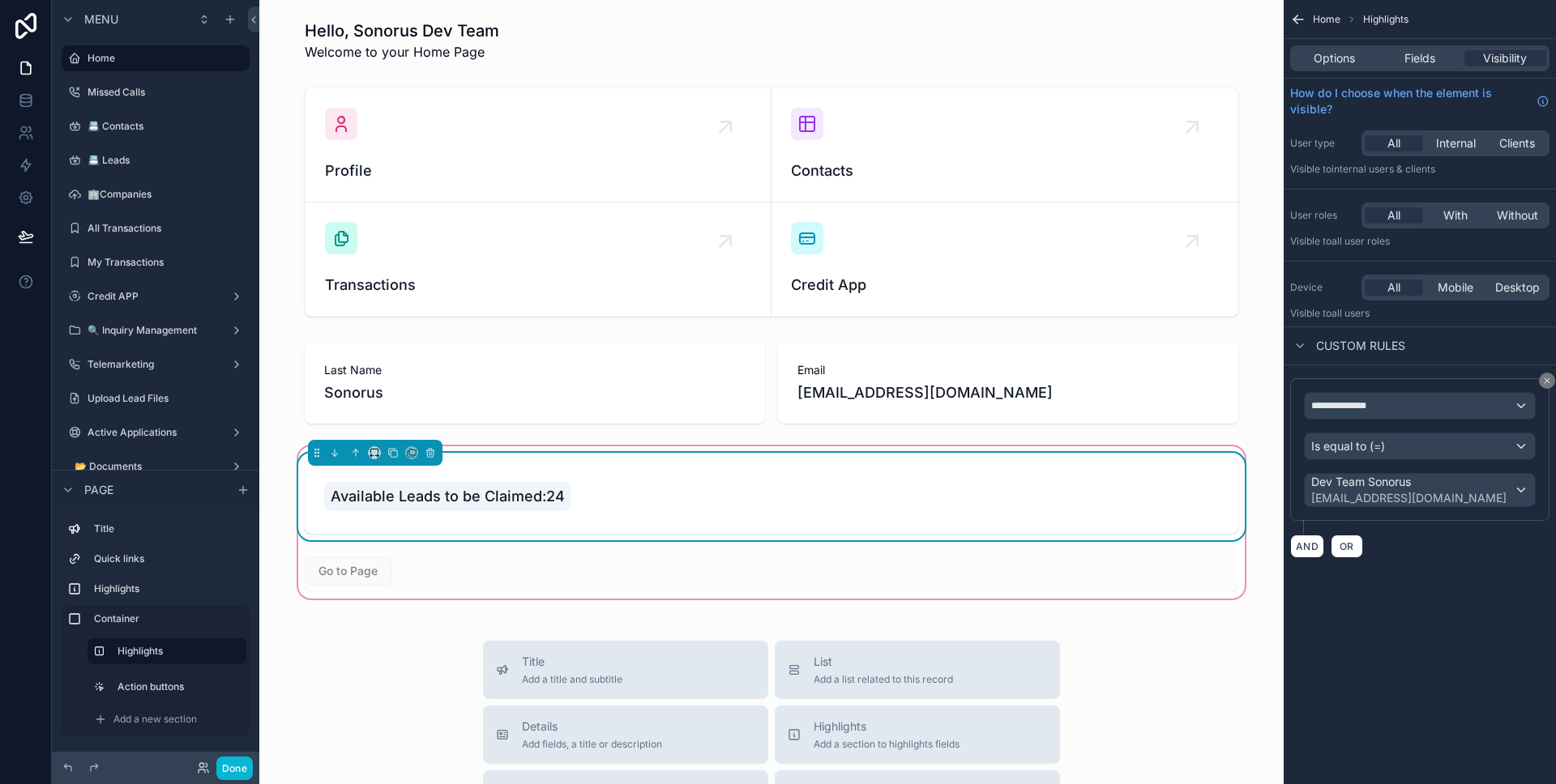
click at [1143, 586] on div "Available Leads to be Claimed:24 Go to Page" at bounding box center [771, 522] width 953 height 139
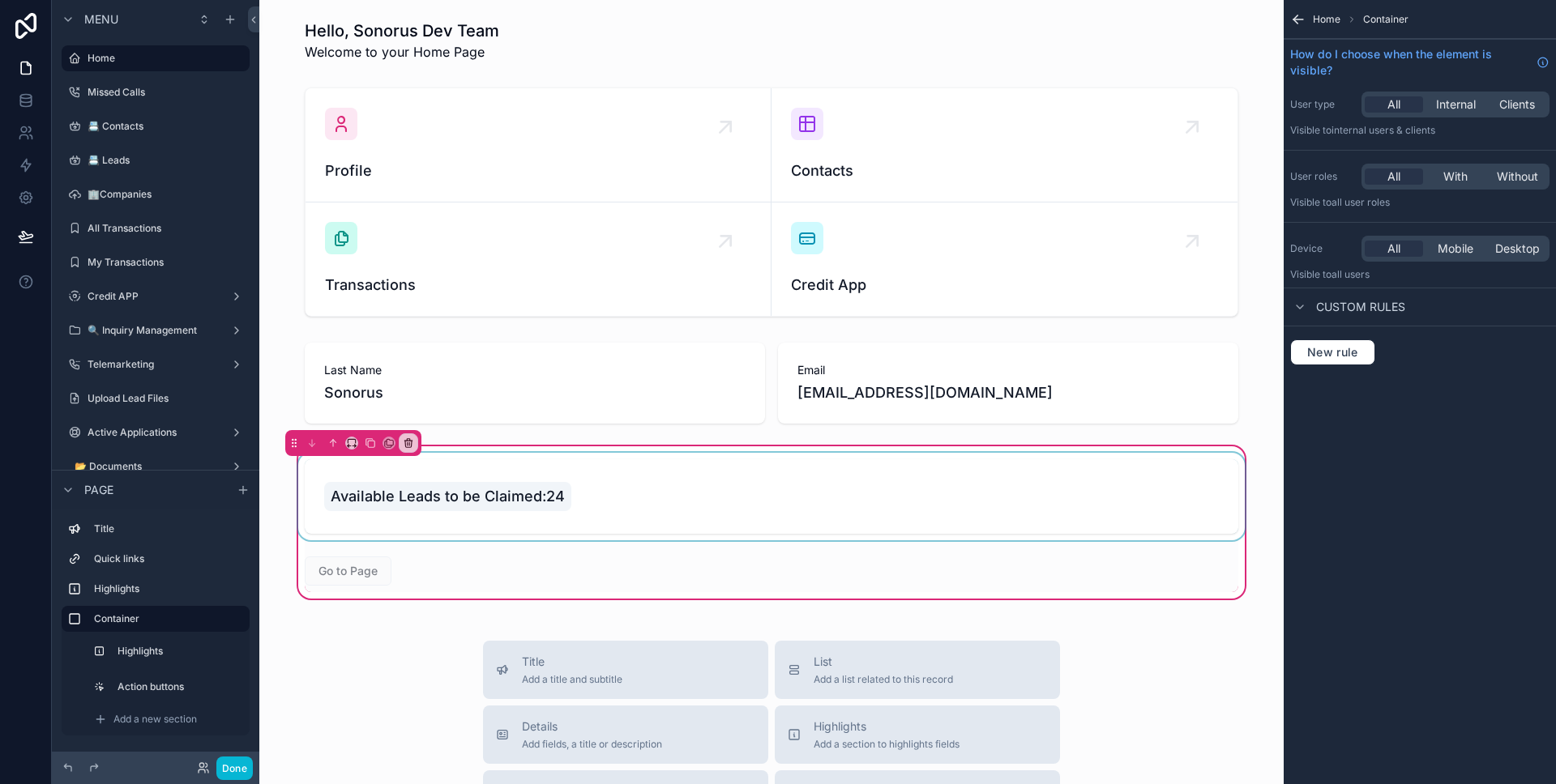
click at [1204, 564] on div "Available Leads to be Claimed:24 Go to Page" at bounding box center [771, 522] width 953 height 139
click at [1038, 481] on div "scrollable content" at bounding box center [771, 496] width 953 height 87
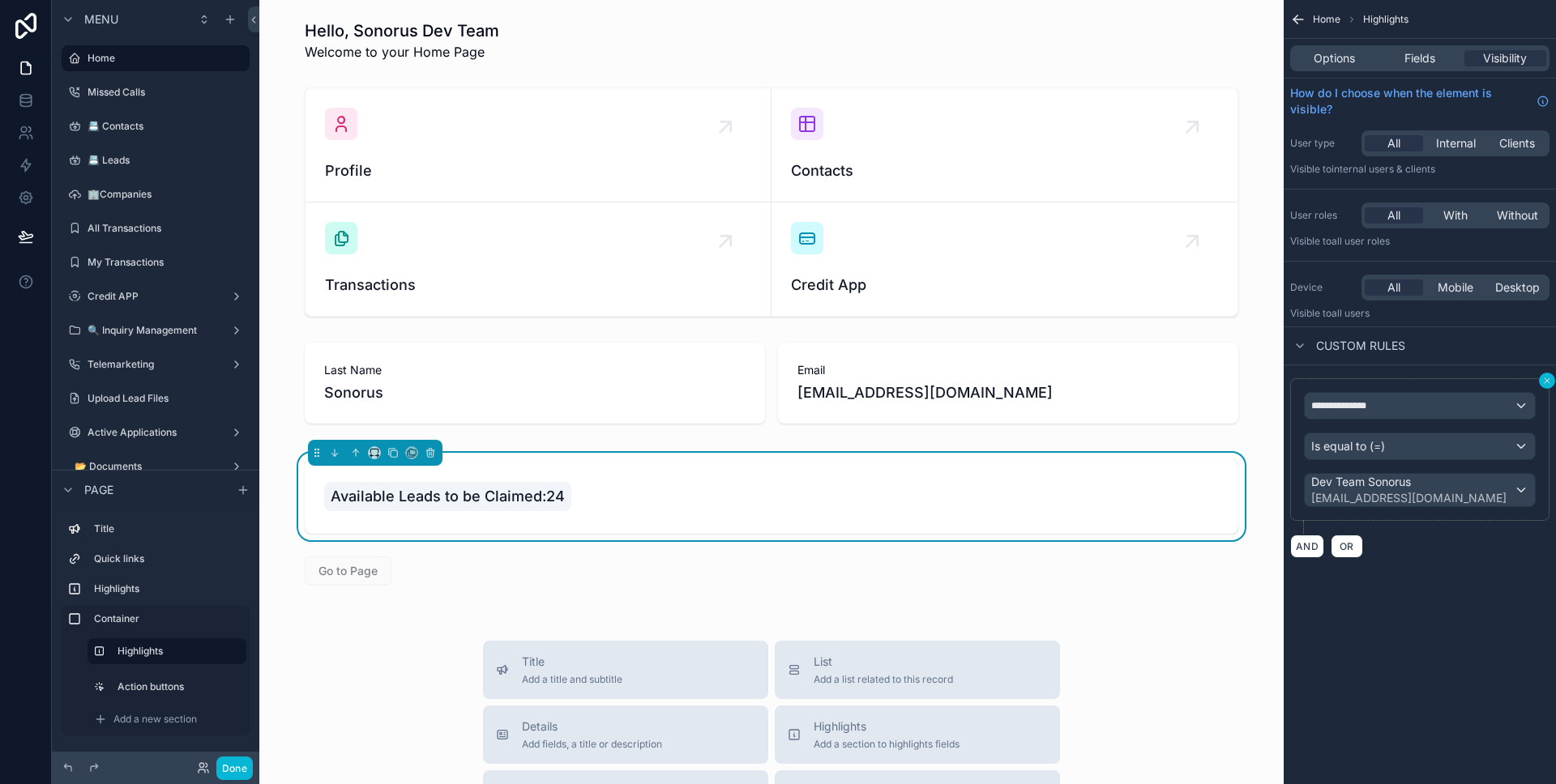
click at [1546, 381] on icon "scrollable content" at bounding box center [1547, 380] width 5 height 5
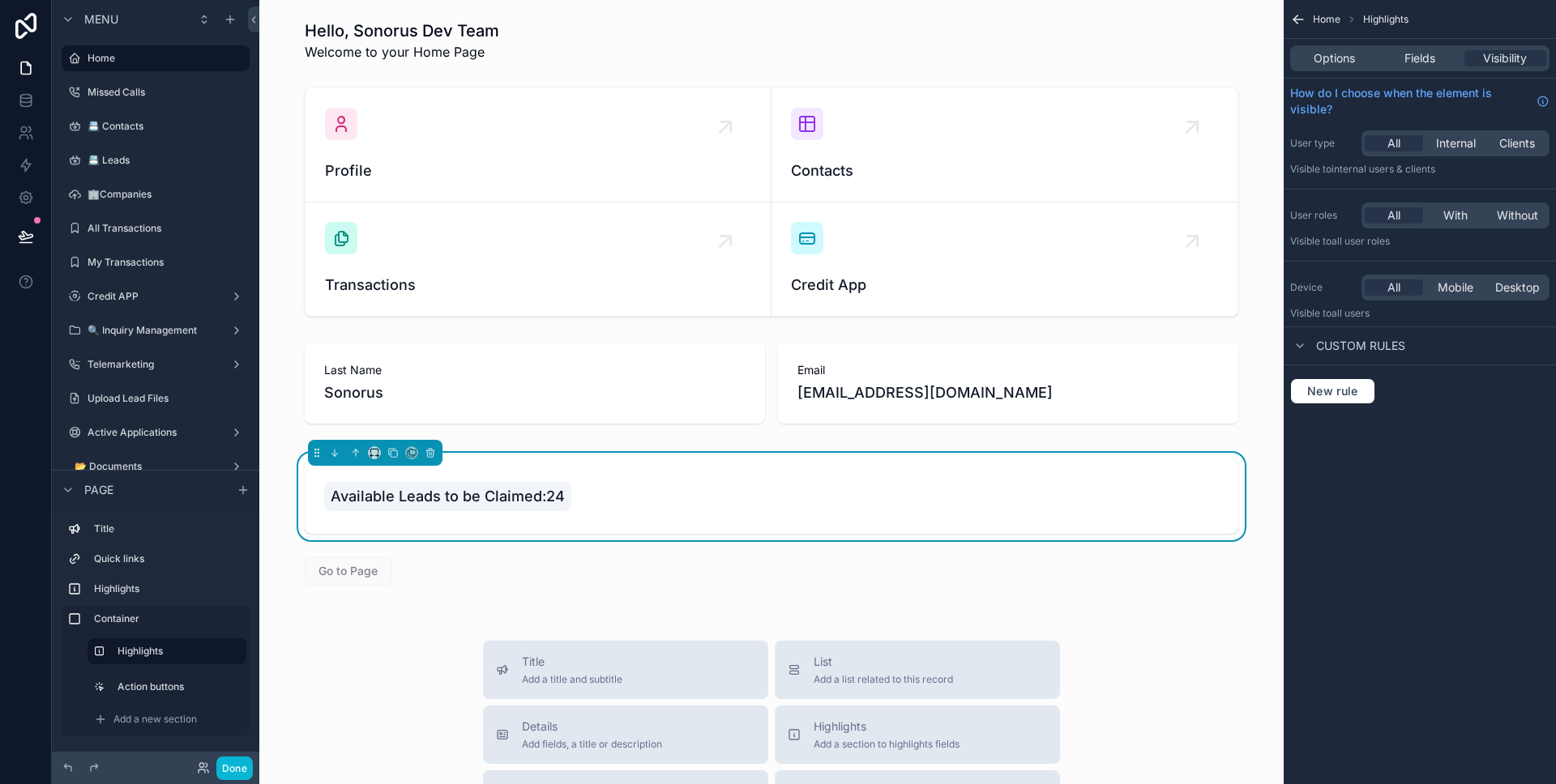
click at [703, 595] on div "Available Leads to be Claimed:24 Go to Page" at bounding box center [772, 522] width 998 height 159
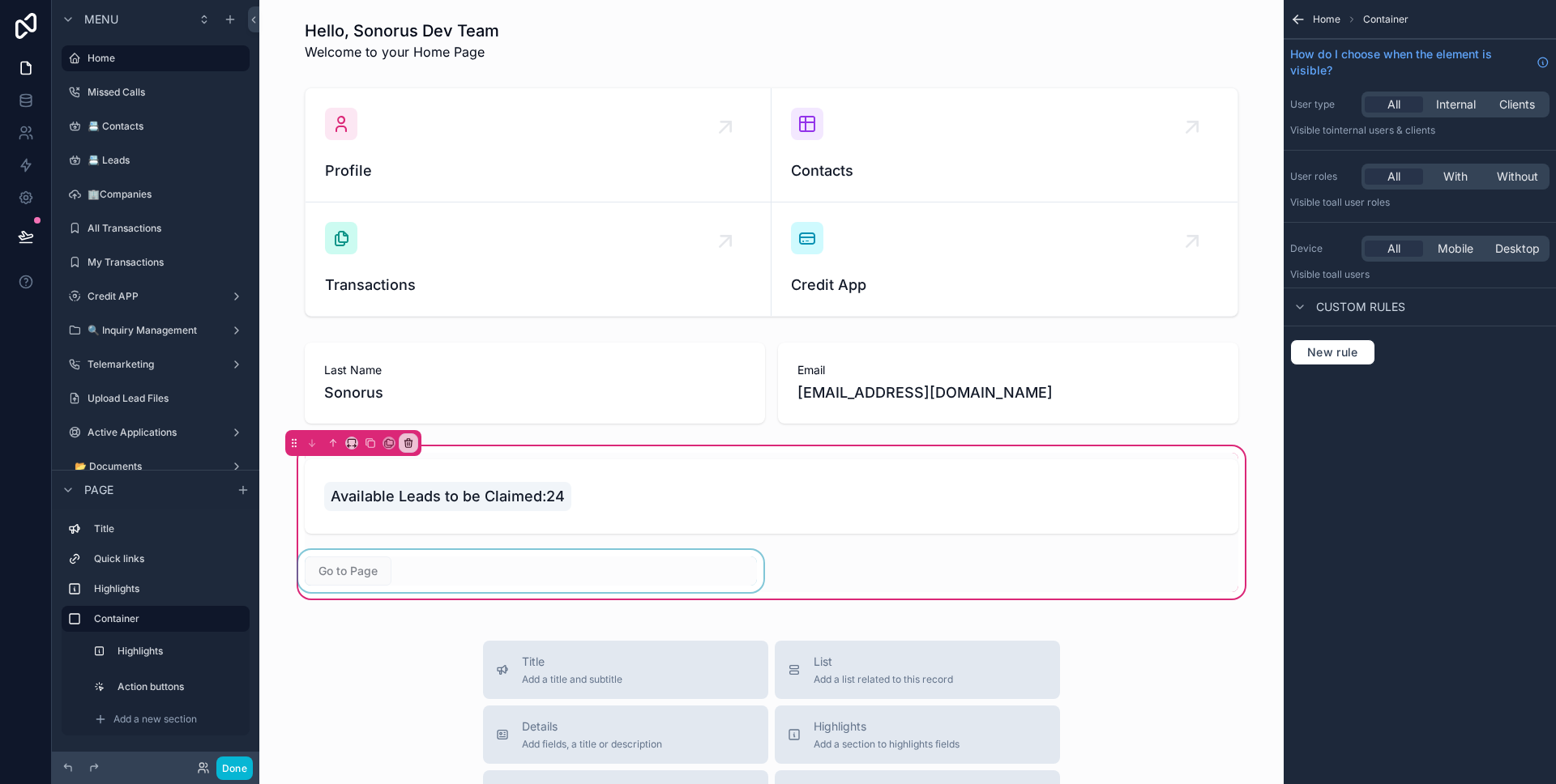
click at [686, 580] on div "scrollable content" at bounding box center [530, 571] width 471 height 42
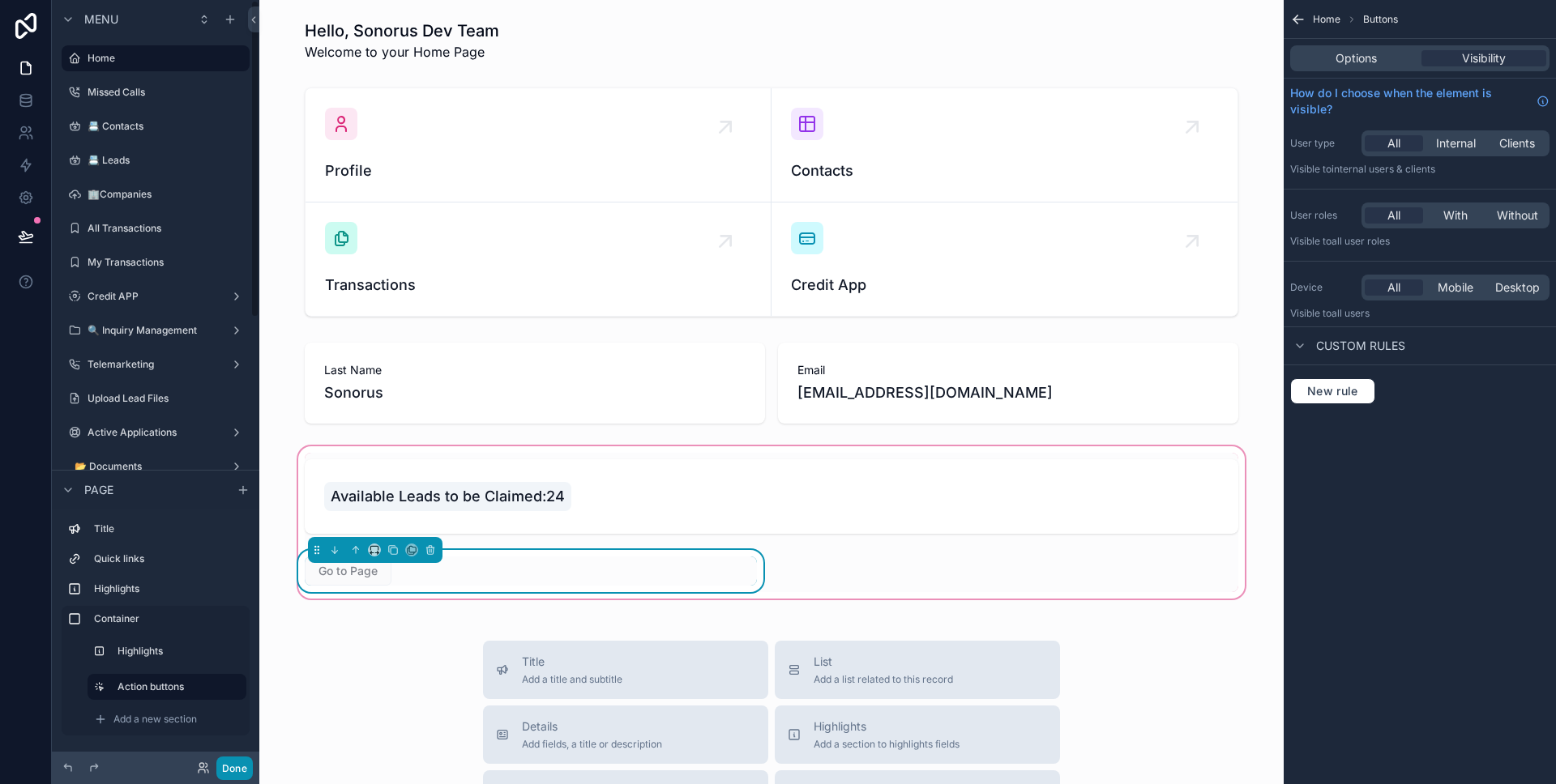
click at [227, 757] on button "Done" at bounding box center [235, 768] width 37 height 24
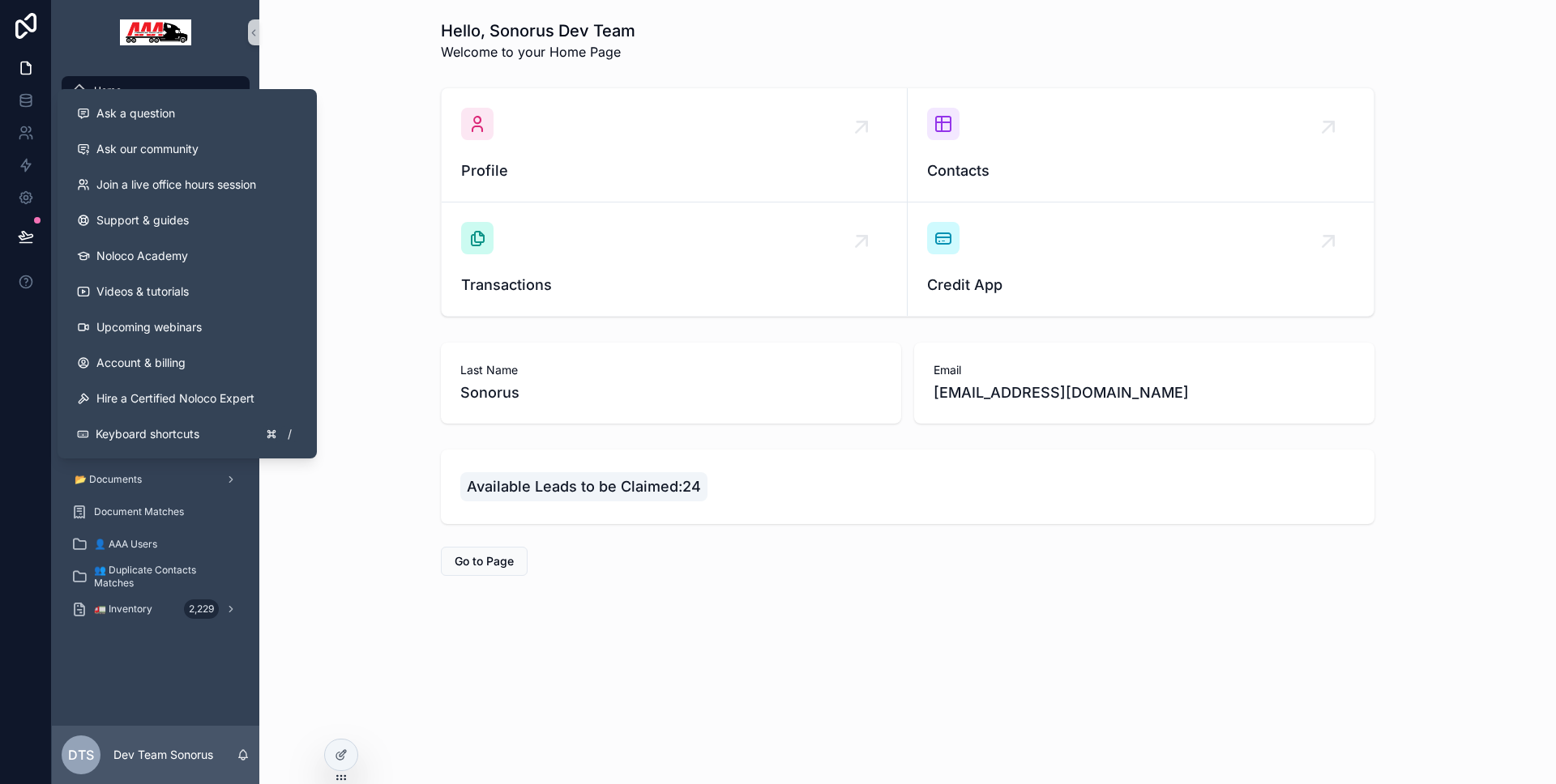
click at [31, 228] on icon at bounding box center [26, 236] width 17 height 17
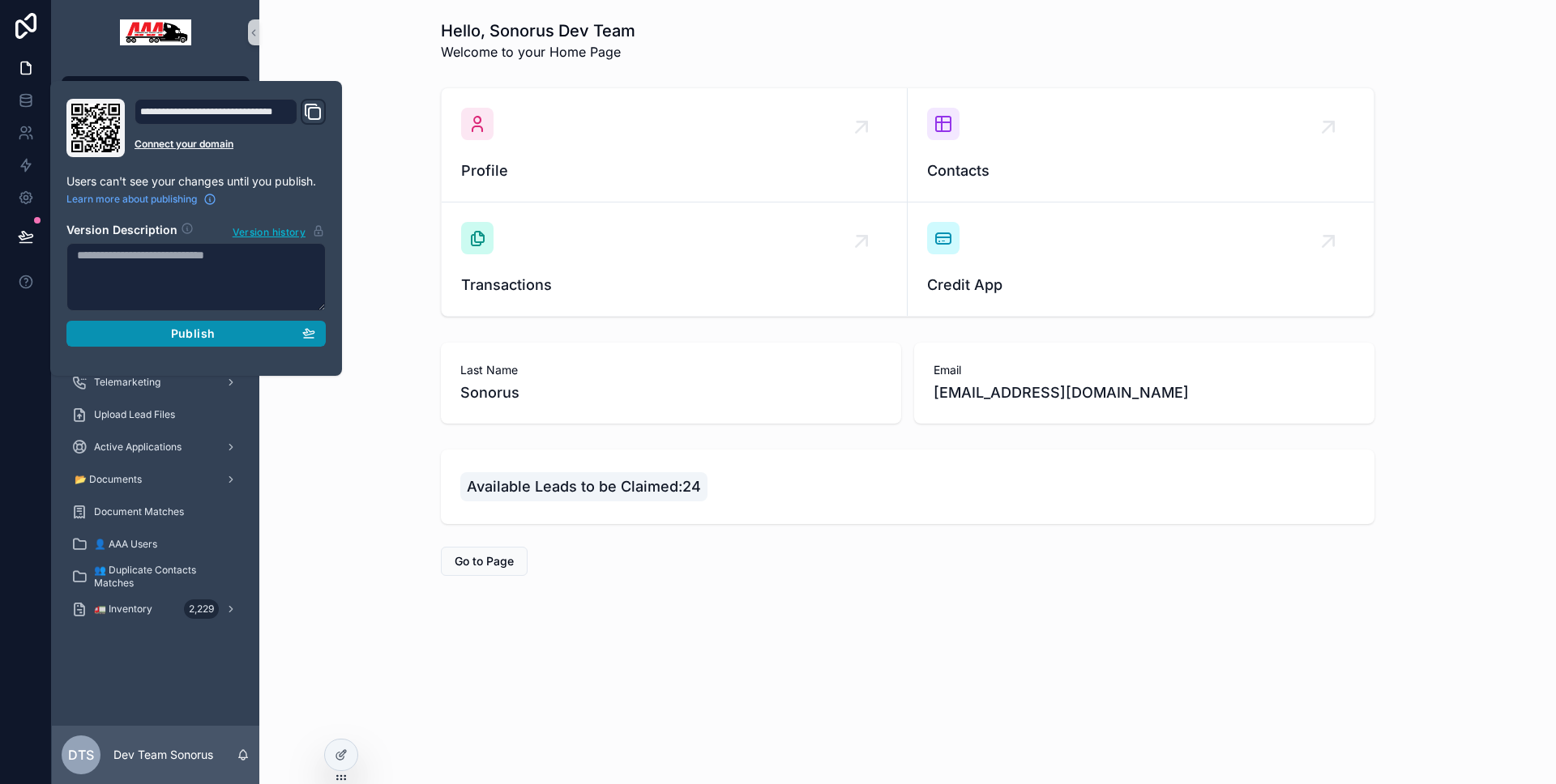
click at [107, 321] on button "Publish" at bounding box center [196, 334] width 260 height 26
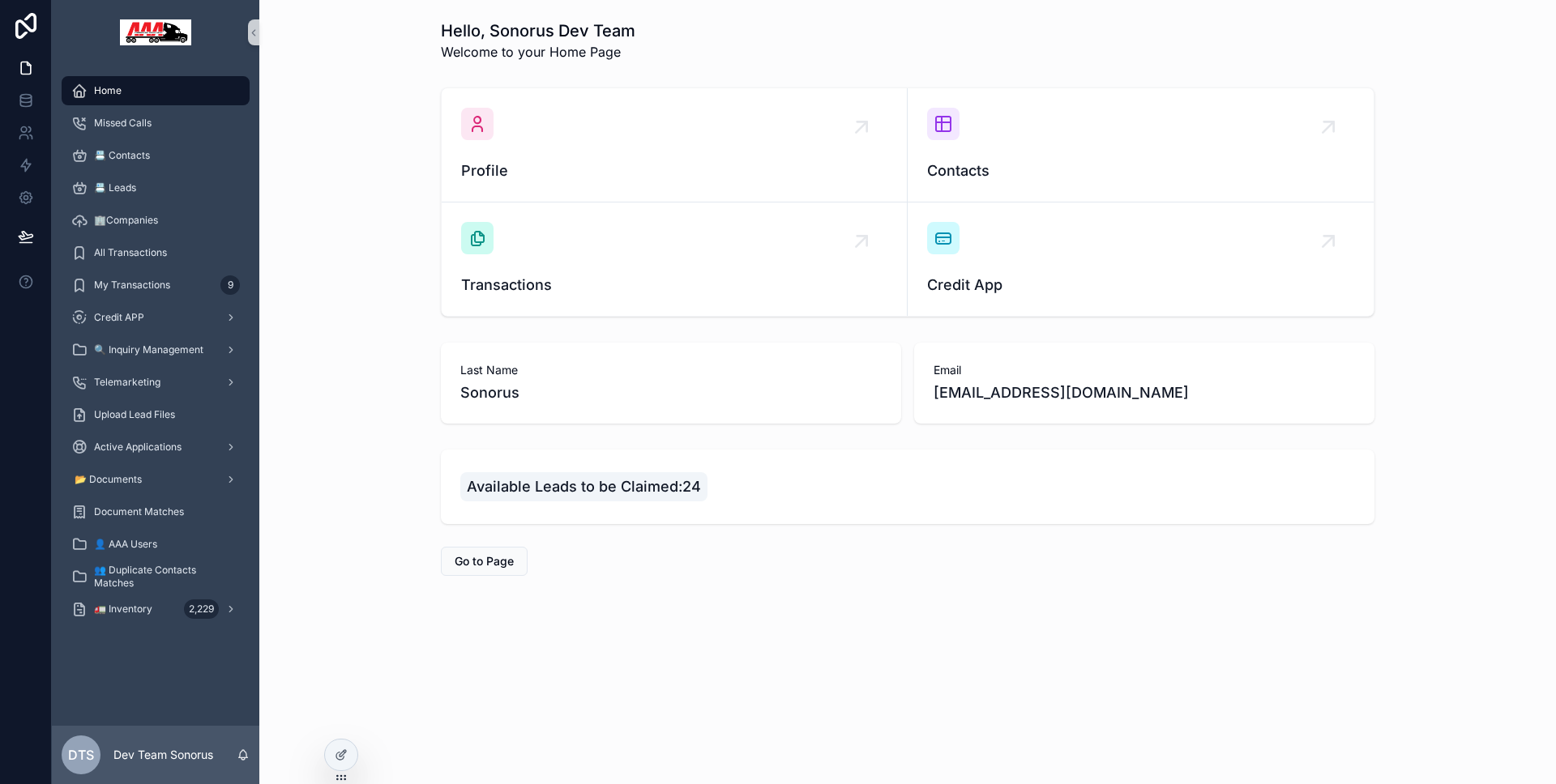
click at [316, 502] on div "Available Leads to be Claimed:24 Go to Page" at bounding box center [908, 512] width 1271 height 139
click at [331, 753] on div at bounding box center [341, 755] width 32 height 30
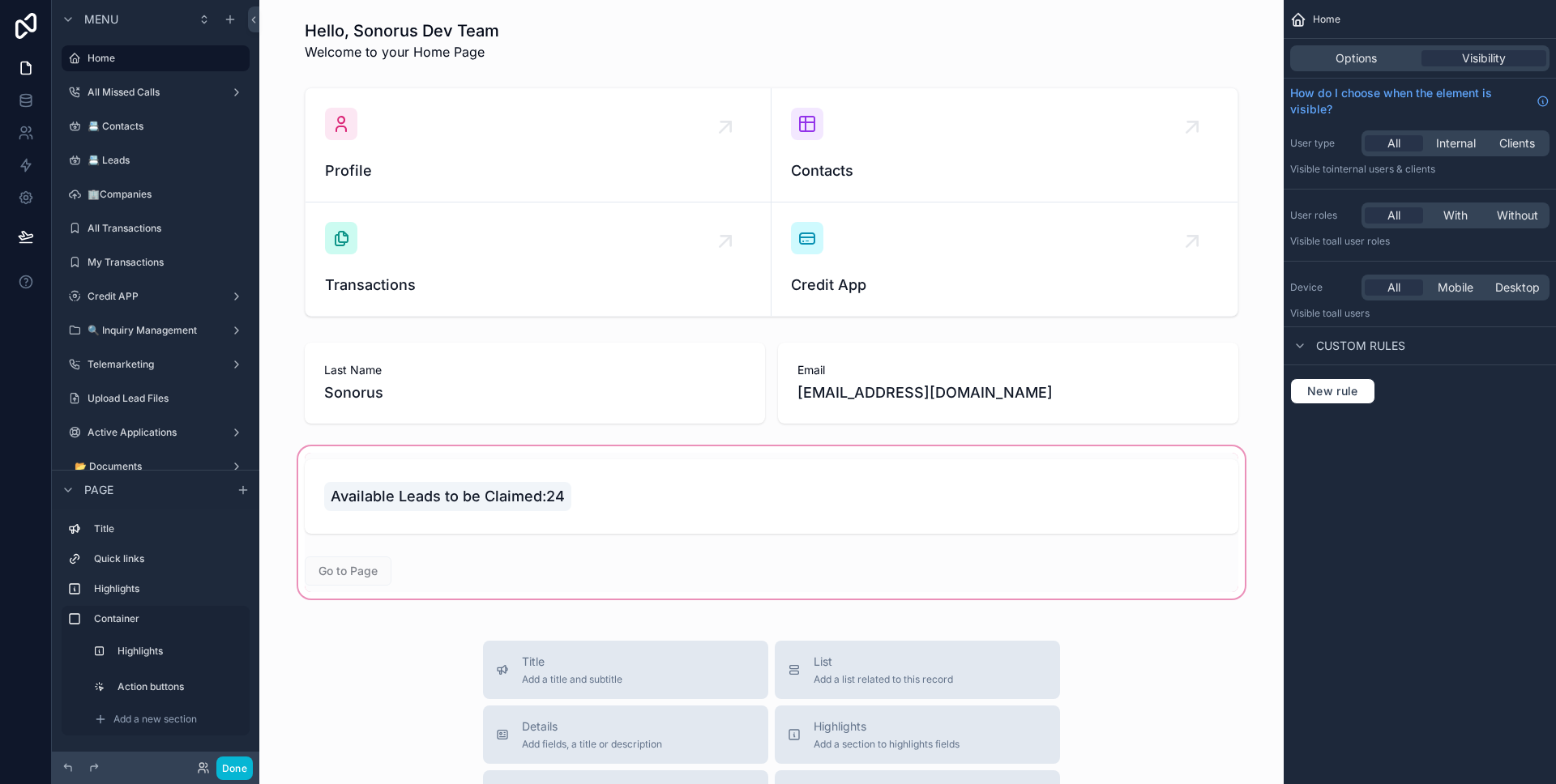
click at [610, 500] on div "scrollable content" at bounding box center [772, 522] width 998 height 159
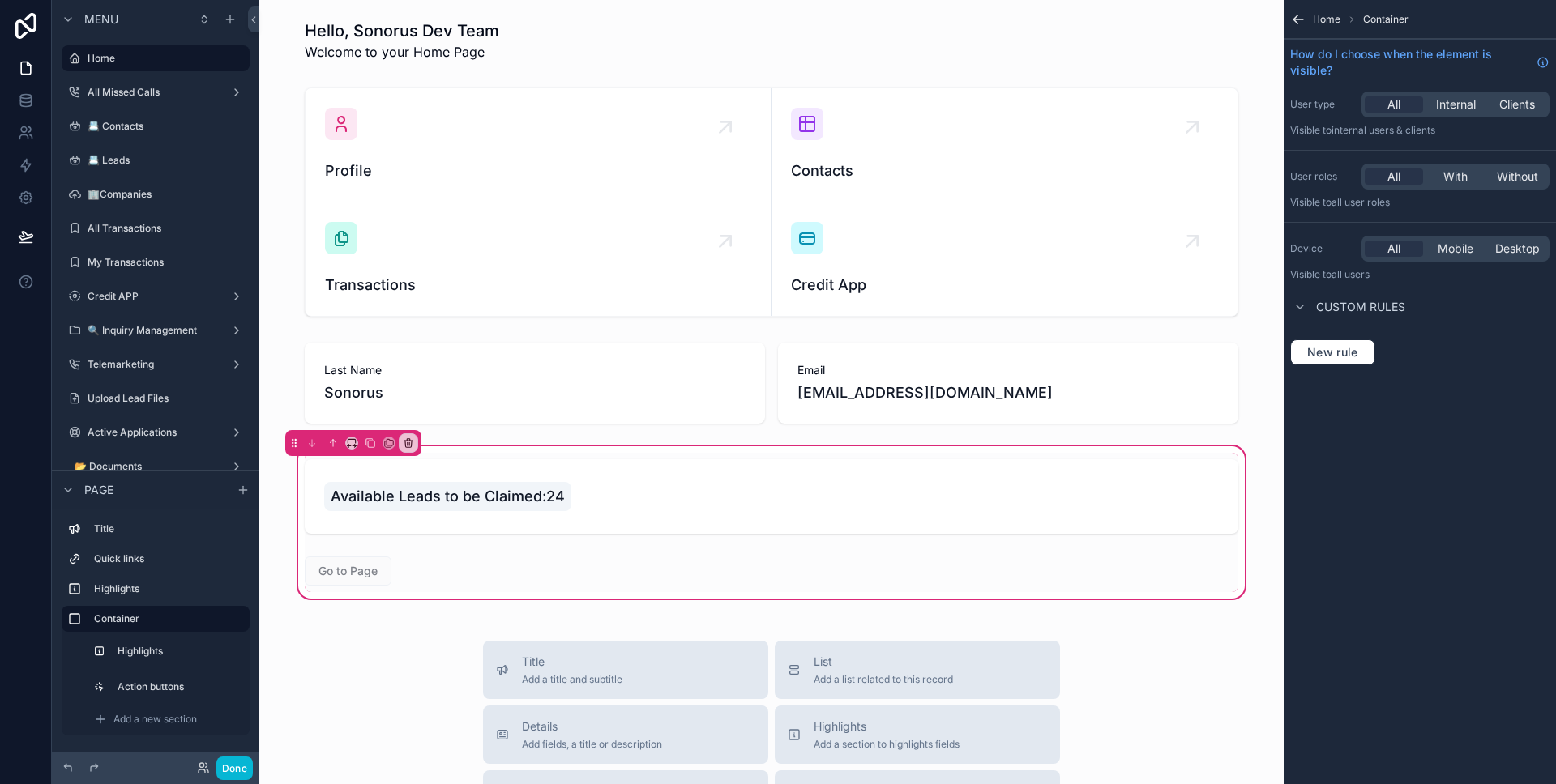
click at [610, 500] on div "scrollable content" at bounding box center [771, 496] width 953 height 87
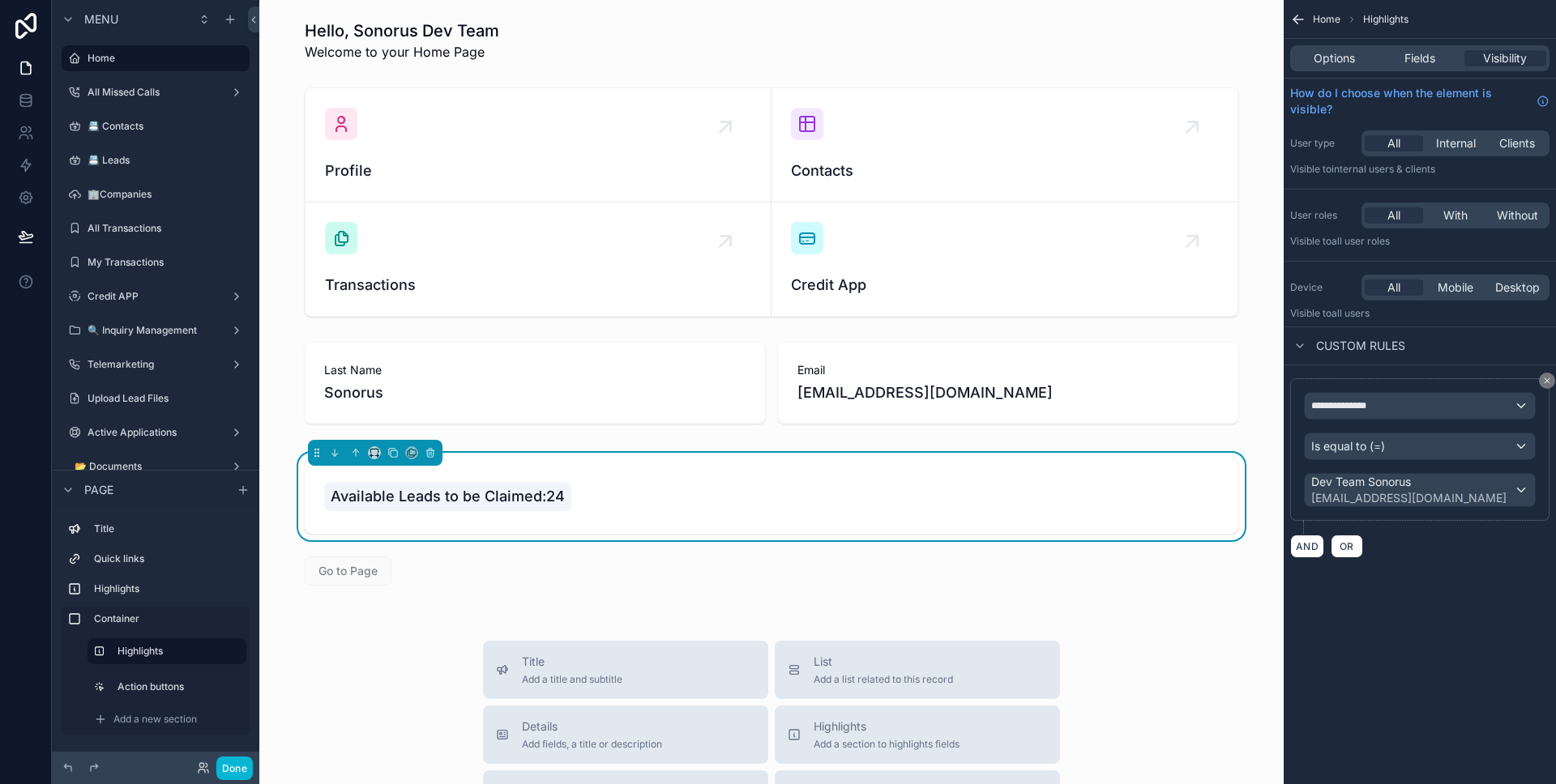
click at [1440, 30] on div "Home Highlights" at bounding box center [1420, 19] width 273 height 39
click at [1439, 45] on div "Options Fields Visibility" at bounding box center [1420, 58] width 260 height 26
click at [1439, 53] on div "Fields" at bounding box center [1419, 59] width 82 height 17
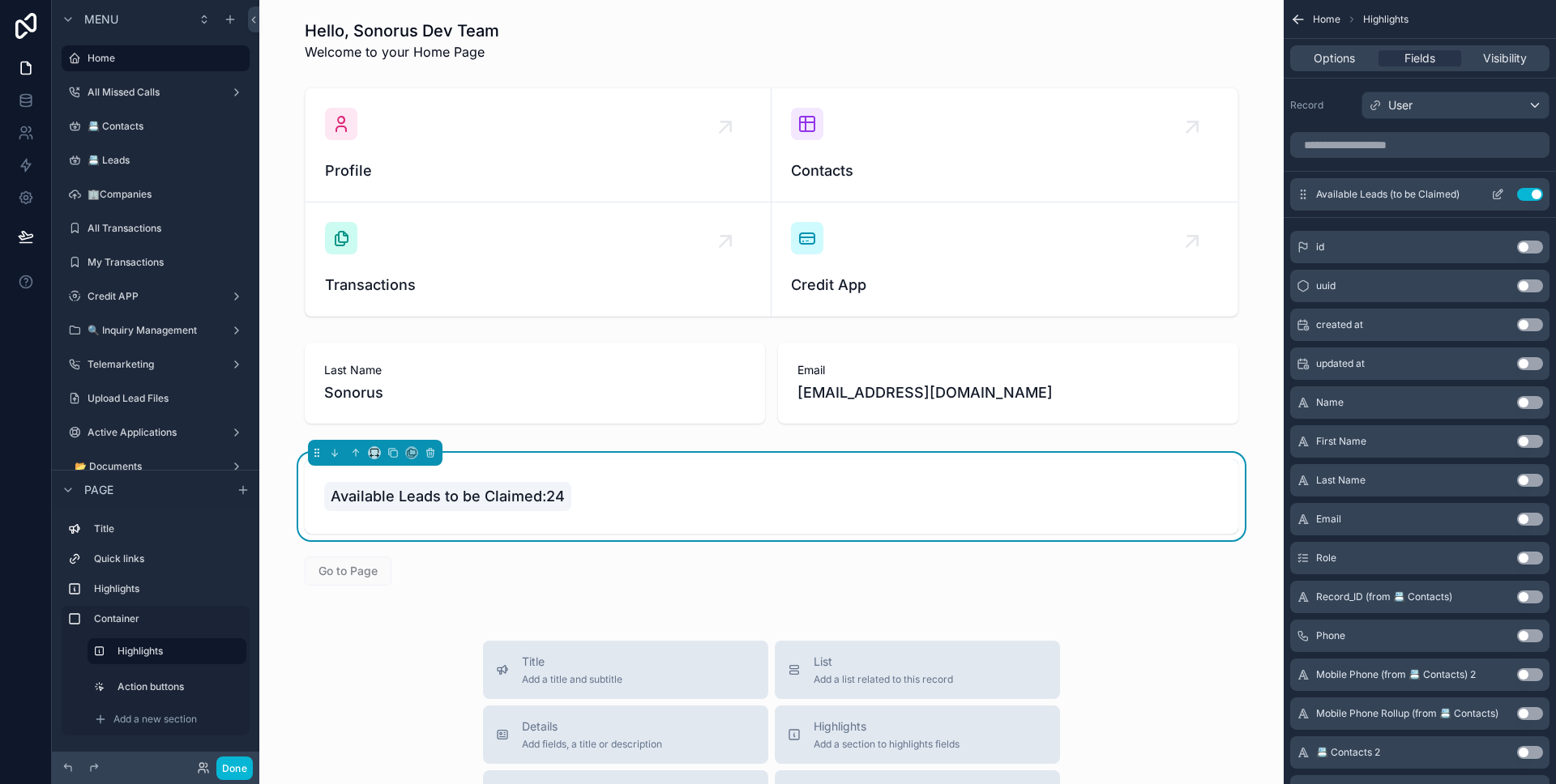
click at [1499, 191] on icon "scrollable content" at bounding box center [1499, 192] width 6 height 6
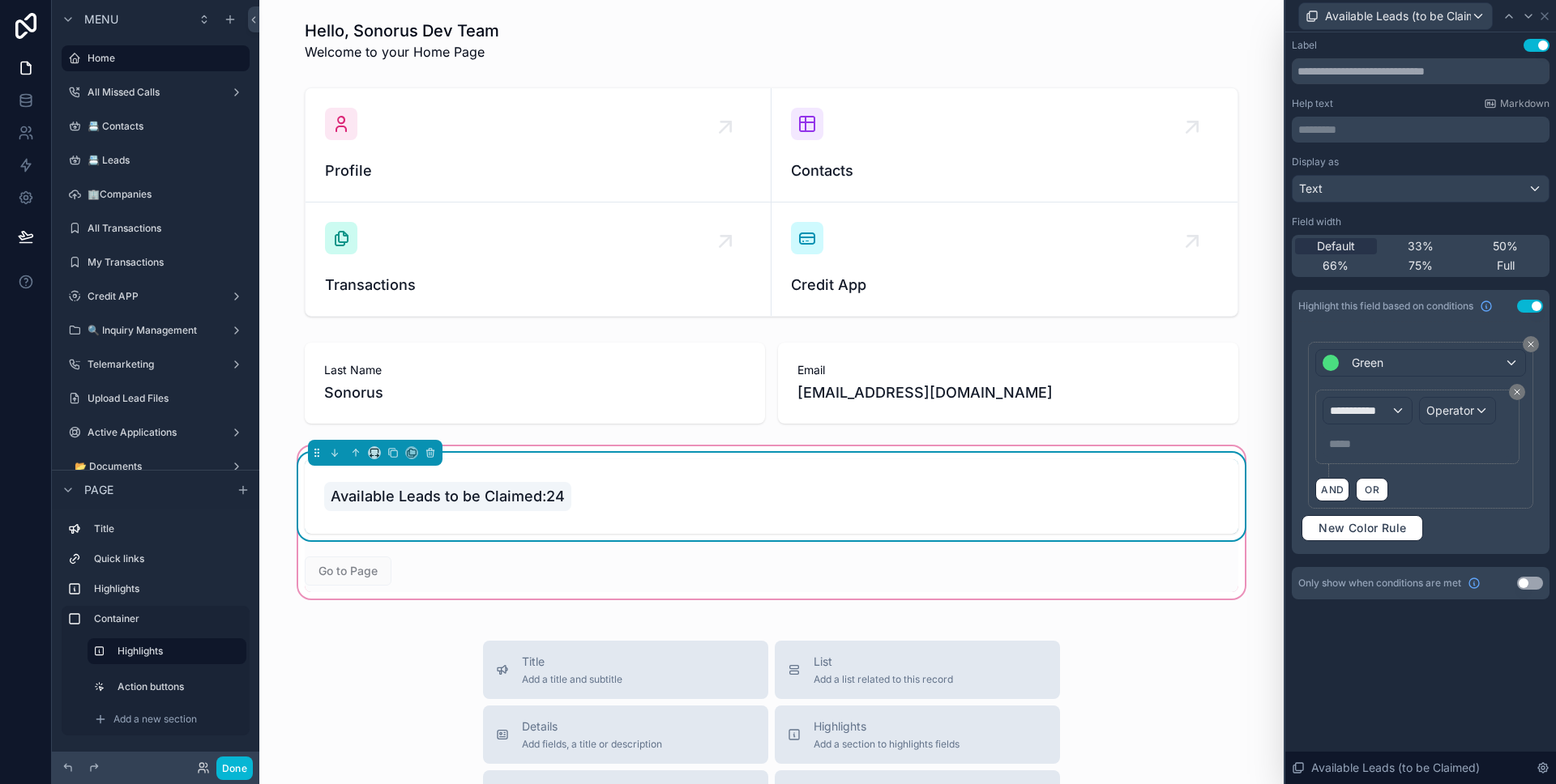
click at [1088, 514] on div "Available Leads to be Claimed:24" at bounding box center [772, 496] width 934 height 75
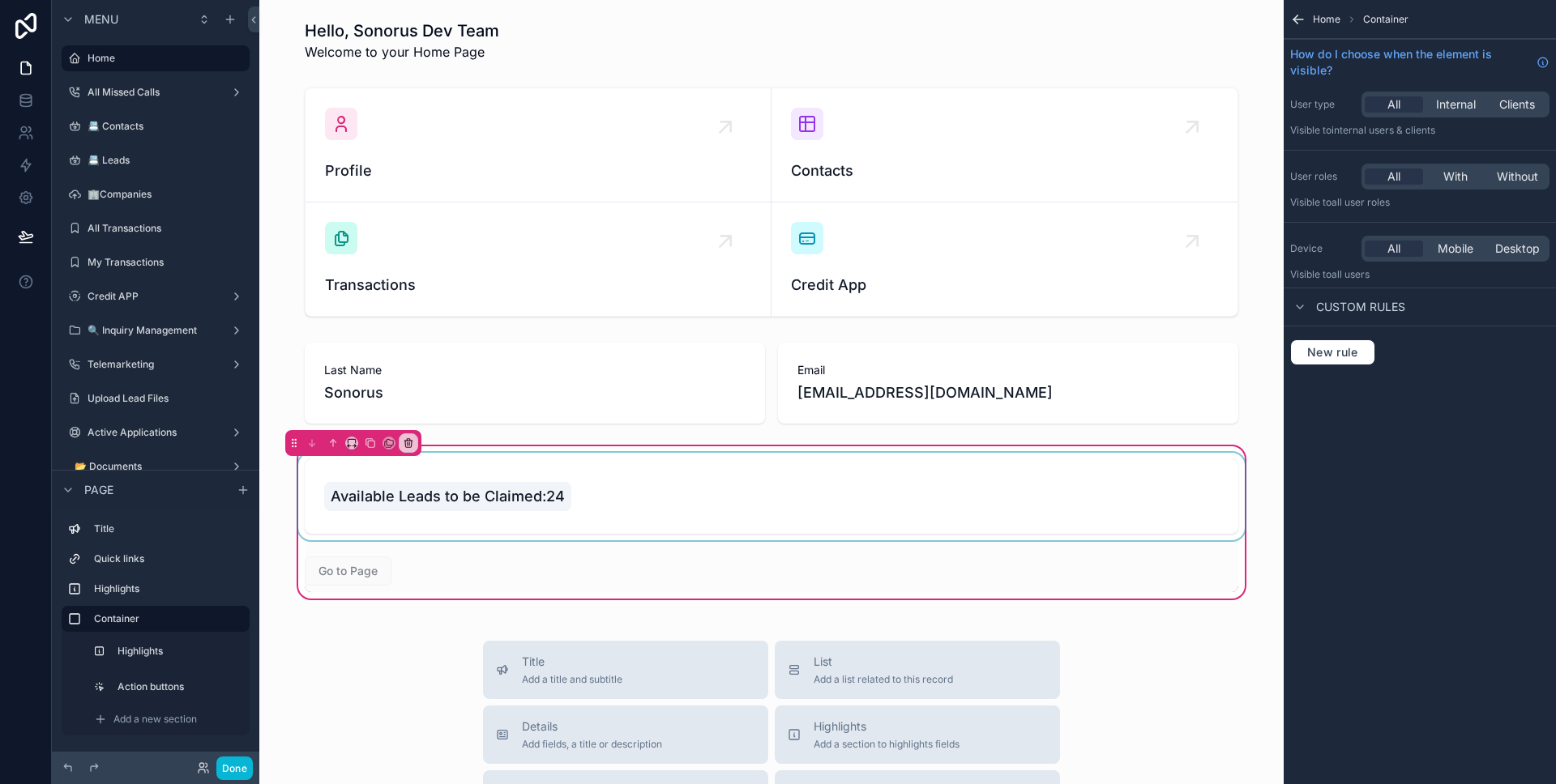
click at [1088, 513] on div "scrollable content" at bounding box center [771, 496] width 953 height 87
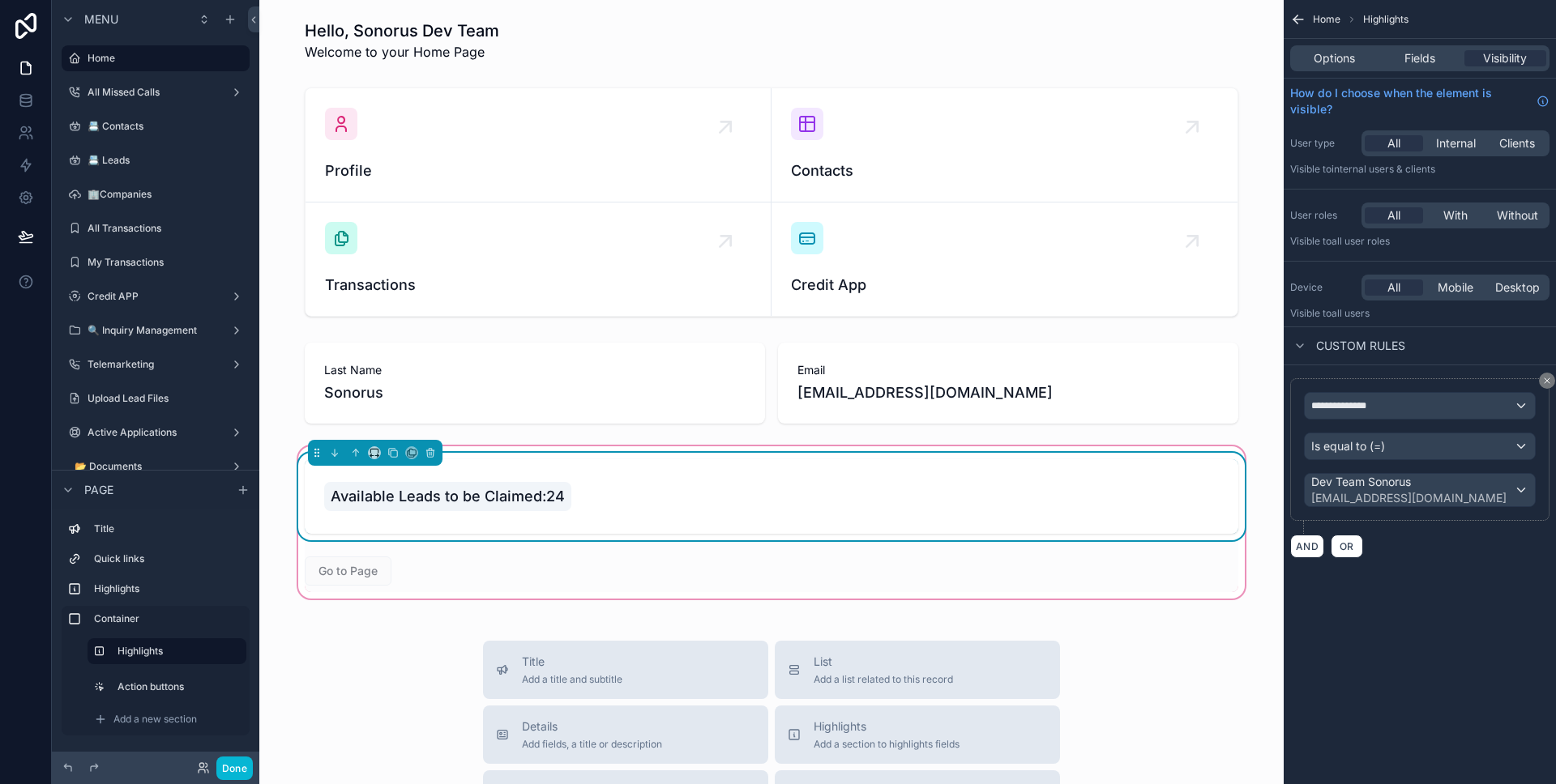
click at [1410, 66] on div "Options Fields Visibility" at bounding box center [1420, 58] width 260 height 26
click at [1399, 63] on div "Fields" at bounding box center [1419, 59] width 82 height 17
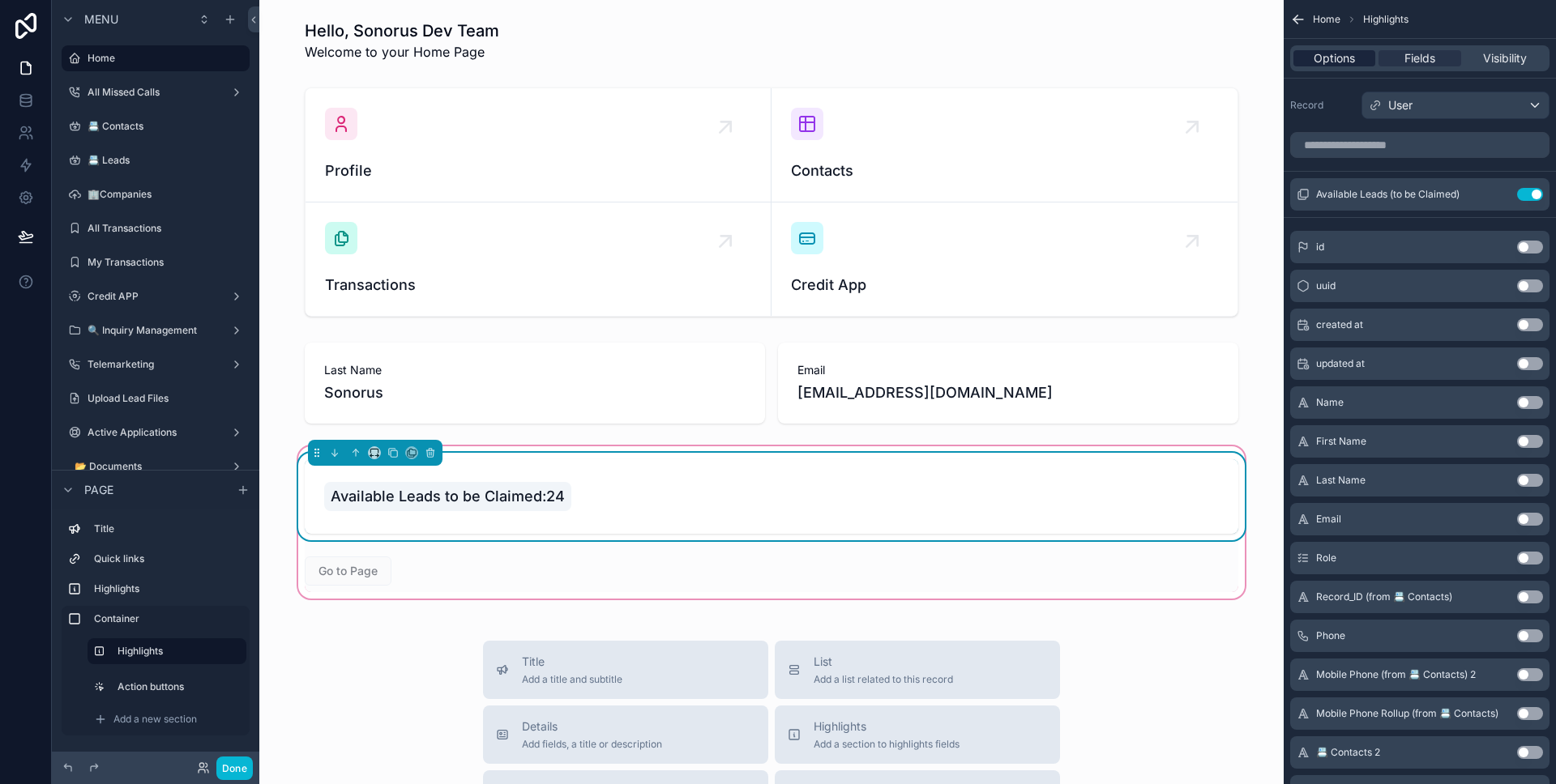
click at [1354, 59] on span "Options" at bounding box center [1334, 59] width 41 height 17
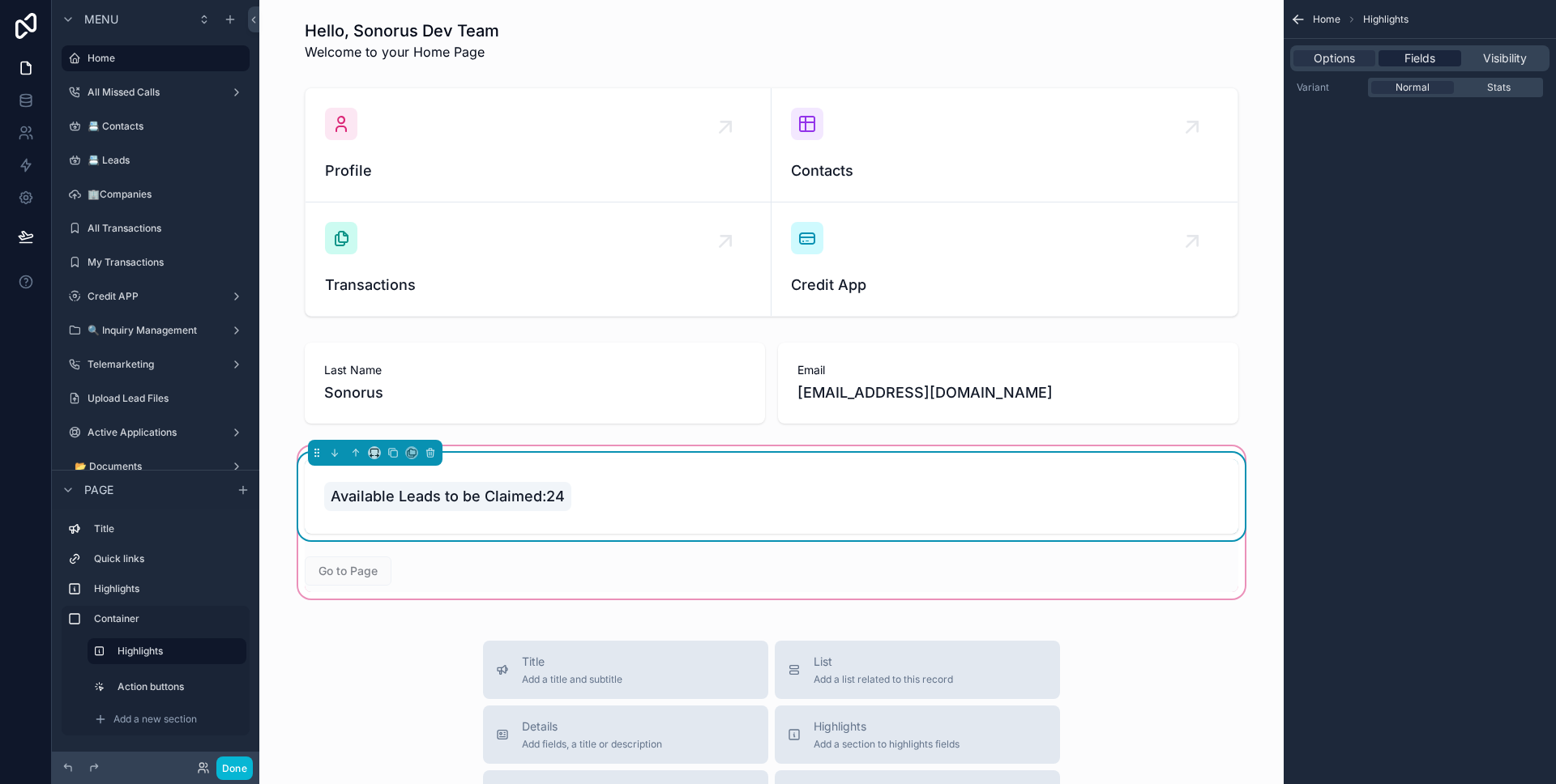
click at [1411, 59] on span "Fields" at bounding box center [1419, 59] width 30 height 17
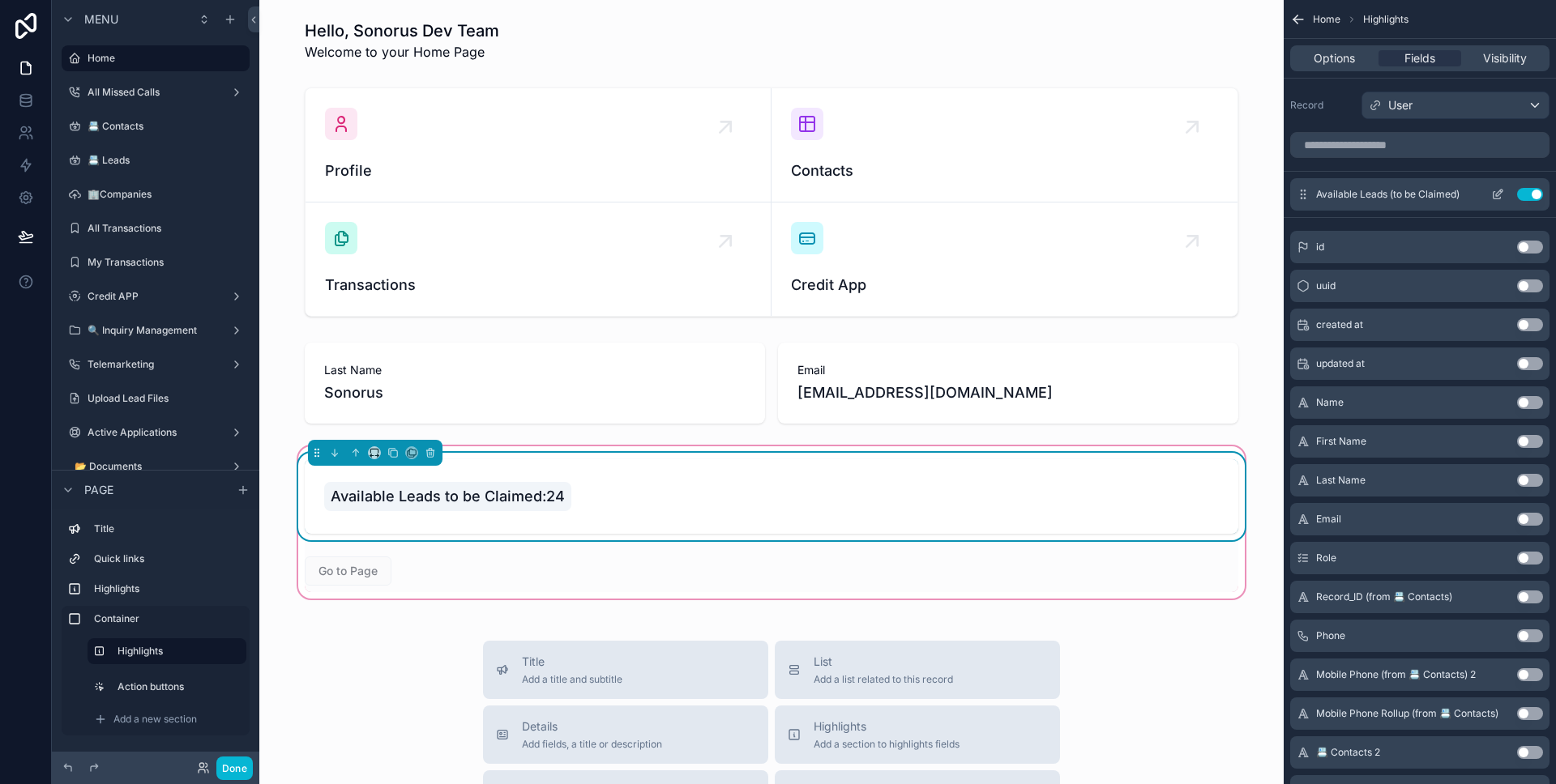
click at [1504, 194] on icon "scrollable content" at bounding box center [1497, 194] width 13 height 13
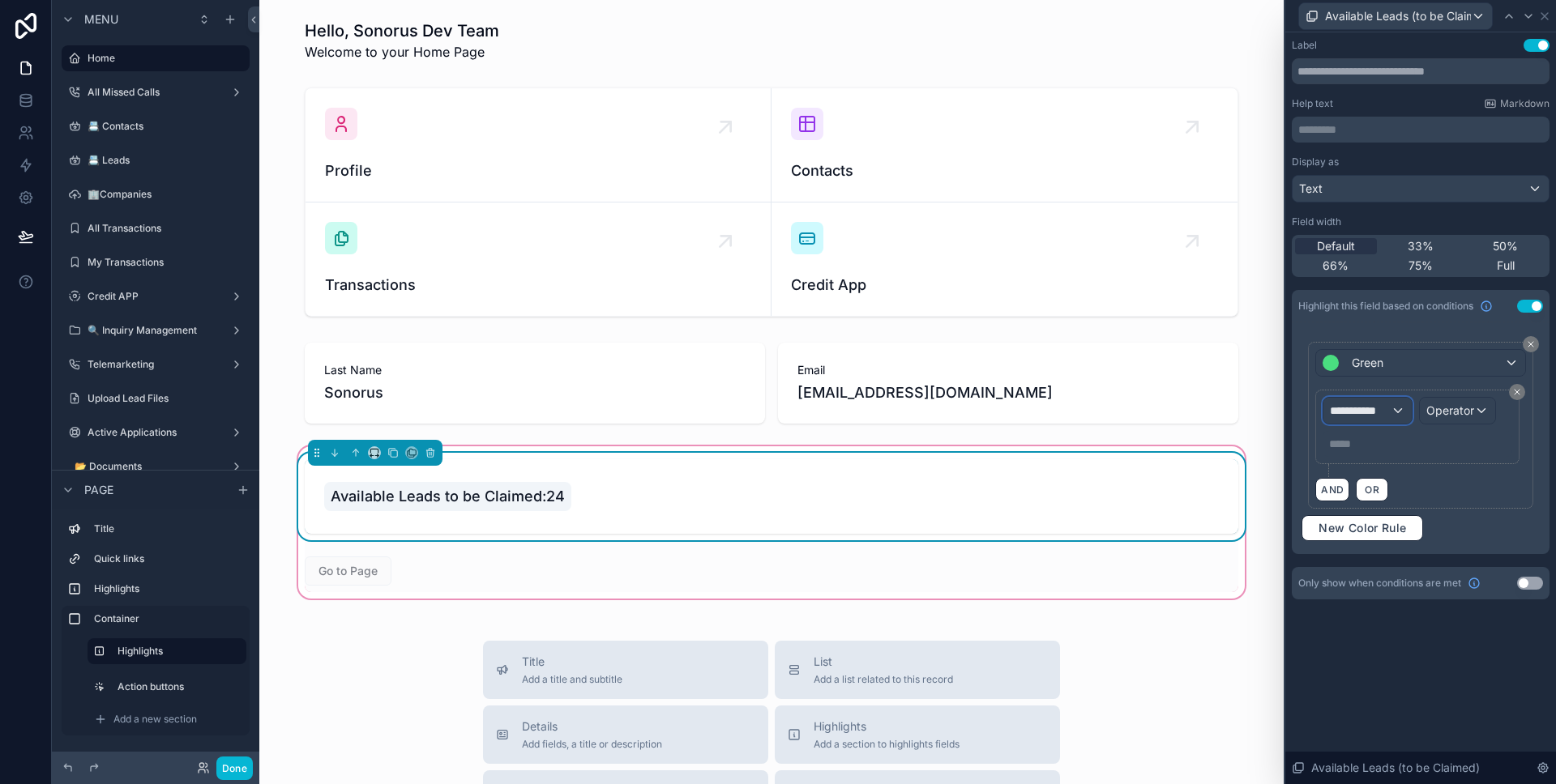
click at [1384, 401] on div "**********" at bounding box center [1366, 410] width 87 height 26
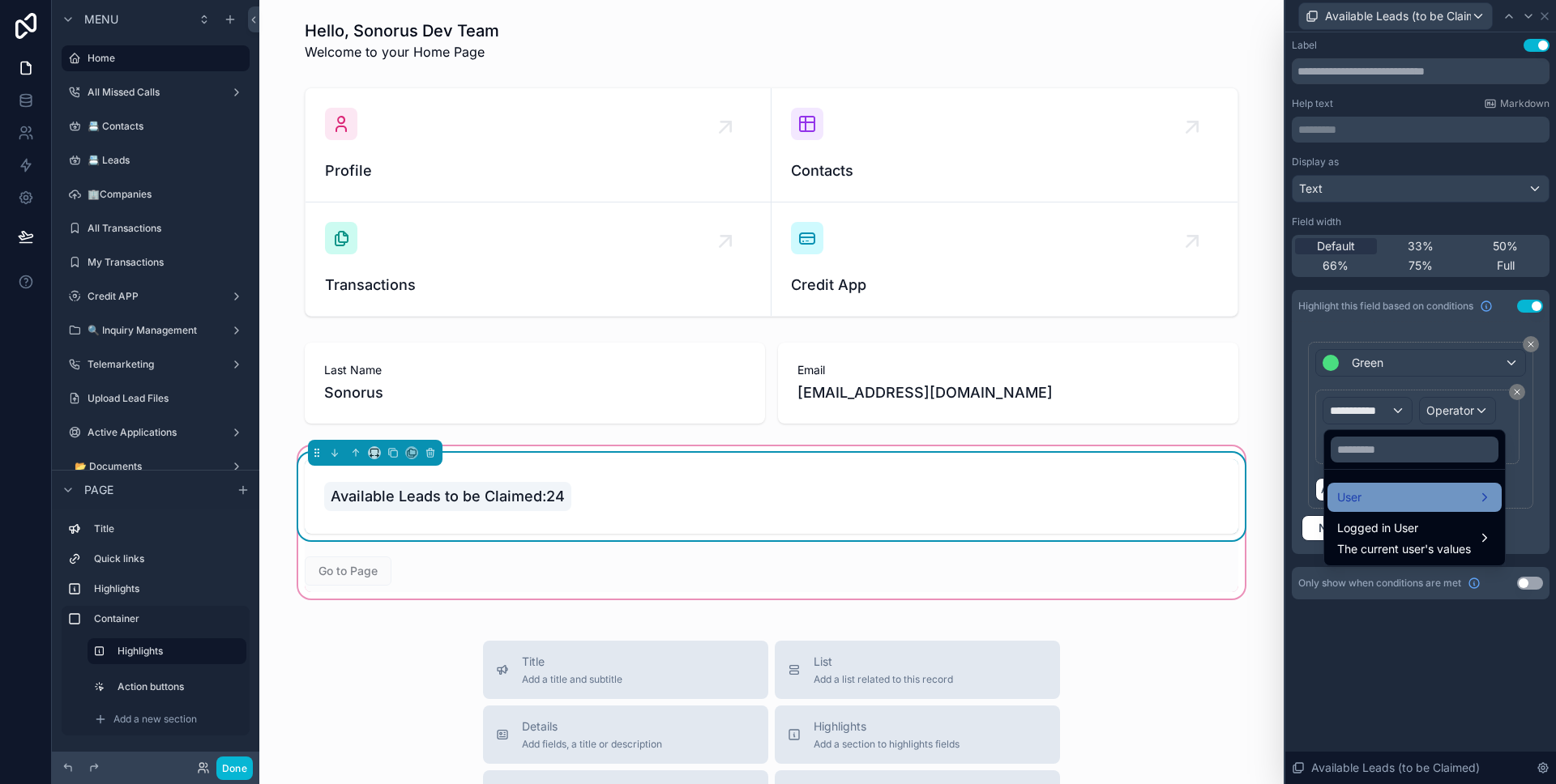
click at [1389, 503] on div "User" at bounding box center [1414, 497] width 155 height 19
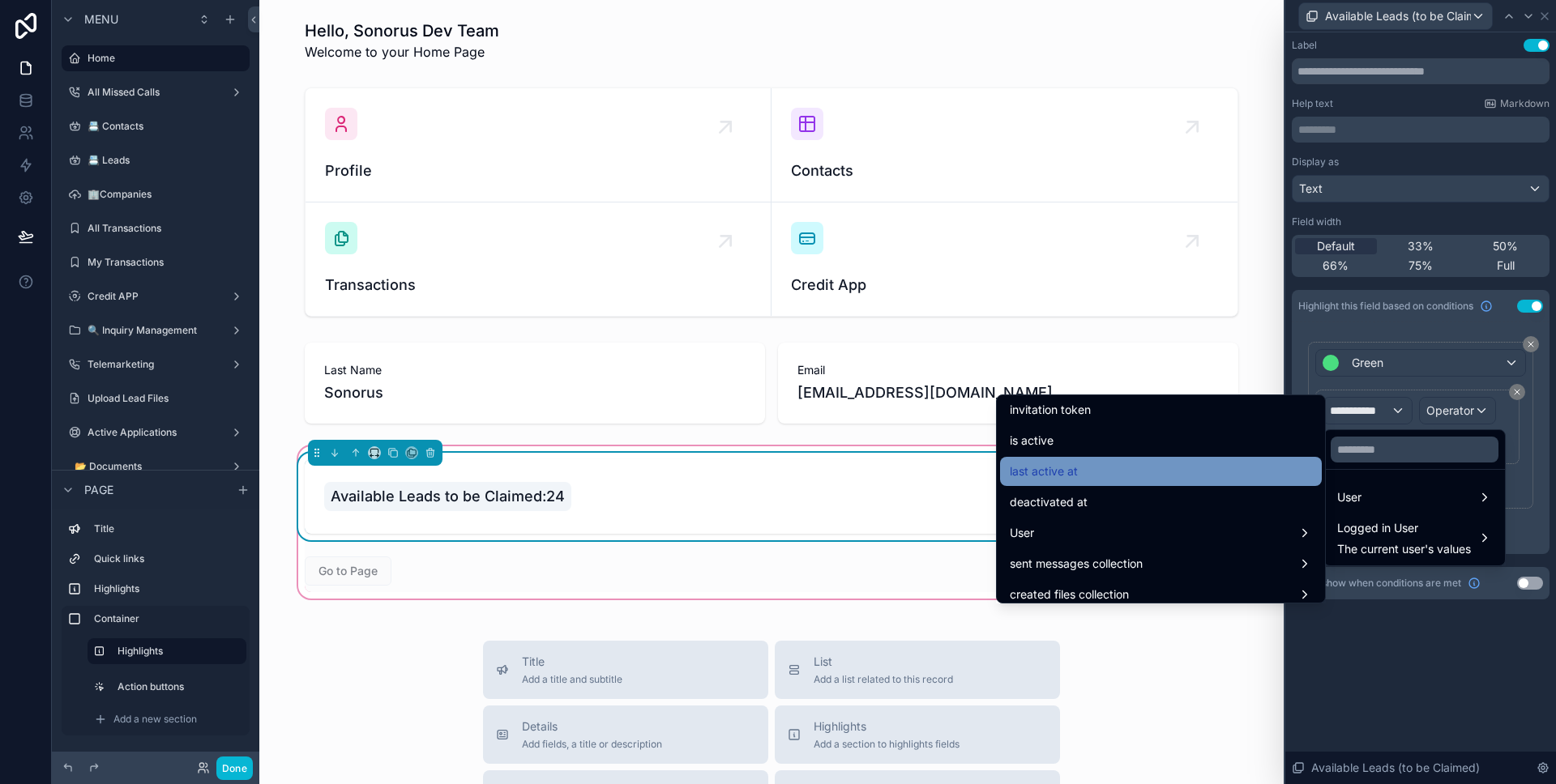
scroll to position [431, 0]
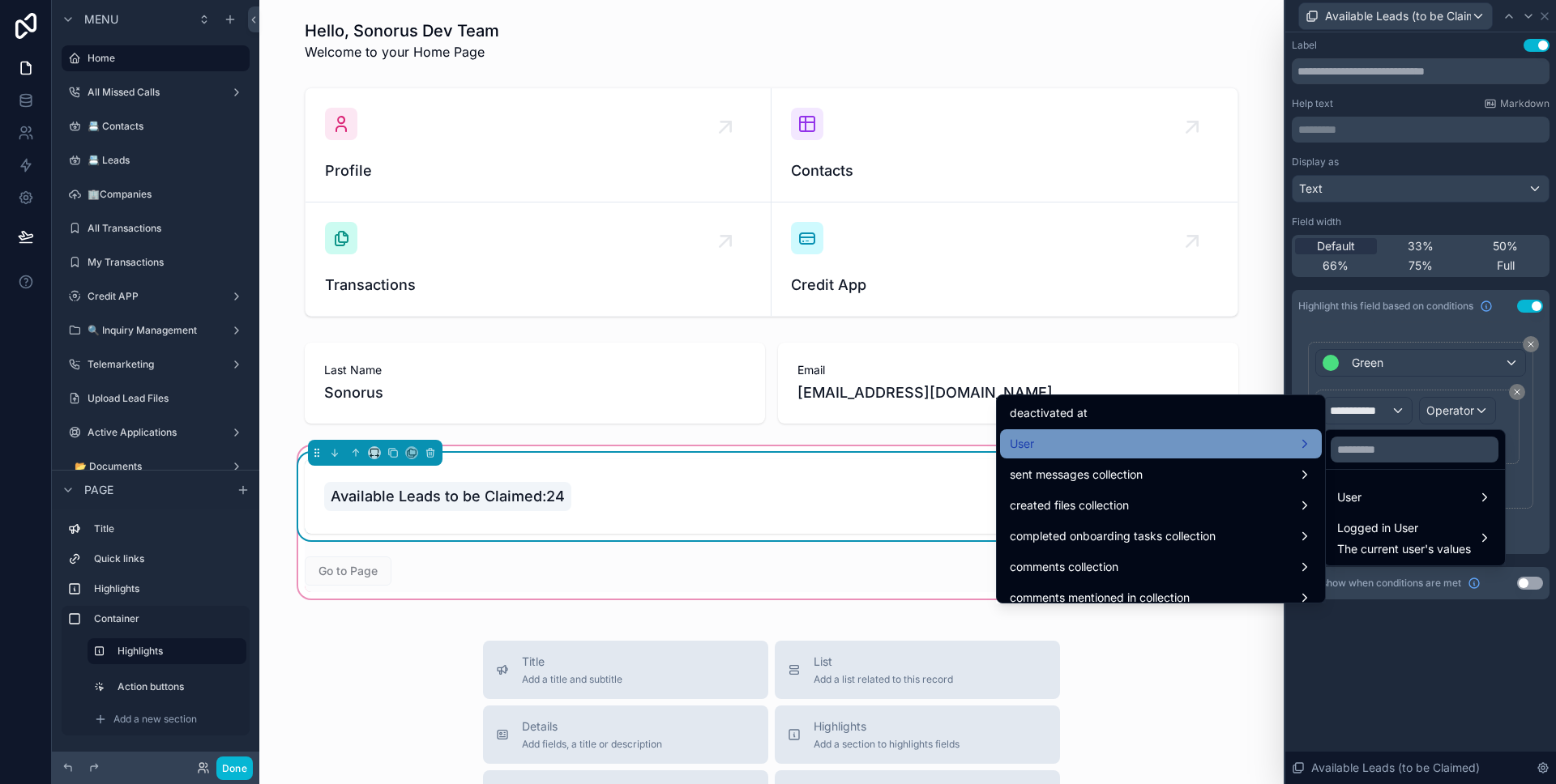
click at [1209, 451] on div "User" at bounding box center [1161, 444] width 302 height 19
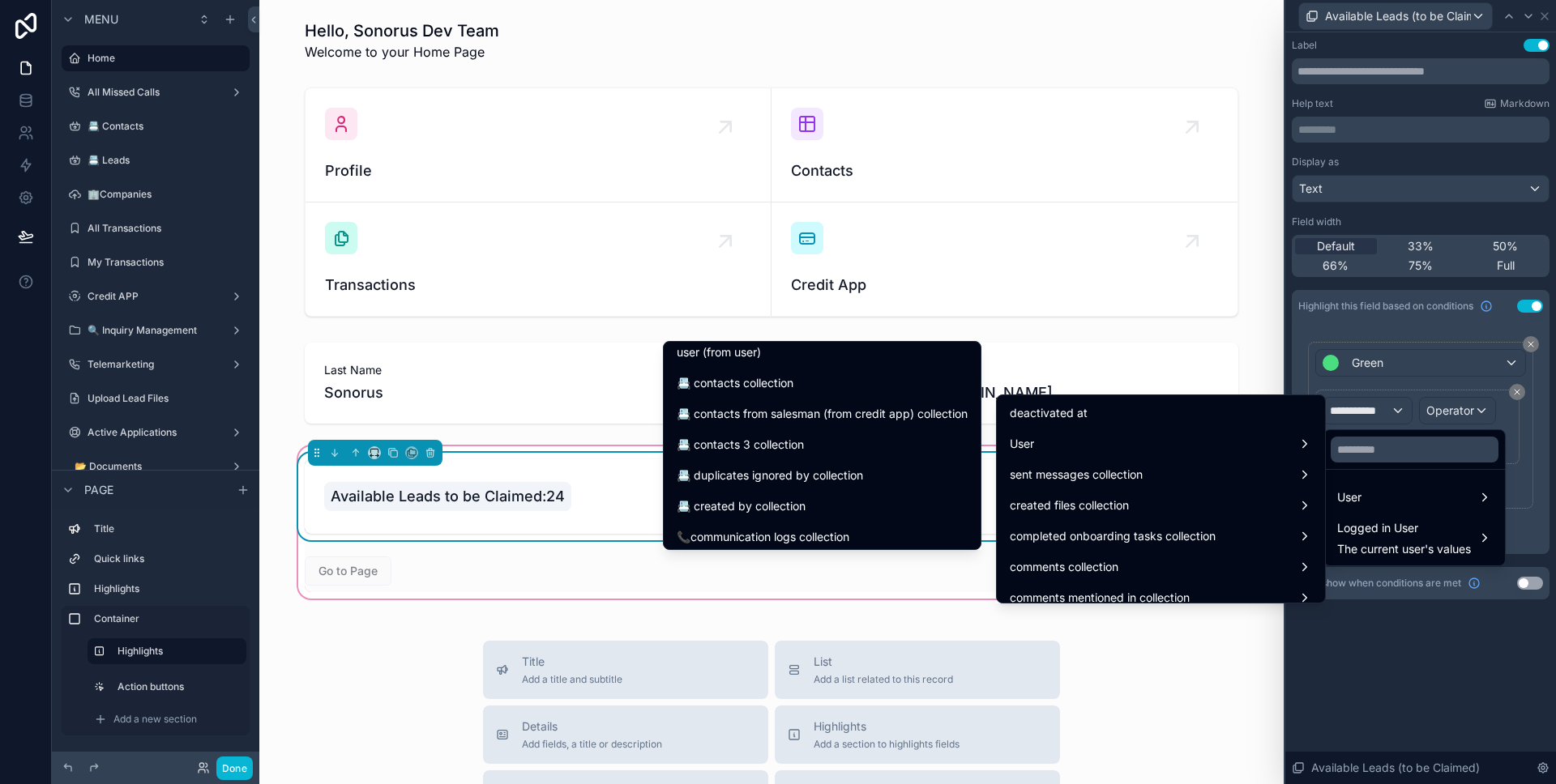
scroll to position [536, 0]
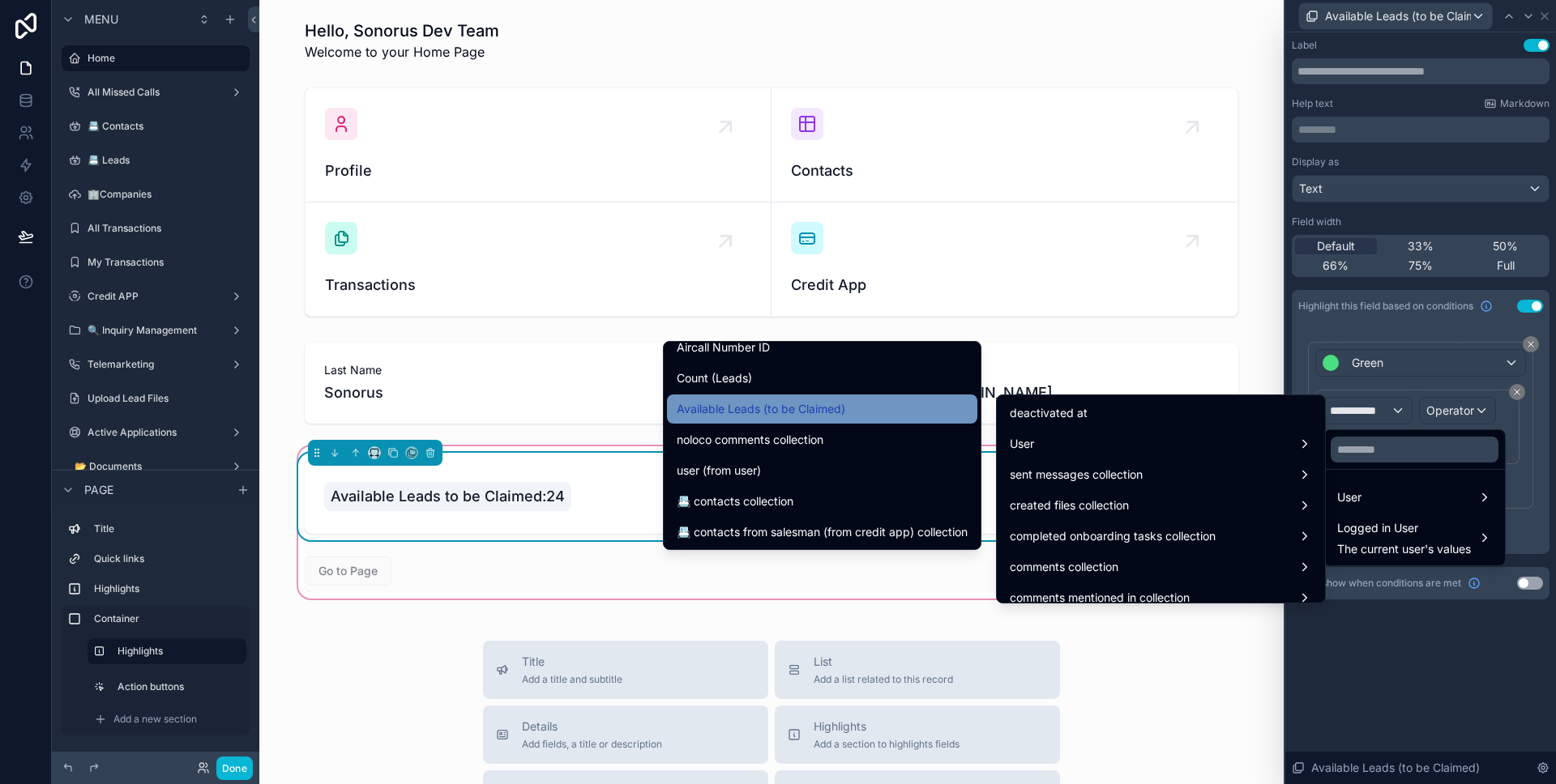
click at [835, 411] on div "Available Leads (to be Claimed)" at bounding box center [822, 409] width 291 height 19
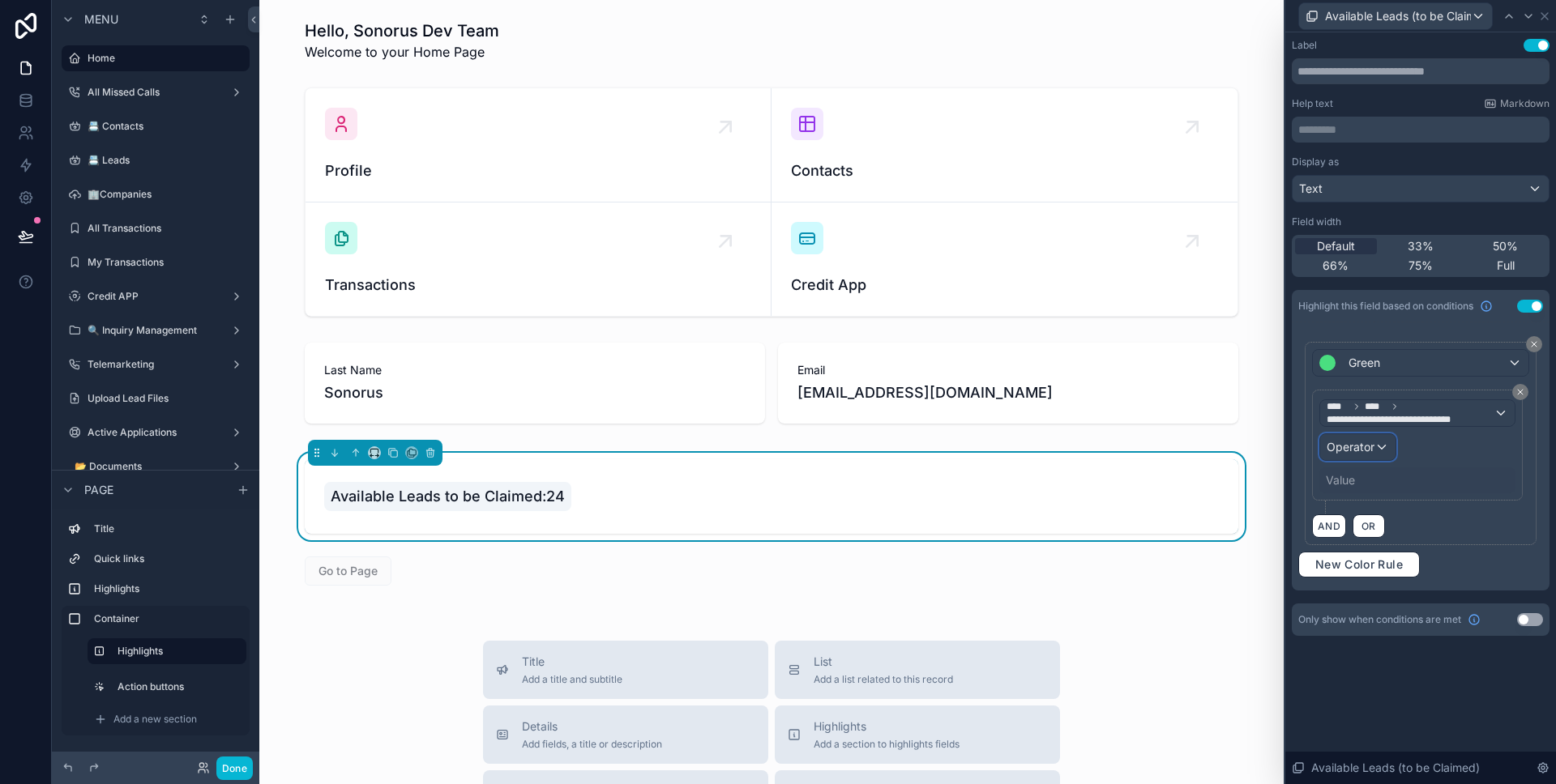
click at [1376, 455] on div "Operator" at bounding box center [1358, 447] width 75 height 26
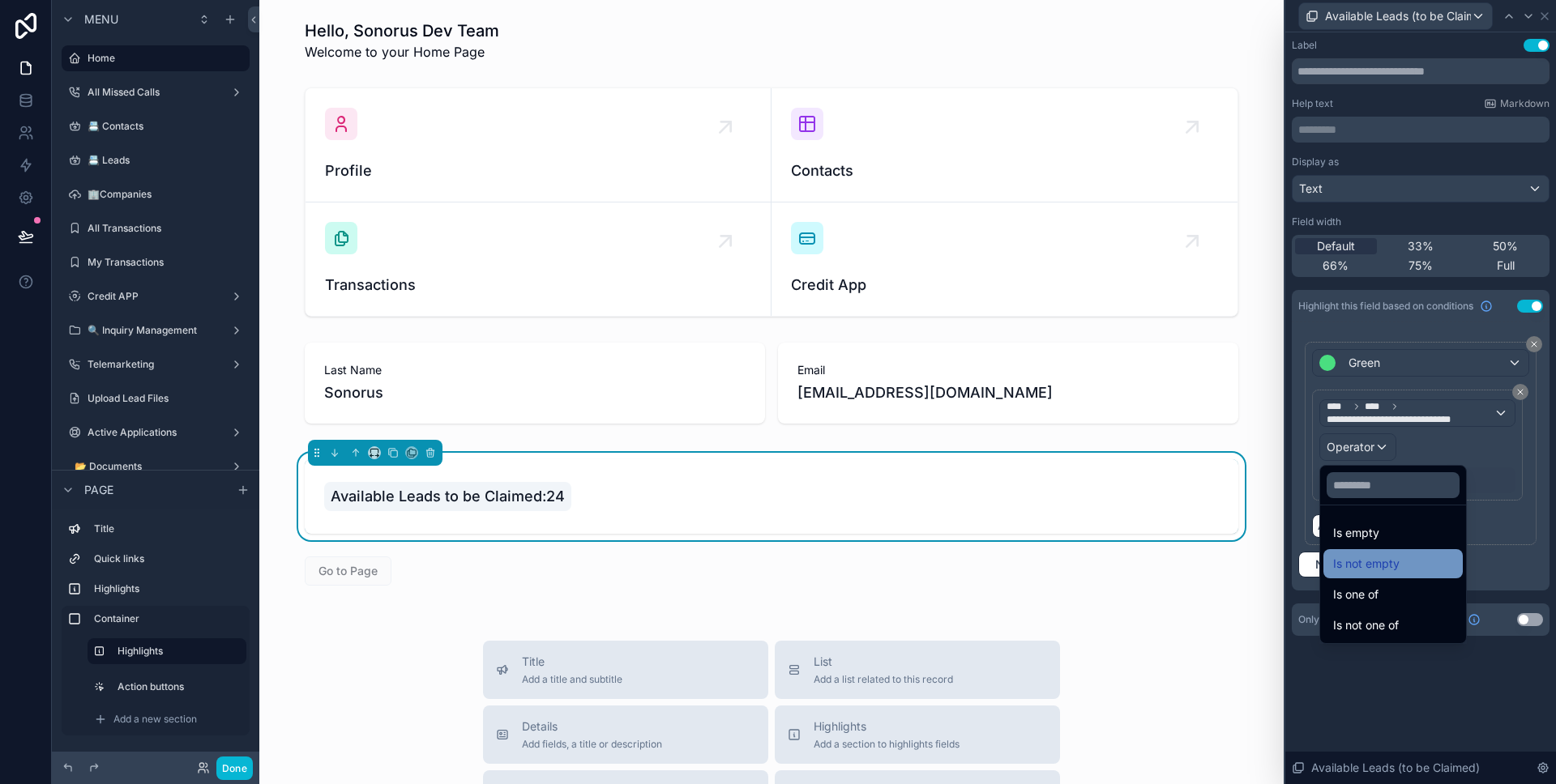
click at [1374, 568] on span "Is not empty" at bounding box center [1366, 563] width 66 height 19
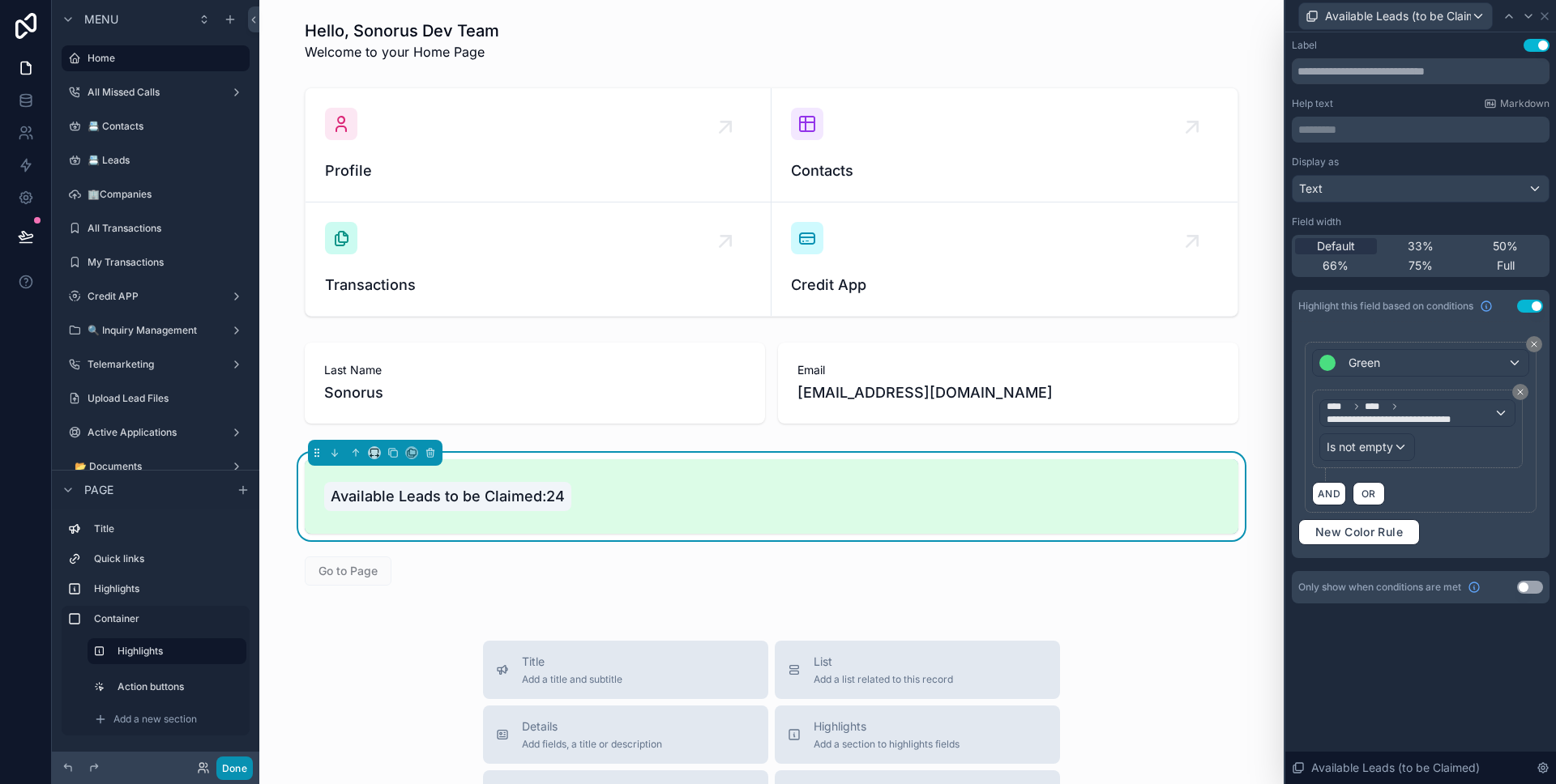
click at [246, 757] on button "Done" at bounding box center [235, 768] width 37 height 24
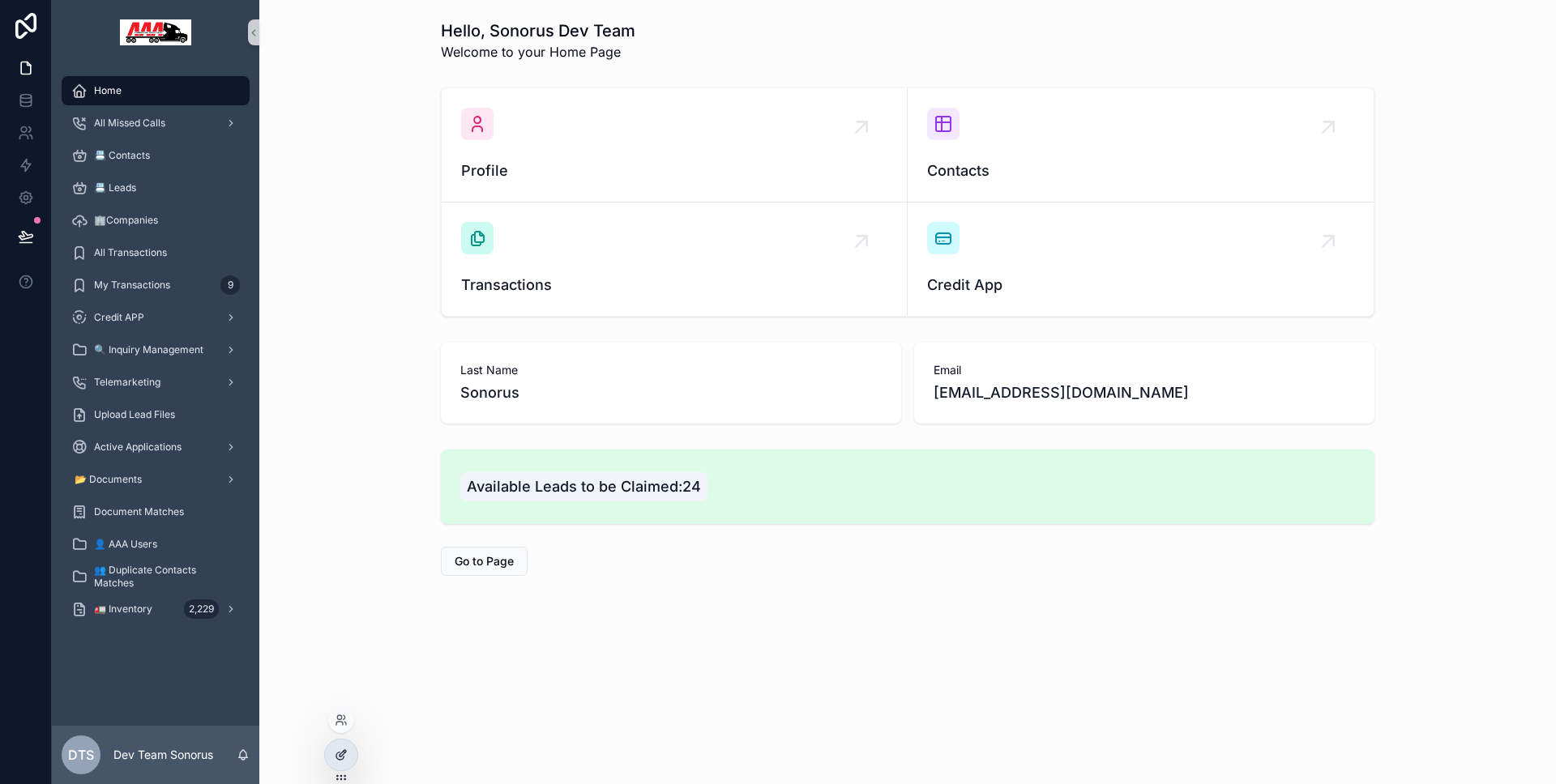
click at [332, 753] on div at bounding box center [341, 755] width 32 height 30
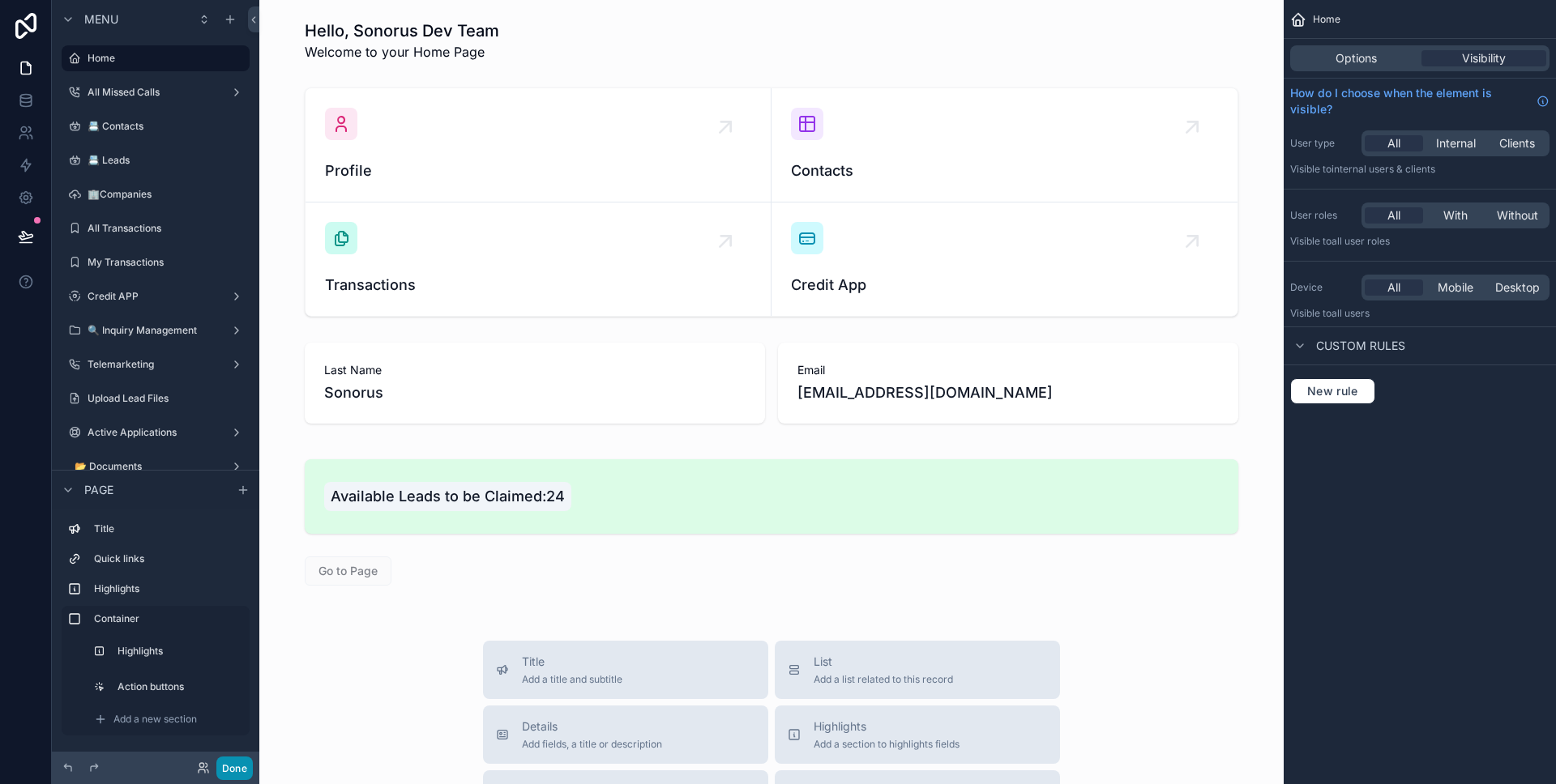
click at [244, 758] on button "Done" at bounding box center [235, 768] width 37 height 24
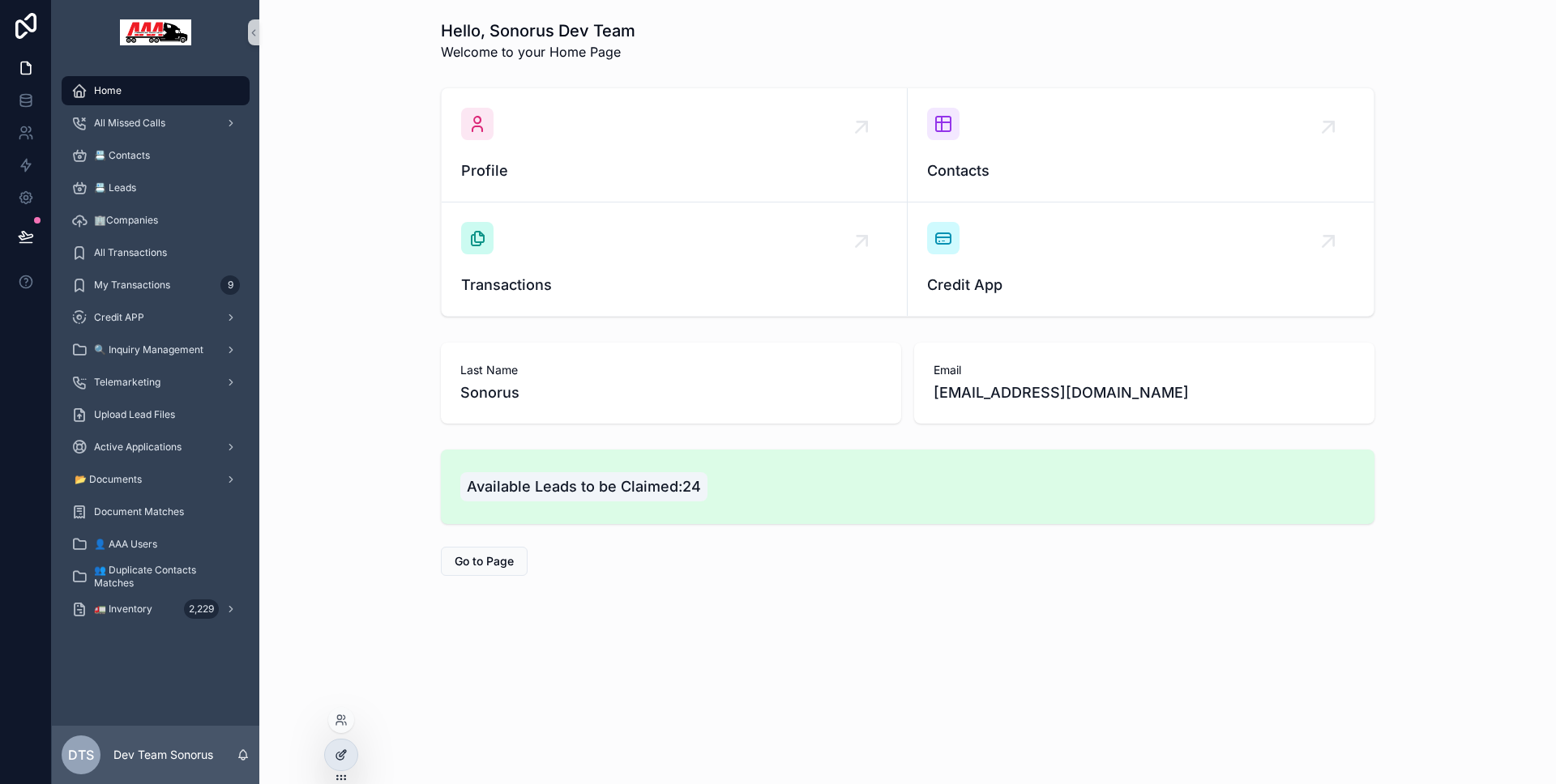
click at [342, 743] on div at bounding box center [341, 755] width 32 height 30
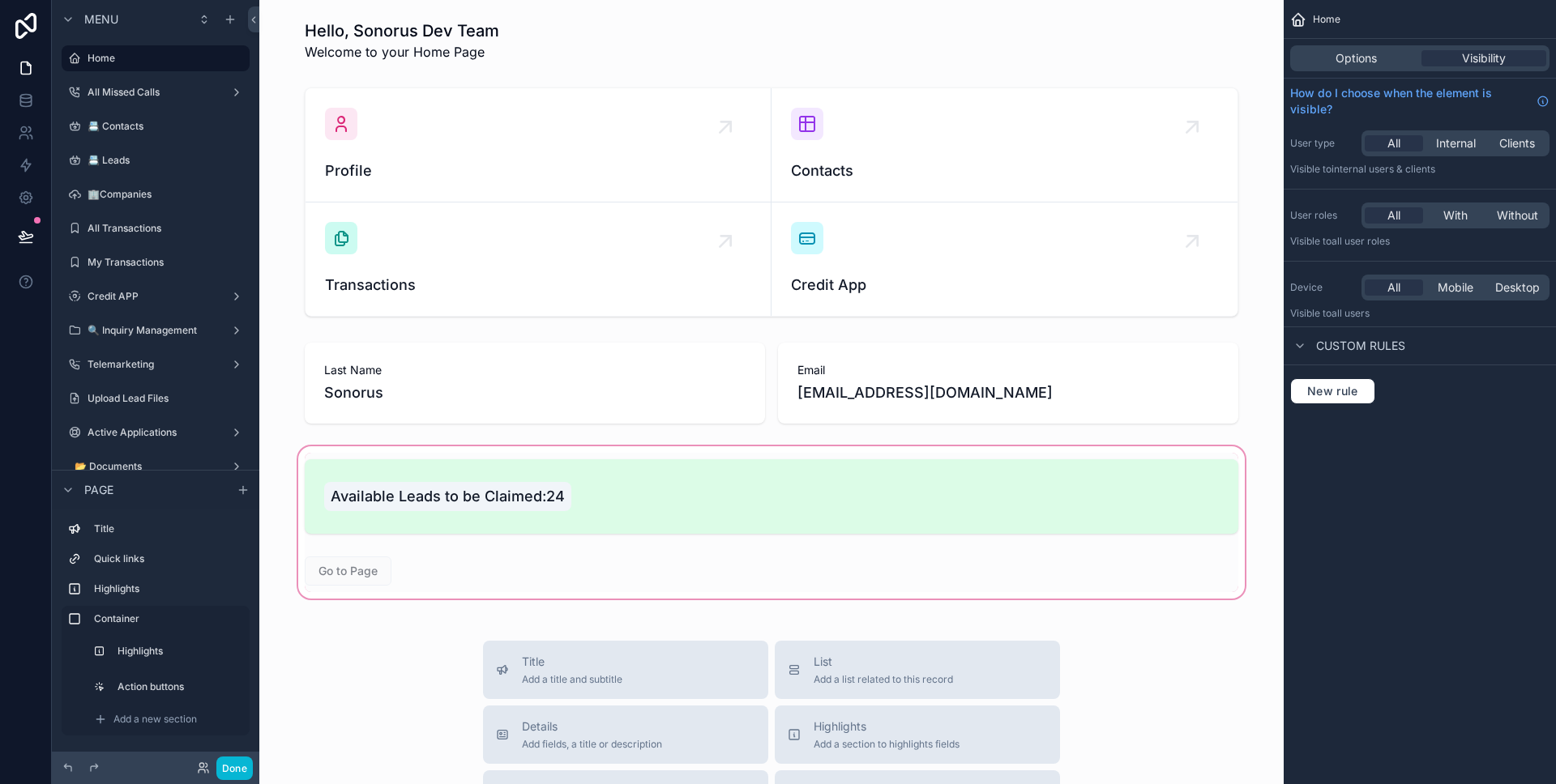
click at [449, 577] on div "scrollable content" at bounding box center [772, 522] width 998 height 159
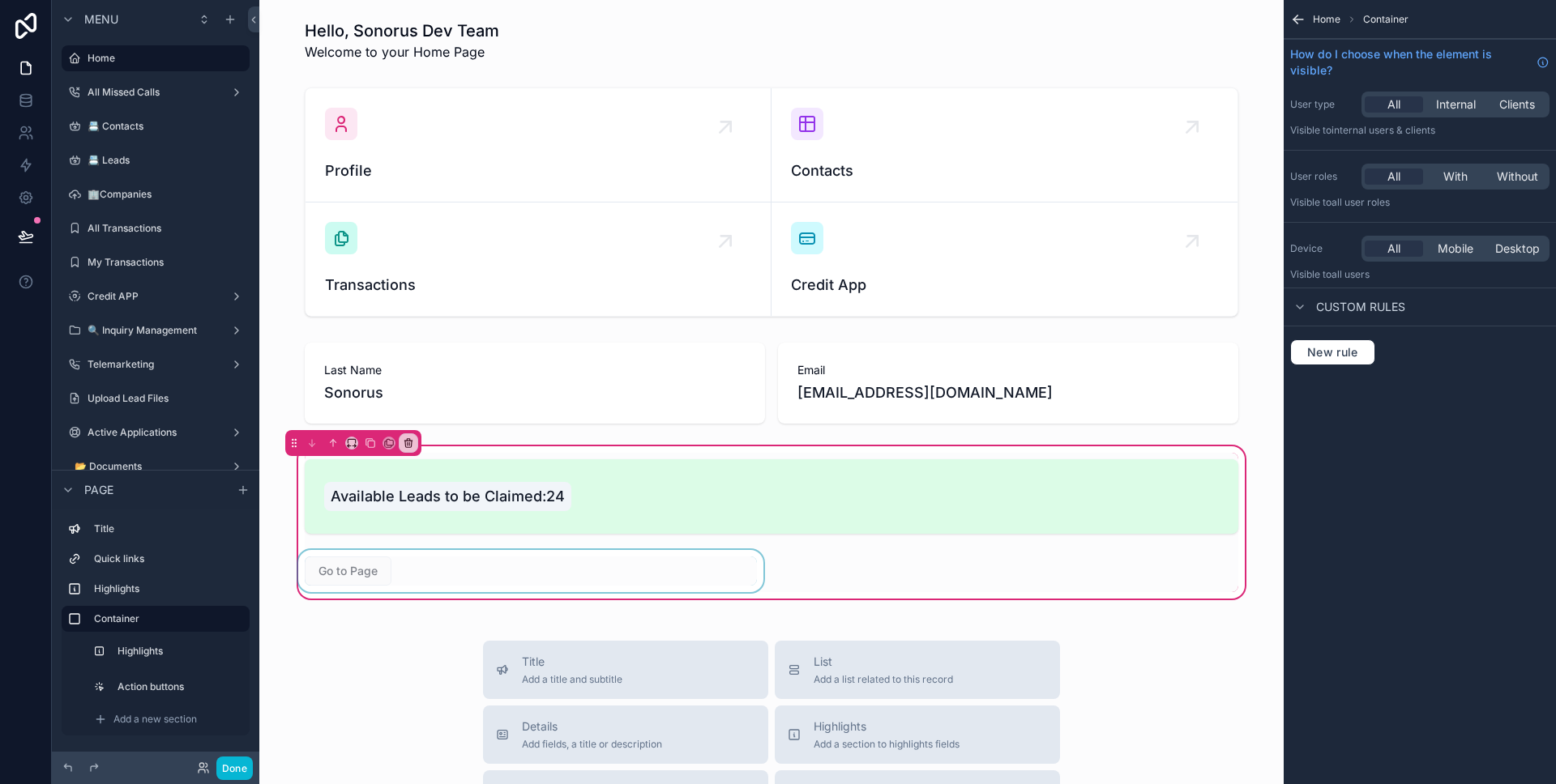
click at [595, 565] on div "scrollable content" at bounding box center [530, 571] width 471 height 42
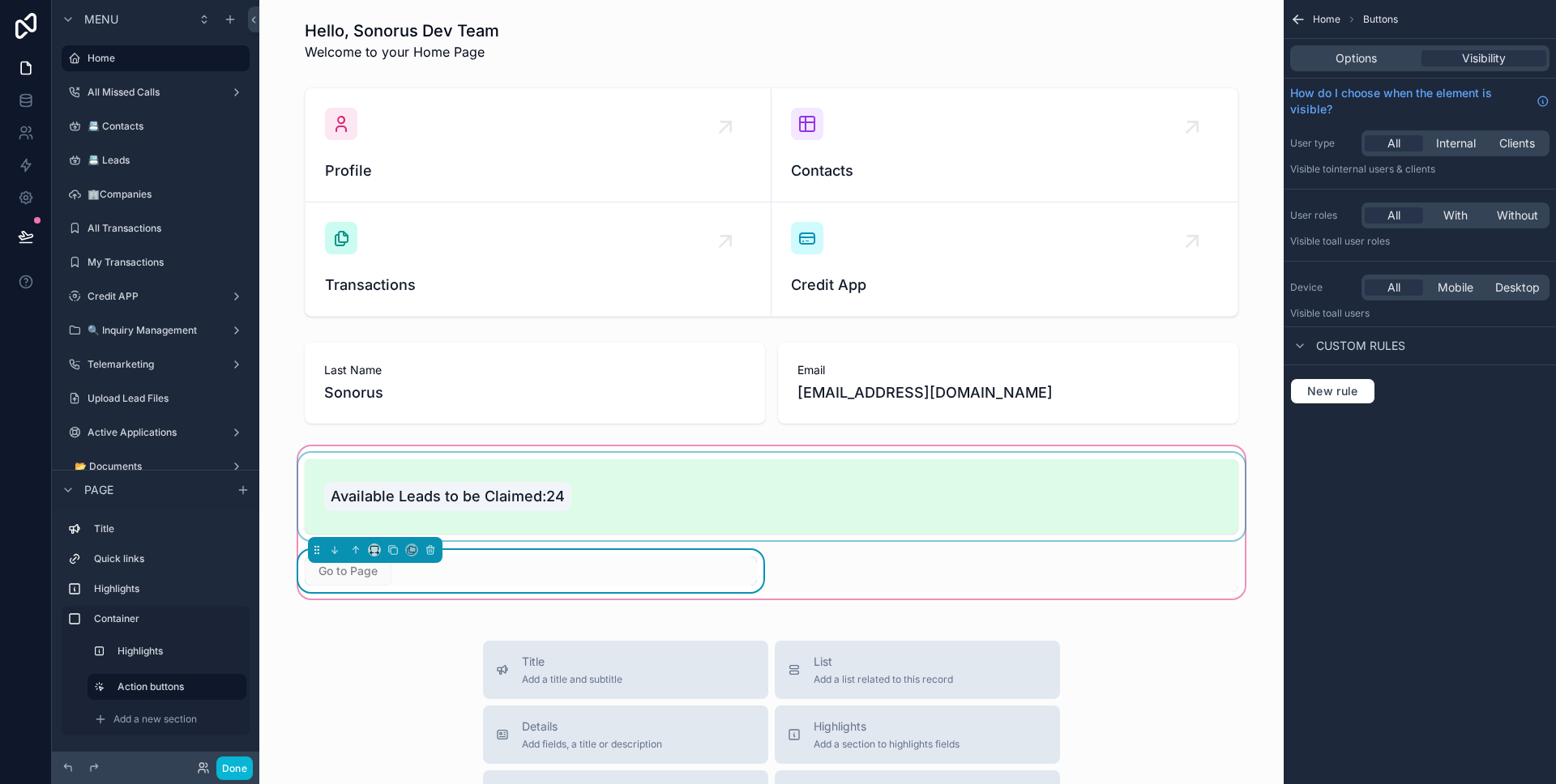
click at [972, 485] on div "scrollable content" at bounding box center [771, 496] width 953 height 87
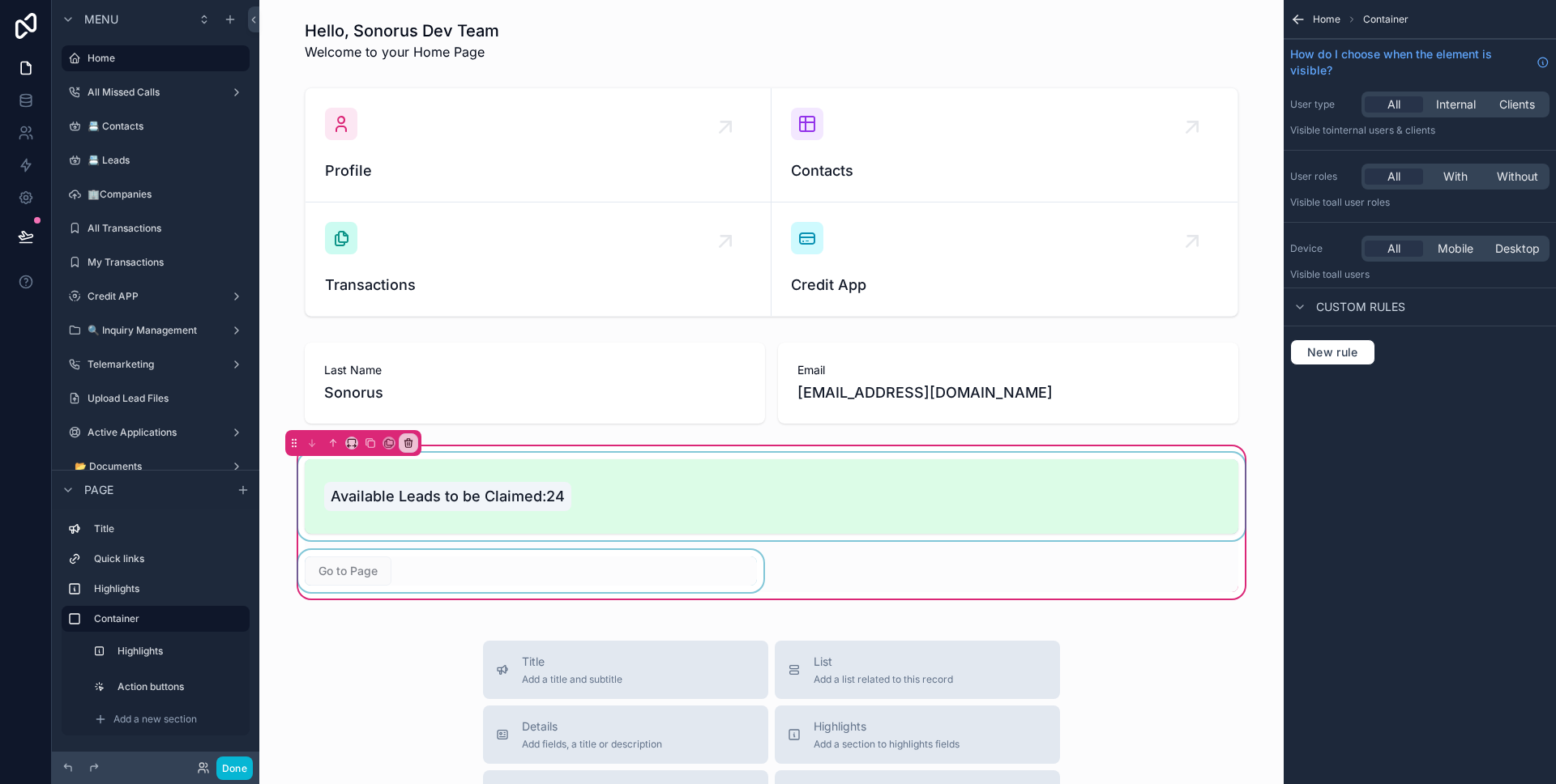
click at [713, 493] on div "scrollable content" at bounding box center [771, 496] width 953 height 87
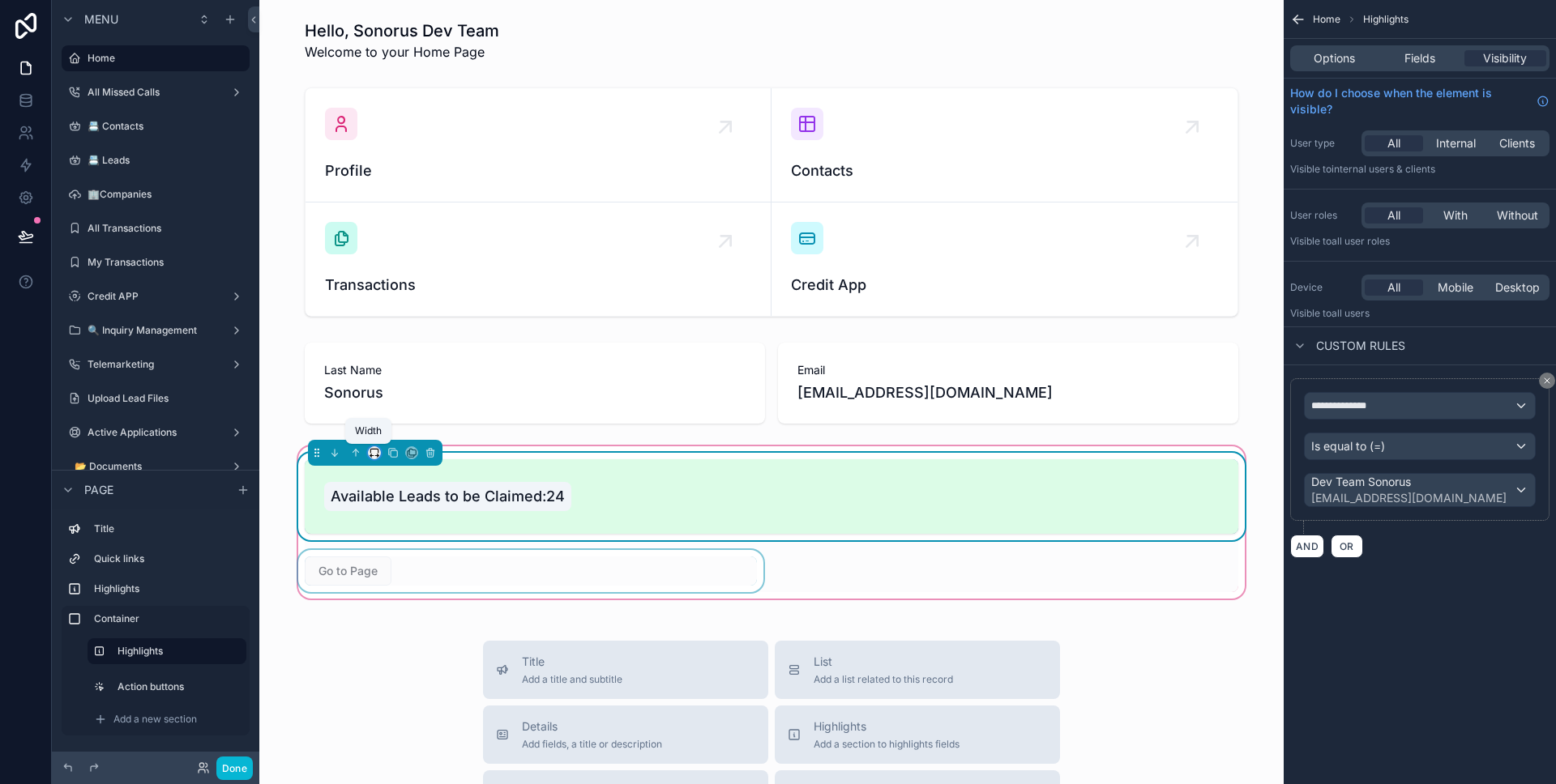
click at [370, 454] on icon "scrollable content" at bounding box center [374, 453] width 11 height 11
click at [399, 565] on span "50%" at bounding box center [388, 574] width 25 height 19
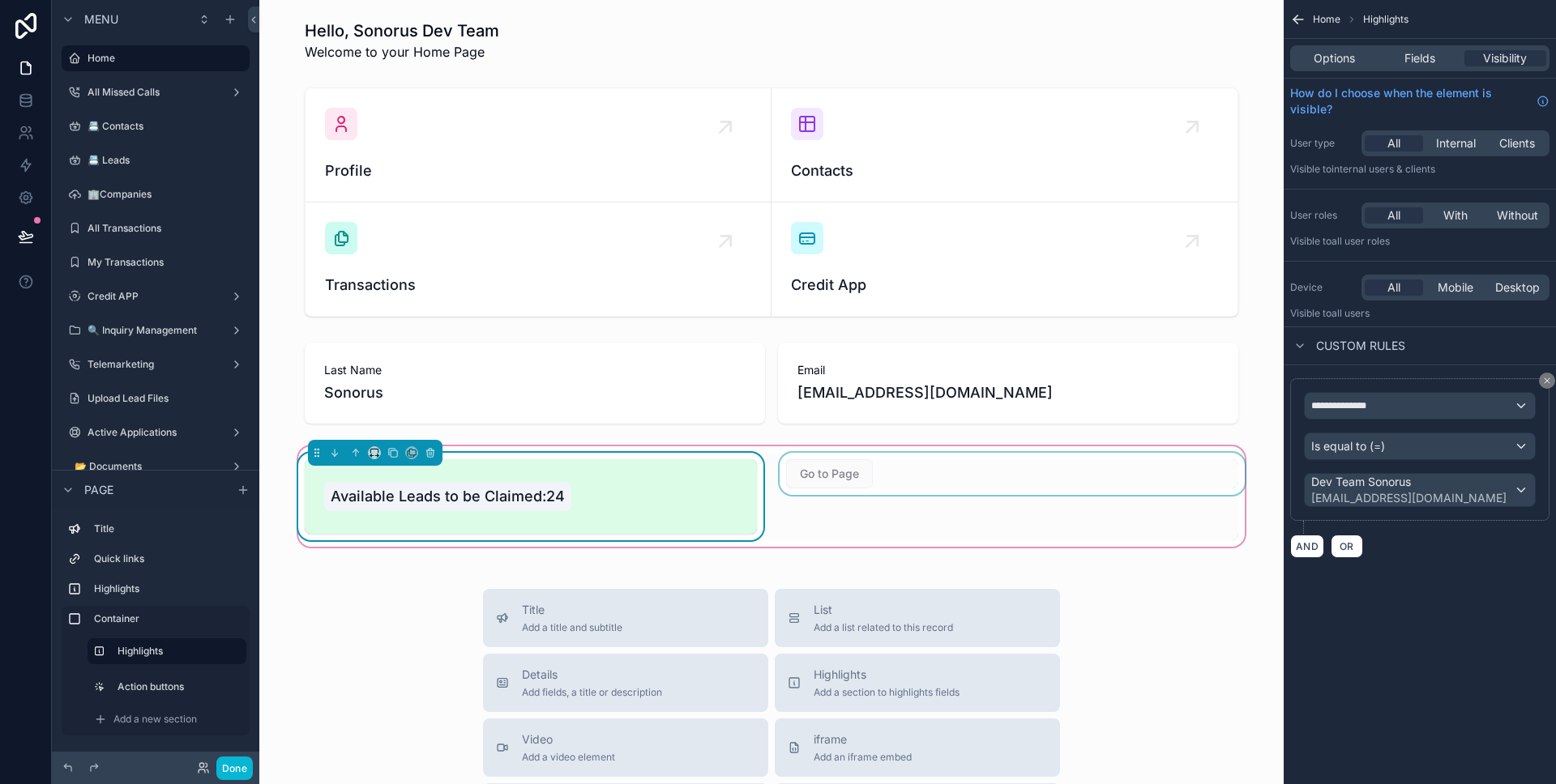
click at [805, 491] on div "scrollable content" at bounding box center [1012, 496] width 471 height 87
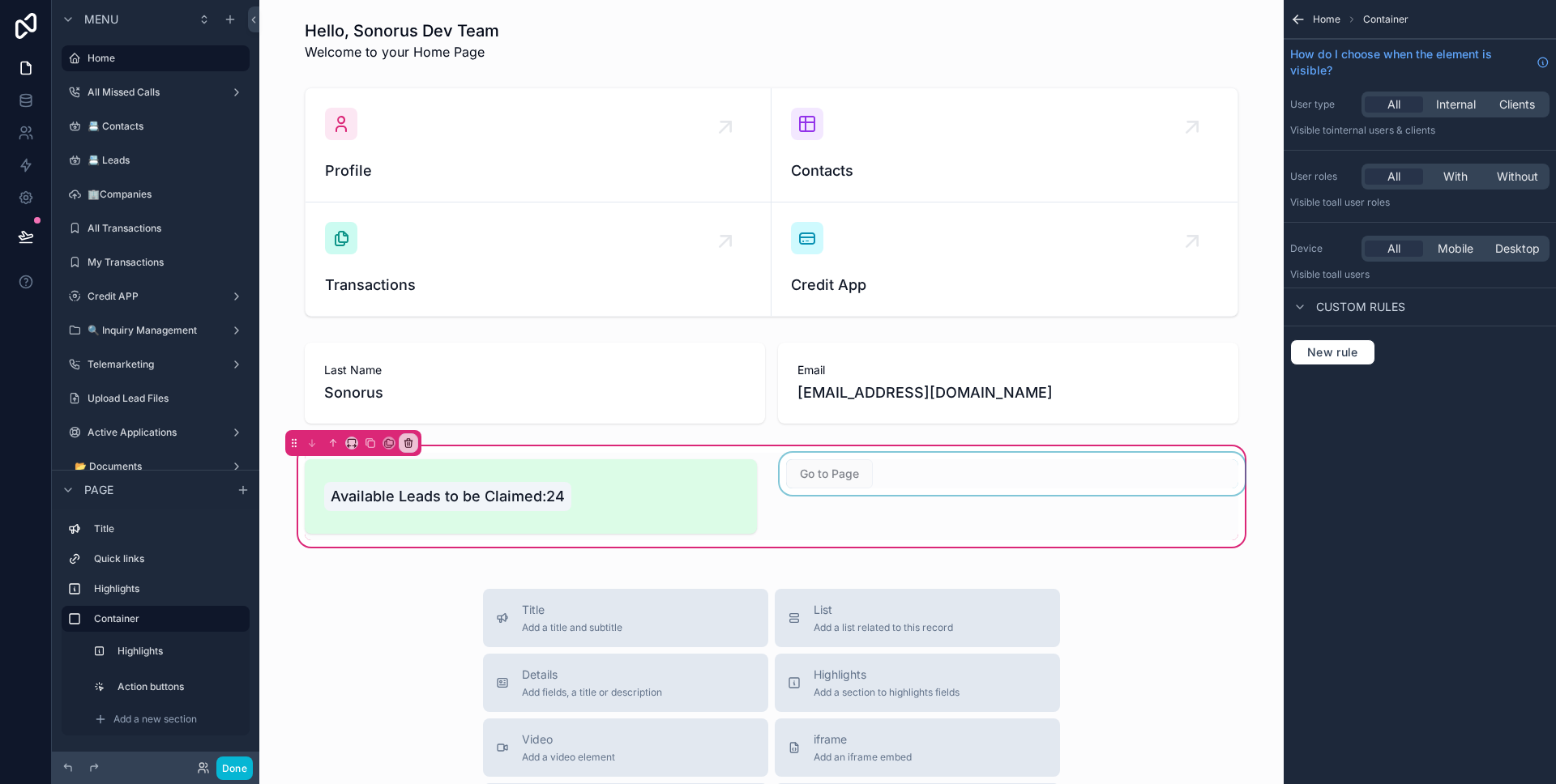
click at [793, 494] on div "scrollable content" at bounding box center [1012, 496] width 471 height 87
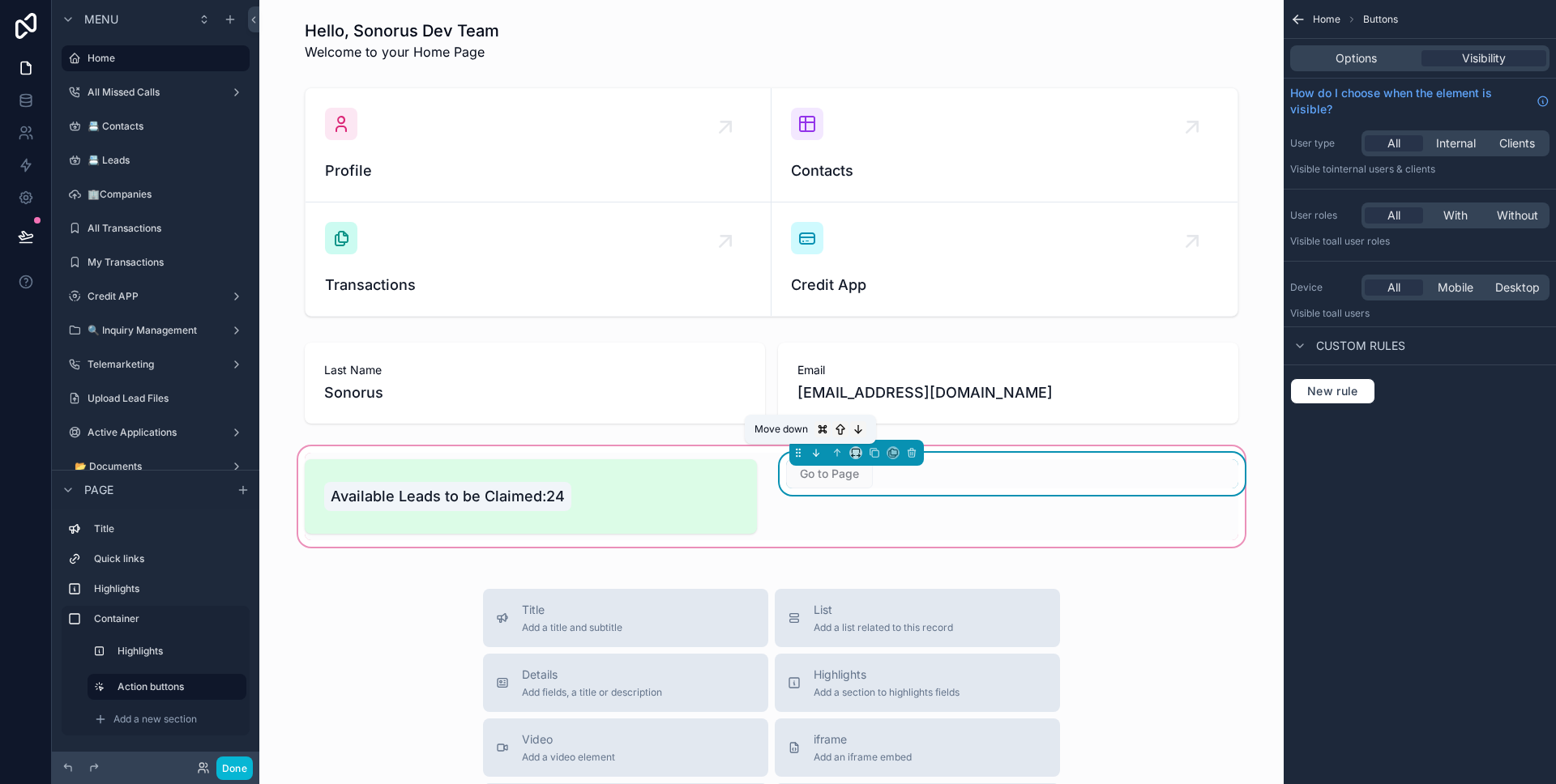
click at [815, 452] on icon "scrollable content" at bounding box center [816, 453] width 11 height 11
click at [850, 453] on icon "scrollable content" at bounding box center [855, 453] width 11 height 11
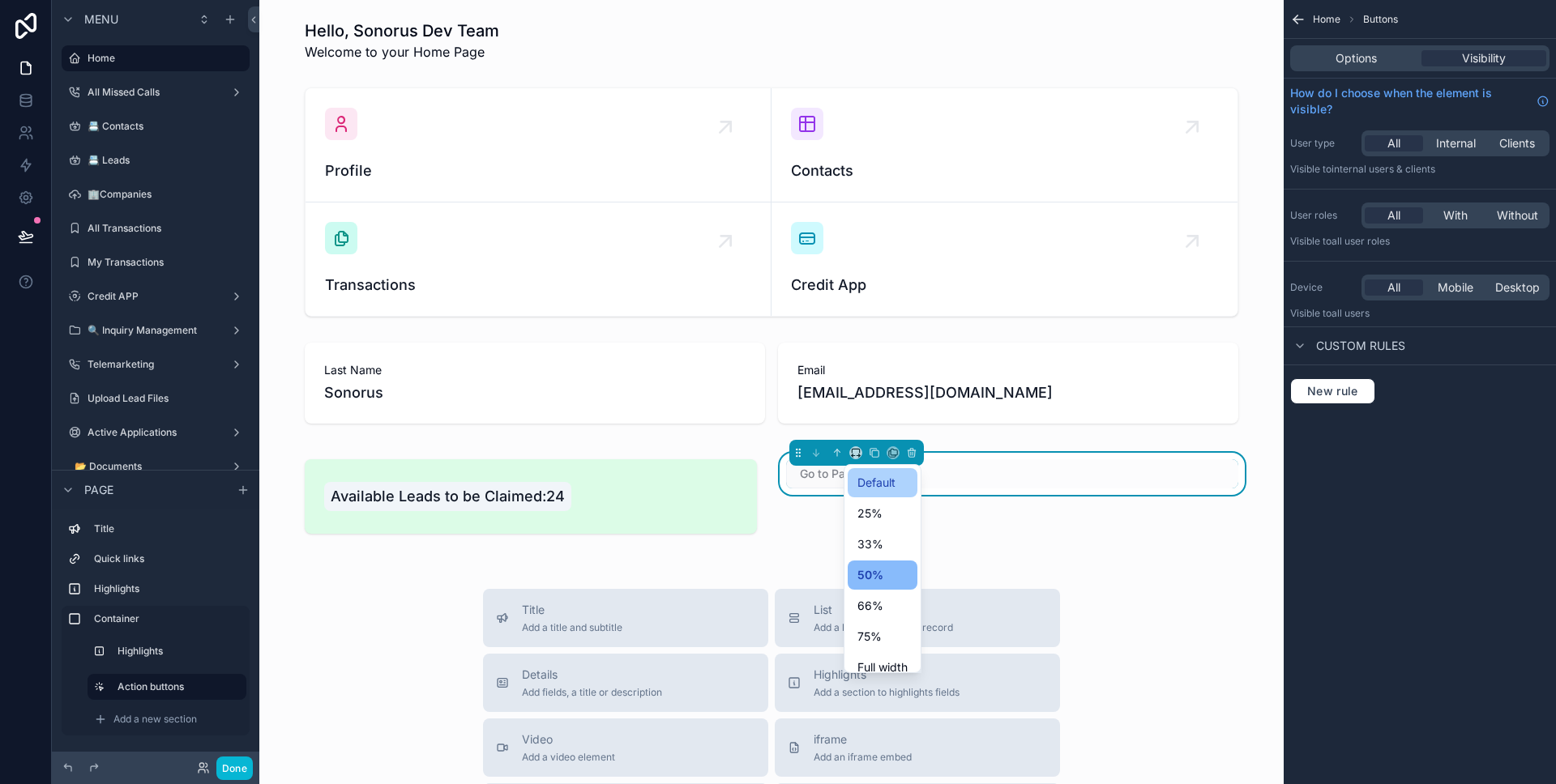
click at [891, 493] on div "Default" at bounding box center [883, 483] width 70 height 29
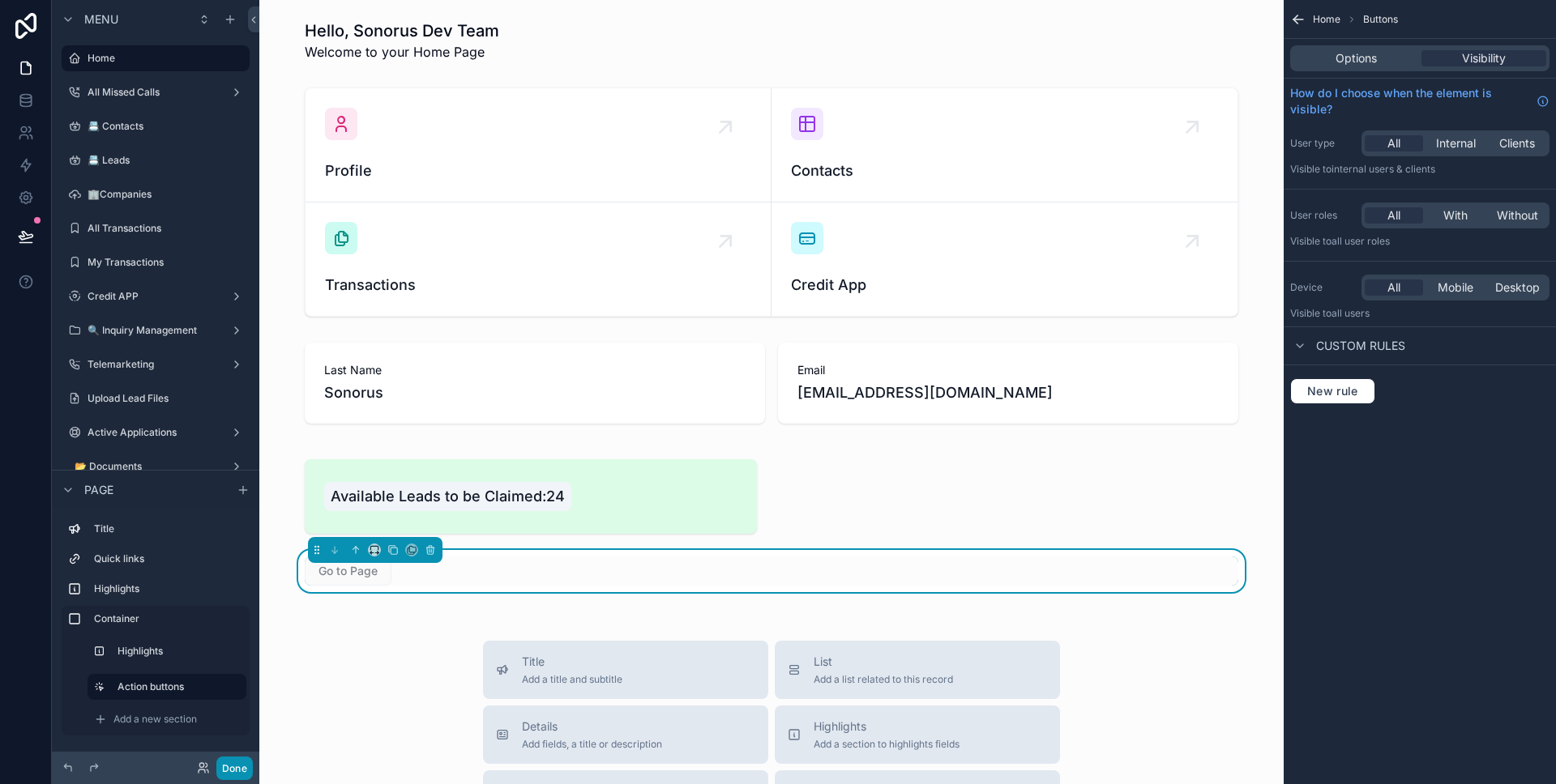
click at [238, 774] on button "Done" at bounding box center [235, 768] width 37 height 24
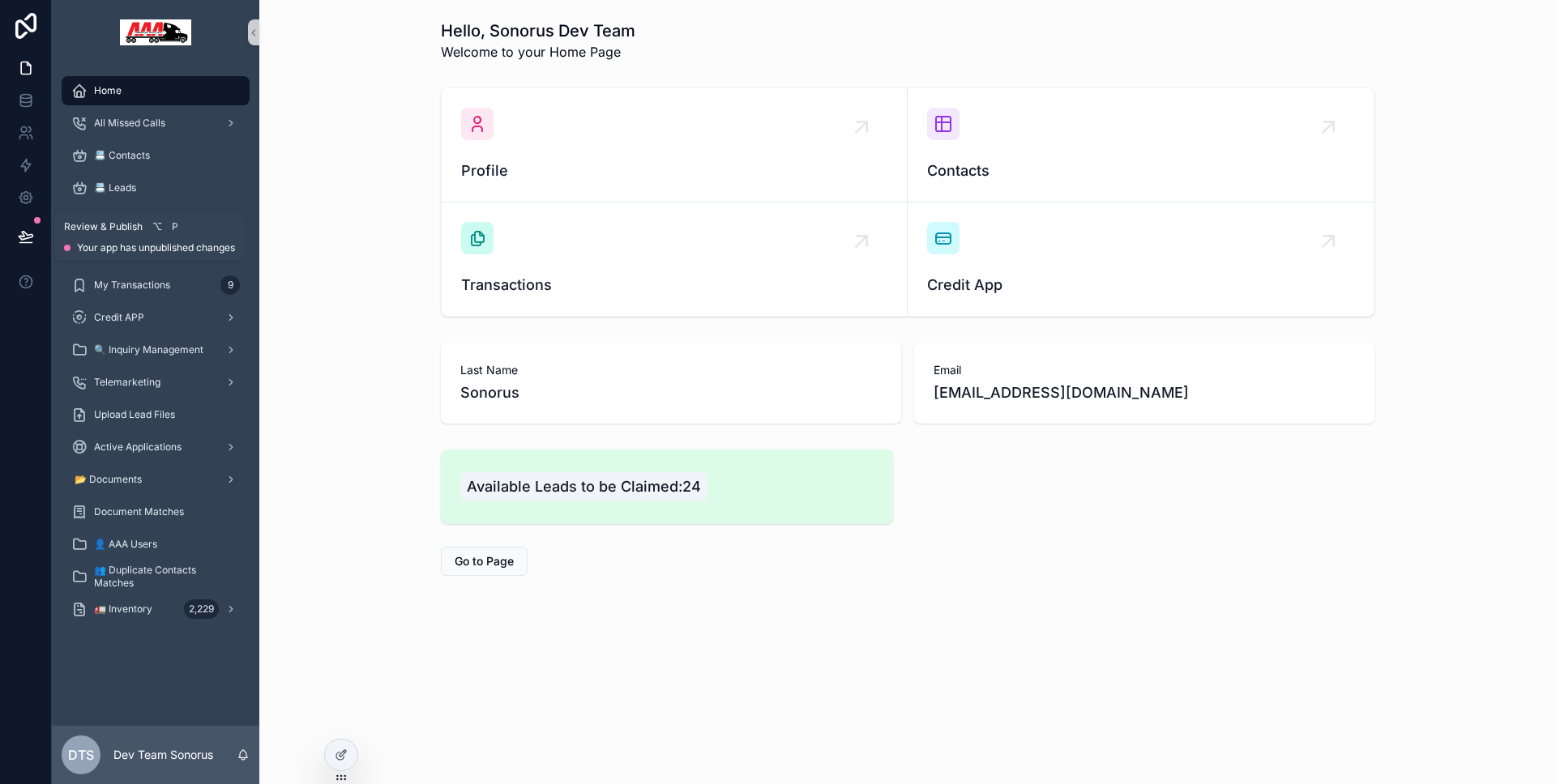
click at [36, 240] on button at bounding box center [26, 236] width 36 height 45
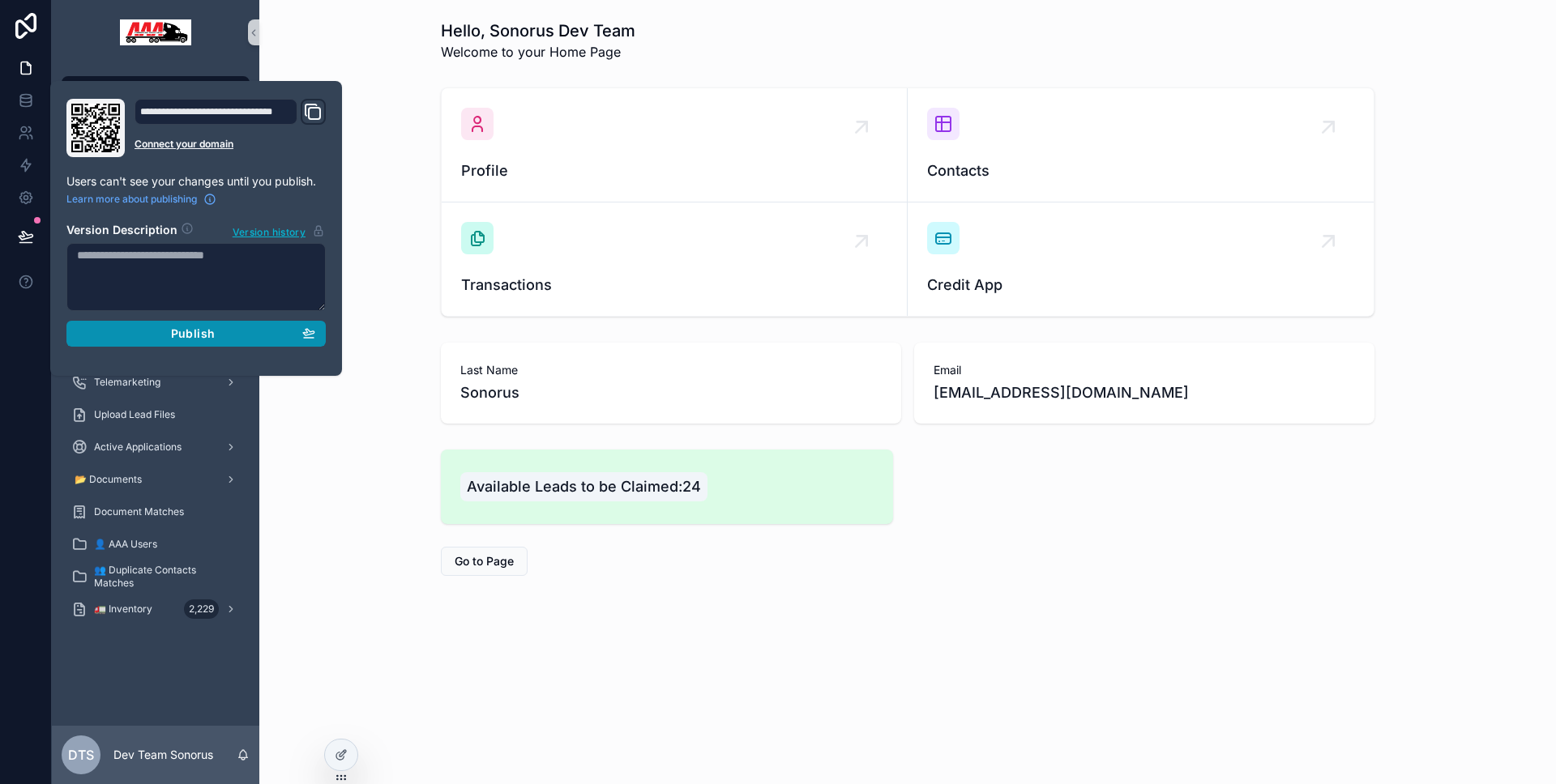
click at [145, 336] on div "Publish" at bounding box center [196, 334] width 238 height 15
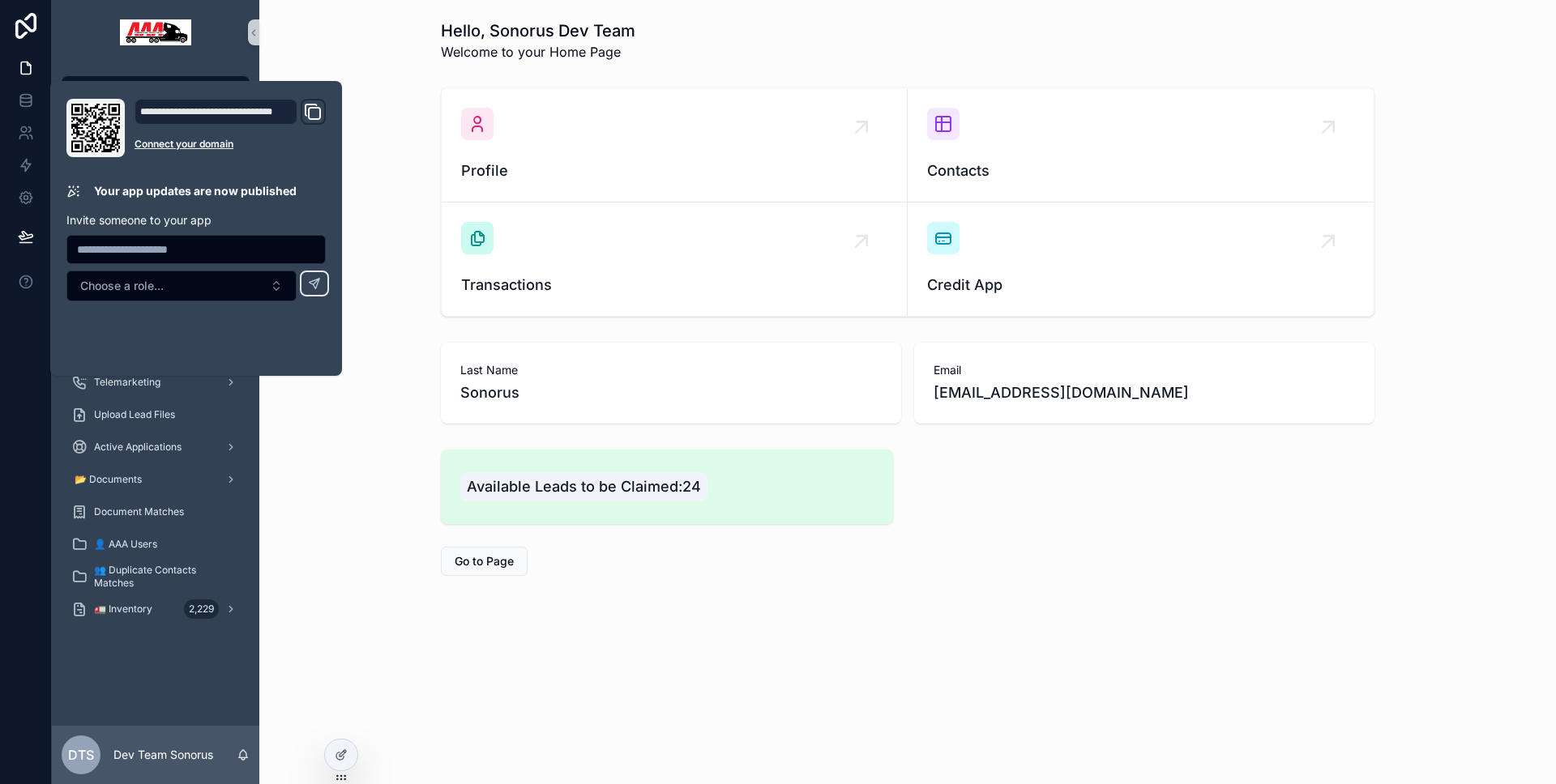
click at [386, 537] on div "Available Leads to be Claimed:24 Go to Page" at bounding box center [908, 512] width 1271 height 139
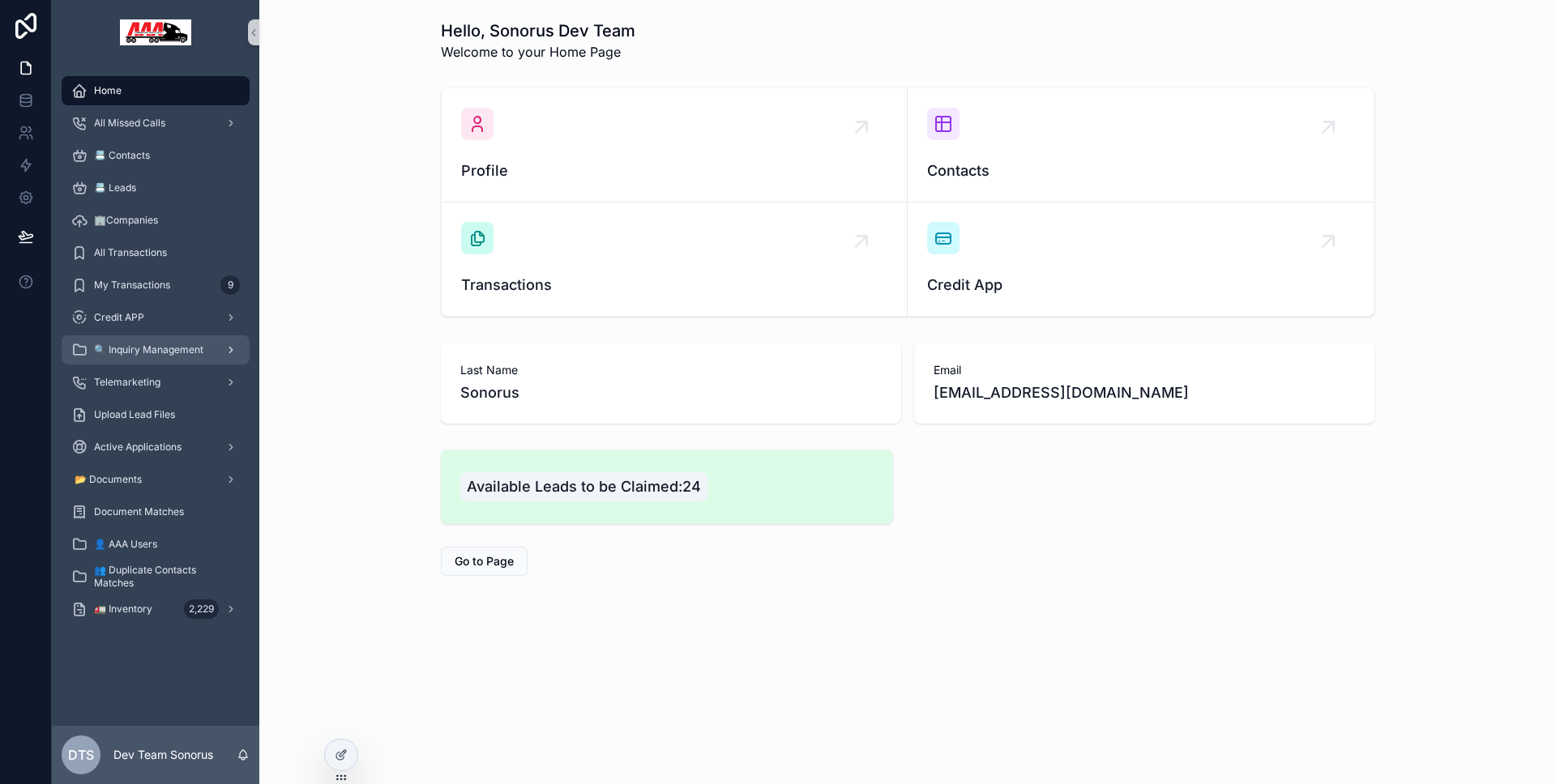
click at [168, 345] on span "🔍 Inquiry Management" at bounding box center [148, 350] width 110 height 13
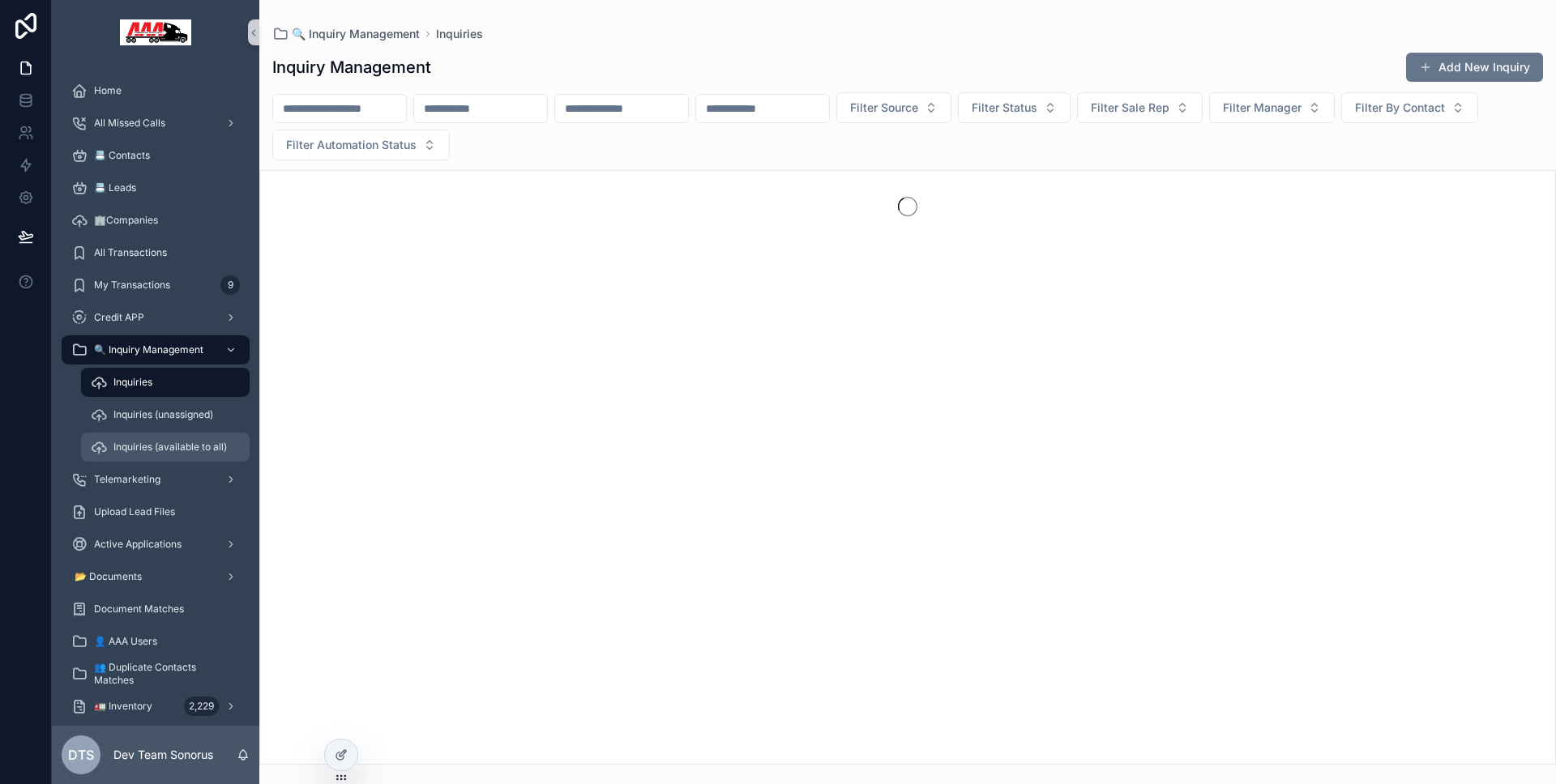
click at [145, 451] on span "Inquiries (available to all)" at bounding box center [169, 447] width 113 height 13
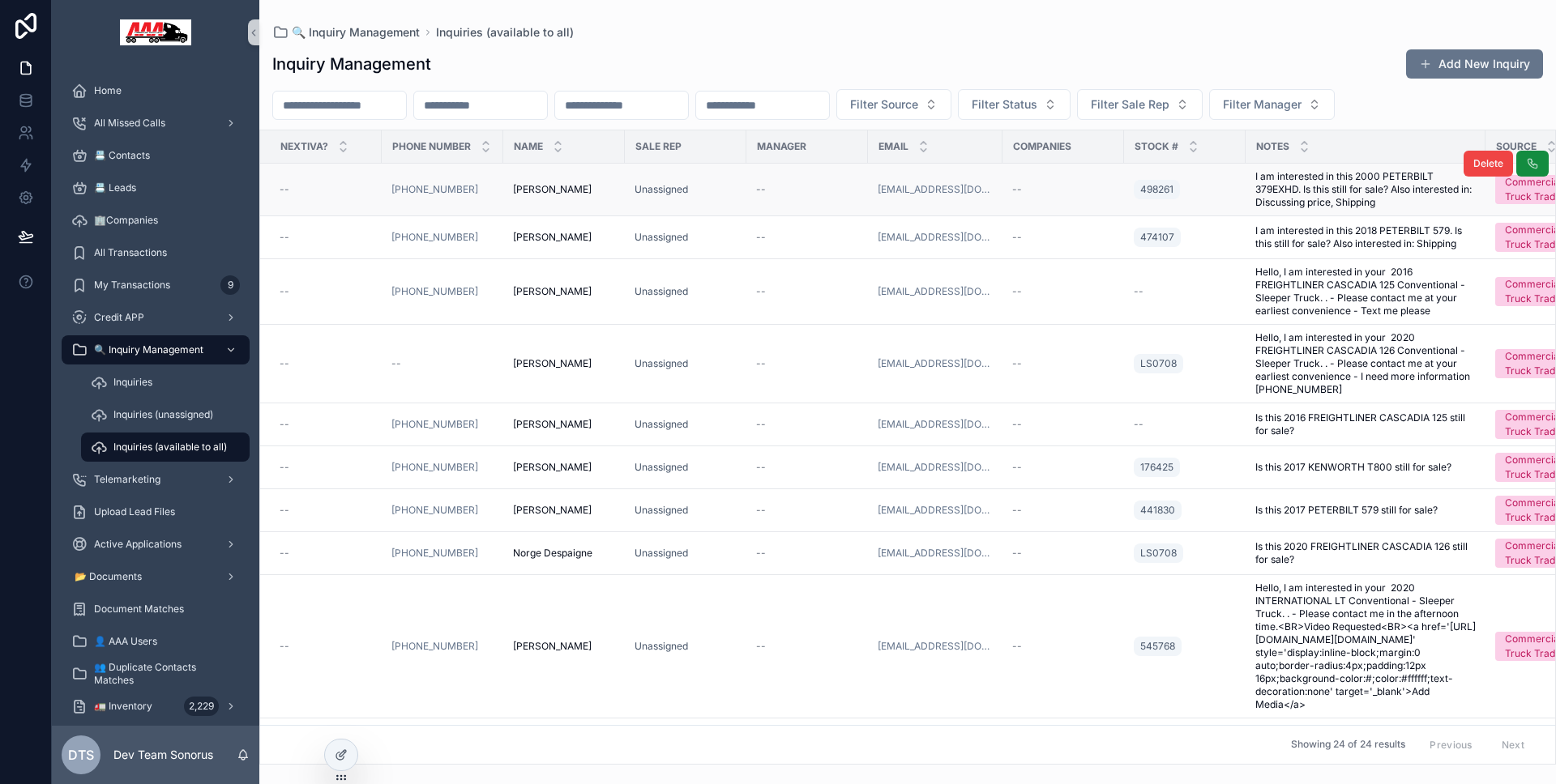
click at [621, 187] on td "Donnie steele Donnie steele" at bounding box center [564, 190] width 122 height 52
click at [606, 193] on div "Donnie steele Donnie steele" at bounding box center [563, 190] width 102 height 13
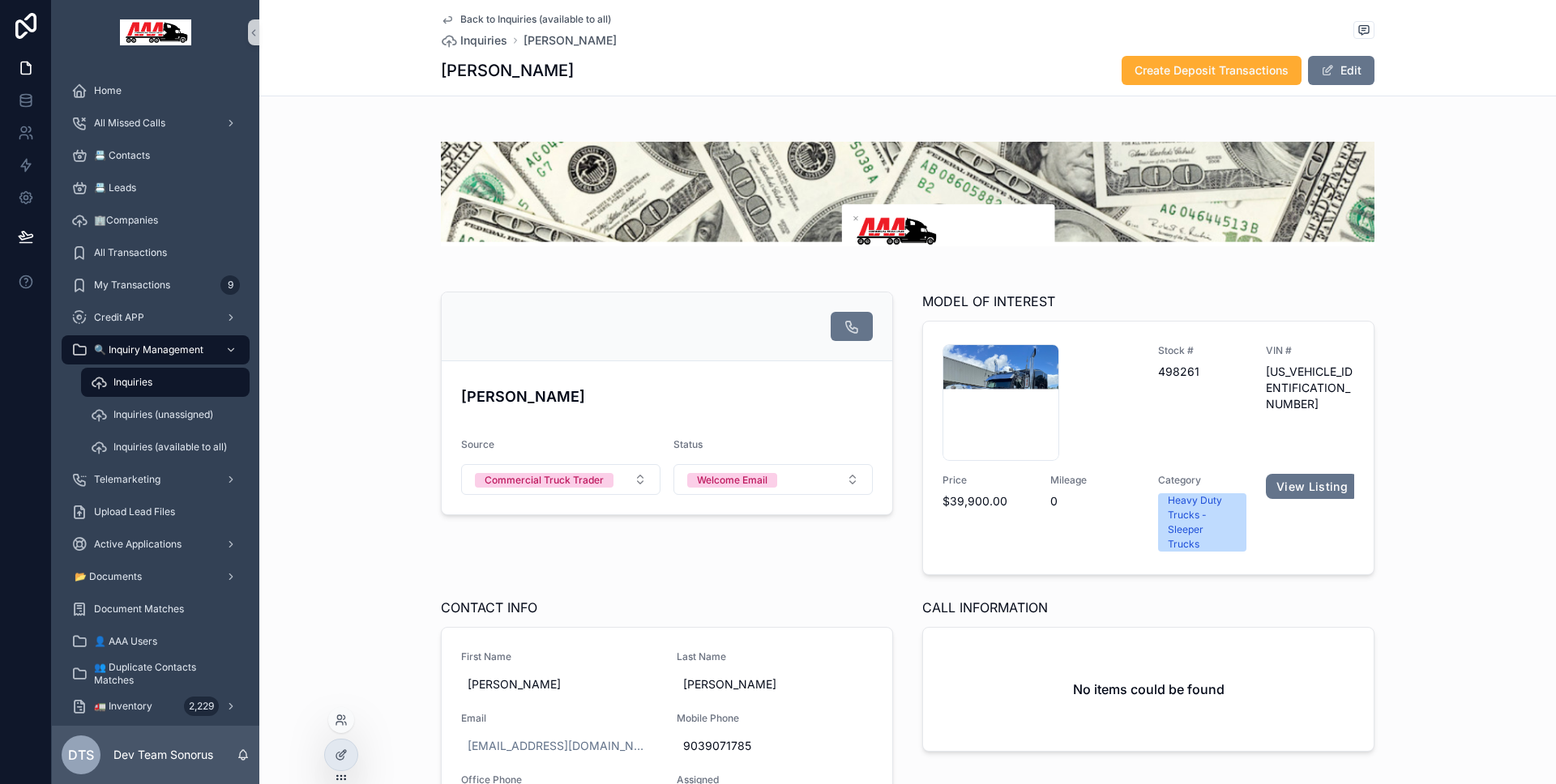
click at [336, 709] on div at bounding box center [341, 720] width 26 height 26
click at [336, 711] on div at bounding box center [341, 720] width 26 height 26
click at [340, 715] on icon at bounding box center [339, 717] width 4 height 4
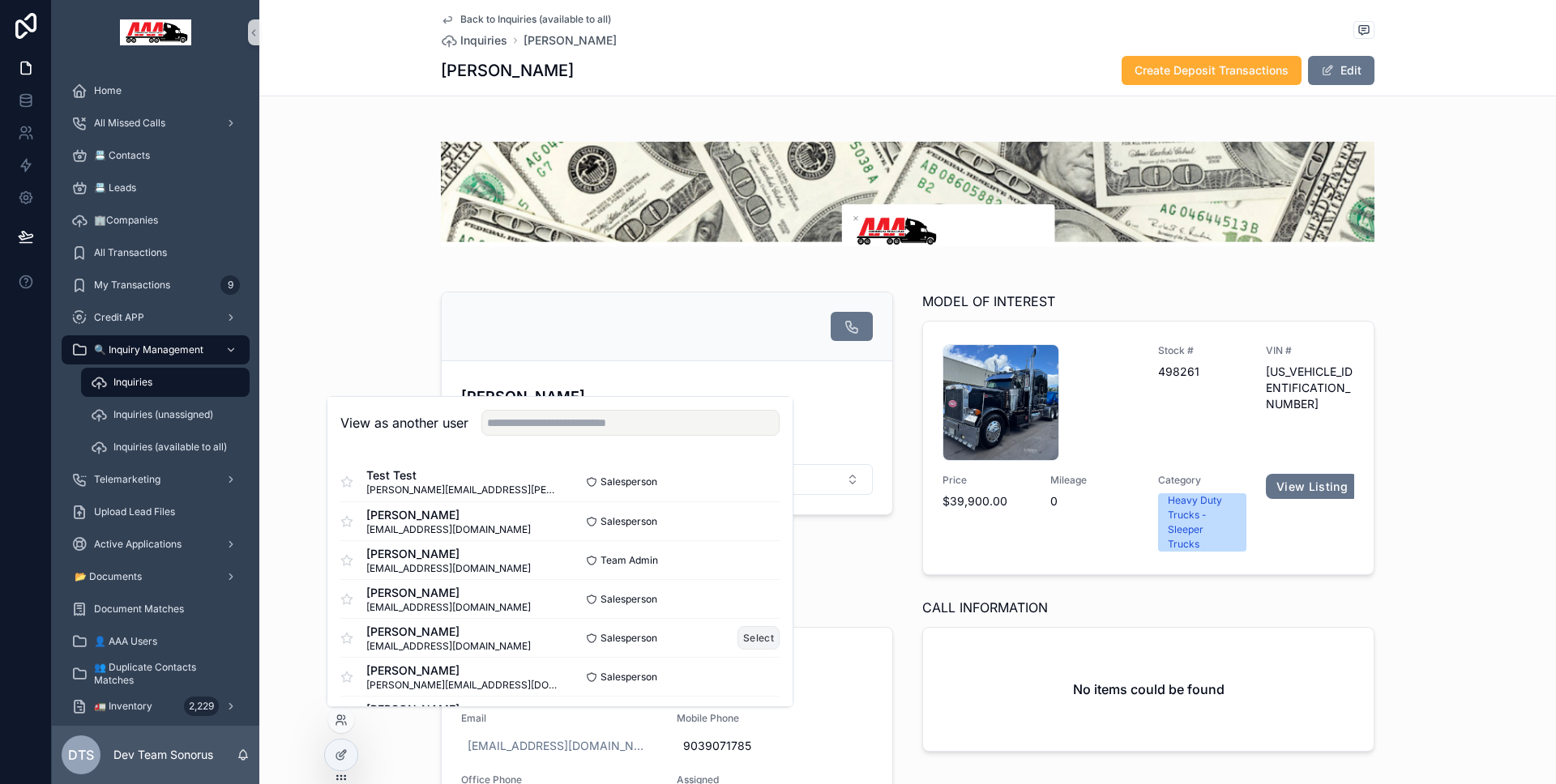
click at [749, 632] on button "Select" at bounding box center [759, 638] width 42 height 24
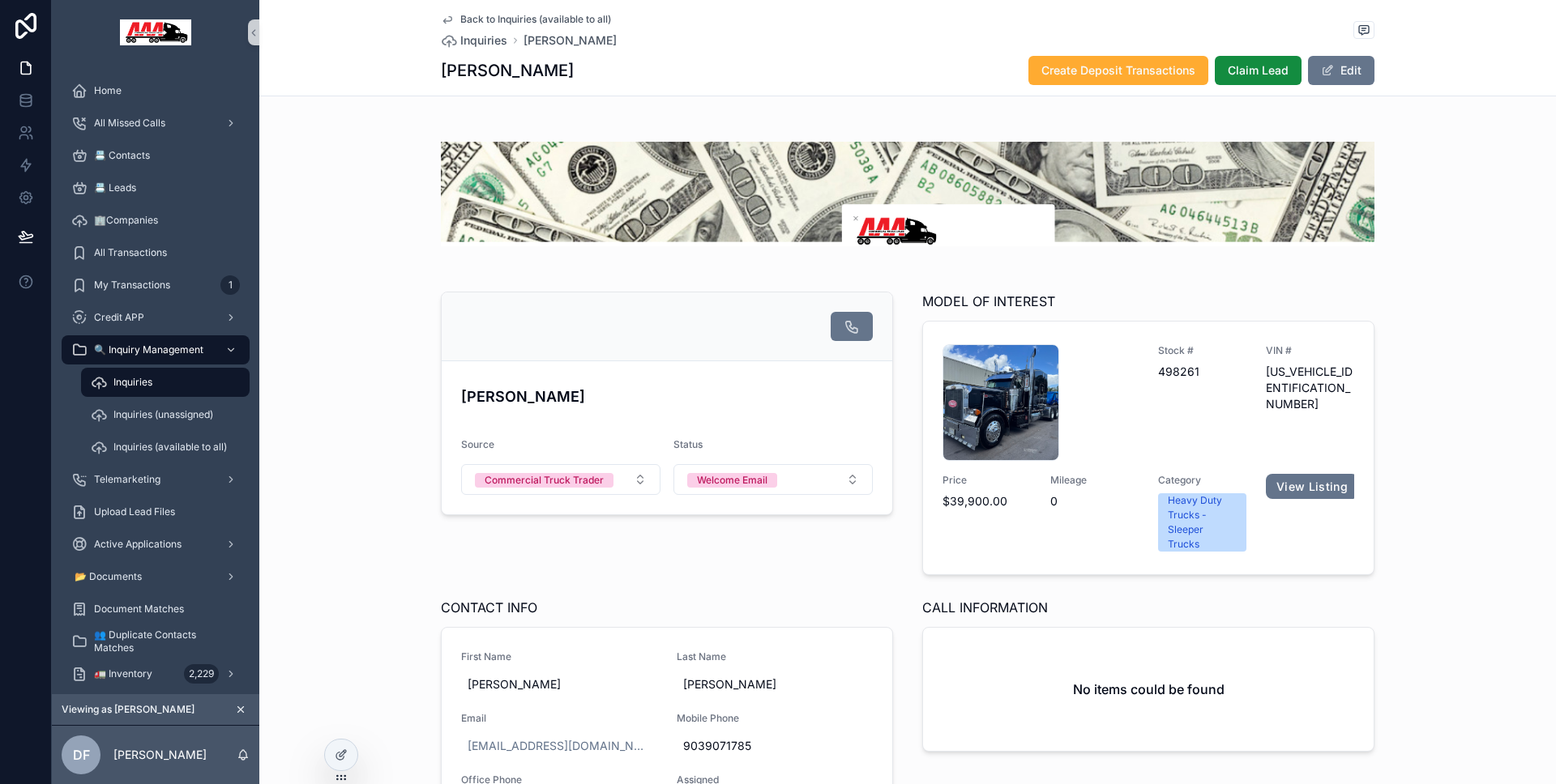
click at [378, 398] on div "[PERSON_NAME] Source Commercial Truck Trader Status Welcome Email MODEL OF INTE…" at bounding box center [908, 569] width 1296 height 567
click at [203, 447] on span "Inquiries (available to all)" at bounding box center [169, 447] width 113 height 13
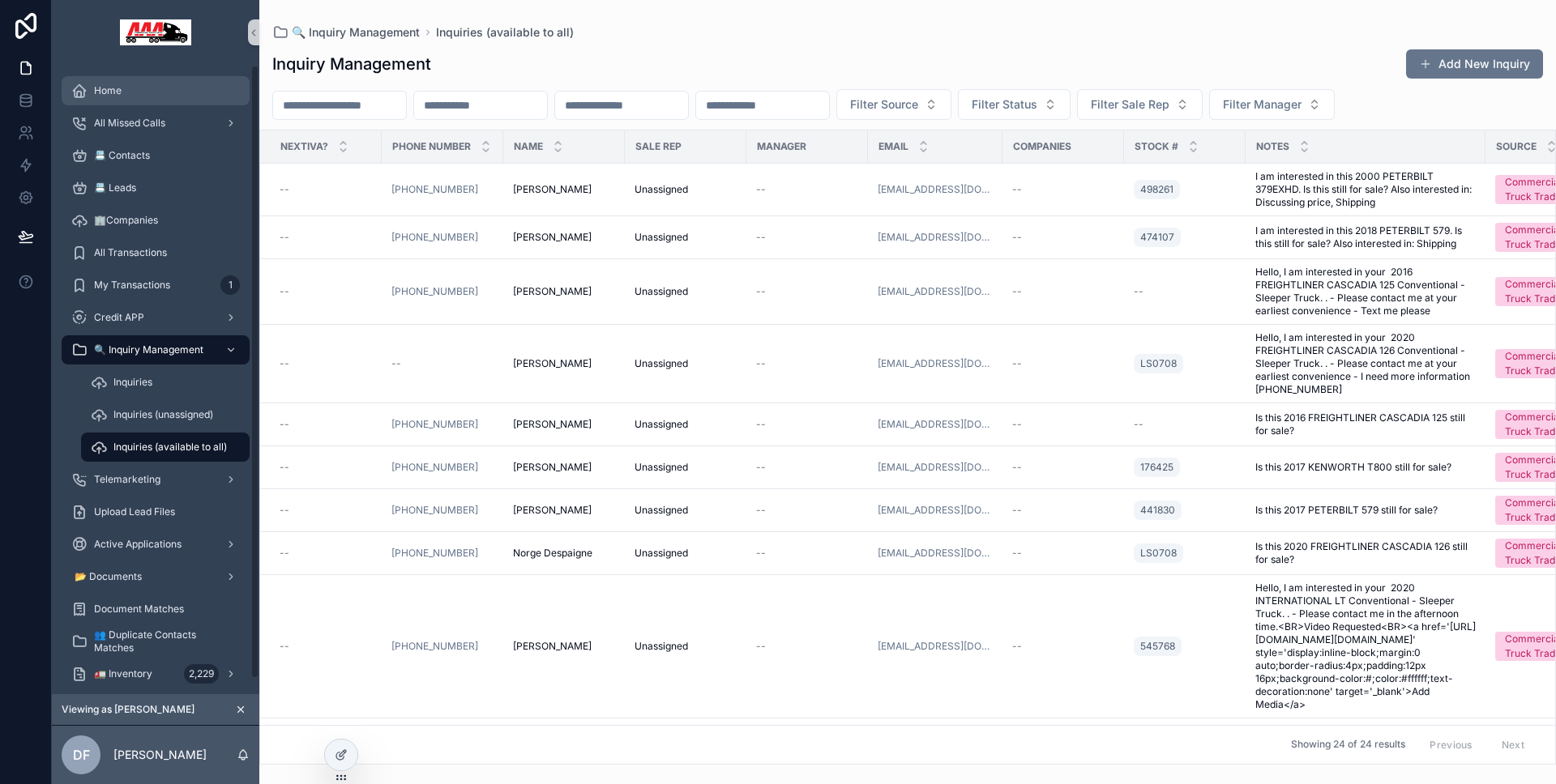
click at [158, 96] on div "Home" at bounding box center [155, 90] width 168 height 26
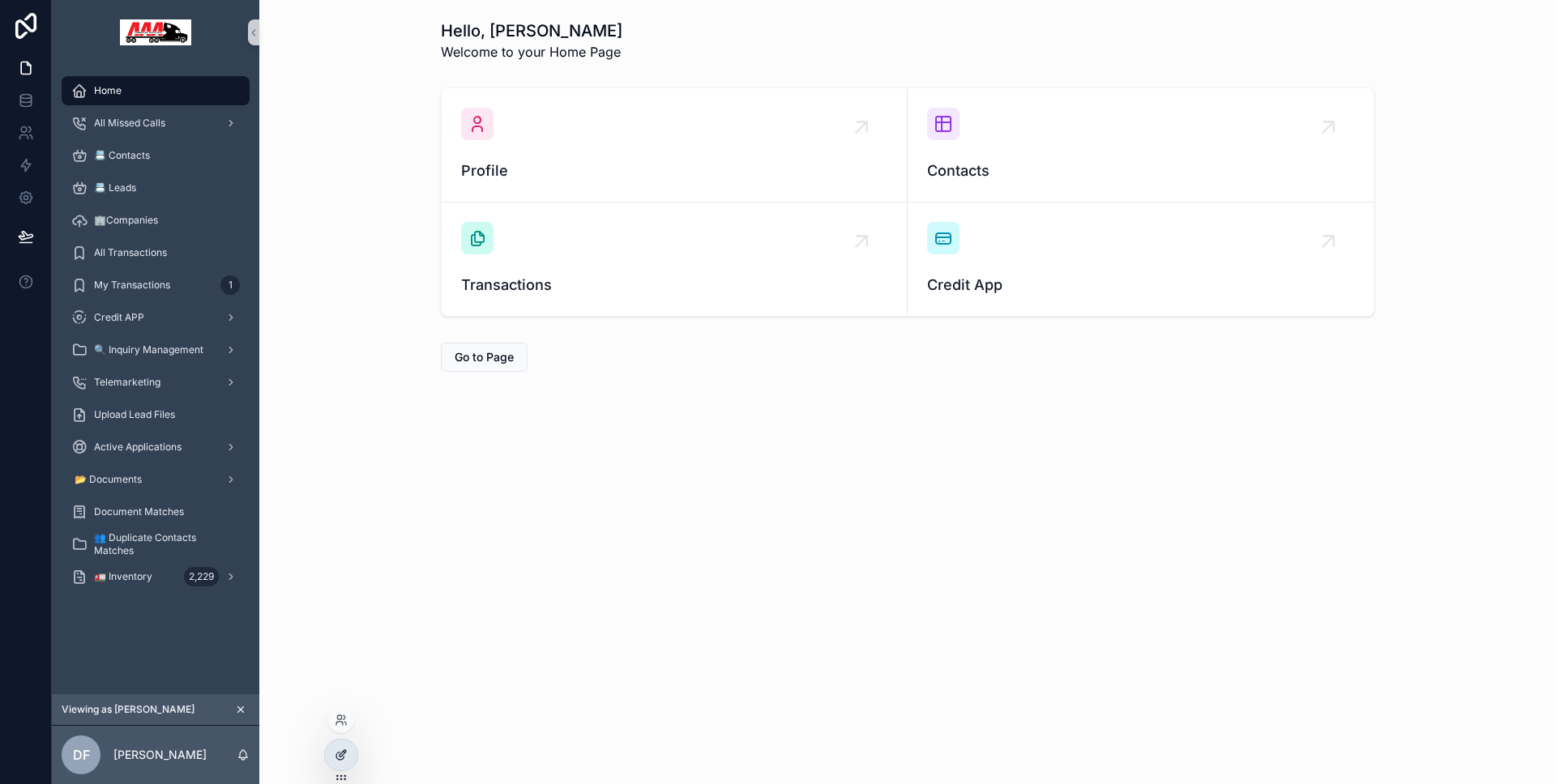
click at [341, 744] on div at bounding box center [341, 755] width 32 height 30
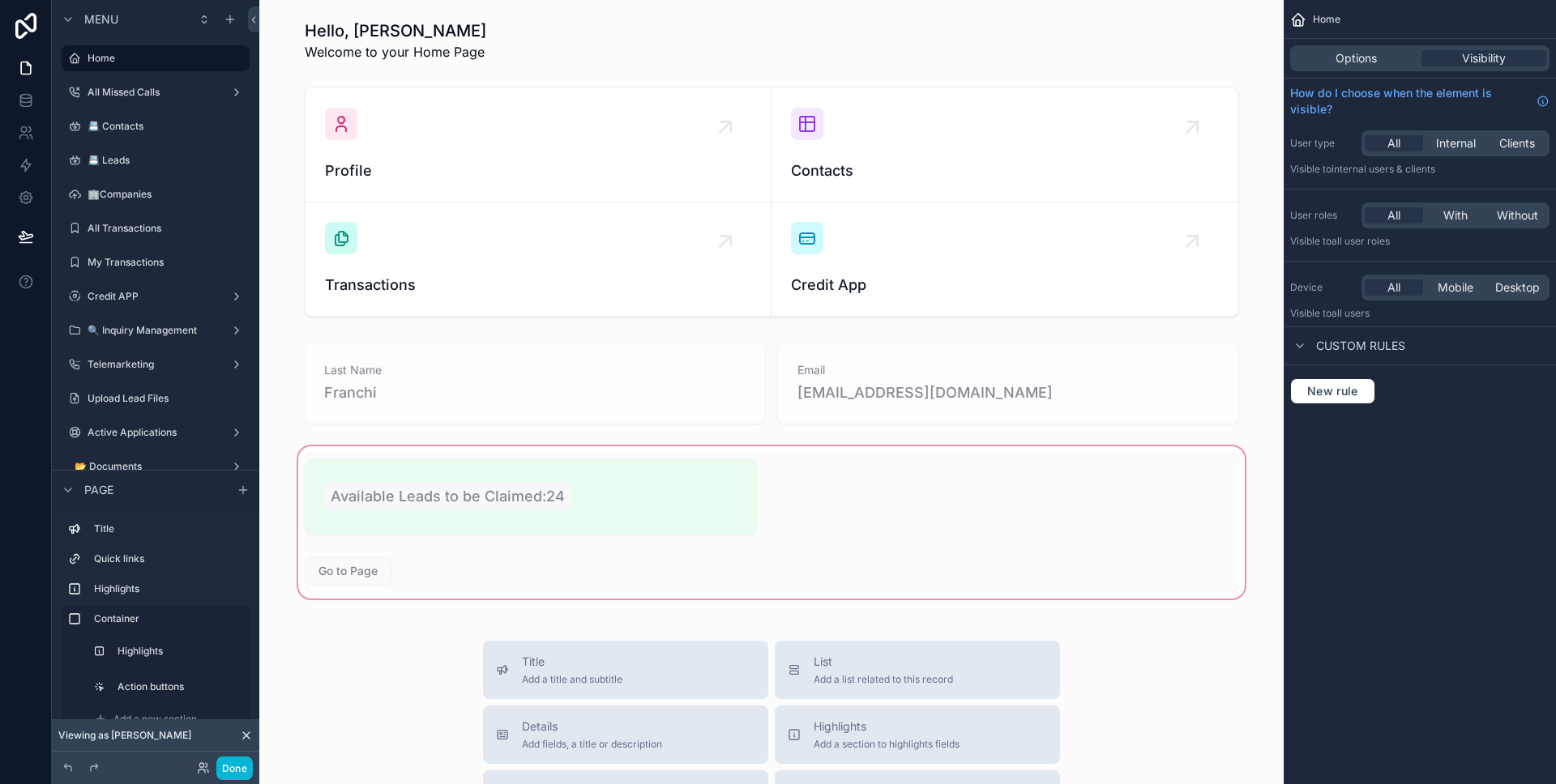
click at [549, 524] on div "scrollable content" at bounding box center [772, 522] width 998 height 159
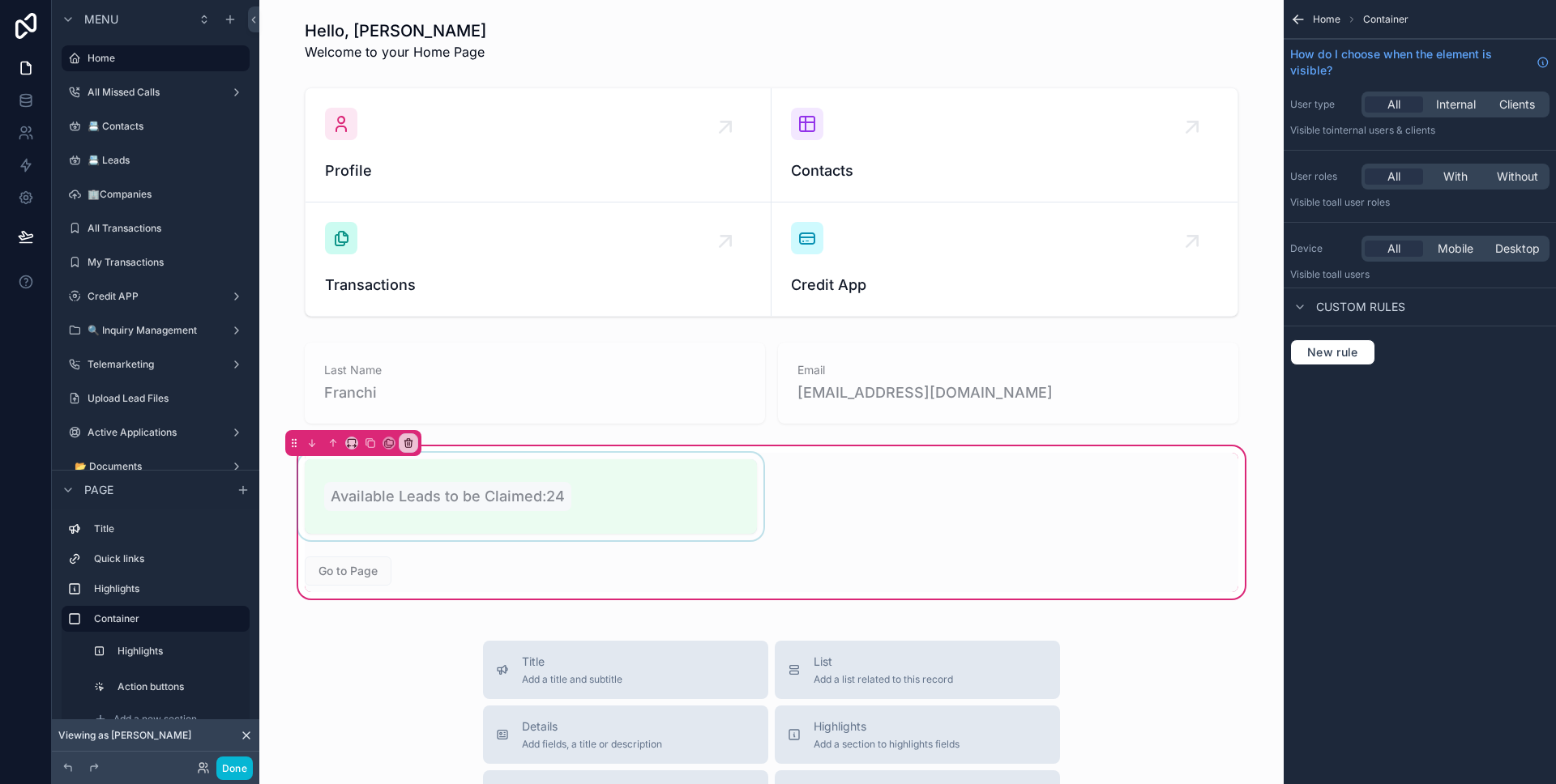
click at [559, 519] on div "scrollable content" at bounding box center [530, 496] width 471 height 87
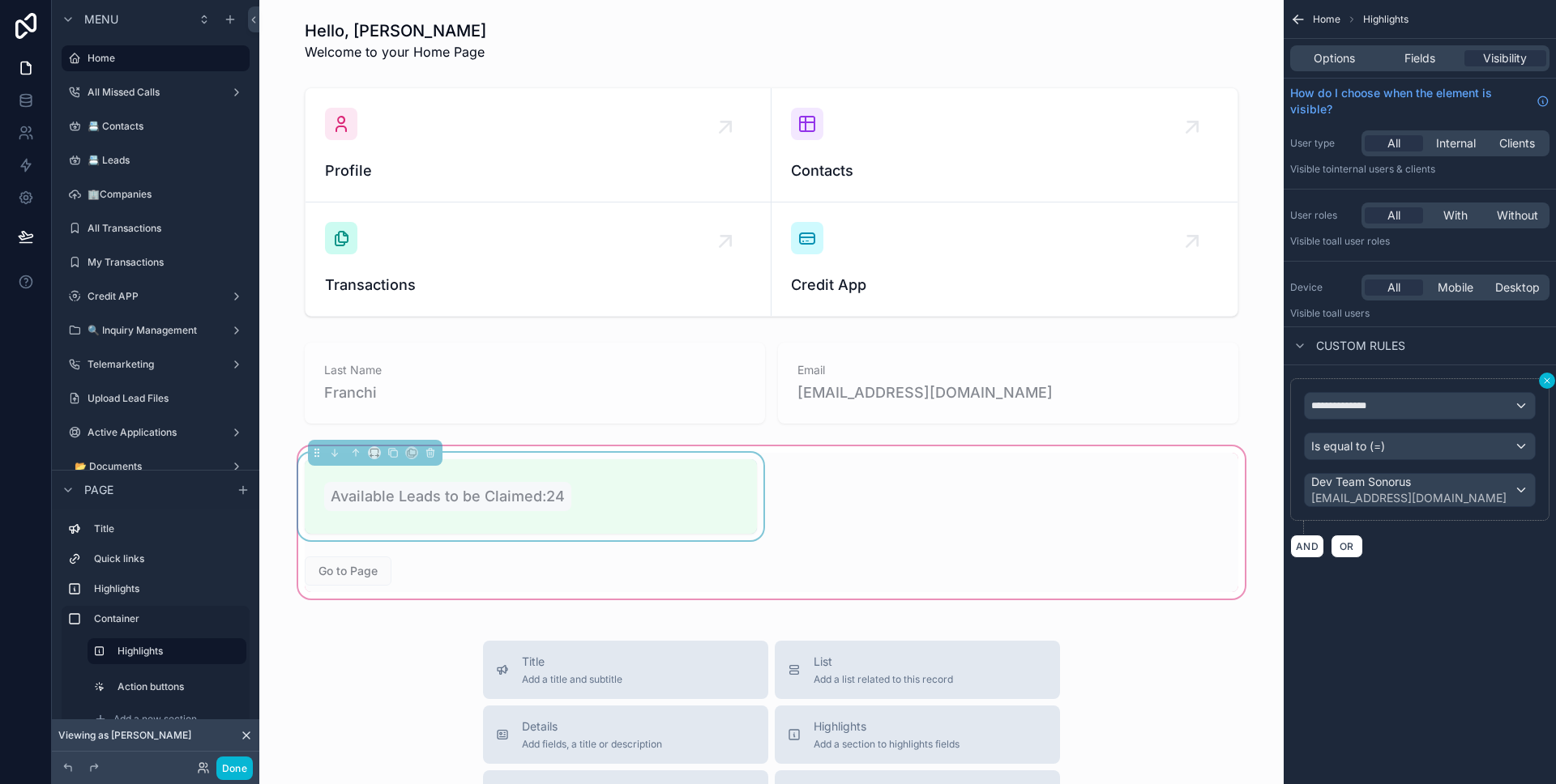
click at [1545, 379] on icon "scrollable content" at bounding box center [1547, 380] width 5 height 5
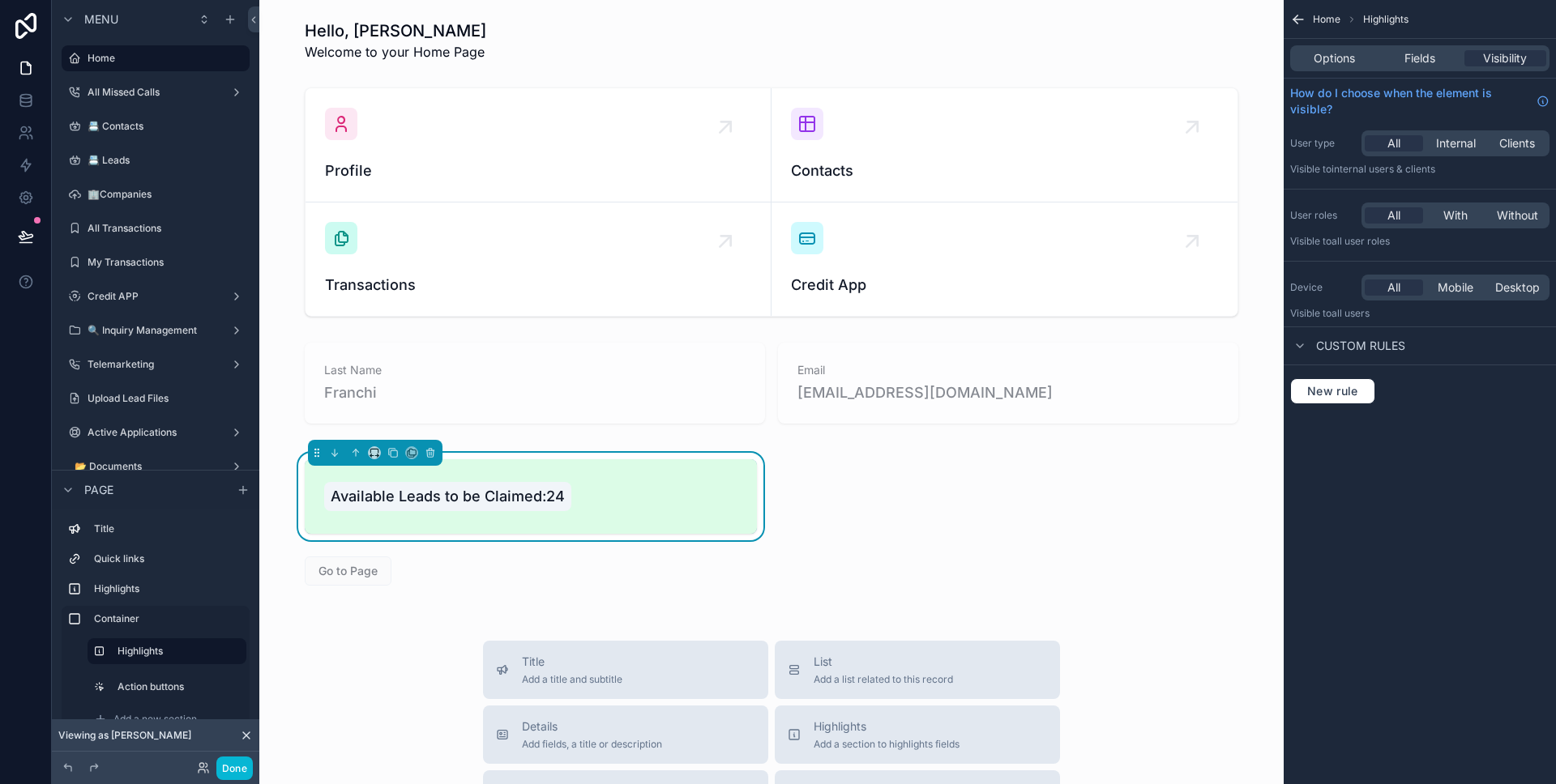
click at [1411, 72] on div "Options Fields Visibility" at bounding box center [1420, 58] width 273 height 39
click at [983, 471] on div "Available Leads to be Claimed:24 Go to Page" at bounding box center [771, 522] width 953 height 139
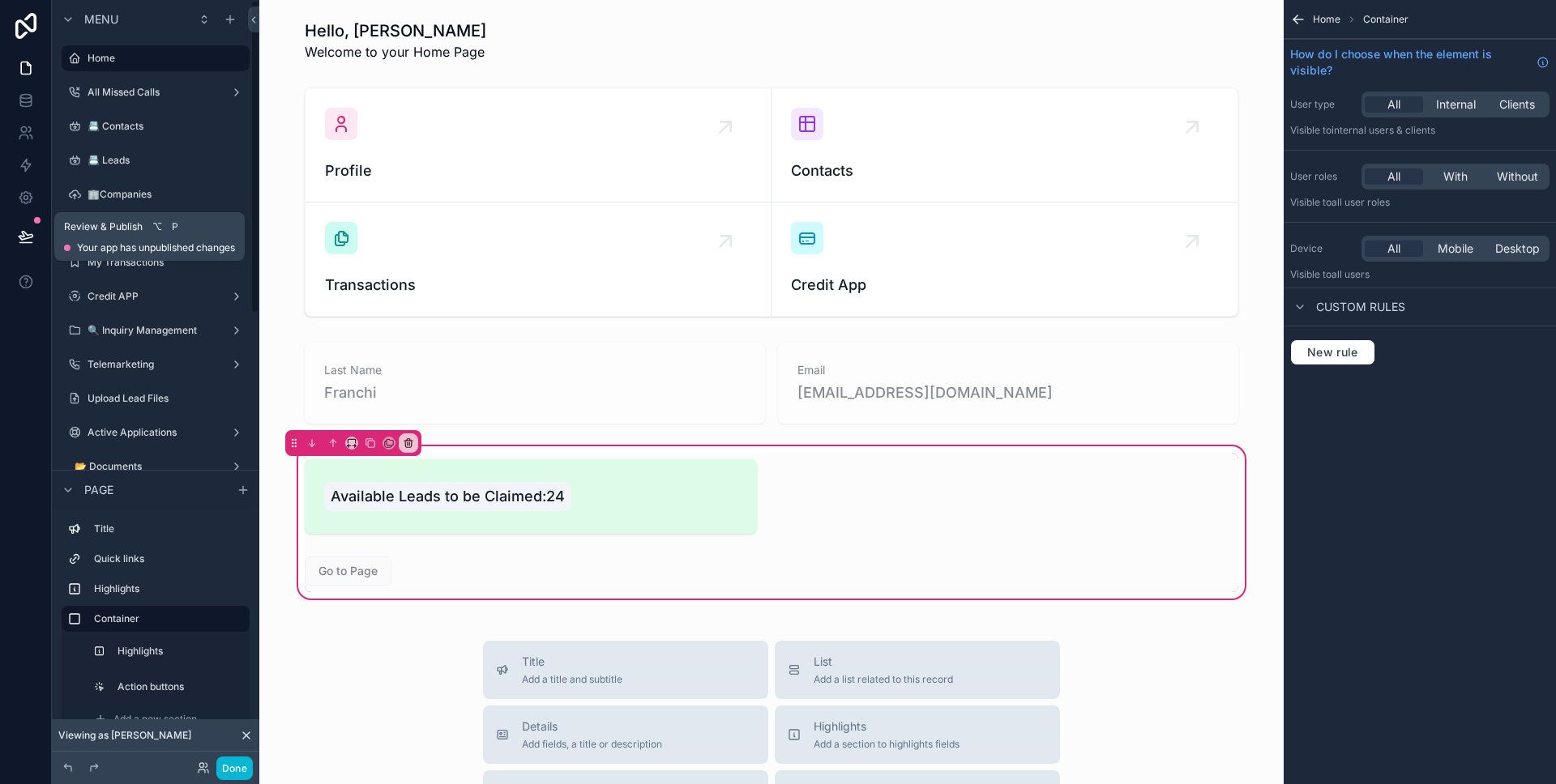
click at [31, 229] on icon at bounding box center [26, 236] width 17 height 17
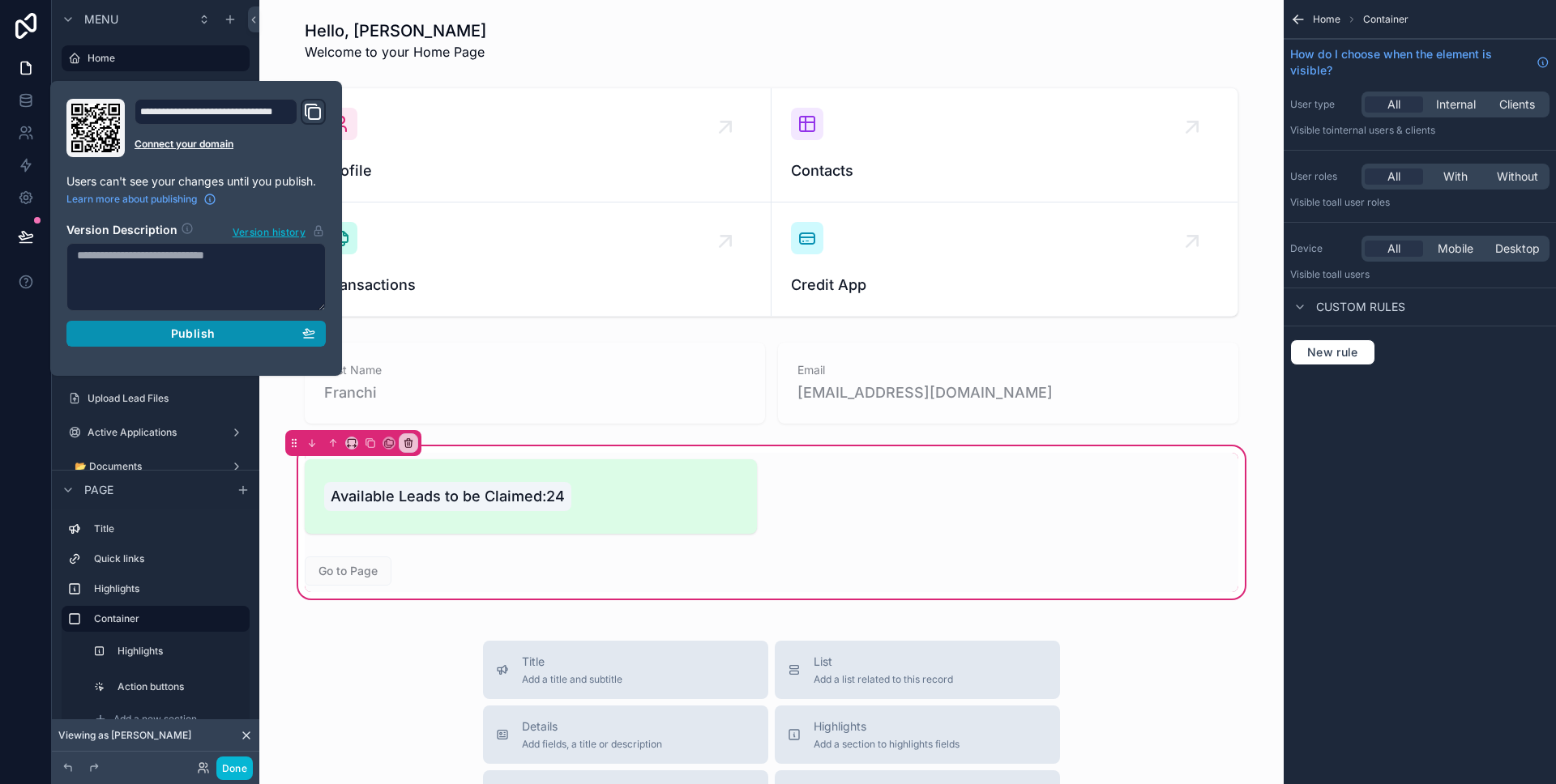
click at [163, 344] on button "Publish" at bounding box center [196, 334] width 260 height 26
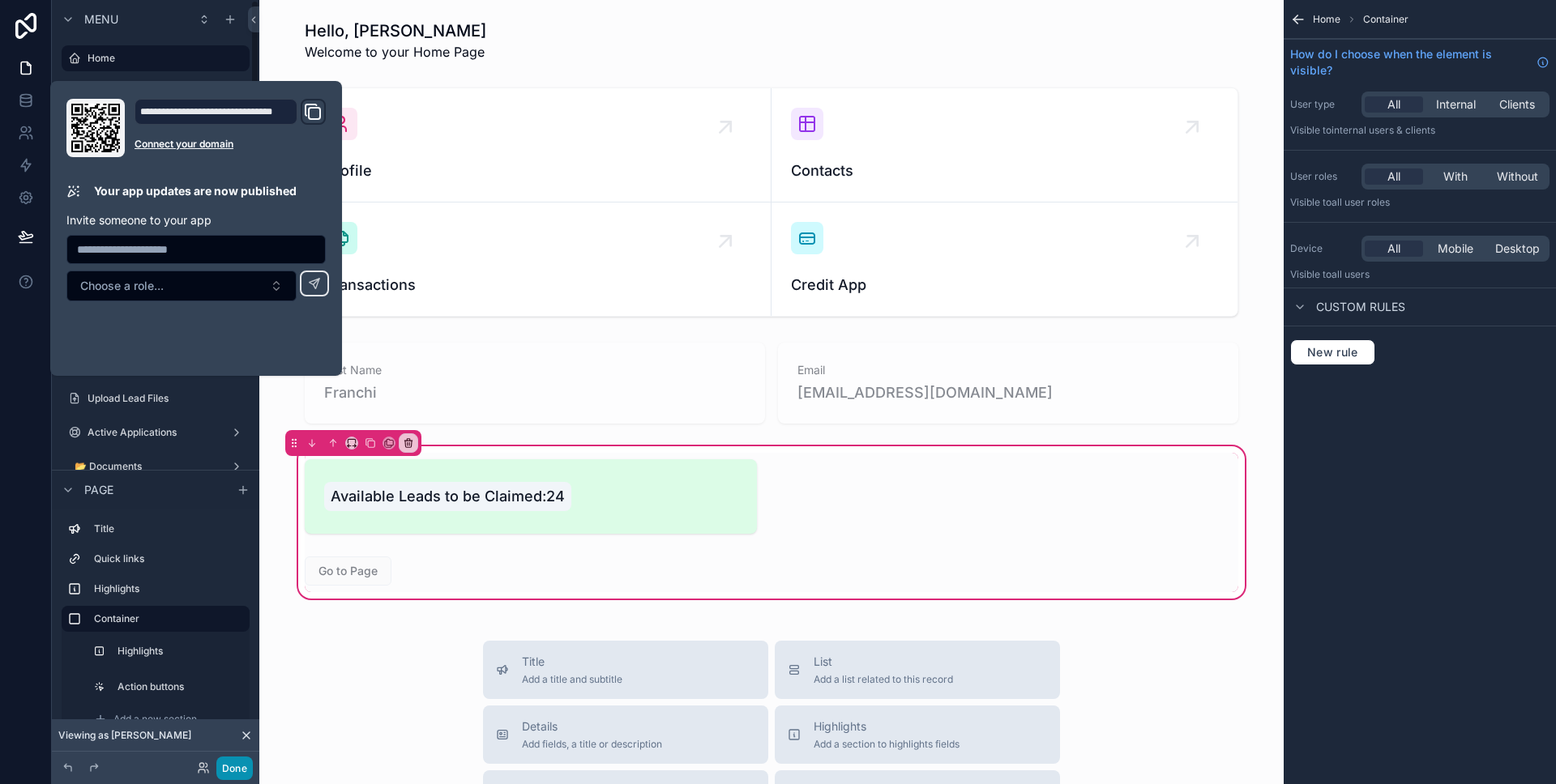
click at [244, 760] on button "Done" at bounding box center [235, 768] width 37 height 24
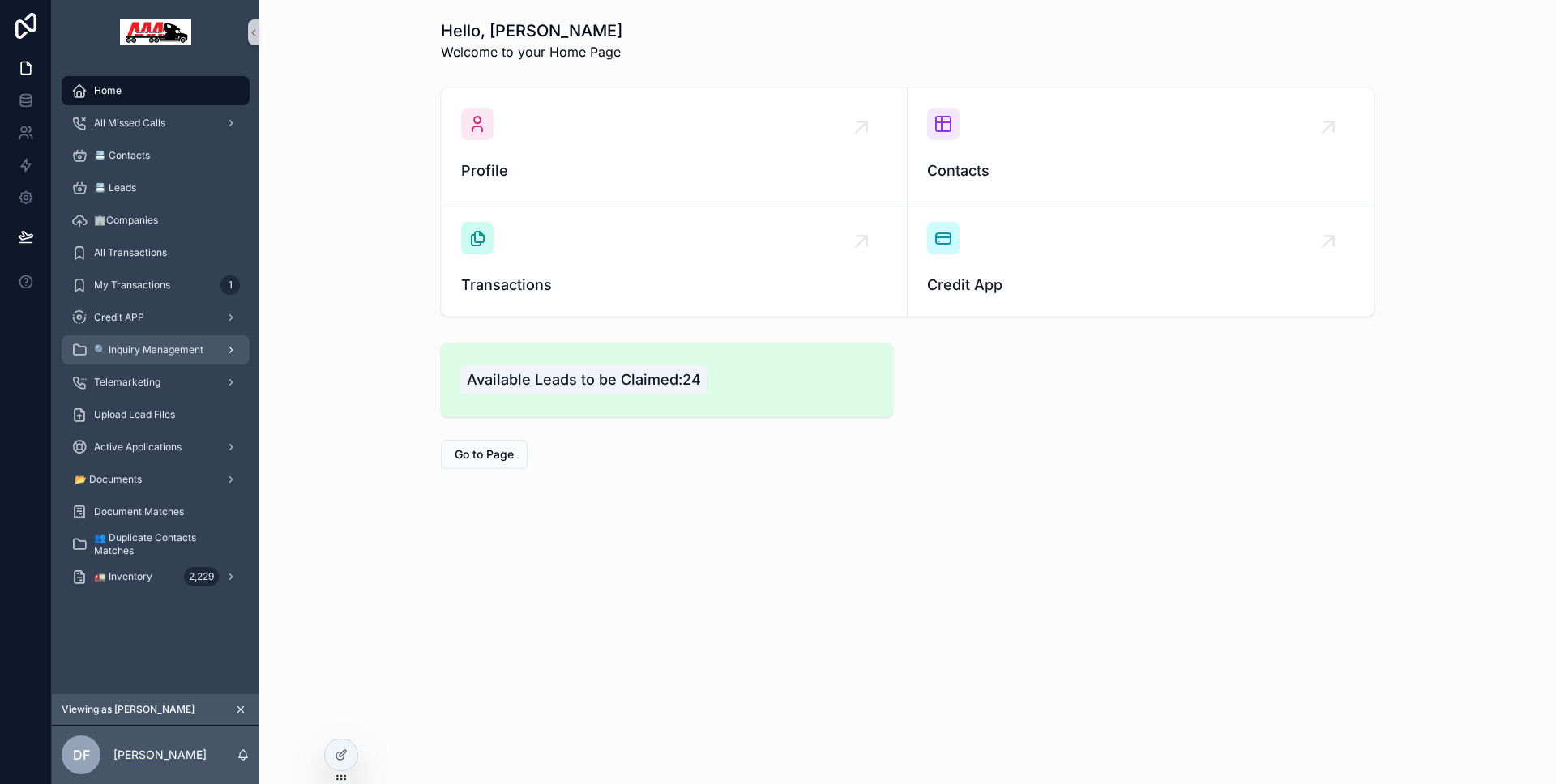
click at [178, 354] on span "🔍 Inquiry Management" at bounding box center [148, 350] width 110 height 13
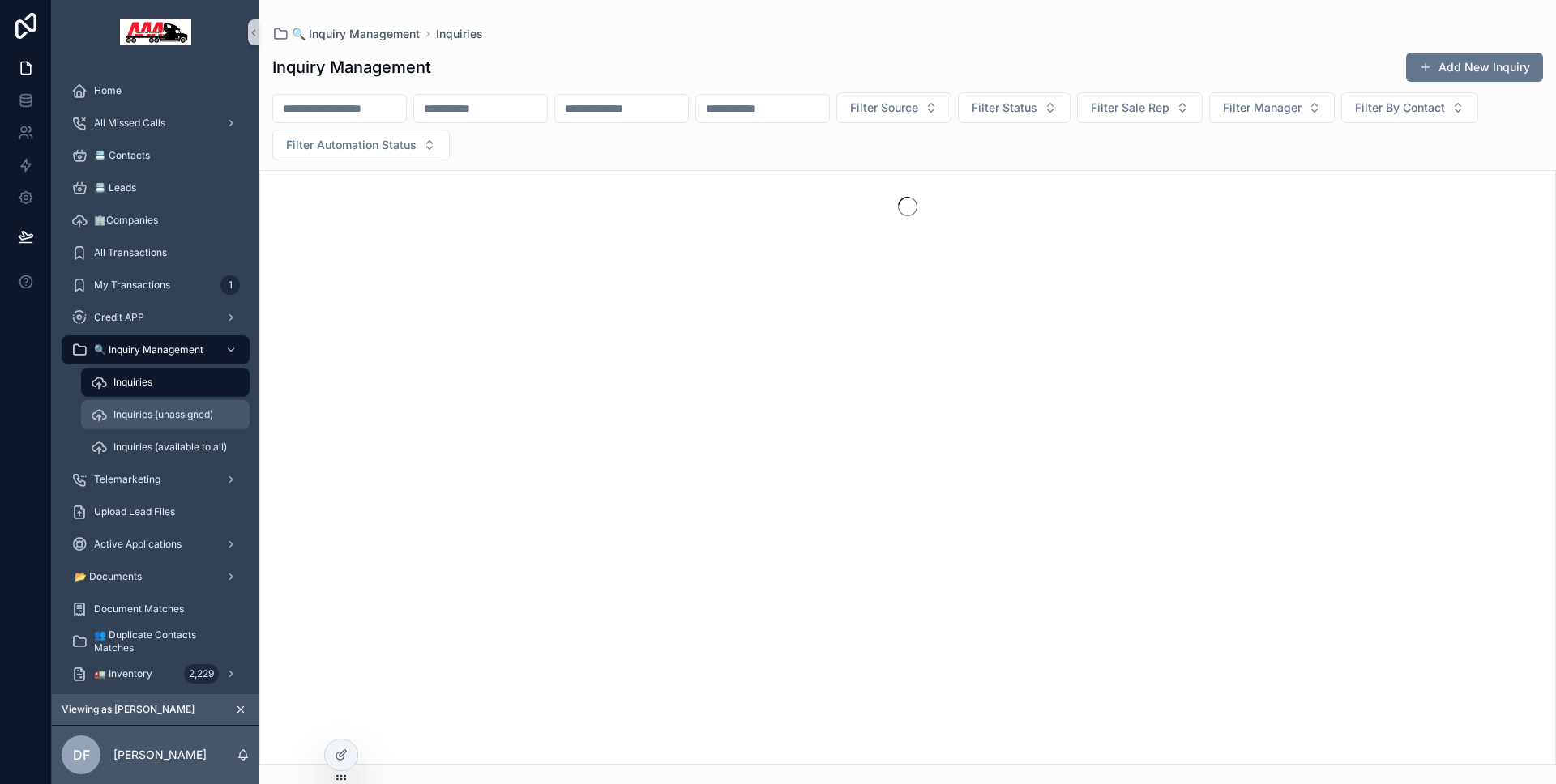
click at [166, 412] on span "Inquiries (unassigned)" at bounding box center [163, 415] width 99 height 13
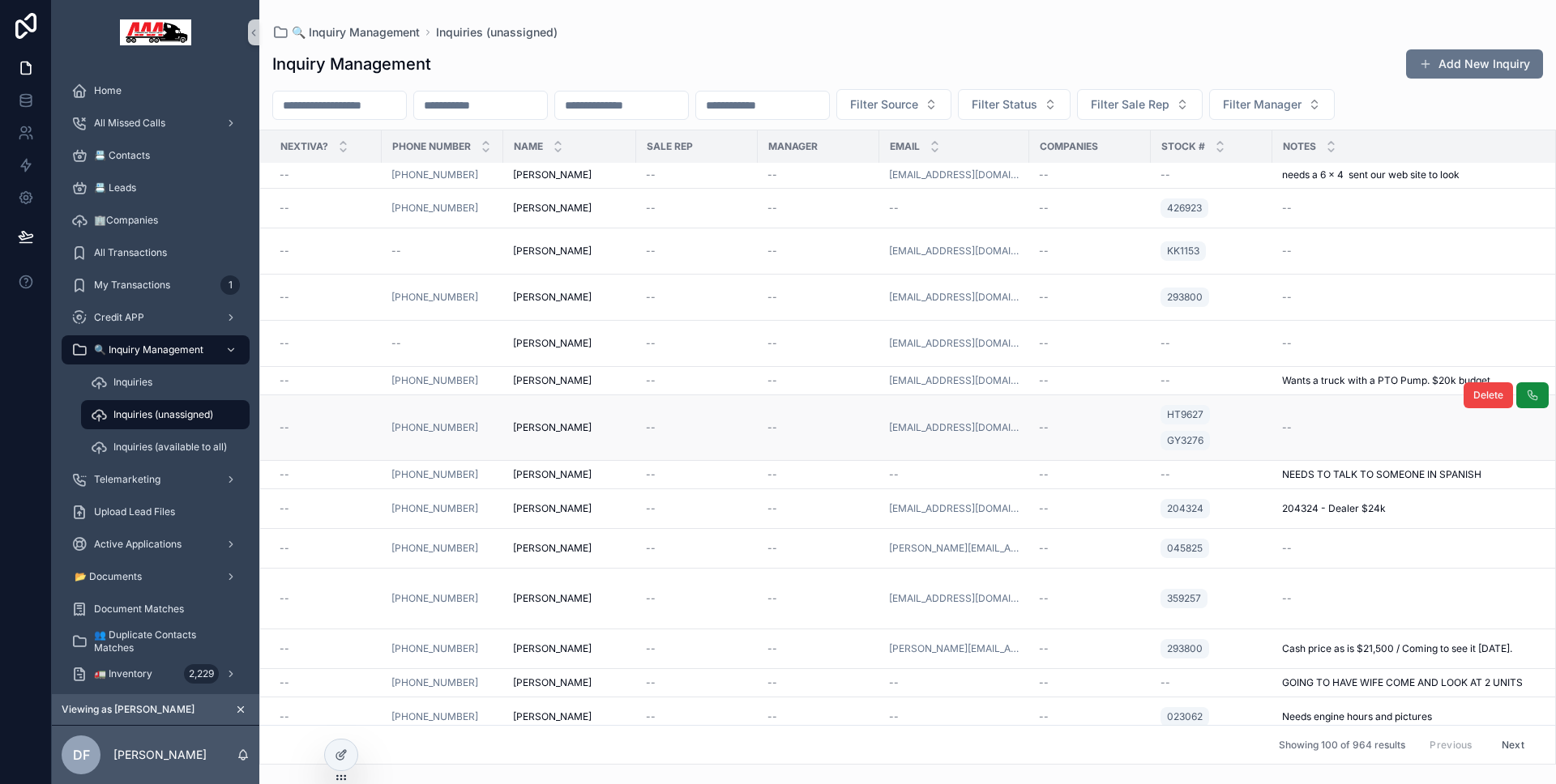
scroll to position [3618, 0]
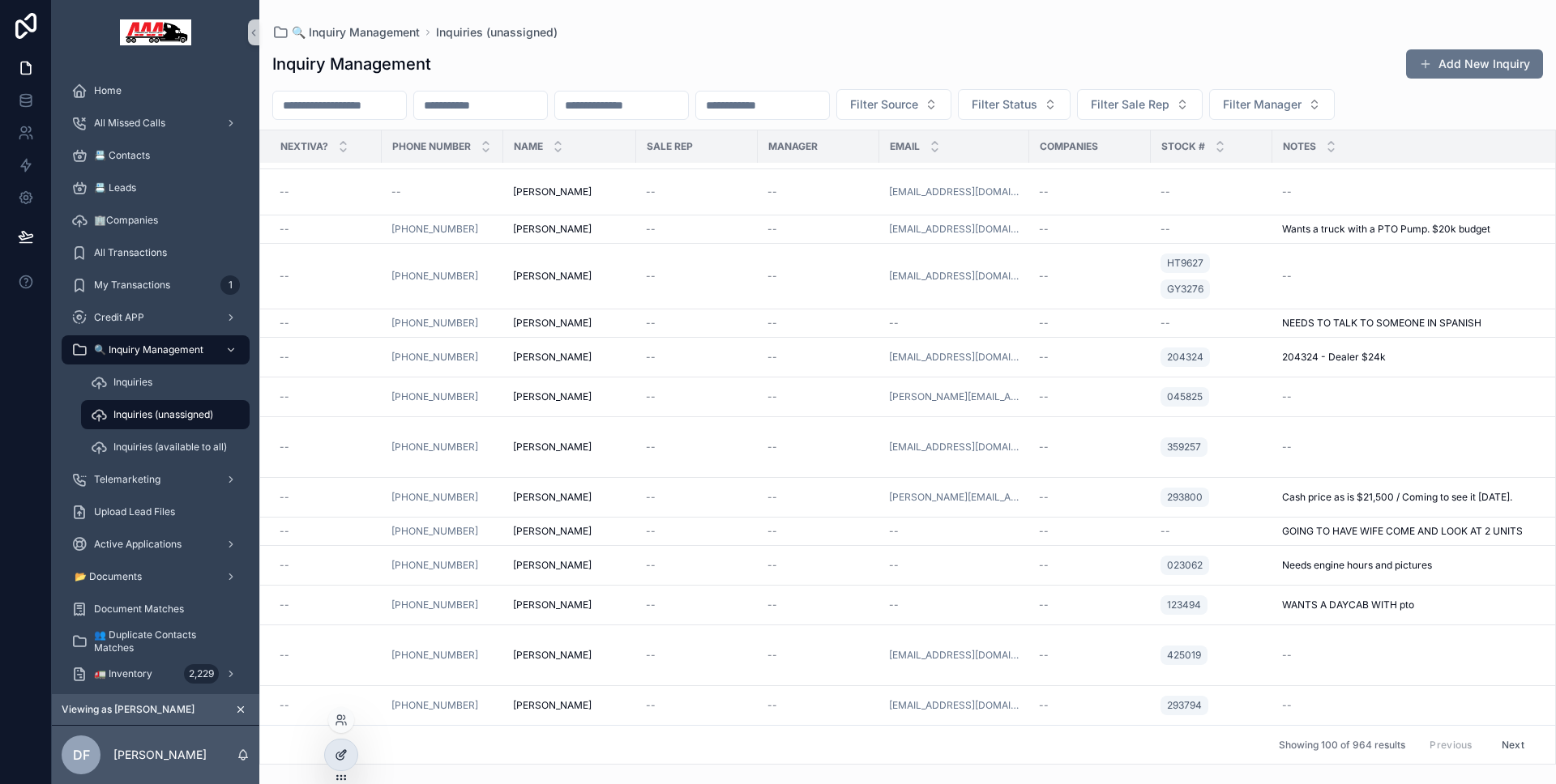
click at [348, 749] on div at bounding box center [341, 755] width 32 height 30
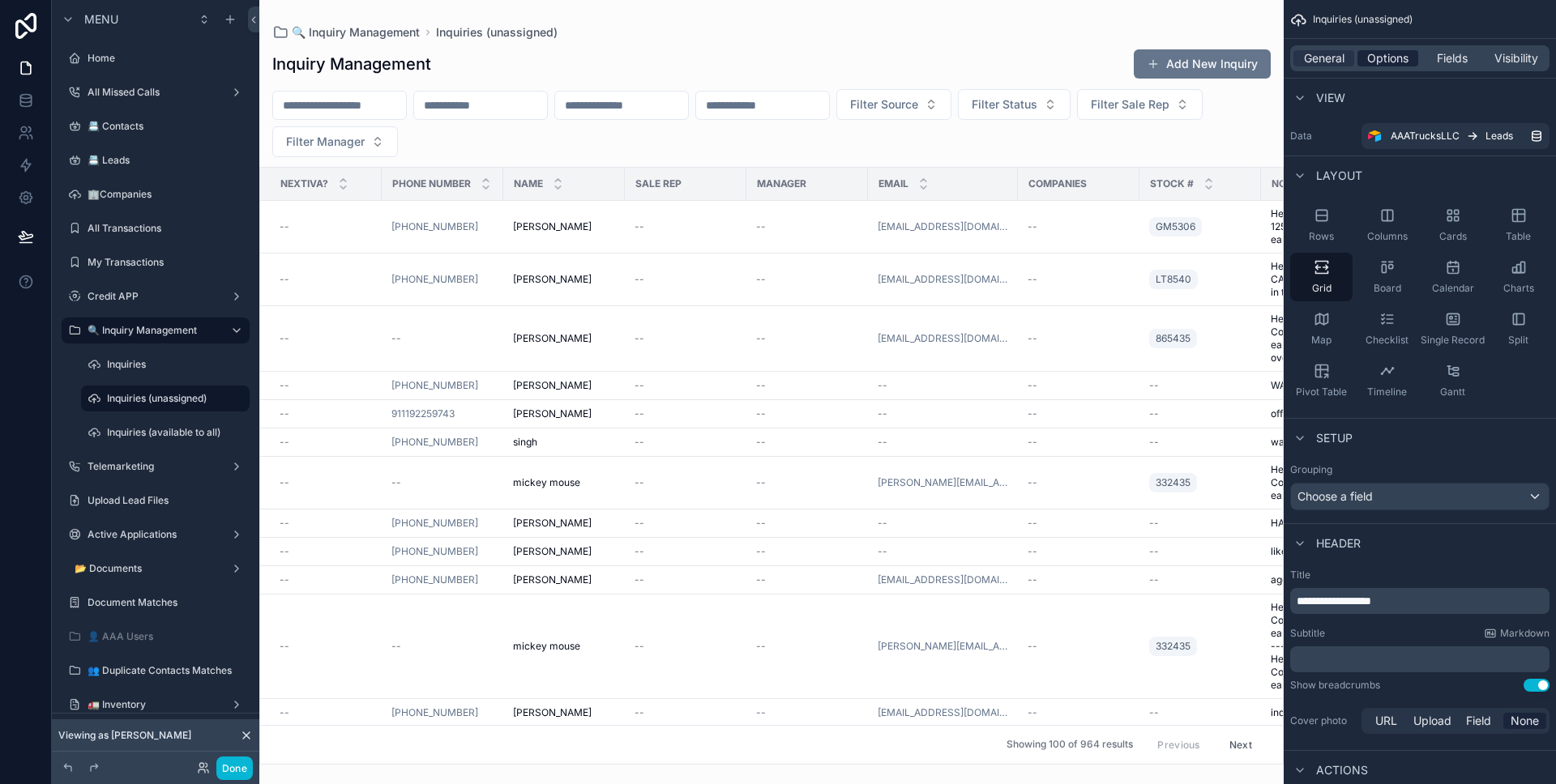
click at [1384, 63] on span "Options" at bounding box center [1388, 59] width 41 height 17
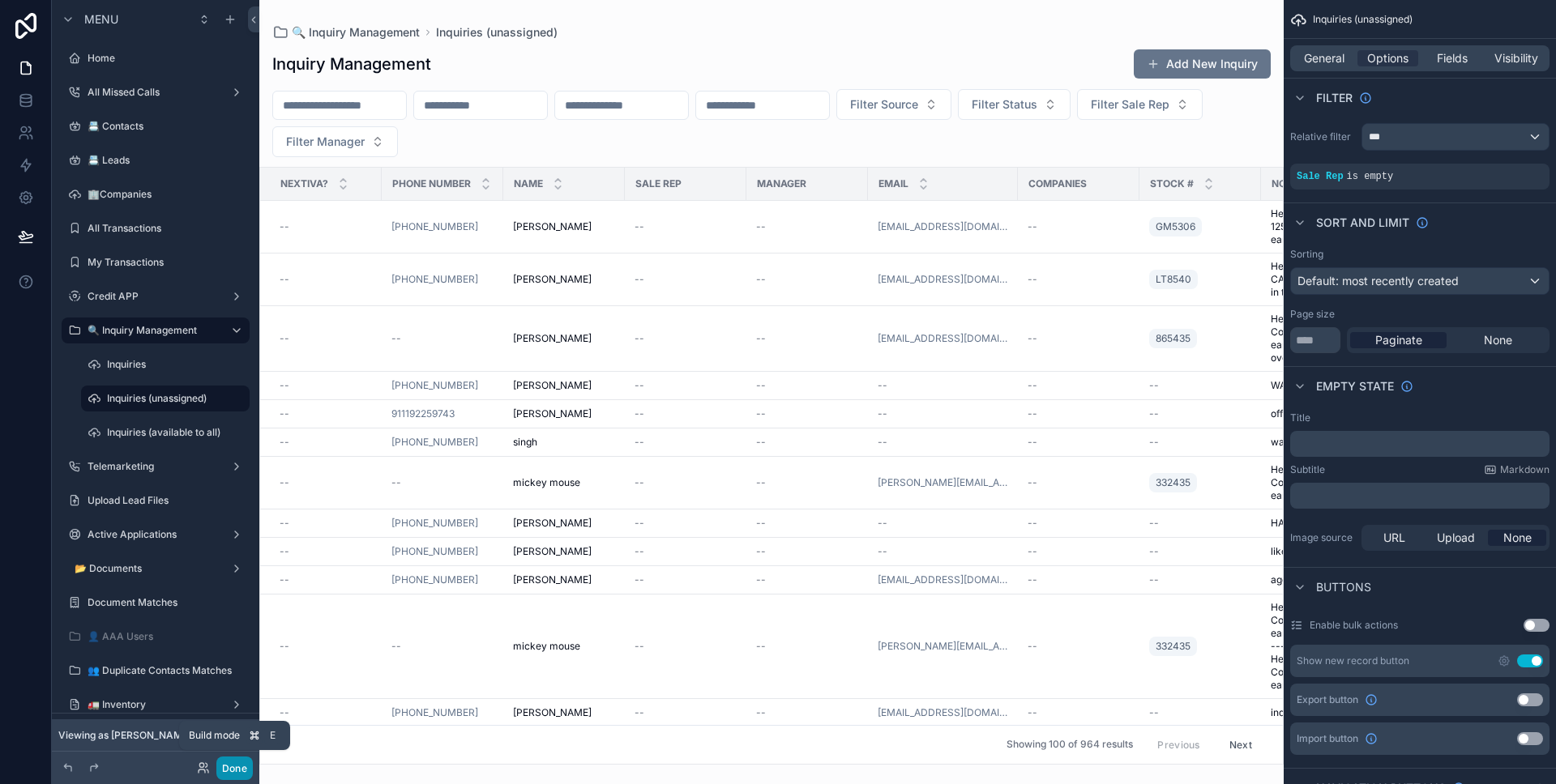
click at [239, 774] on button "Done" at bounding box center [235, 768] width 37 height 24
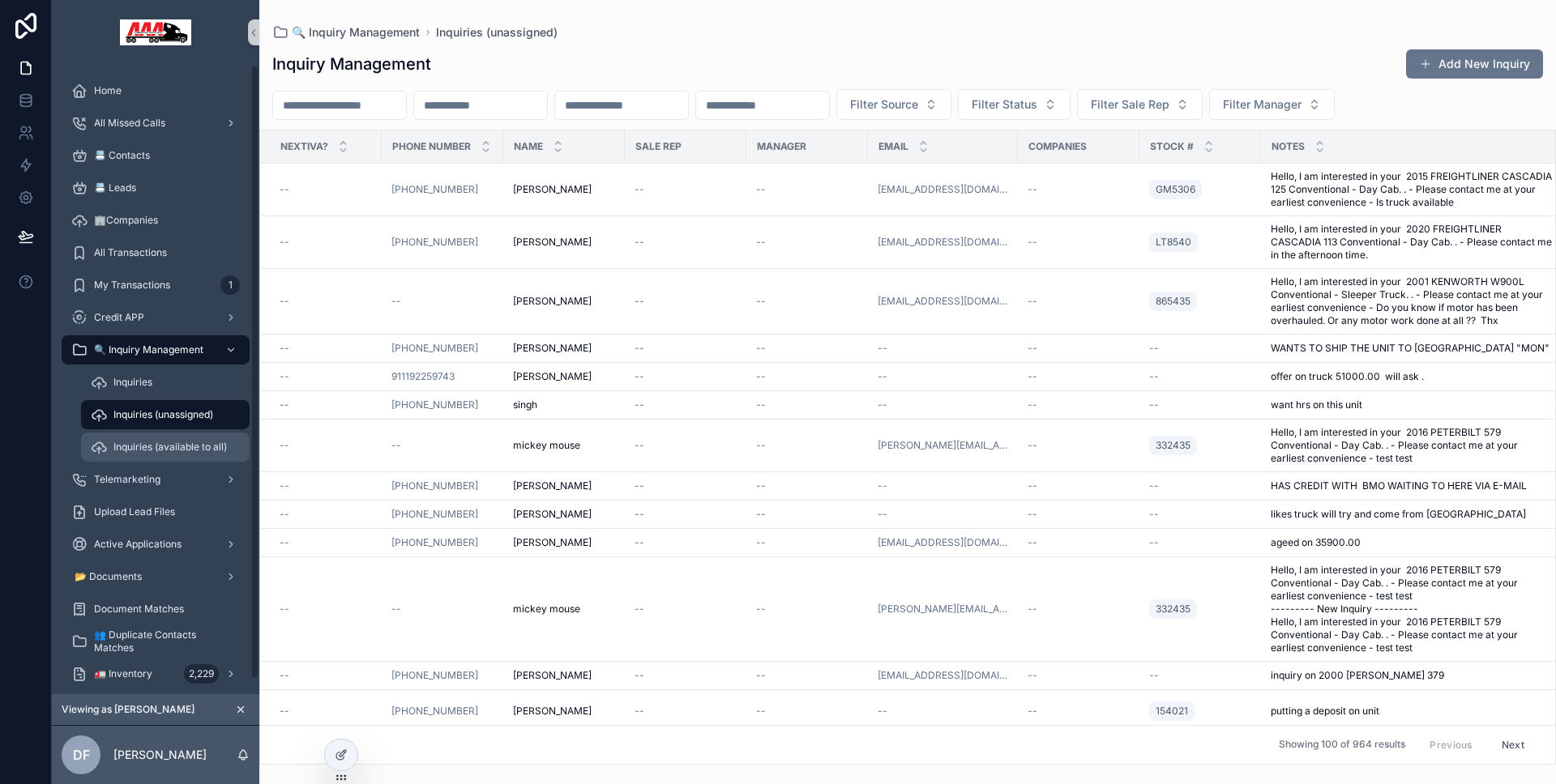
click at [203, 439] on div "Inquiries (available to all)" at bounding box center [166, 447] width 149 height 26
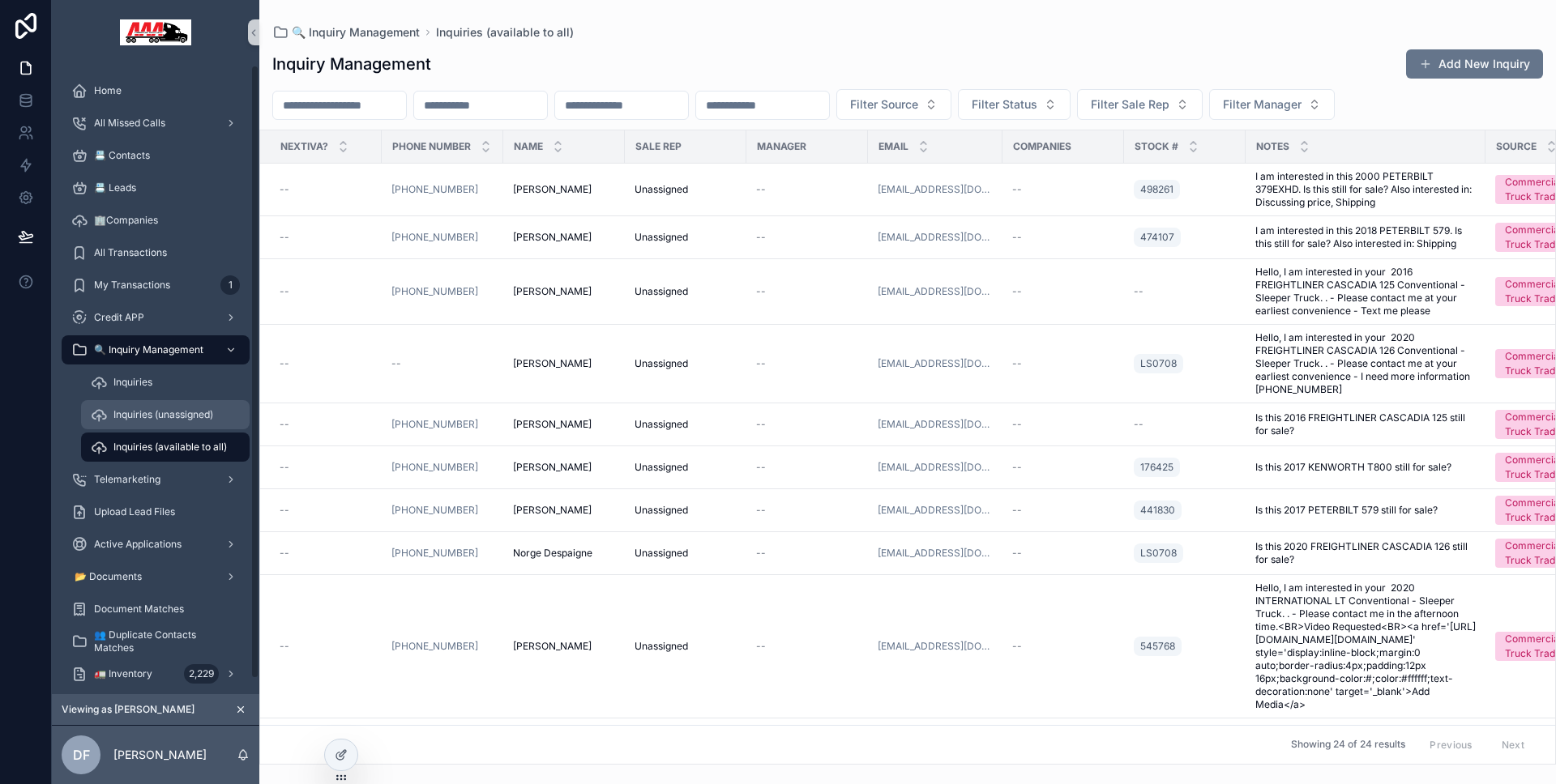
click at [142, 409] on span "Inquiries (unassigned)" at bounding box center [163, 415] width 99 height 13
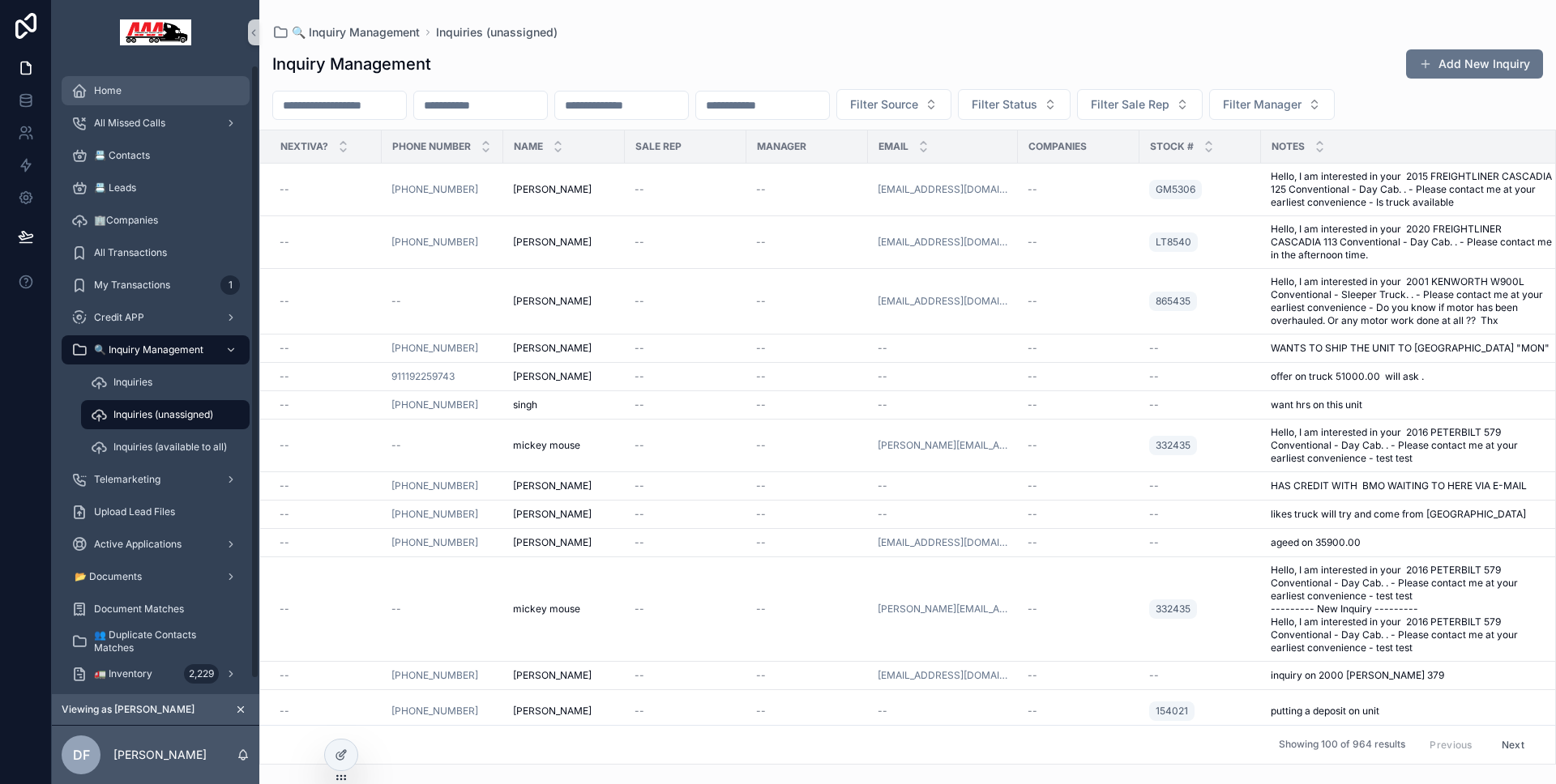
click at [172, 98] on div "Home" at bounding box center [155, 90] width 168 height 26
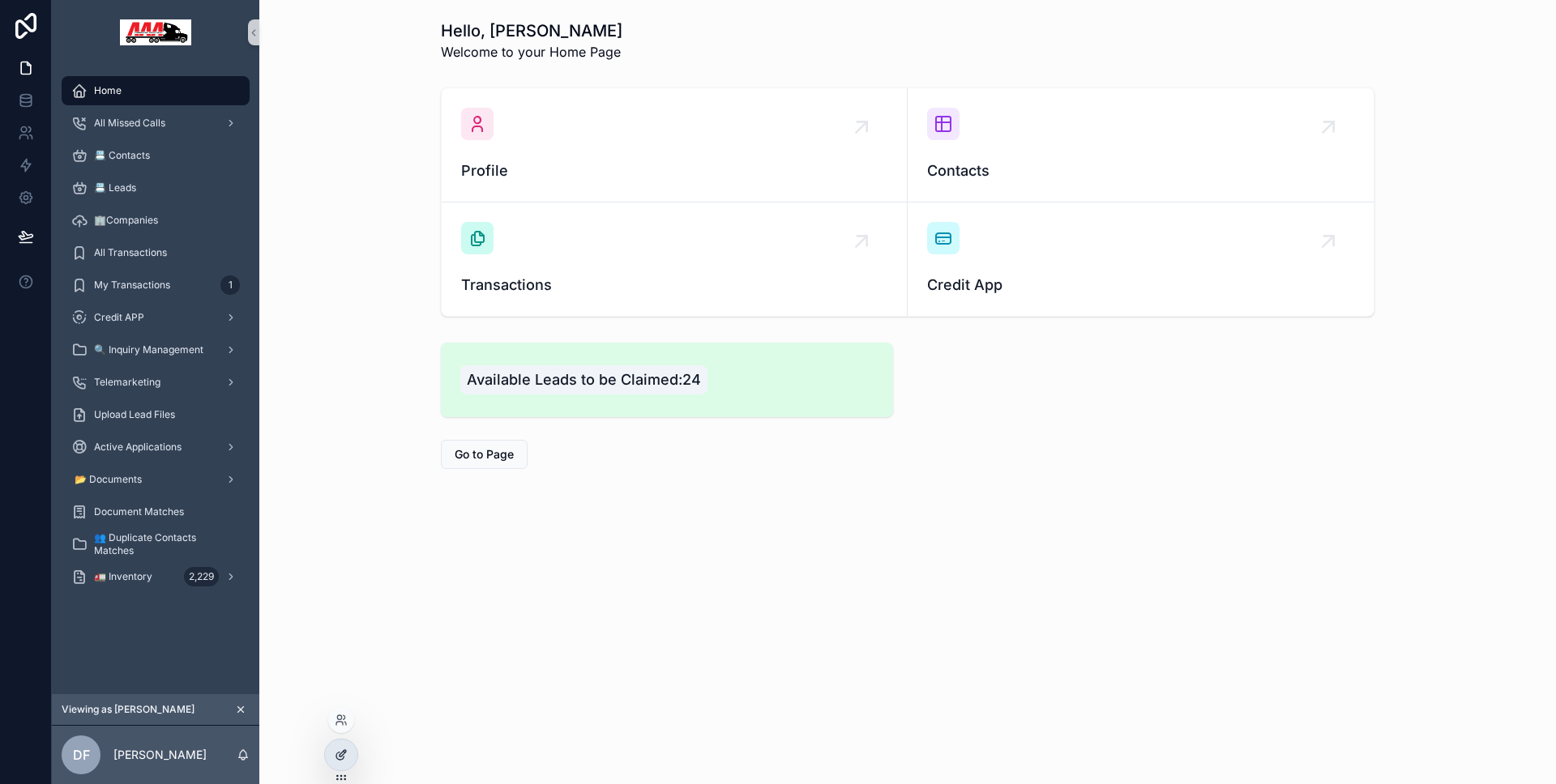
click at [350, 751] on div at bounding box center [341, 755] width 32 height 30
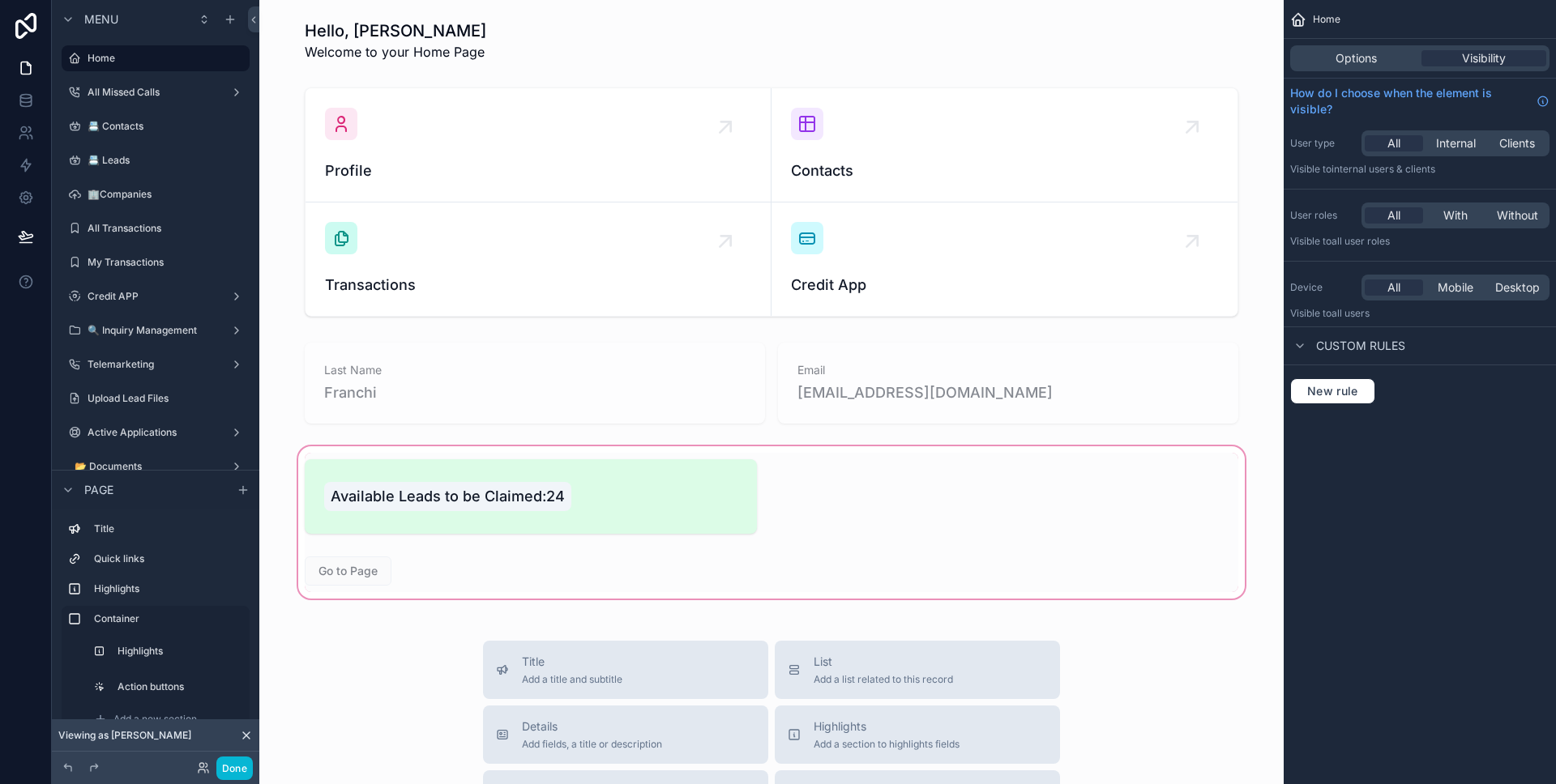
click at [673, 503] on div "scrollable content" at bounding box center [772, 522] width 998 height 159
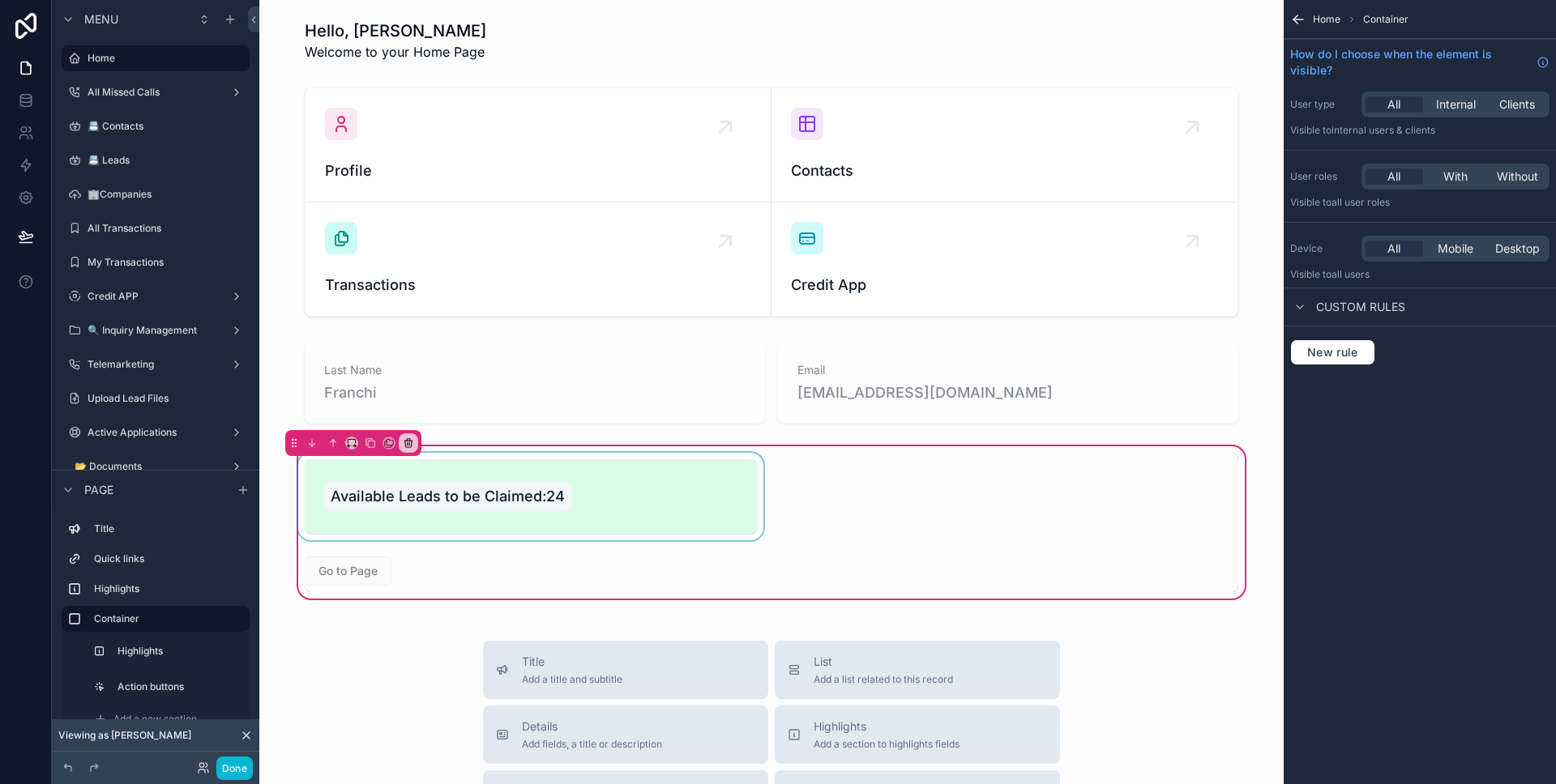
click at [670, 502] on div "scrollable content" at bounding box center [530, 496] width 471 height 87
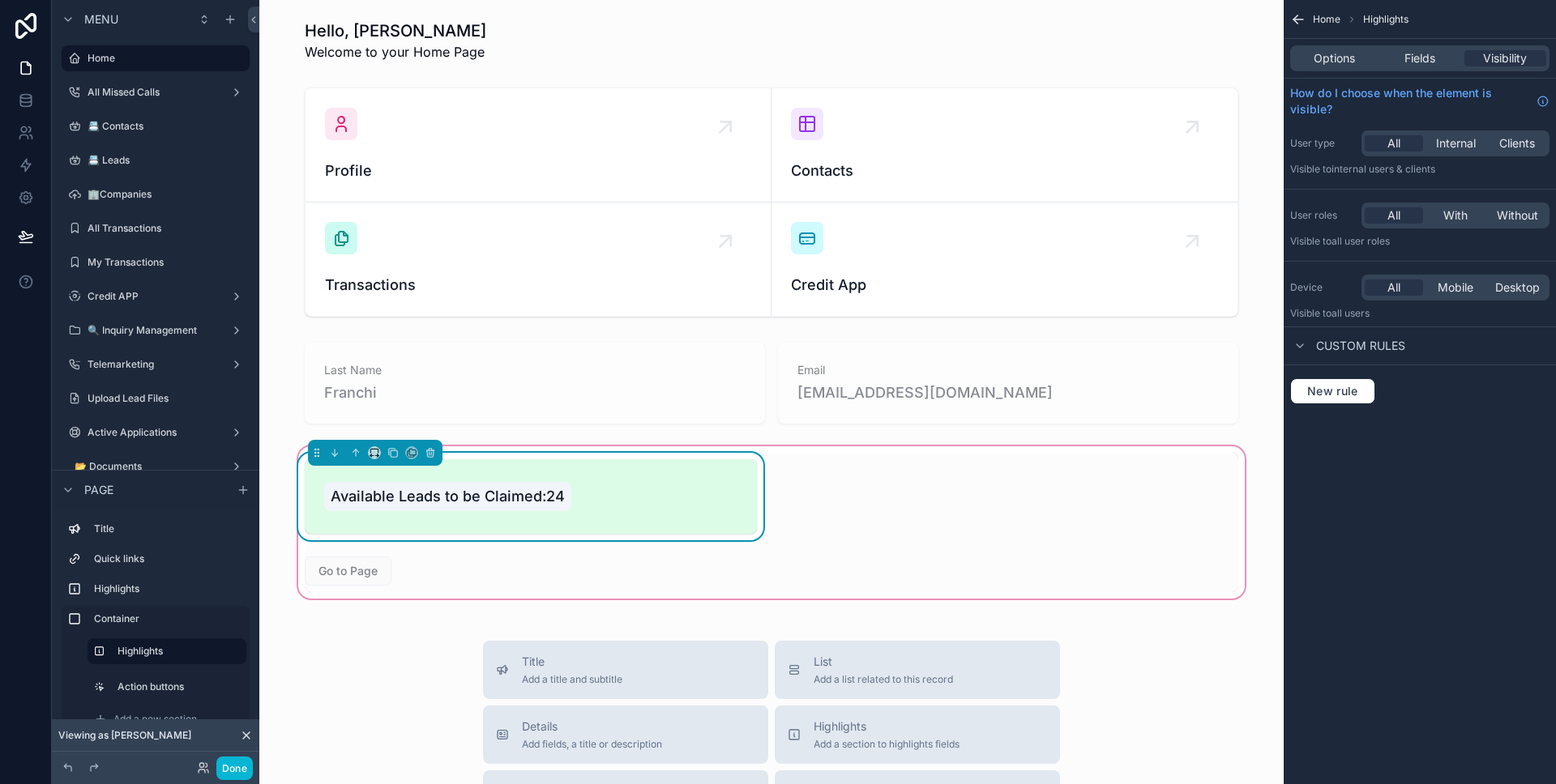
scroll to position [91, 0]
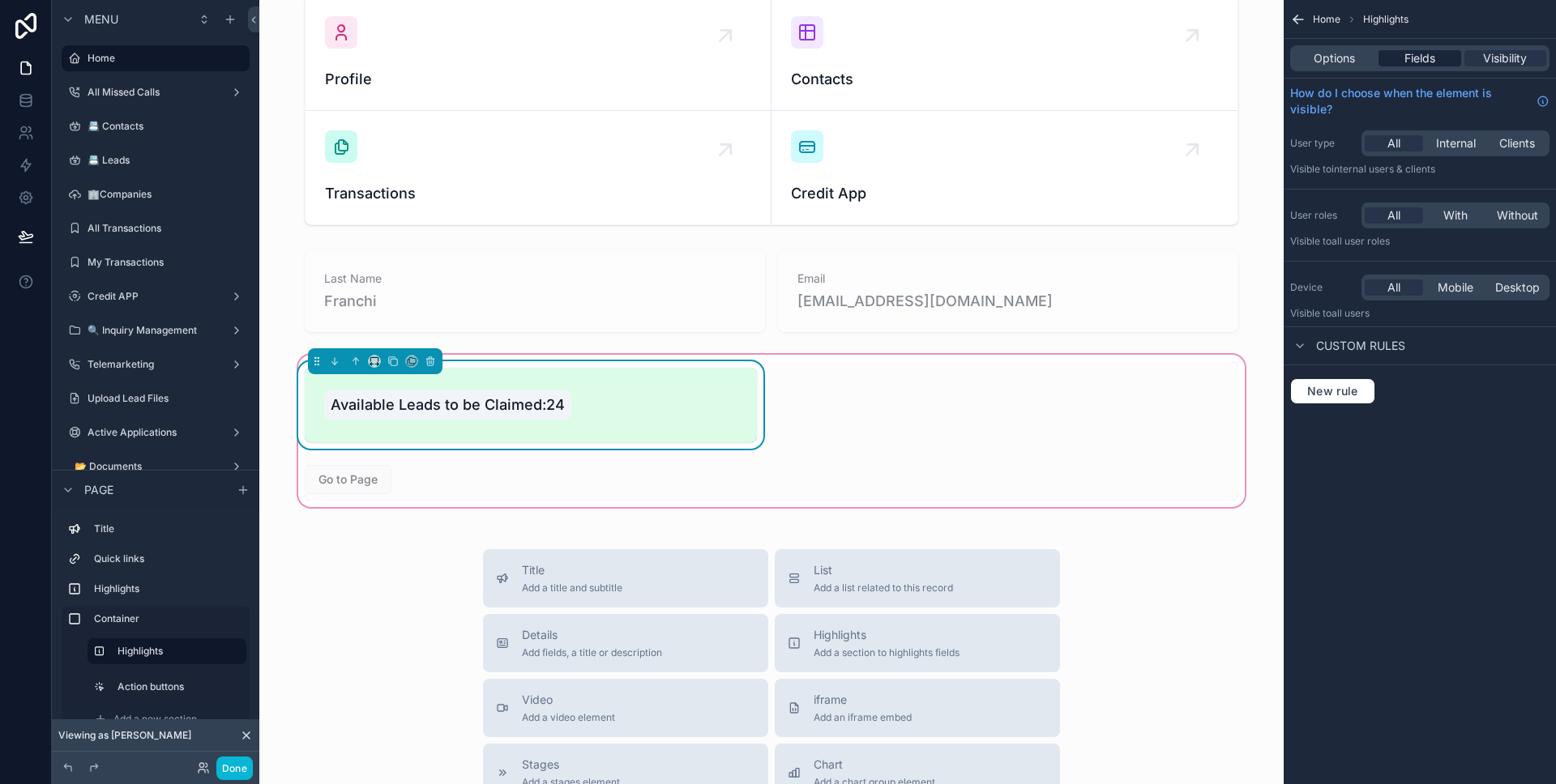
click at [1421, 61] on span "Fields" at bounding box center [1419, 59] width 30 height 17
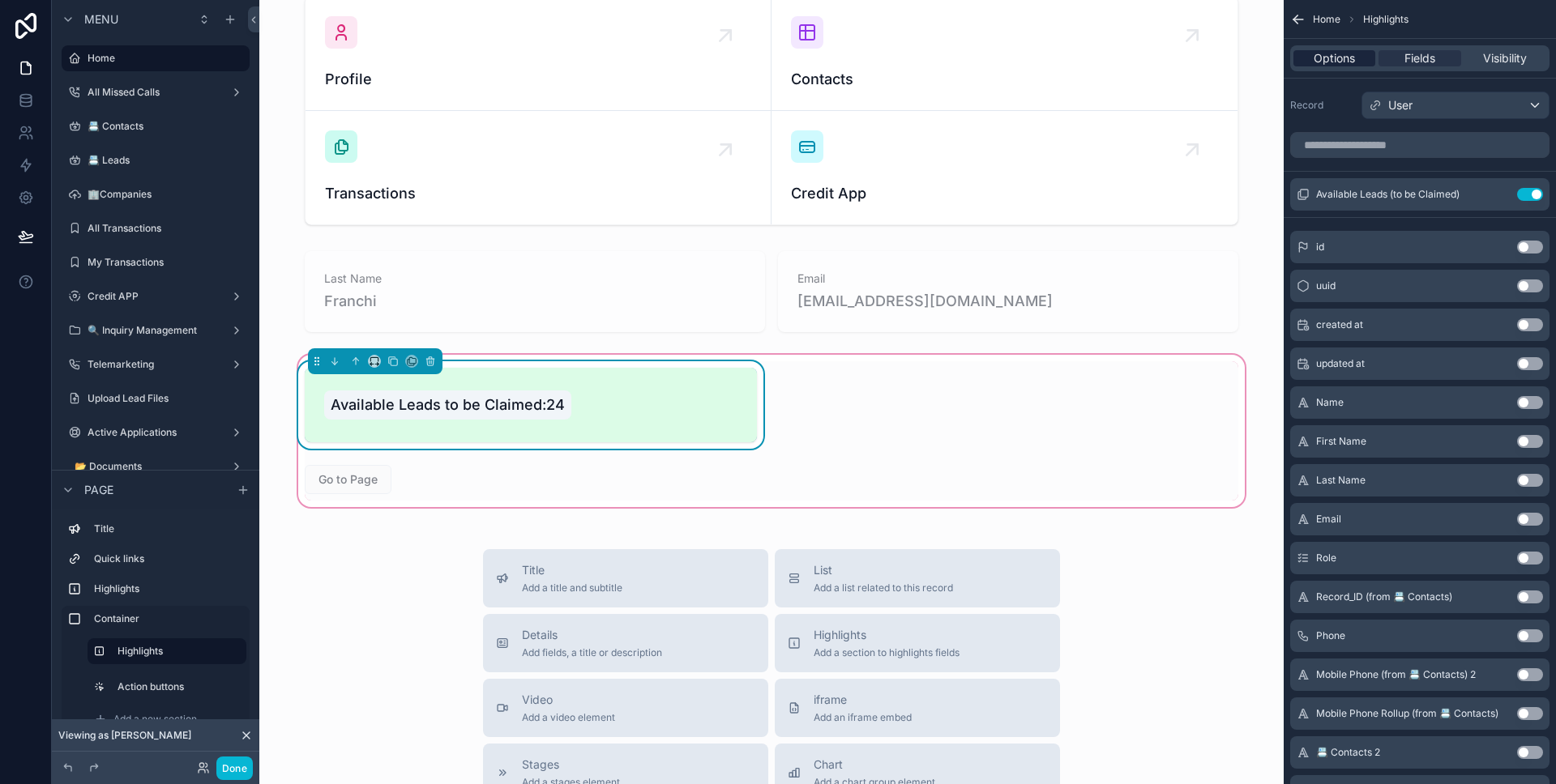
click at [1360, 61] on div "Options" at bounding box center [1334, 59] width 82 height 17
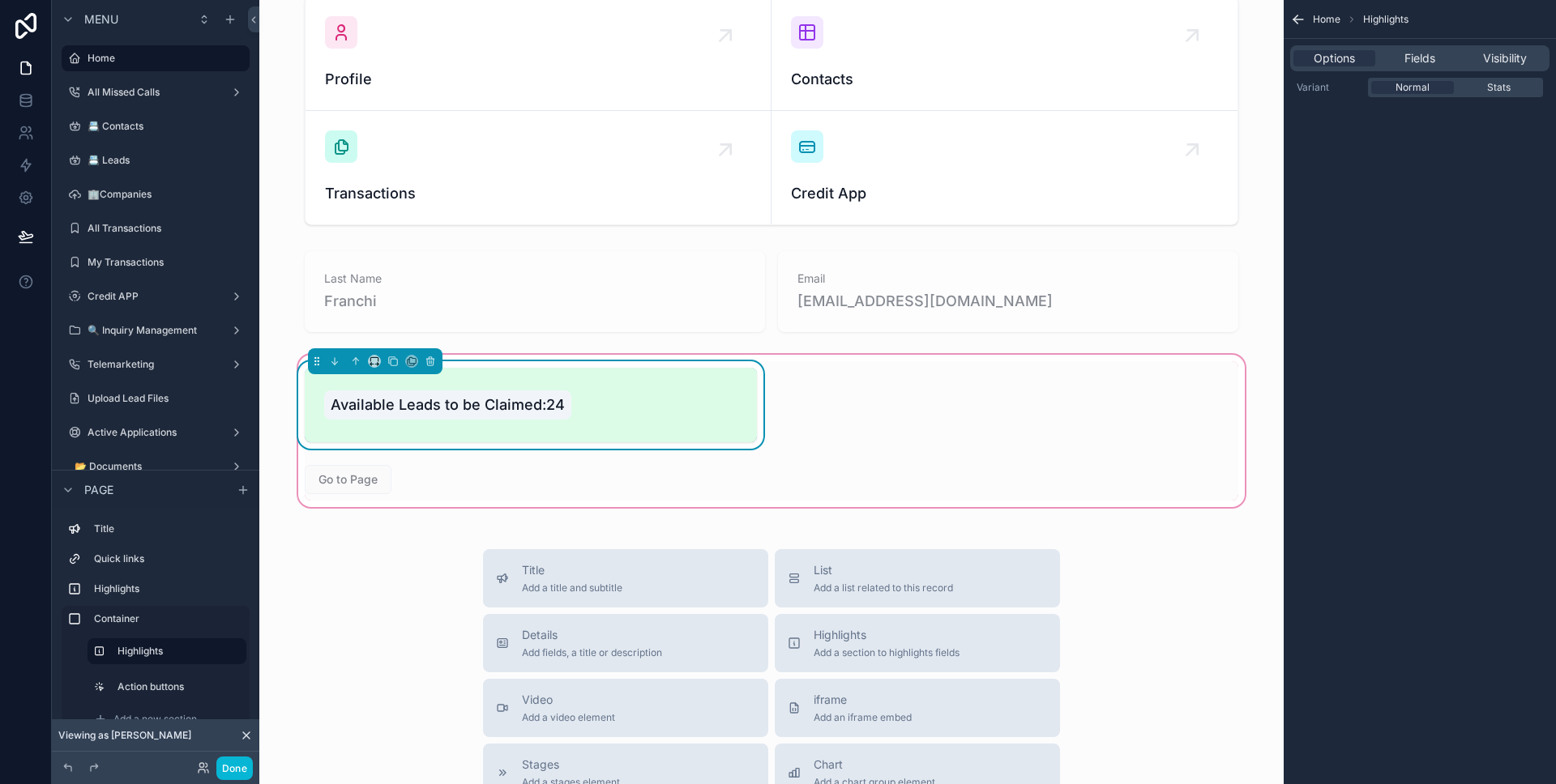
click at [902, 411] on div "Available Leads to be Claimed:24 Go to Page" at bounding box center [771, 431] width 953 height 139
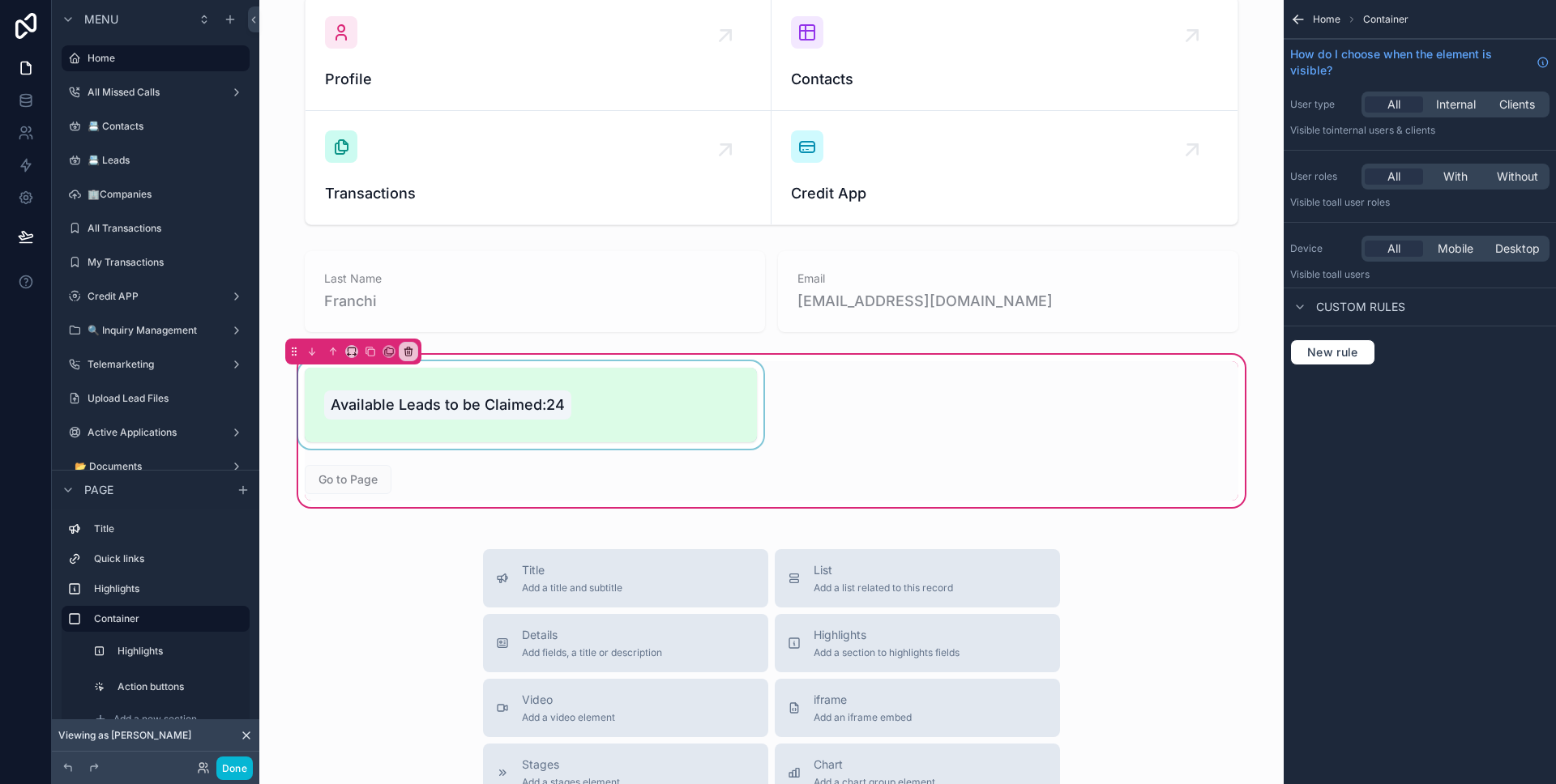
click at [1193, 368] on div "Available Leads to be Claimed:24 Go to Page" at bounding box center [771, 431] width 953 height 139
click at [1321, 24] on span "Home" at bounding box center [1327, 19] width 28 height 13
click at [1301, 19] on icon "scrollable content" at bounding box center [1298, 19] width 10 height 0
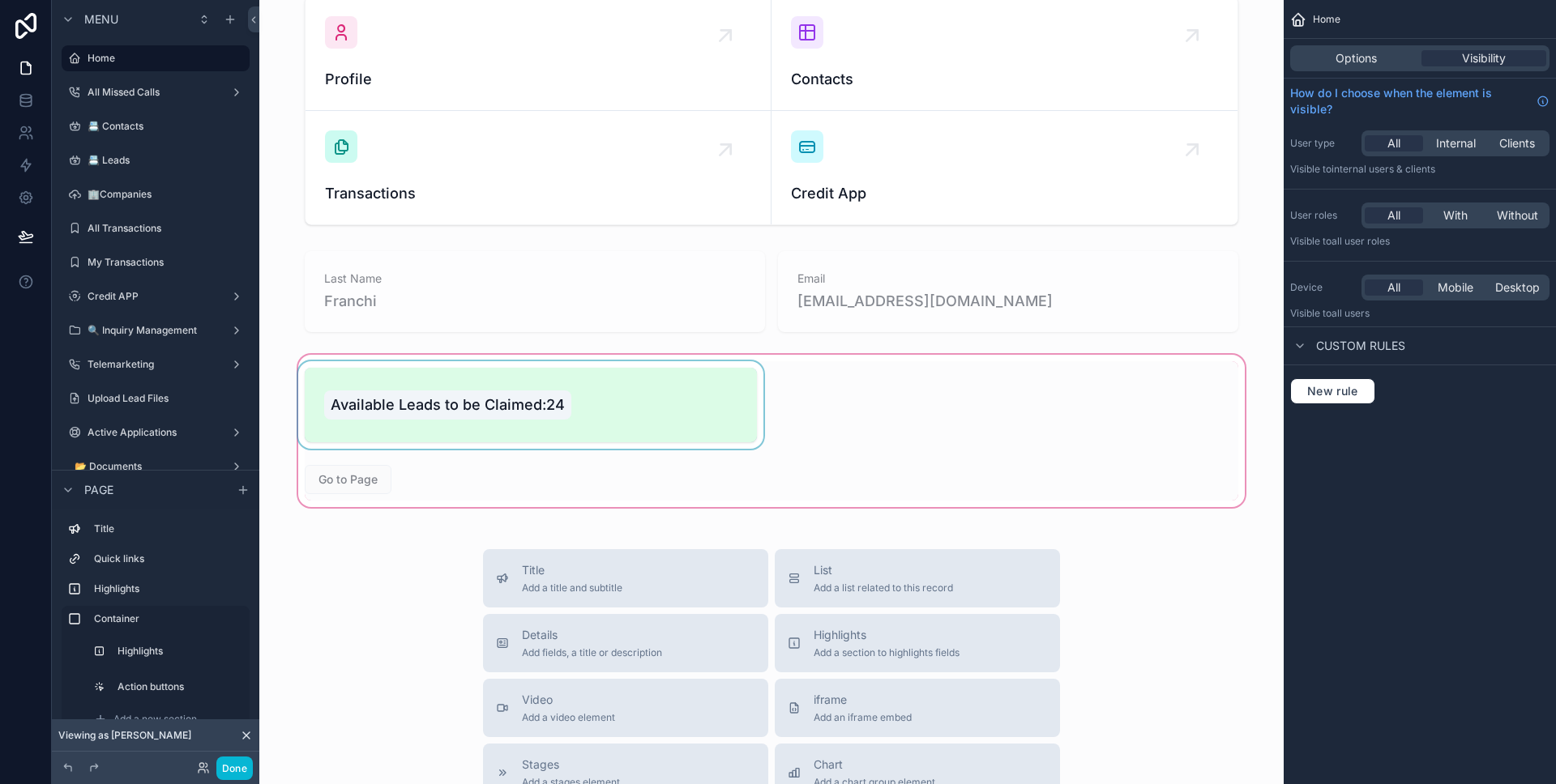
click at [1066, 403] on div "scrollable content" at bounding box center [772, 431] width 998 height 159
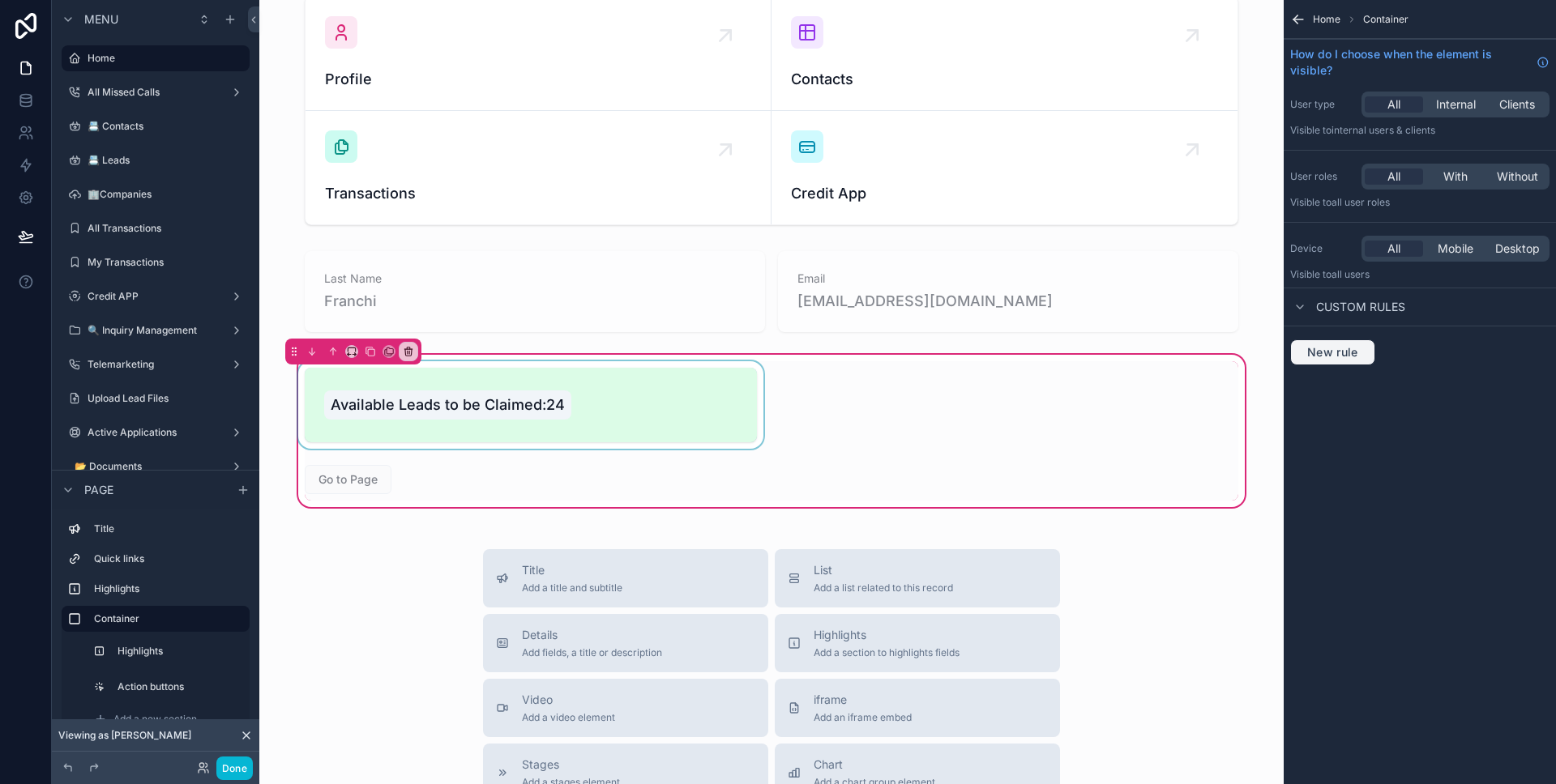
click at [1358, 354] on span "New rule" at bounding box center [1333, 352] width 64 height 15
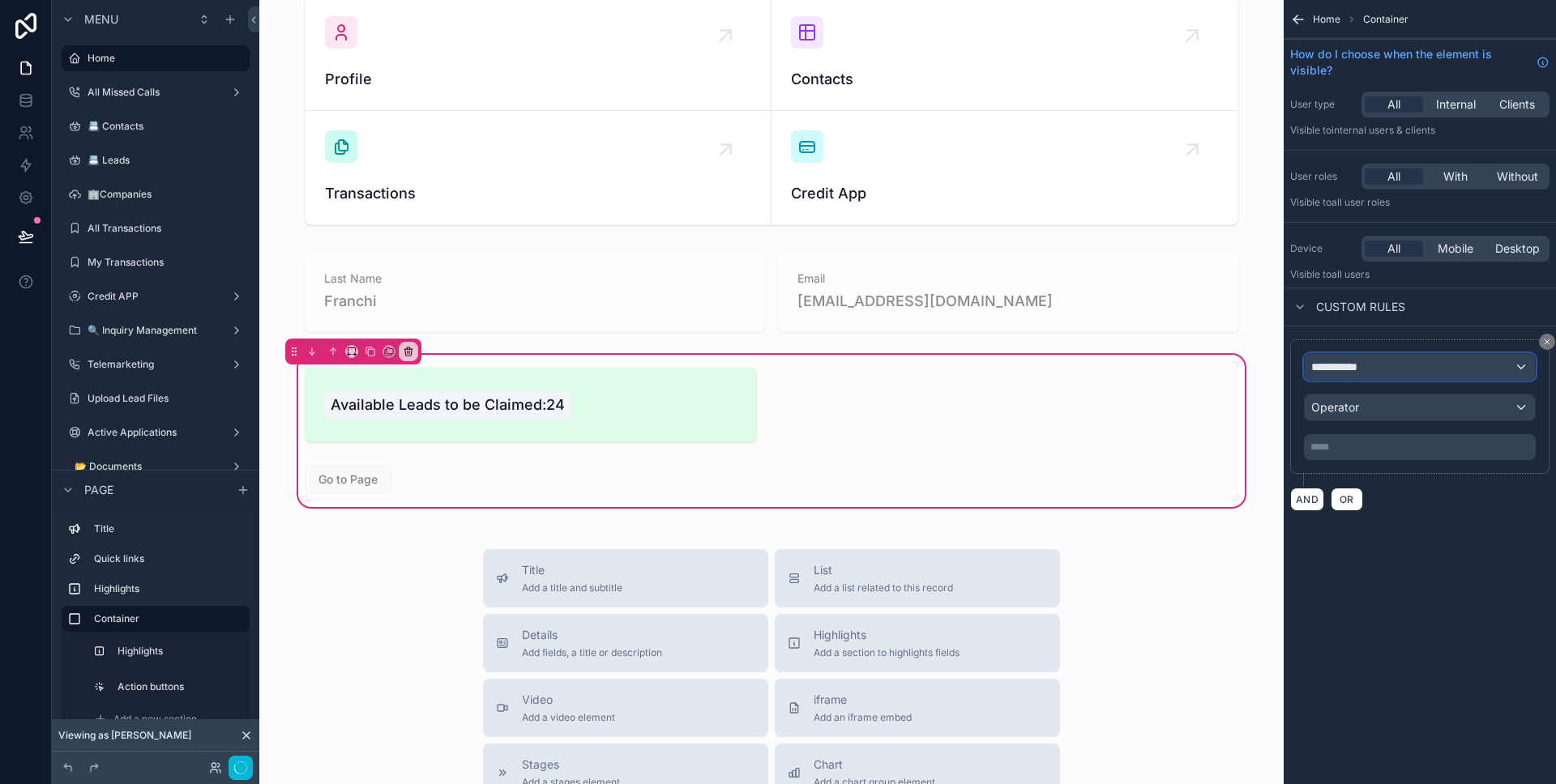
click at [1375, 365] on div "**********" at bounding box center [1420, 367] width 230 height 26
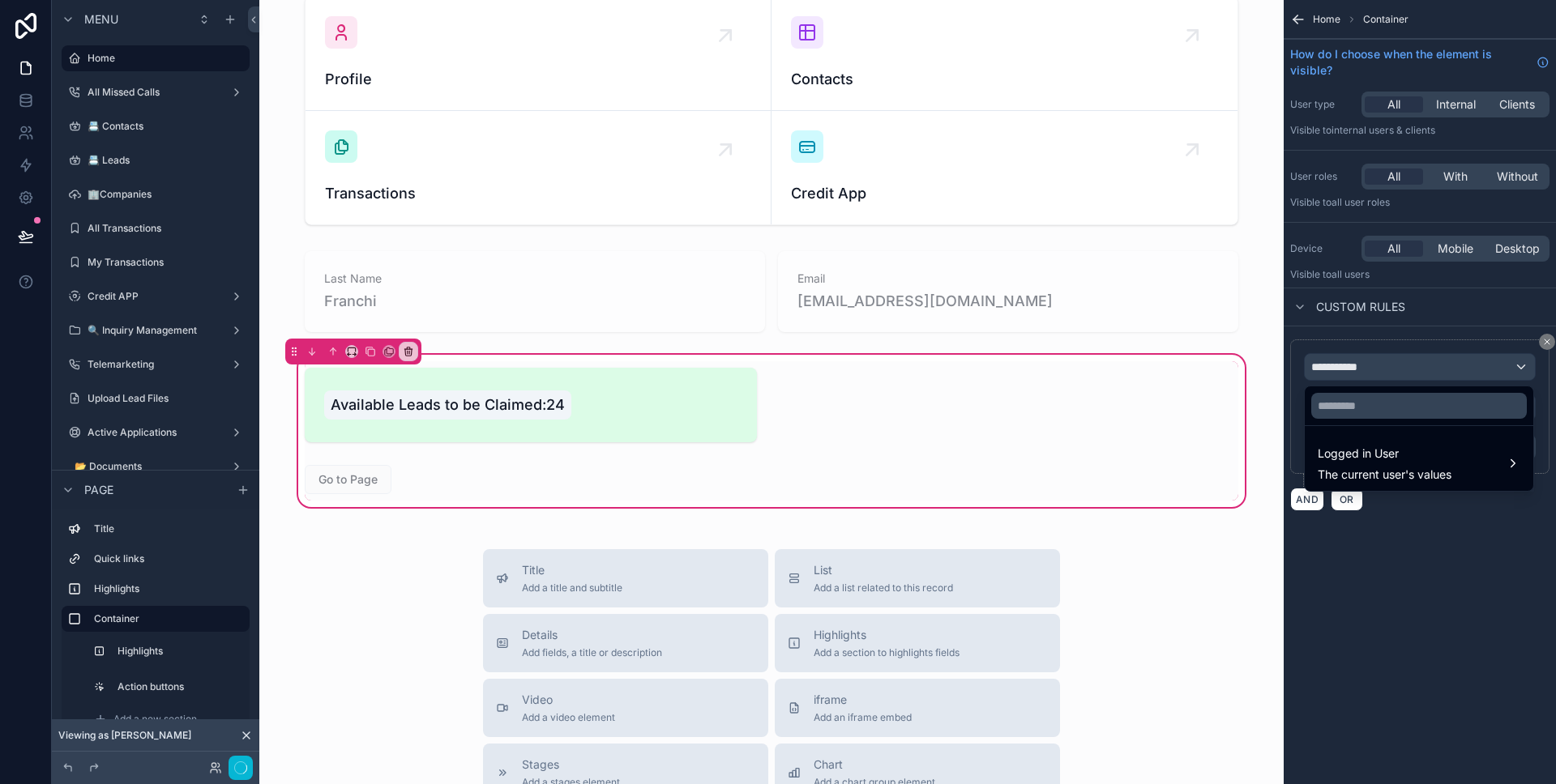
click at [1375, 365] on div "scrollable content" at bounding box center [778, 392] width 1556 height 784
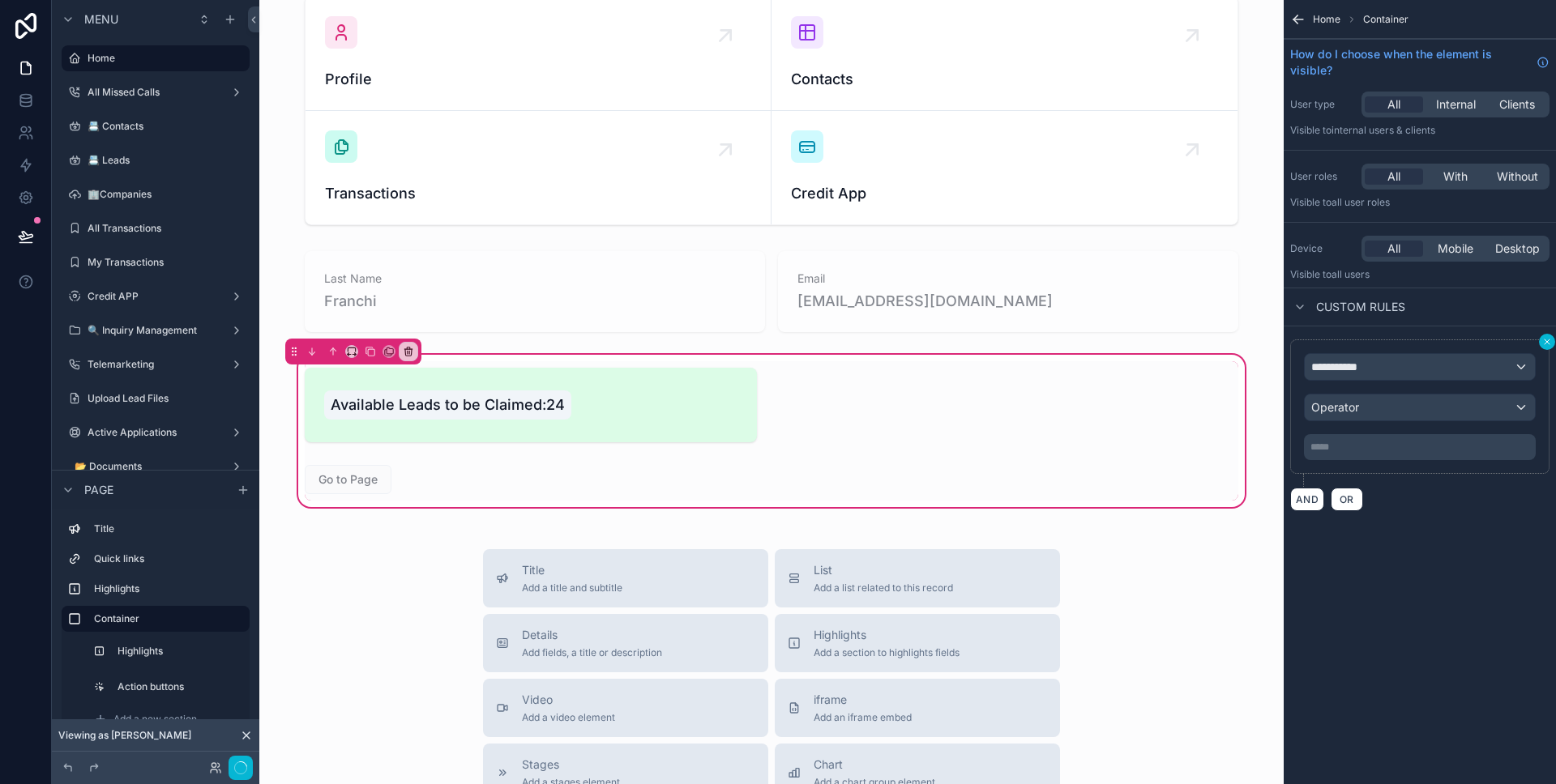
click at [1539, 343] on button "scrollable content" at bounding box center [1547, 342] width 17 height 17
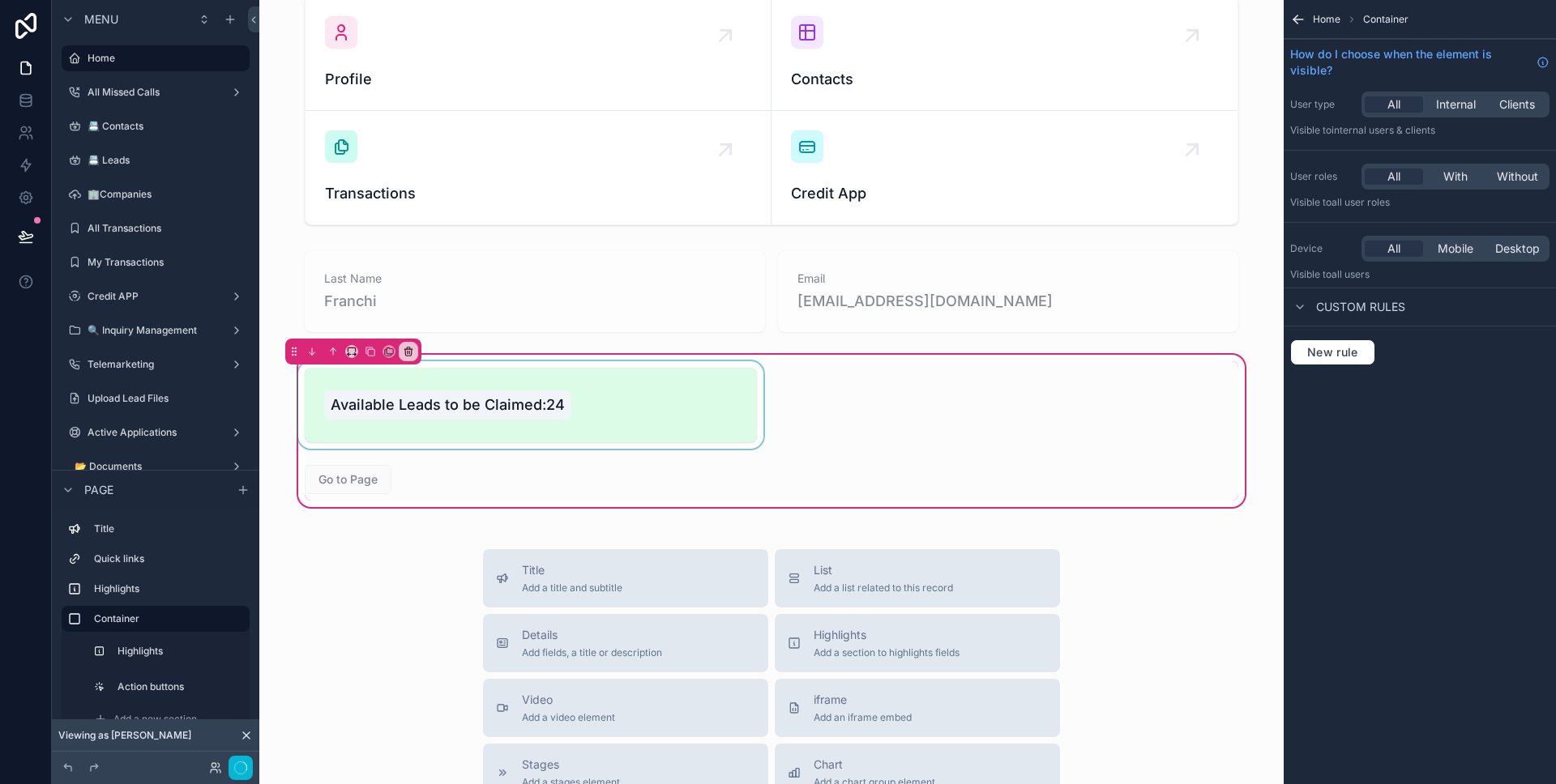
click at [616, 416] on div "scrollable content" at bounding box center [530, 405] width 471 height 87
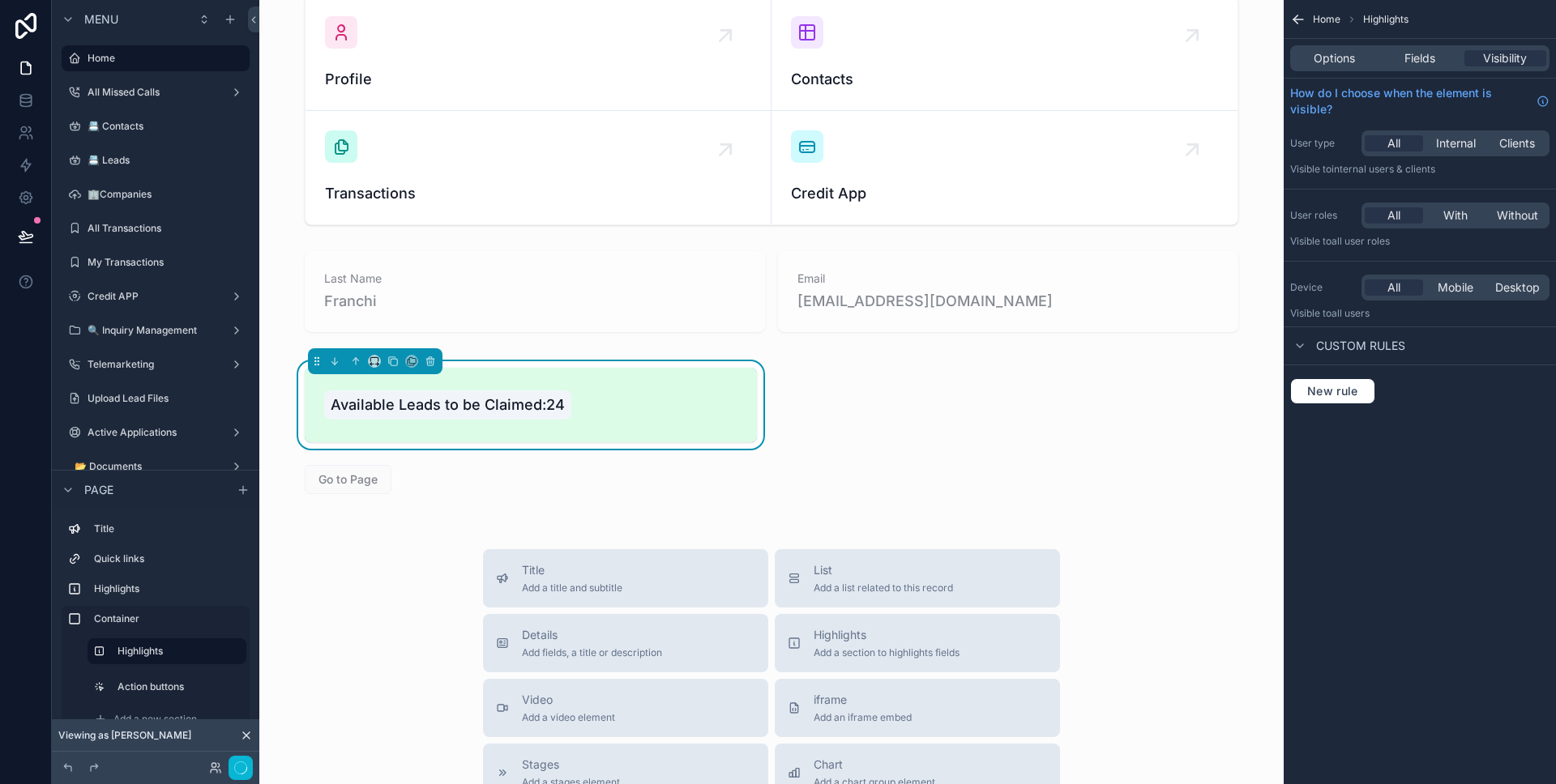
click at [1390, 70] on div "Options Fields Visibility" at bounding box center [1420, 58] width 260 height 26
click at [1405, 63] on span "Fields" at bounding box center [1419, 59] width 30 height 17
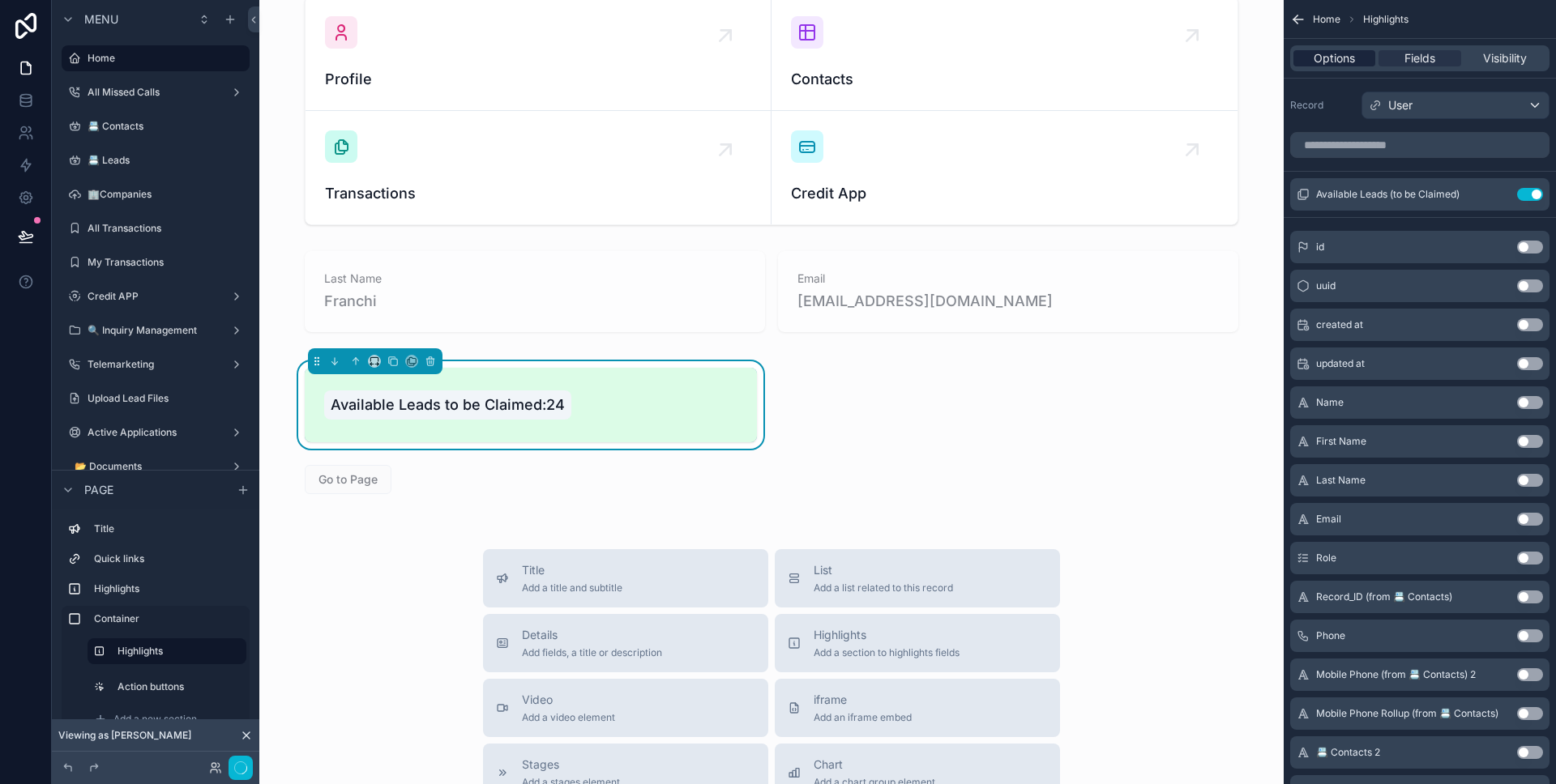
click at [1350, 53] on span "Options" at bounding box center [1334, 59] width 41 height 17
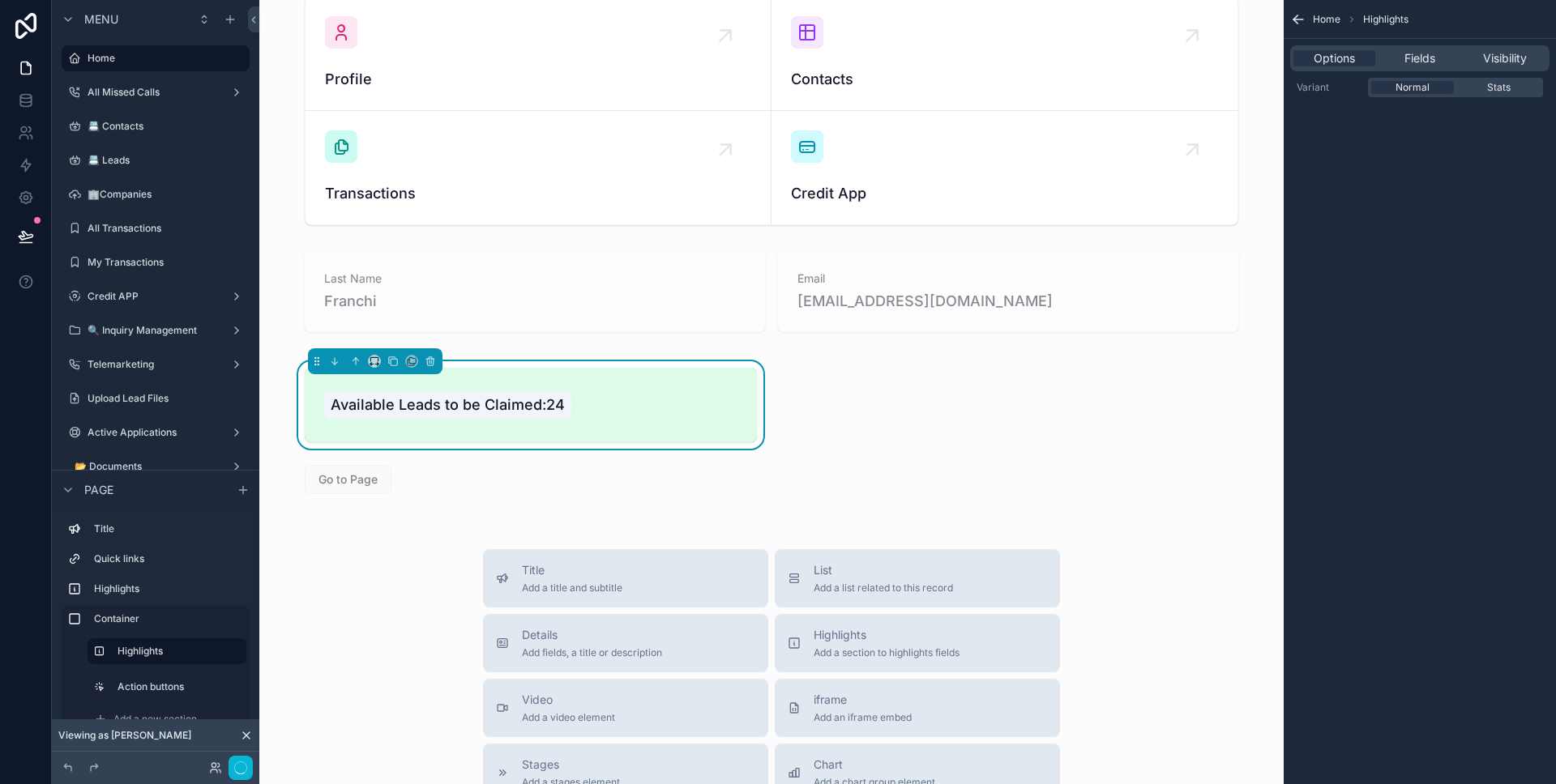
click at [1434, 49] on div "Options Fields Visibility" at bounding box center [1420, 58] width 260 height 26
click at [1425, 54] on span "Fields" at bounding box center [1419, 59] width 30 height 17
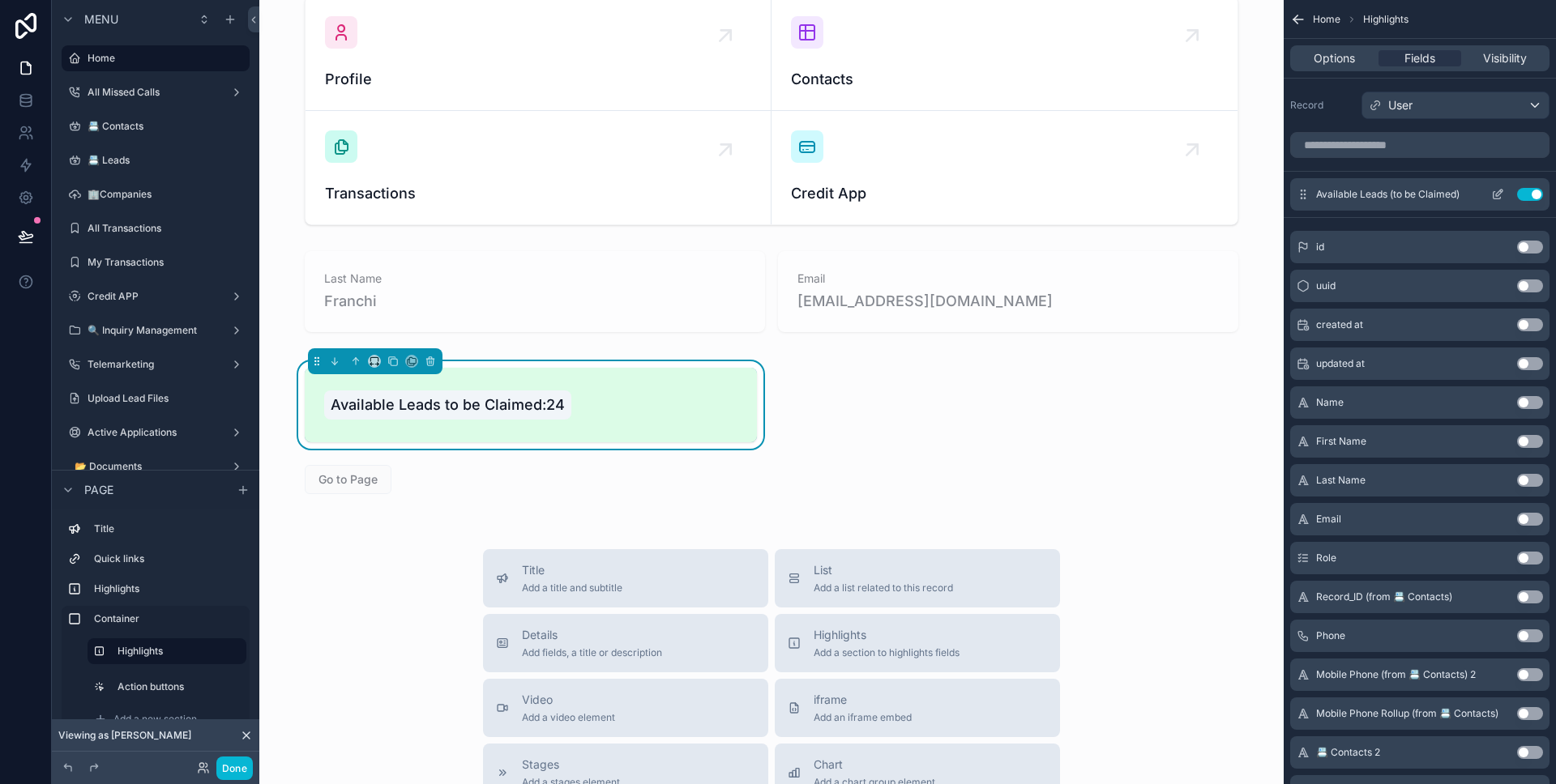
click at [1496, 190] on icon "scrollable content" at bounding box center [1497, 194] width 13 height 13
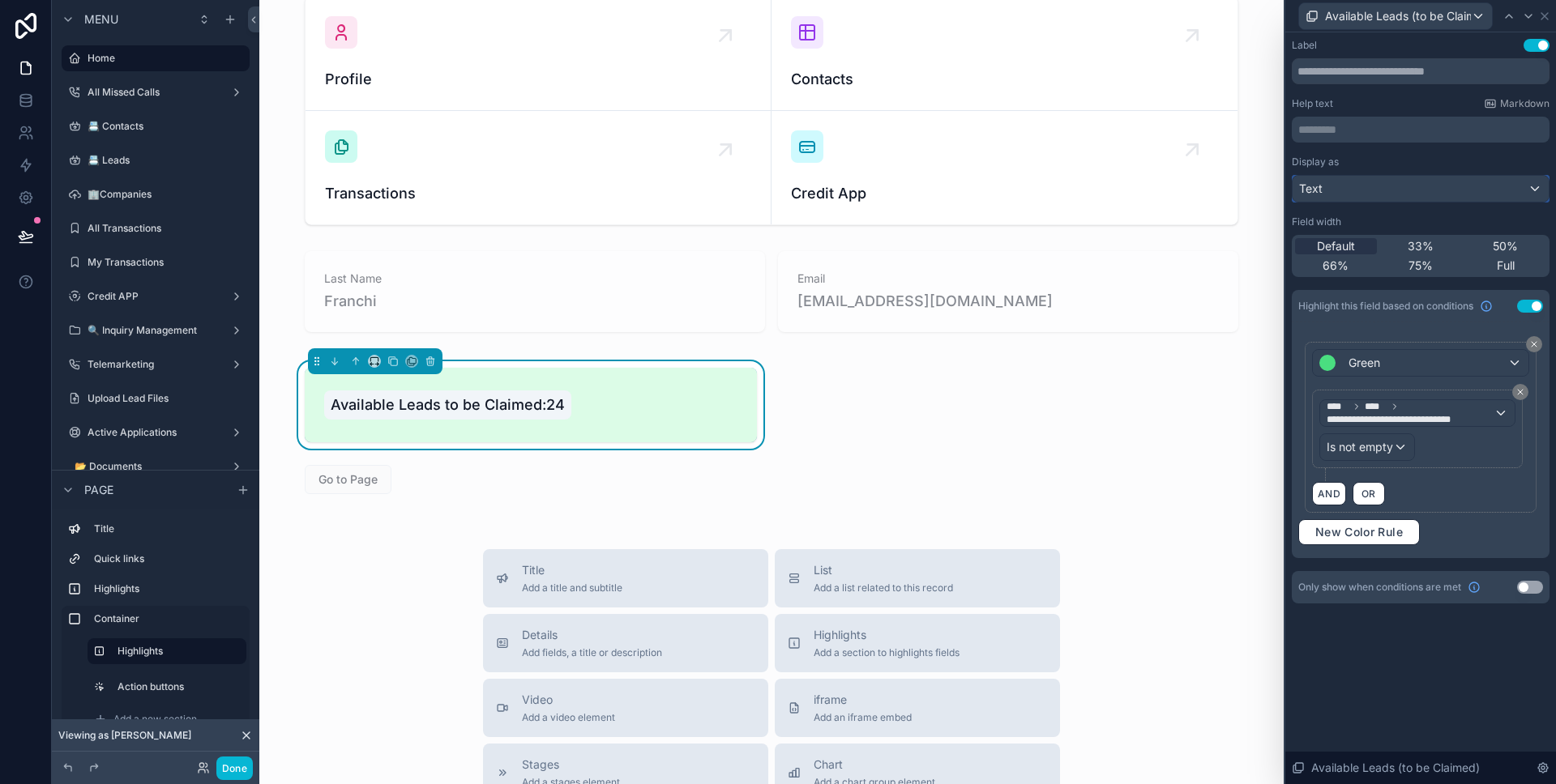
click at [1450, 185] on div "Text" at bounding box center [1421, 189] width 256 height 26
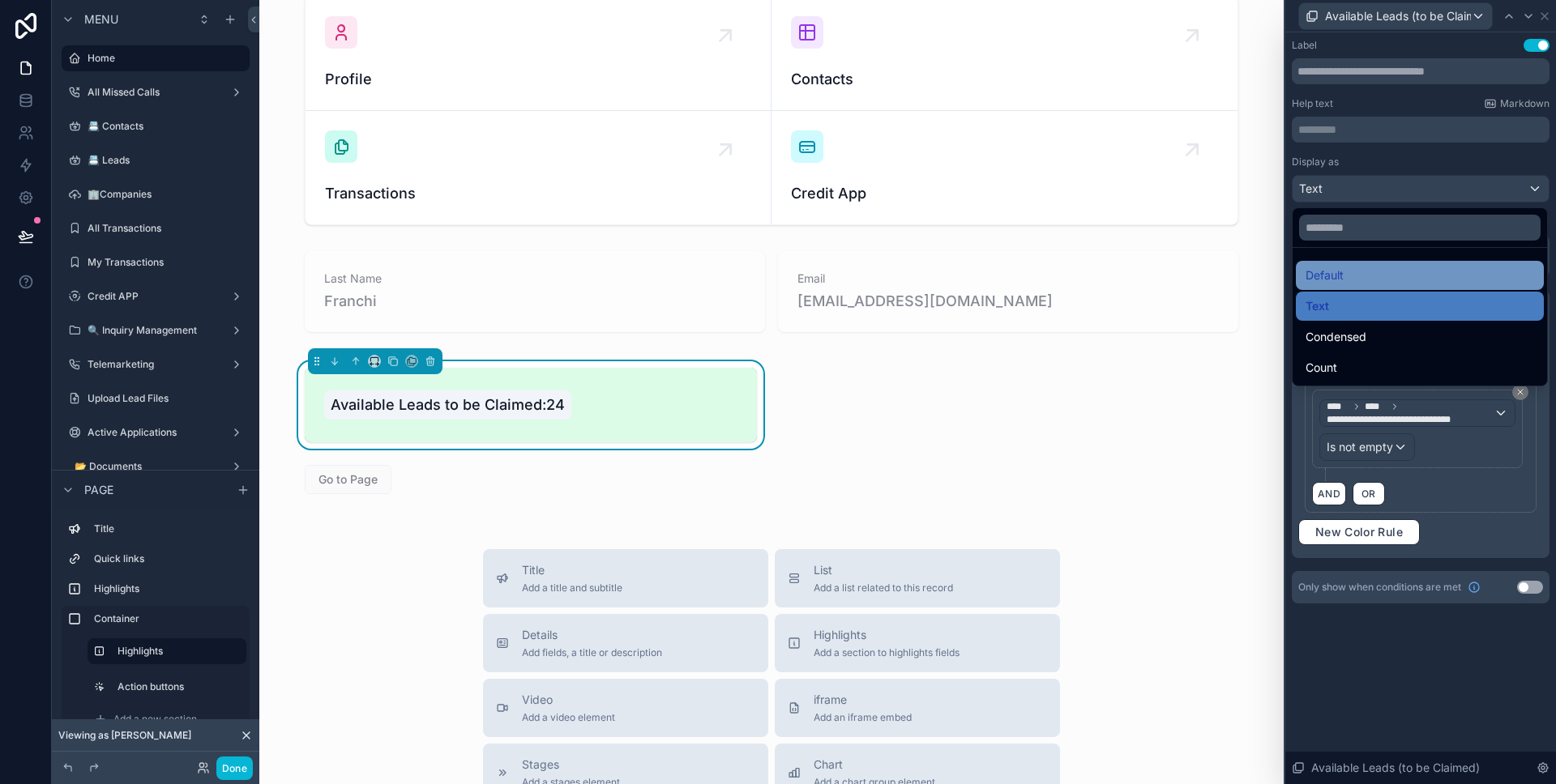
click at [1394, 264] on div "Default" at bounding box center [1419, 275] width 248 height 29
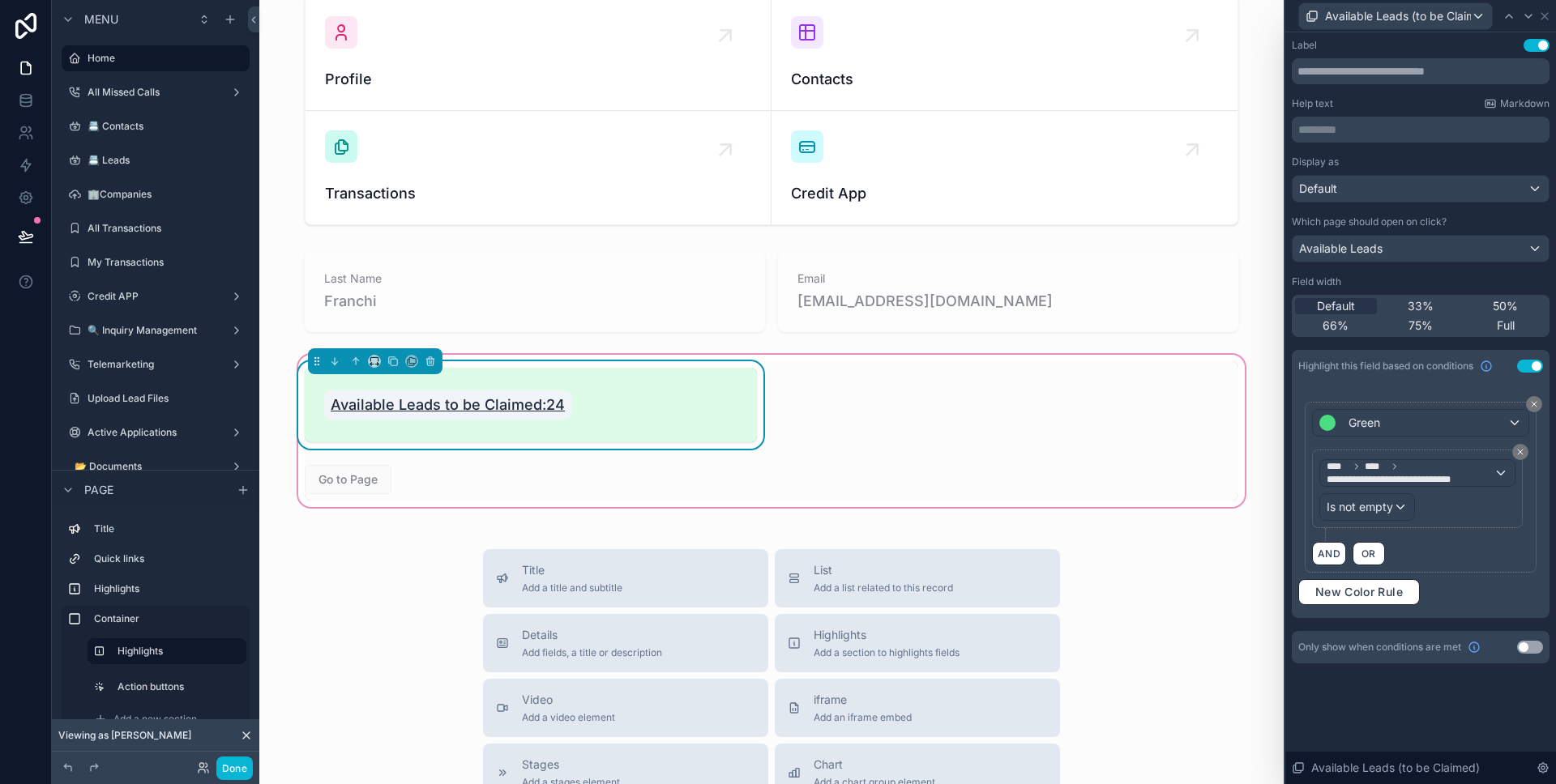
click at [520, 405] on span "Available Leads to be Claimed:24" at bounding box center [447, 405] width 234 height 23
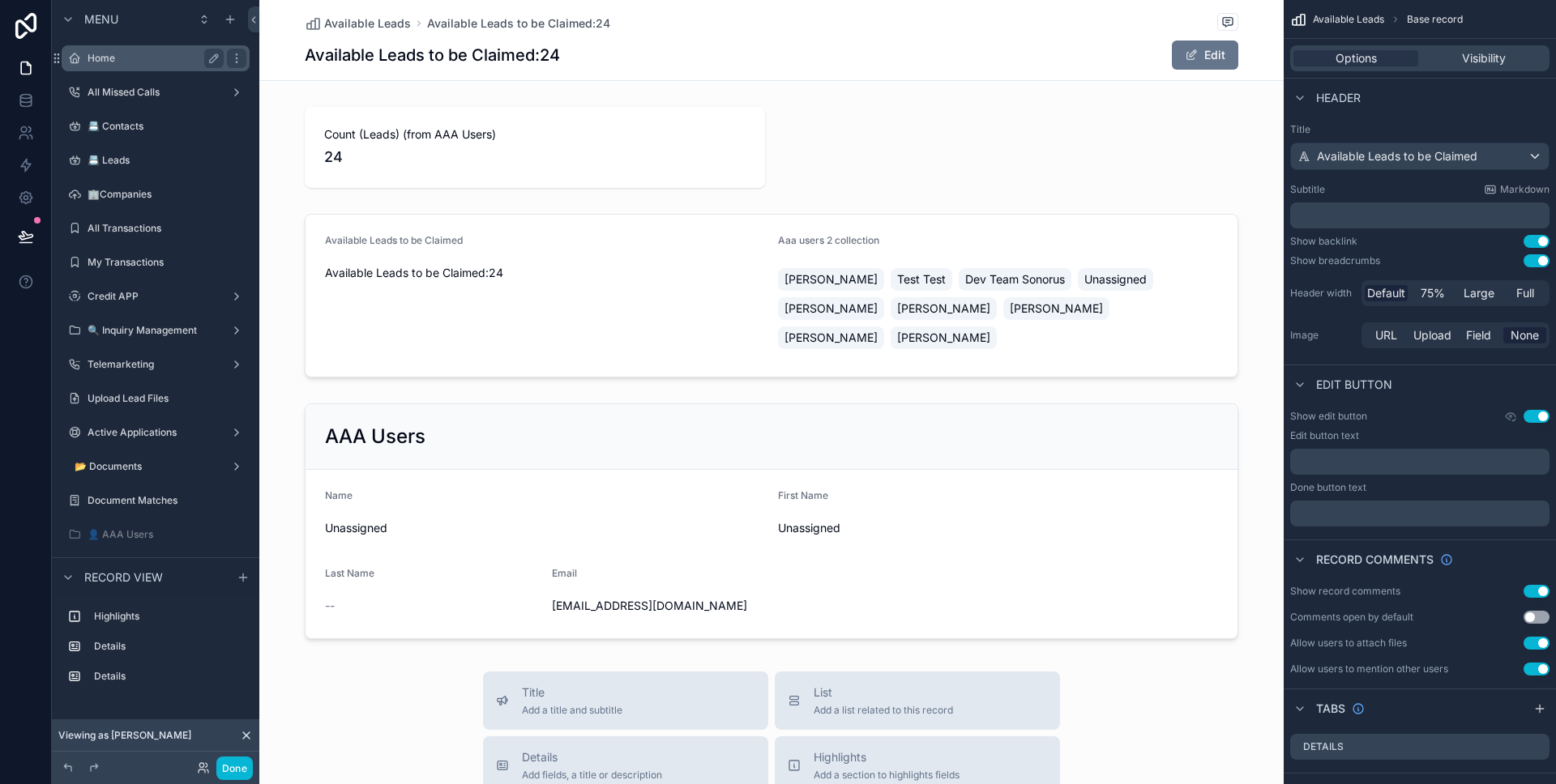
click at [149, 64] on div "Home" at bounding box center [156, 58] width 136 height 19
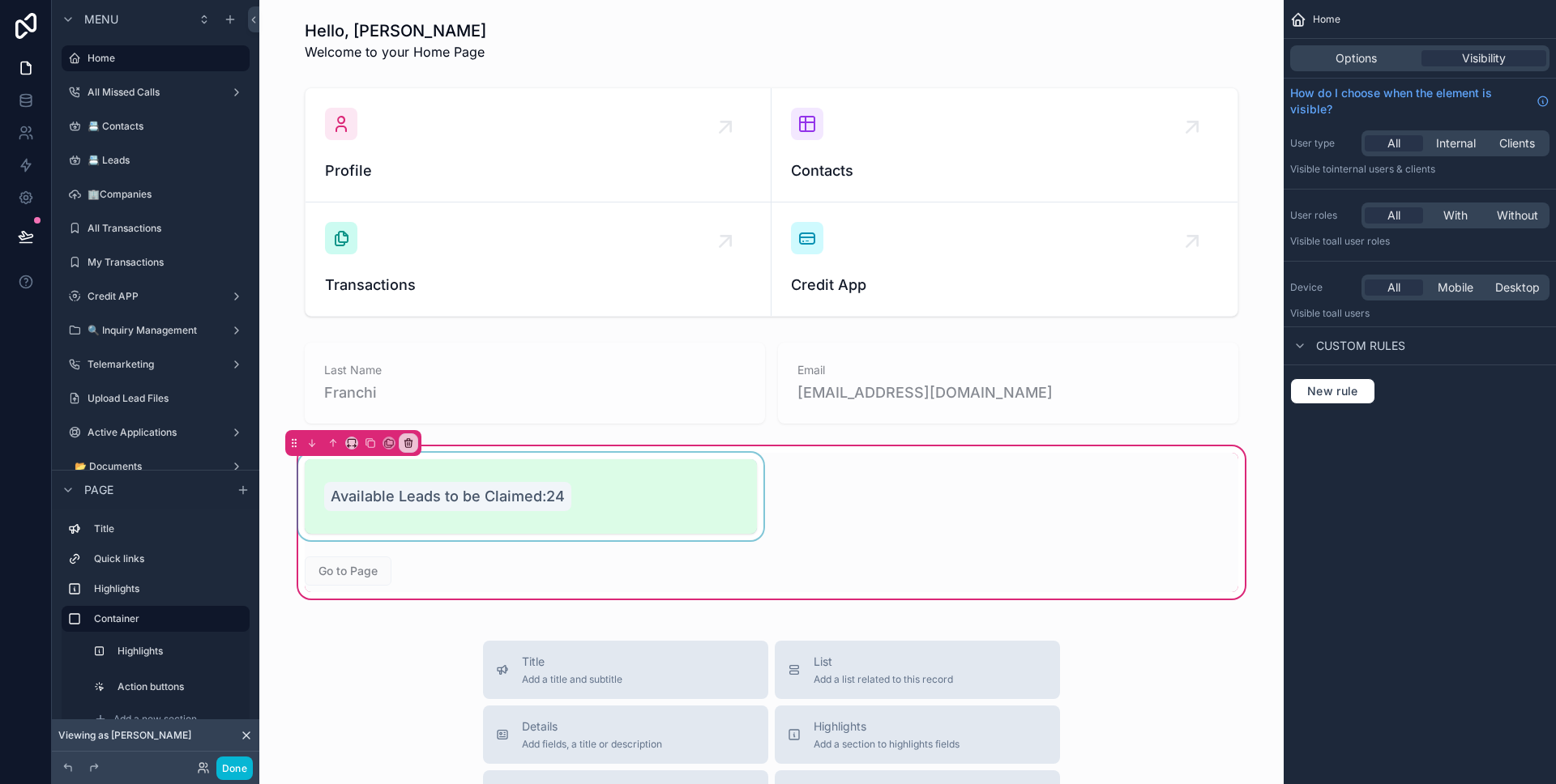
click at [608, 480] on div "scrollable content" at bounding box center [530, 496] width 471 height 87
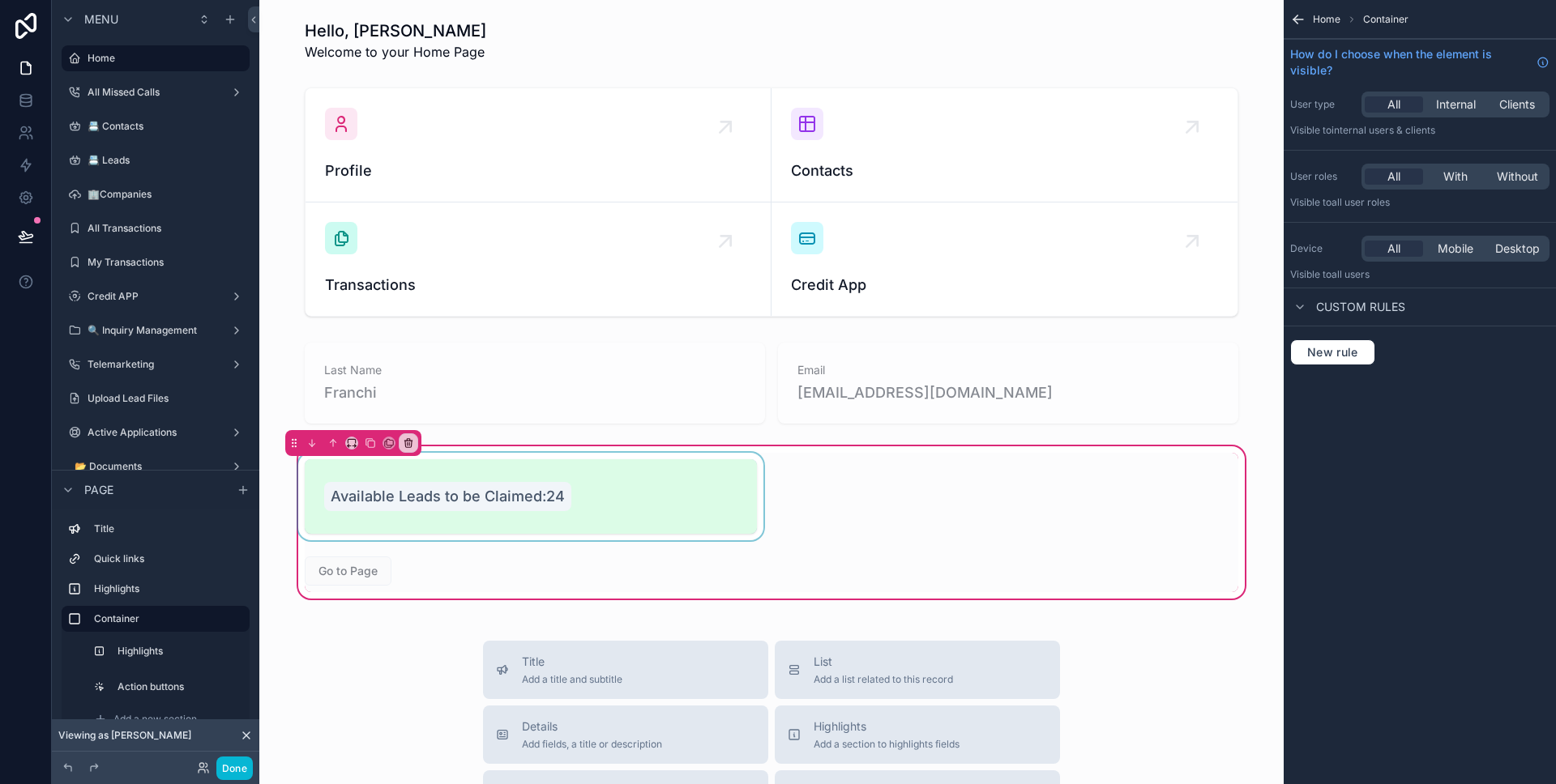
click at [618, 489] on div "scrollable content" at bounding box center [530, 496] width 471 height 87
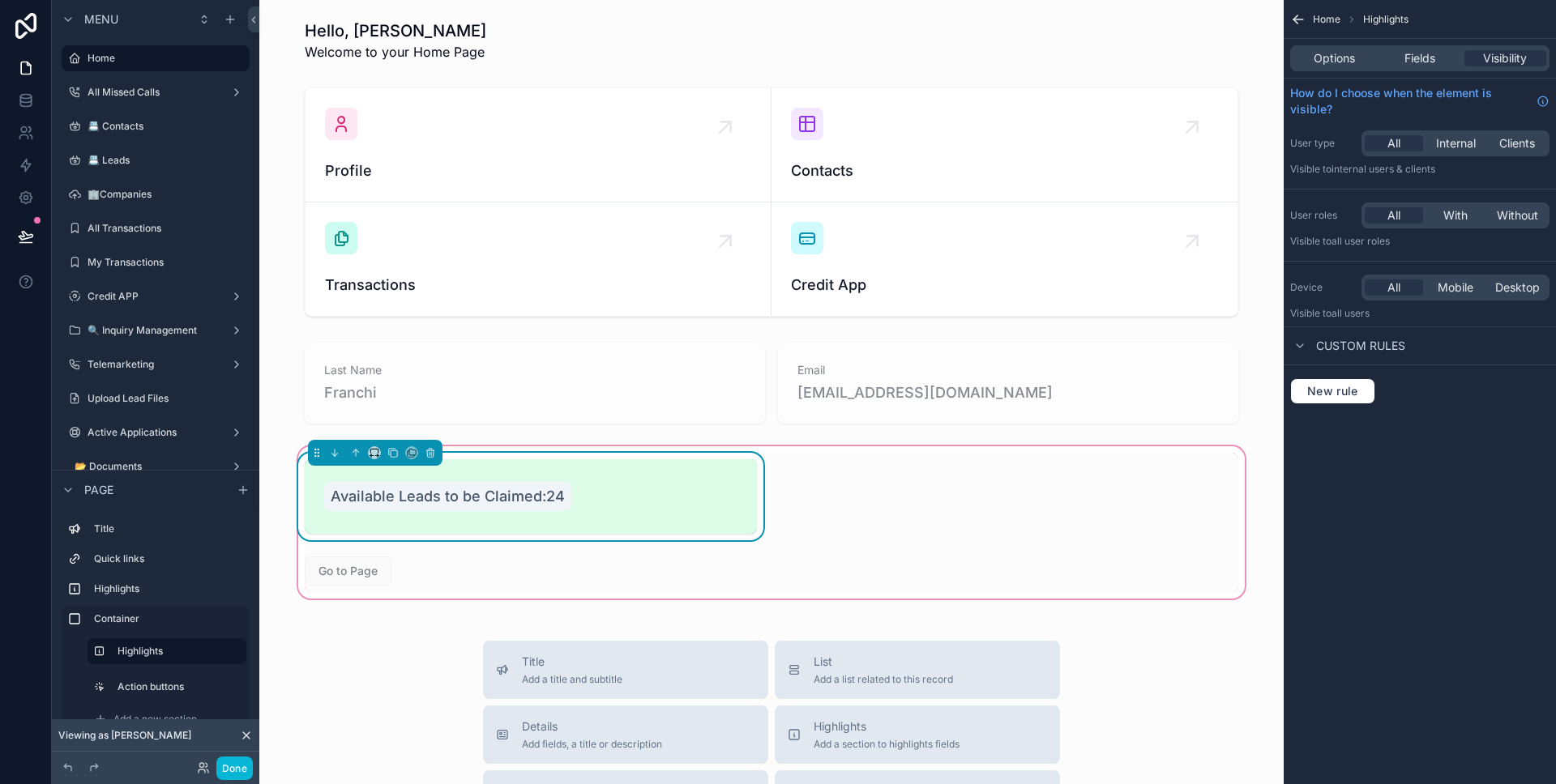
click at [1423, 46] on div "Options Fields Visibility" at bounding box center [1420, 58] width 260 height 26
click at [1423, 52] on span "Fields" at bounding box center [1419, 59] width 30 height 17
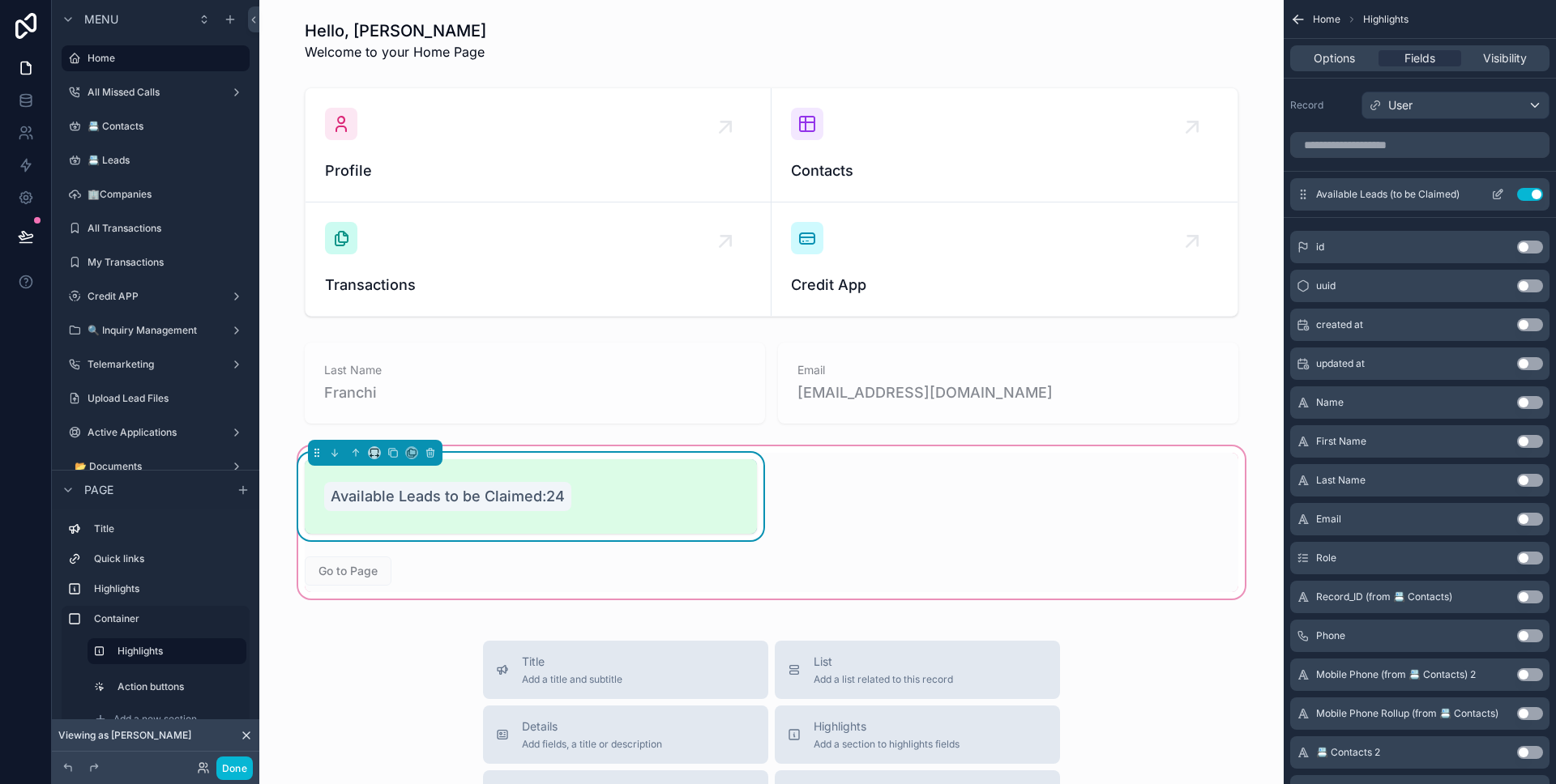
click at [1497, 200] on icon "scrollable content" at bounding box center [1497, 194] width 13 height 13
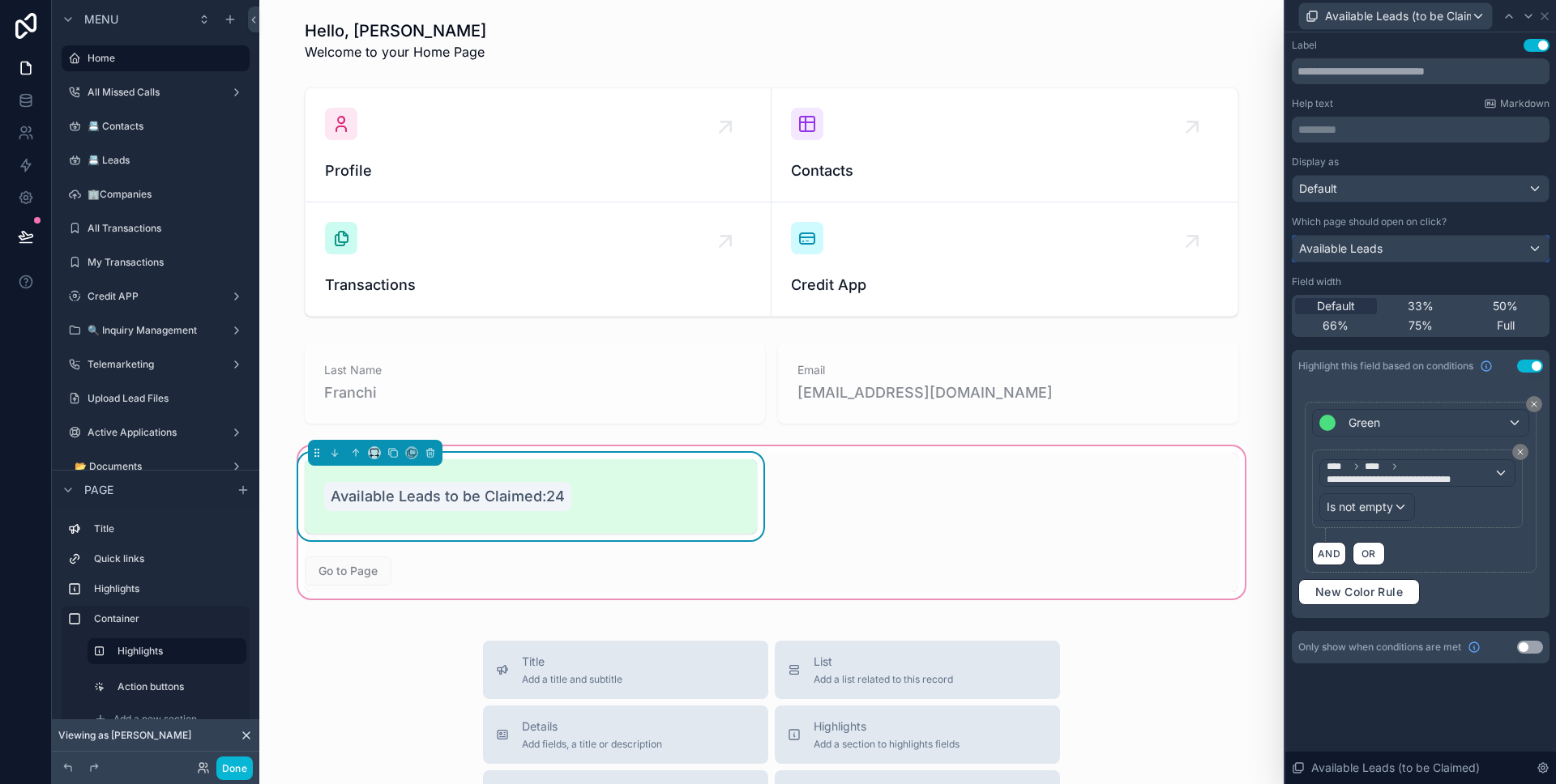
click at [1469, 242] on div "Available Leads" at bounding box center [1421, 248] width 256 height 26
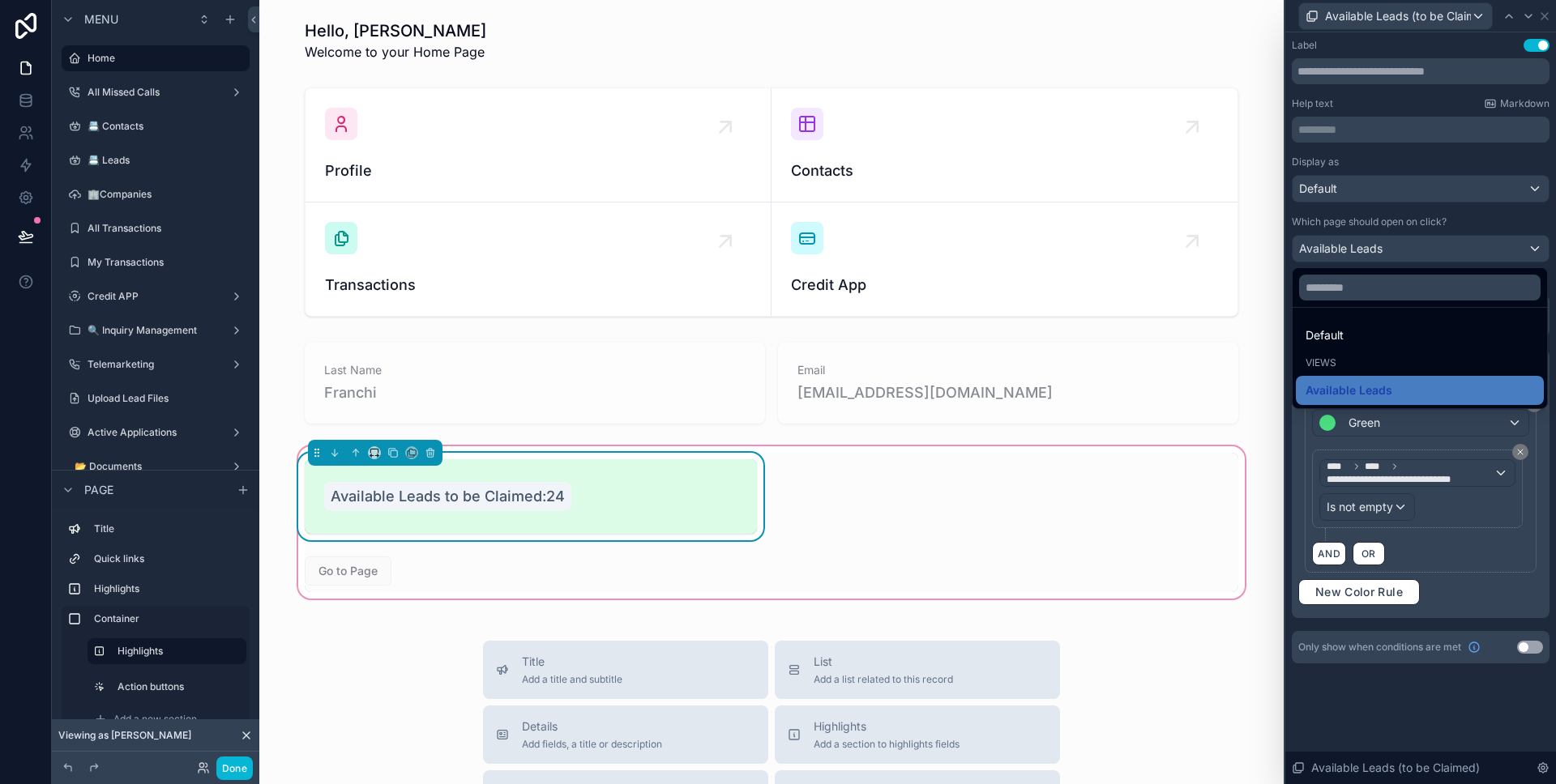
click at [1341, 362] on div "Views" at bounding box center [1420, 363] width 228 height 13
click at [1398, 187] on div at bounding box center [1421, 392] width 271 height 784
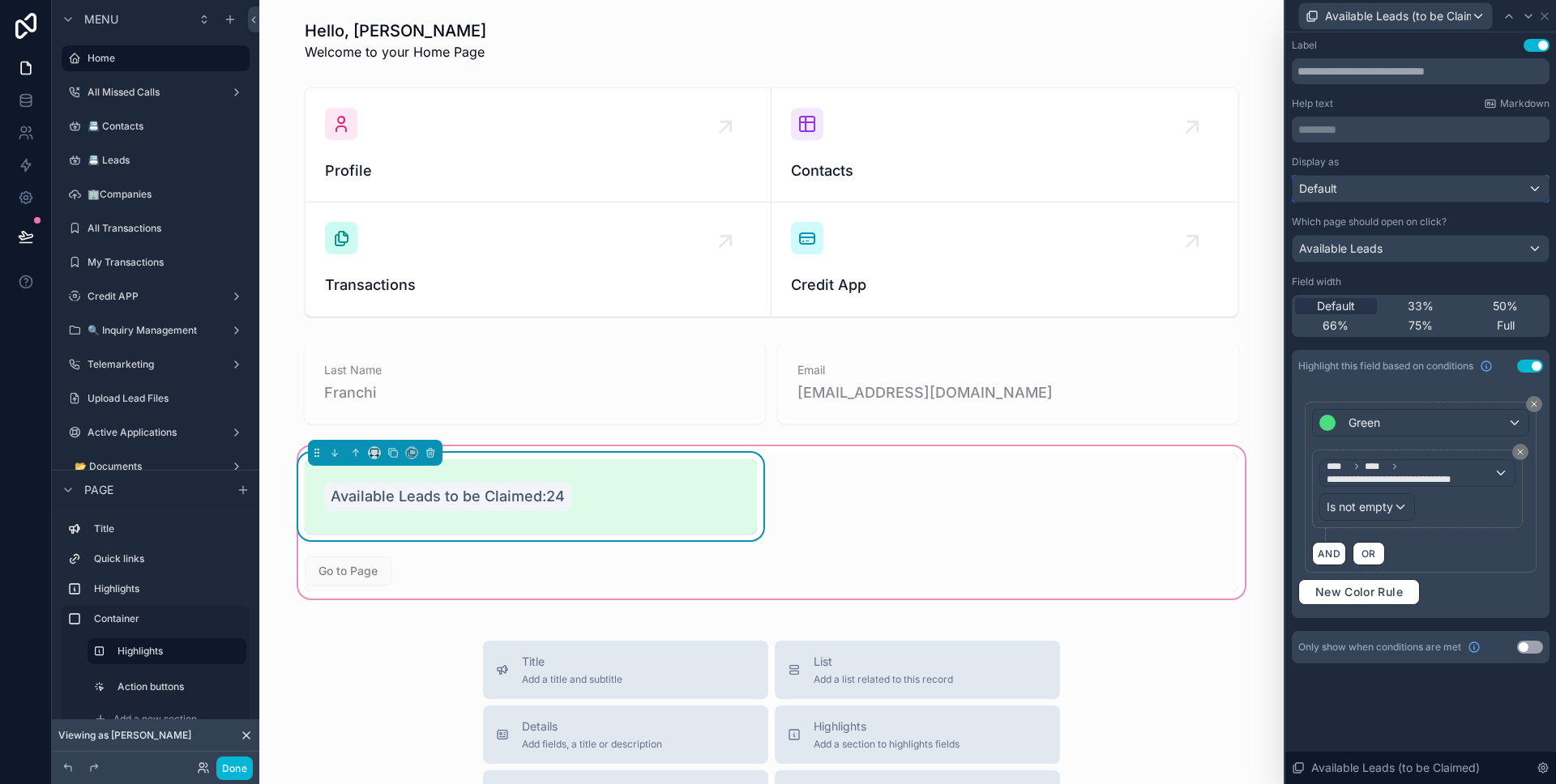
click at [1398, 187] on div "Default" at bounding box center [1421, 189] width 256 height 26
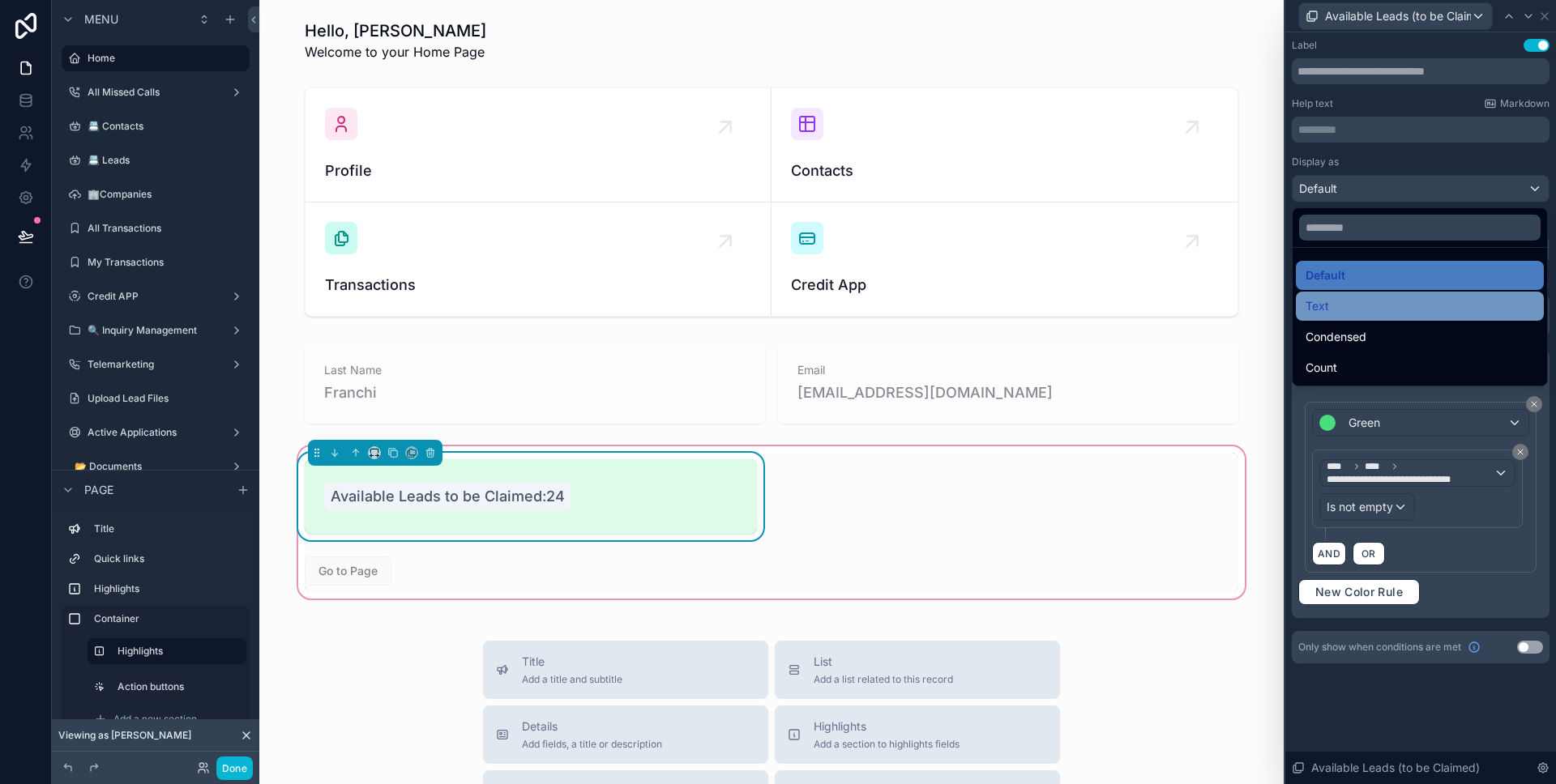
click at [1363, 302] on div "Text" at bounding box center [1420, 306] width 228 height 19
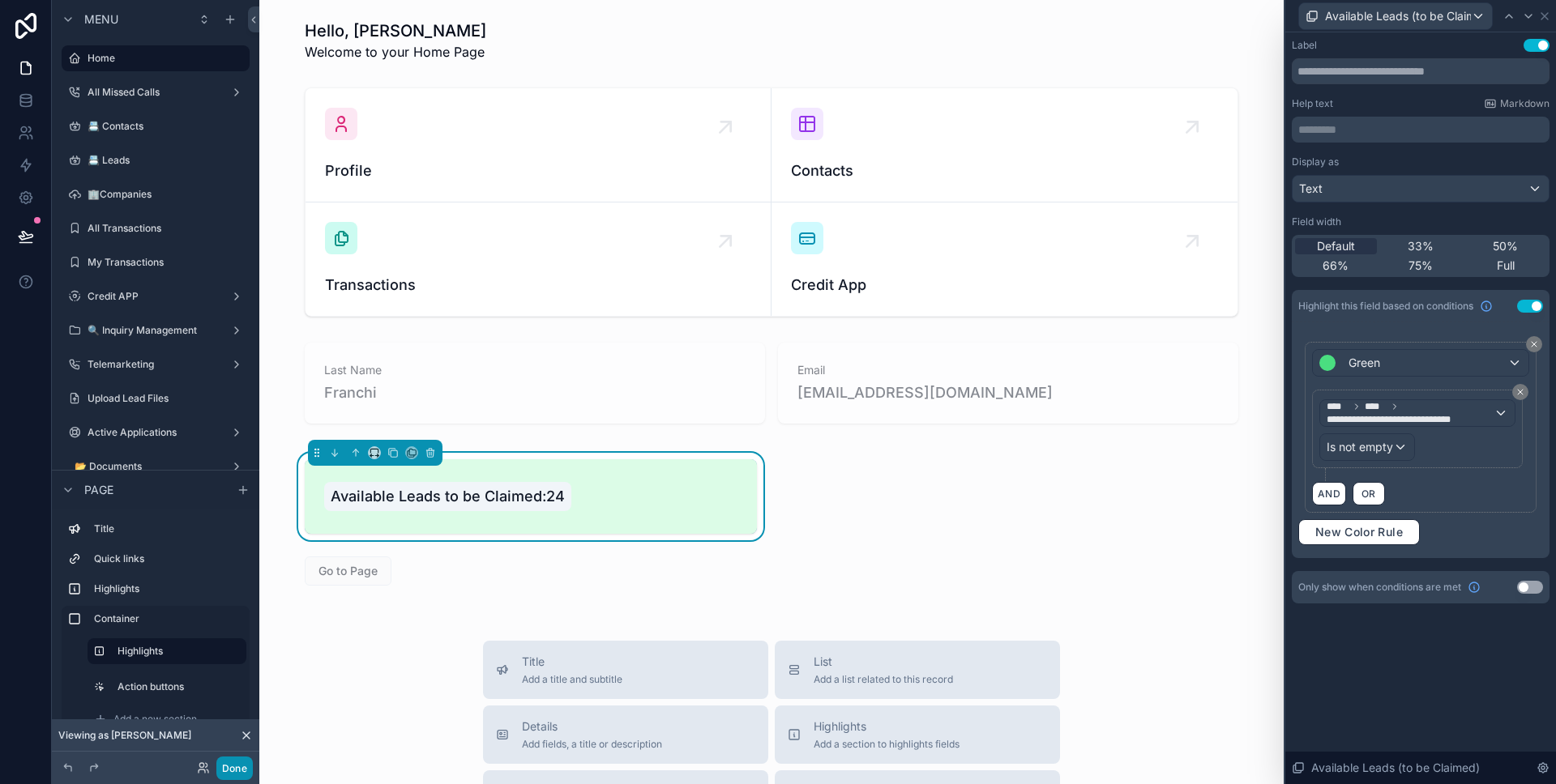
click at [243, 764] on button "Done" at bounding box center [235, 768] width 37 height 24
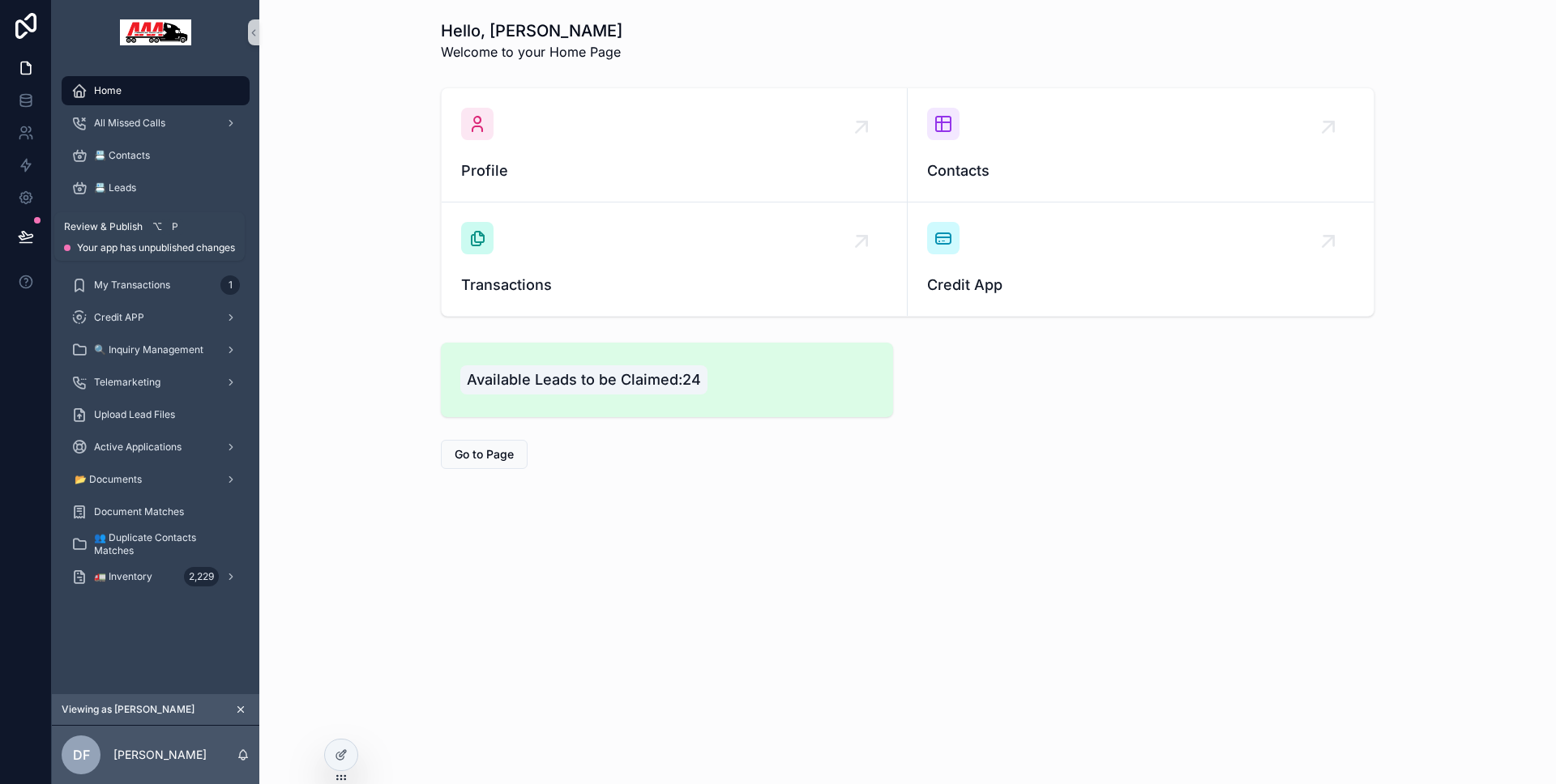
click at [30, 237] on icon at bounding box center [25, 236] width 14 height 8
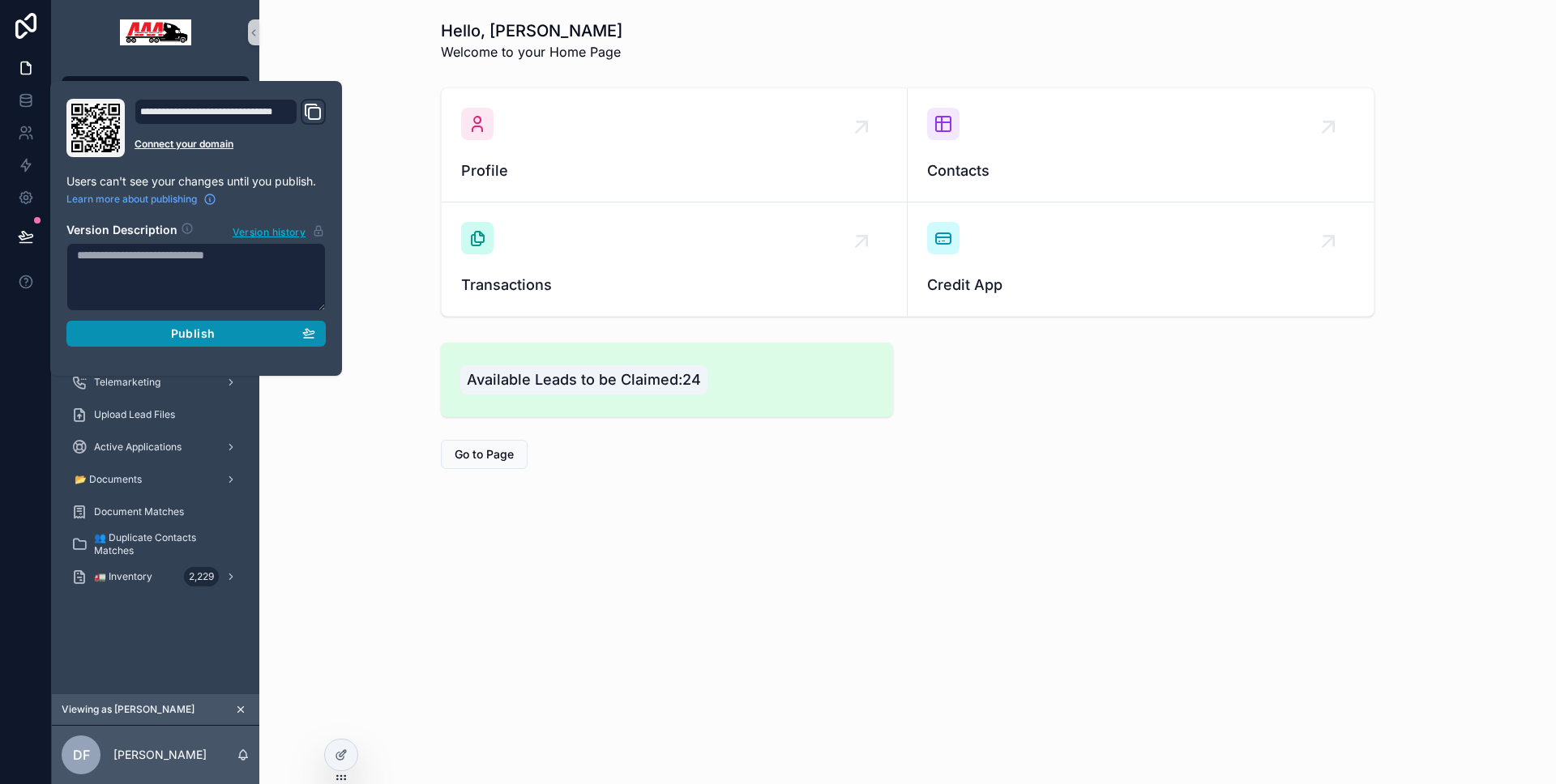
click at [110, 321] on button "Publish" at bounding box center [196, 334] width 260 height 26
click at [21, 346] on div at bounding box center [26, 392] width 52 height 784
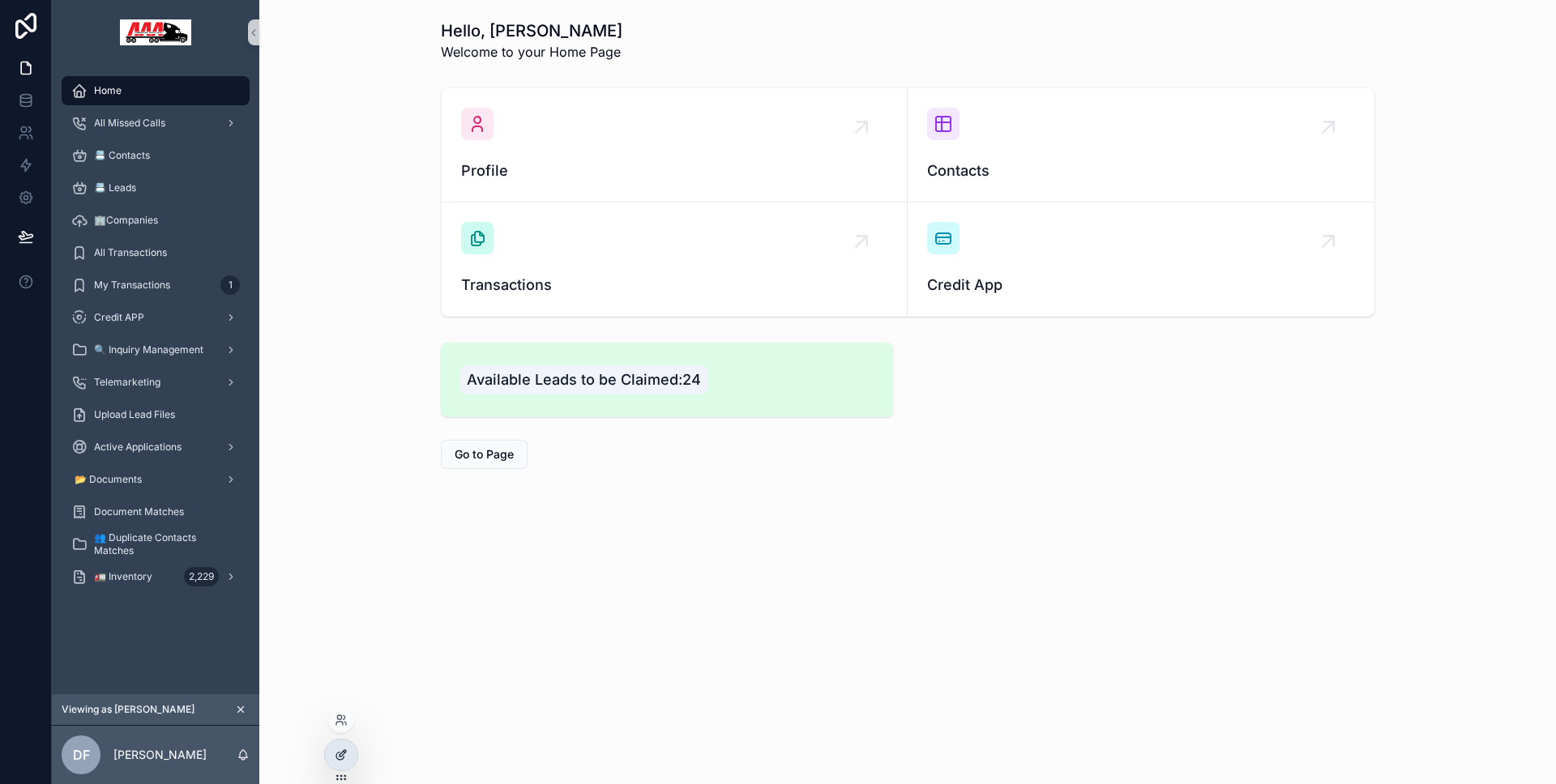
click at [352, 757] on div at bounding box center [341, 755] width 32 height 30
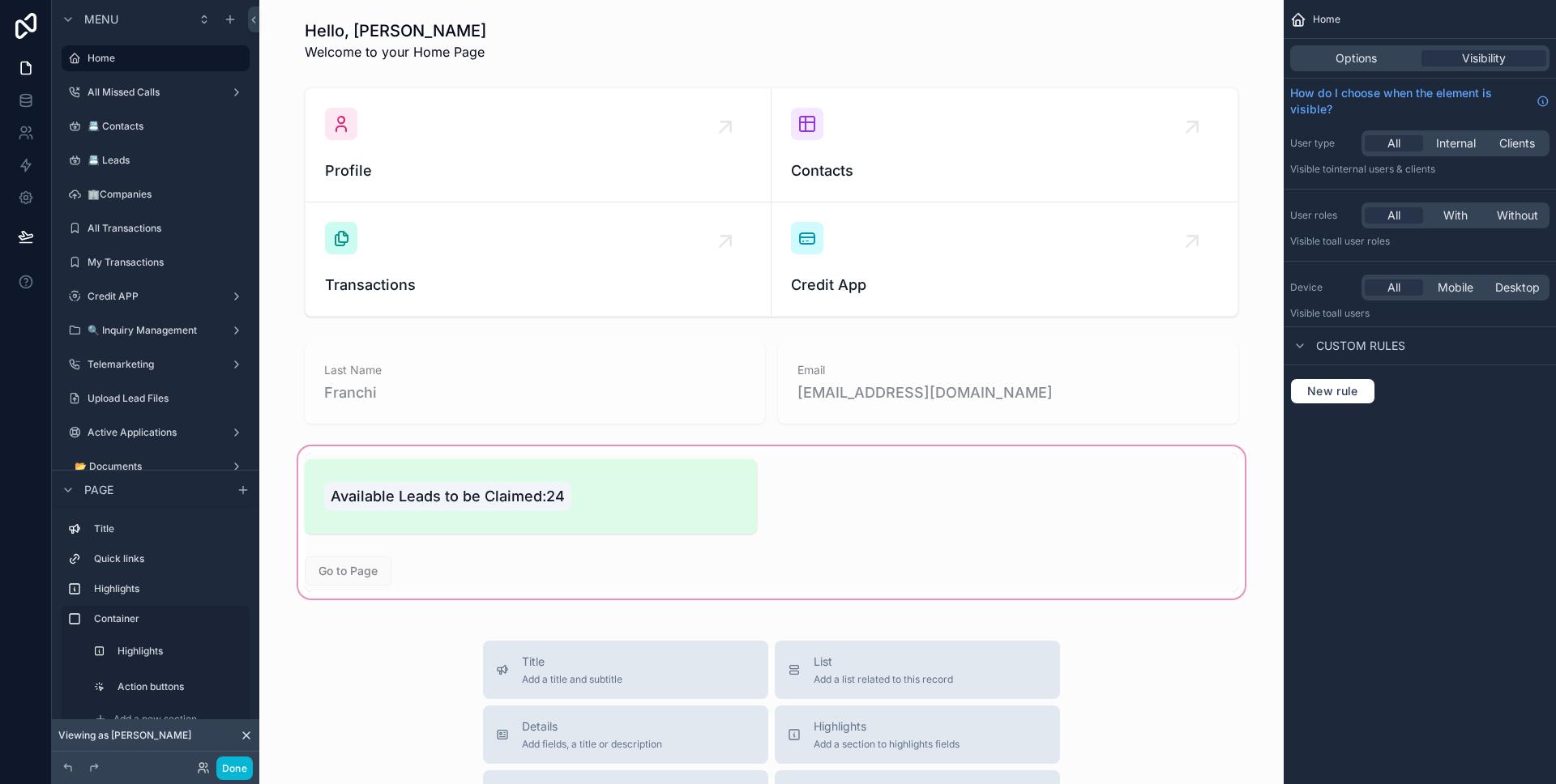
click at [472, 558] on div "scrollable content" at bounding box center [772, 522] width 998 height 159
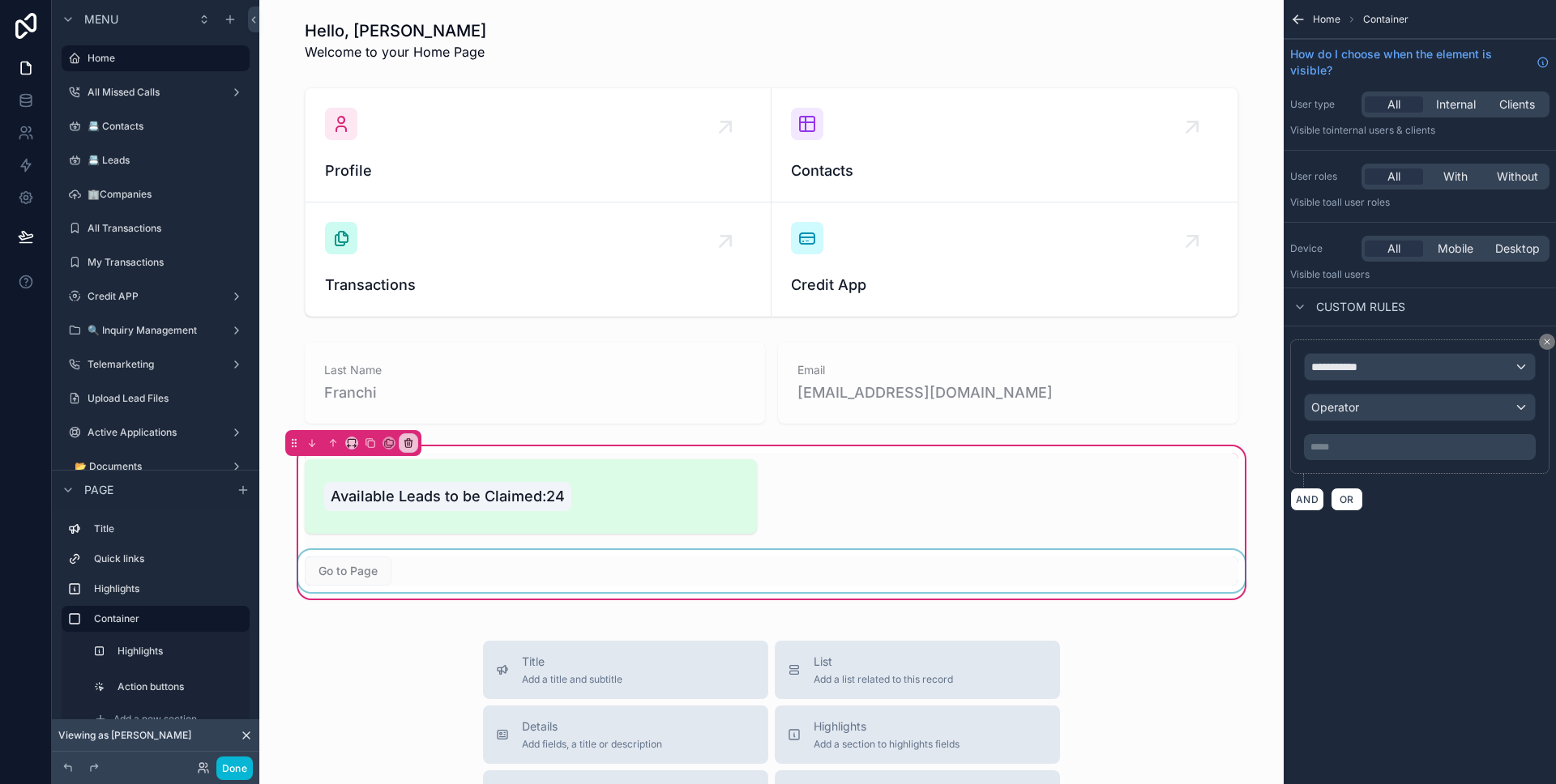
click at [366, 571] on div "scrollable content" at bounding box center [771, 571] width 953 height 42
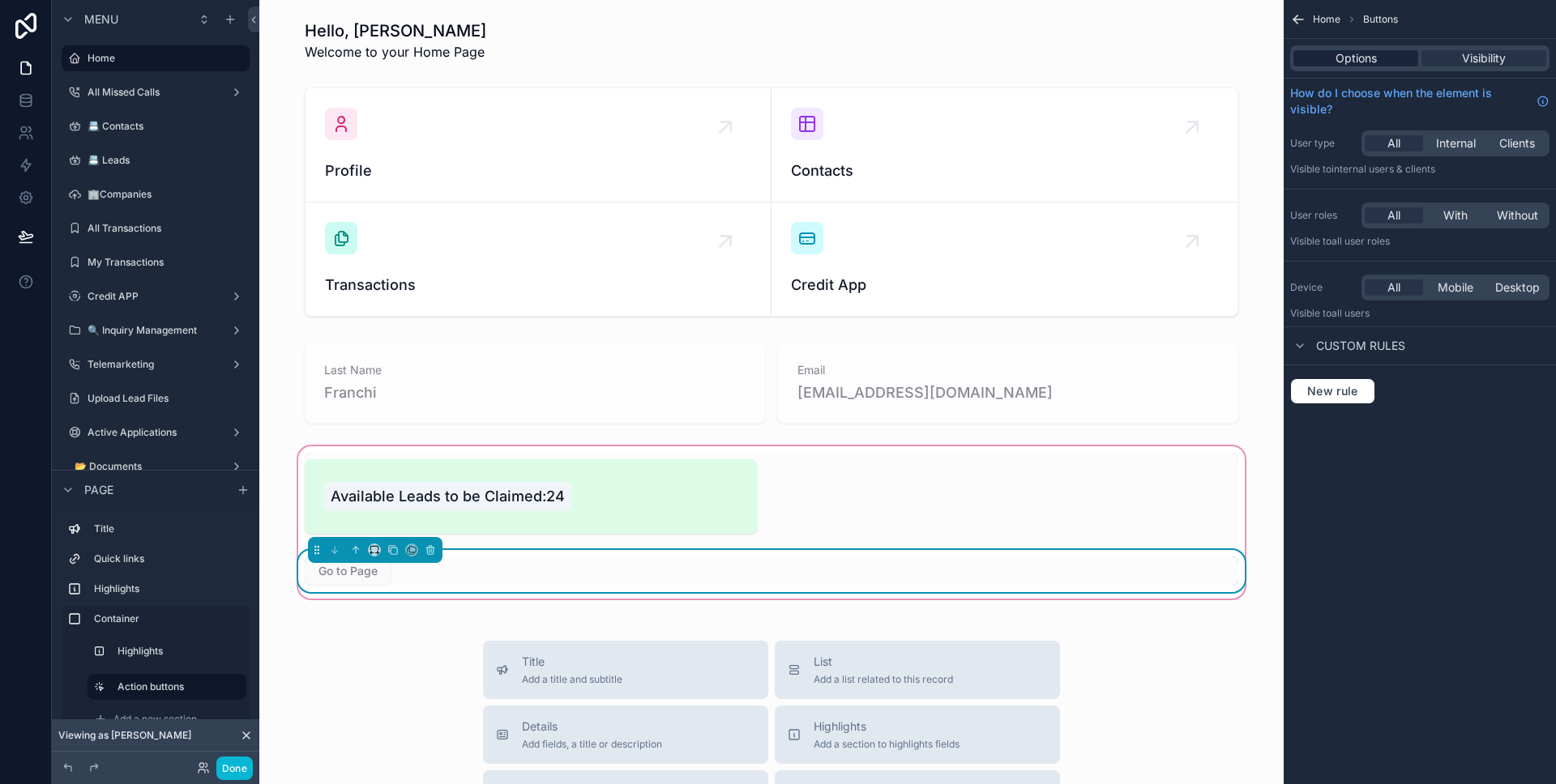
click at [1363, 63] on span "Options" at bounding box center [1355, 59] width 41 height 17
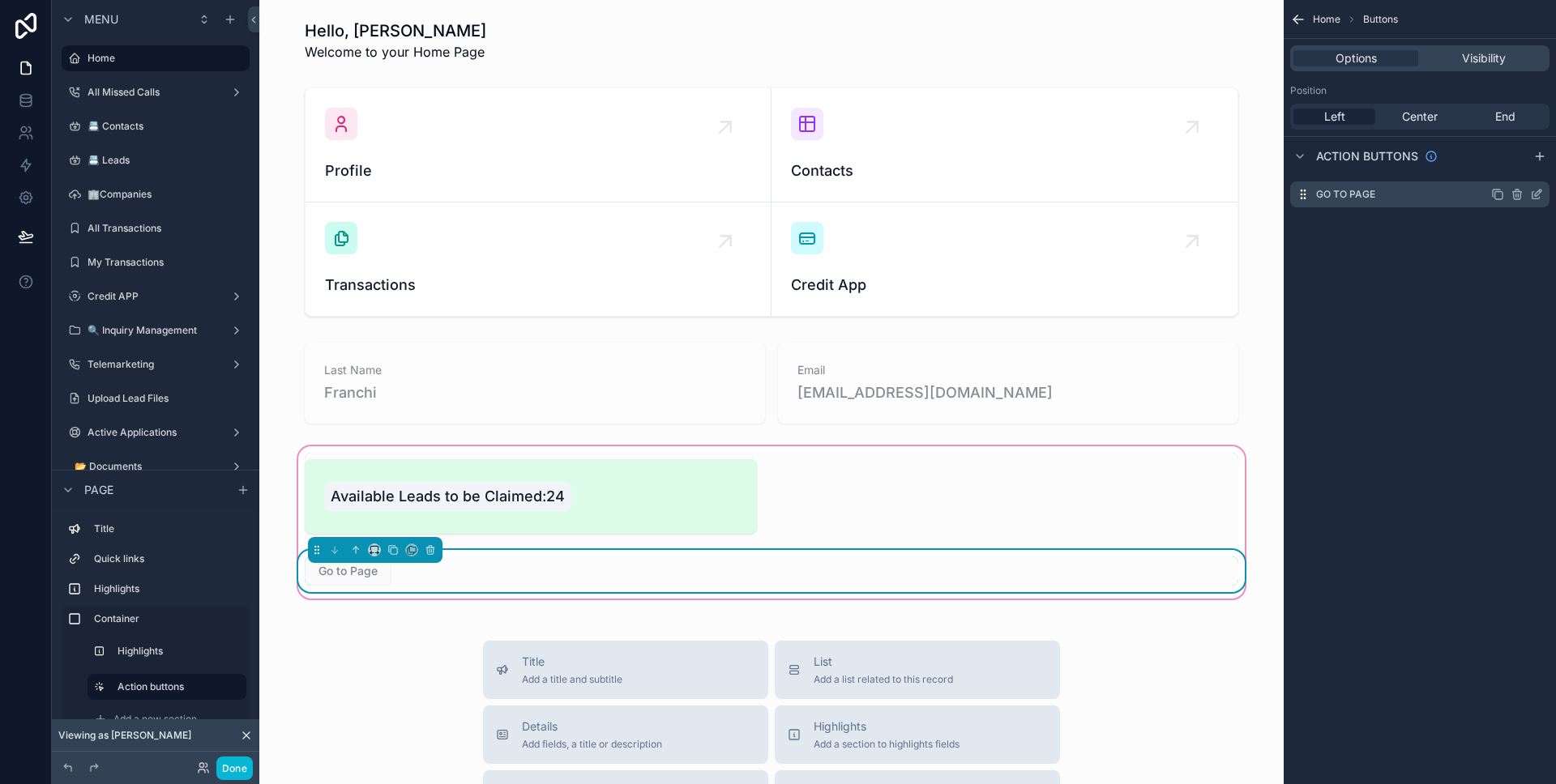
click at [1535, 193] on icon "scrollable content" at bounding box center [1538, 192] width 6 height 6
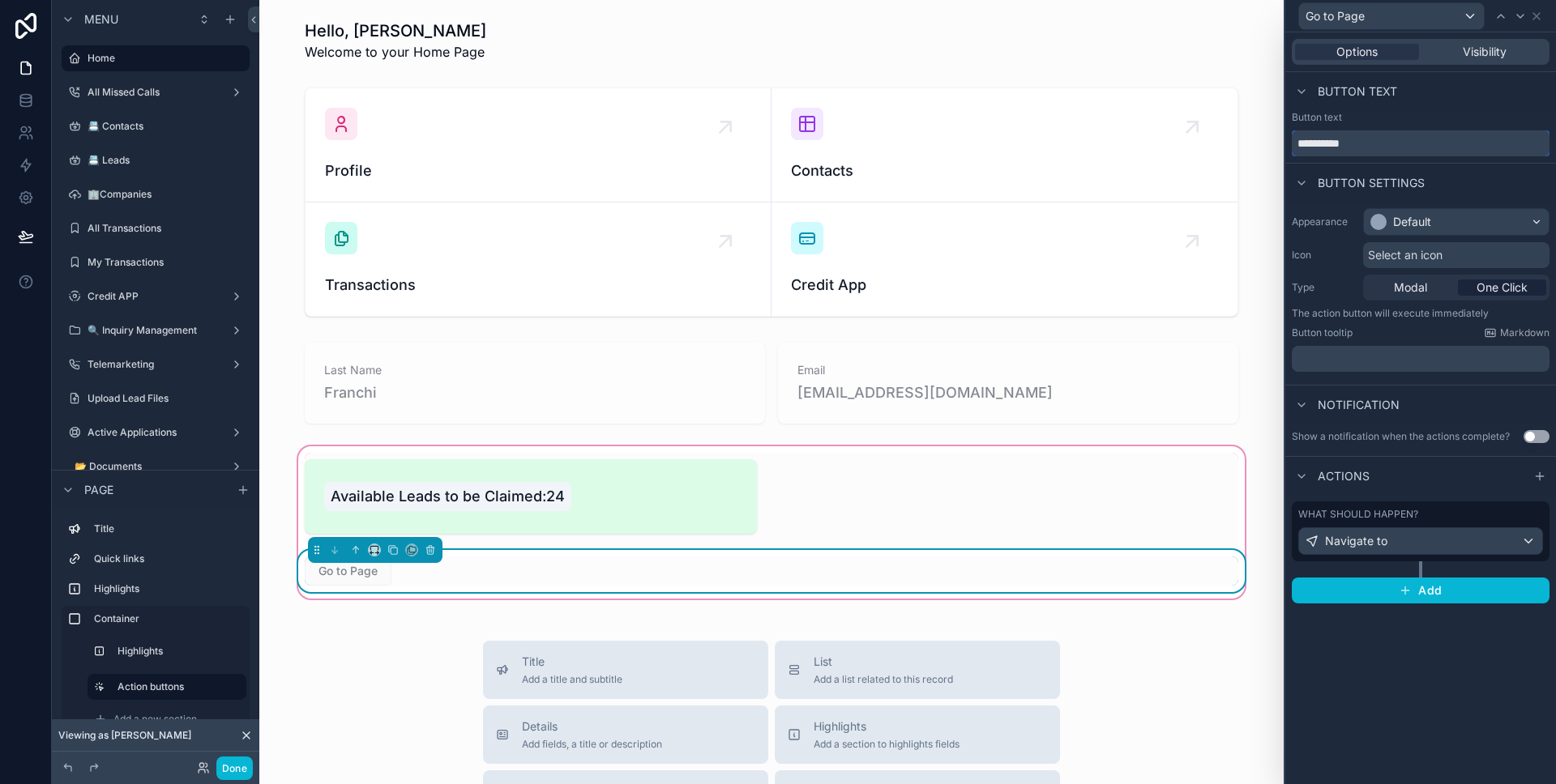
click at [1428, 155] on input "**********" at bounding box center [1421, 144] width 258 height 26
click at [1426, 152] on input "**********" at bounding box center [1421, 144] width 258 height 26
click at [1422, 144] on input "**********" at bounding box center [1421, 144] width 258 height 26
click at [1435, 211] on div "Default" at bounding box center [1456, 222] width 185 height 26
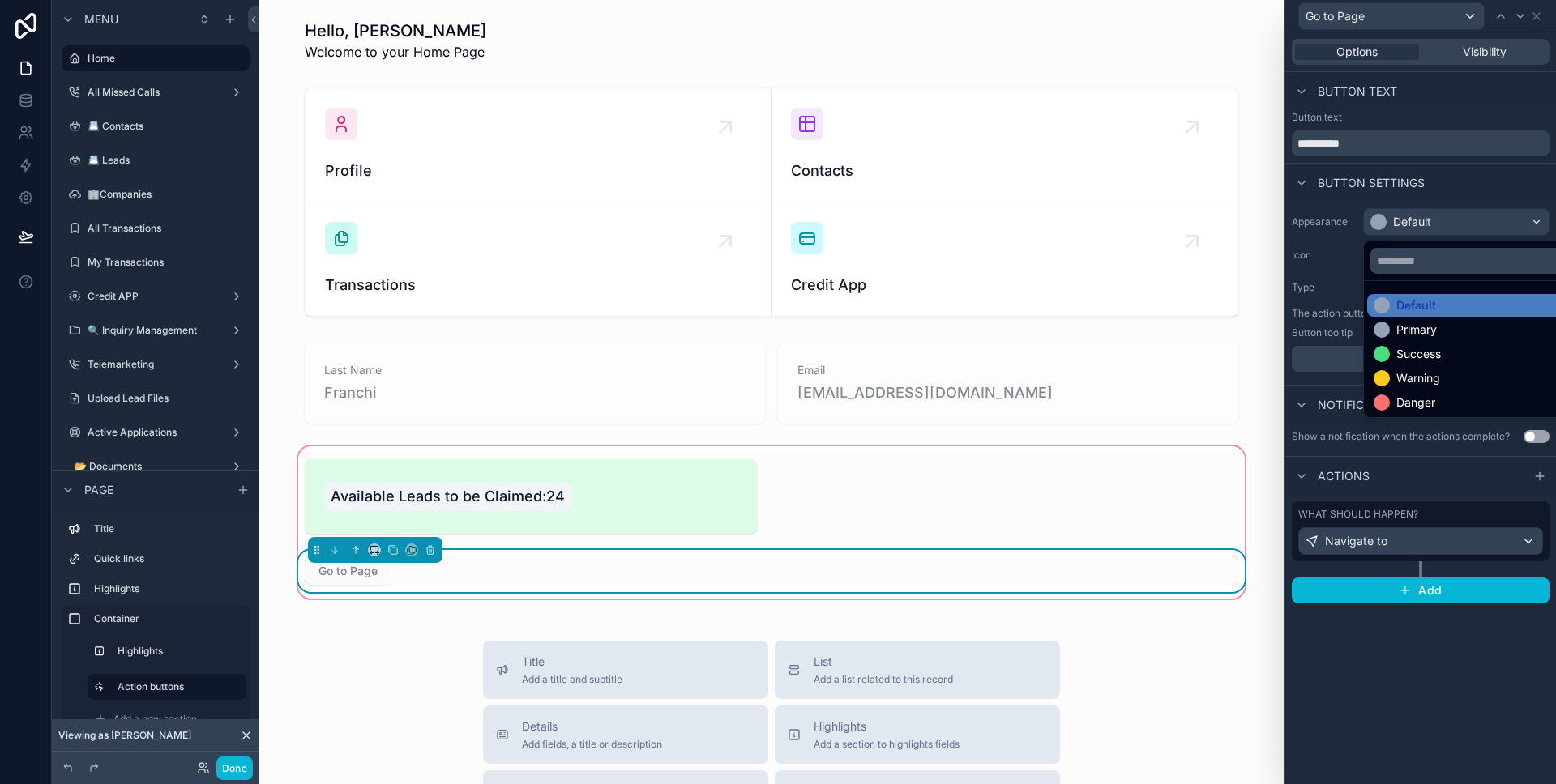
click at [1436, 213] on div at bounding box center [1421, 392] width 271 height 784
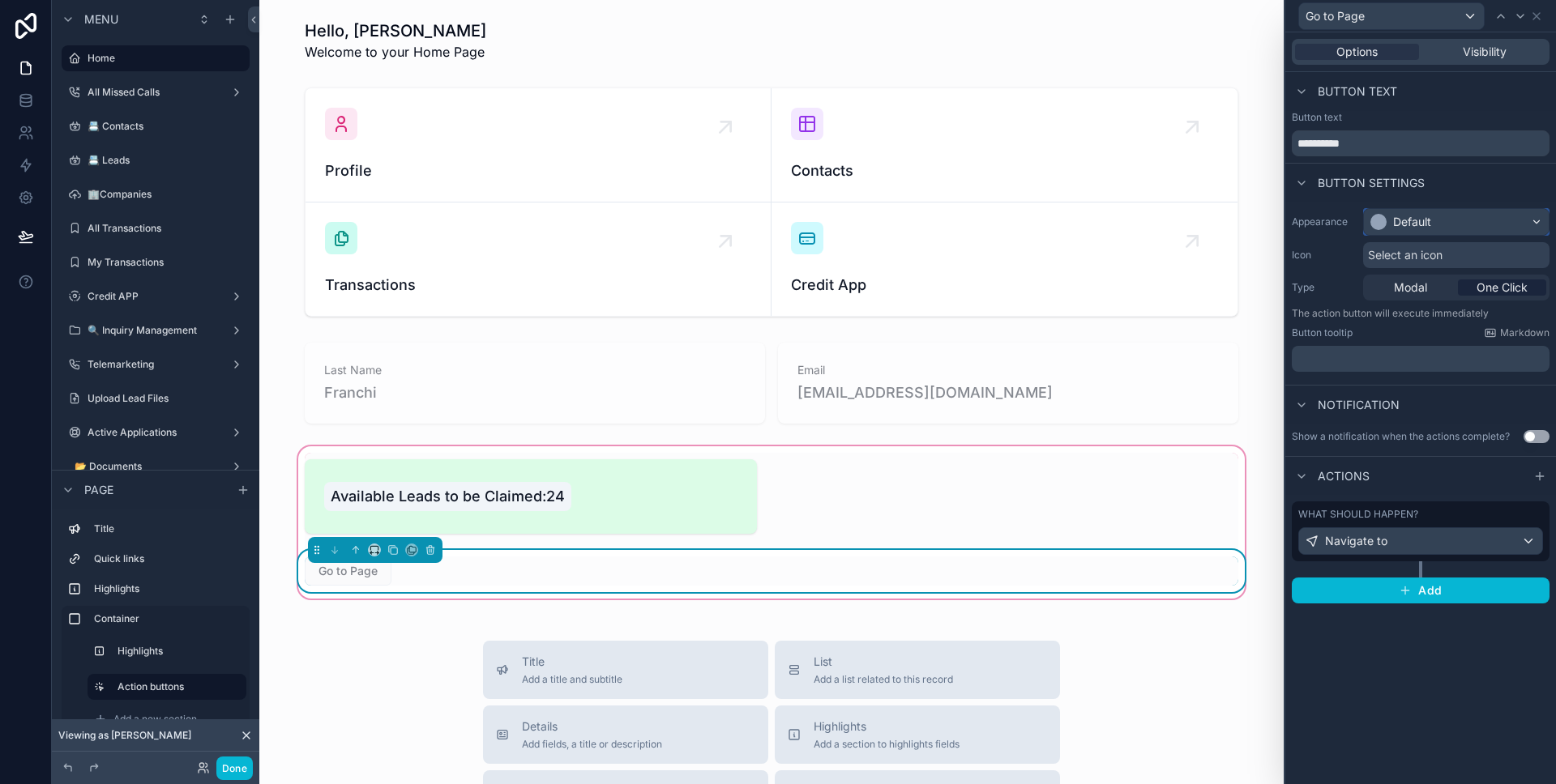
click at [1436, 213] on div "Default" at bounding box center [1456, 222] width 185 height 26
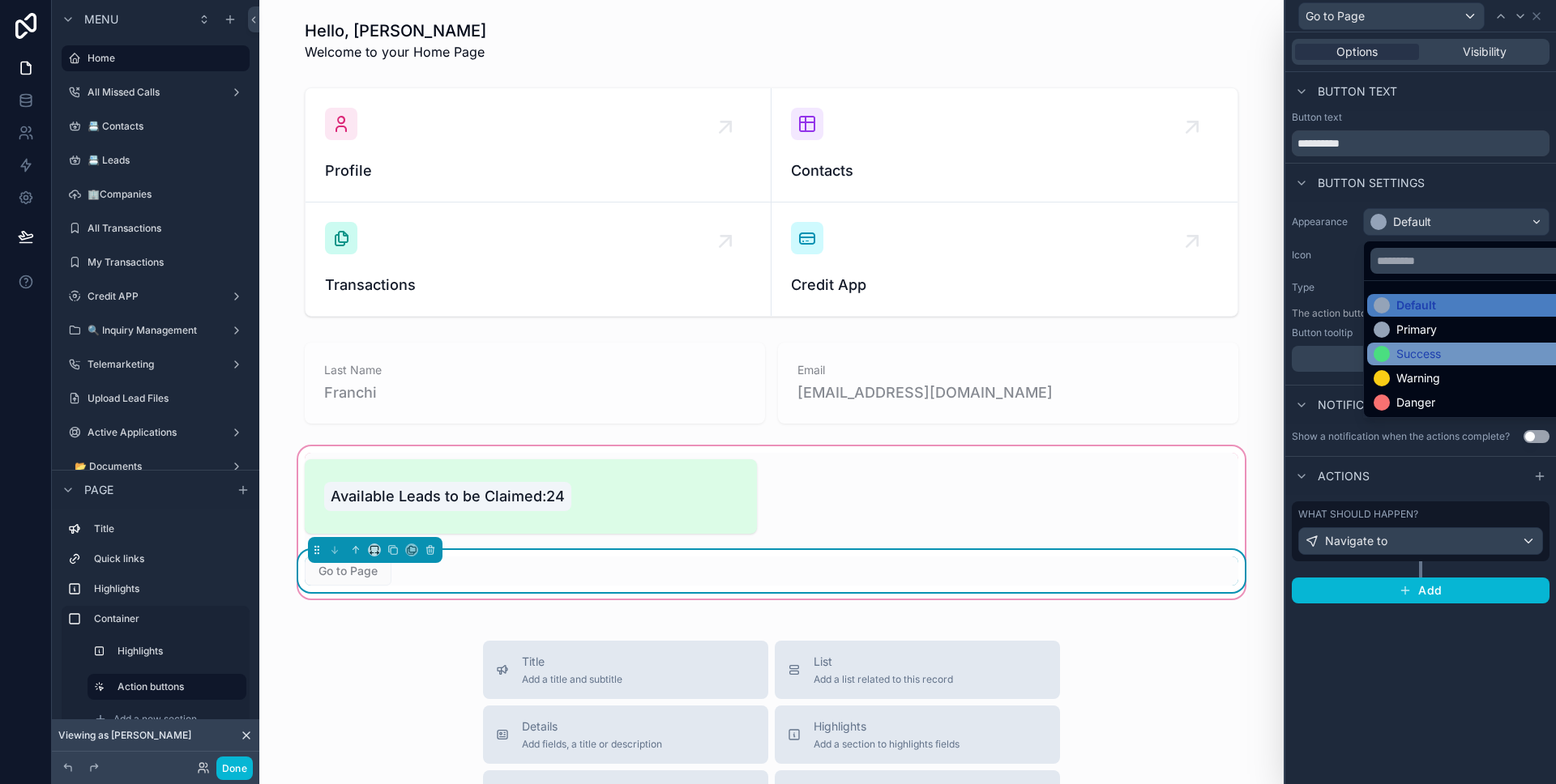
click at [1423, 346] on div "Success" at bounding box center [1418, 354] width 44 height 17
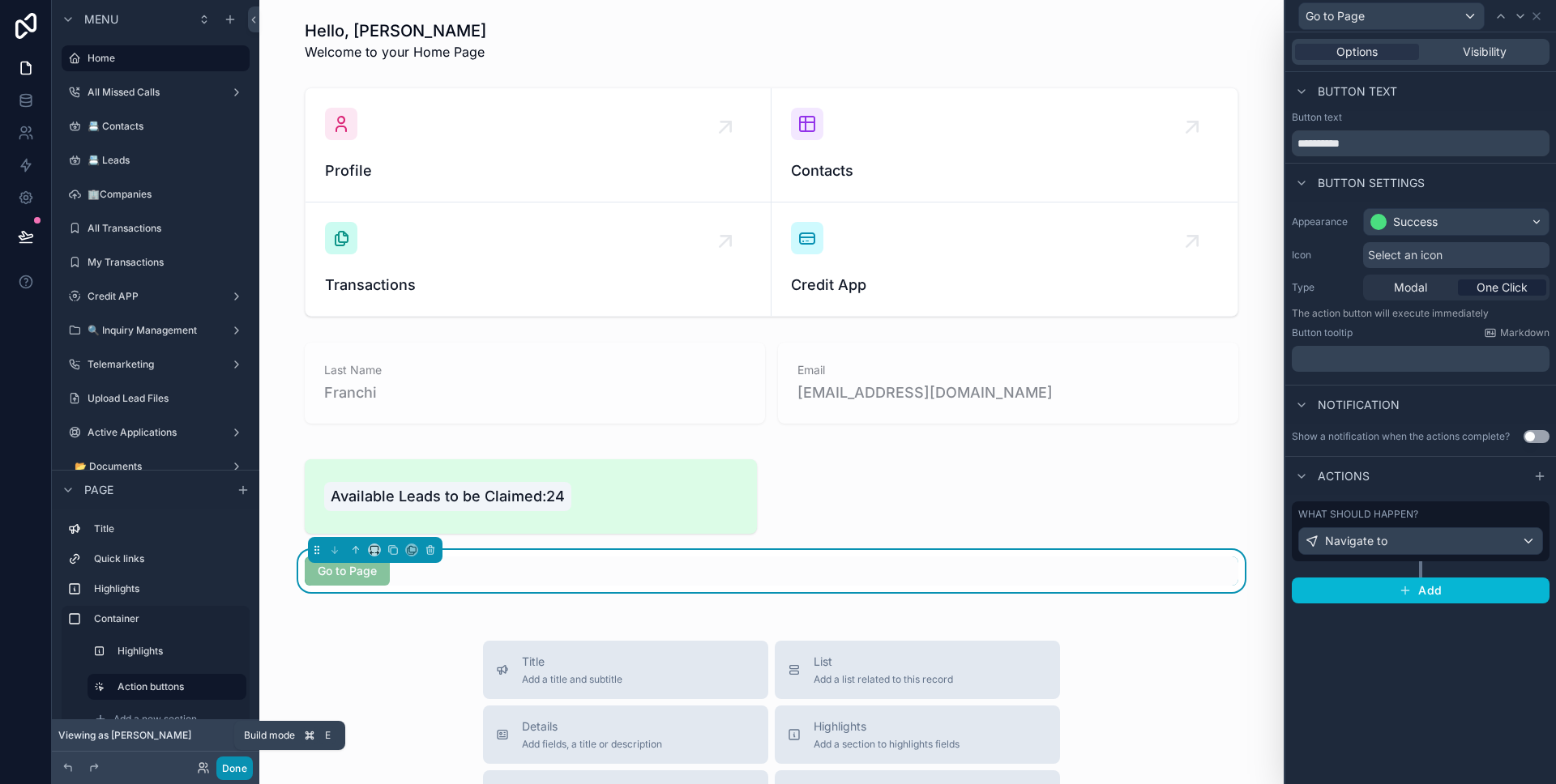
click at [249, 771] on button "Done" at bounding box center [235, 768] width 37 height 24
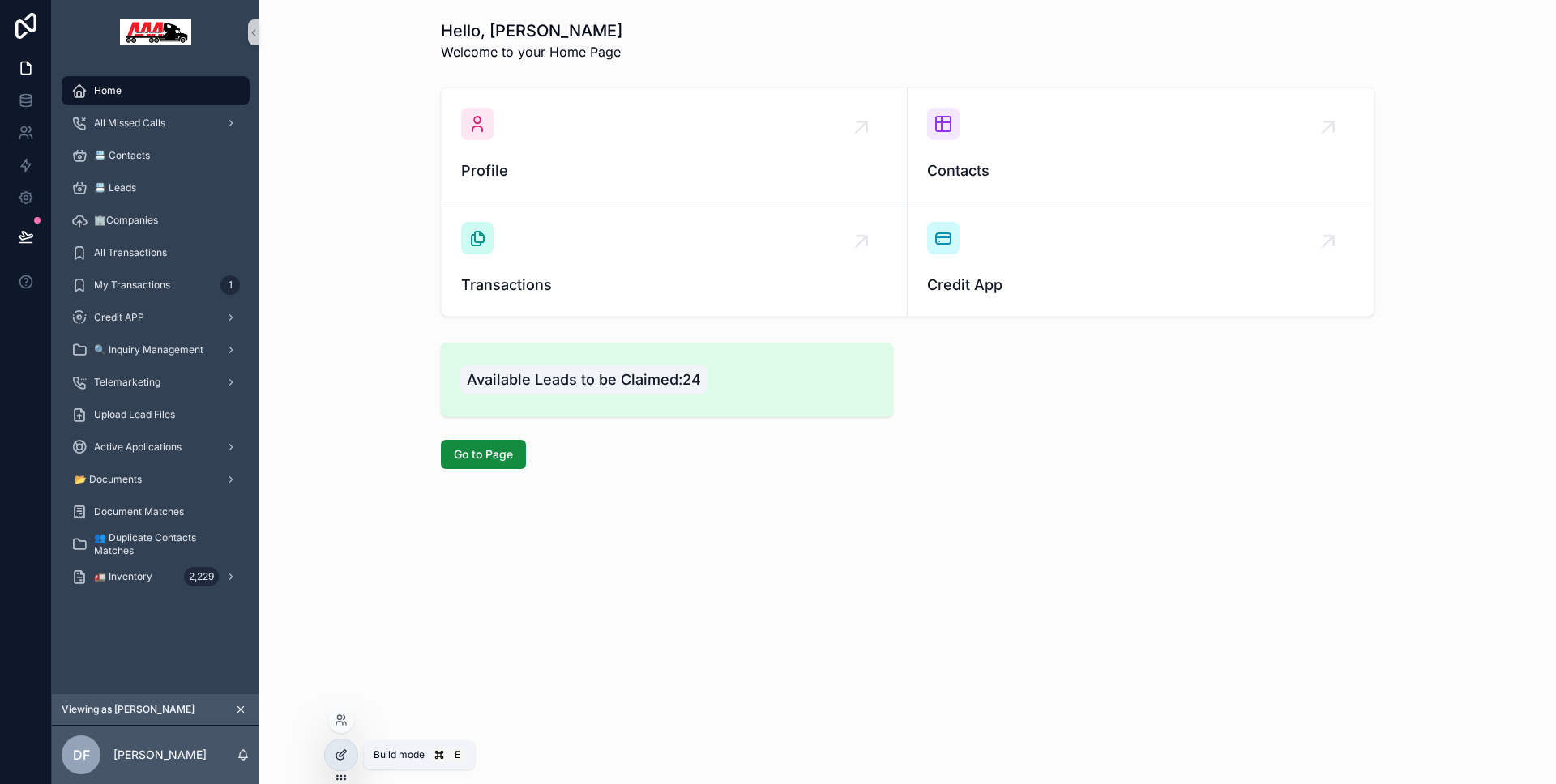
click at [342, 756] on icon at bounding box center [341, 755] width 13 height 13
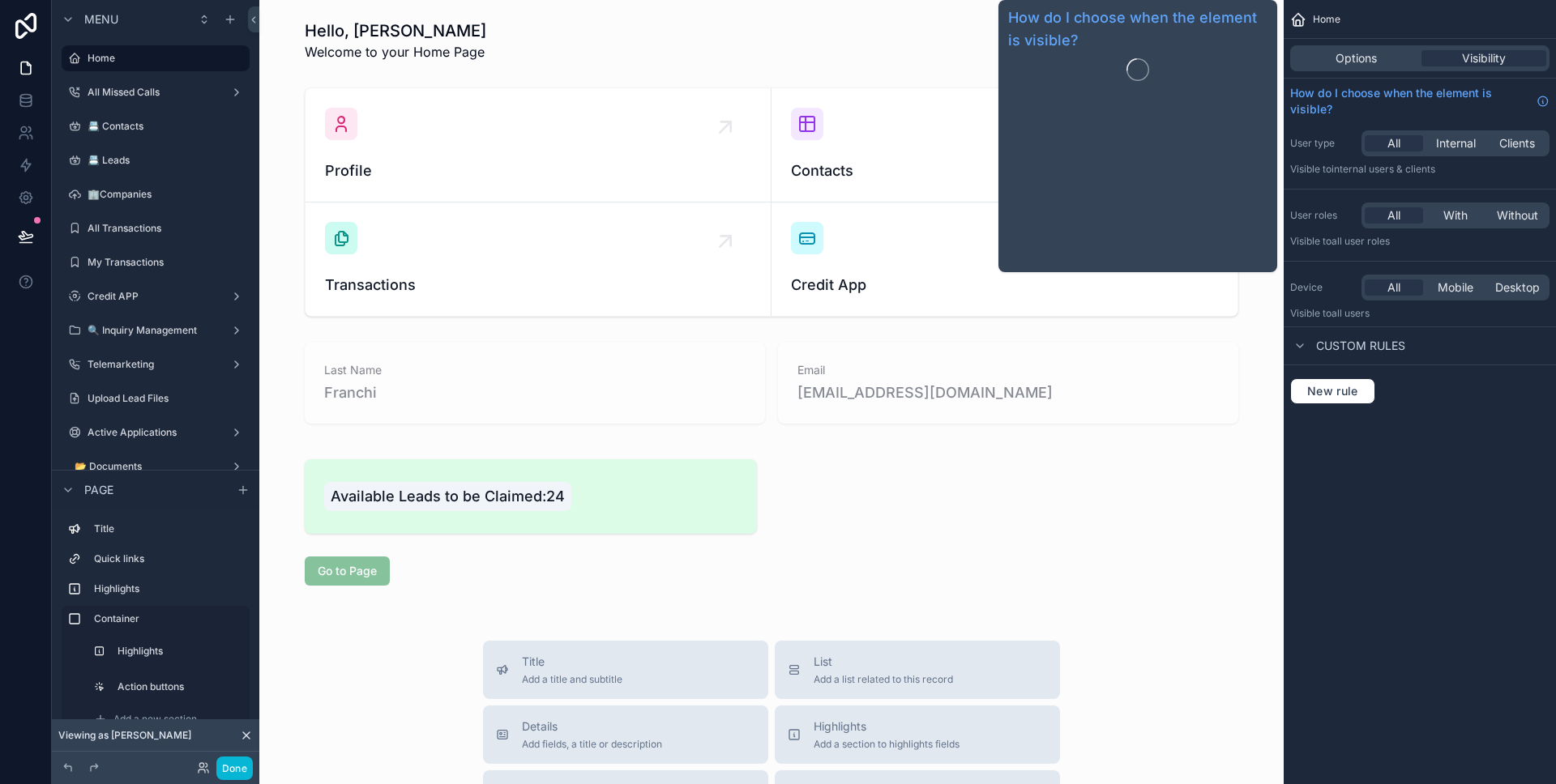
click at [1376, 69] on div "Options Visibility" at bounding box center [1420, 58] width 260 height 26
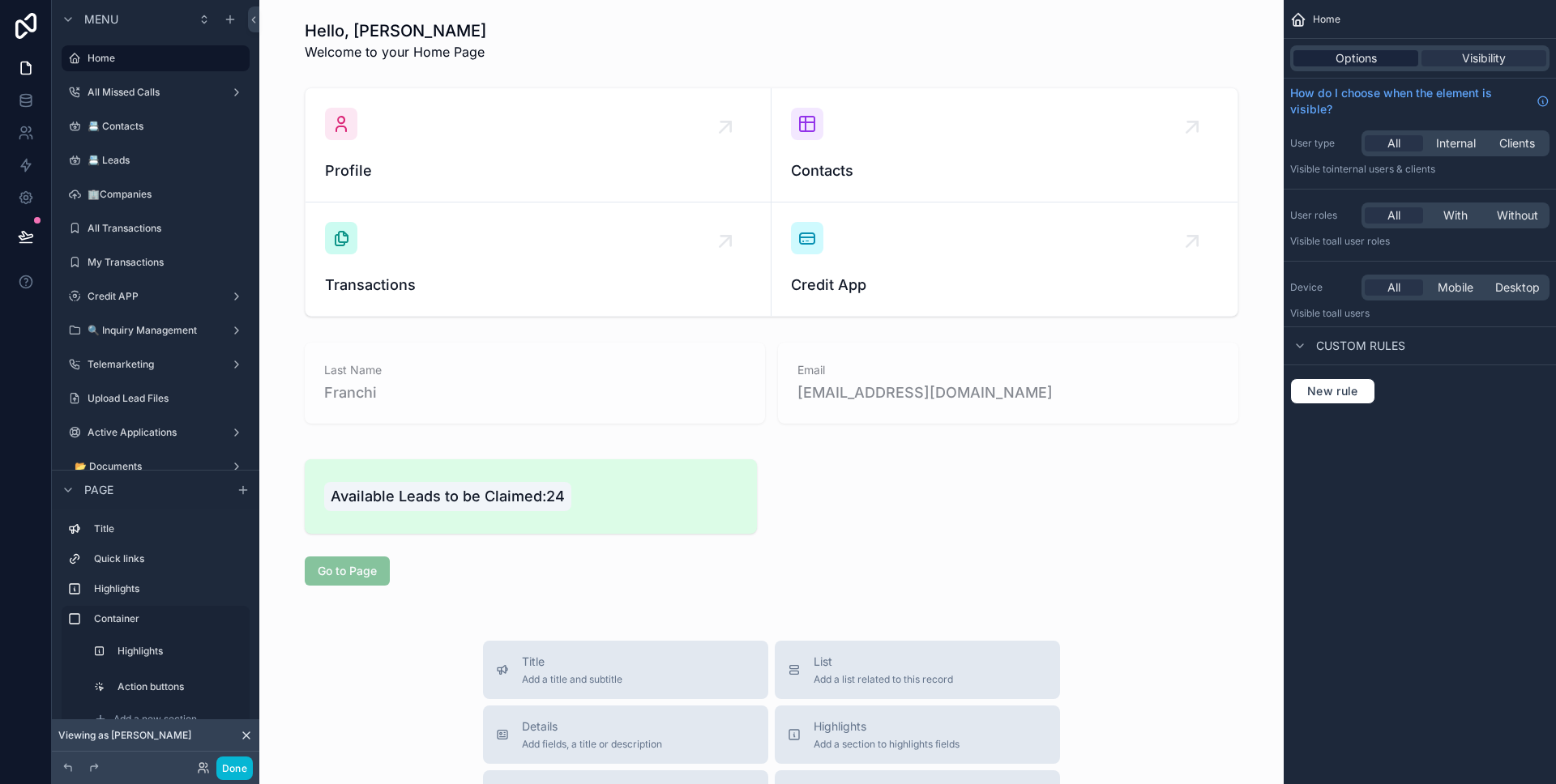
click at [1372, 64] on span "Options" at bounding box center [1355, 59] width 41 height 17
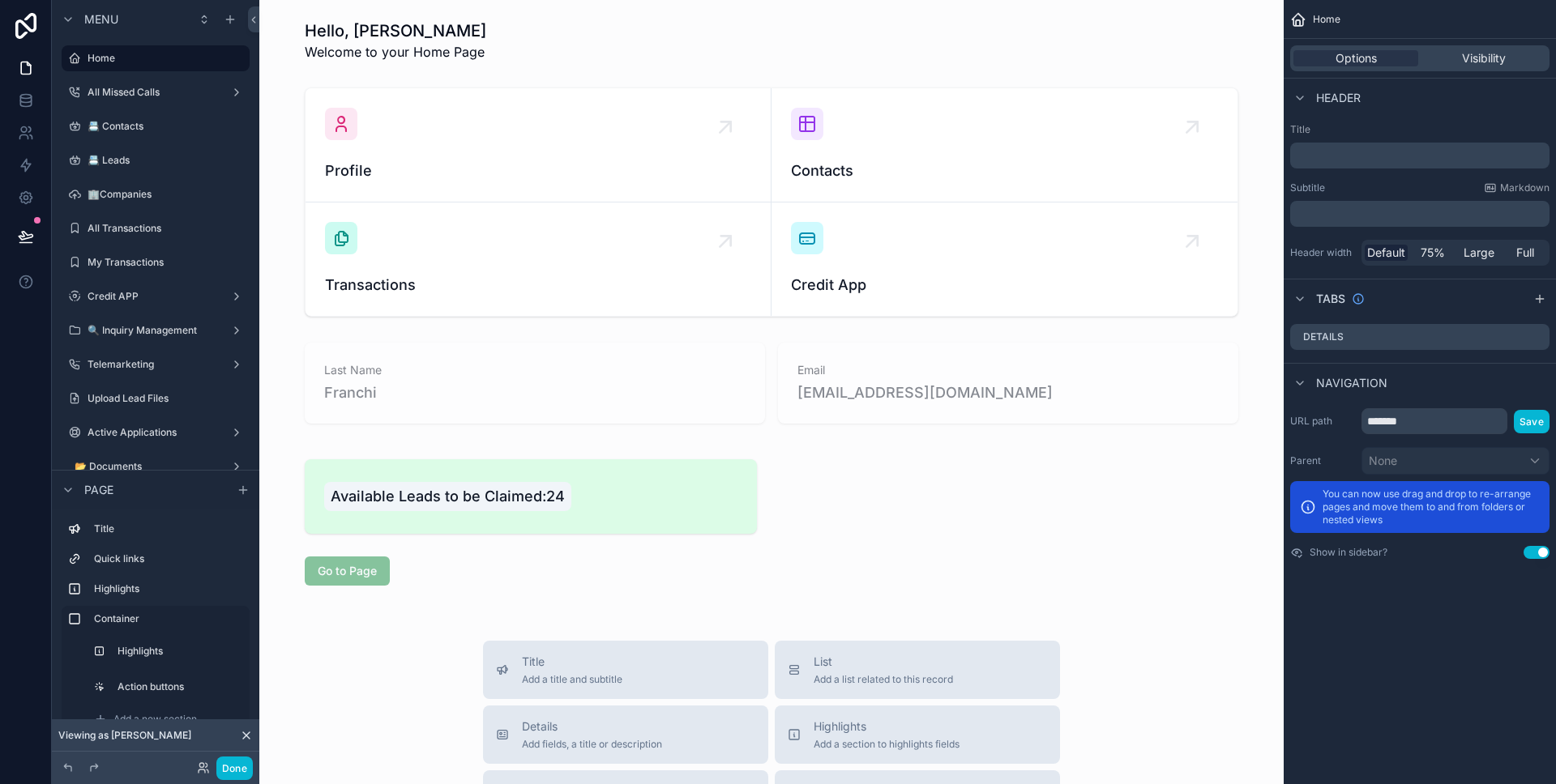
click at [1387, 154] on p "﻿" at bounding box center [1421, 156] width 250 height 17
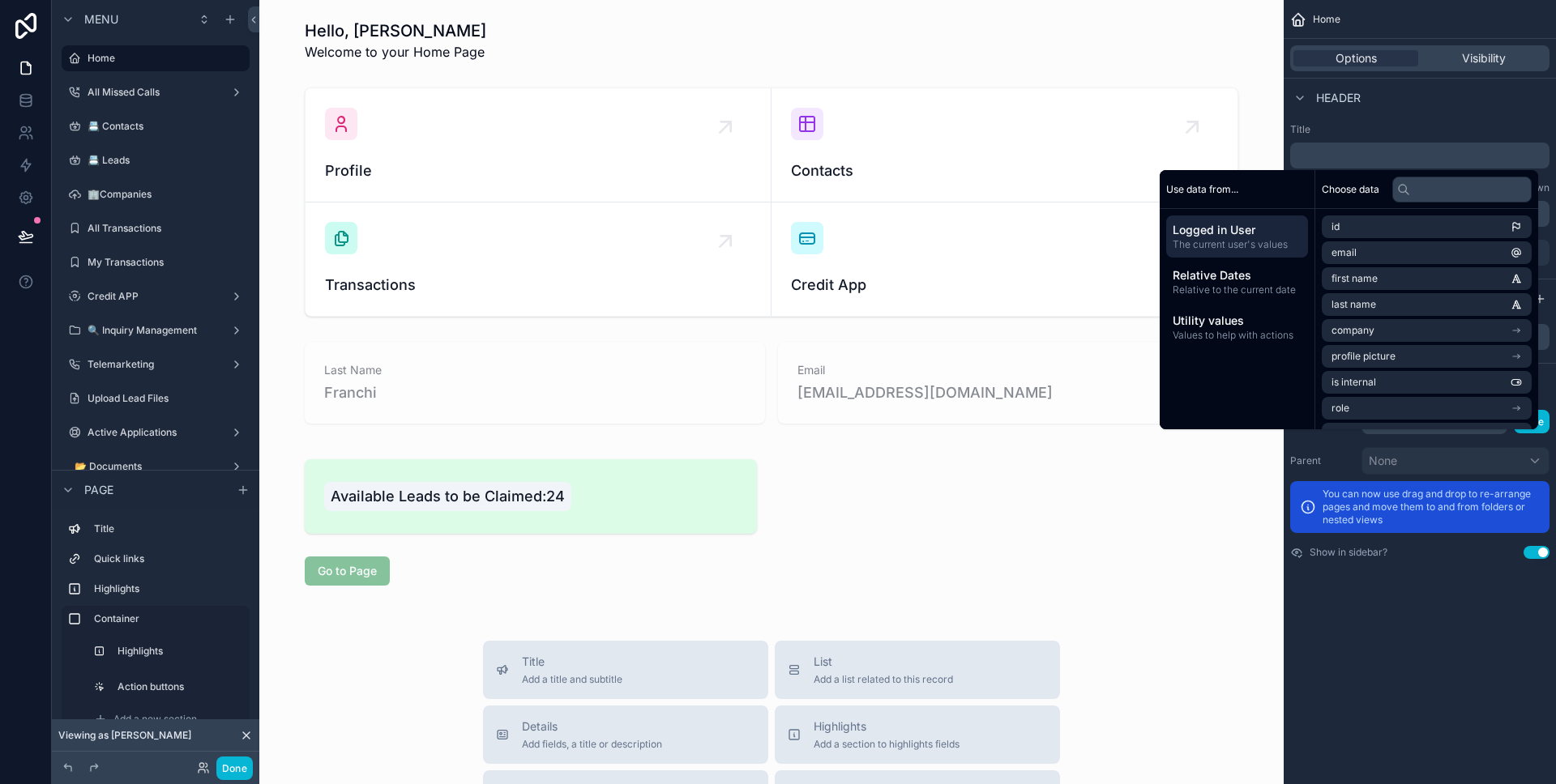
click at [1471, 110] on div "Header" at bounding box center [1420, 97] width 273 height 39
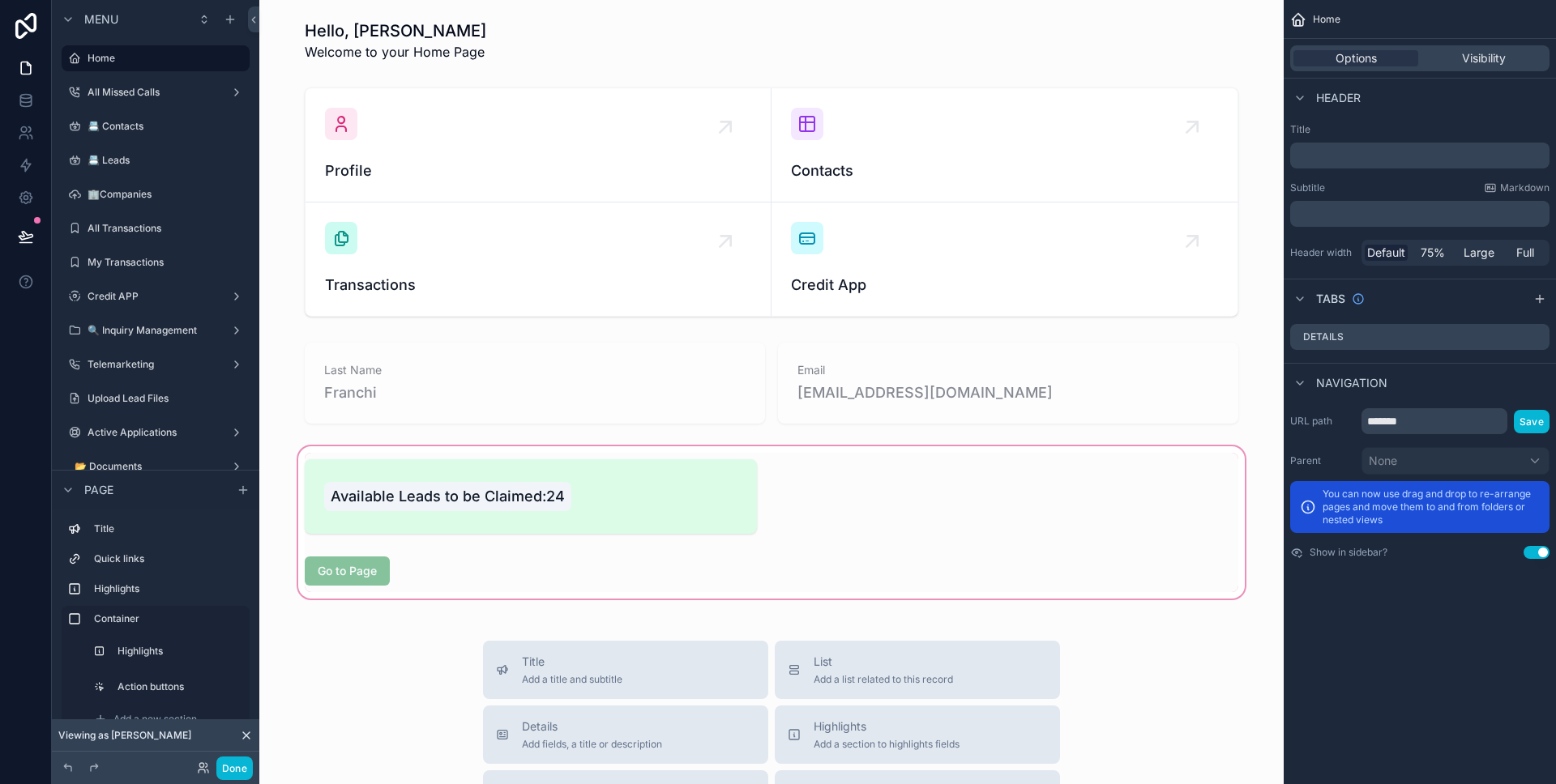
click at [567, 578] on div "scrollable content" at bounding box center [772, 522] width 998 height 159
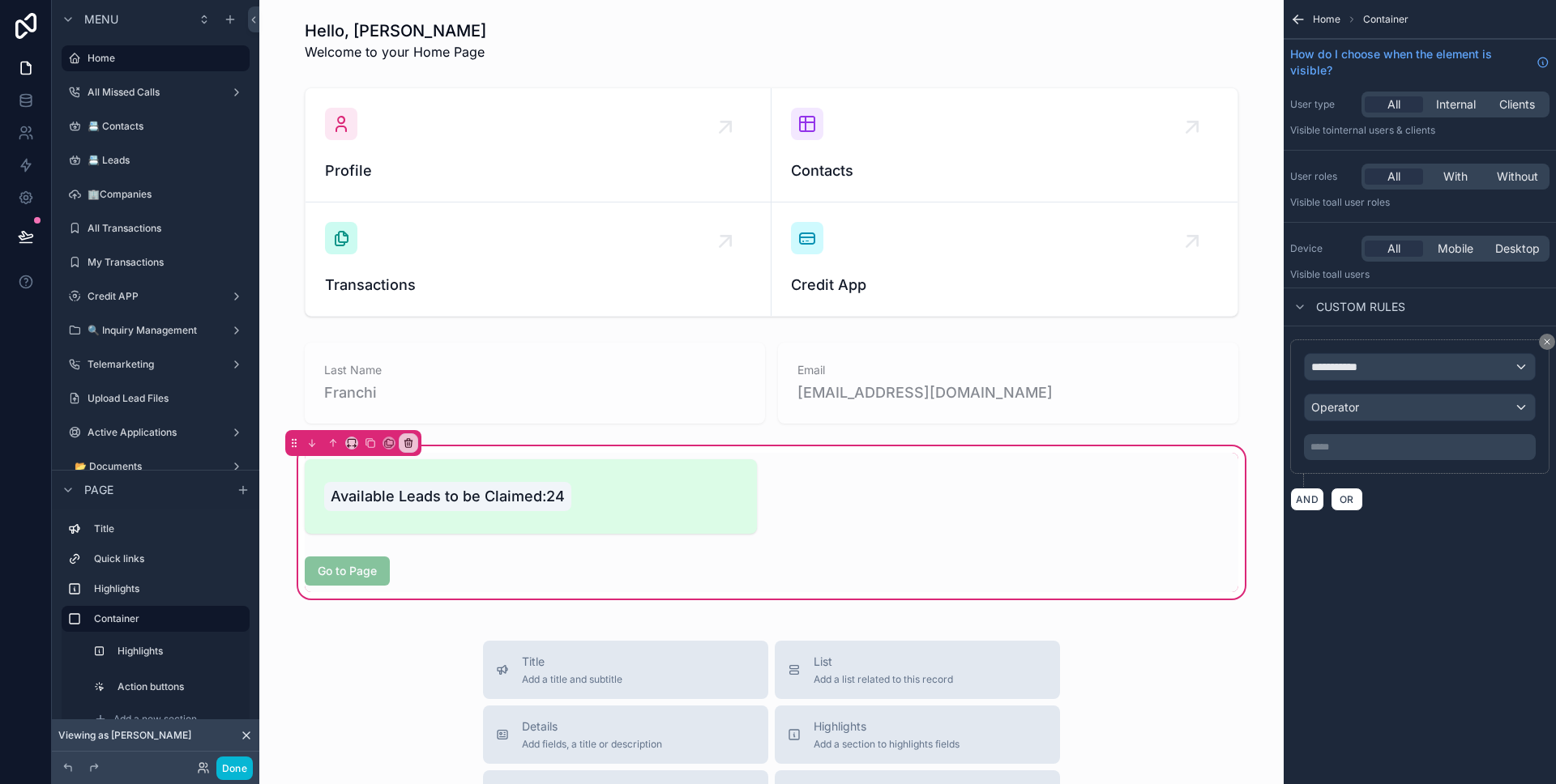
click at [644, 600] on div "Available Leads to be Claimed:24 Go to Page" at bounding box center [772, 522] width 998 height 159
click at [227, 766] on button "Done" at bounding box center [235, 768] width 37 height 24
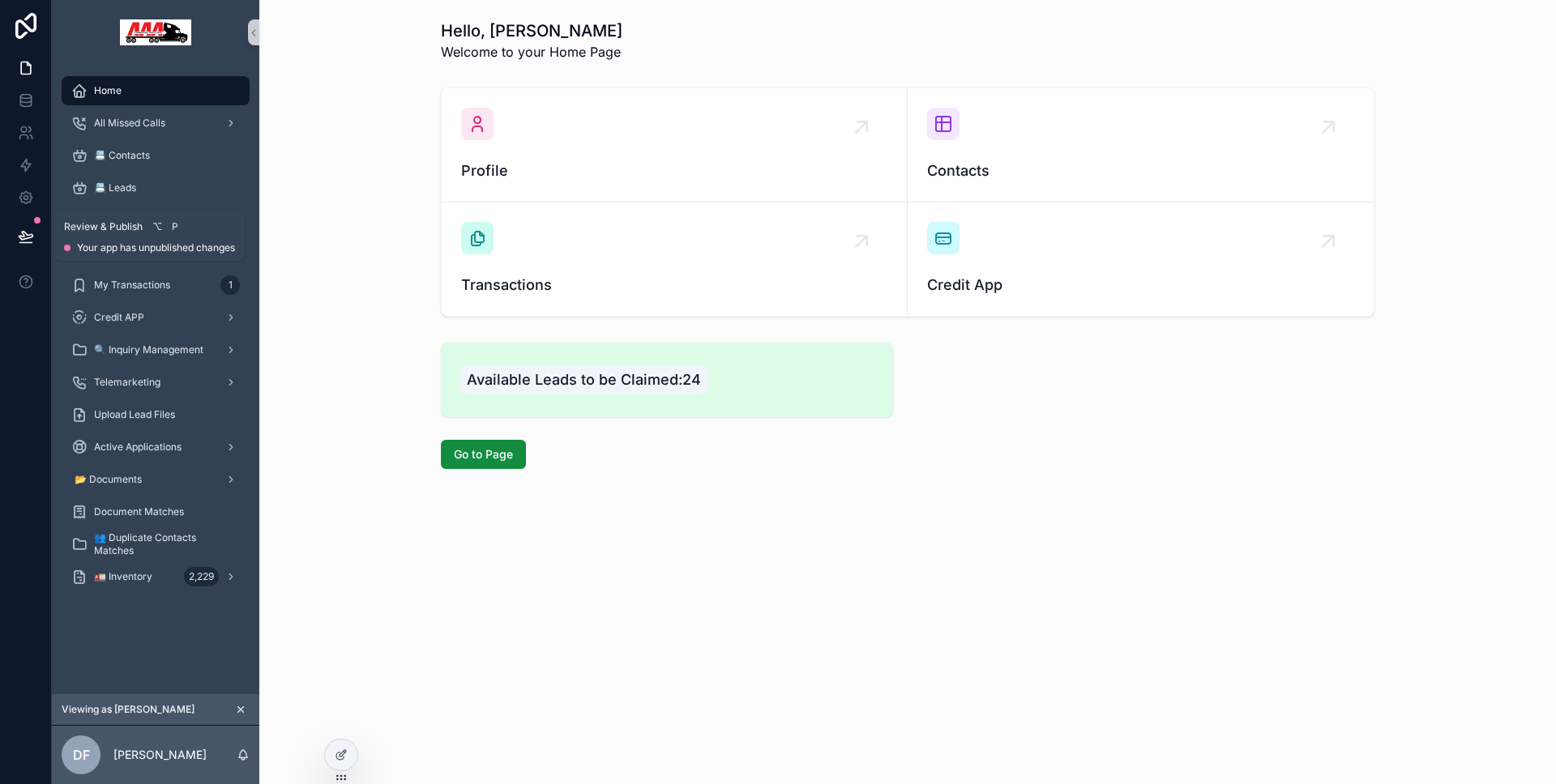
click at [23, 236] on icon at bounding box center [25, 236] width 14 height 8
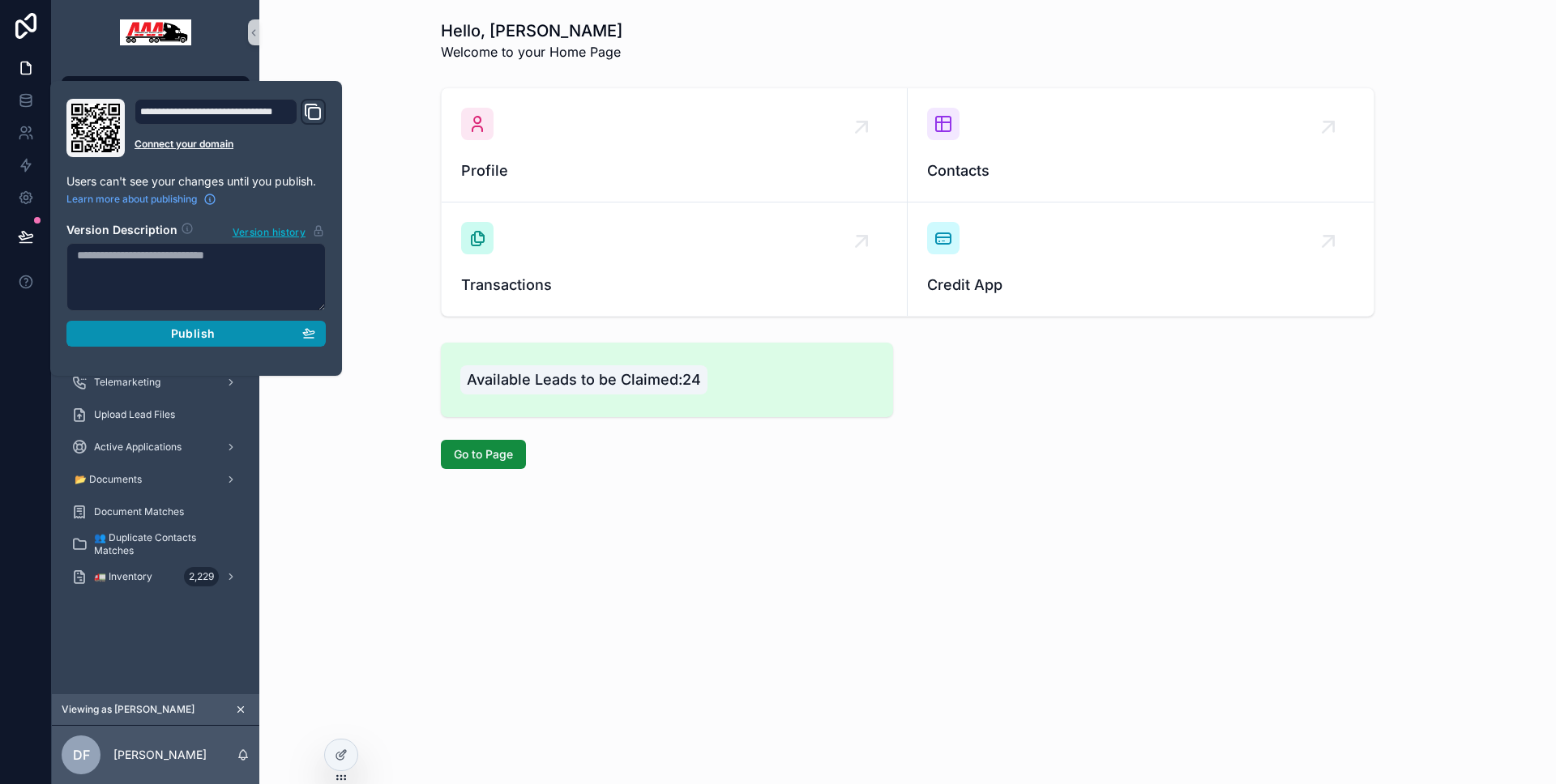
click at [85, 321] on button "Publish" at bounding box center [196, 334] width 260 height 26
click at [31, 336] on div at bounding box center [26, 392] width 52 height 784
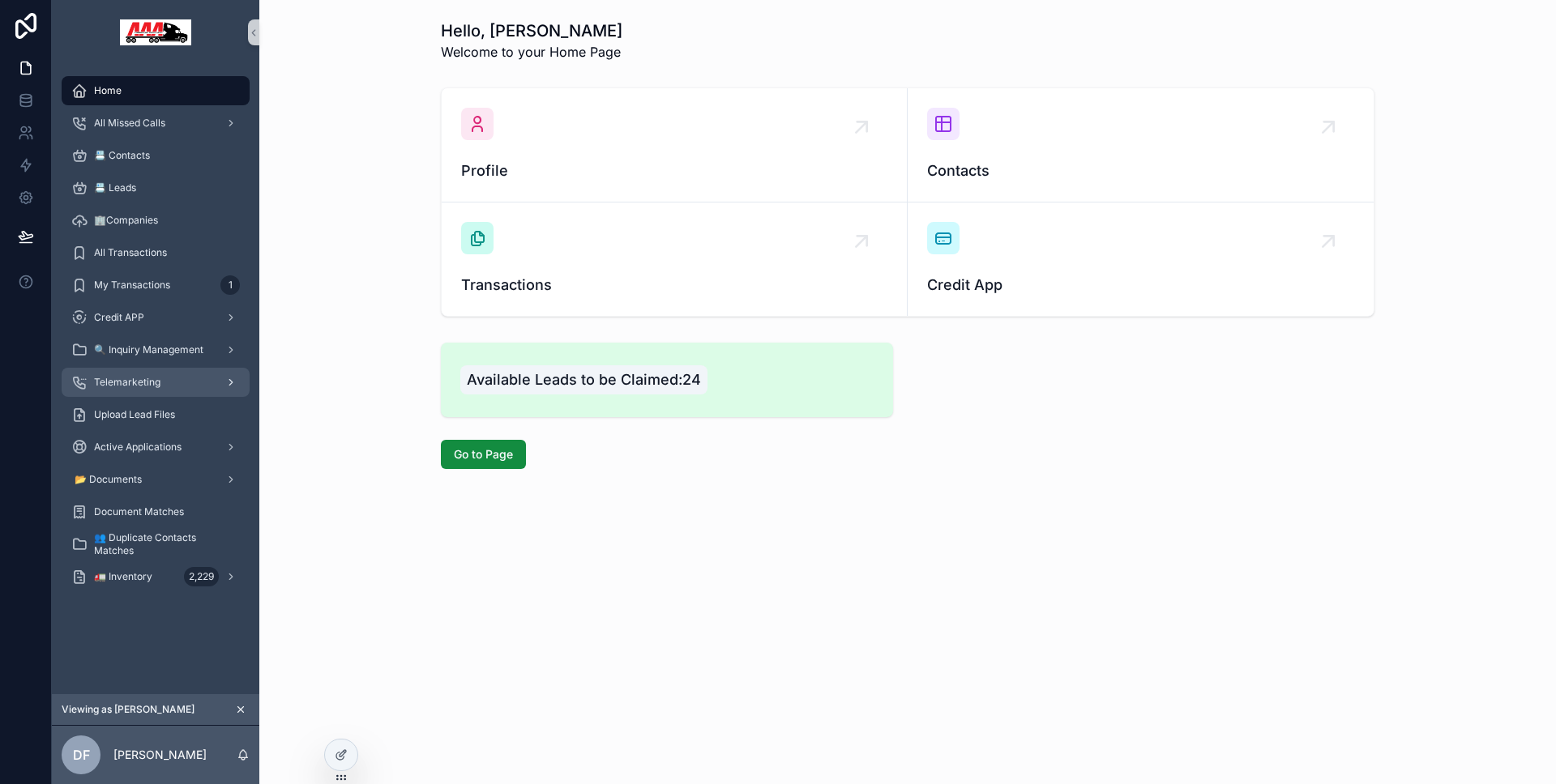
click at [128, 376] on span "Telemarketing" at bounding box center [127, 382] width 66 height 13
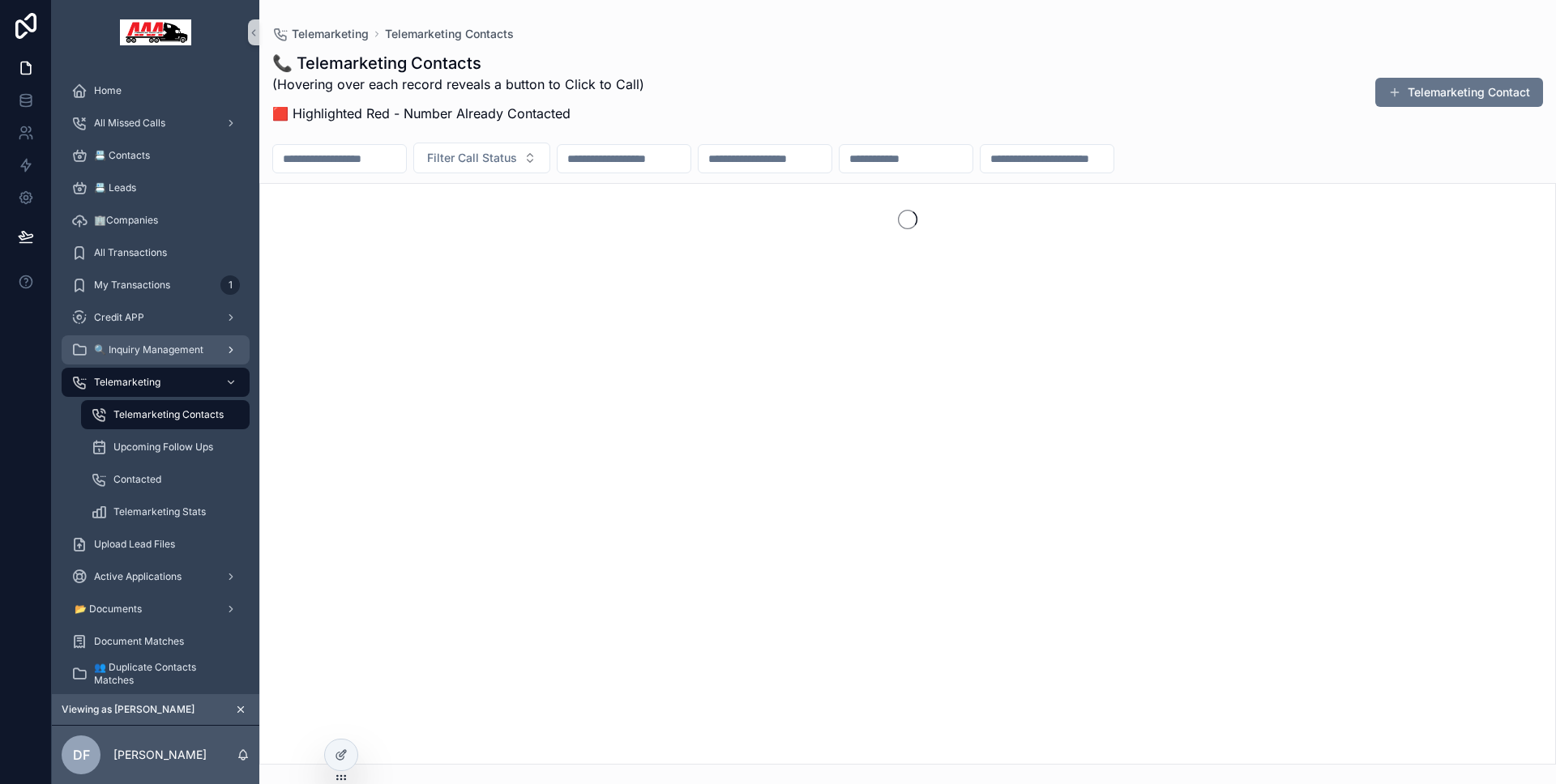
click at [139, 348] on span "🔍 Inquiry Management" at bounding box center [148, 350] width 110 height 13
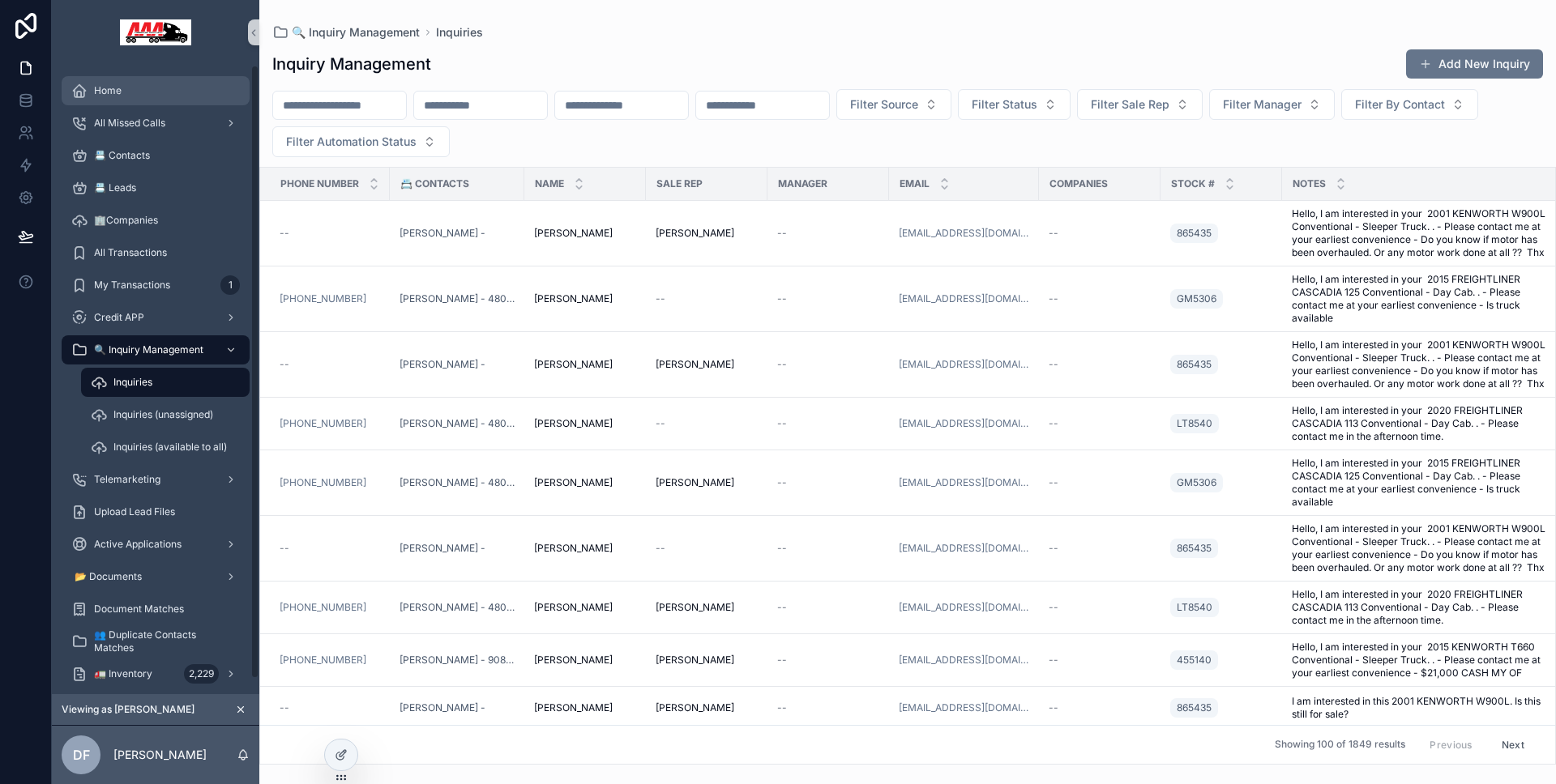
click at [146, 90] on div "Home" at bounding box center [155, 90] width 168 height 26
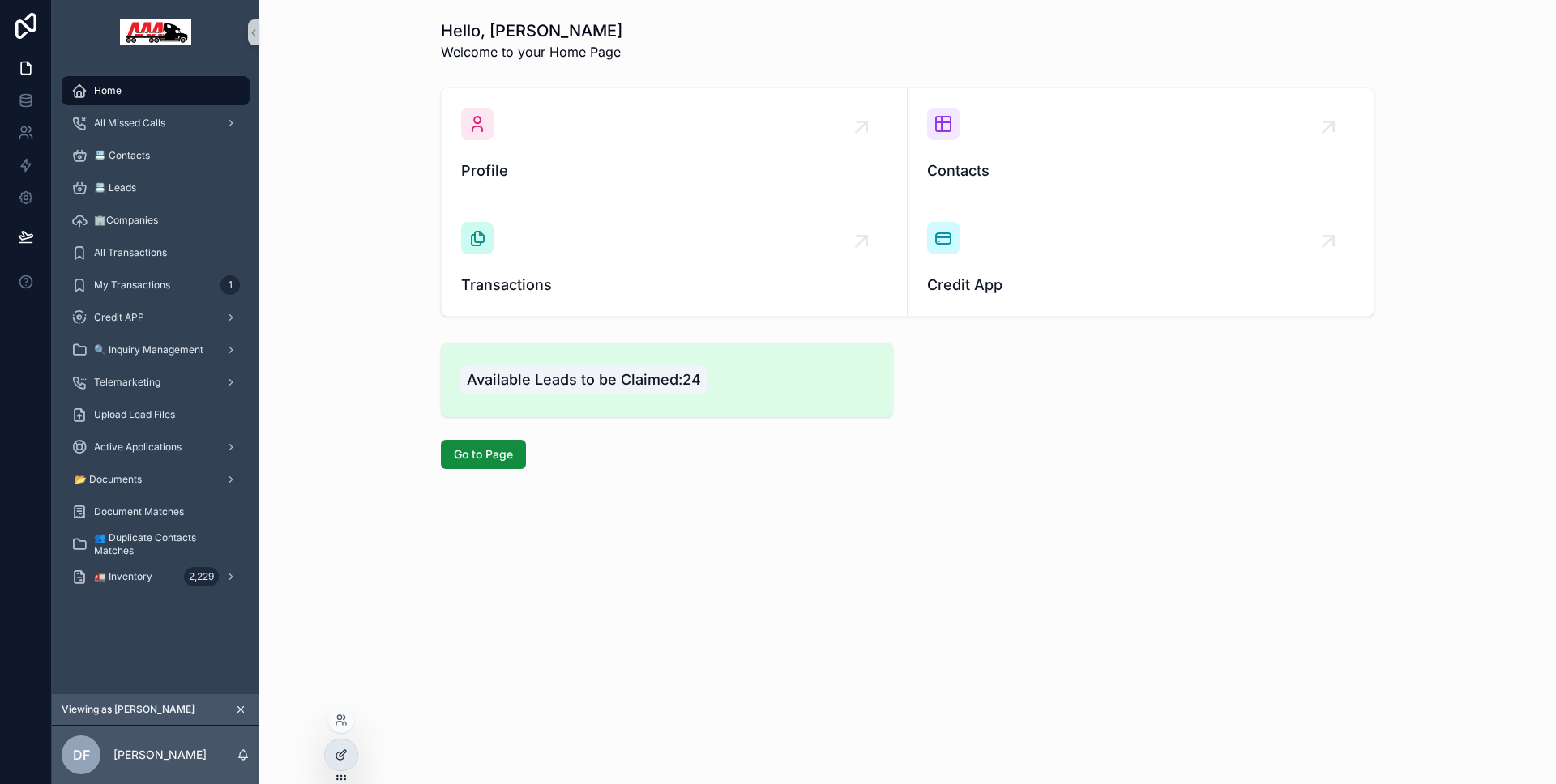
click at [335, 753] on icon at bounding box center [341, 755] width 13 height 13
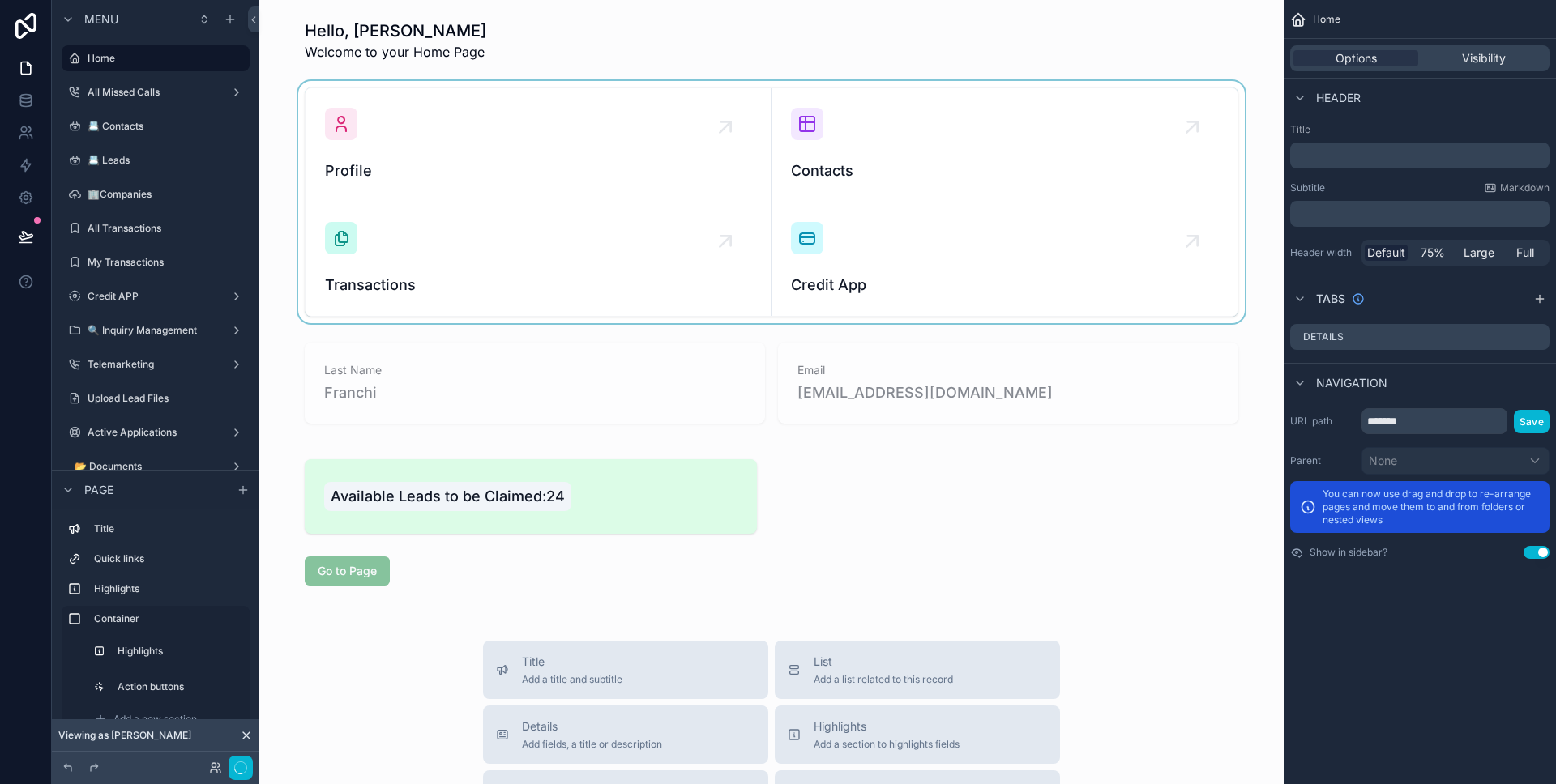
click at [663, 272] on div "scrollable content" at bounding box center [772, 202] width 998 height 242
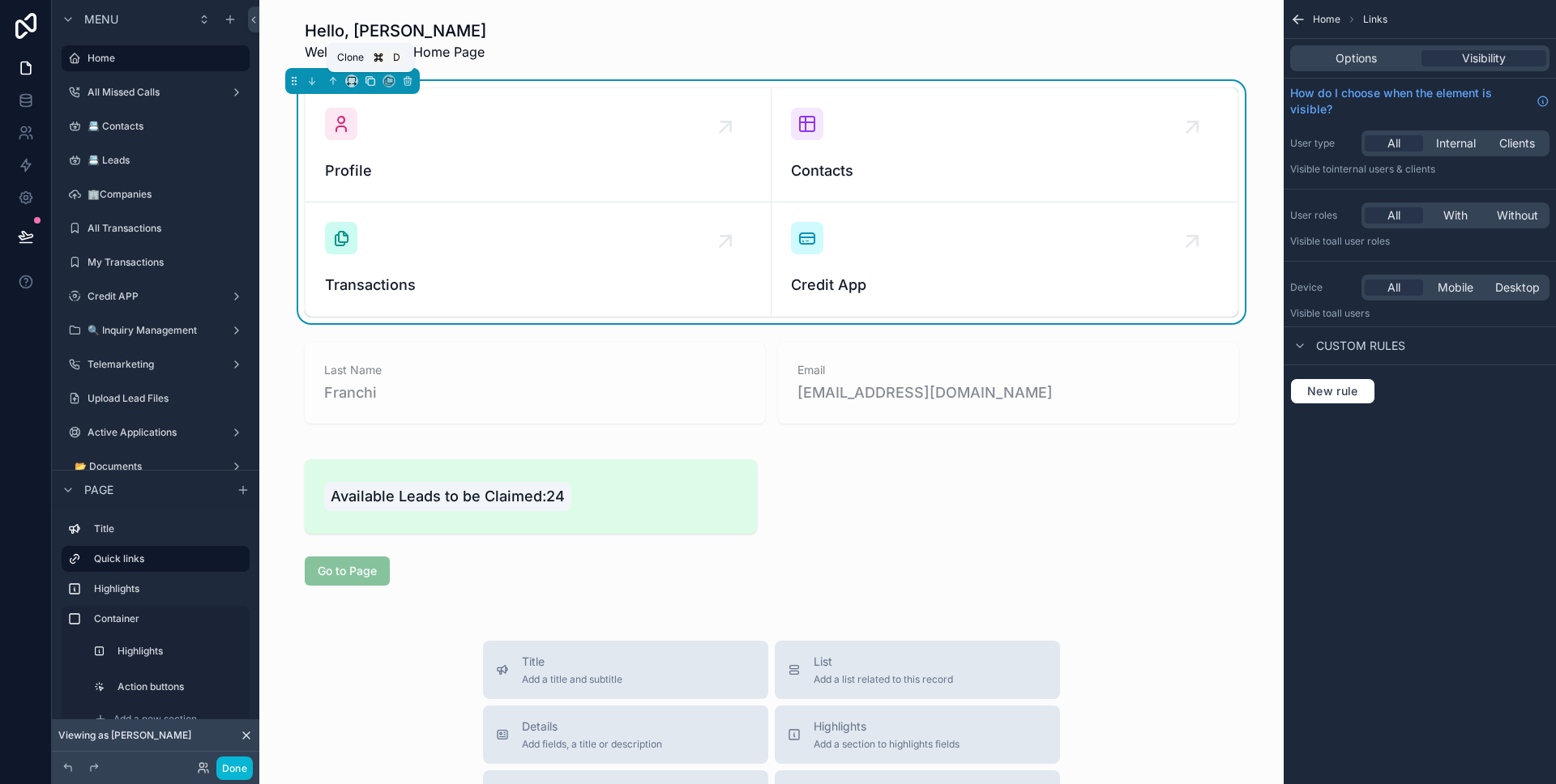
click at [371, 81] on icon "scrollable content" at bounding box center [370, 81] width 11 height 11
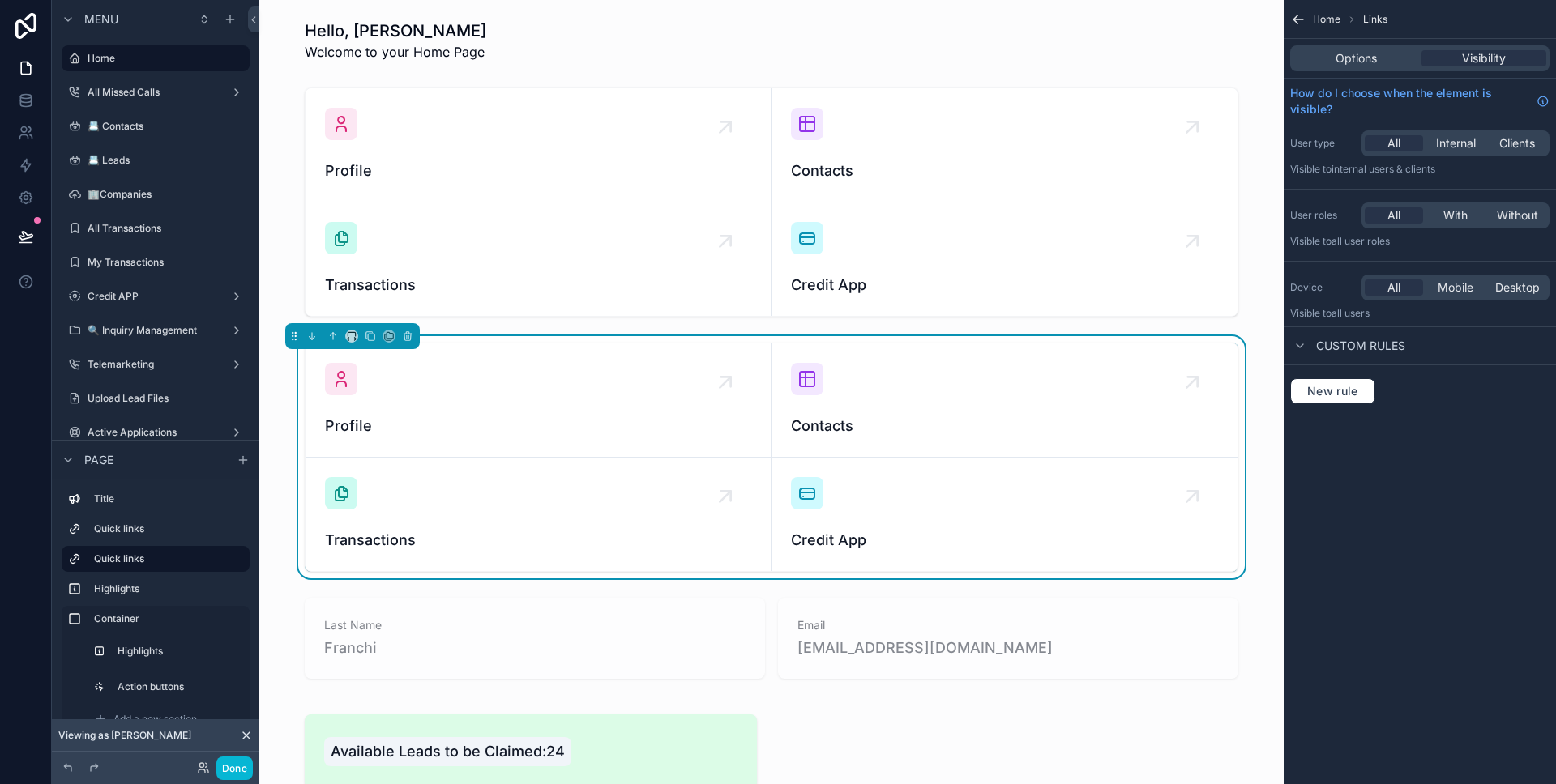
click at [1200, 338] on div "Profile Contacts Transactions Credit App" at bounding box center [772, 456] width 998 height 242
click at [1380, 69] on div "Options Visibility" at bounding box center [1420, 58] width 260 height 26
click at [1374, 63] on span "Options" at bounding box center [1355, 59] width 41 height 17
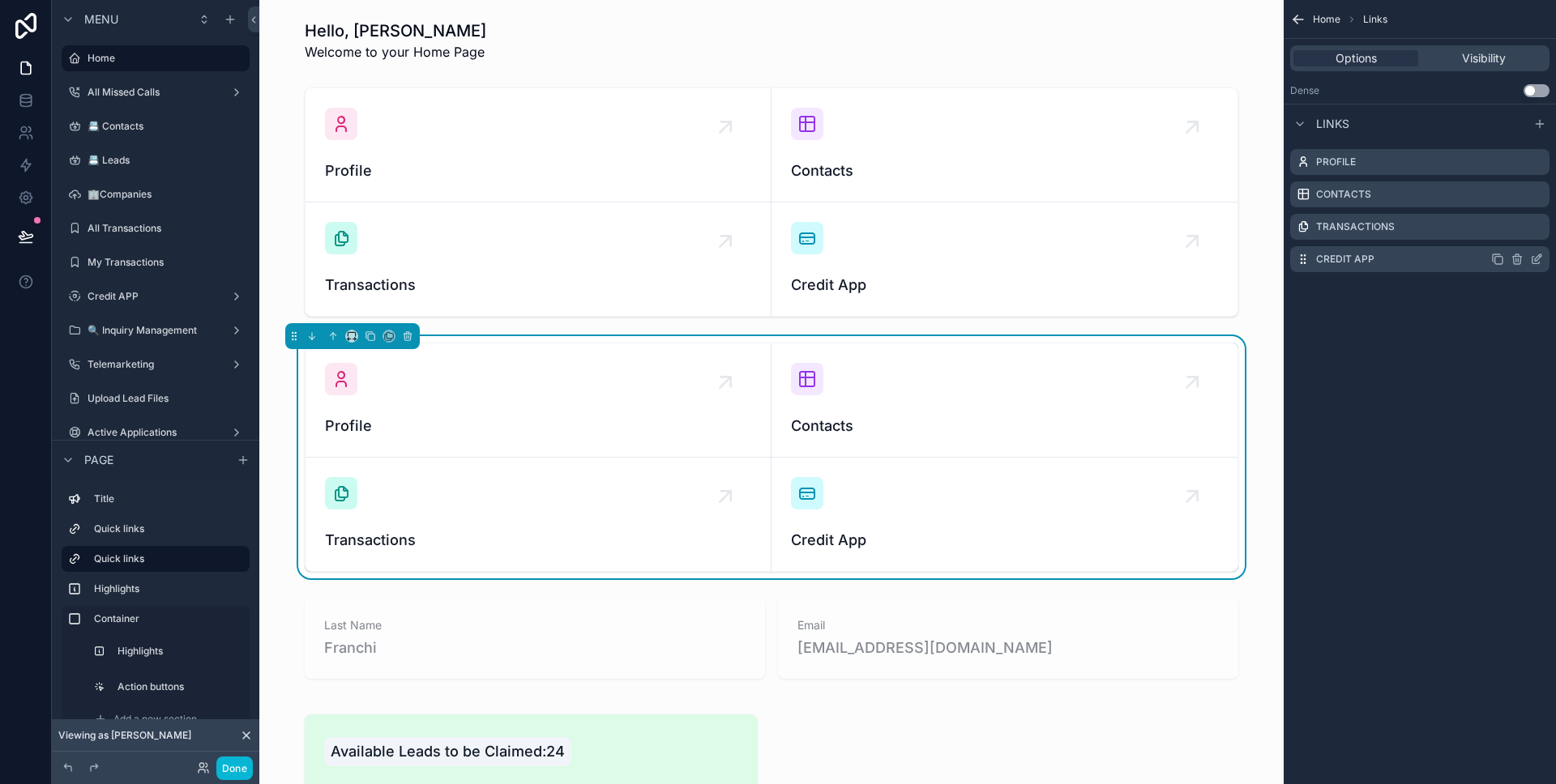
click at [1514, 257] on icon "scrollable content" at bounding box center [1517, 259] width 13 height 13
click at [1514, 235] on icon at bounding box center [1510, 235] width 7 height 7
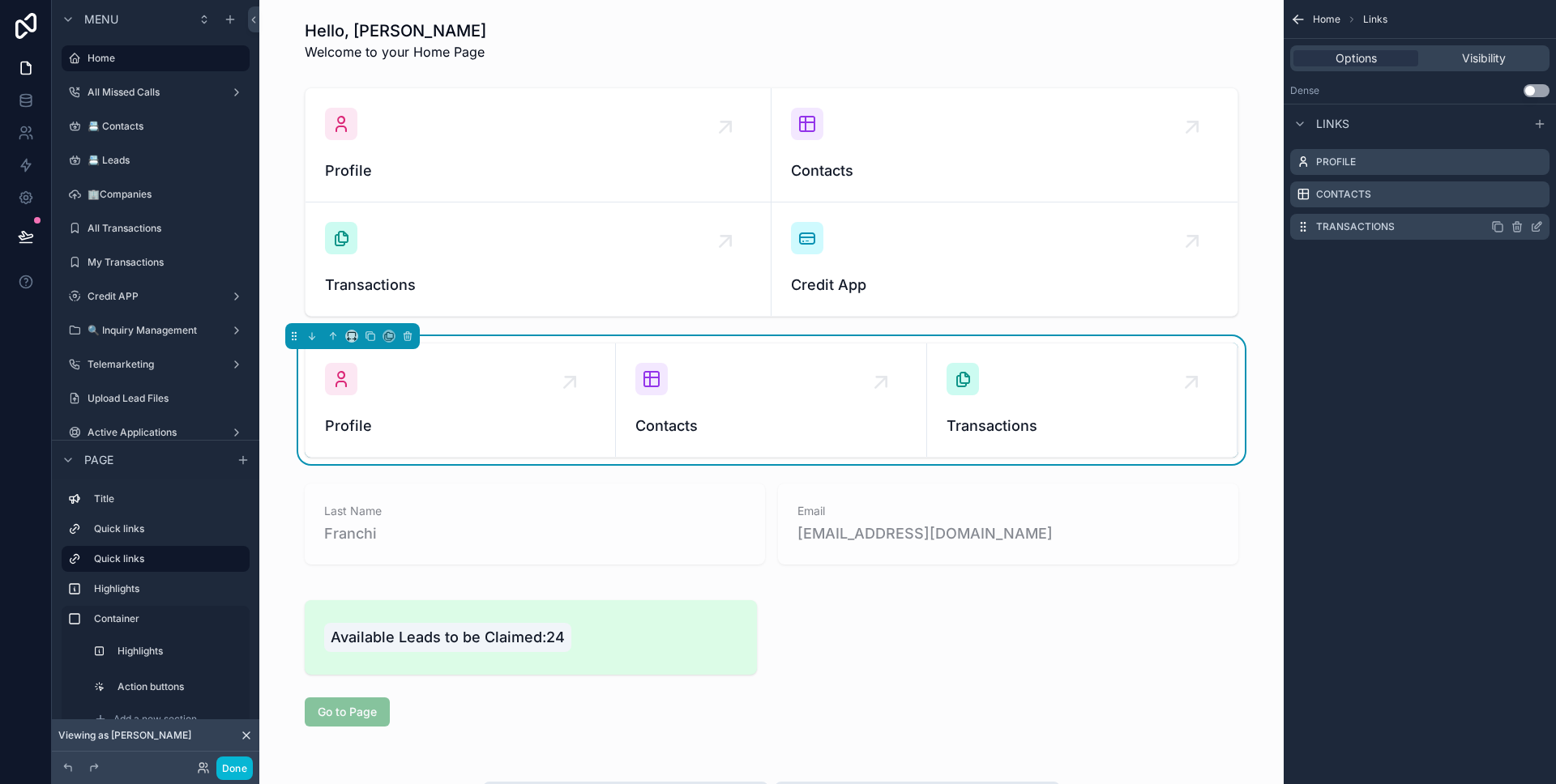
click at [1516, 226] on icon "scrollable content" at bounding box center [1516, 228] width 0 height 4
click at [1508, 202] on icon at bounding box center [1511, 201] width 13 height 13
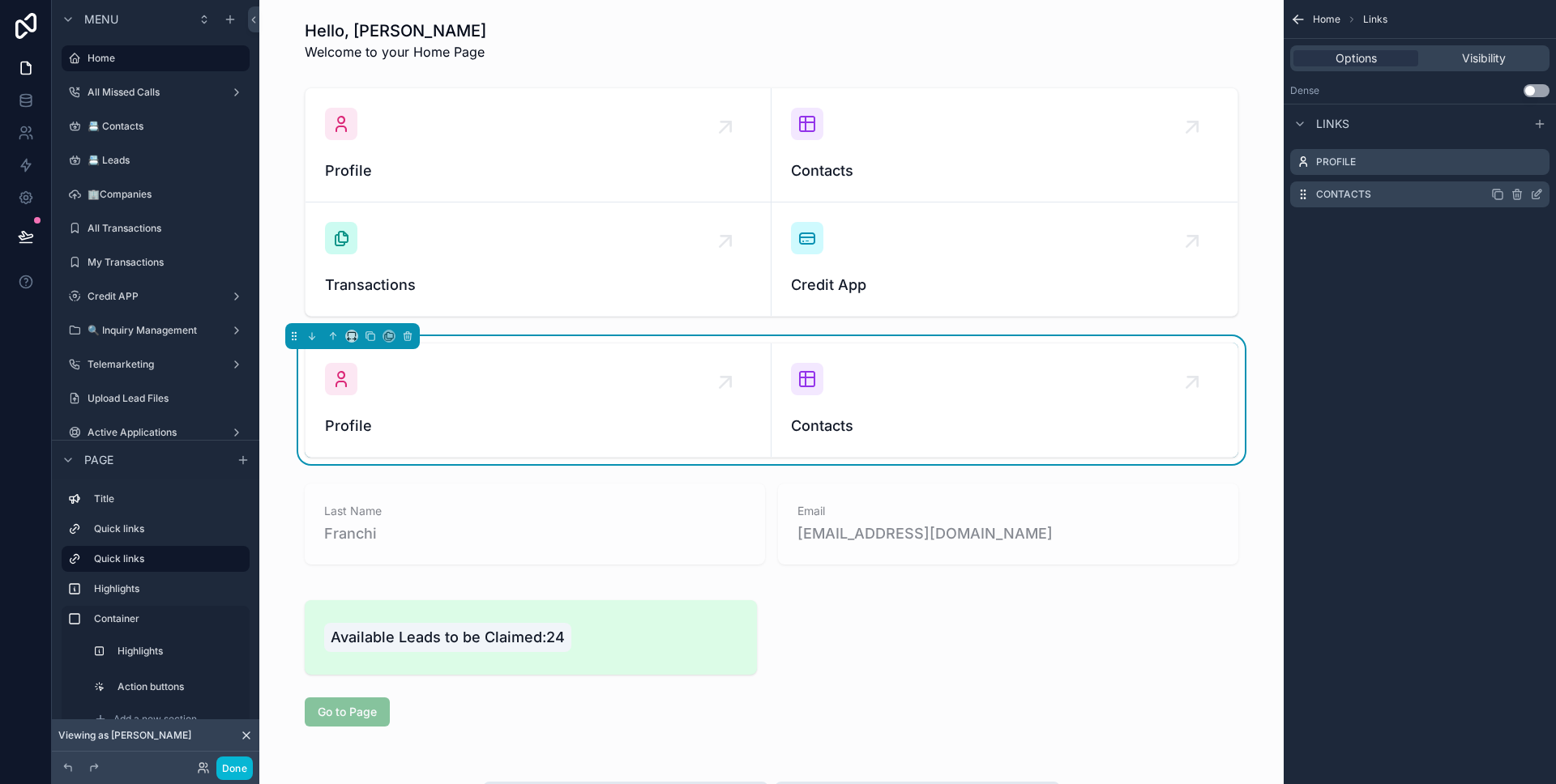
click at [1516, 196] on icon "scrollable content" at bounding box center [1516, 195] width 0 height 4
click at [1511, 174] on icon at bounding box center [1511, 168] width 13 height 13
click at [1532, 164] on icon "scrollable content" at bounding box center [1537, 162] width 13 height 13
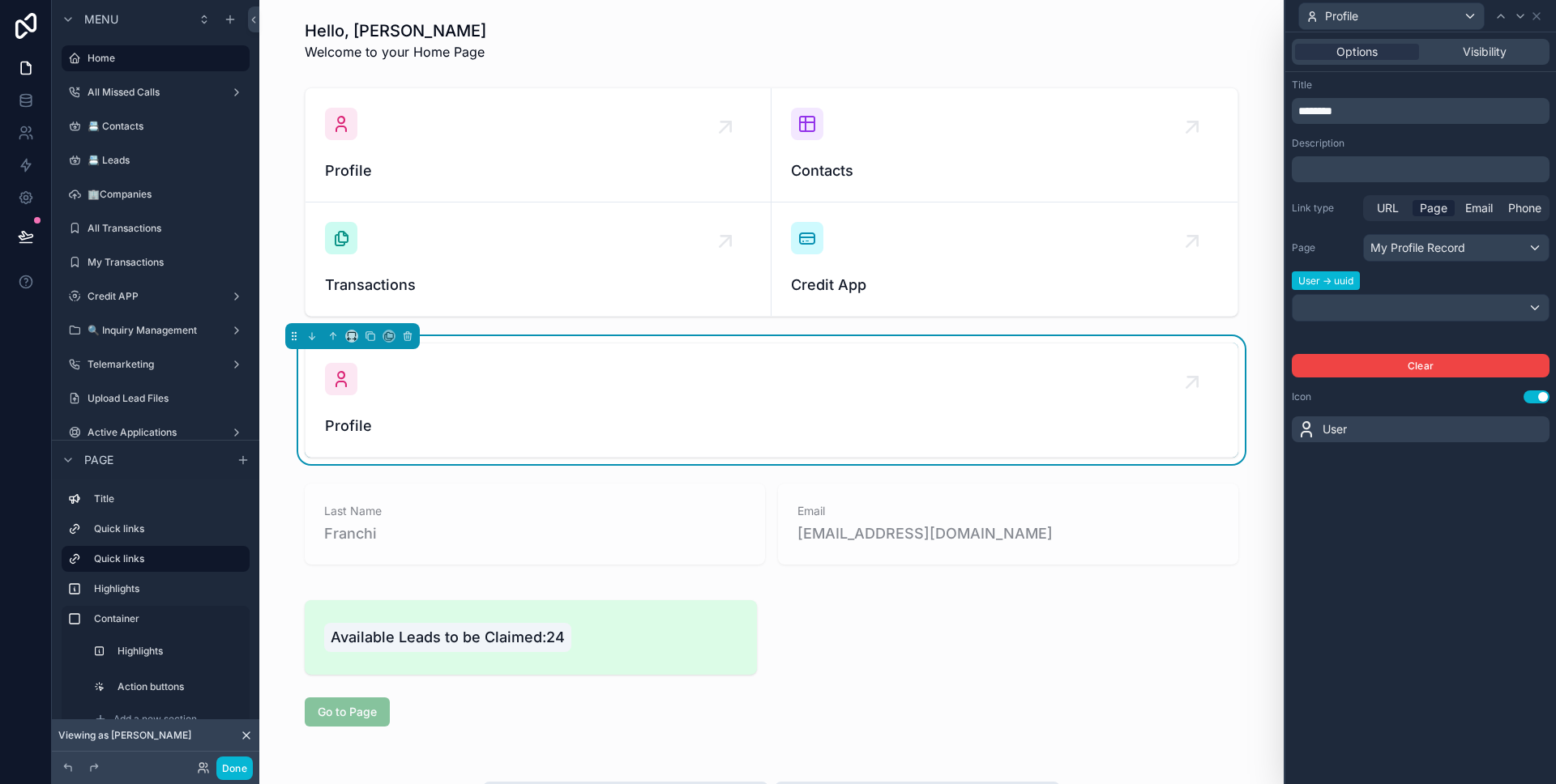
click at [1414, 118] on p "*******" at bounding box center [1422, 111] width 248 height 17
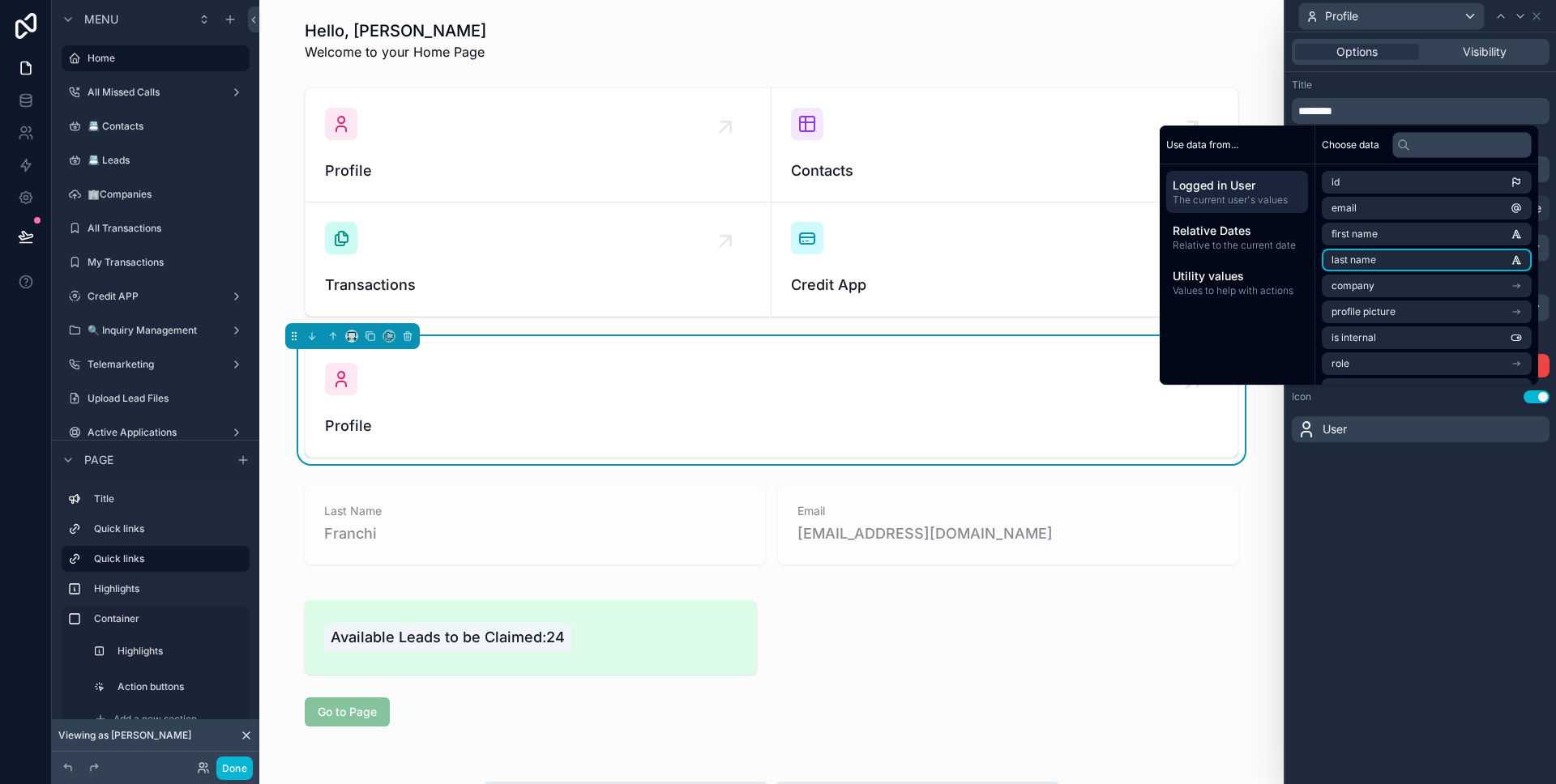
scroll to position [259, 0]
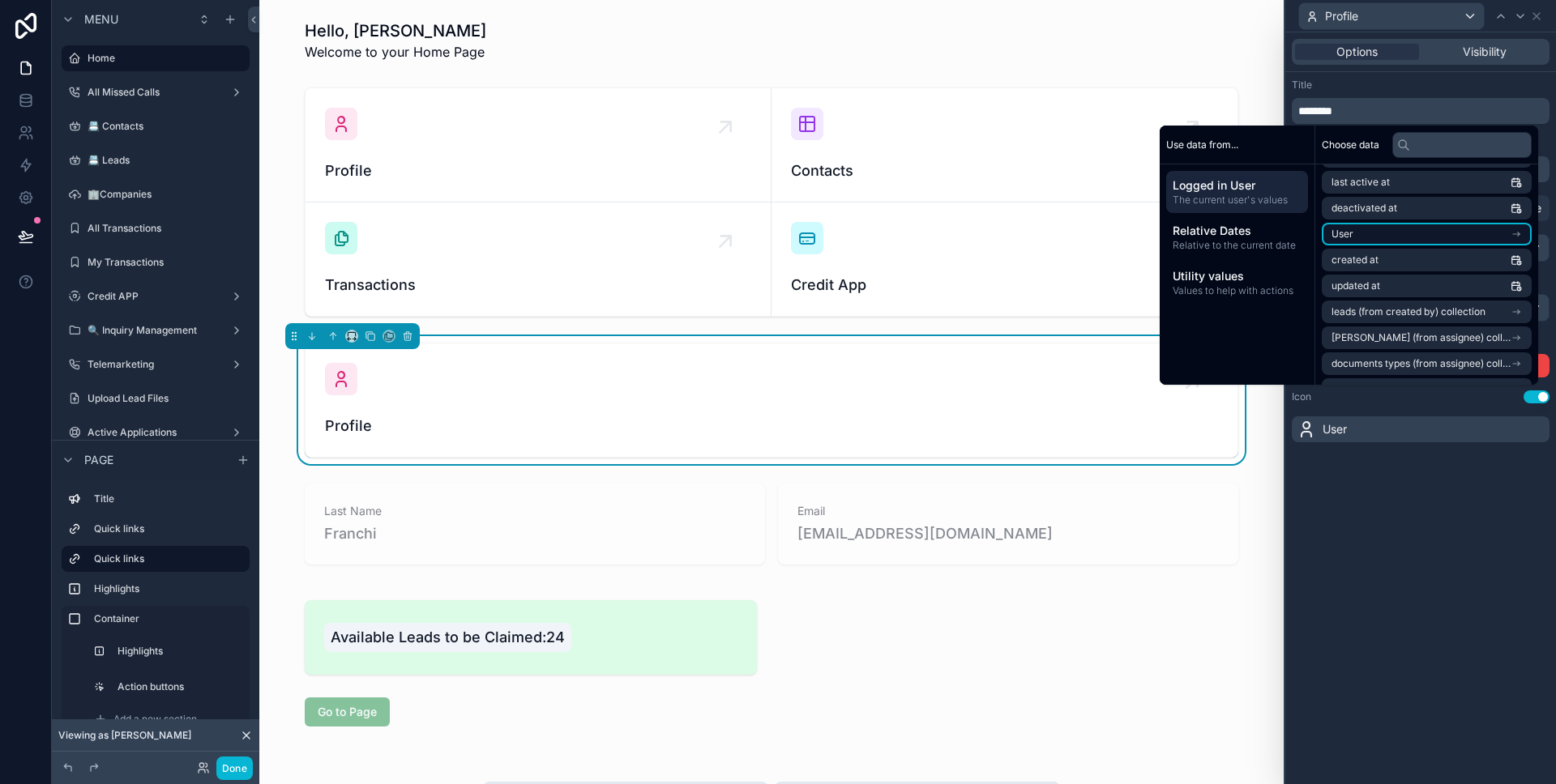
click at [1417, 243] on li "User" at bounding box center [1426, 234] width 210 height 23
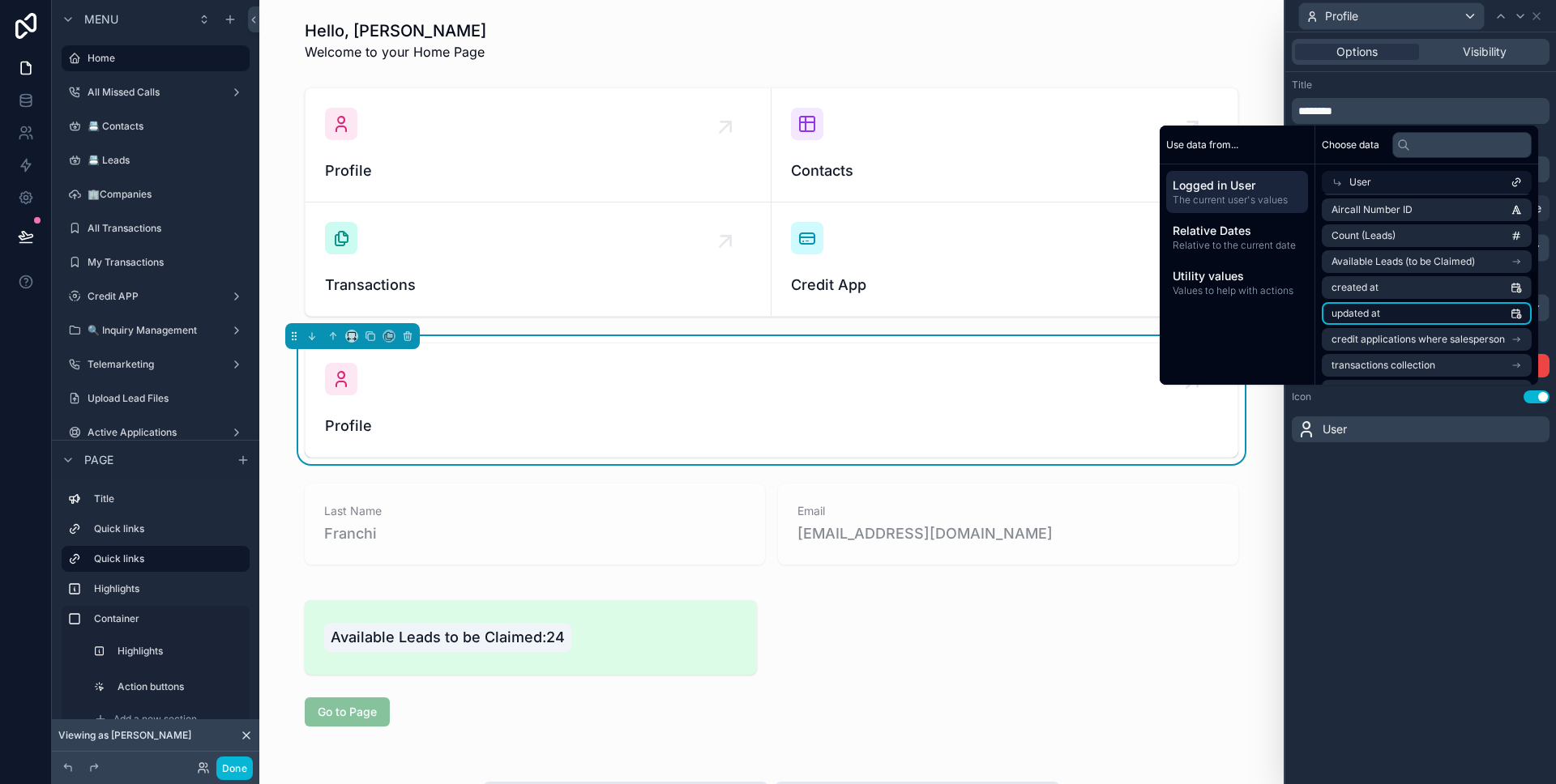
scroll to position [354, 0]
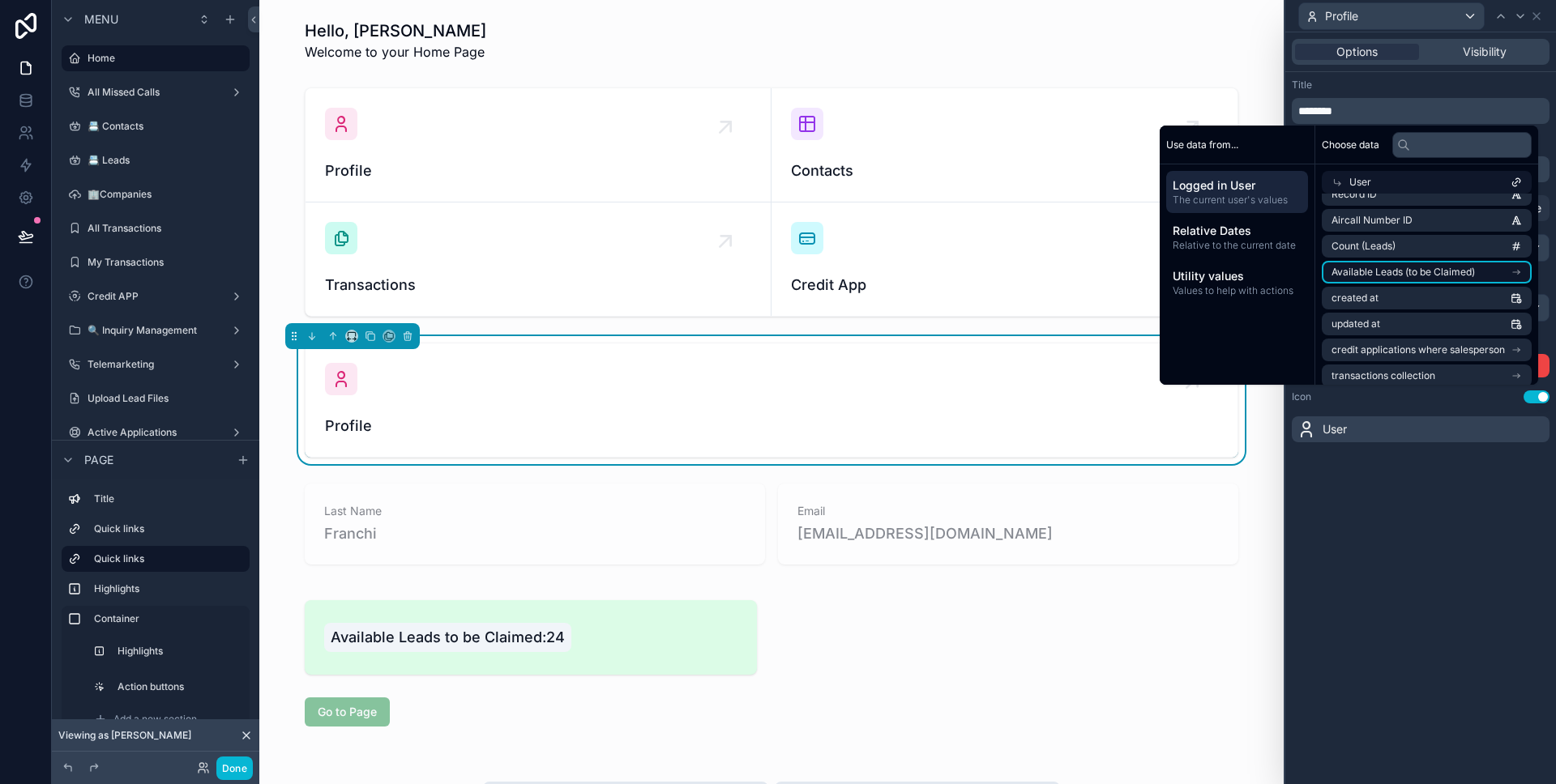
click at [1431, 268] on span "Available Leads (to be Claimed)" at bounding box center [1403, 272] width 144 height 13
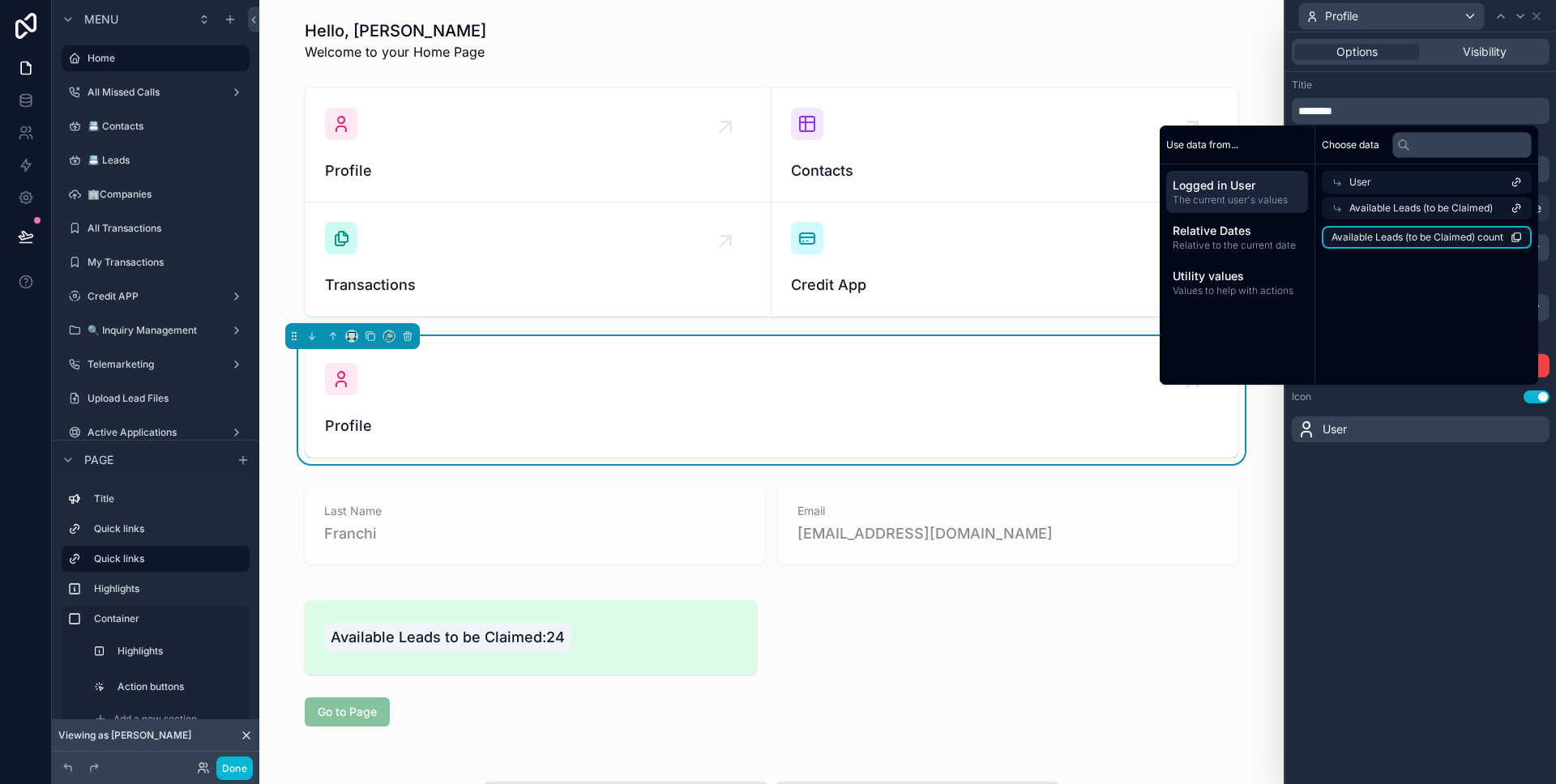
click at [1426, 244] on li "Available Leads (to be Claimed) count" at bounding box center [1426, 237] width 210 height 23
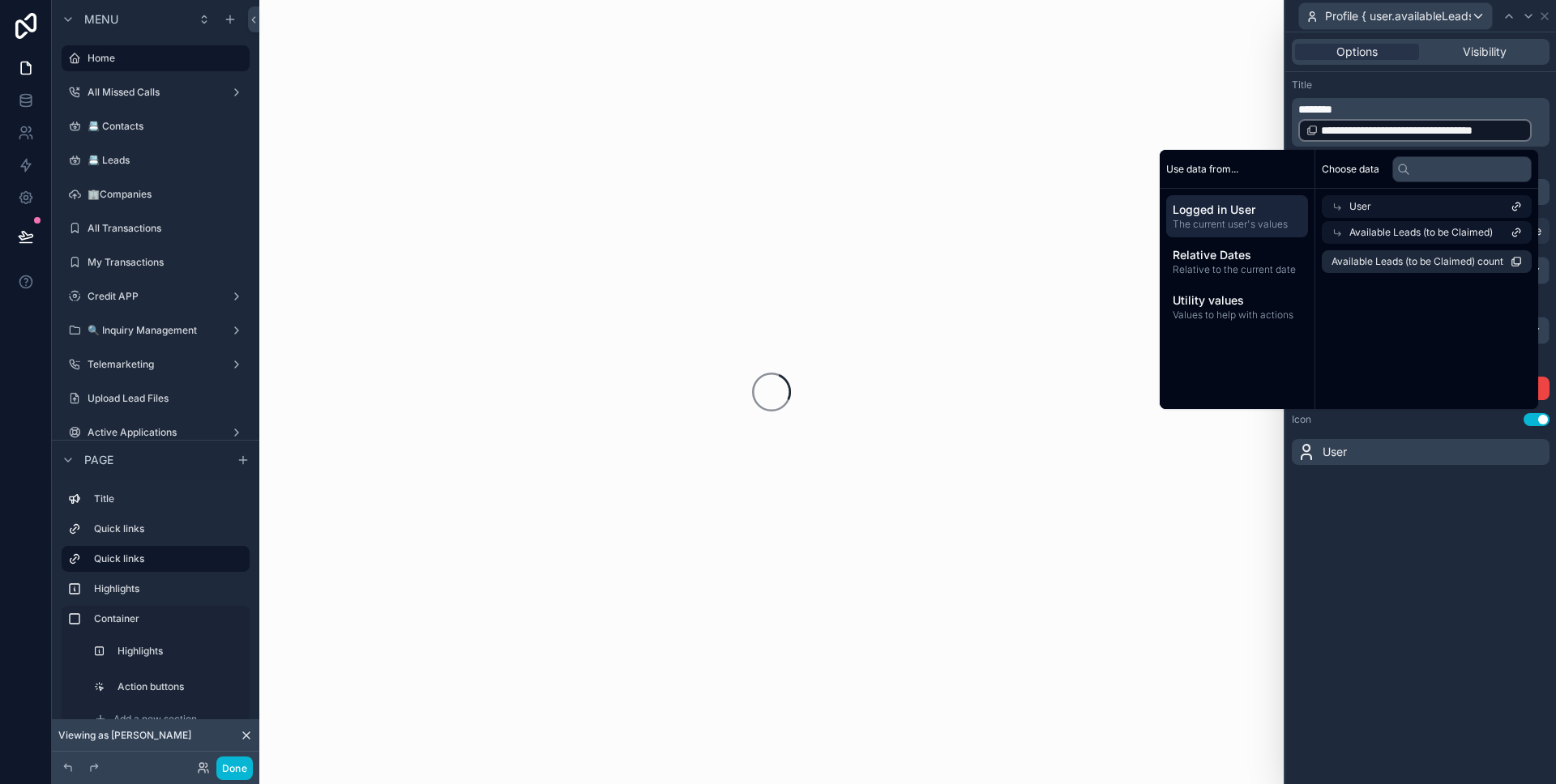
click at [1430, 496] on div "**********" at bounding box center [1421, 408] width 271 height 752
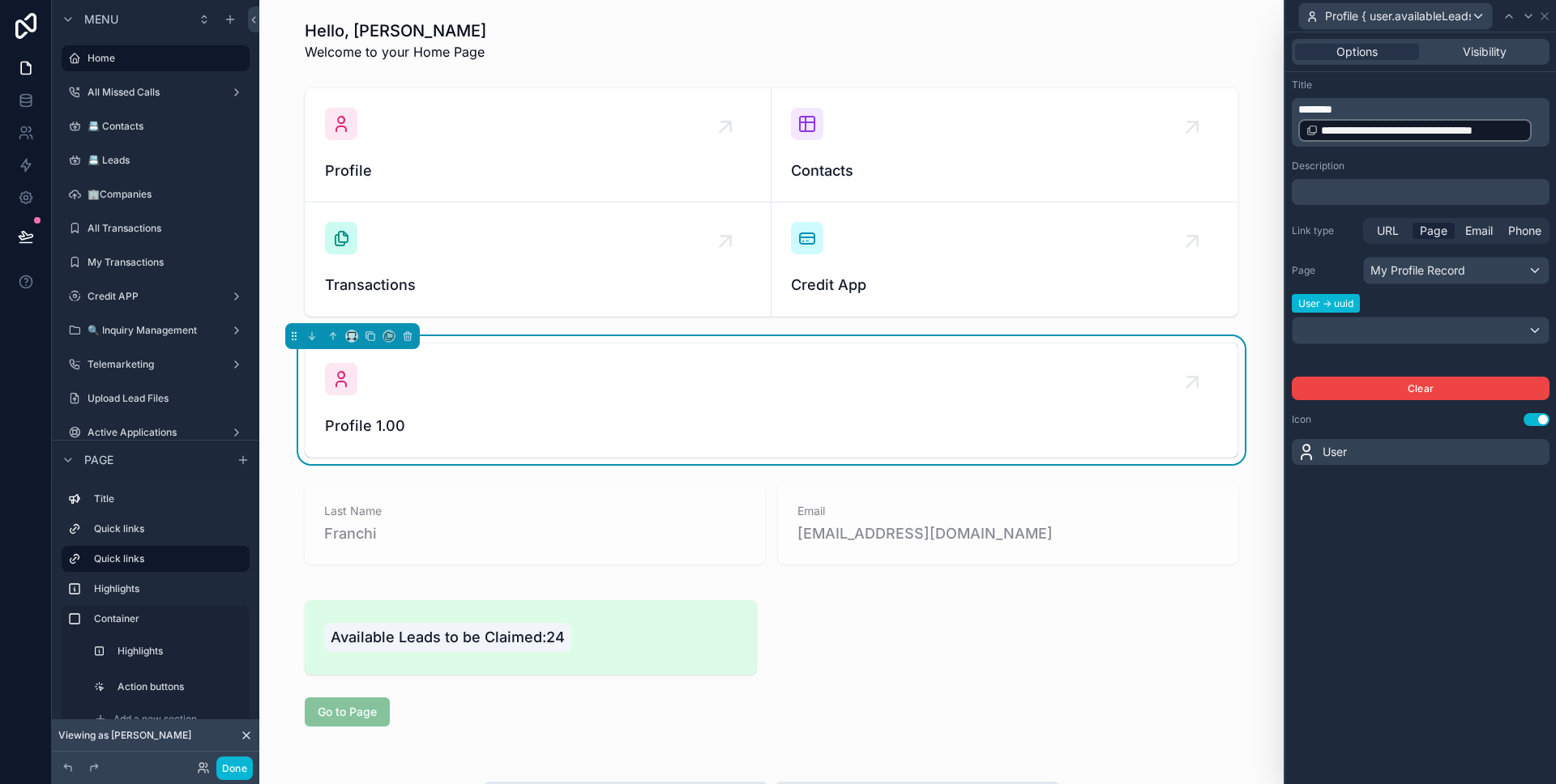
click at [1361, 110] on p "**********" at bounding box center [1422, 122] width 248 height 42
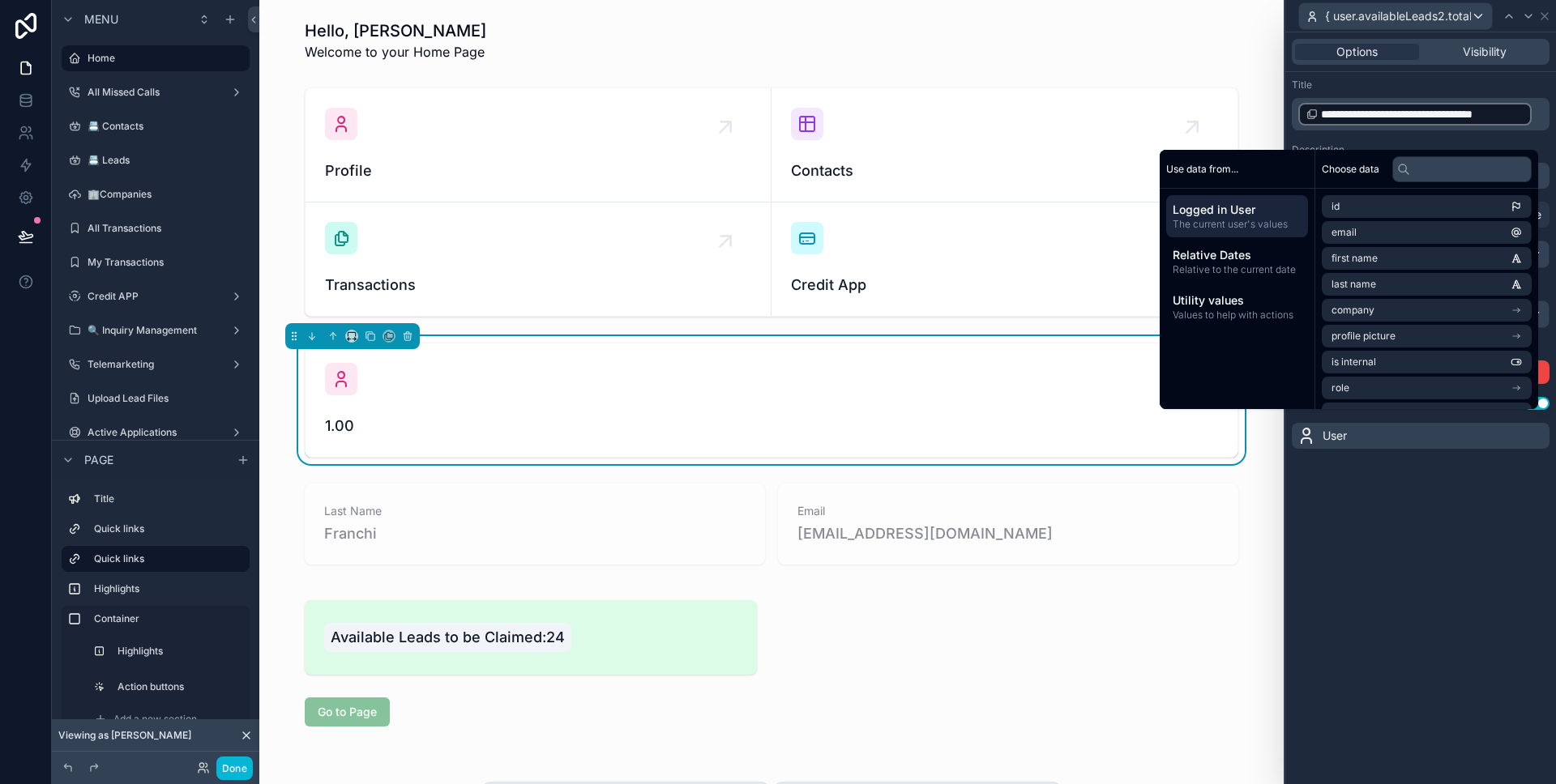
click at [1391, 484] on div "**********" at bounding box center [1421, 408] width 271 height 752
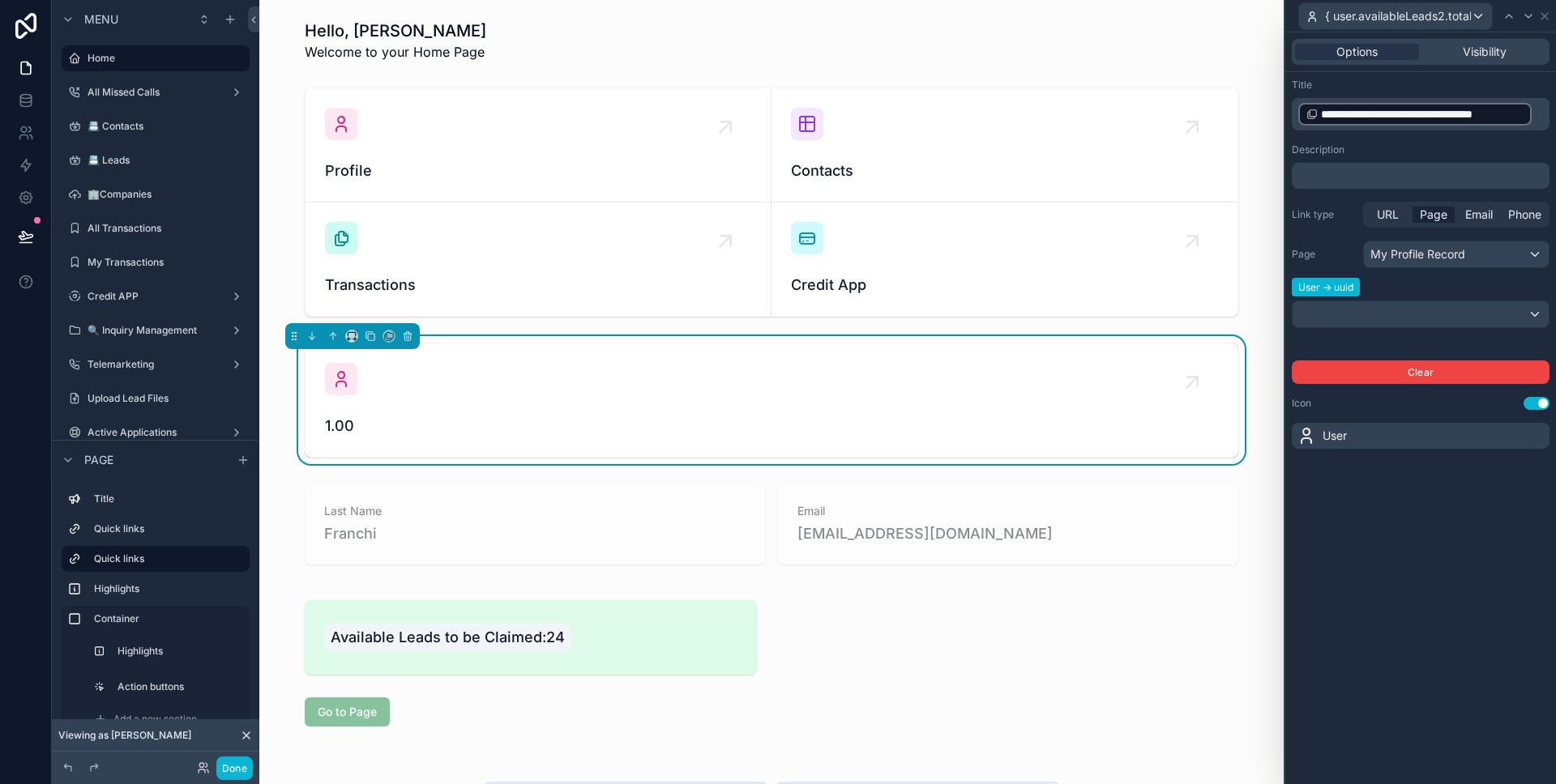
click at [1535, 111] on p "**********" at bounding box center [1422, 114] width 248 height 26
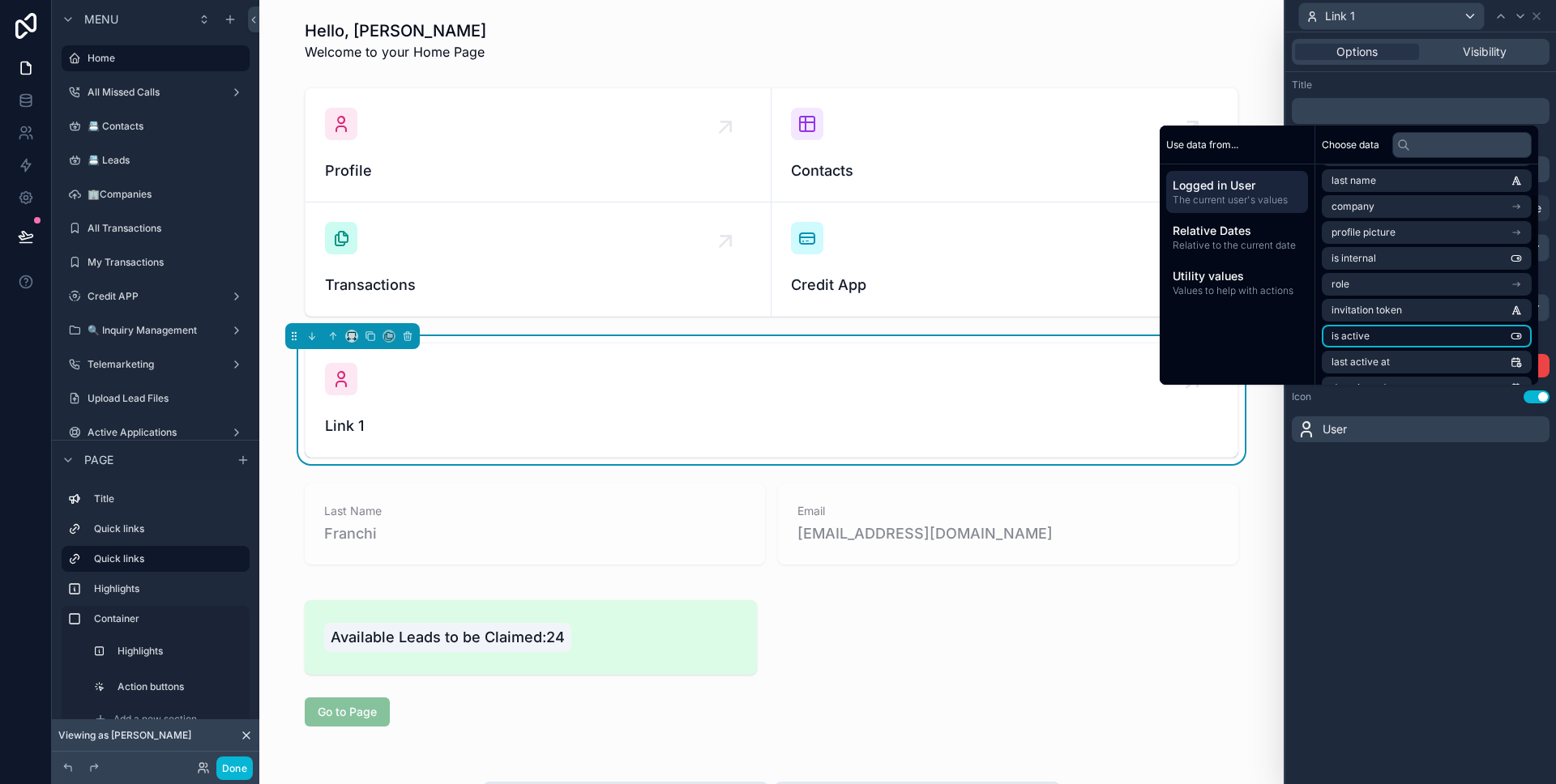
scroll to position [132, 0]
click at [1389, 353] on li "User" at bounding box center [1426, 361] width 210 height 23
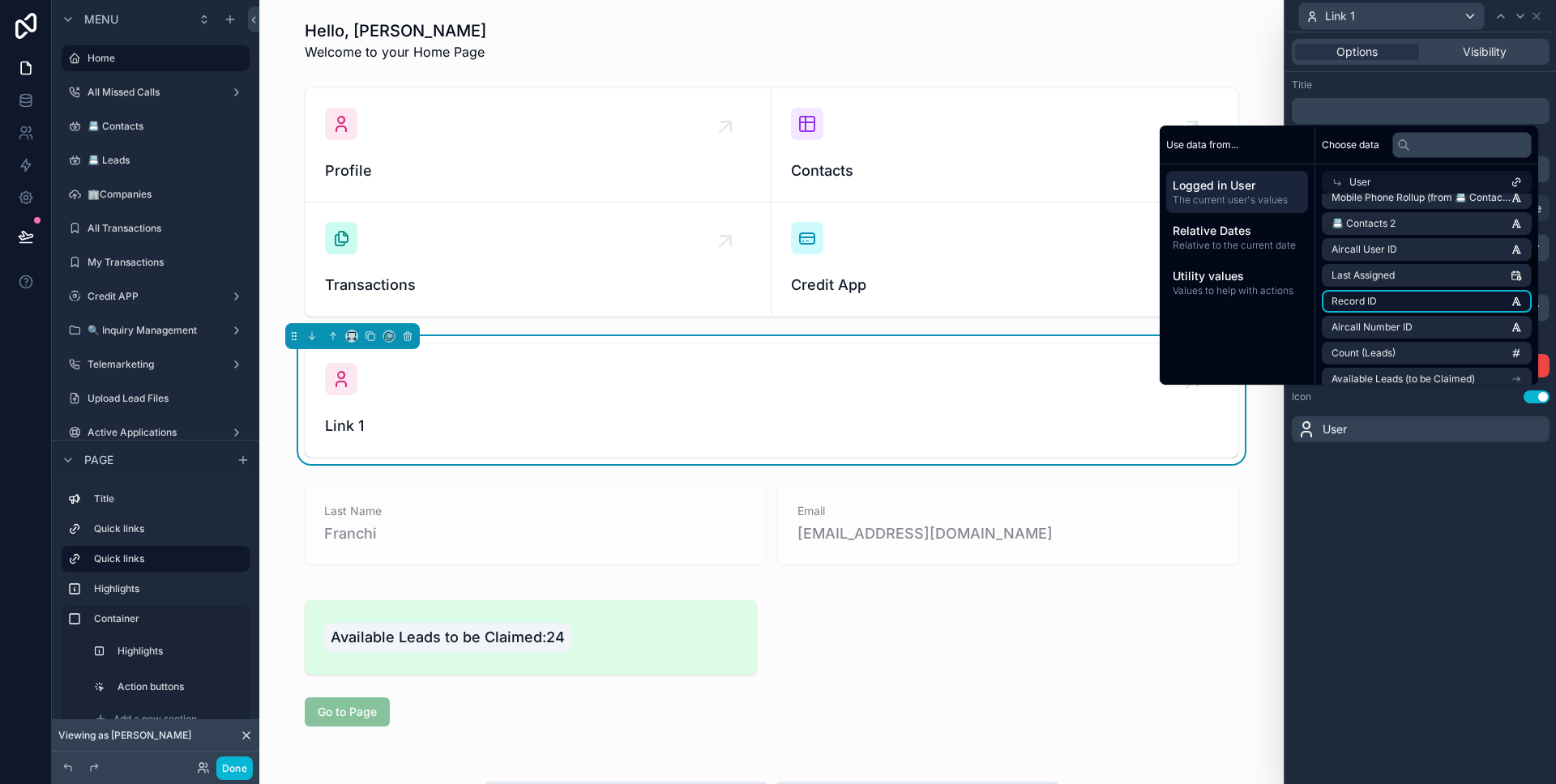
scroll to position [258, 0]
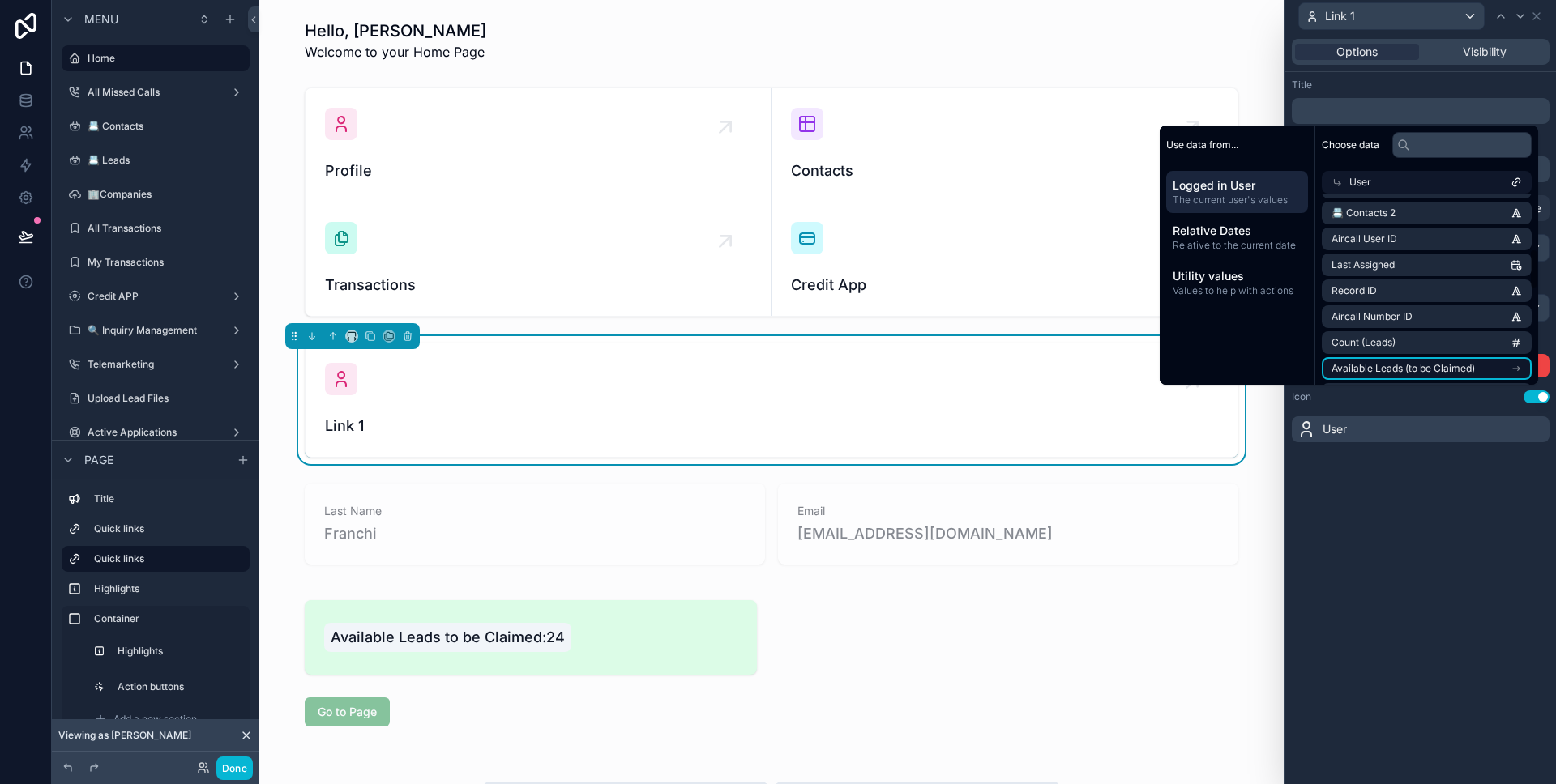
click at [1429, 359] on li "Available Leads (to be Claimed)" at bounding box center [1426, 368] width 210 height 23
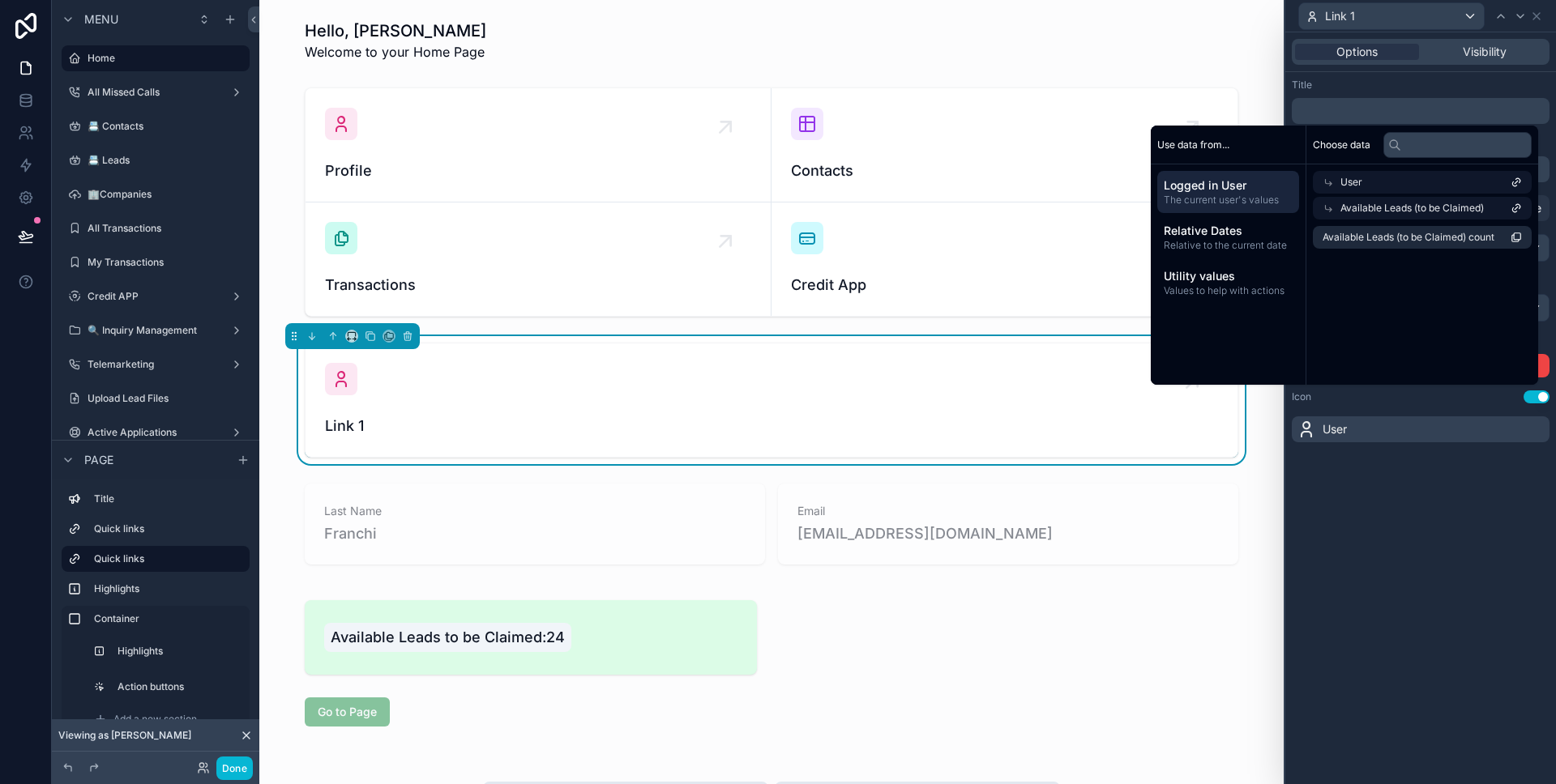
scroll to position [0, 0]
click at [1444, 234] on span "Available Leads (to be Claimed) count" at bounding box center [1417, 237] width 172 height 13
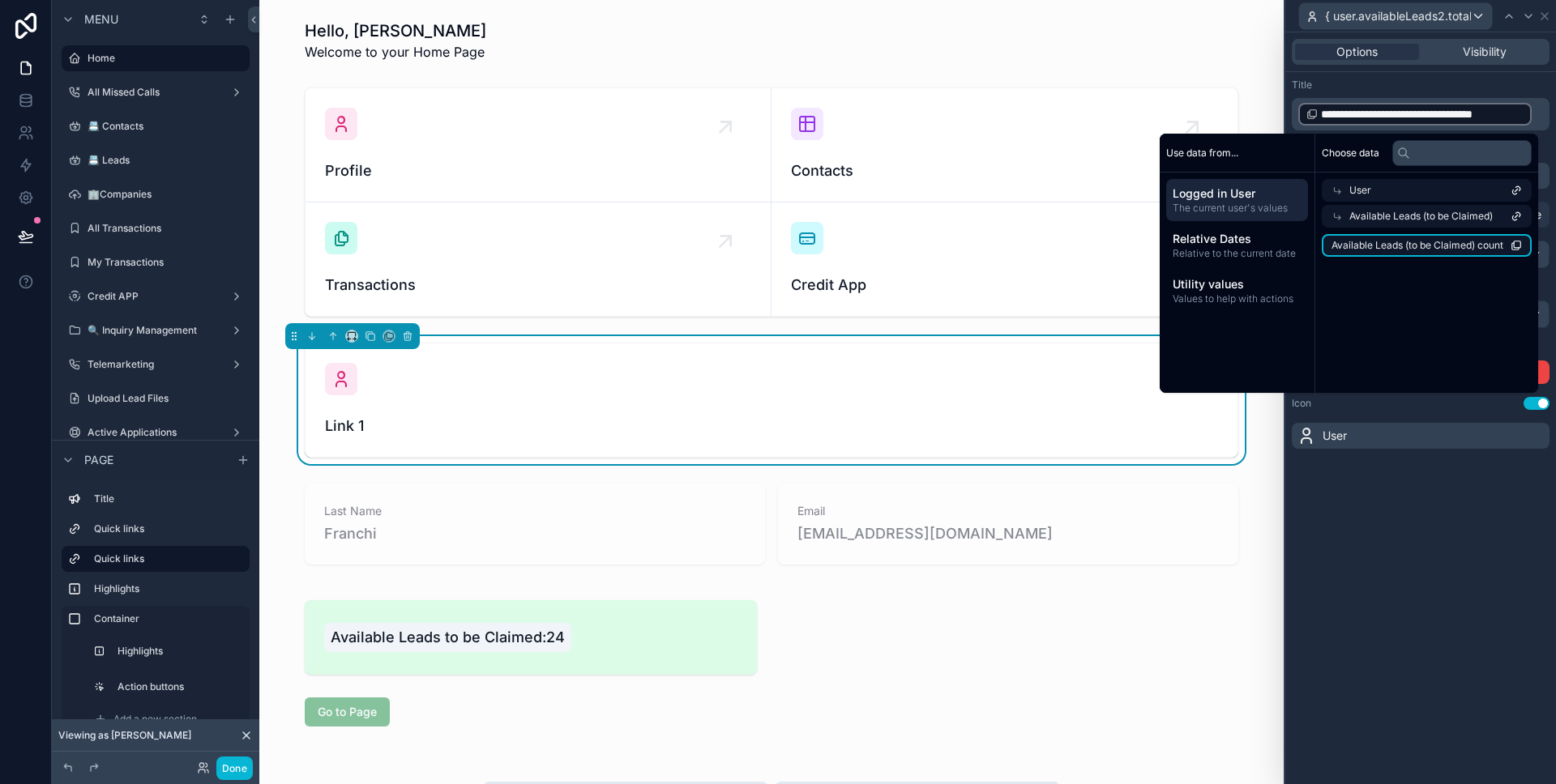
click at [1450, 242] on span "Available Leads (to be Claimed) count" at bounding box center [1417, 246] width 172 height 13
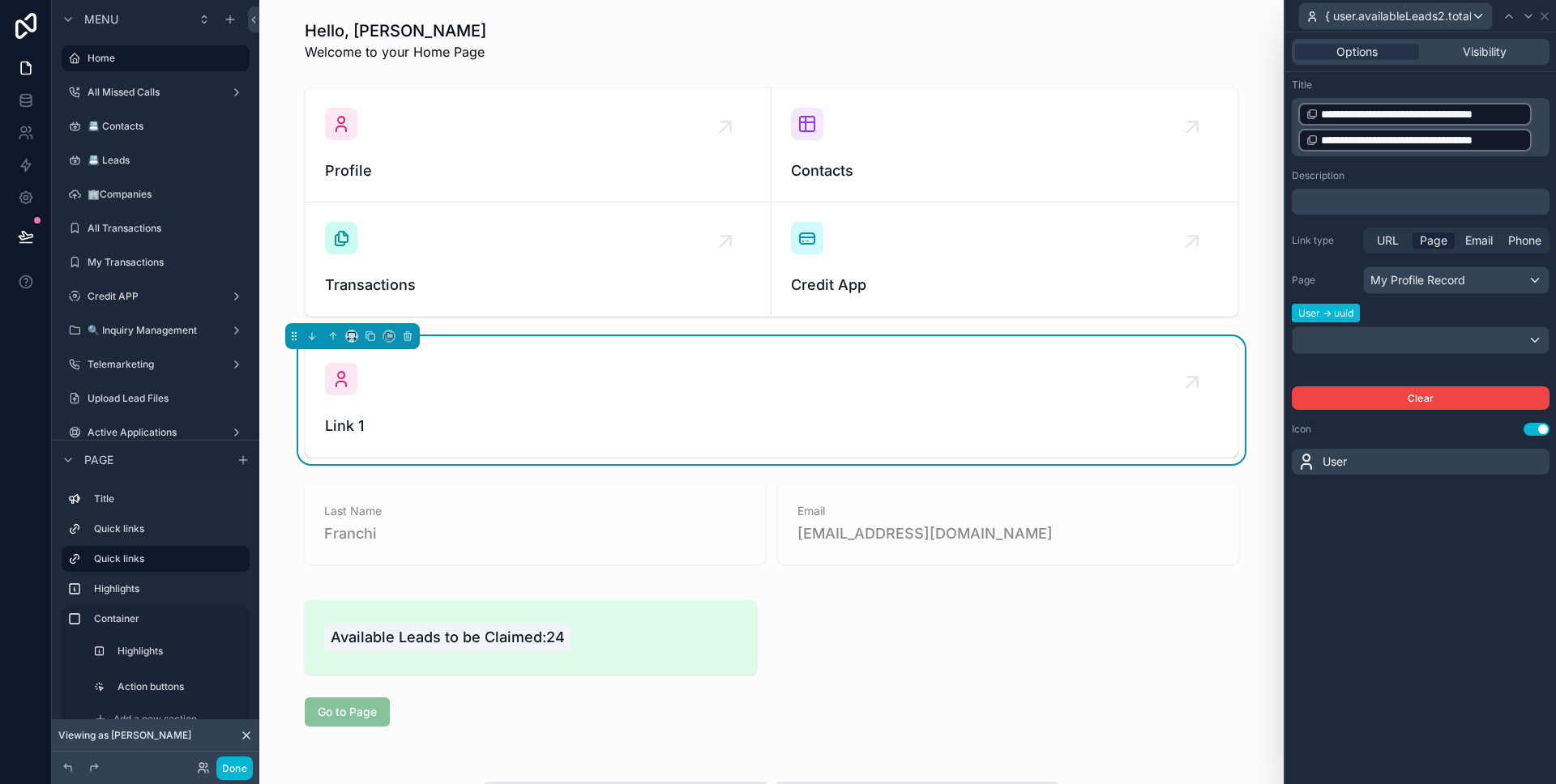
click at [1439, 513] on div "**********" at bounding box center [1421, 408] width 271 height 752
click at [1536, 141] on p "**********" at bounding box center [1422, 127] width 248 height 52
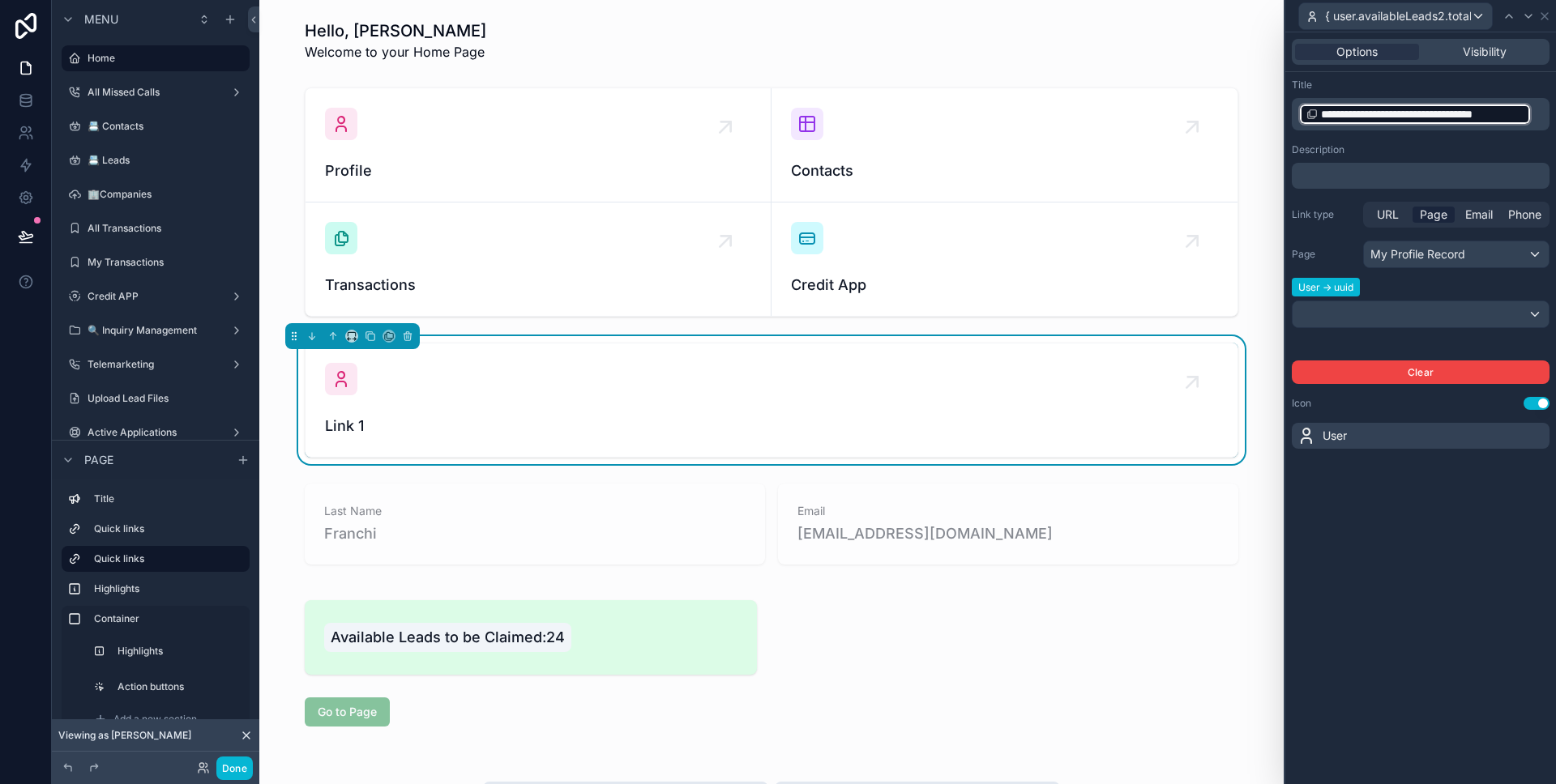
click at [1537, 122] on p "**********" at bounding box center [1422, 114] width 248 height 26
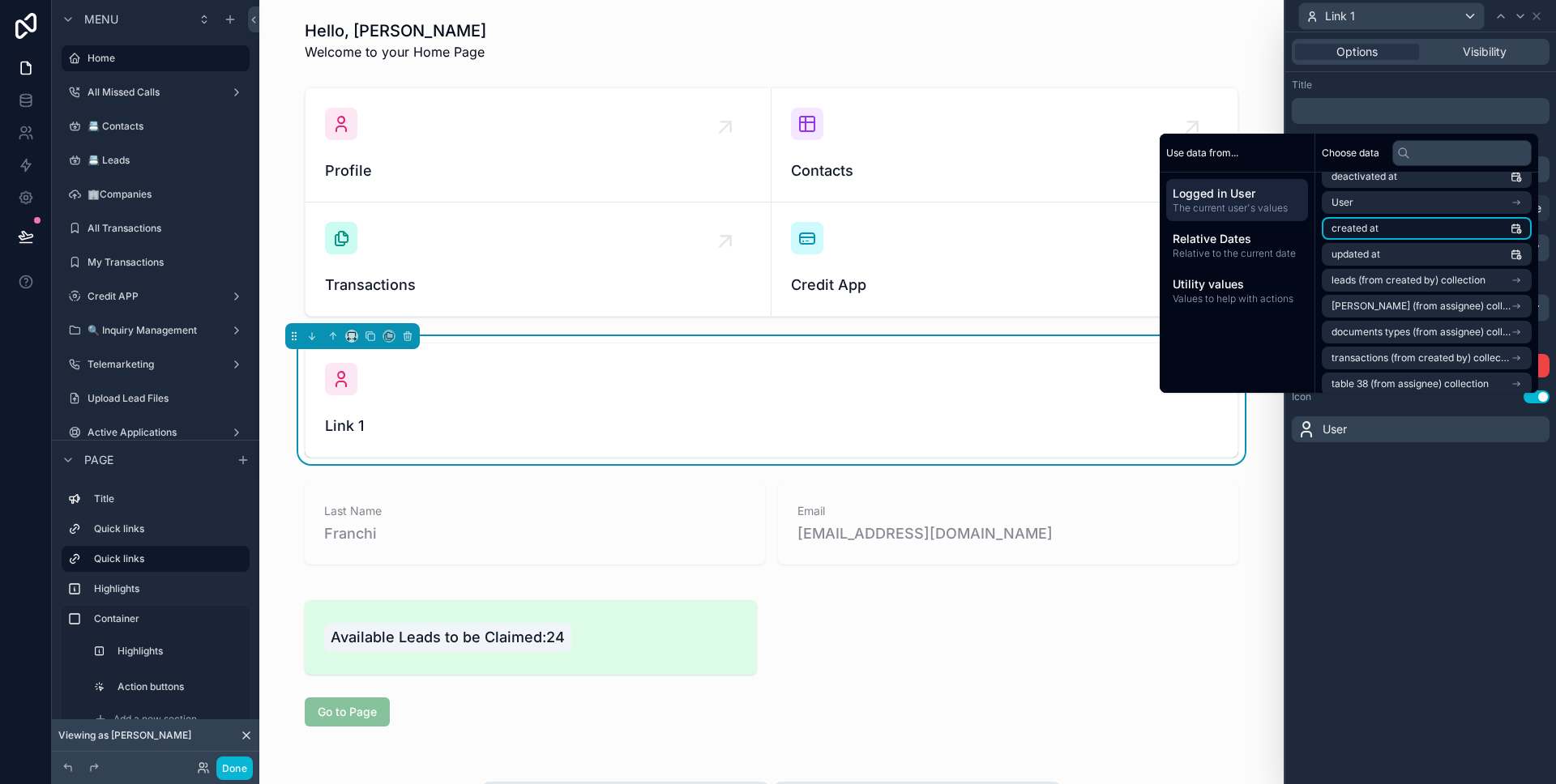
scroll to position [289, 0]
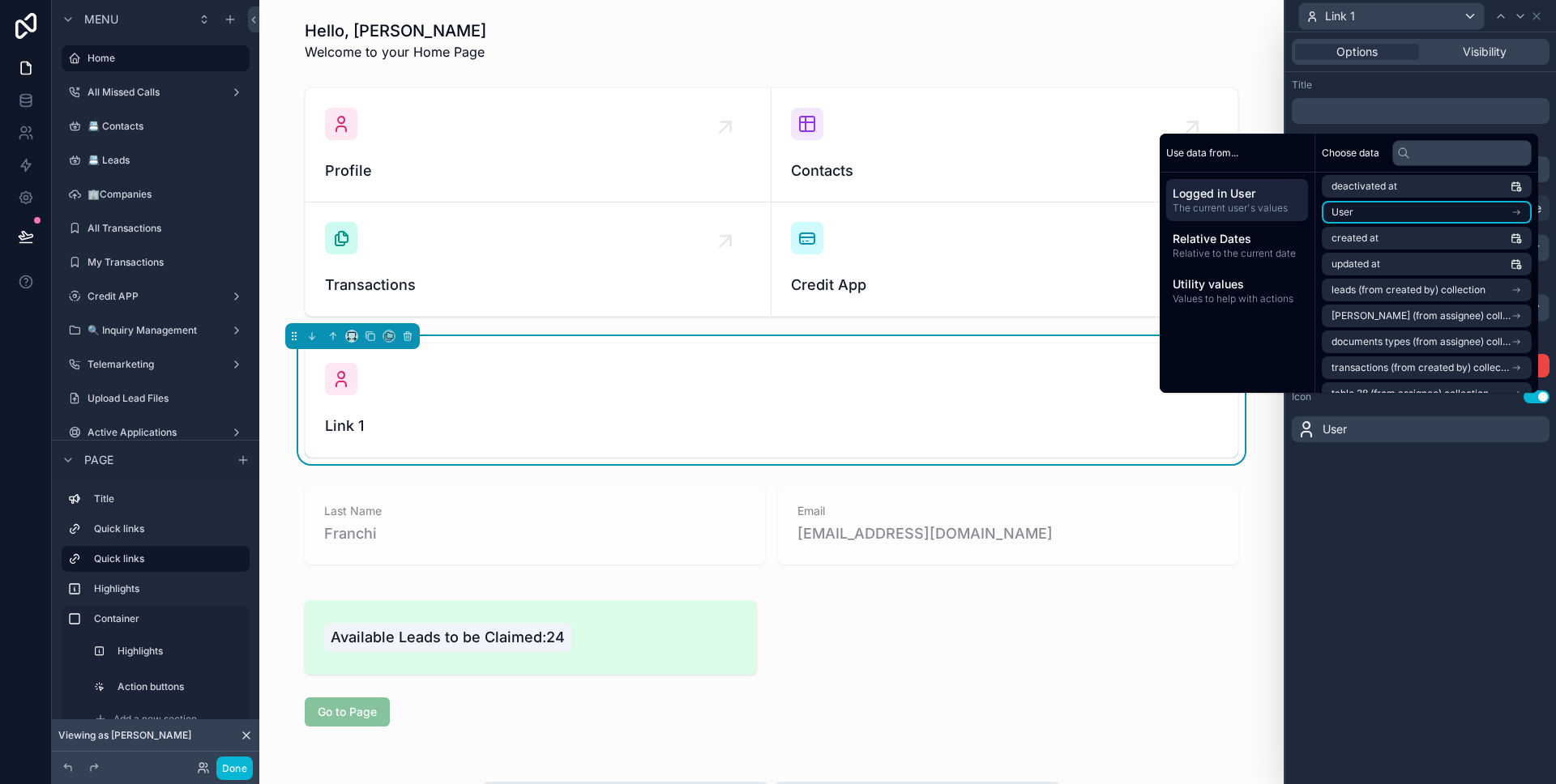
click at [1428, 220] on li "User" at bounding box center [1426, 212] width 210 height 23
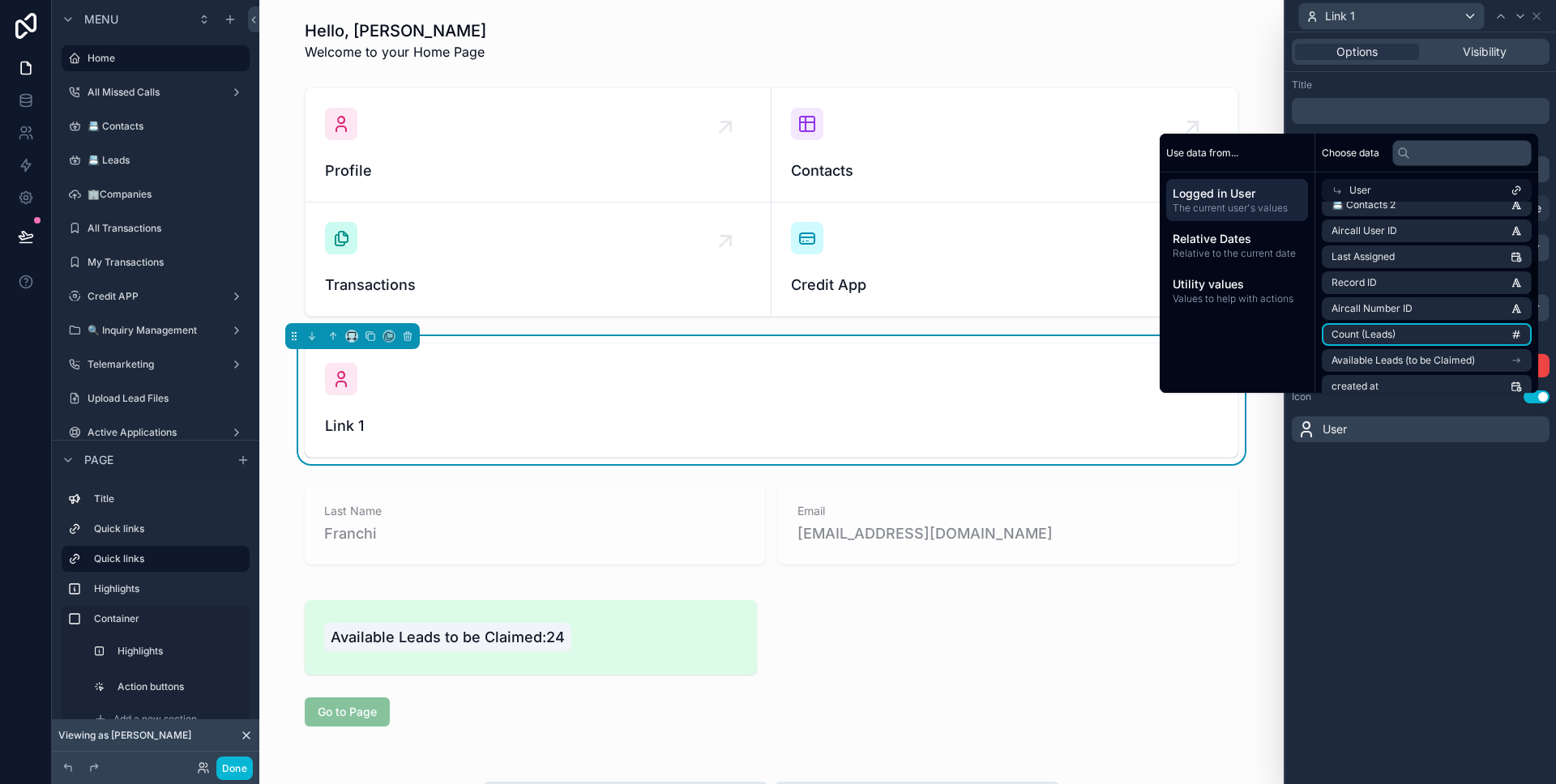
scroll to position [0, 0]
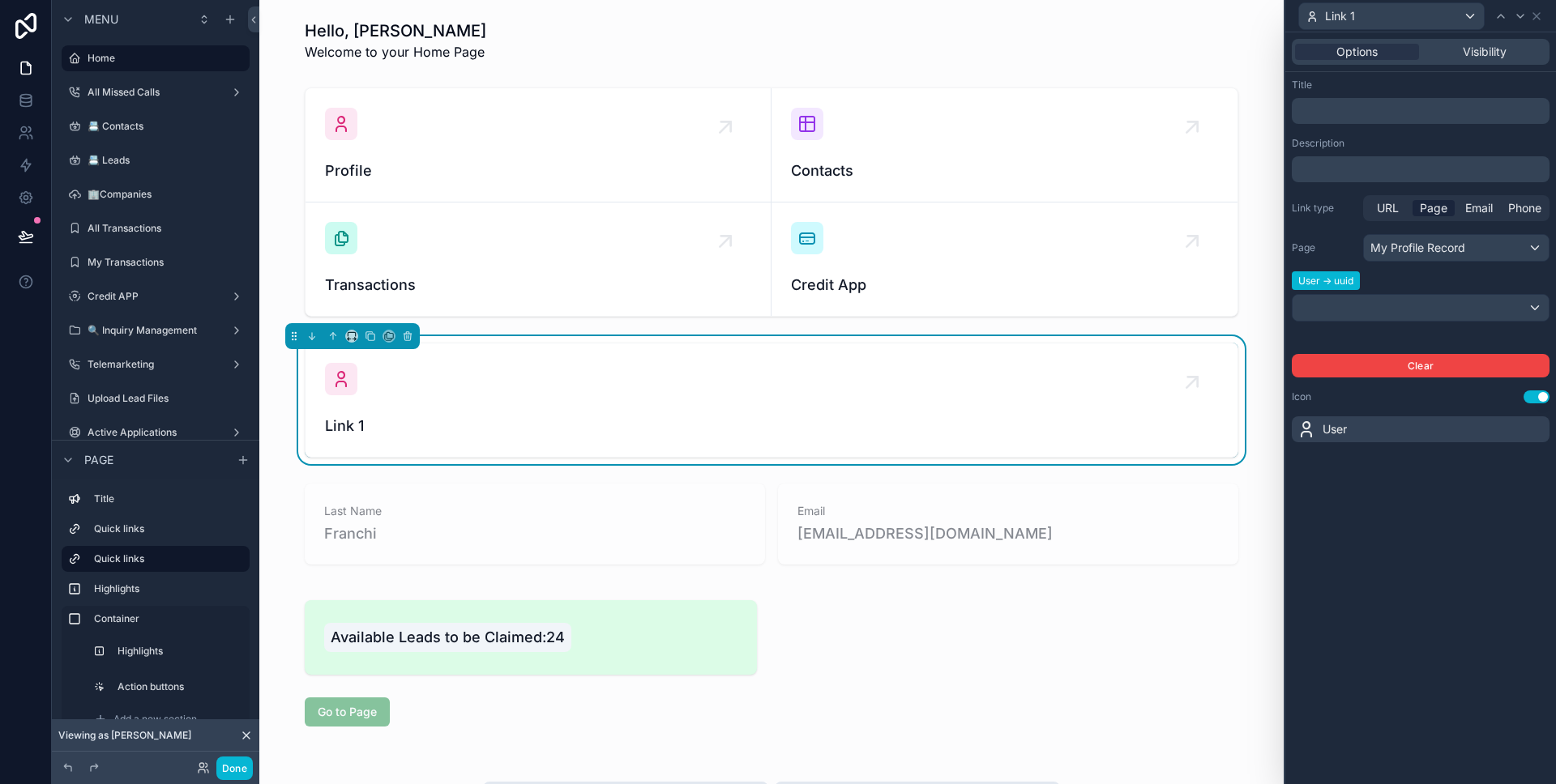
click at [1422, 533] on div "Options Visibility Title ﻿ Description ﻿ Link type URL Page Email Phone Page My…" at bounding box center [1421, 408] width 271 height 752
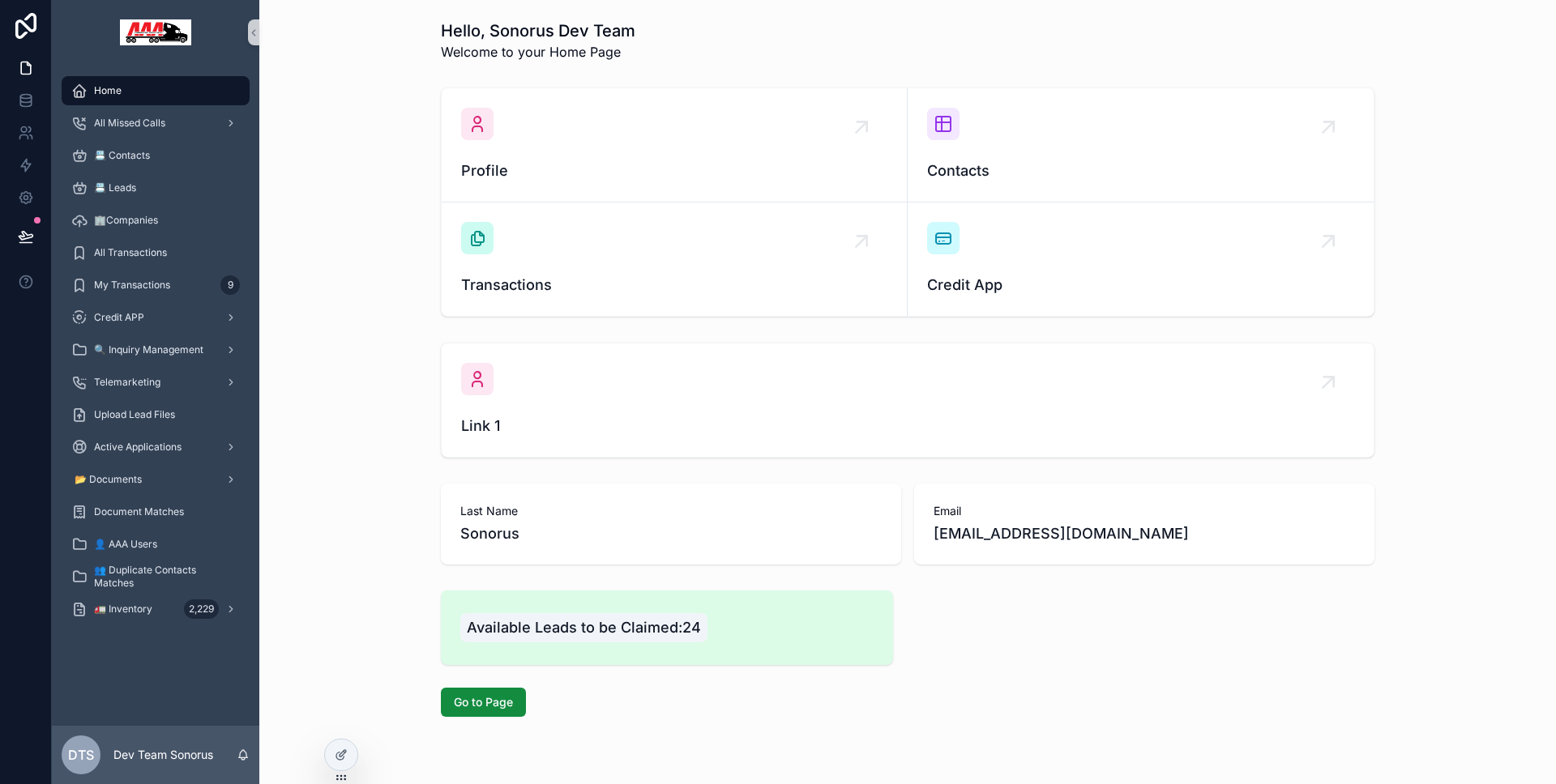
click at [349, 736] on div "Hello, Sonorus Dev Team Welcome to your Home Page Profile Contacts Transactions…" at bounding box center [908, 413] width 1296 height 827
click at [348, 739] on div at bounding box center [341, 722] width 26 height 32
click at [338, 746] on div at bounding box center [341, 755] width 32 height 30
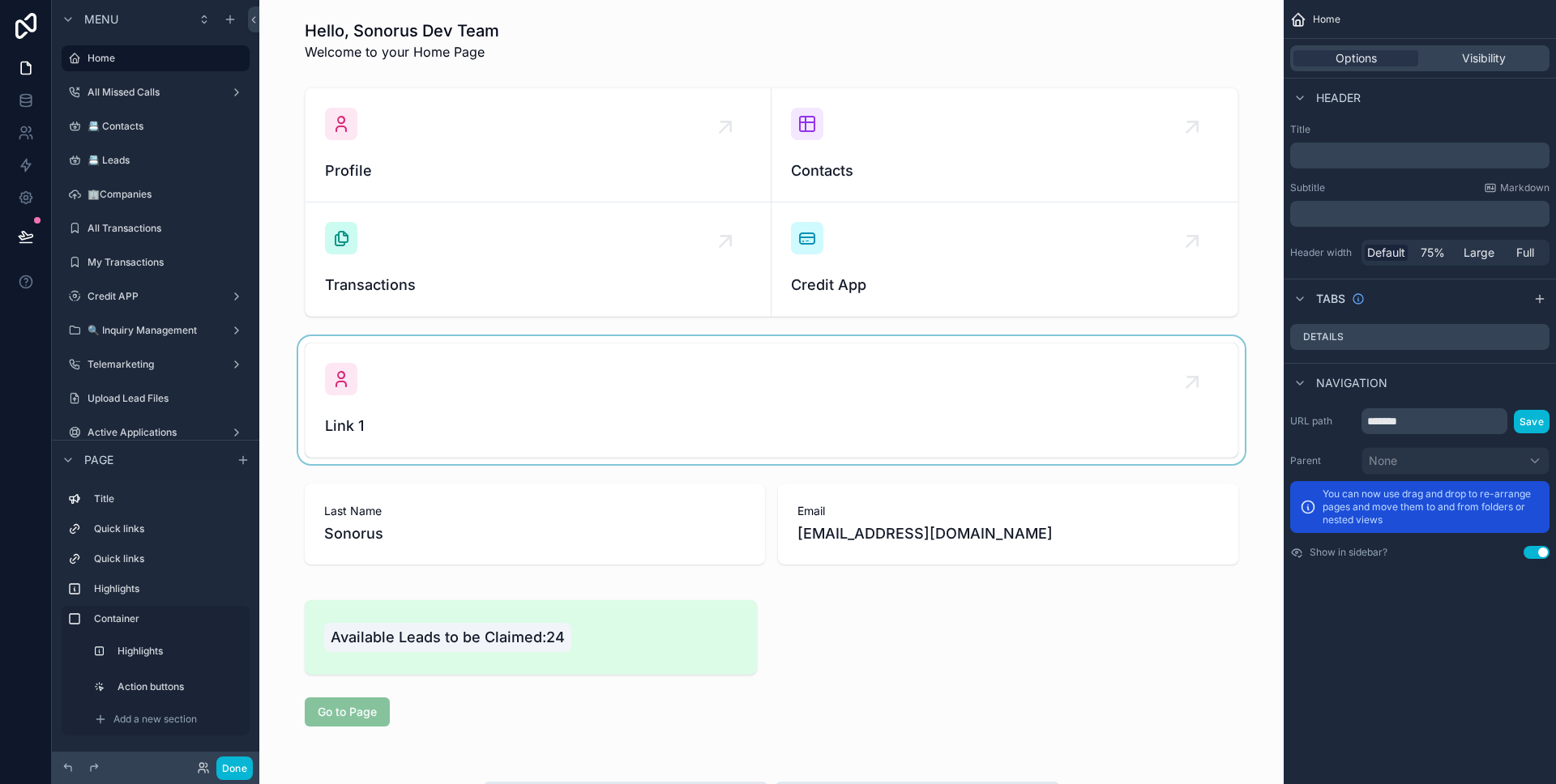
click at [584, 441] on div "scrollable content" at bounding box center [772, 399] width 998 height 128
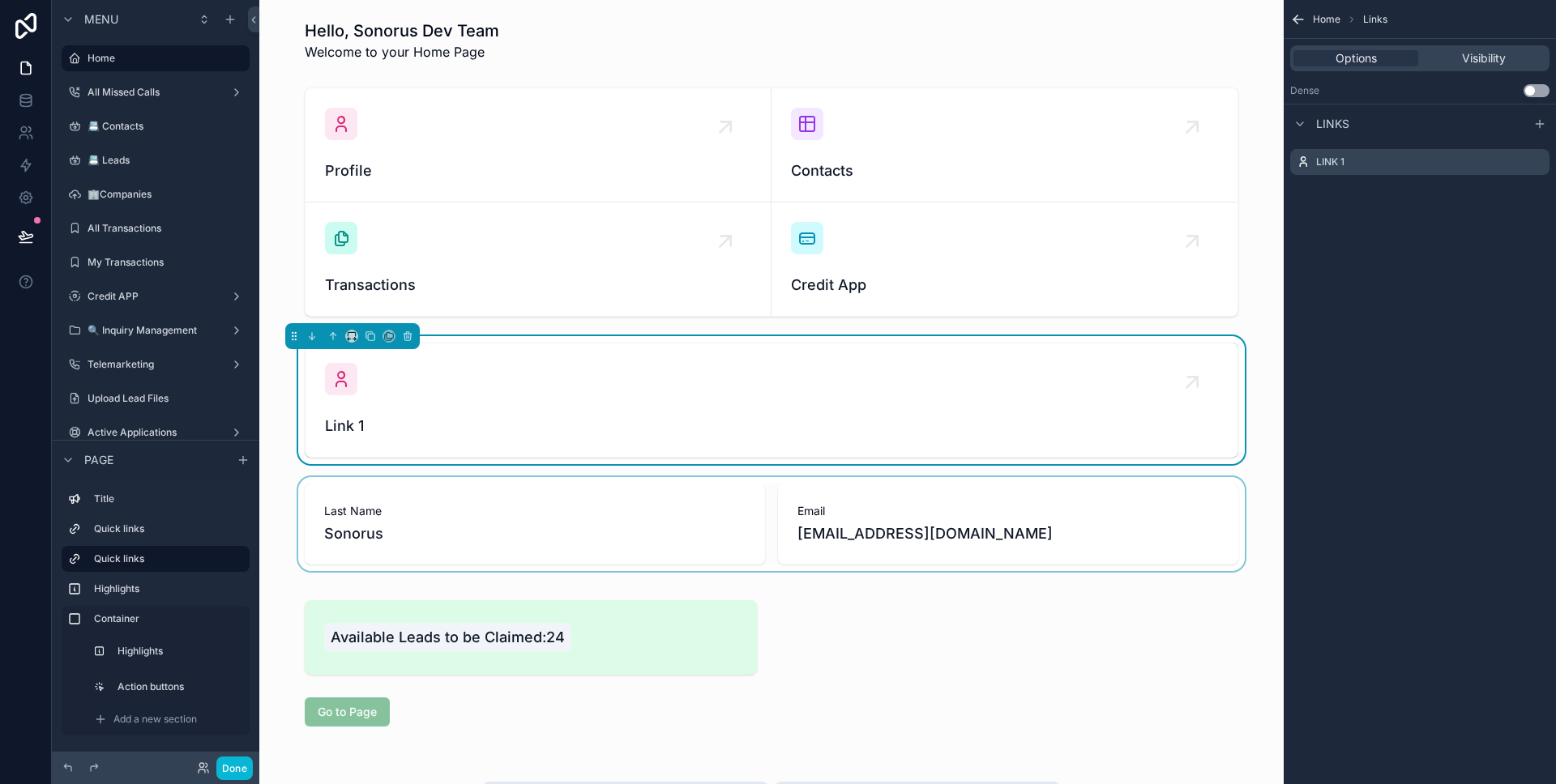
click at [865, 502] on div "scrollable content" at bounding box center [772, 524] width 998 height 94
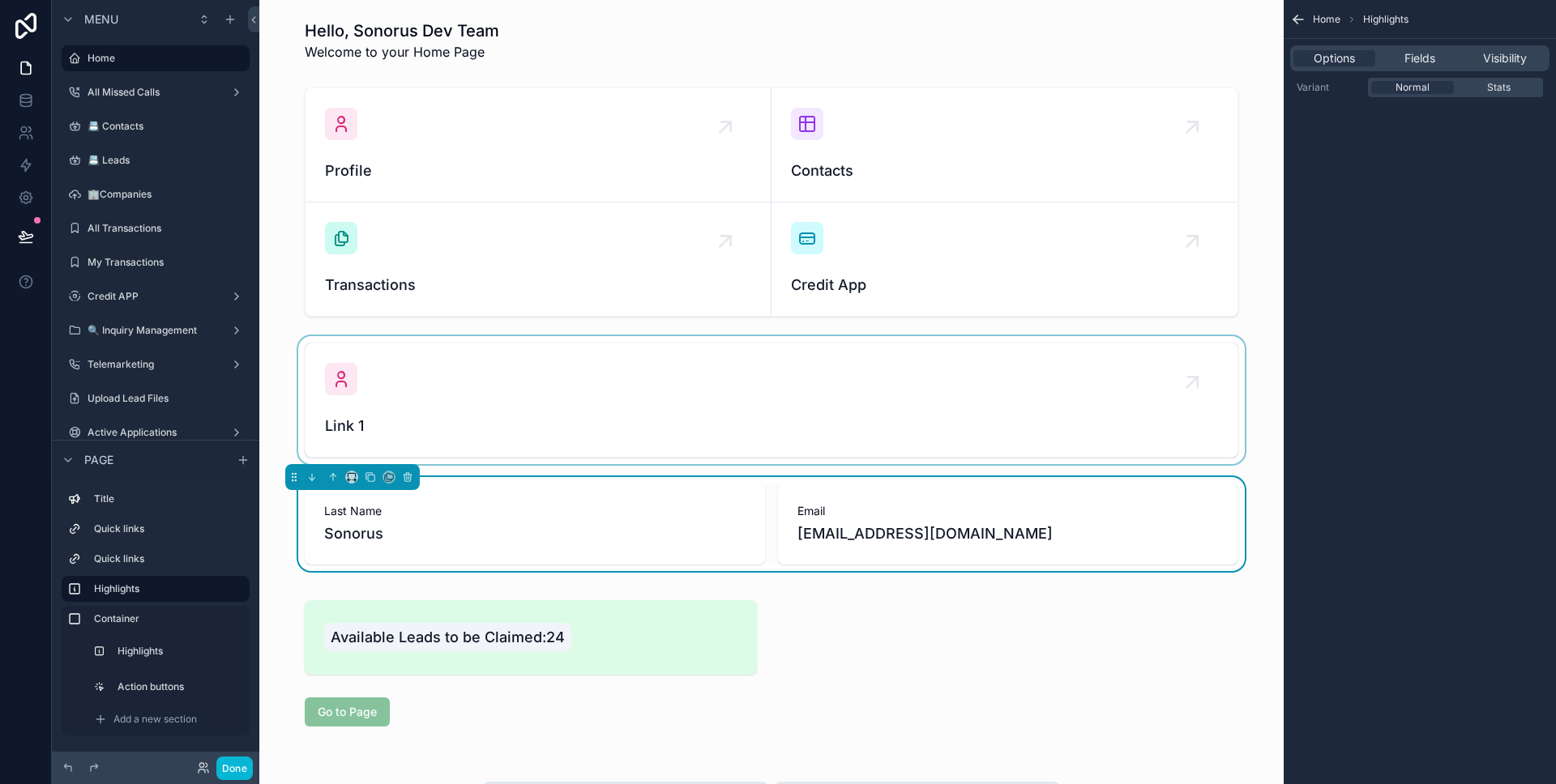
click at [855, 433] on div "scrollable content" at bounding box center [772, 399] width 998 height 128
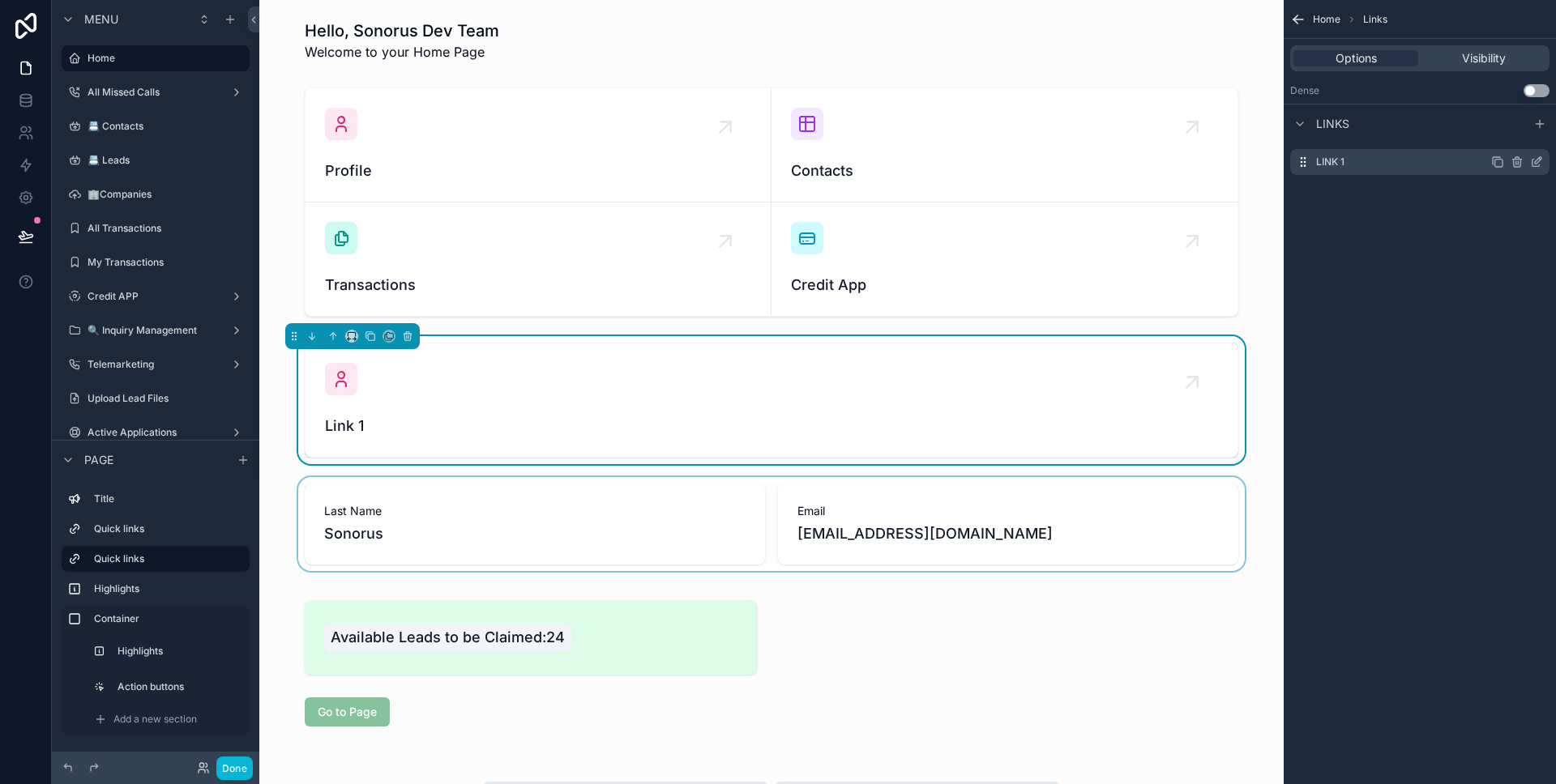
click at [1535, 160] on icon "scrollable content" at bounding box center [1537, 162] width 13 height 13
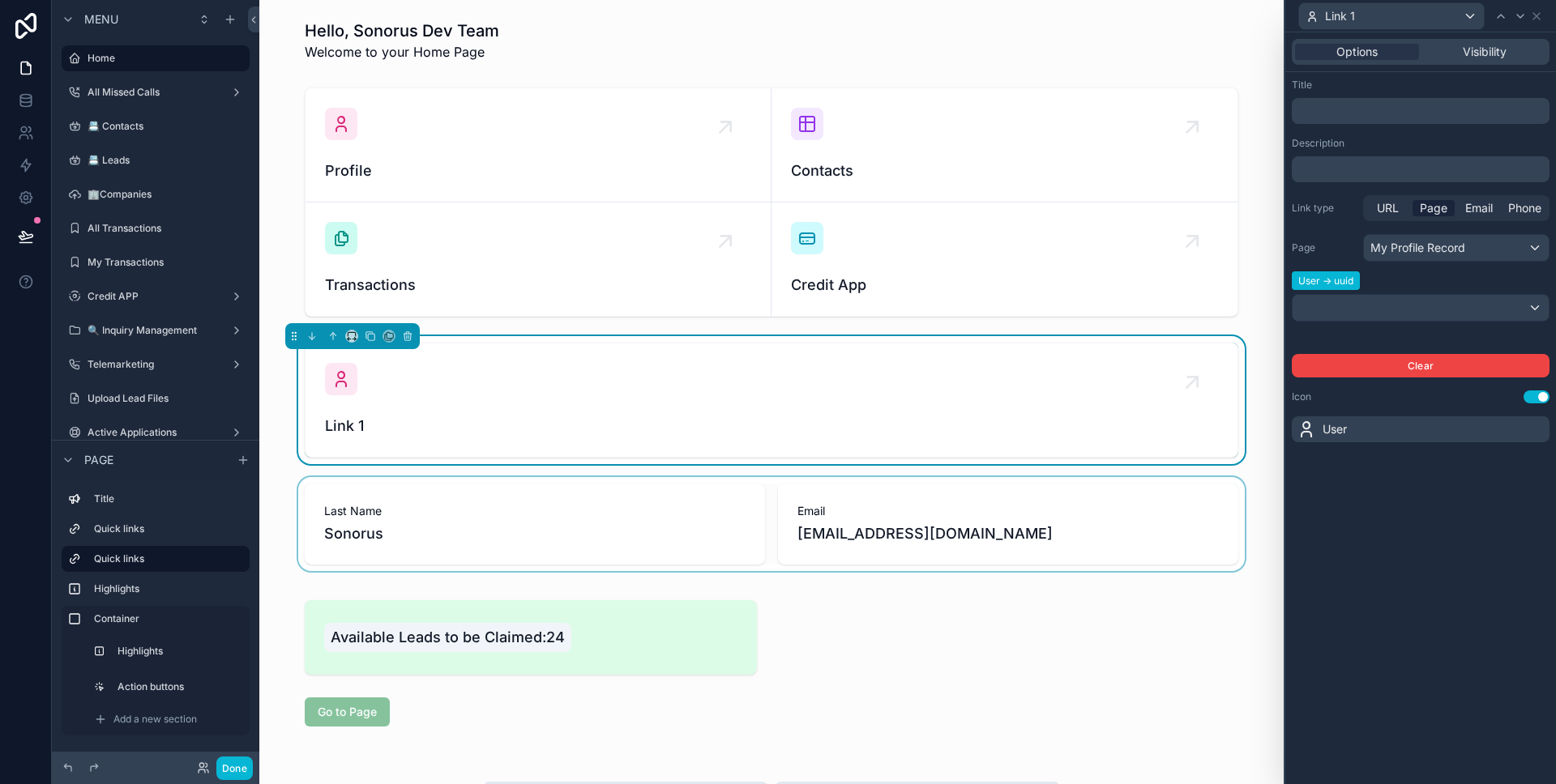
click at [1412, 117] on p "﻿" at bounding box center [1422, 111] width 248 height 17
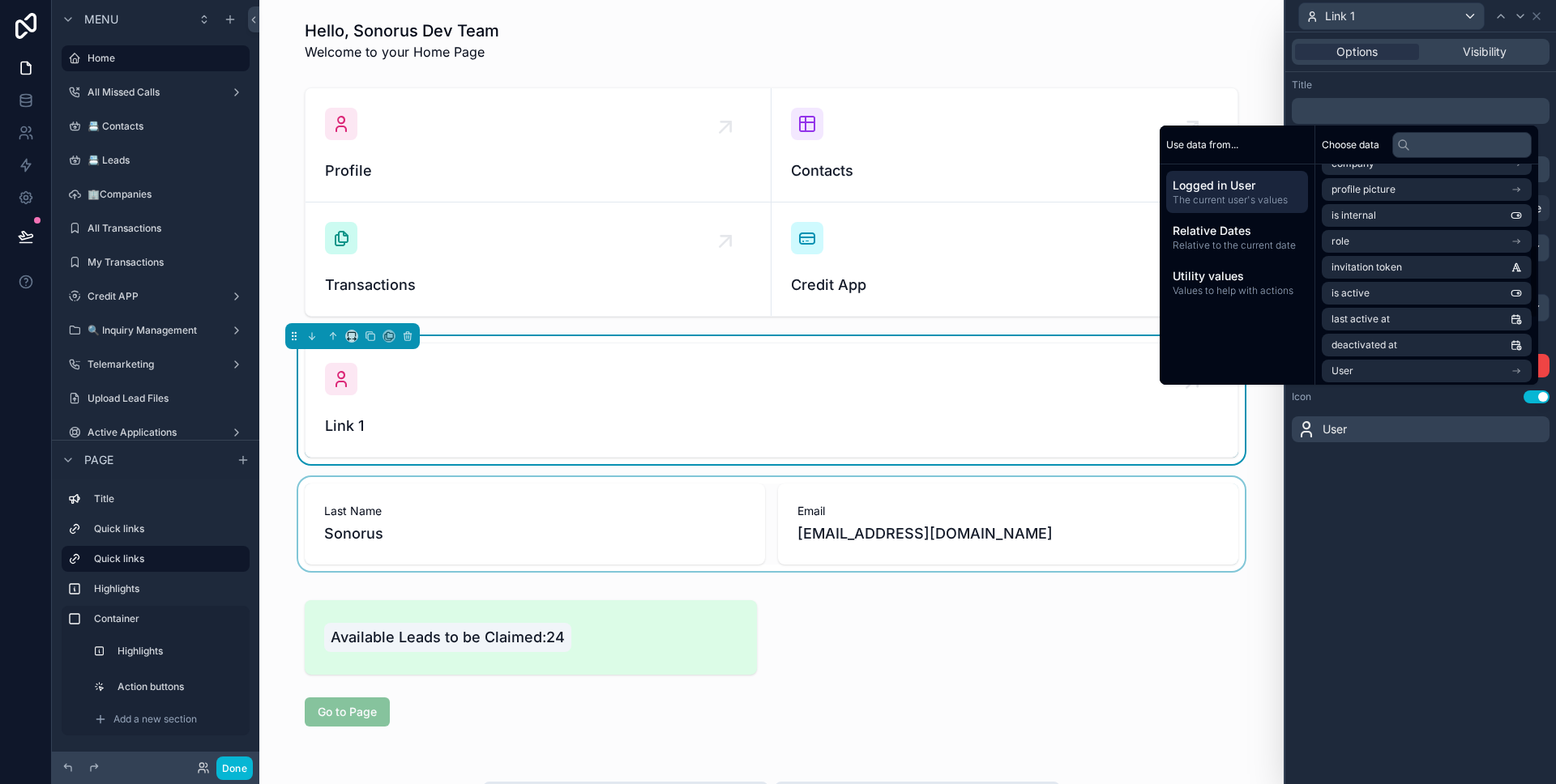
scroll to position [240, 0]
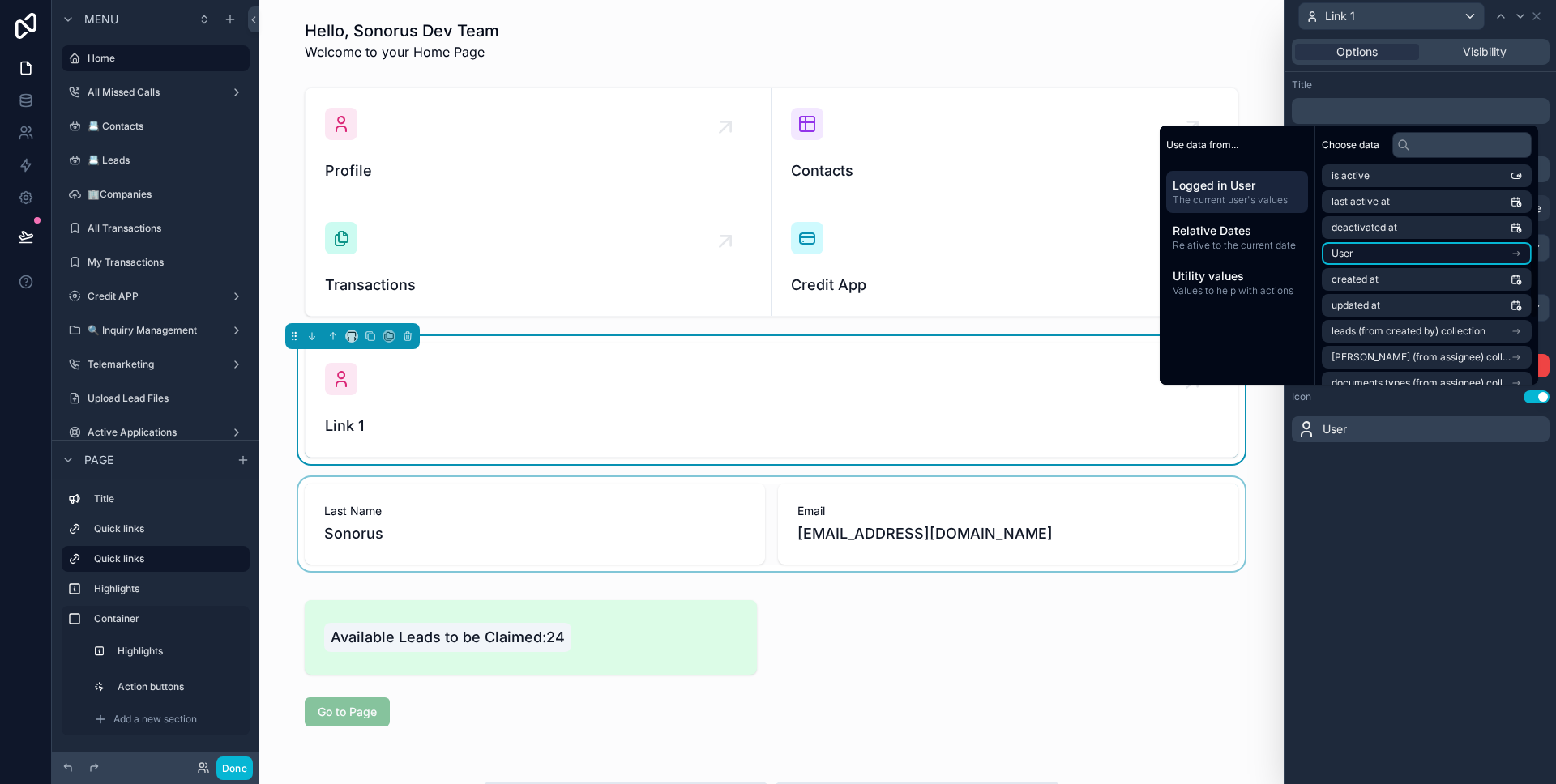
click at [1393, 255] on li "User" at bounding box center [1426, 253] width 210 height 23
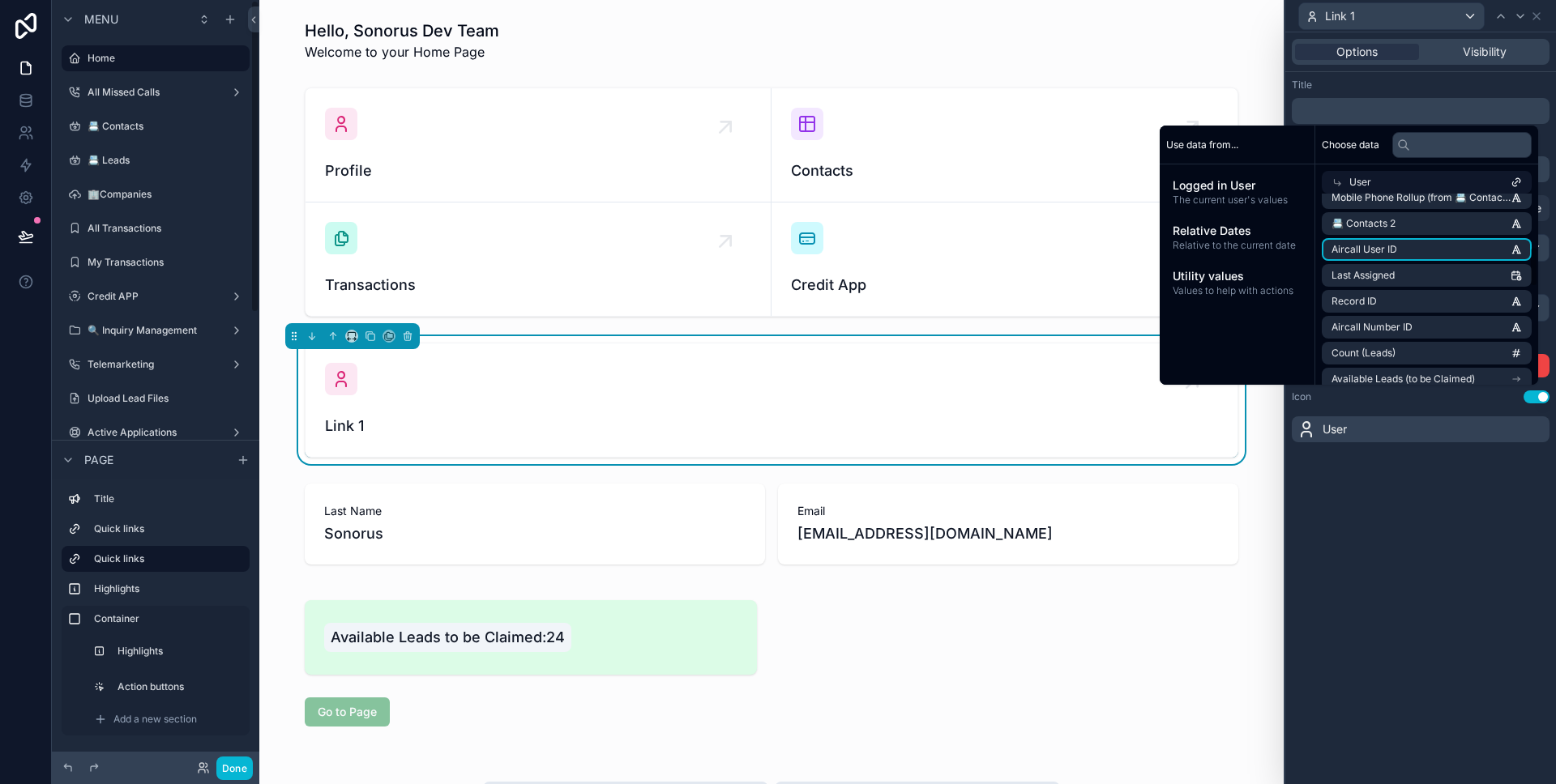
scroll to position [0, 0]
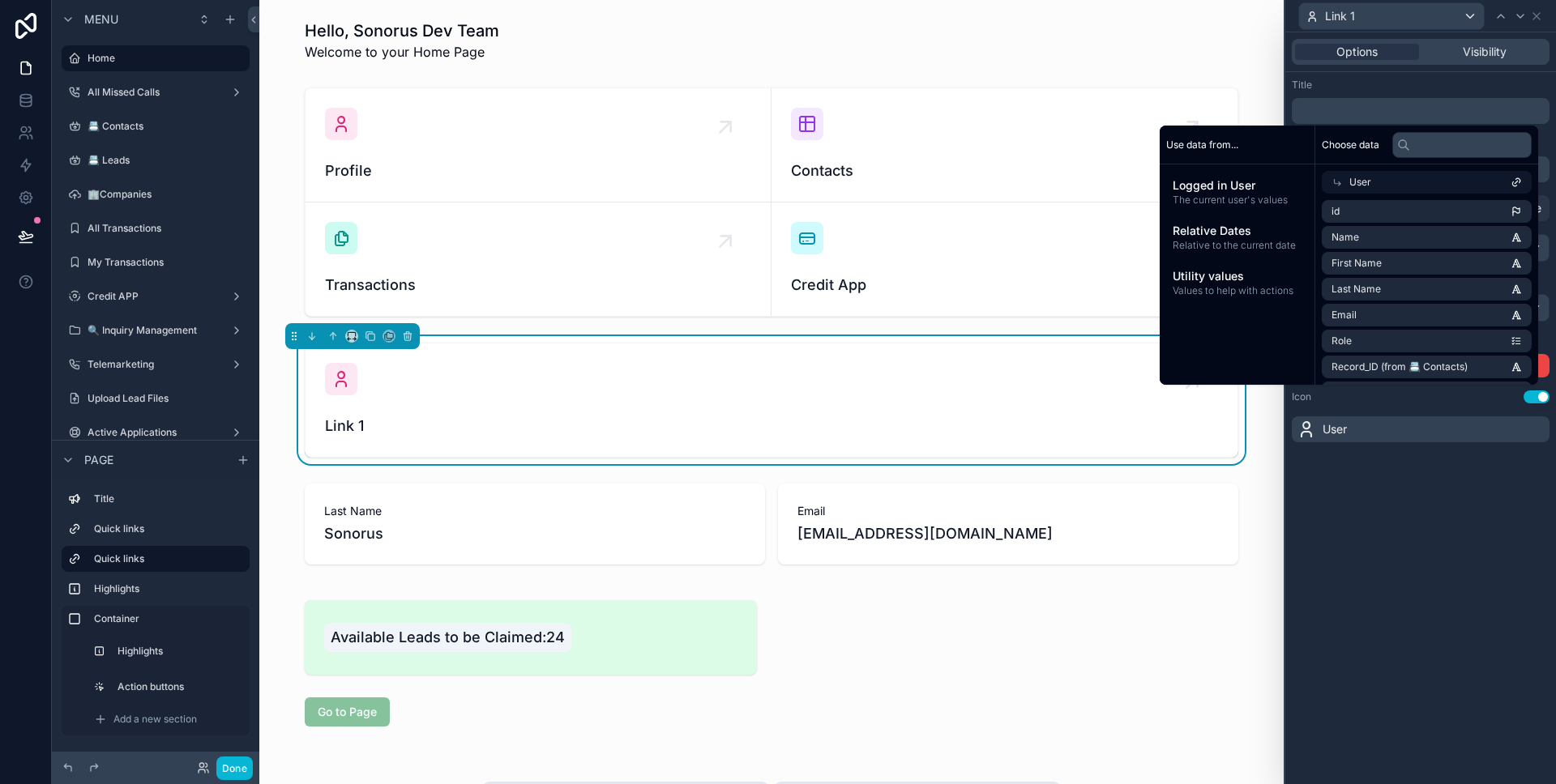
click at [1410, 184] on div "User" at bounding box center [1426, 182] width 210 height 23
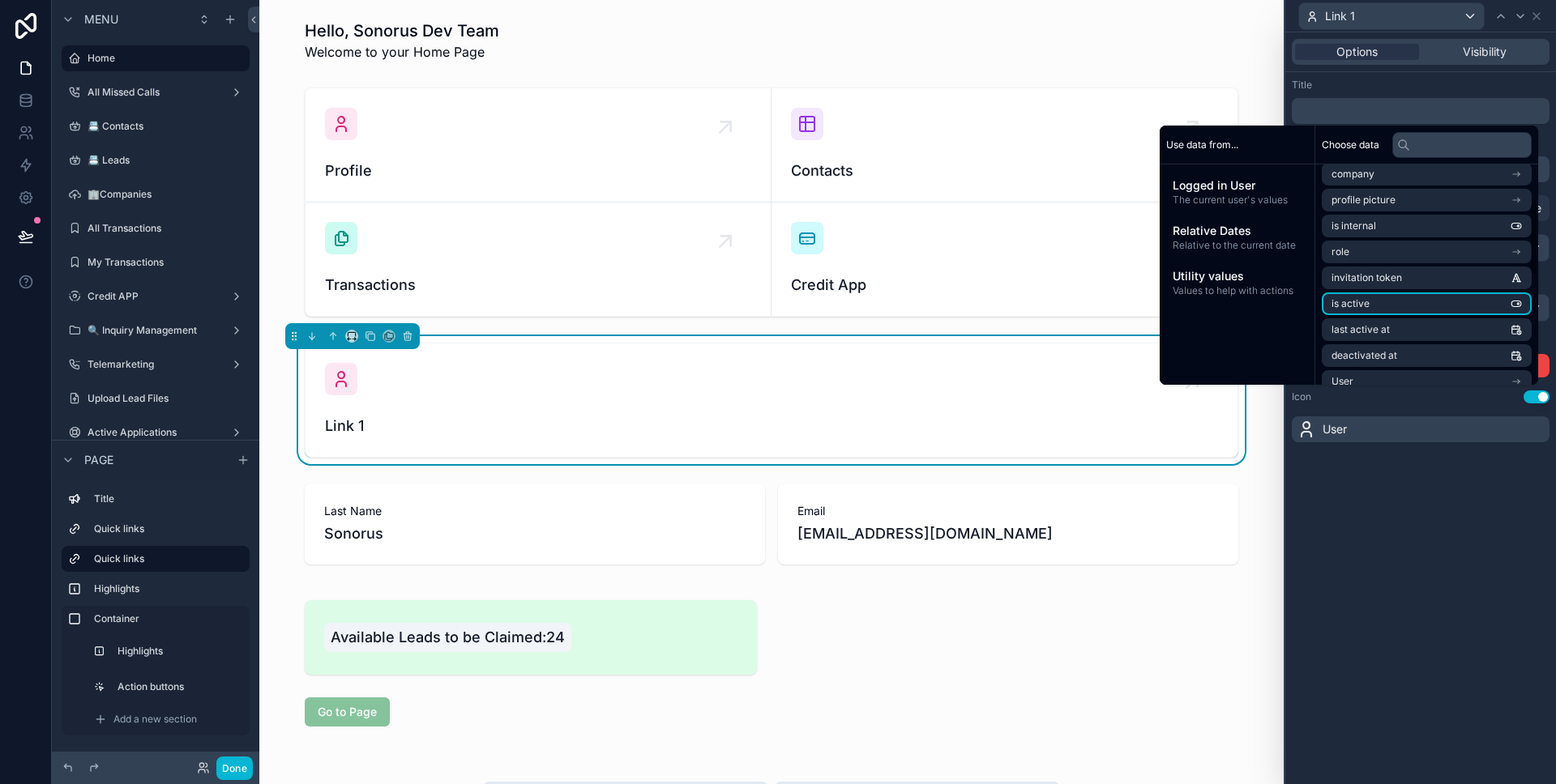
scroll to position [202, 0]
click at [1403, 296] on li "User" at bounding box center [1426, 292] width 210 height 23
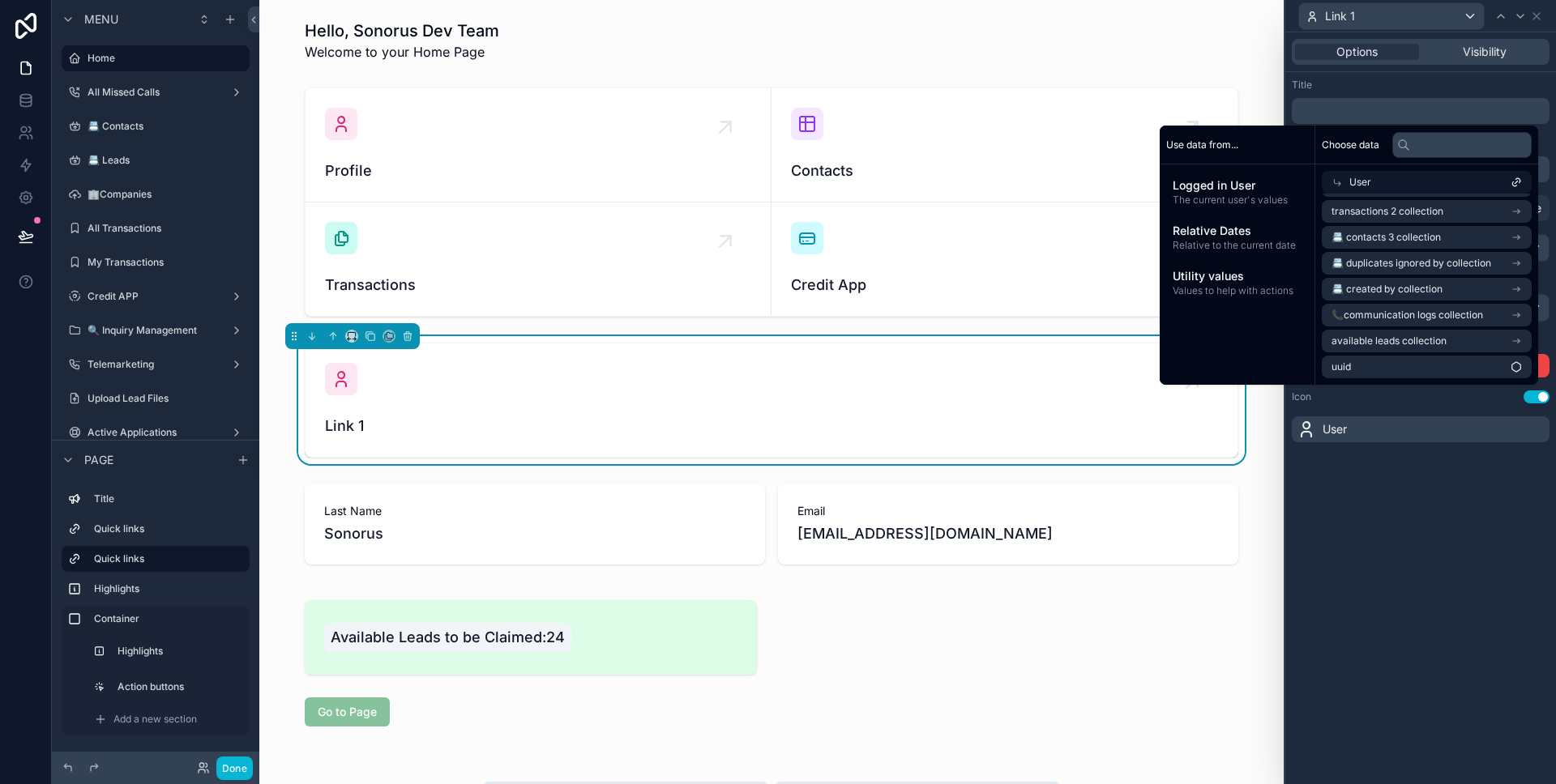
scroll to position [440, 0]
click at [1444, 467] on div "Options Visibility Title ﻿ Description ﻿ Link type URL Page Email Phone Page My…" at bounding box center [1421, 408] width 271 height 752
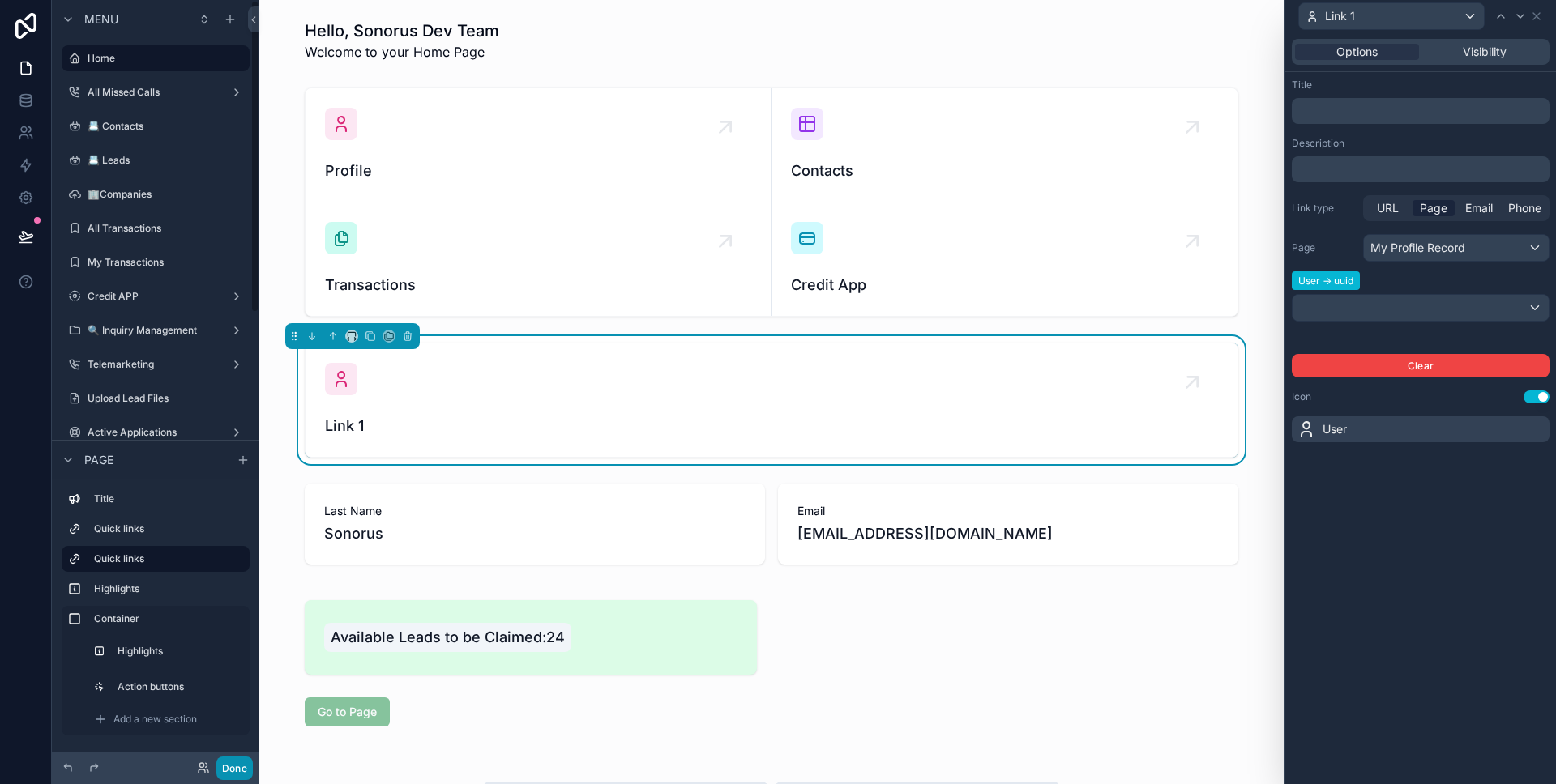
click at [226, 762] on button "Done" at bounding box center [235, 768] width 37 height 24
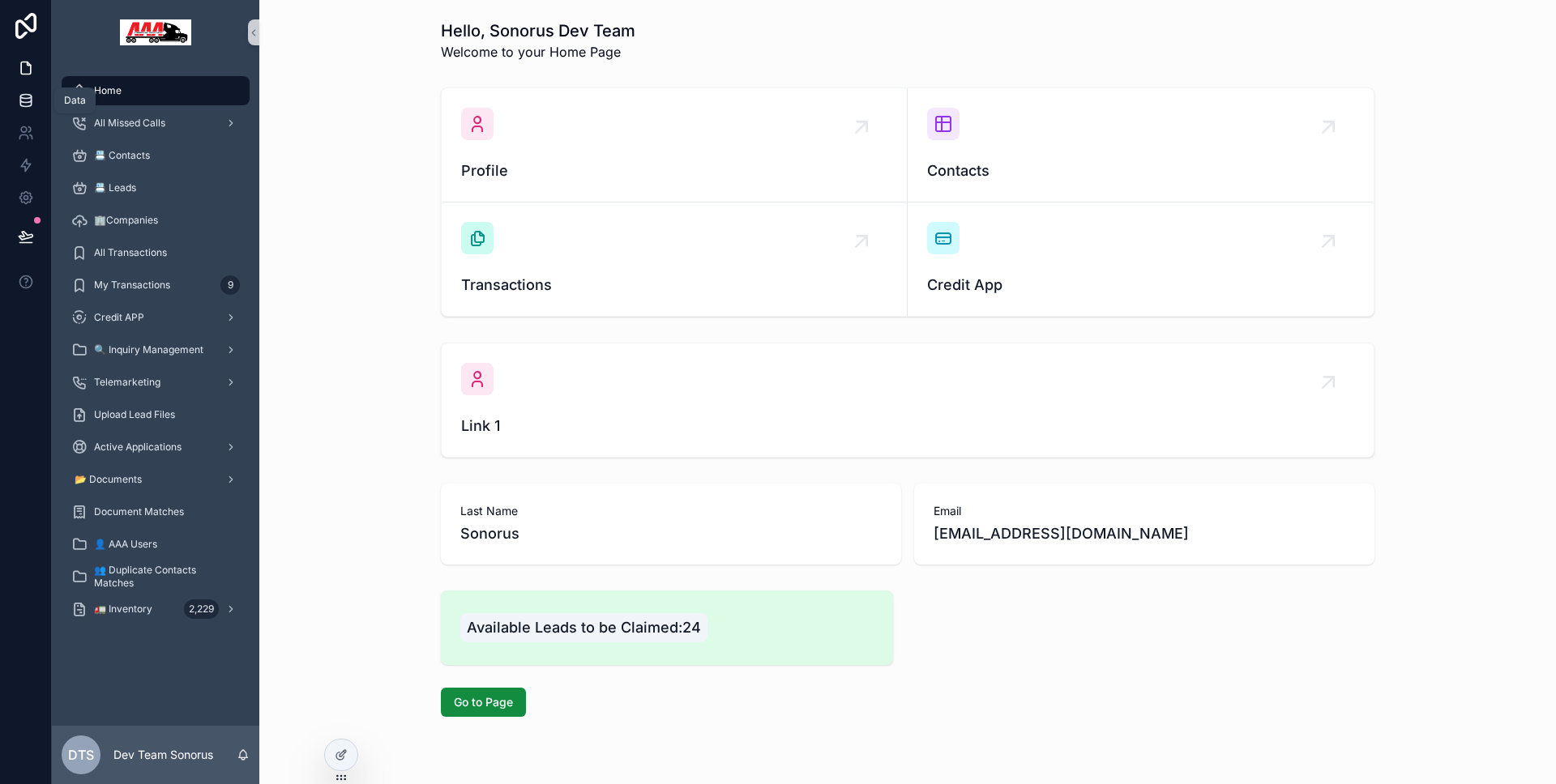
click at [38, 96] on link at bounding box center [25, 100] width 51 height 32
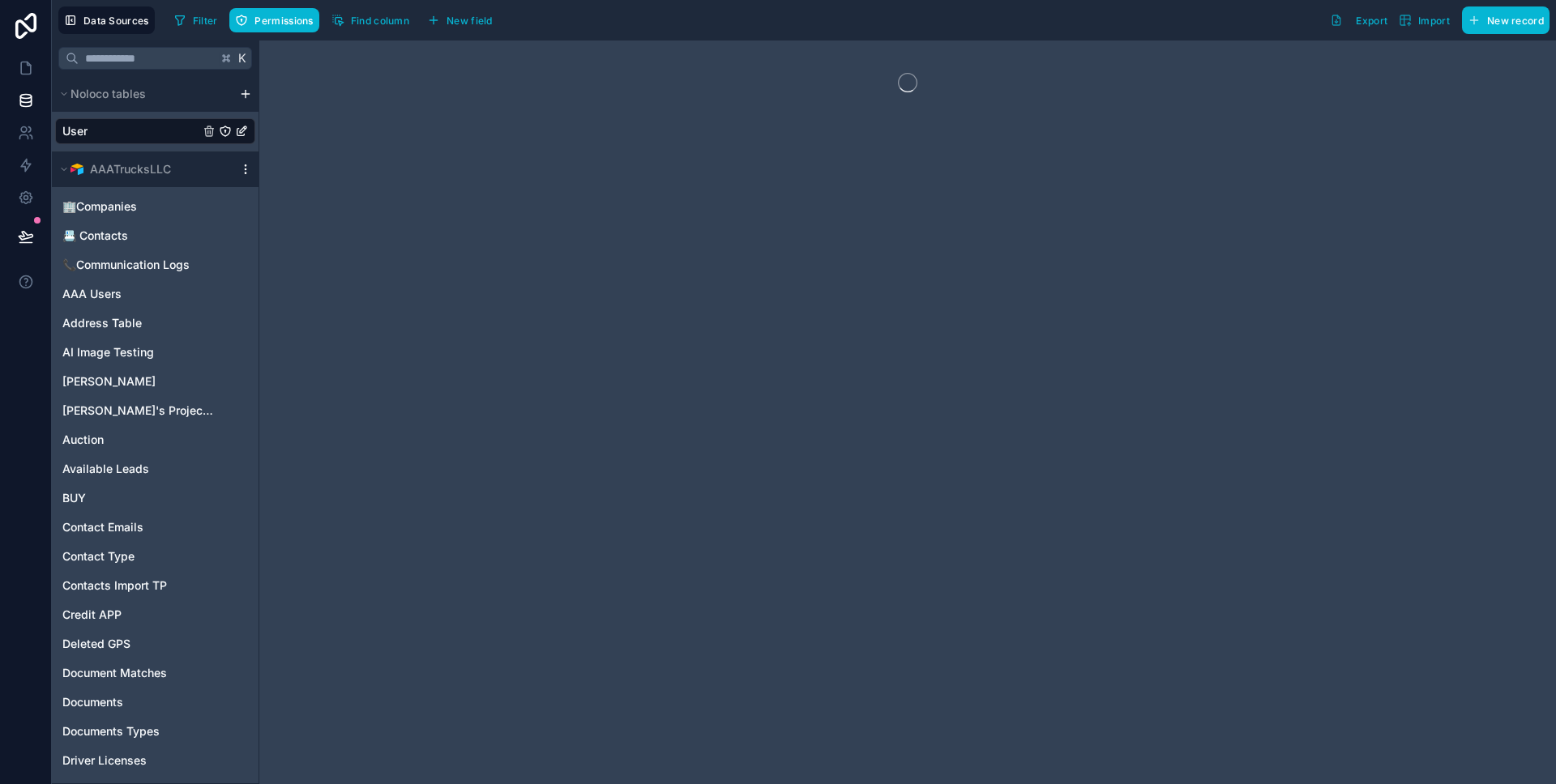
click at [242, 168] on icon "scrollable content" at bounding box center [246, 169] width 13 height 13
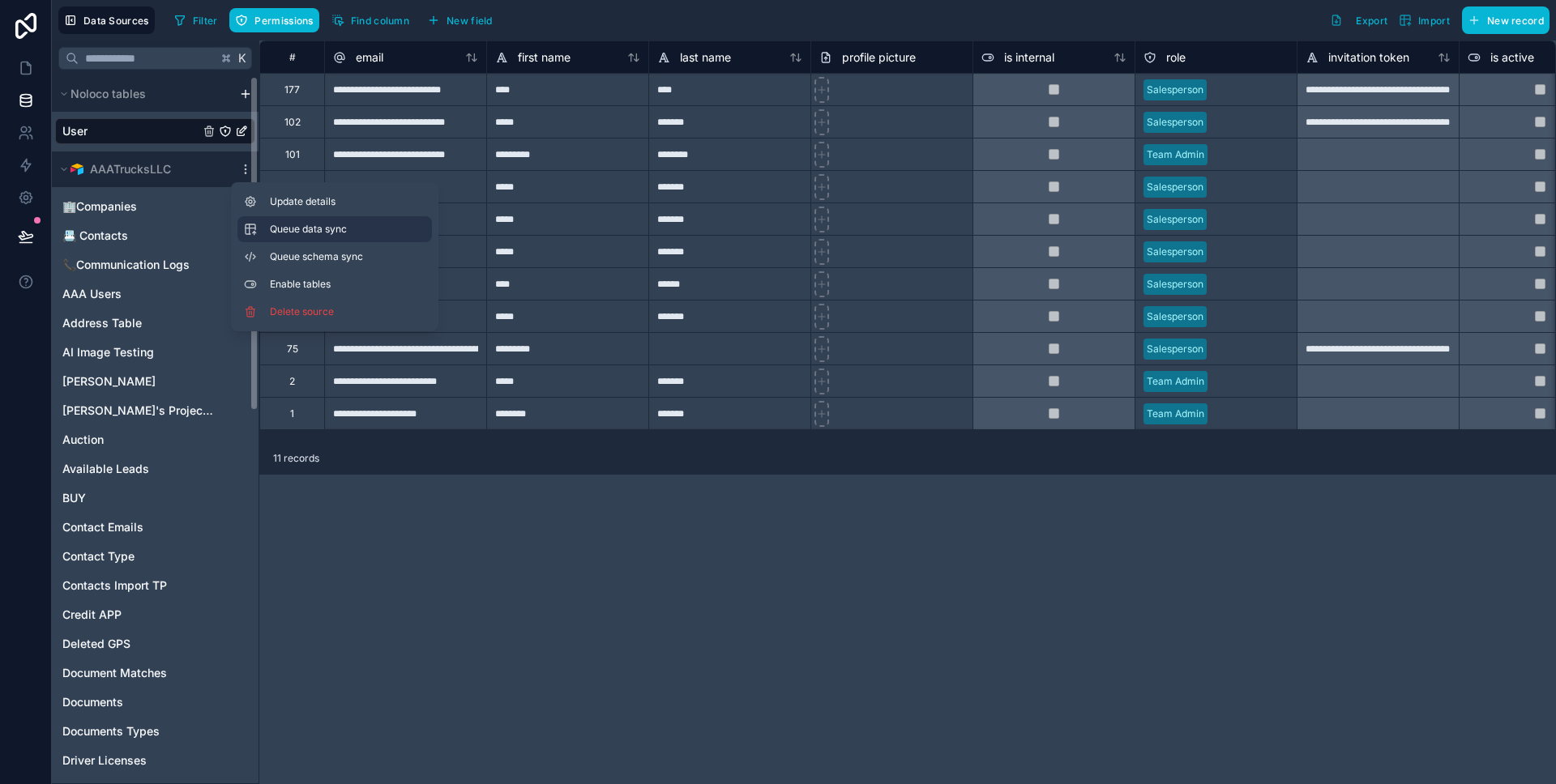
click at [290, 226] on span "Queue data sync" at bounding box center [328, 229] width 117 height 13
click at [304, 251] on span "Queue schema sync" at bounding box center [328, 257] width 117 height 13
click at [29, 65] on icon at bounding box center [26, 68] width 10 height 12
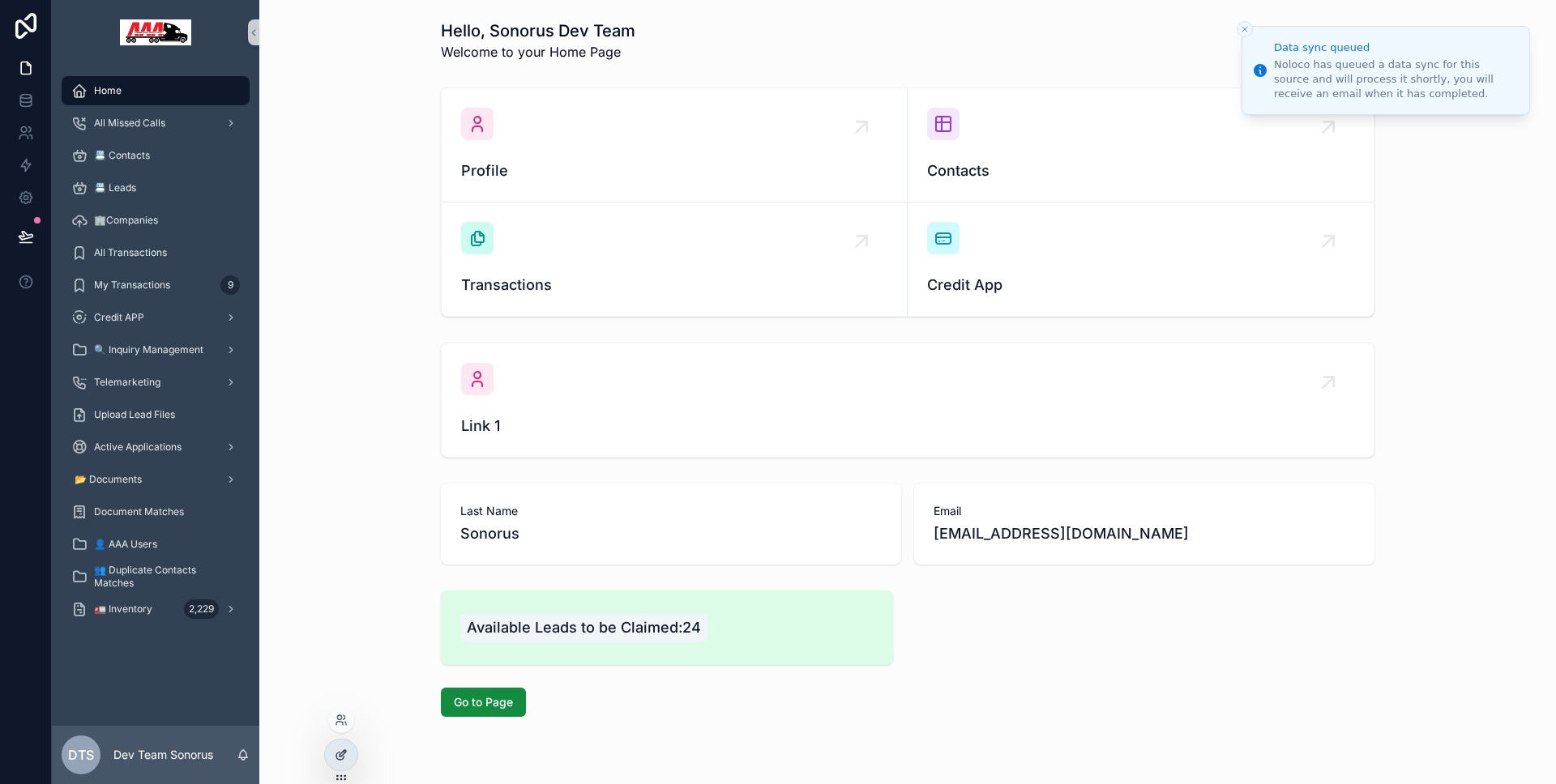
click at [336, 757] on icon at bounding box center [340, 756] width 7 height 7
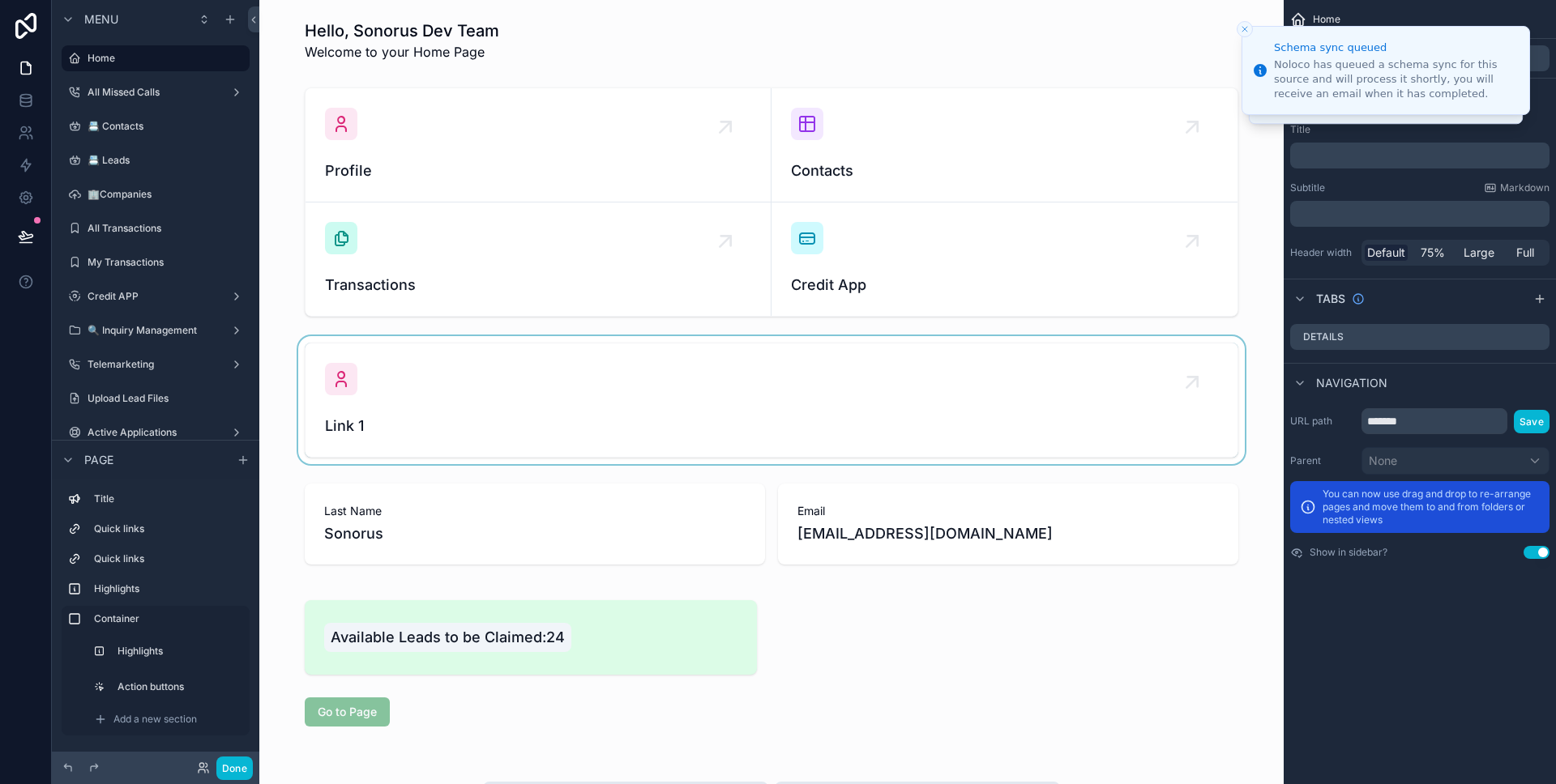
click at [585, 414] on div "scrollable content" at bounding box center [772, 399] width 998 height 128
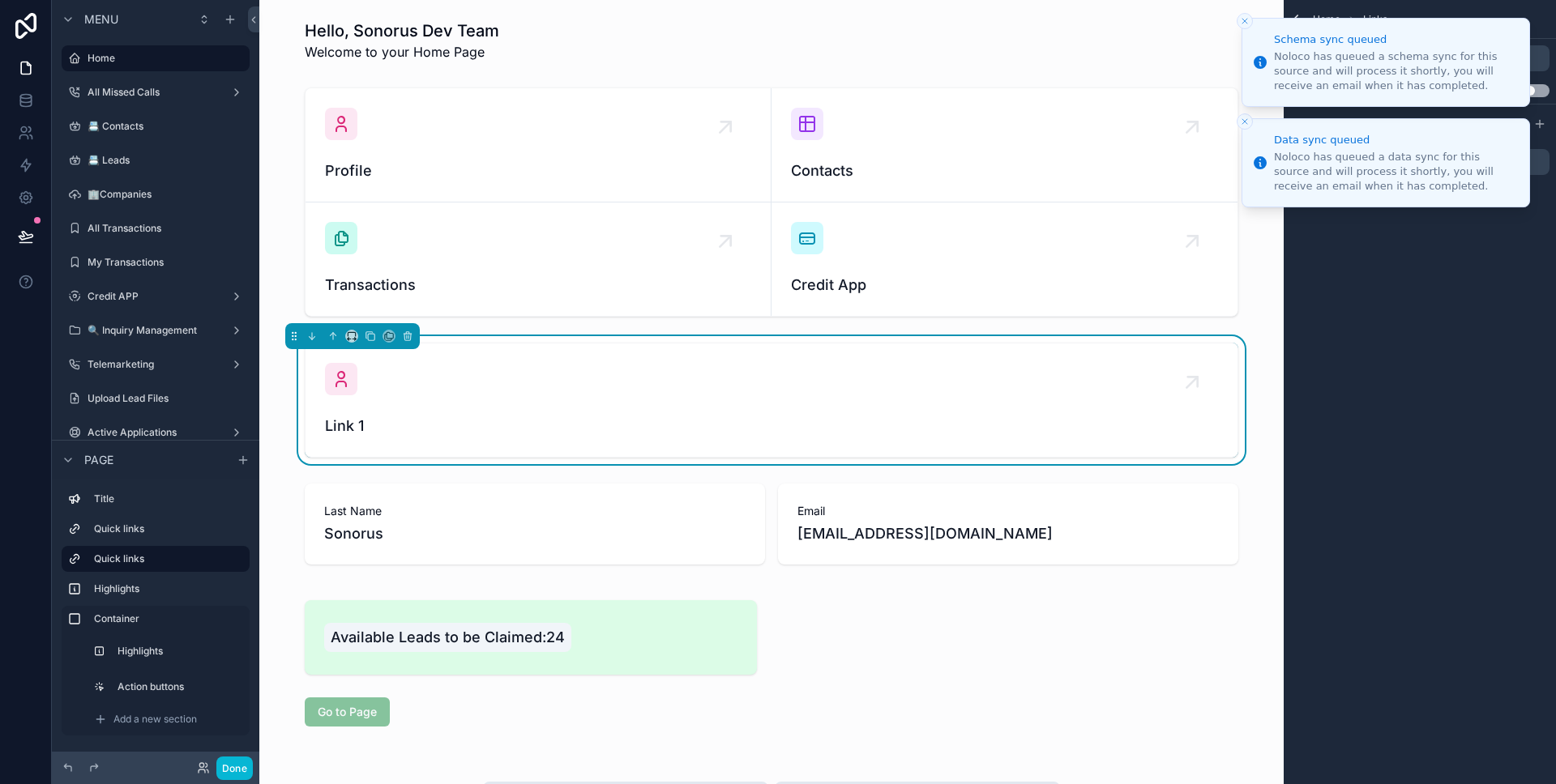
click at [1246, 17] on icon "Close toast" at bounding box center [1245, 21] width 10 height 10
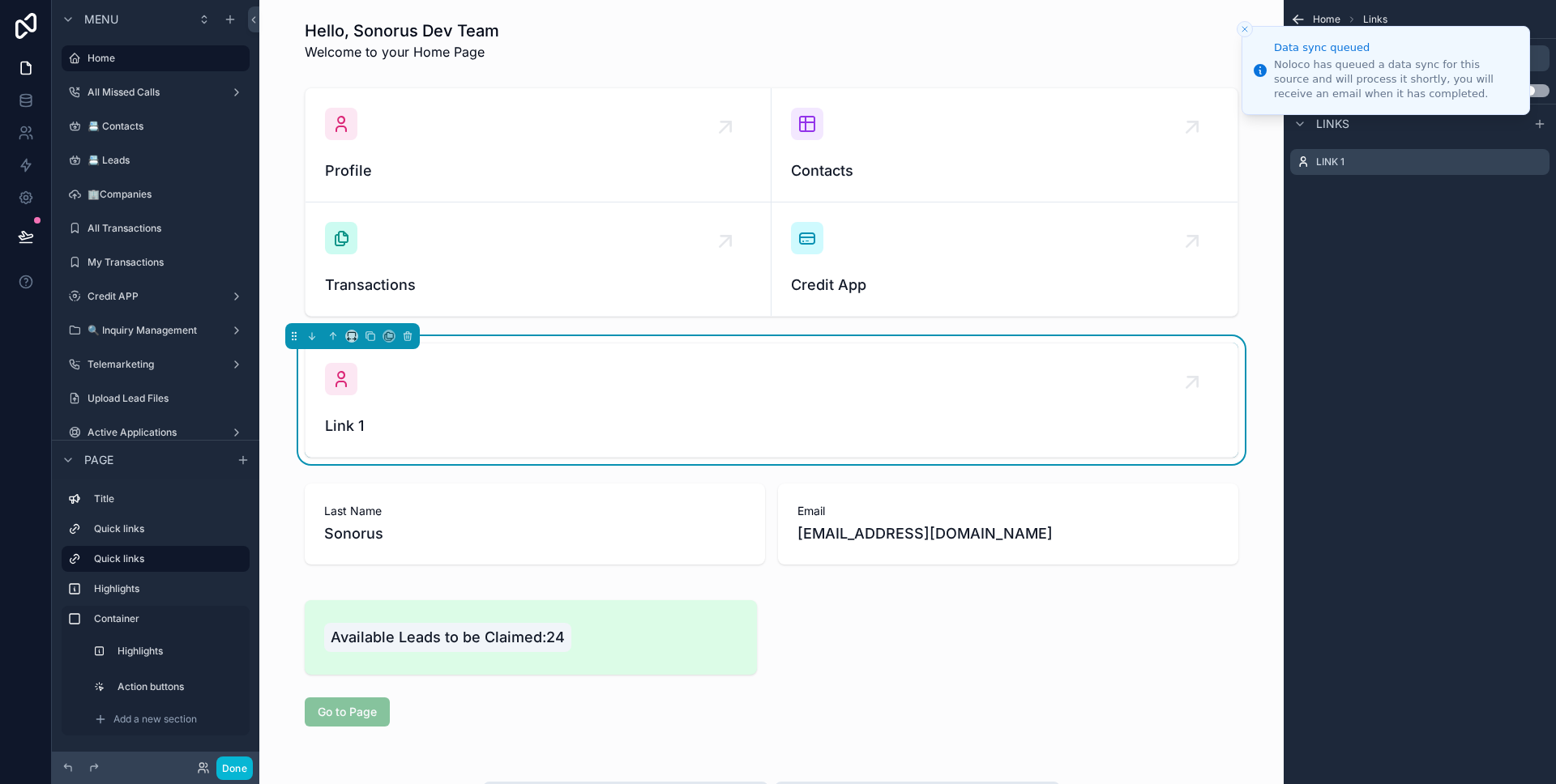
click at [1247, 26] on li "Data sync queued Noloco has queued a data sync for this source and will process…" at bounding box center [1385, 70] width 288 height 89
click at [1245, 21] on button "Close toast" at bounding box center [1245, 29] width 17 height 17
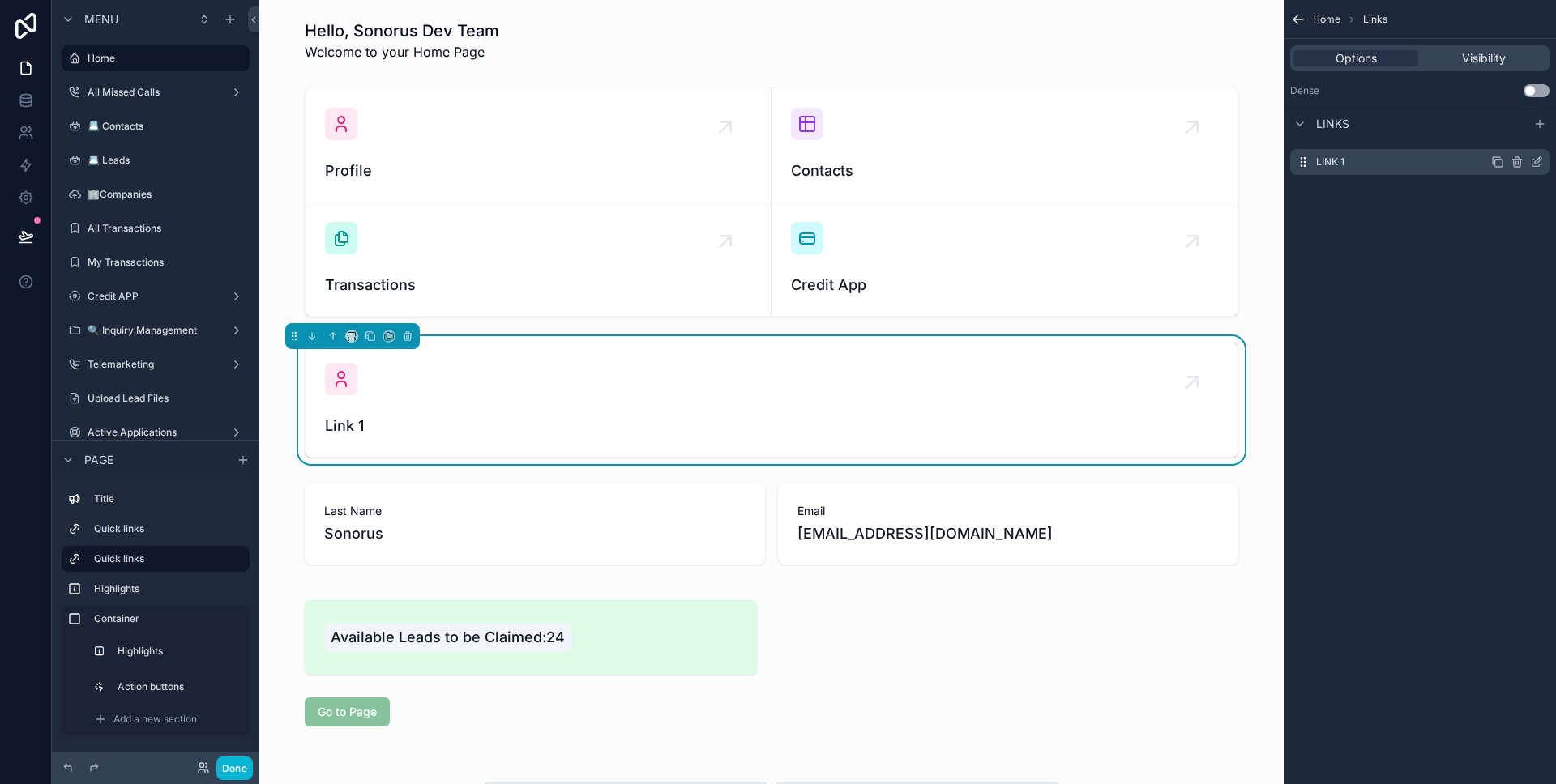
click at [1533, 163] on icon "scrollable content" at bounding box center [1537, 162] width 13 height 13
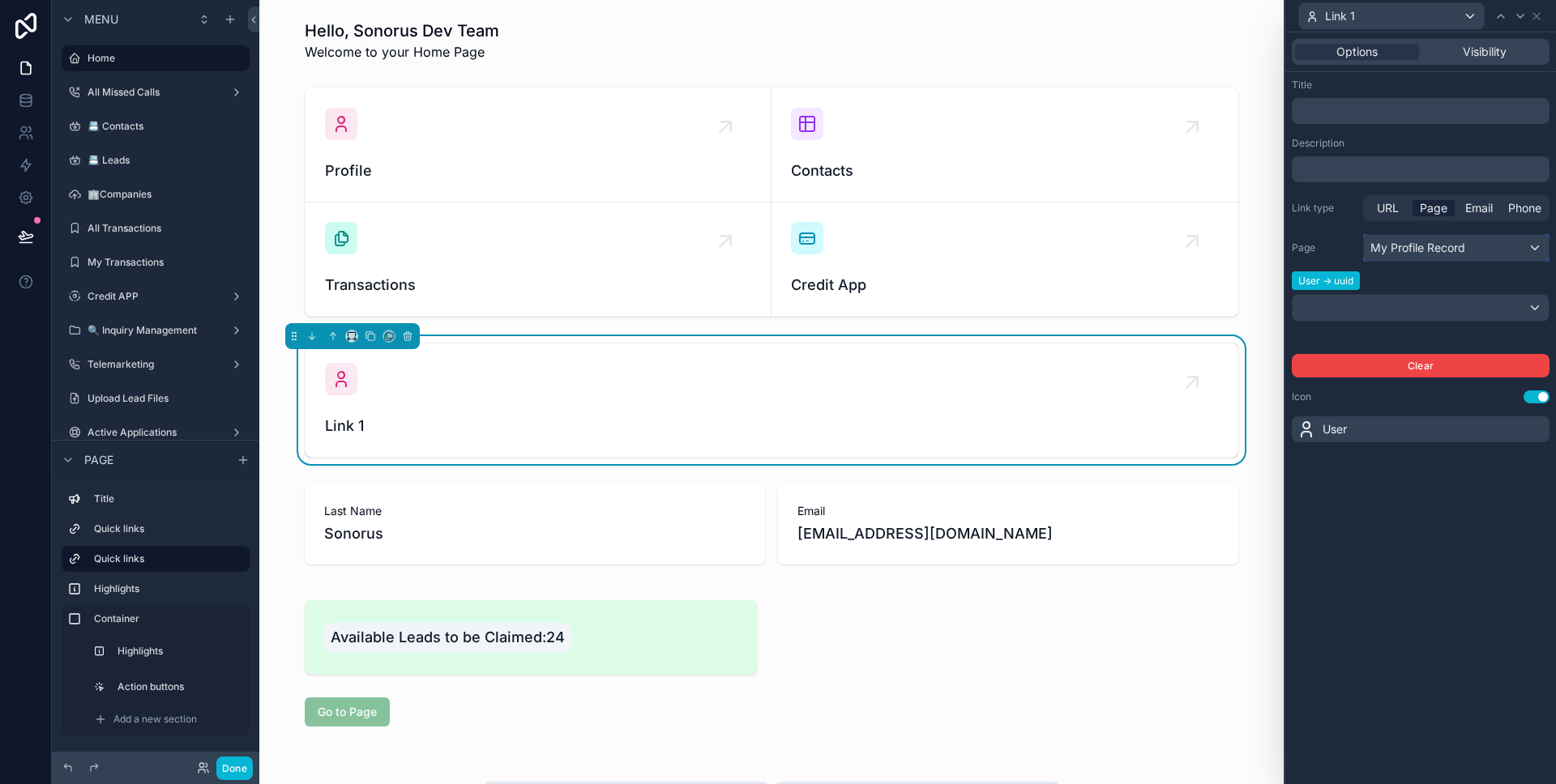
click at [1427, 240] on div "My Profile Record" at bounding box center [1456, 248] width 185 height 26
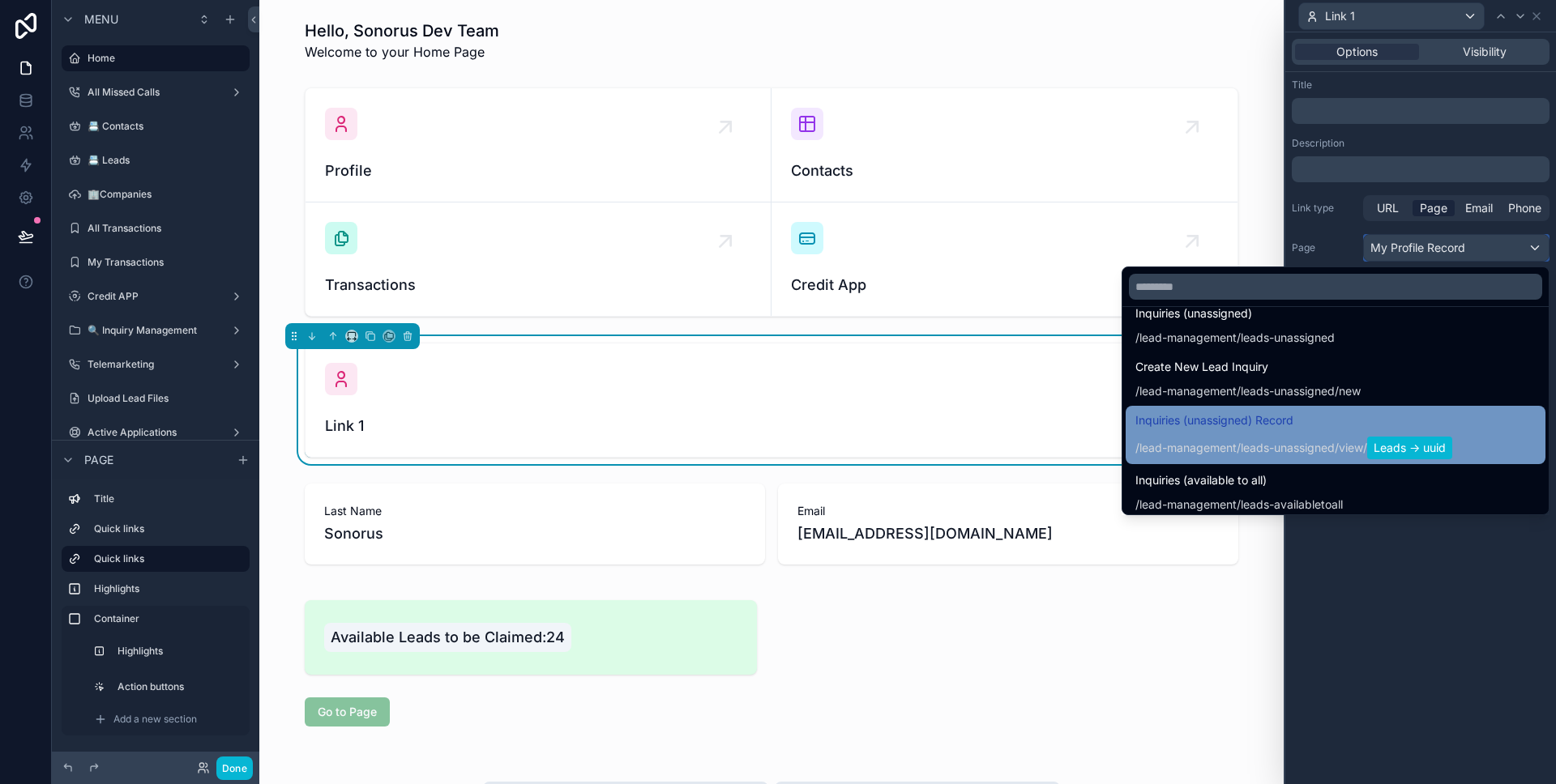
scroll to position [3980, 0]
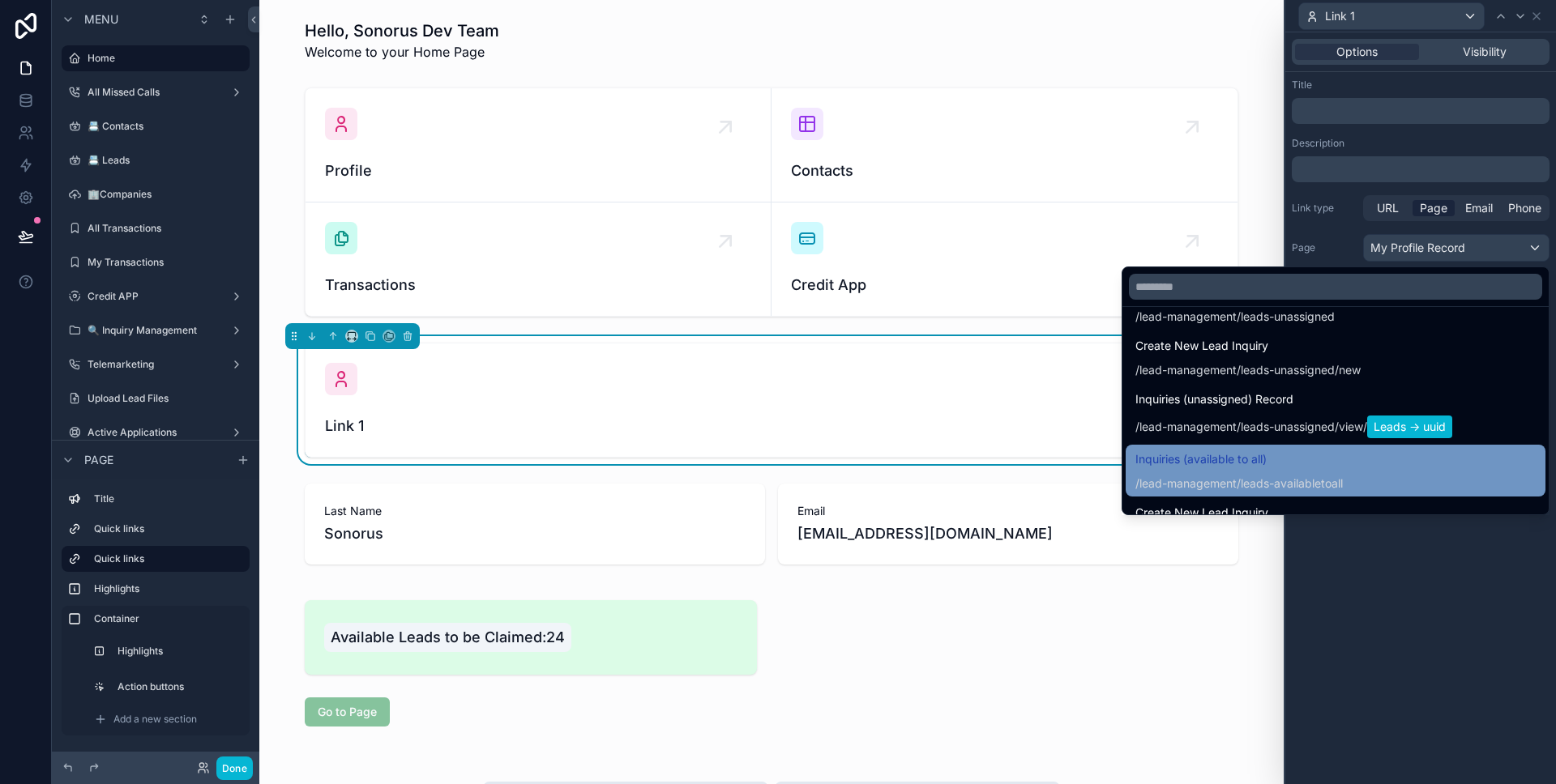
click at [1274, 463] on span "Inquiries (available to all)" at bounding box center [1238, 458] width 207 height 19
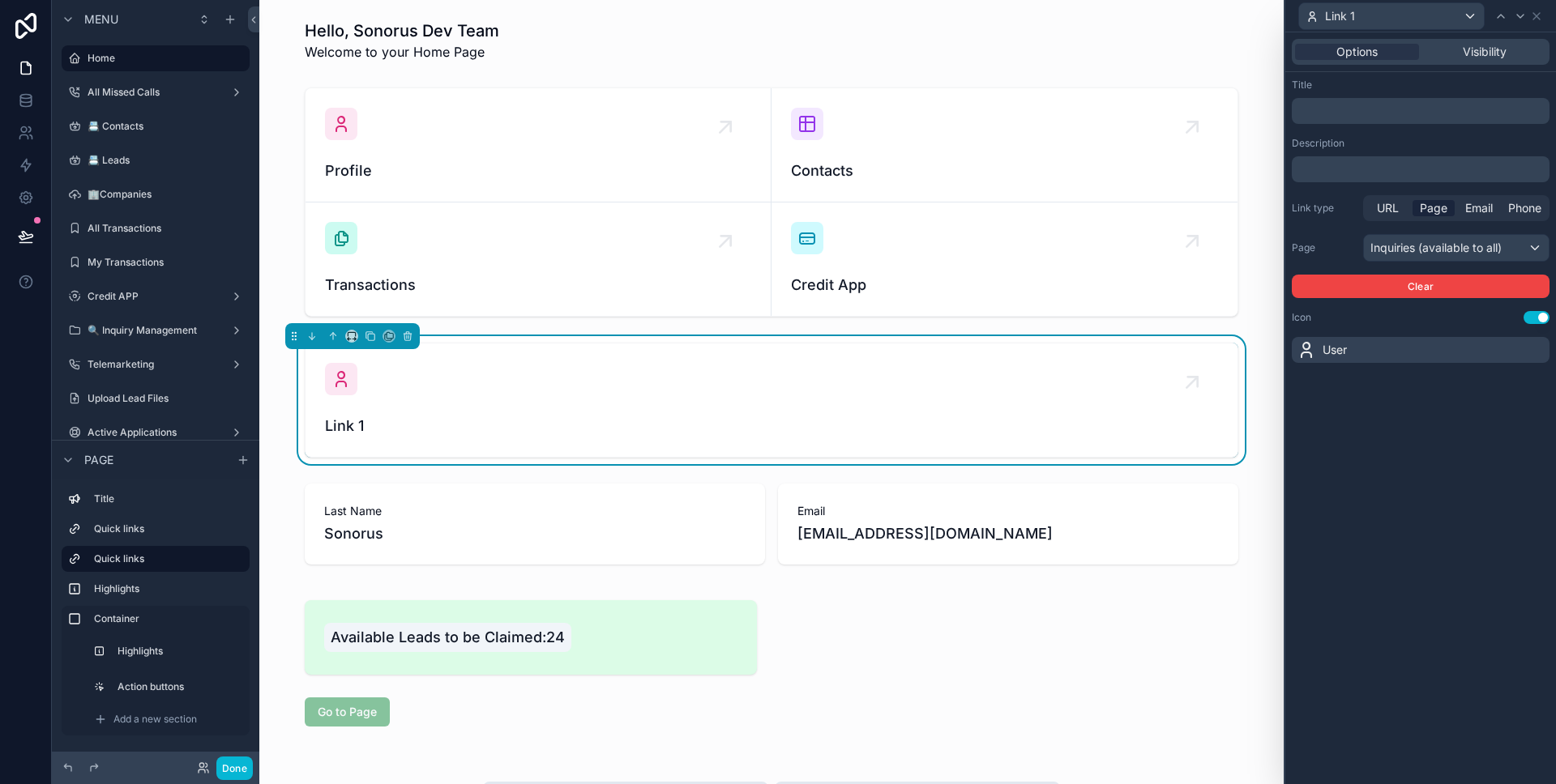
click at [1389, 114] on p "﻿" at bounding box center [1422, 111] width 248 height 17
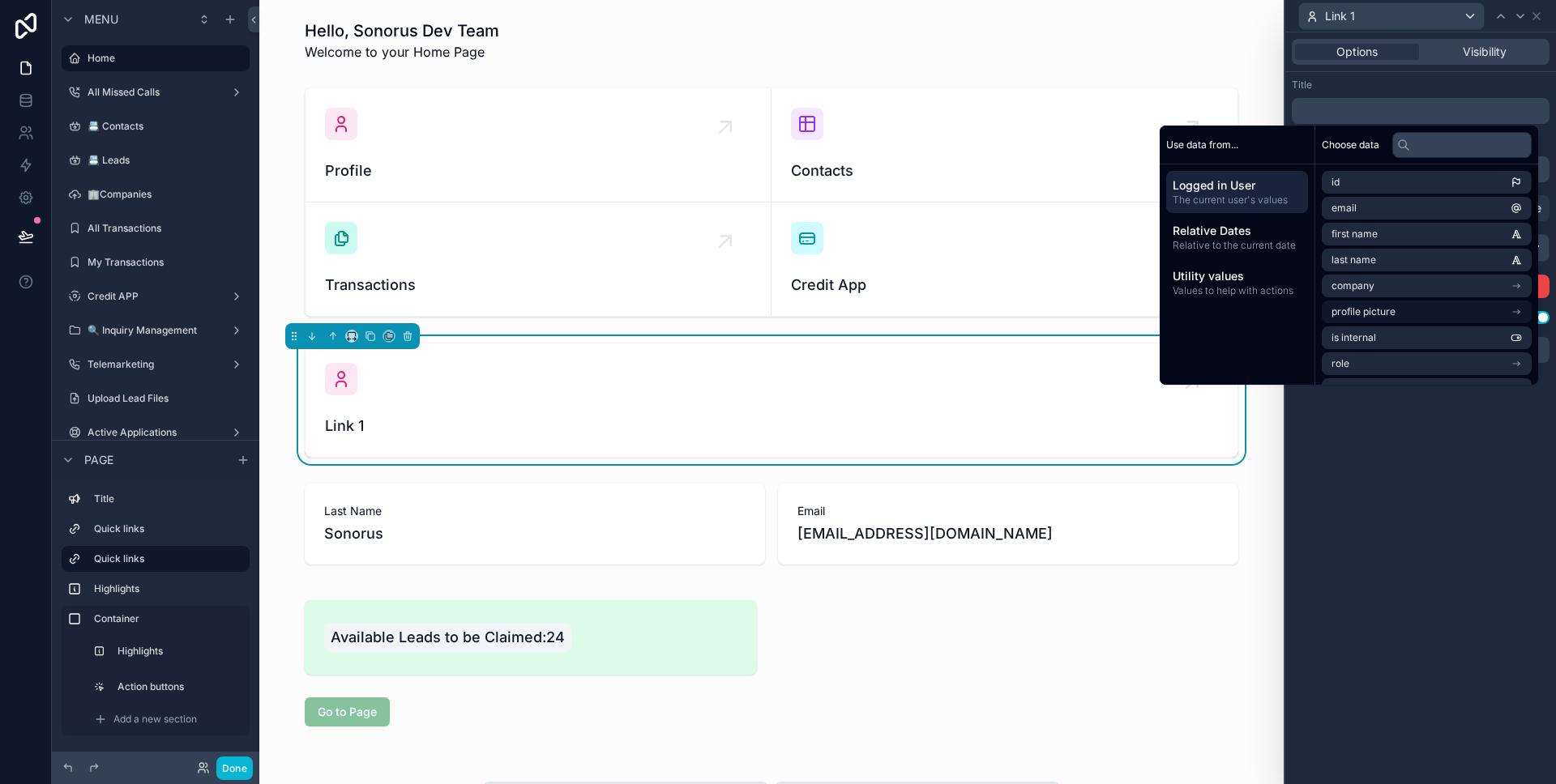
scroll to position [30, 0]
click at [1389, 325] on li "role" at bounding box center [1426, 333] width 210 height 23
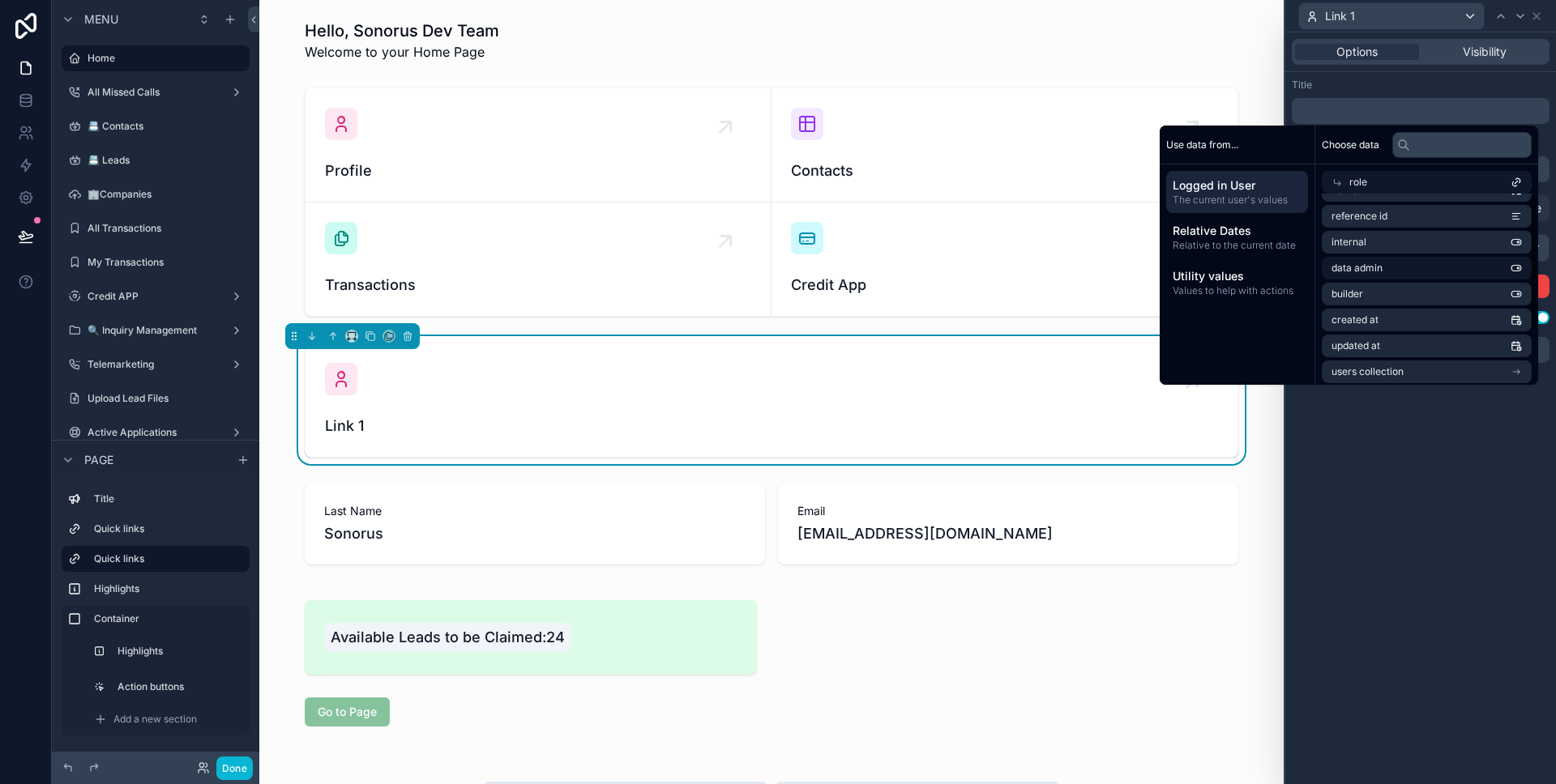
scroll to position [0, 0]
click at [1349, 186] on span "role" at bounding box center [1357, 182] width 17 height 13
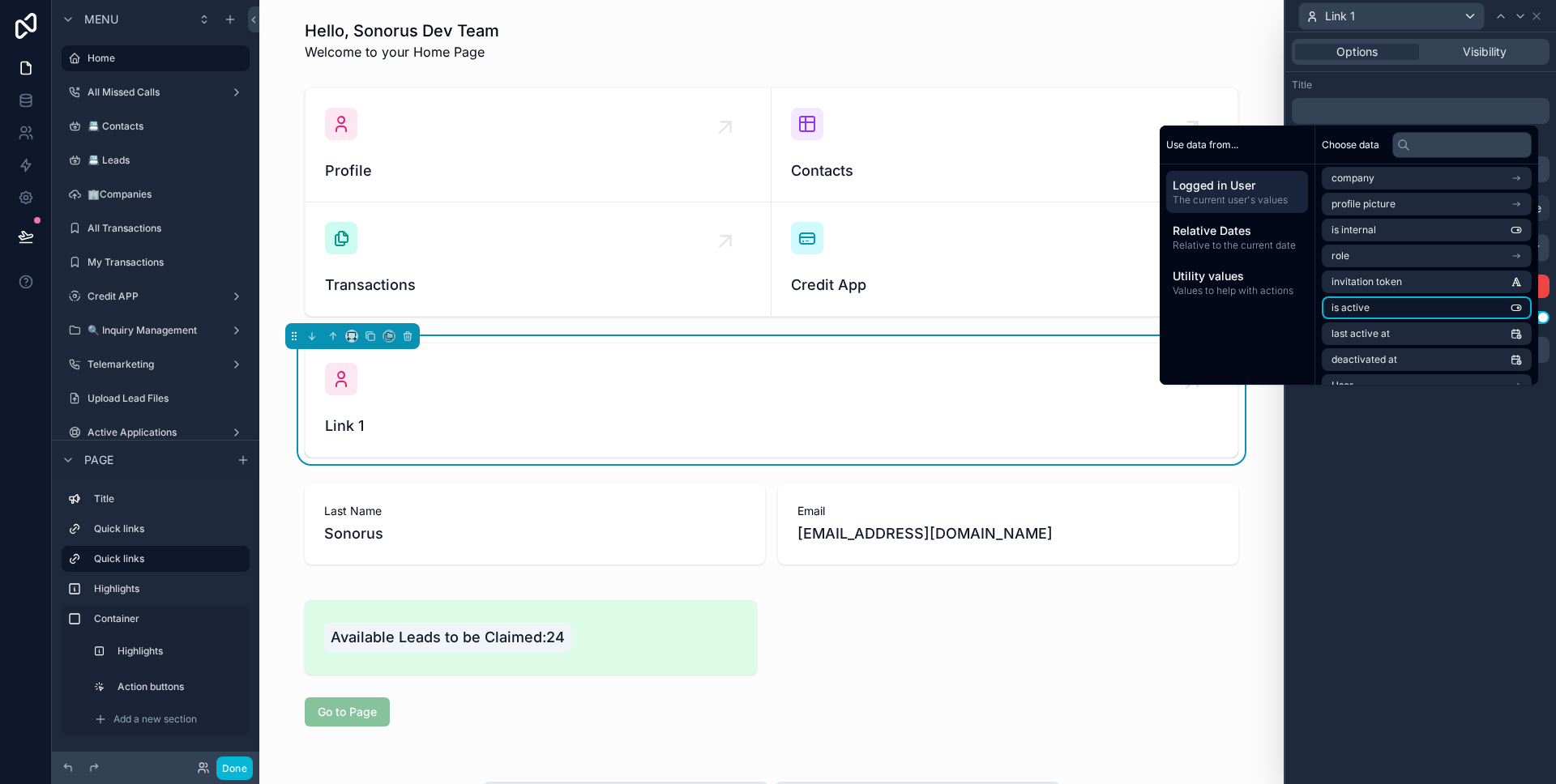
scroll to position [118, 0]
click at [1377, 375] on li "User" at bounding box center [1426, 375] width 210 height 23
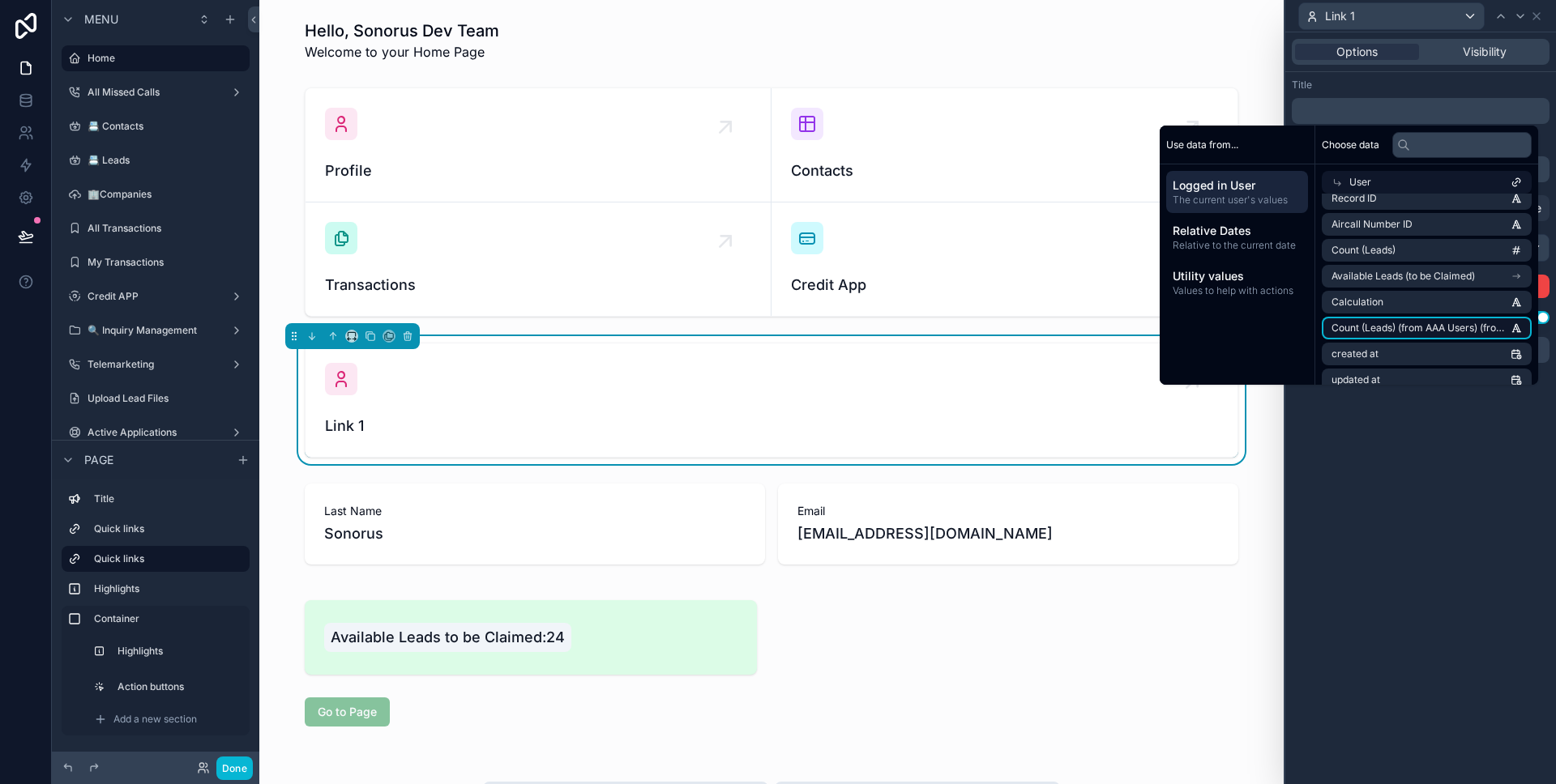
click at [1427, 318] on li "Count (Leads) (from AAA Users) (from Available Leads (to be Claimed))" at bounding box center [1426, 328] width 210 height 23
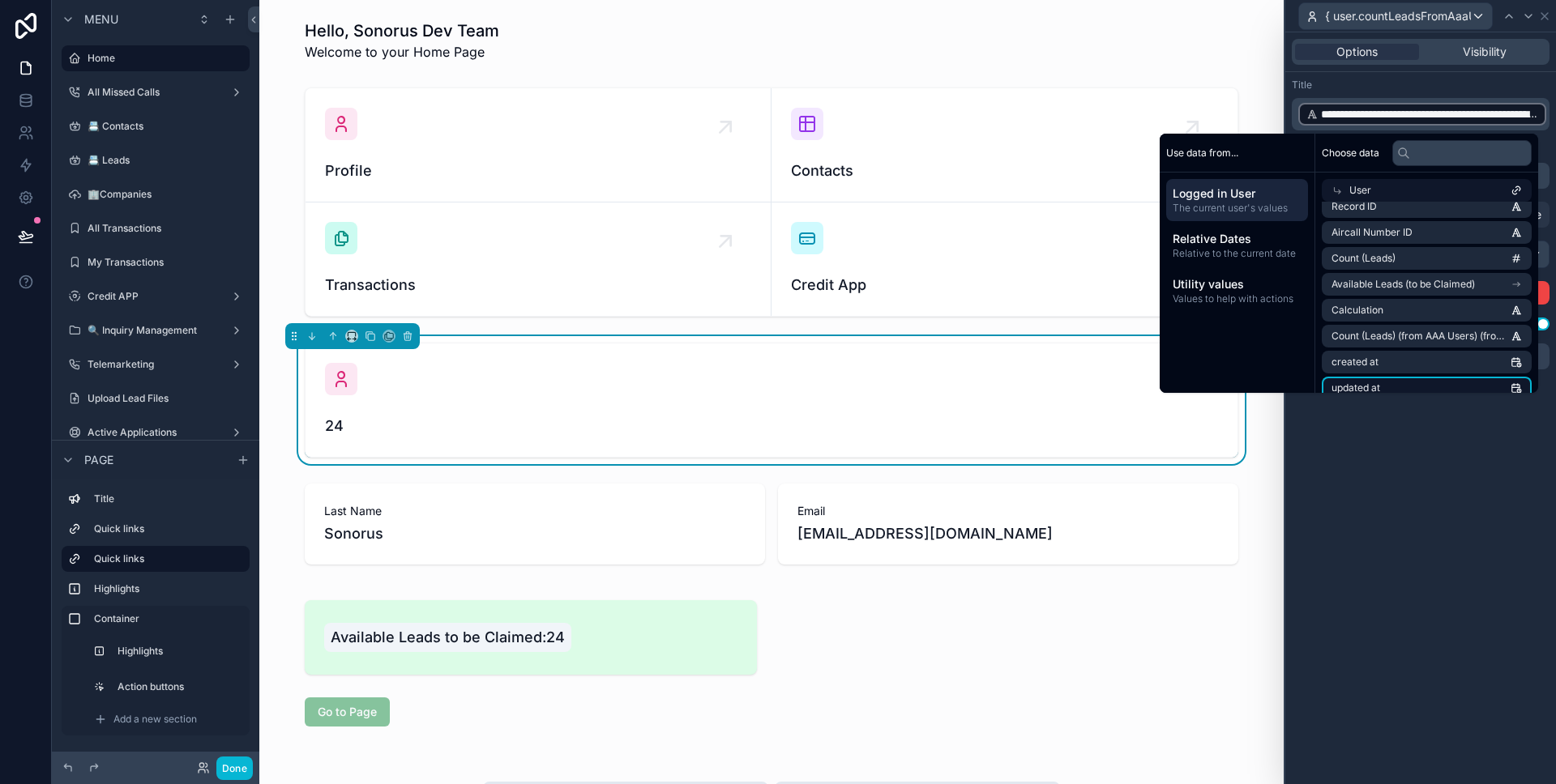
click at [1411, 385] on li "updated at" at bounding box center [1426, 387] width 210 height 23
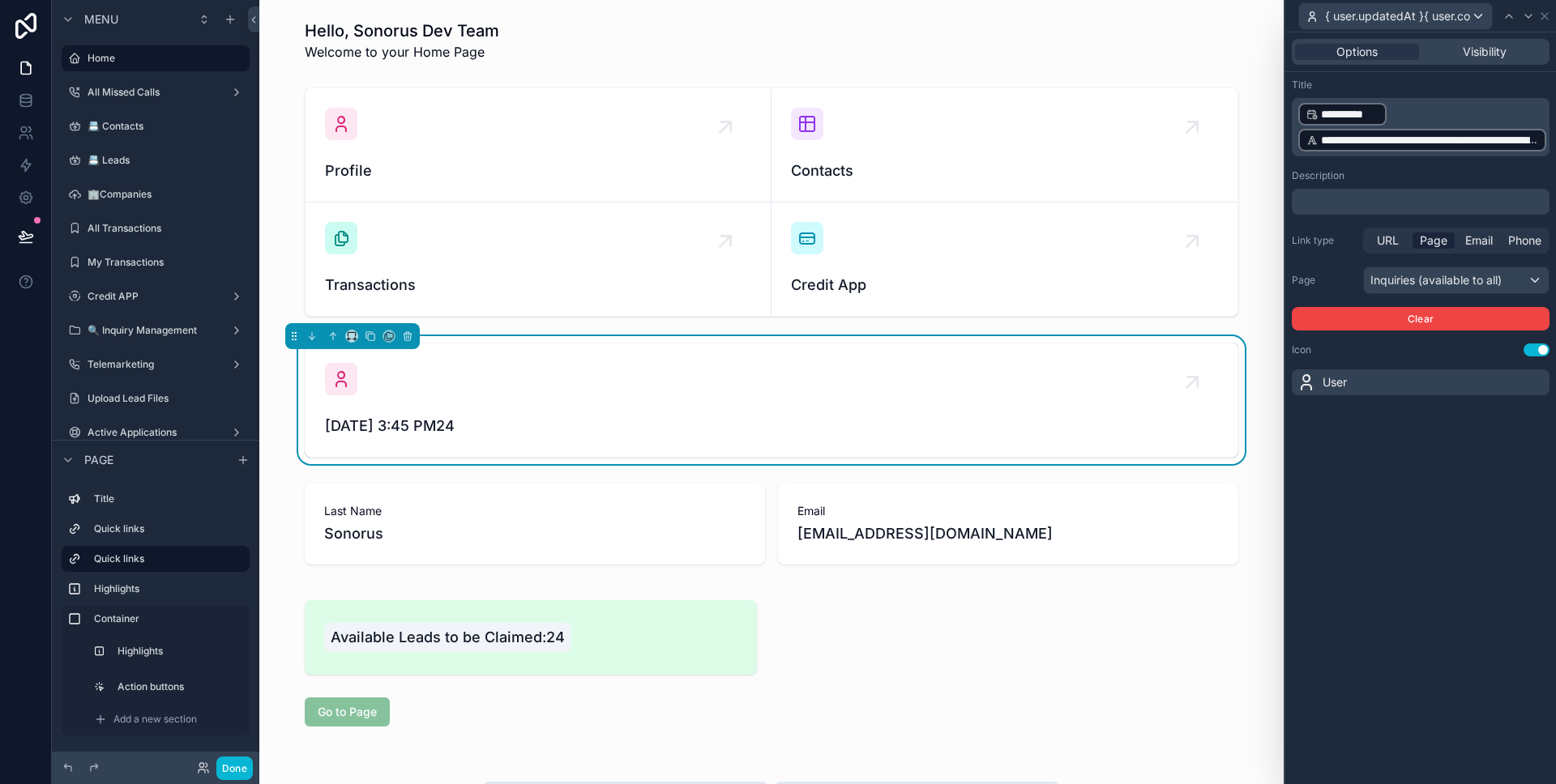
click at [1546, 136] on div "**********" at bounding box center [1421, 126] width 258 height 58
click at [1447, 111] on p "**********" at bounding box center [1422, 127] width 248 height 52
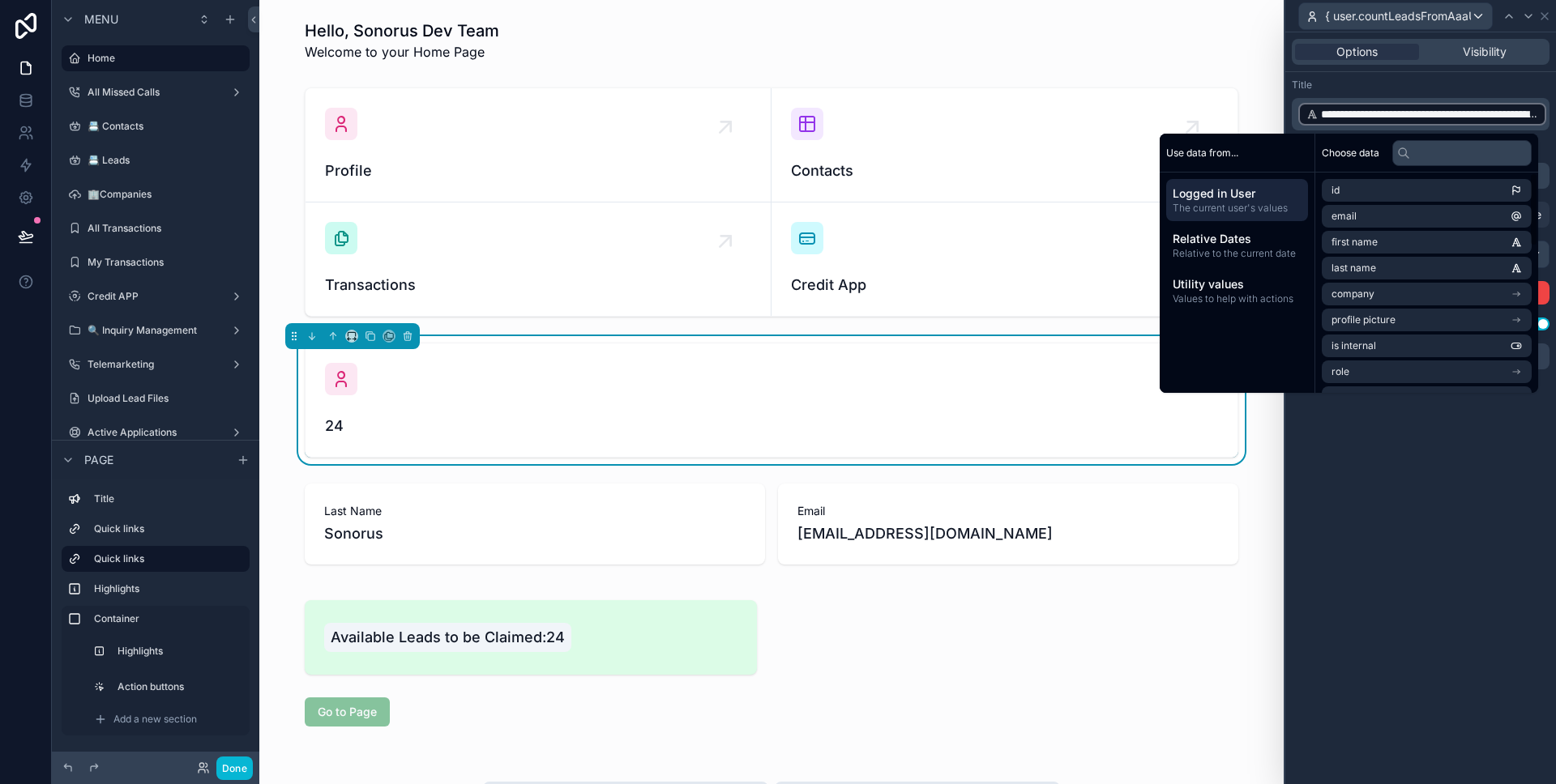
click at [1389, 502] on div "**********" at bounding box center [1421, 408] width 271 height 752
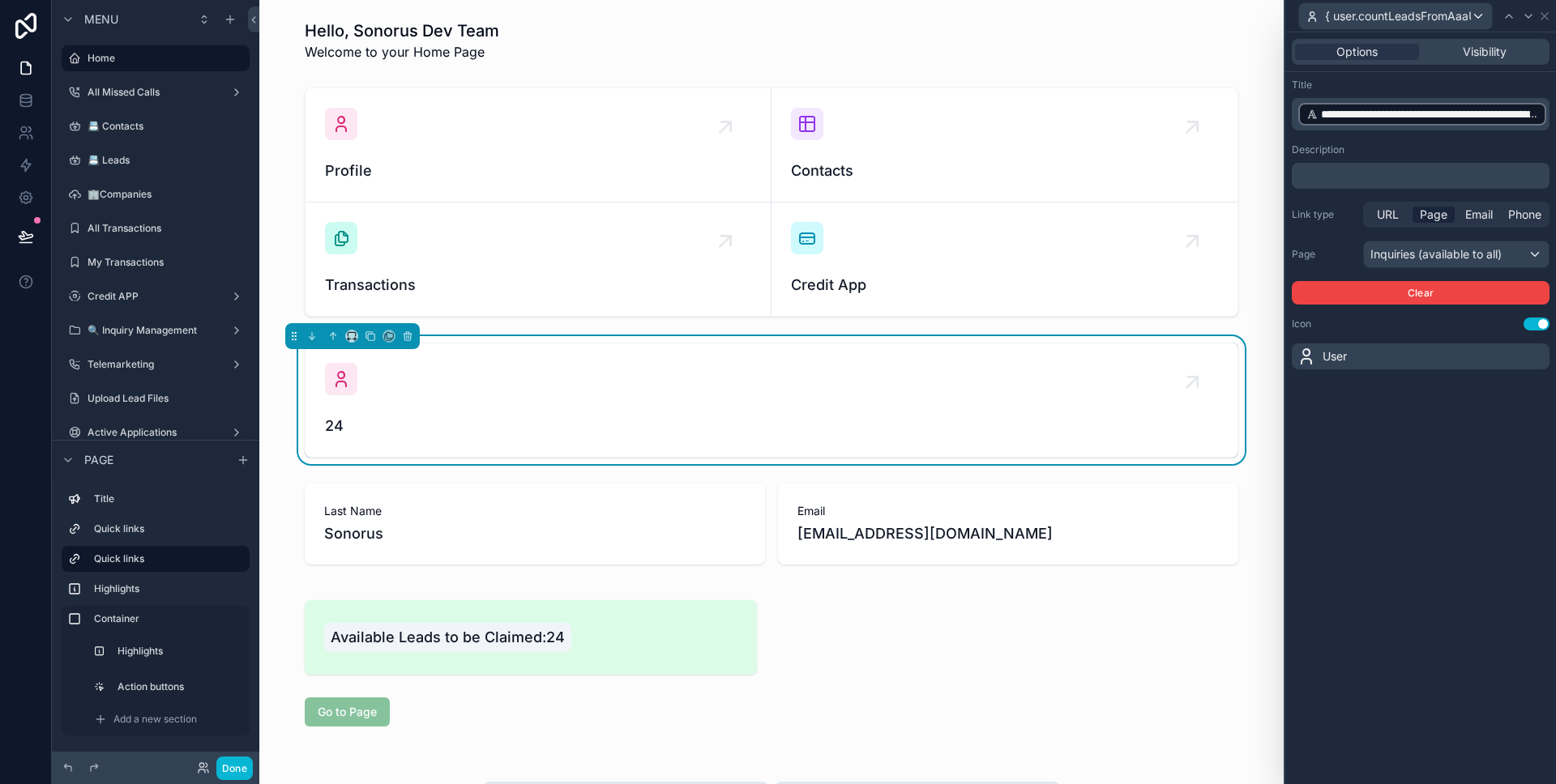
click at [1295, 111] on div "**********" at bounding box center [1421, 113] width 258 height 32
click at [1296, 111] on div "**********" at bounding box center [1421, 113] width 258 height 32
click at [1545, 116] on div "**********" at bounding box center [1422, 114] width 248 height 23
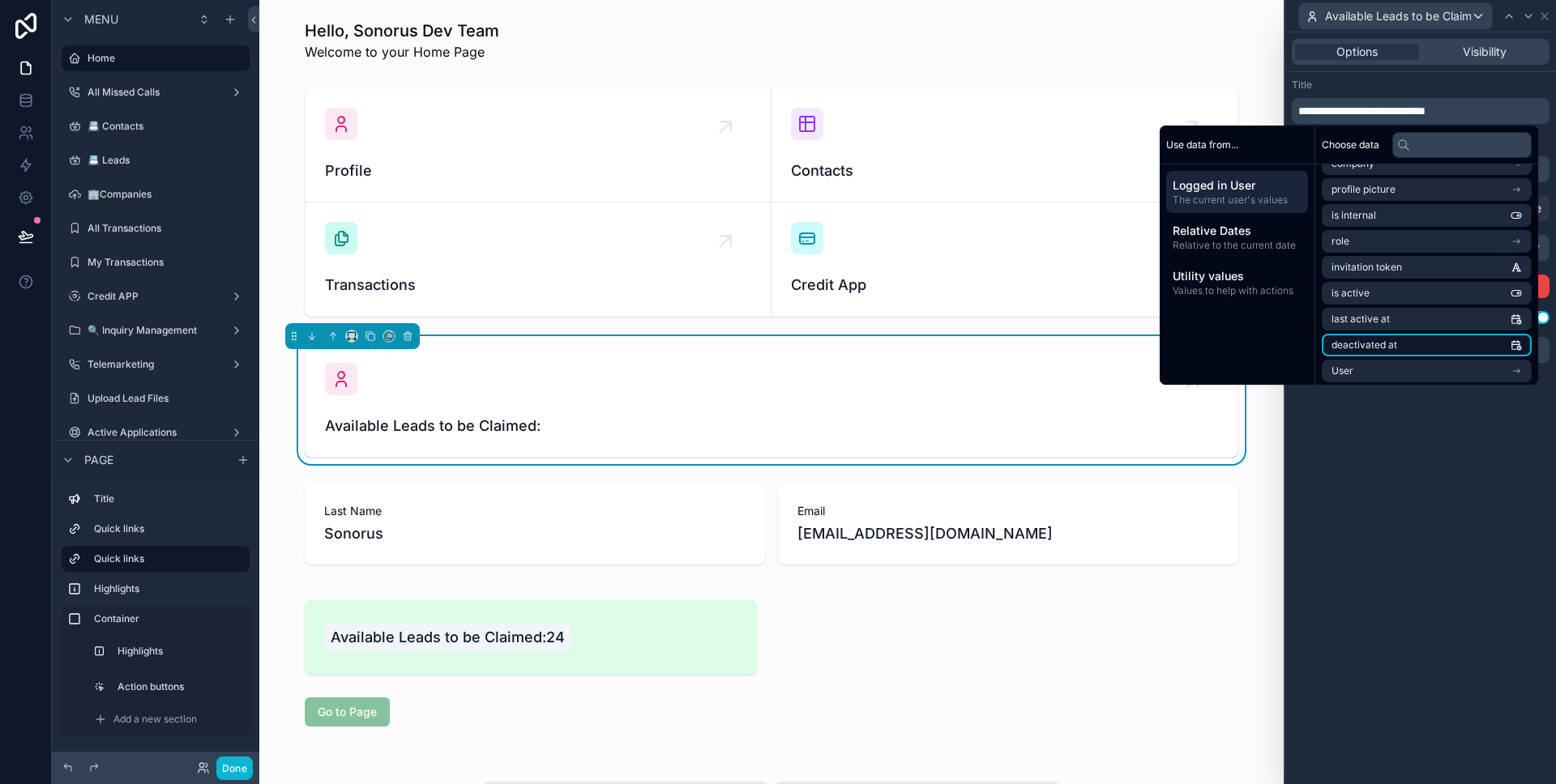
scroll to position [132, 0]
click at [1385, 350] on li "User" at bounding box center [1426, 361] width 210 height 23
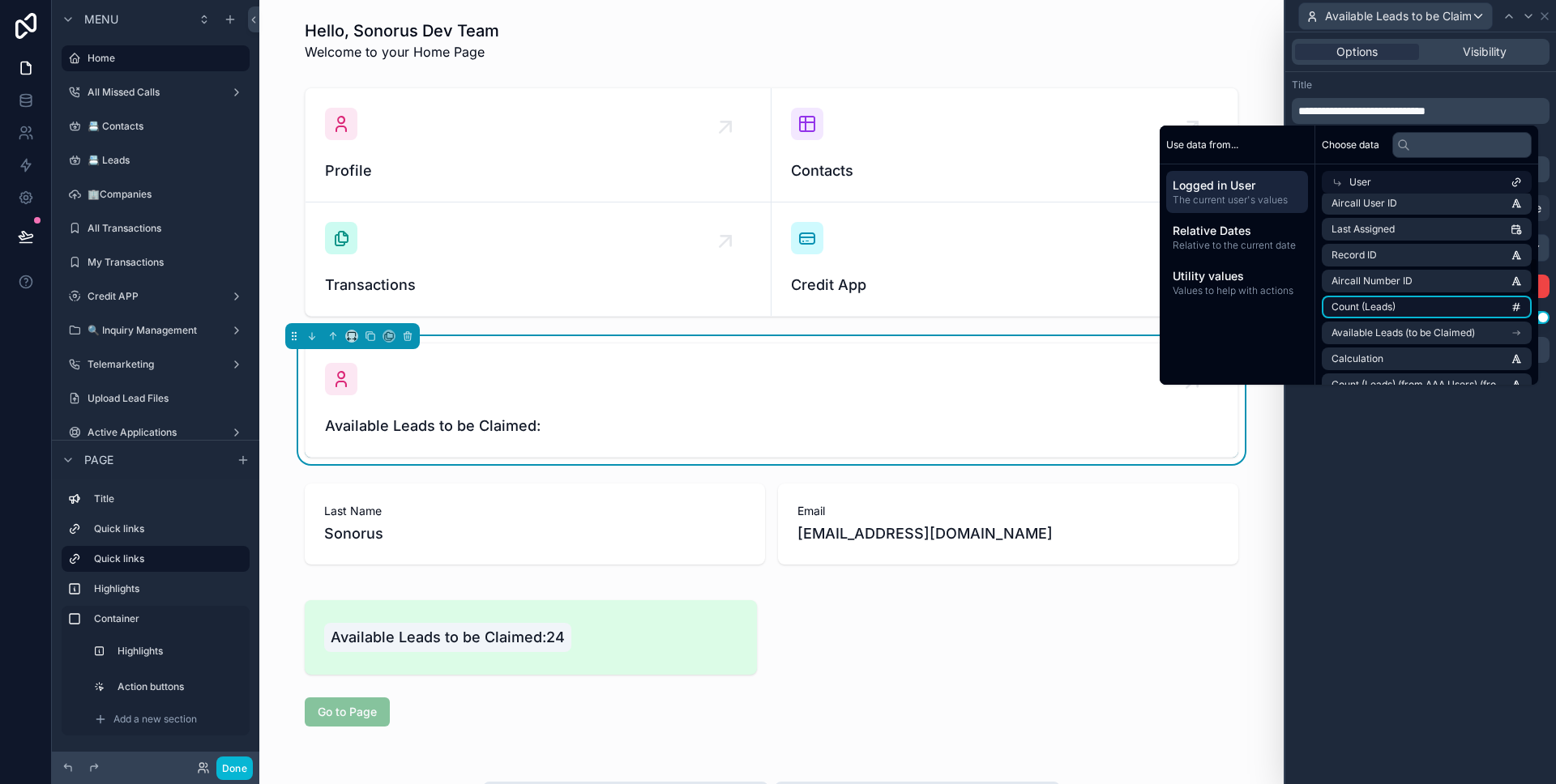
scroll to position [314, 0]
click at [1403, 354] on li "Count (Leads) (from AAA Users) (from Available Leads (to be Claimed))" at bounding box center [1426, 363] width 210 height 23
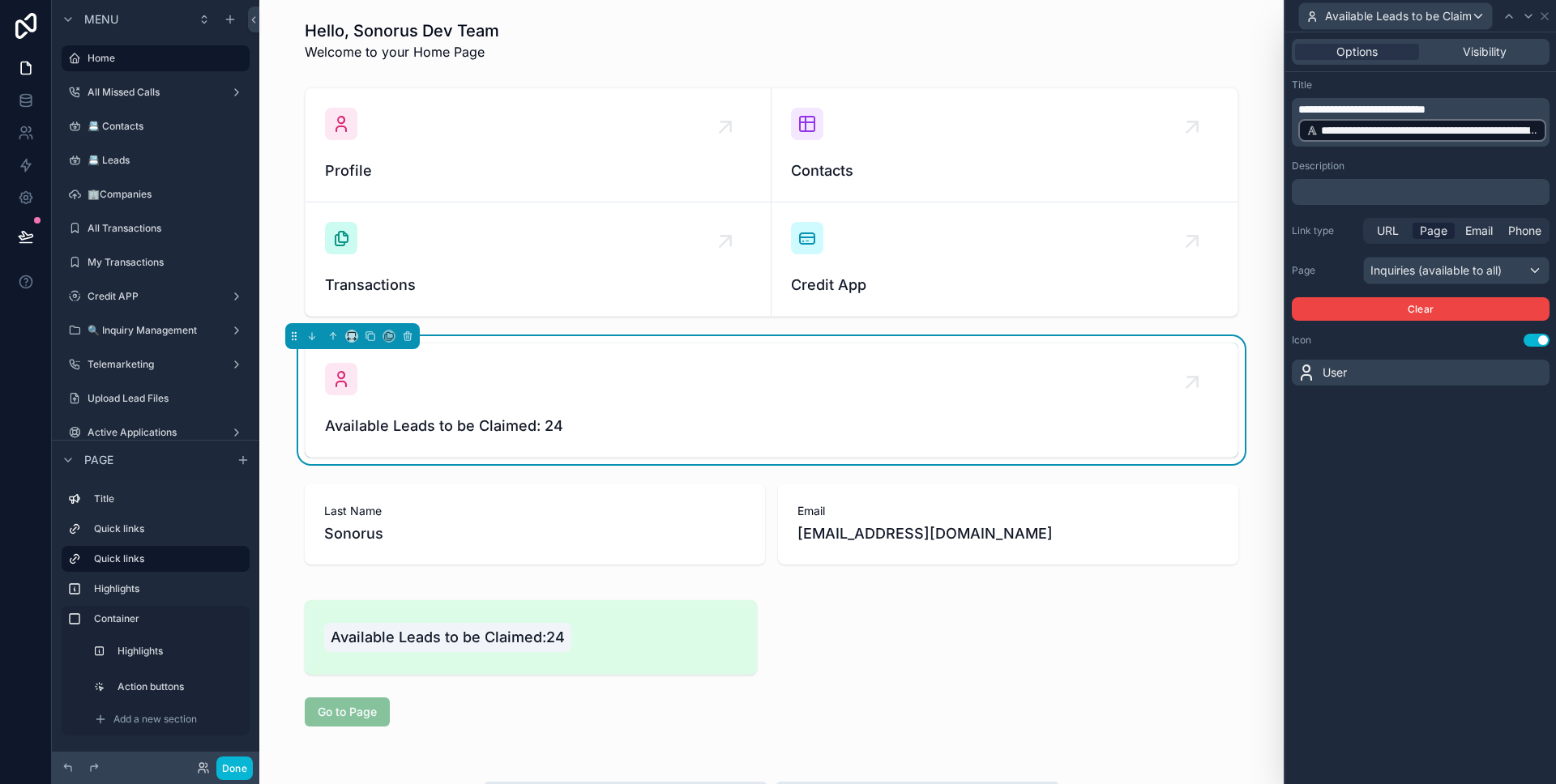
click at [1415, 451] on div "**********" at bounding box center [1421, 408] width 271 height 752
click at [1416, 368] on div "User" at bounding box center [1421, 373] width 258 height 26
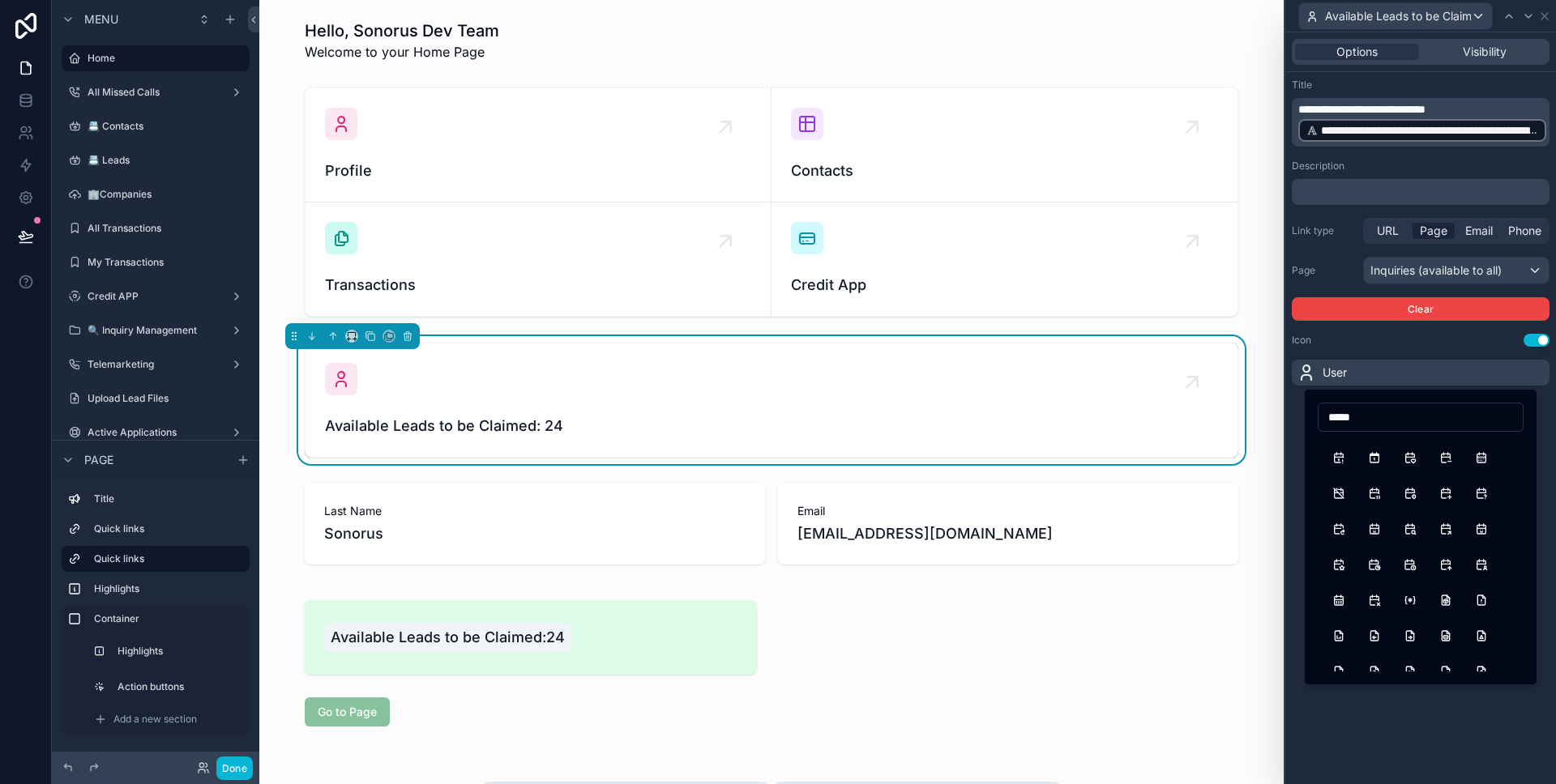
scroll to position [1028, 0]
drag, startPoint x: 1358, startPoint y: 423, endPoint x: 1314, endPoint y: 422, distance: 44.0
click at [1314, 422] on div "*****" at bounding box center [1420, 536] width 233 height 296
drag, startPoint x: 1380, startPoint y: 415, endPoint x: 1306, endPoint y: 418, distance: 74.1
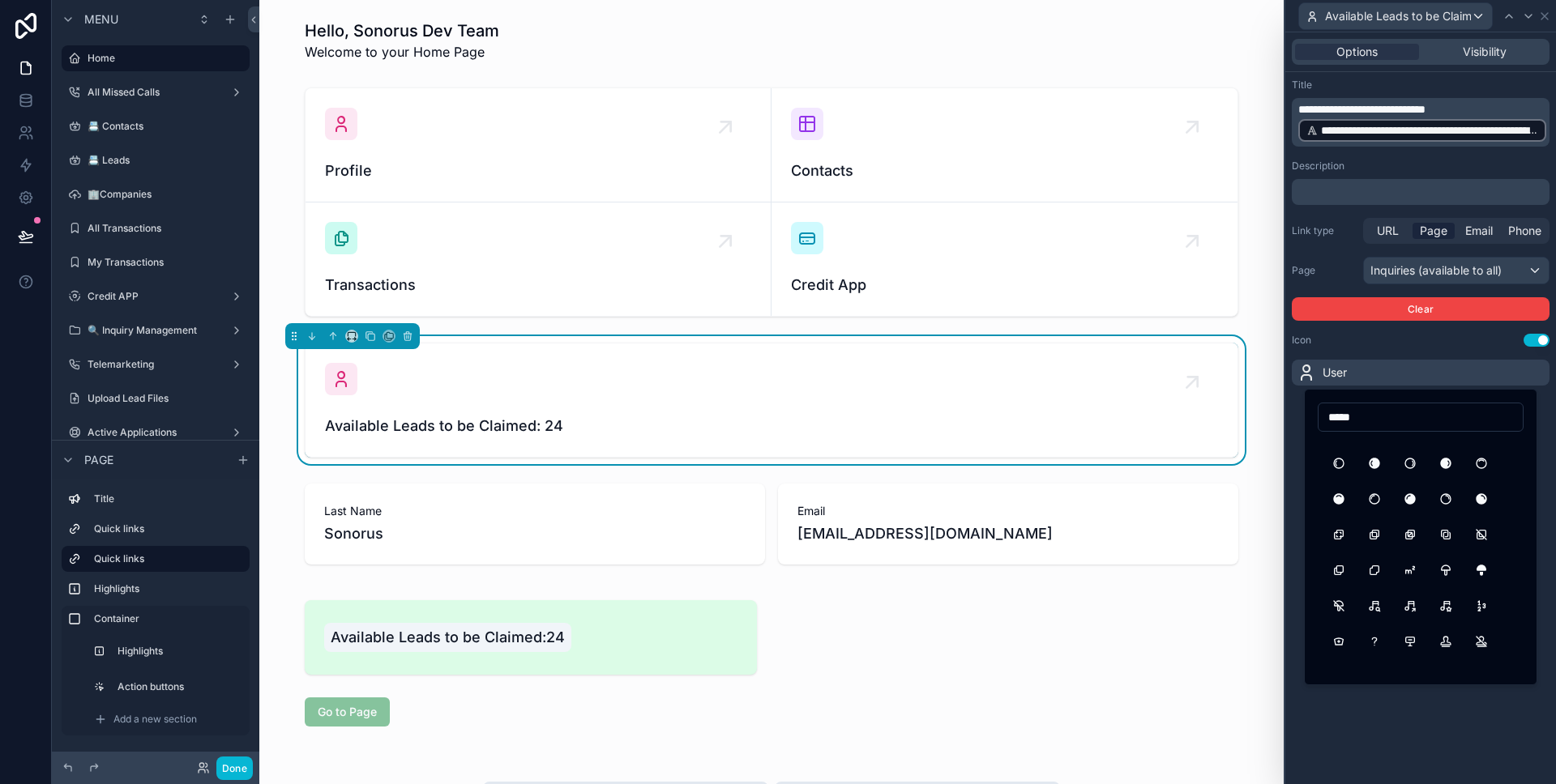
click at [1304, 417] on div "*****" at bounding box center [1420, 536] width 233 height 296
type input "*"
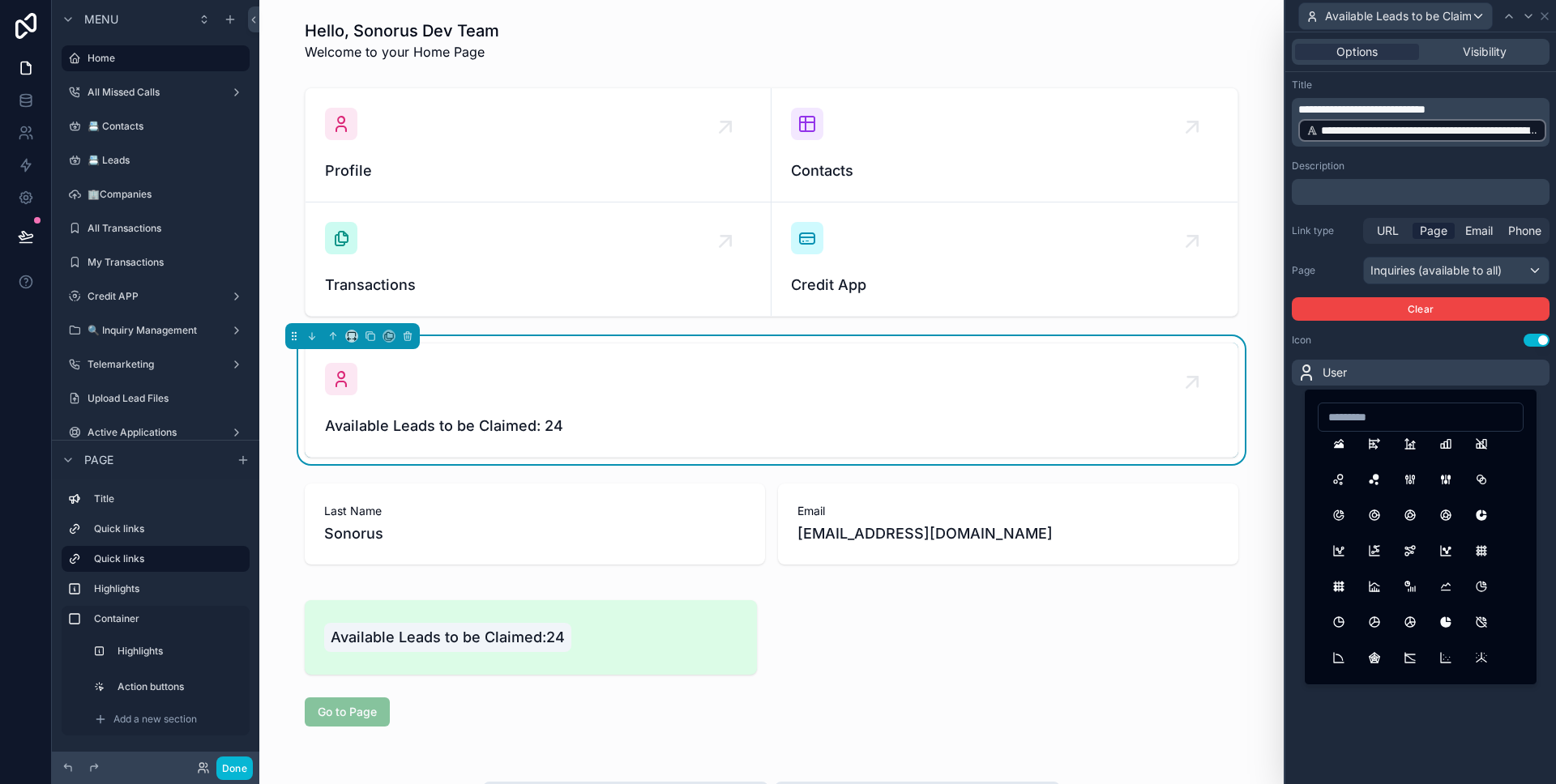
scroll to position [8751, 0]
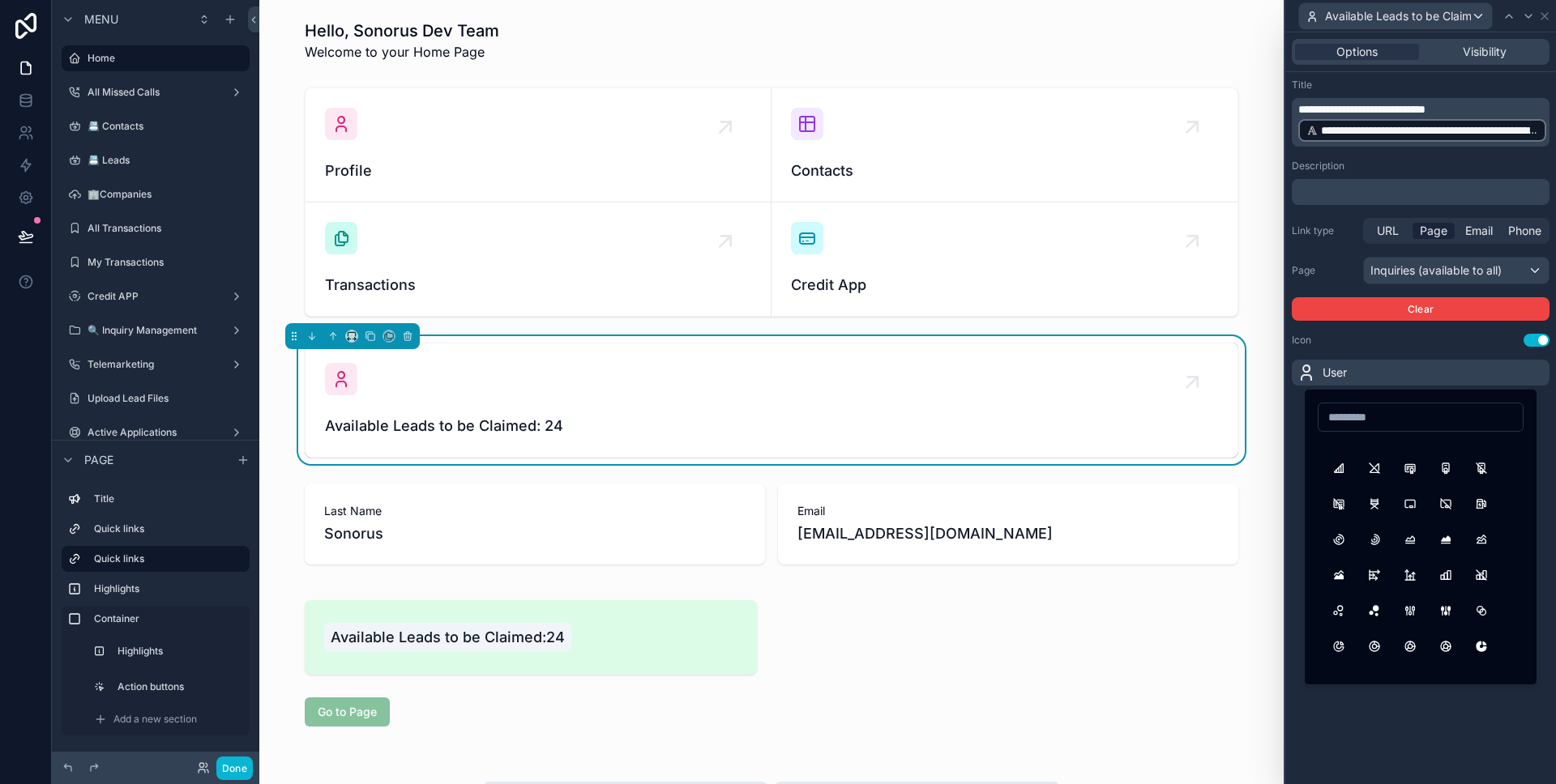
click at [1381, 419] on input at bounding box center [1421, 417] width 204 height 23
type input "********"
drag, startPoint x: 1406, startPoint y: 421, endPoint x: 1318, endPoint y: 420, distance: 88.0
click at [1318, 420] on input "********" at bounding box center [1421, 417] width 204 height 23
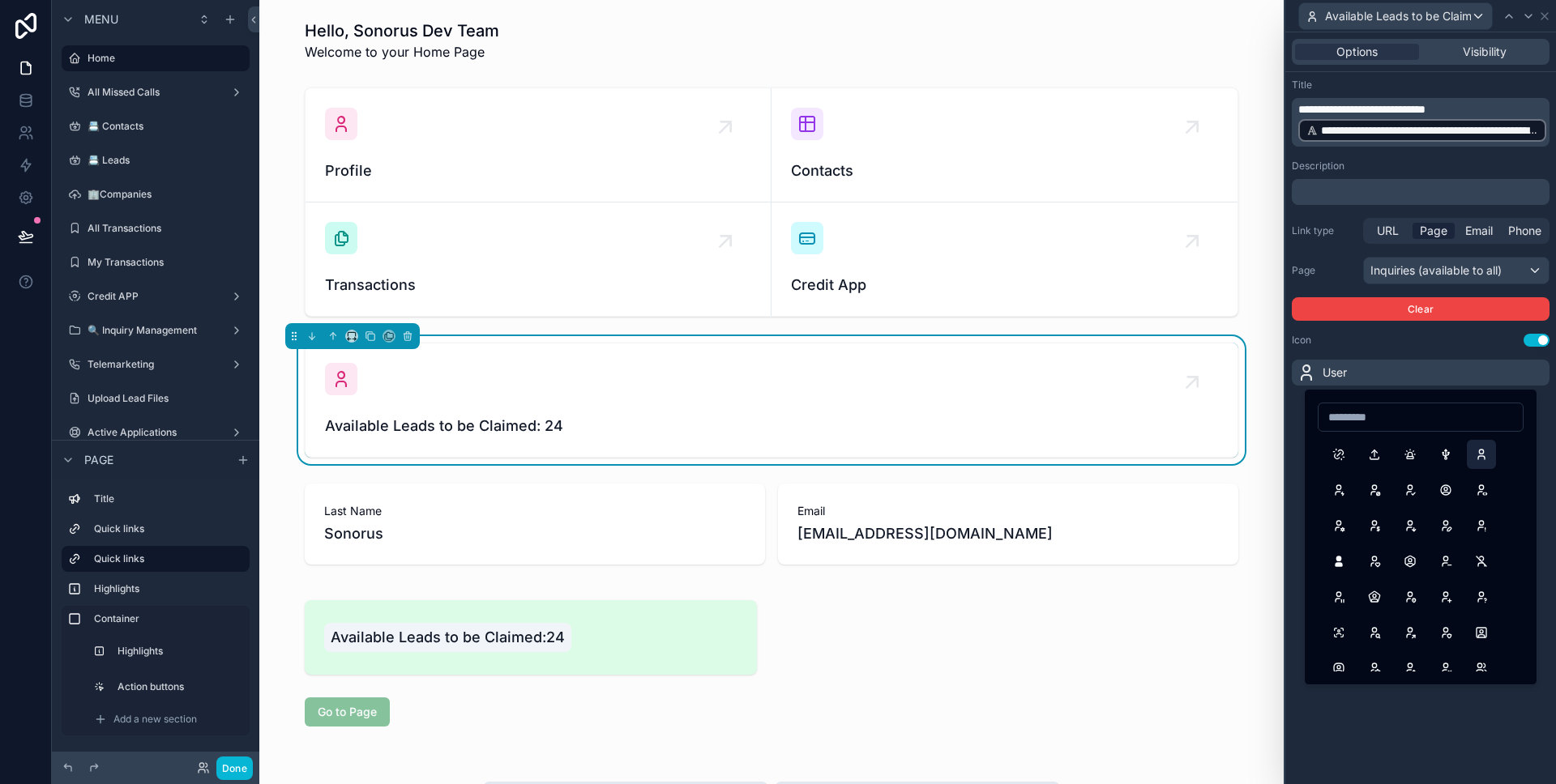
scroll to position [33697, 0]
click at [1487, 546] on button "Users" at bounding box center [1481, 537] width 29 height 29
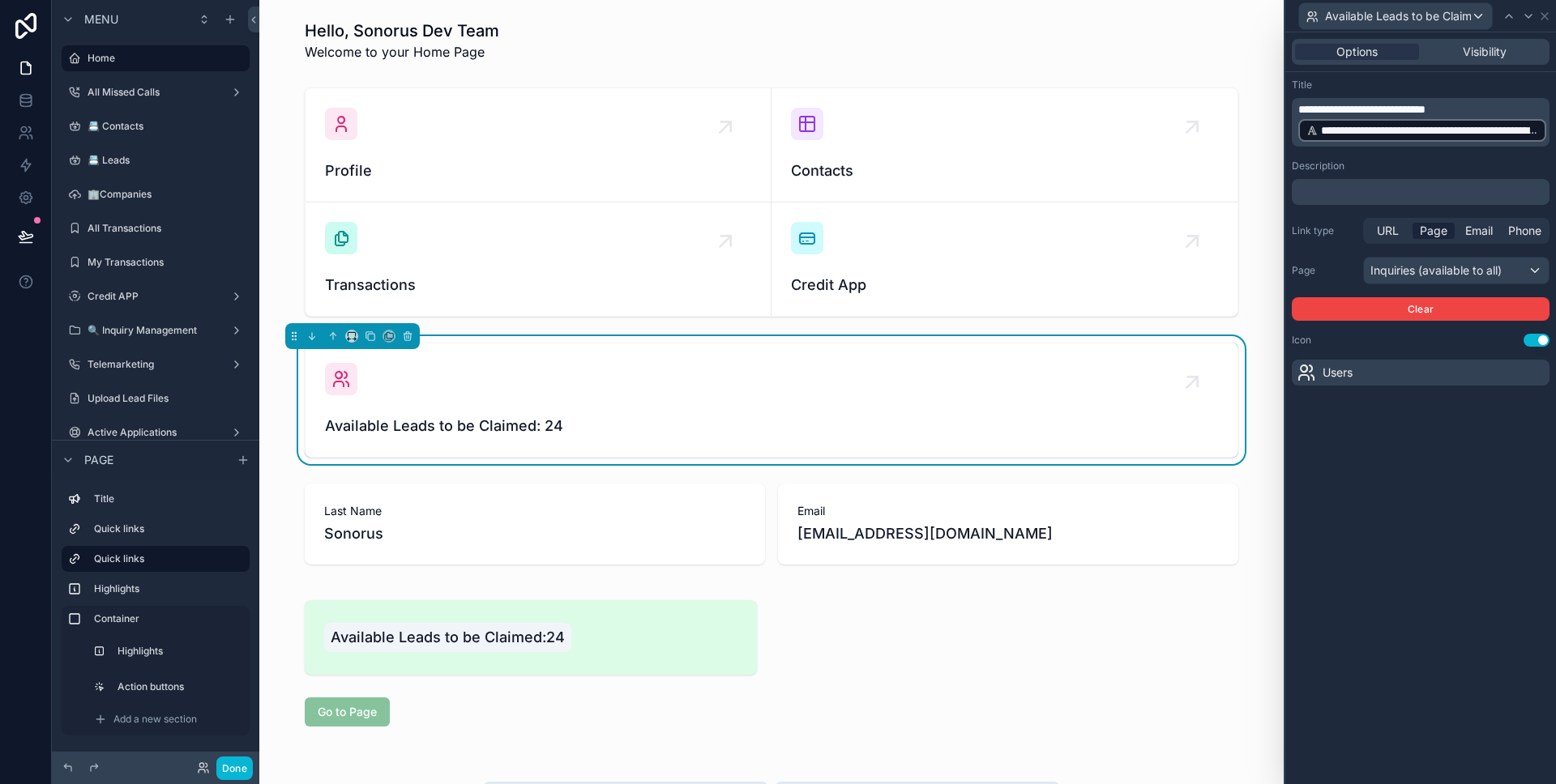
scroll to position [0, 0]
click at [247, 766] on button "Done" at bounding box center [235, 768] width 37 height 24
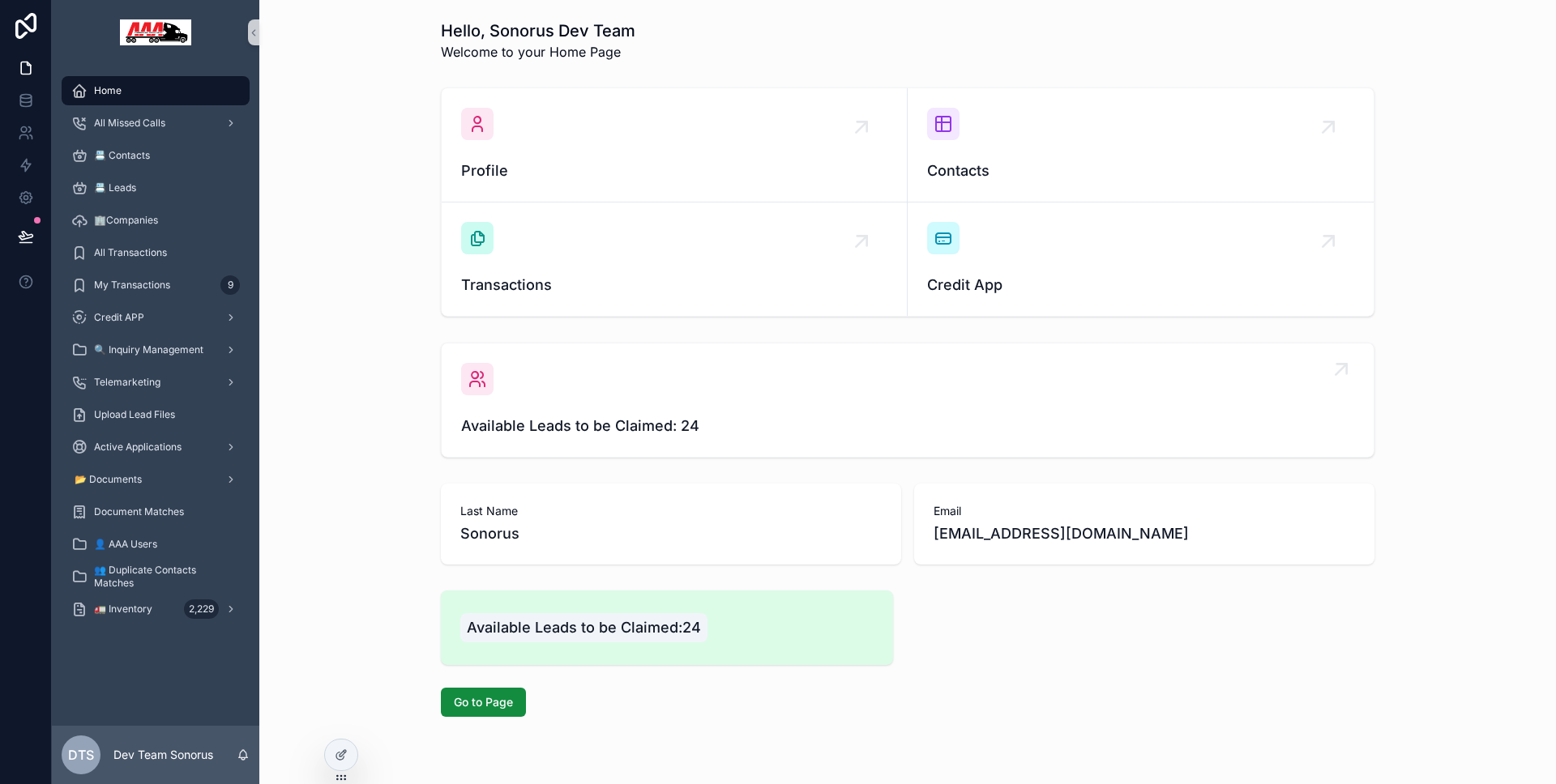
click at [589, 410] on div "Available Leads to be Claimed: 24" at bounding box center [908, 399] width 893 height 75
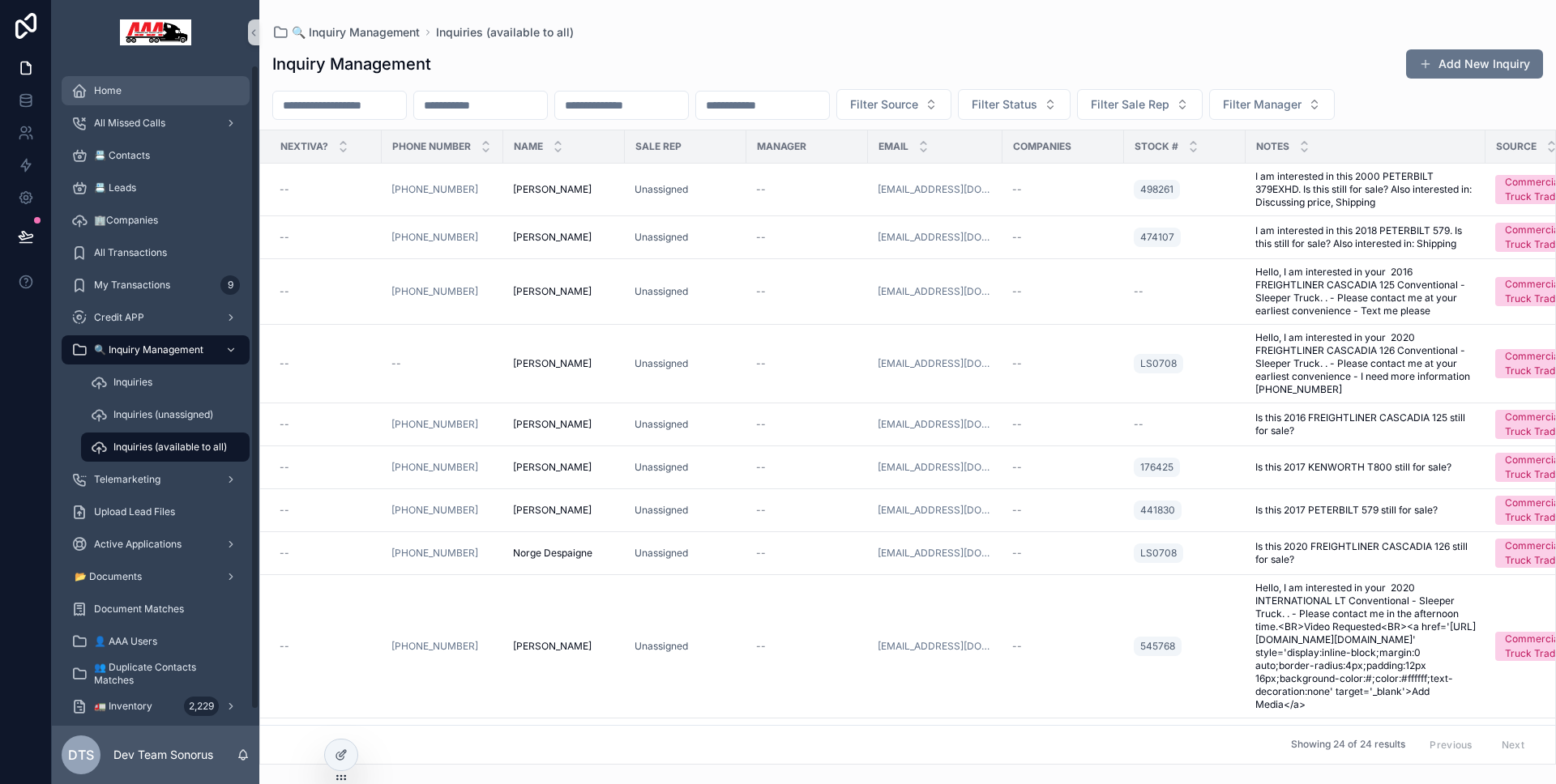
click at [132, 101] on div "Home" at bounding box center [155, 90] width 168 height 26
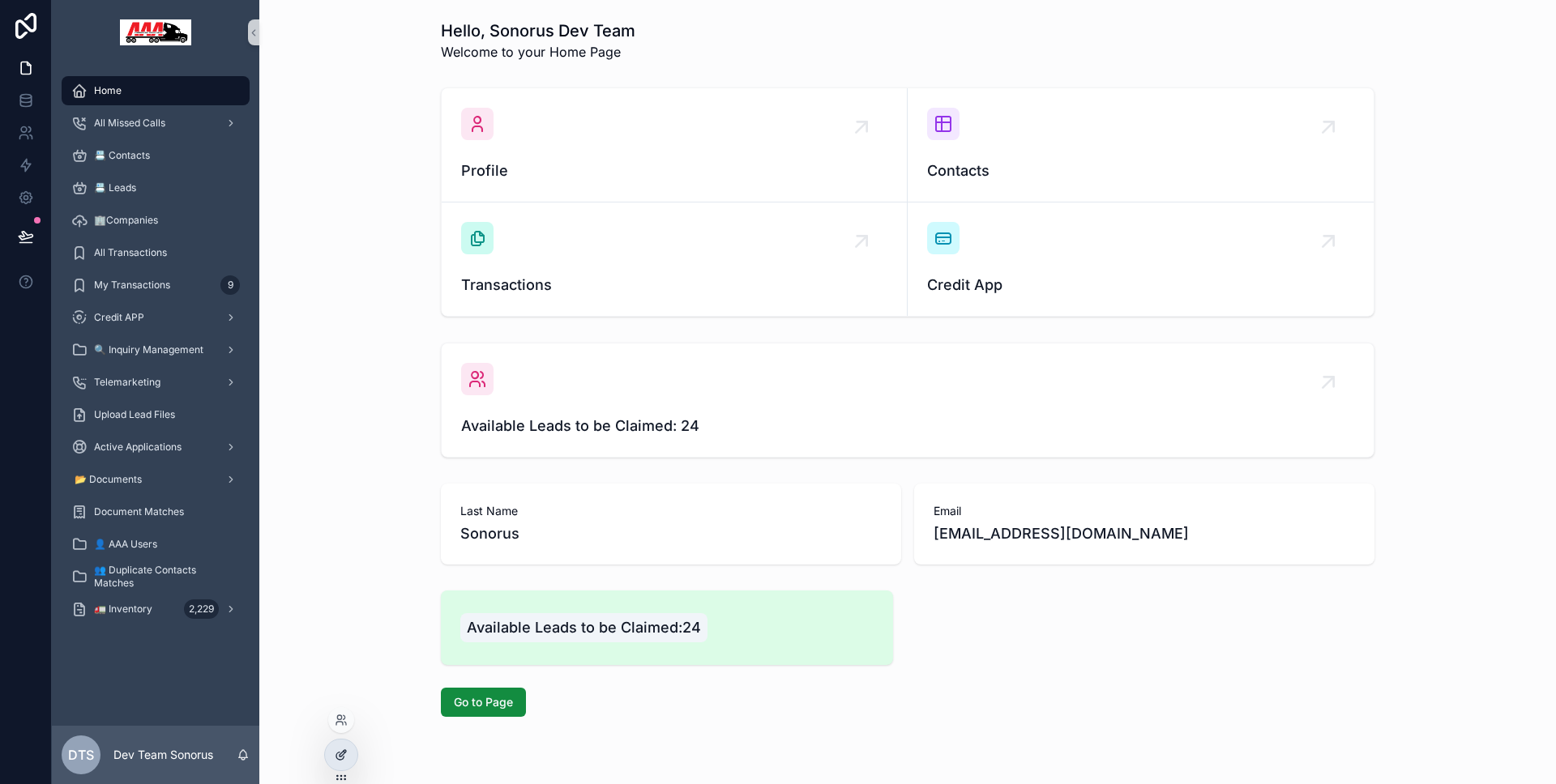
click at [343, 746] on div at bounding box center [341, 755] width 32 height 30
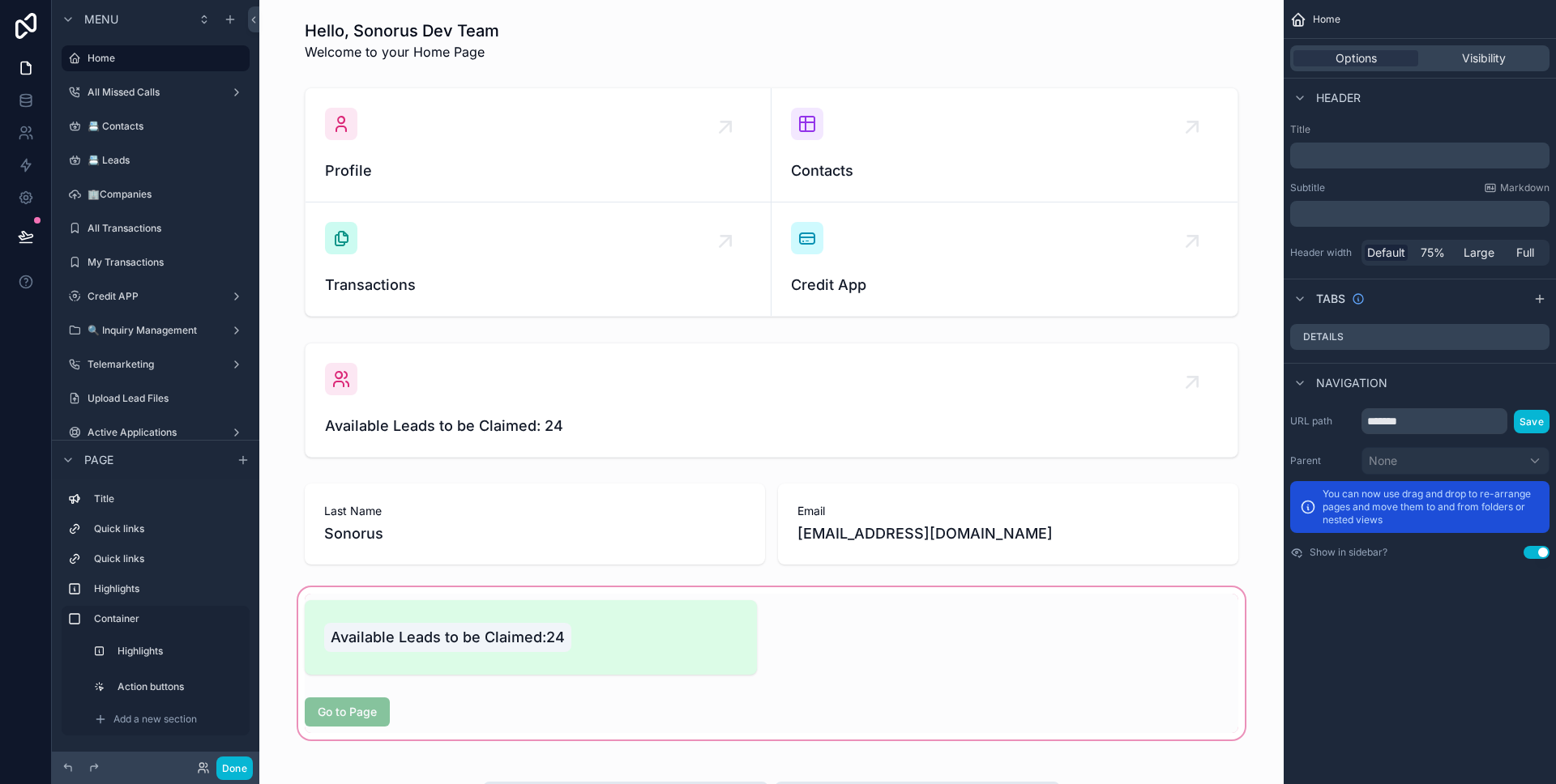
click at [576, 603] on div "scrollable content" at bounding box center [772, 663] width 998 height 159
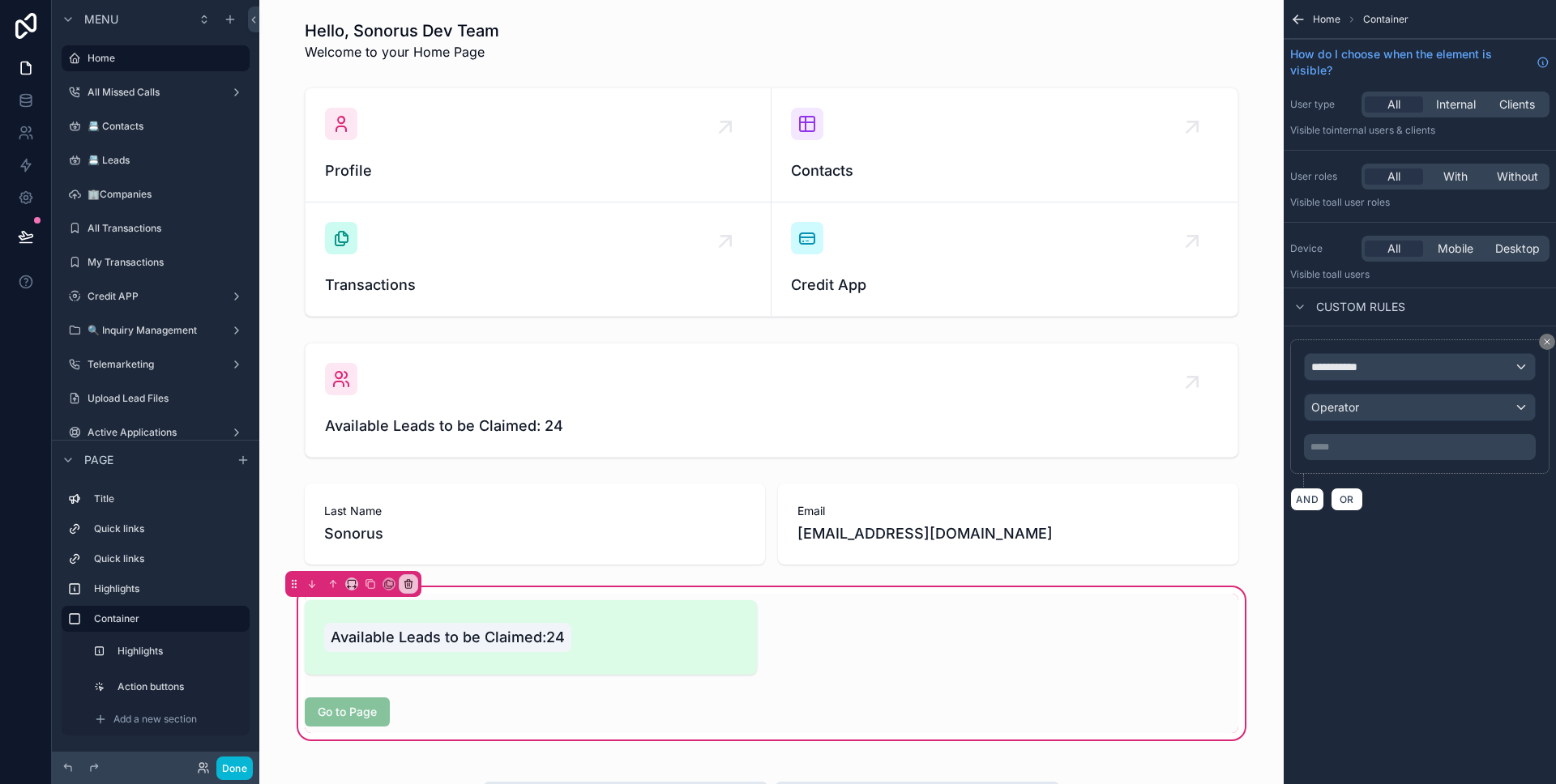
click at [1157, 600] on div "Available Leads to be Claimed:24 Go to Page" at bounding box center [771, 663] width 953 height 139
click at [1355, 375] on span "**********" at bounding box center [1341, 367] width 60 height 17
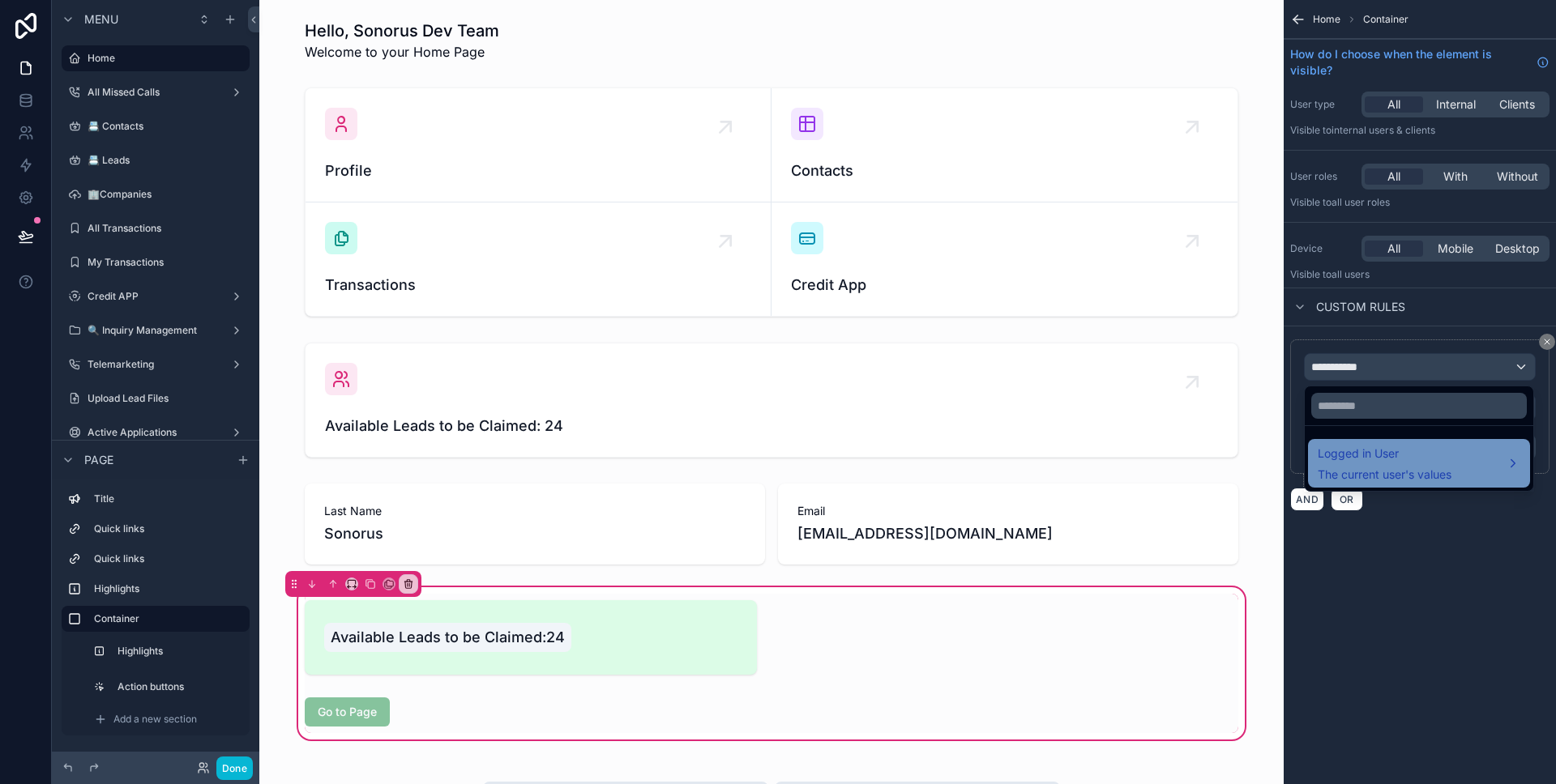
click at [1364, 467] on span "The current user's values" at bounding box center [1384, 475] width 134 height 17
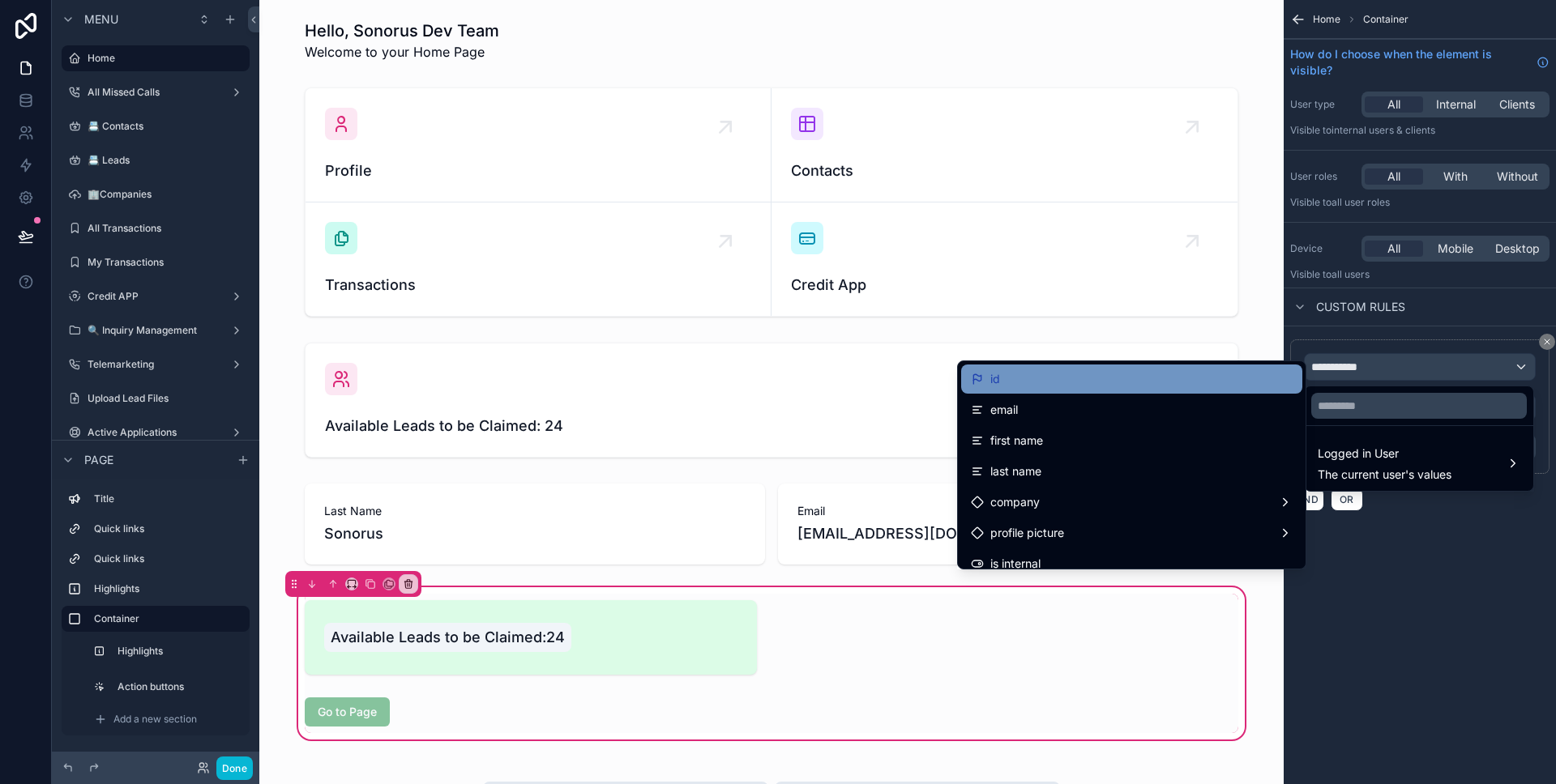
click at [1192, 379] on div "id" at bounding box center [1131, 378] width 321 height 19
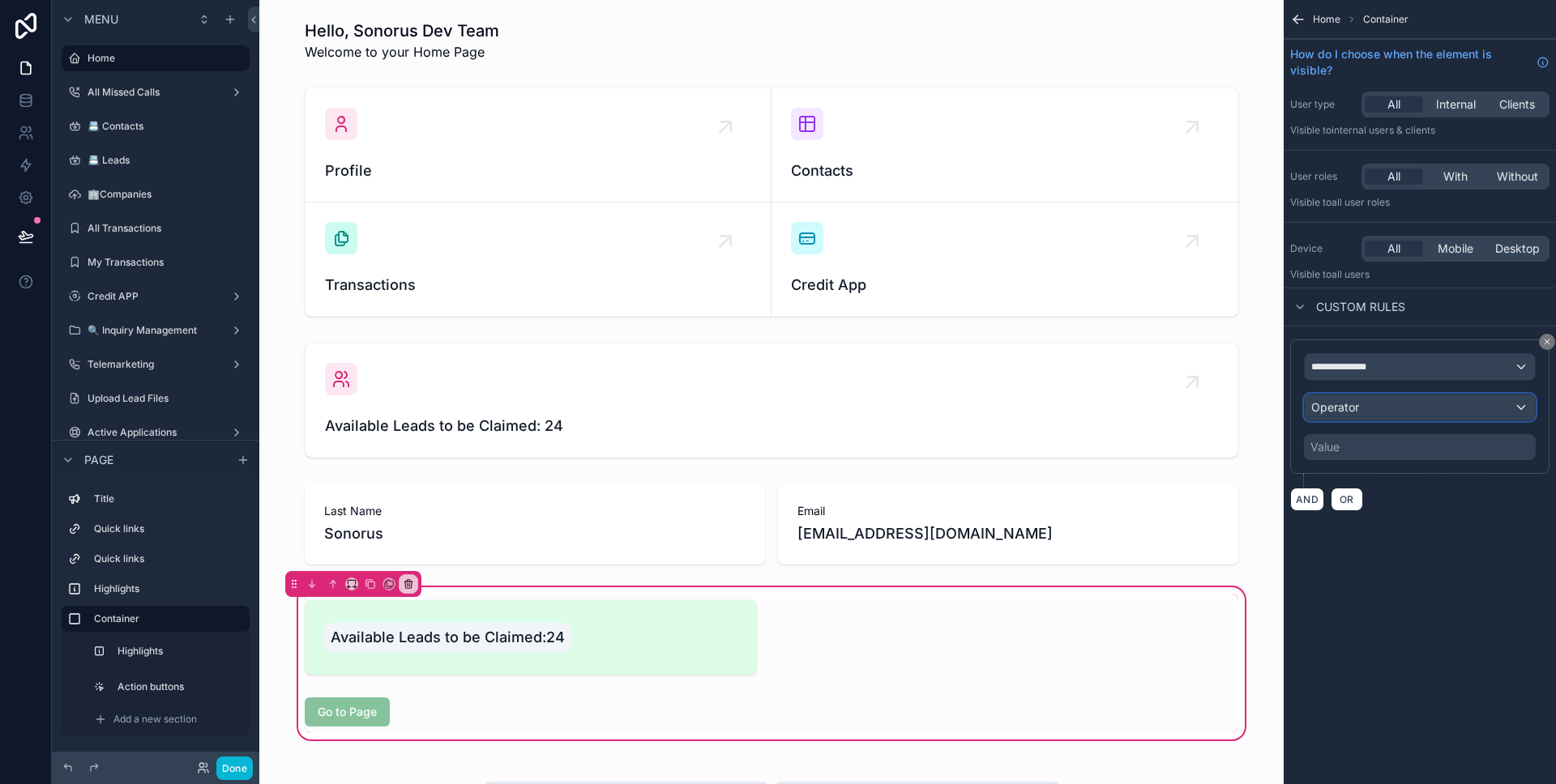
click at [1369, 417] on div "Operator" at bounding box center [1420, 408] width 230 height 26
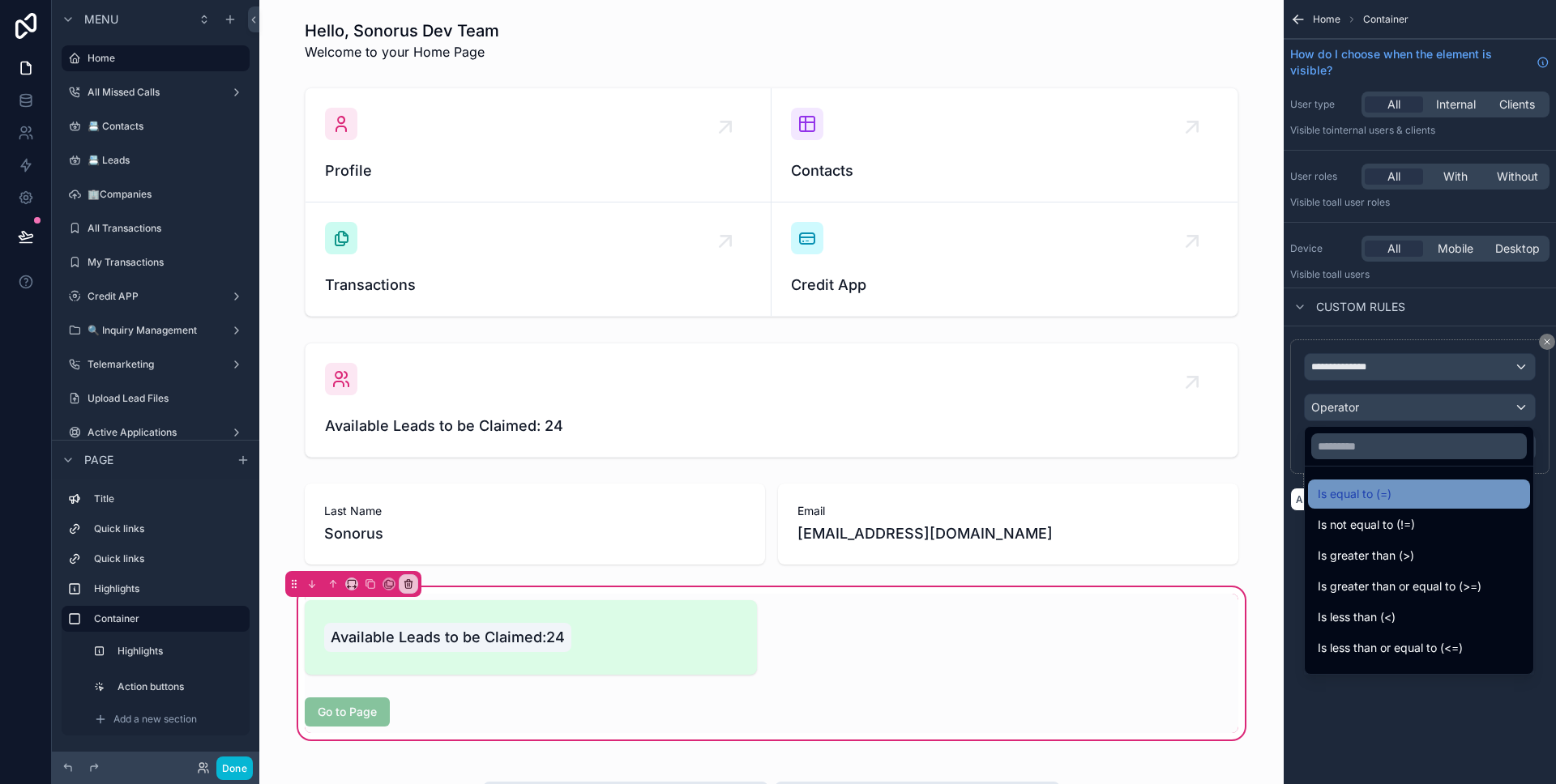
click at [1371, 497] on span "Is equal to (=)" at bounding box center [1354, 493] width 74 height 19
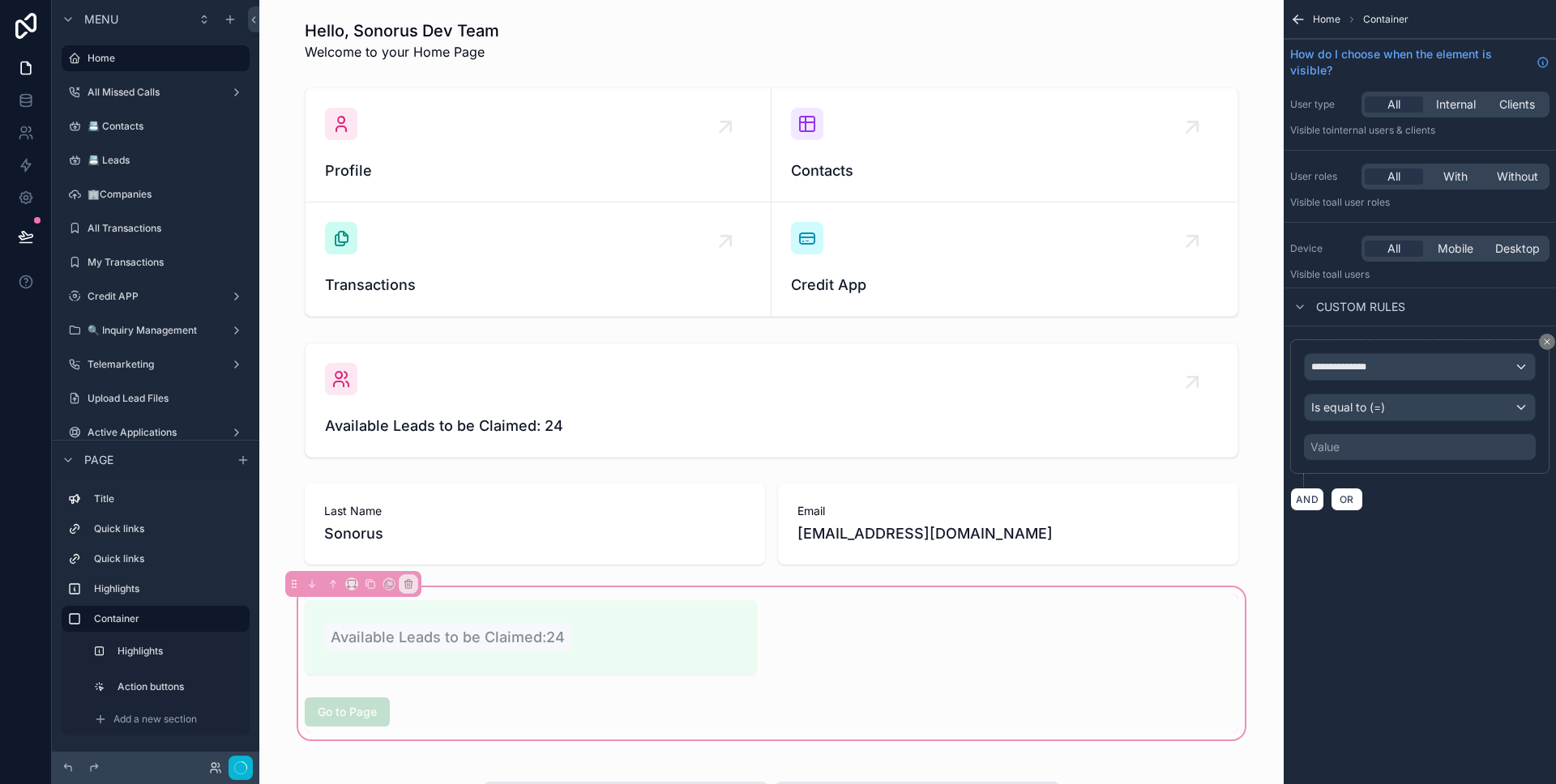
click at [1366, 456] on div "Value" at bounding box center [1420, 447] width 232 height 26
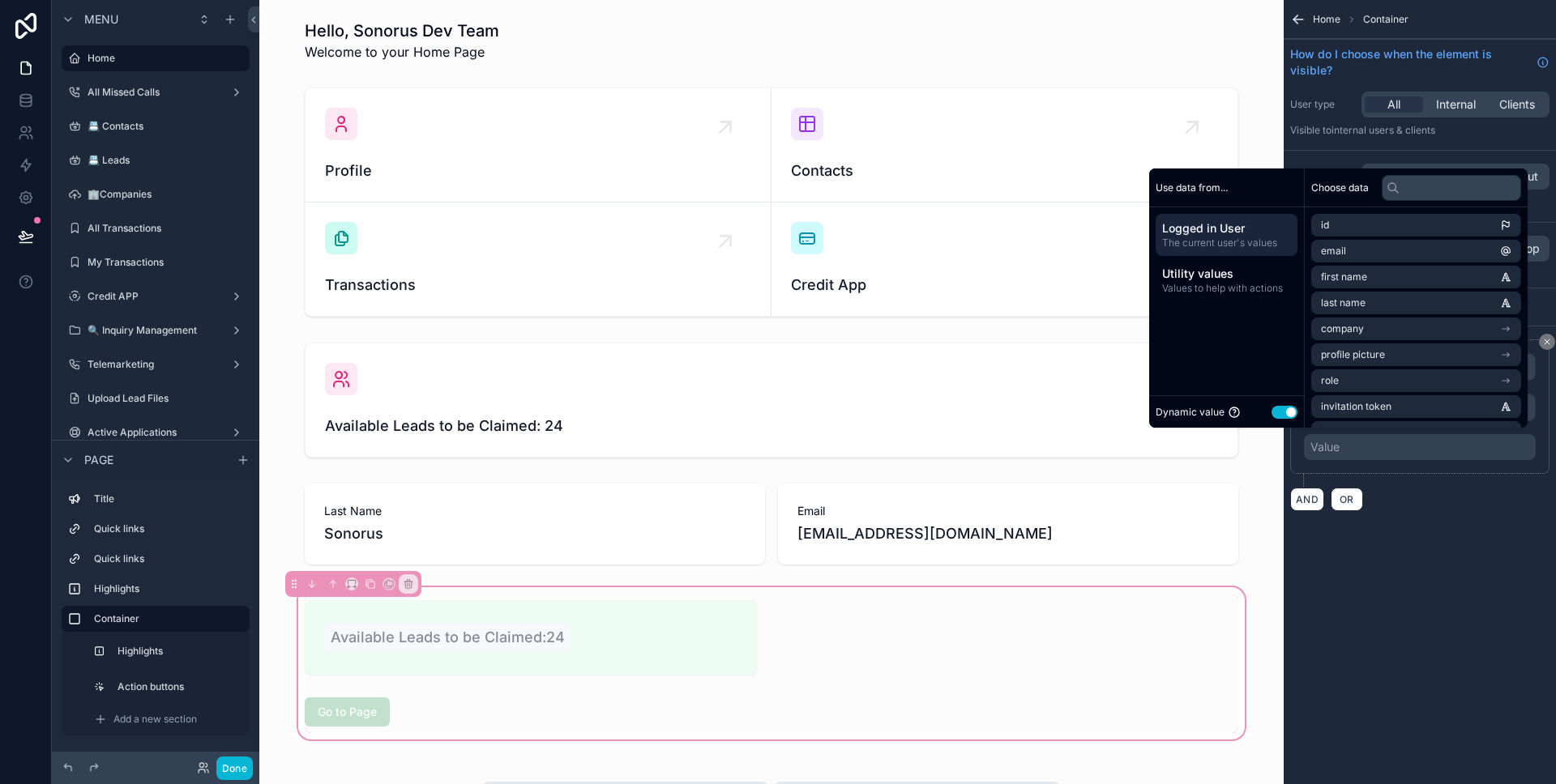
click at [1279, 414] on button "Use setting" at bounding box center [1284, 412] width 26 height 13
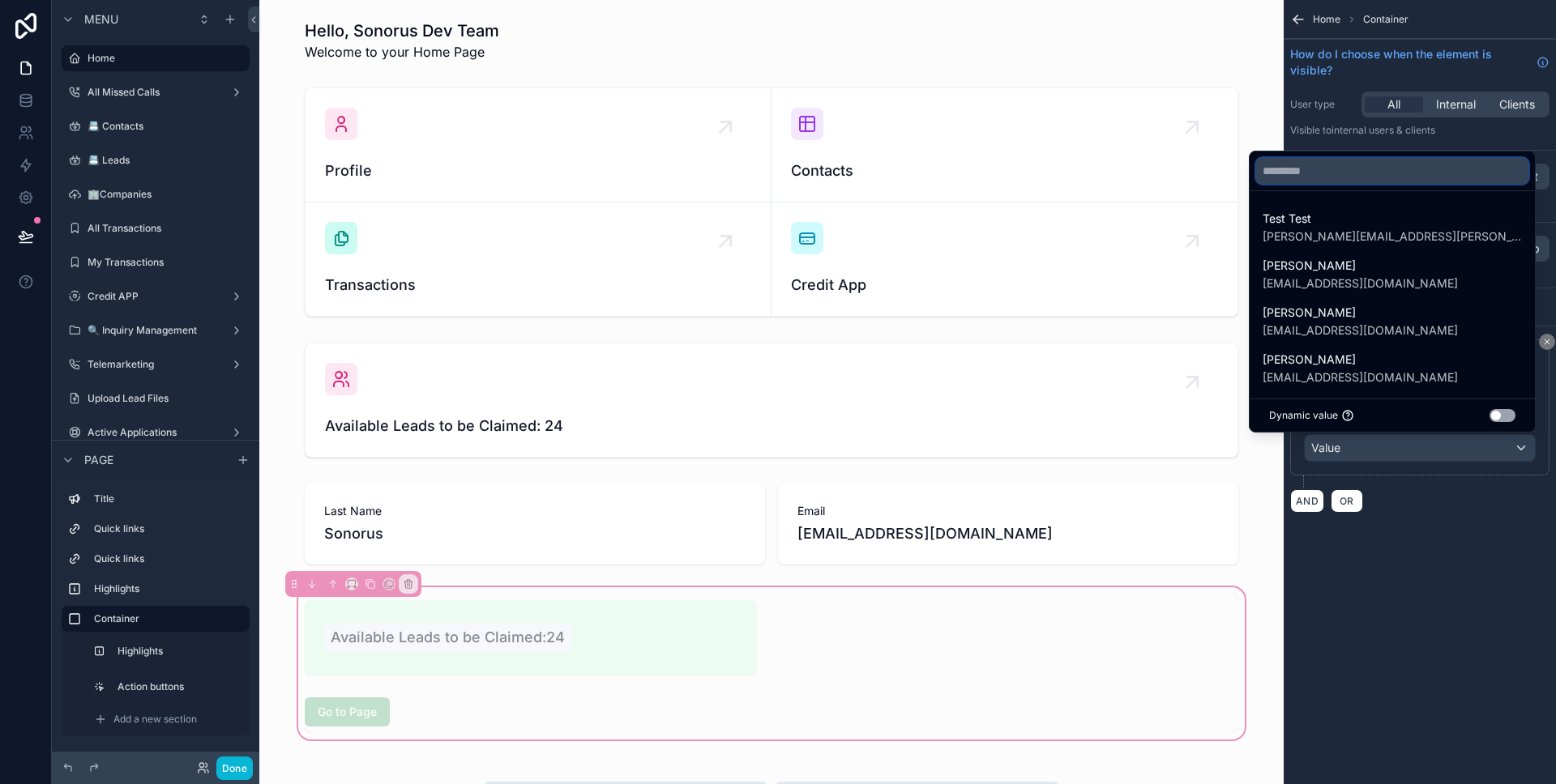
click at [1369, 179] on input "text" at bounding box center [1392, 171] width 273 height 26
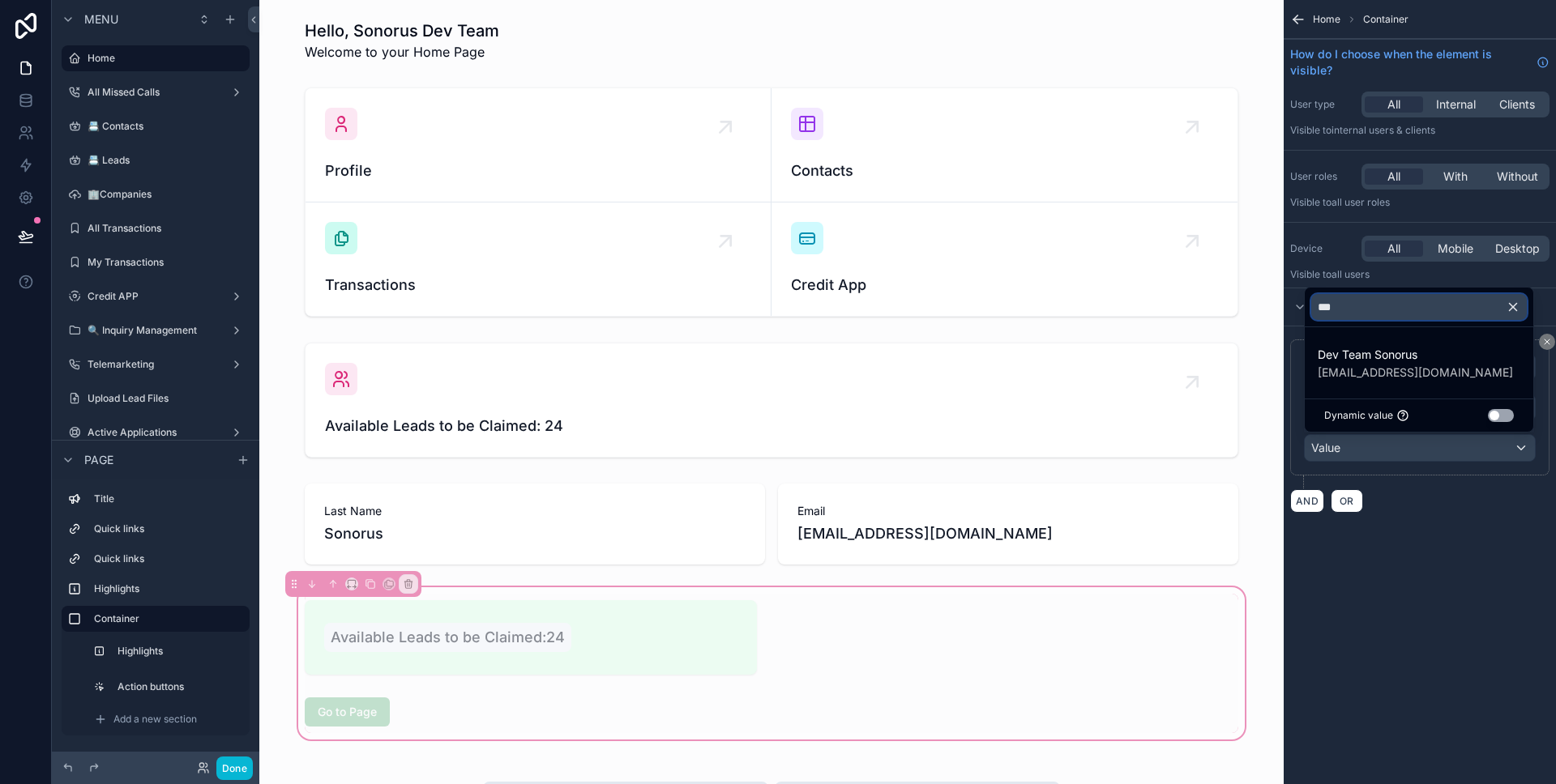
type input "***"
click at [1391, 364] on span "[EMAIL_ADDRESS][DOMAIN_NAME]" at bounding box center [1415, 373] width 195 height 17
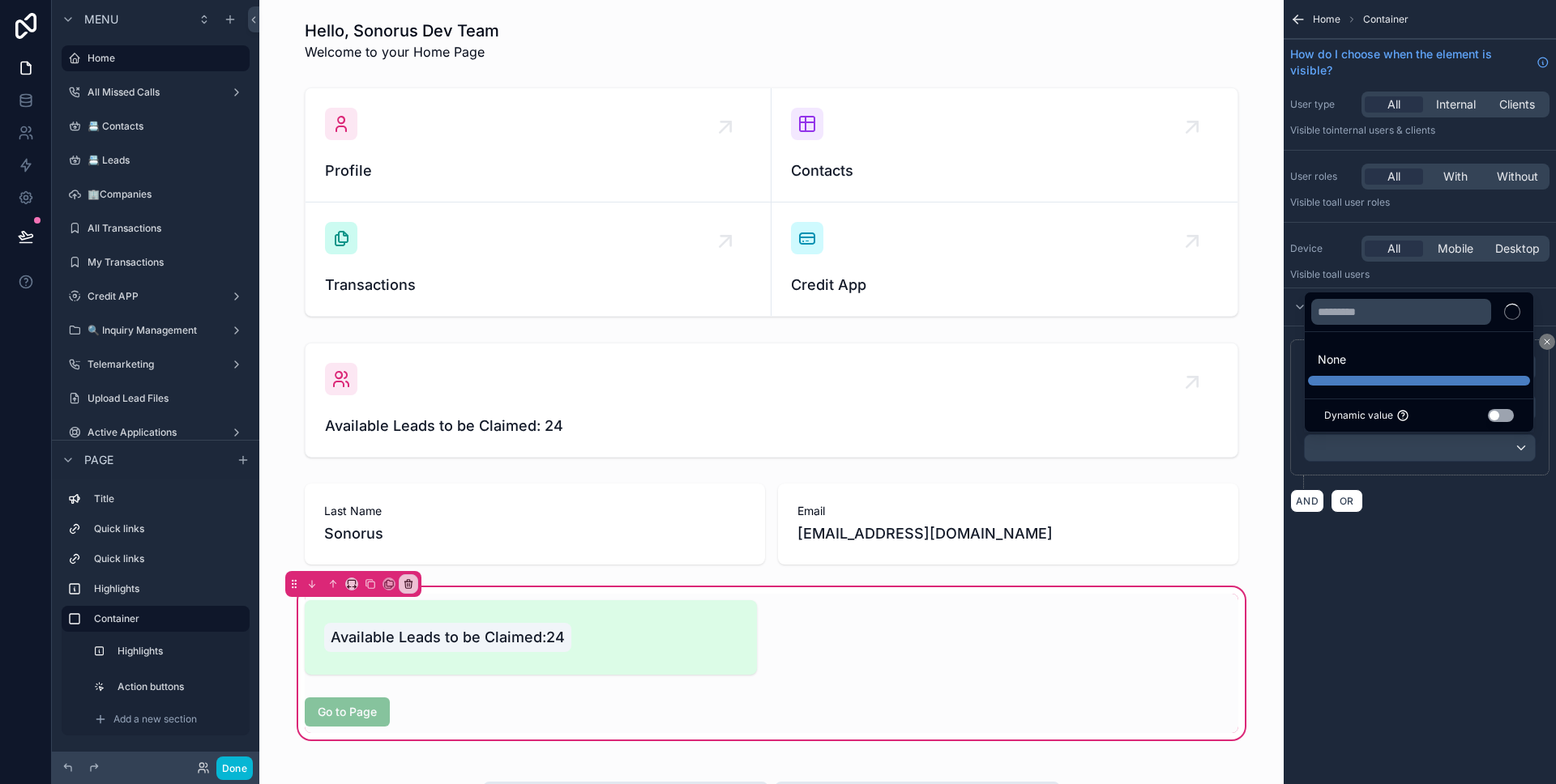
click at [1444, 510] on div "AND OR" at bounding box center [1420, 501] width 260 height 24
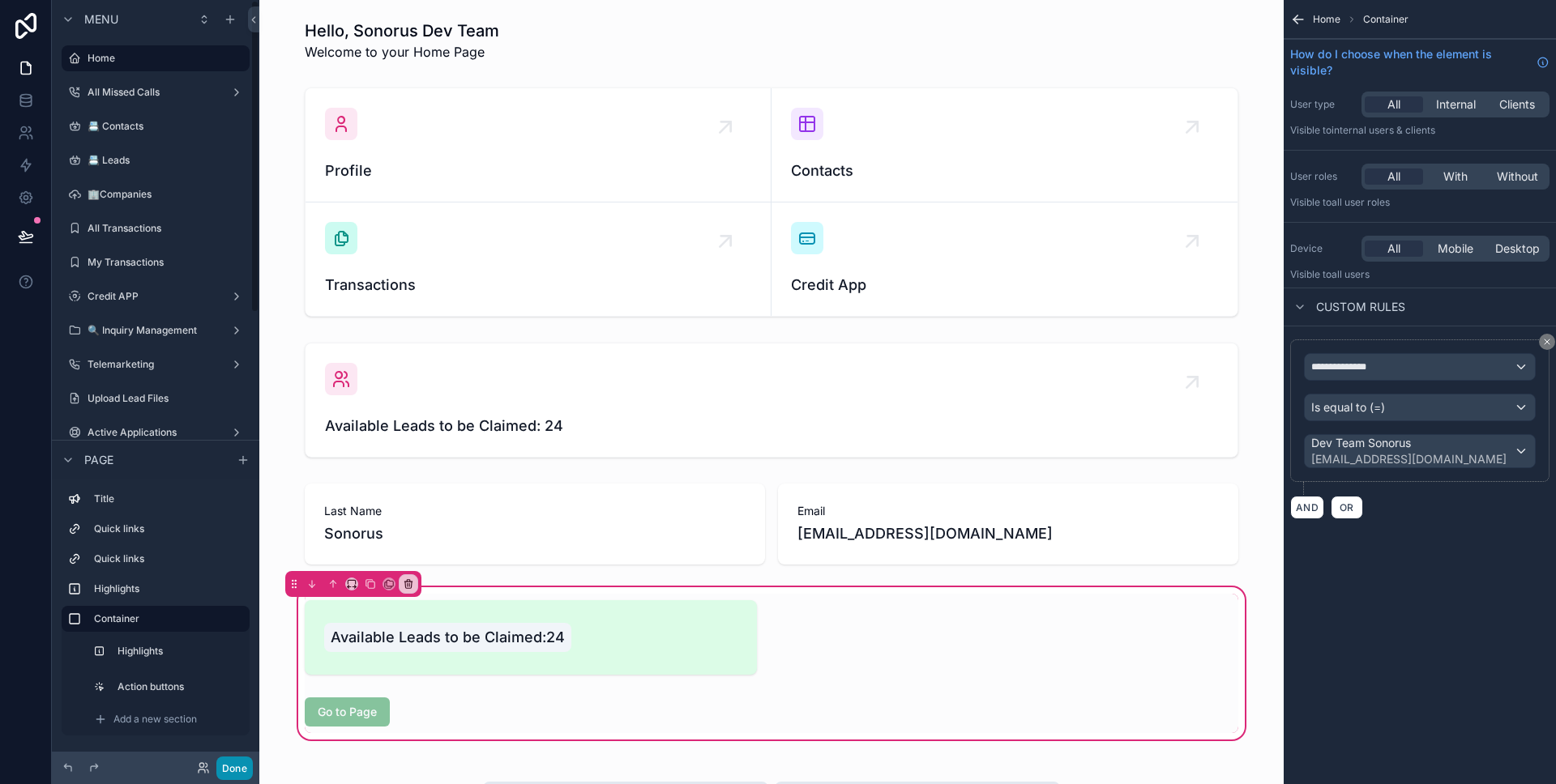
click at [230, 760] on button "Done" at bounding box center [235, 768] width 37 height 24
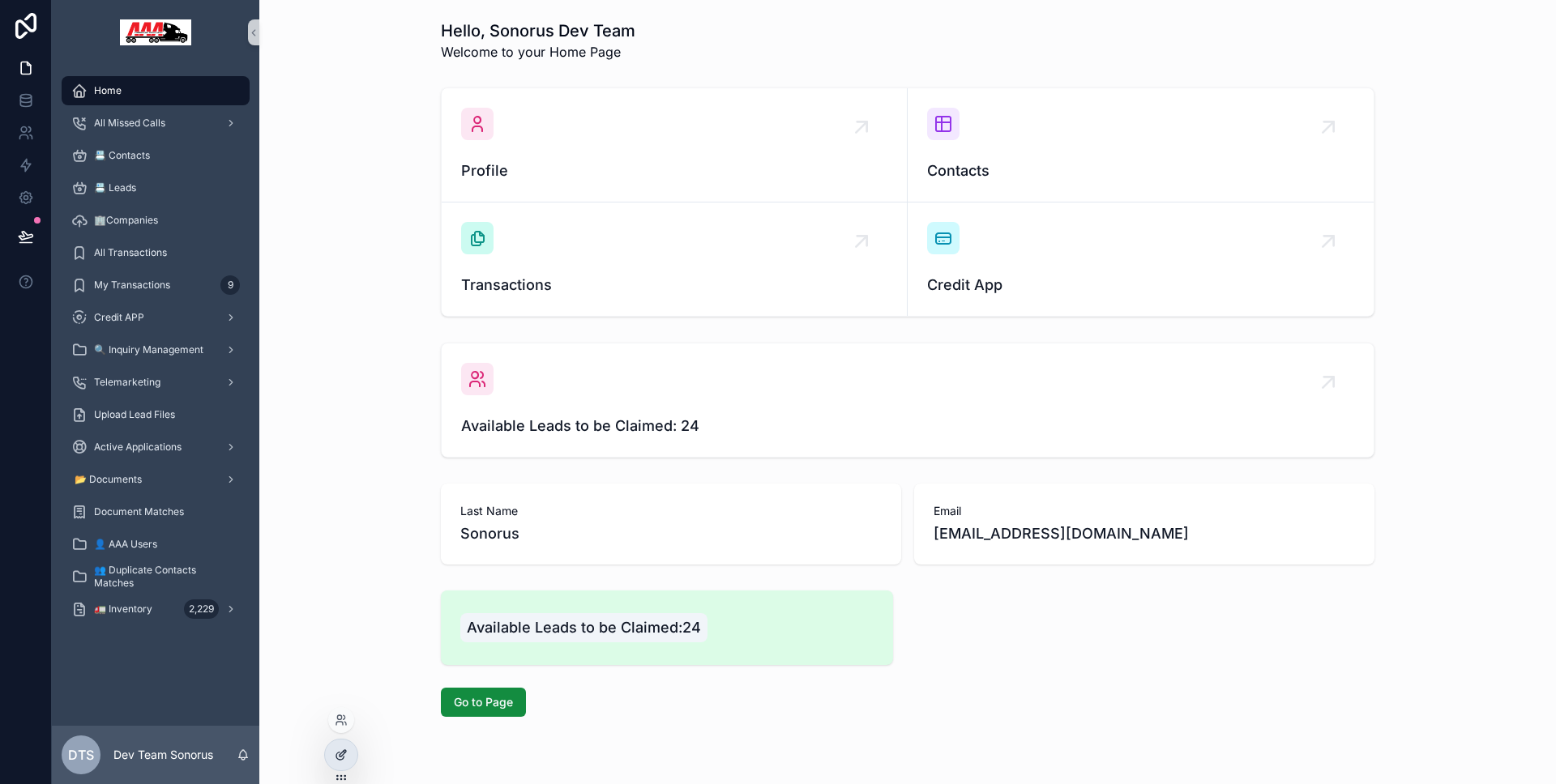
click at [336, 754] on icon at bounding box center [340, 756] width 7 height 7
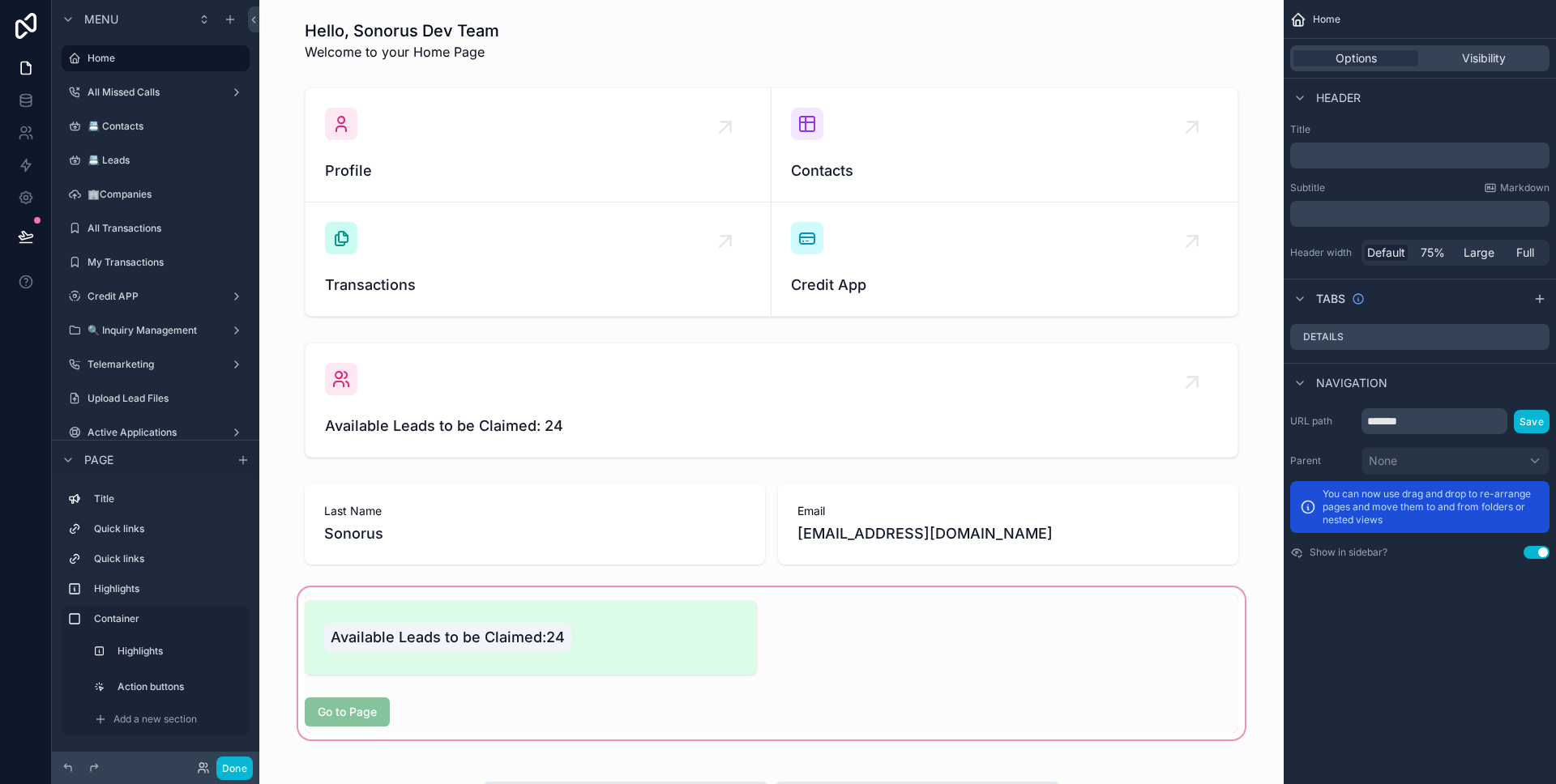
click at [867, 617] on div "scrollable content" at bounding box center [772, 663] width 998 height 159
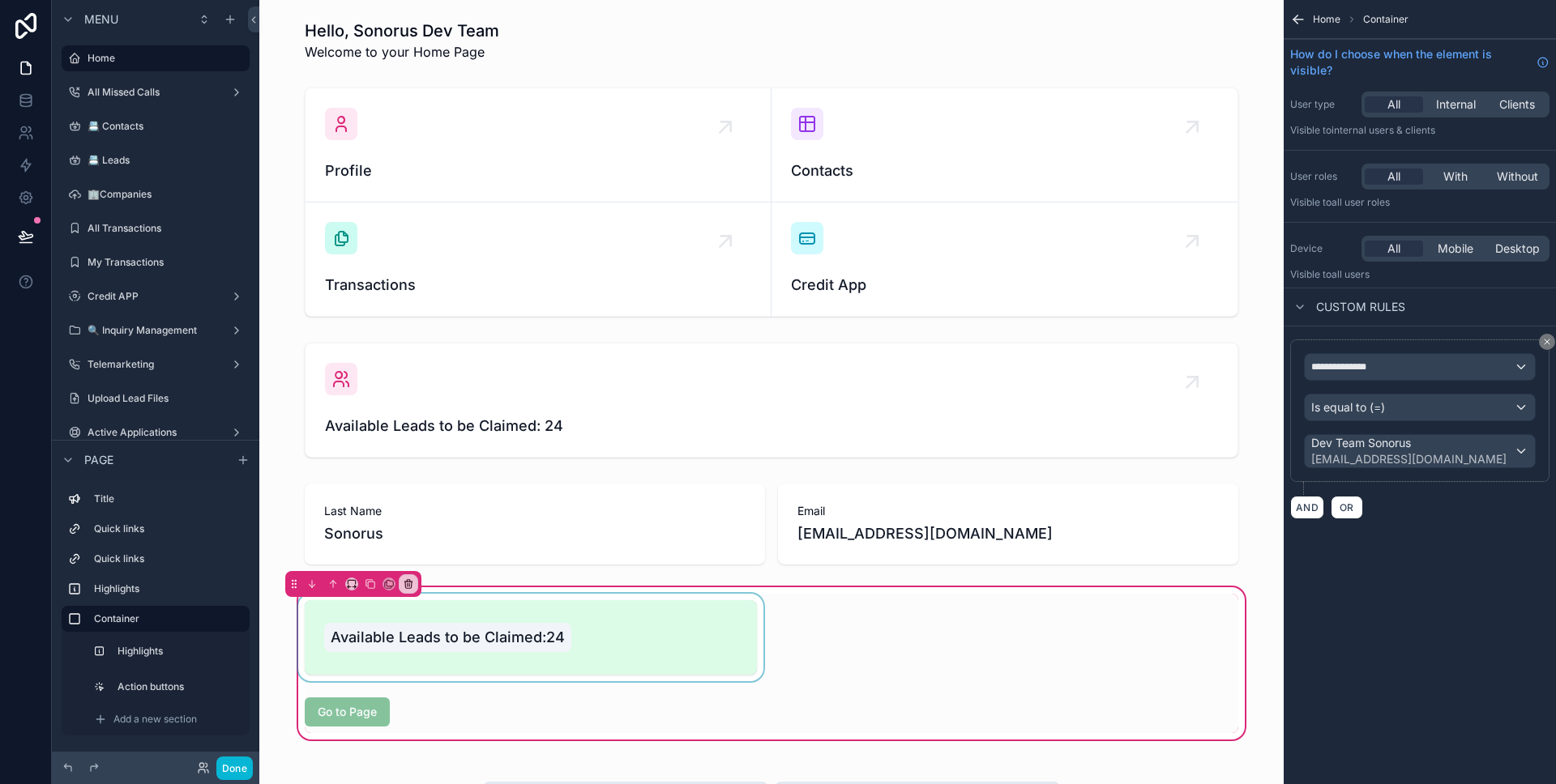
click at [733, 624] on div "scrollable content" at bounding box center [530, 637] width 471 height 87
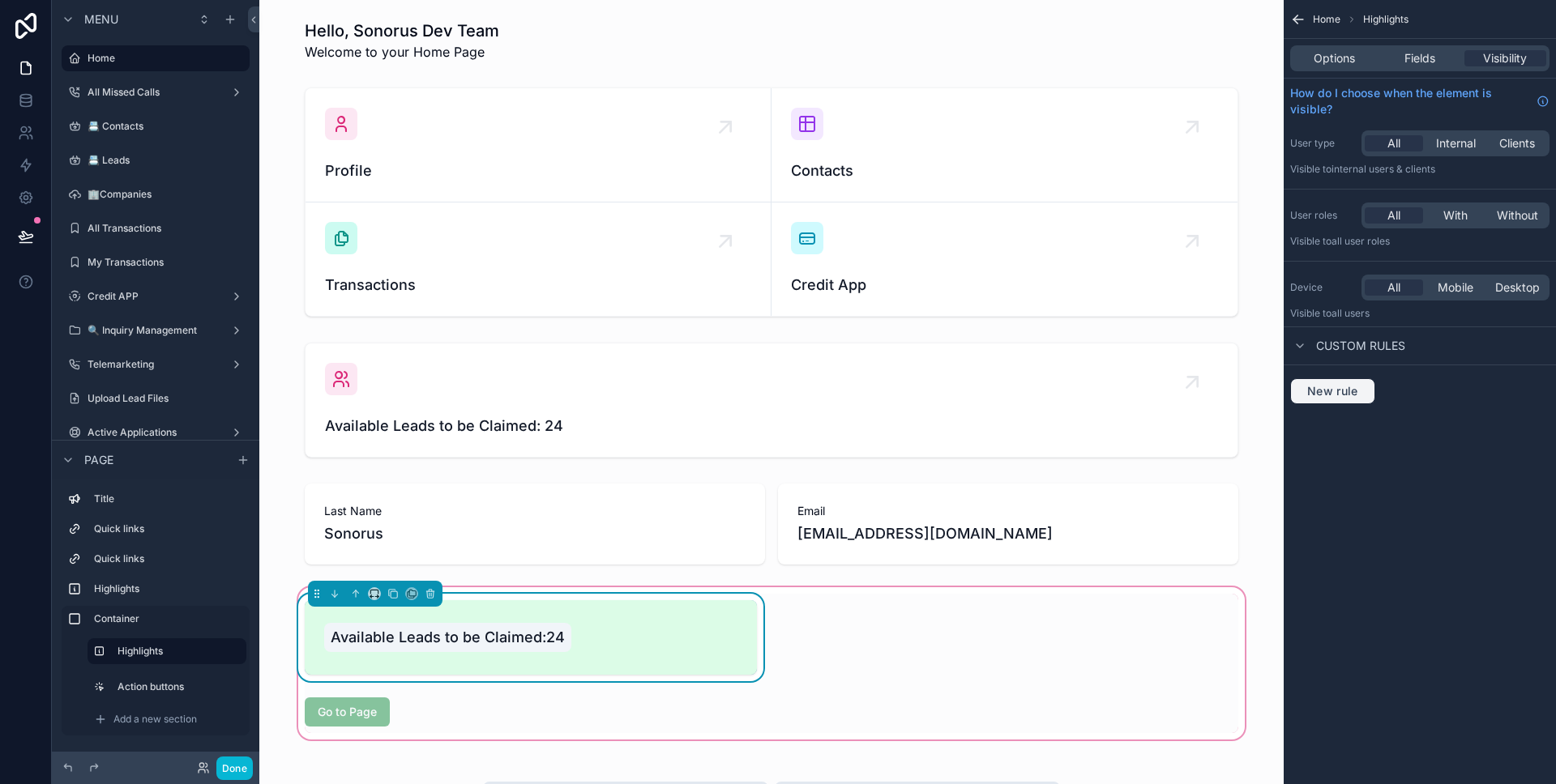
click at [1367, 387] on button "New rule" at bounding box center [1332, 391] width 85 height 26
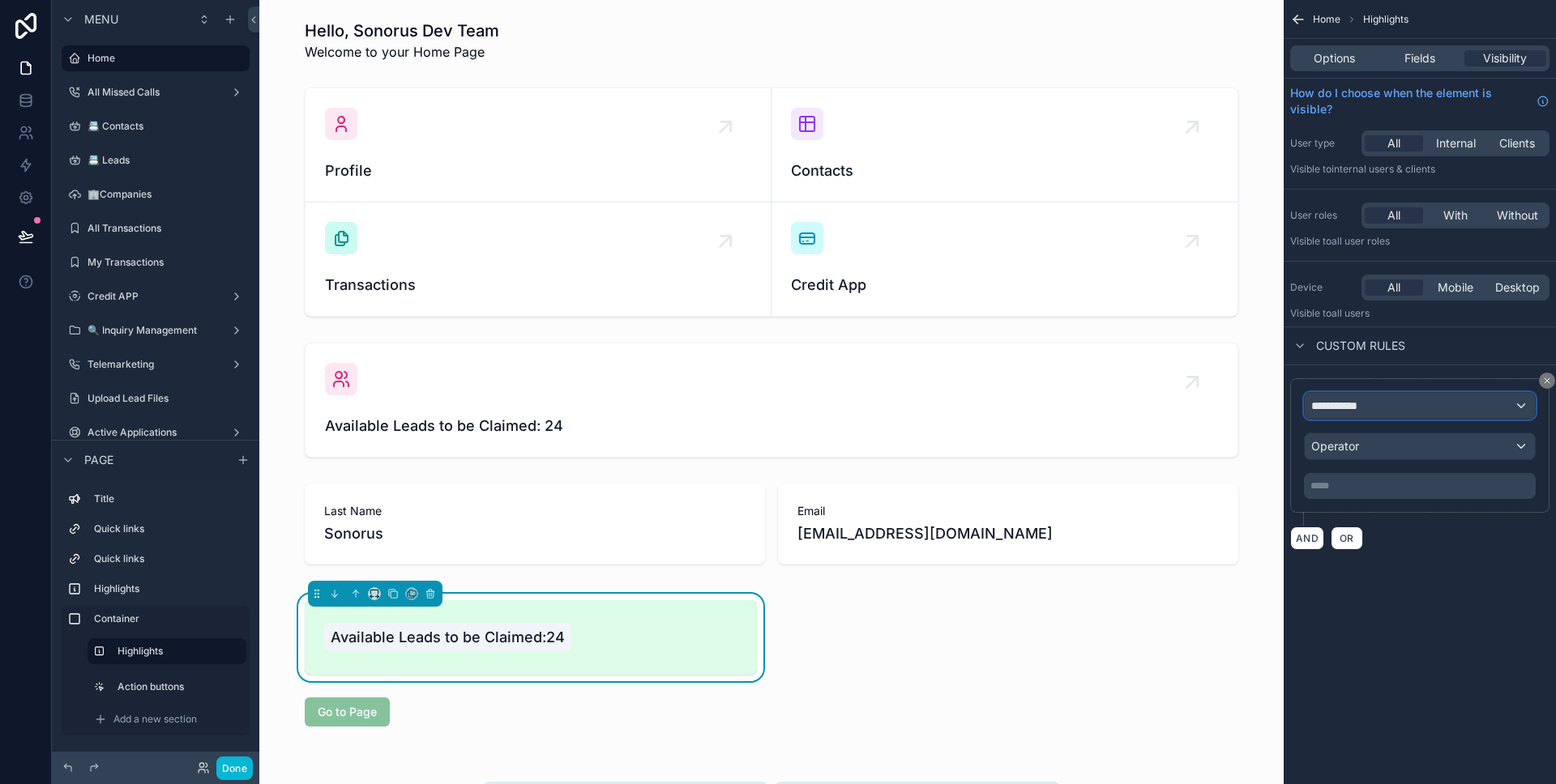
click at [1402, 397] on div "**********" at bounding box center [1420, 406] width 230 height 26
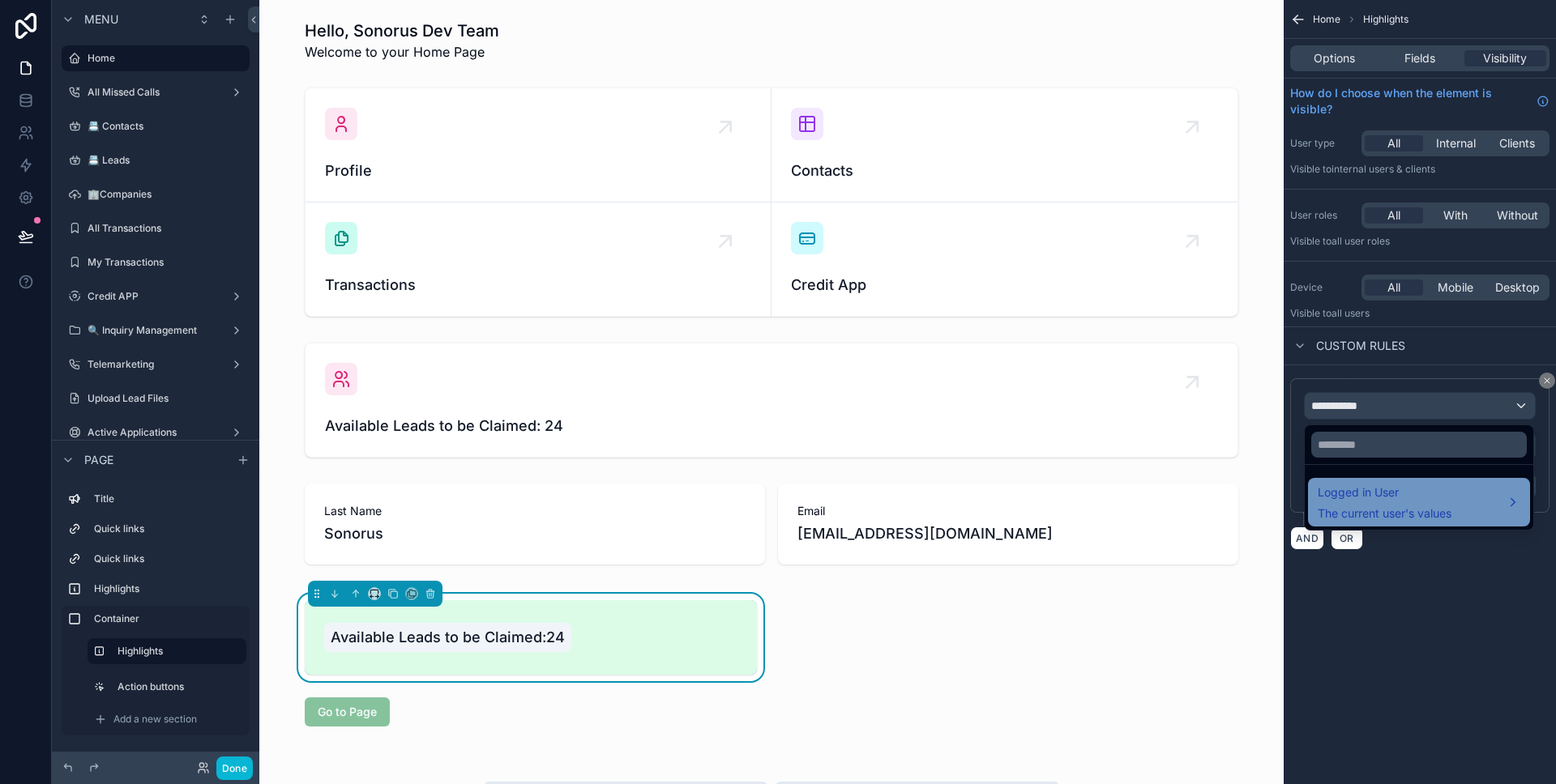
click at [1408, 498] on span "Logged in User" at bounding box center [1384, 492] width 134 height 19
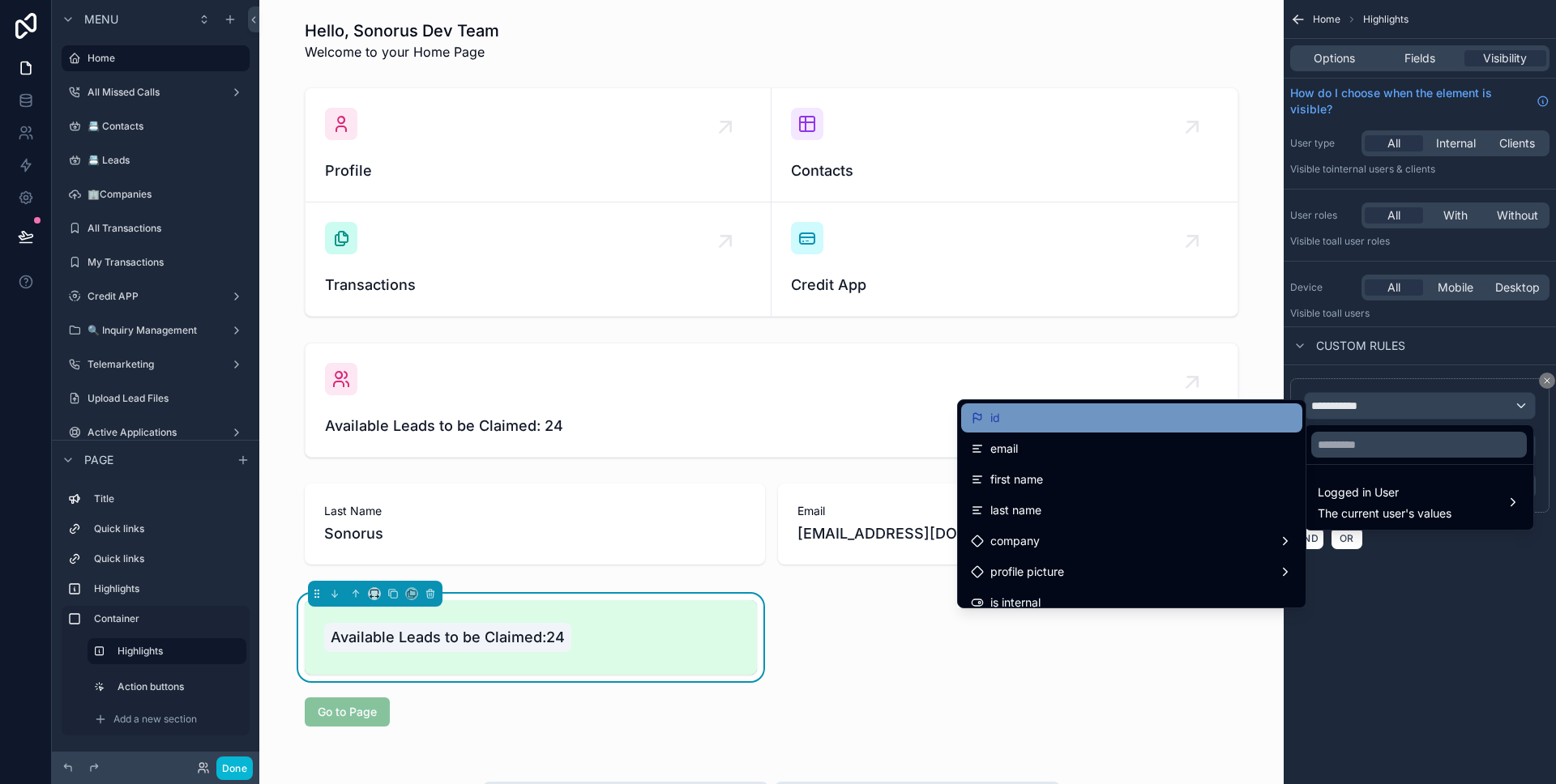
click at [1238, 416] on div "id" at bounding box center [1131, 418] width 321 height 19
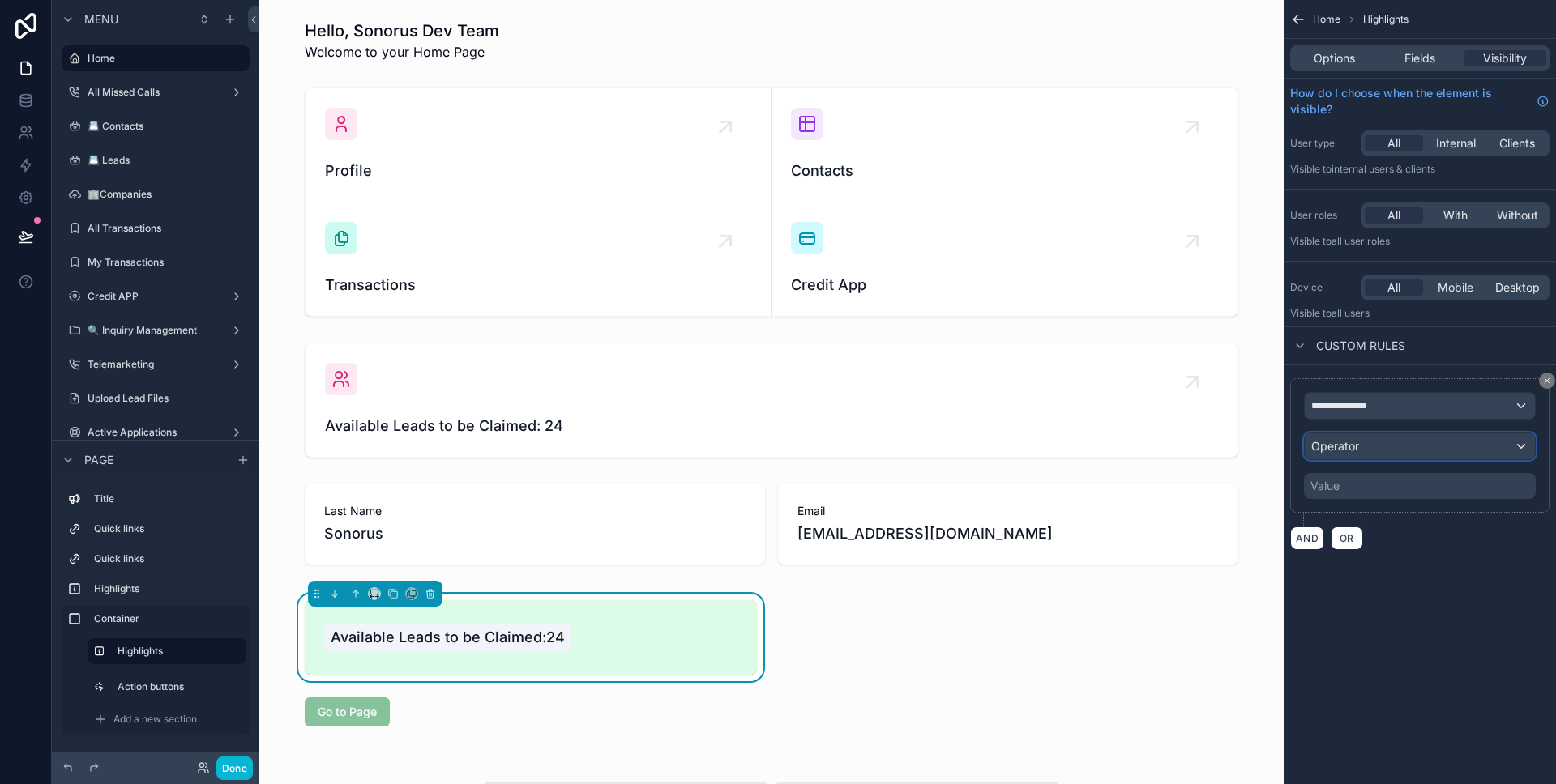
click at [1418, 454] on div "Operator" at bounding box center [1420, 446] width 230 height 26
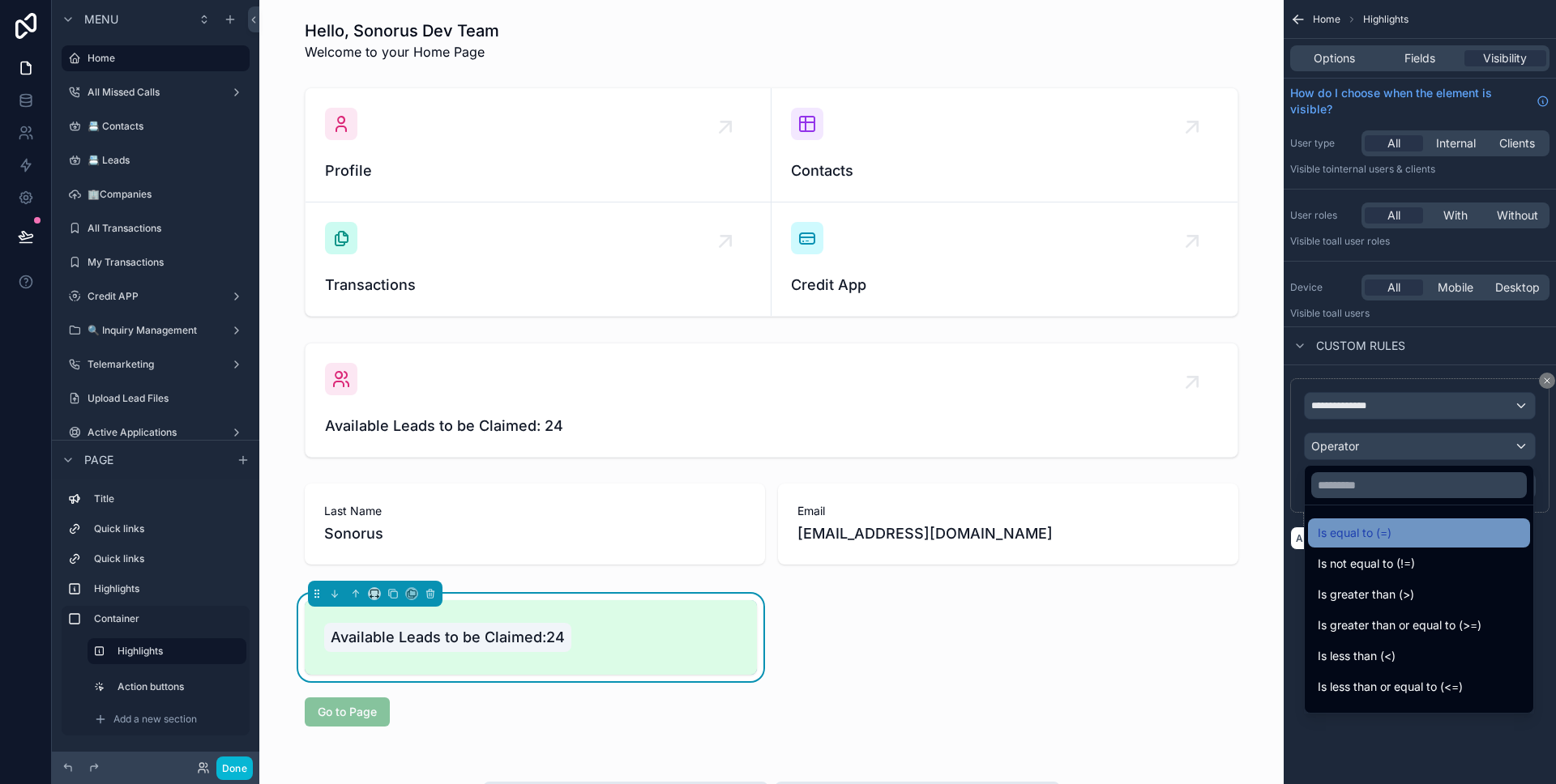
click at [1389, 524] on span "Is equal to (=)" at bounding box center [1354, 533] width 74 height 19
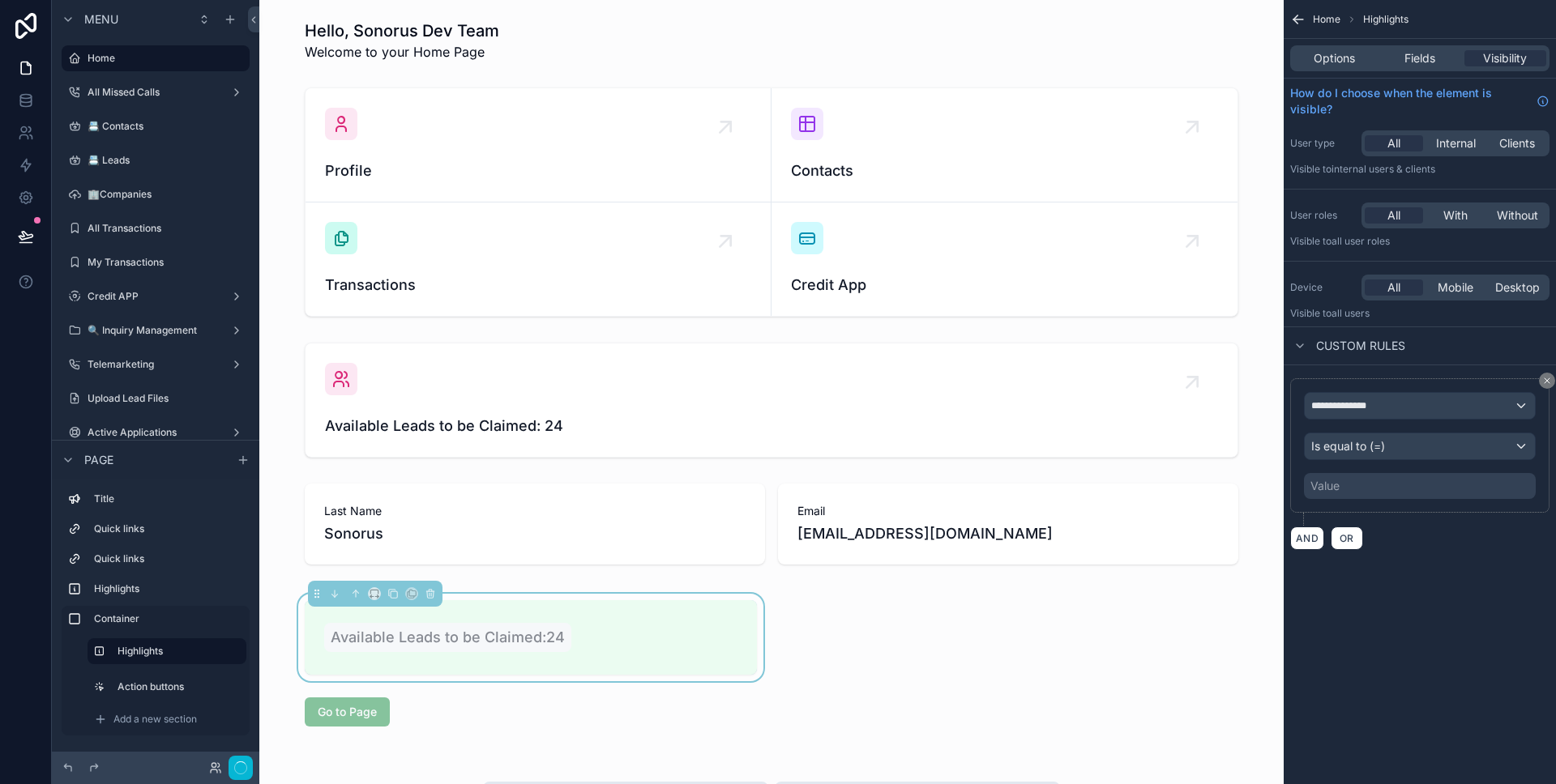
click at [1388, 482] on div "Value" at bounding box center [1420, 486] width 232 height 26
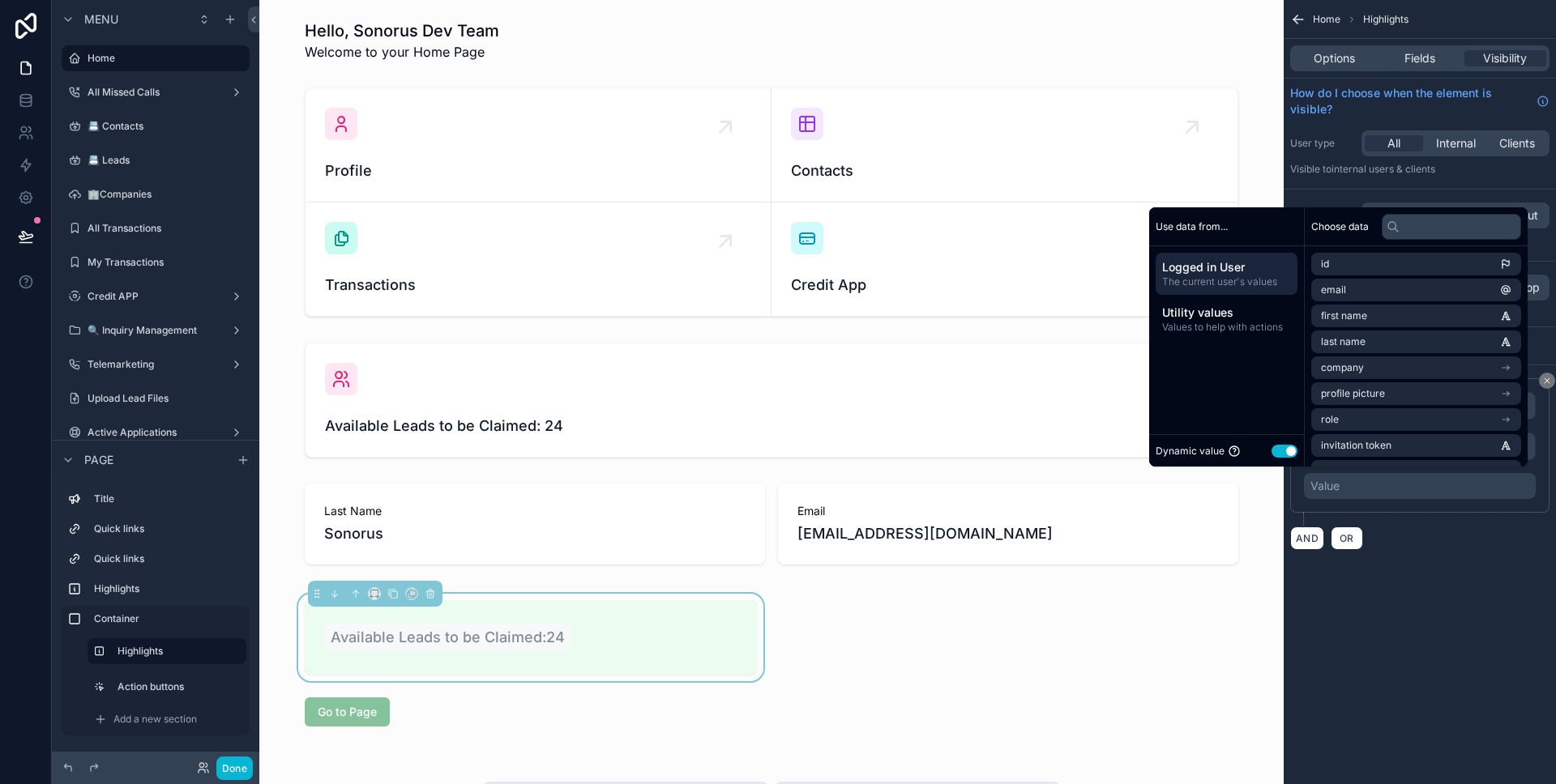
click at [1274, 456] on button "Use setting" at bounding box center [1284, 451] width 26 height 13
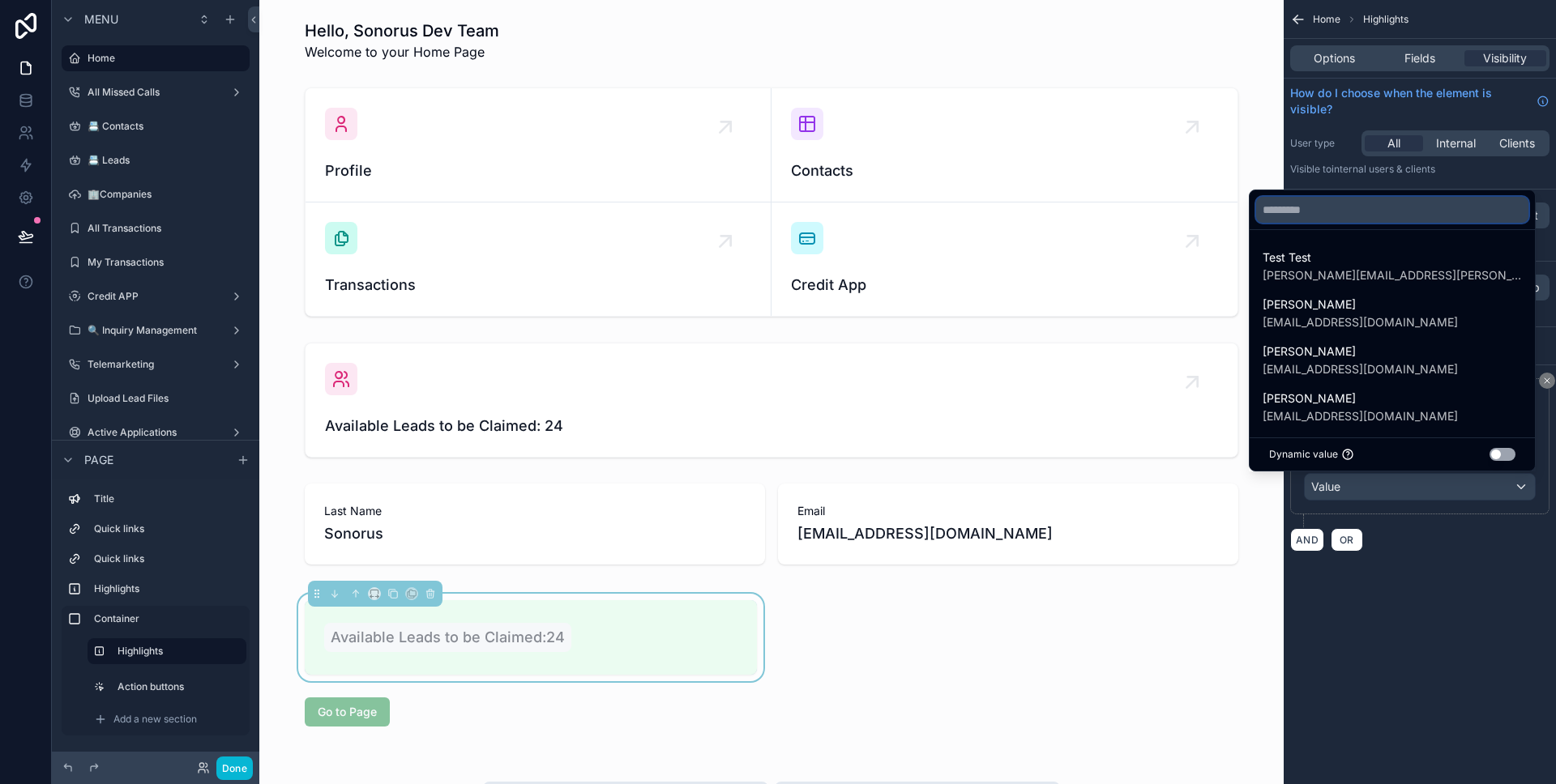
click at [1325, 220] on input "text" at bounding box center [1392, 210] width 273 height 26
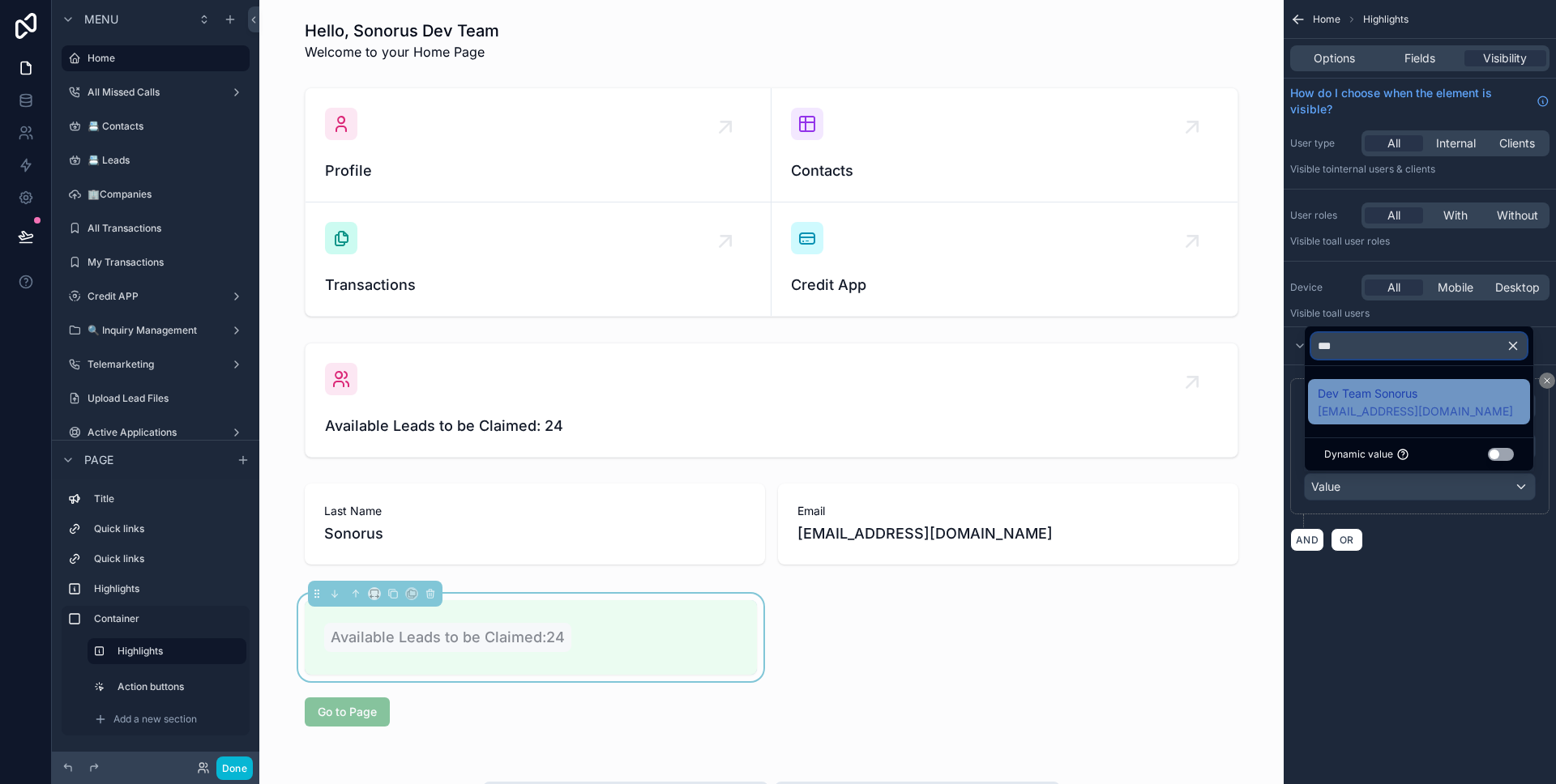
type input "***"
click at [1372, 386] on span "Dev Team Sonorus" at bounding box center [1415, 393] width 195 height 19
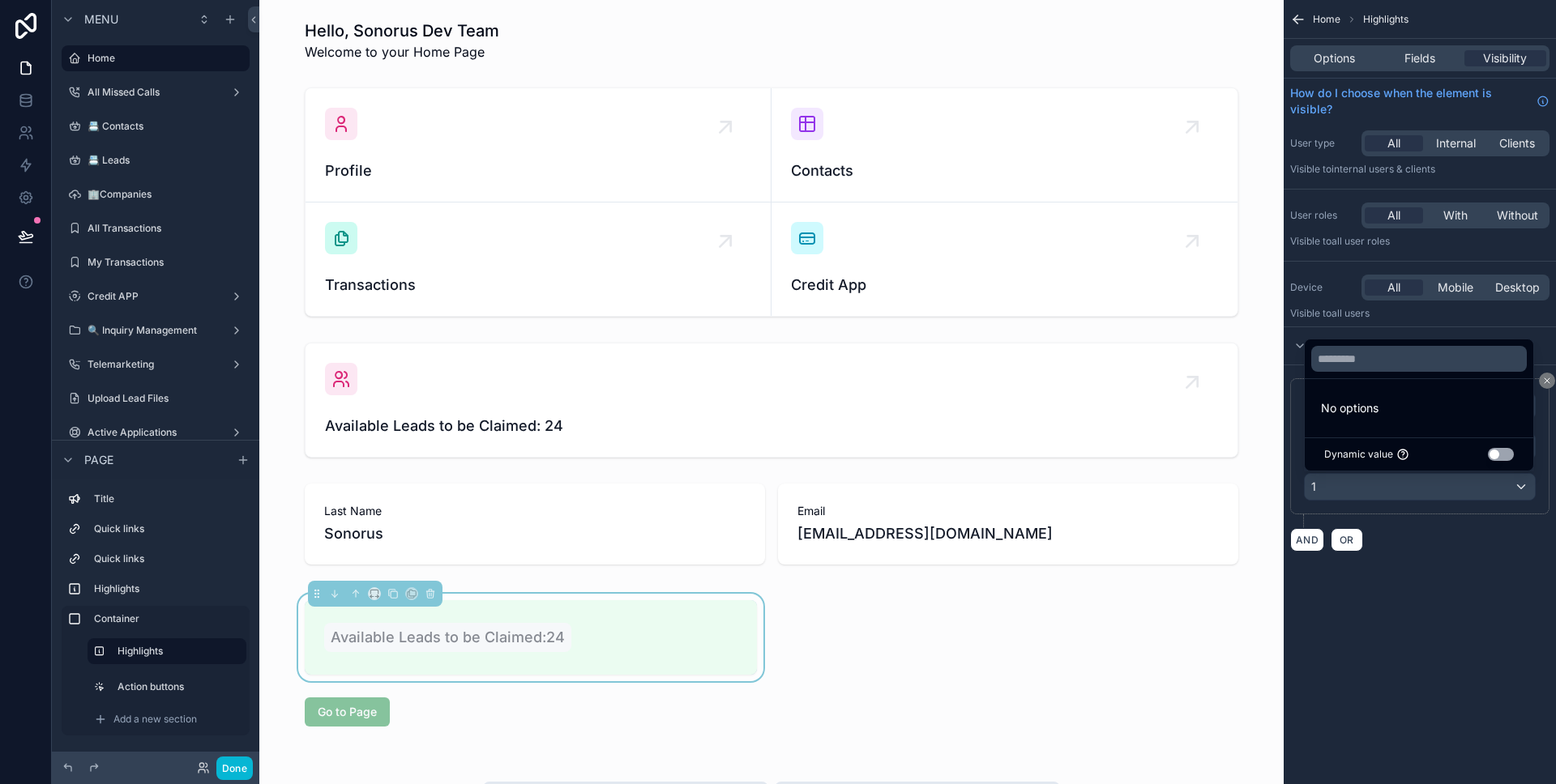
click at [1448, 566] on div "**********" at bounding box center [1420, 295] width 273 height 591
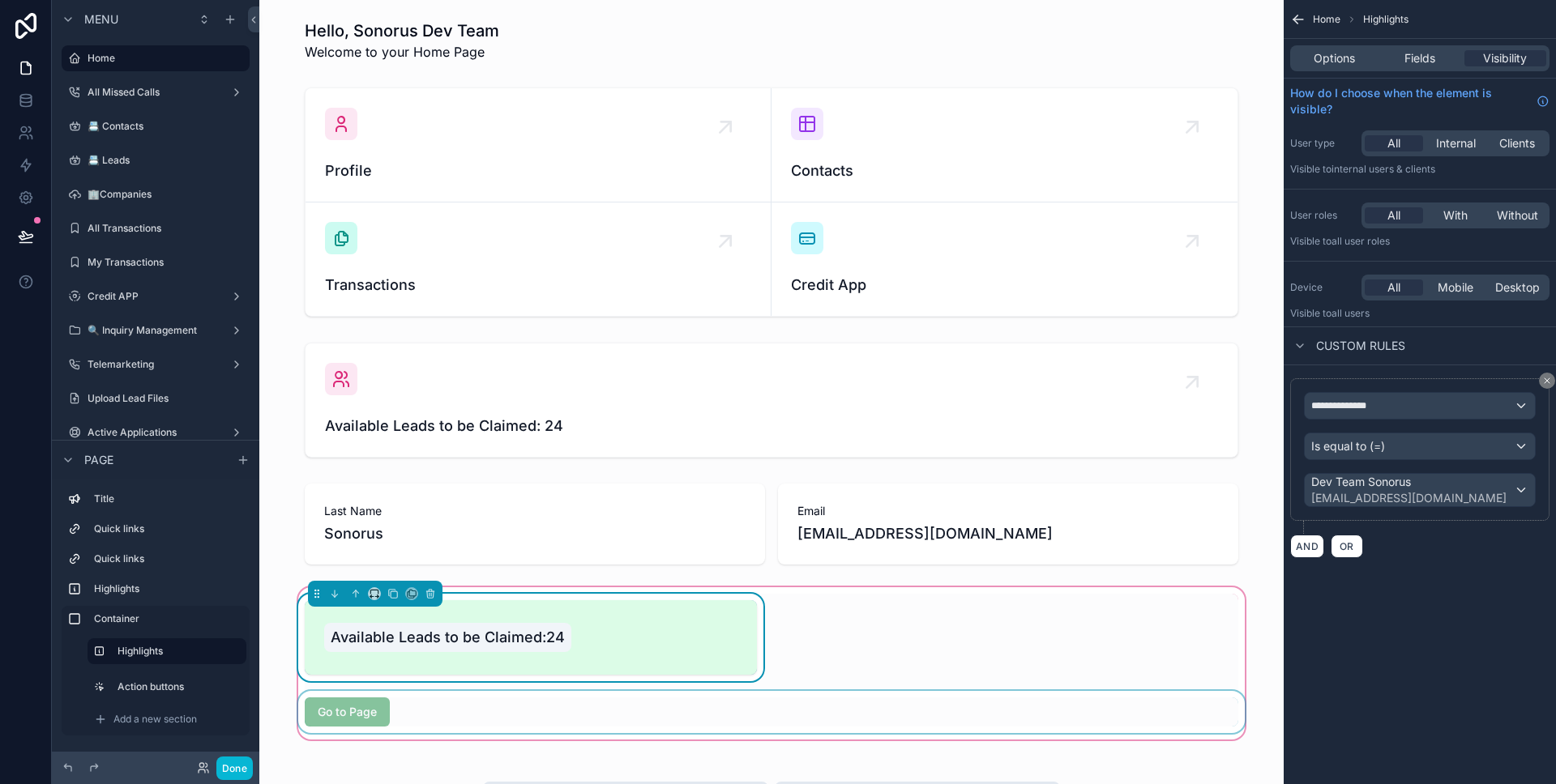
click at [363, 708] on div "scrollable content" at bounding box center [771, 712] width 953 height 42
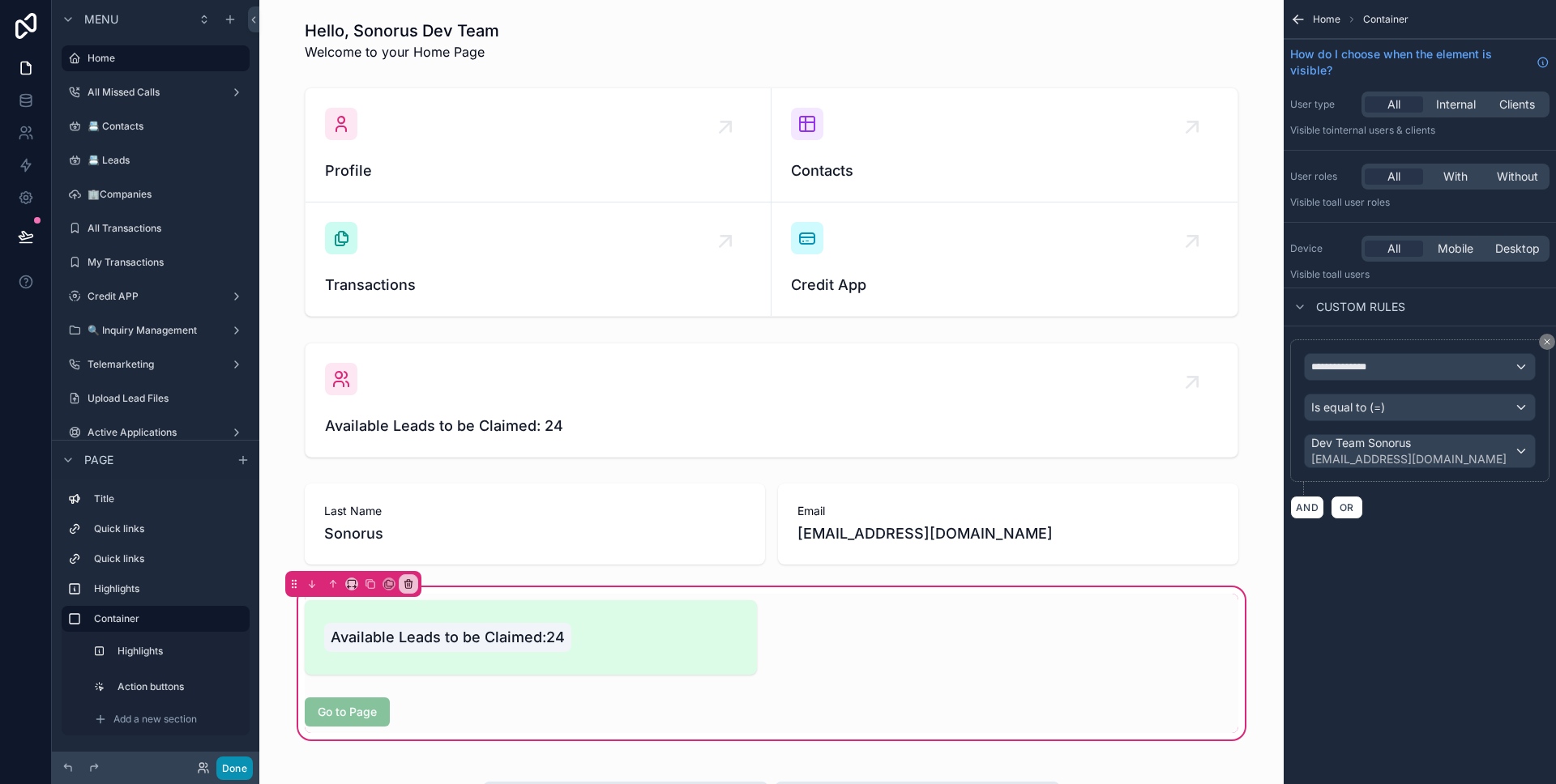
click at [240, 764] on button "Done" at bounding box center [235, 768] width 37 height 24
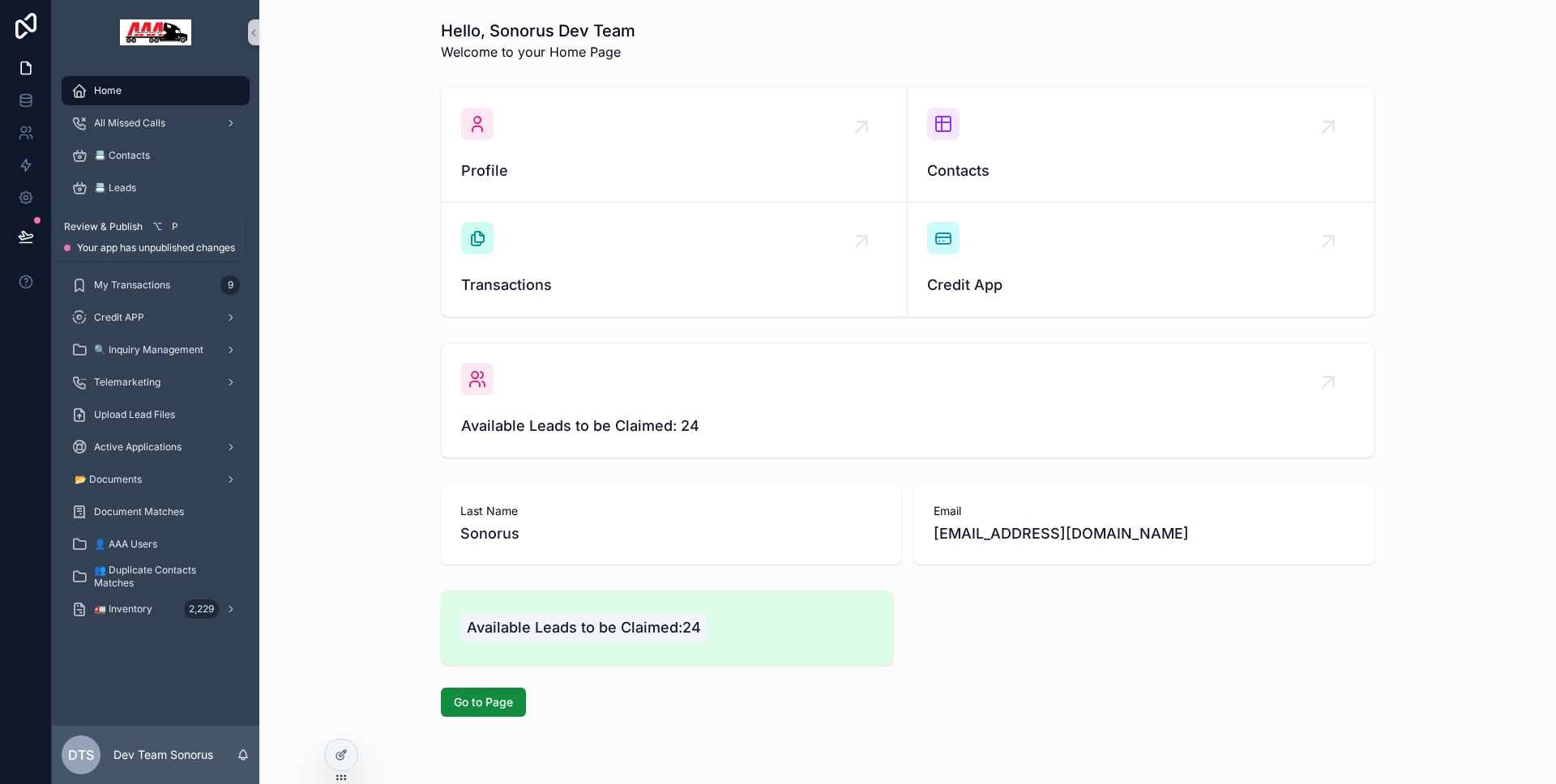
click at [30, 236] on icon at bounding box center [26, 236] width 17 height 17
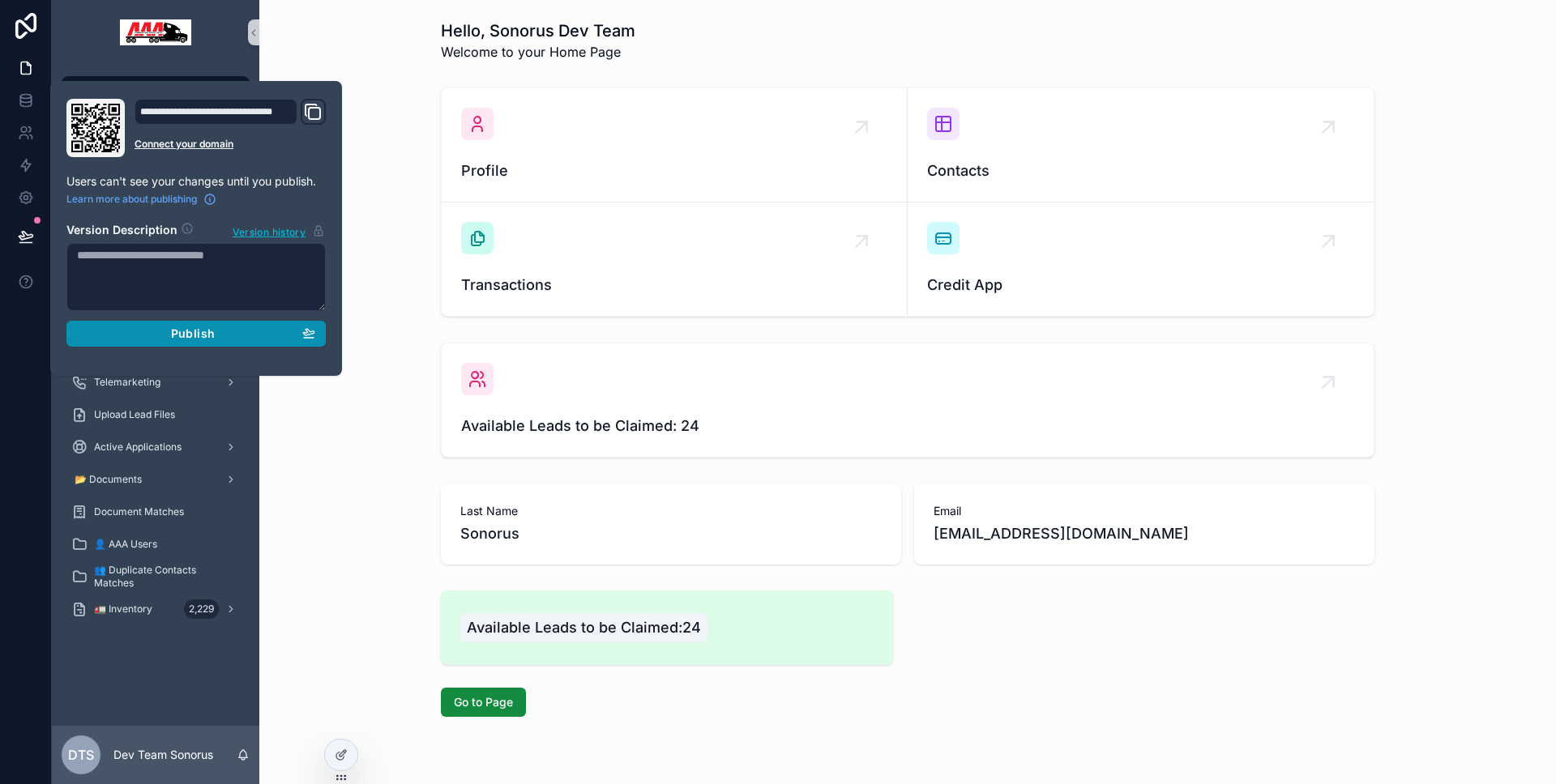
click at [129, 329] on div "Publish" at bounding box center [196, 334] width 238 height 15
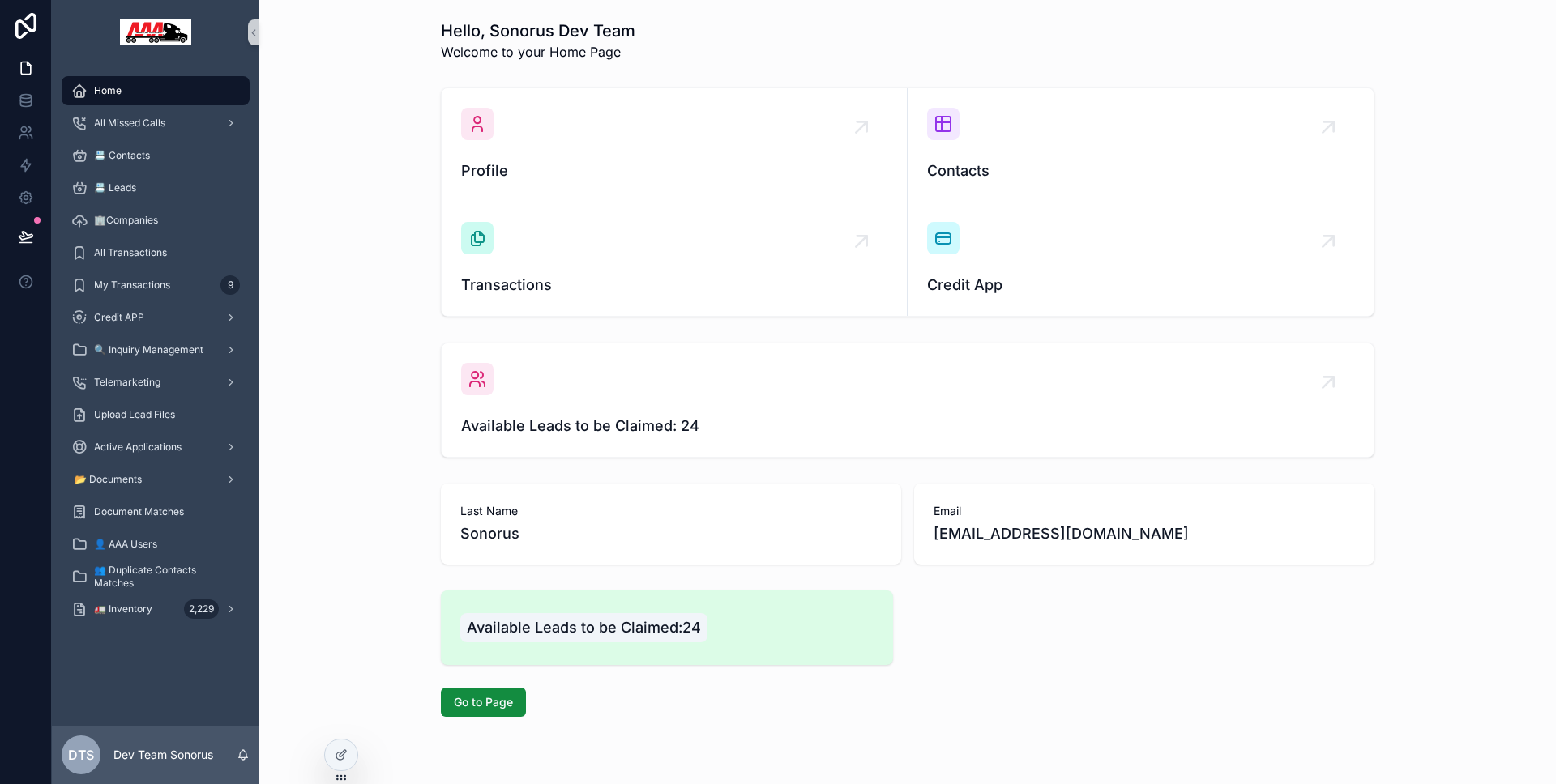
click at [45, 352] on div at bounding box center [26, 392] width 52 height 784
click at [334, 723] on icon at bounding box center [341, 720] width 13 height 13
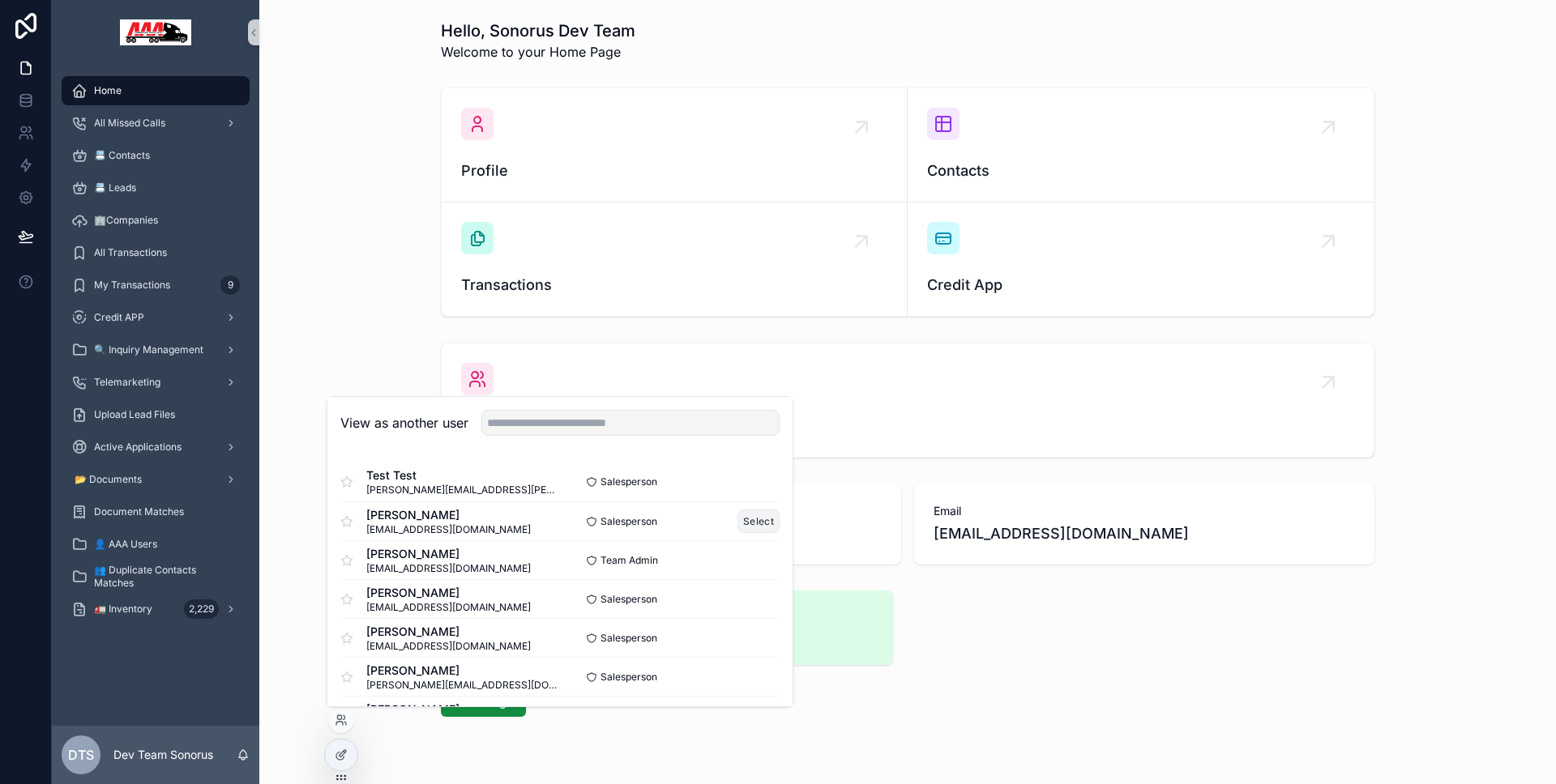
click at [749, 518] on button "Select" at bounding box center [759, 522] width 42 height 24
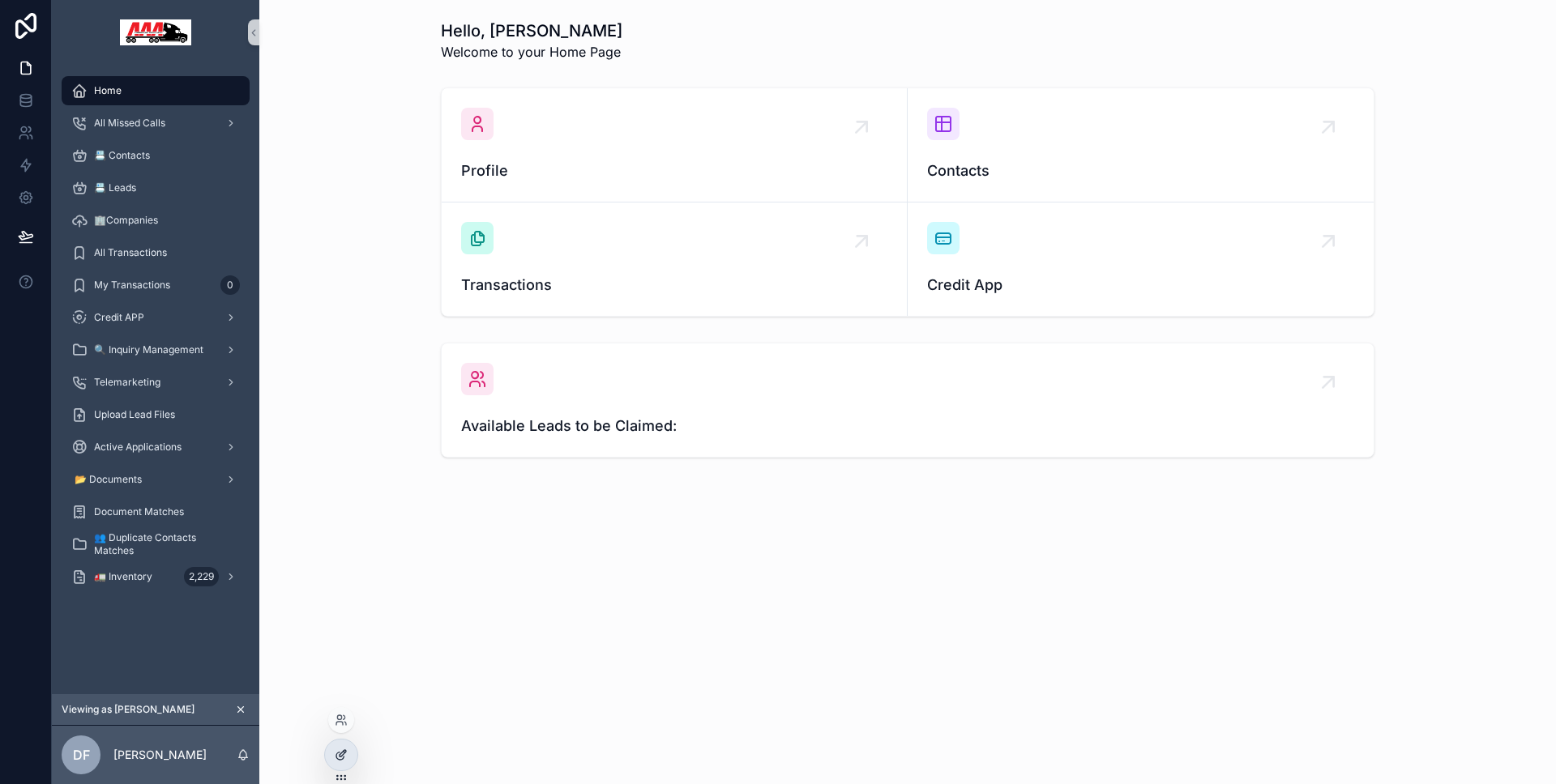
click at [348, 755] on div at bounding box center [341, 755] width 32 height 30
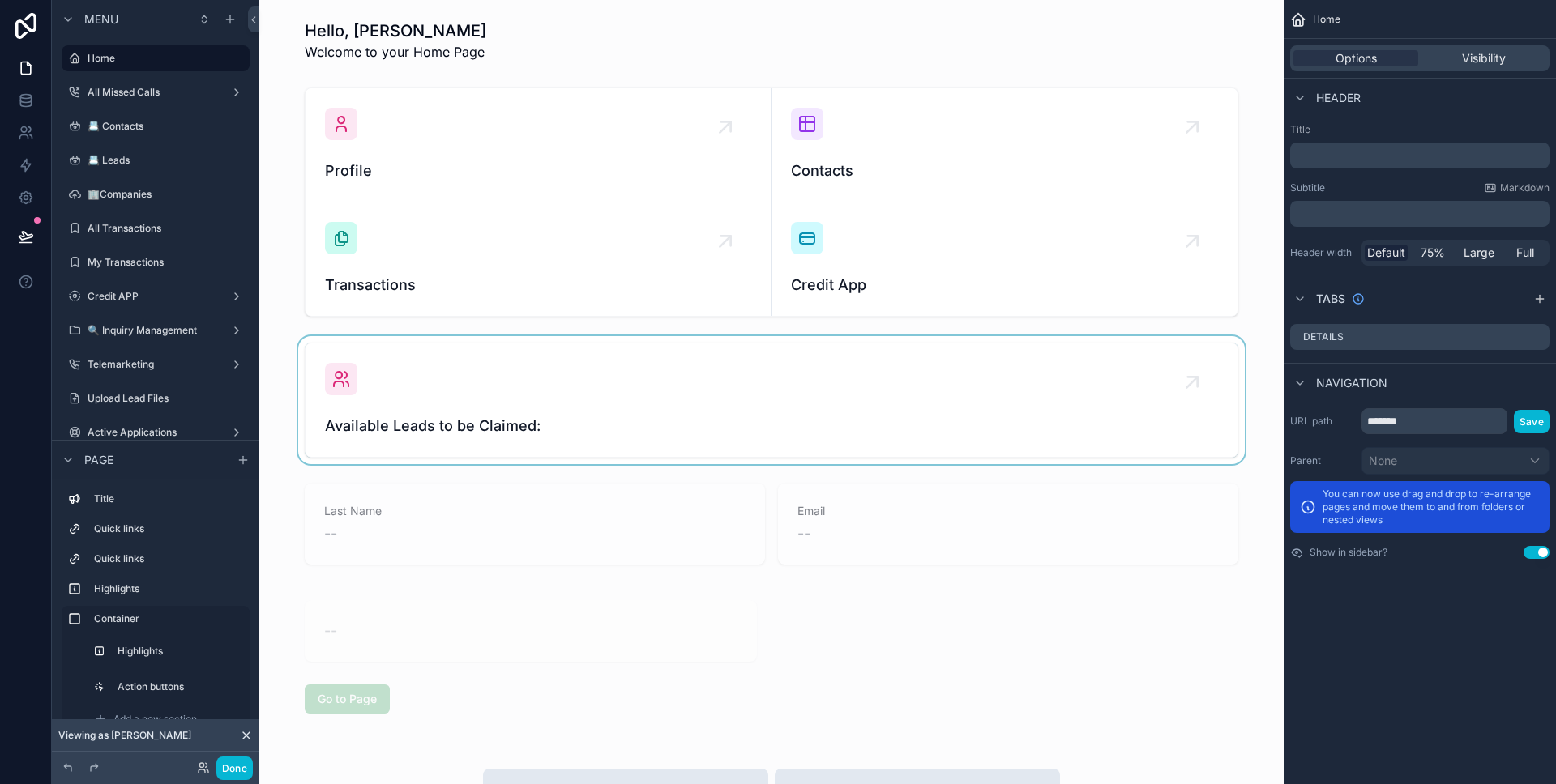
click at [834, 372] on div "scrollable content" at bounding box center [772, 399] width 998 height 128
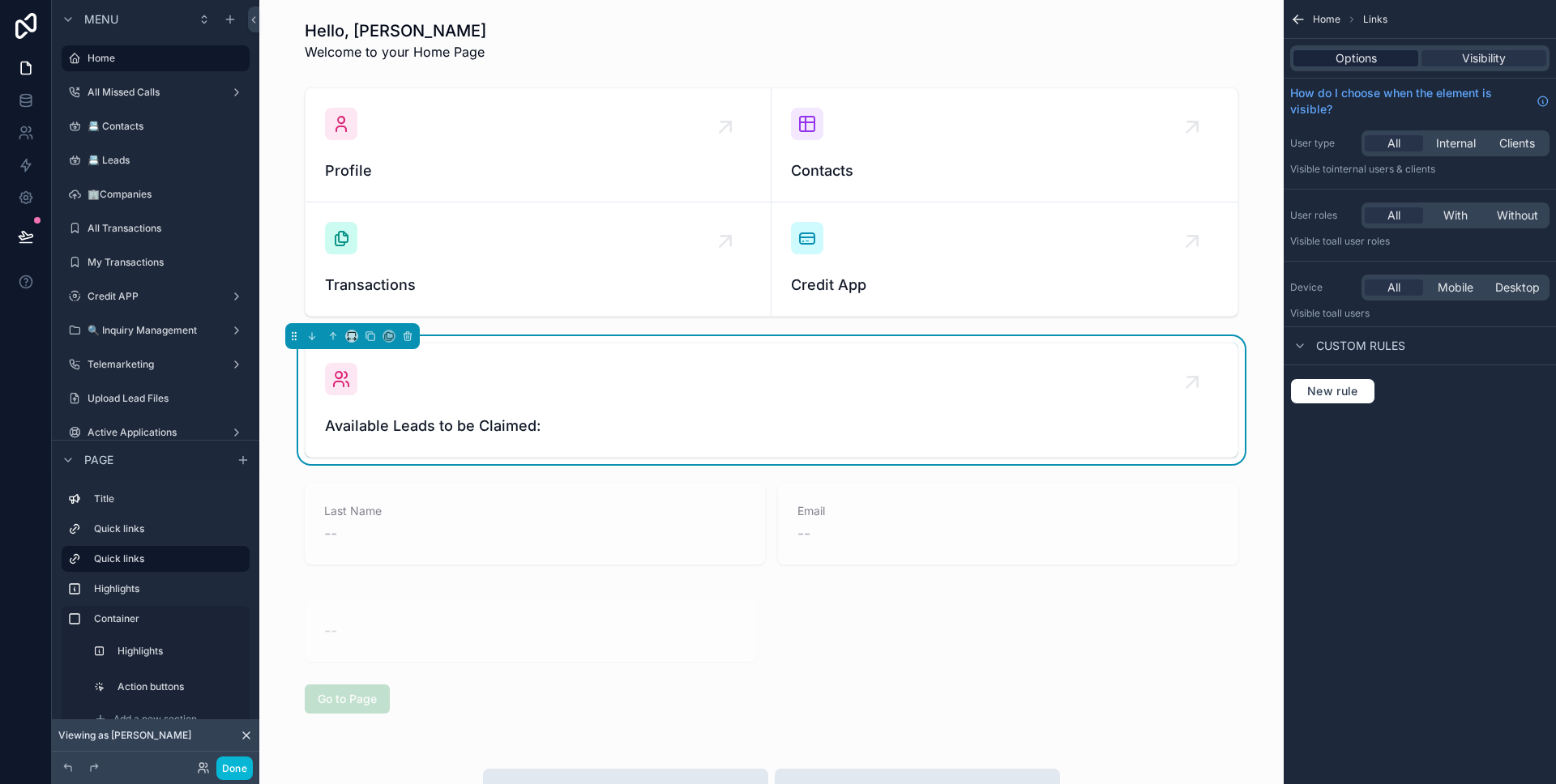
click at [1376, 63] on div "Options" at bounding box center [1356, 59] width 125 height 17
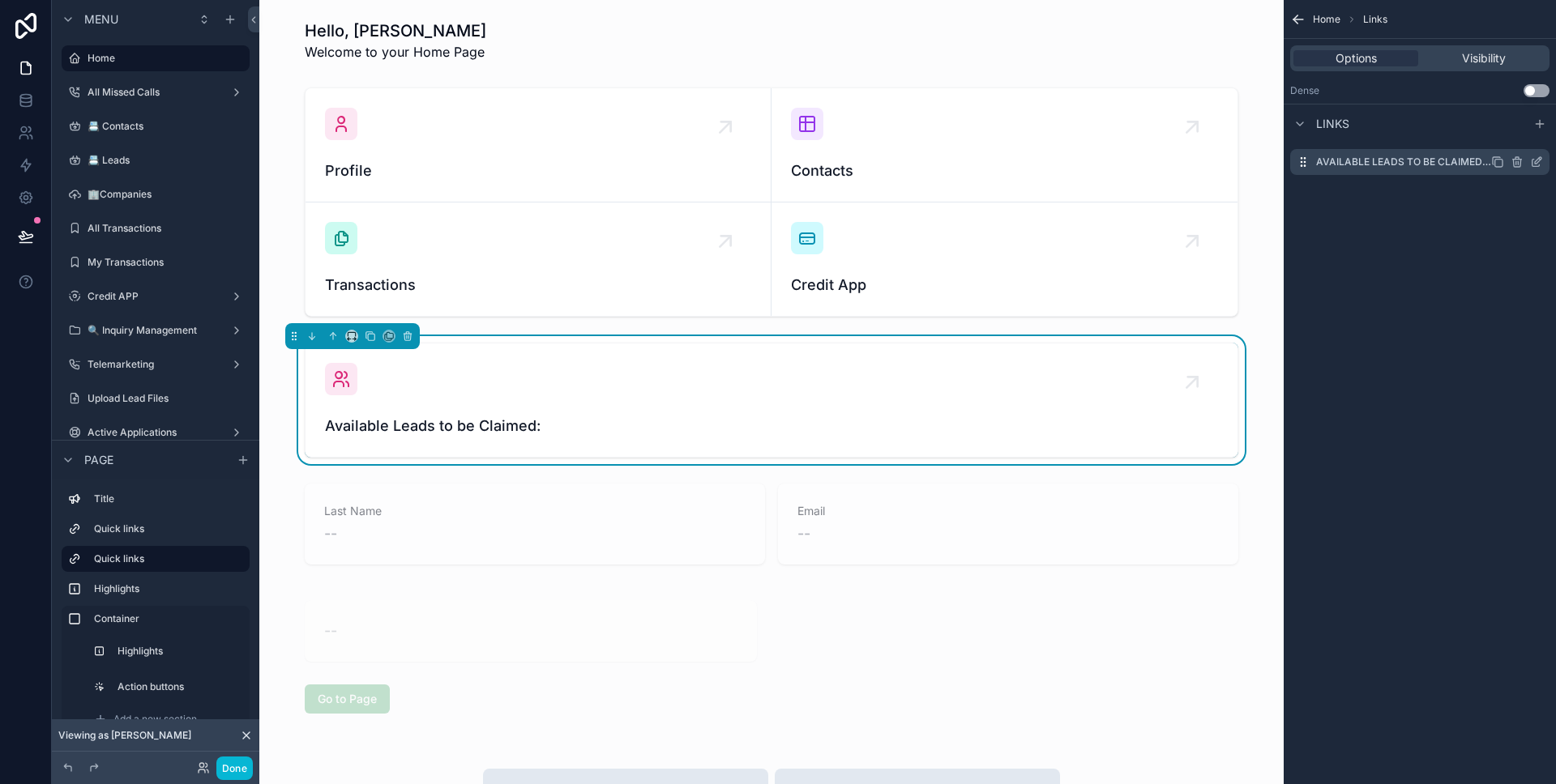
click at [1543, 163] on div "Available Leads to be Claimed: { user.countLeadsFromAaaUsersFromAvailableLeadsT…" at bounding box center [1420, 162] width 260 height 26
click at [1539, 162] on icon "scrollable content" at bounding box center [1537, 162] width 13 height 13
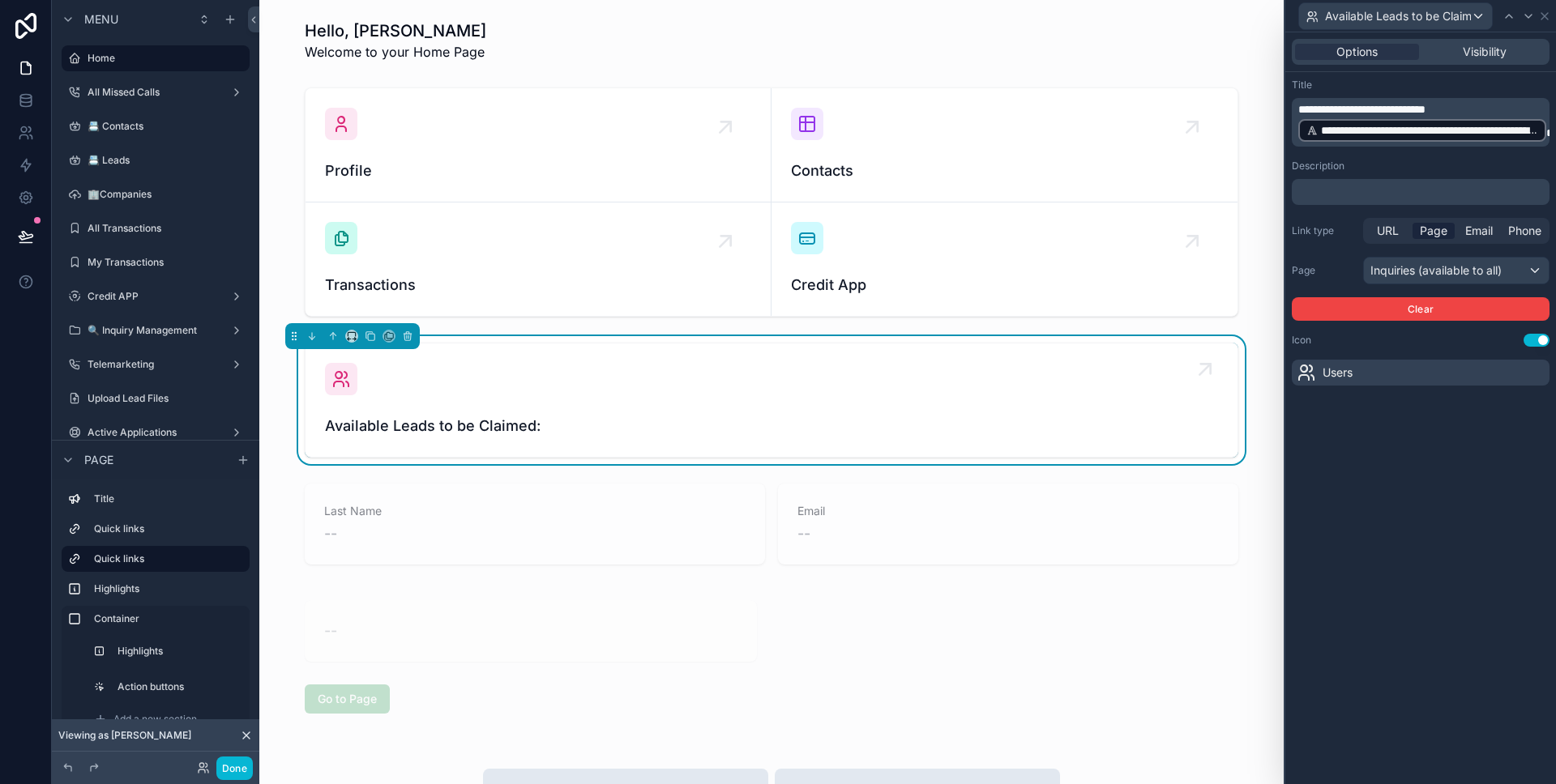
click at [1046, 362] on link "Available Leads to be Claimed:" at bounding box center [772, 399] width 932 height 113
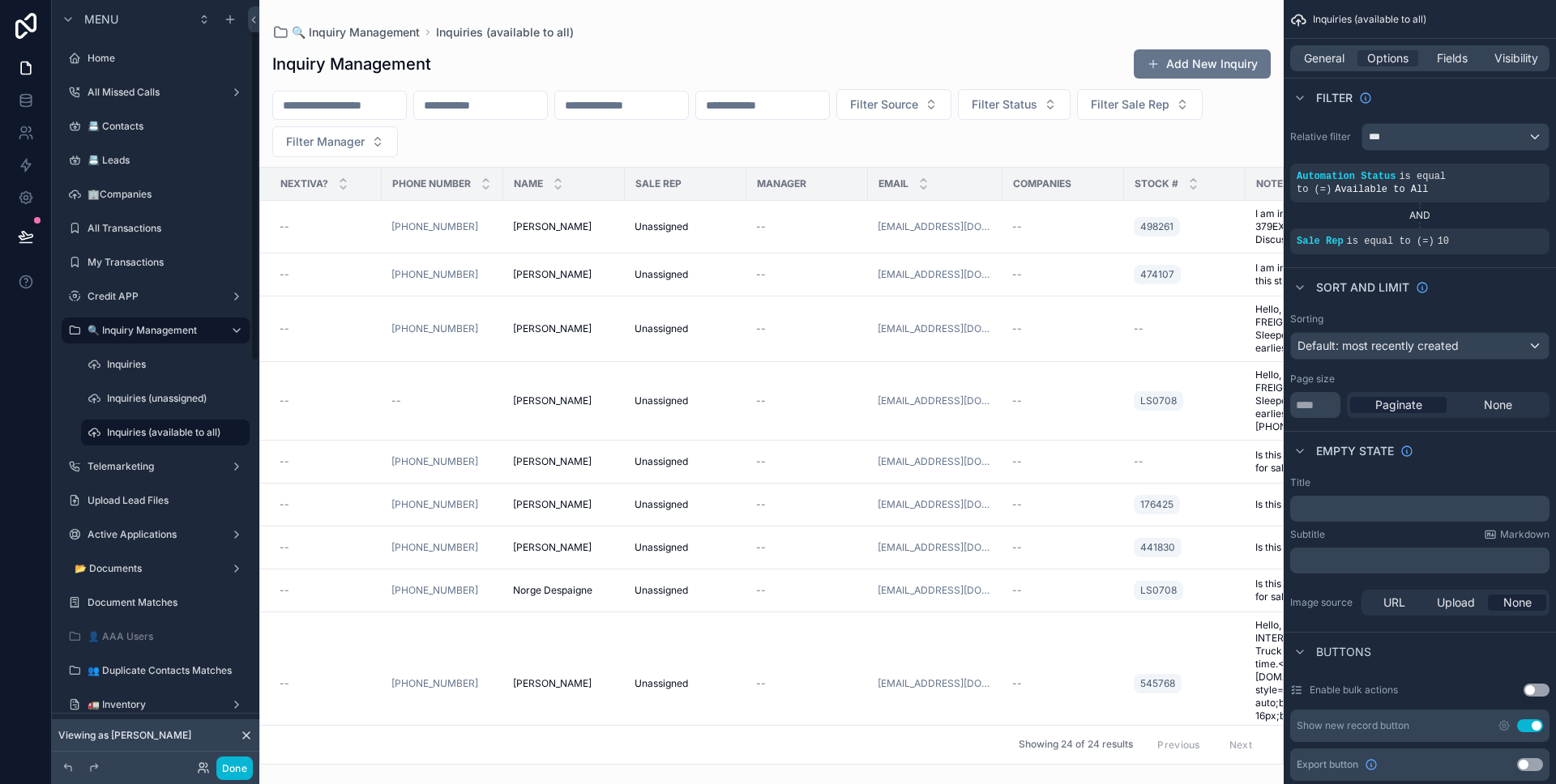
scroll to position [32, 0]
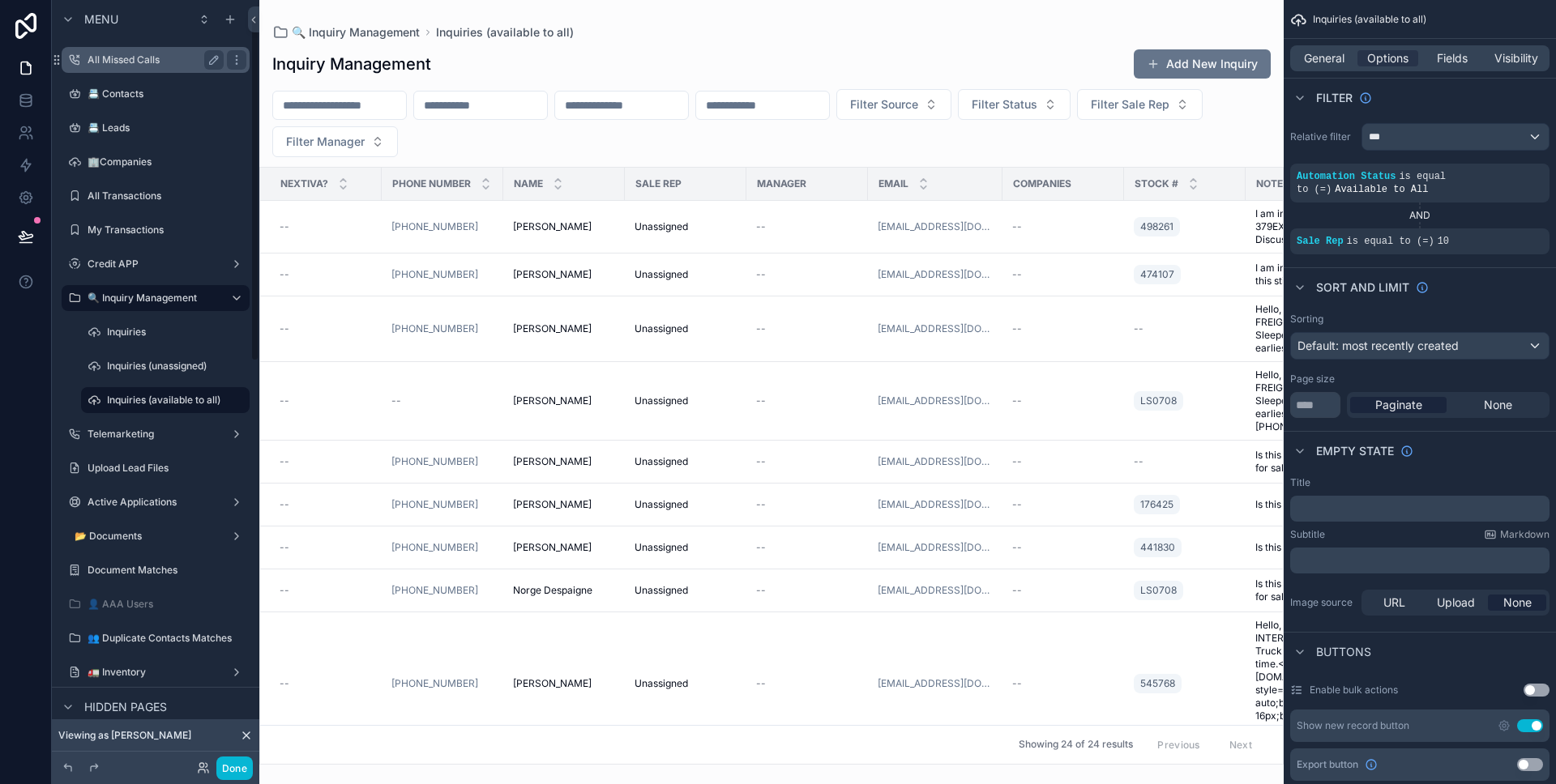
click at [136, 59] on label "All Missed Calls" at bounding box center [152, 60] width 130 height 13
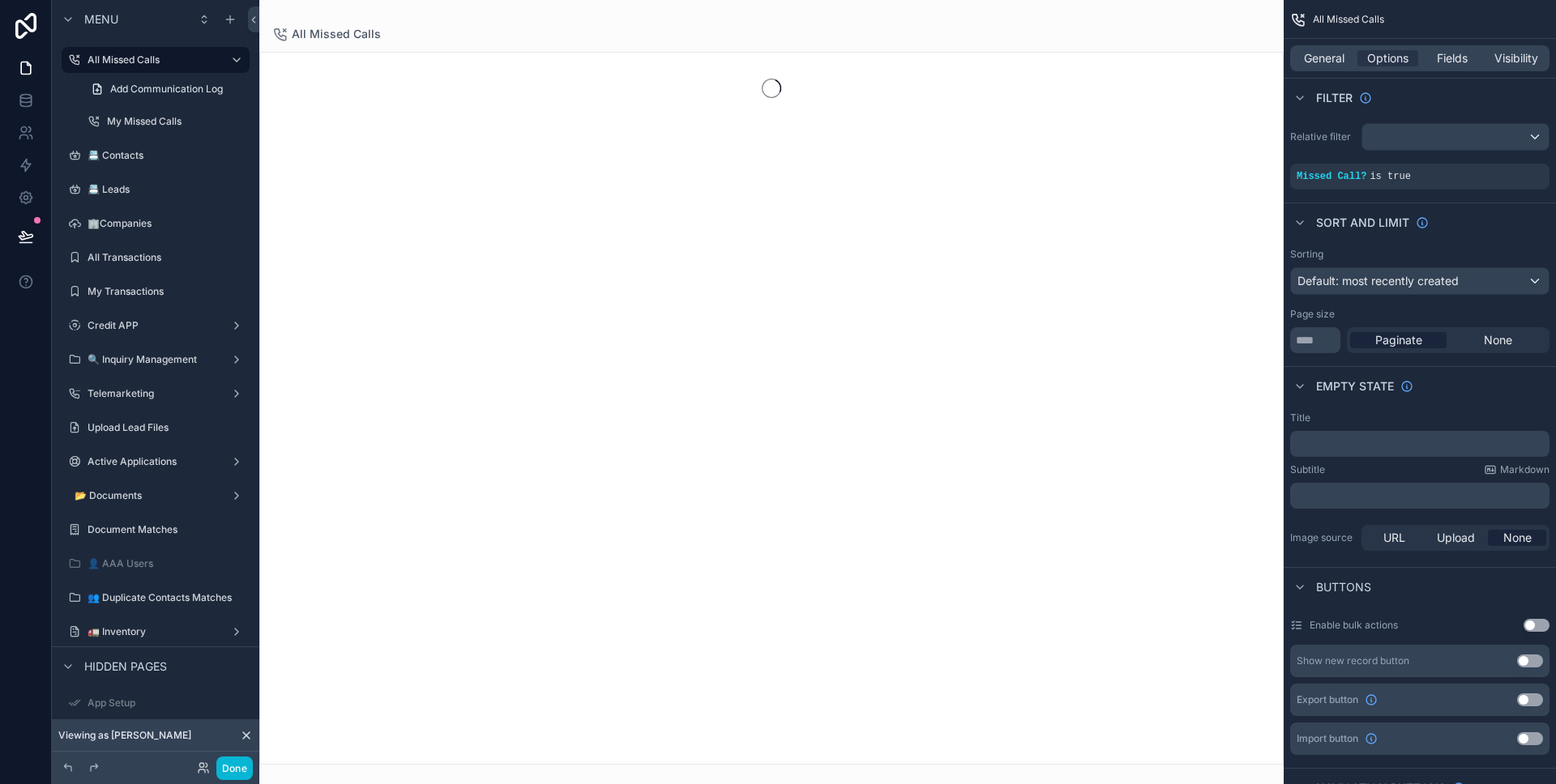
click at [238, 752] on div "Done" at bounding box center [155, 767] width 207 height 32
click at [236, 756] on button "Done" at bounding box center [235, 768] width 37 height 24
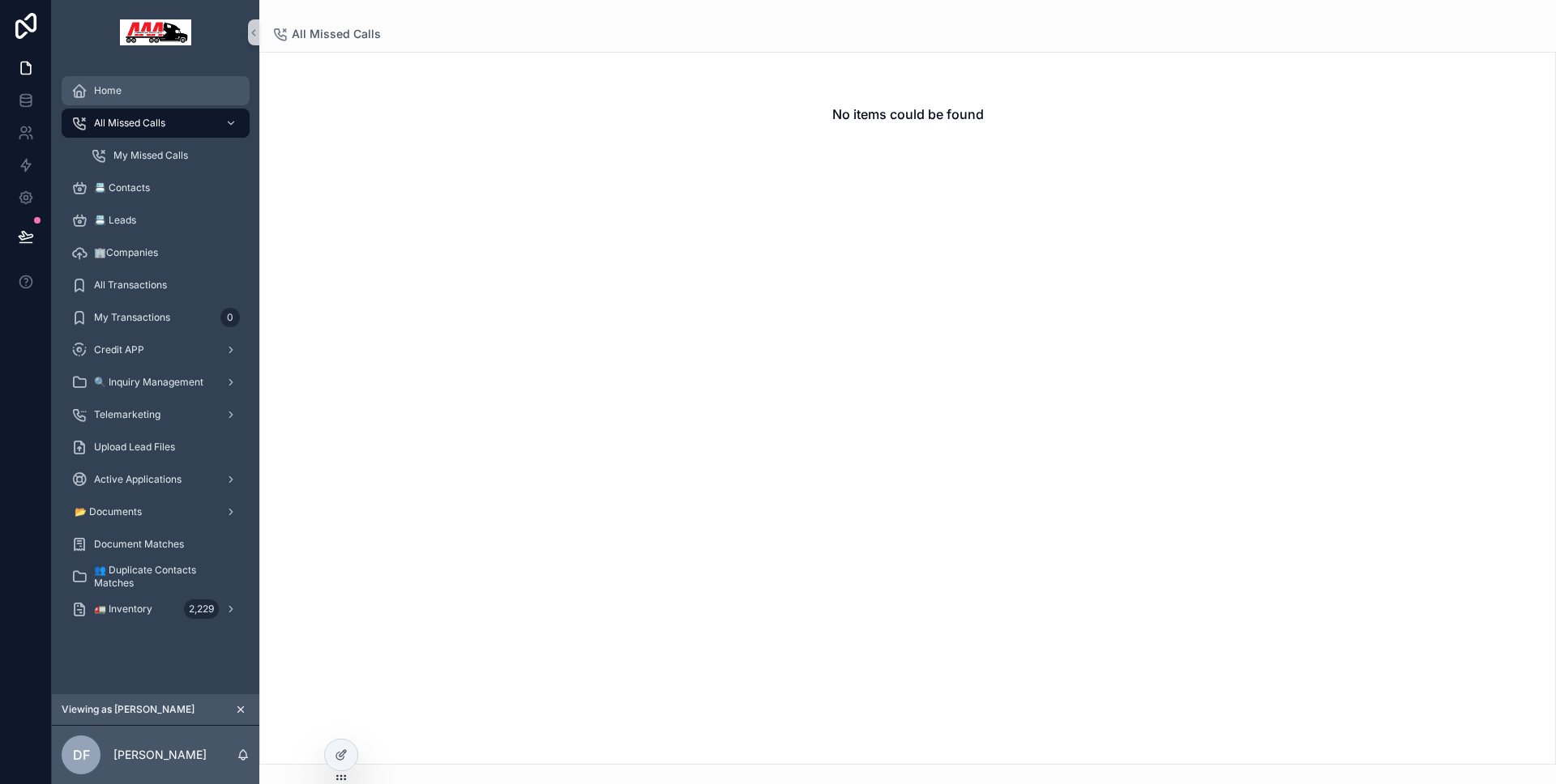
click at [109, 86] on span "Home" at bounding box center [108, 91] width 28 height 13
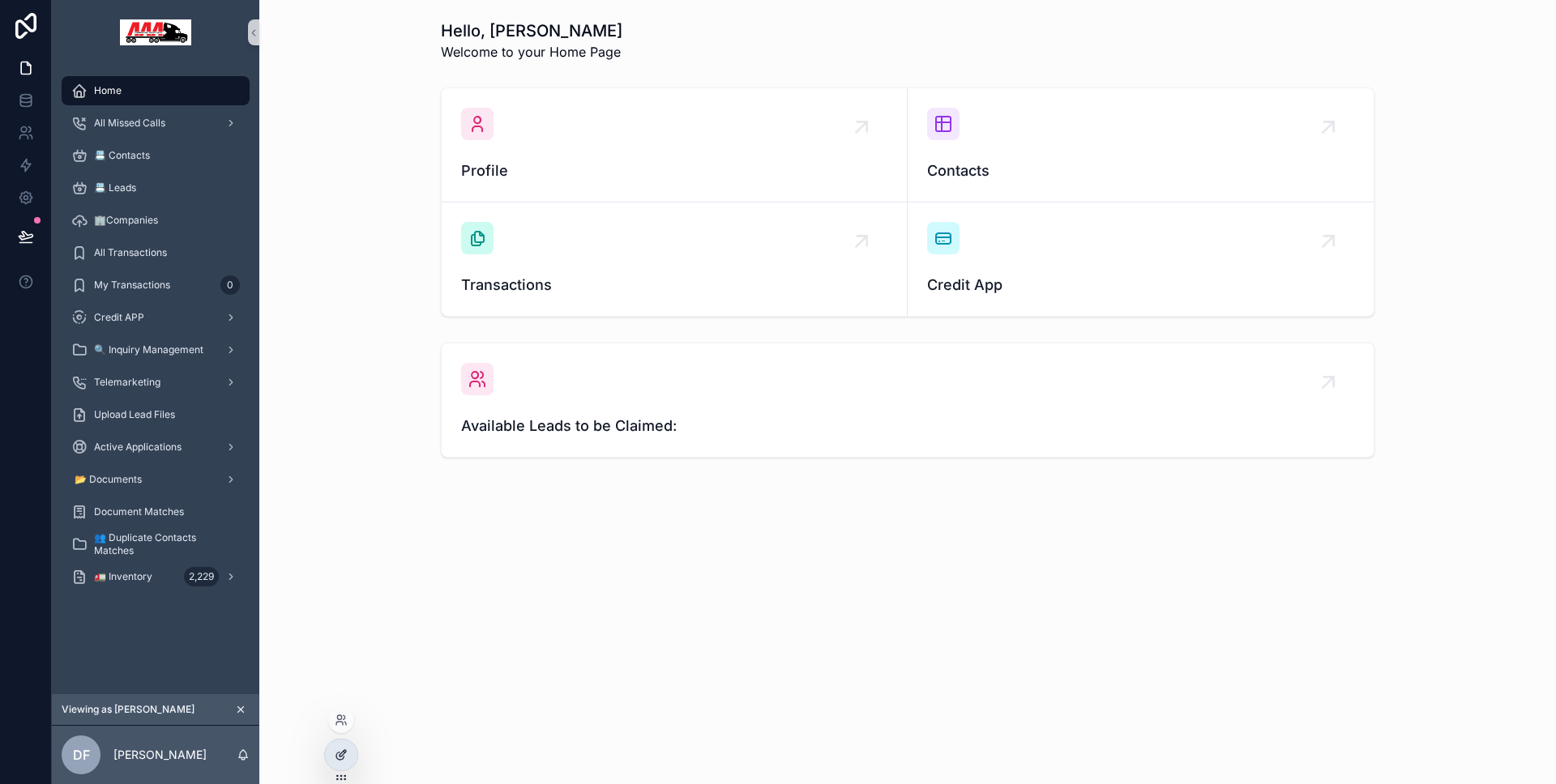
click at [343, 746] on div at bounding box center [341, 755] width 32 height 30
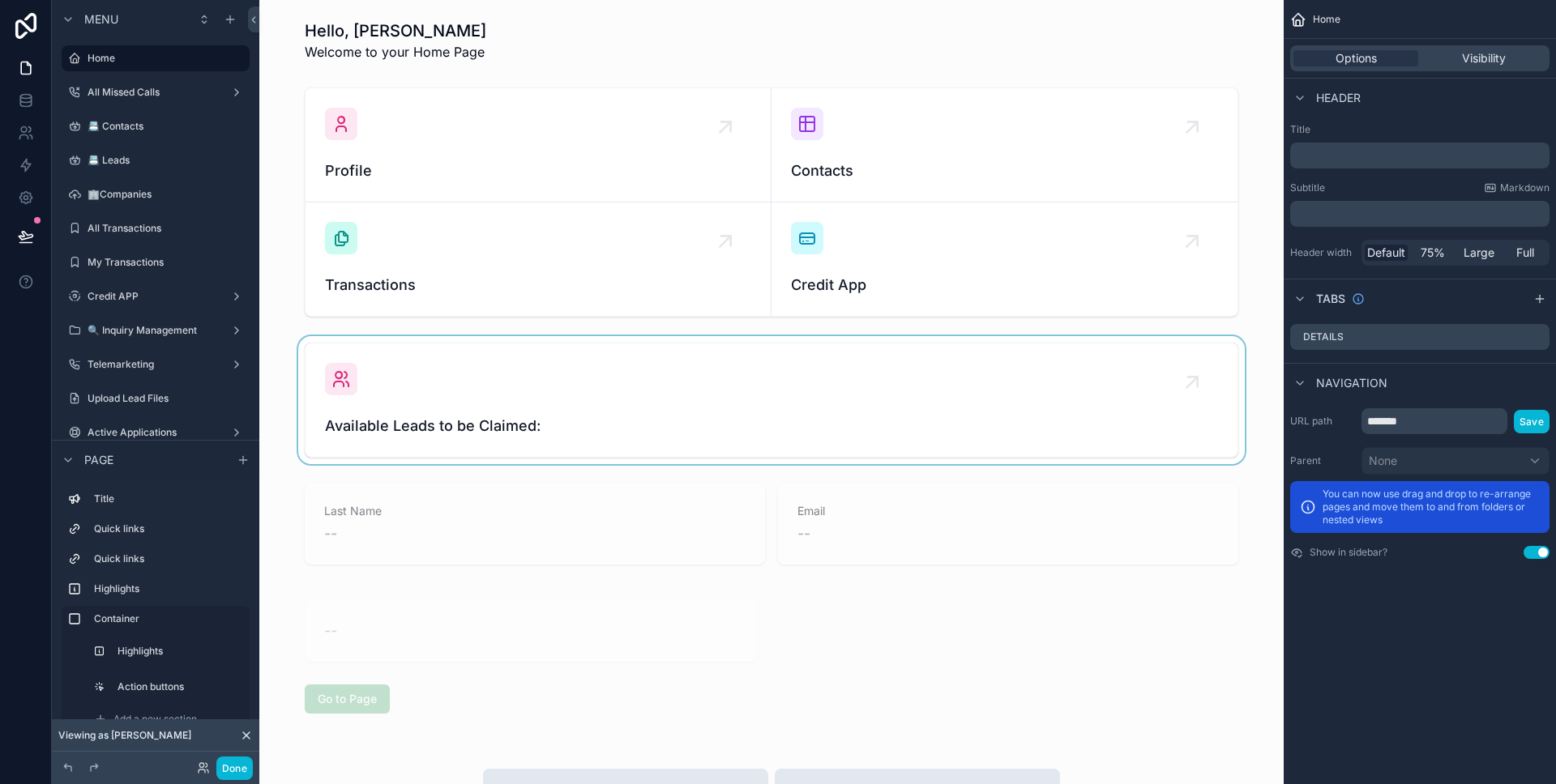
click at [826, 396] on div "scrollable content" at bounding box center [772, 399] width 998 height 128
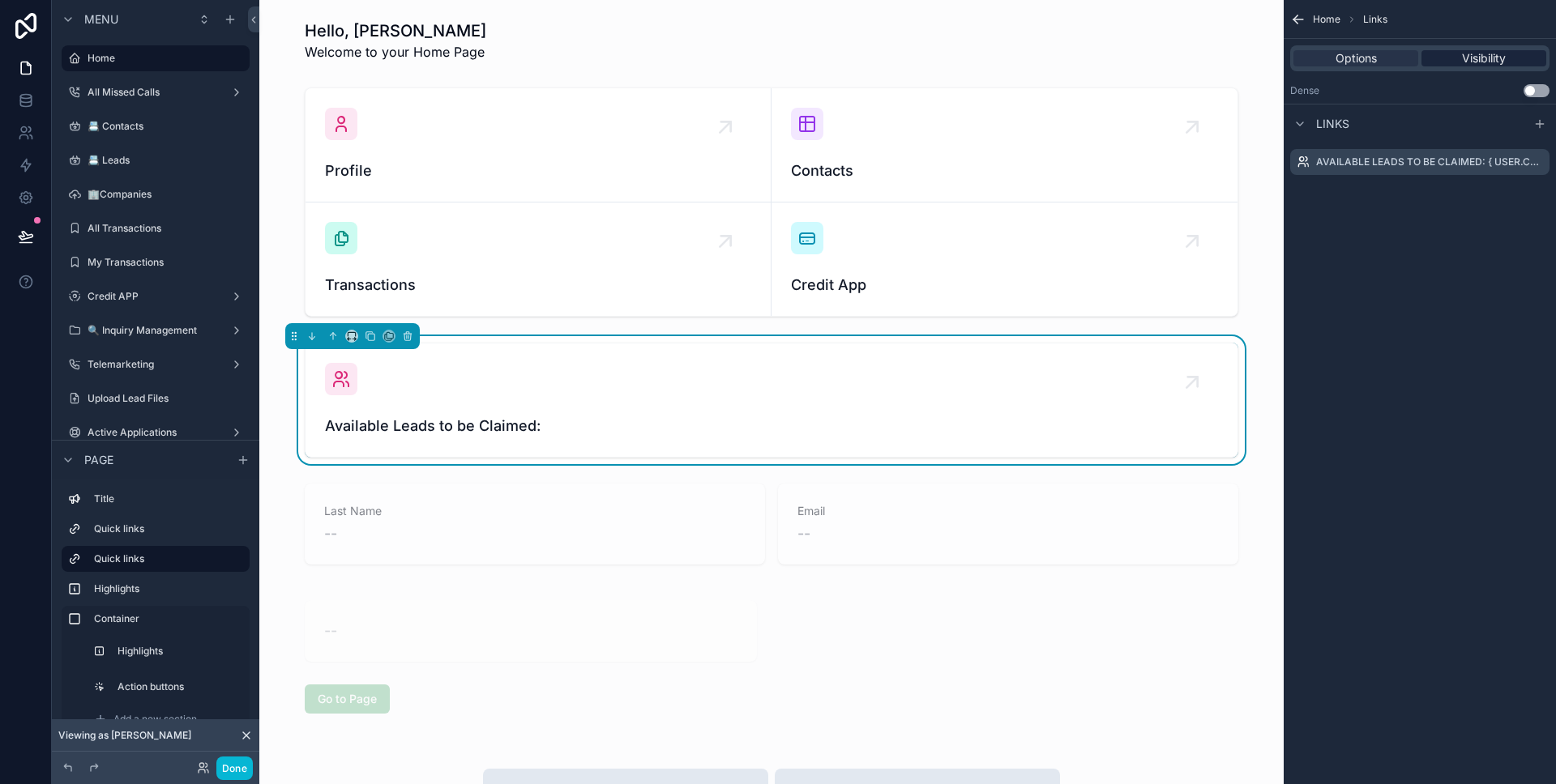
click at [1450, 55] on div "Visibility" at bounding box center [1484, 59] width 125 height 17
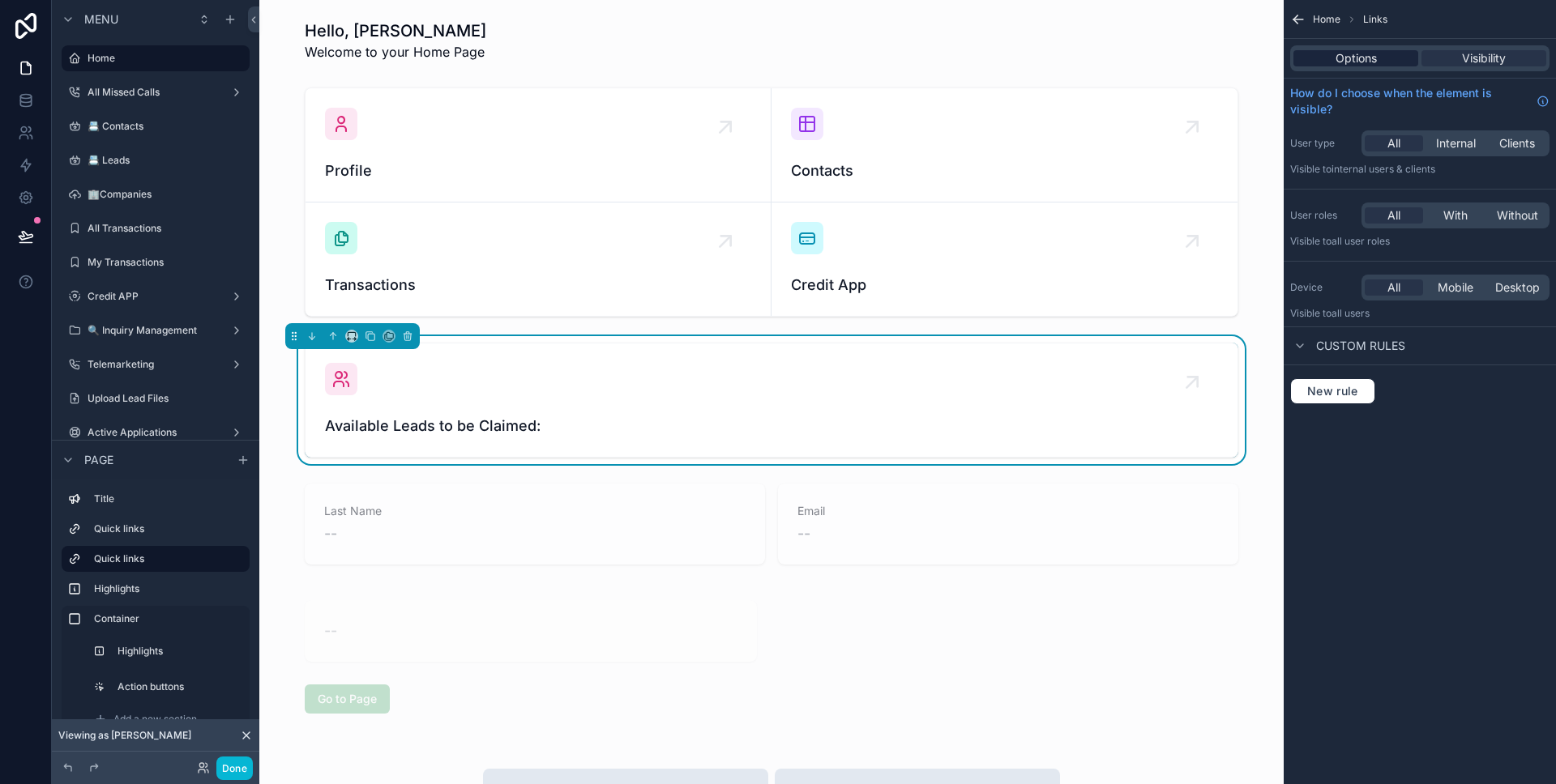
click at [1398, 62] on div "Options" at bounding box center [1356, 59] width 125 height 17
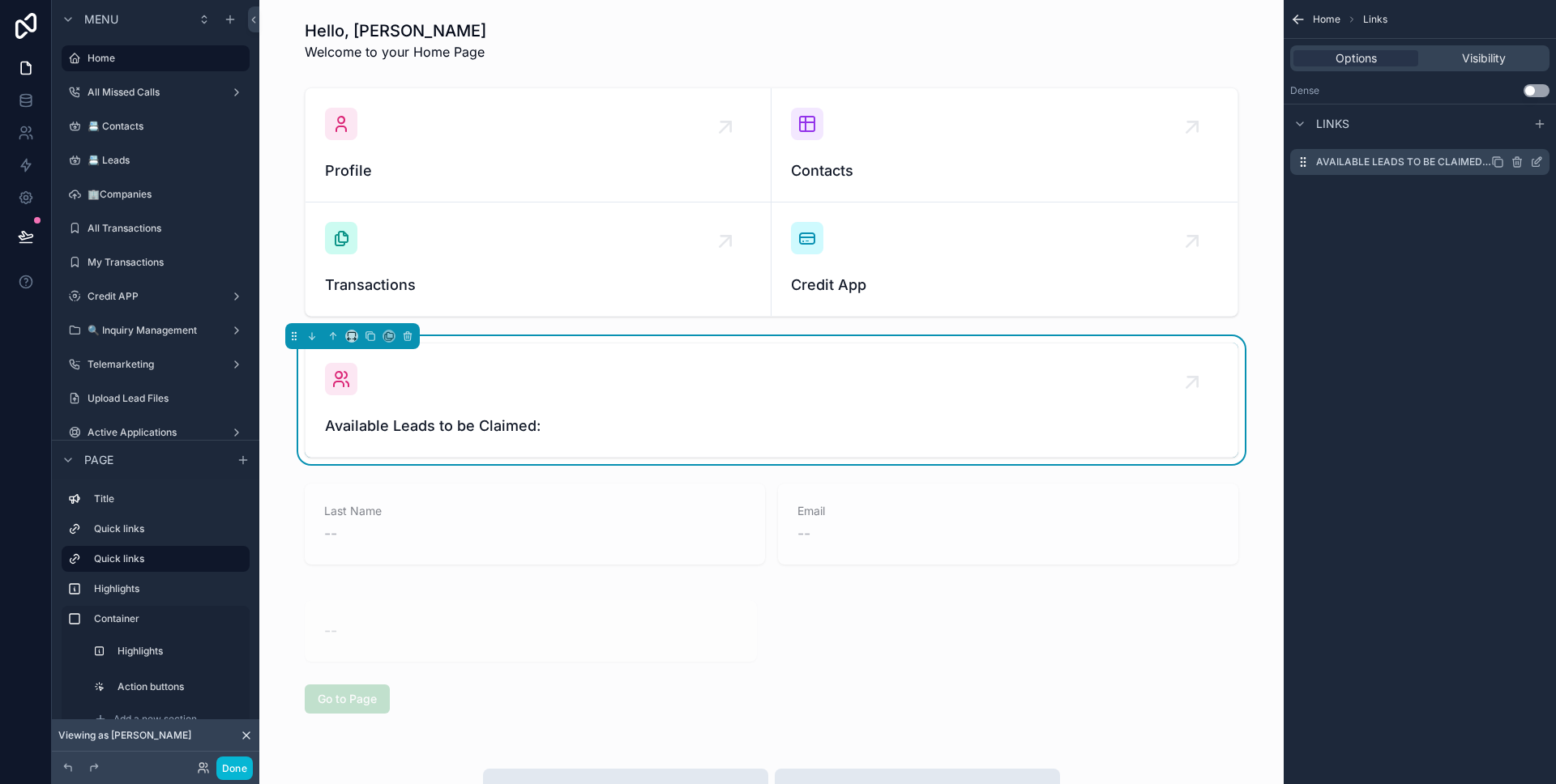
click at [1536, 164] on icon "scrollable content" at bounding box center [1538, 160] width 6 height 6
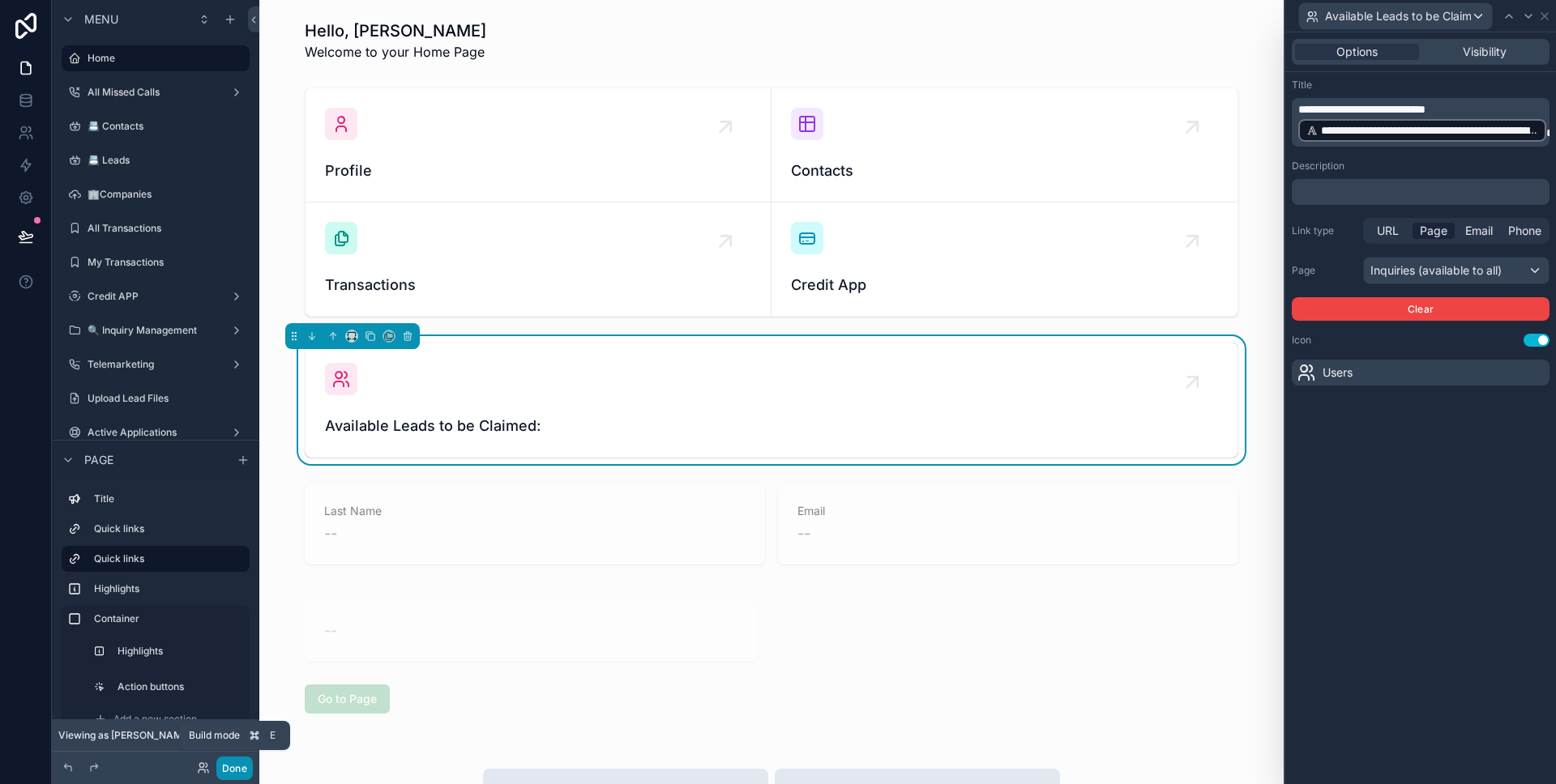
click at [233, 767] on button "Done" at bounding box center [235, 768] width 37 height 24
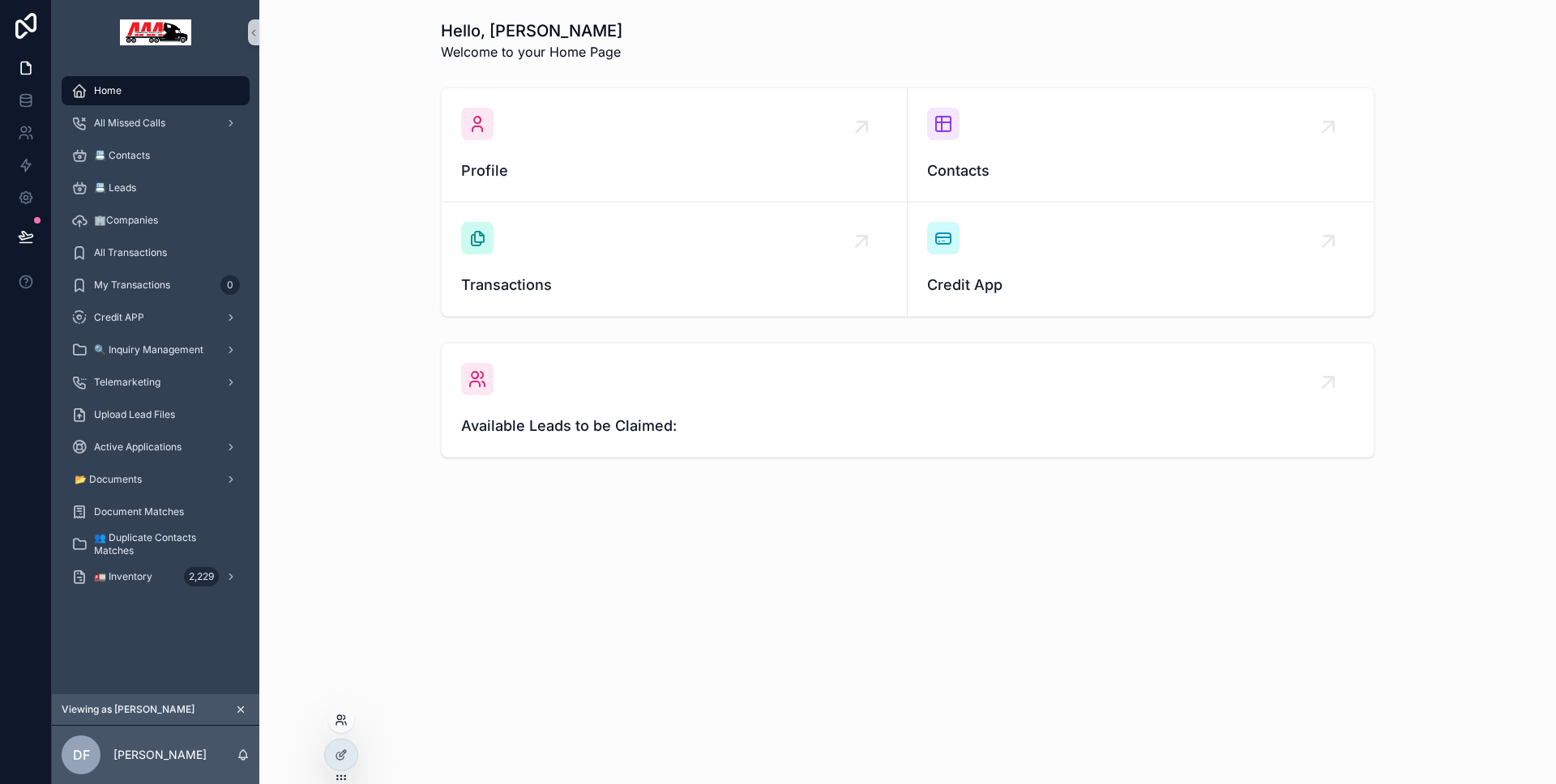
click at [345, 722] on icon at bounding box center [345, 723] width 2 height 4
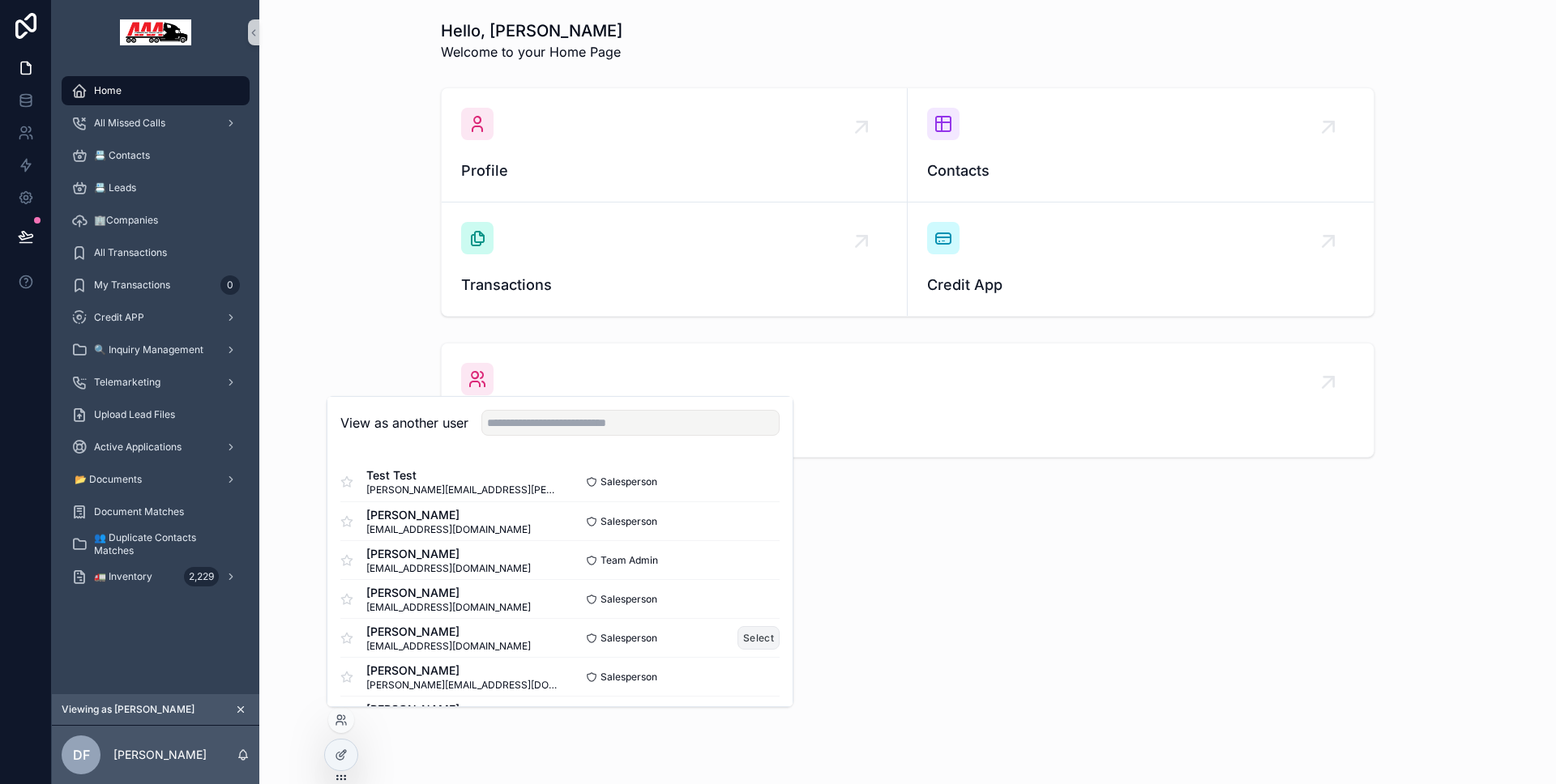
click at [755, 633] on button "Select" at bounding box center [759, 638] width 42 height 24
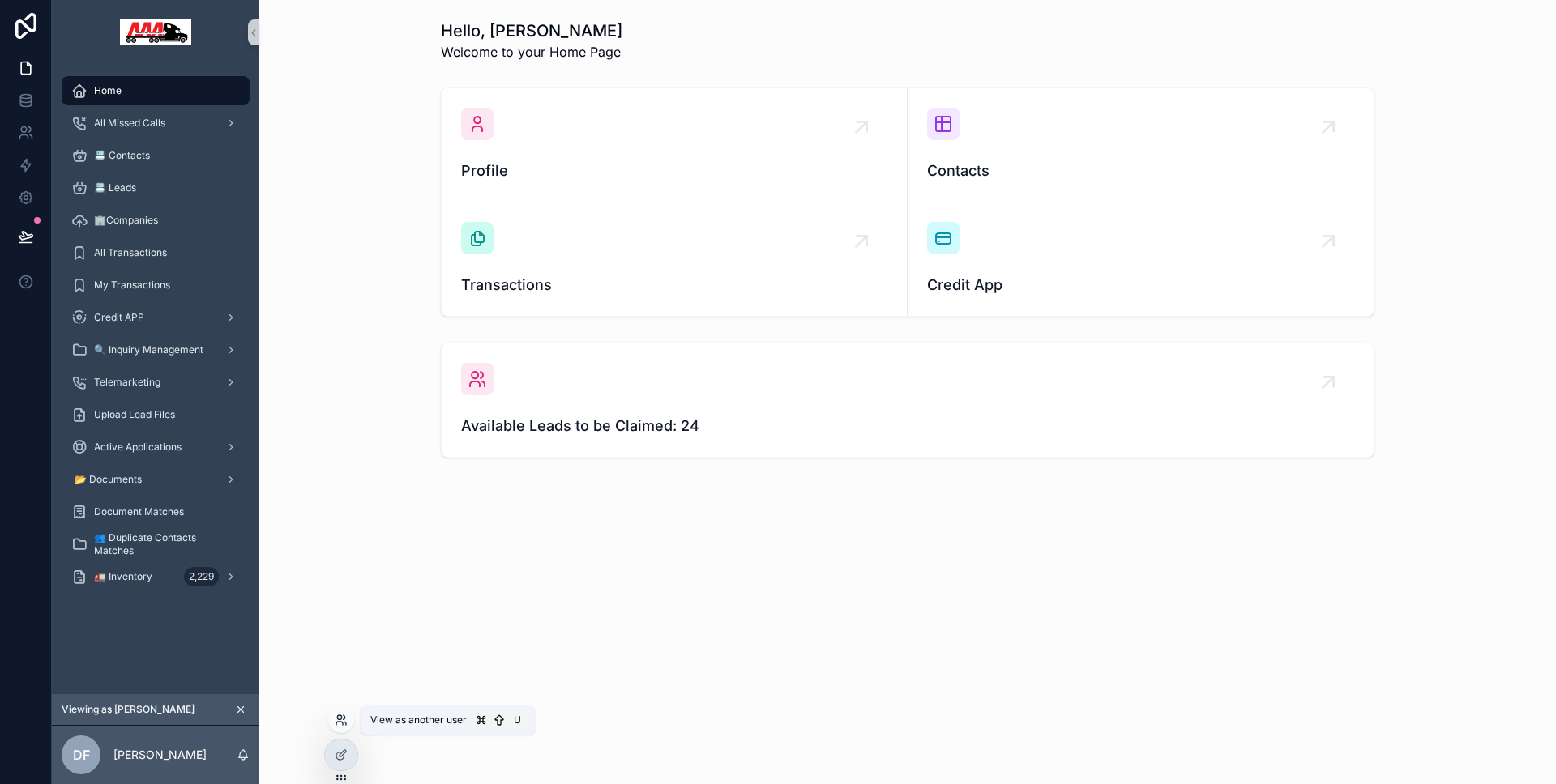
click at [340, 724] on icon at bounding box center [341, 720] width 13 height 13
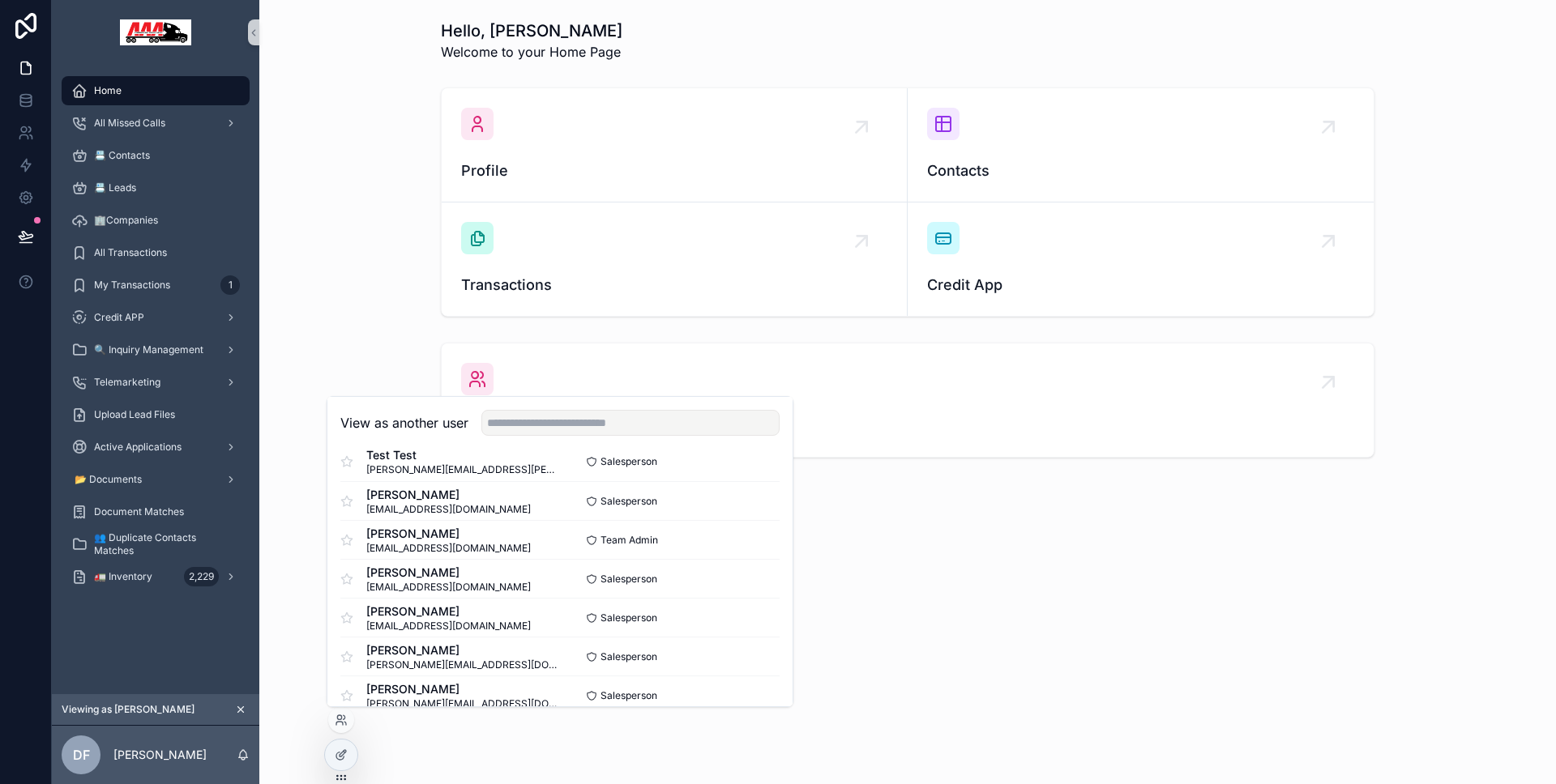
scroll to position [114, 0]
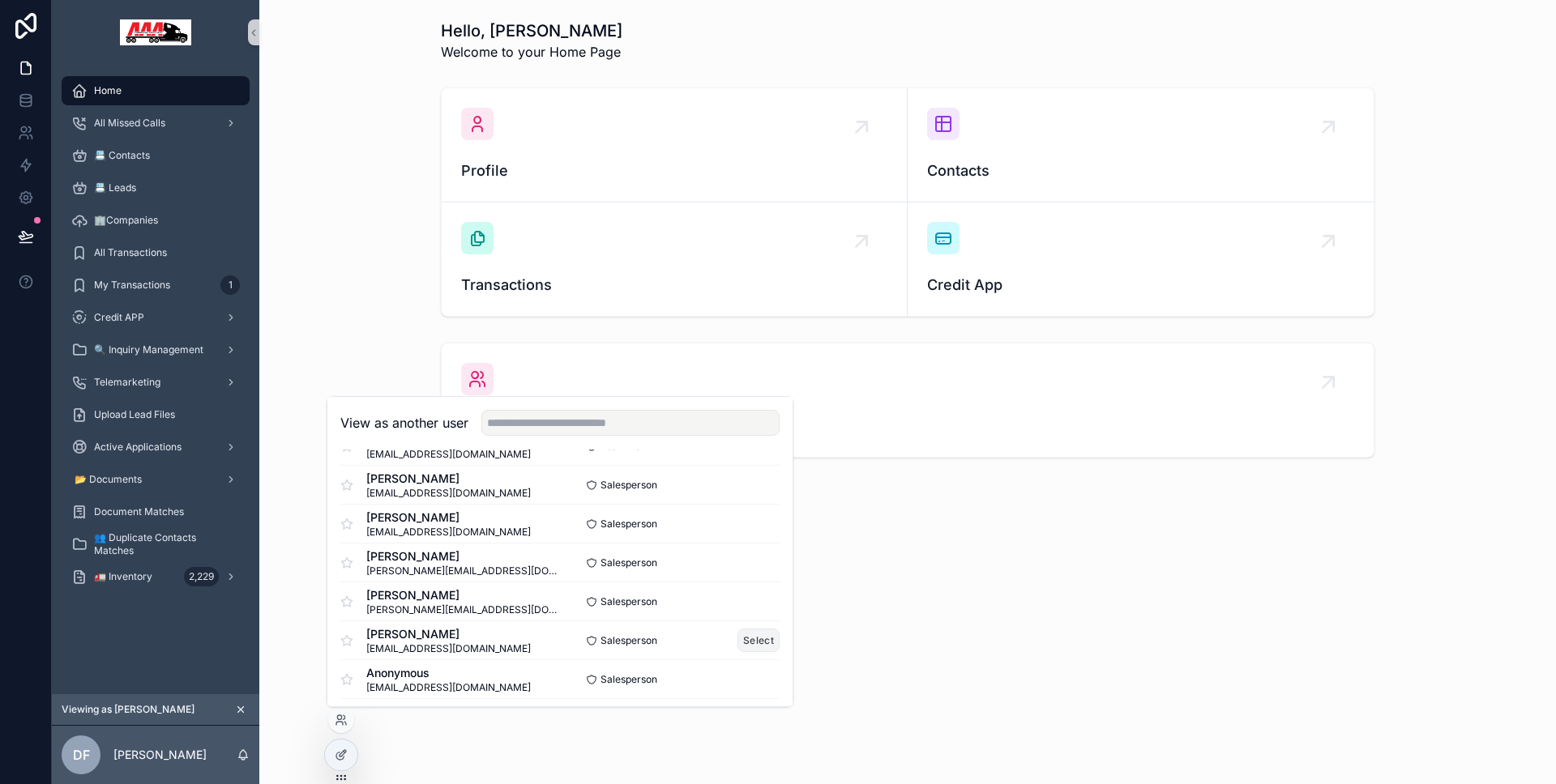
click at [754, 635] on button "Select" at bounding box center [759, 640] width 42 height 24
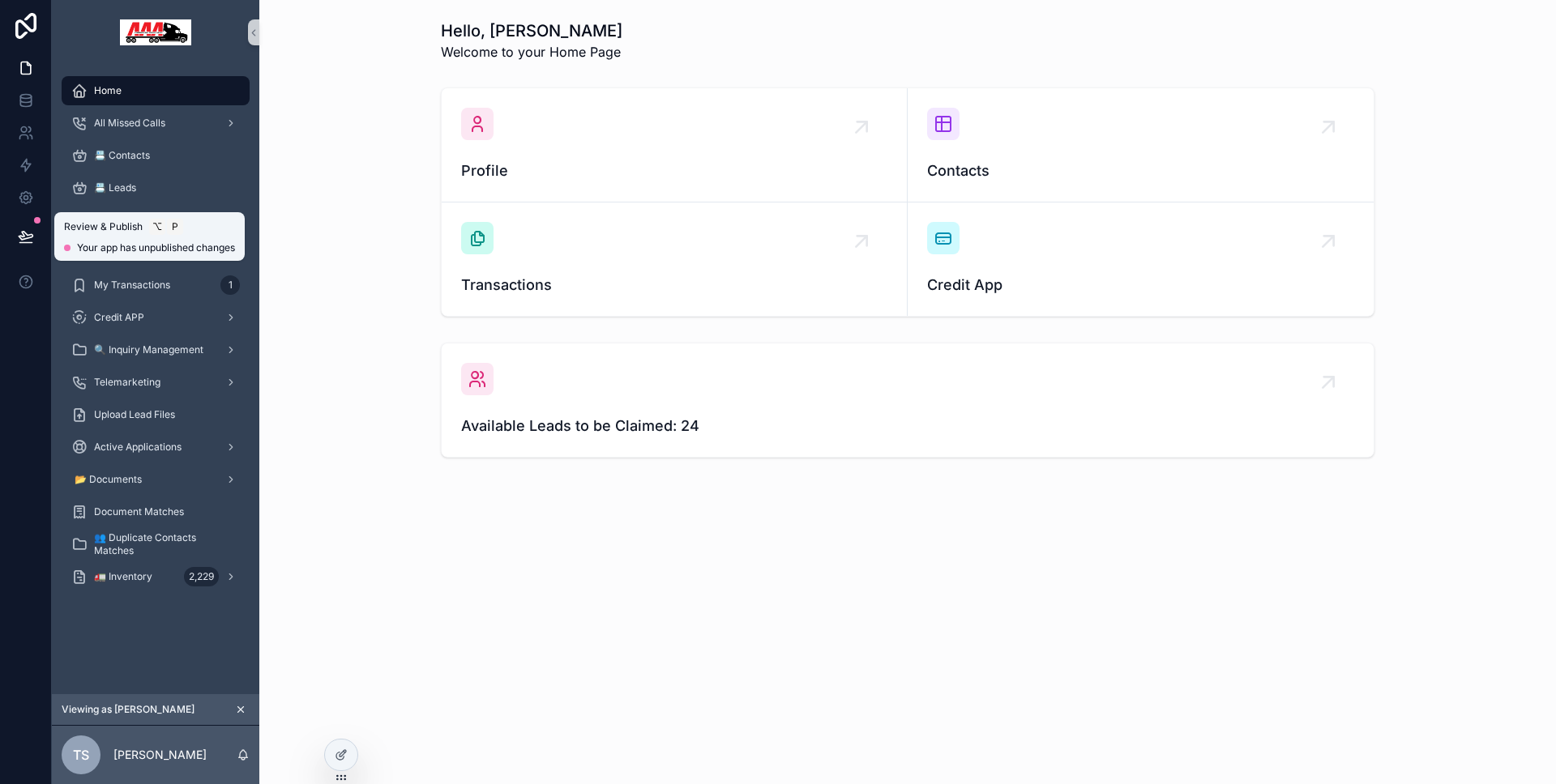
click at [17, 242] on icon at bounding box center [26, 236] width 17 height 17
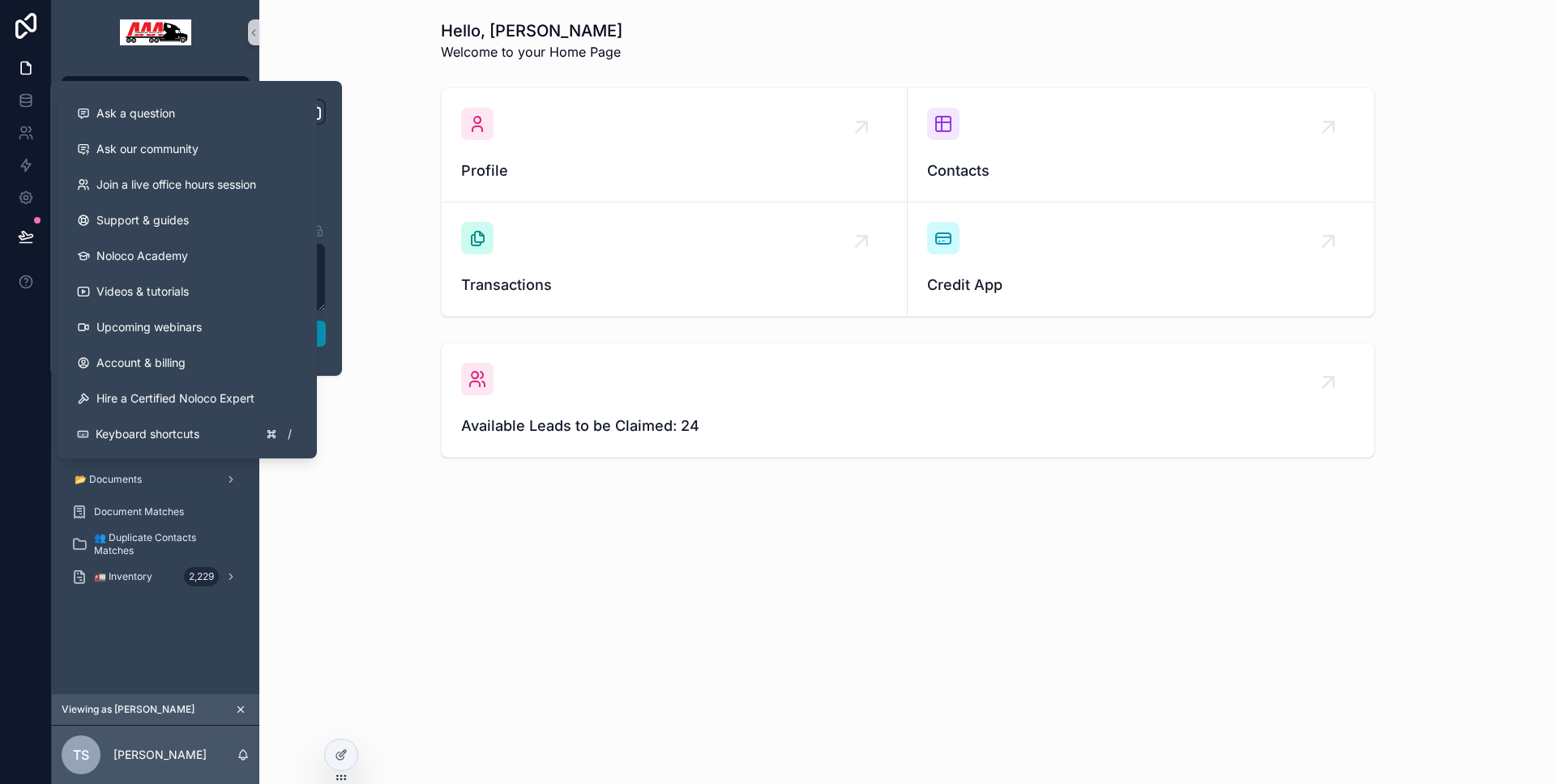
click at [321, 327] on button "Publish" at bounding box center [196, 334] width 260 height 26
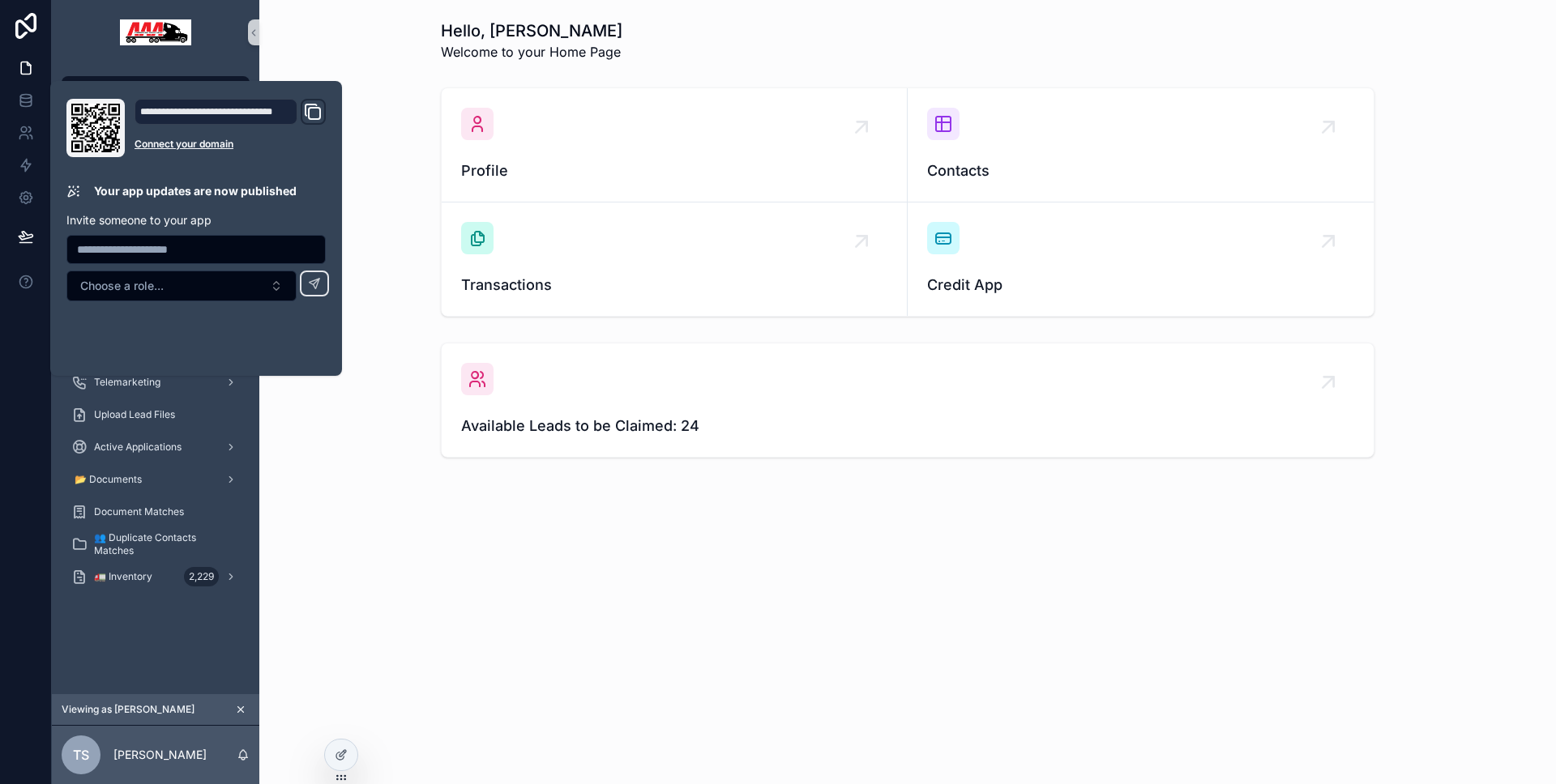
click at [404, 422] on div "Available Leads to be Claimed: 24" at bounding box center [908, 399] width 1271 height 128
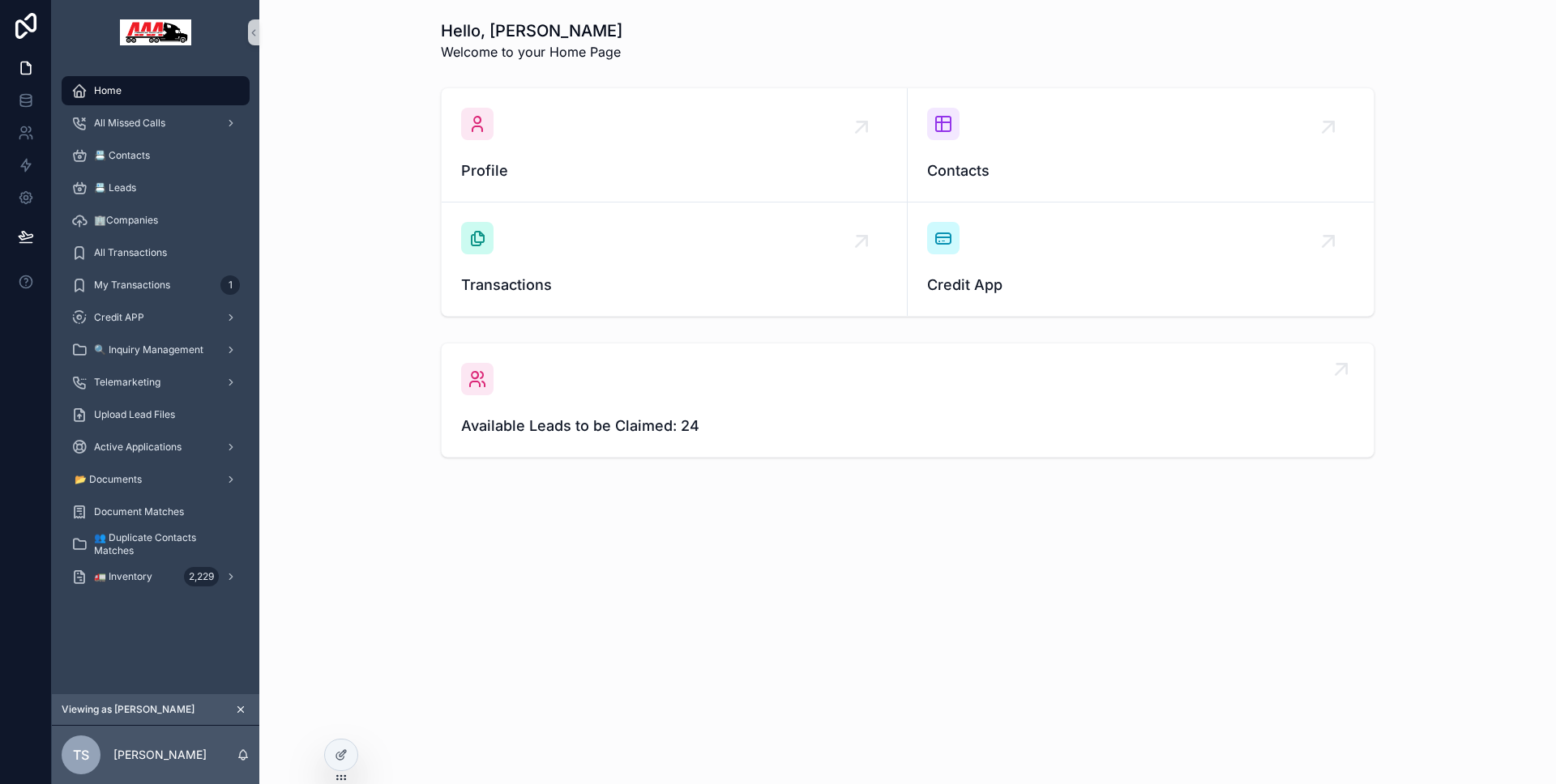
click at [590, 409] on div "Available Leads to be Claimed: 24" at bounding box center [908, 399] width 893 height 75
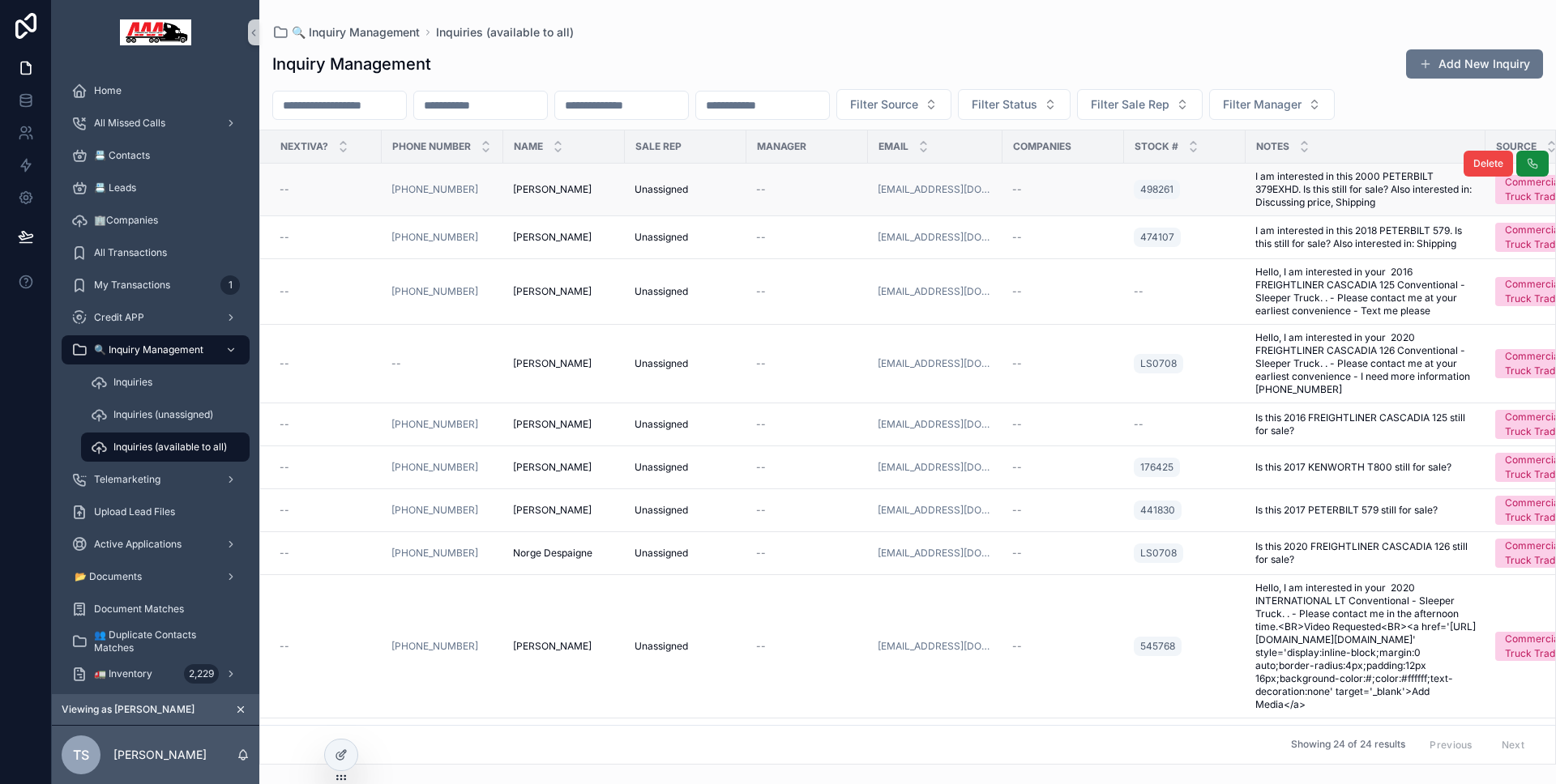
click at [732, 190] on div "Unassigned" at bounding box center [685, 190] width 102 height 13
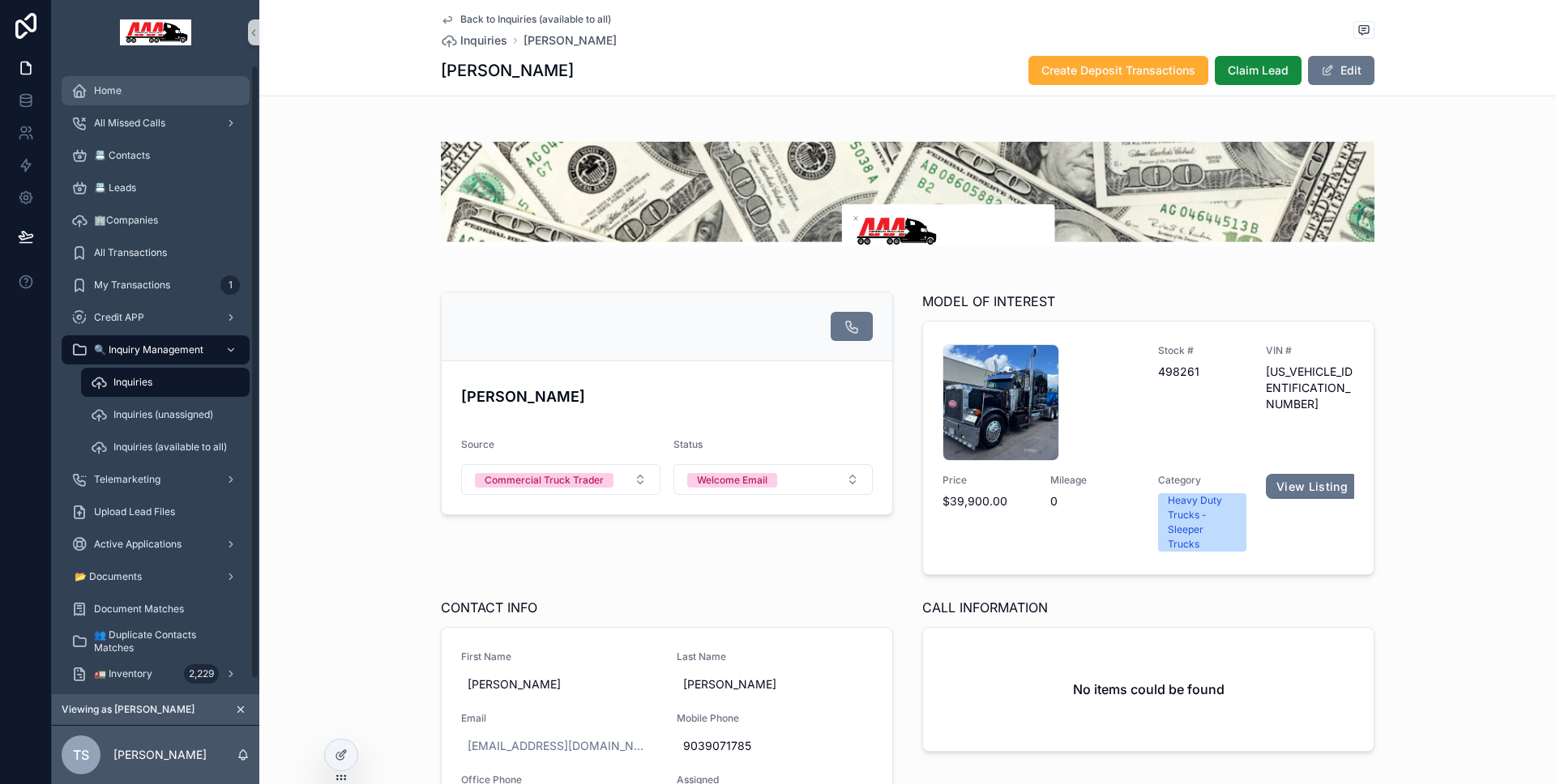
click at [102, 93] on span "Home" at bounding box center [108, 91] width 28 height 13
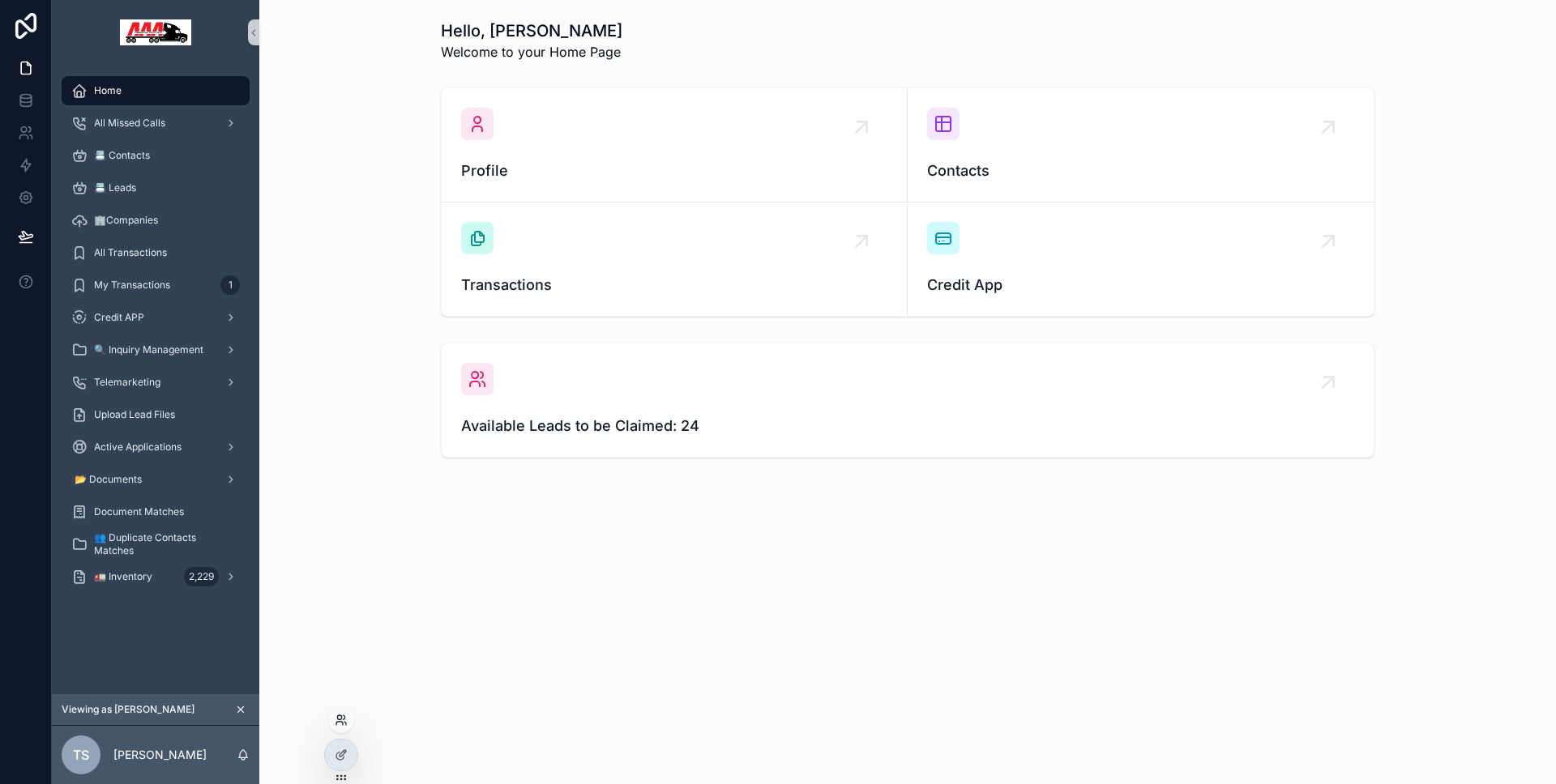
click at [342, 721] on icon at bounding box center [339, 723] width 6 height 4
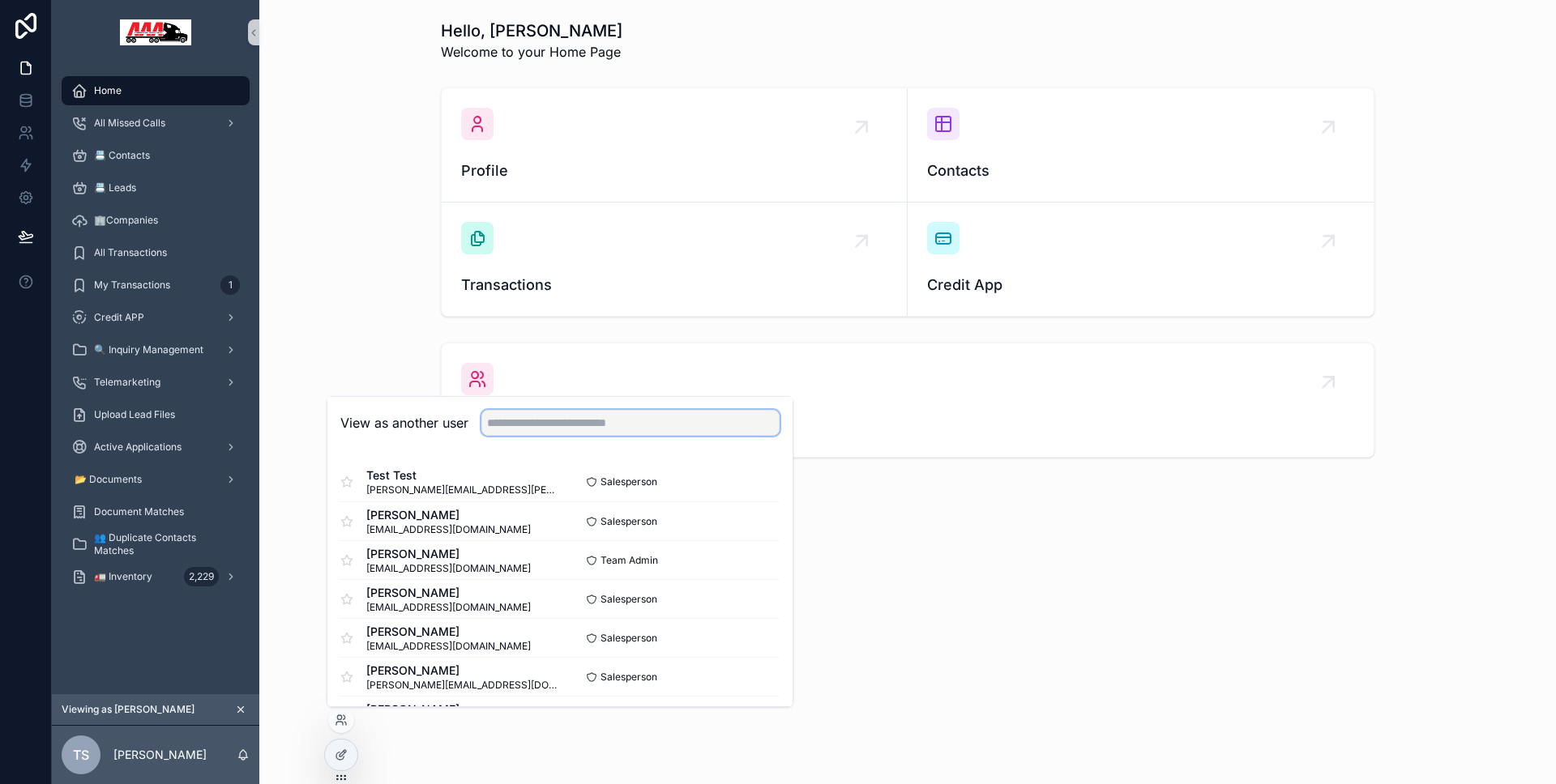
click at [628, 427] on input "text" at bounding box center [631, 422] width 298 height 26
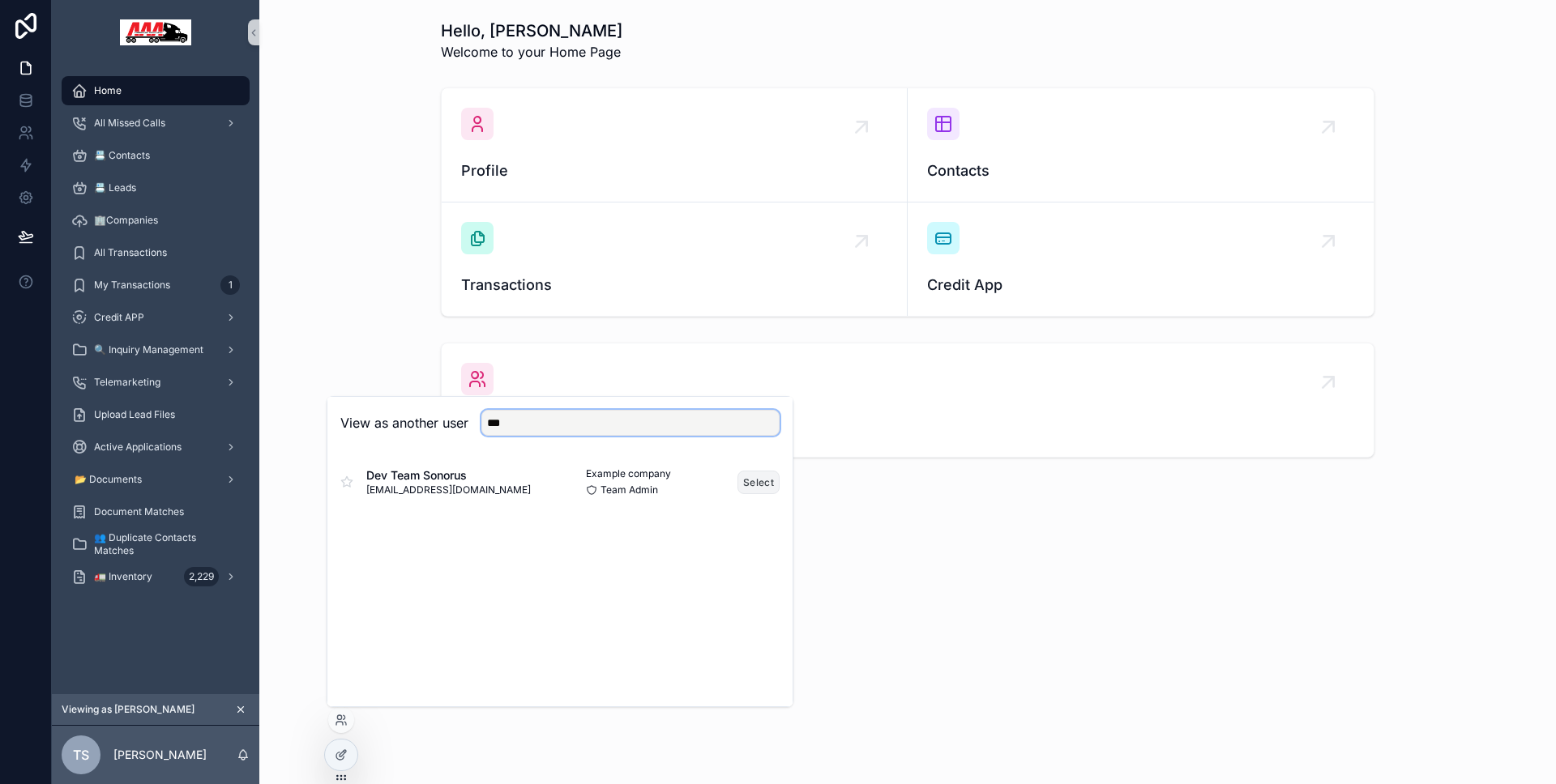
type input "***"
click at [741, 481] on button "Select" at bounding box center [759, 482] width 42 height 24
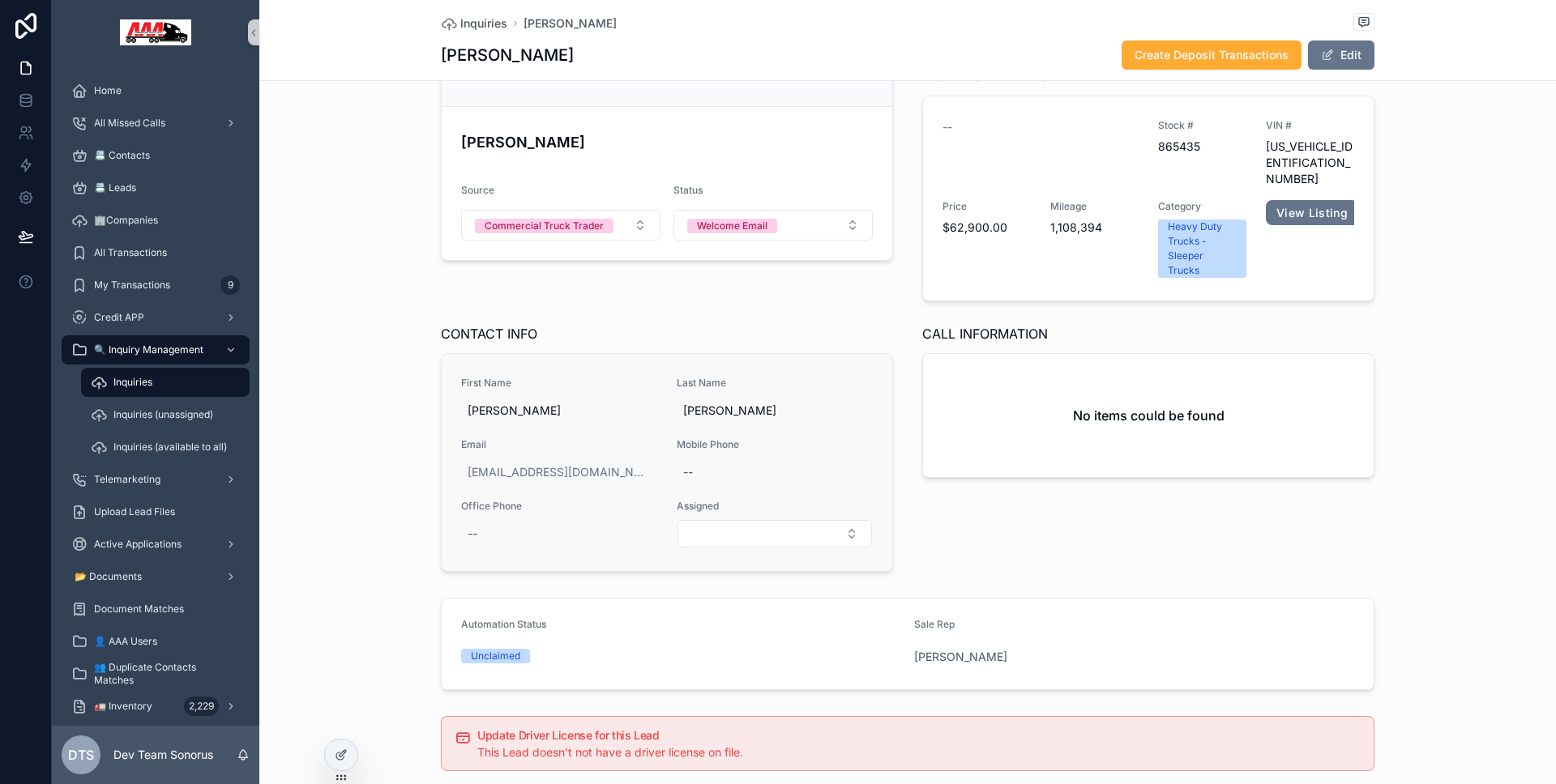
scroll to position [179, 0]
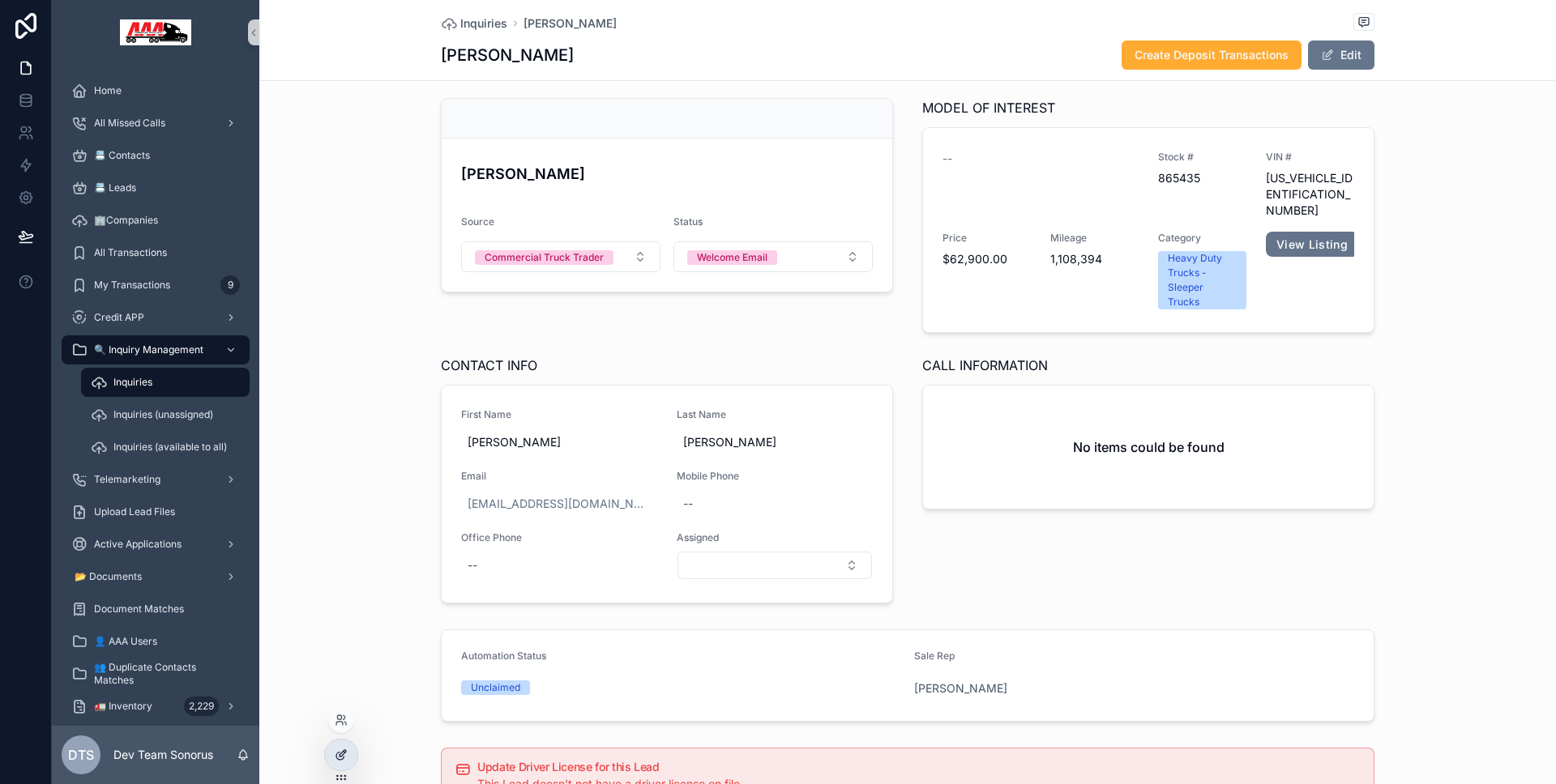
click at [350, 746] on div at bounding box center [341, 755] width 32 height 30
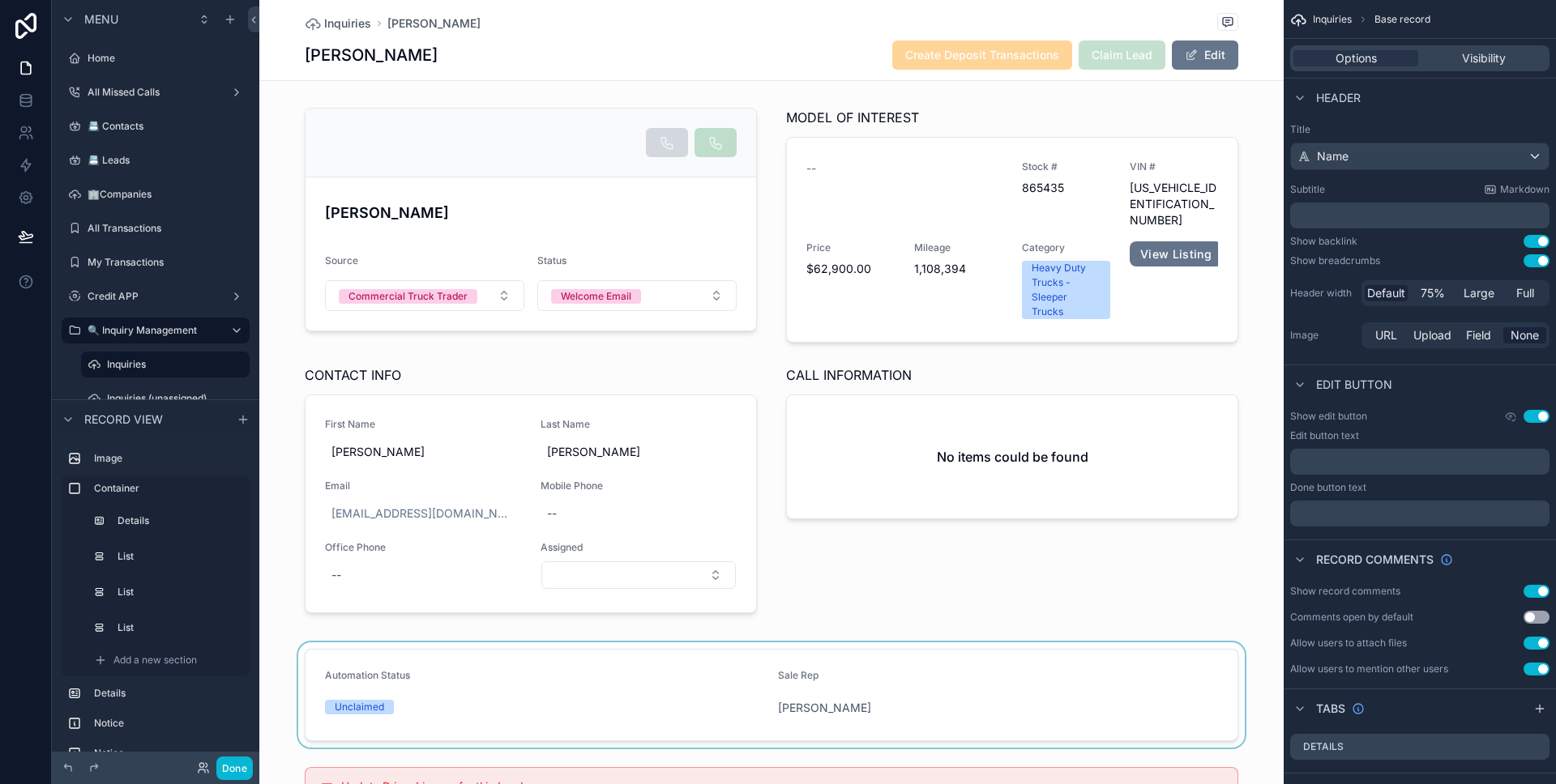
click at [668, 644] on div "scrollable content" at bounding box center [772, 695] width 1024 height 105
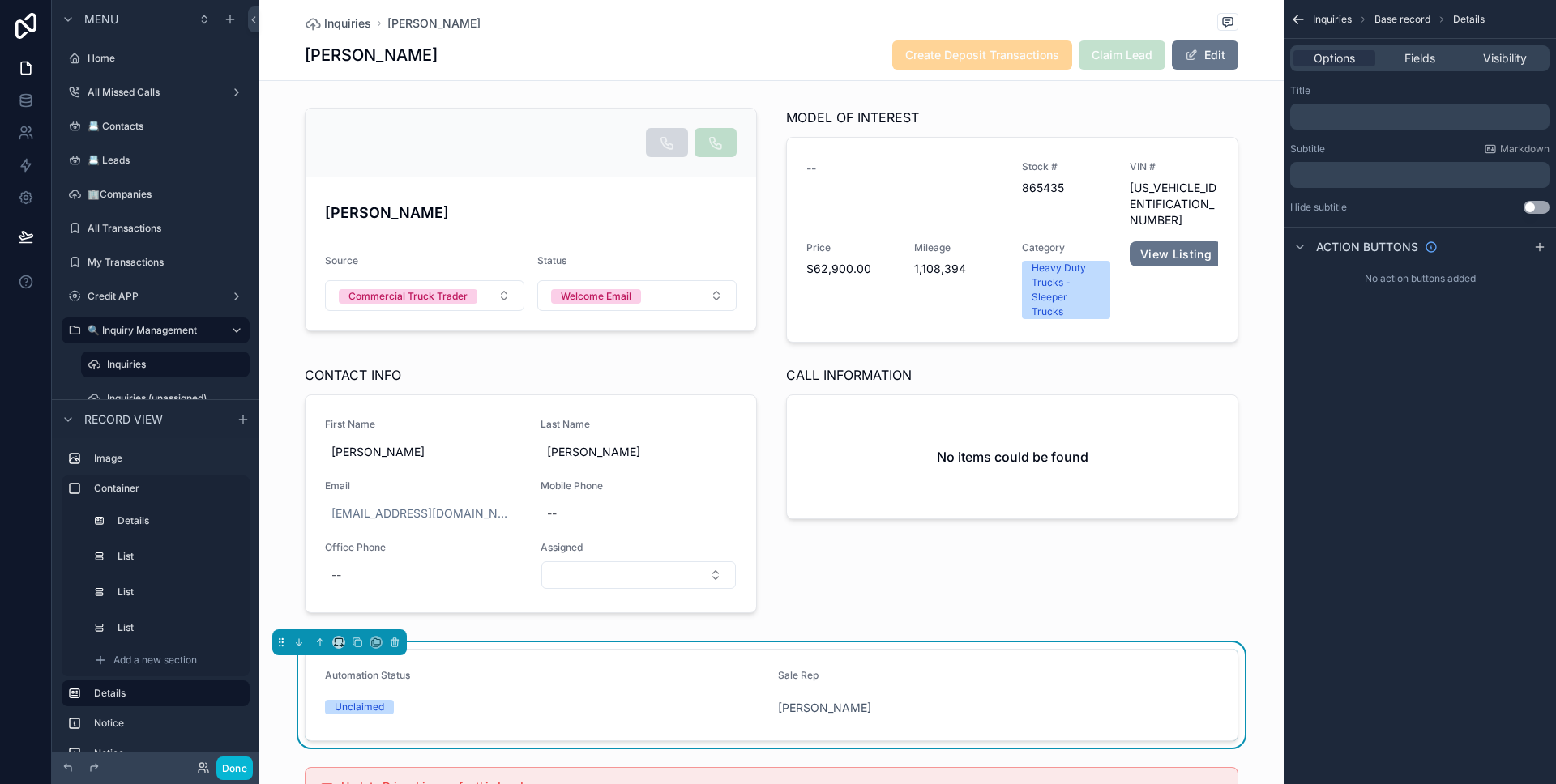
click at [842, 37] on div "Inquiries [PERSON_NAME] [PERSON_NAME] Create Deposit Transactions Claim Lead Ed…" at bounding box center [772, 40] width 934 height 80
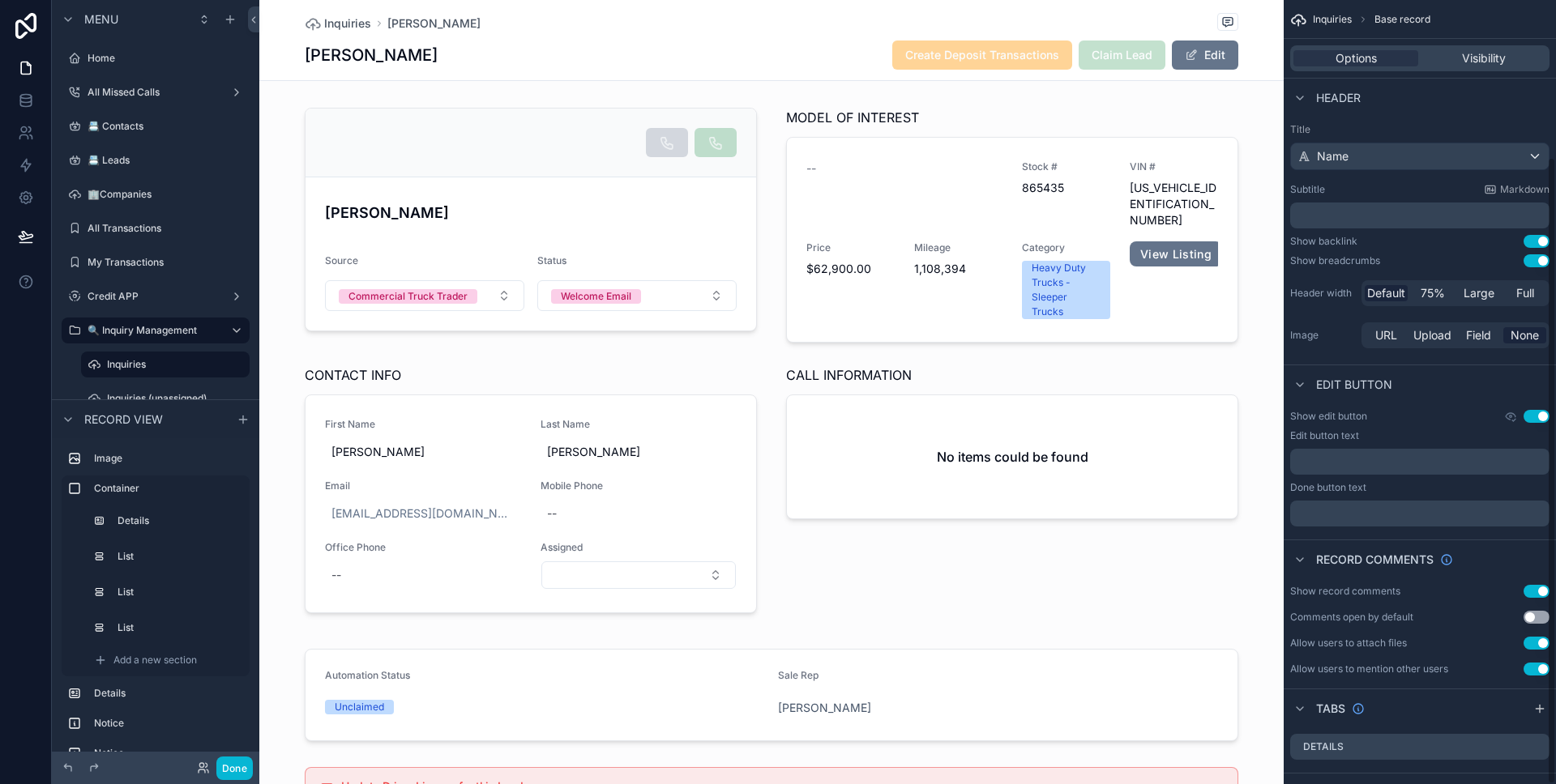
scroll to position [196, 0]
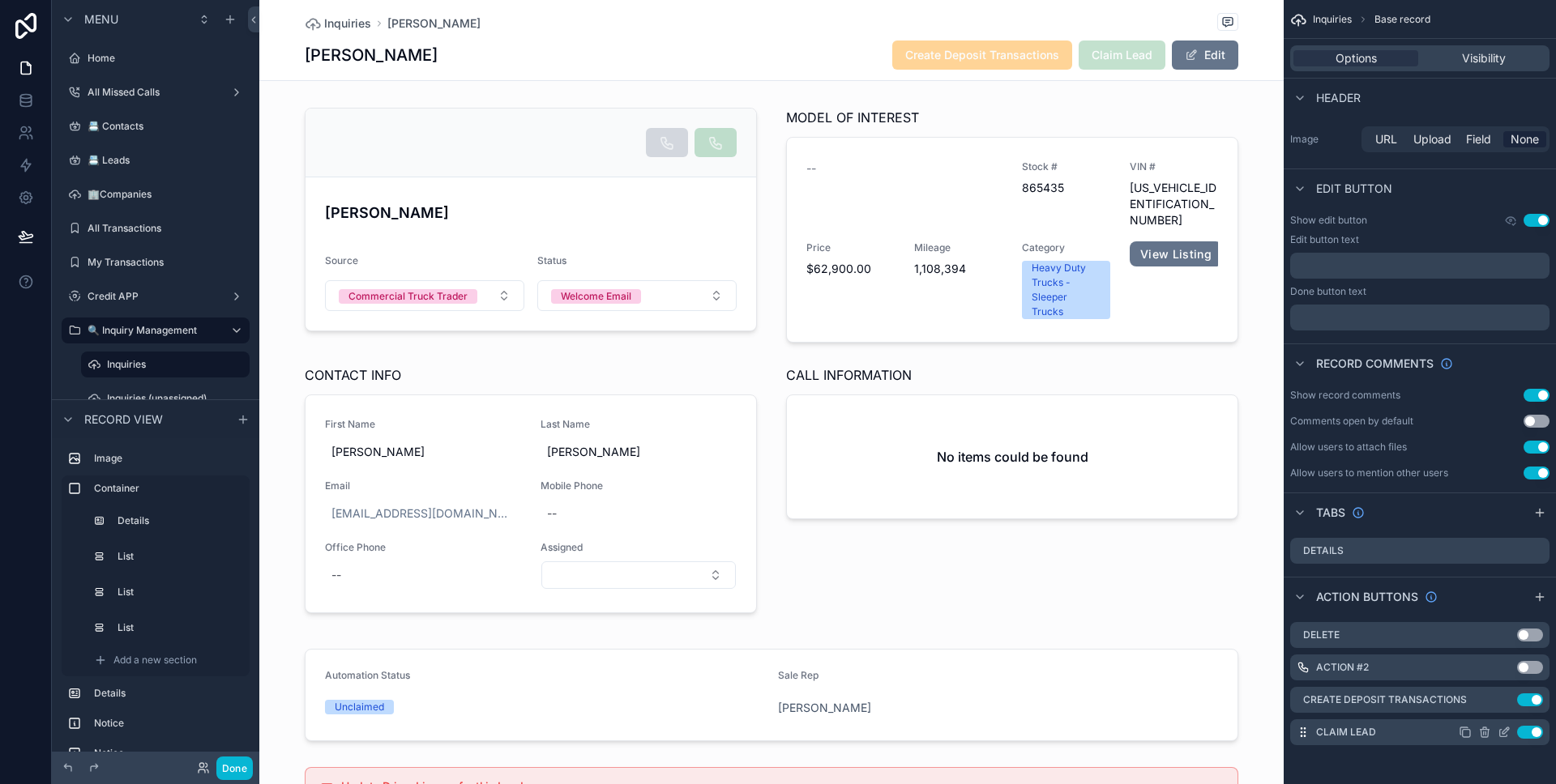
click at [1503, 732] on icon "scrollable content" at bounding box center [1505, 730] width 6 height 6
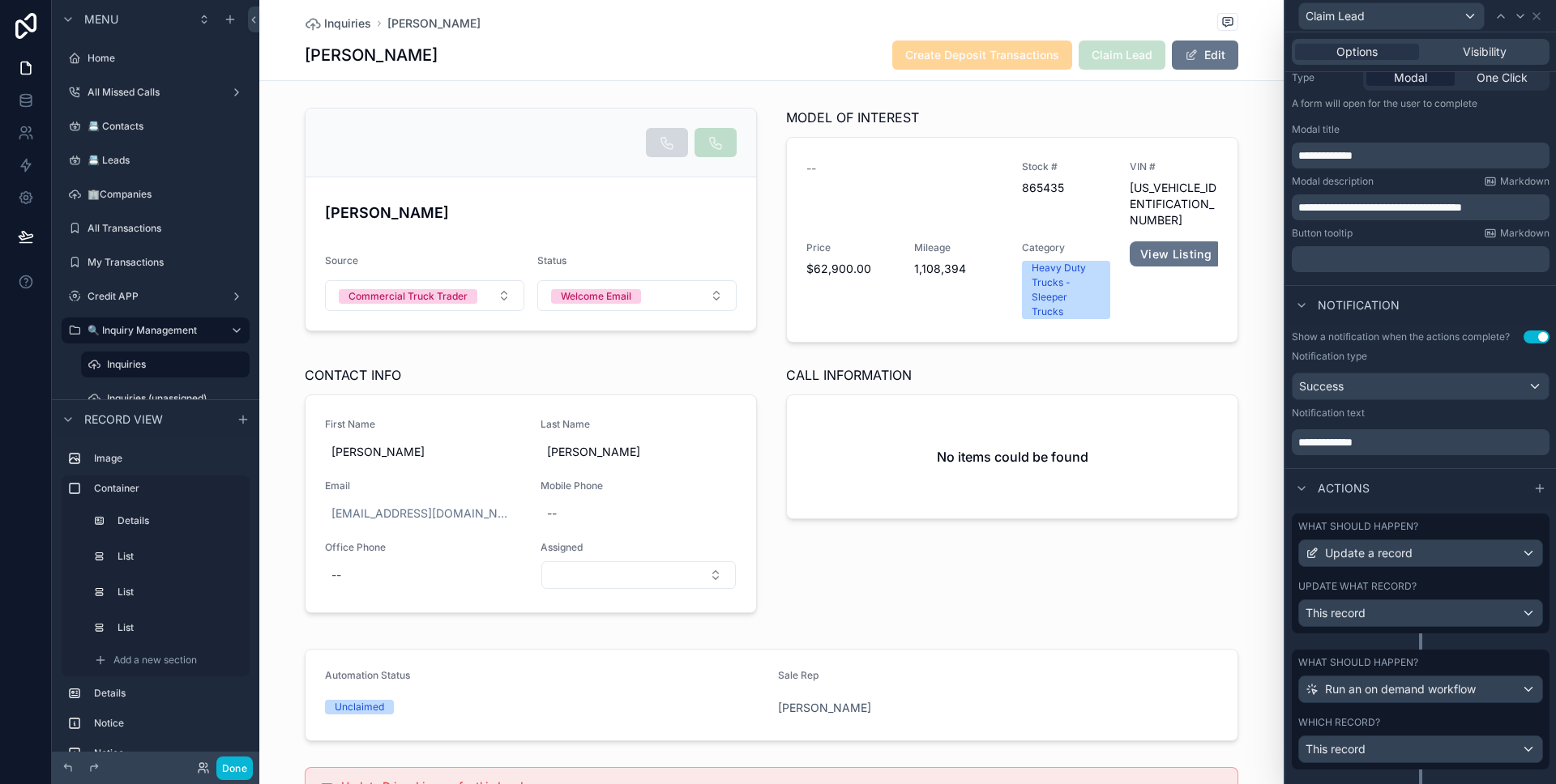
scroll to position [171, 0]
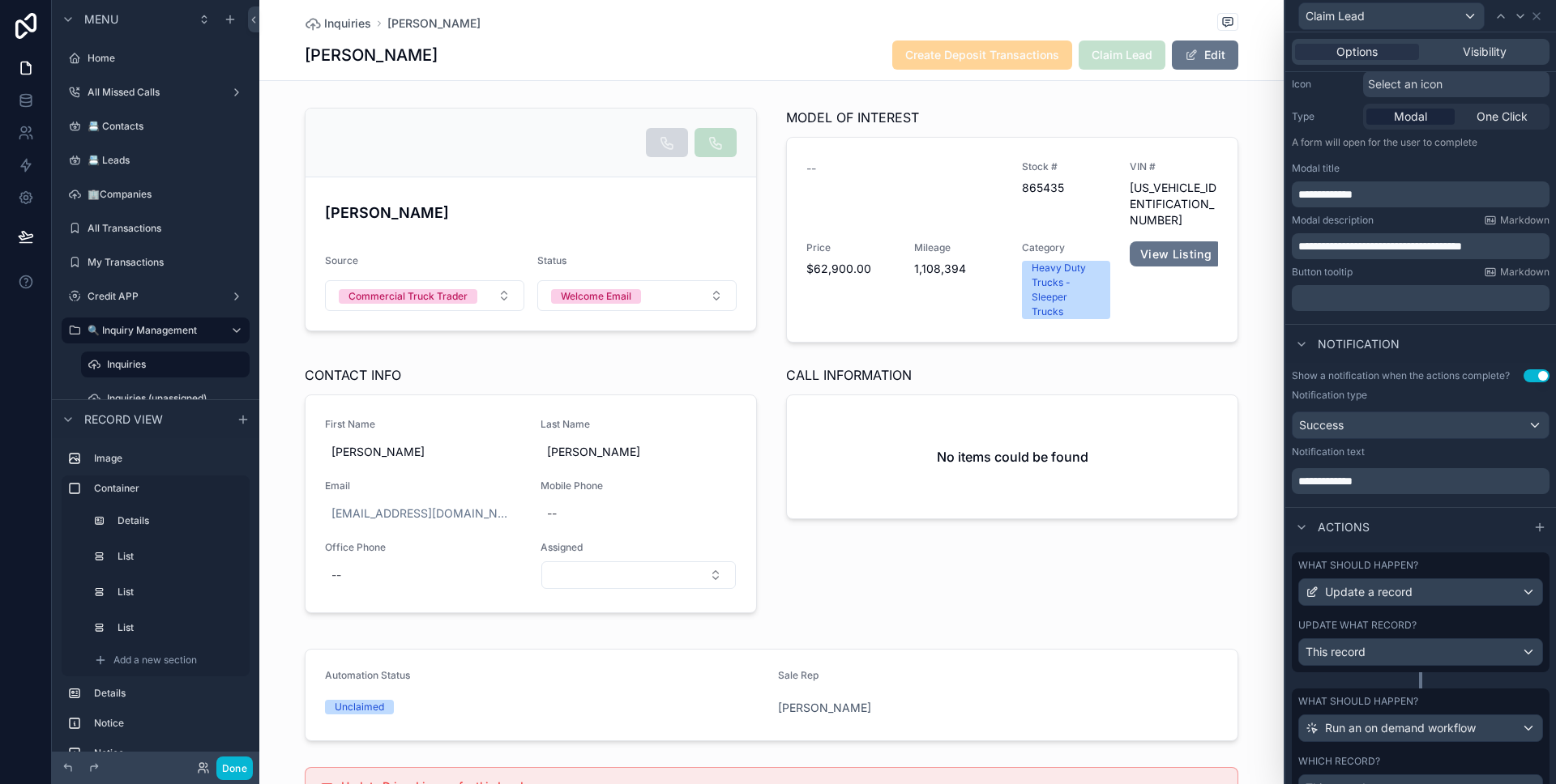
click at [1475, 53] on span "Visibility" at bounding box center [1485, 52] width 44 height 17
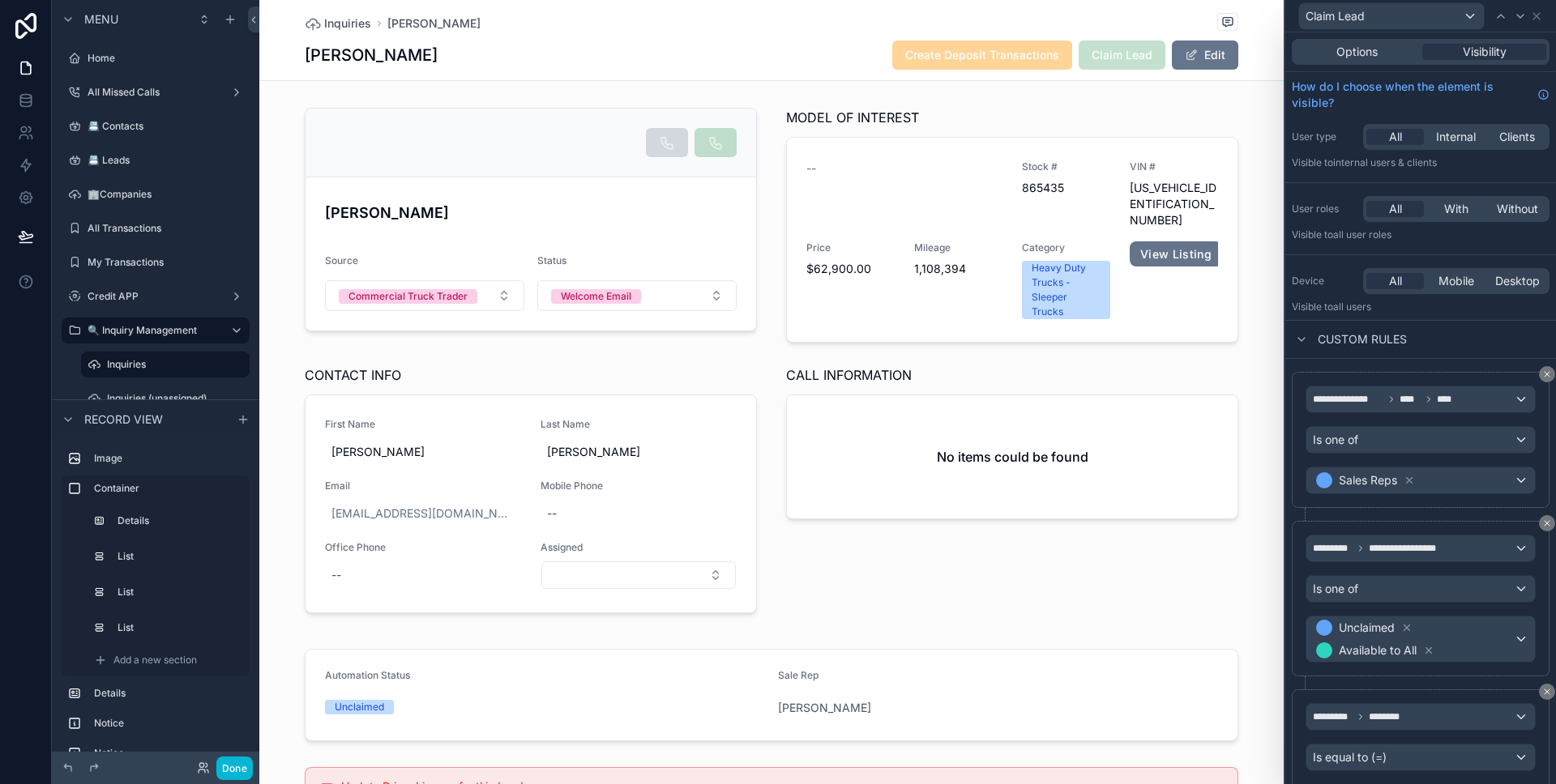
scroll to position [91, 0]
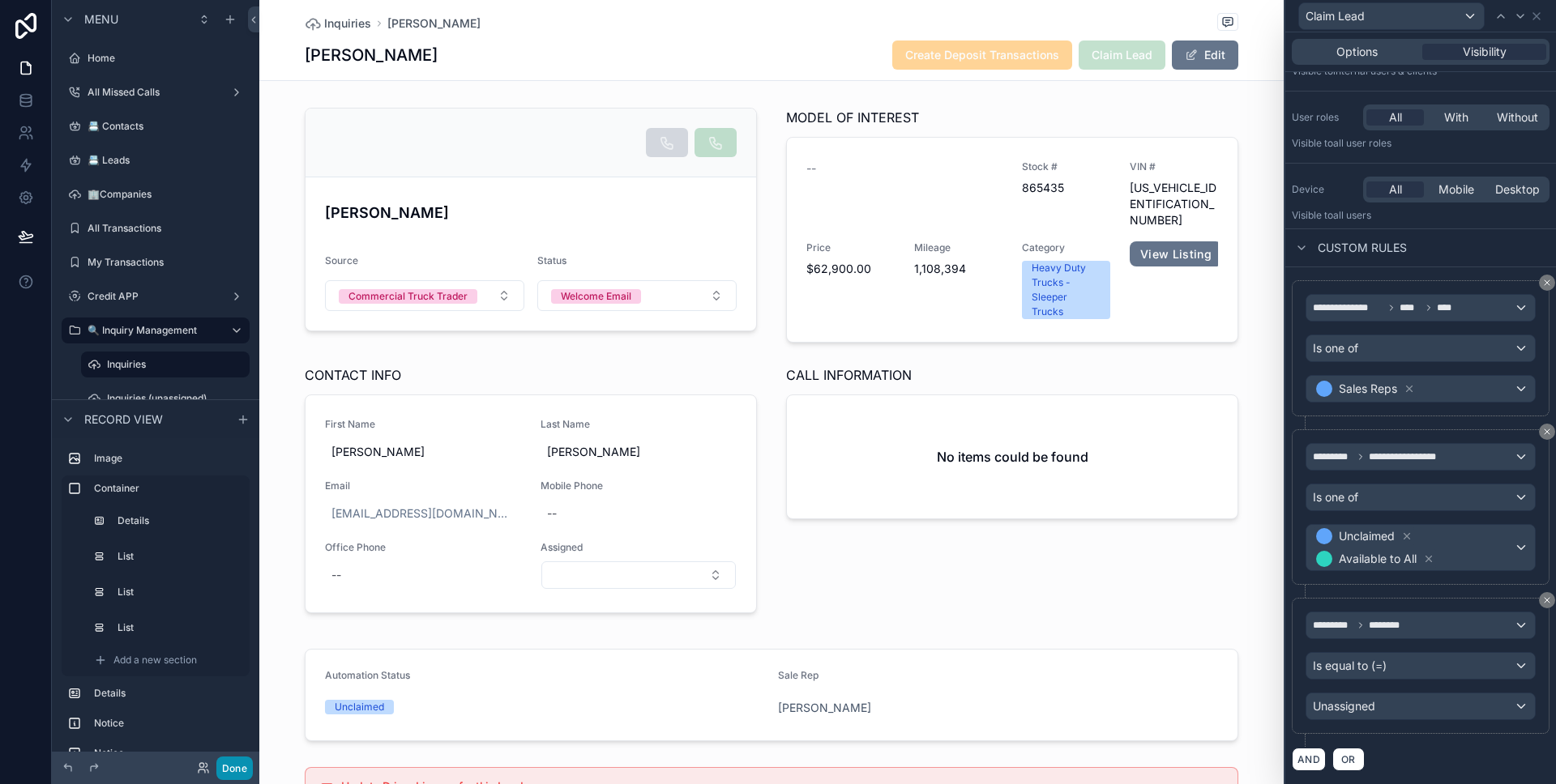
click at [244, 769] on button "Done" at bounding box center [235, 768] width 37 height 24
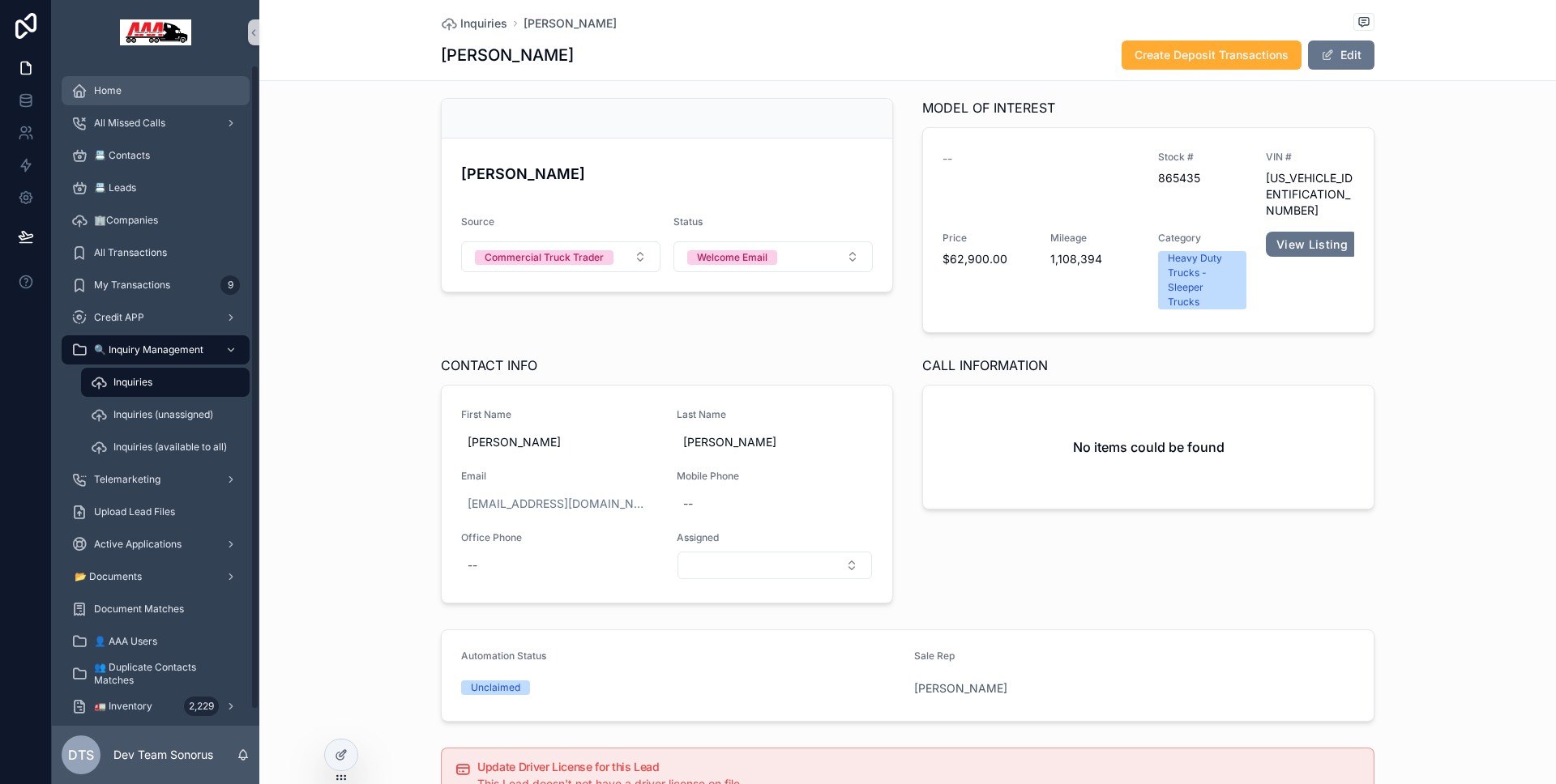
click at [98, 86] on span "Home" at bounding box center [108, 91] width 28 height 13
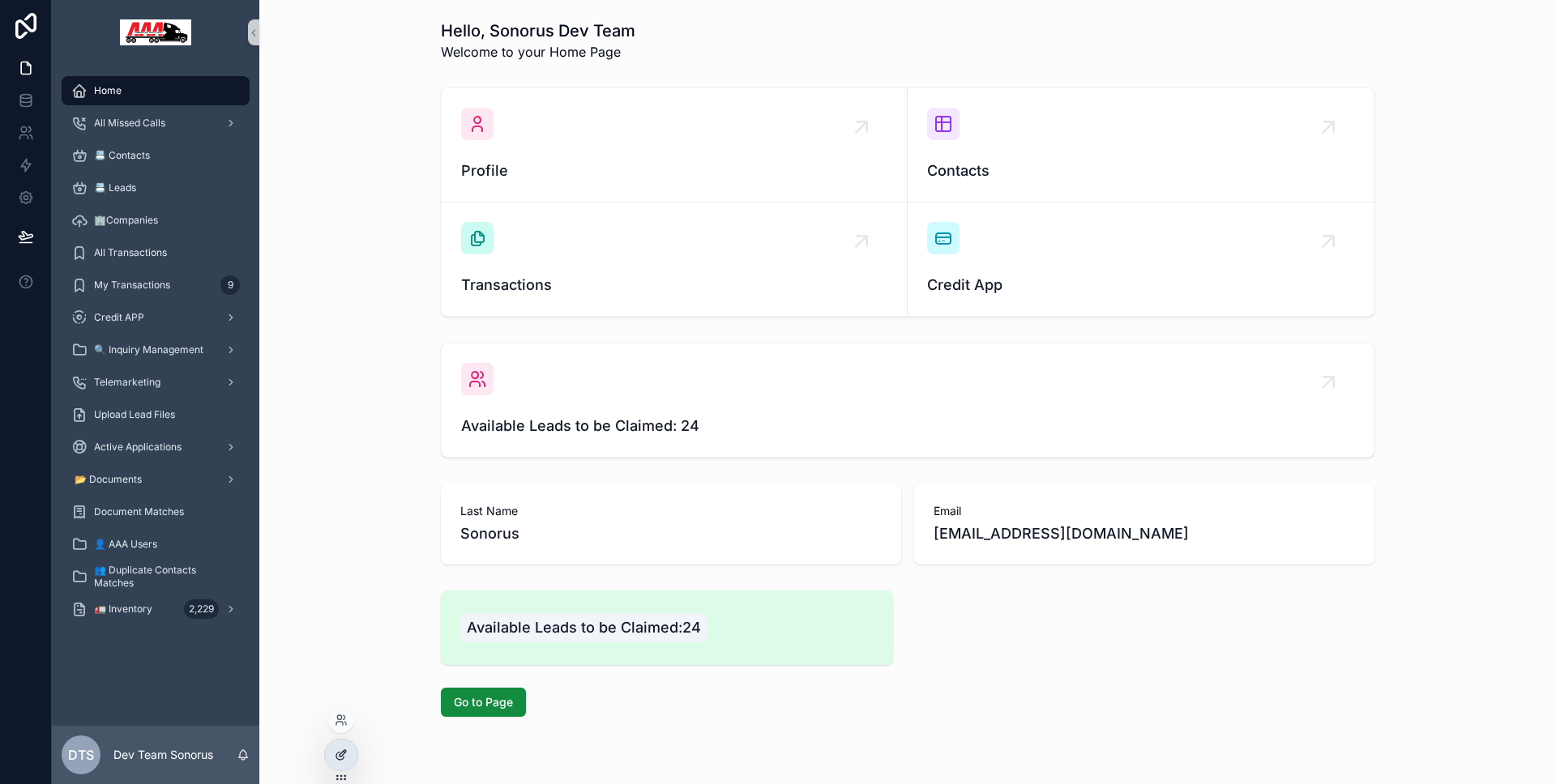
click at [338, 752] on icon at bounding box center [341, 755] width 13 height 13
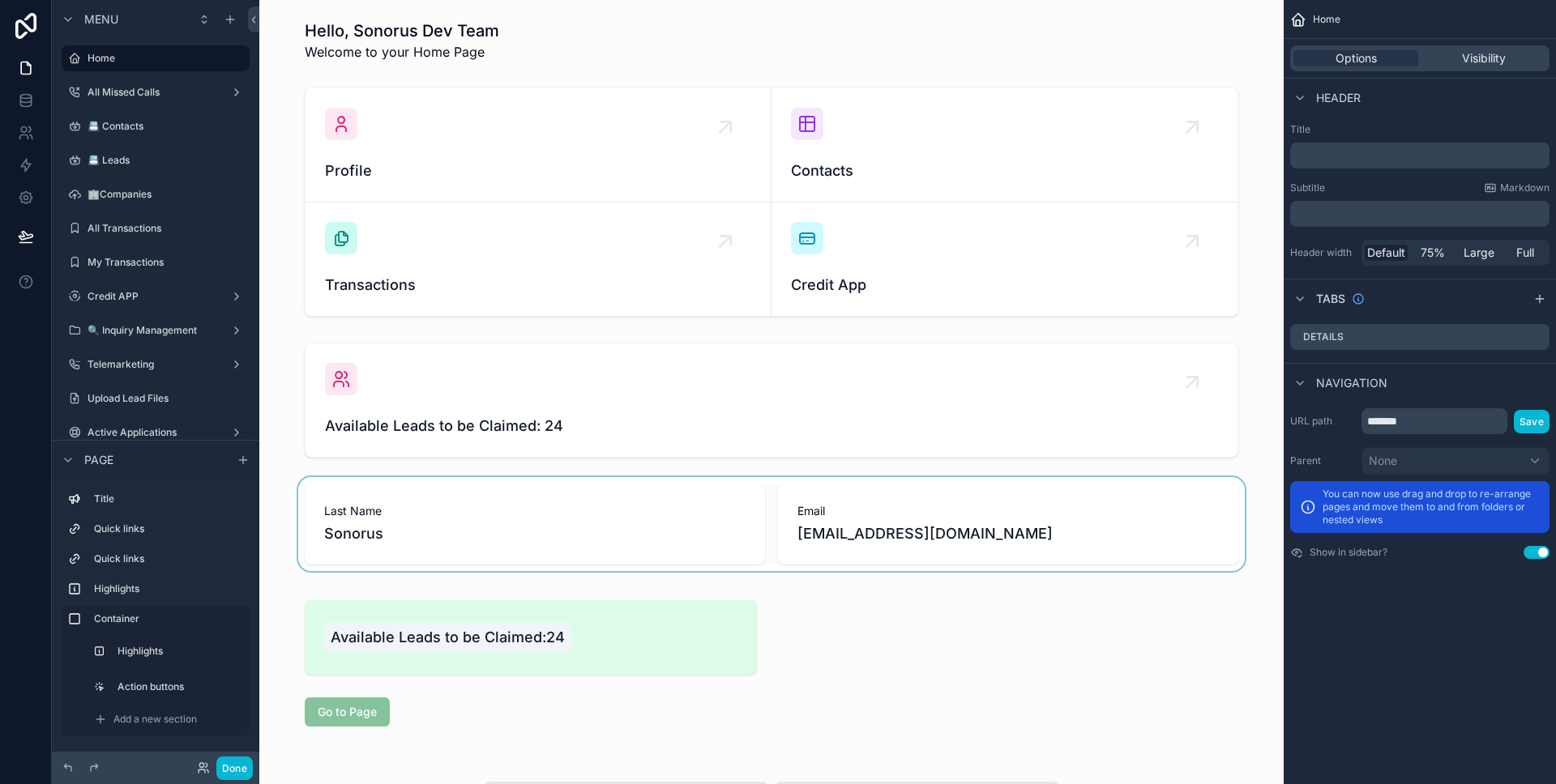
click at [477, 539] on div "scrollable content" at bounding box center [772, 524] width 998 height 94
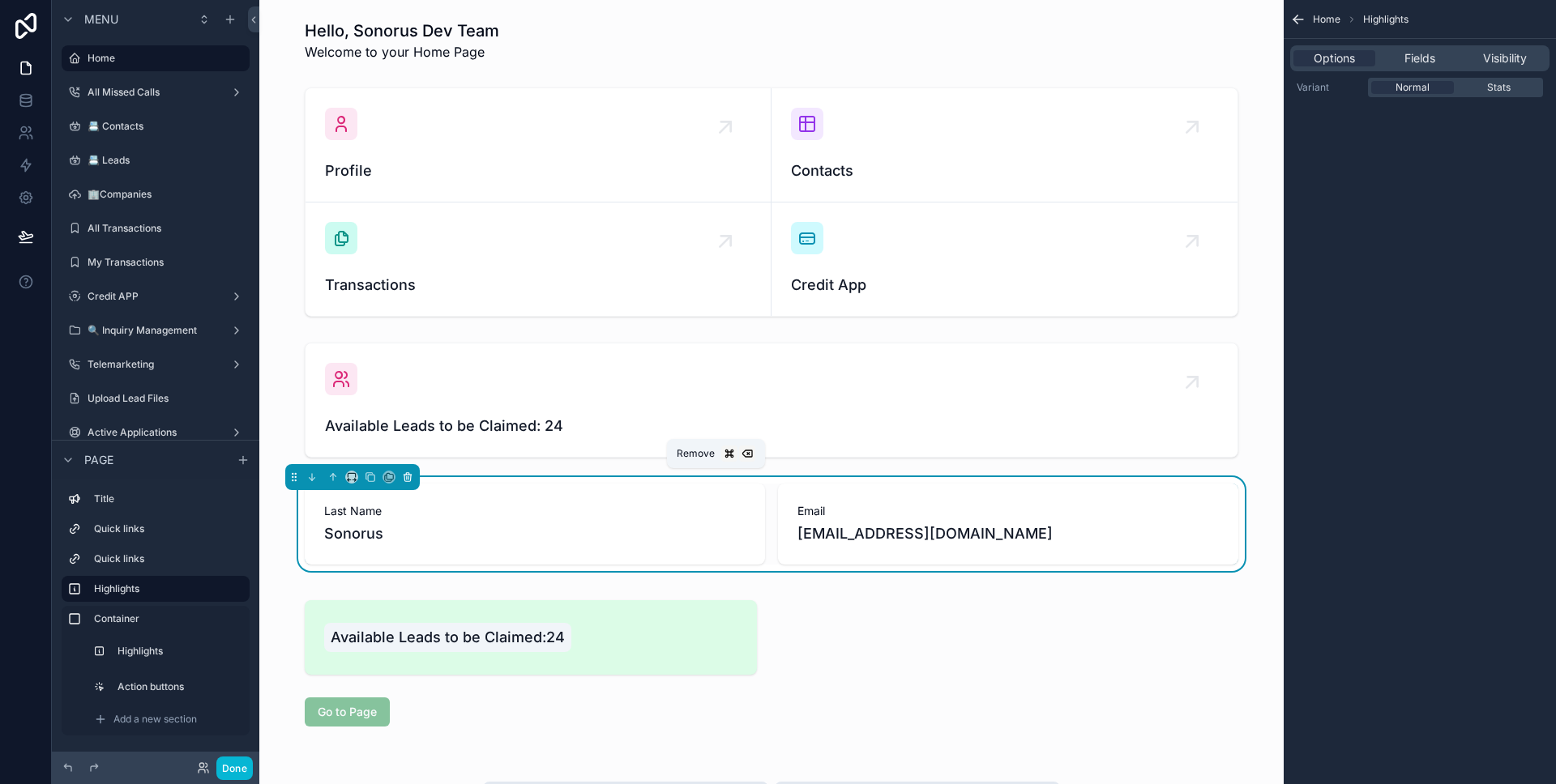
click at [409, 480] on icon "scrollable content" at bounding box center [408, 477] width 11 height 11
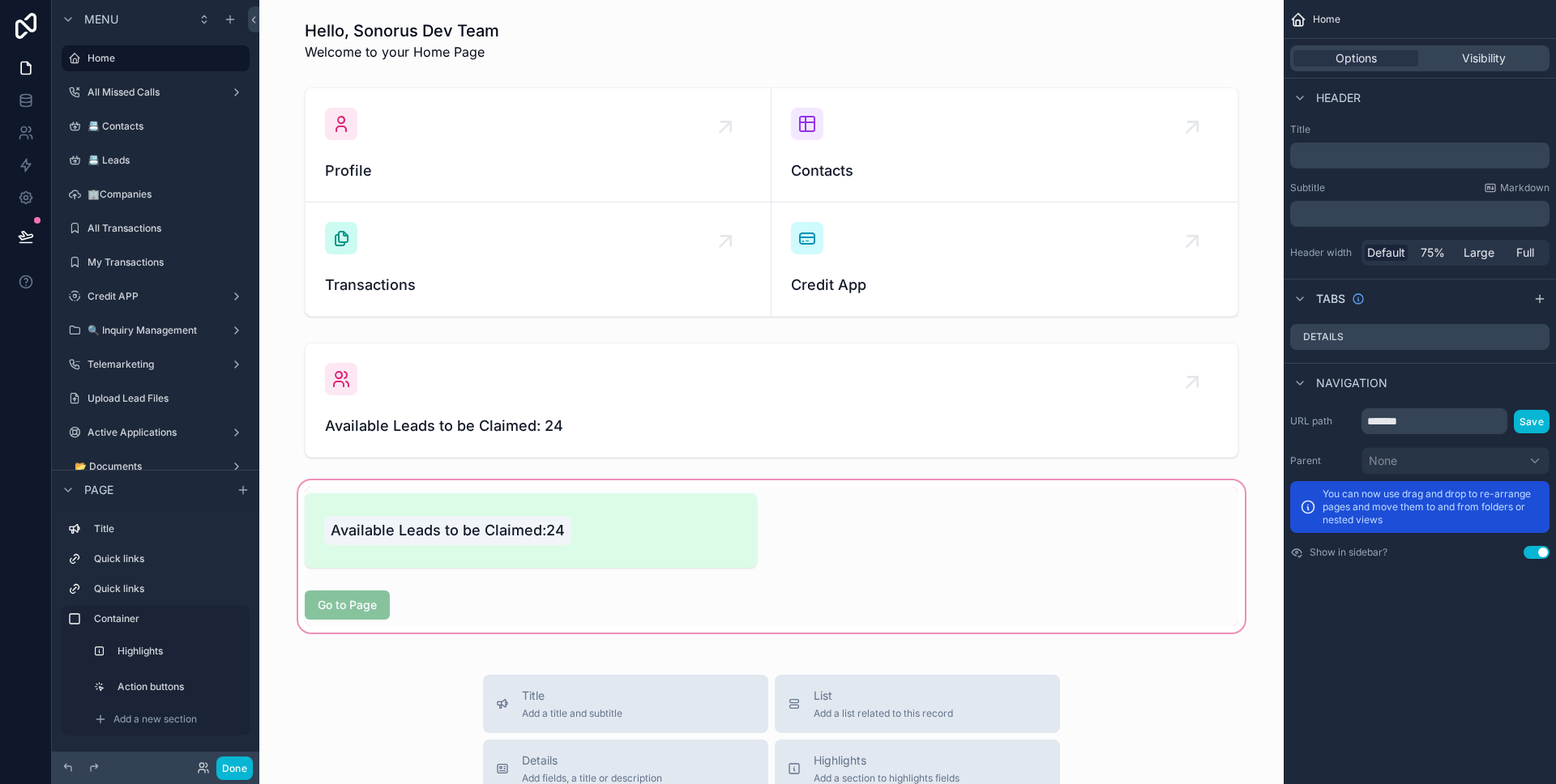
click at [538, 570] on div "scrollable content" at bounding box center [772, 556] width 998 height 159
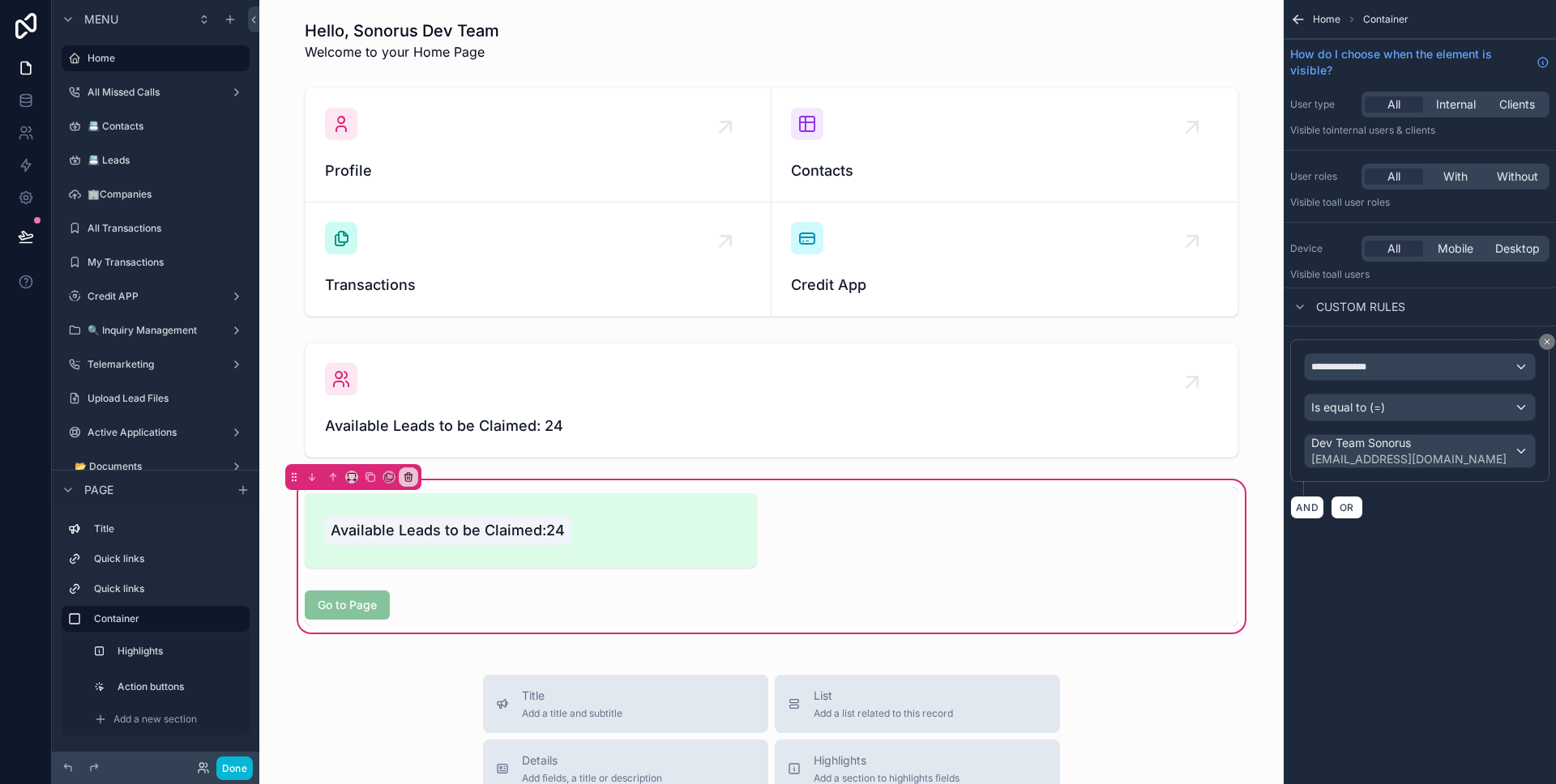
click at [848, 569] on div "Available Leads to be Claimed:24 Go to Page" at bounding box center [771, 556] width 953 height 139
click at [239, 761] on button "Done" at bounding box center [235, 768] width 37 height 24
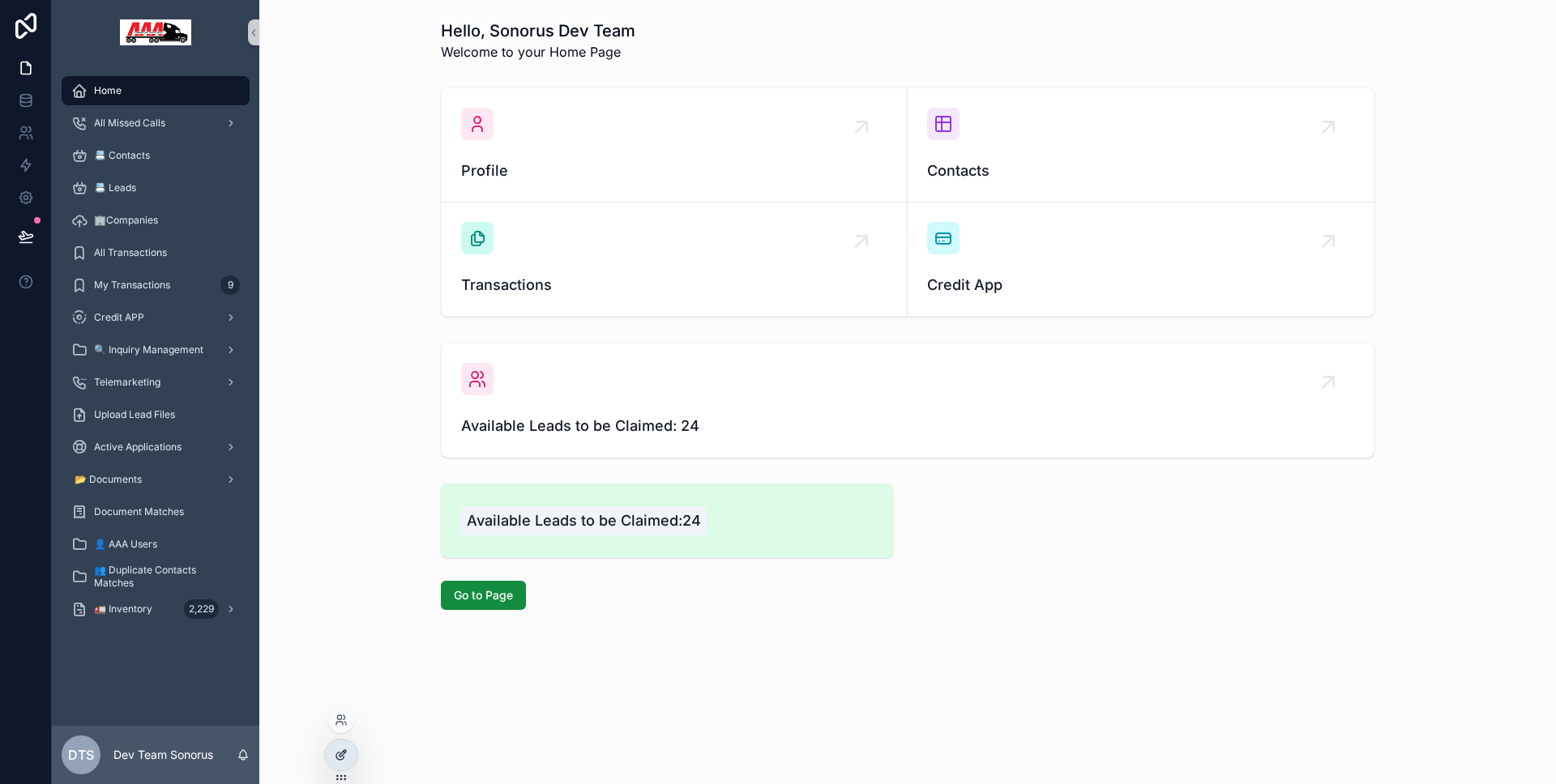
click at [336, 746] on div at bounding box center [341, 755] width 32 height 30
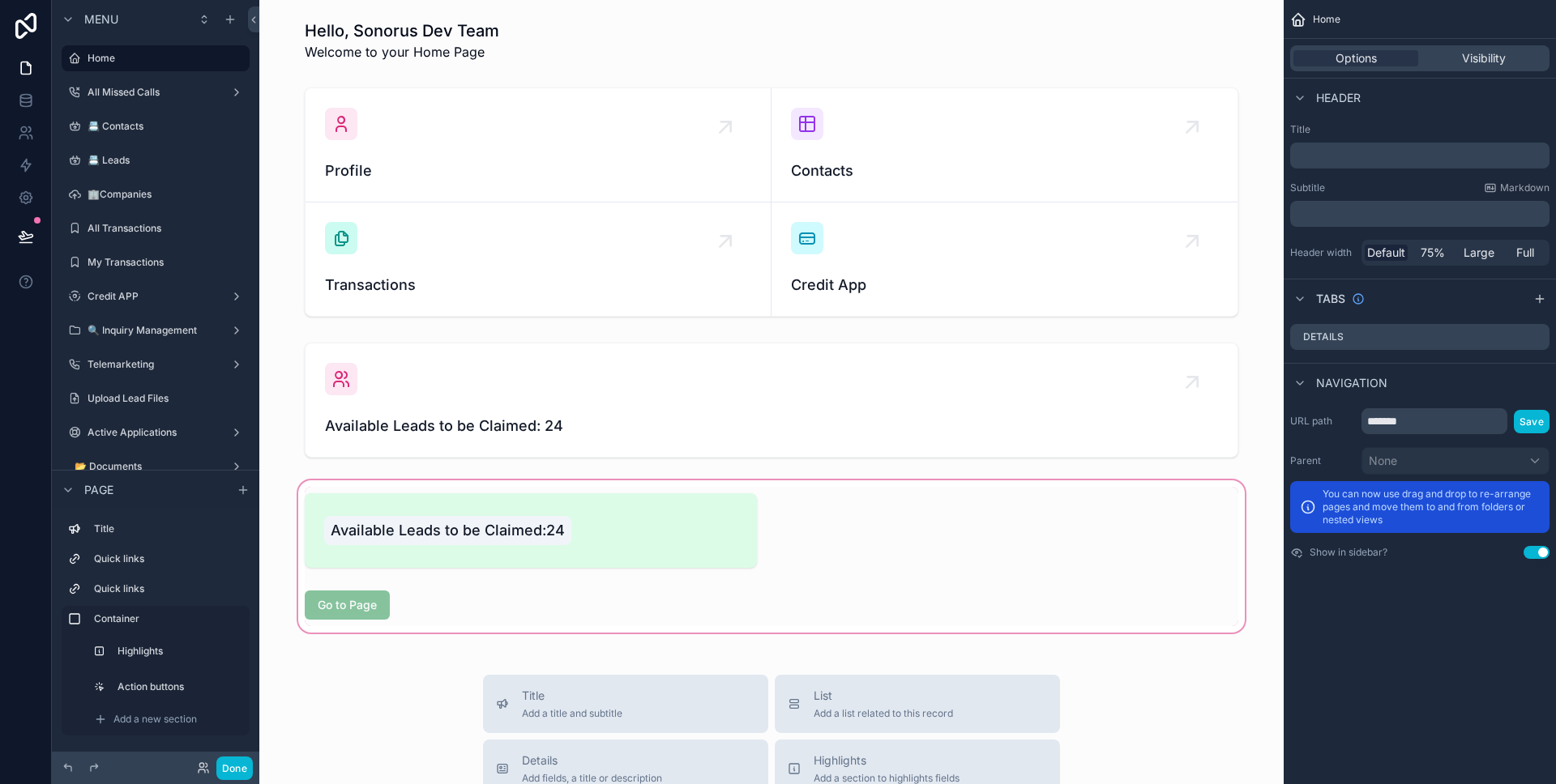
click at [560, 550] on div "scrollable content" at bounding box center [772, 556] width 998 height 159
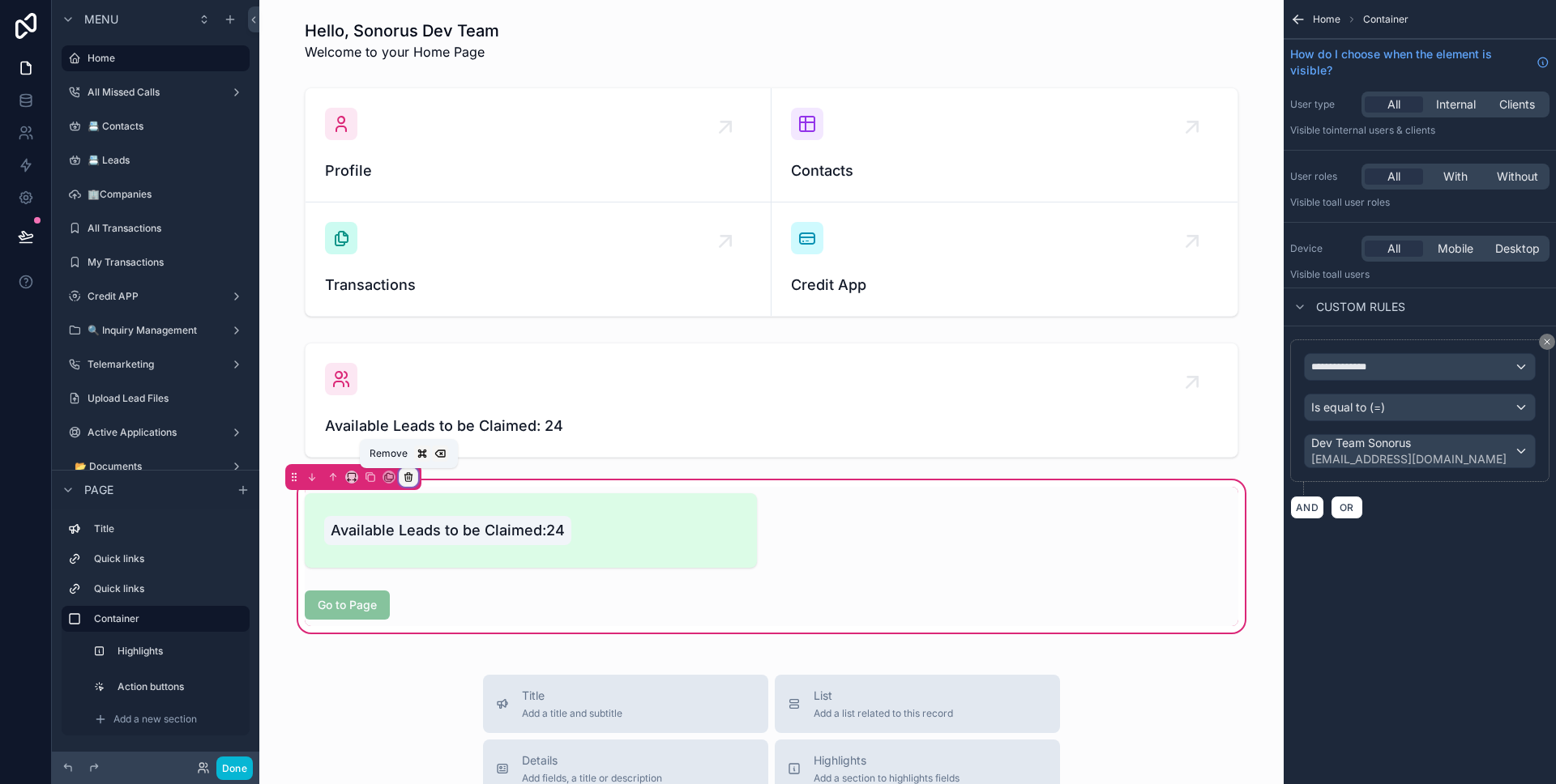
click at [409, 484] on div "scrollable content" at bounding box center [408, 477] width 17 height 17
click at [972, 559] on div "scrollable content" at bounding box center [778, 392] width 1556 height 784
click at [1543, 341] on icon "scrollable content" at bounding box center [1547, 341] width 10 height 10
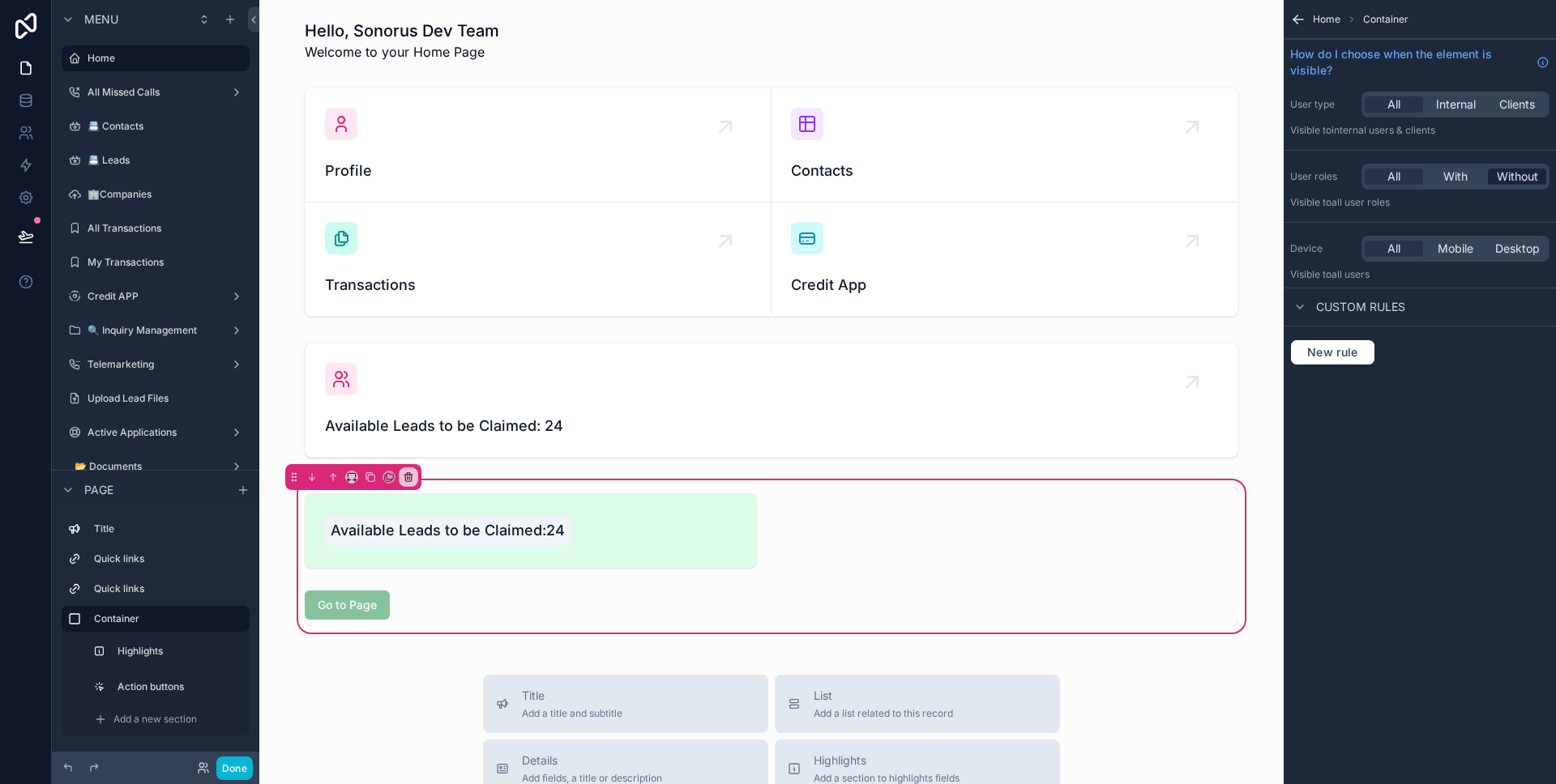
click at [1497, 182] on span "Without" at bounding box center [1517, 177] width 41 height 17
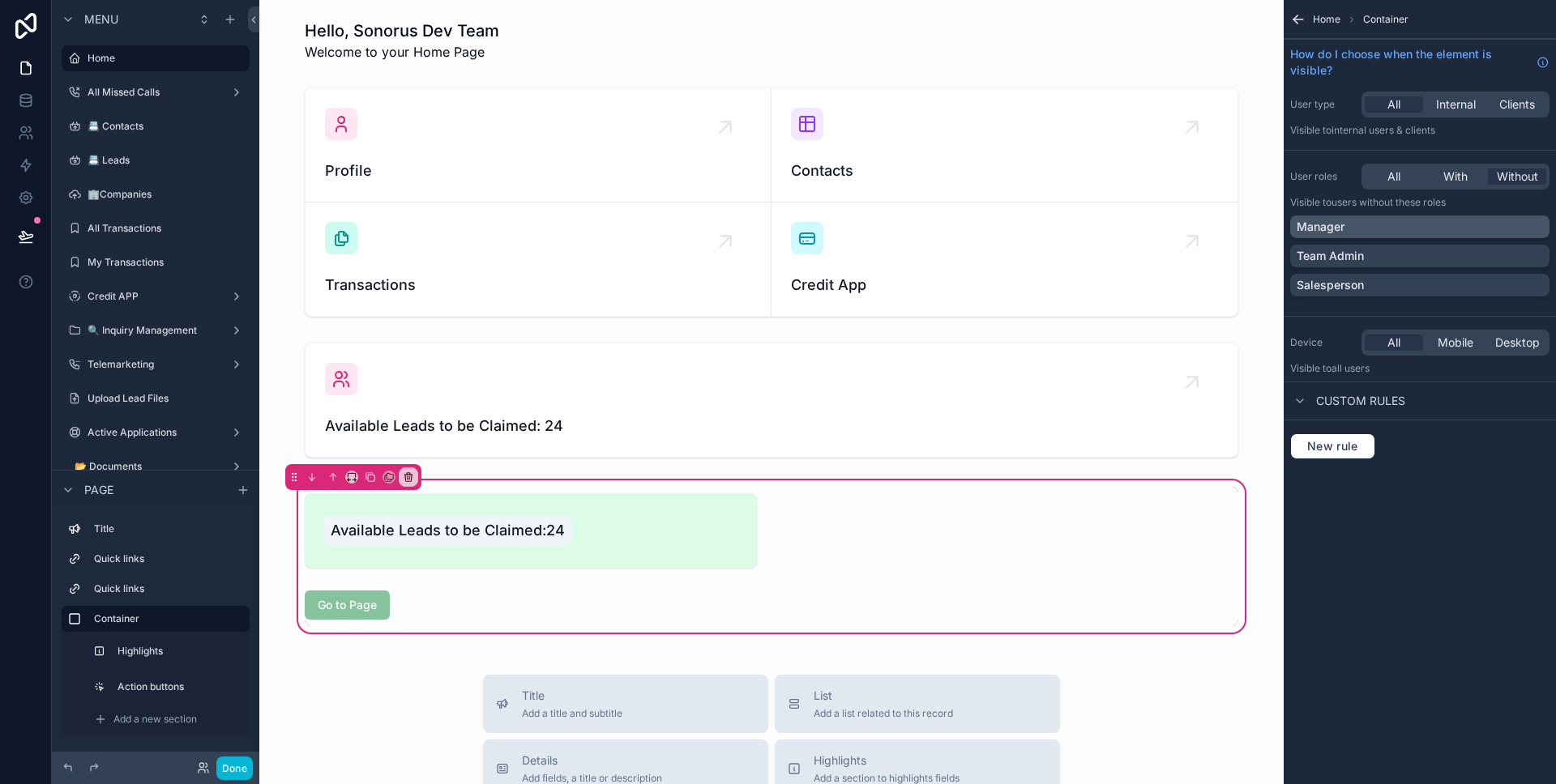
click at [1446, 226] on div "Manager" at bounding box center [1420, 227] width 247 height 17
click at [1425, 267] on div "Team Admin" at bounding box center [1420, 256] width 260 height 23
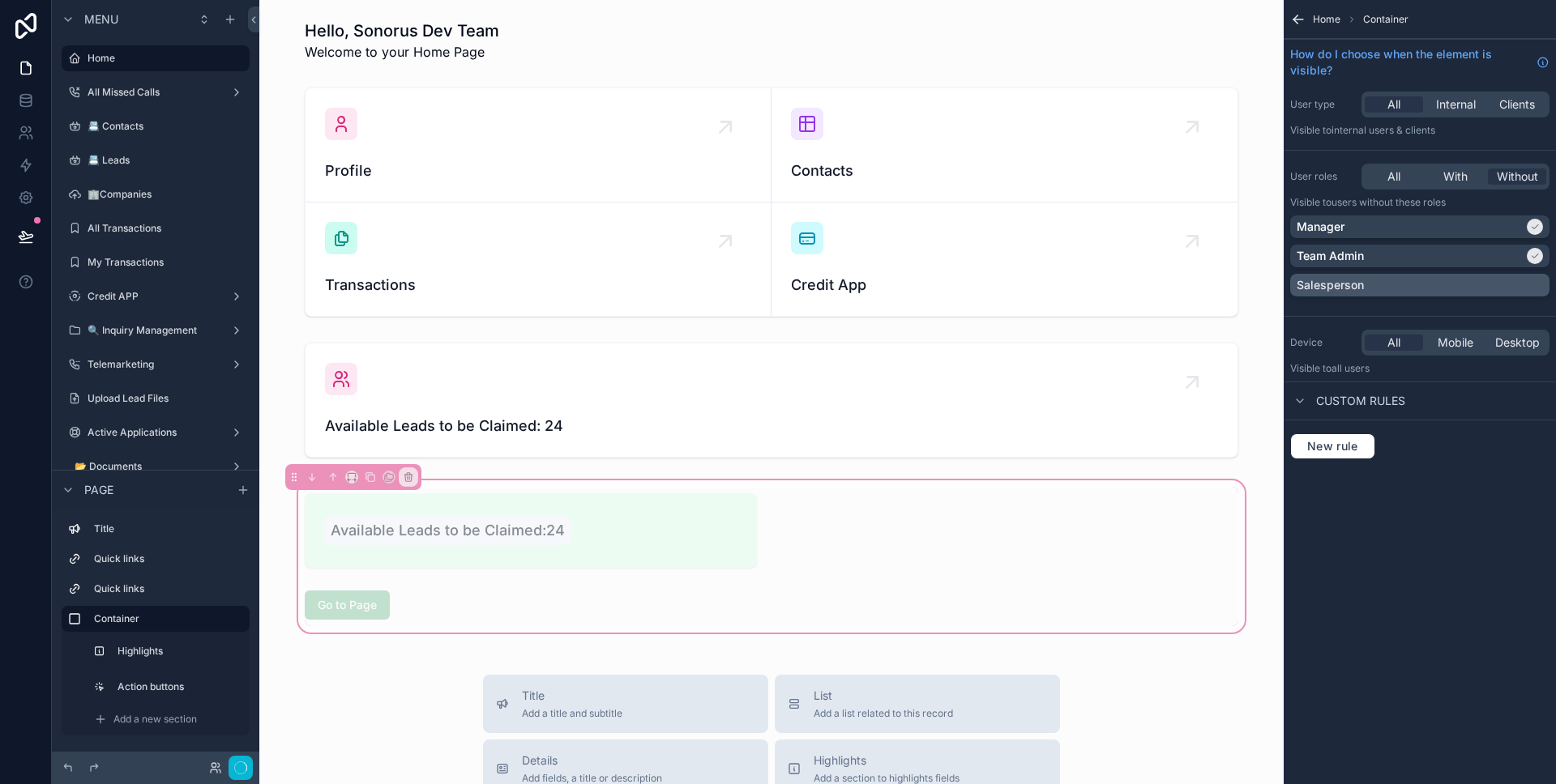
click at [1422, 284] on div "Salesperson" at bounding box center [1420, 285] width 247 height 17
click at [244, 774] on button "Done" at bounding box center [235, 768] width 37 height 24
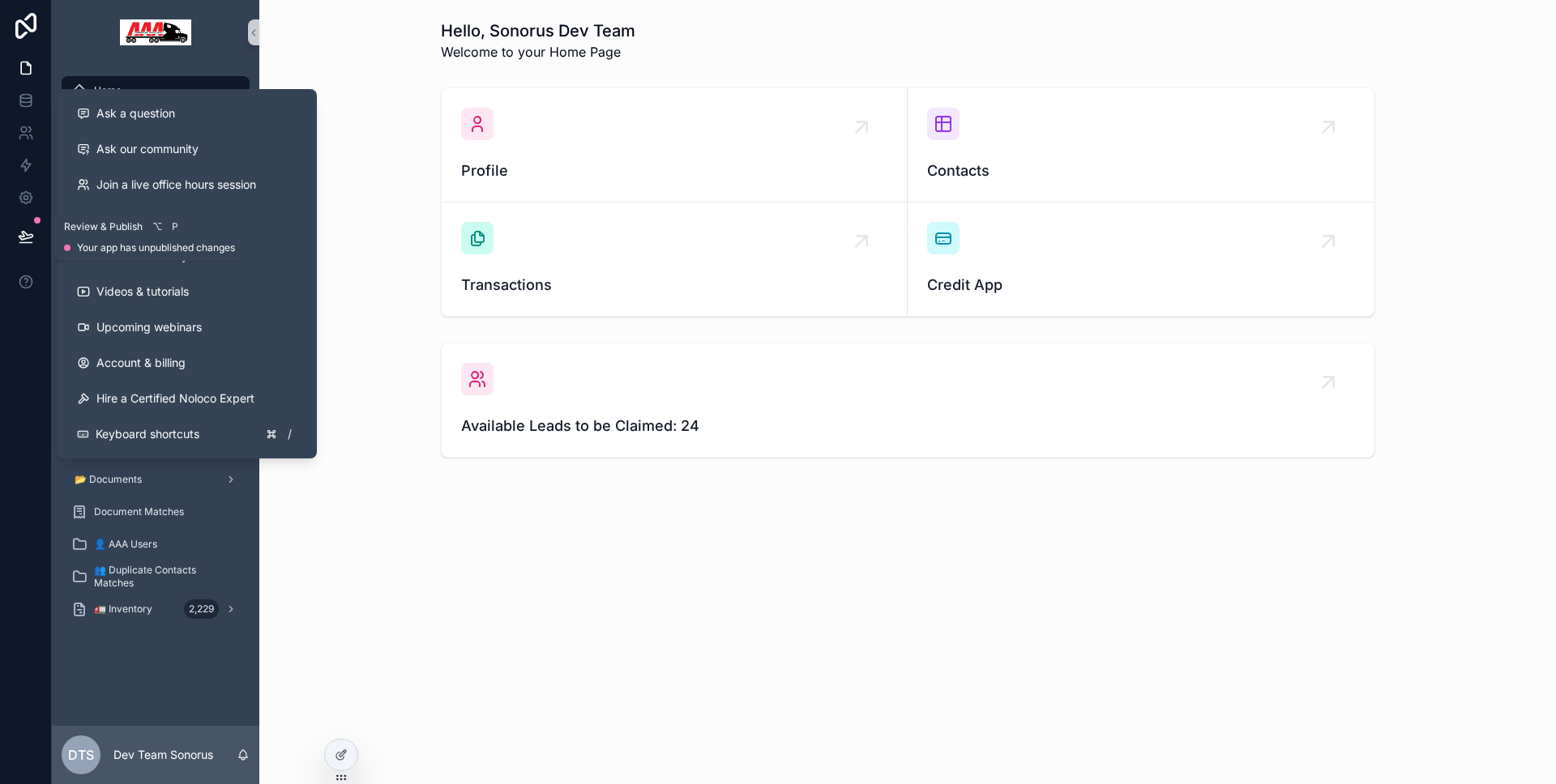
click at [10, 240] on button at bounding box center [26, 236] width 36 height 45
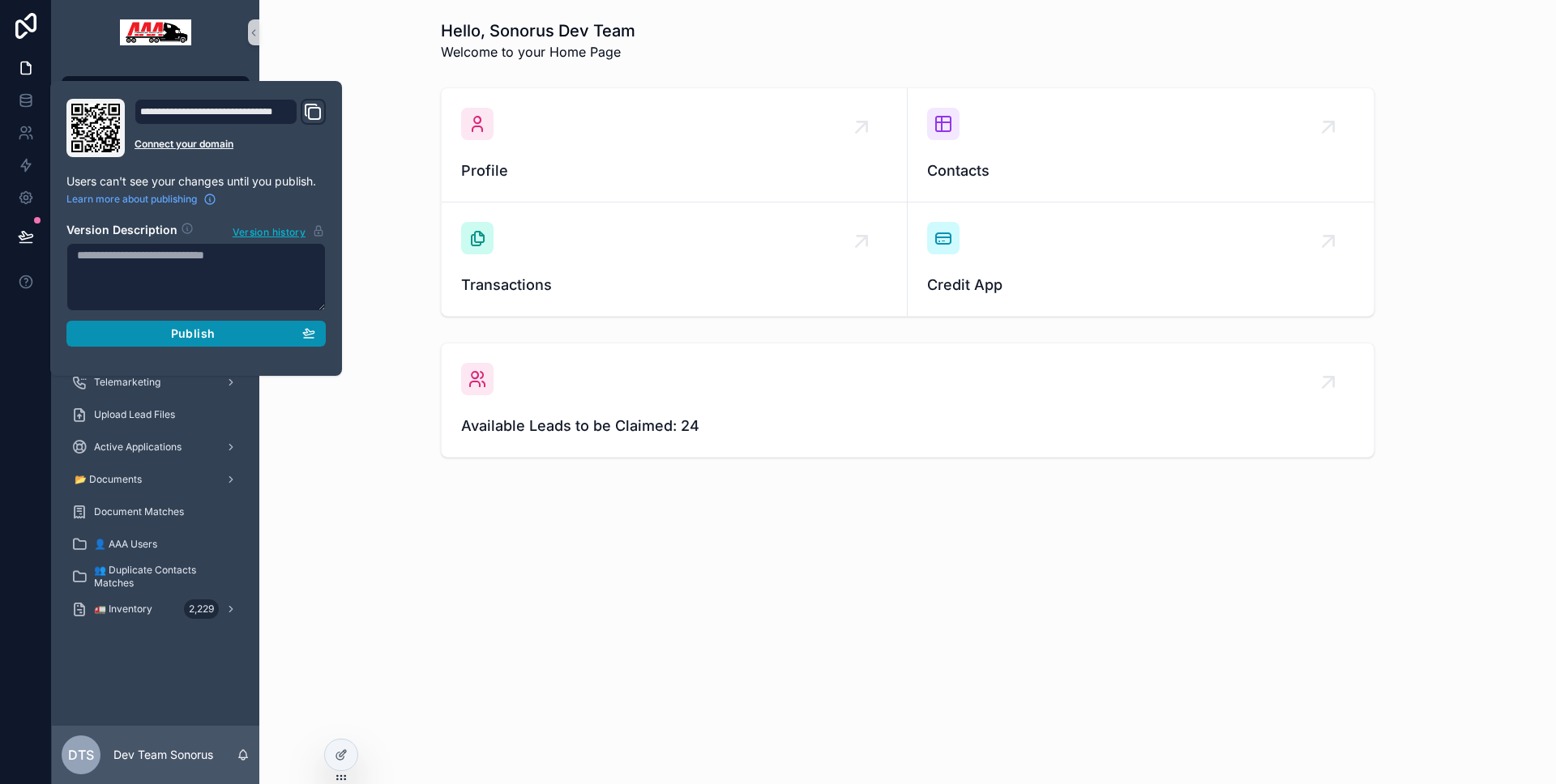
click at [96, 331] on div "Publish" at bounding box center [196, 334] width 238 height 15
click at [11, 352] on div at bounding box center [26, 392] width 52 height 784
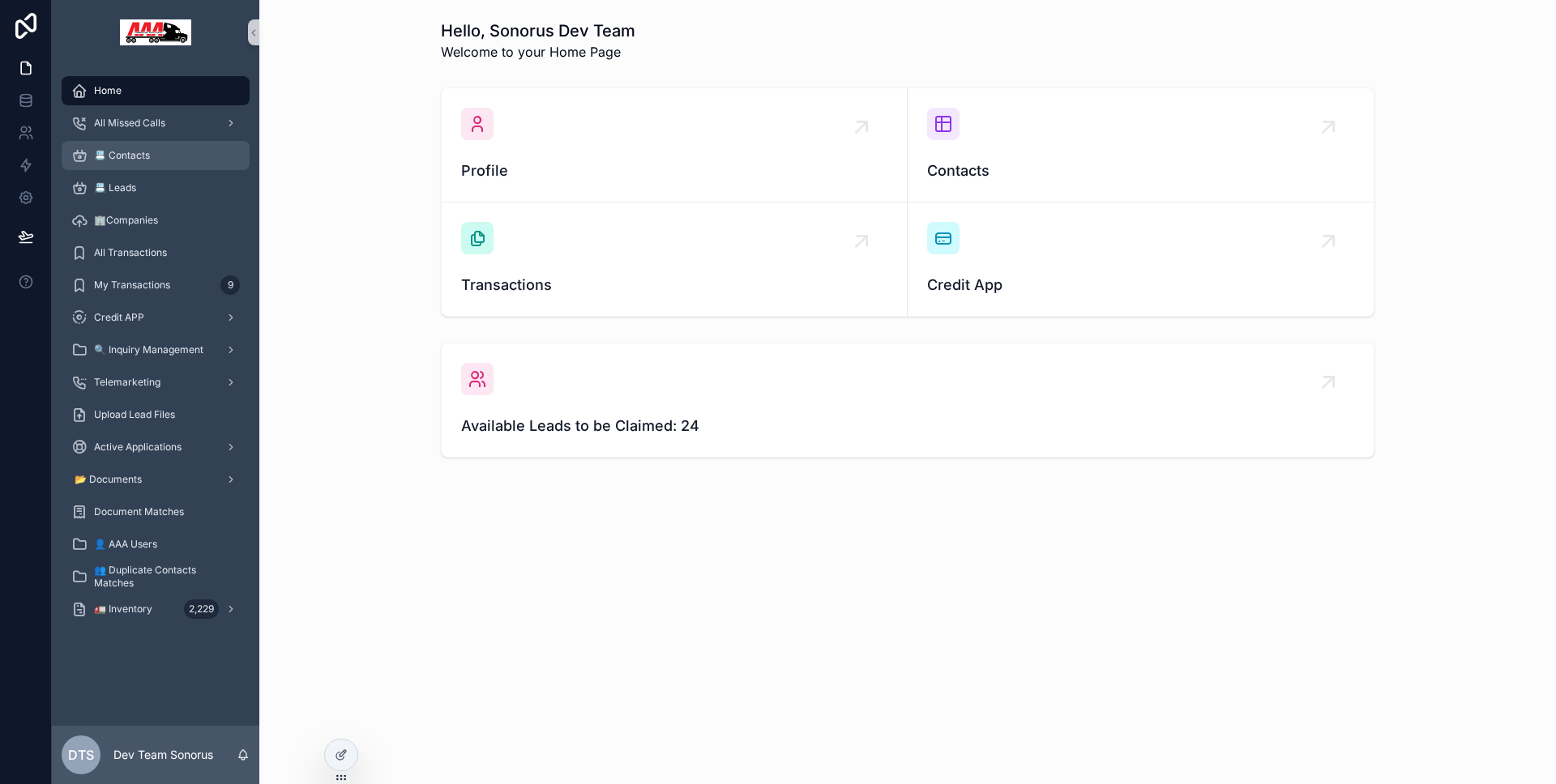
click at [163, 162] on div "📇 Contacts" at bounding box center [155, 156] width 168 height 26
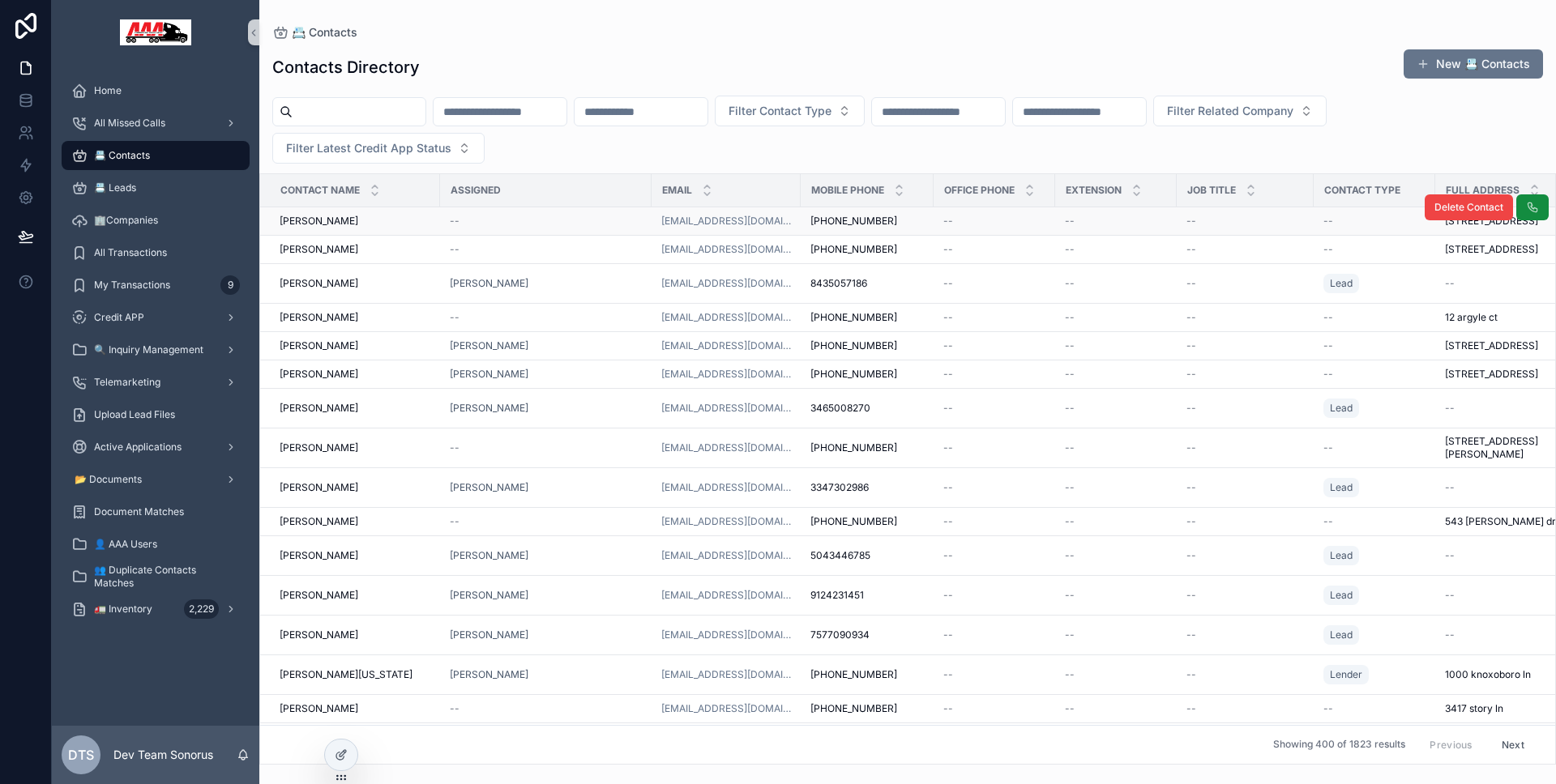
click at [592, 222] on div "--" at bounding box center [545, 221] width 192 height 13
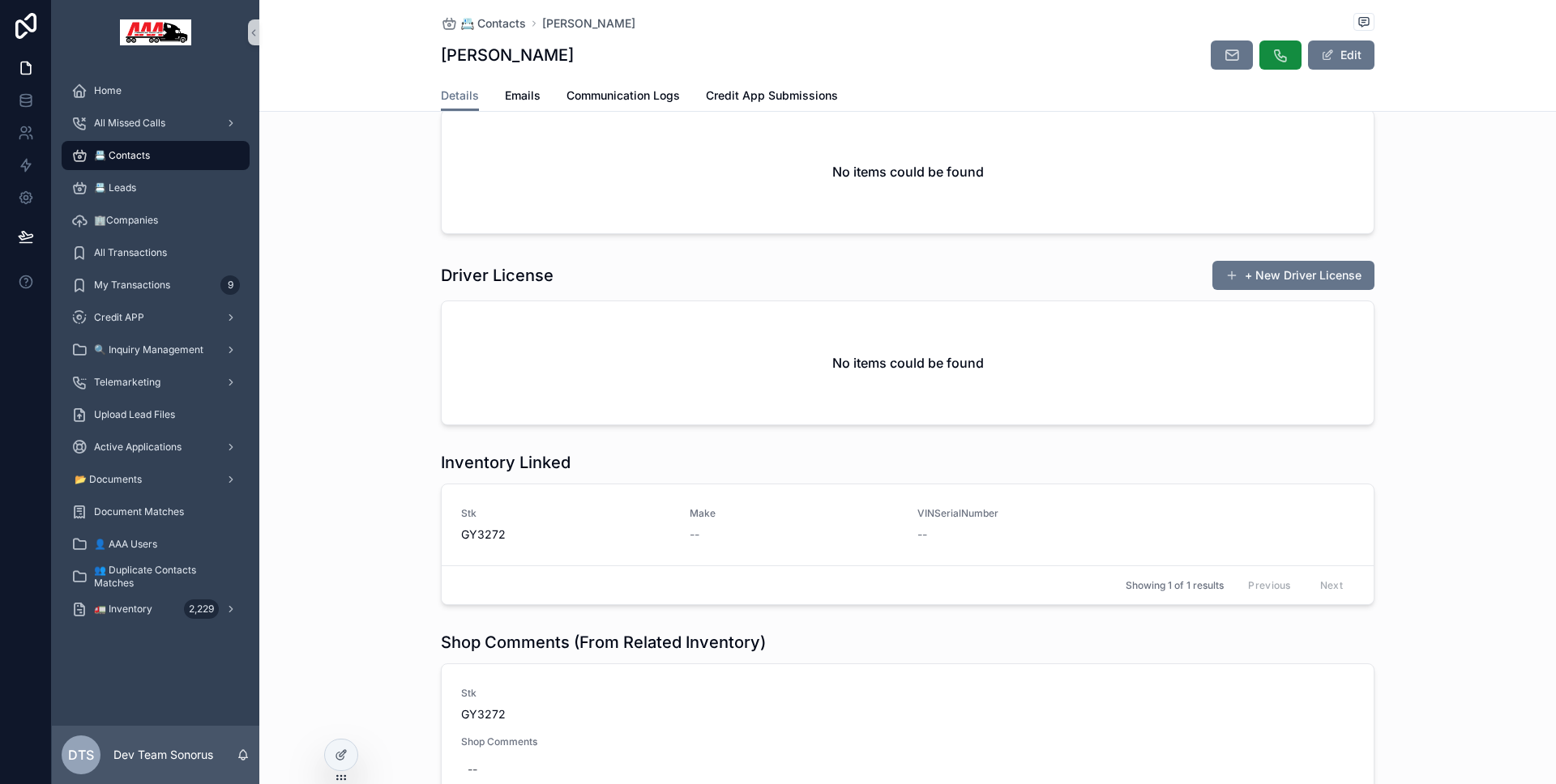
scroll to position [1528, 0]
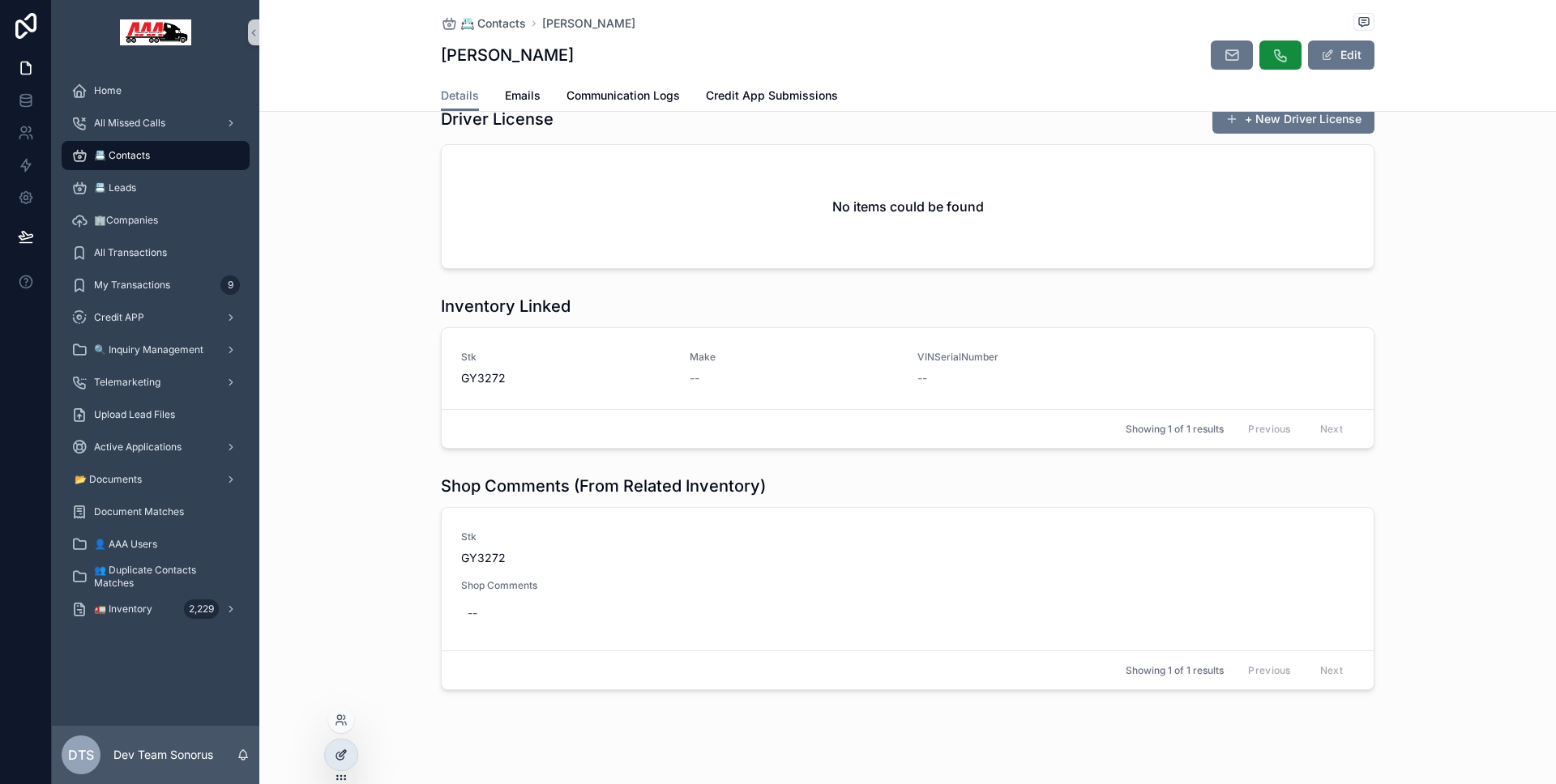
click at [346, 746] on div at bounding box center [341, 755] width 32 height 30
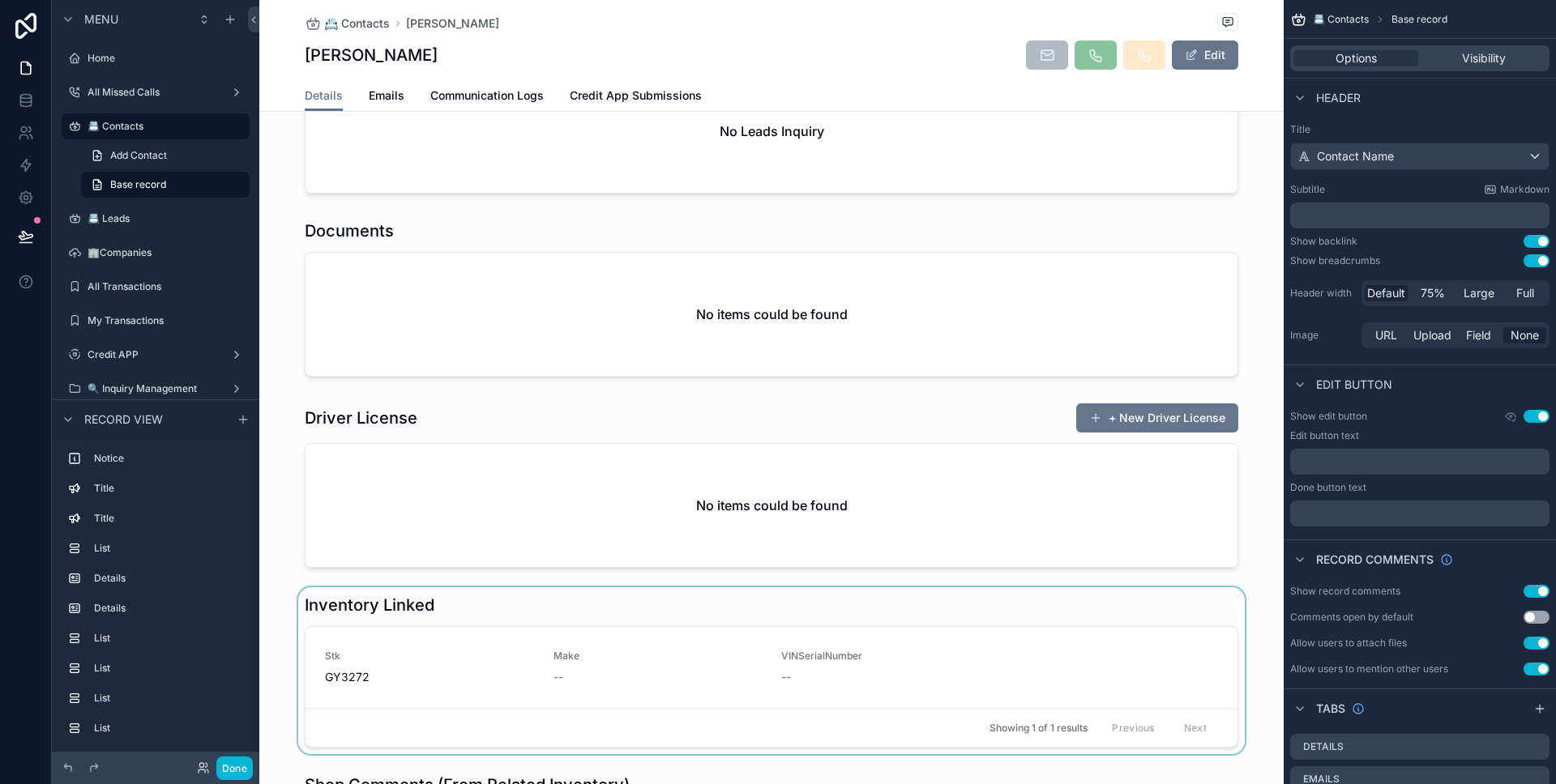
scroll to position [1613, 0]
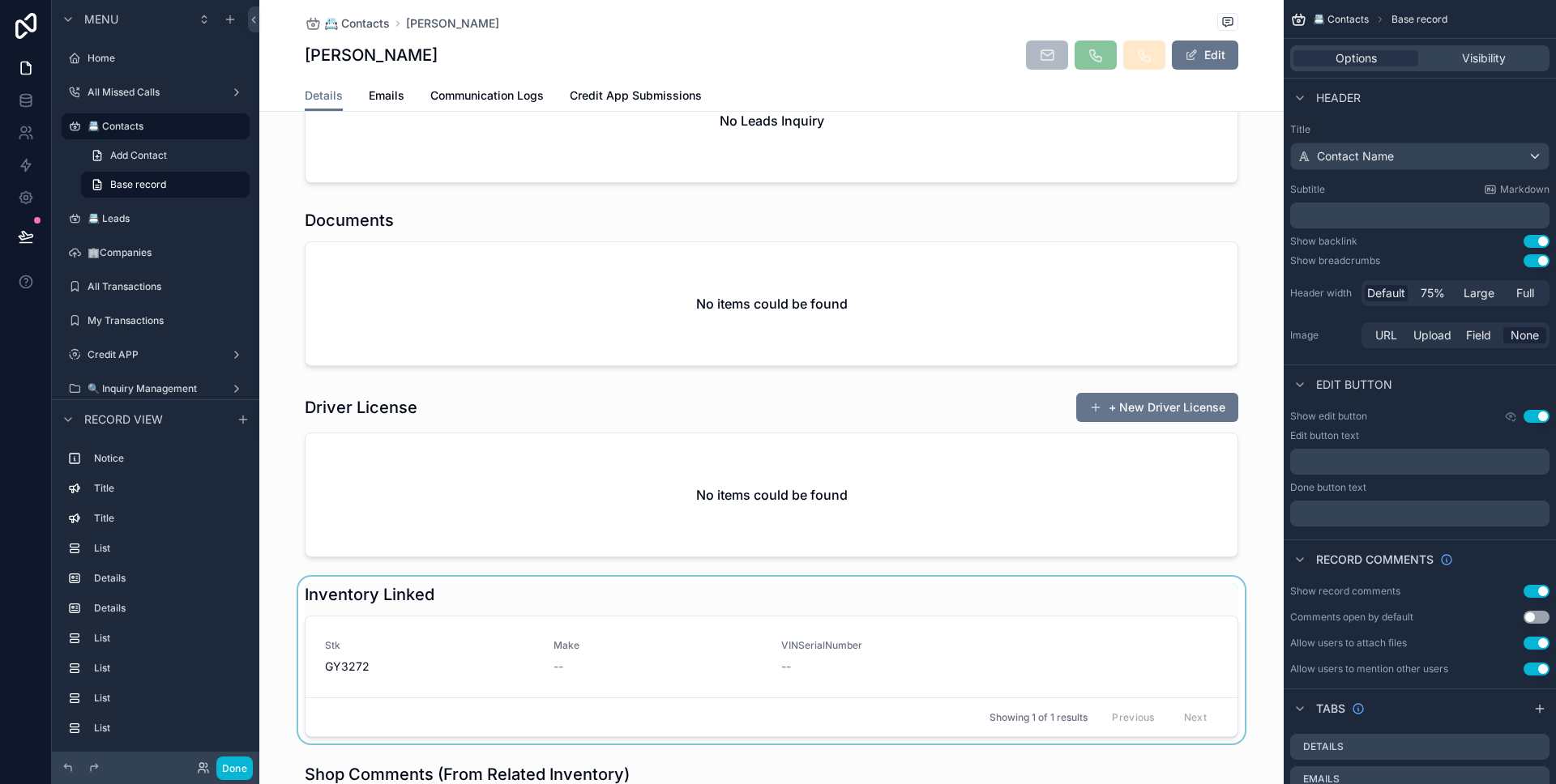
click at [459, 577] on div "scrollable content" at bounding box center [772, 660] width 1024 height 167
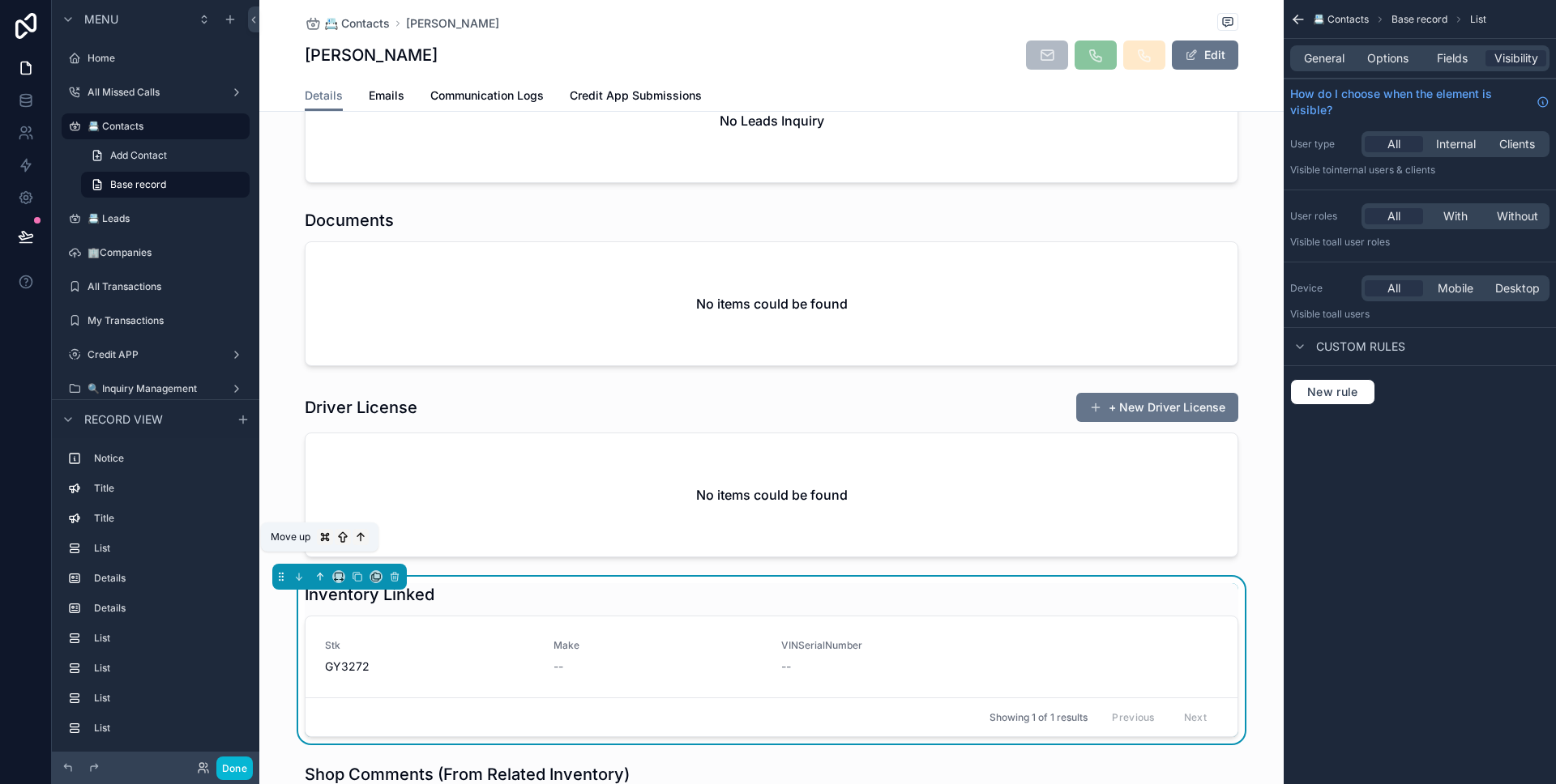
click at [325, 571] on icon "scrollable content" at bounding box center [319, 576] width 11 height 11
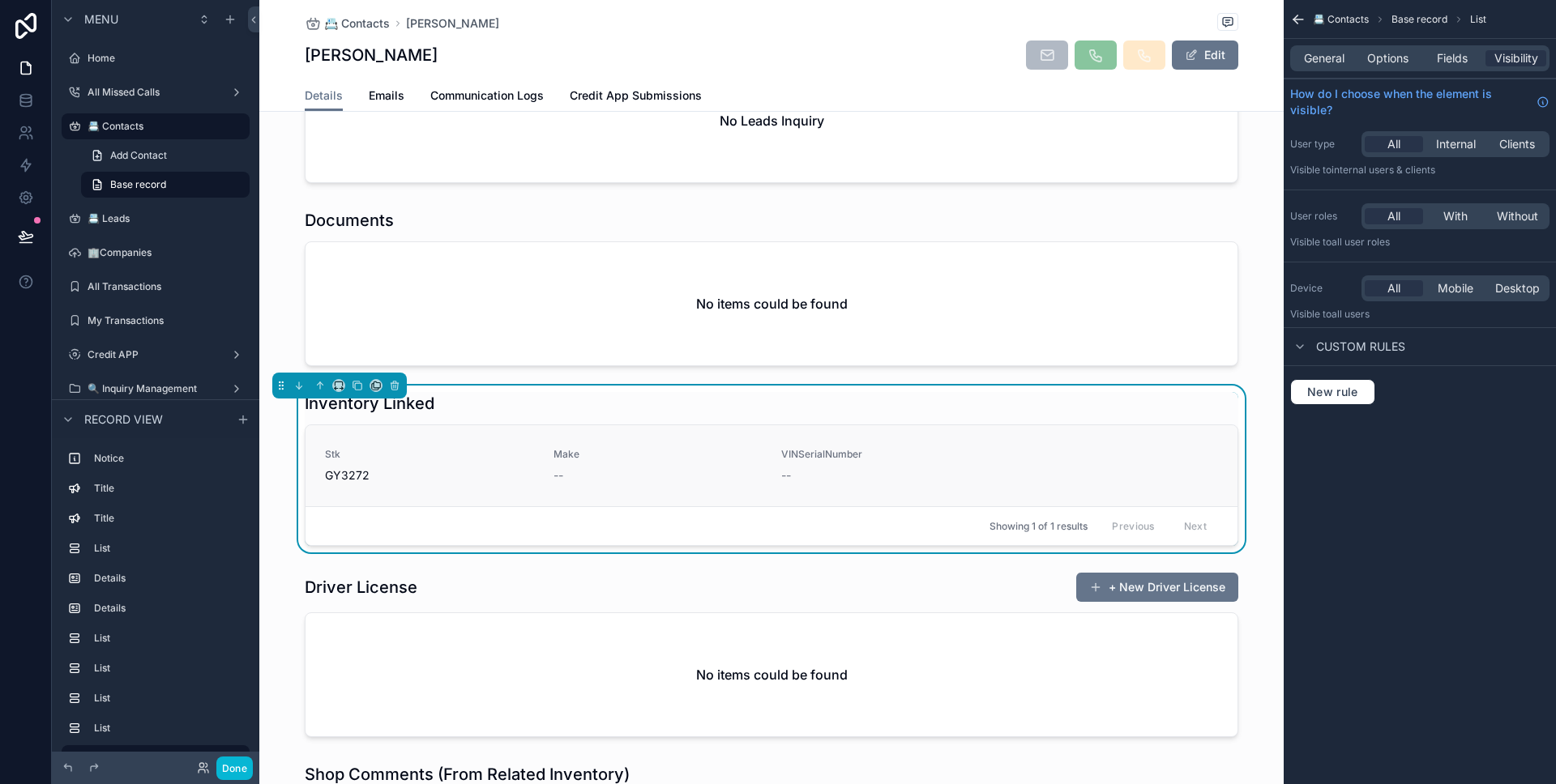
scroll to position [1593, 0]
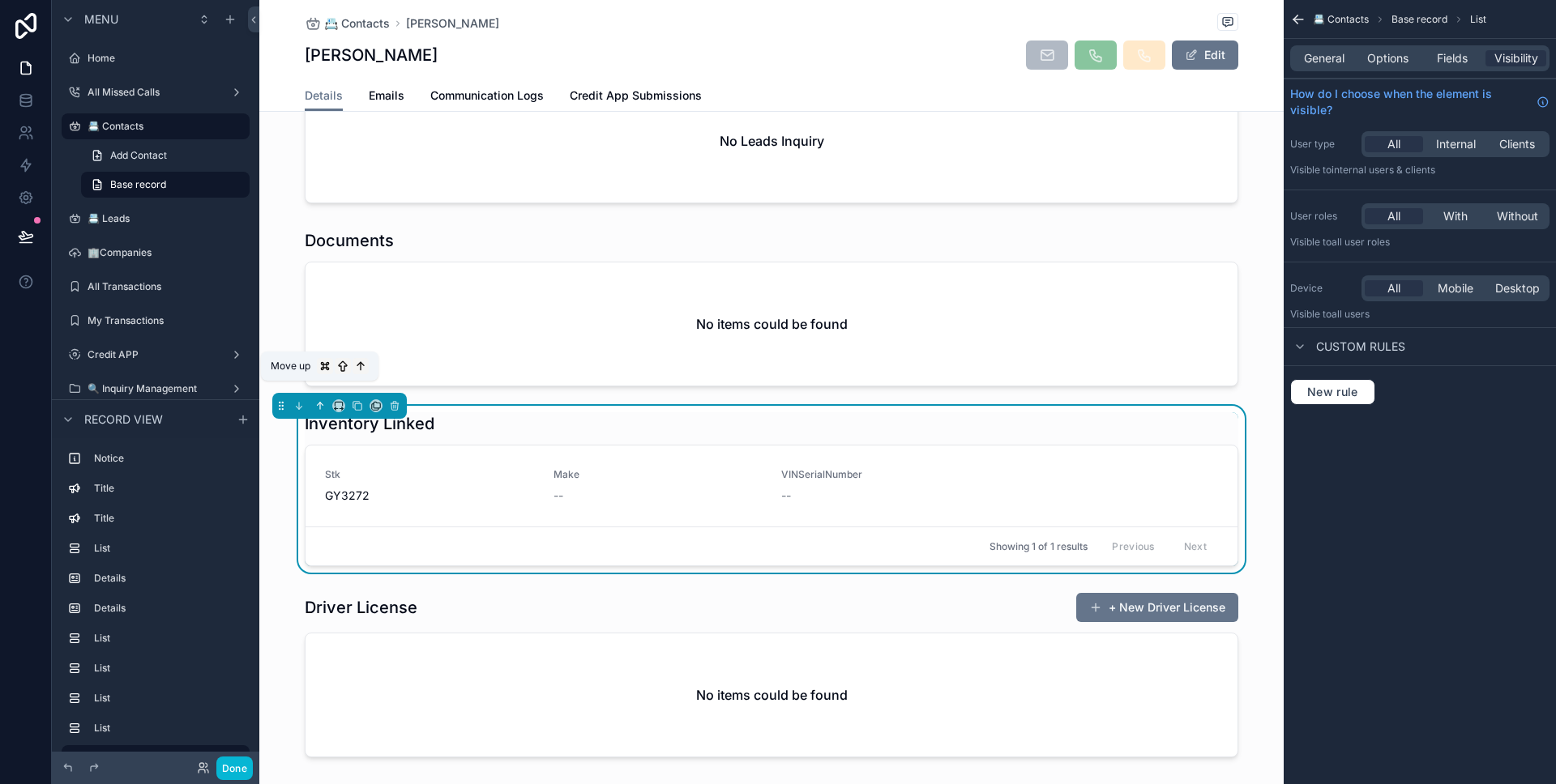
click at [320, 400] on icon "scrollable content" at bounding box center [319, 406] width 11 height 11
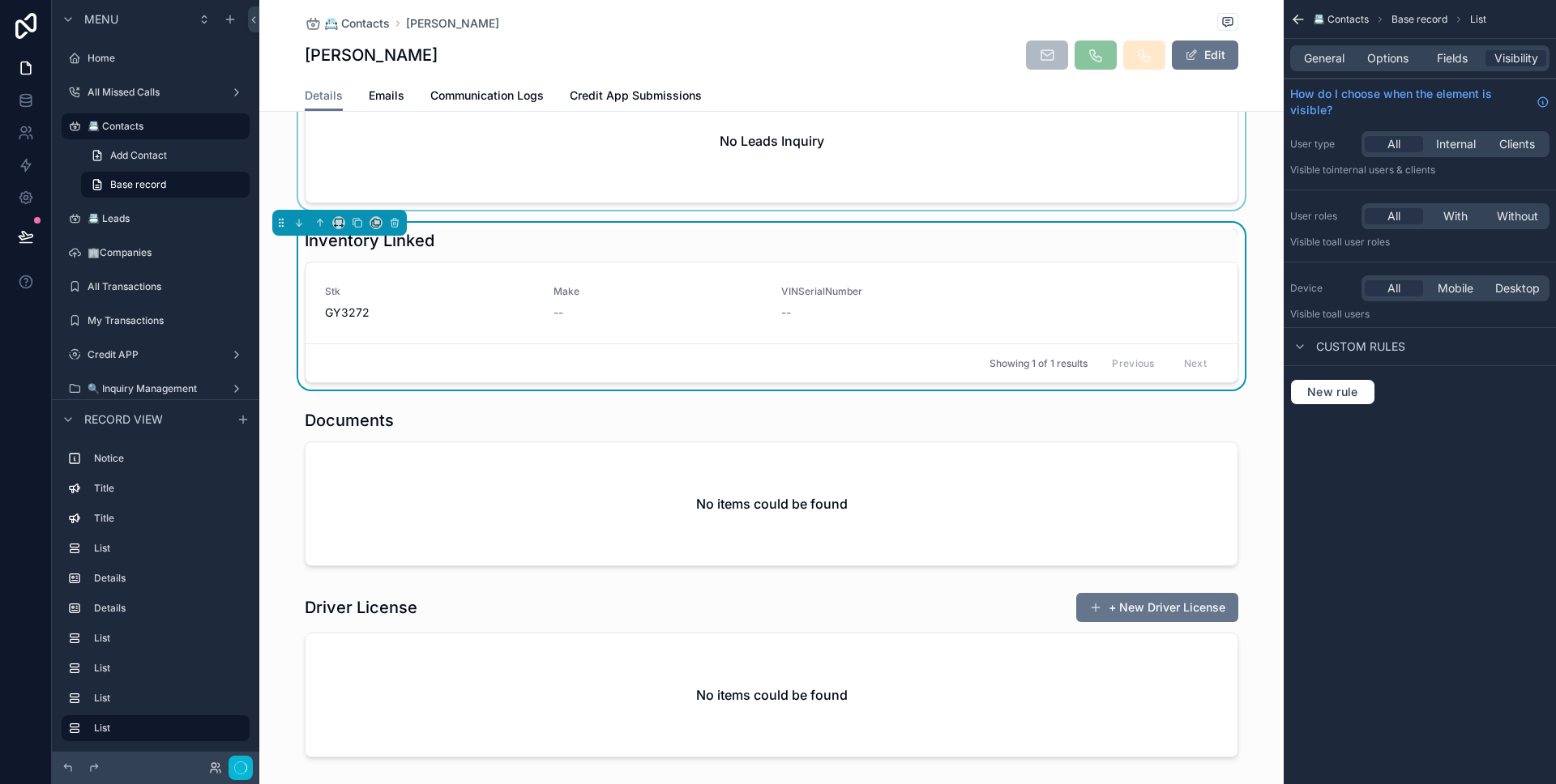
scroll to position [1250, 0]
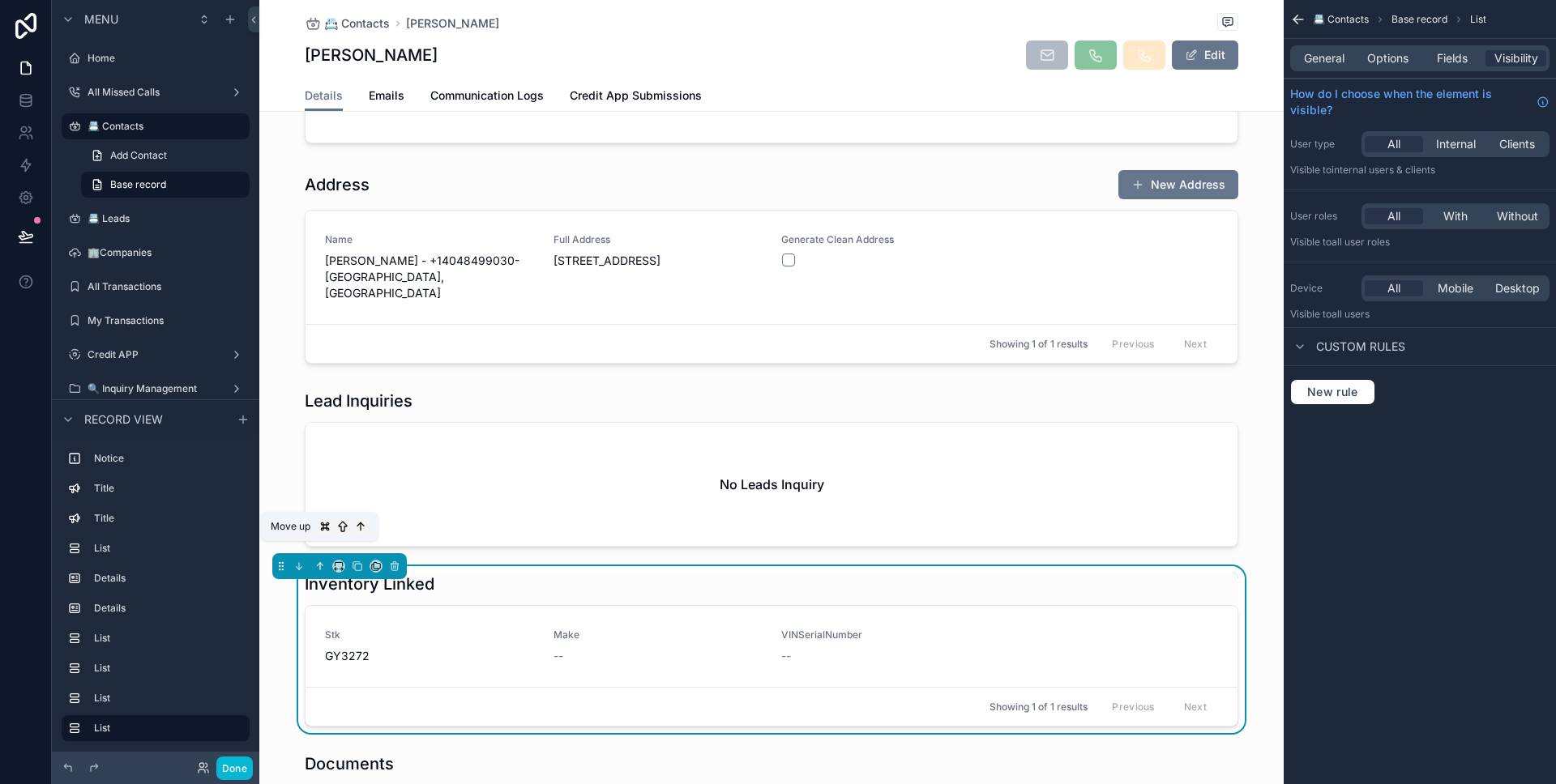
click at [320, 563] on icon "scrollable content" at bounding box center [320, 566] width 0 height 6
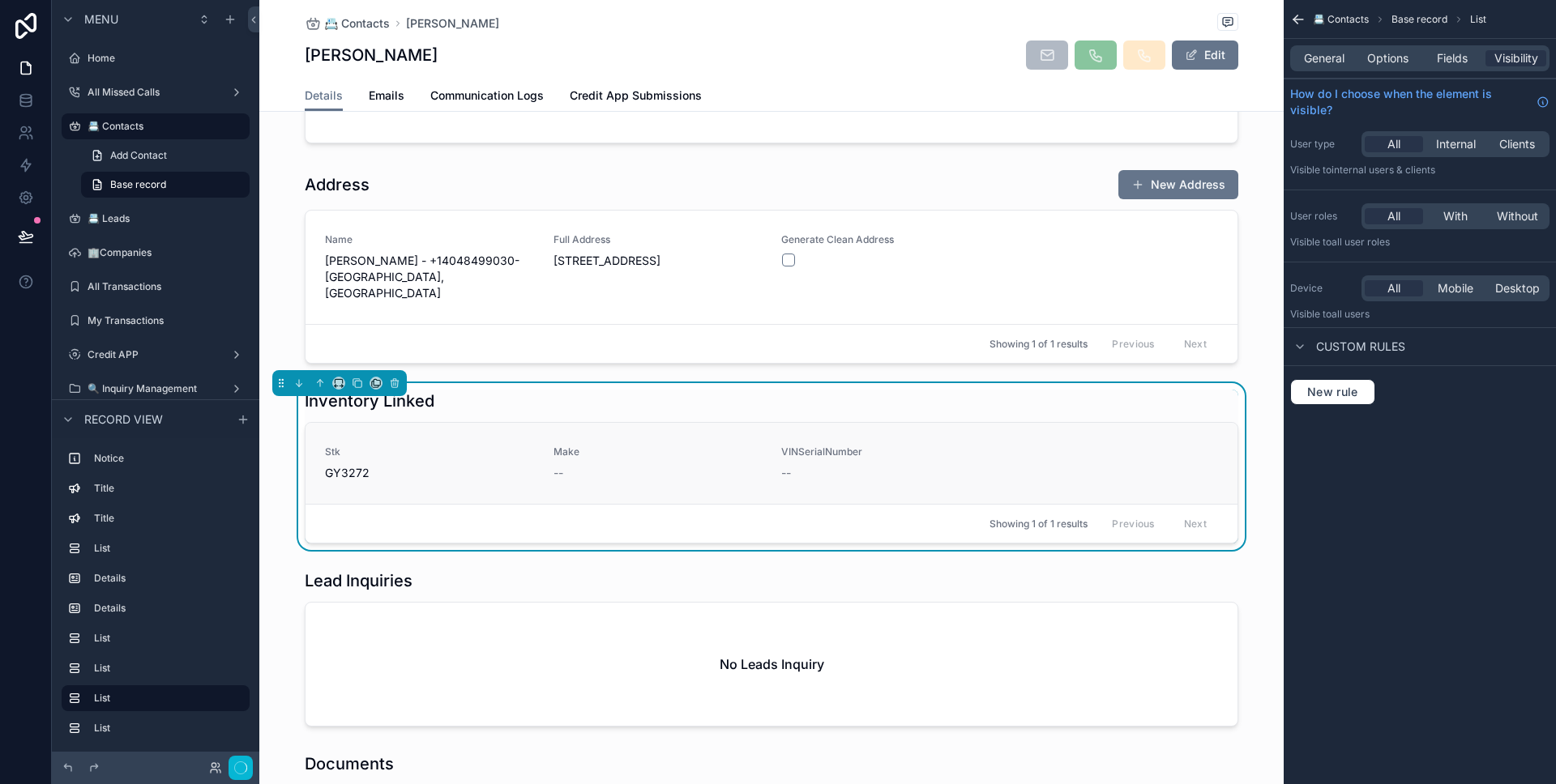
scroll to position [1166, 0]
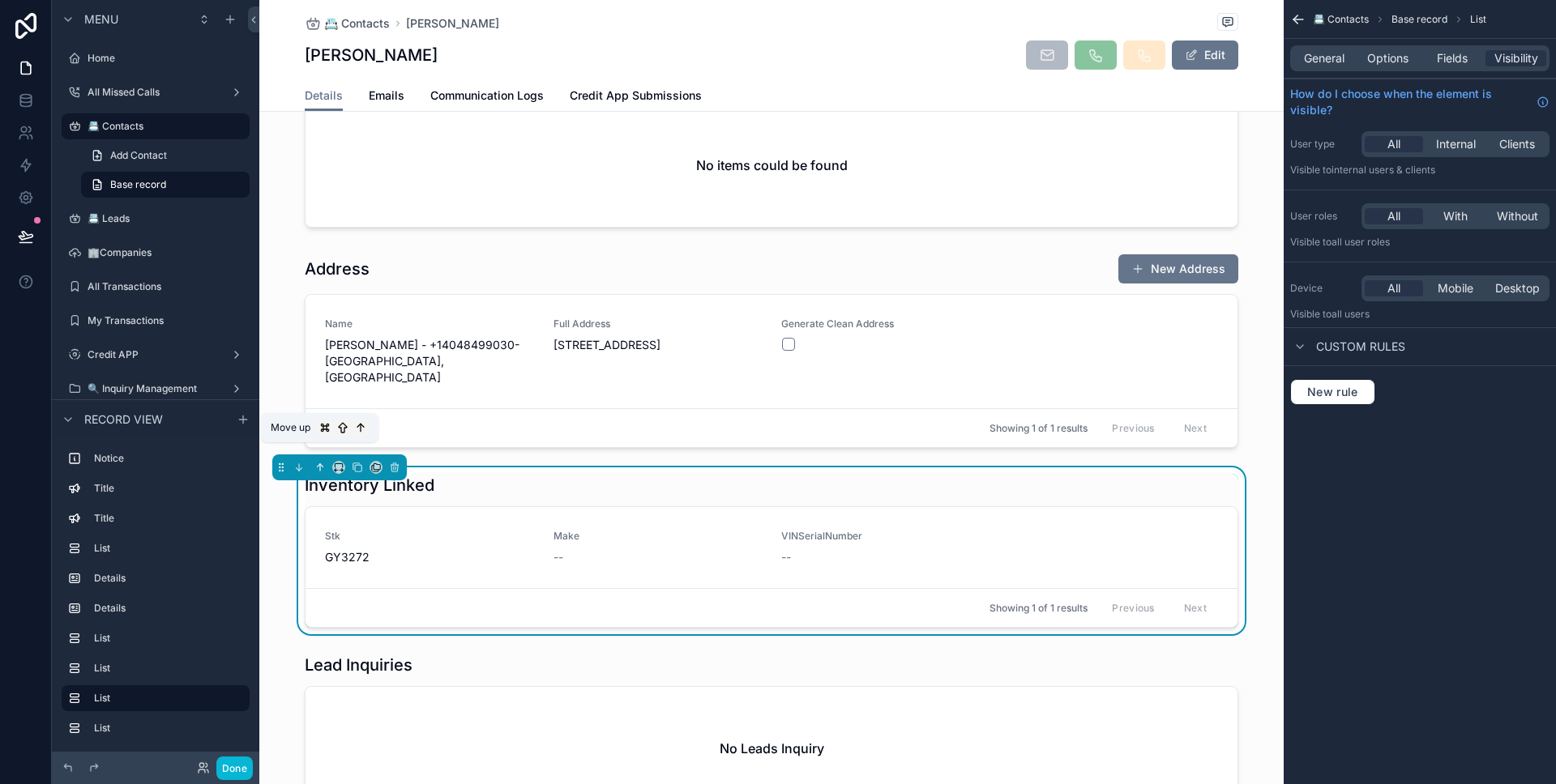
click at [321, 462] on icon "scrollable content" at bounding box center [319, 467] width 11 height 11
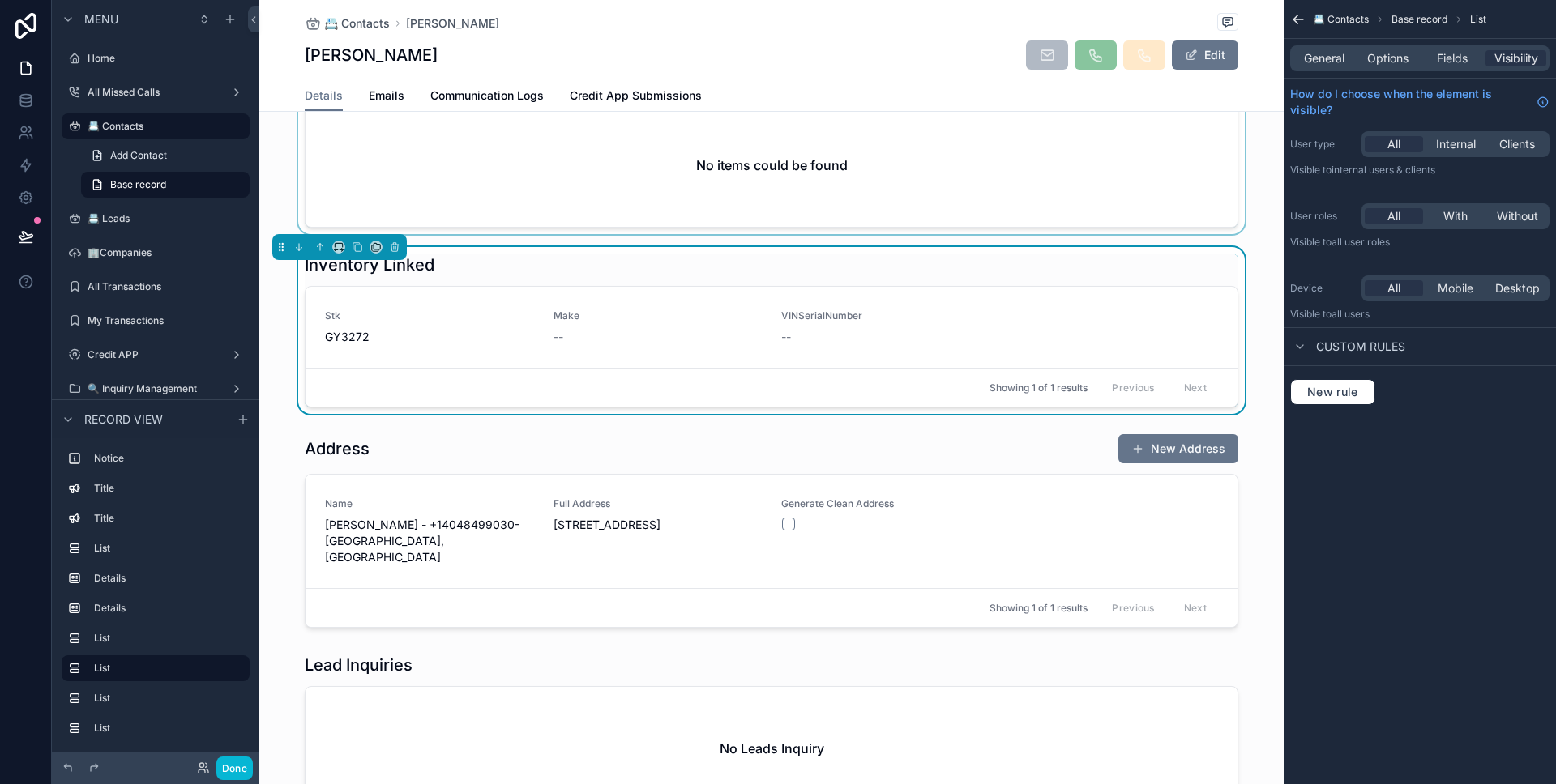
scroll to position [931, 0]
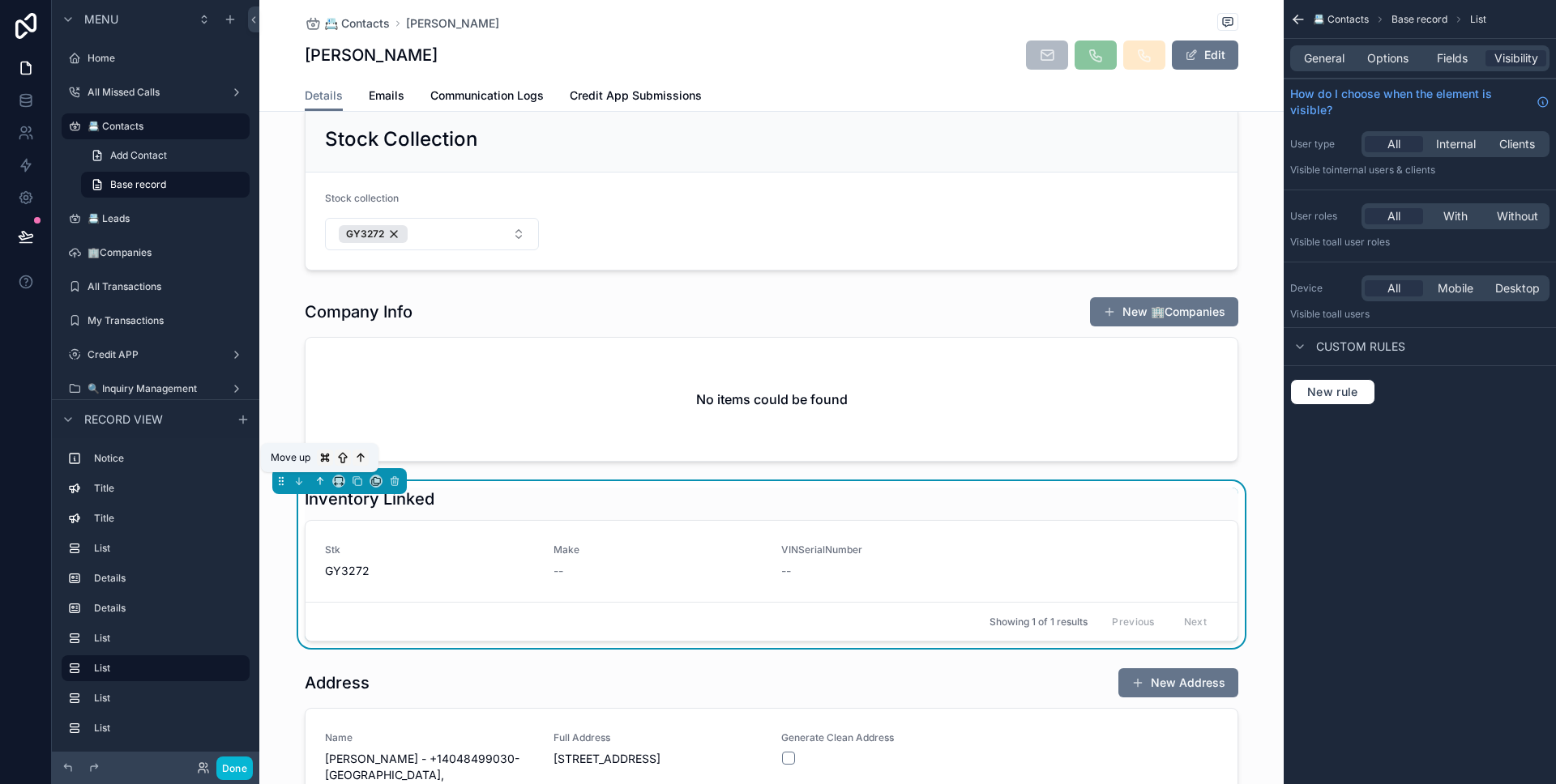
click at [321, 478] on icon "scrollable content" at bounding box center [322, 479] width 4 height 4
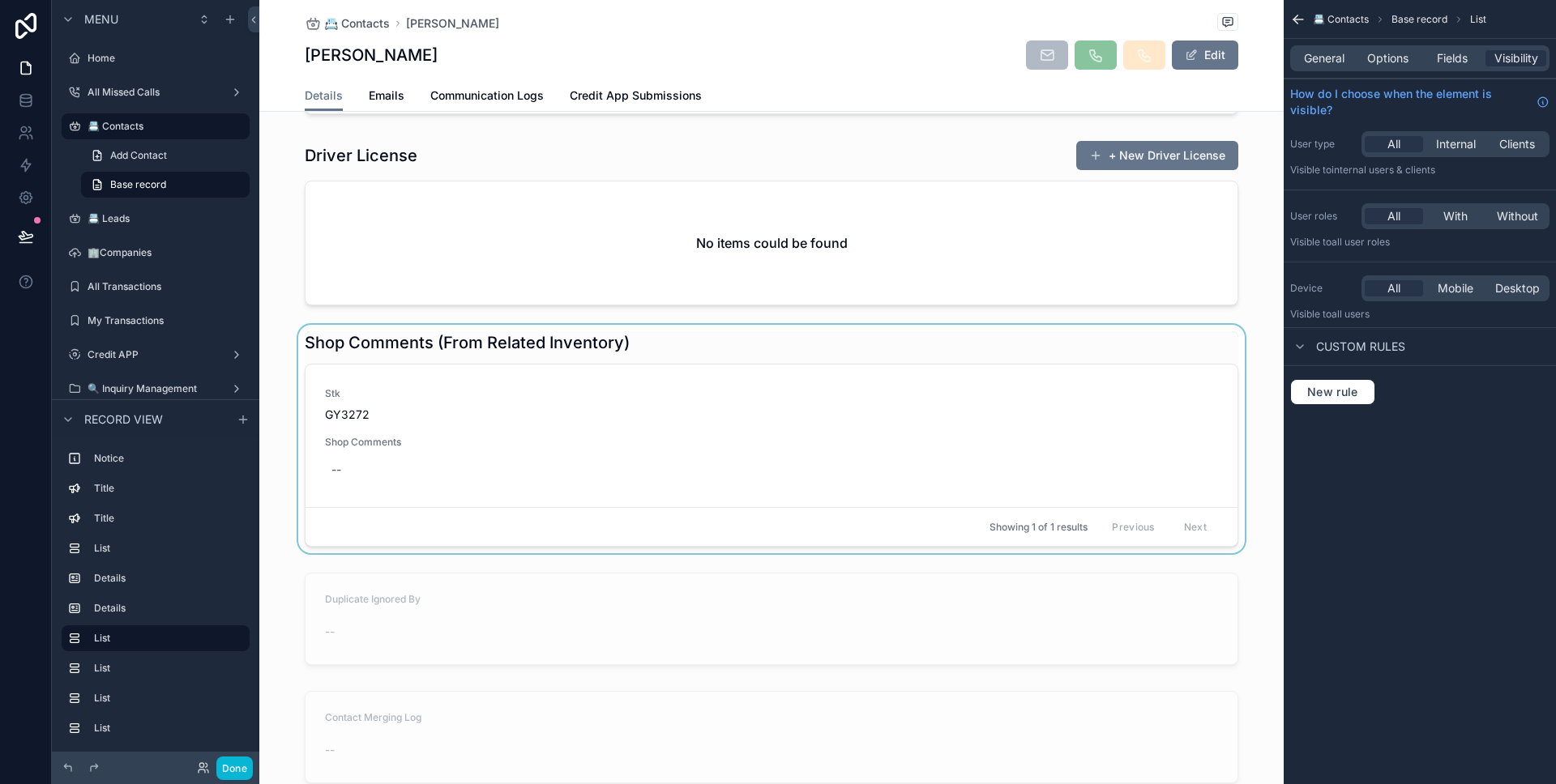
click at [400, 432] on div "scrollable content" at bounding box center [772, 439] width 1024 height 228
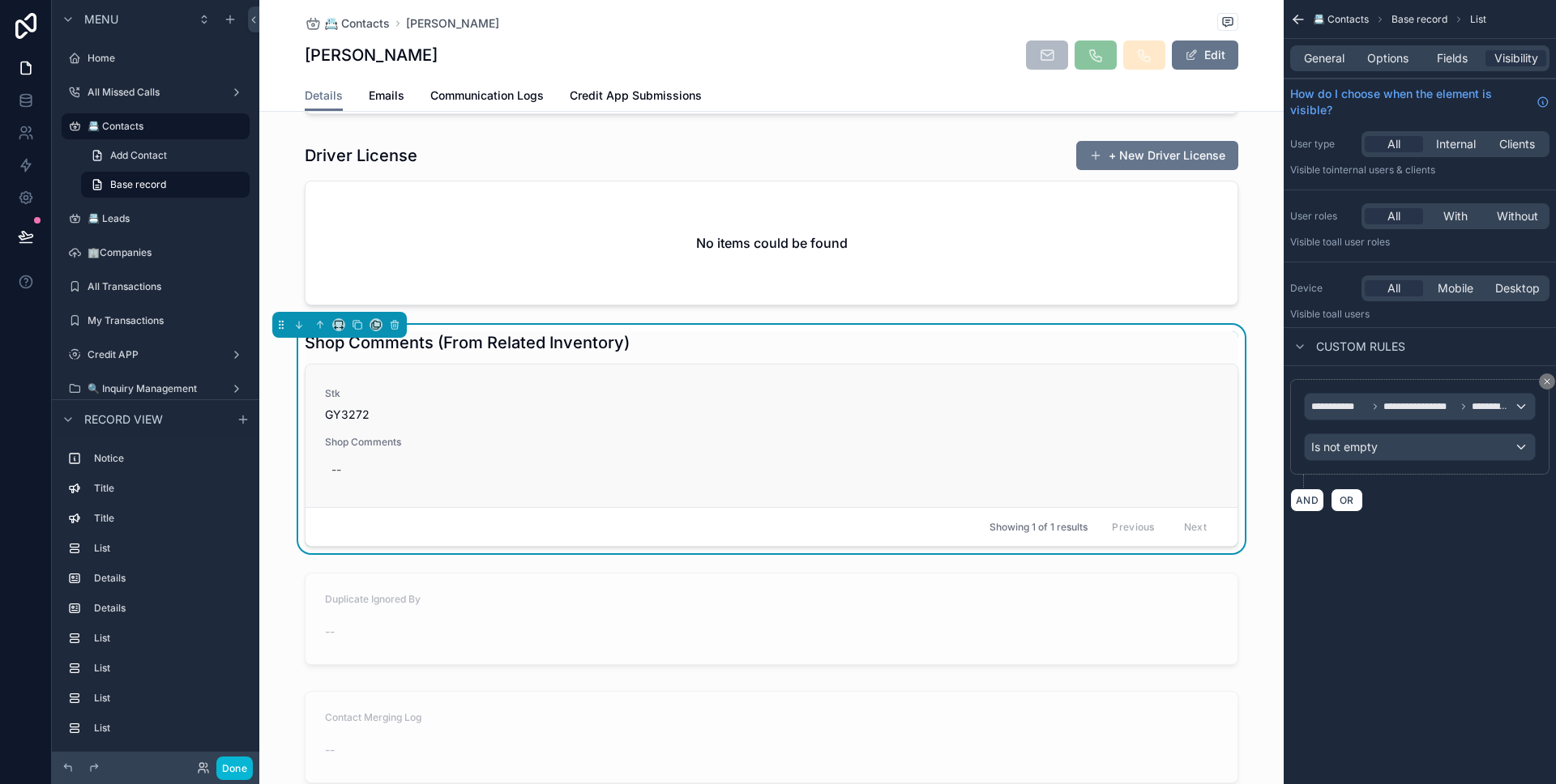
scroll to position [2011, 0]
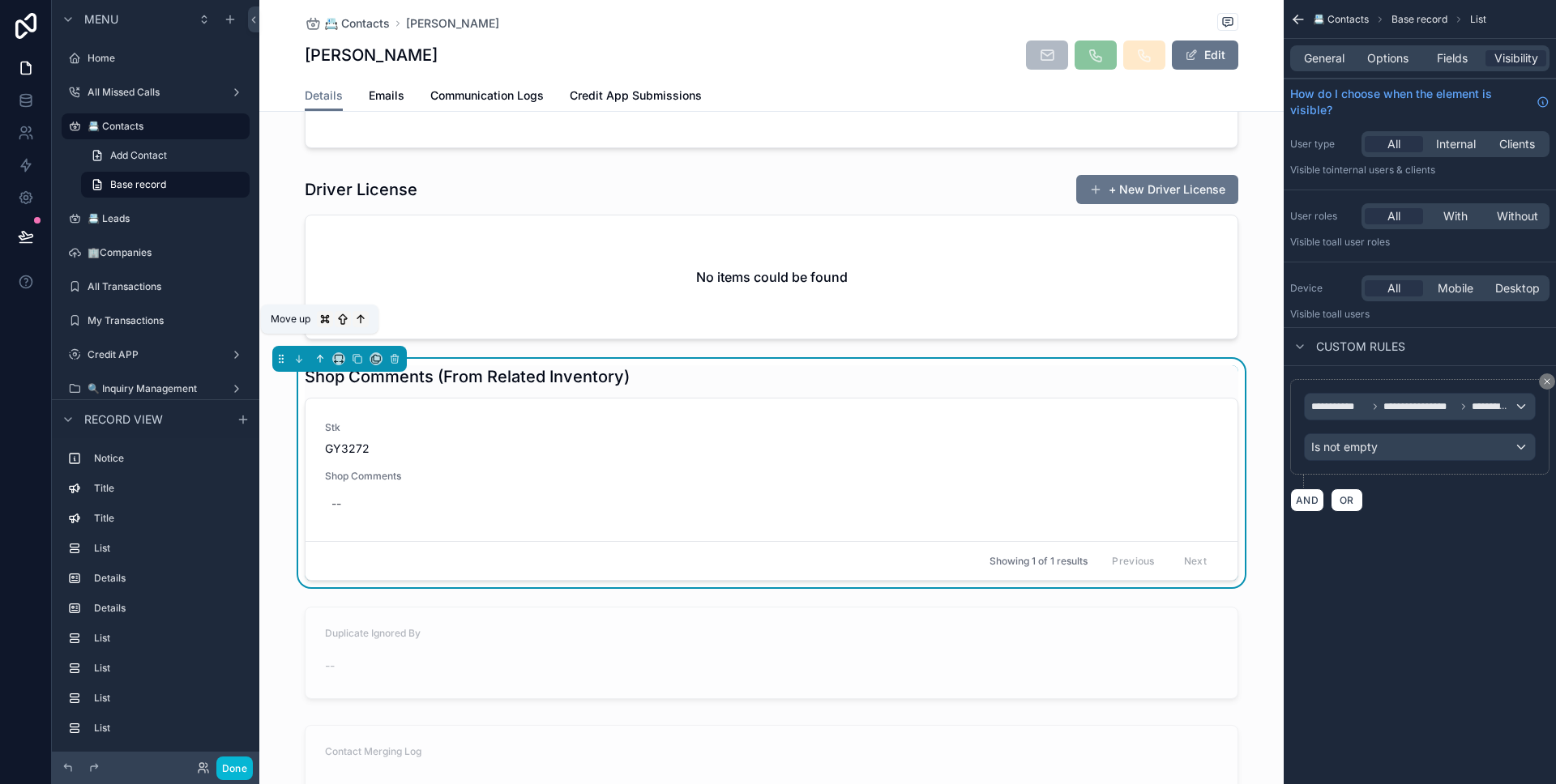
click at [321, 353] on icon "scrollable content" at bounding box center [319, 359] width 11 height 11
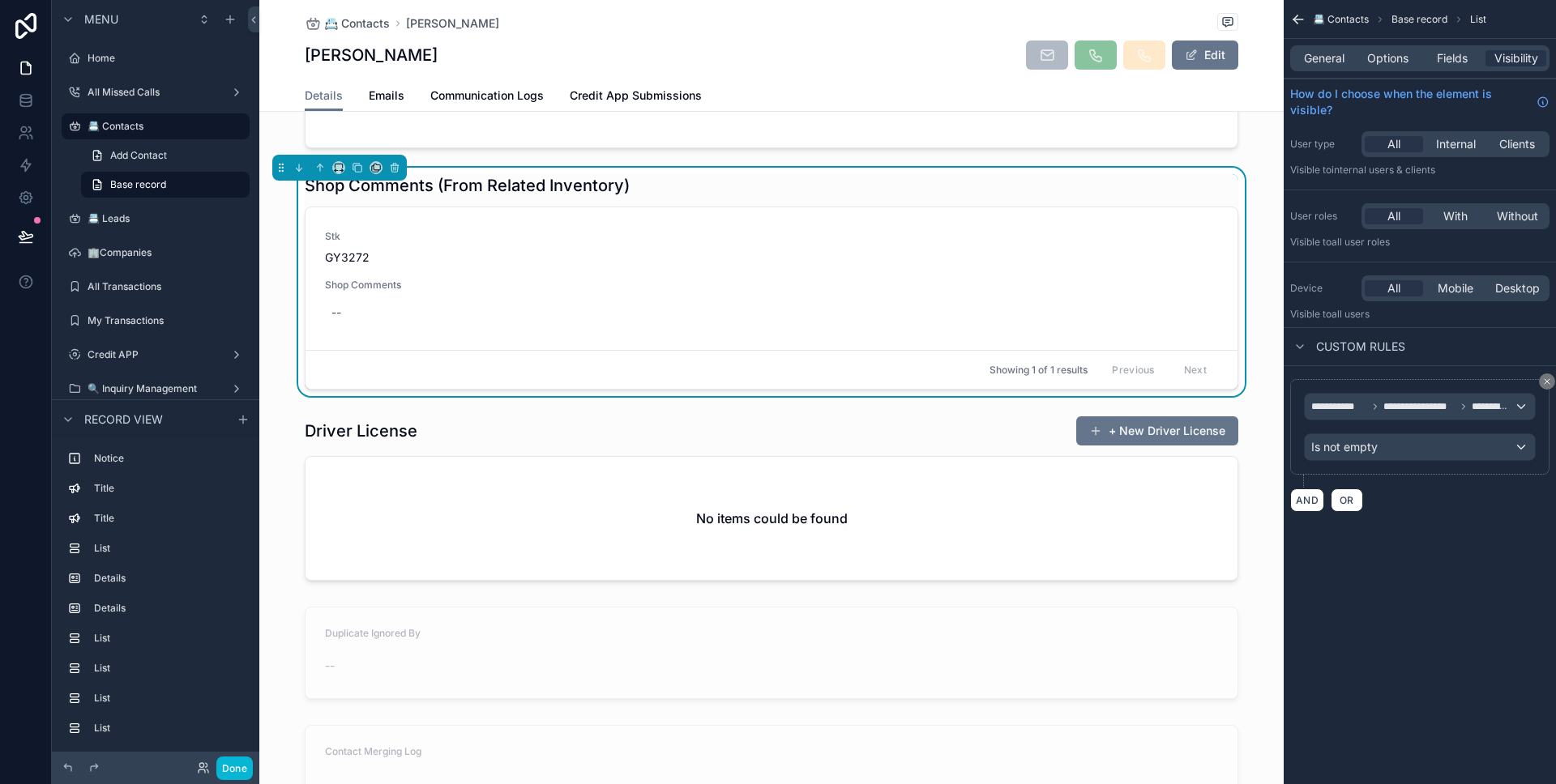
scroll to position [1834, 0]
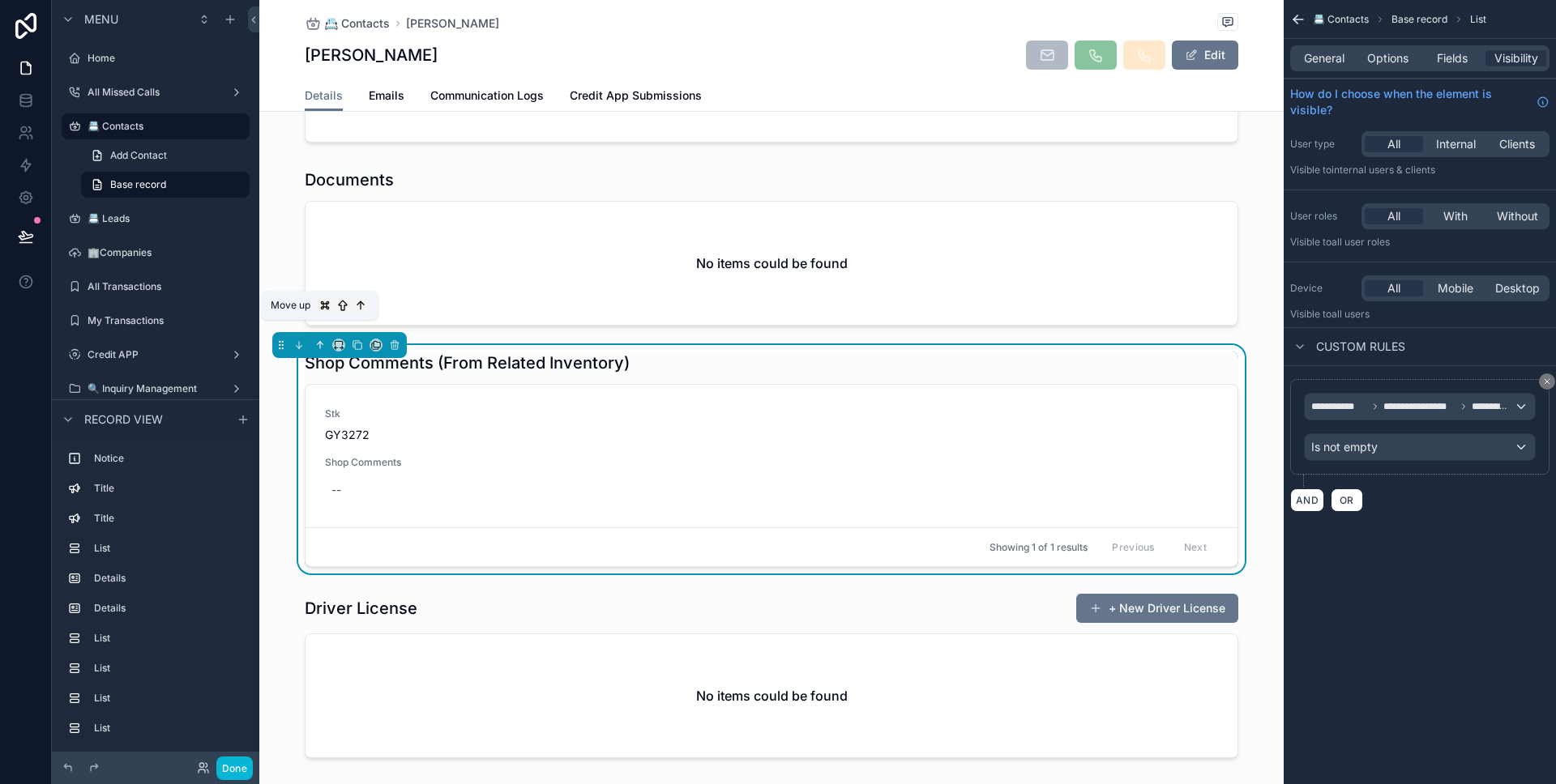
click at [320, 341] on icon "scrollable content" at bounding box center [320, 344] width 0 height 6
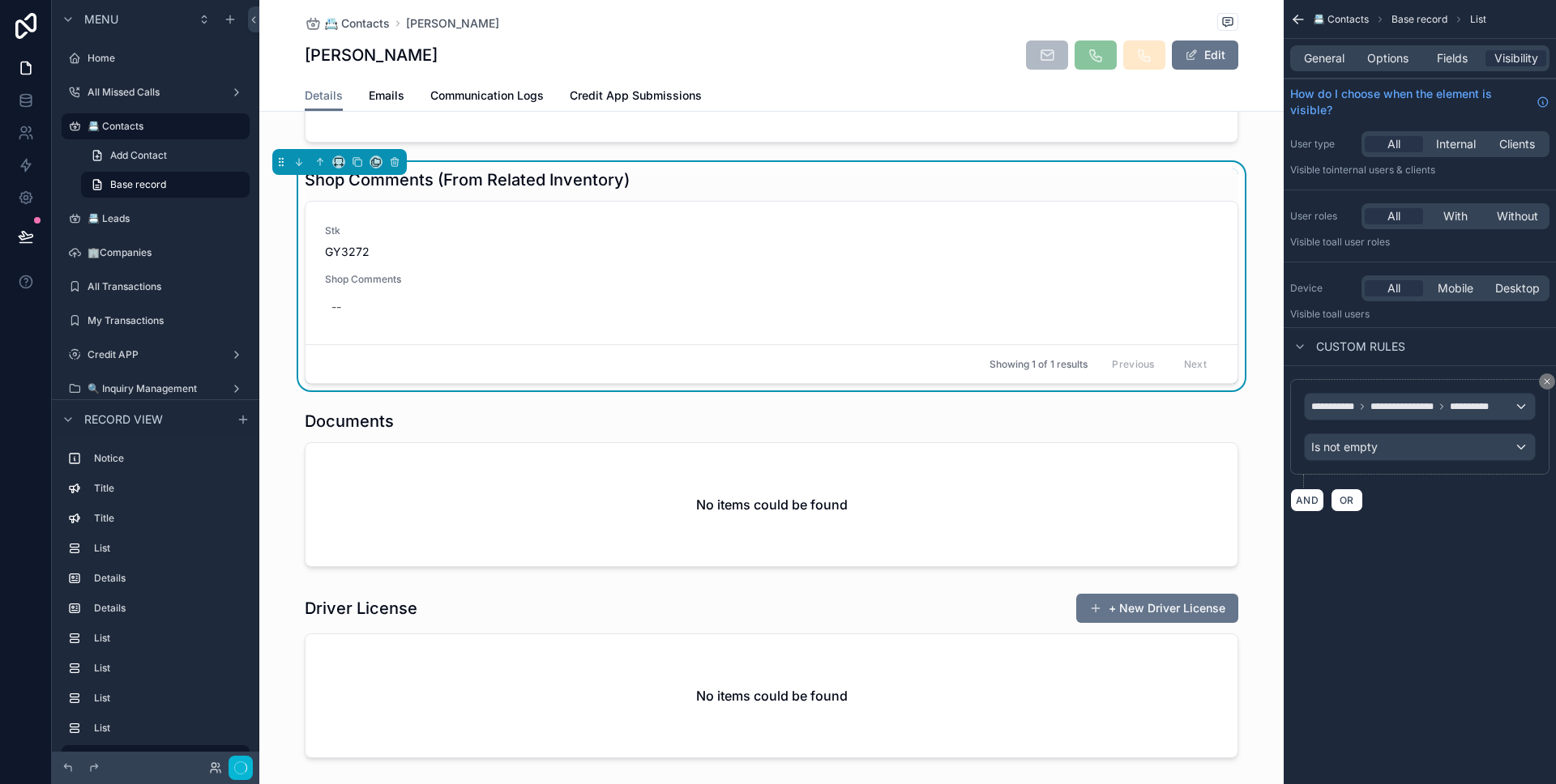
scroll to position [1632, 0]
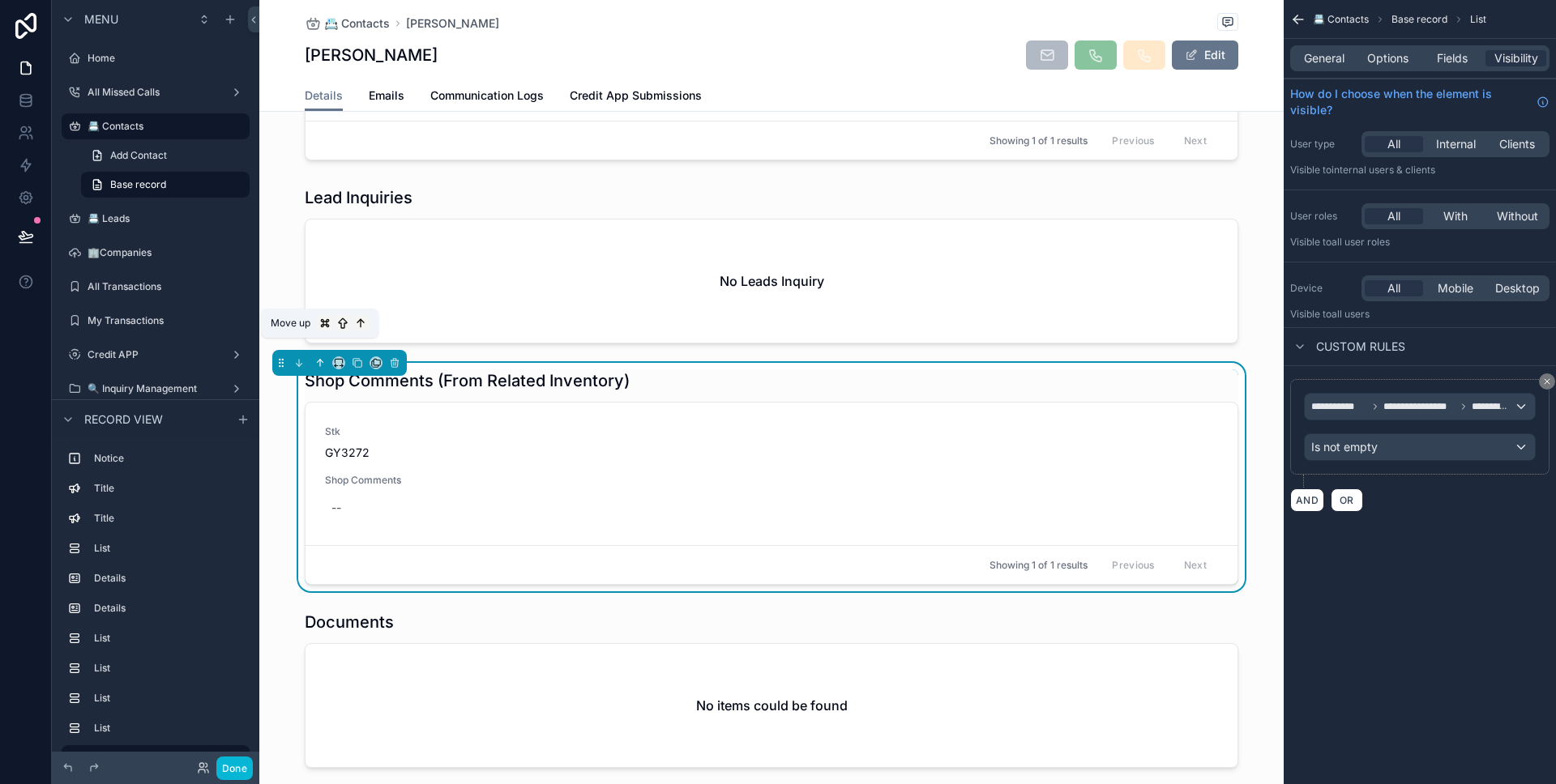
click at [320, 360] on icon "scrollable content" at bounding box center [320, 363] width 0 height 6
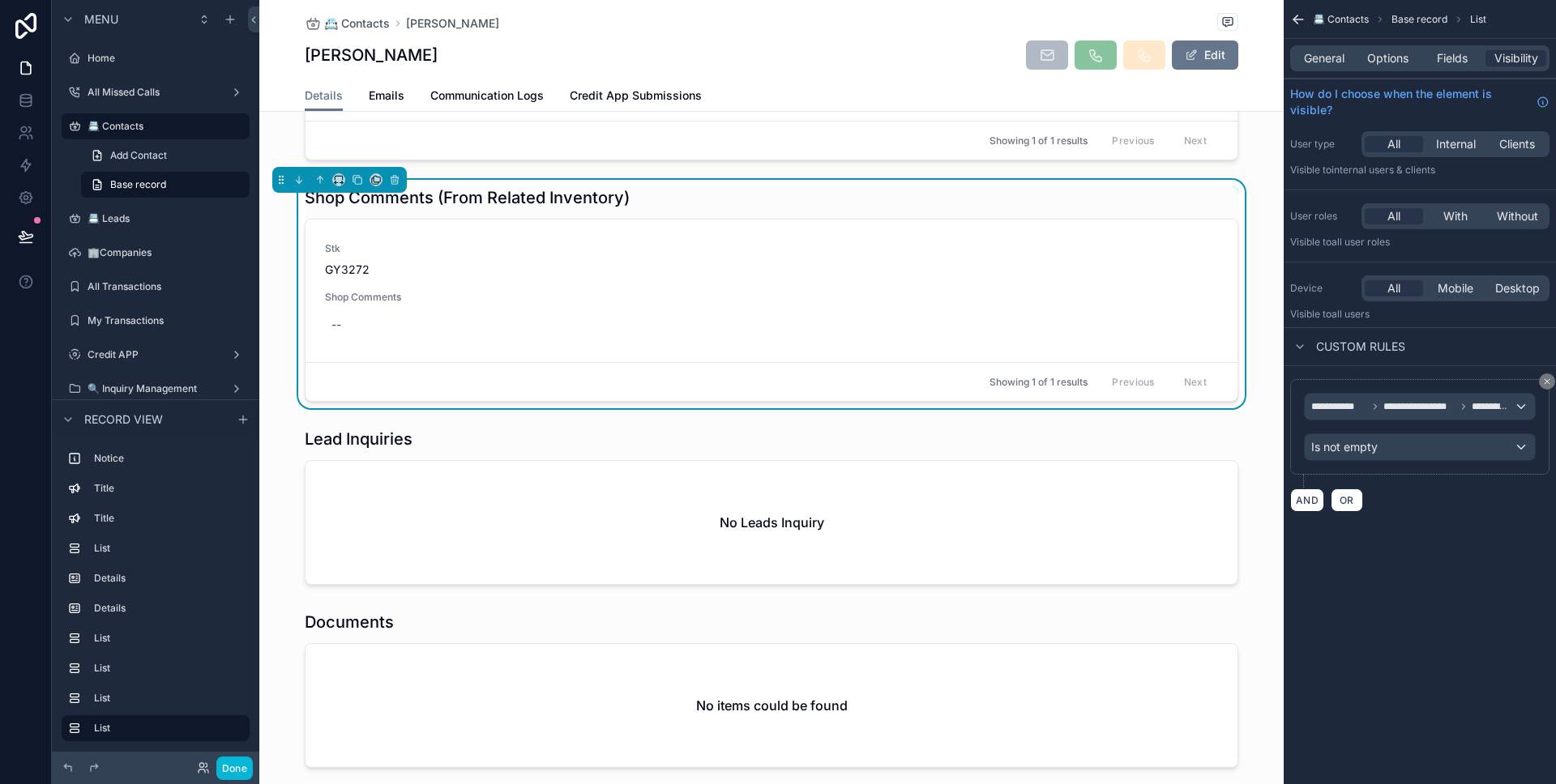
scroll to position [1373, 0]
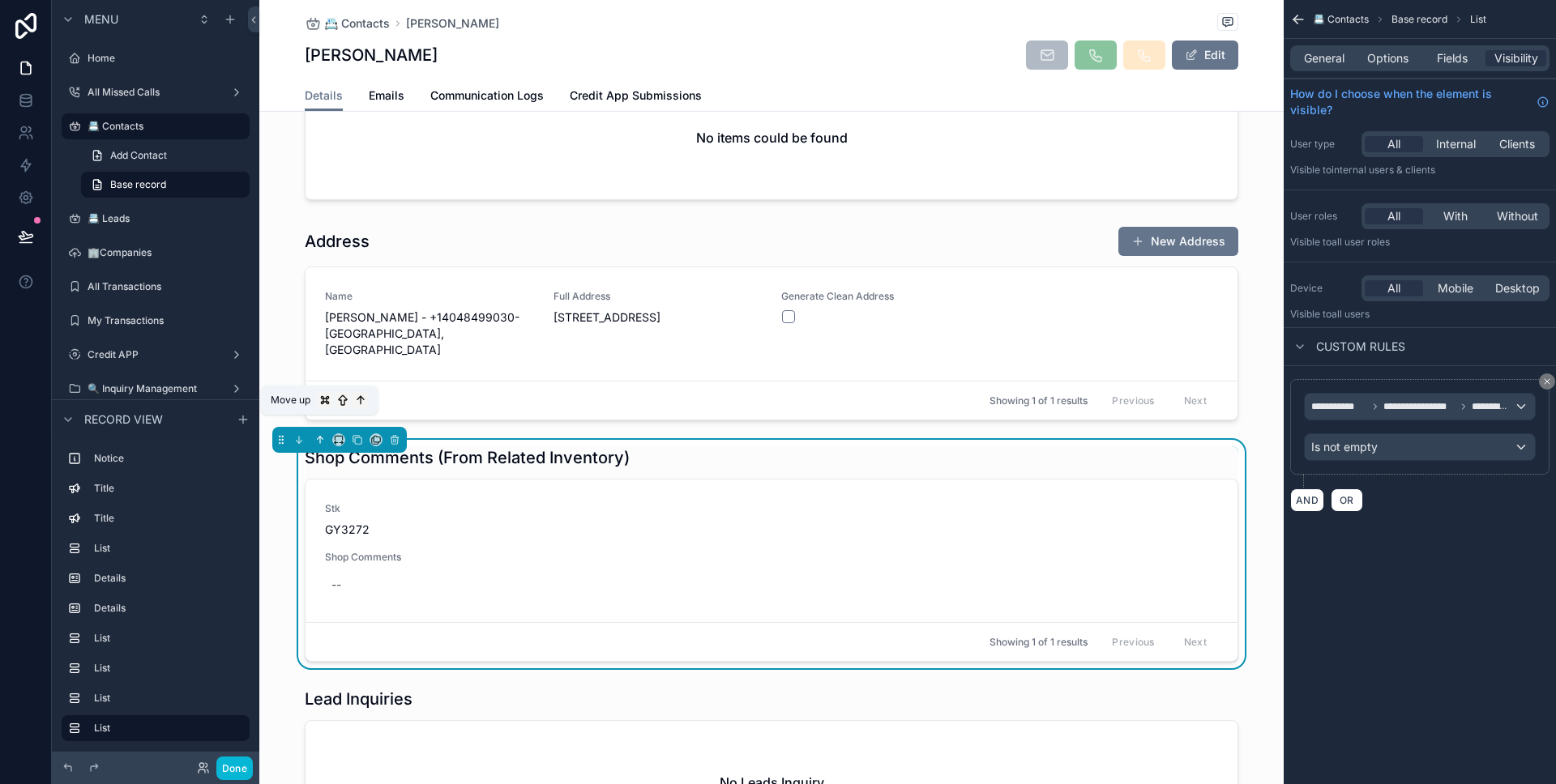
click at [321, 434] on icon "scrollable content" at bounding box center [319, 440] width 11 height 11
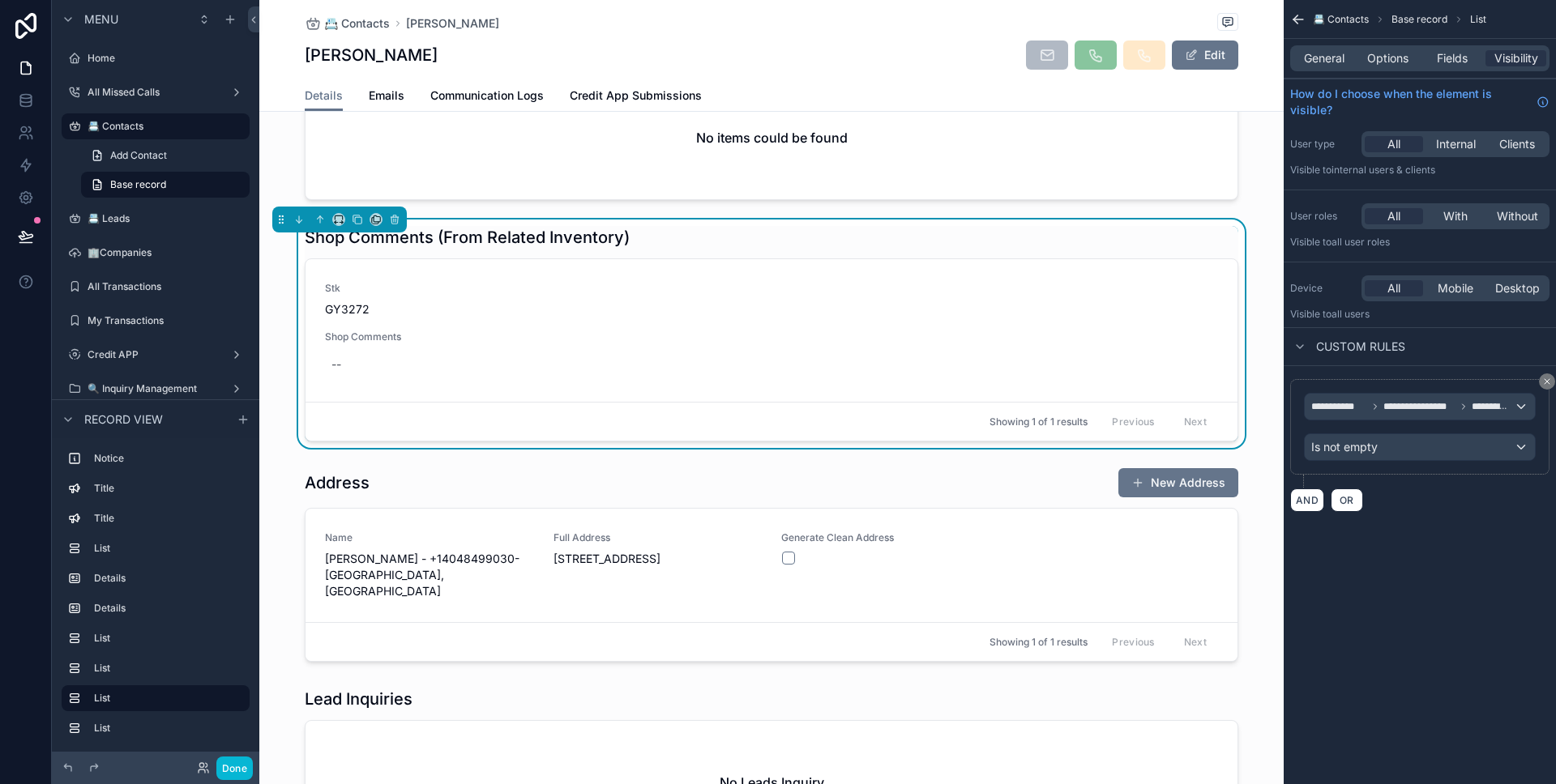
scroll to position [1195, 0]
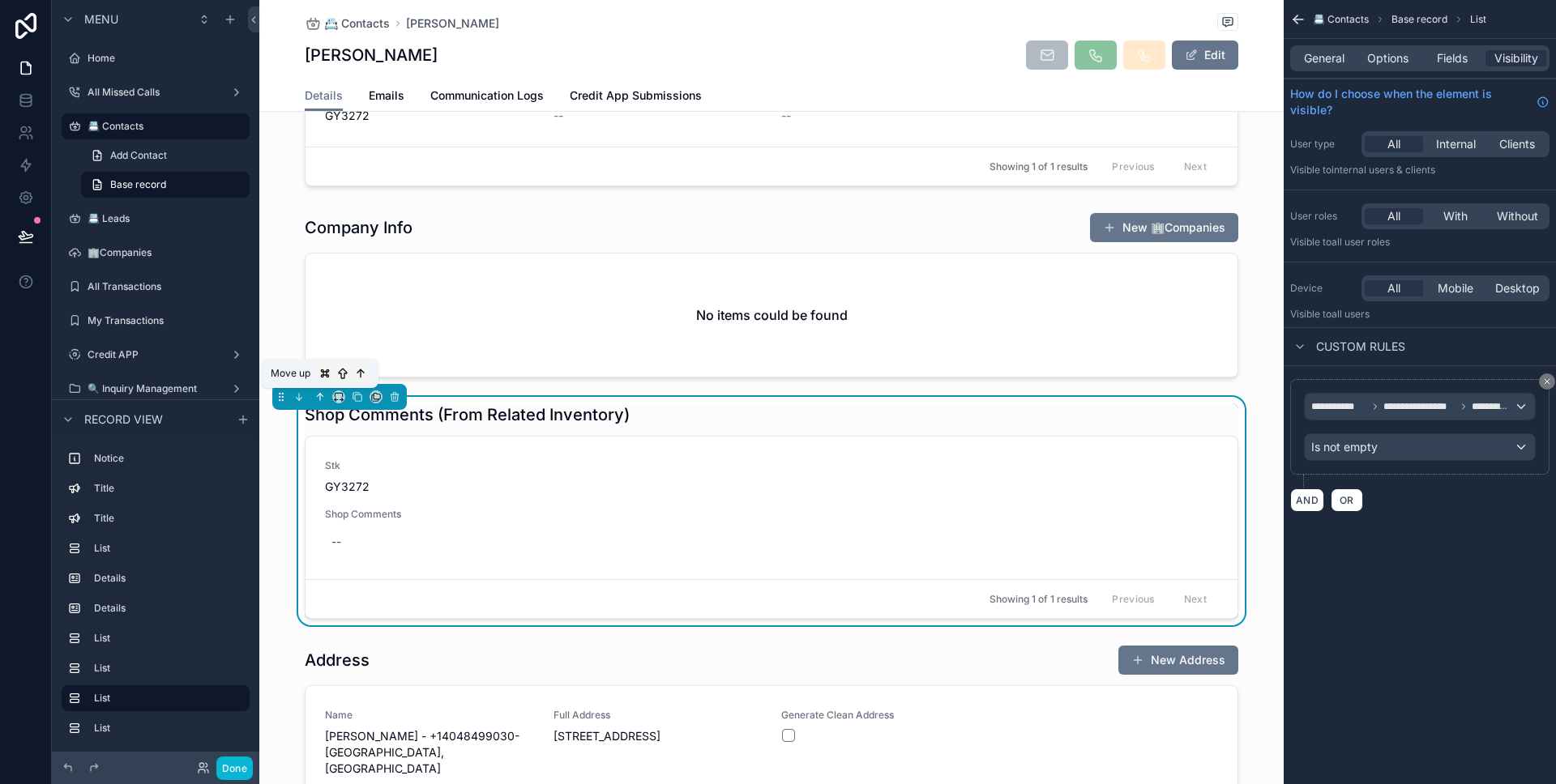
click at [321, 391] on icon "scrollable content" at bounding box center [319, 397] width 11 height 11
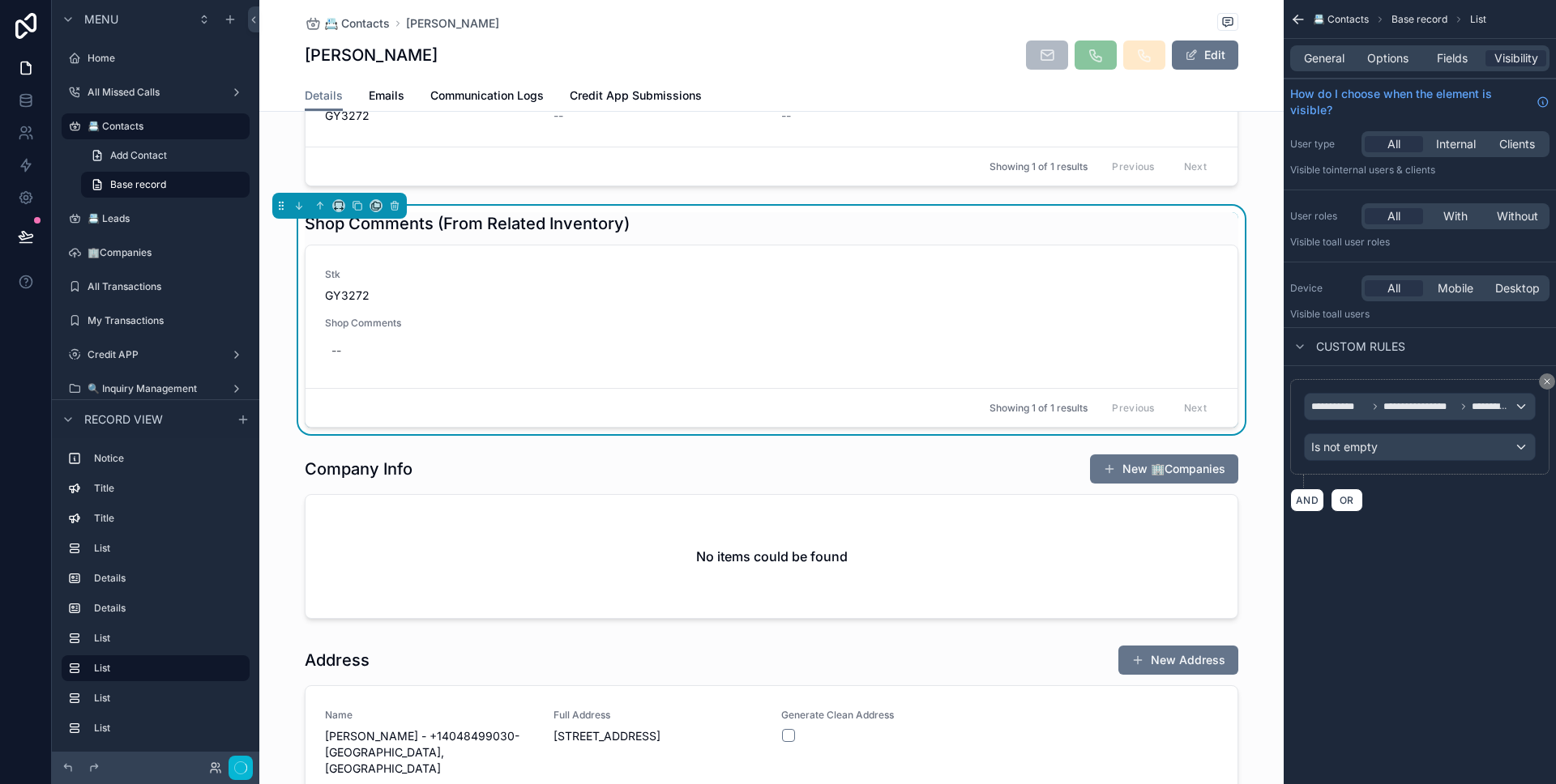
scroll to position [1160, 0]
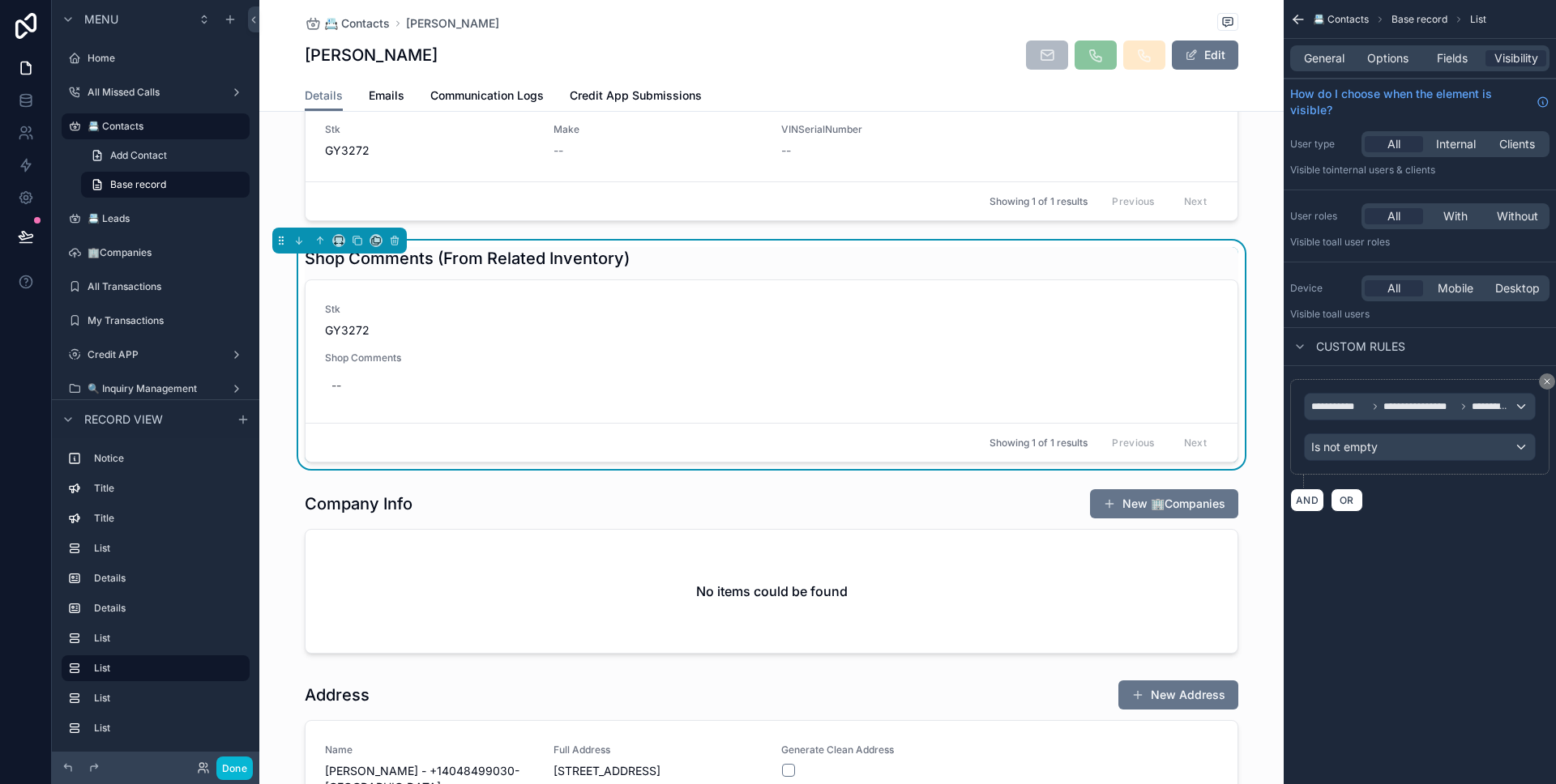
click at [274, 409] on div "Shop Comments (From Related Inventory) Stk GY3272 Shop Comments -- Showing 1 of…" at bounding box center [772, 354] width 1024 height 228
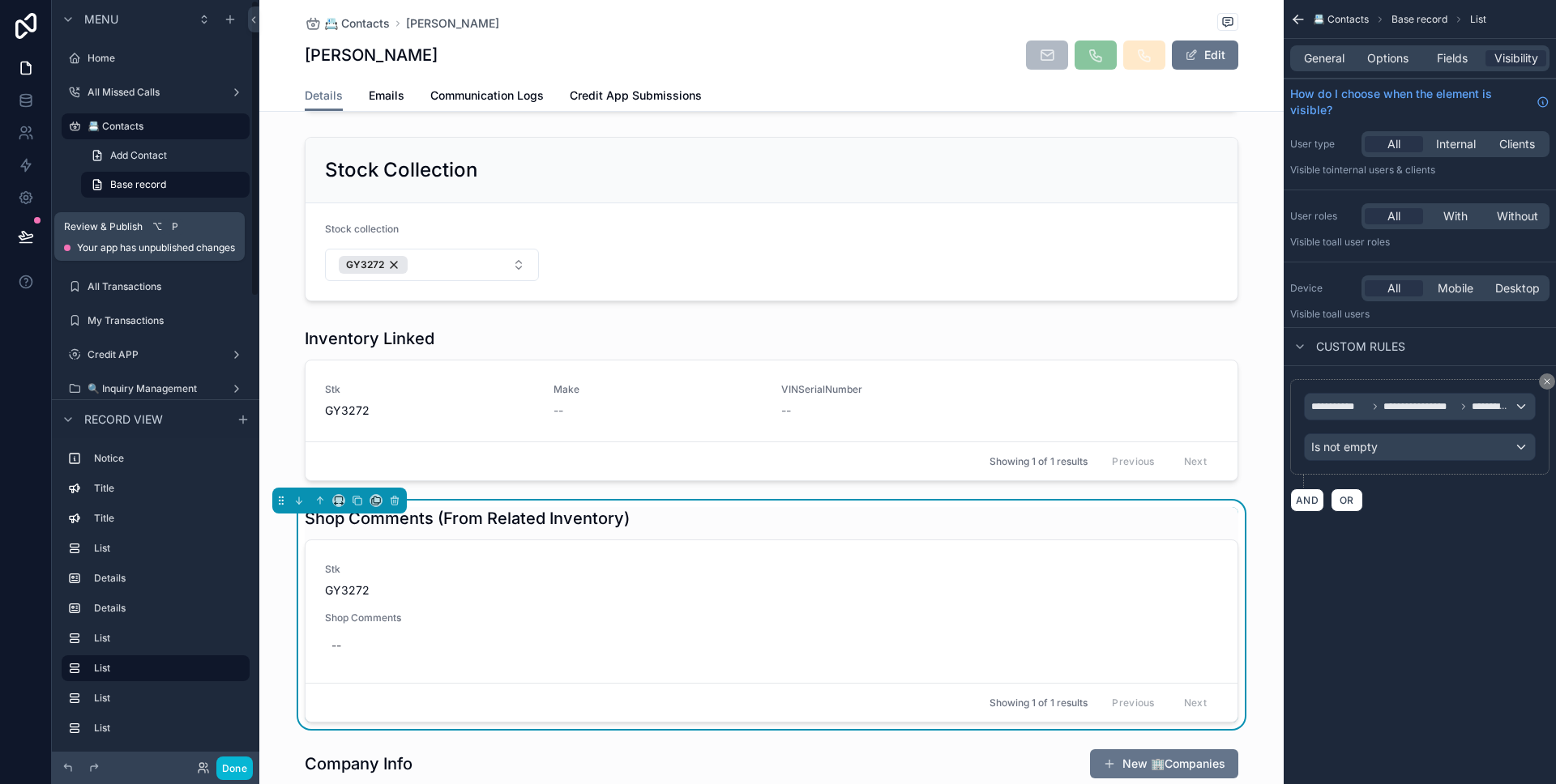
click at [17, 247] on button at bounding box center [26, 236] width 36 height 45
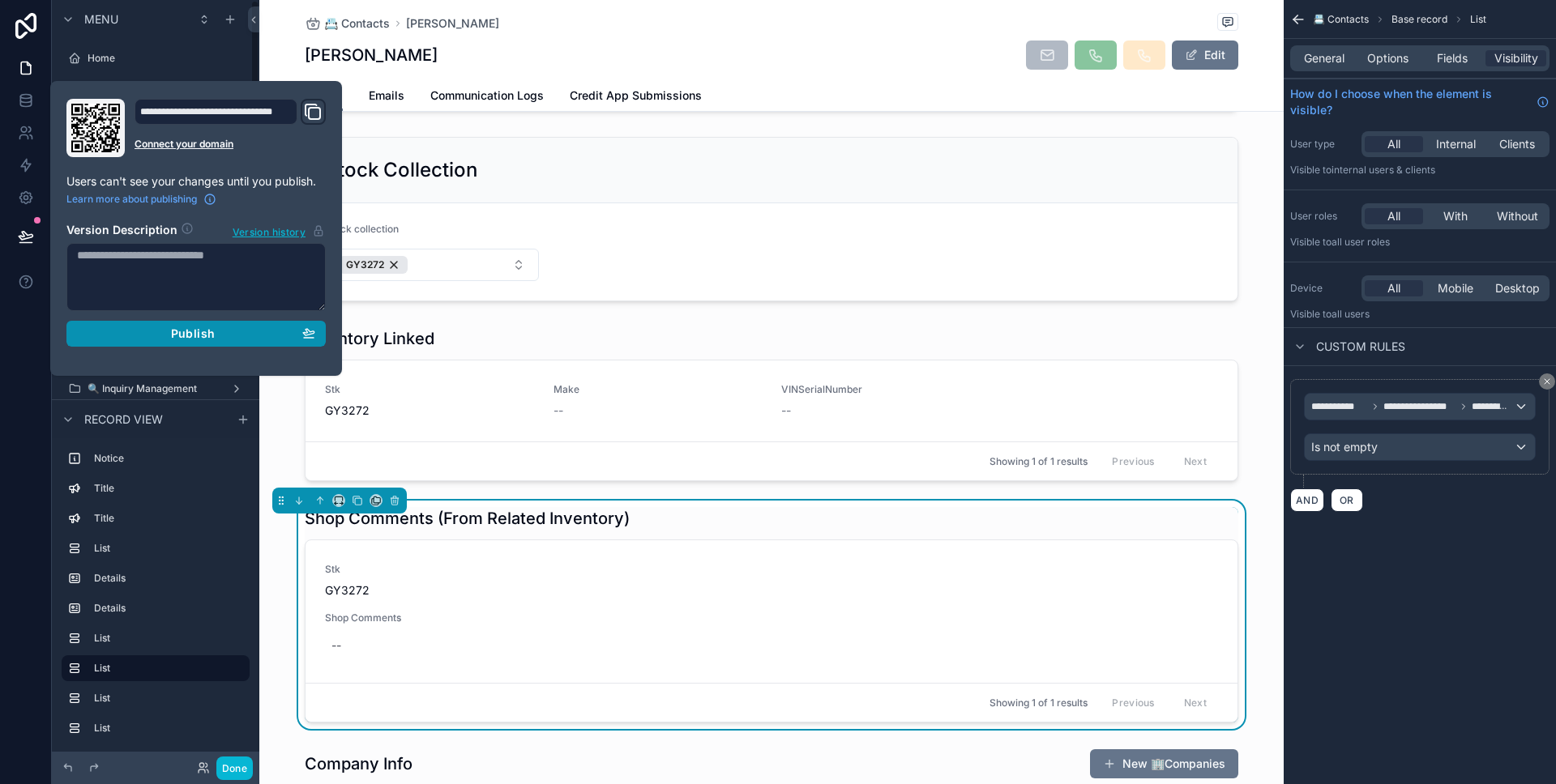
click at [148, 321] on button "Publish" at bounding box center [196, 334] width 260 height 26
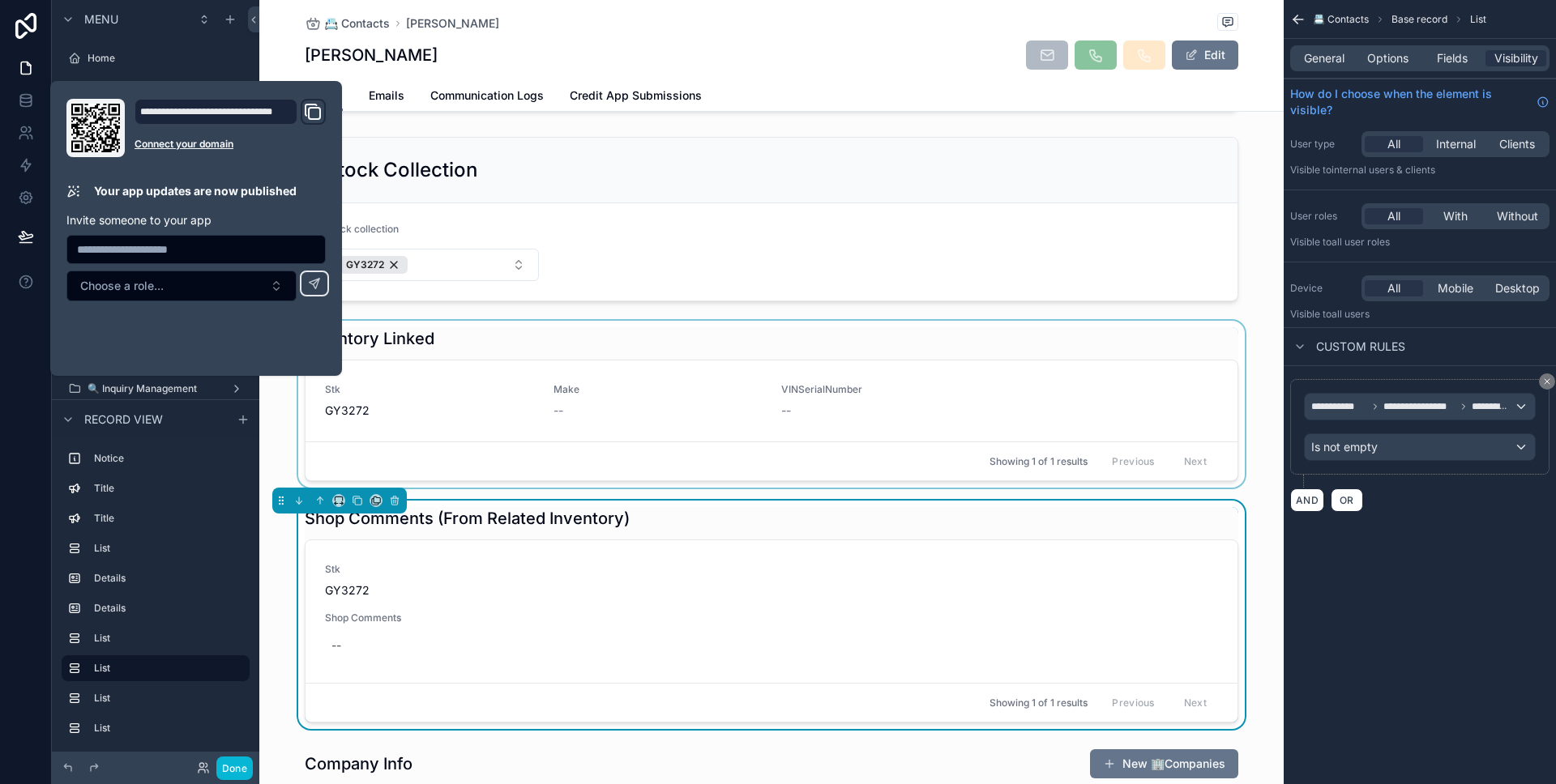
click at [273, 430] on div "scrollable content" at bounding box center [772, 404] width 1024 height 167
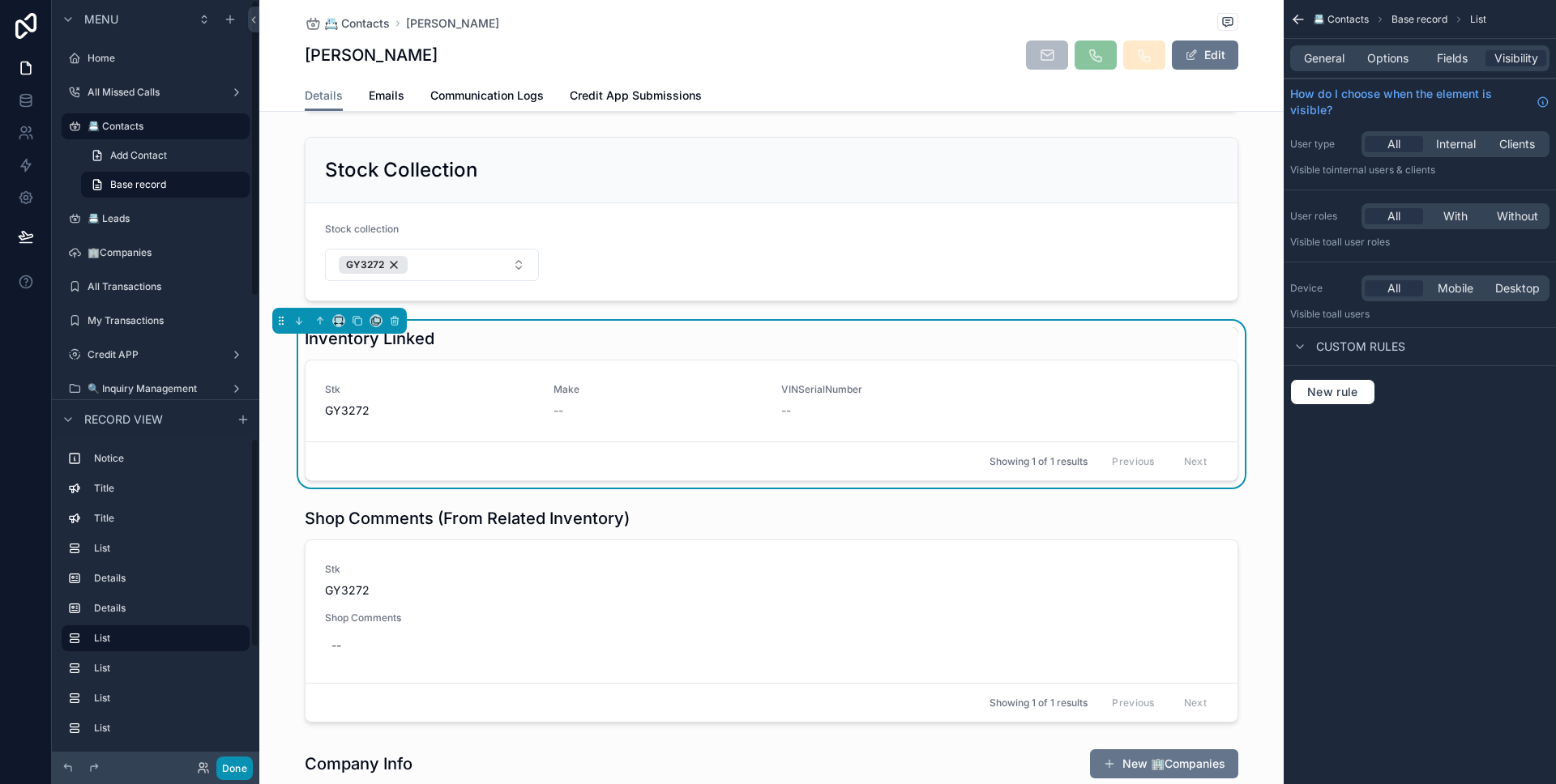
click at [239, 767] on button "Done" at bounding box center [235, 768] width 37 height 24
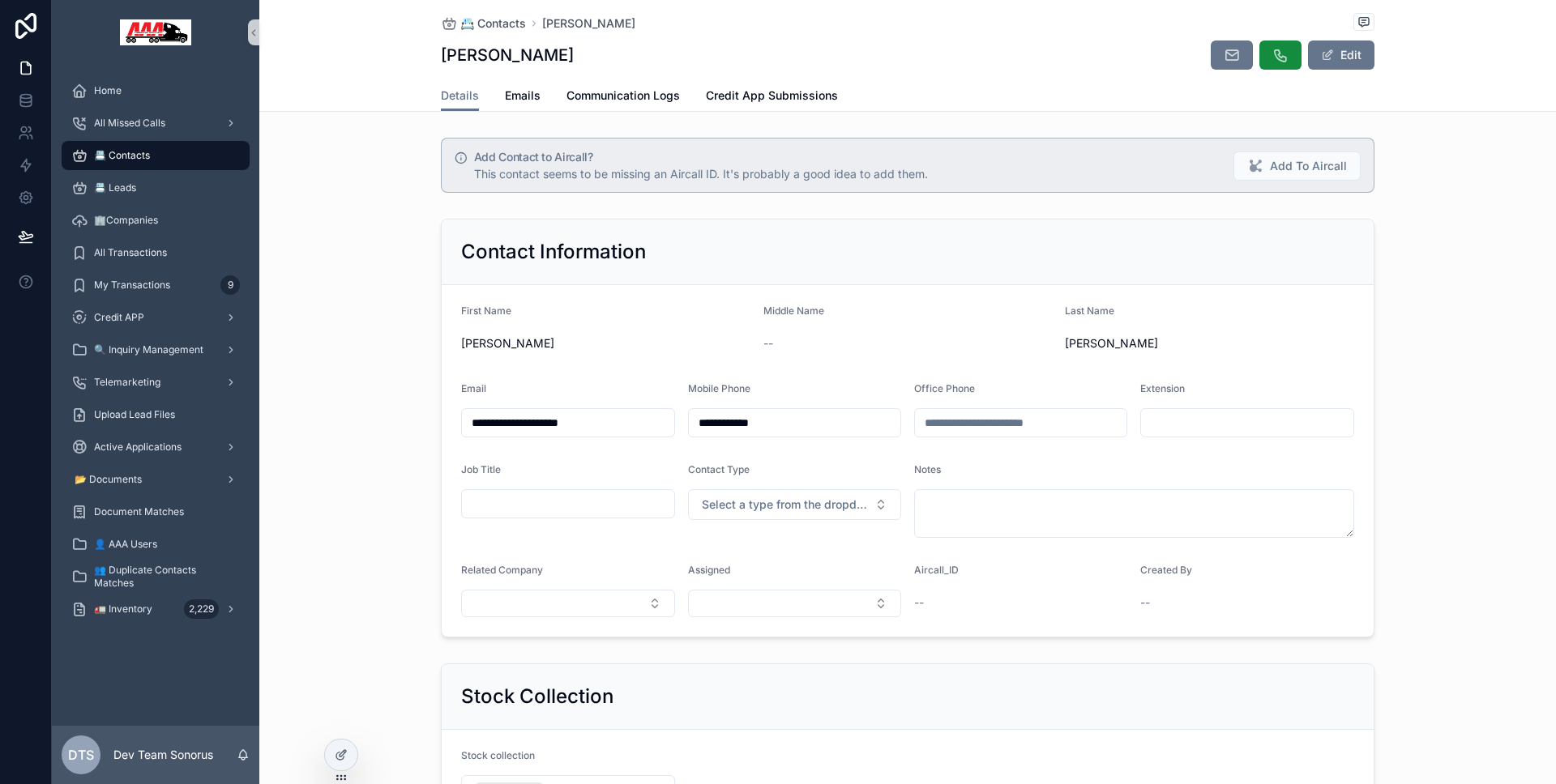
click at [184, 162] on div "📇 Contacts" at bounding box center [155, 156] width 168 height 26
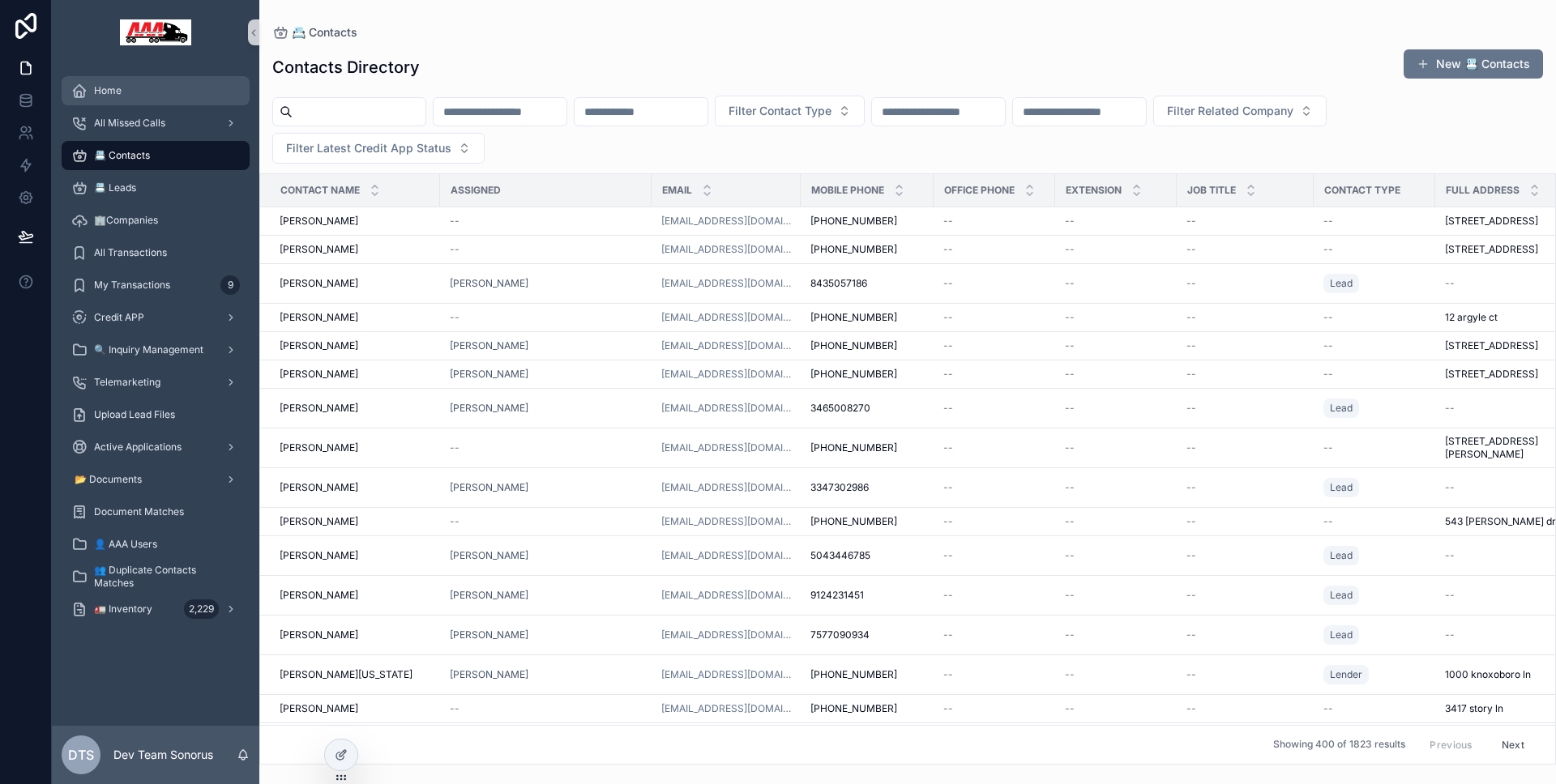
click at [149, 93] on div "Home" at bounding box center [155, 90] width 168 height 26
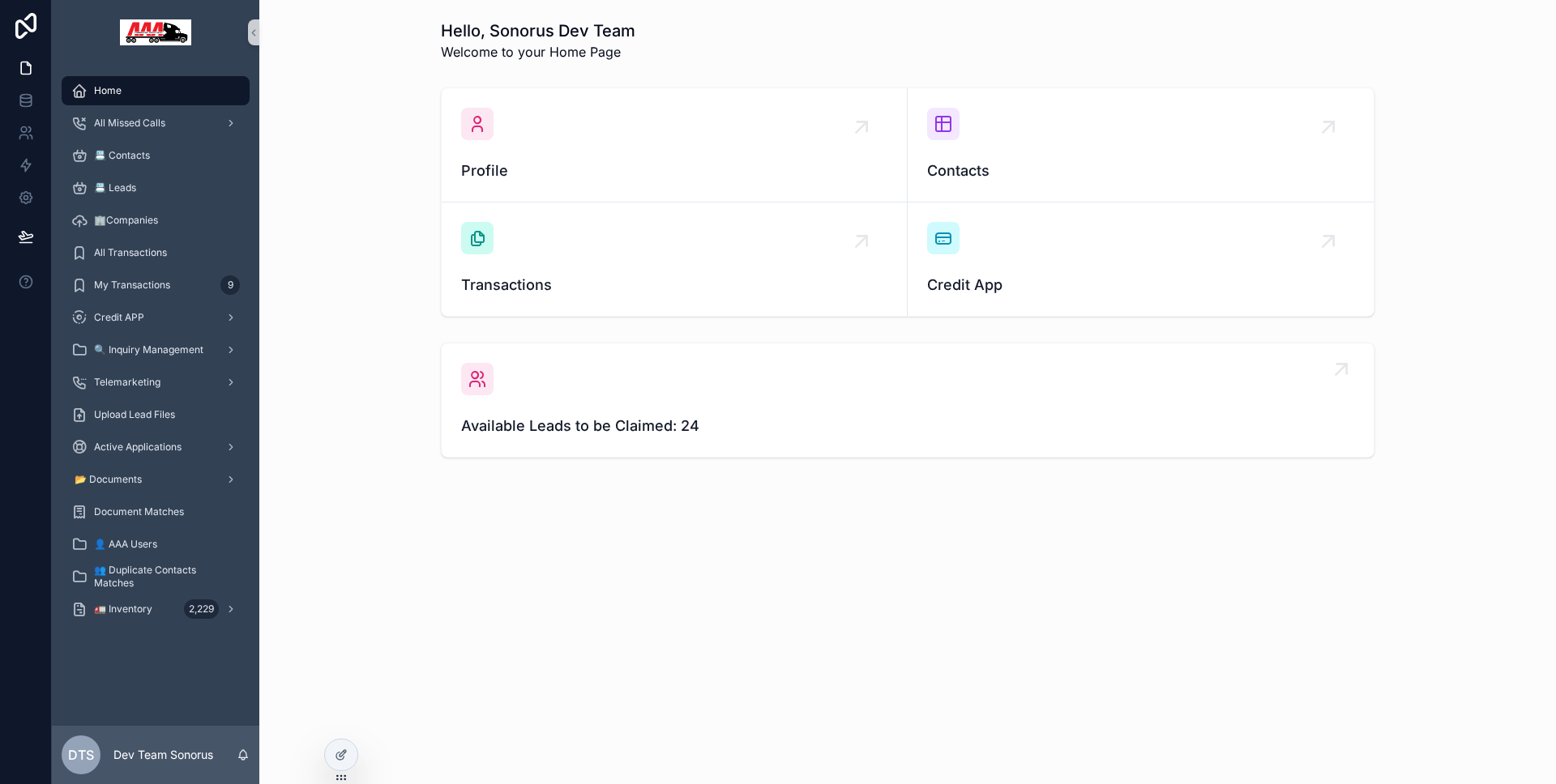
click at [600, 415] on span "Available Leads to be Claimed: 24" at bounding box center [908, 426] width 893 height 23
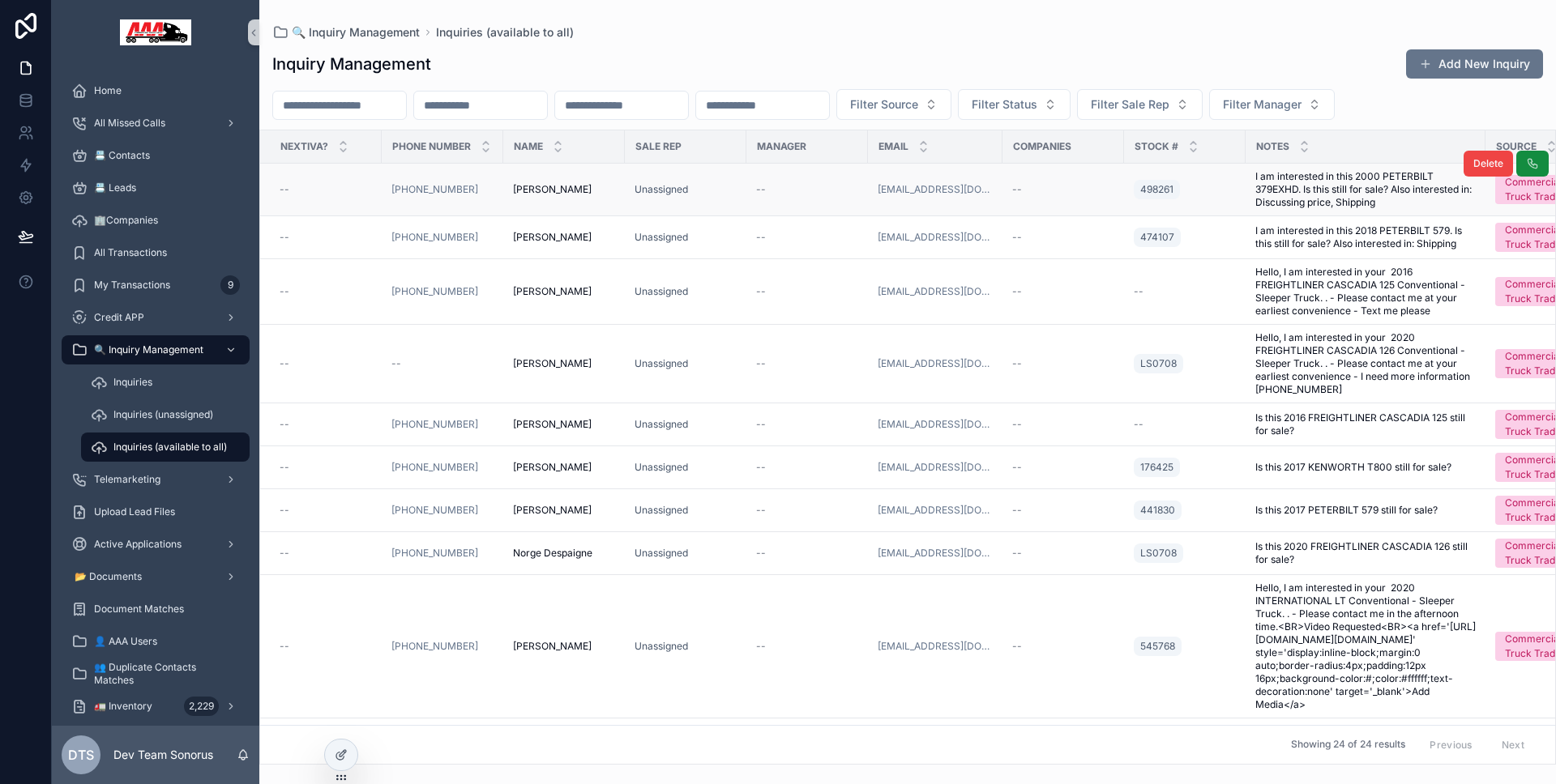
click at [770, 190] on div "--" at bounding box center [807, 190] width 102 height 13
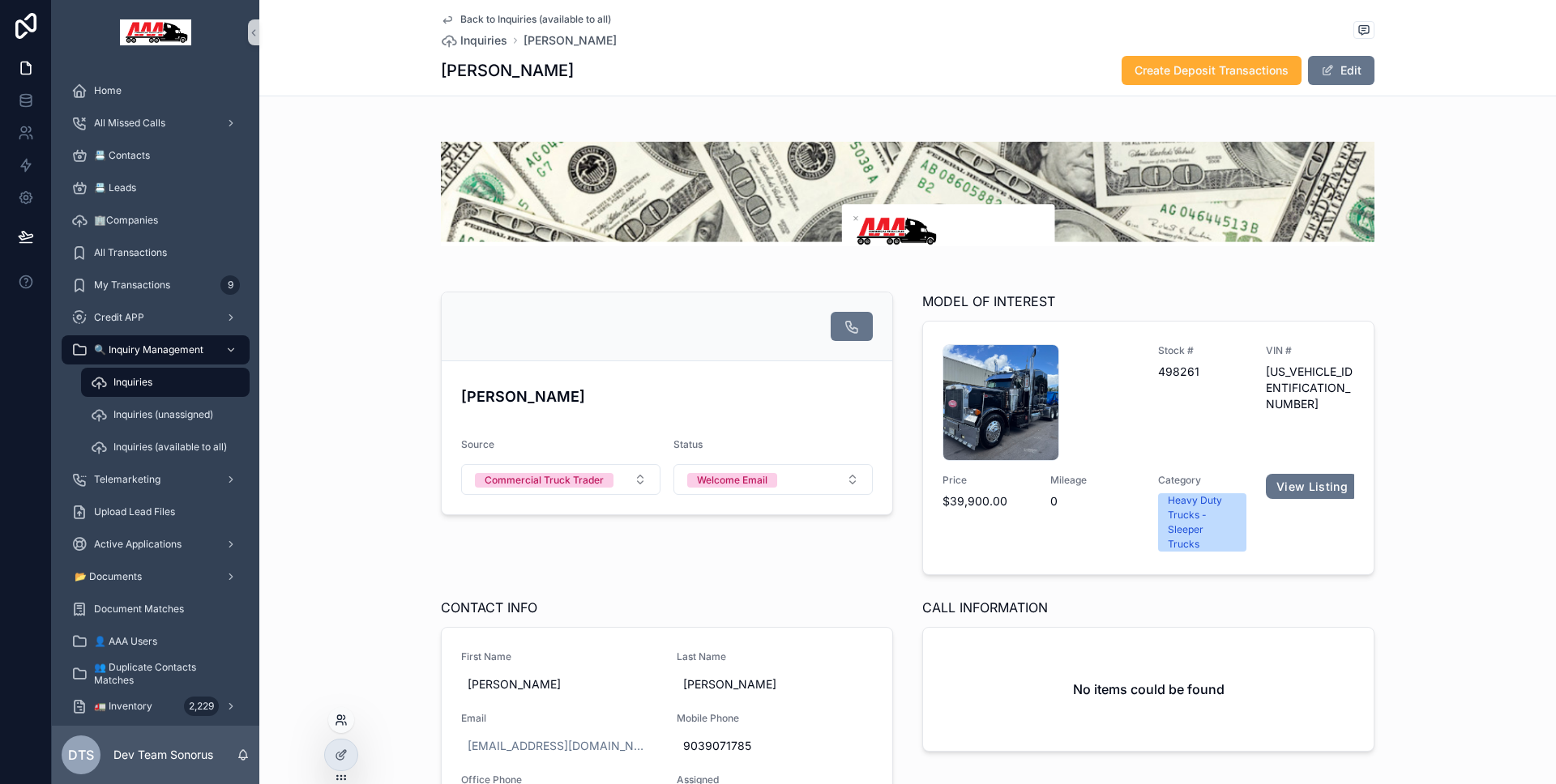
click at [339, 722] on icon at bounding box center [341, 720] width 13 height 13
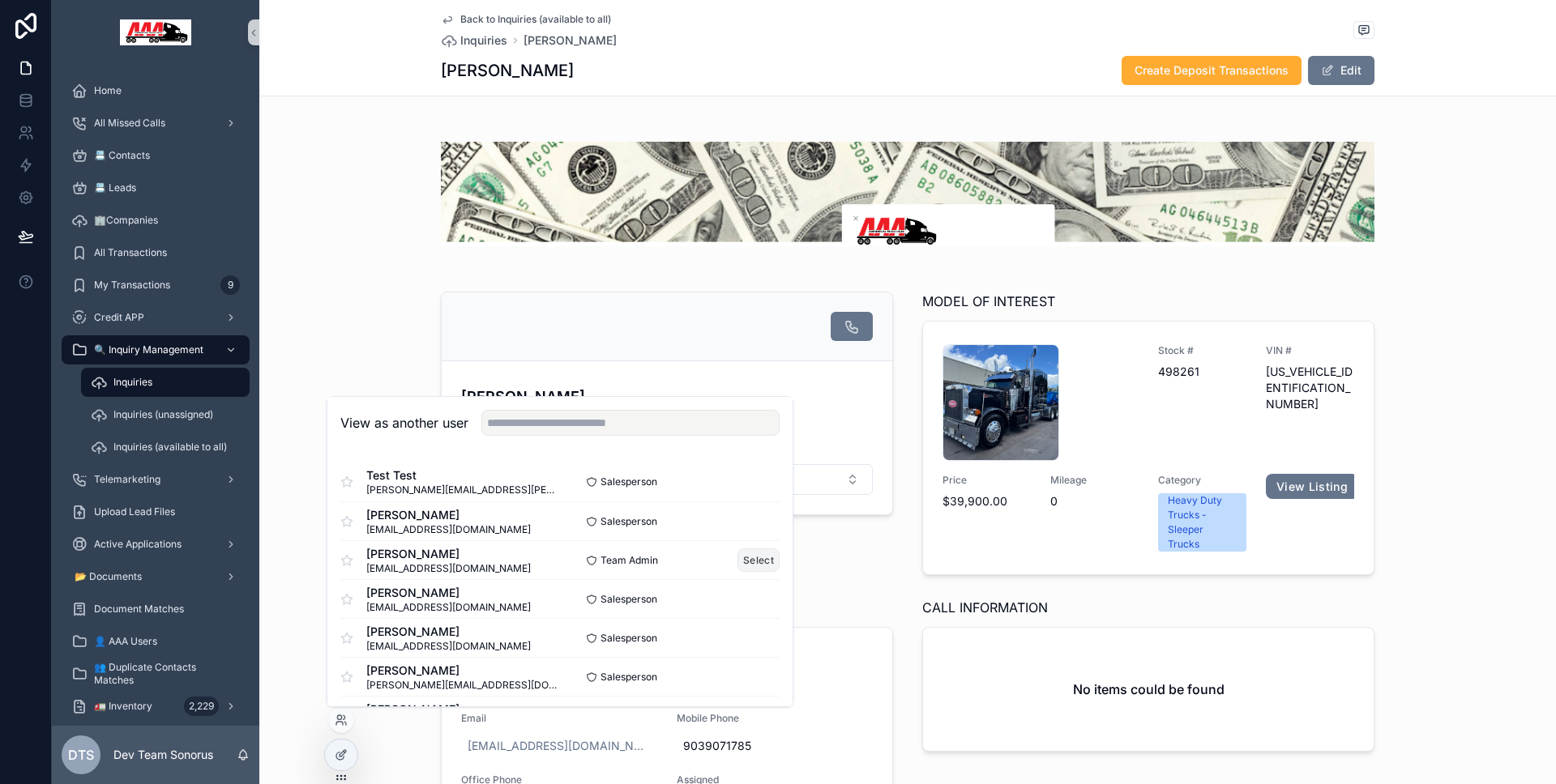
scroll to position [21, 0]
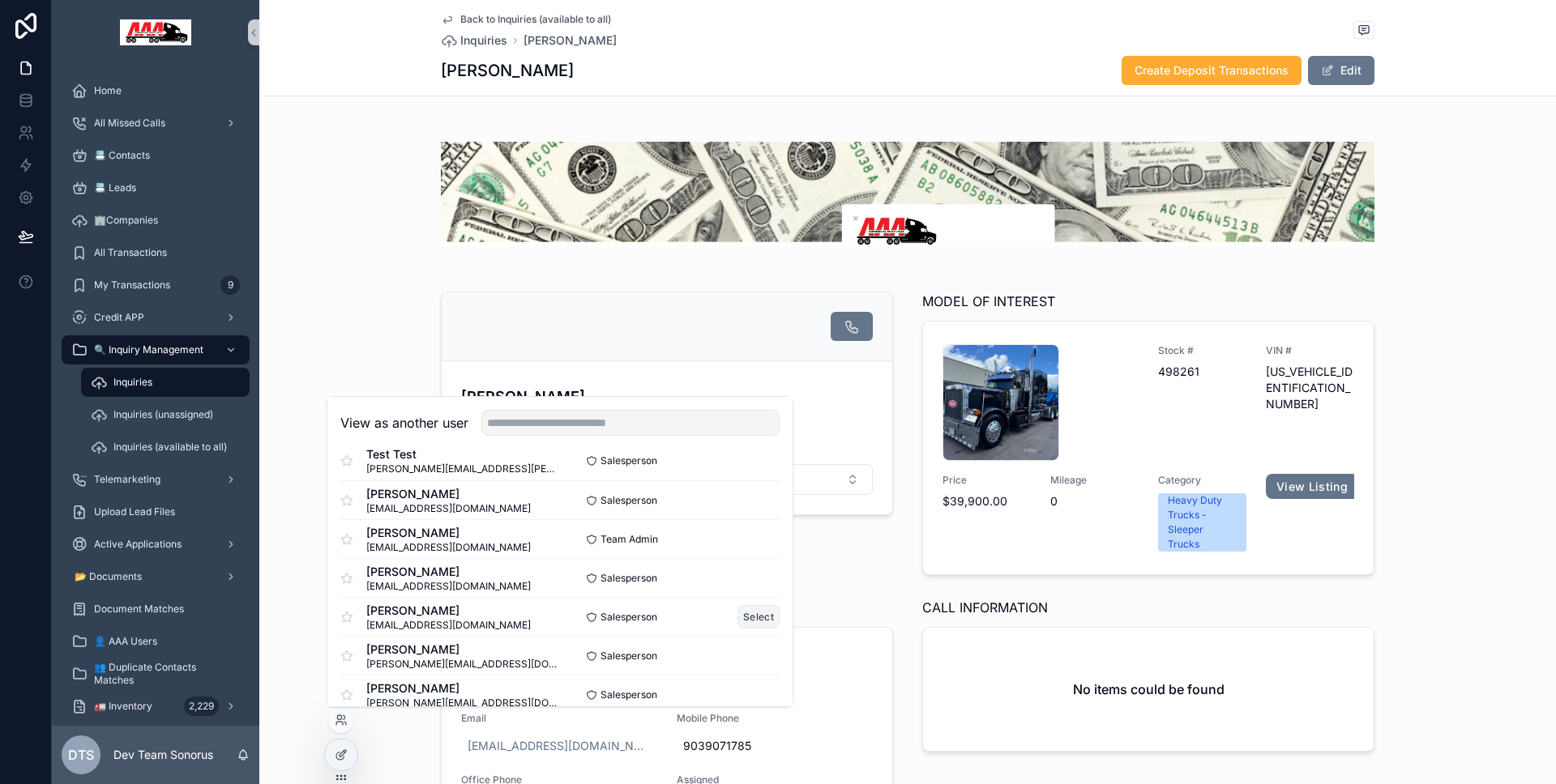
click at [741, 609] on button "Select" at bounding box center [759, 617] width 42 height 24
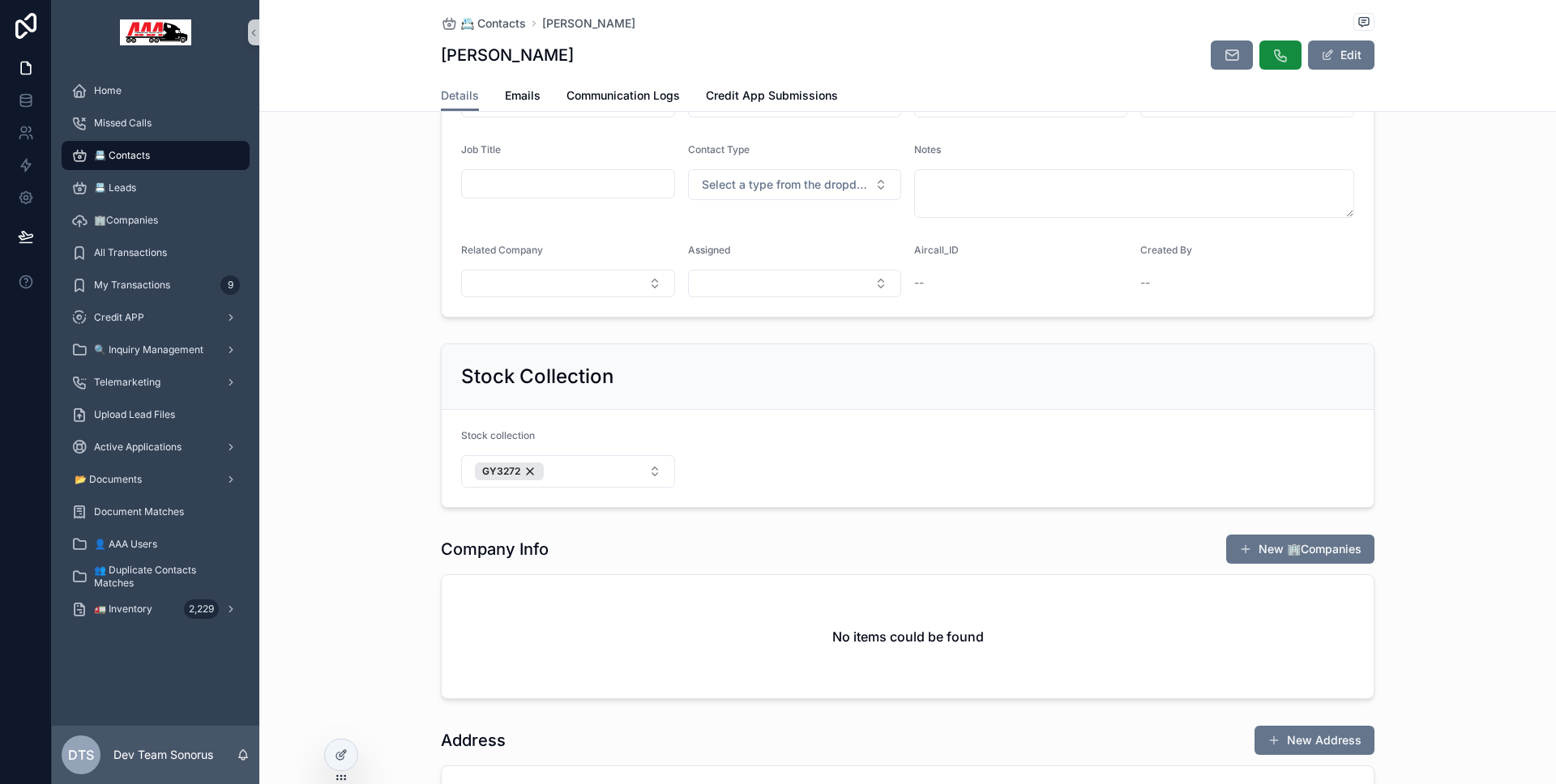
scroll to position [580, 0]
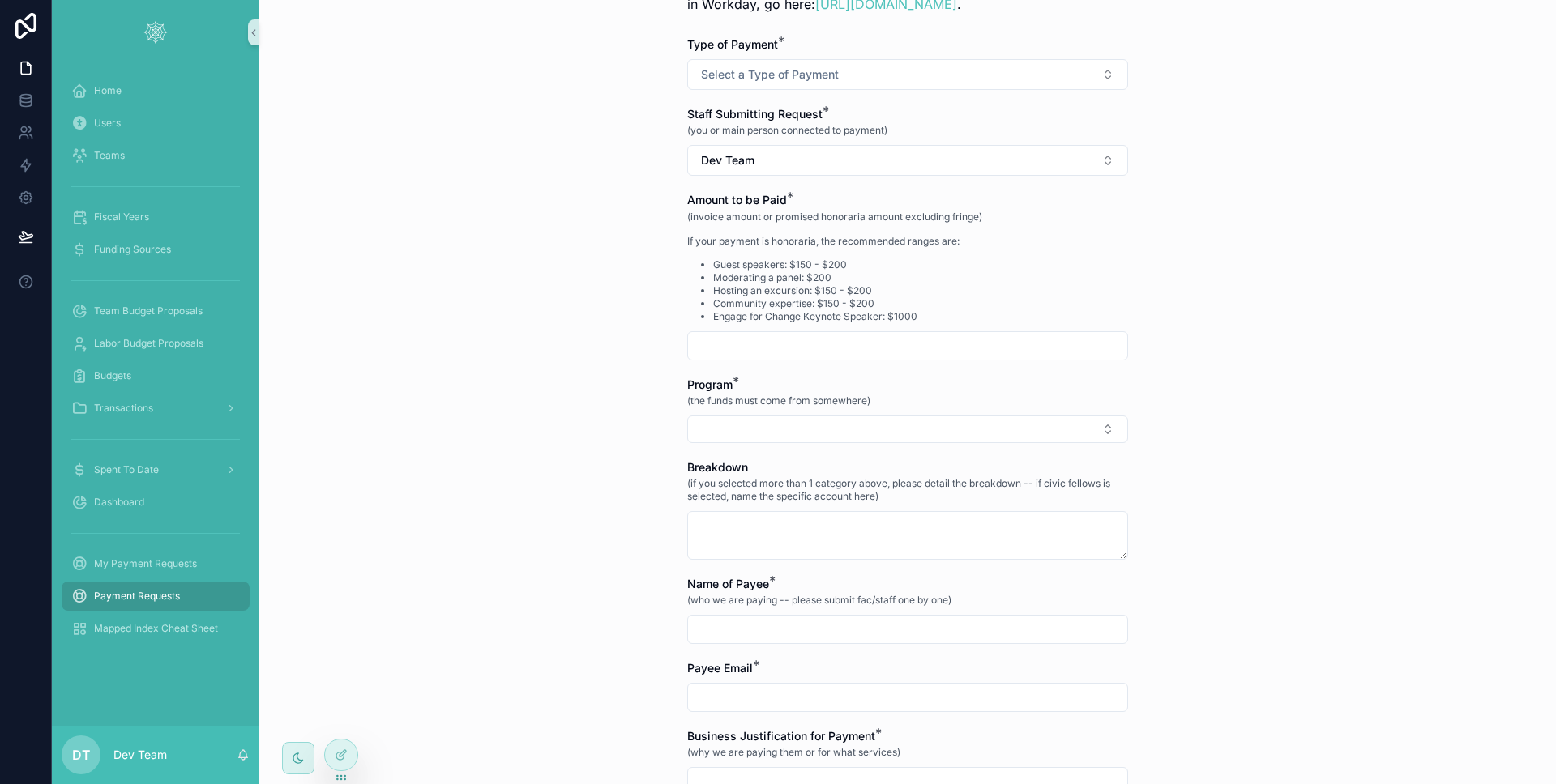
scroll to position [746, 0]
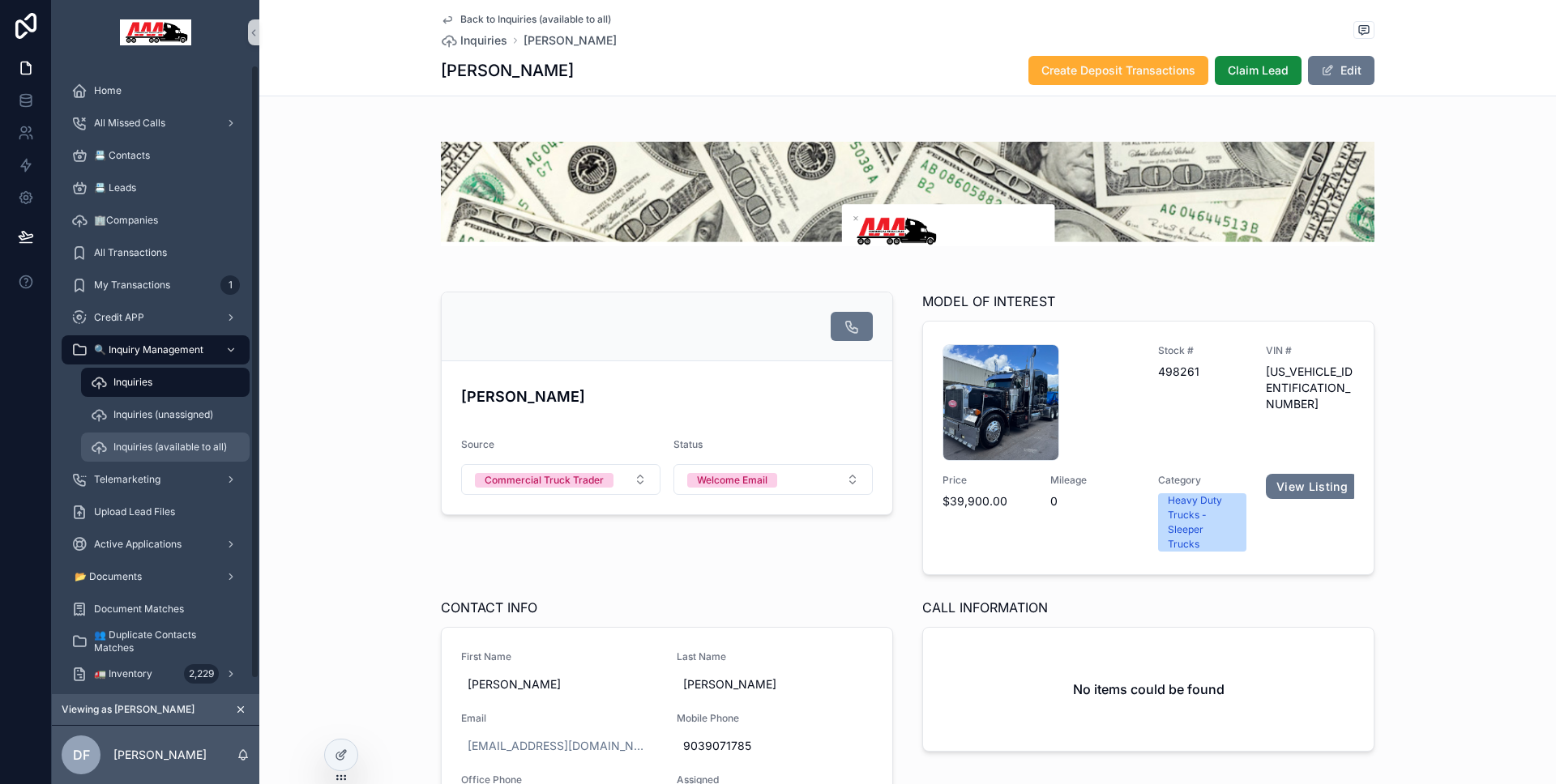
click at [183, 437] on div "Inquiries (available to all)" at bounding box center [166, 447] width 149 height 26
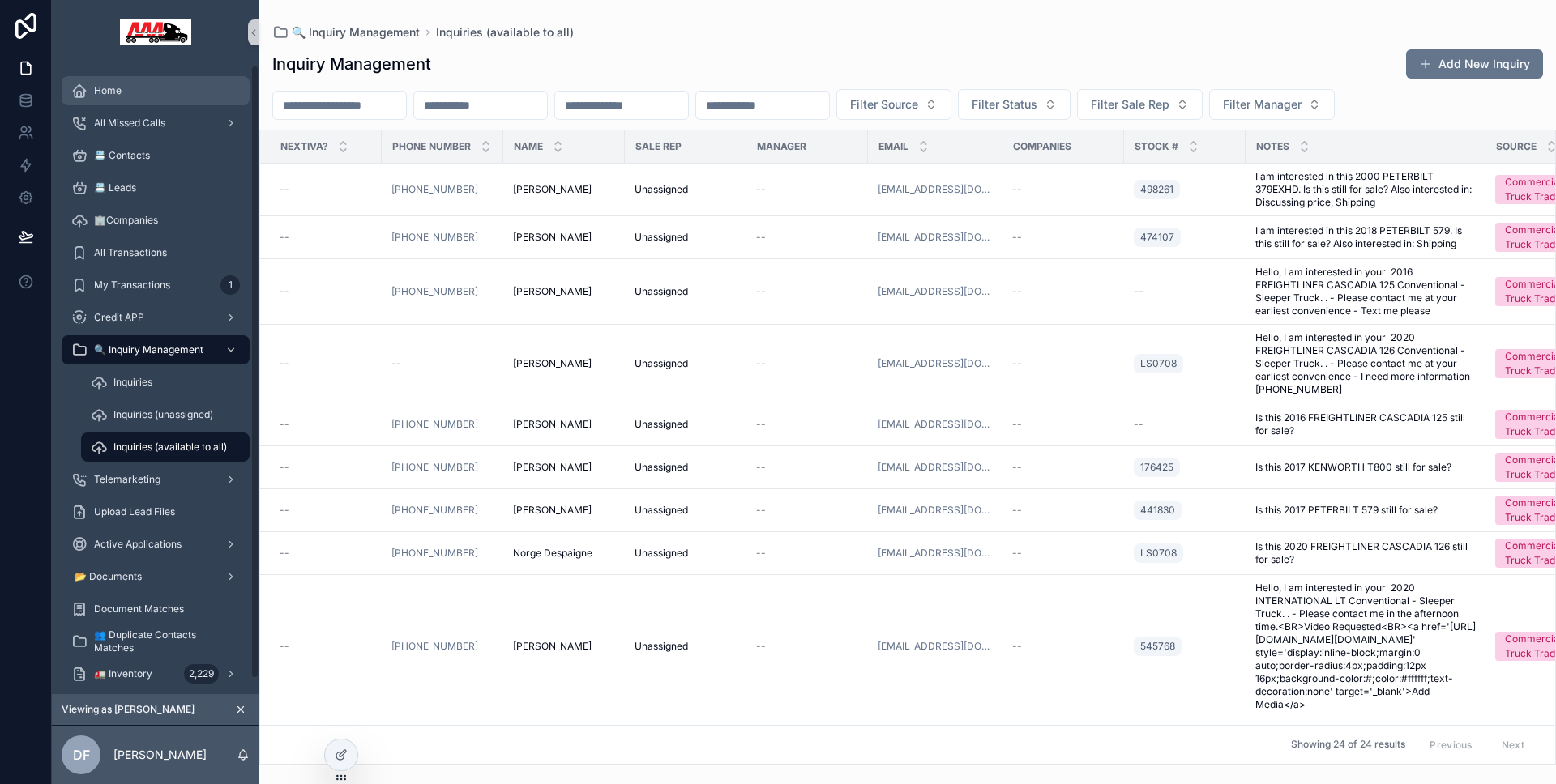
click at [160, 93] on div "Home" at bounding box center [155, 90] width 168 height 26
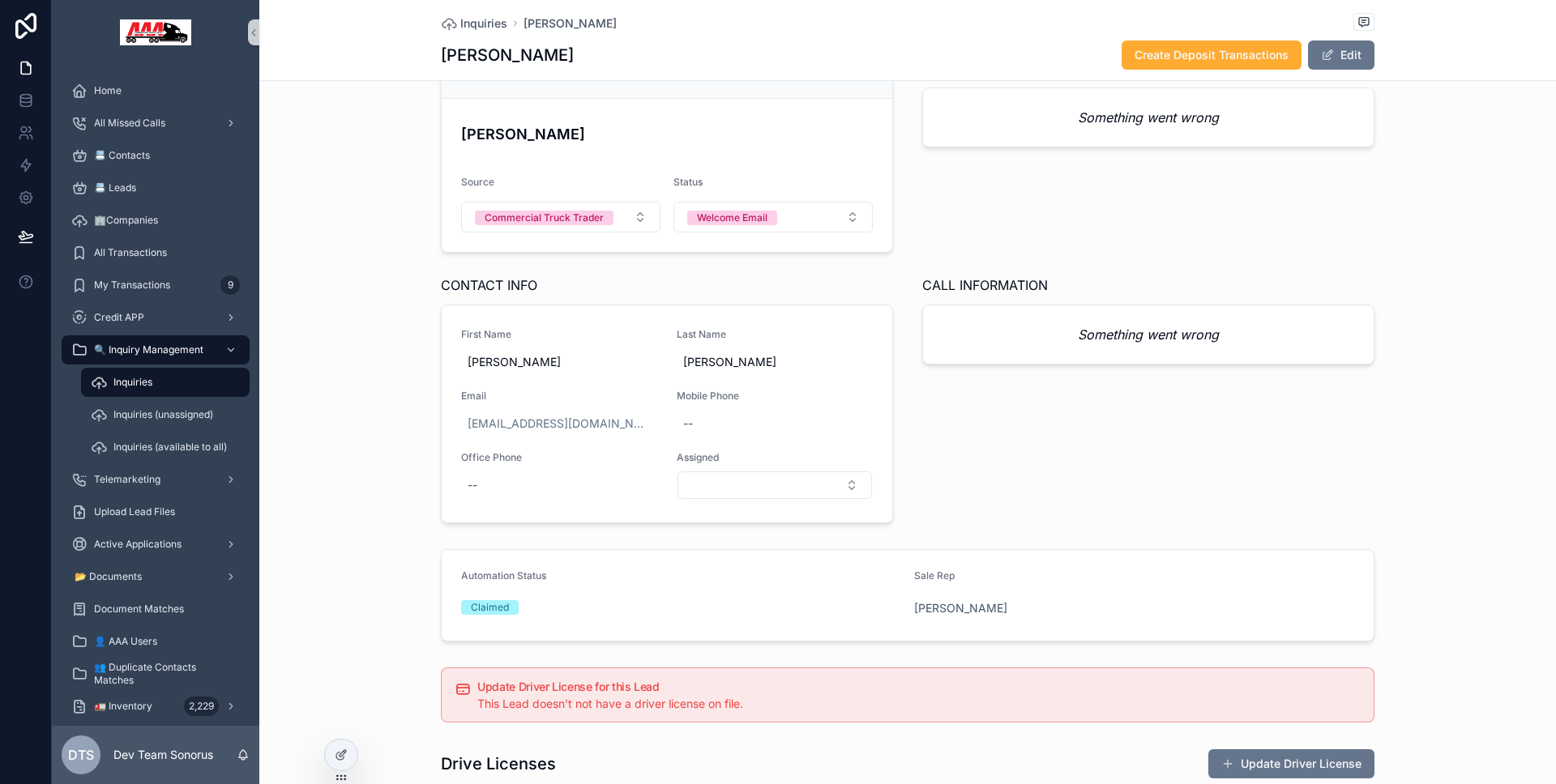
scroll to position [135, 0]
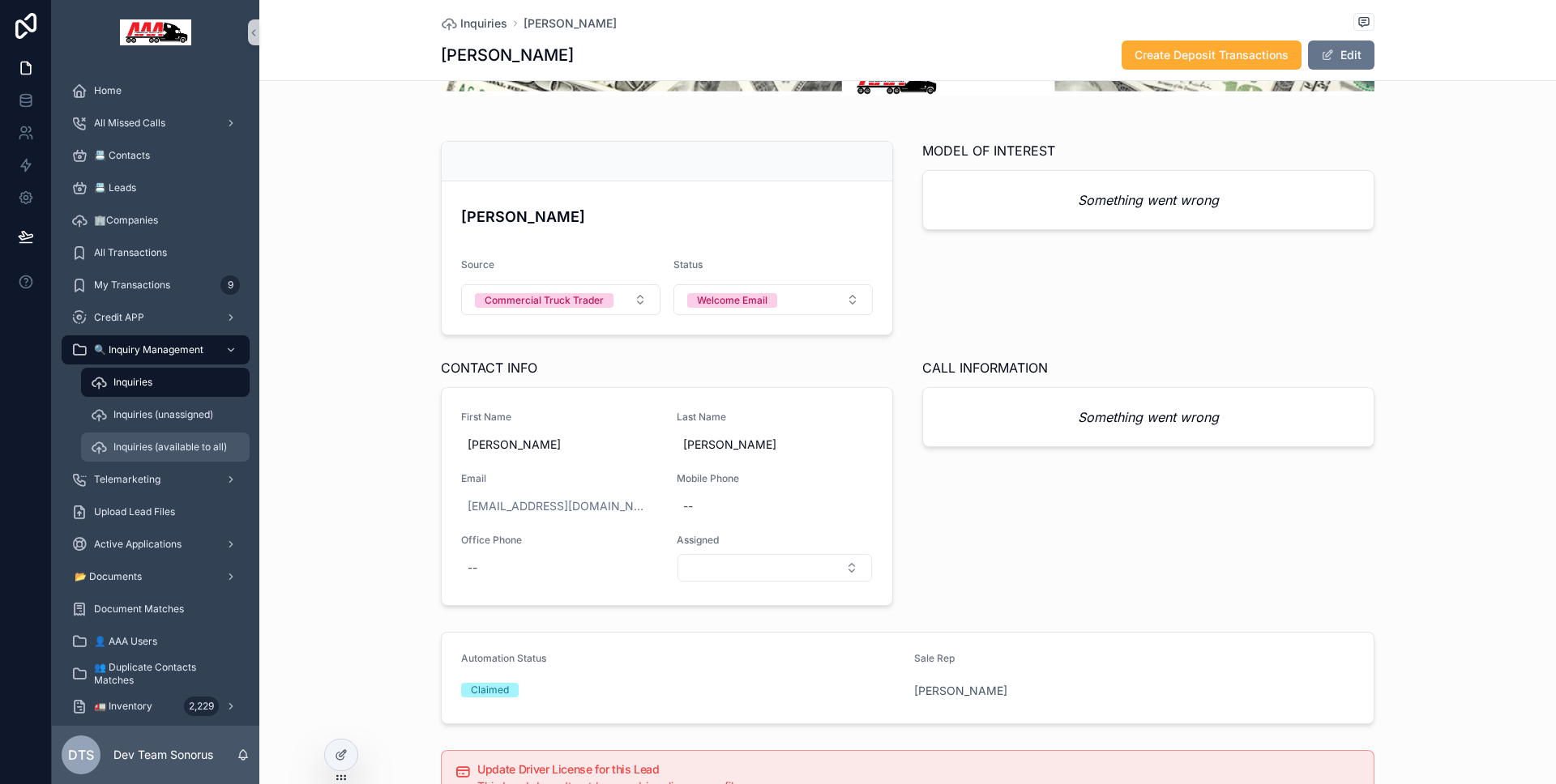
click at [166, 449] on span "Inquiries (available to all)" at bounding box center [169, 447] width 113 height 13
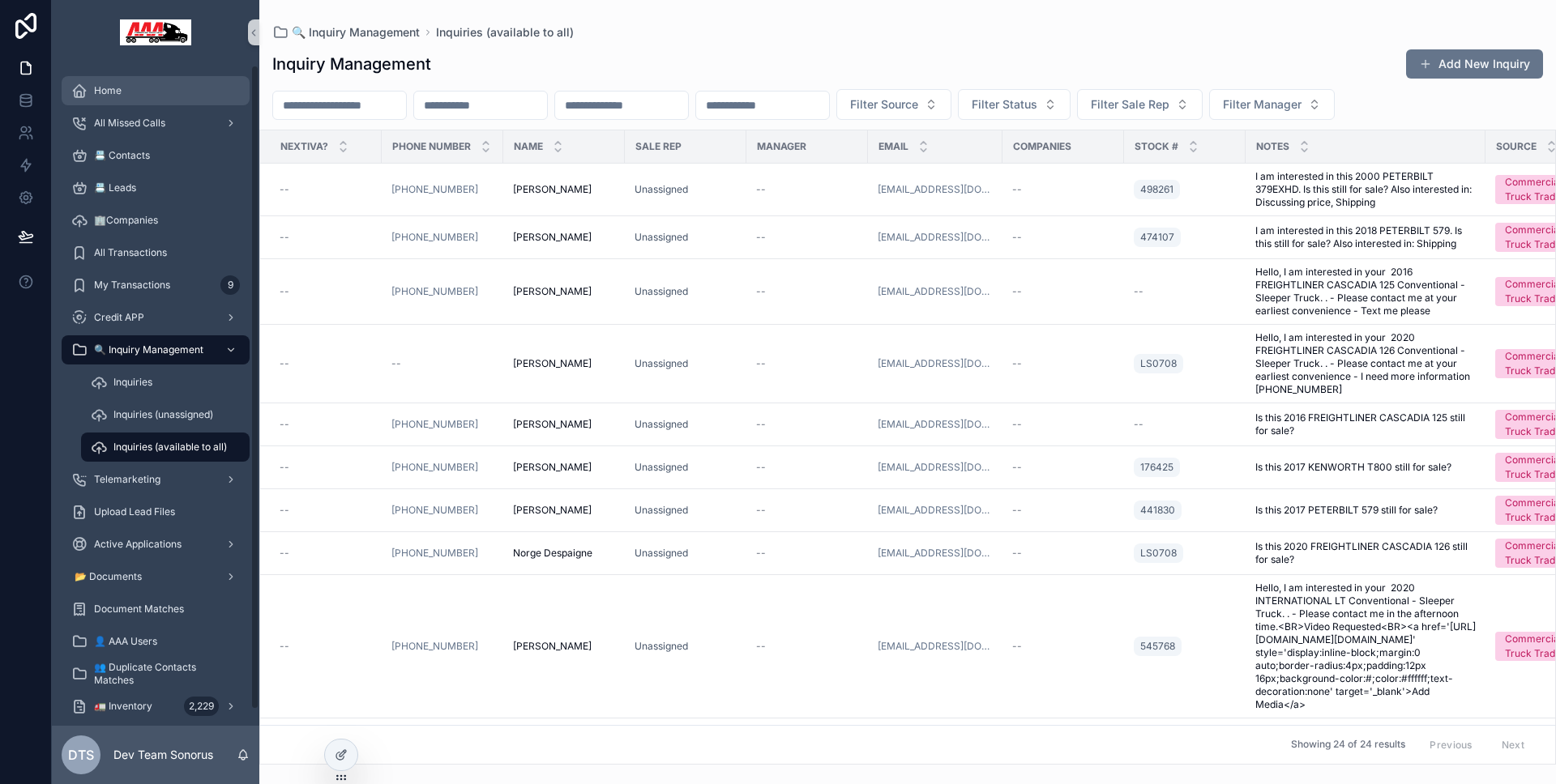
click at [160, 95] on div "Home" at bounding box center [155, 90] width 168 height 26
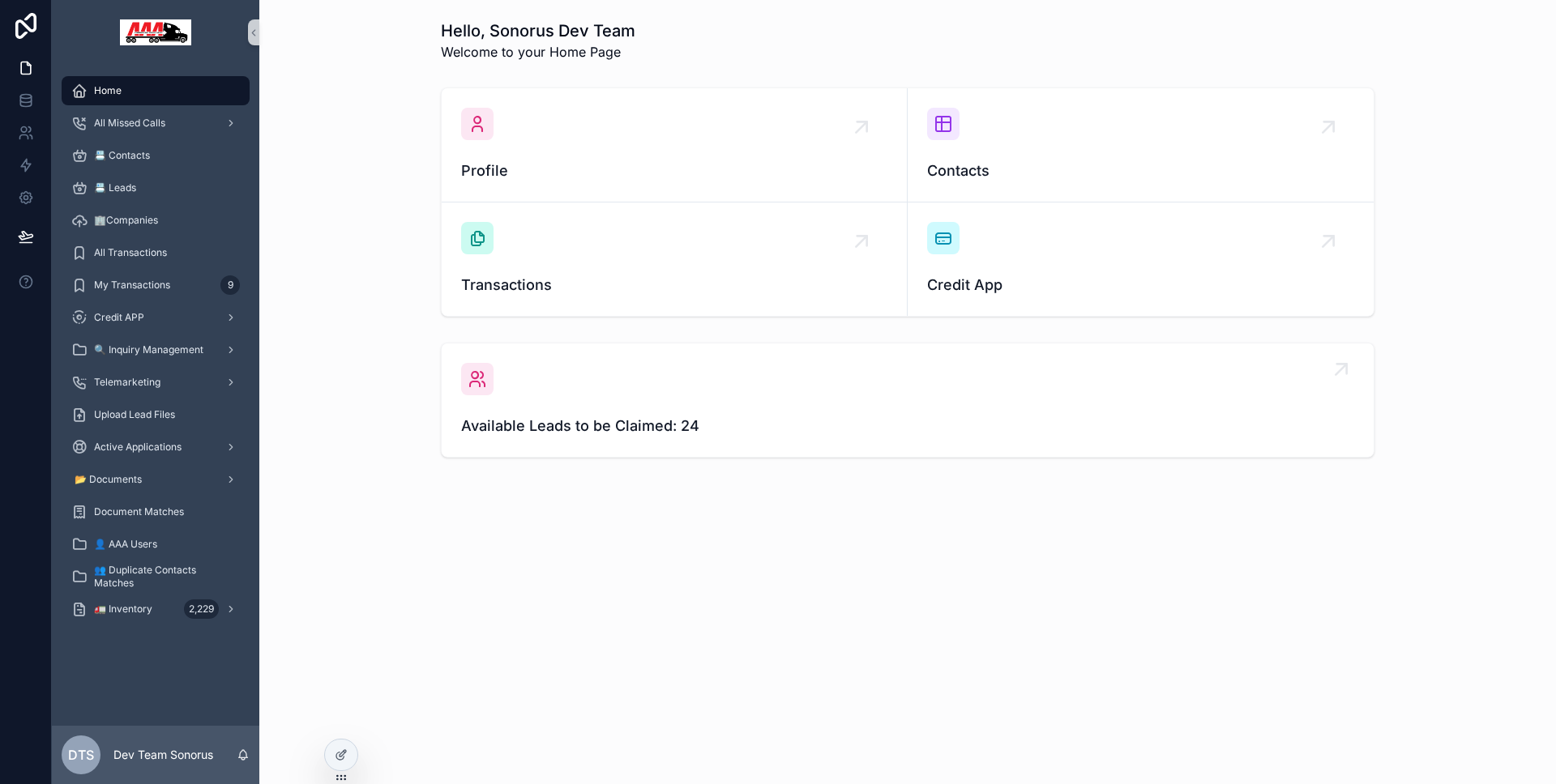
click at [527, 428] on span "Available Leads to be Claimed: 24" at bounding box center [908, 426] width 893 height 23
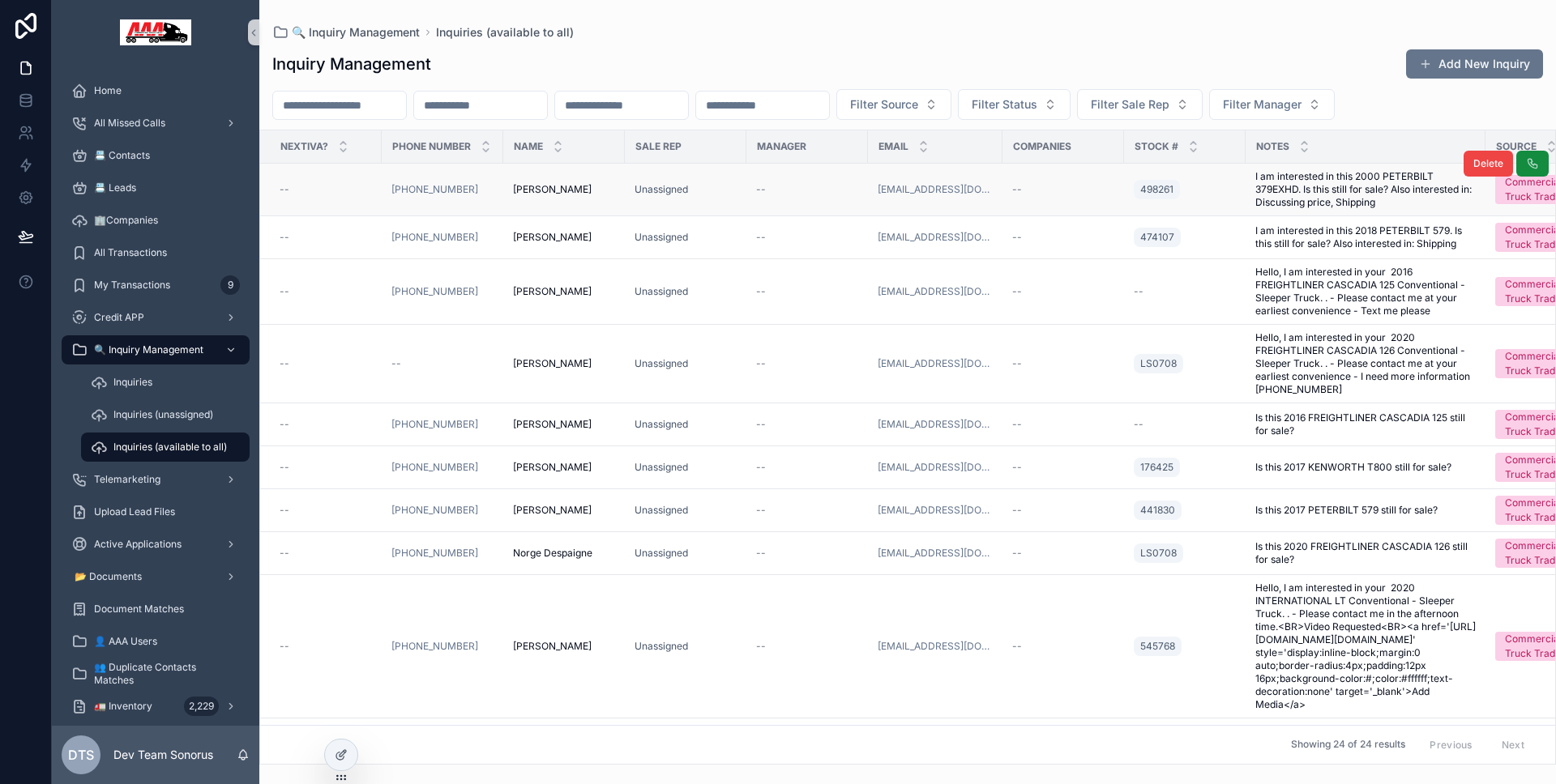
click at [836, 186] on div "--" at bounding box center [807, 190] width 102 height 13
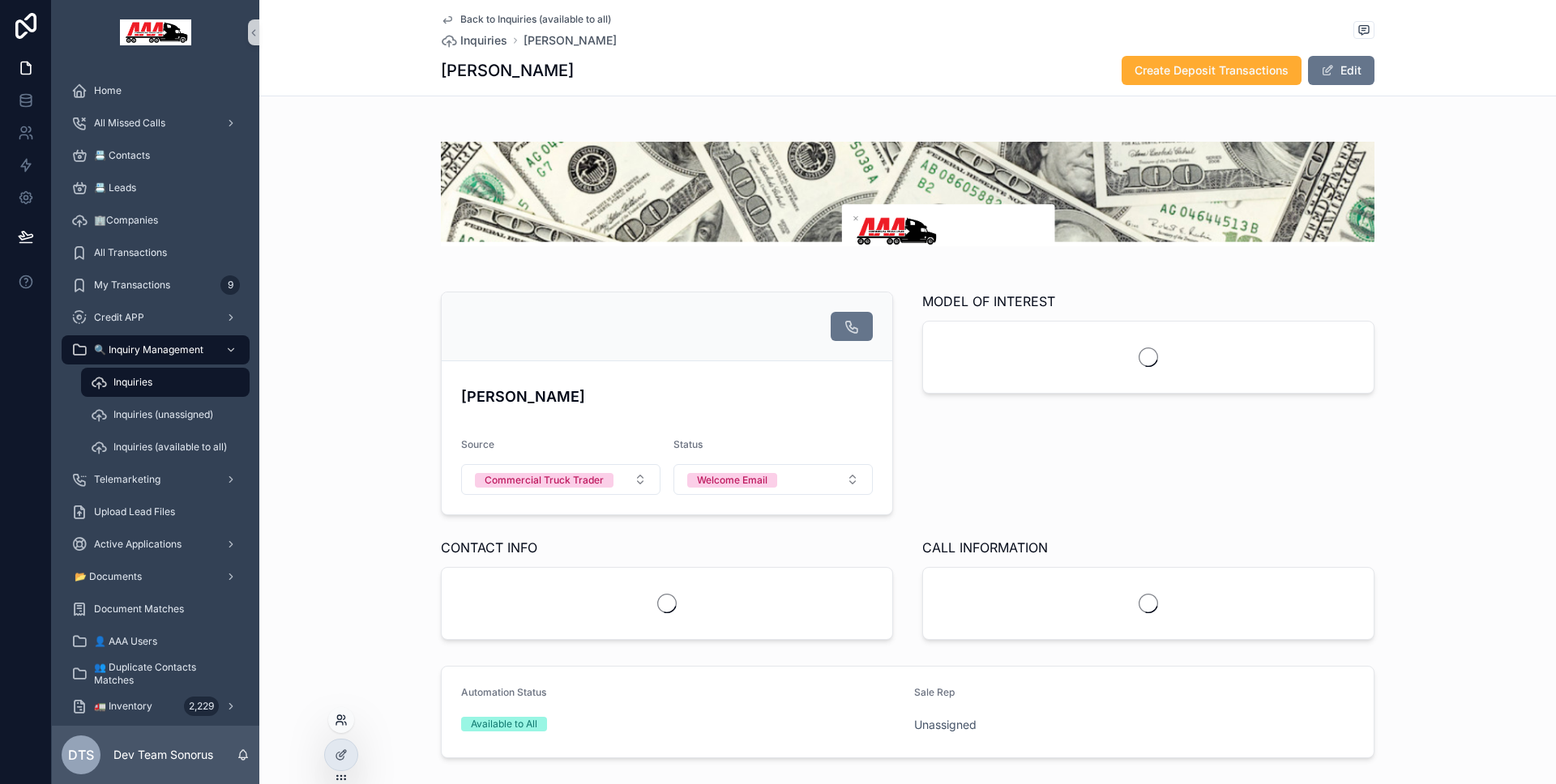
click at [343, 718] on icon at bounding box center [341, 720] width 13 height 13
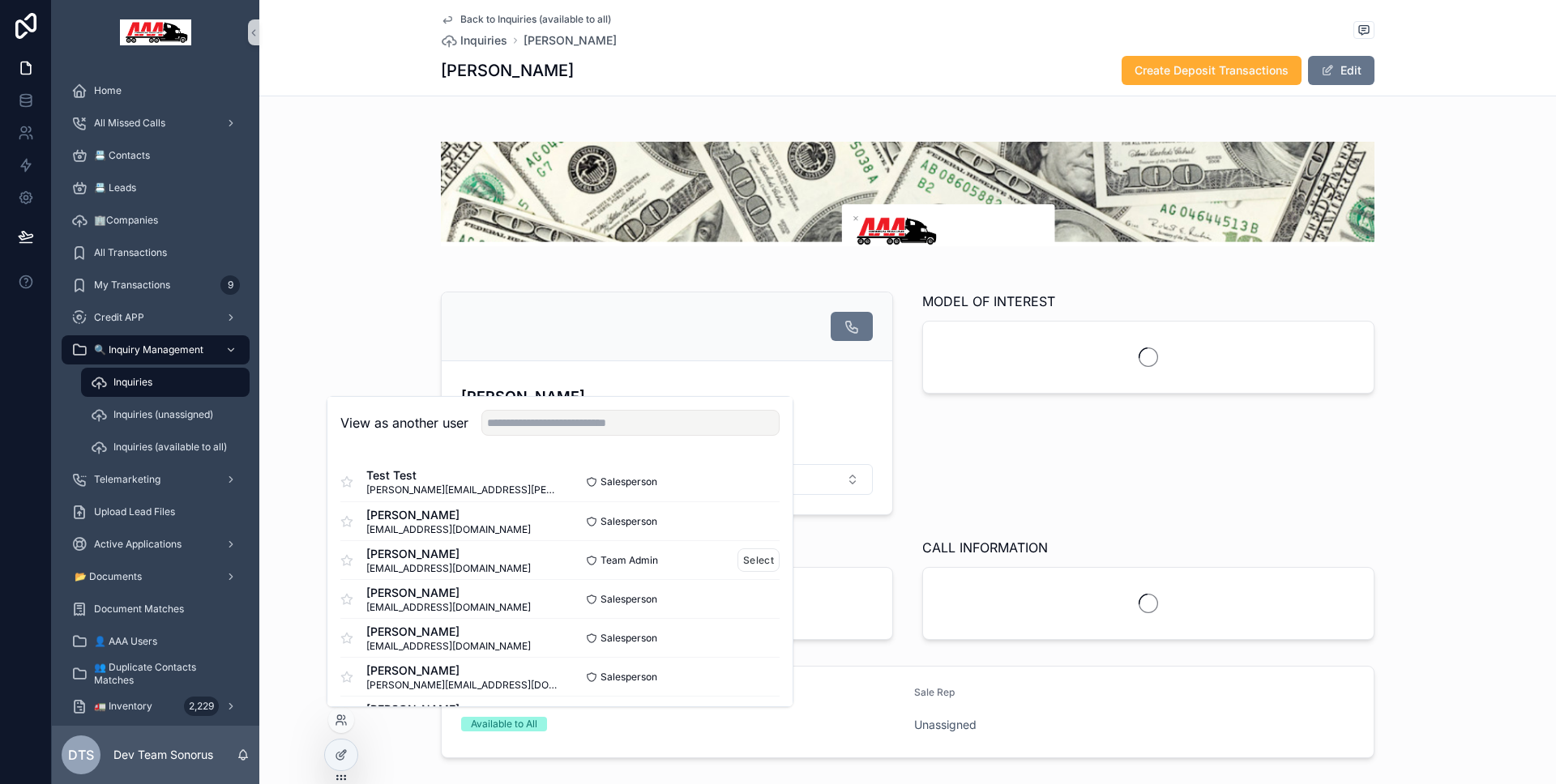
scroll to position [9, 0]
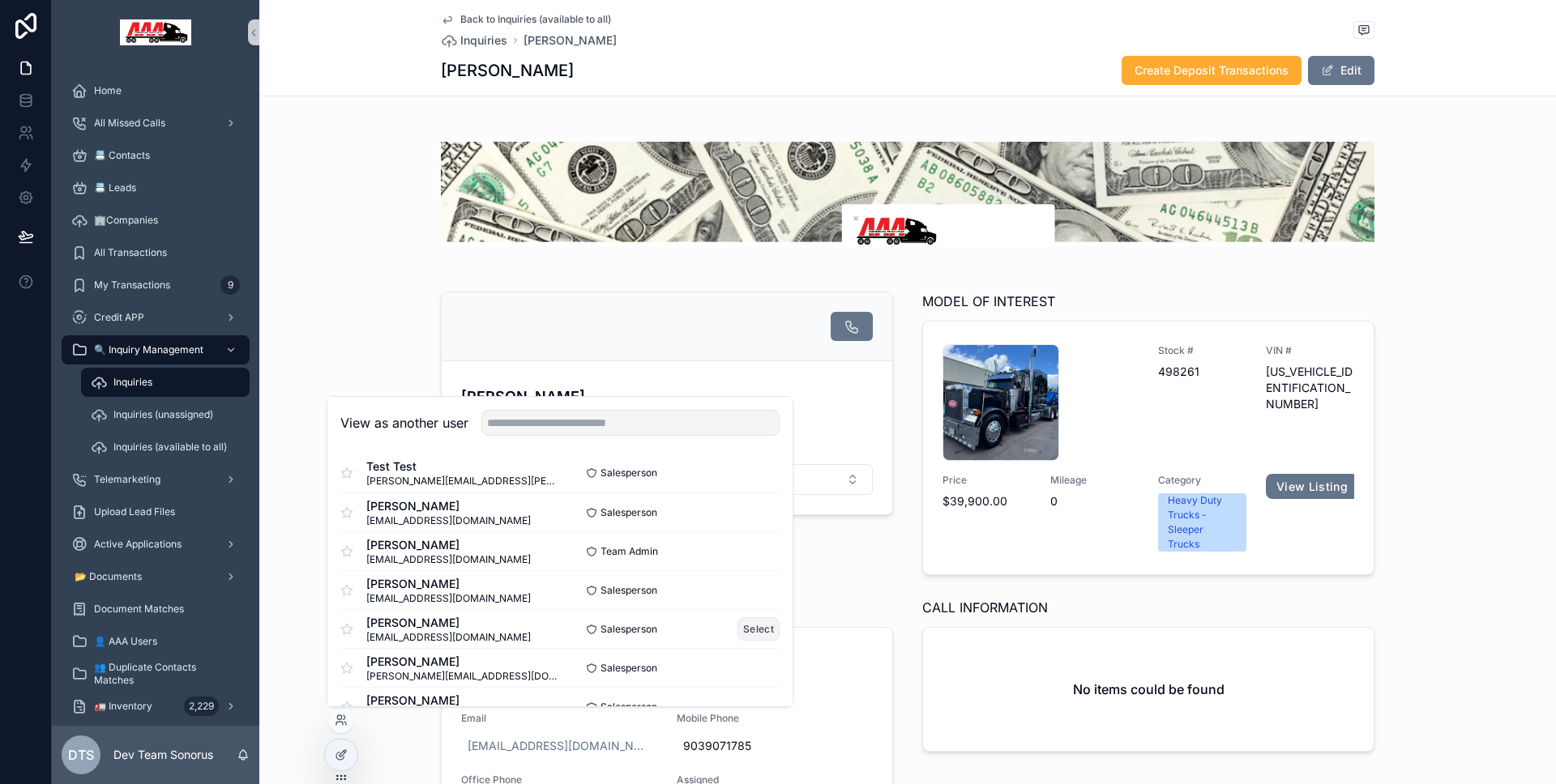
click at [737, 619] on button "Select" at bounding box center [759, 629] width 42 height 24
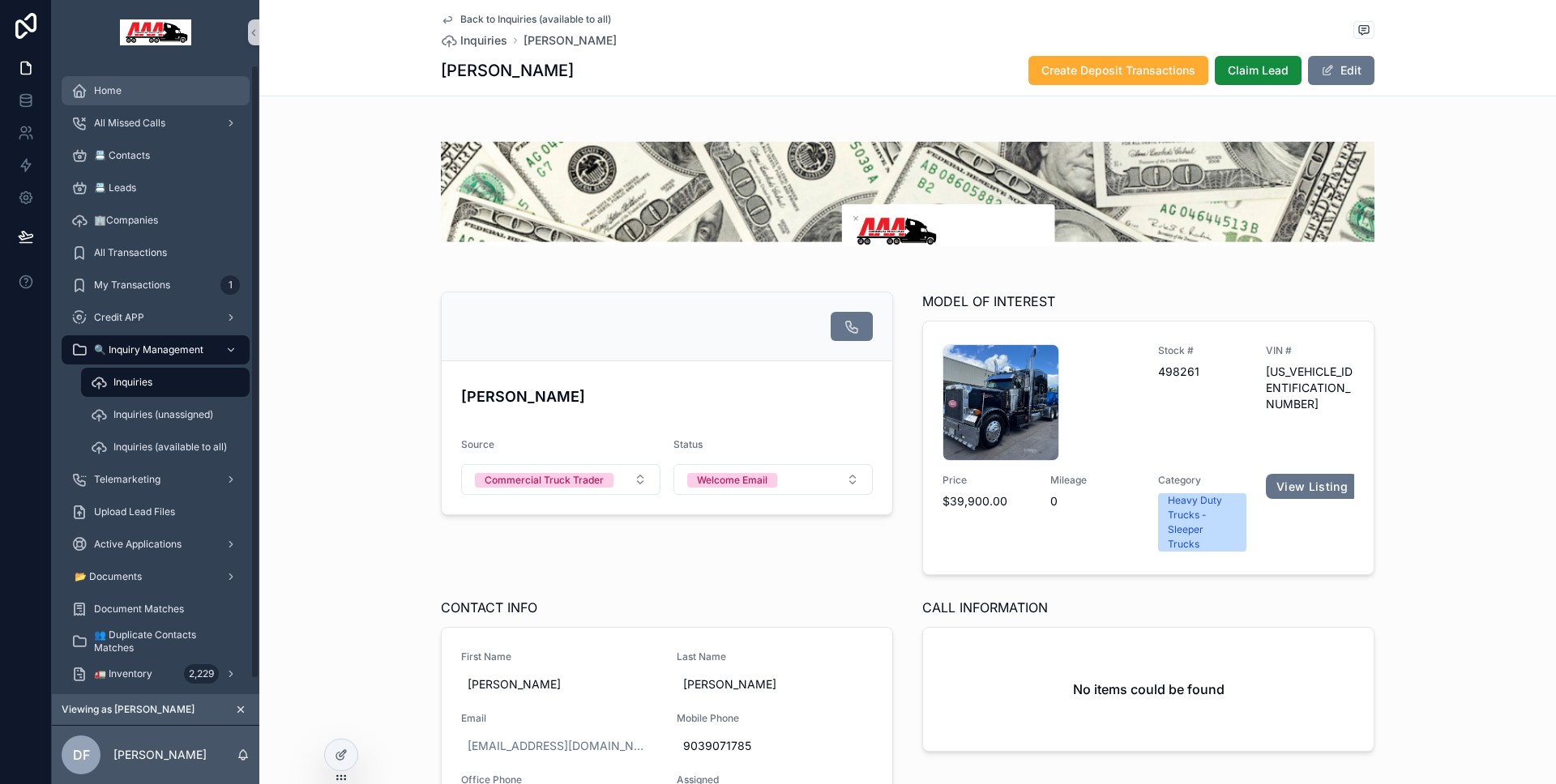
click at [152, 96] on div "Home" at bounding box center [155, 90] width 168 height 26
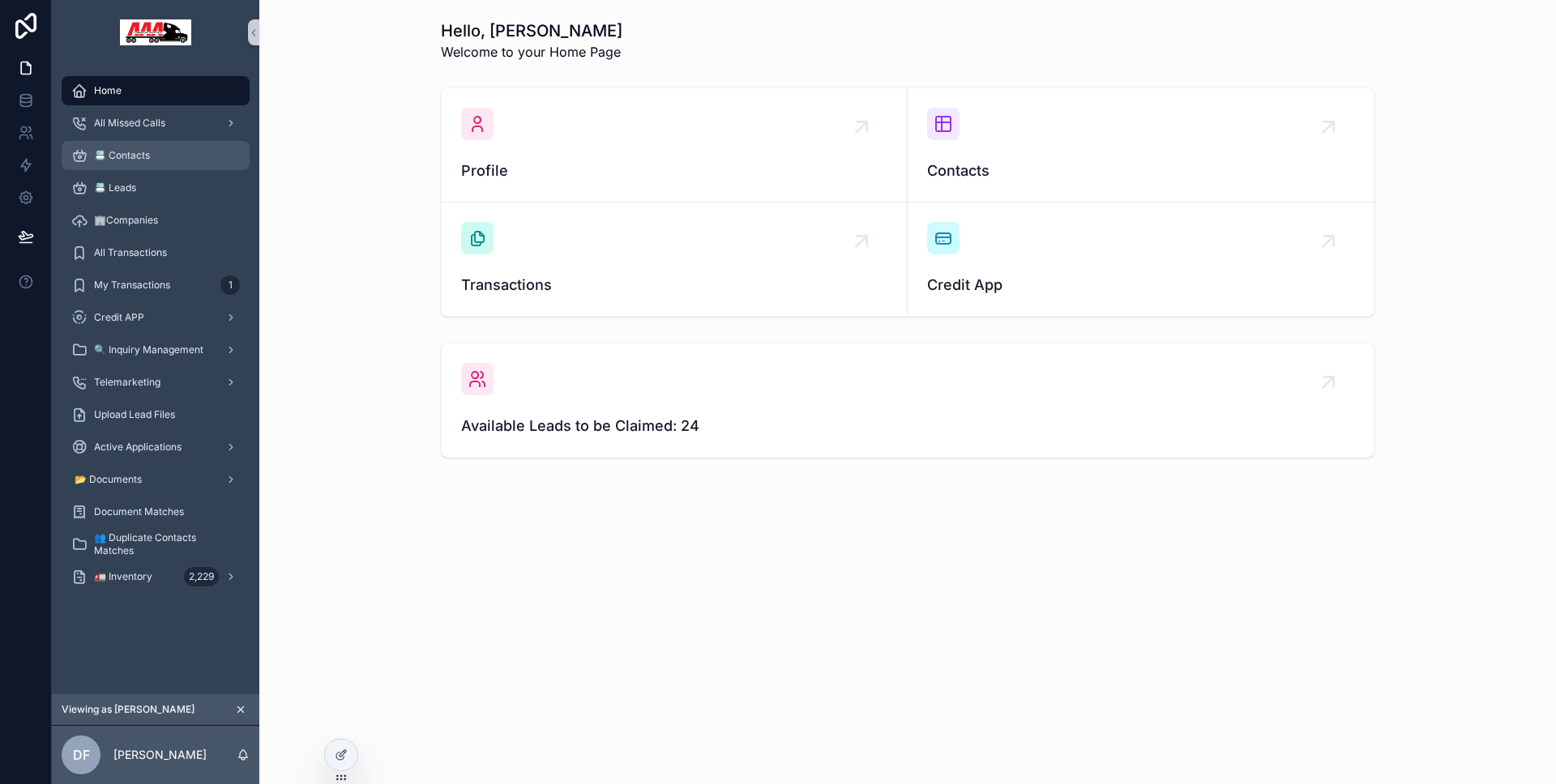
click at [211, 155] on div "📇 Contacts" at bounding box center [155, 156] width 168 height 26
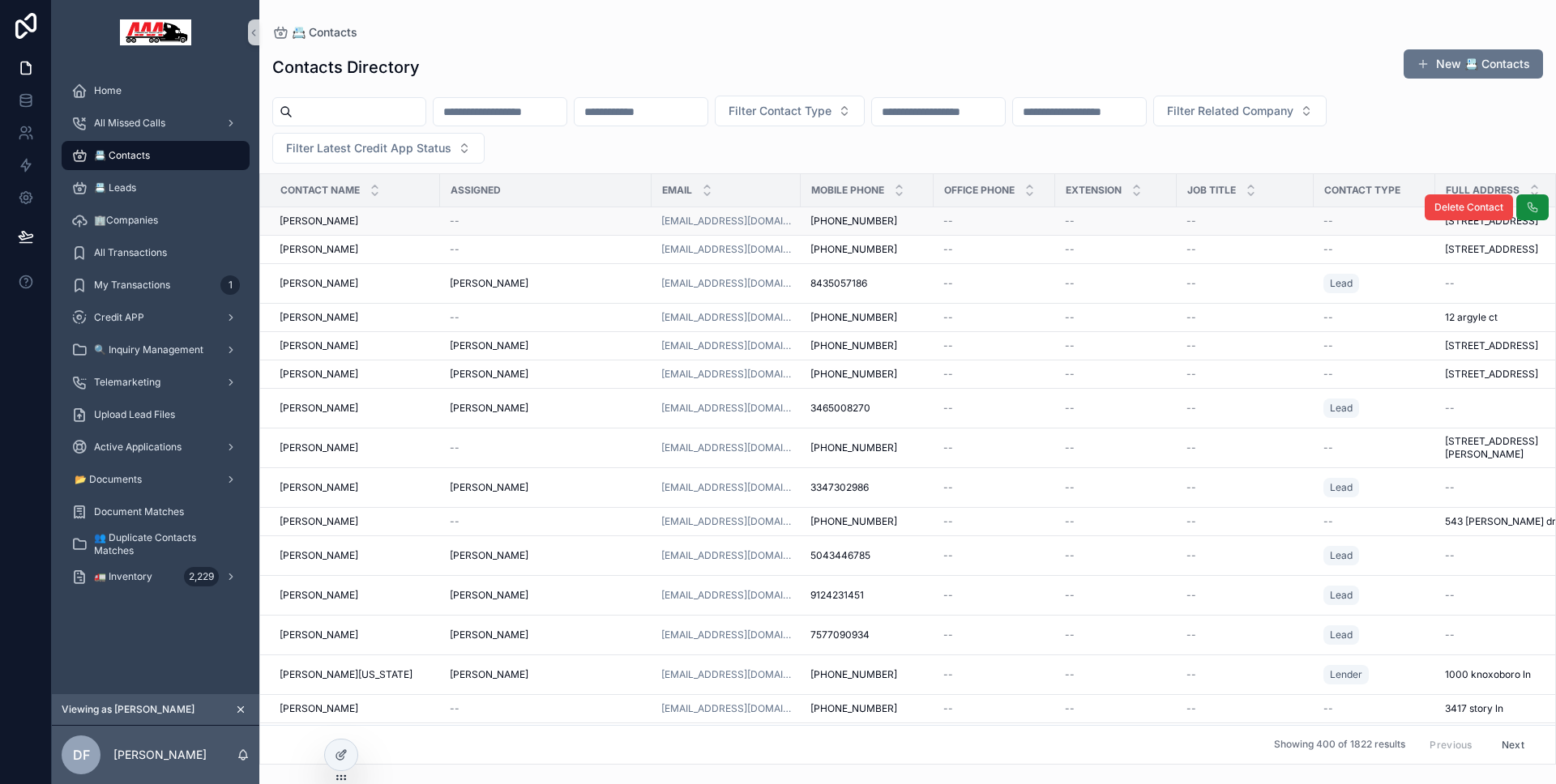
click at [471, 223] on div "--" at bounding box center [545, 221] width 192 height 13
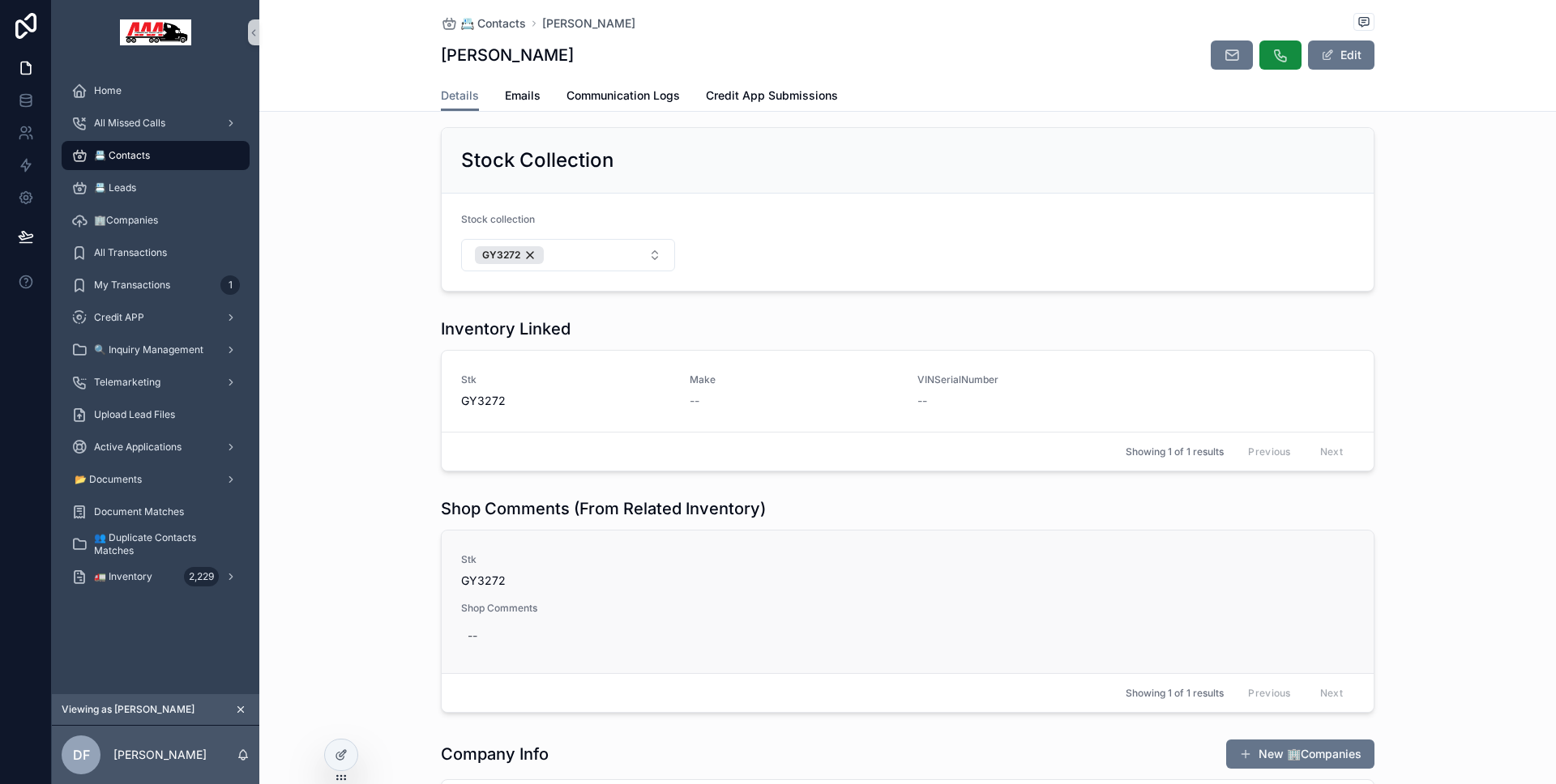
scroll to position [558, 0]
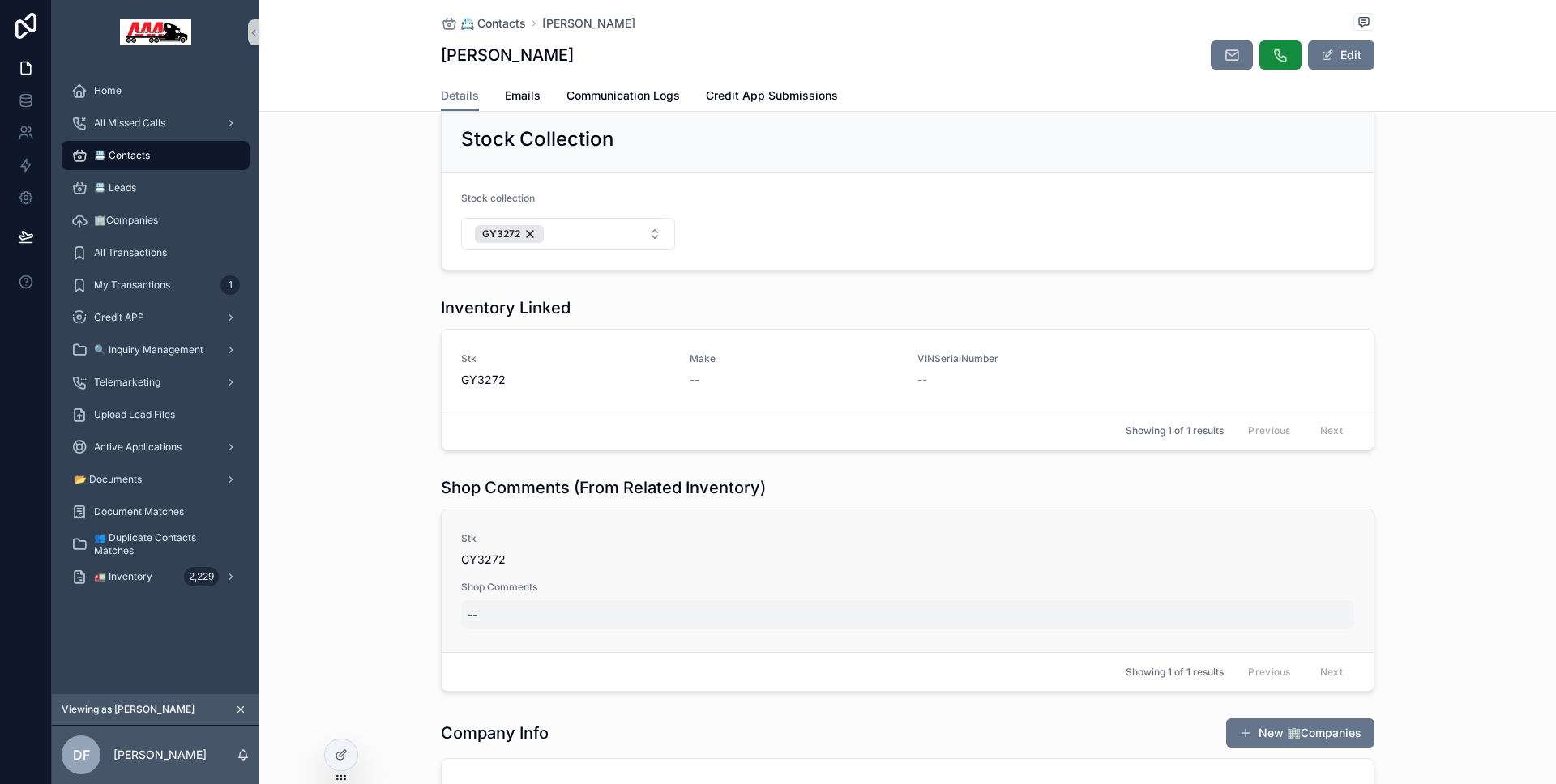
click at [505, 612] on div "--" at bounding box center [908, 615] width 893 height 29
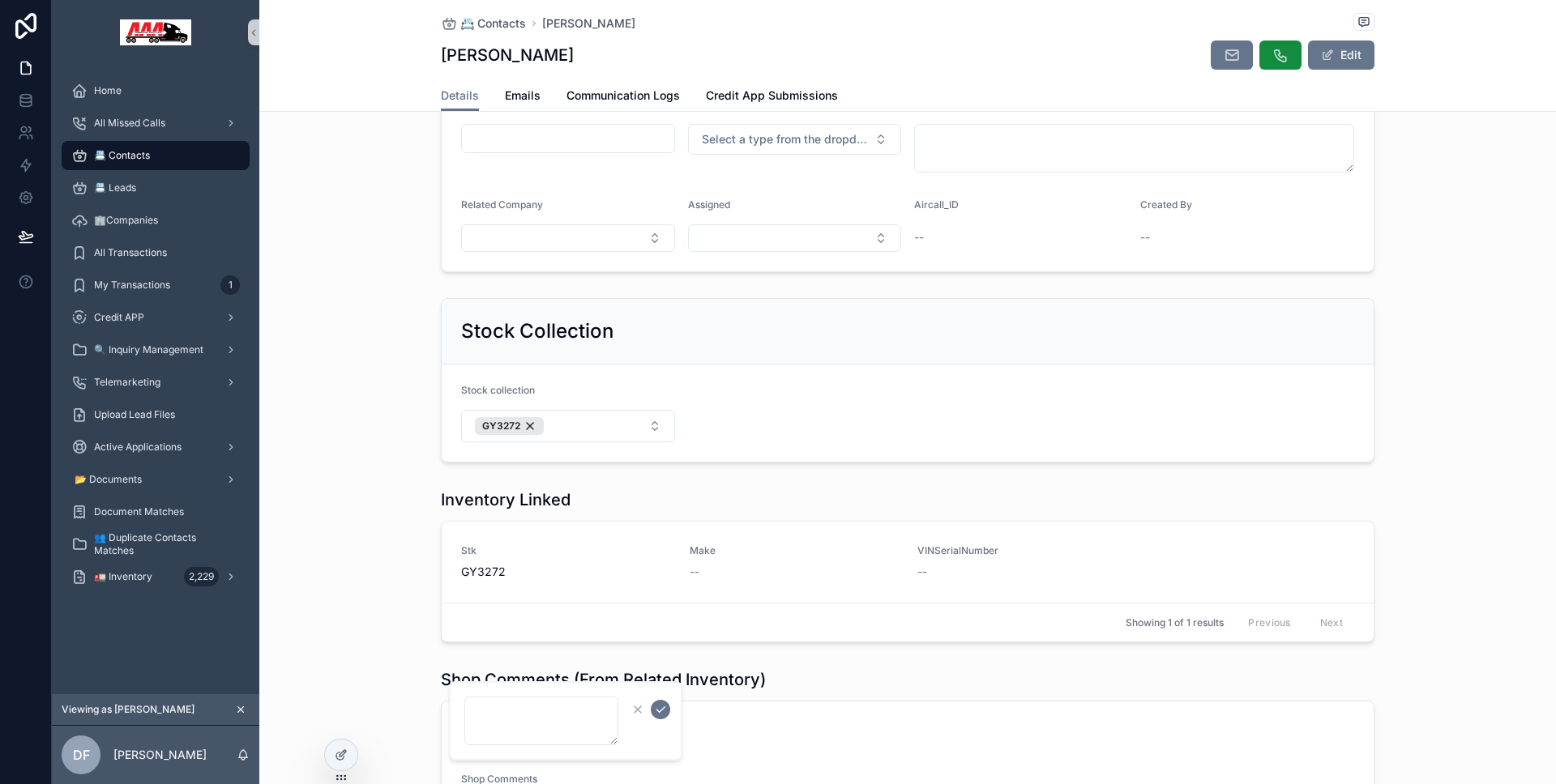
scroll to position [483, 0]
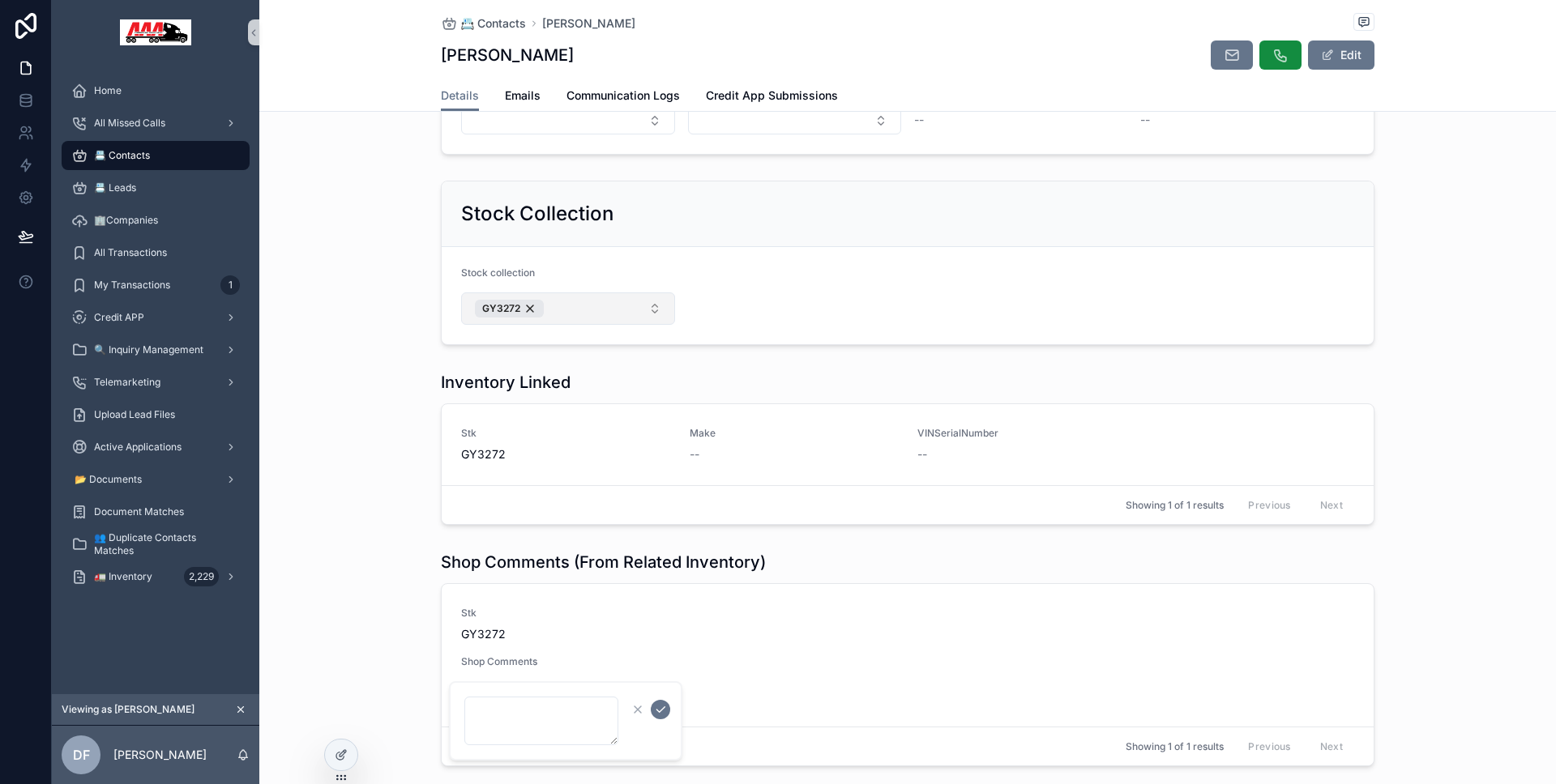
click at [598, 317] on button "GY3272" at bounding box center [568, 308] width 214 height 32
click at [566, 425] on div "JF1655" at bounding box center [563, 432] width 206 height 26
click at [389, 370] on div "Inventory Linked Stk GY3272 Make -- VINSerialNumber -- Showing 1 of 1 results P…" at bounding box center [908, 447] width 1296 height 167
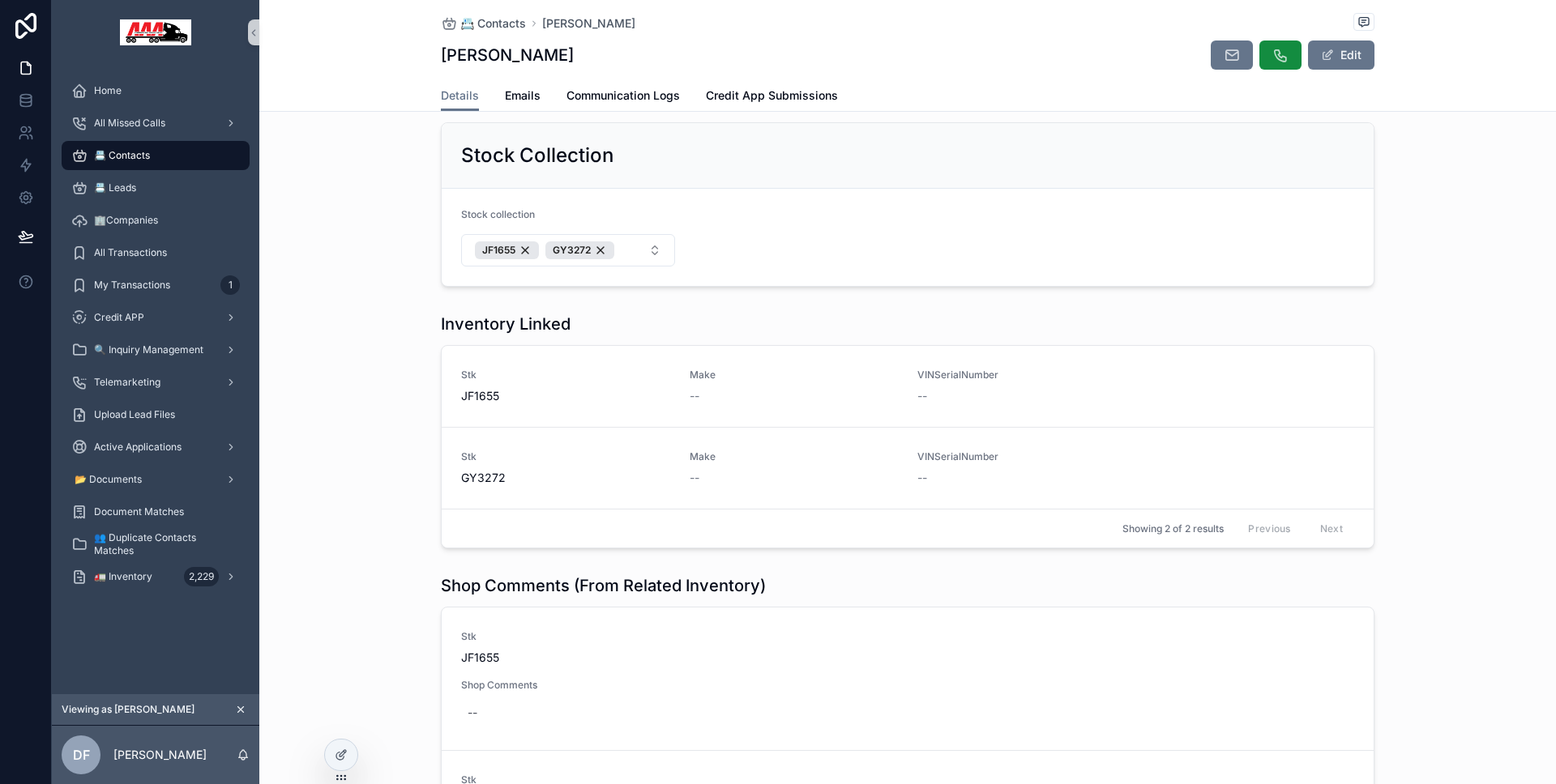
scroll to position [740, 0]
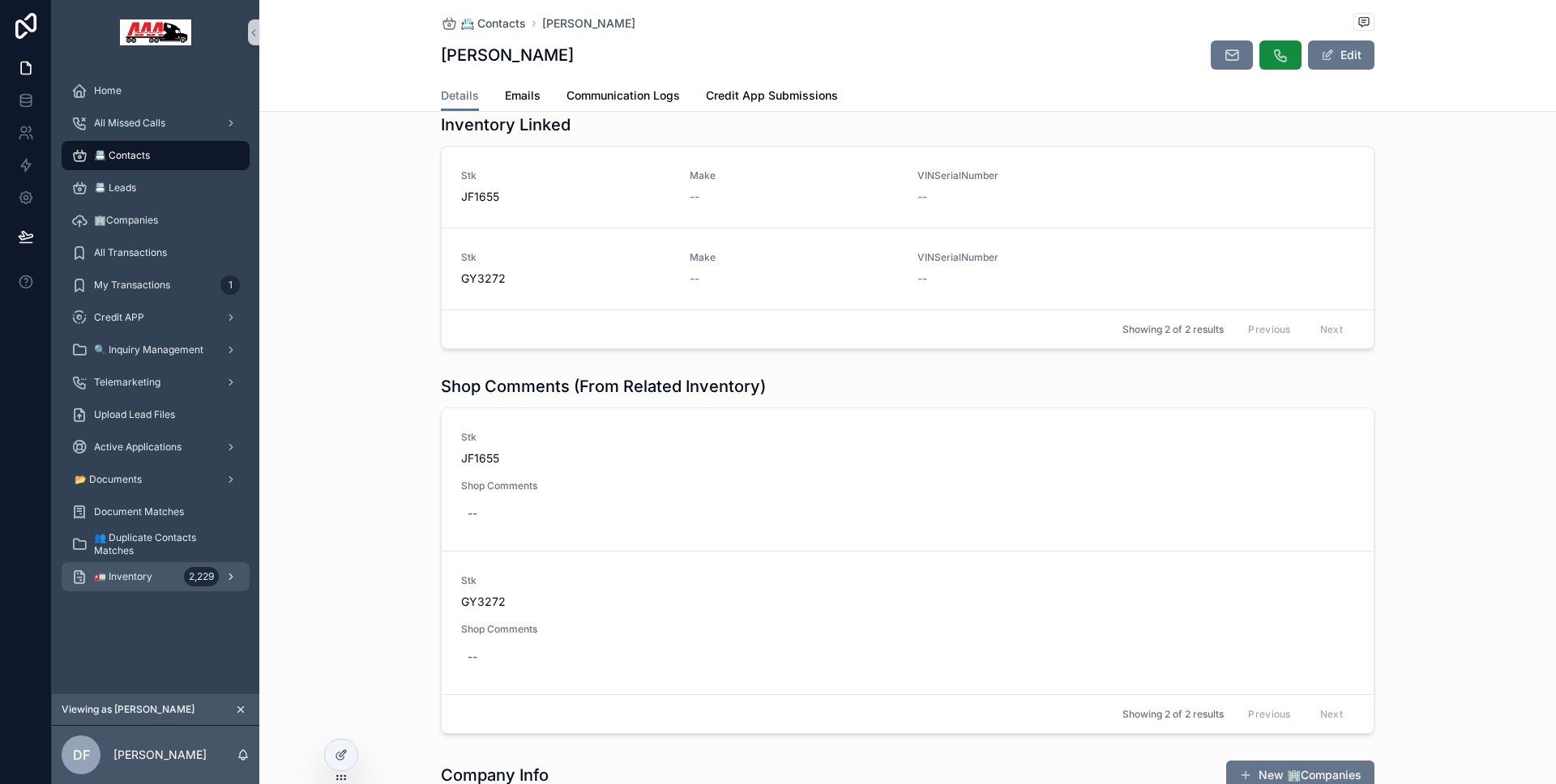
click at [168, 569] on div "🚛 Inventory 2,229" at bounding box center [155, 577] width 168 height 26
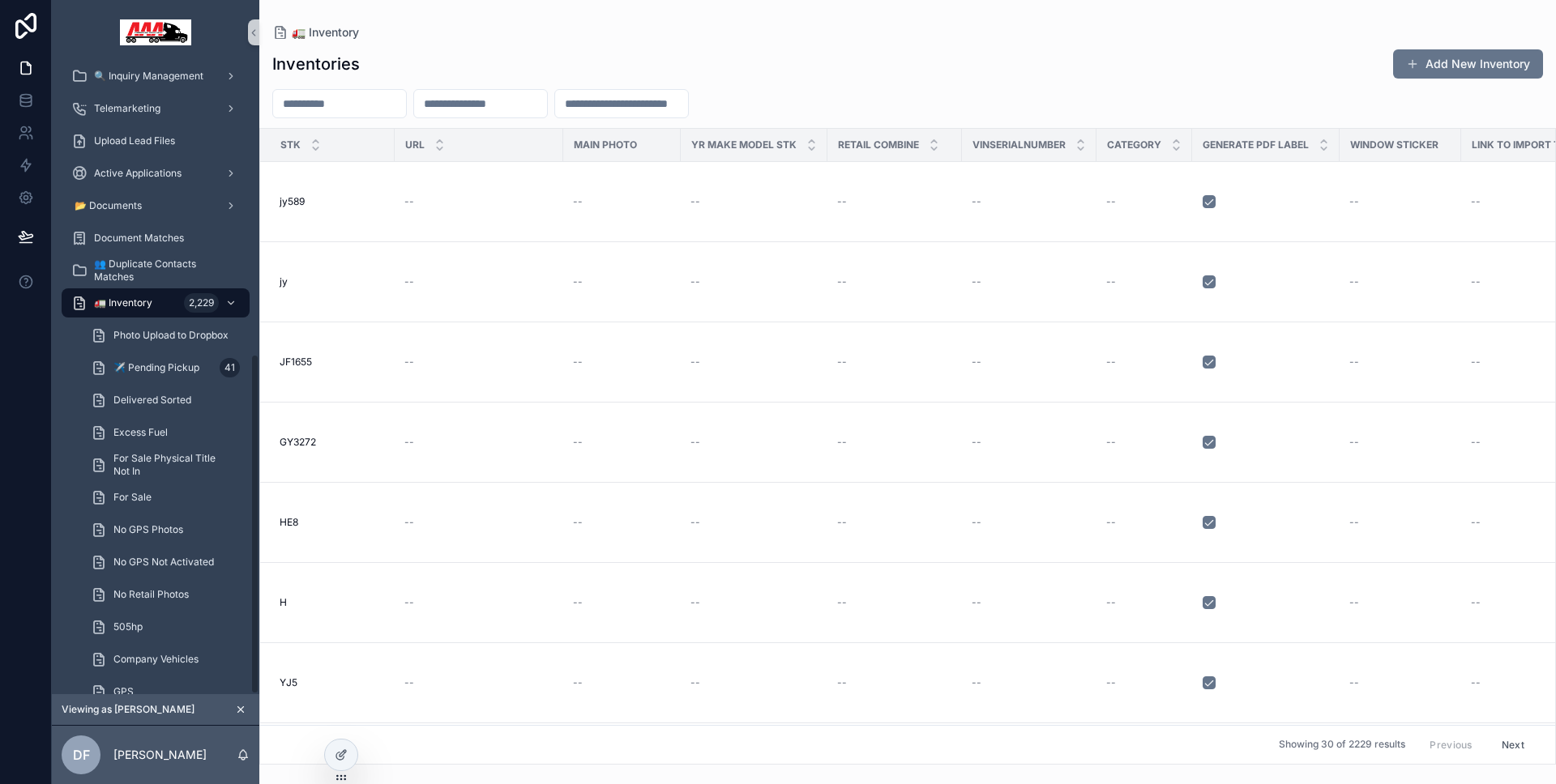
scroll to position [534, 0]
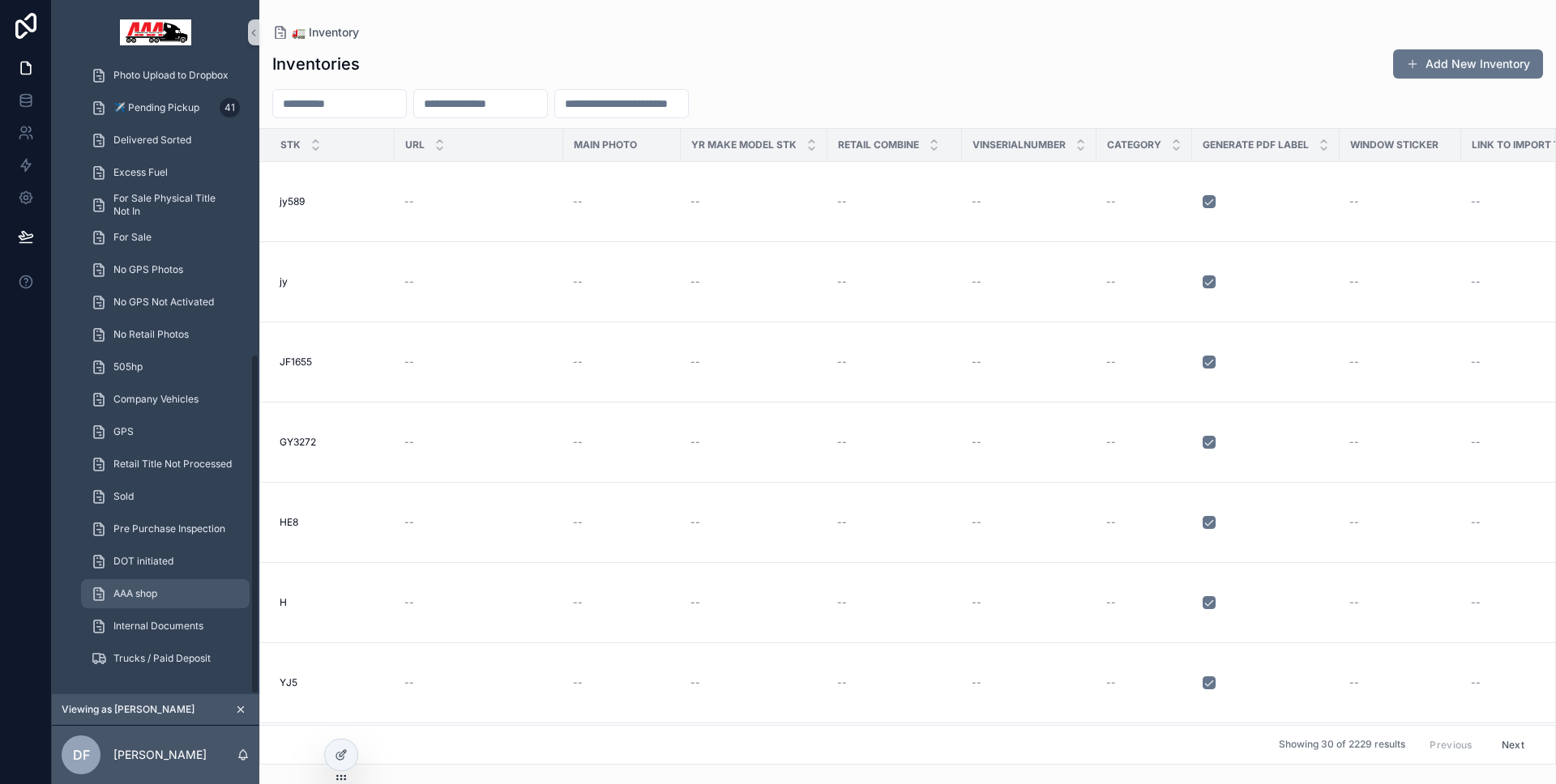
click at [162, 594] on div "AAA shop" at bounding box center [166, 594] width 149 height 26
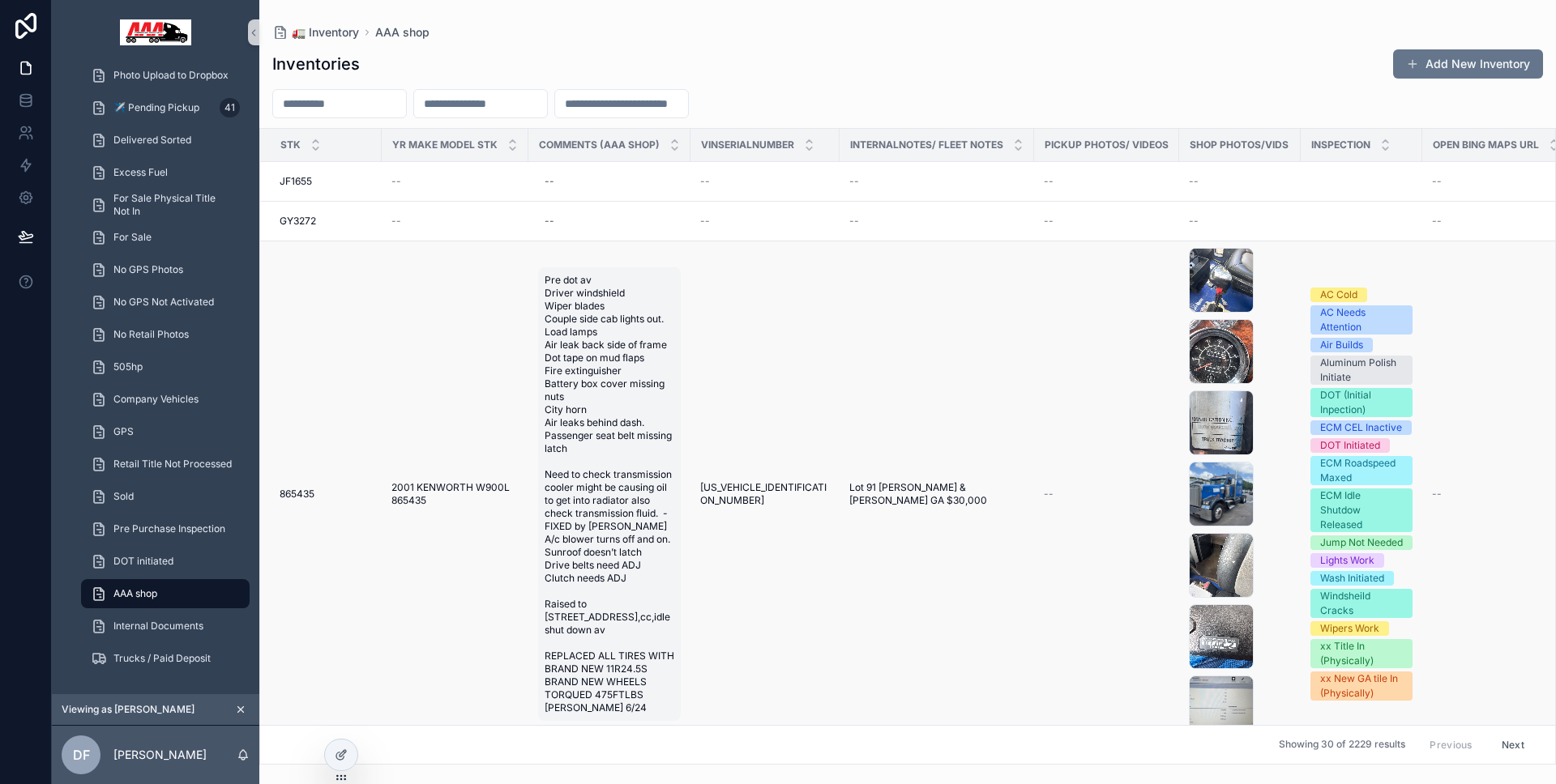
click at [613, 325] on span "Pre dot av Driver windshield Wiper blades Couple side cab lights out. Load lamp…" at bounding box center [609, 493] width 130 height 441
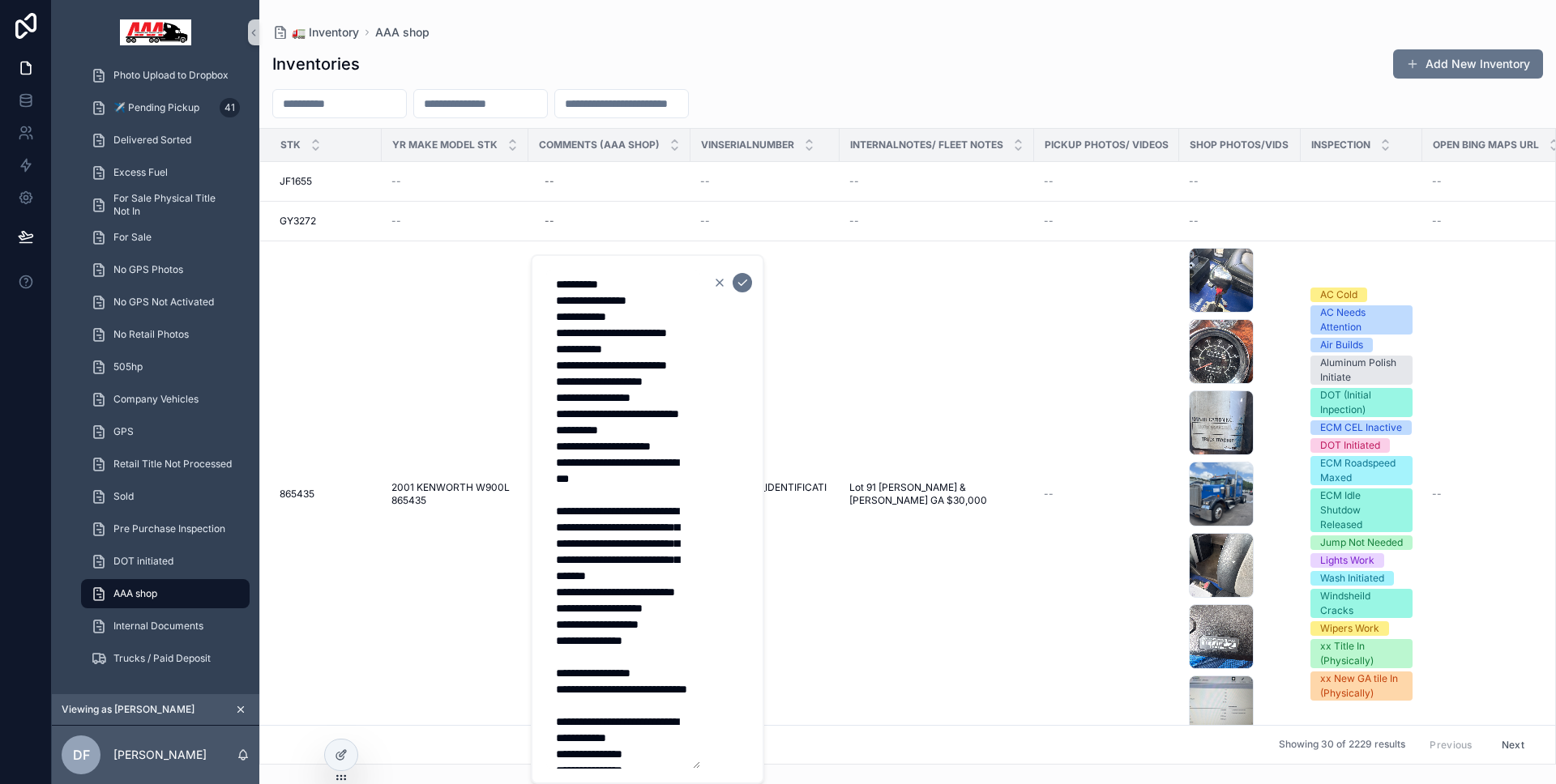
click at [720, 282] on icon "scrollable content" at bounding box center [720, 282] width 13 height 13
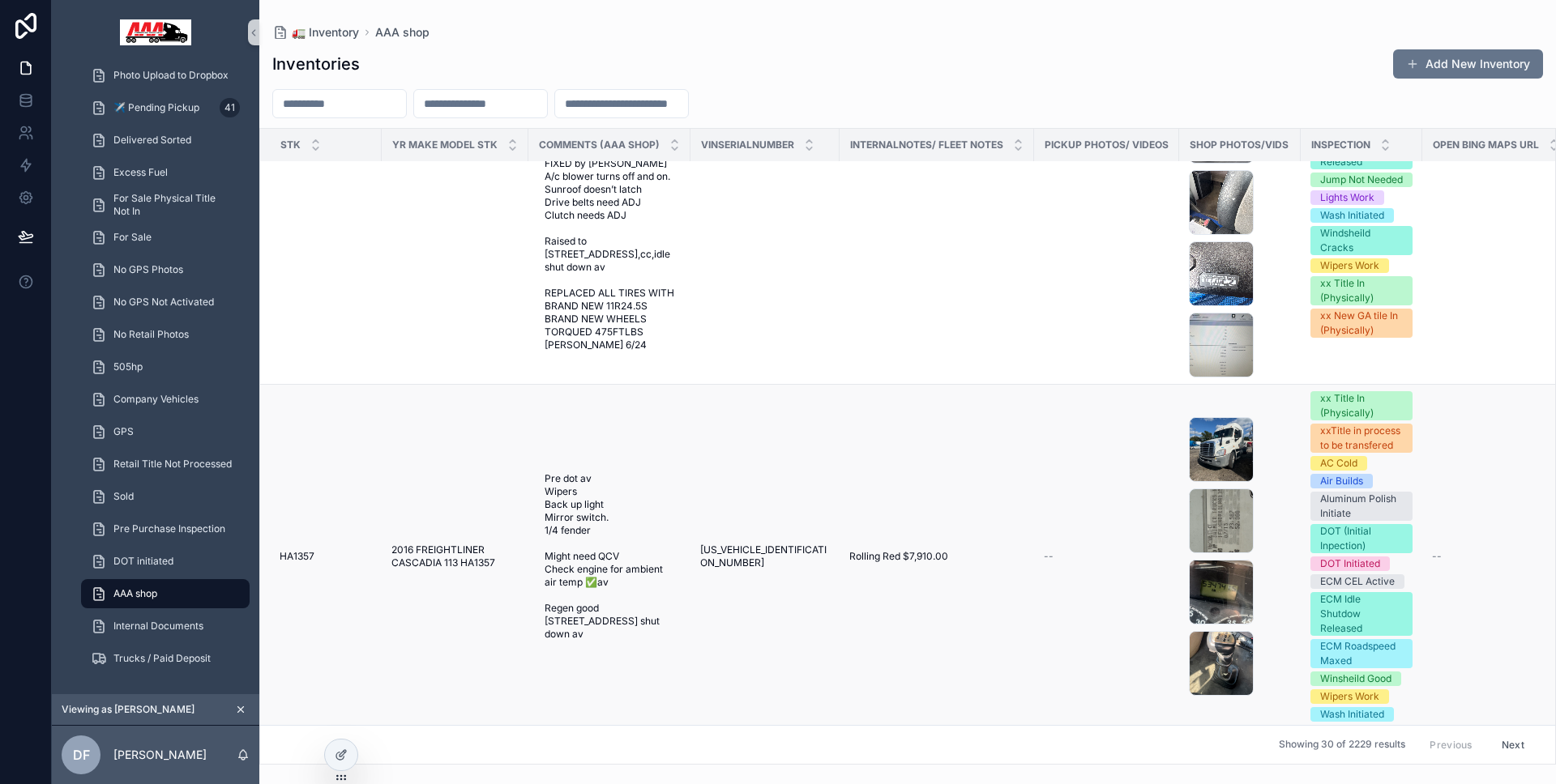
scroll to position [446, 0]
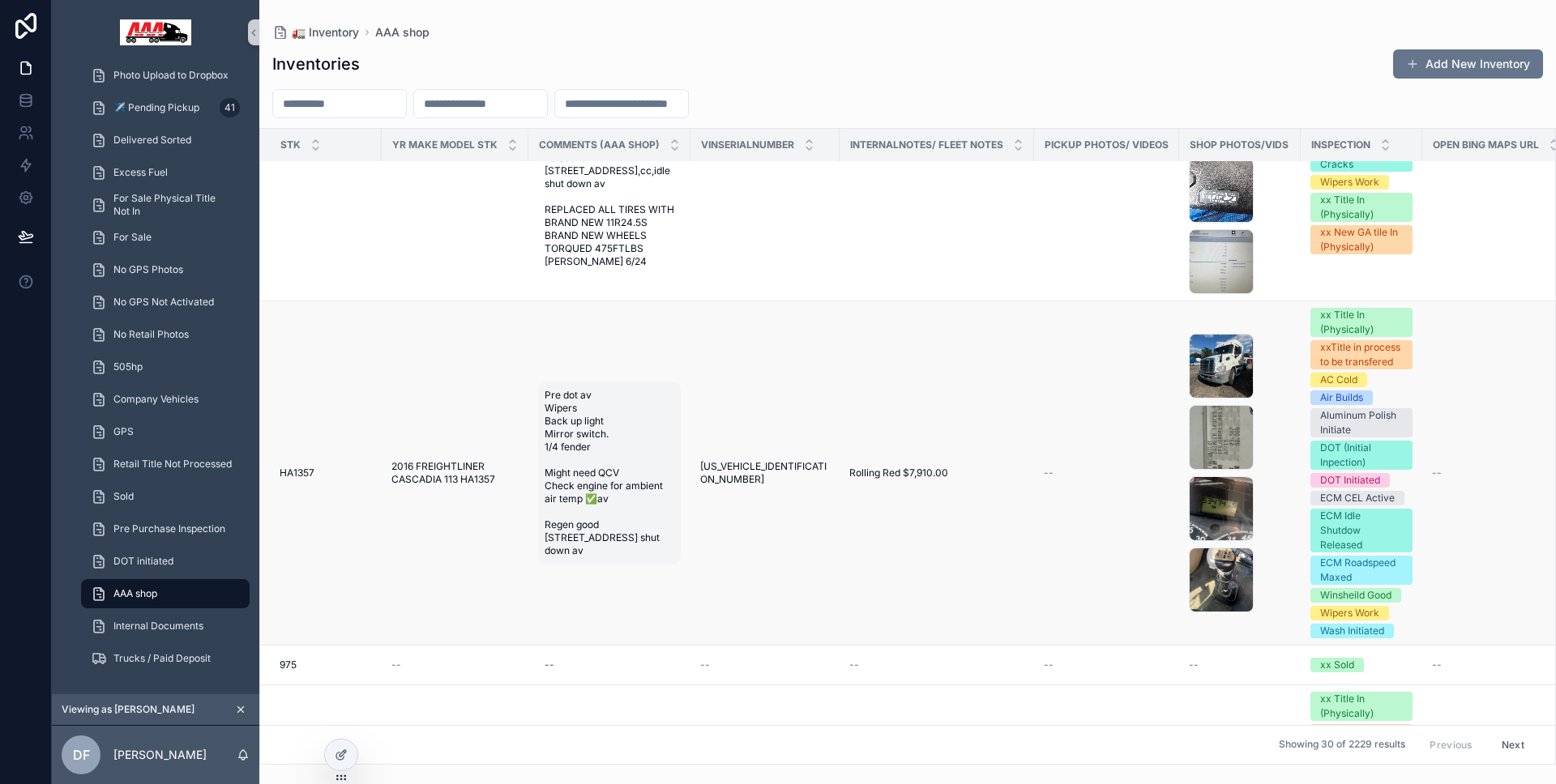
click at [615, 416] on span "Pre dot av Wipers Back up light Mirror switch. 1/4 fender Might need QCV Check …" at bounding box center [609, 472] width 130 height 168
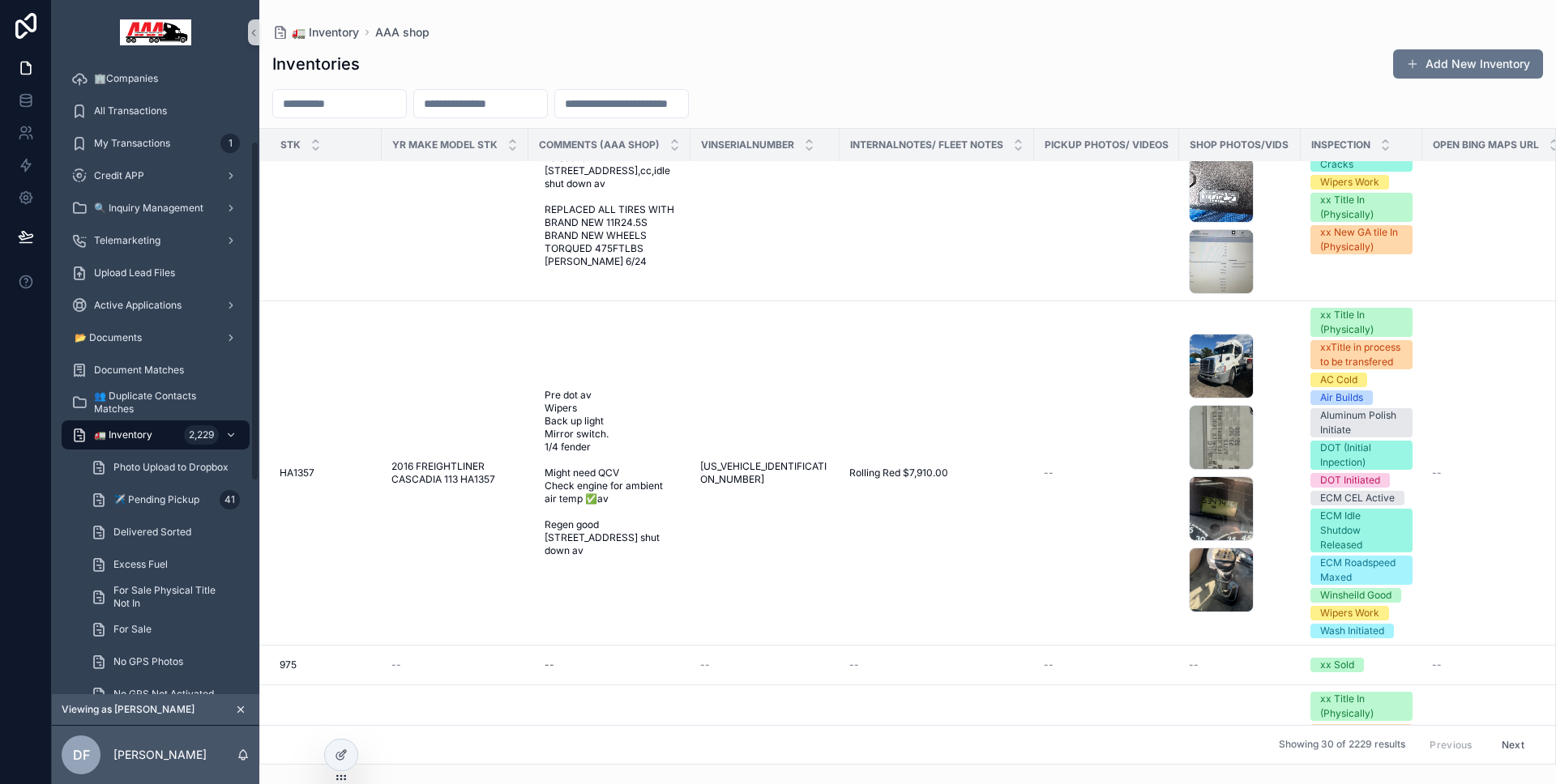
scroll to position [0, 0]
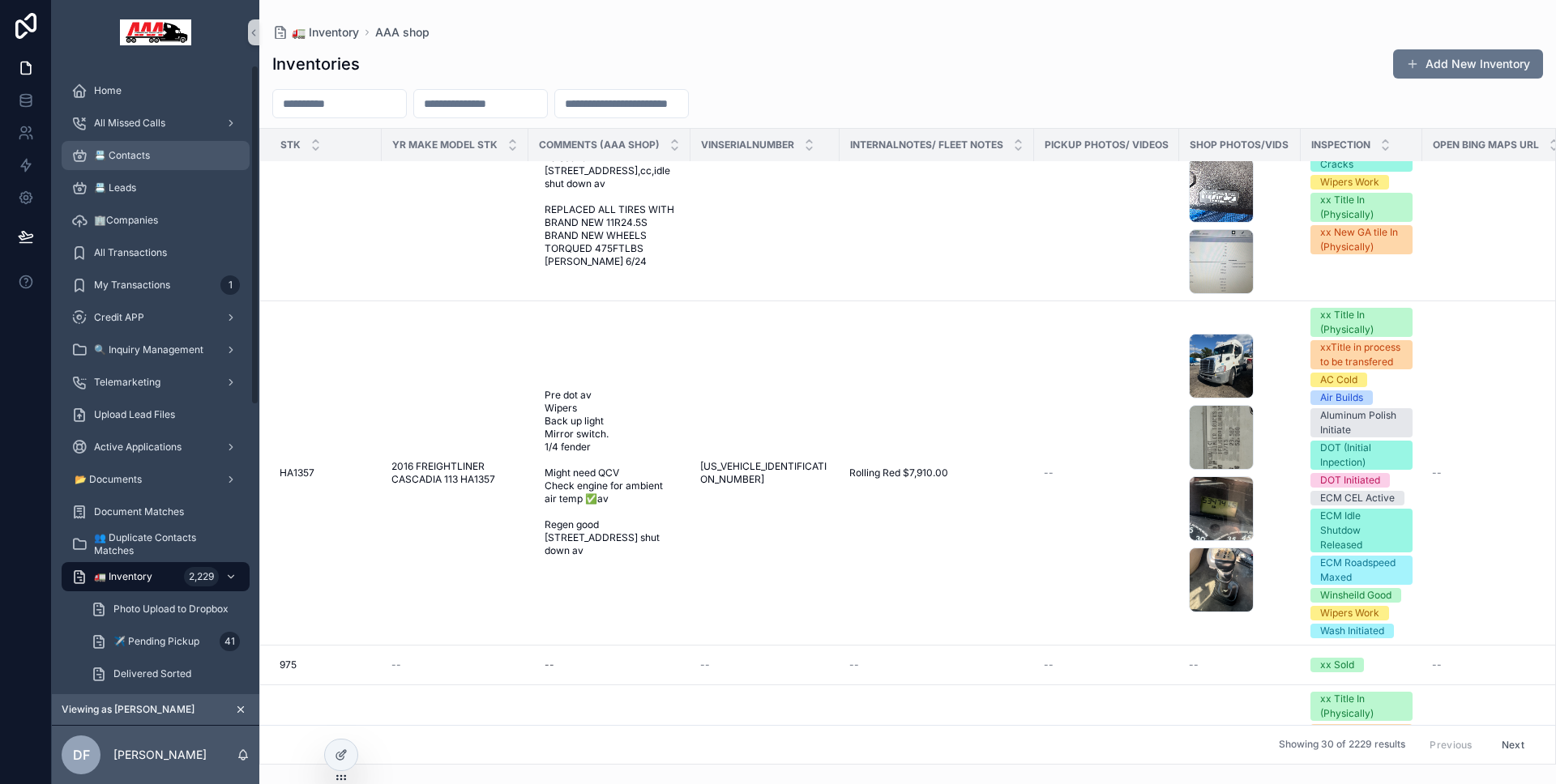
click at [148, 156] on span "📇 Contacts" at bounding box center [122, 156] width 56 height 13
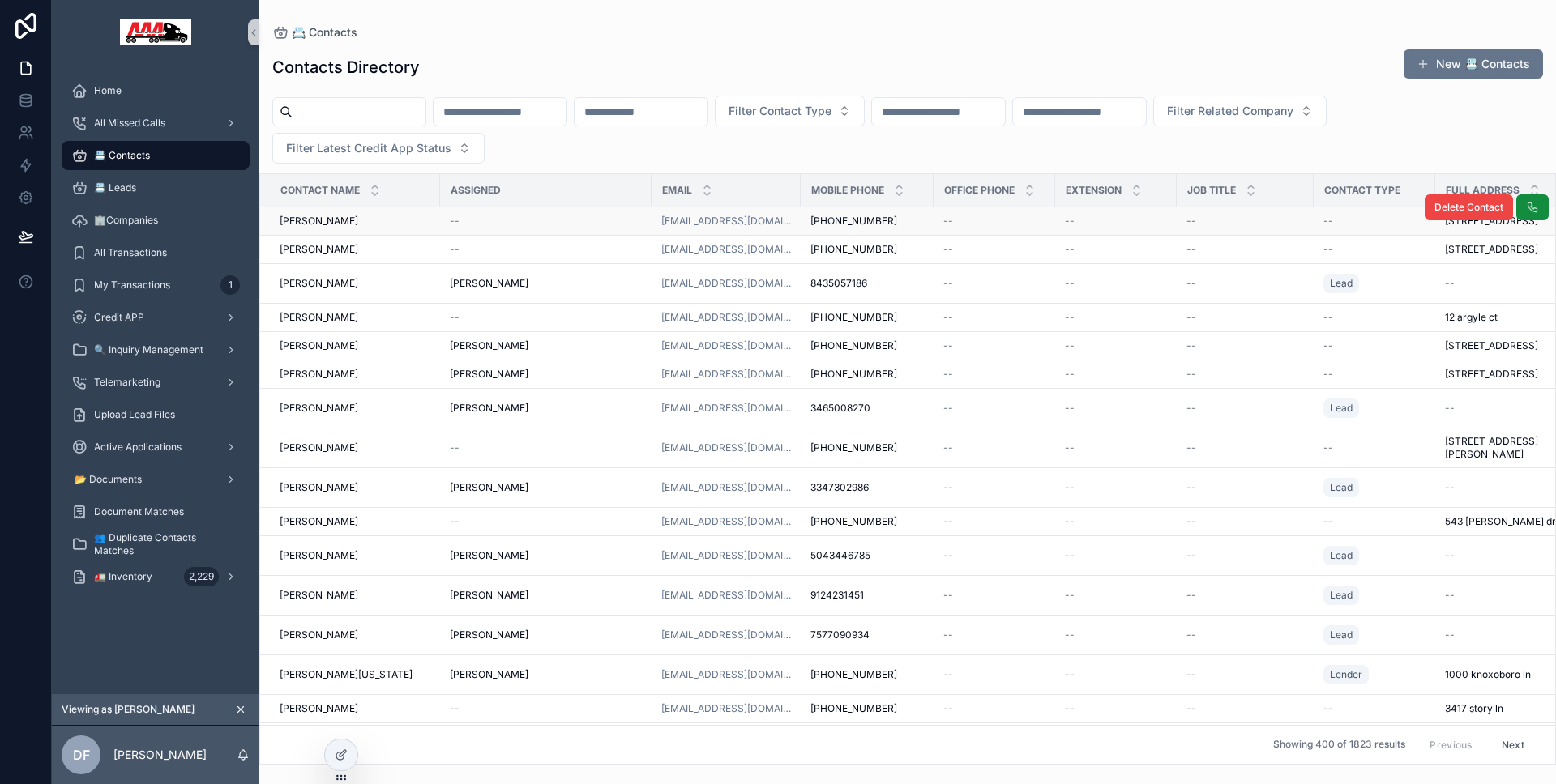
click at [586, 224] on div "--" at bounding box center [545, 221] width 192 height 13
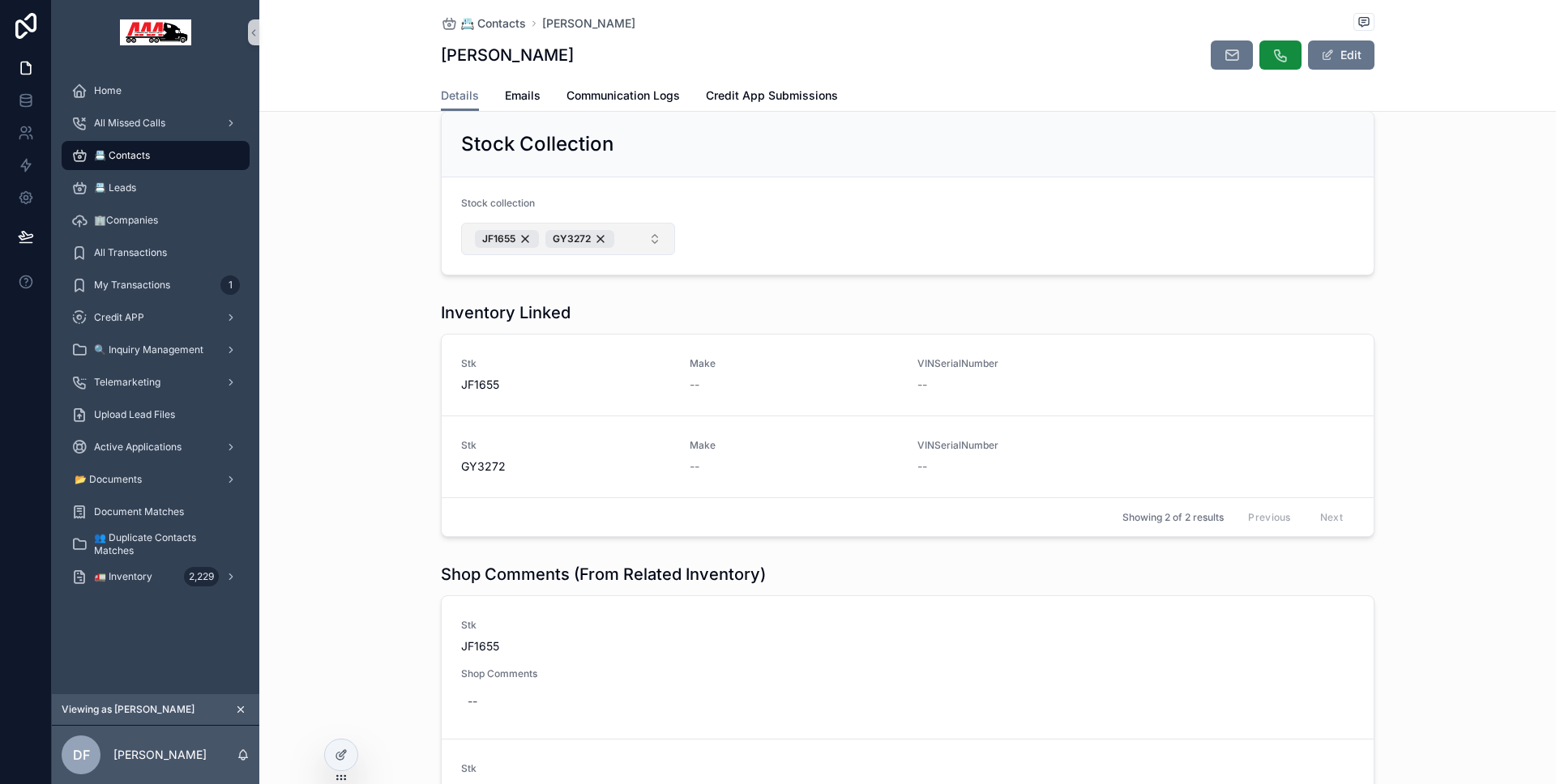
scroll to position [469, 0]
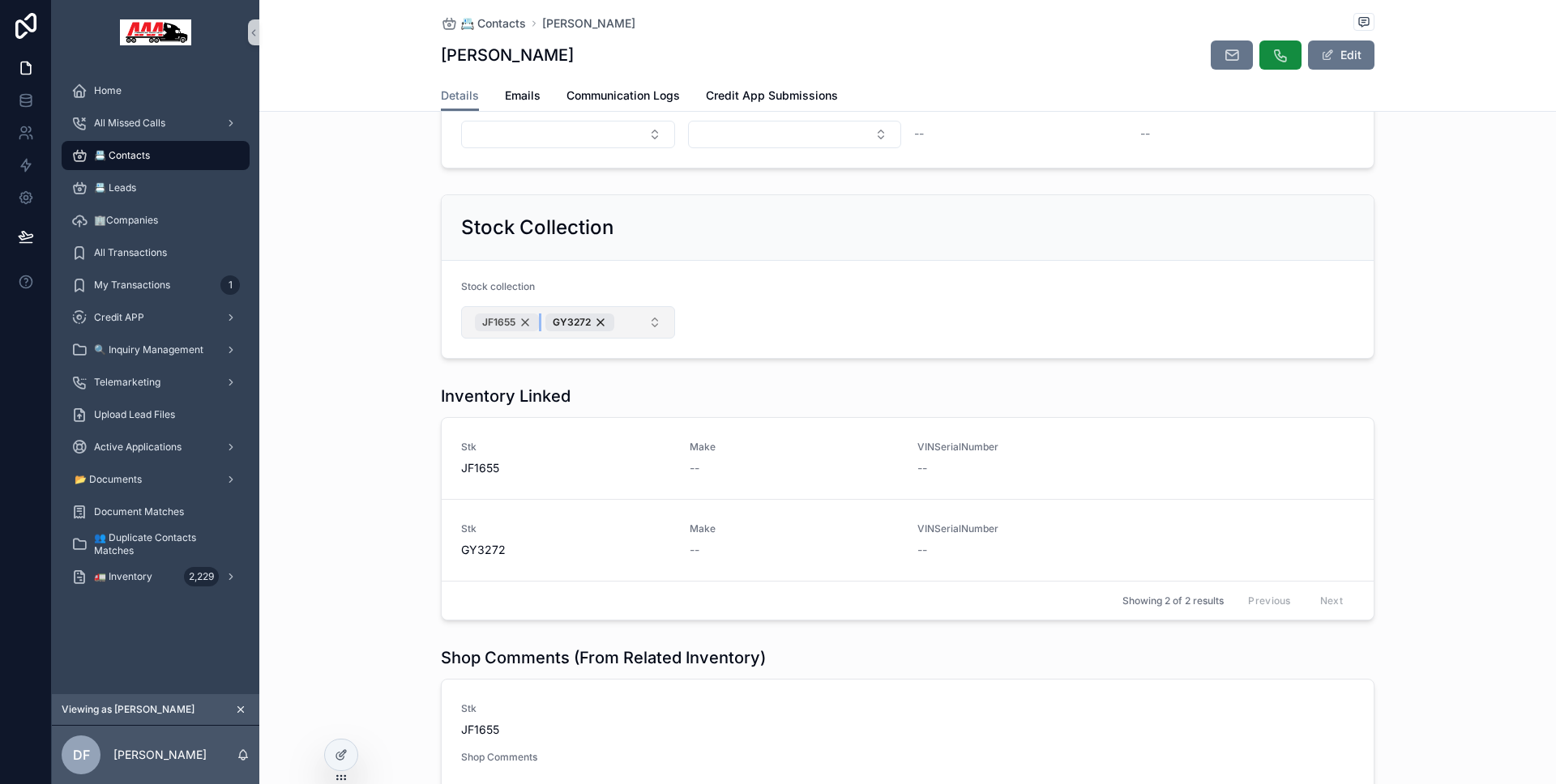
click at [522, 323] on div "JF1655" at bounding box center [507, 322] width 64 height 17
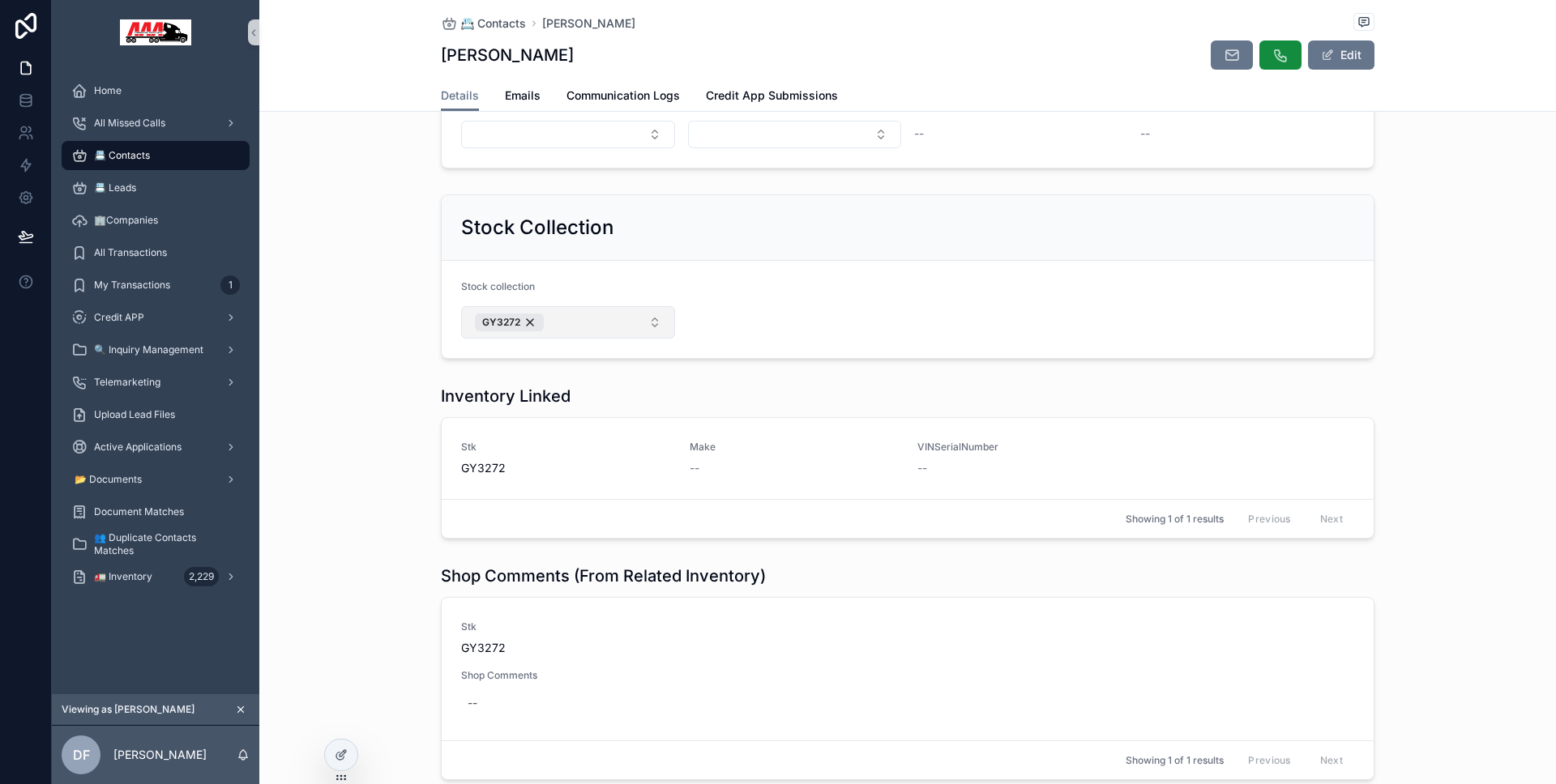
click at [402, 301] on div "Stock Collection Stock collection GY3272" at bounding box center [908, 276] width 1296 height 178
click at [524, 318] on div "GY3272" at bounding box center [509, 322] width 69 height 17
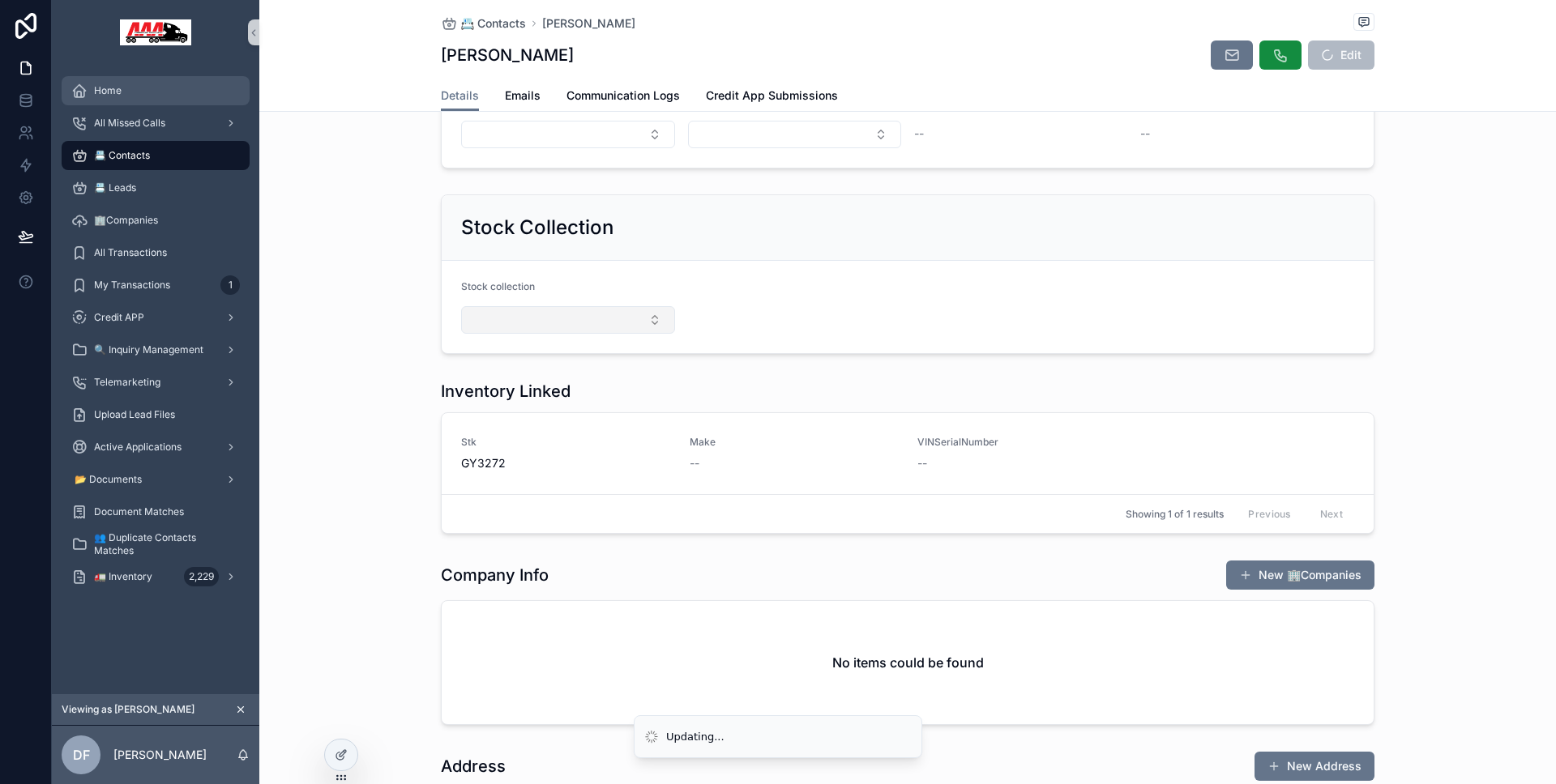
click at [148, 95] on div "Home" at bounding box center [155, 90] width 168 height 26
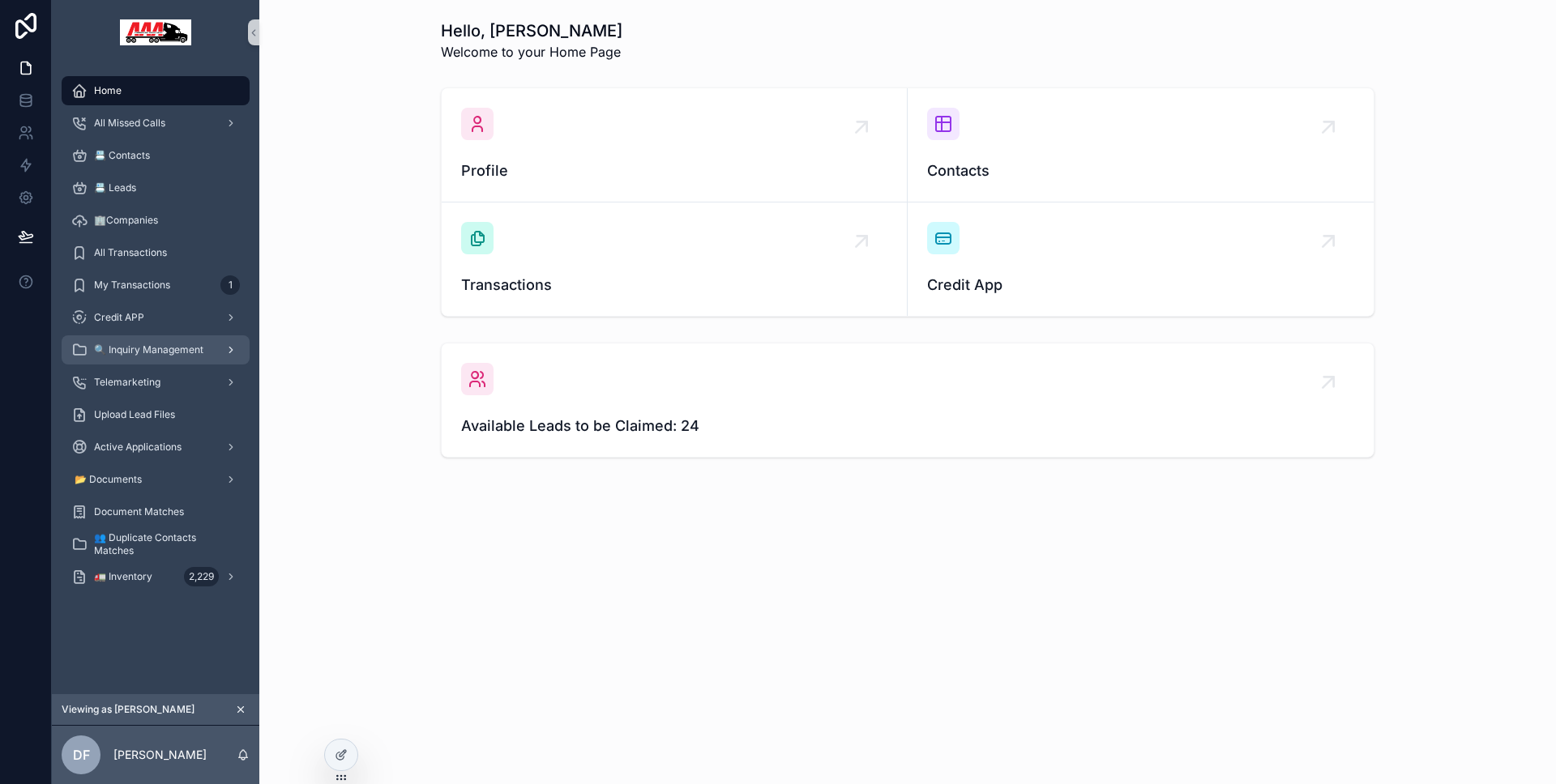
click at [168, 353] on span "🔍 Inquiry Management" at bounding box center [148, 350] width 110 height 13
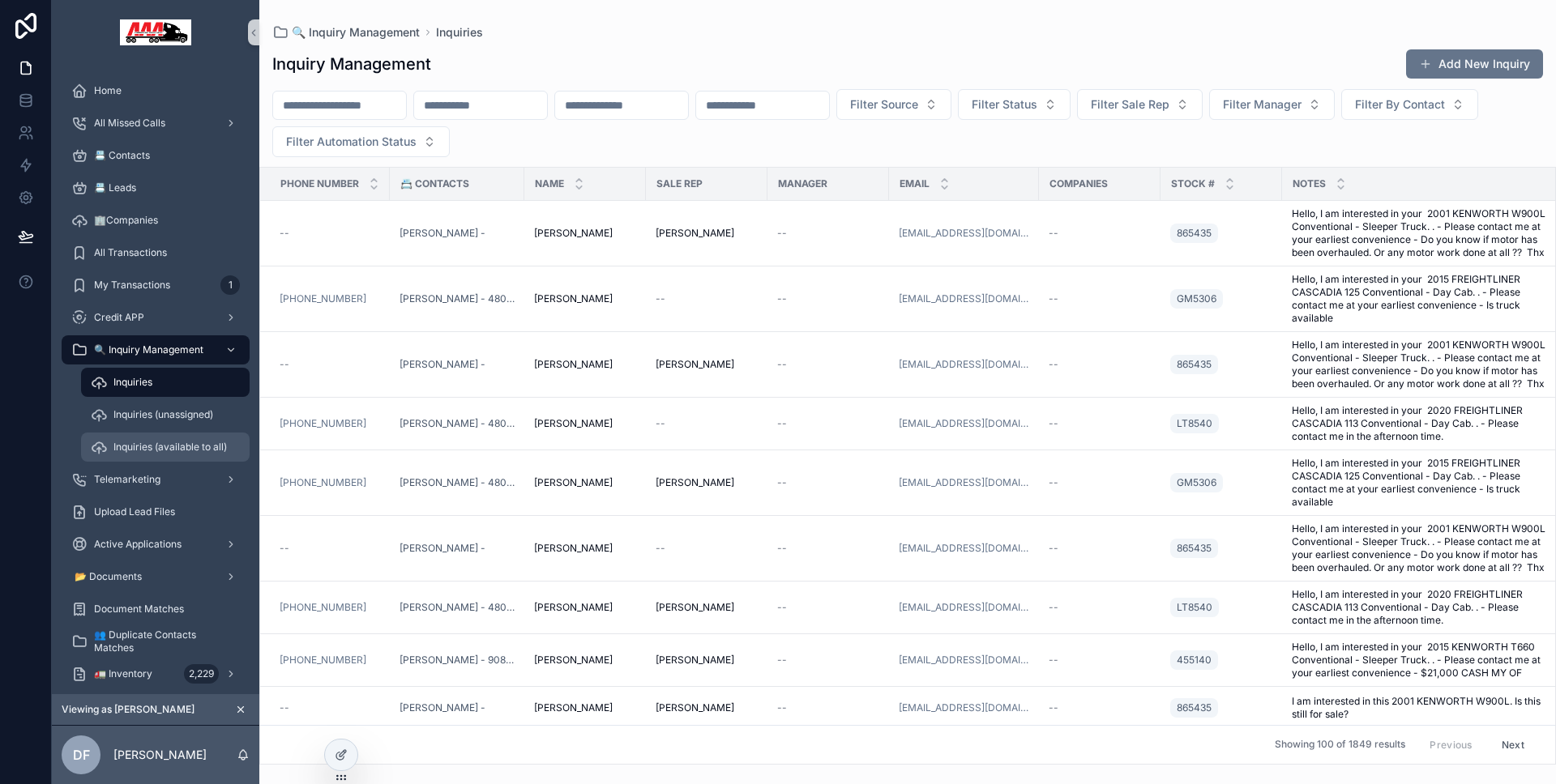
click at [180, 441] on span "Inquiries (available to all)" at bounding box center [169, 447] width 113 height 13
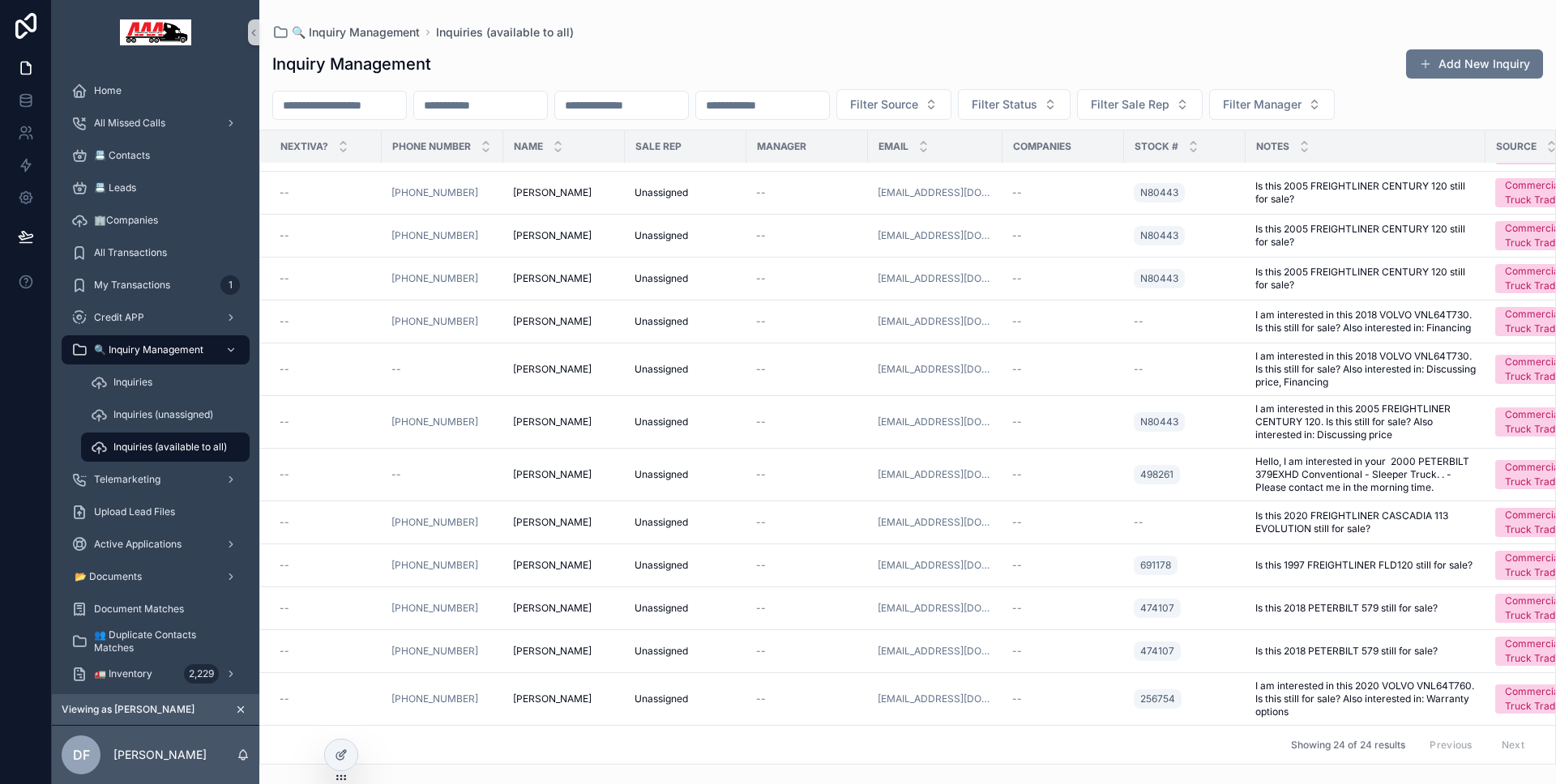
scroll to position [530, 0]
